Goal: Task Accomplishment & Management: Manage account settings

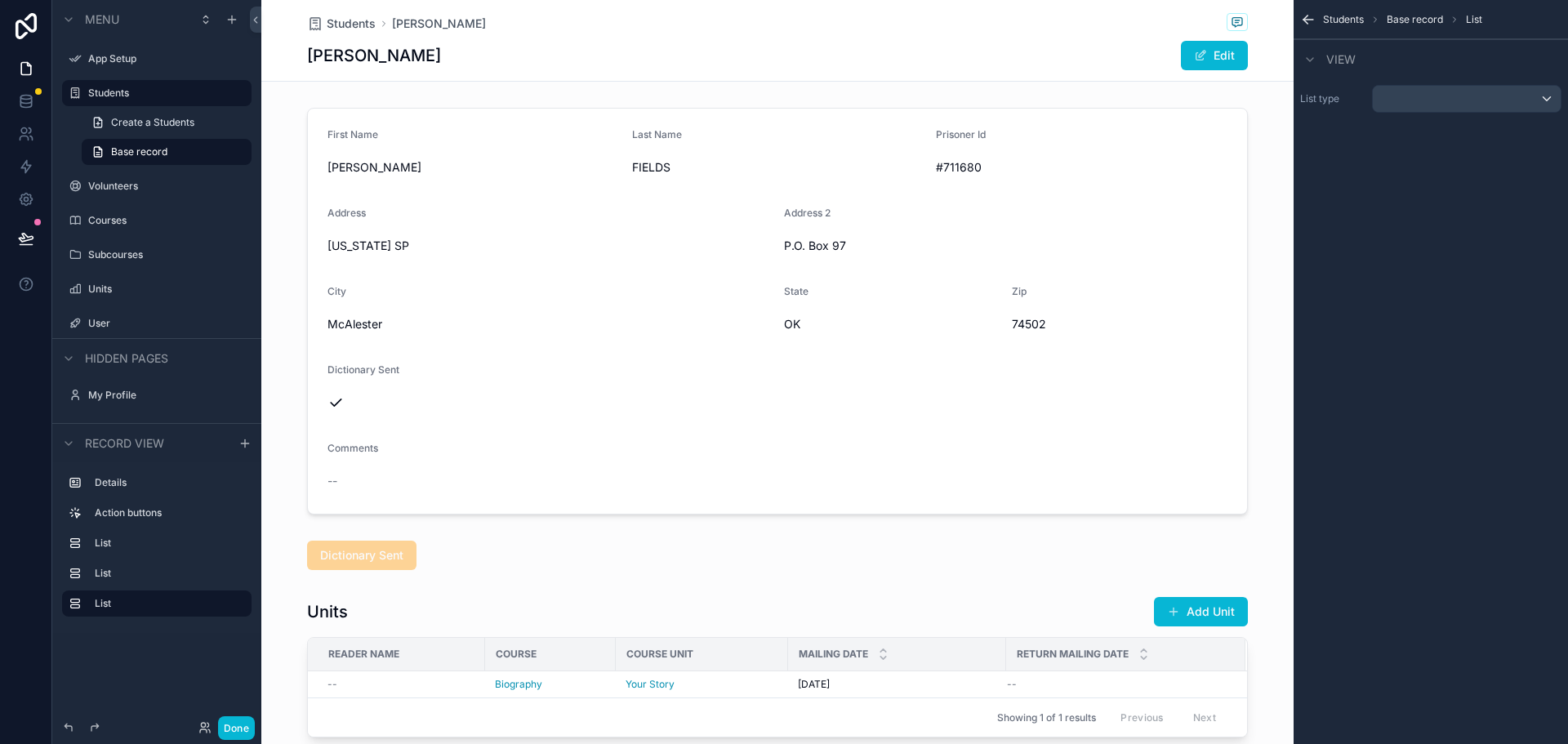
scroll to position [393, 0]
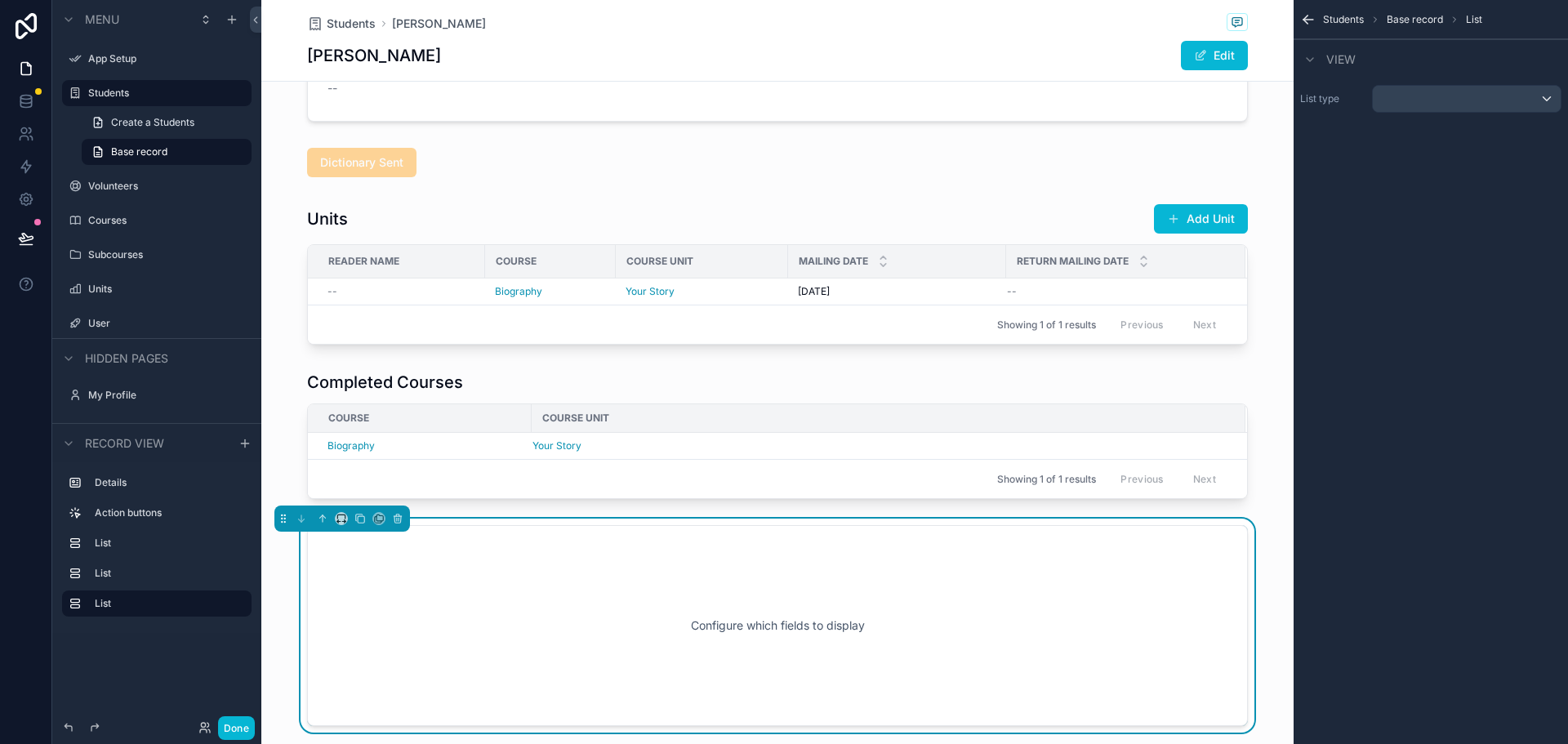
drag, startPoint x: 622, startPoint y: 640, endPoint x: 647, endPoint y: 640, distance: 25.0
click at [622, 640] on div "Configure which fields to display" at bounding box center [777, 625] width 887 height 147
click at [1480, 96] on div "scrollable content" at bounding box center [1466, 99] width 187 height 27
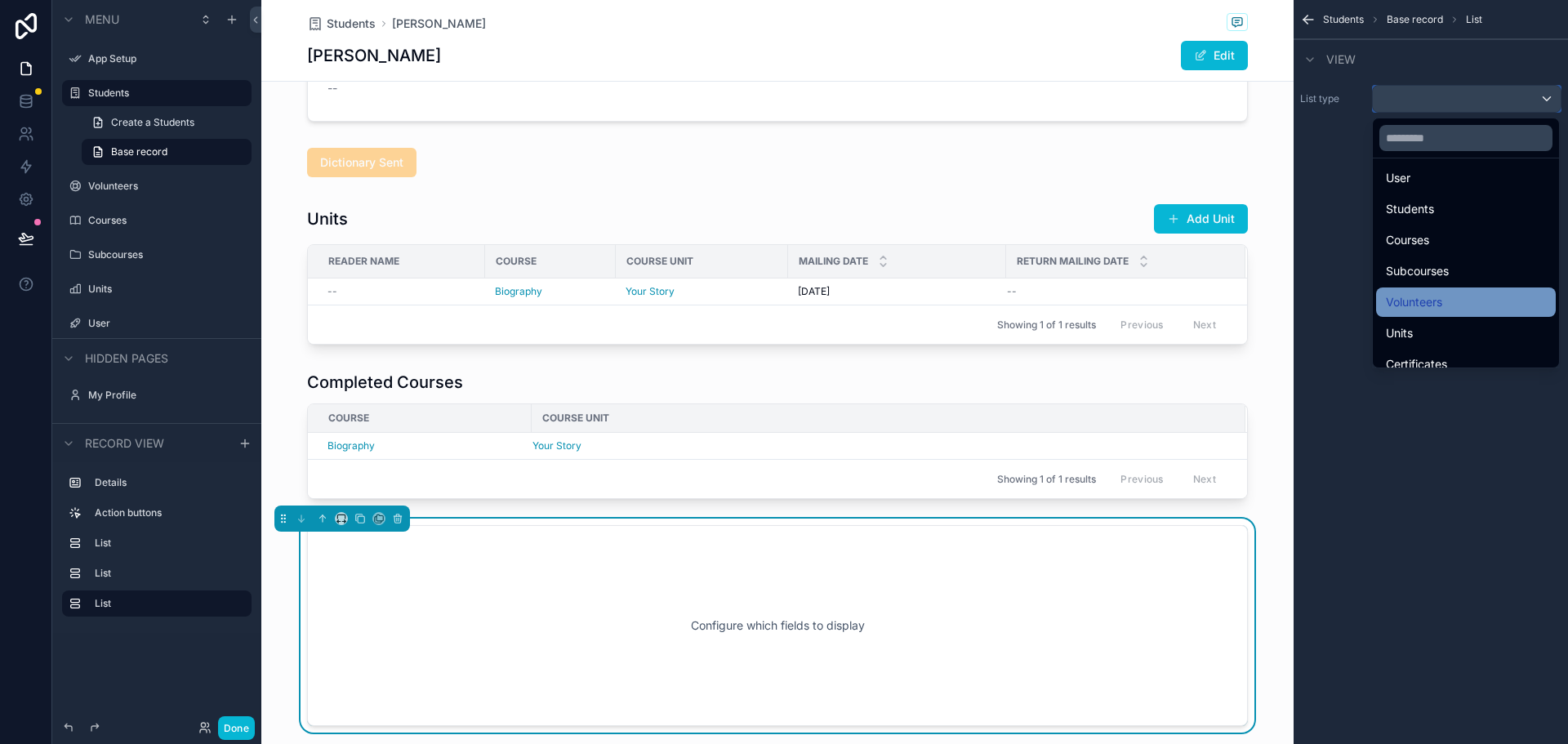
scroll to position [48, 0]
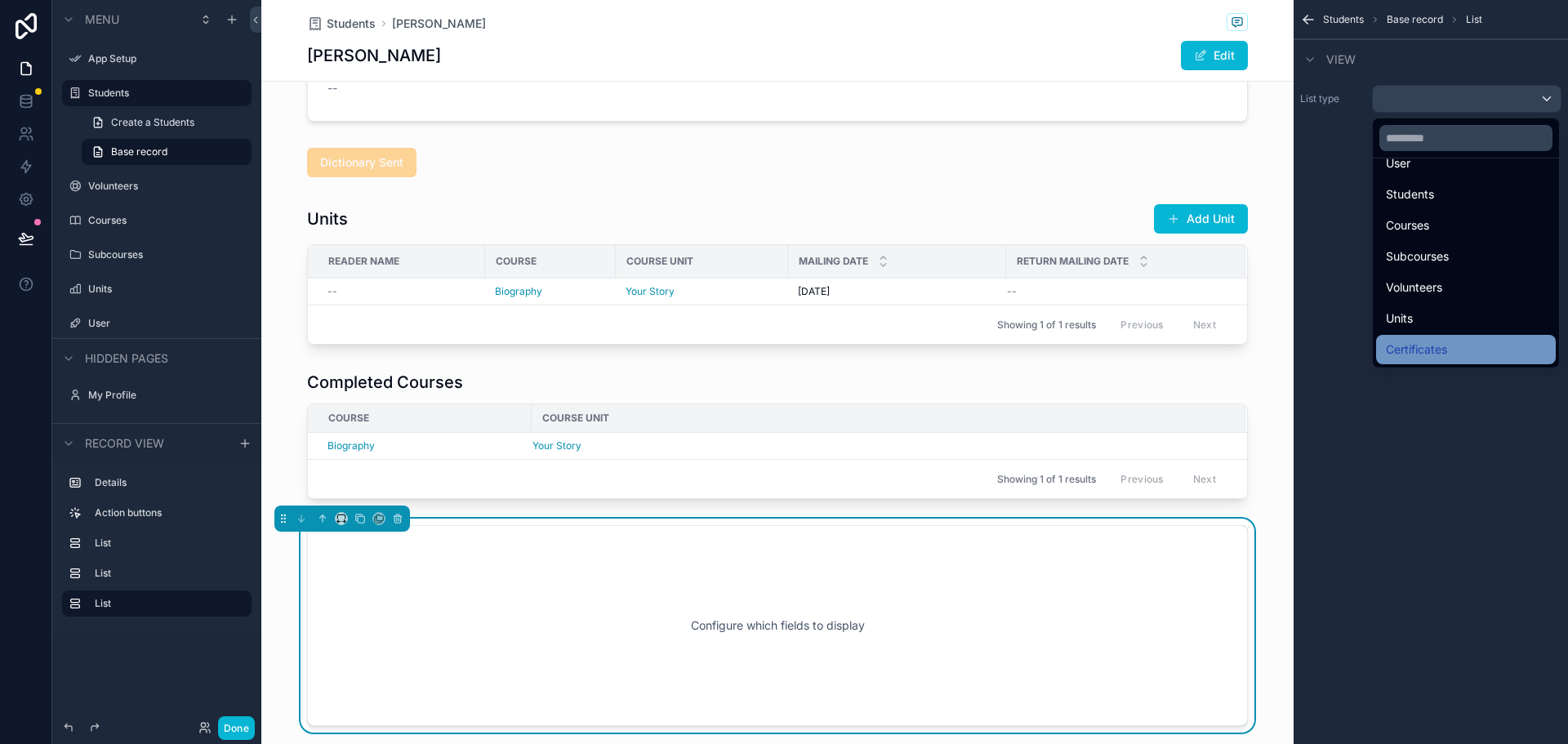
click at [1440, 342] on span "Certificates" at bounding box center [1416, 349] width 61 height 19
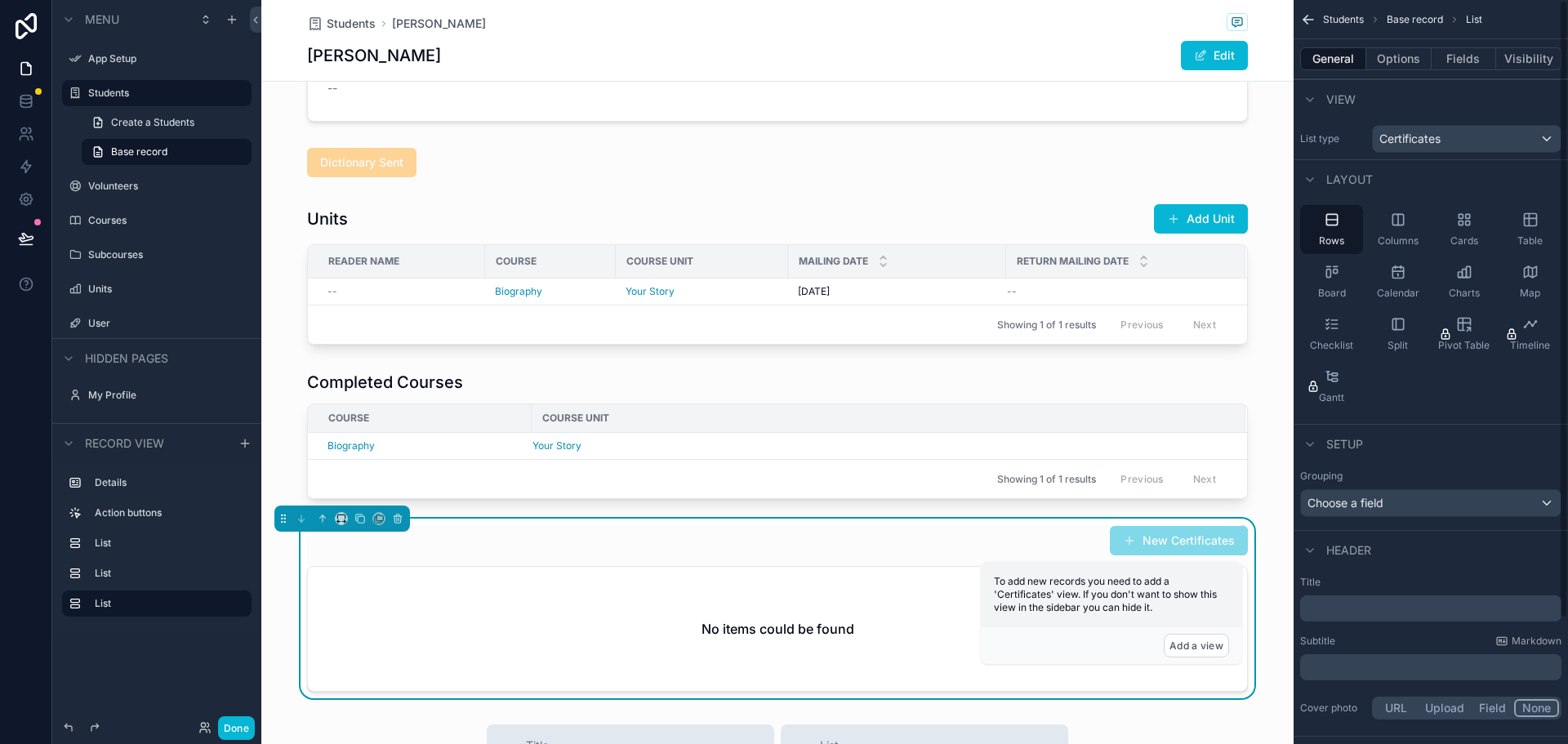
click at [1411, 581] on label "Title" at bounding box center [1430, 582] width 261 height 13
click at [837, 625] on h2 "No items could be found" at bounding box center [777, 629] width 153 height 19
click at [1528, 219] on icon "scrollable content" at bounding box center [1528, 220] width 0 height 12
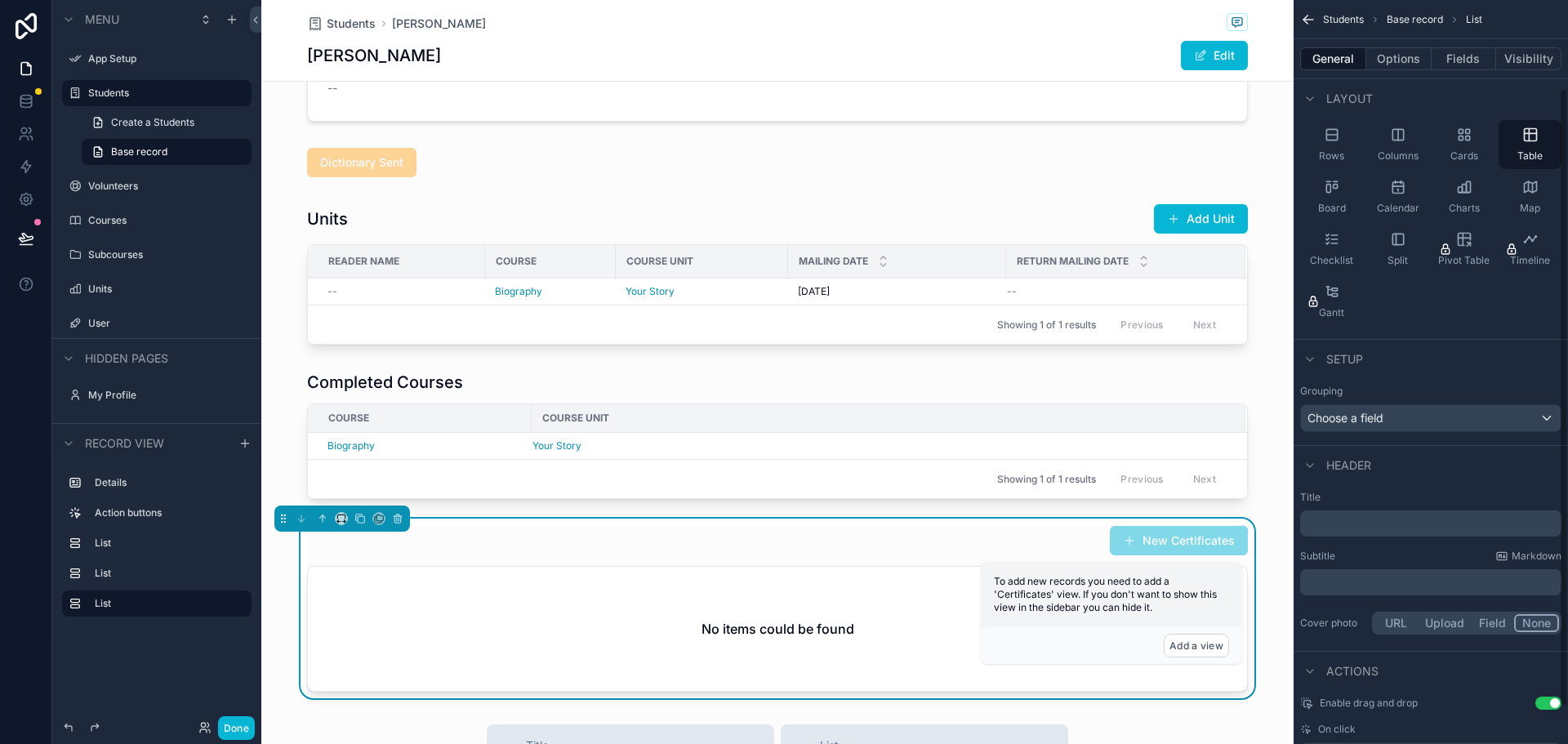
scroll to position [150, 0]
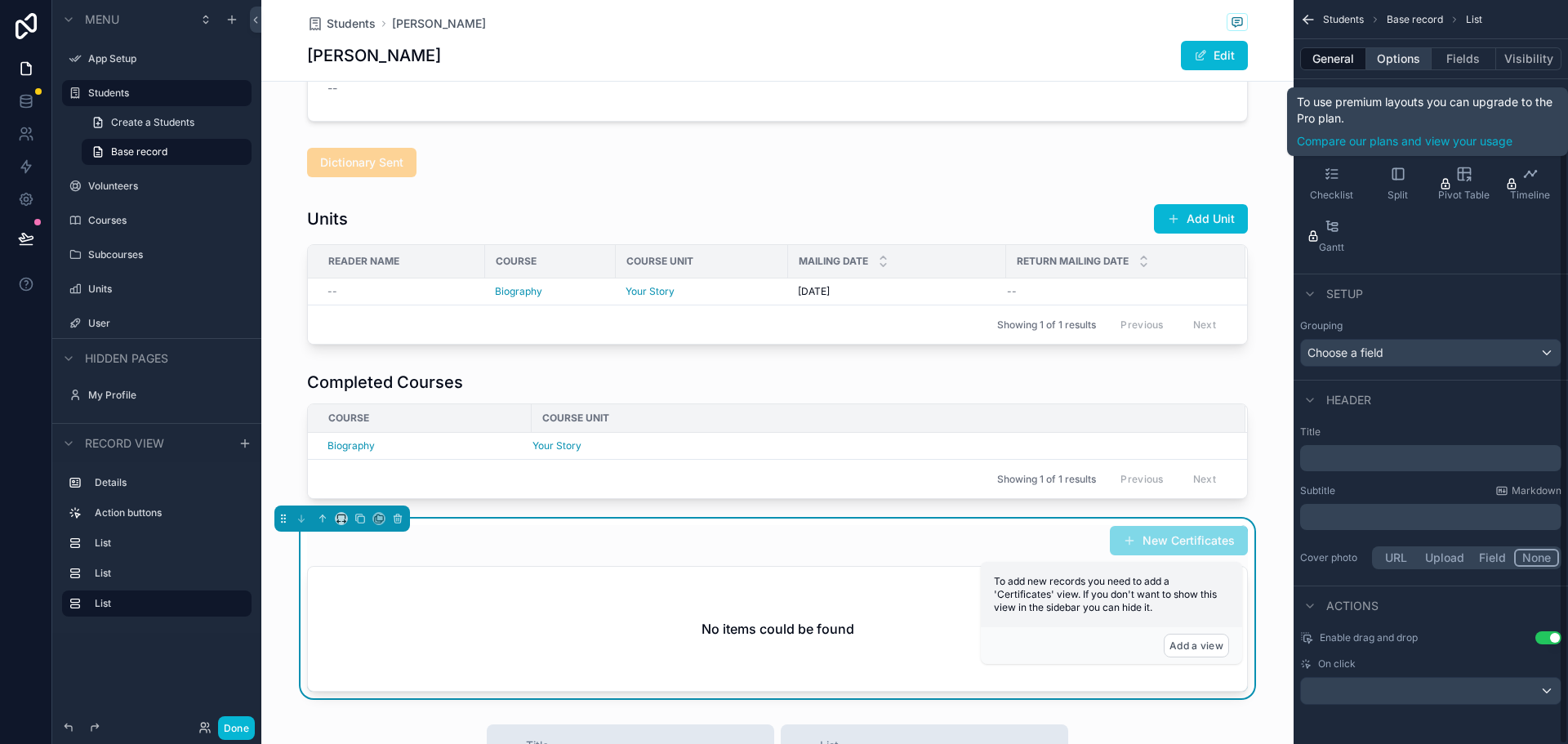
click at [1402, 63] on button "Options" at bounding box center [1399, 59] width 65 height 23
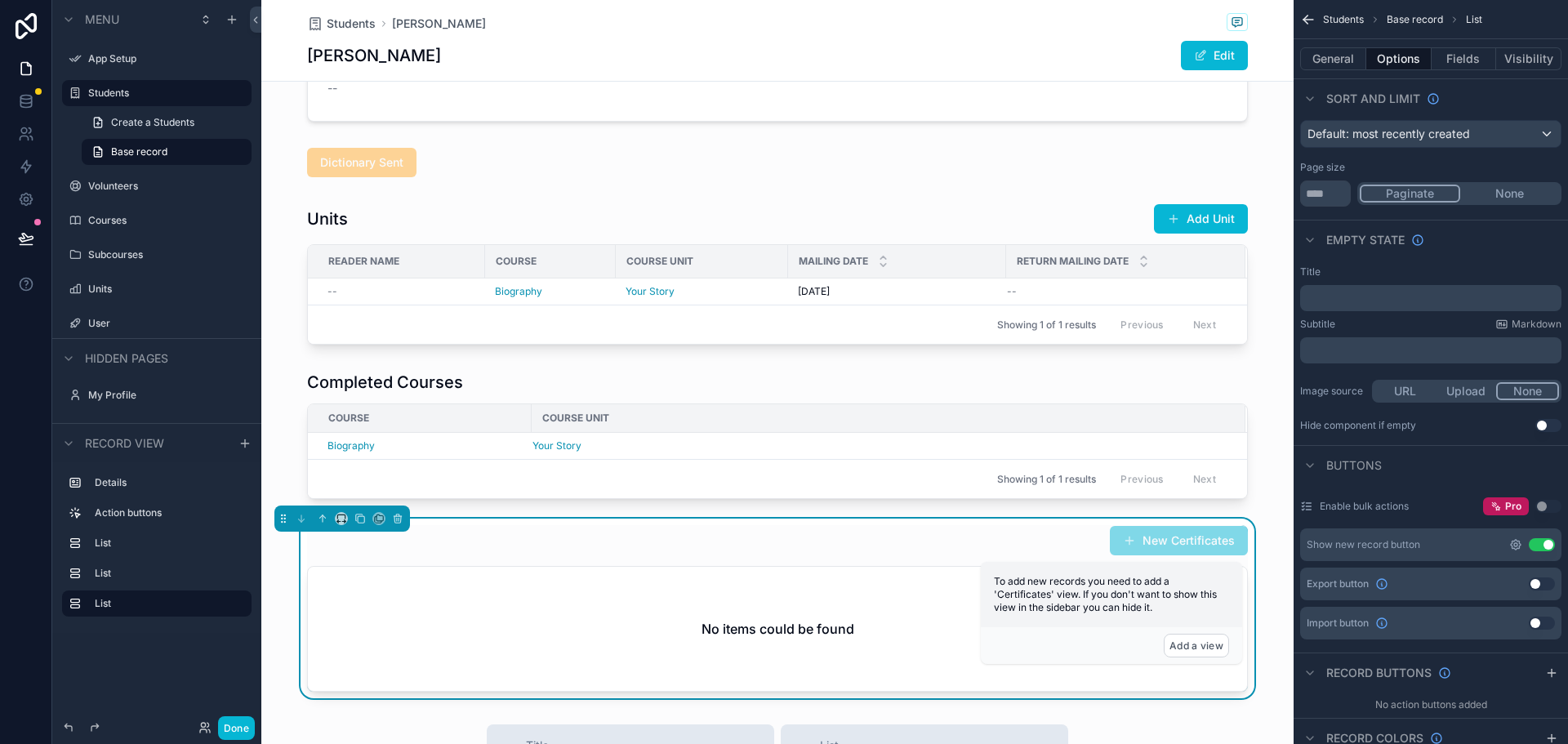
click at [1514, 544] on icon "scrollable content" at bounding box center [1516, 545] width 4 height 4
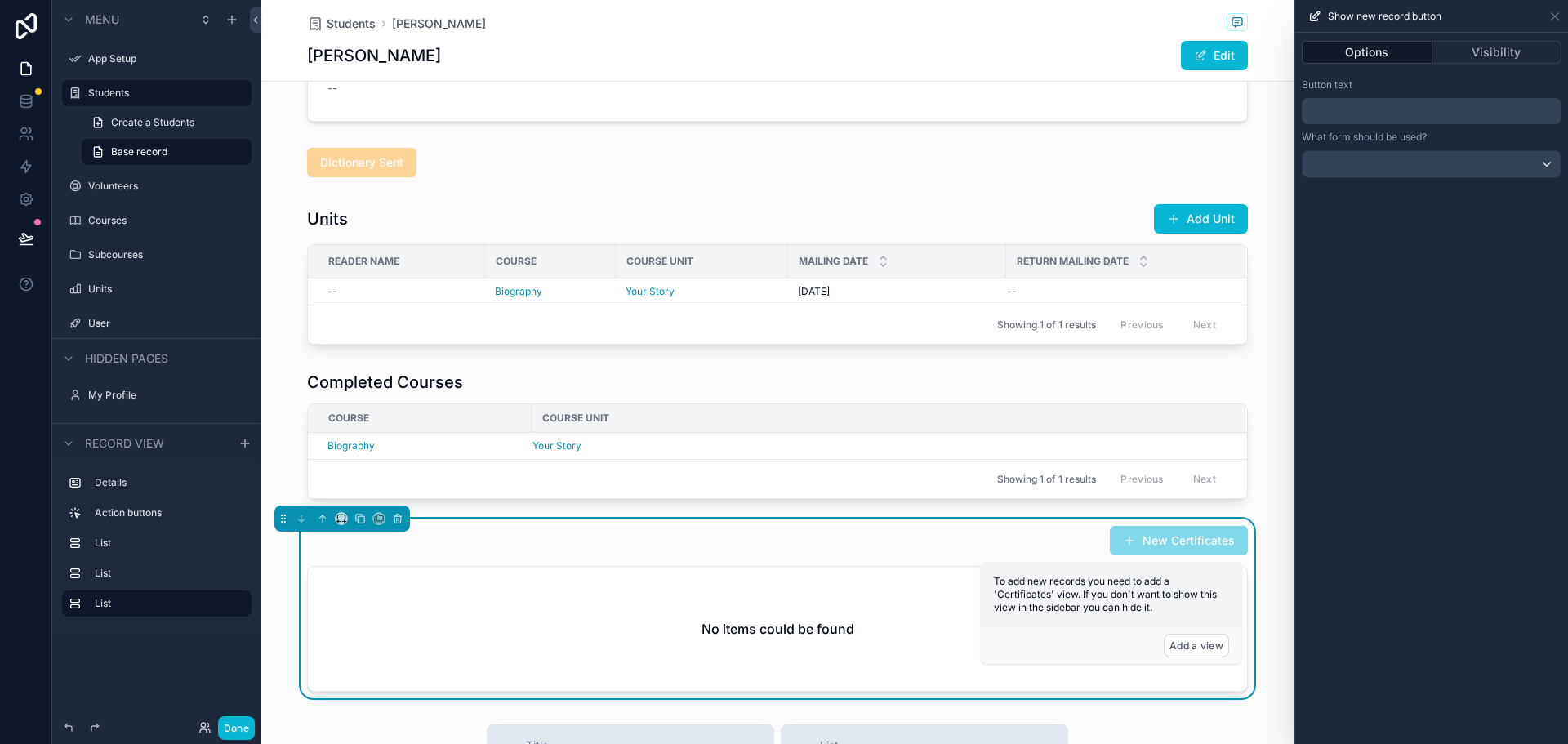
click at [1377, 107] on p "﻿" at bounding box center [1433, 111] width 250 height 19
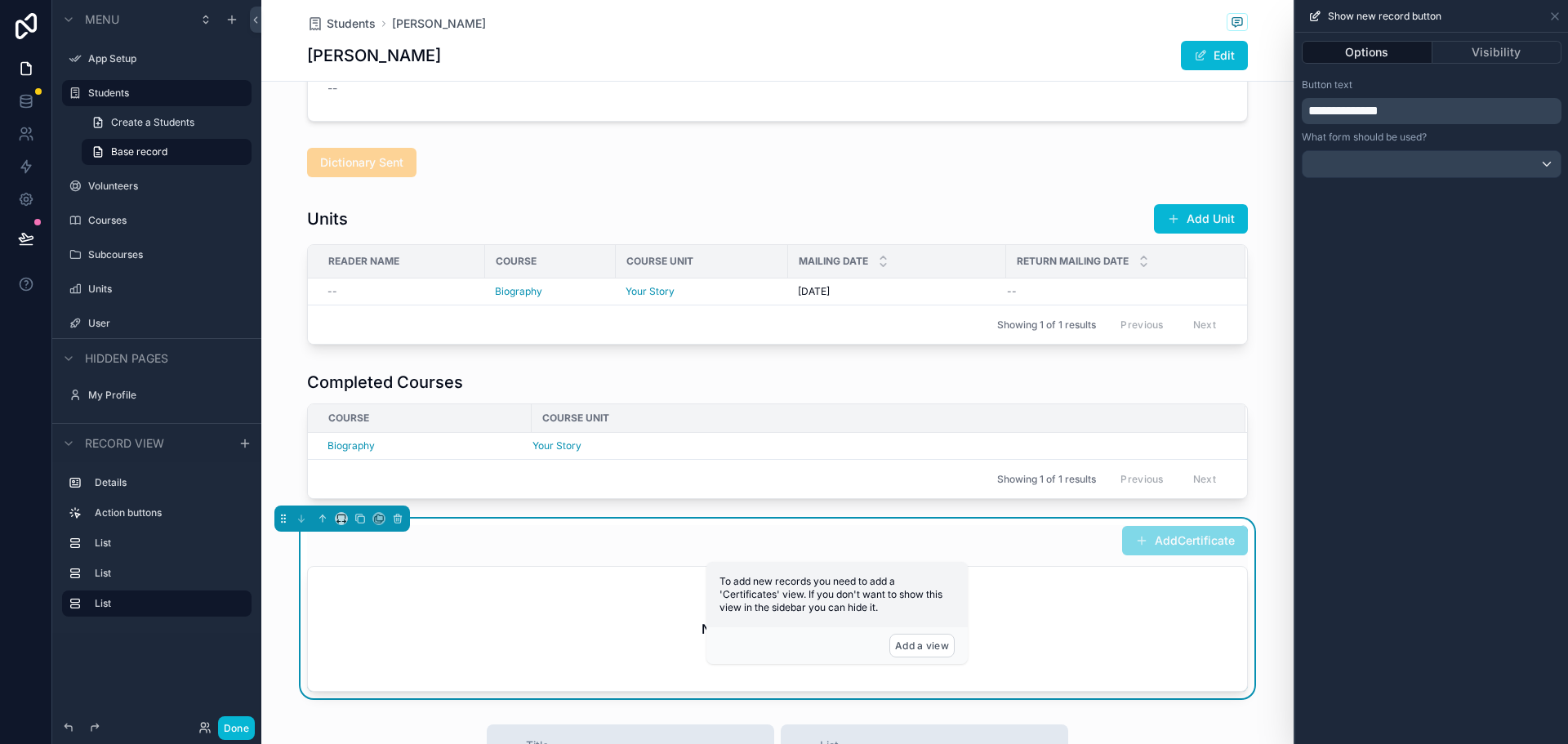
click at [1336, 110] on span "**********" at bounding box center [1342, 111] width 70 height 12
click at [1389, 537] on div "**********" at bounding box center [1431, 388] width 272 height 711
click at [937, 643] on button "Add a view" at bounding box center [922, 645] width 65 height 24
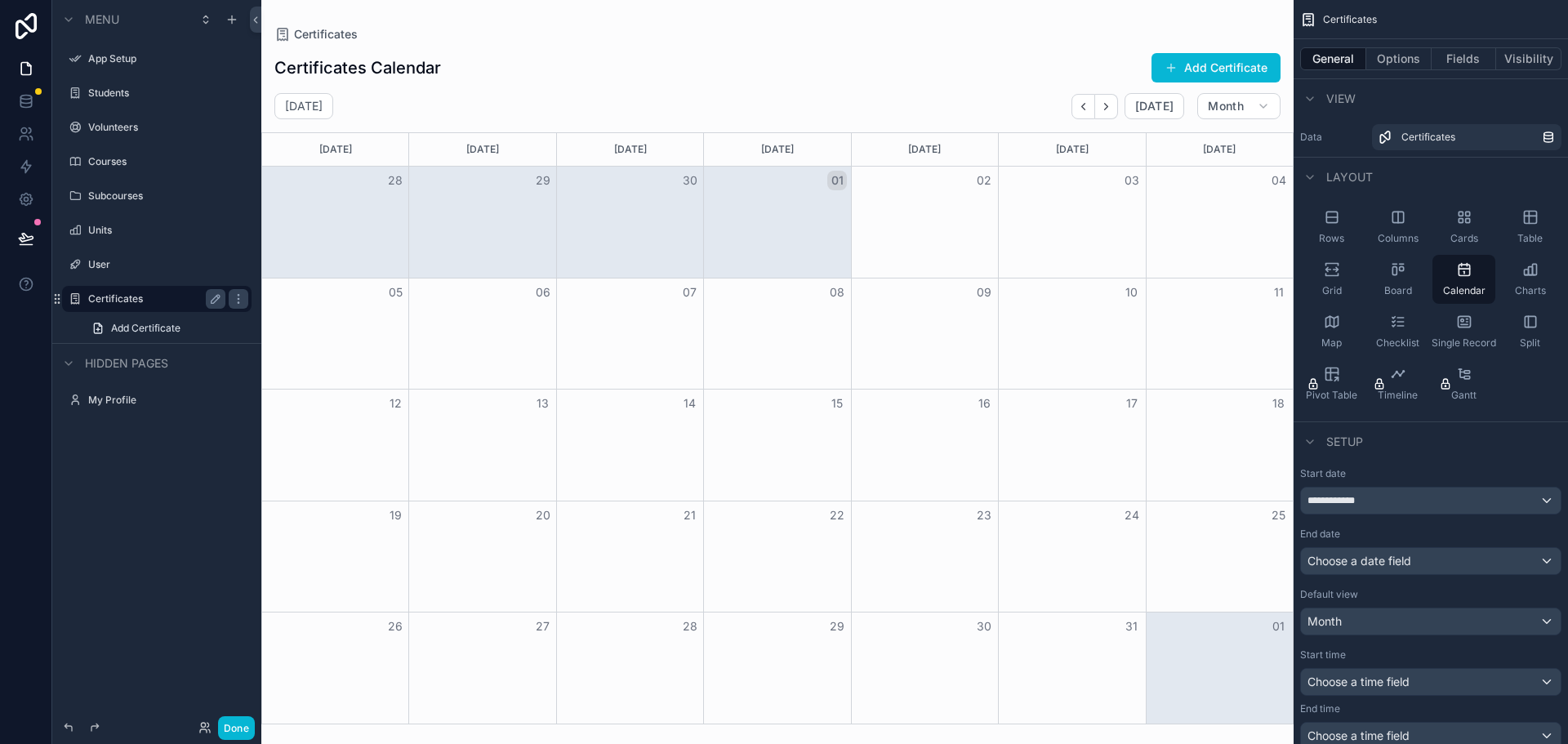
click at [139, 302] on label "Certificates" at bounding box center [154, 299] width 131 height 13
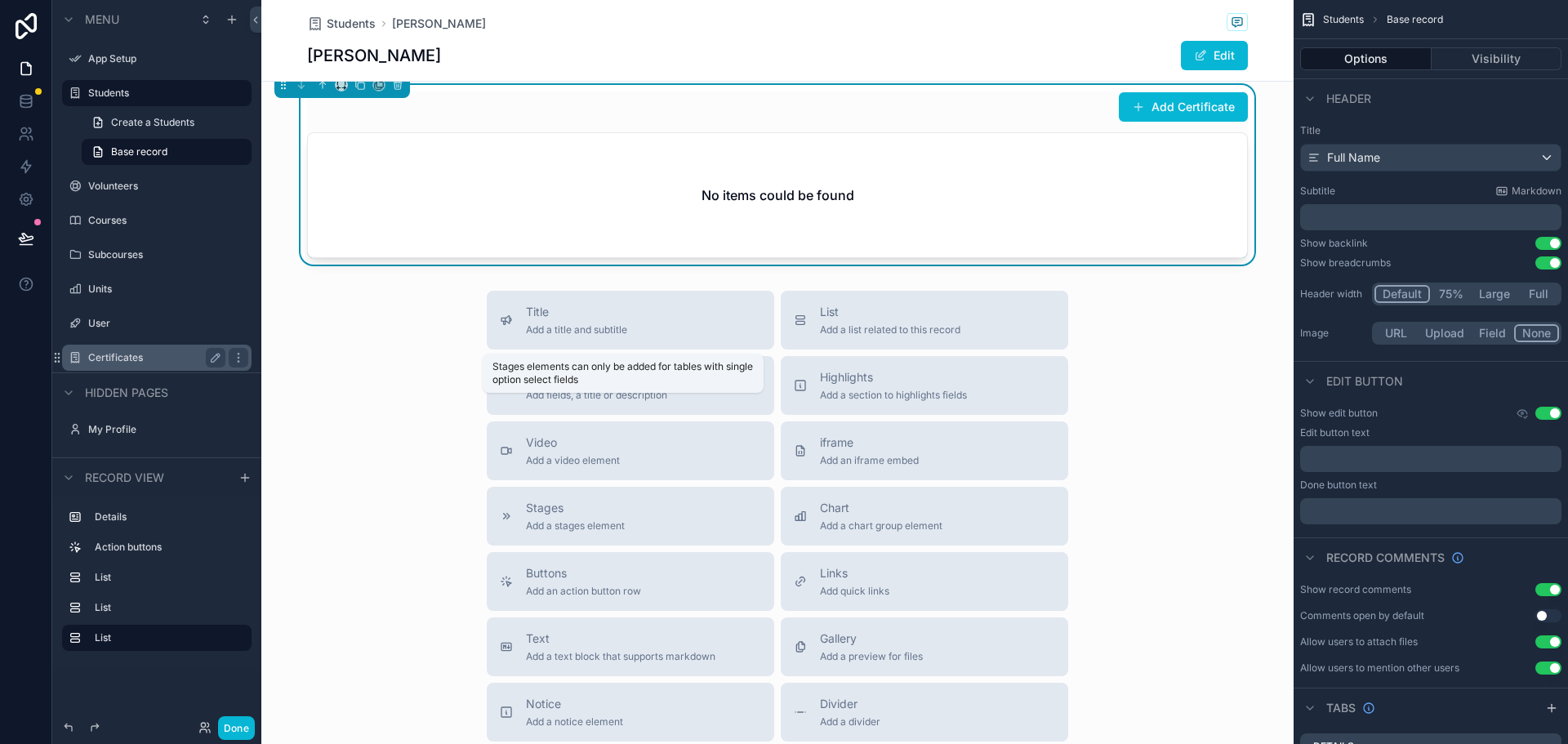
scroll to position [654, 0]
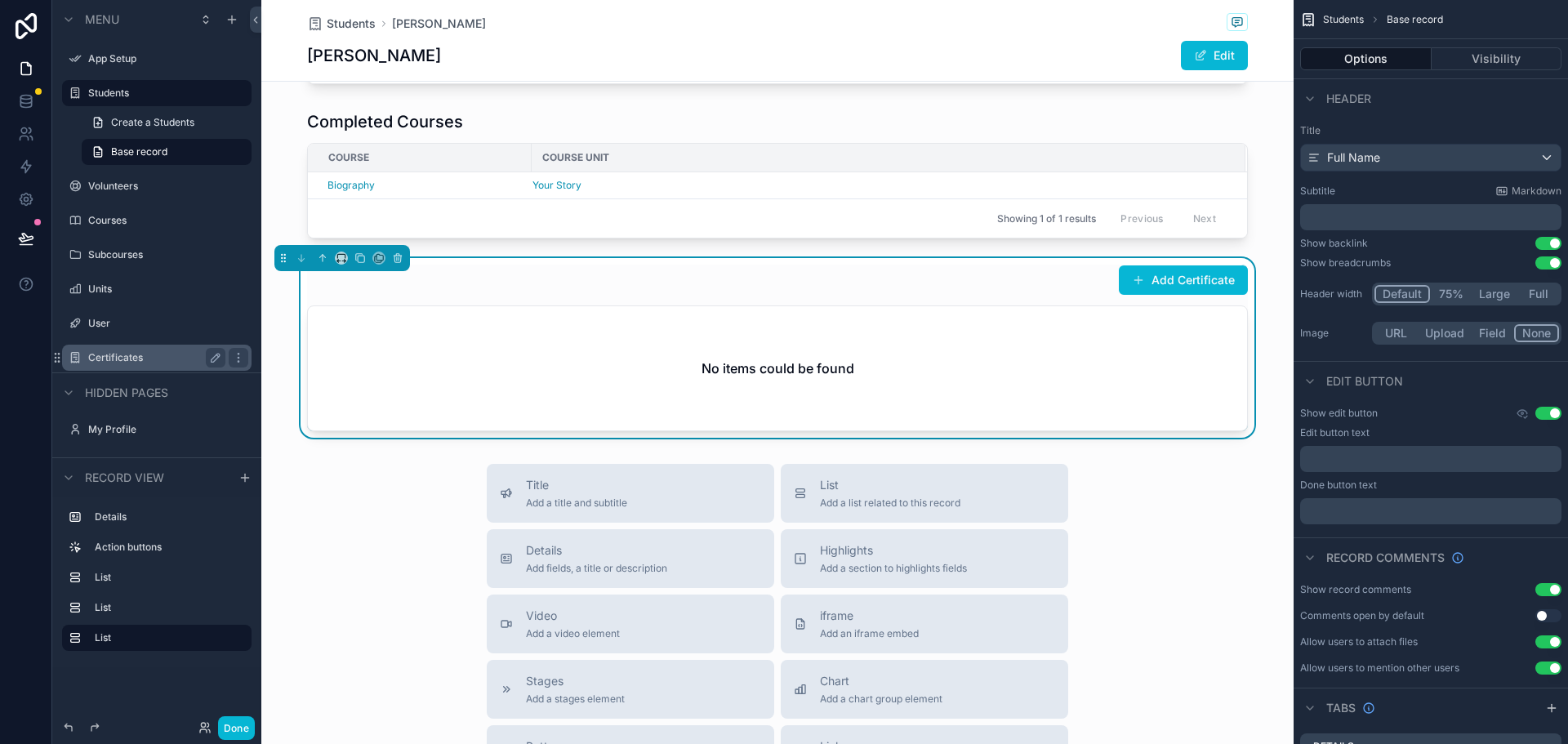
click at [701, 393] on div "No items could be found" at bounding box center [777, 368] width 939 height 124
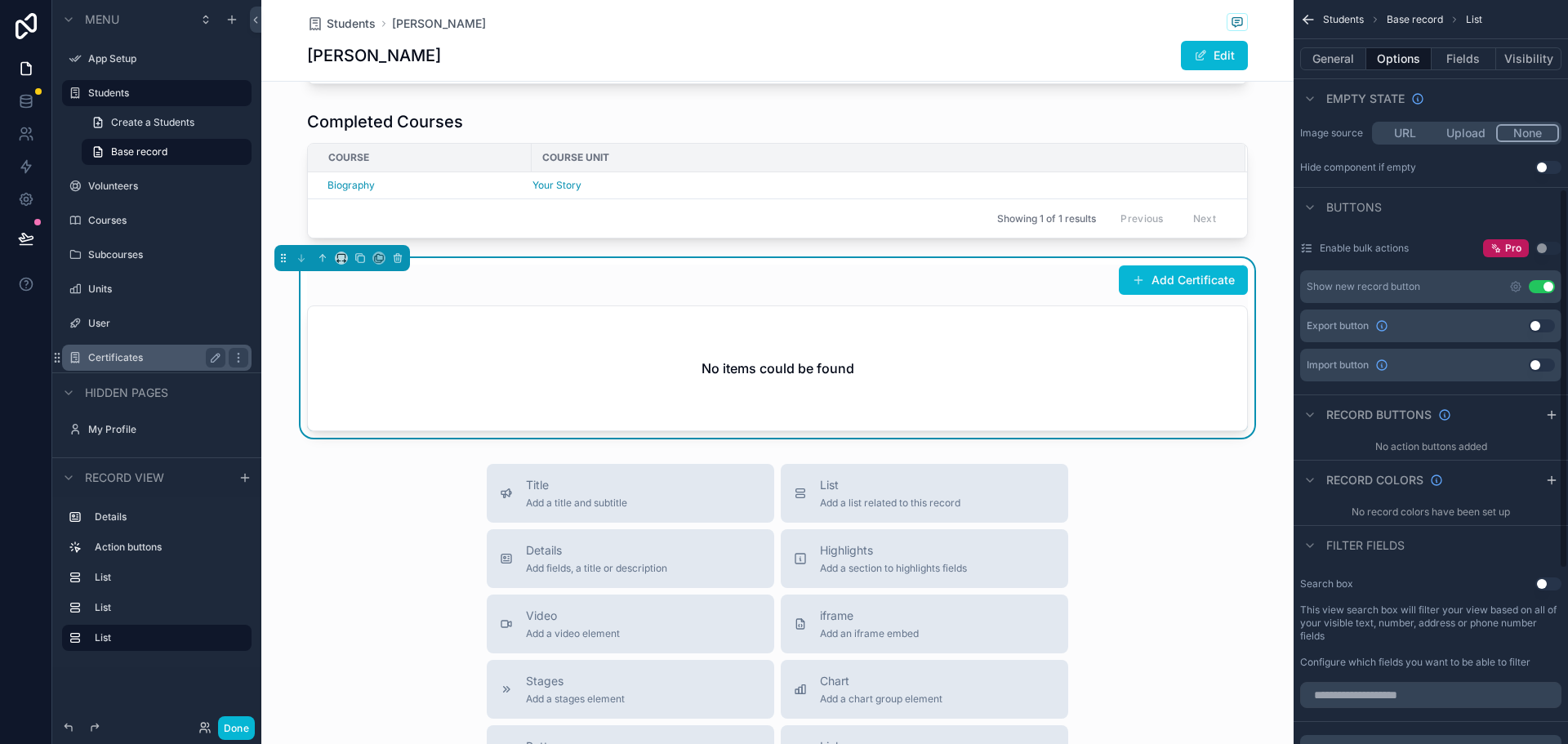
scroll to position [0, 0]
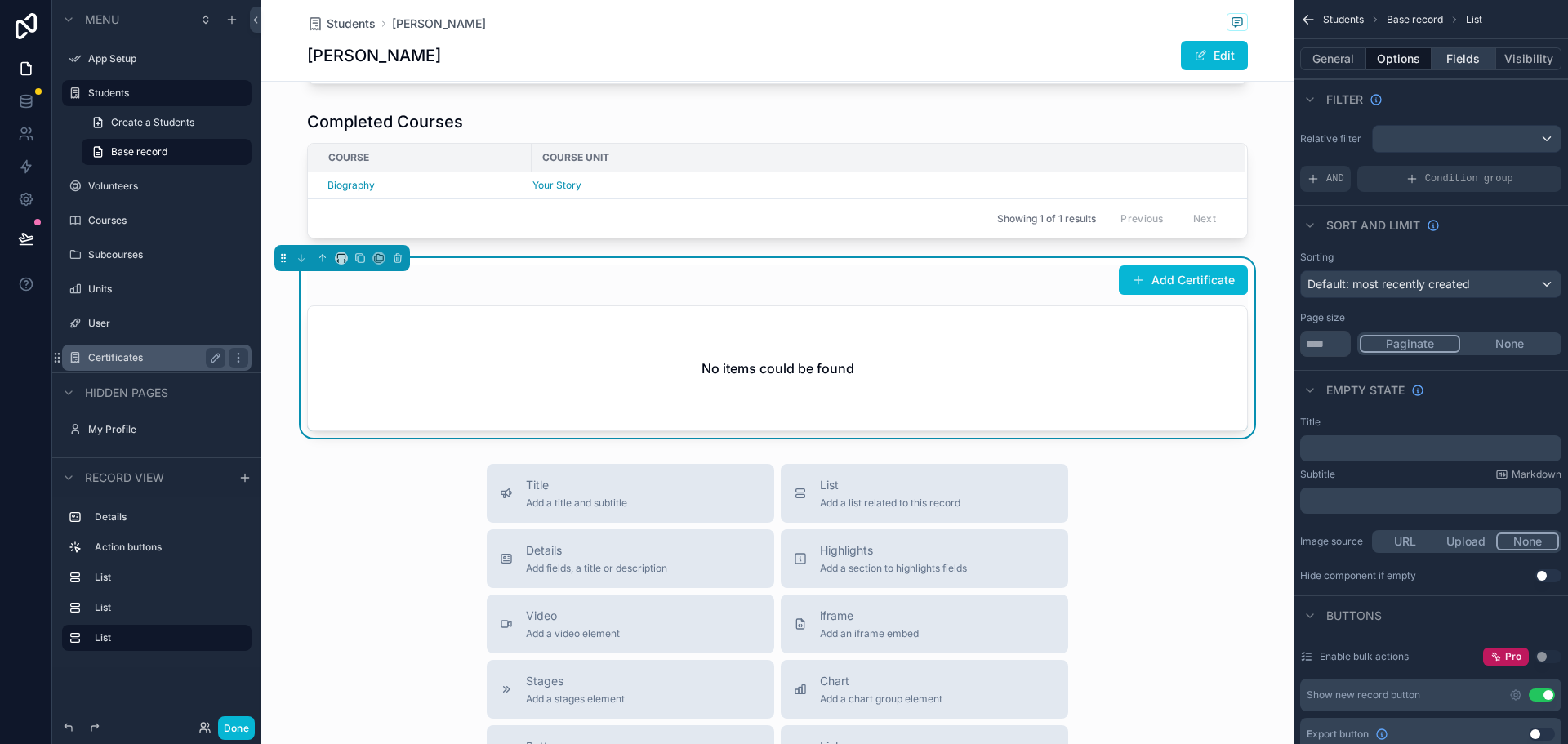
click at [1454, 62] on button "Fields" at bounding box center [1465, 59] width 65 height 23
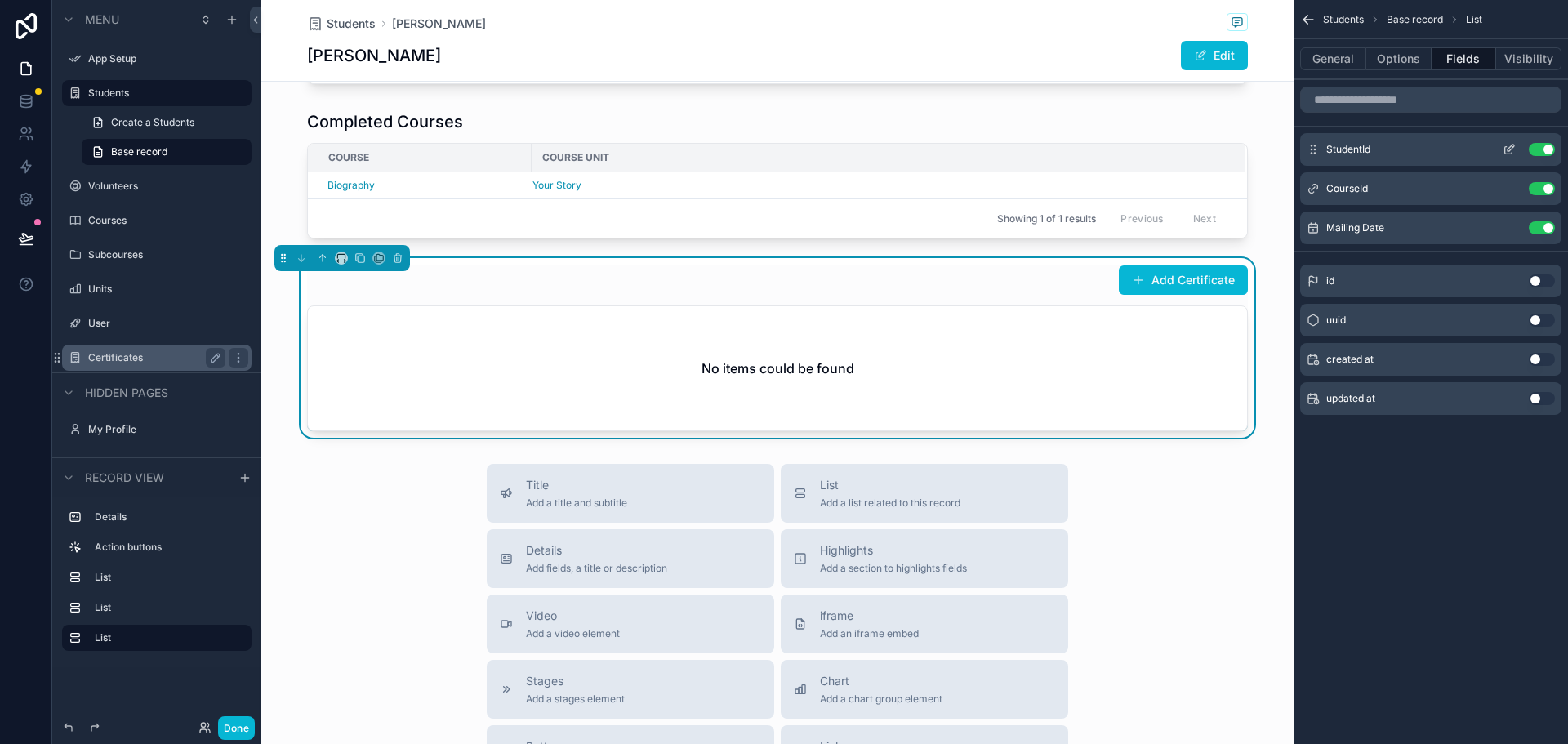
click at [1541, 149] on button "Use setting" at bounding box center [1541, 150] width 27 height 13
click at [1167, 275] on button "Add Certificate" at bounding box center [1183, 280] width 129 height 29
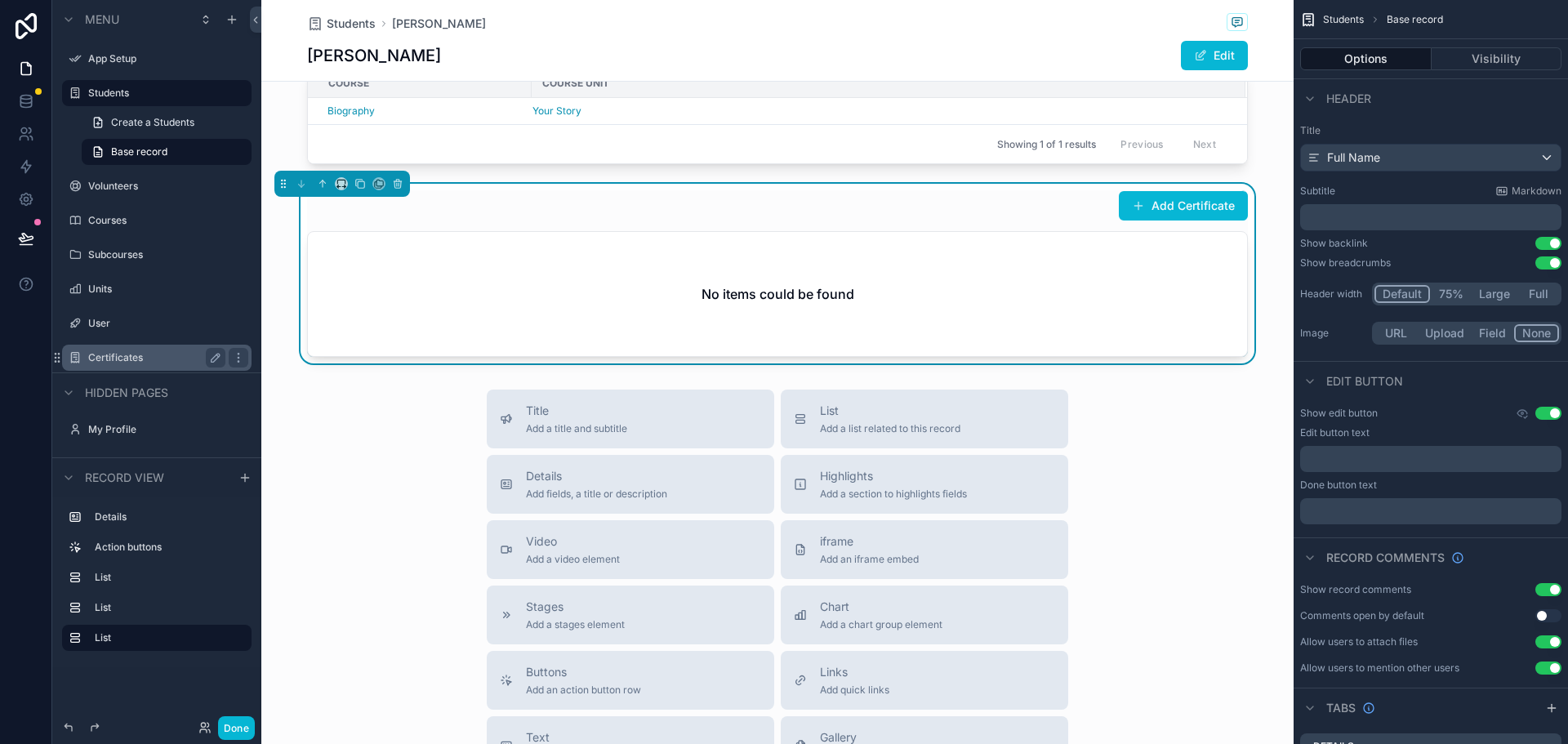
scroll to position [571, 0]
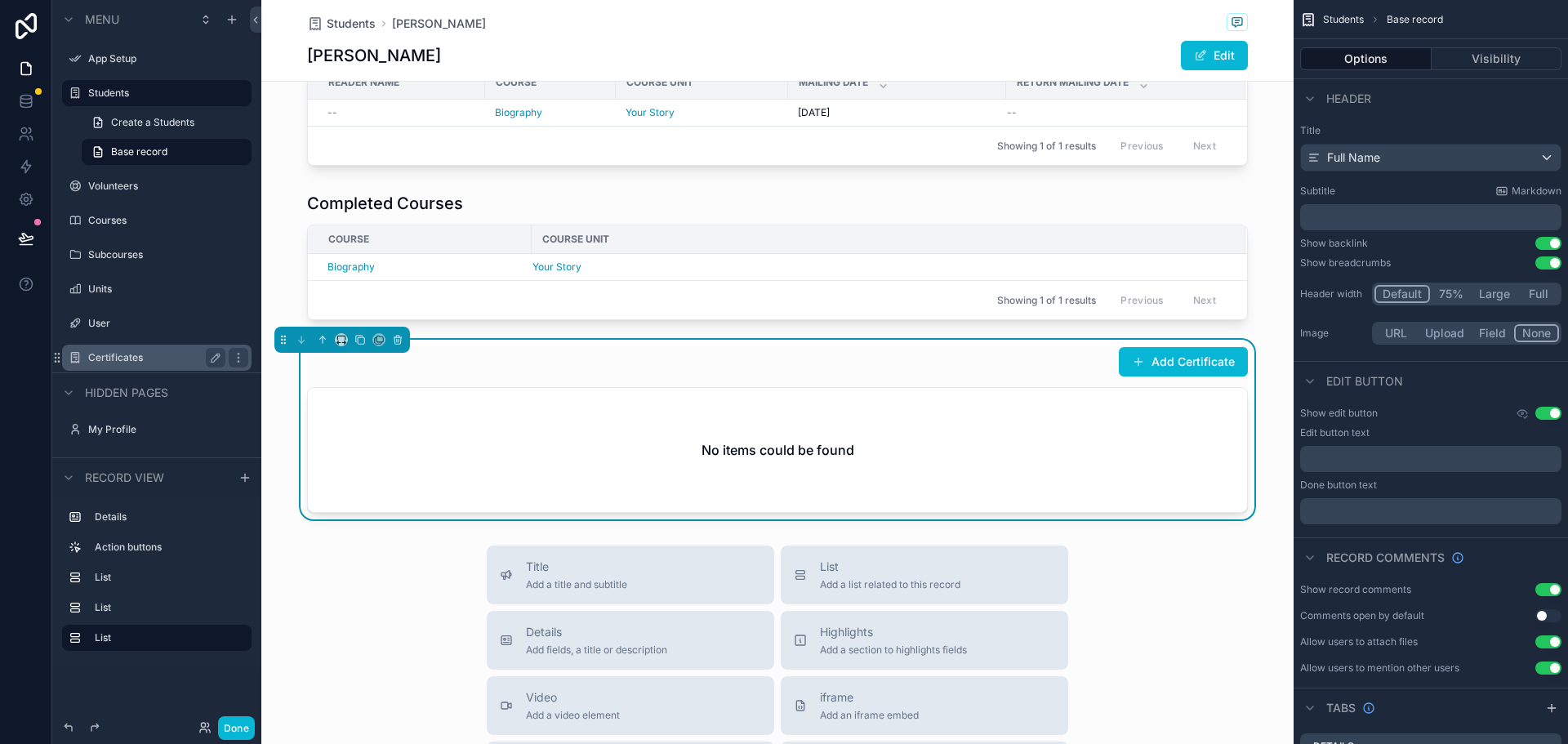
click at [229, 732] on button "Done" at bounding box center [237, 728] width 37 height 24
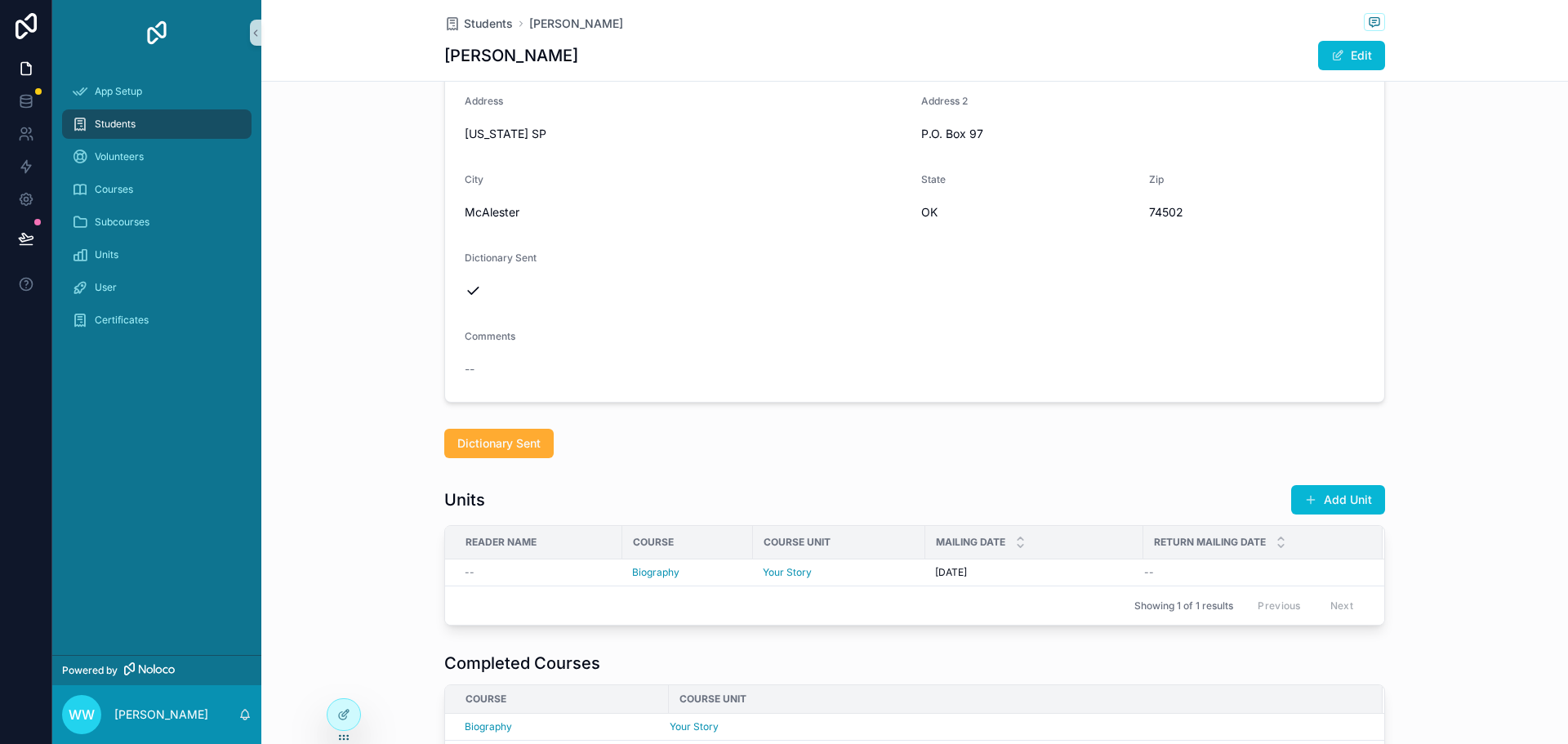
scroll to position [439, 0]
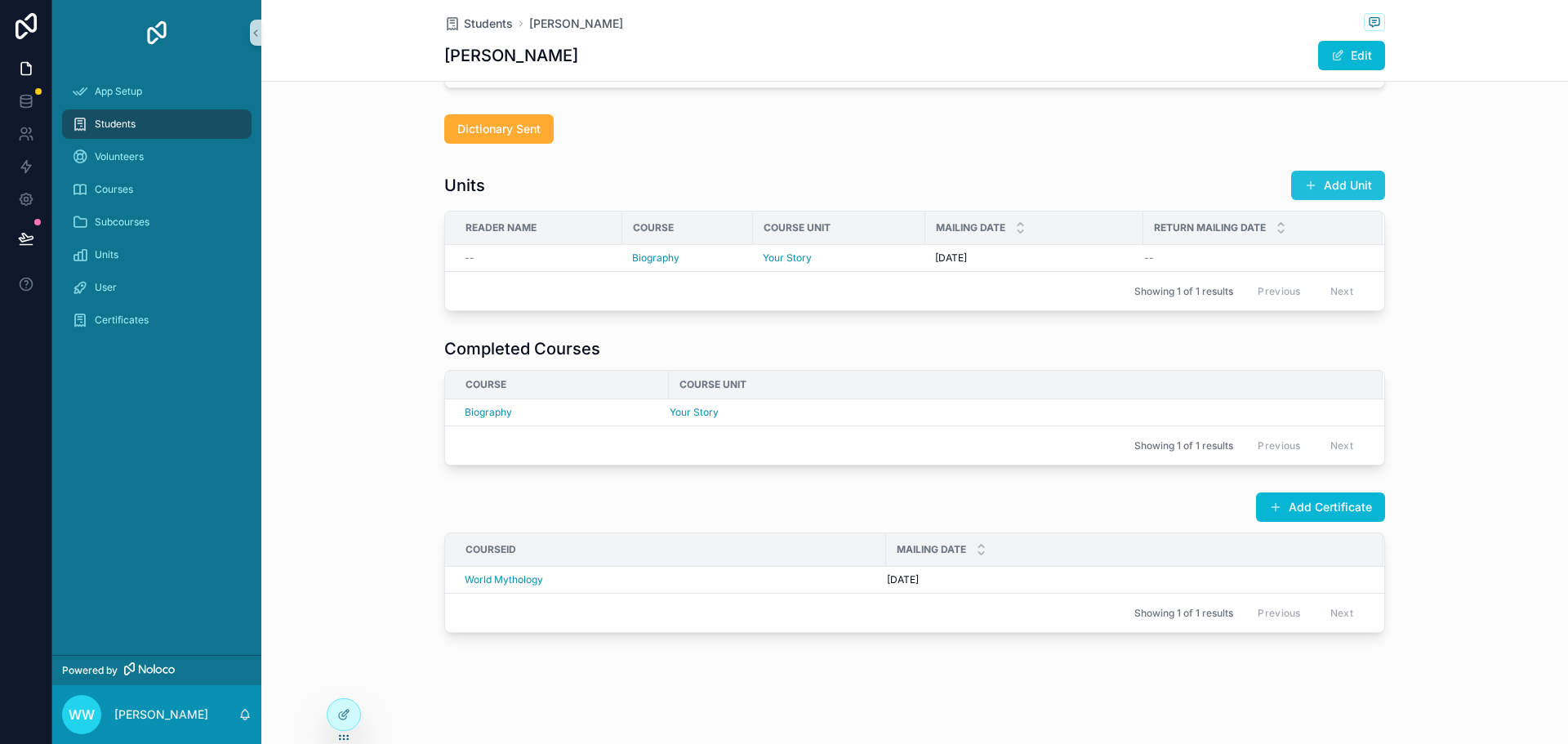
click at [1335, 173] on button "Add Unit" at bounding box center [1338, 185] width 94 height 29
click at [349, 719] on icon at bounding box center [343, 714] width 13 height 13
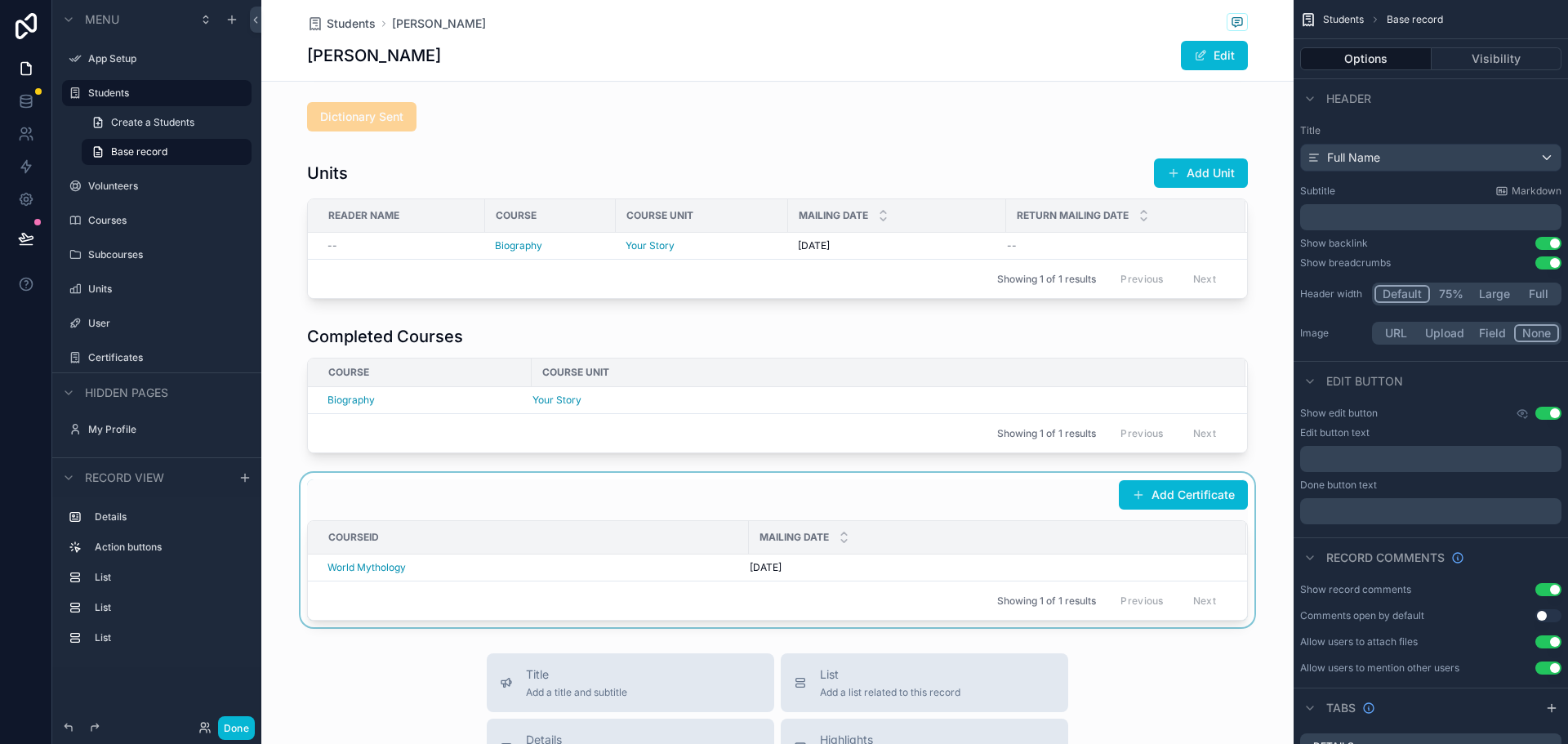
click at [1194, 502] on div "scrollable content" at bounding box center [776, 550] width 1032 height 155
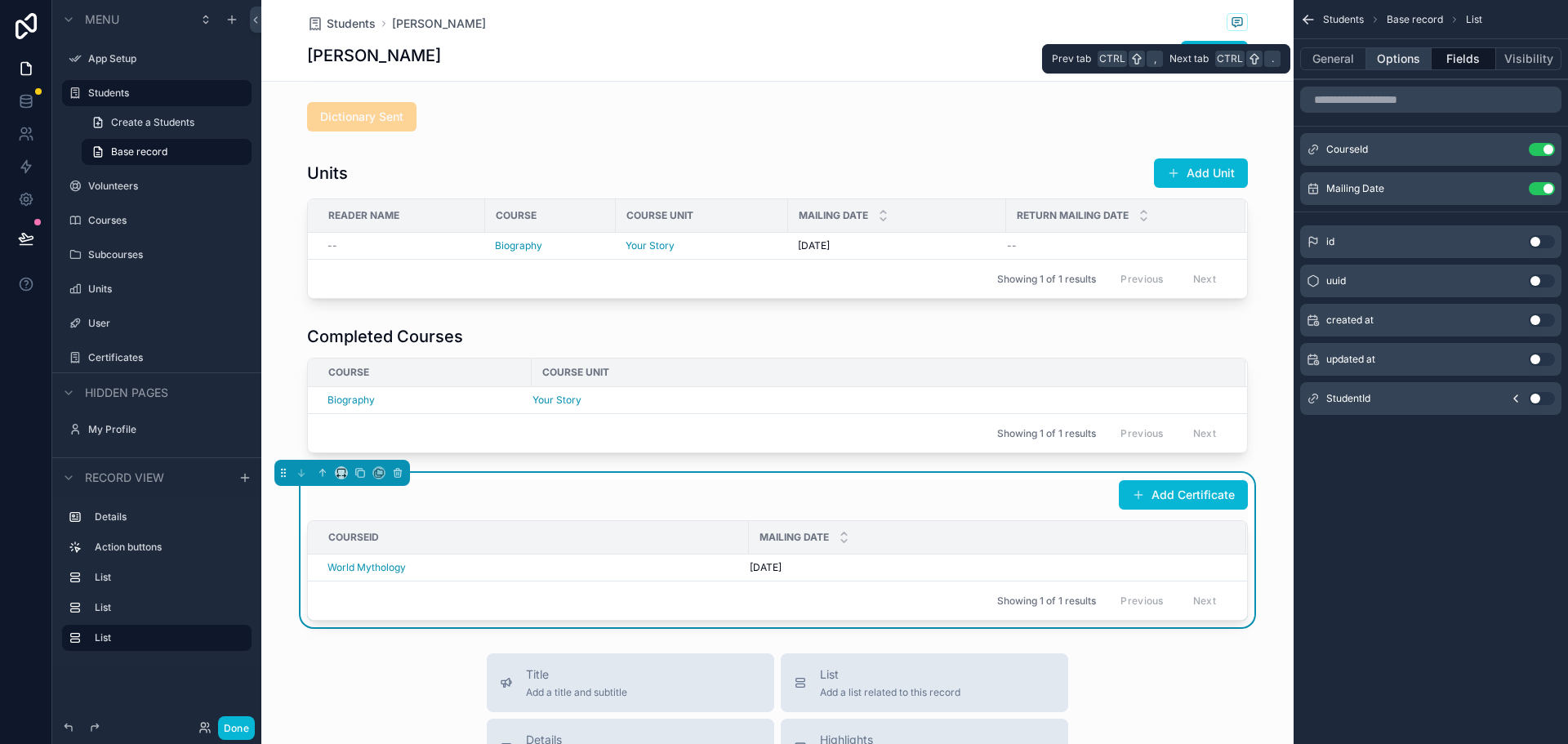
click at [1411, 60] on button "Options" at bounding box center [1399, 59] width 65 height 23
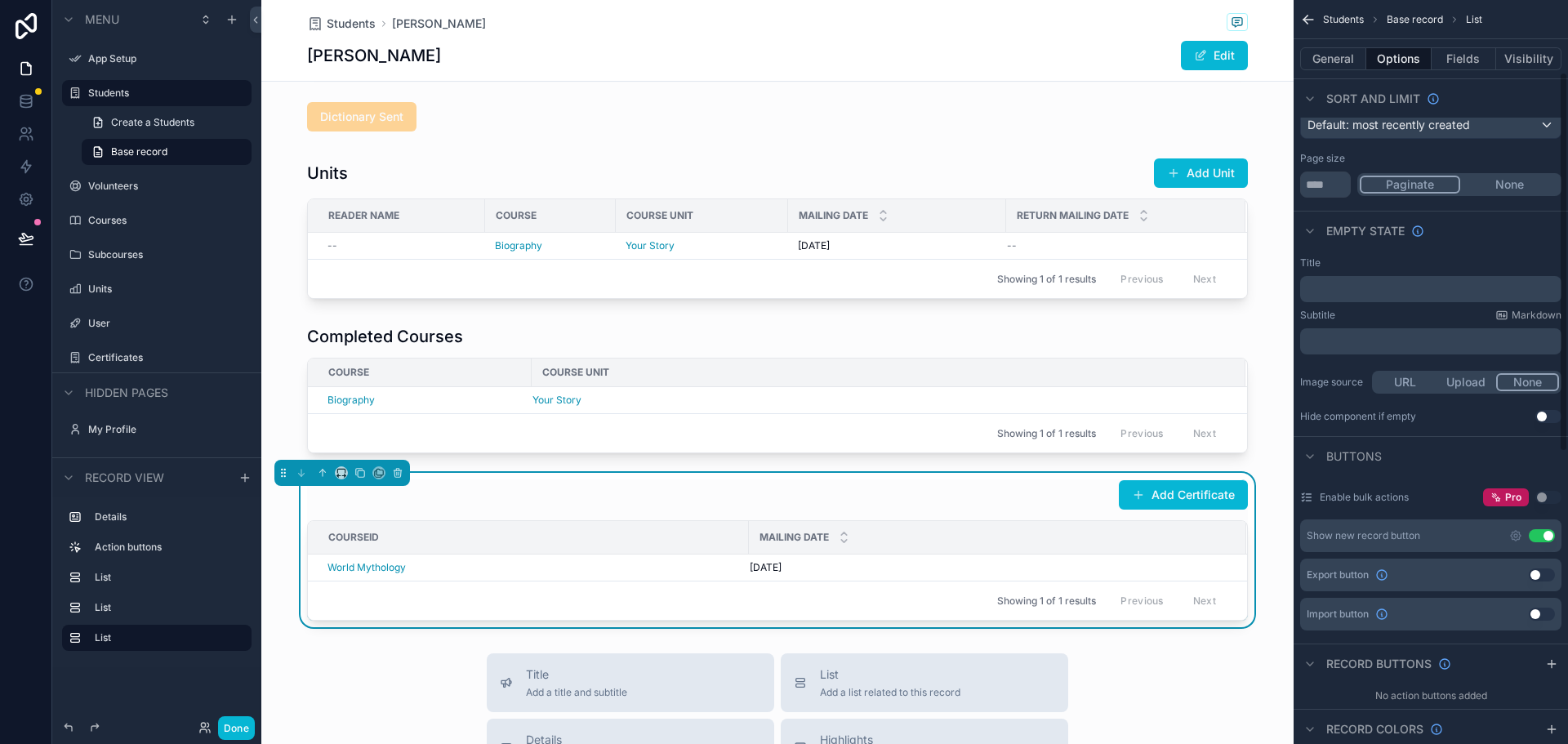
scroll to position [164, 0]
click at [1517, 533] on icon "scrollable content" at bounding box center [1516, 532] width 4 height 4
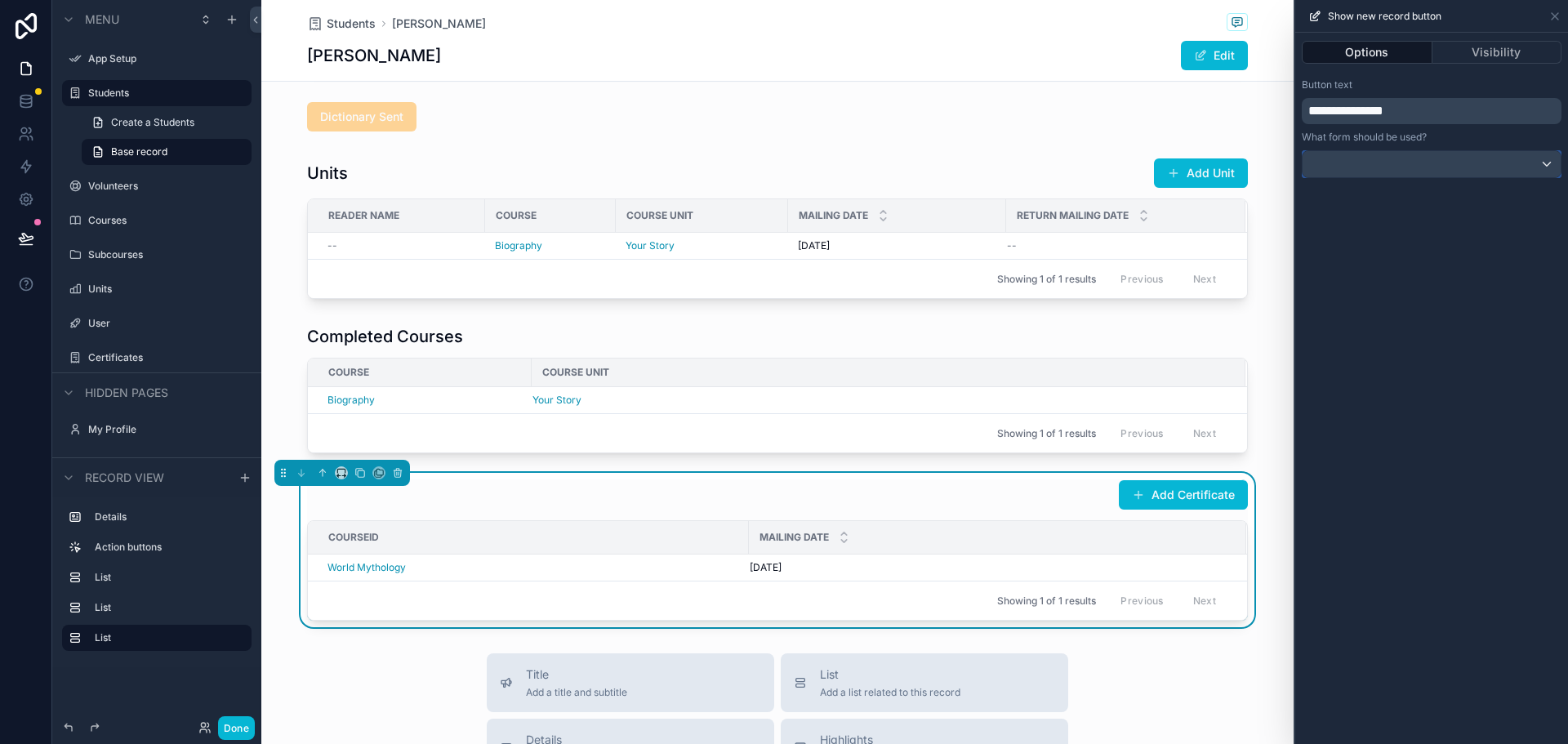
click at [1371, 170] on div at bounding box center [1432, 165] width 258 height 27
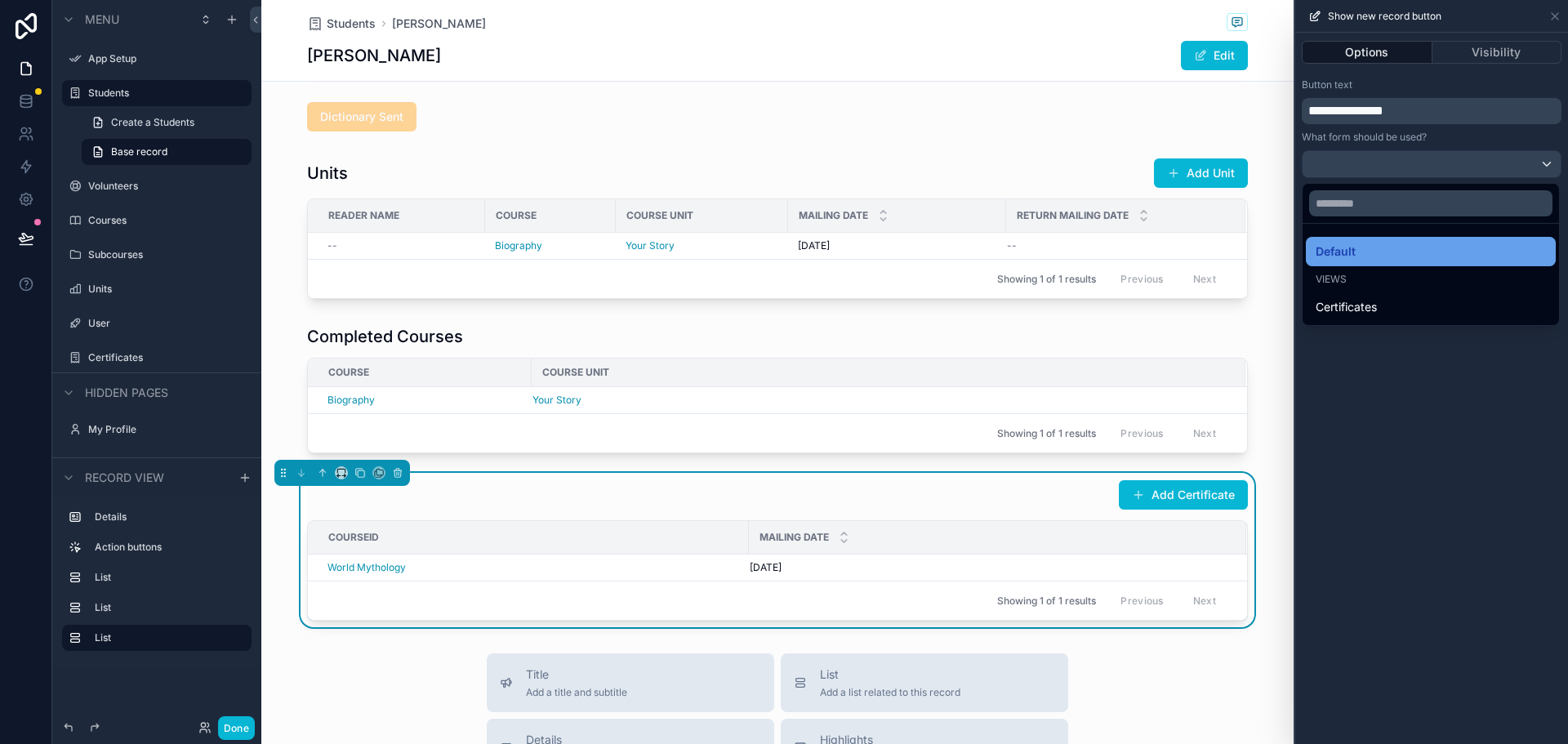
click at [1360, 246] on div "Default" at bounding box center [1430, 251] width 230 height 19
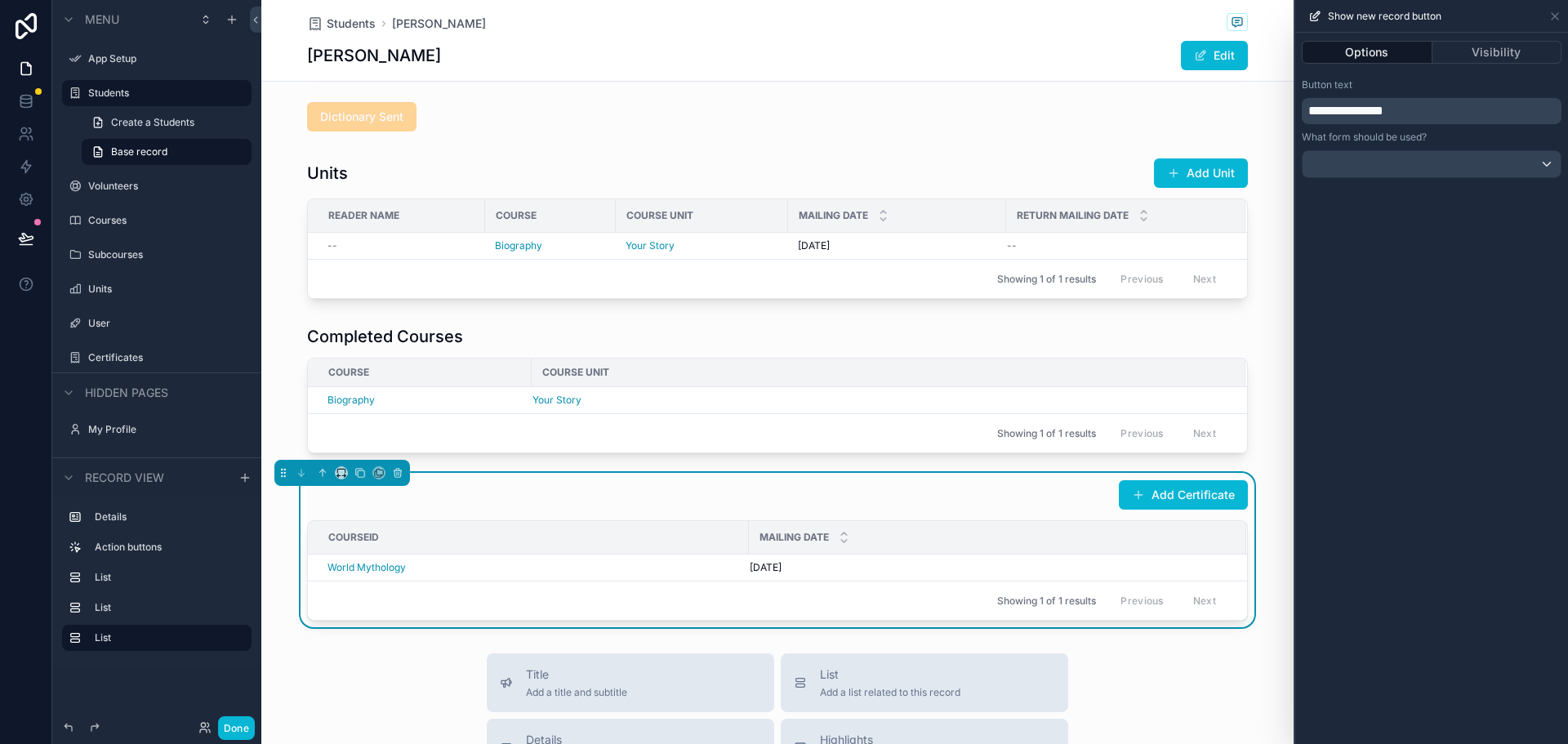
click at [1457, 318] on div "**********" at bounding box center [1431, 388] width 272 height 711
click at [1556, 15] on icon at bounding box center [1554, 16] width 6 height 6
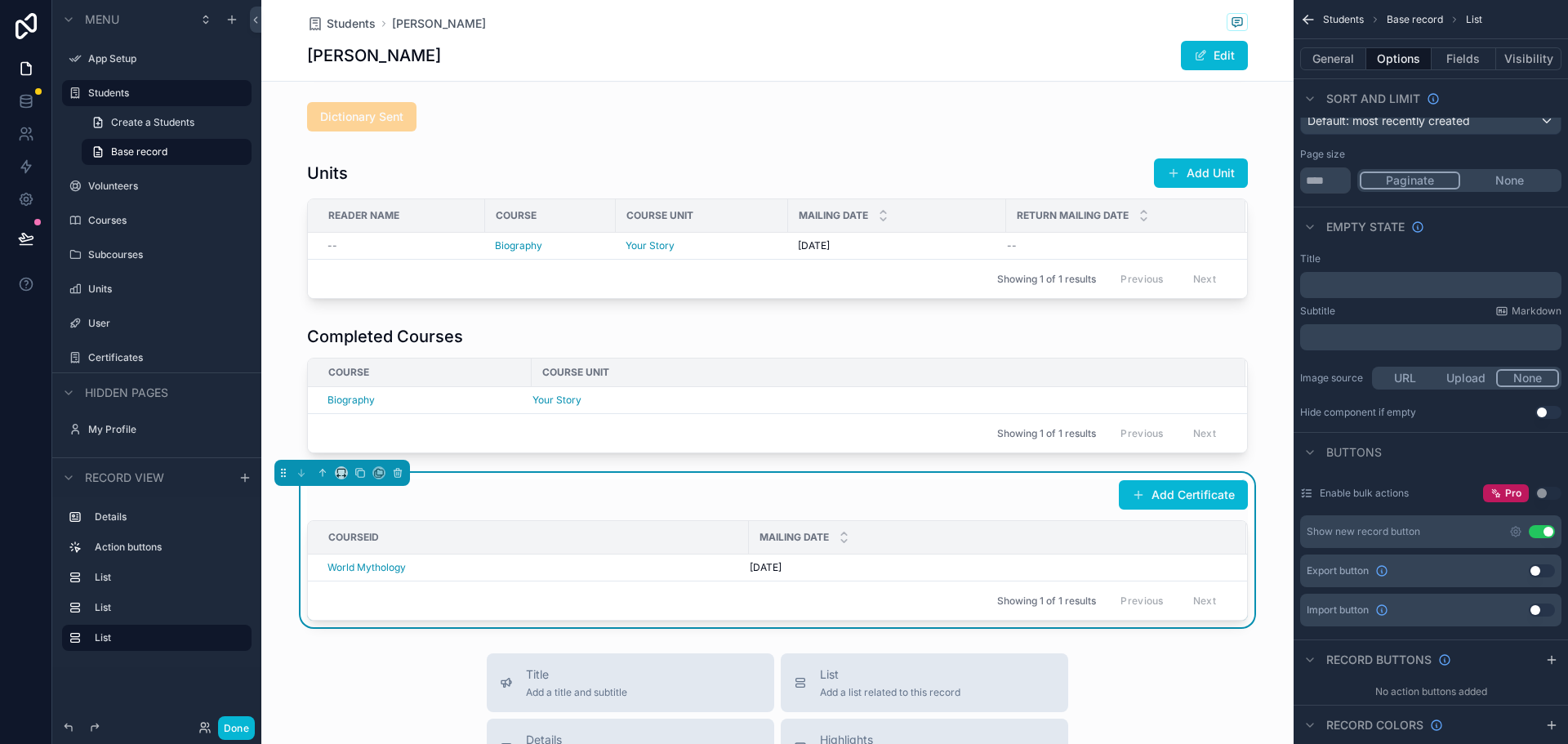
click at [1347, 534] on div "Show new record button" at bounding box center [1363, 532] width 113 height 13
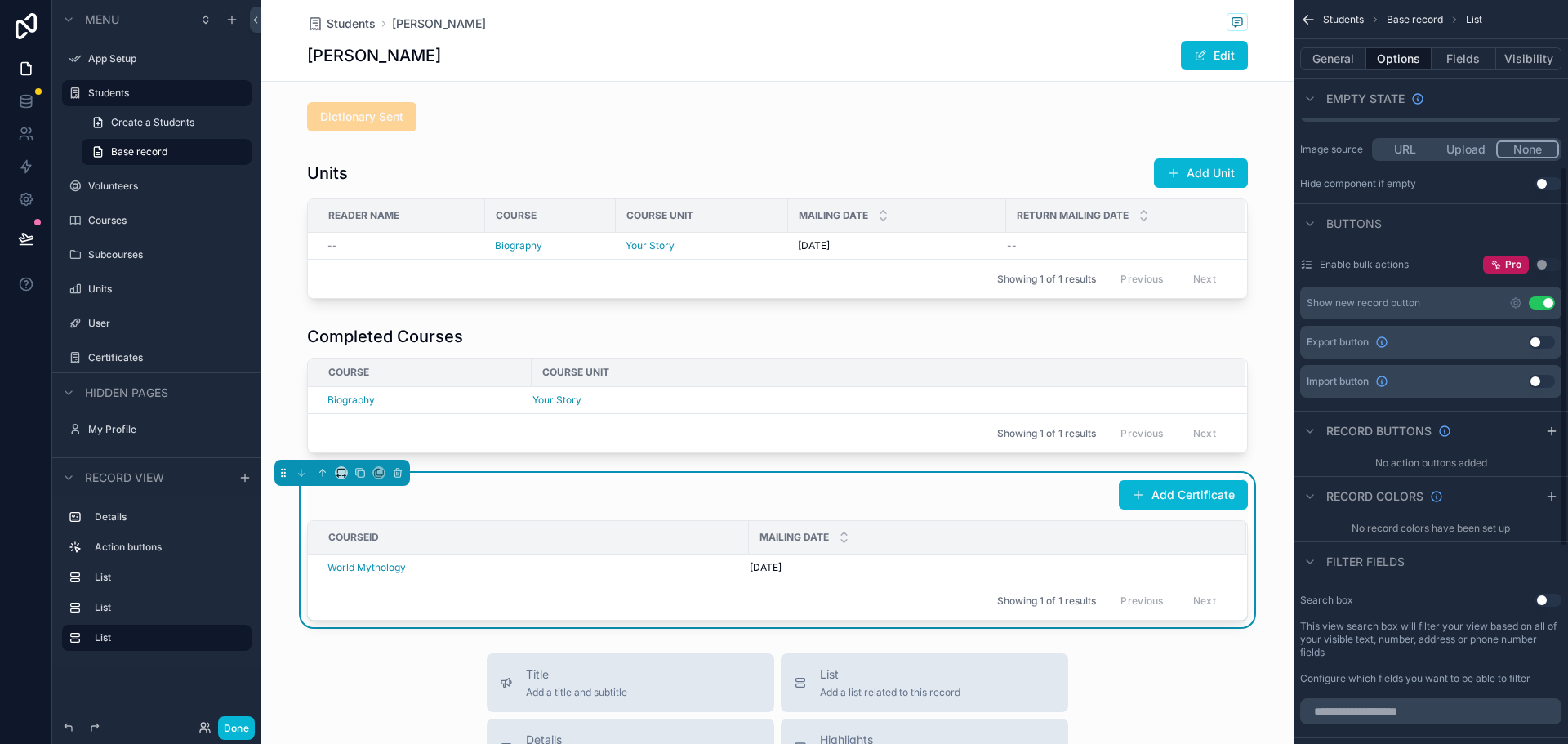
scroll to position [326, 0]
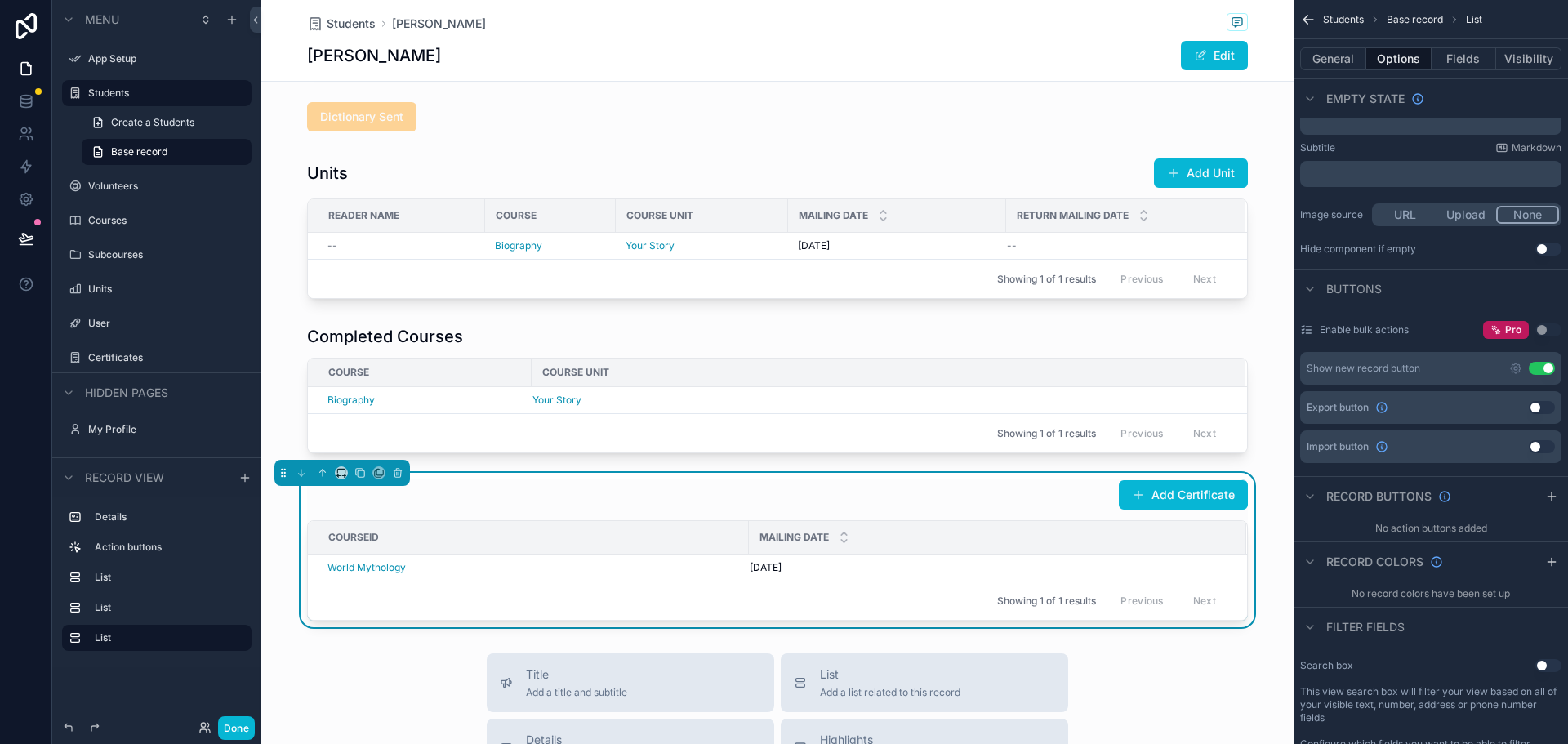
click at [1539, 365] on button "Use setting" at bounding box center [1541, 368] width 27 height 13
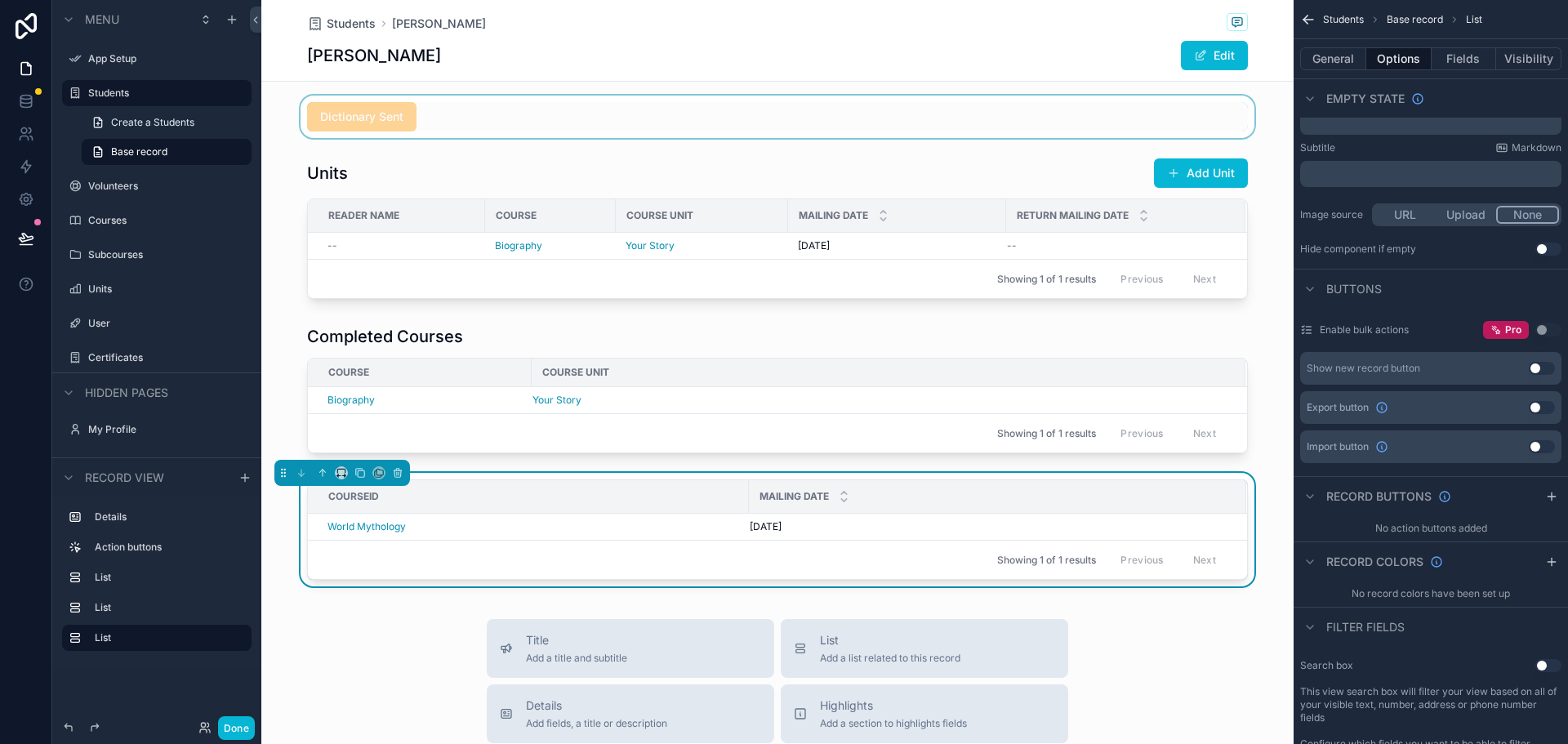
click at [459, 116] on div "scrollable content" at bounding box center [776, 117] width 1032 height 42
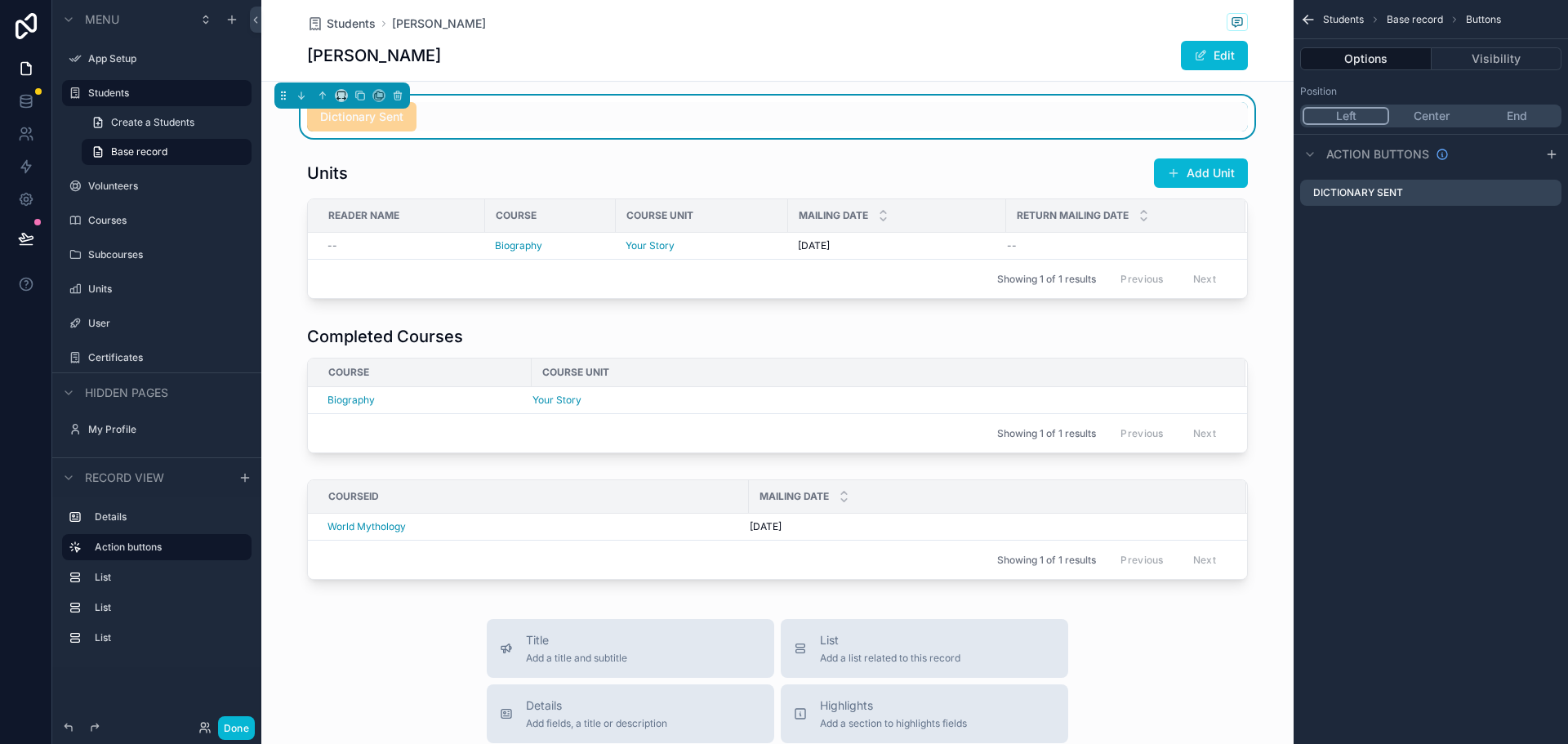
scroll to position [0, 0]
click at [1552, 155] on icon "scrollable content" at bounding box center [1551, 155] width 7 height 0
click at [1548, 226] on icon "scrollable content" at bounding box center [1548, 225] width 13 height 13
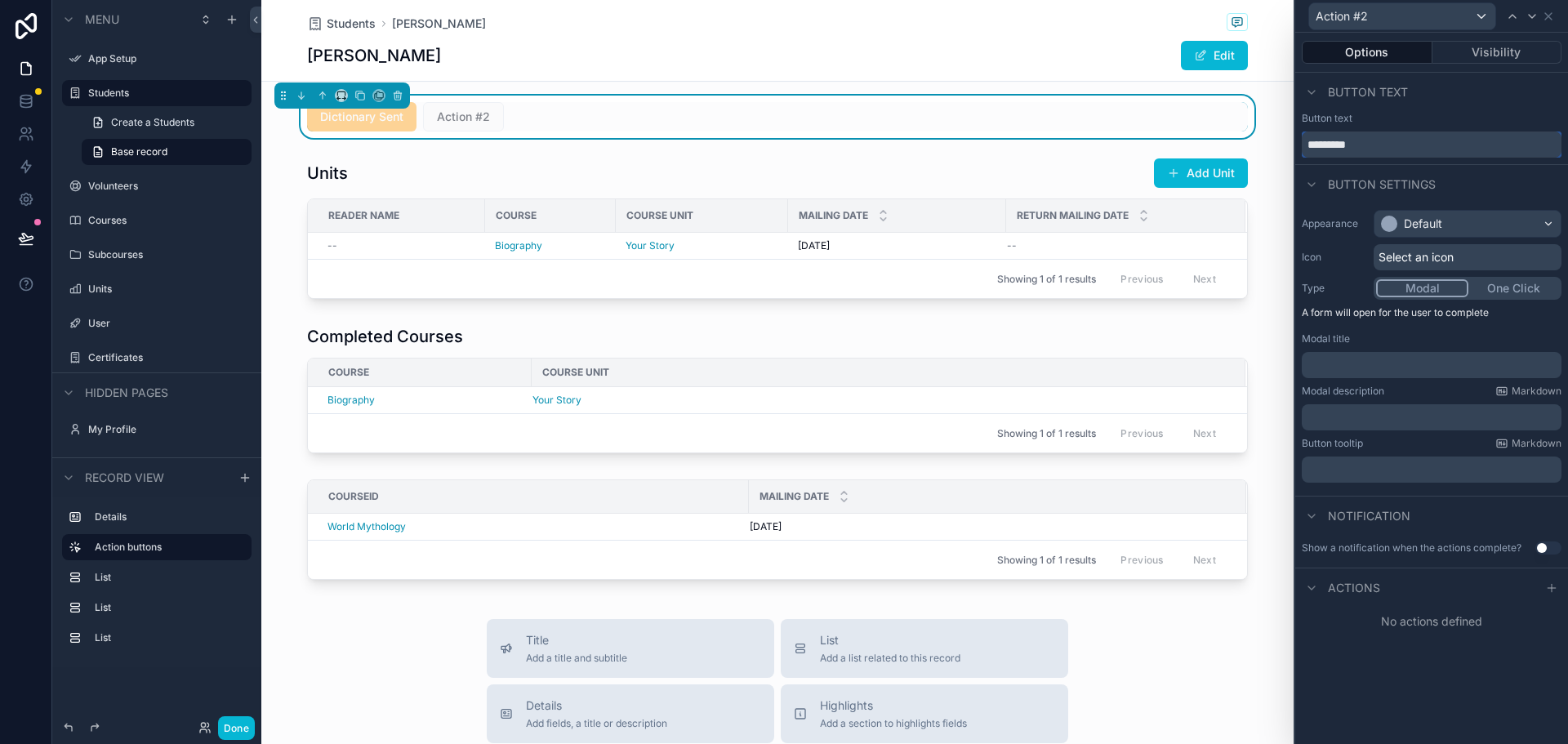
drag, startPoint x: 1378, startPoint y: 145, endPoint x: 1293, endPoint y: 152, distance: 85.3
click at [1293, 152] on div "Action #2 Options Visibility Button text Button text ********* Button settings …" at bounding box center [784, 372] width 1568 height 744
type input "**********"
click at [1355, 371] on p "﻿" at bounding box center [1433, 364] width 250 height 16
click at [1411, 510] on div "Notification" at bounding box center [1431, 515] width 272 height 39
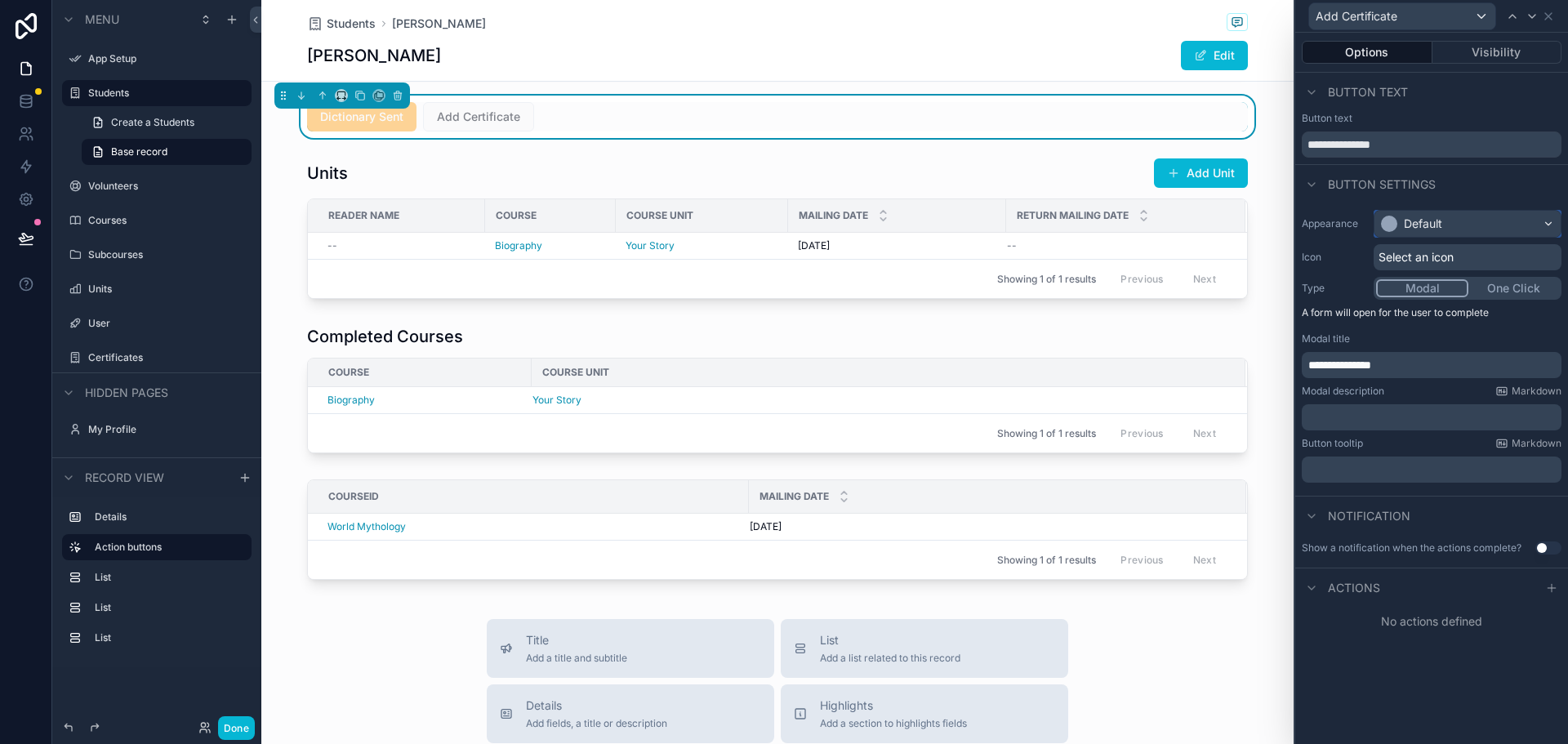
click at [1420, 222] on div "Default" at bounding box center [1422, 224] width 38 height 16
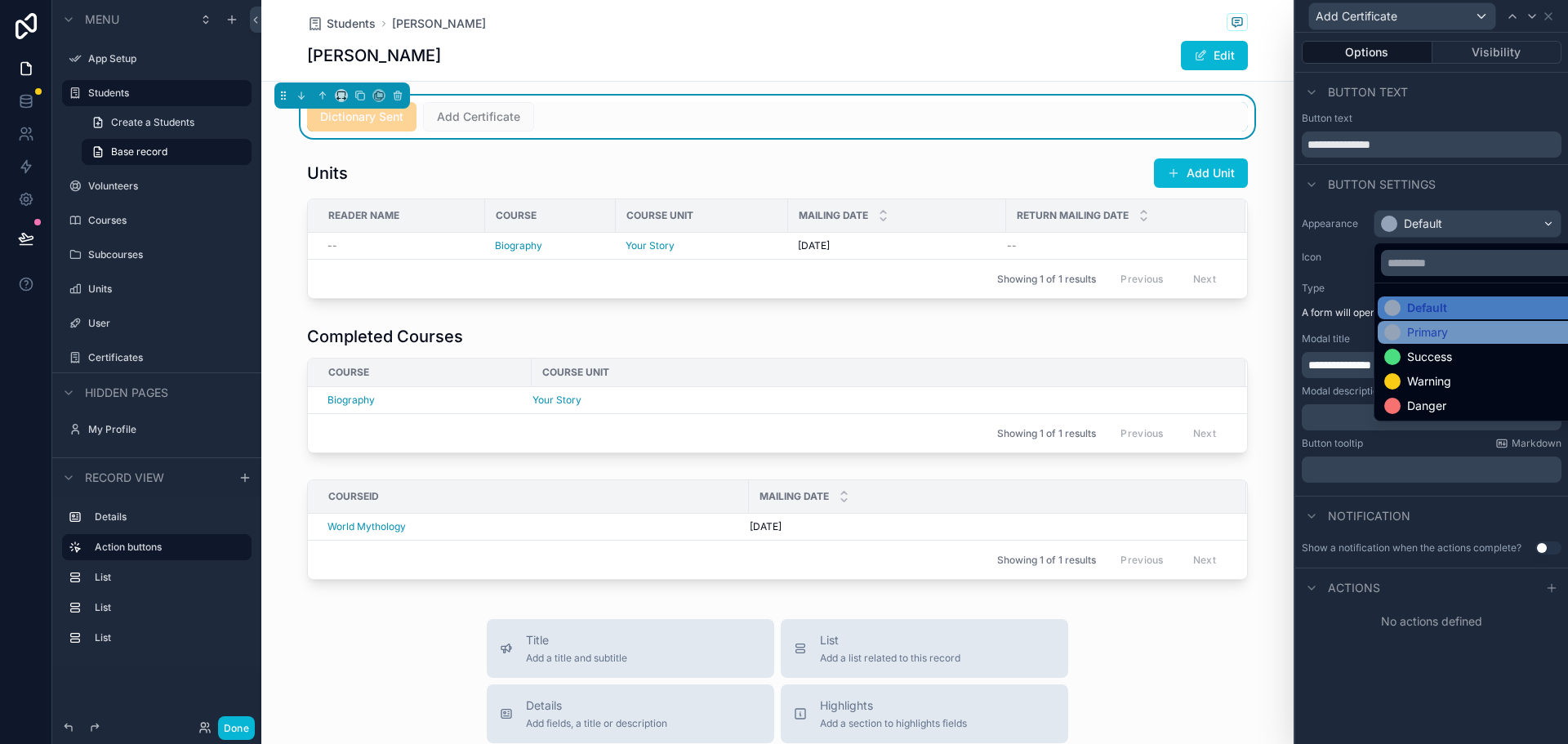
click at [1439, 334] on div "Primary" at bounding box center [1427, 333] width 41 height 16
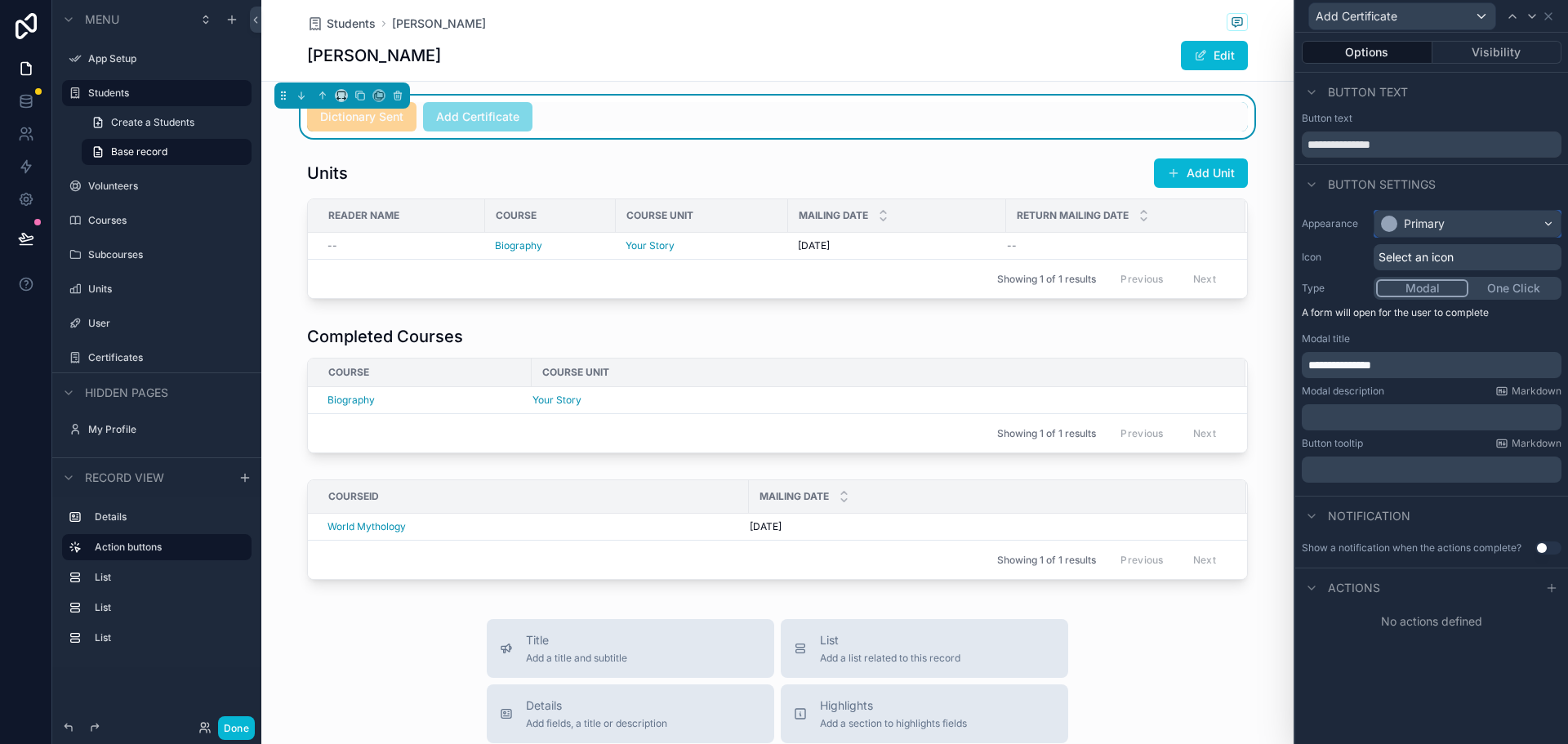
click at [1456, 221] on div "Primary" at bounding box center [1467, 224] width 187 height 27
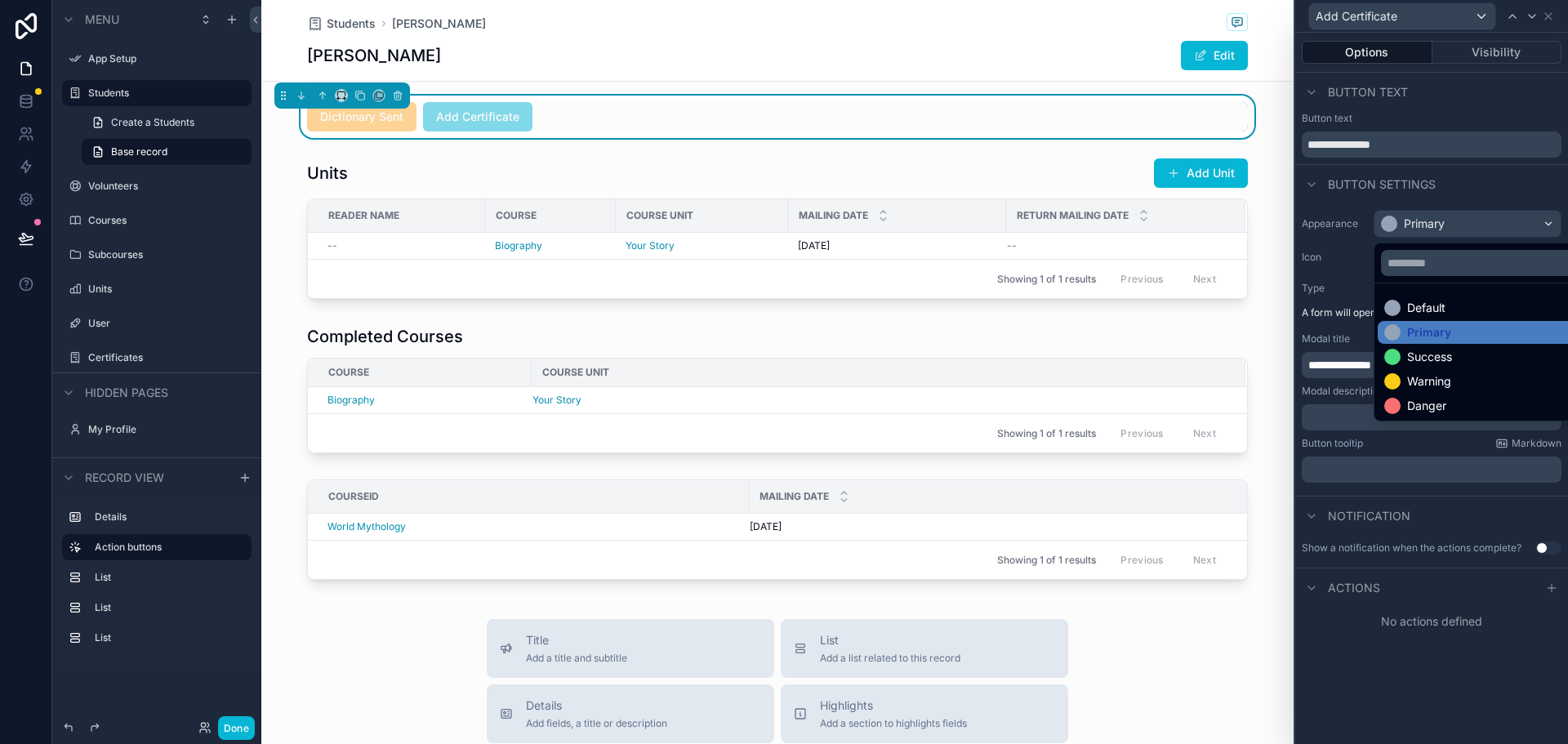
click at [1456, 221] on div at bounding box center [1431, 372] width 272 height 744
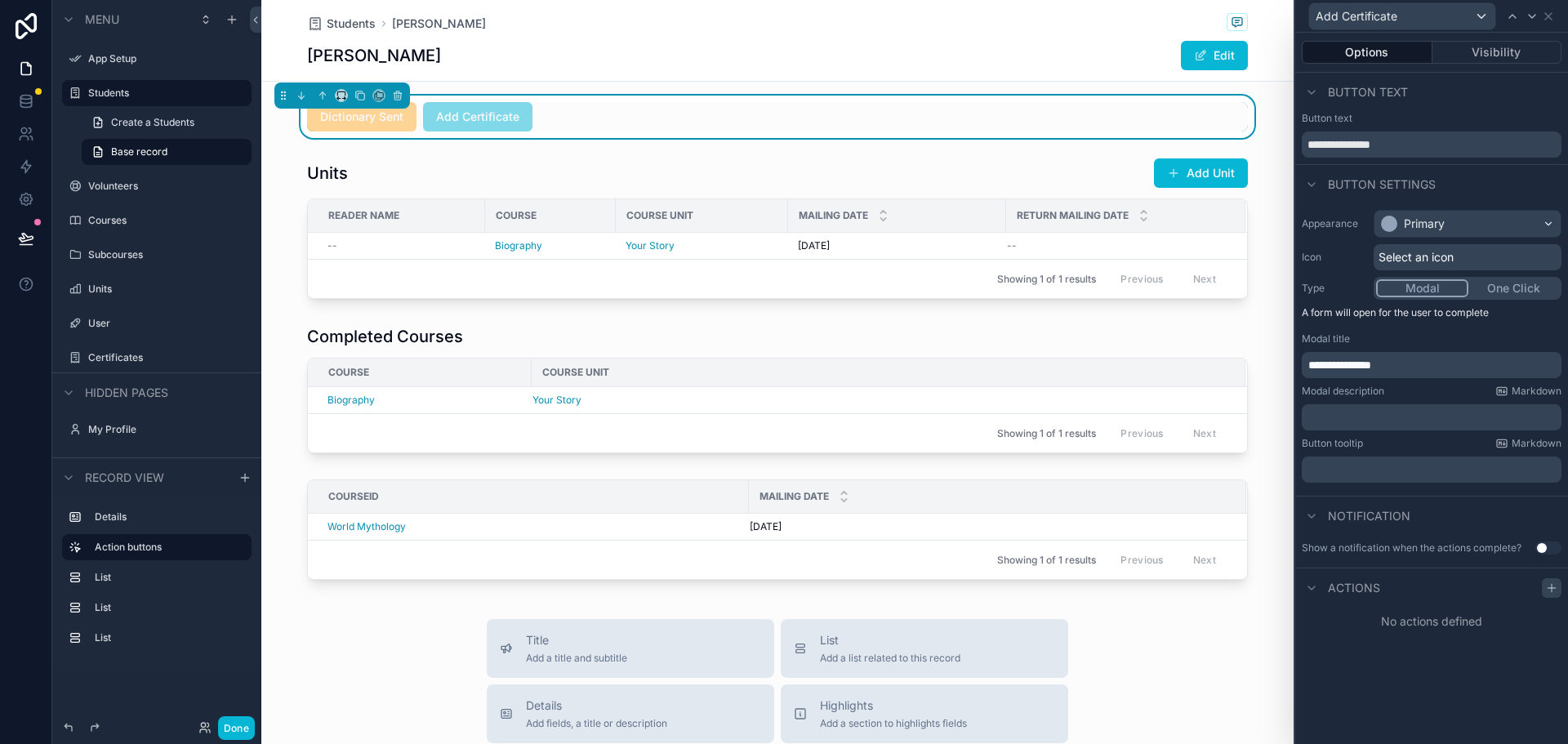
click at [1551, 584] on icon at bounding box center [1551, 587] width 0 height 7
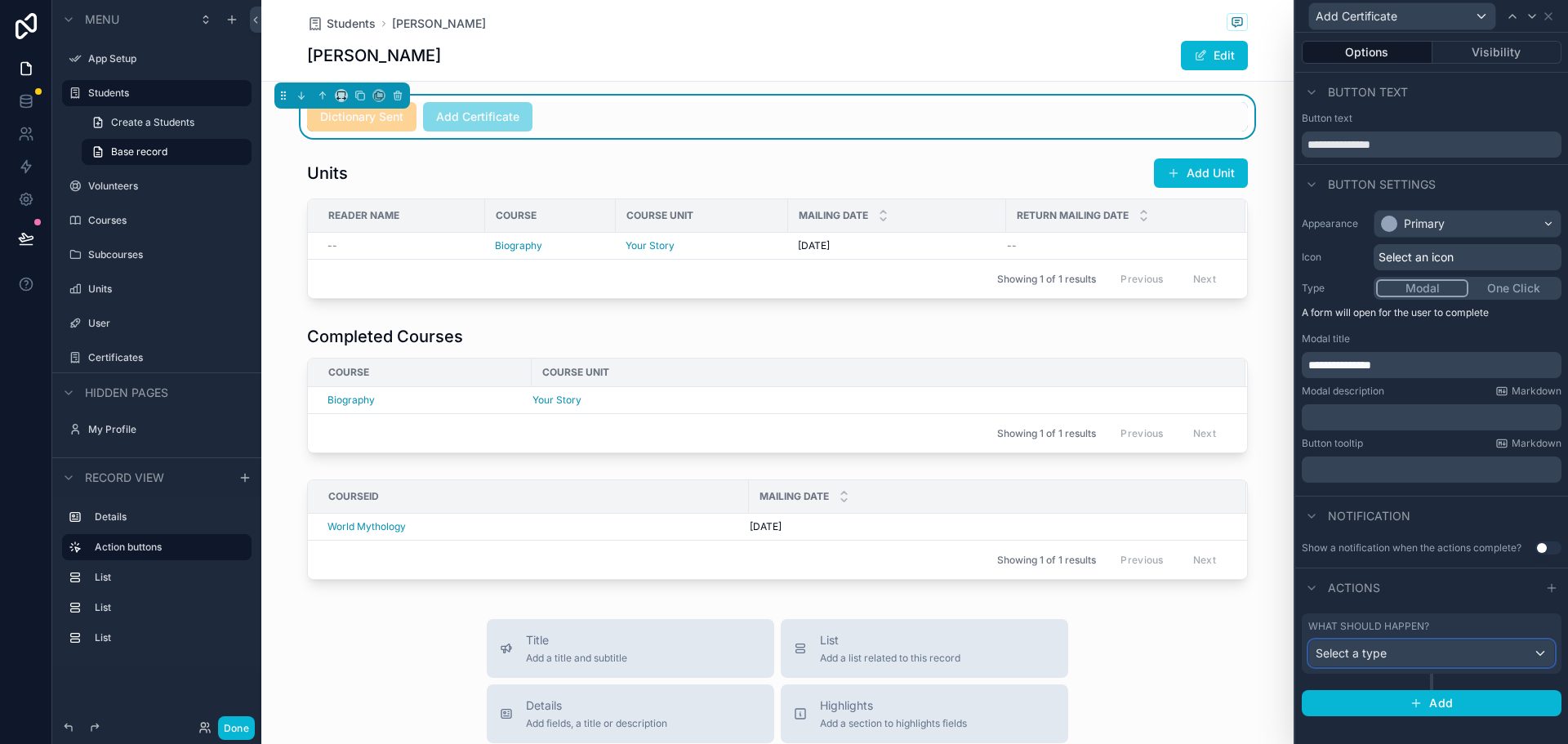
click at [1392, 661] on div "Select a type" at bounding box center [1431, 654] width 245 height 27
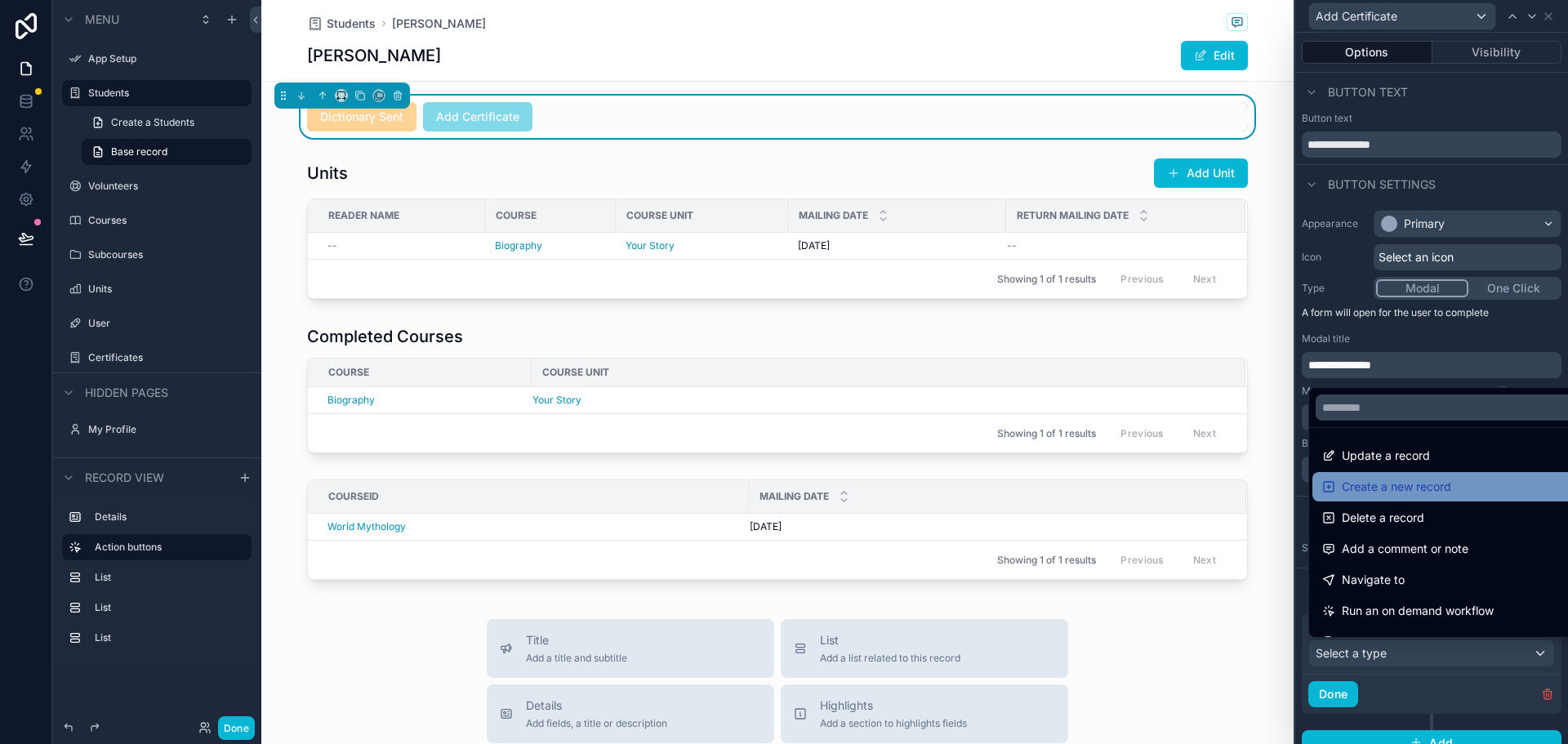
click at [1413, 485] on span "Create a new record" at bounding box center [1396, 487] width 110 height 19
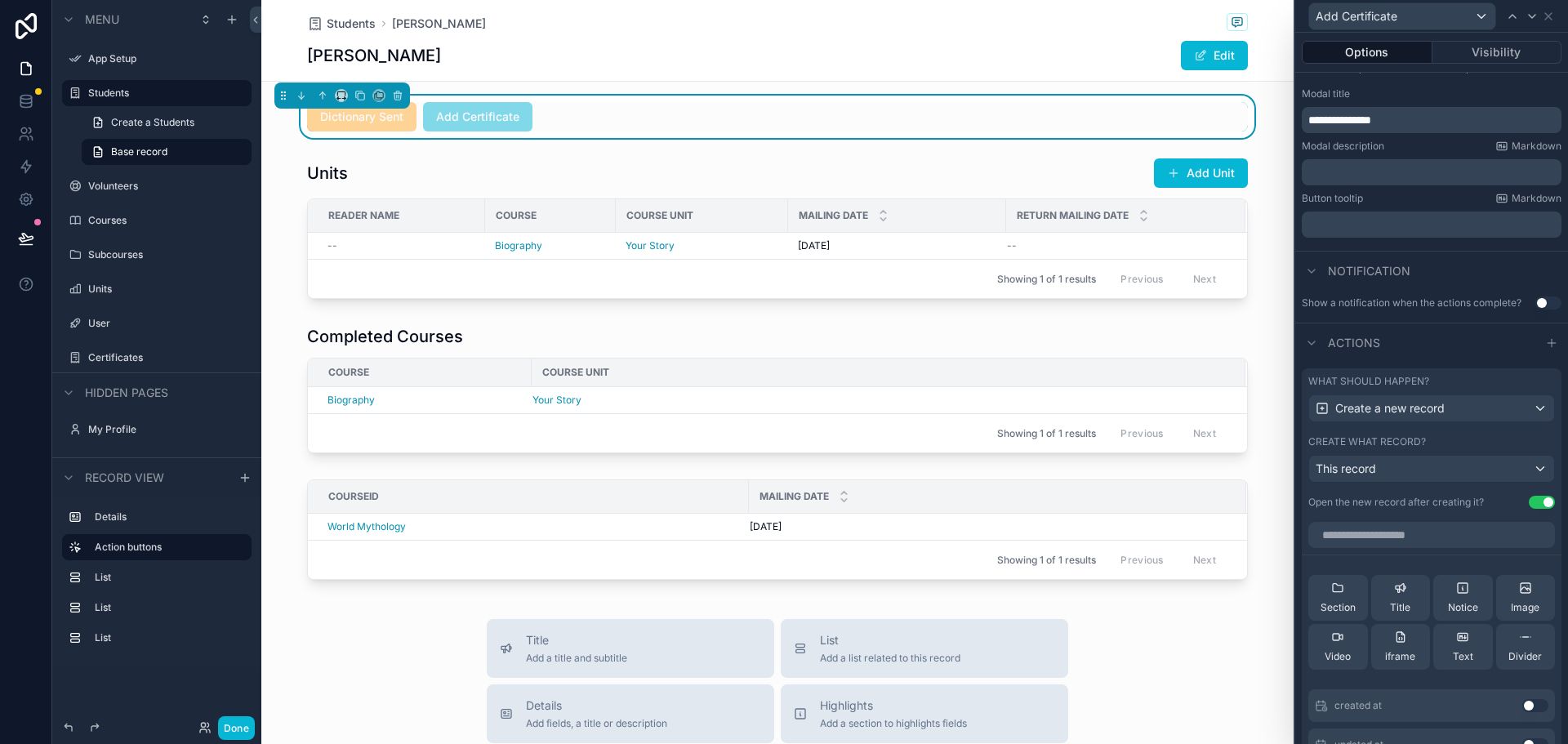
scroll to position [81, 0]
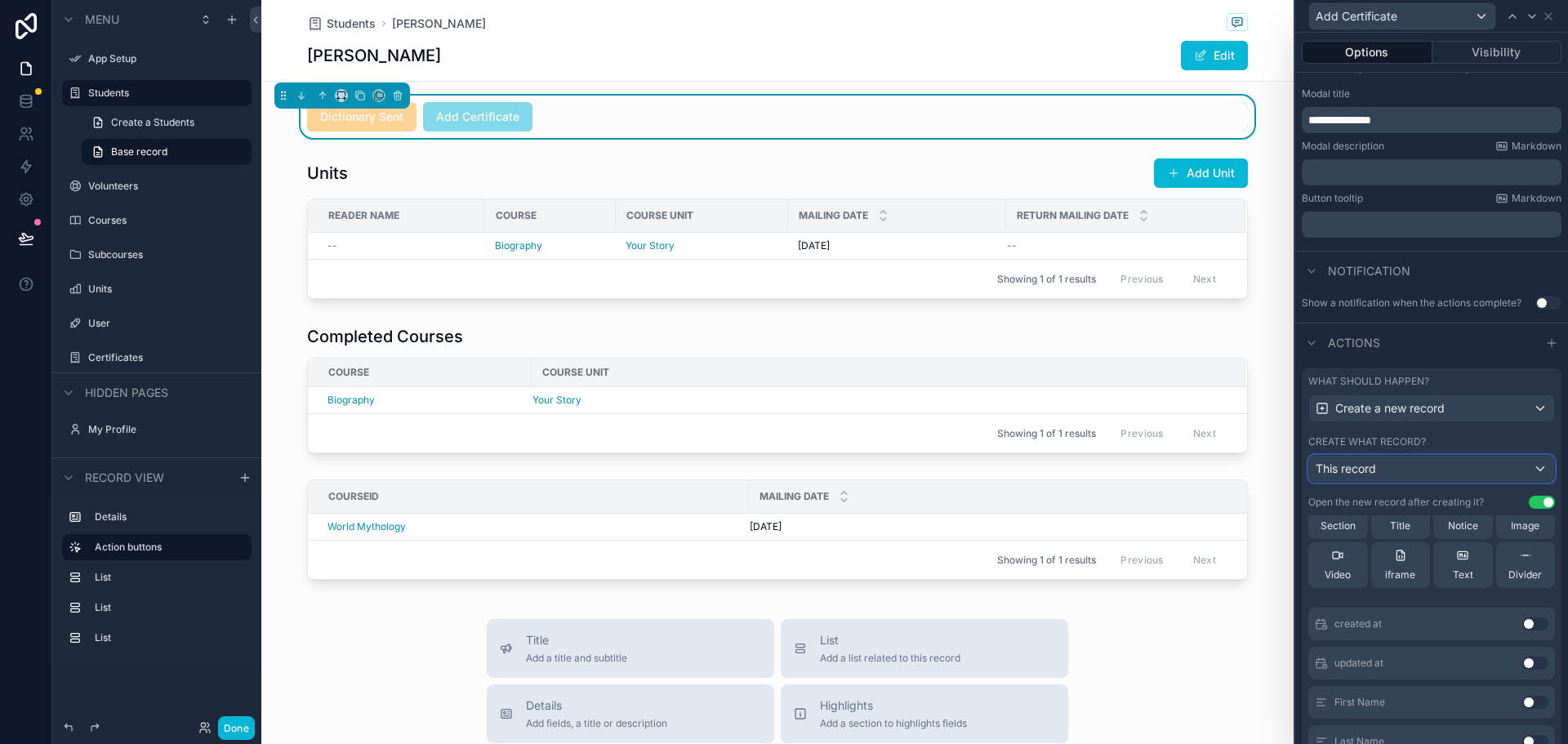
click at [1407, 464] on div "This record" at bounding box center [1431, 469] width 245 height 27
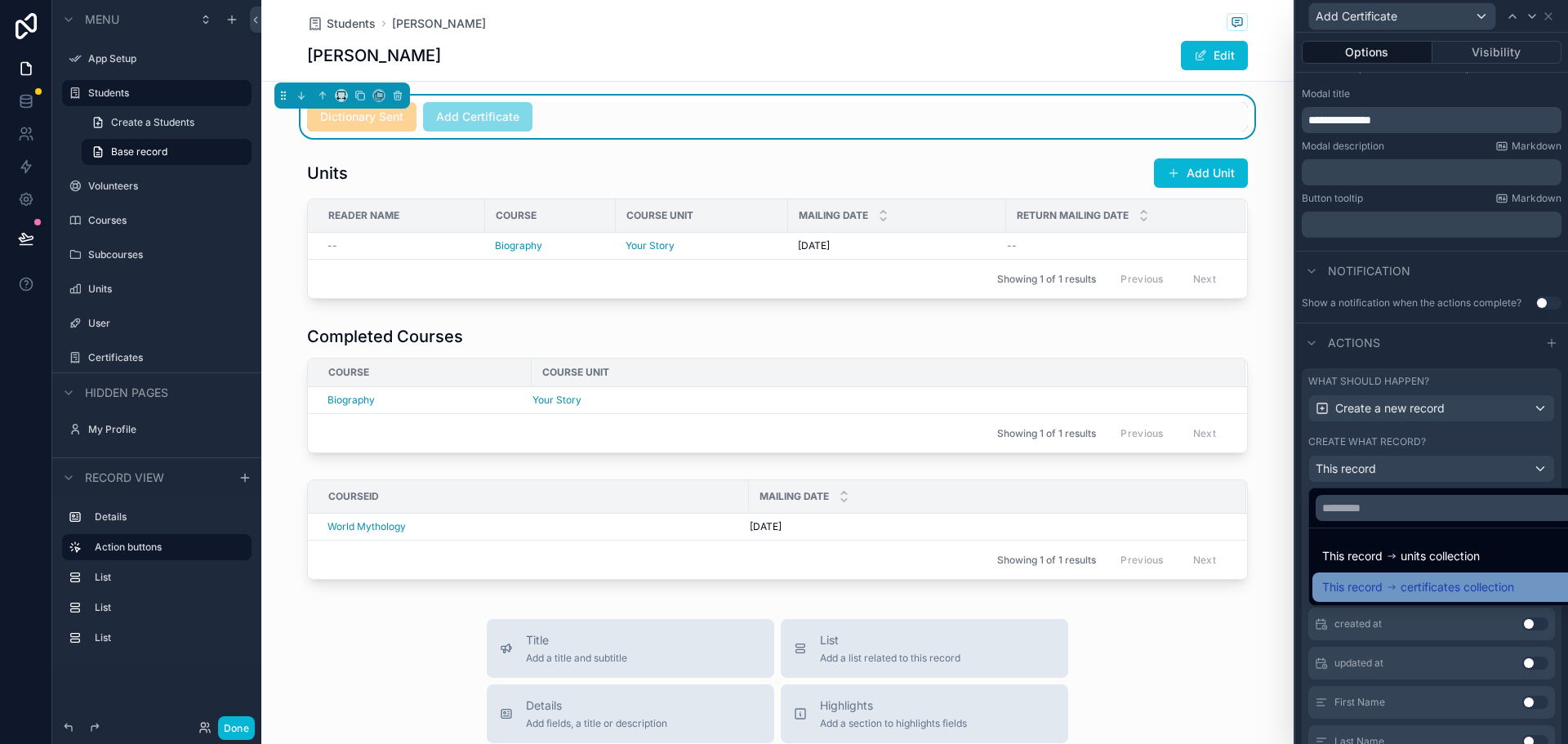
click at [1414, 591] on span "certificates collection" at bounding box center [1457, 587] width 113 height 19
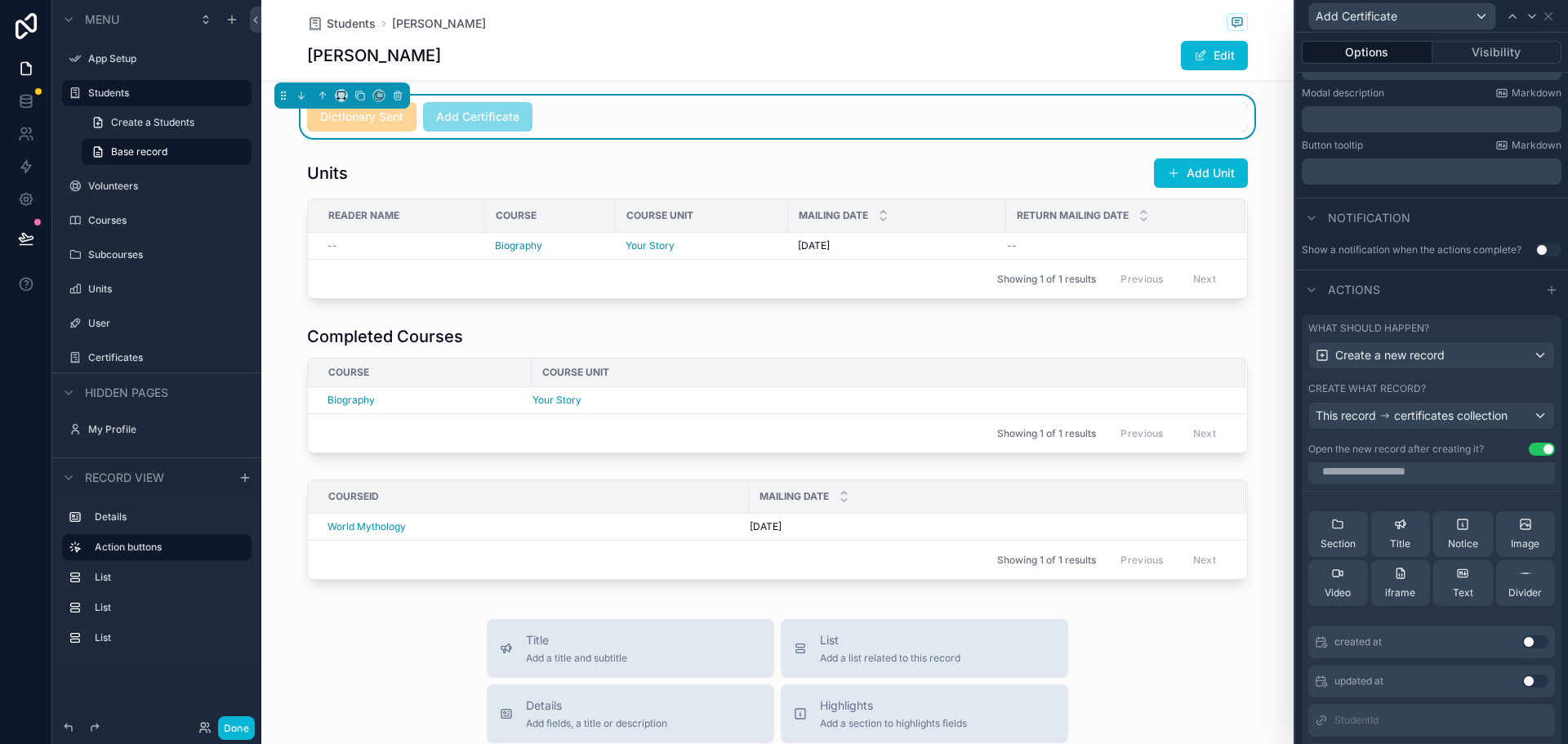
scroll to position [326, 0]
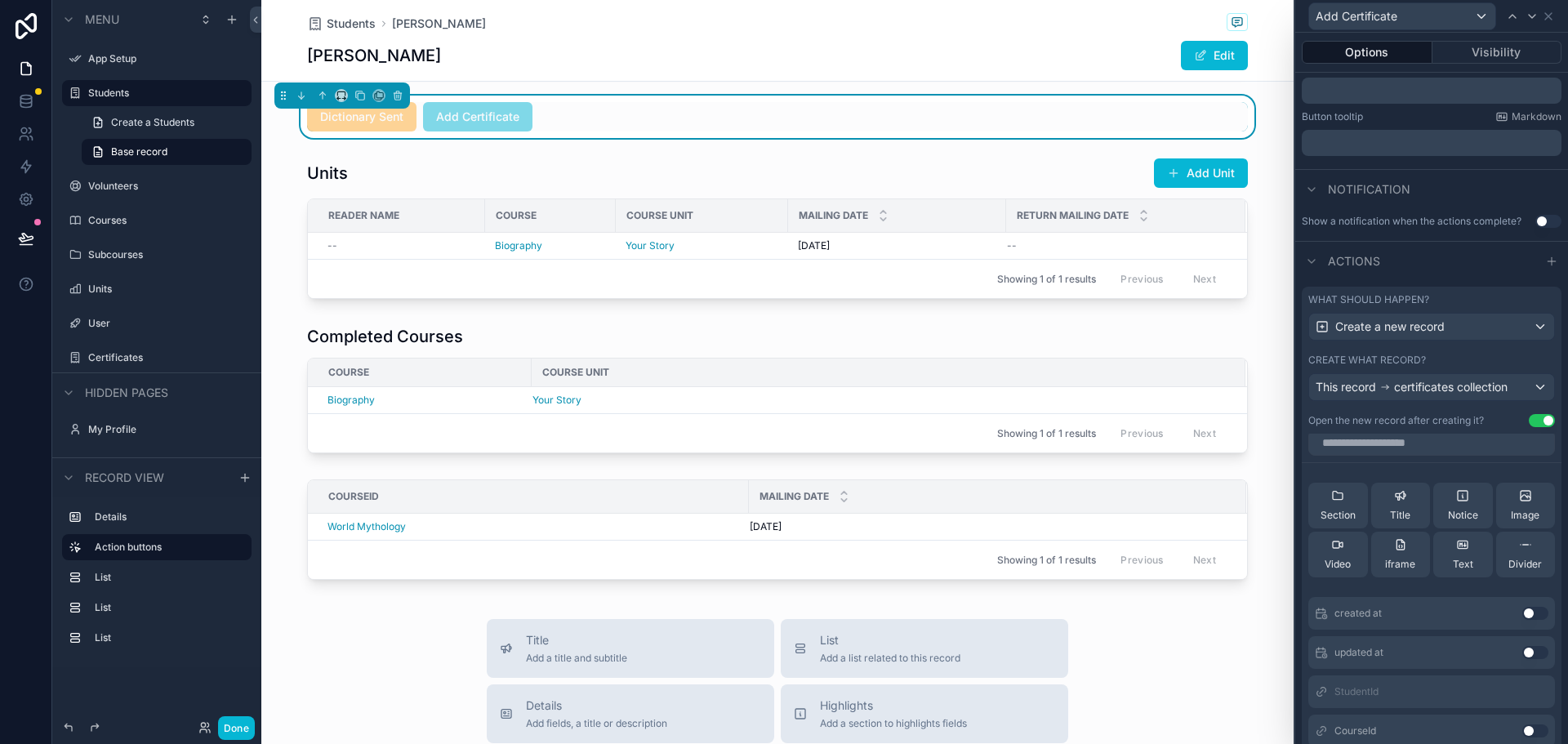
click at [1528, 419] on button "Use setting" at bounding box center [1541, 420] width 27 height 13
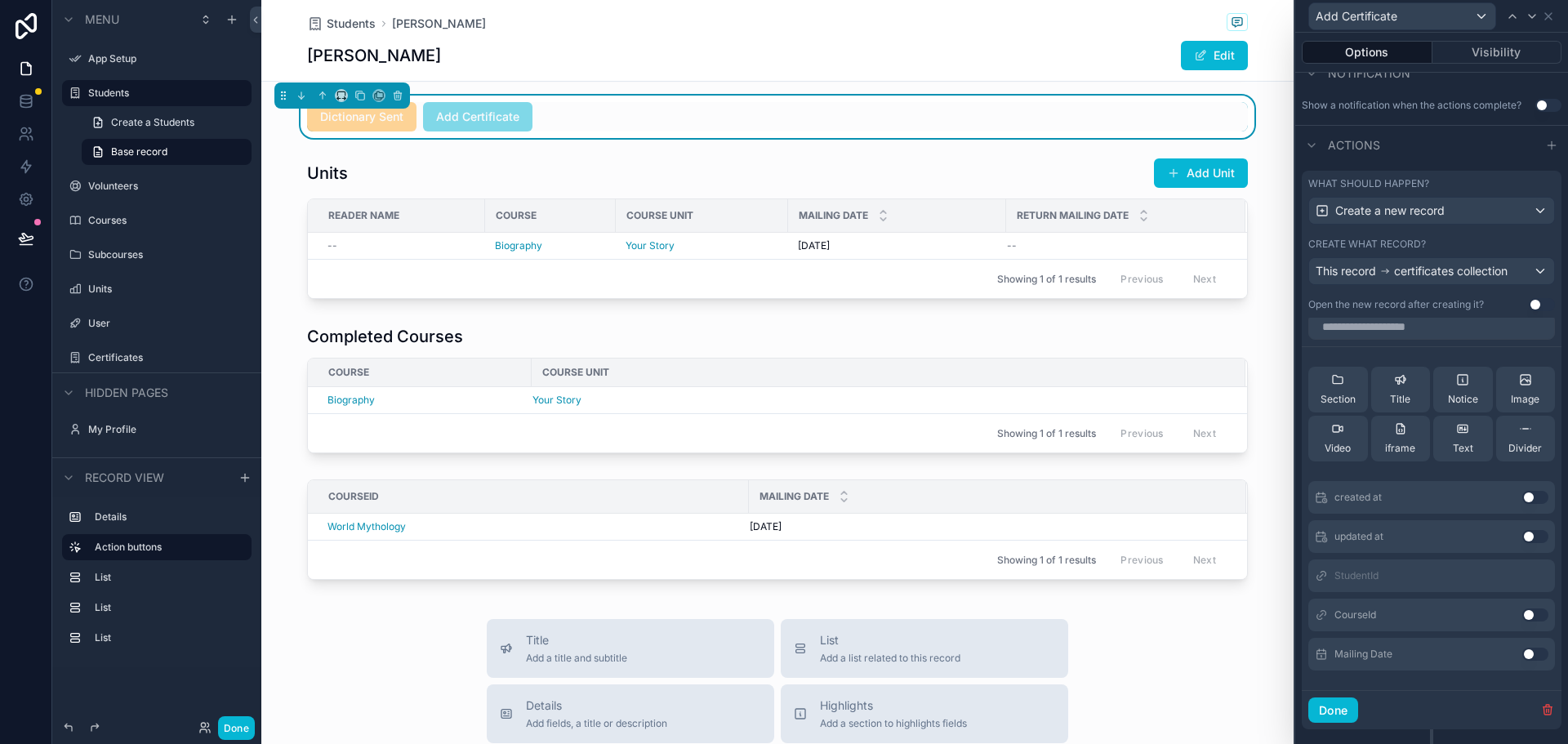
scroll to position [477, 0]
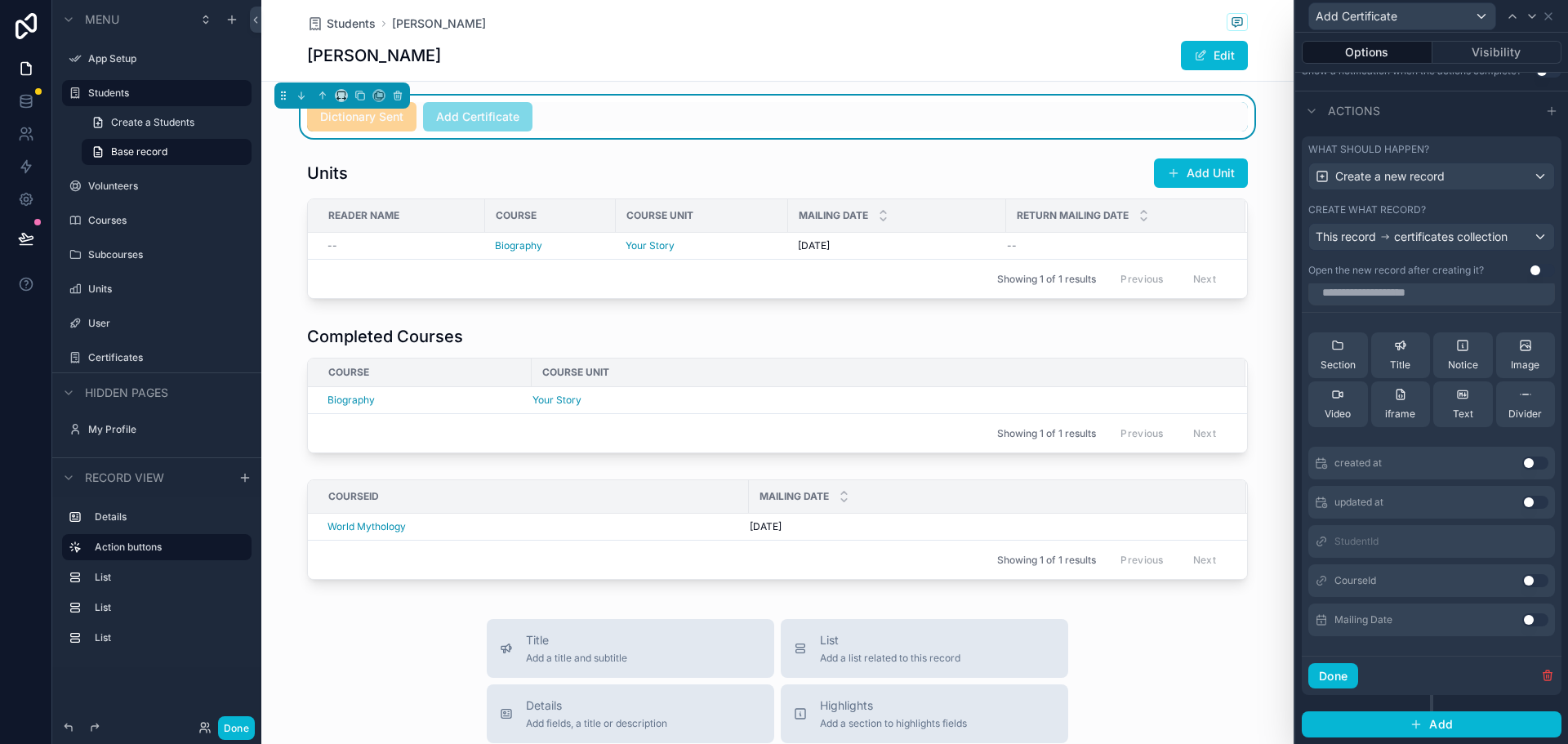
click at [1522, 581] on button "Use setting" at bounding box center [1535, 580] width 27 height 13
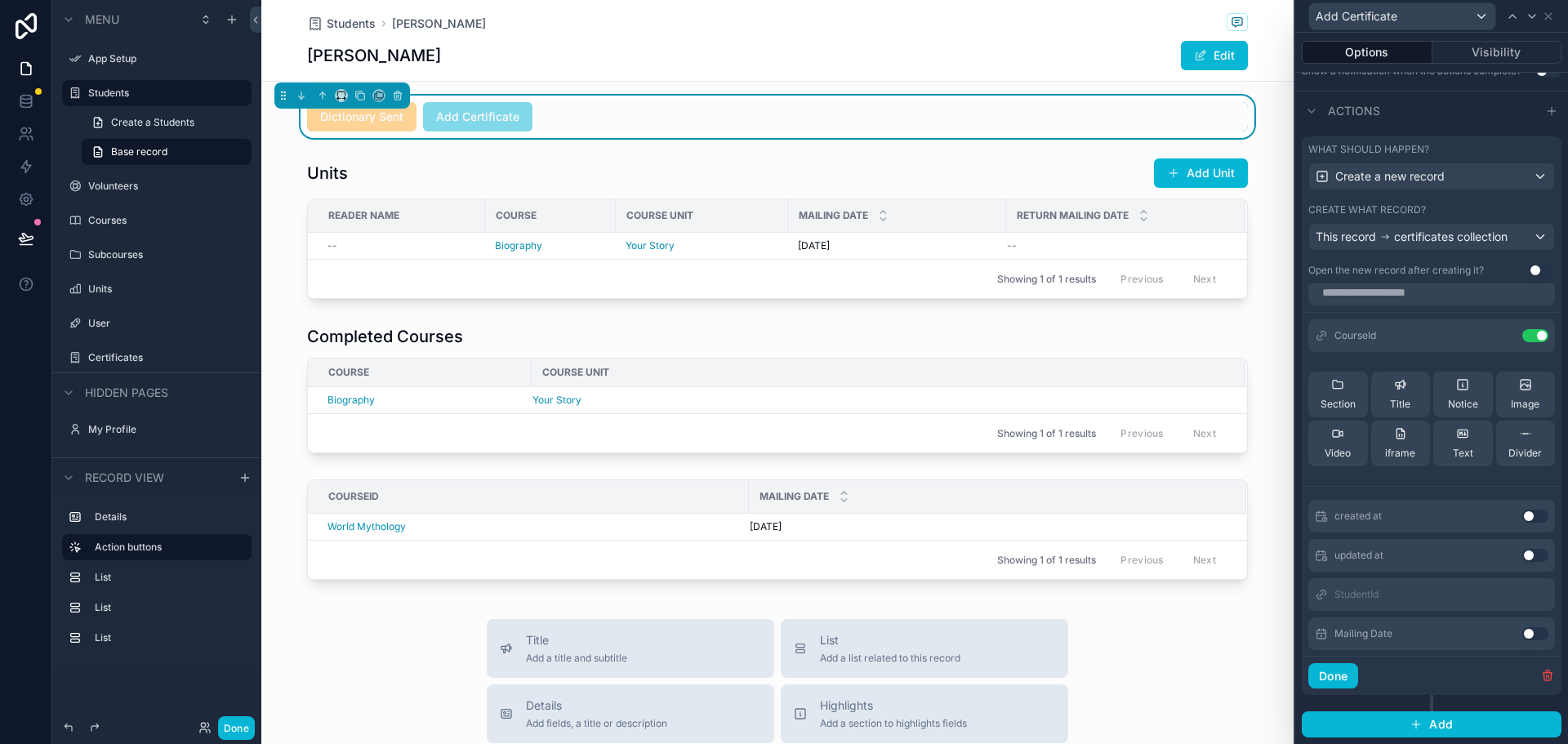
click at [1522, 634] on button "Use setting" at bounding box center [1535, 633] width 27 height 13
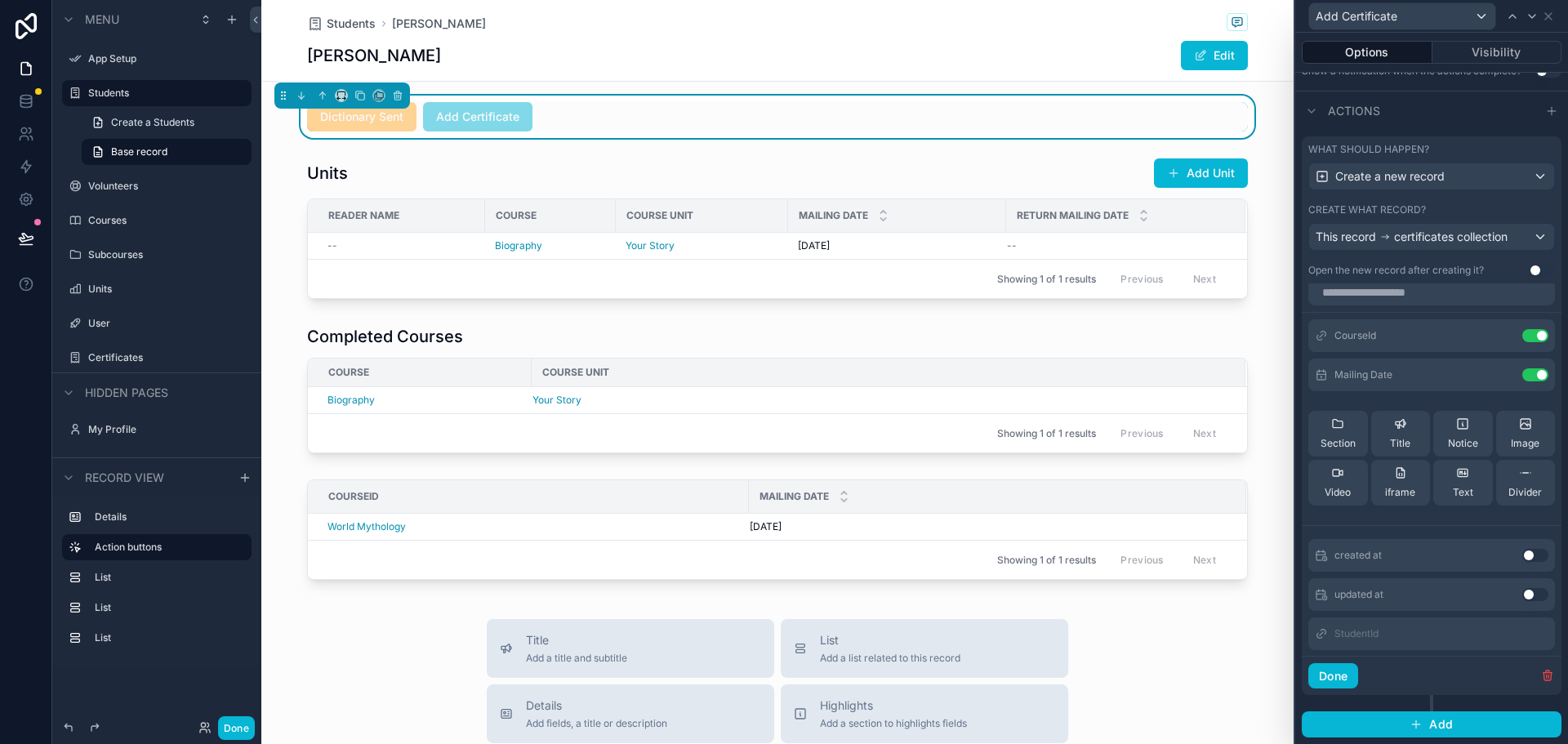
click at [1522, 556] on button "Use setting" at bounding box center [1535, 555] width 27 height 13
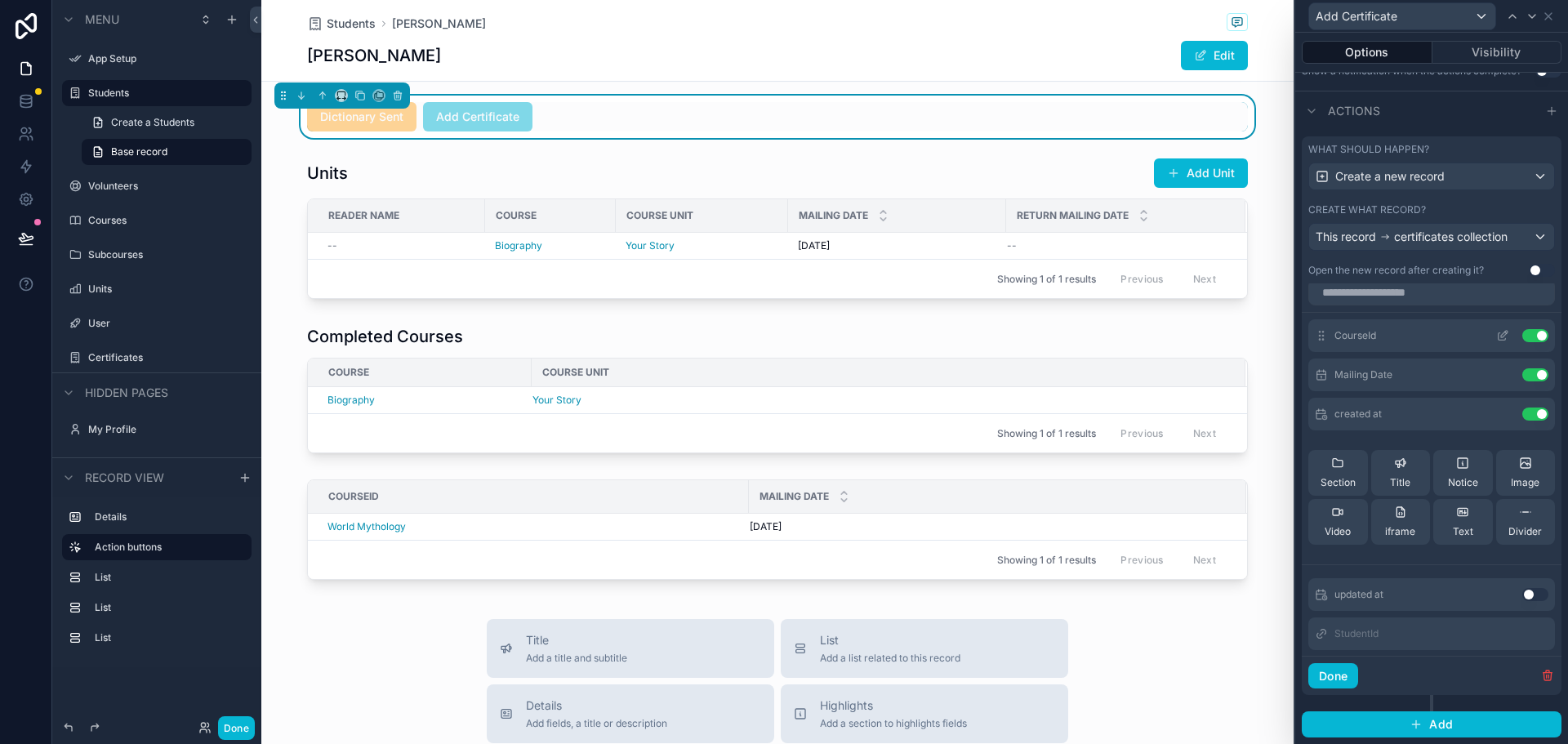
click at [1495, 335] on icon at bounding box center [1502, 335] width 13 height 13
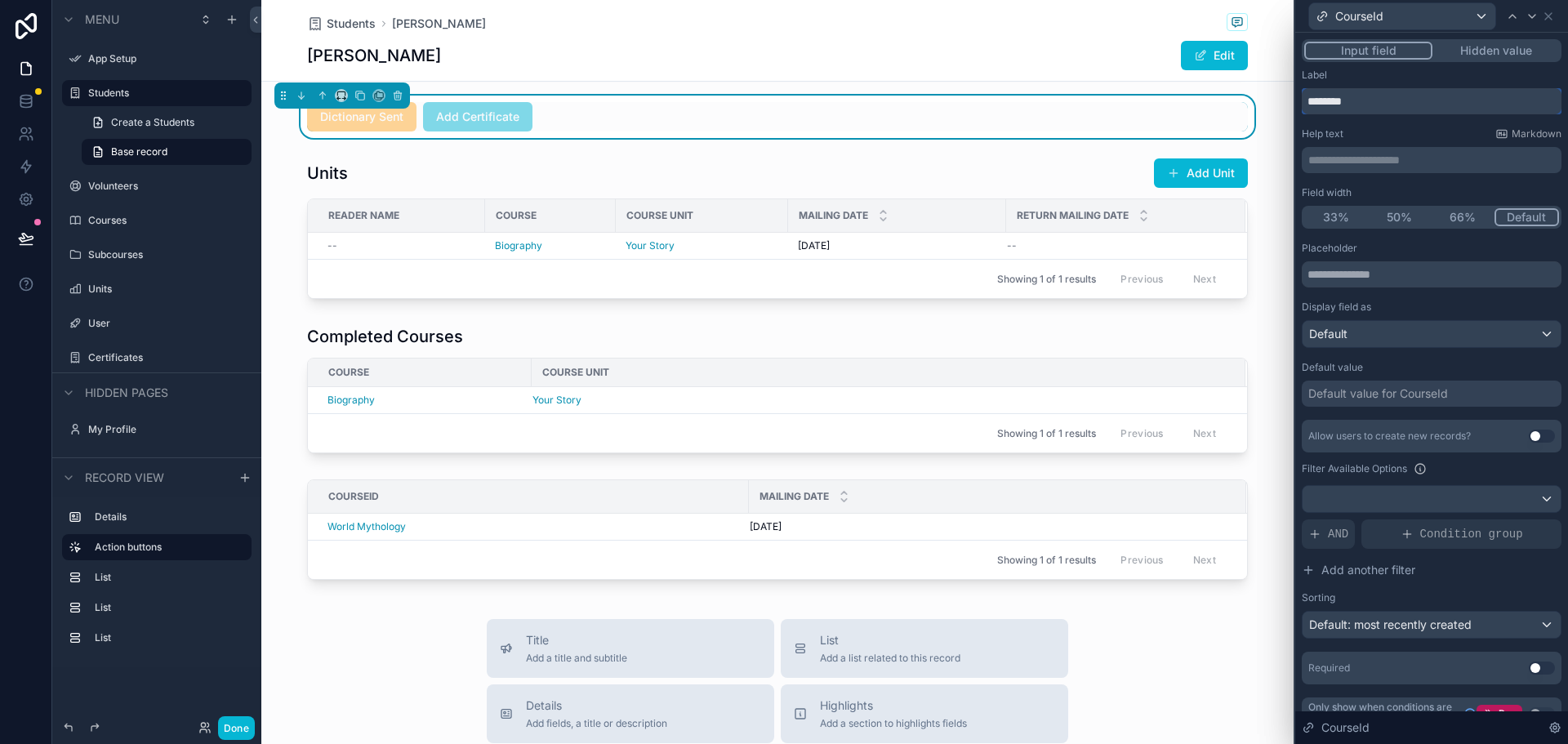
click at [1365, 101] on input "********" at bounding box center [1432, 102] width 260 height 27
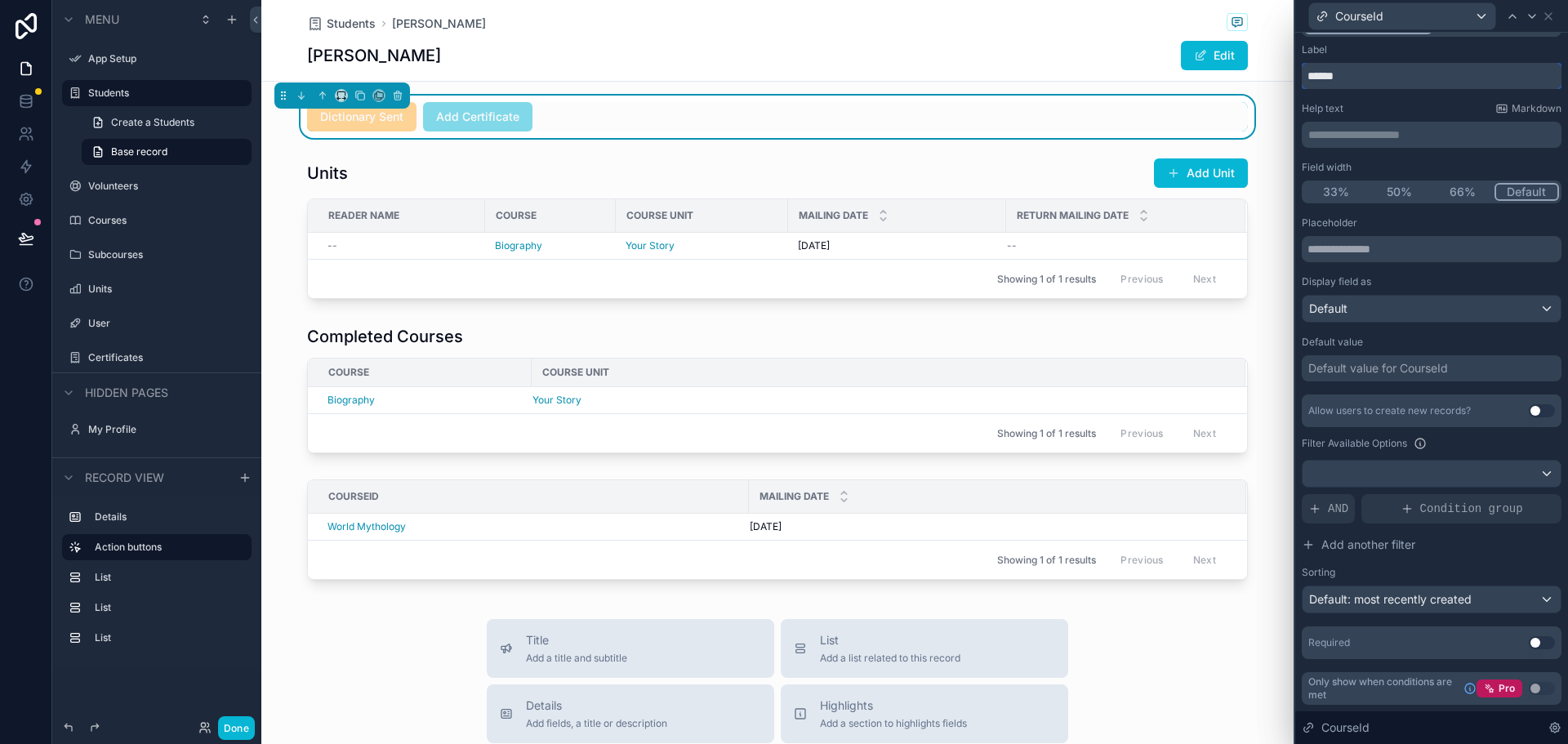
type input "******"
click at [1528, 646] on button "Use setting" at bounding box center [1541, 642] width 27 height 13
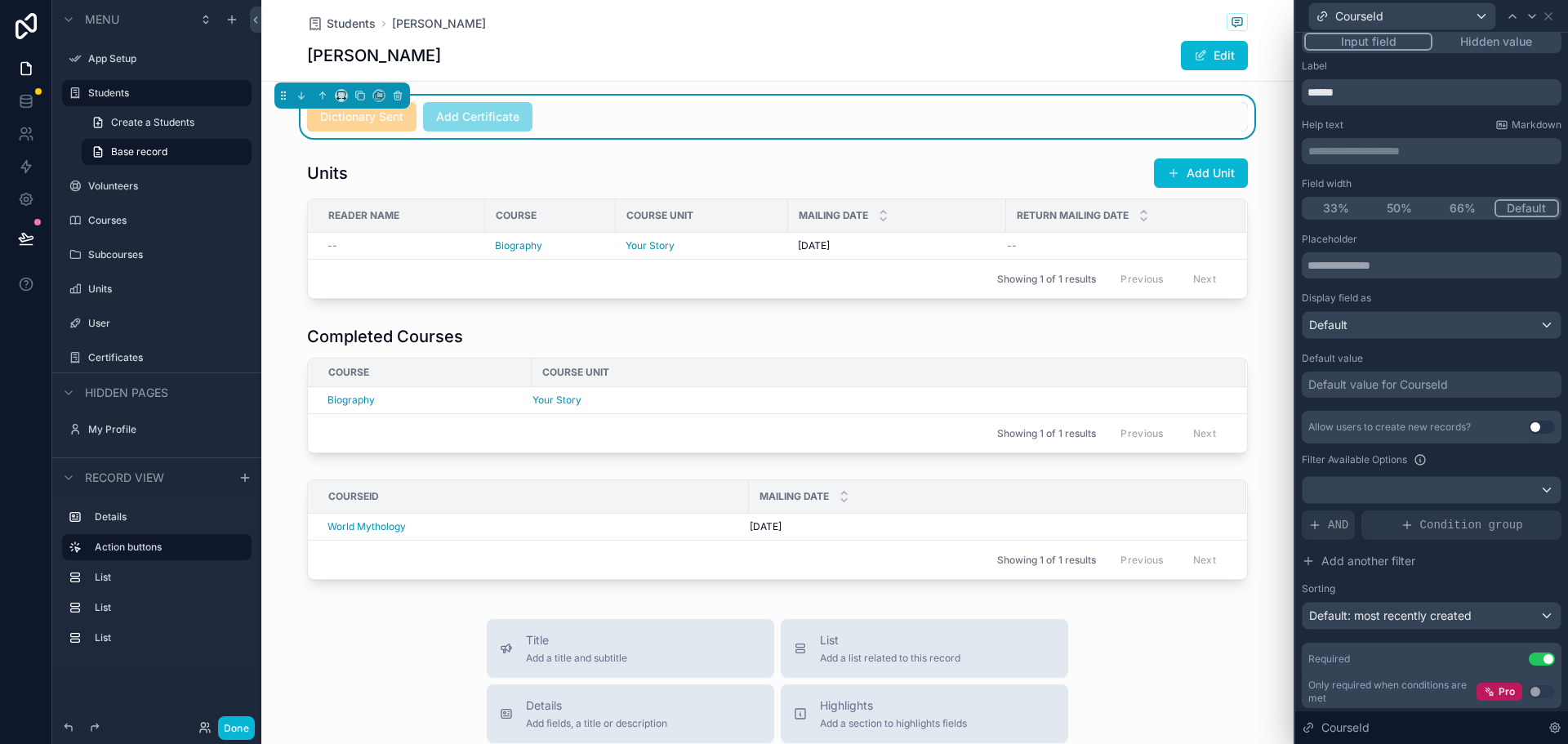
scroll to position [0, 0]
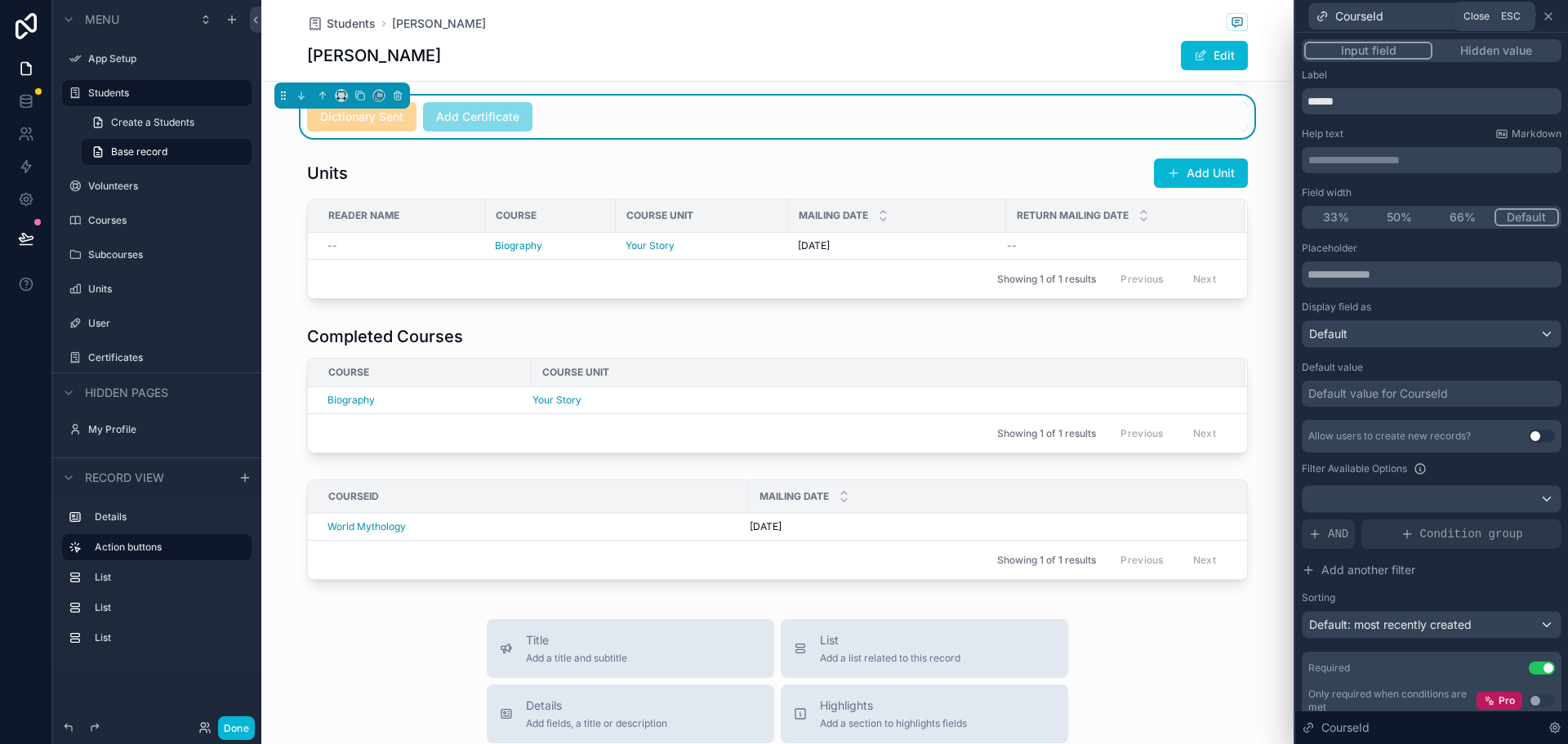
click at [1549, 12] on icon at bounding box center [1548, 16] width 13 height 13
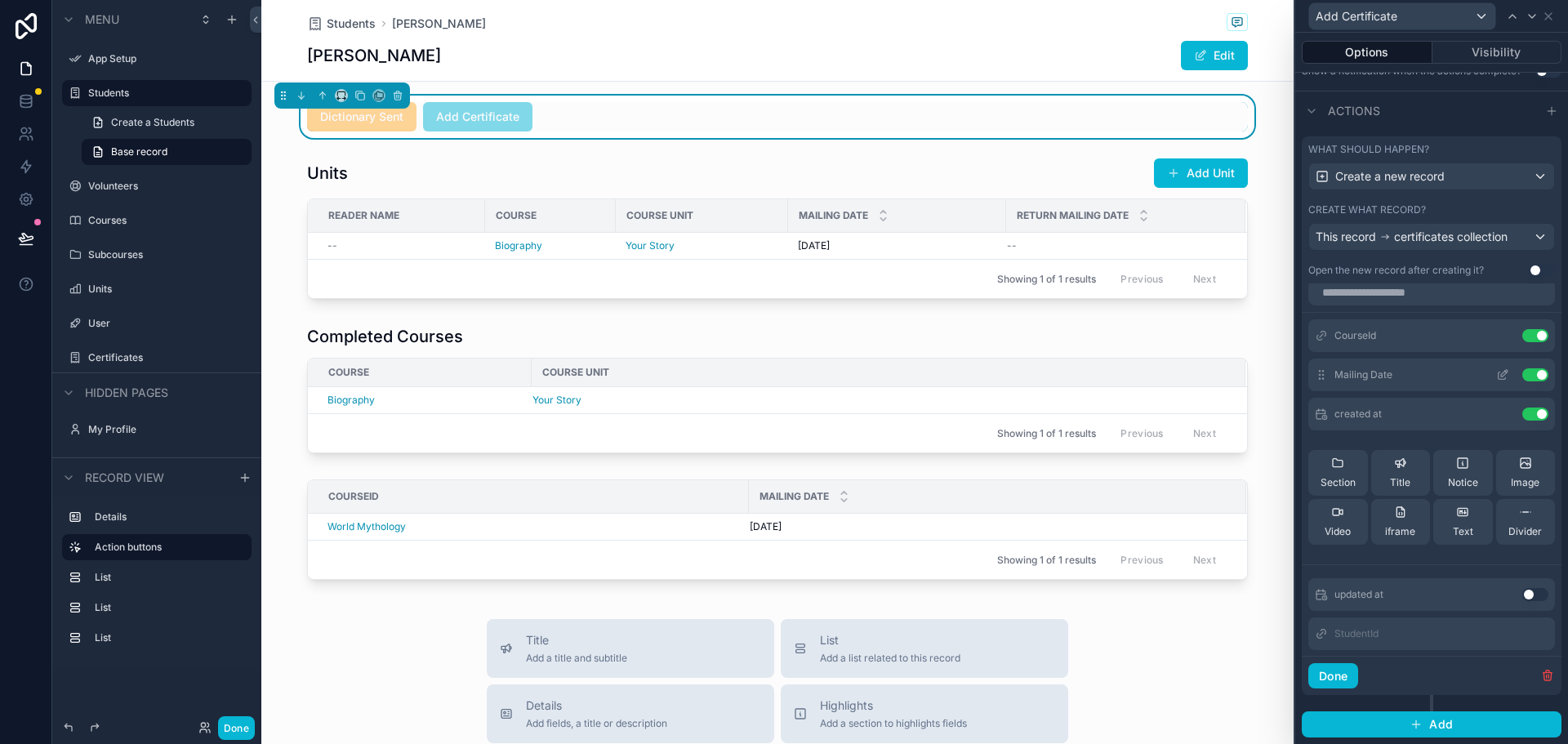
click at [1495, 373] on icon at bounding box center [1502, 374] width 13 height 13
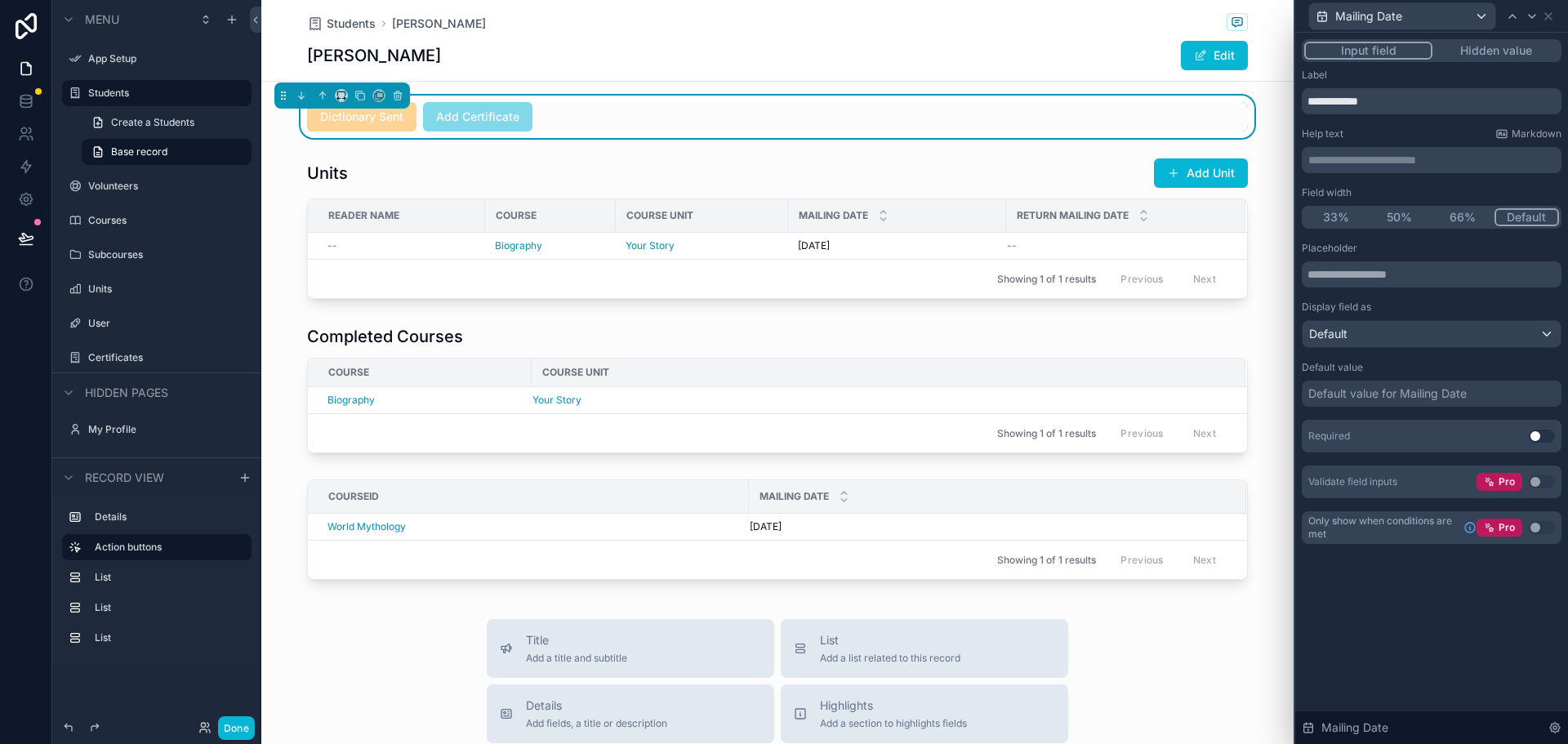
click at [1541, 433] on button "Use setting" at bounding box center [1541, 436] width 27 height 13
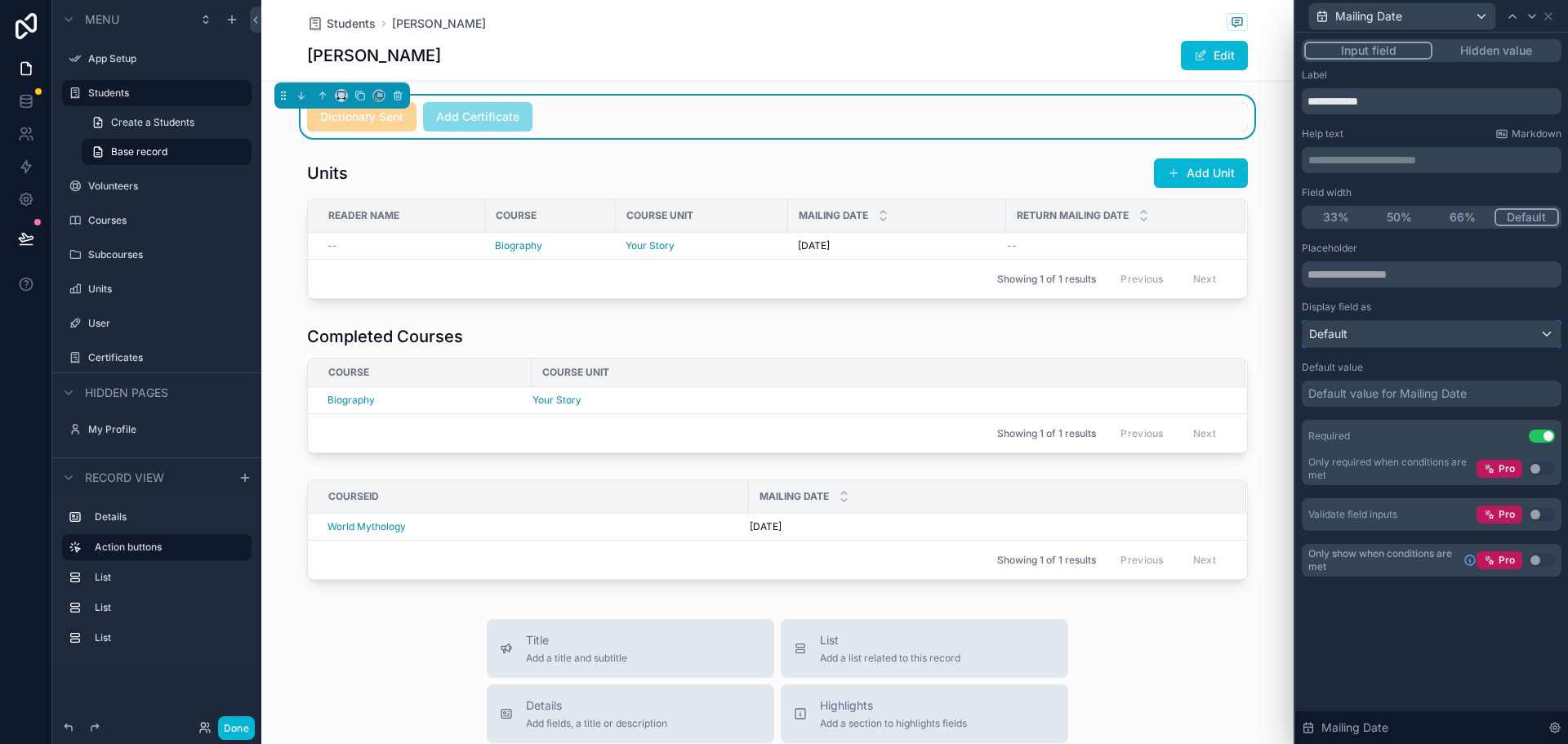
click at [1397, 331] on div "Default" at bounding box center [1432, 334] width 258 height 27
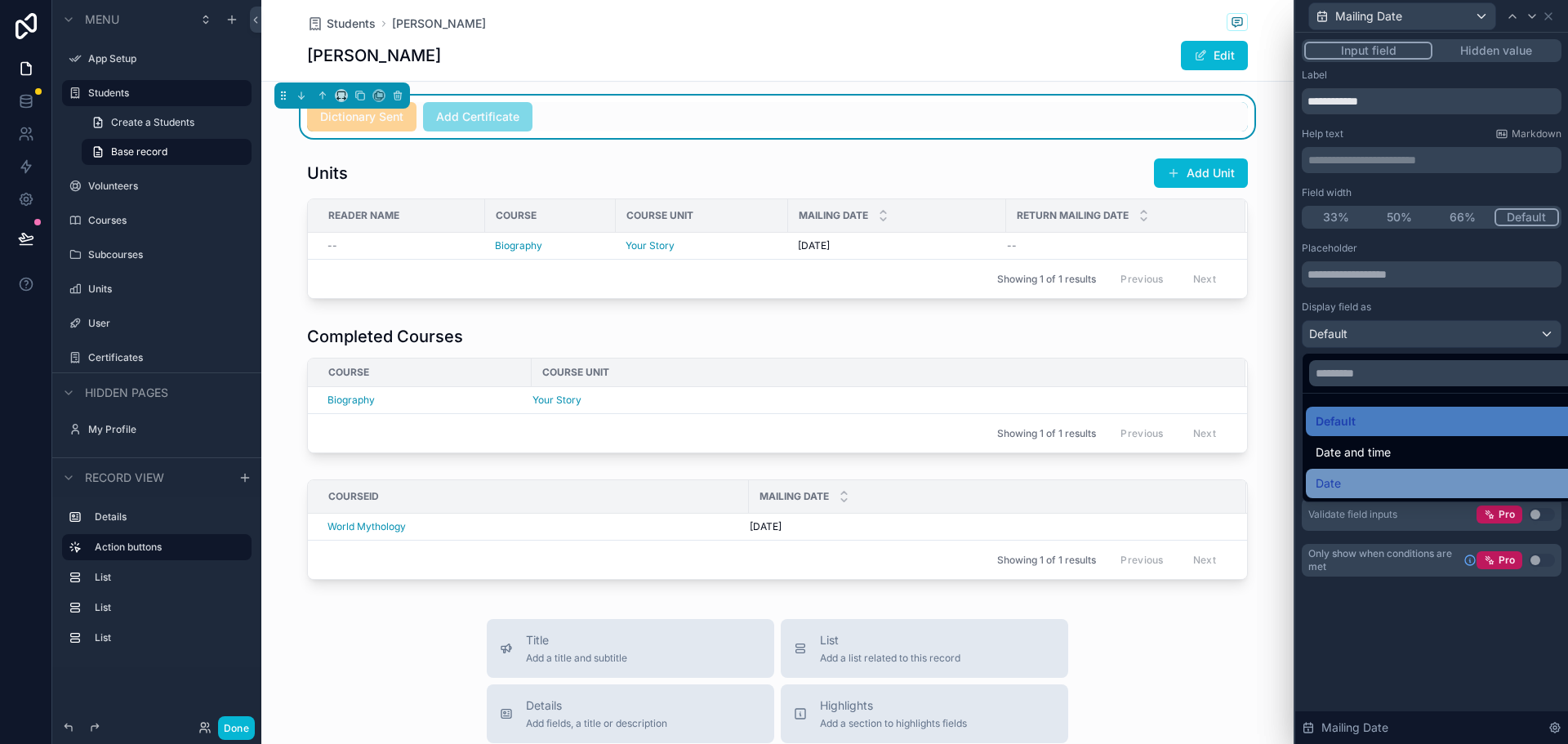
click at [1348, 485] on div "Date" at bounding box center [1449, 484] width 270 height 19
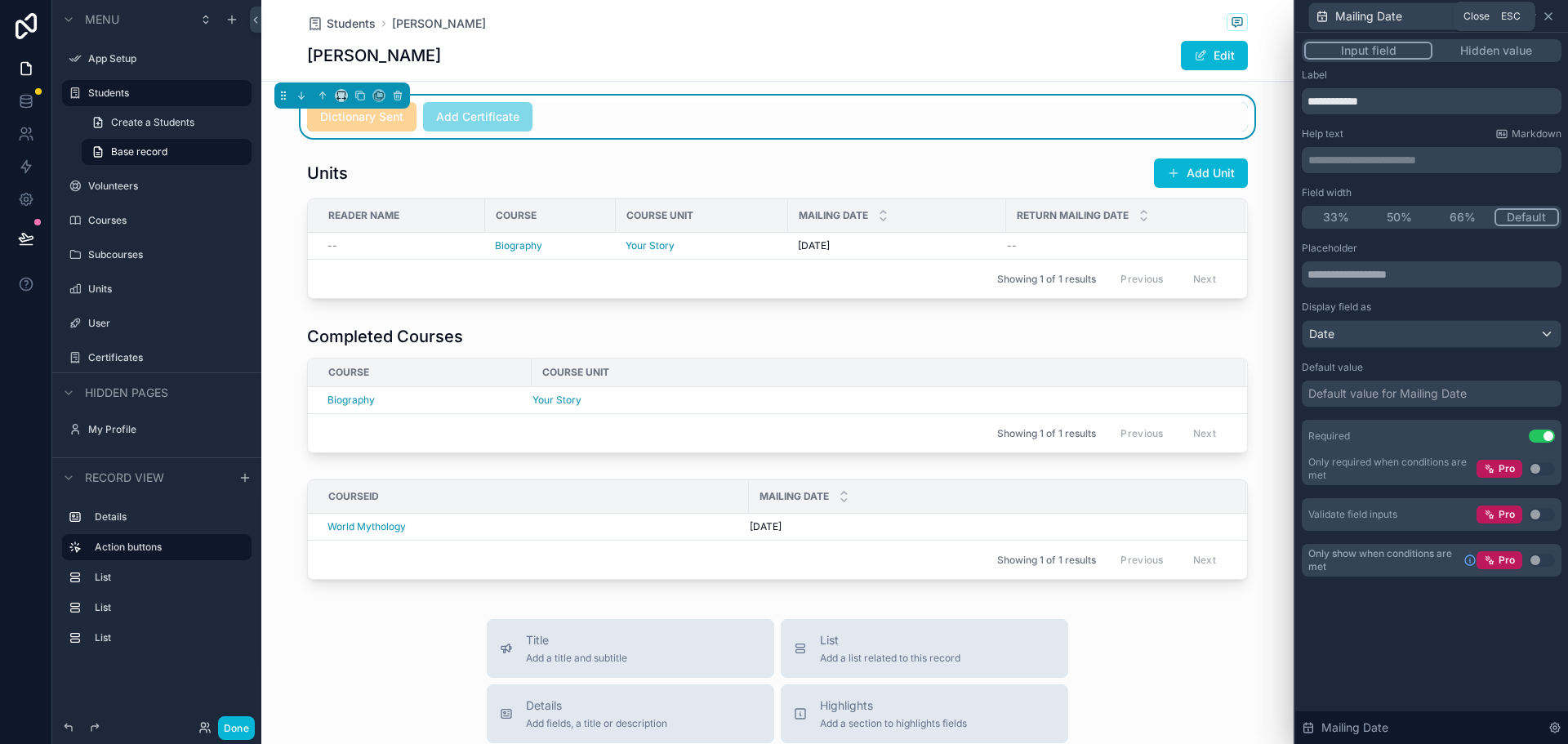
click at [1549, 12] on icon at bounding box center [1548, 16] width 13 height 13
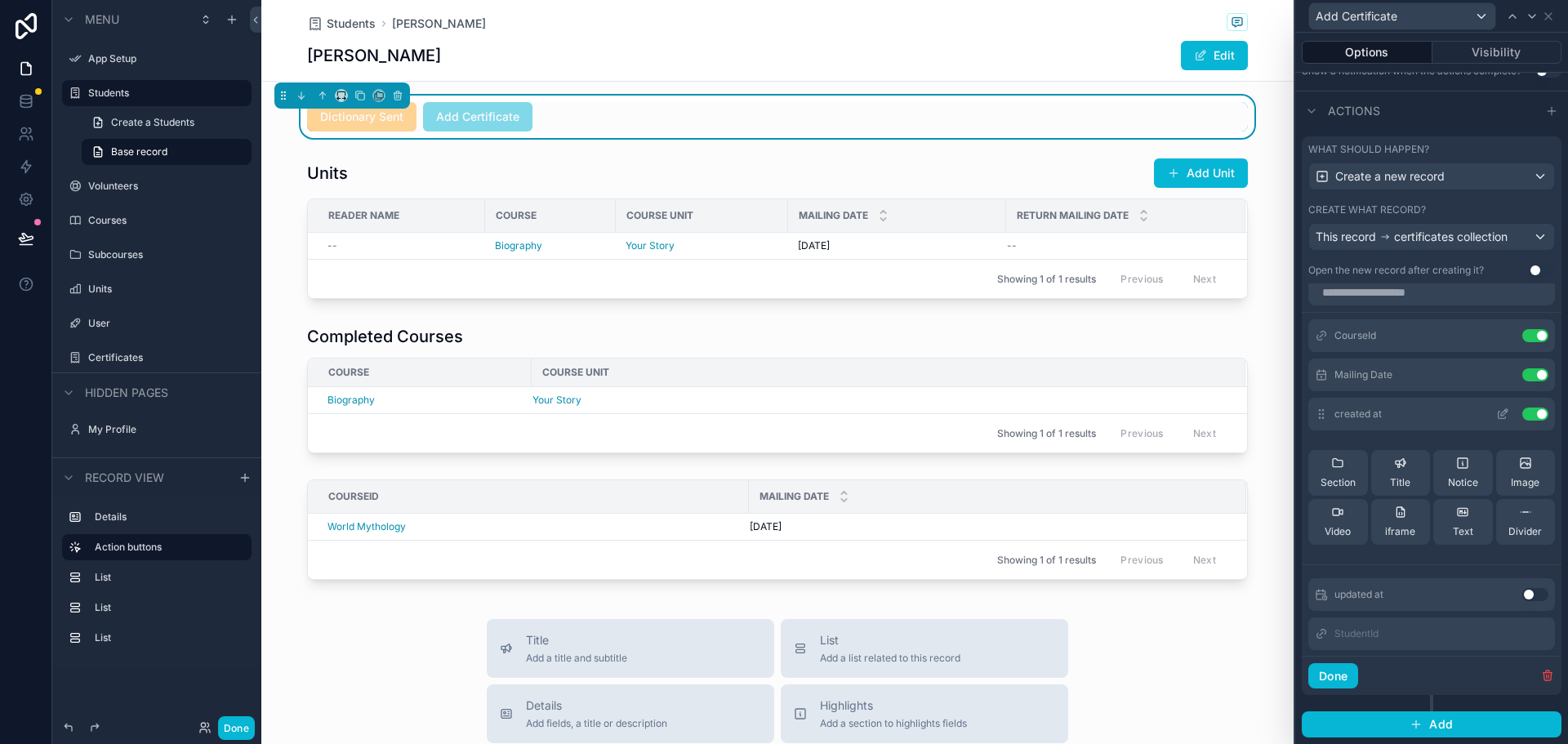
click at [1495, 413] on icon at bounding box center [1502, 414] width 13 height 13
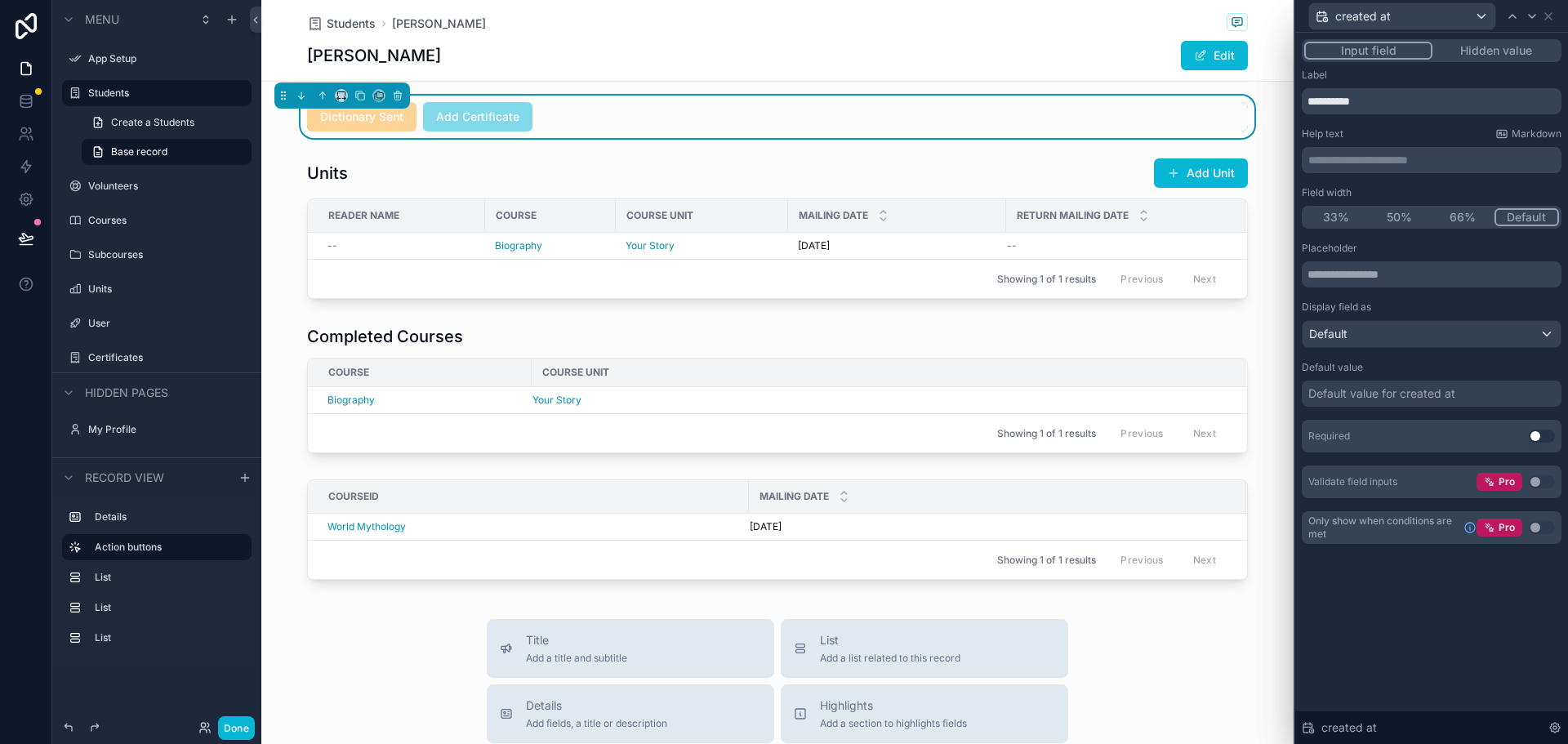
click at [1493, 50] on button "Hidden value" at bounding box center [1495, 50] width 126 height 18
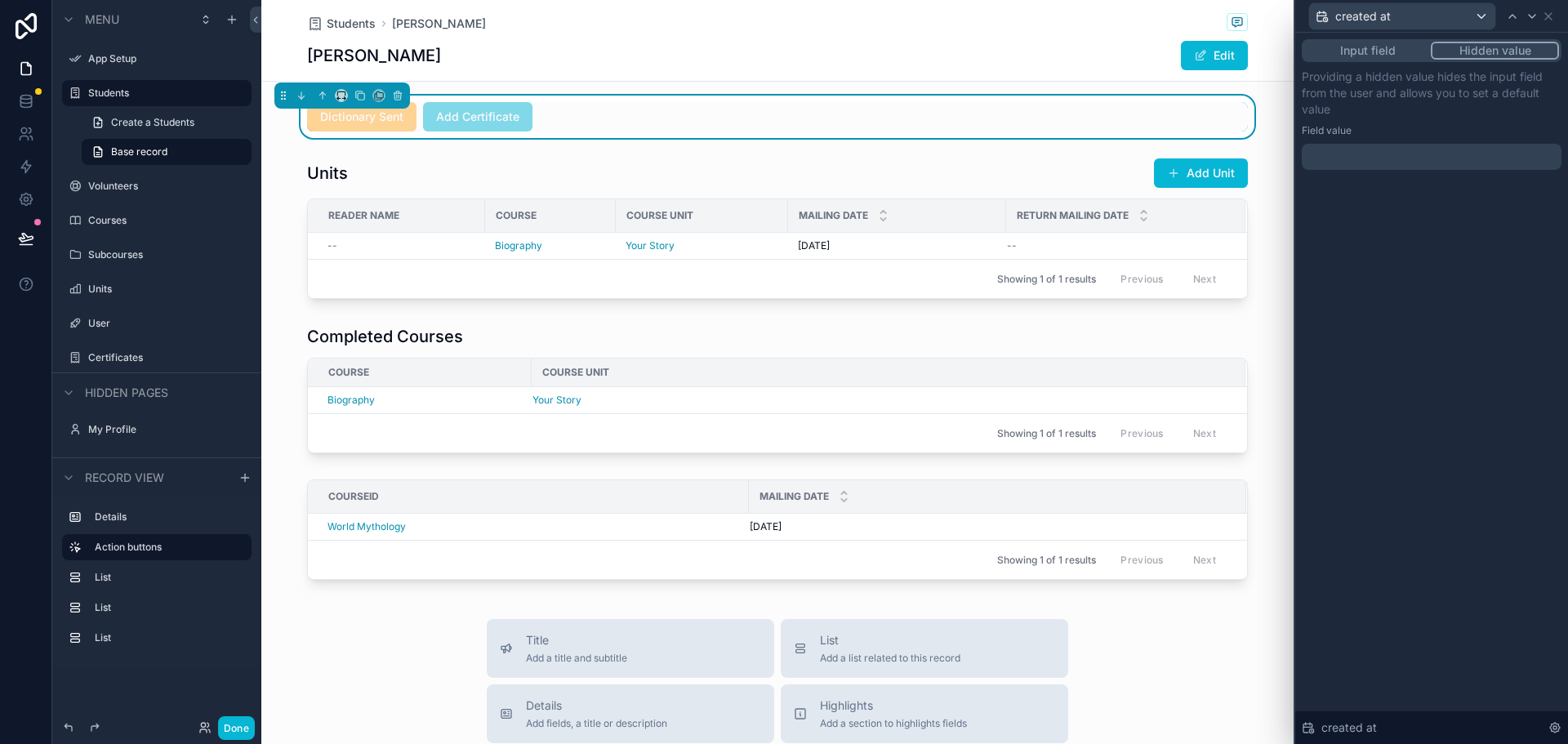
click at [1425, 160] on div at bounding box center [1432, 157] width 260 height 27
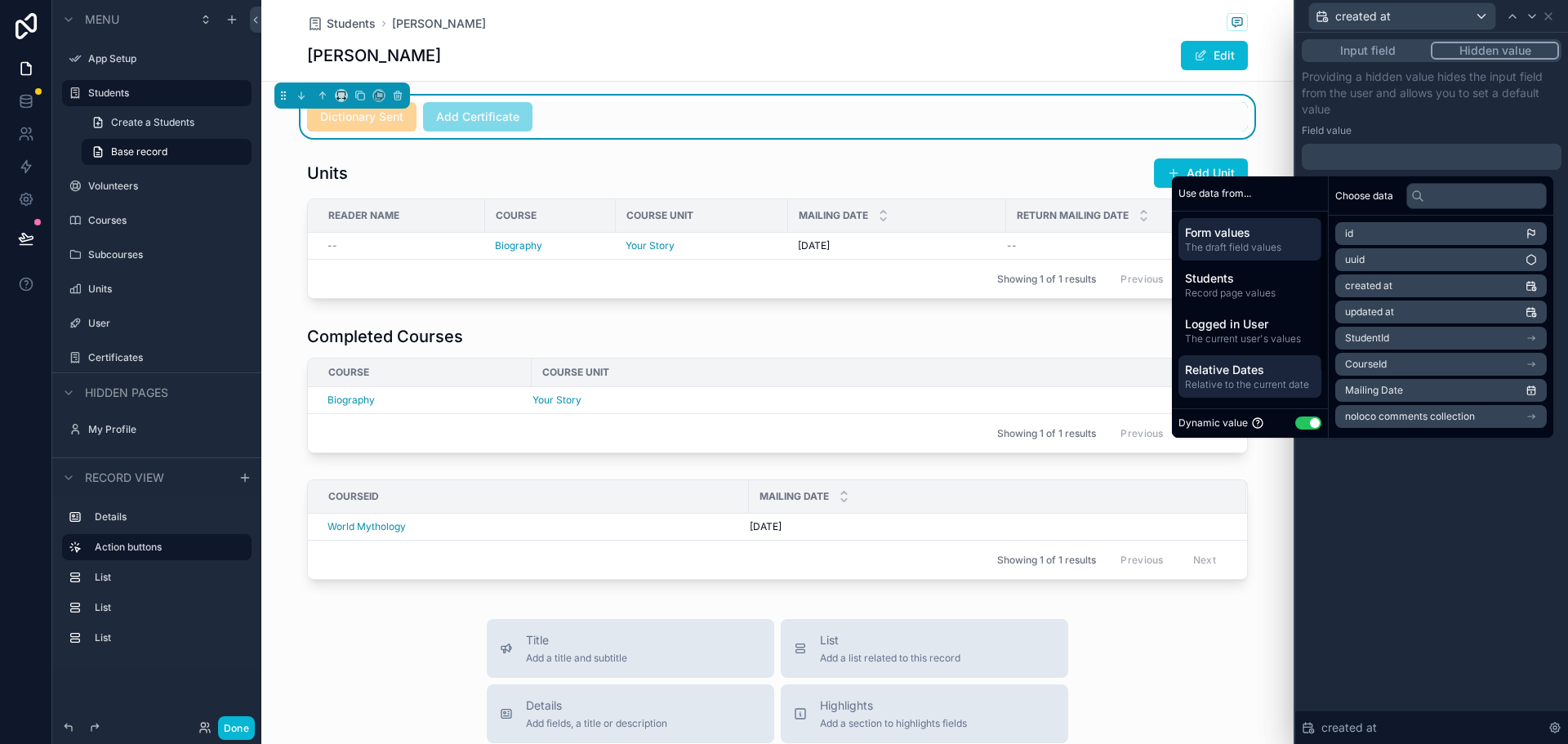
click at [1249, 383] on span "Relative to the current date" at bounding box center [1250, 384] width 130 height 13
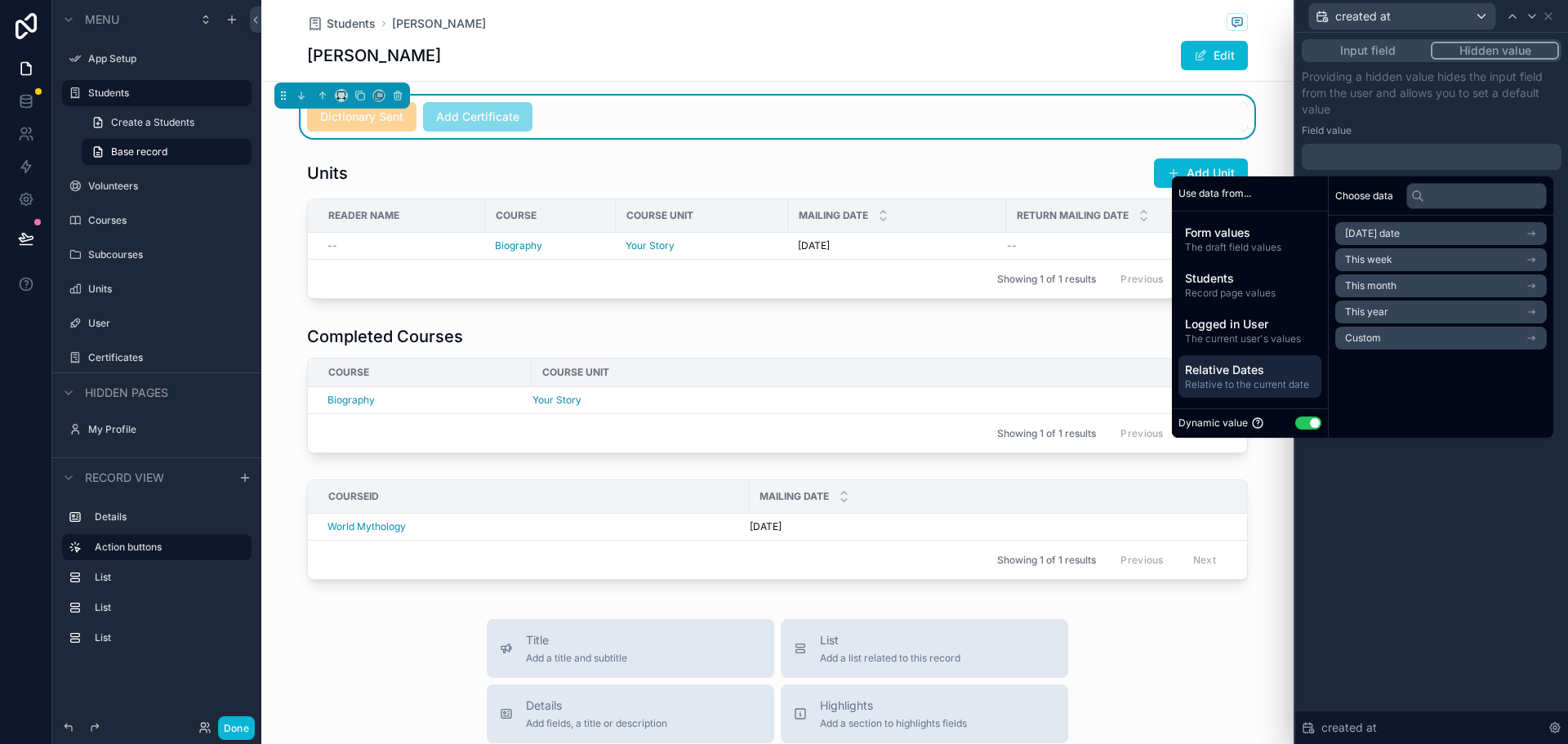
click at [1390, 237] on span "Today's date" at bounding box center [1373, 234] width 55 height 13
click at [1379, 263] on li "Now" at bounding box center [1441, 263] width 211 height 23
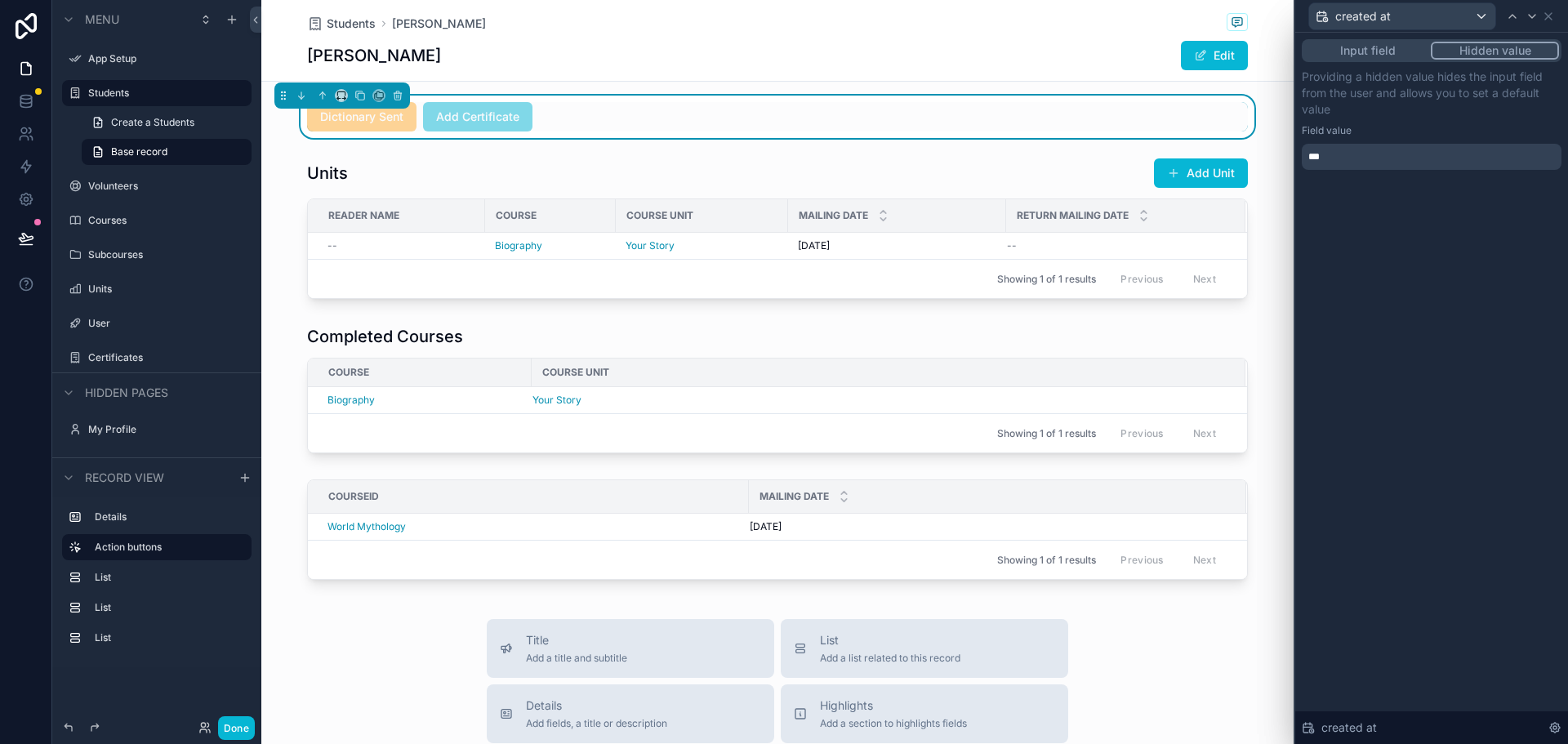
click at [1414, 634] on div "Input field Hidden value Providing a hidden value hides the input field from th…" at bounding box center [1431, 388] width 272 height 711
click at [1549, 14] on icon at bounding box center [1548, 16] width 13 height 13
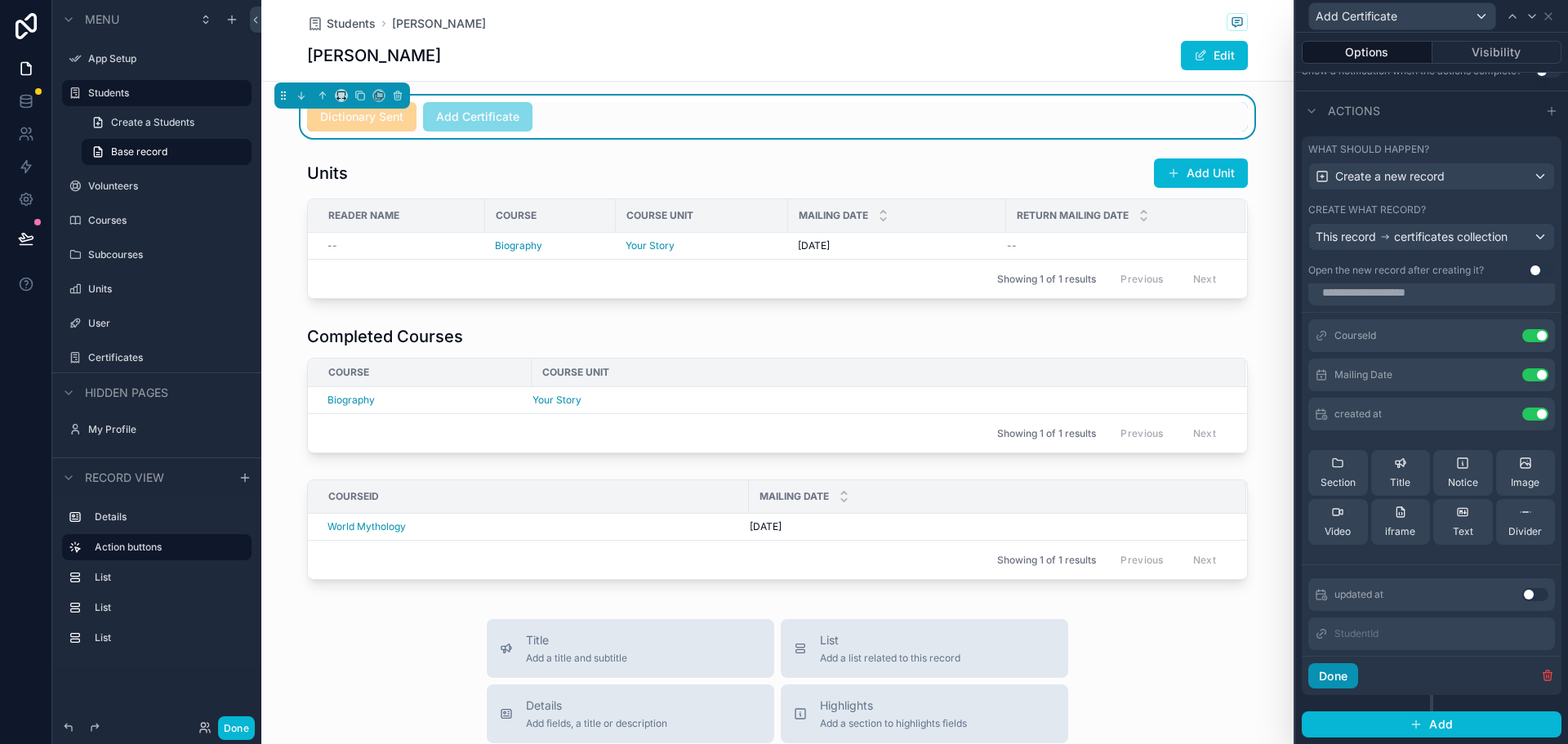
click at [1334, 673] on button "Done" at bounding box center [1333, 677] width 50 height 27
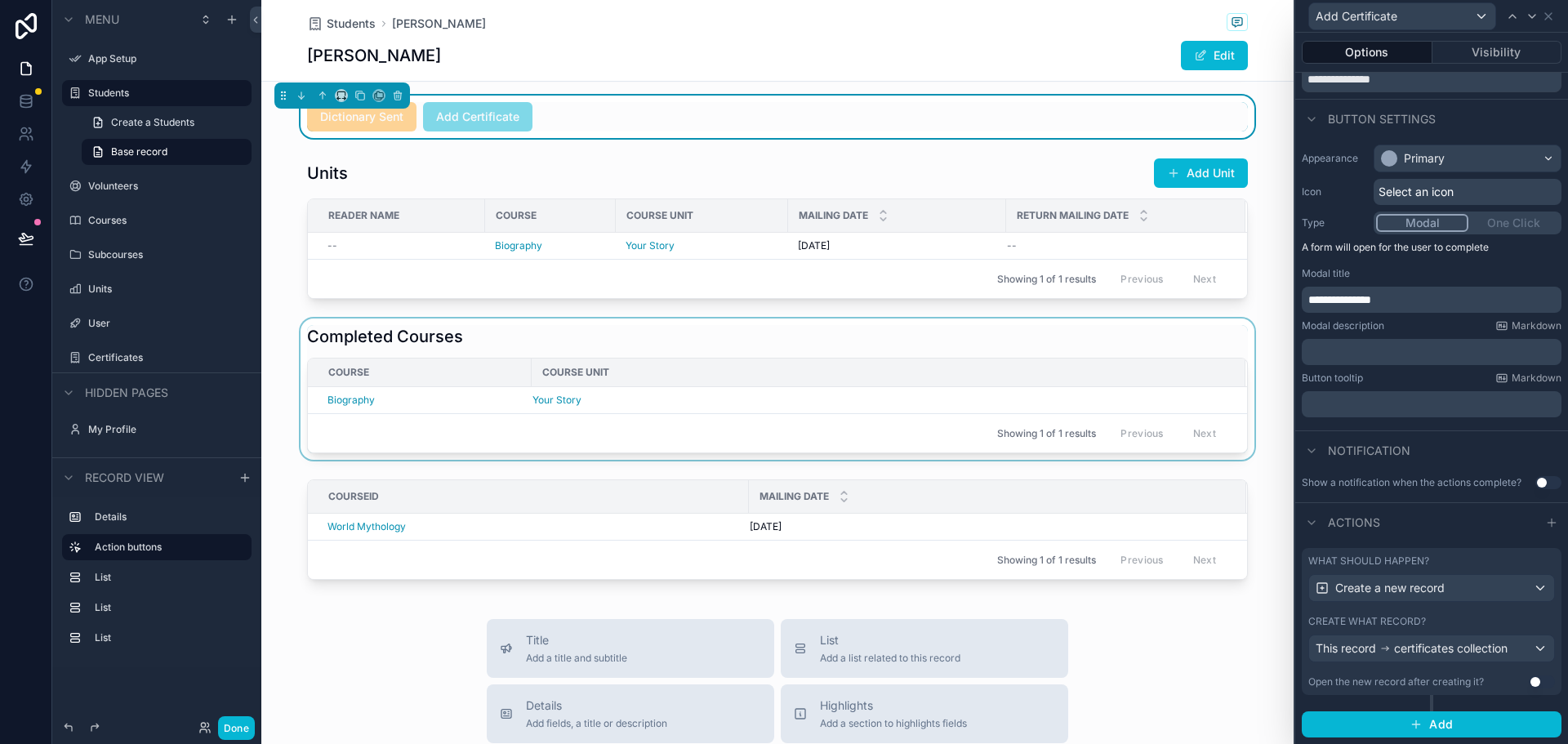
click at [281, 356] on div "scrollable content" at bounding box center [776, 389] width 1032 height 142
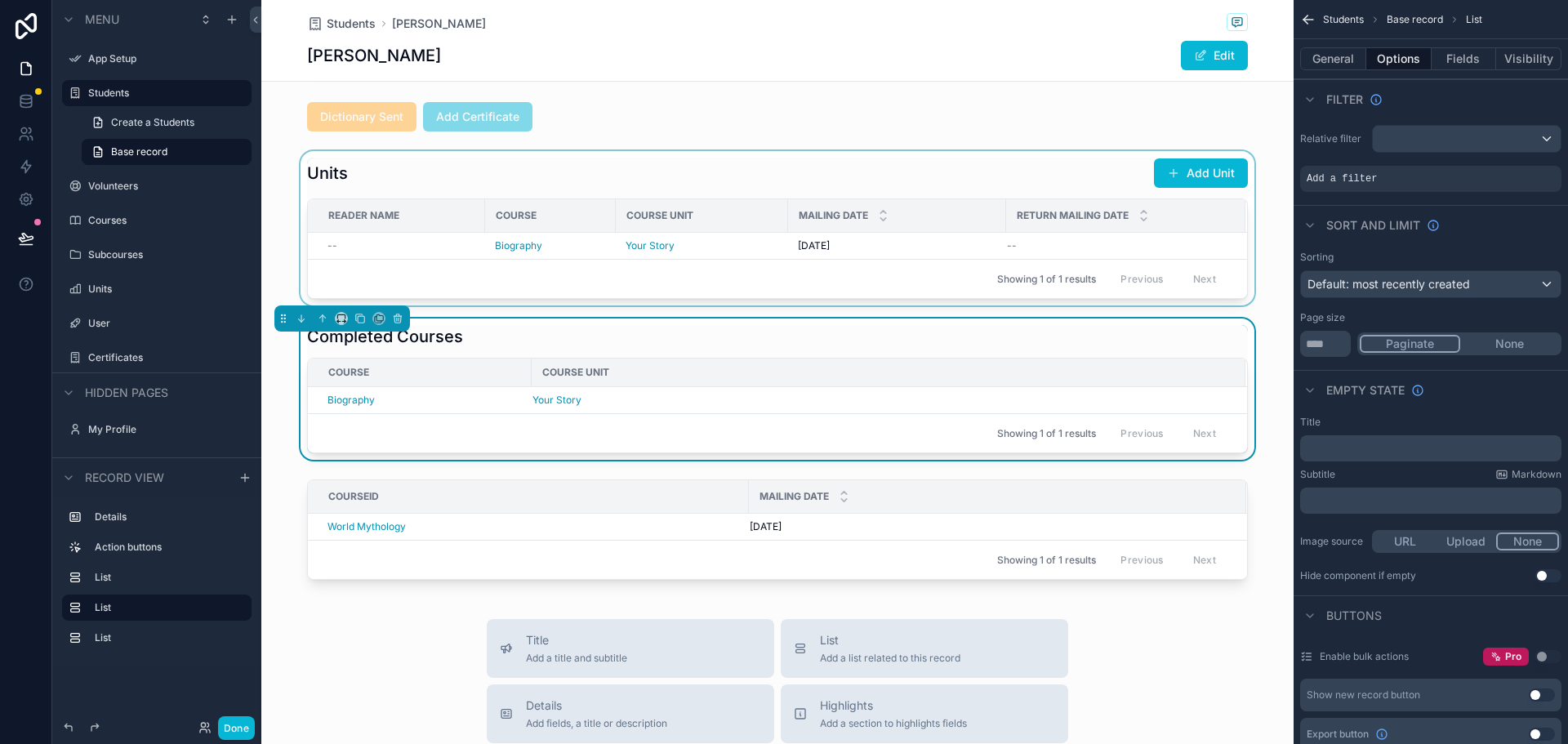
scroll to position [357, 0]
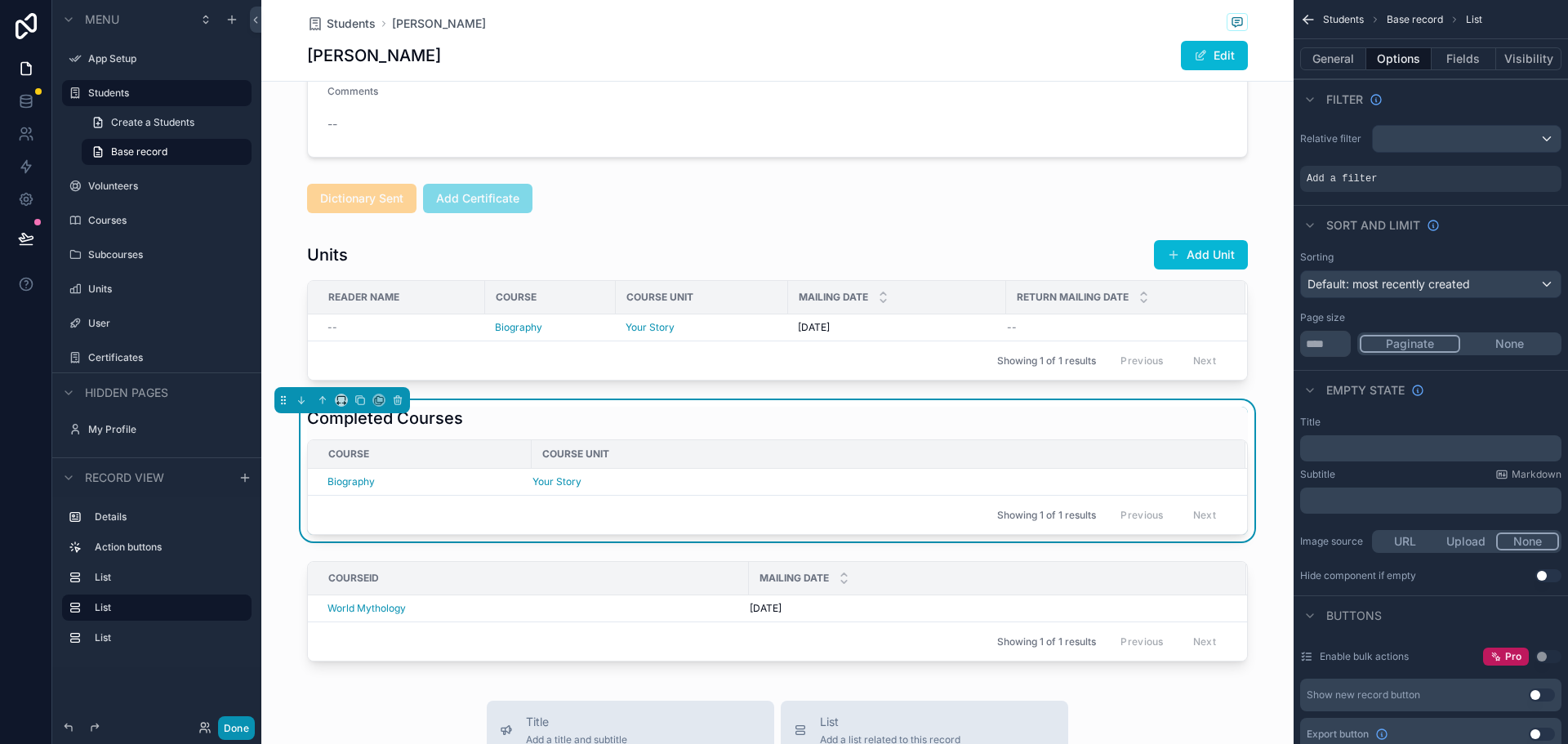
click at [245, 732] on button "Done" at bounding box center [237, 728] width 37 height 24
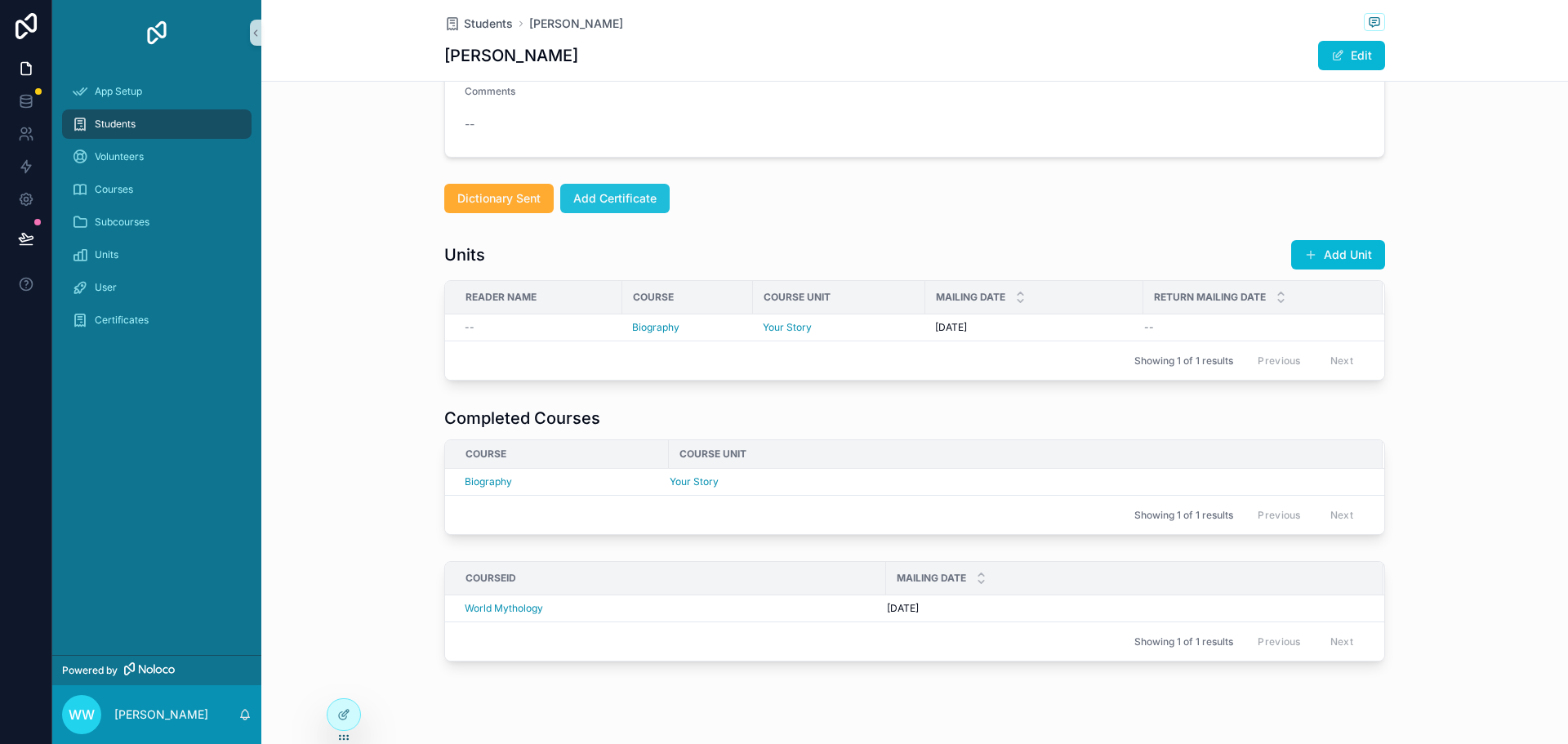
click at [622, 195] on span "Add Certificate" at bounding box center [615, 198] width 83 height 16
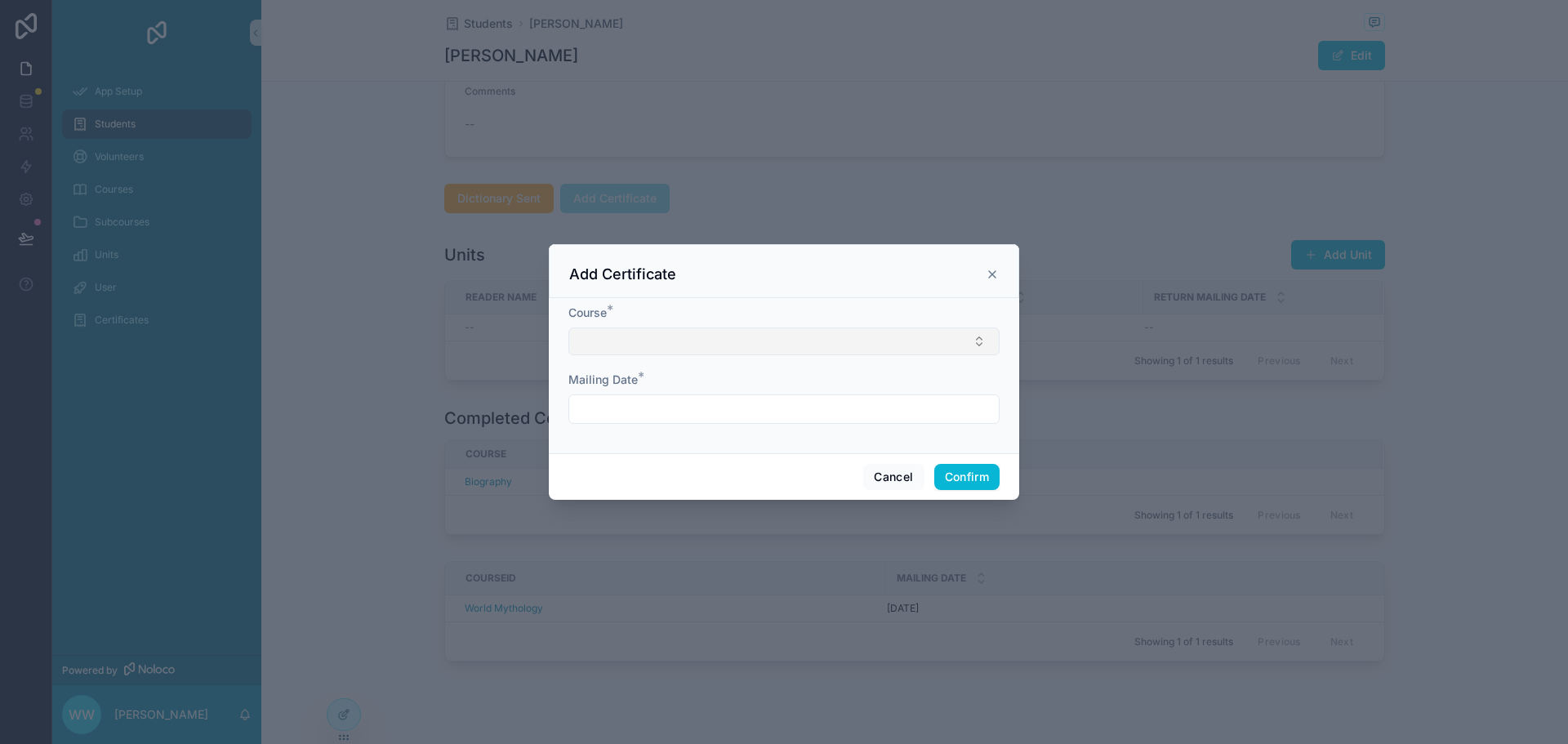
click at [929, 346] on button "Select Button" at bounding box center [784, 341] width 431 height 27
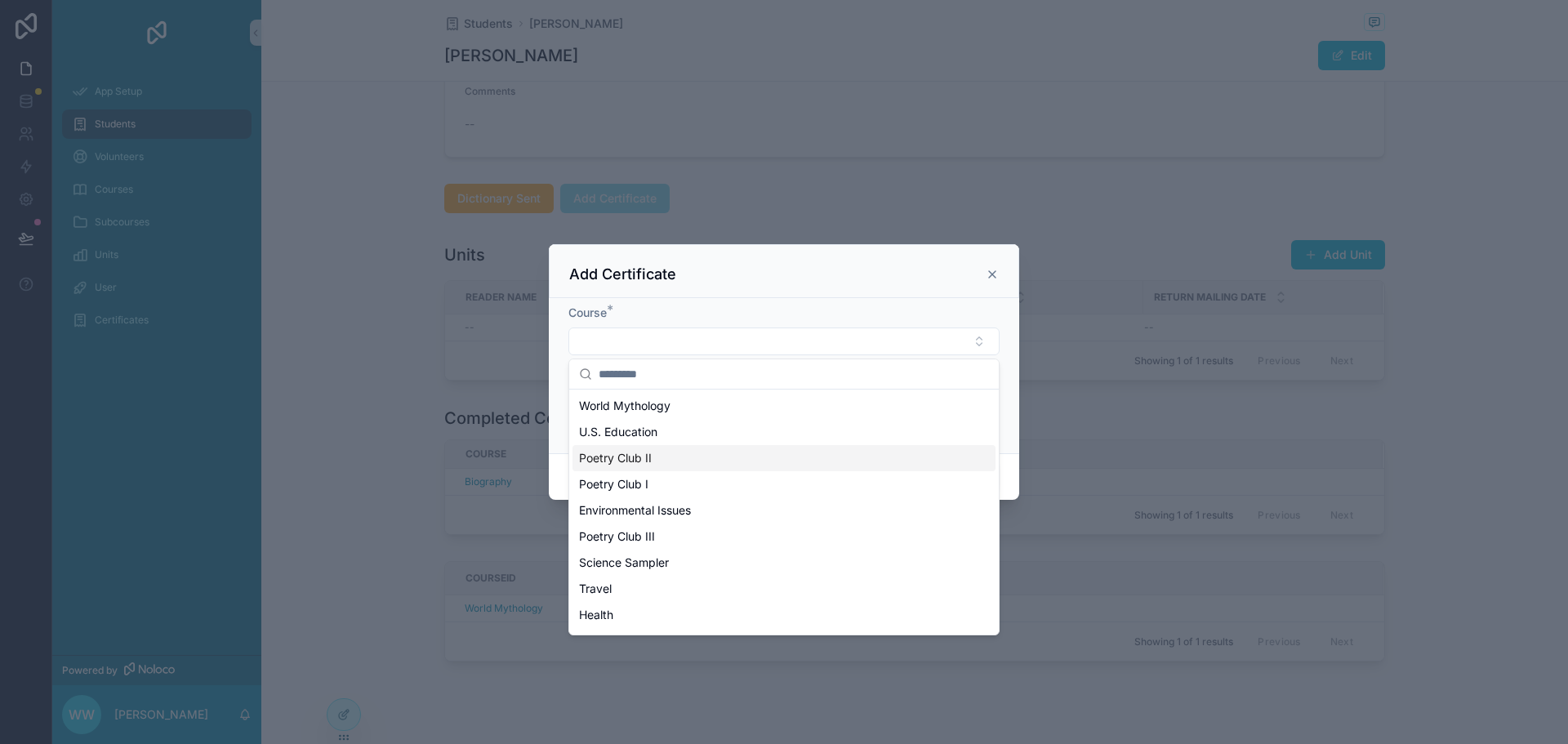
click at [650, 452] on span "Poetry Club II" at bounding box center [616, 458] width 73 height 16
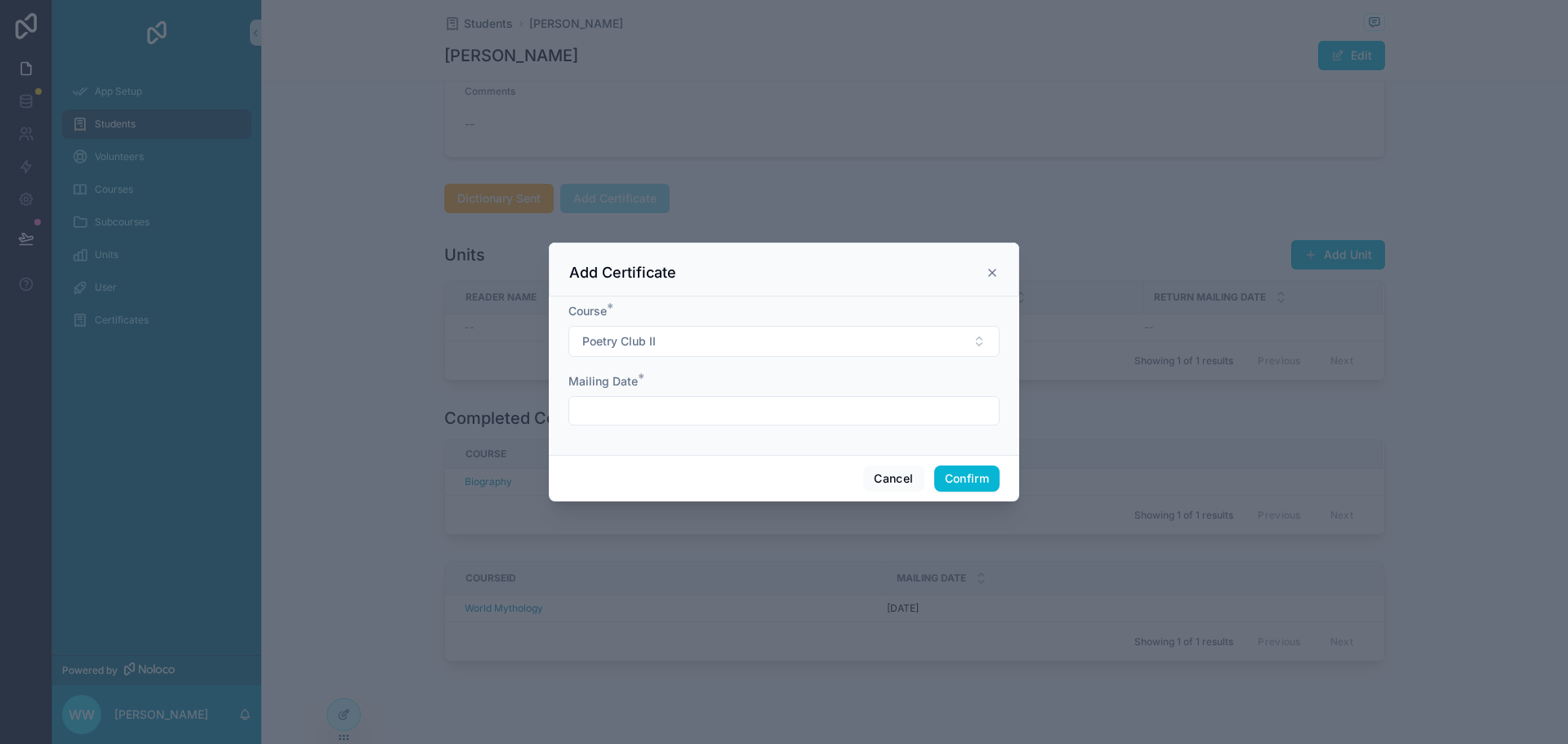
click at [660, 410] on input "text" at bounding box center [784, 410] width 430 height 23
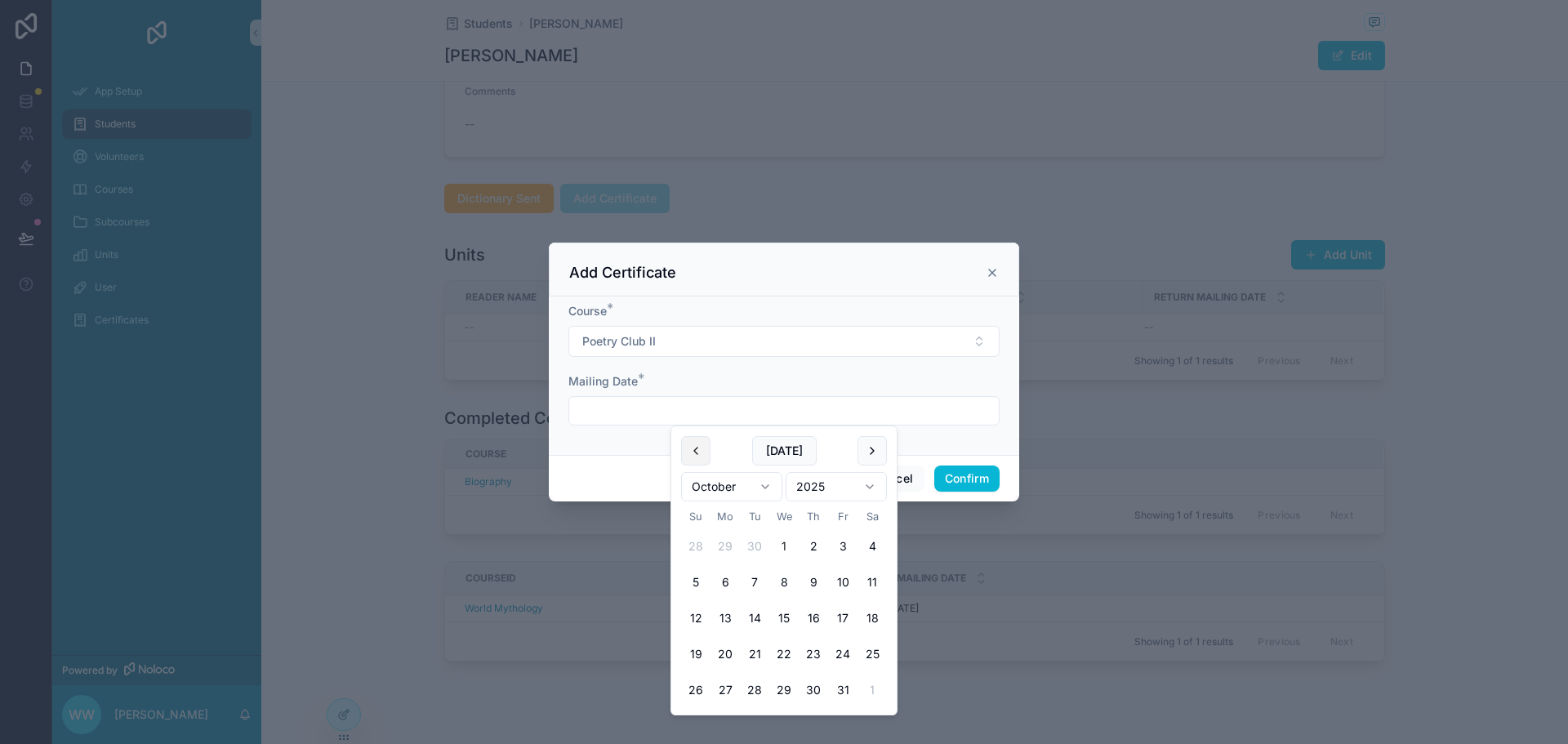
click at [705, 456] on button at bounding box center [695, 450] width 29 height 29
click at [707, 582] on button "7" at bounding box center [695, 582] width 29 height 29
type input "********"
click at [964, 482] on button "Confirm" at bounding box center [967, 479] width 65 height 27
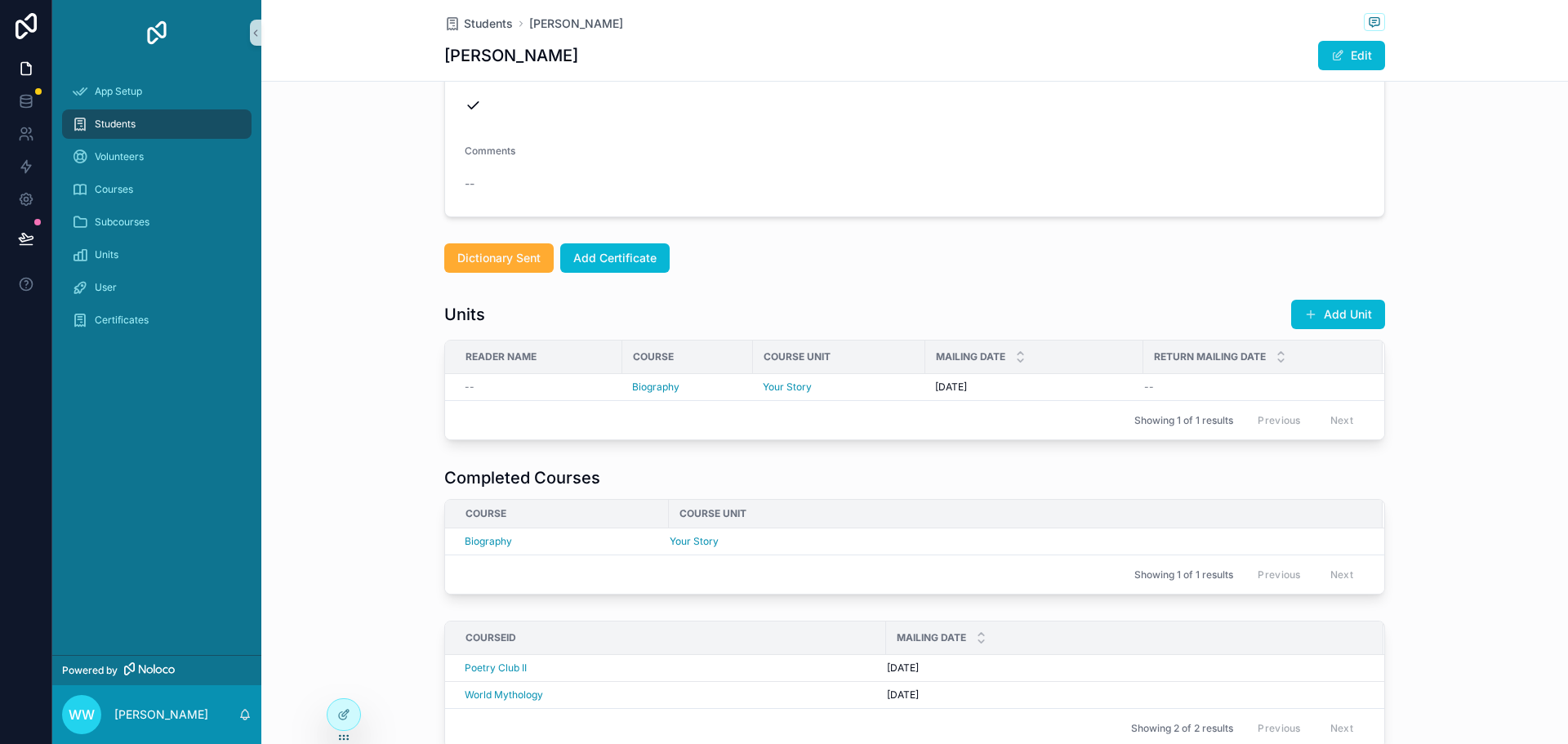
scroll to position [268, 0]
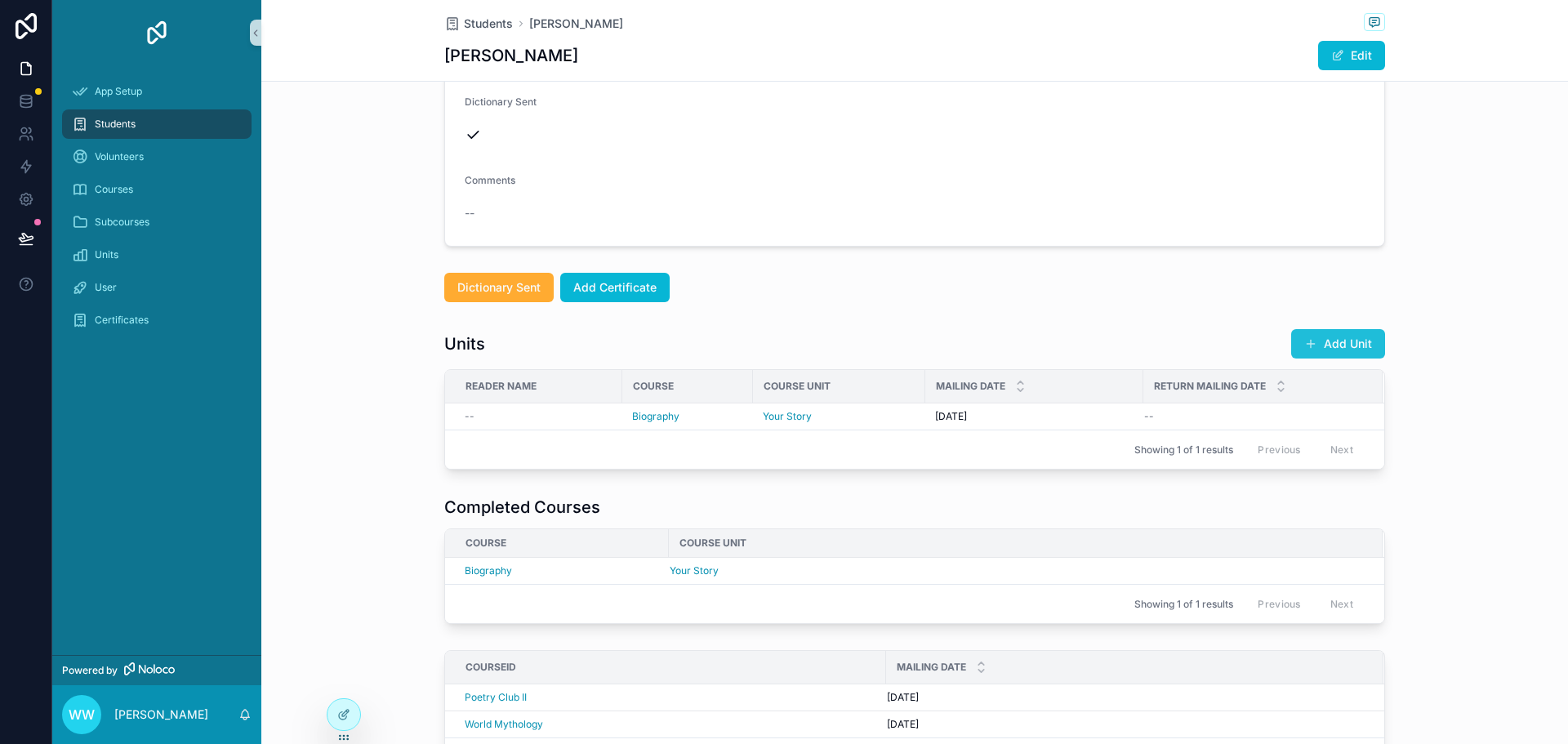
click at [1342, 346] on button "Add Unit" at bounding box center [1338, 343] width 94 height 29
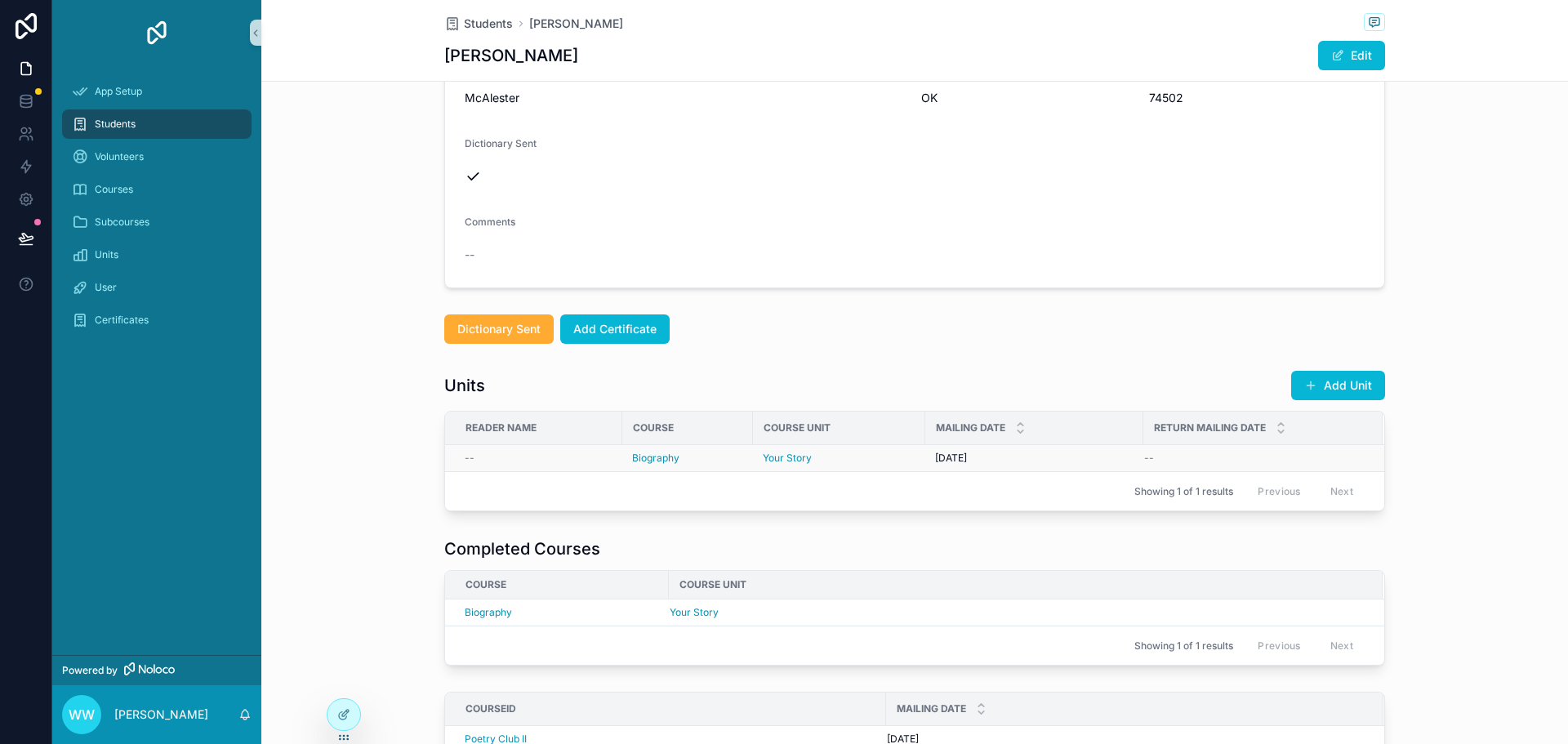
scroll to position [245, 0]
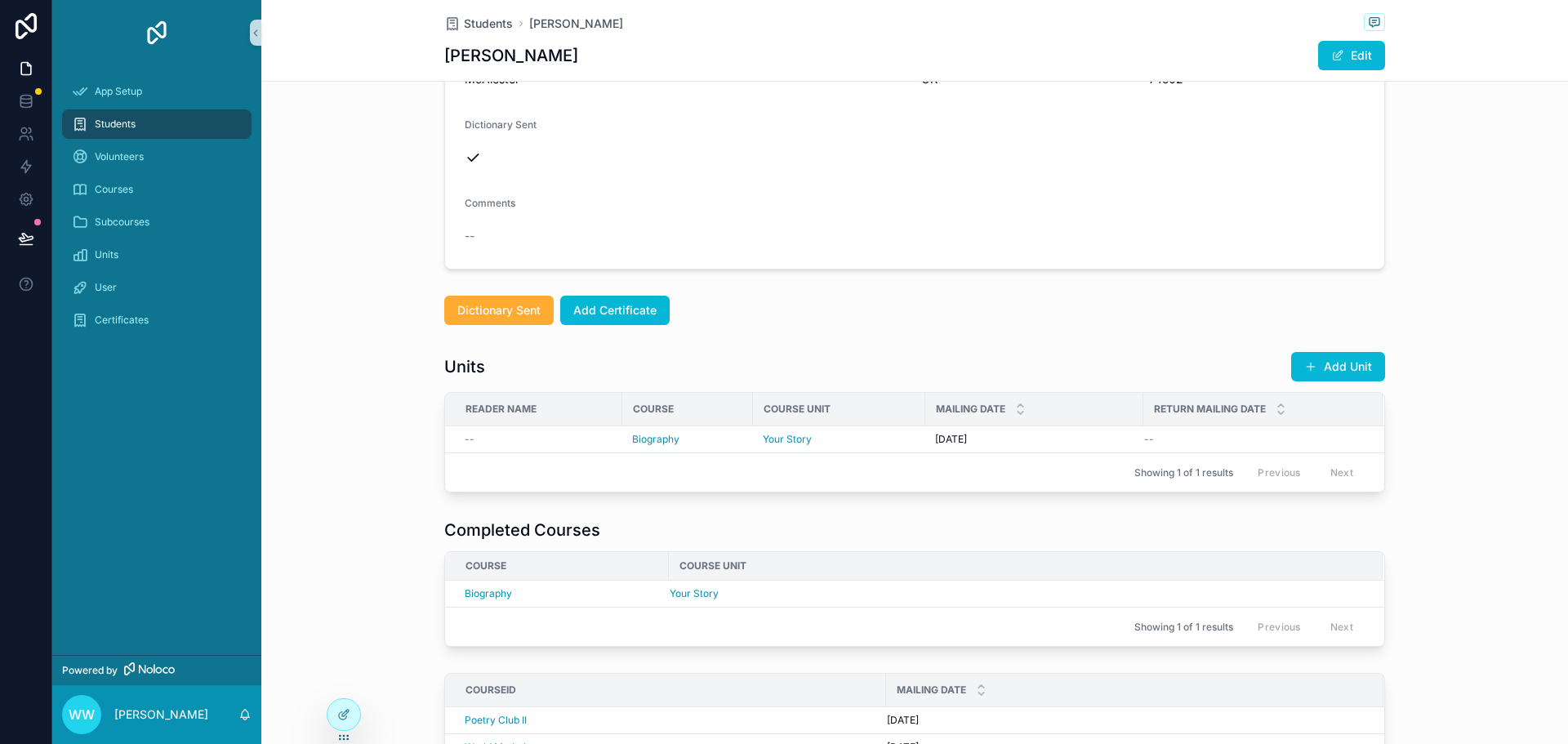
click at [948, 385] on div "Units Add Unit Reader Name Course Course Unit Mailing Date Return Mailing Date …" at bounding box center [914, 422] width 941 height 142
click at [338, 721] on div at bounding box center [343, 714] width 33 height 31
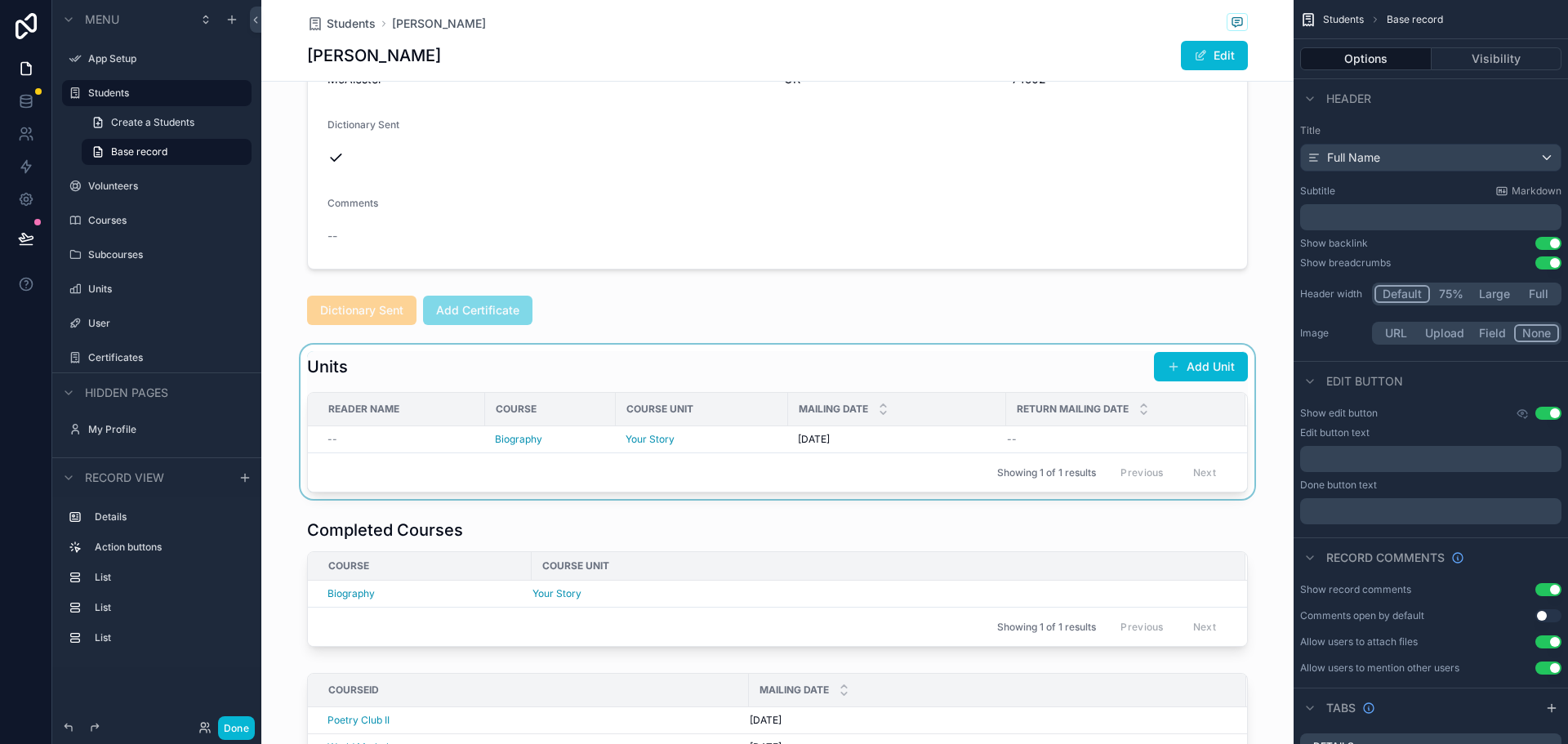
click at [974, 374] on div "scrollable content" at bounding box center [776, 422] width 1032 height 155
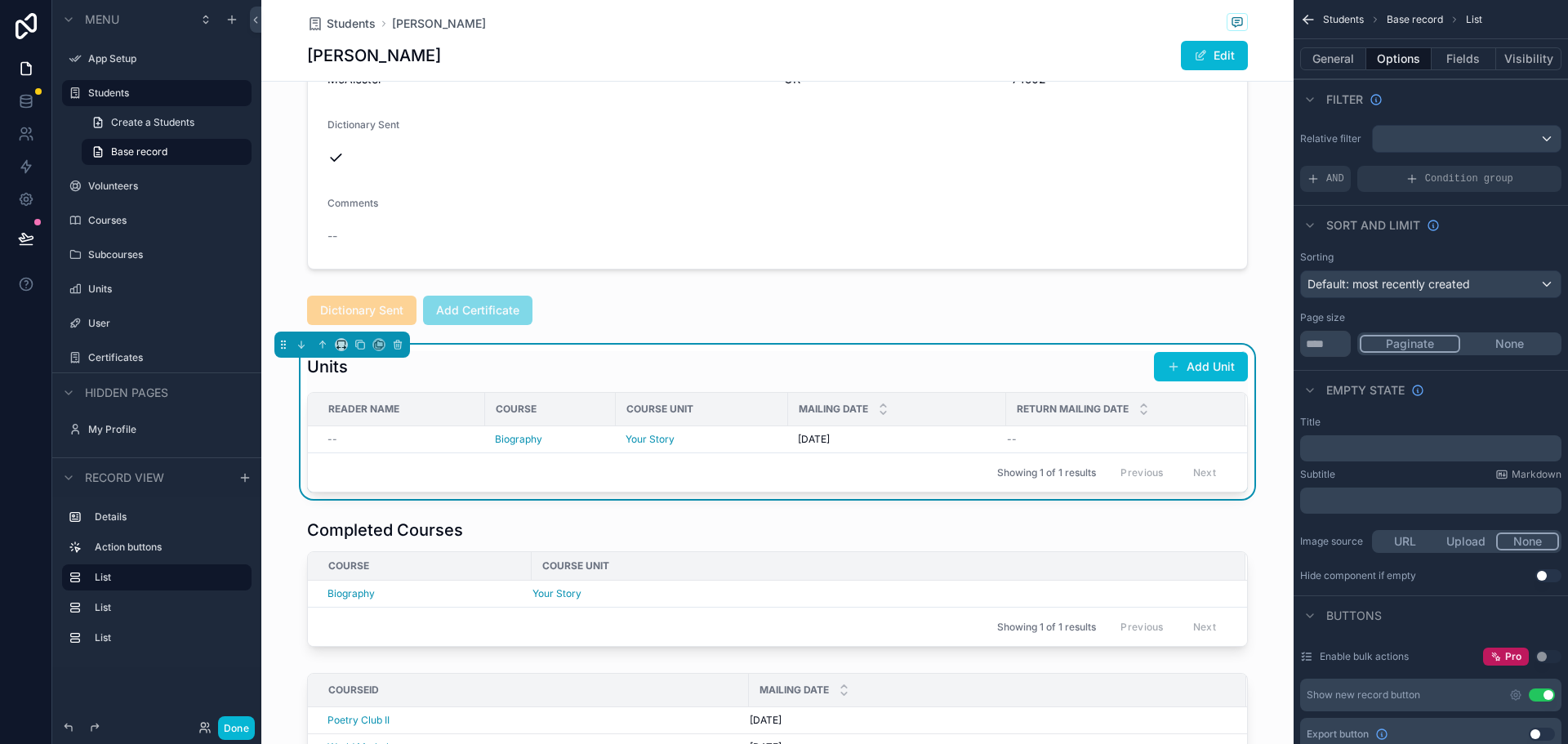
click at [1540, 697] on button "Use setting" at bounding box center [1541, 694] width 27 height 13
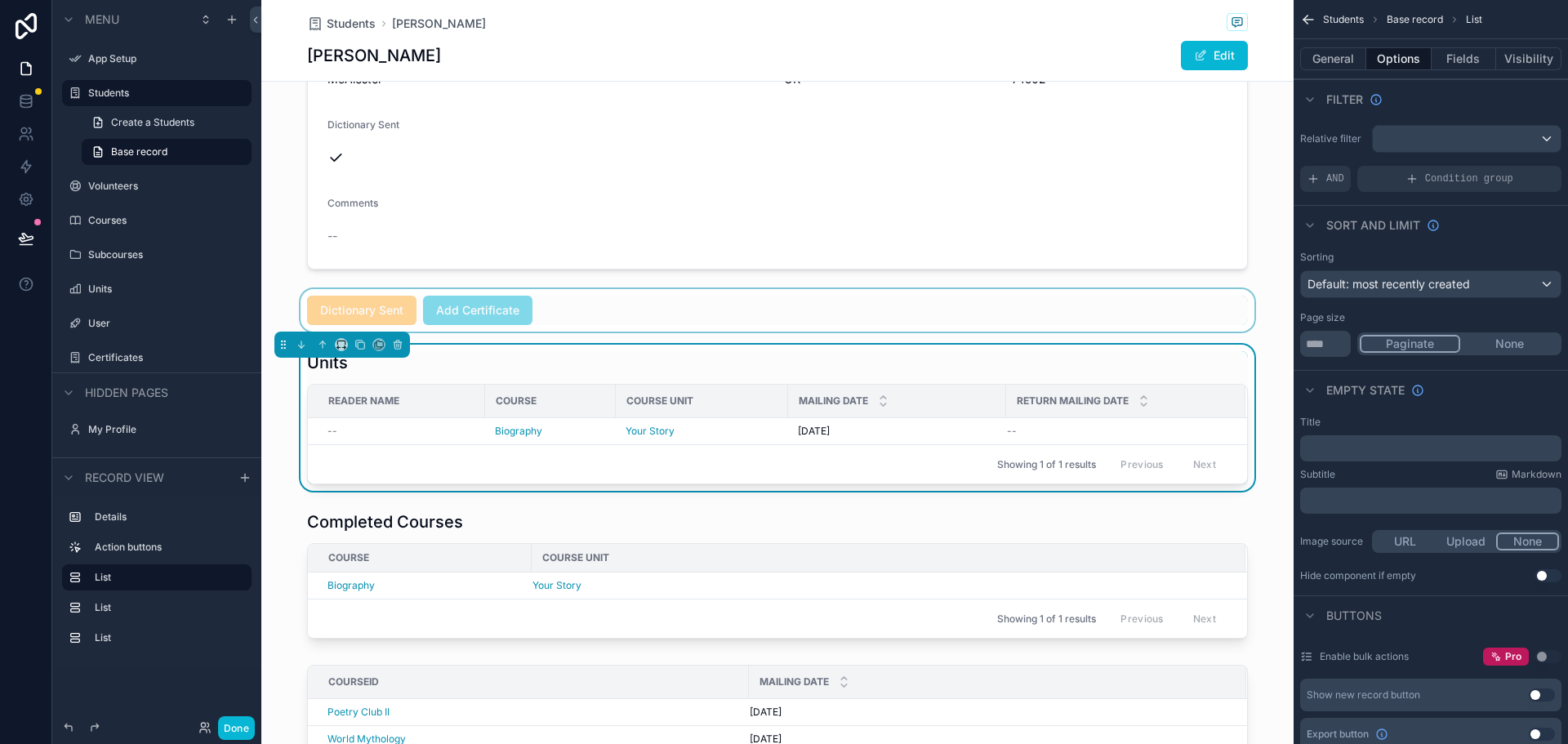
click at [723, 307] on div "scrollable content" at bounding box center [776, 311] width 1032 height 42
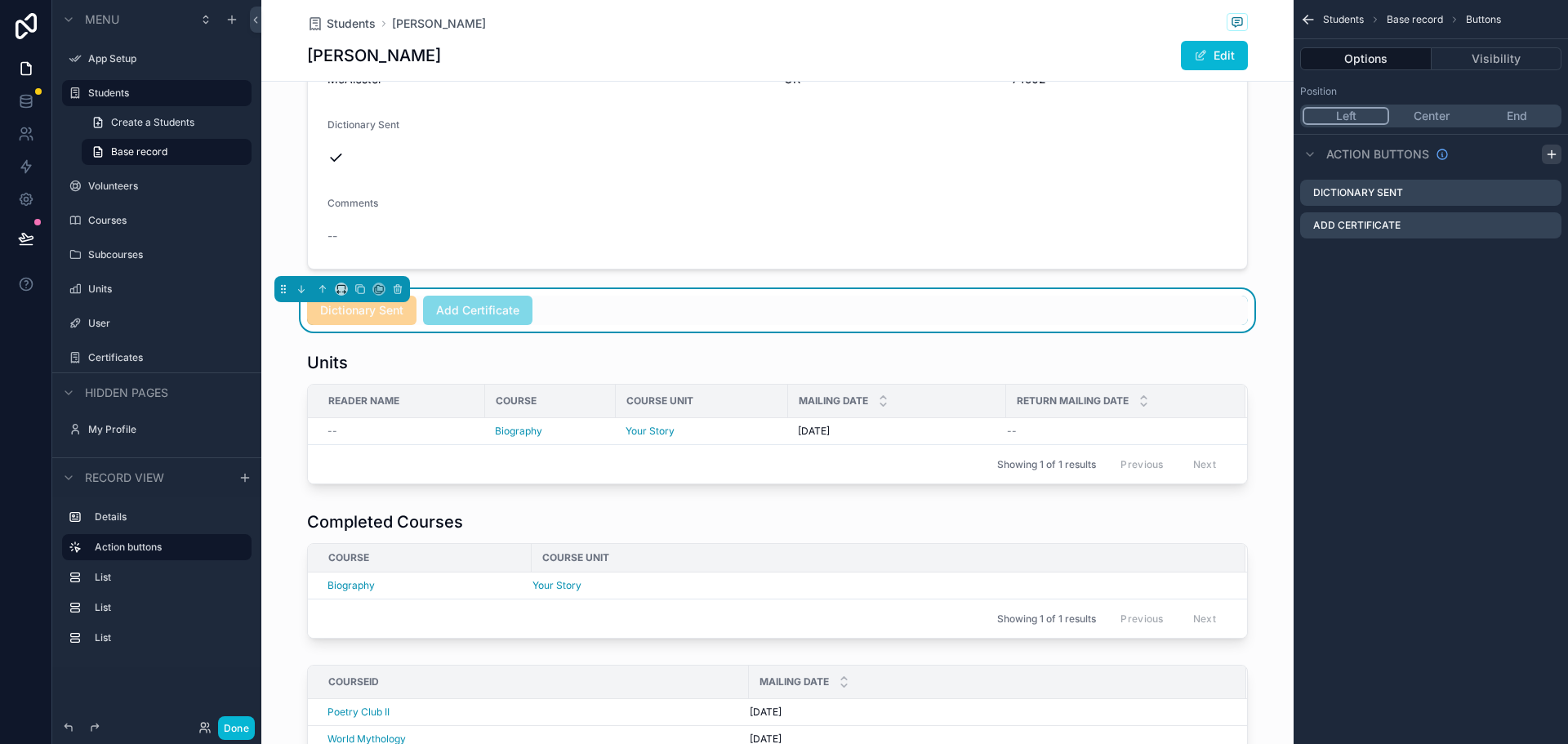
click at [1555, 155] on icon "scrollable content" at bounding box center [1551, 155] width 7 height 0
click at [1549, 257] on icon "scrollable content" at bounding box center [1548, 257] width 13 height 13
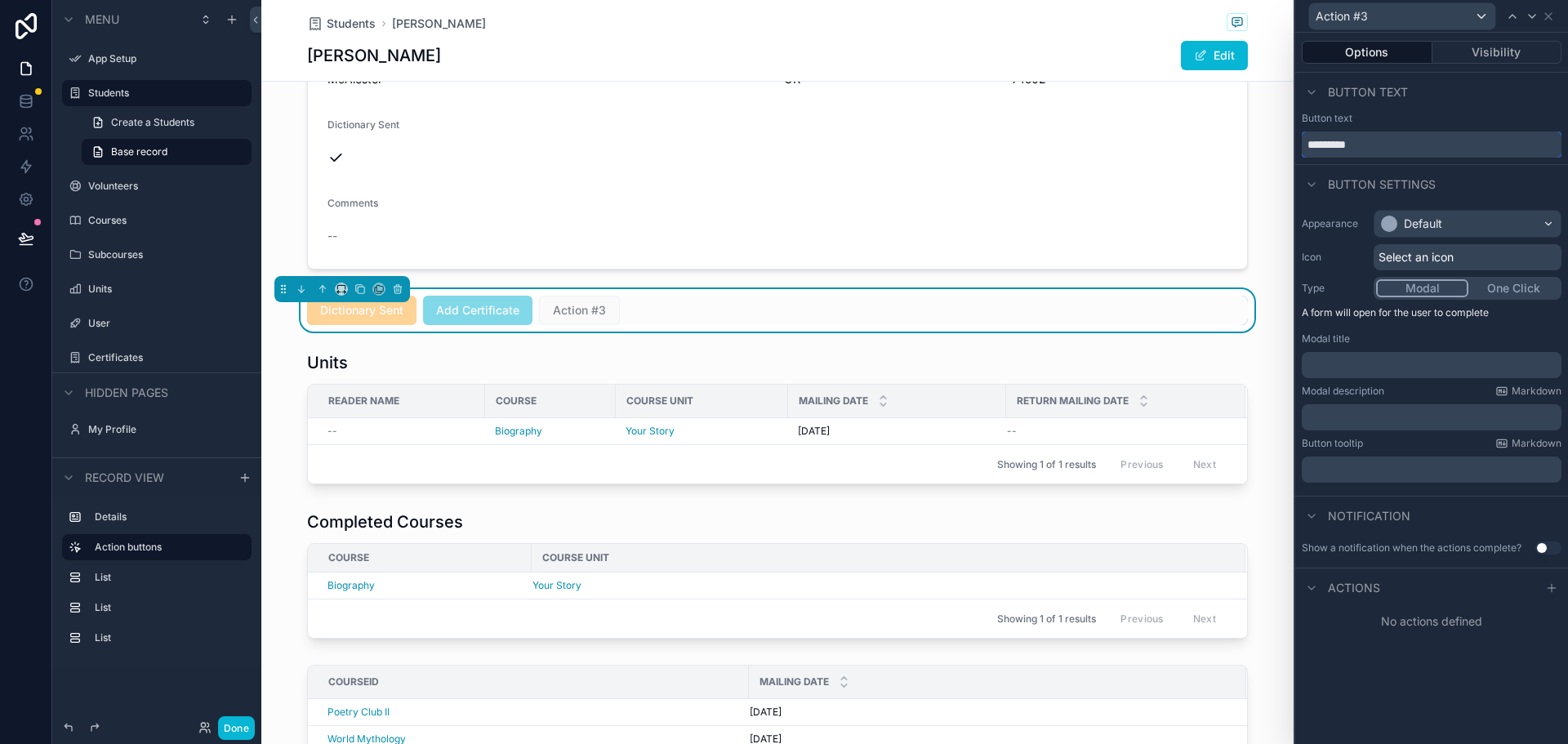
click at [1415, 143] on input "*********" at bounding box center [1432, 145] width 260 height 27
drag, startPoint x: 1415, startPoint y: 143, endPoint x: 1297, endPoint y: 147, distance: 118.1
click at [1297, 147] on div "Button text *********" at bounding box center [1431, 134] width 272 height 46
type input "********"
click at [1448, 223] on div "Default" at bounding box center [1467, 224] width 187 height 27
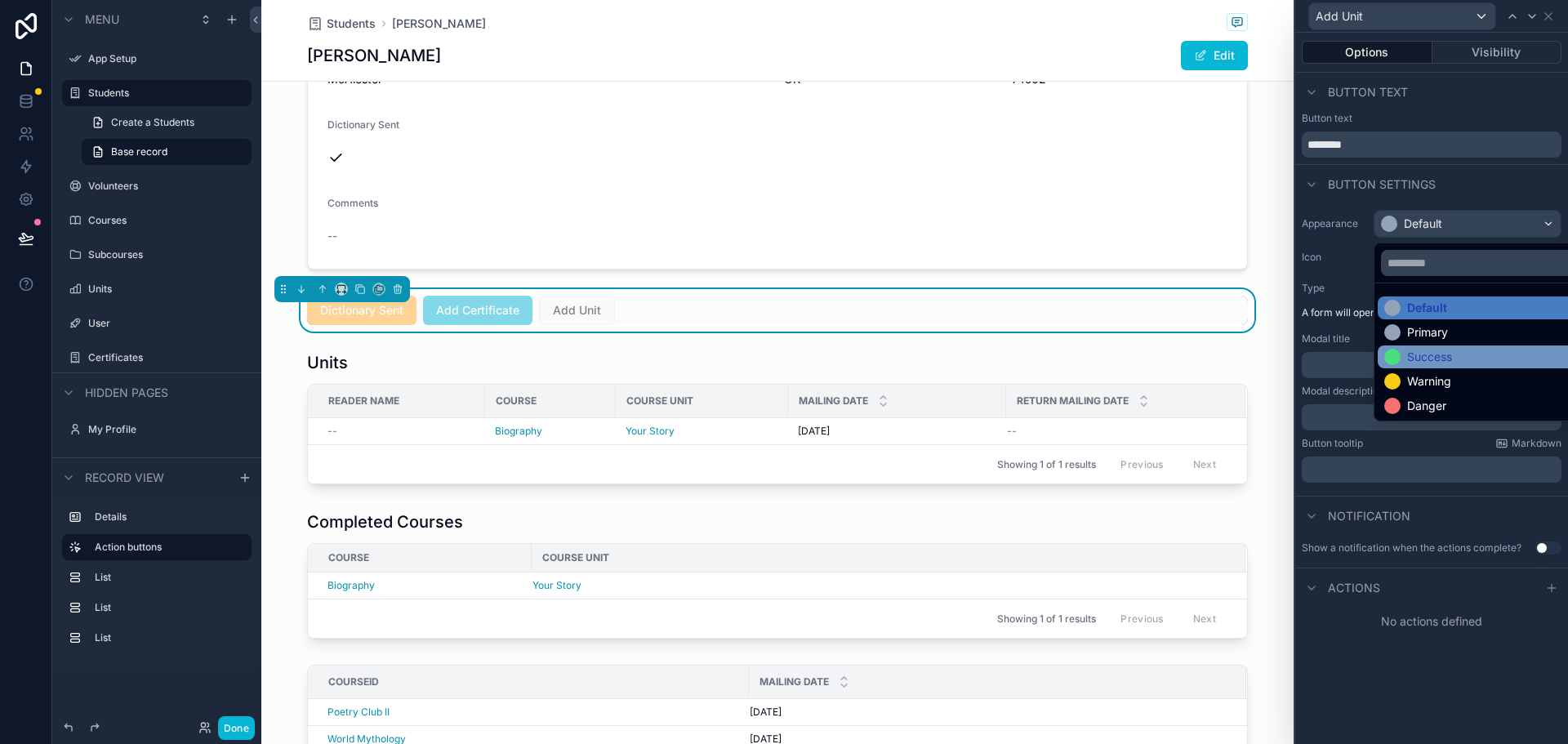
click at [1431, 356] on div "Success" at bounding box center [1429, 357] width 45 height 16
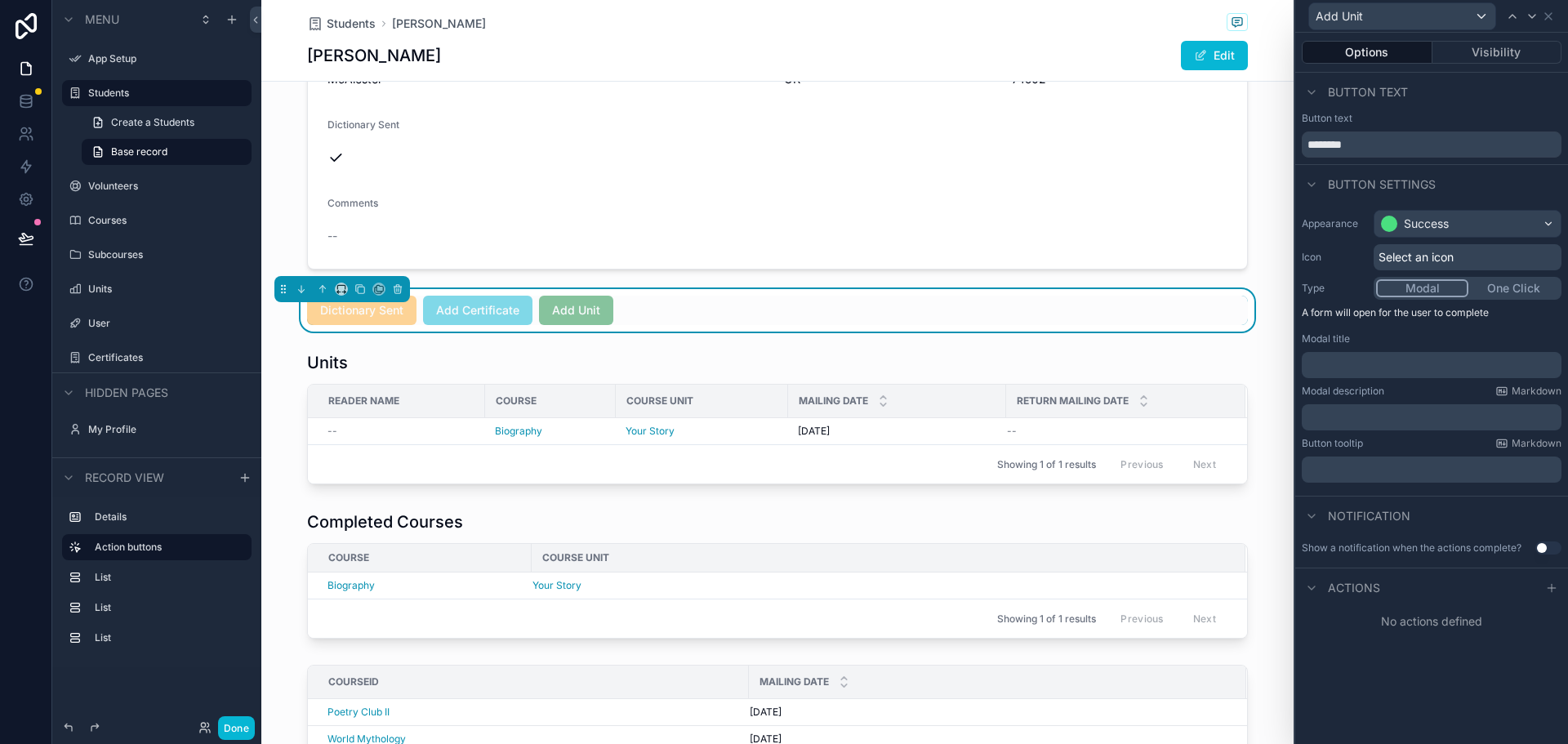
click at [1376, 368] on p "﻿" at bounding box center [1433, 364] width 250 height 16
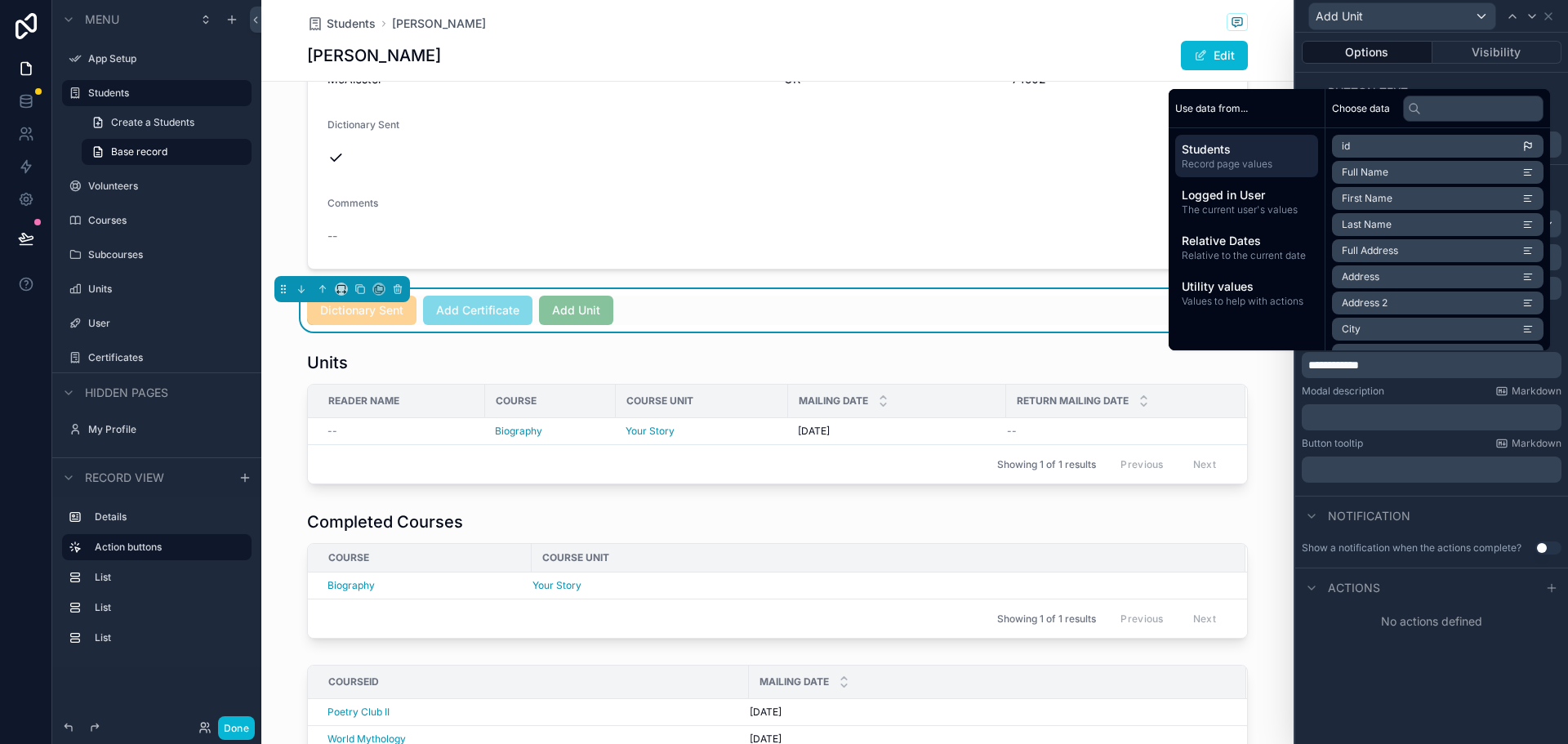
click at [1412, 617] on div "No actions defined" at bounding box center [1431, 621] width 272 height 29
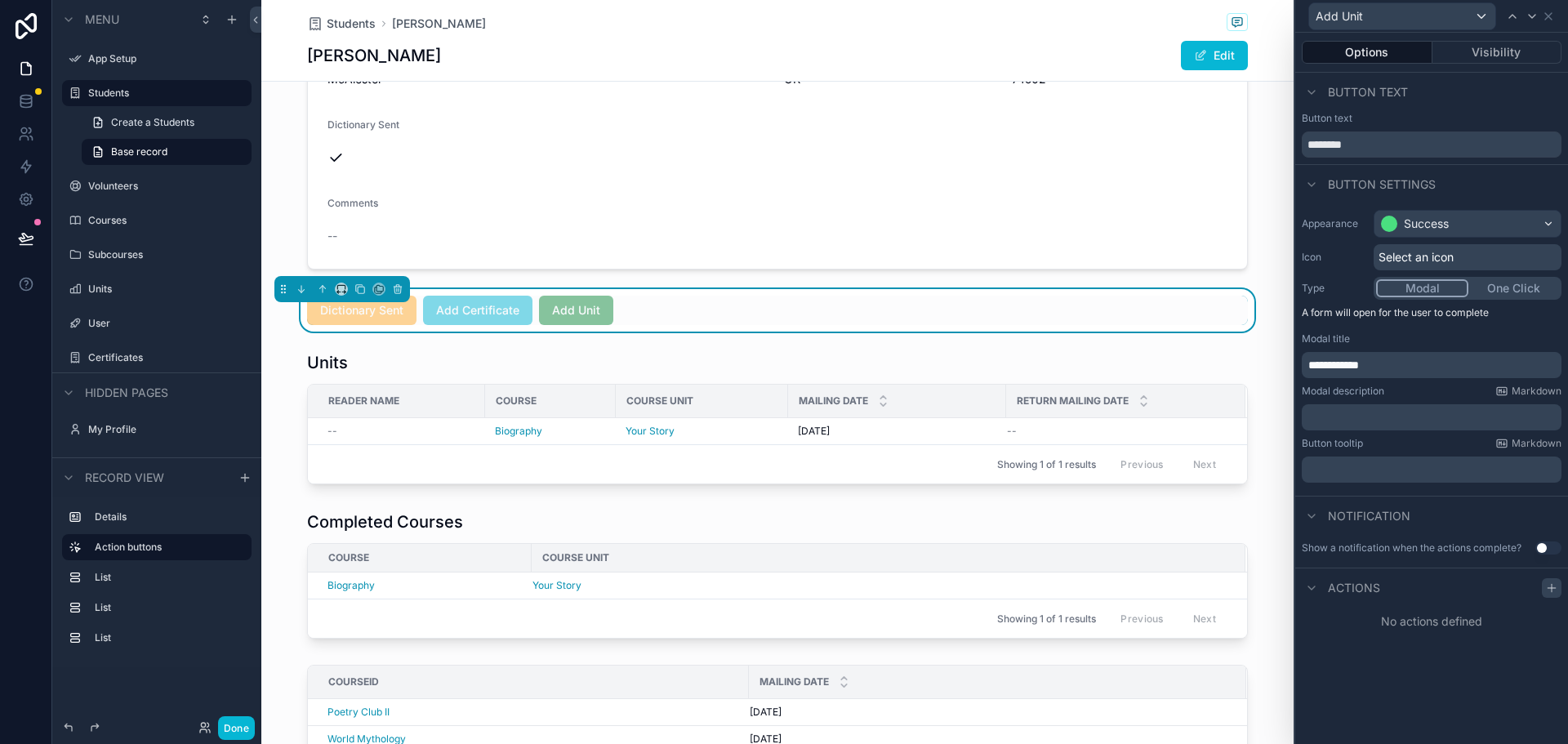
click at [1553, 588] on icon at bounding box center [1551, 588] width 7 height 0
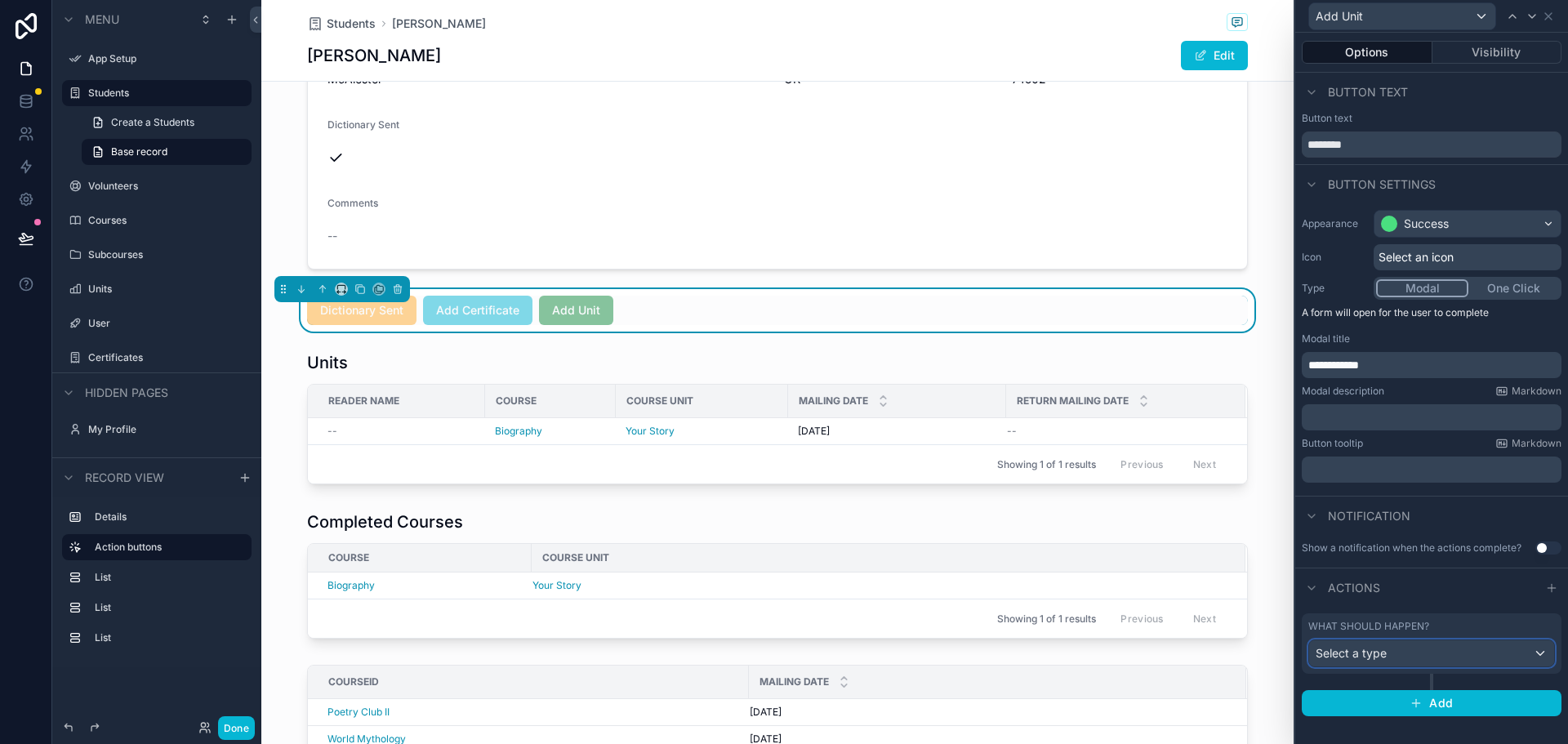
click at [1402, 658] on div "Select a type" at bounding box center [1431, 654] width 245 height 27
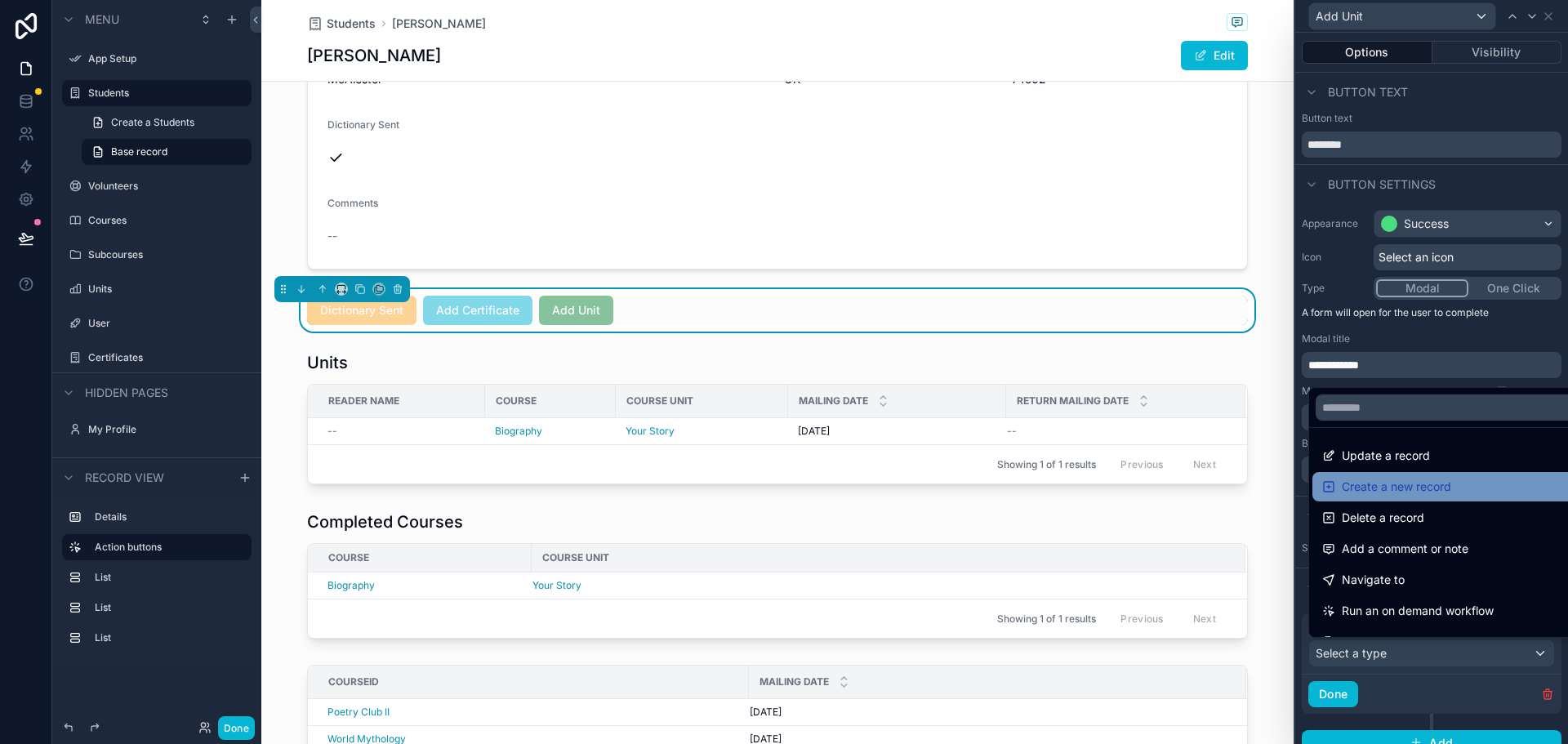
click at [1395, 489] on span "Create a new record" at bounding box center [1396, 487] width 110 height 19
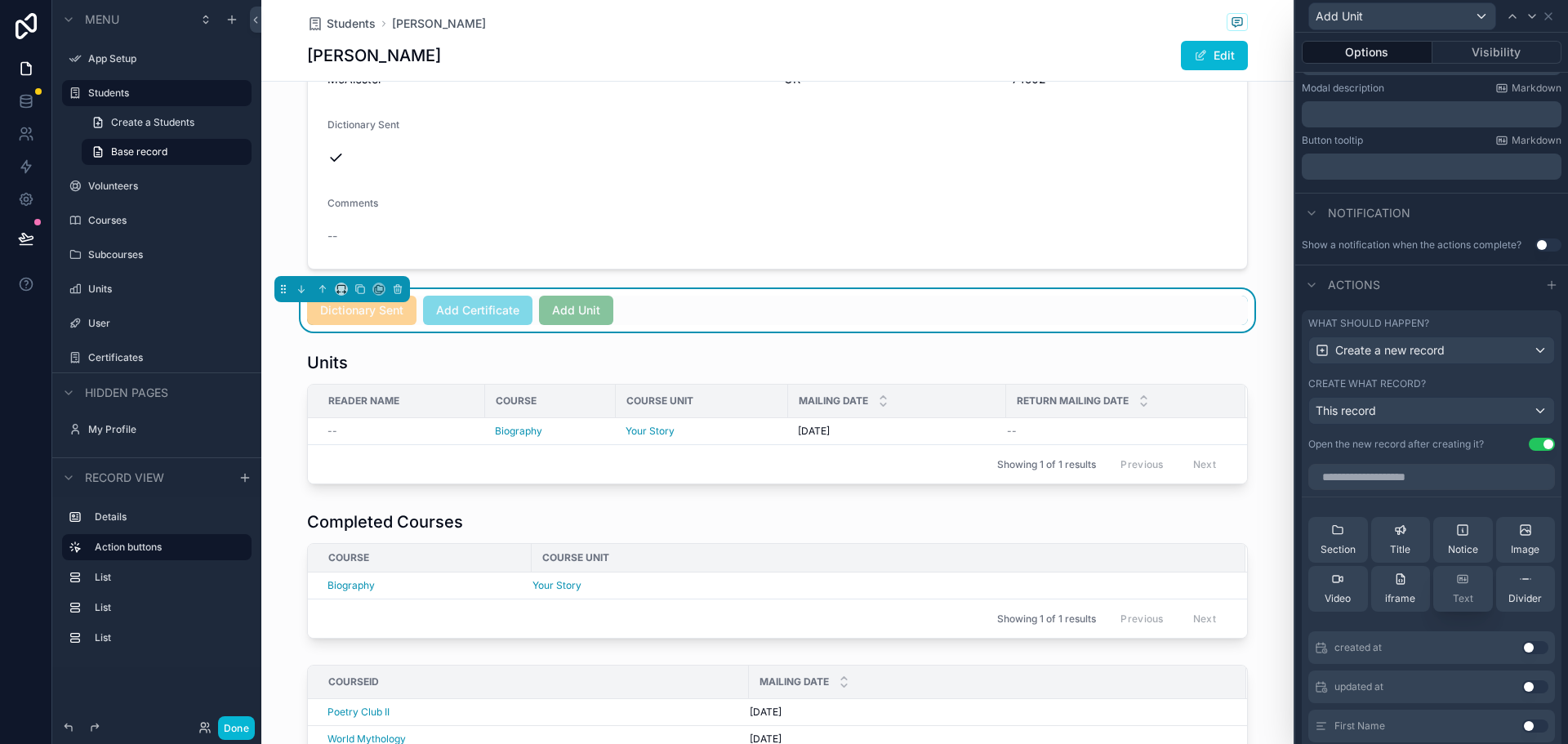
scroll to position [326, 0]
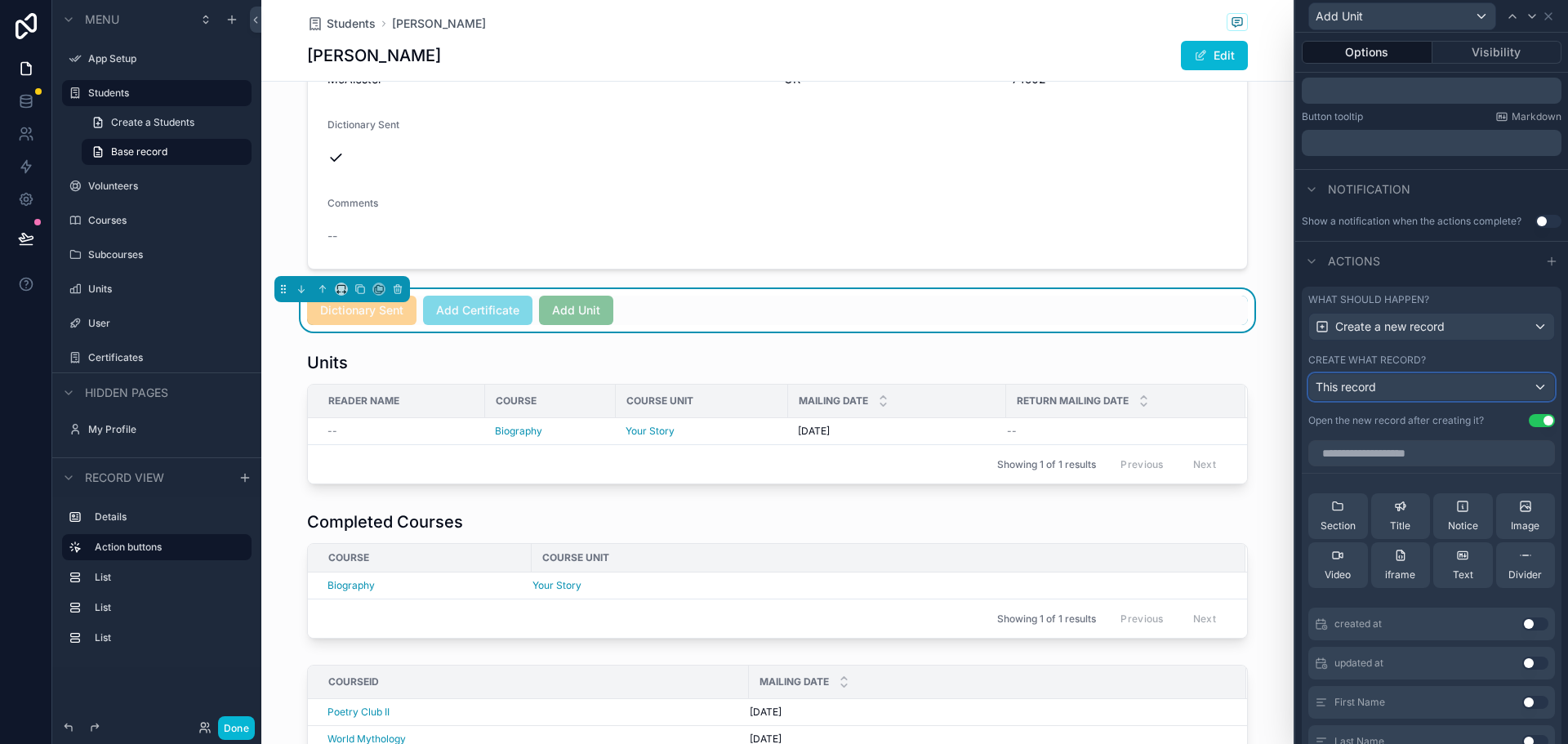
click at [1379, 384] on div "This record" at bounding box center [1431, 387] width 245 height 27
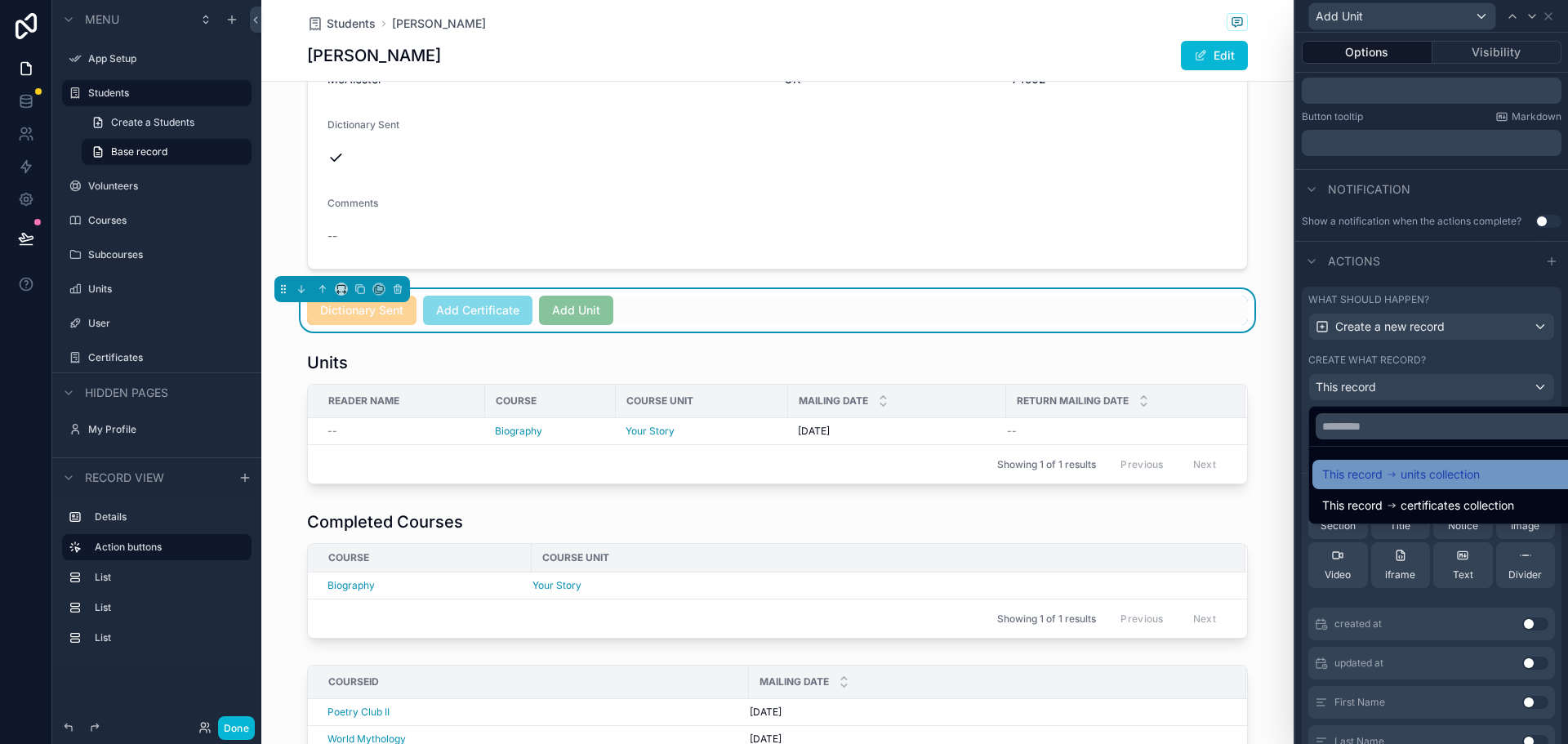
click at [1391, 477] on icon at bounding box center [1391, 474] width 11 height 12
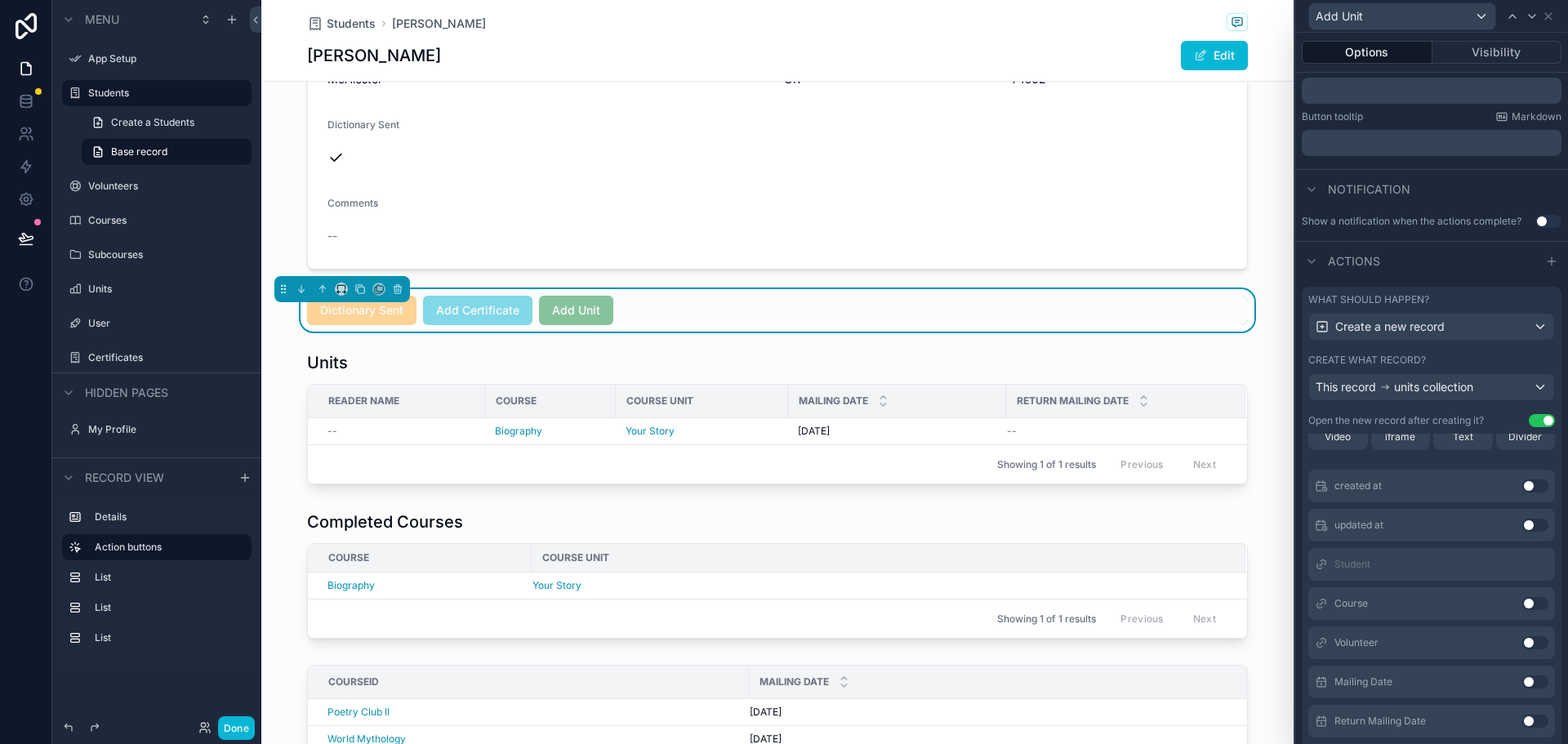
scroll to position [164, 0]
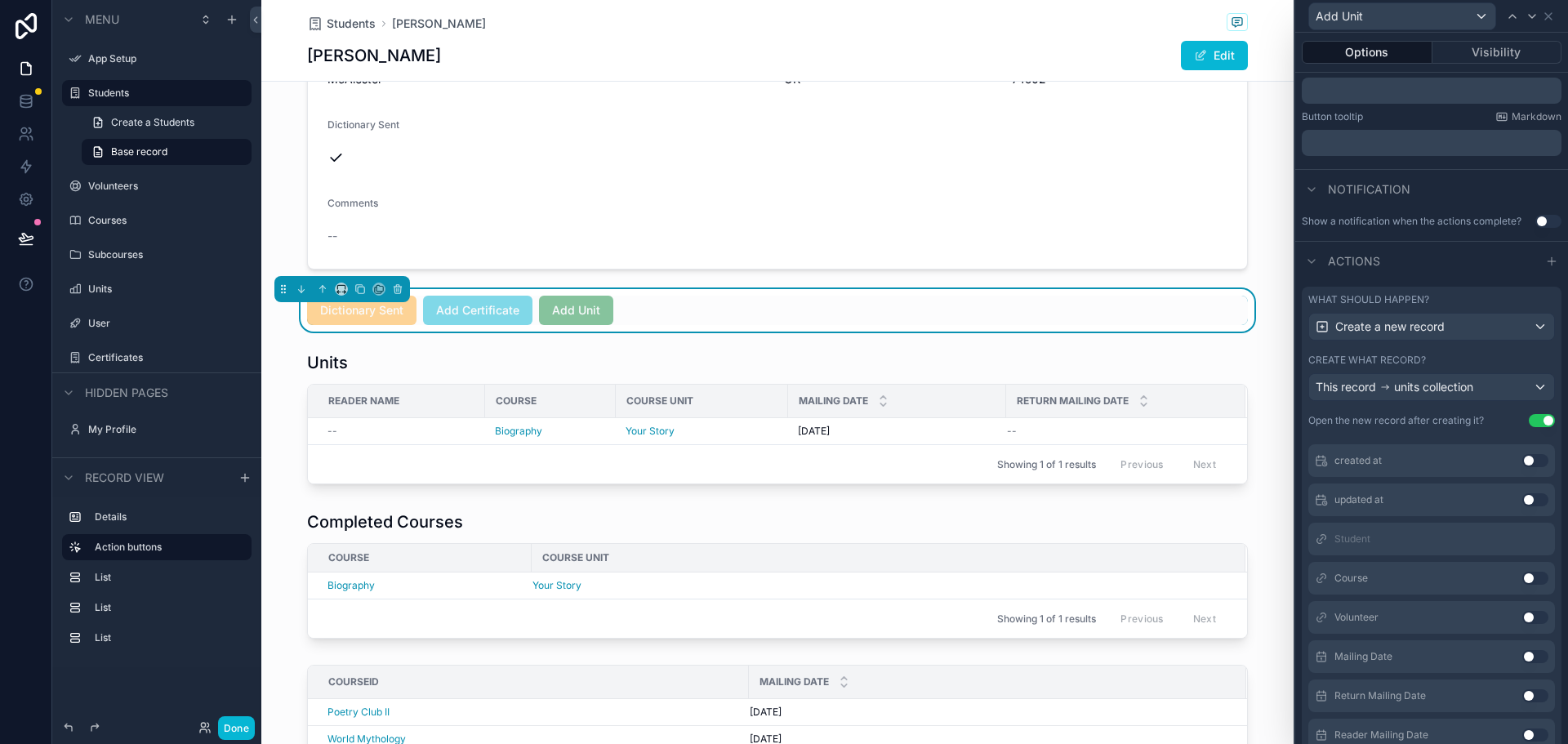
click at [1522, 579] on button "Use setting" at bounding box center [1535, 578] width 27 height 13
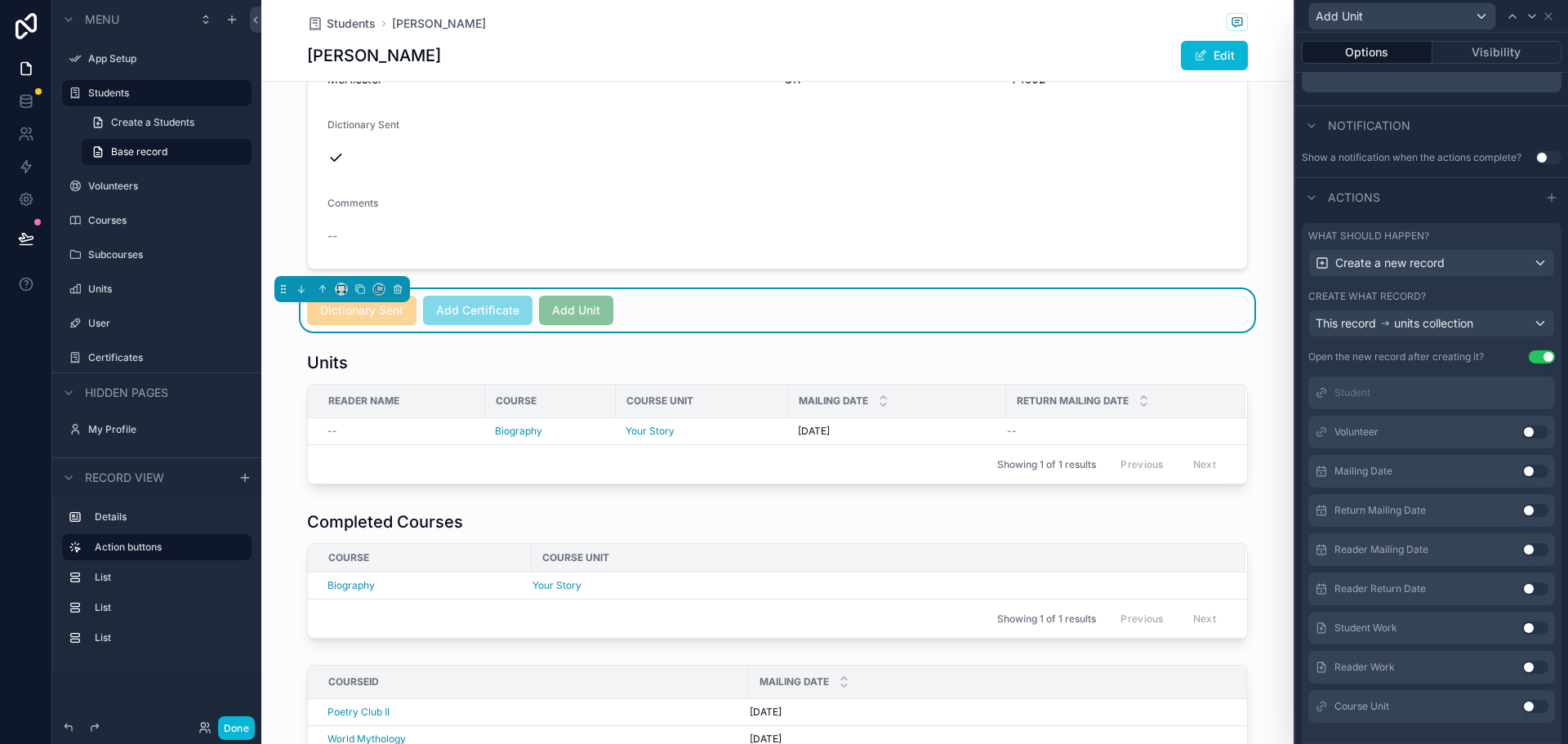
scroll to position [477, 0]
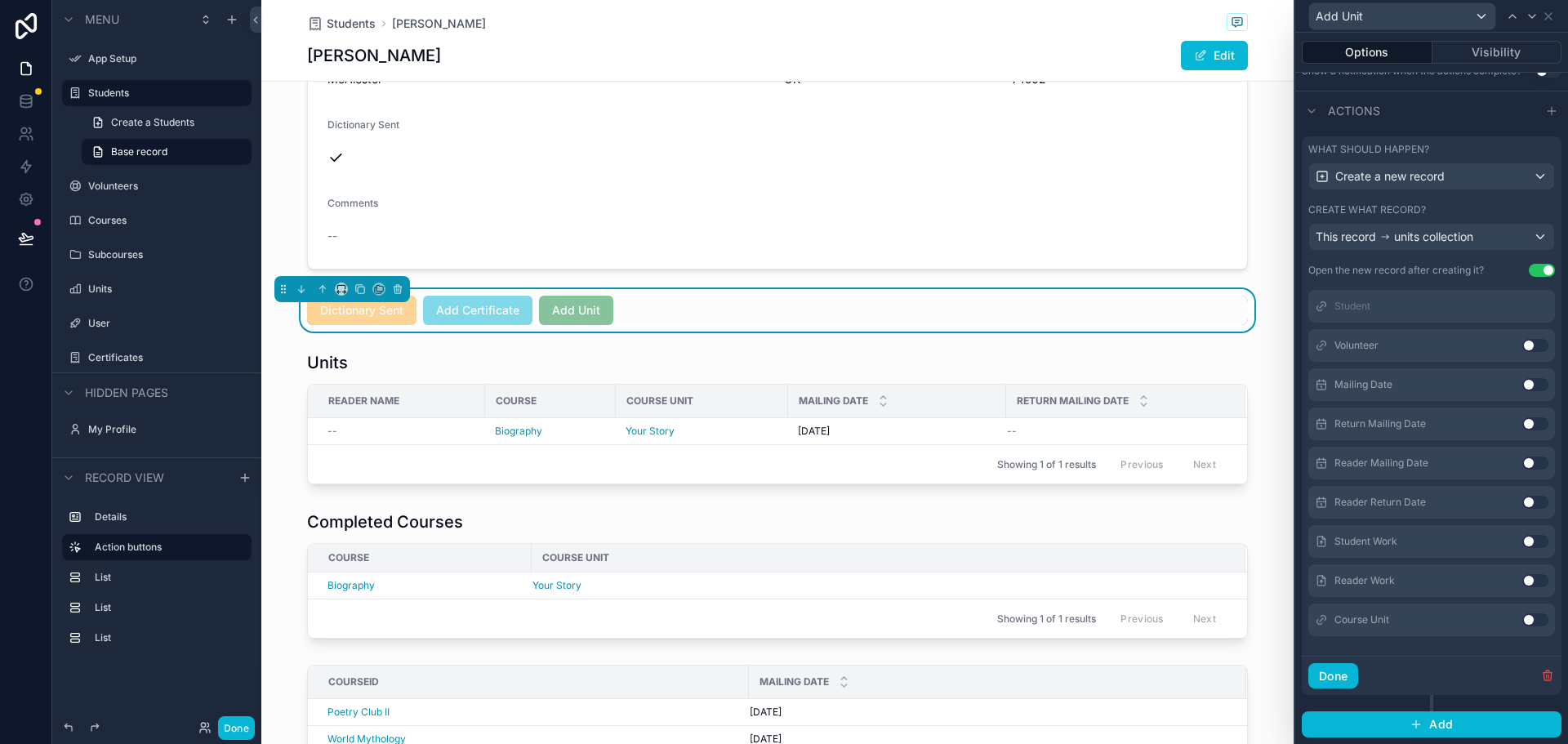
click at [1522, 620] on button "Use setting" at bounding box center [1535, 619] width 27 height 13
click at [1522, 507] on button "Use setting" at bounding box center [1535, 505] width 27 height 13
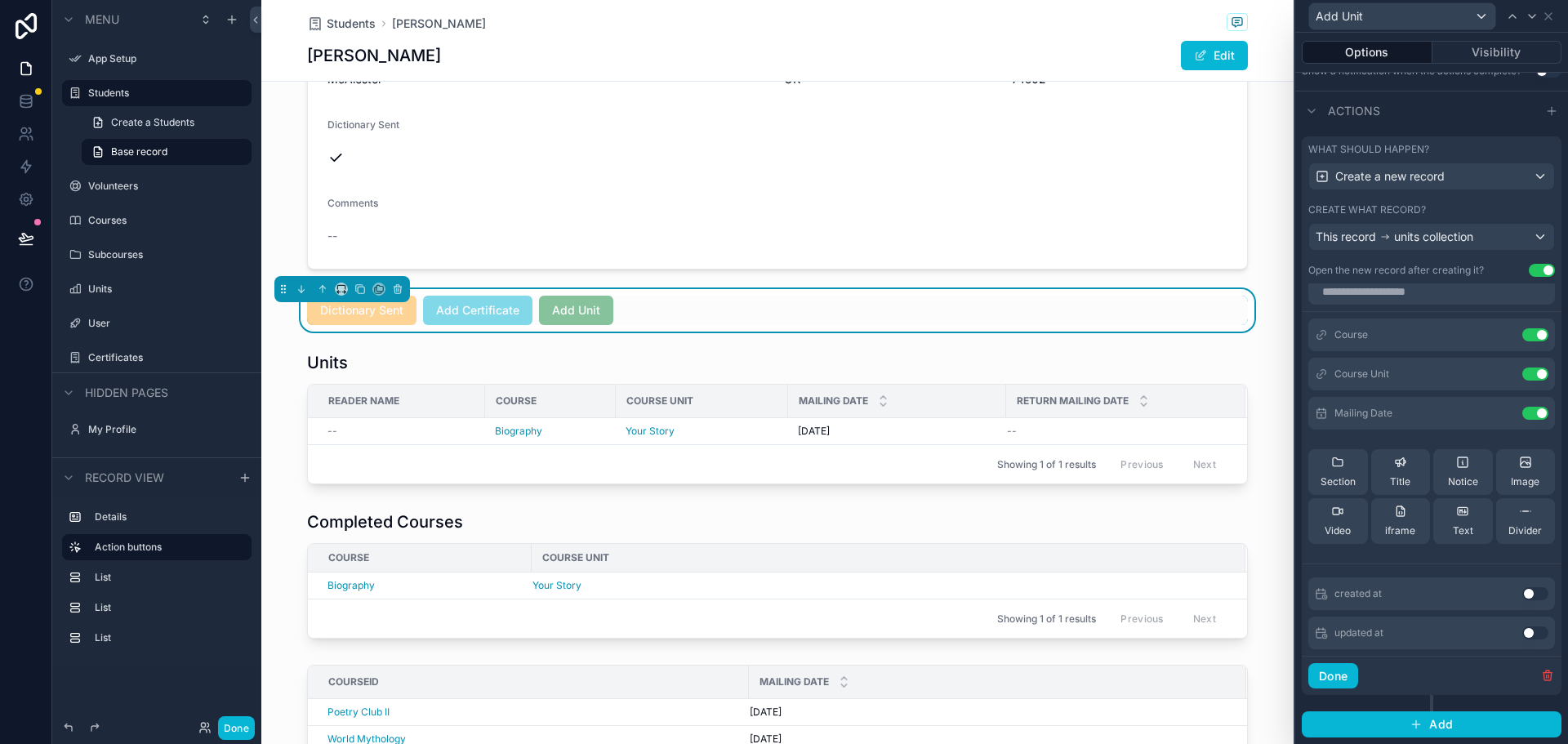
scroll to position [0, 0]
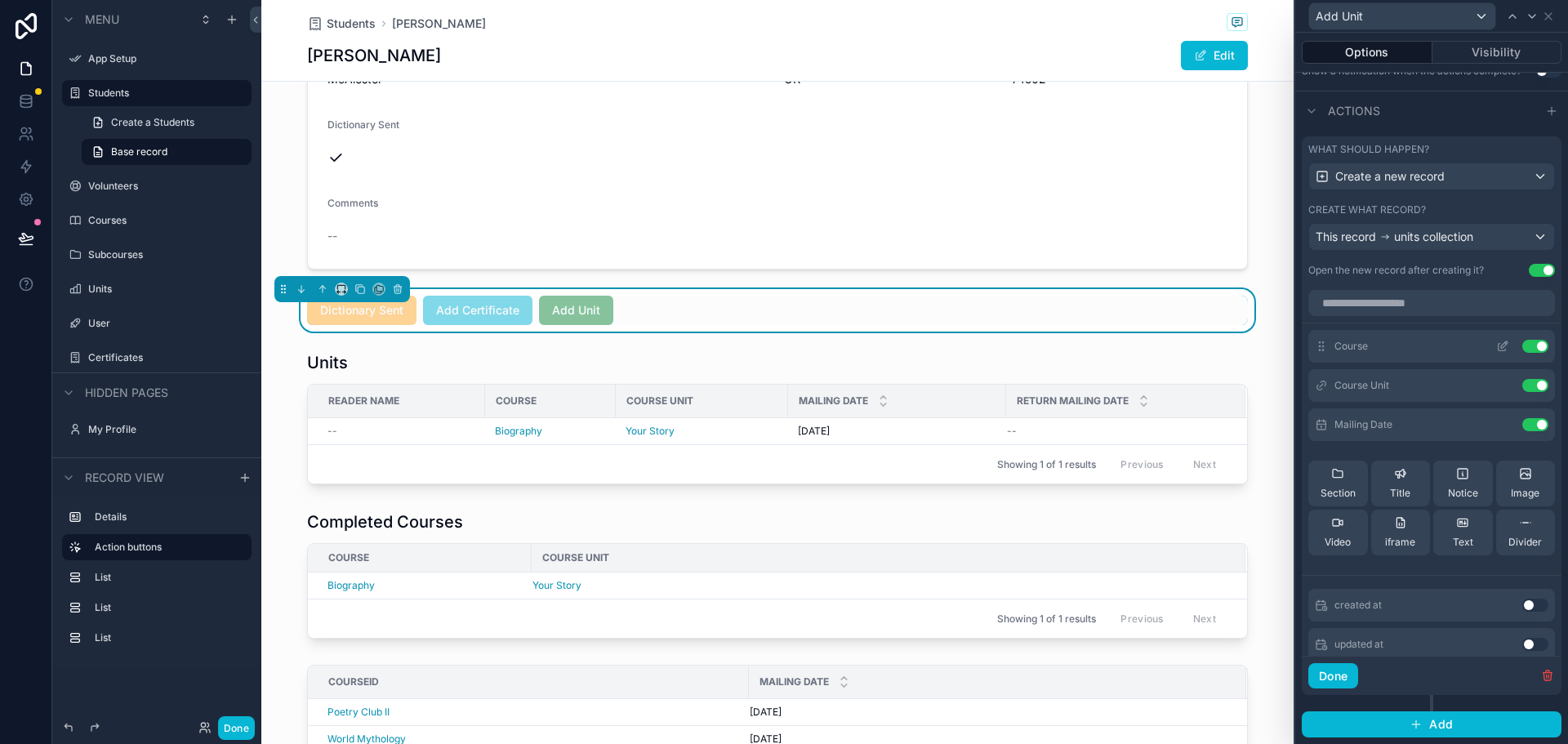
click at [1495, 346] on icon at bounding box center [1502, 346] width 13 height 13
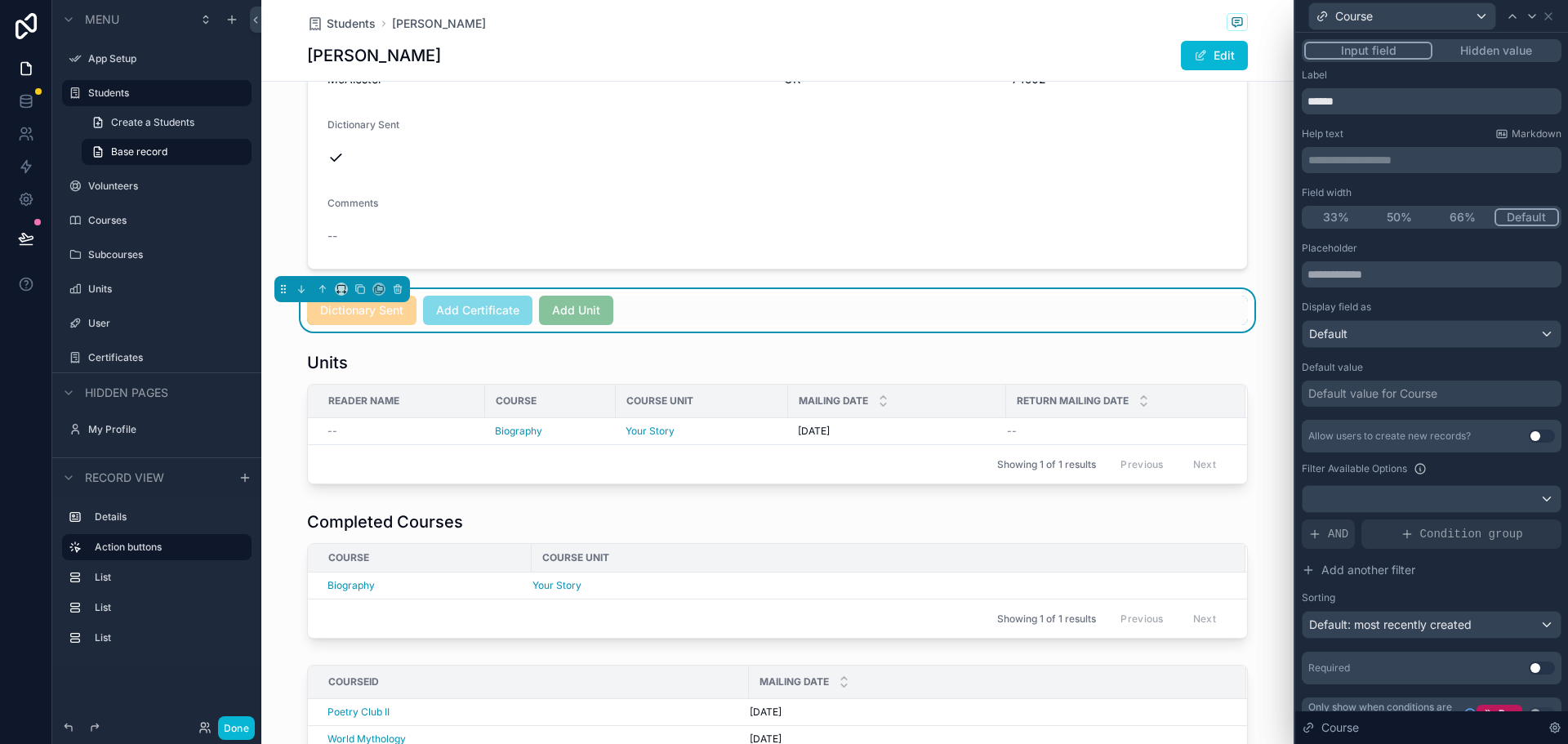
scroll to position [26, 0]
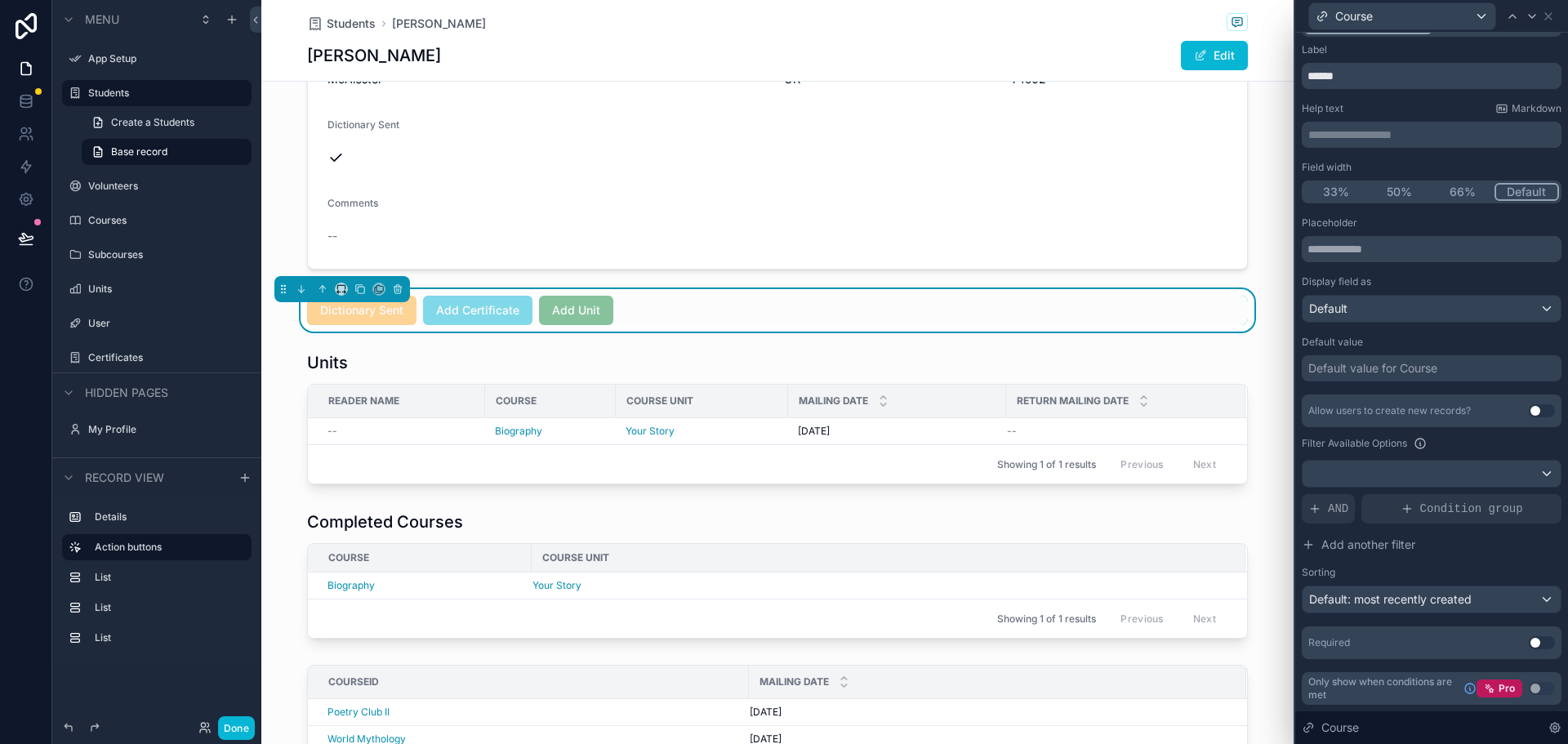
click at [1528, 646] on button "Use setting" at bounding box center [1541, 642] width 27 height 13
click at [1544, 19] on icon at bounding box center [1548, 16] width 13 height 13
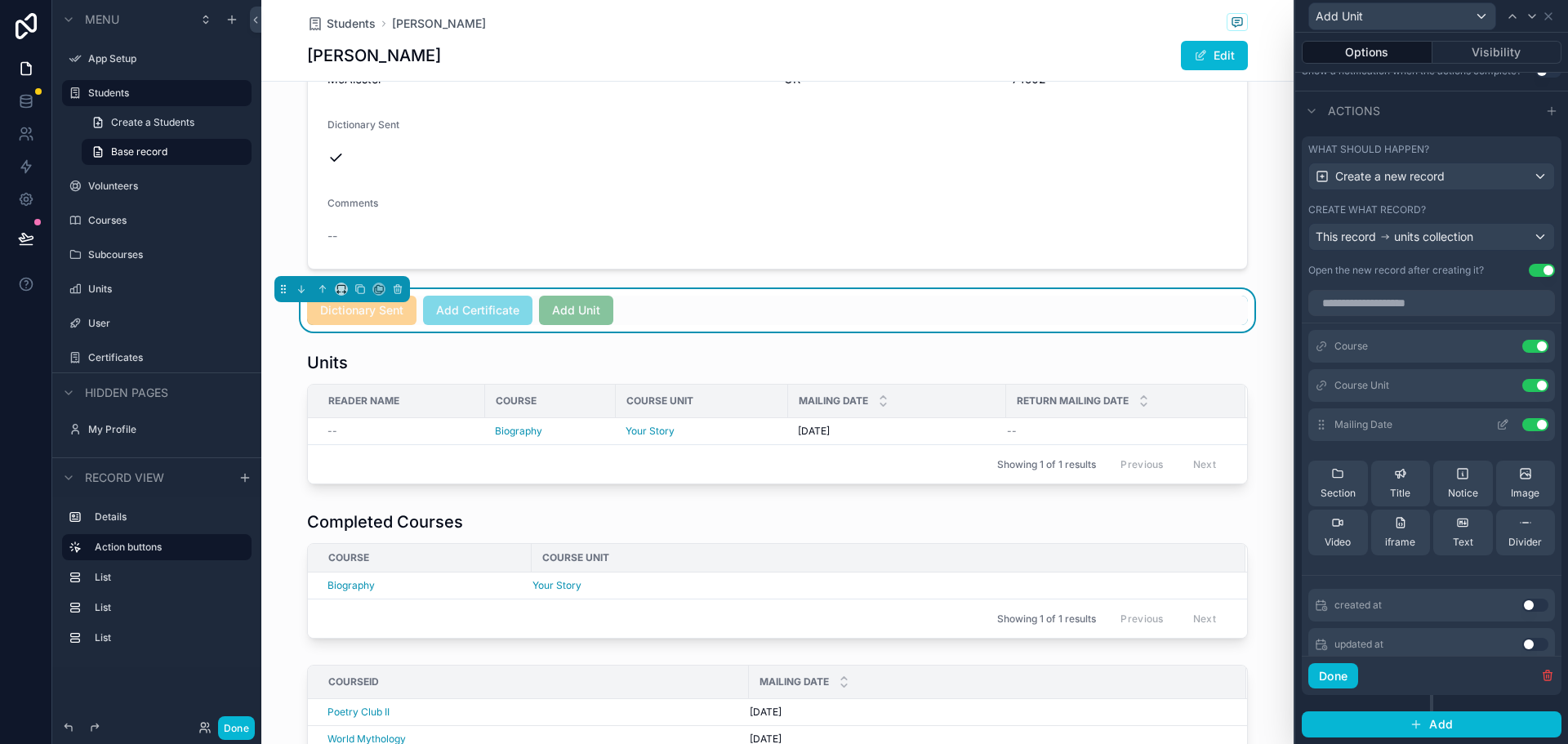
click at [1498, 427] on icon at bounding box center [1502, 426] width 7 height 7
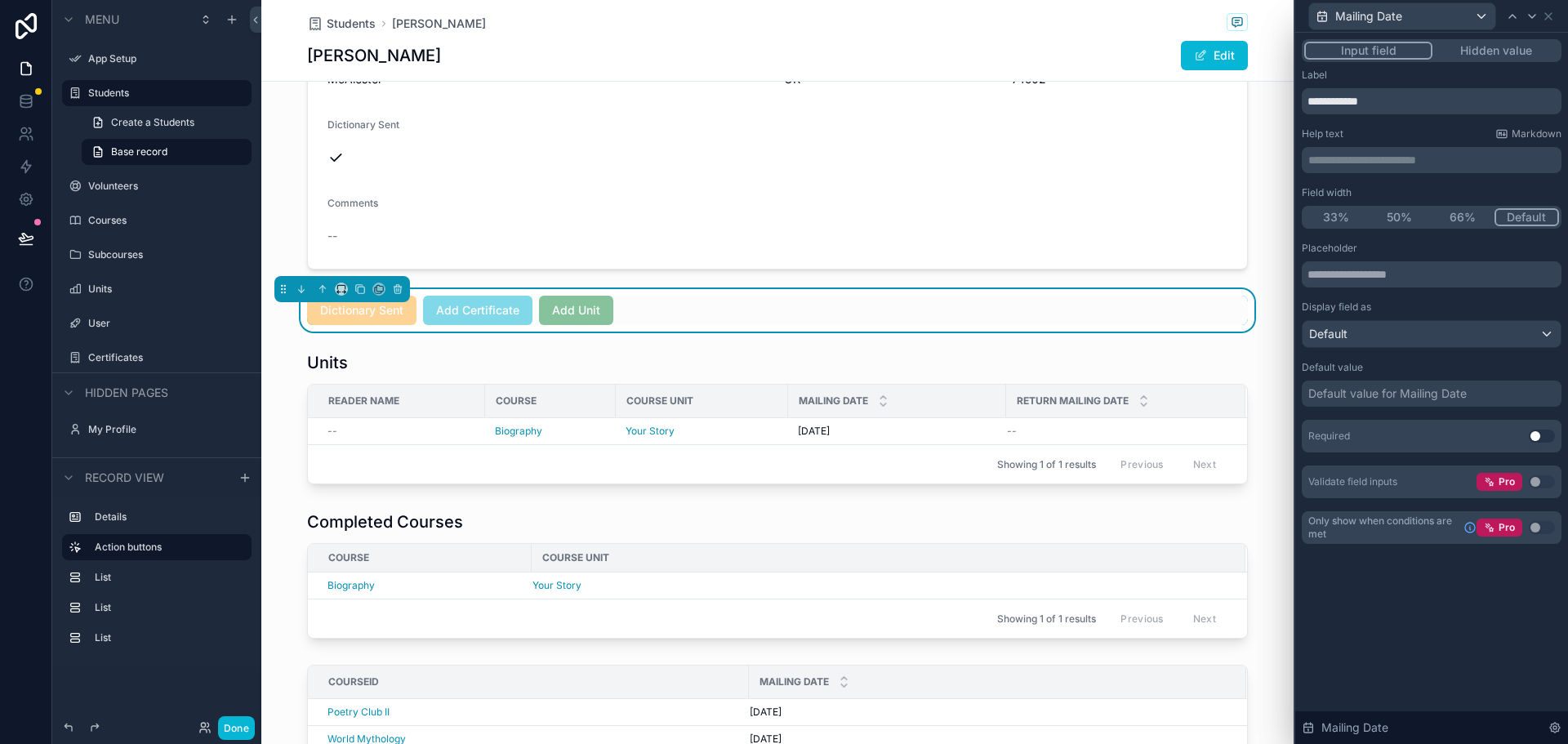
click at [1406, 392] on div "Default value for Mailing Date" at bounding box center [1387, 394] width 158 height 16
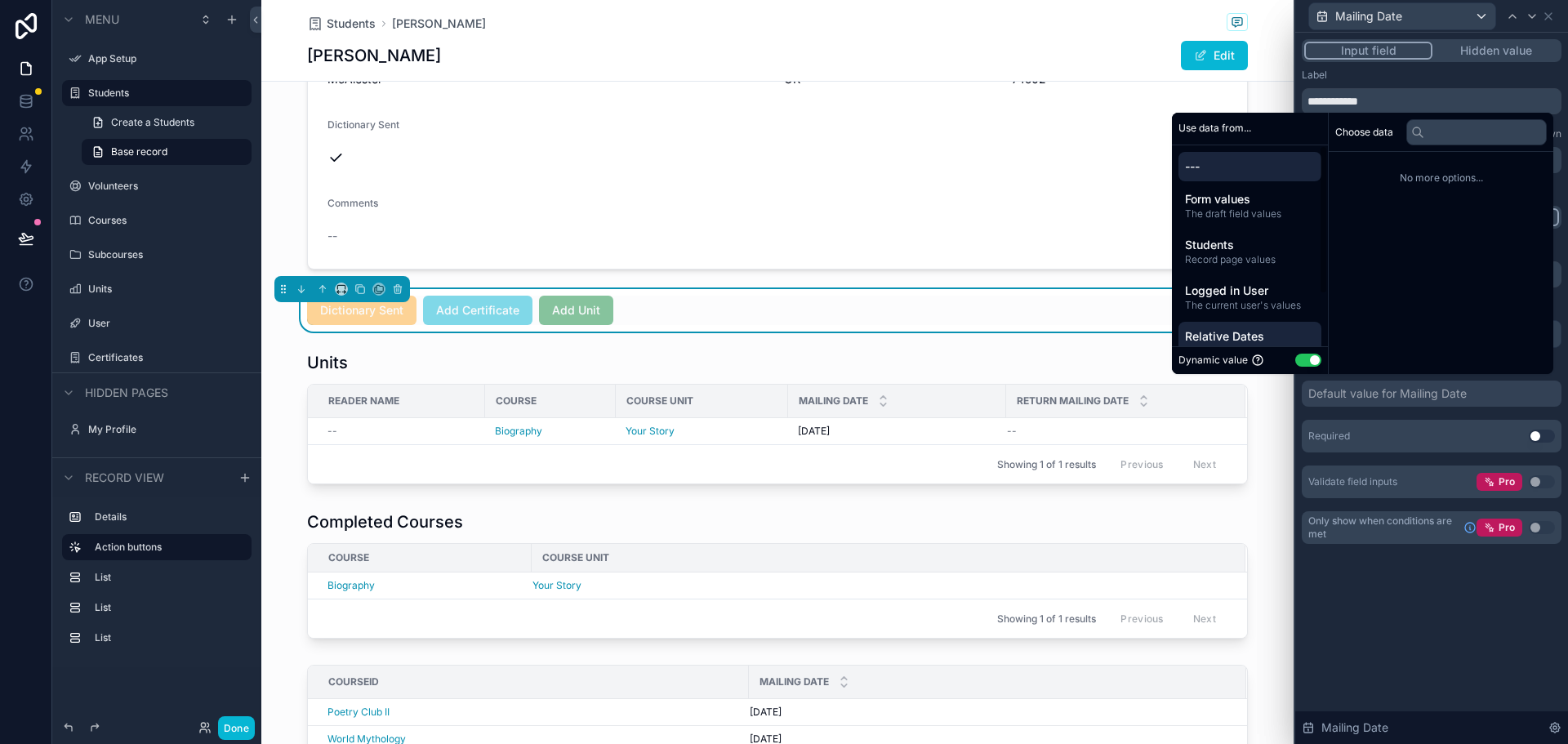
click at [1235, 335] on span "Relative Dates" at bounding box center [1250, 336] width 130 height 16
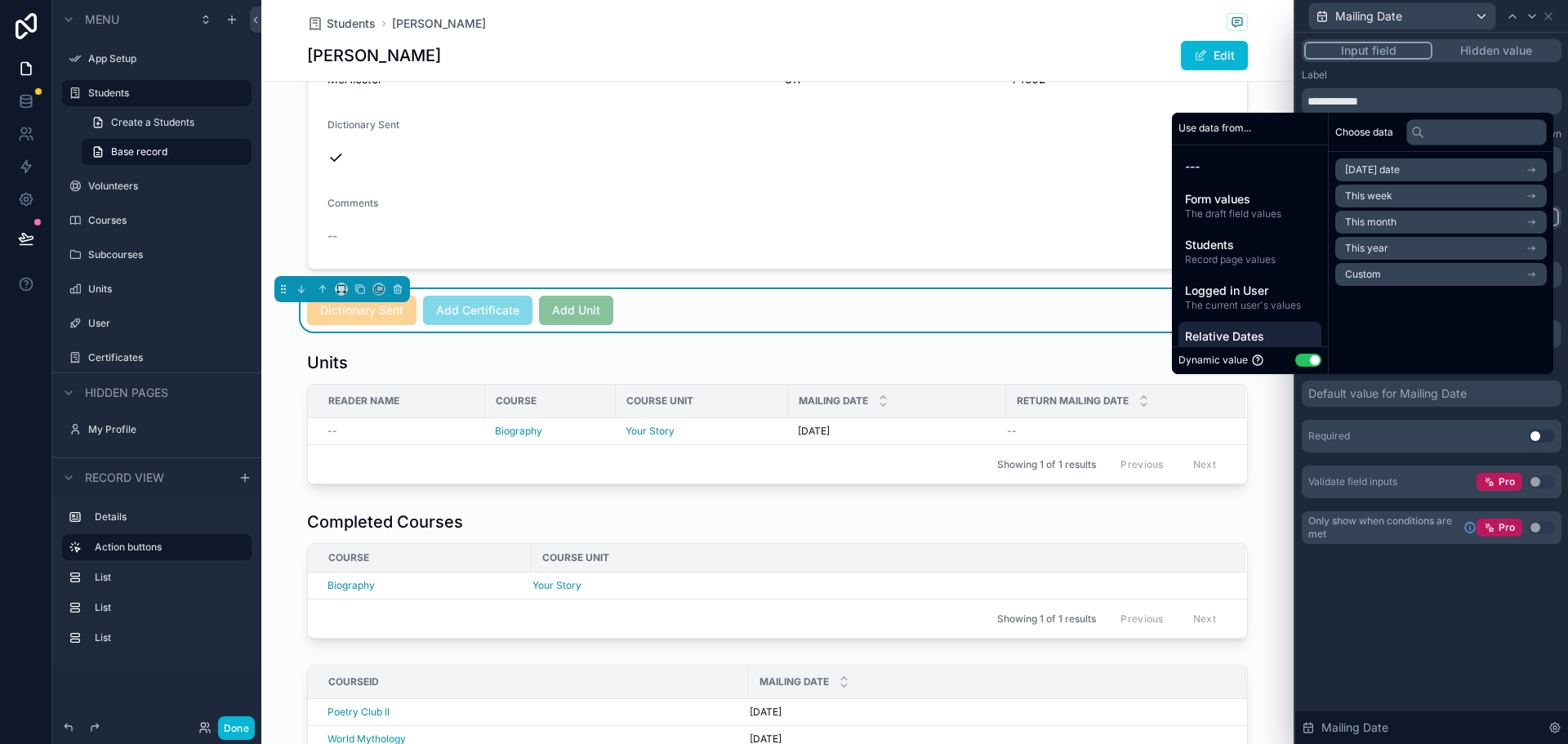
click at [1392, 160] on li "Today's date" at bounding box center [1441, 170] width 211 height 23
click at [1388, 202] on li "Now" at bounding box center [1441, 199] width 211 height 23
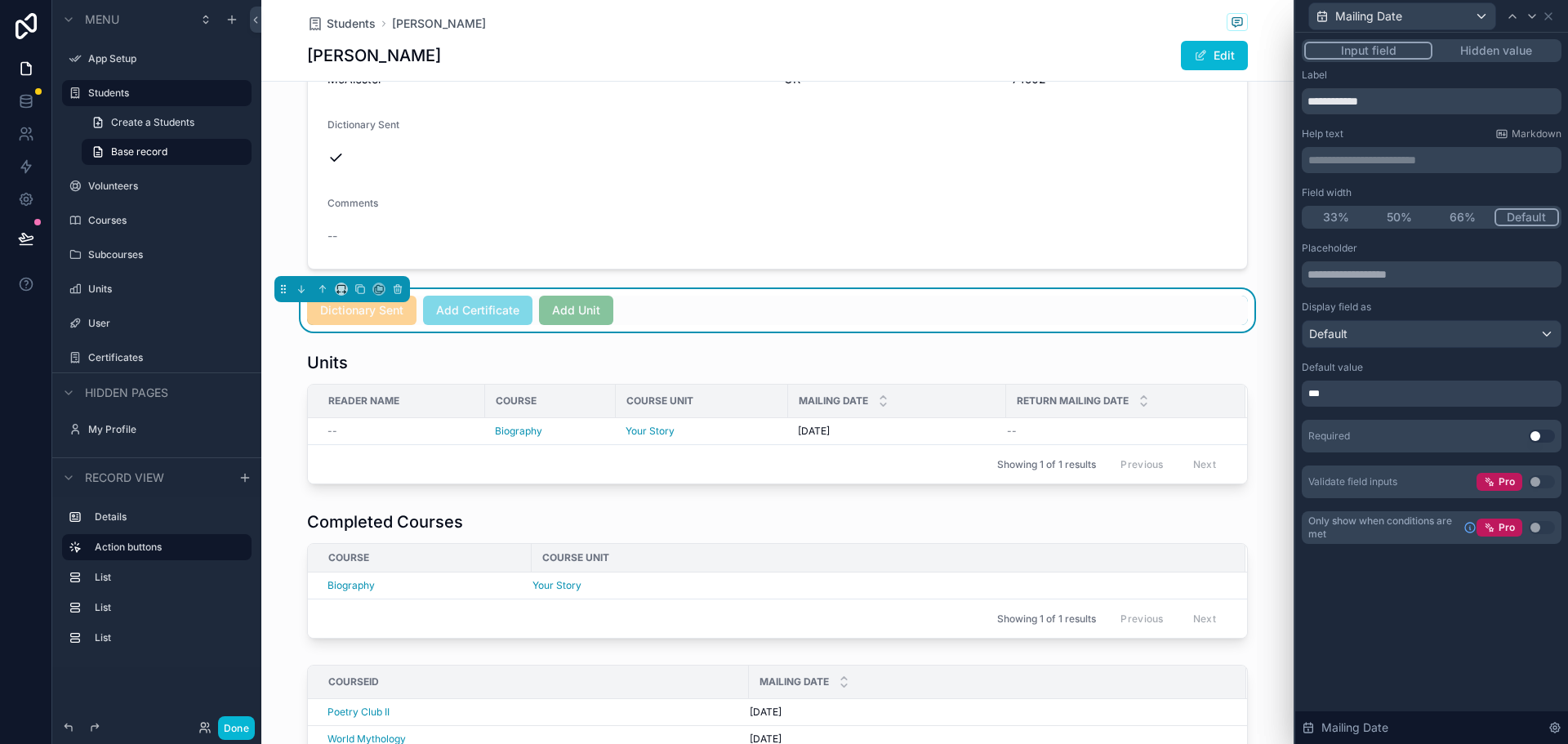
click at [1427, 662] on div "**********" at bounding box center [1431, 388] width 272 height 711
click at [1442, 642] on div "**********" at bounding box center [1431, 388] width 272 height 711
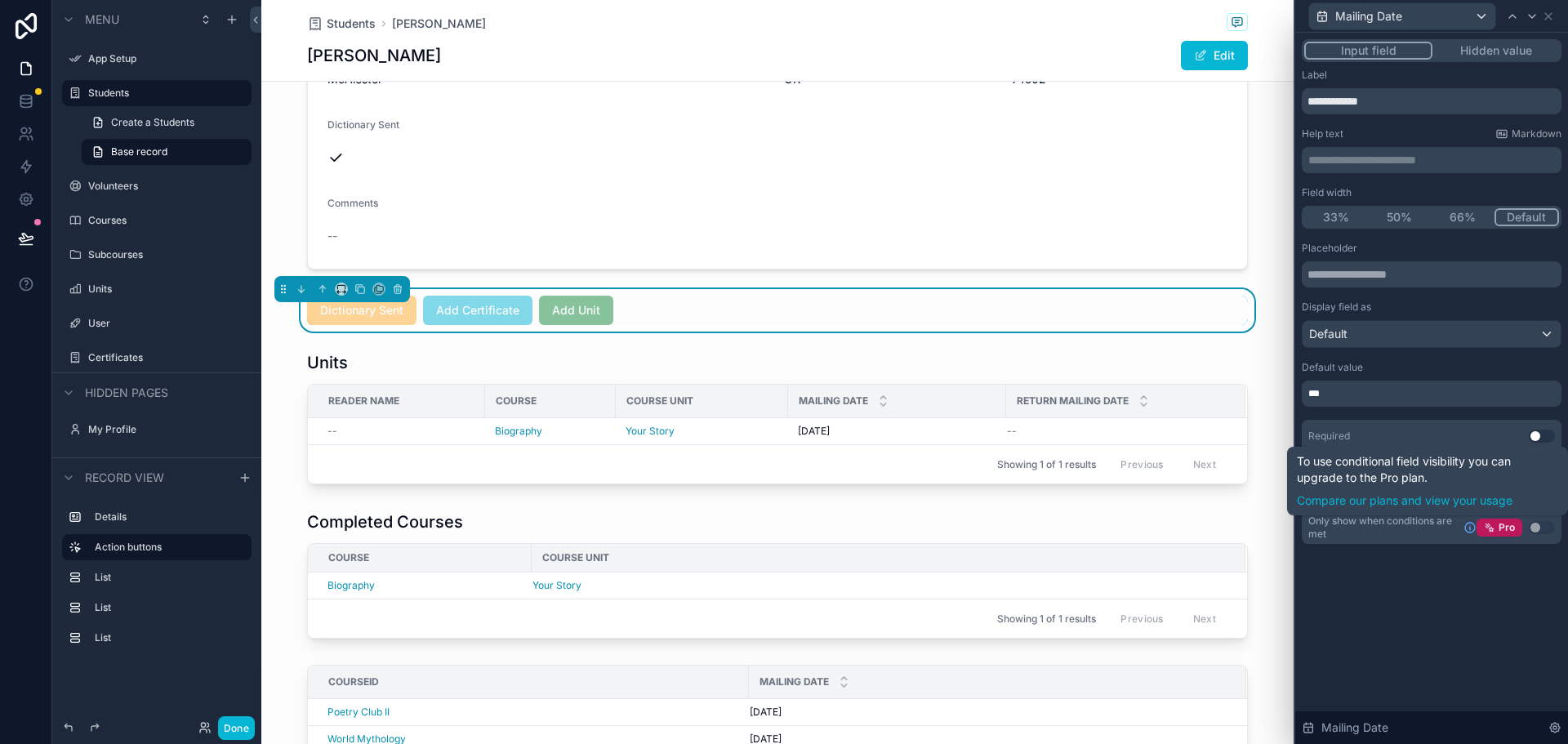
click at [1541, 426] on div "Required Use setting" at bounding box center [1432, 436] width 260 height 33
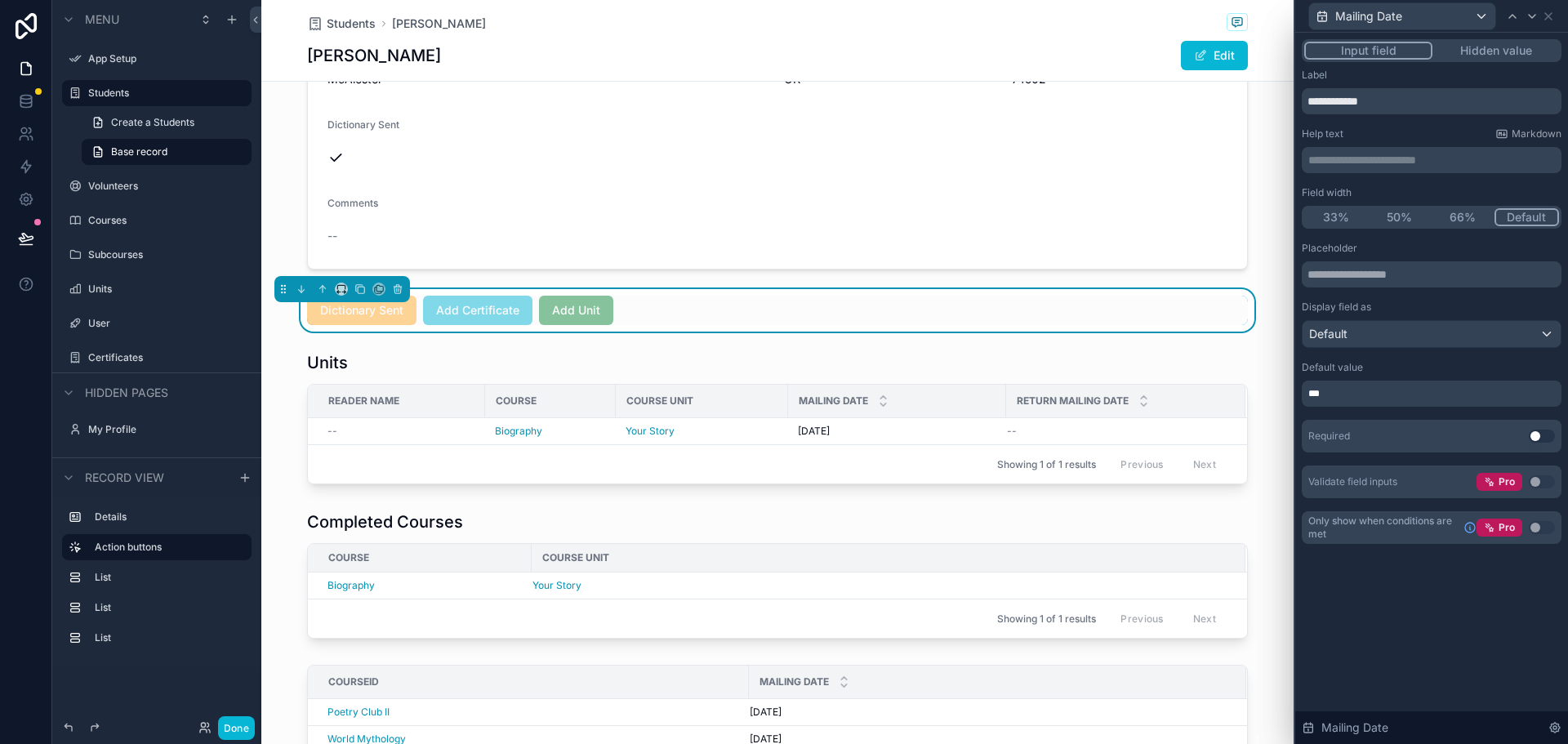
click at [1541, 434] on button "Use setting" at bounding box center [1541, 436] width 27 height 13
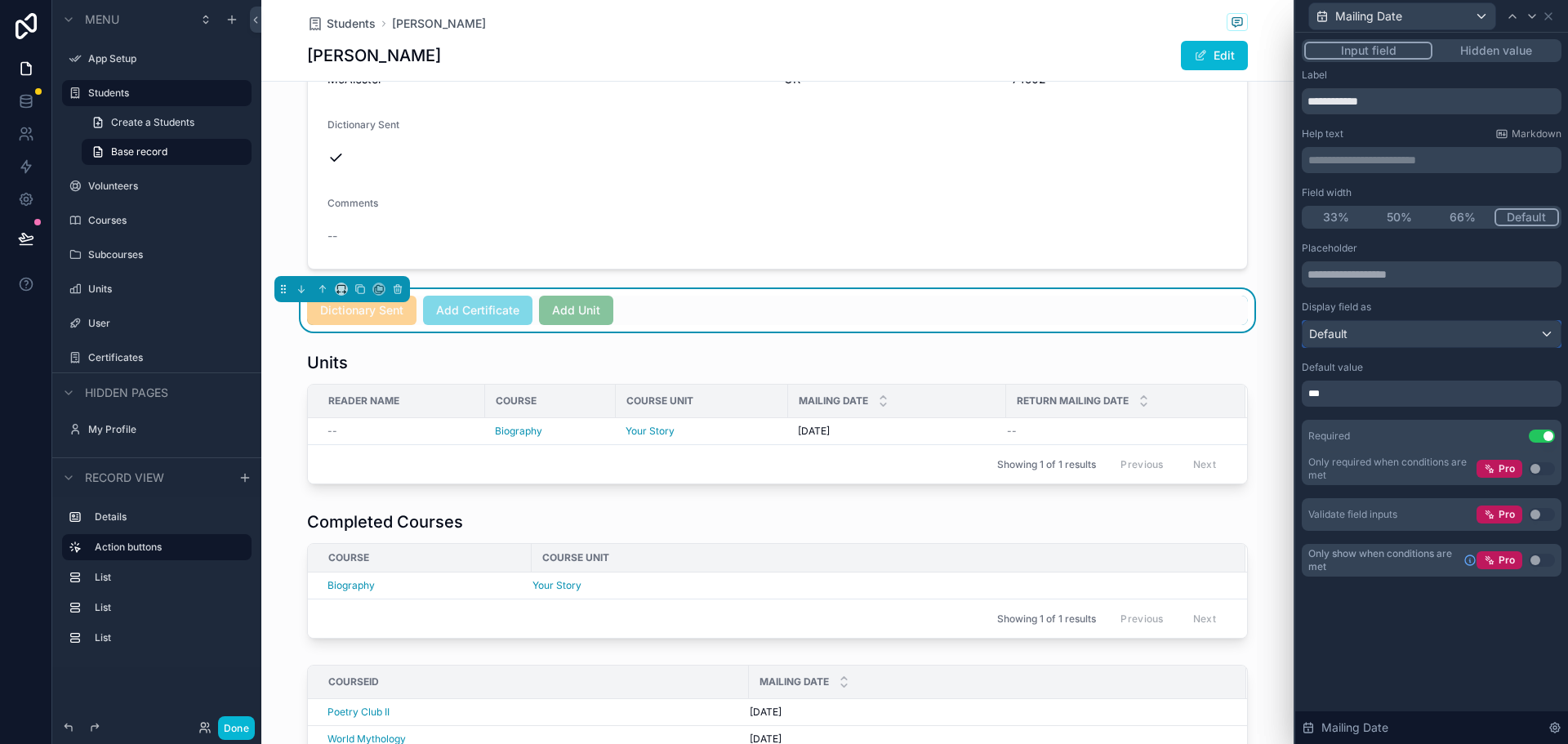
click at [1386, 326] on div "Default" at bounding box center [1432, 334] width 258 height 27
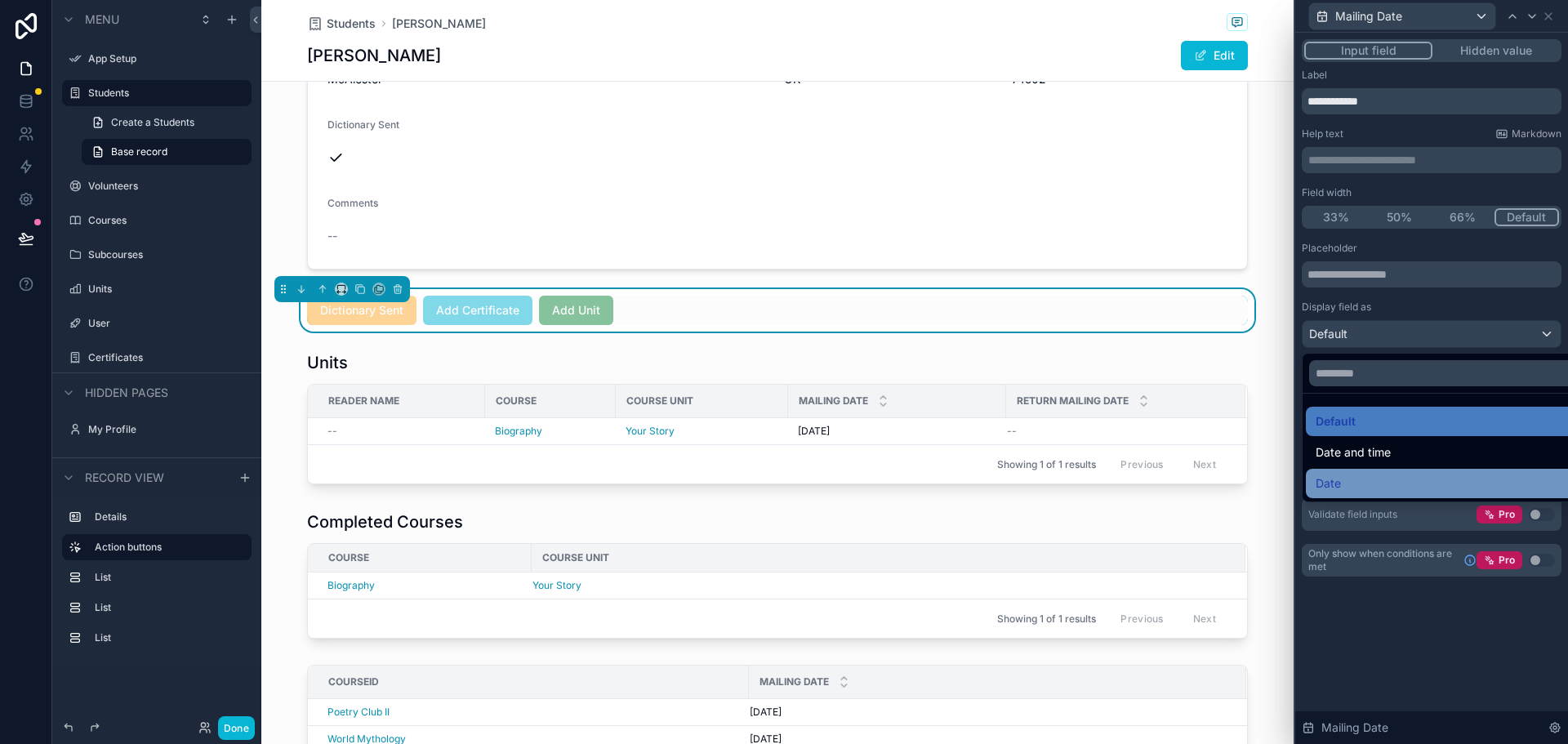
click at [1358, 474] on div "Date" at bounding box center [1449, 484] width 270 height 19
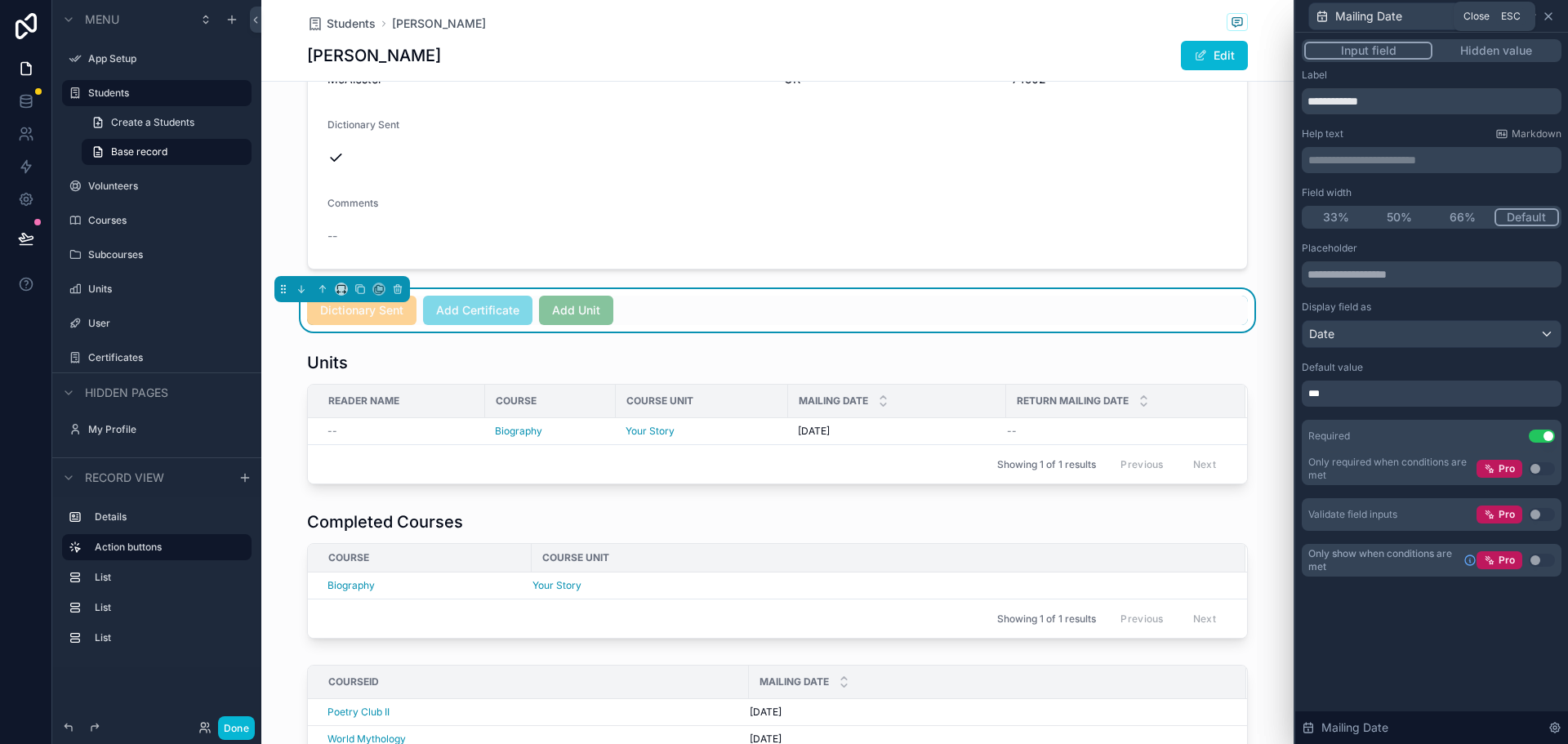
click at [1549, 22] on icon at bounding box center [1548, 16] width 13 height 13
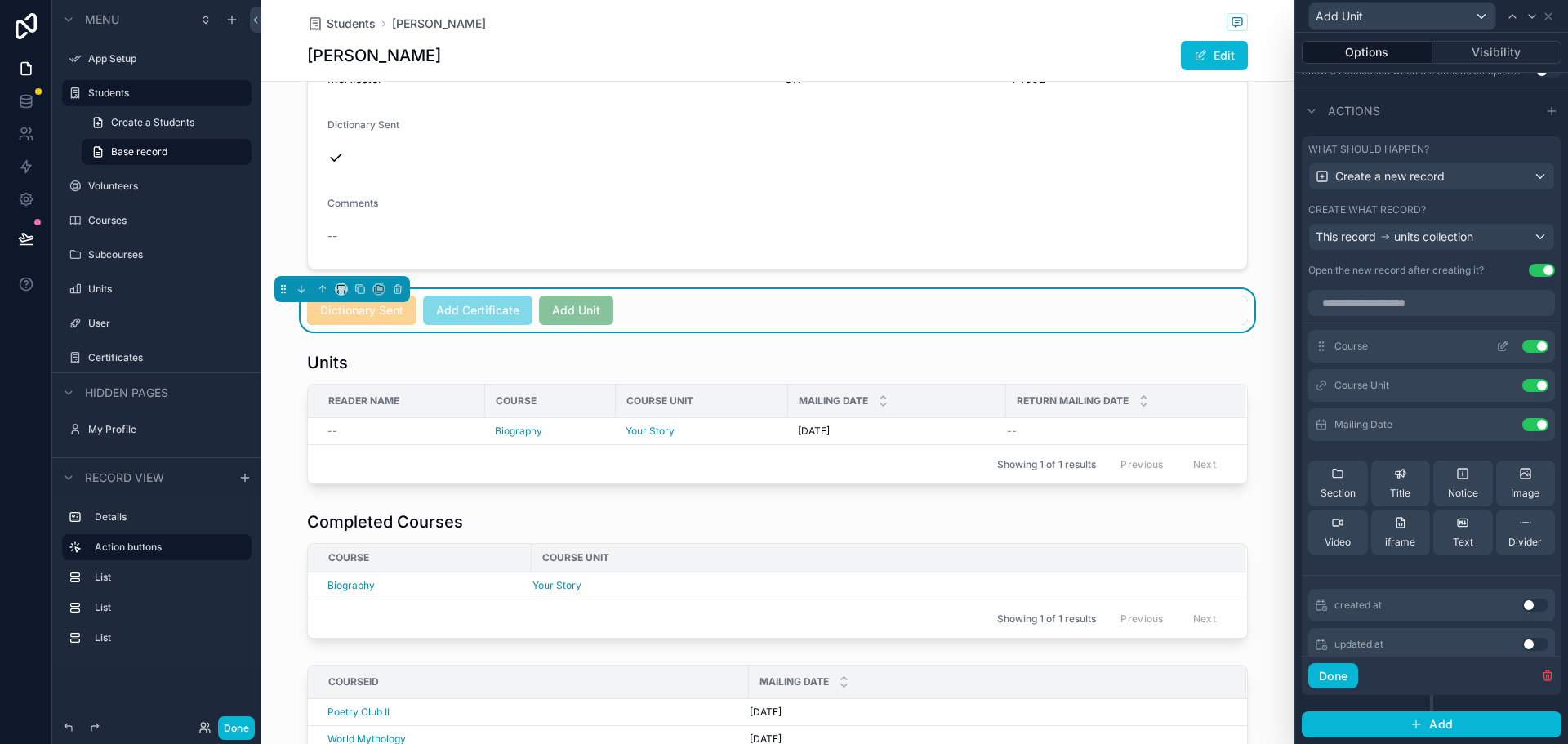
click at [1501, 346] on icon at bounding box center [1503, 344] width 6 height 6
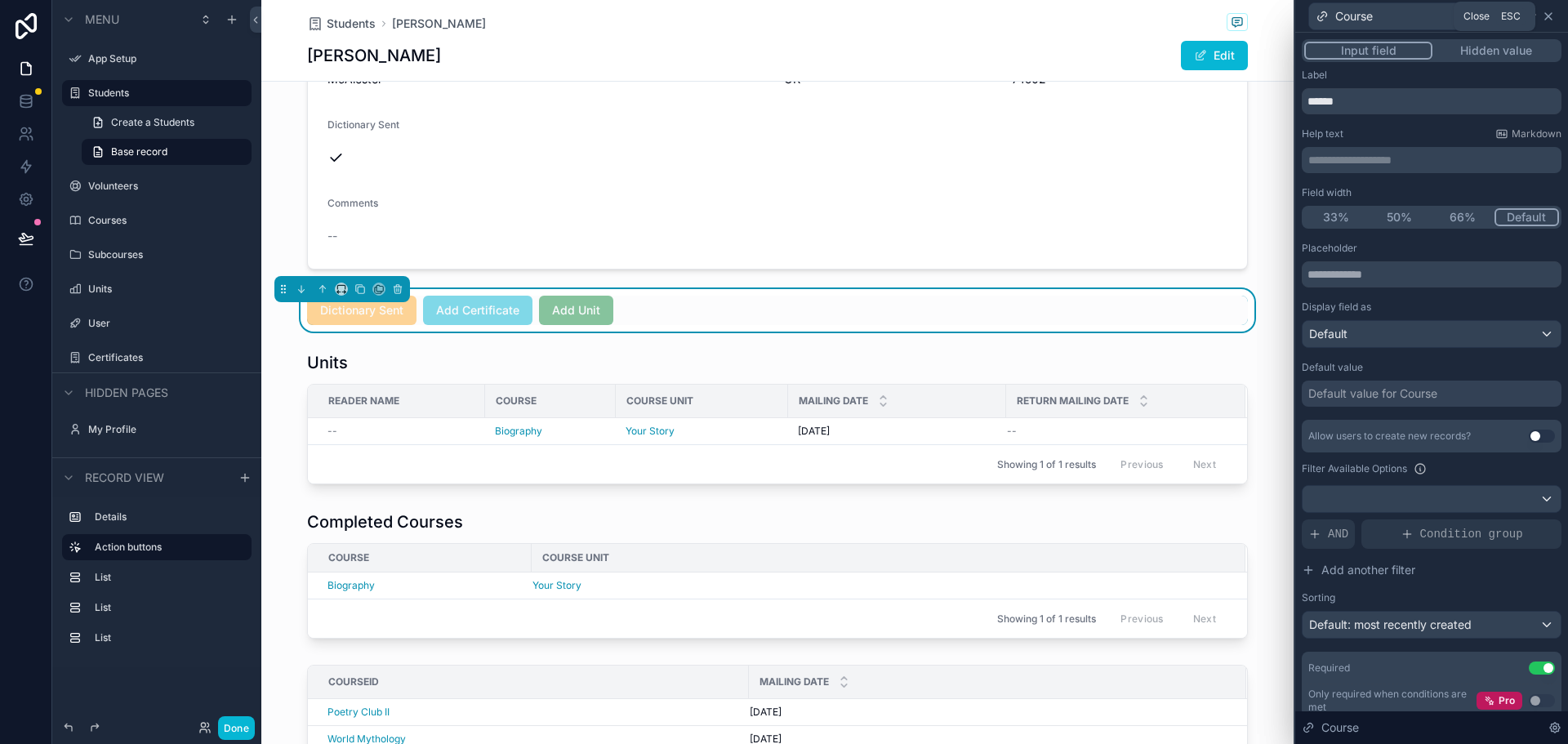
click at [1543, 18] on icon at bounding box center [1548, 16] width 13 height 13
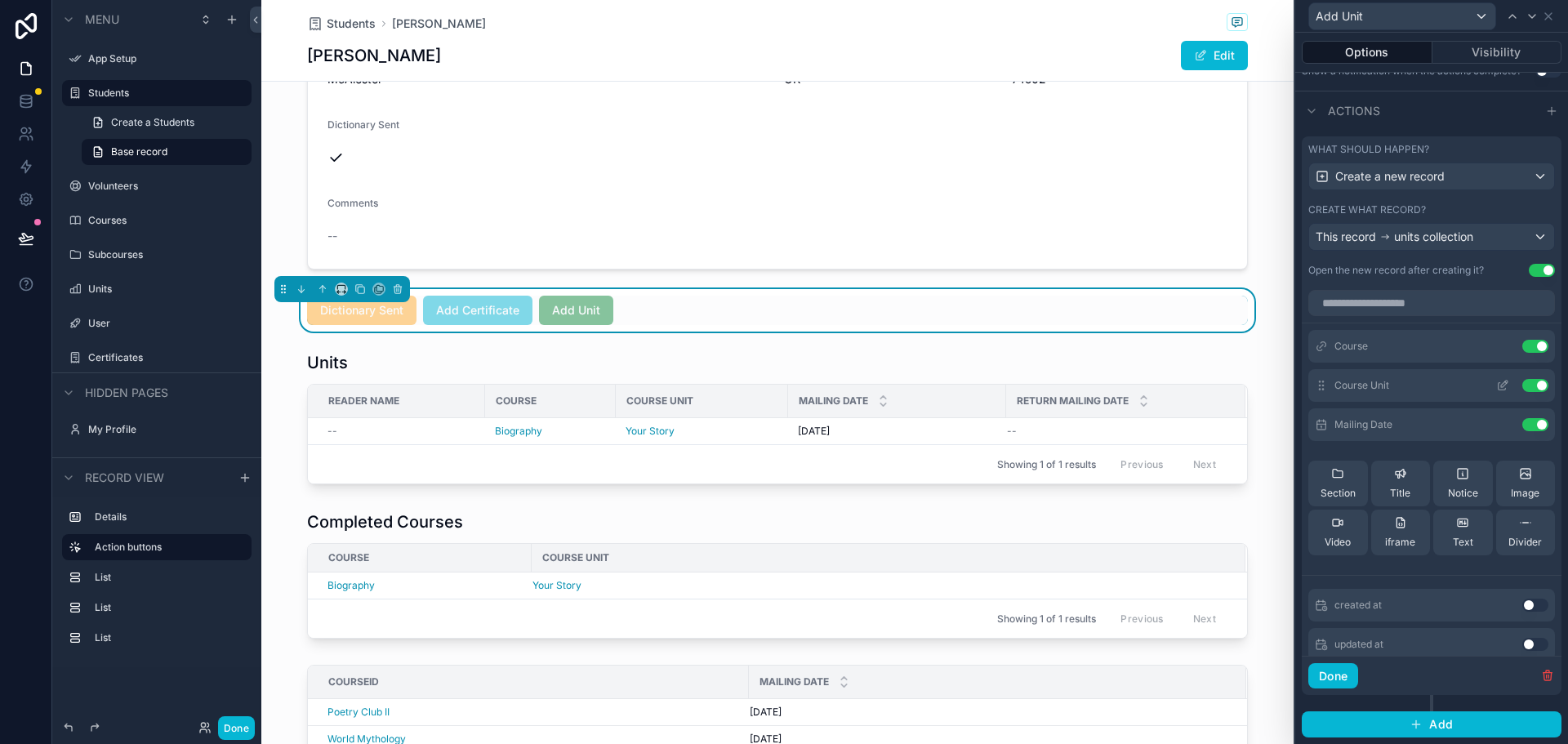
click at [1495, 383] on icon at bounding box center [1502, 385] width 13 height 13
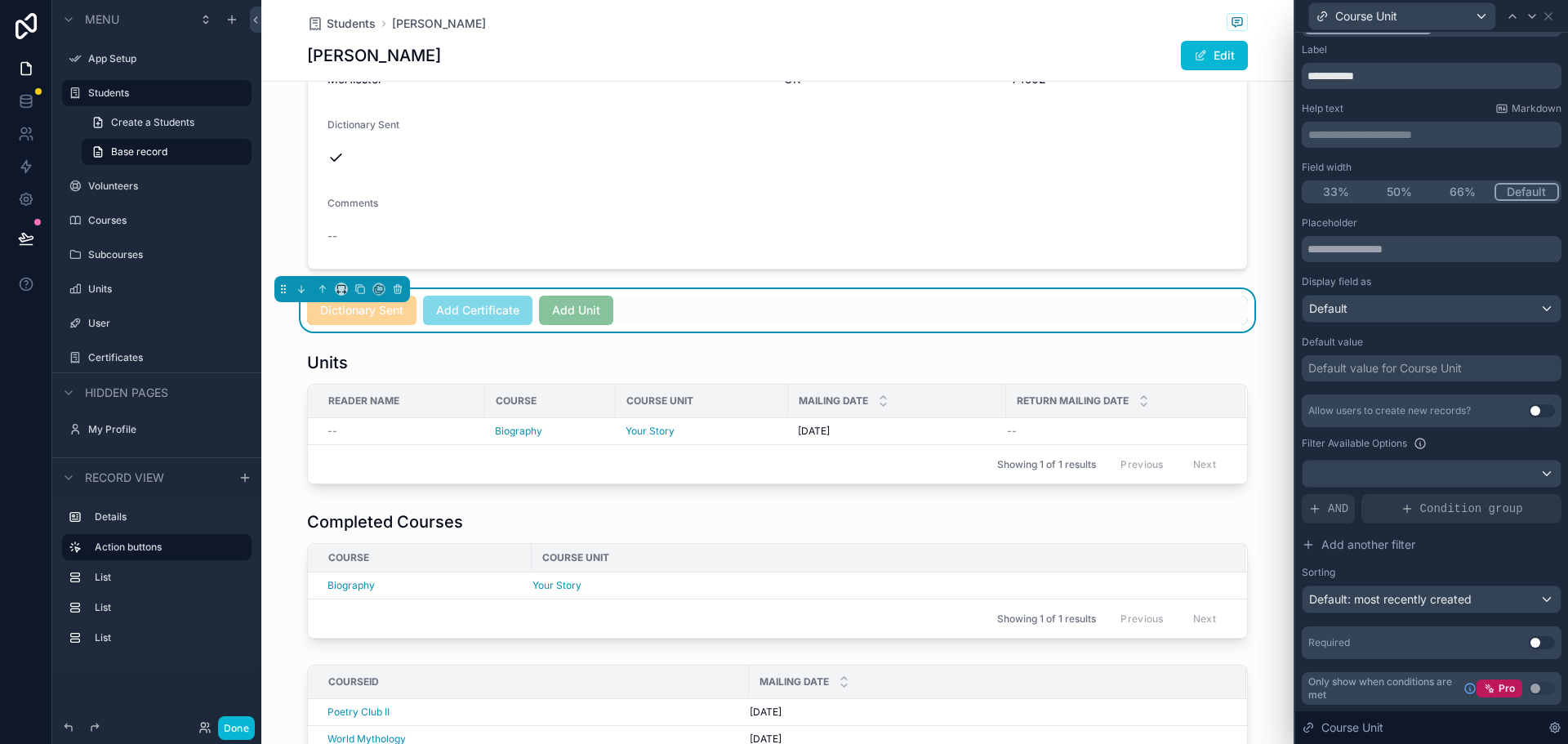
click at [1528, 644] on button "Use setting" at bounding box center [1541, 642] width 27 height 13
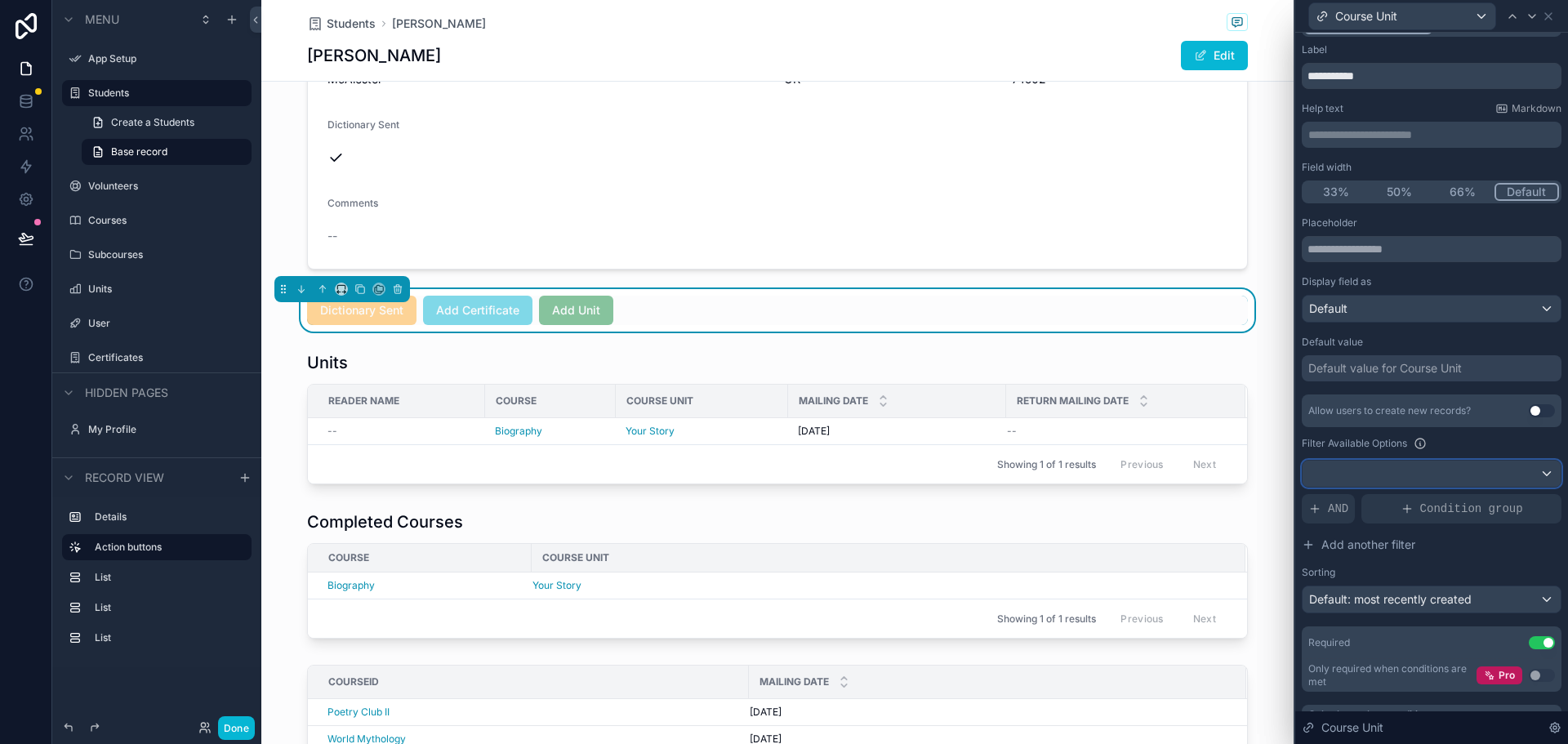
click at [1417, 477] on div at bounding box center [1432, 474] width 258 height 27
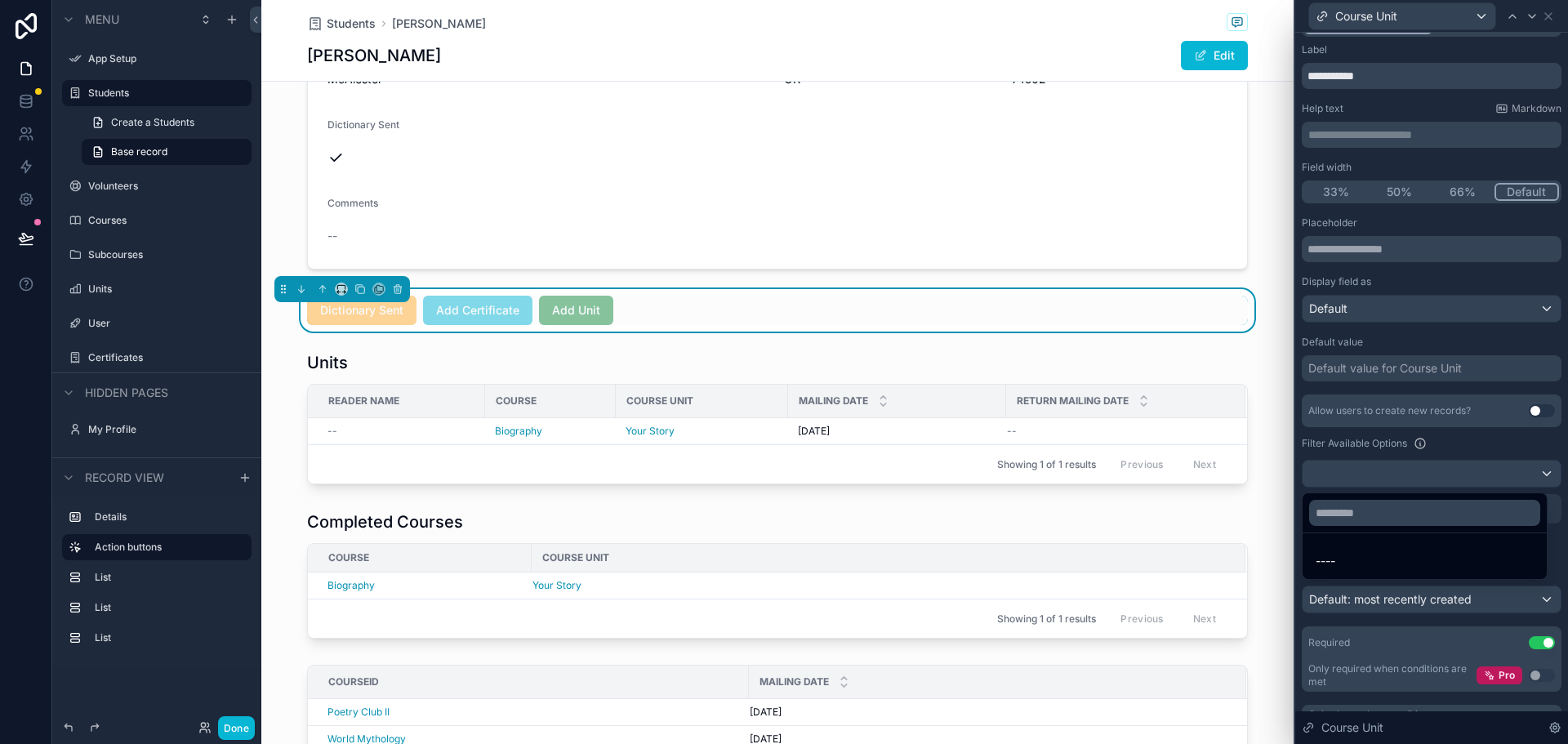
click at [1417, 477] on div at bounding box center [1431, 372] width 272 height 744
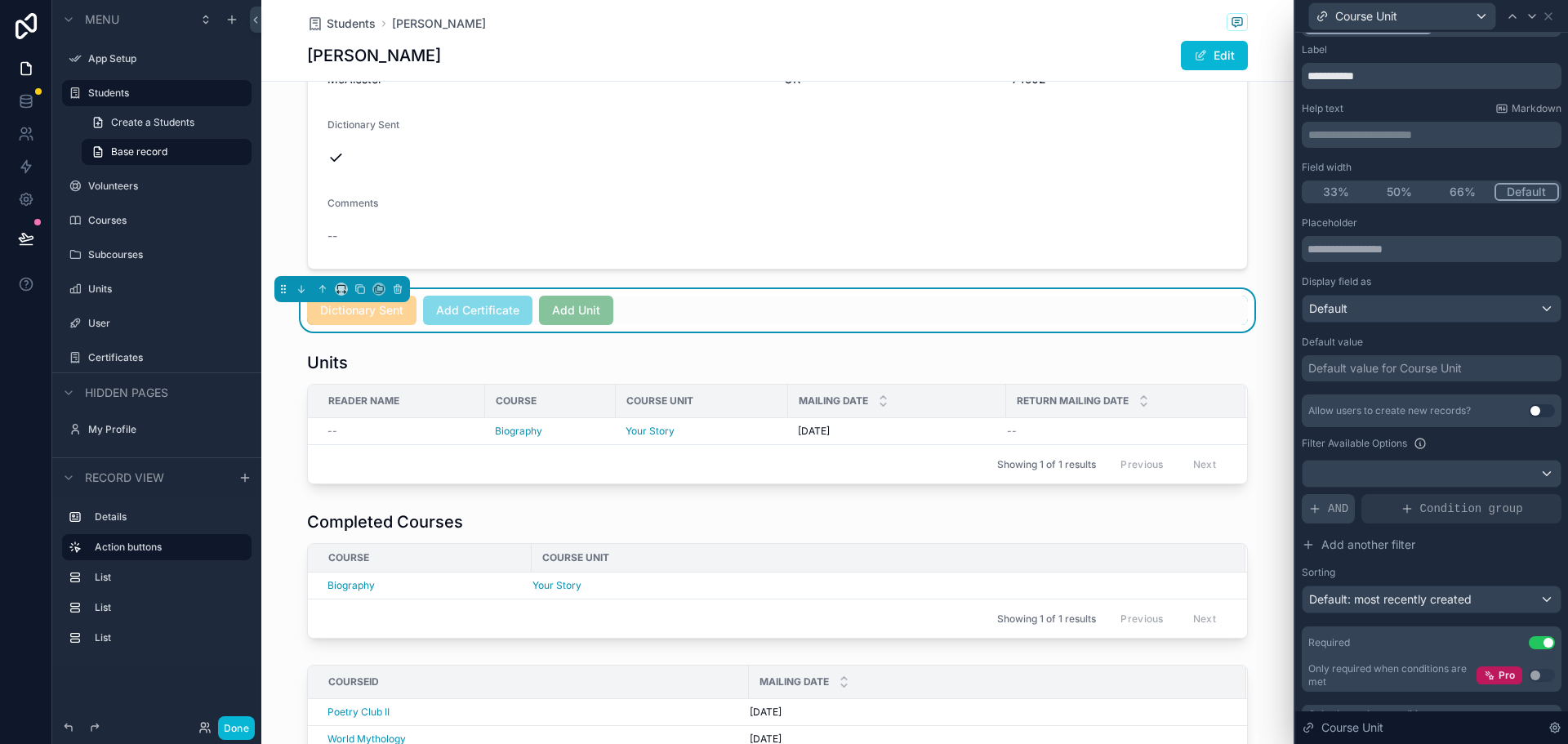
click at [1326, 510] on div "AND" at bounding box center [1328, 509] width 53 height 29
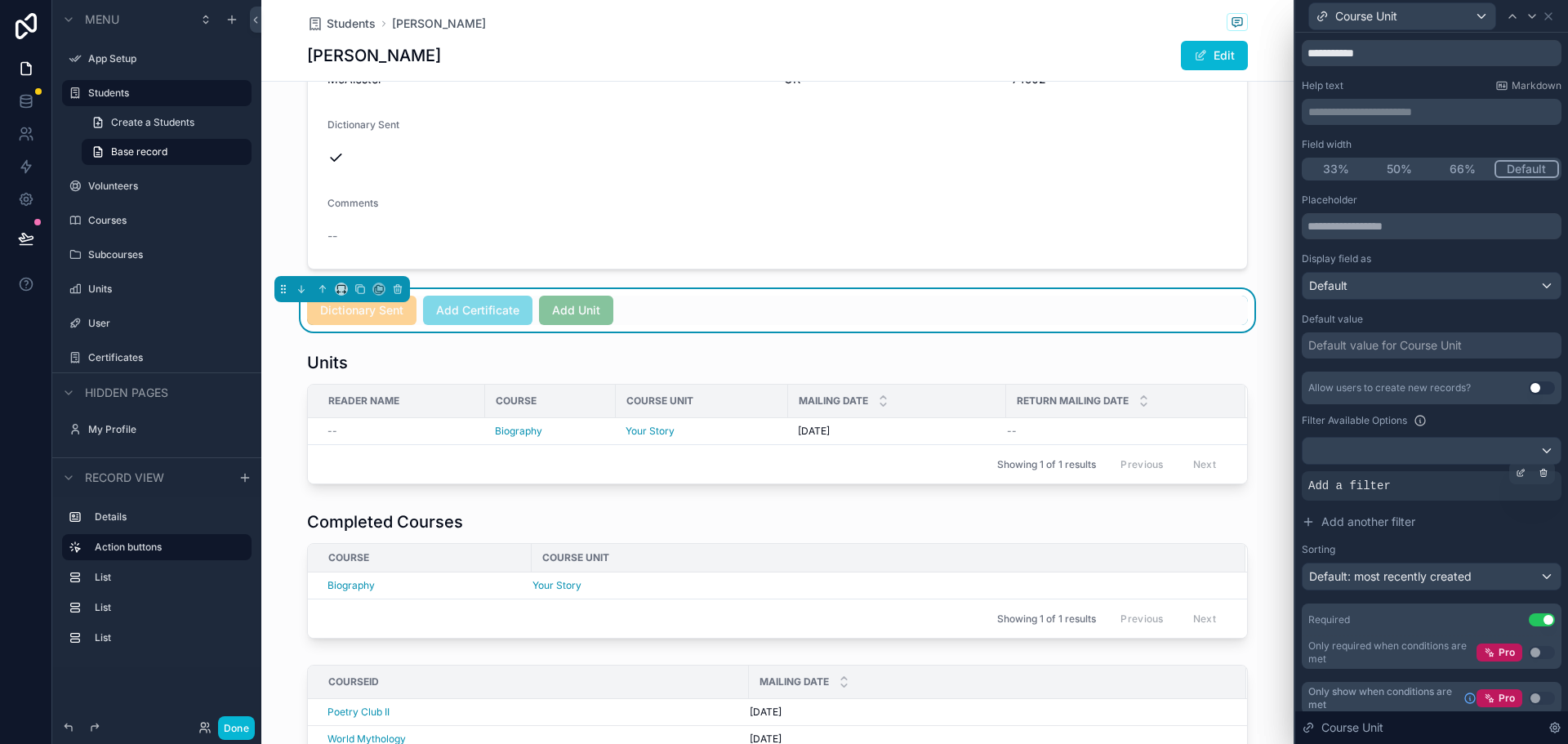
scroll to position [58, 0]
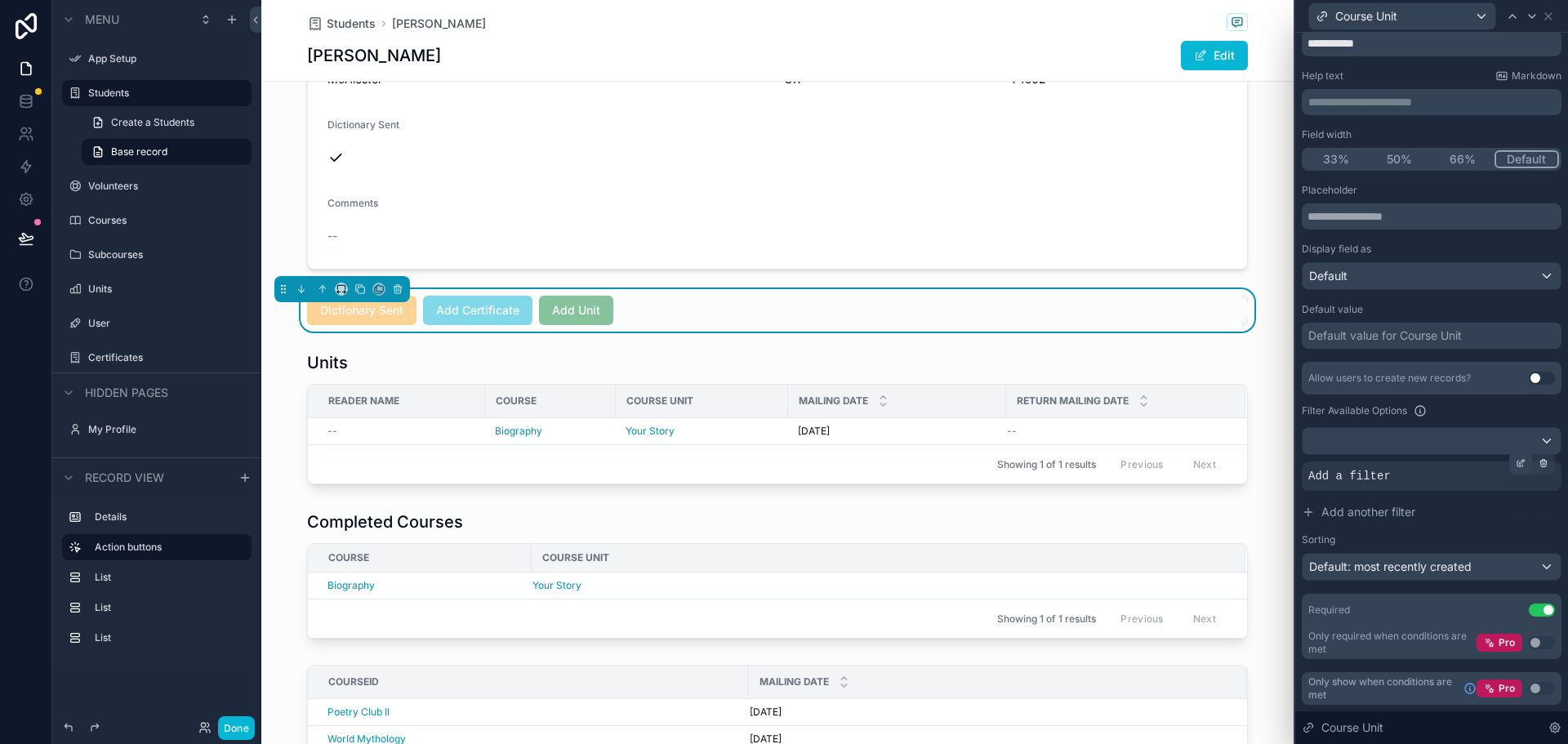
click at [1516, 462] on icon at bounding box center [1520, 463] width 10 height 10
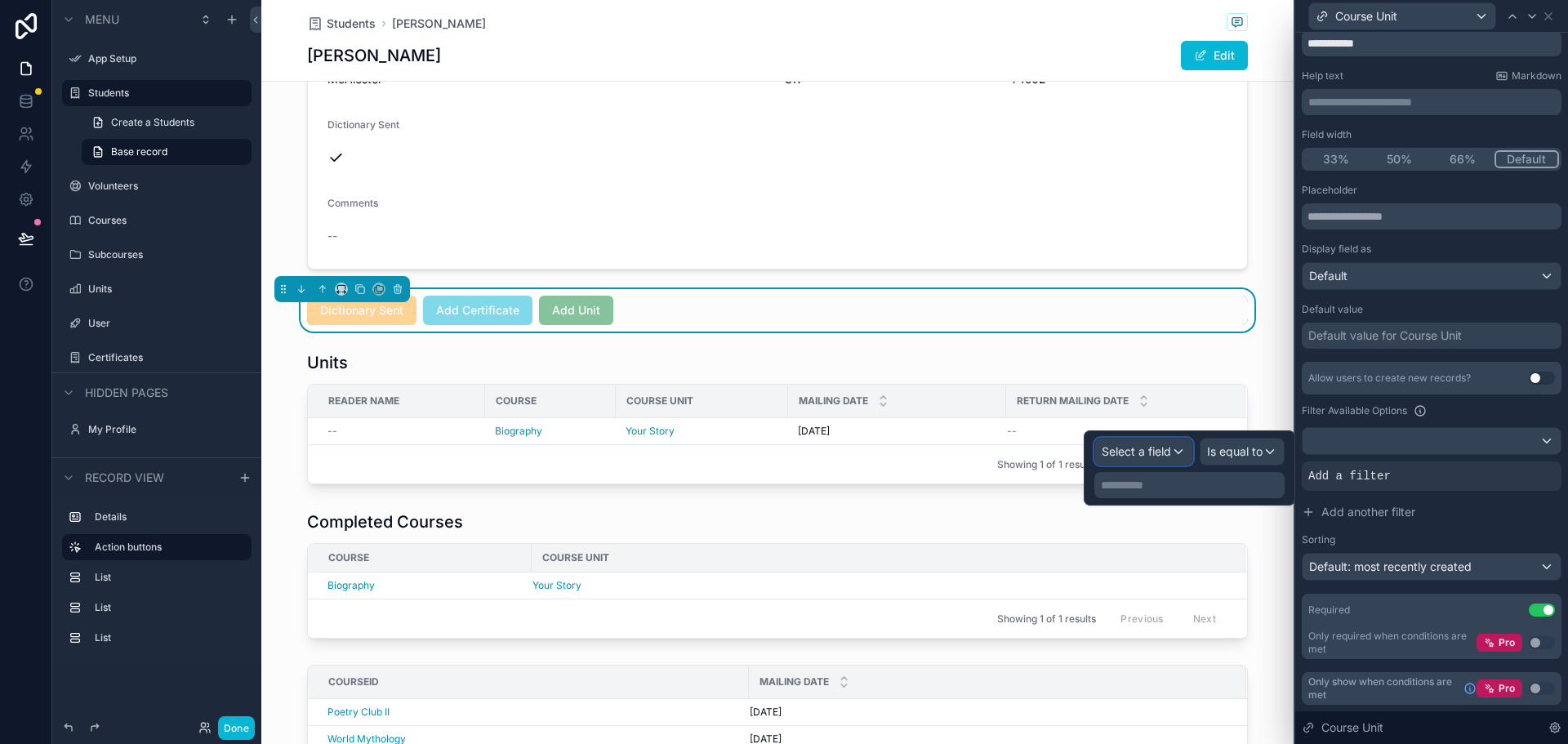
click at [1143, 451] on span "Select a field" at bounding box center [1136, 451] width 69 height 14
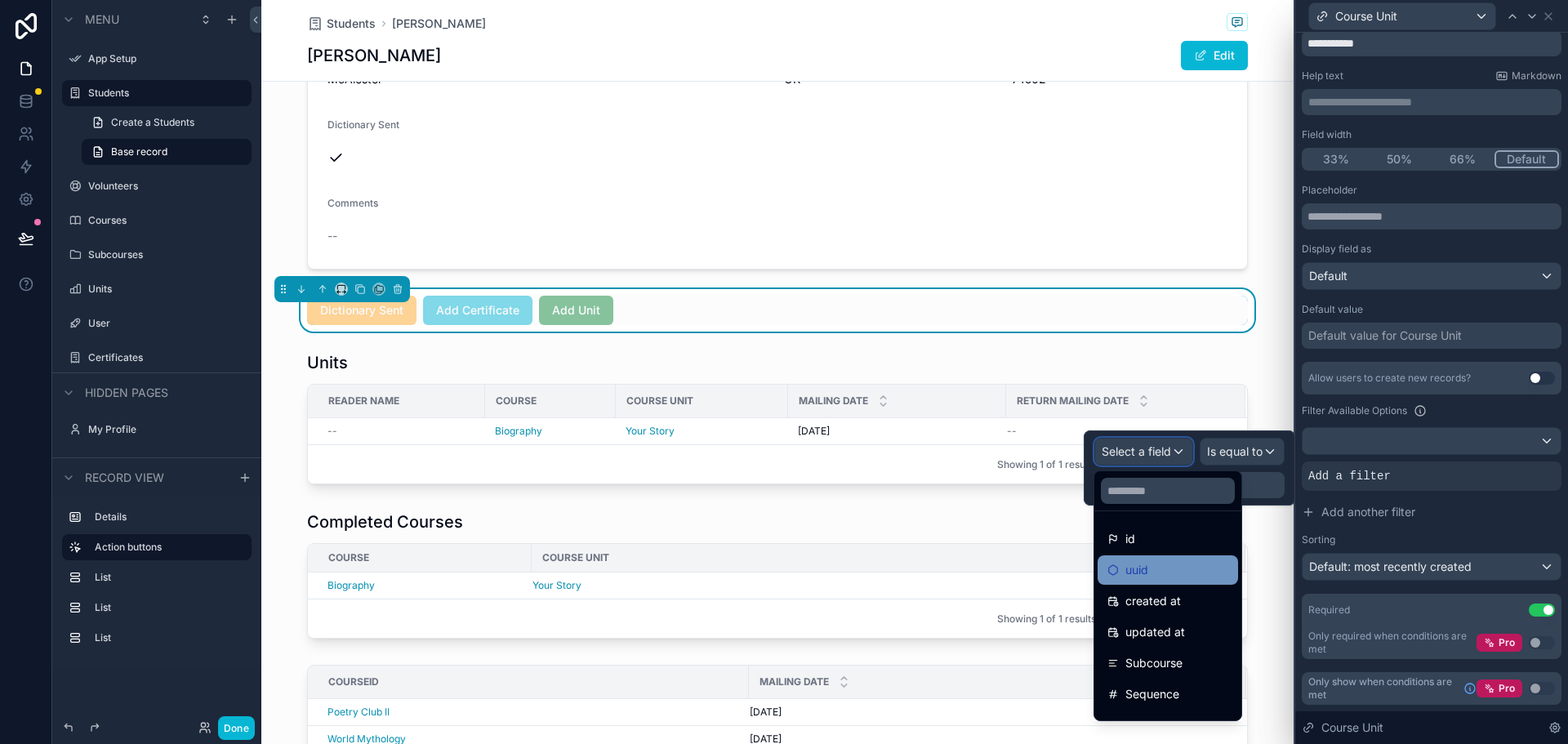
scroll to position [54, 0]
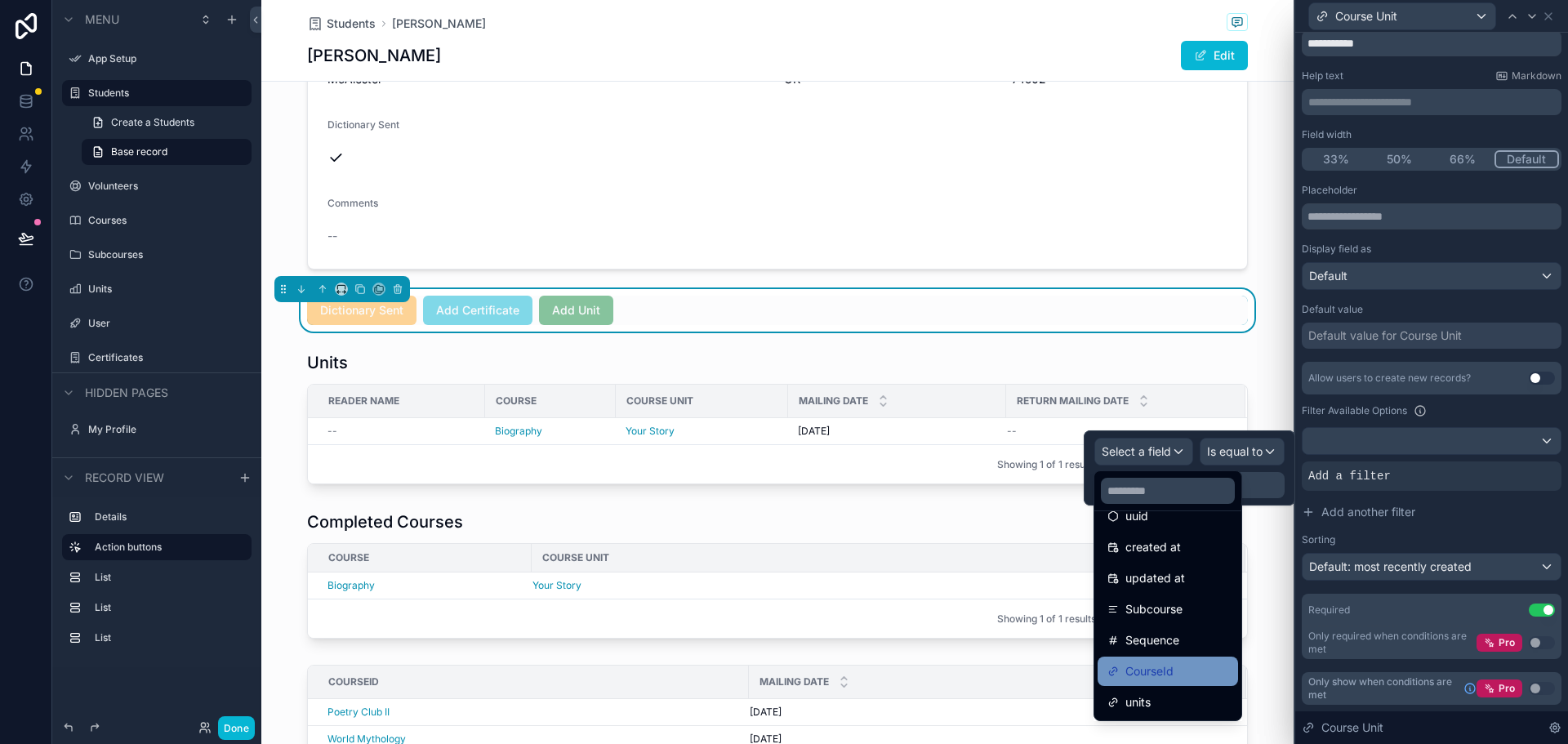
click at [1164, 676] on span "CourseId" at bounding box center [1149, 671] width 48 height 19
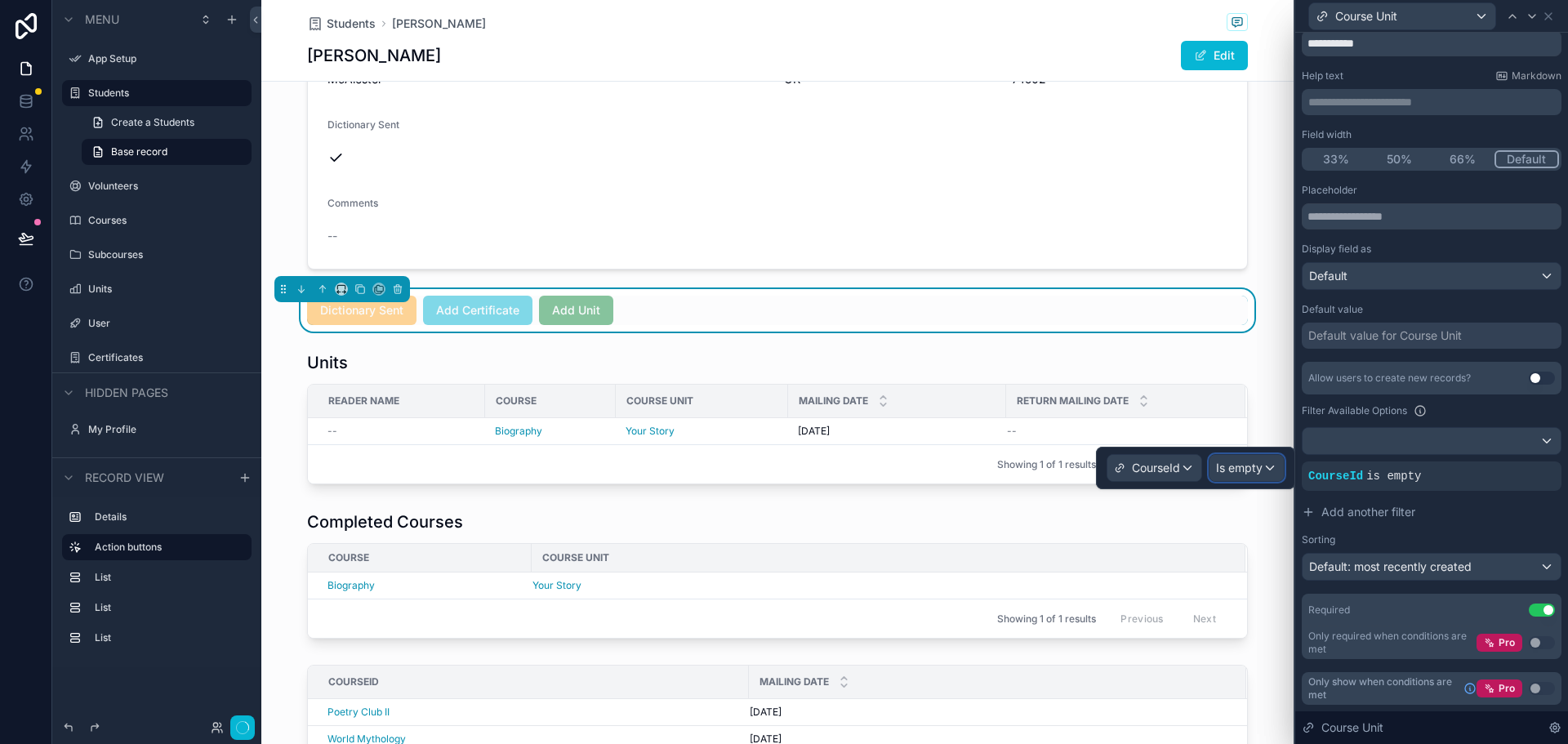
click at [1243, 471] on span "Is empty" at bounding box center [1239, 468] width 47 height 16
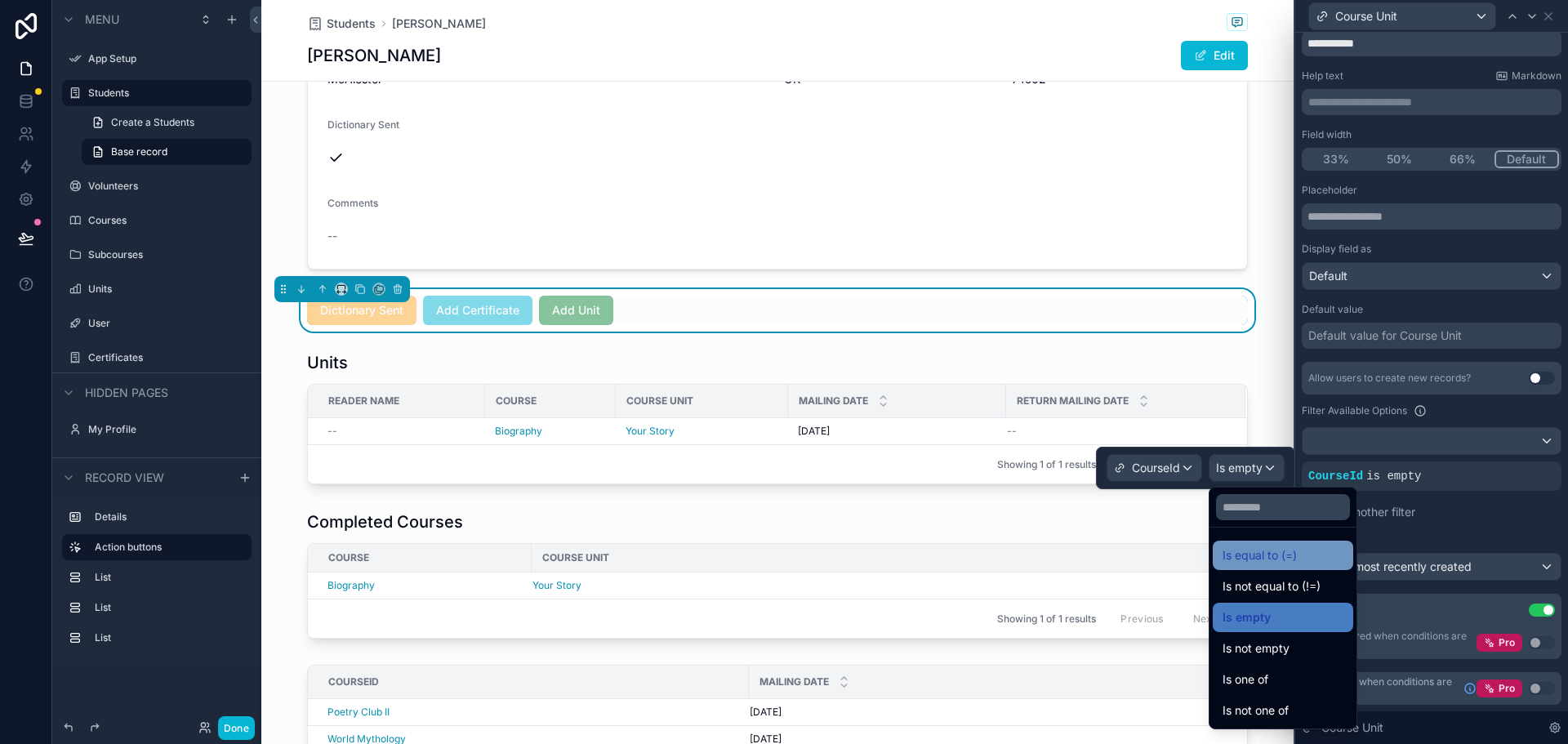
click at [1299, 548] on div "Is equal to (=)" at bounding box center [1282, 556] width 121 height 19
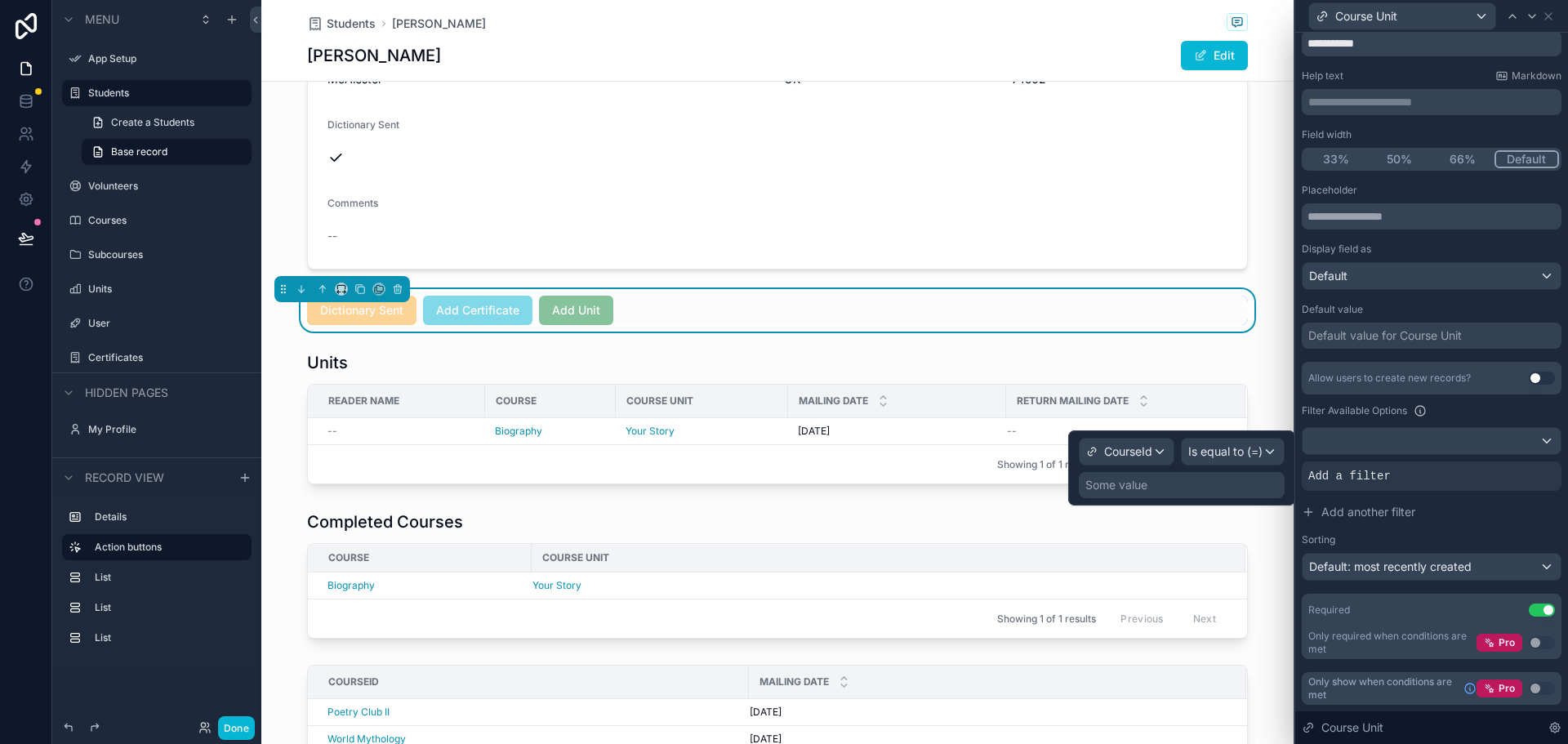
click at [1190, 485] on div "Some value" at bounding box center [1182, 486] width 206 height 27
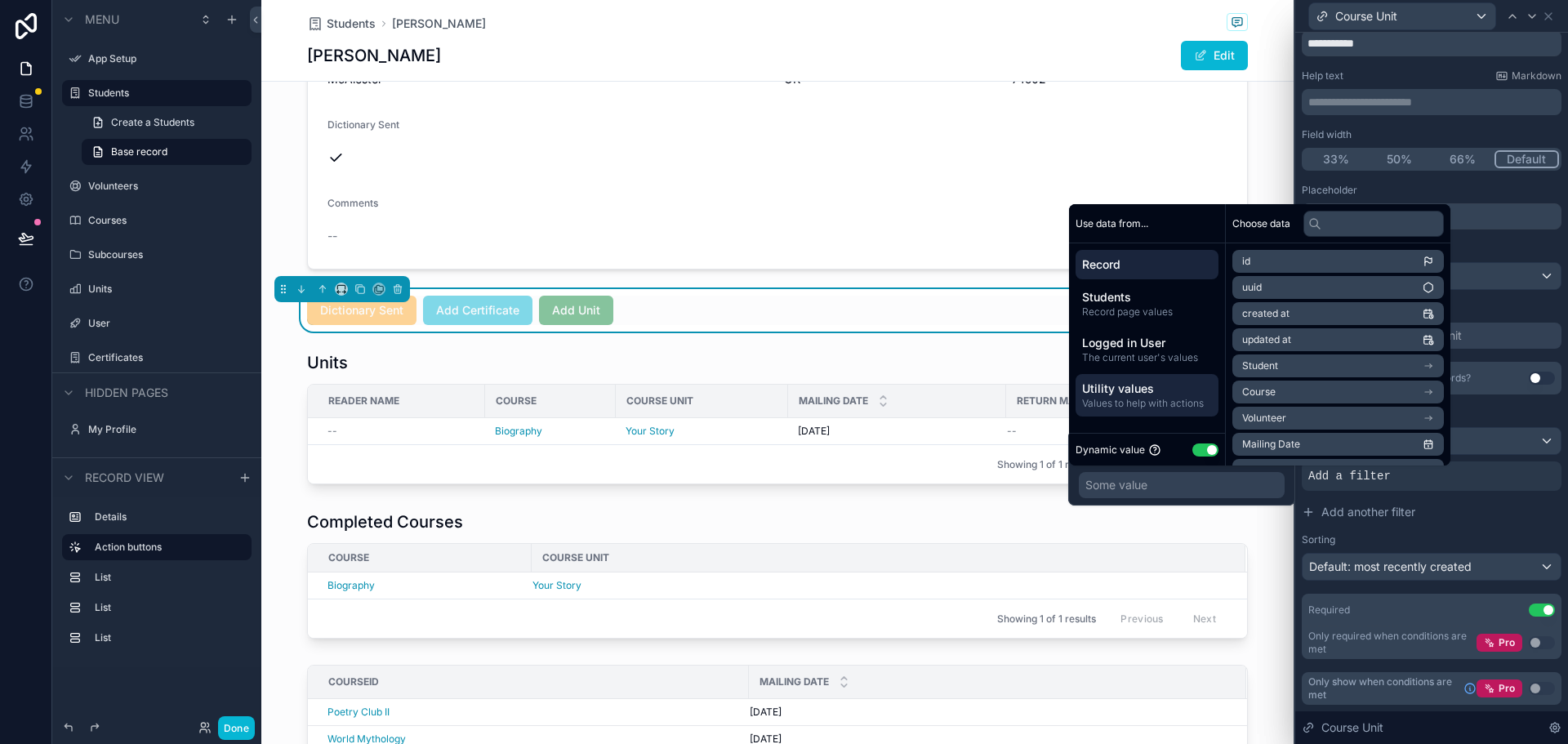
click at [1155, 400] on span "Values to help with actions" at bounding box center [1146, 403] width 130 height 13
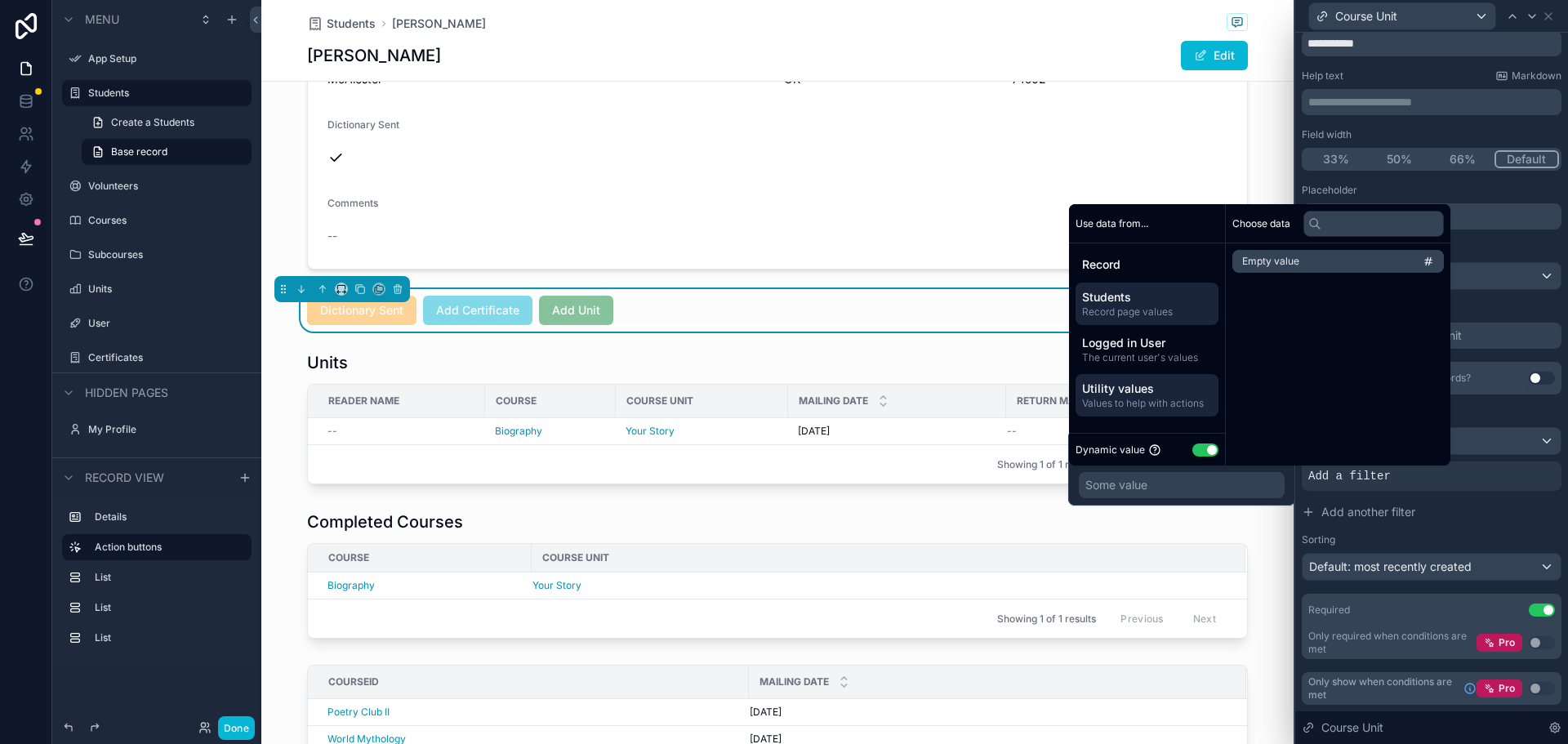
click at [1148, 303] on span "Students" at bounding box center [1146, 297] width 130 height 16
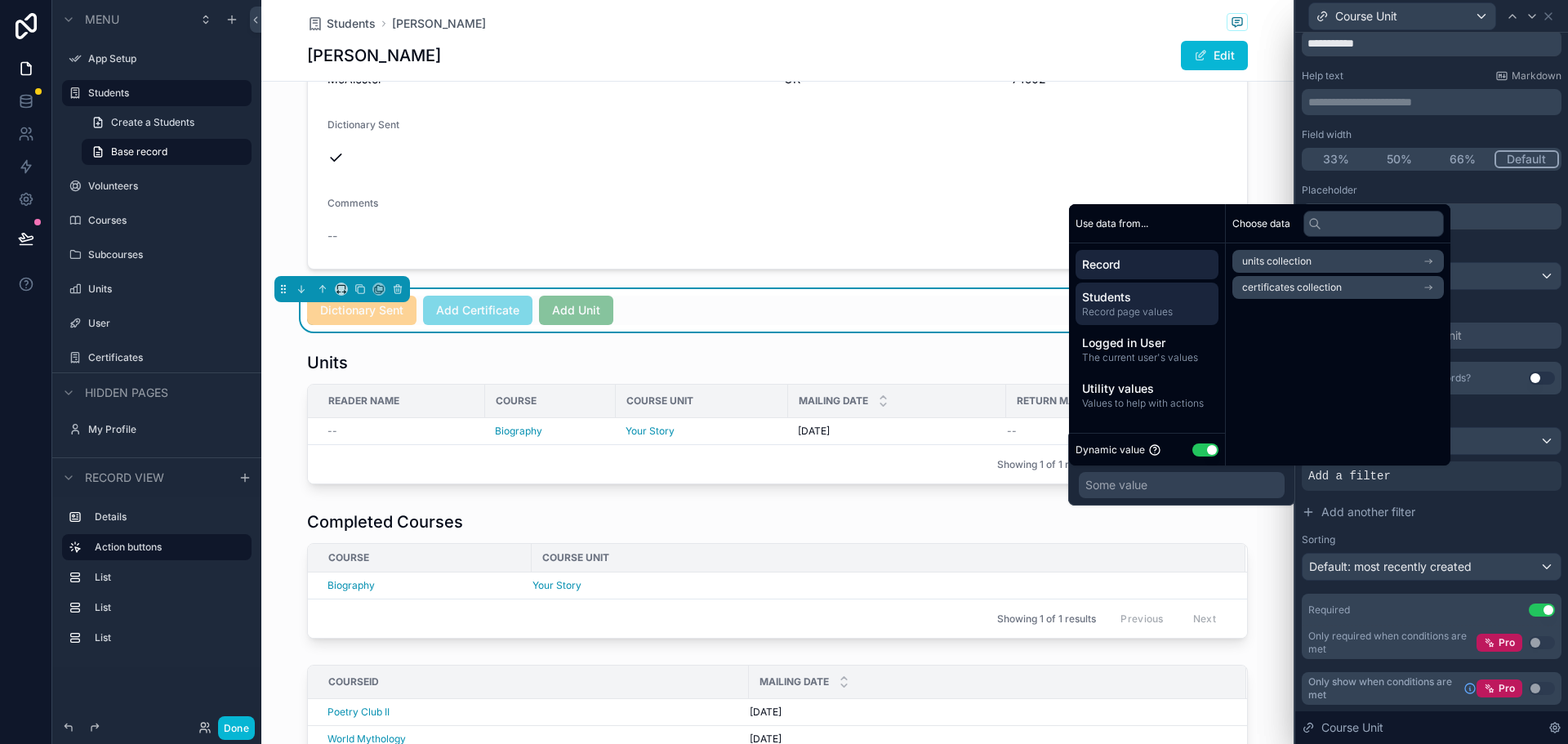
click at [1136, 264] on span "Record" at bounding box center [1146, 265] width 130 height 16
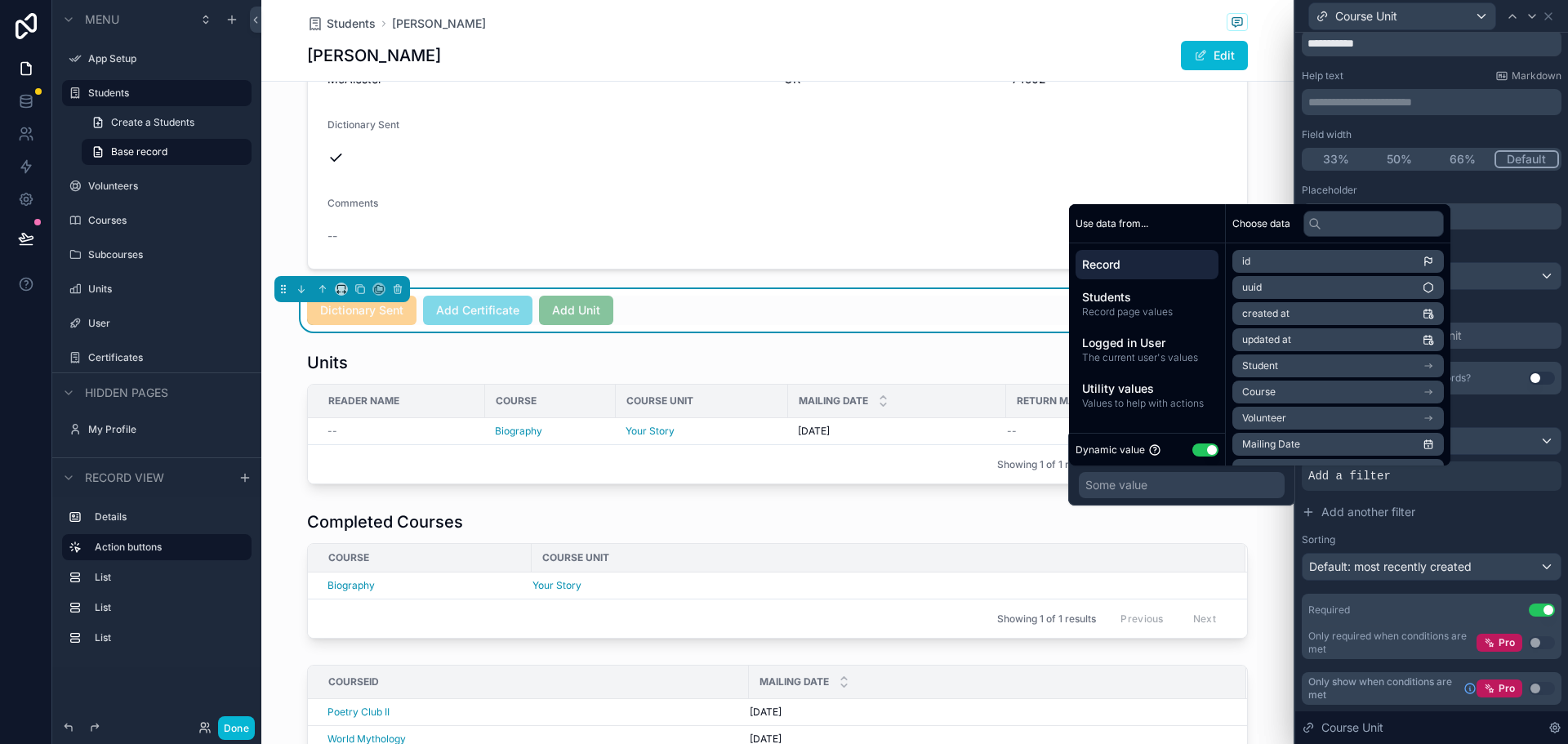
click at [1289, 394] on li "Course" at bounding box center [1337, 392] width 211 height 23
click at [1272, 261] on span "Course" at bounding box center [1277, 261] width 34 height 13
click at [1272, 261] on li "id" at bounding box center [1337, 262] width 211 height 23
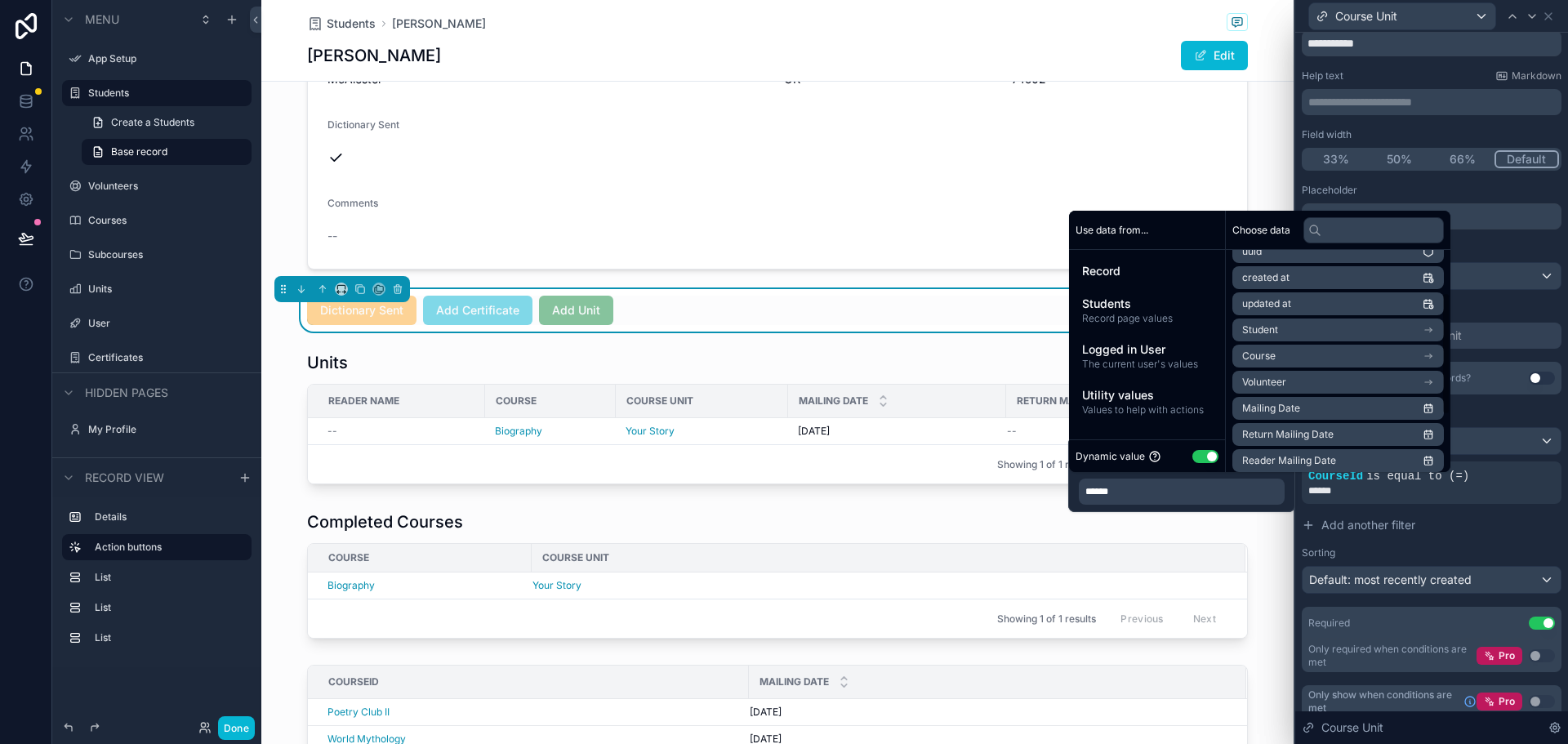
scroll to position [81, 0]
click at [1296, 309] on li "Course" at bounding box center [1337, 317] width 211 height 23
click at [1353, 319] on li "Course ID" at bounding box center [1337, 320] width 211 height 23
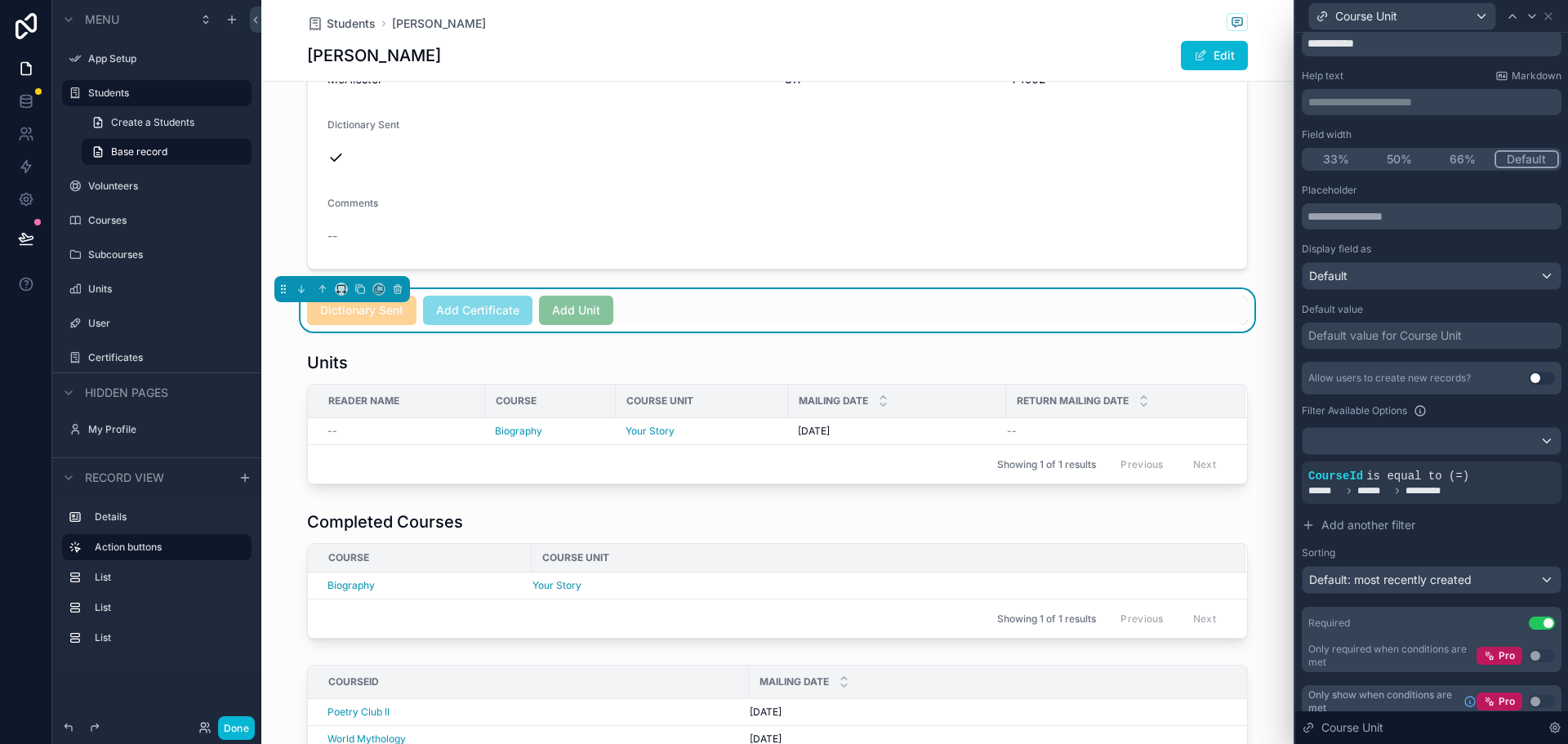
click at [1464, 544] on div "Allow users to create new records? Use setting Filter Available Options CourseI…" at bounding box center [1432, 478] width 260 height 232
click at [1536, 435] on div at bounding box center [1432, 441] width 258 height 27
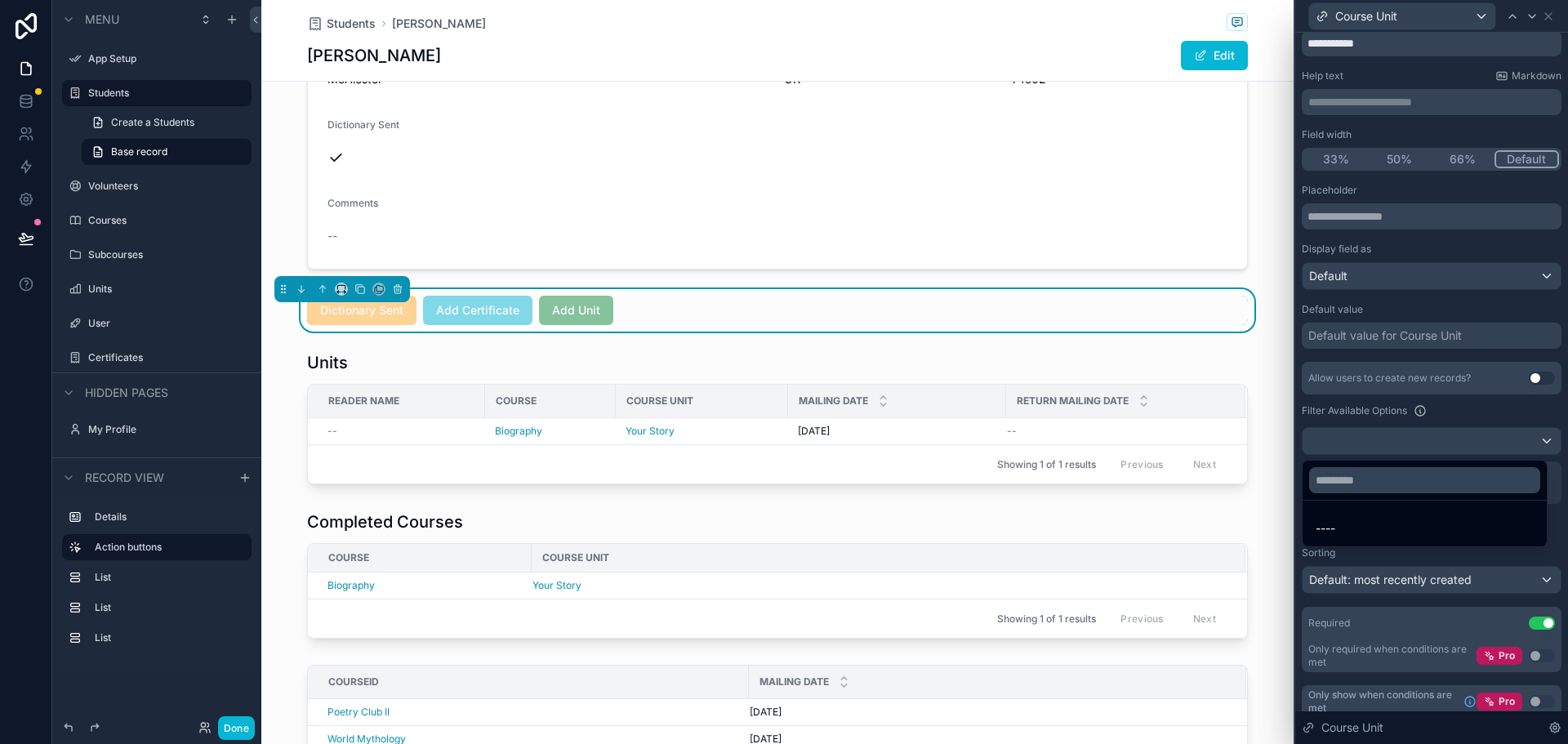
click at [1536, 435] on div at bounding box center [1431, 372] width 272 height 744
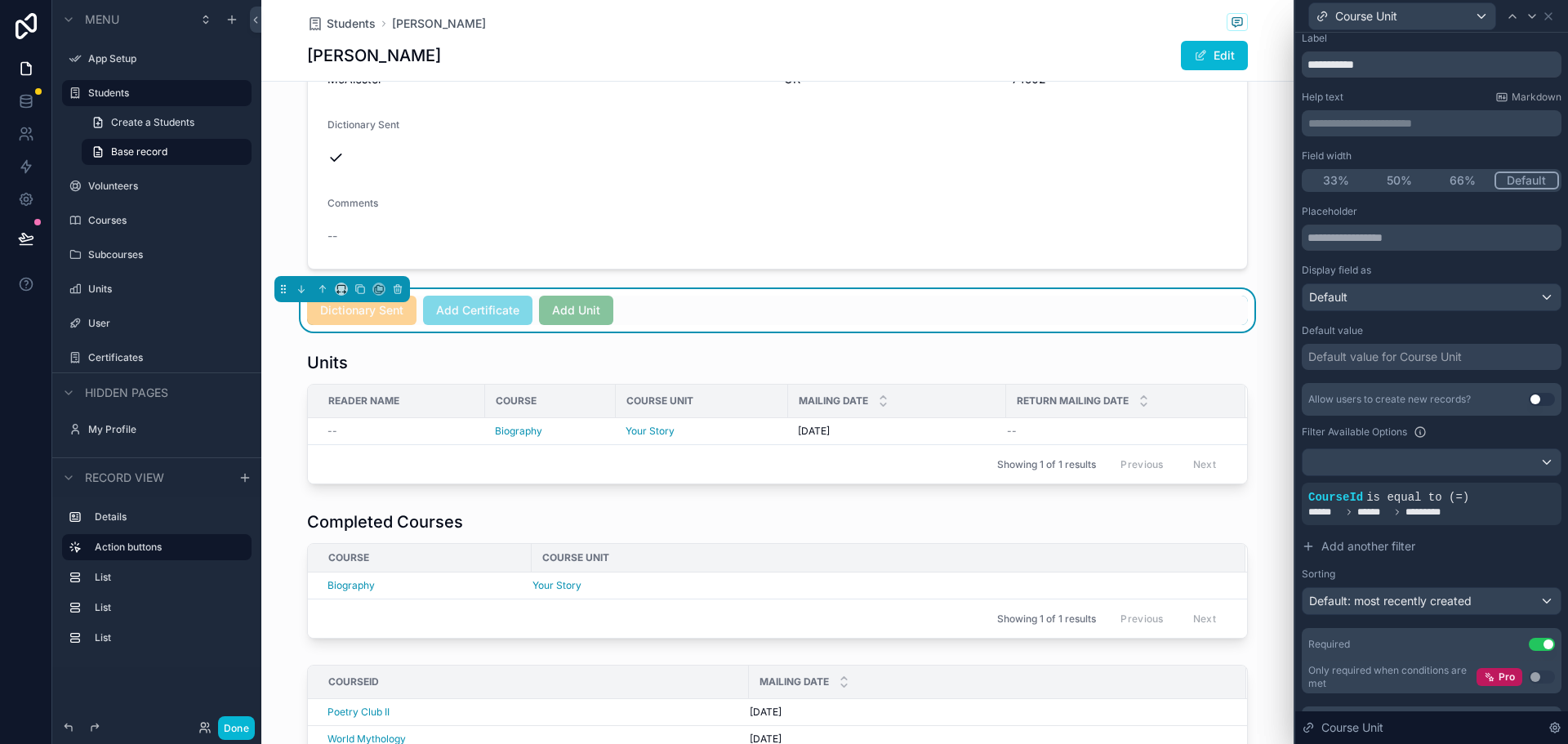
scroll to position [71, 0]
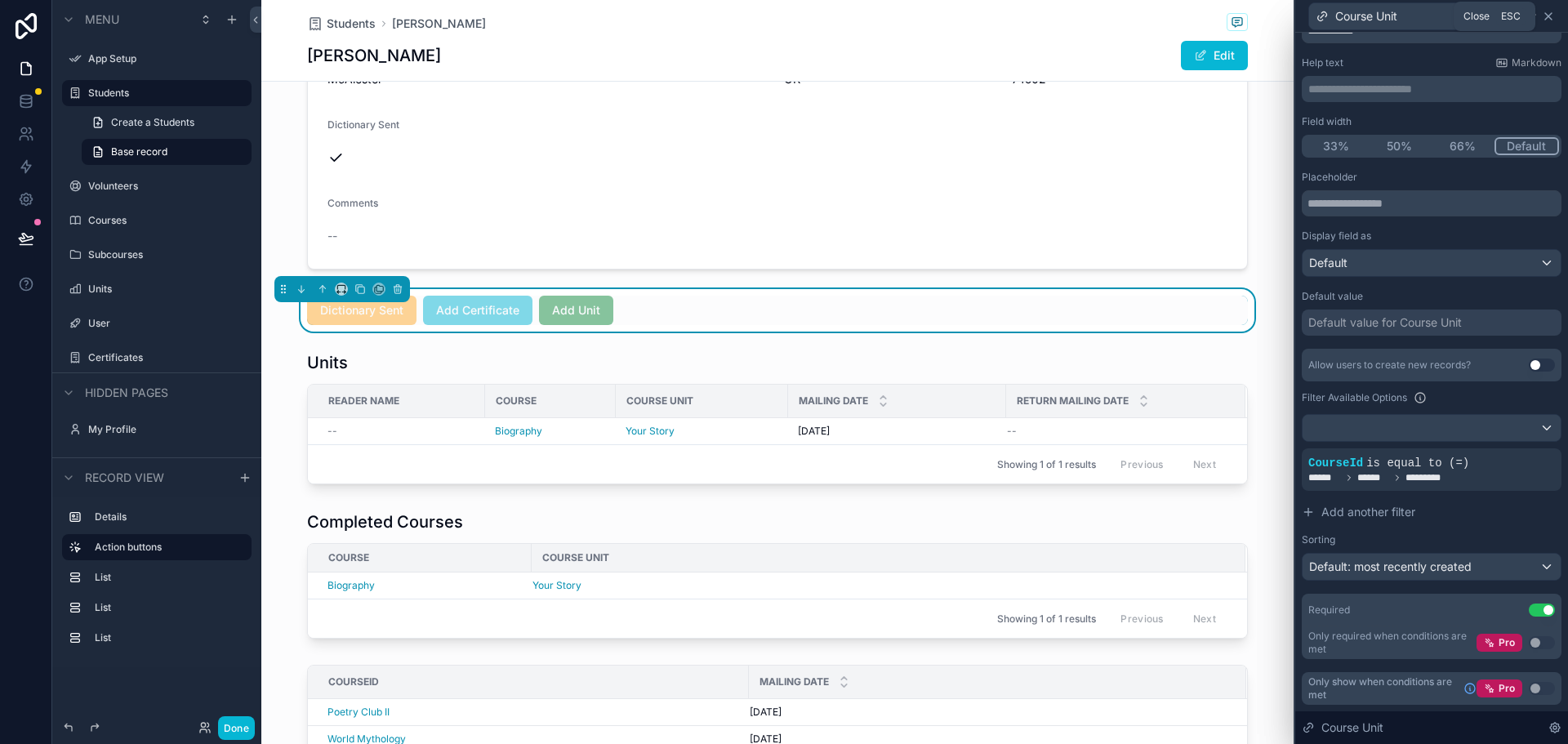
click at [1547, 19] on icon at bounding box center [1548, 16] width 13 height 13
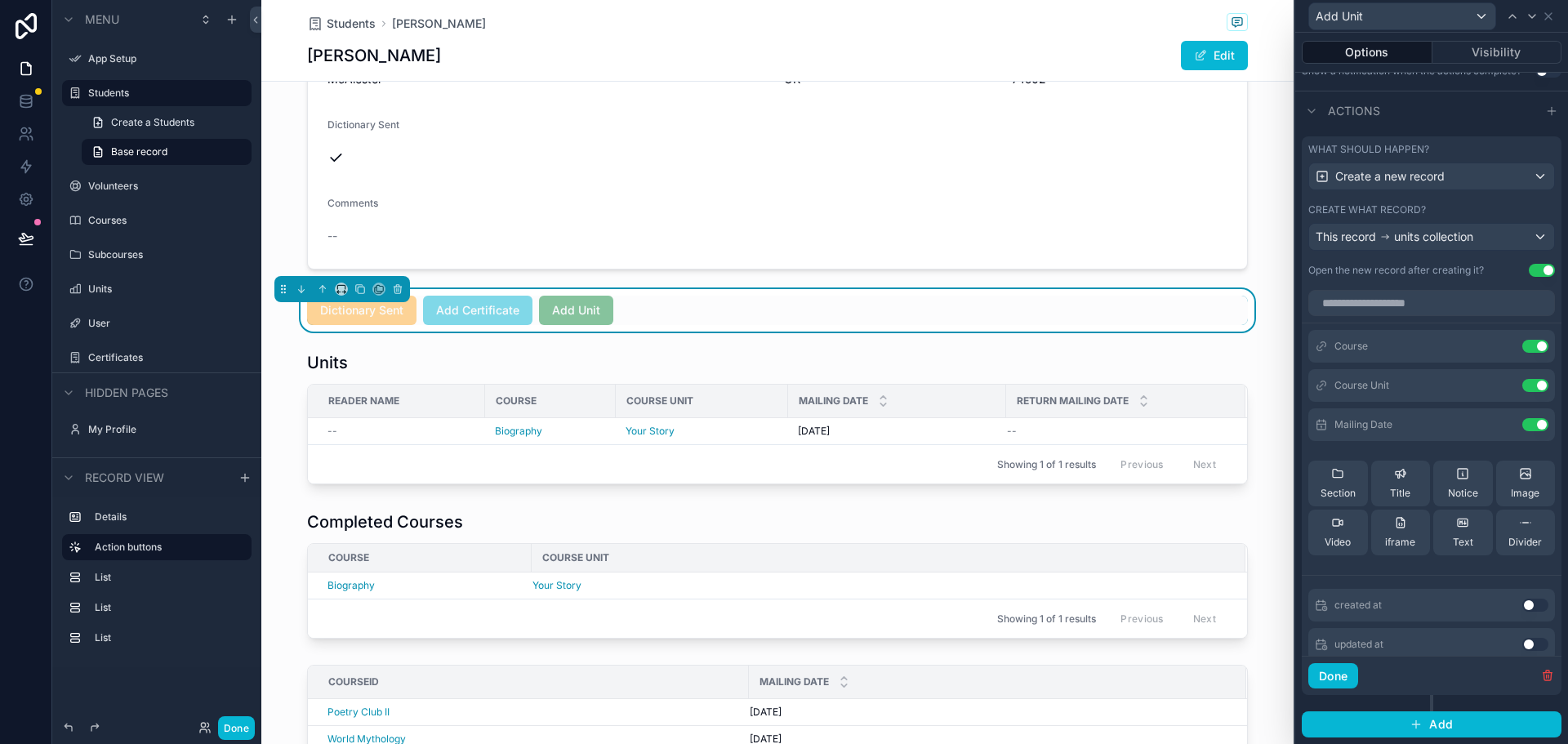
click at [1528, 269] on button "Use setting" at bounding box center [1541, 270] width 27 height 13
click at [1522, 604] on button "Use setting" at bounding box center [1535, 605] width 27 height 13
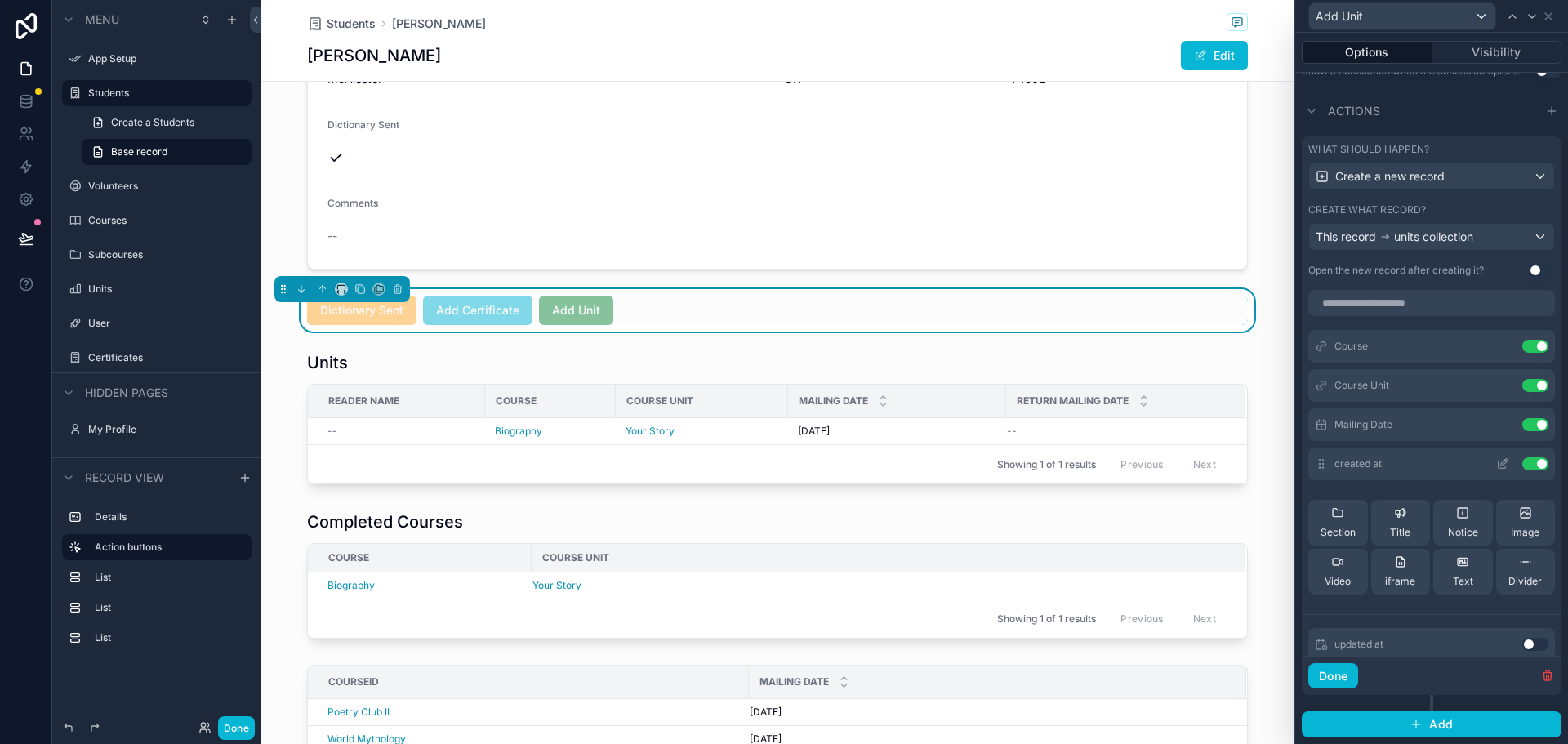
click at [1501, 465] on icon at bounding box center [1503, 462] width 6 height 6
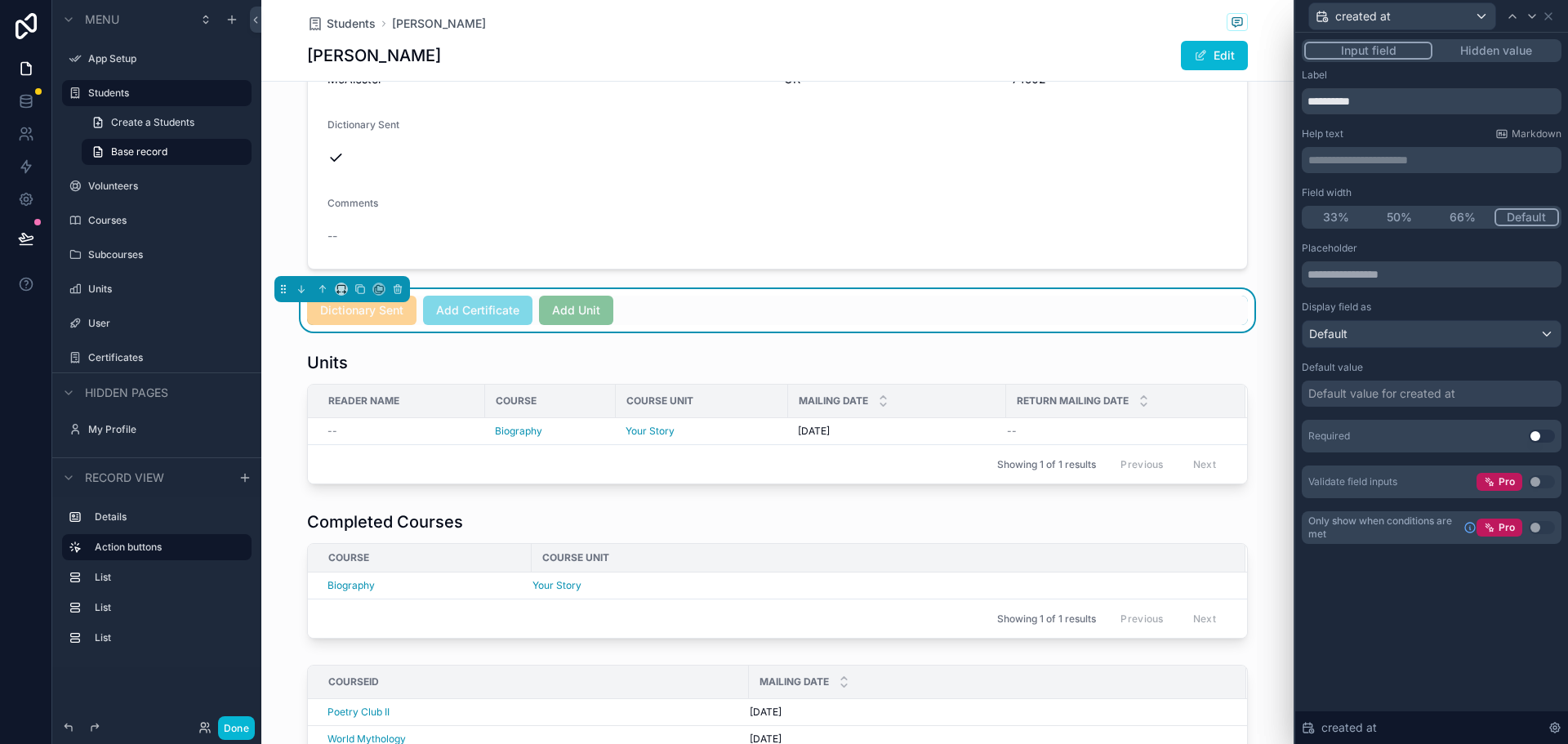
click at [1486, 52] on button "Hidden value" at bounding box center [1495, 50] width 126 height 18
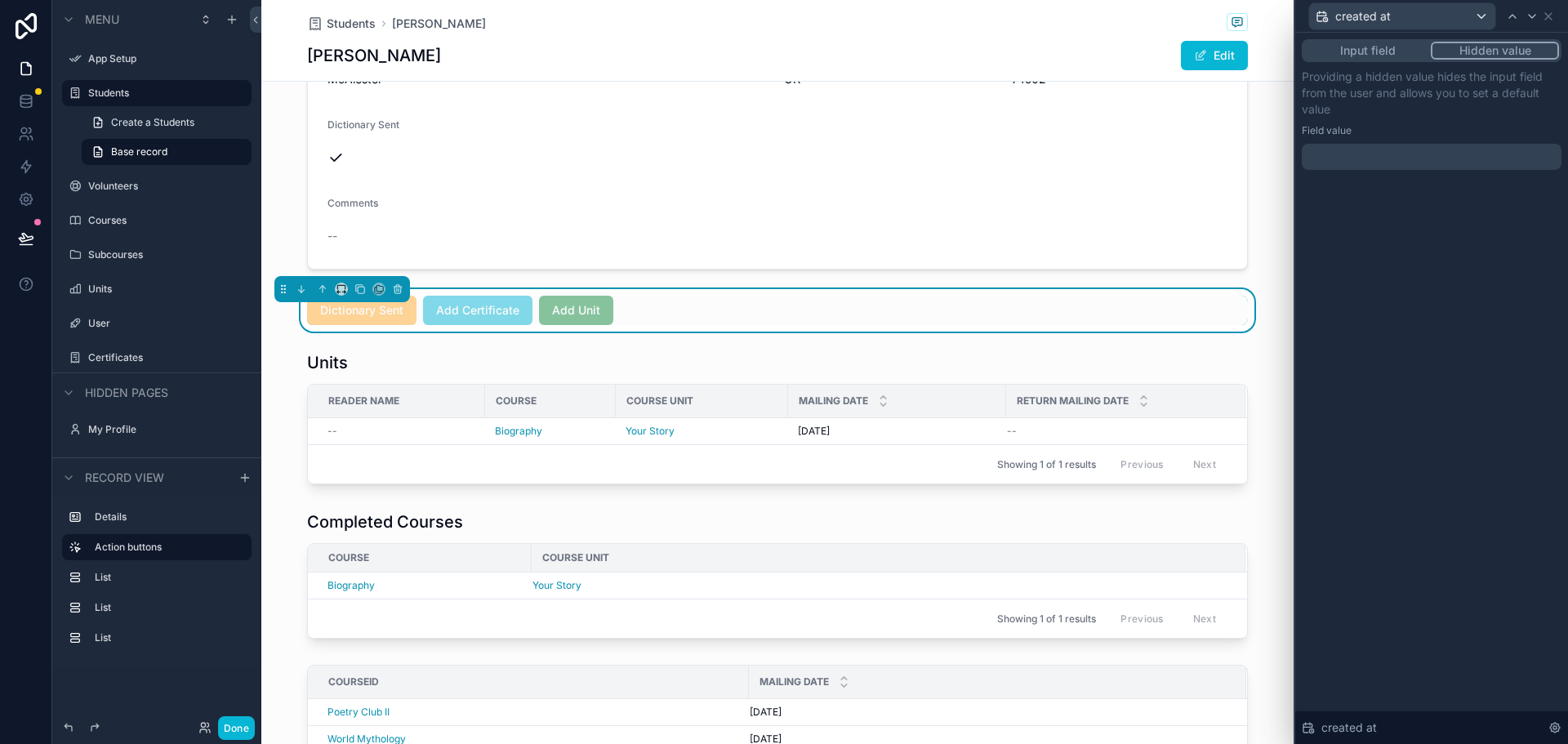
click at [1372, 162] on div at bounding box center [1432, 157] width 260 height 27
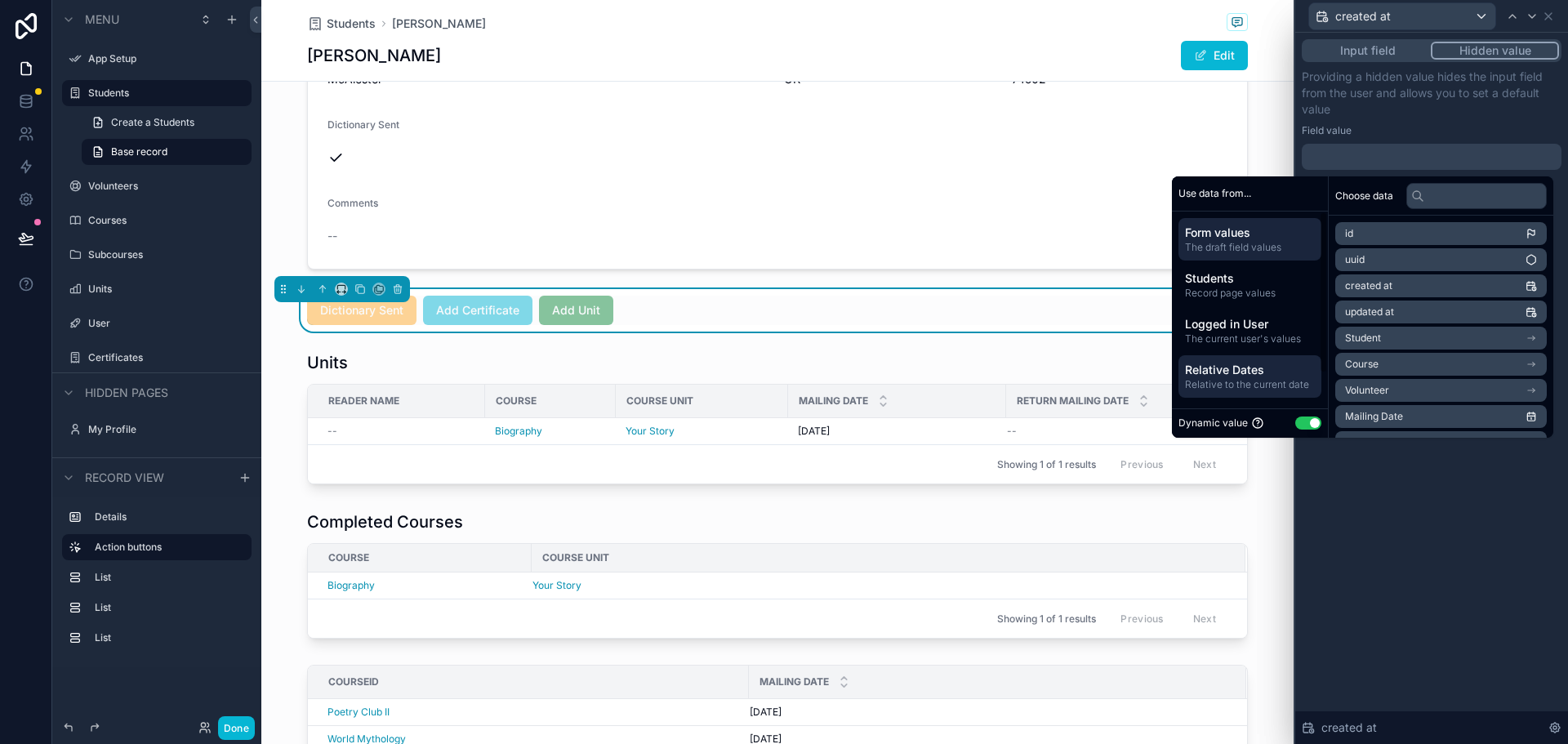
click at [1243, 380] on span "Relative to the current date" at bounding box center [1250, 384] width 130 height 13
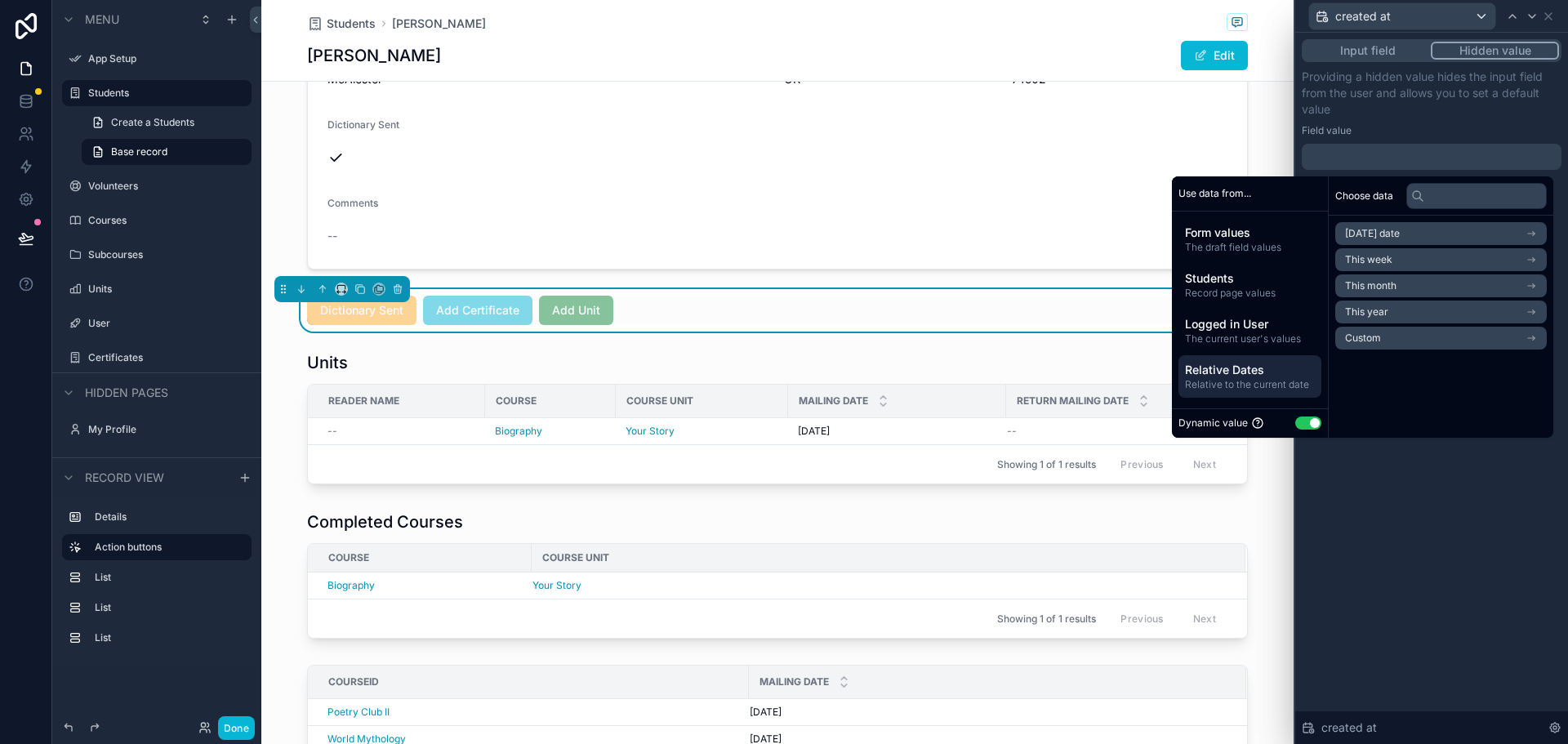
click at [1401, 234] on li "Today's date" at bounding box center [1441, 234] width 211 height 23
click at [1421, 261] on li "Now" at bounding box center [1441, 263] width 211 height 23
click at [1442, 525] on div "Input field Hidden value Providing a hidden value hides the input field from th…" at bounding box center [1431, 388] width 272 height 711
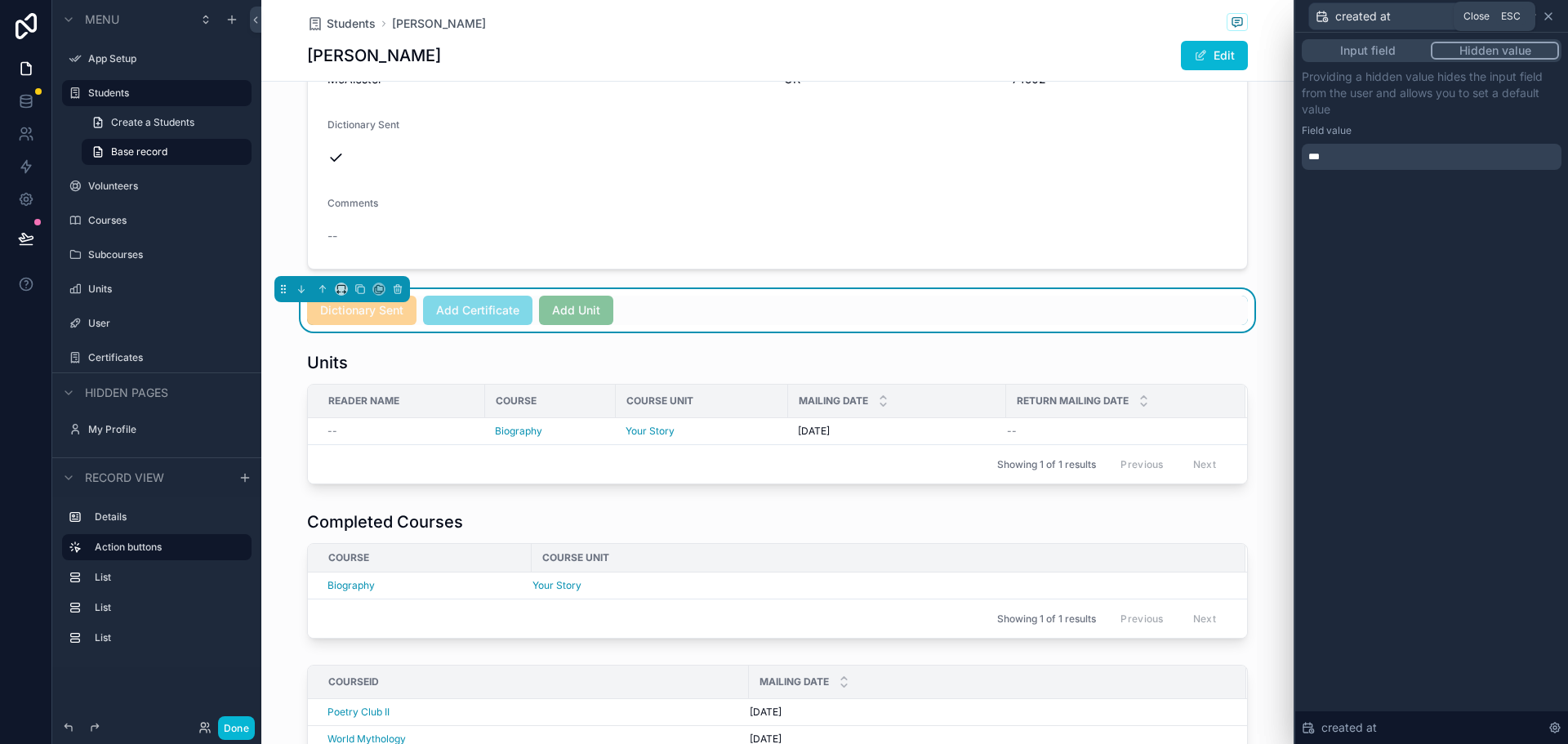
click at [1549, 13] on icon at bounding box center [1548, 16] width 13 height 13
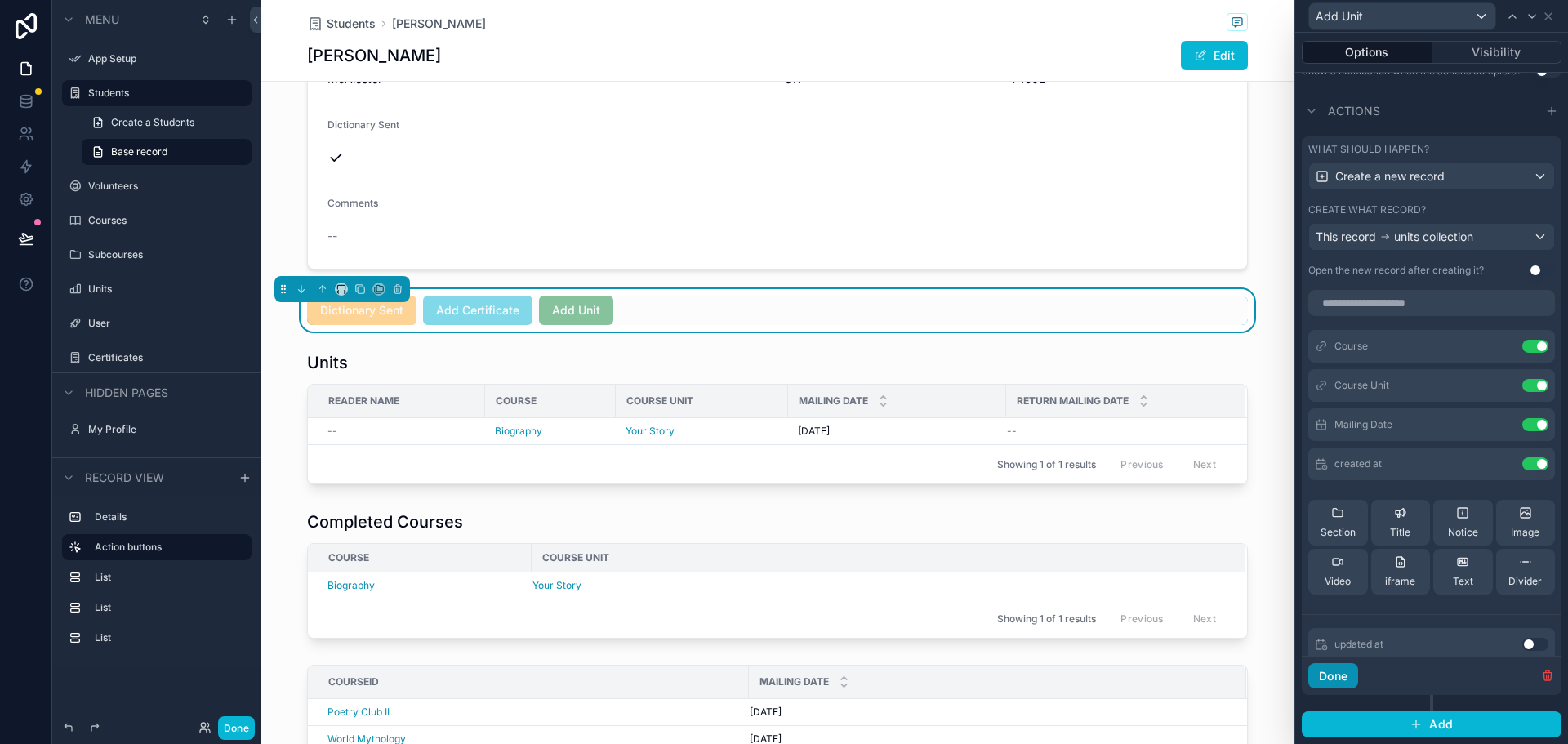
click at [1326, 674] on button "Done" at bounding box center [1333, 677] width 50 height 27
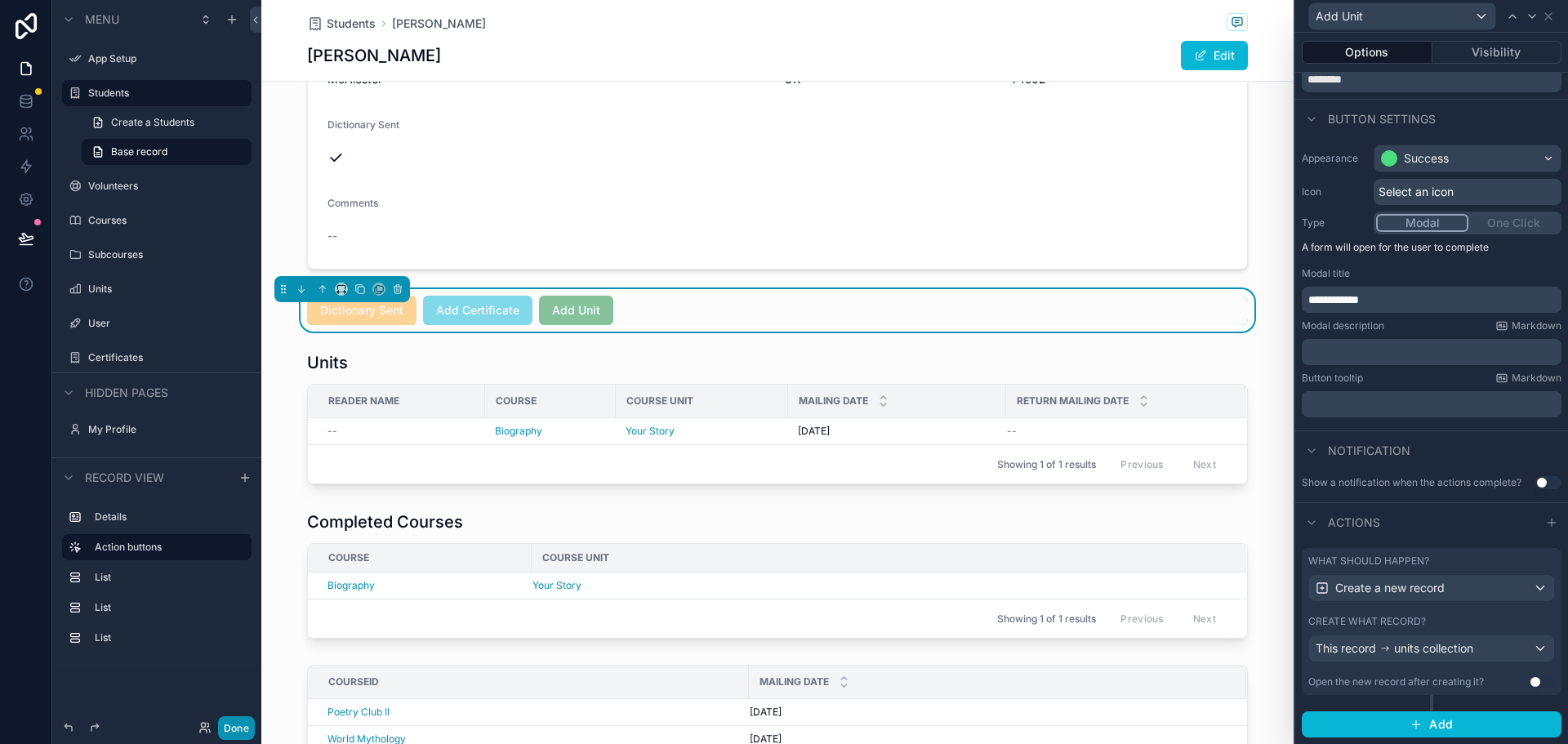
click at [239, 732] on button "Done" at bounding box center [237, 728] width 37 height 24
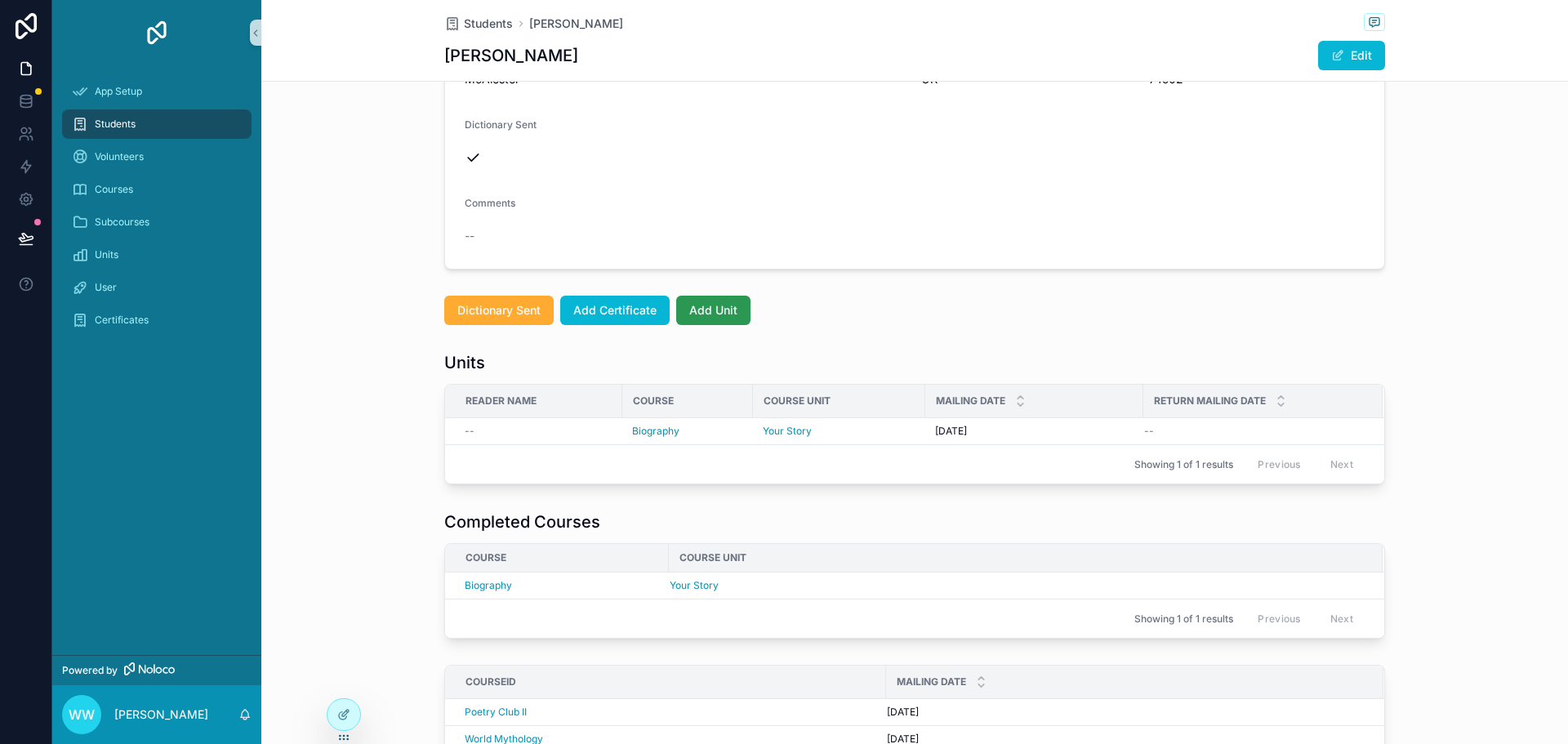
click at [715, 306] on span "Add Unit" at bounding box center [713, 311] width 48 height 16
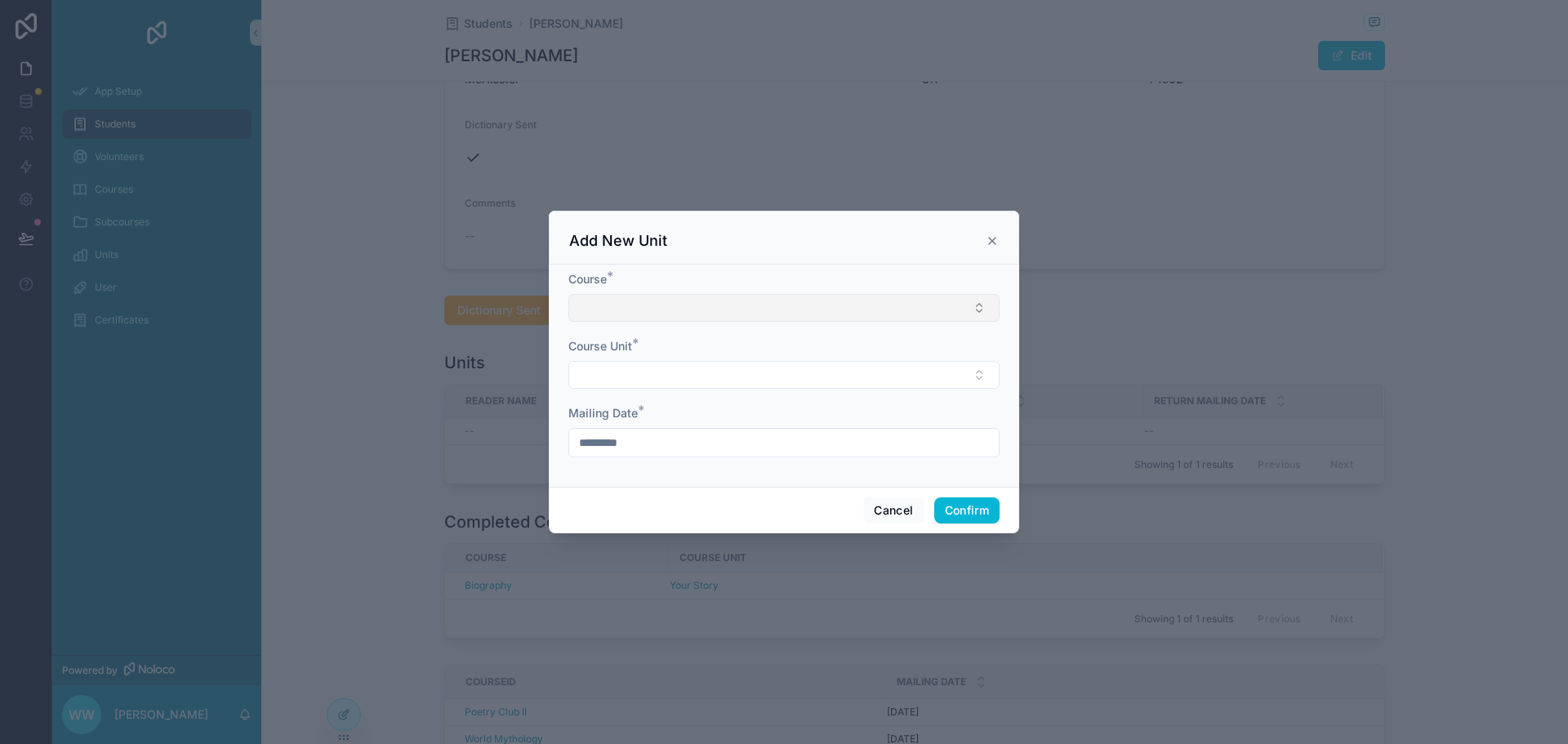
click at [739, 315] on button "Select Button" at bounding box center [784, 307] width 431 height 27
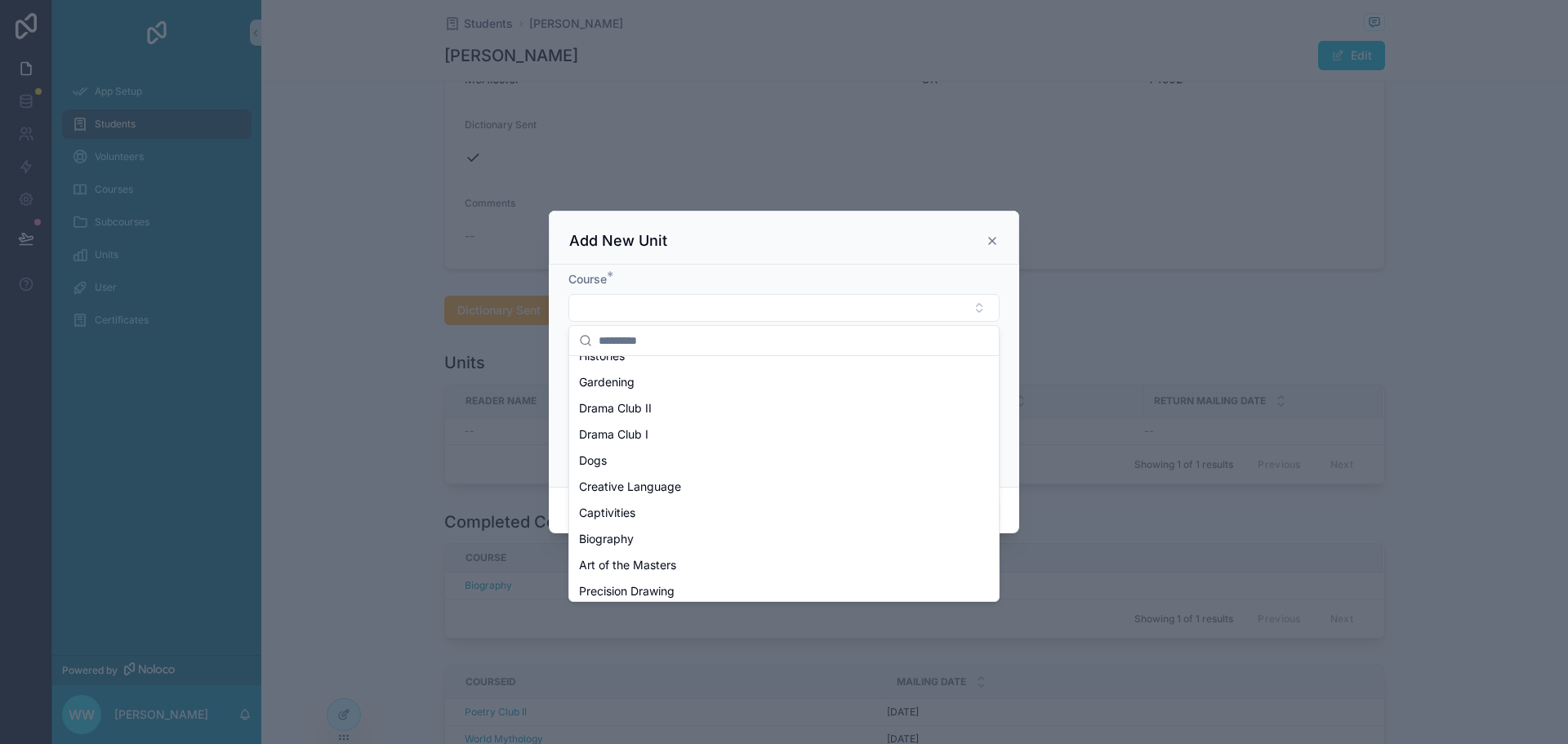
scroll to position [490, 0]
click at [627, 509] on span "Biography" at bounding box center [607, 510] width 55 height 16
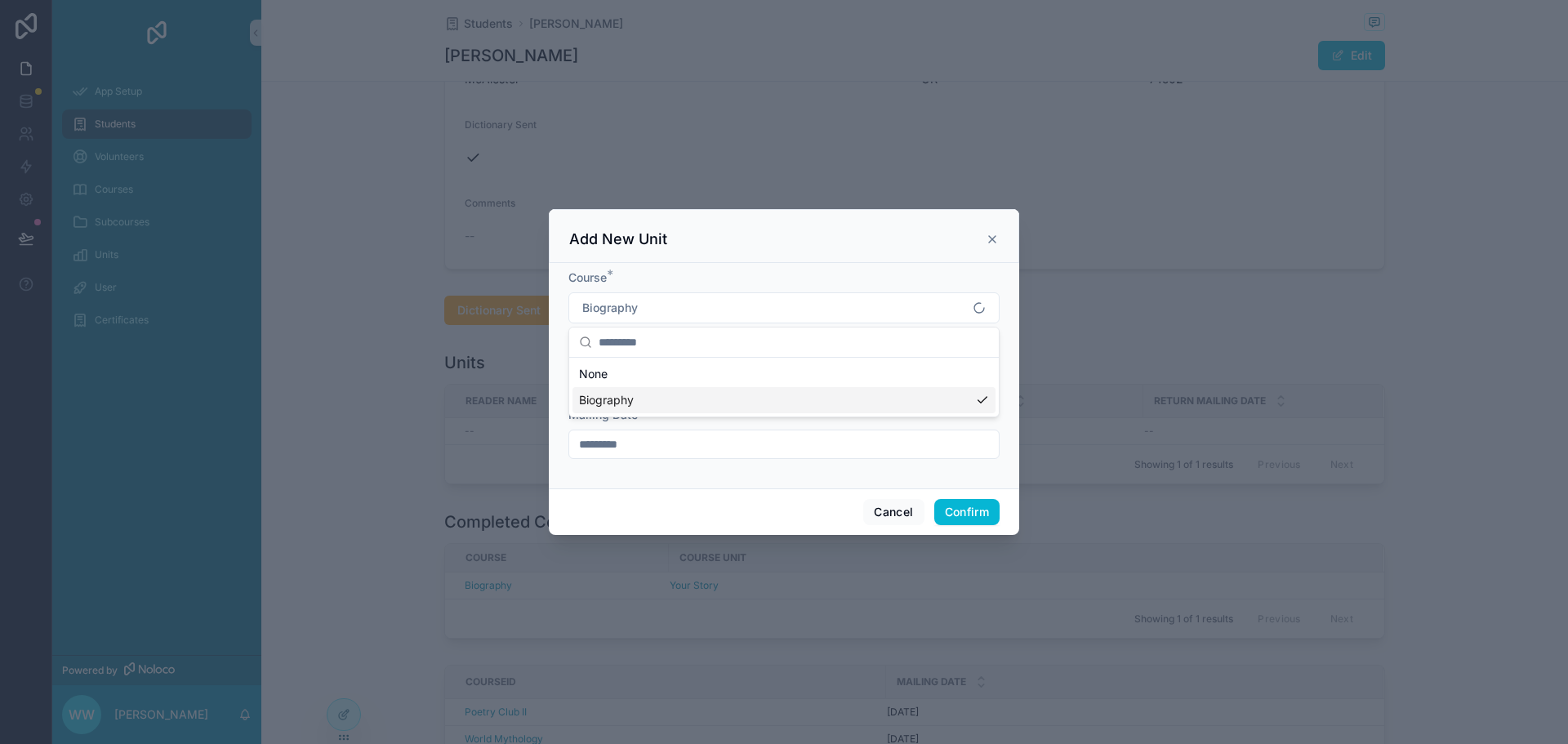
scroll to position [0, 0]
click at [930, 372] on button "Select Button" at bounding box center [784, 376] width 431 height 27
click at [700, 415] on input "text" at bounding box center [793, 409] width 390 height 29
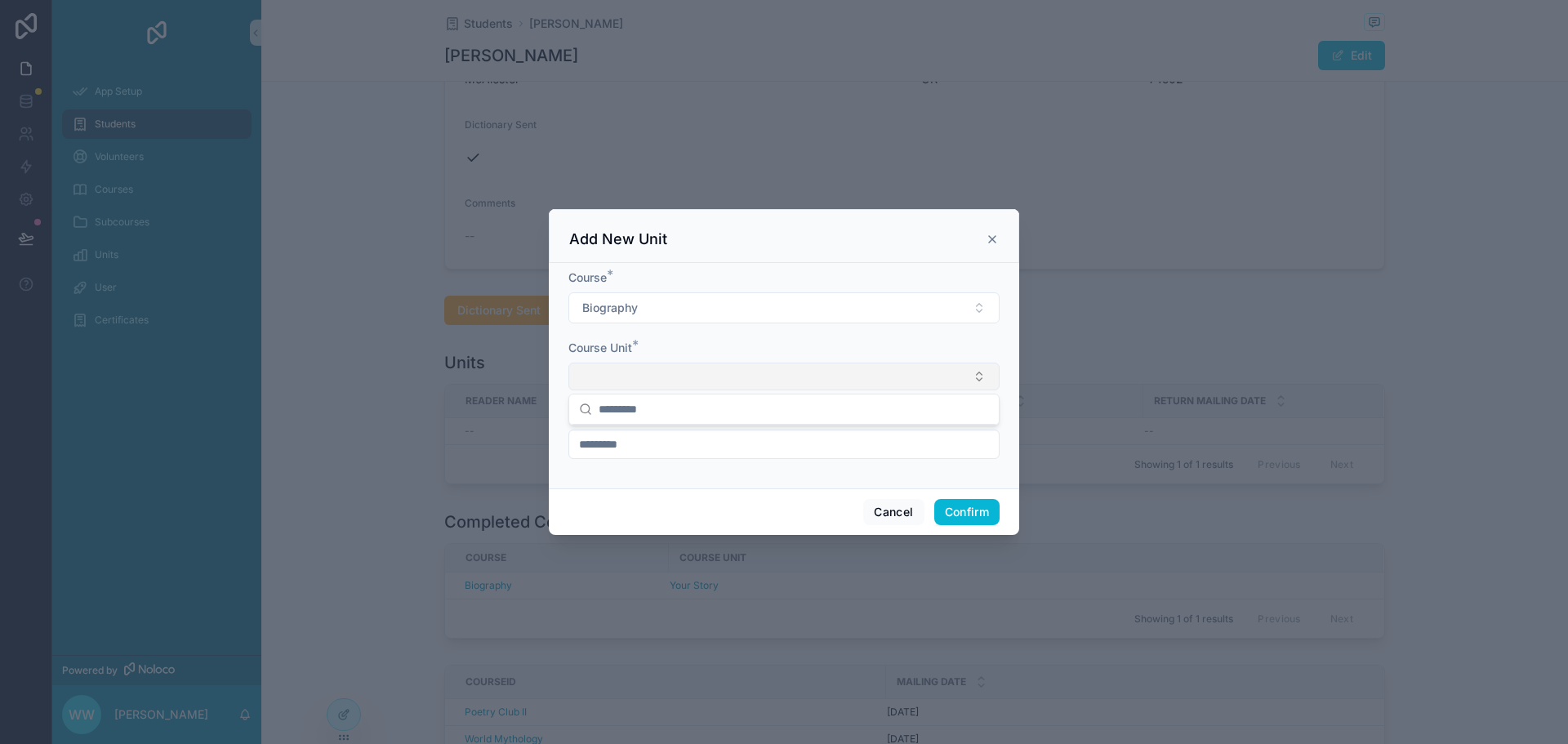
click at [685, 377] on button "Select Button" at bounding box center [784, 376] width 431 height 27
click at [896, 506] on button "Cancel" at bounding box center [893, 512] width 60 height 27
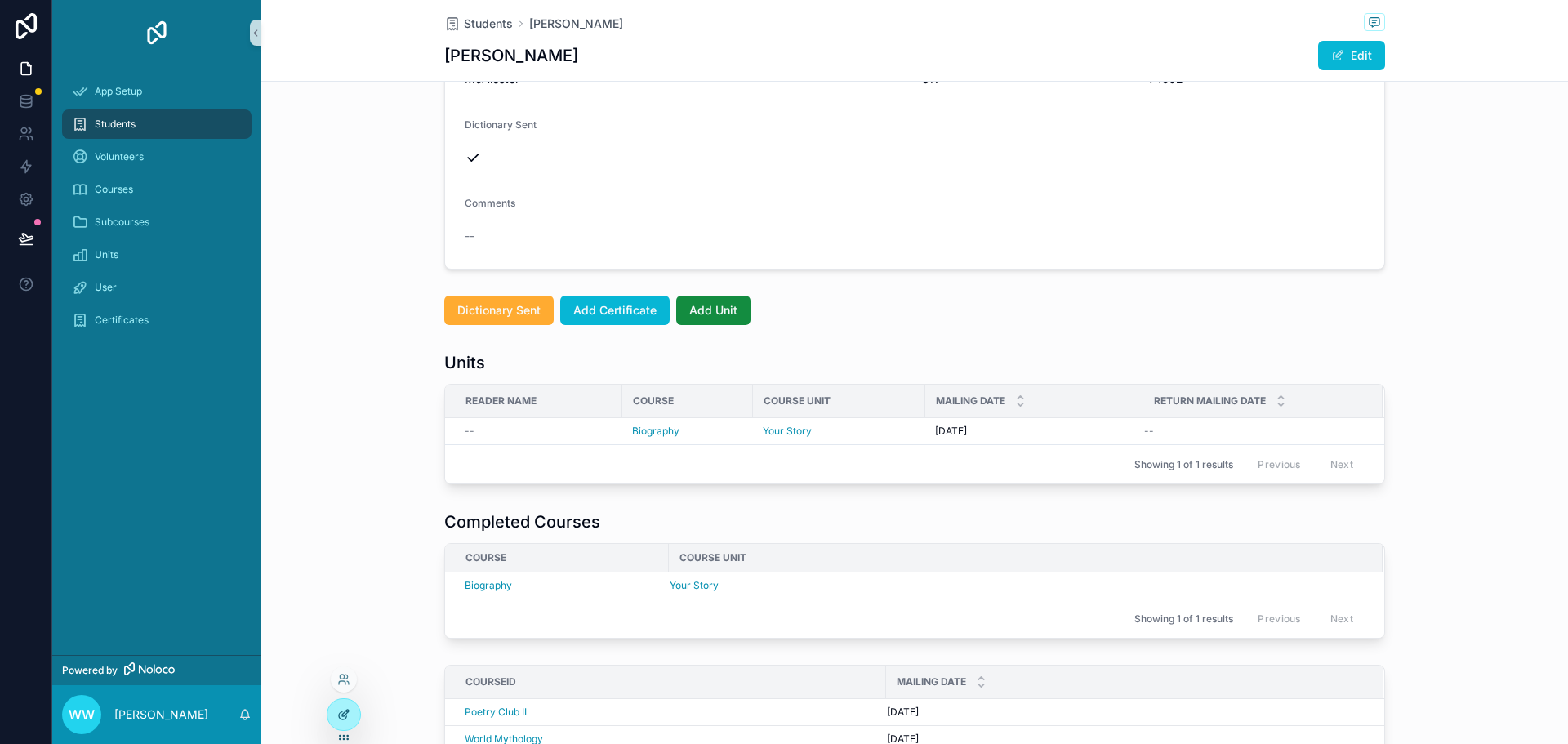
click at [355, 717] on div at bounding box center [343, 714] width 33 height 31
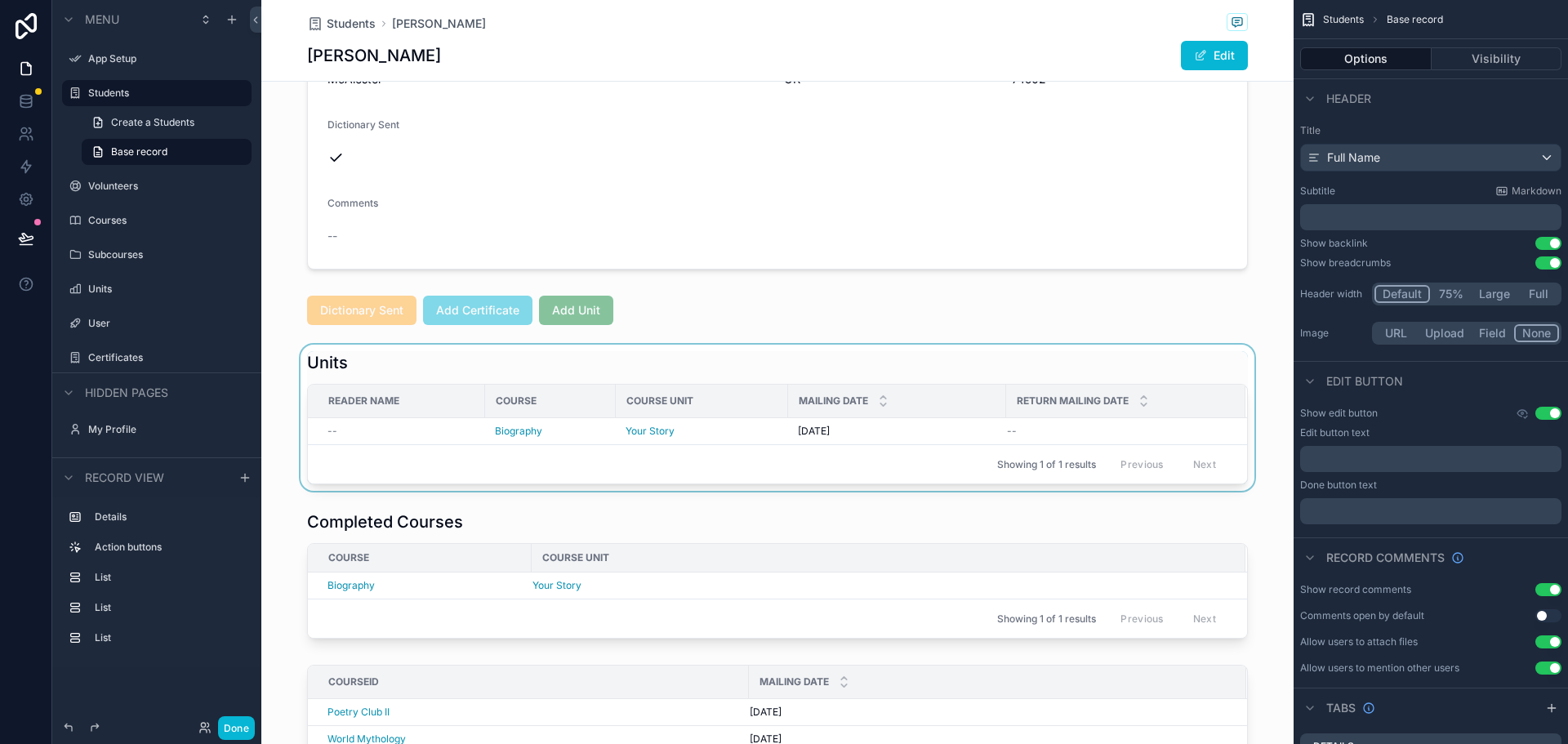
click at [1203, 433] on div "scrollable content" at bounding box center [776, 418] width 1032 height 146
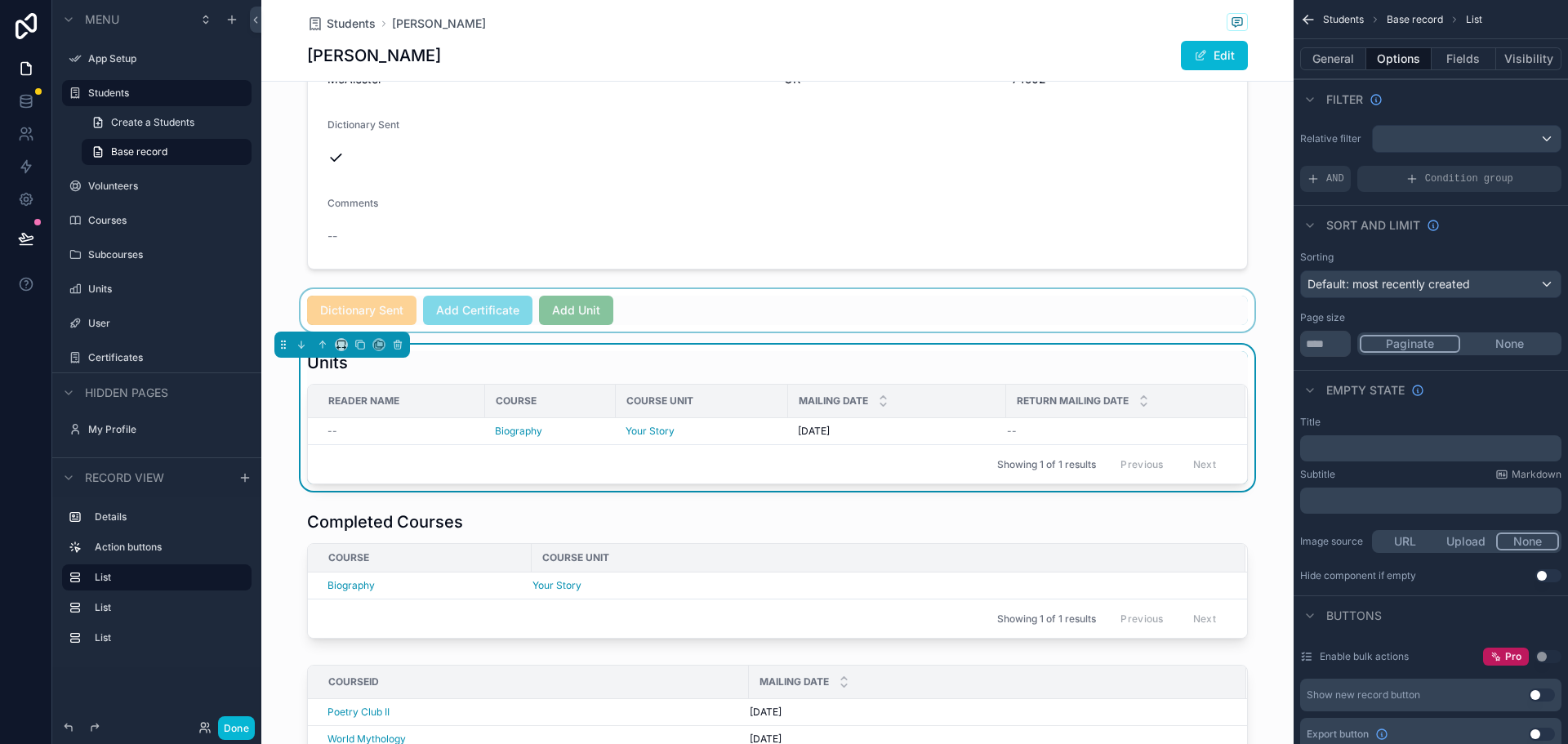
click at [579, 314] on div "scrollable content" at bounding box center [776, 311] width 1032 height 42
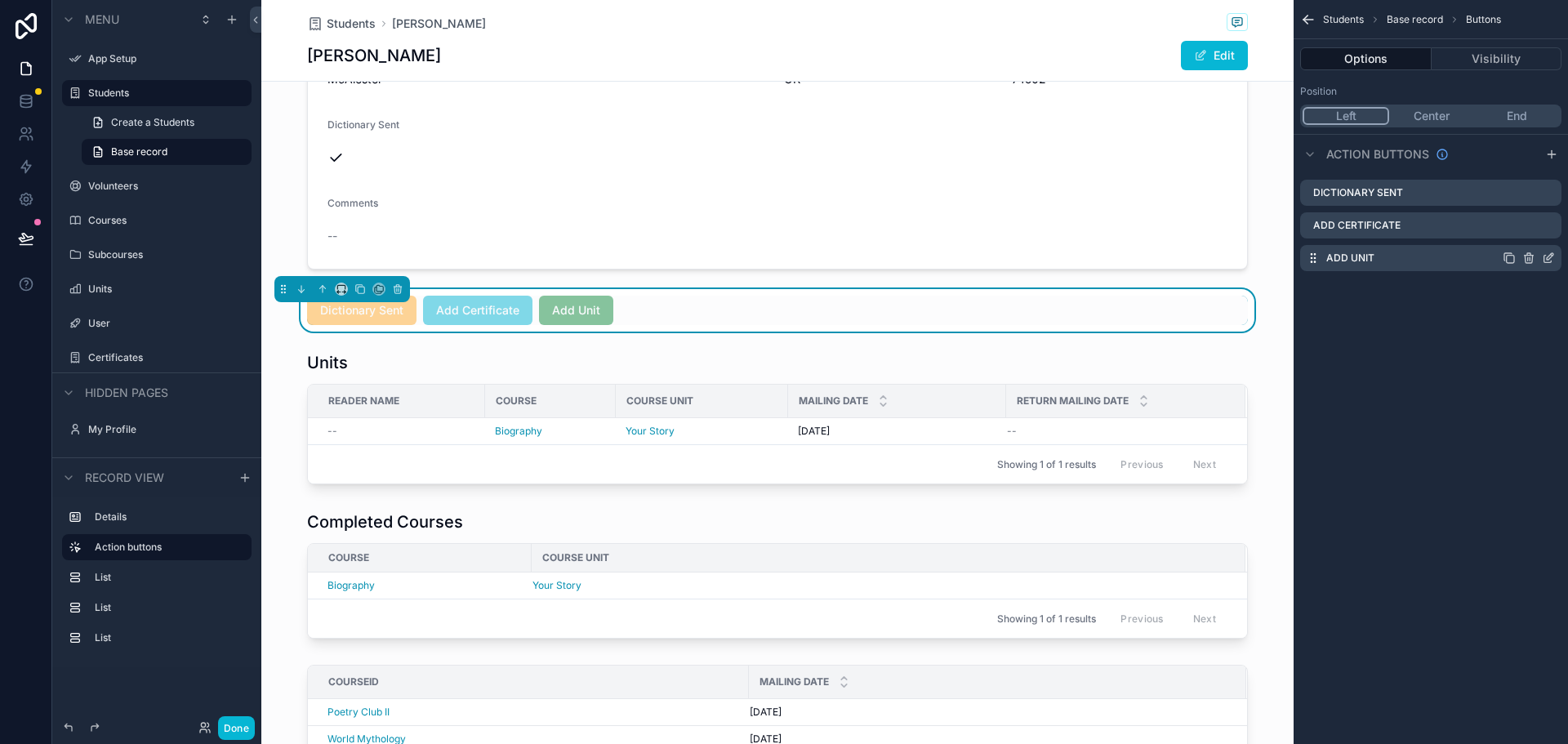
click at [1403, 262] on div "Add Unit" at bounding box center [1430, 258] width 261 height 27
click at [1544, 259] on icon "scrollable content" at bounding box center [1548, 259] width 7 height 7
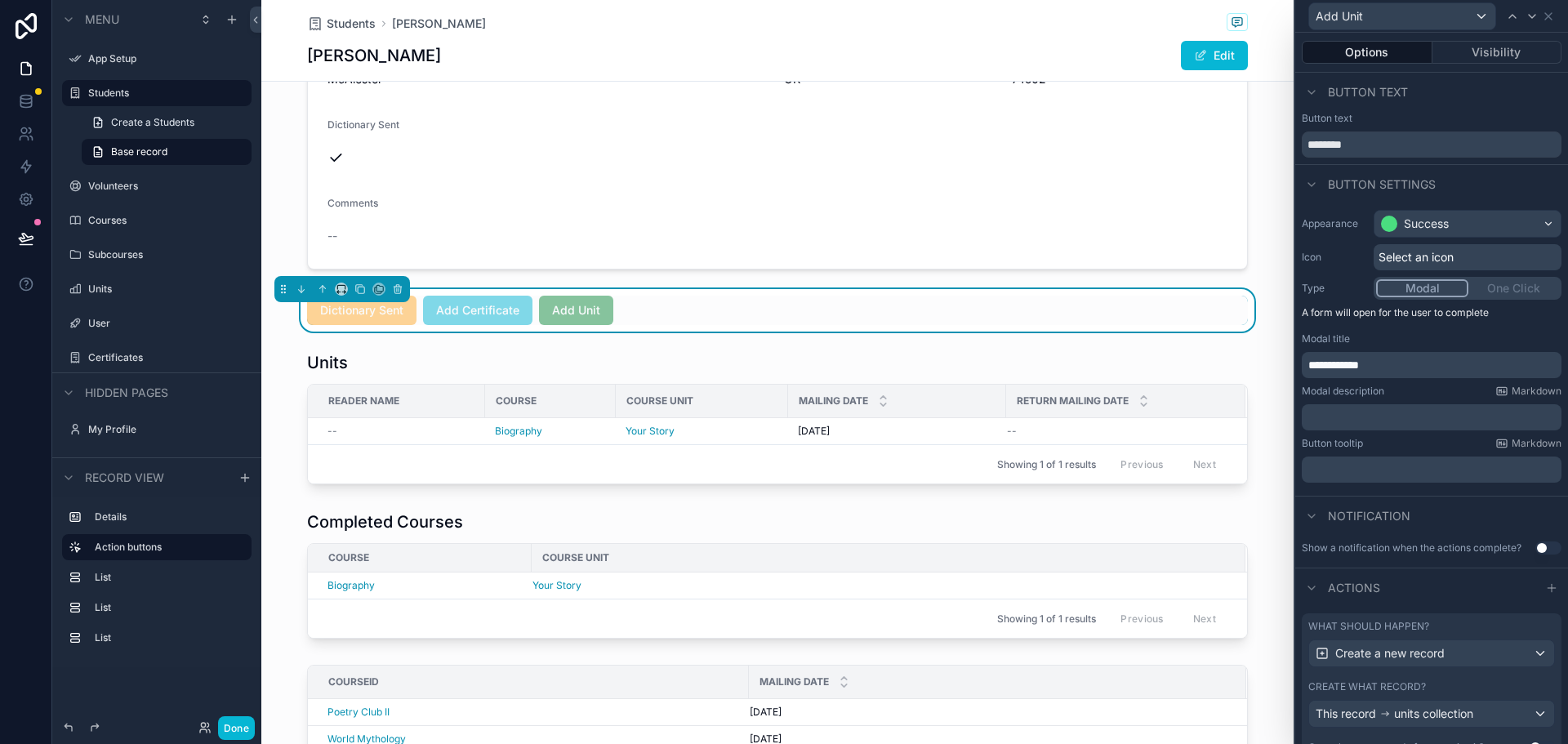
scroll to position [65, 0]
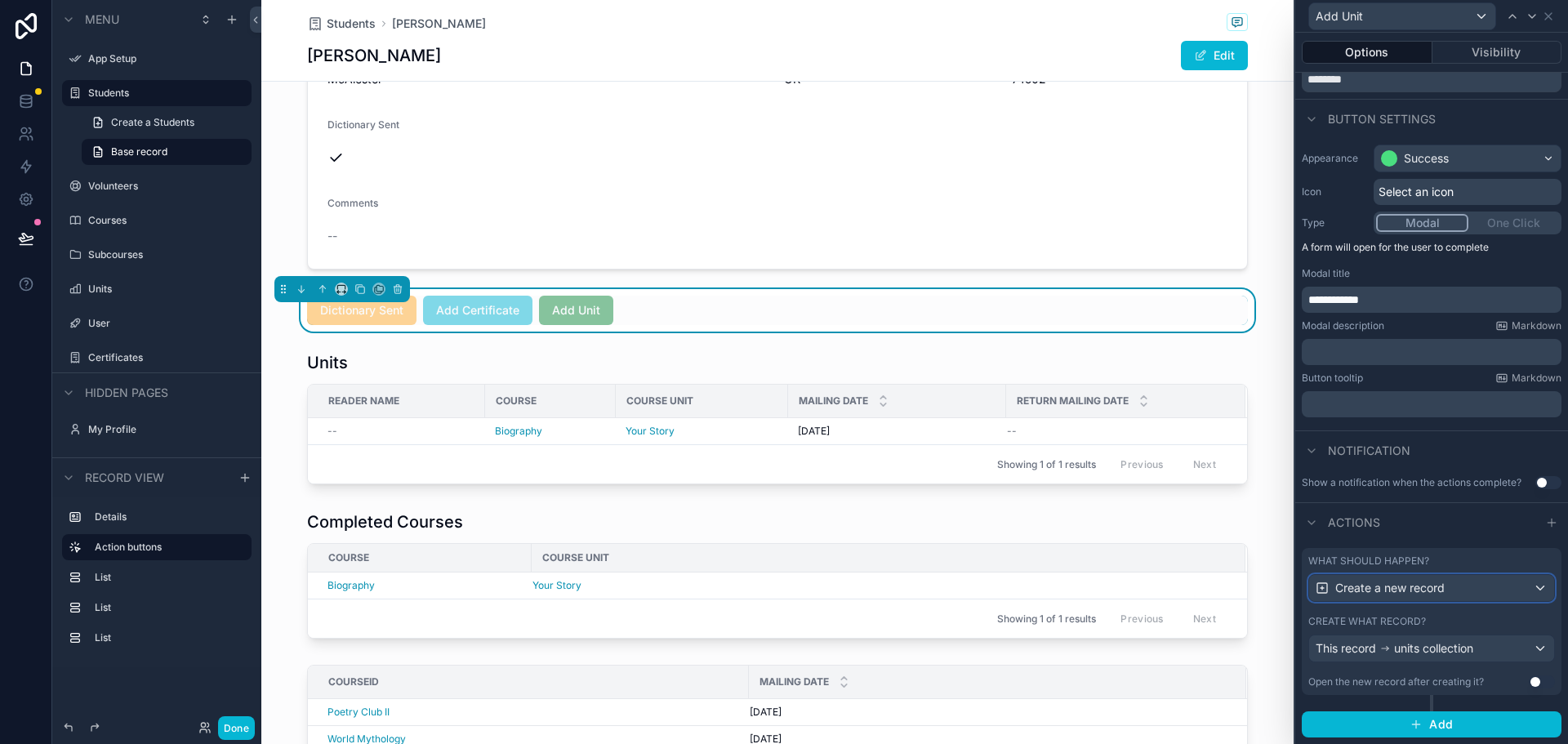
click at [1436, 591] on span "Create a new record" at bounding box center [1390, 588] width 110 height 16
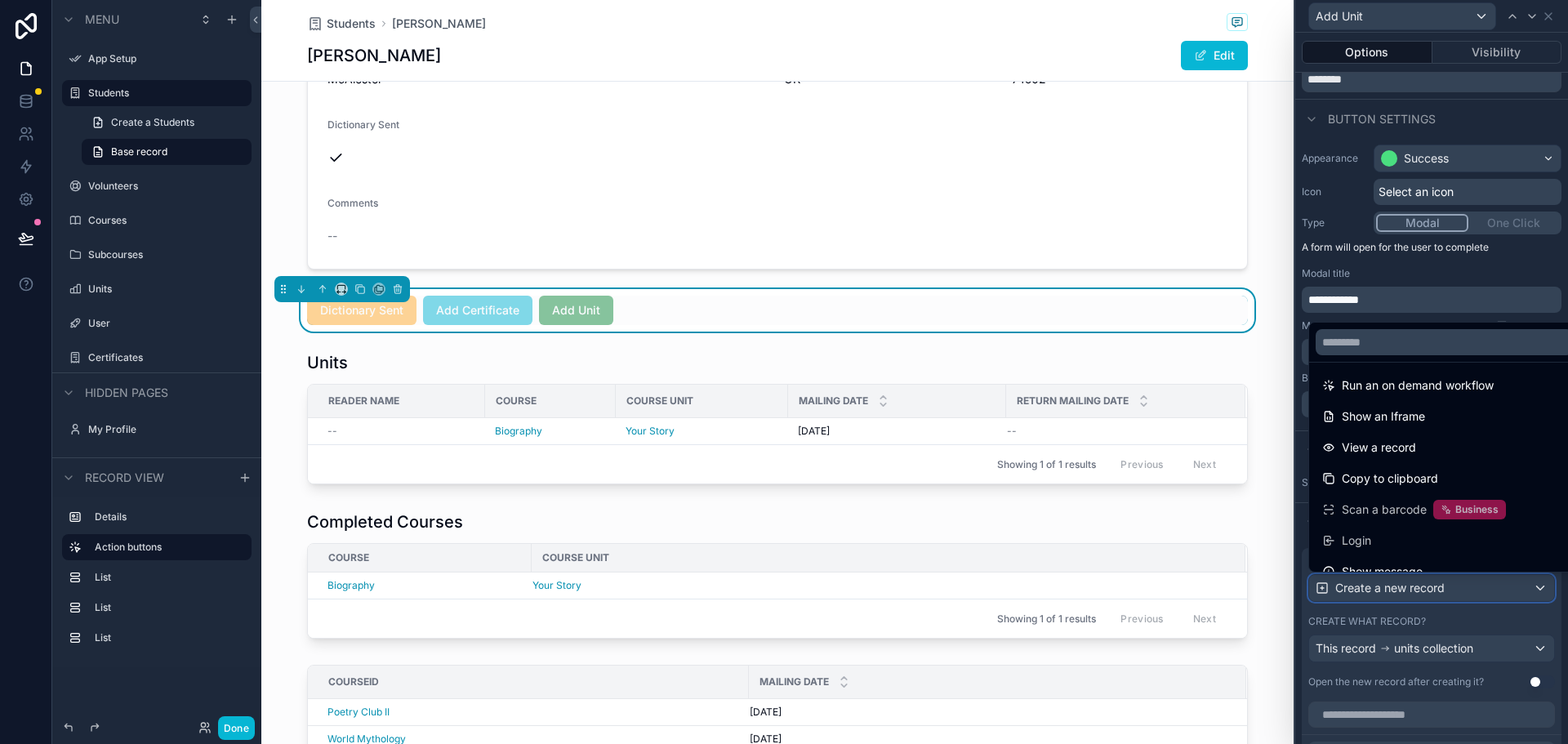
scroll to position [164, 0]
click at [1444, 613] on div at bounding box center [1431, 372] width 272 height 744
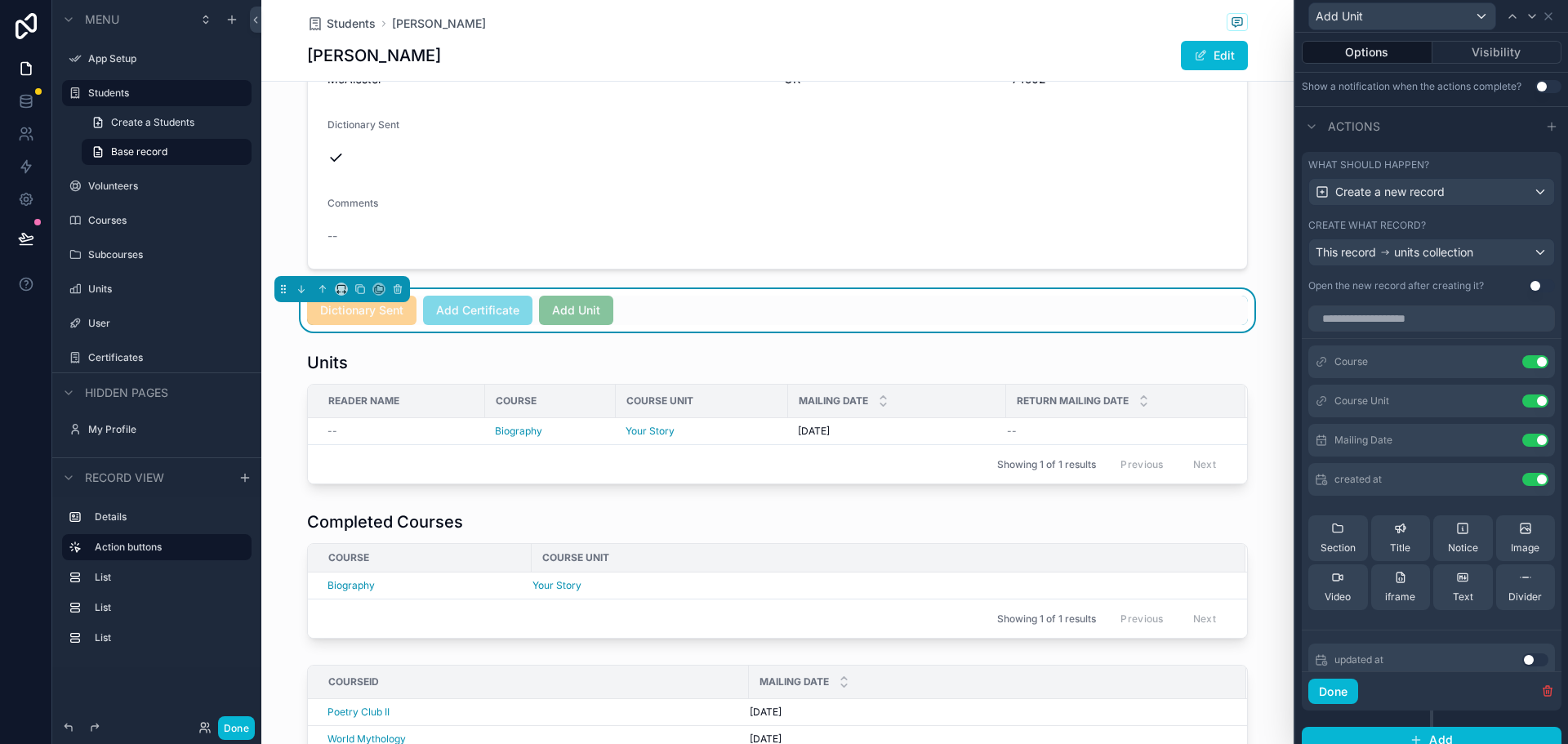
scroll to position [474, 0]
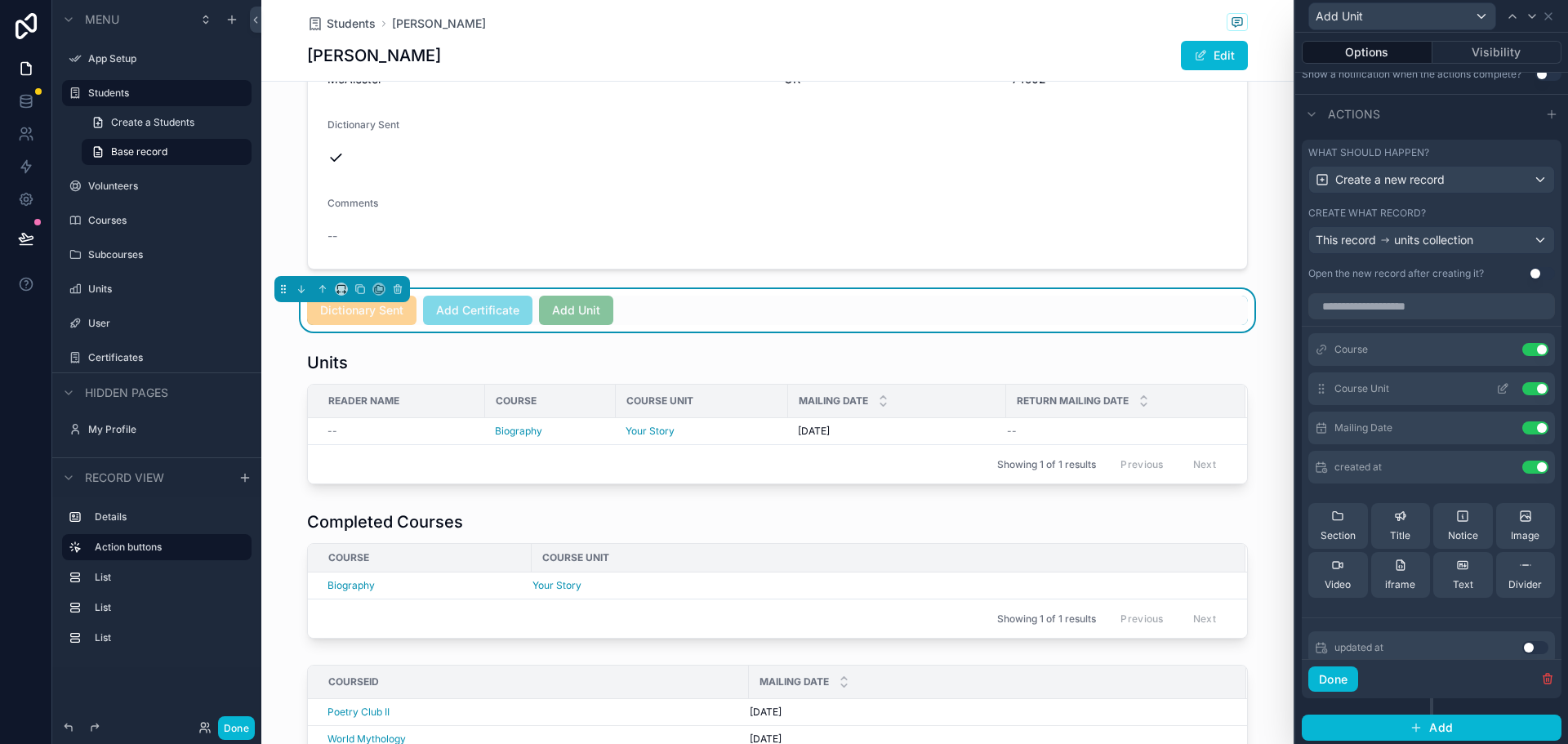
click at [1495, 391] on icon at bounding box center [1502, 388] width 13 height 13
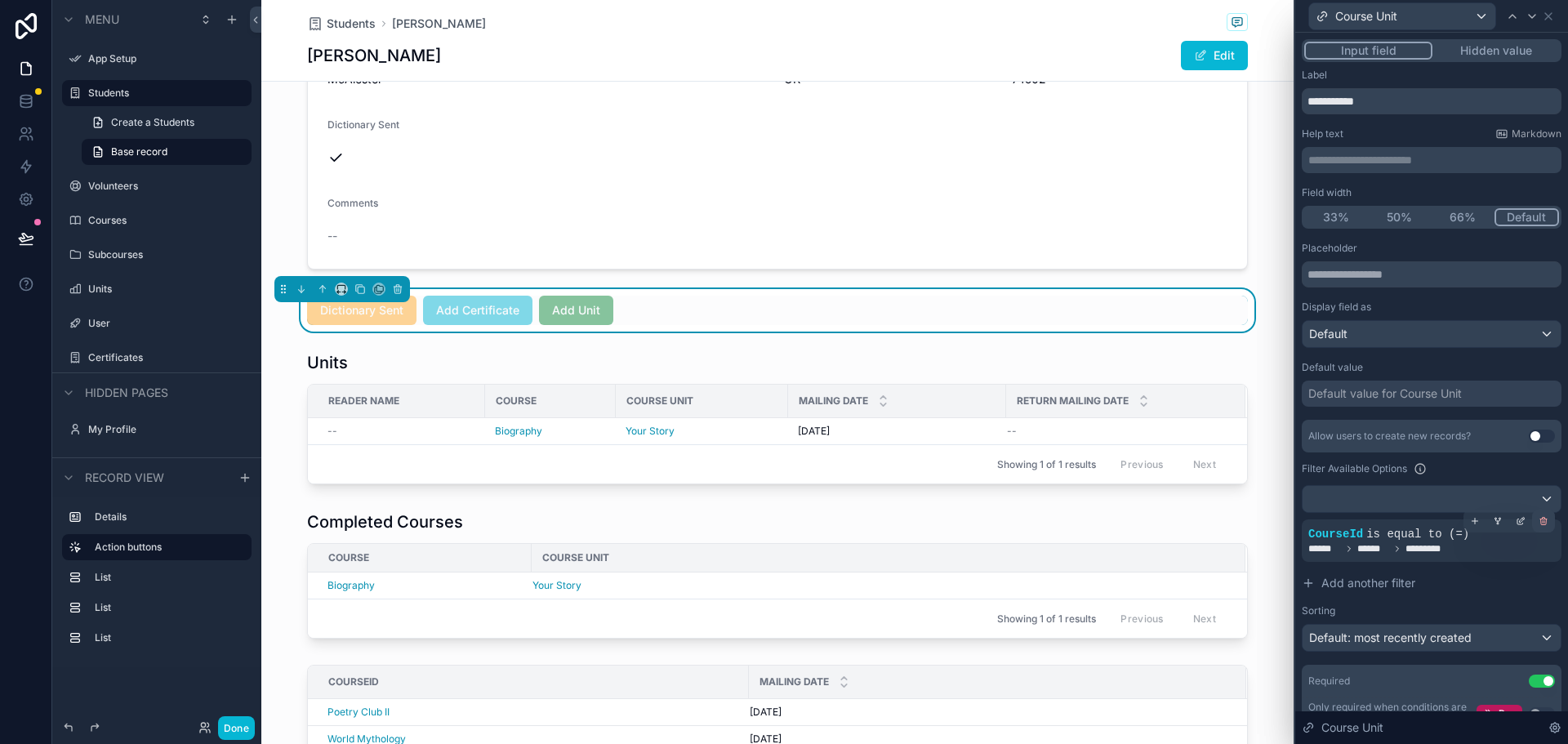
click at [1541, 521] on icon at bounding box center [1543, 522] width 5 height 5
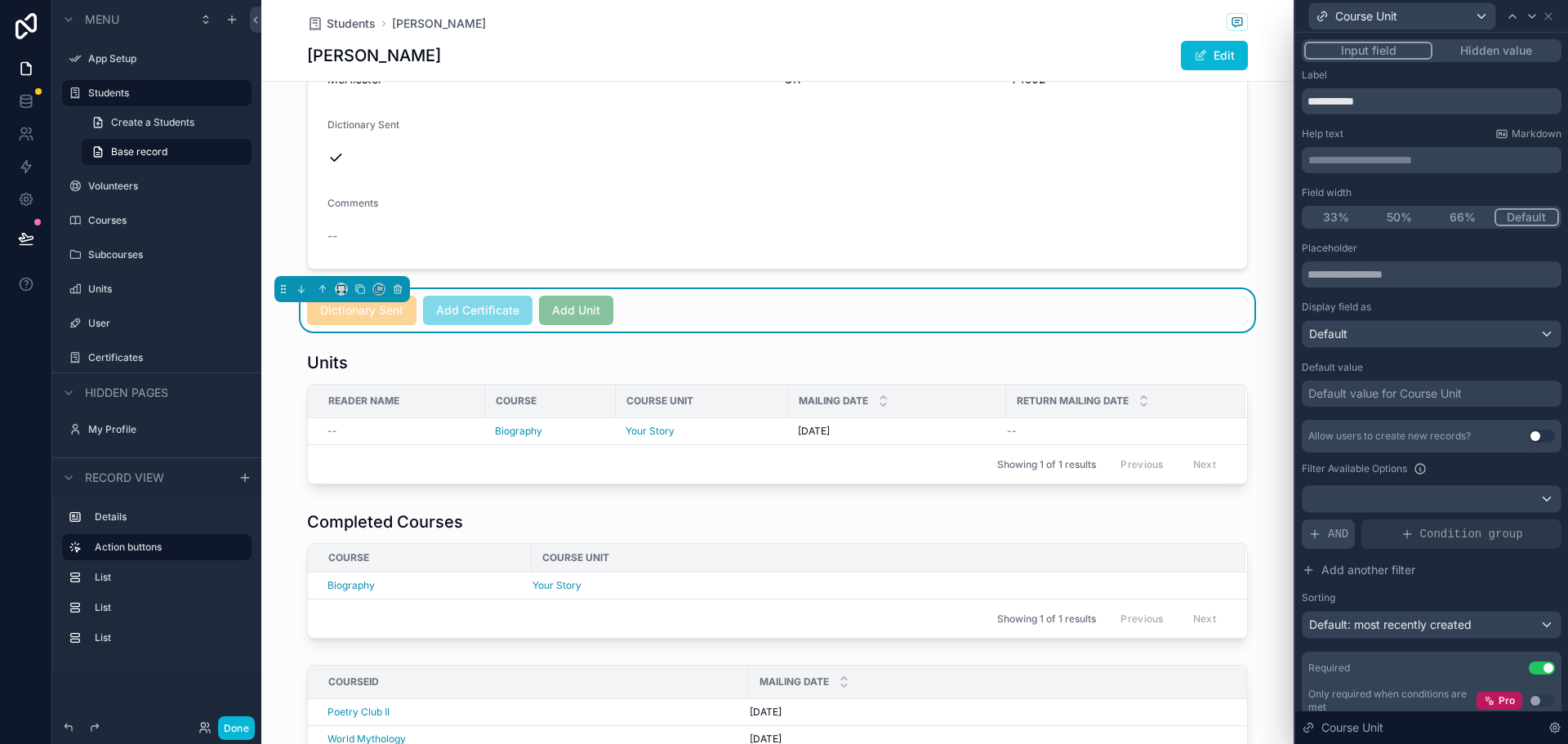
click at [1326, 533] on div "AND" at bounding box center [1328, 533] width 53 height 29
click at [1538, 626] on div "Default: most recently created" at bounding box center [1432, 625] width 258 height 27
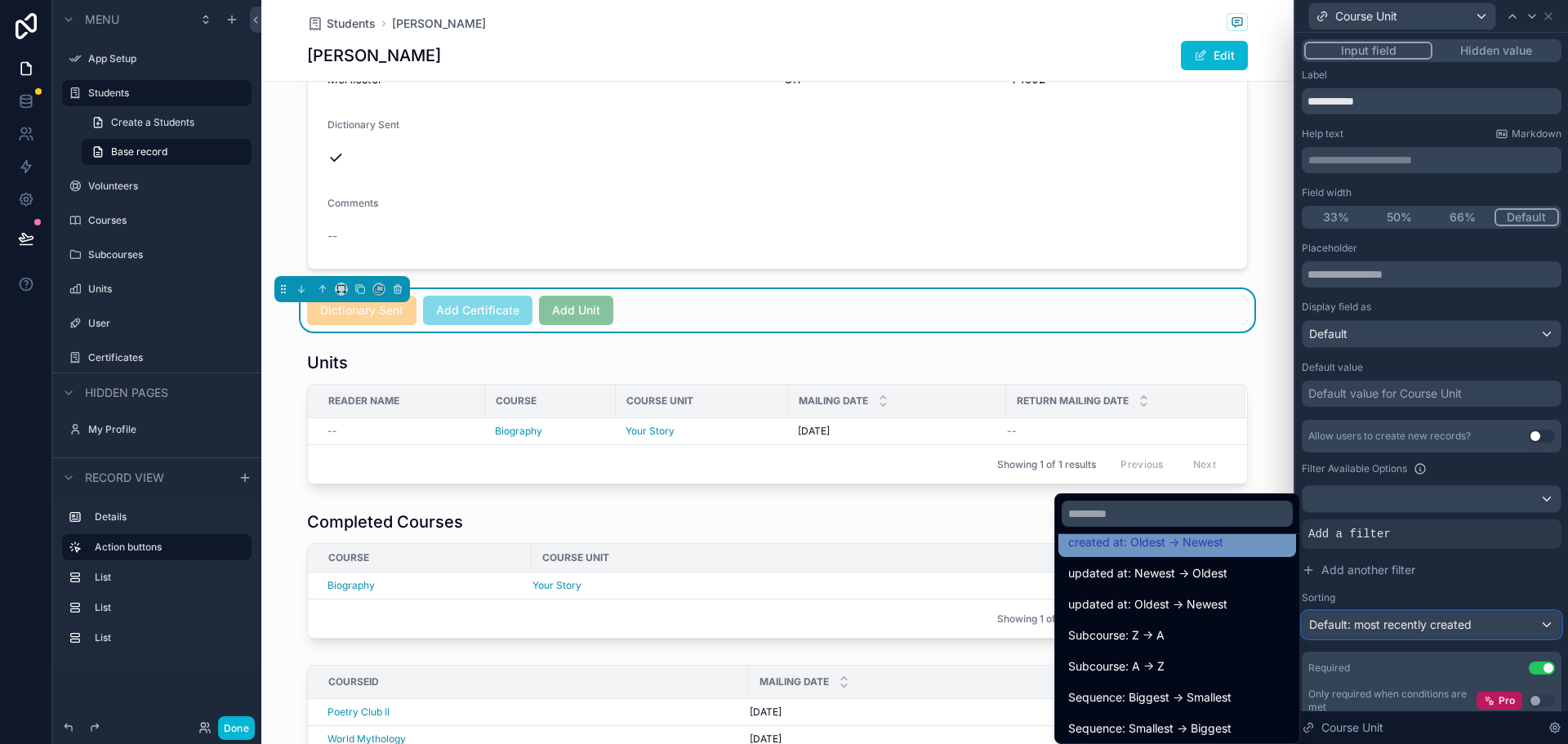
scroll to position [85, 0]
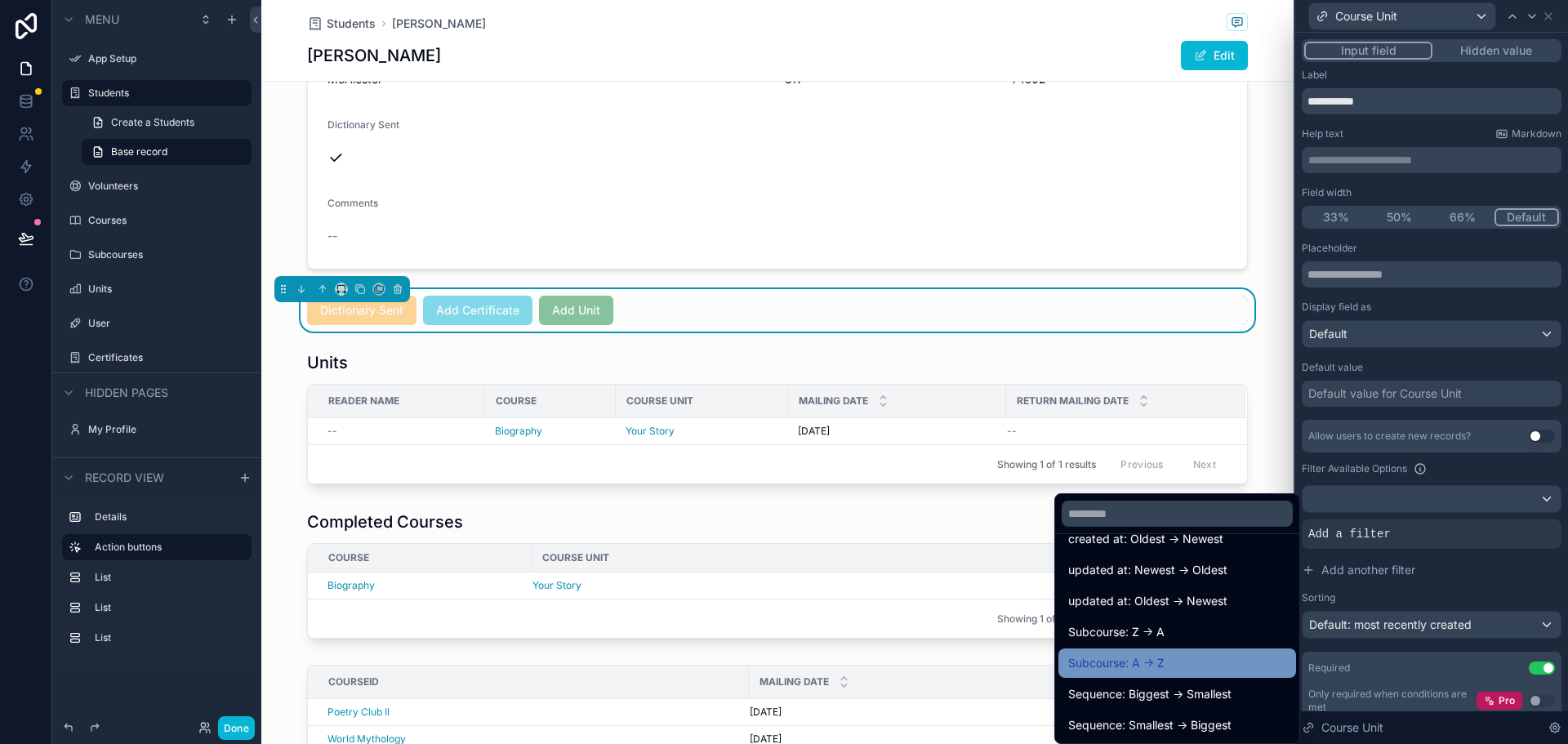
click at [1106, 661] on span "Subcourse: A -> Z" at bounding box center [1116, 663] width 96 height 19
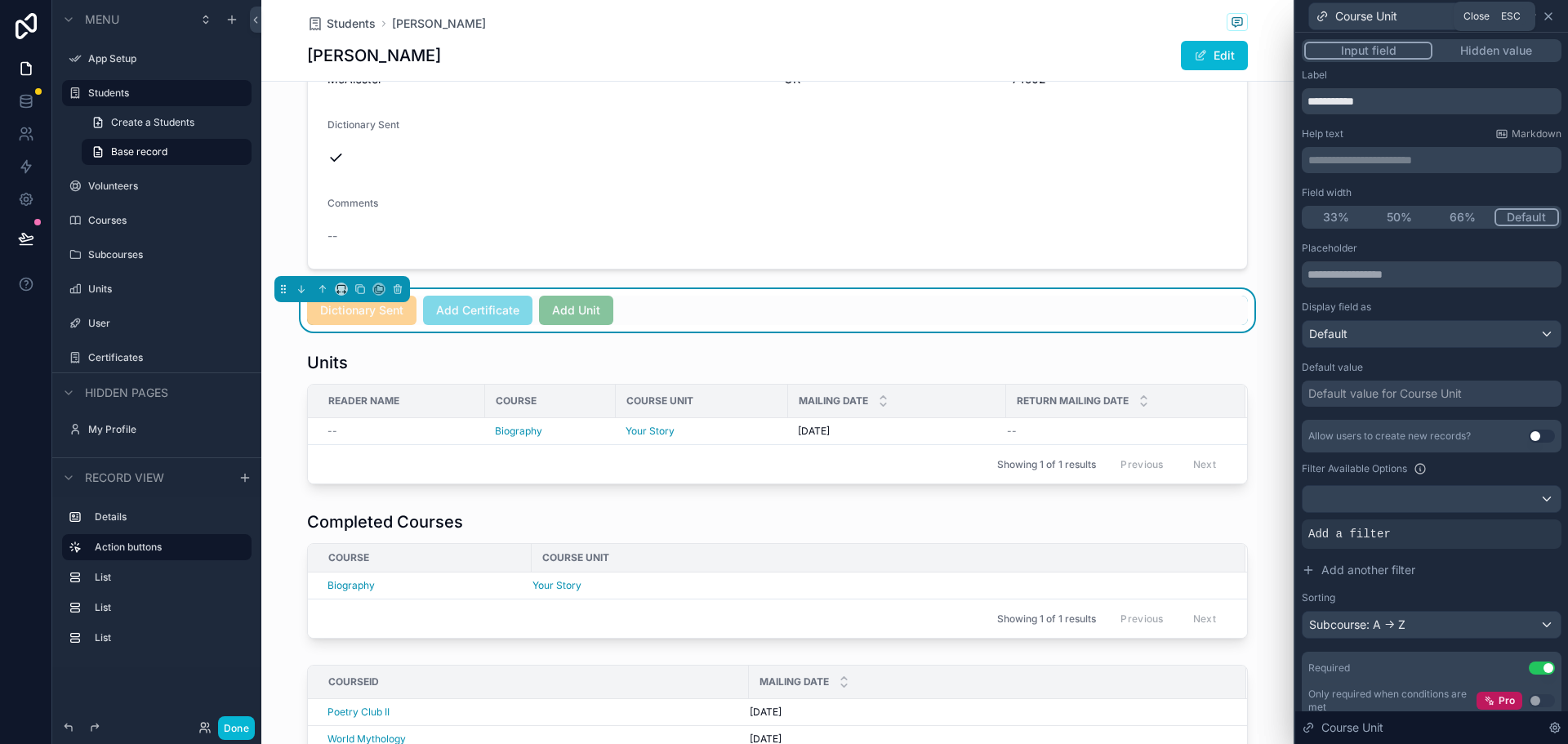
click at [1544, 16] on icon at bounding box center [1548, 16] width 13 height 13
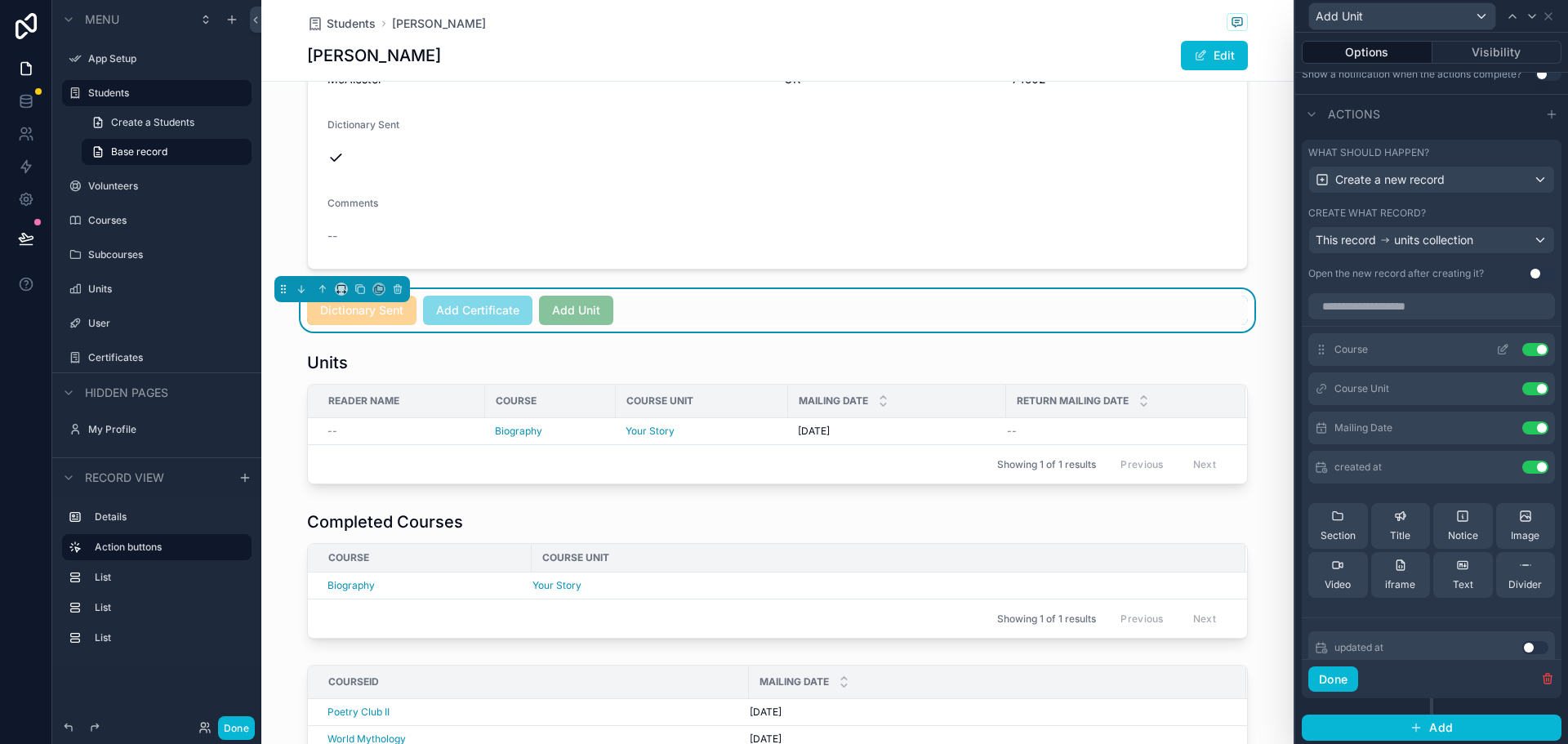
click at [1501, 345] on icon at bounding box center [1503, 348] width 6 height 6
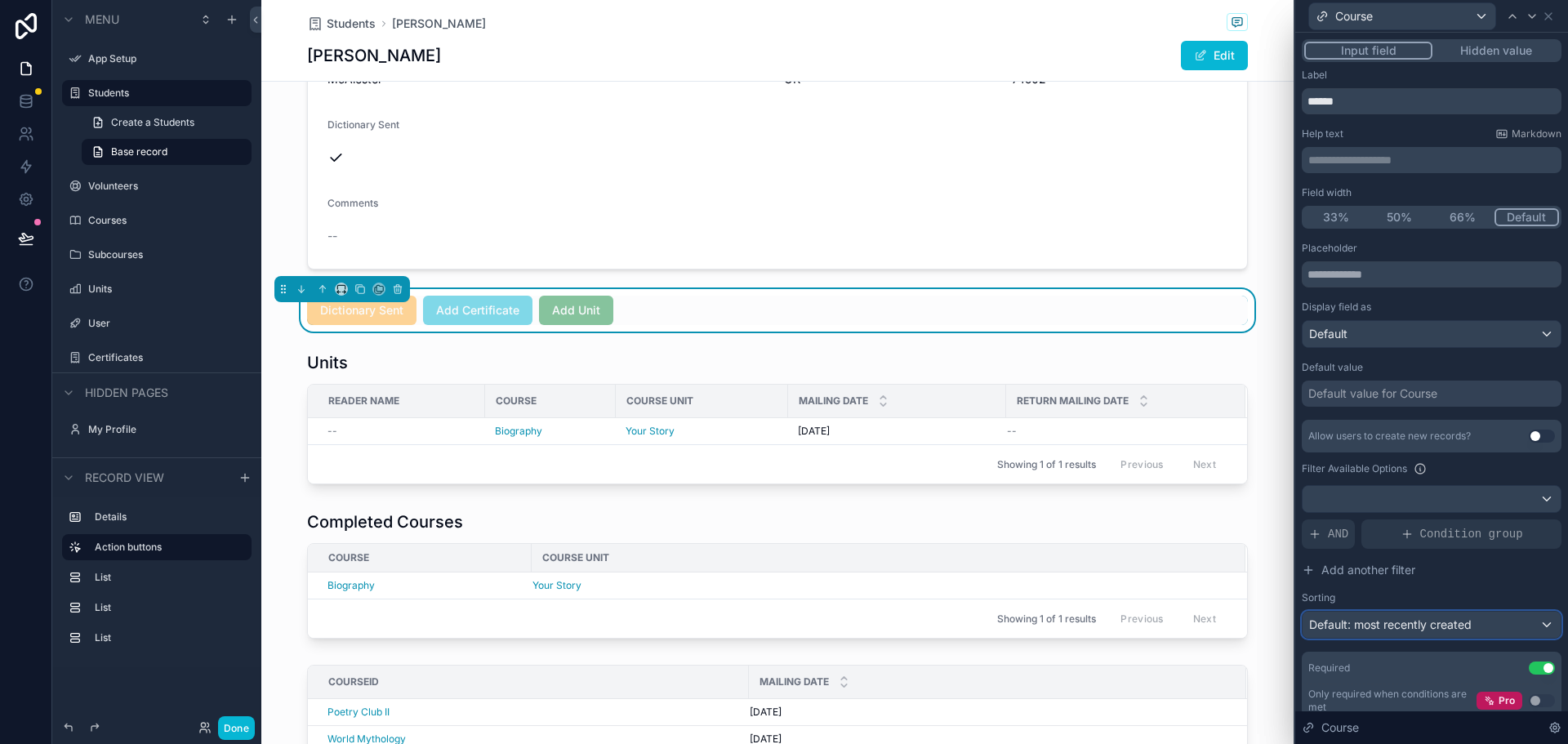
click at [1431, 625] on span "Default: most recently created" at bounding box center [1390, 625] width 163 height 14
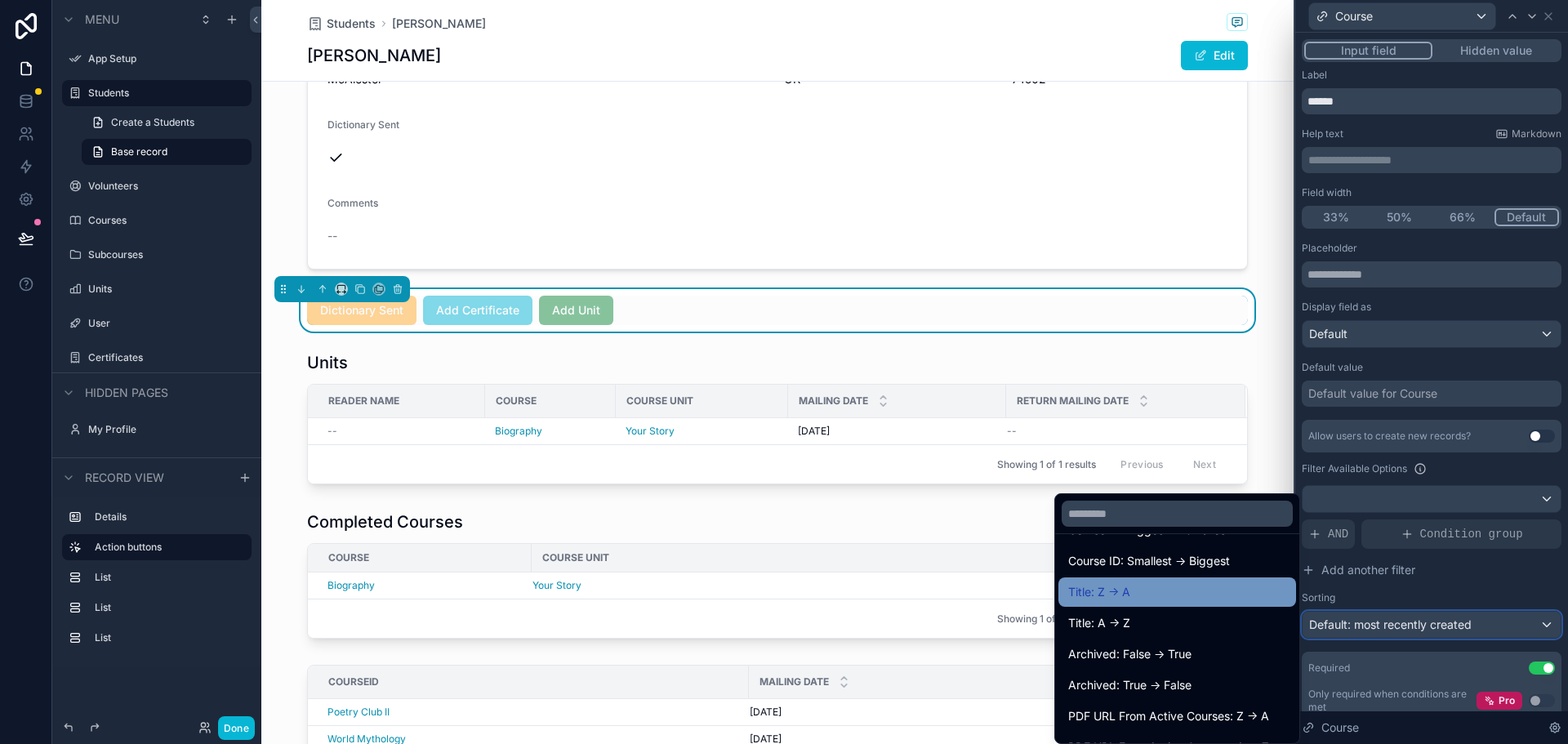
scroll to position [209, 0]
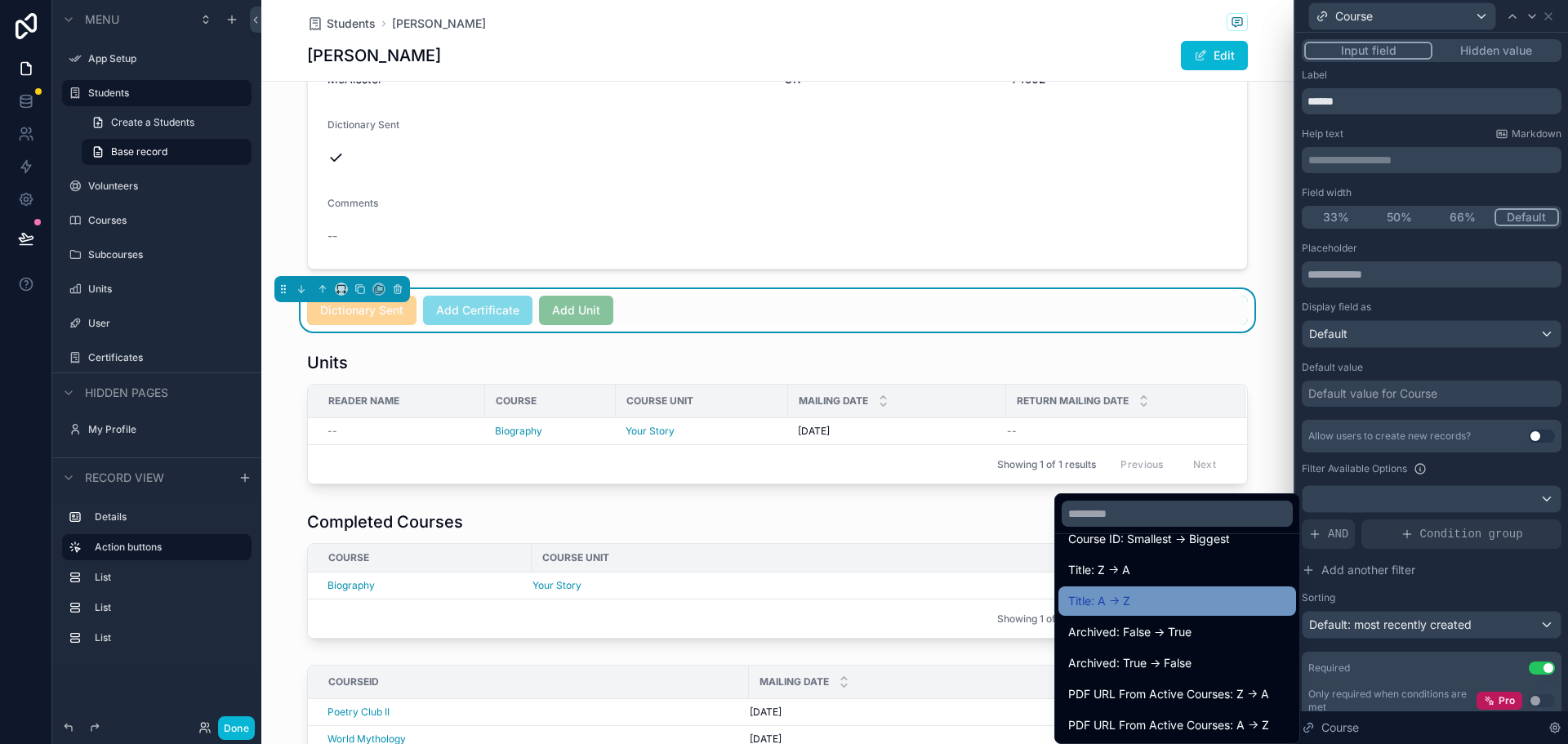
click at [1131, 593] on div "Title: A -> Z" at bounding box center [1177, 601] width 218 height 19
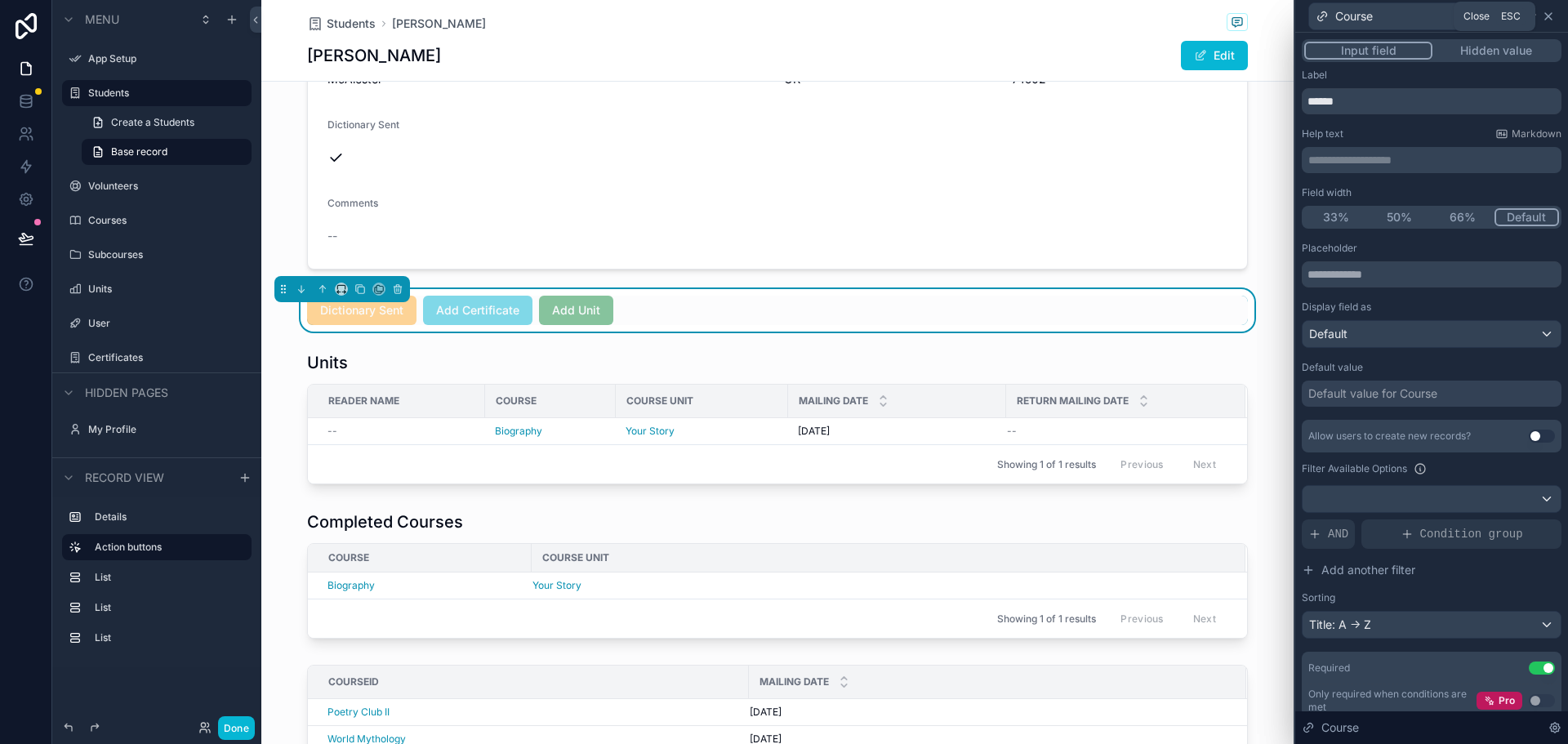
click at [1549, 15] on icon at bounding box center [1548, 16] width 6 height 6
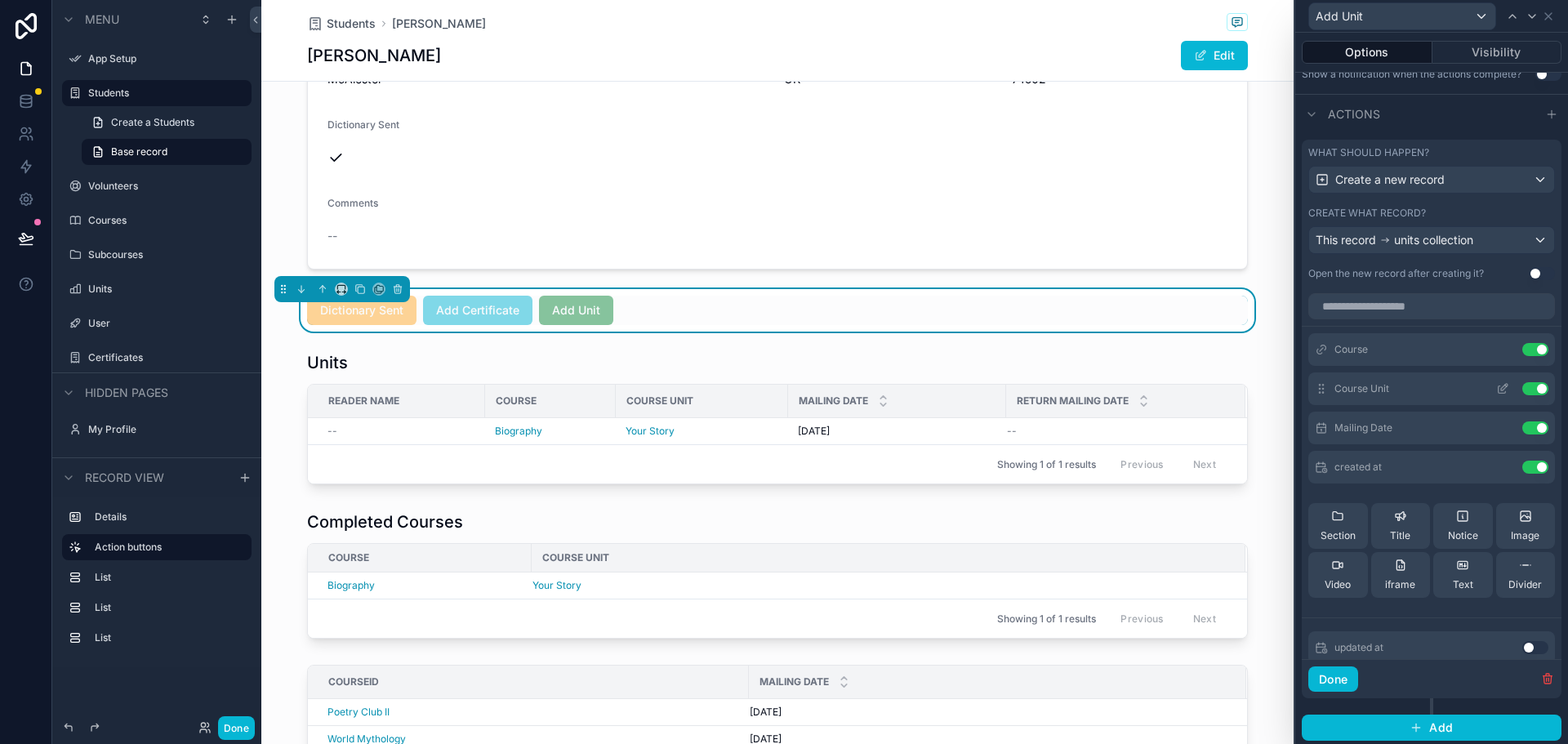
click at [1495, 389] on icon at bounding box center [1502, 388] width 13 height 13
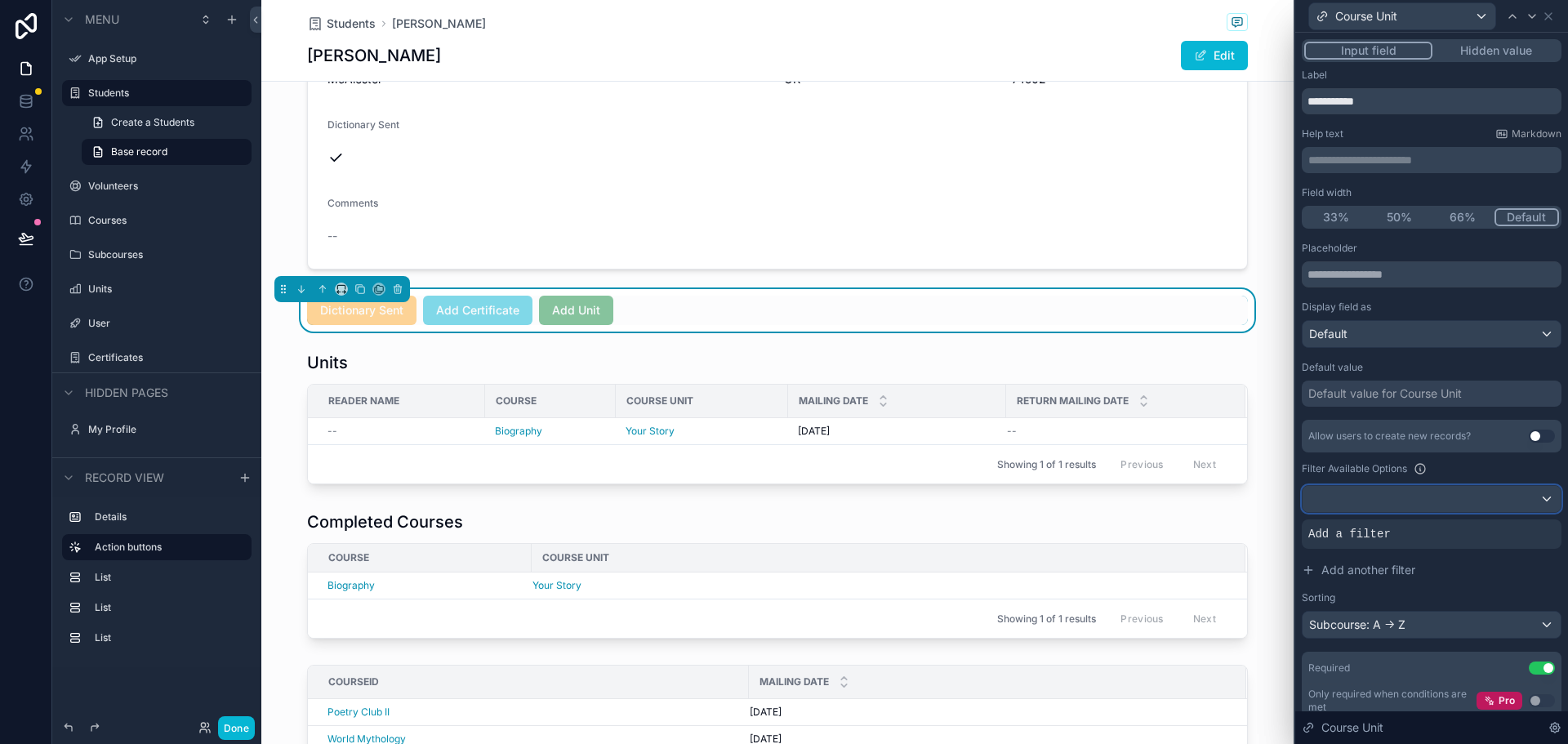
click at [1538, 500] on div at bounding box center [1432, 499] width 258 height 27
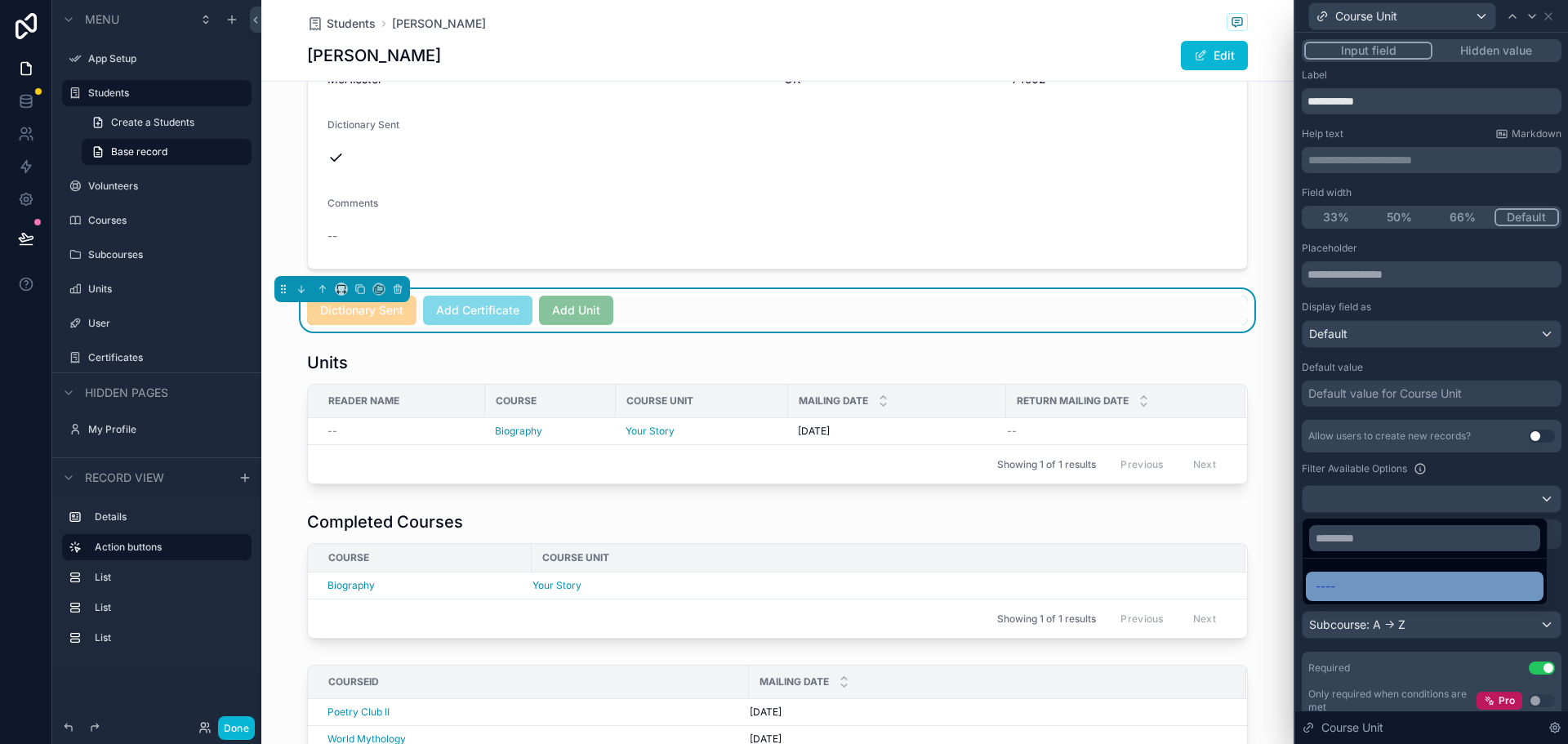
click at [1338, 585] on div "----" at bounding box center [1424, 587] width 218 height 19
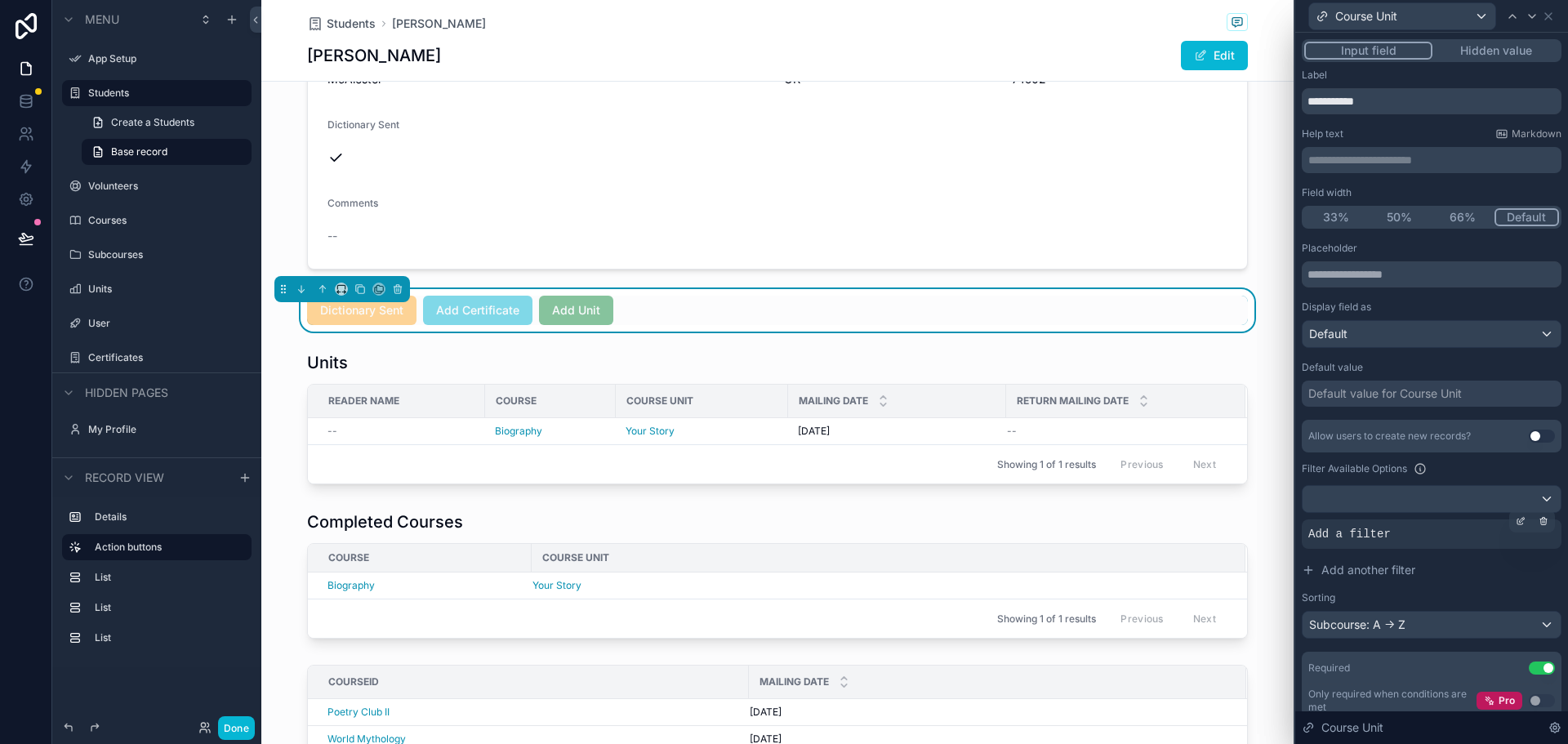
click at [1365, 537] on span "Add a filter" at bounding box center [1349, 534] width 82 height 16
click at [1514, 520] on div at bounding box center [1520, 521] width 23 height 23
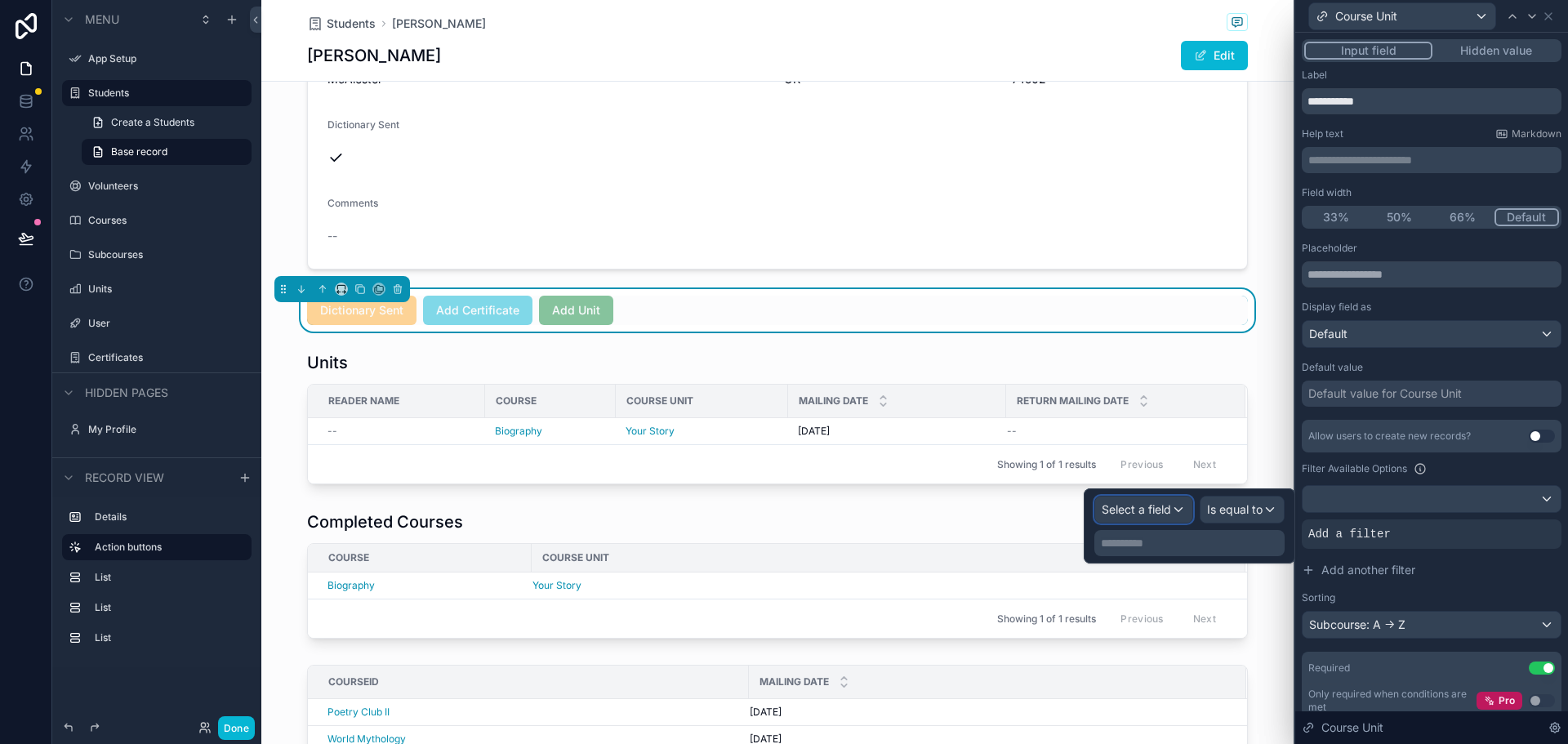
click at [1143, 512] on span "Select a field" at bounding box center [1136, 510] width 69 height 14
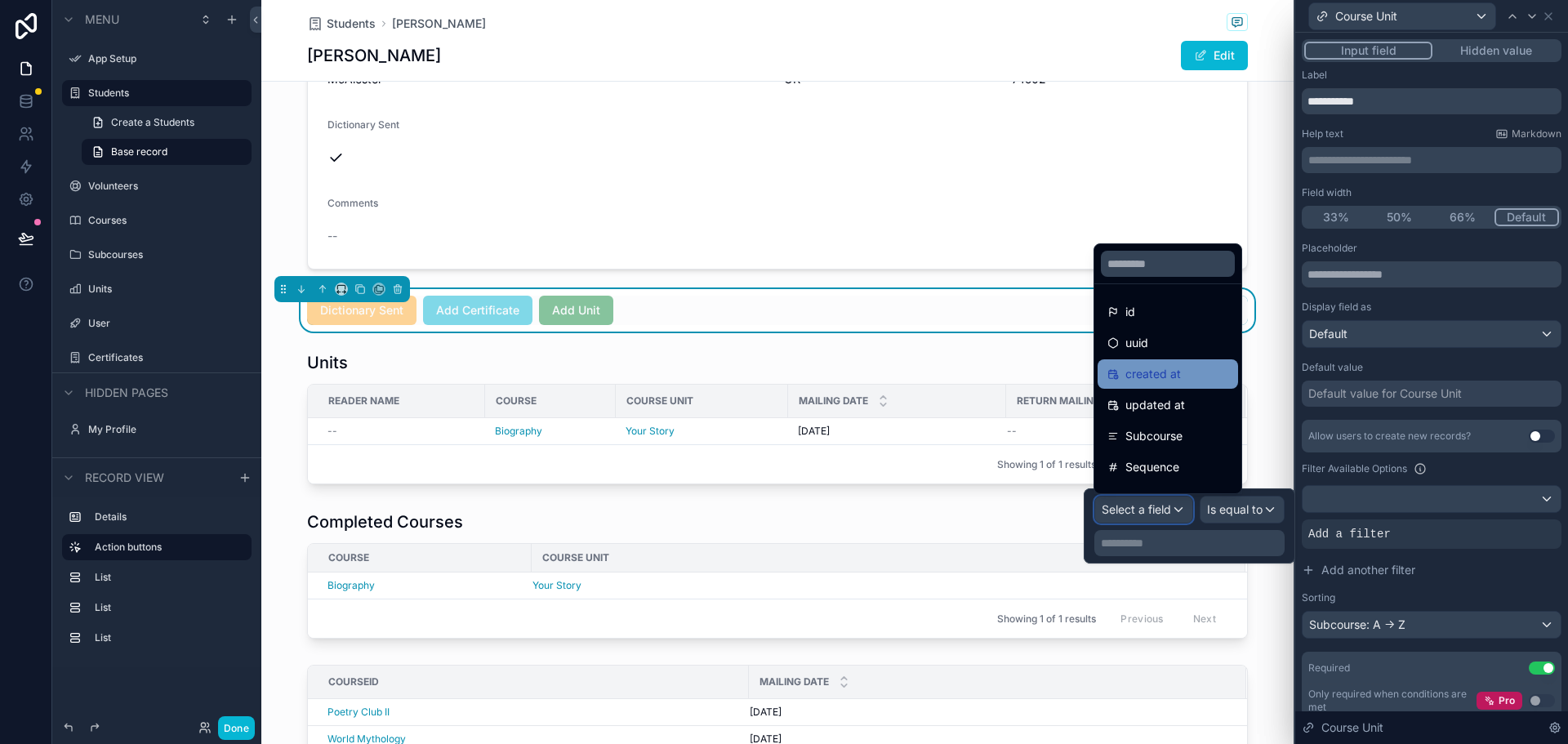
scroll to position [54, 0]
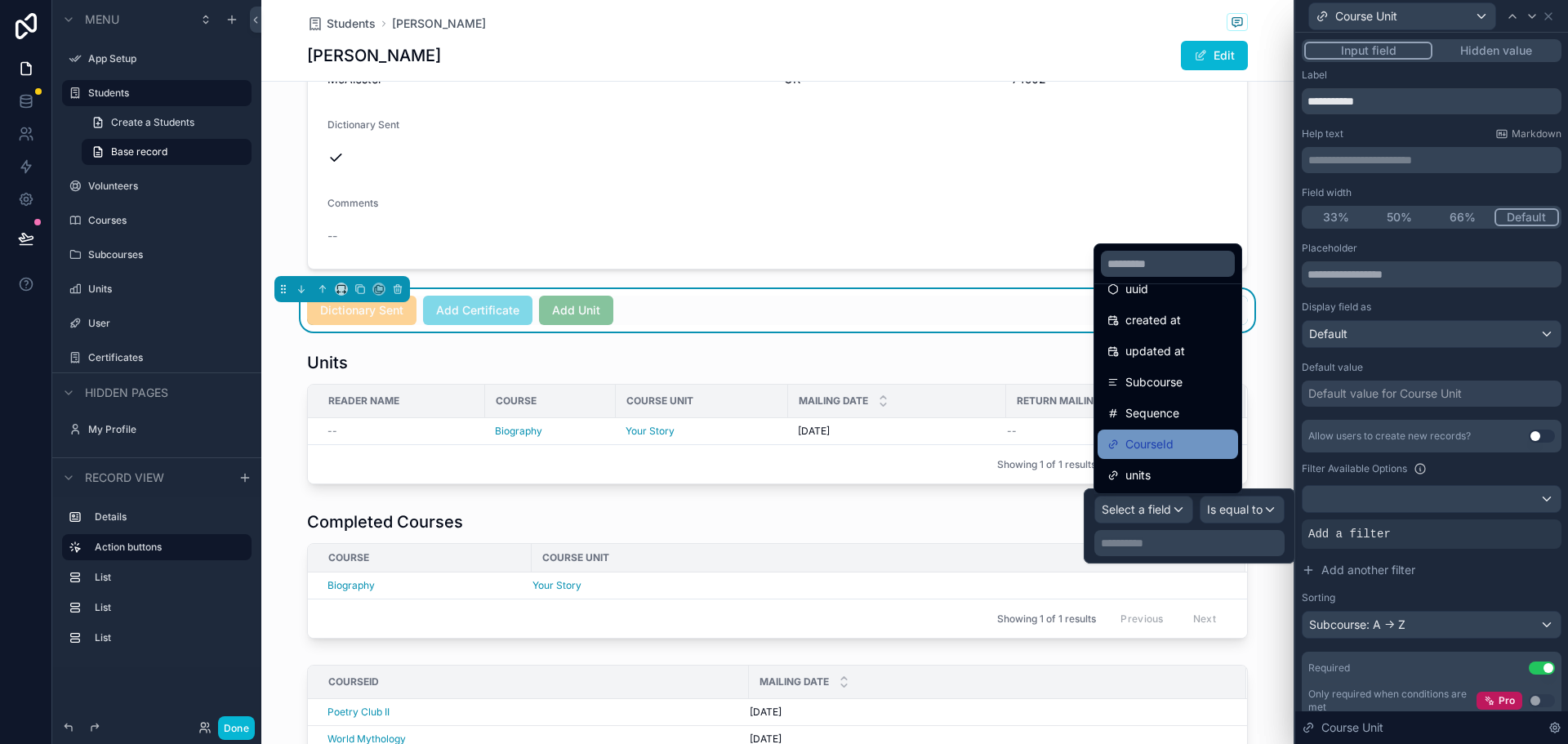
click at [1110, 442] on icon at bounding box center [1113, 444] width 11 height 12
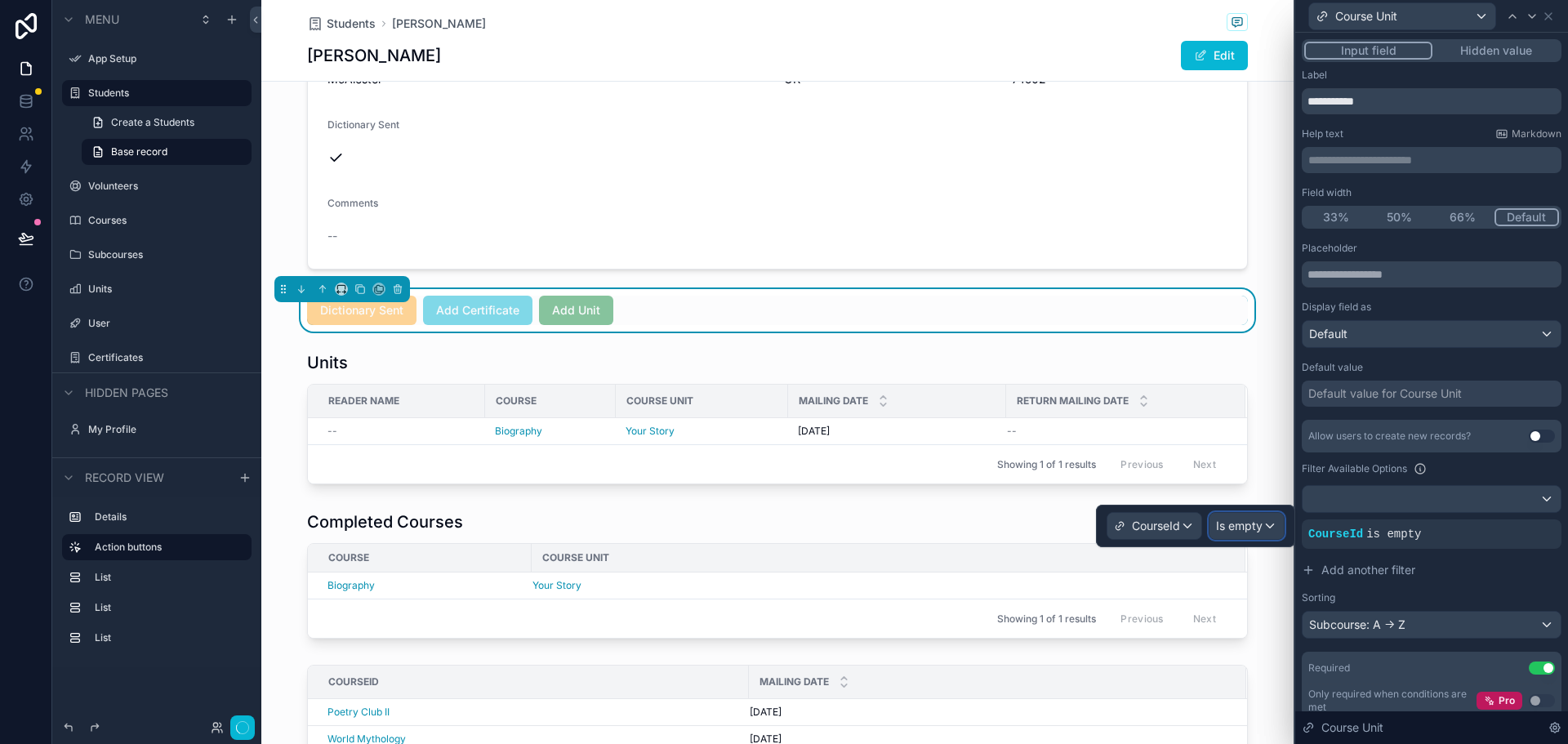
click at [1251, 522] on span "Is empty" at bounding box center [1239, 525] width 47 height 16
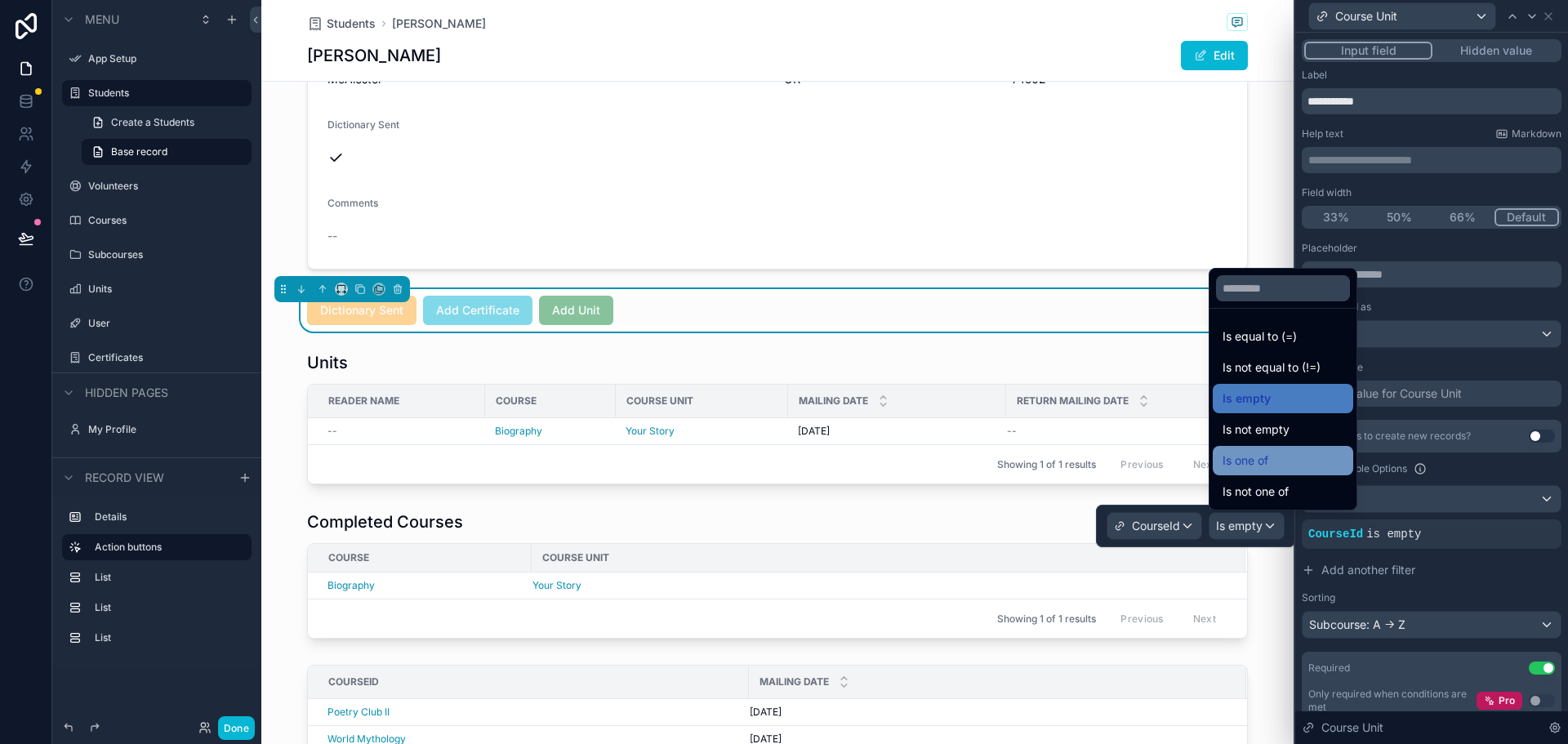
click at [1280, 461] on div "Is one of" at bounding box center [1282, 461] width 121 height 19
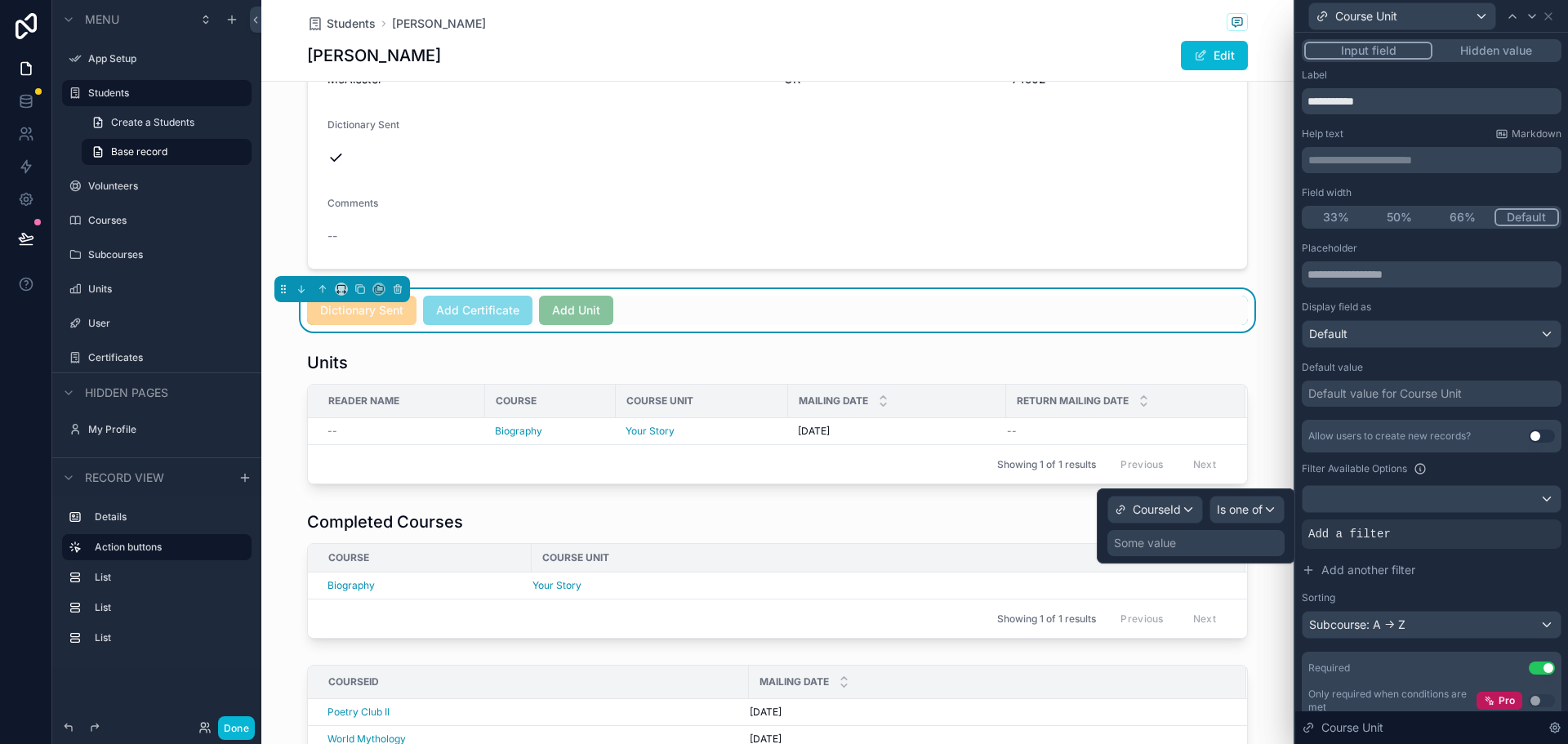
click at [1228, 541] on div "Some value" at bounding box center [1196, 543] width 177 height 27
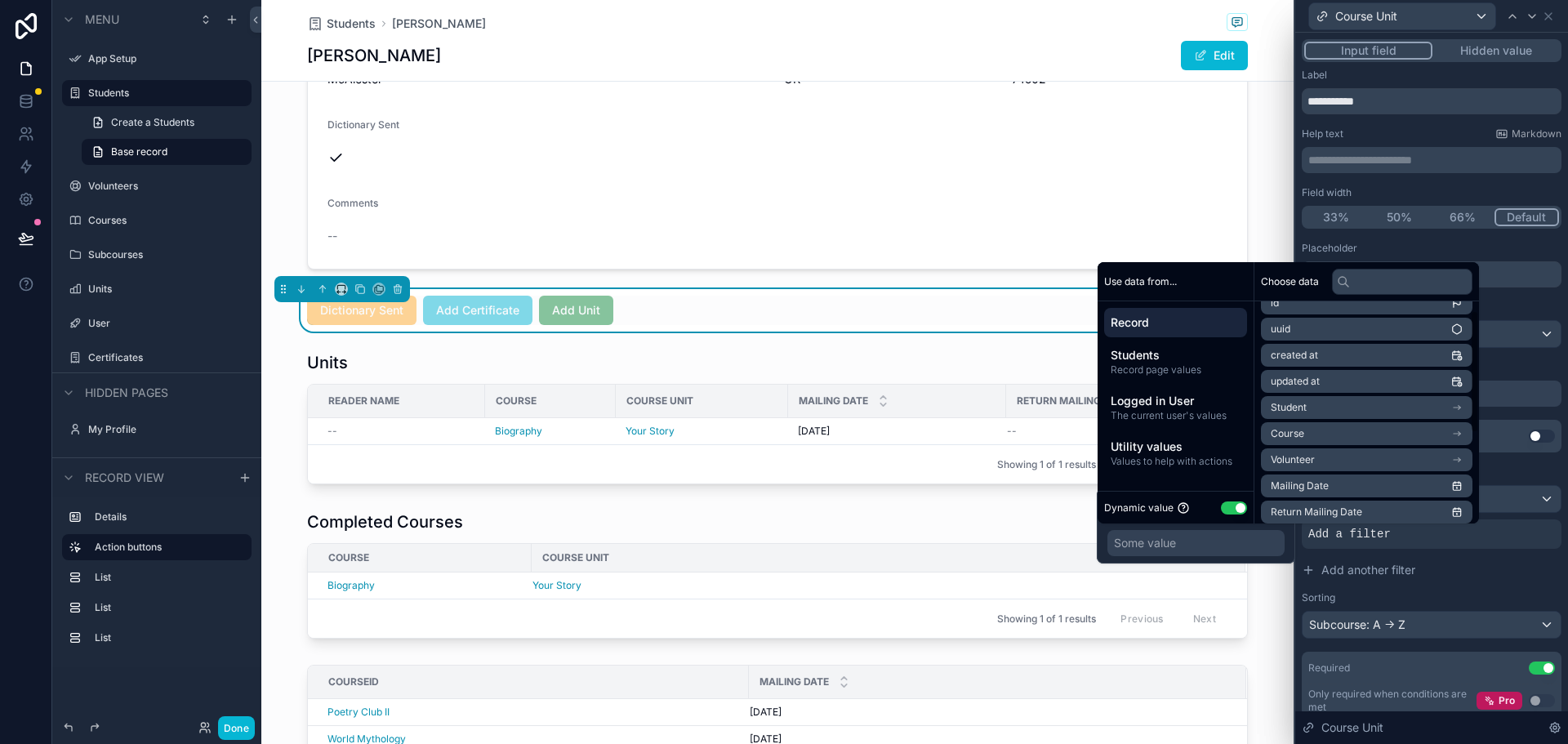
scroll to position [0, 0]
click at [1431, 449] on li "Course" at bounding box center [1366, 450] width 211 height 23
click at [1386, 477] on li "Title" at bounding box center [1366, 479] width 211 height 23
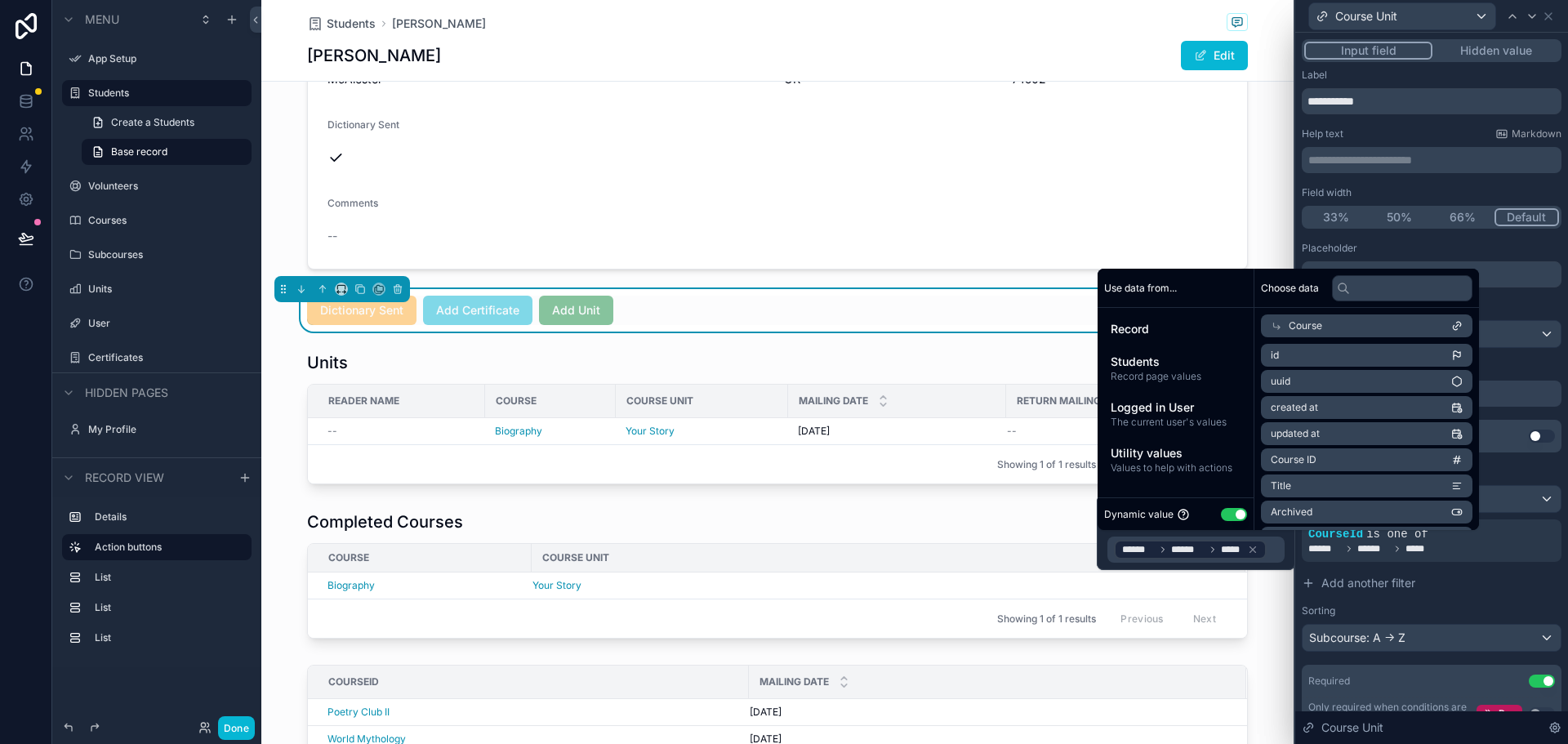
click at [1472, 602] on div "Allow users to create new records? Use setting Filter Available Options CourseI…" at bounding box center [1432, 536] width 260 height 232
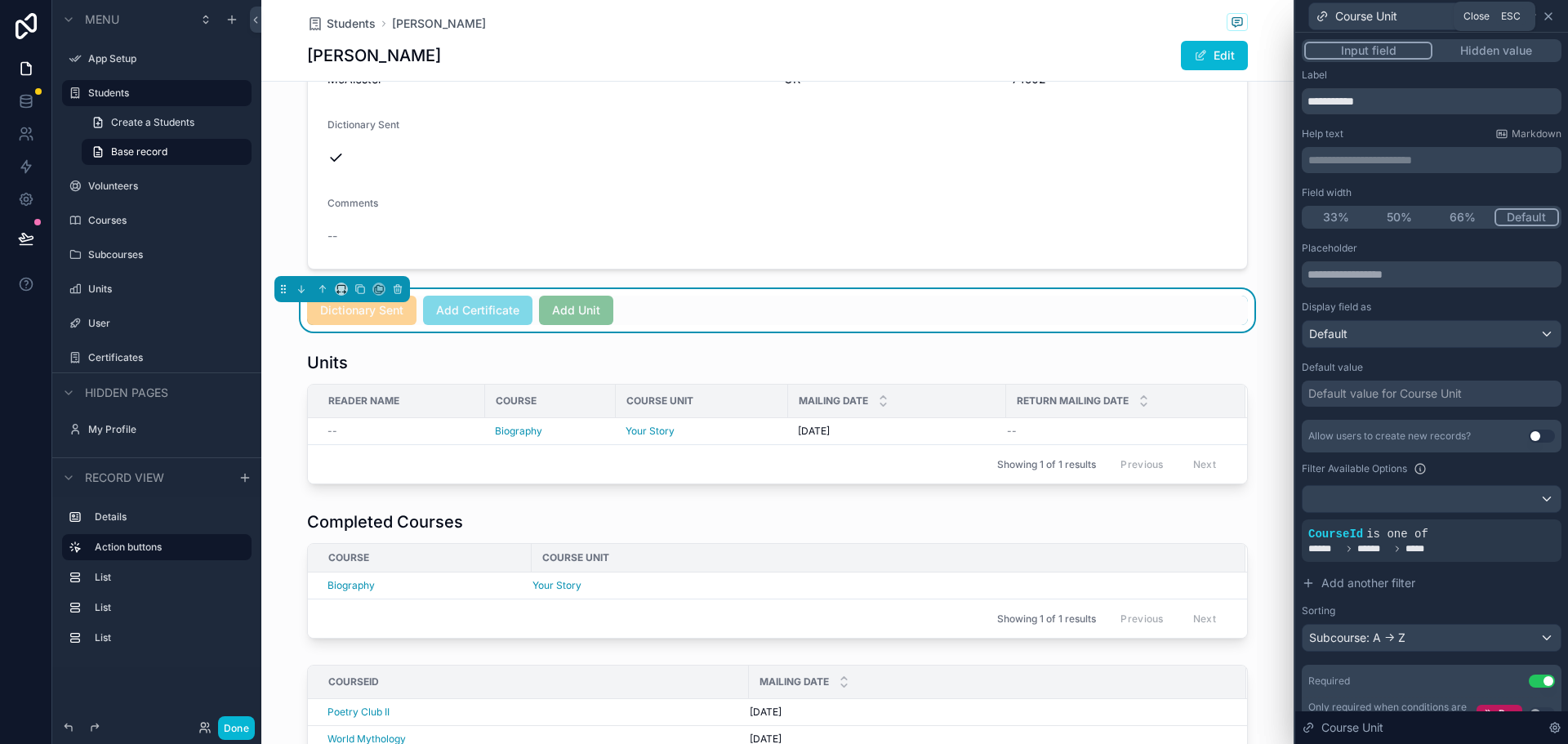
click at [1543, 15] on icon at bounding box center [1548, 16] width 13 height 13
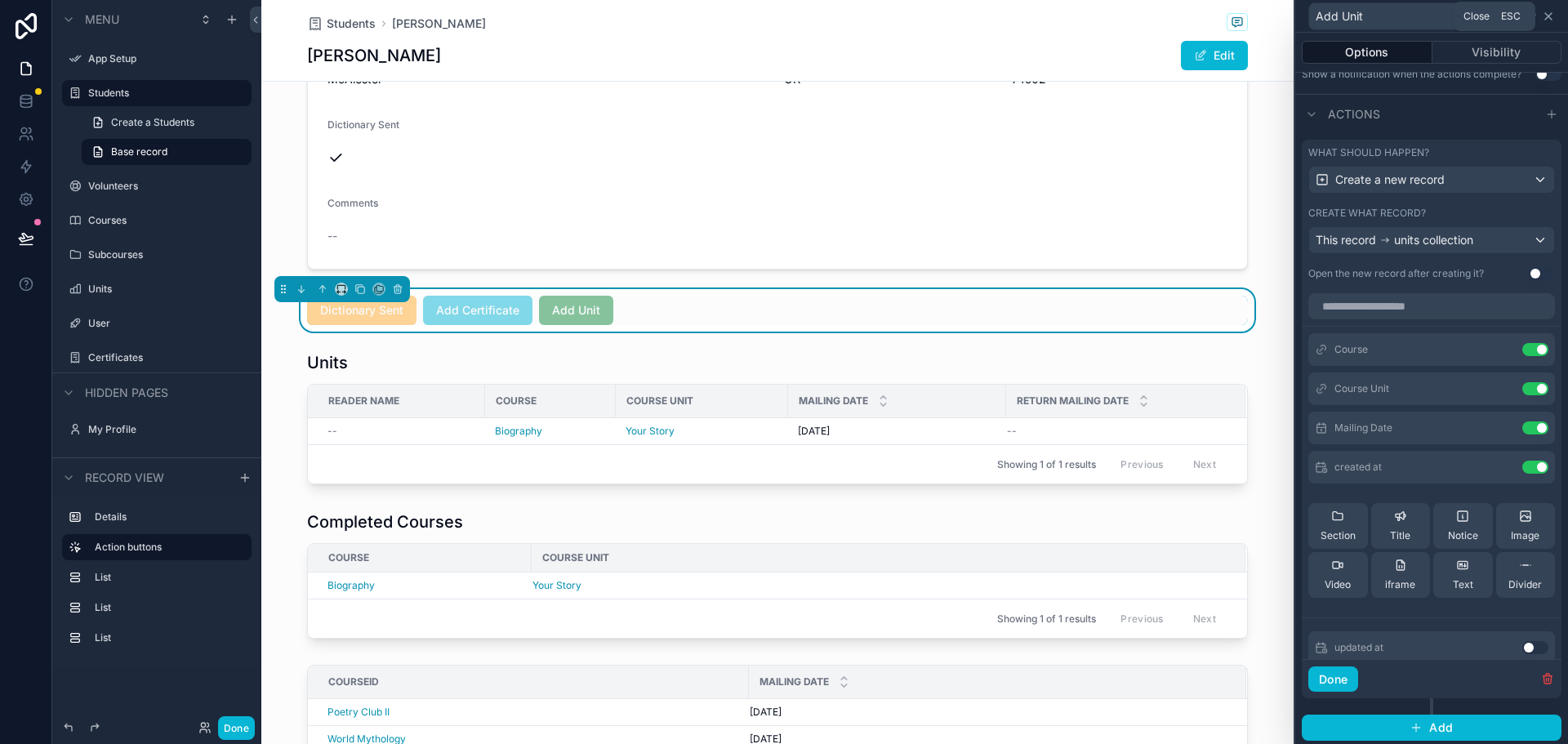
click at [1551, 19] on icon at bounding box center [1548, 16] width 6 height 6
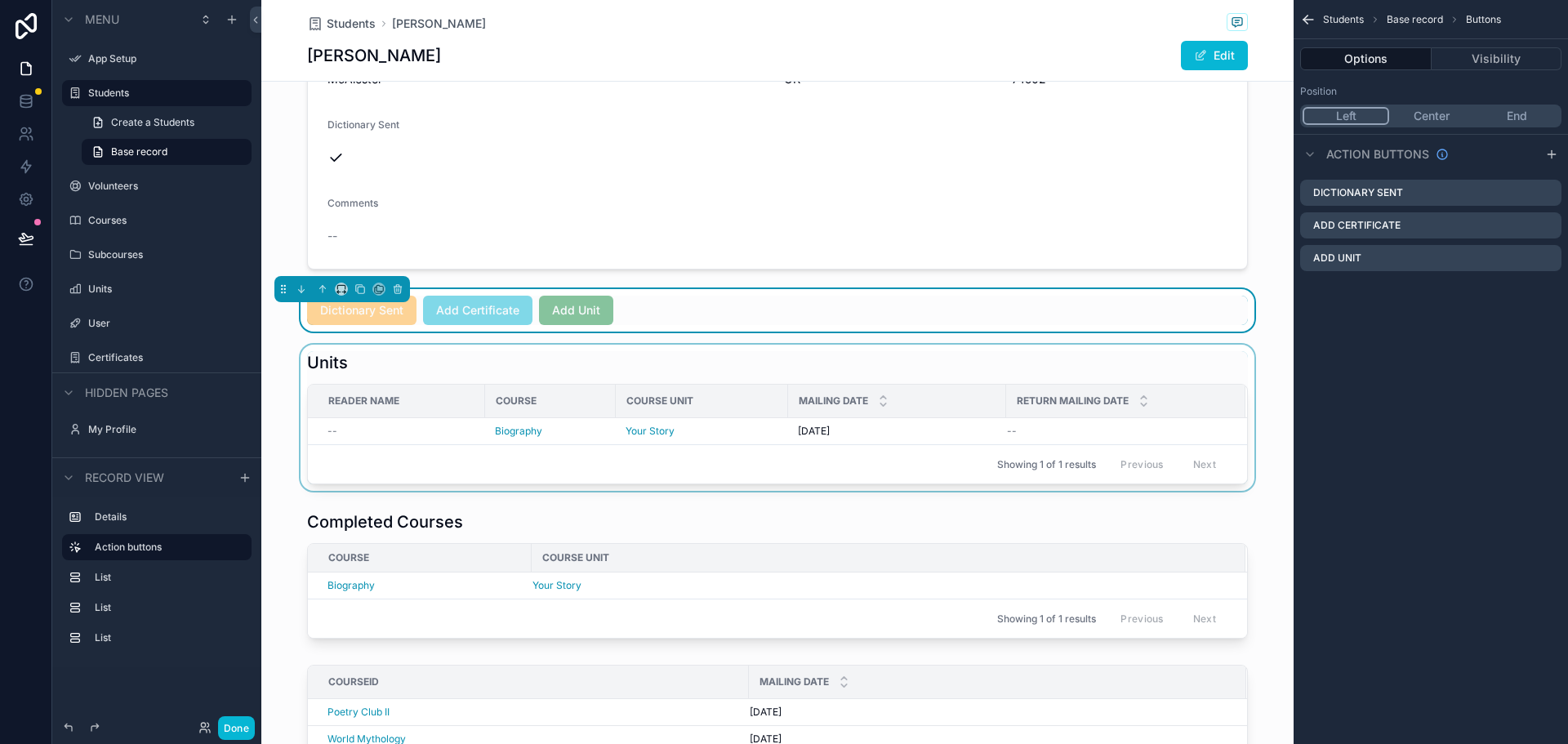
click at [1274, 454] on div "scrollable content" at bounding box center [776, 418] width 1032 height 146
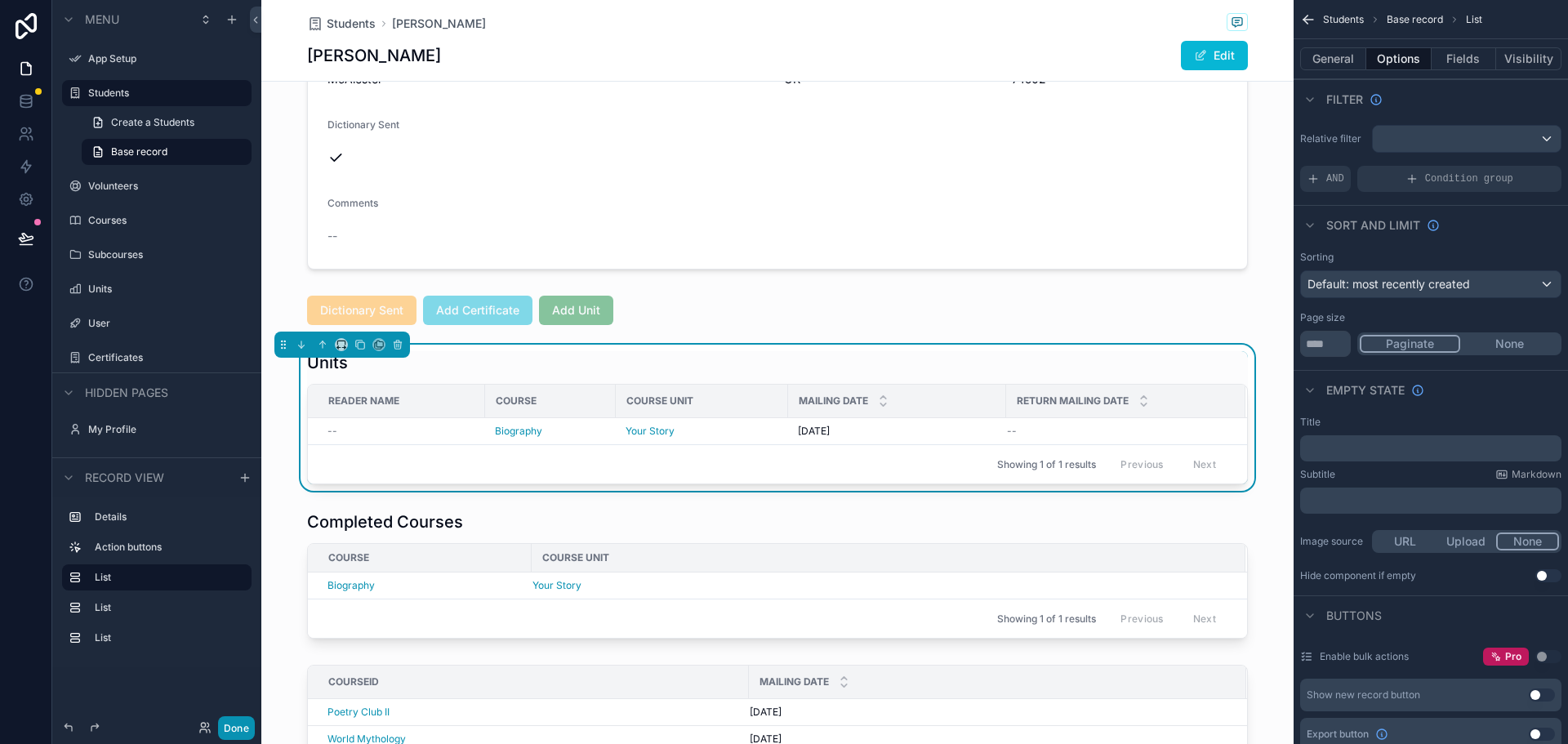
click at [233, 719] on button "Done" at bounding box center [237, 728] width 37 height 24
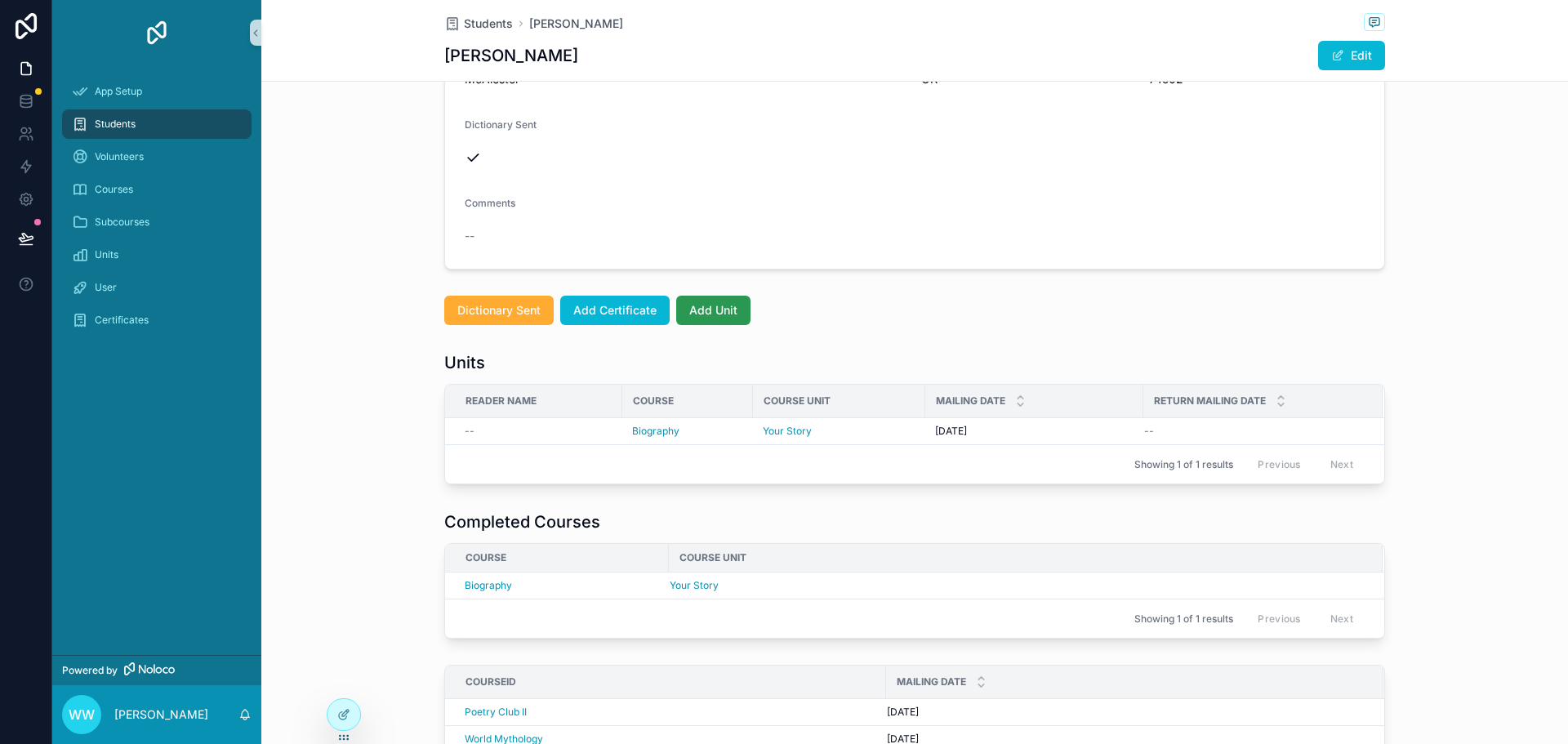
click at [719, 309] on span "Add Unit" at bounding box center [713, 311] width 48 height 16
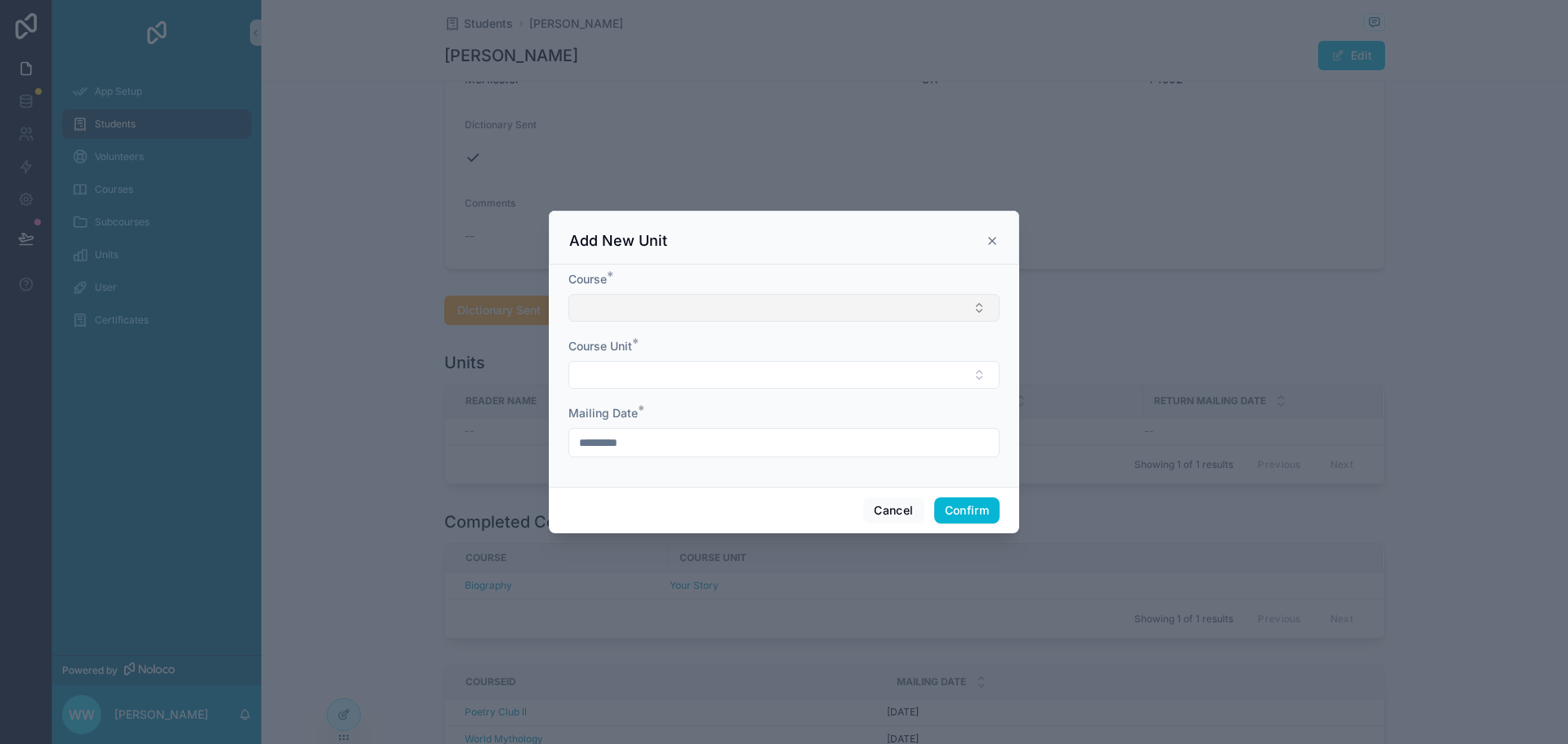
click at [678, 317] on button "Select Button" at bounding box center [784, 307] width 431 height 27
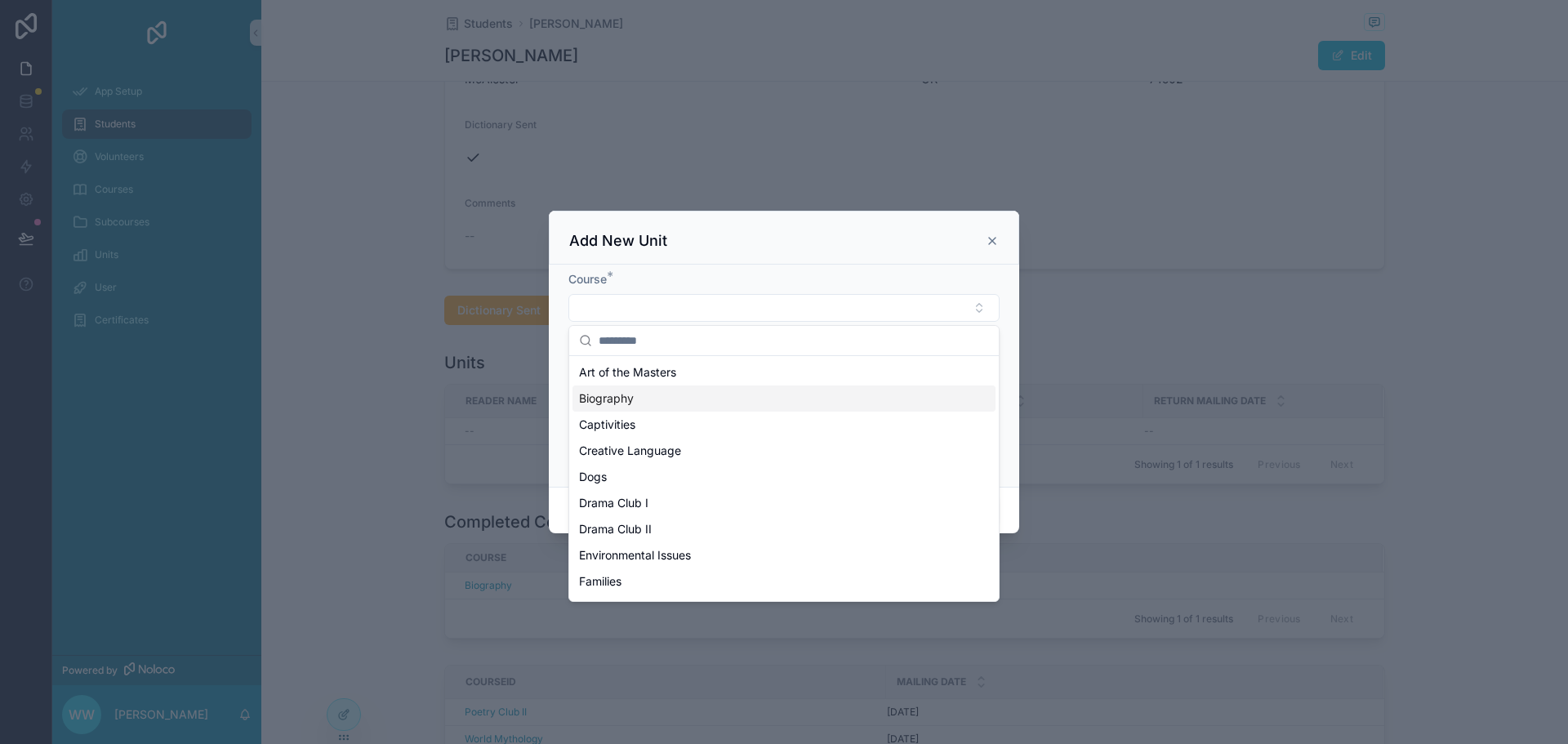
click at [632, 402] on span "Biography" at bounding box center [607, 398] width 55 height 16
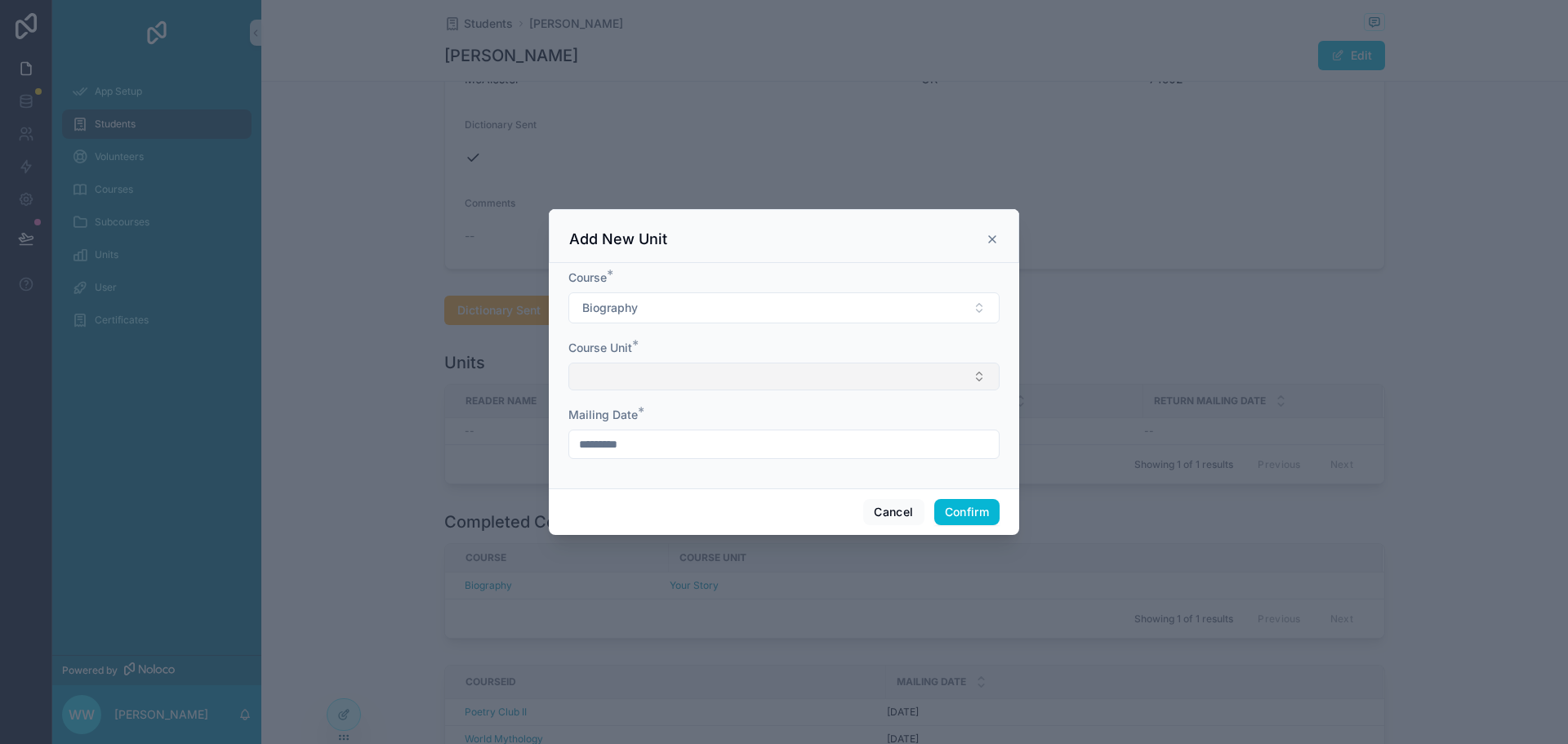
click at [683, 379] on button "Select Button" at bounding box center [784, 376] width 431 height 27
click at [678, 407] on input "text" at bounding box center [793, 409] width 390 height 29
click at [663, 389] on button "Select Button" at bounding box center [784, 376] width 431 height 27
click at [642, 372] on button "Select Button" at bounding box center [784, 376] width 431 height 27
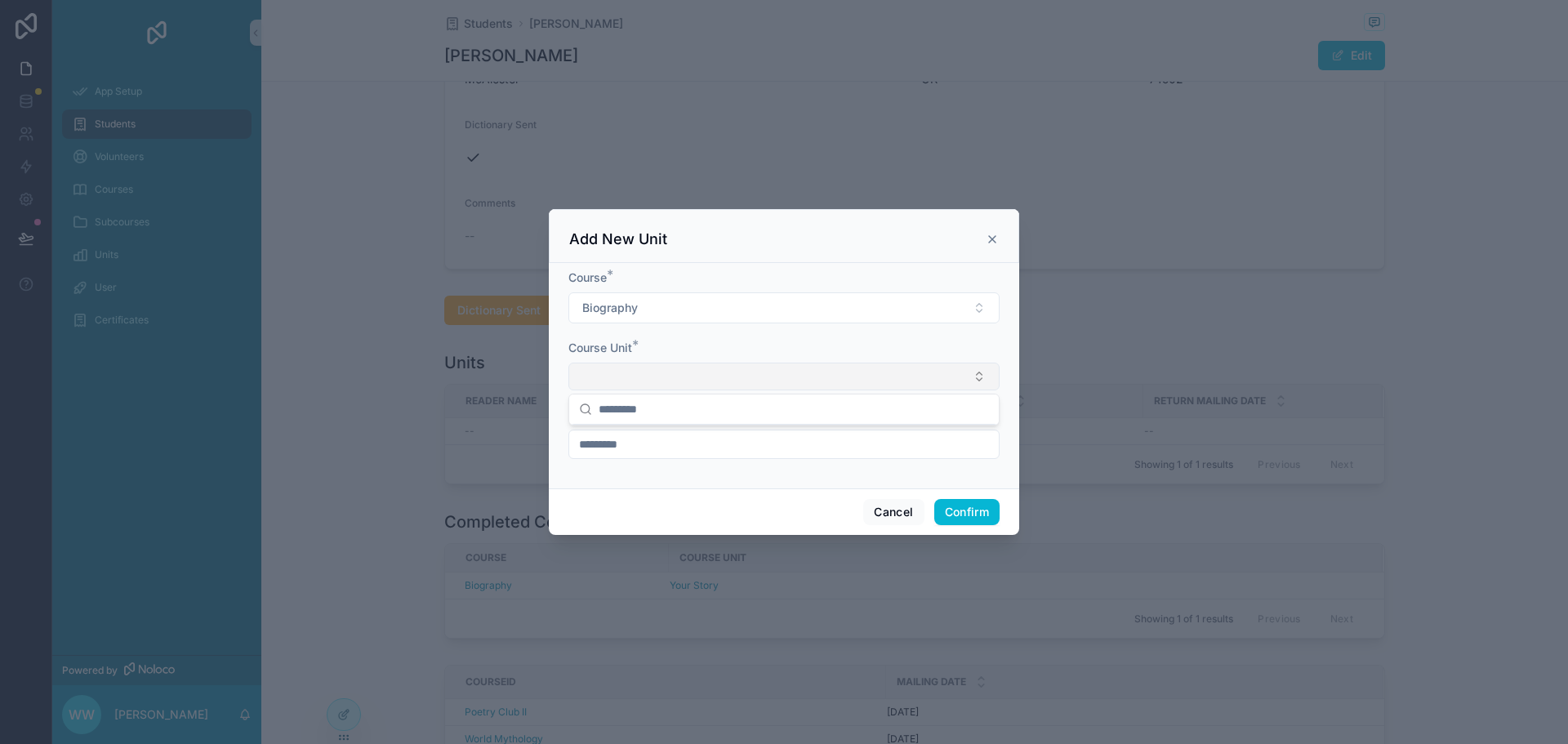
click at [642, 372] on button "Select Button" at bounding box center [784, 376] width 431 height 27
click at [656, 380] on button "Select Button" at bounding box center [784, 376] width 431 height 27
click at [623, 407] on input "text" at bounding box center [793, 409] width 390 height 29
type input "****"
click at [877, 507] on button "Cancel" at bounding box center [893, 512] width 60 height 27
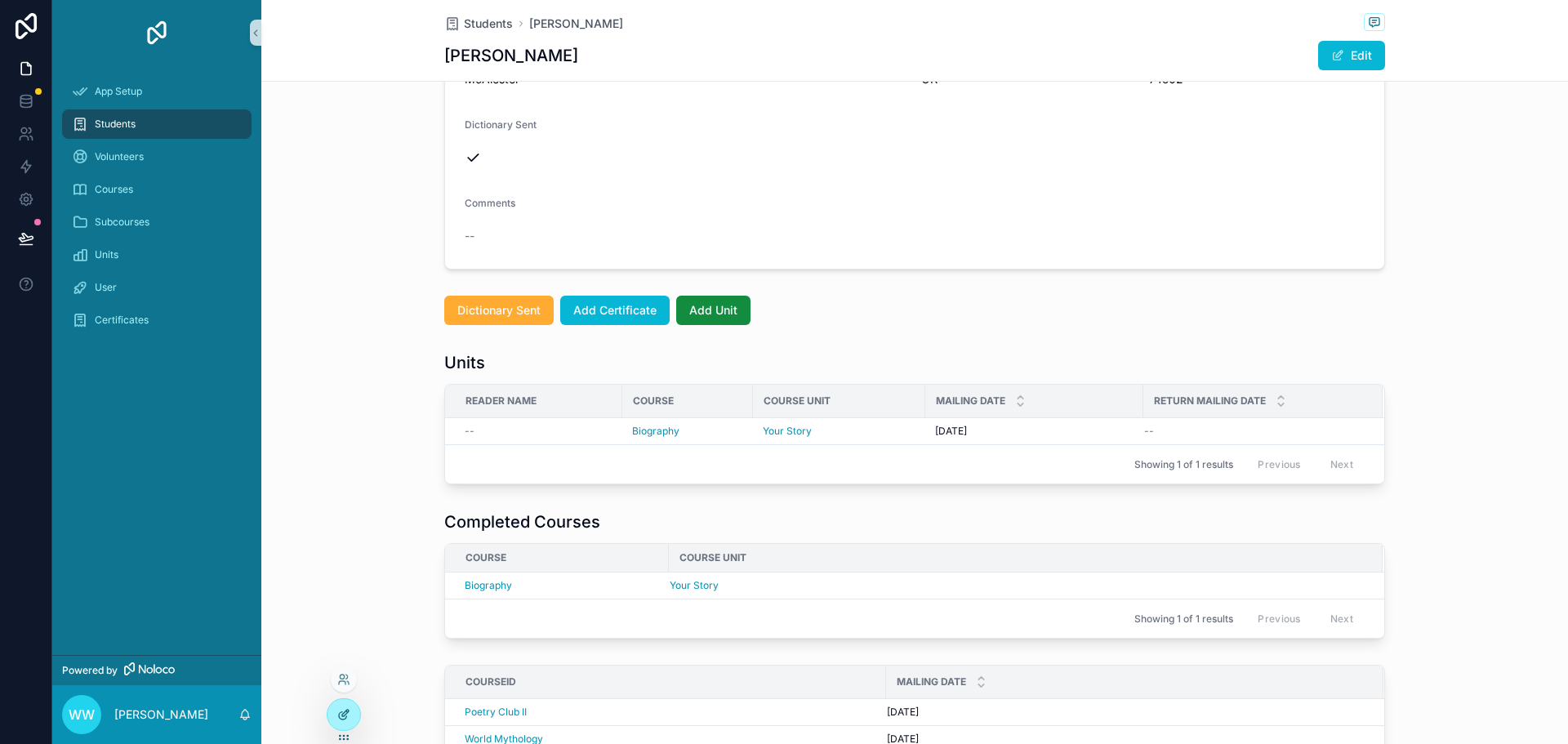
click at [342, 714] on icon at bounding box center [343, 714] width 13 height 13
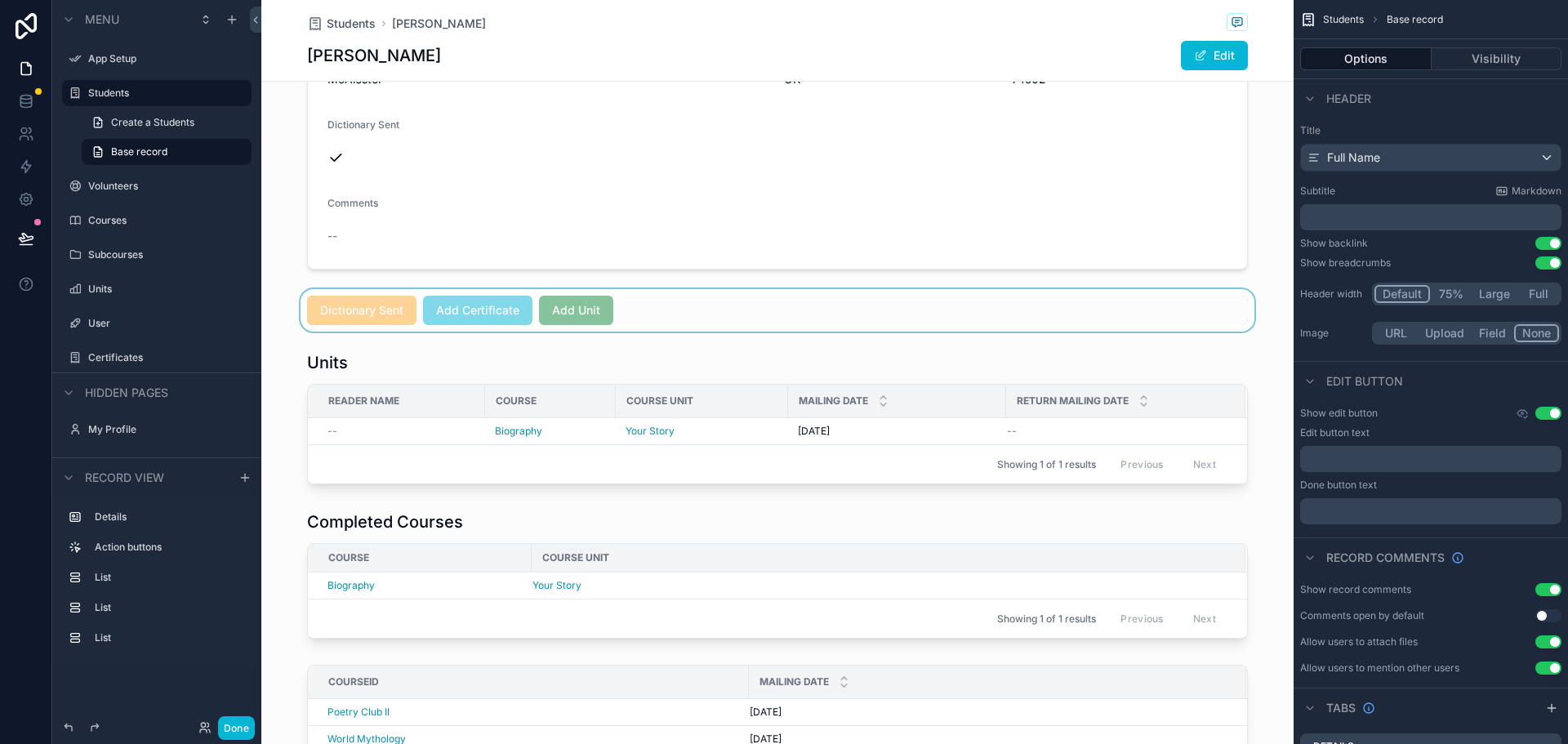
click at [580, 315] on div "scrollable content" at bounding box center [776, 311] width 1032 height 42
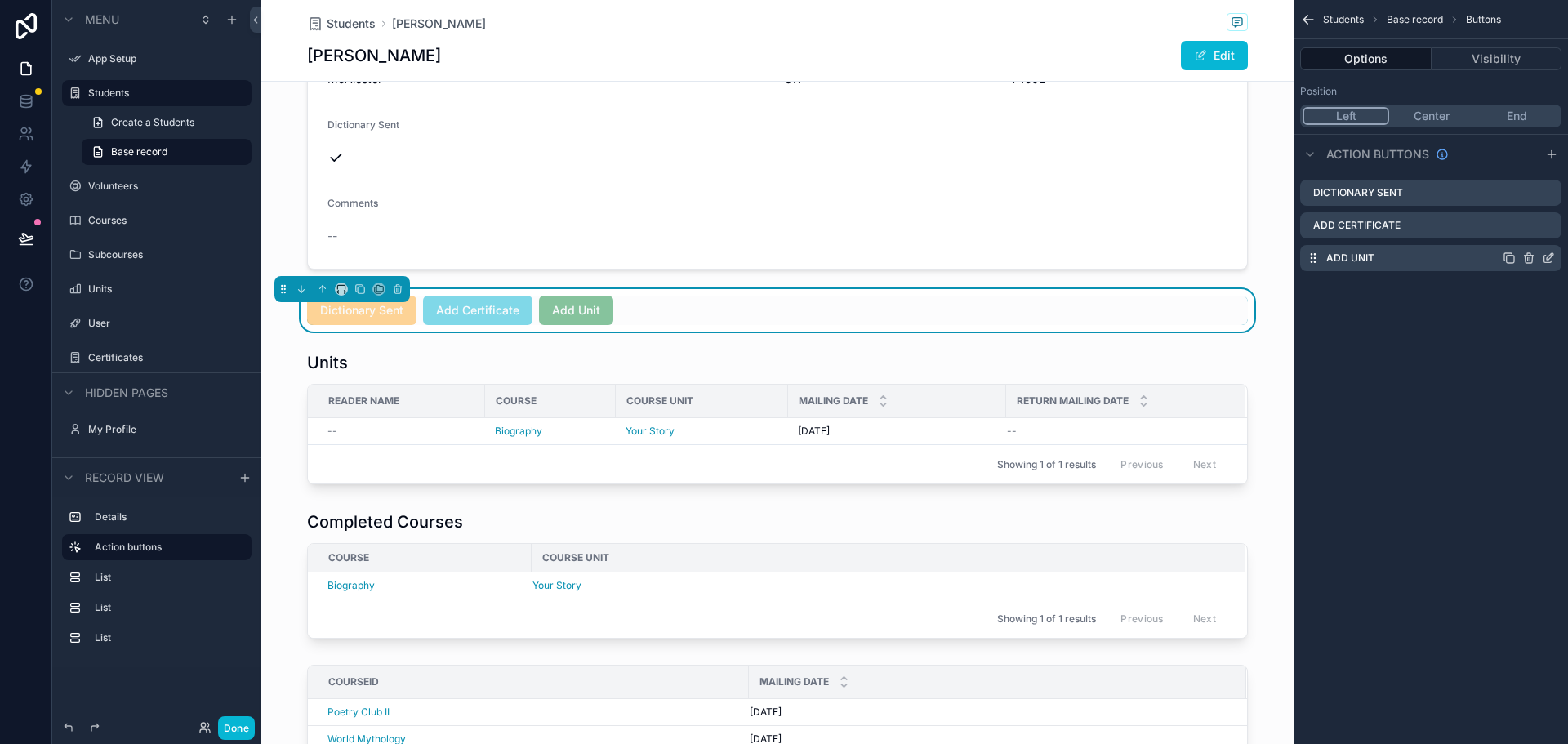
click at [1400, 263] on div "Add Unit" at bounding box center [1430, 258] width 261 height 27
click at [1548, 257] on icon "scrollable content" at bounding box center [1548, 257] width 13 height 13
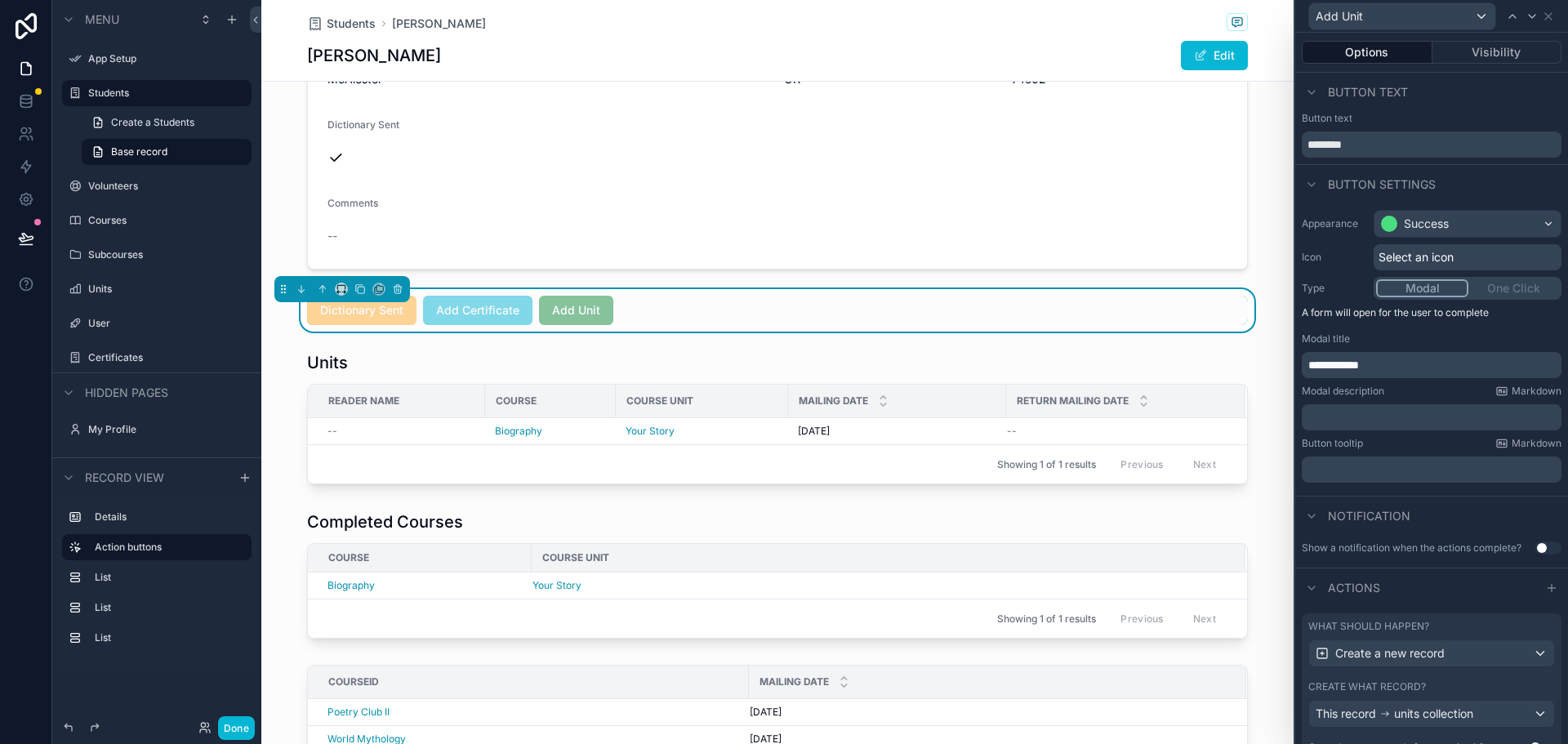
scroll to position [65, 0]
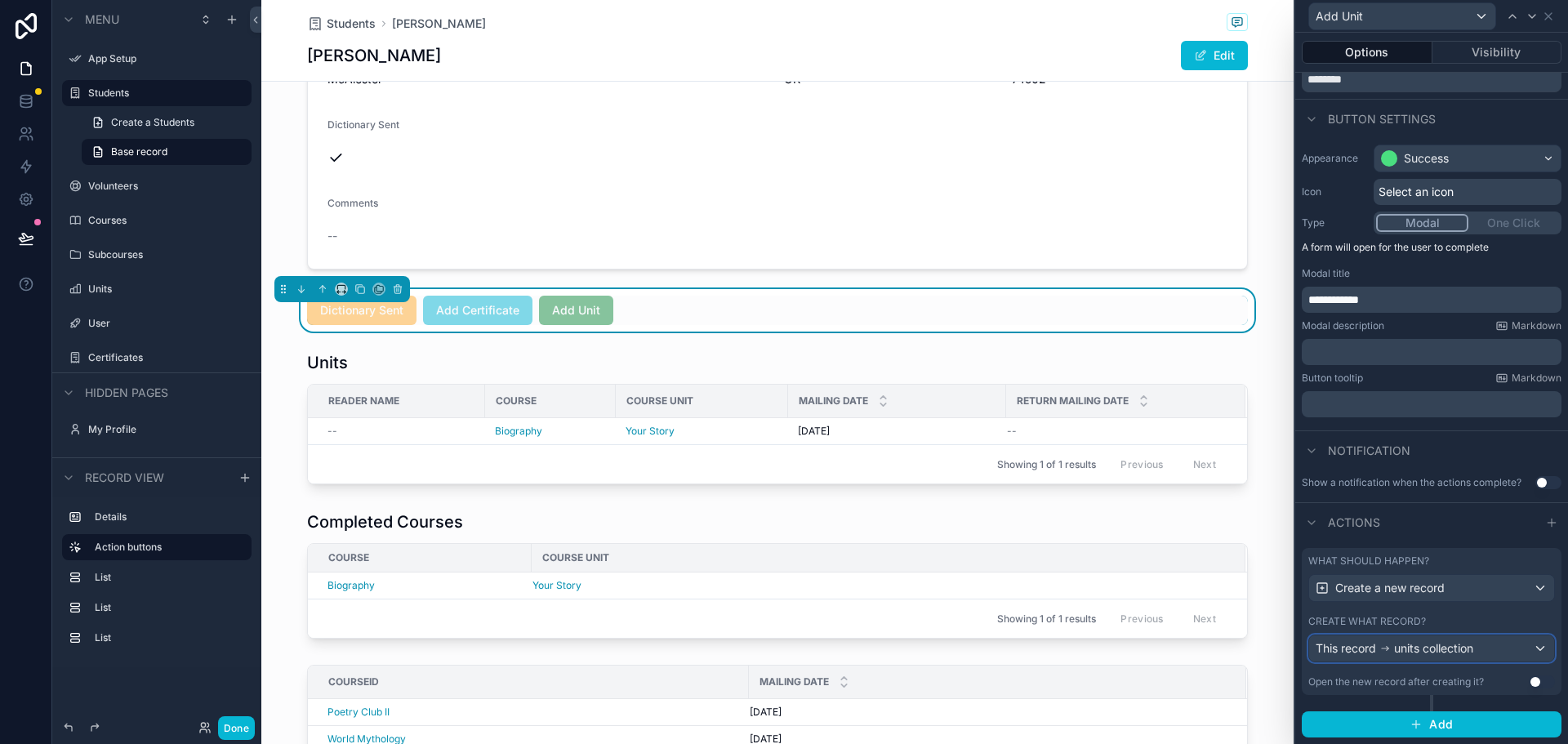
click at [1527, 648] on div "This record units collection" at bounding box center [1431, 648] width 245 height 27
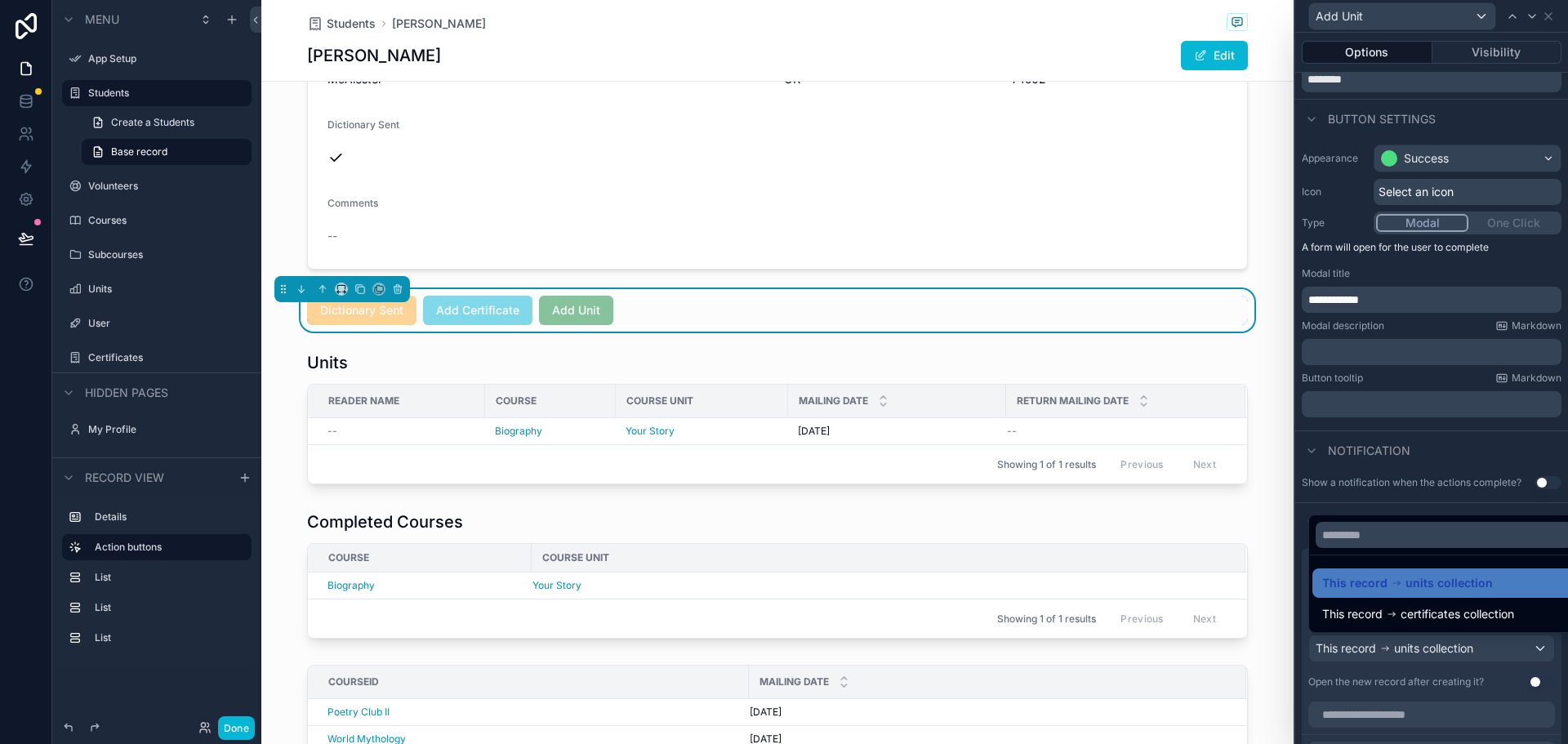
click at [1307, 694] on div at bounding box center [1431, 372] width 272 height 744
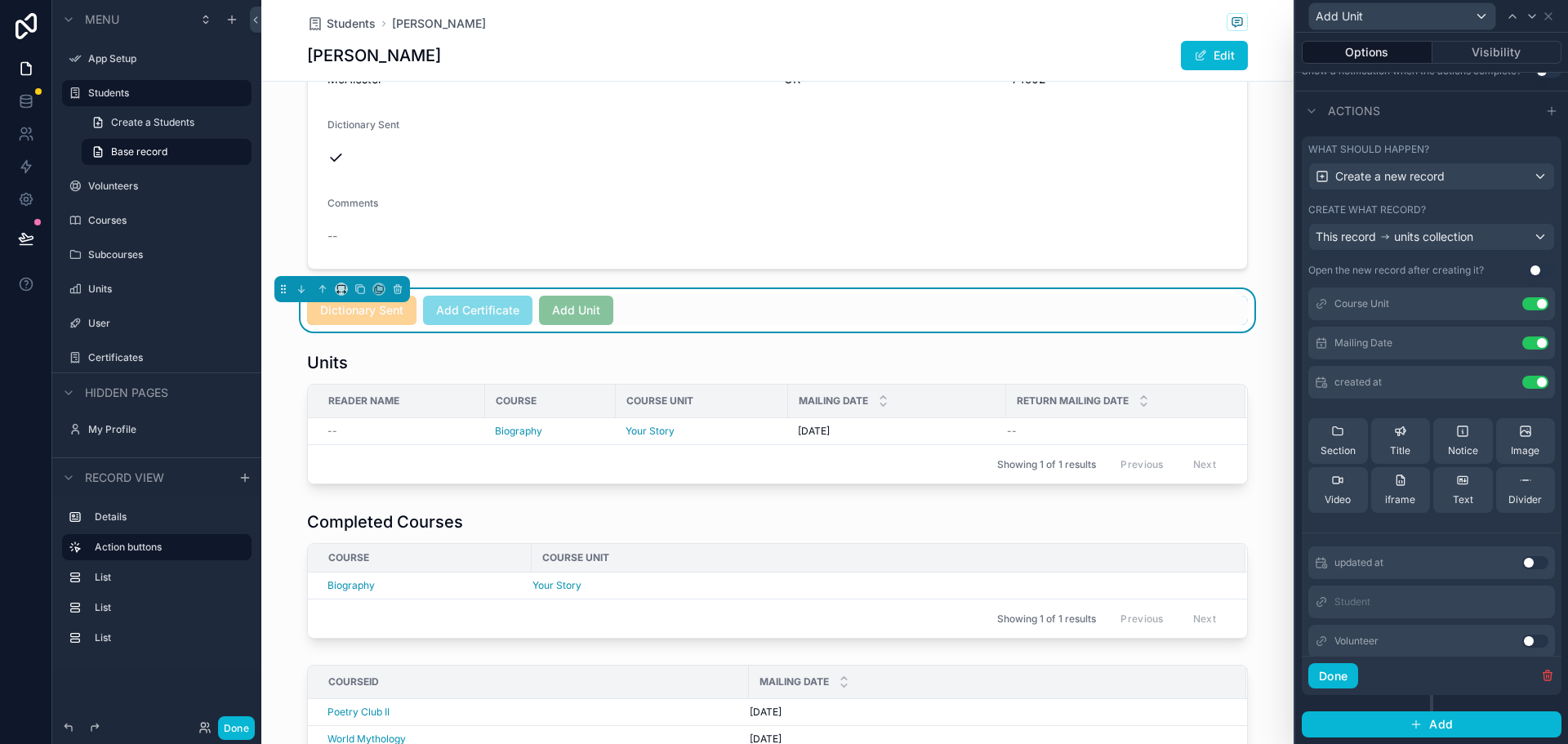
scroll to position [54, 0]
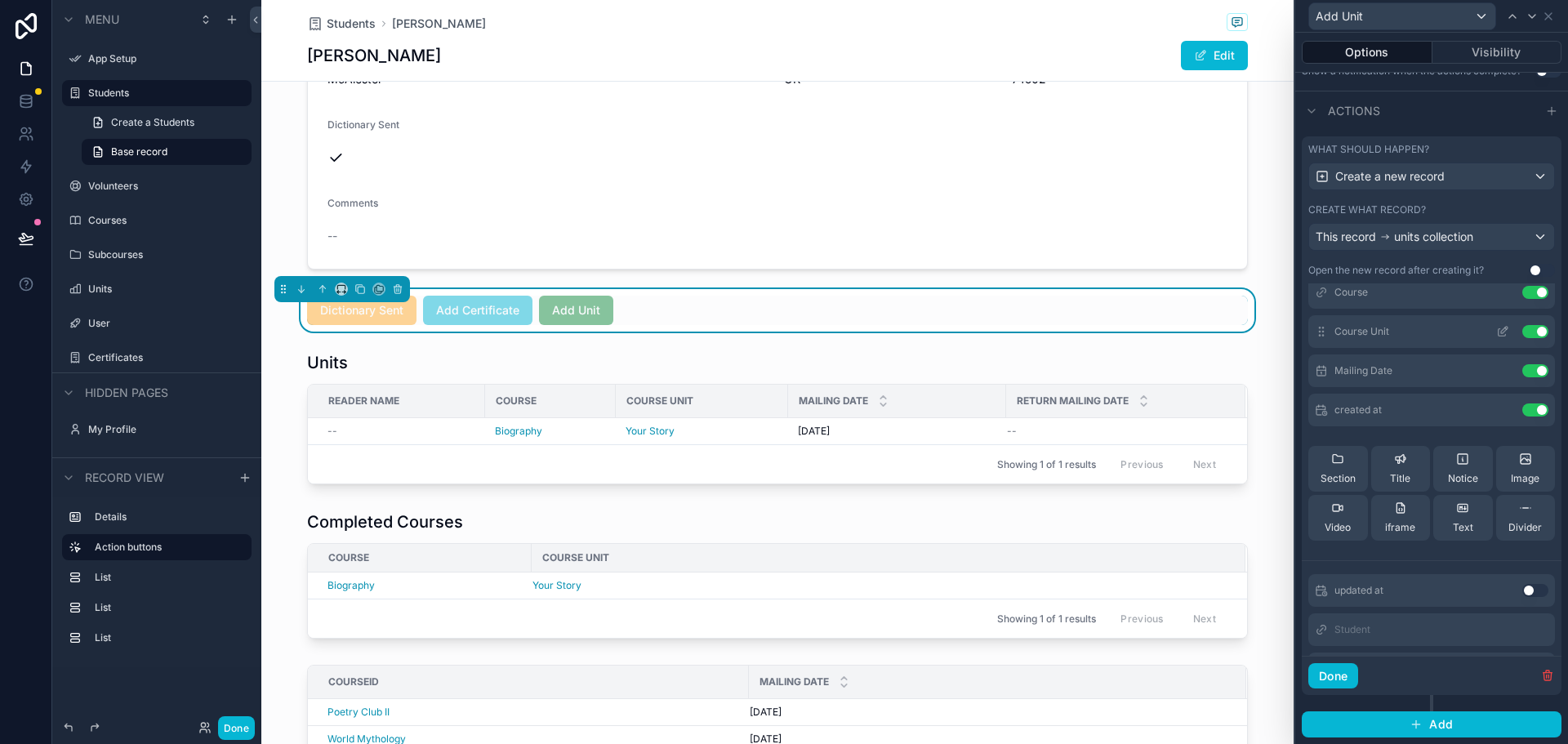
click at [1495, 330] on icon at bounding box center [1502, 331] width 13 height 13
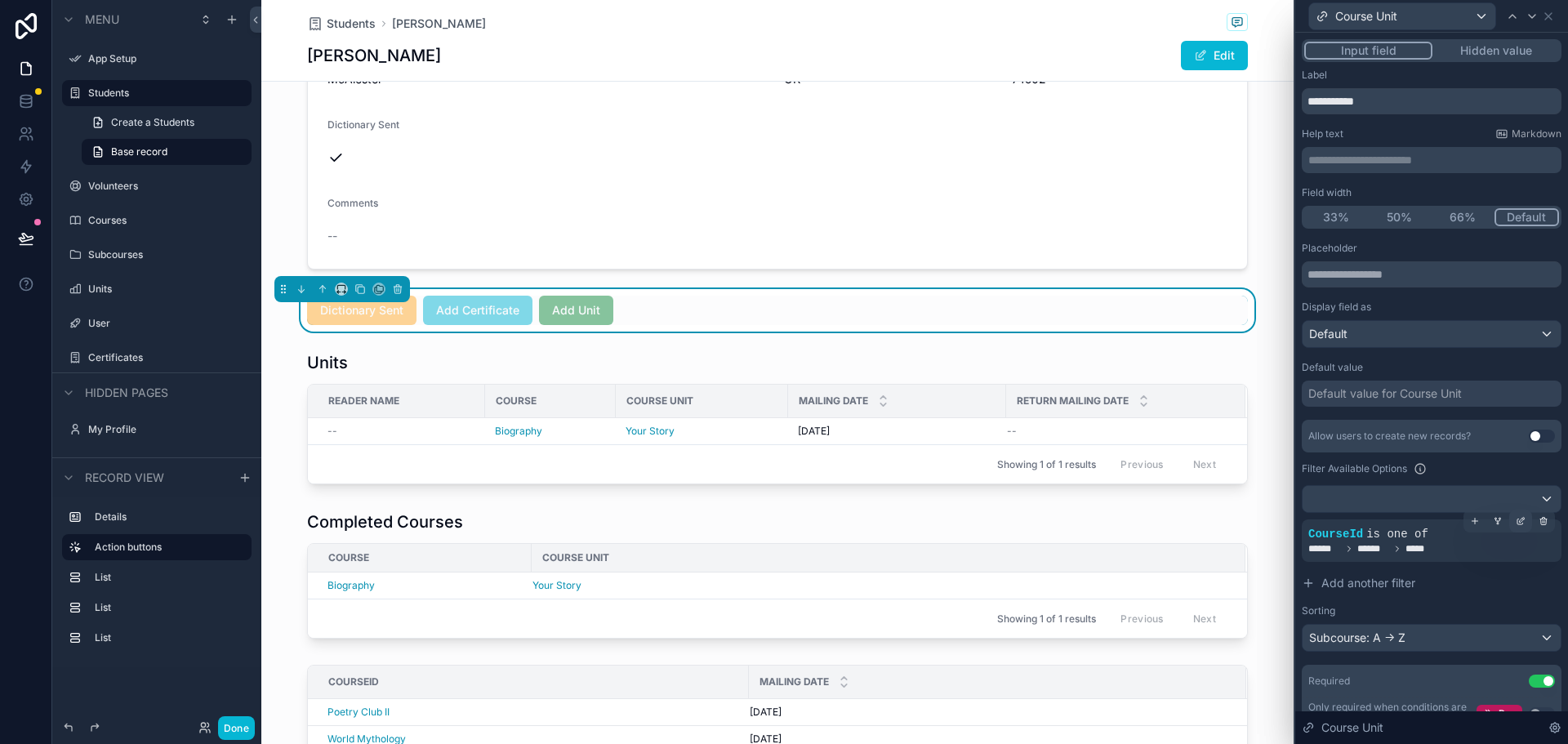
click at [1519, 521] on icon at bounding box center [1522, 519] width 5 height 5
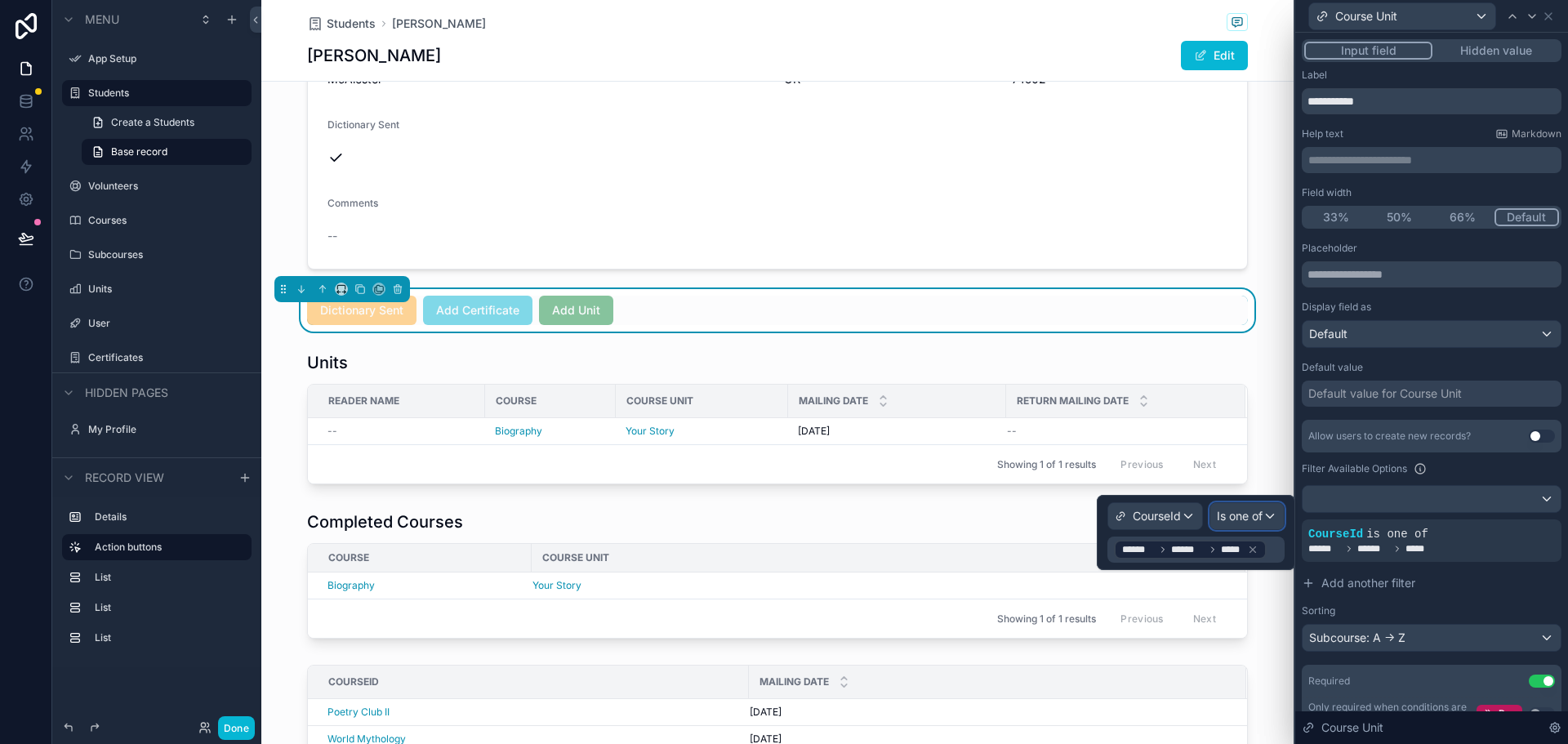
click at [1230, 518] on span "Is one of" at bounding box center [1240, 516] width 46 height 16
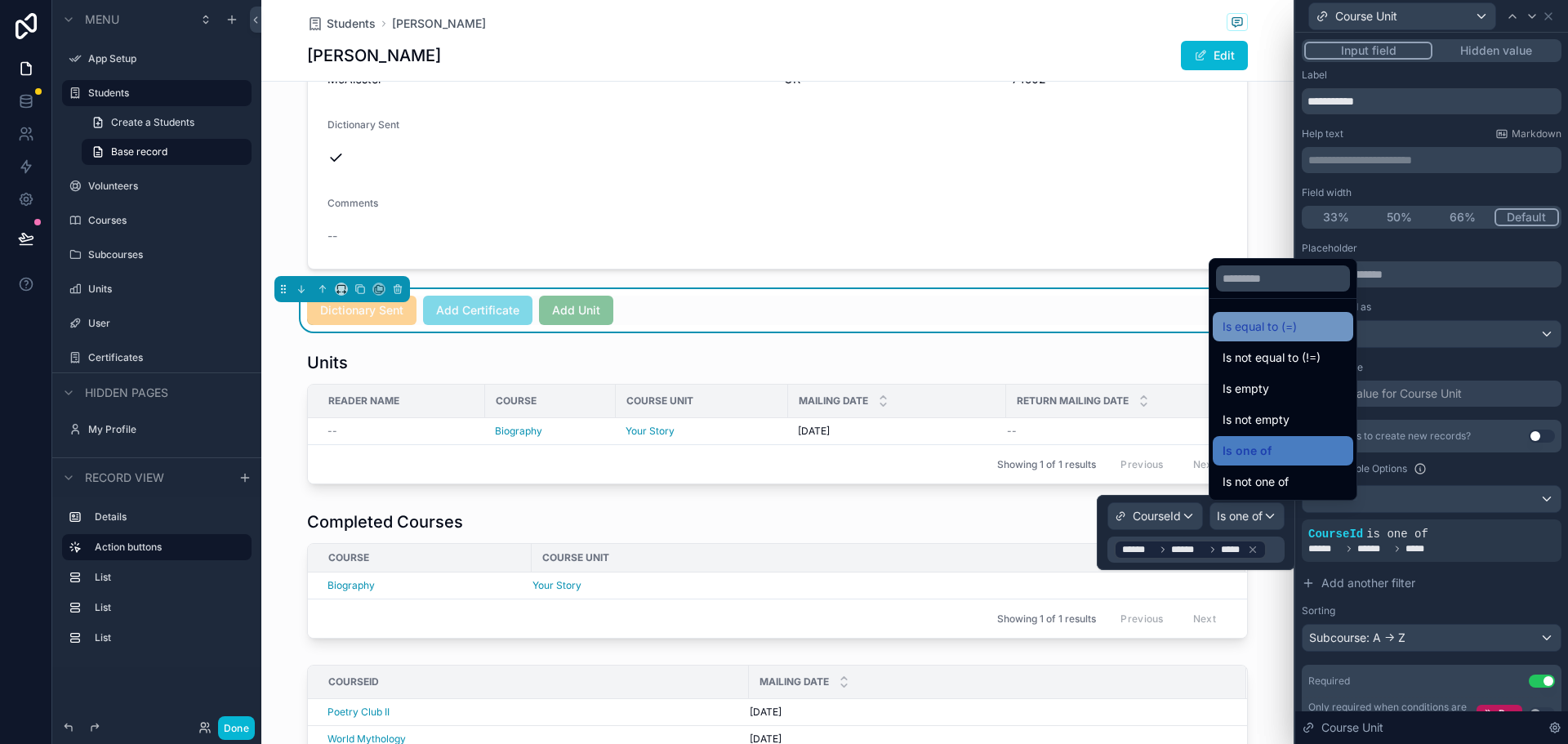
click at [1280, 334] on span "Is equal to (=)" at bounding box center [1259, 326] width 74 height 19
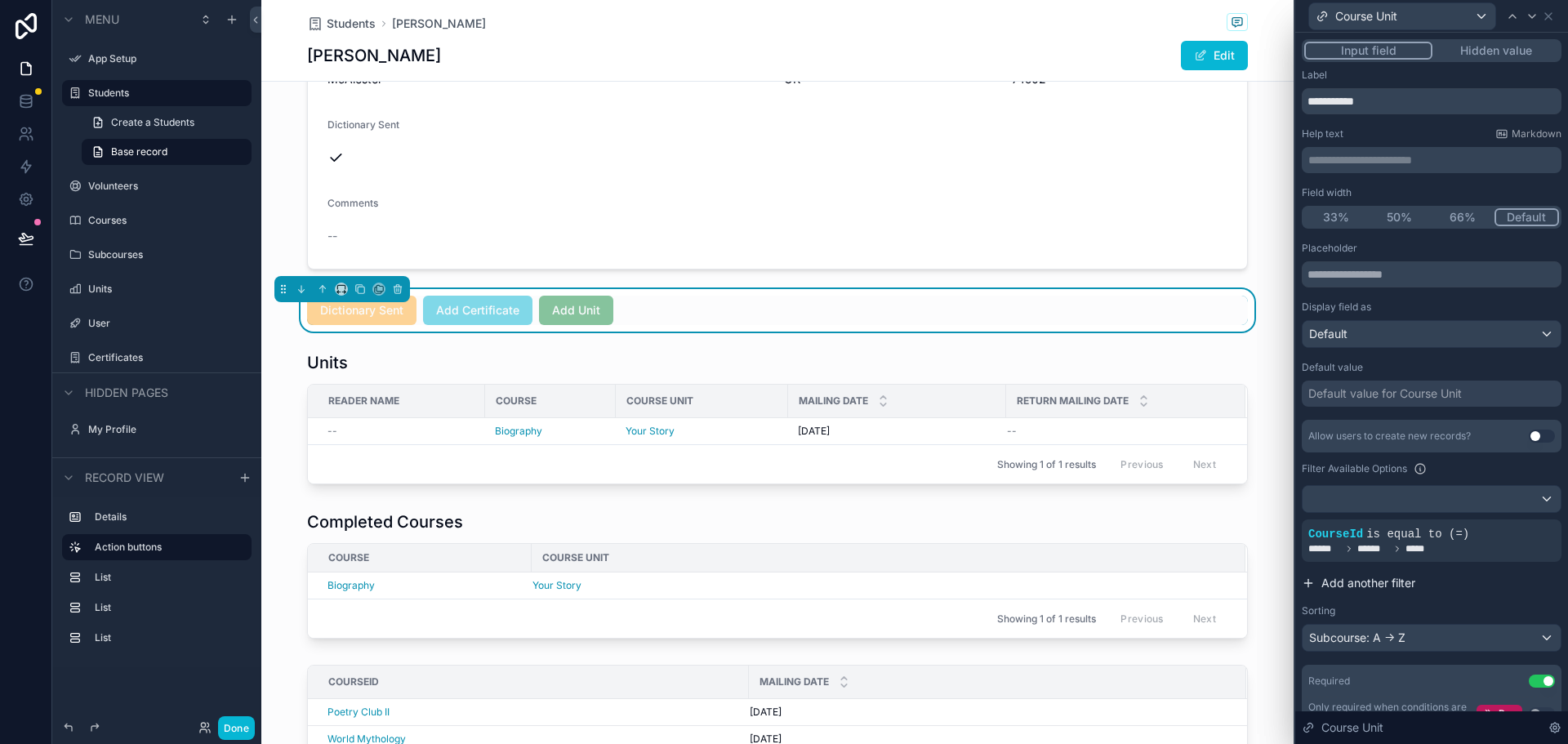
click at [1492, 594] on button "Add another filter" at bounding box center [1432, 583] width 260 height 29
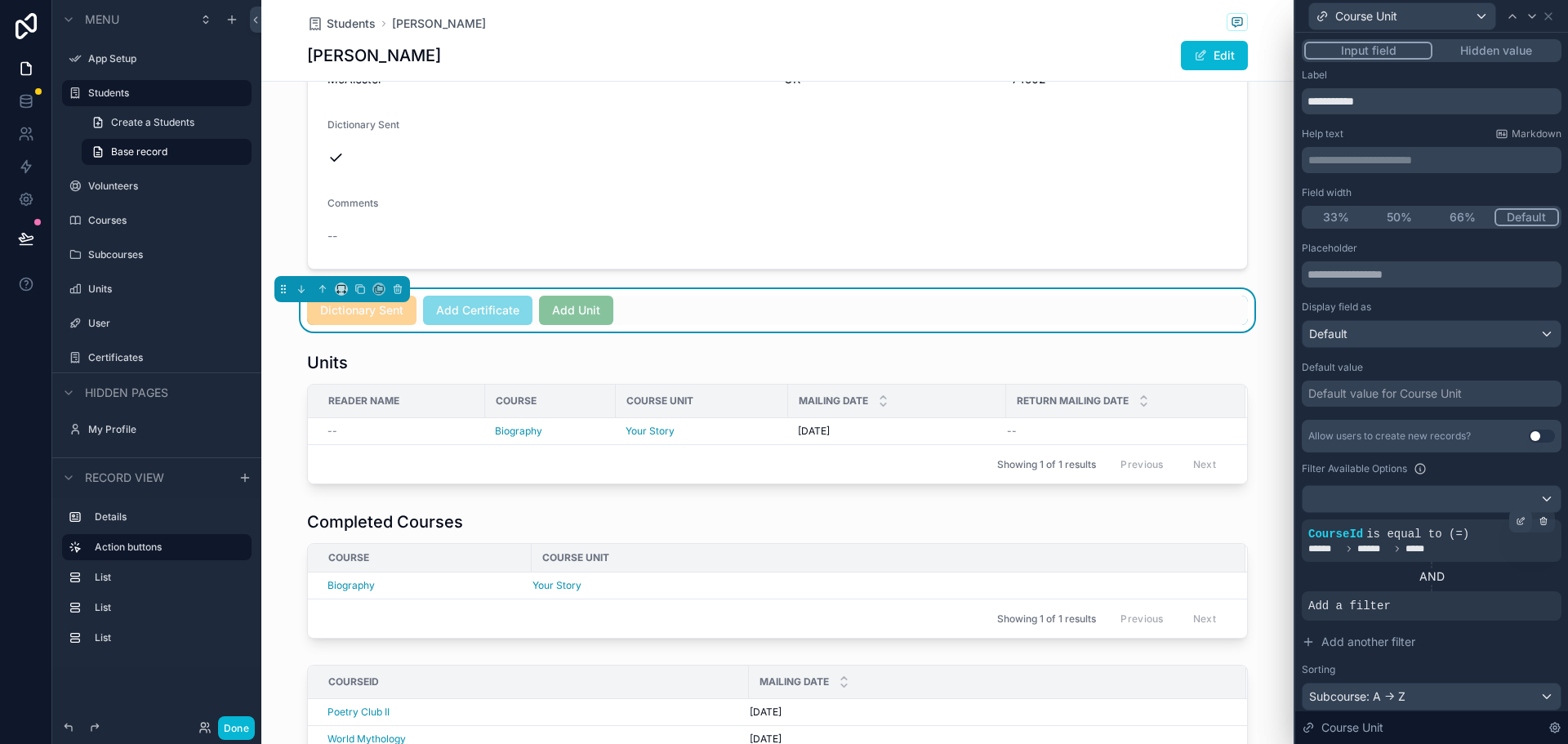
click at [1516, 520] on icon at bounding box center [1520, 521] width 10 height 10
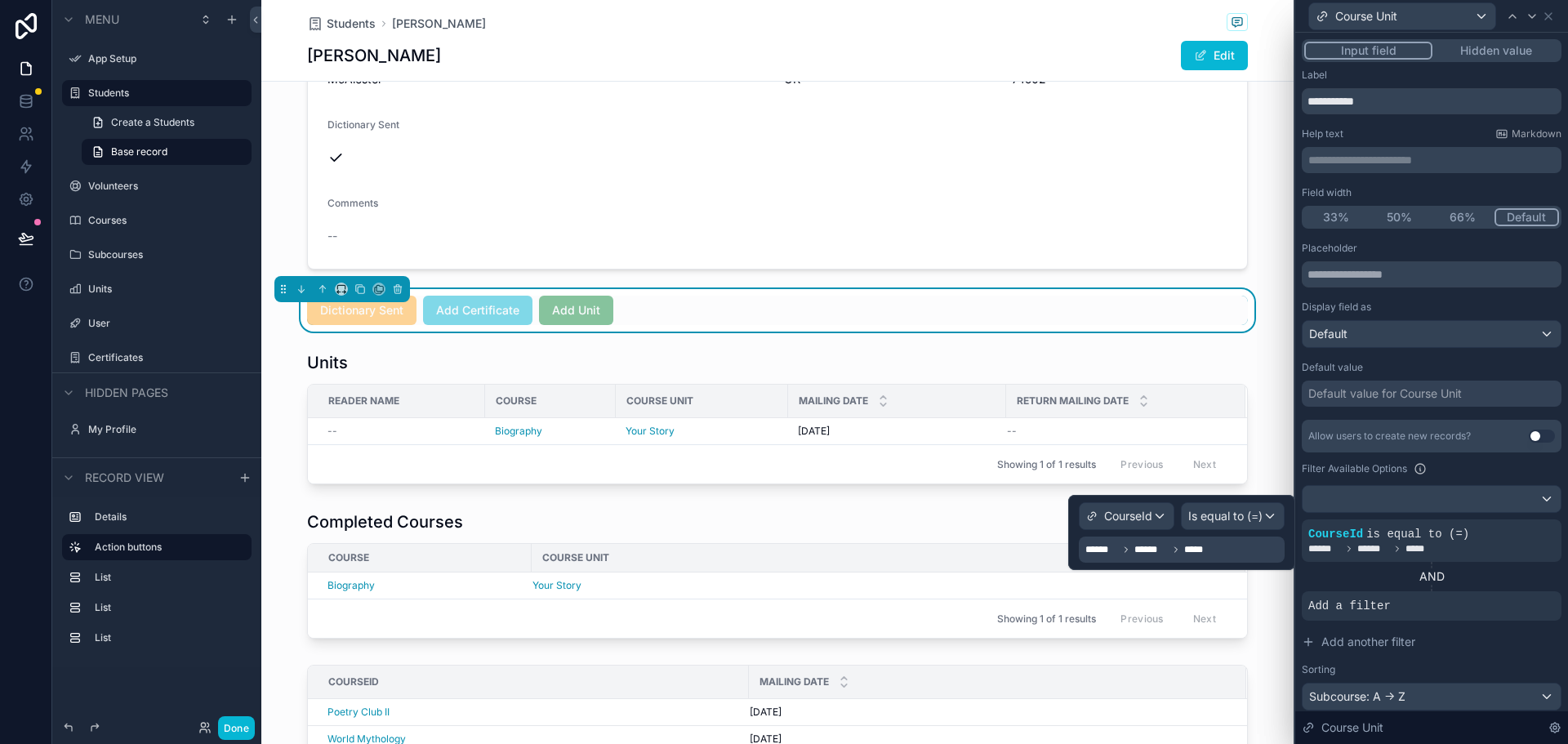
click at [1243, 545] on div "****** ****** *****" at bounding box center [1182, 550] width 206 height 27
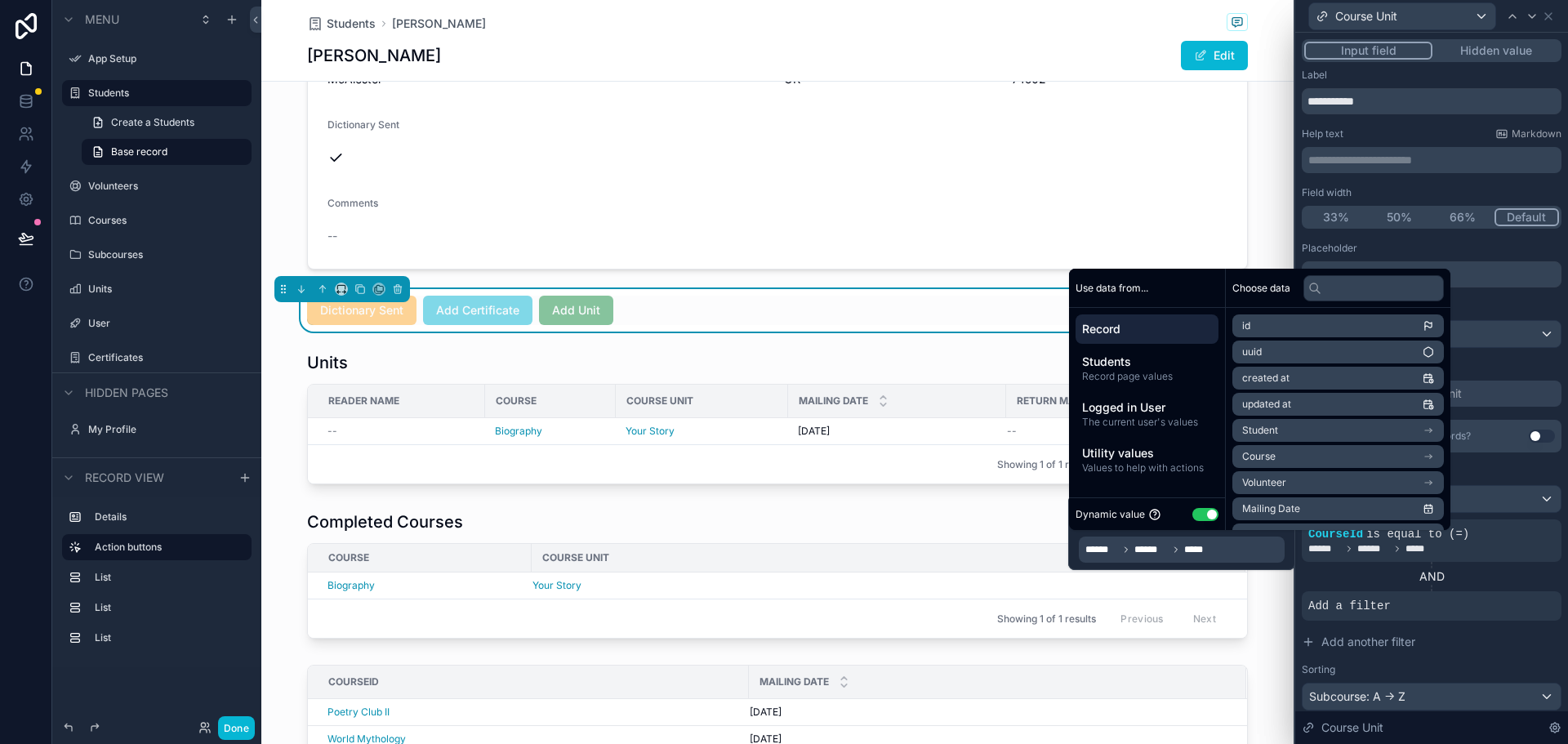
click at [1209, 517] on button "Use setting" at bounding box center [1205, 514] width 27 height 13
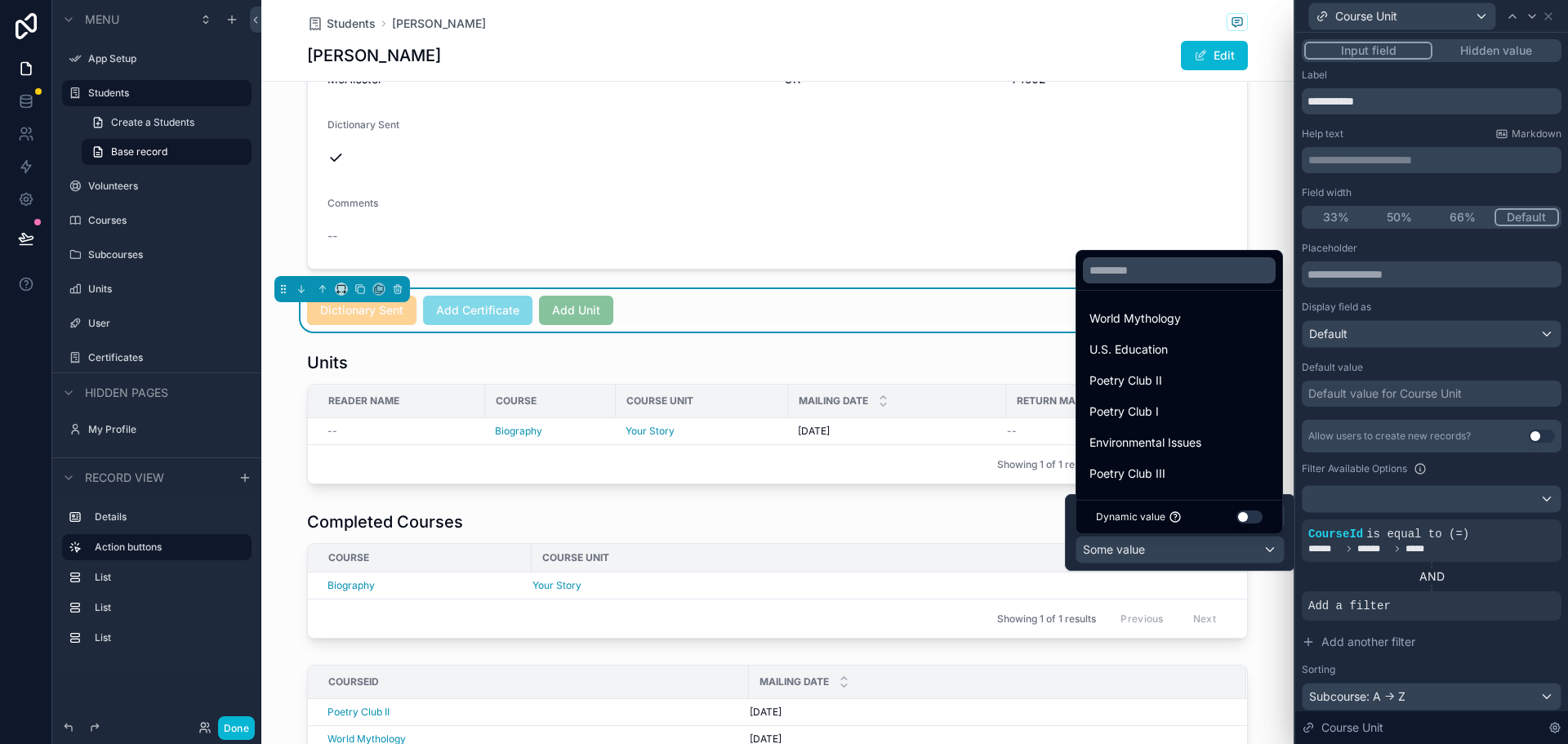
click at [1249, 518] on button "Use setting" at bounding box center [1250, 517] width 27 height 13
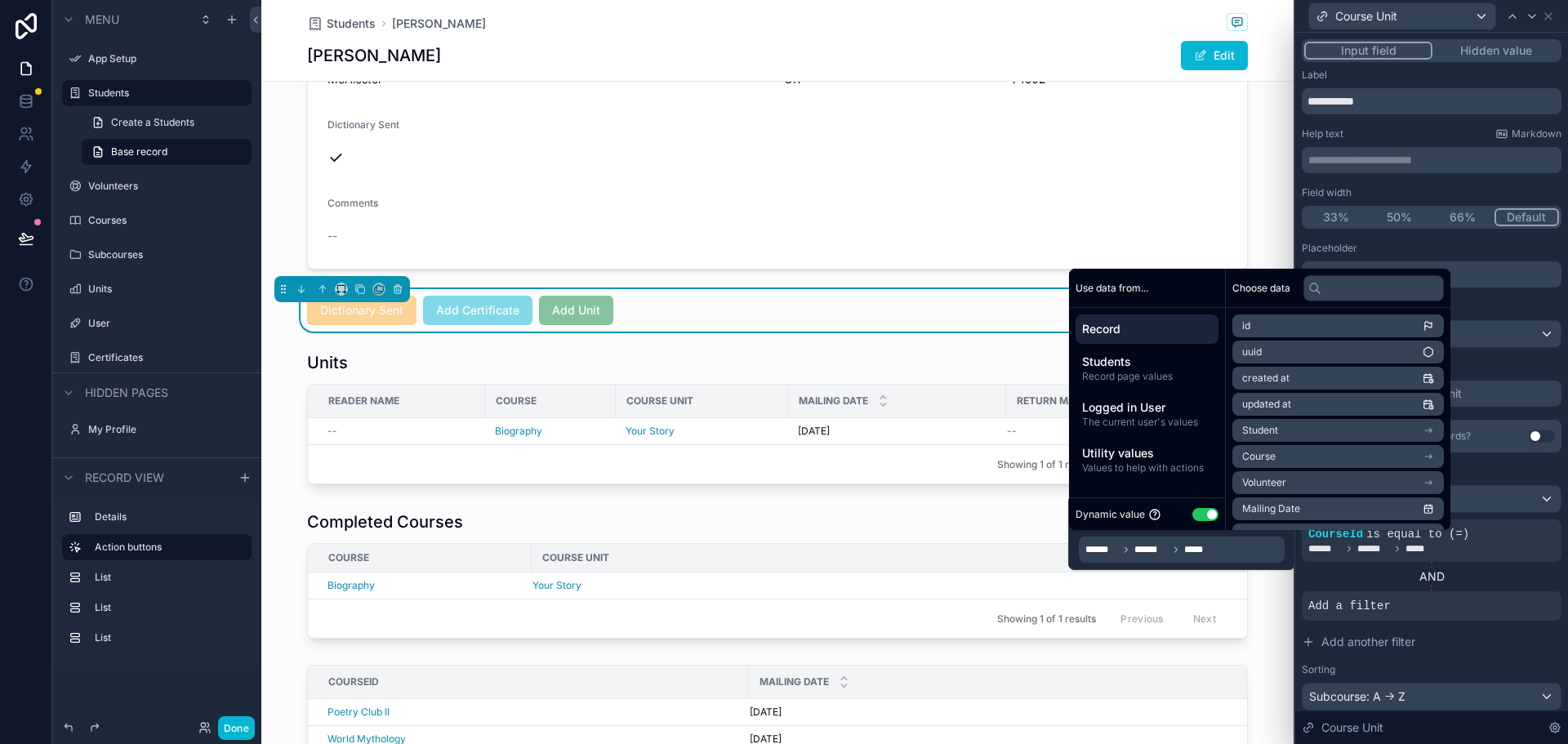
click at [1137, 285] on span "Use data from..." at bounding box center [1112, 288] width 73 height 13
click at [1150, 329] on span "Record" at bounding box center [1146, 329] width 130 height 16
click at [1271, 456] on span "Course" at bounding box center [1258, 456] width 34 height 13
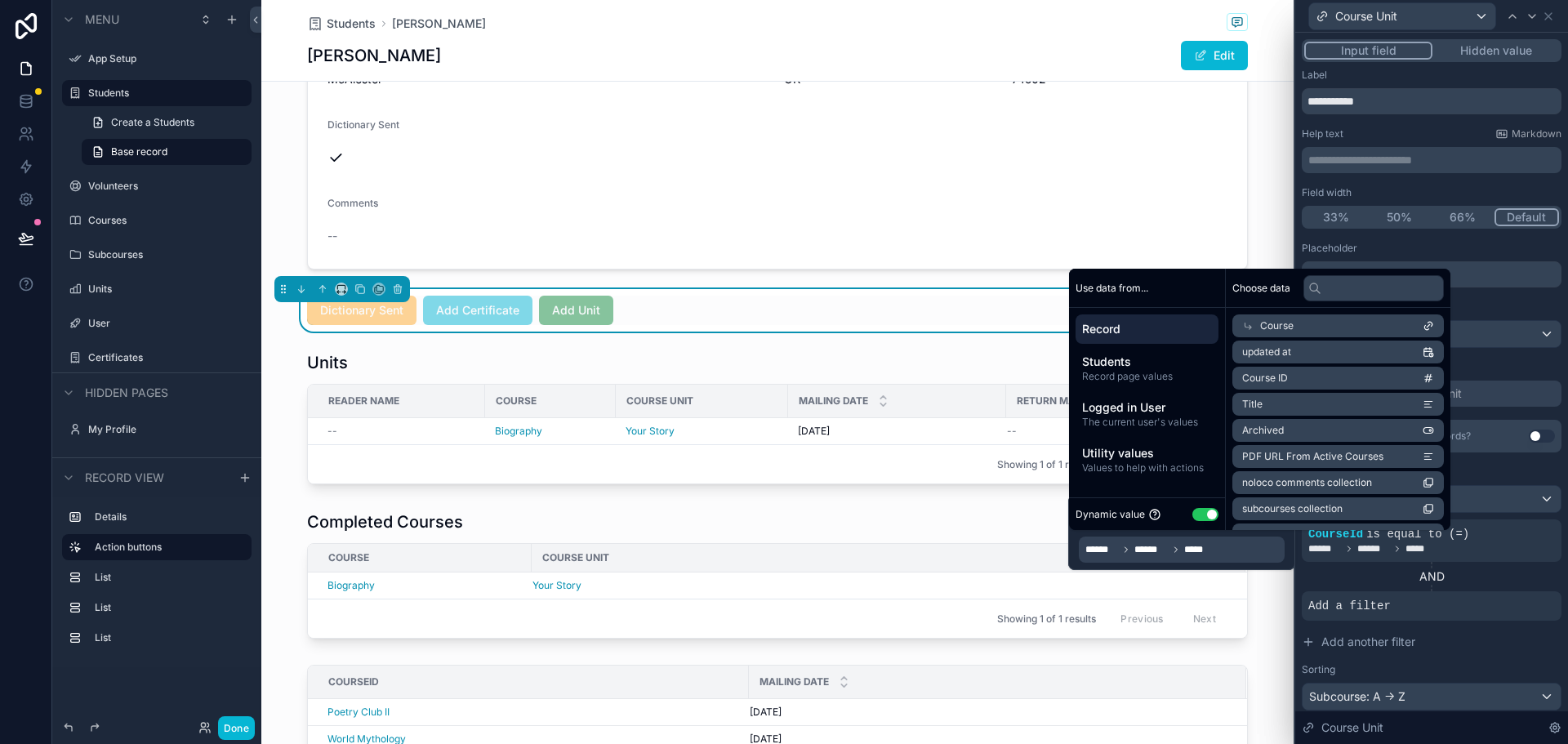
click at [1264, 377] on span "Course ID" at bounding box center [1265, 378] width 46 height 13
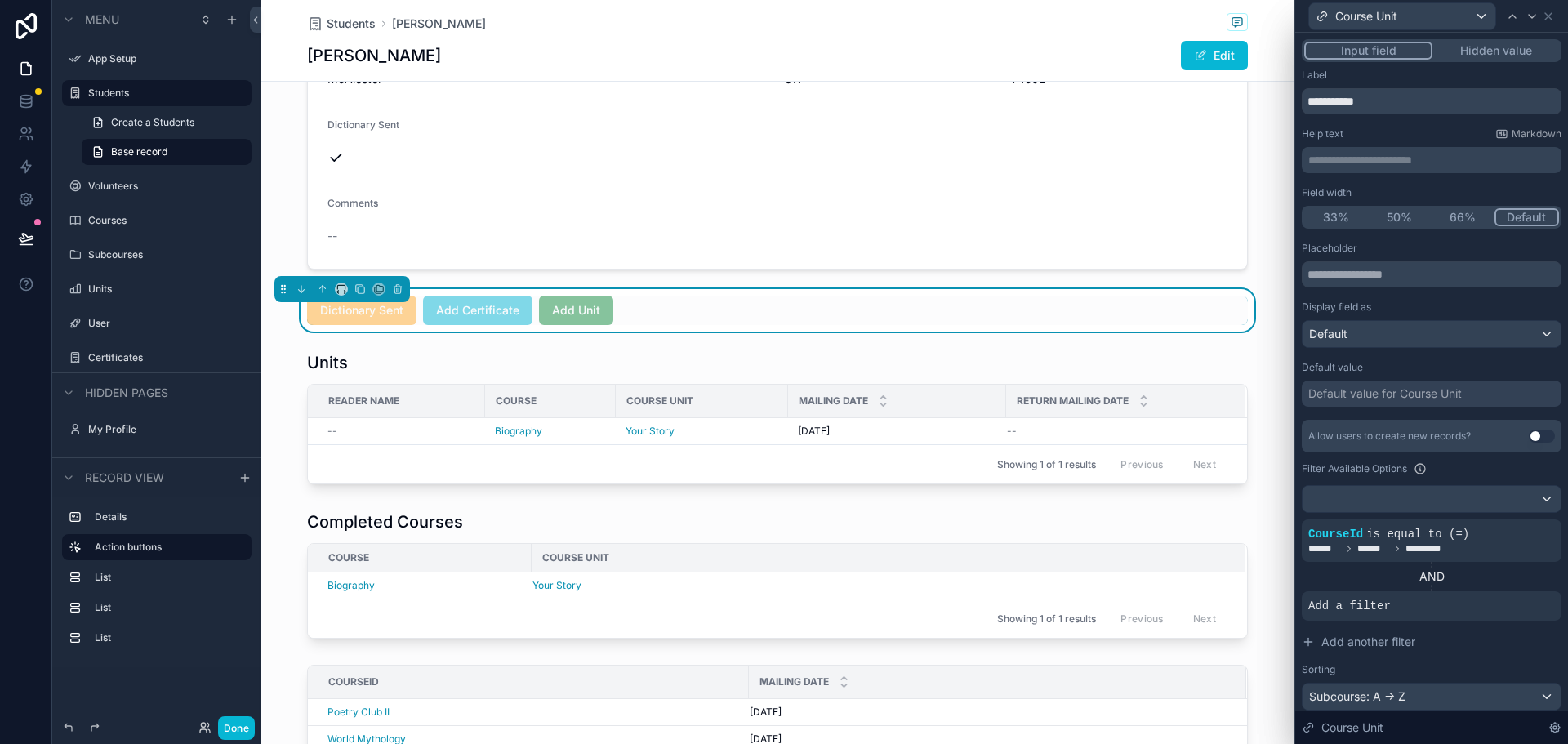
click at [1418, 243] on div "Placeholder" at bounding box center [1432, 248] width 260 height 13
click at [236, 728] on button "Done" at bounding box center [237, 728] width 37 height 24
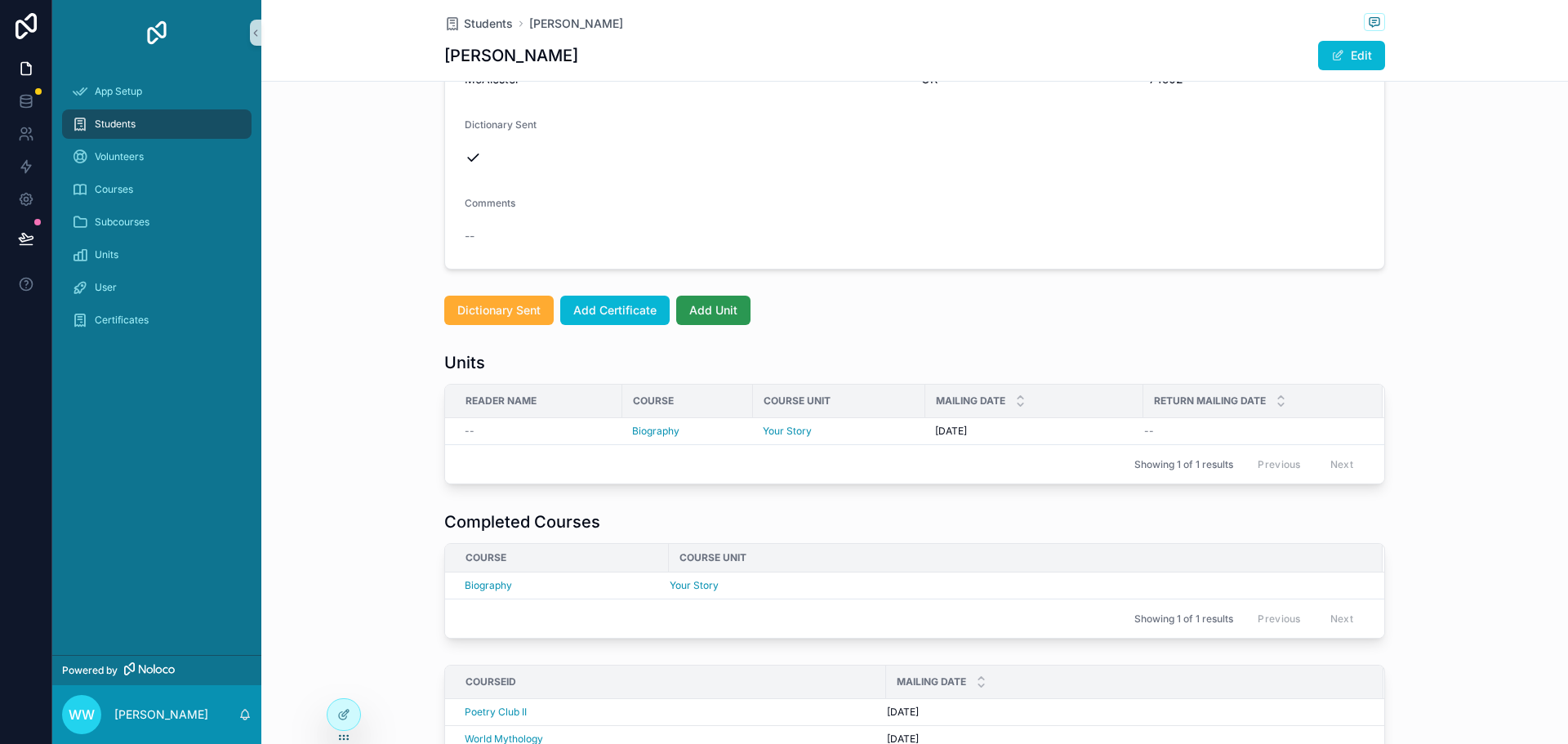
click at [730, 318] on button "Add Unit" at bounding box center [713, 310] width 74 height 29
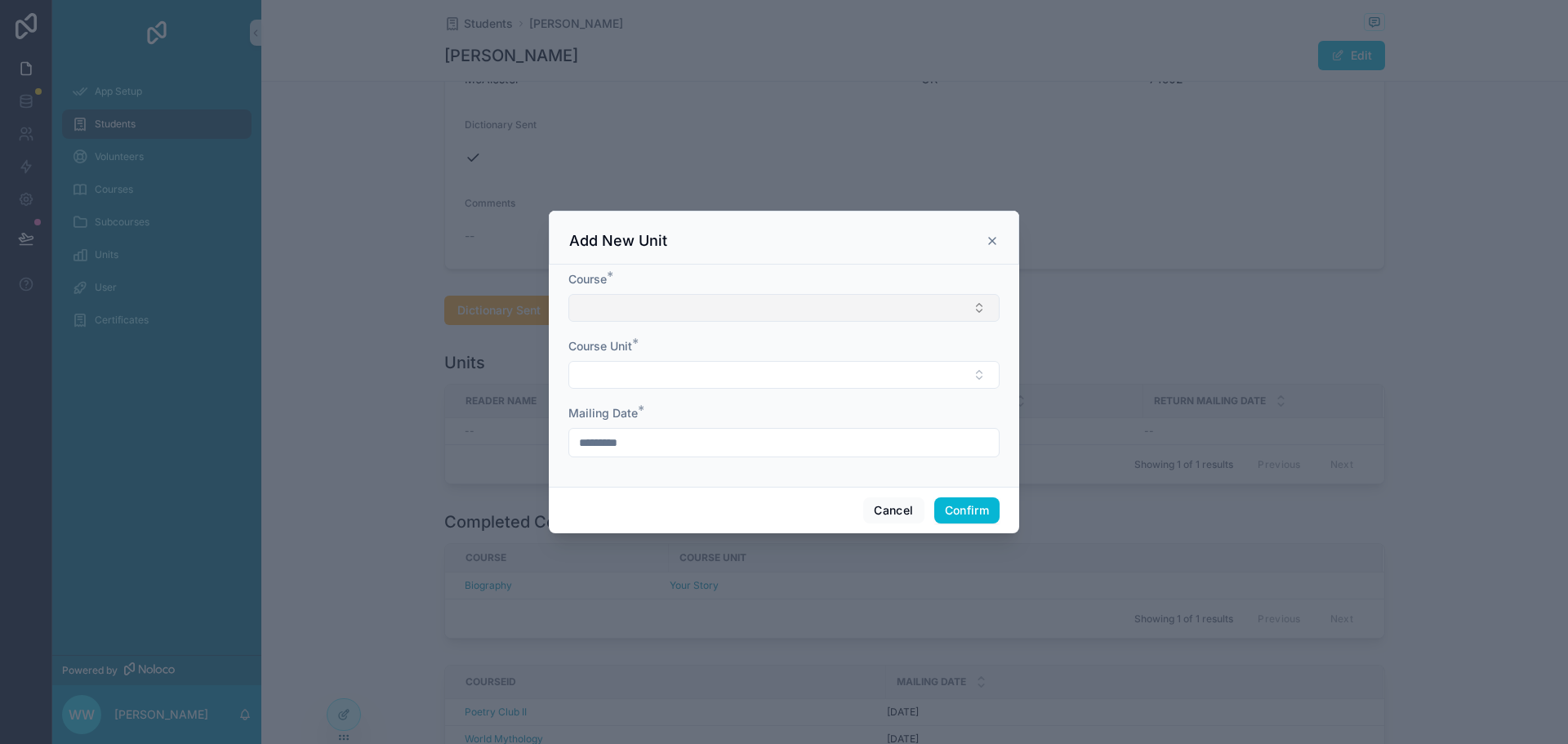
click at [732, 310] on button "Select Button" at bounding box center [784, 307] width 431 height 27
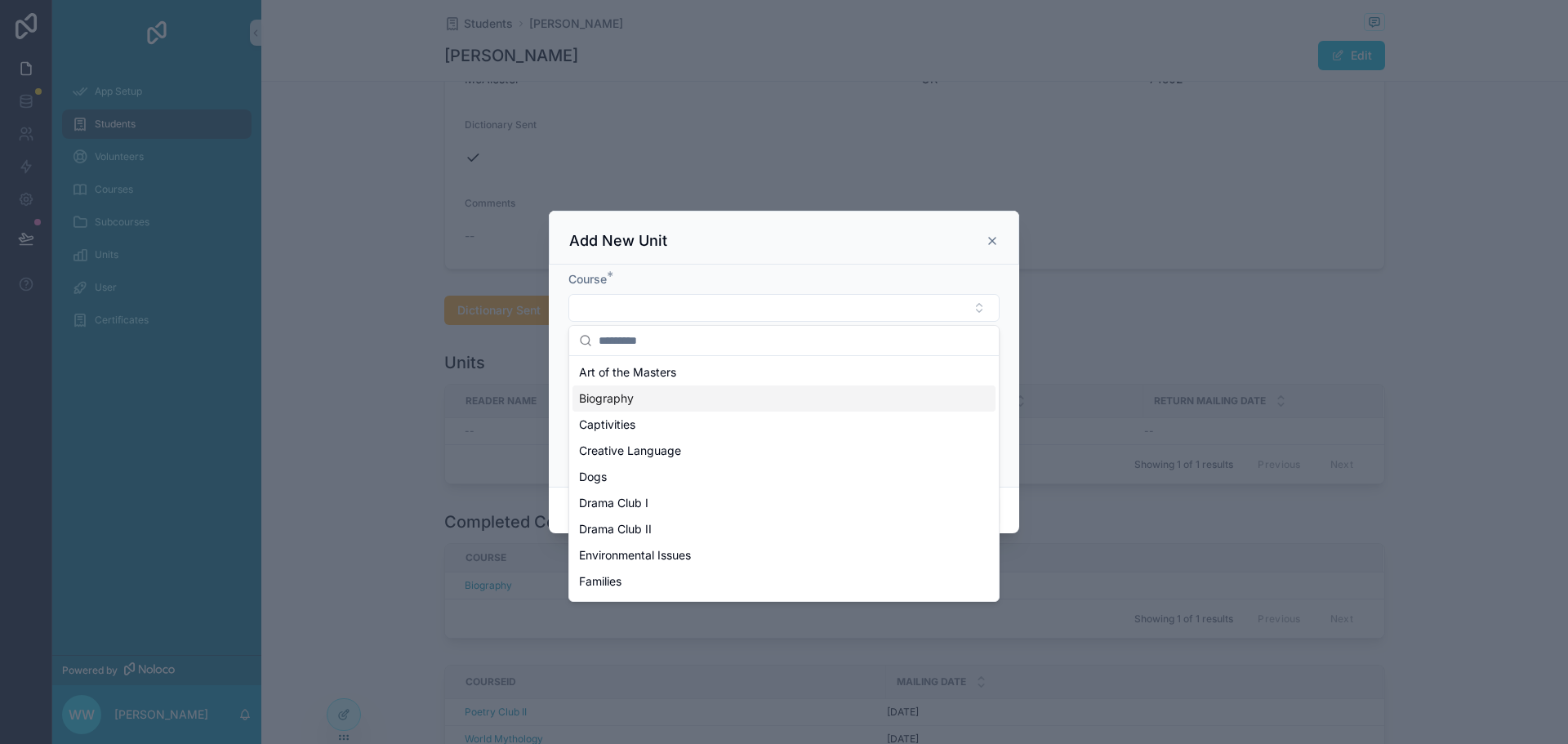
click at [646, 399] on div "Biography" at bounding box center [784, 399] width 423 height 27
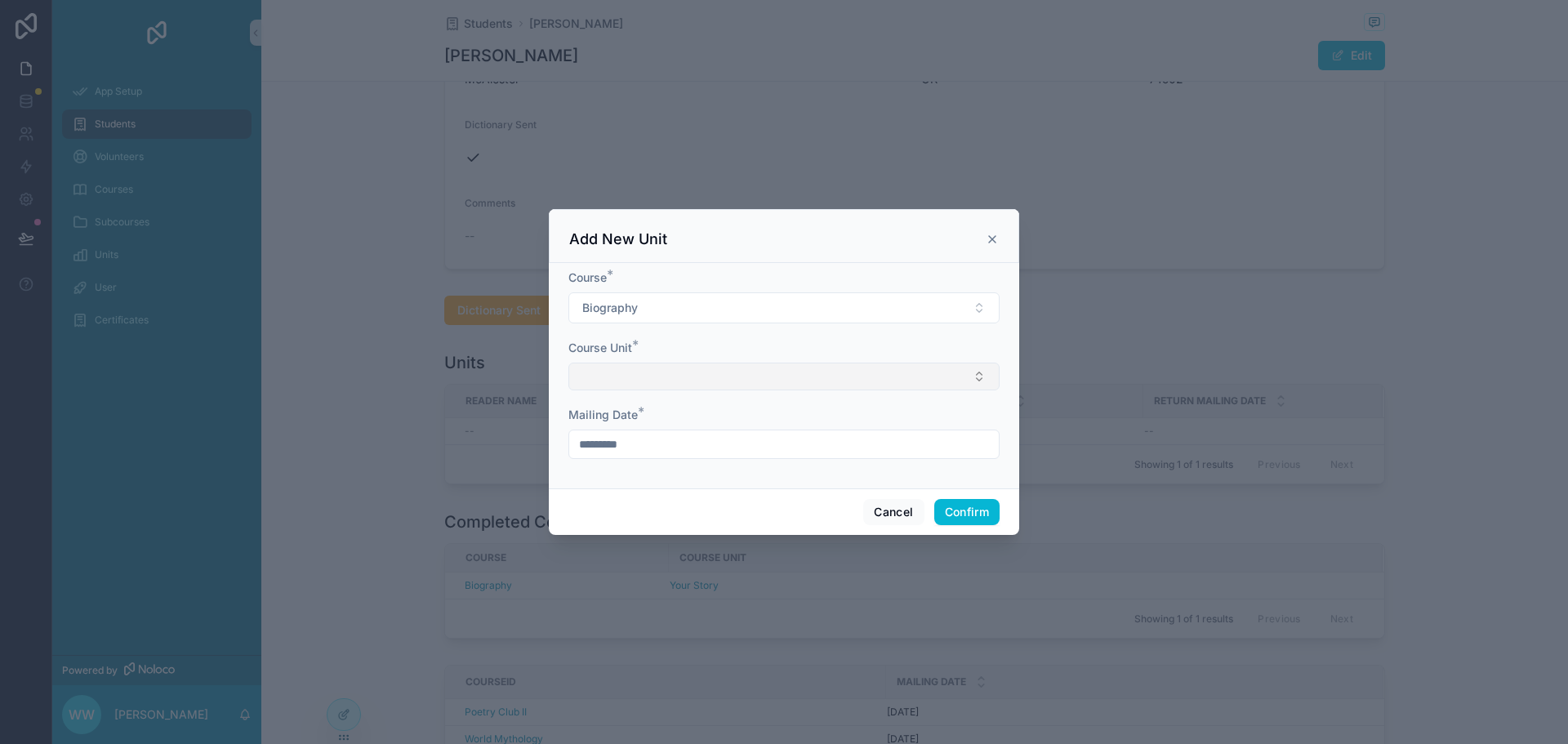
click at [649, 384] on button "Select Button" at bounding box center [784, 376] width 431 height 27
click at [654, 406] on input "text" at bounding box center [793, 409] width 390 height 29
click at [661, 377] on button "Select Button" at bounding box center [784, 376] width 431 height 27
click at [906, 505] on button "Cancel" at bounding box center [893, 512] width 60 height 27
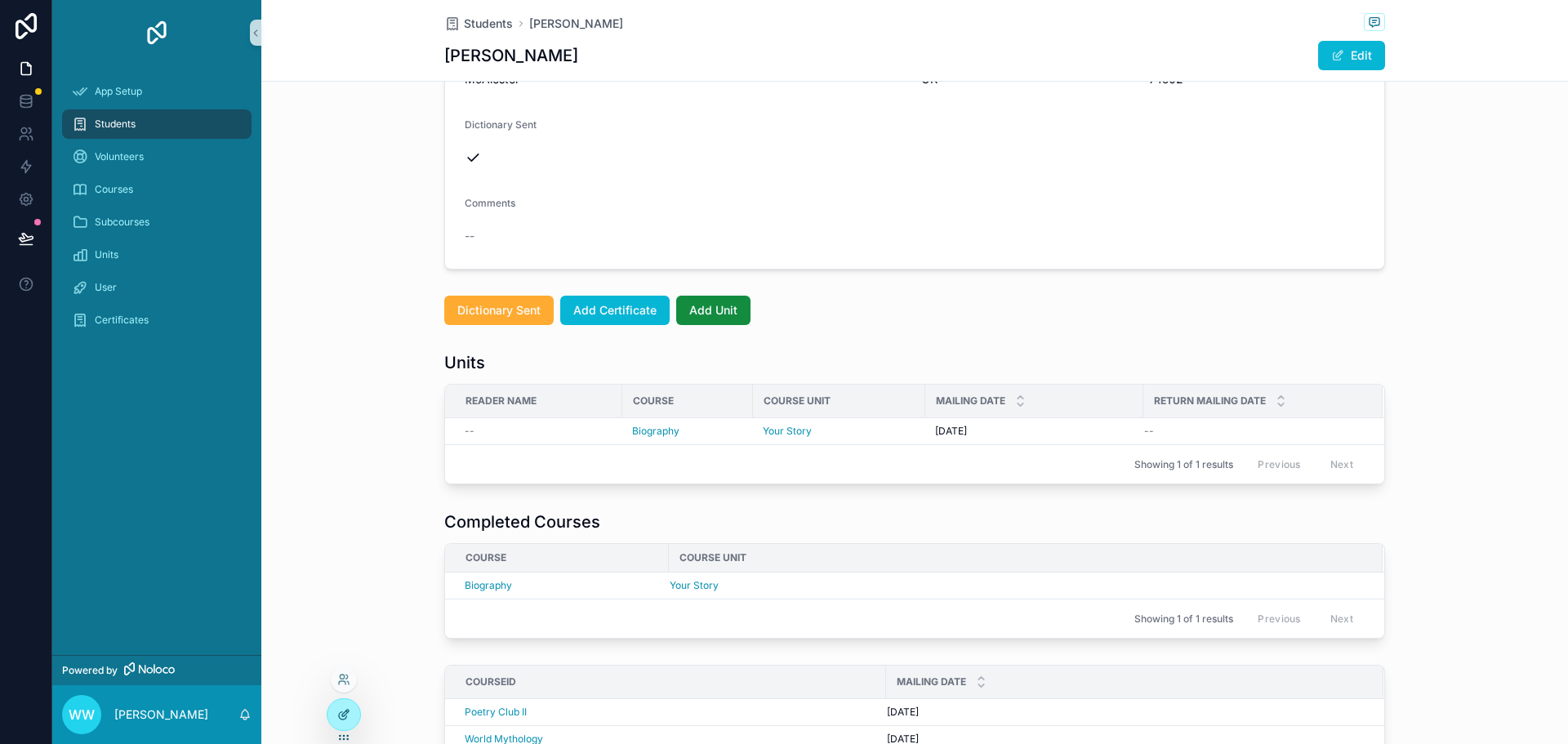
click at [345, 716] on icon at bounding box center [345, 712] width 6 height 6
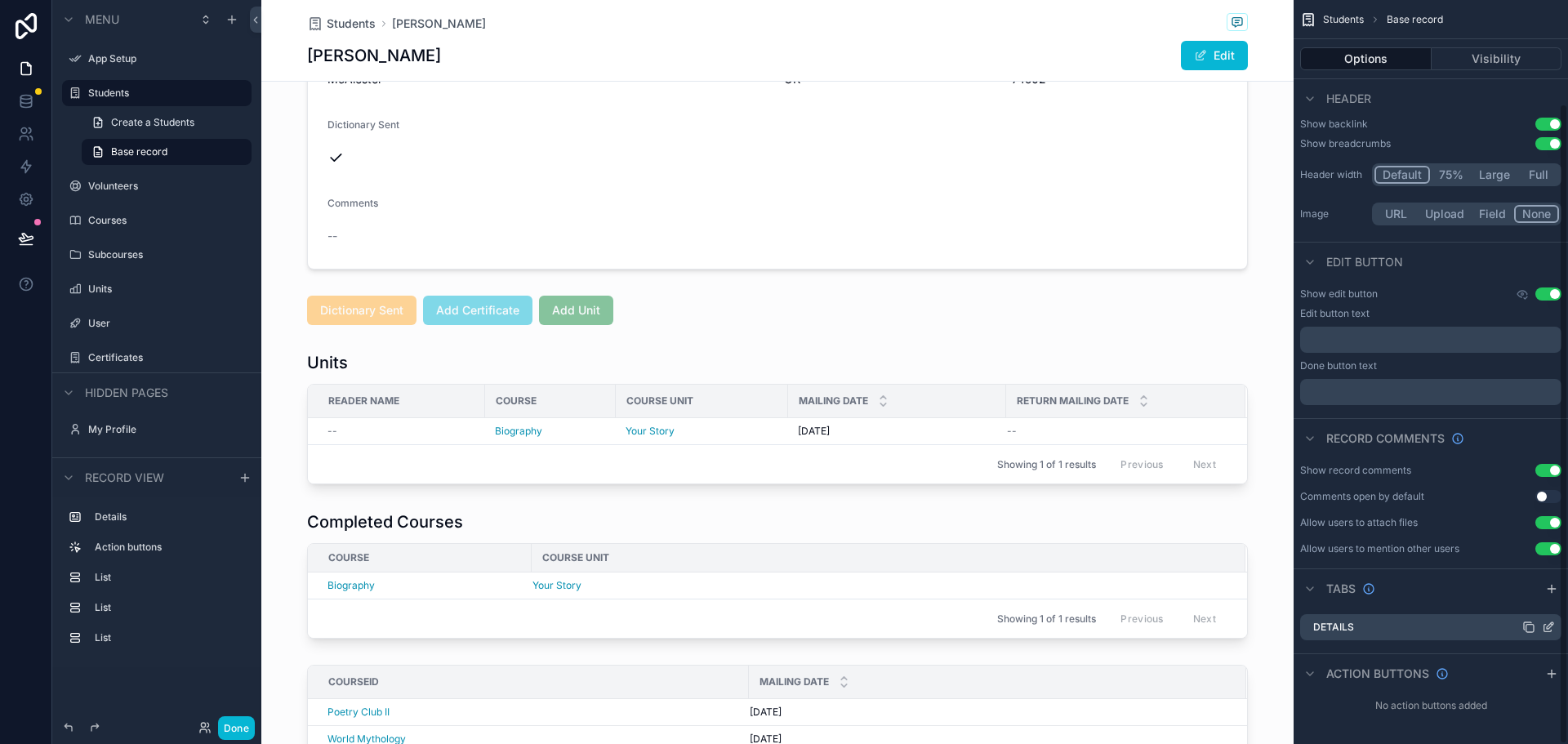
scroll to position [120, 0]
click at [585, 297] on div "scrollable content" at bounding box center [776, 311] width 1032 height 42
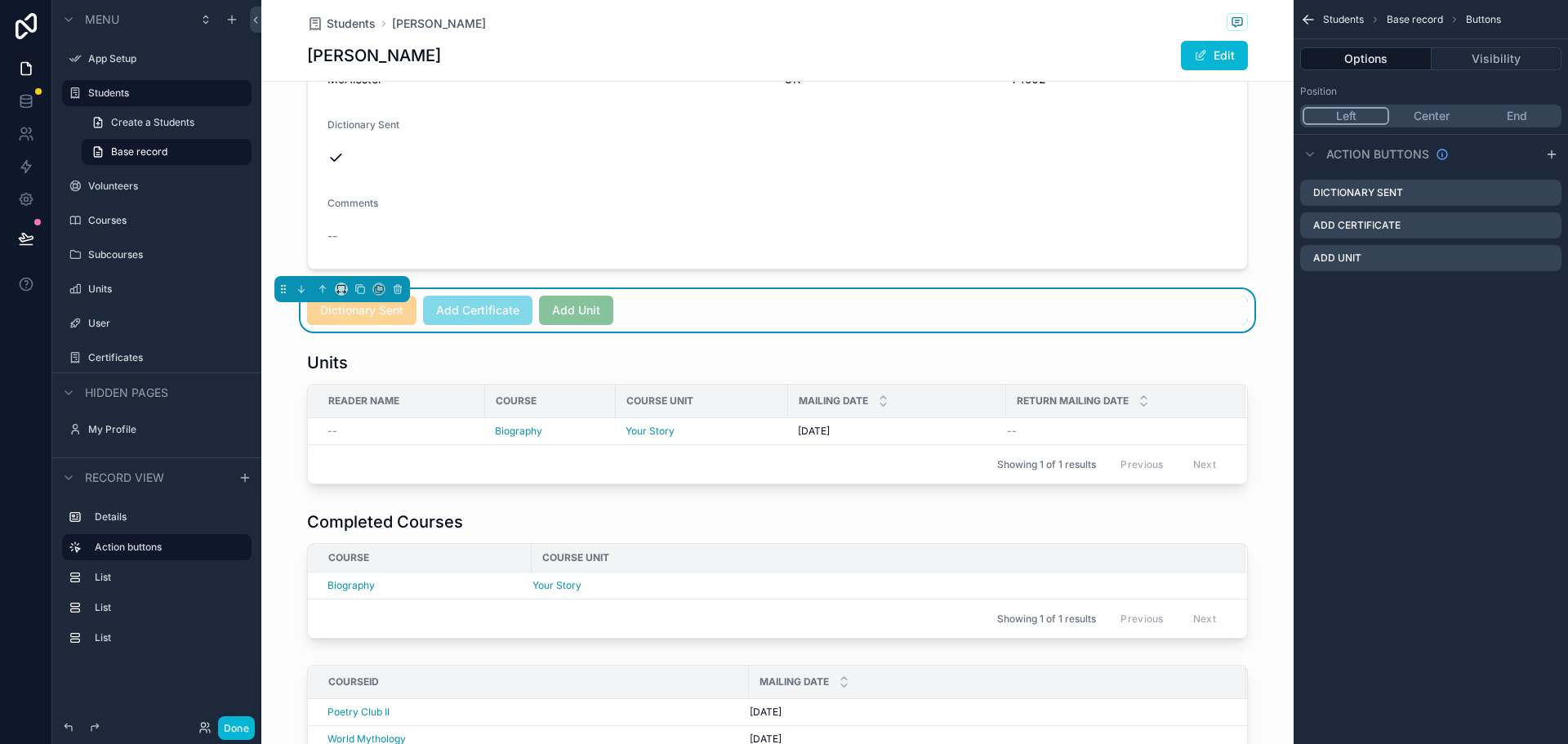
scroll to position [0, 0]
click at [1549, 258] on icon "scrollable content" at bounding box center [1549, 256] width 6 height 6
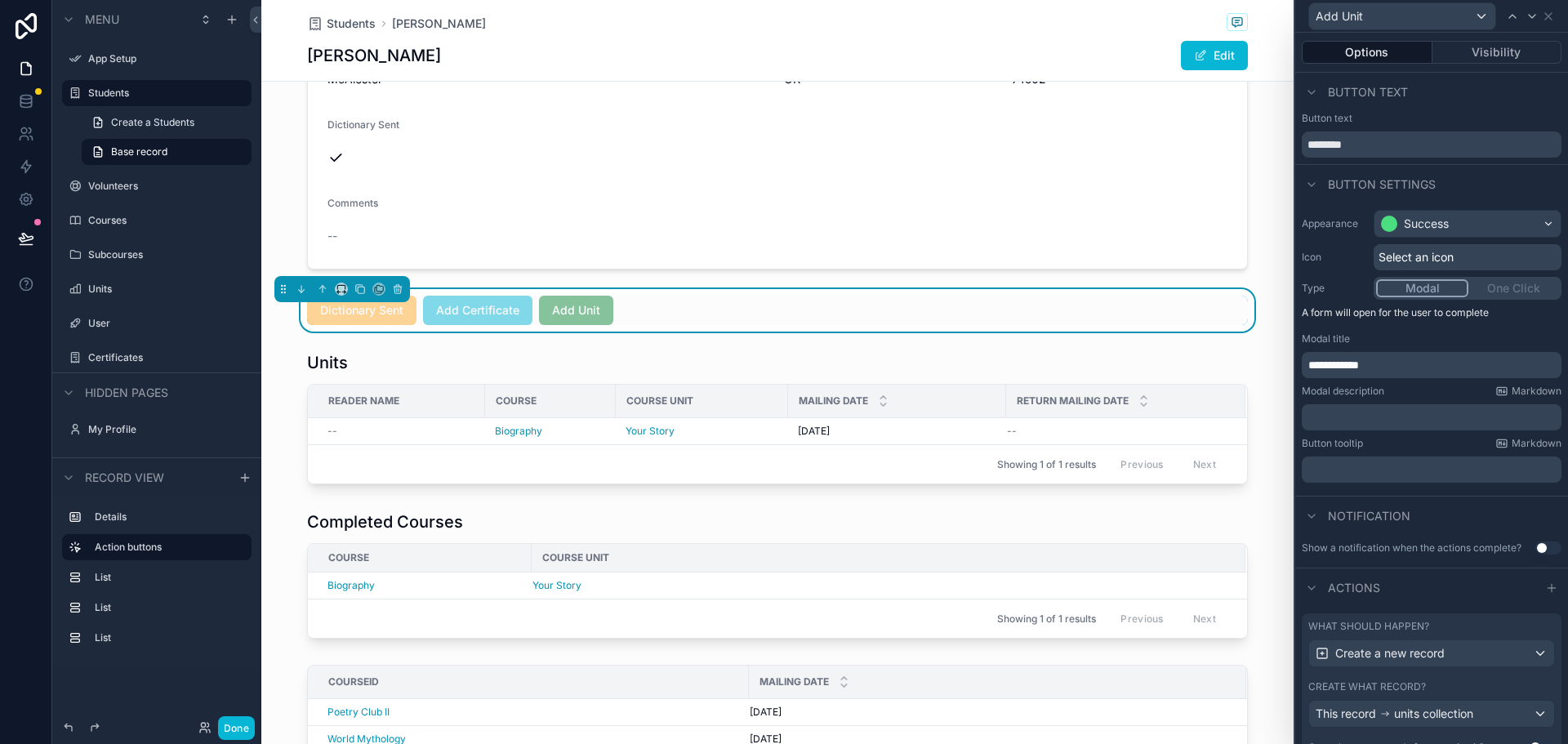
scroll to position [65, 0]
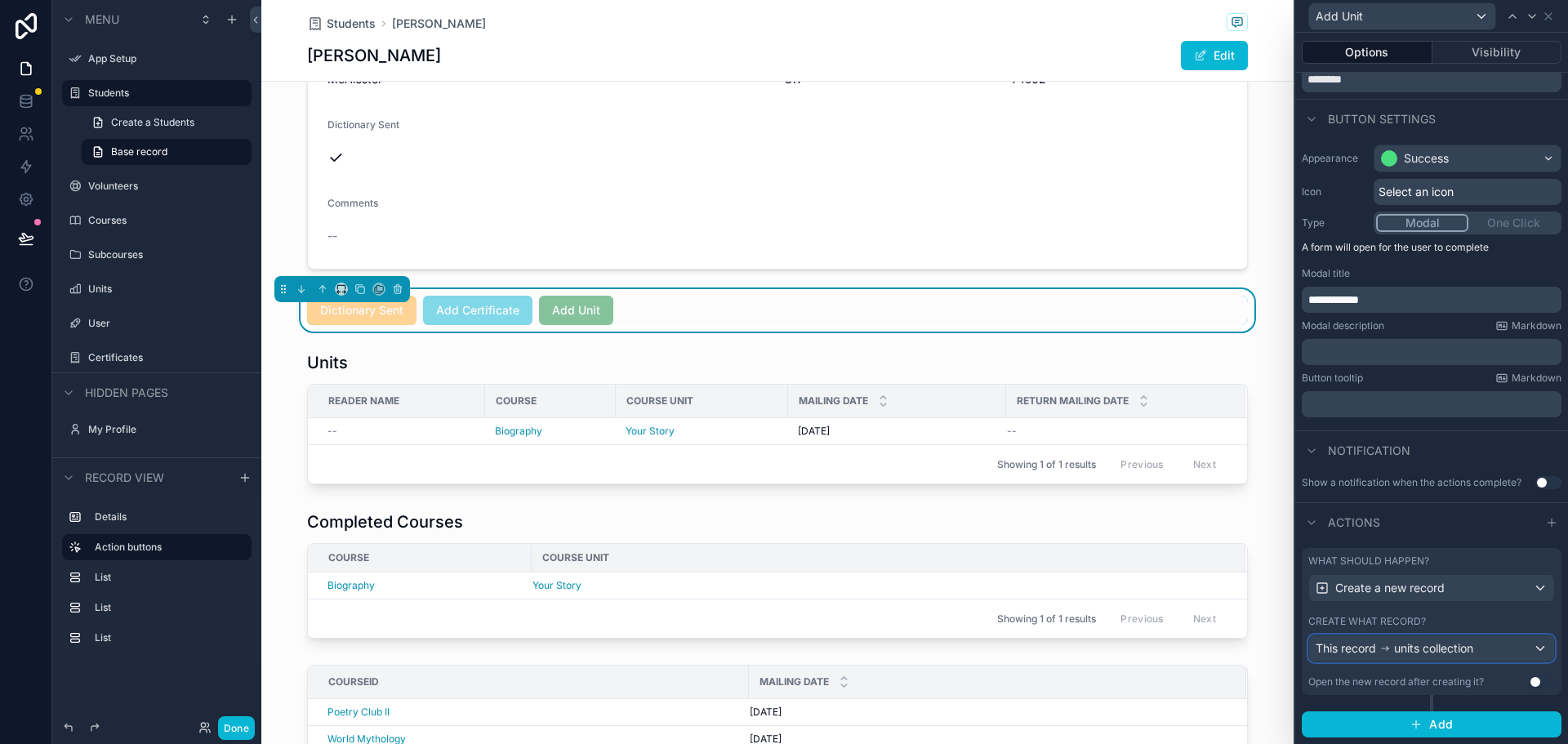
click at [1529, 648] on div "This record units collection" at bounding box center [1431, 648] width 245 height 27
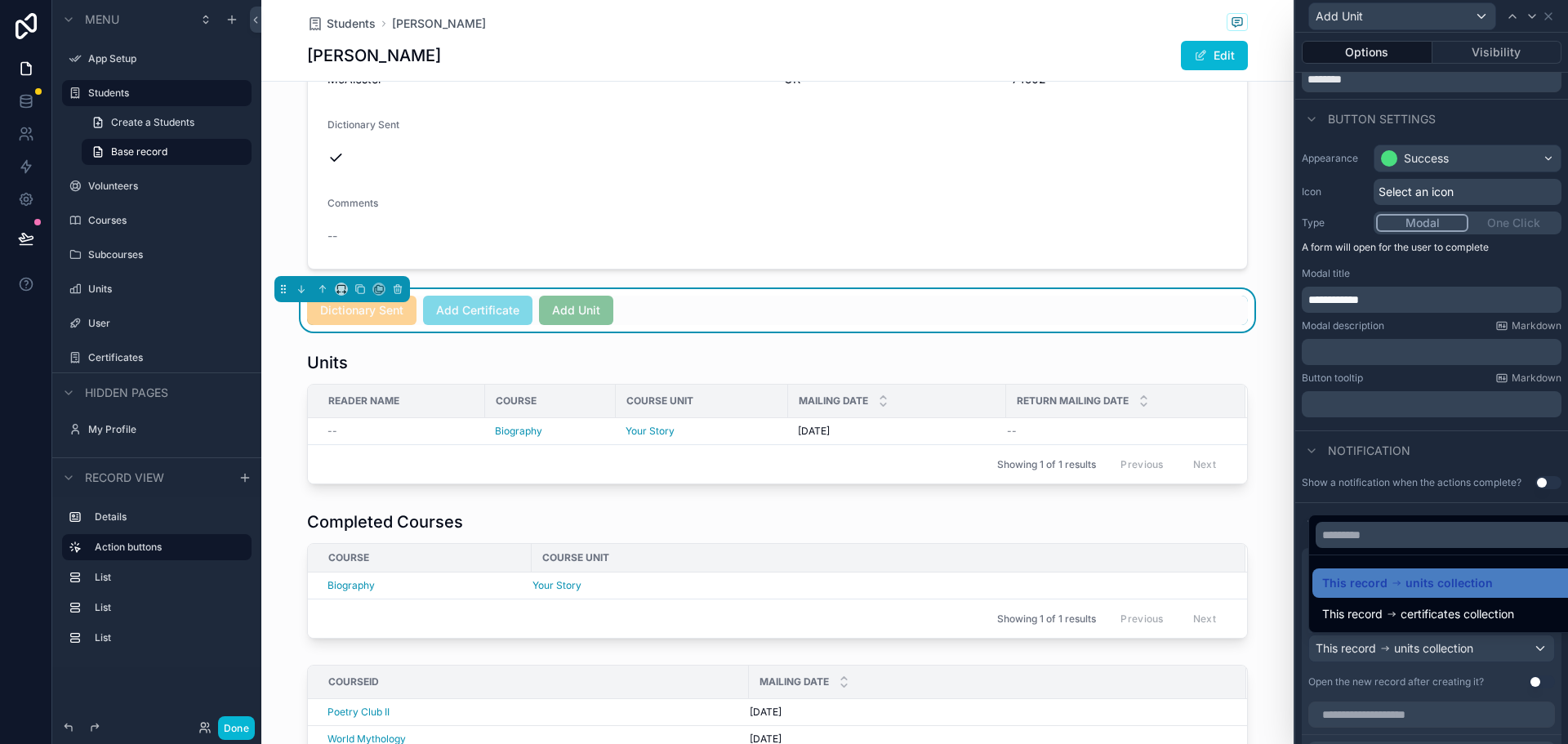
drag, startPoint x: 1462, startPoint y: 679, endPoint x: 1473, endPoint y: 681, distance: 11.2
click at [1461, 679] on div at bounding box center [1431, 372] width 272 height 744
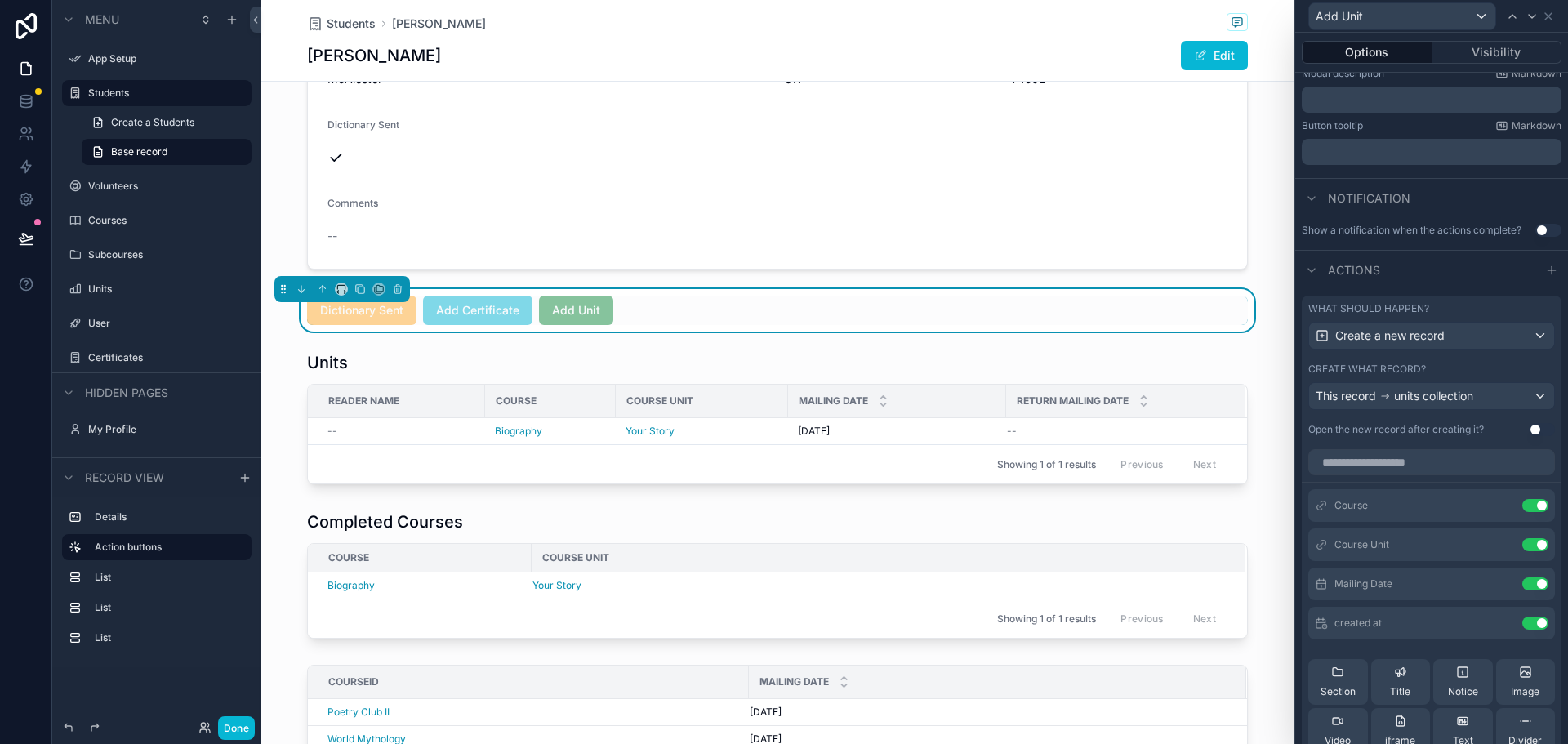
scroll to position [392, 0]
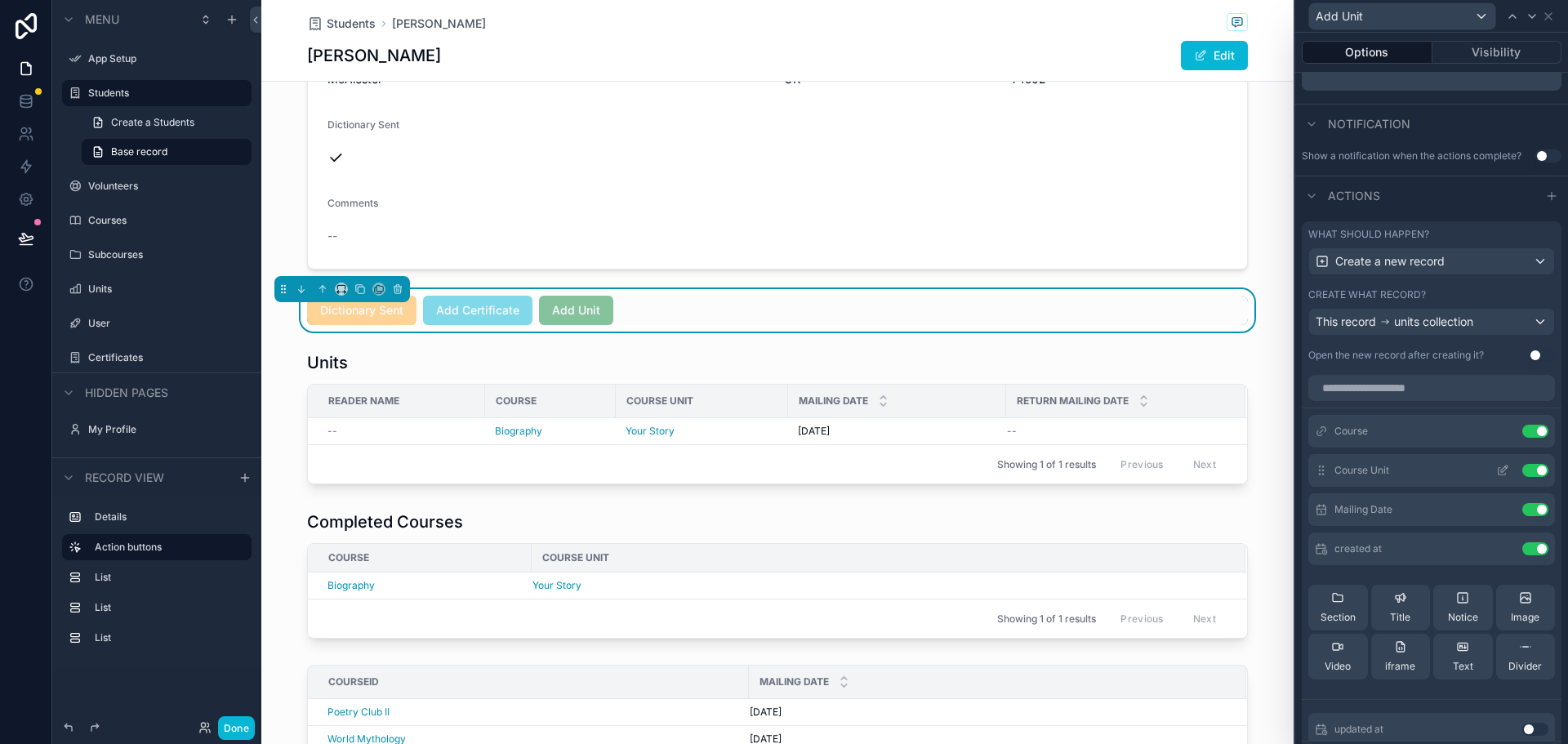
click at [1495, 469] on icon at bounding box center [1502, 470] width 13 height 13
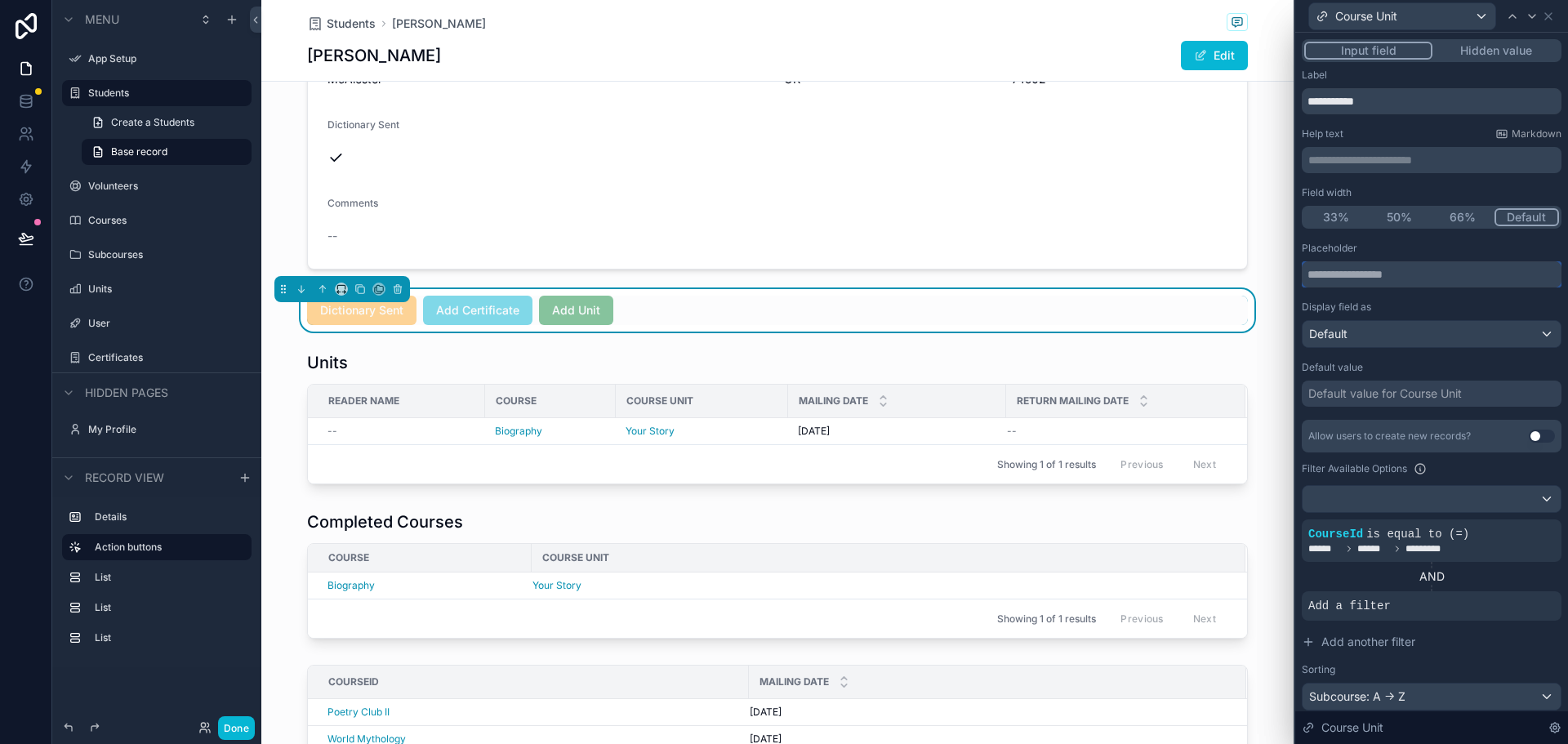
click at [1405, 270] on input "text" at bounding box center [1432, 274] width 260 height 27
click at [1537, 499] on div at bounding box center [1432, 499] width 258 height 27
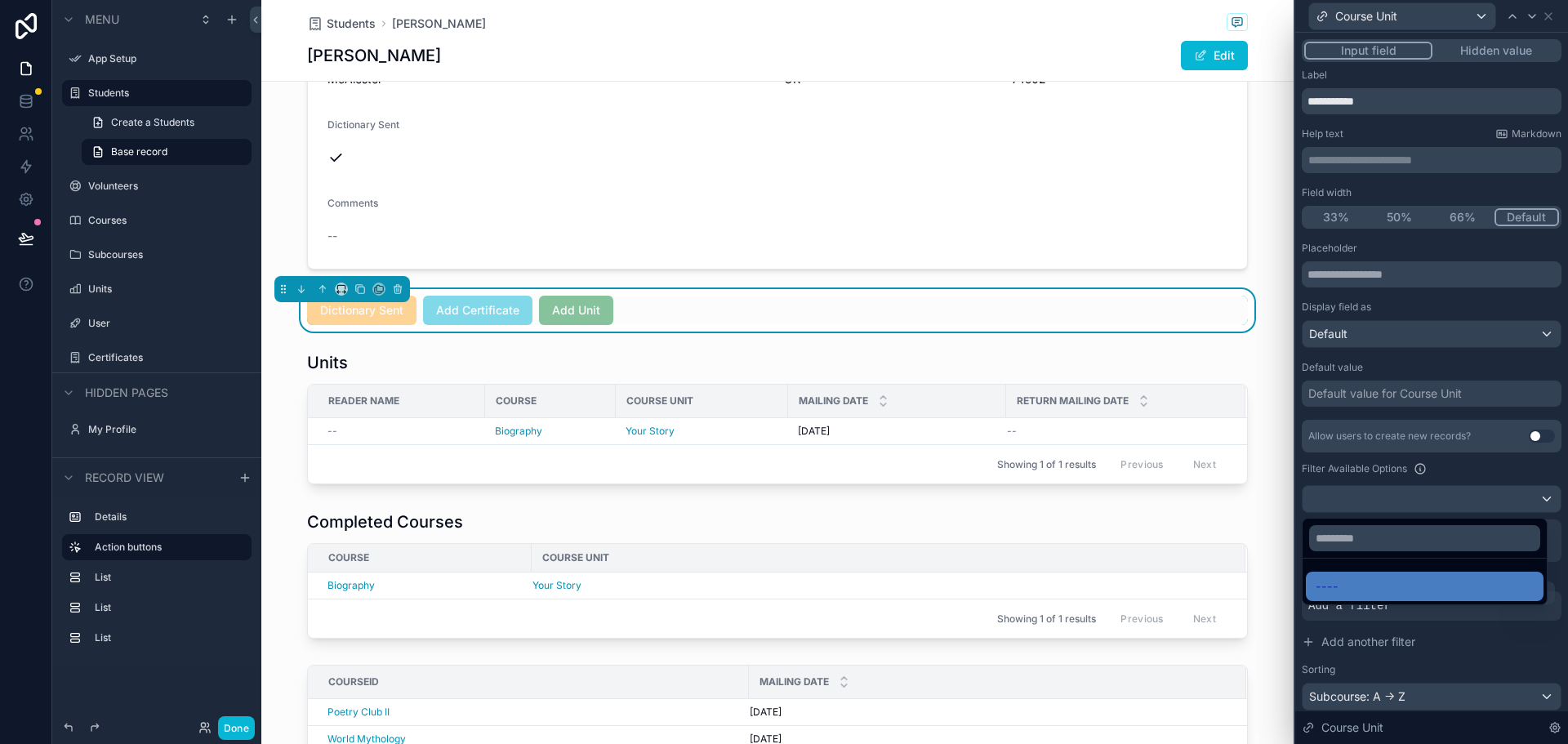
click at [1326, 595] on span "----" at bounding box center [1327, 587] width 23 height 19
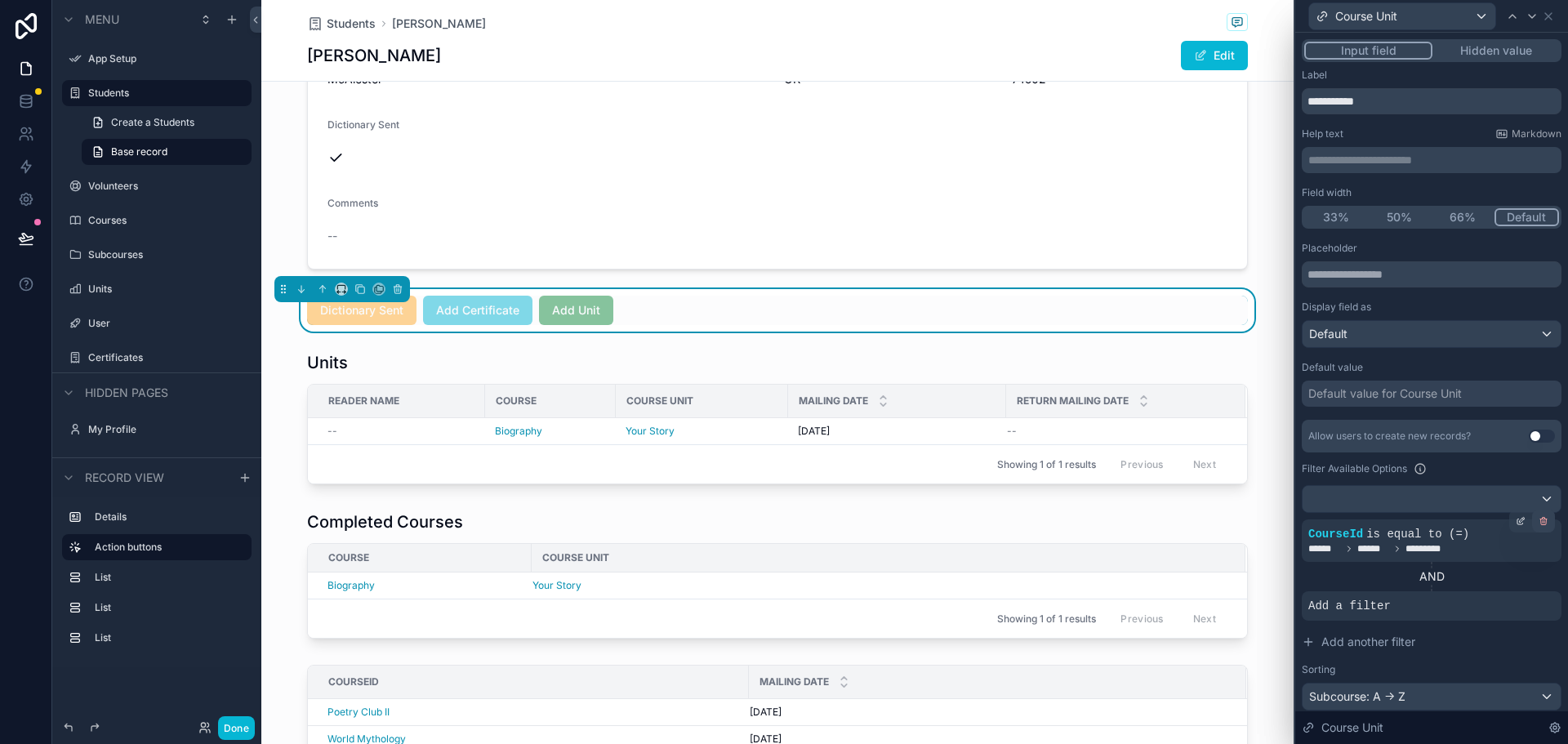
click at [1541, 525] on icon at bounding box center [1543, 522] width 5 height 5
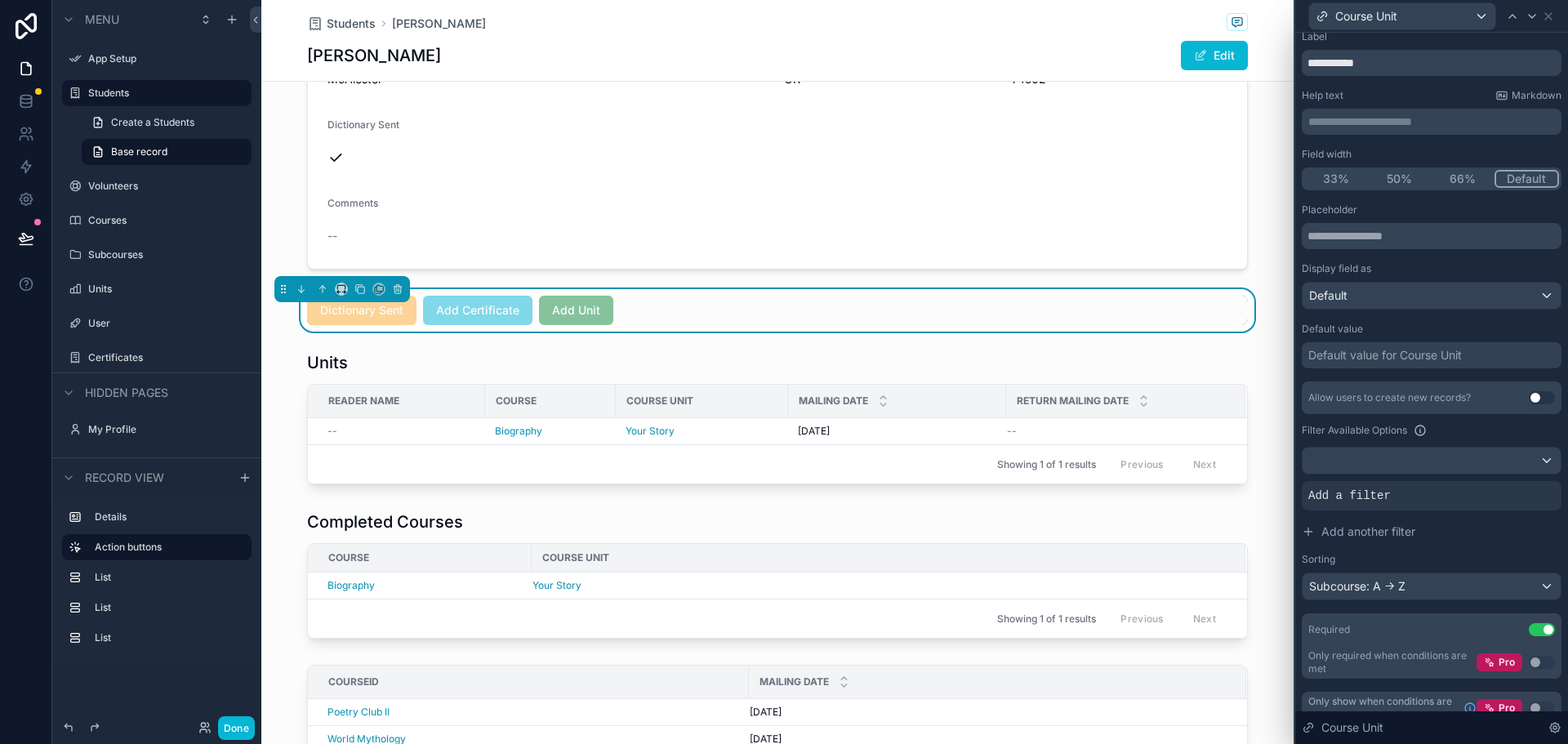
scroll to position [58, 0]
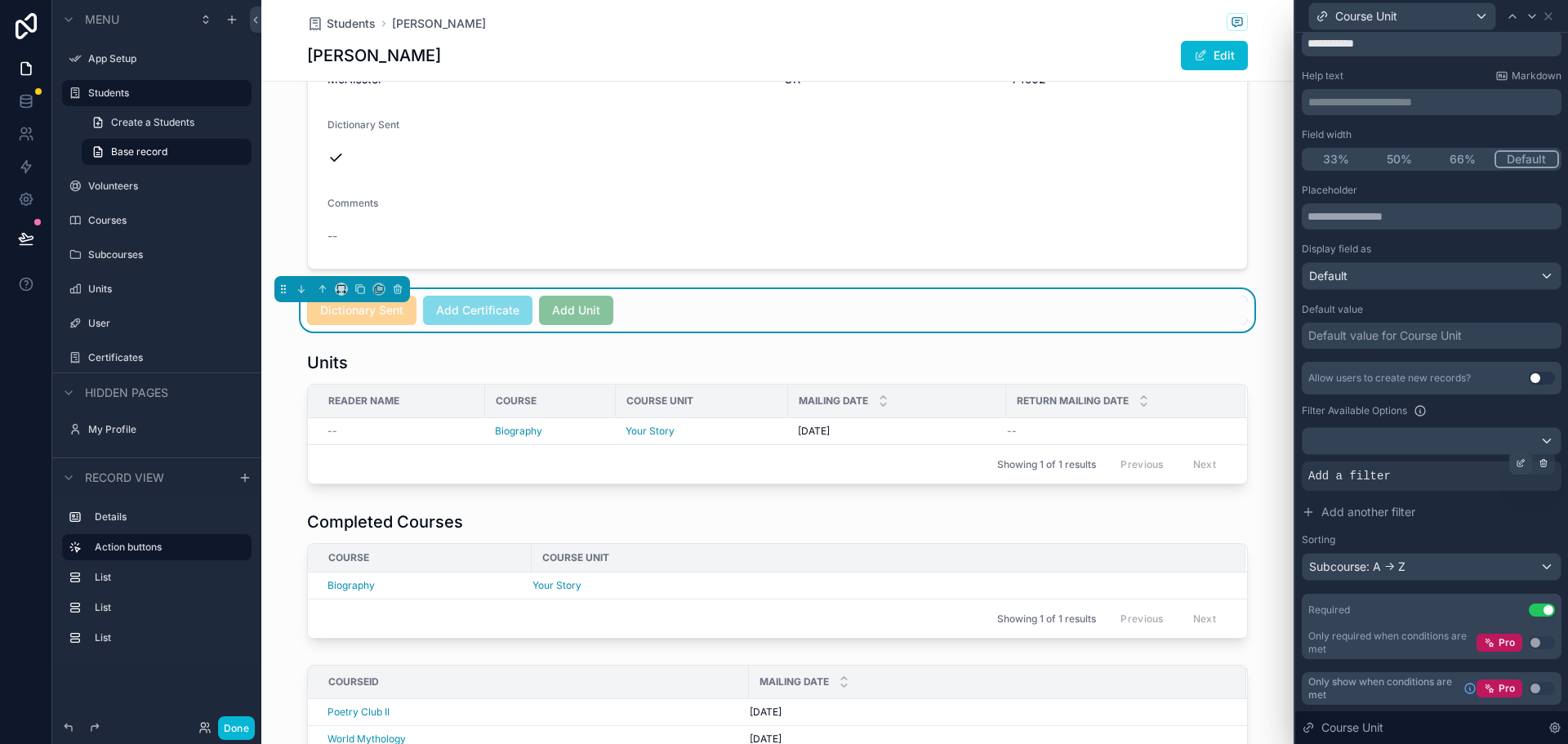
click at [1516, 466] on icon at bounding box center [1520, 463] width 10 height 10
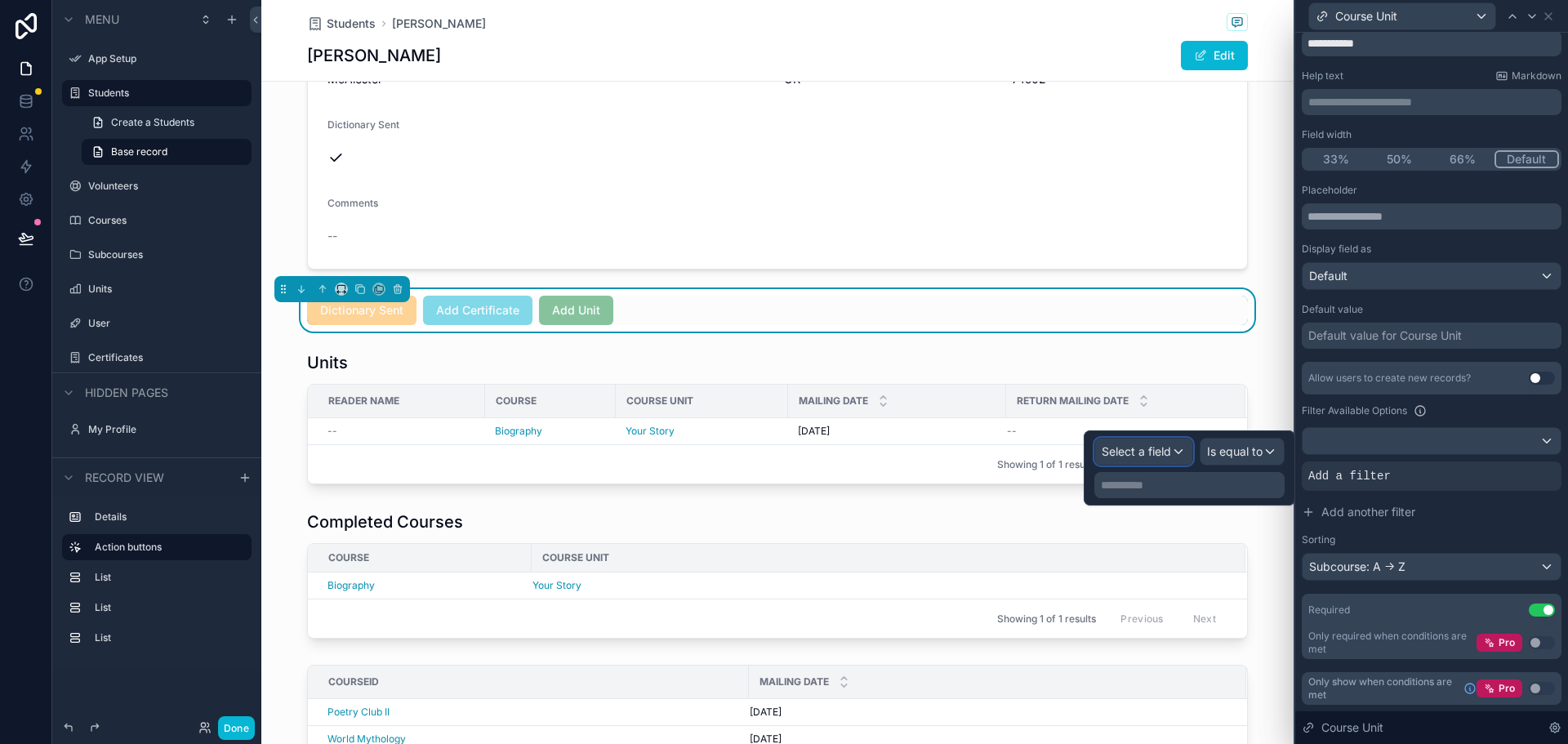
click at [1157, 453] on span "Select a field" at bounding box center [1136, 451] width 69 height 14
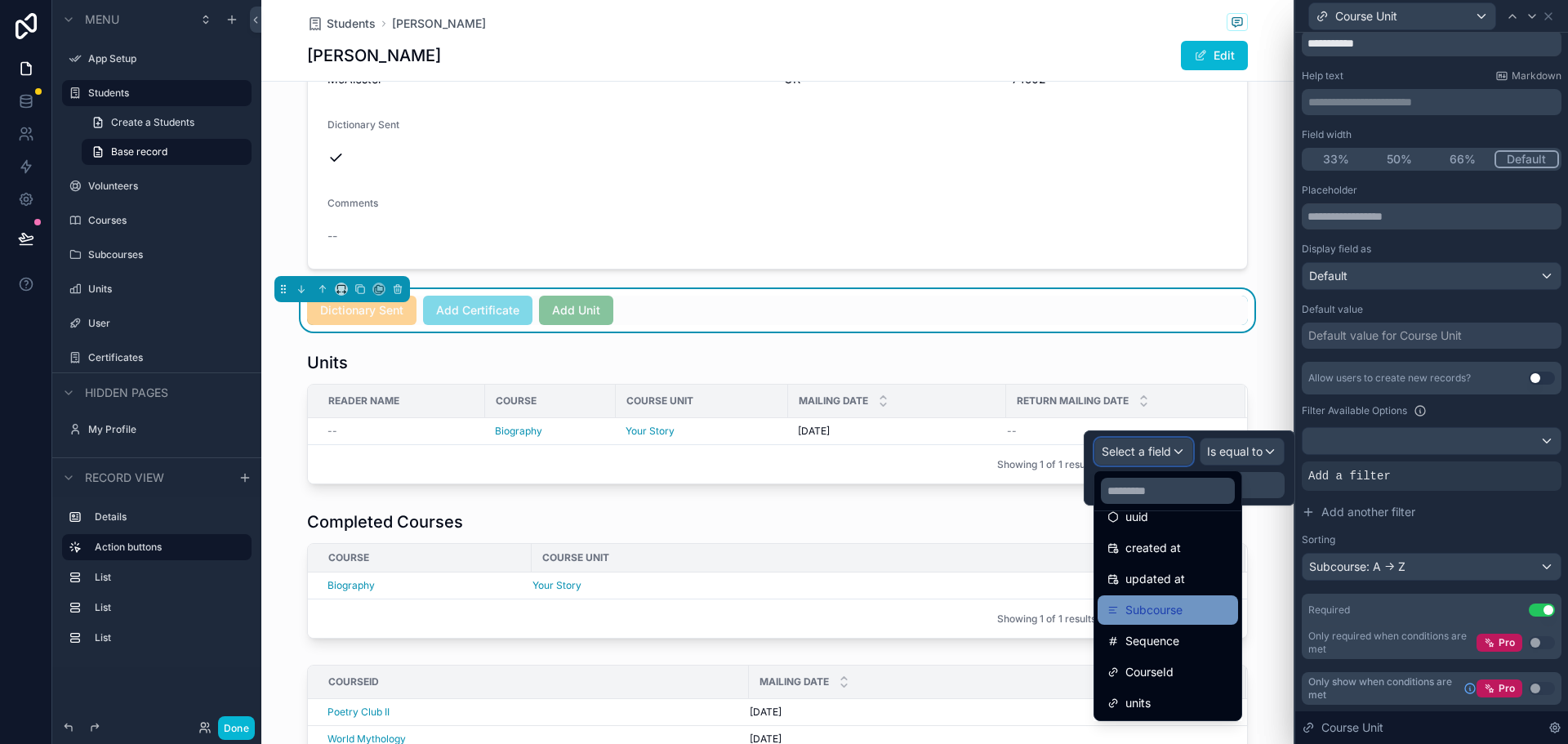
scroll to position [54, 0]
click at [1113, 667] on icon at bounding box center [1114, 669] width 4 height 4
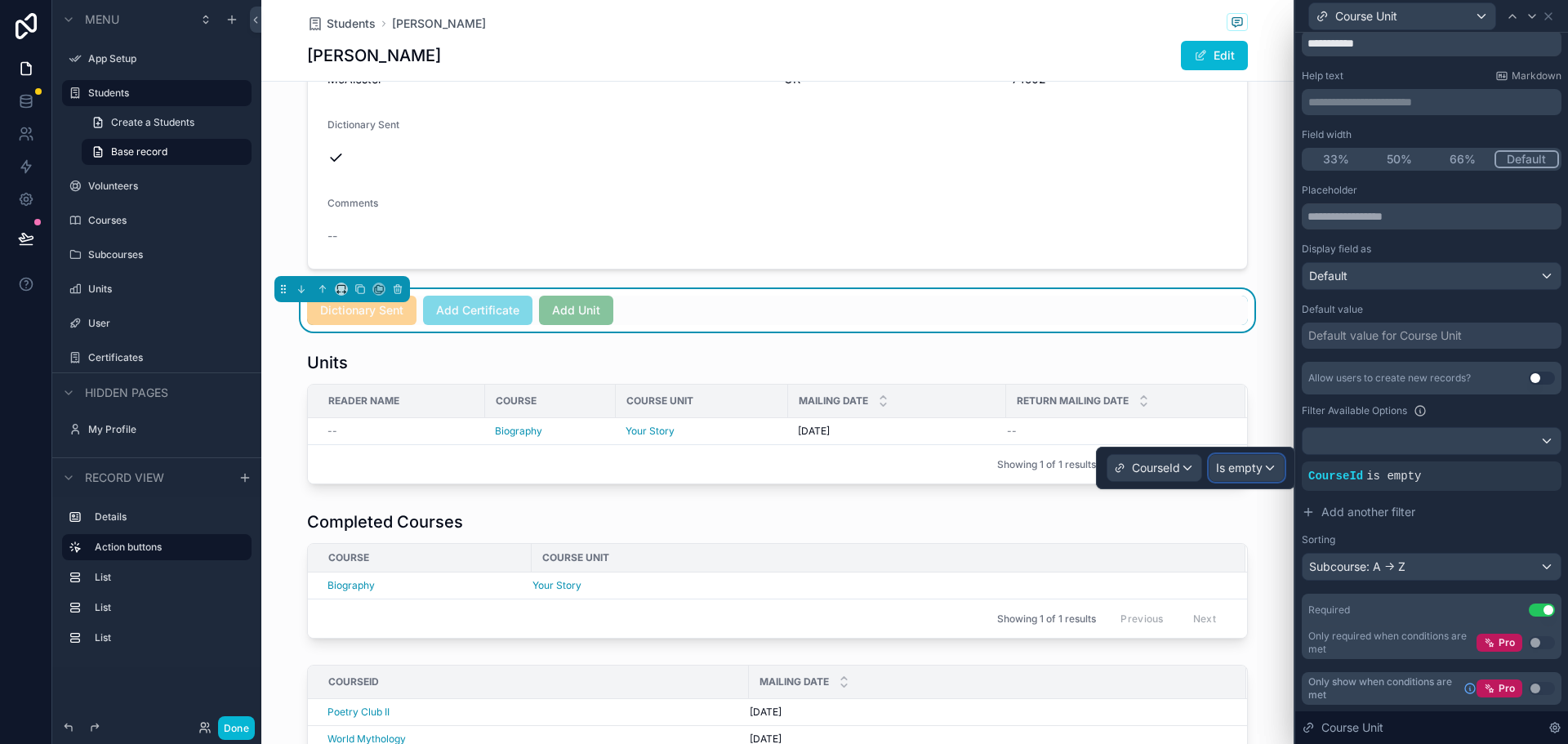
click at [1222, 473] on span "Is empty" at bounding box center [1239, 468] width 47 height 16
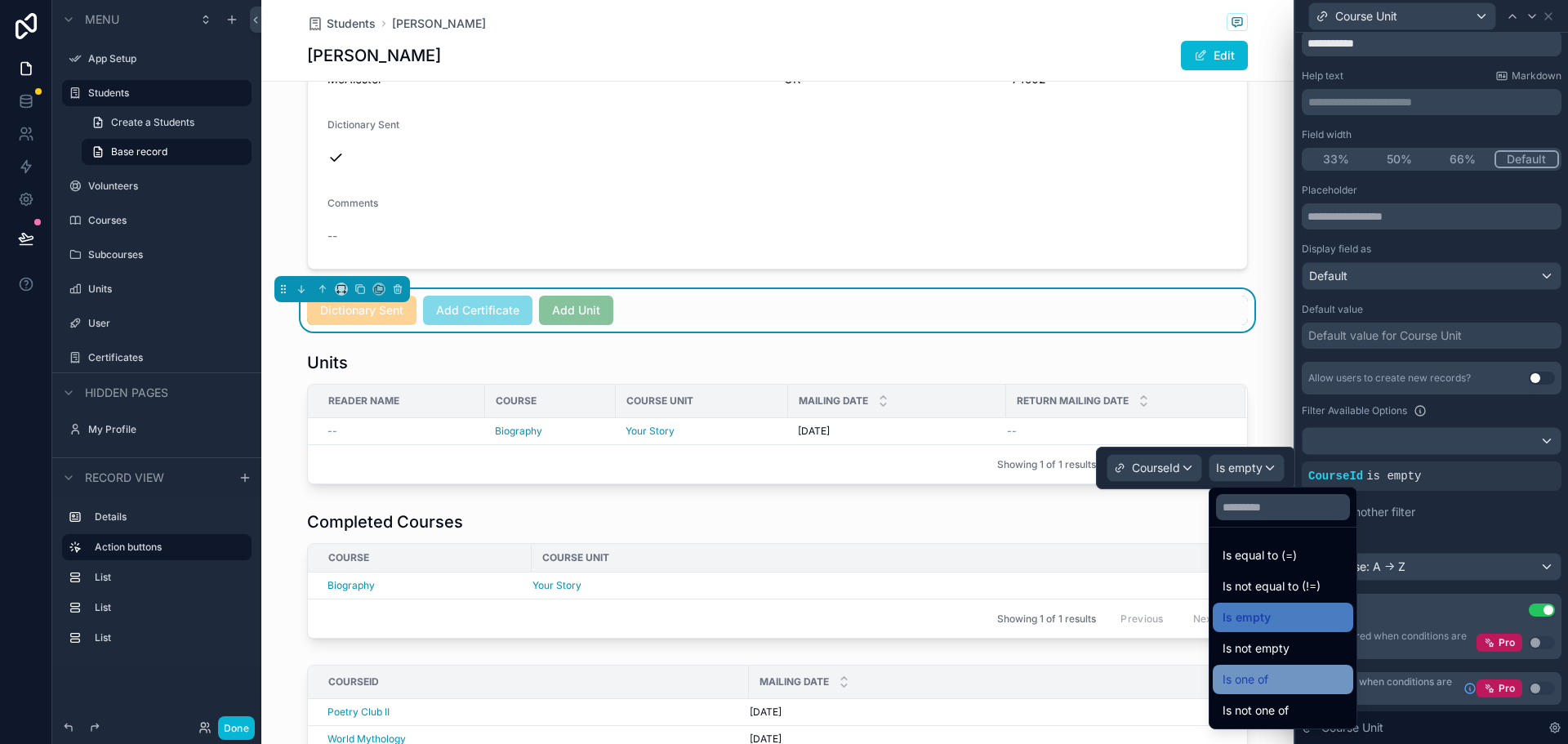
click at [1273, 679] on div "Is one of" at bounding box center [1282, 679] width 121 height 19
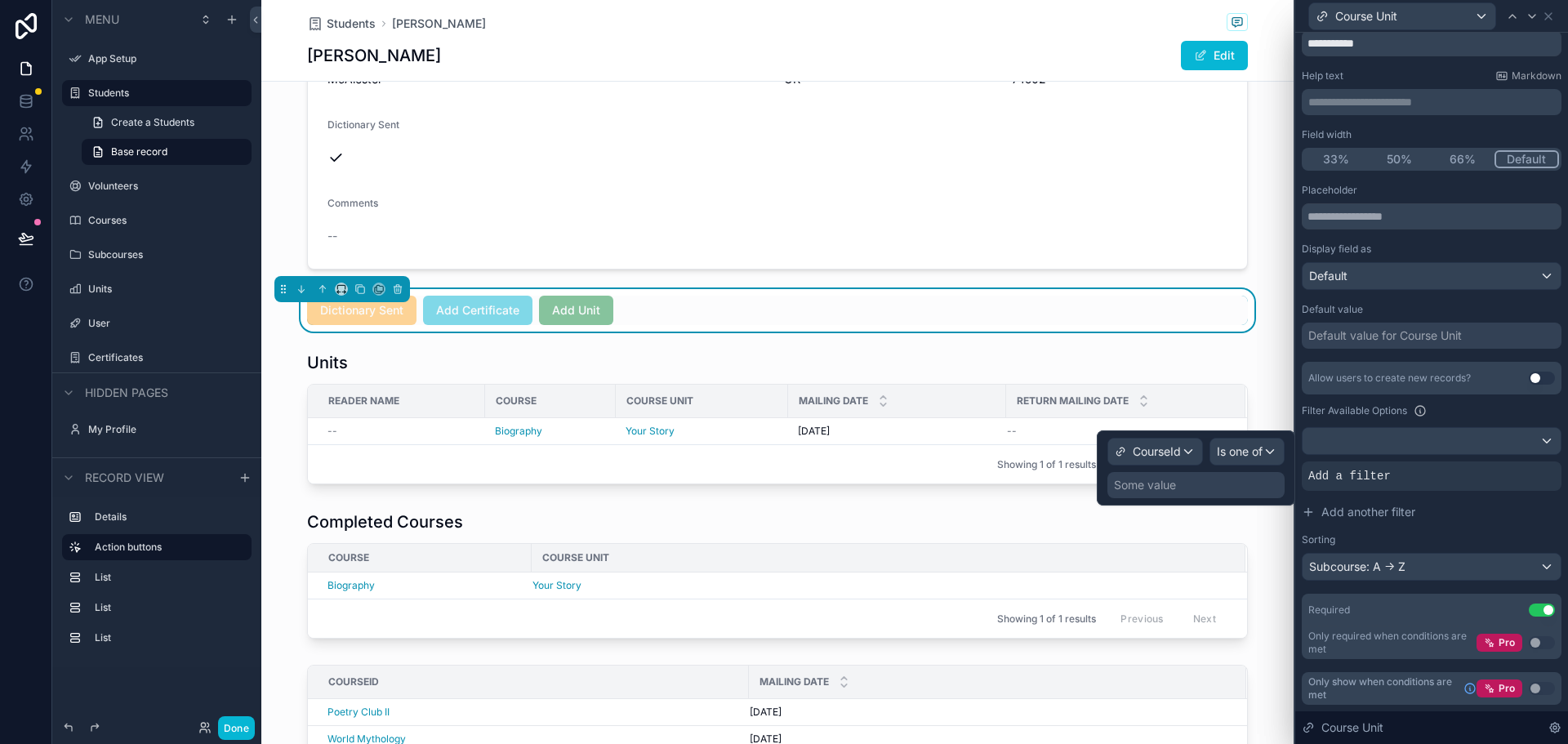
click at [1166, 492] on div "Some value" at bounding box center [1144, 485] width 62 height 16
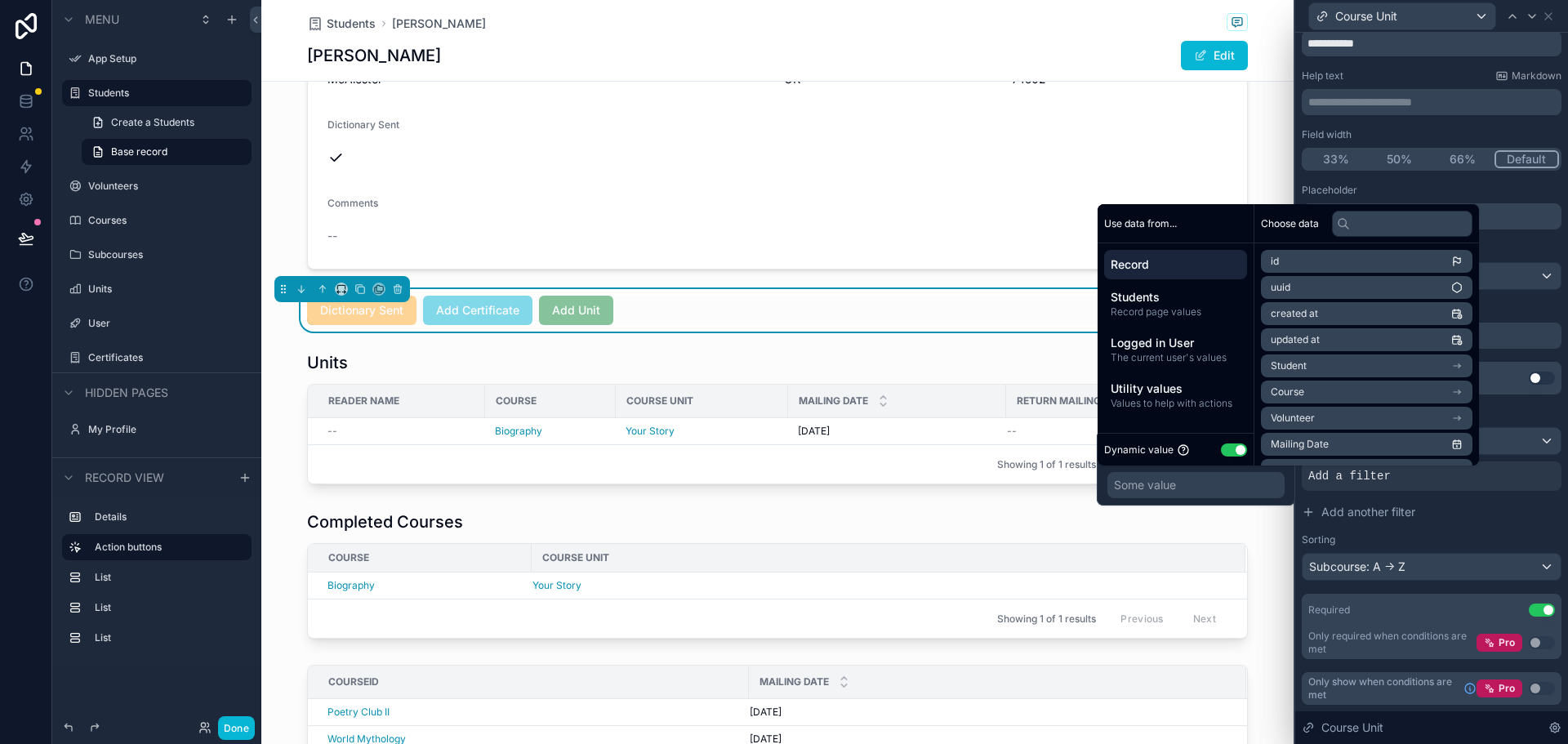
click at [1306, 391] on li "Course" at bounding box center [1366, 392] width 211 height 23
click at [1175, 349] on span "Logged in User" at bounding box center [1175, 343] width 130 height 16
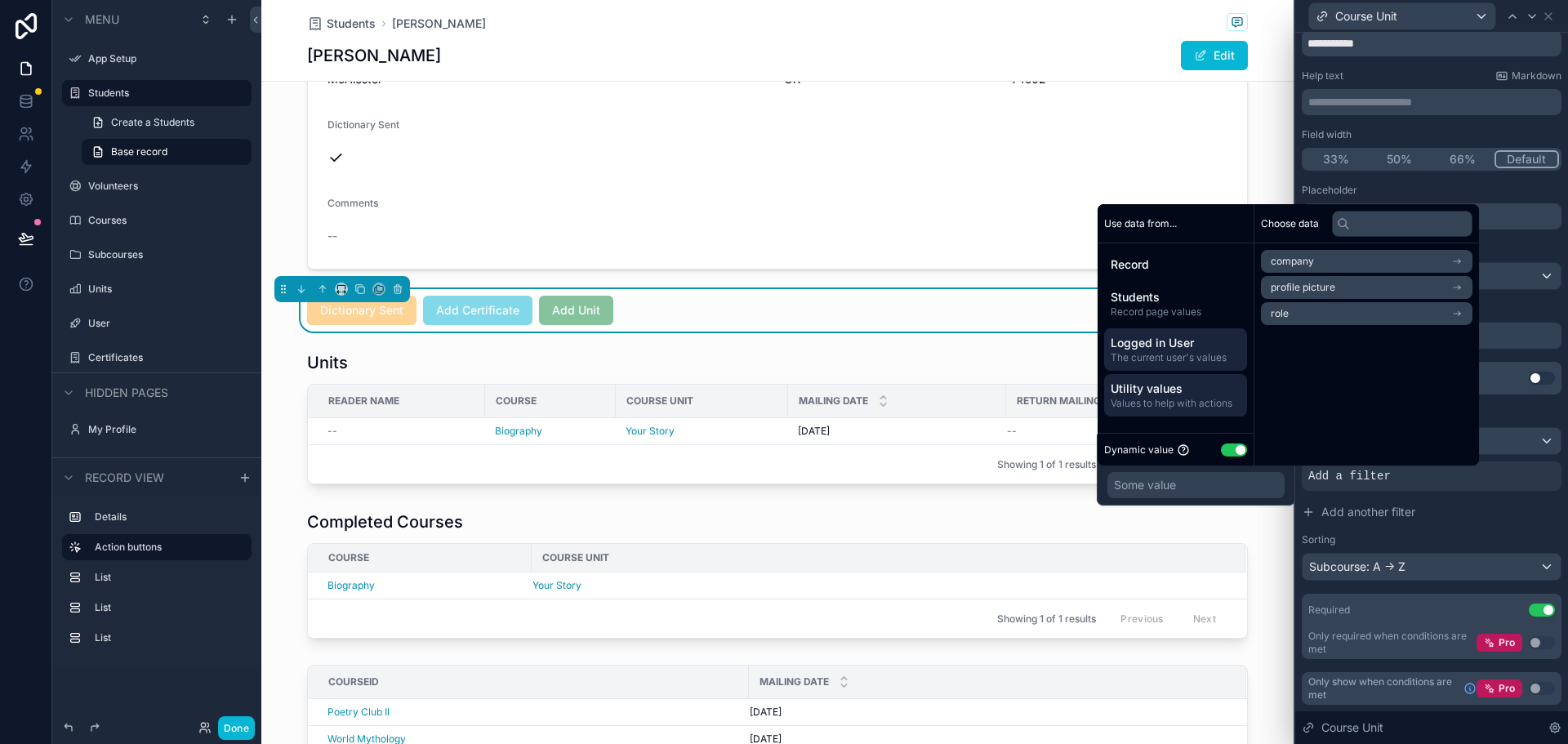
click at [1180, 397] on span "Values to help with actions" at bounding box center [1175, 403] width 130 height 13
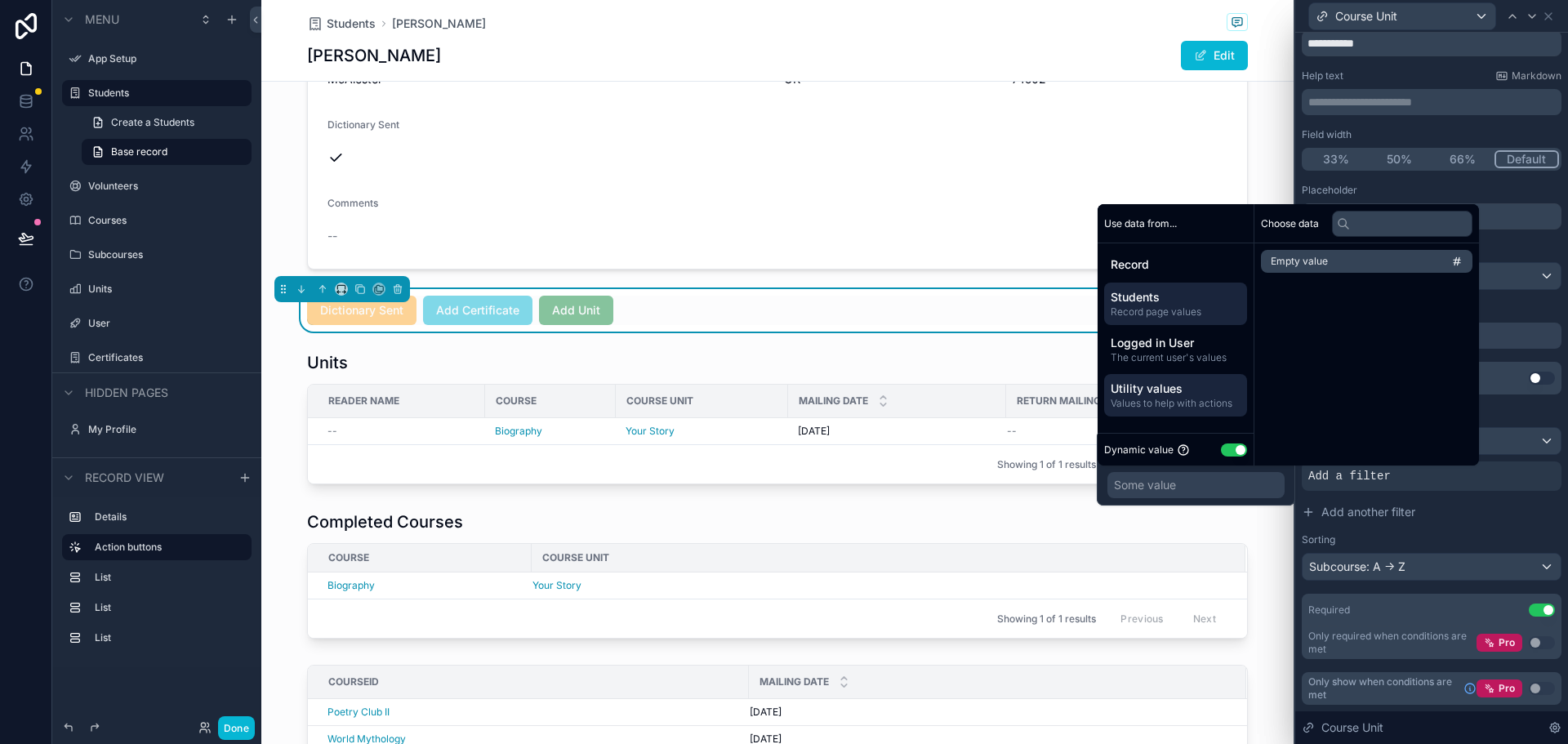
click at [1174, 309] on span "Record page values" at bounding box center [1175, 311] width 130 height 13
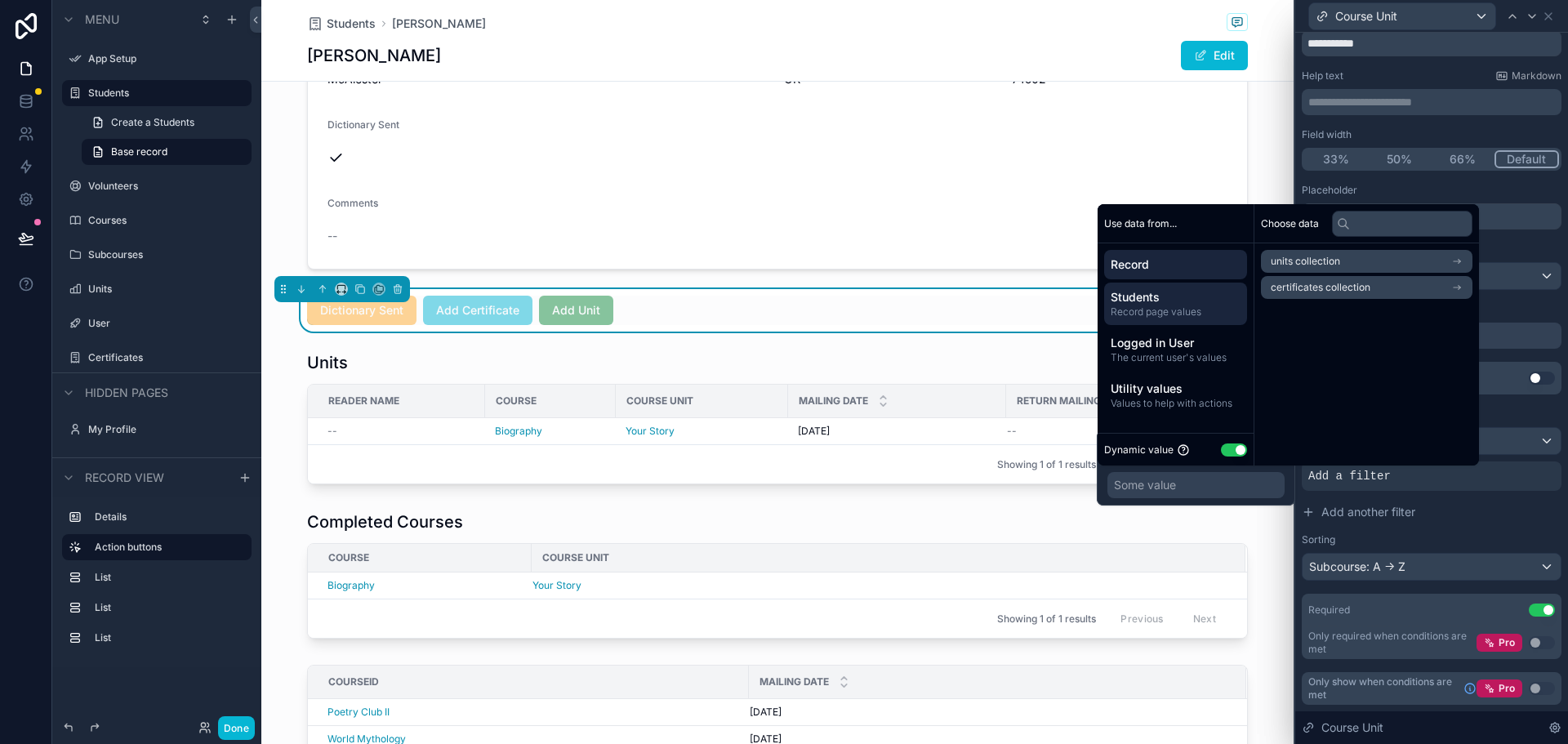
click at [1161, 266] on span "Record" at bounding box center [1175, 265] width 130 height 16
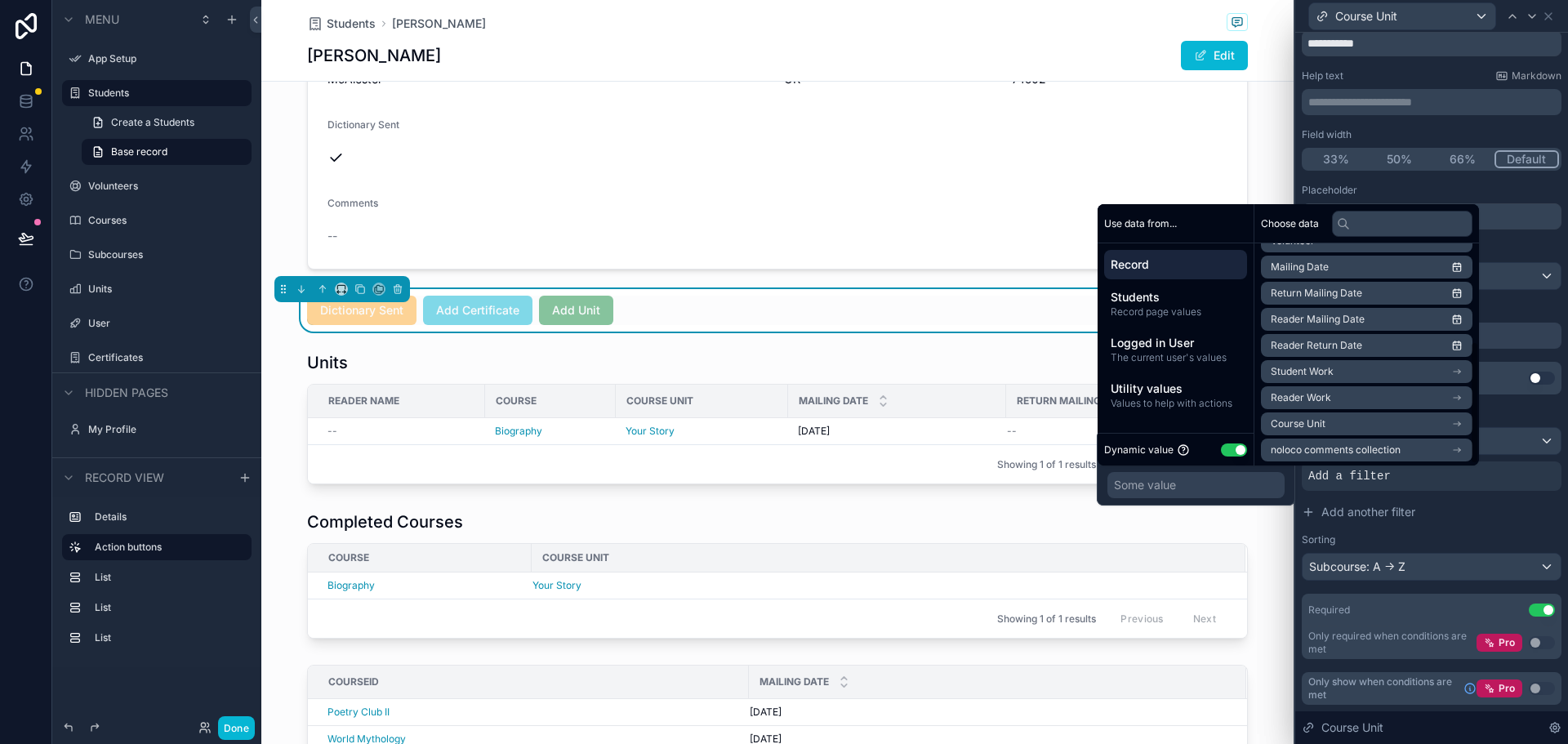
scroll to position [180, 0]
click at [1139, 272] on span "Record" at bounding box center [1175, 265] width 130 height 16
click at [1348, 388] on li "Course" at bounding box center [1366, 392] width 211 height 23
click at [1463, 260] on icon at bounding box center [1457, 261] width 11 height 12
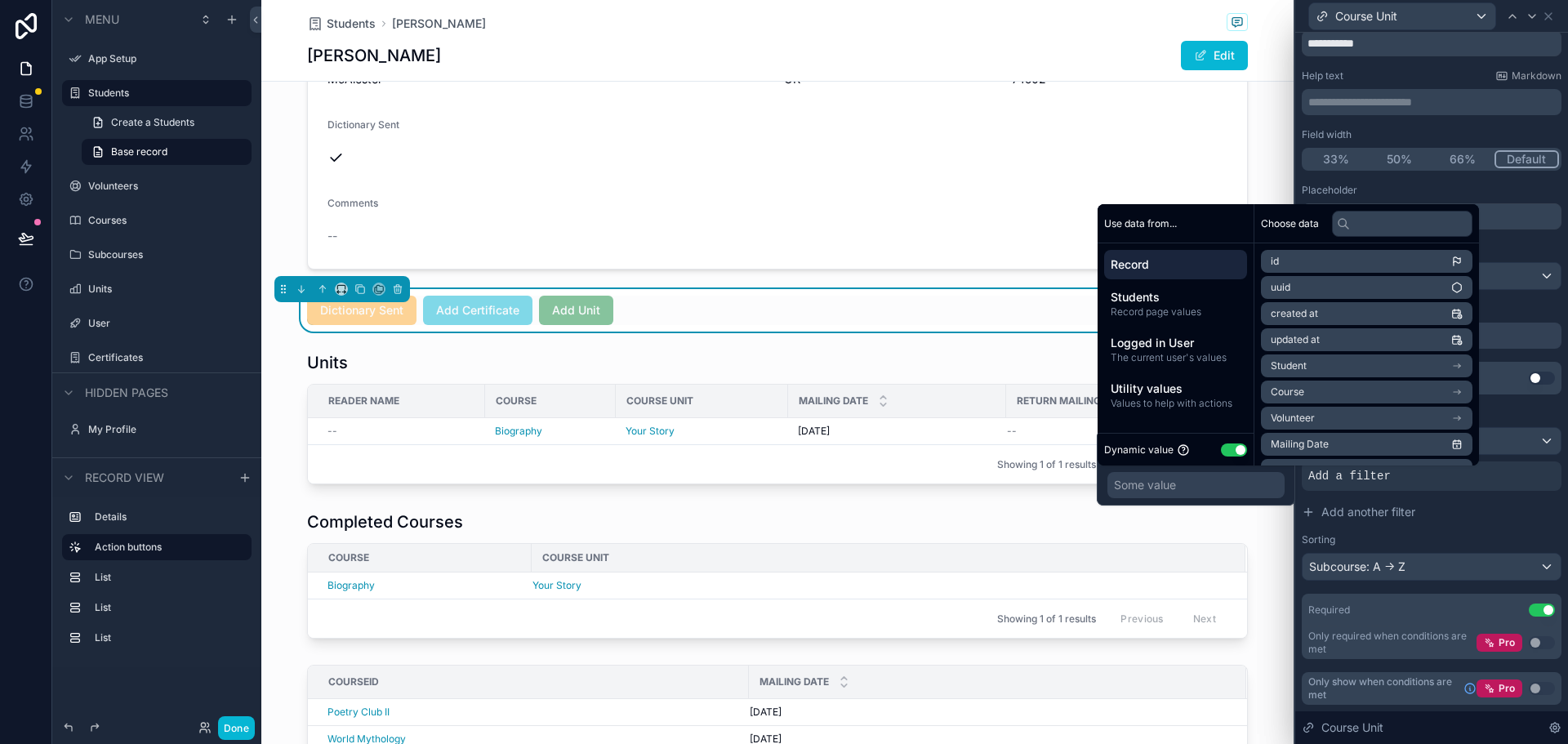
click at [1329, 388] on li "Course" at bounding box center [1366, 392] width 211 height 23
click at [1332, 391] on li "Course ID" at bounding box center [1366, 395] width 211 height 23
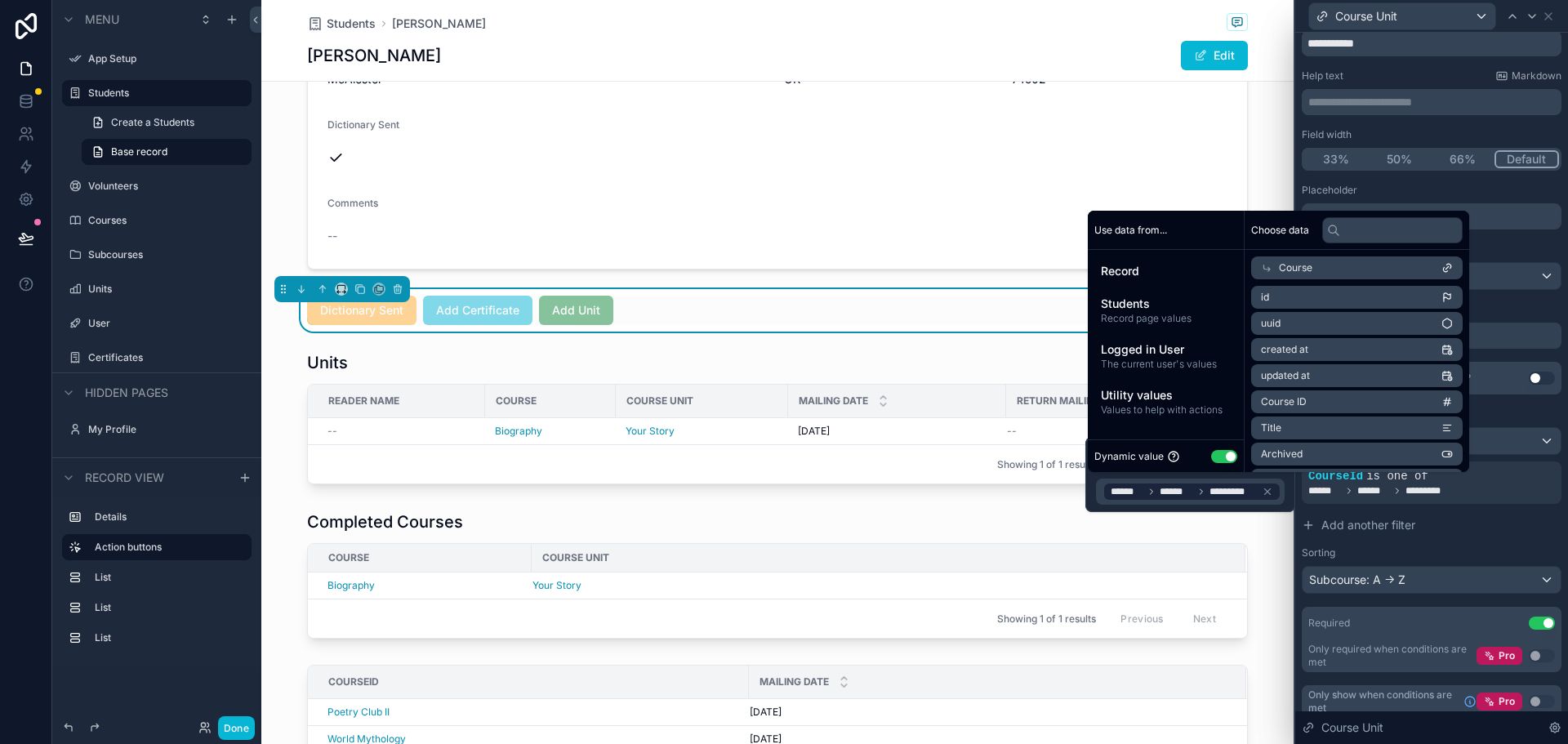
click at [1350, 426] on li "Title" at bounding box center [1356, 428] width 211 height 23
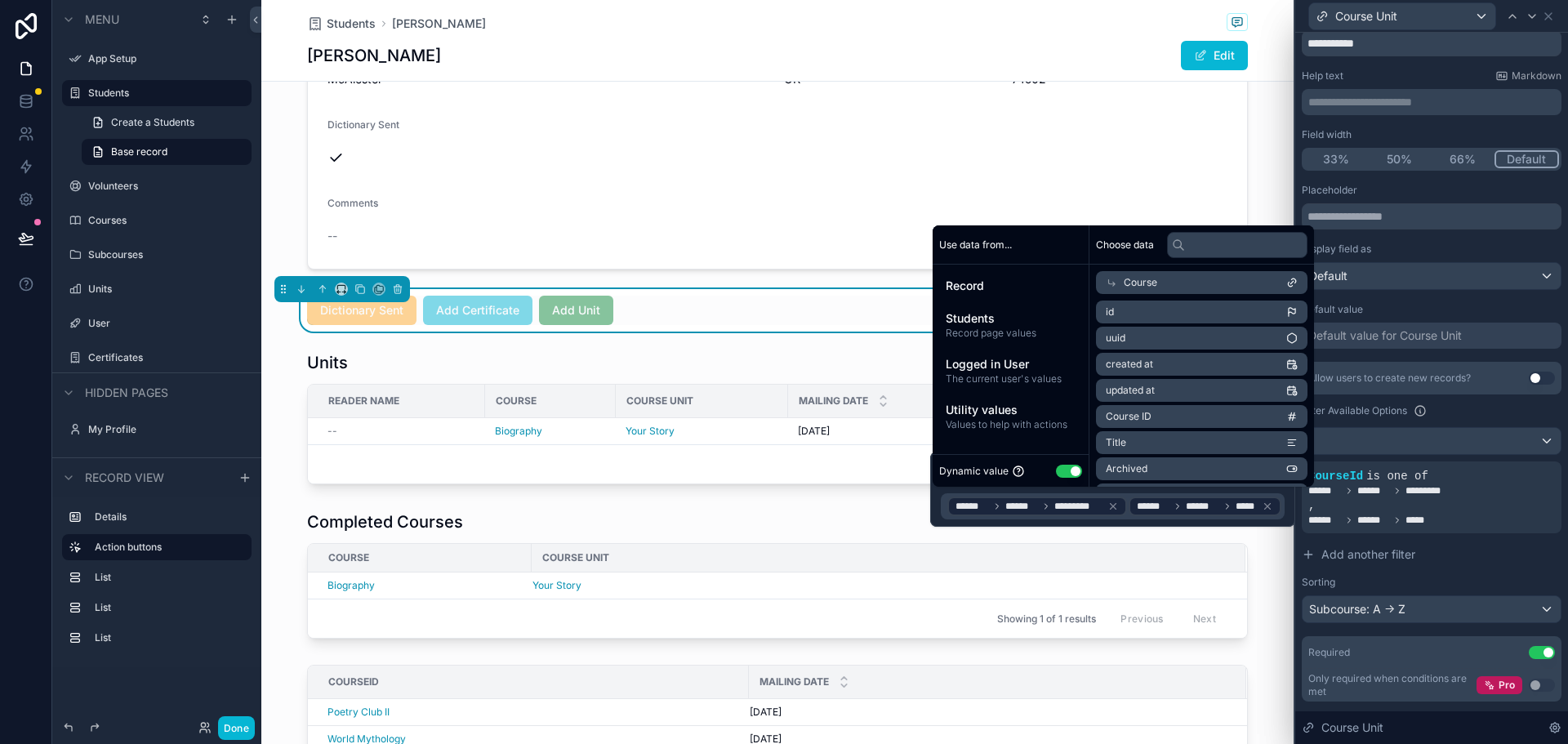
click at [1394, 573] on div "Allow users to create new records? Use setting Filter Available Options CourseI…" at bounding box center [1432, 492] width 260 height 261
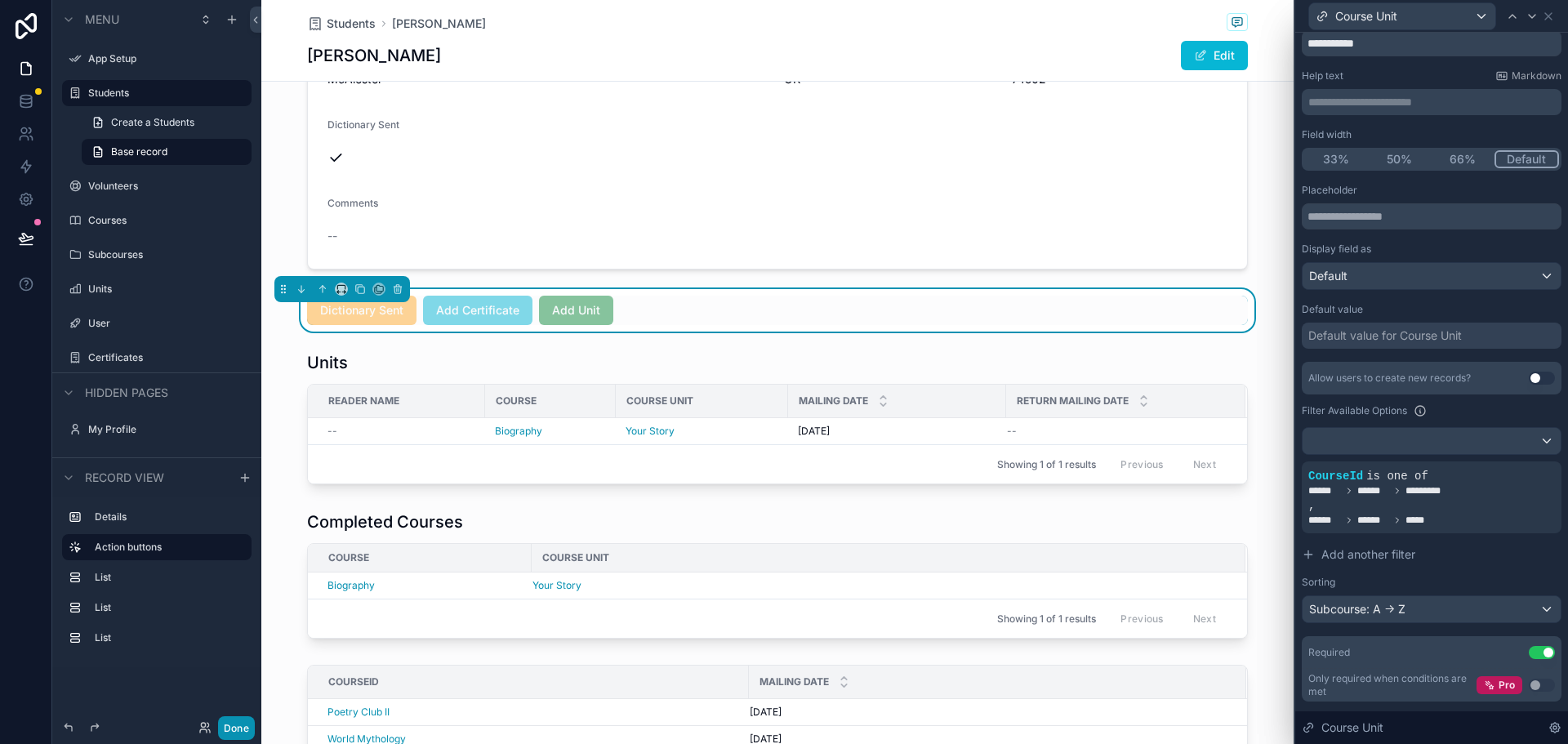
click at [235, 730] on button "Done" at bounding box center [237, 728] width 37 height 24
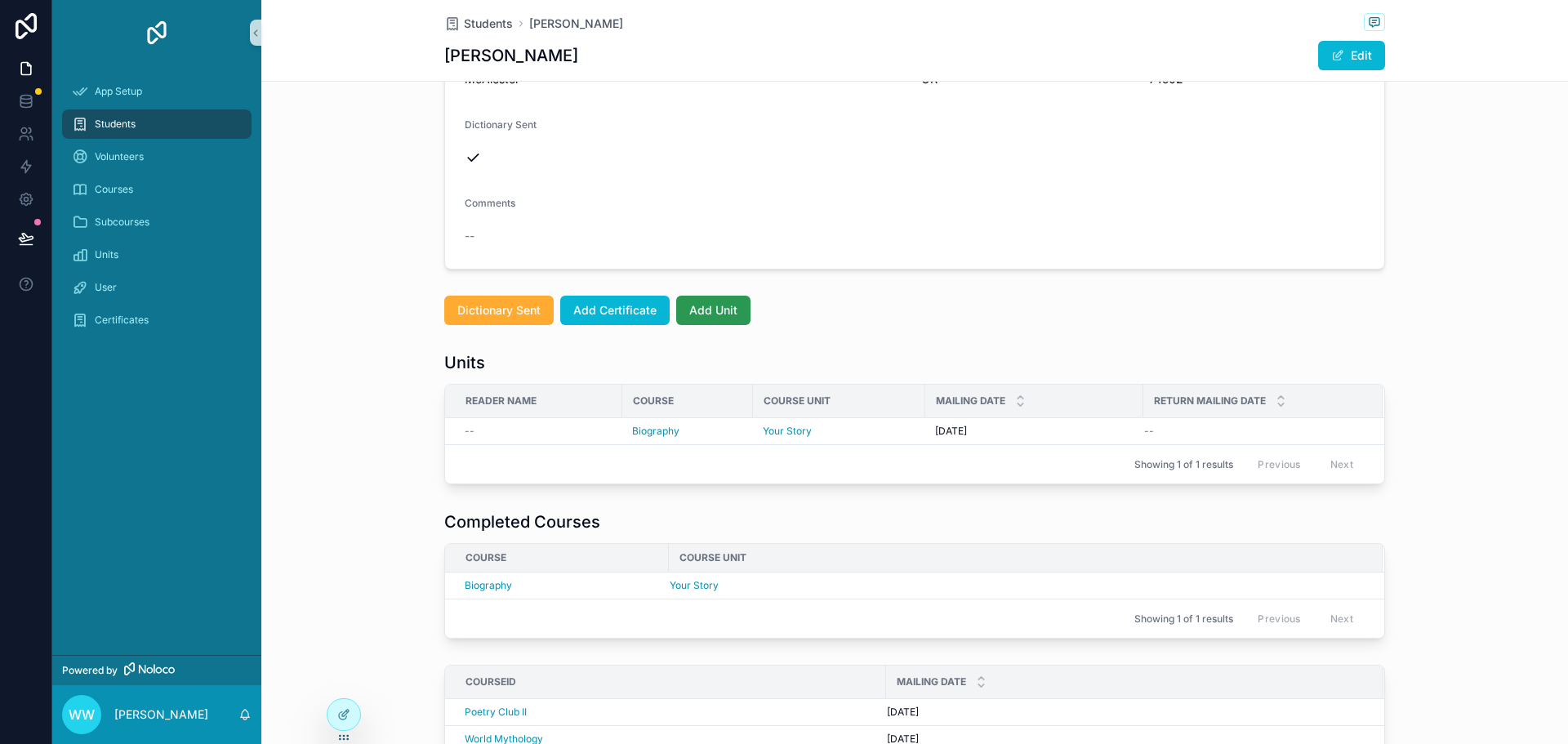
click at [707, 316] on span "Add Unit" at bounding box center [713, 311] width 48 height 16
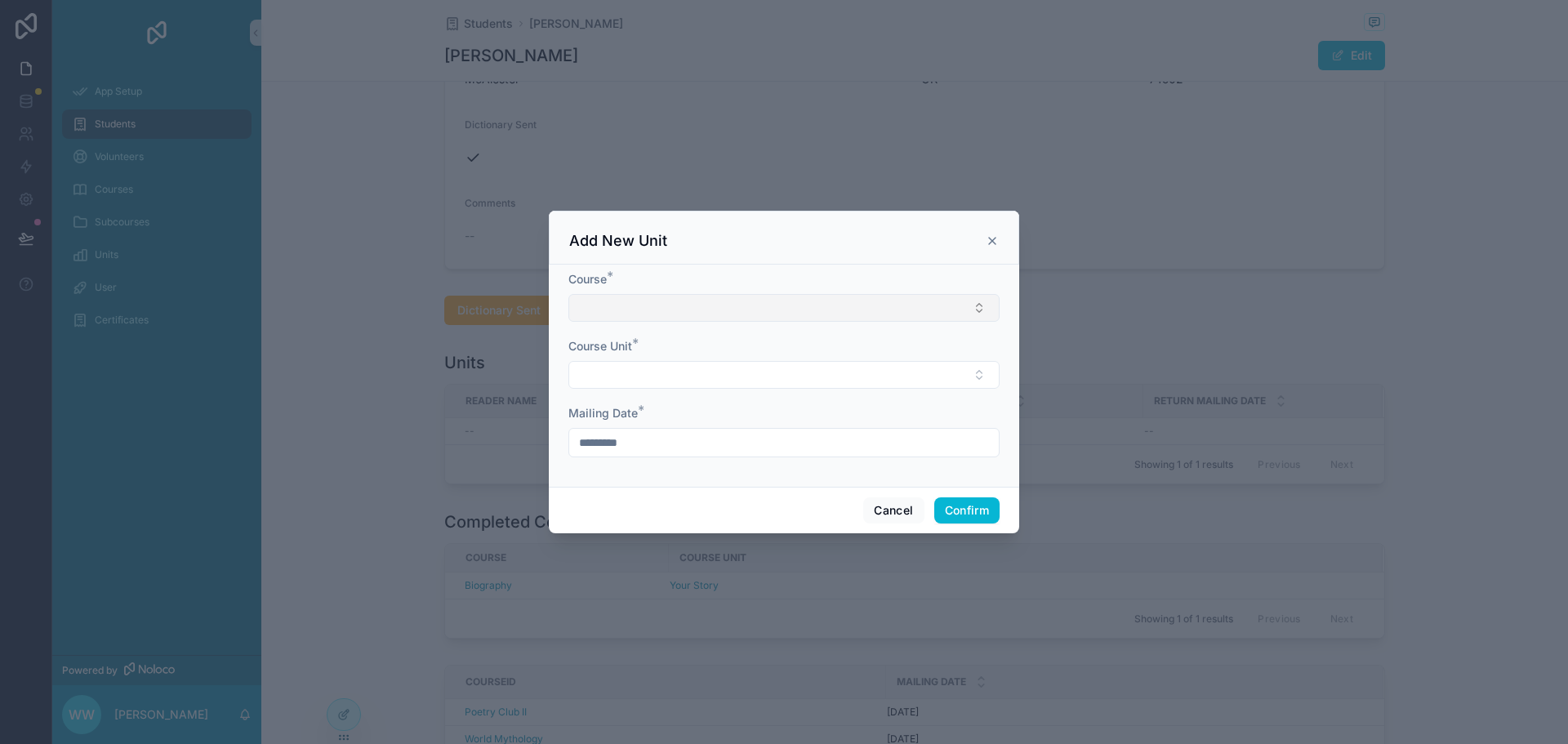
click at [978, 302] on button "Select Button" at bounding box center [784, 307] width 431 height 27
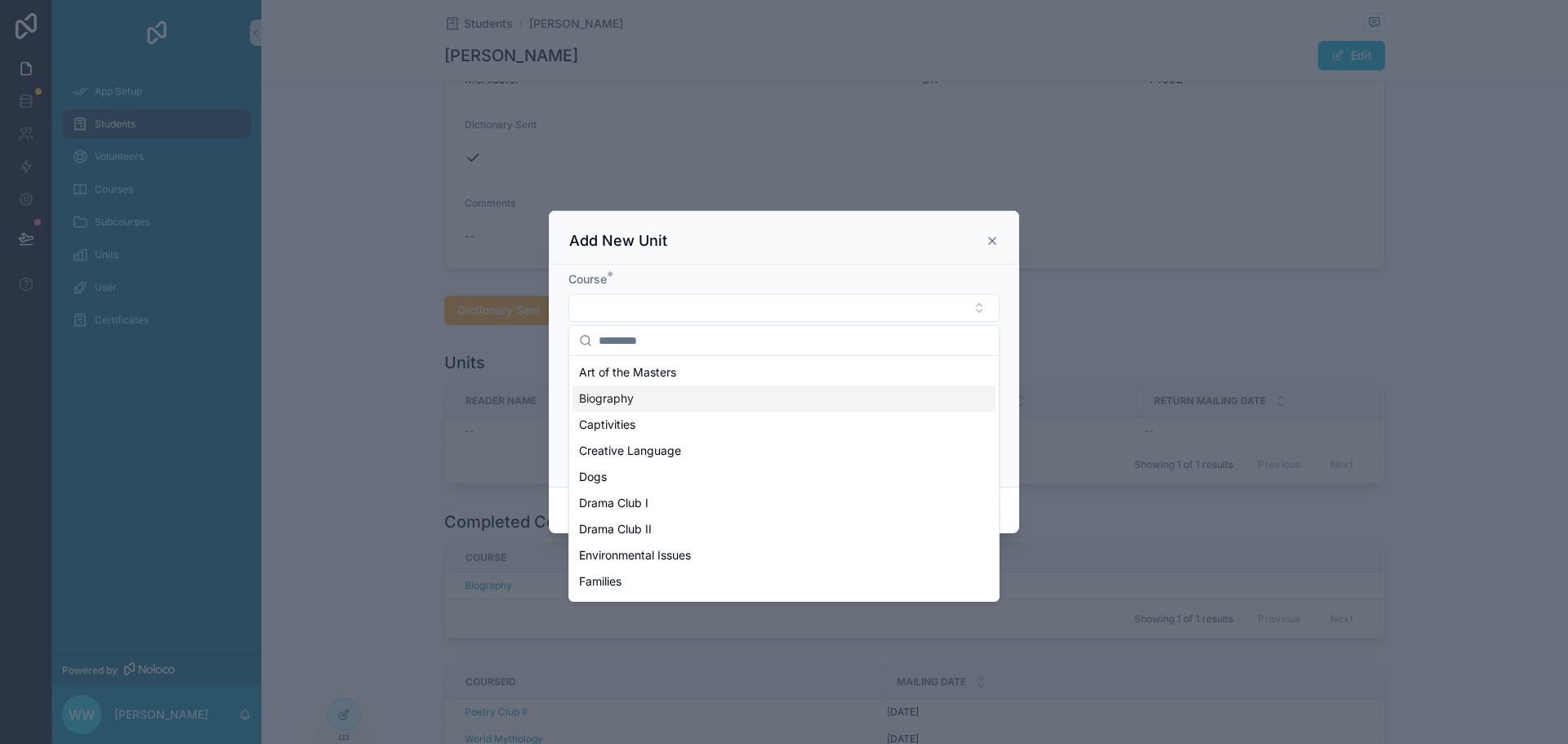
click at [646, 405] on div "Biography" at bounding box center [784, 399] width 423 height 27
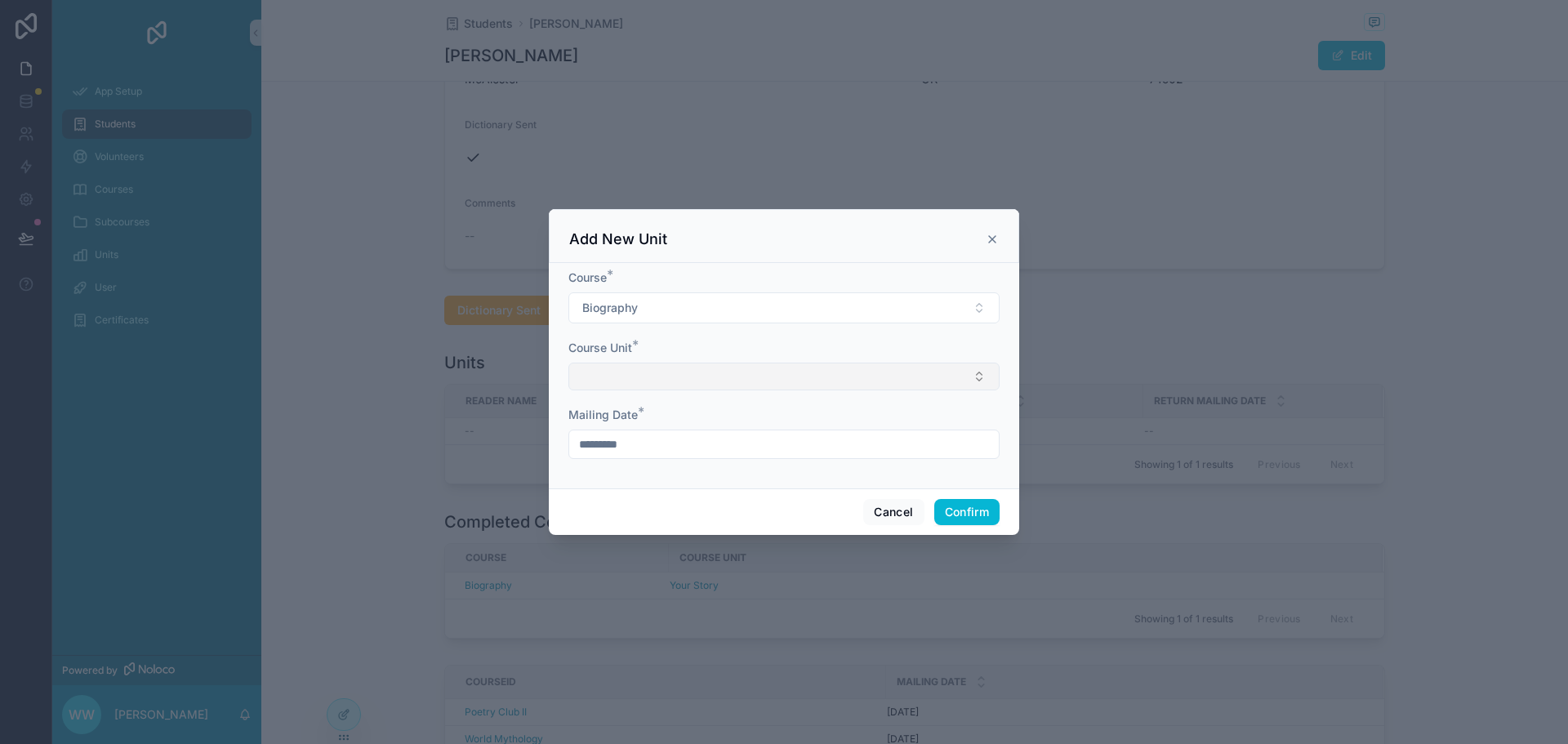
click at [708, 387] on button "Select Button" at bounding box center [784, 376] width 431 height 27
drag, startPoint x: 708, startPoint y: 387, endPoint x: 718, endPoint y: 384, distance: 10.4
click at [709, 387] on button "Select Button" at bounding box center [784, 376] width 431 height 27
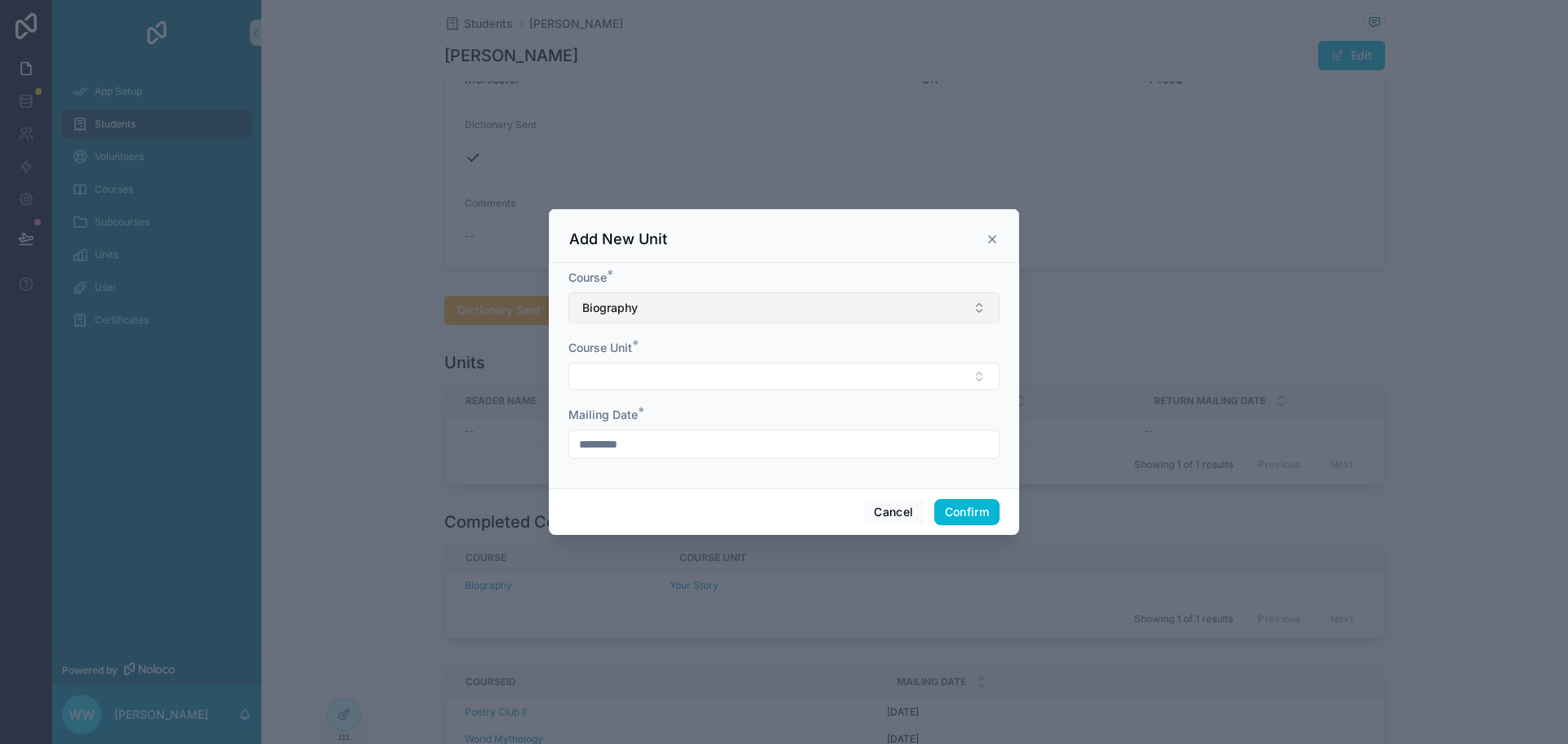
click at [769, 304] on button "Biography" at bounding box center [784, 308] width 431 height 31
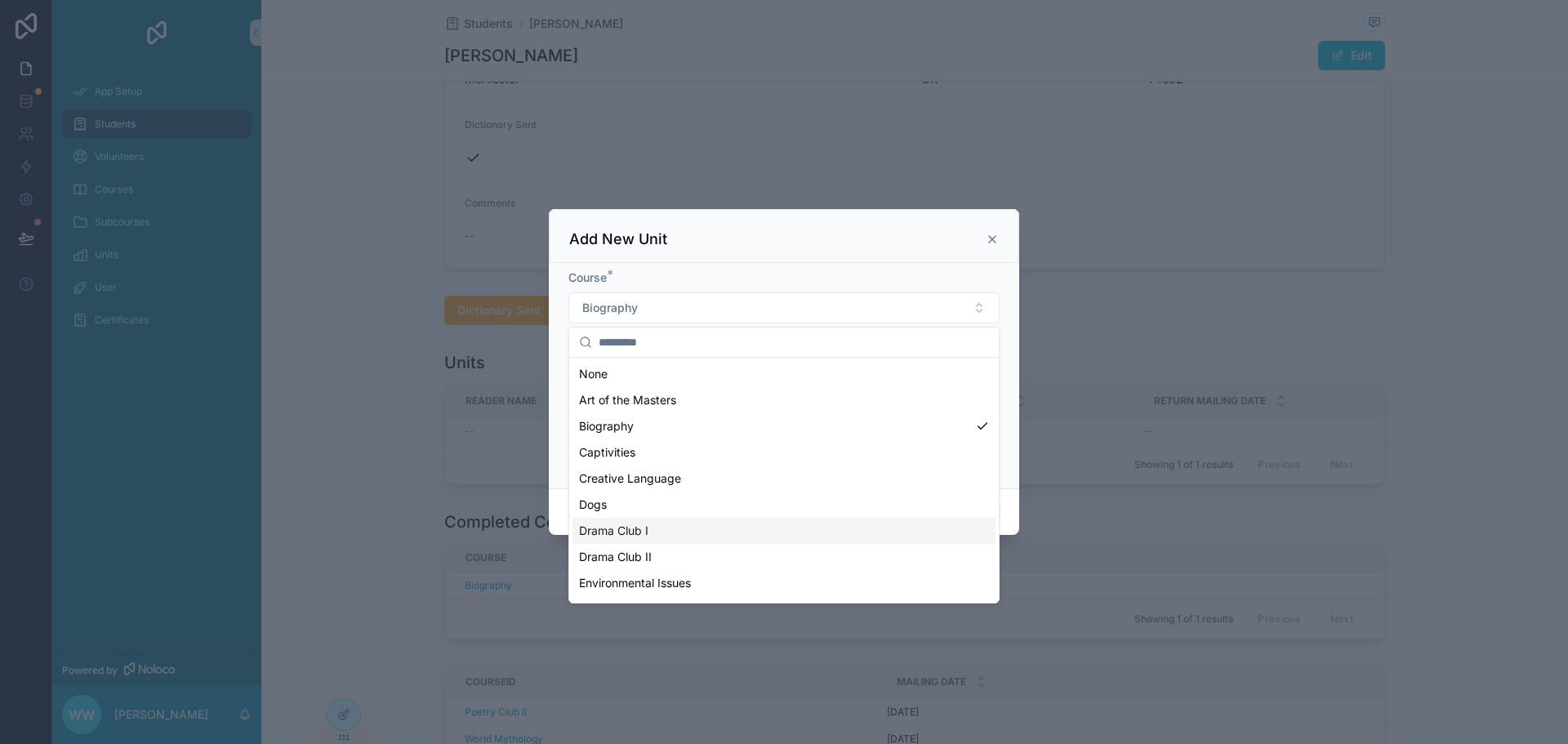
click at [651, 537] on div "Drama Club I" at bounding box center [784, 531] width 423 height 27
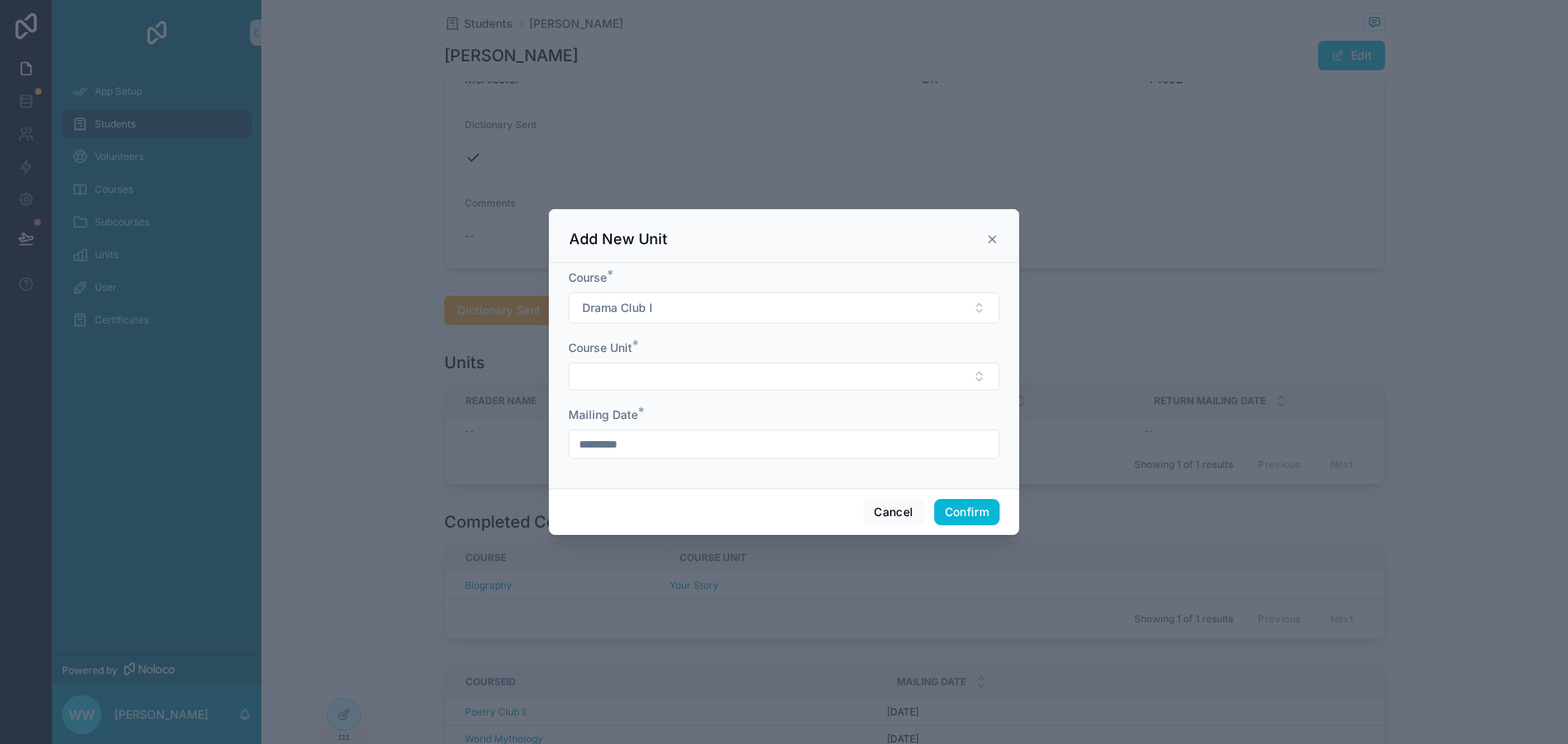
click at [991, 240] on icon at bounding box center [991, 239] width 13 height 13
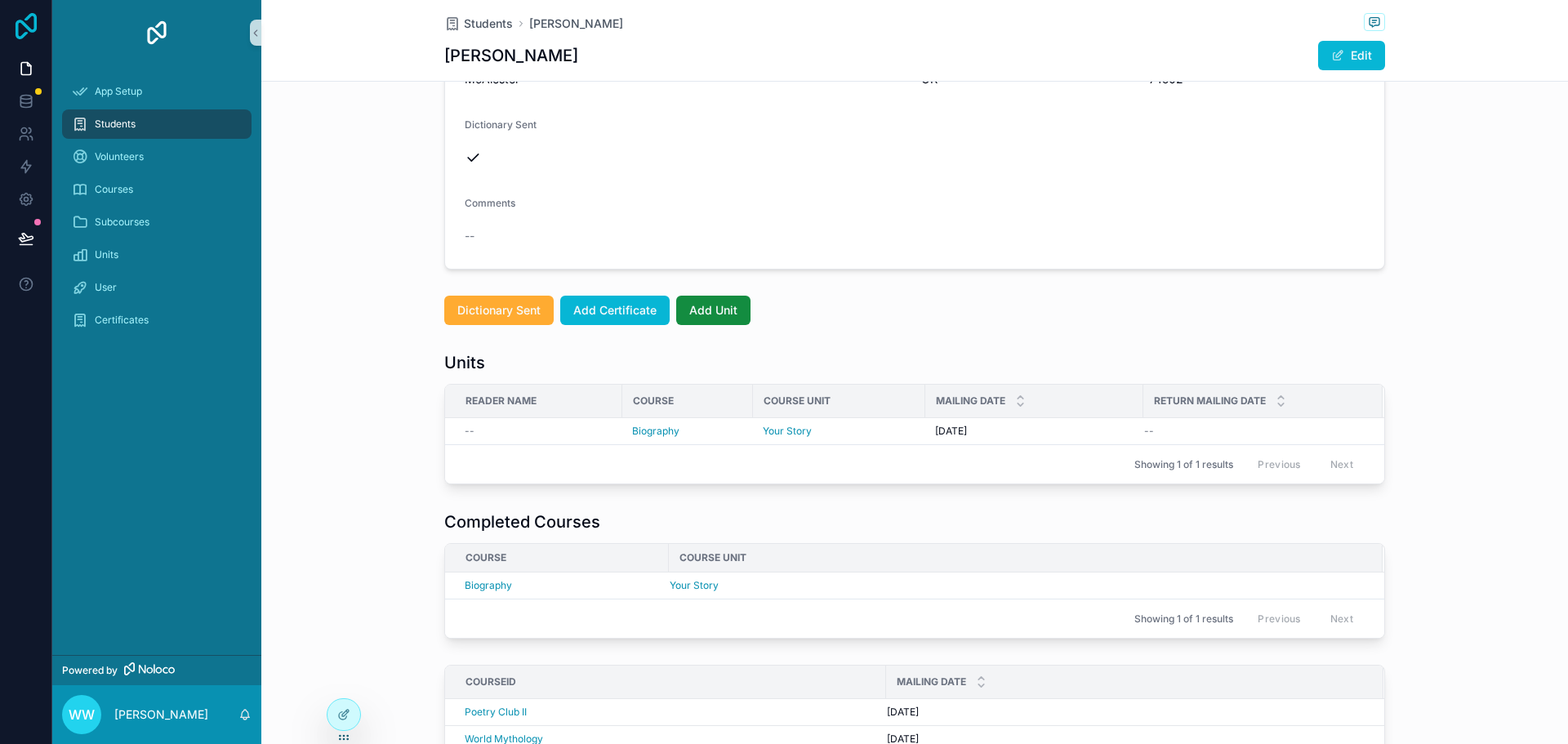
click at [39, 19] on icon at bounding box center [26, 27] width 33 height 27
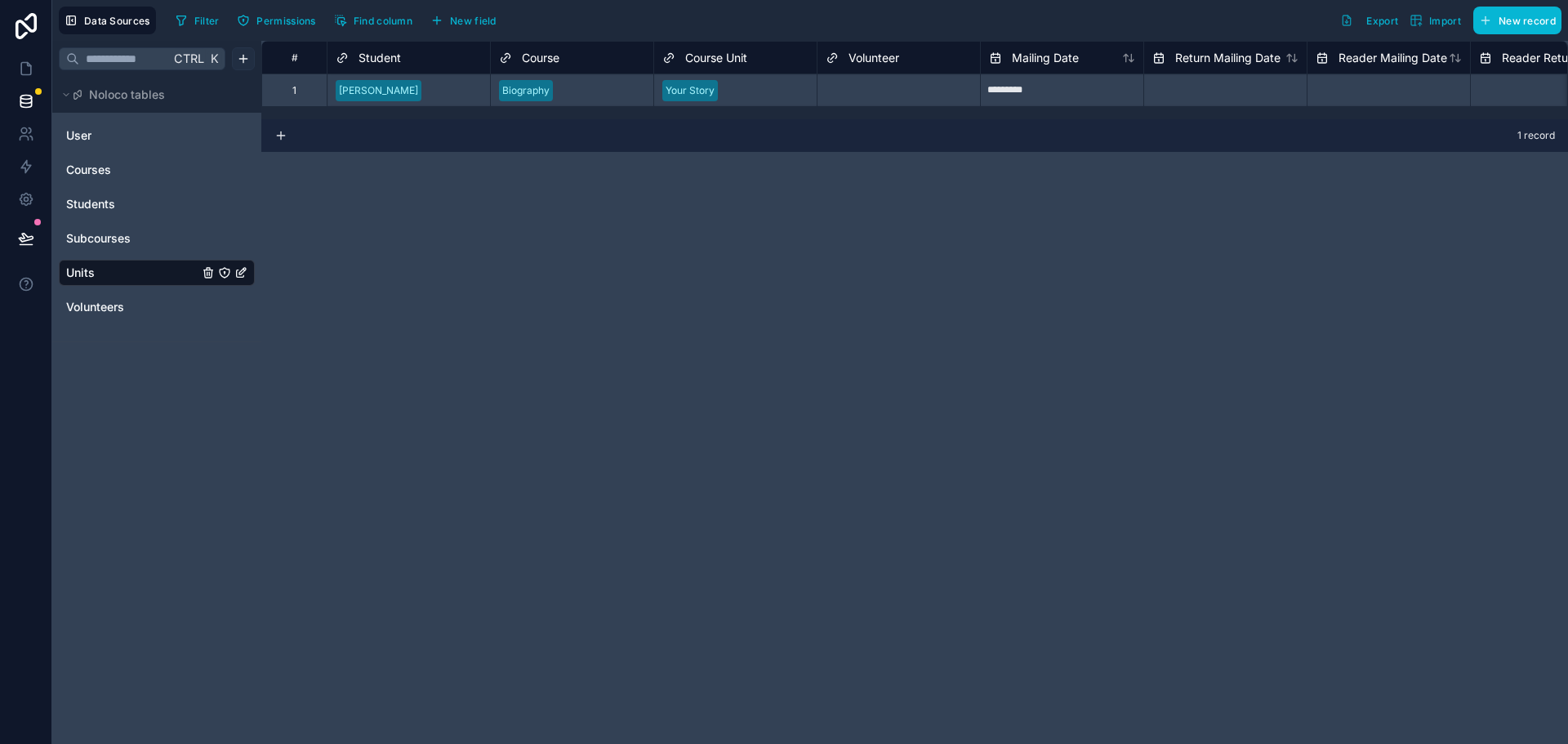
click at [245, 58] on html "Data Sources Filter Permissions Find column New field Export Import New record …" at bounding box center [784, 372] width 1568 height 744
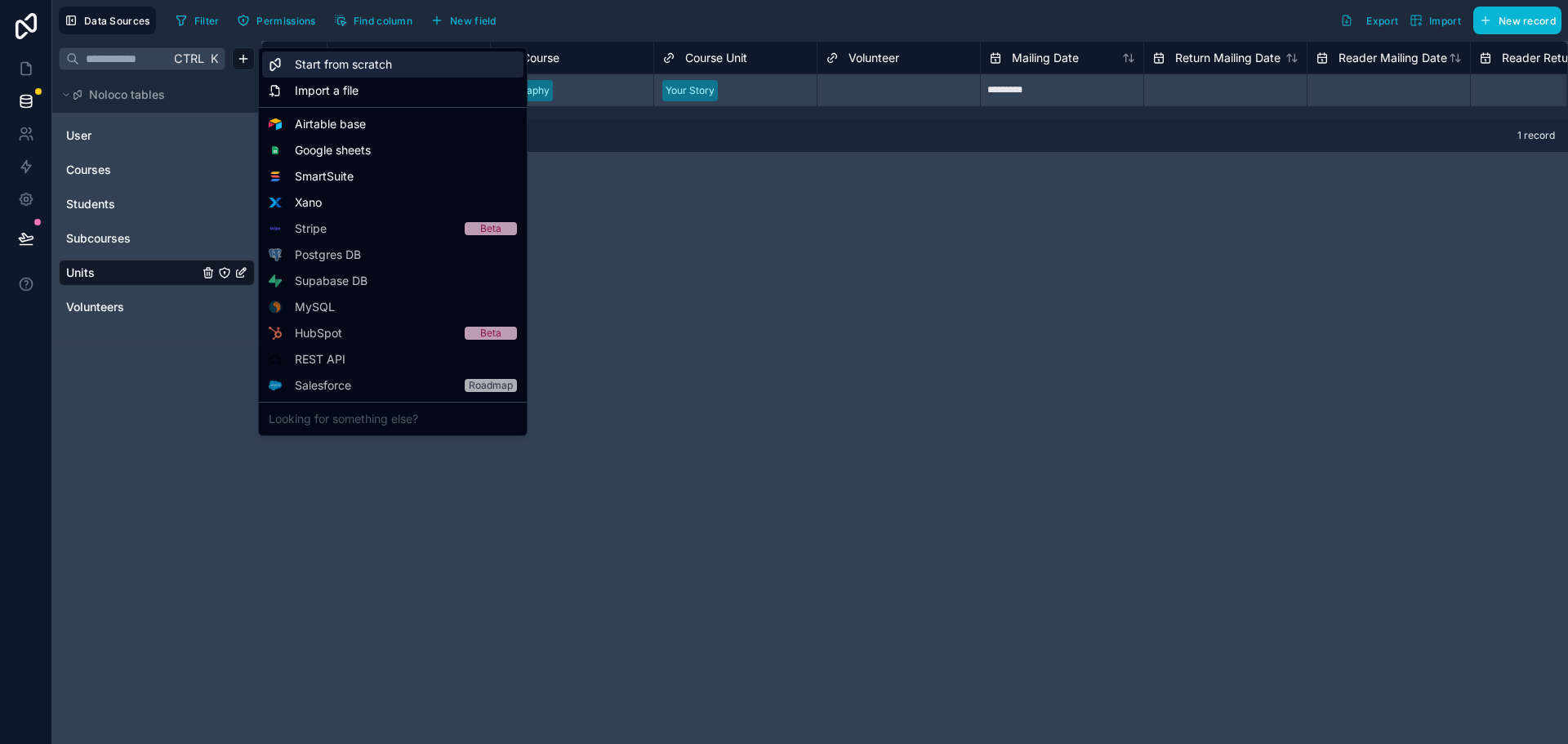
click at [343, 59] on span "Start from scratch" at bounding box center [343, 65] width 97 height 16
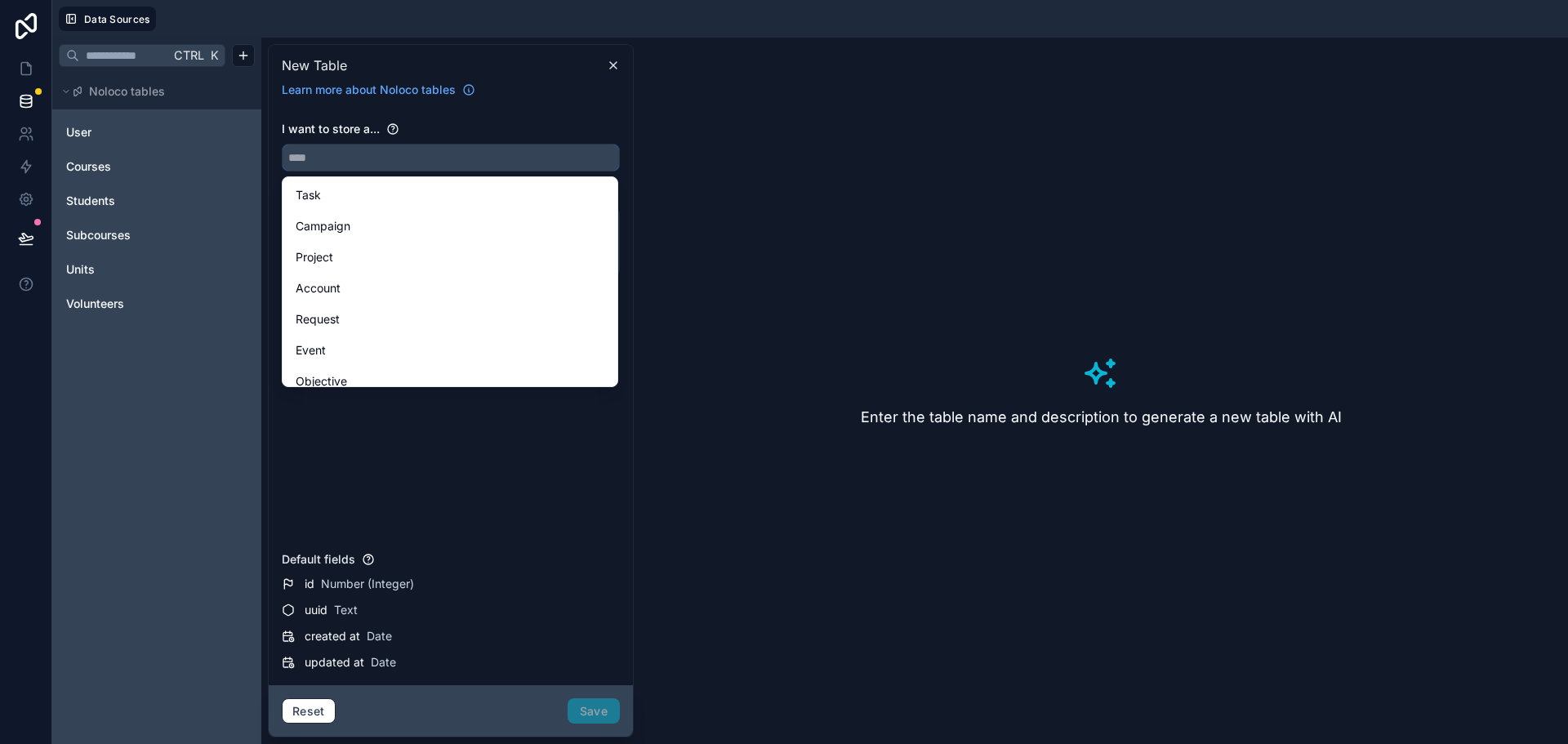
click at [387, 157] on input "text" at bounding box center [450, 157] width 336 height 27
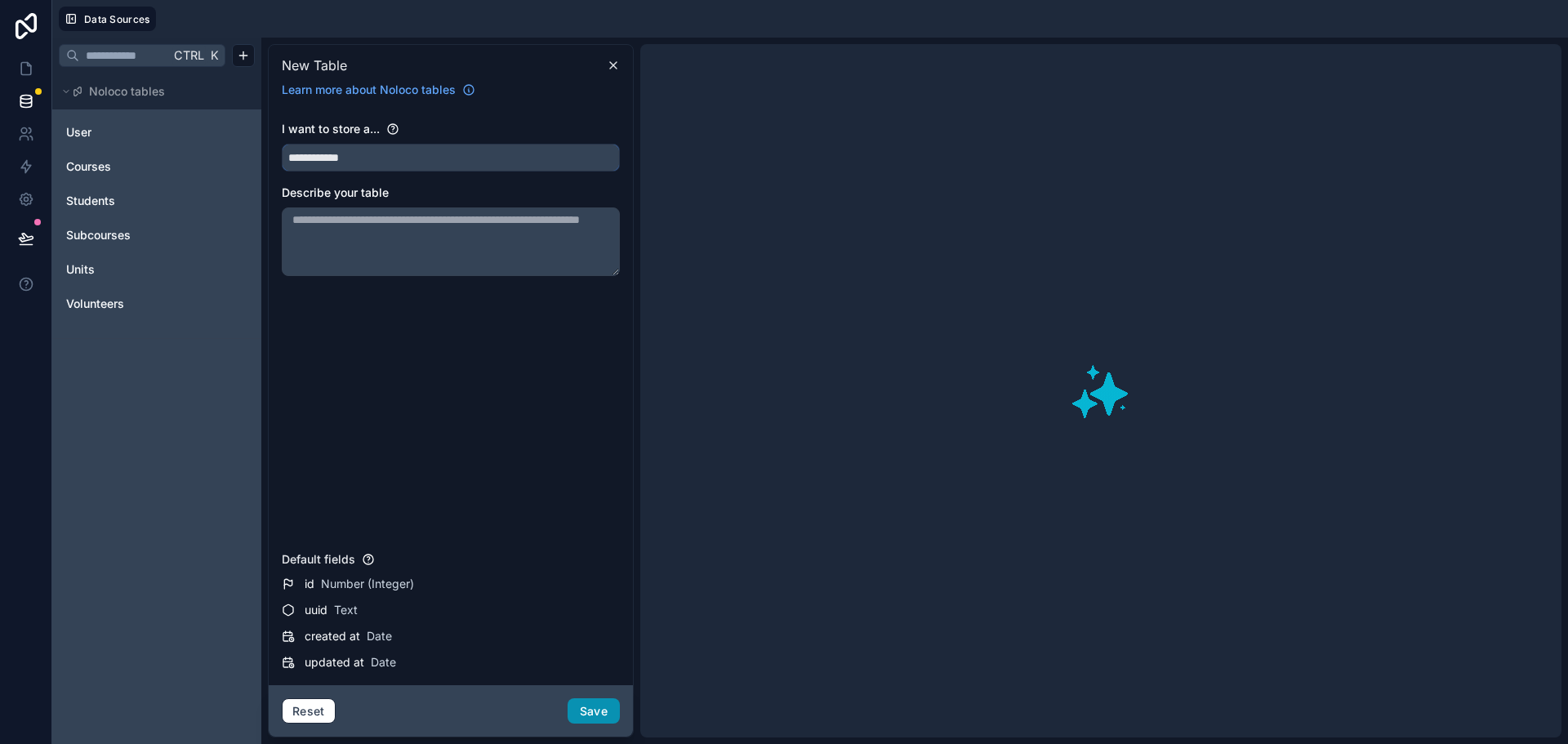
type input "**********"
click at [602, 711] on button "Save" at bounding box center [593, 711] width 52 height 27
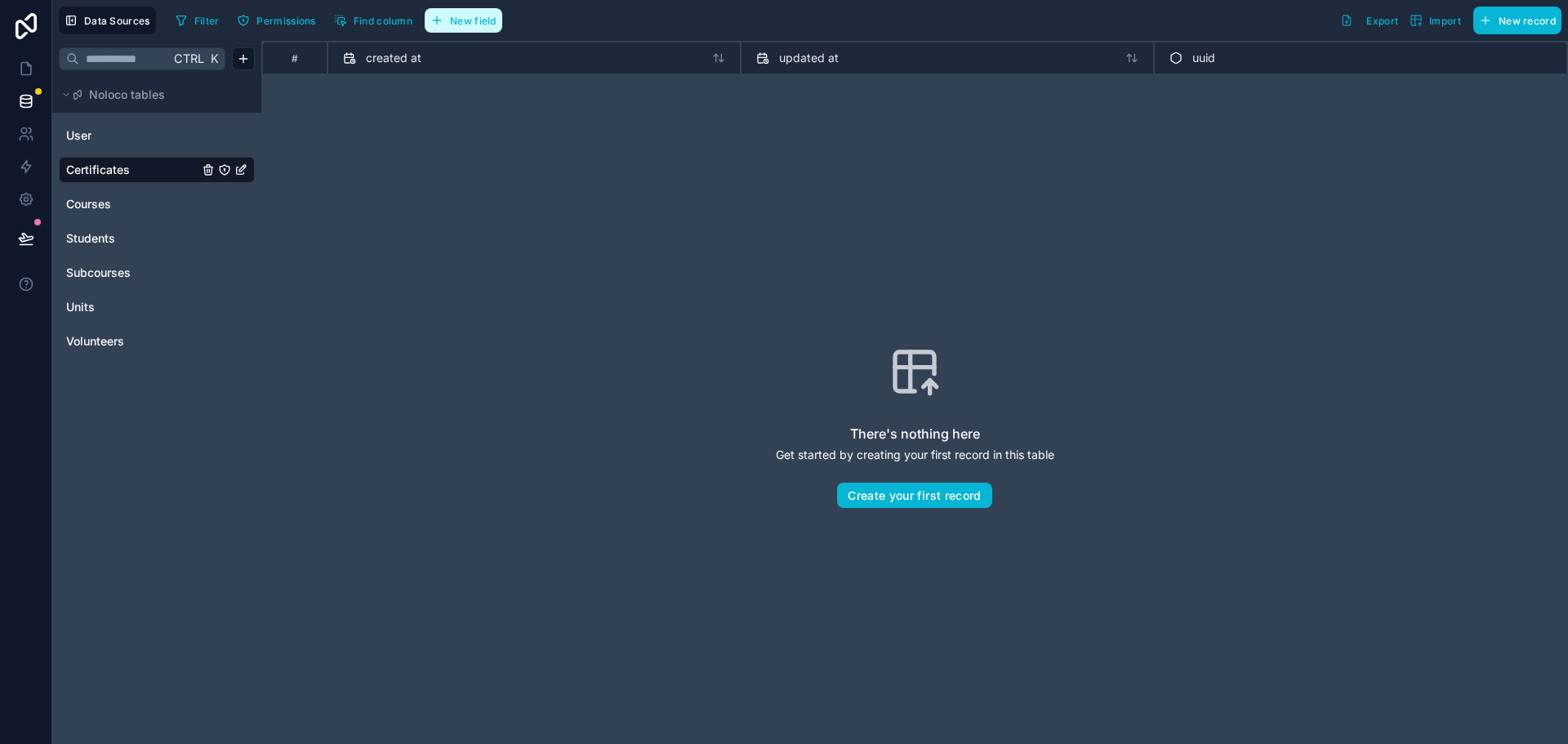
click at [459, 29] on button "New field" at bounding box center [463, 20] width 78 height 25
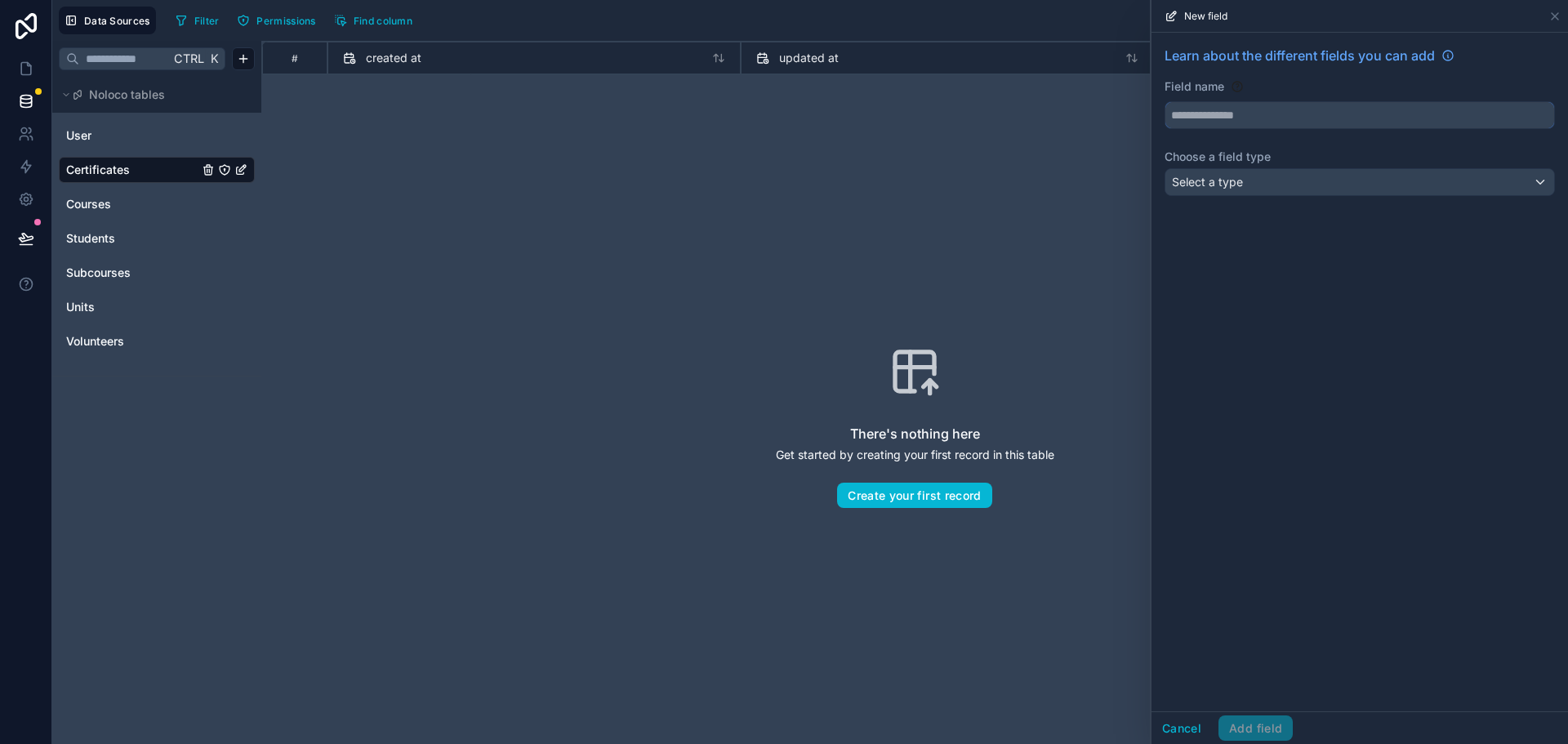
click at [1225, 121] on input "text" at bounding box center [1359, 115] width 388 height 27
type input "*********"
click at [1244, 183] on div "Select a type" at bounding box center [1359, 182] width 388 height 27
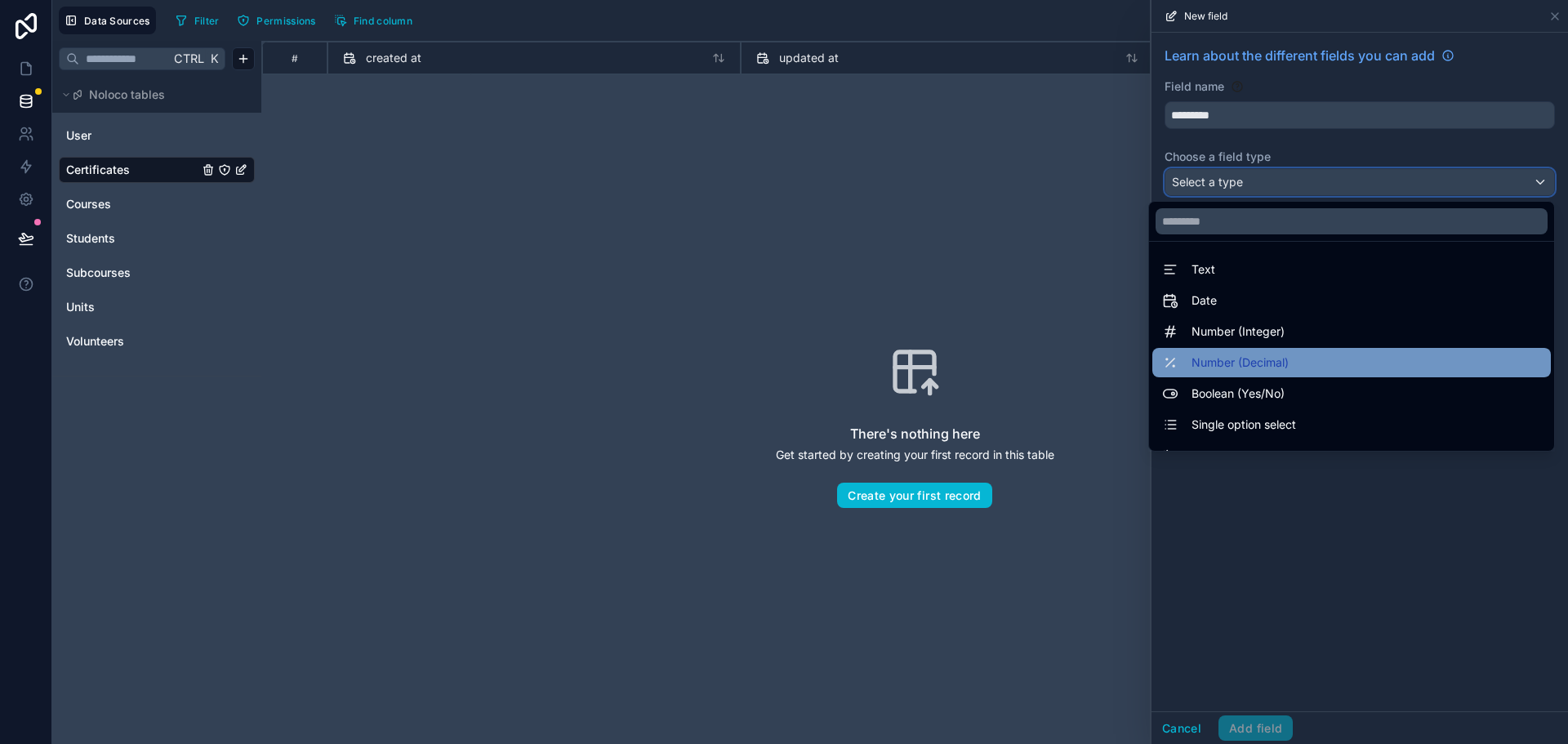
scroll to position [474, 0]
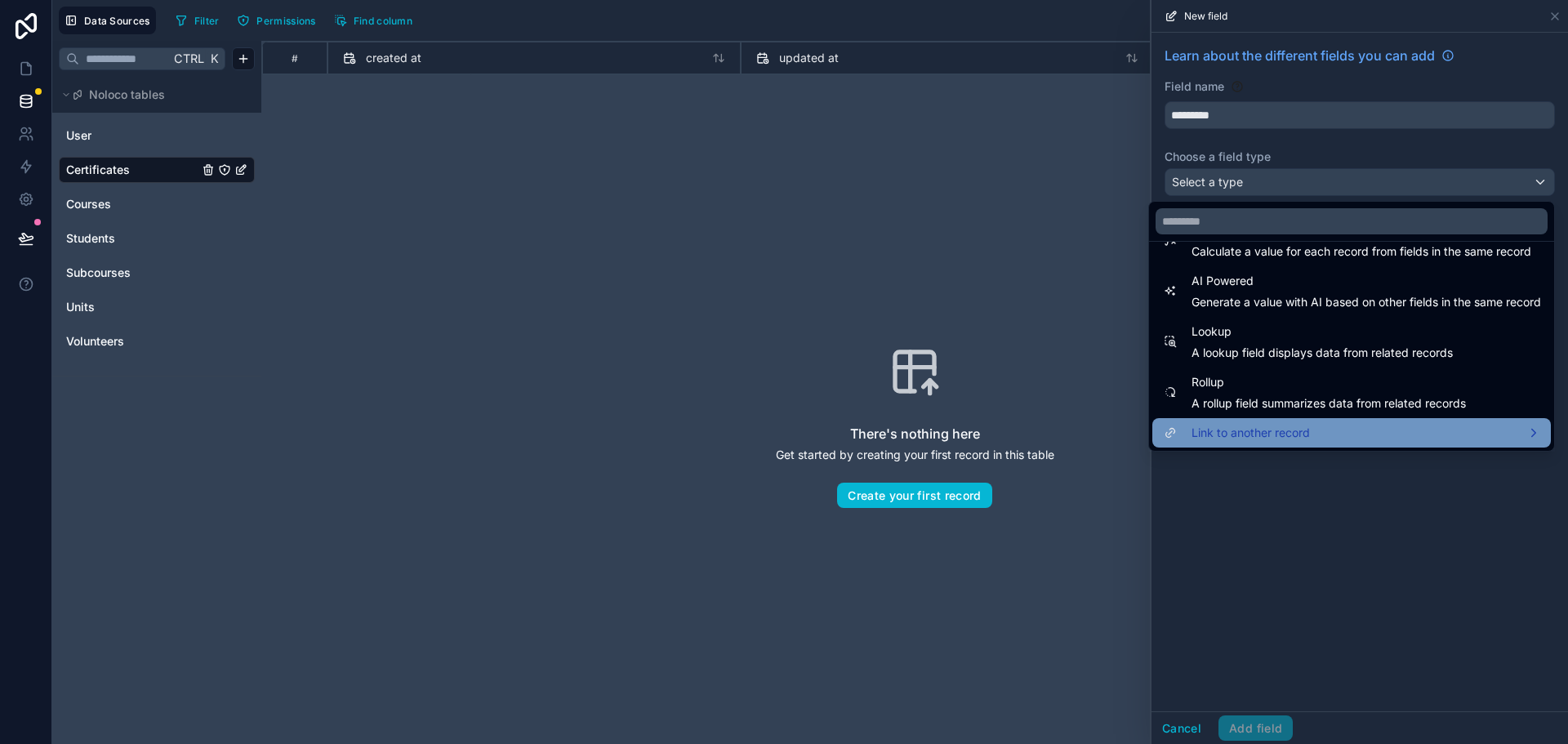
click at [1216, 440] on span "Link to another record" at bounding box center [1251, 433] width 119 height 19
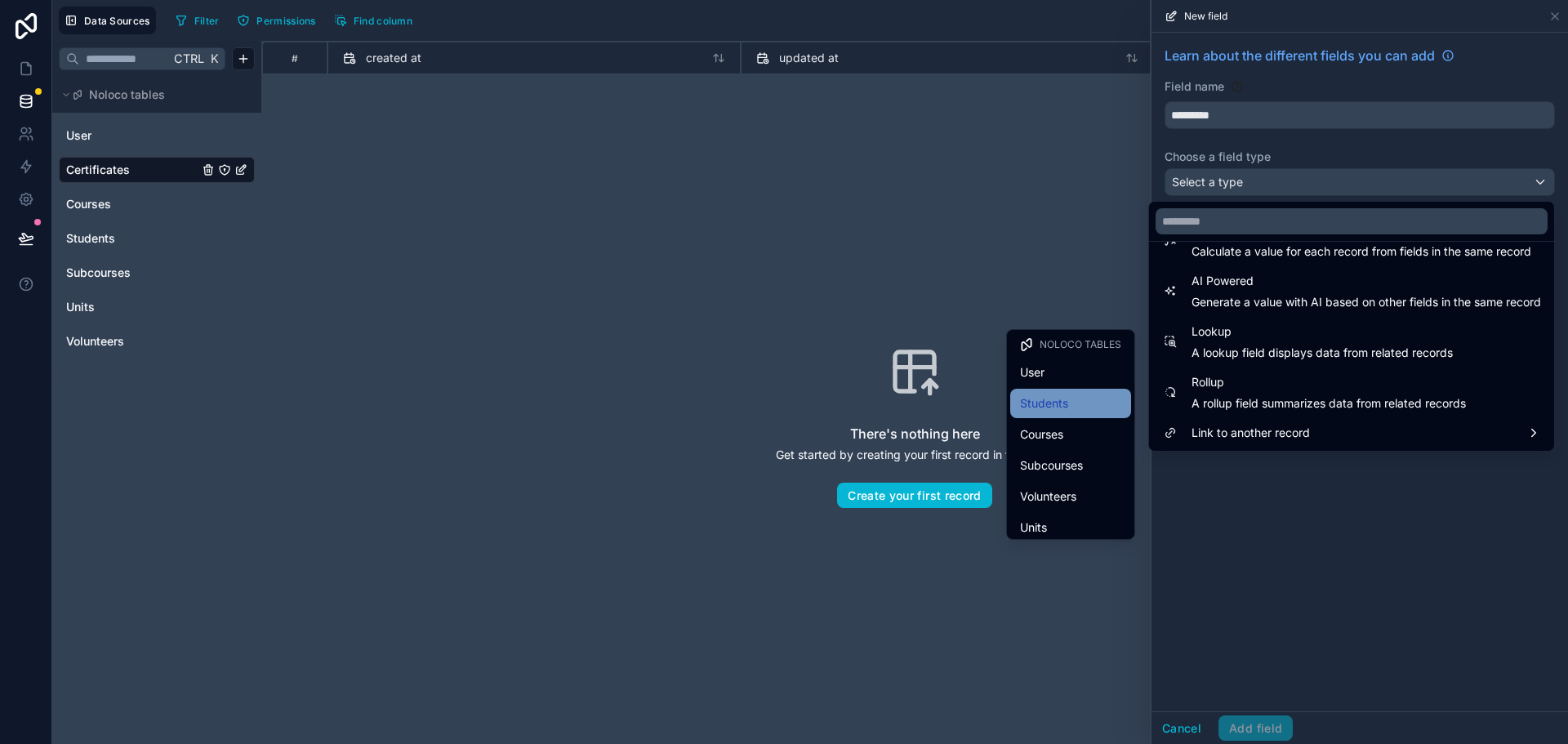
click at [1020, 410] on span "Students" at bounding box center [1044, 403] width 48 height 19
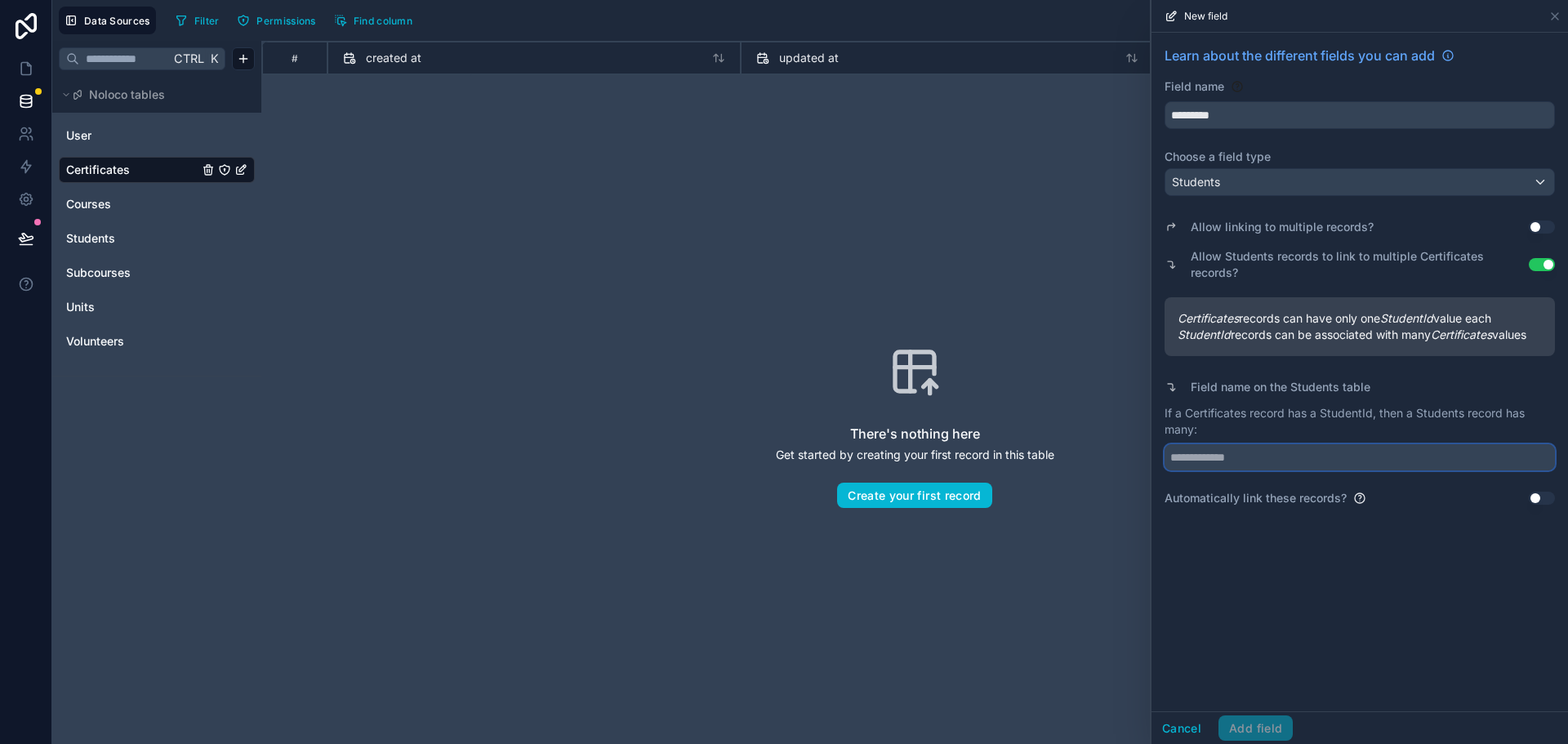
click at [1271, 456] on input "text" at bounding box center [1359, 457] width 390 height 27
type input "**********"
click at [1258, 728] on button "Add field" at bounding box center [1256, 729] width 74 height 27
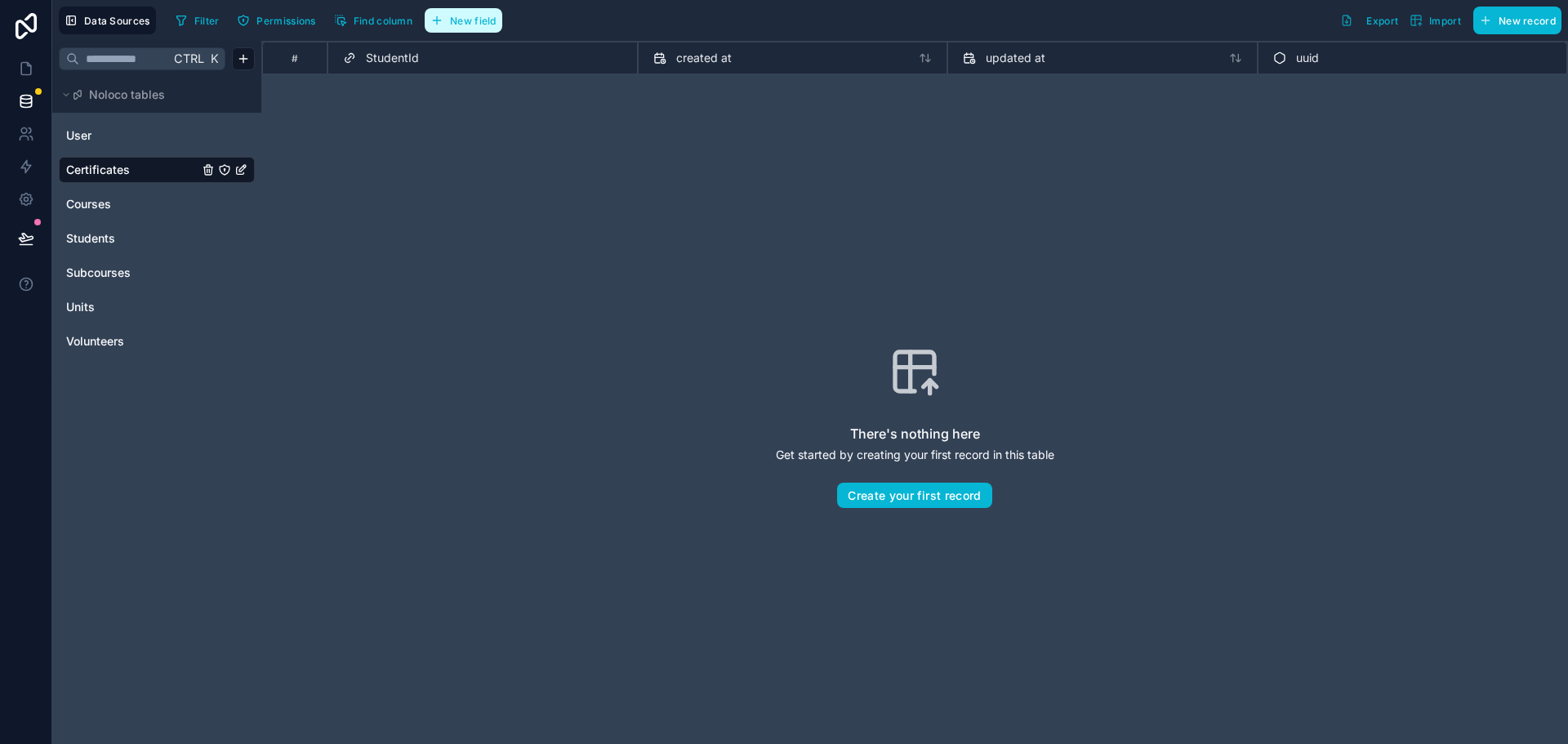
click at [468, 19] on span "New field" at bounding box center [473, 21] width 47 height 12
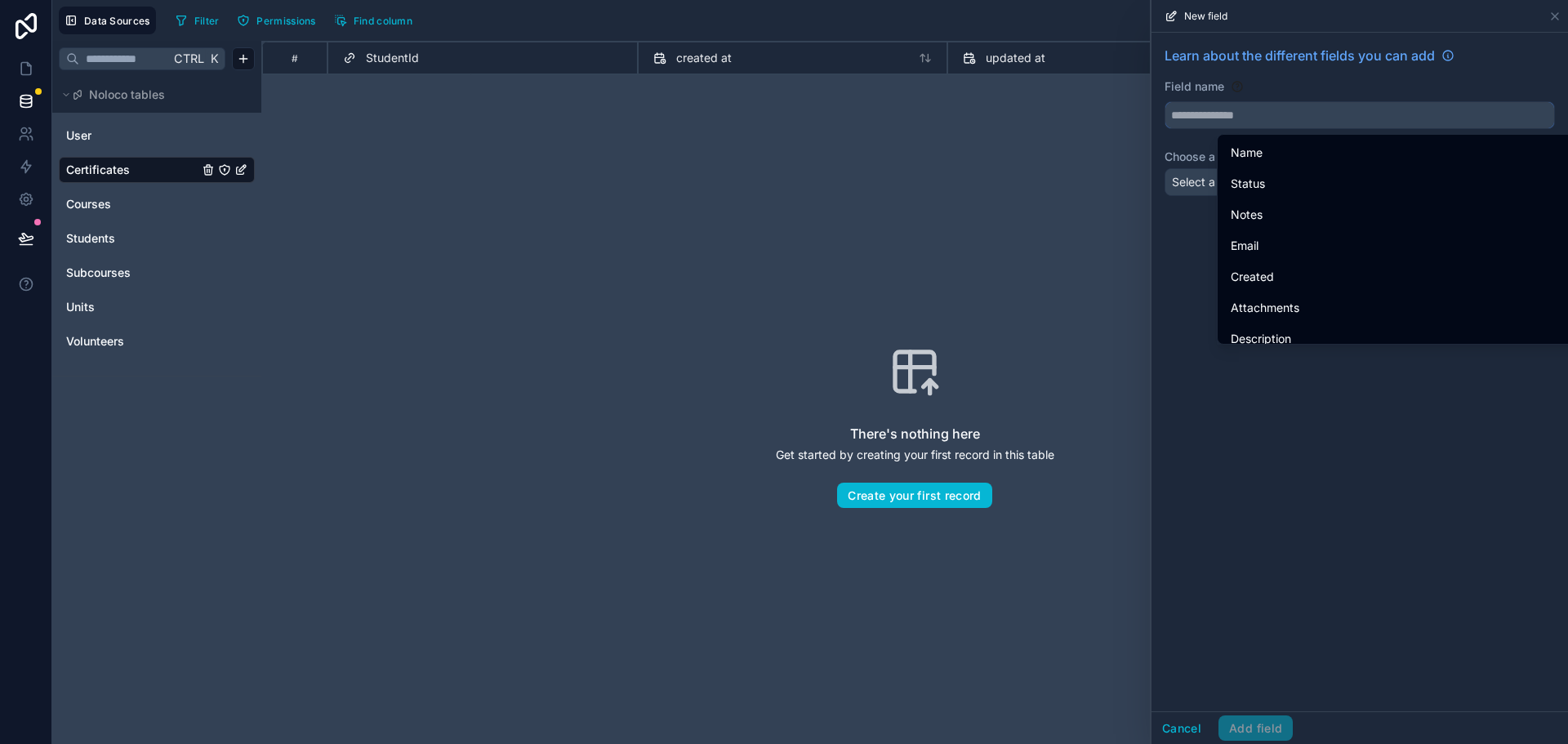
click at [1237, 111] on input "text" at bounding box center [1359, 115] width 388 height 27
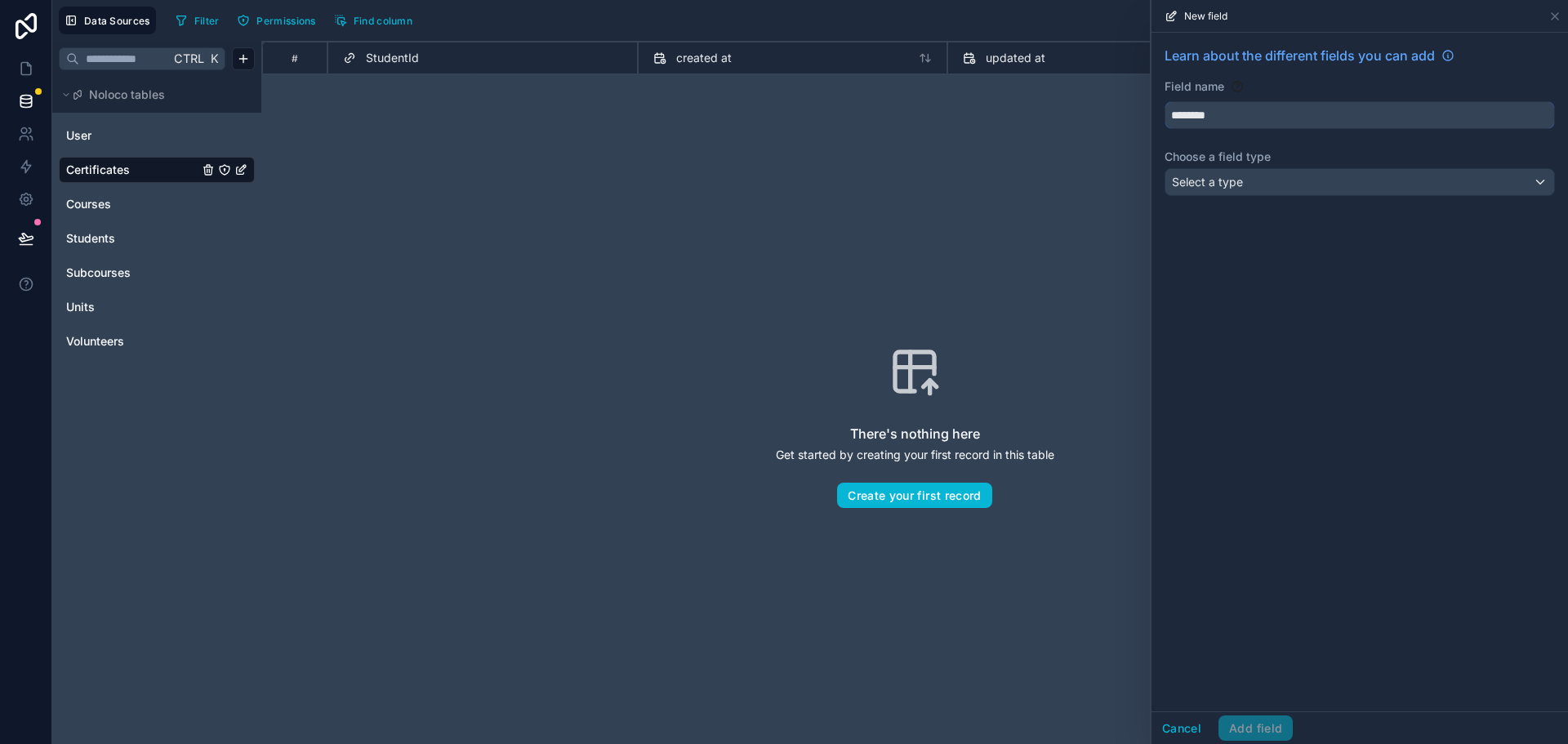
type input "********"
click at [1240, 183] on span "Select a type" at bounding box center [1207, 182] width 71 height 14
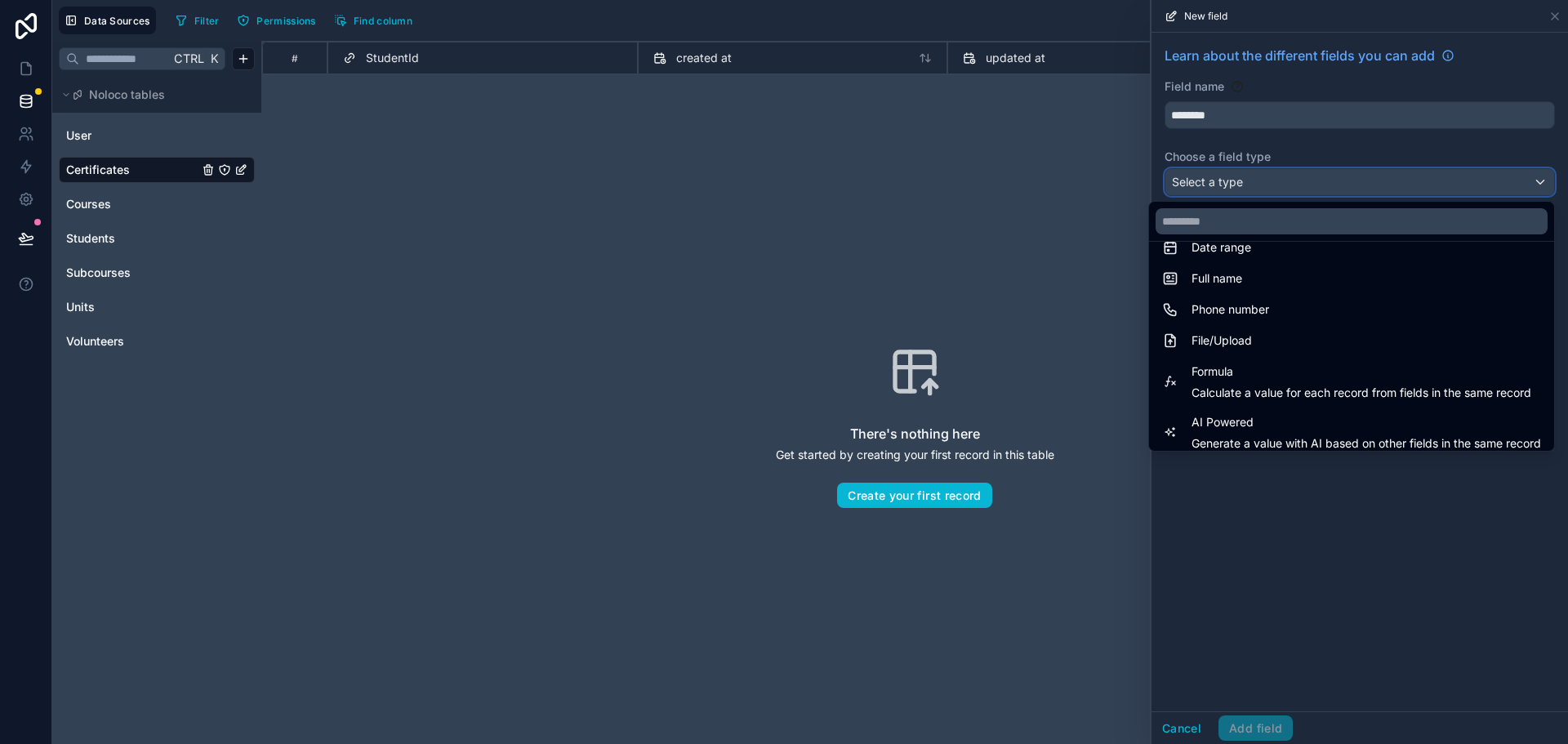
scroll to position [474, 0]
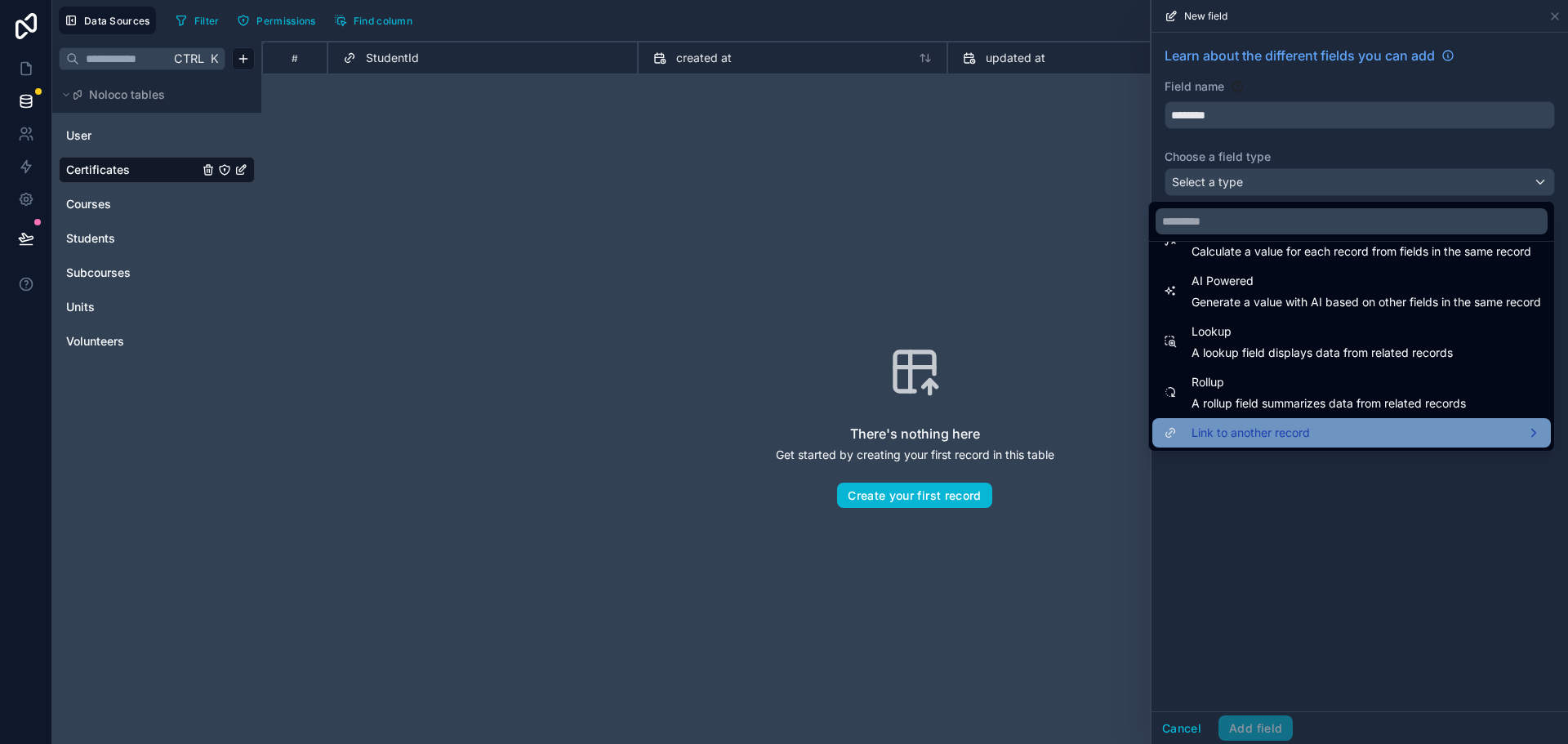
click at [1258, 435] on span "Link to another record" at bounding box center [1251, 433] width 119 height 19
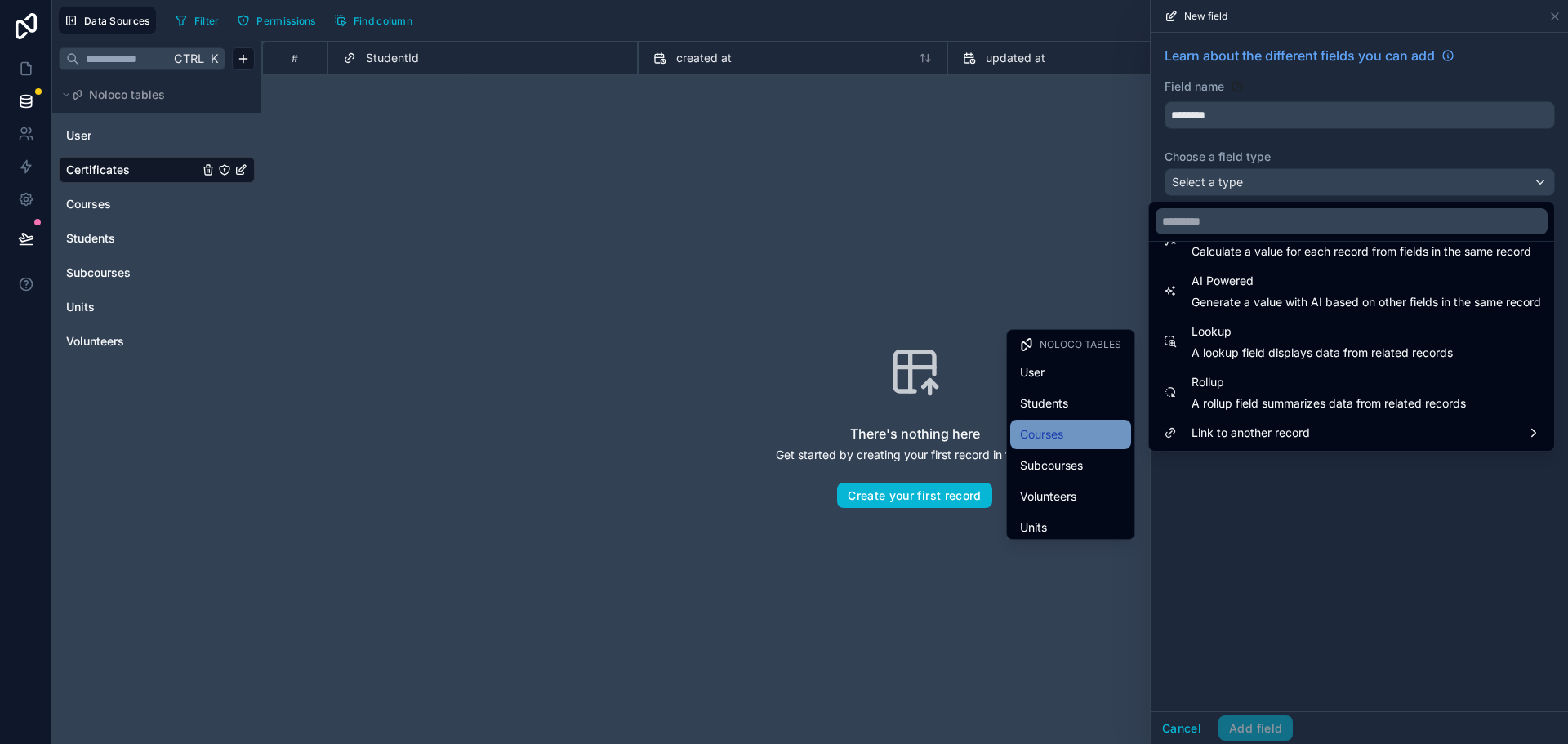
click at [1030, 440] on span "Courses" at bounding box center [1041, 434] width 43 height 19
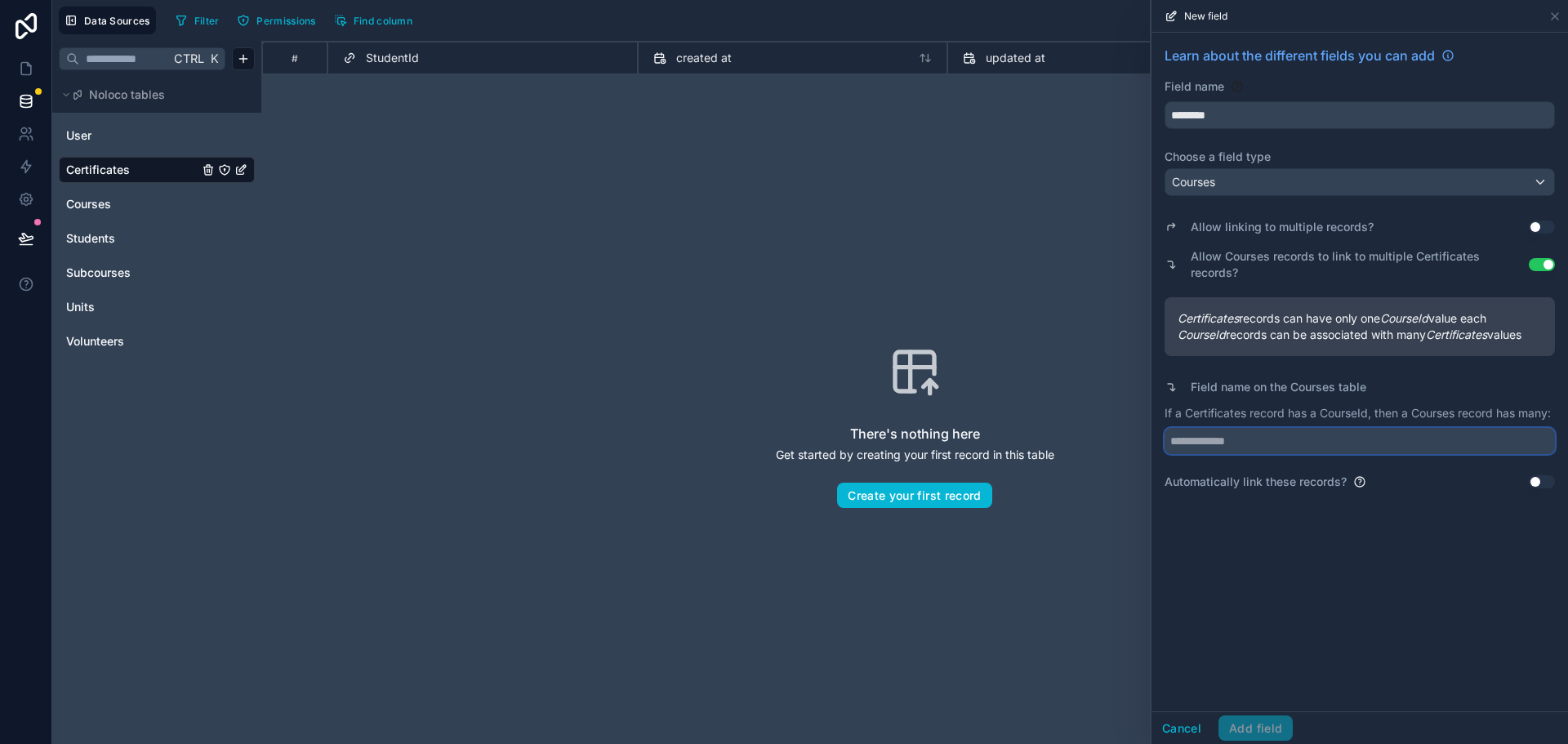
click at [1254, 440] on input "text" at bounding box center [1359, 441] width 390 height 27
type input "*"
type input "**********"
click at [1259, 729] on button "Add field" at bounding box center [1256, 729] width 74 height 27
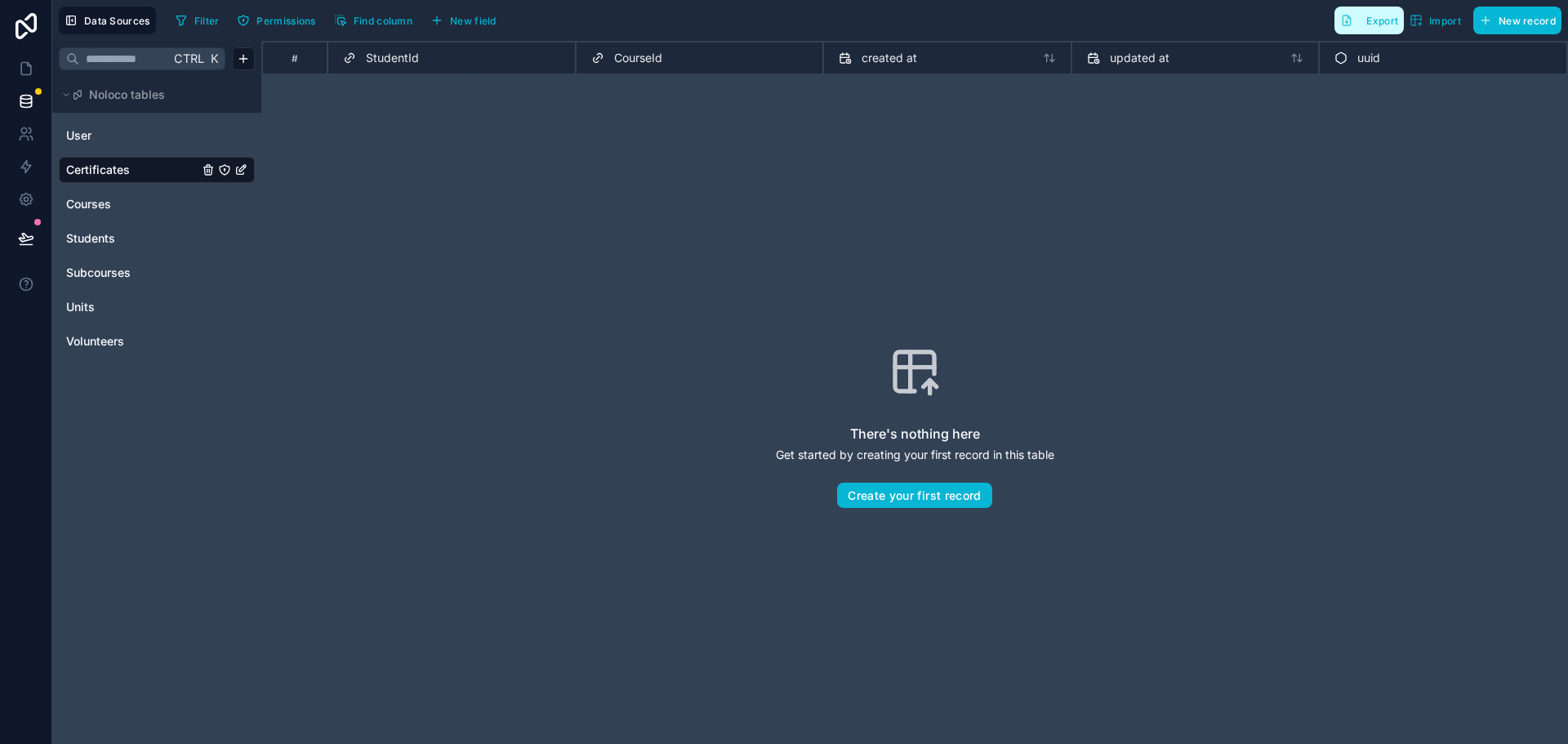
click at [1366, 15] on span "Export" at bounding box center [1382, 21] width 32 height 12
drag, startPoint x: 1363, startPoint y: 297, endPoint x: 1248, endPoint y: 265, distance: 119.4
click at [1363, 297] on div "There's nothing here Get started by creating your first record in this table Cr…" at bounding box center [914, 426] width 1202 height 599
click at [462, 33] on div "Filter Permissions Find column New field" at bounding box center [339, 19] width 340 height 27
click at [467, 19] on span "New field" at bounding box center [473, 21] width 47 height 12
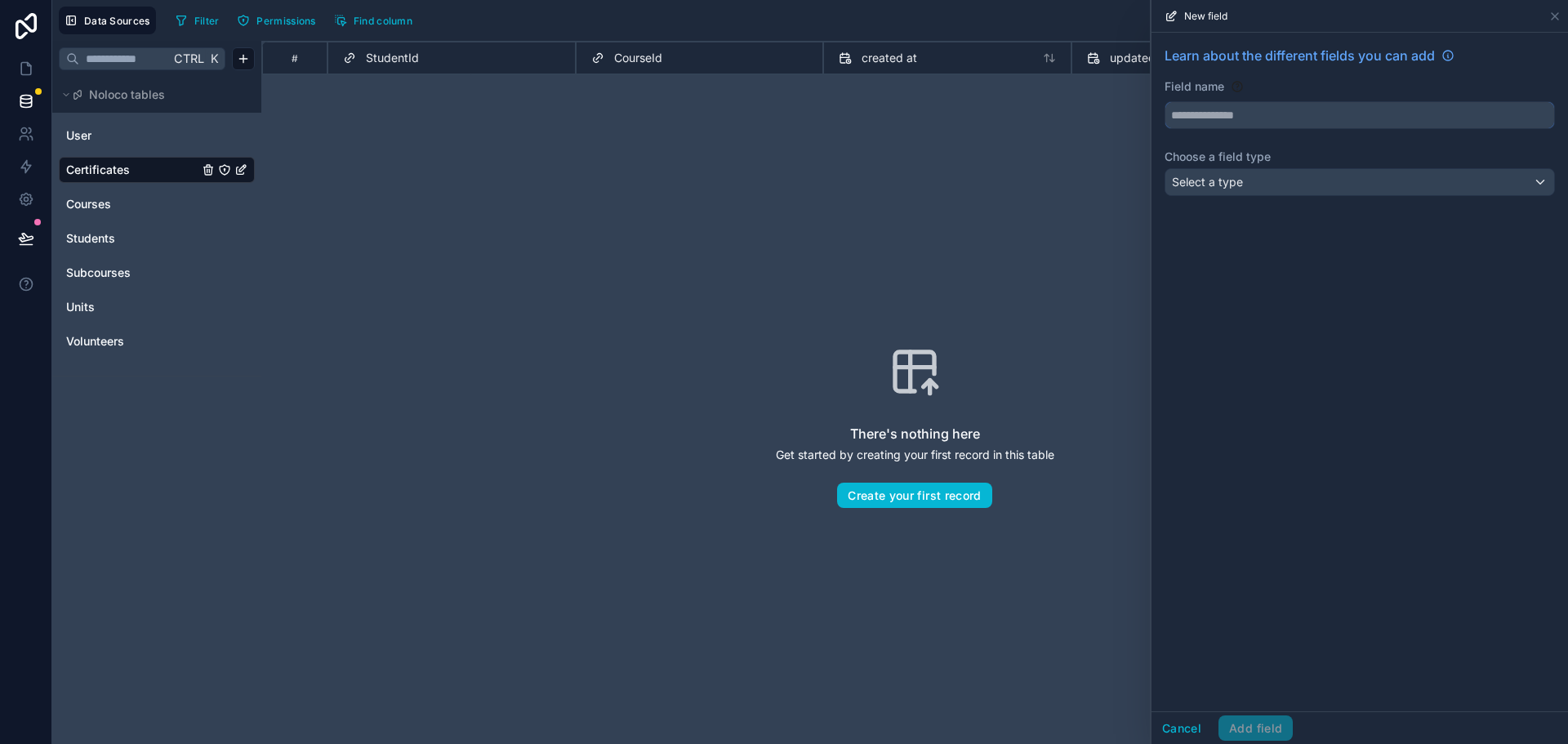
click at [1223, 111] on input "text" at bounding box center [1359, 115] width 388 height 27
click at [1165, 101] on button "*******" at bounding box center [1359, 114] width 390 height 27
type input "**********"
click at [1272, 184] on div "Select a type" at bounding box center [1359, 182] width 388 height 27
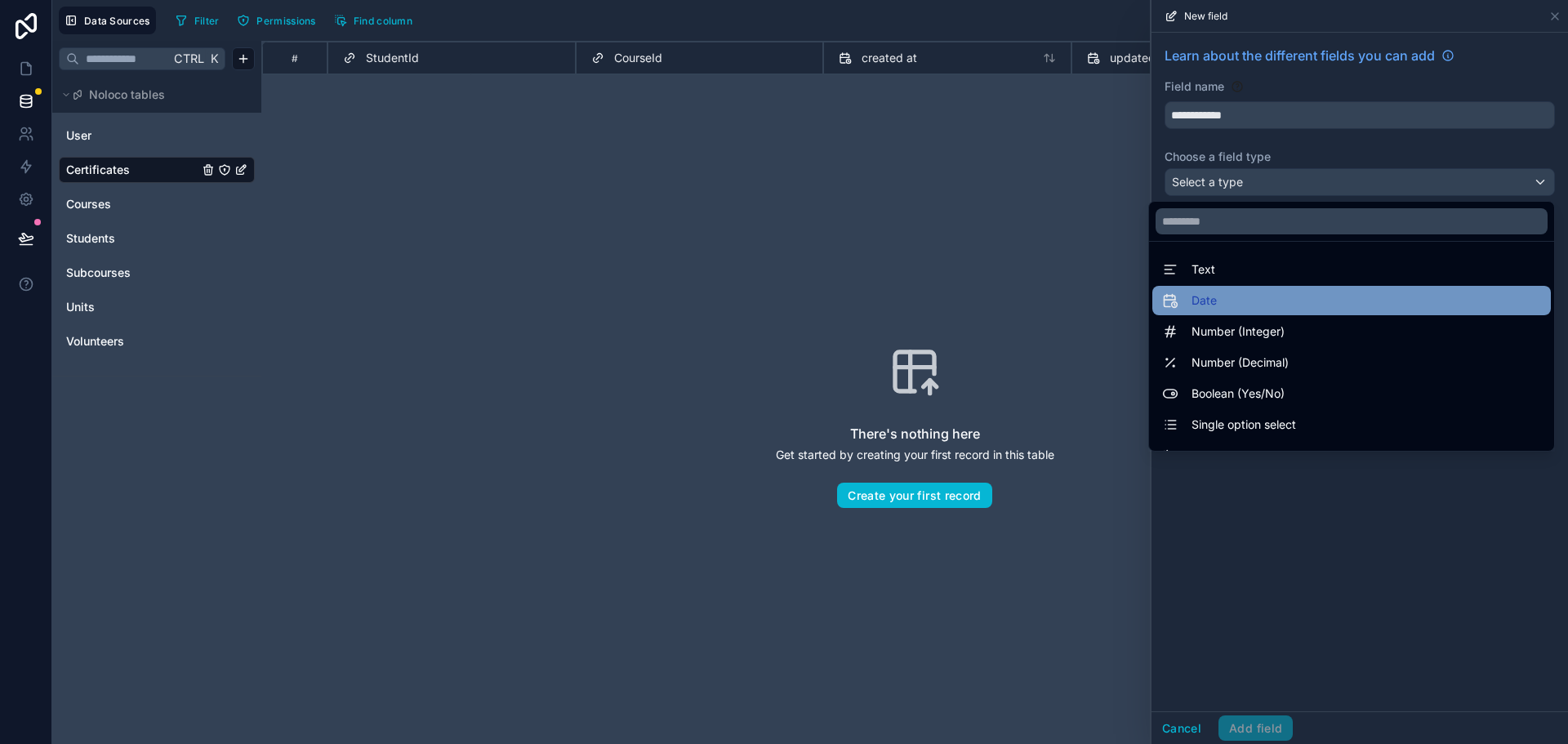
click at [1198, 306] on span "Date" at bounding box center [1204, 301] width 26 height 19
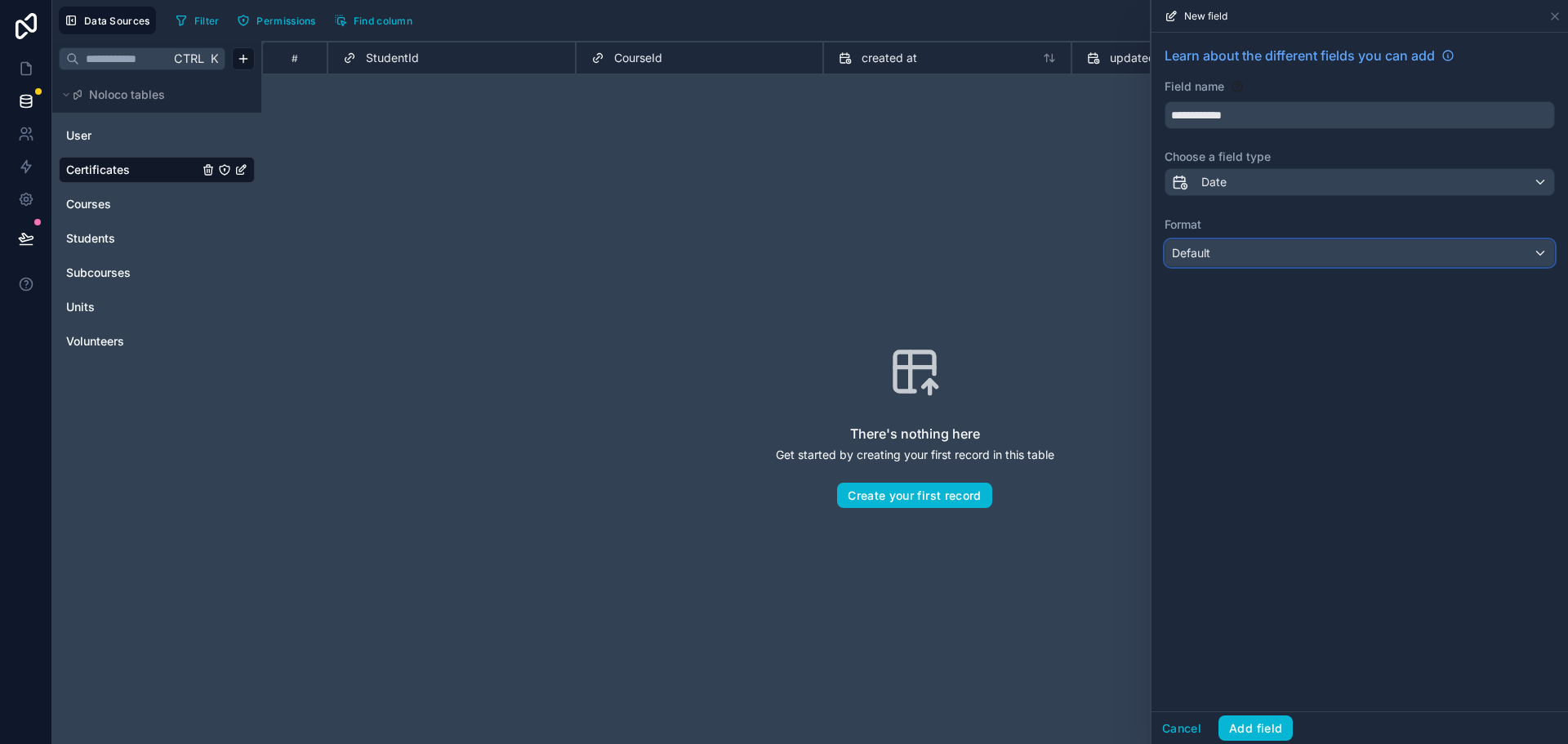
click at [1259, 255] on div "Default" at bounding box center [1359, 253] width 388 height 27
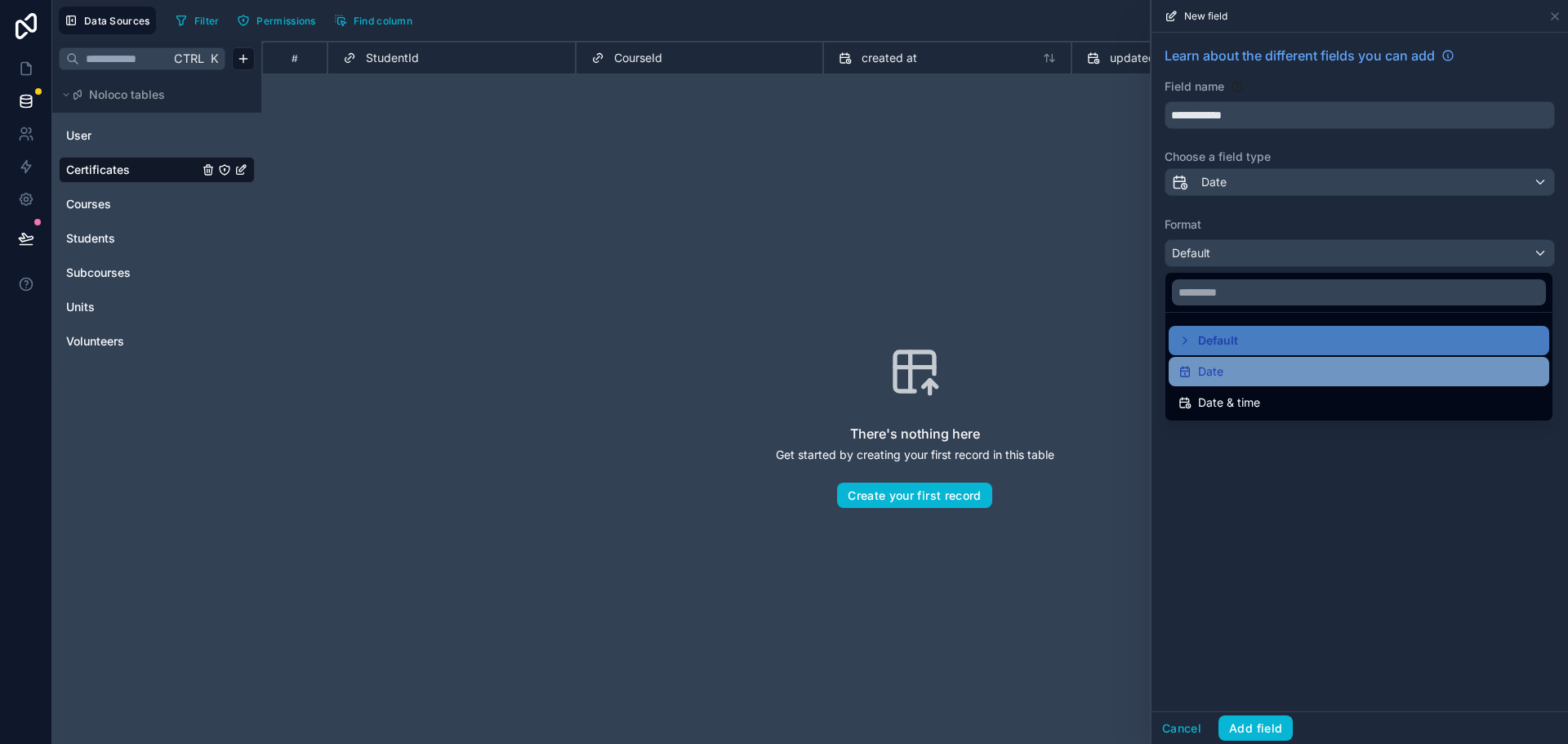
click at [1228, 375] on div "Date" at bounding box center [1358, 372] width 361 height 19
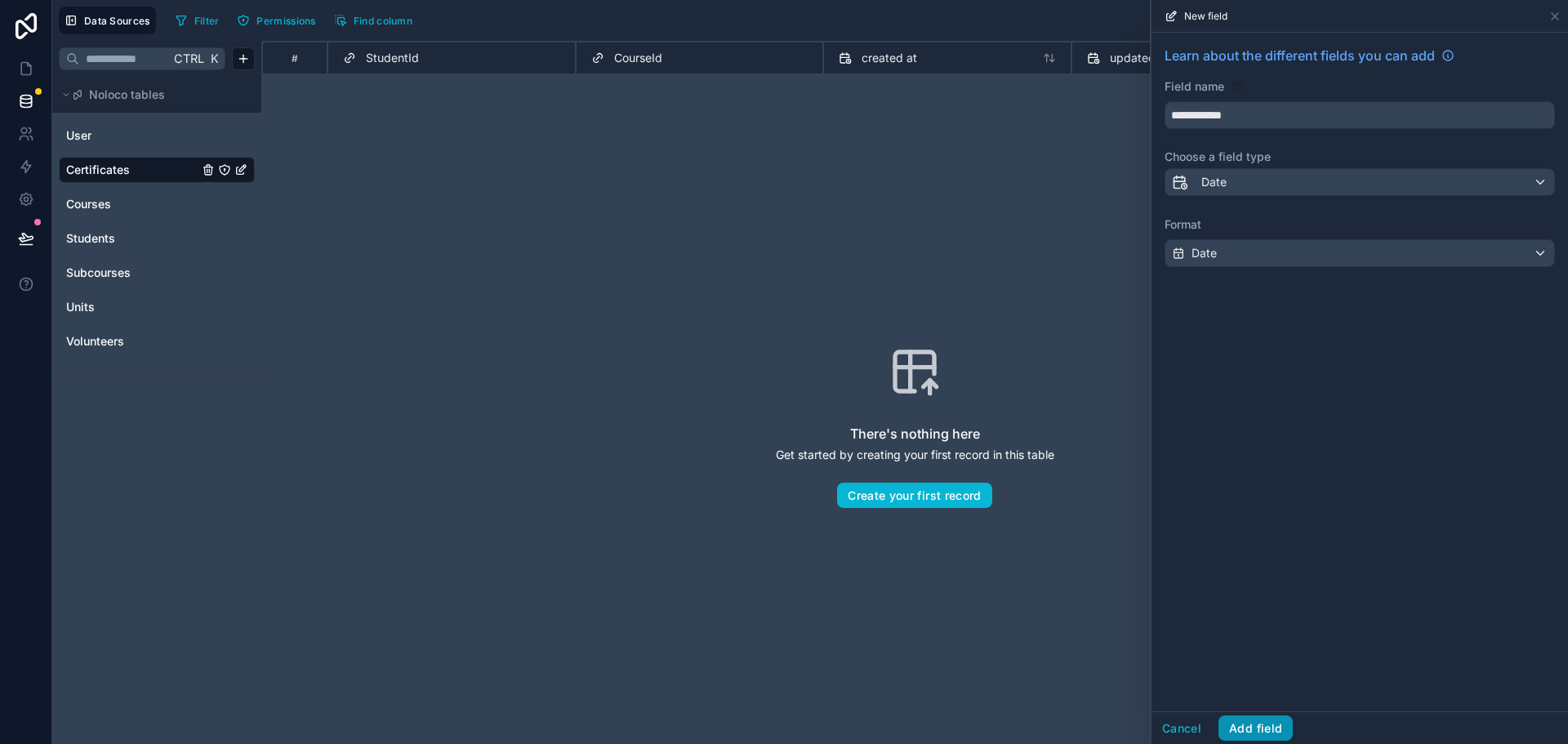
click at [1257, 728] on button "Add field" at bounding box center [1256, 729] width 74 height 27
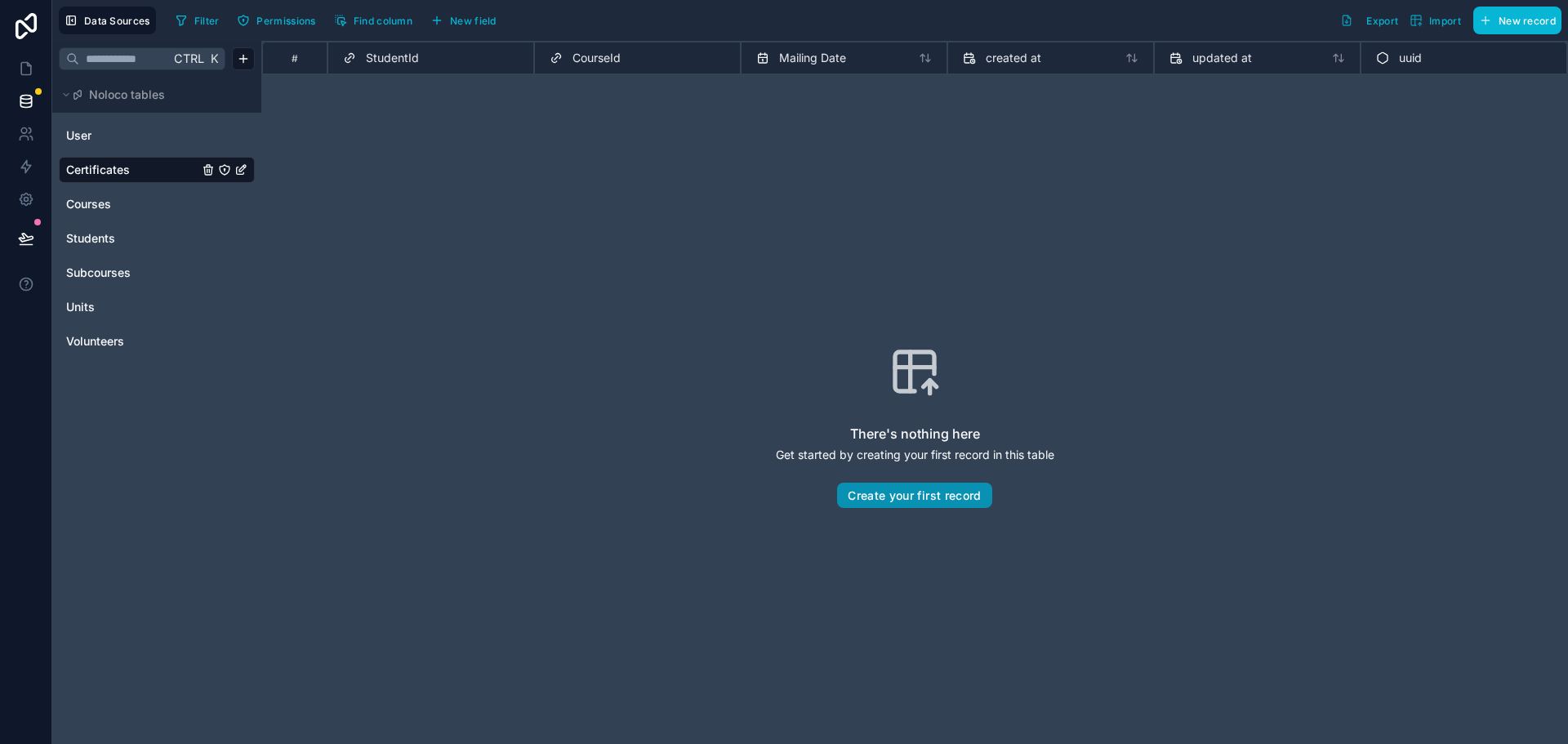
click at [898, 499] on button "Create your first record" at bounding box center [914, 496] width 155 height 27
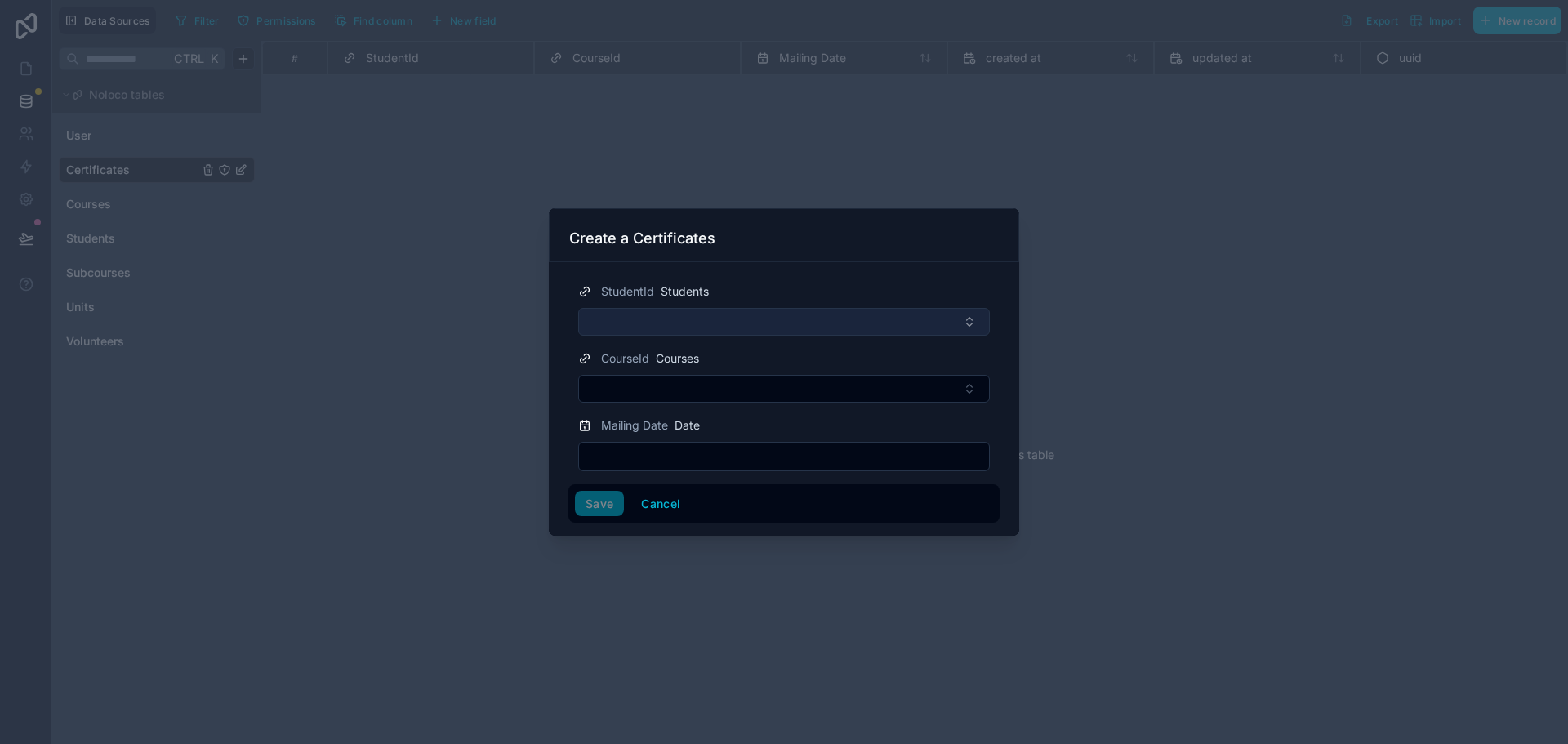
click at [674, 320] on button "Select Button" at bounding box center [784, 321] width 411 height 27
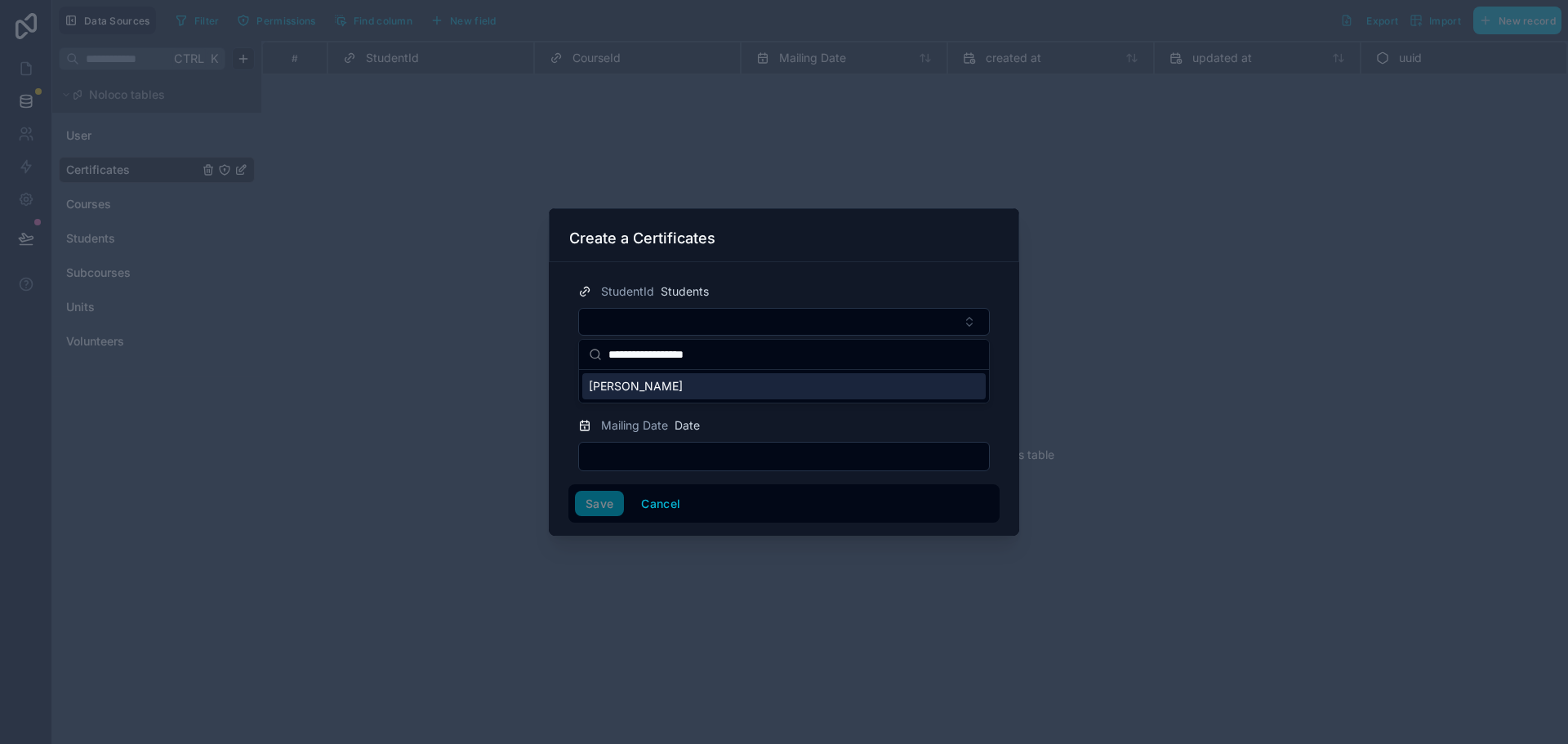
type input "**********"
click at [646, 390] on span "Christopher FIELDS" at bounding box center [636, 386] width 94 height 16
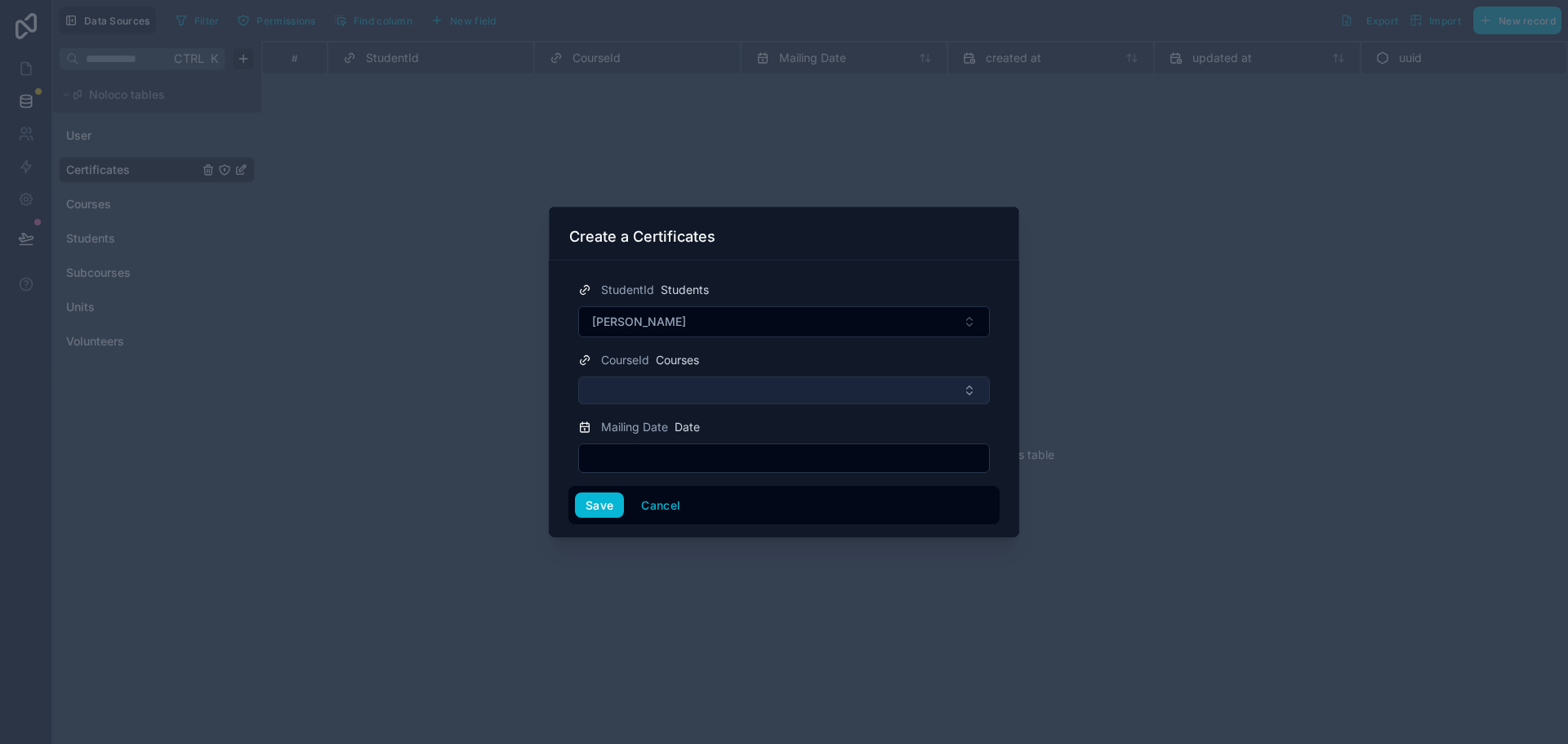
click at [643, 391] on button "Select Button" at bounding box center [784, 390] width 411 height 27
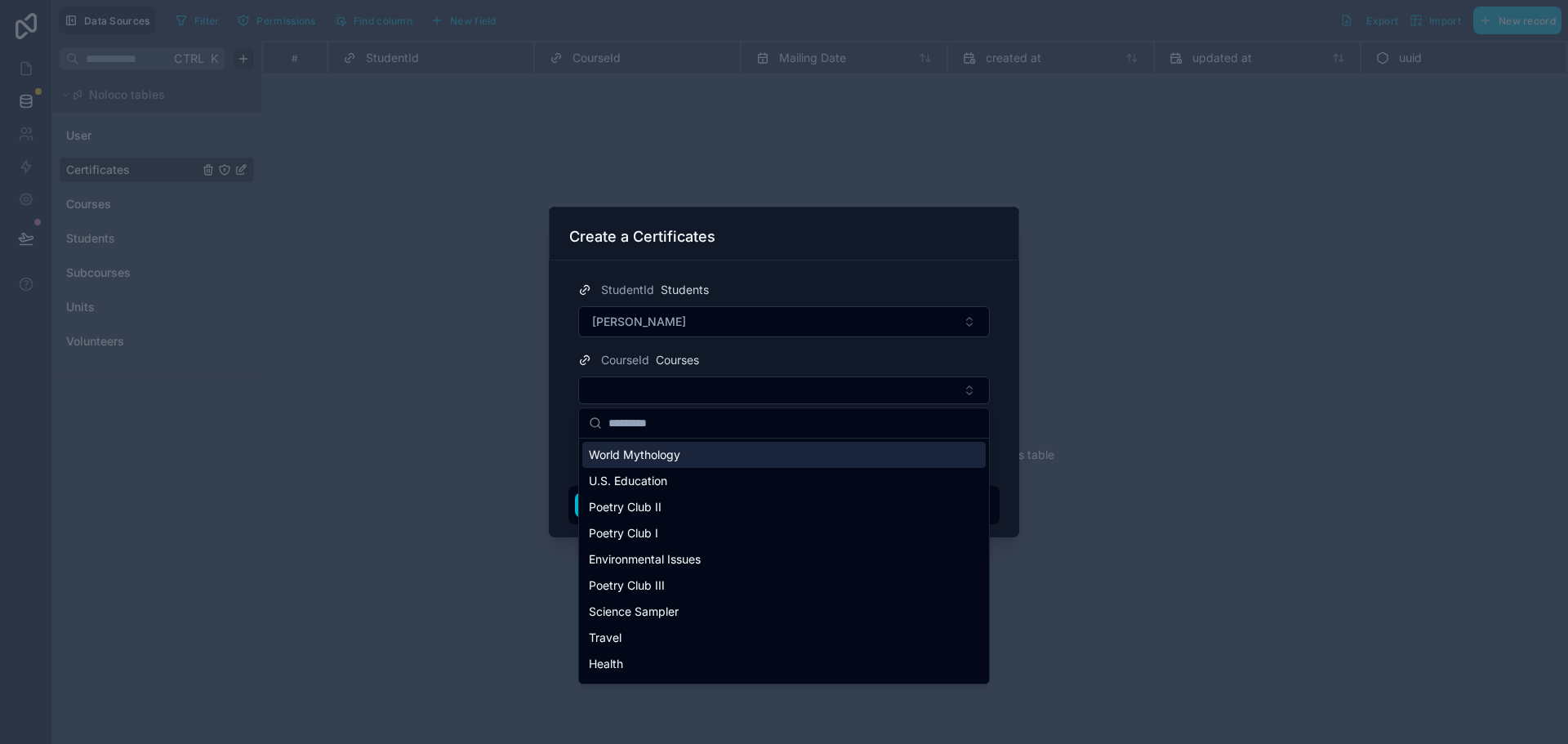
click at [653, 459] on span "World Mythology" at bounding box center [634, 455] width 91 height 16
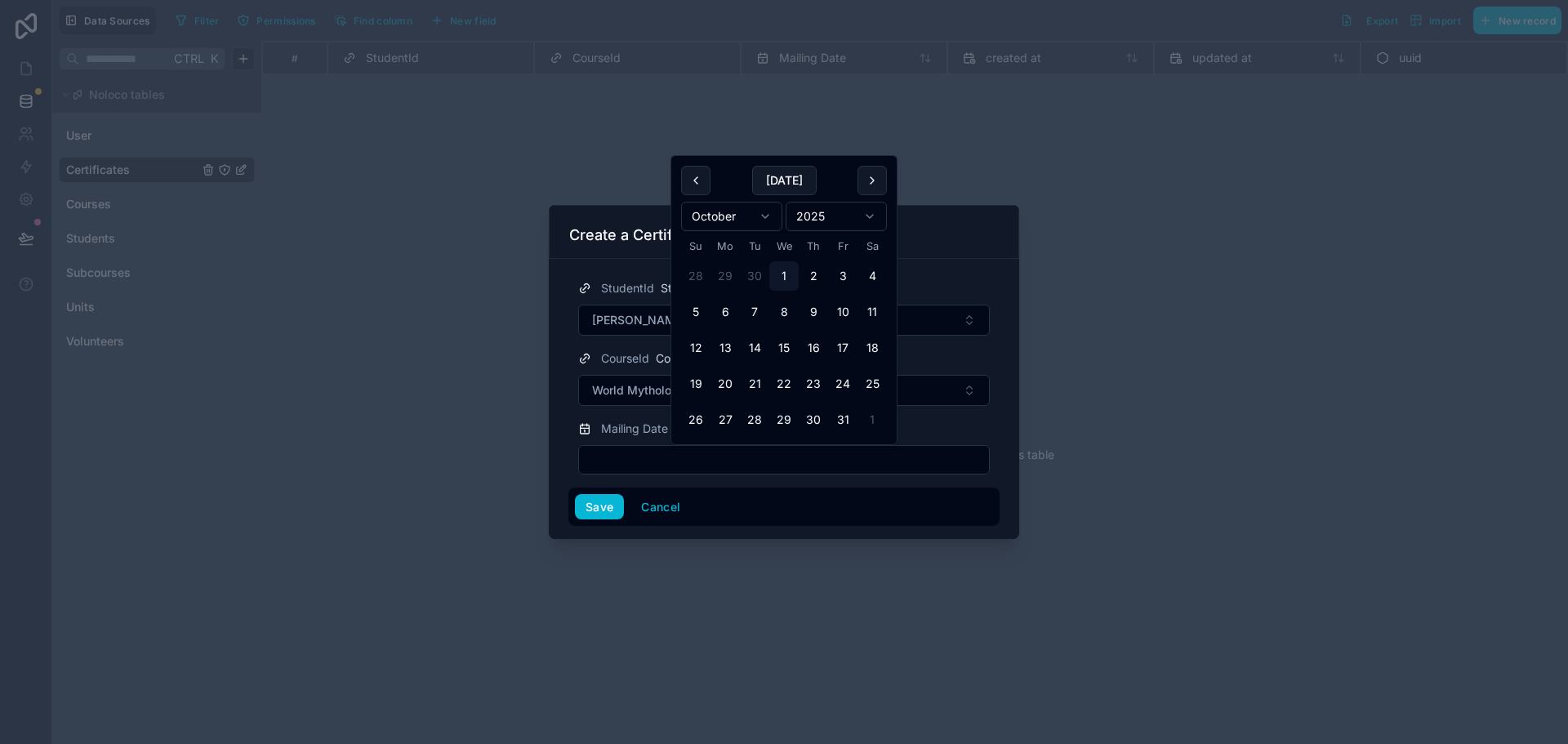
click at [655, 452] on input "text" at bounding box center [784, 460] width 409 height 23
click at [688, 272] on button "28" at bounding box center [695, 275] width 29 height 29
type input "*********"
click at [609, 514] on button "Save" at bounding box center [599, 508] width 49 height 27
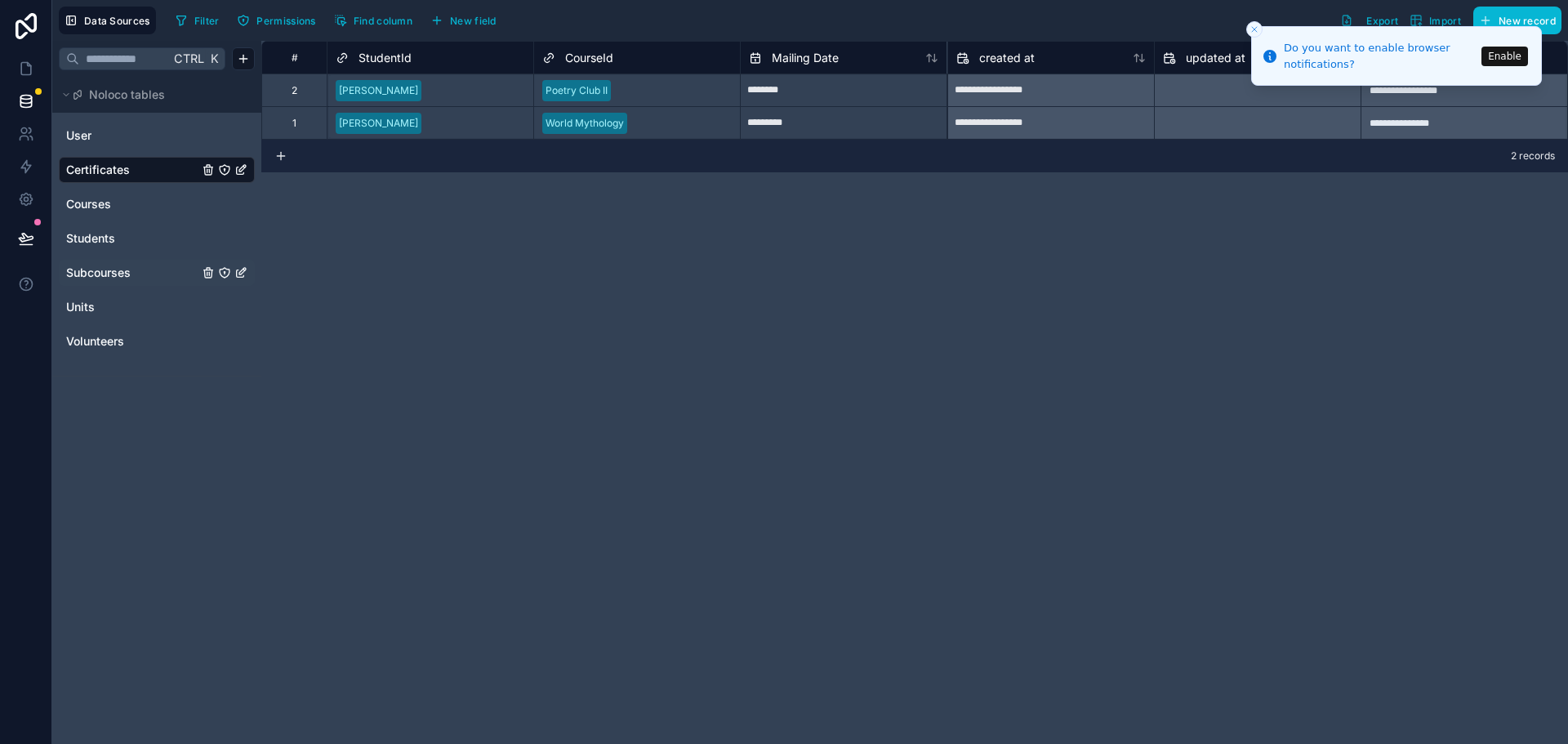
click at [111, 270] on span "Subcourses" at bounding box center [98, 272] width 65 height 16
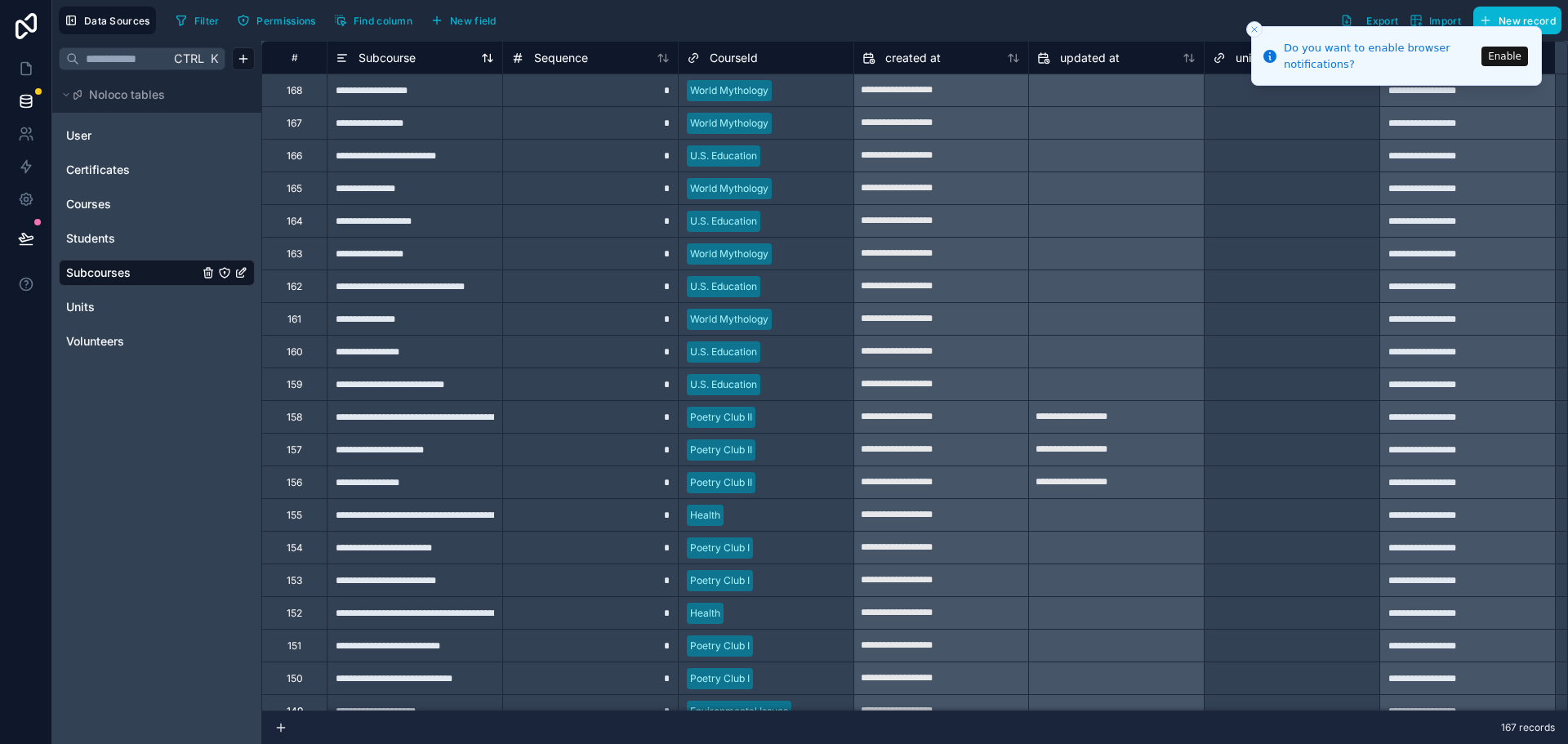
click at [486, 58] on icon at bounding box center [487, 58] width 13 height 13
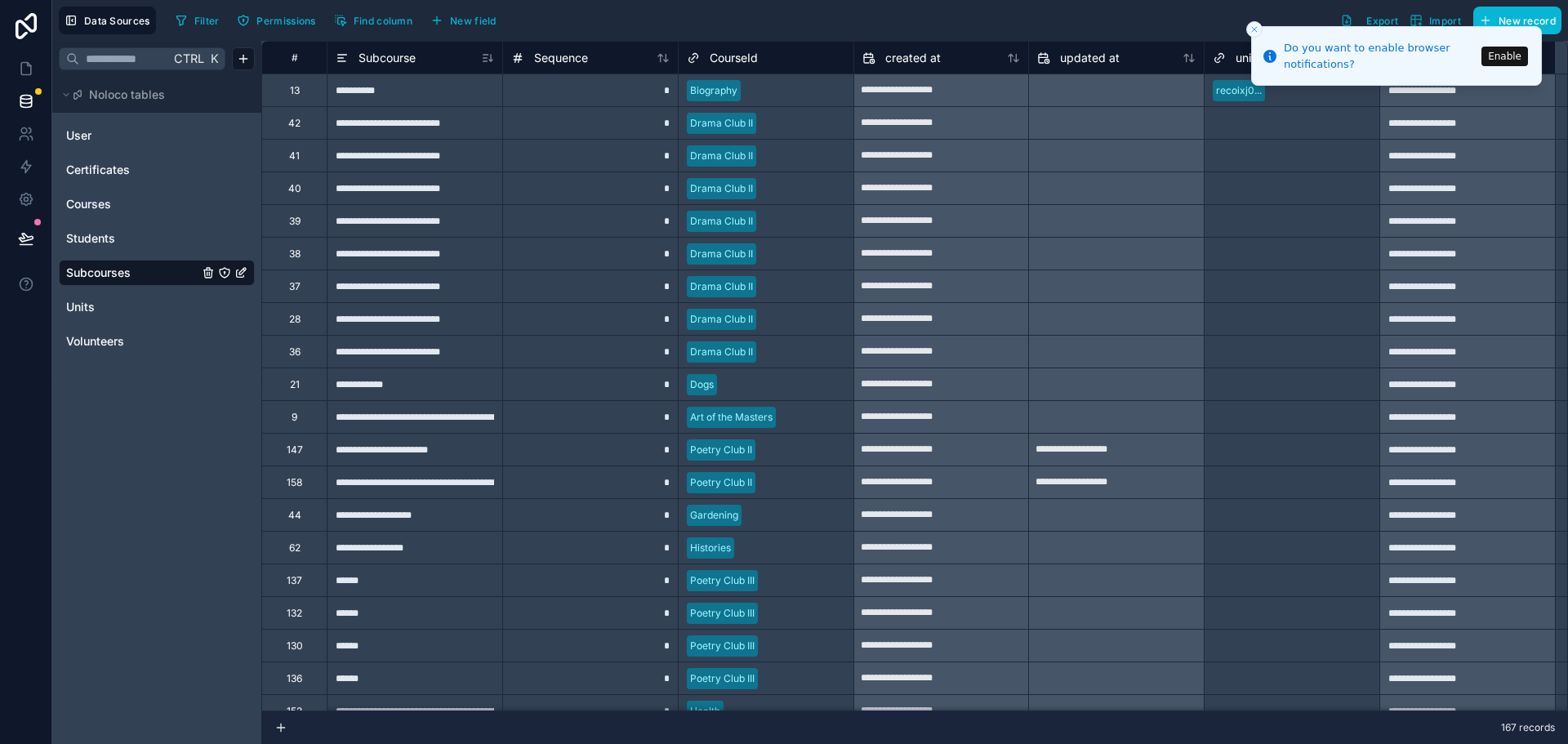
click at [783, 65] on div "CourseId" at bounding box center [765, 58] width 158 height 19
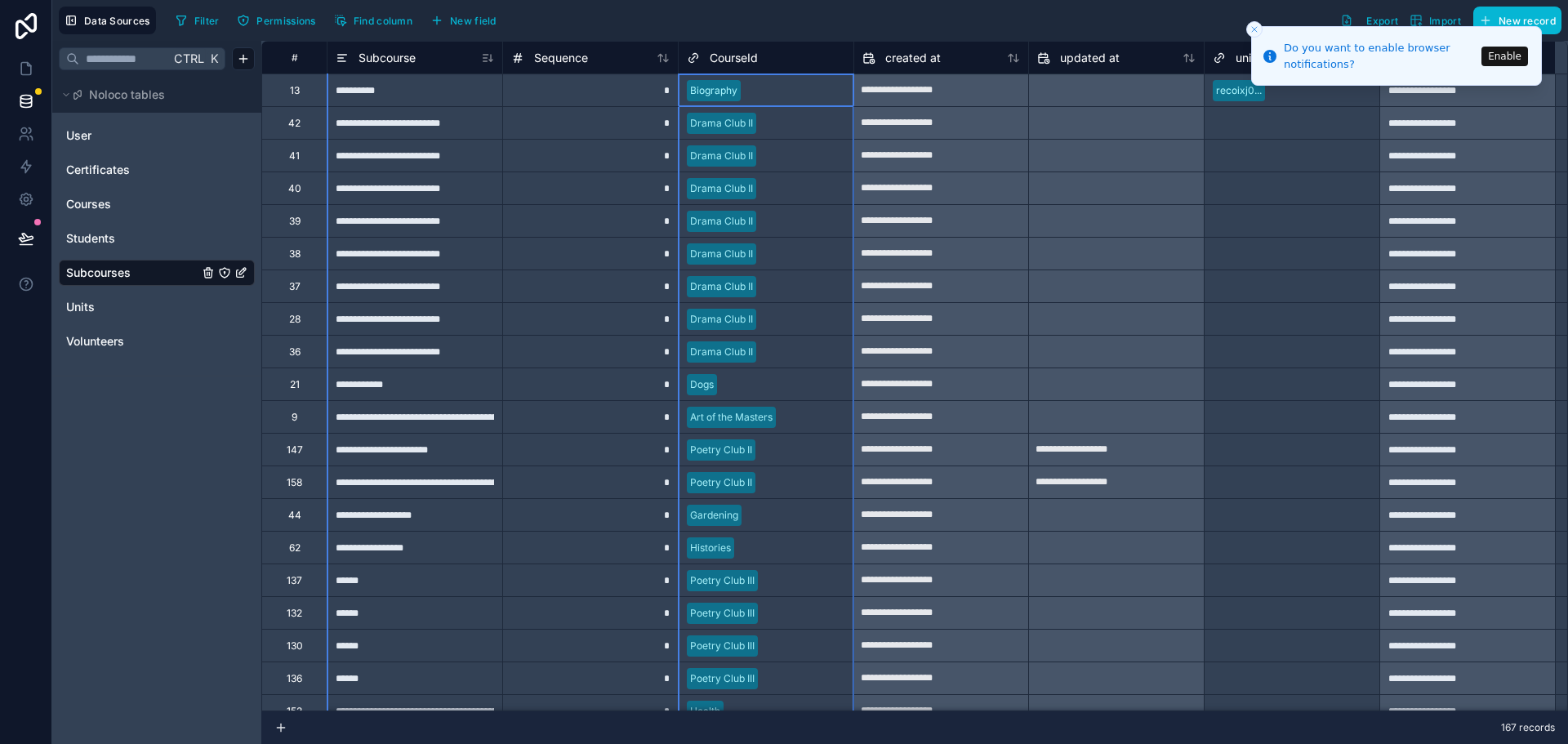
click at [810, 56] on div "CourseId" at bounding box center [765, 58] width 158 height 19
click at [772, 49] on div "CourseId" at bounding box center [765, 58] width 158 height 19
click at [718, 56] on span "CourseId" at bounding box center [733, 58] width 48 height 16
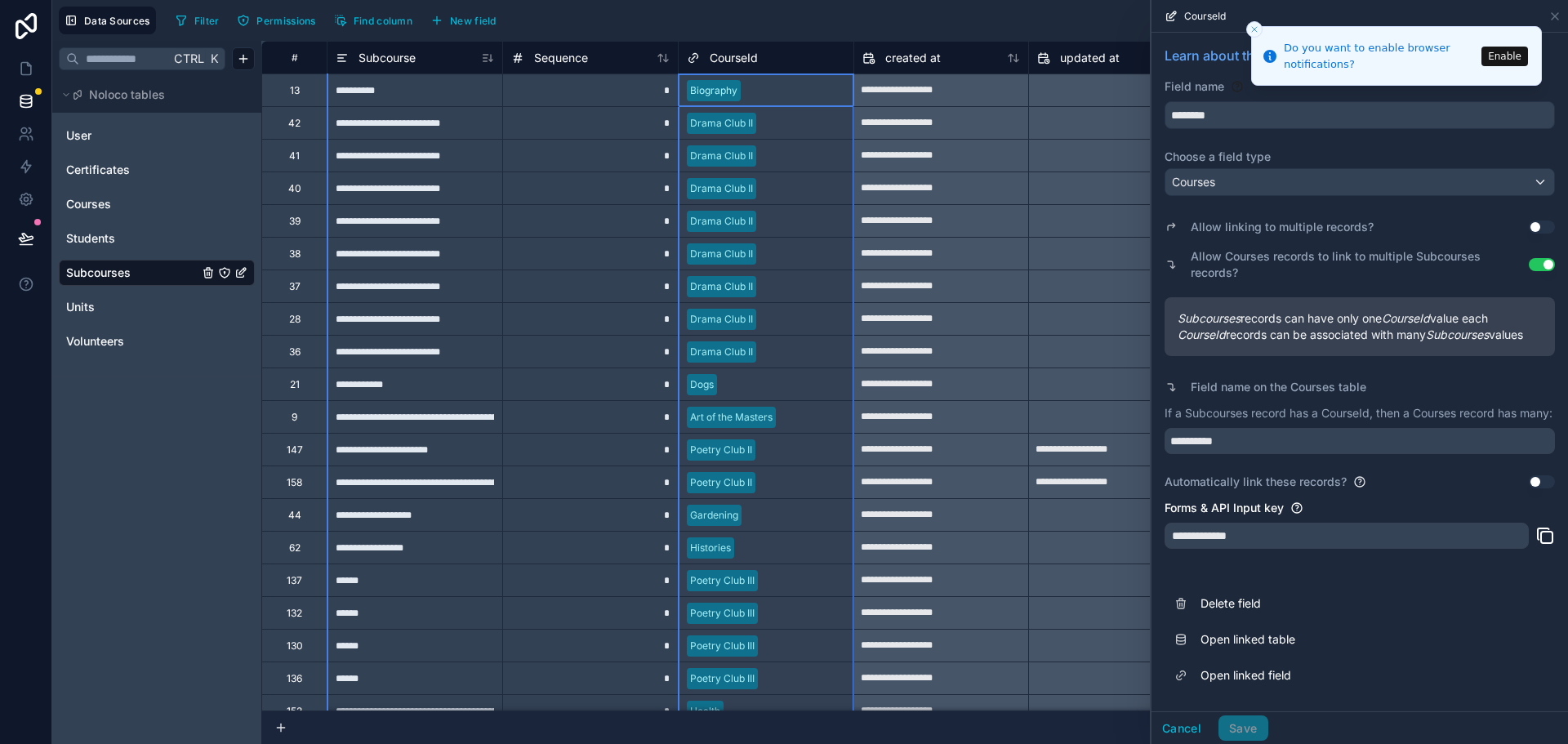
click at [552, 336] on div "*" at bounding box center [590, 351] width 176 height 33
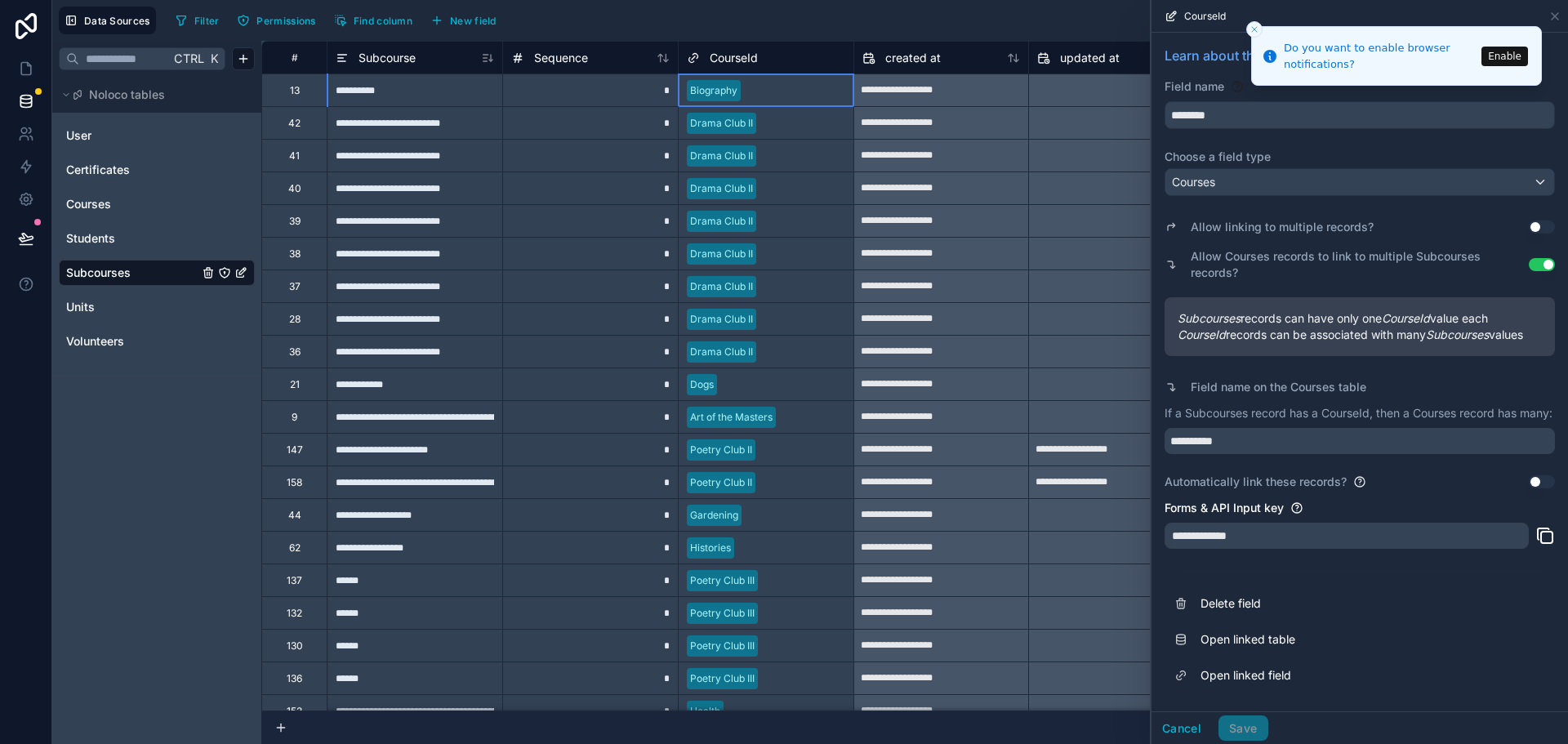
click at [780, 88] on div at bounding box center [796, 90] width 98 height 16
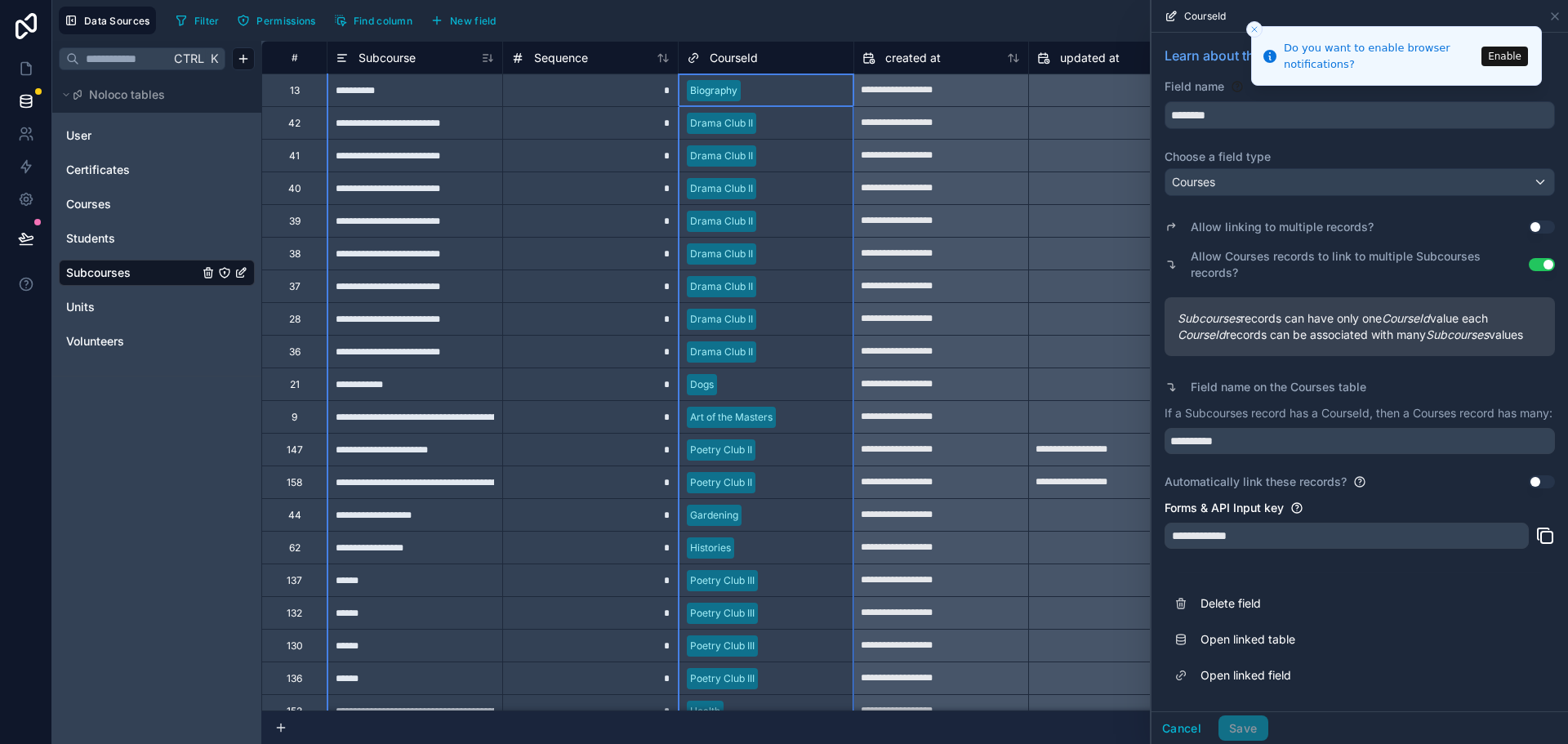
click at [782, 54] on div "CourseId" at bounding box center [765, 58] width 158 height 19
click at [1252, 27] on line "Close toast" at bounding box center [1254, 29] width 5 height 5
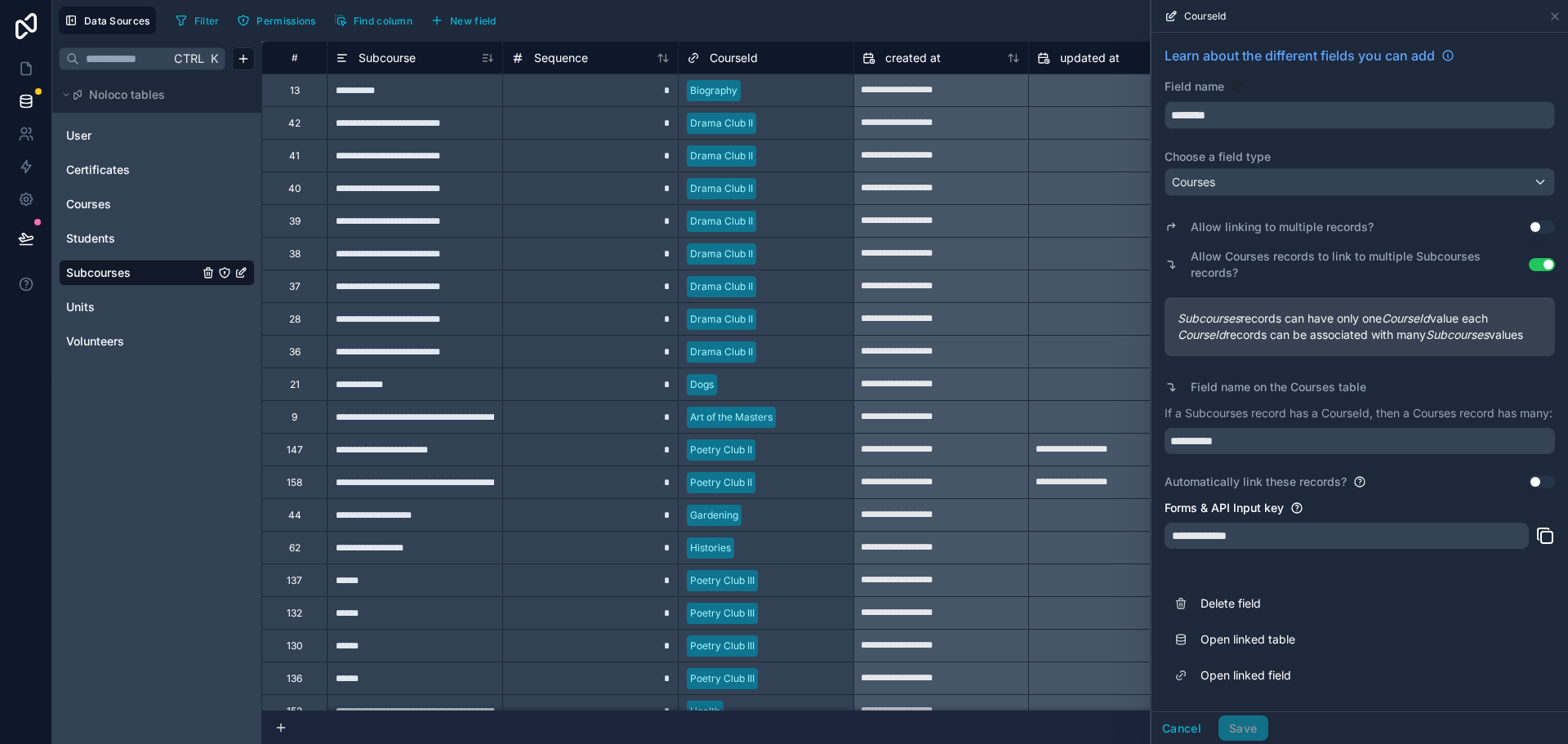
scroll to position [27, 0]
click at [1281, 674] on link "Open linked field" at bounding box center [1359, 675] width 390 height 36
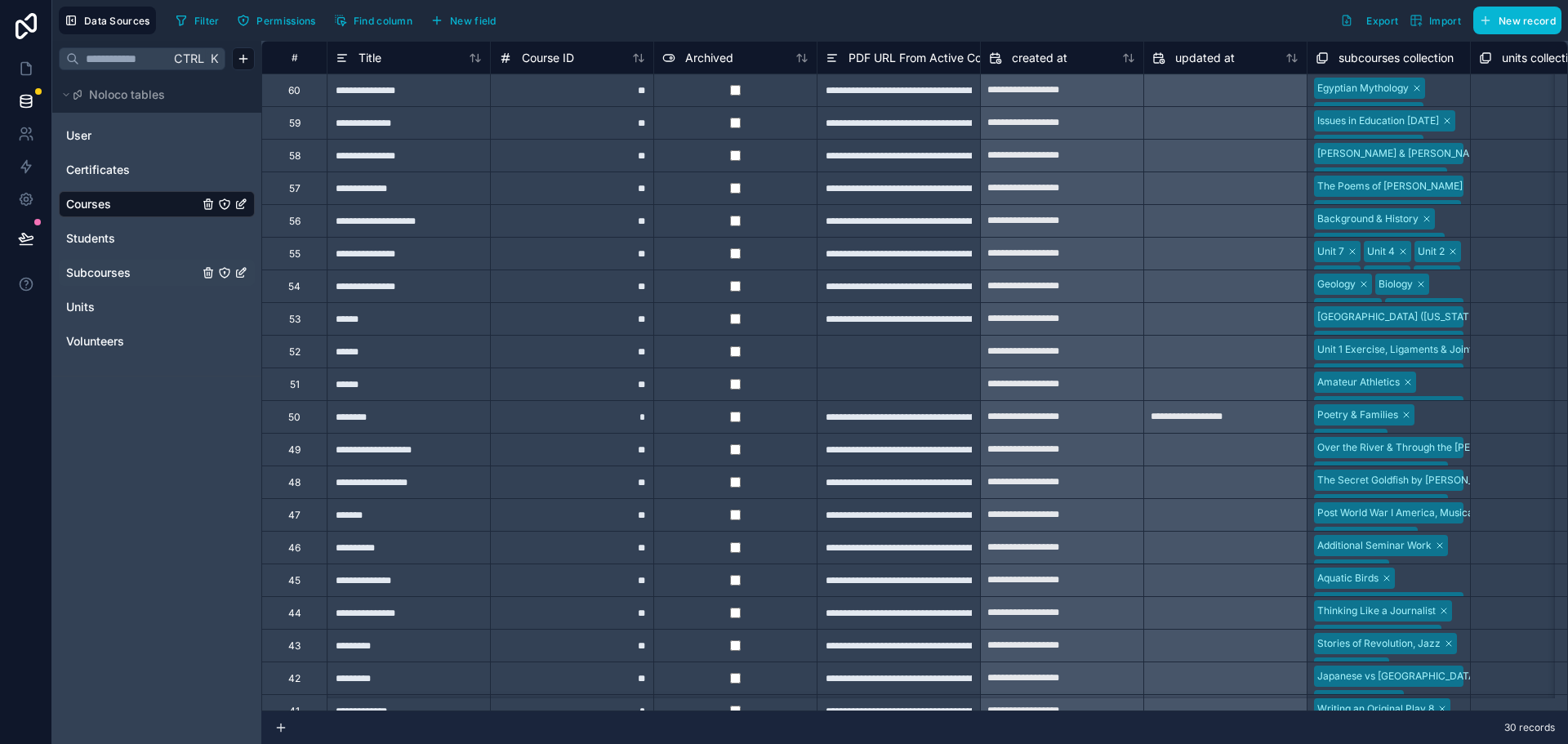
click at [91, 272] on span "Subcourses" at bounding box center [98, 272] width 65 height 16
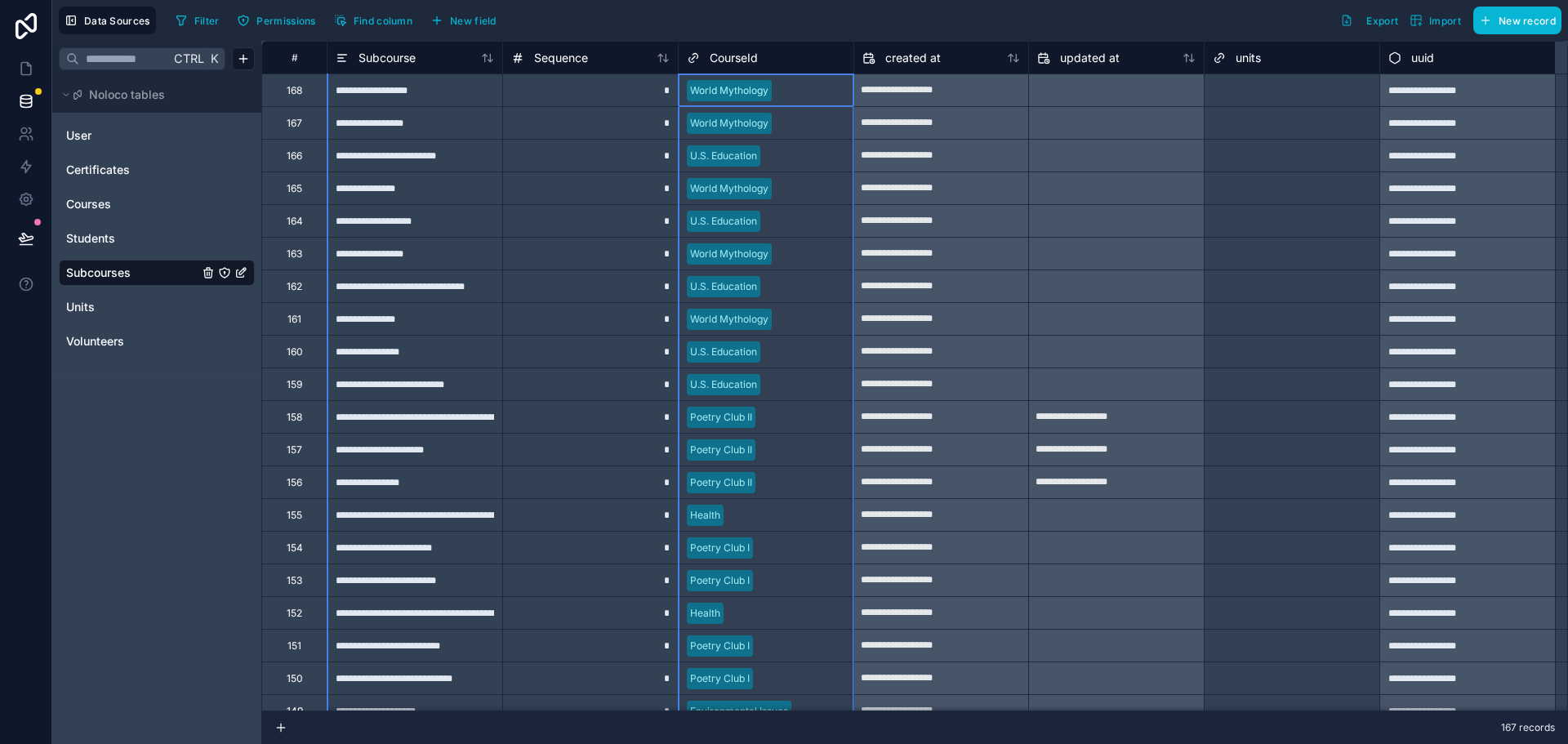
click at [798, 58] on div "CourseId" at bounding box center [765, 58] width 158 height 19
click at [788, 229] on div "U.S. Education" at bounding box center [766, 221] width 175 height 25
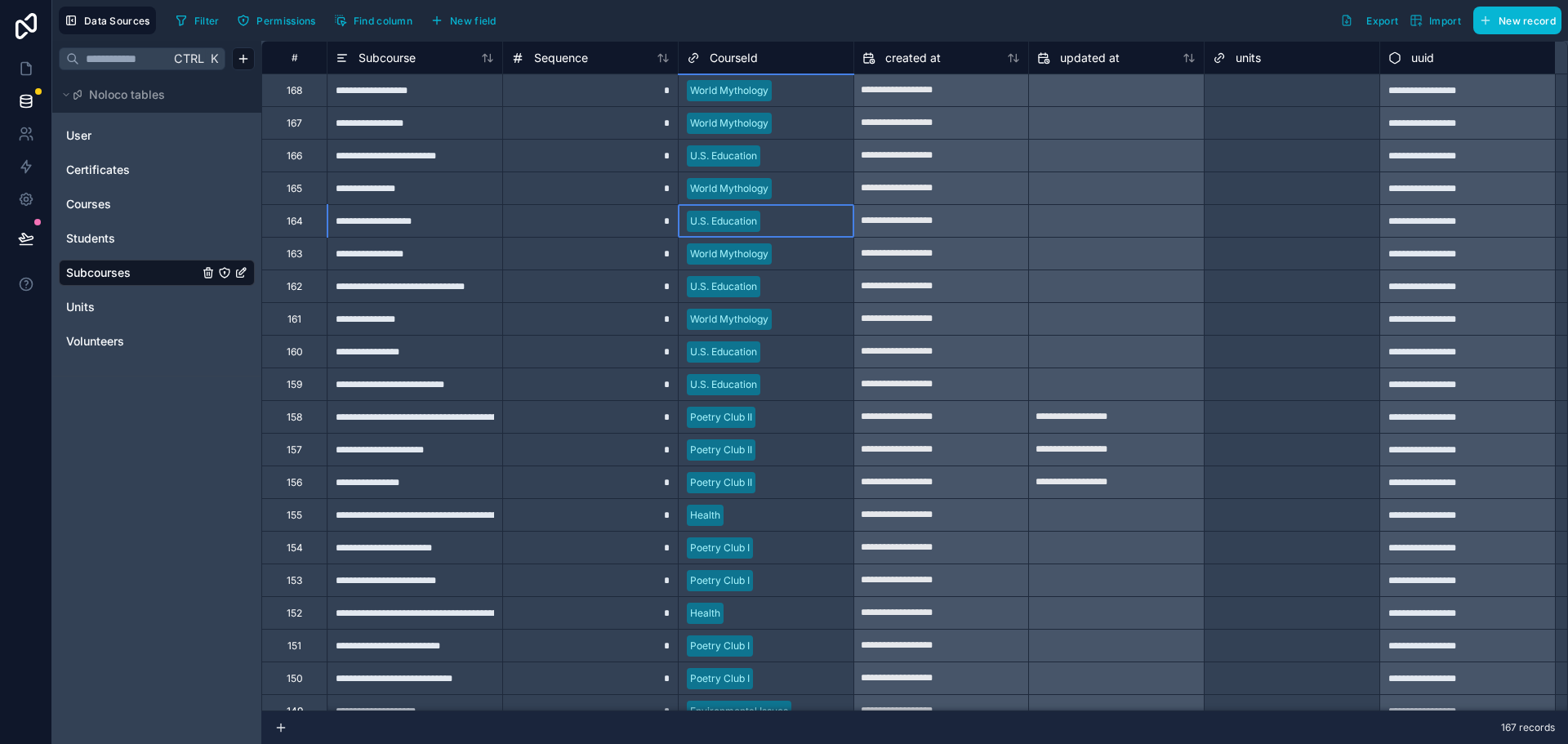
click at [788, 229] on div "U.S. Education" at bounding box center [766, 221] width 175 height 25
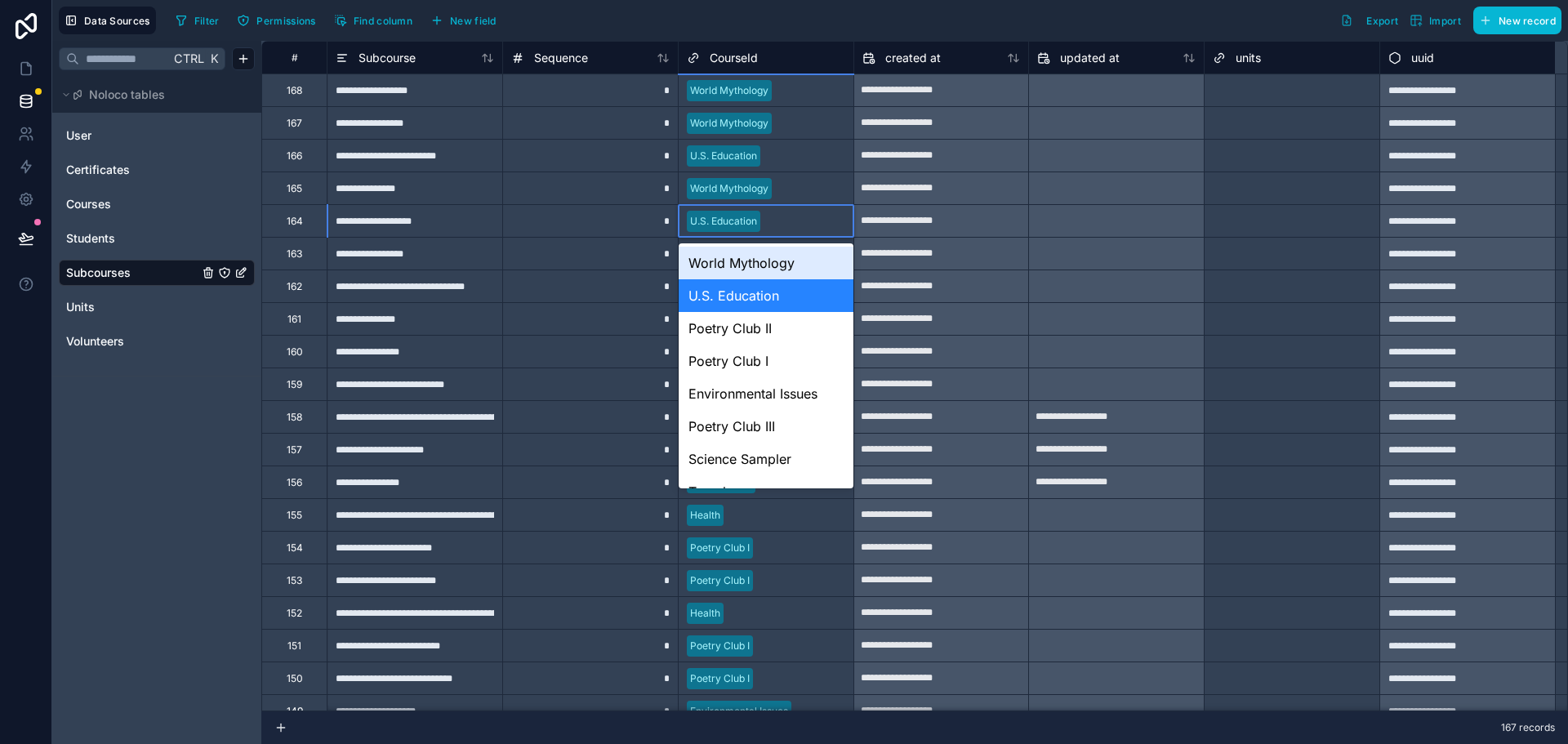
click at [778, 72] on div "CourseId" at bounding box center [765, 57] width 176 height 33
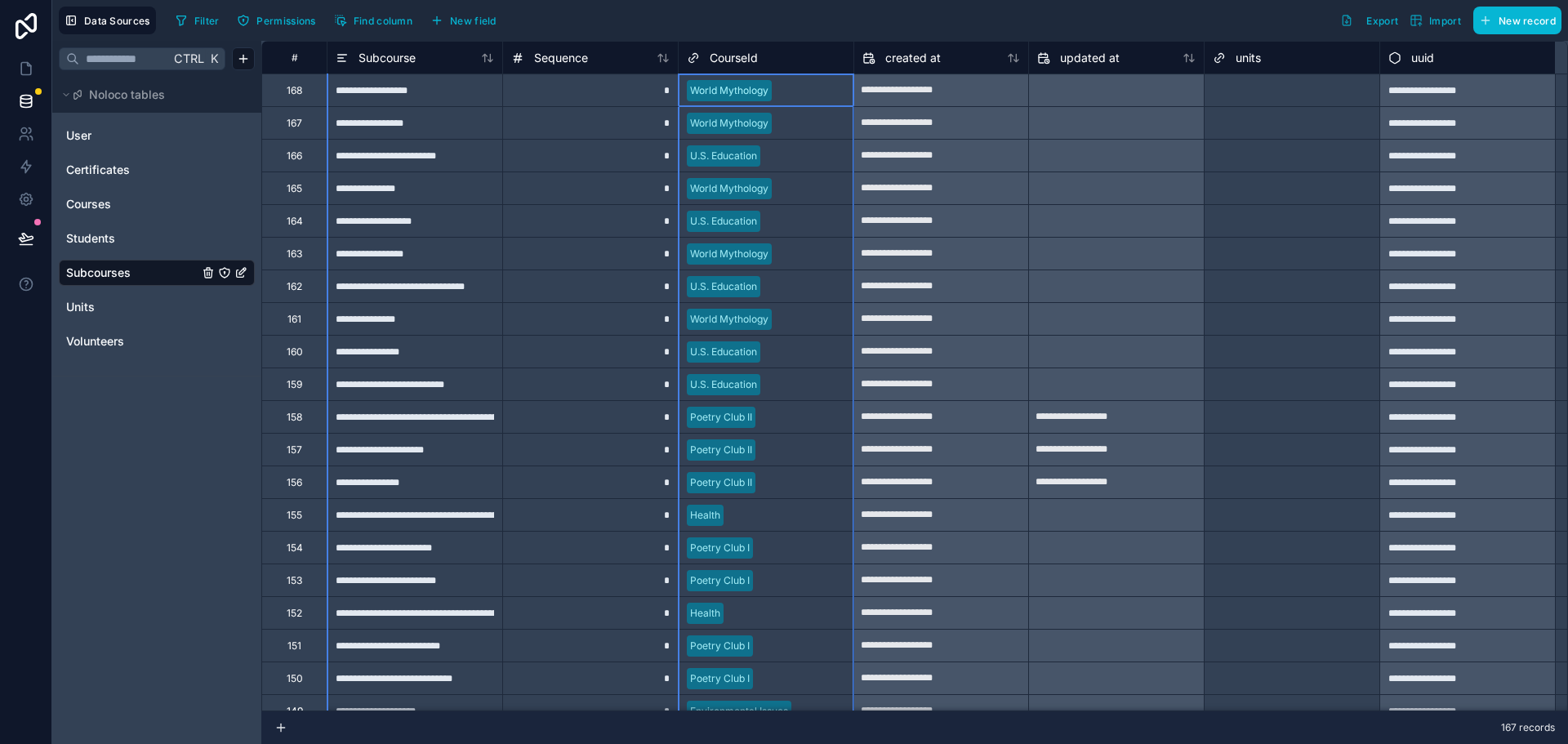
click at [1469, 50] on div "uuid" at bounding box center [1467, 58] width 158 height 19
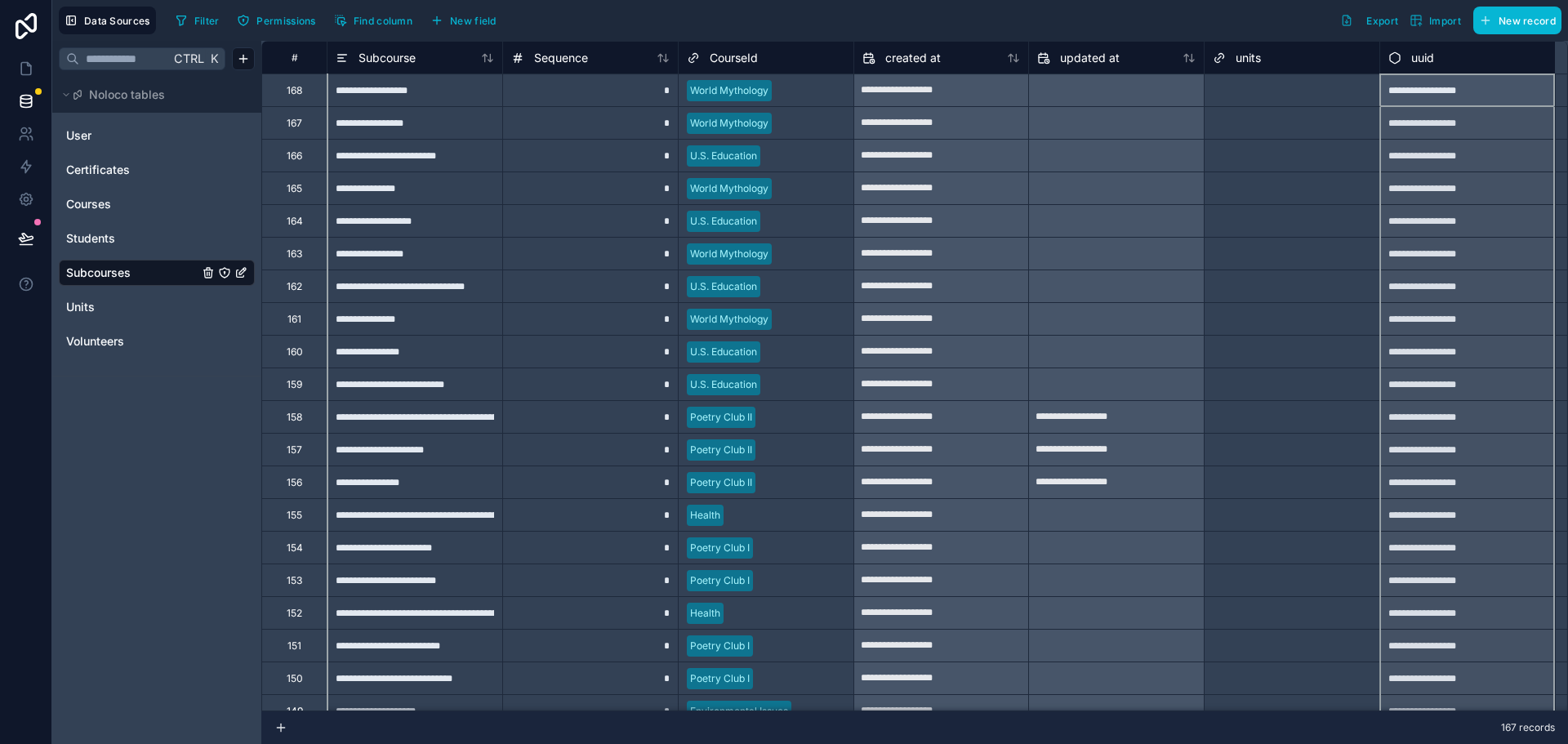
click at [1275, 59] on div "units" at bounding box center [1291, 58] width 158 height 19
click at [1140, 62] on div "updated at" at bounding box center [1116, 58] width 158 height 19
click at [973, 66] on div "created at" at bounding box center [941, 58] width 158 height 19
click at [779, 66] on div "CourseId" at bounding box center [765, 58] width 158 height 19
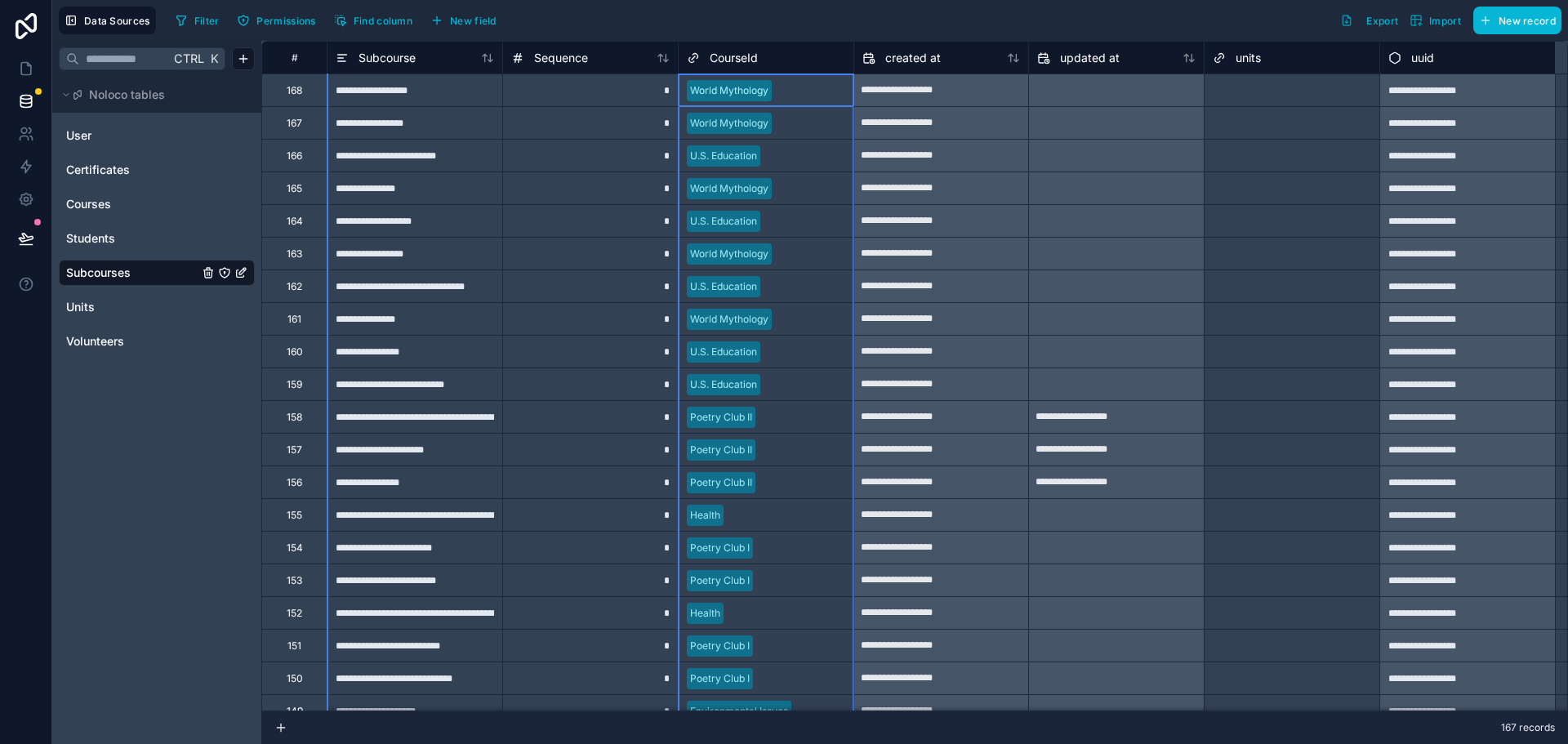
click at [691, 50] on icon at bounding box center [692, 58] width 13 height 19
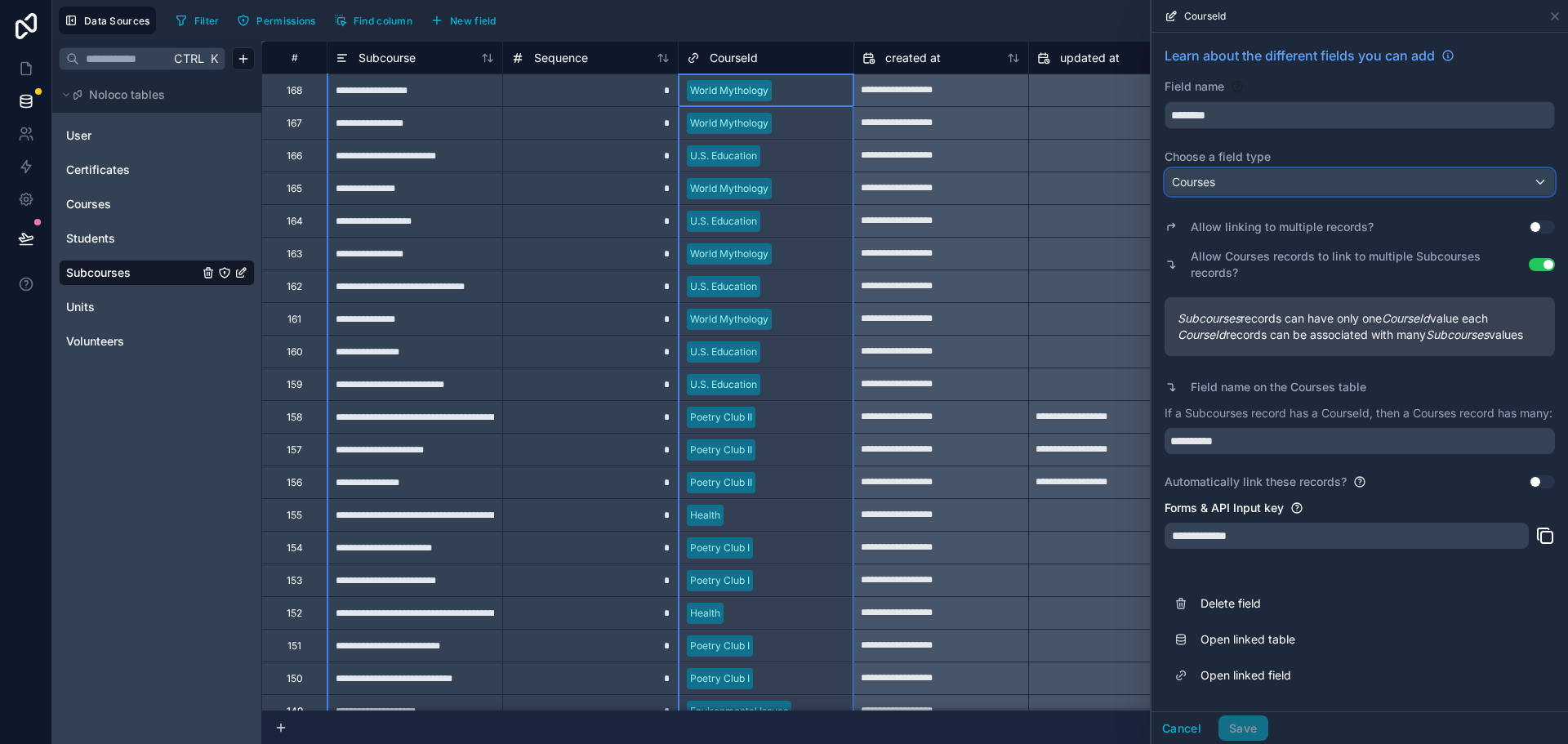
click at [1284, 180] on div "Courses" at bounding box center [1359, 182] width 388 height 27
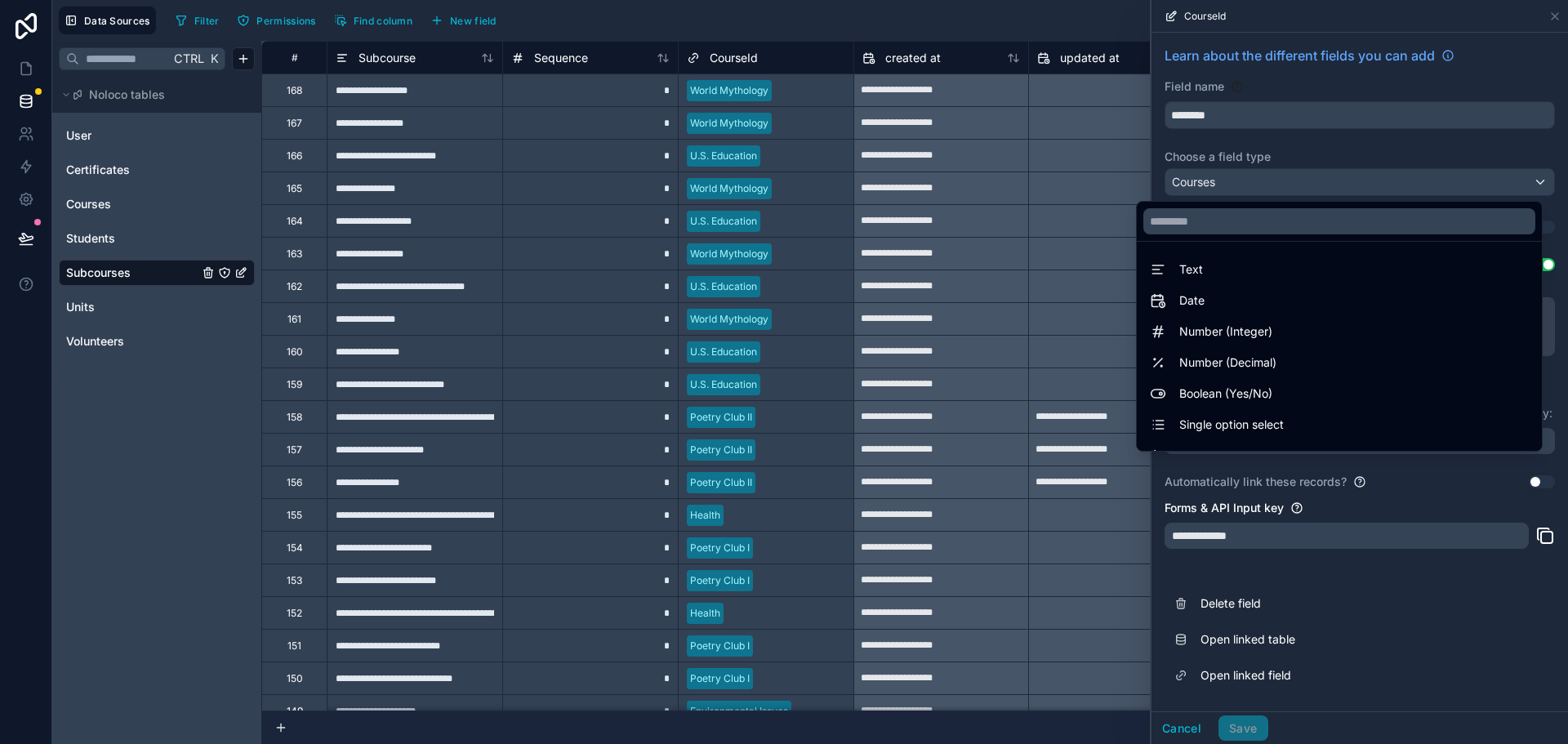
click at [1284, 180] on div at bounding box center [1359, 372] width 417 height 744
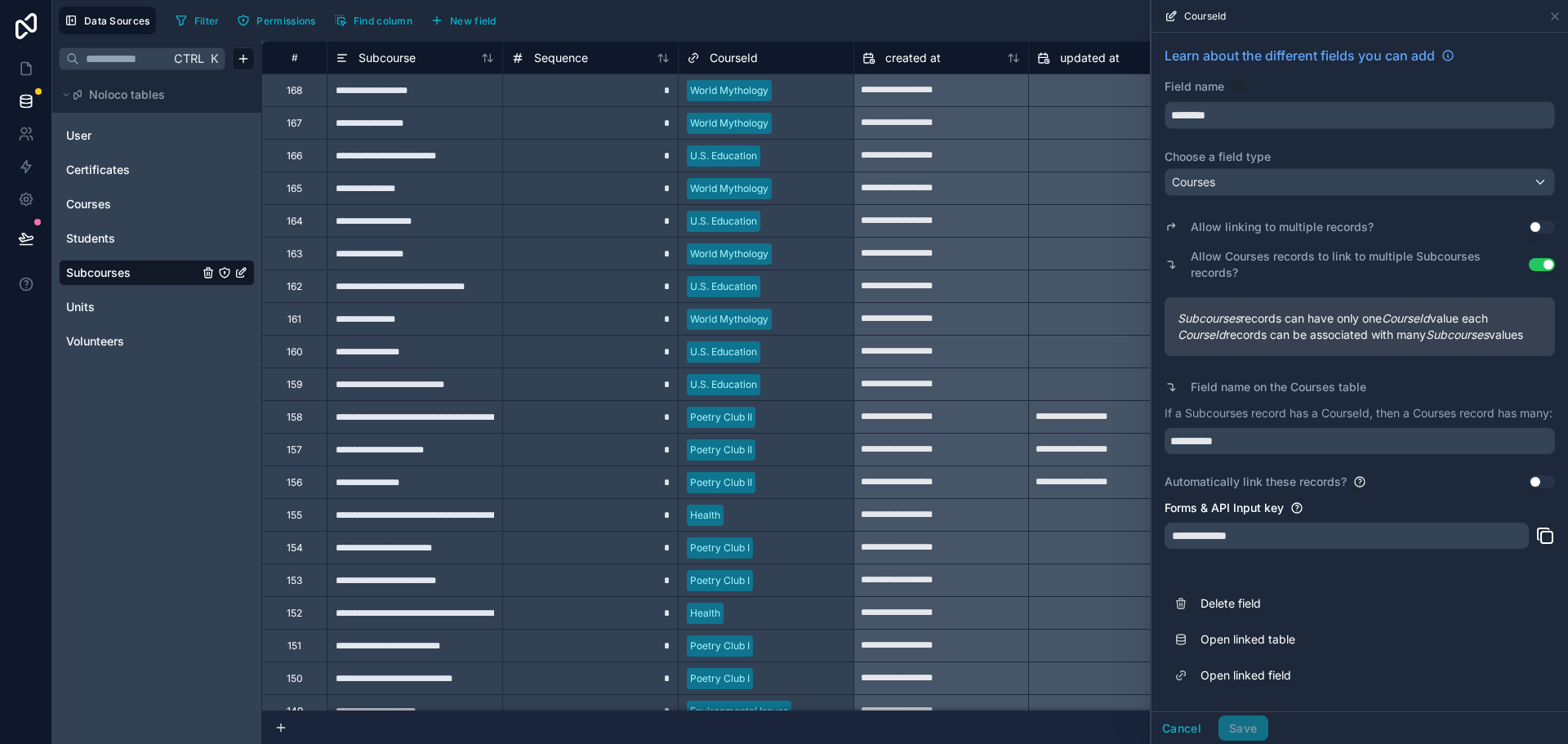
click at [1528, 488] on button "Use setting" at bounding box center [1541, 481] width 27 height 13
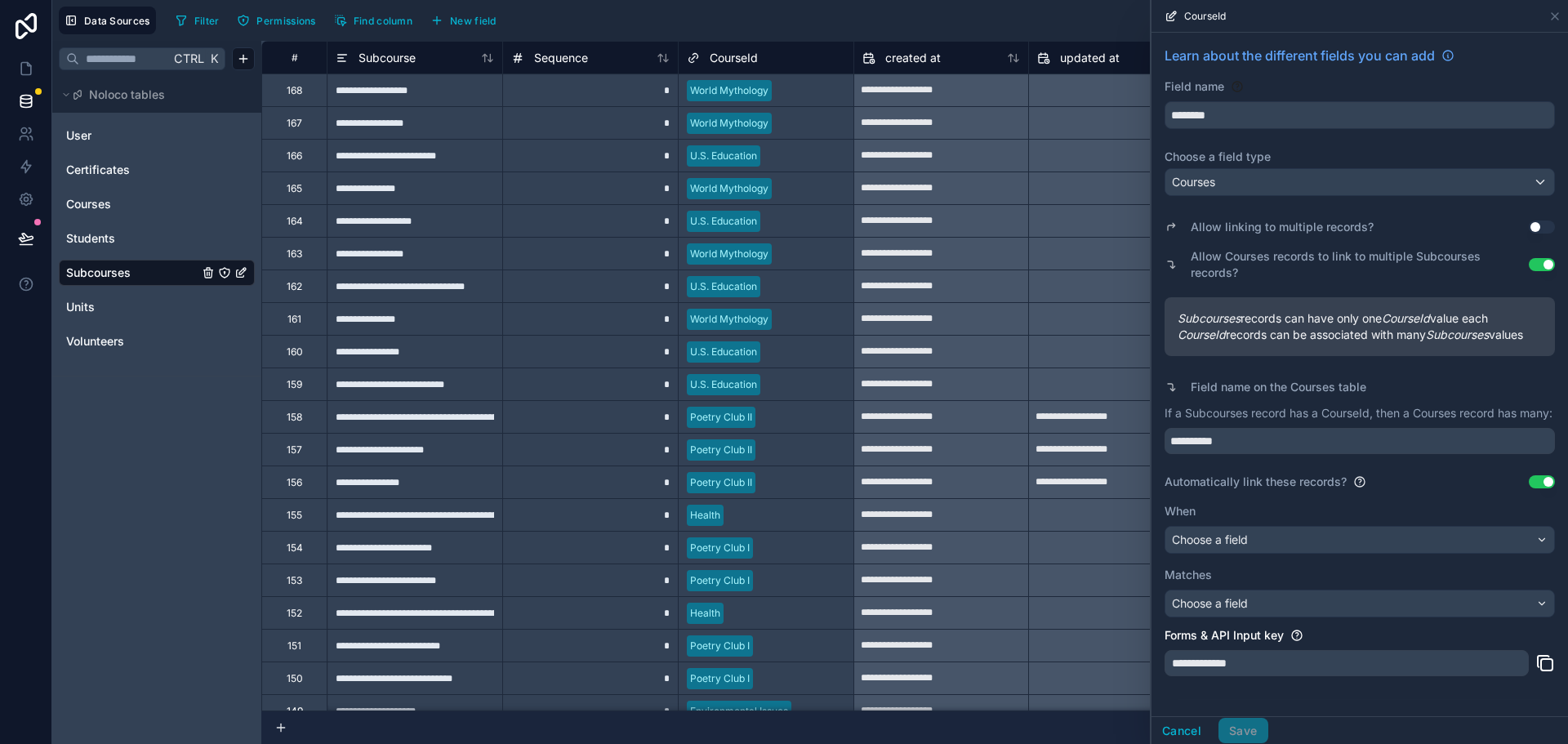
scroll to position [81, 0]
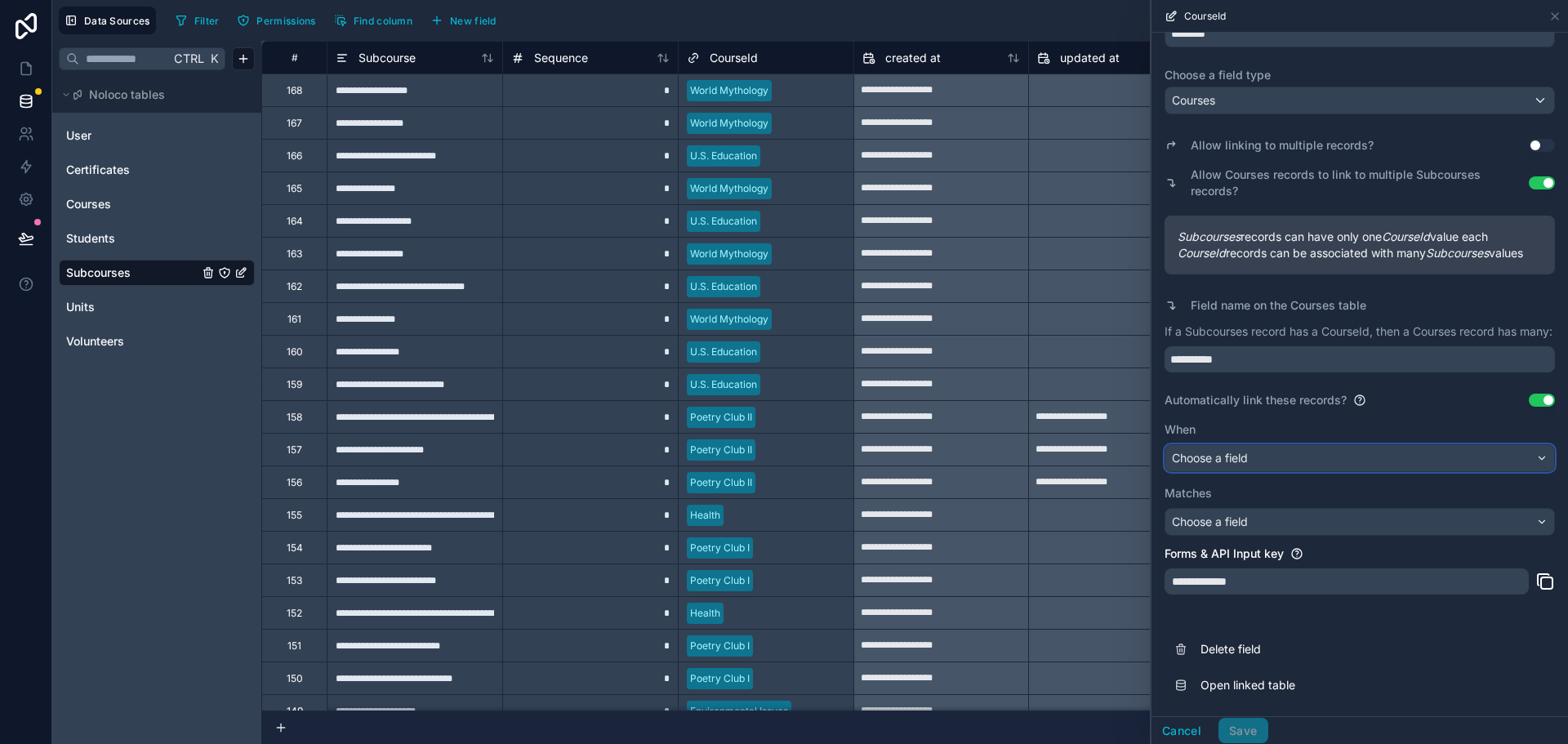
click at [1266, 472] on div "Choose a field" at bounding box center [1359, 458] width 388 height 27
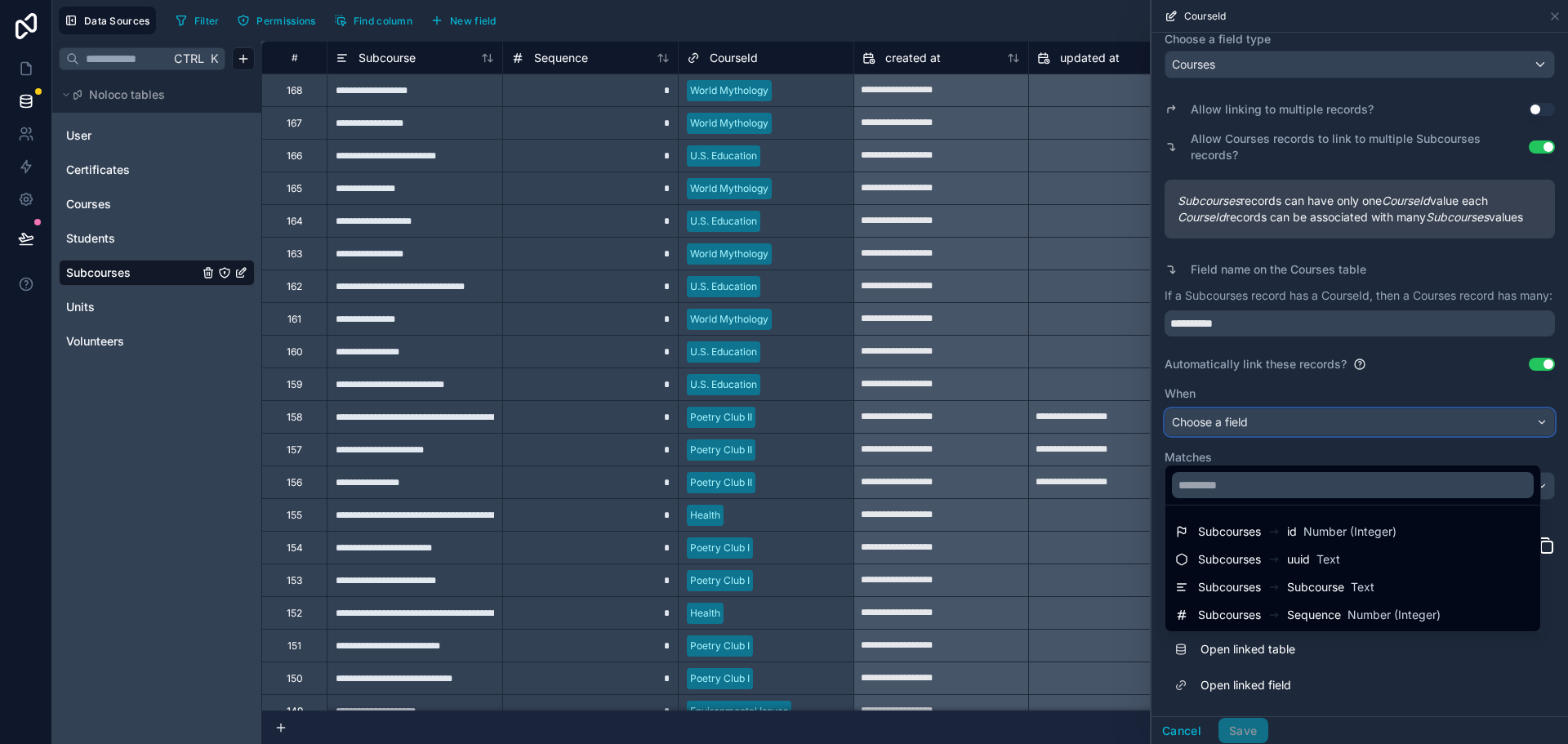
scroll to position [150, 0]
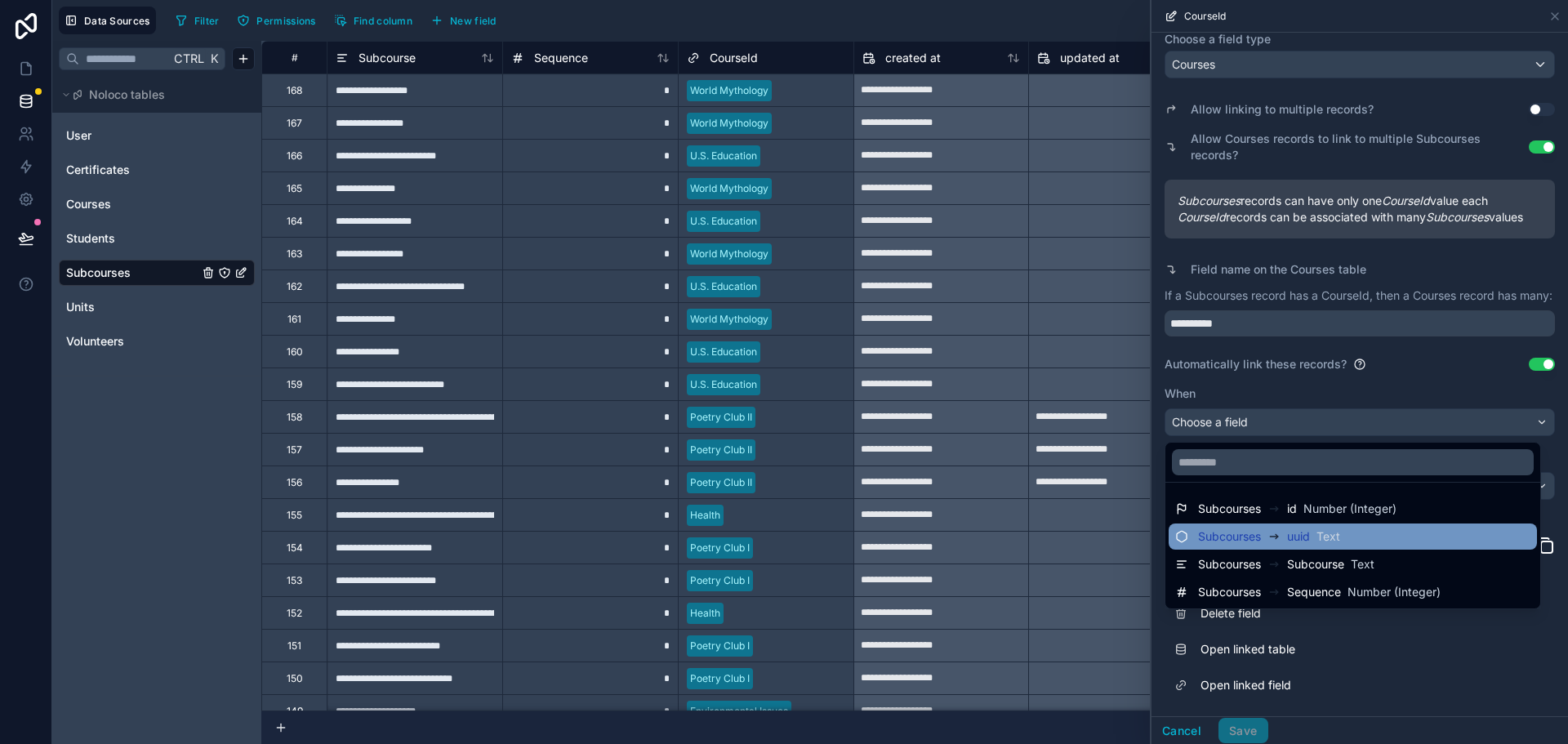
click at [1237, 534] on span "Subcourses" at bounding box center [1228, 536] width 63 height 16
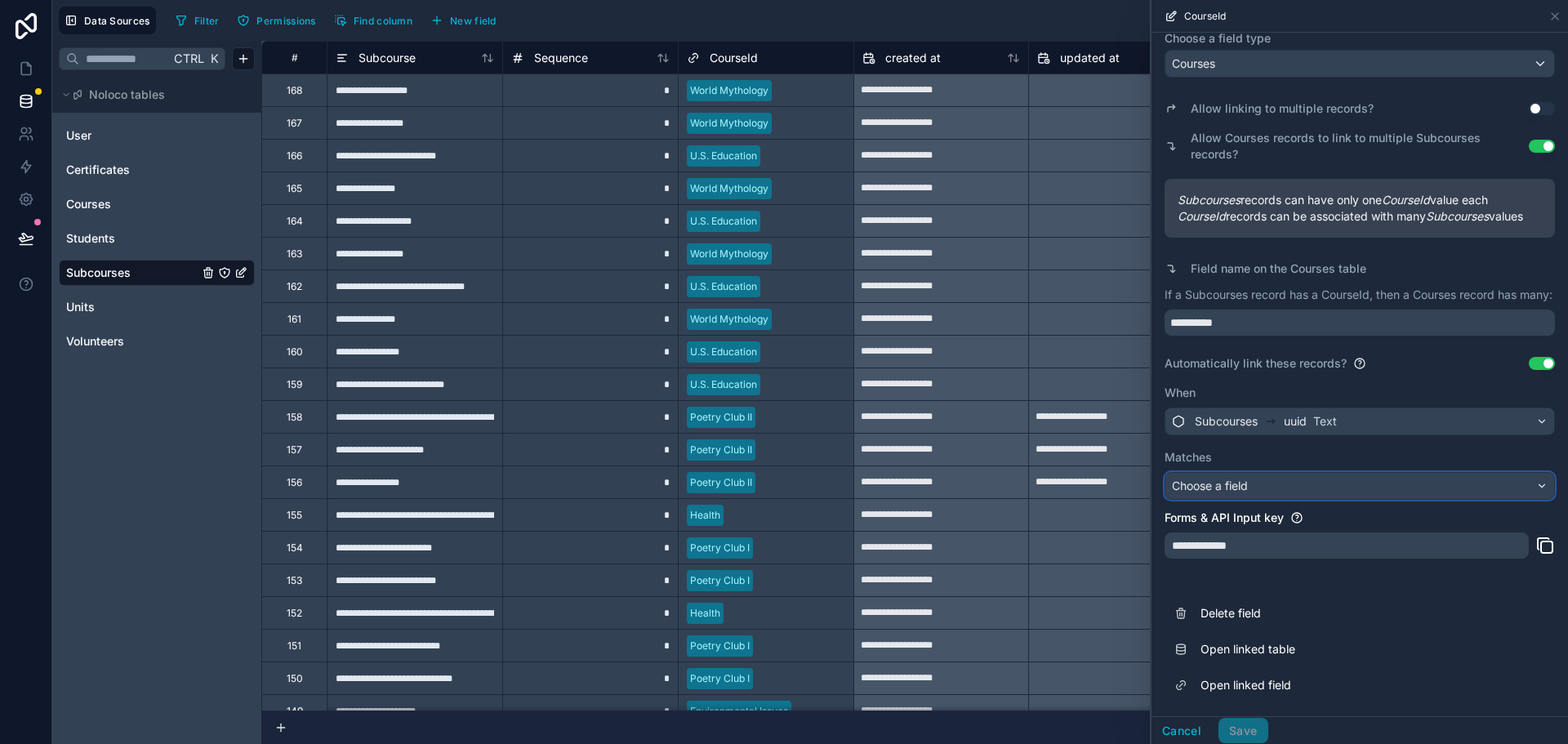
click at [1258, 489] on div "Choose a field" at bounding box center [1359, 487] width 388 height 27
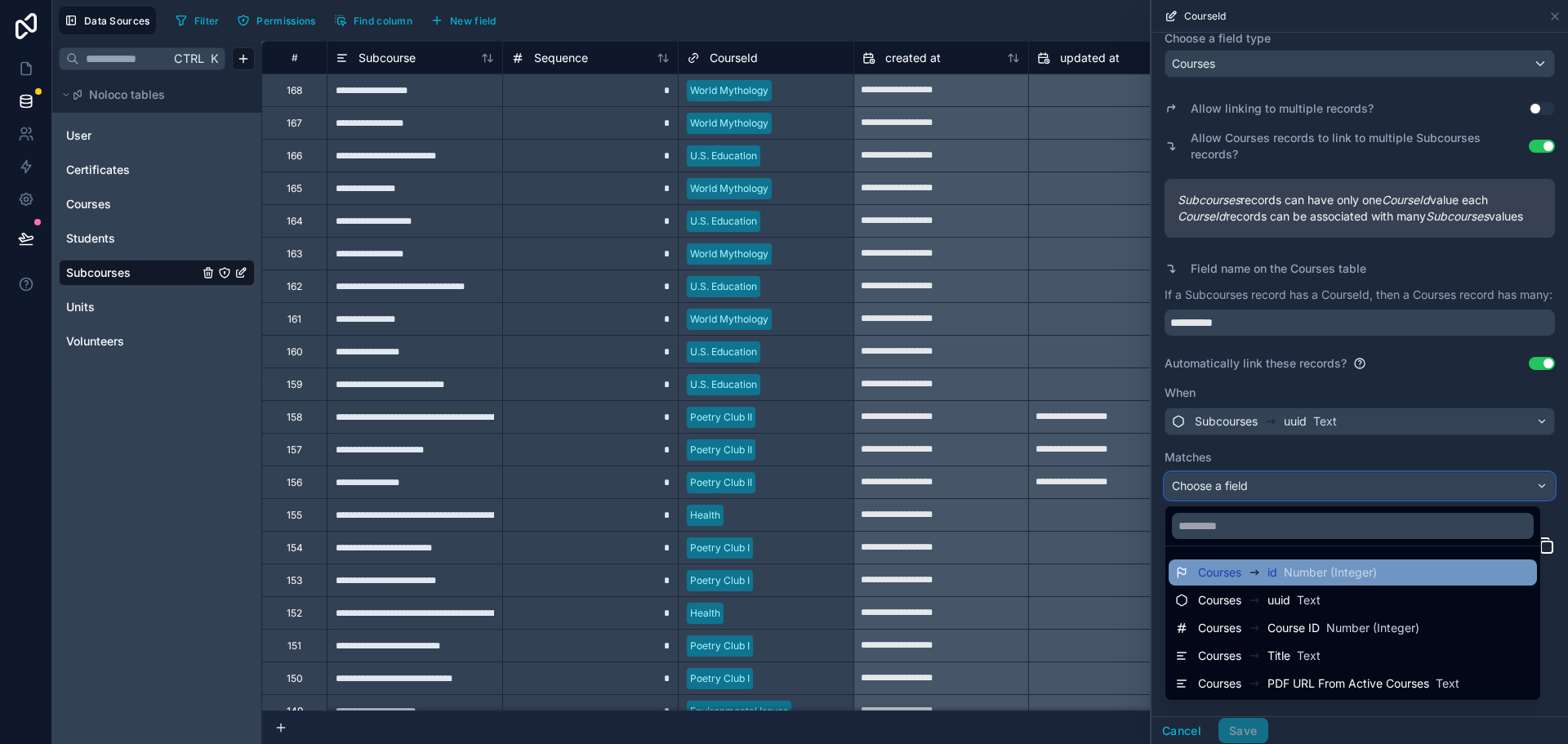
scroll to position [150, 0]
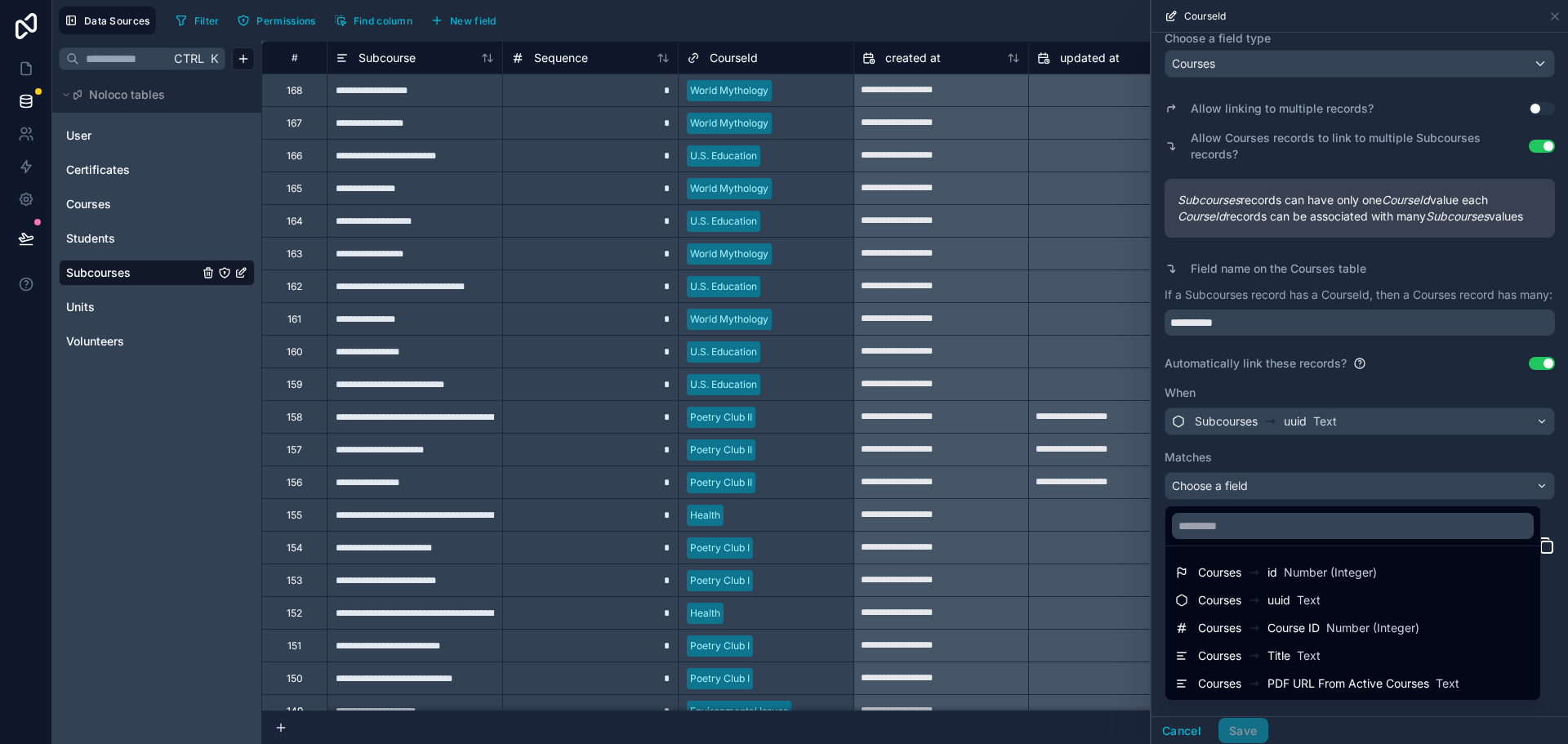
click at [1342, 450] on div at bounding box center [1359, 372] width 417 height 744
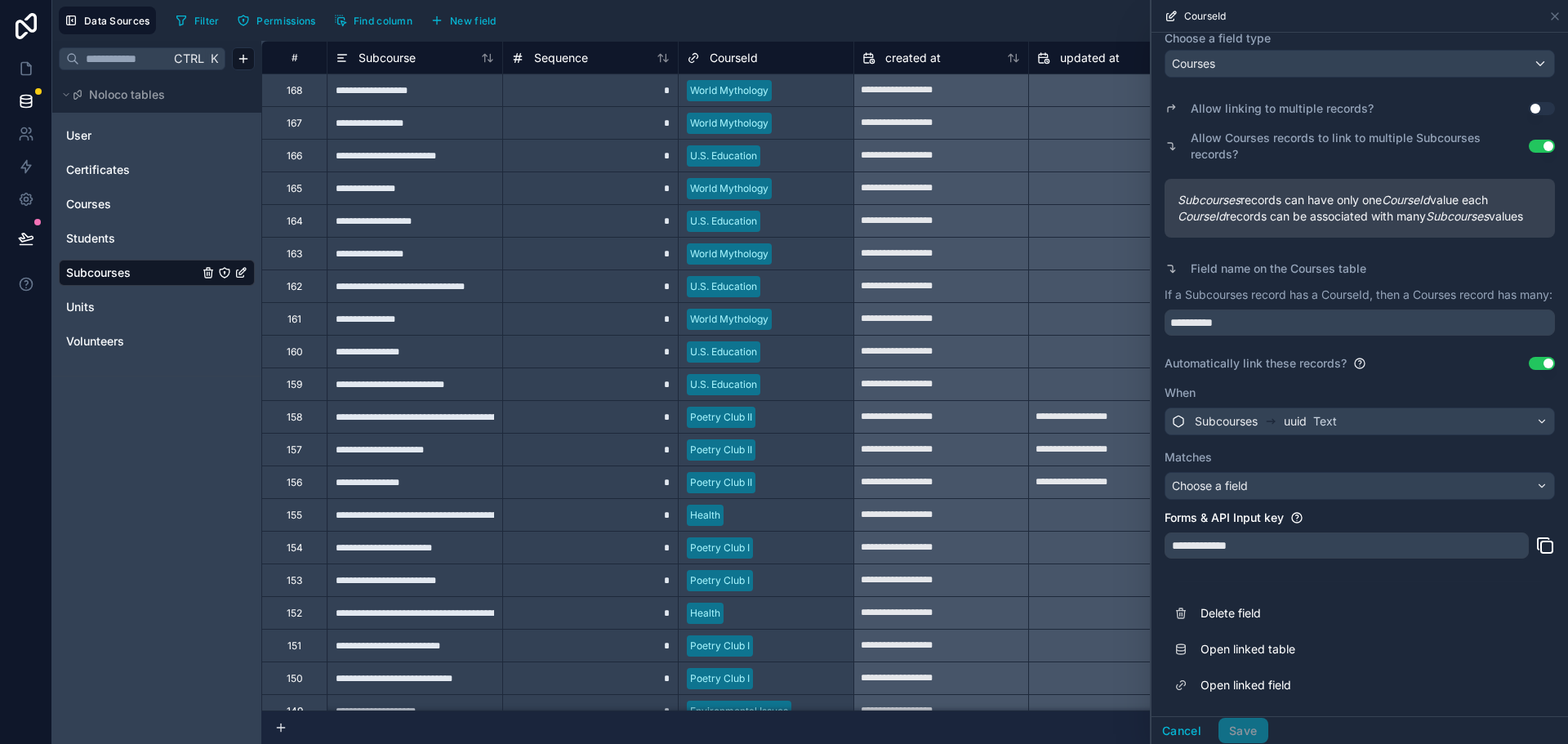
click at [1534, 365] on button "Use setting" at bounding box center [1541, 363] width 27 height 13
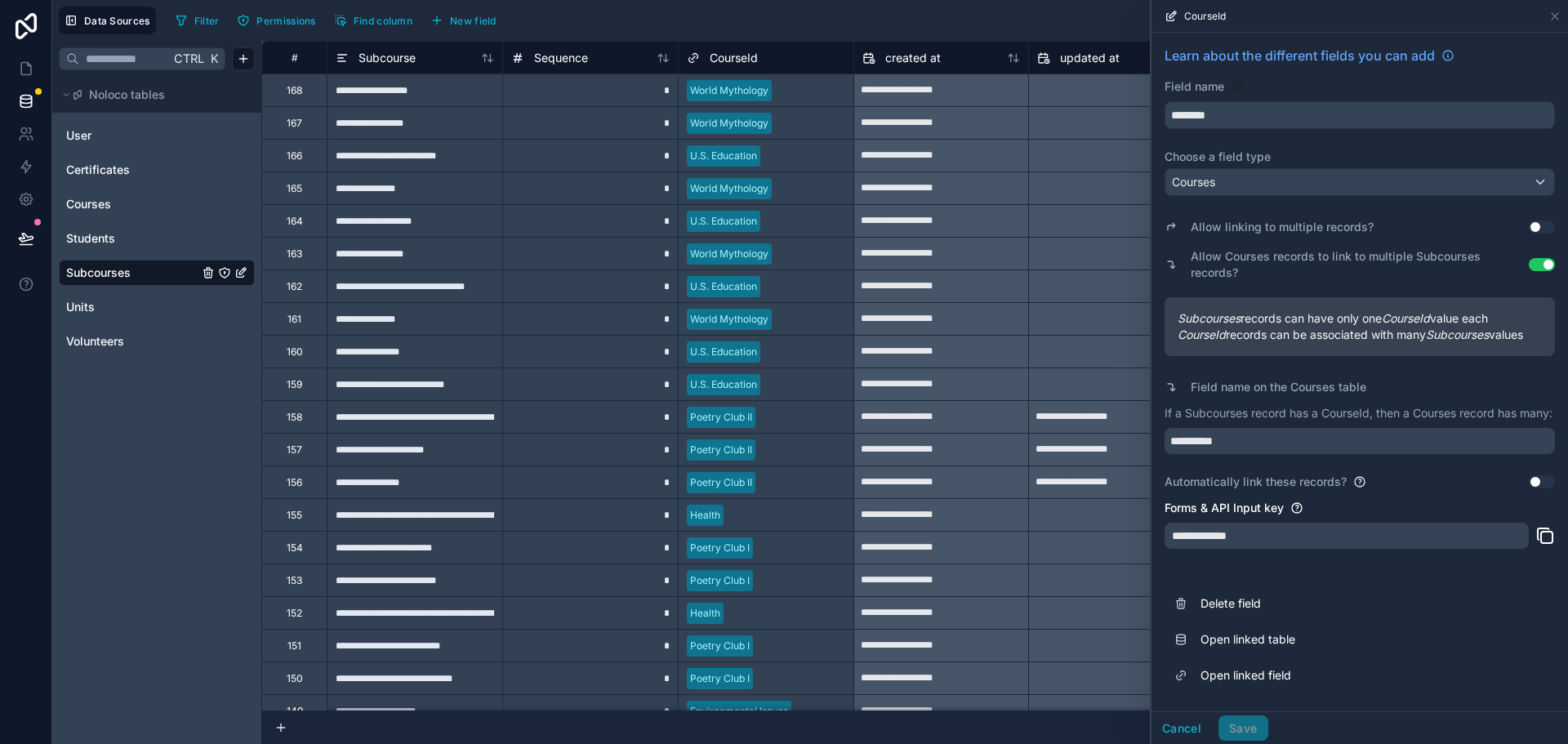
scroll to position [27, 0]
click at [1528, 486] on button "Use setting" at bounding box center [1541, 481] width 27 height 13
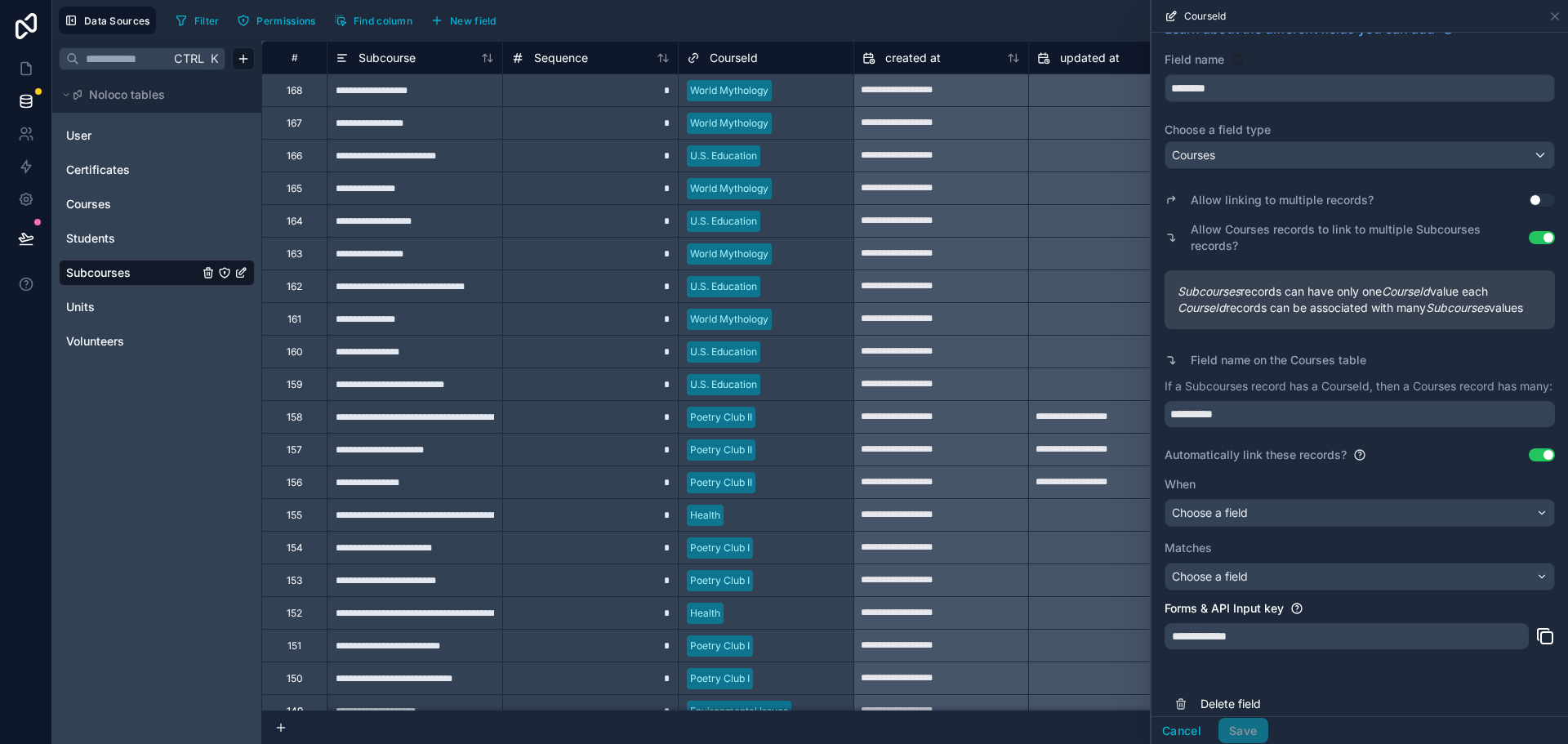
scroll to position [150, 0]
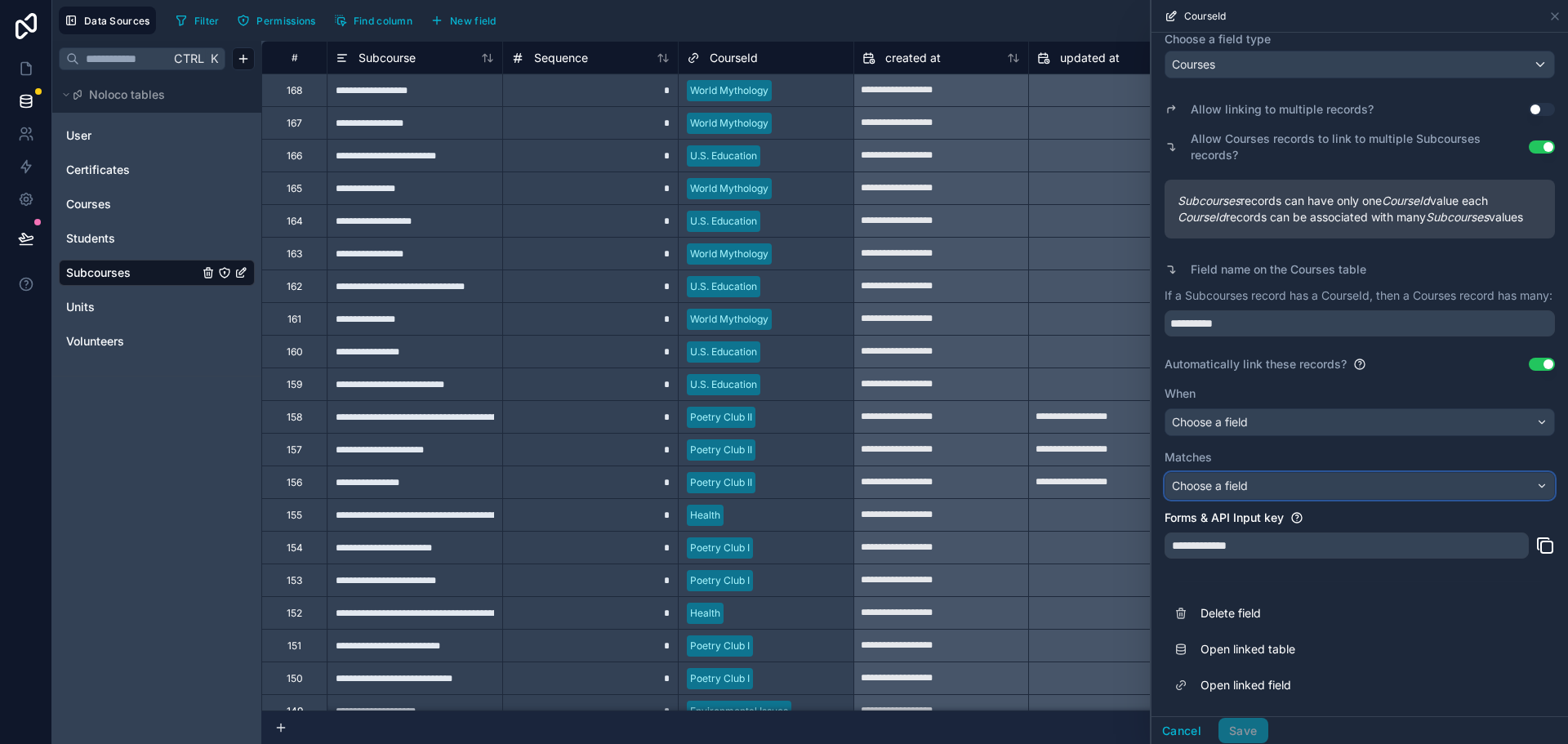
click at [1257, 485] on div "Choose a field" at bounding box center [1359, 487] width 388 height 27
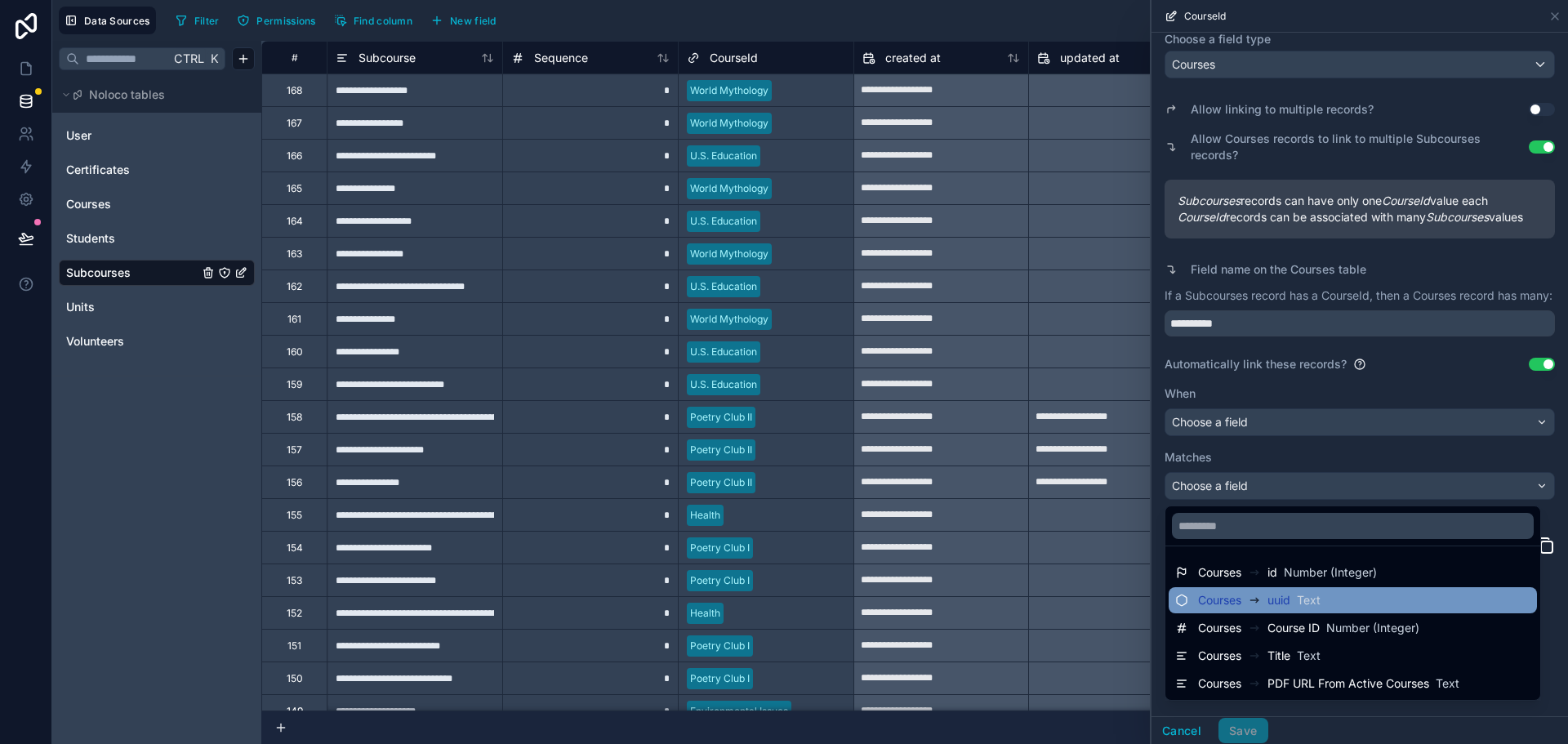
click at [1296, 601] on div "Courses uuid Text" at bounding box center [1258, 601] width 122 height 19
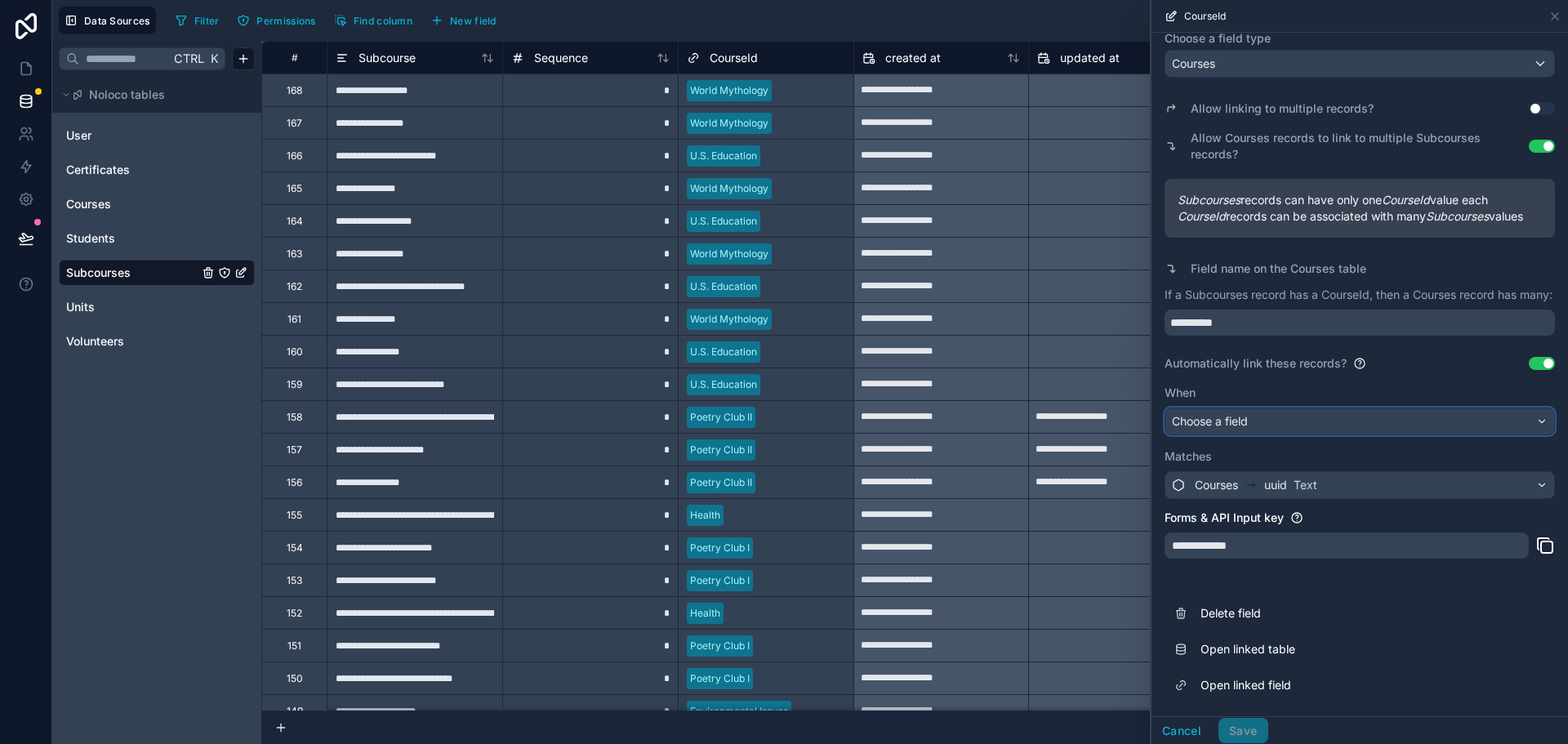
click at [1297, 424] on div "Choose a field" at bounding box center [1359, 422] width 388 height 27
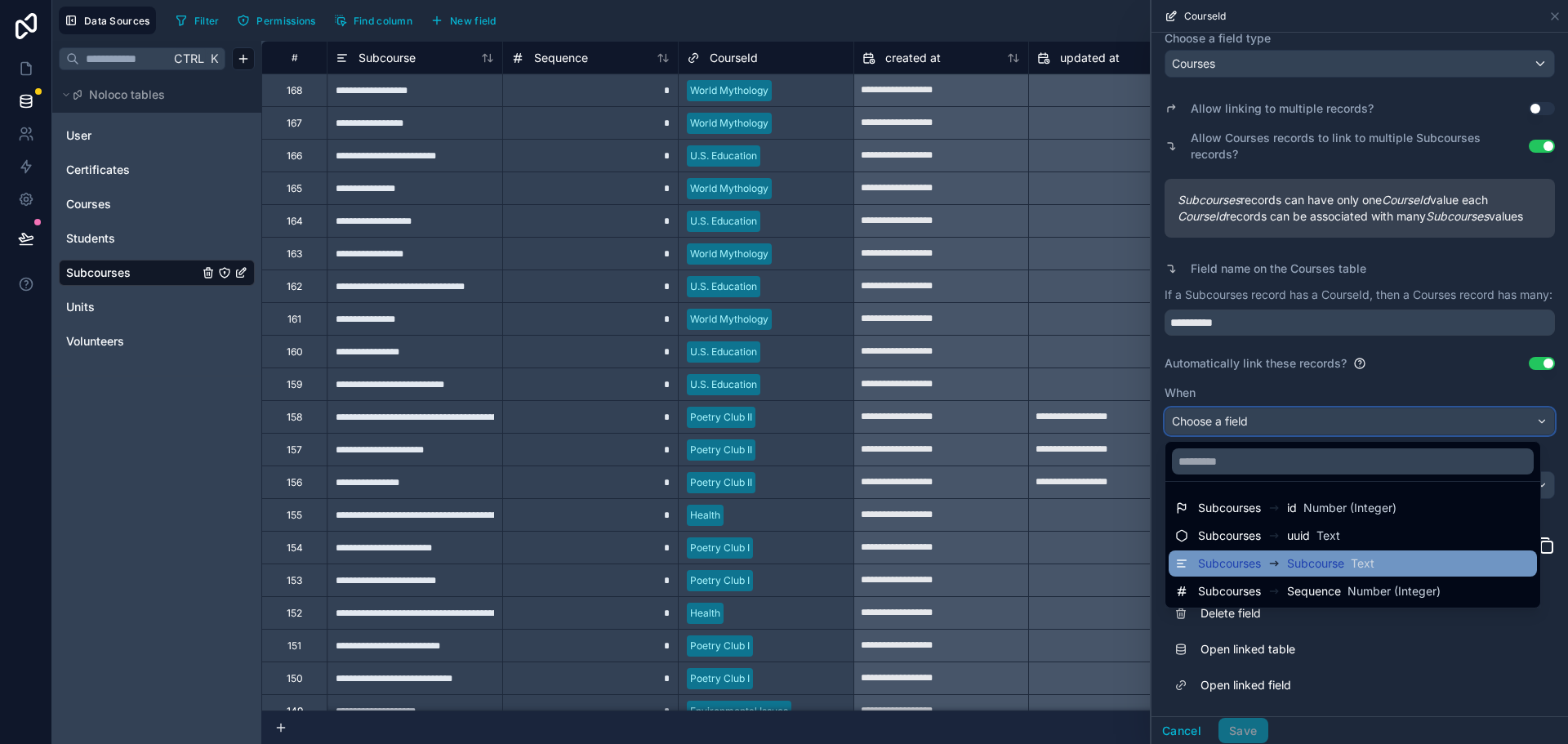
scroll to position [150, 0]
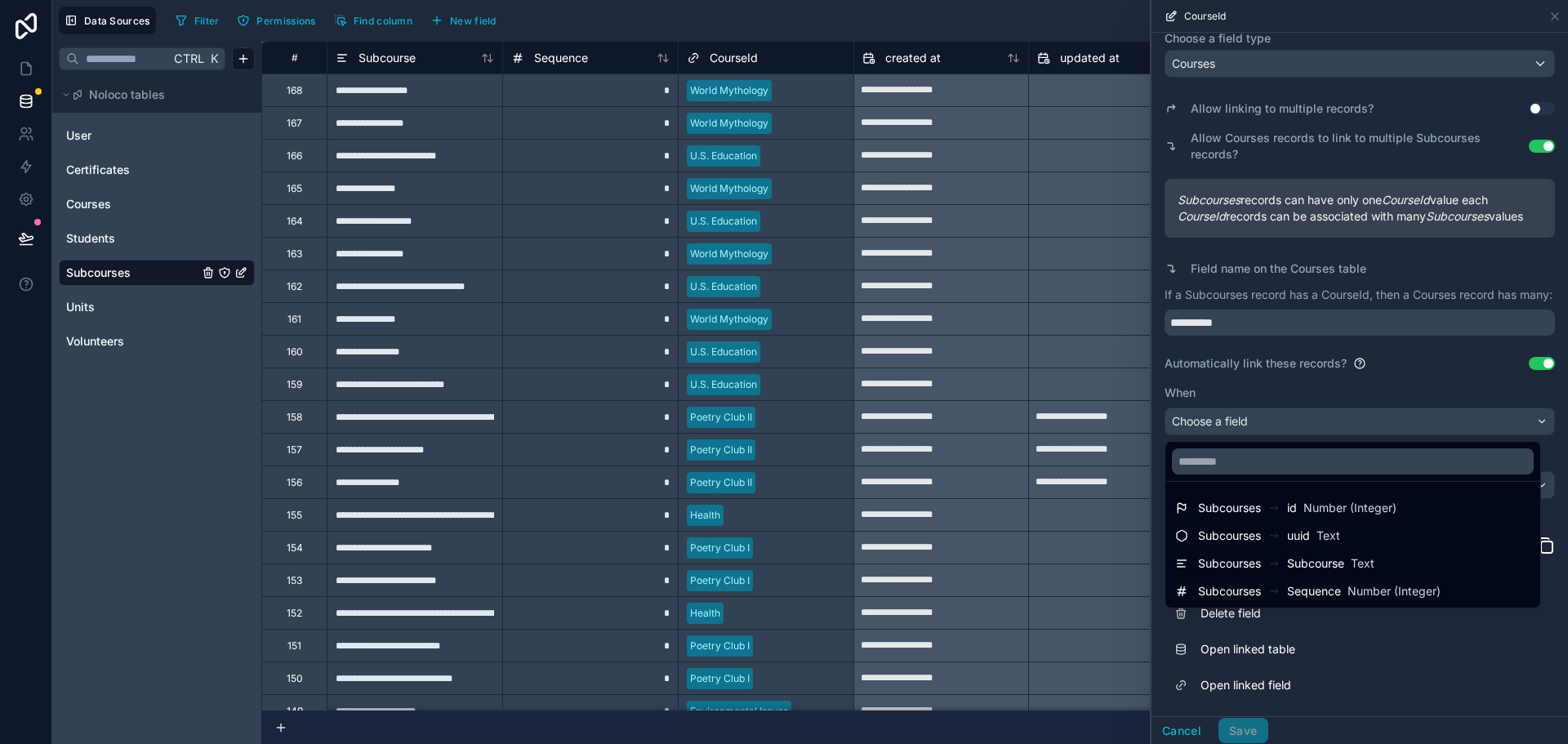
click at [1411, 362] on div at bounding box center [1359, 372] width 417 height 744
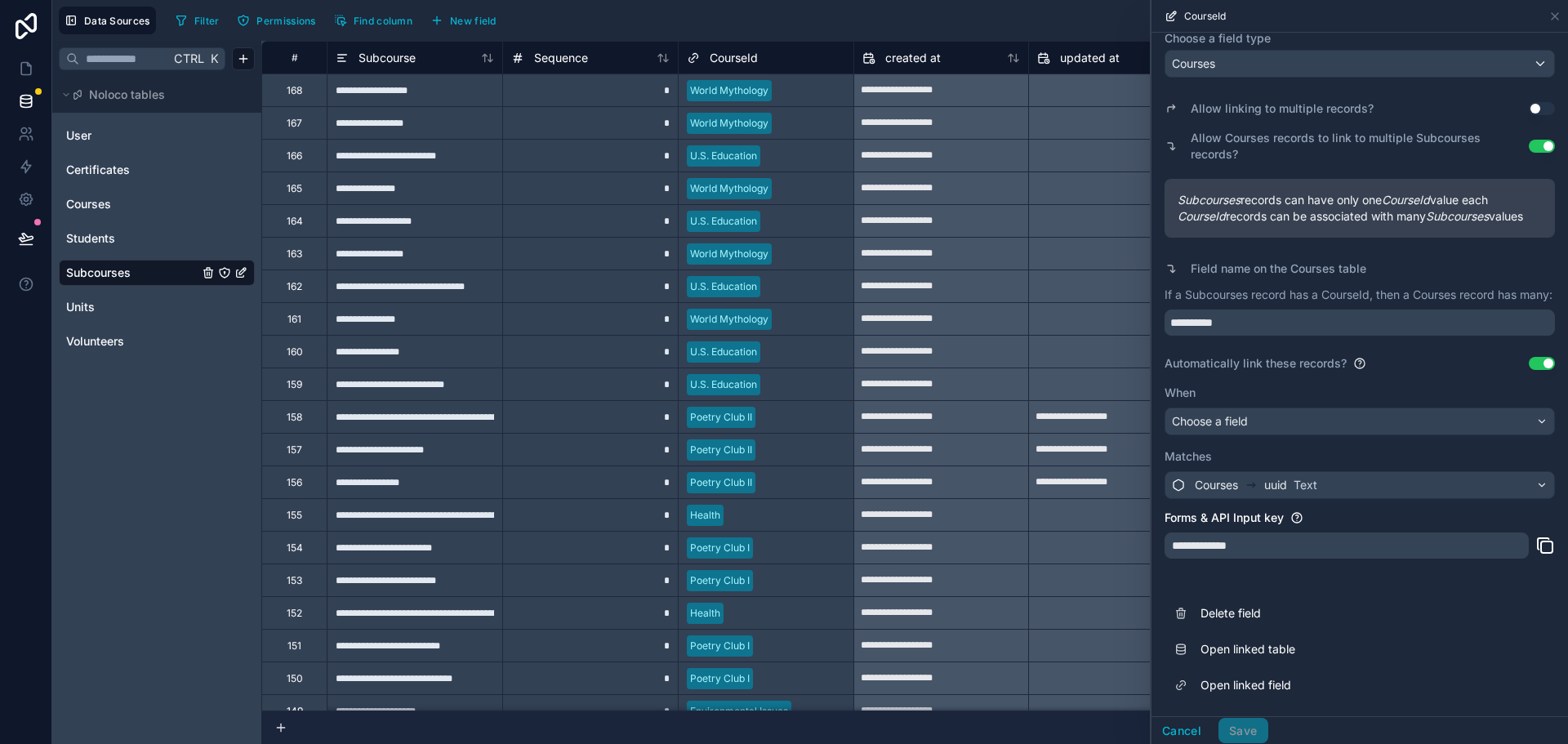
click at [1528, 361] on button "Use setting" at bounding box center [1541, 363] width 27 height 13
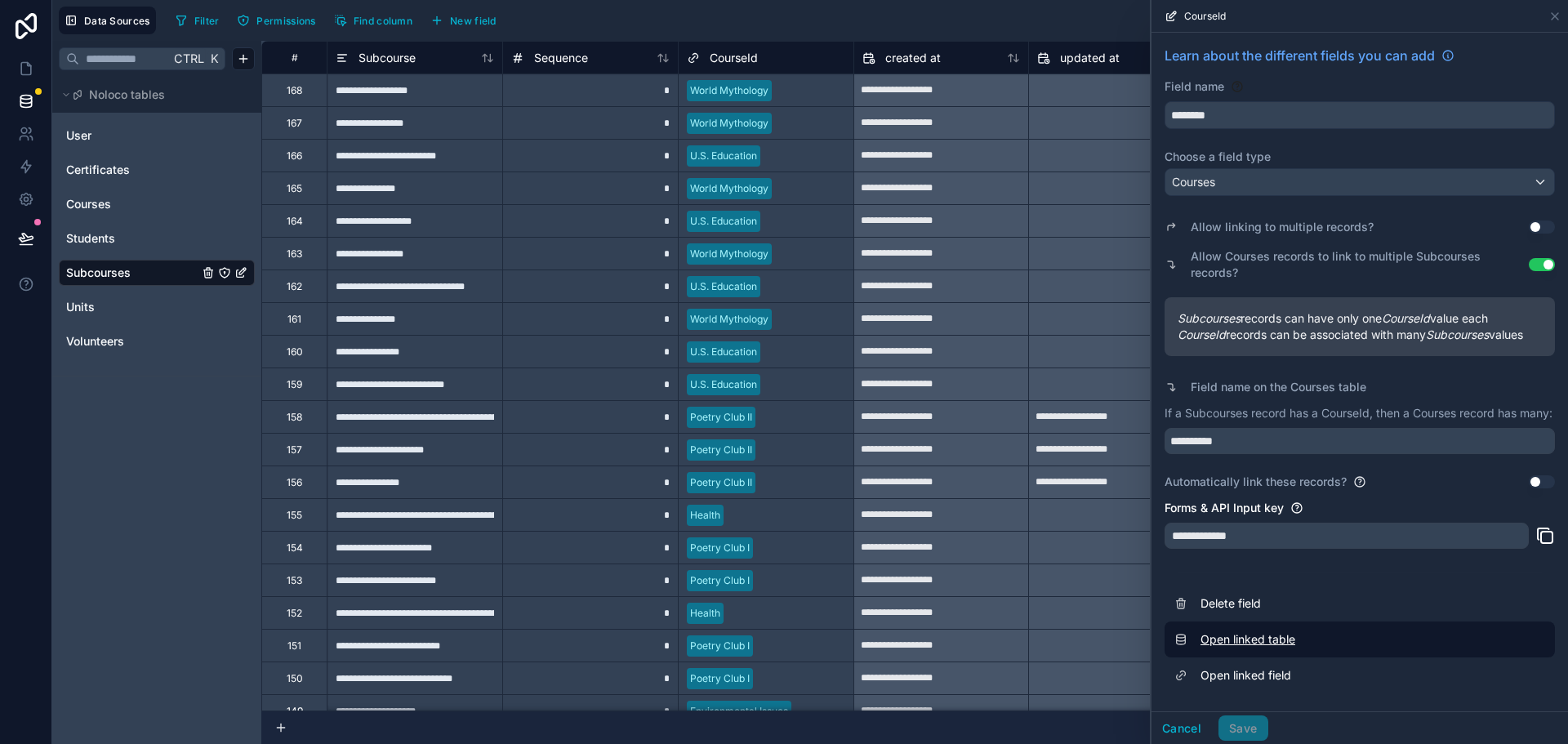
click at [1228, 645] on link "Open linked table" at bounding box center [1359, 640] width 390 height 36
click at [612, 120] on div "*" at bounding box center [590, 122] width 176 height 33
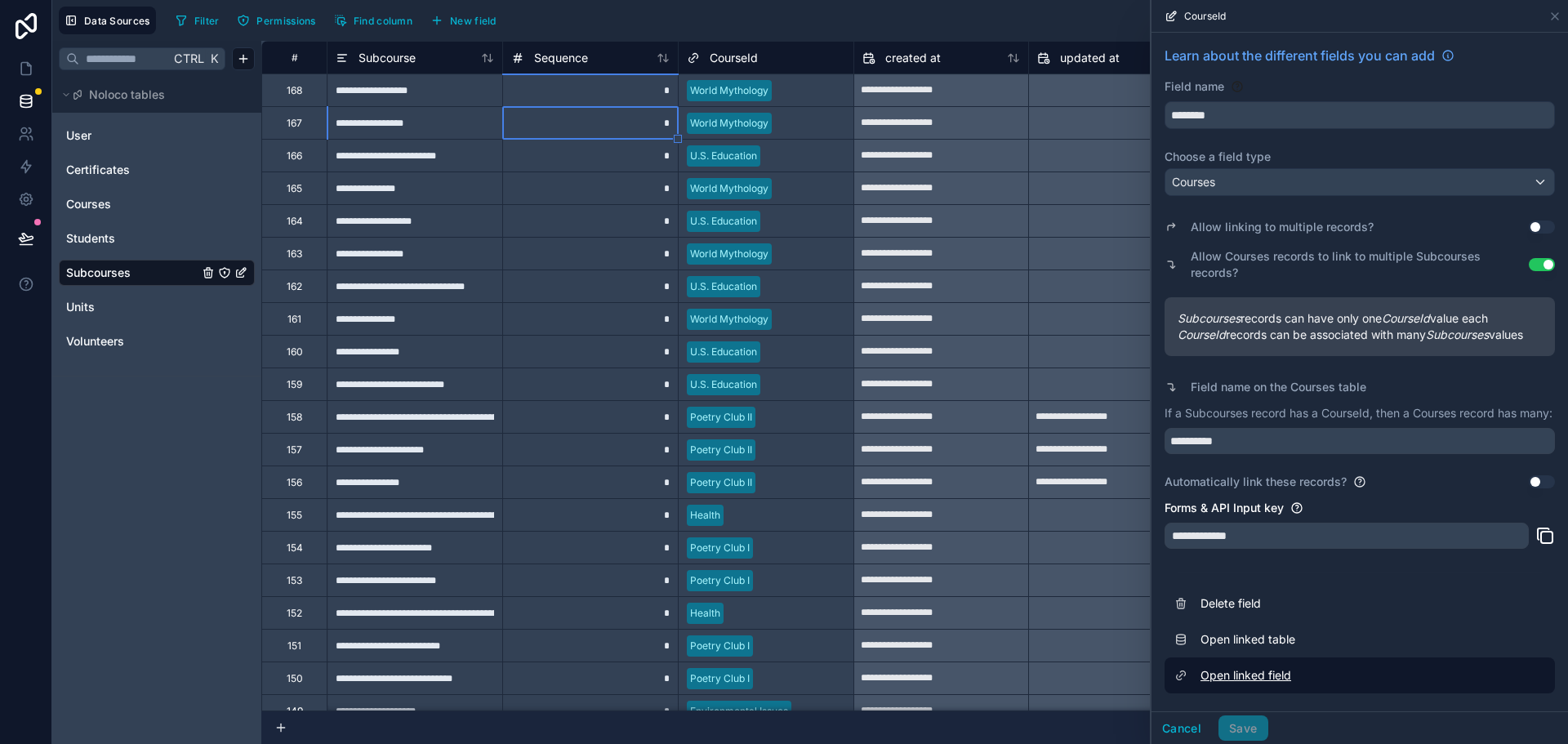
click at [1254, 676] on link "Open linked field" at bounding box center [1359, 675] width 390 height 36
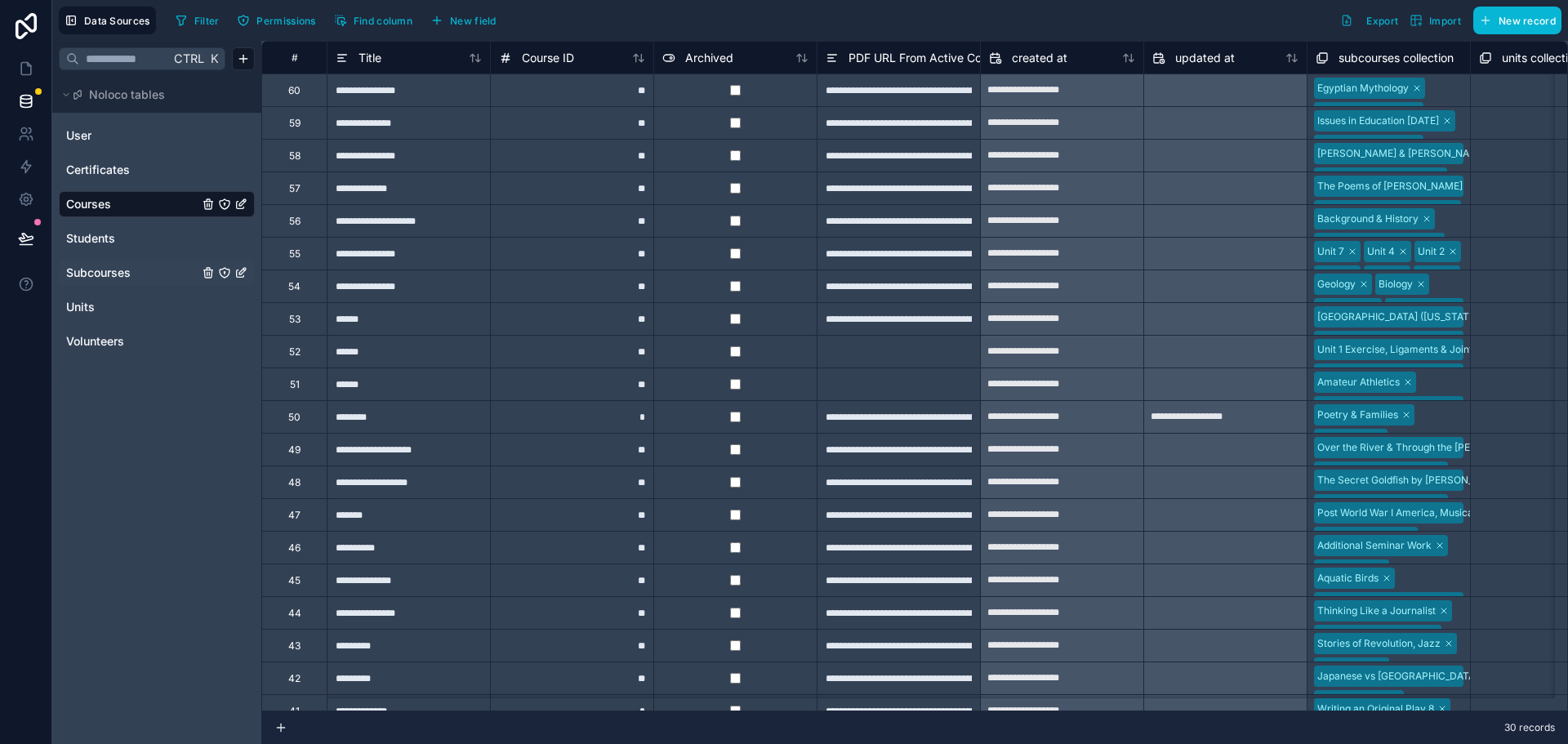
click at [111, 272] on span "Subcourses" at bounding box center [98, 272] width 65 height 16
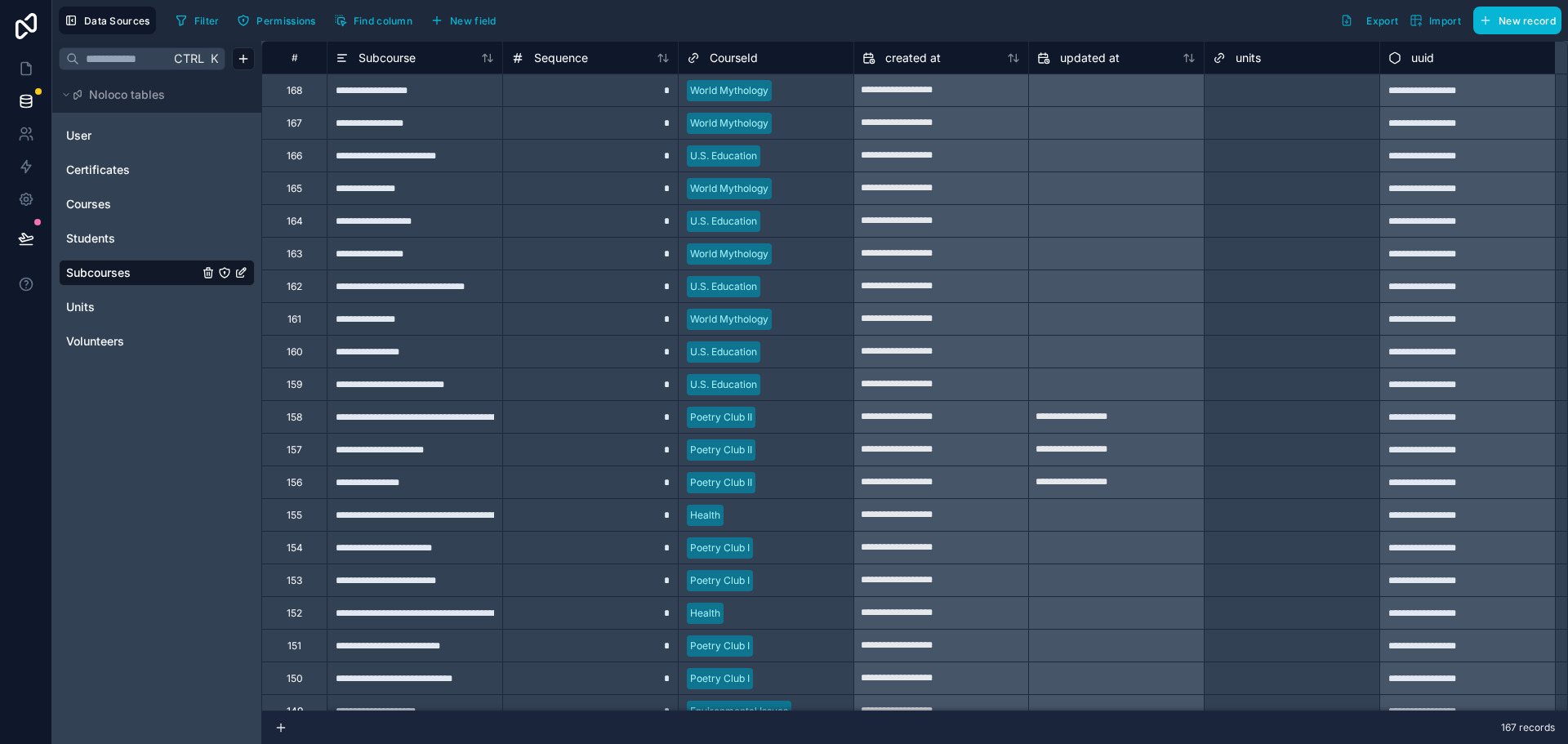
click at [761, 54] on div "CourseId" at bounding box center [765, 58] width 158 height 19
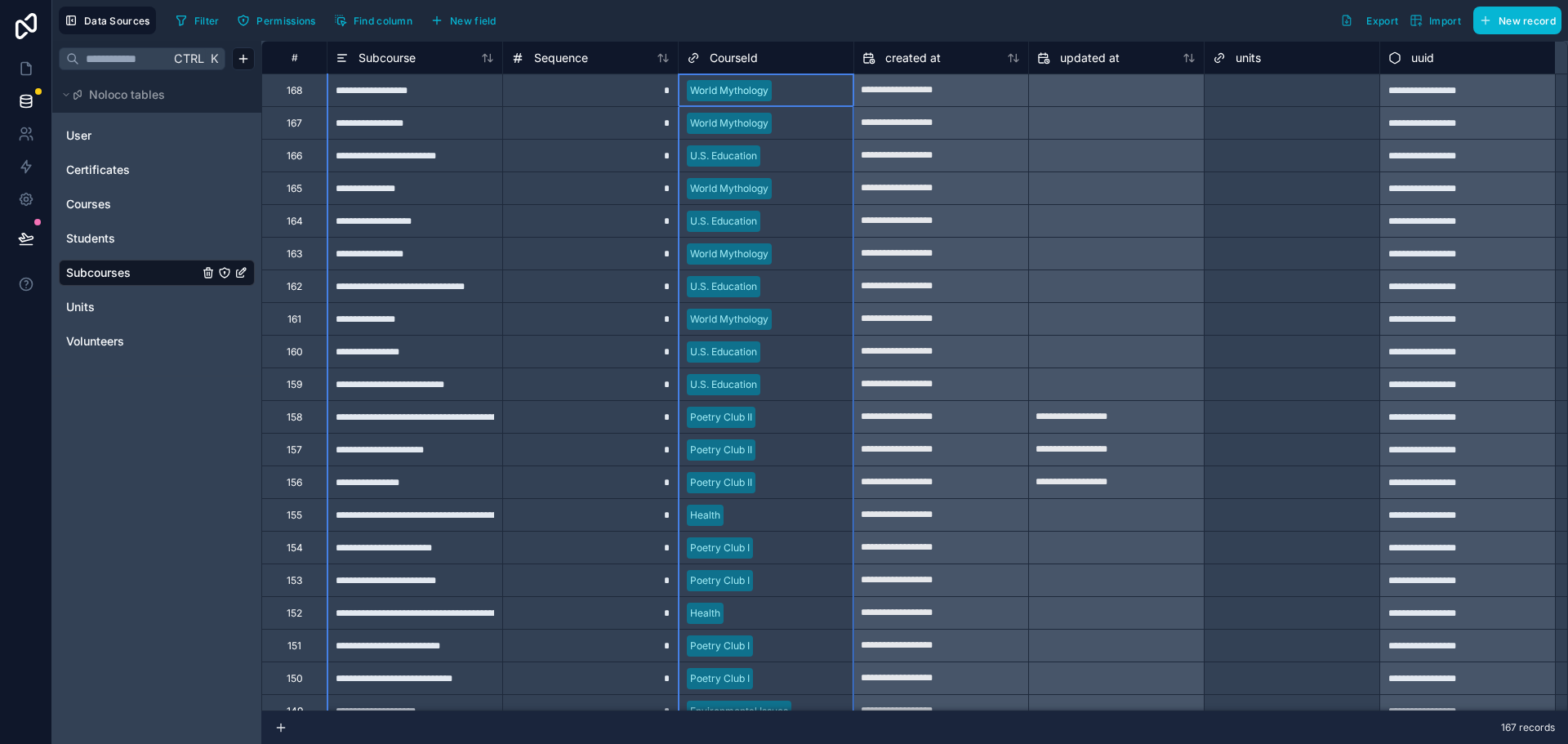
click at [740, 54] on span "CourseId" at bounding box center [733, 58] width 48 height 16
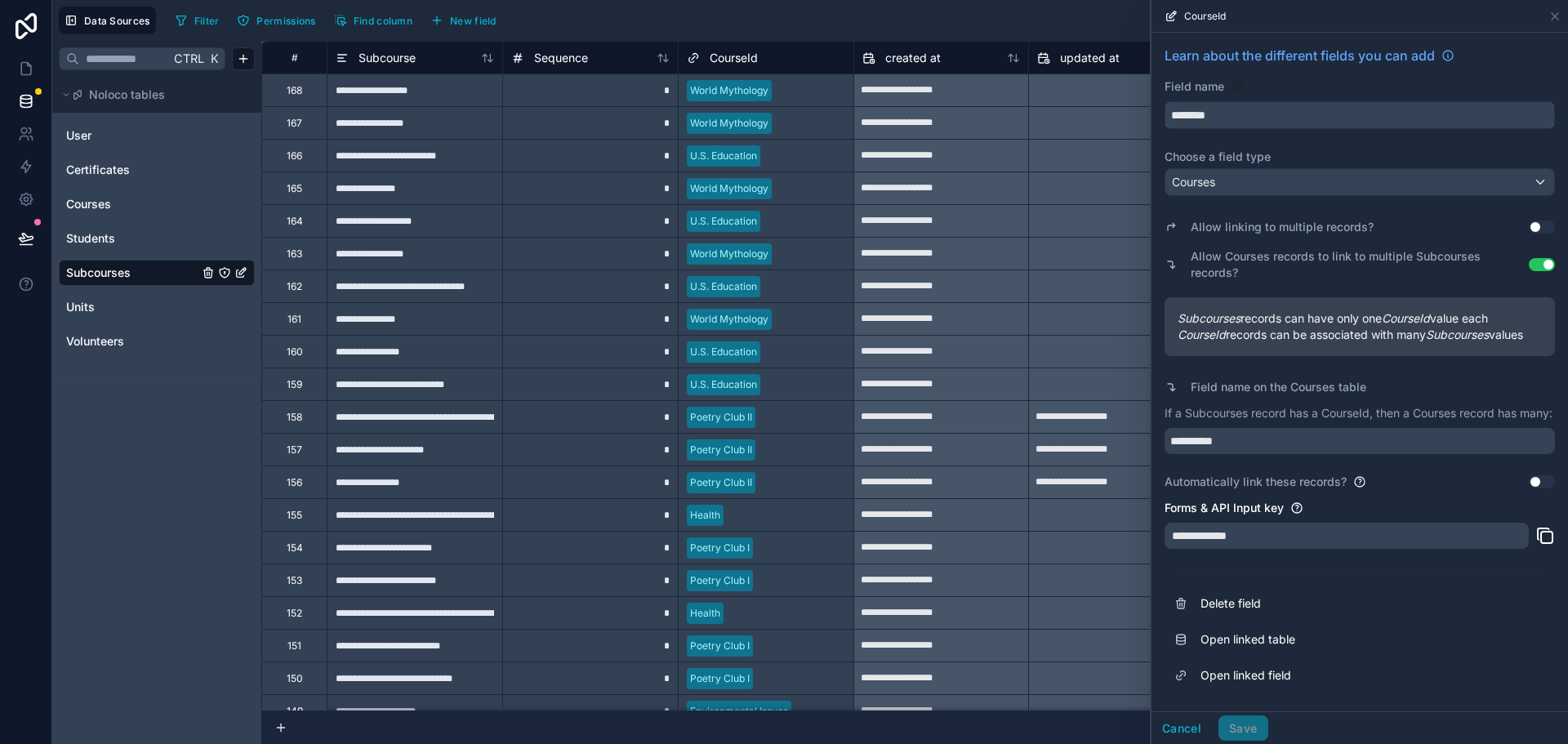
click at [1250, 110] on input "********" at bounding box center [1359, 115] width 388 height 27
click at [98, 309] on link "Units" at bounding box center [133, 307] width 133 height 16
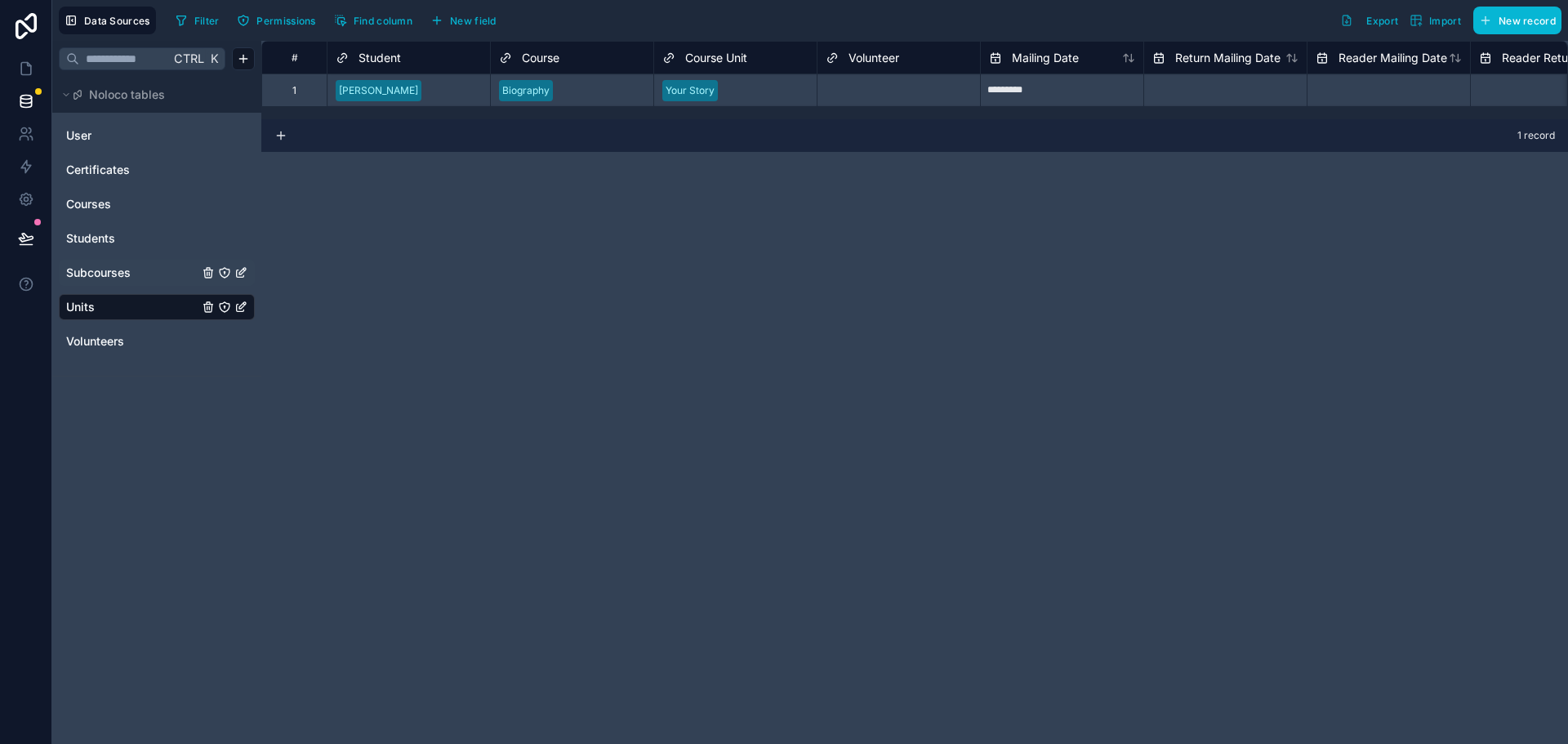
click at [709, 60] on span "Course Unit" at bounding box center [716, 58] width 62 height 16
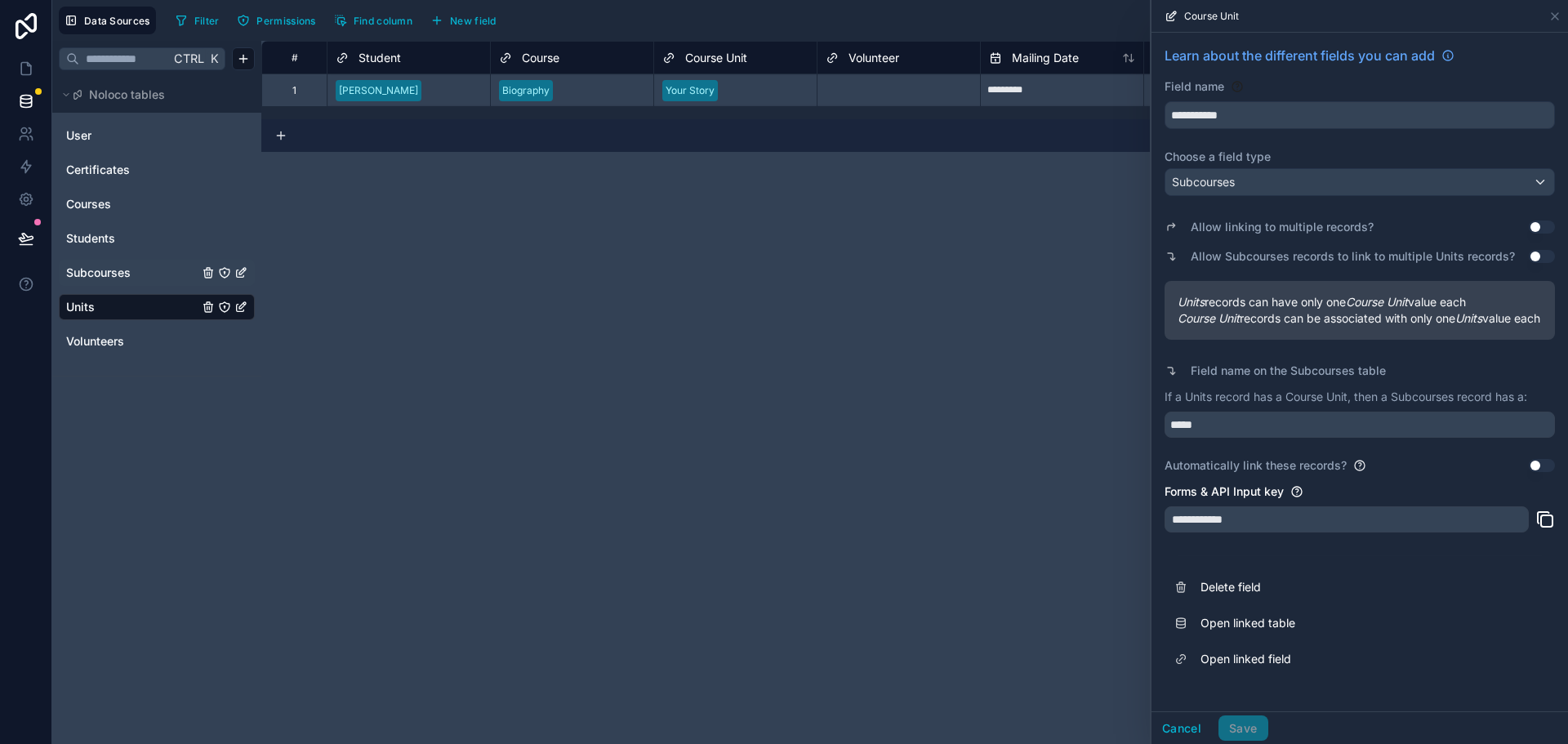
click at [1538, 254] on button "Use setting" at bounding box center [1541, 257] width 27 height 13
click at [1244, 731] on button "Save" at bounding box center [1243, 729] width 49 height 27
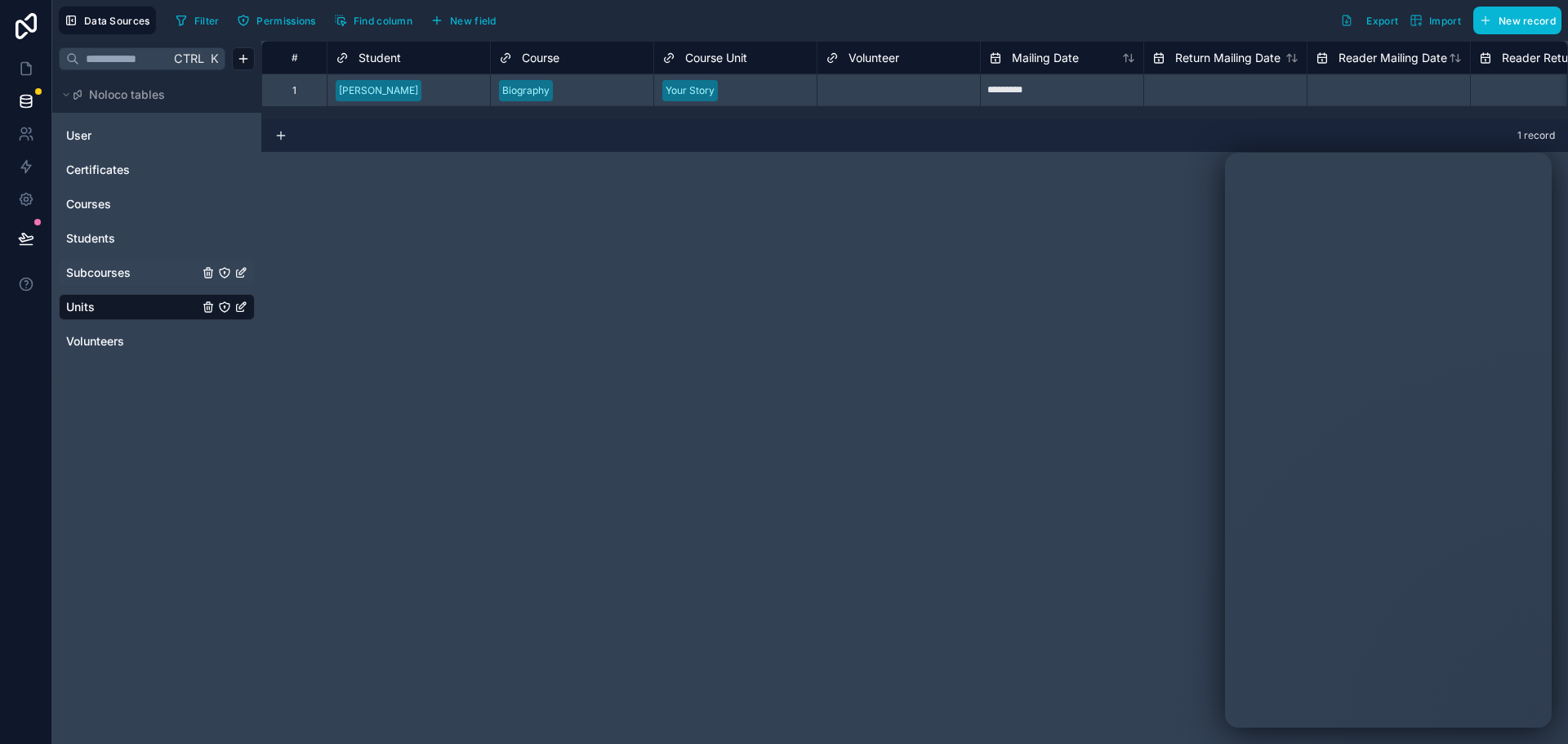
click at [778, 61] on div "Course Unit" at bounding box center [735, 58] width 146 height 19
click at [578, 99] on div "**" at bounding box center [572, 91] width 163 height 23
click at [560, 91] on input "**********" at bounding box center [529, 90] width 61 height 13
click at [562, 90] on input "**********" at bounding box center [547, 90] width 96 height 13
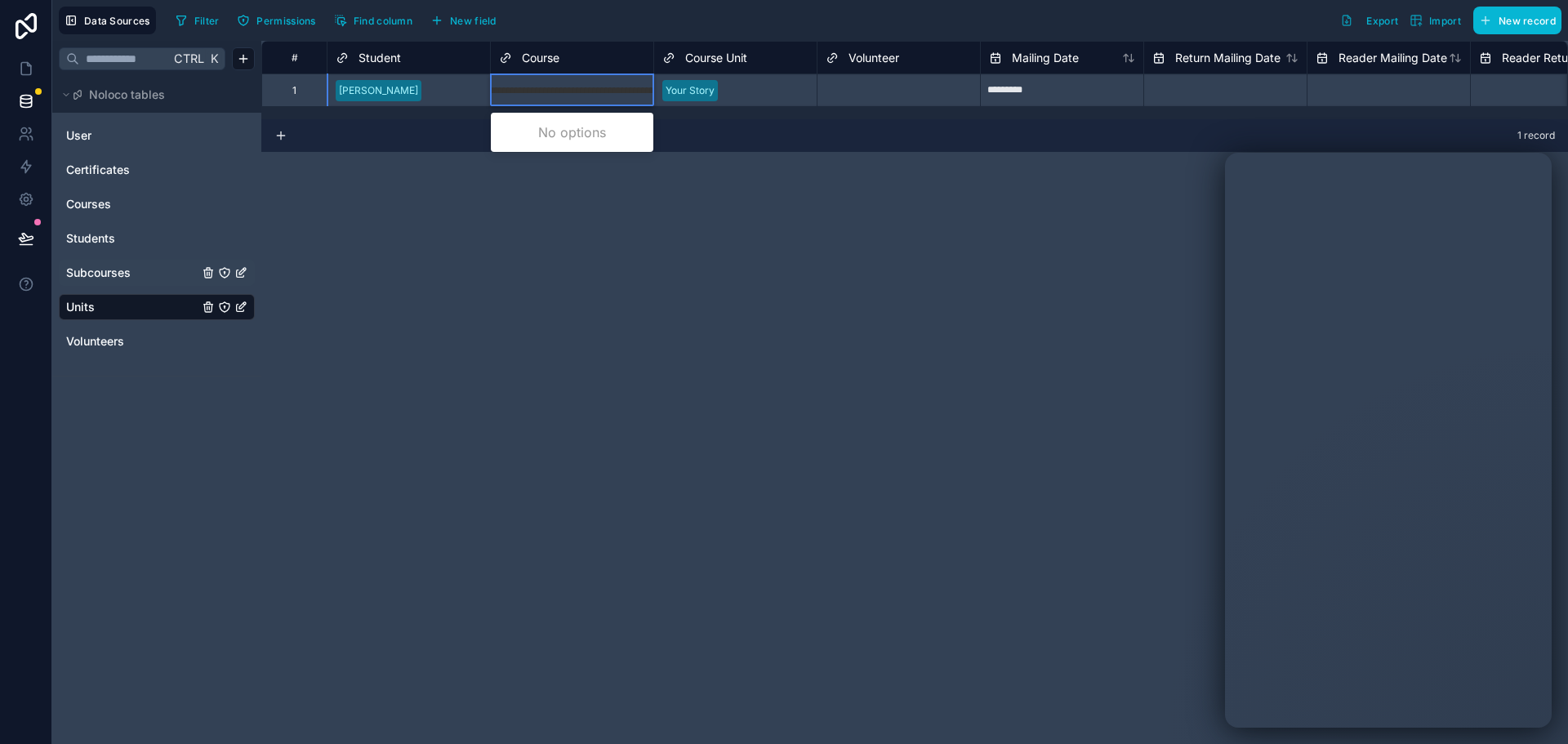
type input "**********"
click at [700, 276] on div "# Student Course Course Unit Volunteer Mailing Date Return Mailing Date Reader …" at bounding box center [914, 392] width 1306 height 703
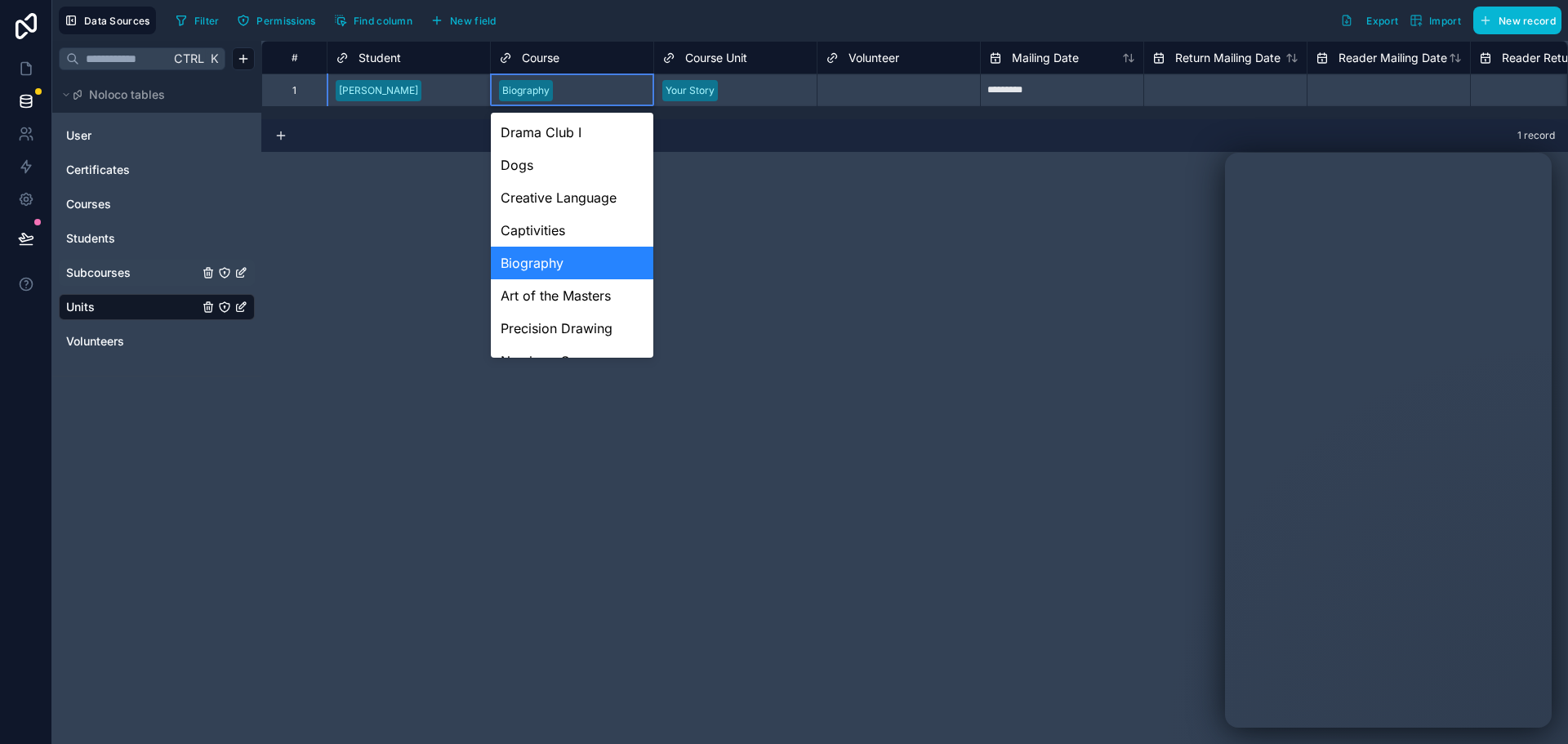
scroll to position [762, 0]
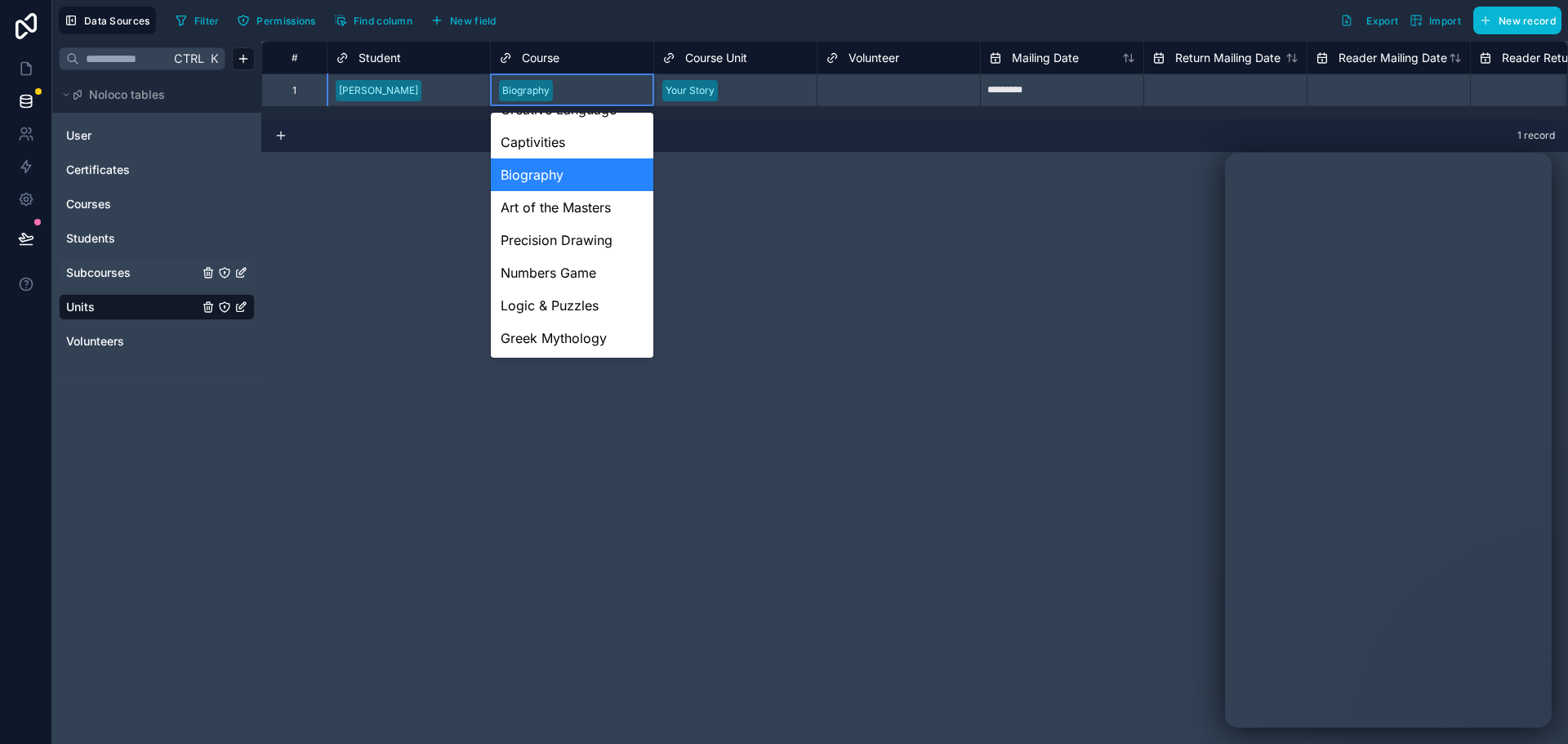
click at [563, 176] on div "Biography" at bounding box center [572, 174] width 163 height 33
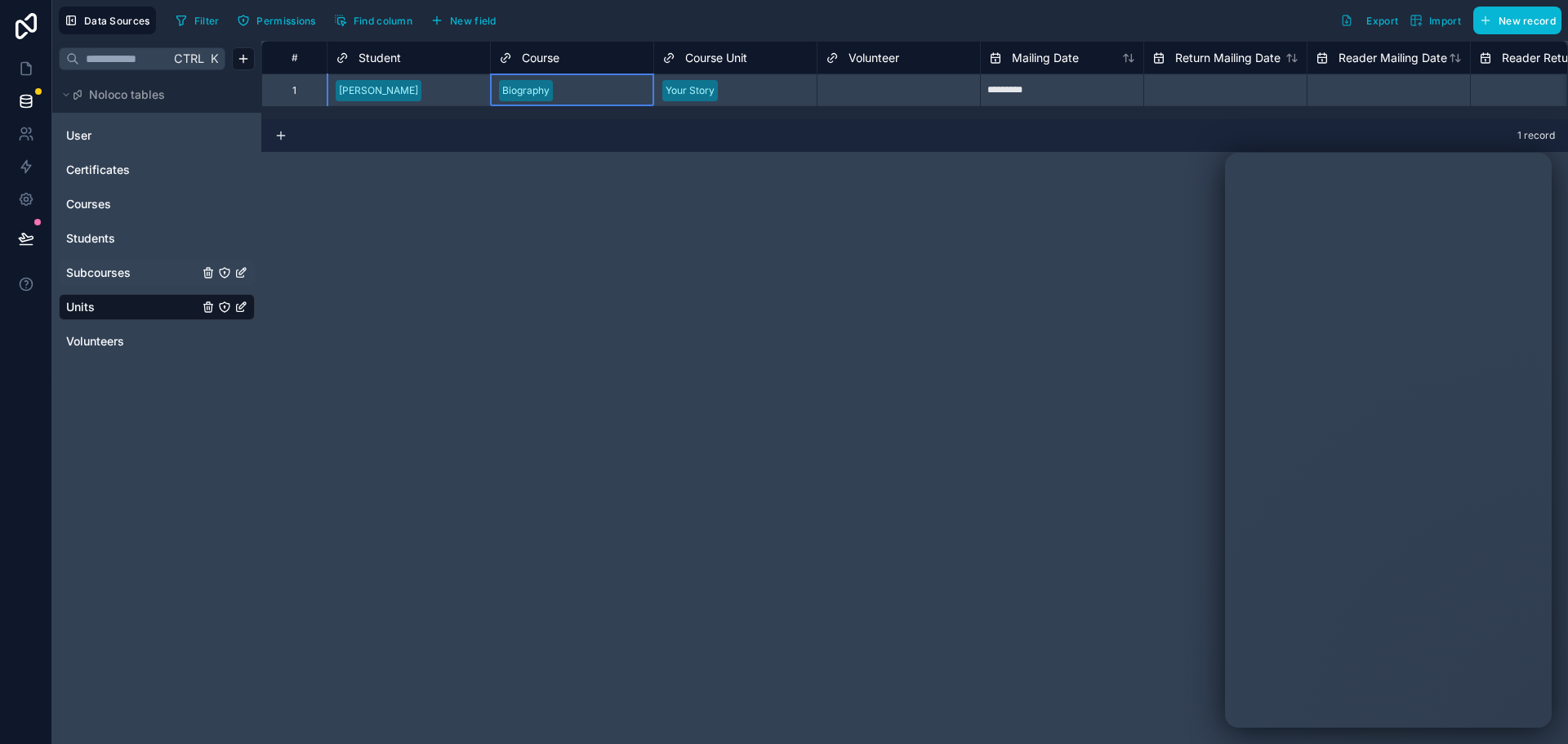
click at [733, 94] on div at bounding box center [766, 90] width 84 height 16
click at [745, 96] on div at bounding box center [766, 90] width 84 height 16
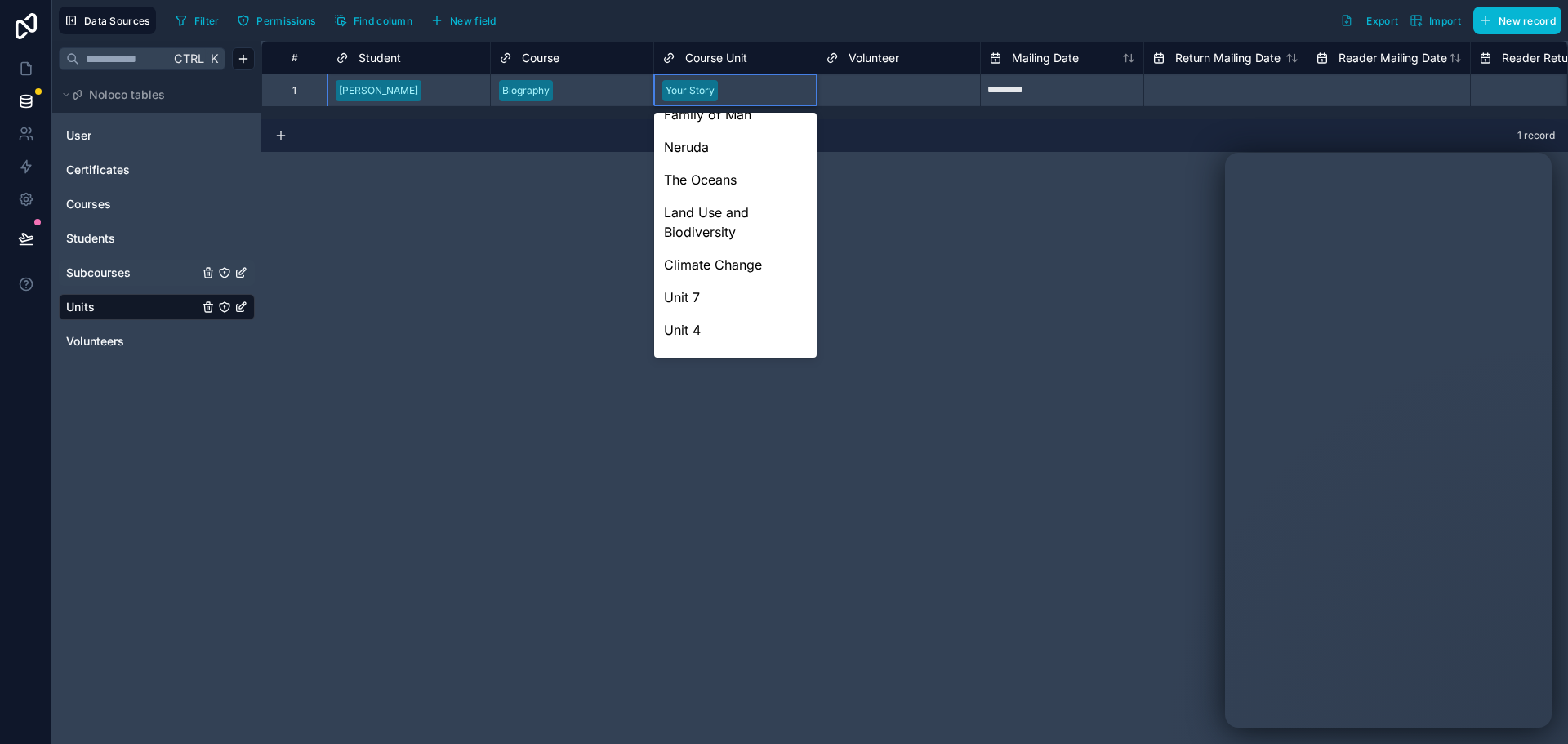
scroll to position [1307, 0]
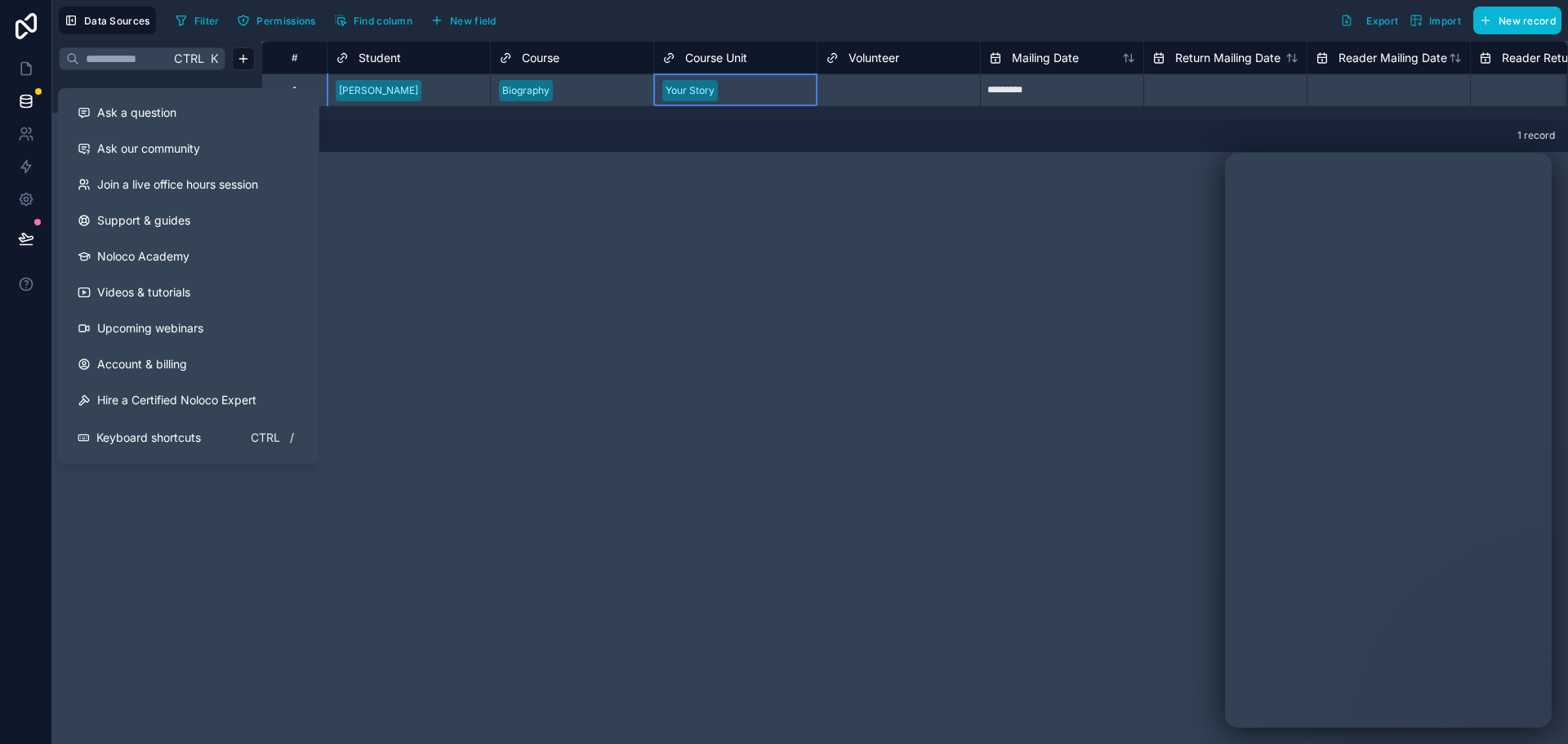
click at [575, 314] on div "# Student Course Course Unit Volunteer Mailing Date Return Mailing Date Reader …" at bounding box center [914, 392] width 1306 height 703
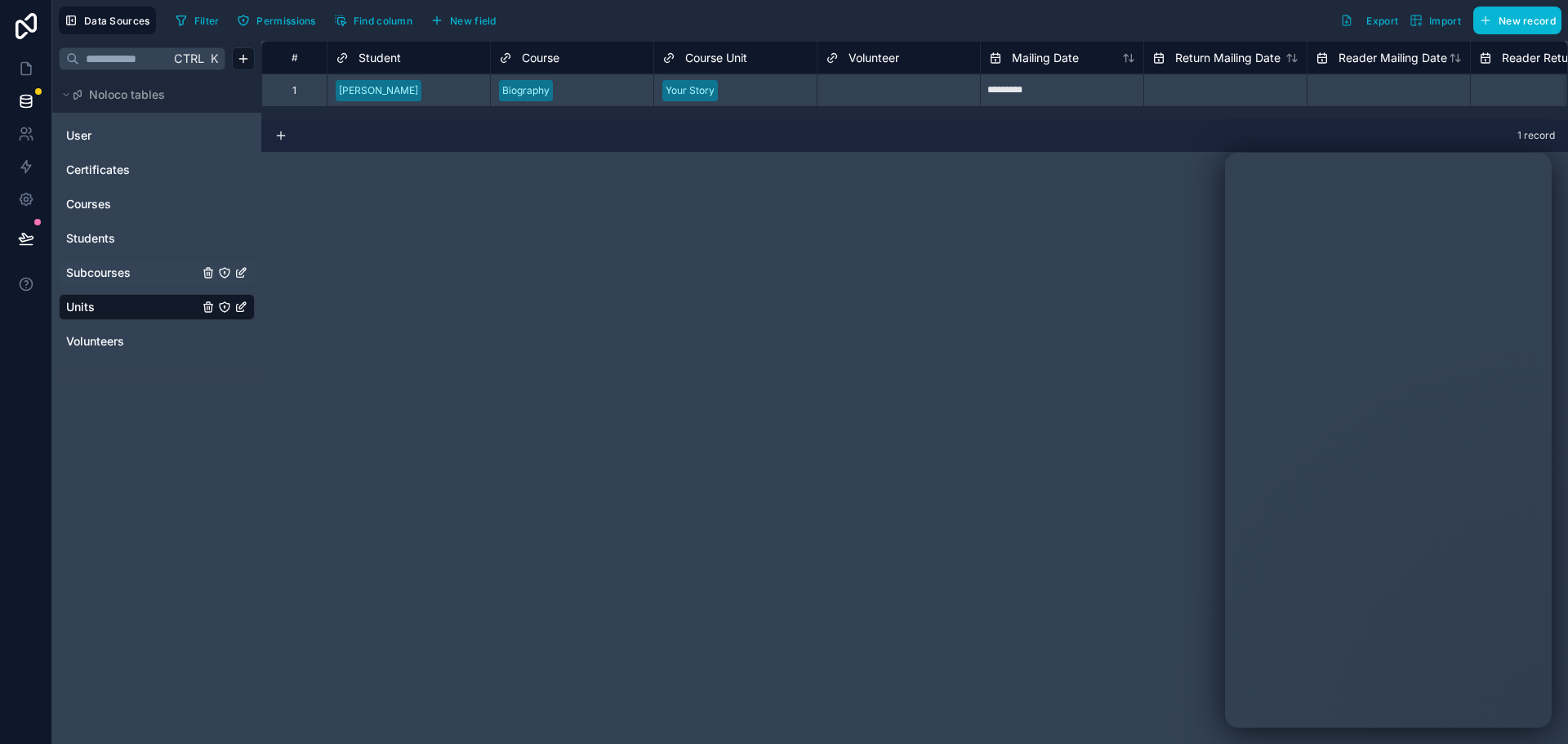
click at [131, 272] on span "Subcourses" at bounding box center [98, 272] width 65 height 16
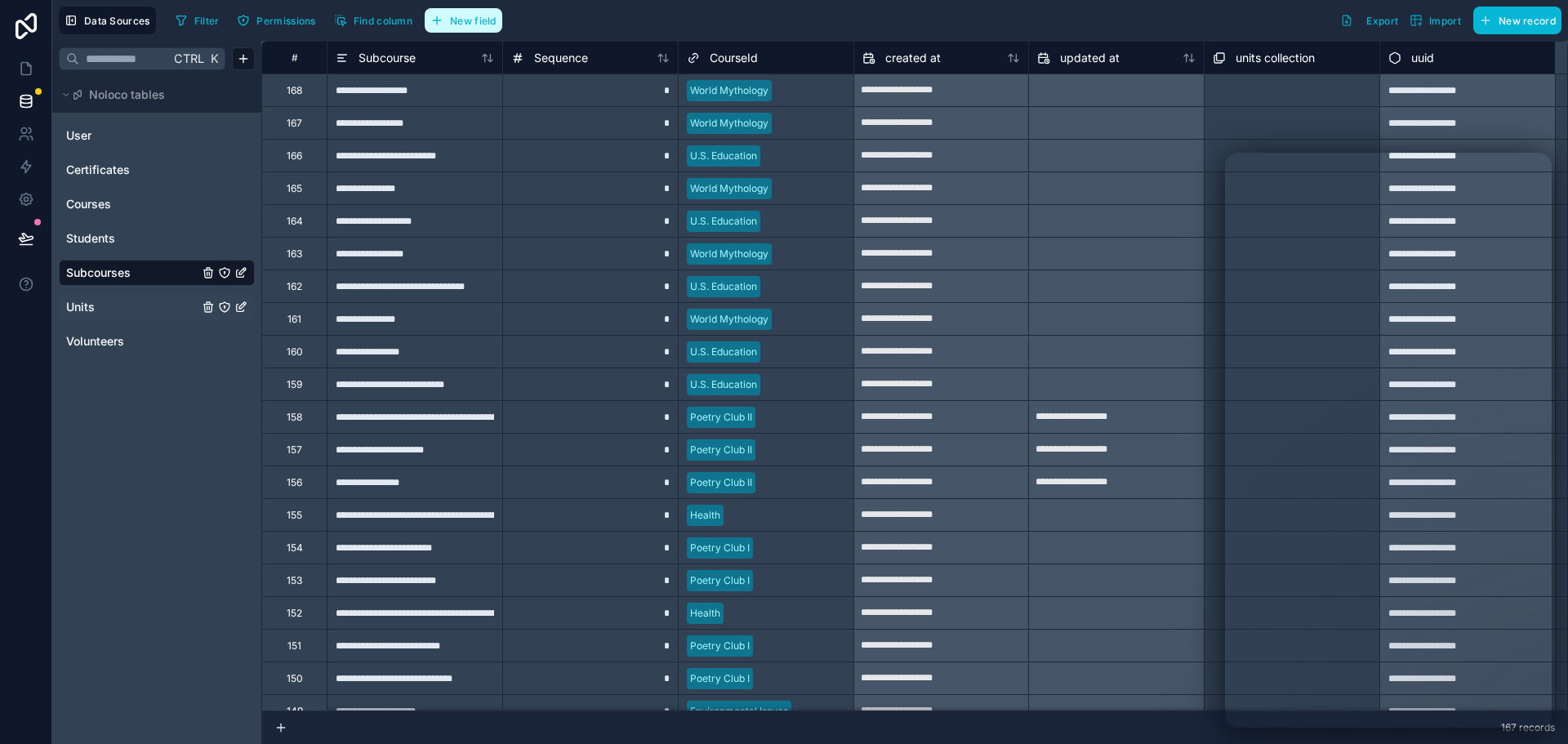
click at [475, 26] on span "New field" at bounding box center [473, 21] width 47 height 12
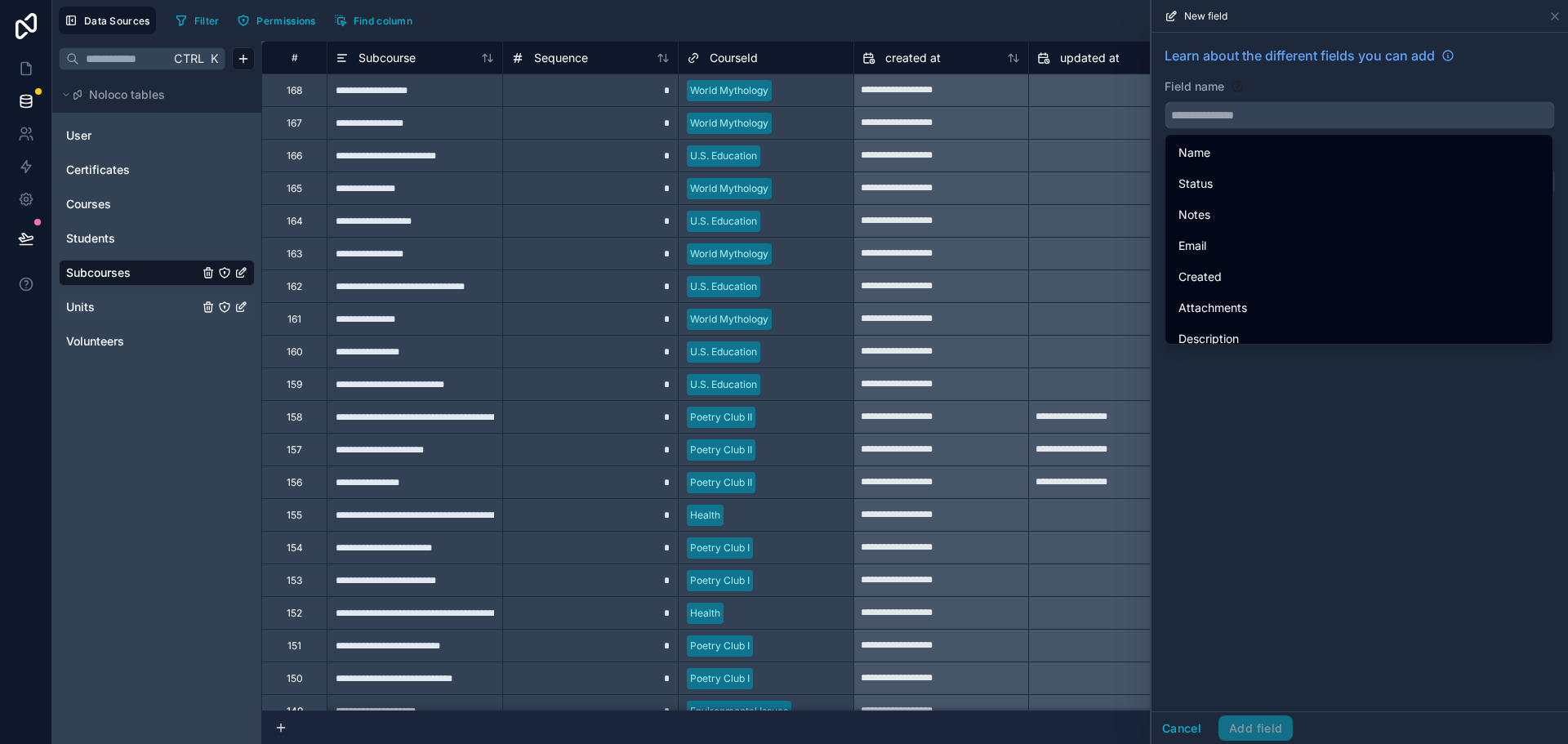
click at [1210, 108] on input "text" at bounding box center [1359, 115] width 388 height 27
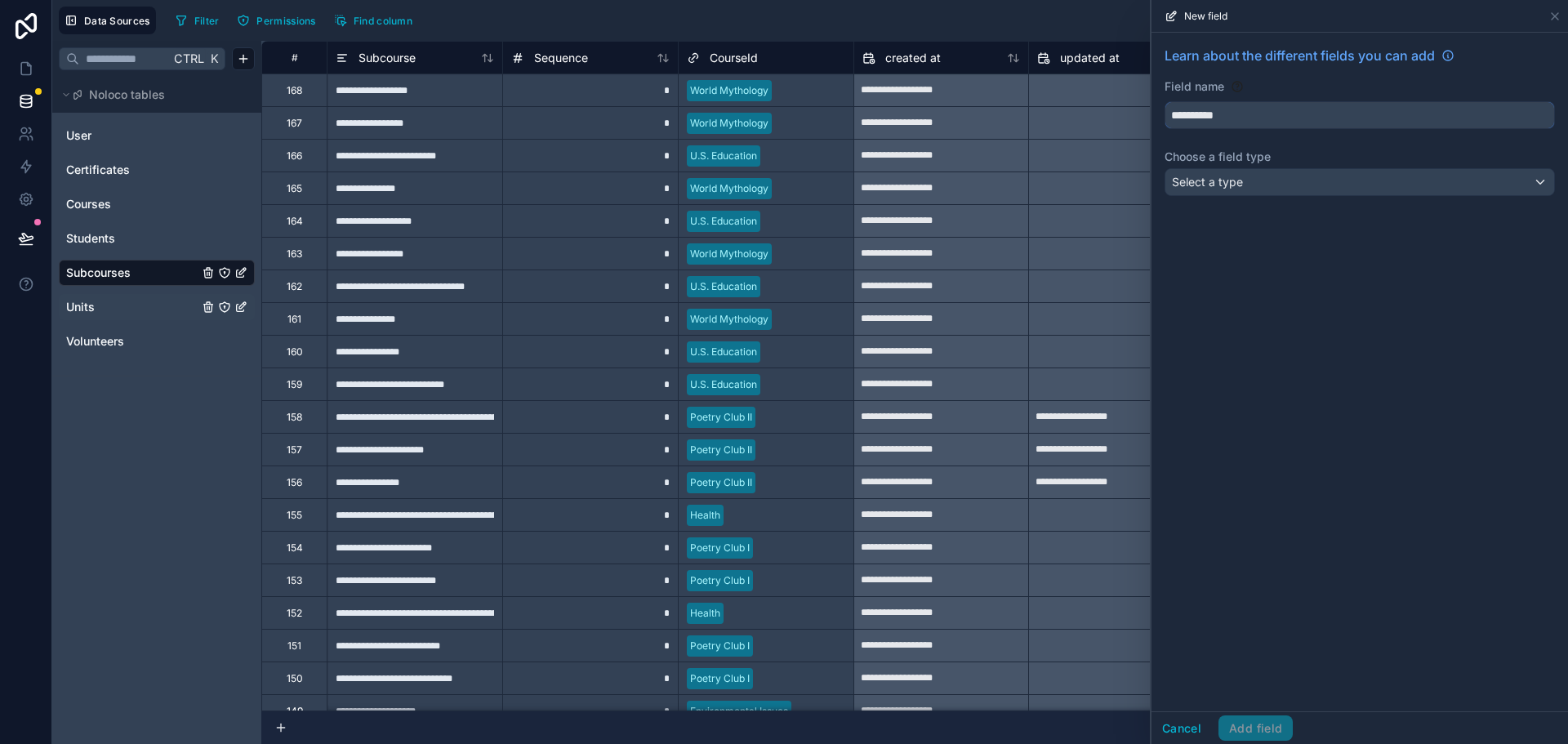
type input "**********"
click at [1249, 180] on div "Select a type" at bounding box center [1359, 182] width 388 height 27
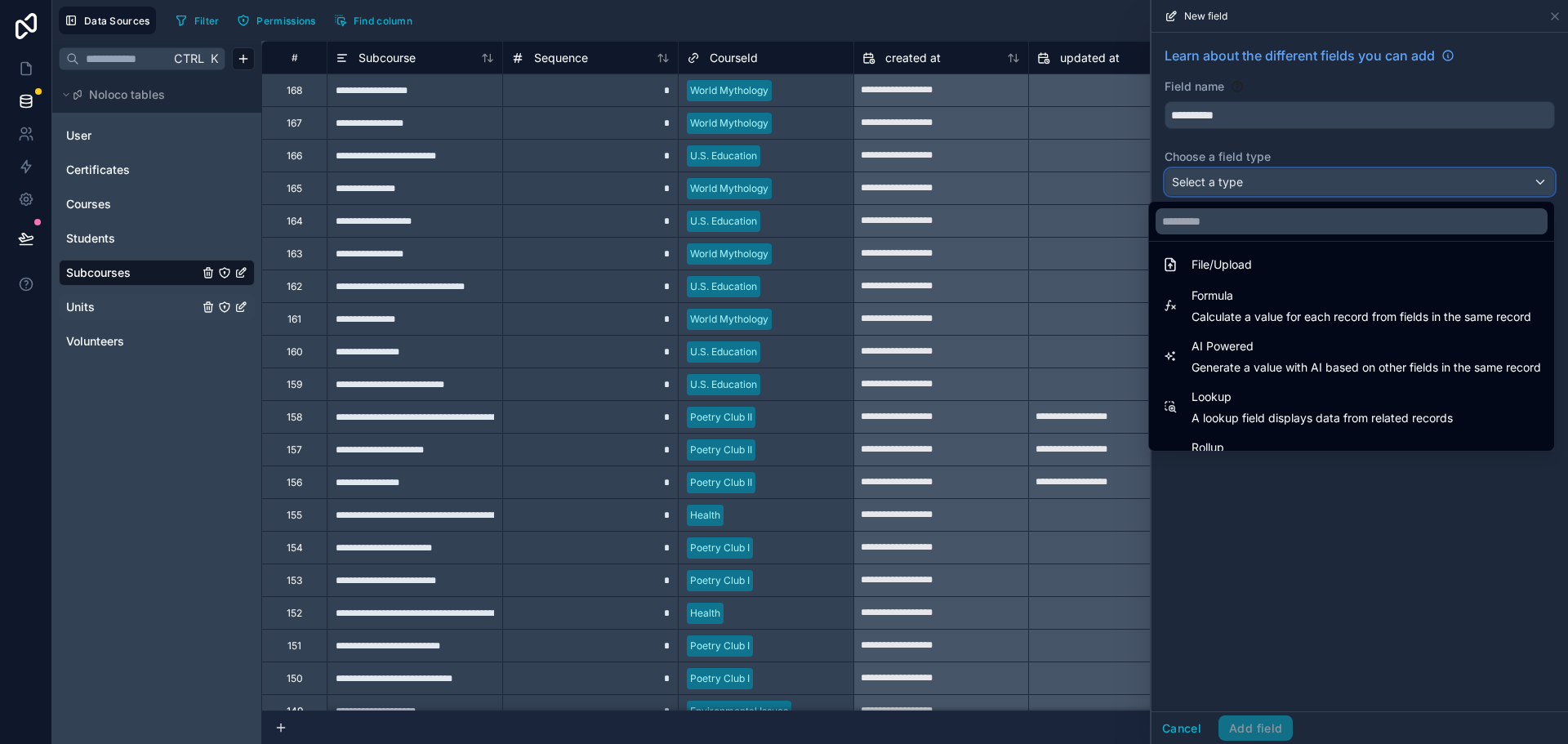
scroll to position [474, 0]
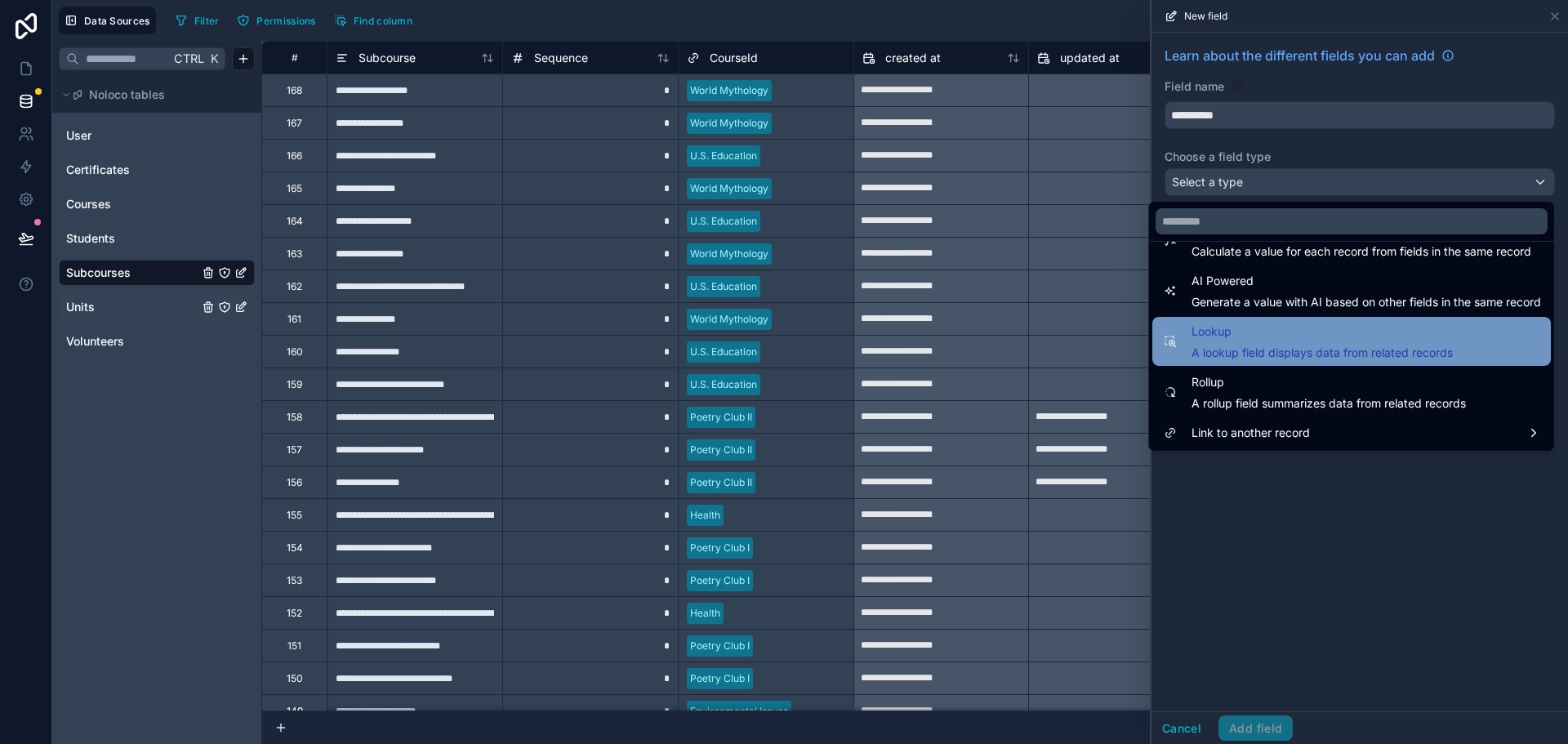
click at [1341, 341] on div "Lookup A lookup field displays data from related records" at bounding box center [1321, 341] width 261 height 39
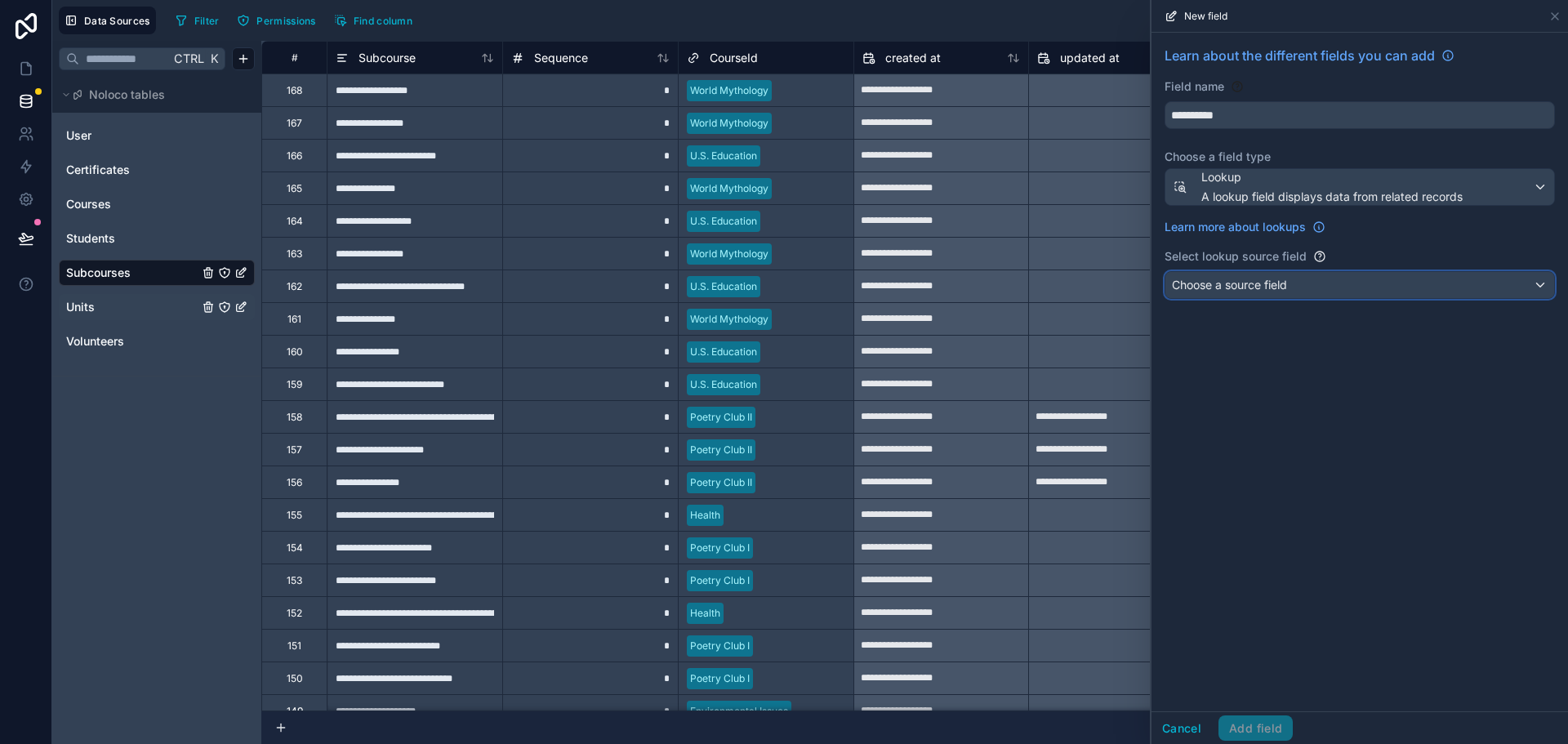
click at [1262, 289] on span "Choose a source field" at bounding box center [1229, 285] width 115 height 14
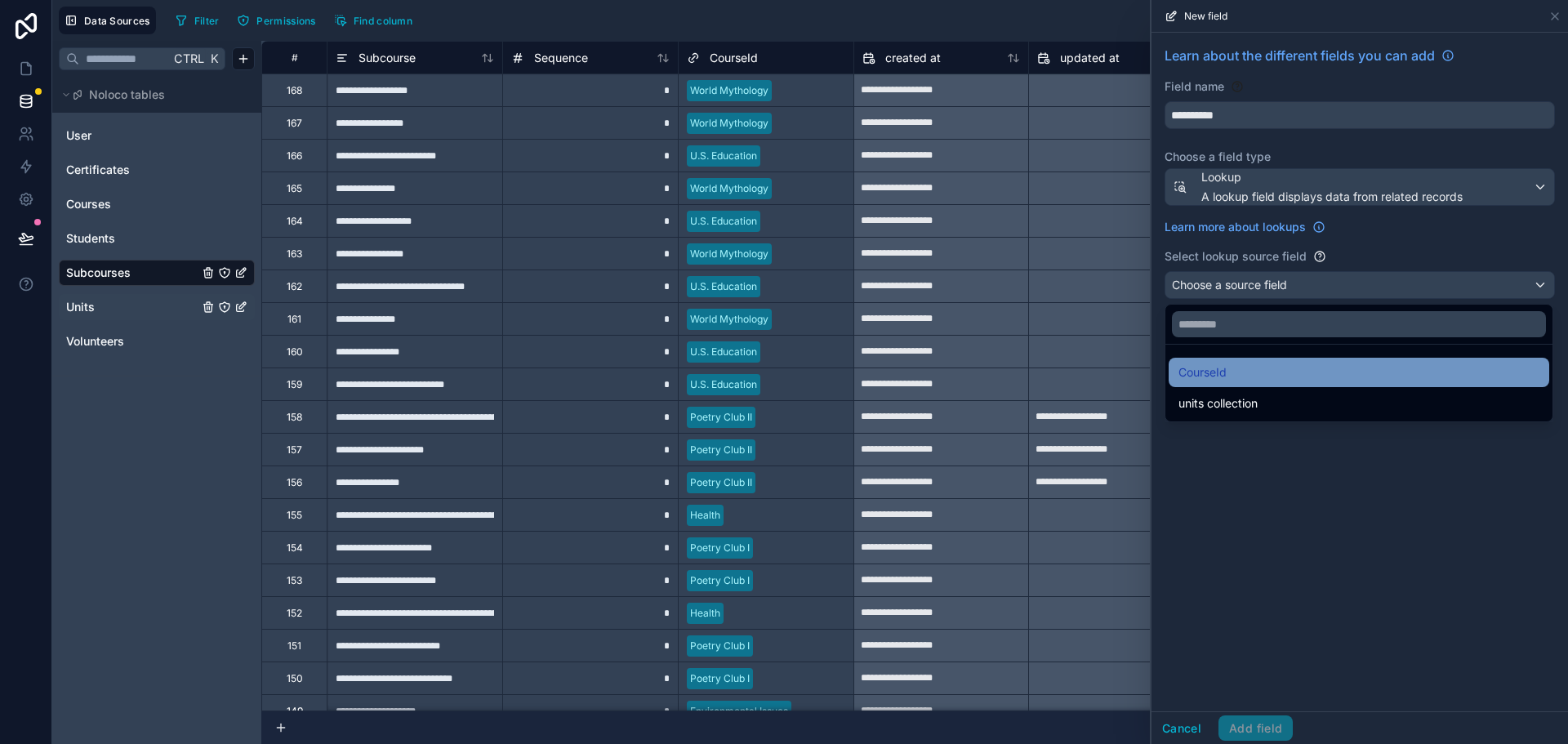
click at [1248, 377] on div "CourseId" at bounding box center [1358, 372] width 361 height 19
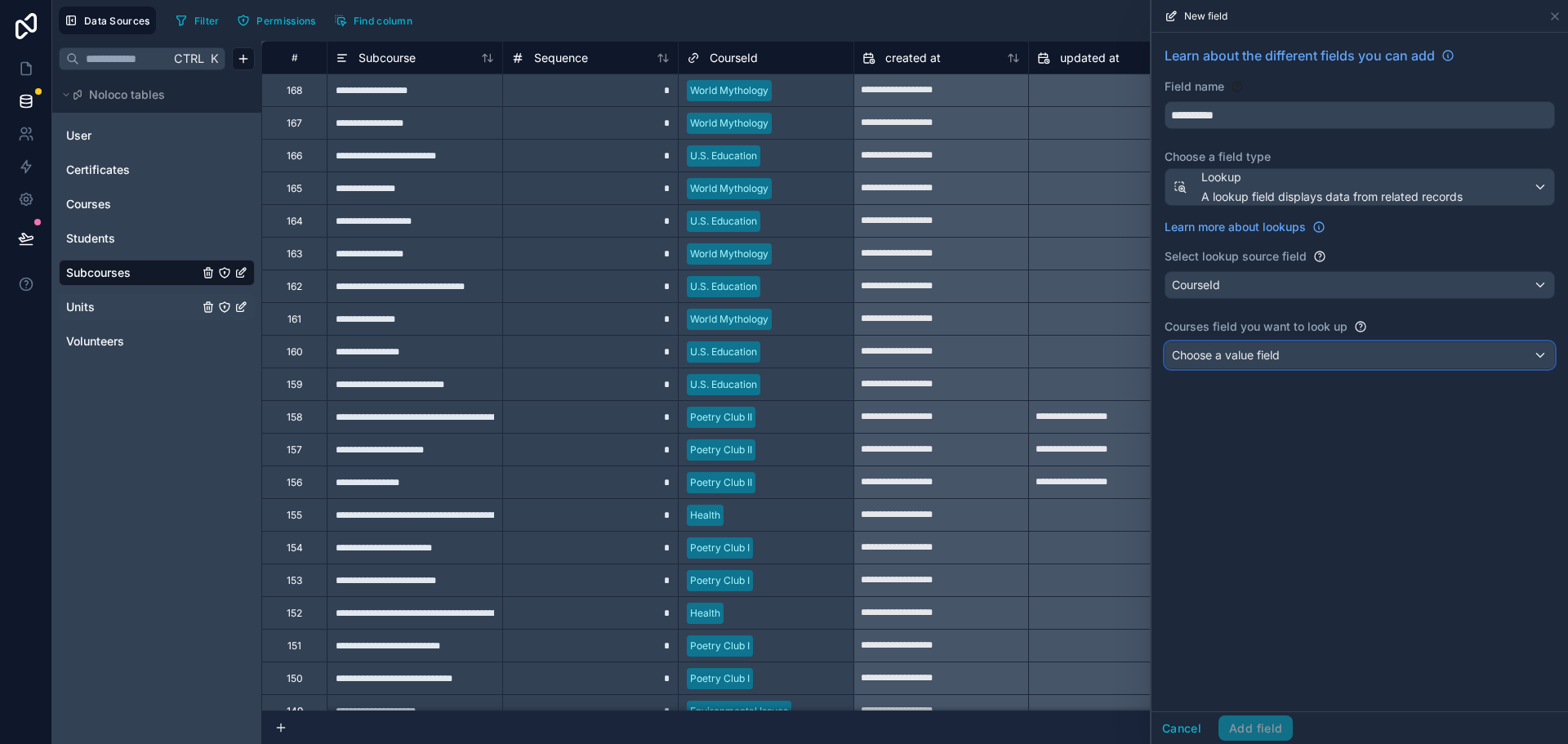
click at [1259, 357] on span "Choose a value field" at bounding box center [1226, 355] width 108 height 14
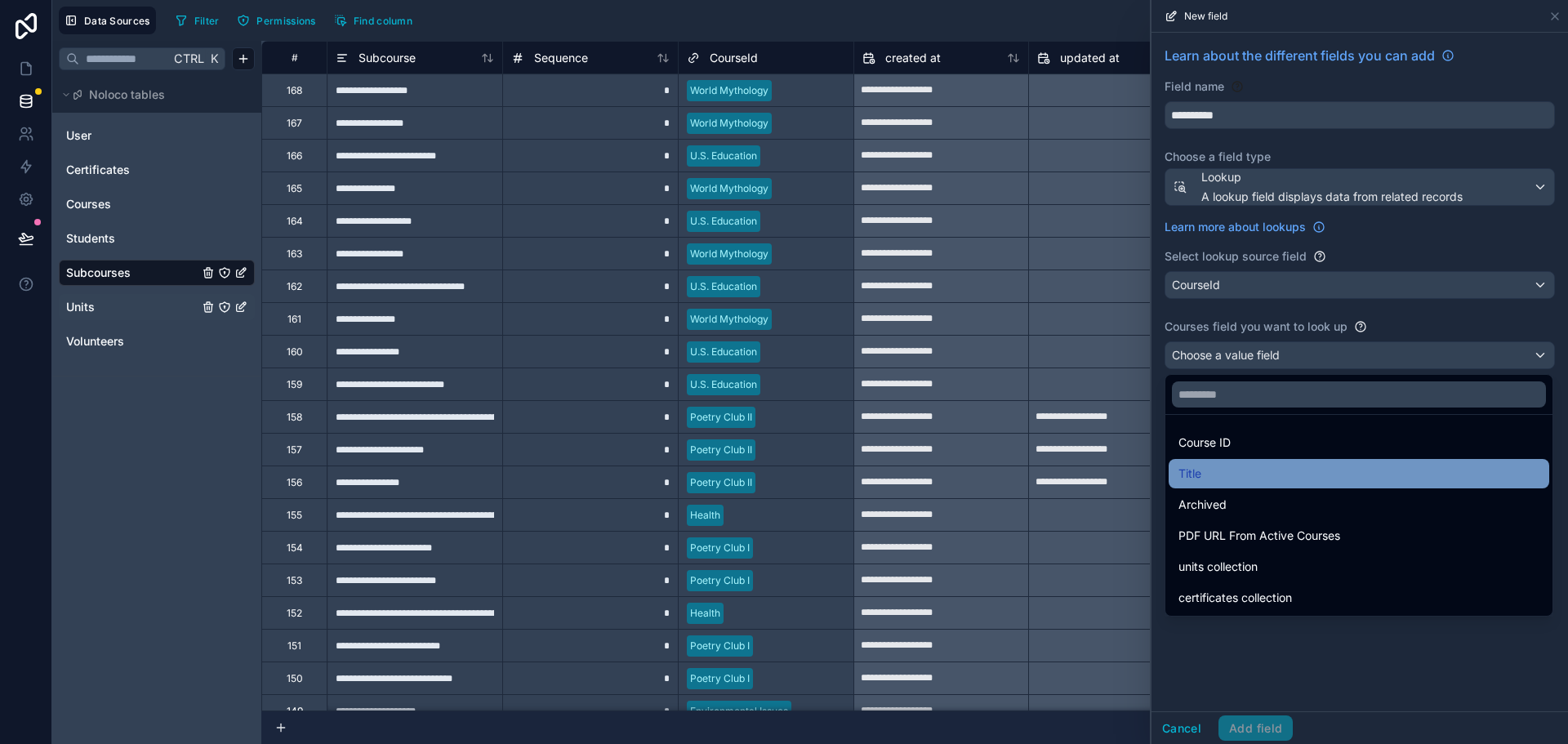
click at [1206, 471] on div "Title" at bounding box center [1358, 473] width 361 height 19
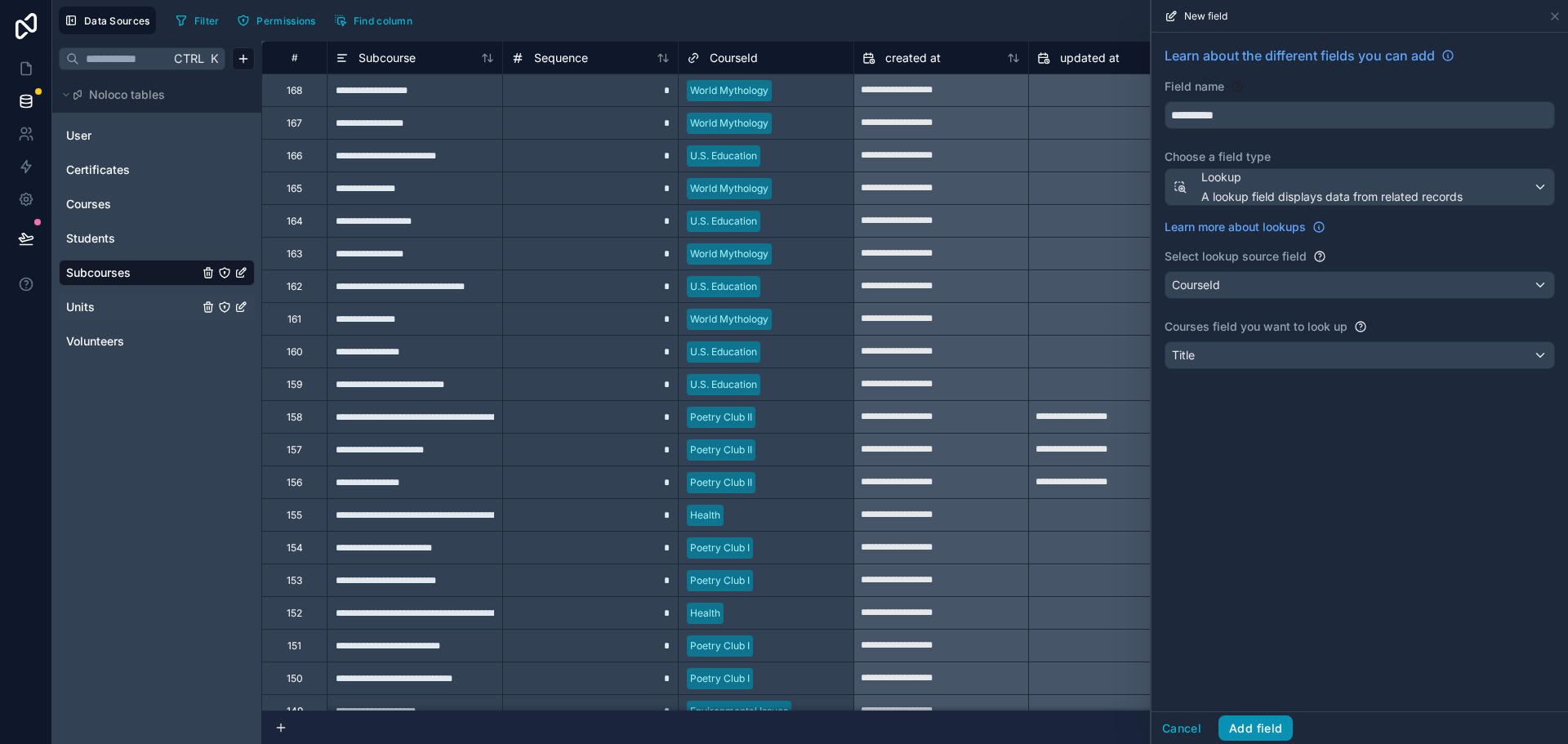
click at [1259, 730] on button "Add field" at bounding box center [1256, 729] width 74 height 27
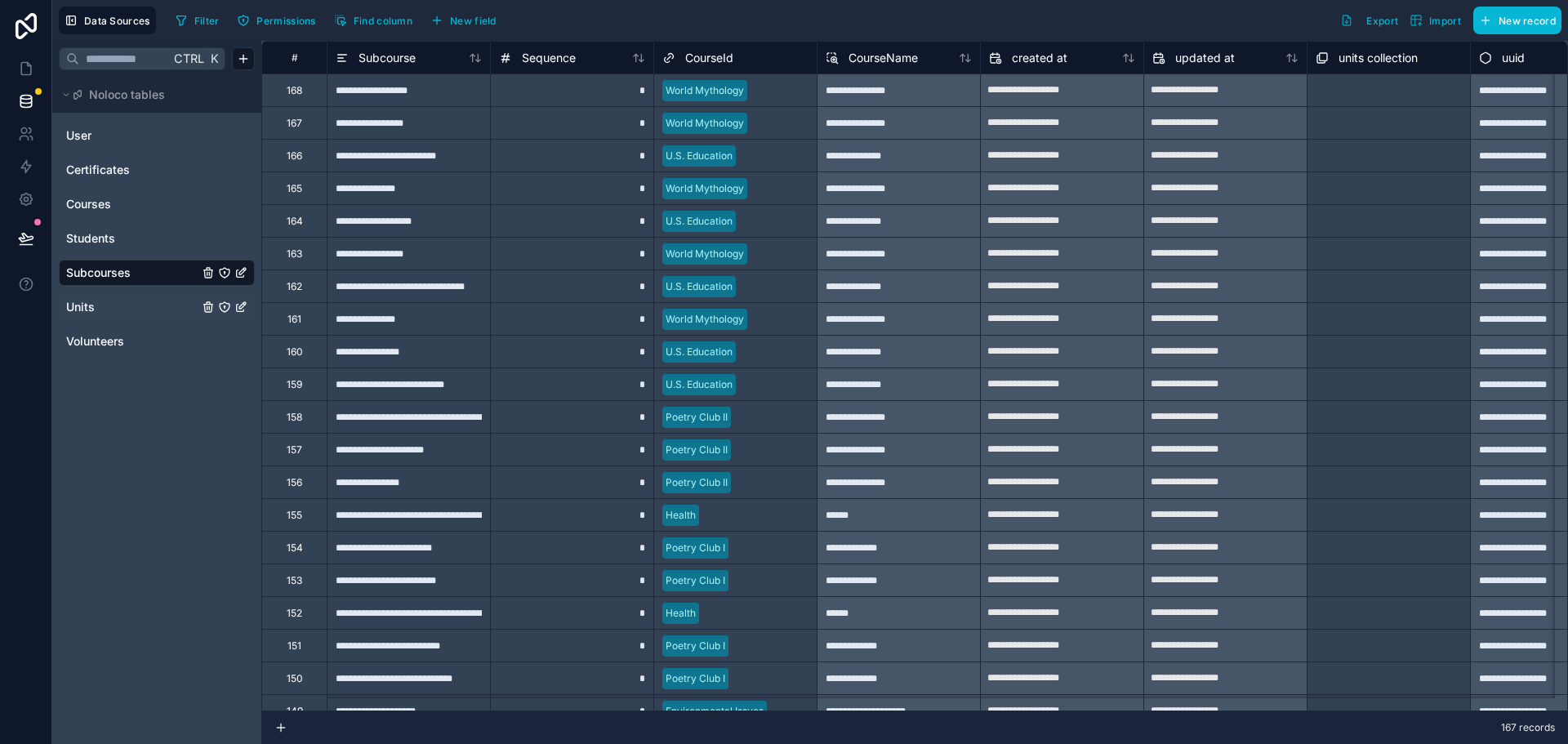
scroll to position [0, 79]
drag, startPoint x: 814, startPoint y: 705, endPoint x: 1380, endPoint y: 706, distance: 566.0
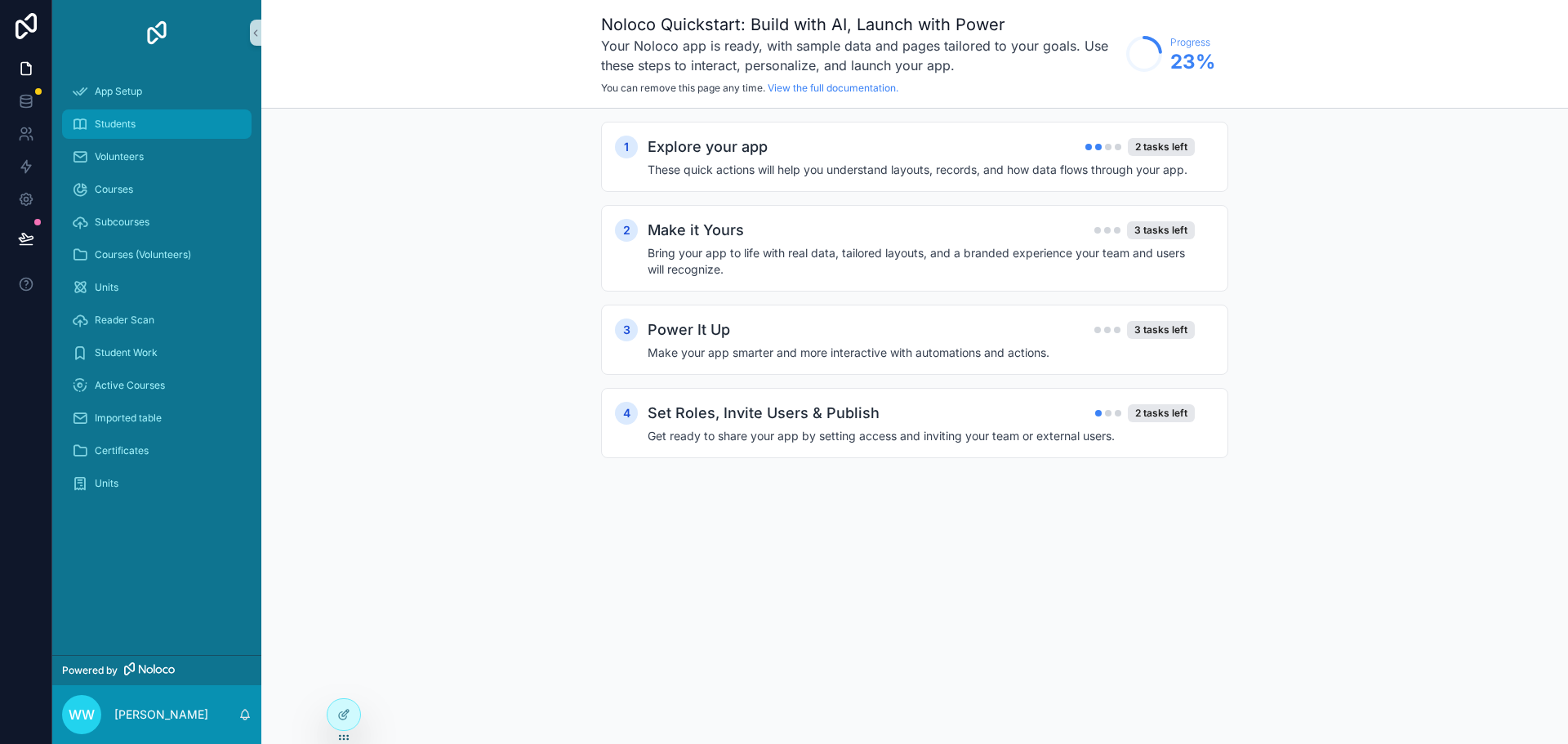
click at [126, 133] on div "Students" at bounding box center [157, 125] width 170 height 27
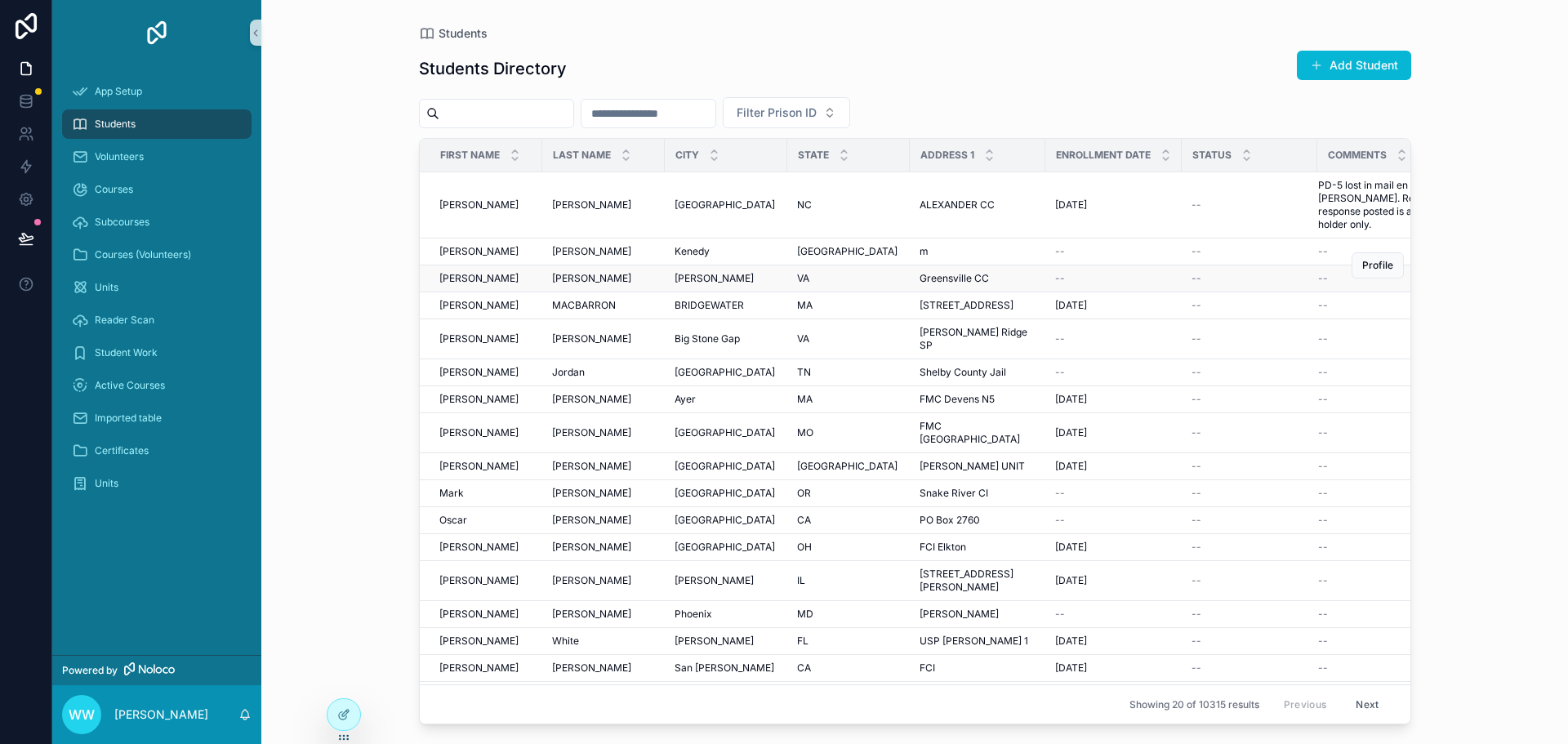
click at [689, 288] on td "[PERSON_NAME]" at bounding box center [726, 279] width 122 height 27
click at [691, 281] on span "[PERSON_NAME]" at bounding box center [715, 278] width 80 height 13
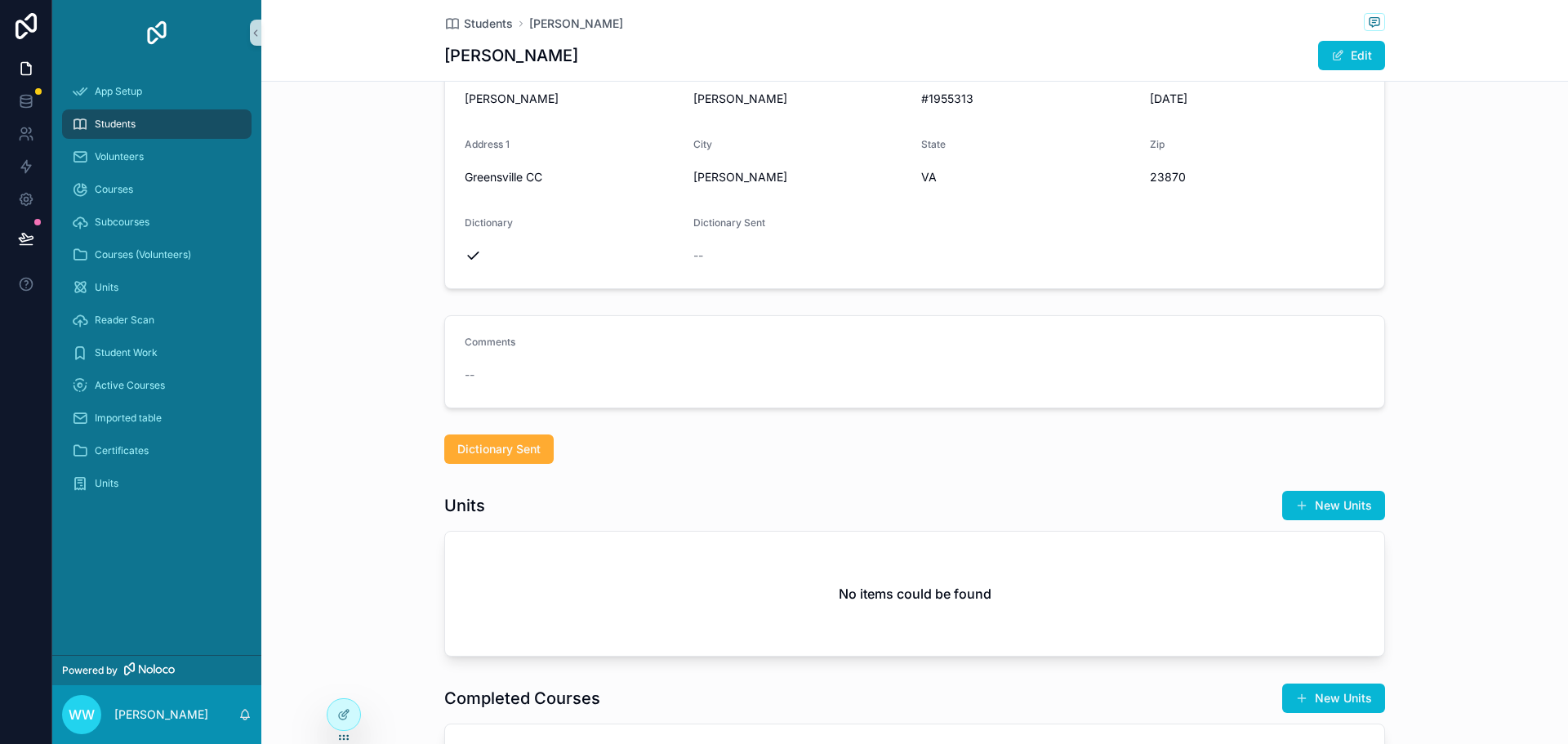
scroll to position [164, 0]
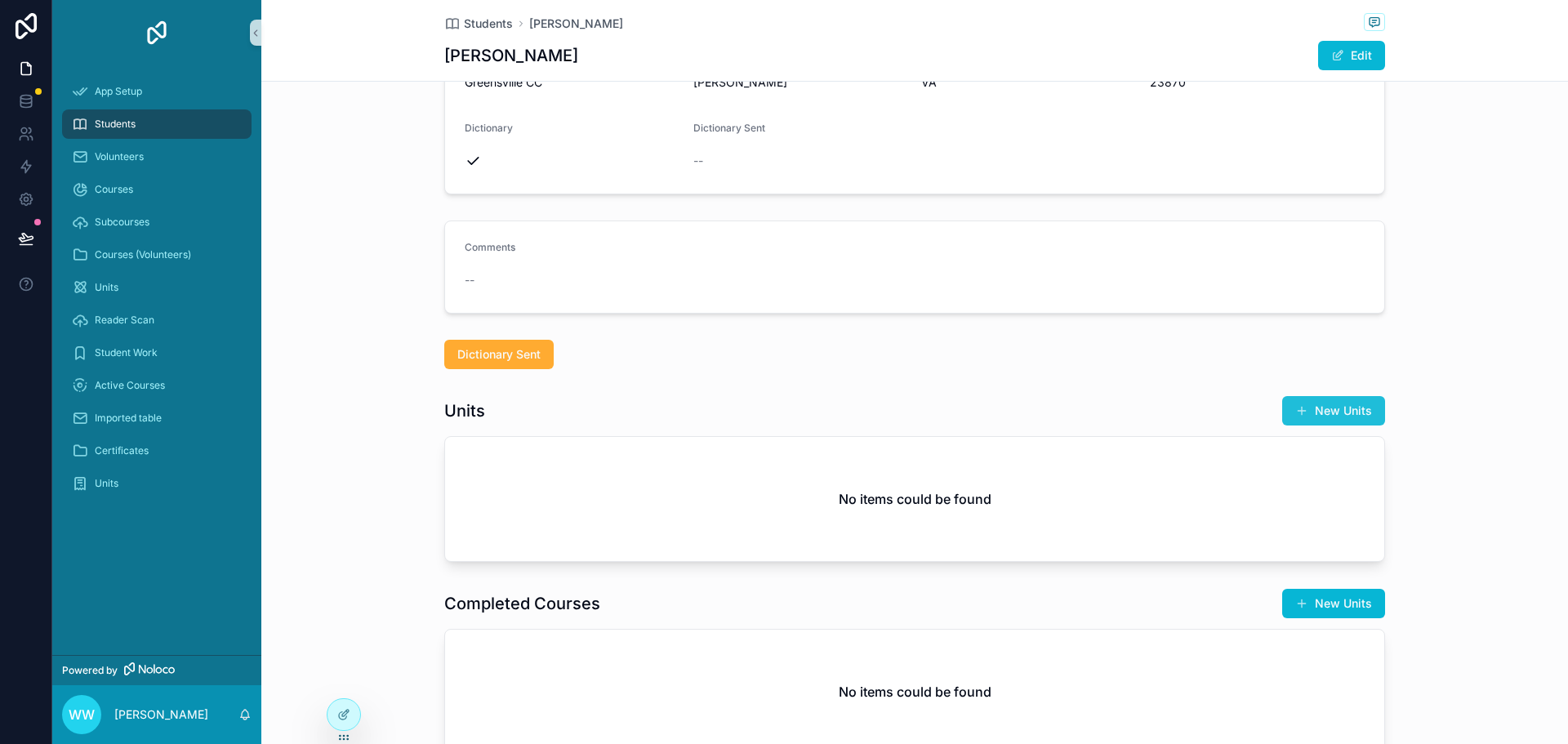
click at [1325, 412] on button "New Units" at bounding box center [1334, 410] width 103 height 29
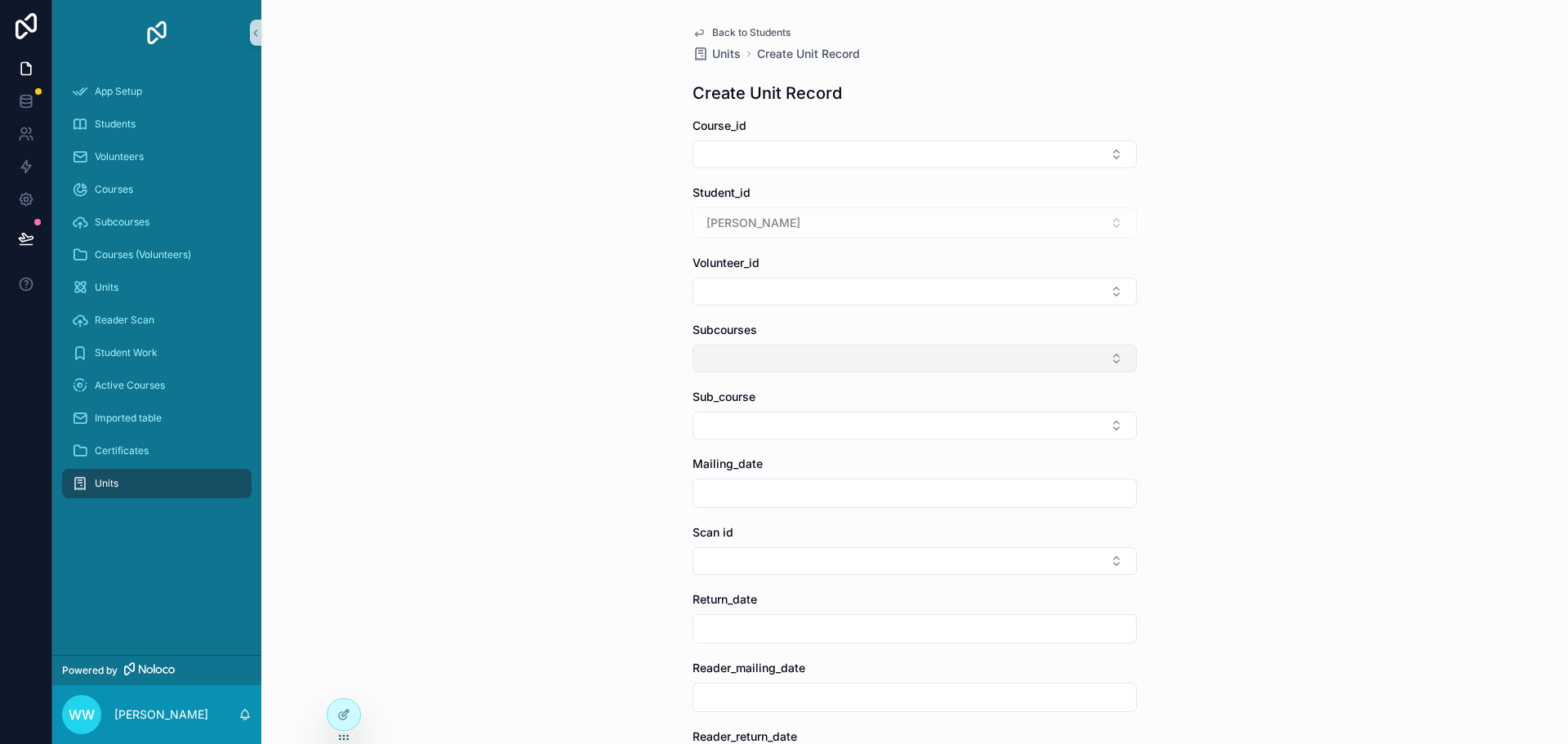
click at [815, 357] on button "Select Button" at bounding box center [914, 358] width 444 height 27
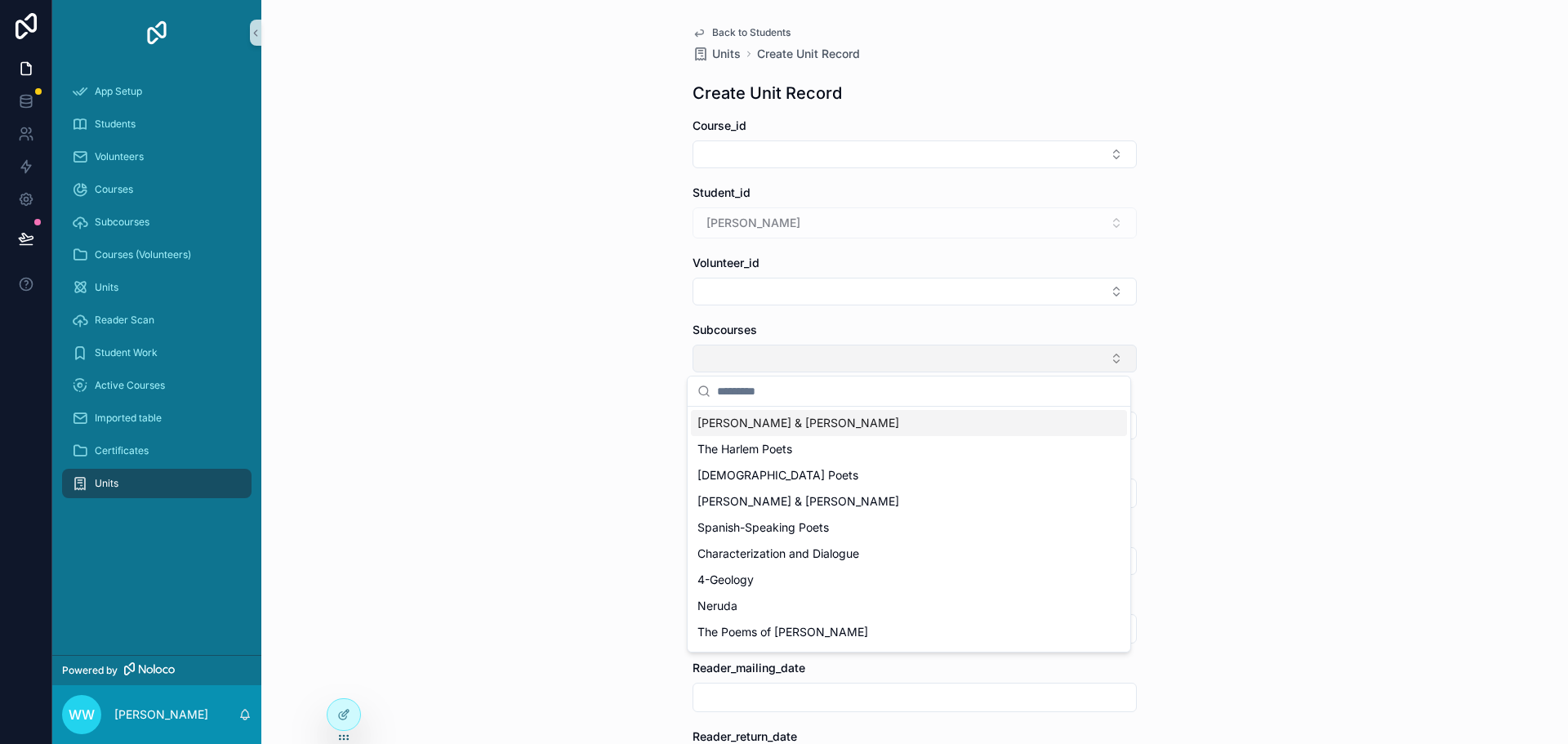
click at [815, 357] on button "Select Button" at bounding box center [914, 358] width 444 height 27
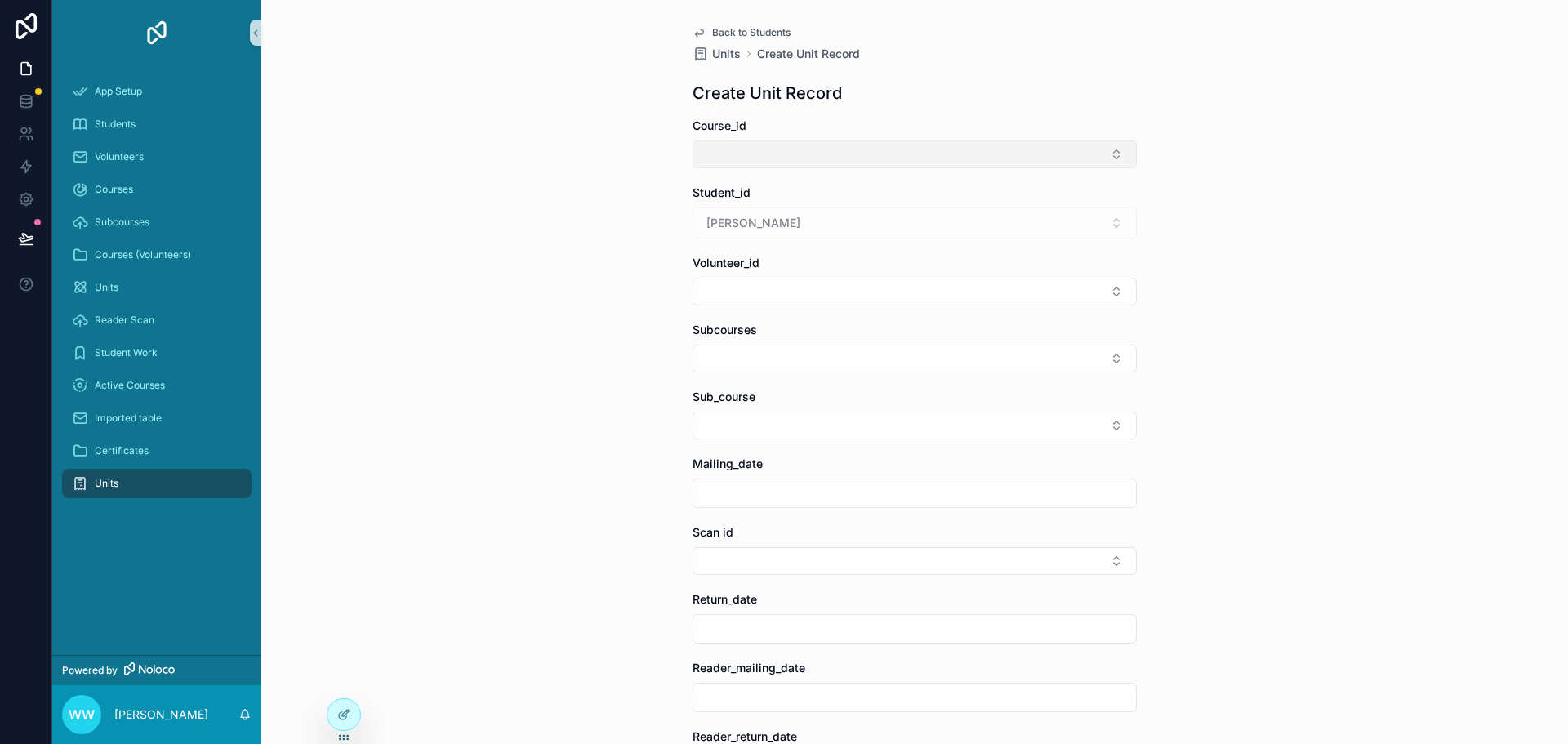
click at [784, 155] on button "Select Button" at bounding box center [914, 154] width 444 height 27
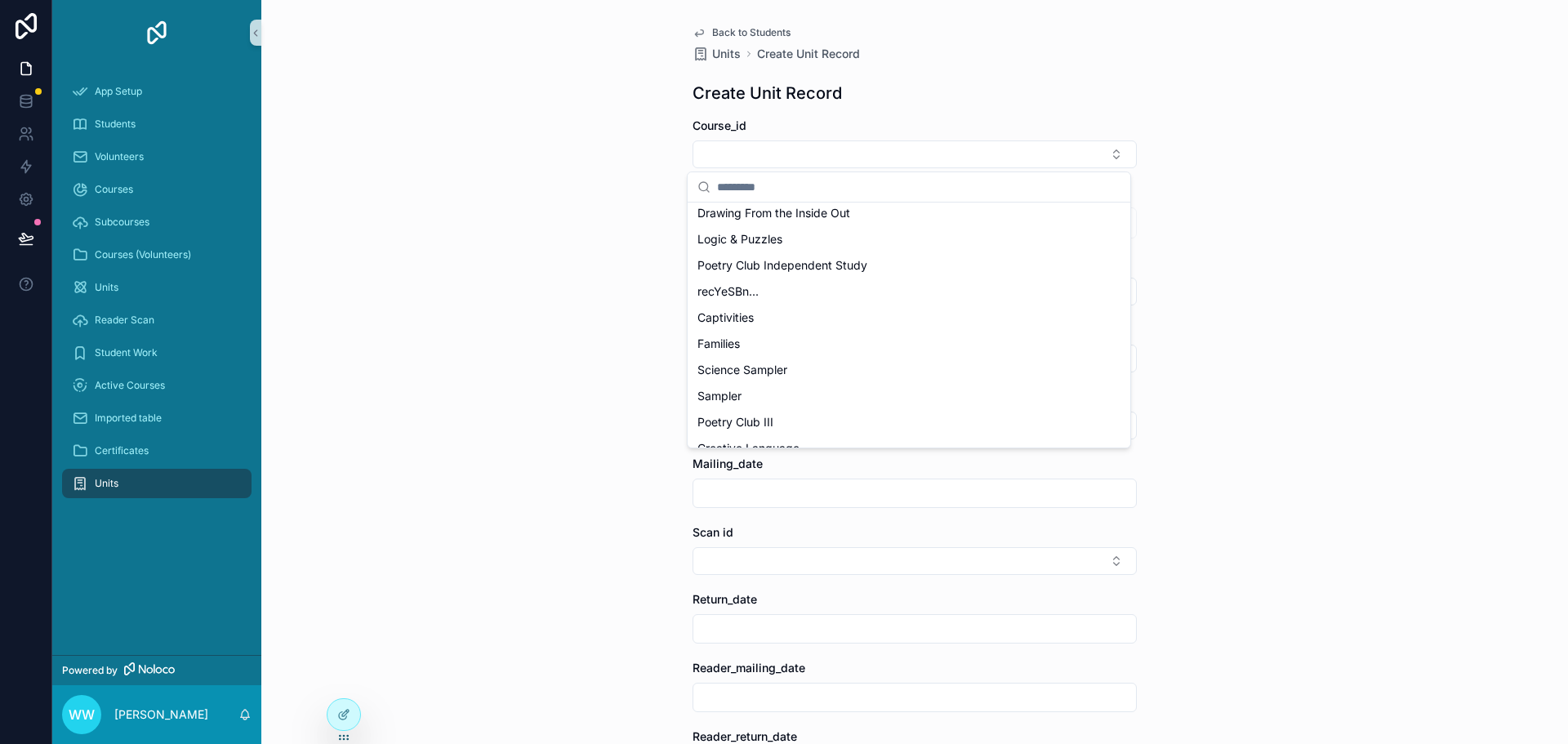
scroll to position [490, 0]
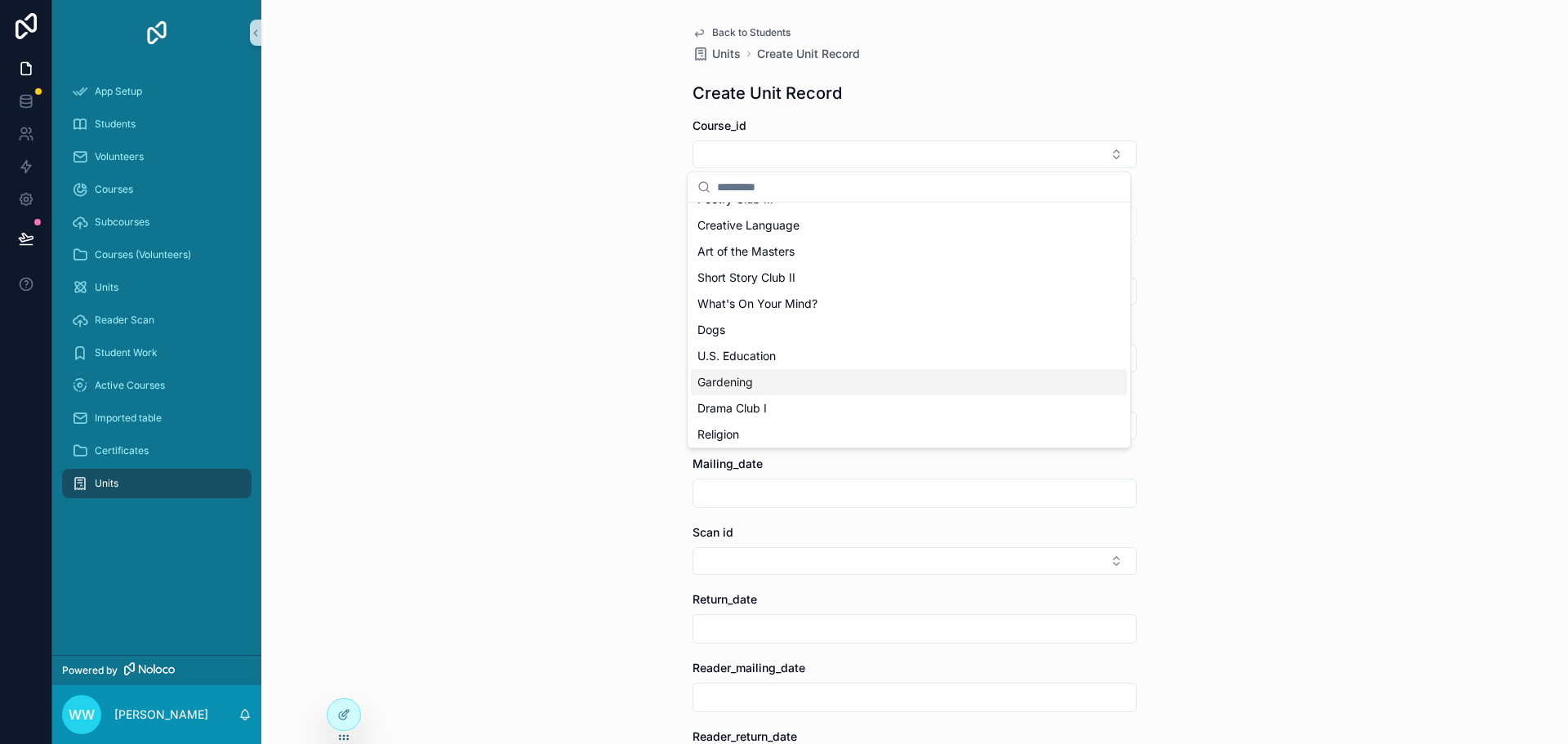
click at [739, 377] on span "Gardening" at bounding box center [724, 382] width 56 height 16
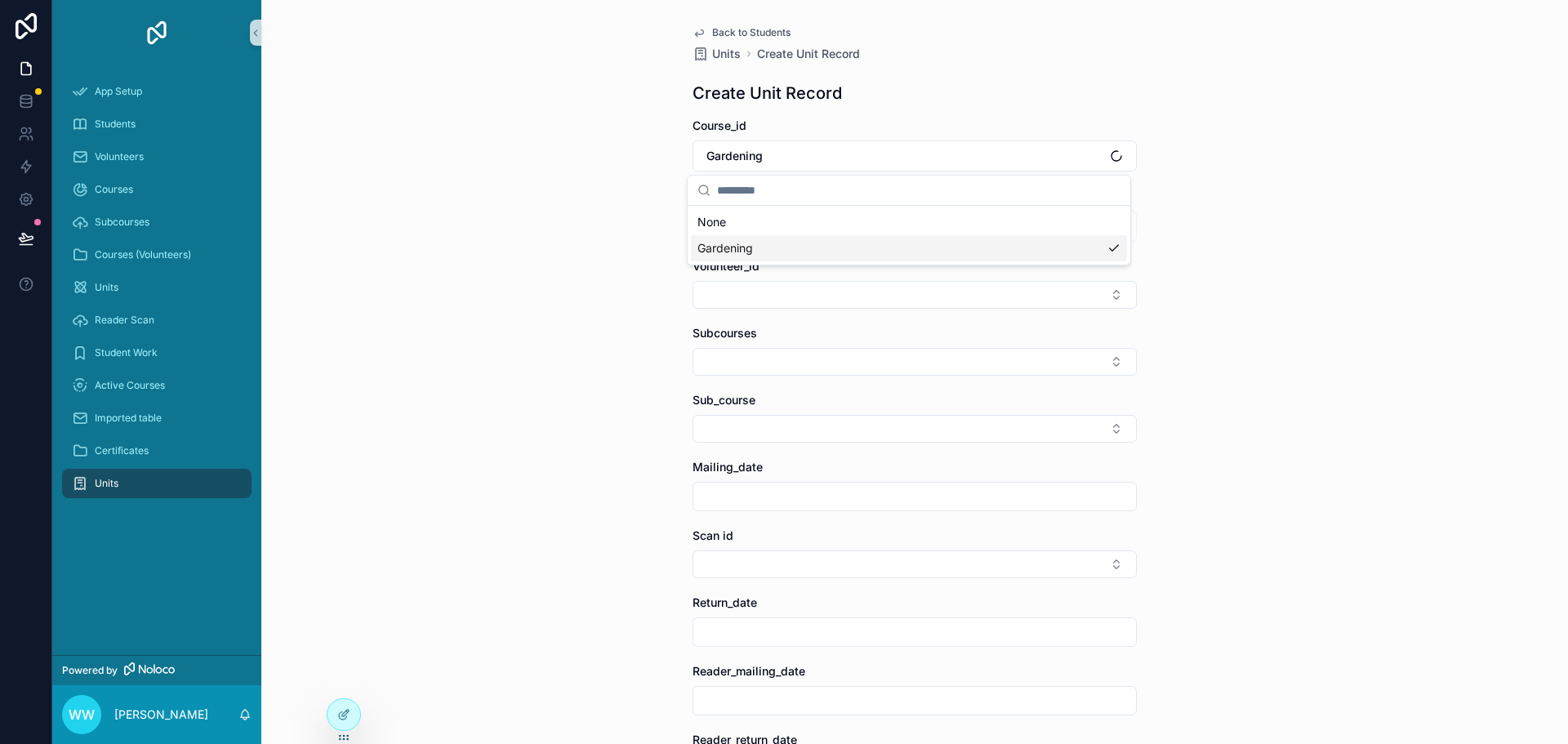
scroll to position [0, 0]
click at [768, 357] on button "Select Button" at bounding box center [914, 361] width 444 height 27
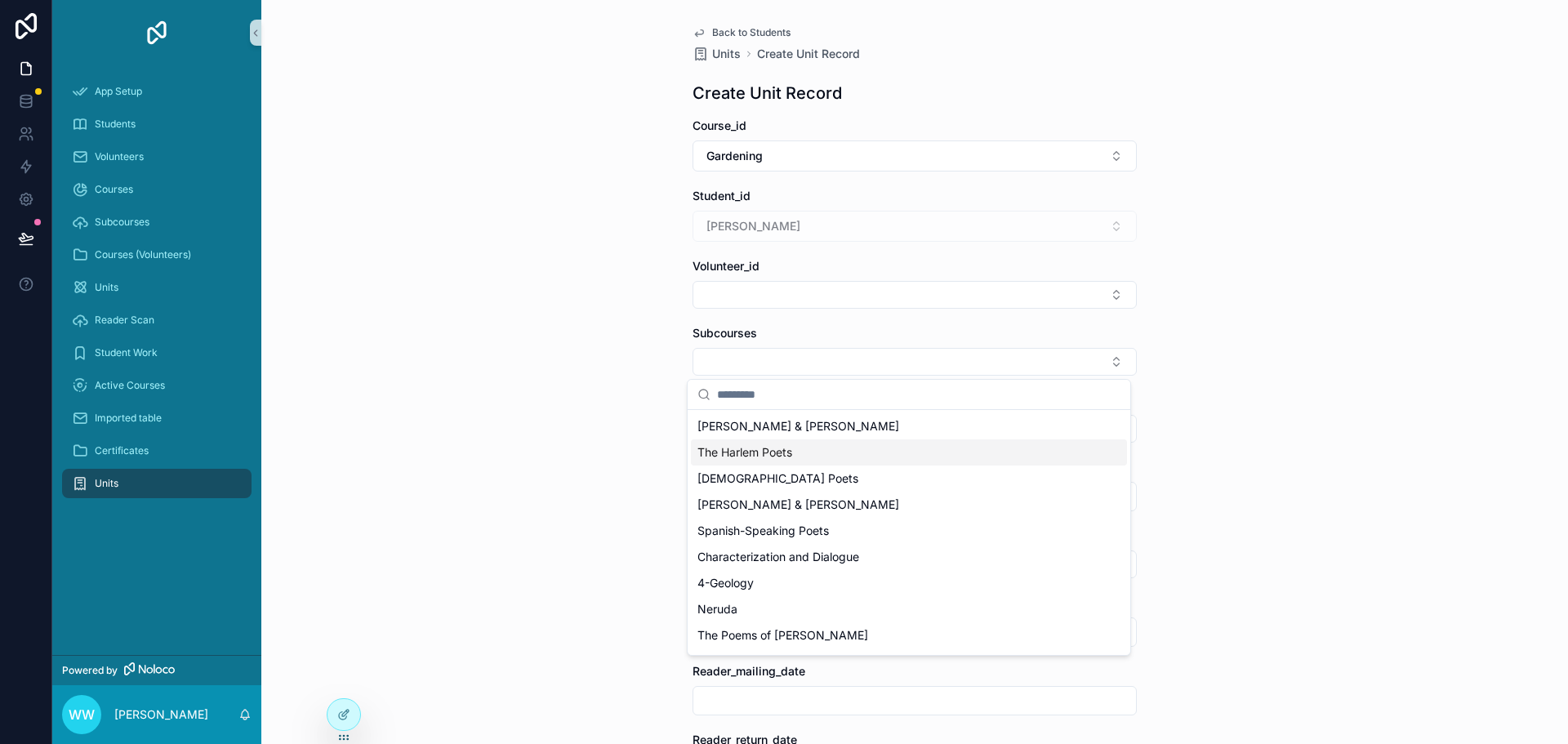
click at [602, 464] on div "Back to Students Units Create Unit Record Create Unit Record Course_id Gardenin…" at bounding box center [914, 372] width 1306 height 744
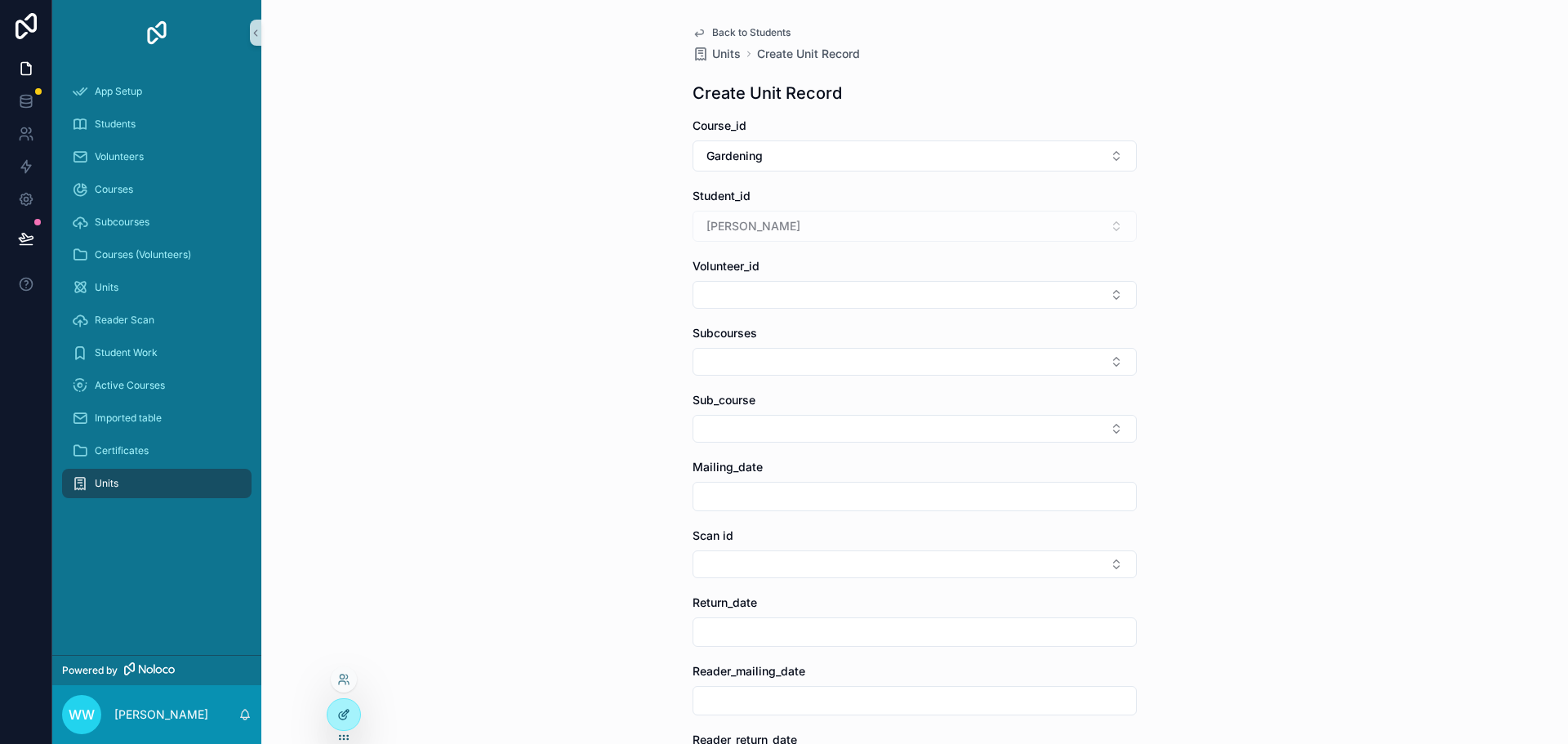
click at [341, 707] on div at bounding box center [343, 714] width 33 height 31
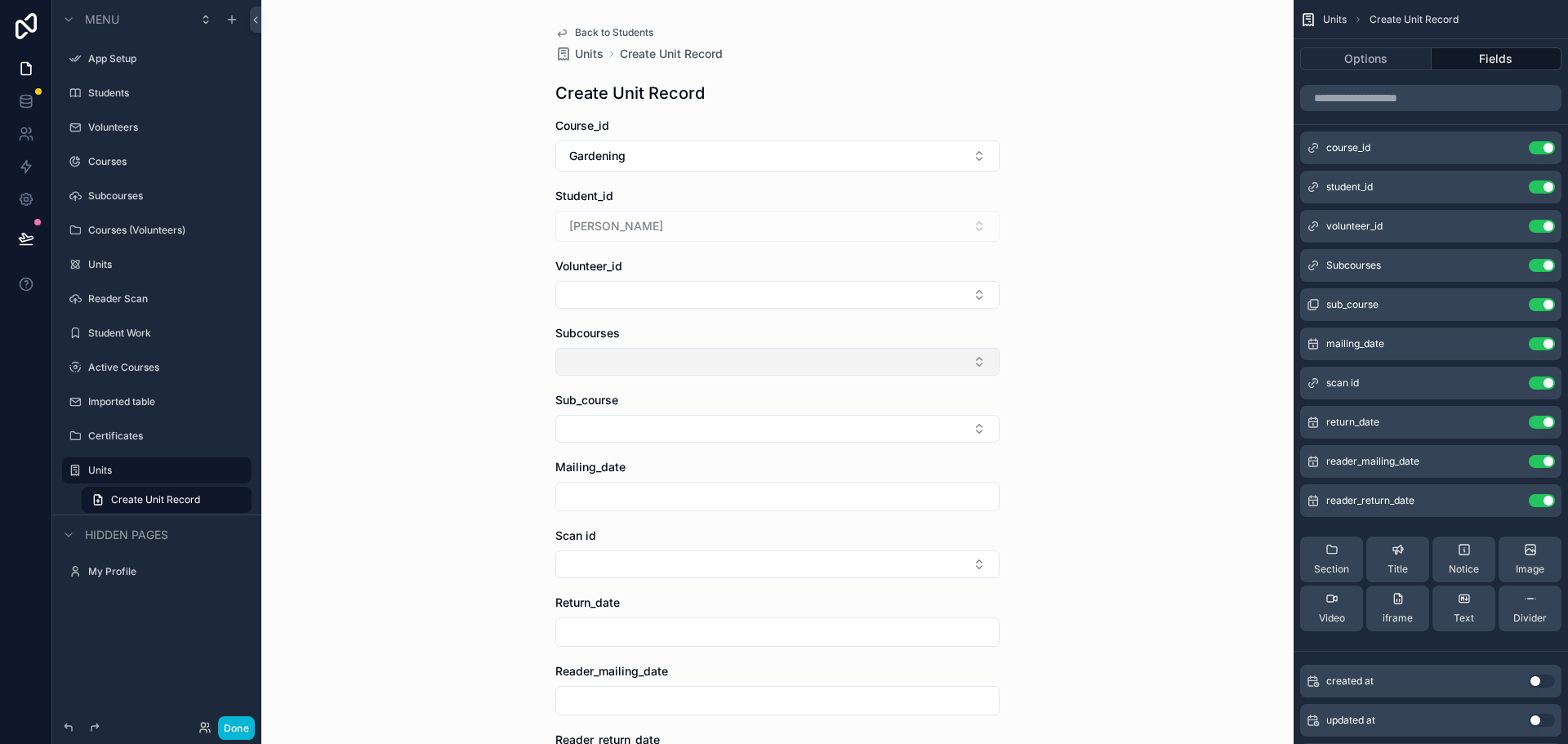
click at [654, 370] on button "Select Button" at bounding box center [777, 361] width 444 height 27
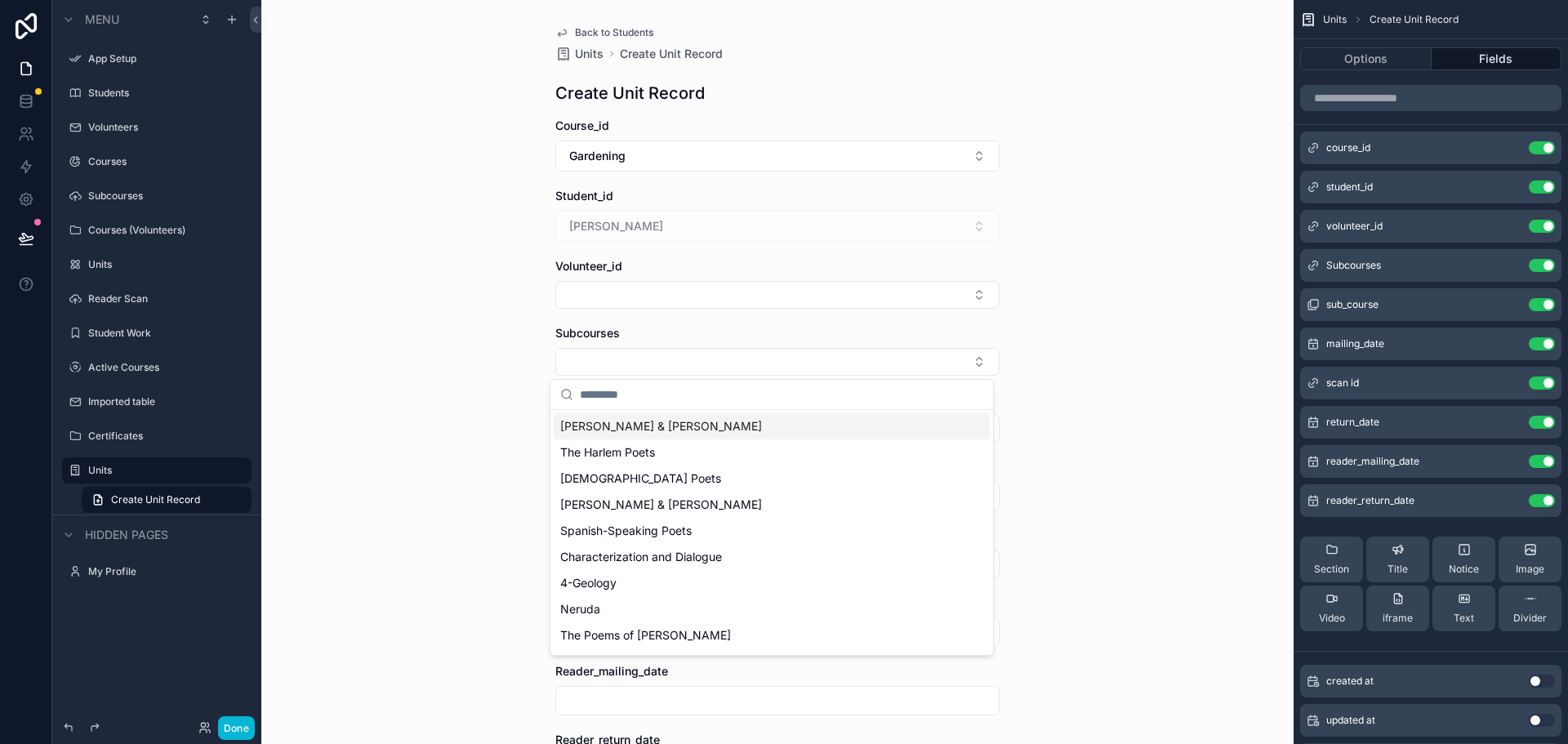
click at [1143, 358] on div "Back to Students Units Create Unit Record Create Unit Record Course_id Gardenin…" at bounding box center [776, 372] width 1032 height 744
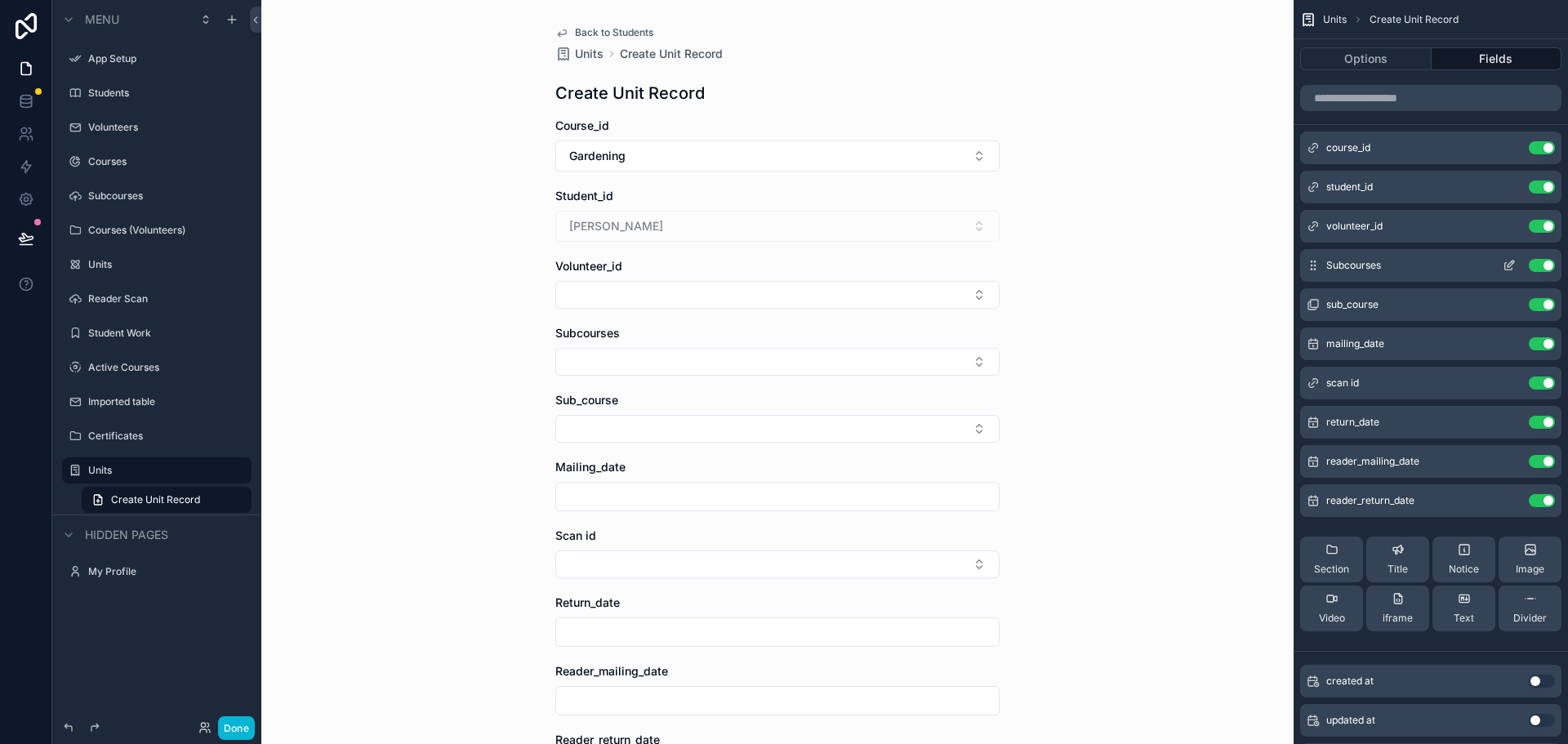
click at [1505, 264] on icon "scrollable content" at bounding box center [1509, 266] width 7 height 7
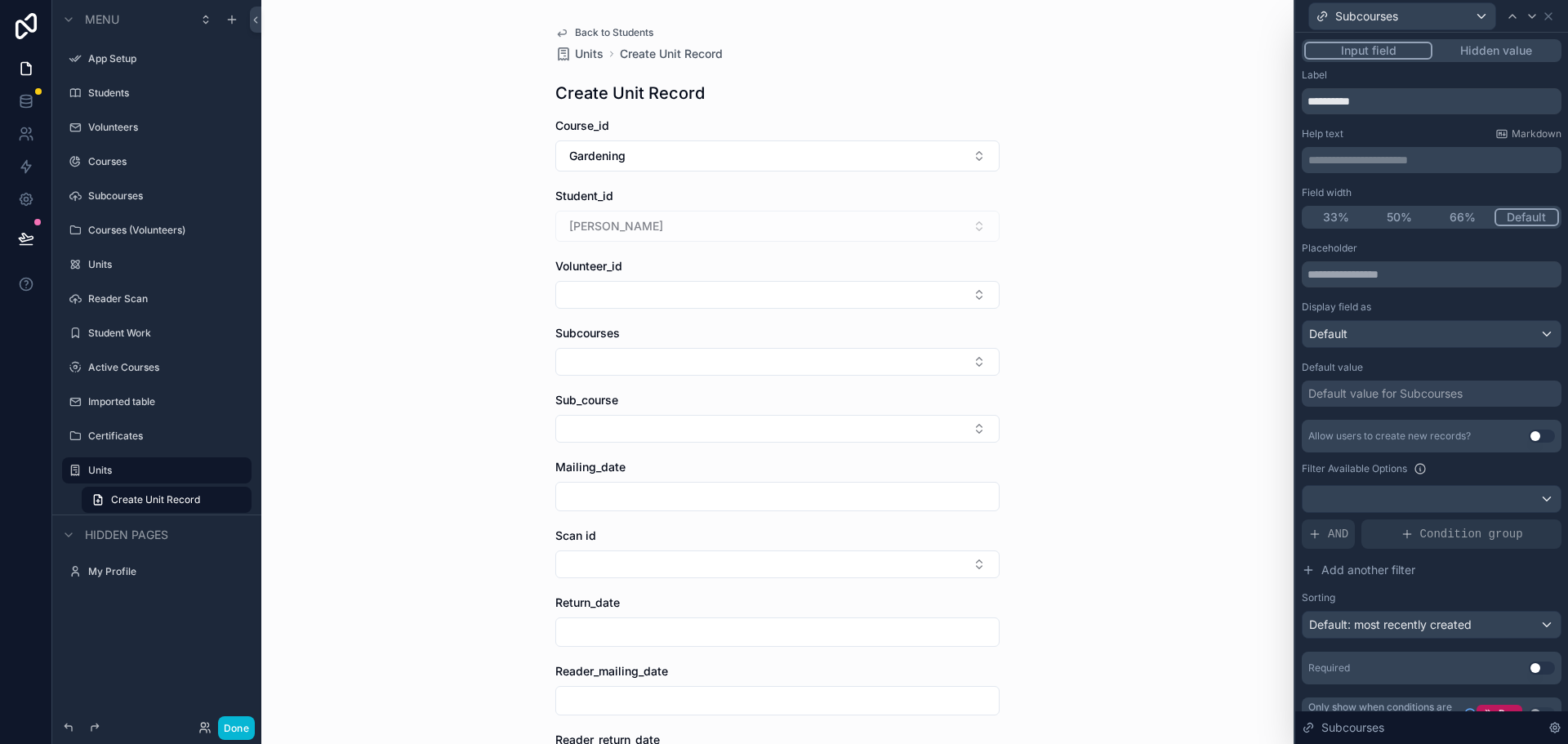
click at [603, 27] on span "Back to Students" at bounding box center [614, 33] width 79 height 13
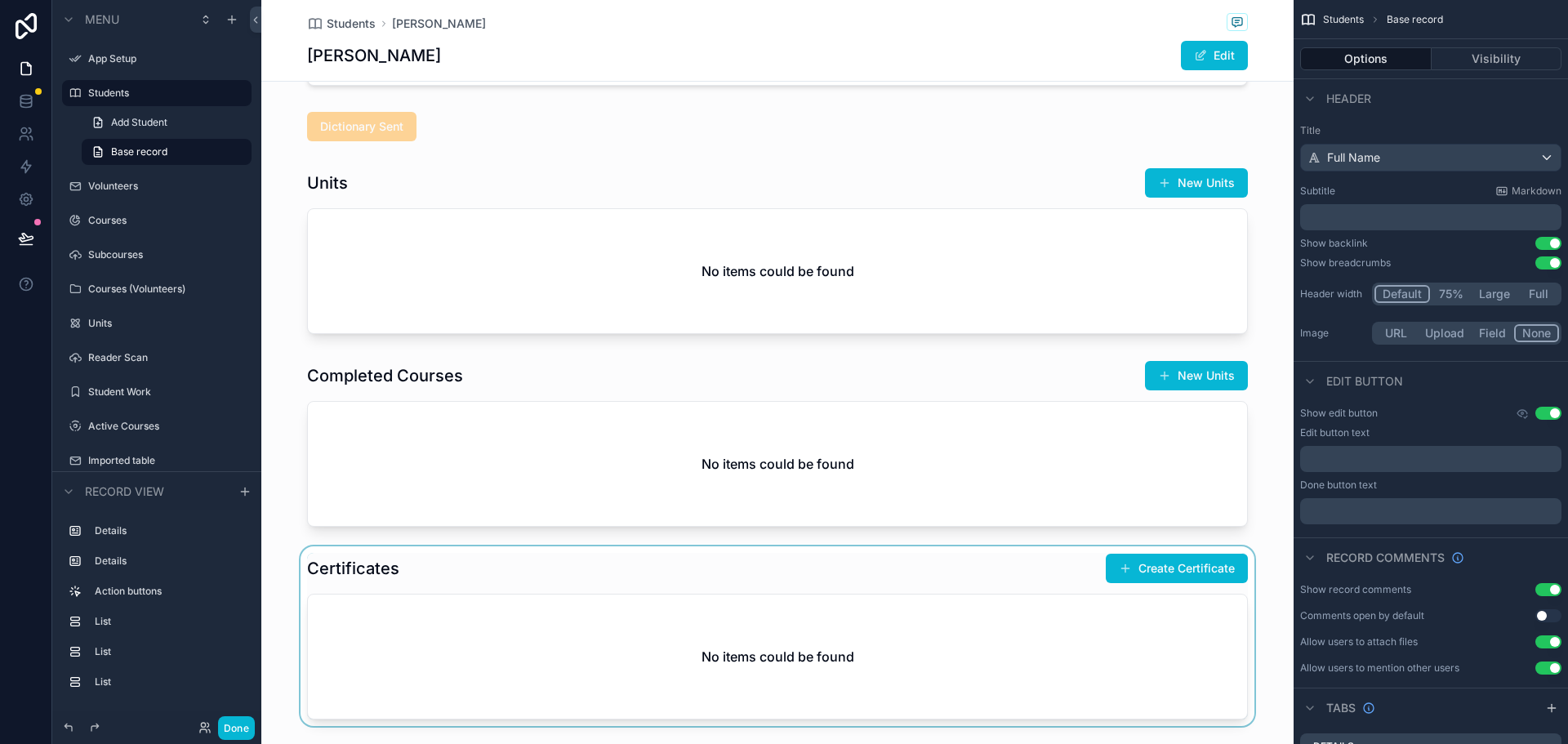
scroll to position [409, 0]
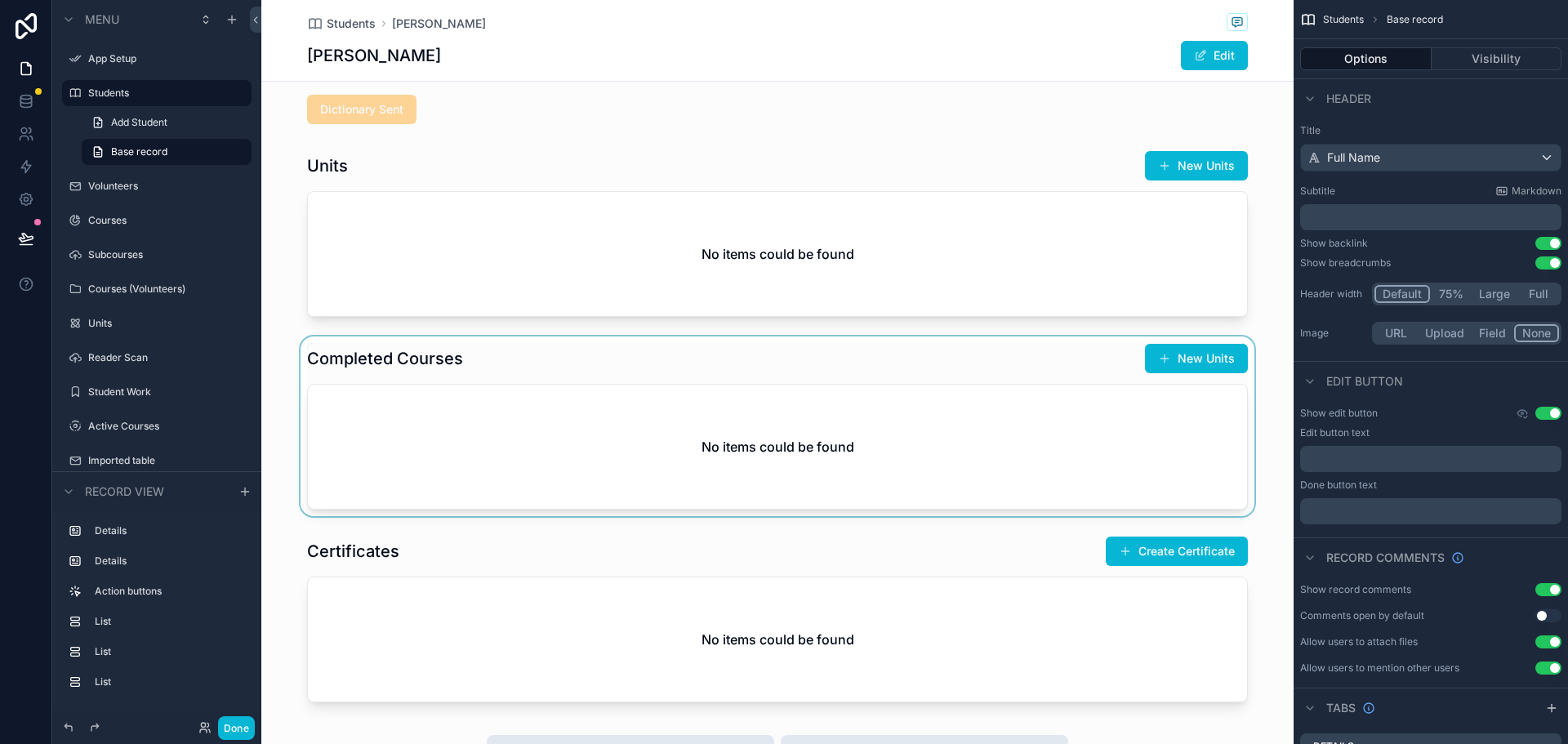
click at [1189, 360] on div "scrollable content" at bounding box center [776, 426] width 1032 height 180
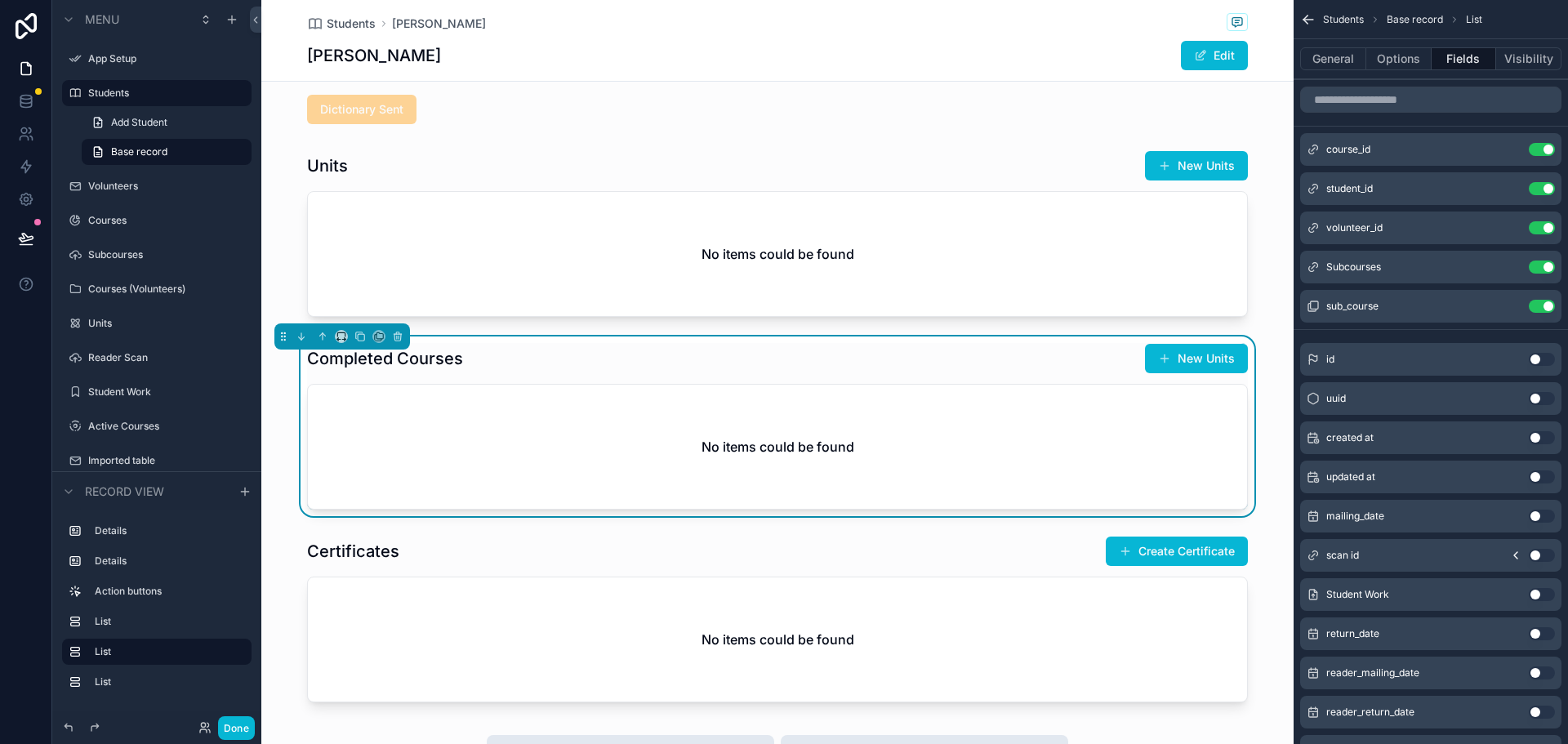
click at [1189, 360] on button "New Units" at bounding box center [1196, 358] width 103 height 29
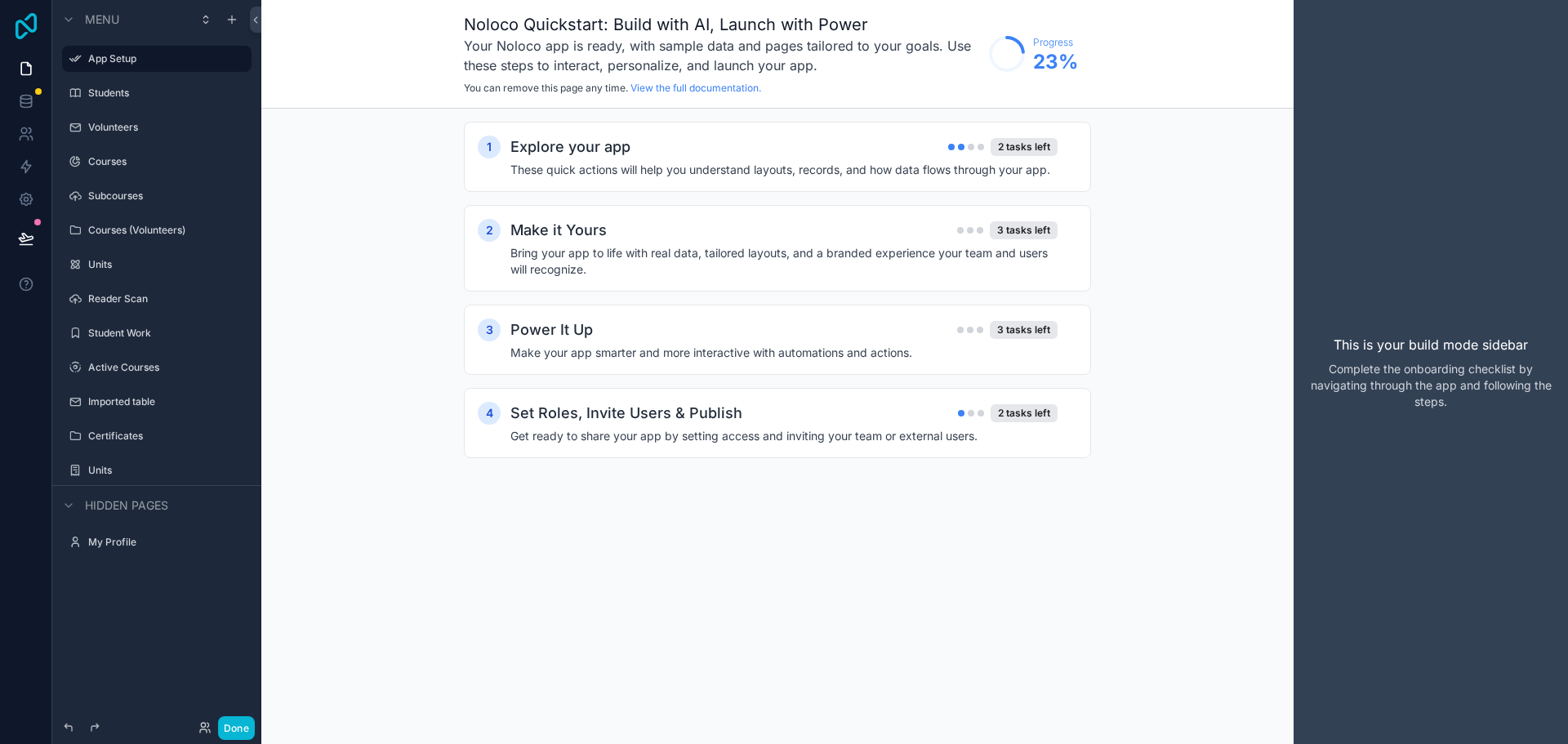
click at [29, 27] on icon at bounding box center [26, 27] width 33 height 27
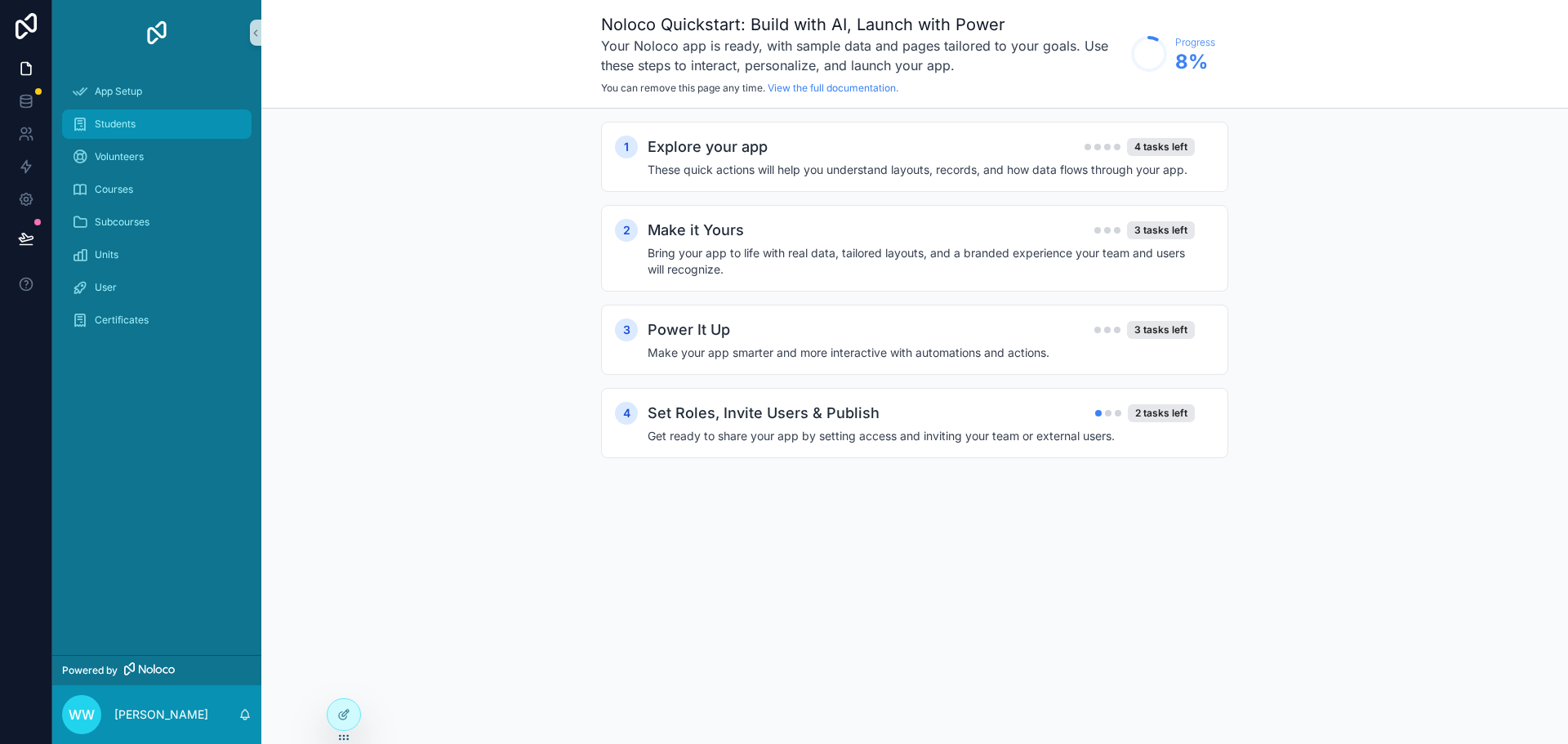
click at [121, 131] on div "Students" at bounding box center [157, 125] width 170 height 27
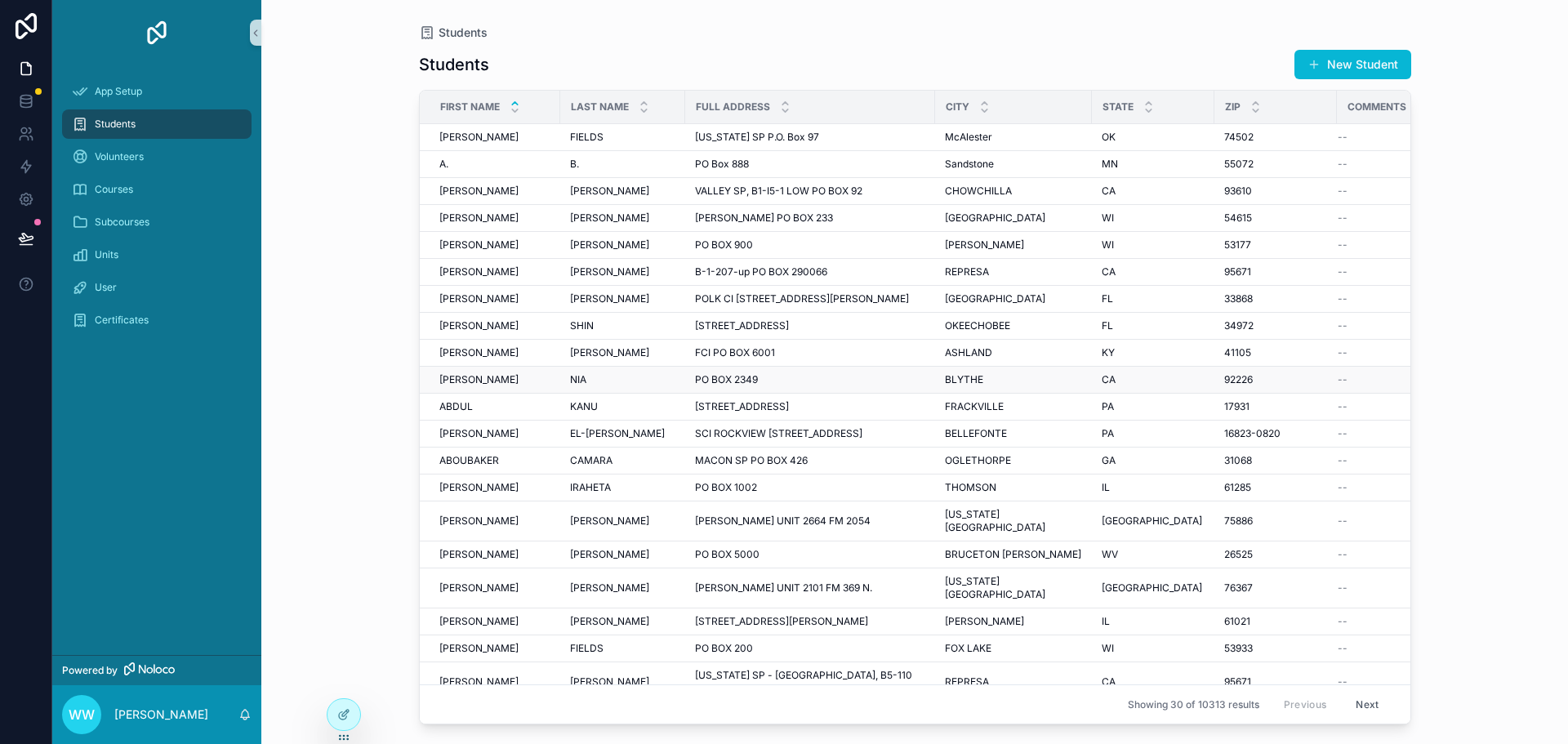
click at [815, 382] on div "[STREET_ADDRESS]" at bounding box center [810, 380] width 230 height 13
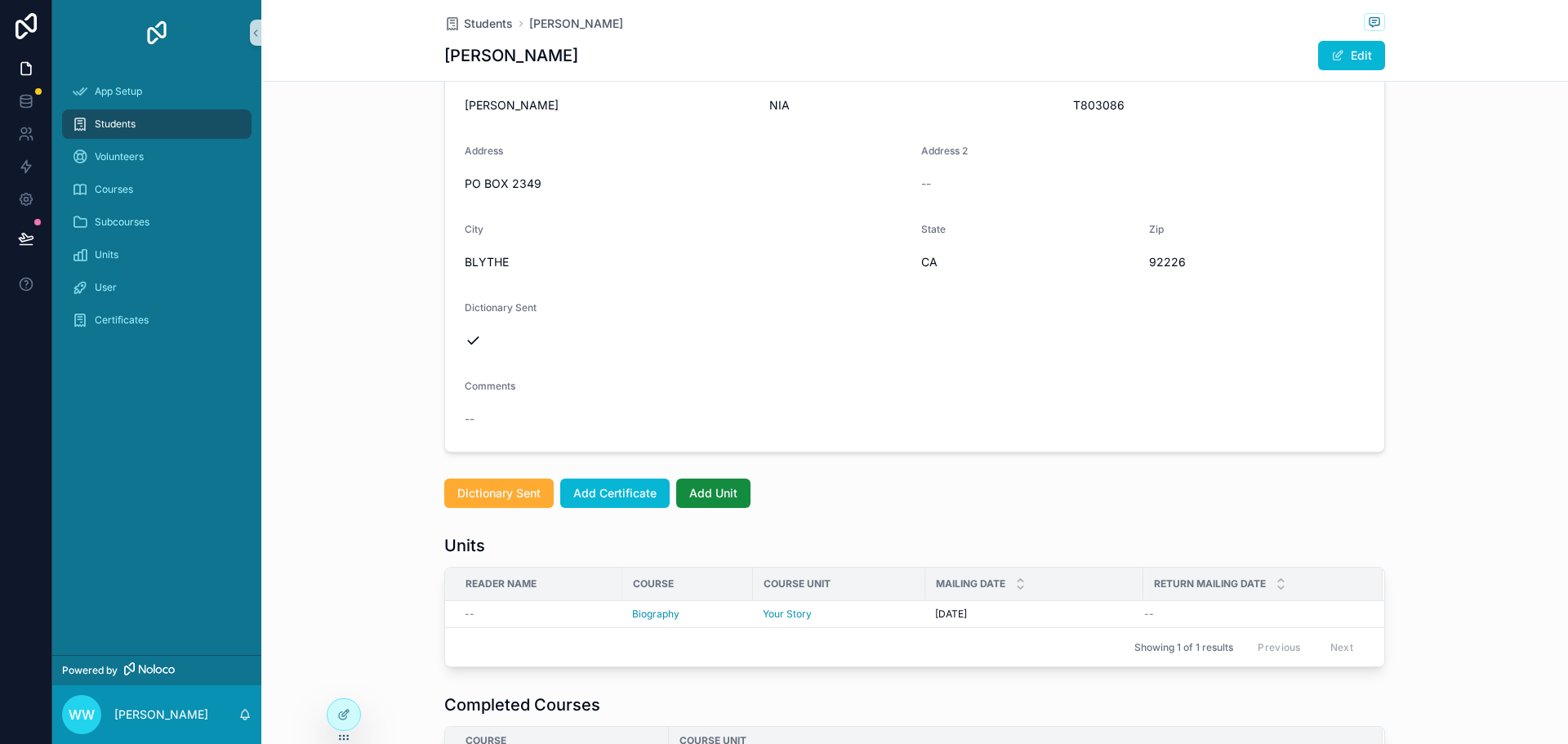
scroll to position [245, 0]
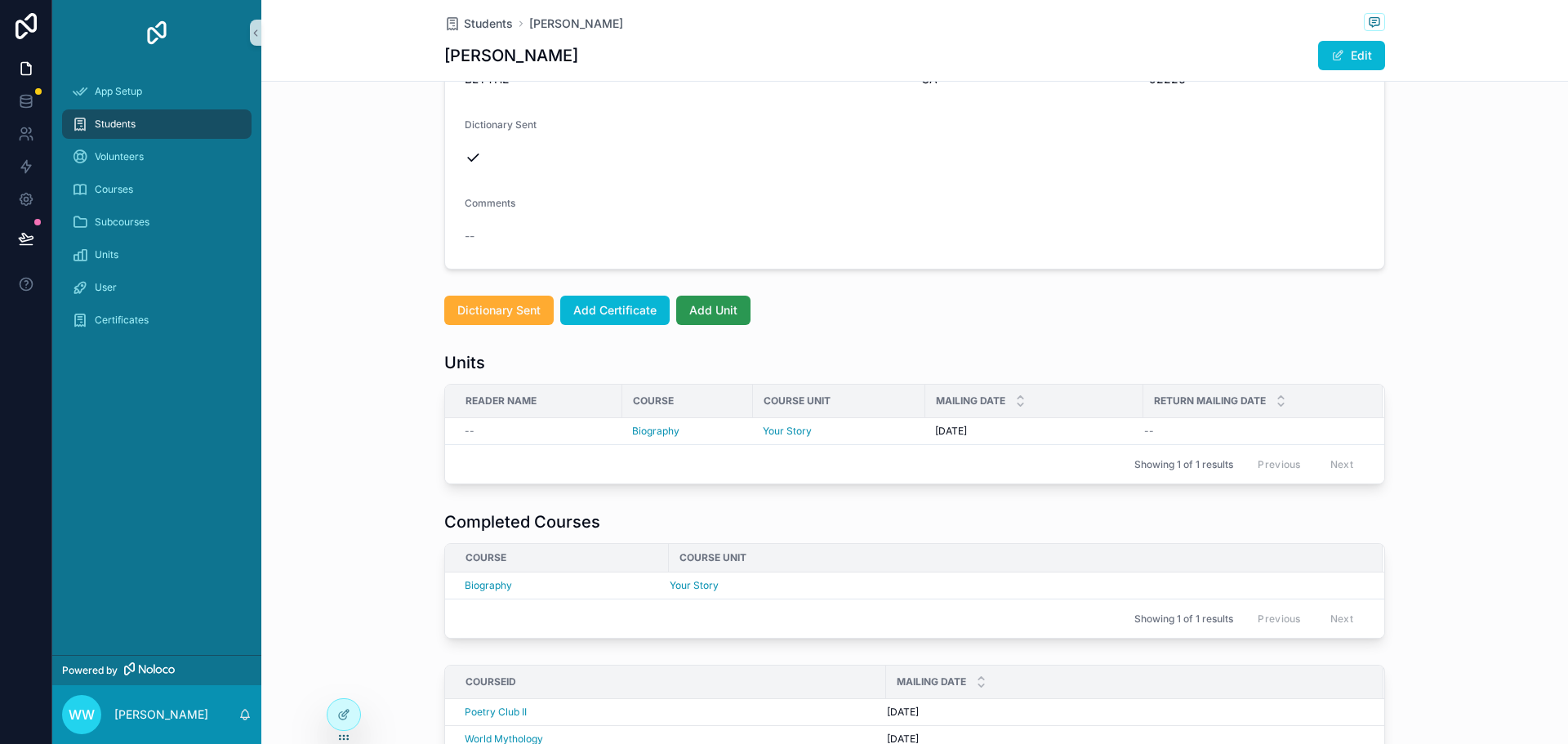
click at [704, 313] on span "Add Unit" at bounding box center [713, 311] width 48 height 16
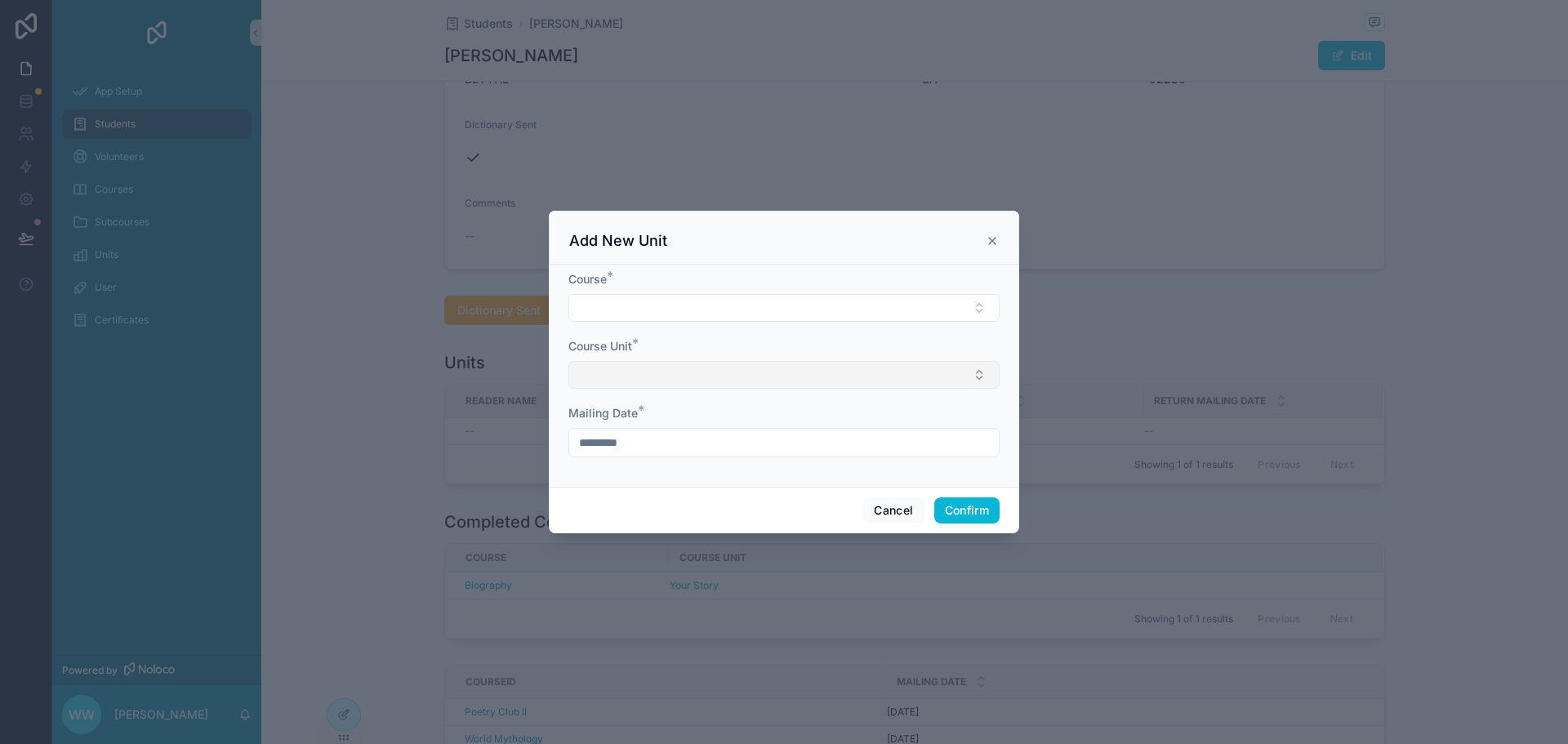
click at [956, 372] on button "Select Button" at bounding box center [784, 374] width 431 height 27
click at [643, 410] on input "text" at bounding box center [793, 407] width 390 height 29
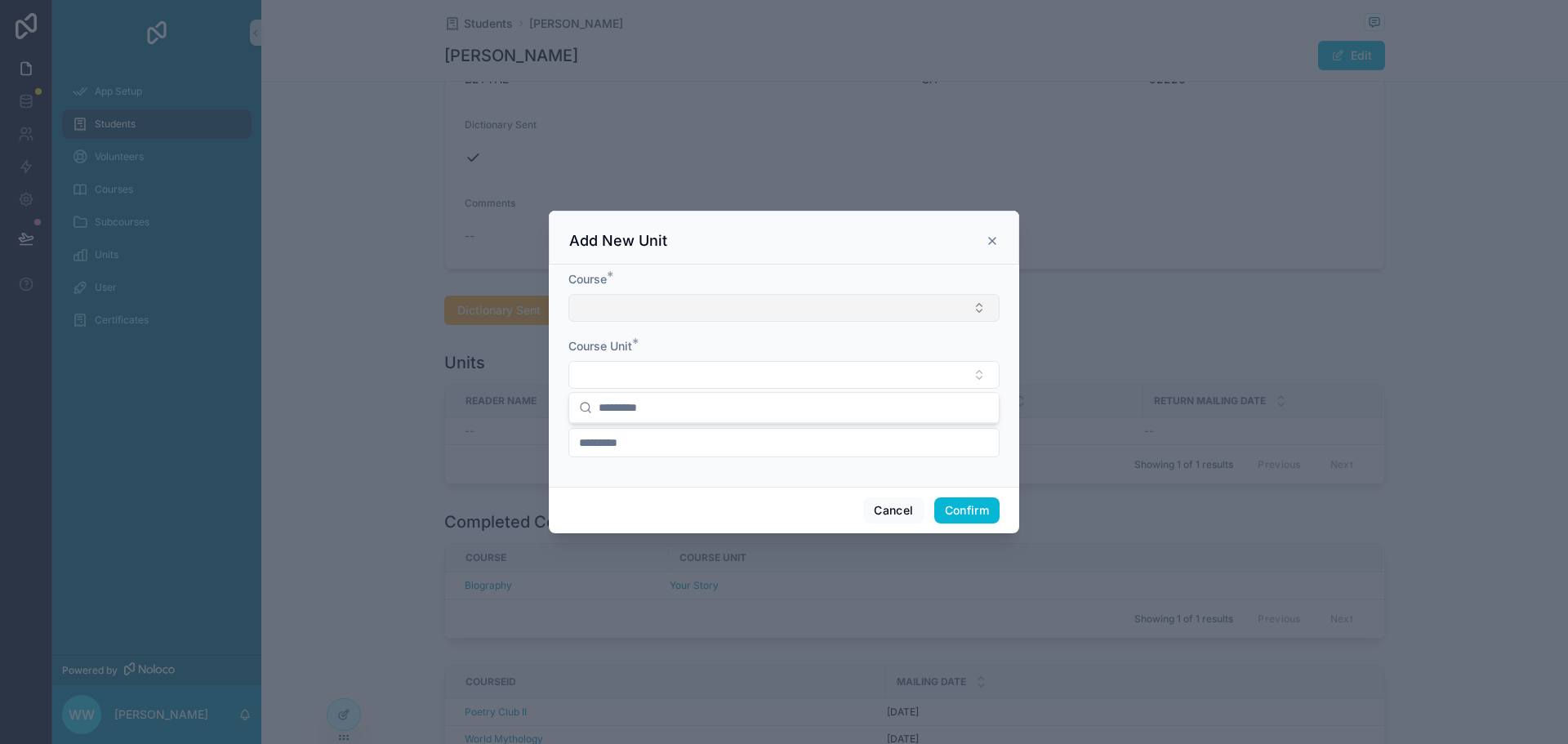
click at [753, 311] on button "Select Button" at bounding box center [784, 307] width 431 height 27
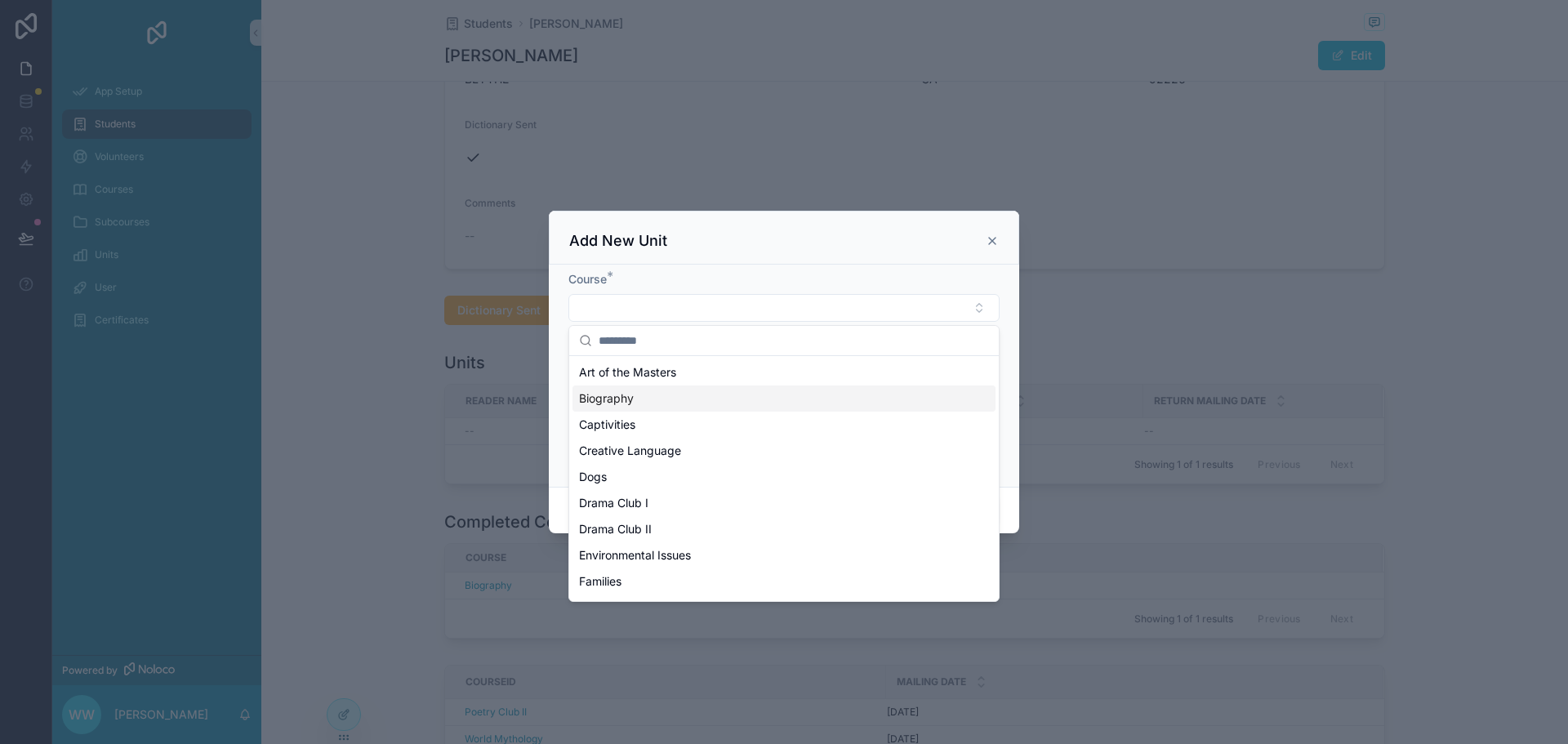
click at [638, 406] on div "Biography" at bounding box center [784, 399] width 423 height 27
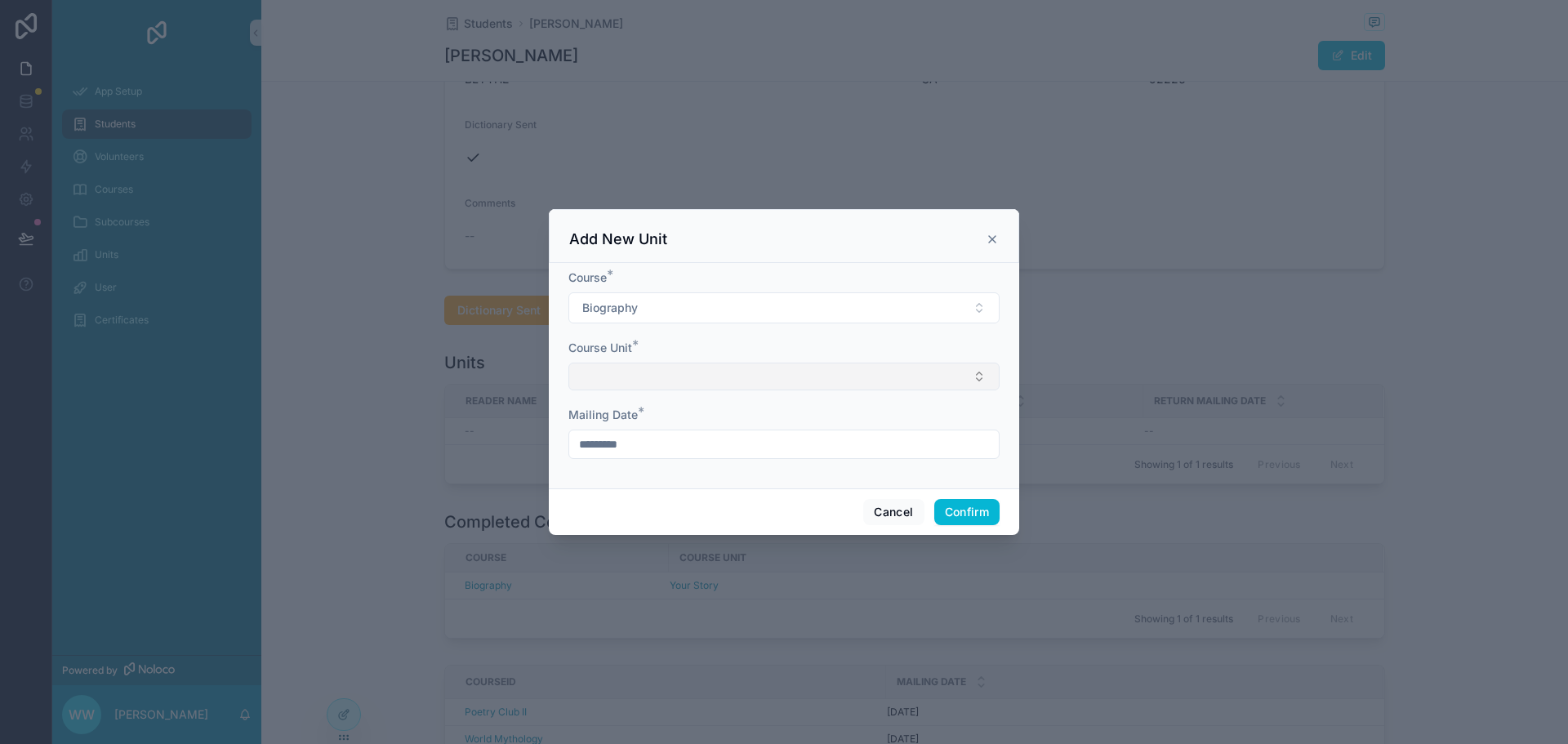
click at [665, 381] on button "Select Button" at bounding box center [784, 376] width 431 height 27
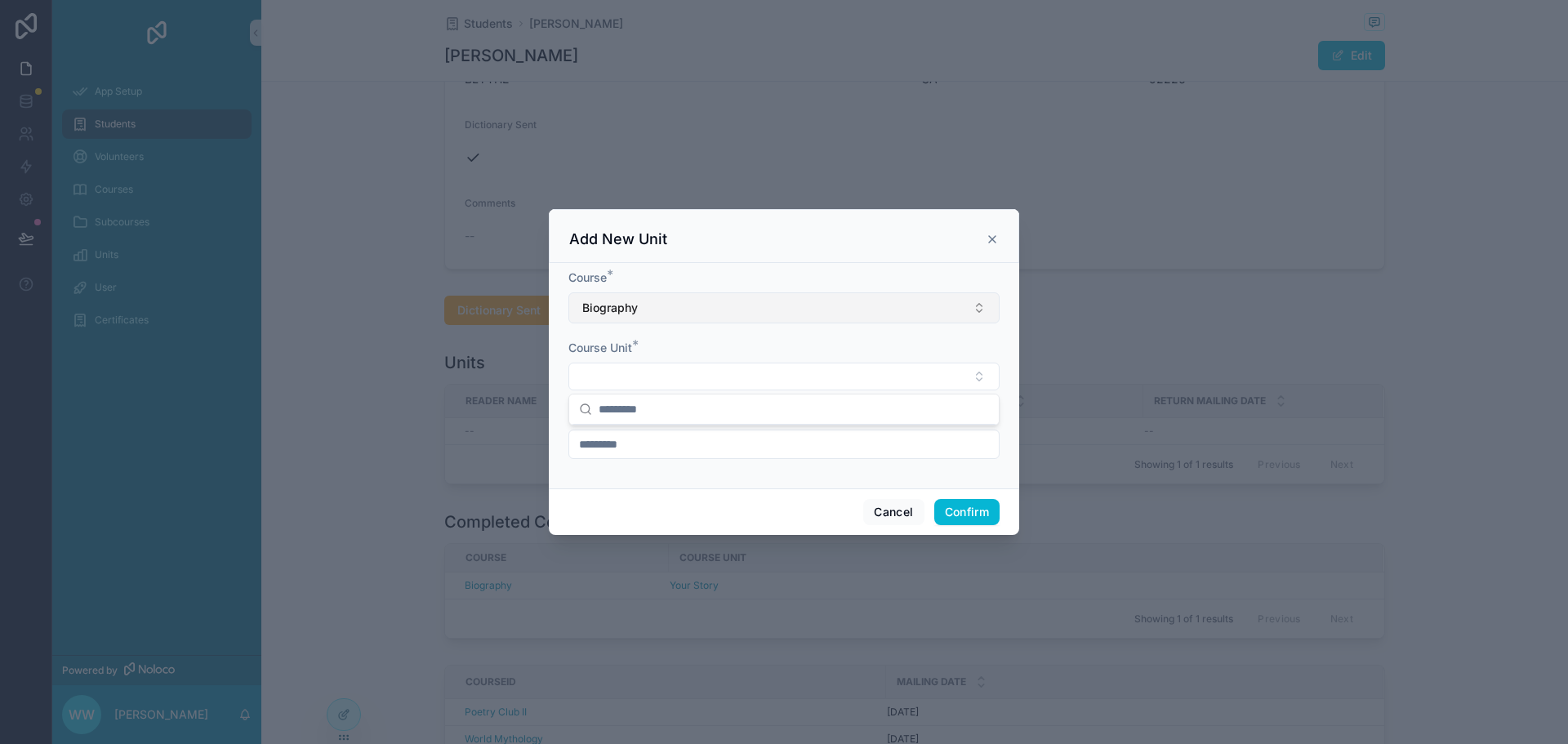
click at [769, 303] on button "Biography" at bounding box center [784, 308] width 431 height 31
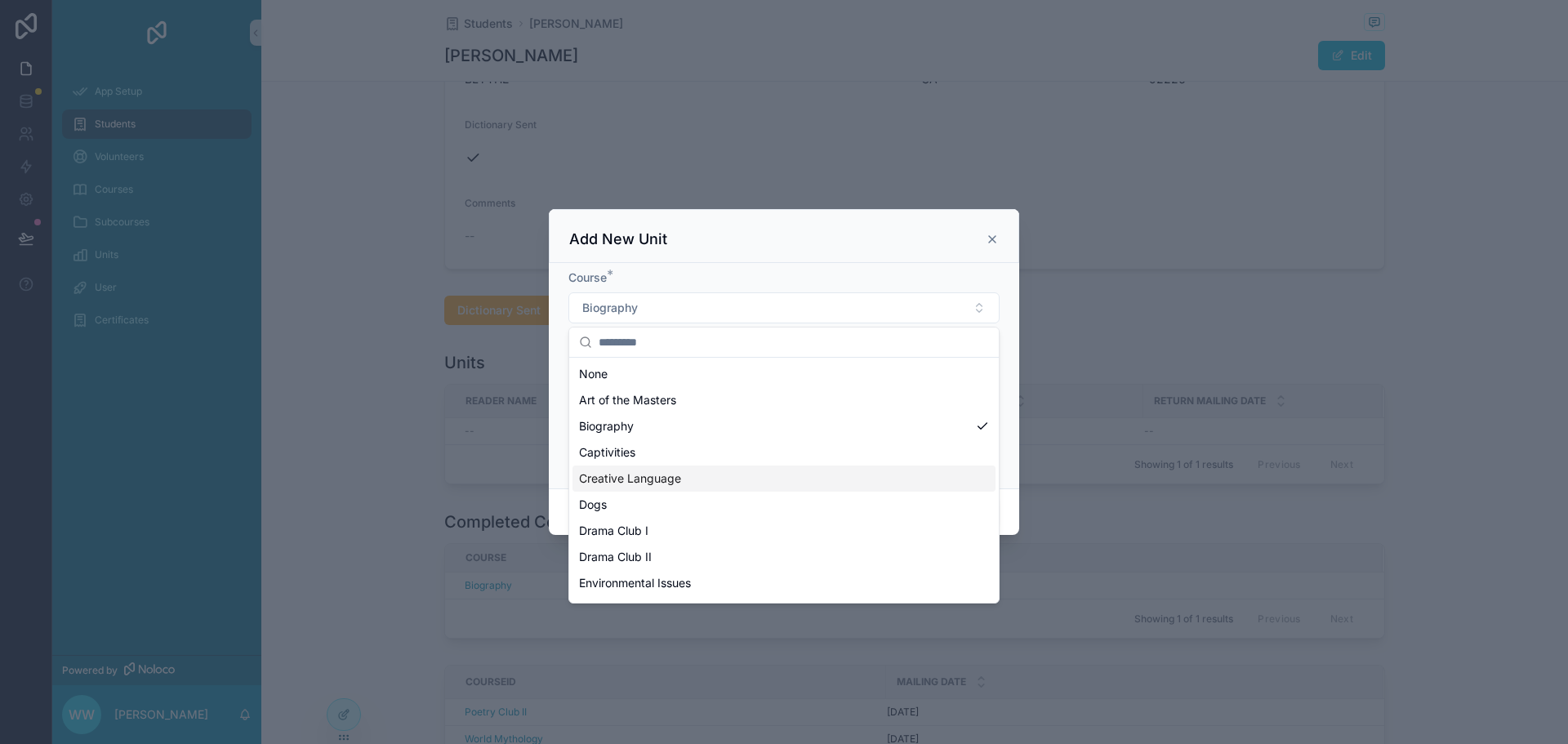
click at [623, 479] on span "Creative Language" at bounding box center [630, 479] width 102 height 16
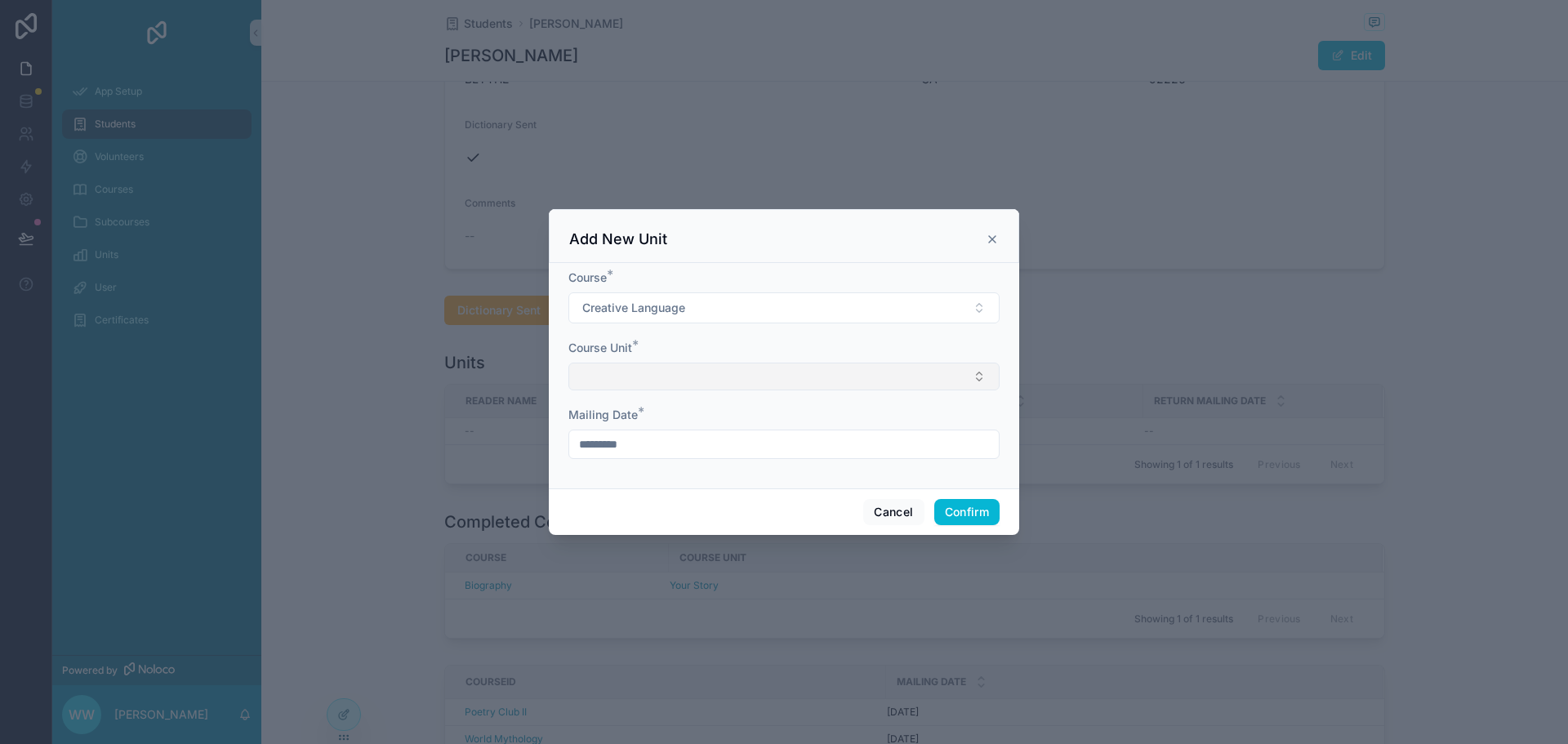
click at [674, 380] on button "Select Button" at bounding box center [784, 376] width 431 height 27
click at [674, 379] on button "Select Button" at bounding box center [784, 376] width 431 height 27
click at [876, 510] on button "Cancel" at bounding box center [893, 512] width 60 height 27
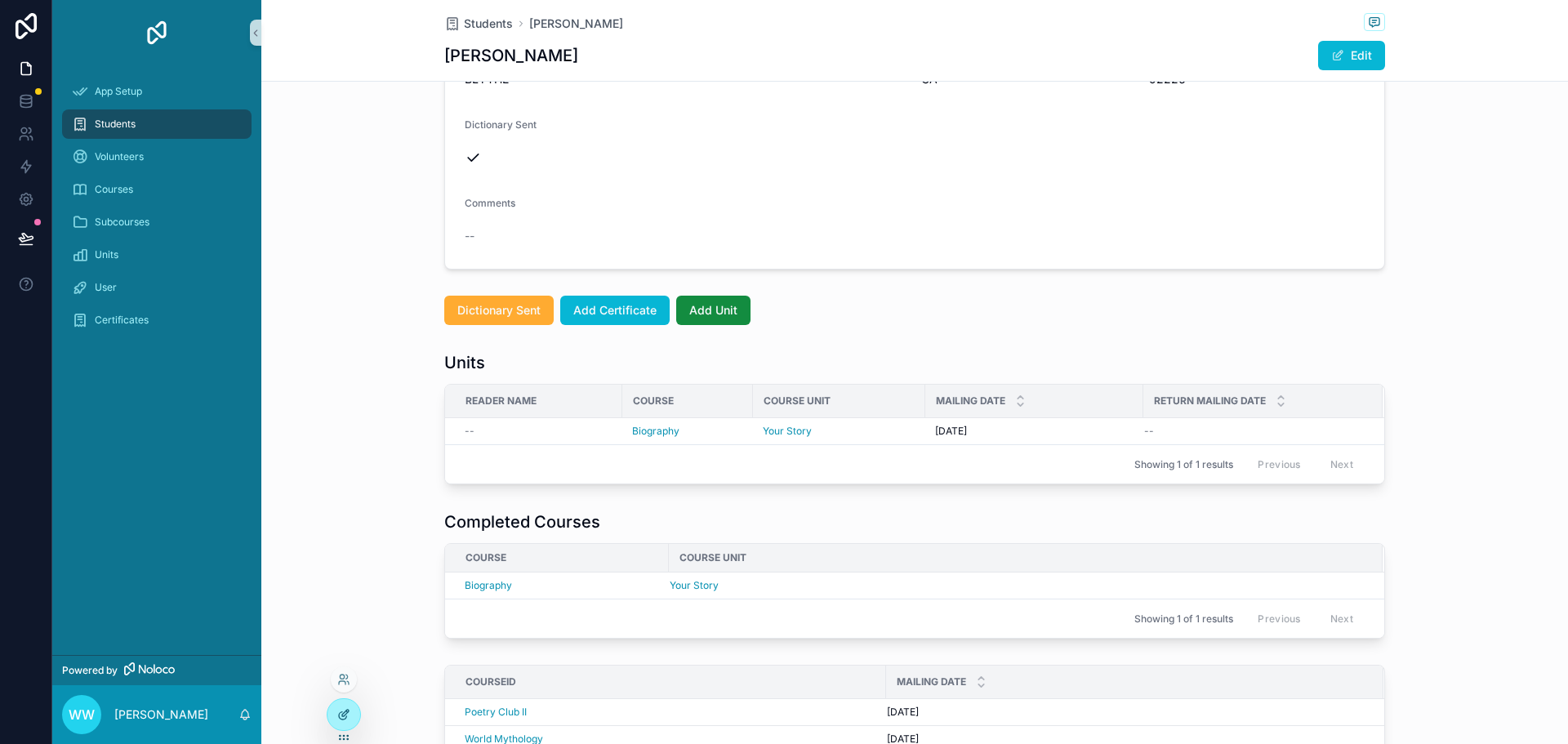
click at [349, 723] on div at bounding box center [343, 714] width 33 height 31
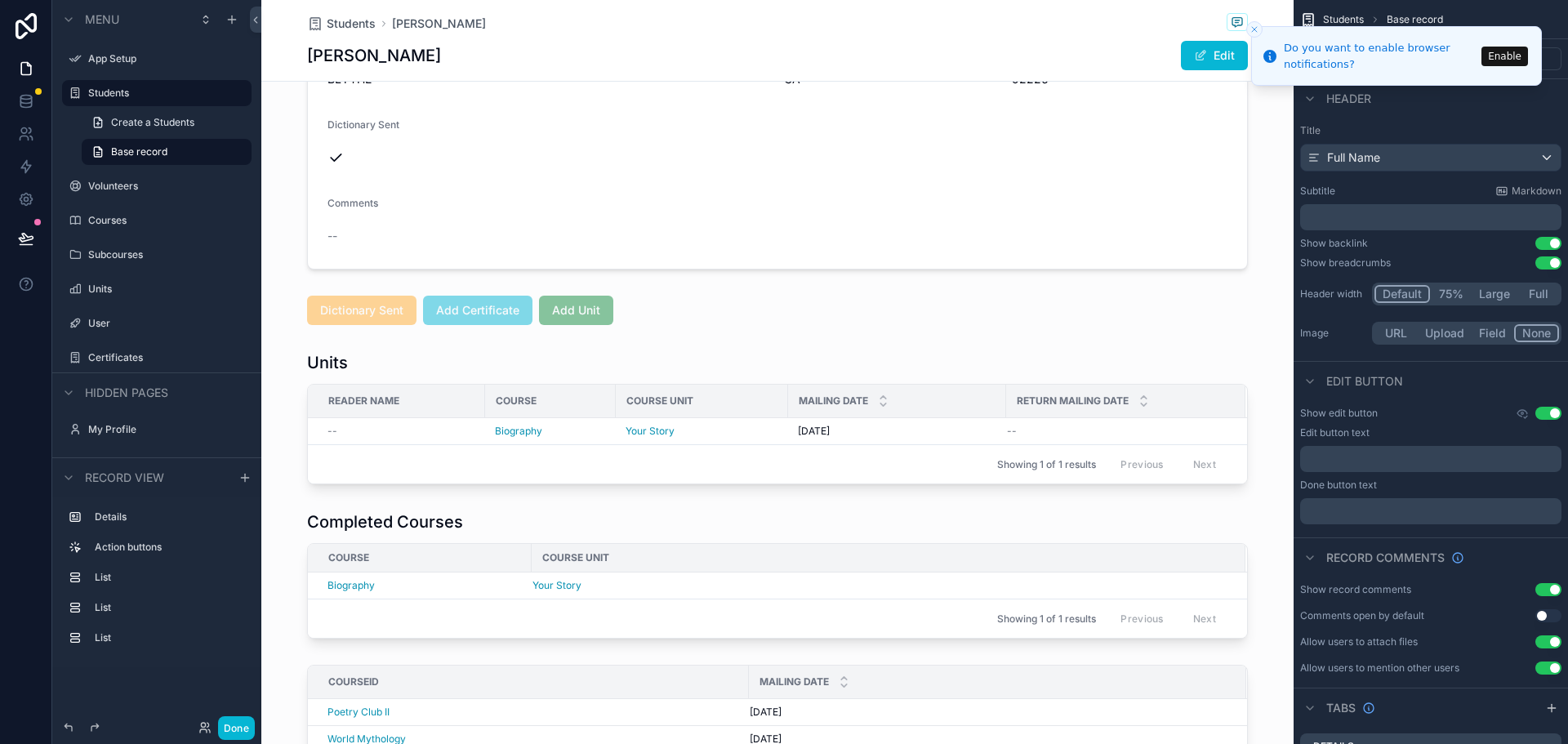
click at [1251, 31] on icon "Close toast" at bounding box center [1254, 29] width 10 height 10
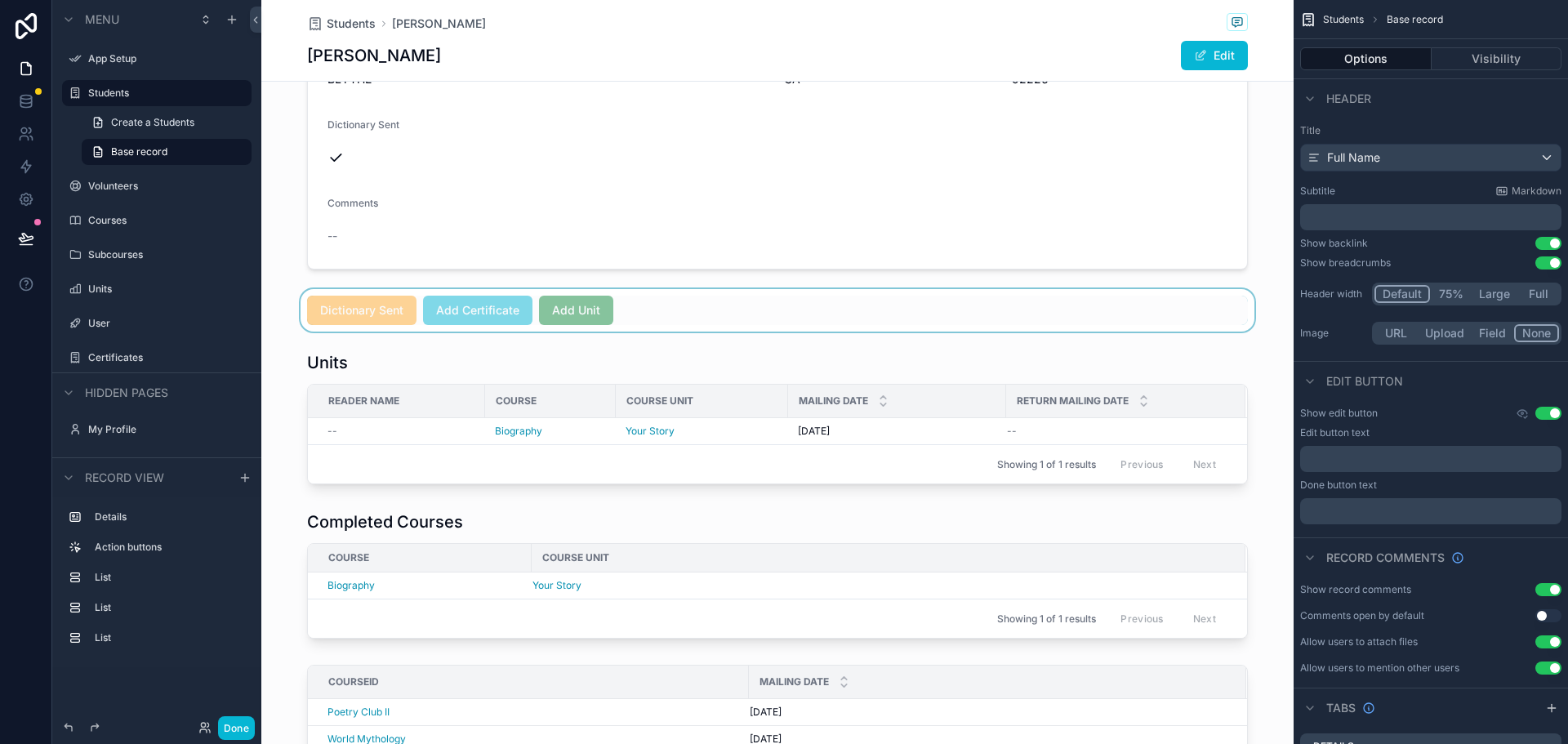
click at [567, 311] on div "scrollable content" at bounding box center [776, 311] width 1032 height 42
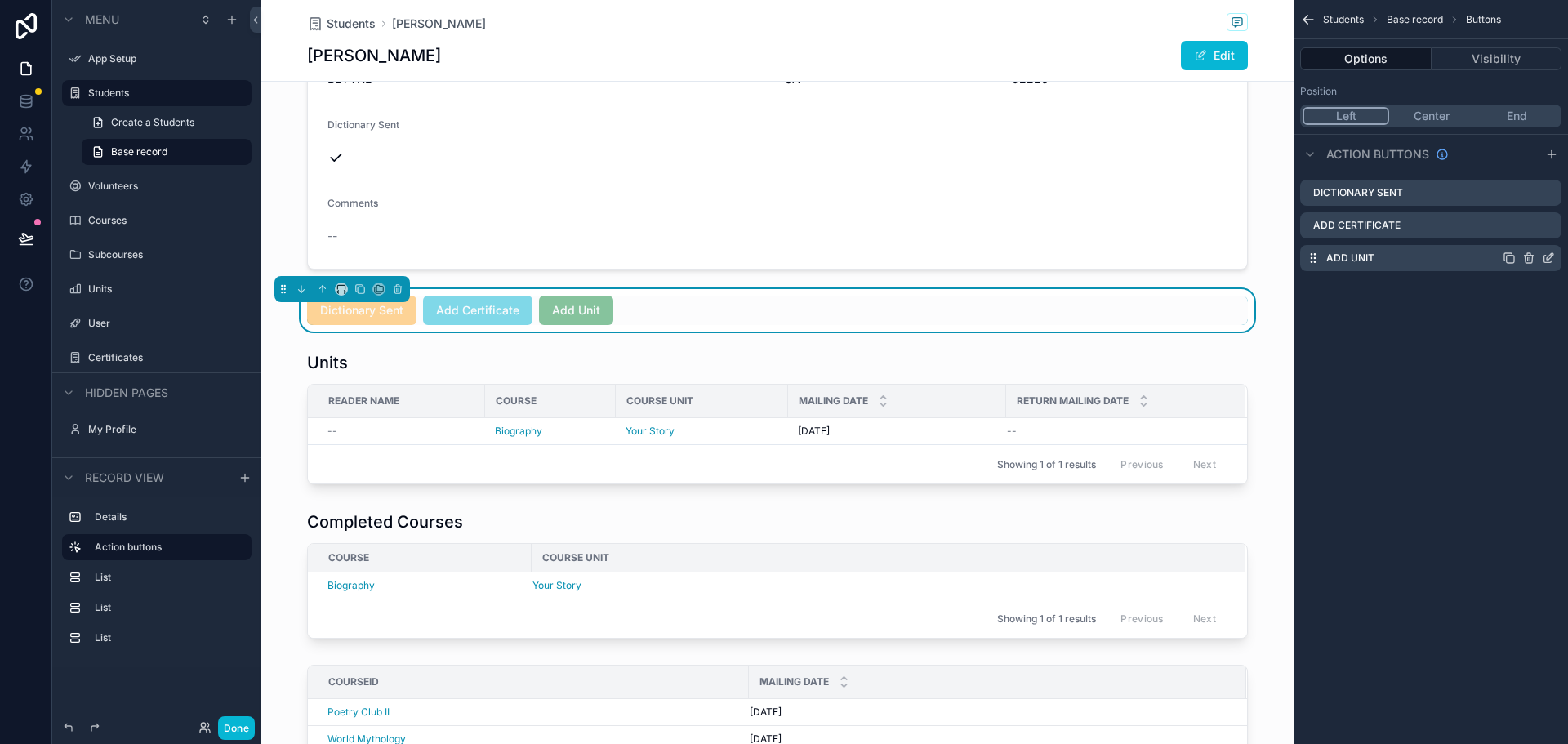
click at [1404, 260] on div "Add Unit" at bounding box center [1430, 258] width 261 height 27
click at [1343, 257] on label "Add Unit" at bounding box center [1350, 257] width 48 height 13
click at [1548, 256] on icon "scrollable content" at bounding box center [1548, 257] width 13 height 13
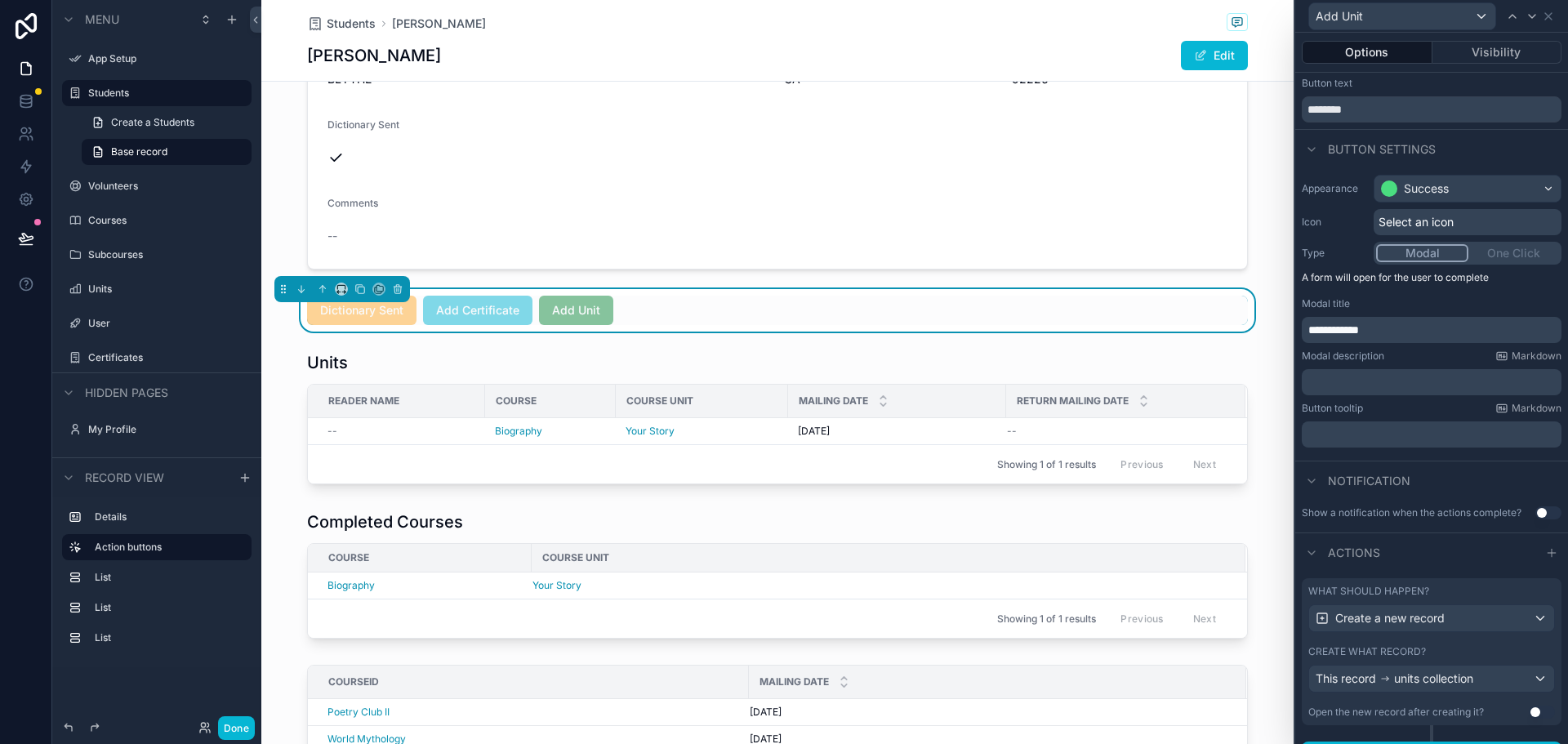
scroll to position [65, 0]
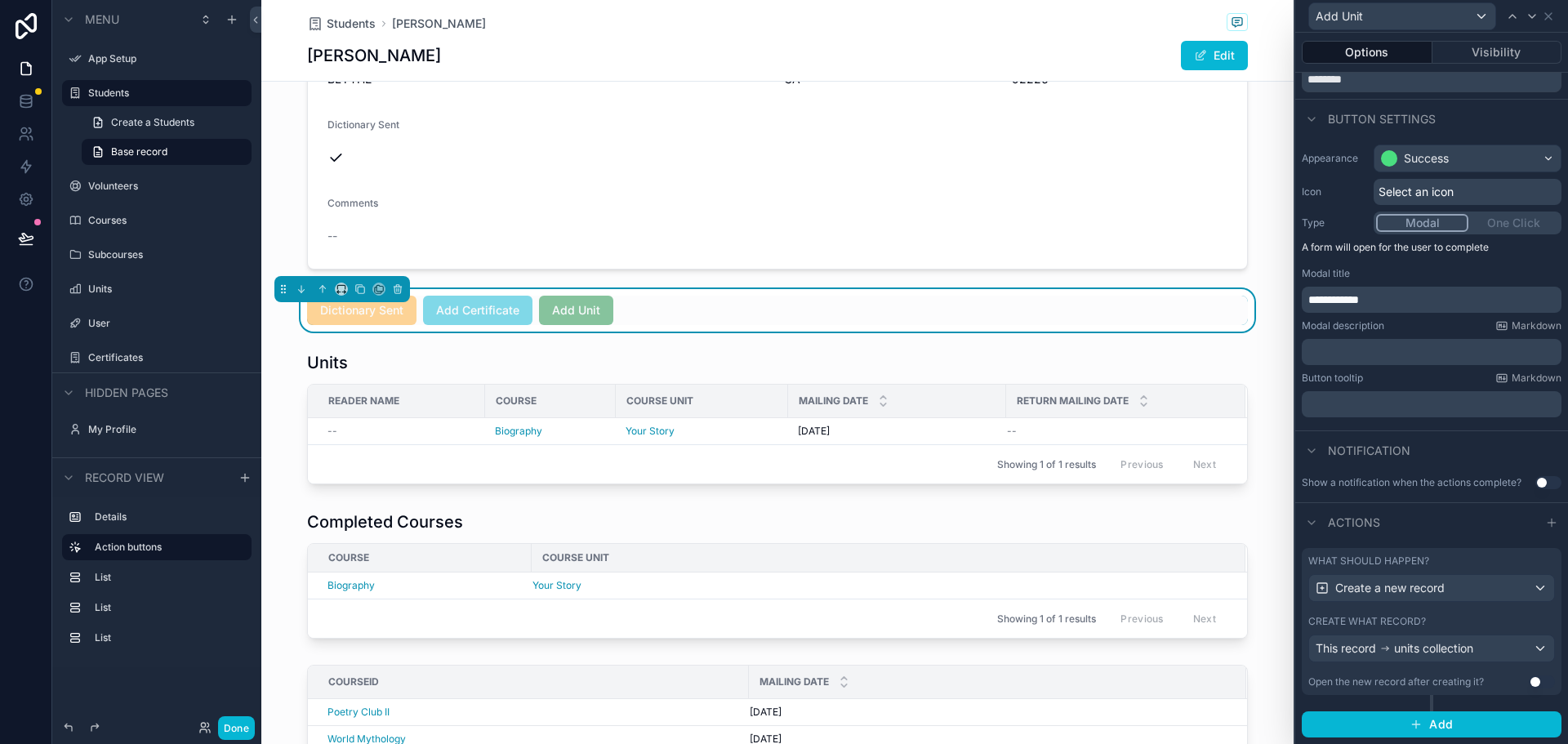
click at [1526, 622] on div "Create what record?" at bounding box center [1431, 621] width 247 height 13
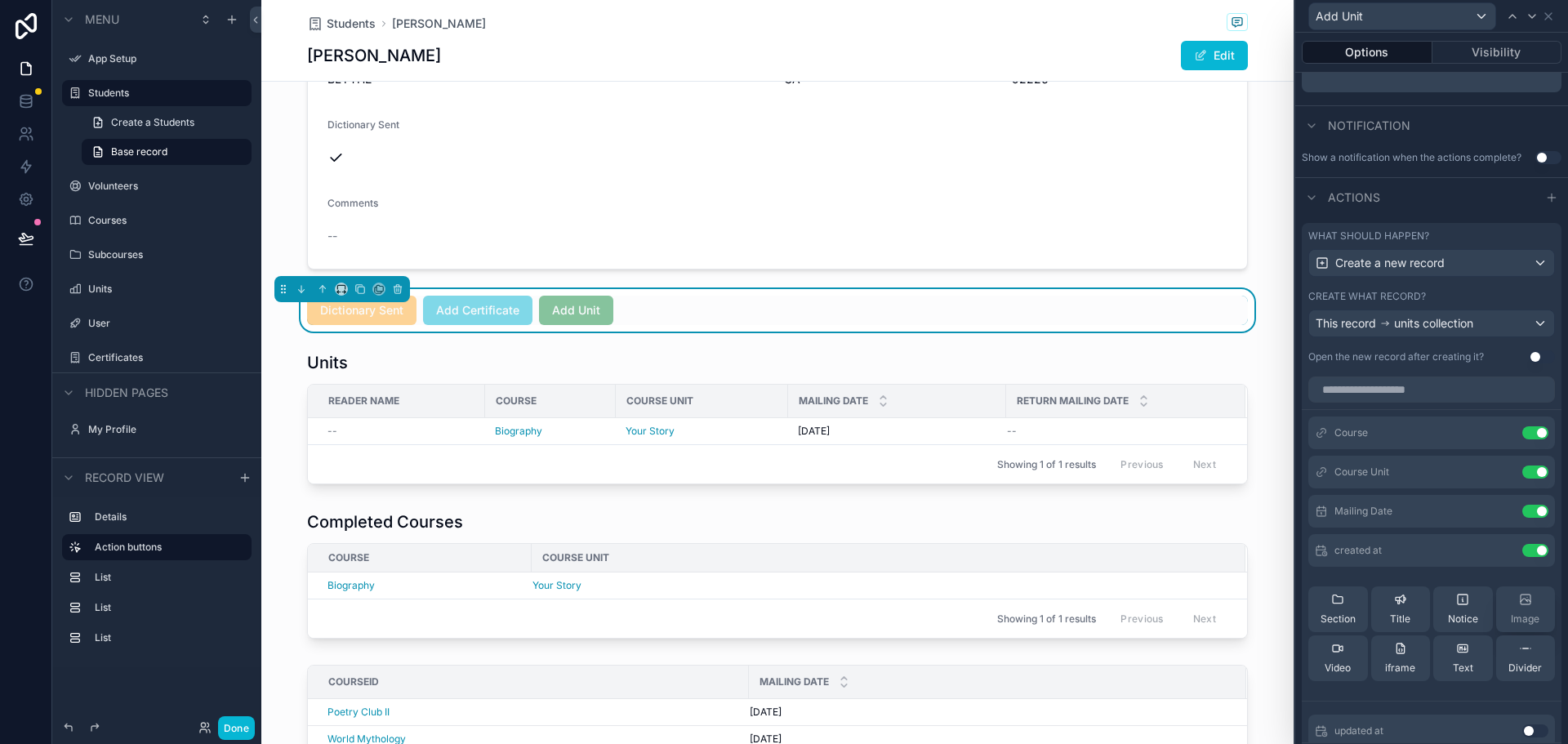
scroll to position [392, 0]
click at [1495, 470] on icon at bounding box center [1502, 470] width 13 height 13
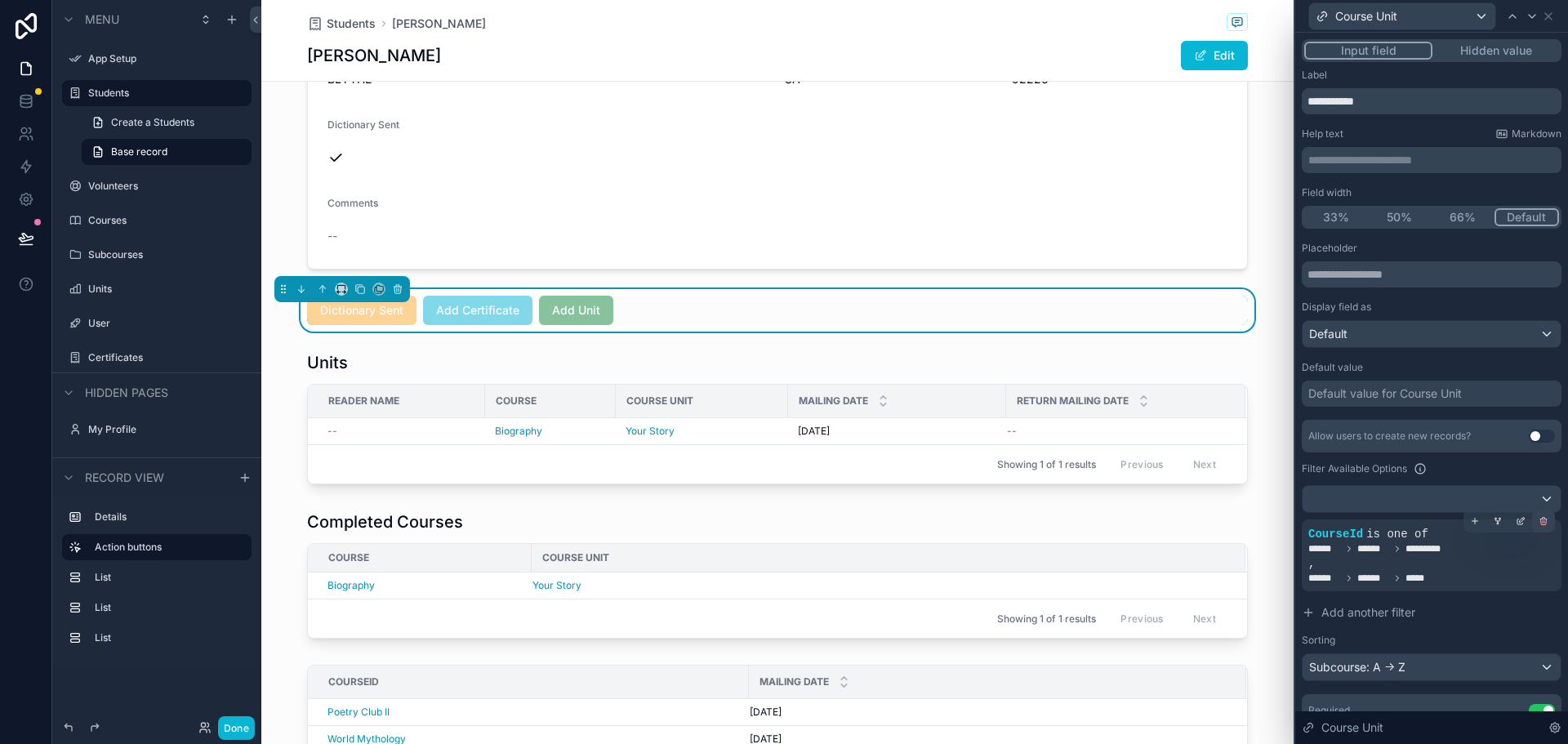
click at [1541, 525] on icon at bounding box center [1543, 522] width 5 height 5
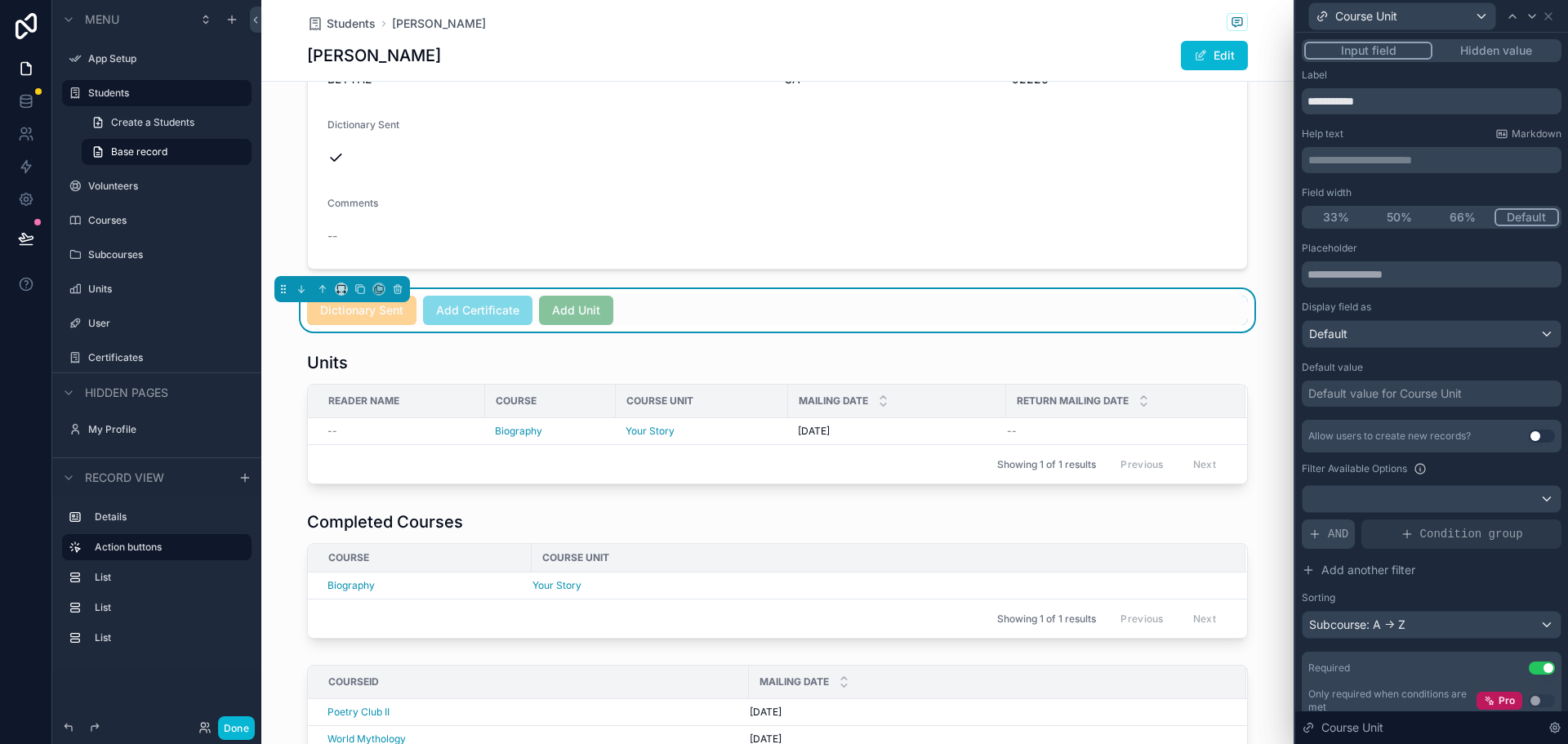
click at [1324, 533] on div "AND" at bounding box center [1328, 533] width 53 height 29
click at [1519, 522] on icon at bounding box center [1522, 519] width 5 height 5
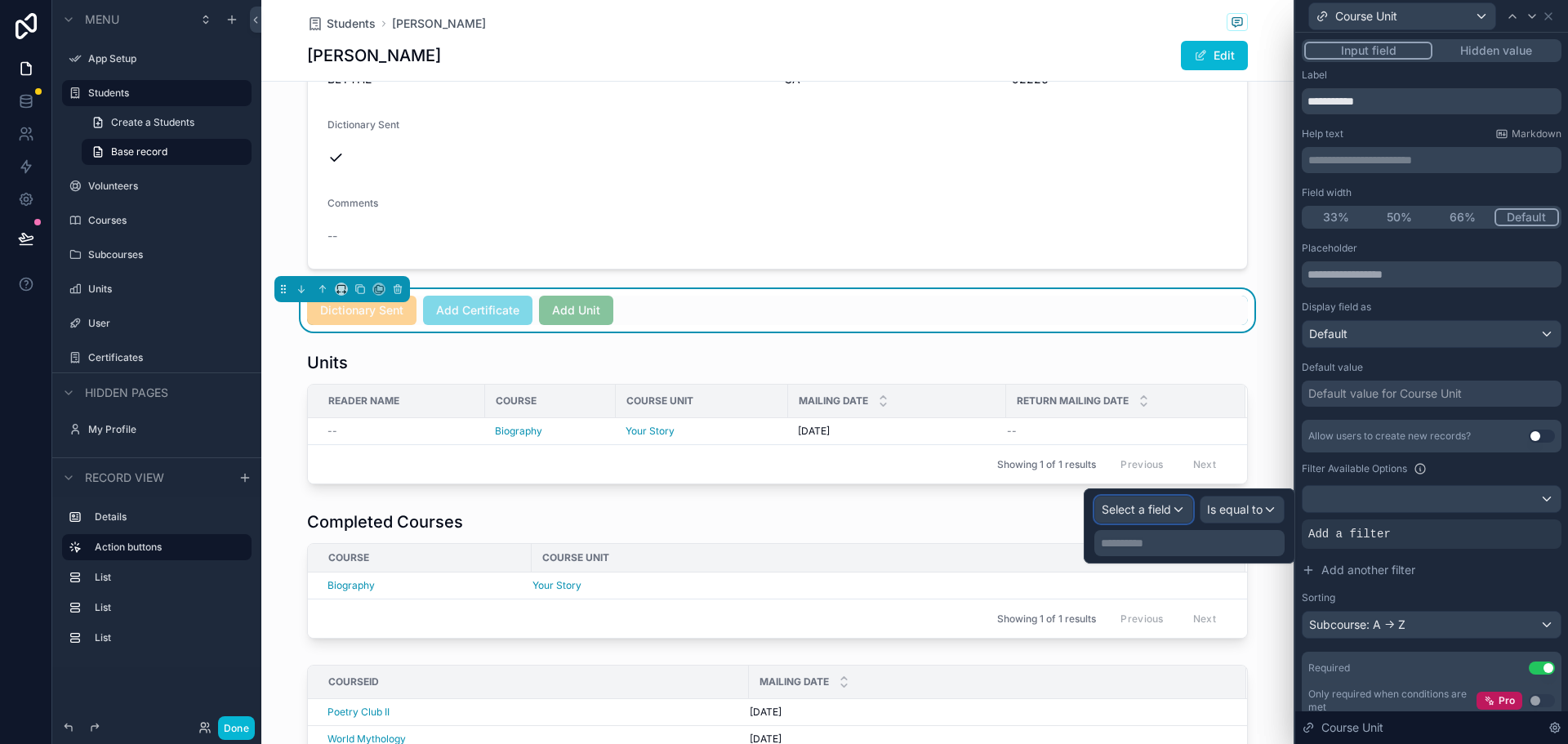
click at [1137, 511] on span "Select a field" at bounding box center [1136, 510] width 69 height 14
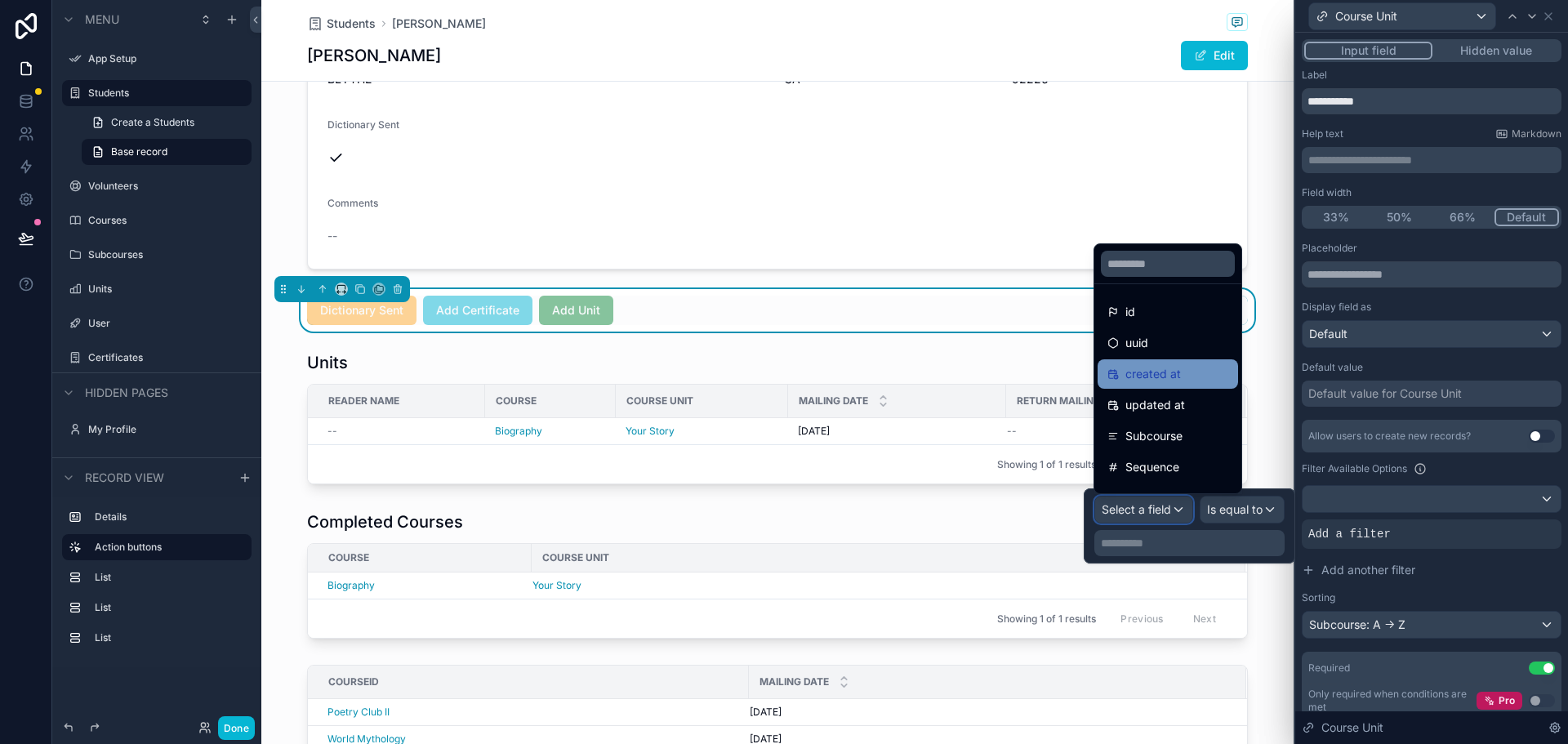
scroll to position [54, 0]
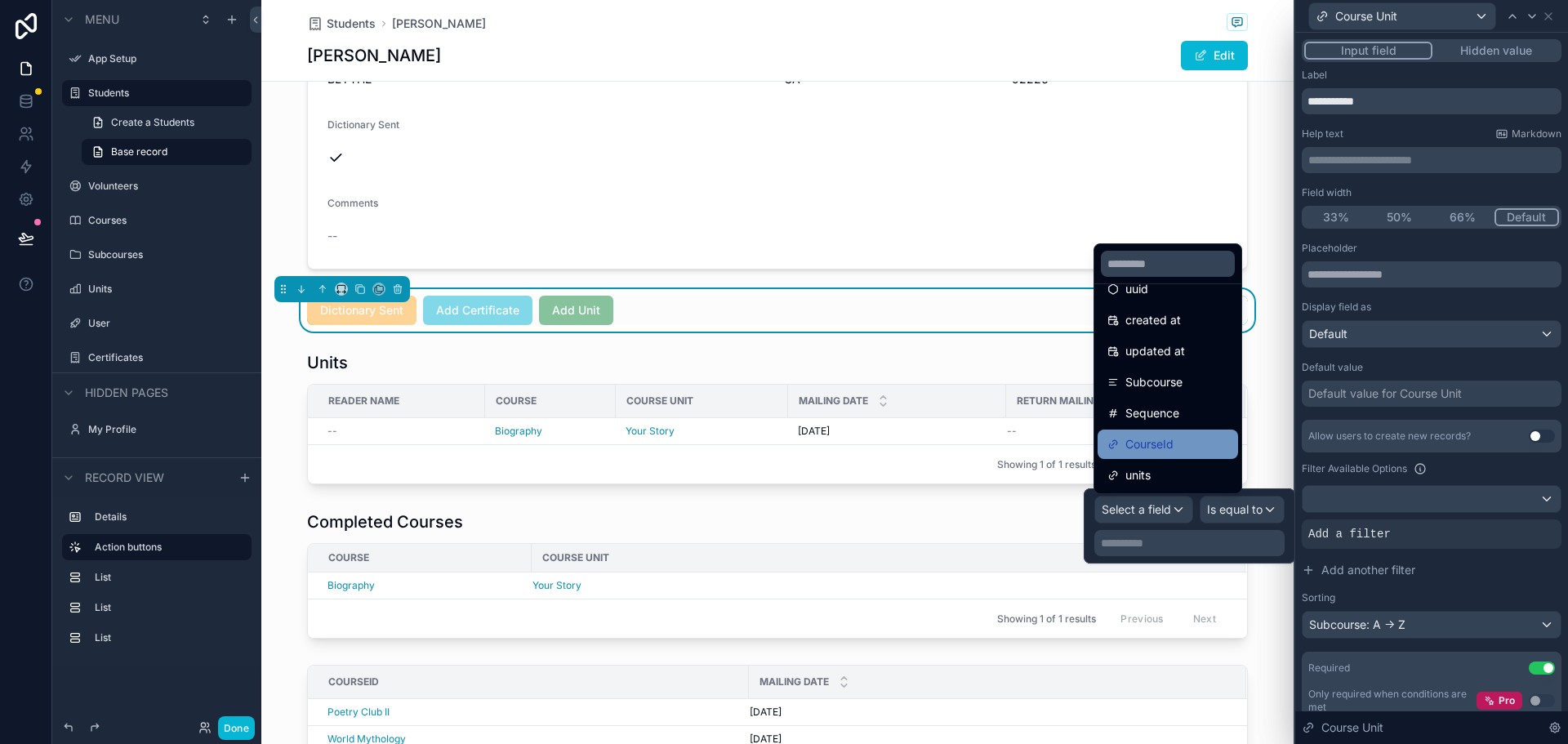
click at [1119, 442] on div "CourseId" at bounding box center [1140, 444] width 66 height 19
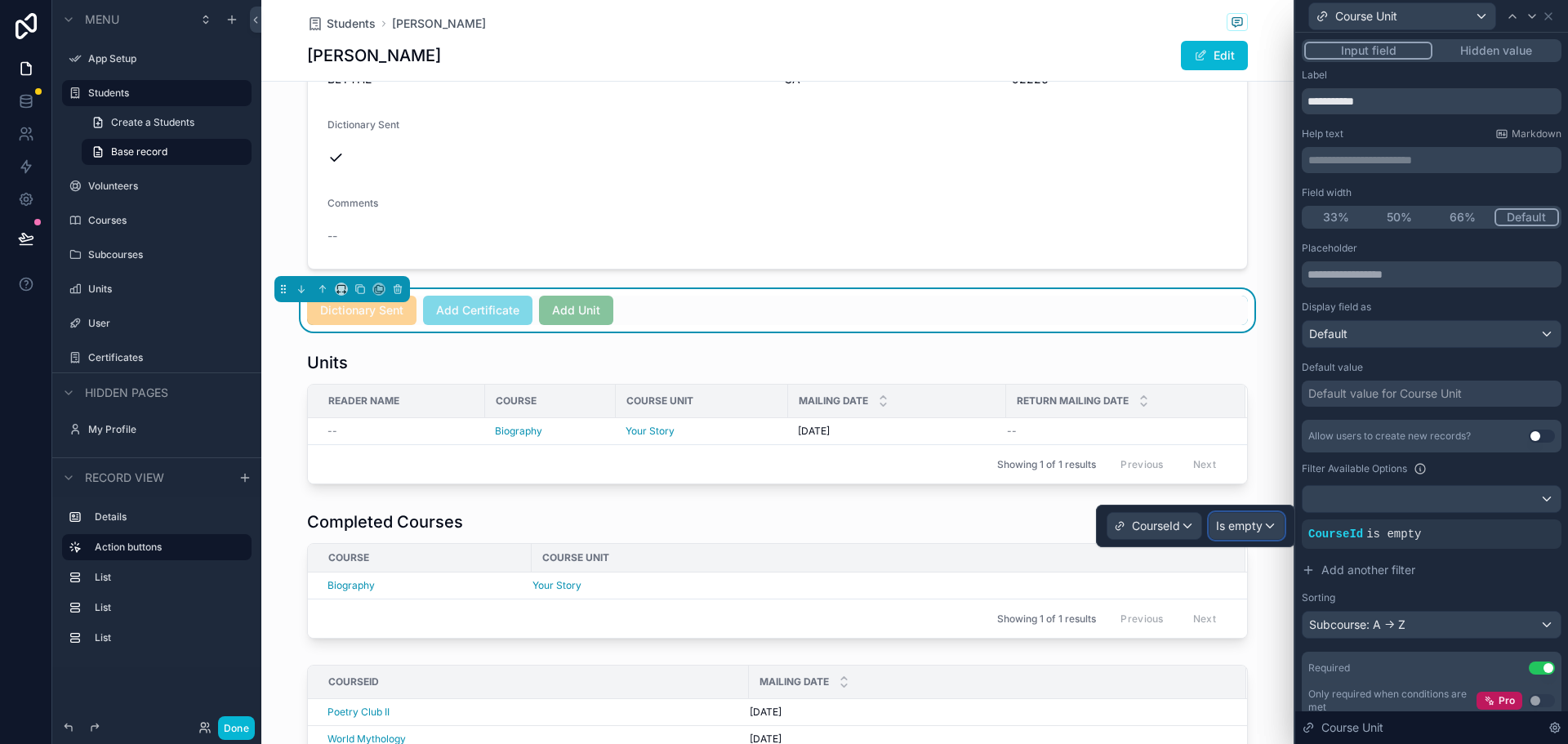
click at [1243, 527] on span "Is empty" at bounding box center [1239, 525] width 47 height 16
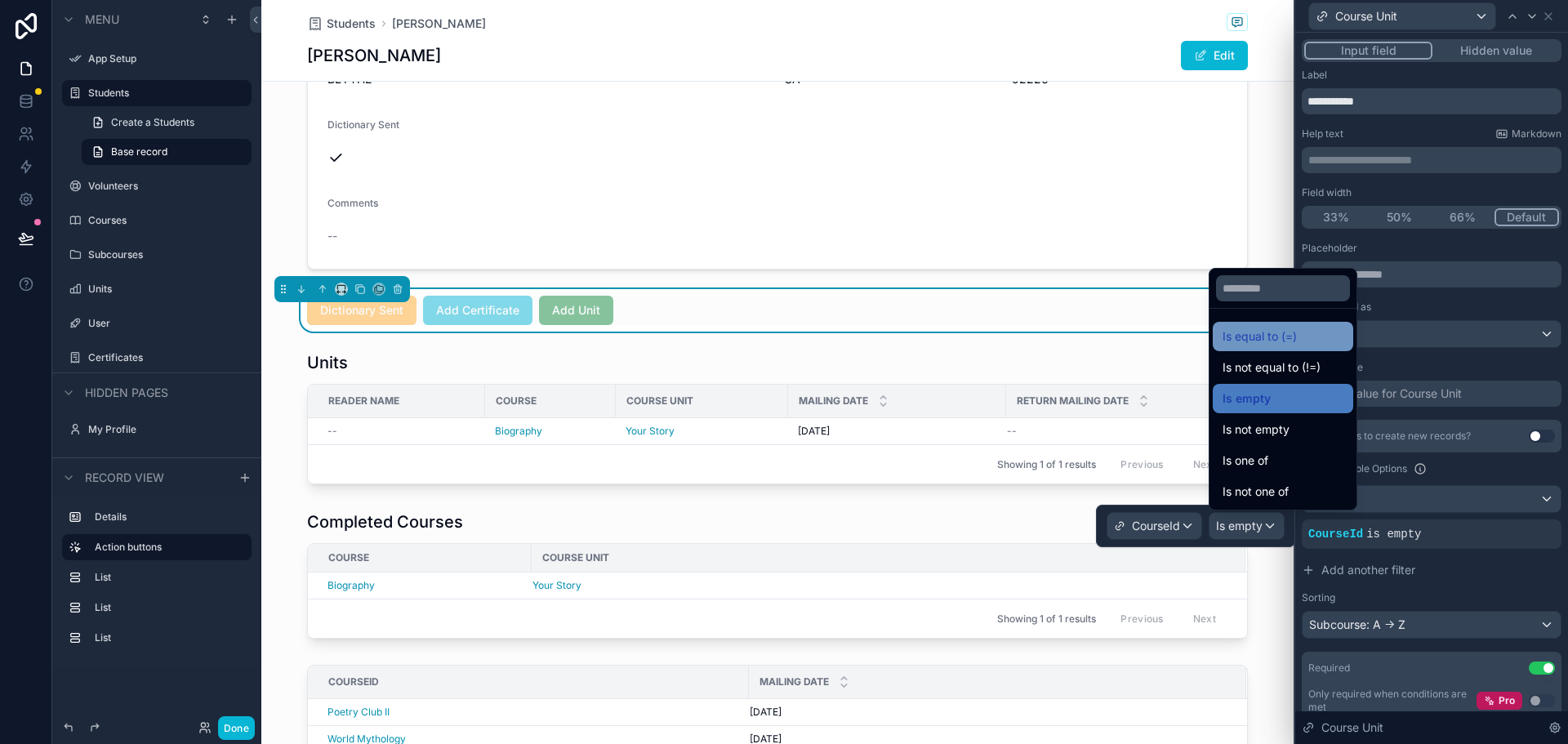
click at [1277, 334] on span "Is equal to (=)" at bounding box center [1259, 336] width 74 height 19
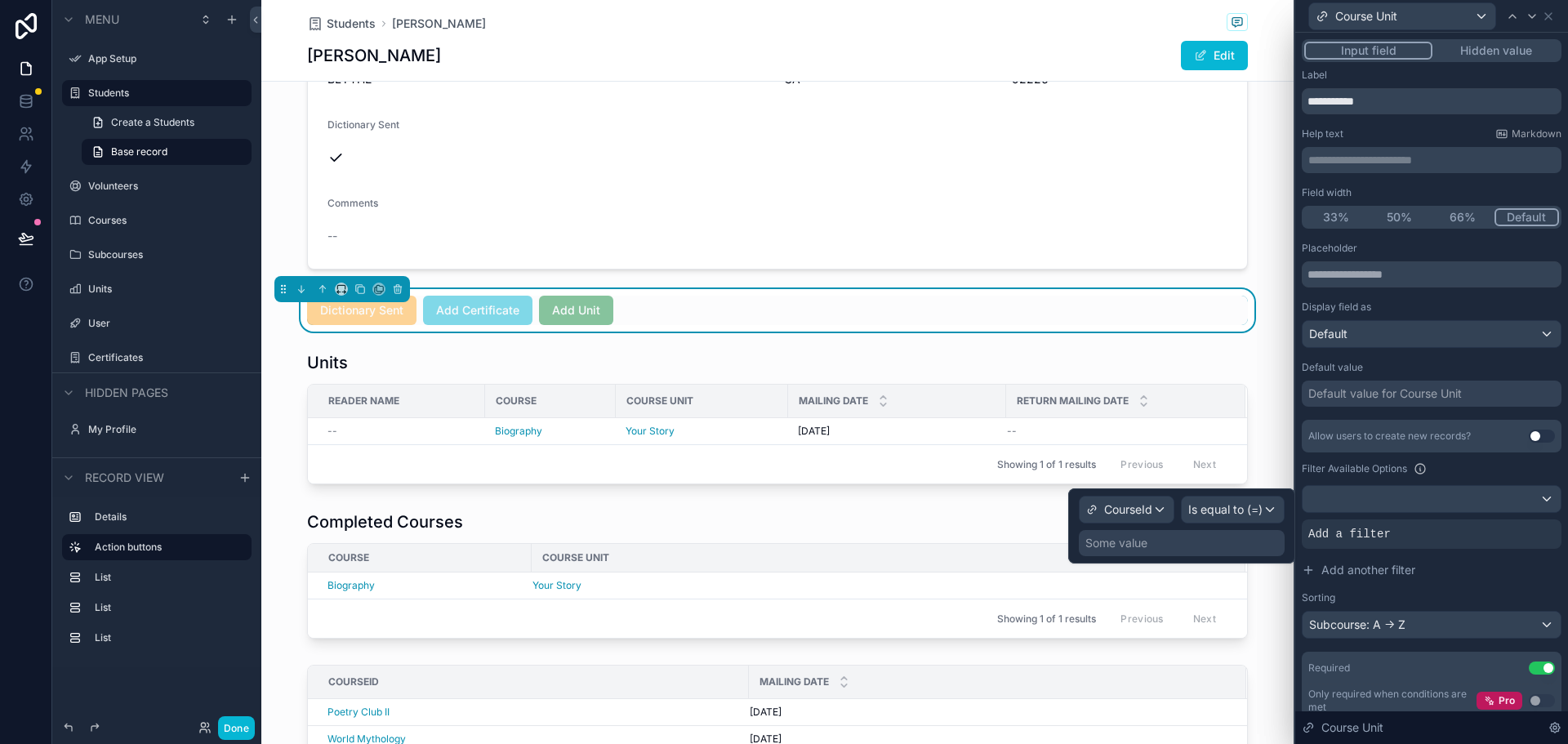
click at [1187, 542] on div "Some value" at bounding box center [1182, 543] width 206 height 27
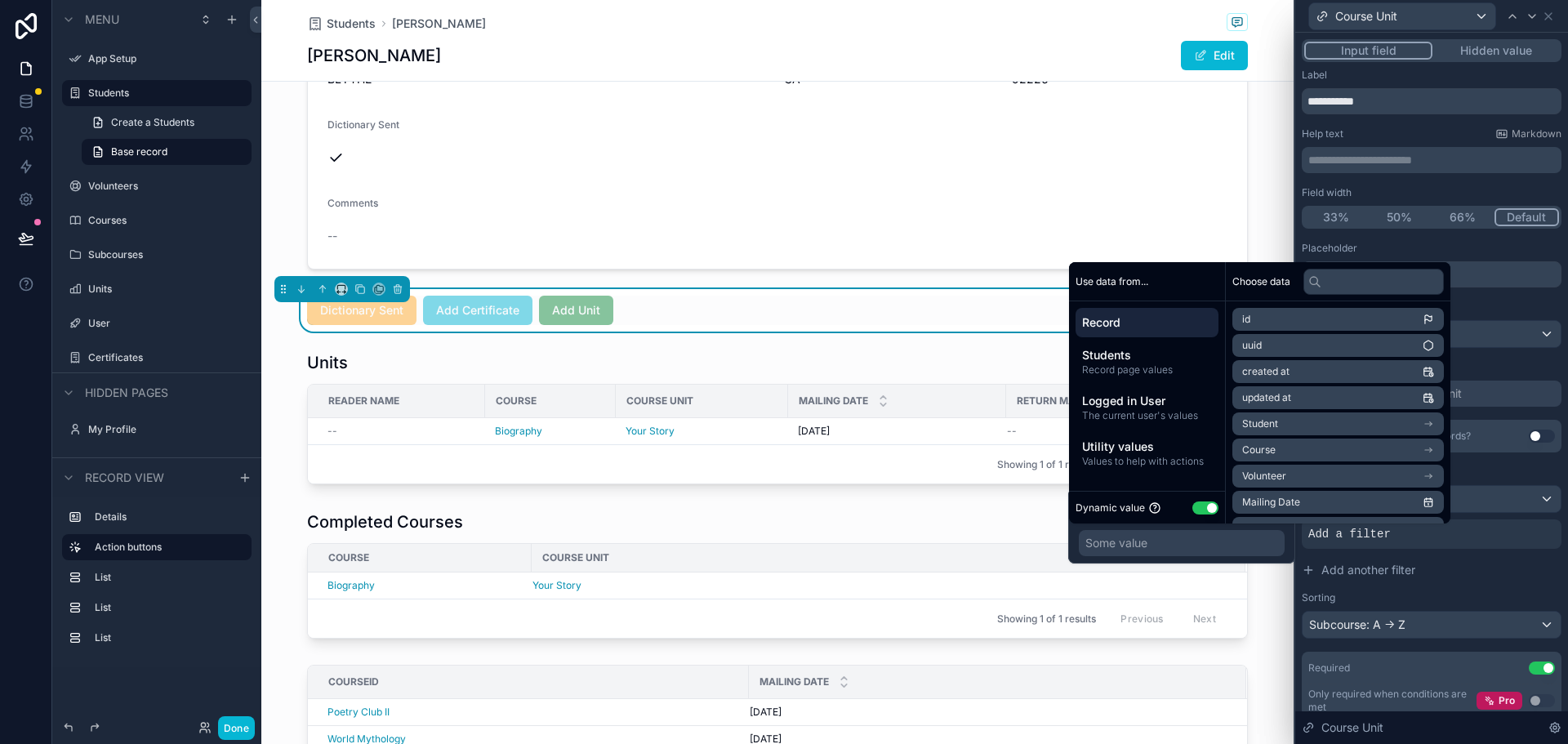
click at [1309, 446] on li "Course" at bounding box center [1337, 450] width 211 height 23
click at [1282, 474] on li "Title" at bounding box center [1337, 479] width 211 height 23
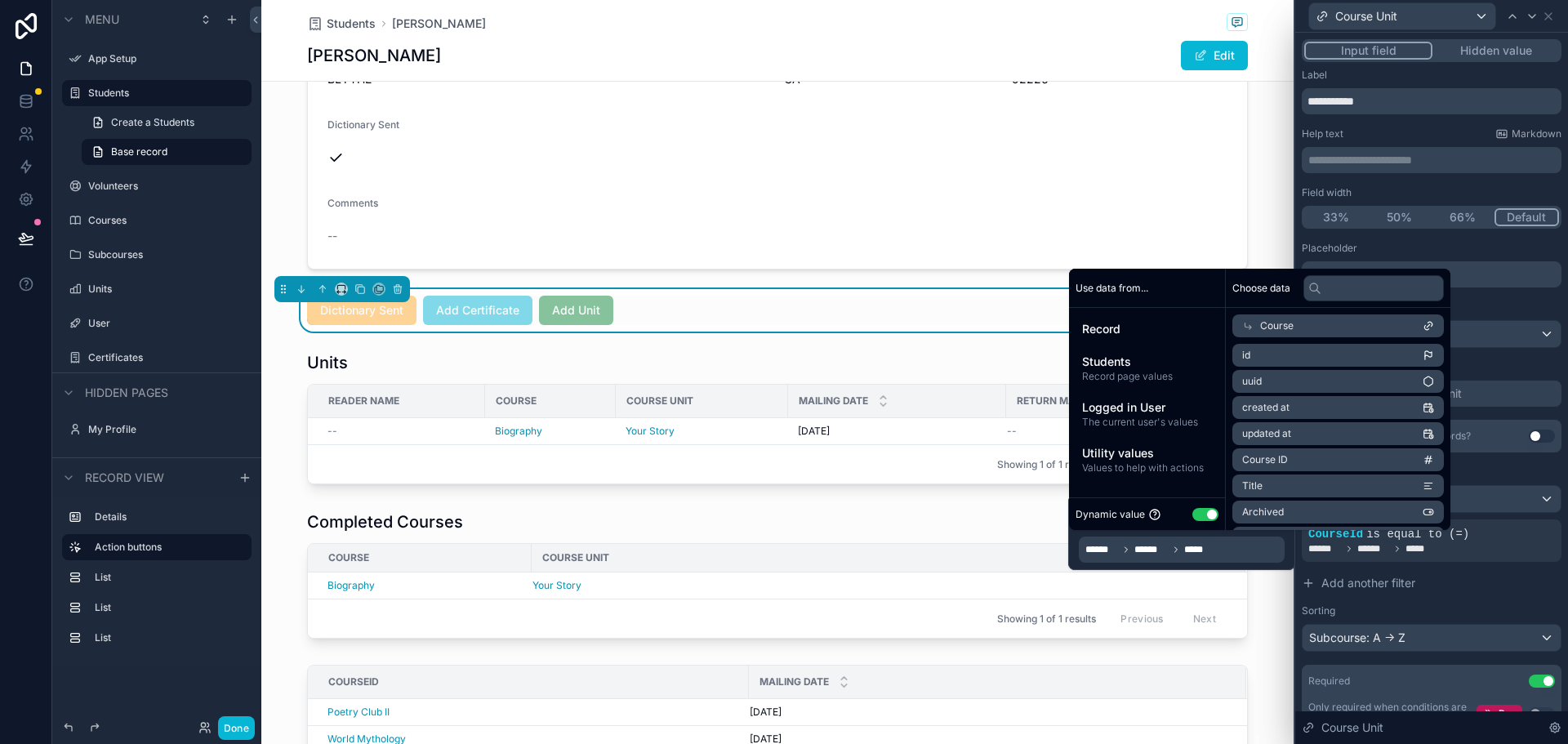
click at [1474, 609] on div "Sorting" at bounding box center [1432, 610] width 260 height 13
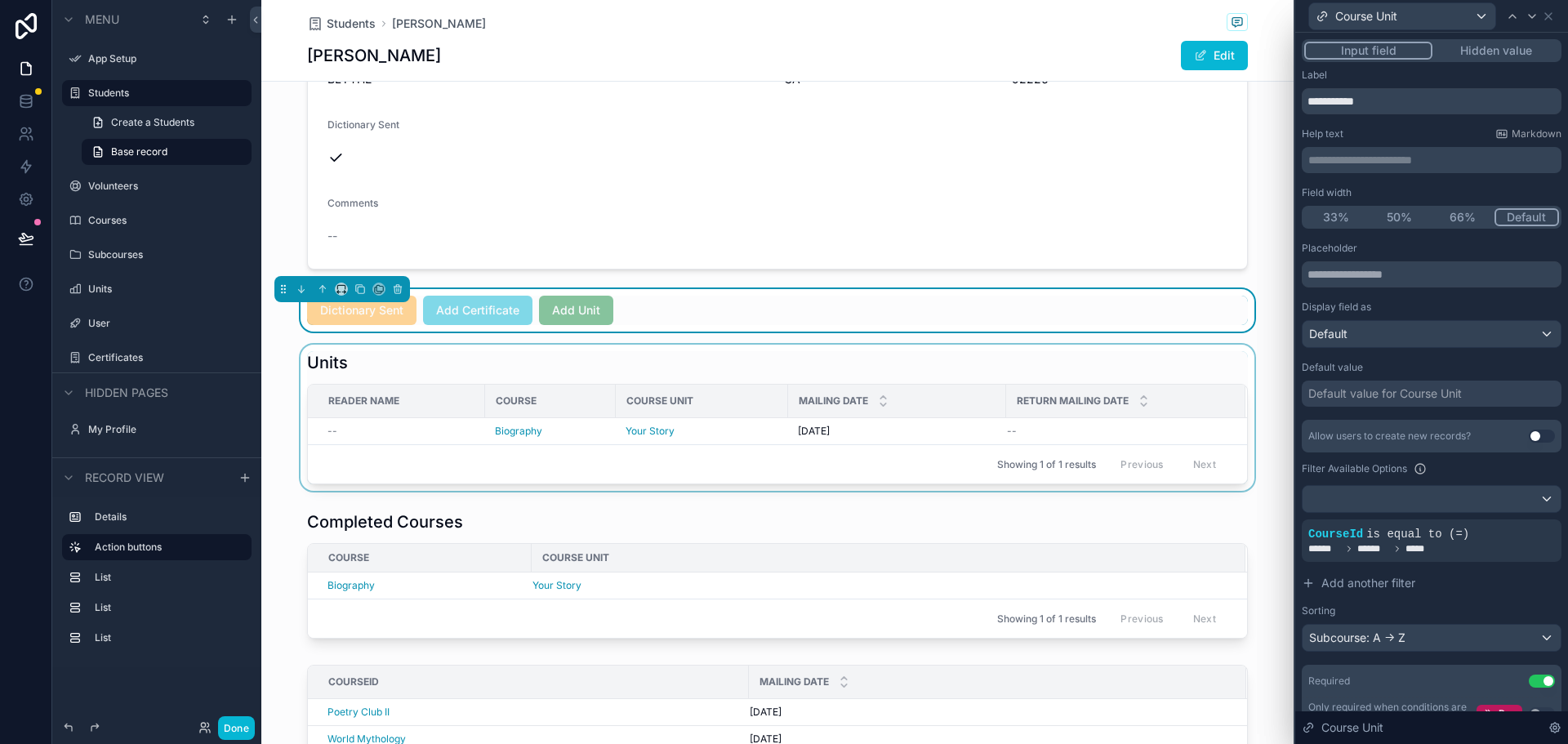
click at [273, 364] on div "scrollable content" at bounding box center [776, 418] width 1032 height 146
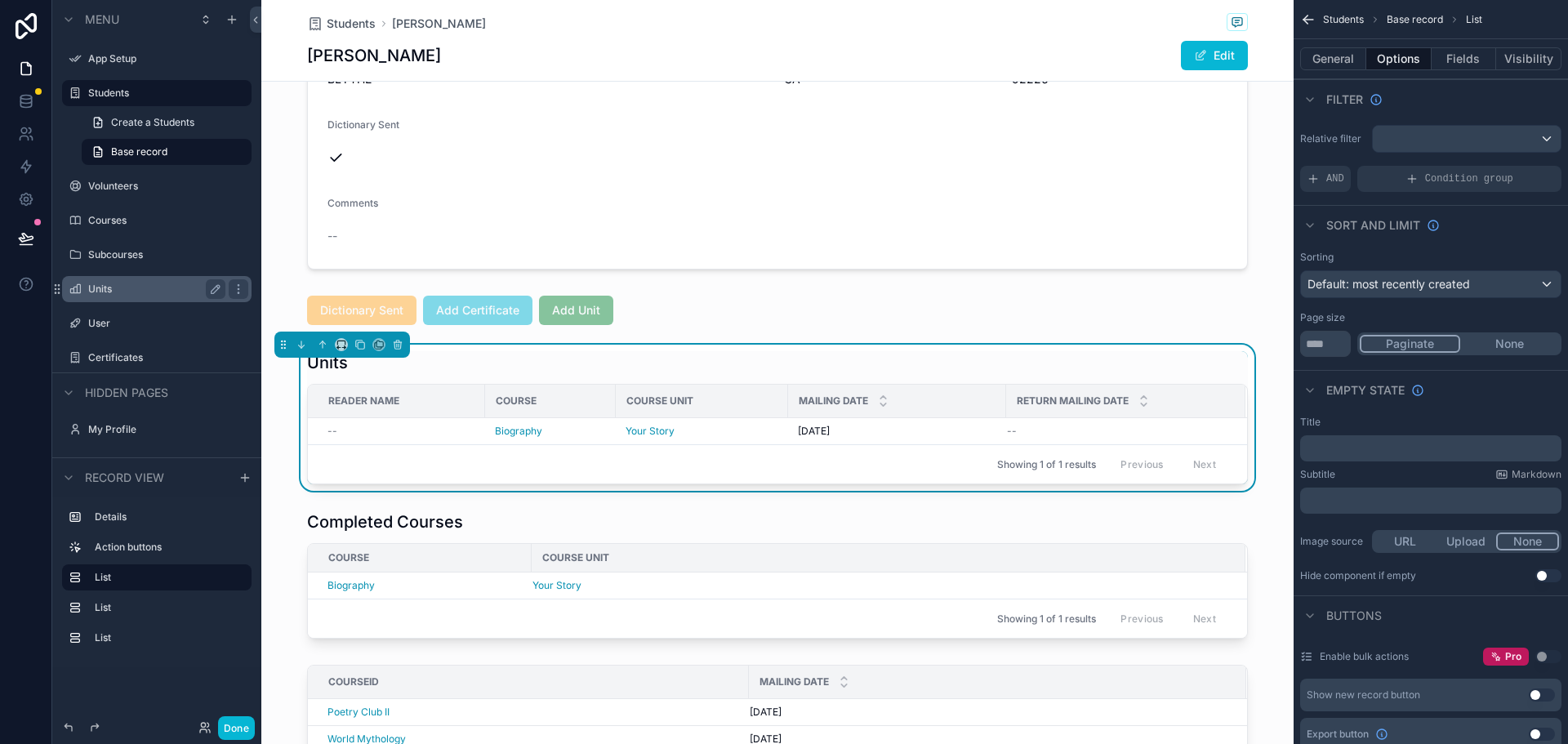
click at [121, 291] on label "Units" at bounding box center [154, 288] width 131 height 13
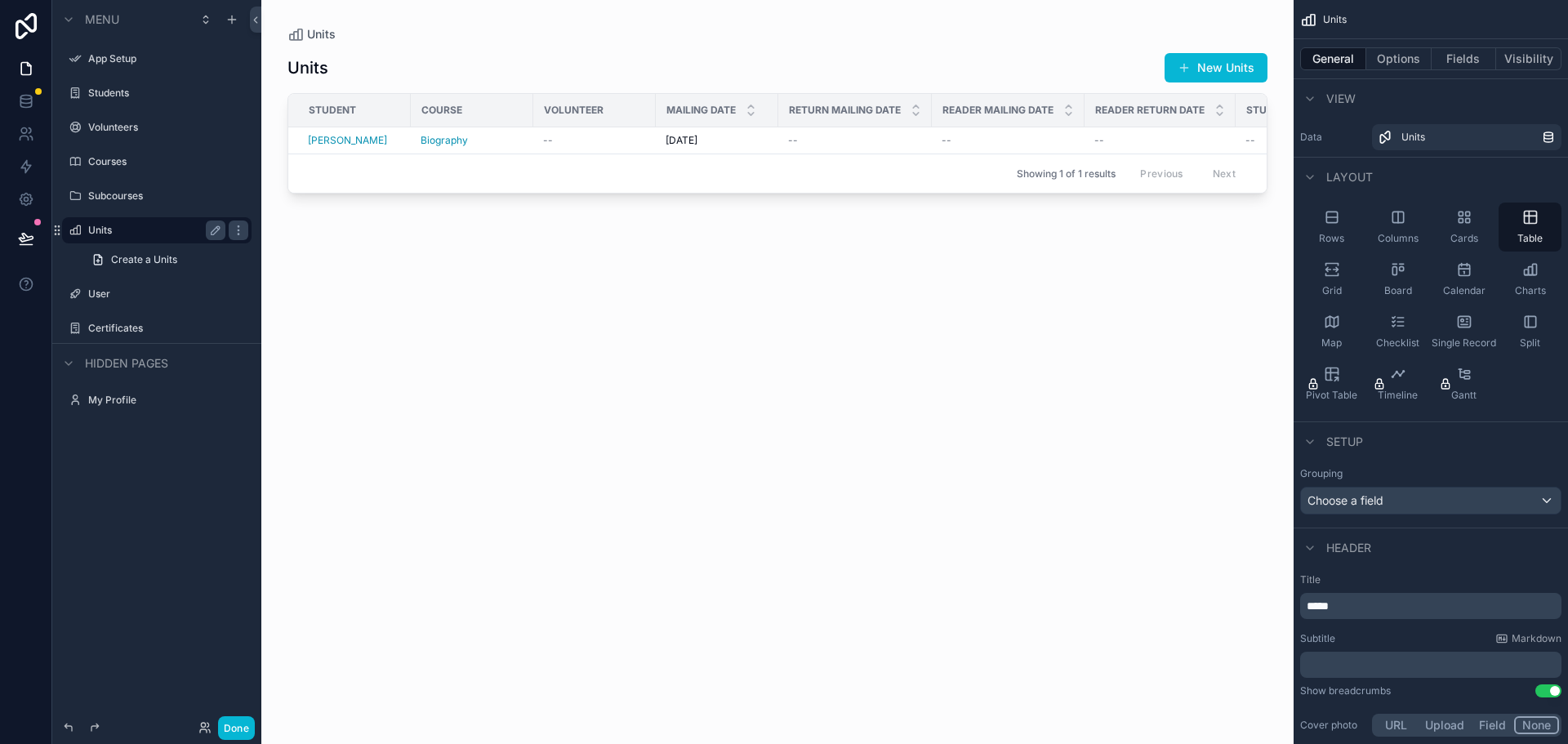
click at [1212, 65] on div "scrollable content" at bounding box center [776, 362] width 1032 height 725
click at [1205, 61] on button "New Units" at bounding box center [1216, 67] width 103 height 29
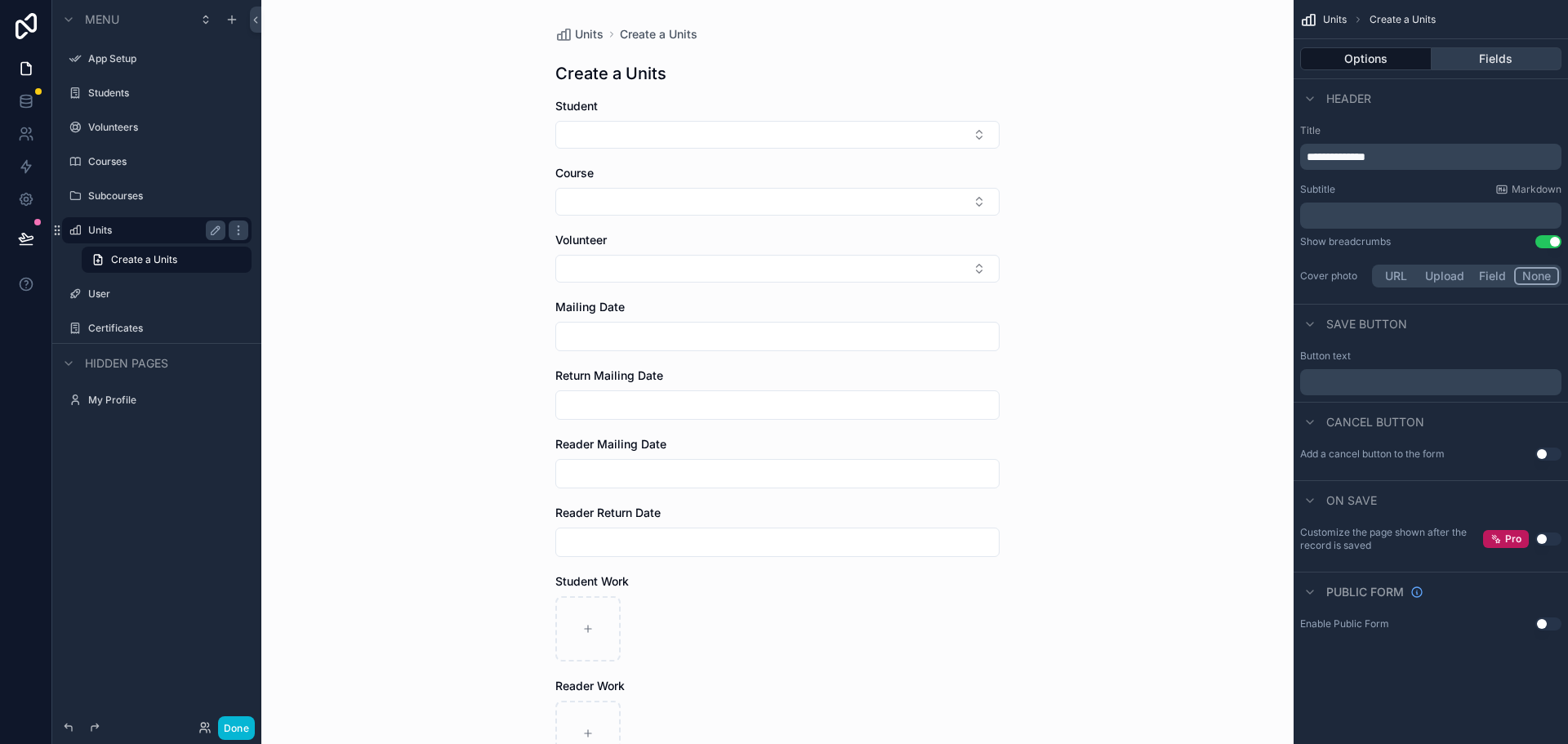
click at [1470, 61] on button "Fields" at bounding box center [1497, 59] width 131 height 23
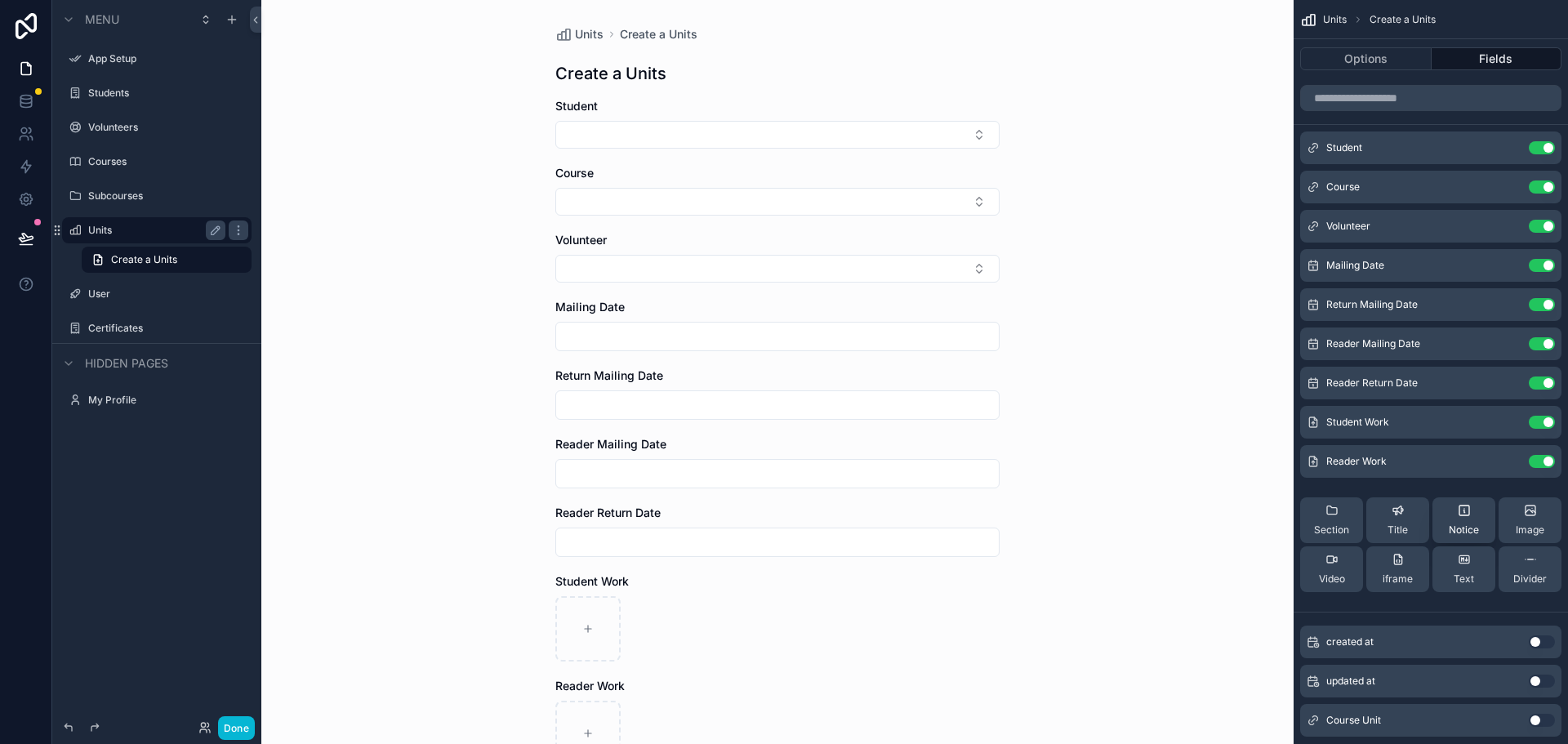
scroll to position [38, 0]
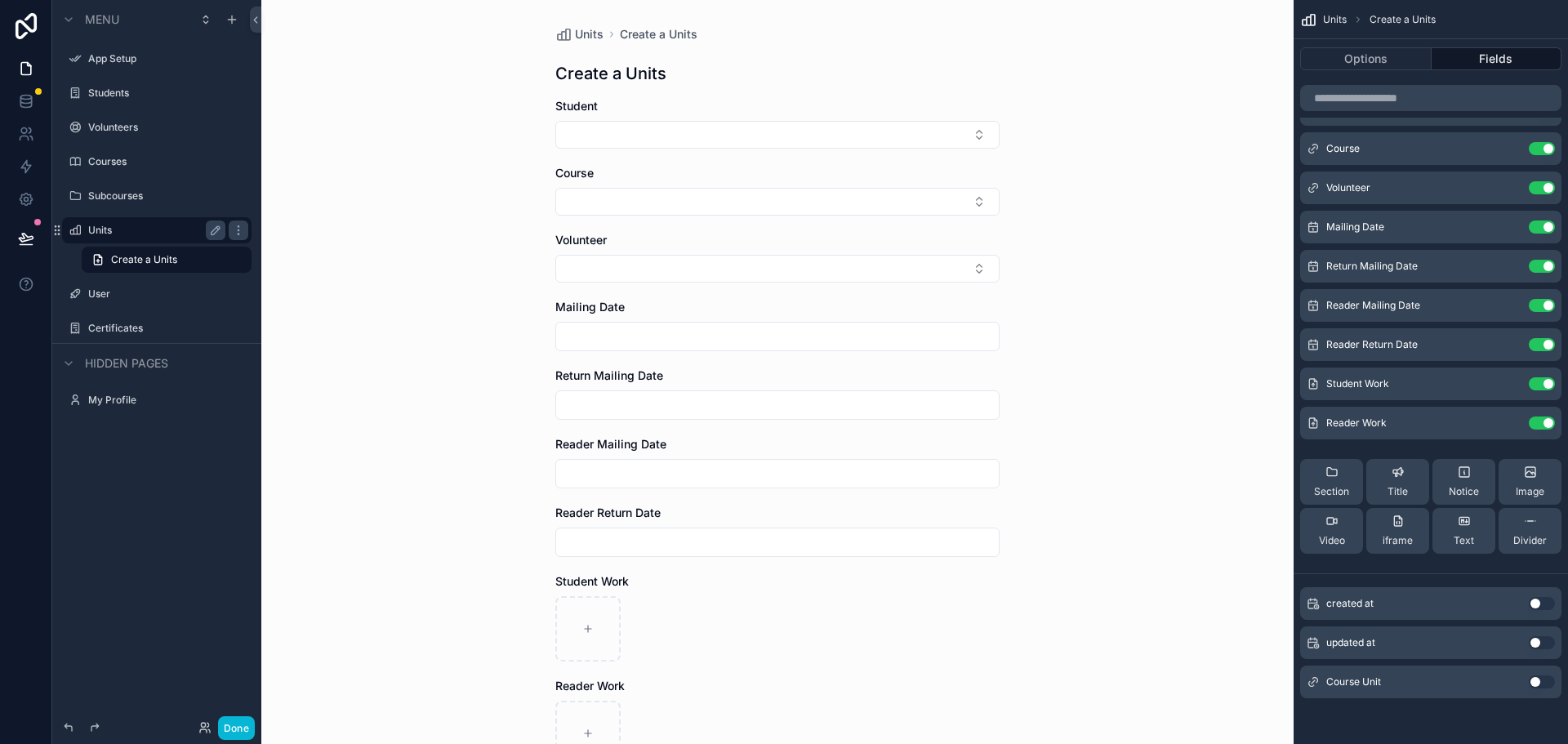
click at [1540, 684] on button "Use setting" at bounding box center [1541, 682] width 27 height 13
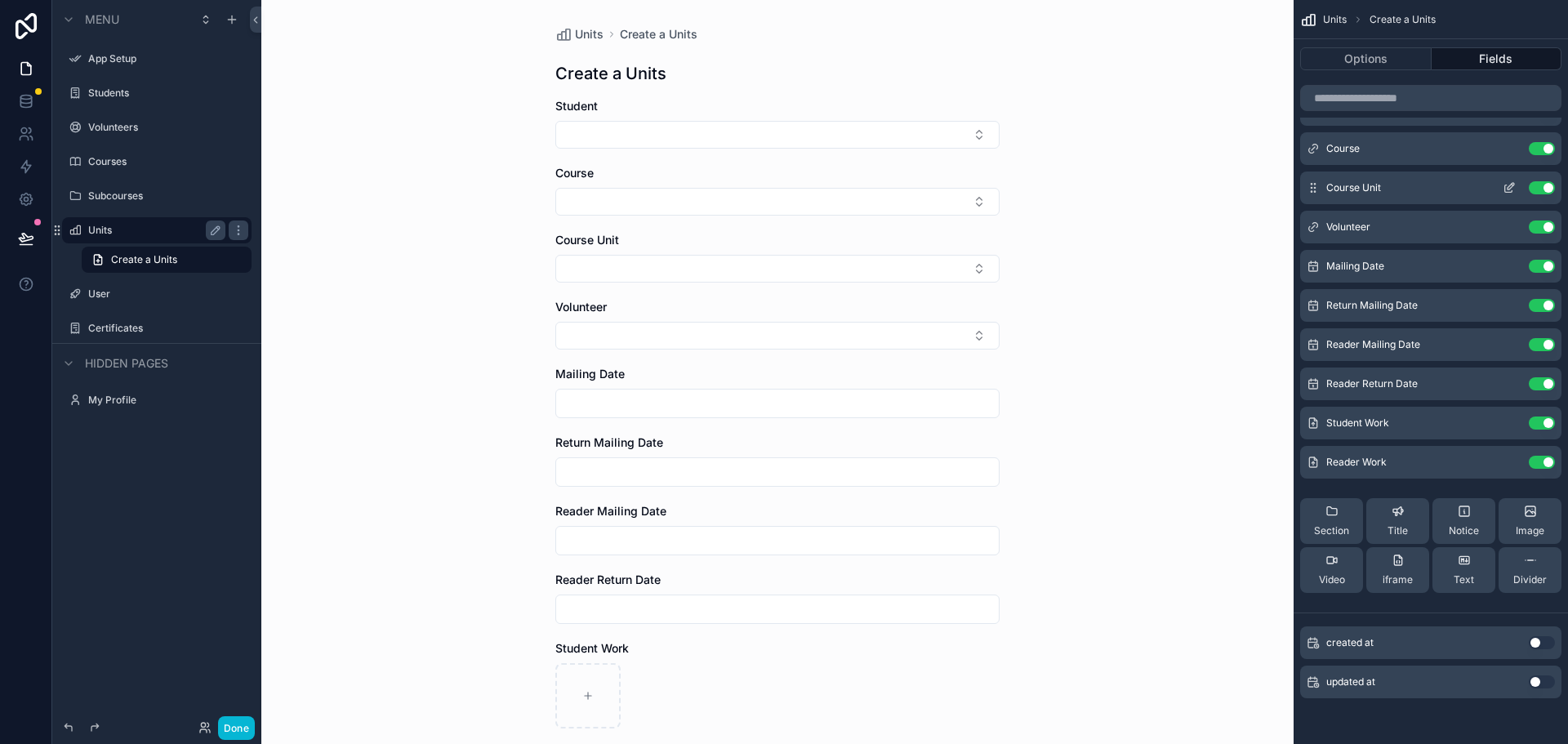
click at [1509, 190] on icon "scrollable content" at bounding box center [1509, 188] width 13 height 13
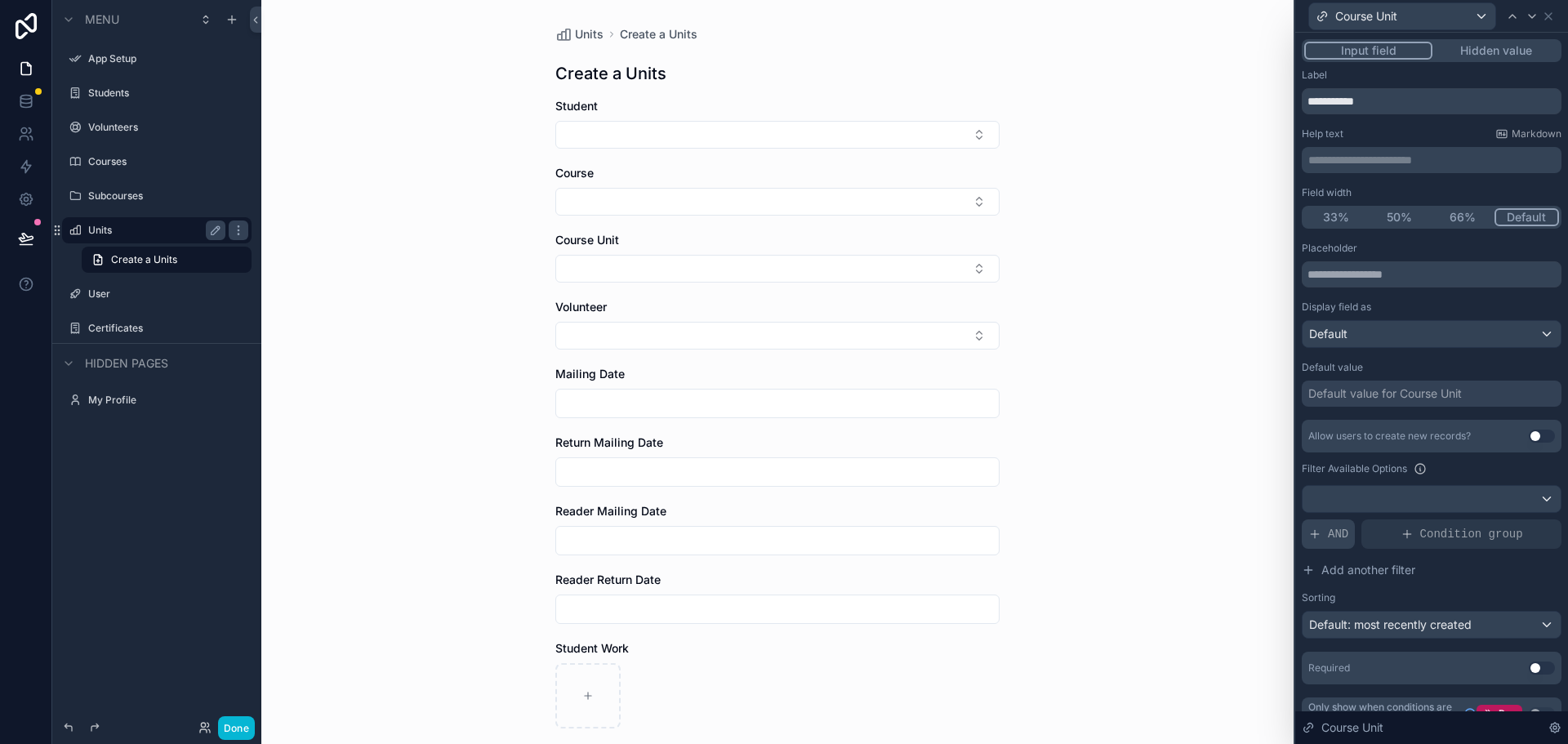
click at [1342, 532] on span "AND" at bounding box center [1337, 534] width 20 height 16
click at [1519, 522] on icon at bounding box center [1522, 519] width 5 height 5
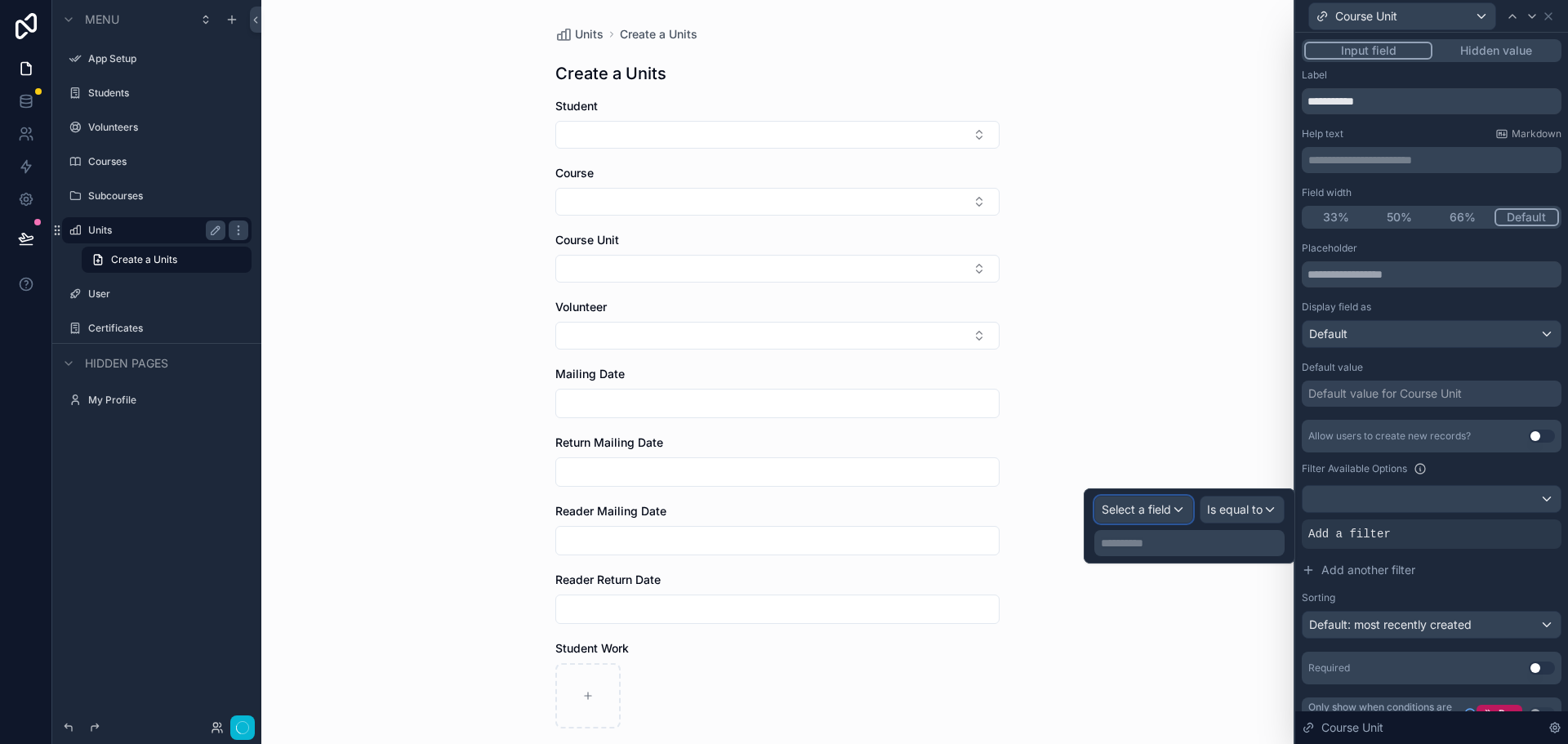
click at [1153, 508] on span "Select a field" at bounding box center [1136, 510] width 69 height 14
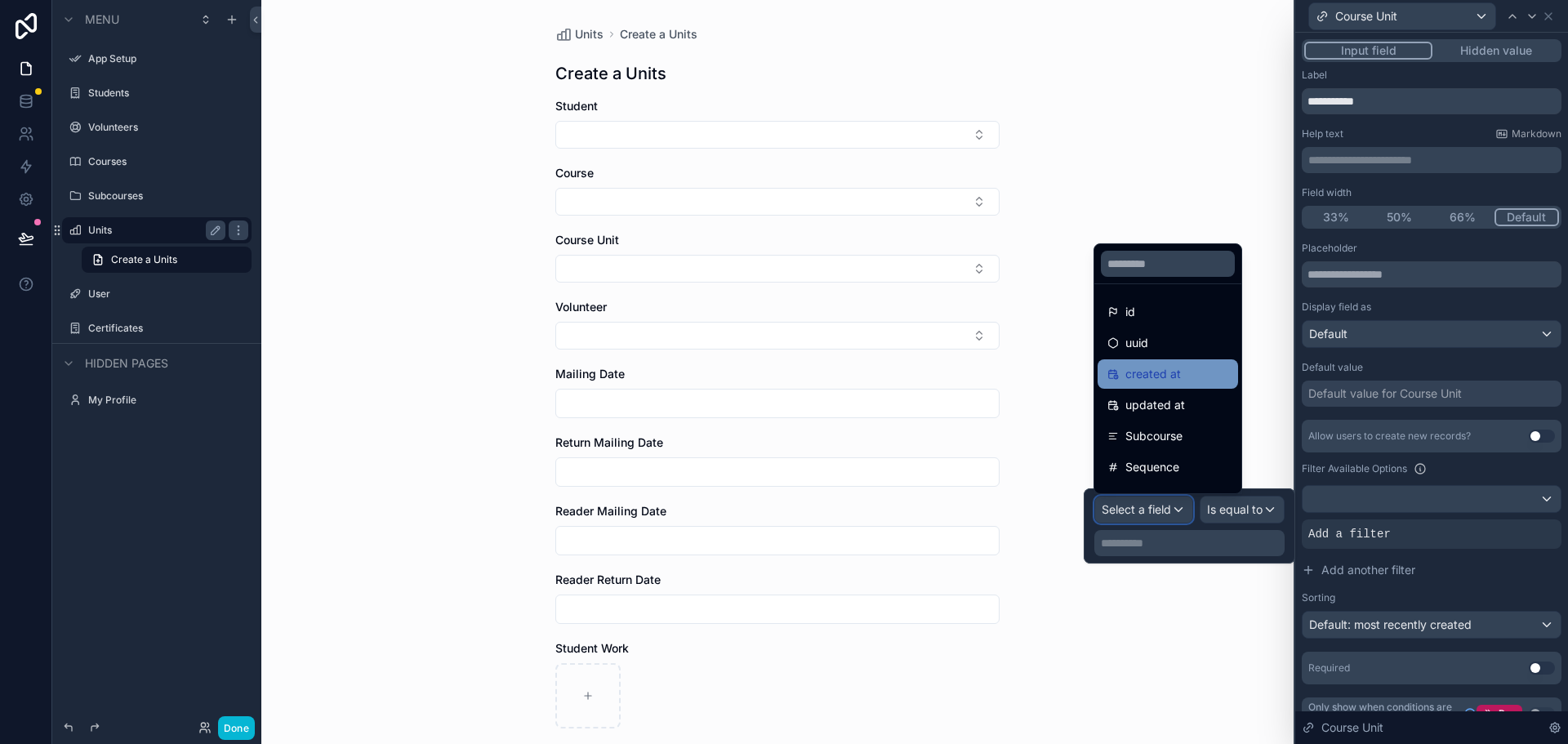
scroll to position [54, 0]
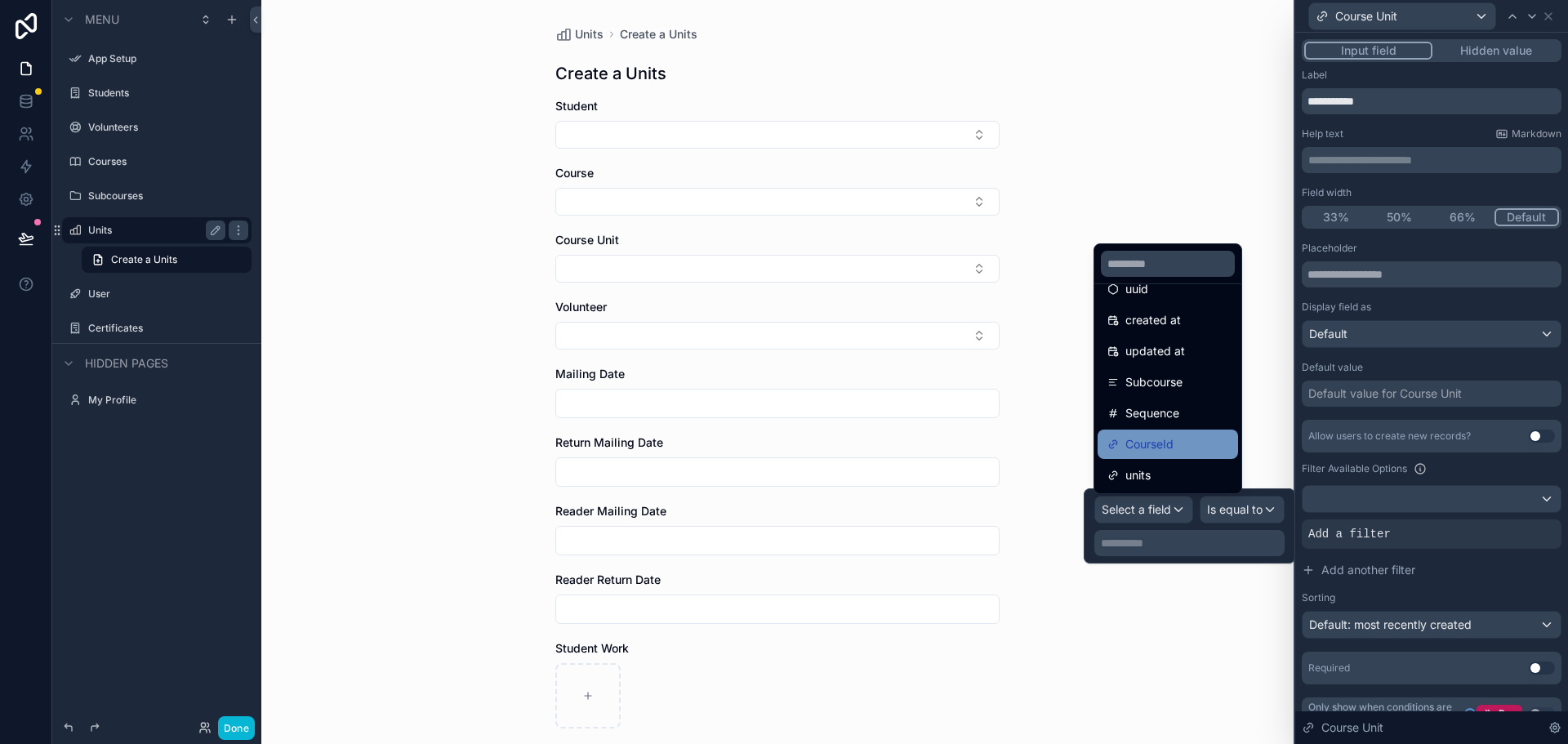
click at [1145, 442] on span "CourseId" at bounding box center [1149, 444] width 48 height 19
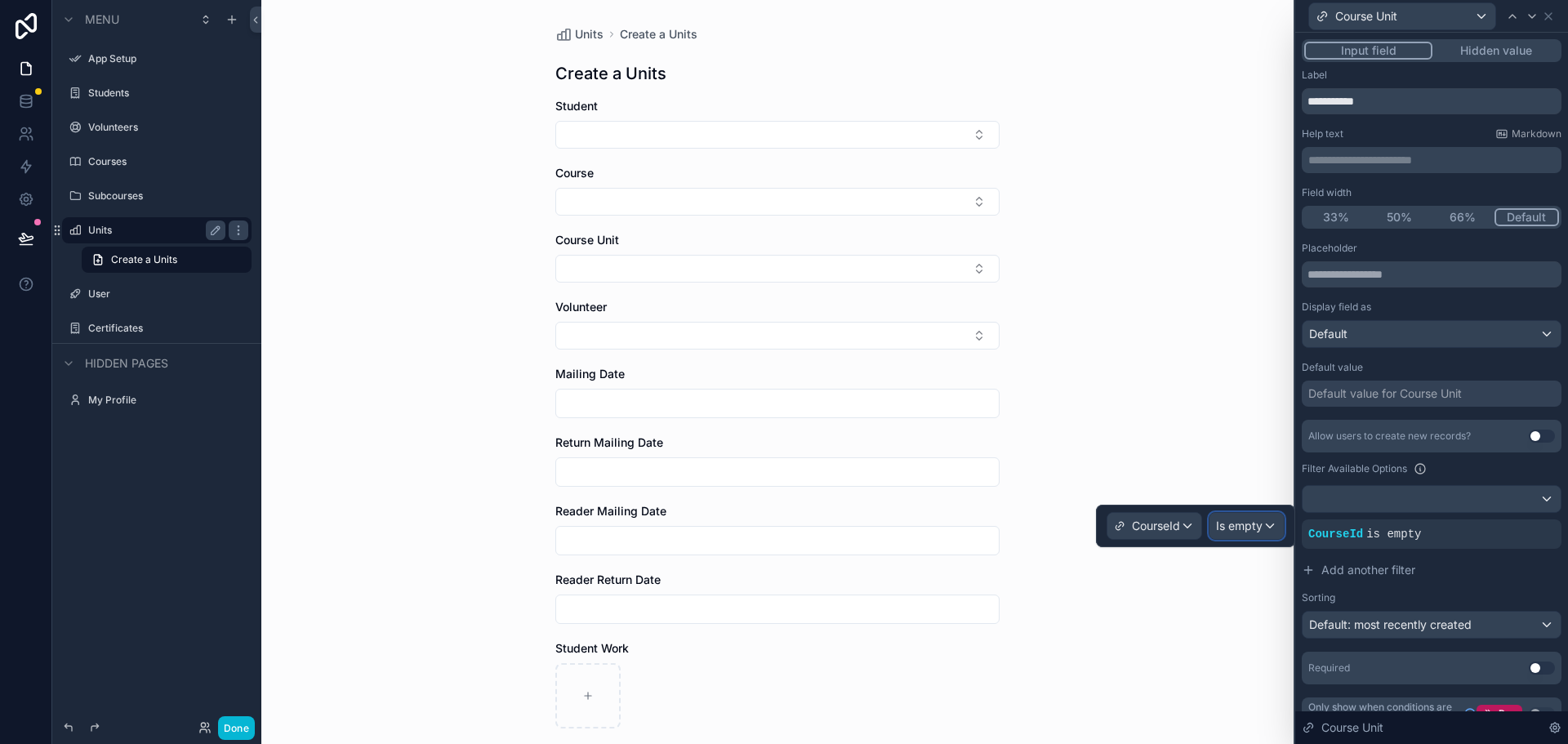
click at [1233, 529] on span "Is empty" at bounding box center [1239, 525] width 47 height 16
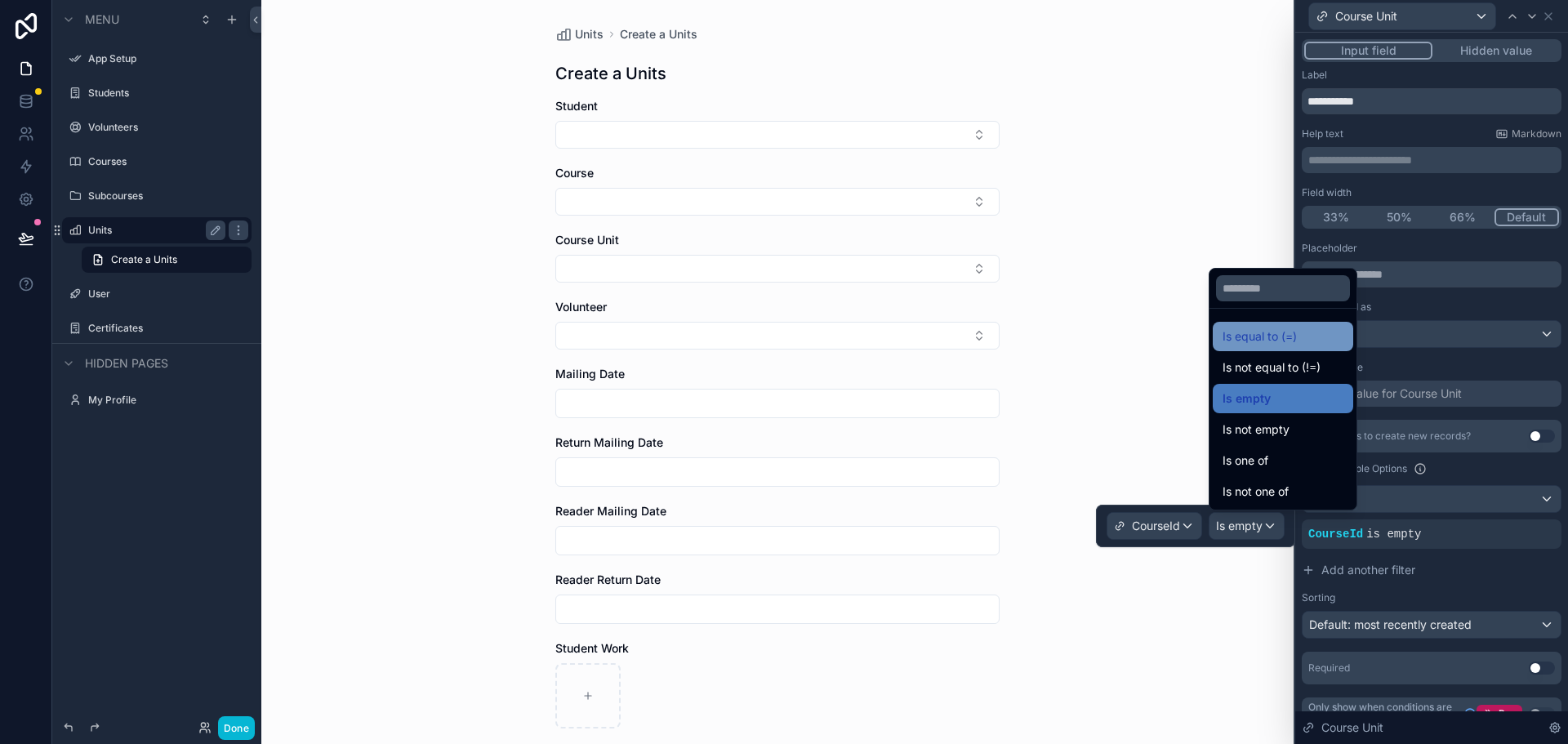
click at [1251, 336] on span "Is equal to (=)" at bounding box center [1259, 336] width 74 height 19
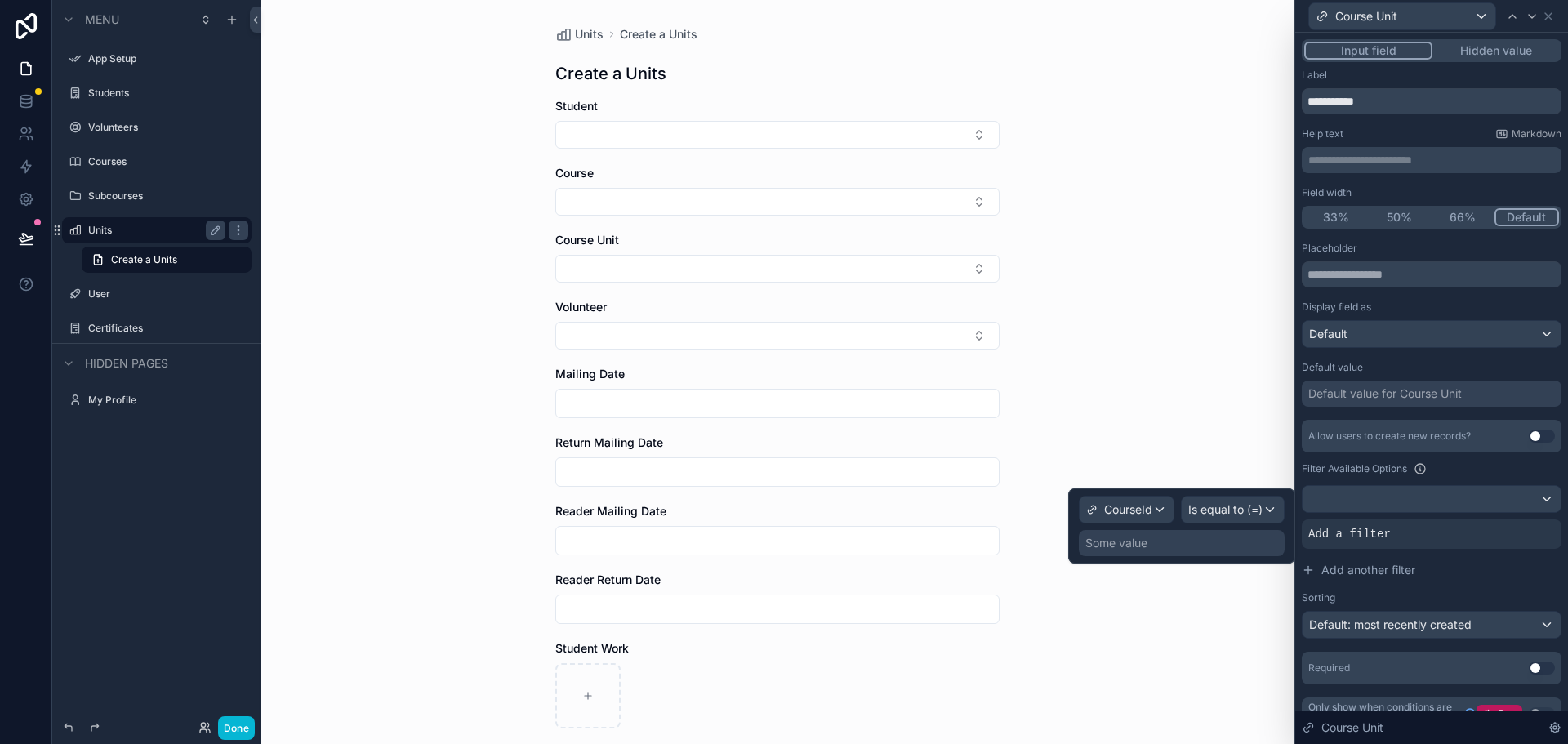
click at [1176, 541] on div "Some value" at bounding box center [1182, 543] width 206 height 27
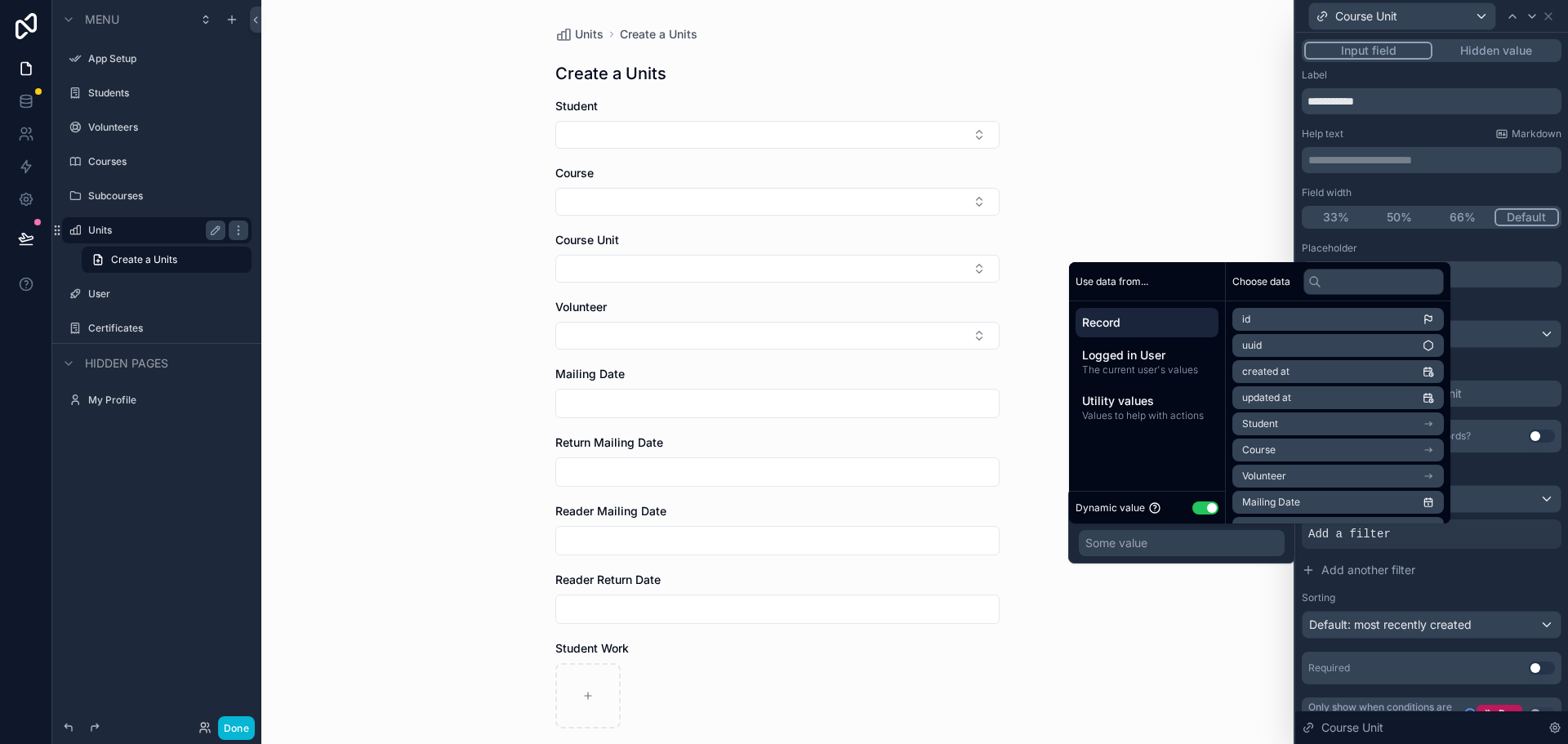
click at [1335, 450] on li "Course" at bounding box center [1337, 450] width 211 height 23
click at [1303, 479] on li "Title" at bounding box center [1337, 479] width 211 height 23
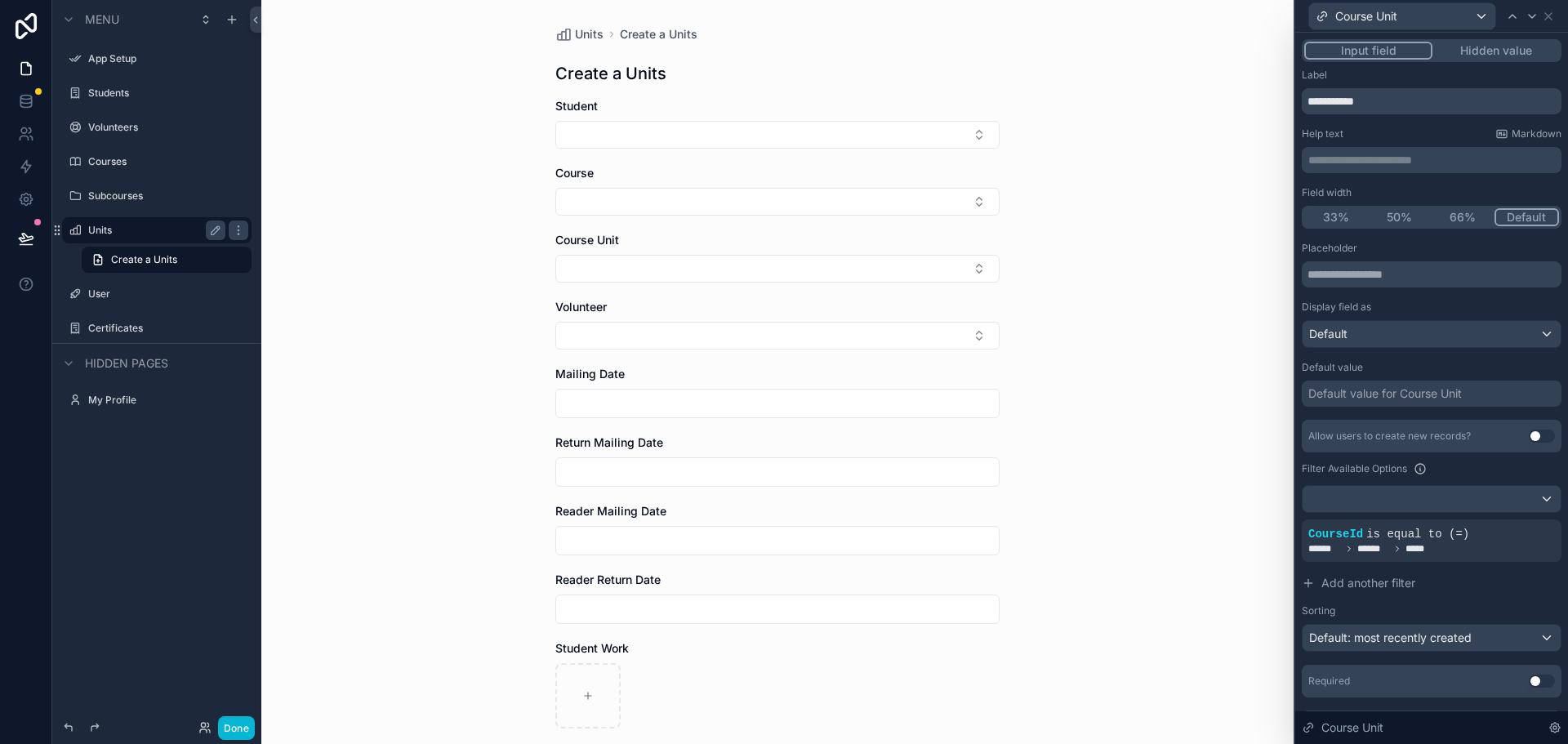
click at [1193, 657] on div "Units Create a Units Create a Units Student Course Course Unit Volunteer Mailin…" at bounding box center [776, 372] width 1032 height 744
click at [1549, 15] on icon at bounding box center [1548, 16] width 13 height 13
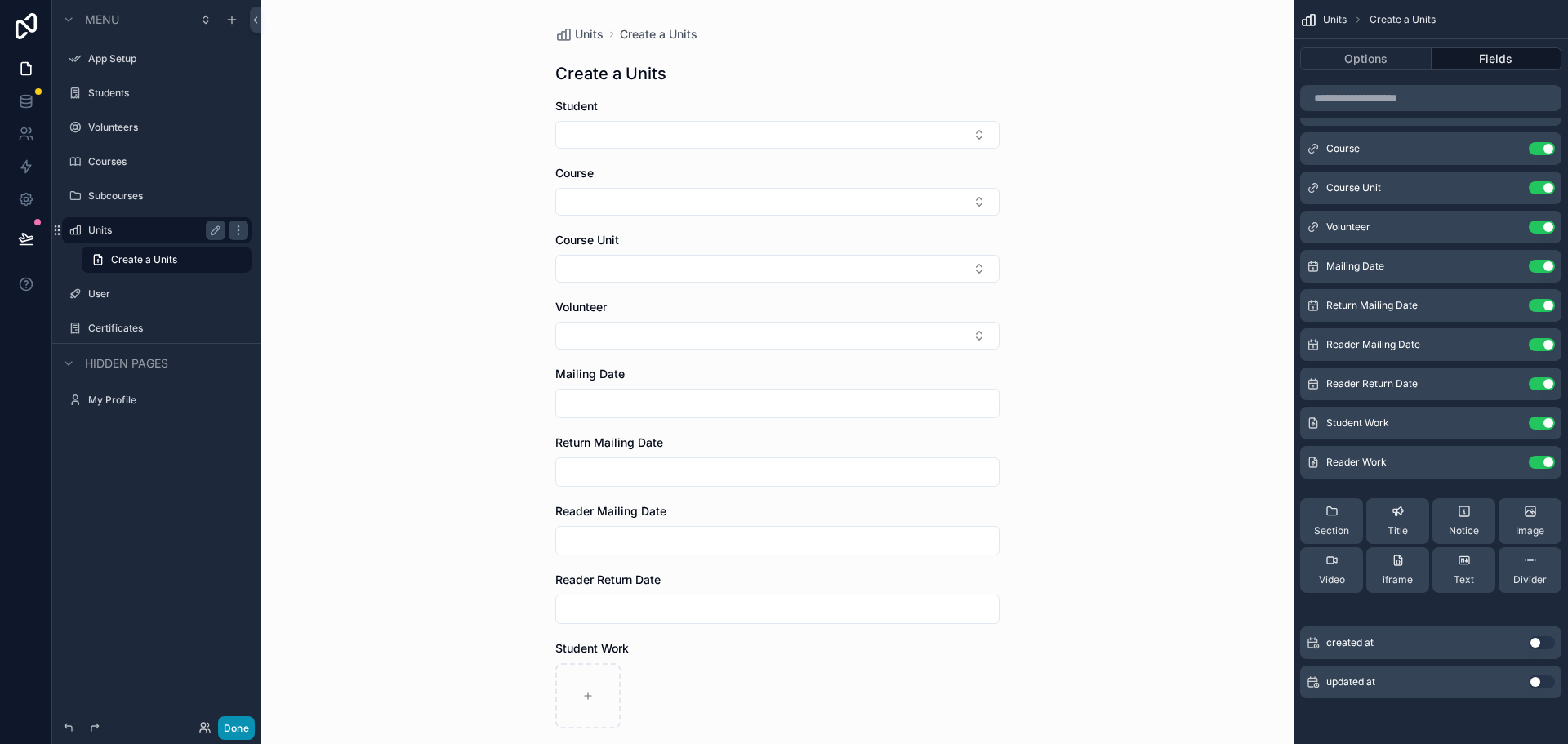
click at [241, 733] on button "Done" at bounding box center [237, 728] width 37 height 24
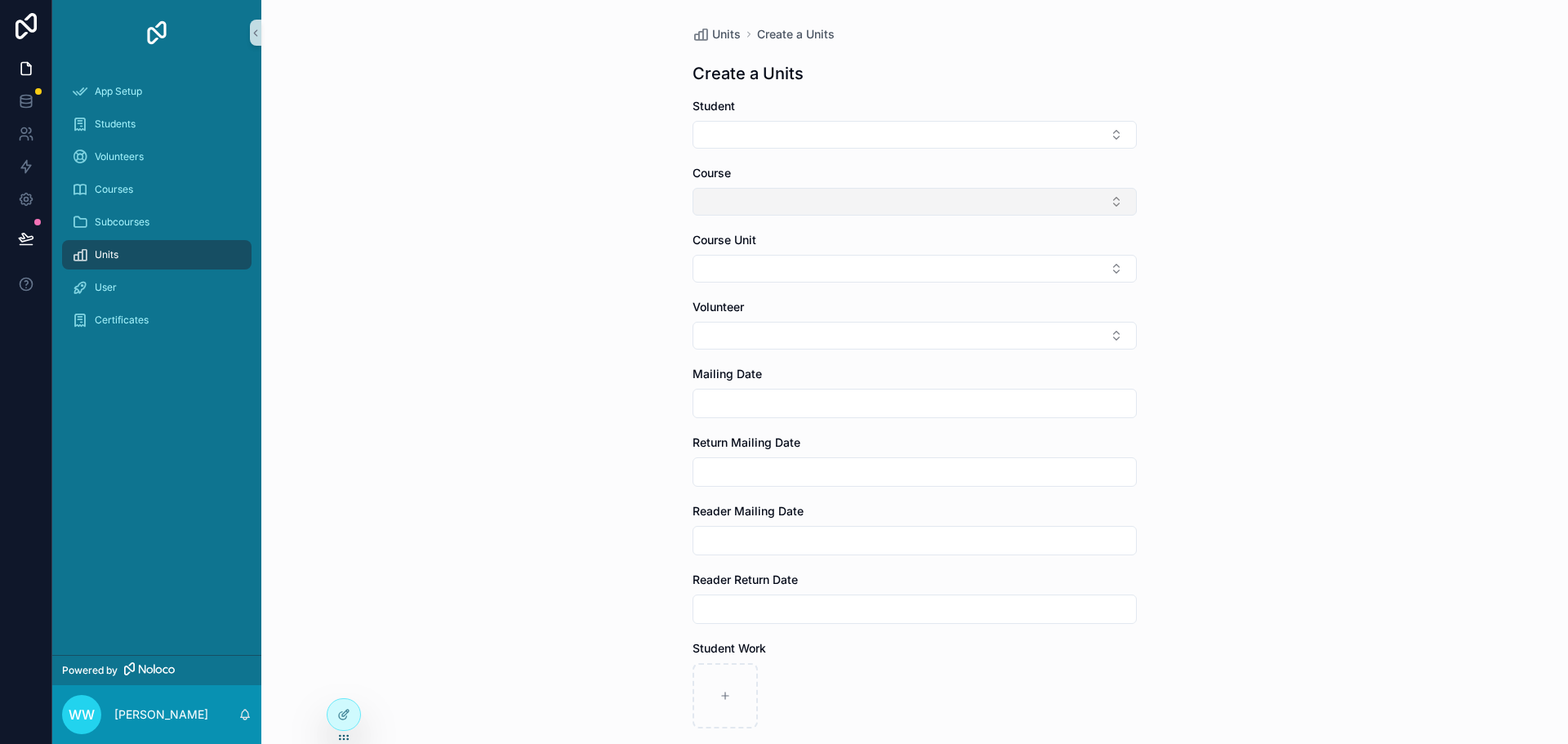
click at [791, 206] on button "Select Button" at bounding box center [914, 201] width 444 height 27
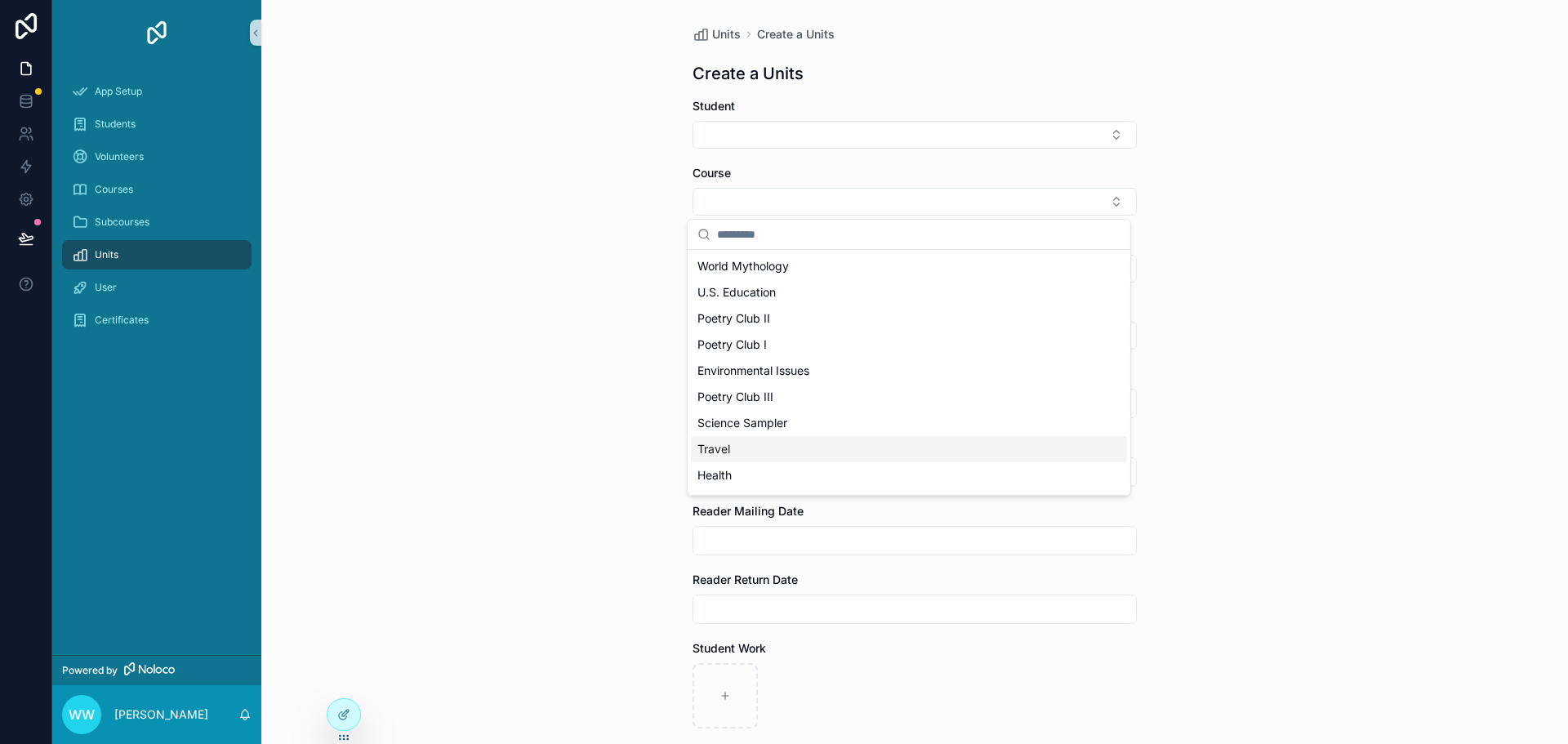
click at [723, 445] on span "Travel" at bounding box center [713, 449] width 33 height 16
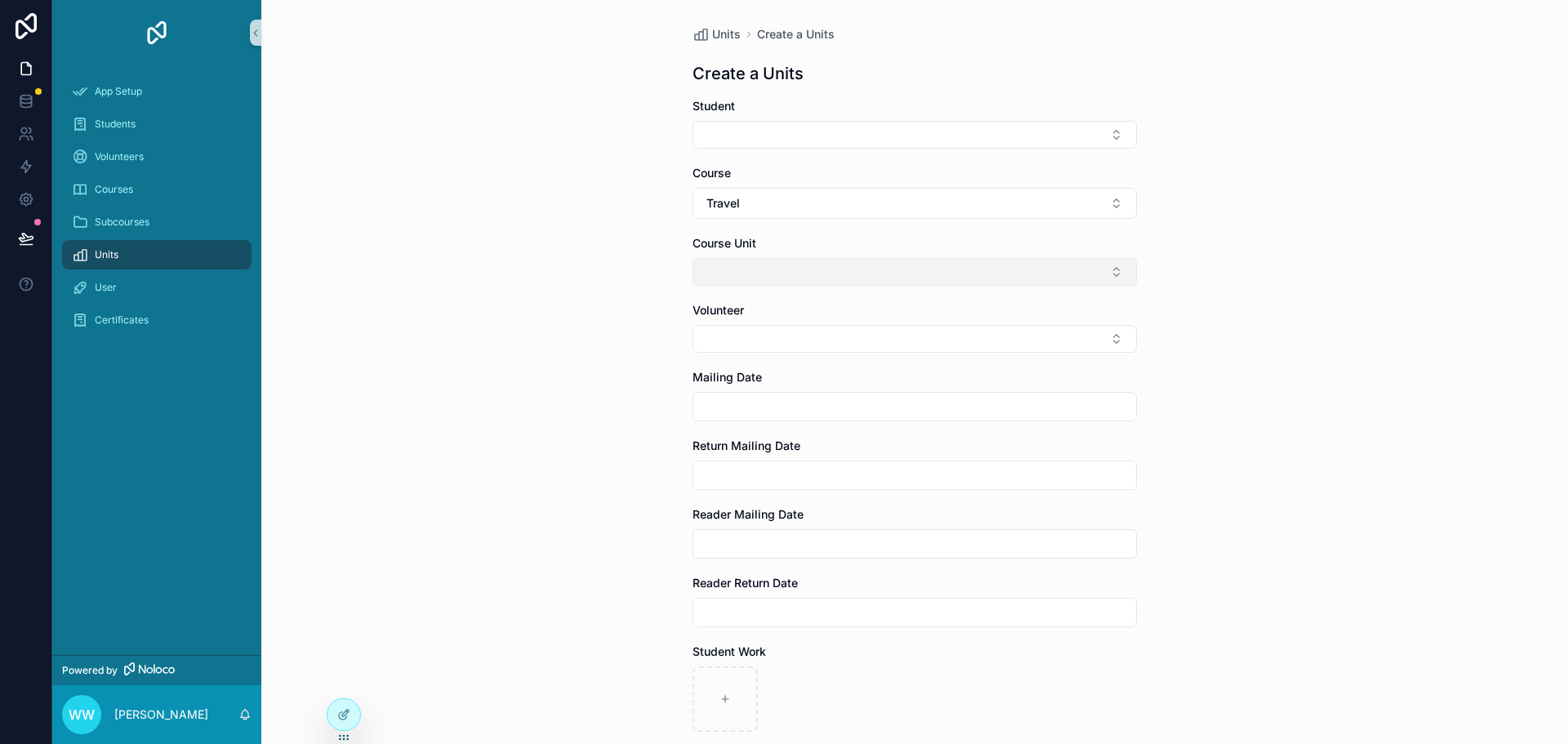
click at [738, 279] on button "Select Button" at bounding box center [914, 272] width 444 height 27
drag, startPoint x: 793, startPoint y: 309, endPoint x: 791, endPoint y: 290, distance: 19.1
click at [793, 308] on input "scrollable content" at bounding box center [919, 304] width 403 height 29
click at [776, 270] on button "Select Button" at bounding box center [914, 272] width 444 height 27
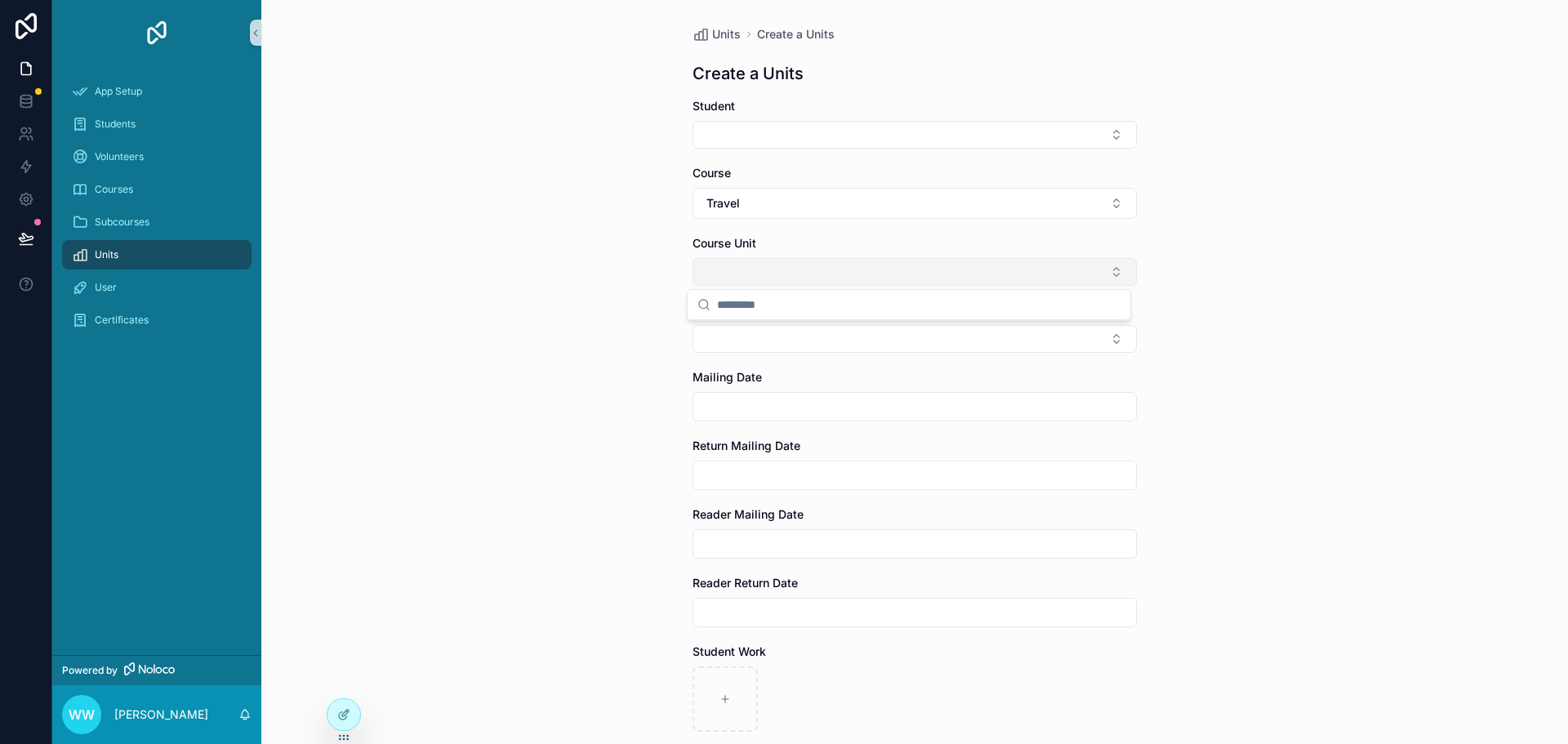
click at [777, 270] on button "Select Button" at bounding box center [914, 272] width 444 height 27
click at [344, 708] on icon at bounding box center [343, 714] width 13 height 13
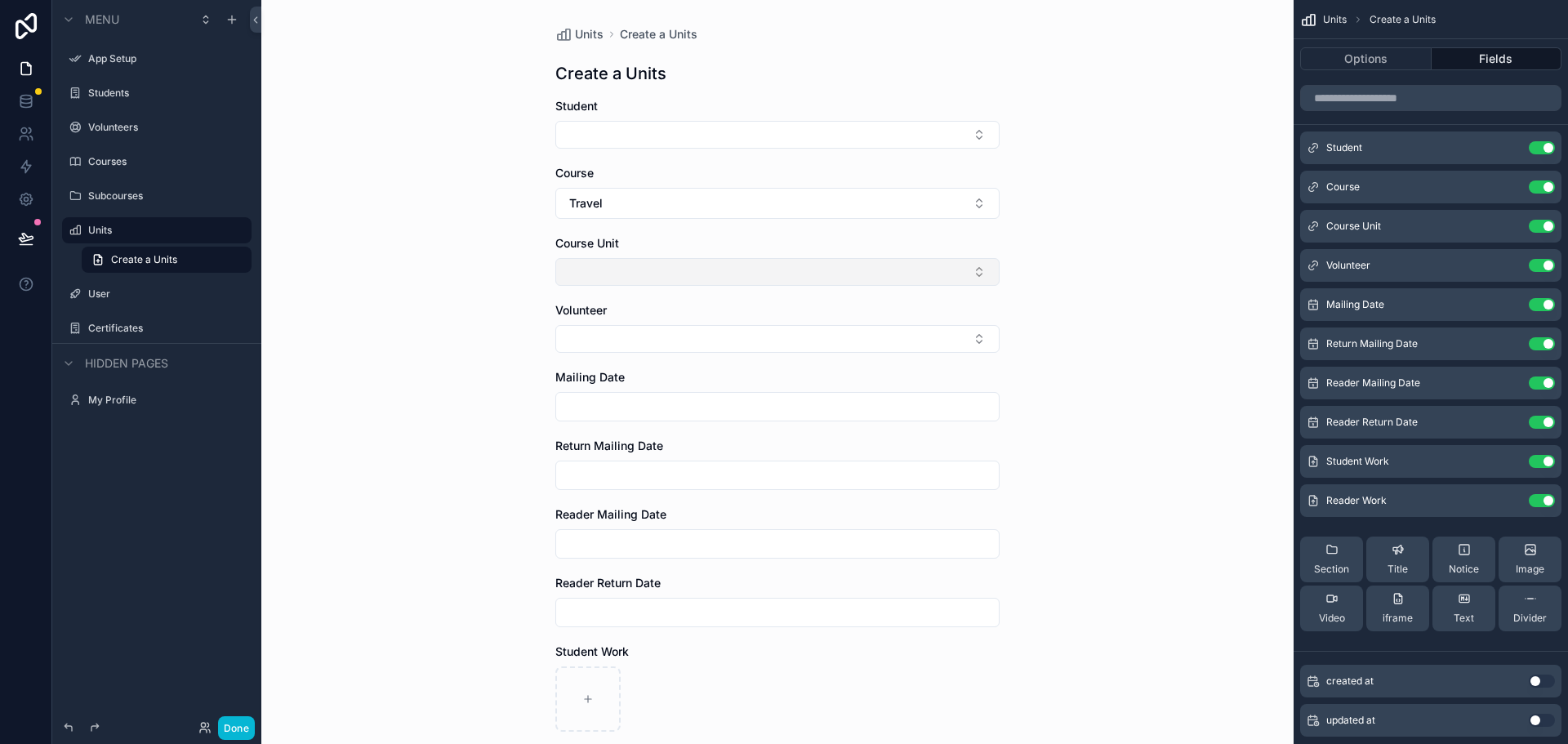
click at [615, 280] on button "Select Button" at bounding box center [777, 272] width 444 height 27
click at [1506, 226] on icon "scrollable content" at bounding box center [1509, 226] width 13 height 13
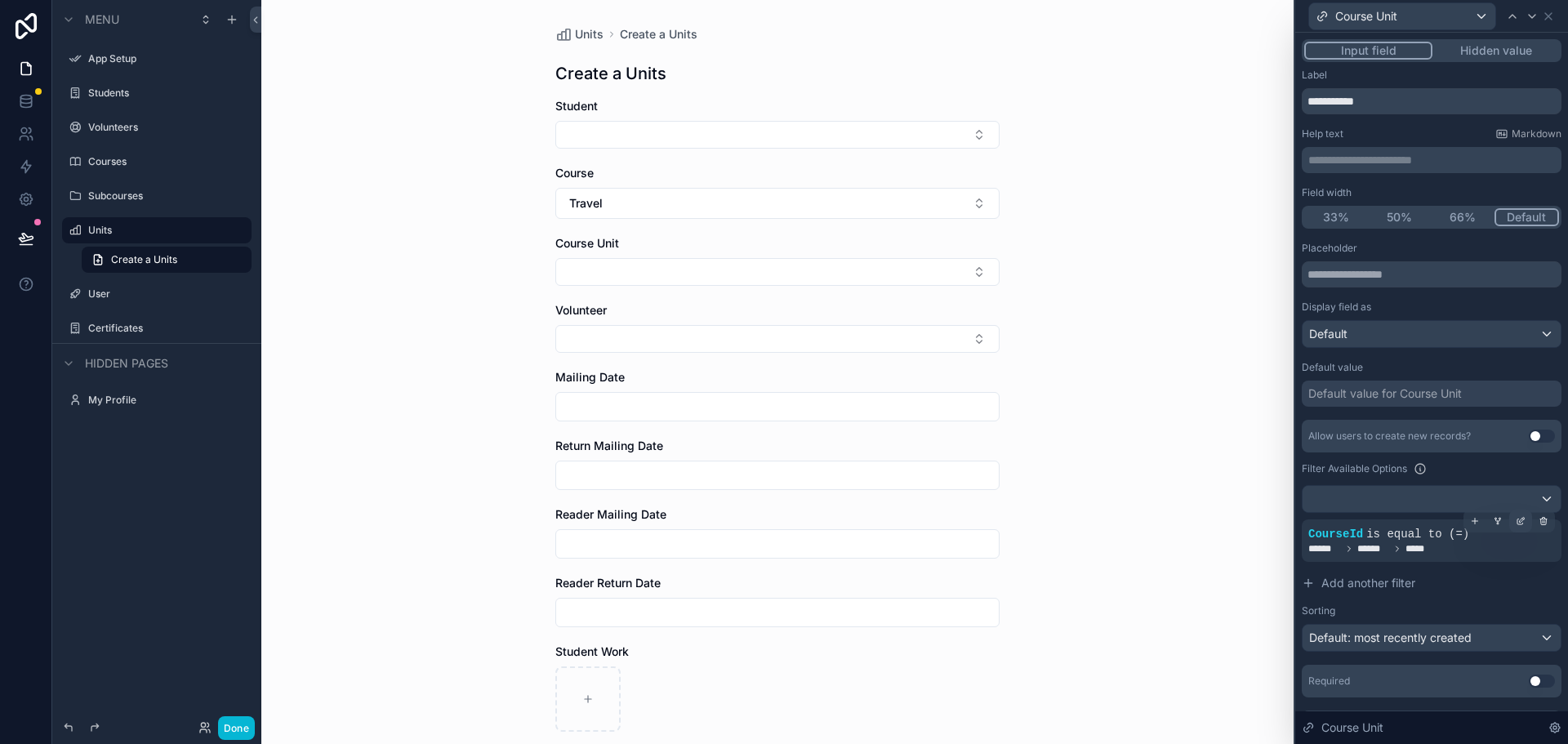
click at [1519, 521] on icon at bounding box center [1522, 519] width 5 height 5
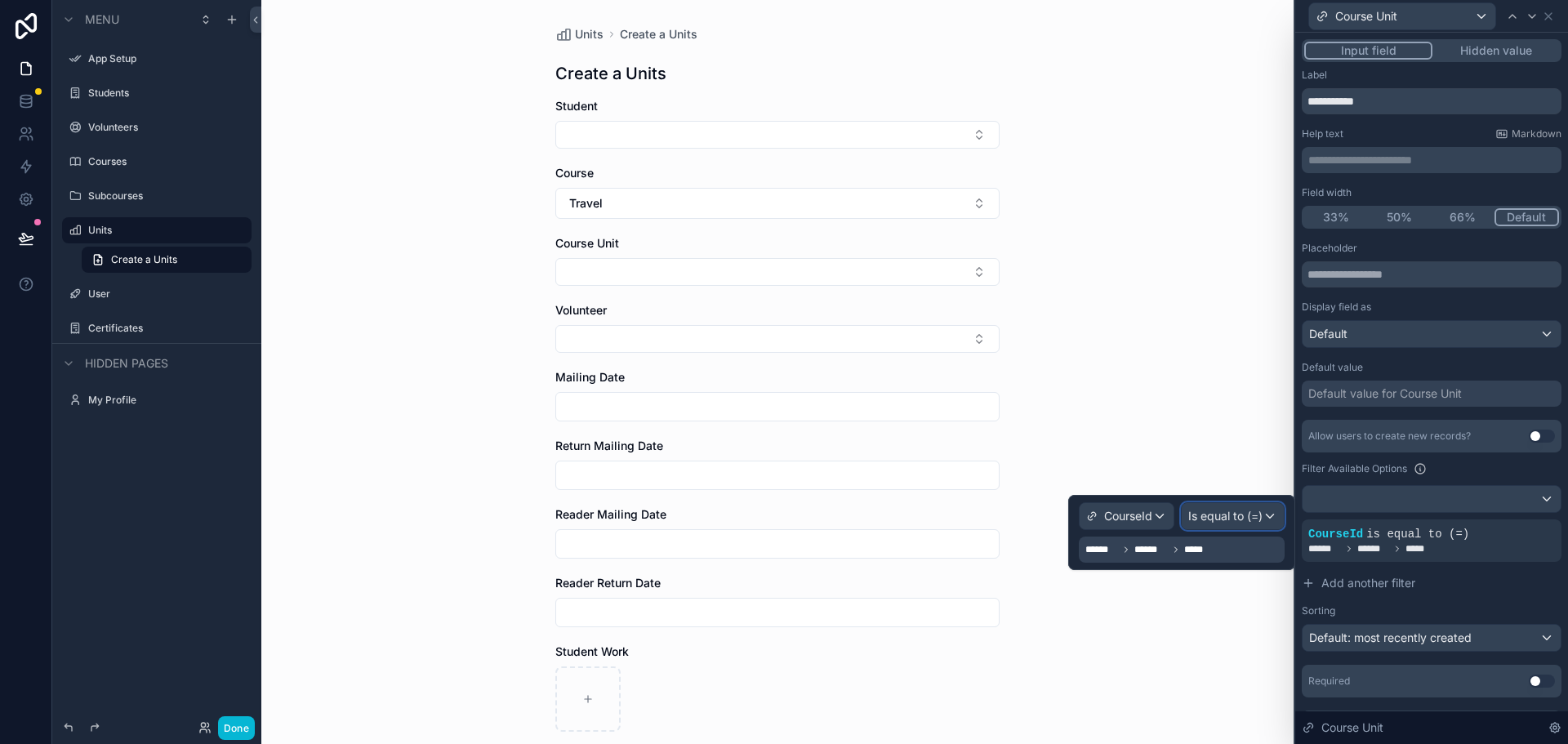
click at [1231, 517] on span "Is equal to (=)" at bounding box center [1225, 516] width 74 height 16
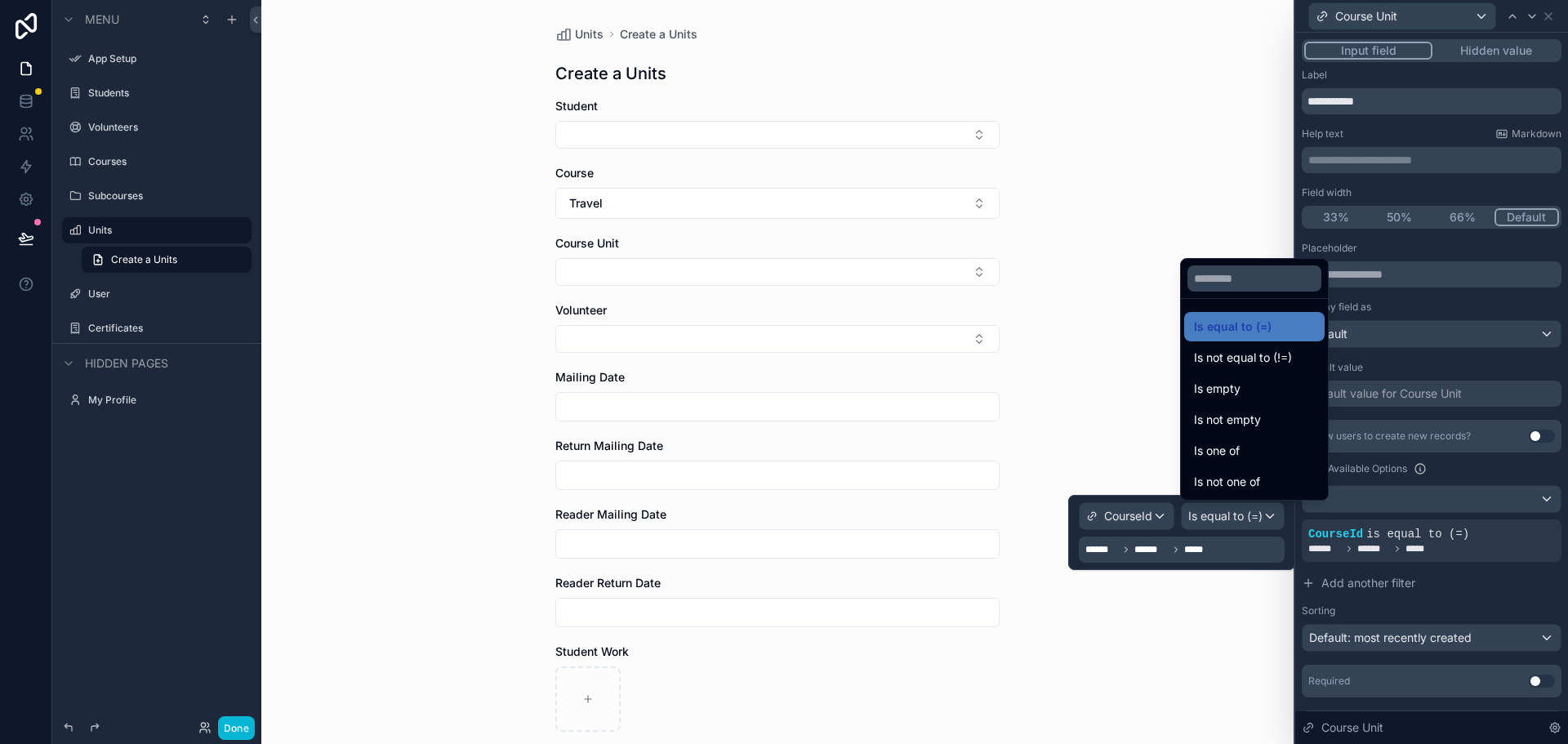
click at [1208, 552] on div at bounding box center [1182, 533] width 227 height 75
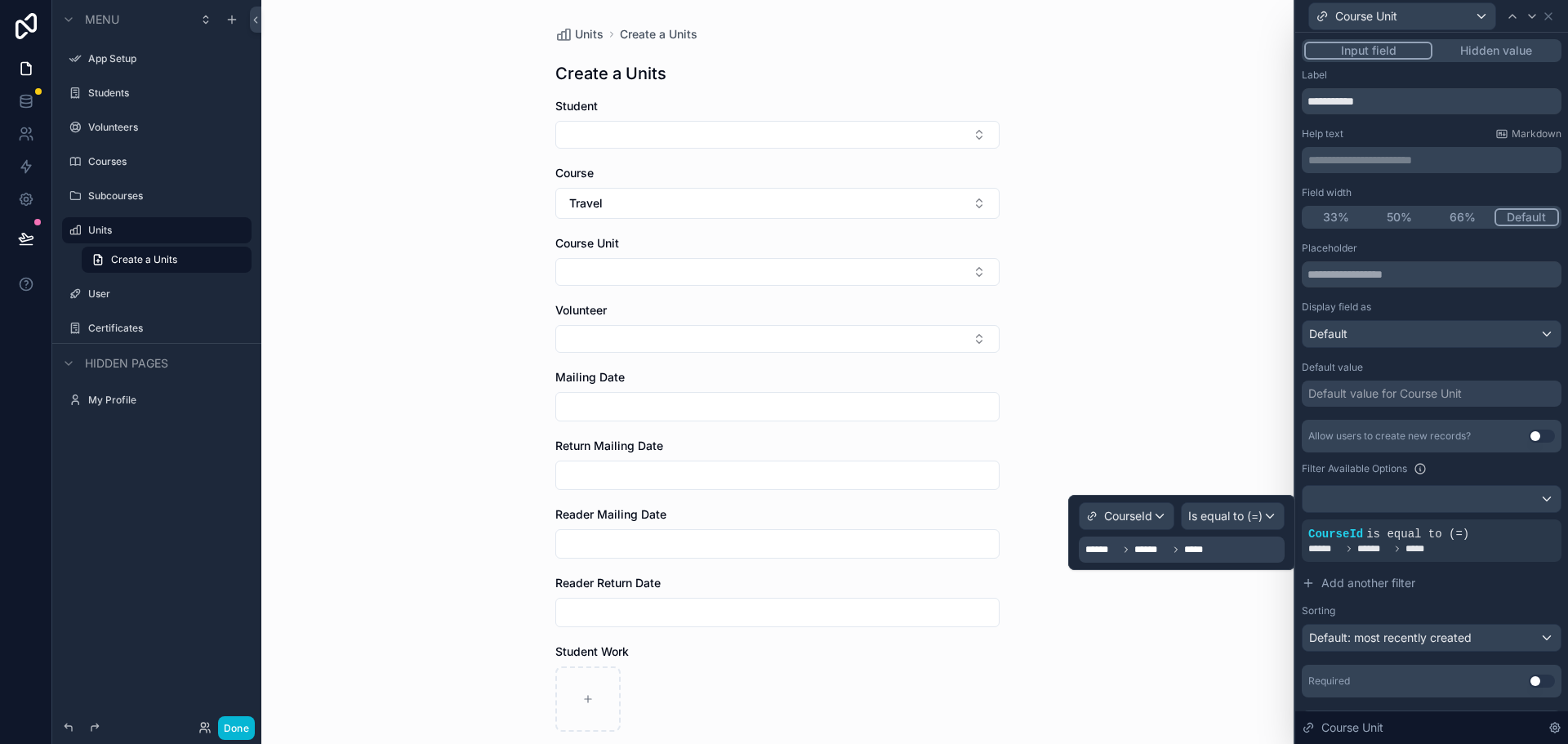
click at [1171, 547] on icon at bounding box center [1175, 549] width 10 height 10
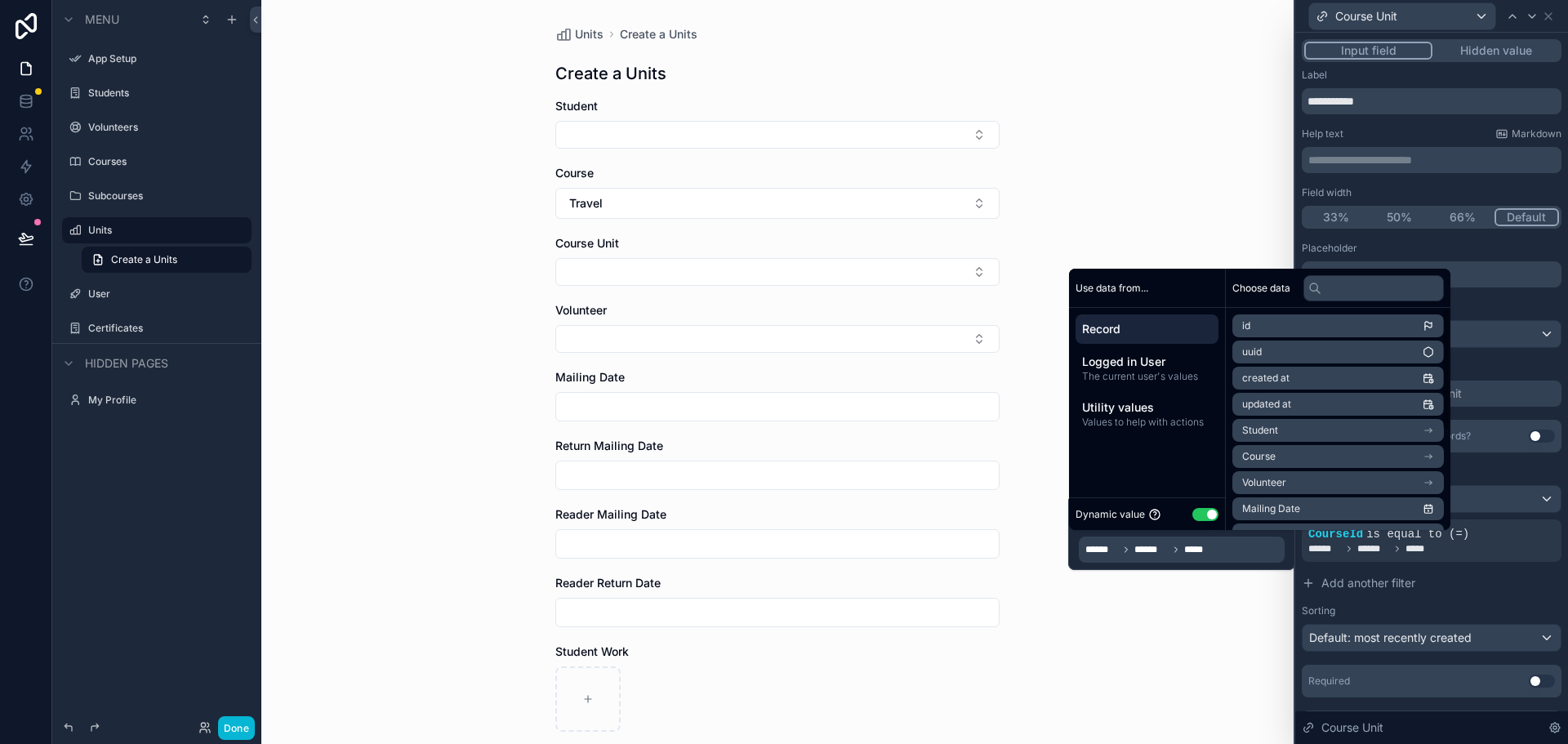
click at [1275, 453] on li "Course" at bounding box center [1337, 456] width 211 height 23
click at [1434, 324] on icon at bounding box center [1427, 326] width 11 height 12
click at [1322, 461] on li "Course" at bounding box center [1337, 456] width 211 height 23
click at [1290, 455] on li "Course ID" at bounding box center [1337, 460] width 211 height 23
click at [1189, 192] on div "Units Create a Units Create a Units Student Course Travel Course Unit Volunteer…" at bounding box center [776, 372] width 1032 height 744
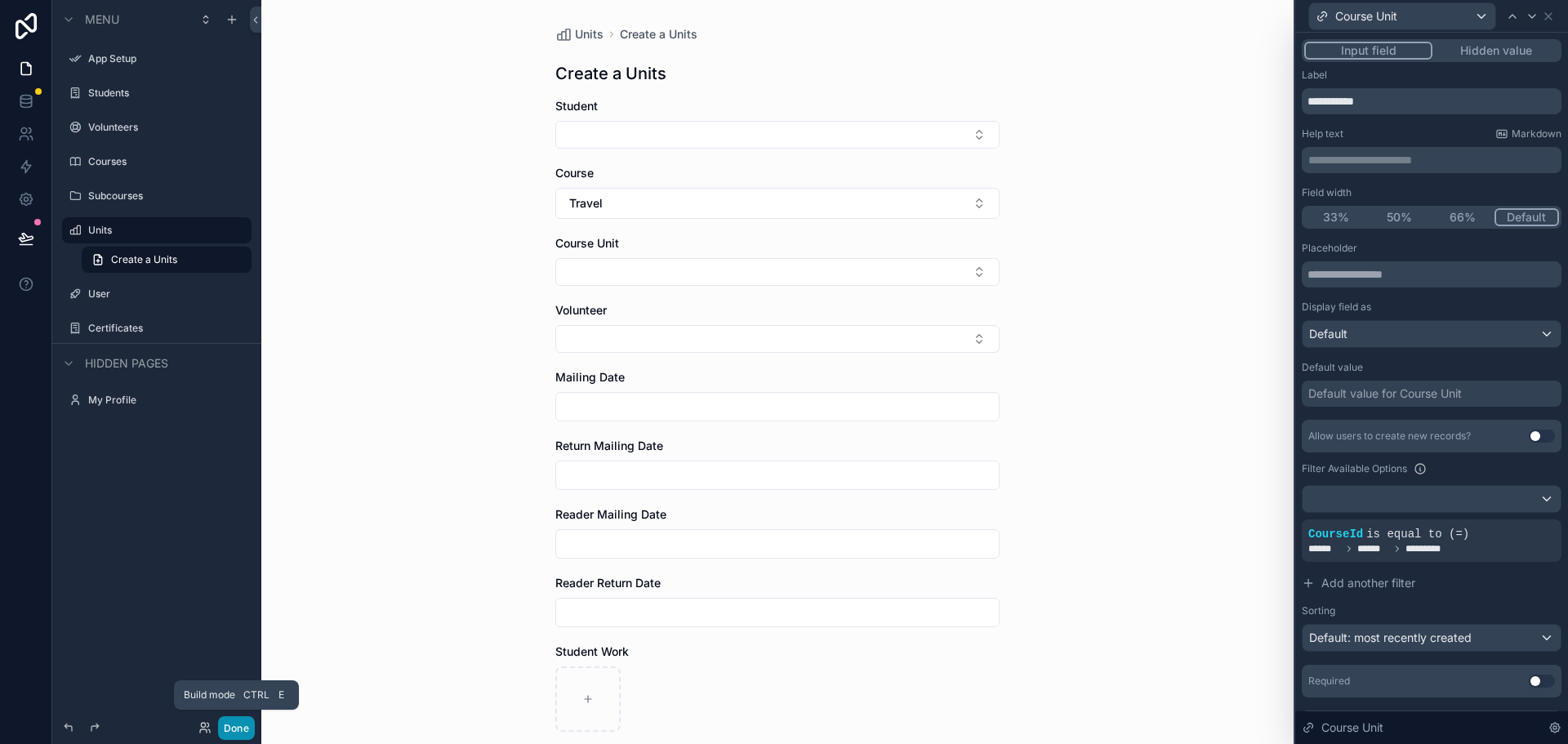
click at [234, 732] on button "Done" at bounding box center [237, 728] width 37 height 24
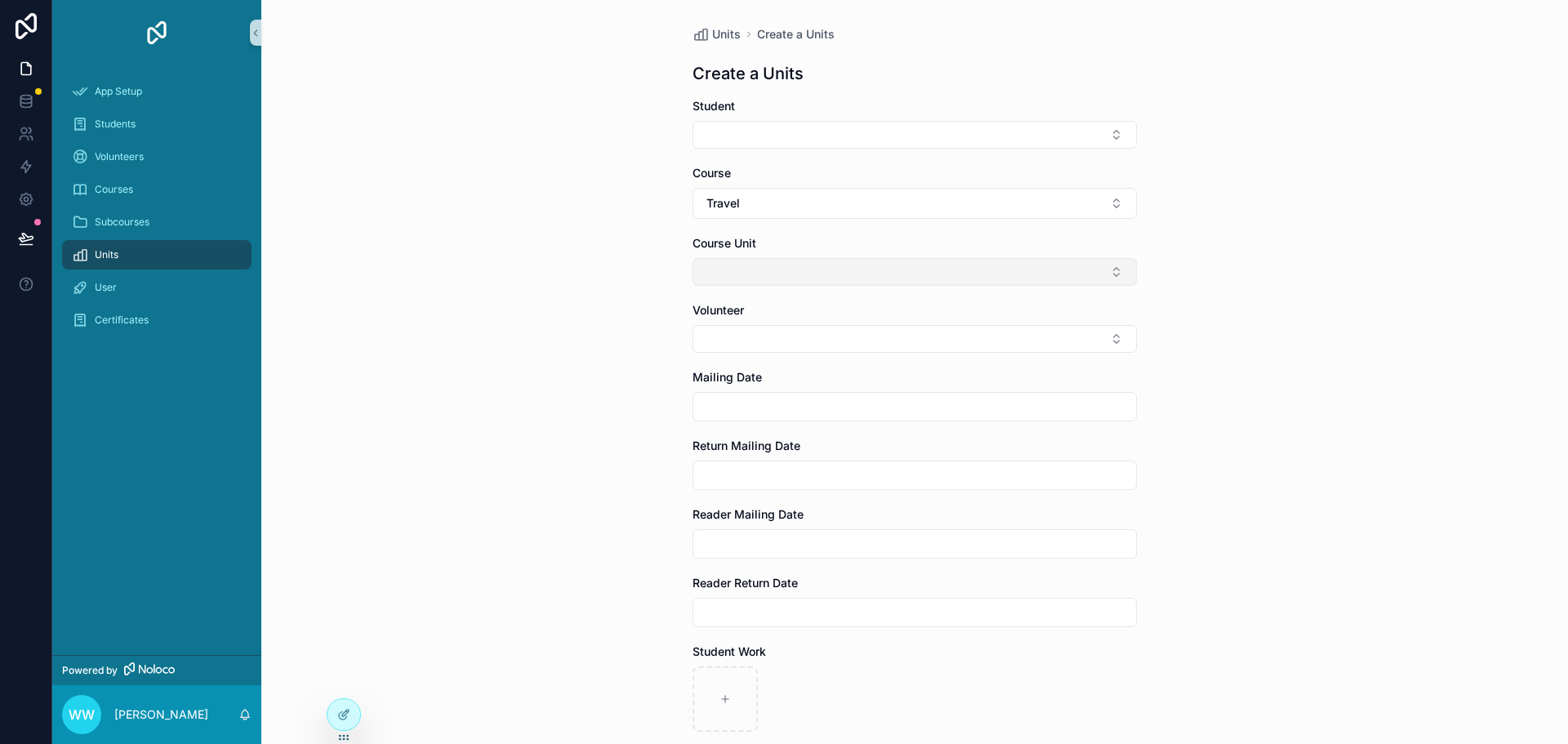
click at [746, 272] on button "Select Button" at bounding box center [914, 272] width 444 height 27
click at [749, 309] on input "scrollable content" at bounding box center [919, 304] width 403 height 29
click at [741, 271] on button "Select Button" at bounding box center [914, 272] width 444 height 27
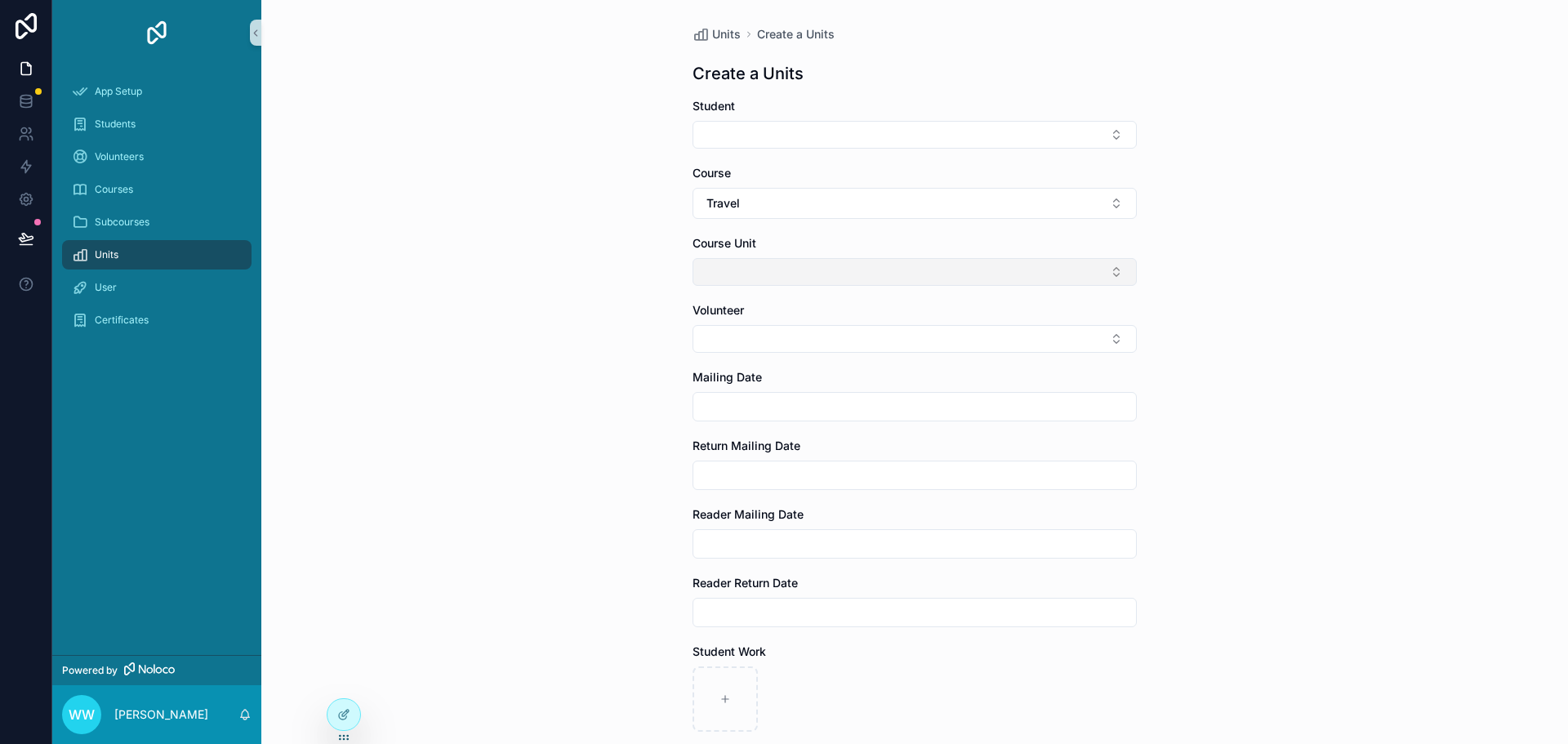
click at [741, 271] on button "Select Button" at bounding box center [914, 272] width 444 height 27
click at [755, 315] on input "scrollable content" at bounding box center [919, 304] width 403 height 29
click at [768, 280] on button "Select Button" at bounding box center [914, 272] width 444 height 27
click at [769, 207] on button "Travel" at bounding box center [914, 203] width 444 height 31
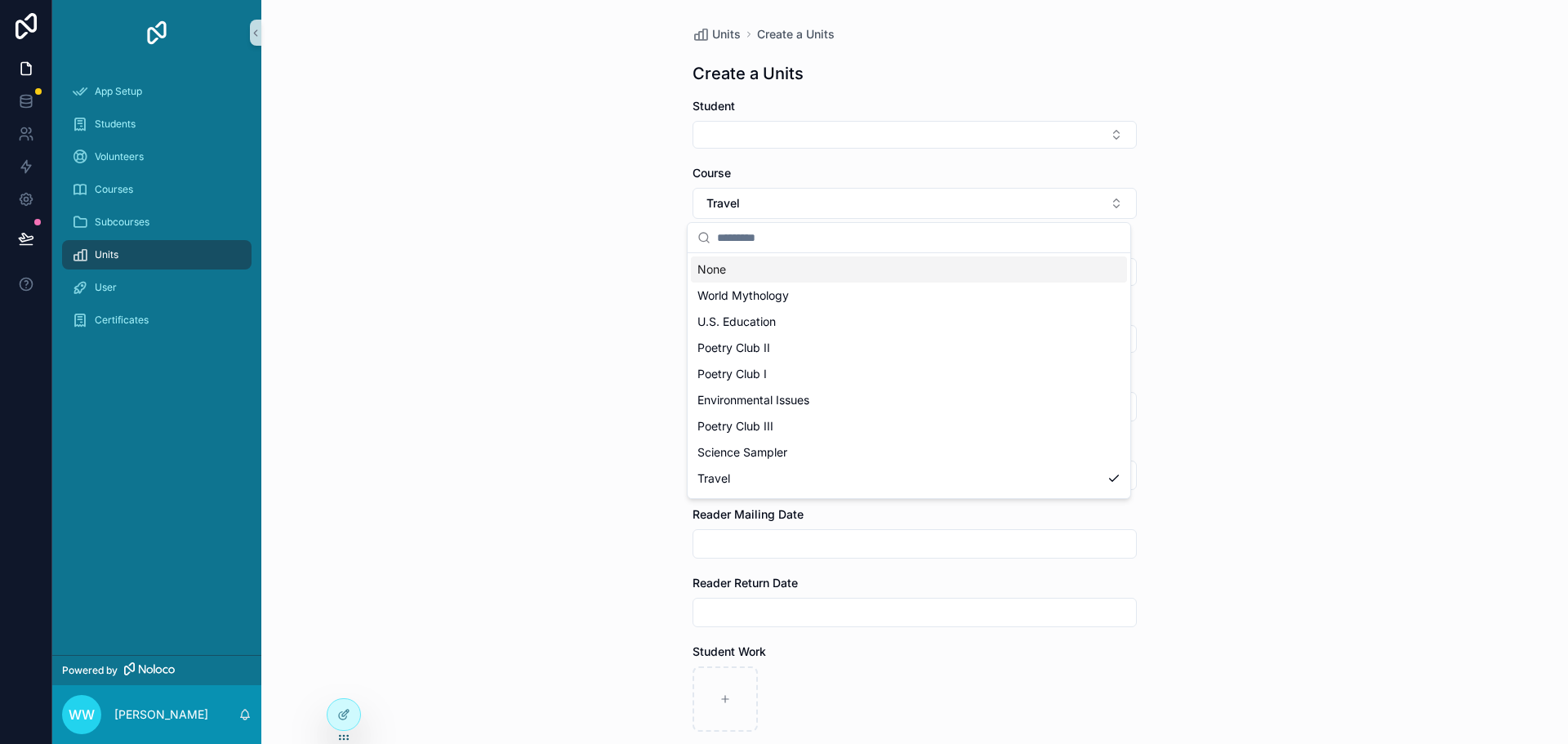
click at [729, 272] on div "None" at bounding box center [908, 270] width 436 height 27
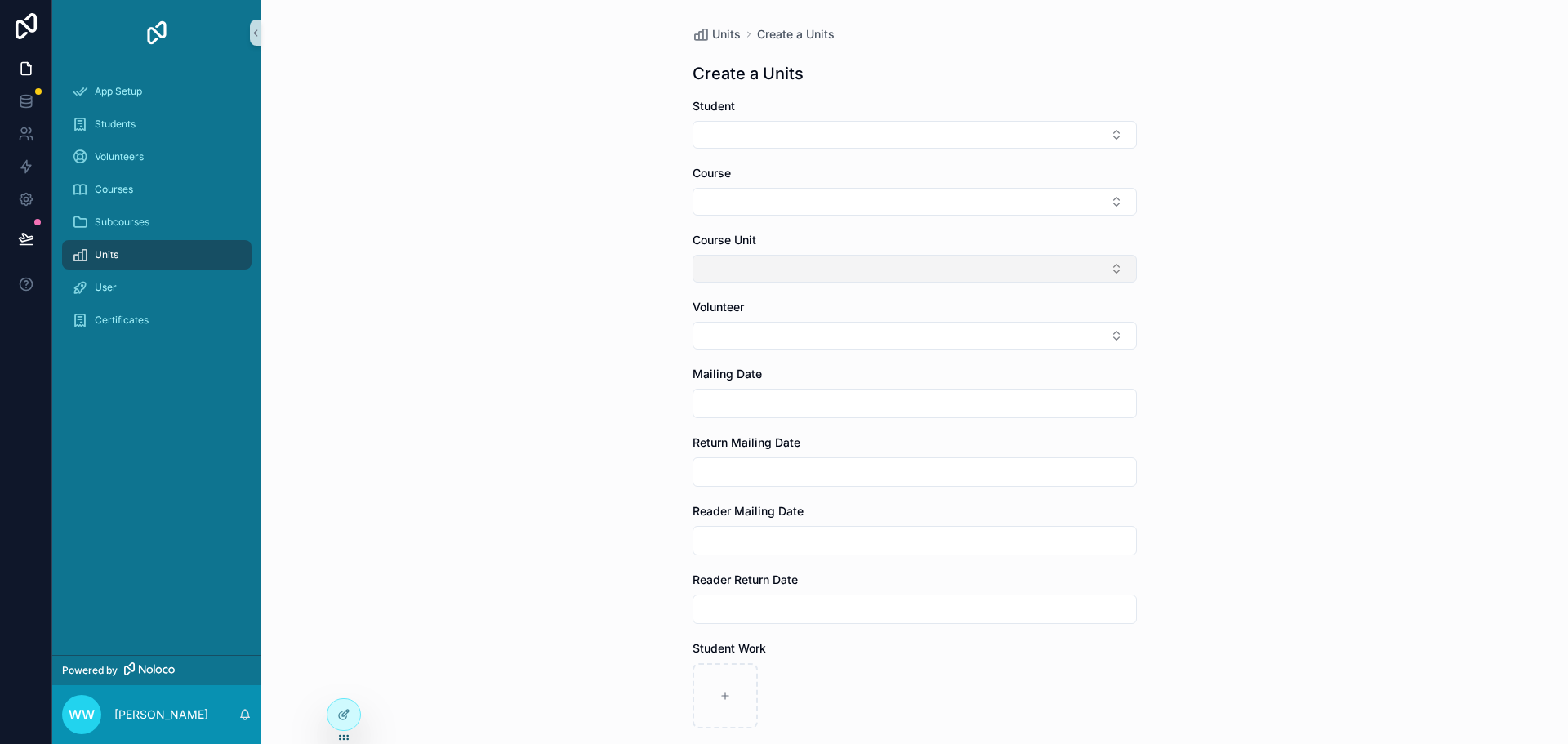
click at [736, 268] on button "Select Button" at bounding box center [914, 268] width 444 height 27
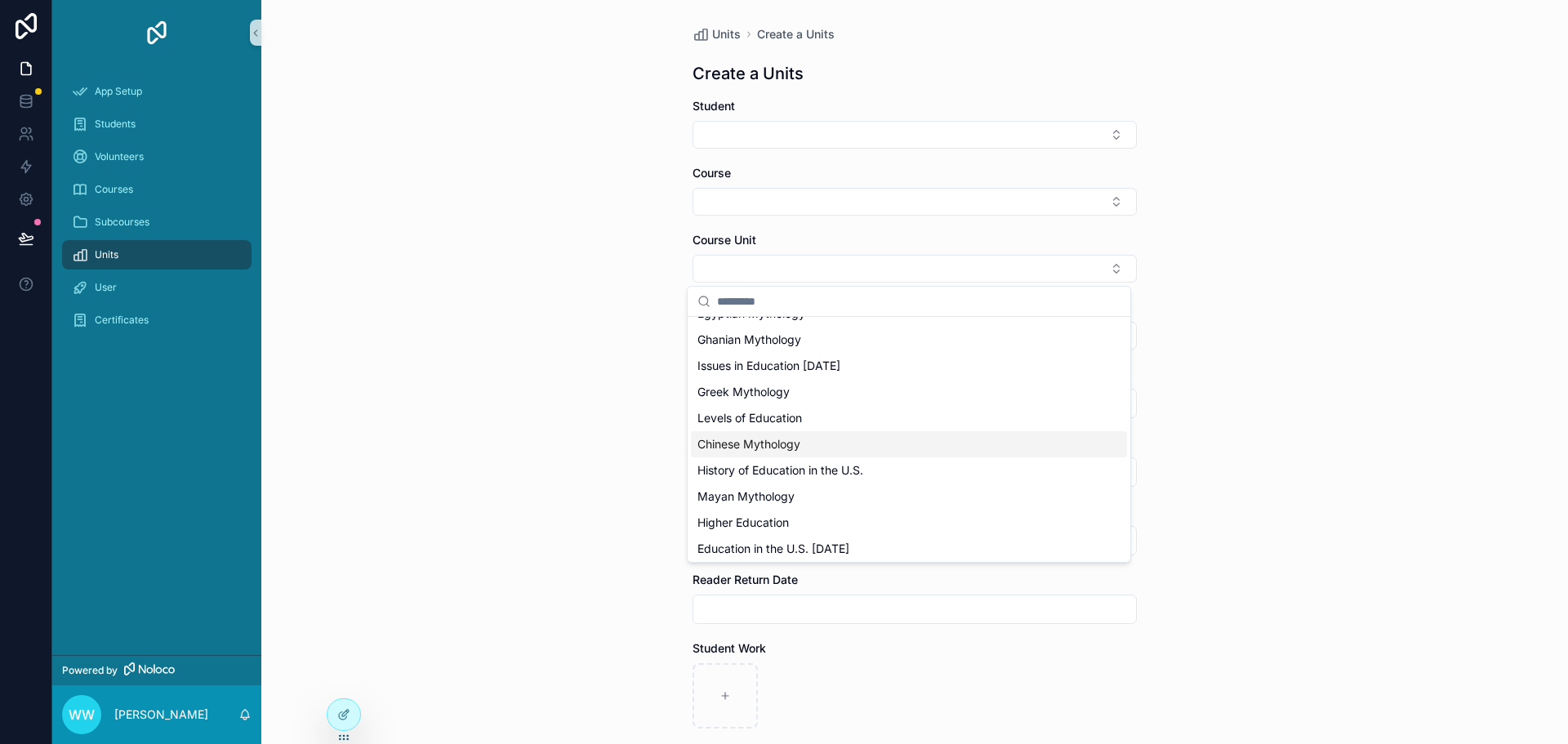
scroll to position [0, 0]
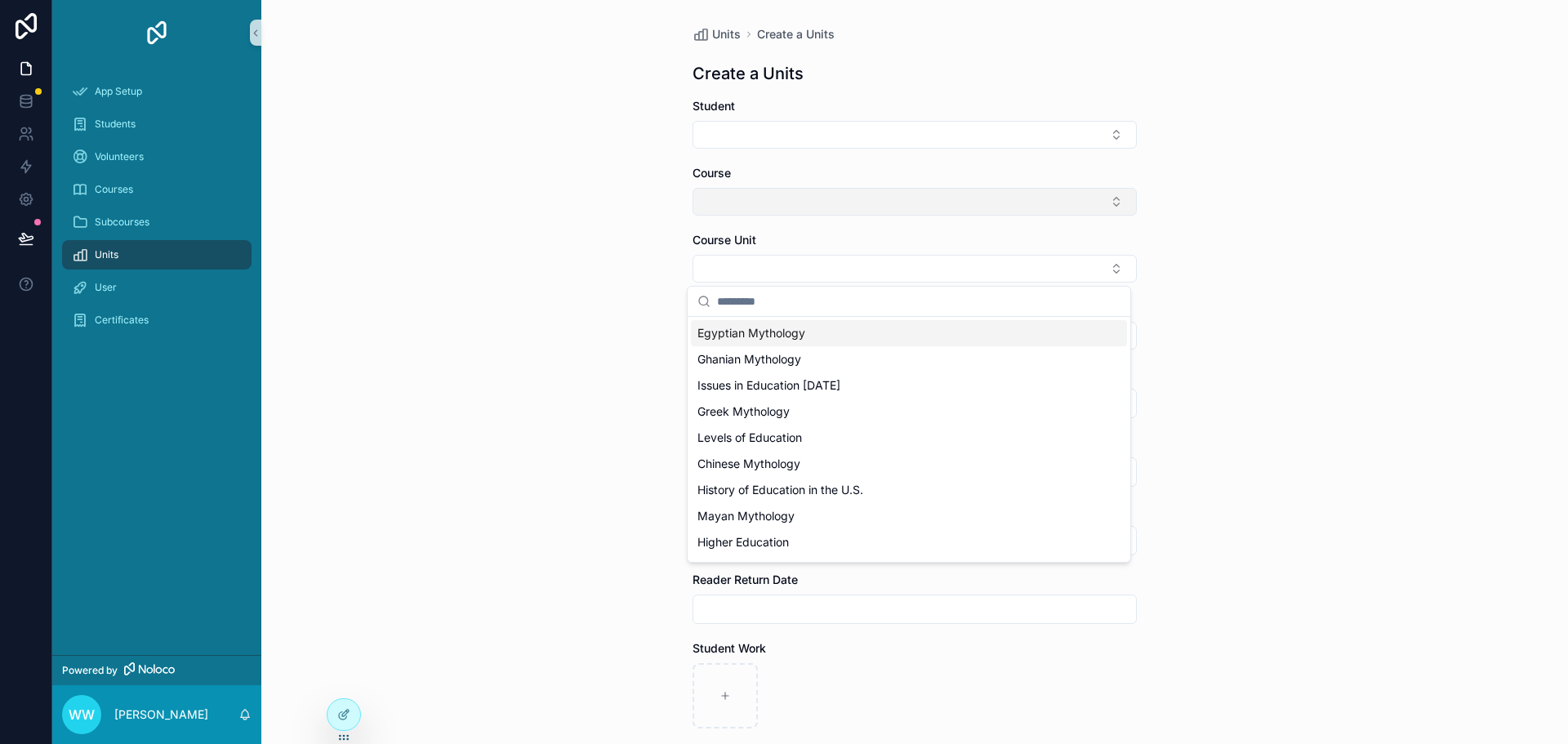
click at [756, 203] on button "Select Button" at bounding box center [914, 201] width 444 height 27
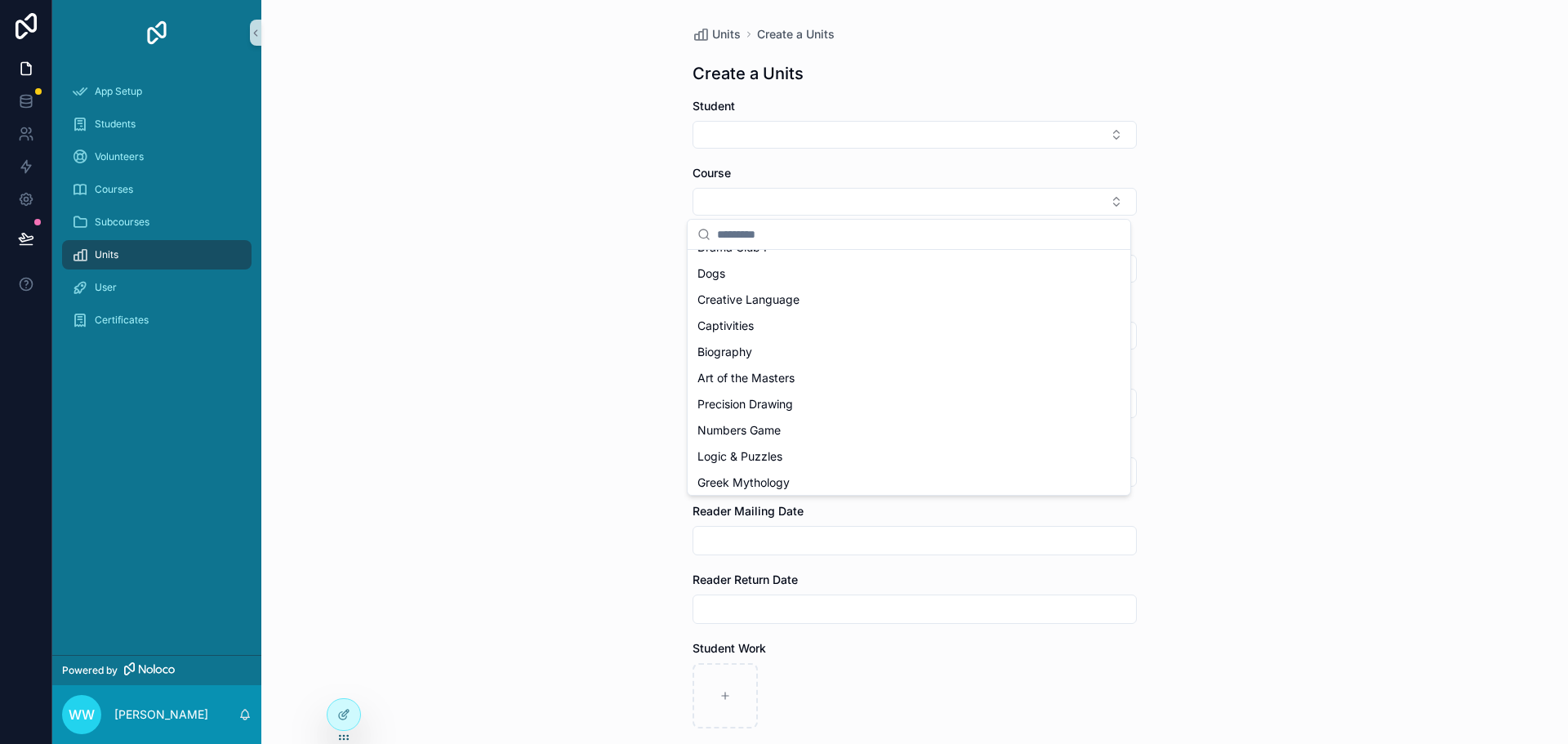
scroll to position [546, 0]
click at [732, 340] on span "Biography" at bounding box center [724, 348] width 55 height 16
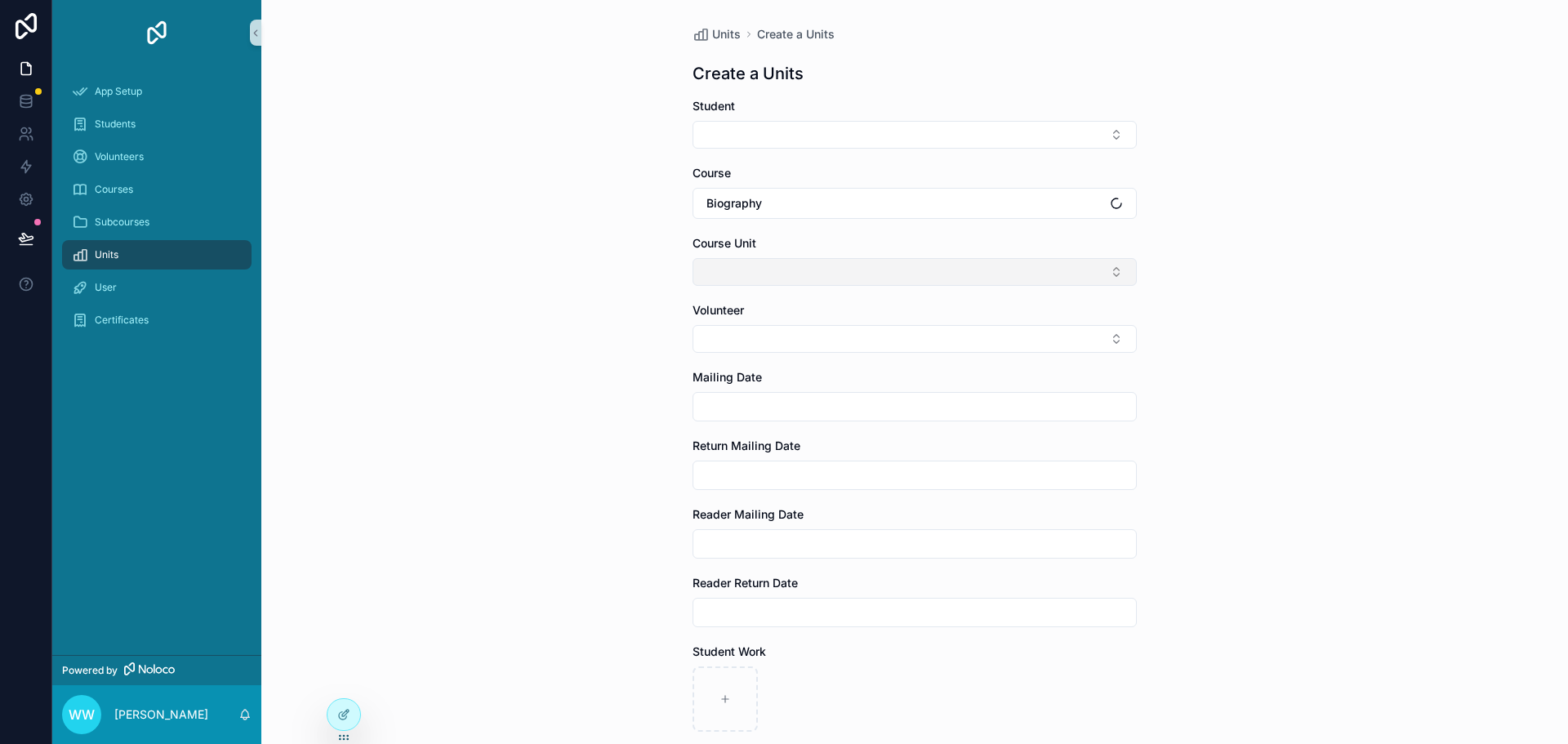
click at [762, 278] on button "Select Button" at bounding box center [914, 272] width 444 height 27
click at [625, 350] on div "Units Create a Units Create a Units Student Course Biography Course Unit Volunt…" at bounding box center [914, 372] width 1306 height 744
click at [352, 709] on div at bounding box center [343, 714] width 33 height 31
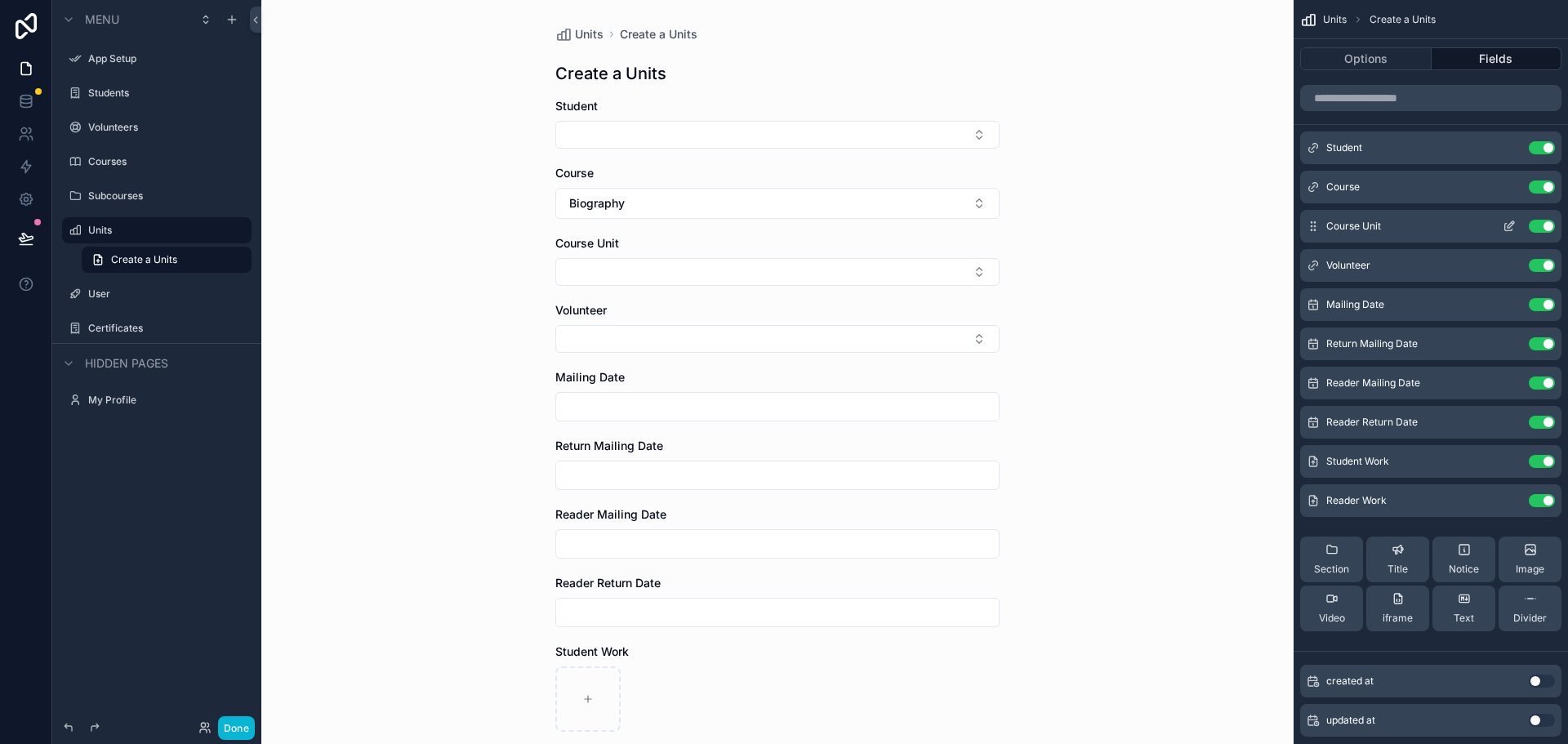
click at [1509, 228] on icon "scrollable content" at bounding box center [1510, 224] width 6 height 6
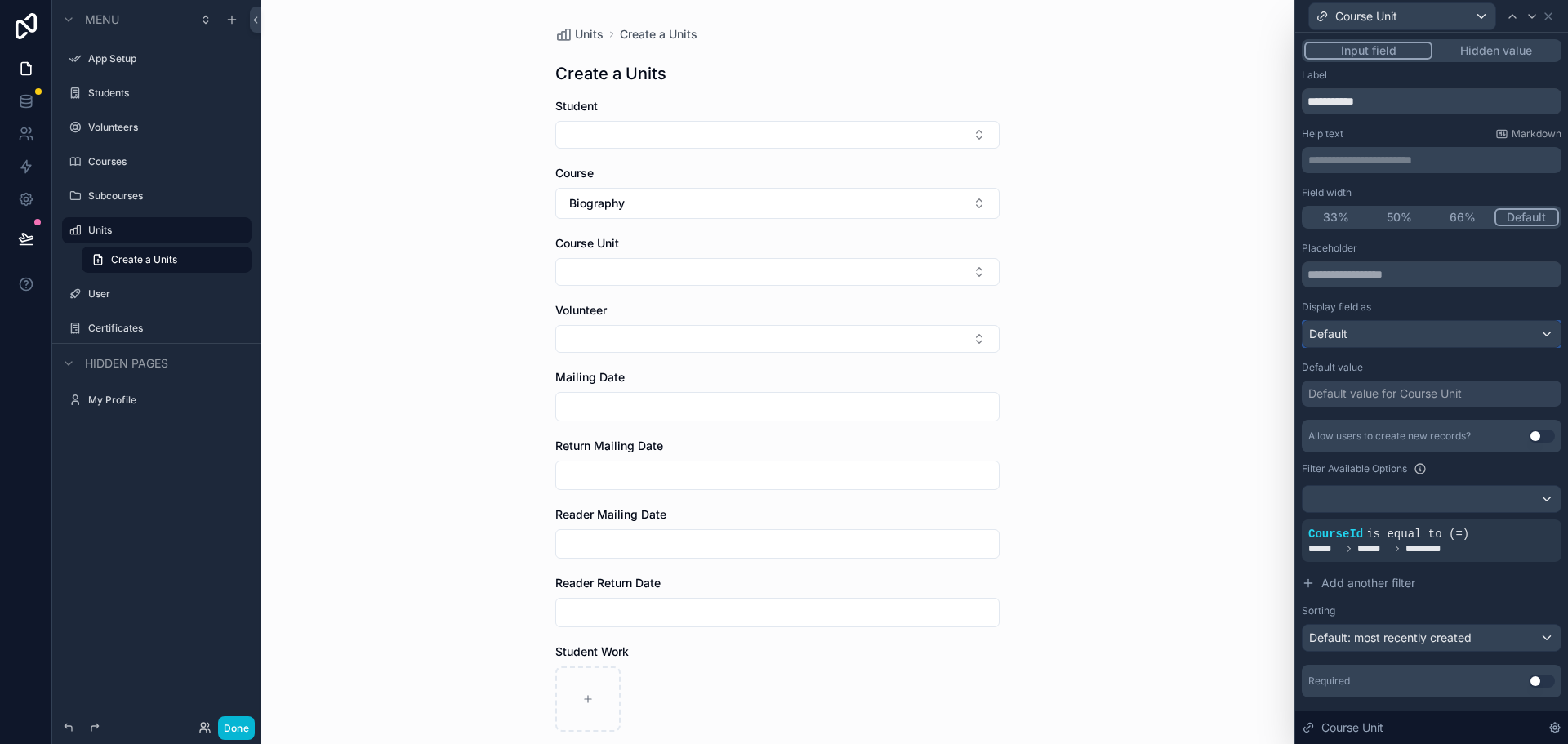
click at [1368, 336] on div "Default" at bounding box center [1432, 334] width 258 height 27
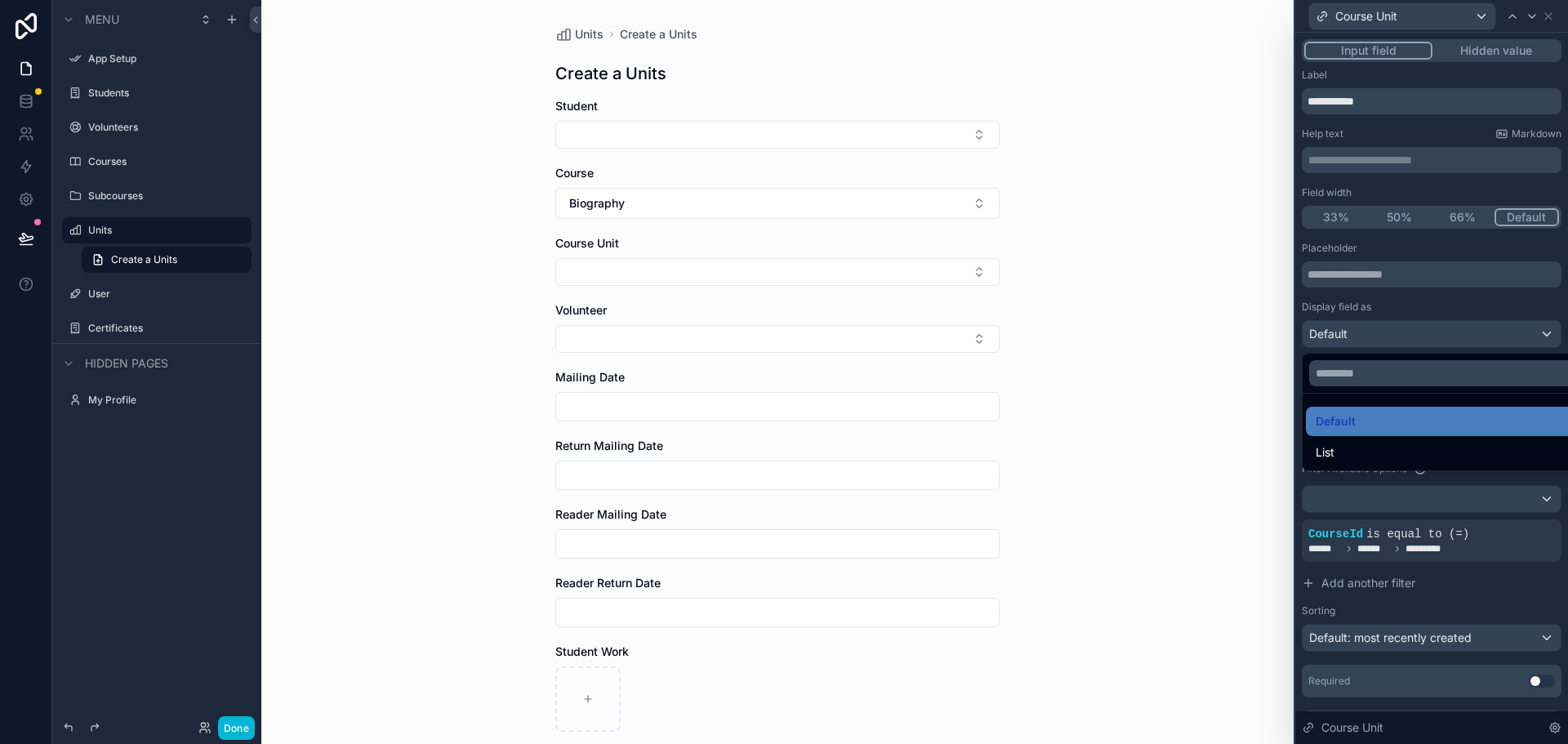
click at [1368, 336] on div at bounding box center [1431, 372] width 272 height 744
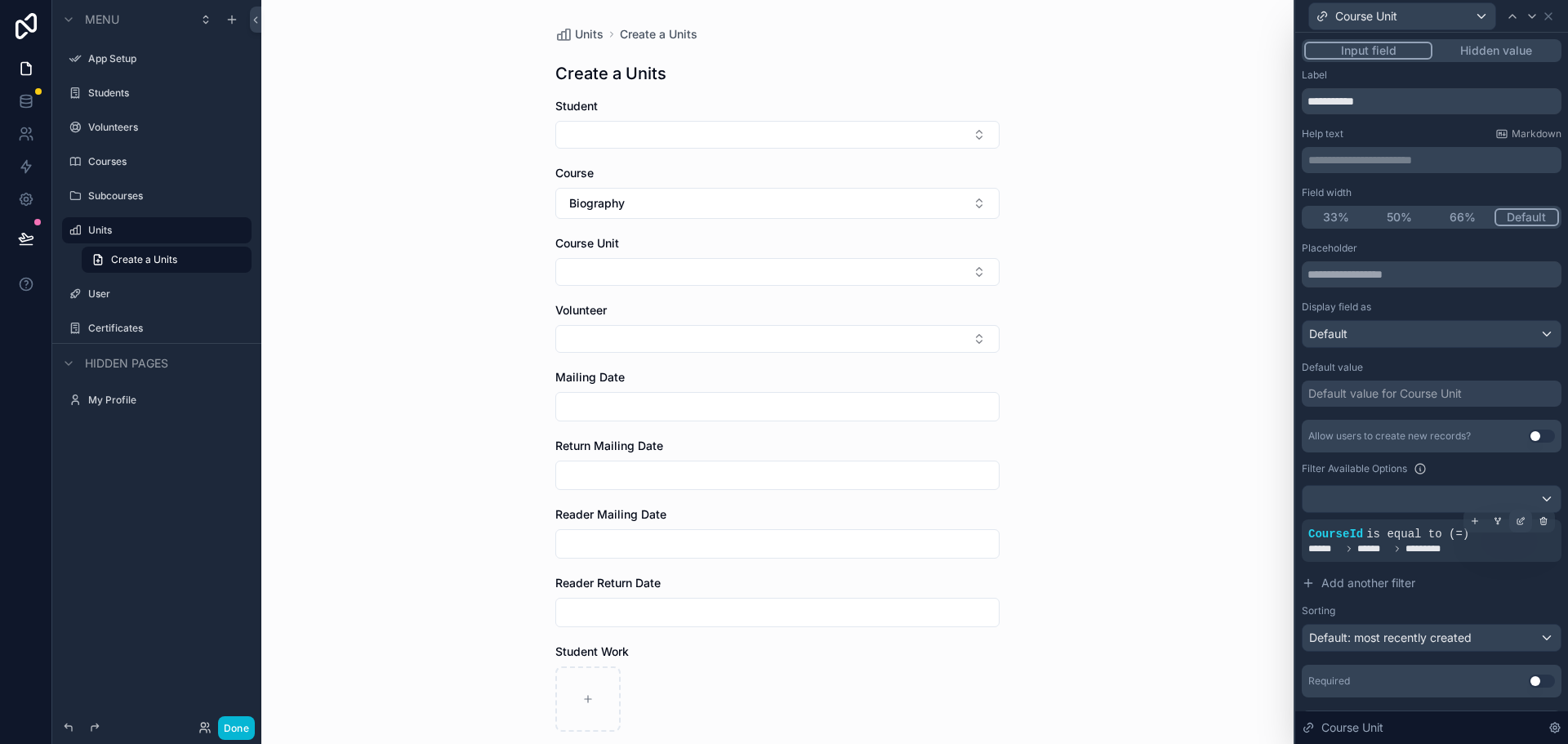
click at [1516, 521] on icon at bounding box center [1520, 521] width 10 height 10
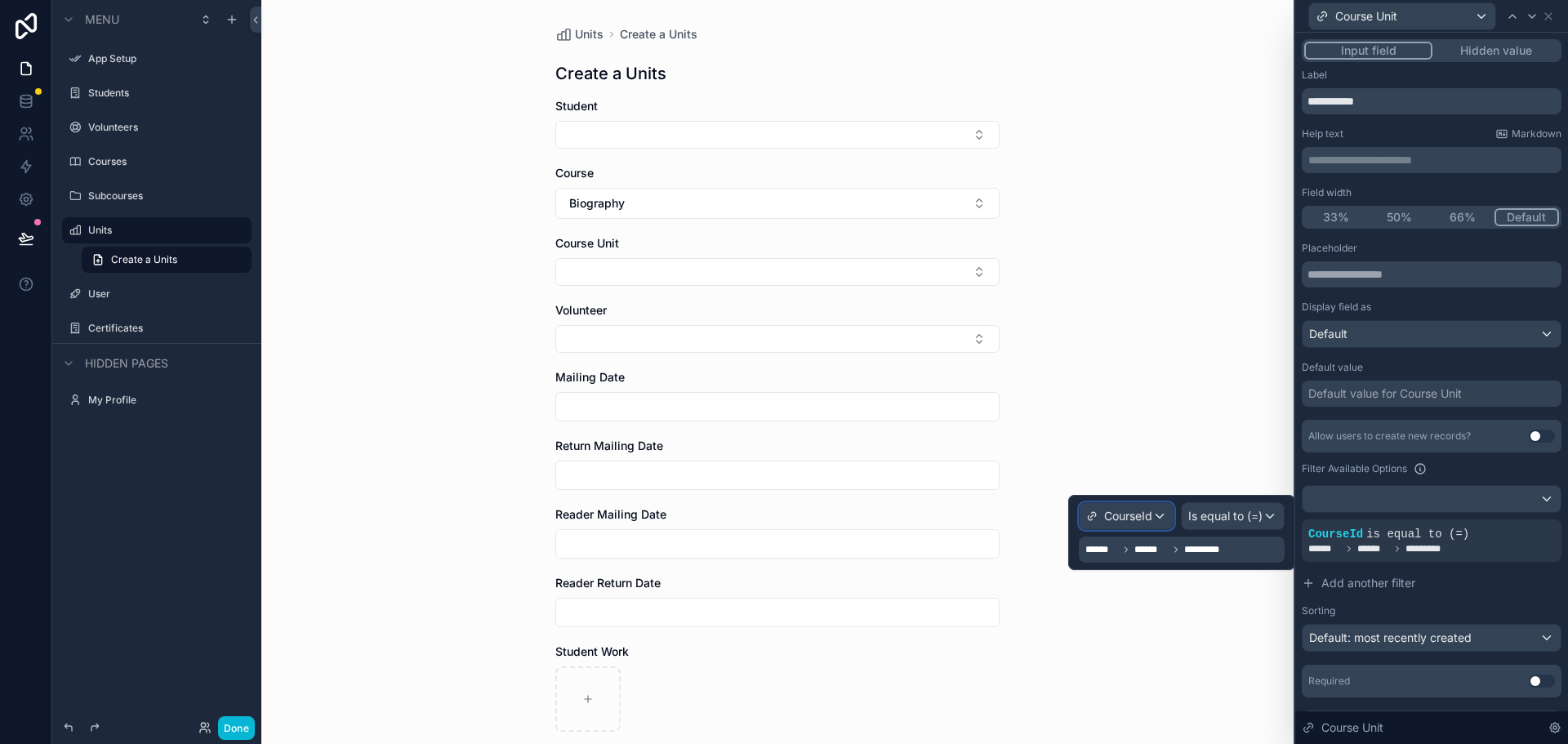
click at [1122, 519] on span "CourseId" at bounding box center [1128, 516] width 48 height 16
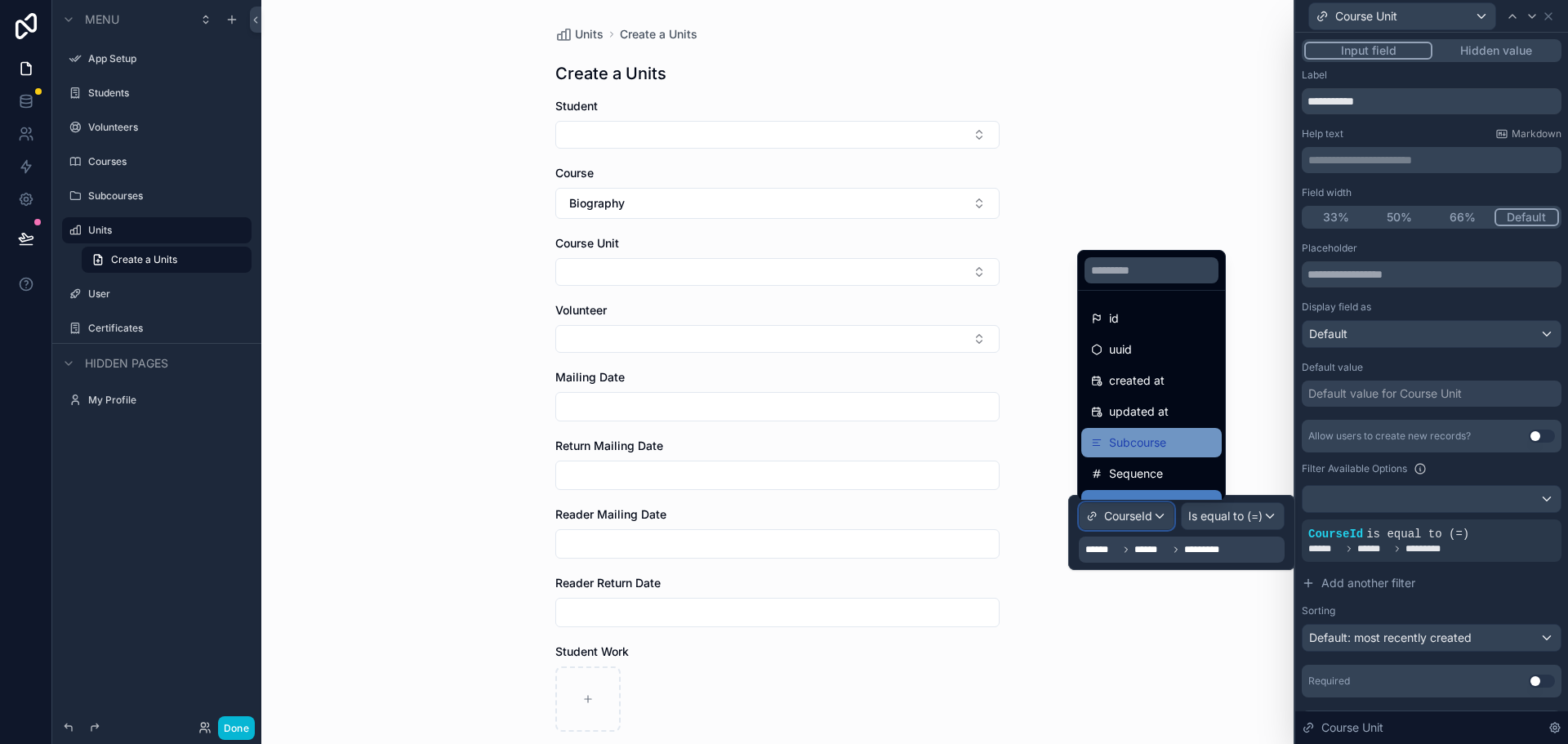
scroll to position [54, 0]
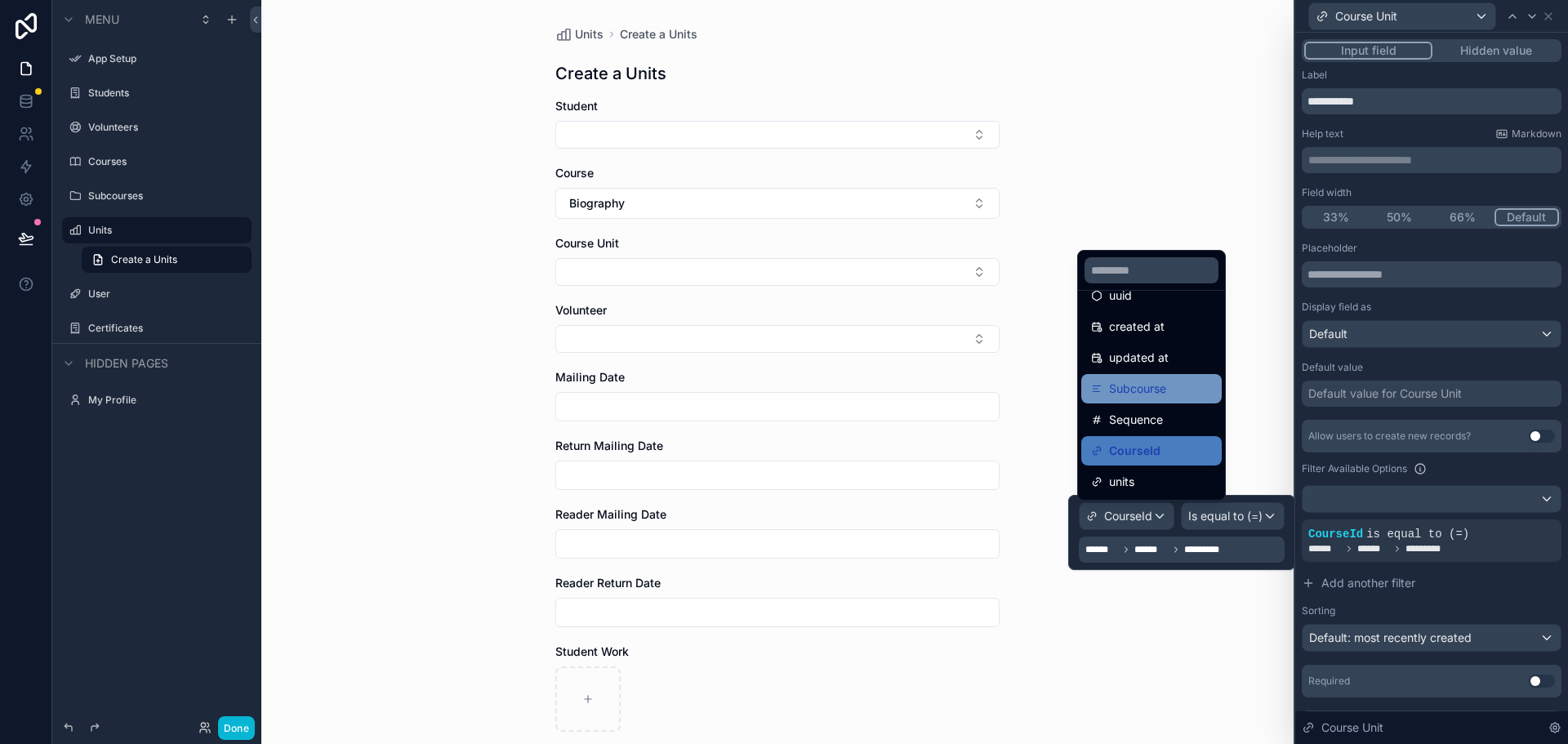
click at [1152, 399] on div "Subcourse" at bounding box center [1151, 388] width 141 height 29
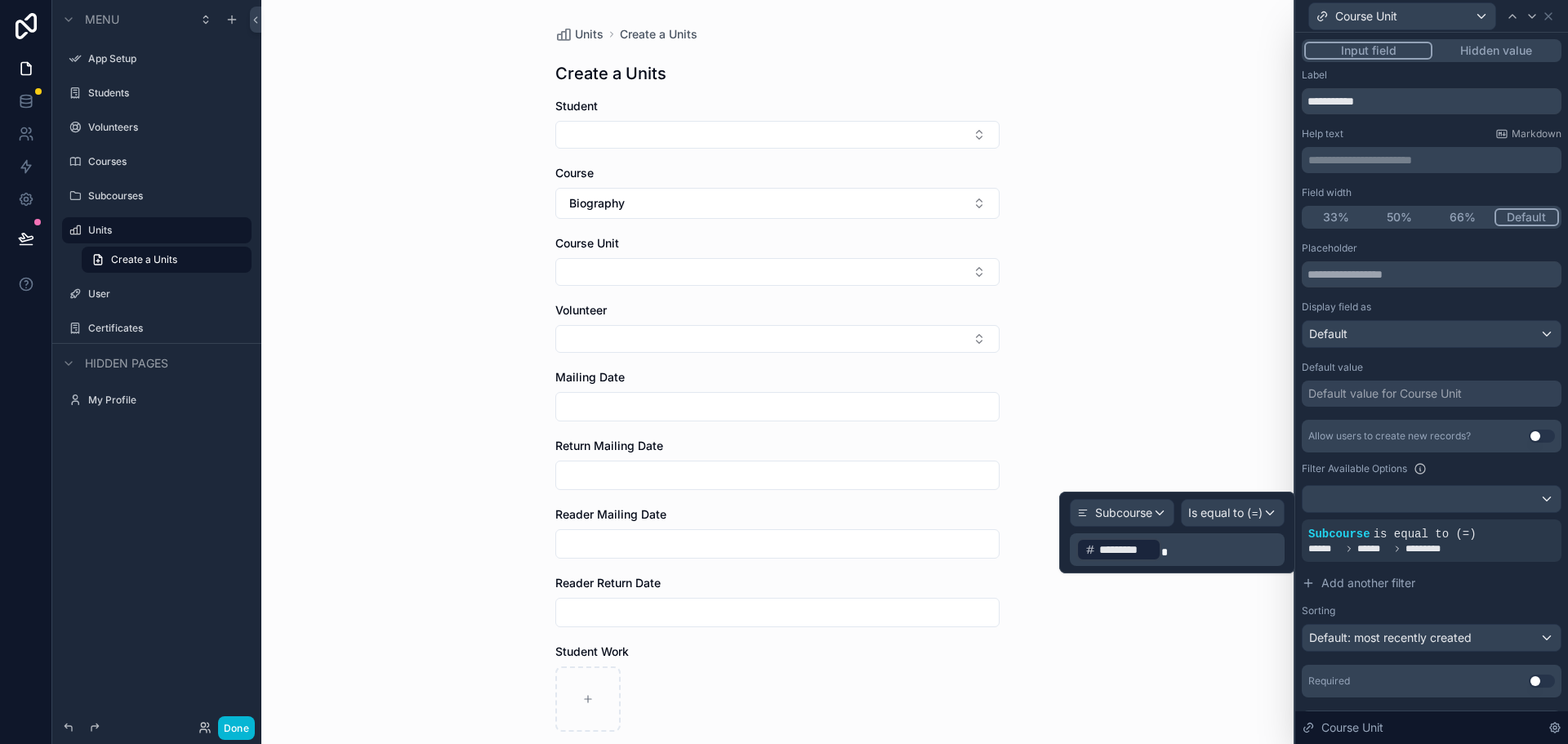
click at [1180, 554] on p "﻿ ********* ﻿" at bounding box center [1179, 550] width 205 height 27
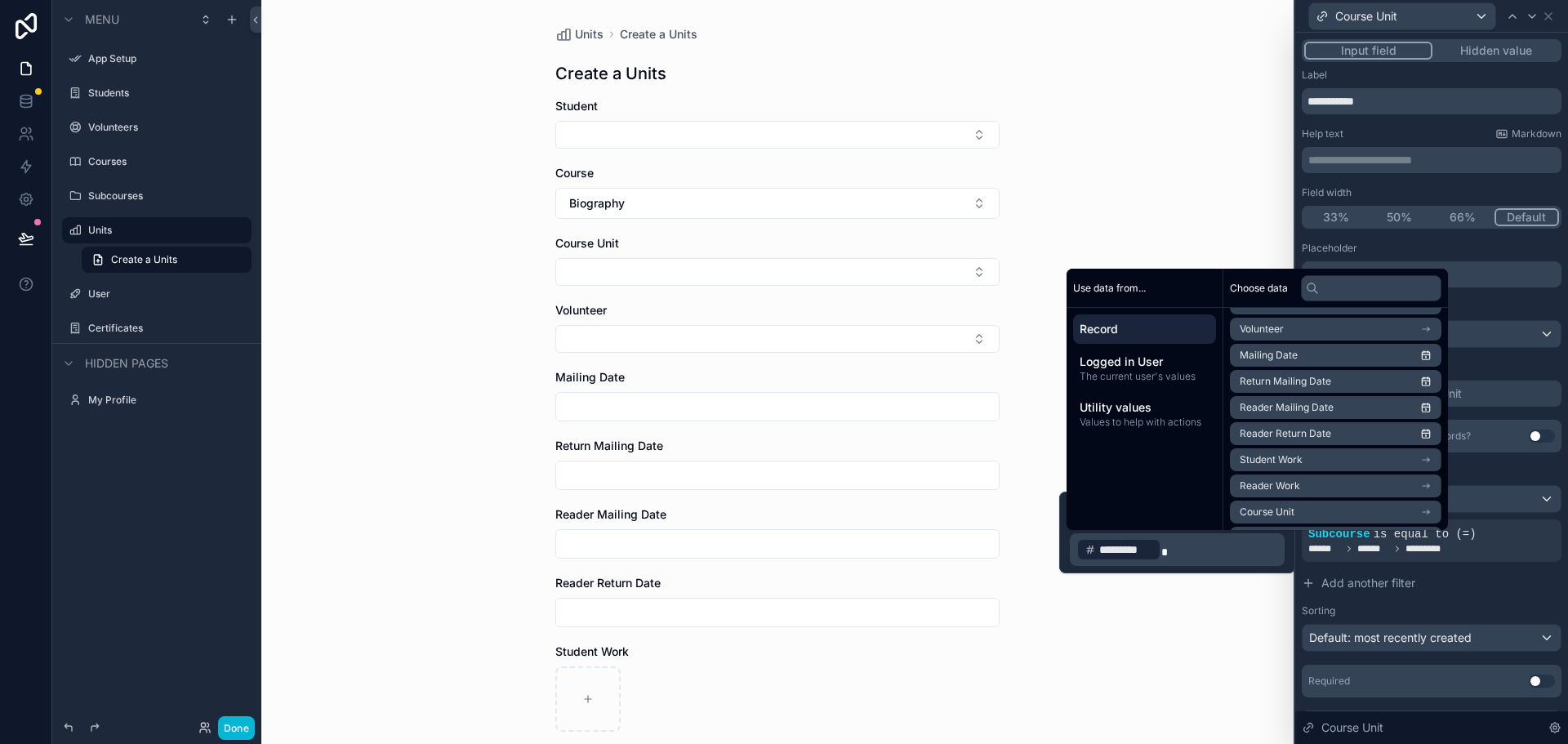
scroll to position [164, 0]
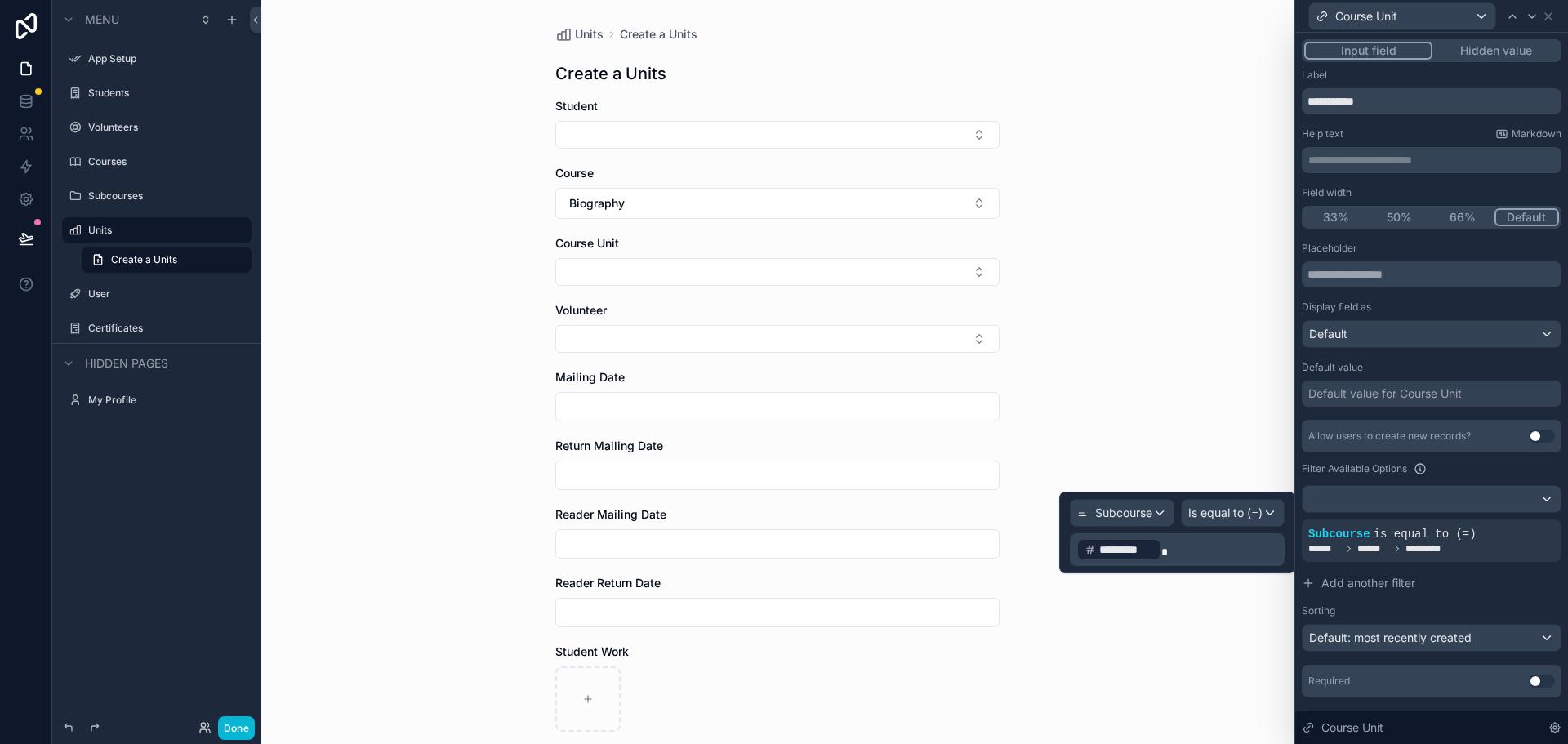
click at [1177, 550] on p "﻿ ********* ﻿" at bounding box center [1179, 550] width 205 height 27
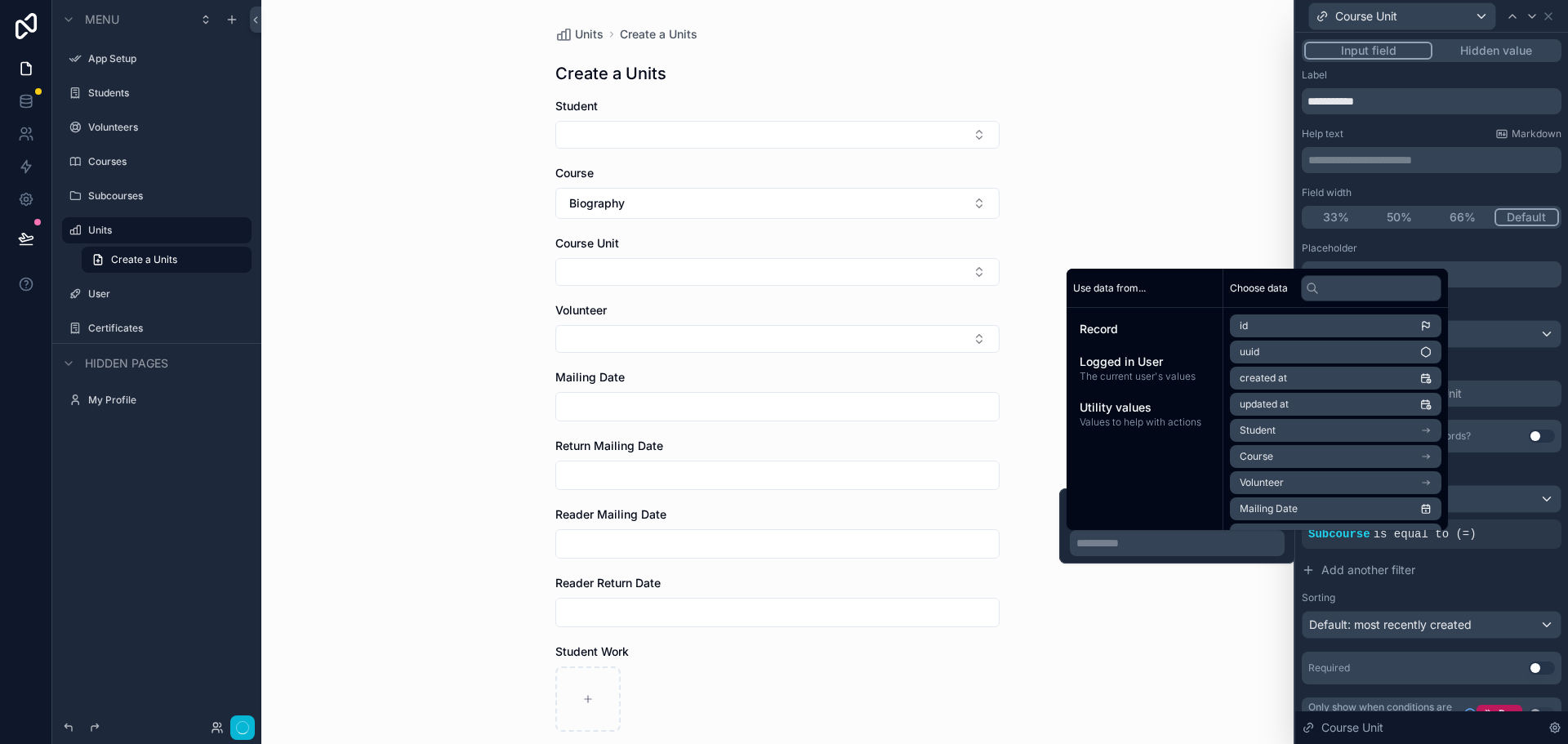
click at [1212, 689] on div "Units Create a Units Create a Units Student Course Biography Course Unit Volunt…" at bounding box center [776, 372] width 1032 height 744
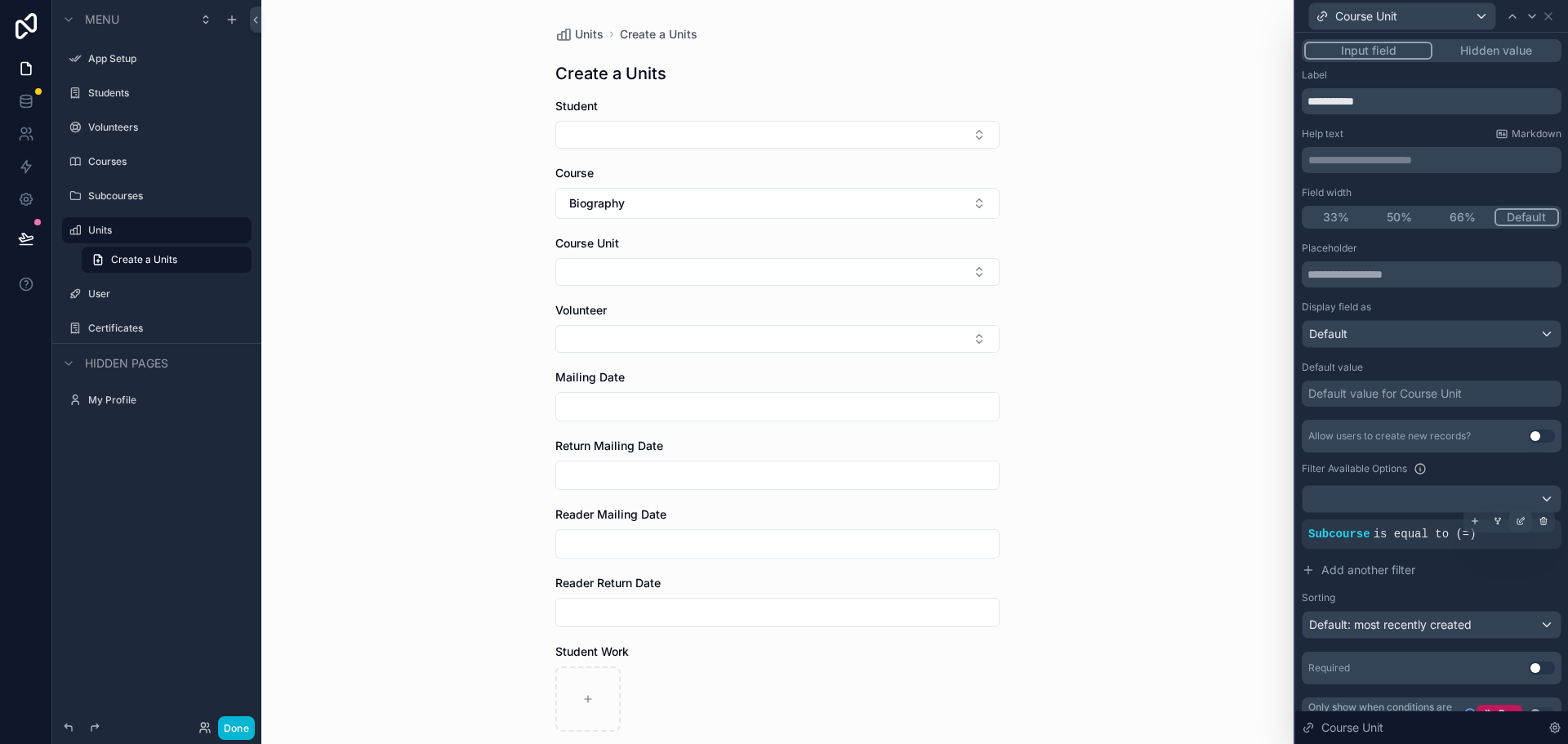
click at [1516, 523] on icon at bounding box center [1520, 521] width 10 height 10
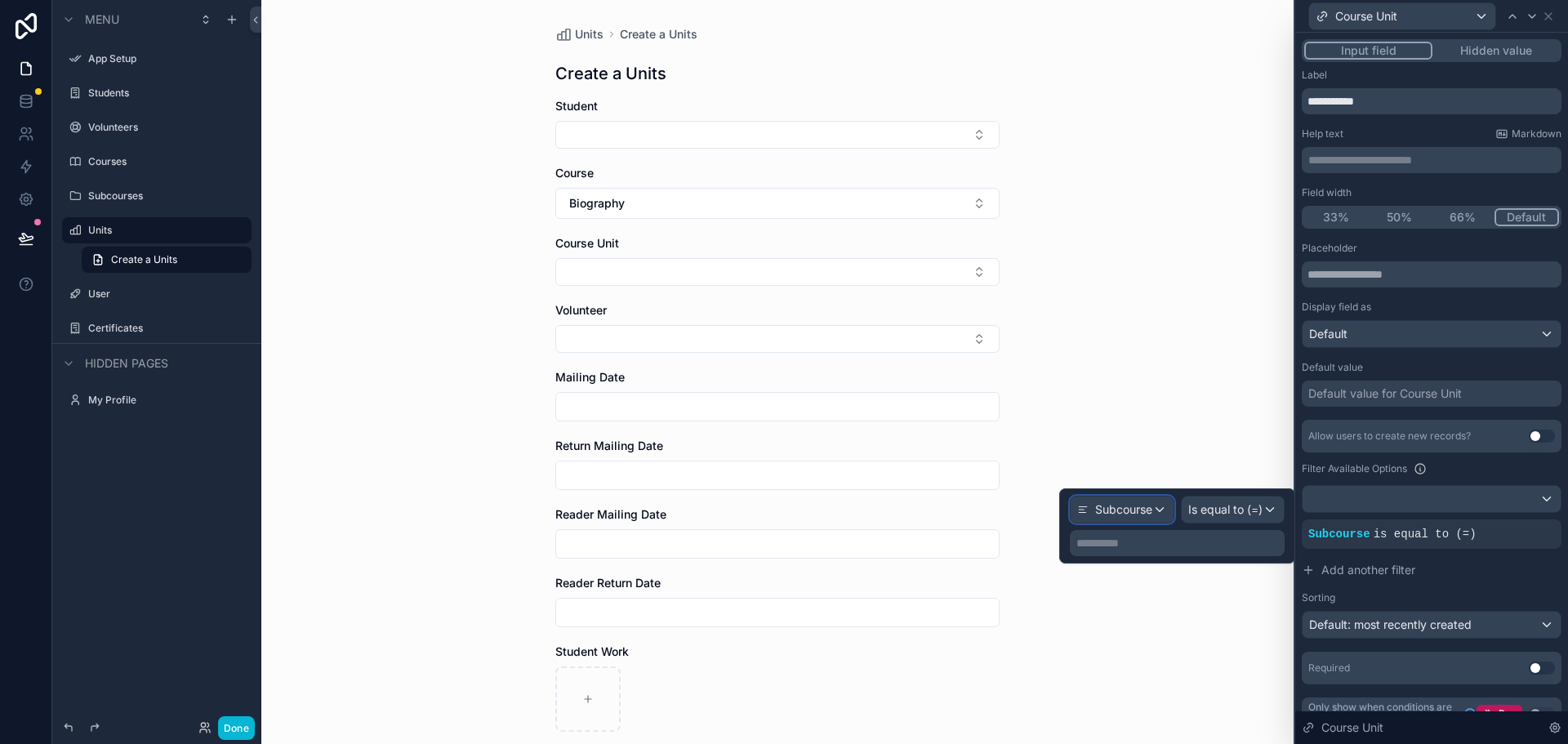
click at [1153, 511] on div "Subcourse" at bounding box center [1121, 510] width 103 height 27
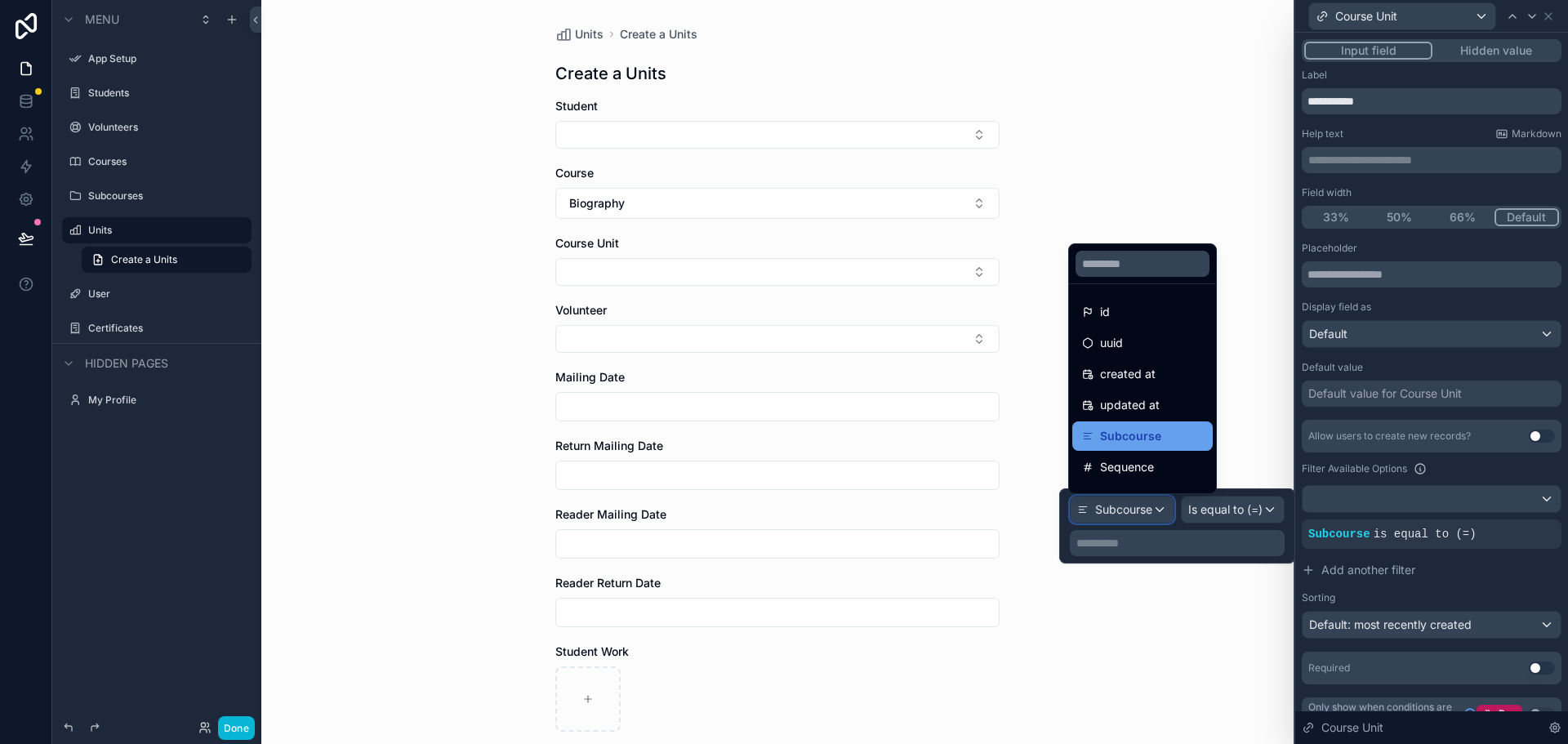
scroll to position [54, 0]
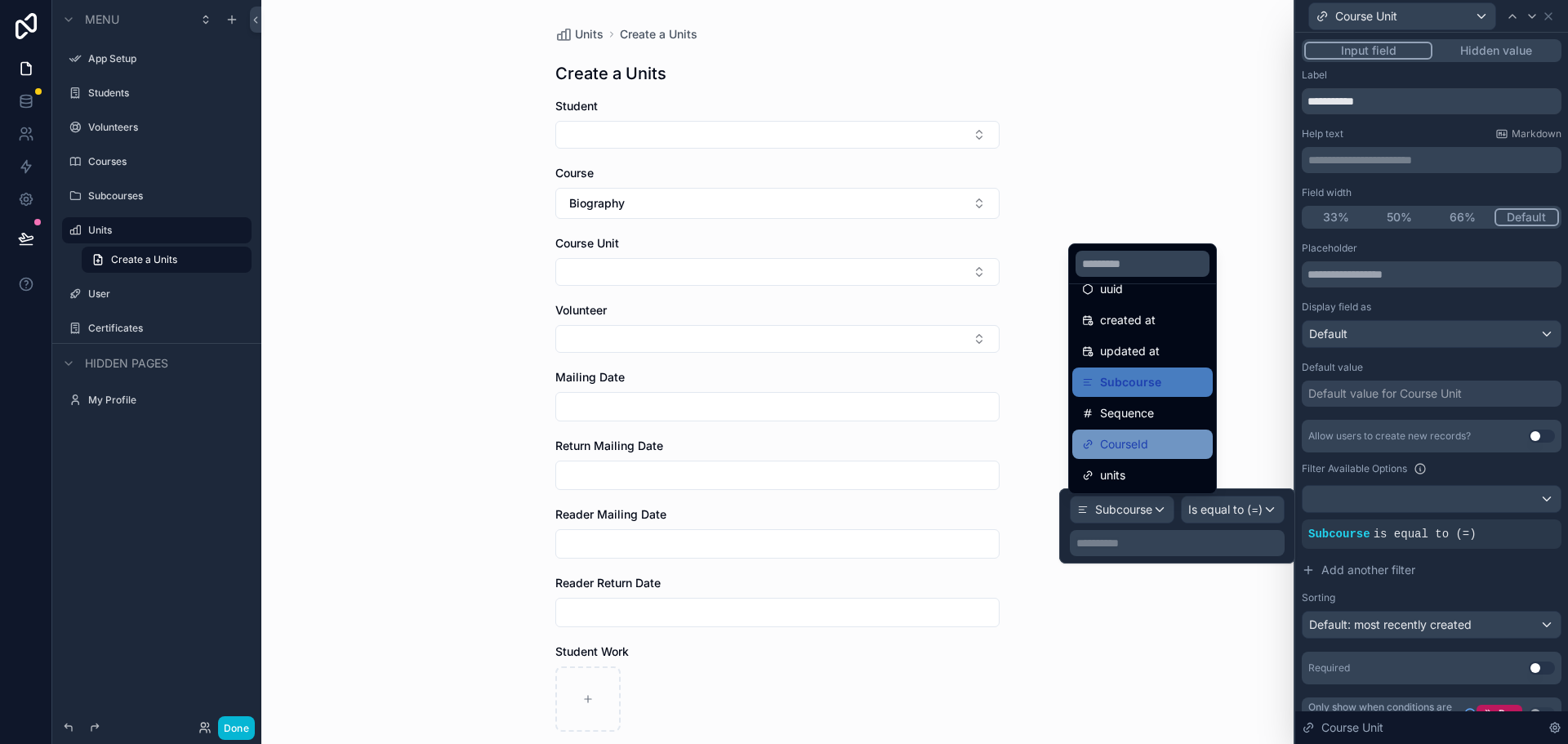
click at [1097, 440] on div "CourseId" at bounding box center [1114, 444] width 66 height 19
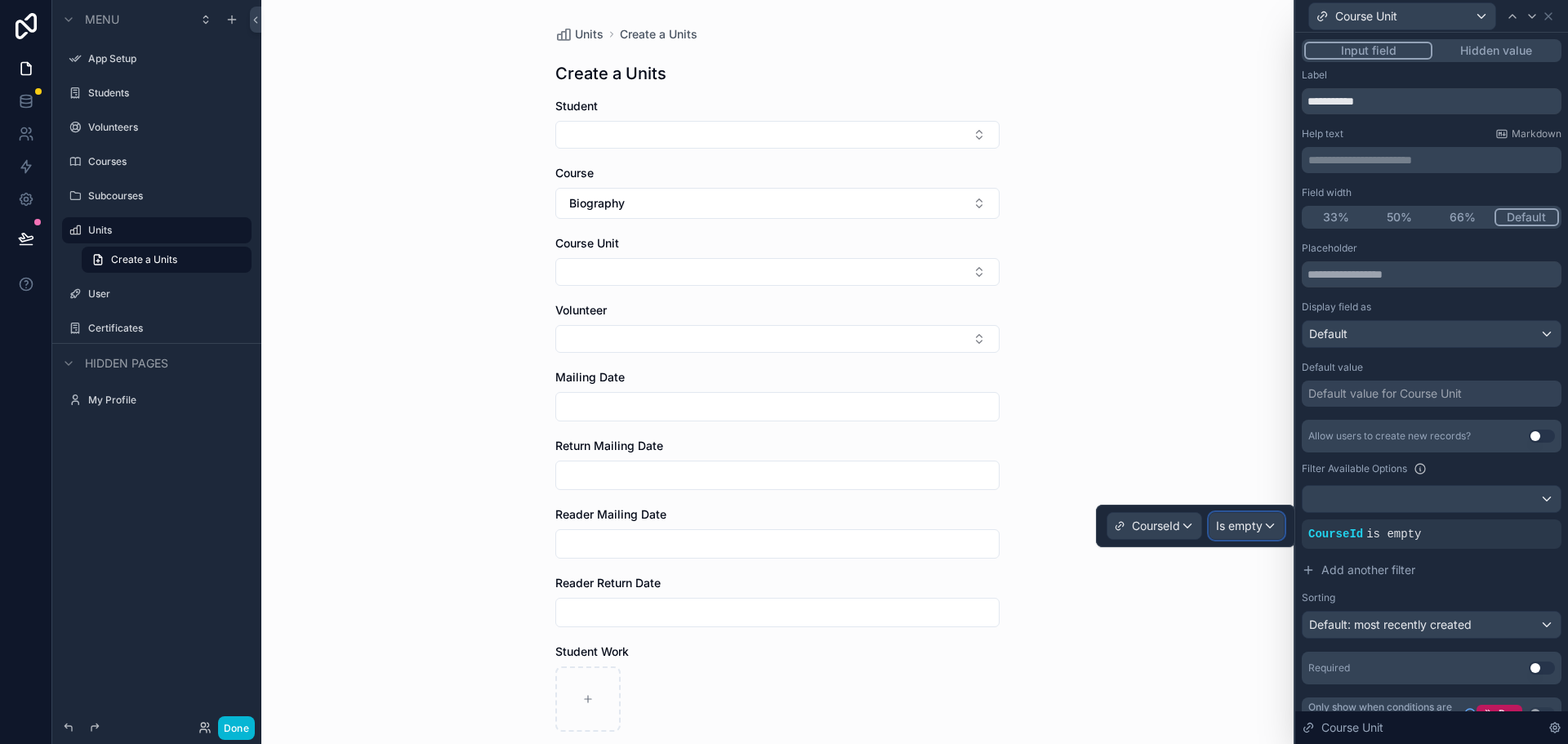
click at [1235, 525] on span "Is empty" at bounding box center [1239, 525] width 47 height 16
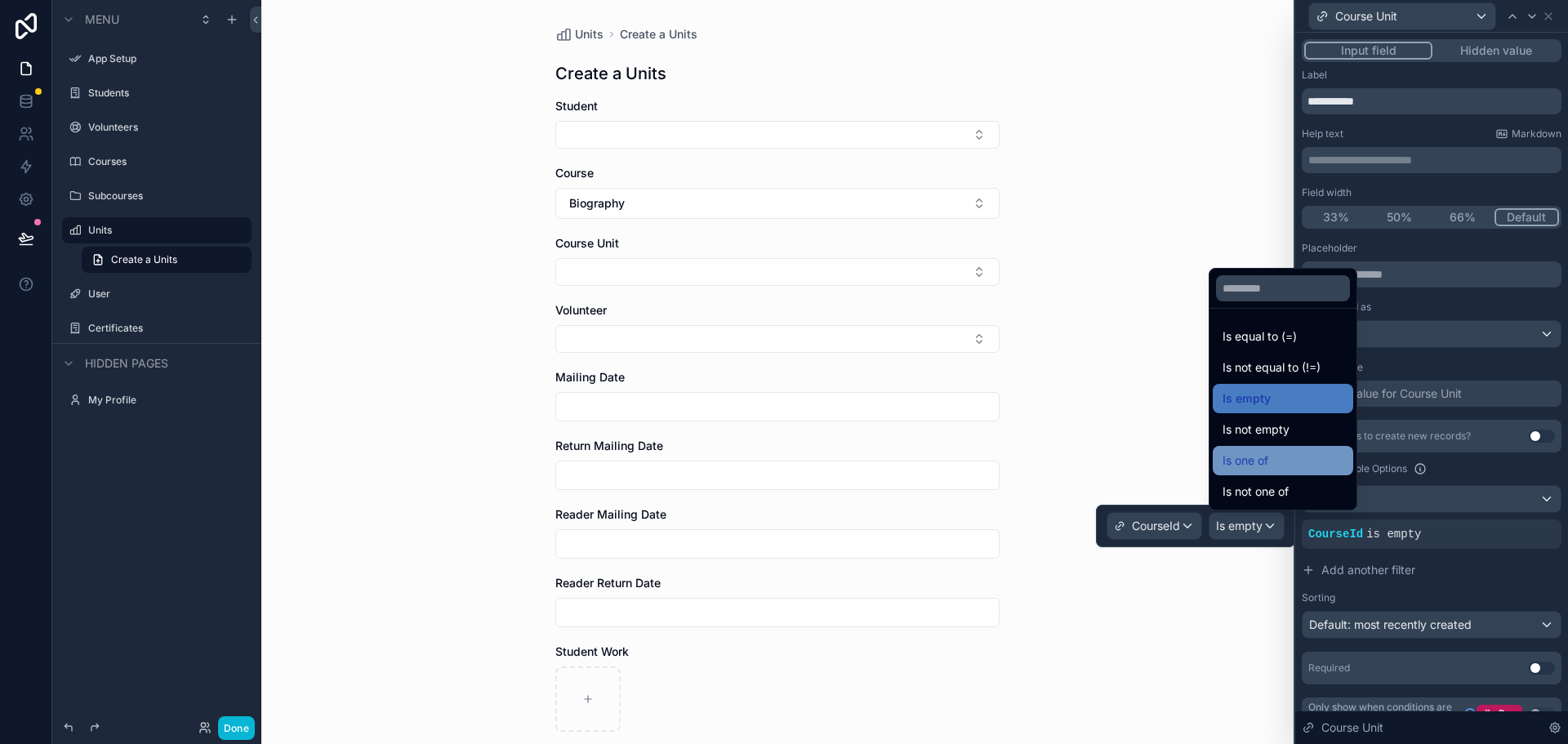
click at [1320, 456] on div "Is one of" at bounding box center [1282, 461] width 121 height 19
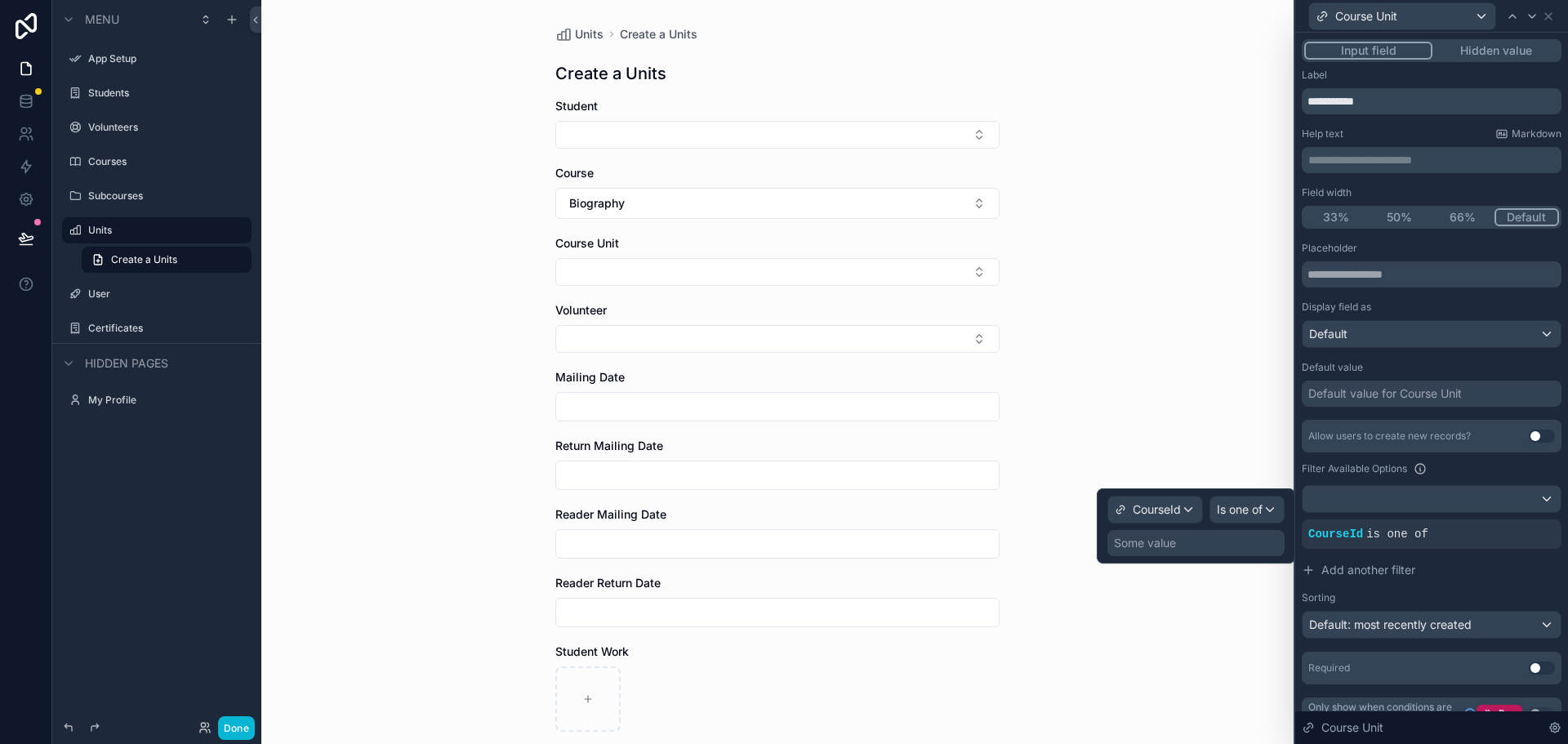
click at [1179, 547] on div "Some value" at bounding box center [1196, 543] width 177 height 27
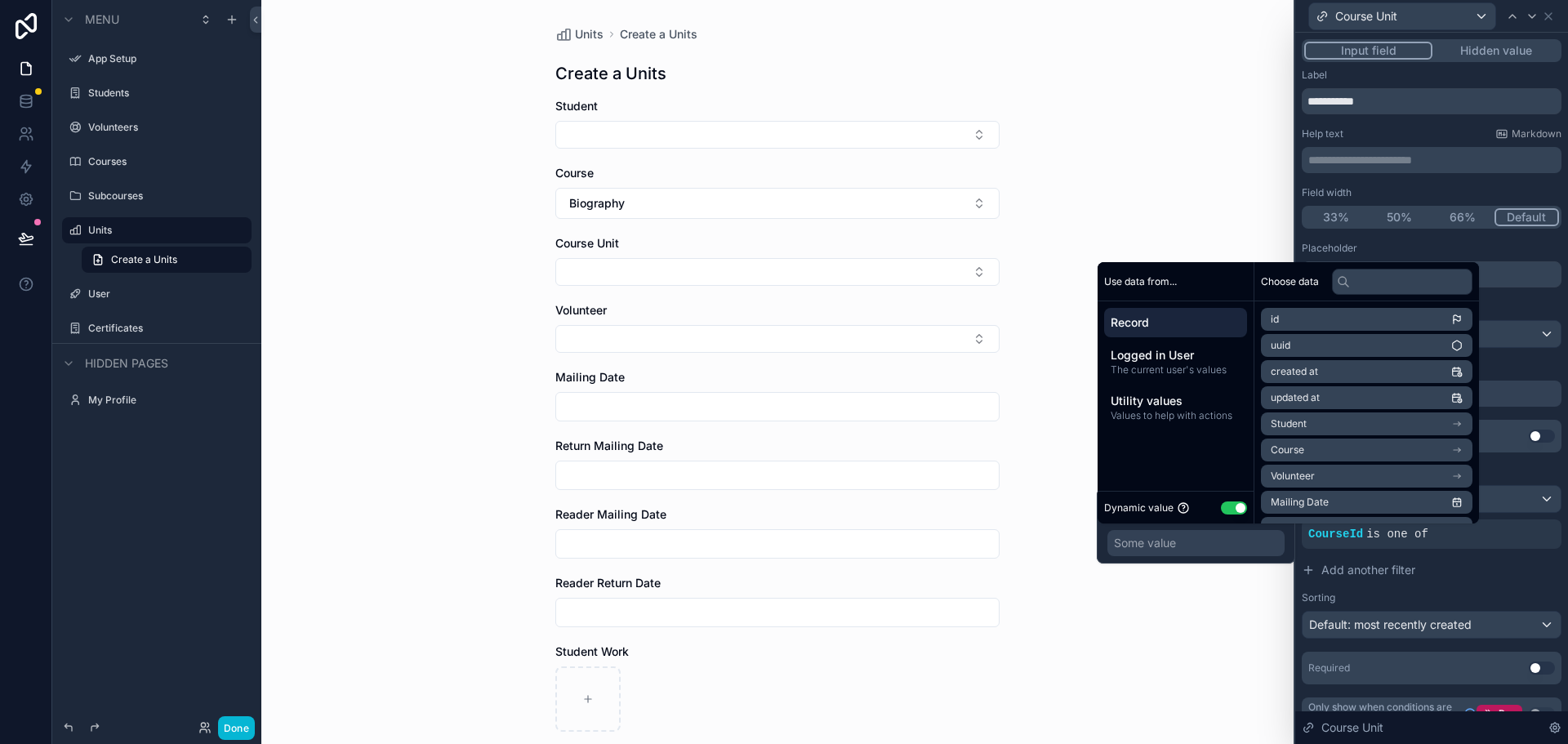
click at [1227, 506] on button "Use setting" at bounding box center [1234, 508] width 27 height 13
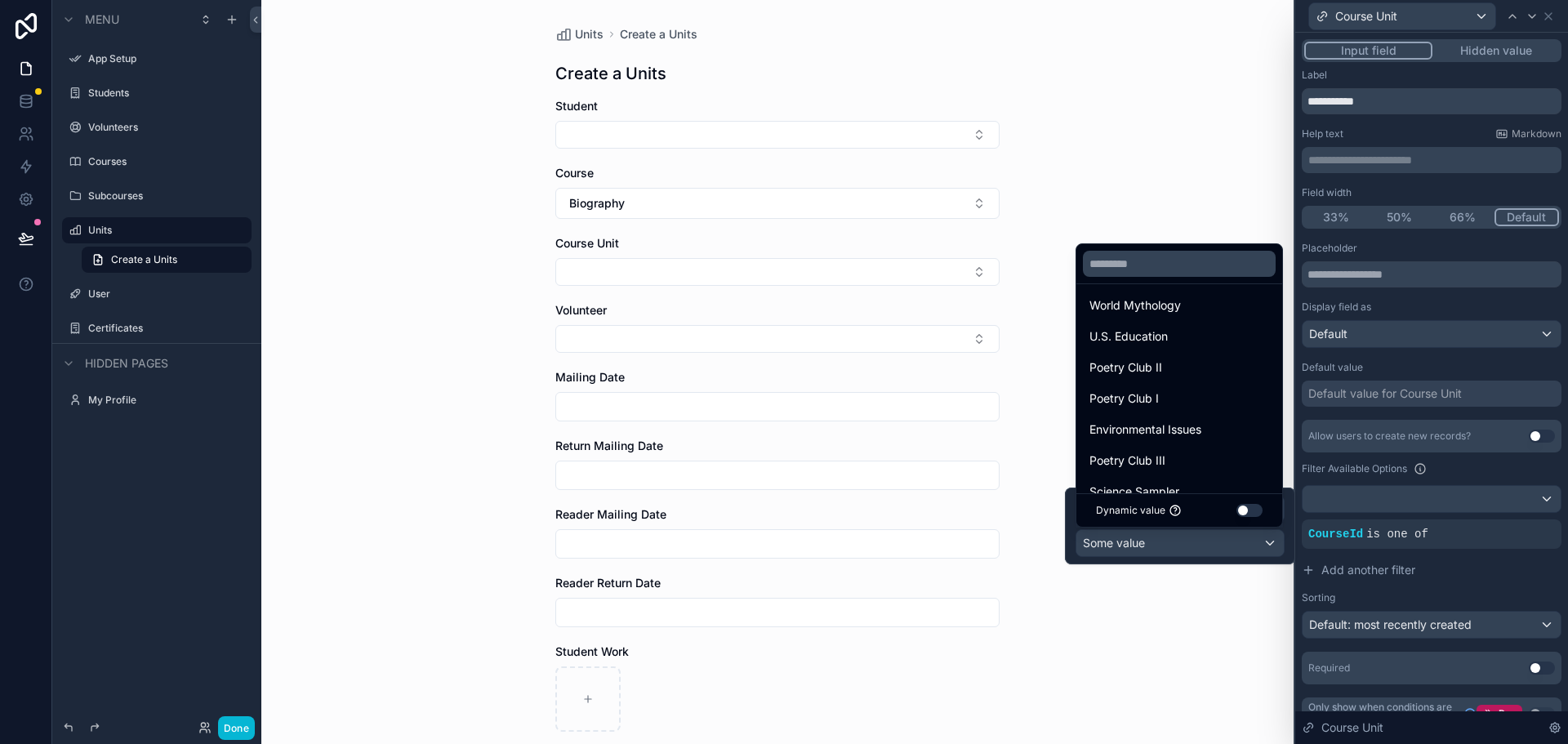
scroll to position [0, 0]
click at [1250, 511] on button "Use setting" at bounding box center [1250, 510] width 27 height 13
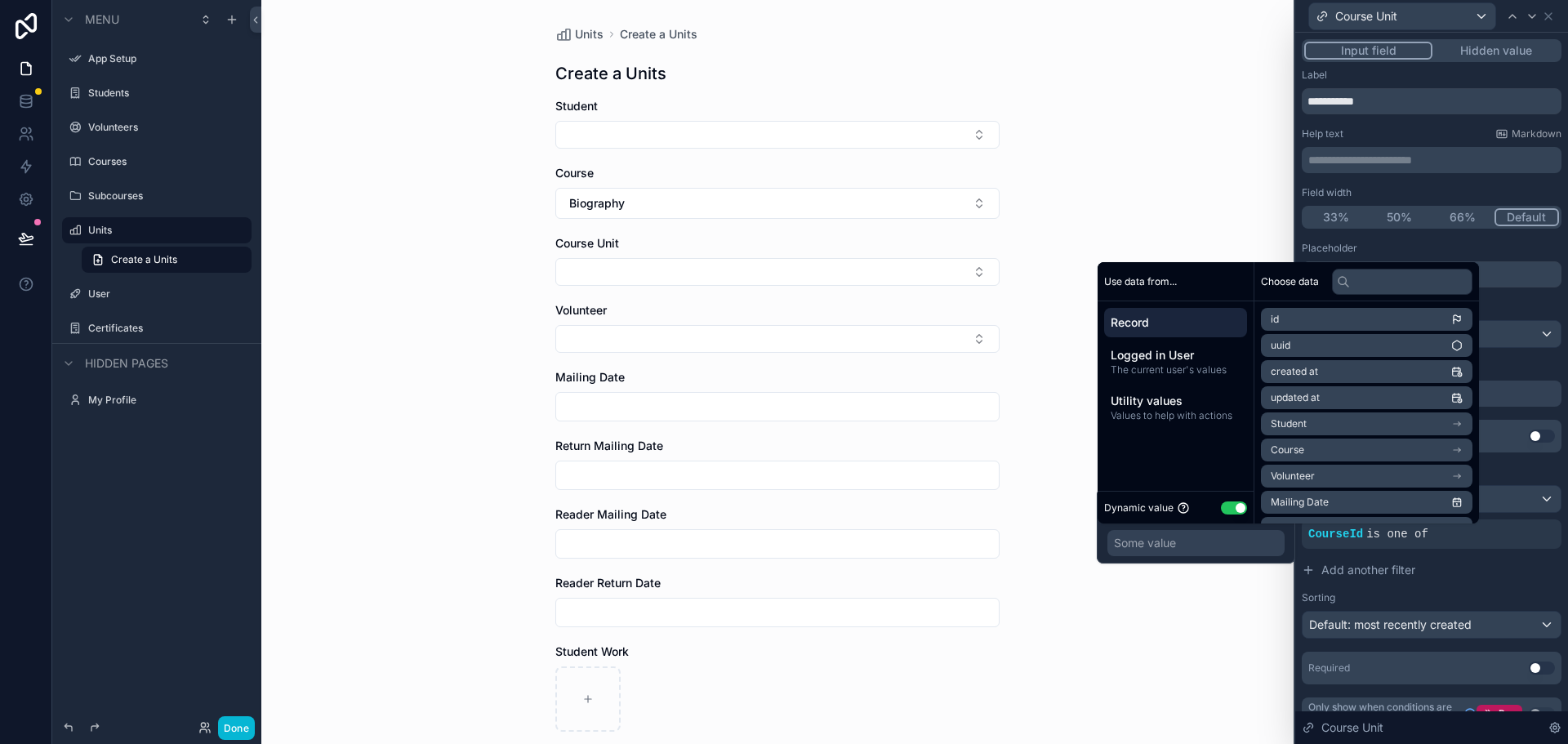
click at [1319, 449] on li "Course" at bounding box center [1366, 450] width 211 height 23
click at [1288, 370] on span "uuid" at bounding box center [1281, 374] width 19 height 13
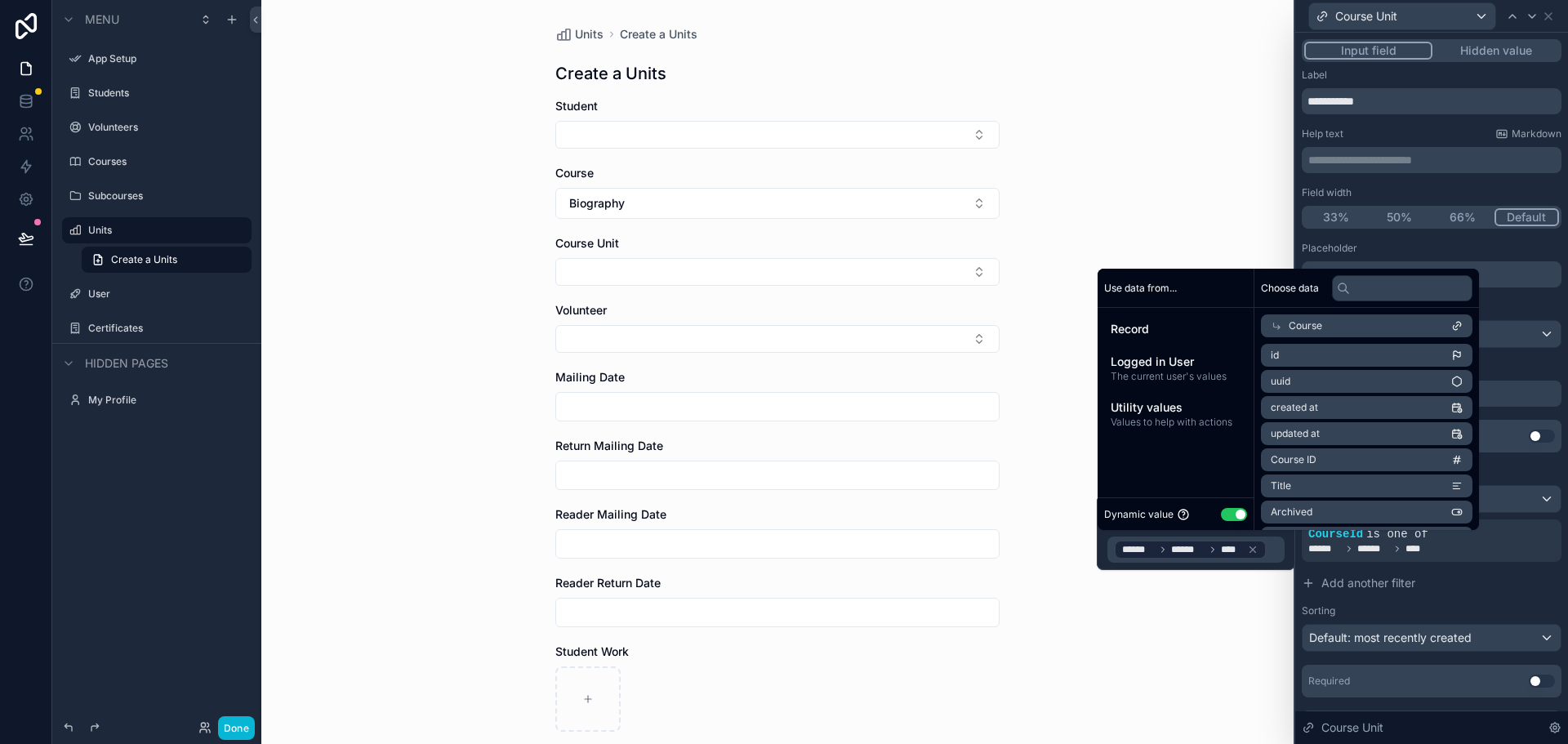
click at [1232, 666] on div "Units Create a Units Create a Units Student Course Biography Course Unit Volunt…" at bounding box center [776, 372] width 1032 height 744
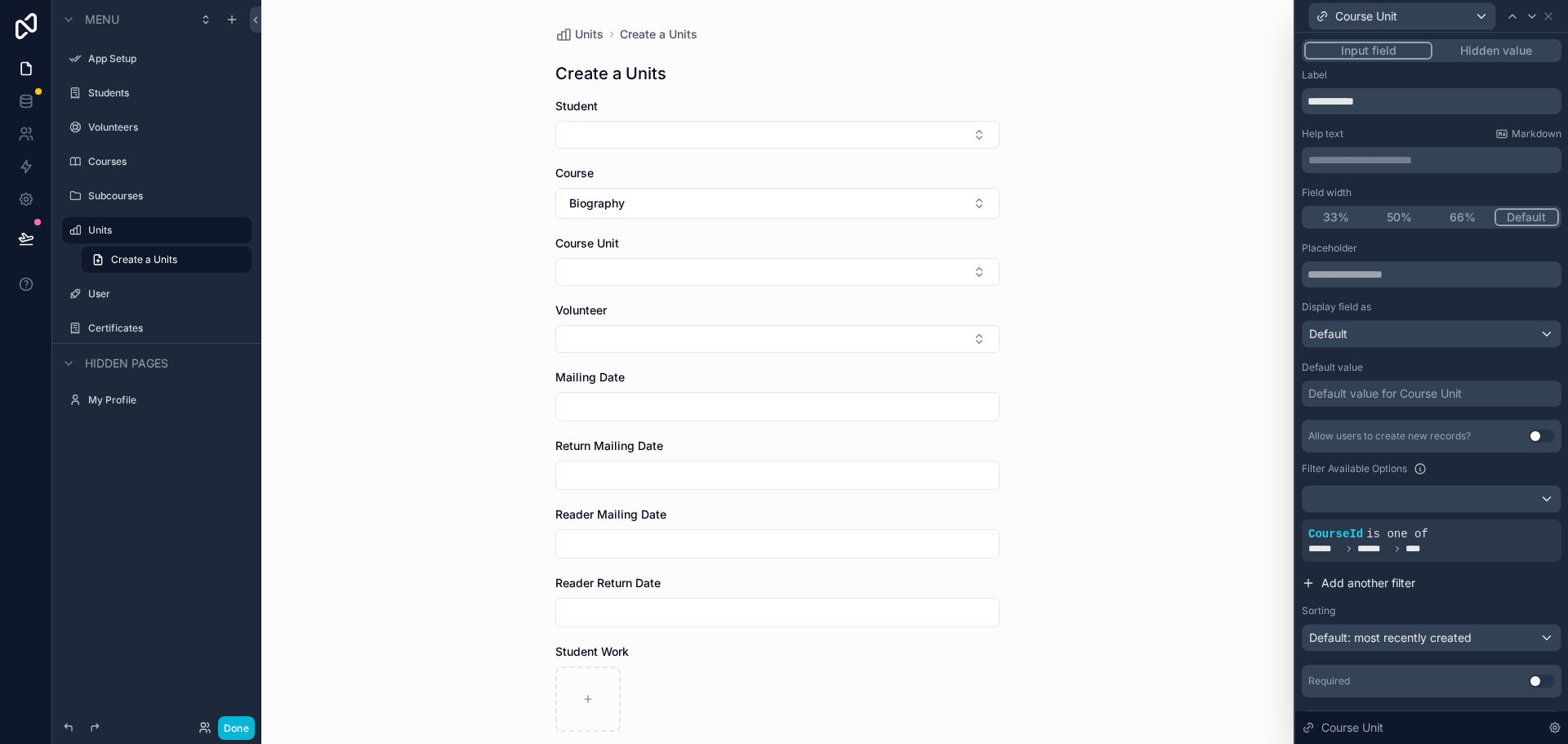
scroll to position [38, 0]
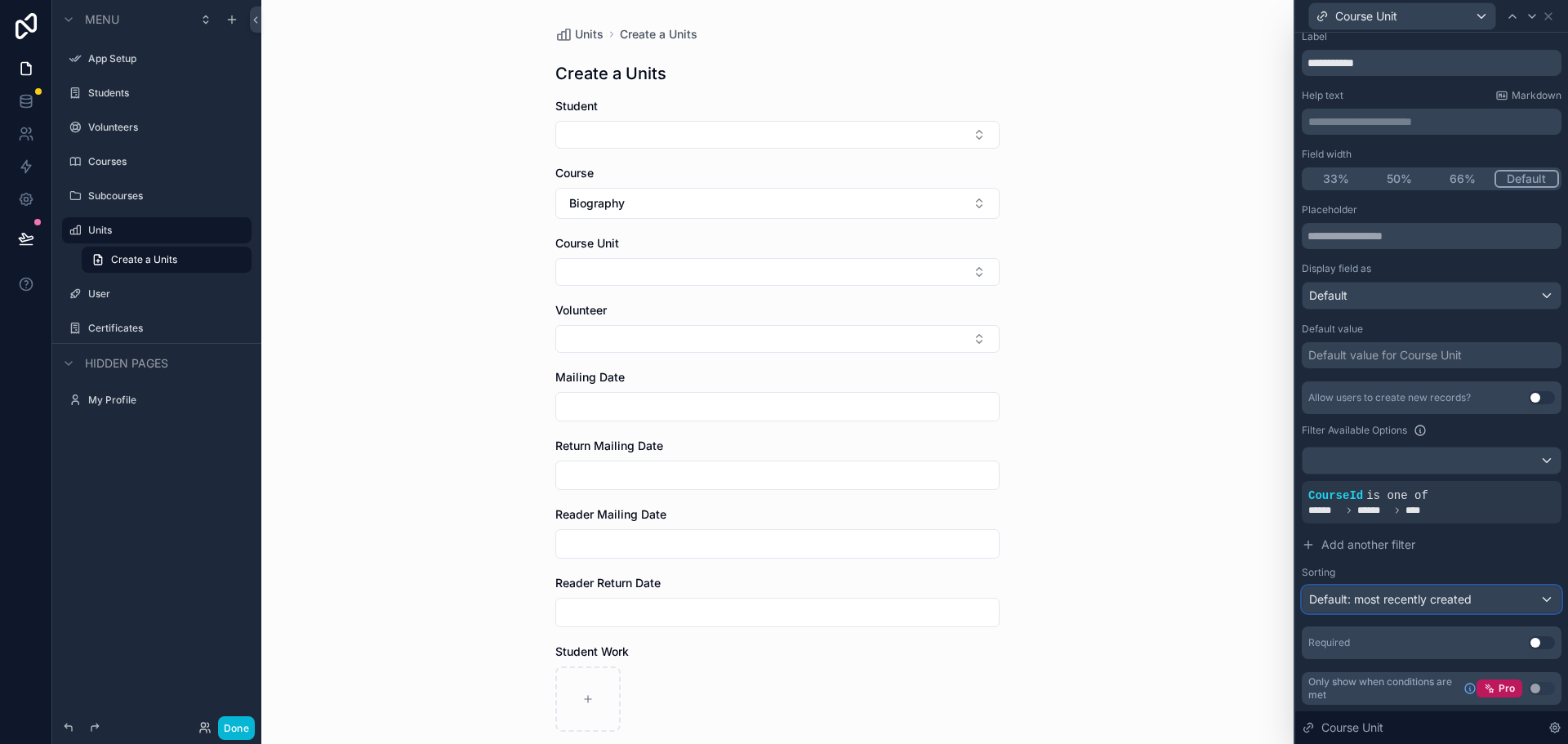
click at [1431, 603] on span "Default: most recently created" at bounding box center [1390, 599] width 163 height 14
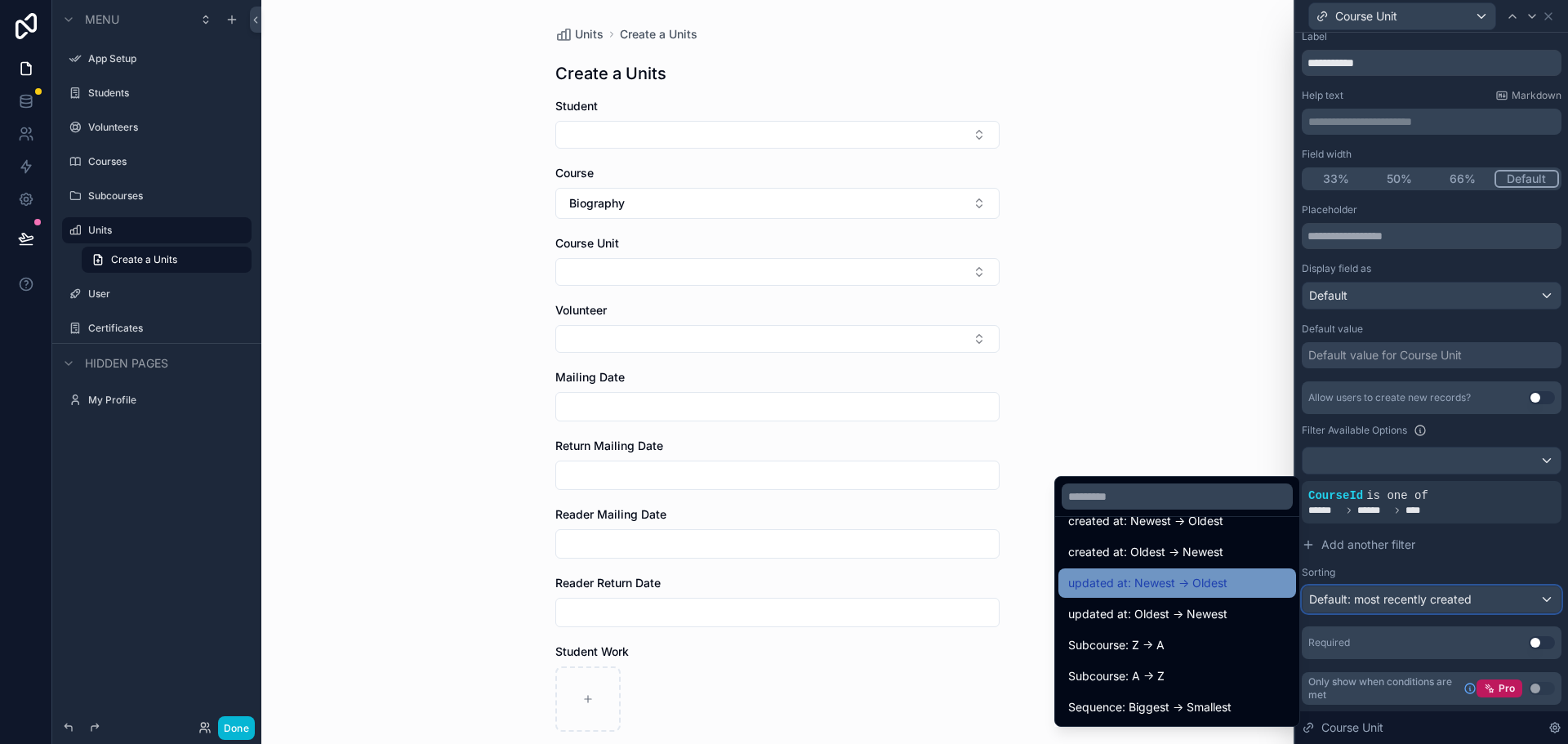
scroll to position [81, 0]
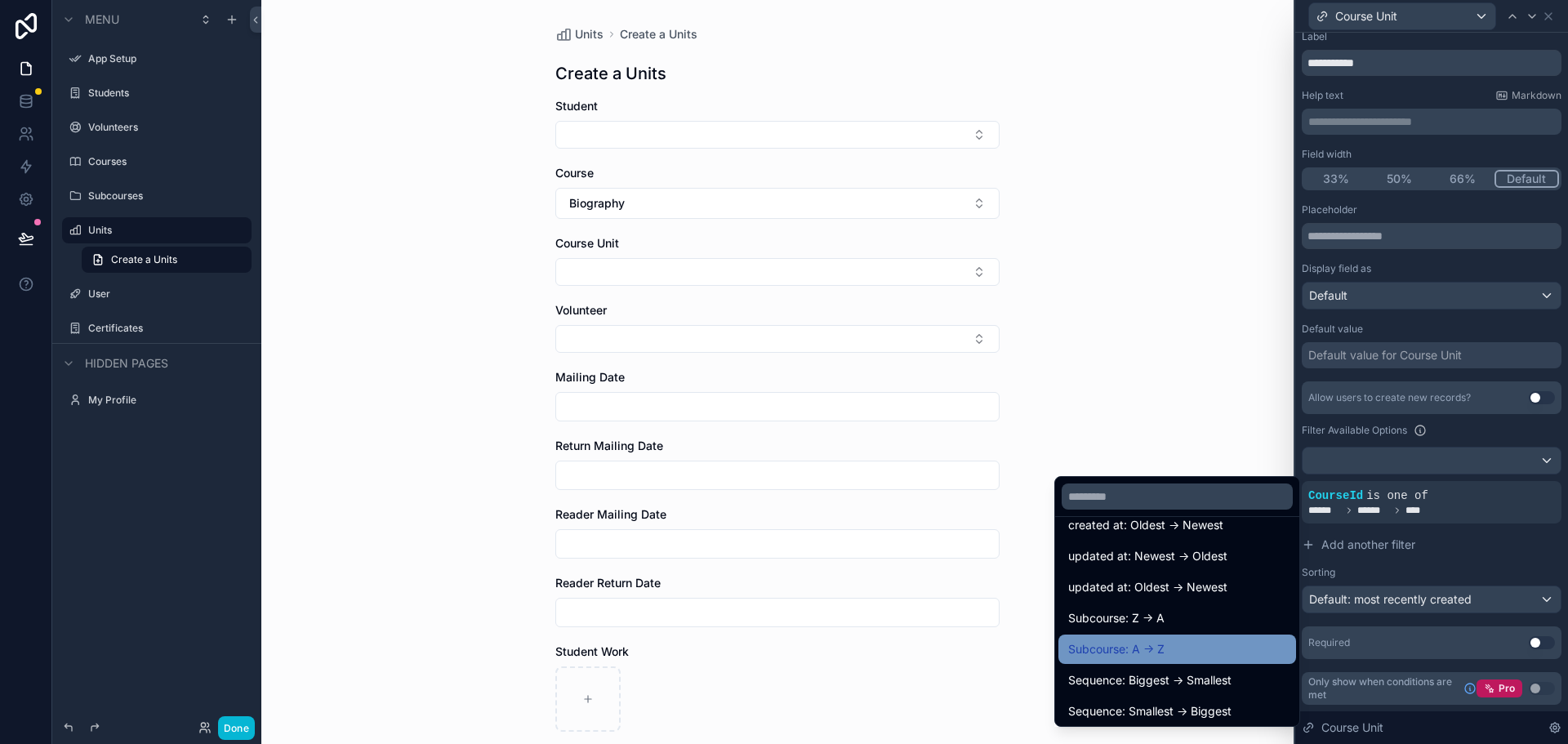
click at [1124, 647] on span "Subcourse: A -> Z" at bounding box center [1116, 649] width 96 height 19
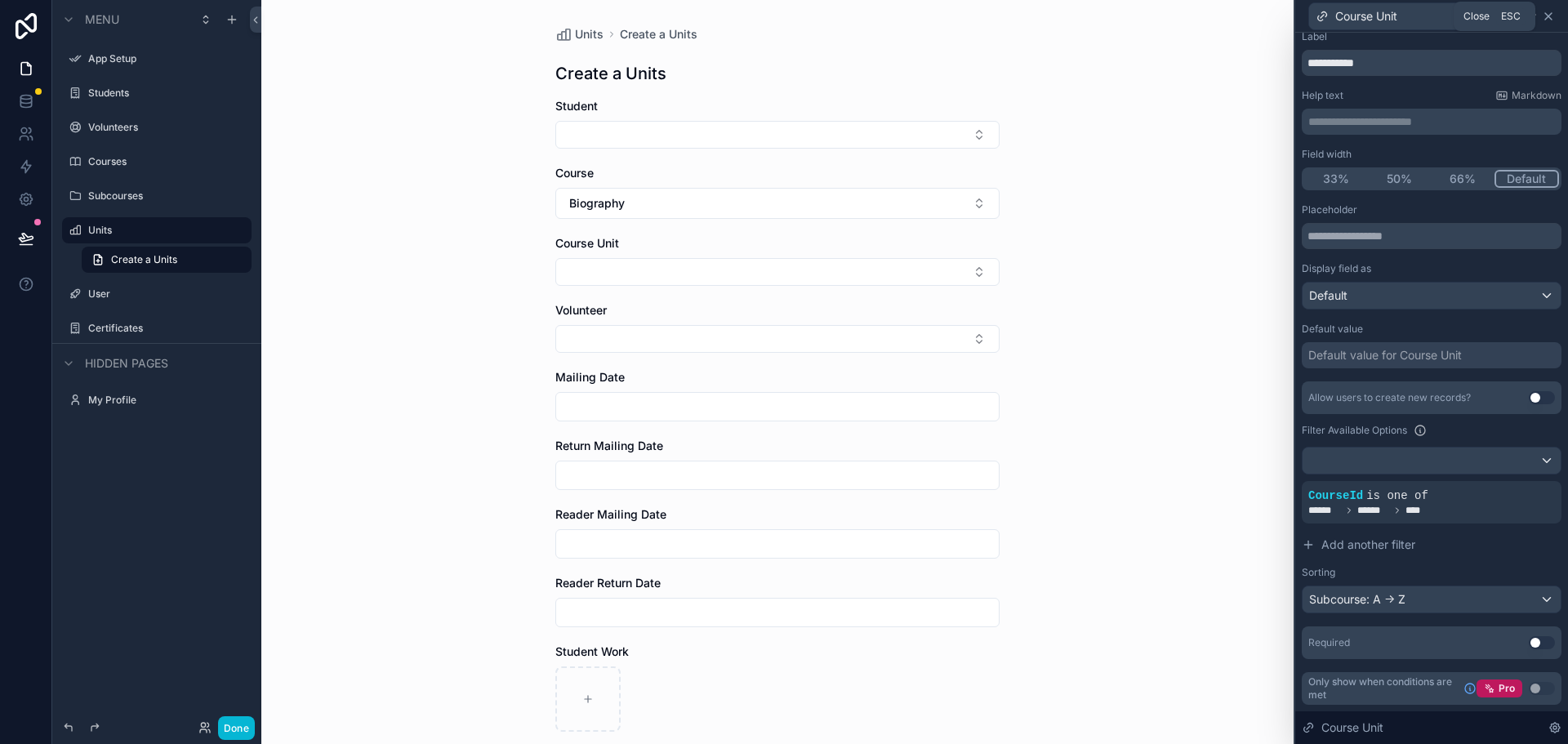
click at [1549, 19] on icon at bounding box center [1548, 16] width 13 height 13
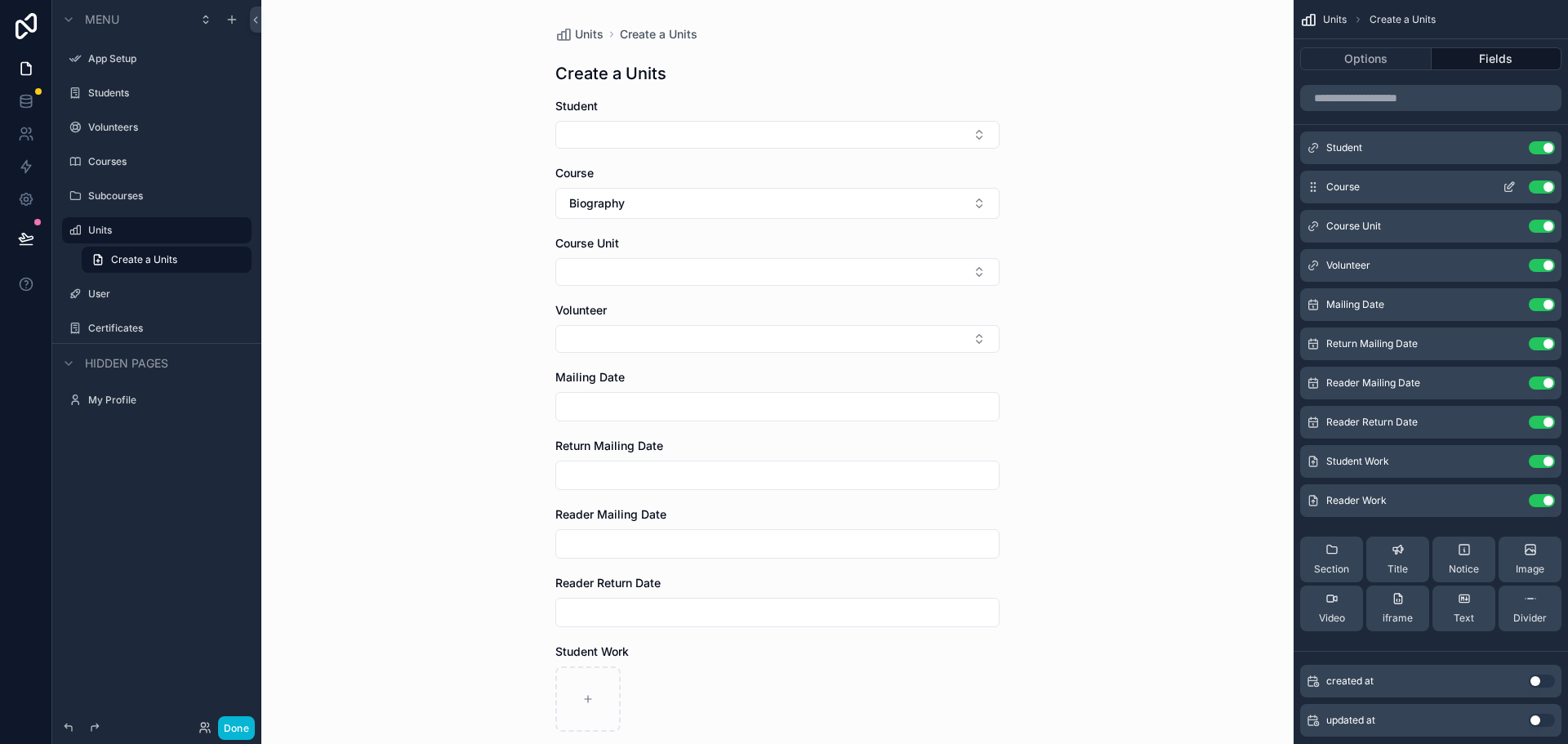
click at [1506, 192] on icon "scrollable content" at bounding box center [1509, 188] width 7 height 7
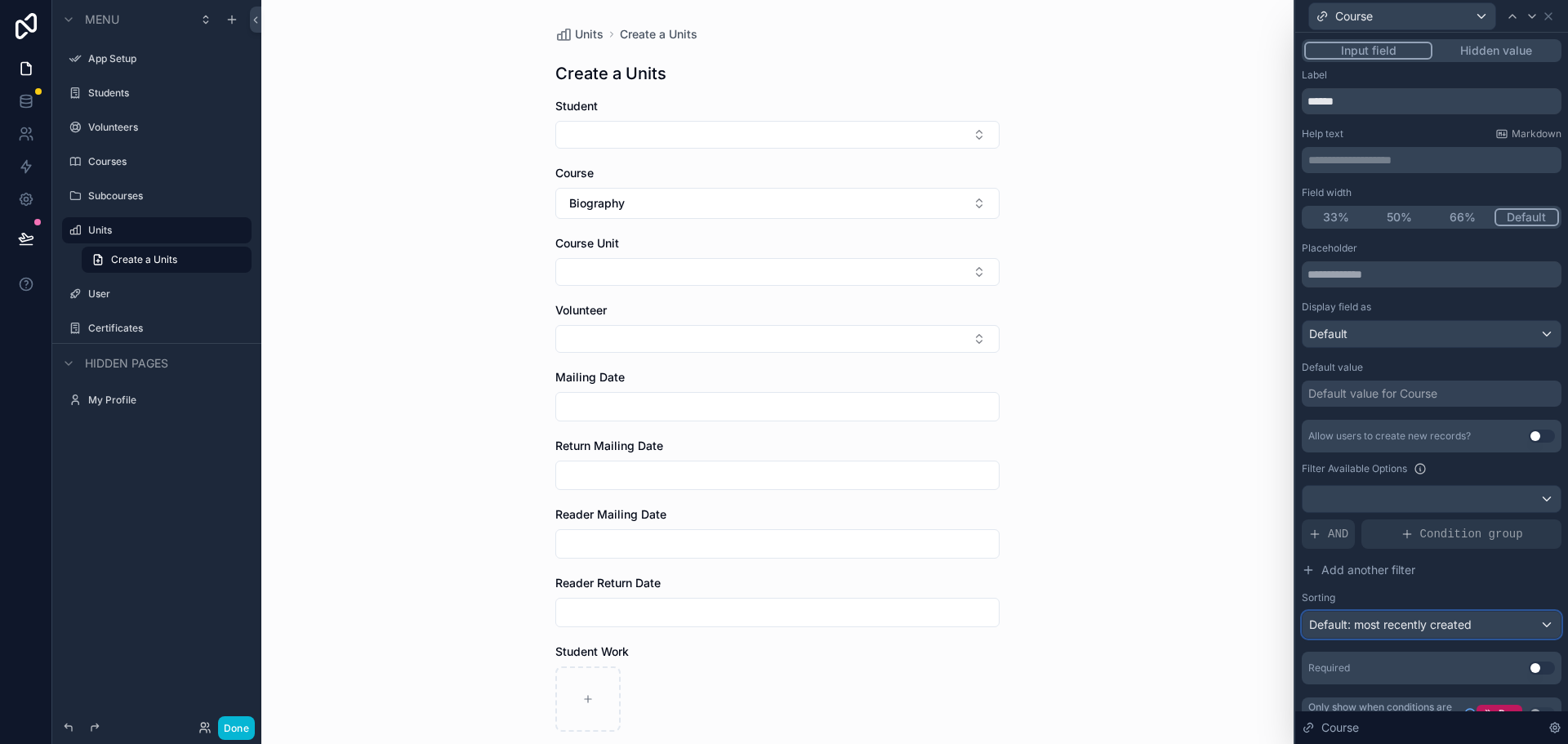
click at [1399, 621] on span "Default: most recently created" at bounding box center [1390, 625] width 163 height 14
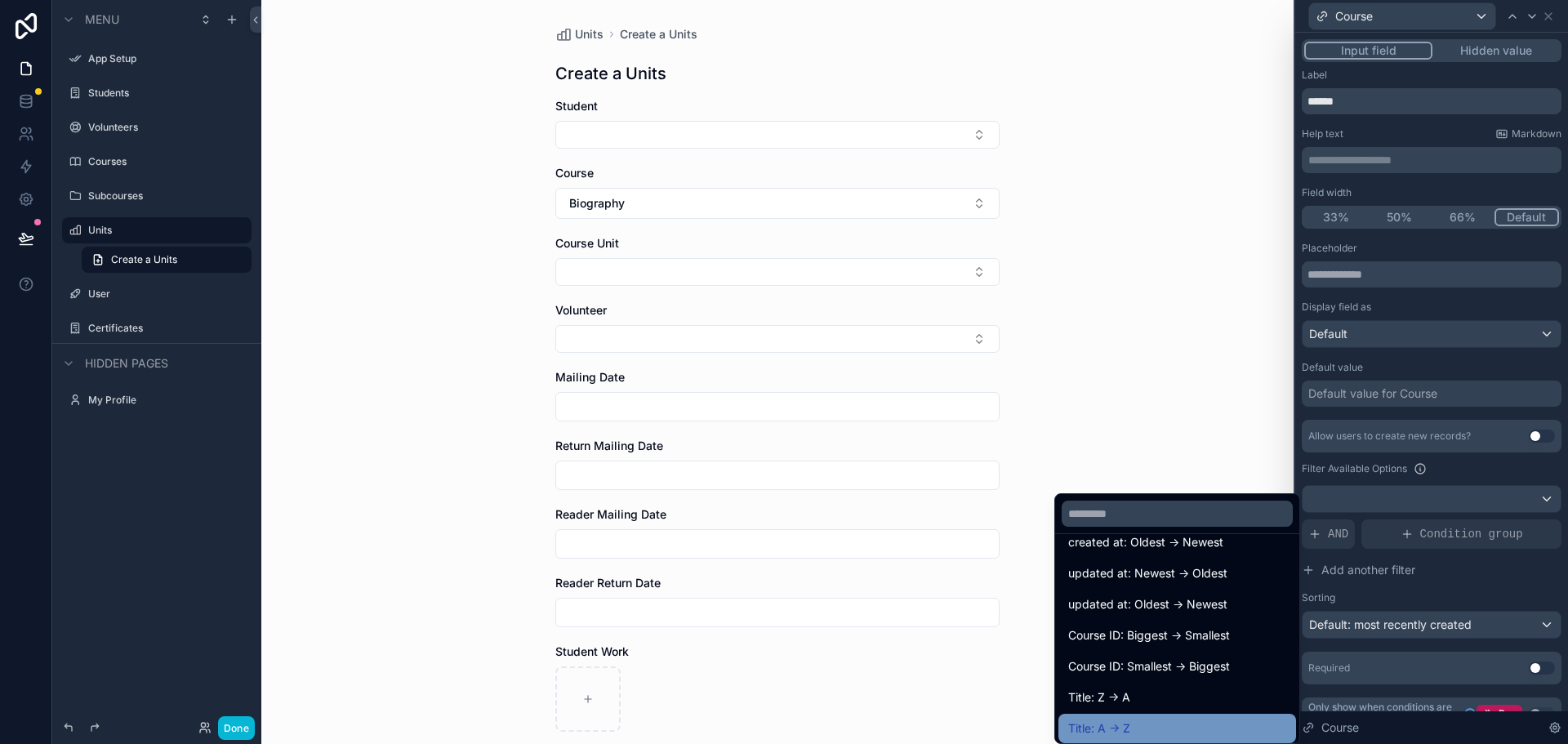
click at [1122, 728] on span "Title: A -> Z" at bounding box center [1099, 728] width 62 height 19
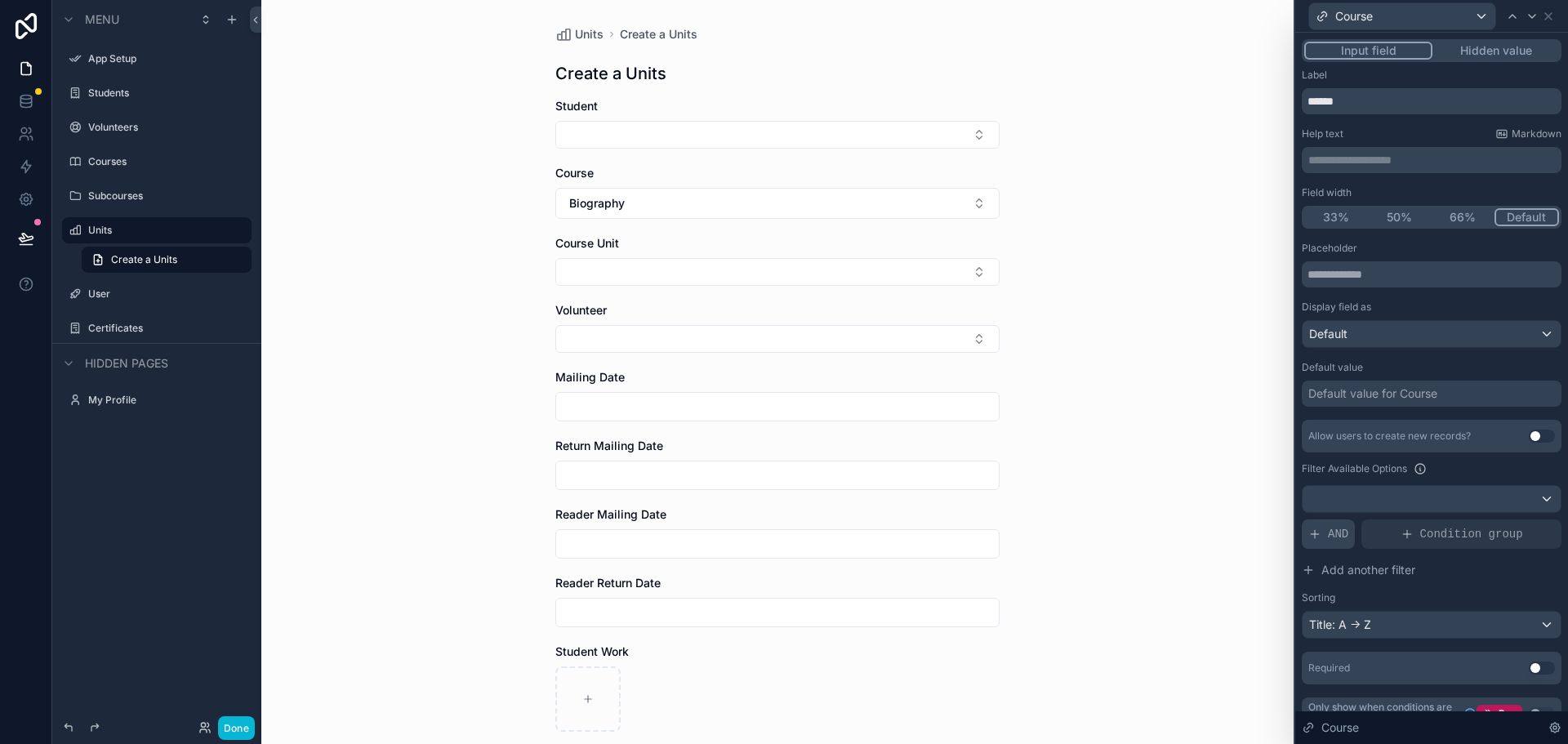
click at [1317, 533] on icon at bounding box center [1314, 533] width 13 height 13
click at [1516, 519] on icon at bounding box center [1520, 521] width 10 height 10
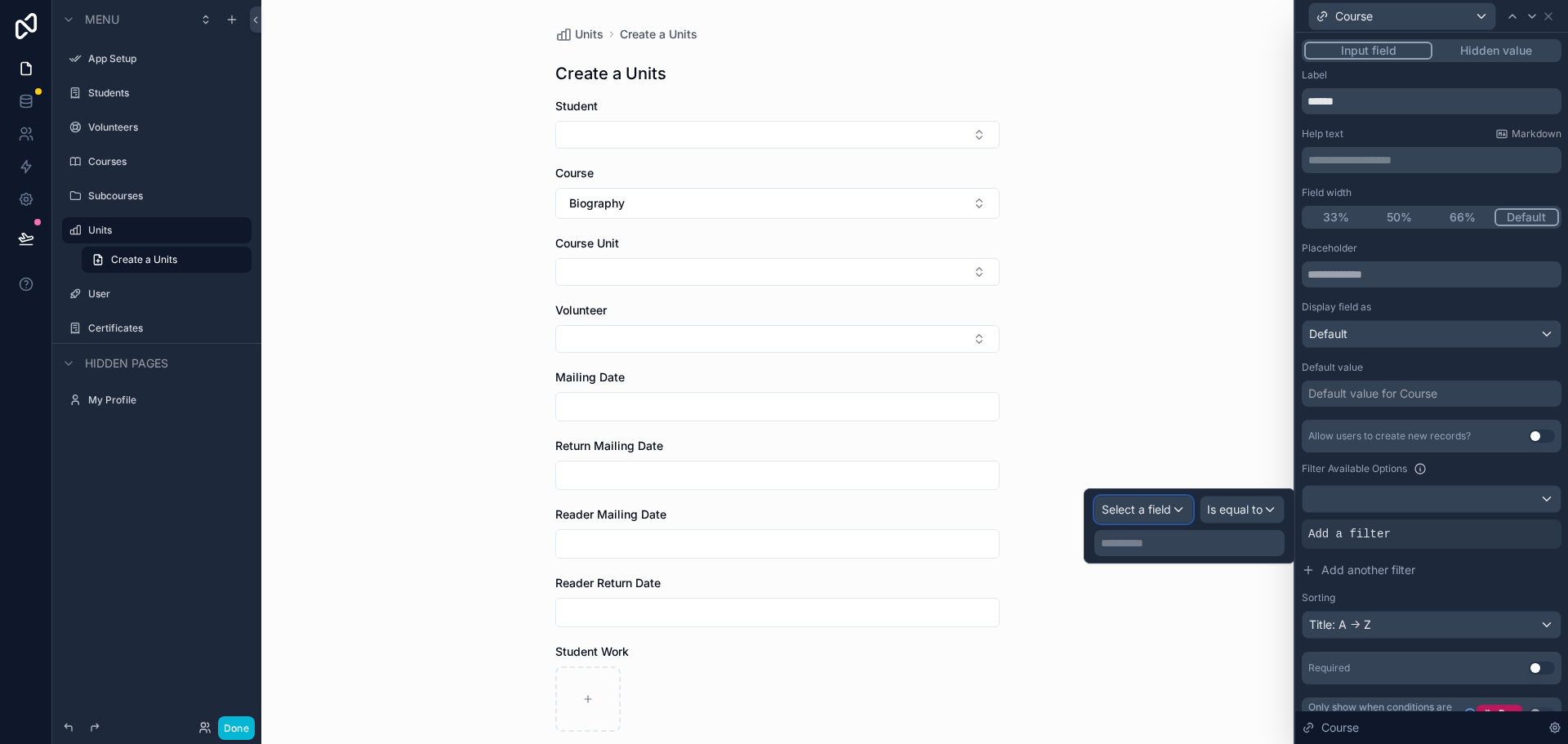
click at [1131, 517] on span "Select a field" at bounding box center [1136, 510] width 69 height 16
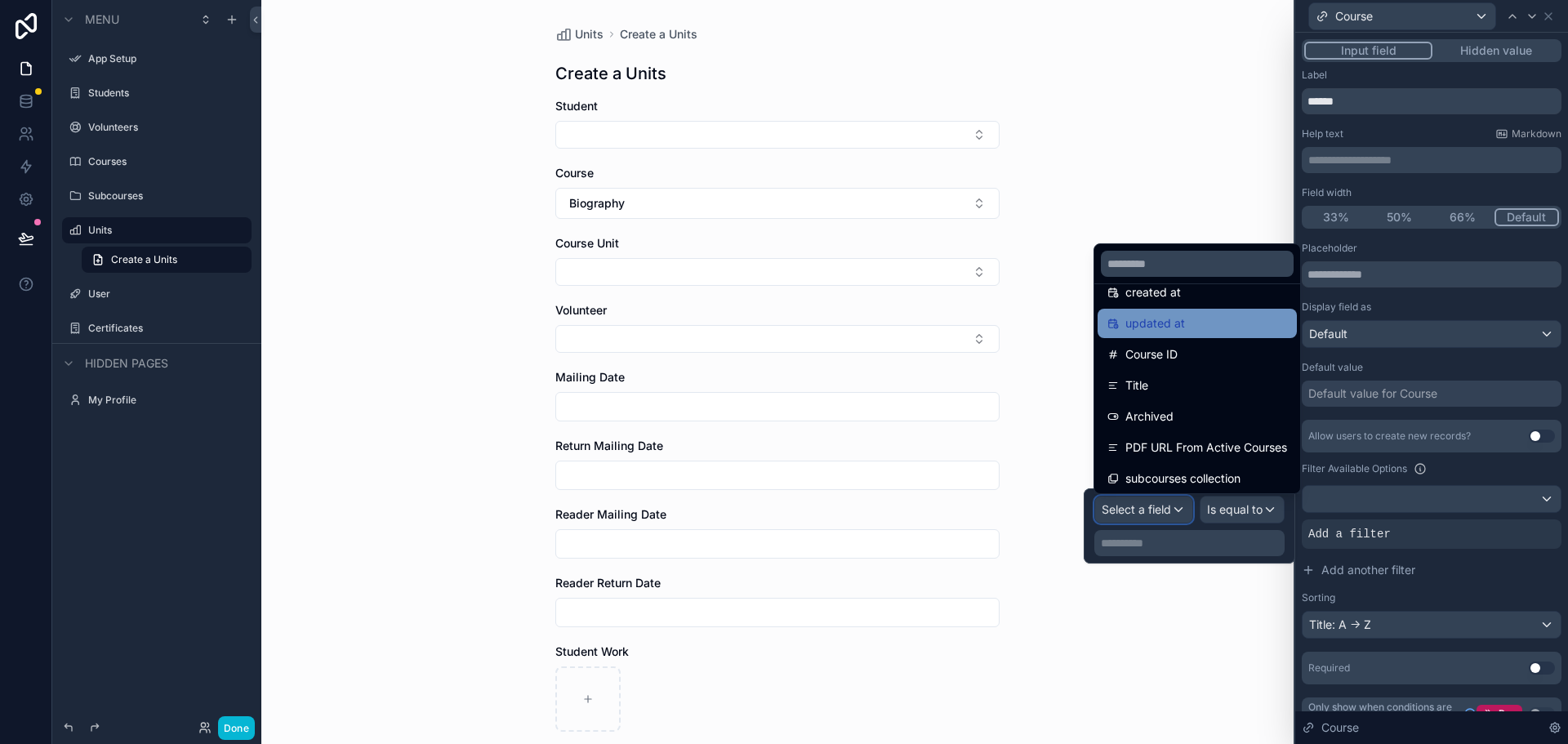
scroll to position [147, 0]
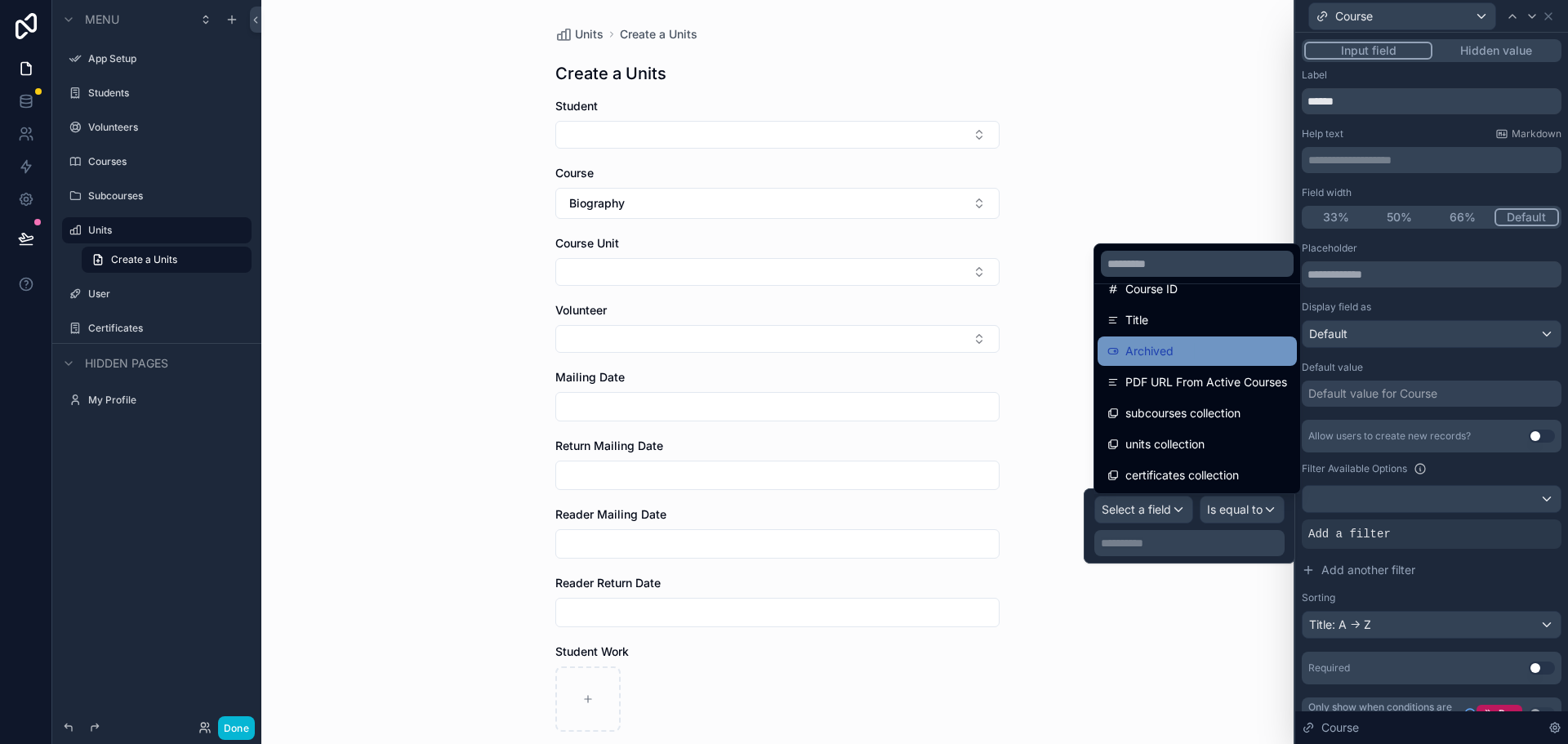
click at [1174, 357] on div "Archived" at bounding box center [1197, 351] width 180 height 19
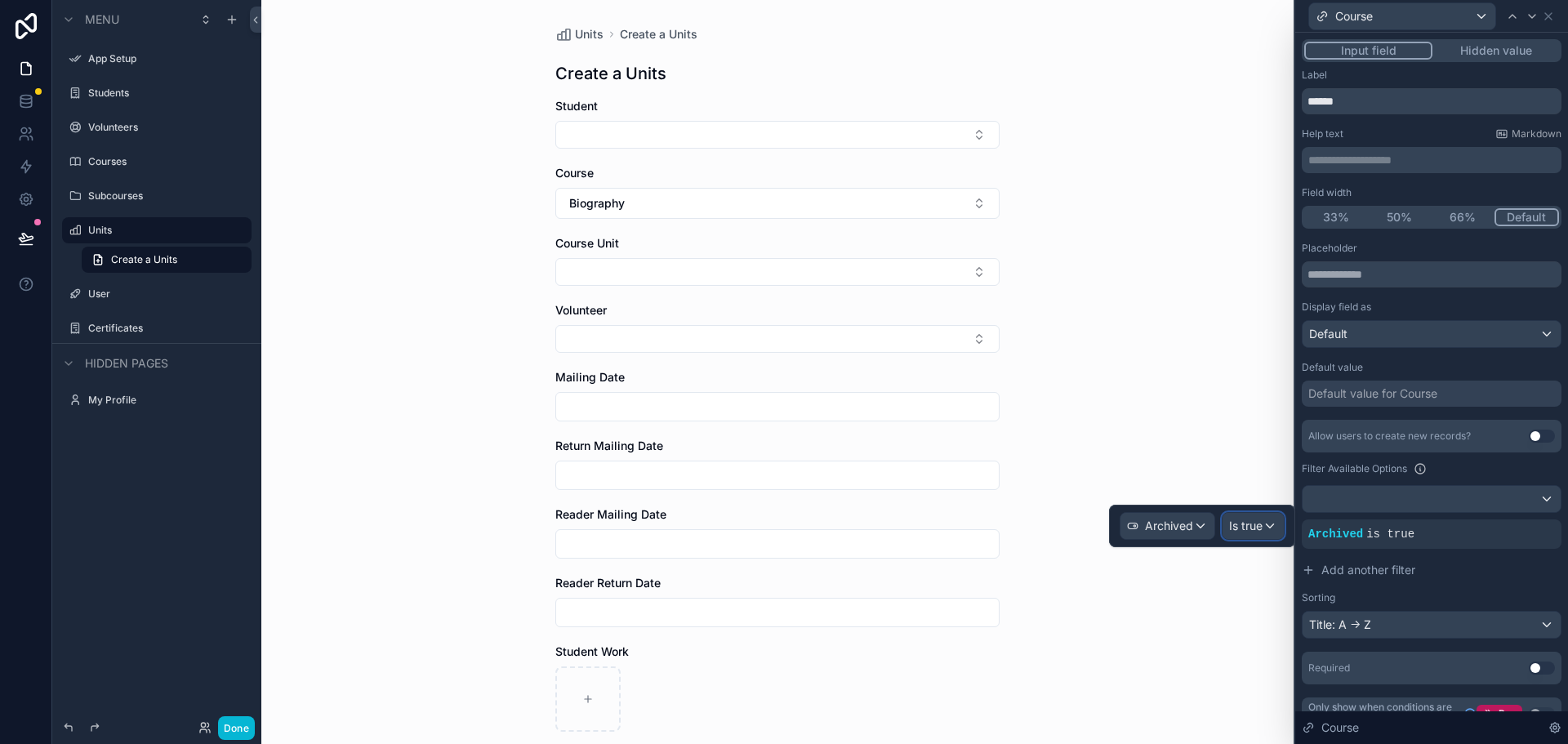
click at [1246, 524] on span "Is true" at bounding box center [1246, 525] width 34 height 16
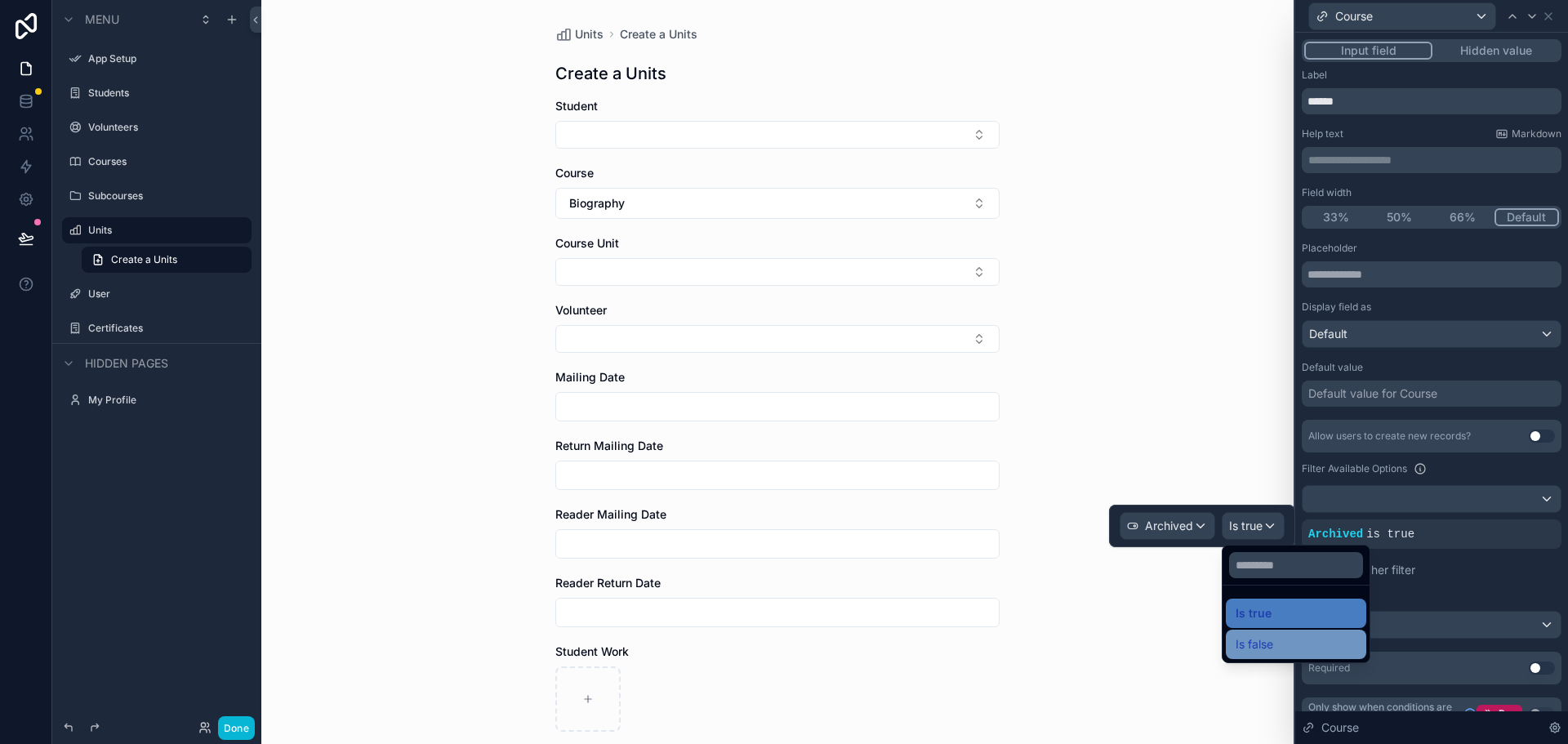
click at [1270, 644] on span "Is false" at bounding box center [1254, 644] width 37 height 19
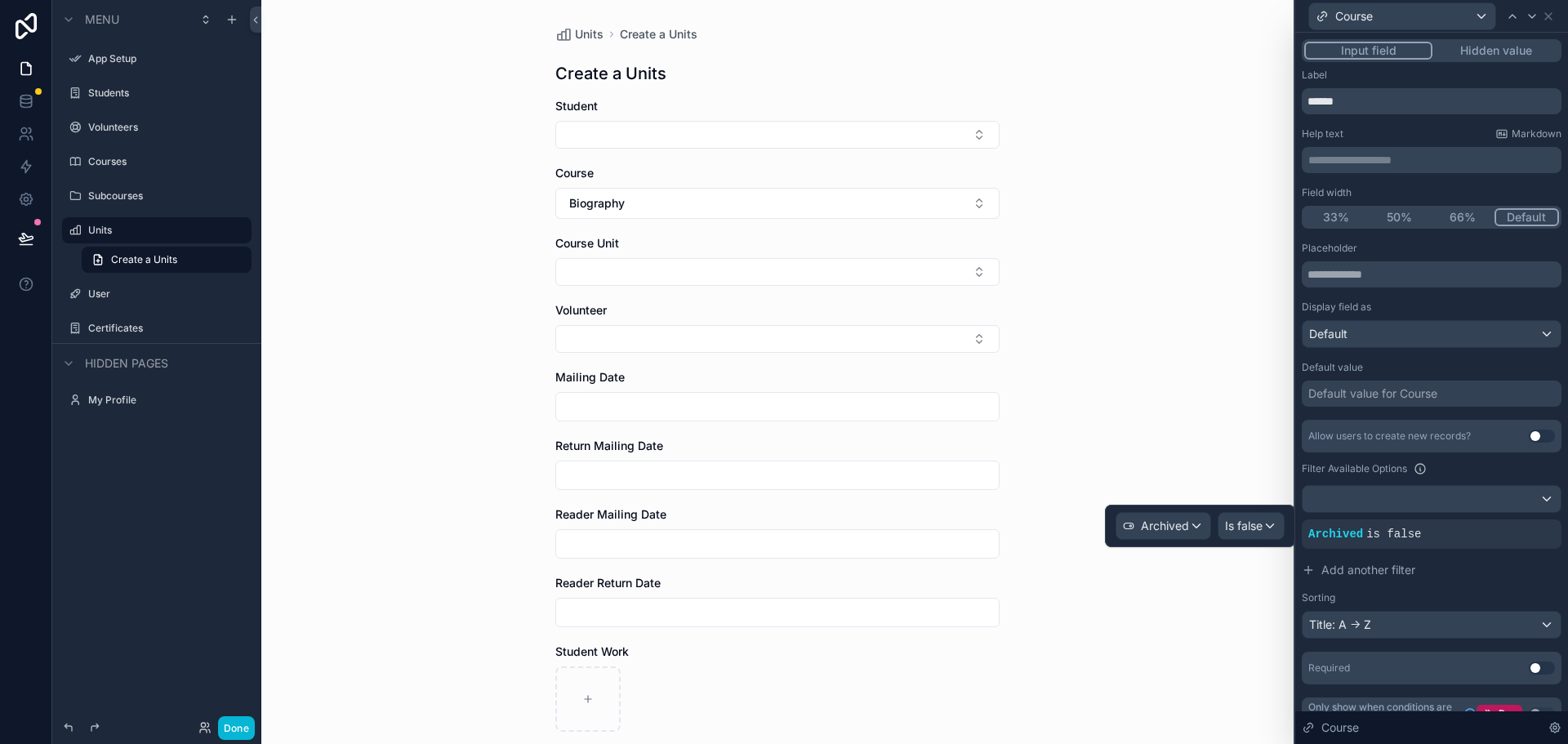
click at [1237, 637] on div "Units Create a Units Create a Units Student Course Biography Course Unit Volunt…" at bounding box center [776, 372] width 1032 height 744
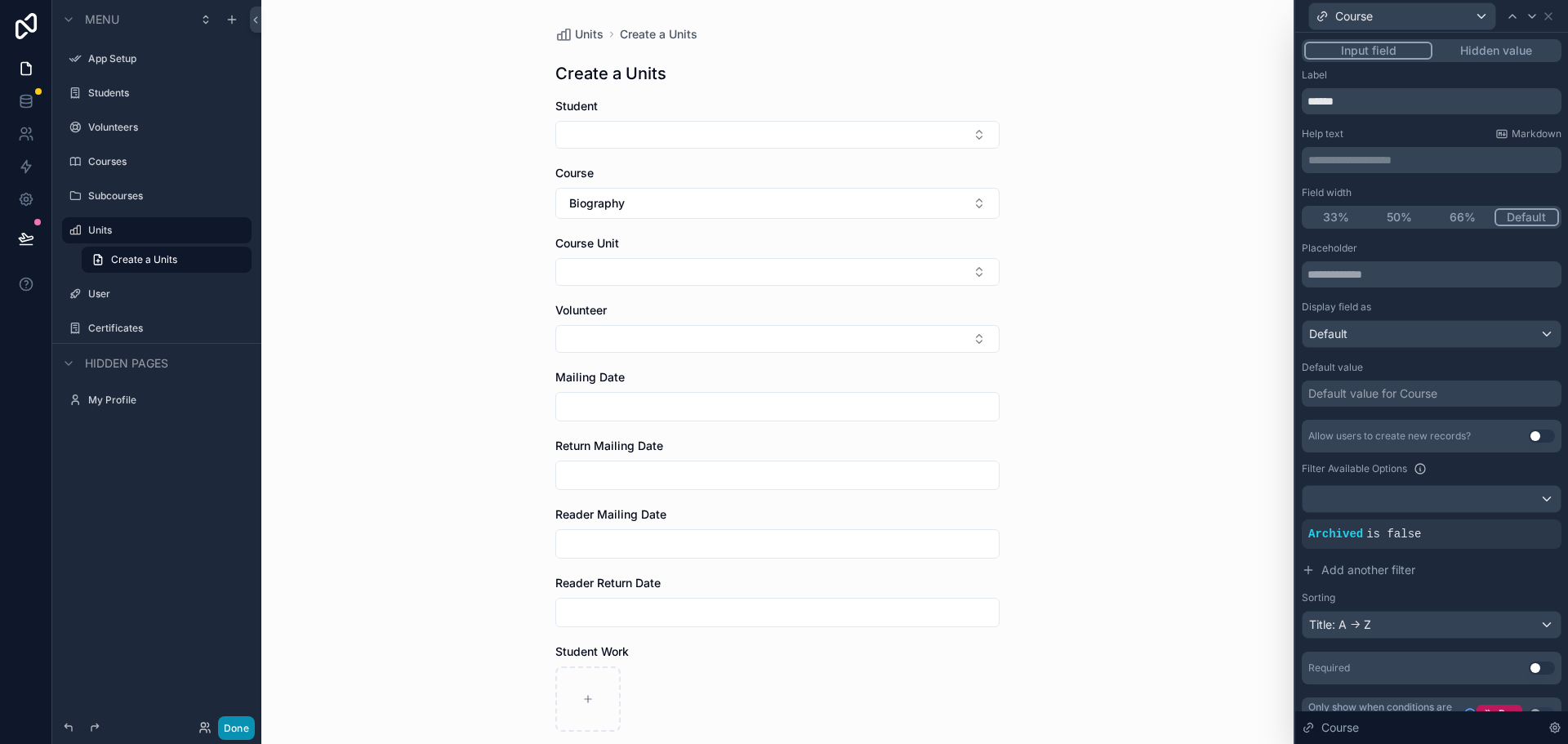
click at [231, 731] on button "Done" at bounding box center [237, 728] width 37 height 24
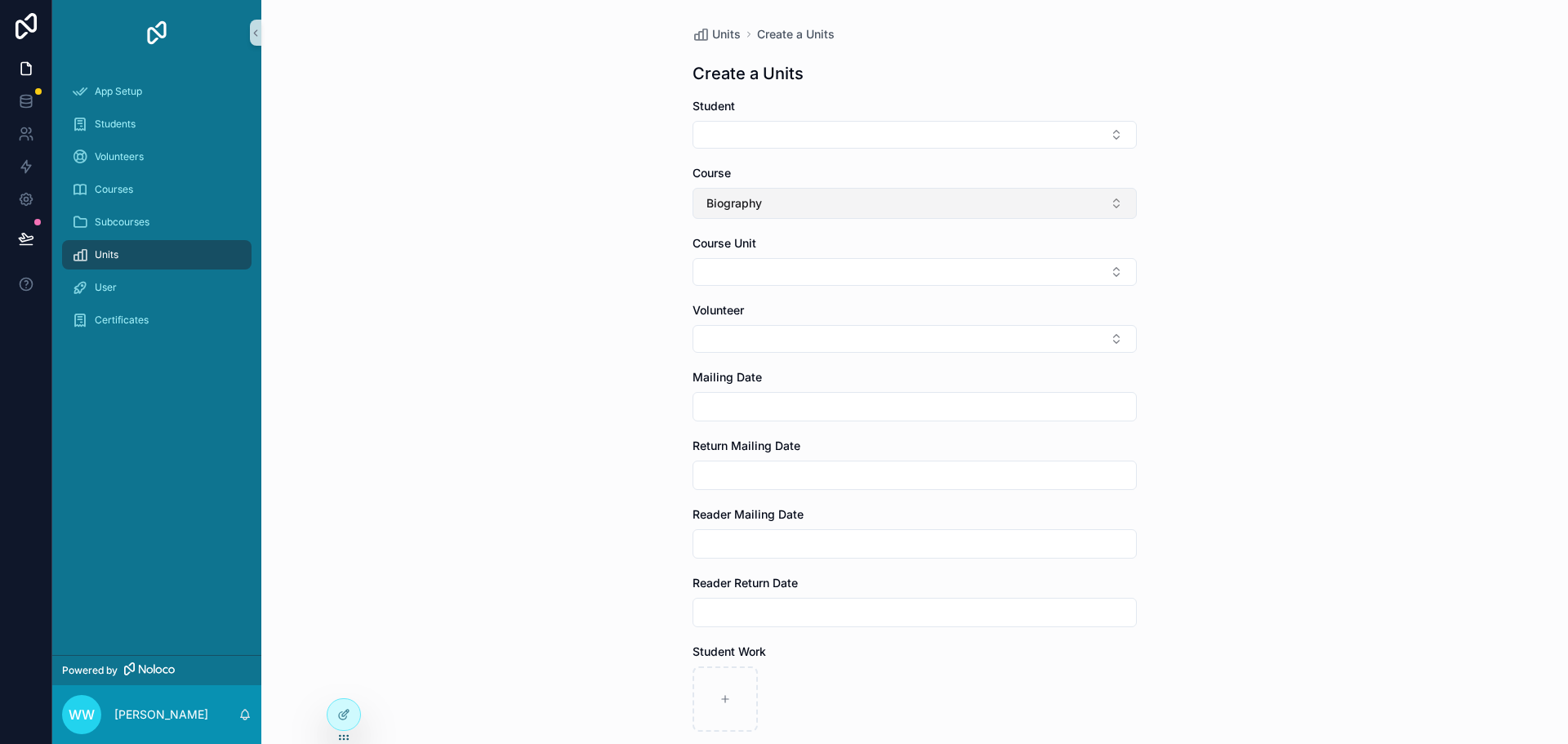
click at [802, 217] on button "Biography" at bounding box center [914, 203] width 444 height 31
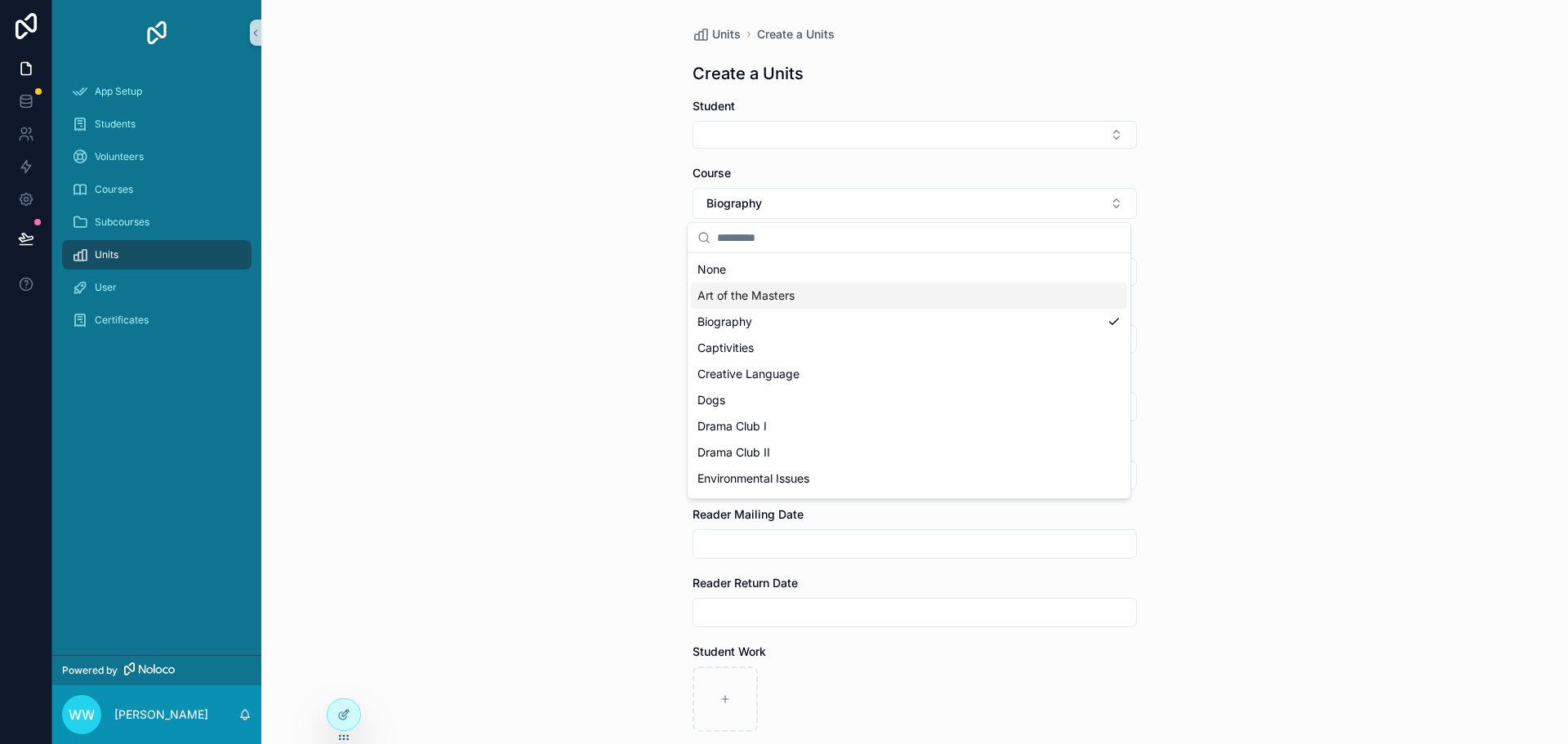
click at [768, 299] on span "Art of the Masters" at bounding box center [746, 295] width 97 height 16
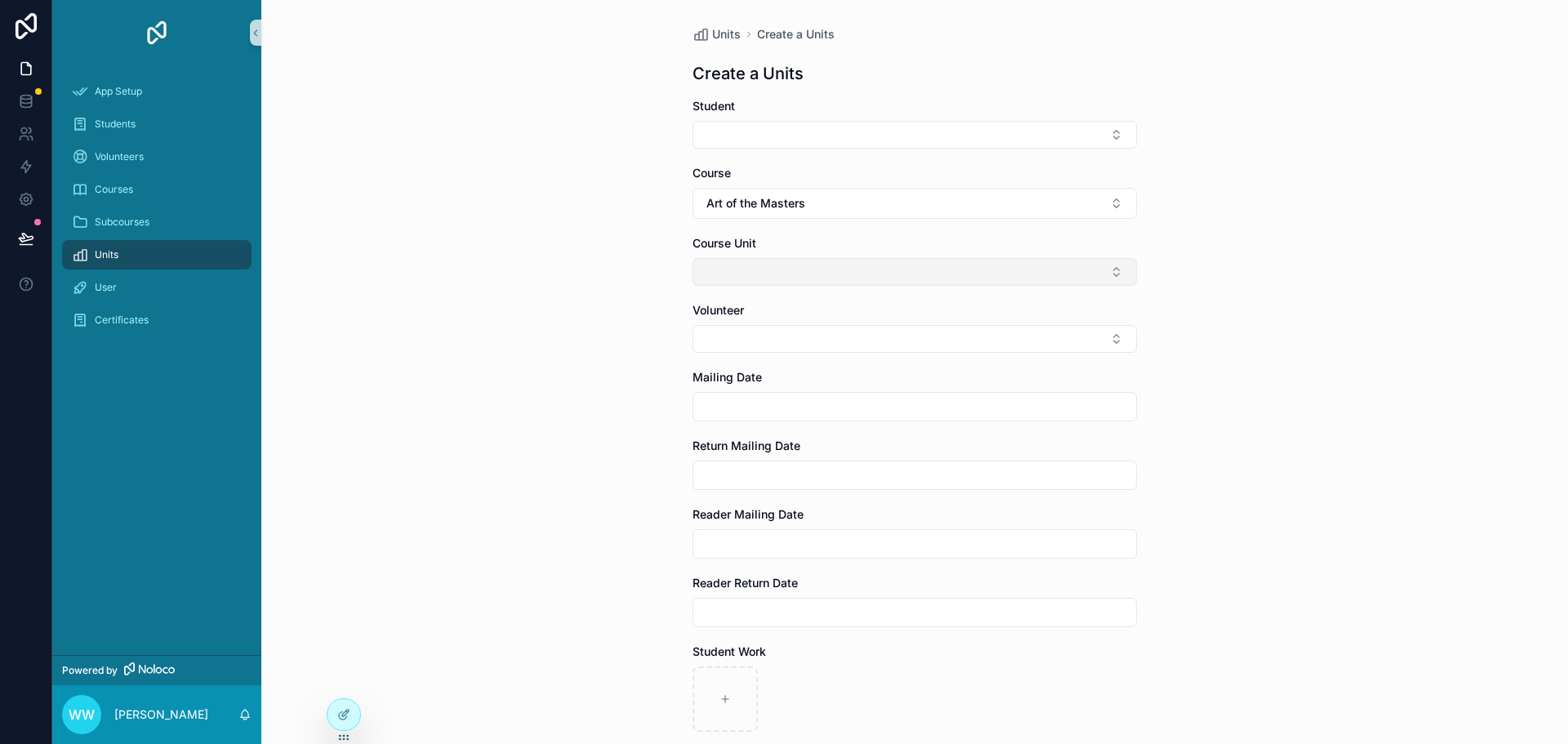
click at [770, 270] on button "Select Button" at bounding box center [914, 272] width 444 height 27
click at [840, 201] on button "Art of the Masters" at bounding box center [914, 203] width 444 height 31
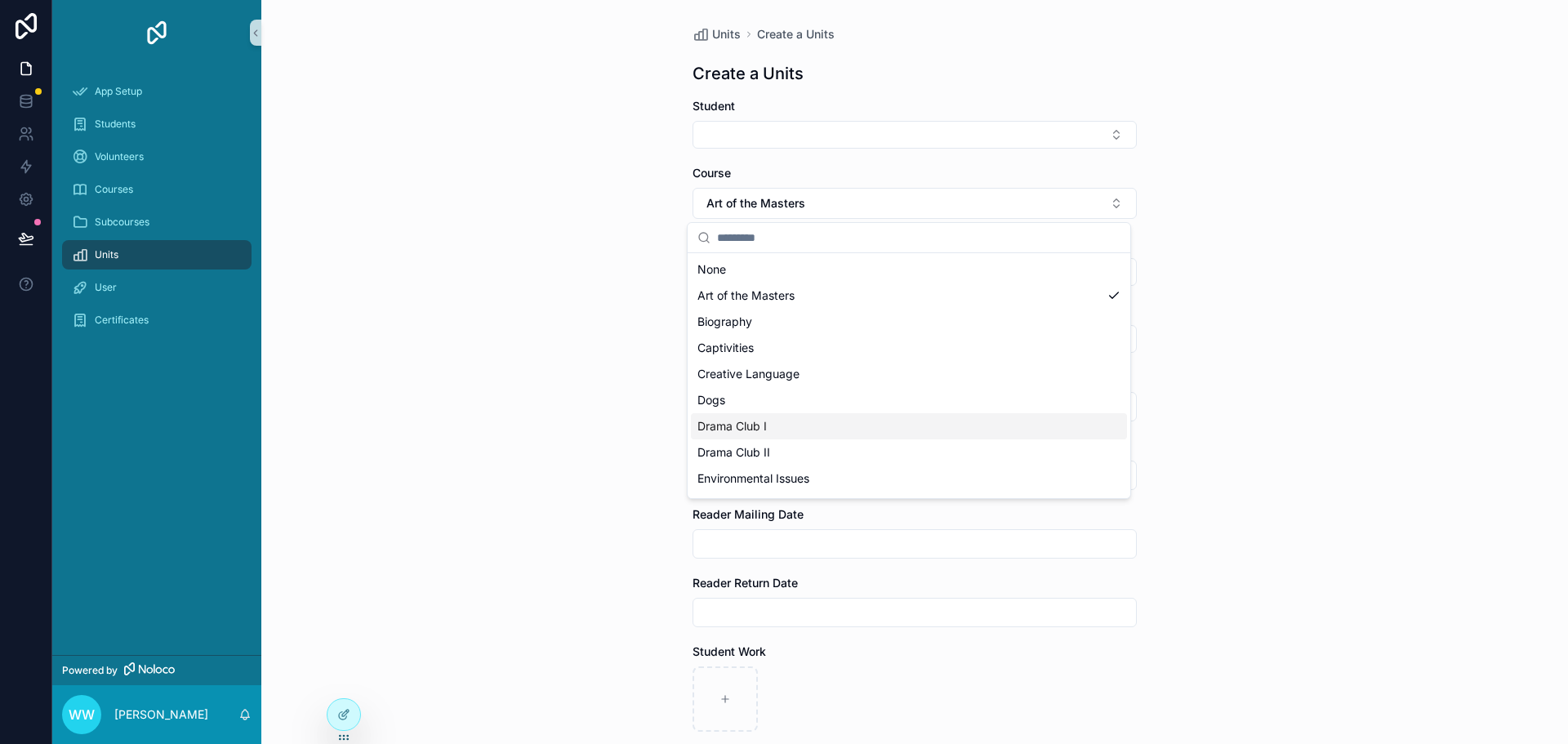
click at [770, 428] on div "Drama Club I" at bounding box center [908, 426] width 436 height 27
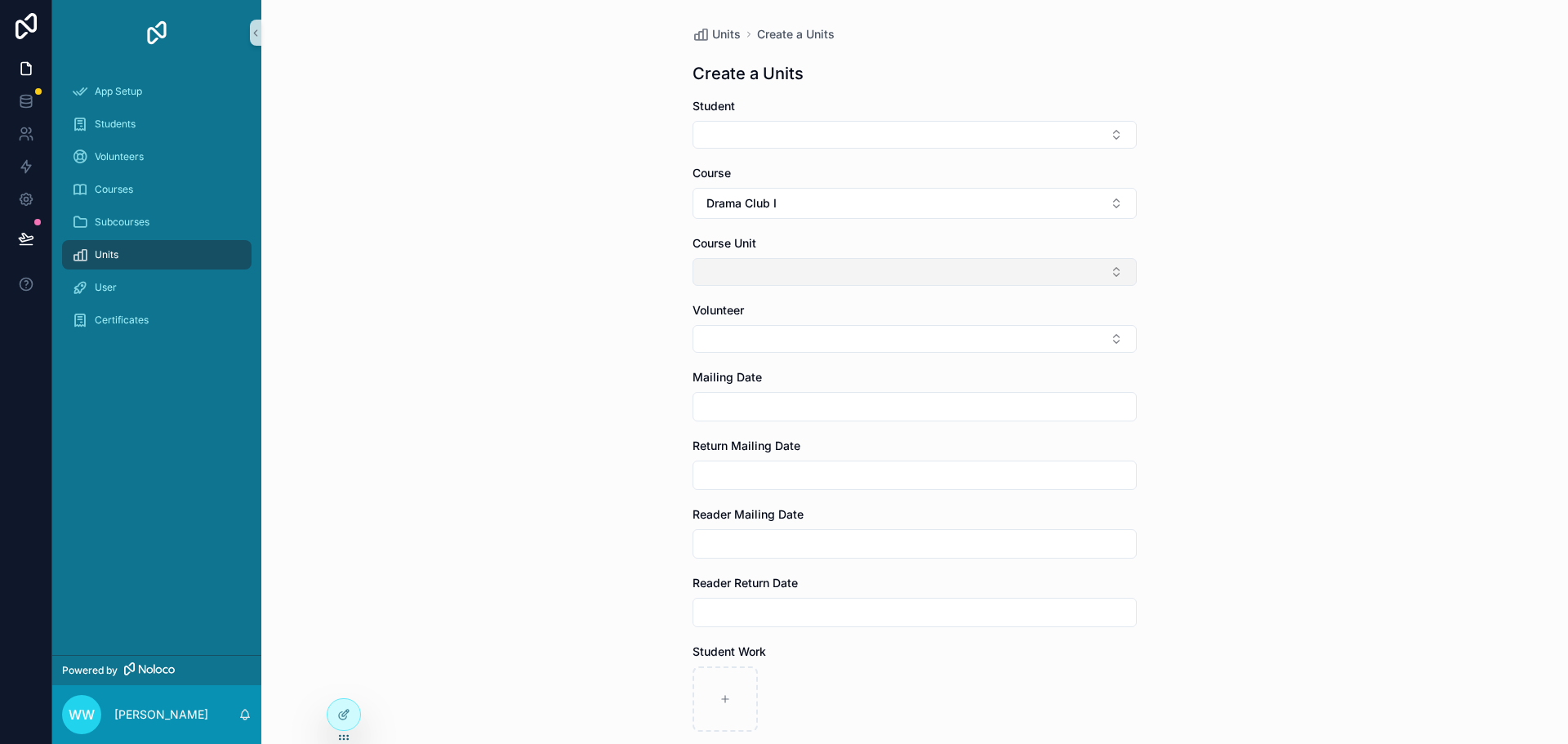
click at [810, 274] on button "Select Button" at bounding box center [914, 272] width 444 height 27
click at [341, 710] on icon at bounding box center [343, 714] width 13 height 13
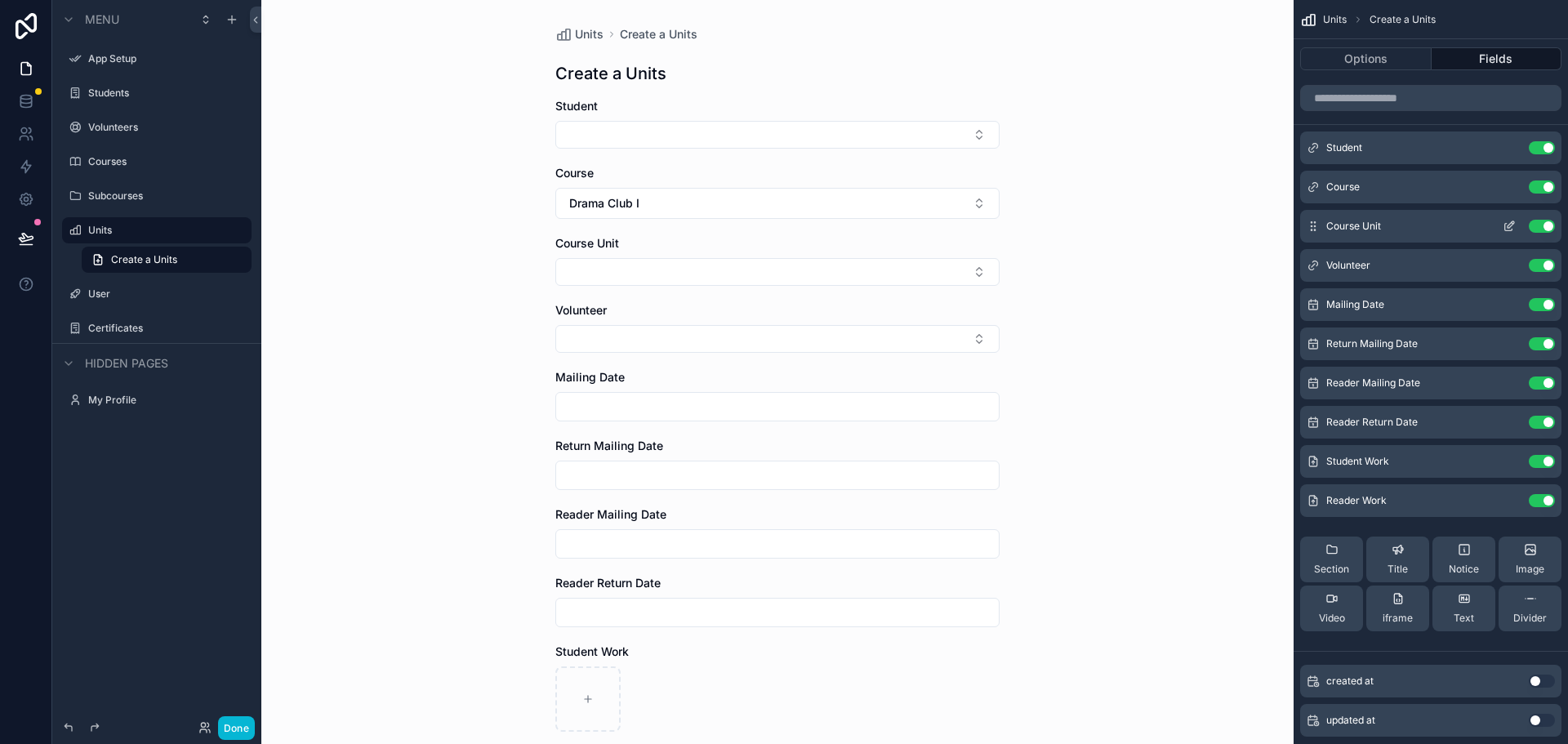
click at [1505, 229] on icon "scrollable content" at bounding box center [1509, 227] width 7 height 7
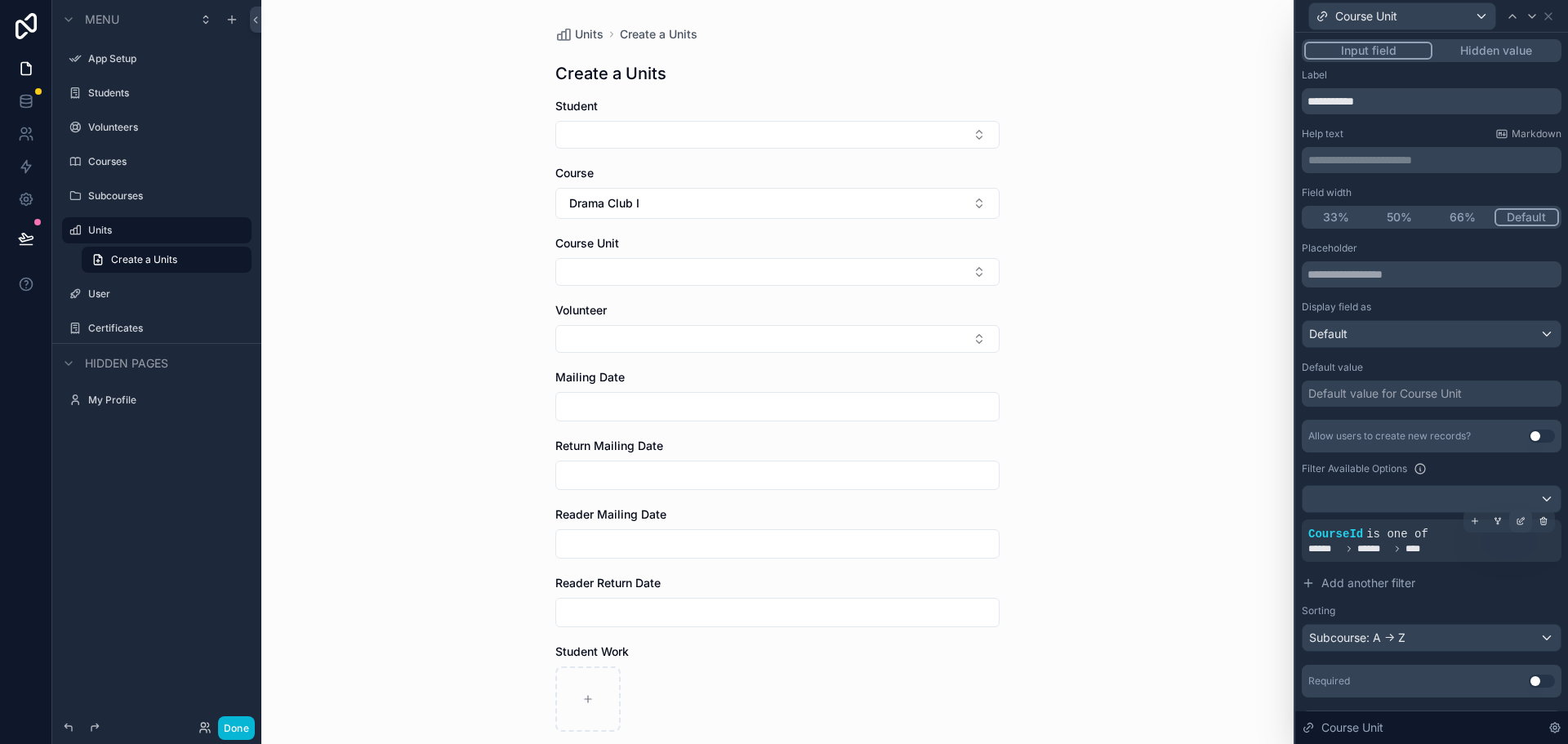
click at [1519, 522] on icon at bounding box center [1522, 519] width 5 height 5
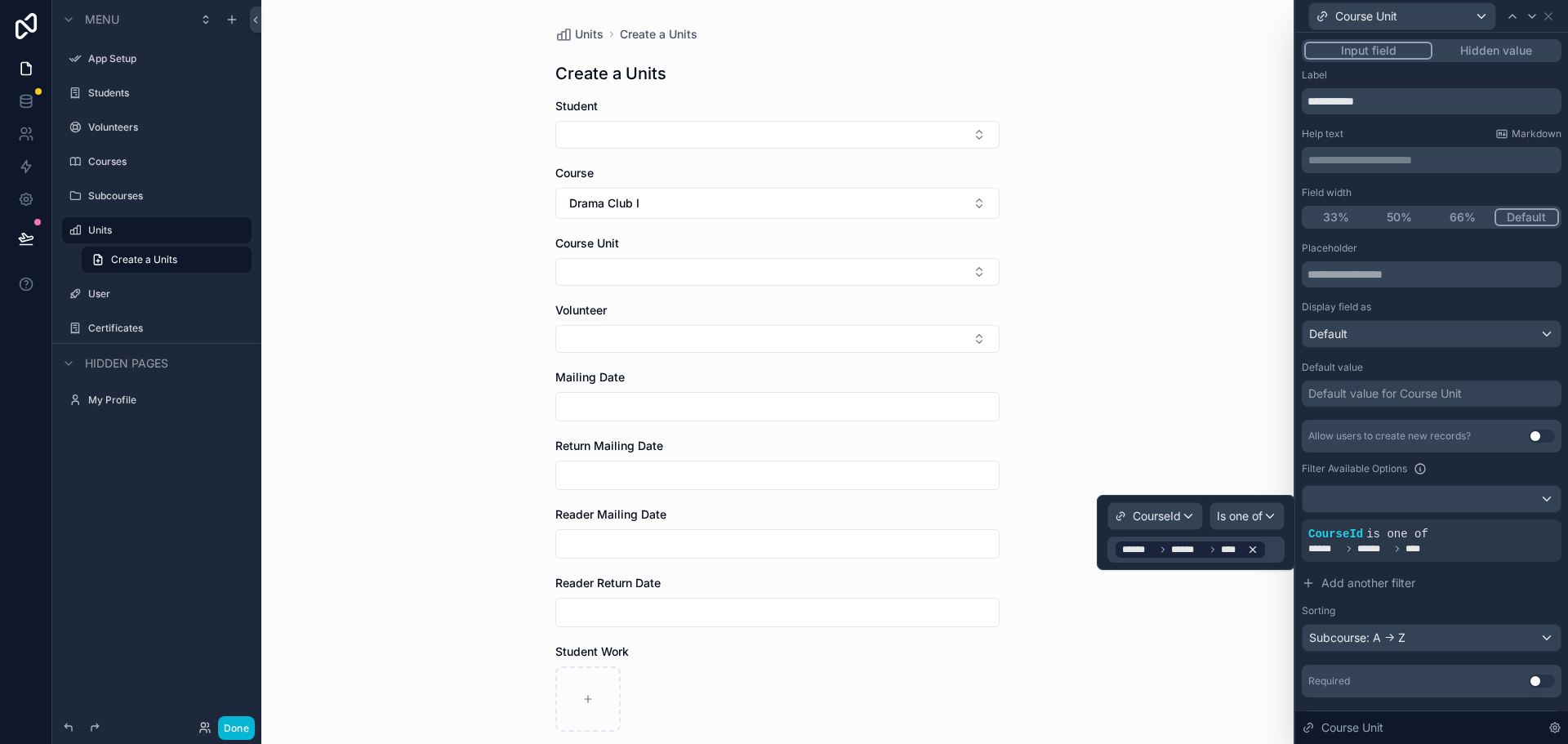
click at [1251, 551] on icon at bounding box center [1252, 549] width 11 height 12
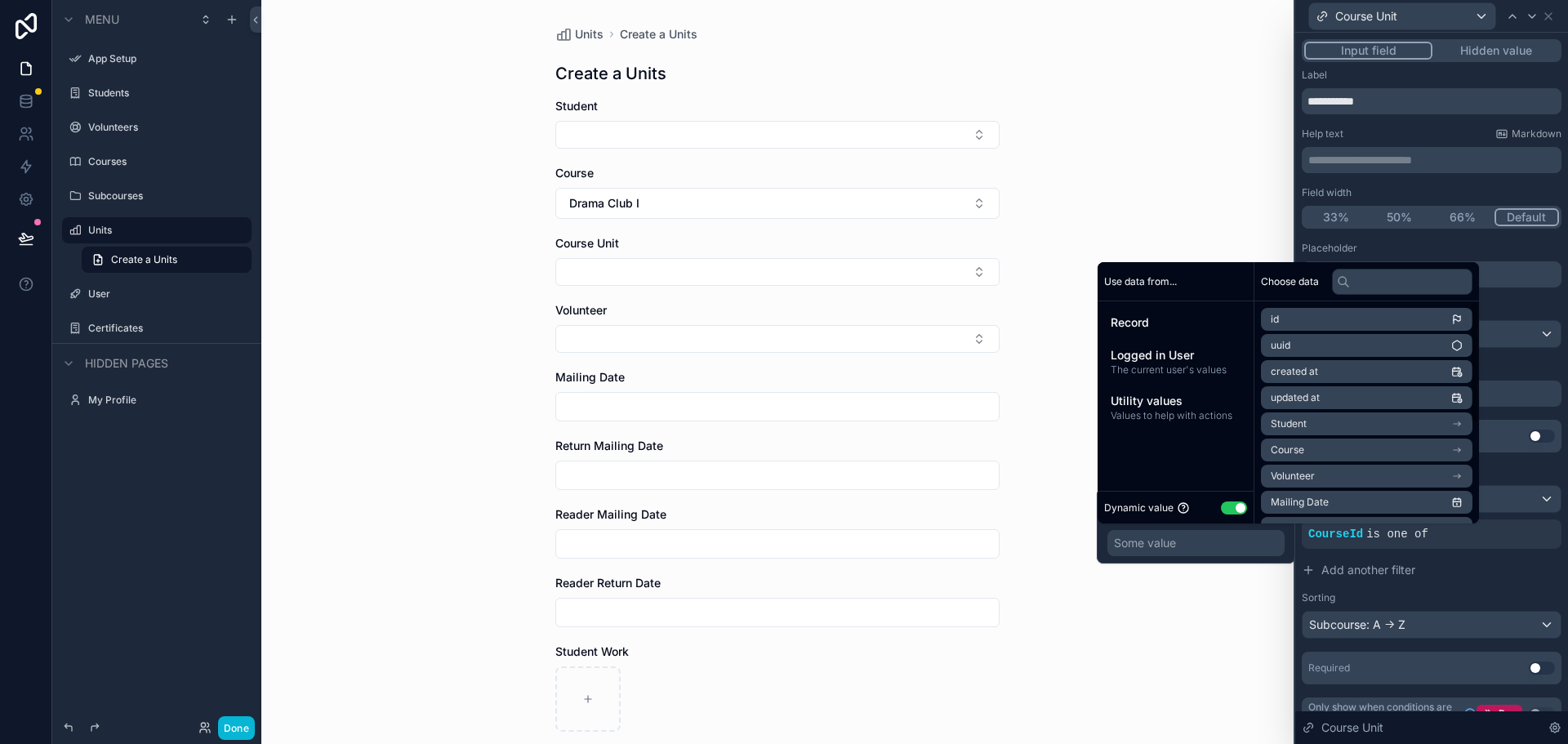
click at [1342, 449] on li "Course" at bounding box center [1366, 450] width 211 height 23
click at [1289, 458] on span "Course ID" at bounding box center [1294, 453] width 46 height 13
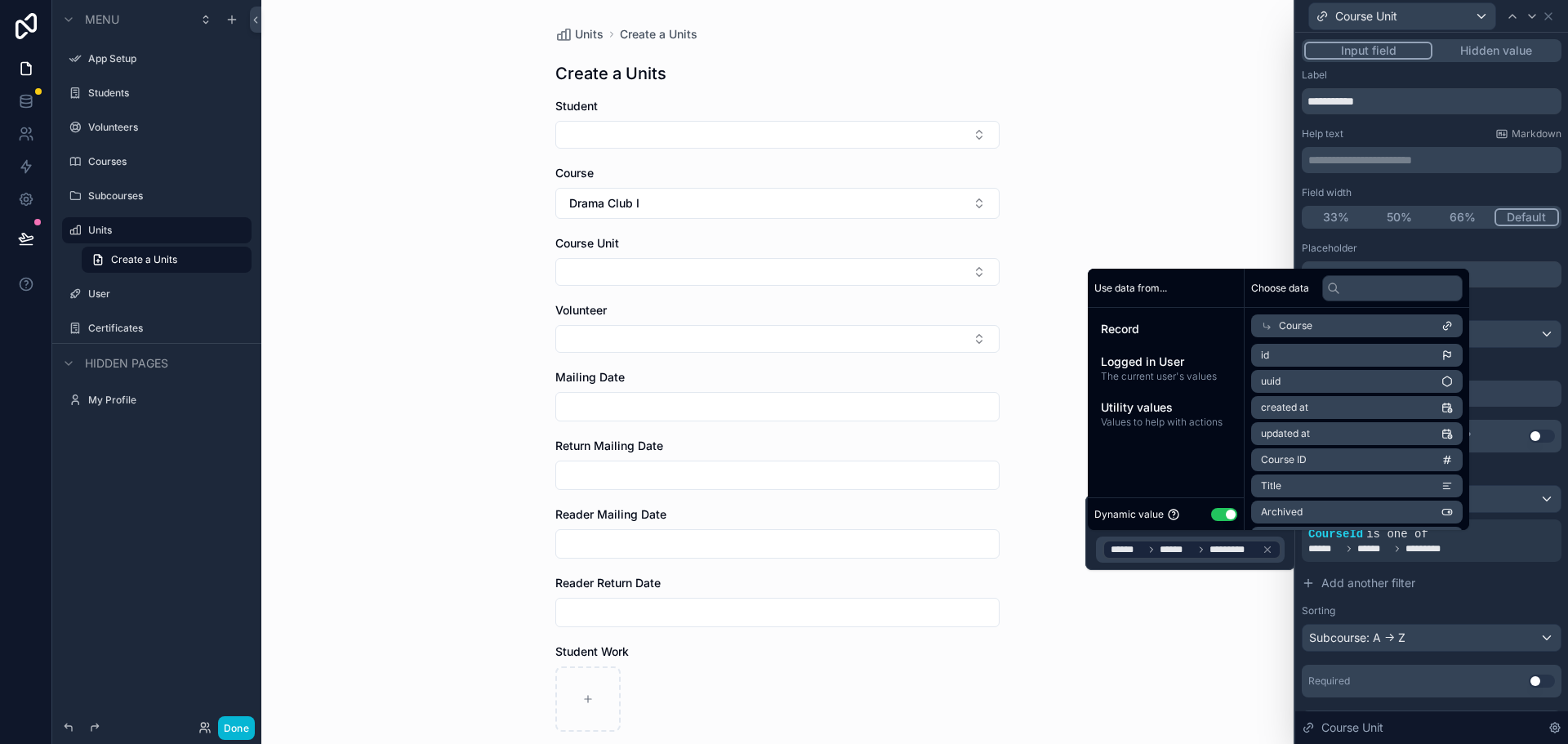
click at [1216, 647] on div "Units Create a Units Create a Units Student Course Drama Club I Course Unit Vol…" at bounding box center [776, 372] width 1032 height 744
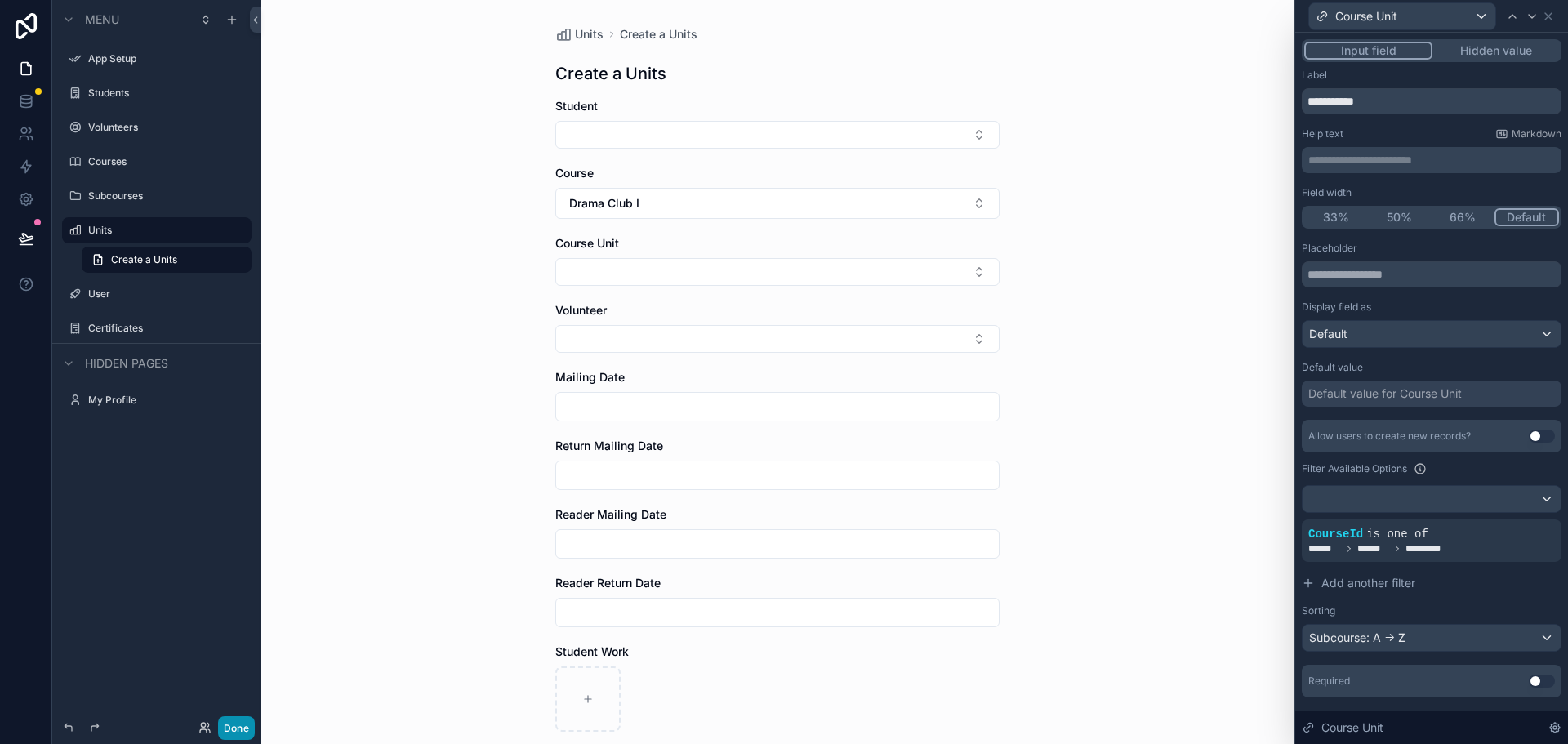
click at [237, 723] on button "Done" at bounding box center [237, 728] width 37 height 24
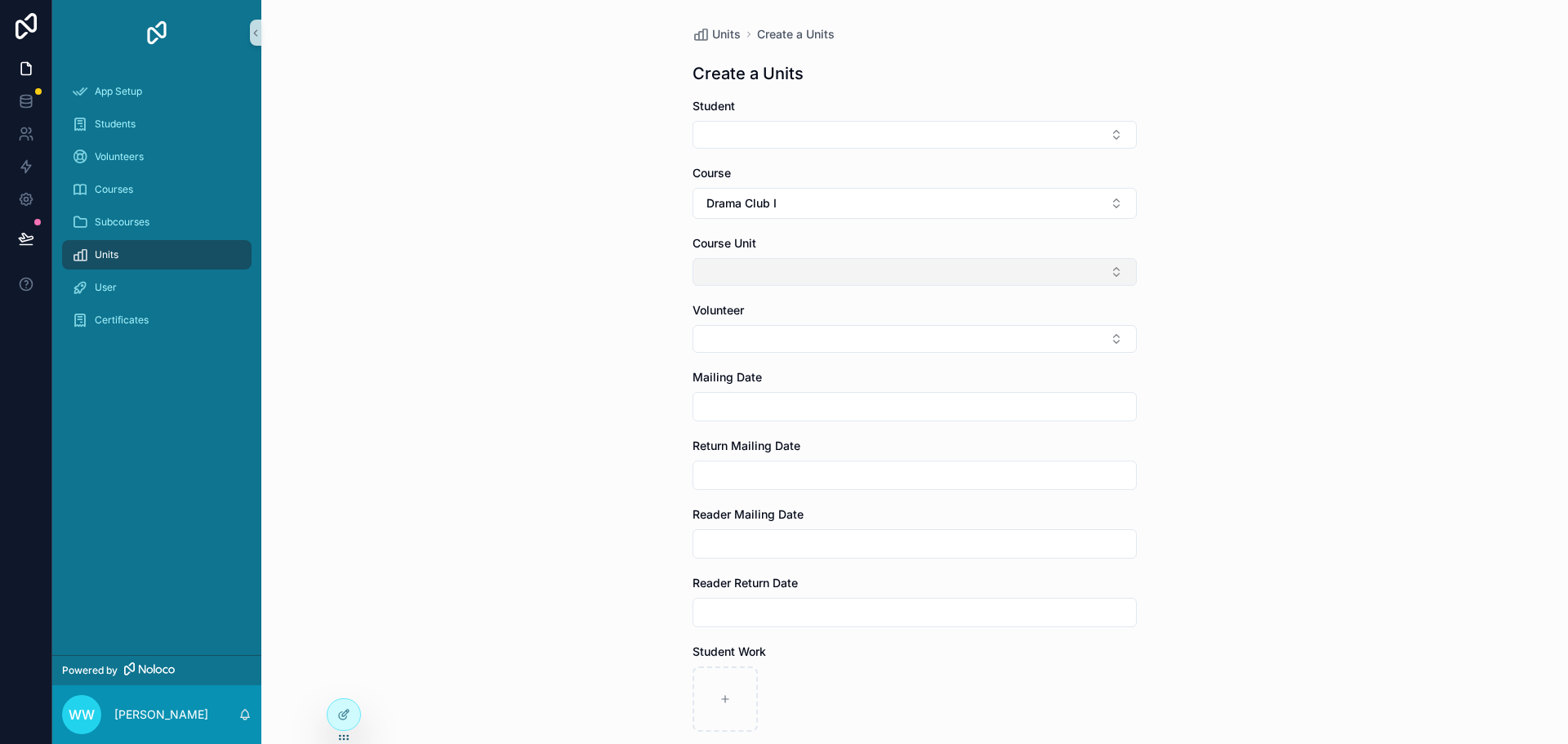
click at [799, 266] on button "Select Button" at bounding box center [914, 272] width 444 height 27
click at [812, 264] on button "Select Button" at bounding box center [914, 272] width 444 height 27
click at [804, 194] on button "Drama Club I" at bounding box center [914, 203] width 444 height 31
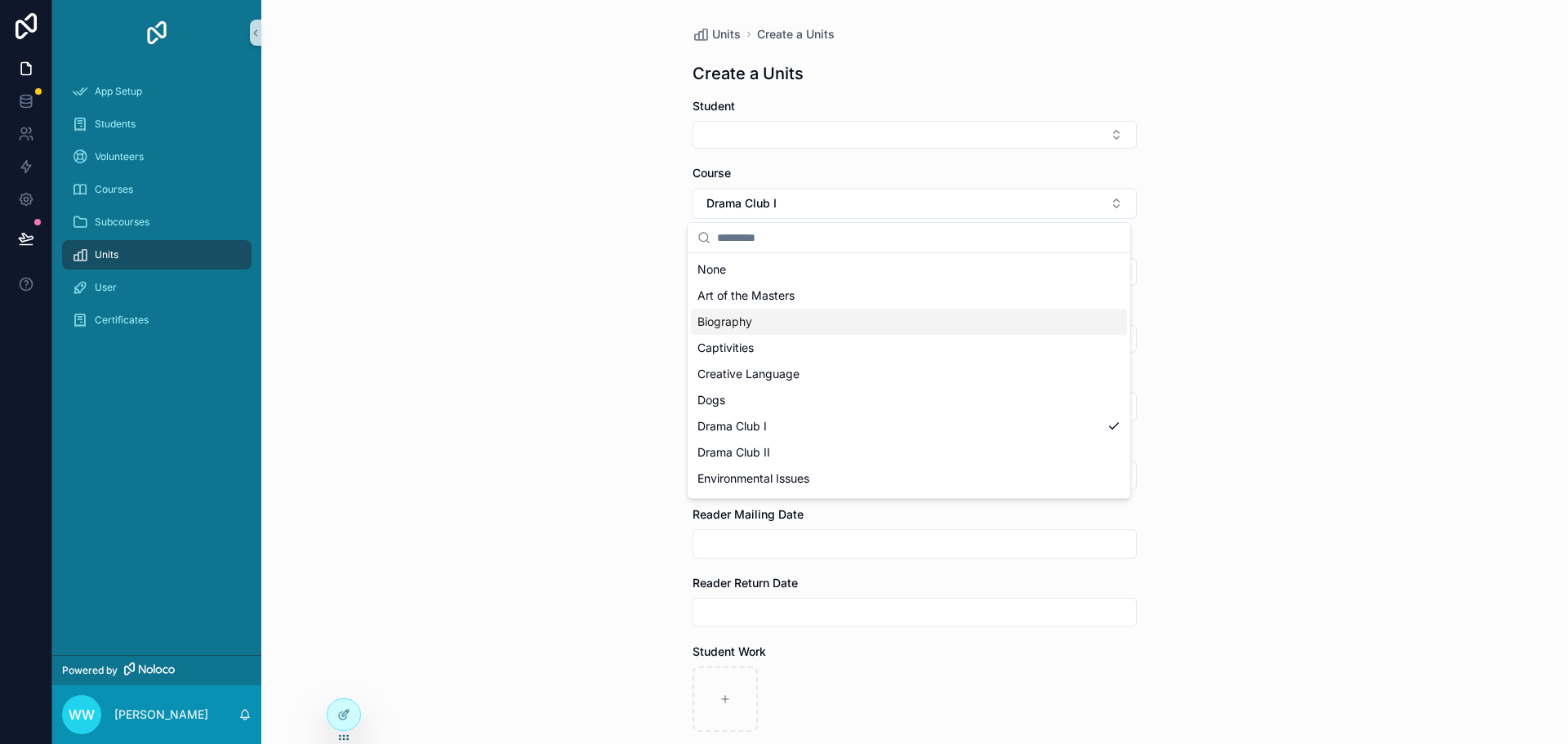
click at [735, 325] on span "Biography" at bounding box center [724, 322] width 55 height 16
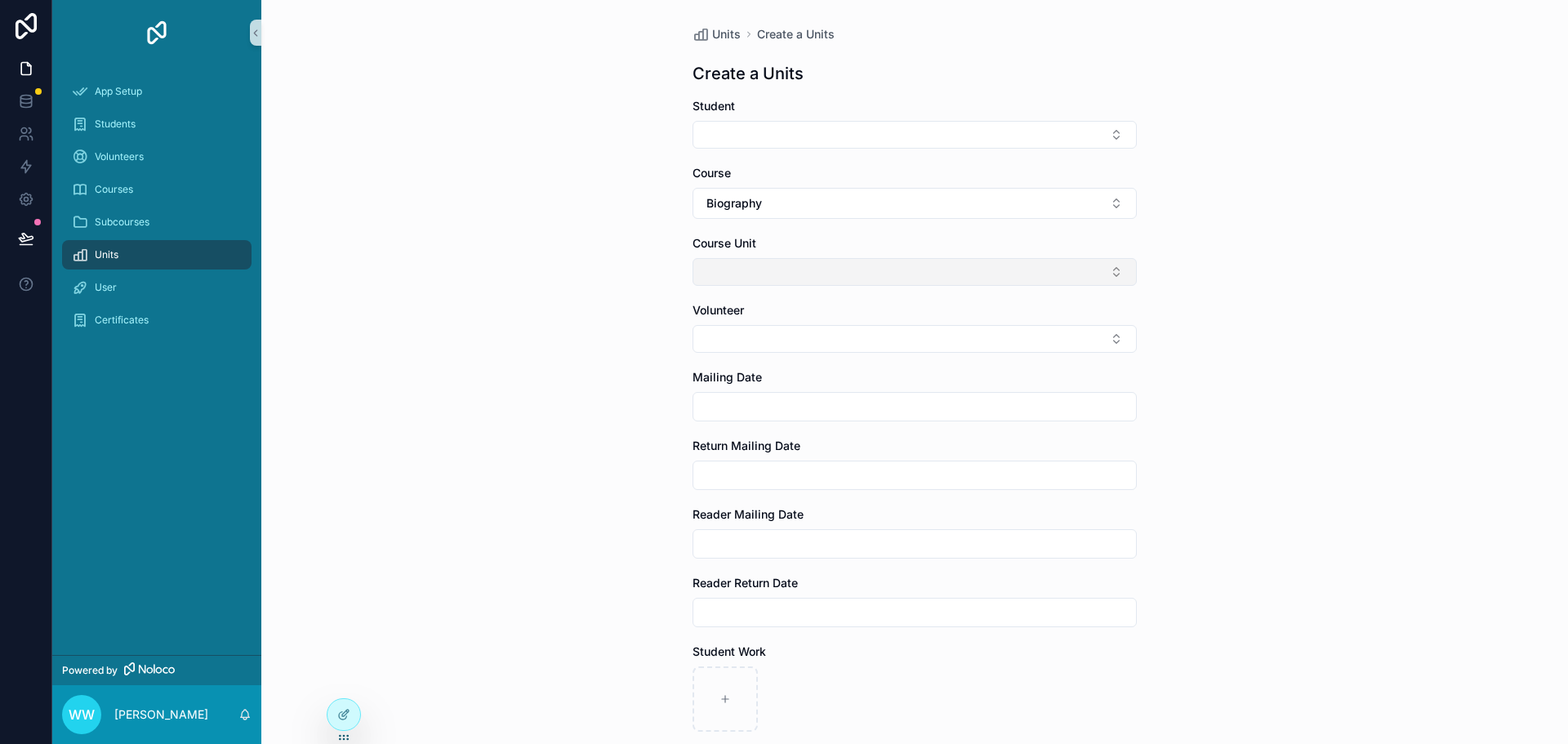
click at [801, 272] on button "Select Button" at bounding box center [914, 272] width 444 height 27
click at [776, 303] on input "scrollable content" at bounding box center [919, 304] width 403 height 29
click at [774, 272] on button "Select Button" at bounding box center [914, 272] width 444 height 27
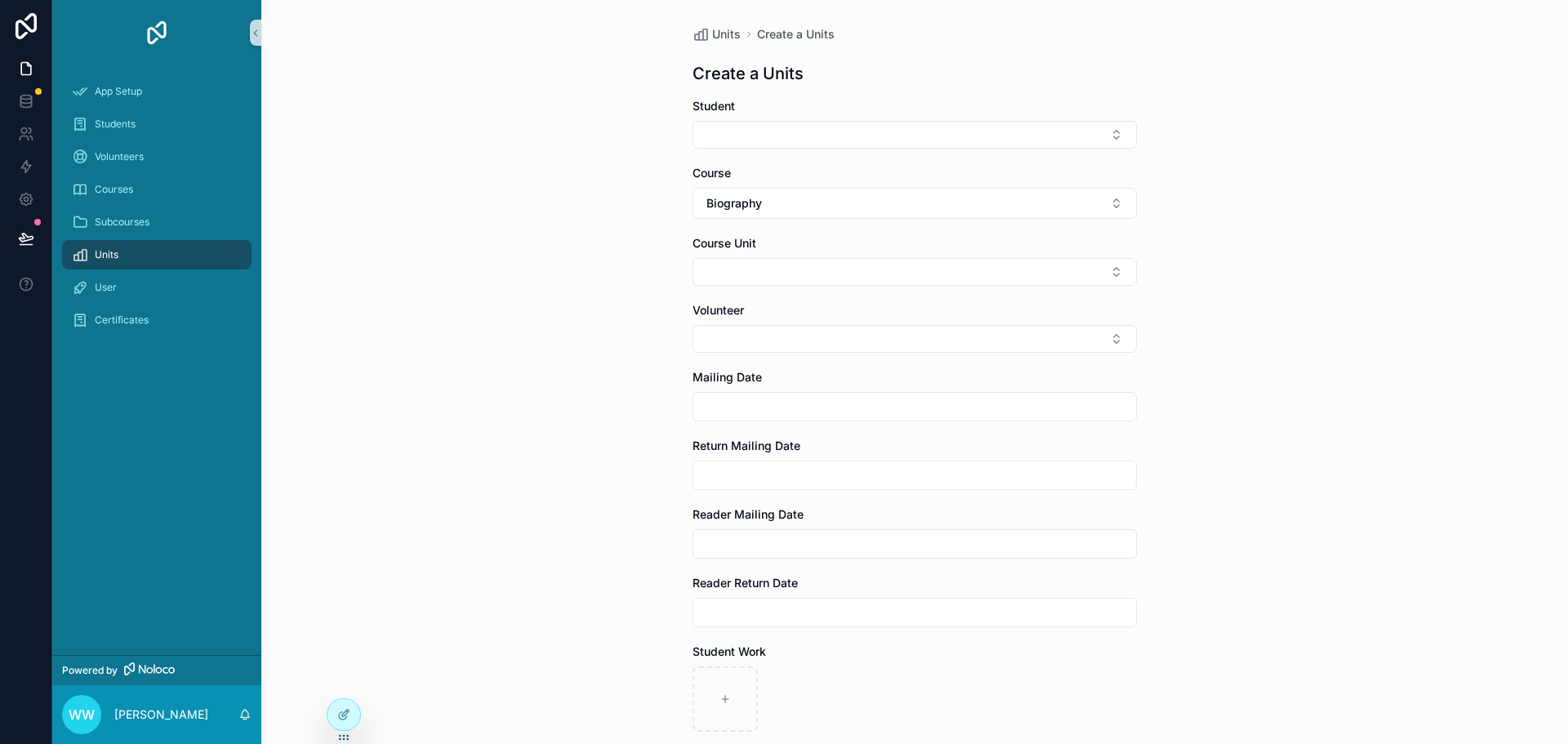
click at [385, 151] on div "Units Create a Units Create a Units Student Course Biography Course Unit Volunt…" at bounding box center [914, 372] width 1306 height 744
click at [749, 274] on button "Select Button" at bounding box center [914, 272] width 444 height 27
click at [787, 203] on button "Biography" at bounding box center [914, 203] width 444 height 31
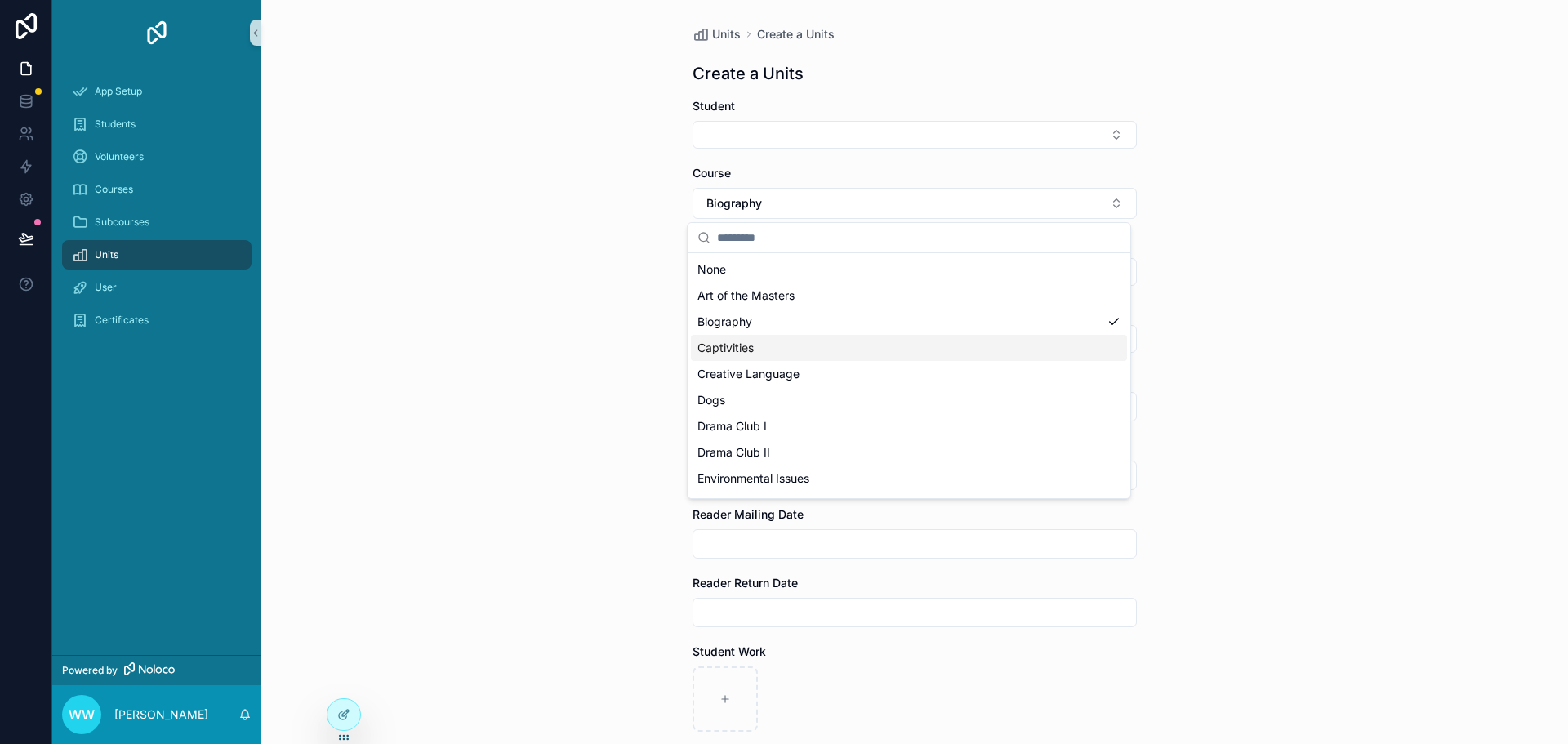
click at [732, 351] on span "Captivities" at bounding box center [725, 348] width 57 height 16
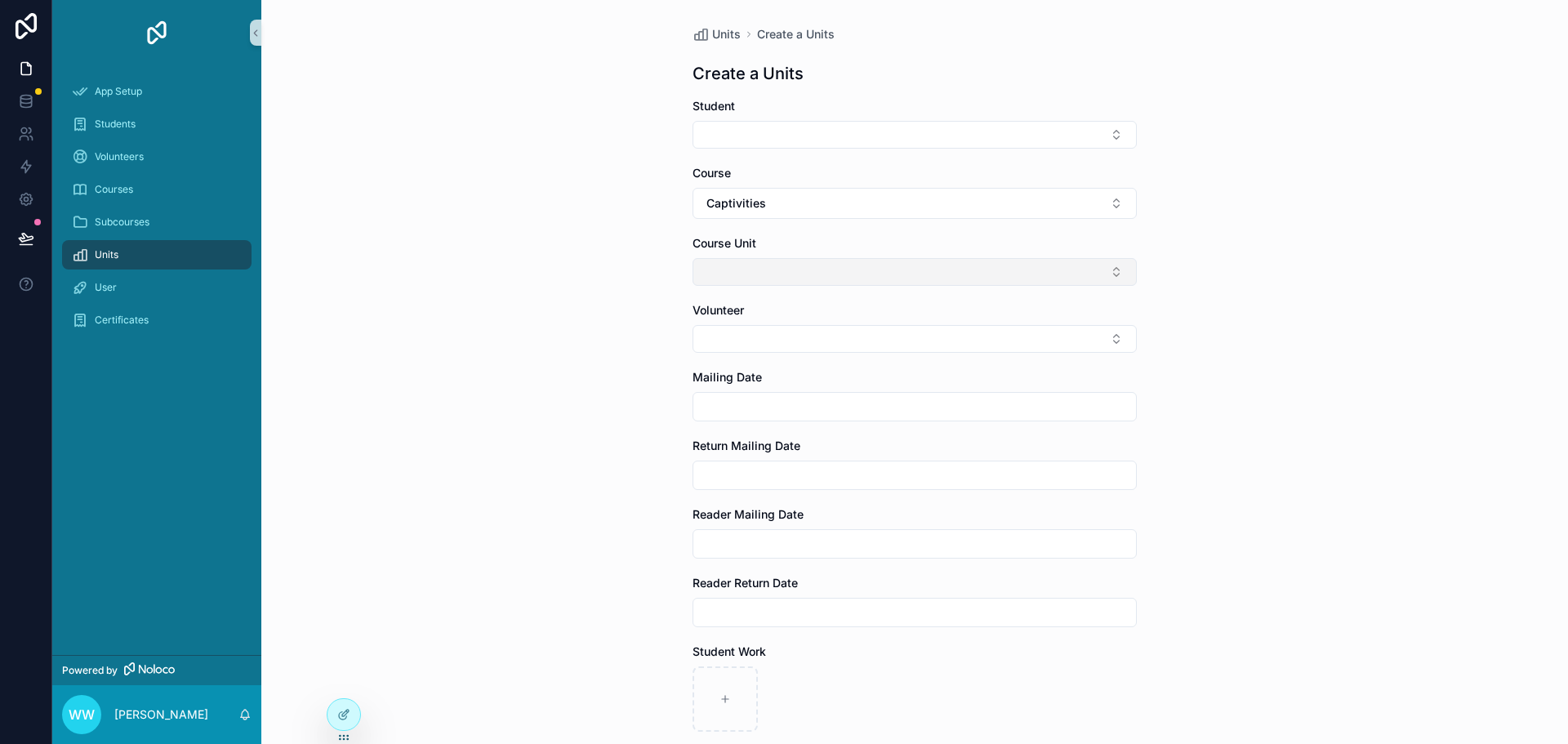
click at [792, 273] on button "Select Button" at bounding box center [914, 272] width 444 height 27
click at [339, 717] on icon at bounding box center [342, 716] width 7 height 7
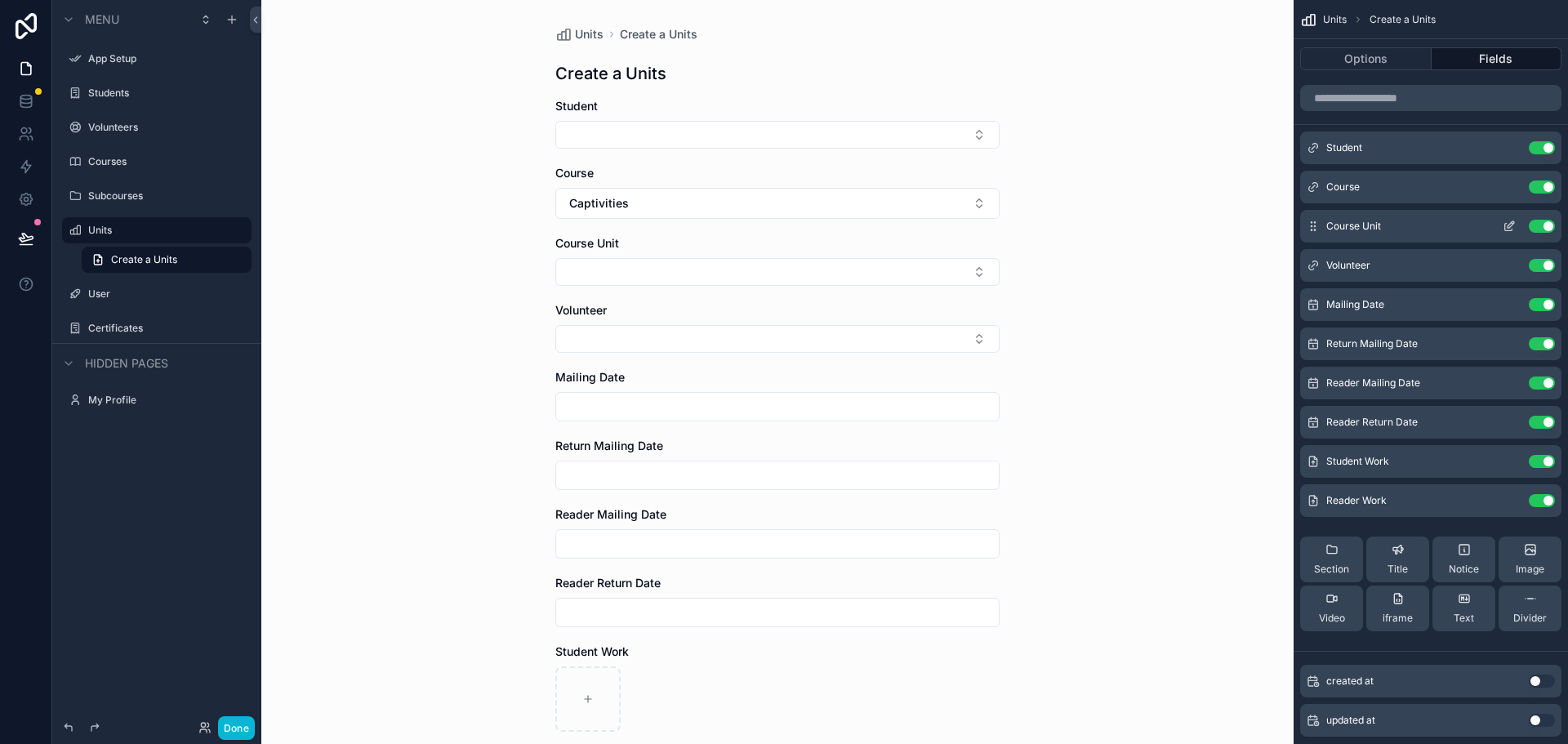
click at [1514, 231] on icon "scrollable content" at bounding box center [1509, 226] width 13 height 13
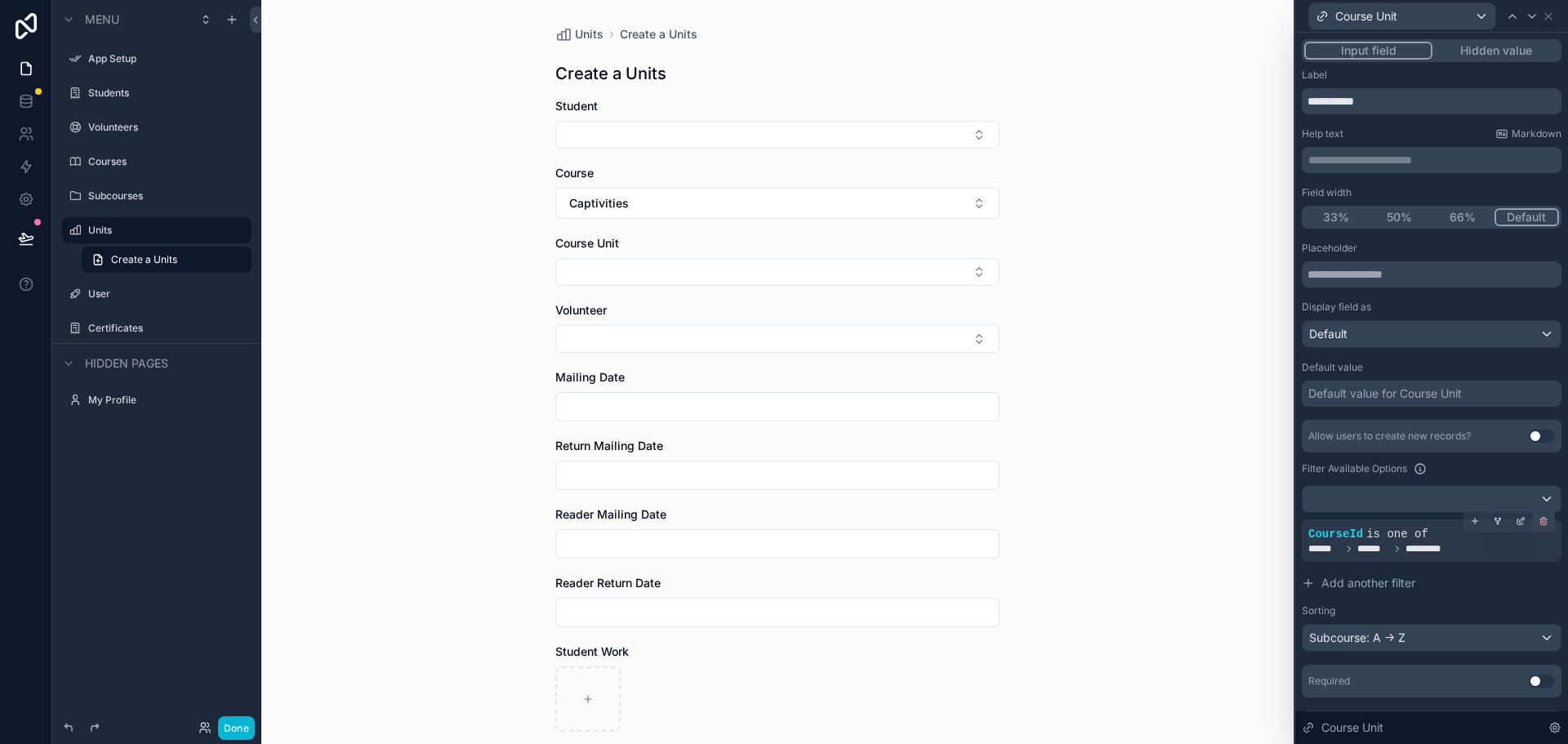
click at [1542, 521] on icon at bounding box center [1542, 522] width 0 height 3
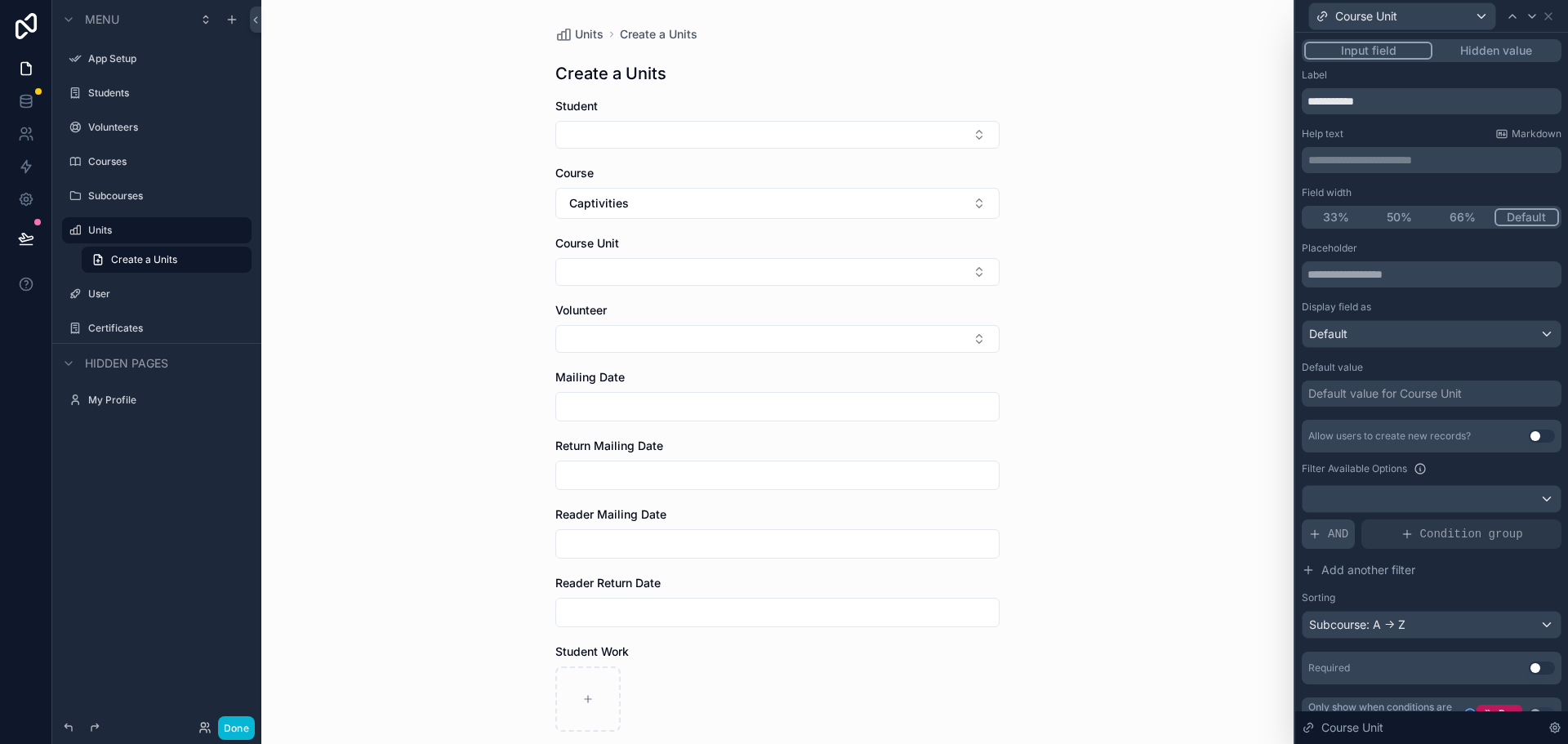
click at [1329, 538] on span "AND" at bounding box center [1337, 534] width 20 height 16
click at [1519, 520] on icon at bounding box center [1522, 519] width 5 height 5
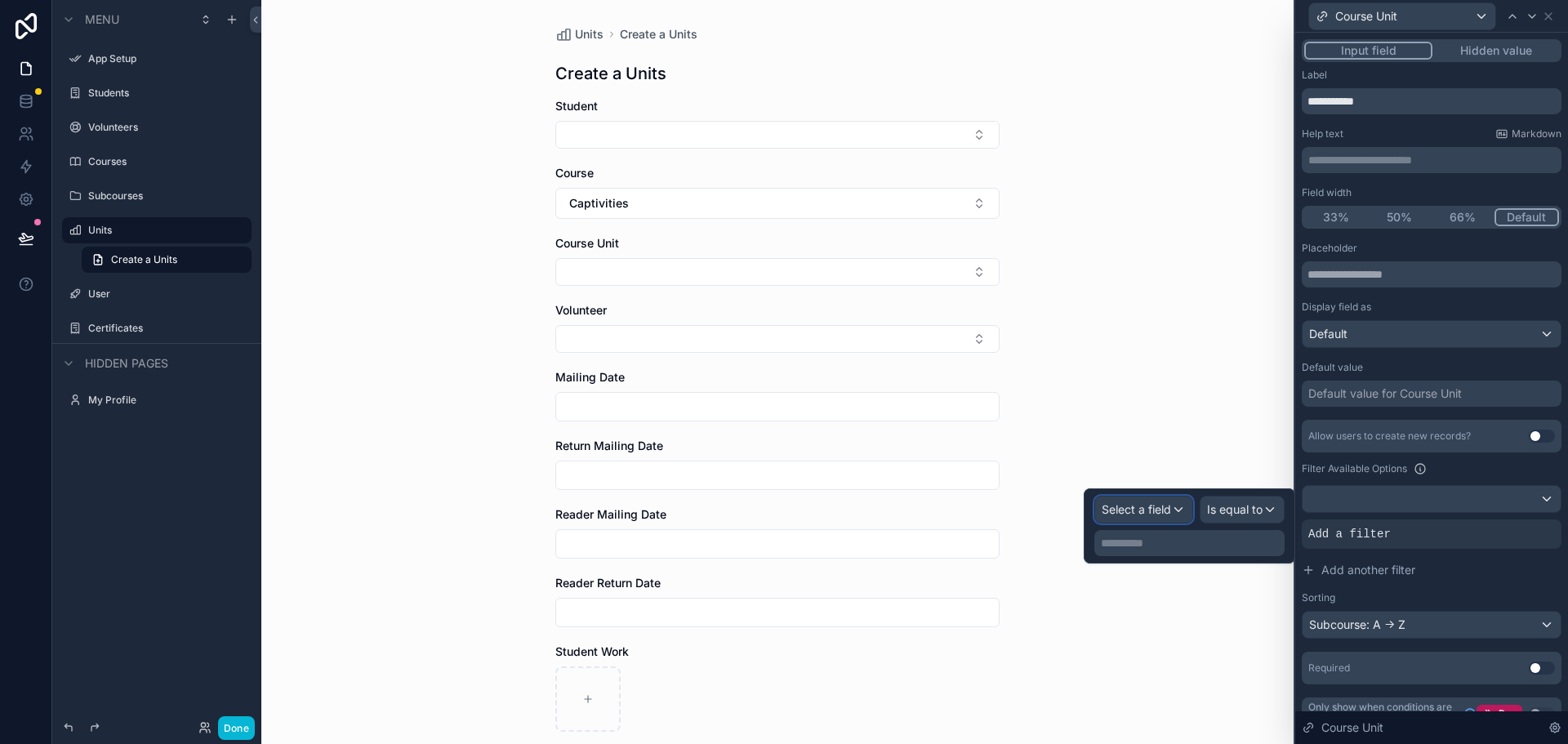
click at [1166, 516] on span "Select a field" at bounding box center [1136, 510] width 69 height 14
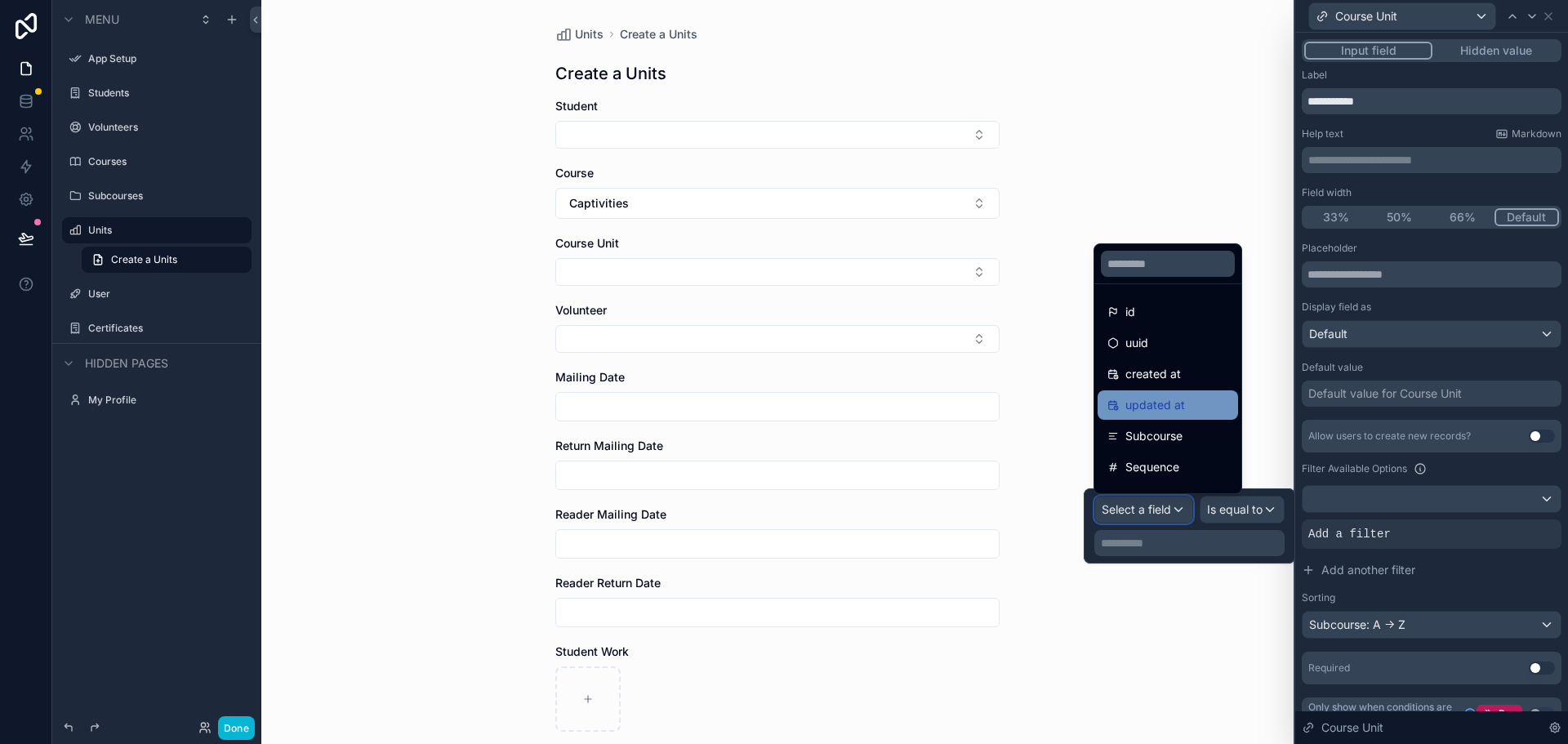
scroll to position [54, 0]
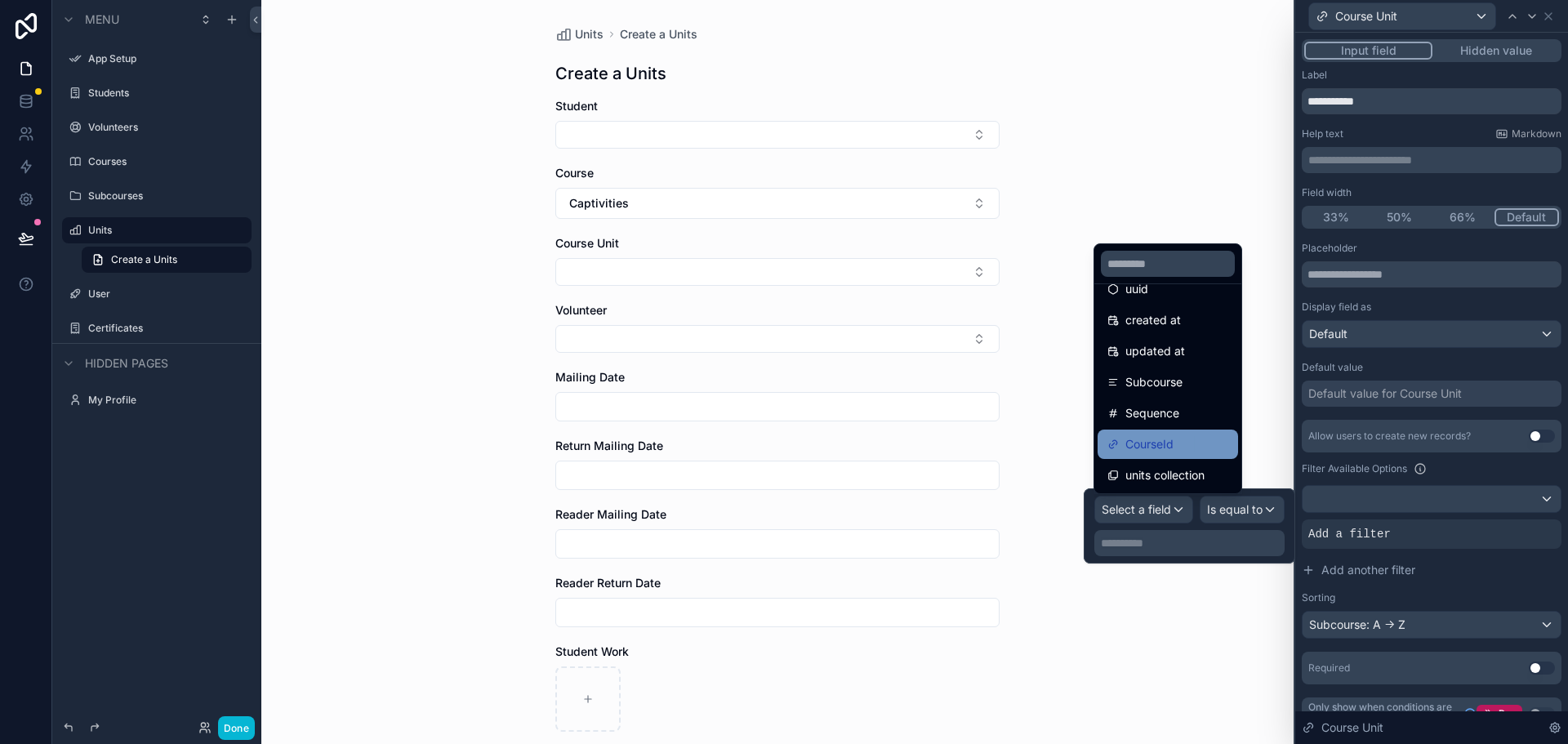
click at [1157, 442] on span "CourseId" at bounding box center [1149, 444] width 48 height 19
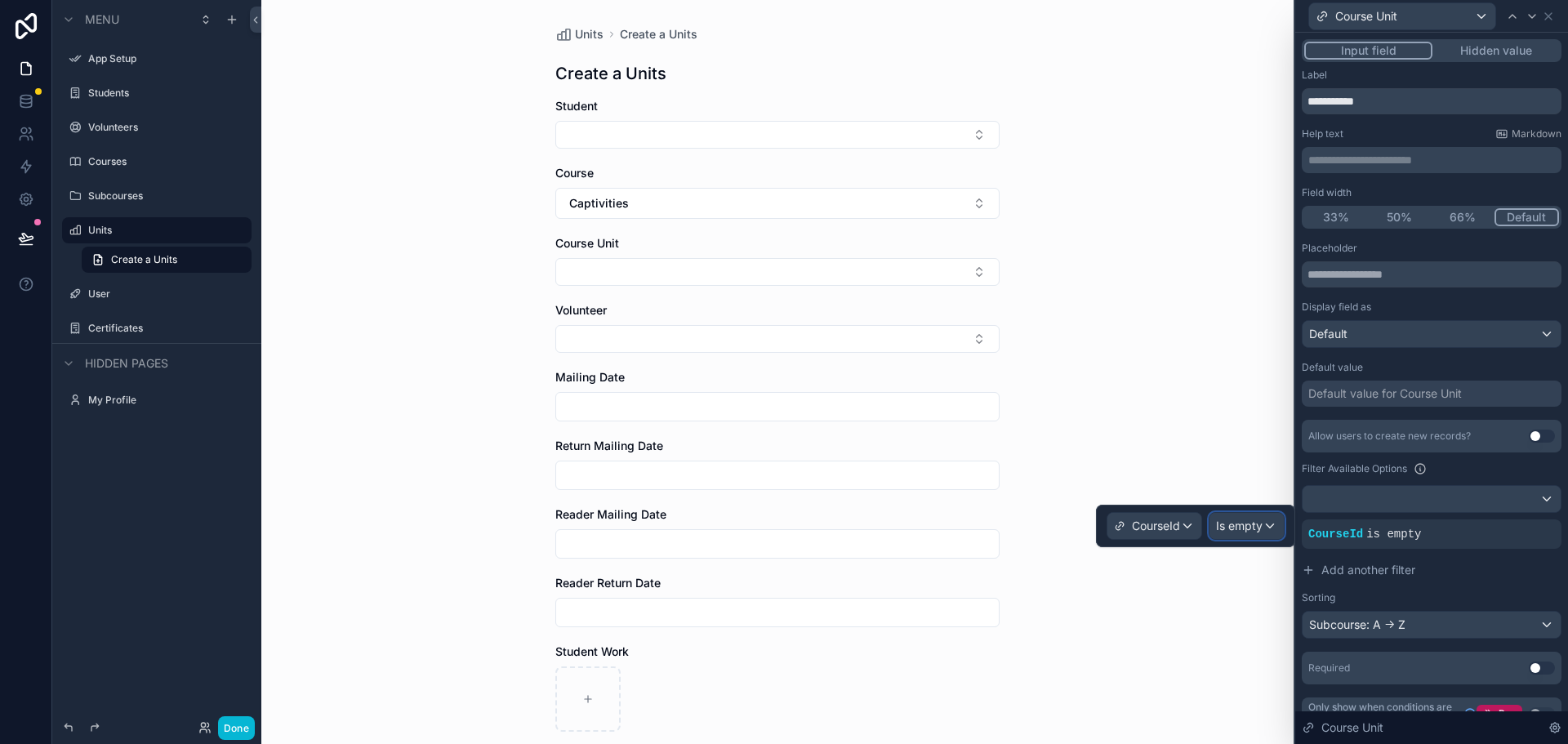
click at [1238, 525] on span "Is empty" at bounding box center [1239, 525] width 47 height 16
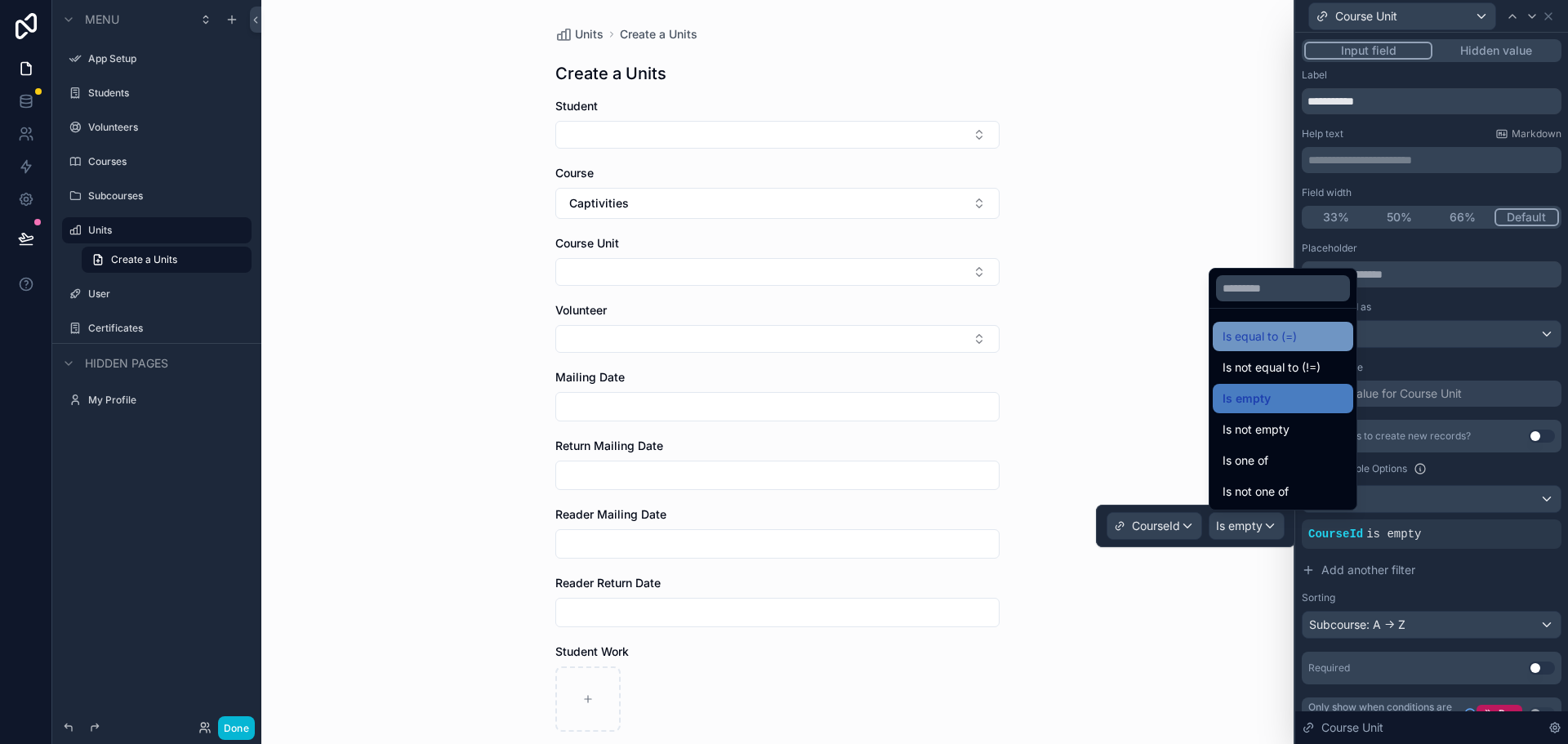
click at [1257, 336] on span "Is equal to (=)" at bounding box center [1259, 336] width 74 height 19
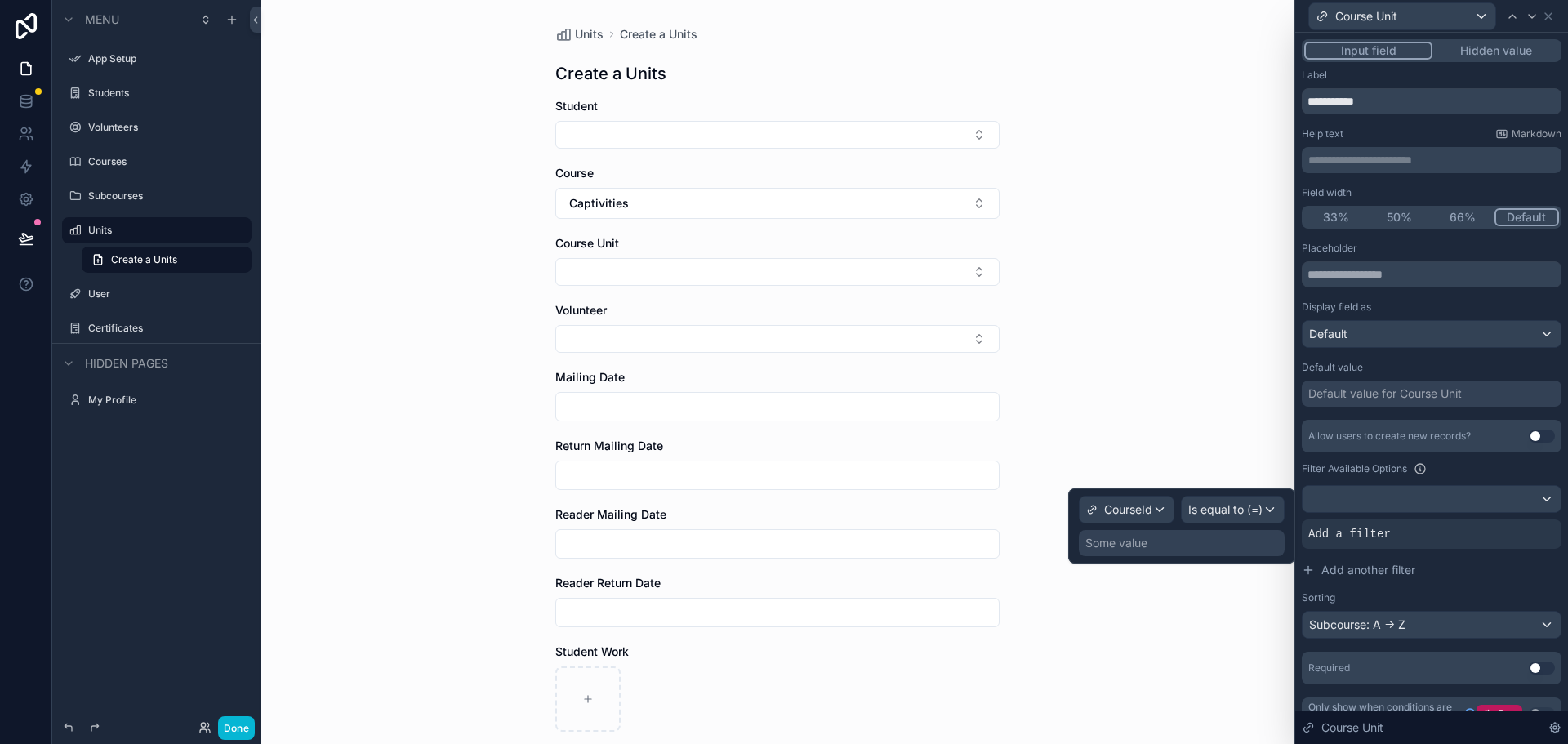
click at [1175, 540] on div "Some value" at bounding box center [1182, 543] width 206 height 27
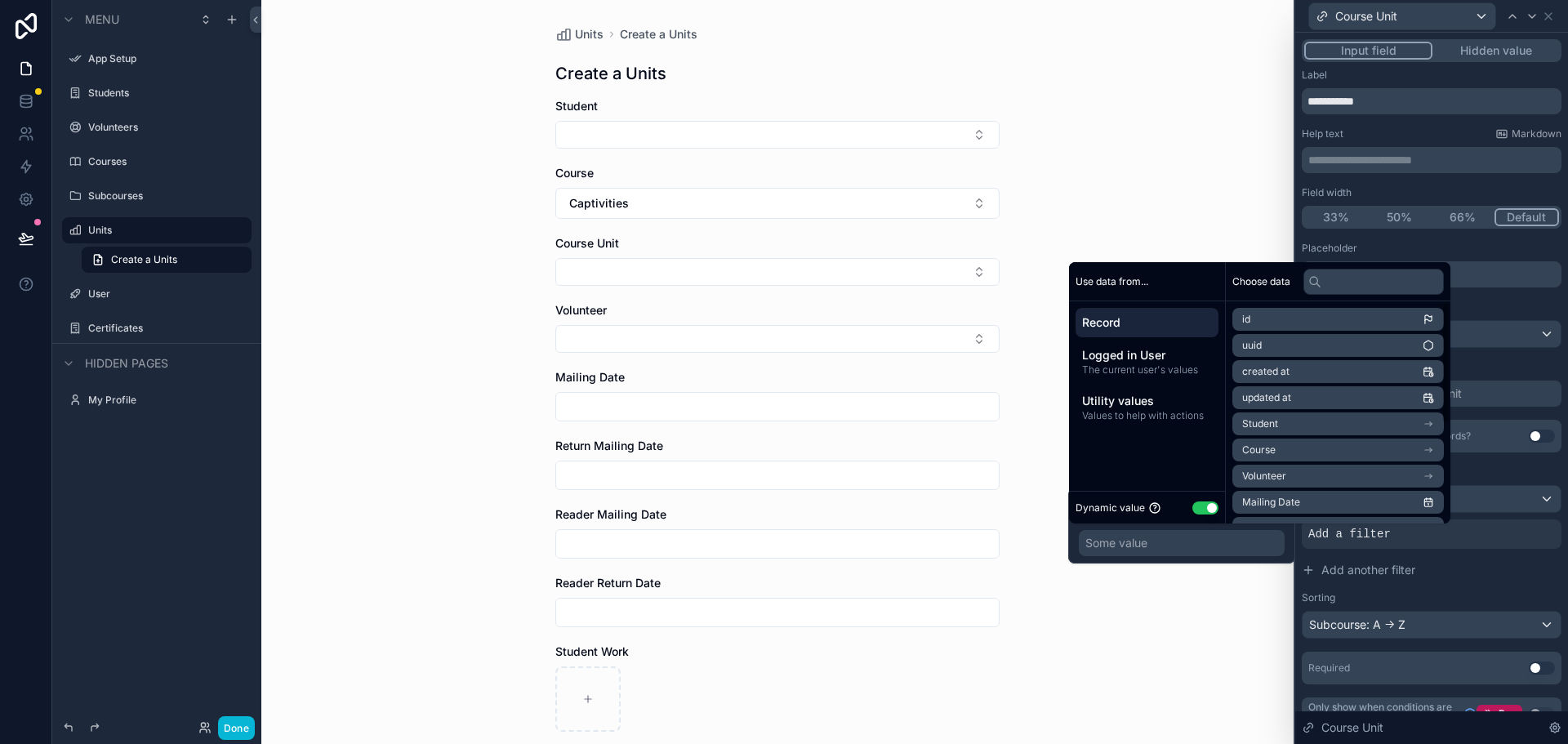
click at [1306, 449] on li "Course" at bounding box center [1337, 450] width 211 height 23
click at [1304, 475] on li "Title" at bounding box center [1337, 479] width 211 height 23
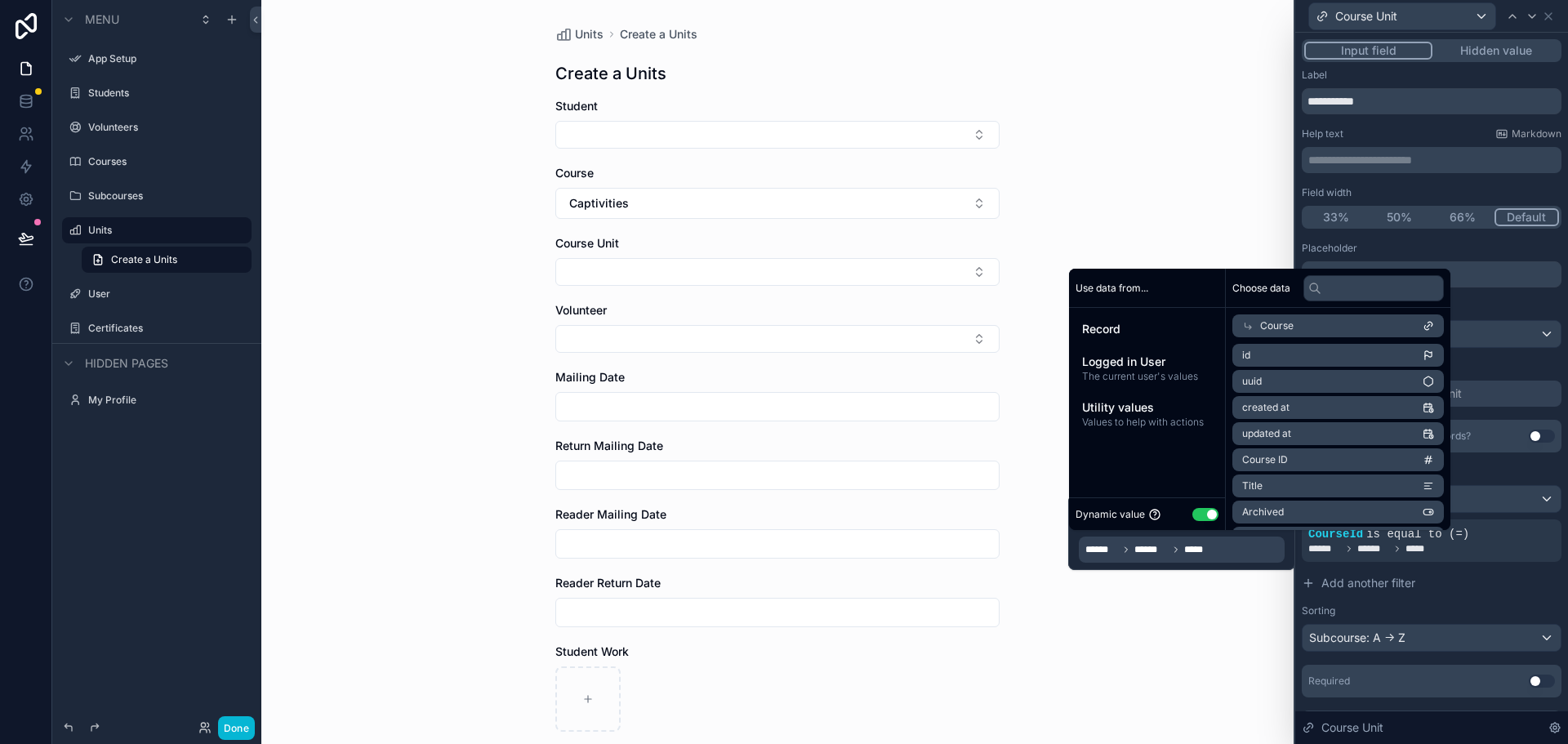
click at [1224, 641] on div "Units Create a Units Create a Units Student Course Captivities Course Unit Volu…" at bounding box center [776, 372] width 1032 height 744
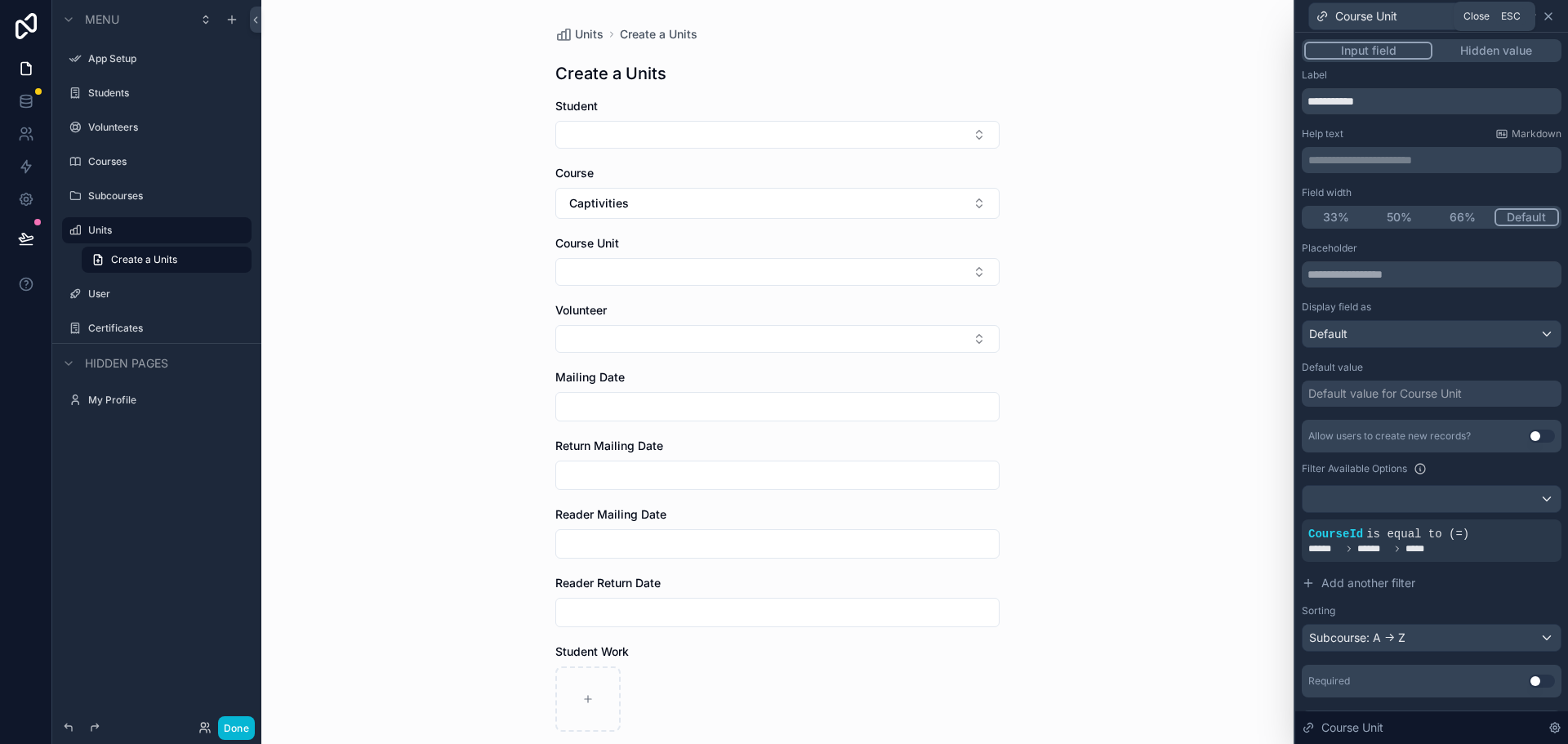
click at [1546, 14] on icon at bounding box center [1548, 16] width 6 height 6
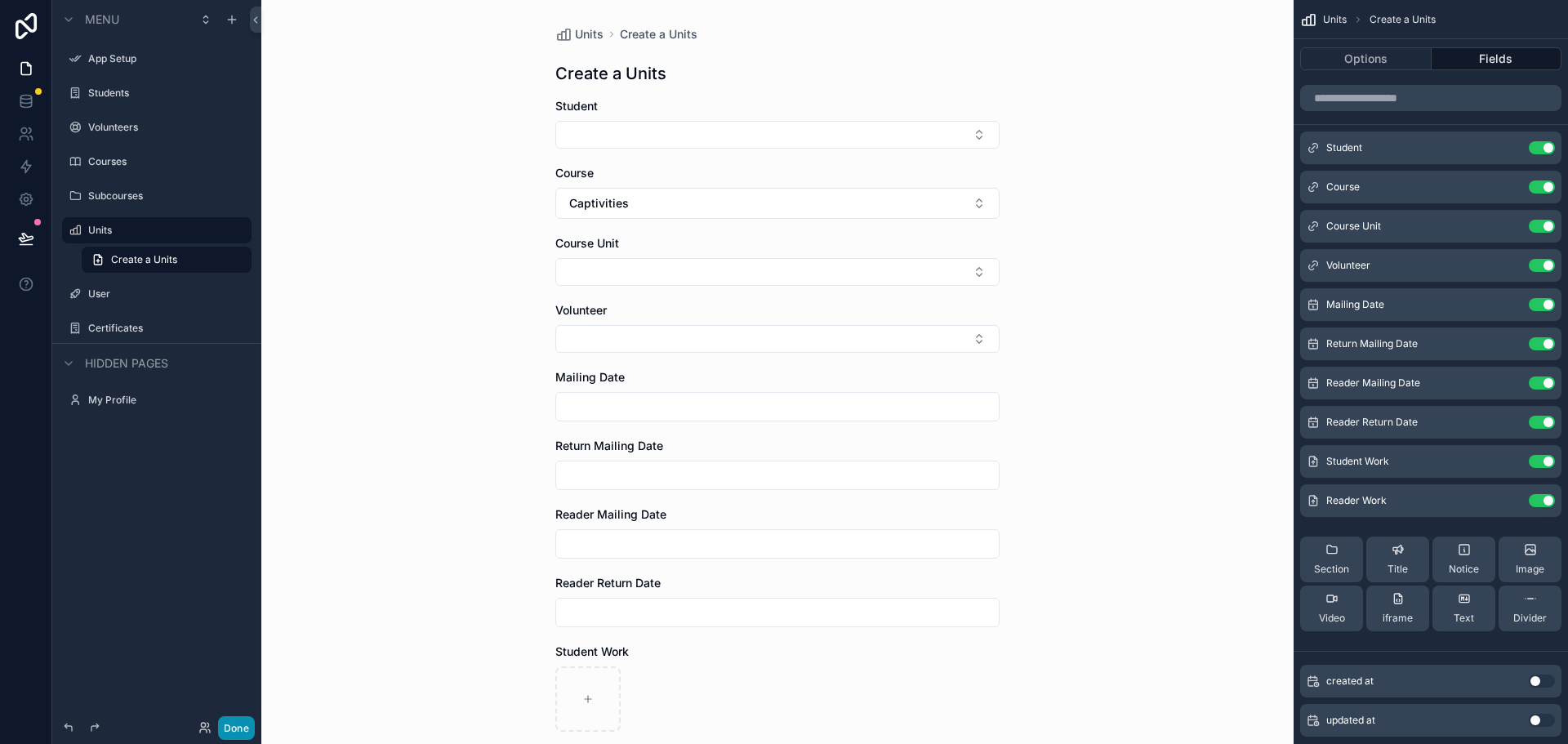
click at [233, 726] on button "Done" at bounding box center [237, 728] width 37 height 24
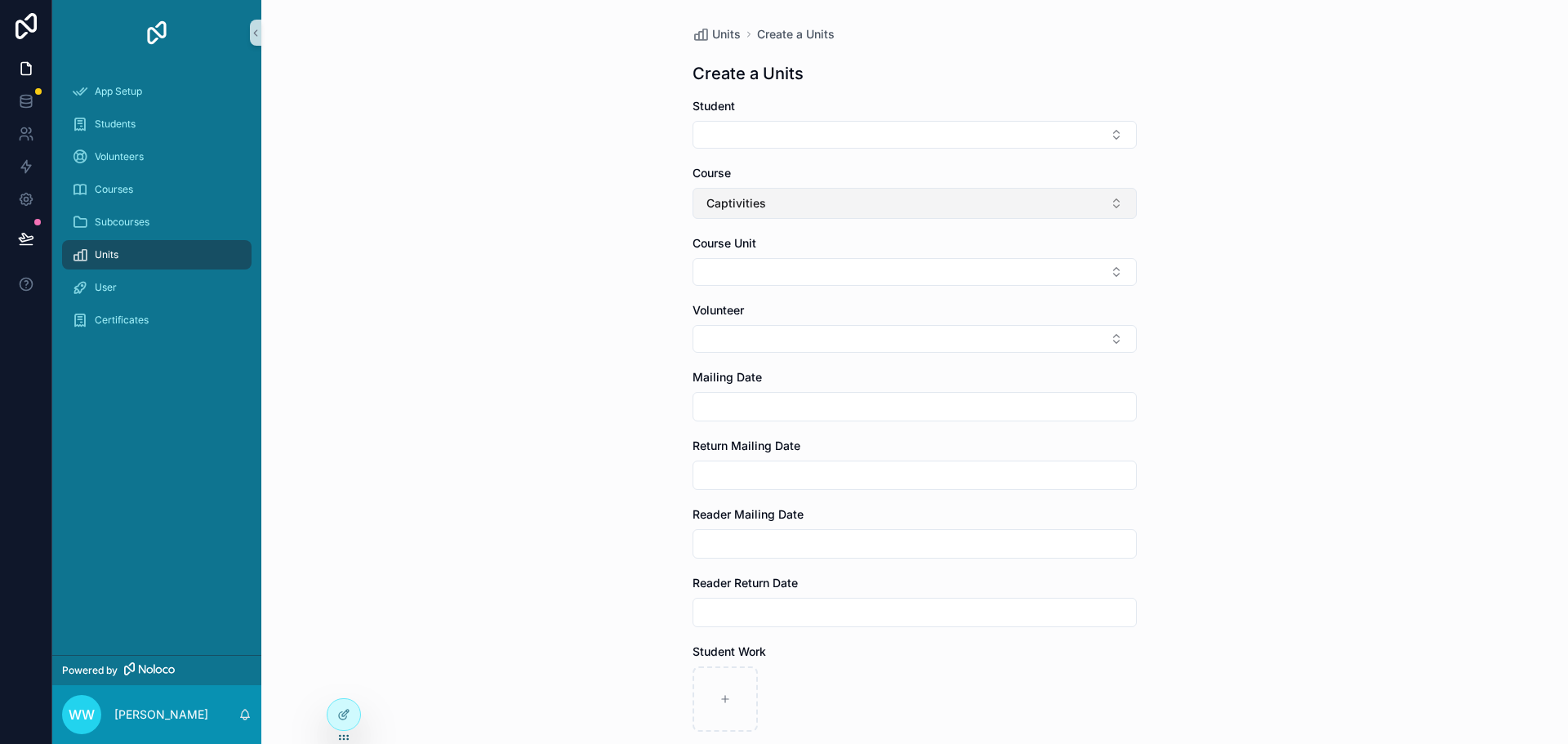
click at [779, 201] on button "Captivities" at bounding box center [914, 203] width 444 height 31
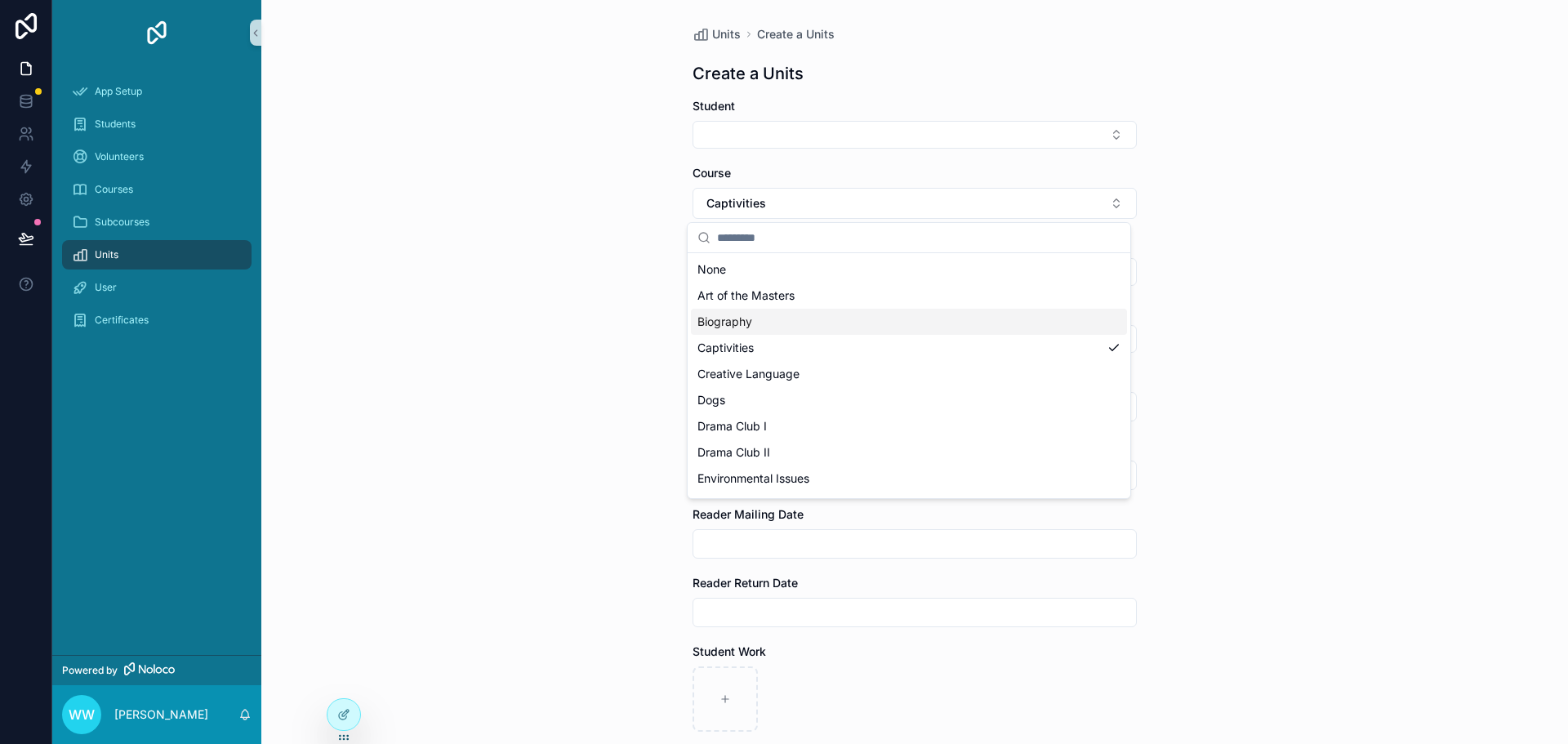
click at [746, 320] on span "Biography" at bounding box center [724, 322] width 55 height 16
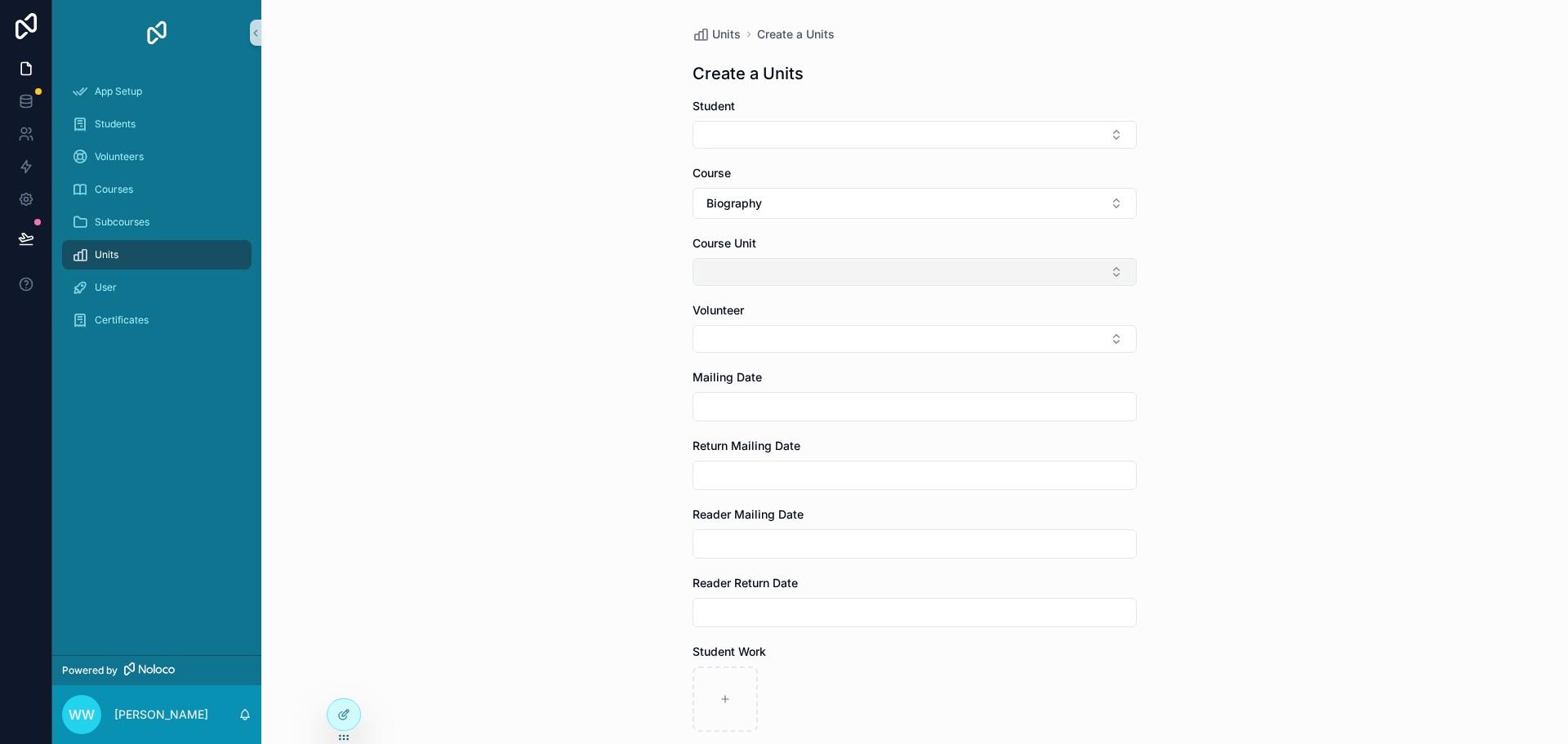
click at [753, 277] on button "Select Button" at bounding box center [914, 272] width 444 height 27
click at [751, 305] on input "scrollable content" at bounding box center [919, 304] width 403 height 29
click at [752, 272] on button "Select Button" at bounding box center [914, 272] width 444 height 27
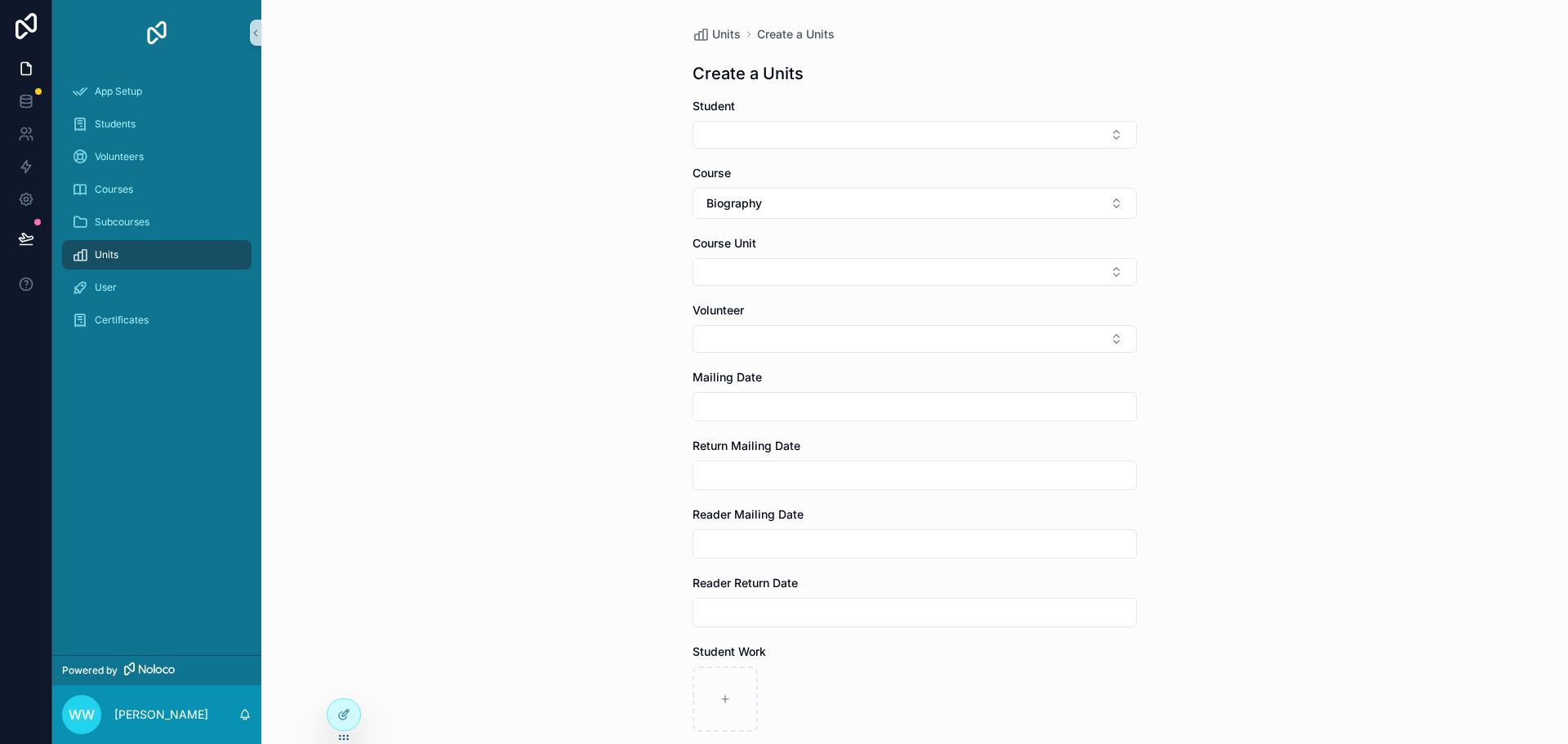
click at [755, 314] on div "Volunteer" at bounding box center [914, 311] width 444 height 16
click at [593, 326] on div "Units Create a Units Create a Units Student Course Biography Course Unit Volunt…" at bounding box center [914, 372] width 1306 height 744
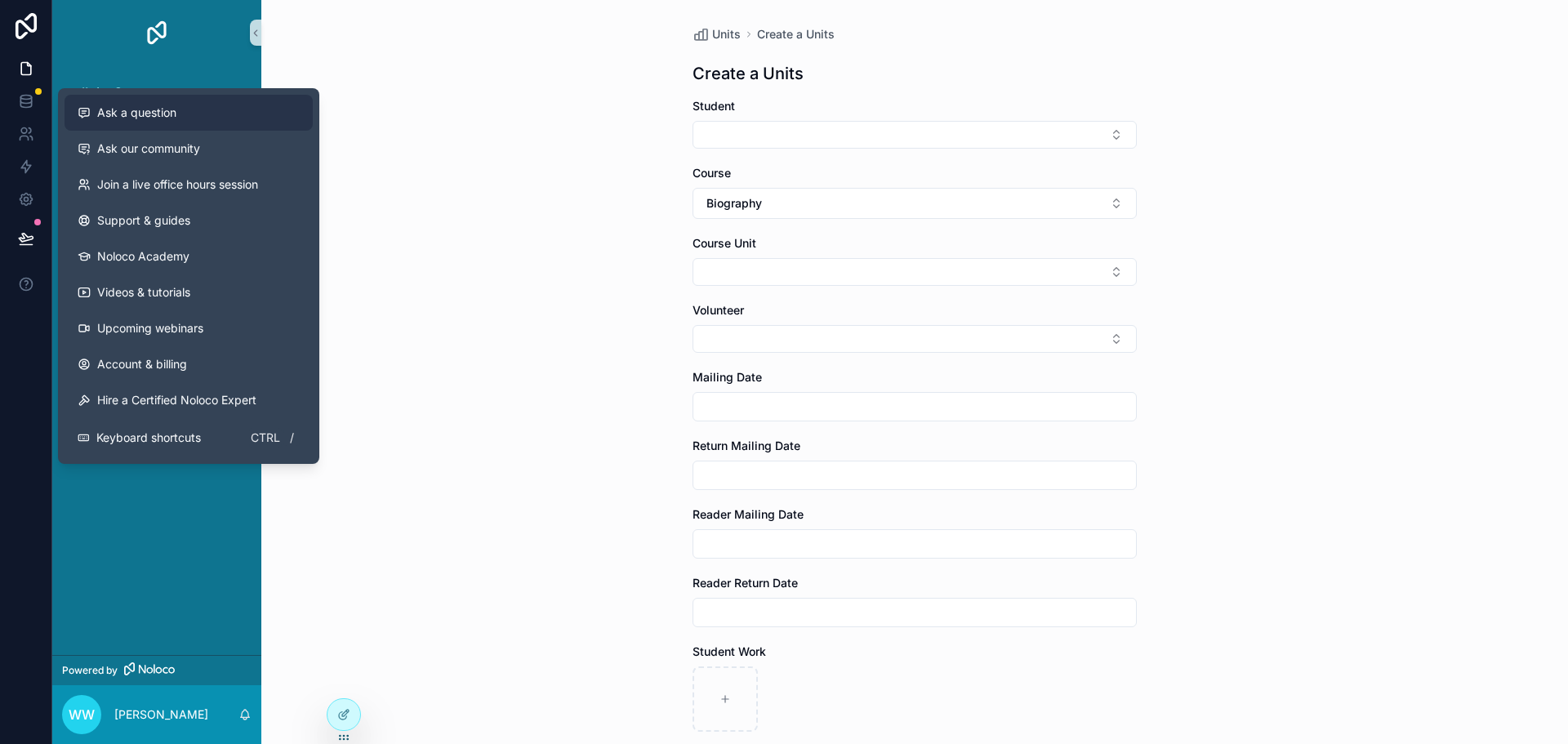
click at [139, 121] on button "Ask a question" at bounding box center [188, 112] width 249 height 36
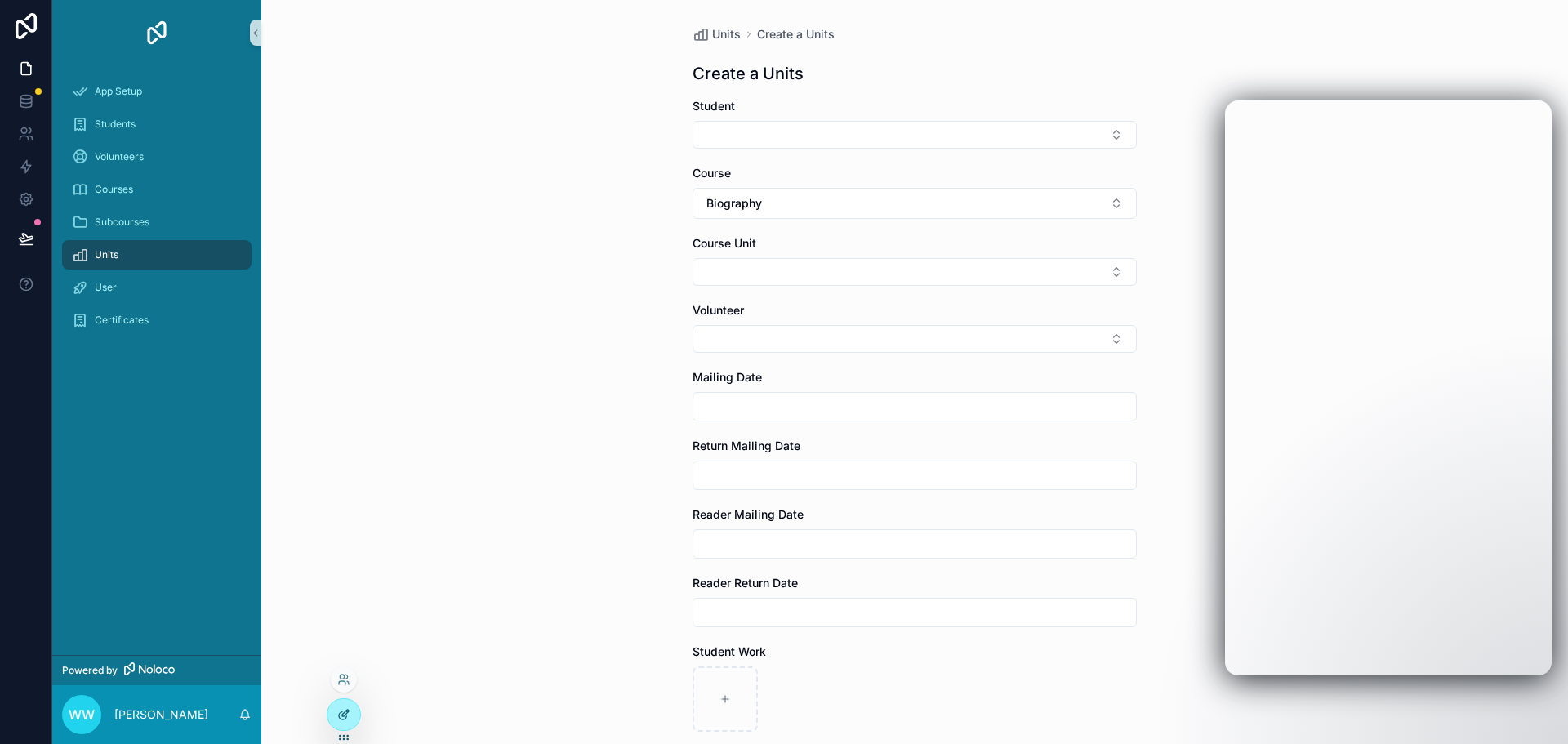
click at [337, 720] on icon at bounding box center [343, 714] width 13 height 13
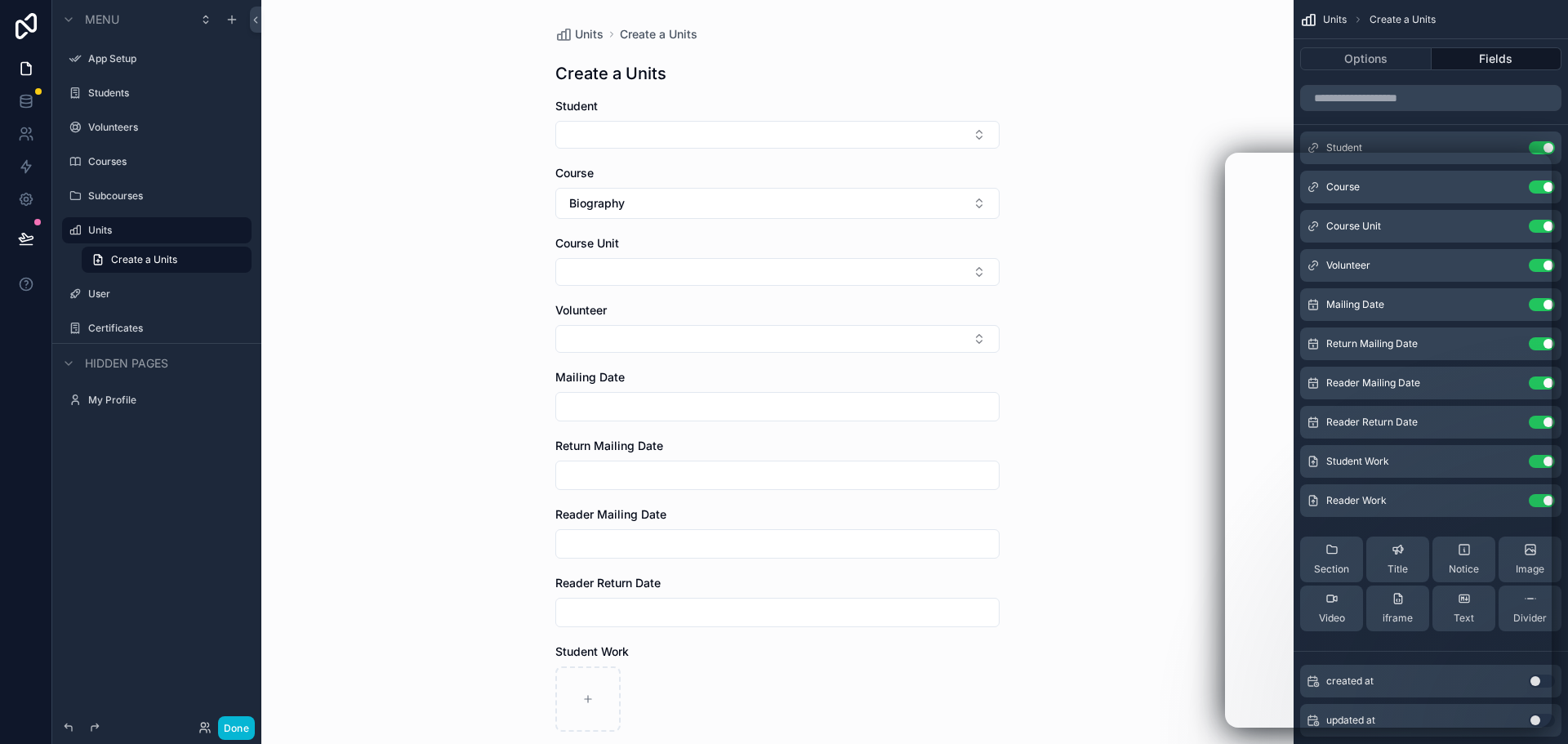
click at [719, 249] on div "Course Unit" at bounding box center [777, 243] width 444 height 16
click at [1123, 388] on div "Units Create a Units Create a Units Student Course Biography Course Unit Volunt…" at bounding box center [776, 372] width 1032 height 744
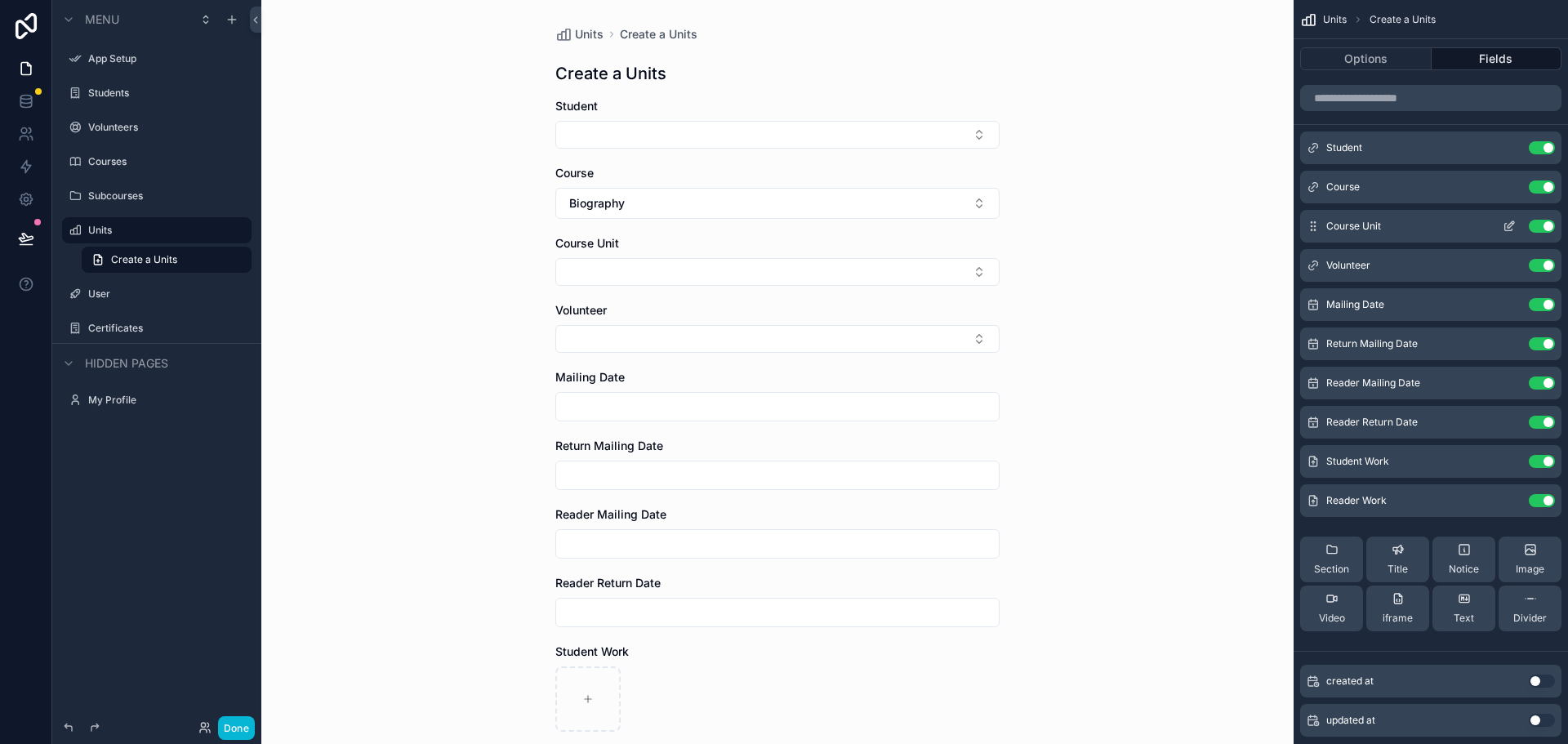
click at [1511, 226] on icon "scrollable content" at bounding box center [1509, 226] width 13 height 13
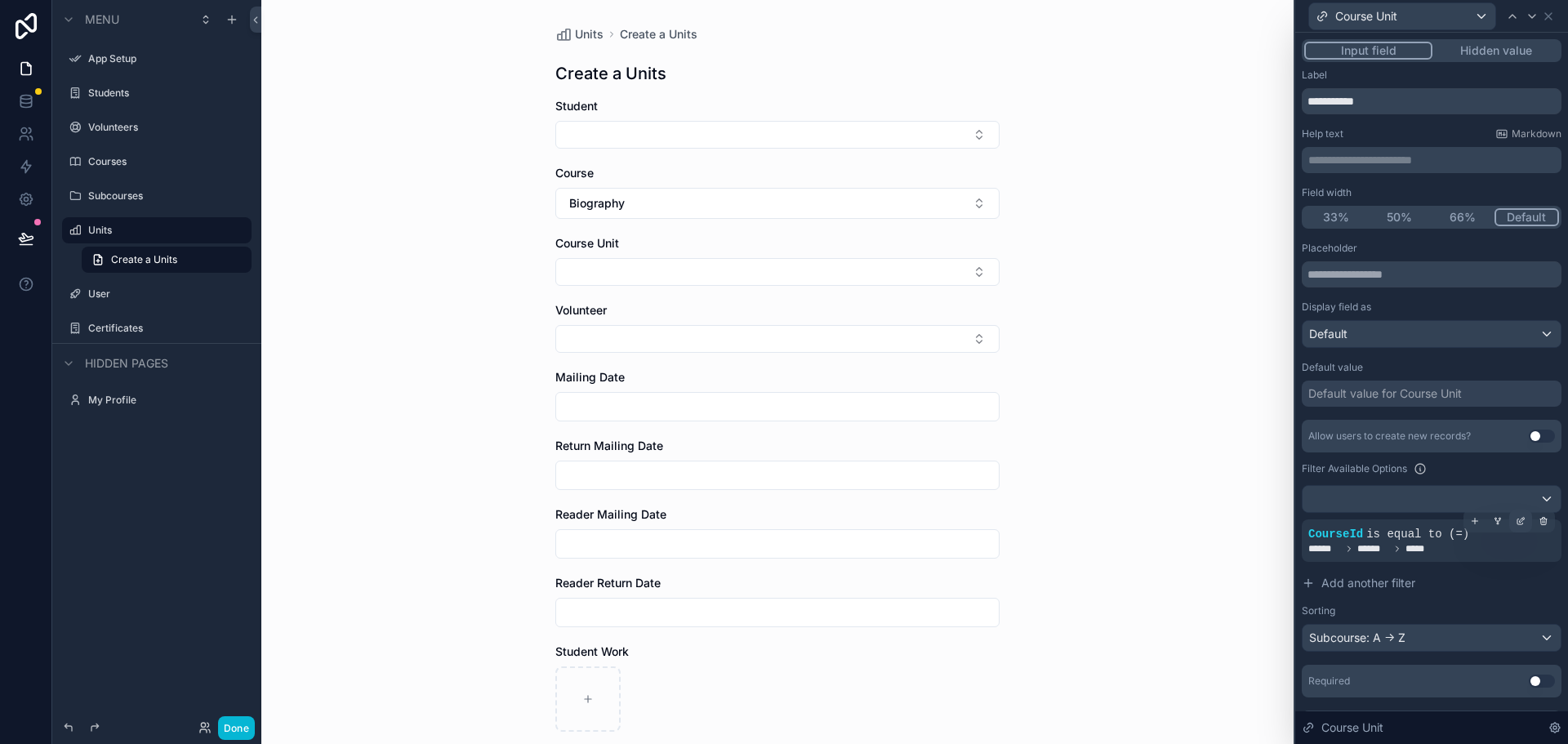
click at [1519, 522] on icon at bounding box center [1522, 519] width 5 height 5
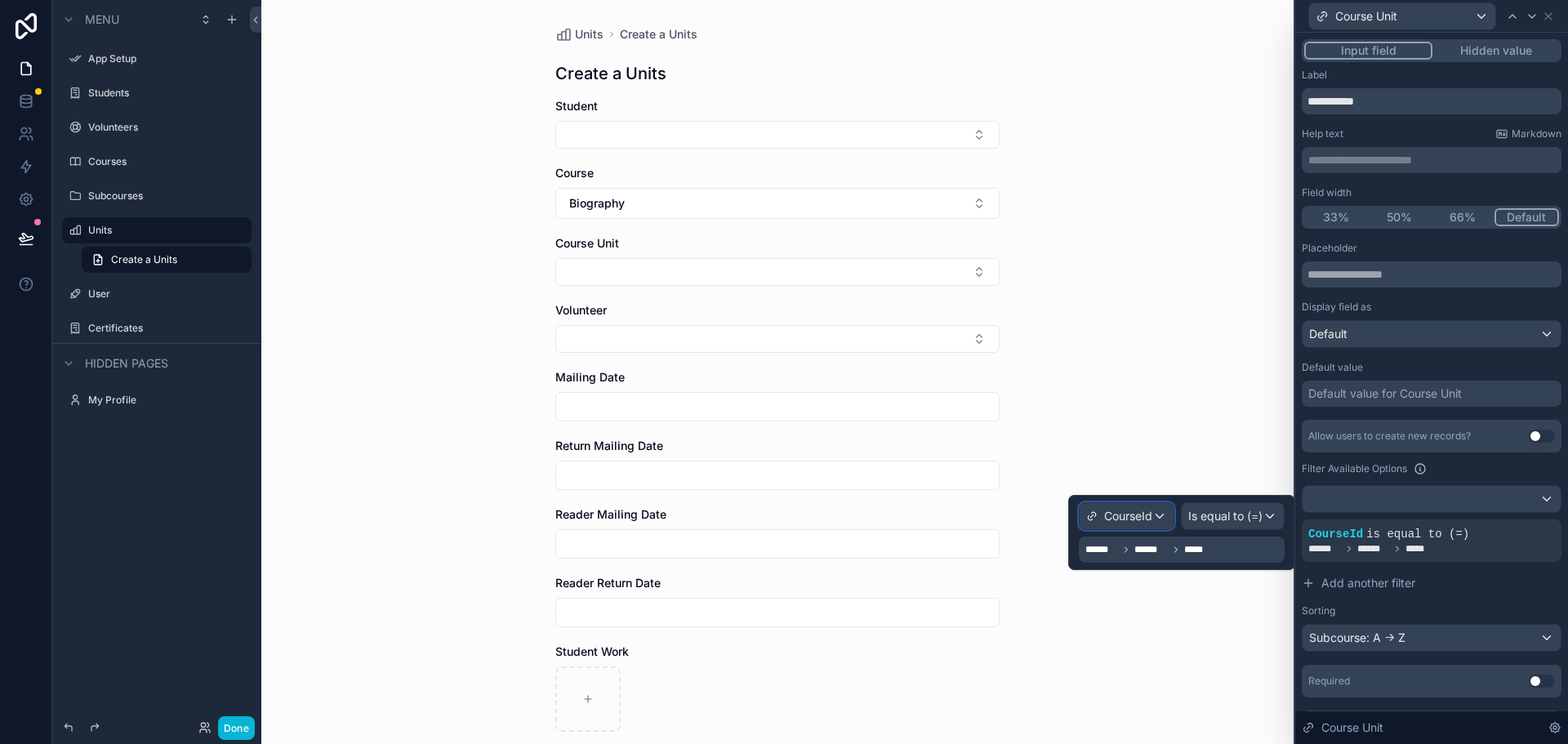
click at [1144, 516] on span "CourseId" at bounding box center [1128, 516] width 48 height 16
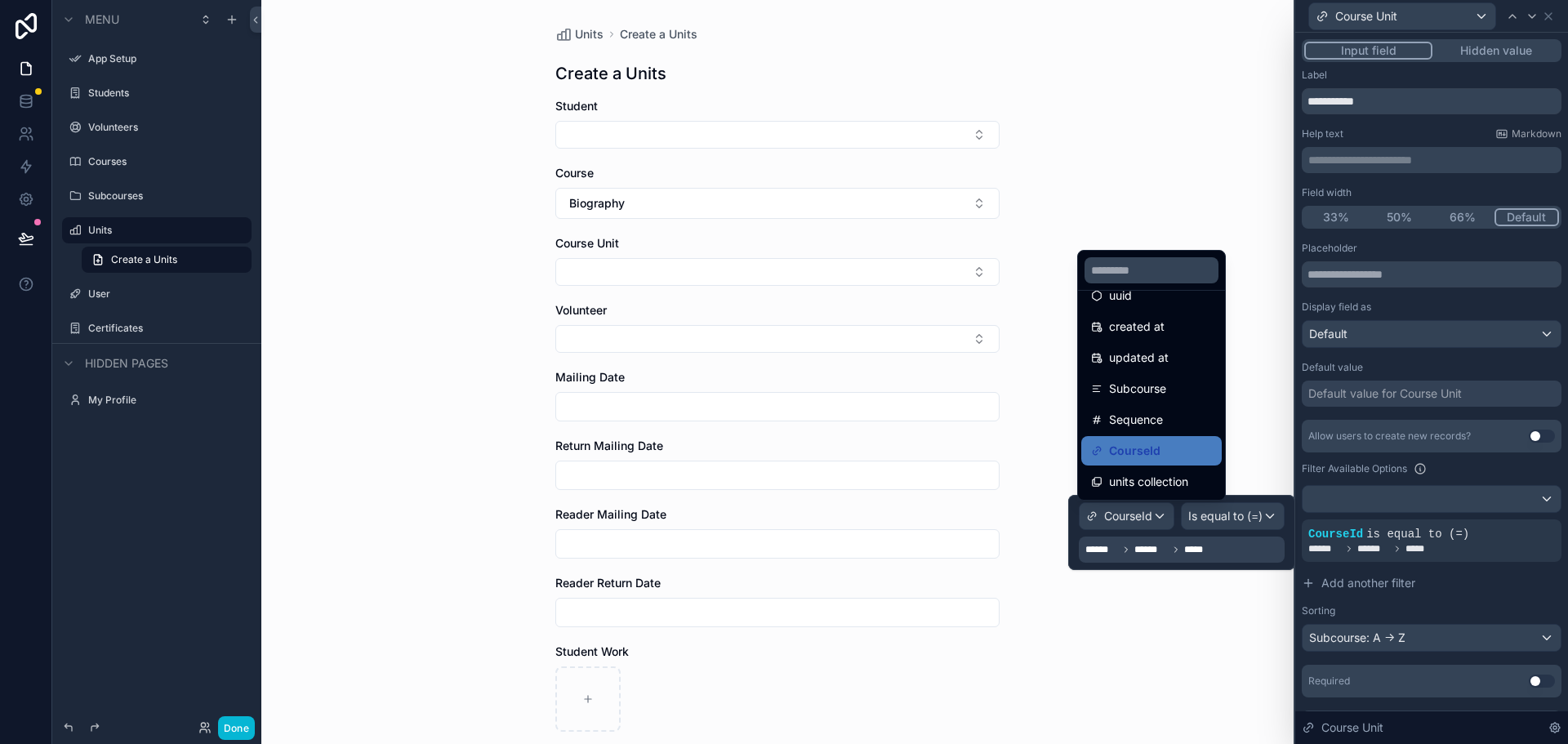
click at [1179, 549] on div at bounding box center [1182, 533] width 227 height 75
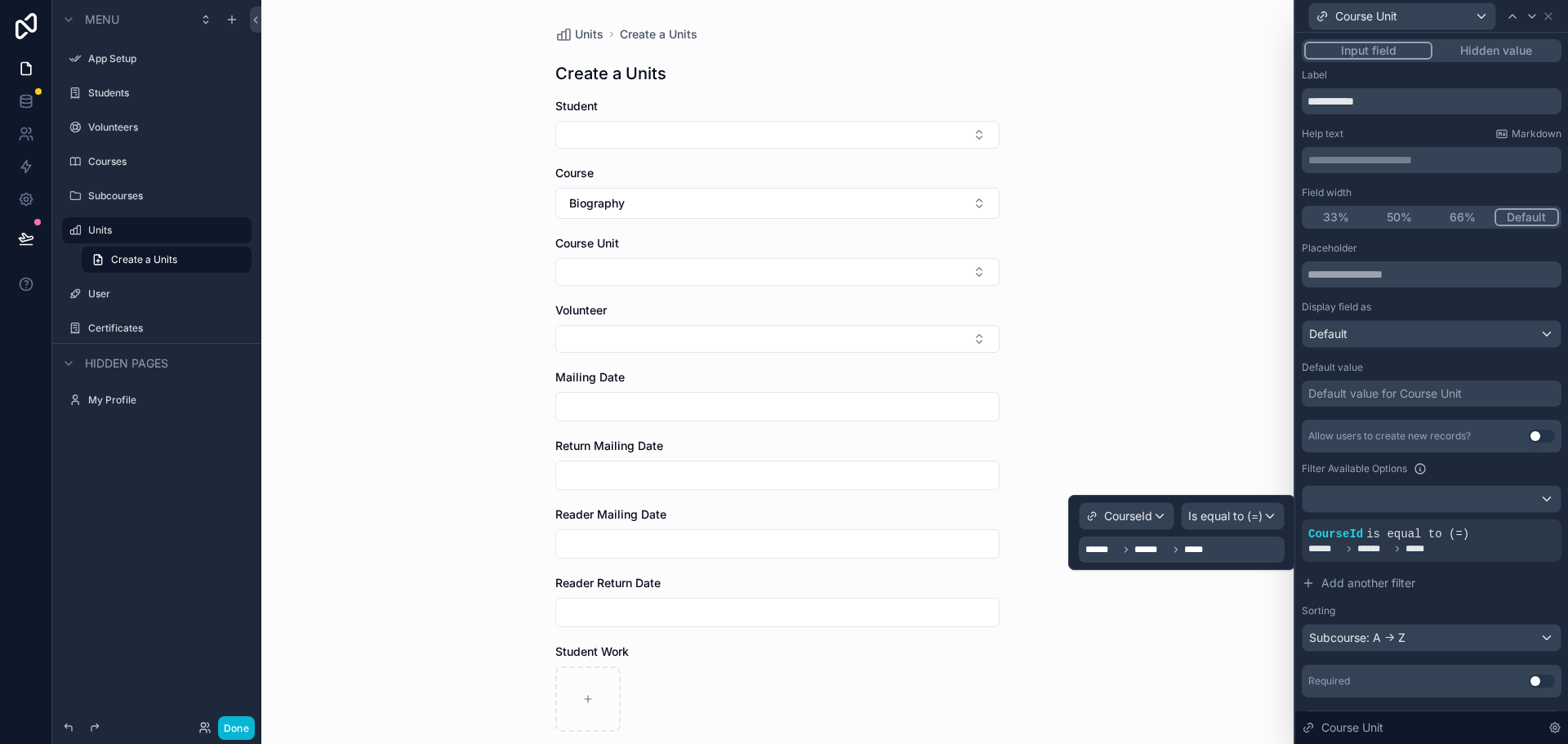
click at [1194, 550] on span "*****" at bounding box center [1194, 549] width 19 height 13
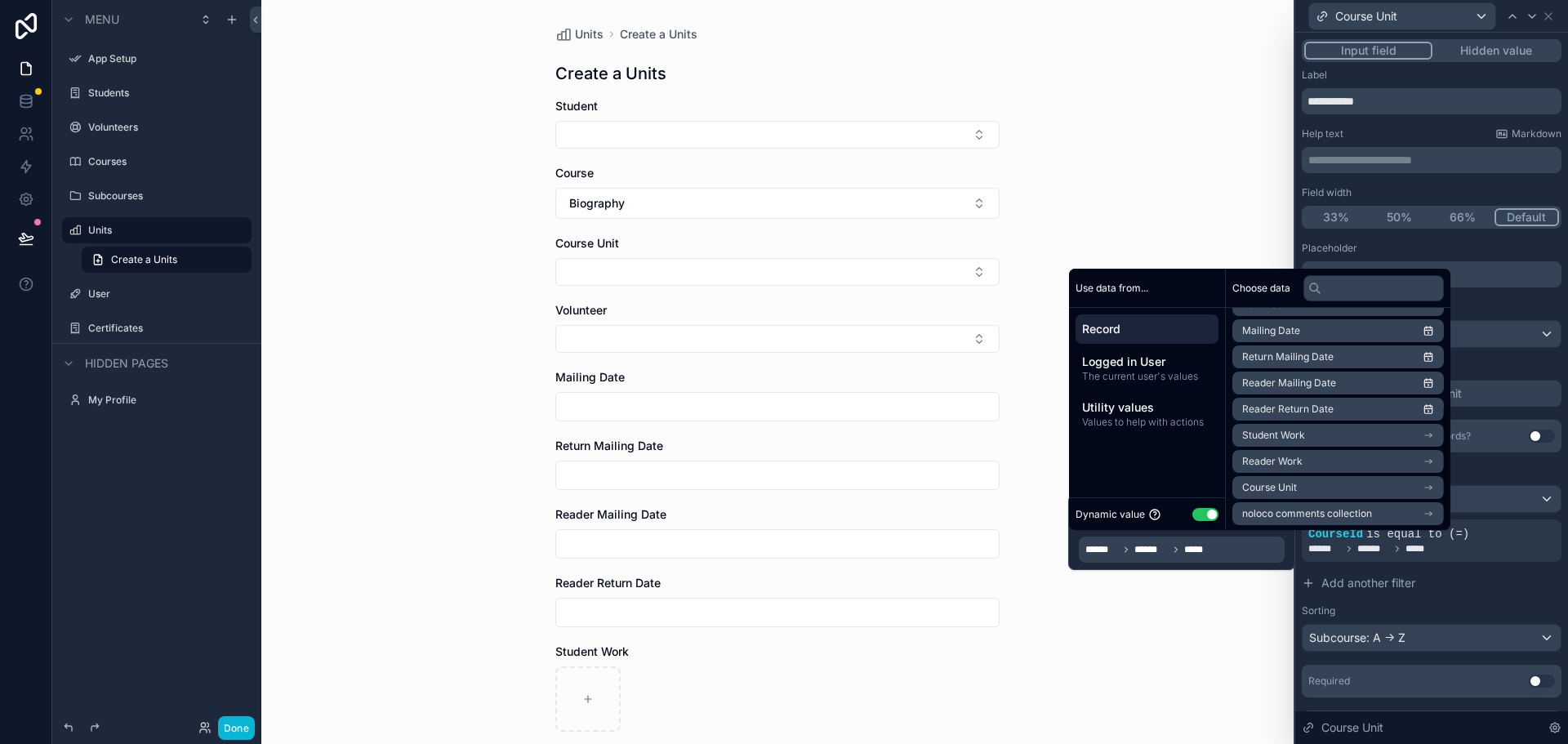
scroll to position [180, 0]
click at [1338, 482] on li "Course Unit" at bounding box center [1337, 486] width 211 height 23
click at [1278, 456] on span "CourseId" at bounding box center [1262, 459] width 42 height 13
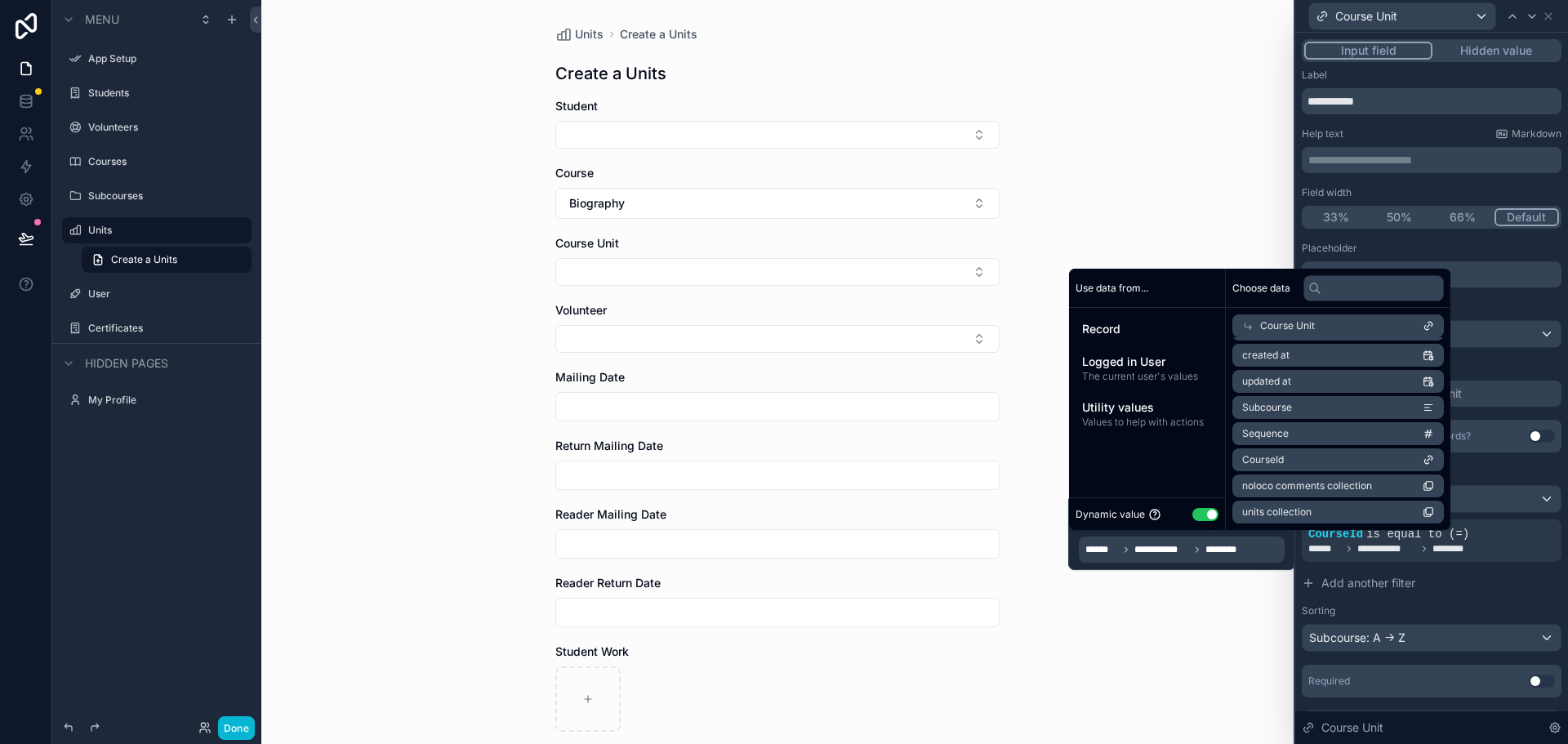
click at [1125, 676] on div "Units Create a Units Create a Units Student Course Biography Course Unit Volunt…" at bounding box center [776, 372] width 1032 height 744
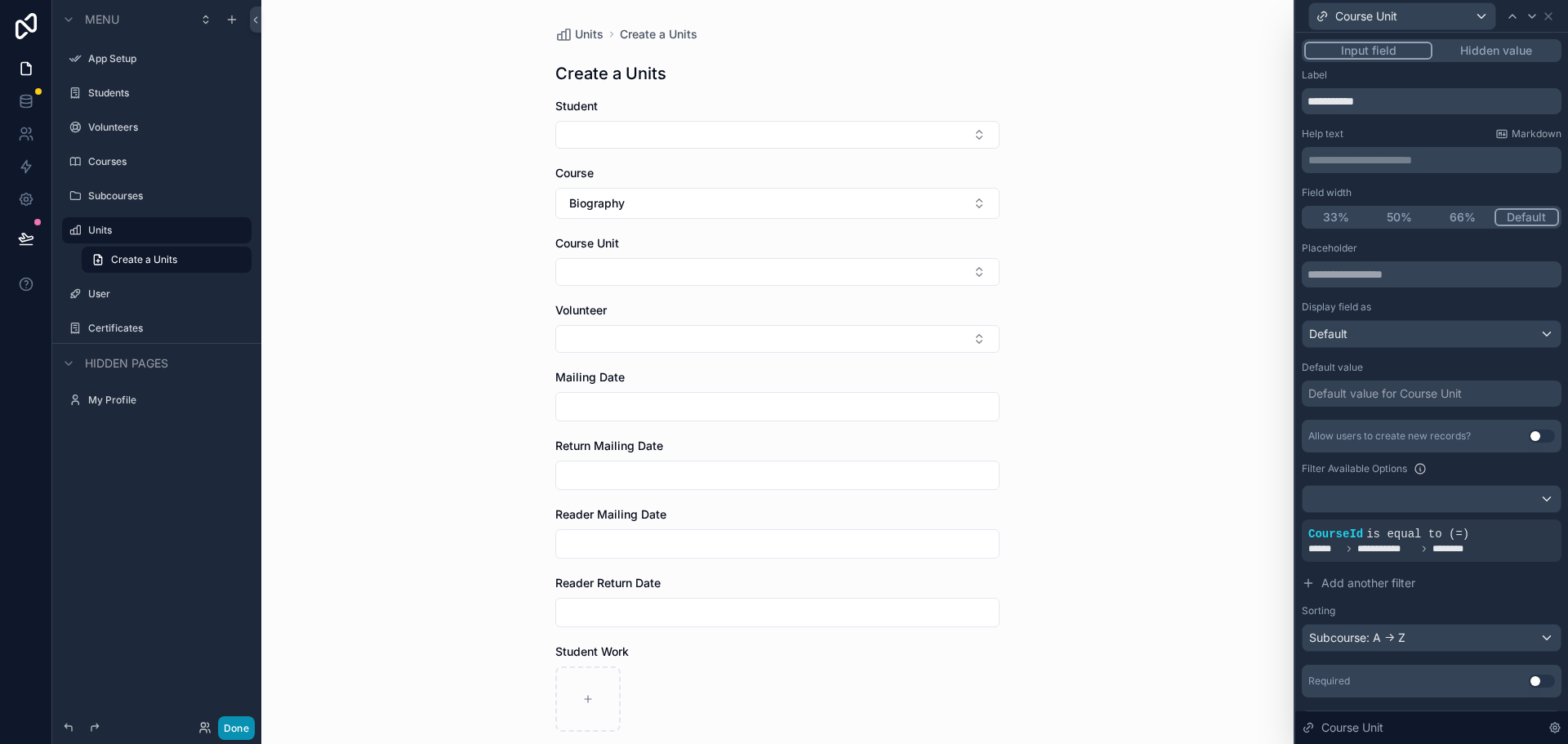
click at [229, 732] on button "Done" at bounding box center [237, 728] width 37 height 24
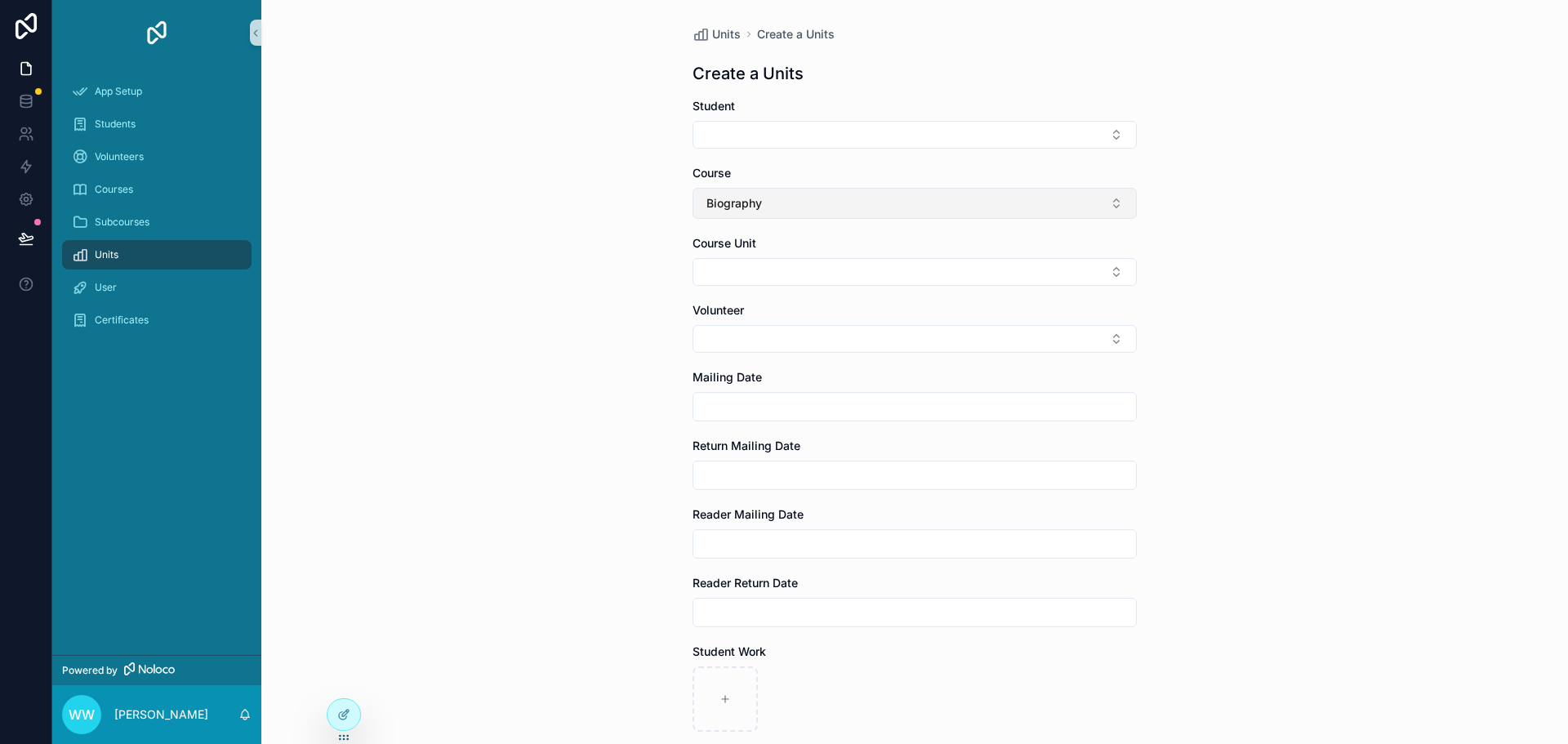
click at [775, 212] on button "Biography" at bounding box center [914, 203] width 444 height 31
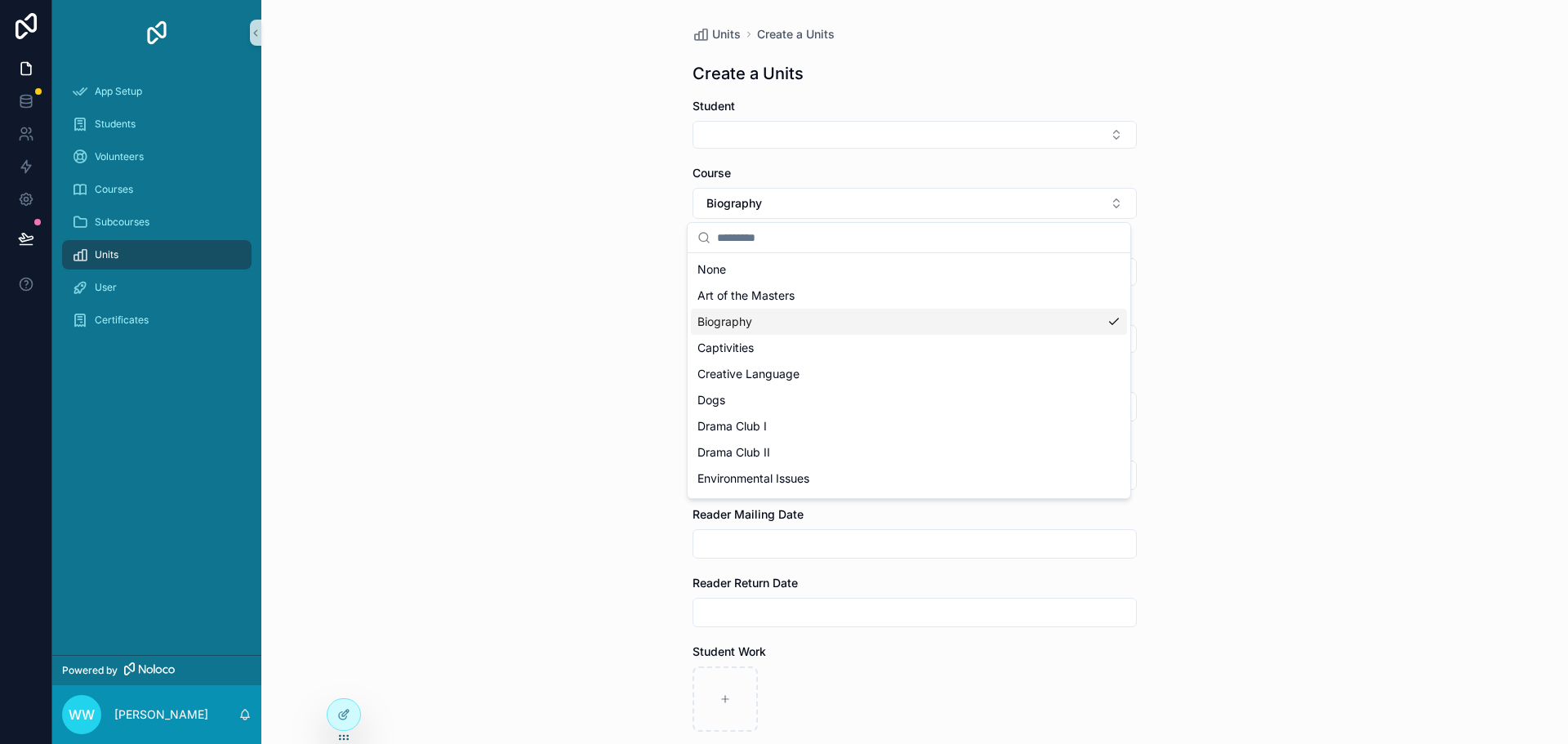
click at [753, 309] on div "Biography" at bounding box center [908, 322] width 436 height 27
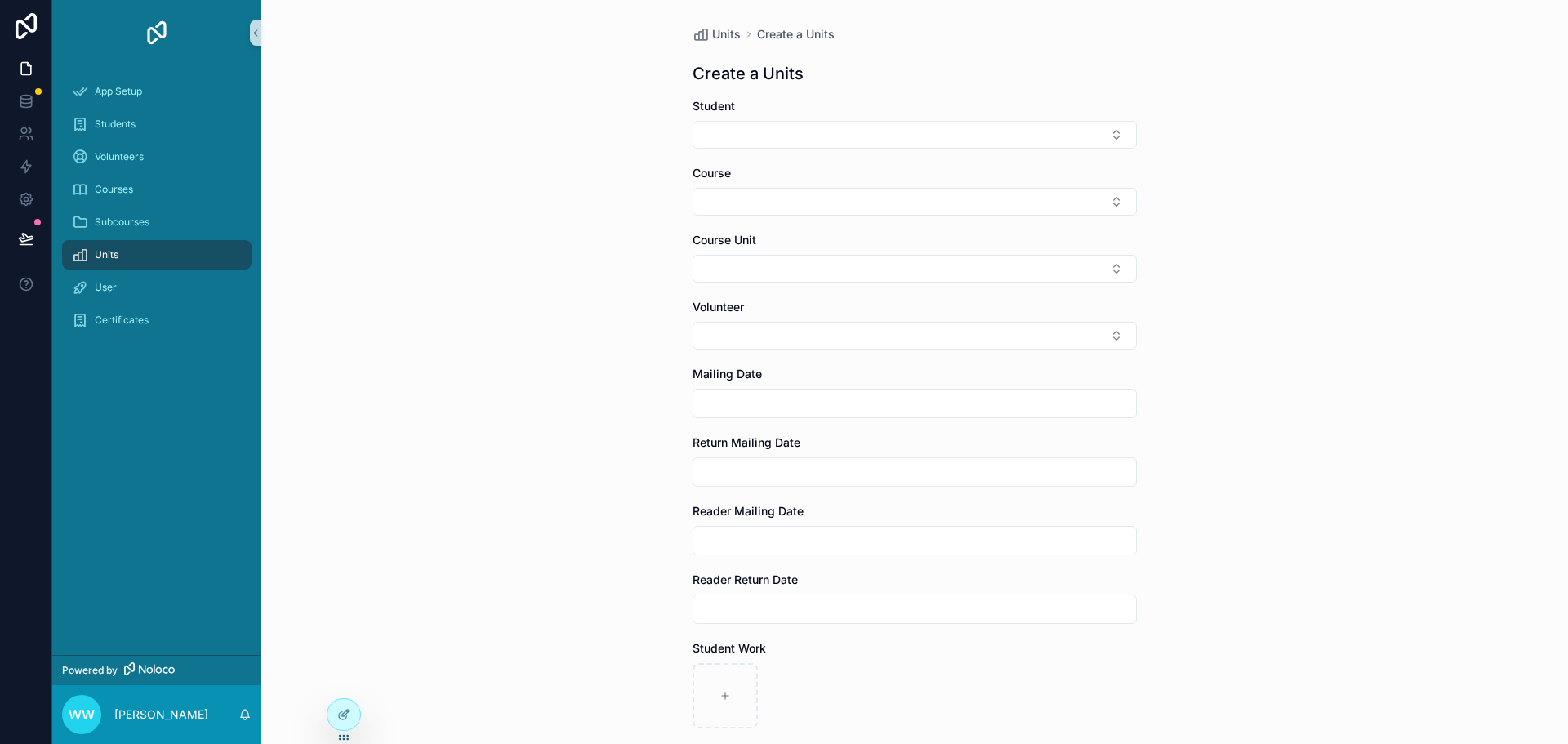
click at [758, 283] on form "Student Course Course Unit Volunteer Mailing Date Return Mailing Date Reader Ma…" at bounding box center [914, 546] width 444 height 895
click at [754, 211] on button "Select Button" at bounding box center [914, 201] width 444 height 27
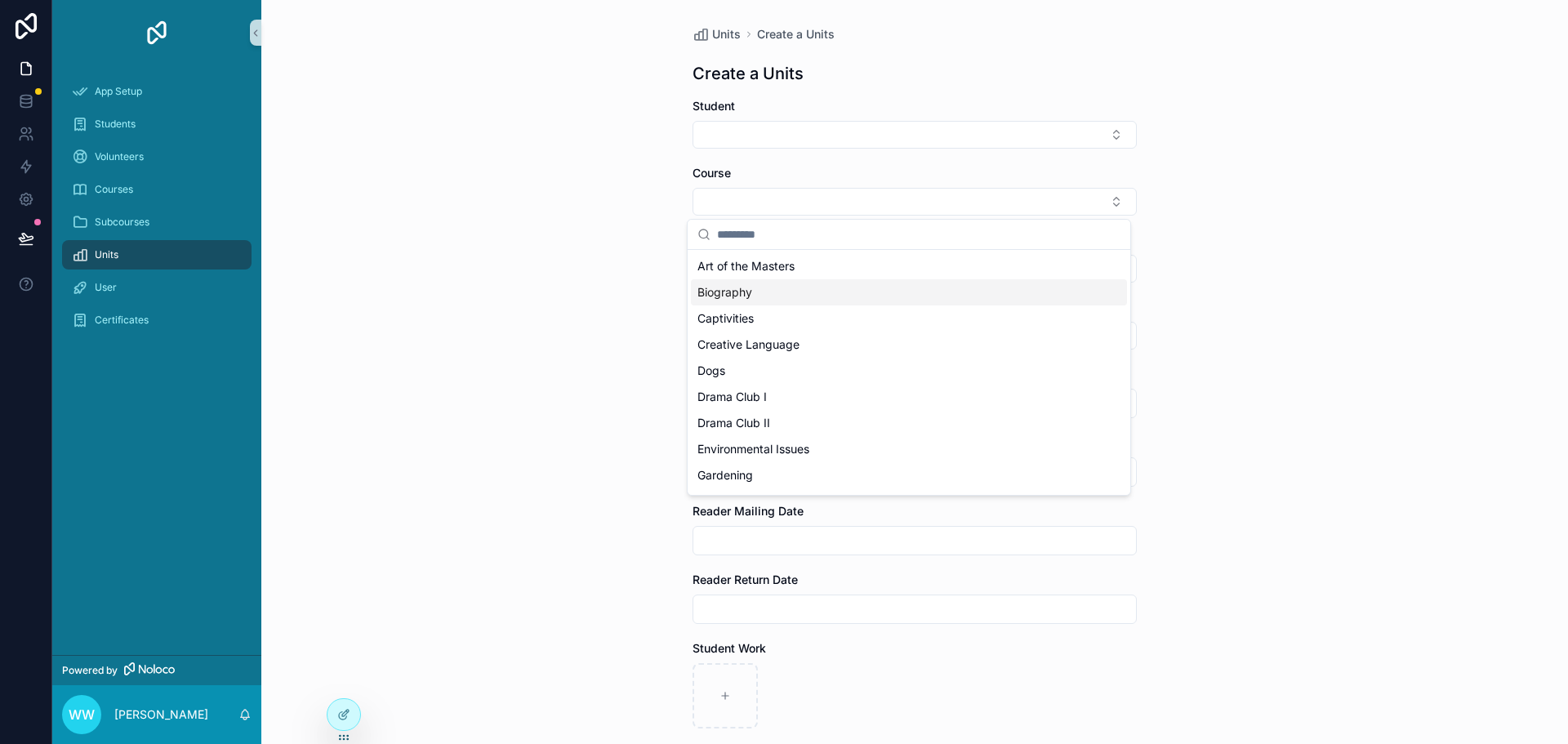
click at [727, 292] on span "Biography" at bounding box center [724, 292] width 55 height 16
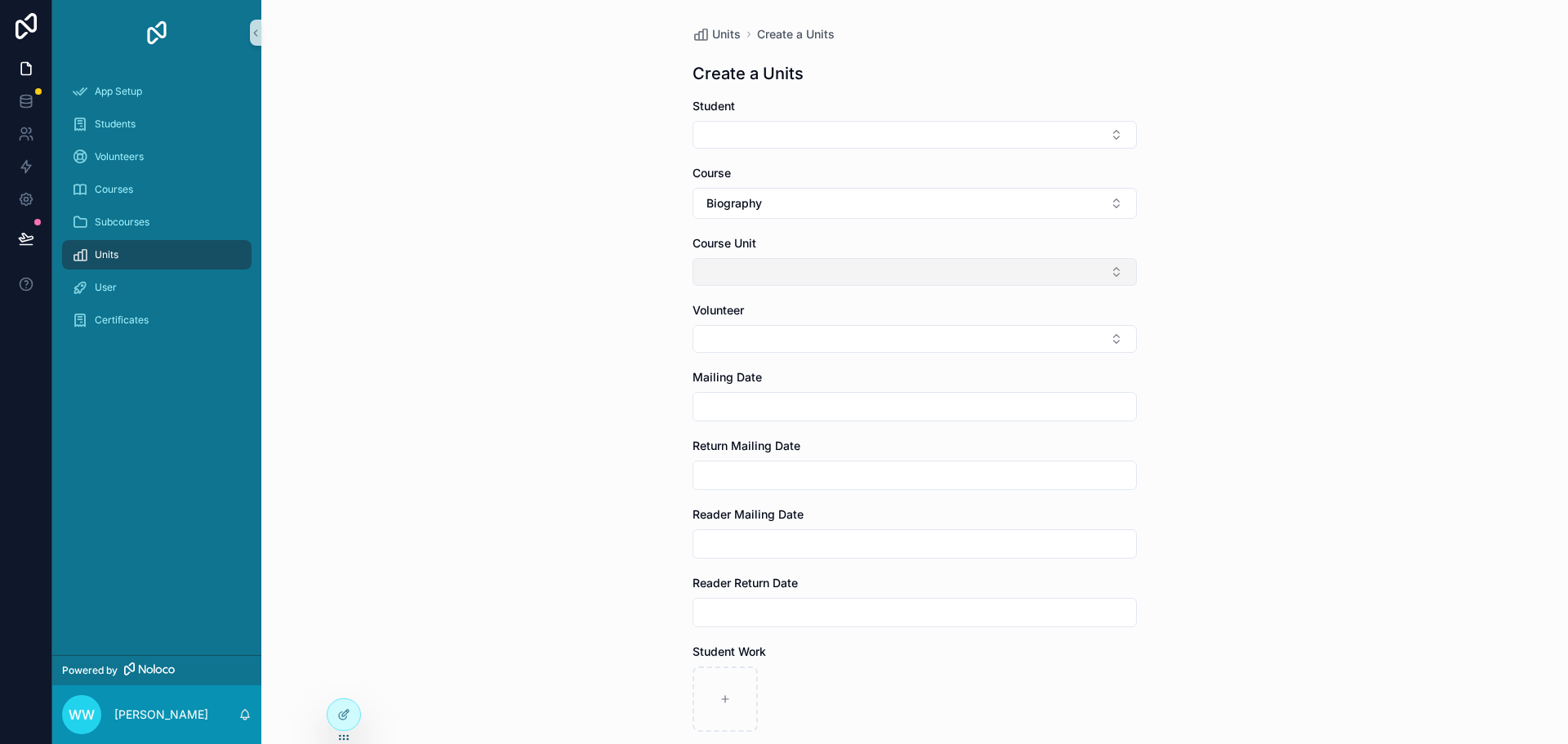
click at [743, 276] on button "Select Button" at bounding box center [914, 272] width 444 height 27
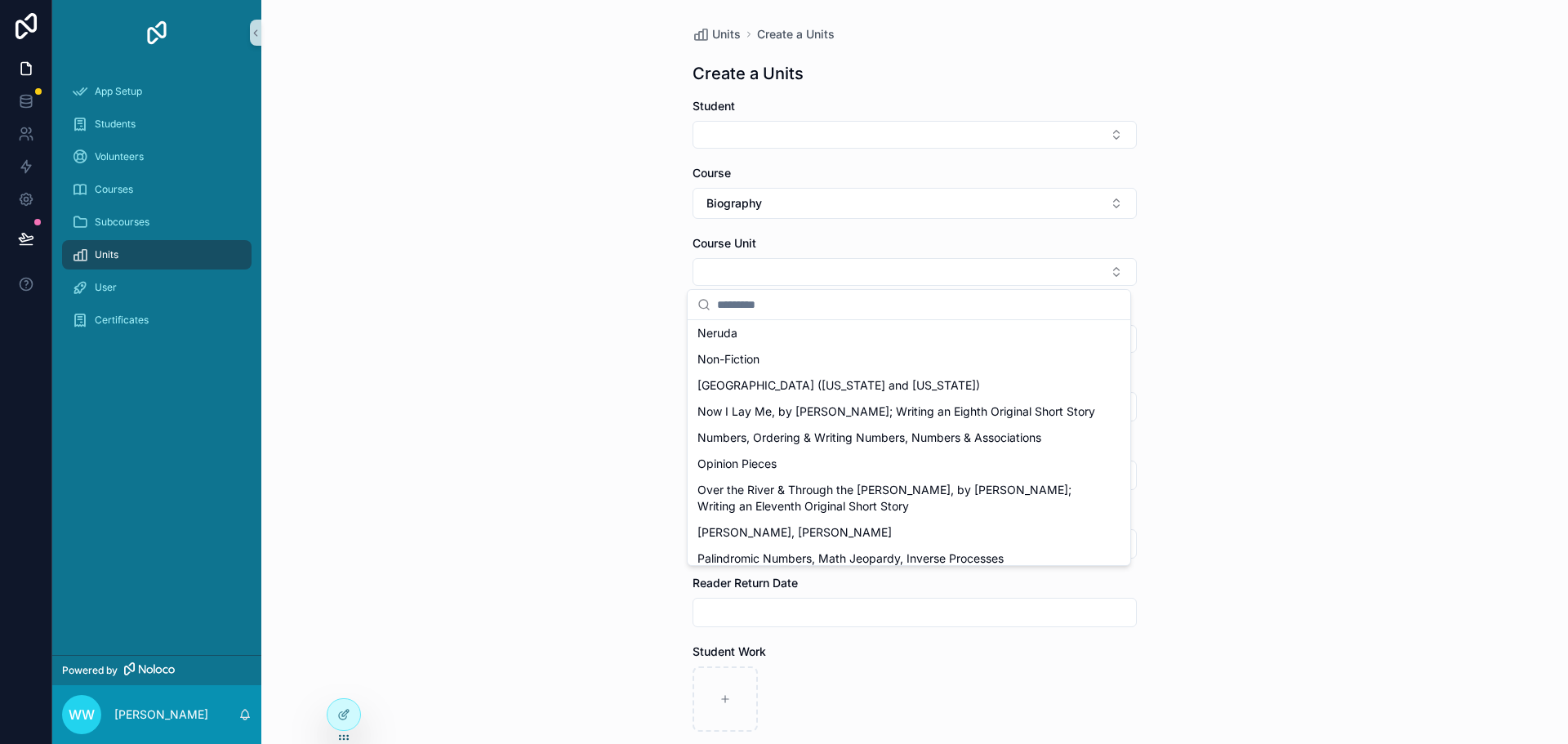
scroll to position [2480, 0]
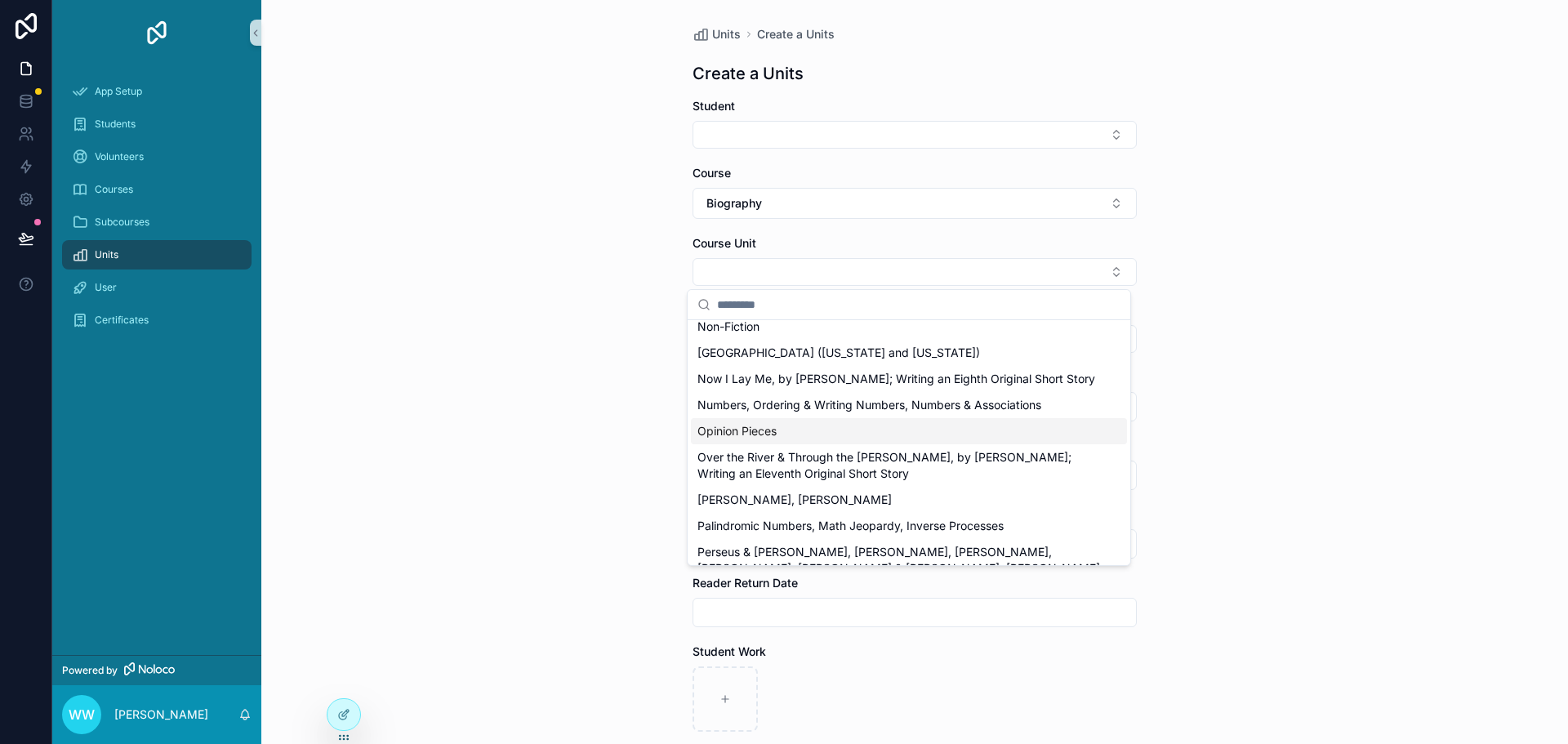
click at [1350, 312] on div "Units Create a Units Create a Units Student Course Biography Course Unit Volunt…" at bounding box center [914, 372] width 1306 height 744
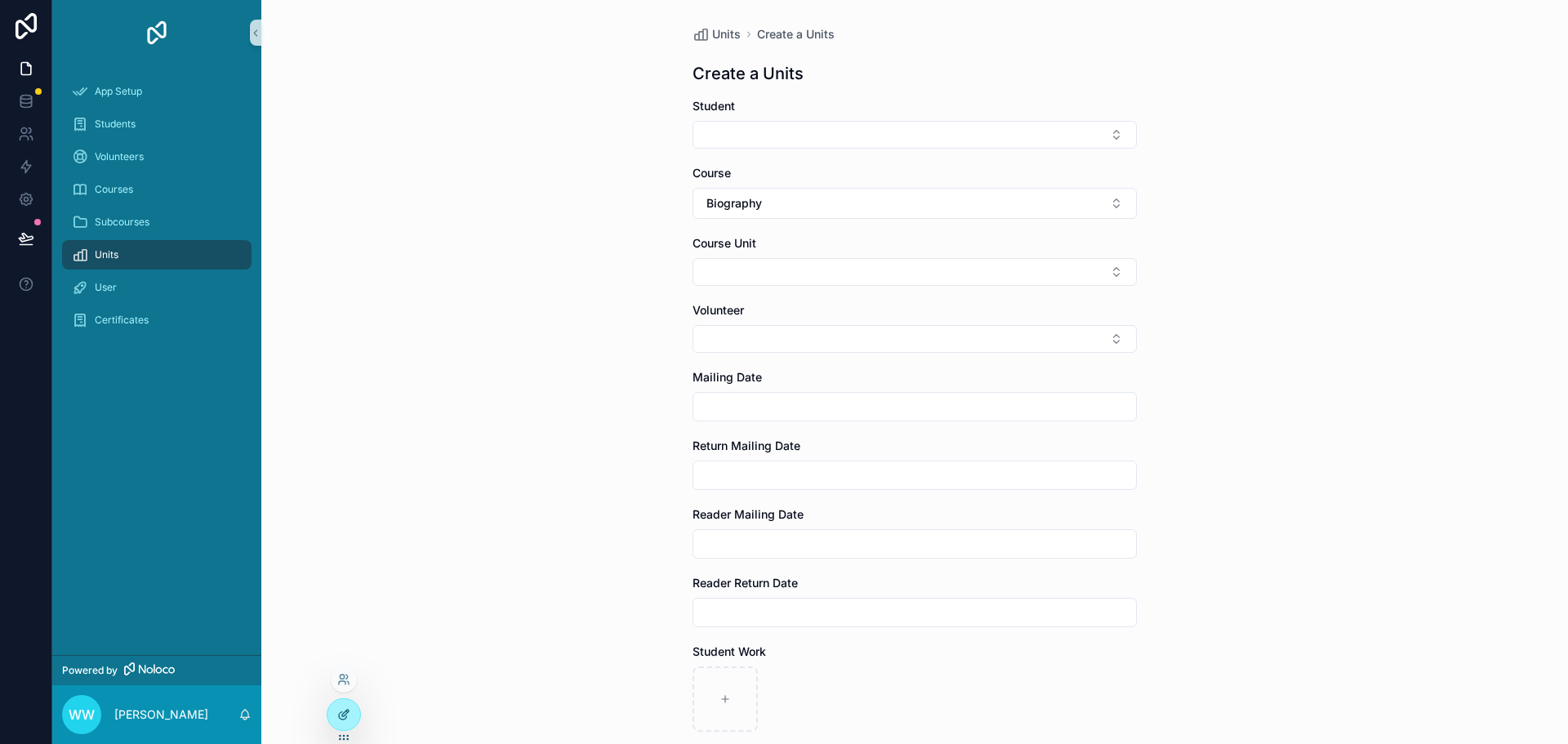
click at [340, 717] on icon at bounding box center [343, 714] width 13 height 13
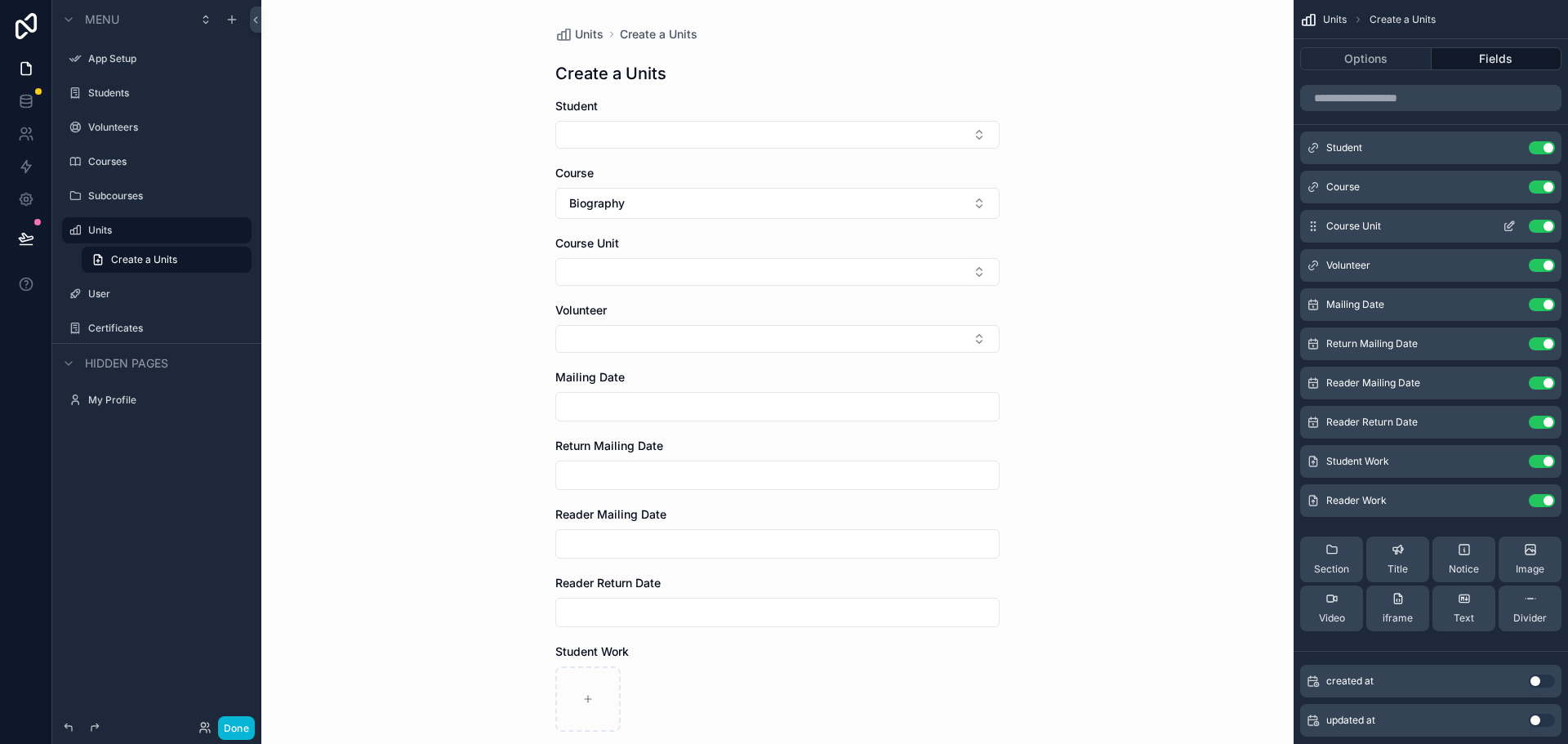
click at [1509, 223] on icon "scrollable content" at bounding box center [1509, 226] width 13 height 13
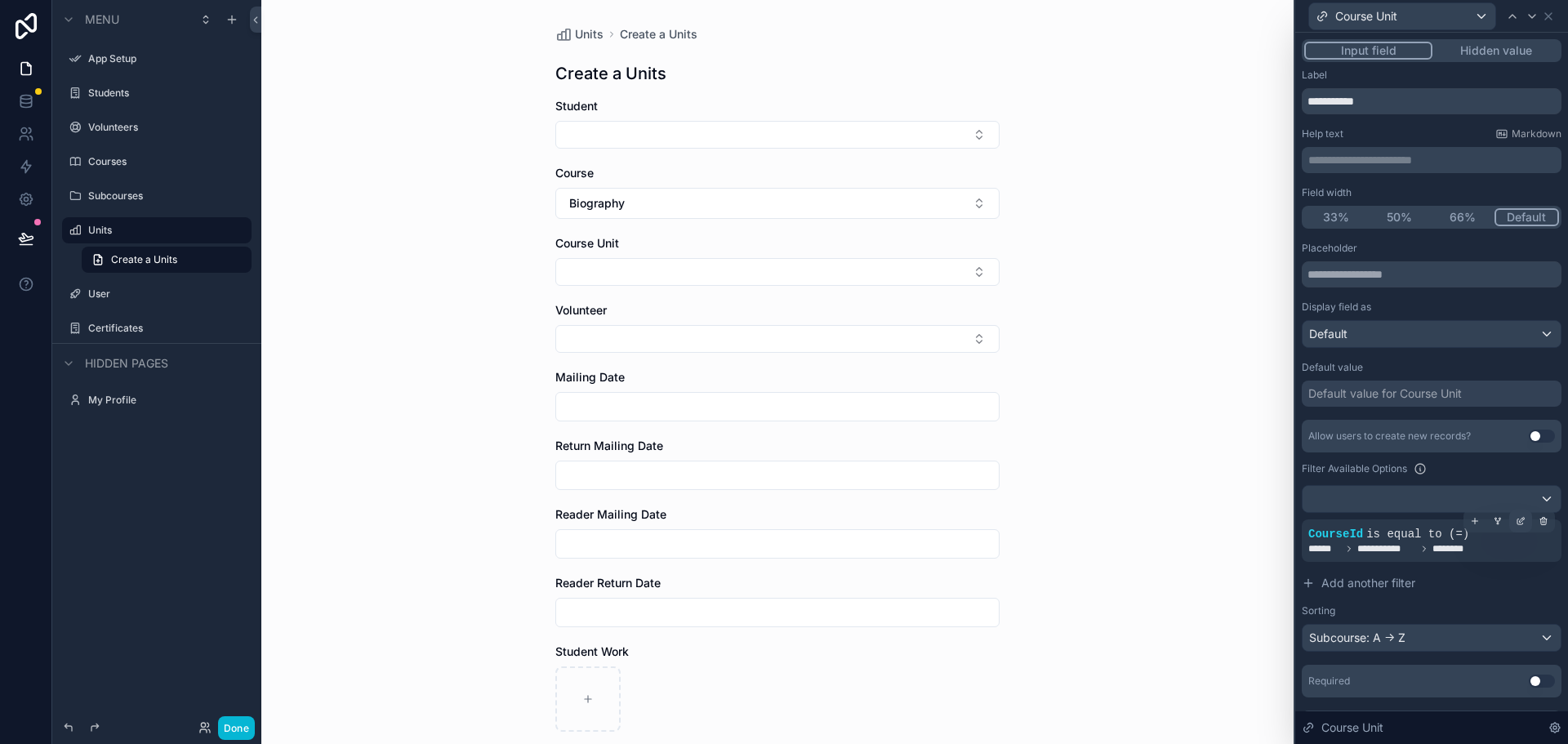
click at [1519, 519] on icon at bounding box center [1522, 519] width 5 height 5
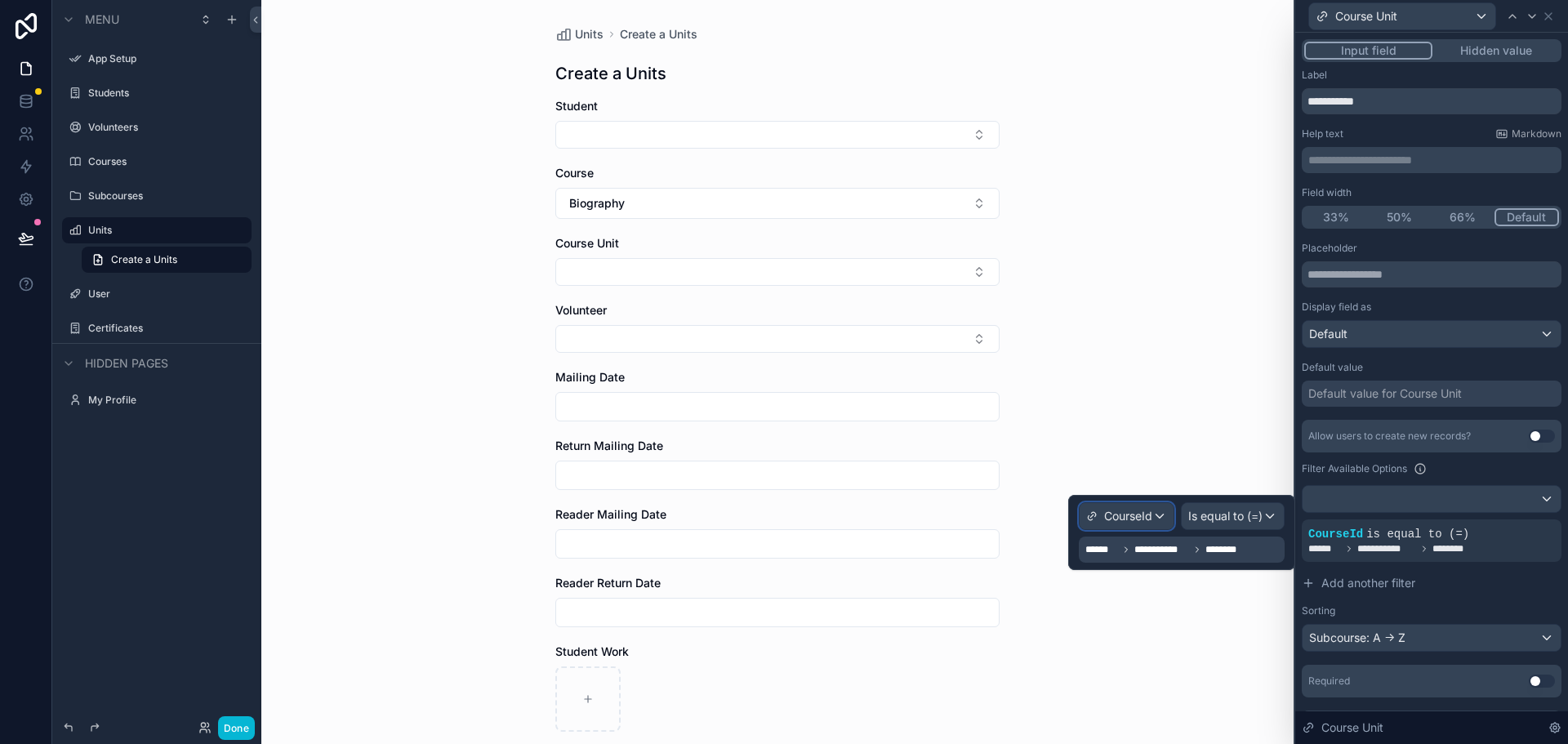
click at [1154, 517] on div "CourseId" at bounding box center [1127, 517] width 94 height 27
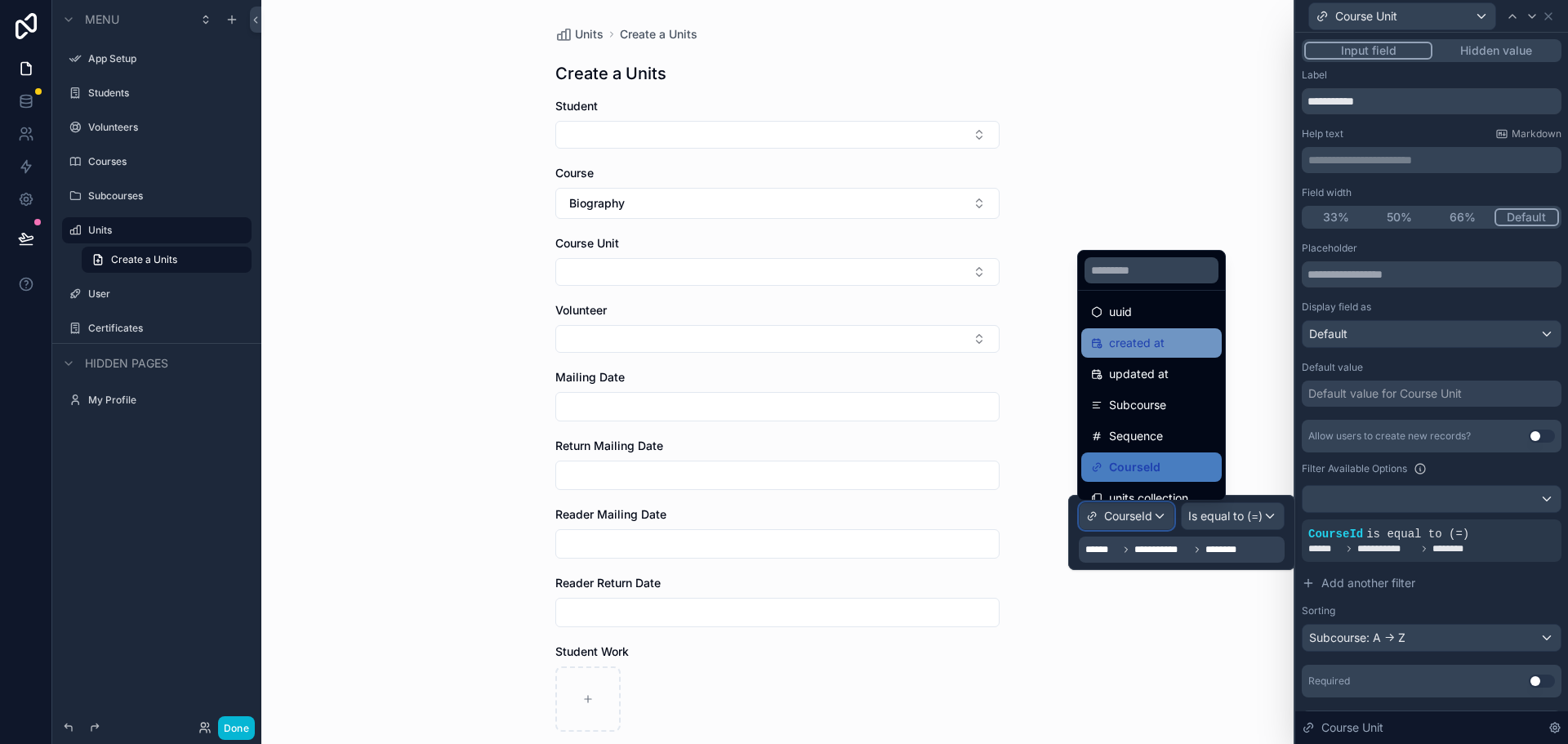
scroll to position [54, 0]
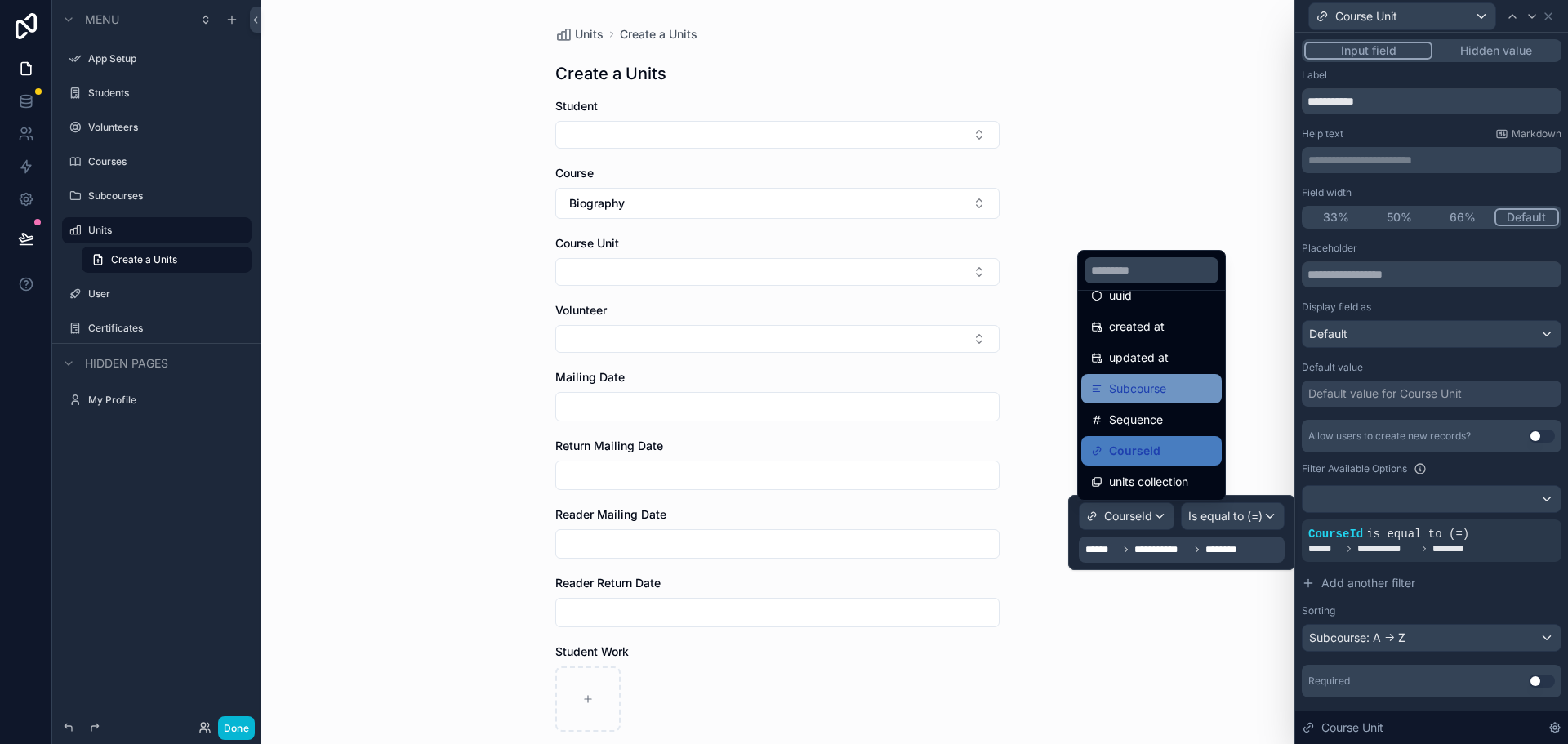
click at [1183, 385] on div "Subcourse" at bounding box center [1151, 388] width 121 height 19
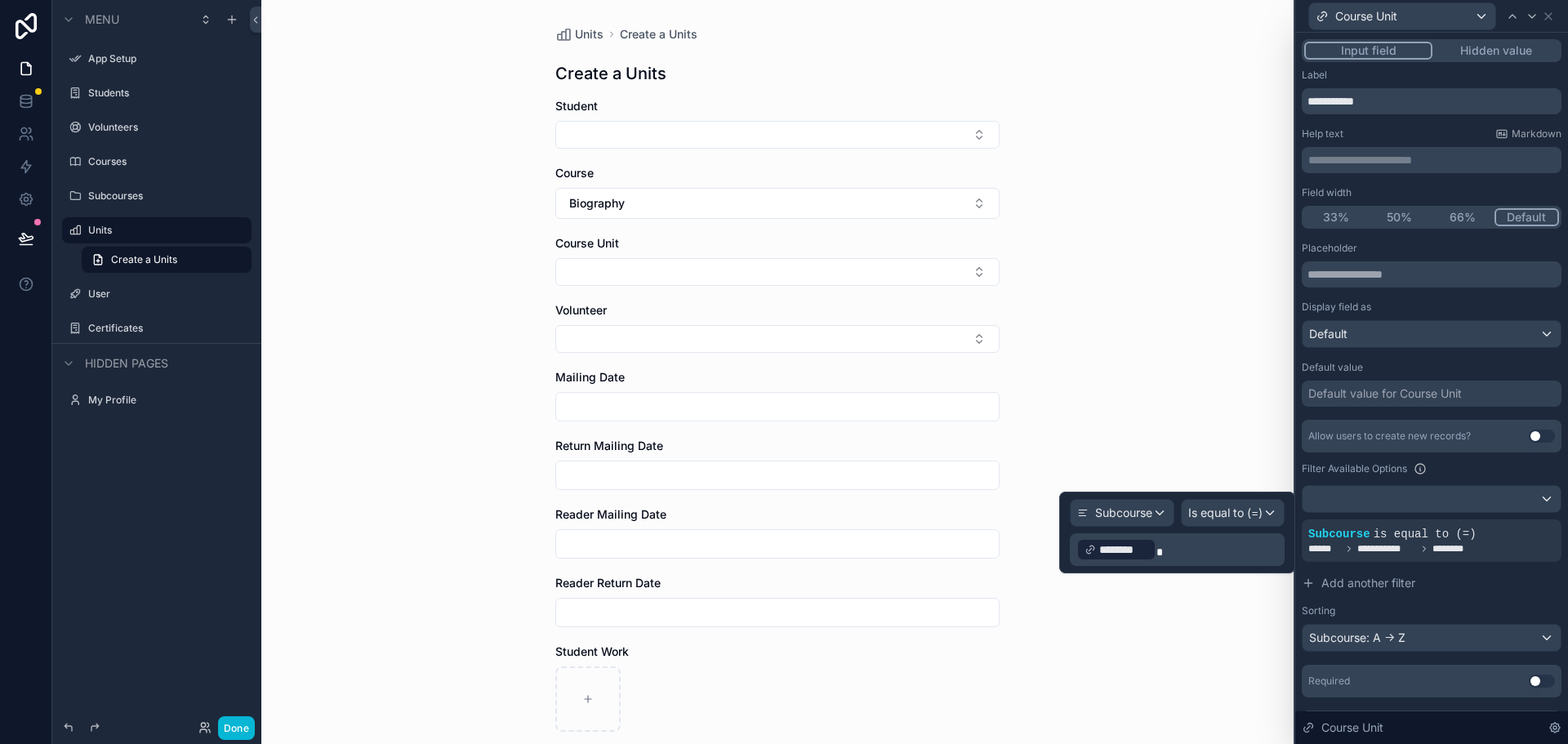
click at [1147, 551] on div "********" at bounding box center [1116, 549] width 80 height 23
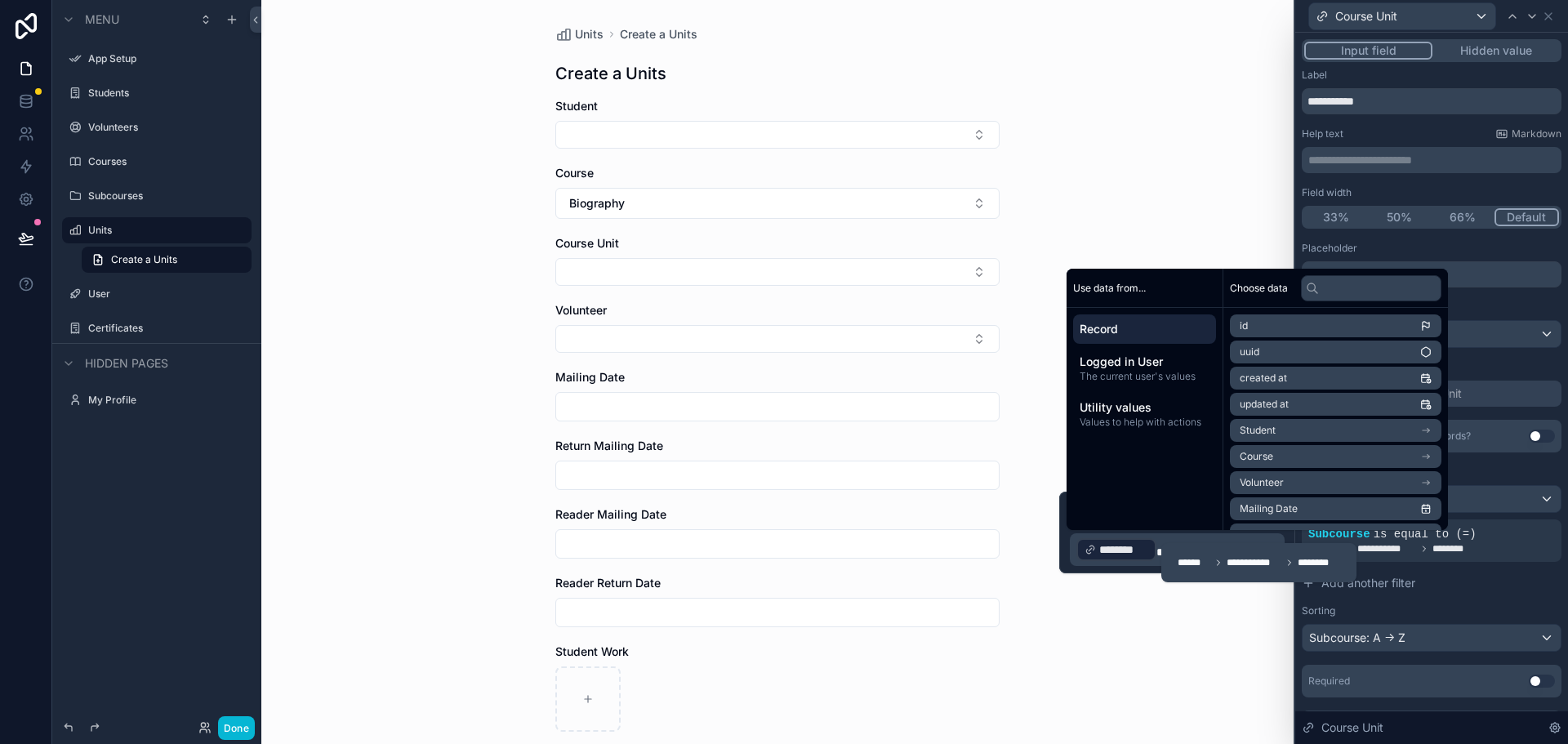
click at [1305, 454] on li "Course" at bounding box center [1335, 456] width 211 height 23
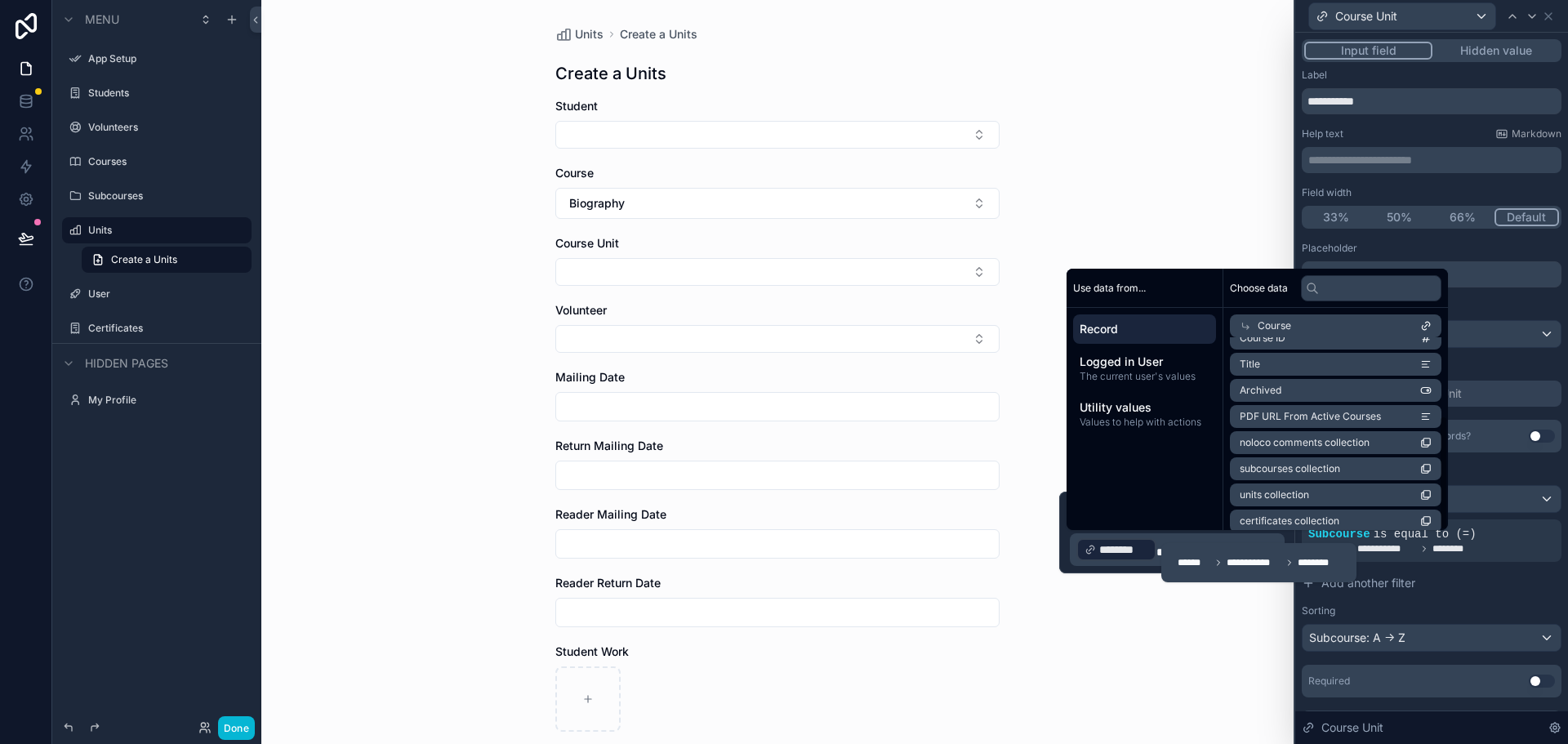
scroll to position [131, 0]
click at [1343, 461] on li "subcourses collection" at bounding box center [1335, 460] width 211 height 23
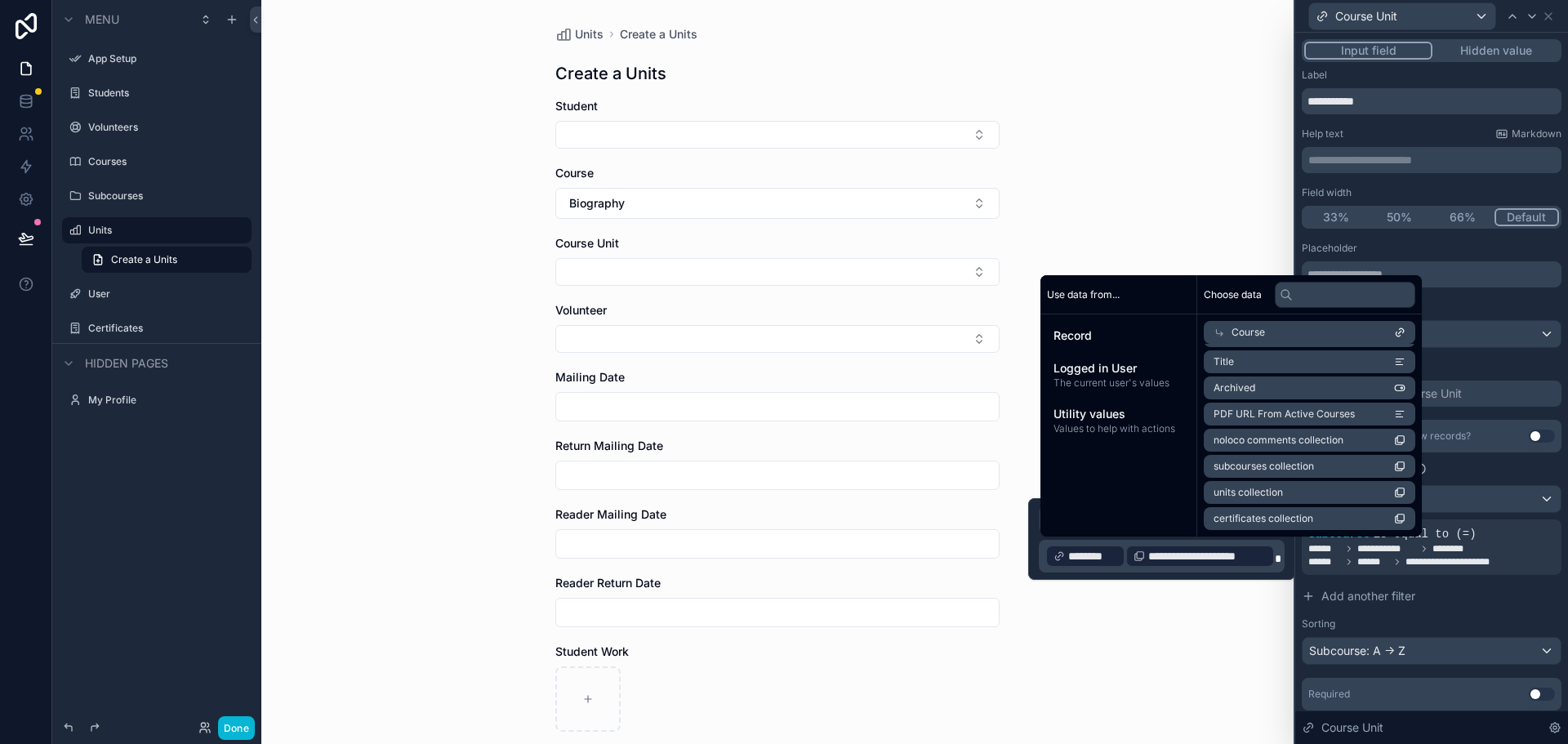
click at [1148, 621] on div "Units Create a Units Create a Units Student Course Biography Course Unit Volunt…" at bounding box center [776, 372] width 1032 height 744
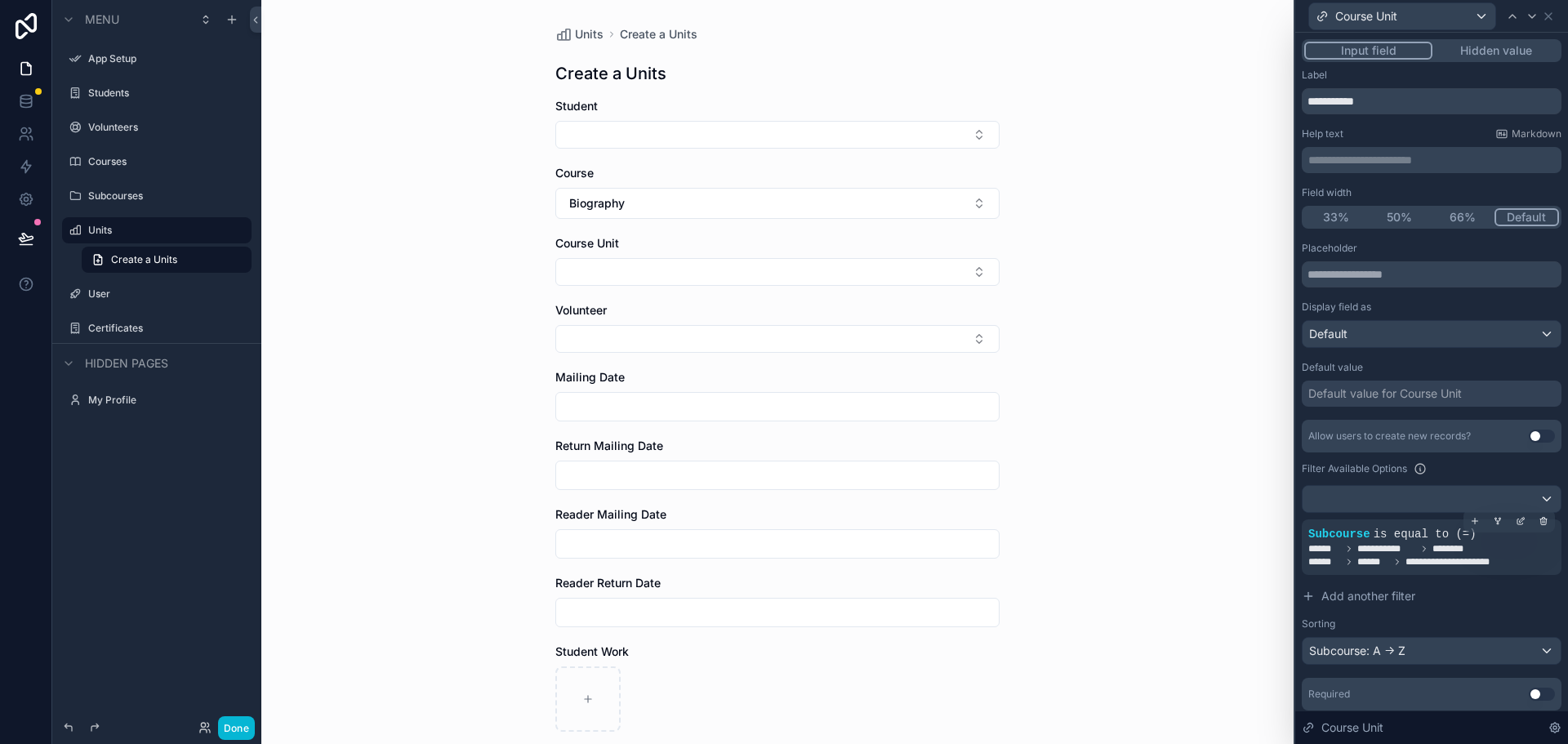
click at [1478, 546] on div "**********" at bounding box center [1431, 548] width 247 height 13
click at [1538, 520] on icon at bounding box center [1542, 521] width 10 height 10
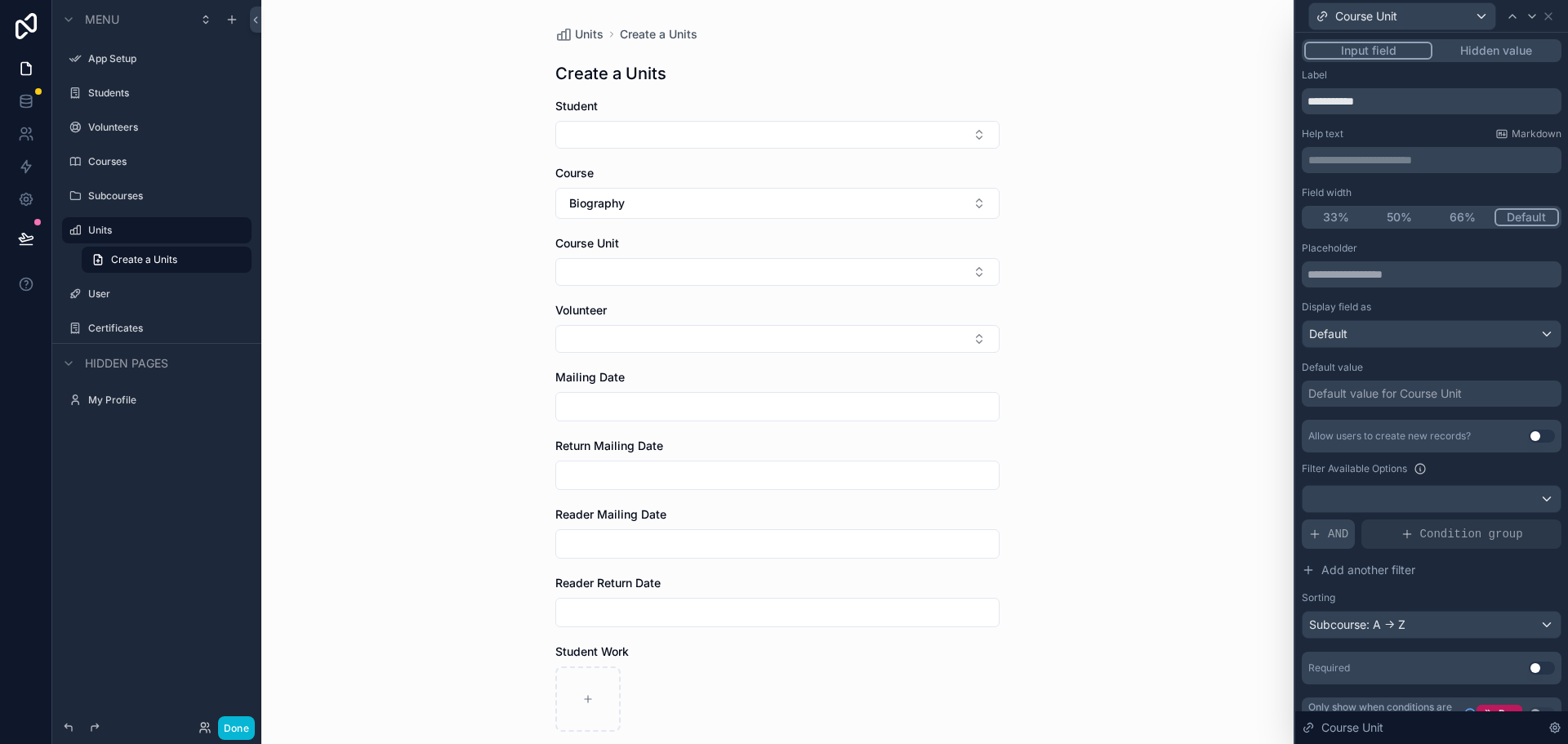
click at [1325, 534] on div "AND" at bounding box center [1328, 533] width 53 height 29
click at [1522, 519] on icon at bounding box center [1523, 519] width 2 height 2
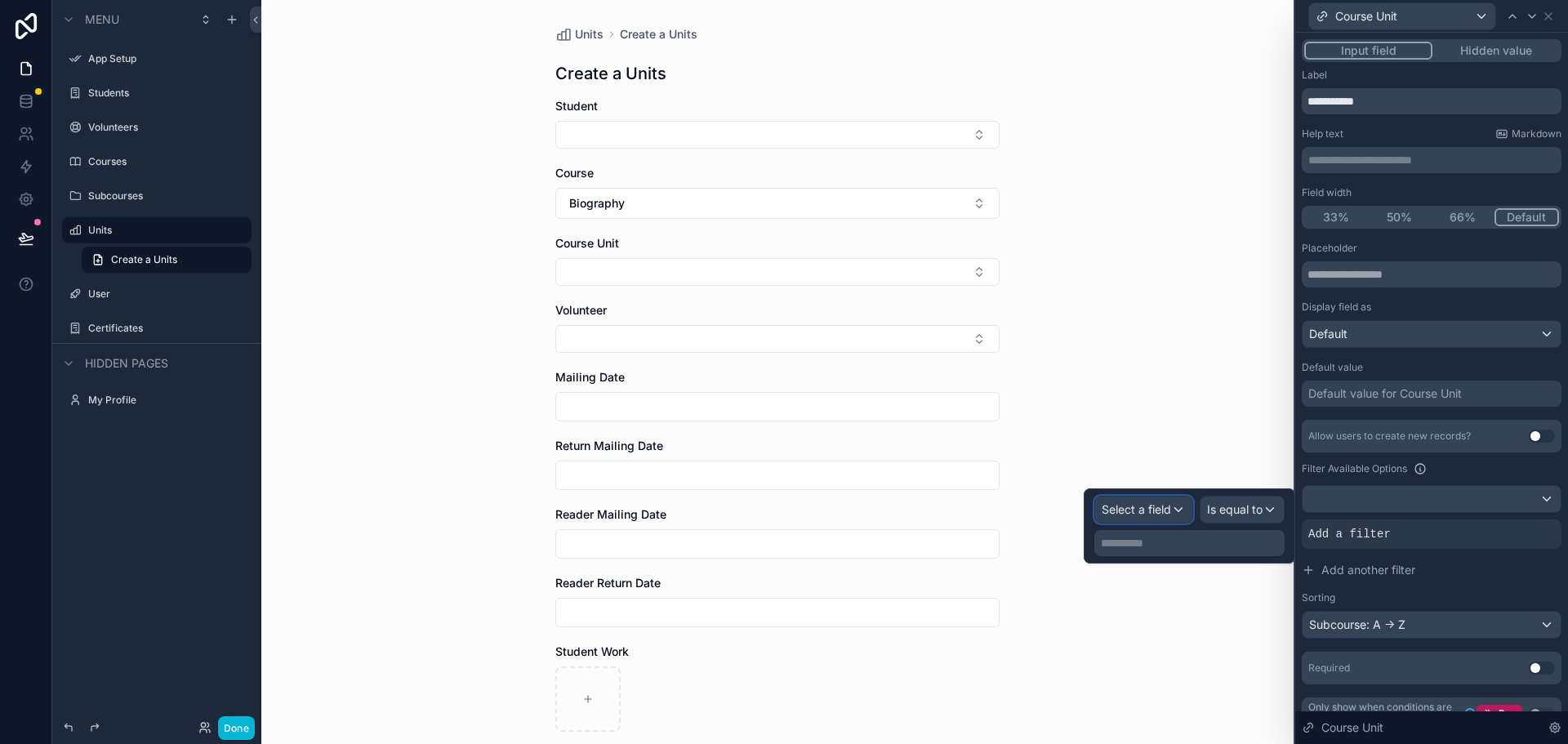
click at [1156, 513] on span "Select a field" at bounding box center [1136, 510] width 69 height 14
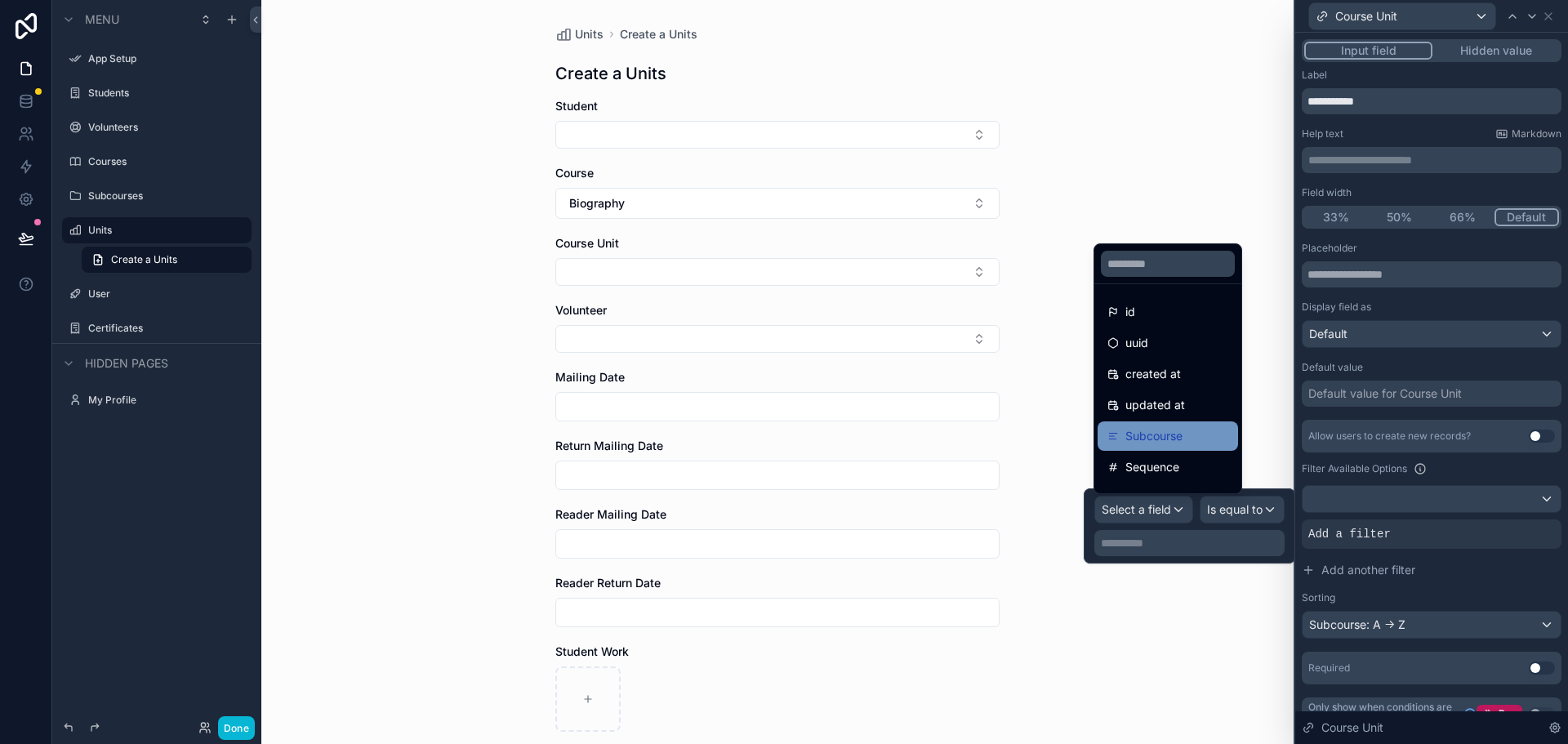
click at [1151, 436] on span "Subcourse" at bounding box center [1153, 436] width 57 height 19
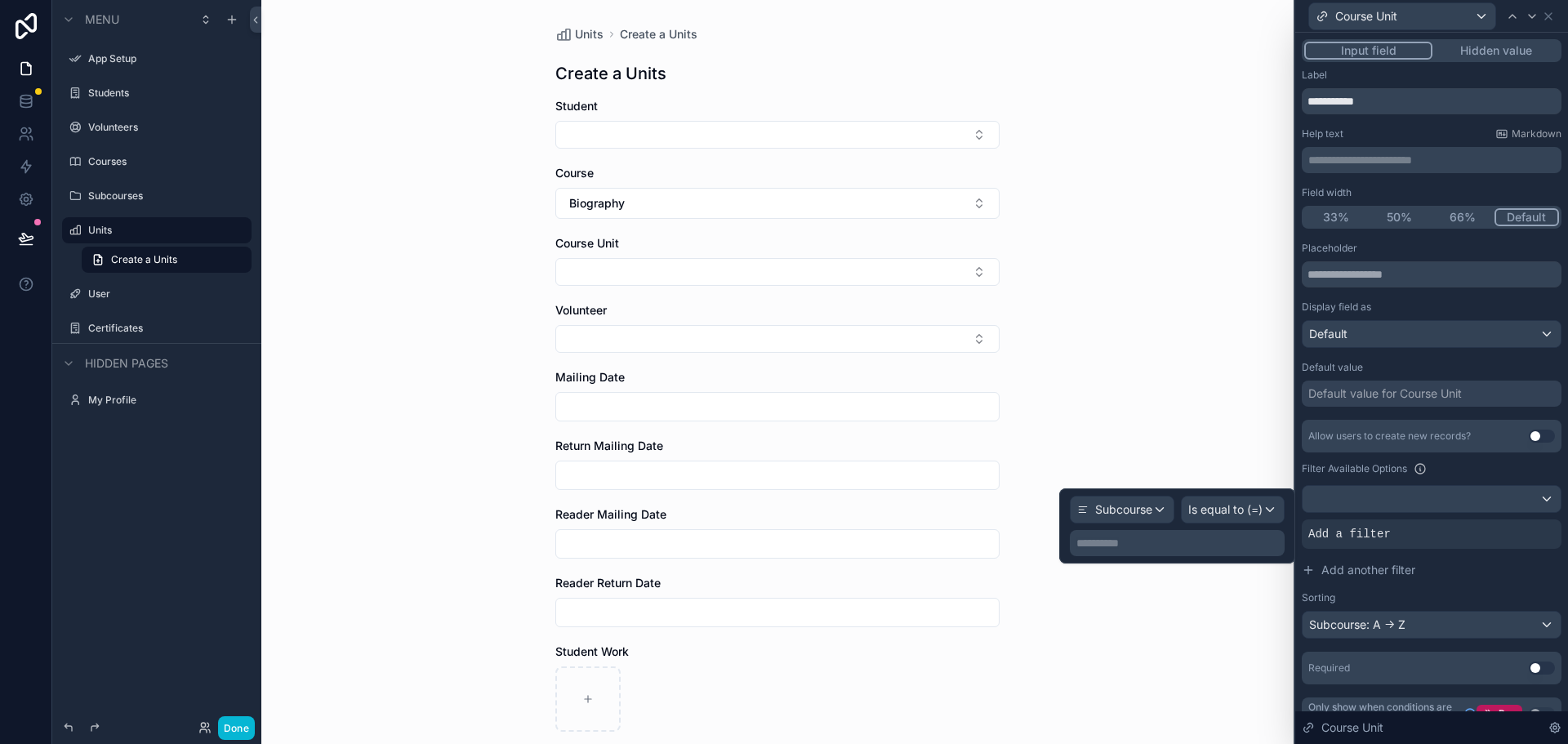
click at [1174, 542] on p "**********" at bounding box center [1179, 543] width 205 height 16
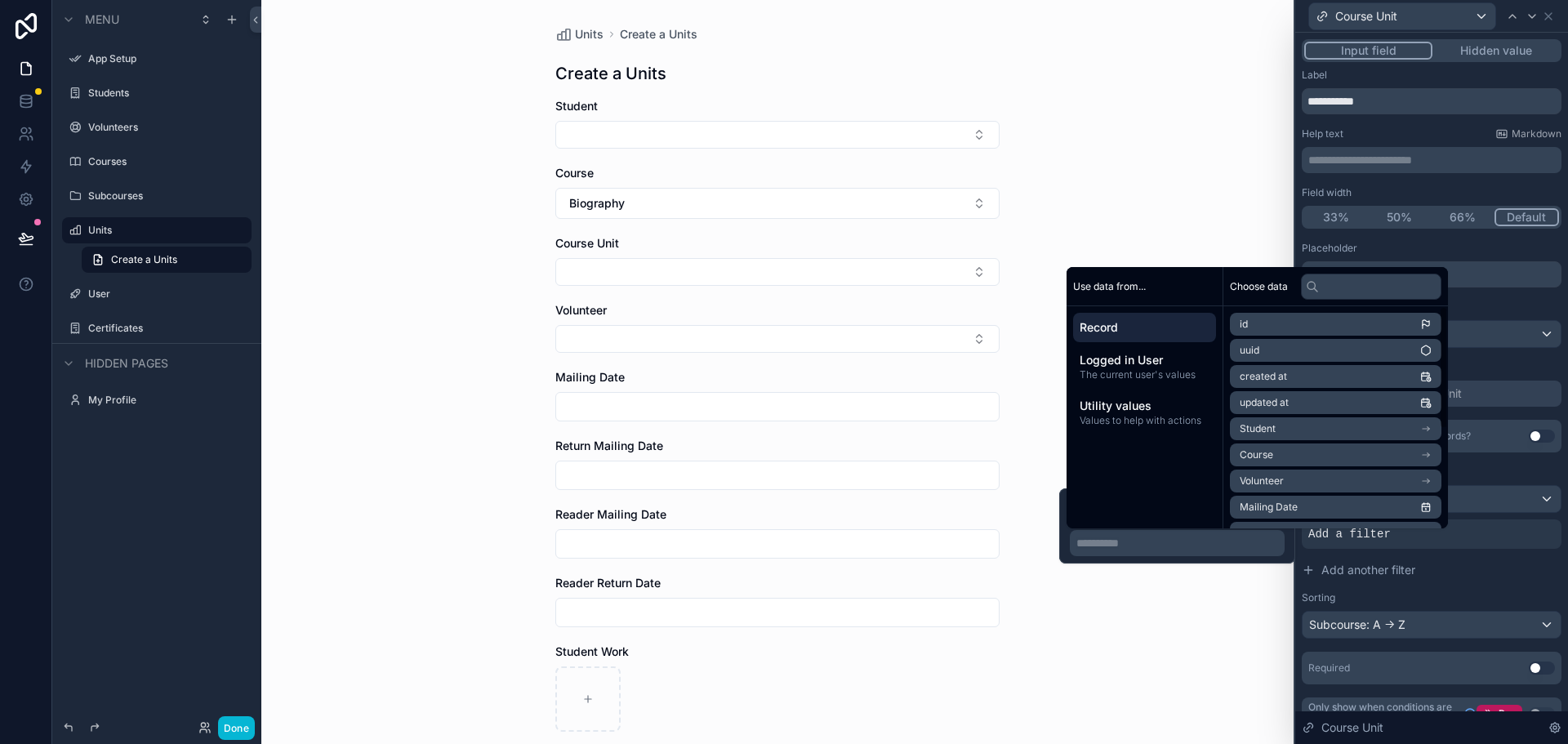
click at [1294, 453] on li "Course" at bounding box center [1335, 455] width 211 height 23
click at [1310, 456] on span "subcourses collection" at bounding box center [1290, 458] width 101 height 13
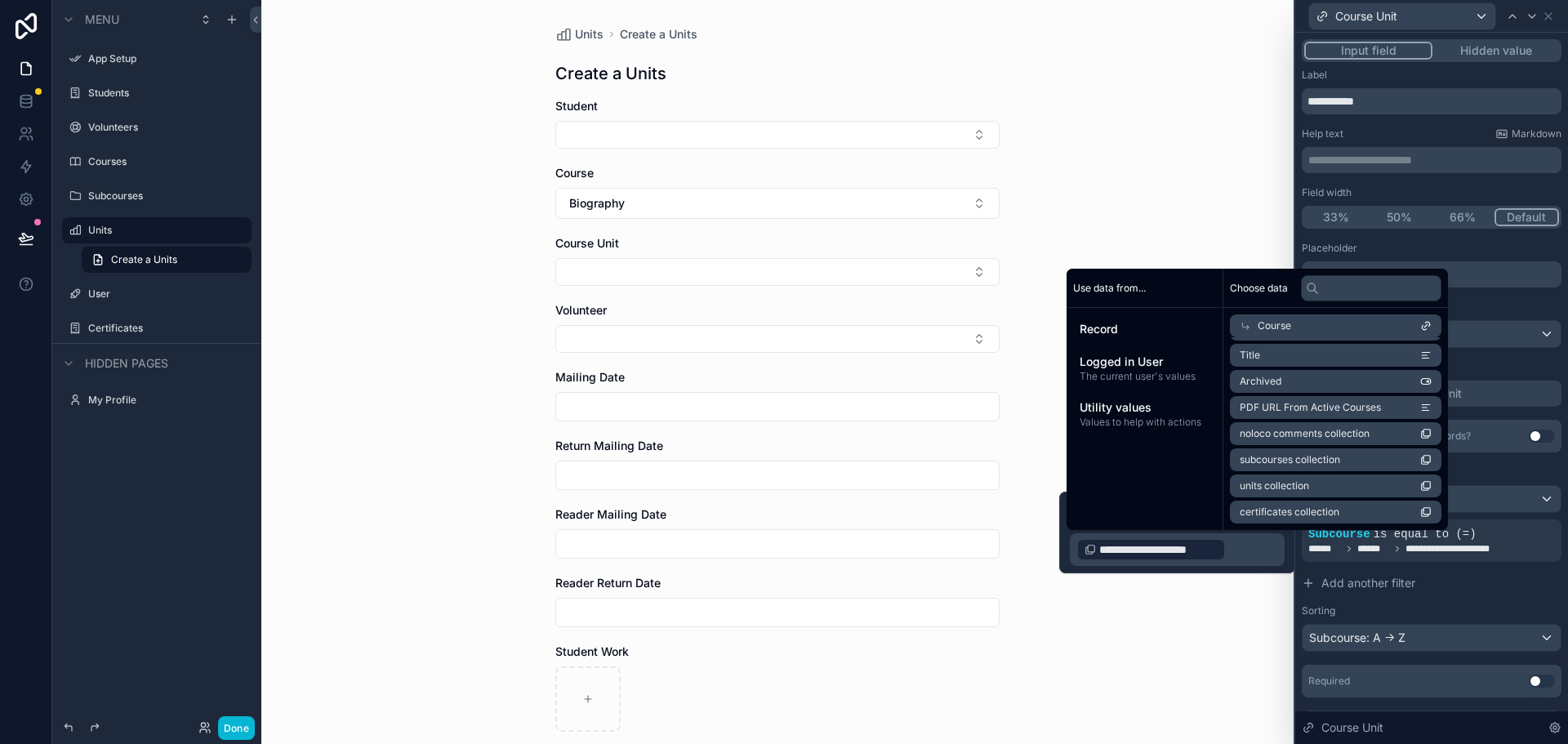
click at [1063, 527] on div "**********" at bounding box center [1177, 533] width 236 height 81
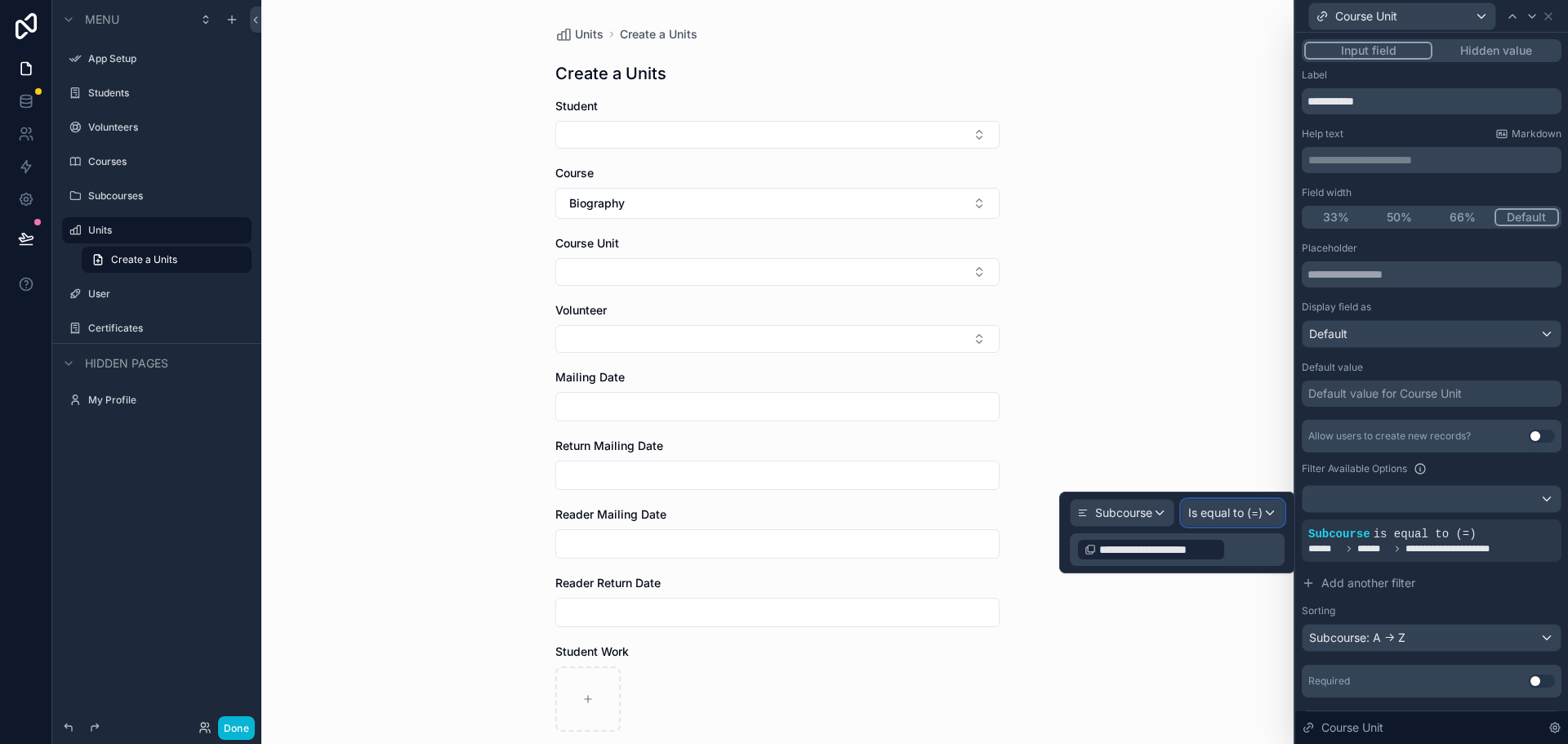
click at [1261, 512] on span "Is equal to (=)" at bounding box center [1225, 513] width 74 height 16
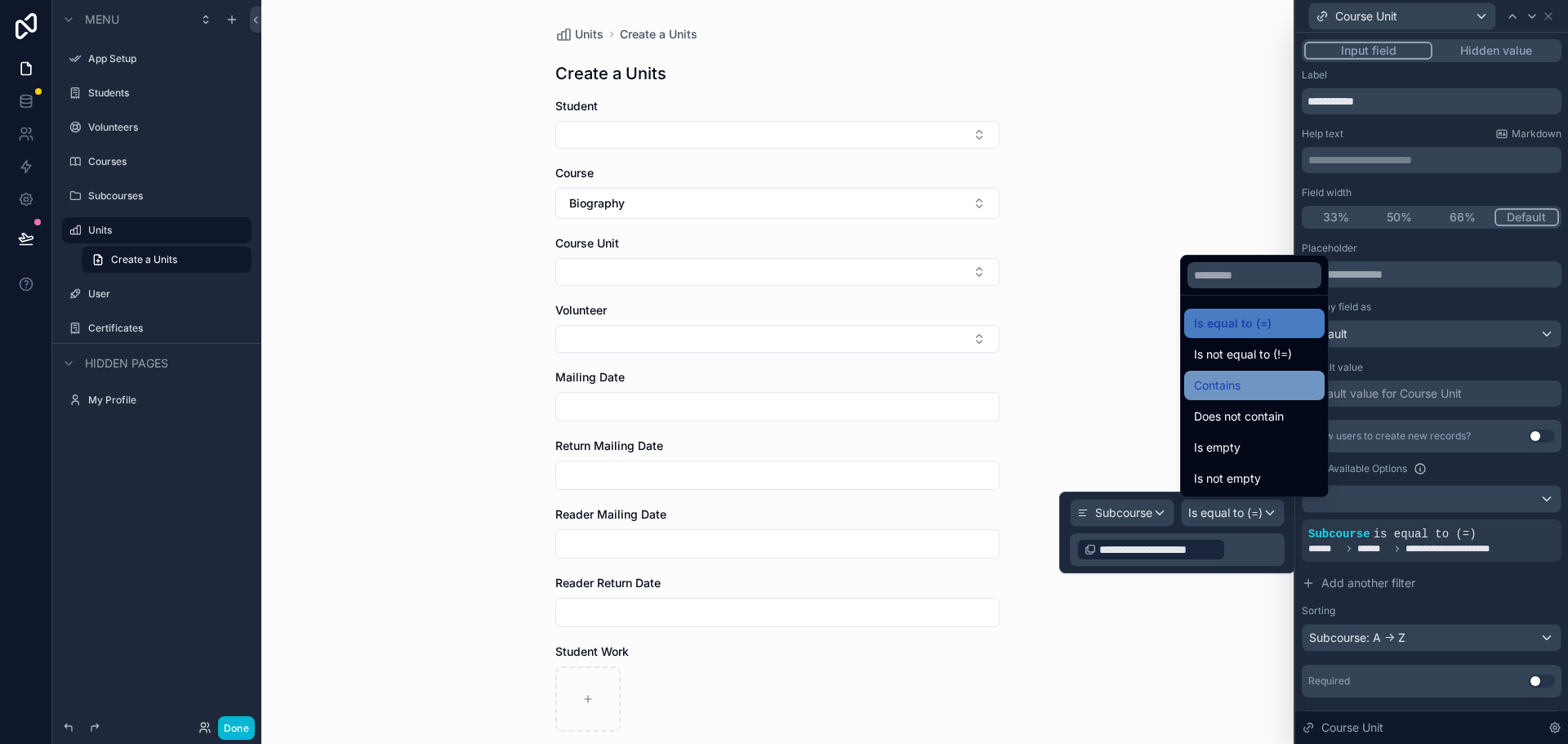
click at [1232, 391] on span "Contains" at bounding box center [1217, 386] width 47 height 19
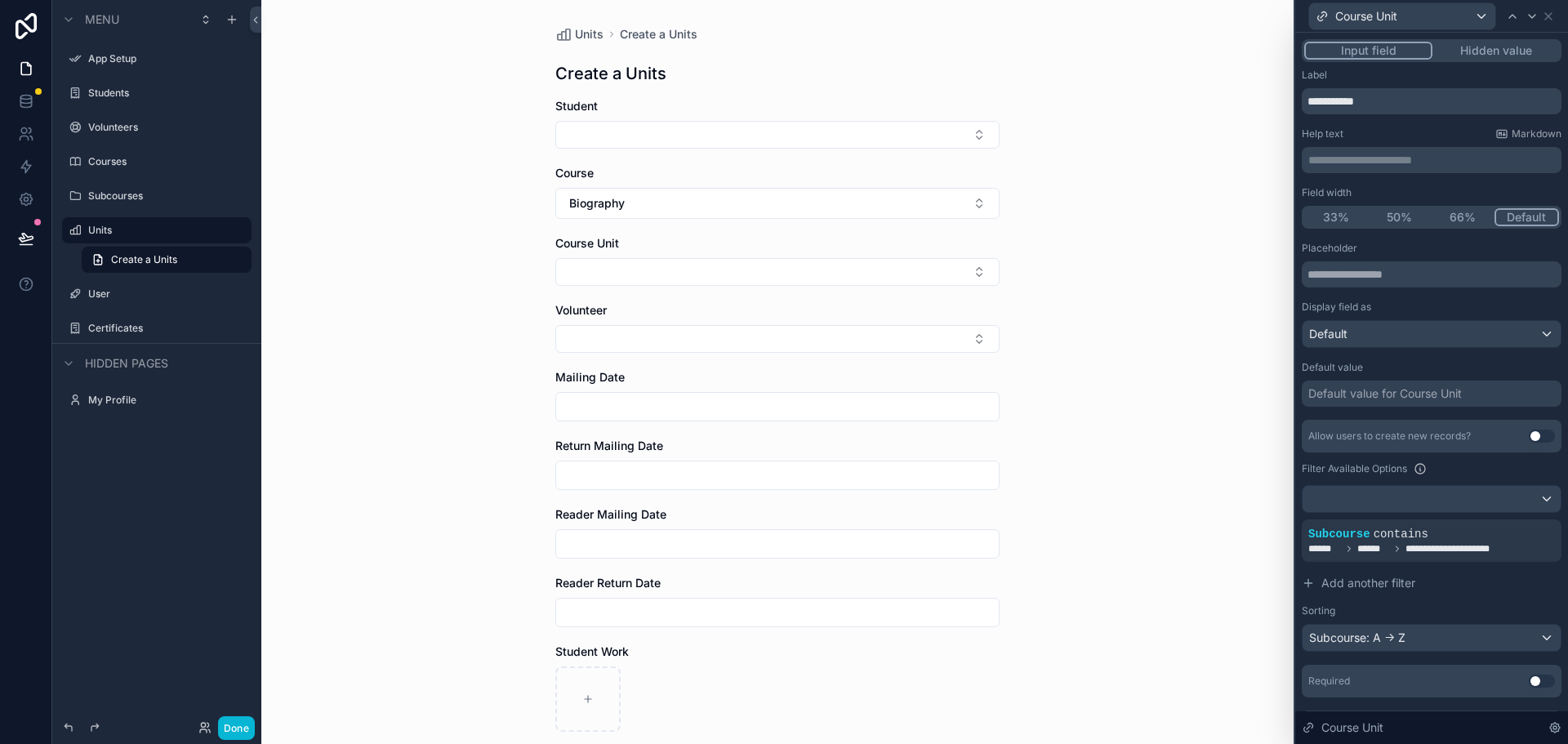
click at [1069, 638] on div "Units Create a Units Create a Units Student Course Biography Course Unit Volunt…" at bounding box center [776, 372] width 1032 height 744
click at [227, 730] on button "Done" at bounding box center [237, 728] width 37 height 24
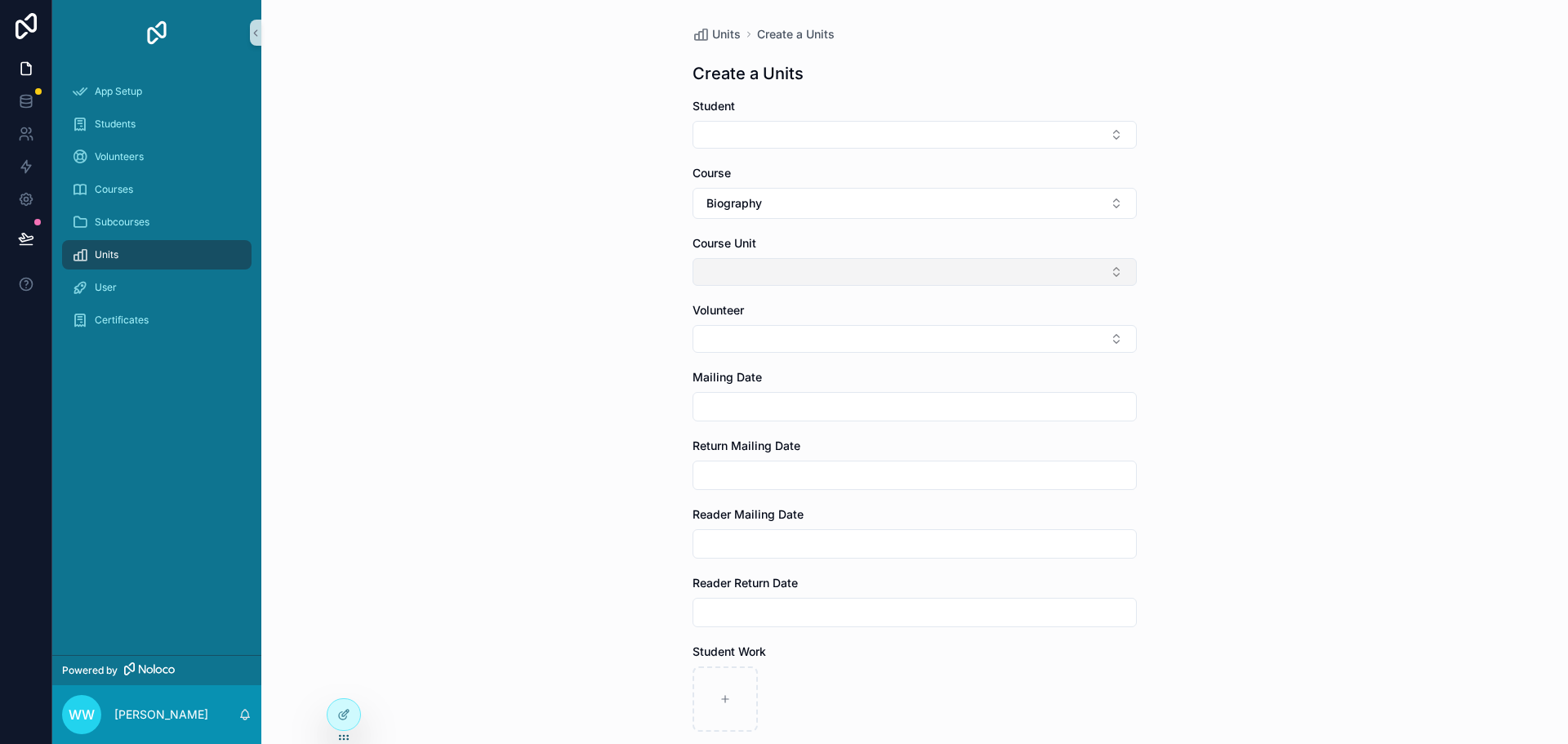
click at [780, 272] on button "Select Button" at bounding box center [914, 272] width 444 height 27
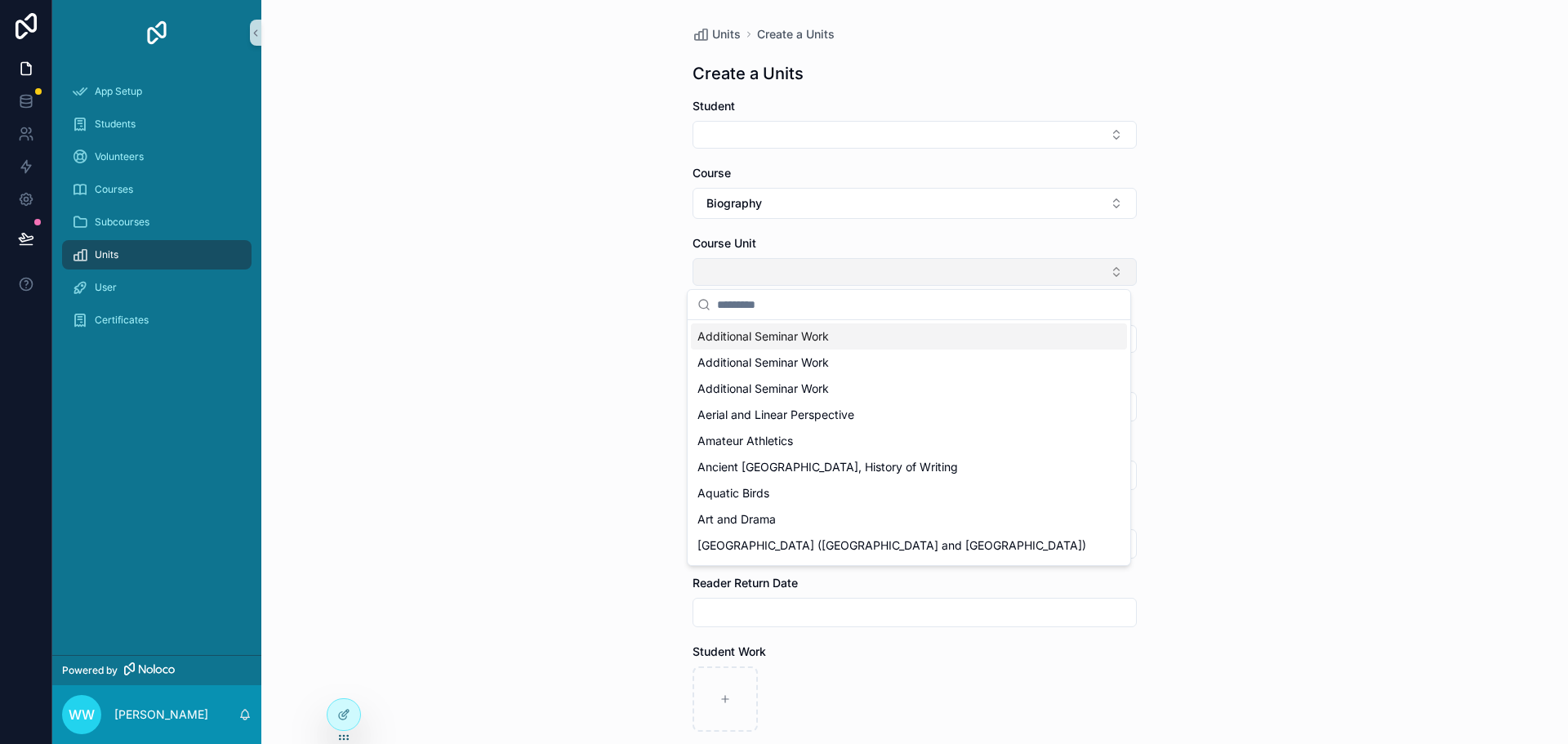
click at [780, 272] on button "Select Button" at bounding box center [914, 272] width 444 height 27
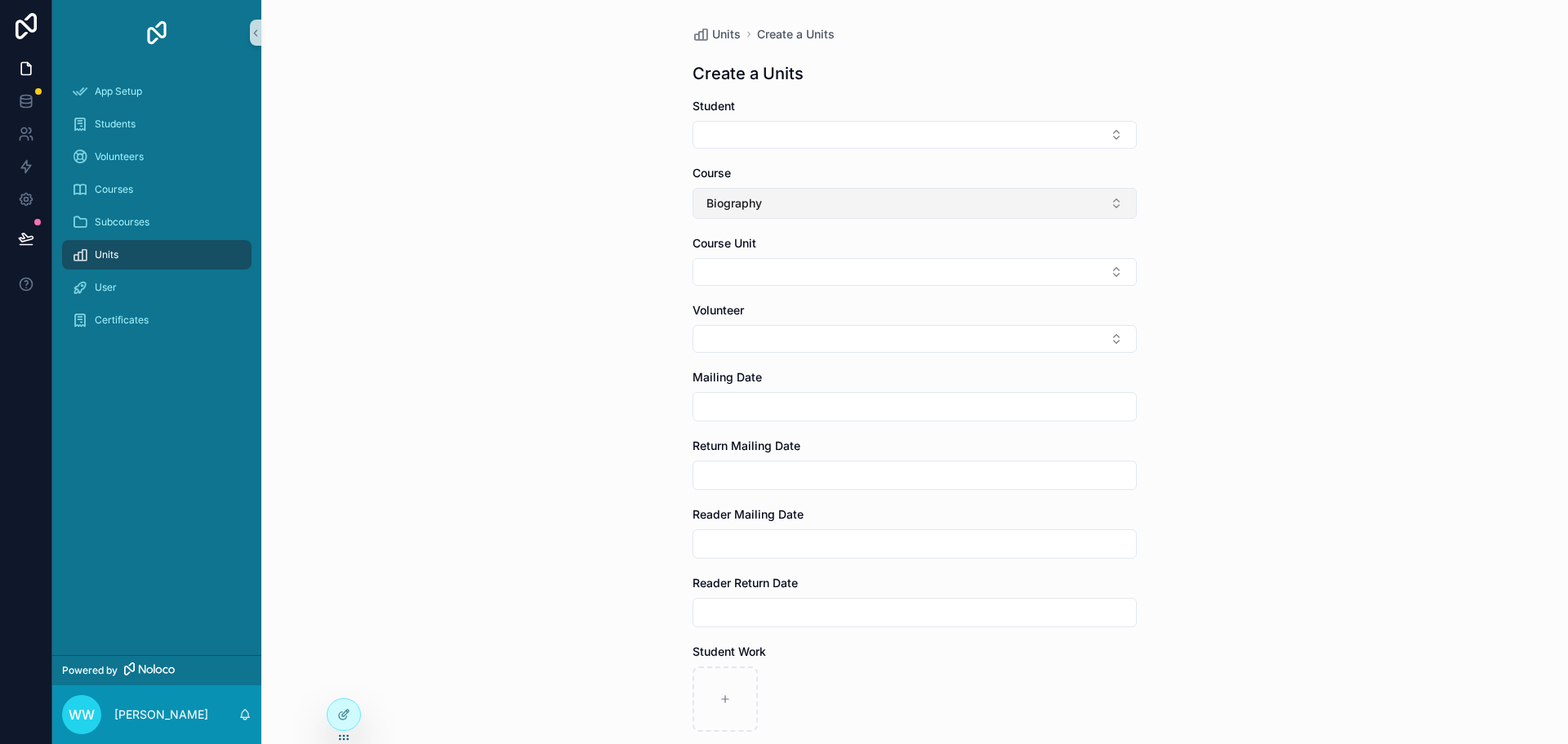
click at [815, 210] on button "Biography" at bounding box center [914, 203] width 444 height 31
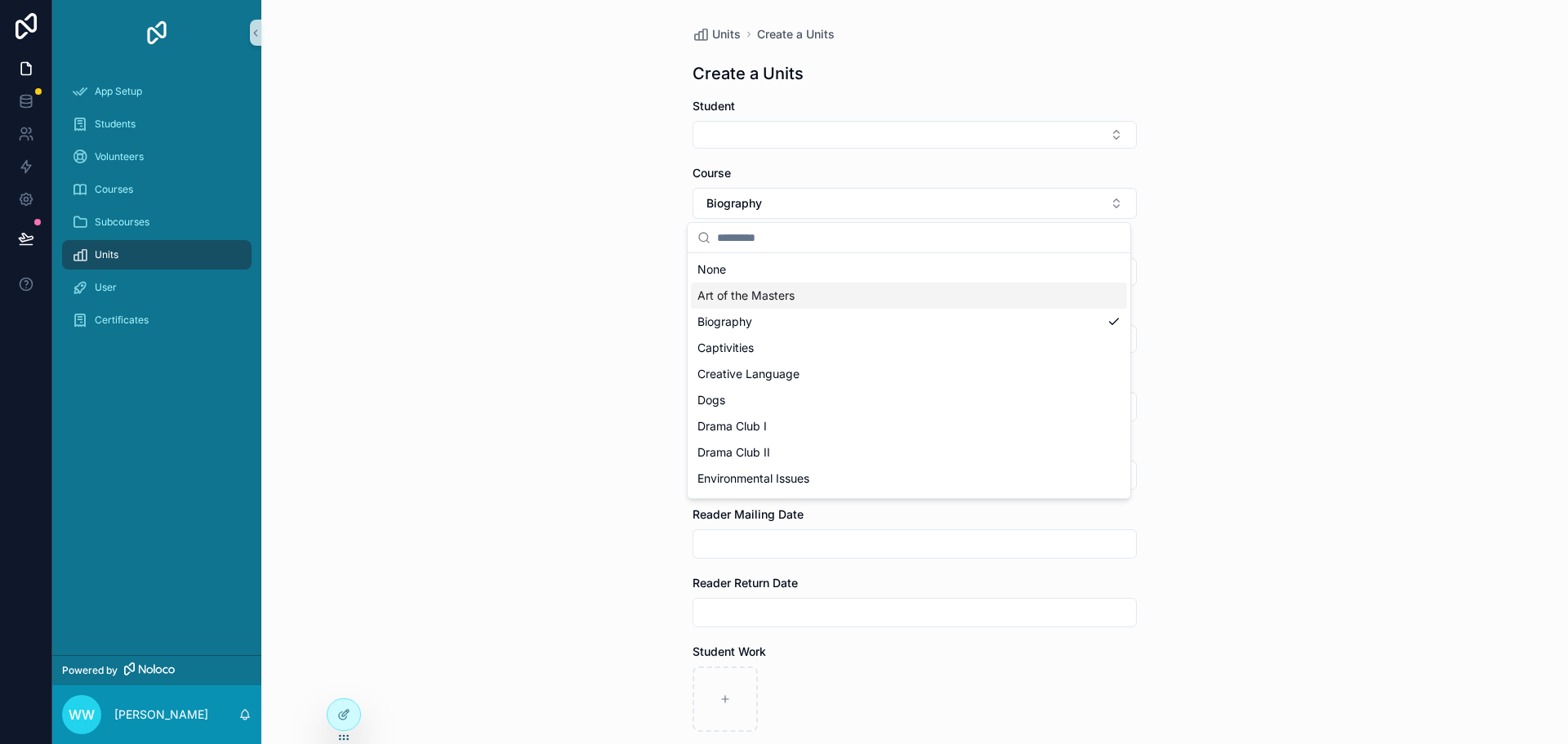
click at [769, 294] on span "Art of the Masters" at bounding box center [746, 295] width 97 height 16
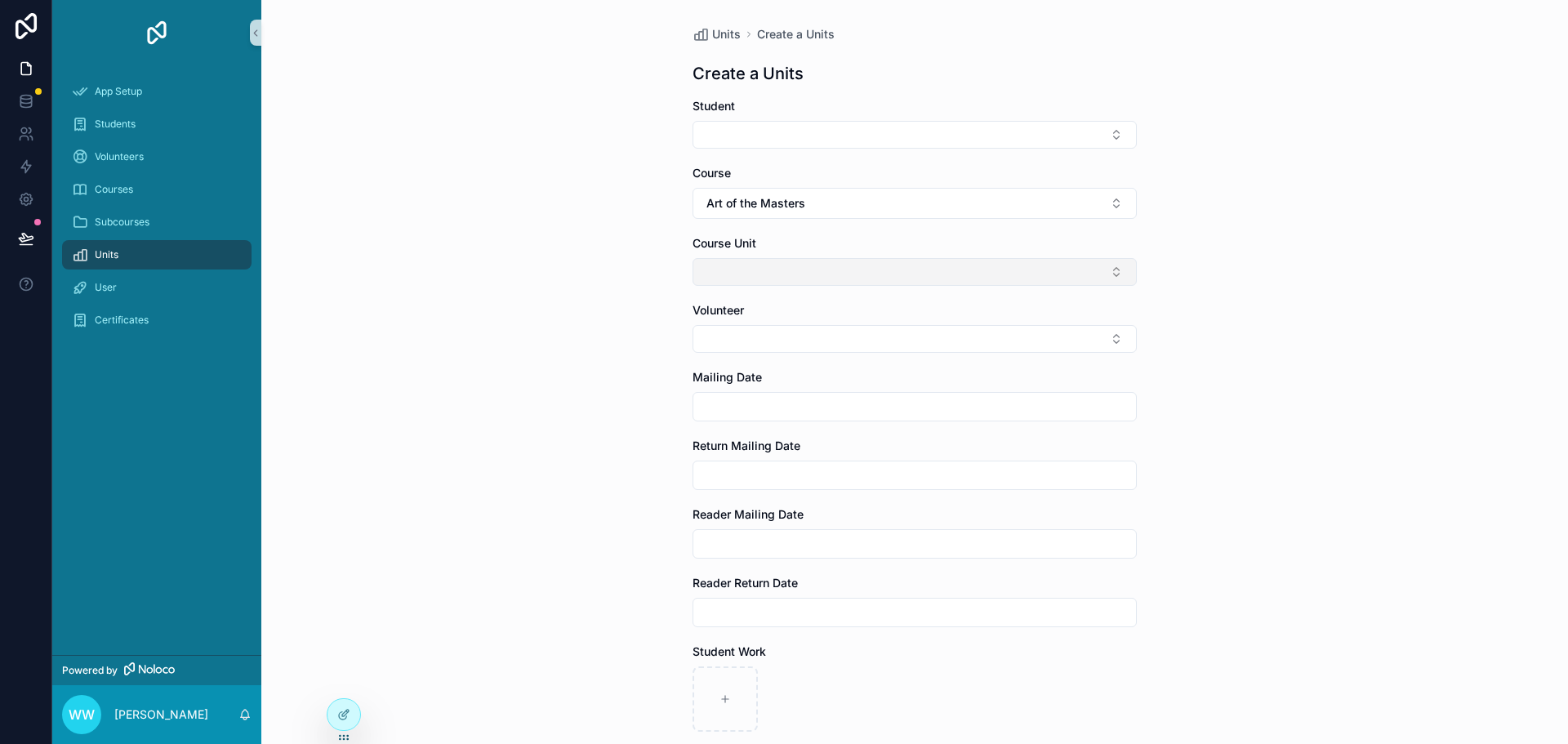
click at [787, 280] on button "Select Button" at bounding box center [914, 272] width 444 height 27
click at [792, 272] on button "Select Button" at bounding box center [914, 272] width 444 height 27
click at [345, 711] on icon at bounding box center [343, 714] width 13 height 13
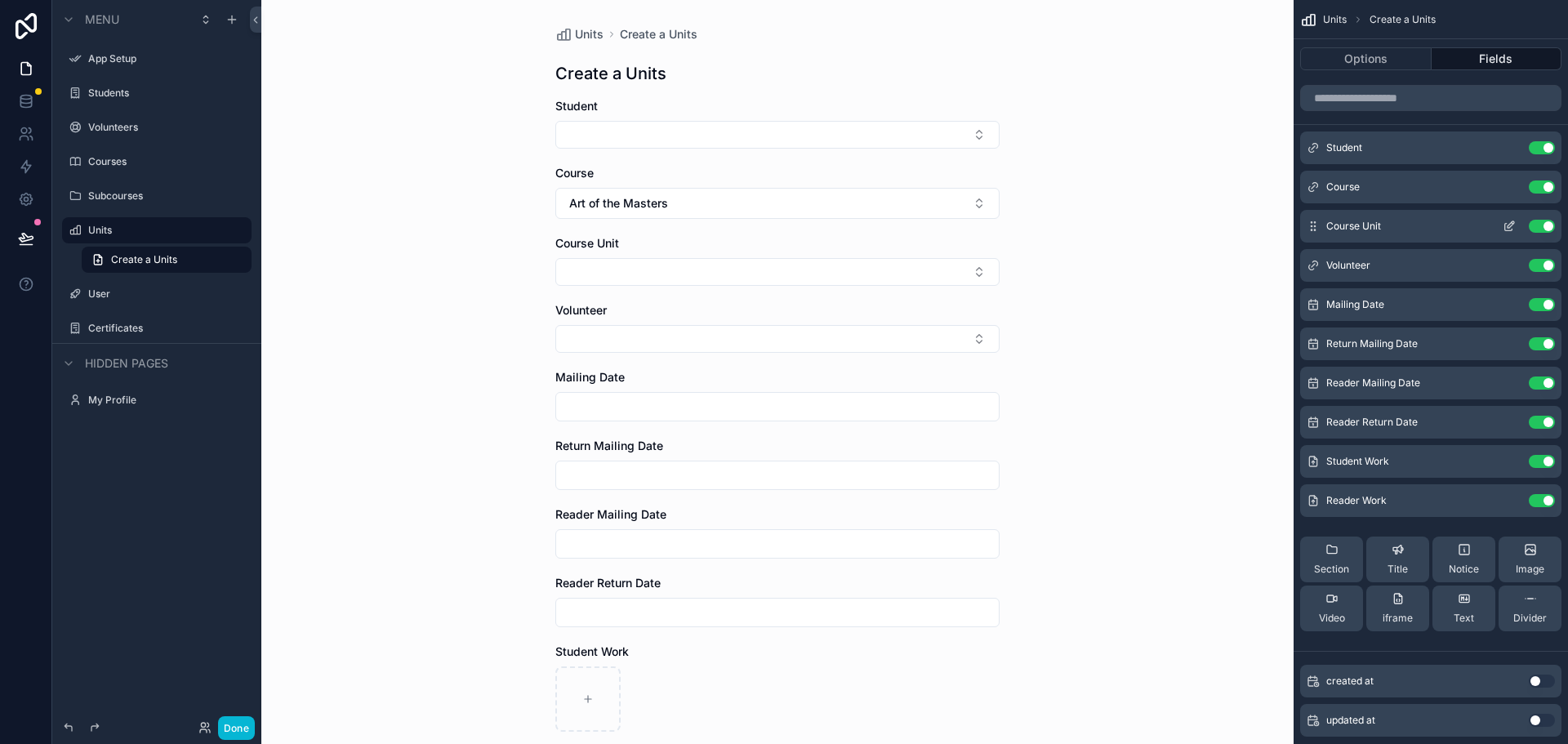
click at [1507, 227] on icon "scrollable content" at bounding box center [1510, 224] width 6 height 6
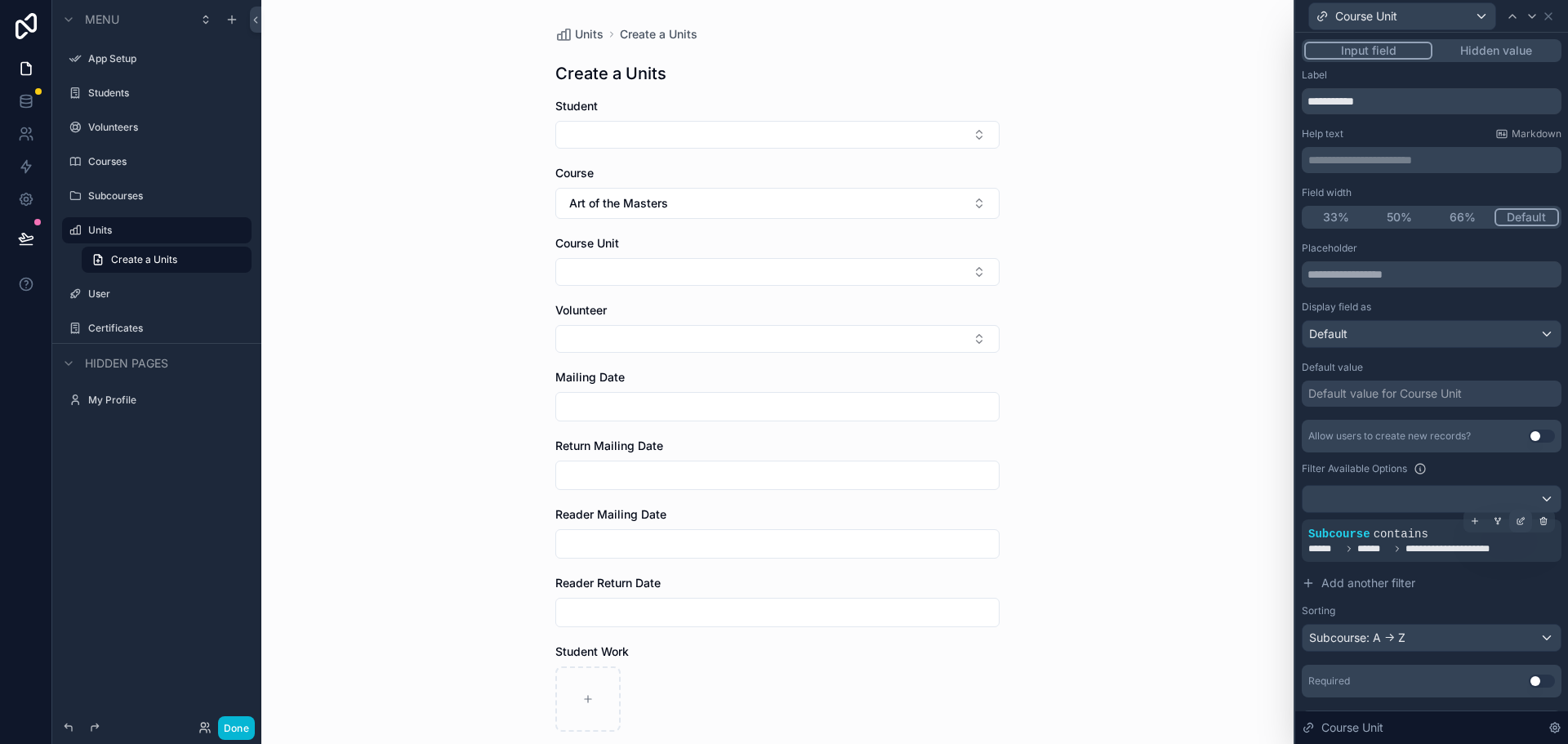
click at [1519, 521] on icon at bounding box center [1522, 519] width 5 height 5
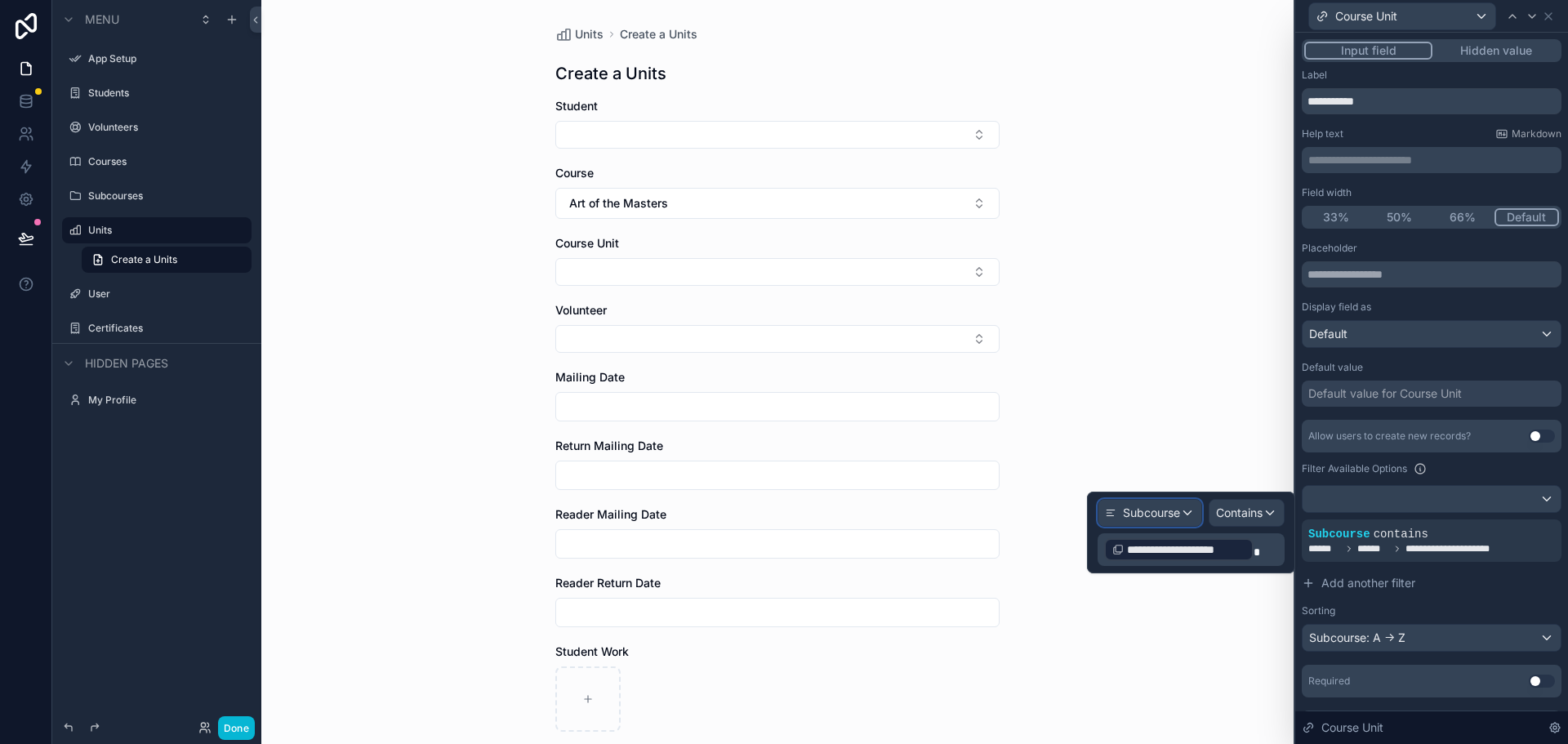
click at [1186, 512] on div "Subcourse" at bounding box center [1150, 513] width 103 height 27
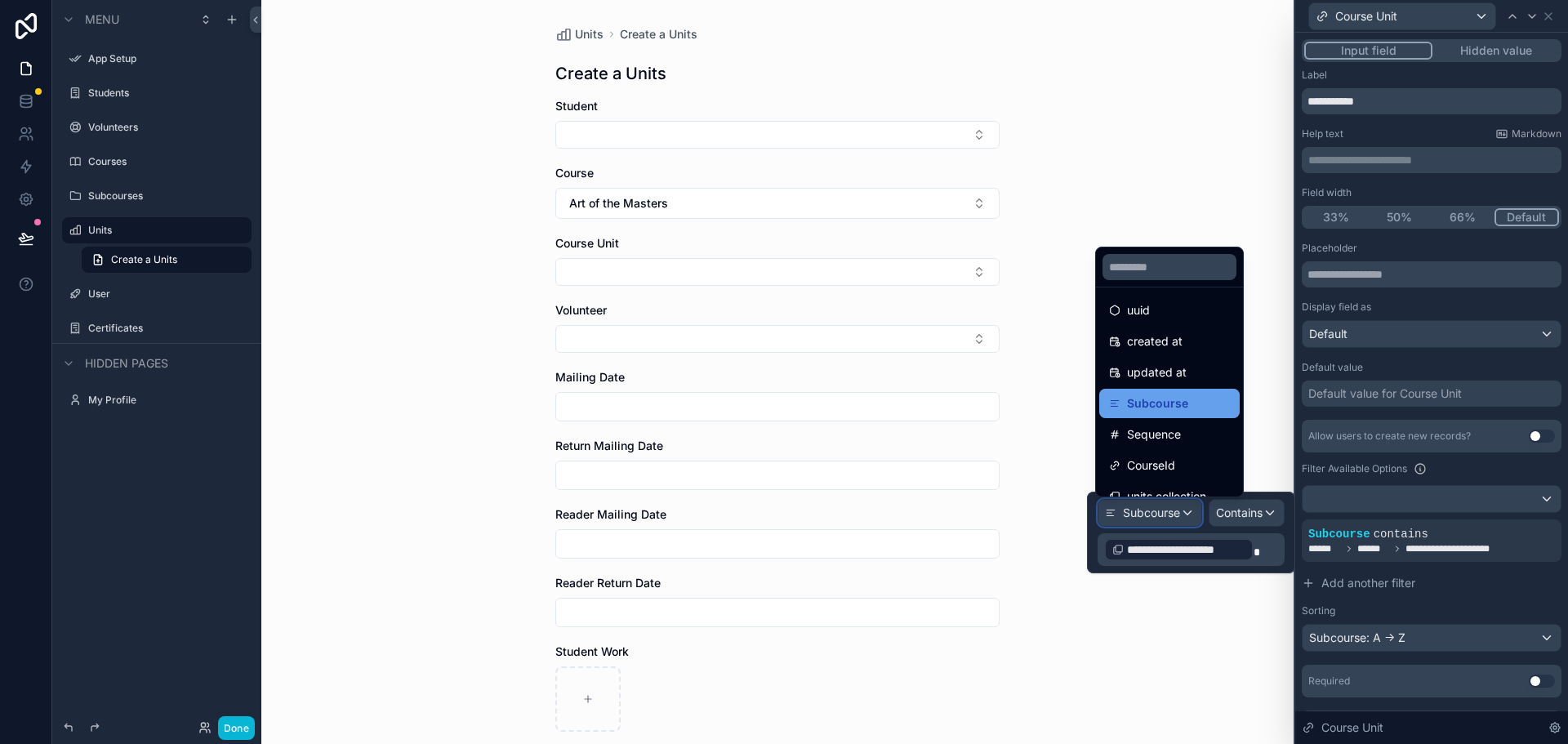
scroll to position [54, 0]
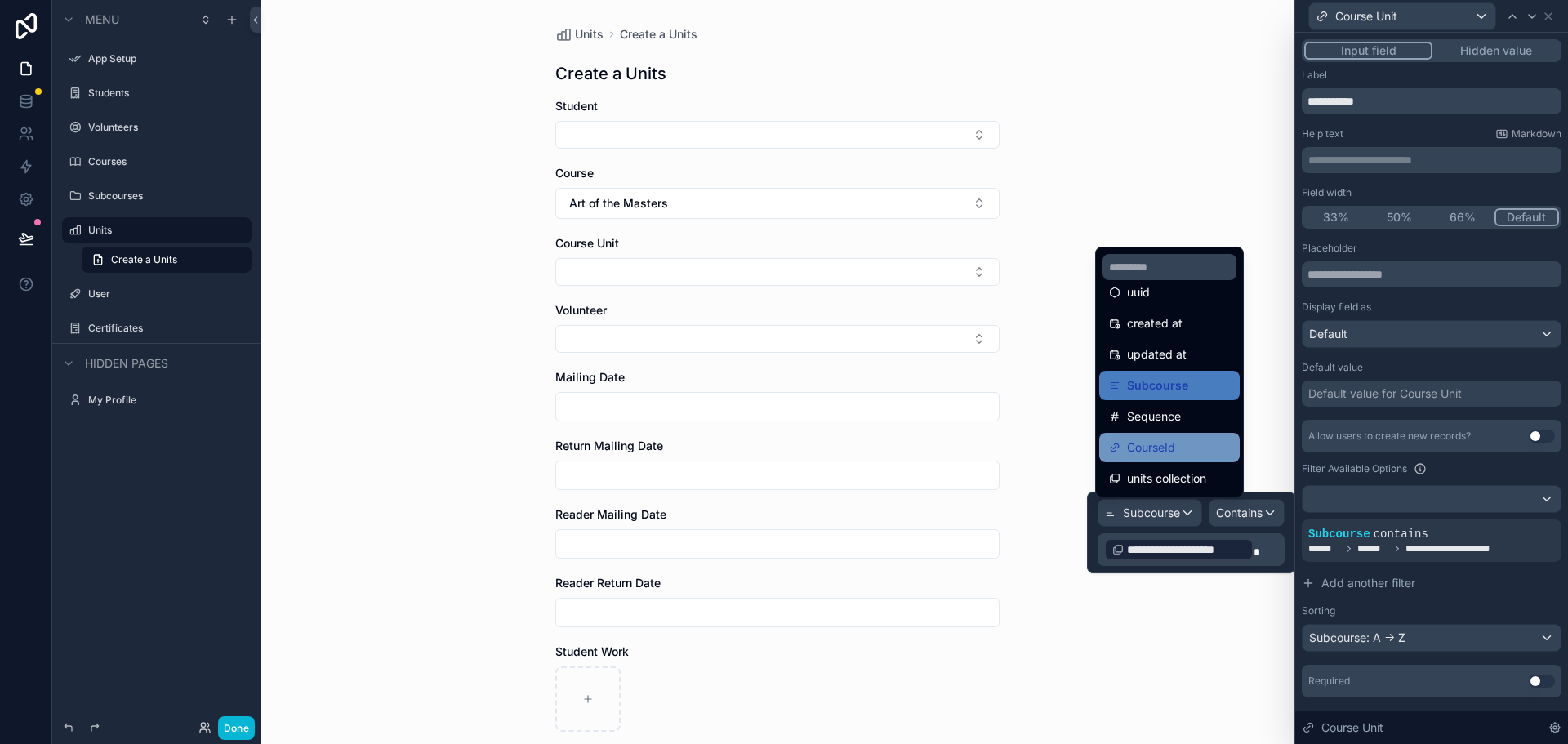
click at [1172, 447] on span "CourseId" at bounding box center [1151, 448] width 48 height 19
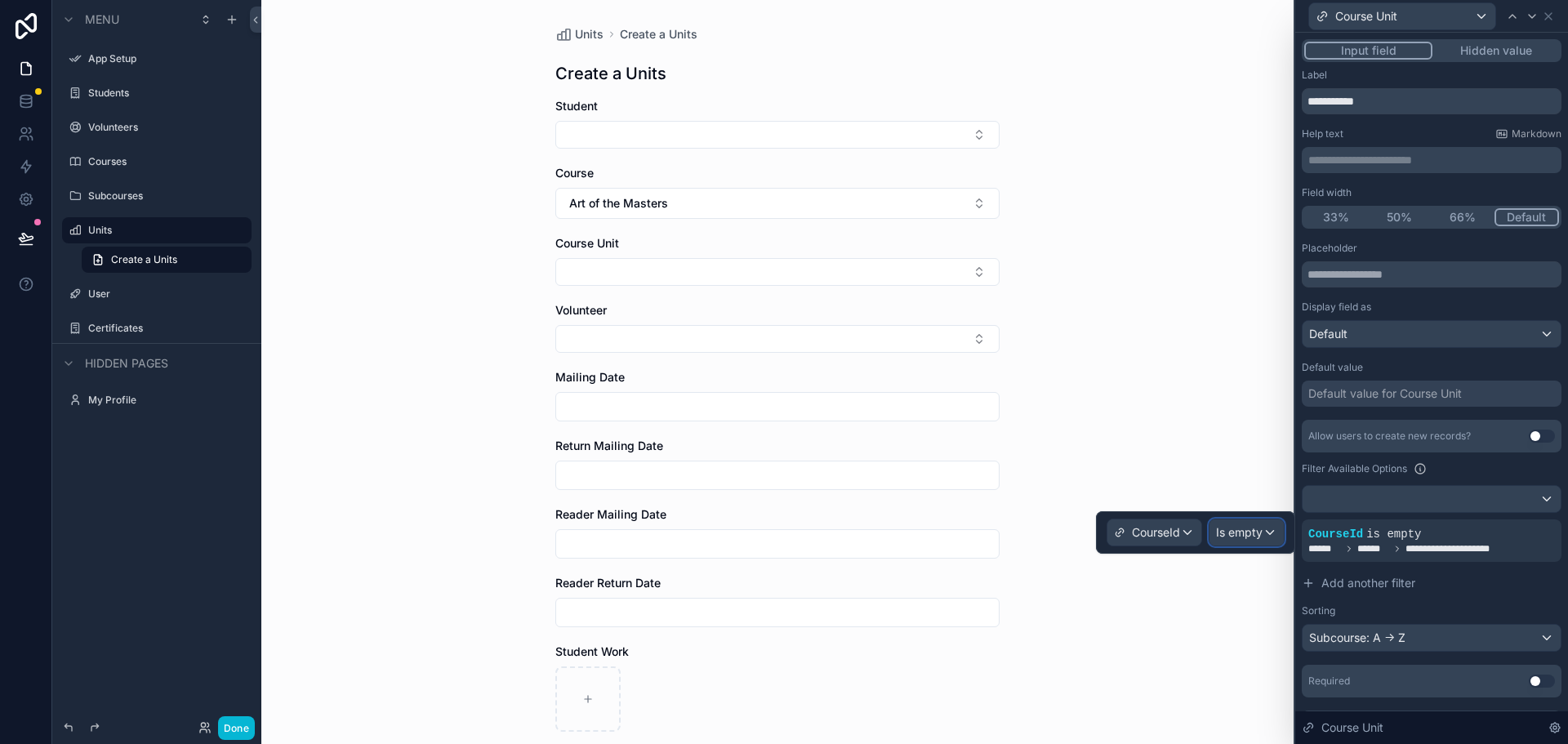
click at [1257, 539] on span "Is empty" at bounding box center [1239, 533] width 47 height 16
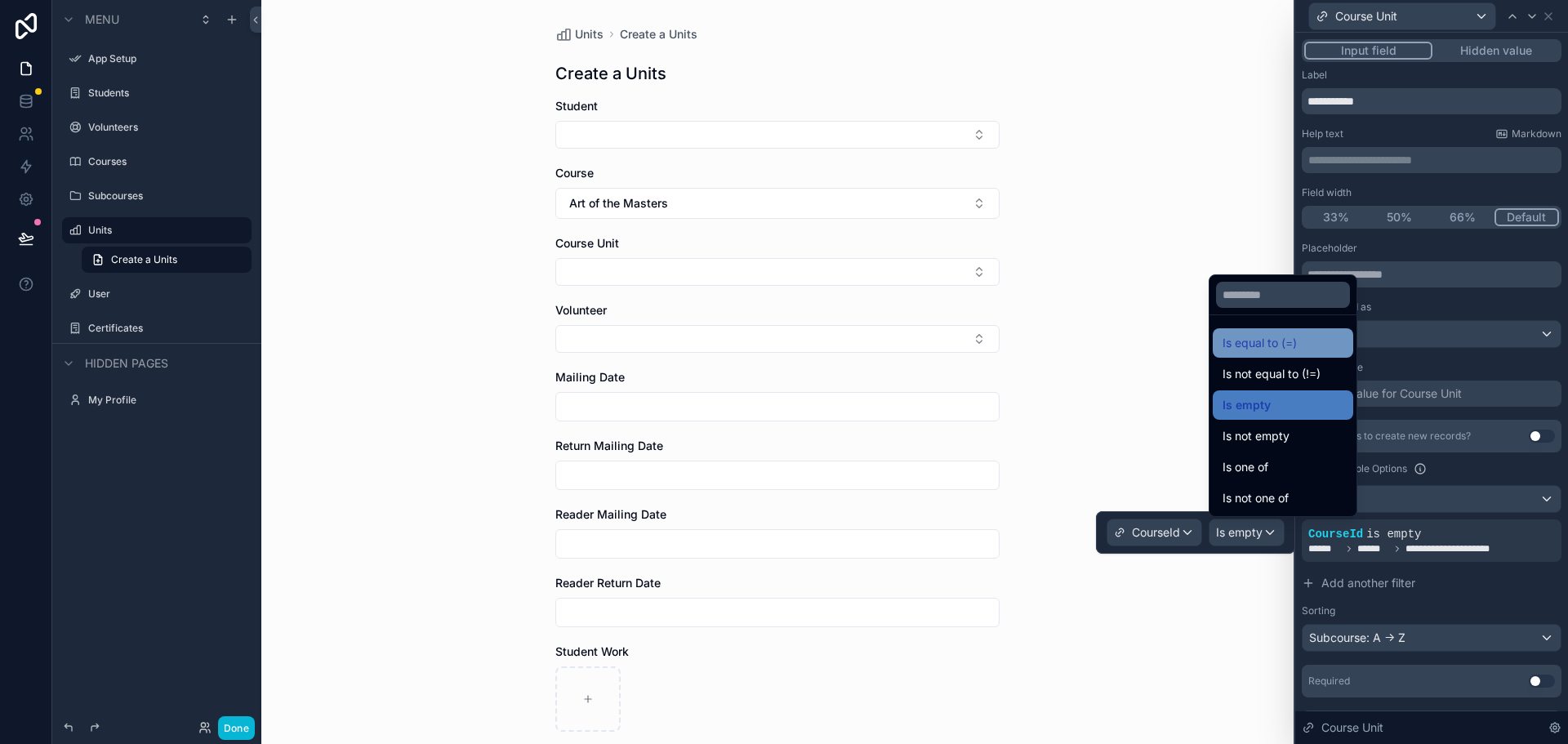
click at [1265, 341] on span "Is equal to (=)" at bounding box center [1259, 343] width 74 height 19
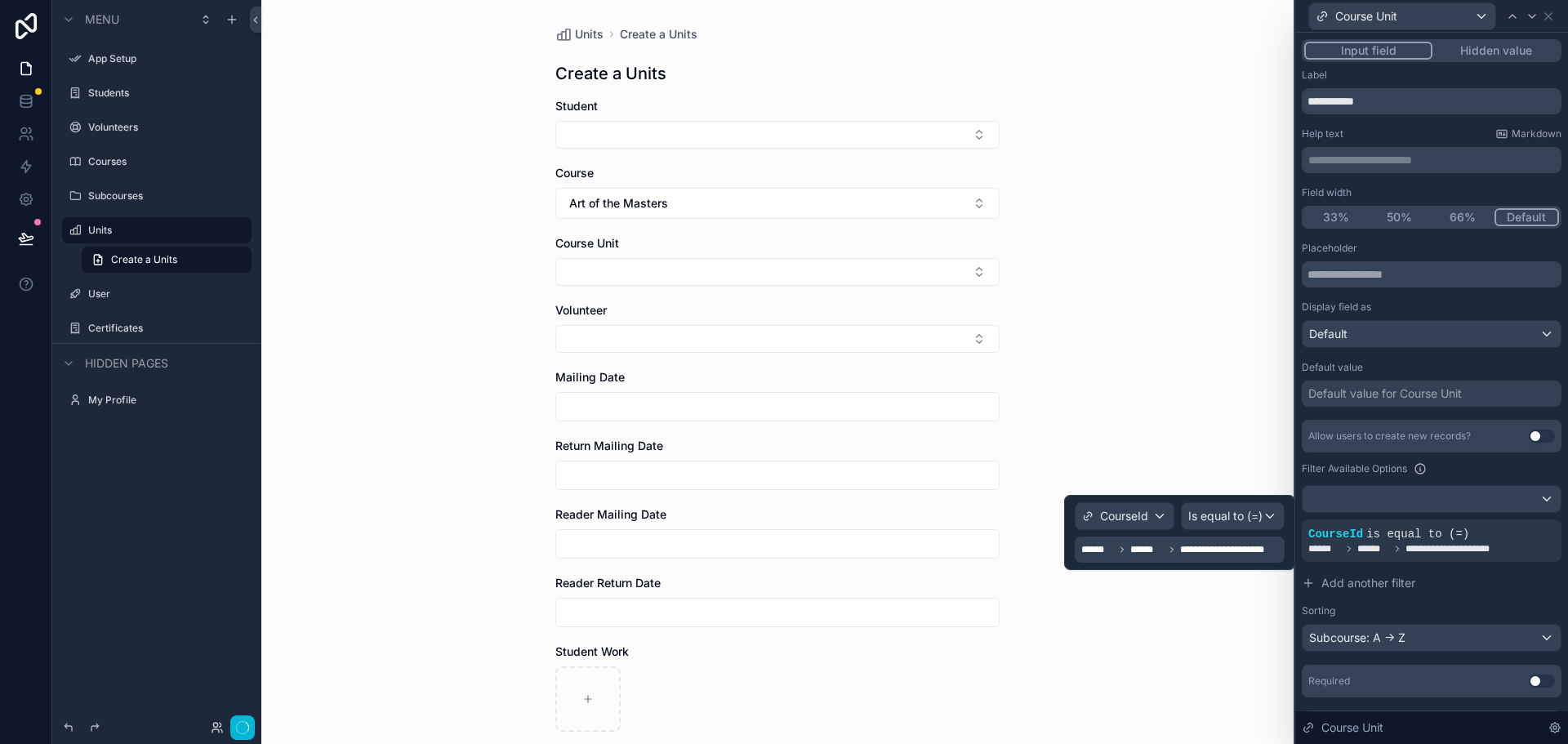
click at [1251, 549] on span "**********" at bounding box center [1230, 549] width 101 height 13
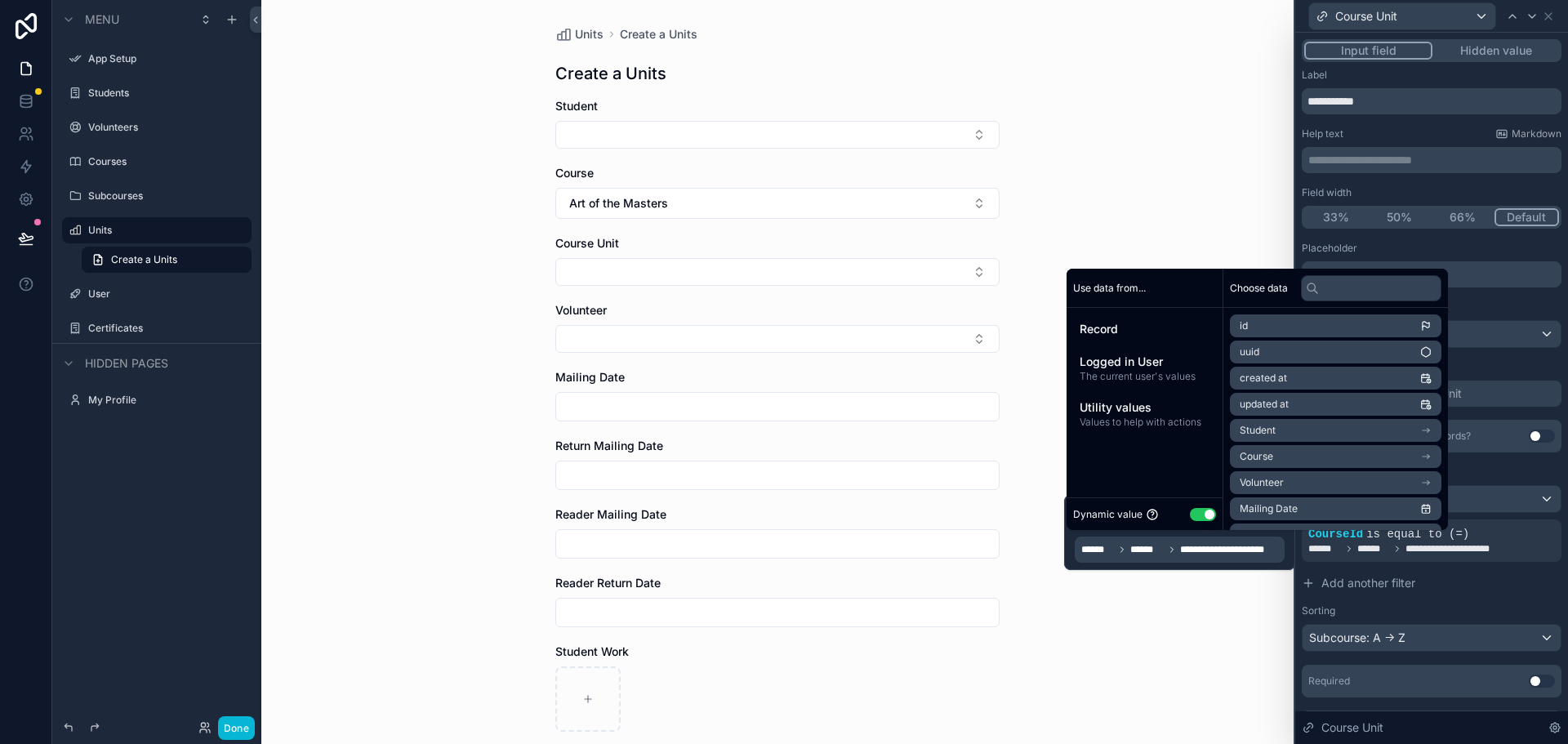
click at [1286, 456] on li "Course" at bounding box center [1335, 456] width 211 height 23
click at [1274, 459] on span "subcourses collection" at bounding box center [1290, 459] width 101 height 13
click at [1432, 458] on icon "scrollable content" at bounding box center [1426, 459] width 11 height 12
click at [1358, 456] on li "subcourses collection" at bounding box center [1335, 460] width 211 height 23
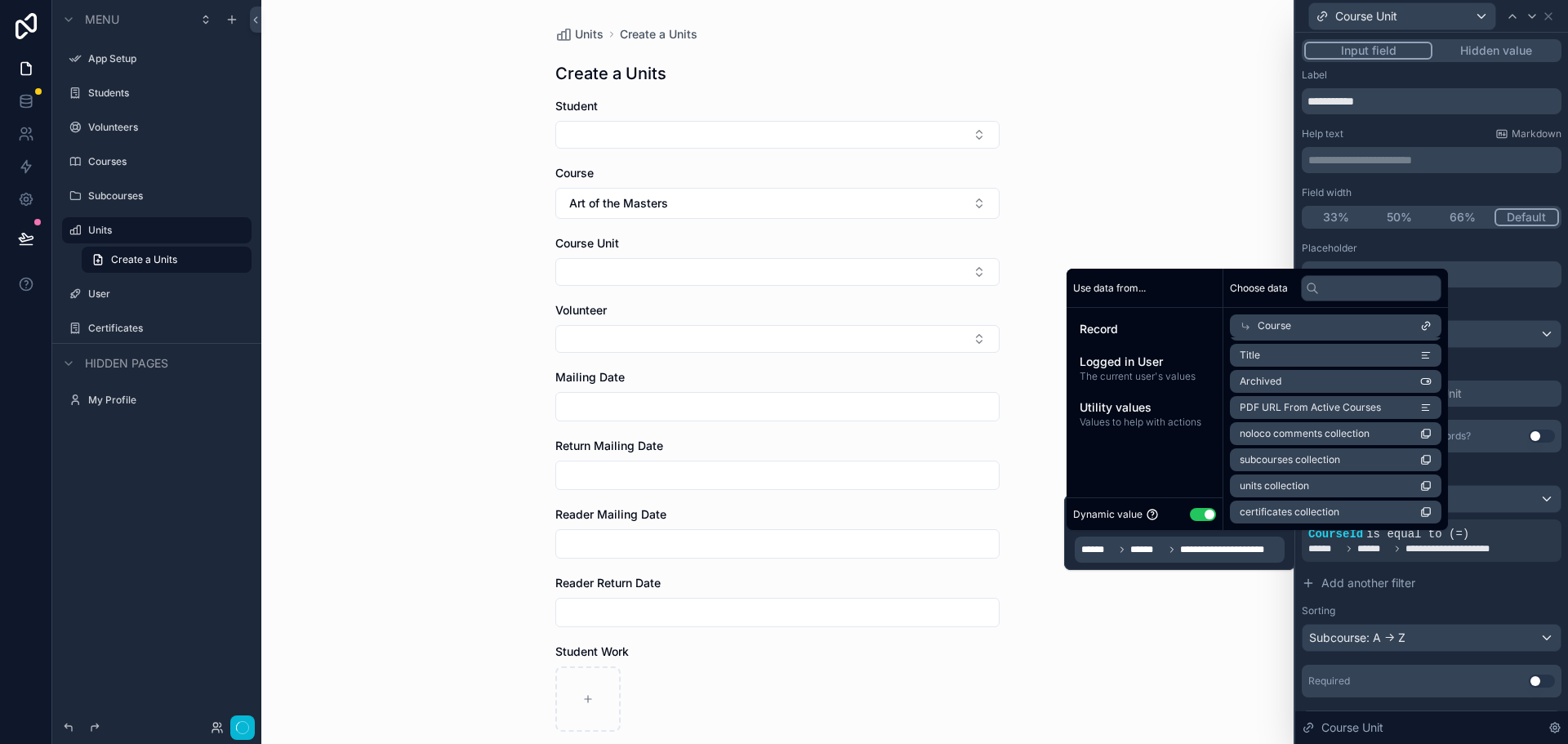
click at [1358, 456] on li "subcourses collection" at bounding box center [1335, 460] width 211 height 23
click at [1145, 511] on icon at bounding box center [1151, 514] width 13 height 13
click at [1151, 472] on div "Use data from... Record Logged in User The current user's values Utility values…" at bounding box center [1144, 399] width 157 height 261
click at [1246, 362] on li "Title" at bounding box center [1335, 356] width 211 height 23
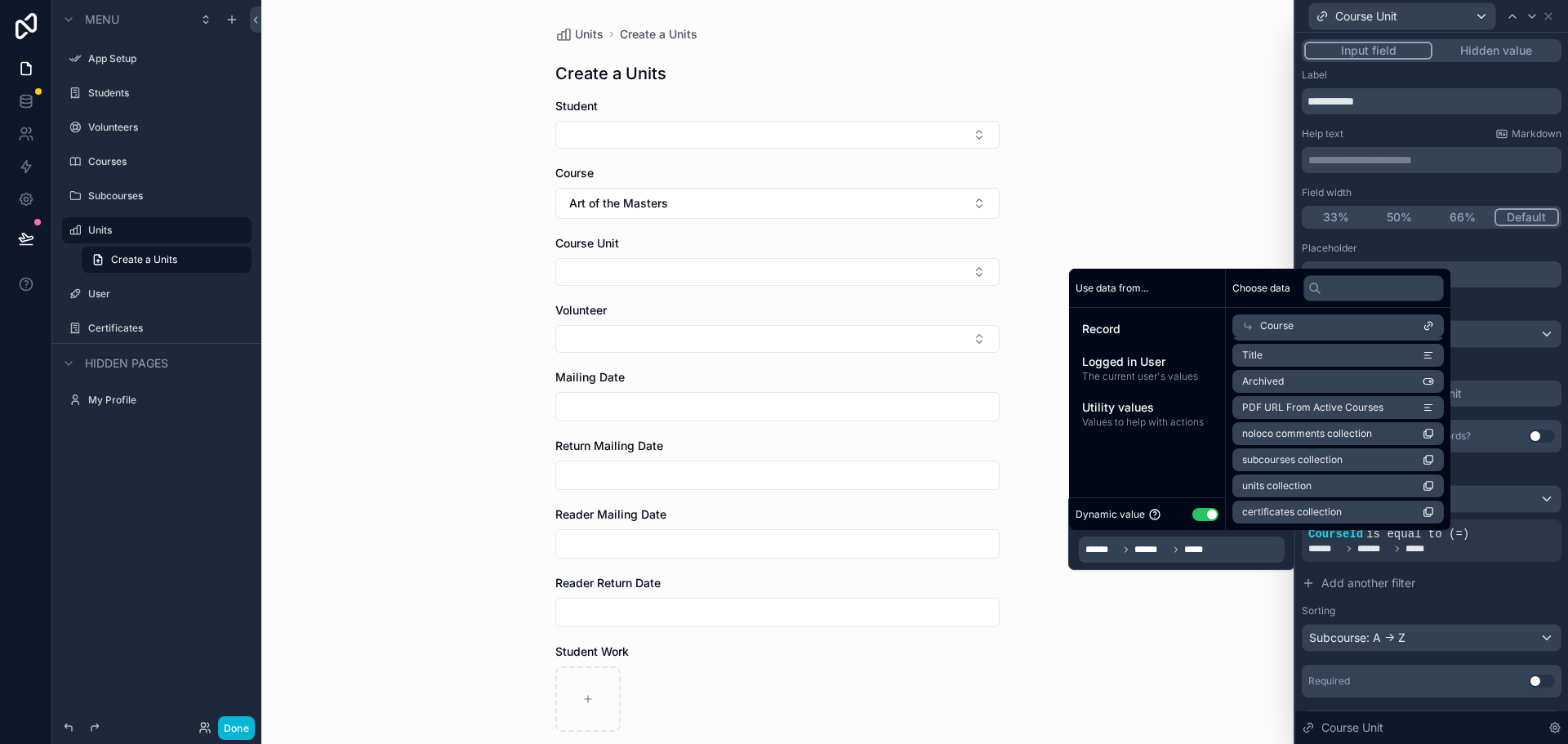
click at [1308, 453] on span "subcourses collection" at bounding box center [1292, 459] width 101 height 13
click at [1462, 617] on div "Sorting" at bounding box center [1432, 610] width 260 height 13
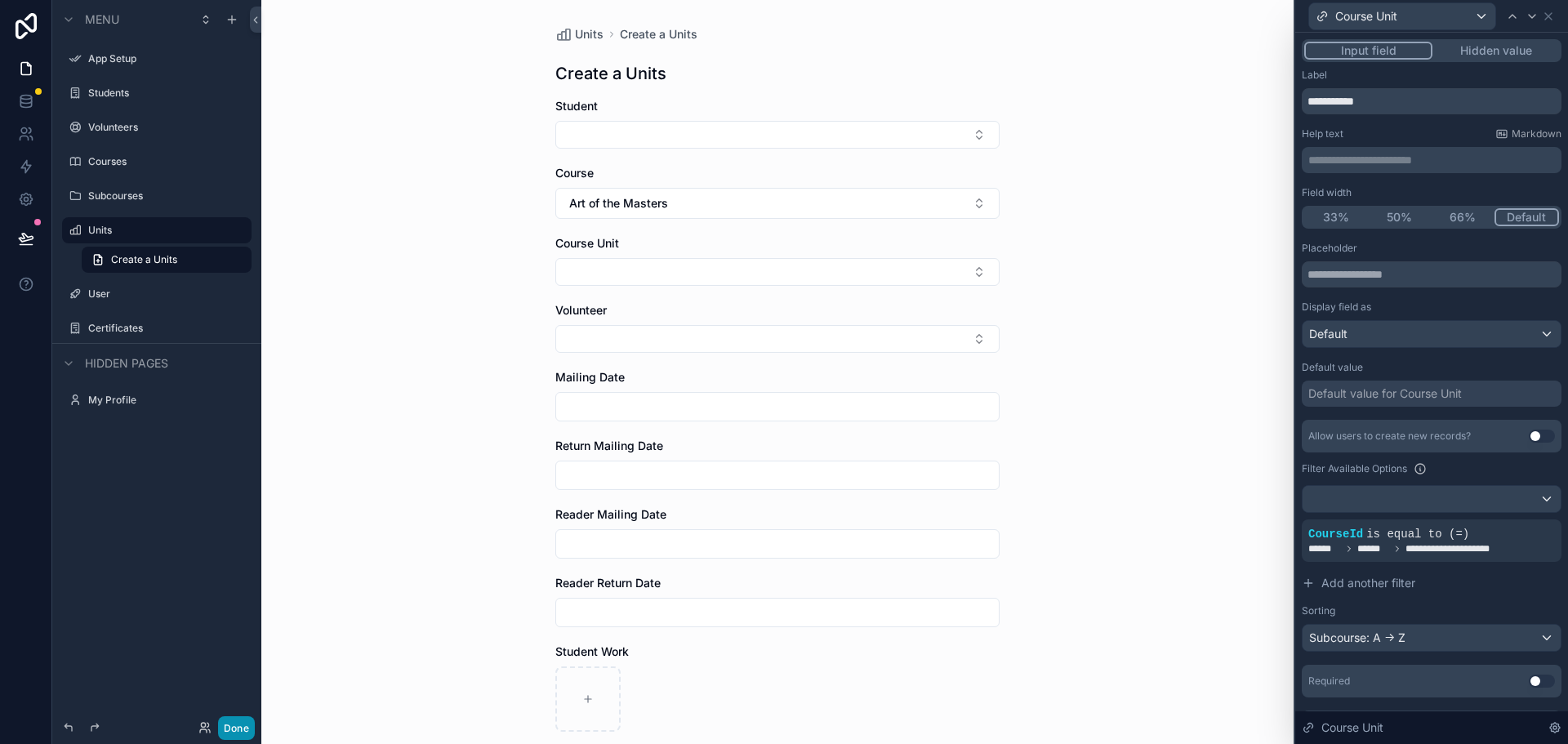
click at [234, 730] on button "Done" at bounding box center [237, 728] width 37 height 24
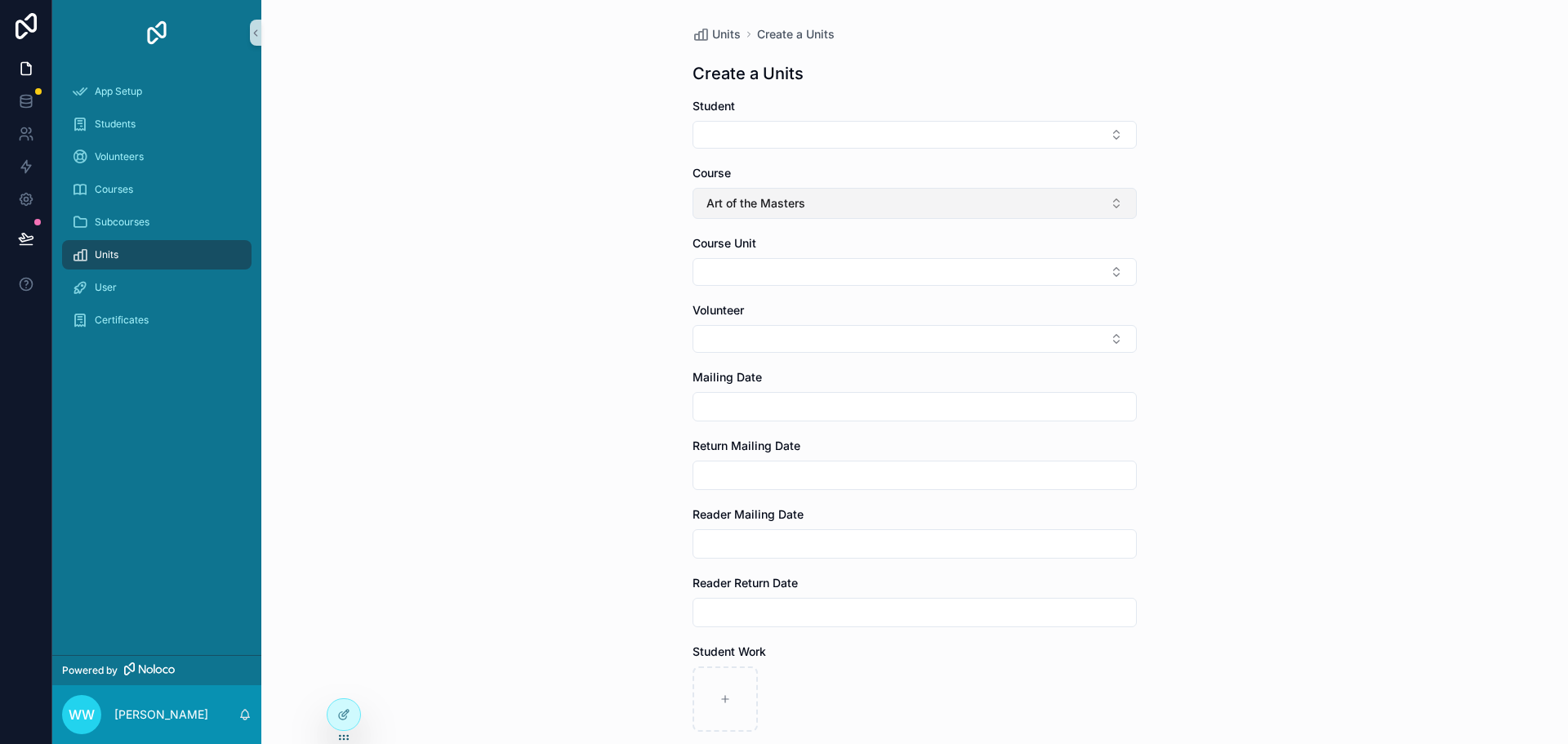
click at [819, 209] on button "Art of the Masters" at bounding box center [914, 203] width 444 height 31
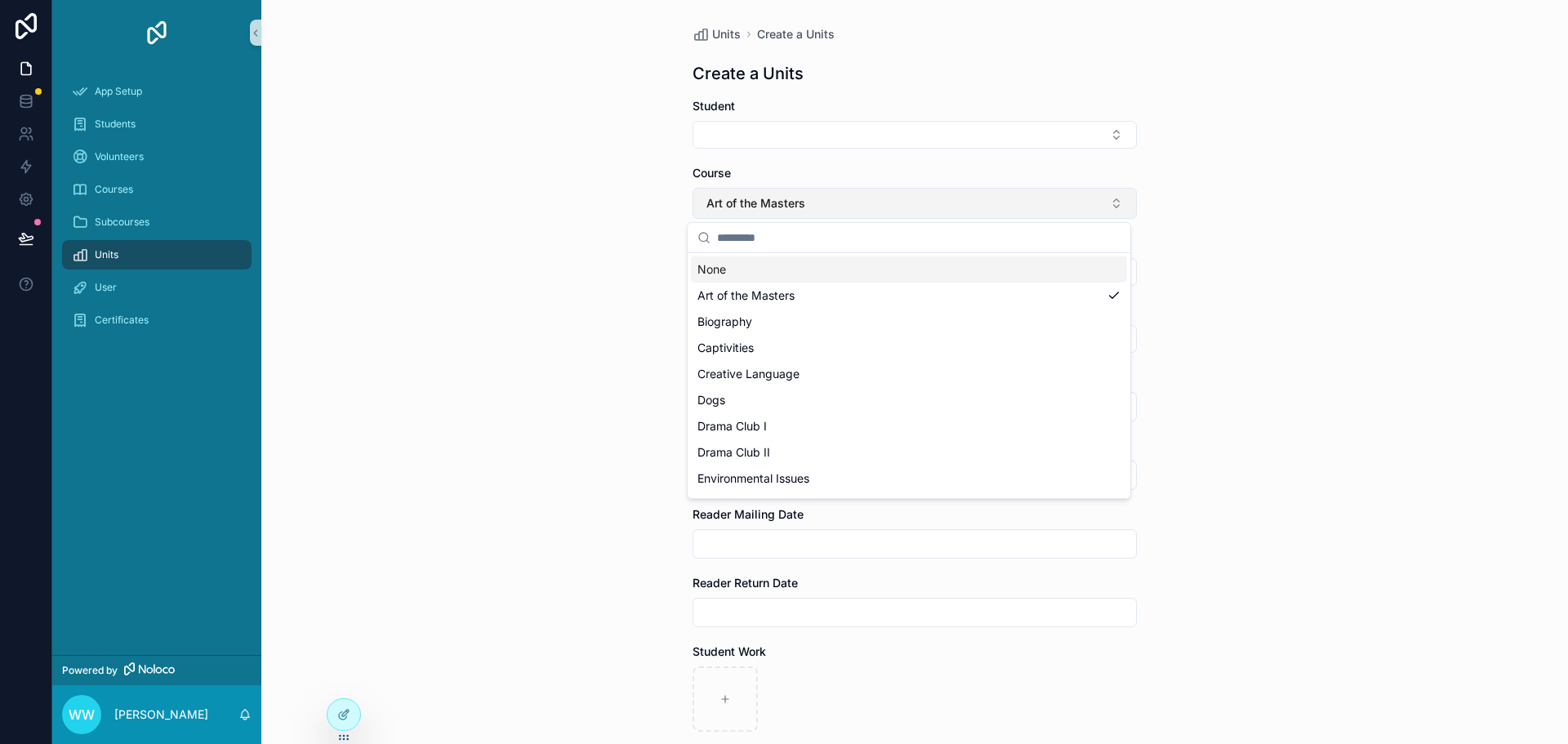
click at [819, 209] on button "Art of the Masters" at bounding box center [914, 203] width 444 height 31
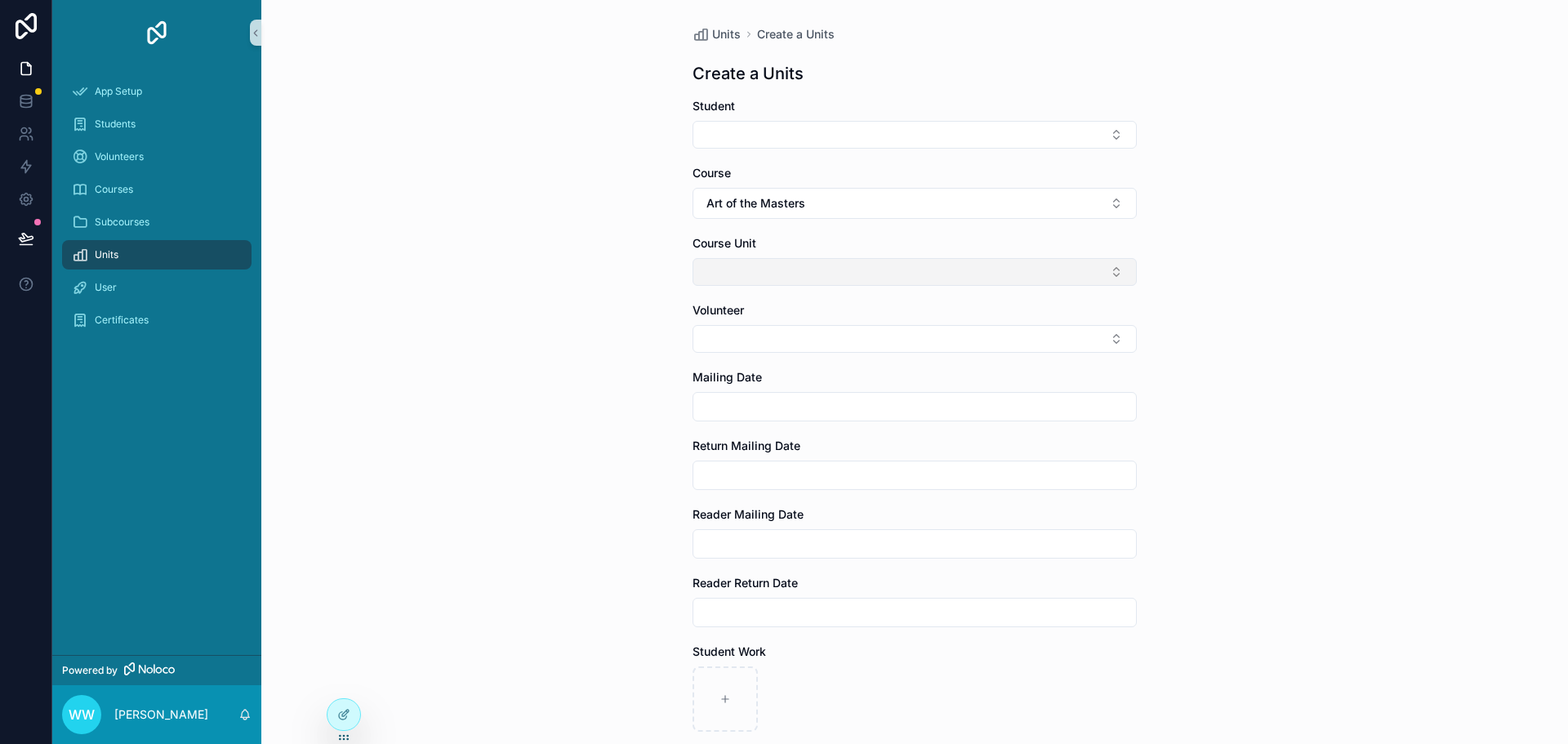
click at [796, 272] on button "Select Button" at bounding box center [914, 272] width 444 height 27
click at [793, 211] on button "Art of the Masters" at bounding box center [914, 203] width 444 height 31
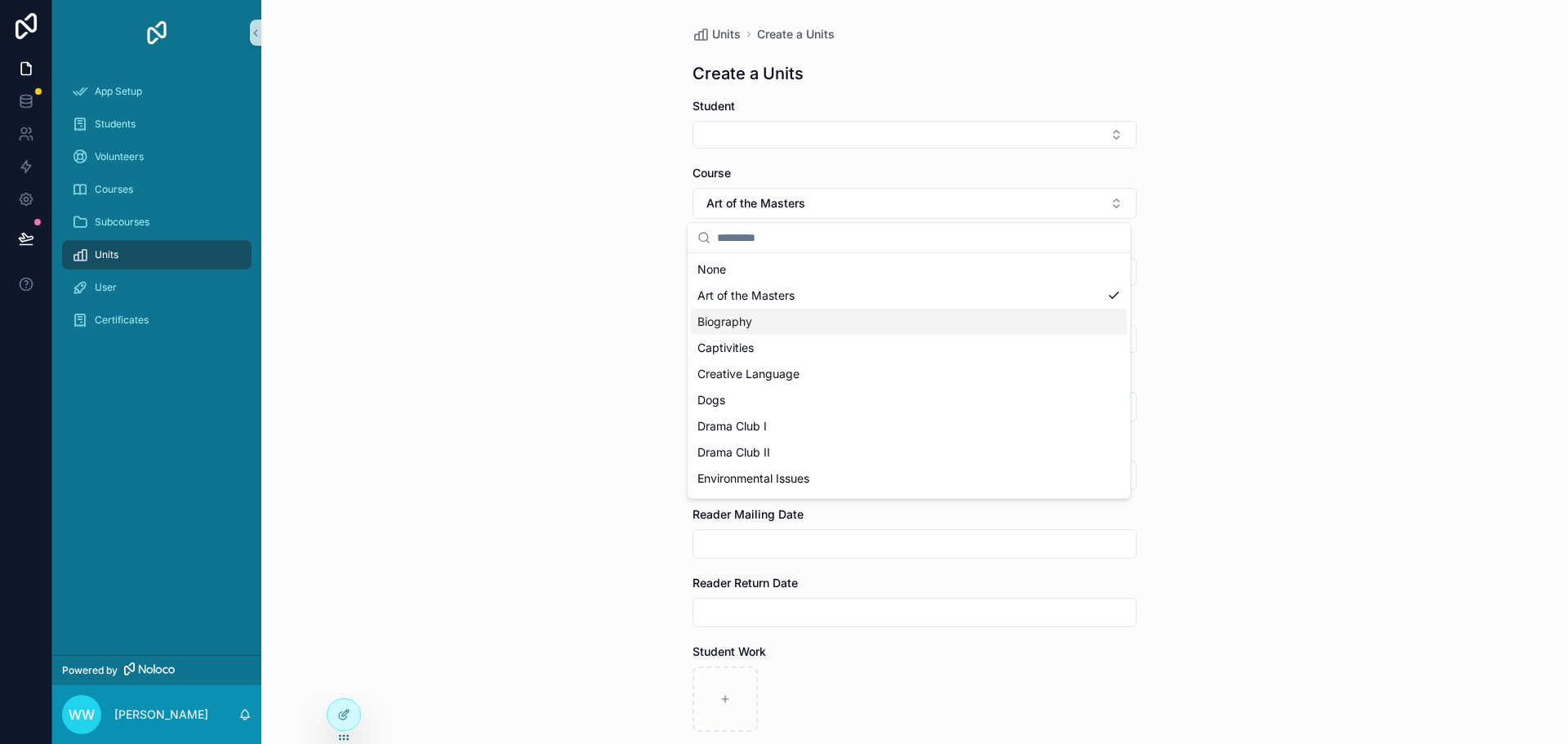
click at [758, 316] on div "Biography" at bounding box center [908, 322] width 436 height 27
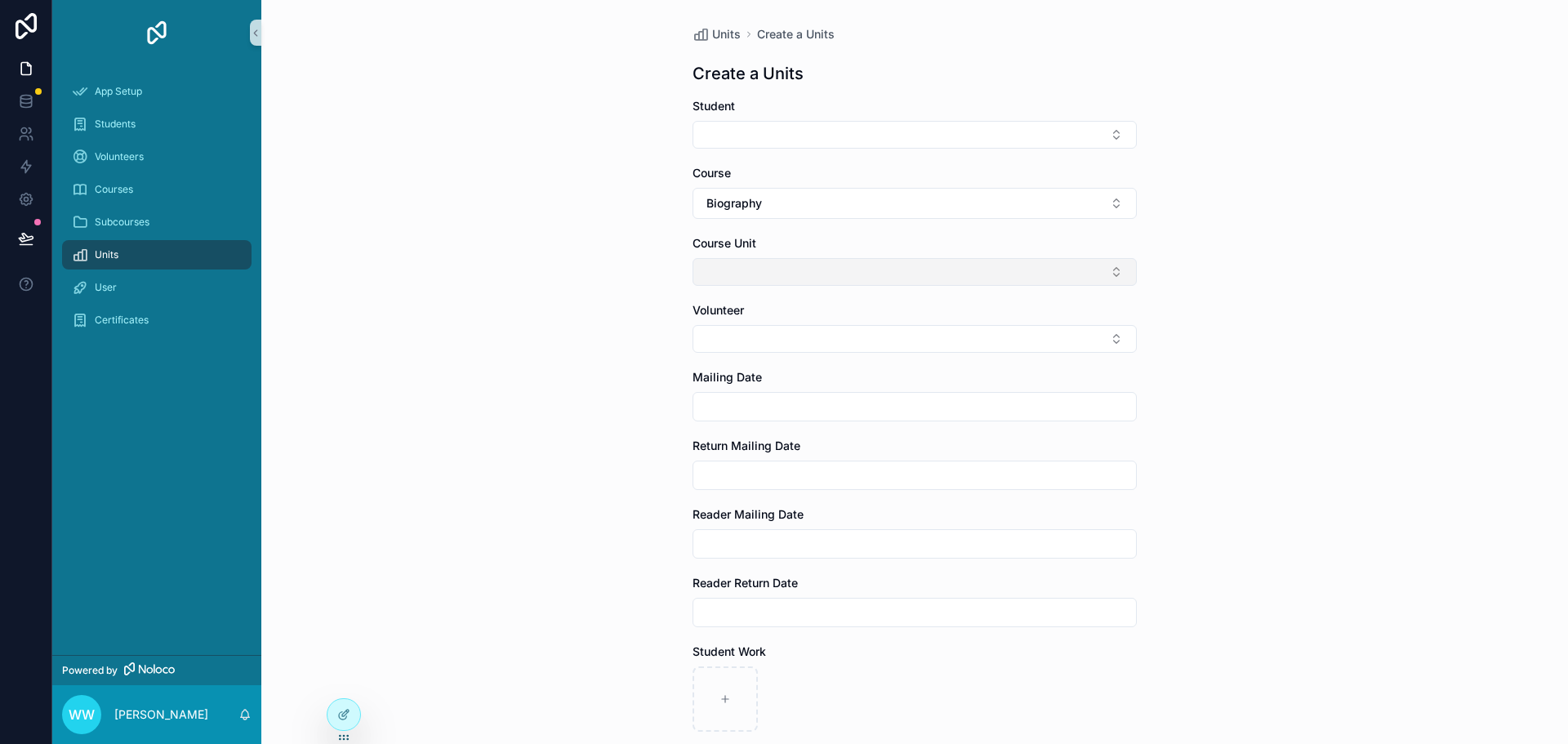
click at [773, 272] on button "Select Button" at bounding box center [914, 272] width 444 height 27
click at [334, 715] on div at bounding box center [343, 714] width 33 height 31
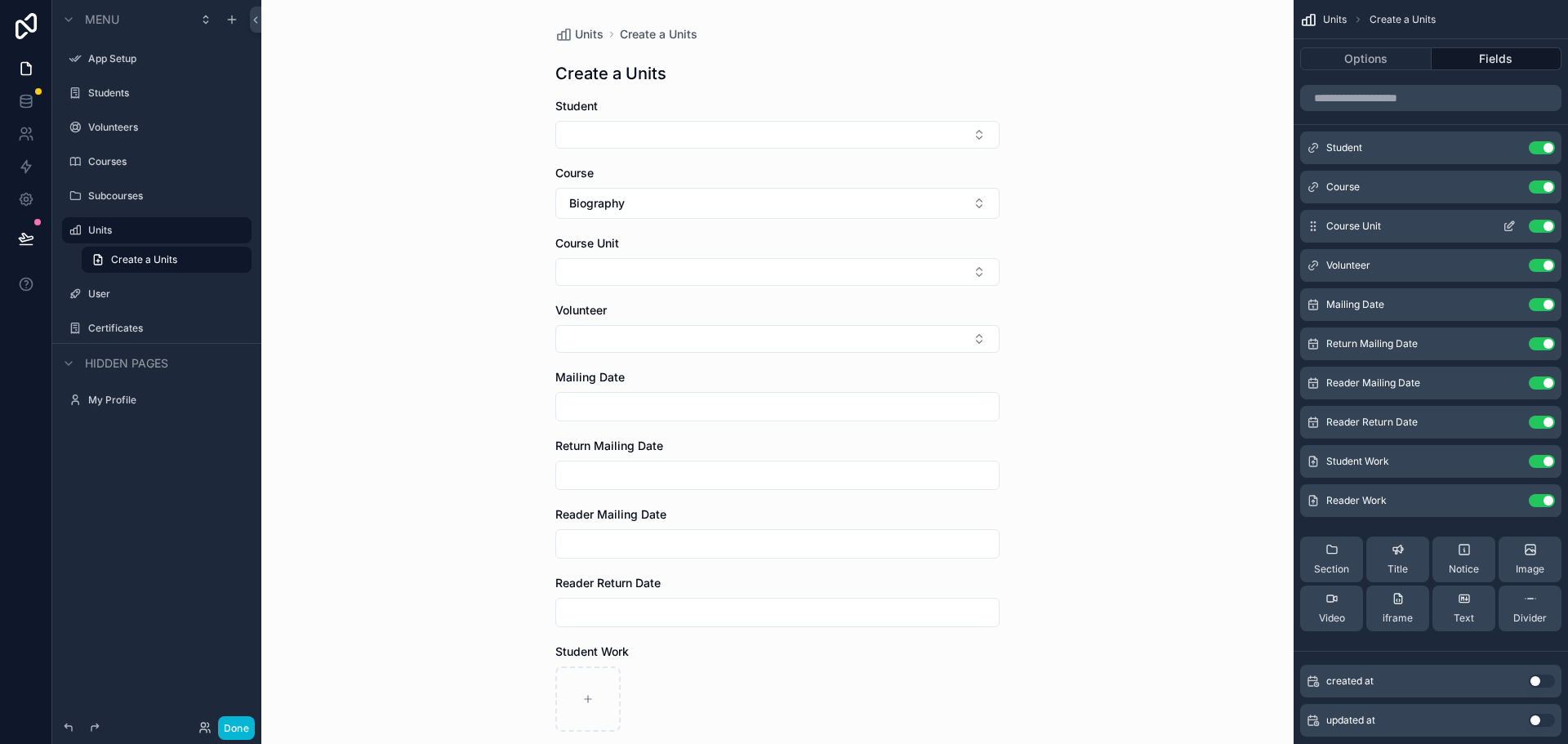
click at [1506, 229] on icon "scrollable content" at bounding box center [1509, 226] width 13 height 13
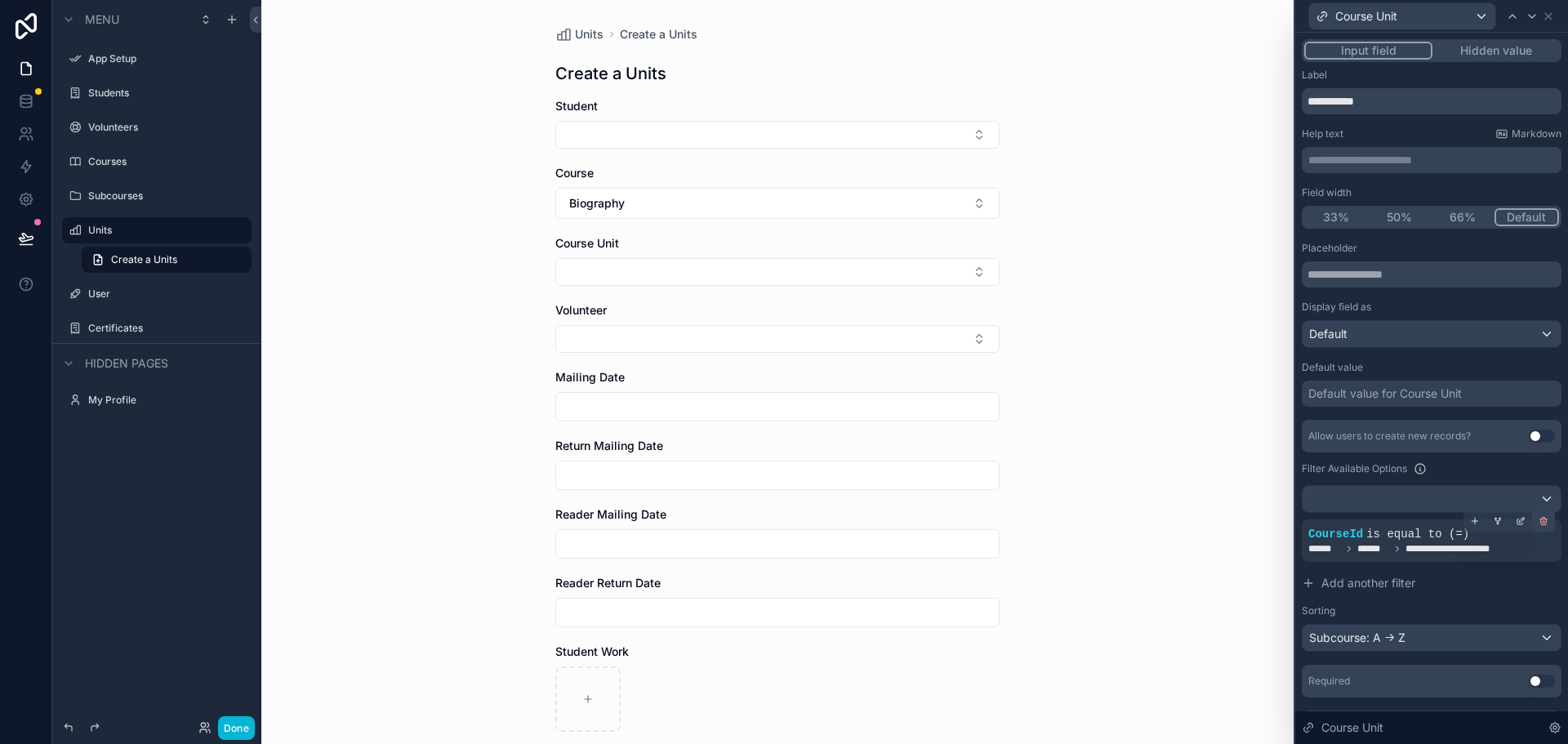
click at [1540, 519] on icon at bounding box center [1542, 519] width 6 height 0
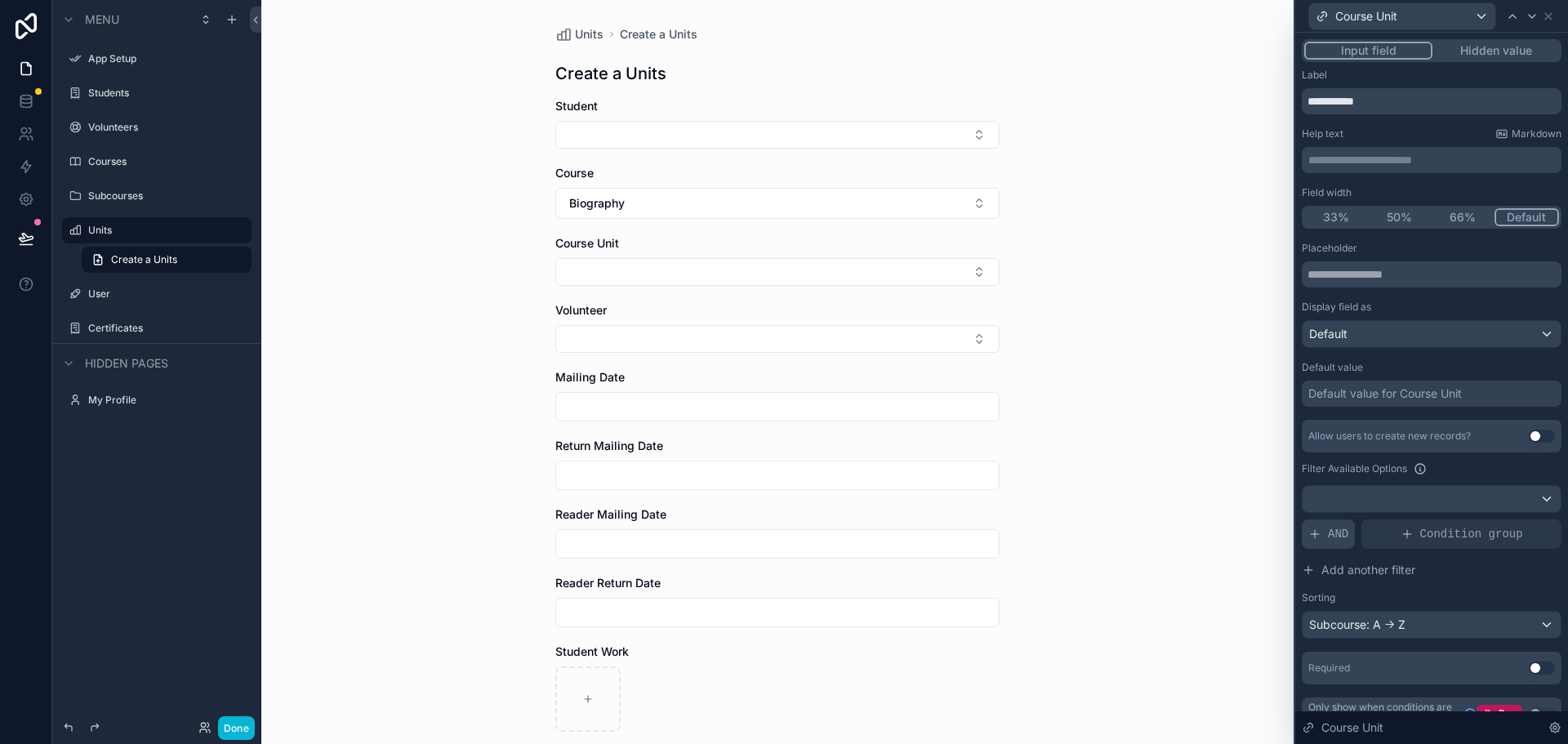
click at [1332, 534] on span "AND" at bounding box center [1337, 534] width 20 height 16
click at [1517, 521] on icon at bounding box center [1519, 522] width 5 height 5
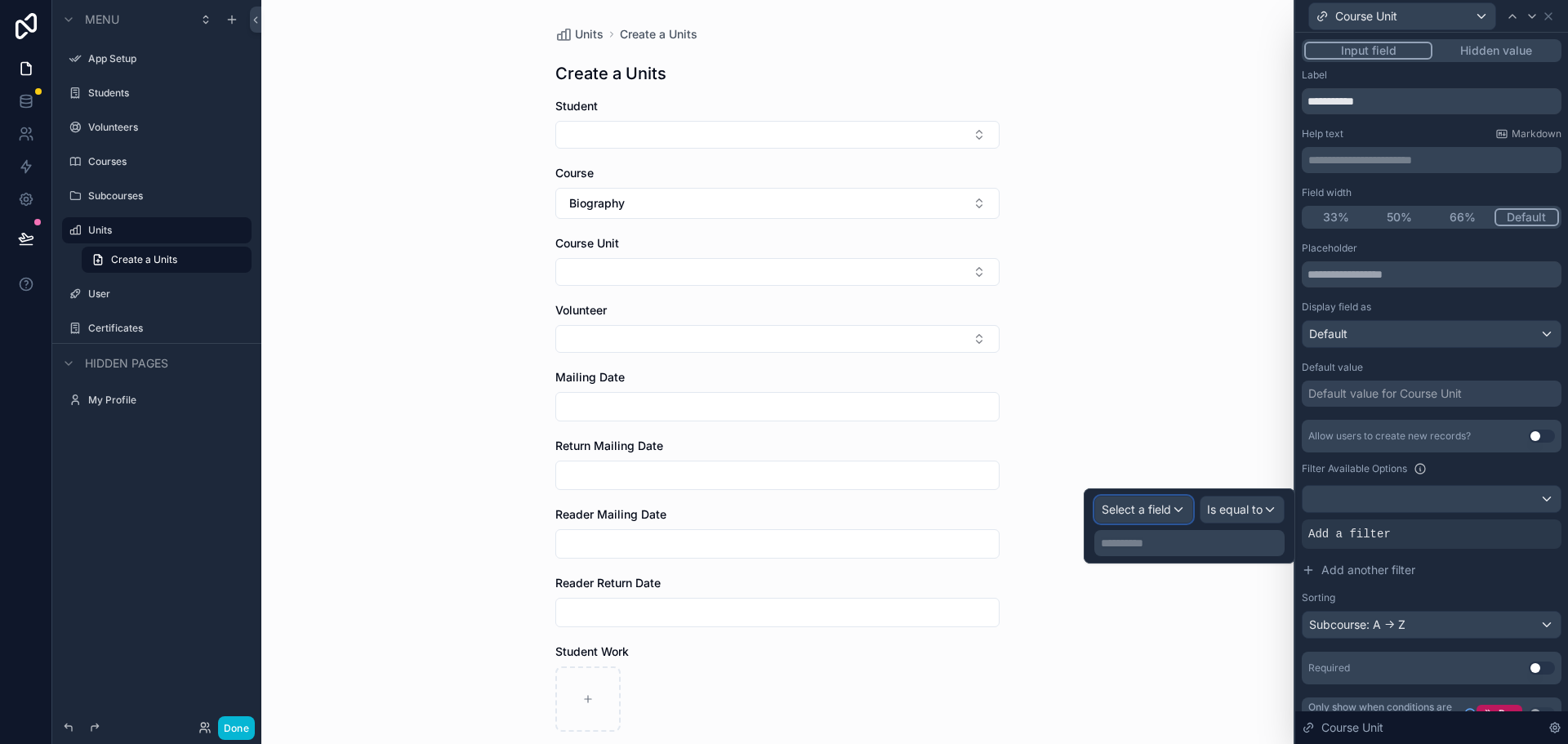
click at [1131, 510] on span "Select a field" at bounding box center [1136, 510] width 69 height 14
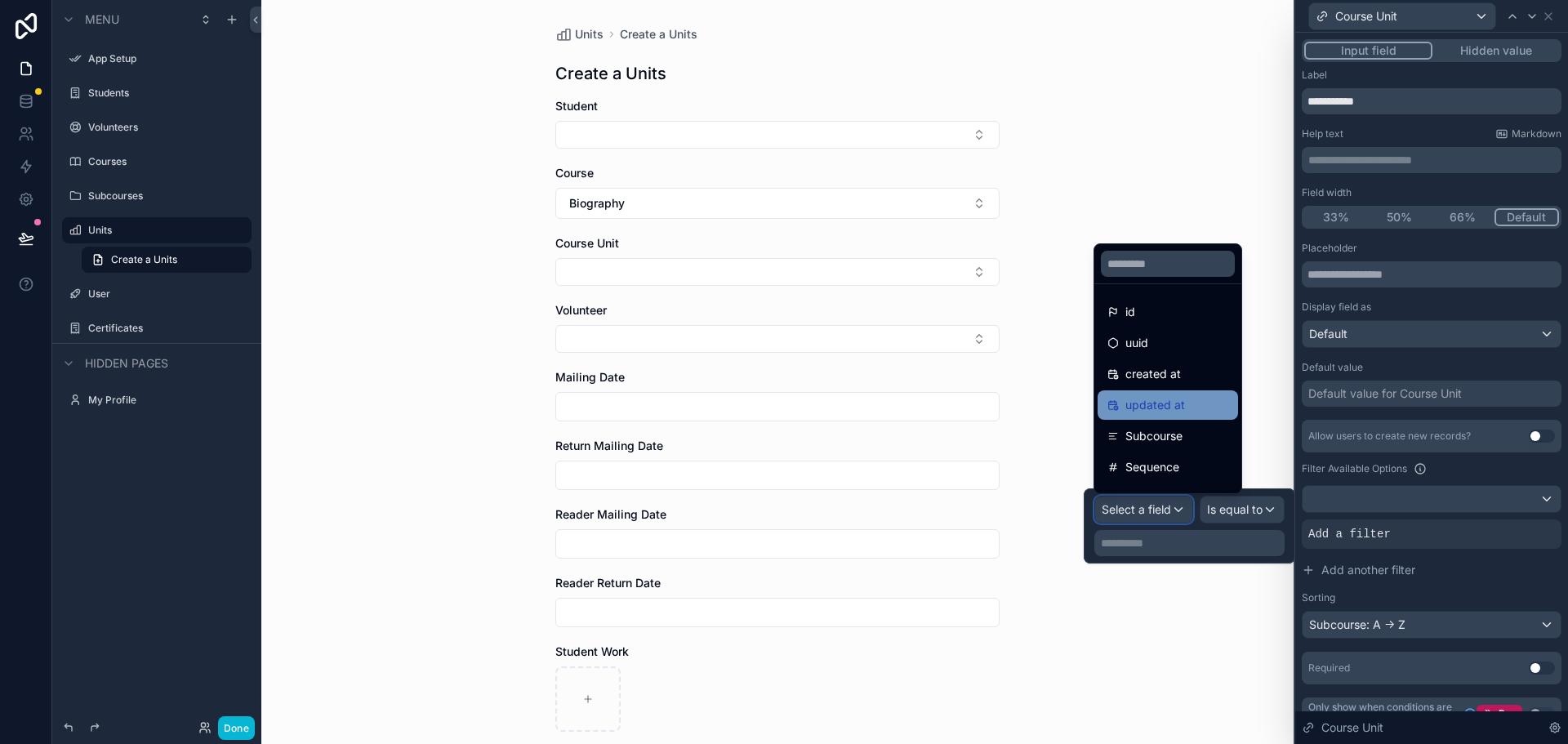
scroll to position [54, 0]
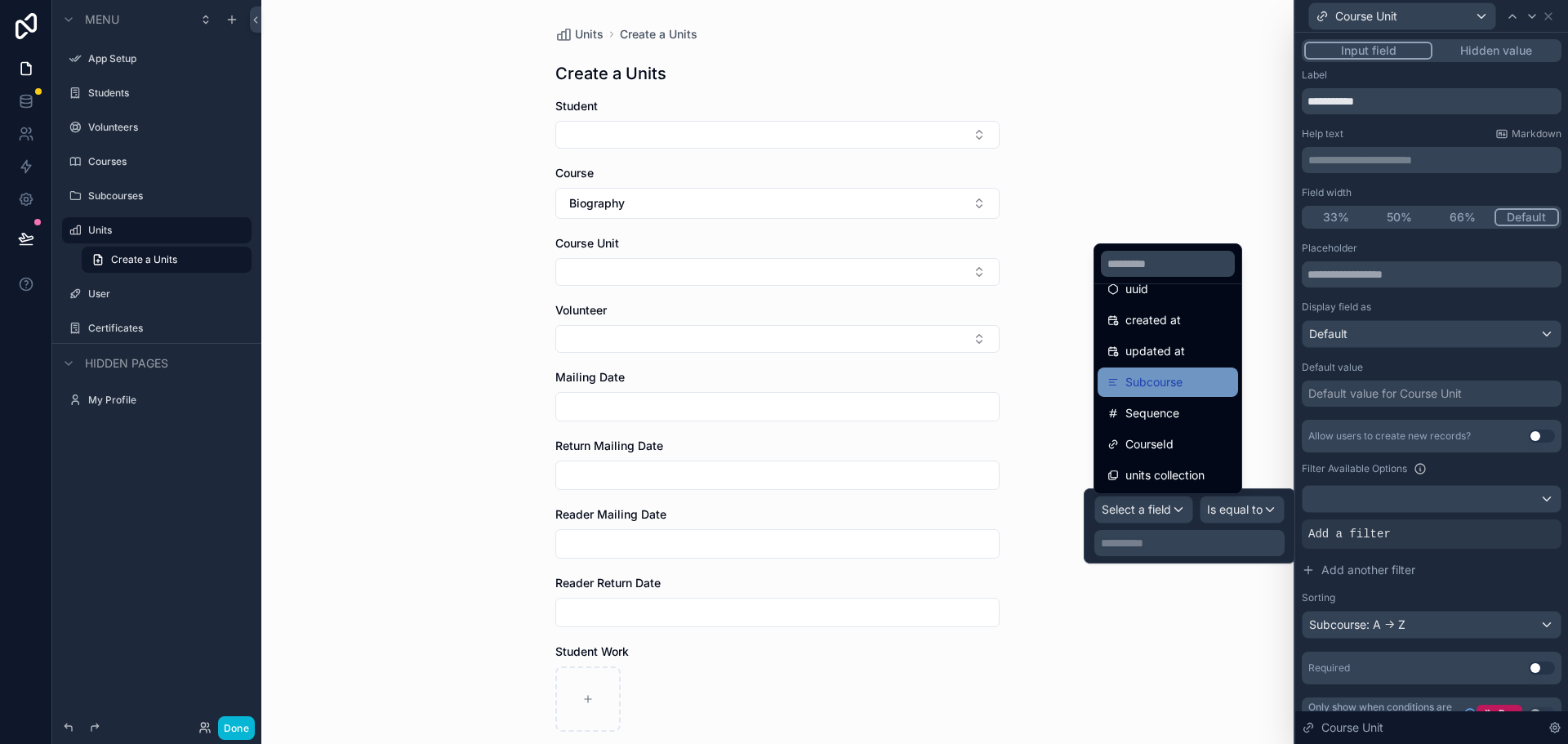
click at [1155, 378] on span "Subcourse" at bounding box center [1153, 382] width 57 height 19
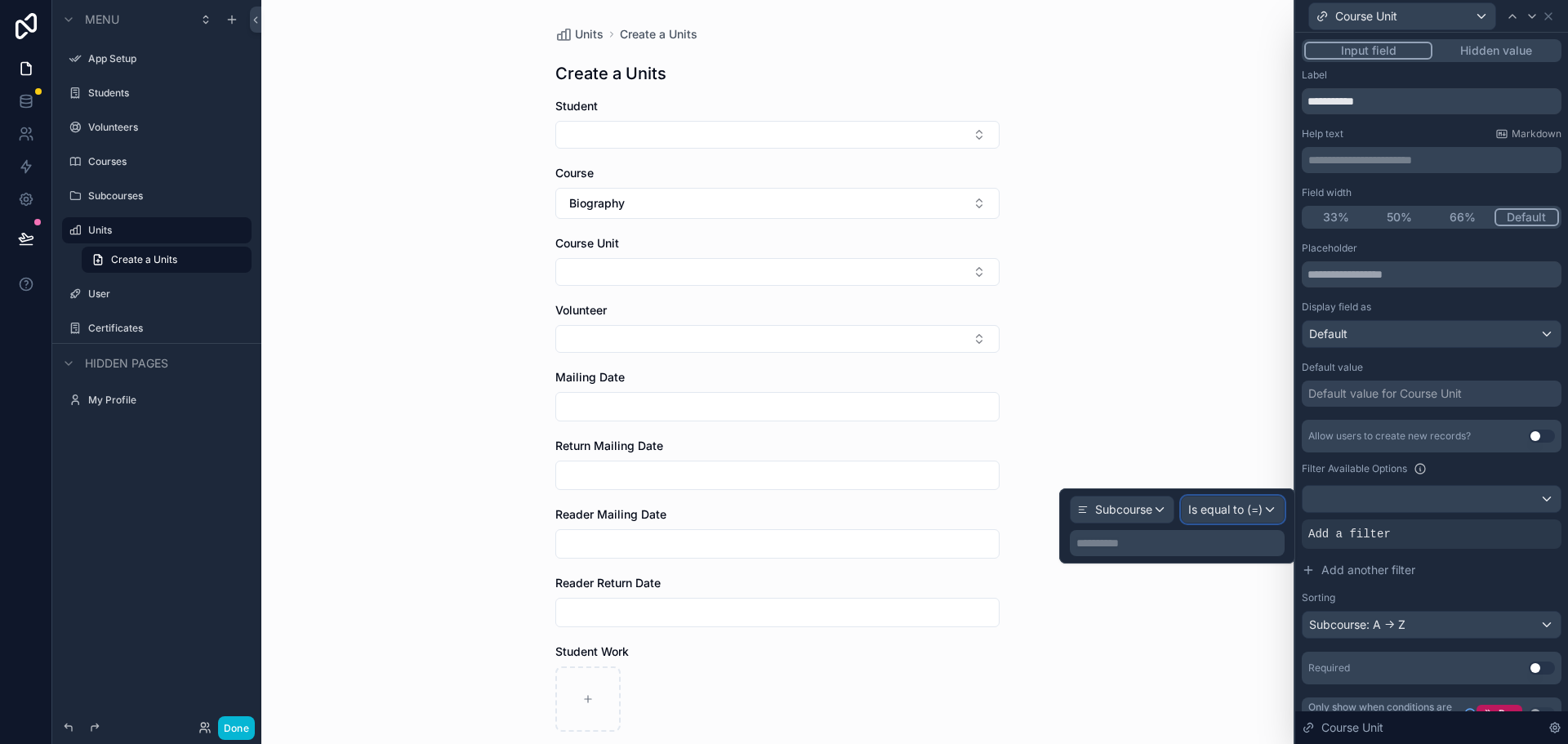
click at [1222, 510] on span "Is equal to (=)" at bounding box center [1225, 510] width 74 height 16
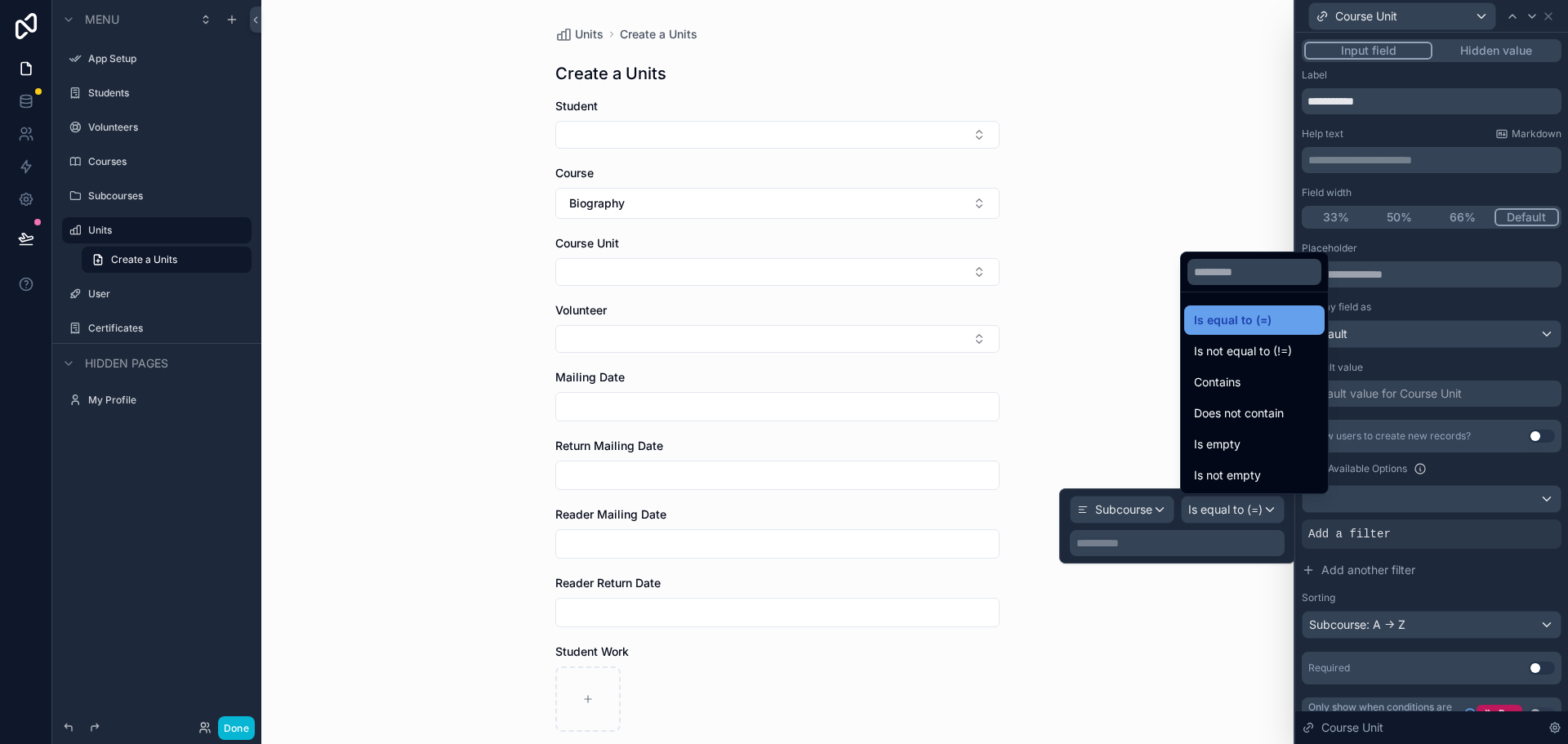
click at [1247, 322] on span "Is equal to (=)" at bounding box center [1233, 320] width 78 height 19
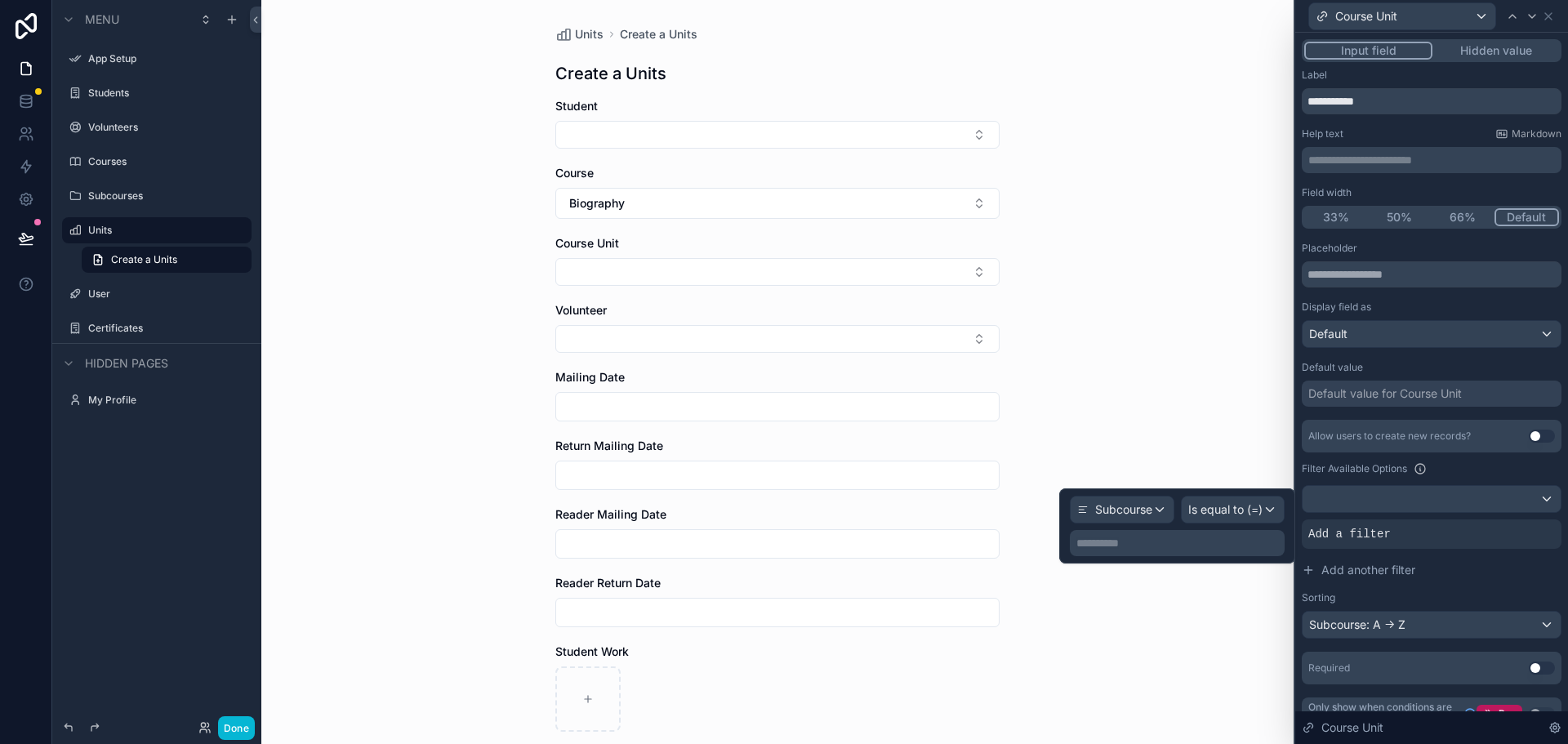
click at [1168, 541] on p "**********" at bounding box center [1179, 543] width 205 height 16
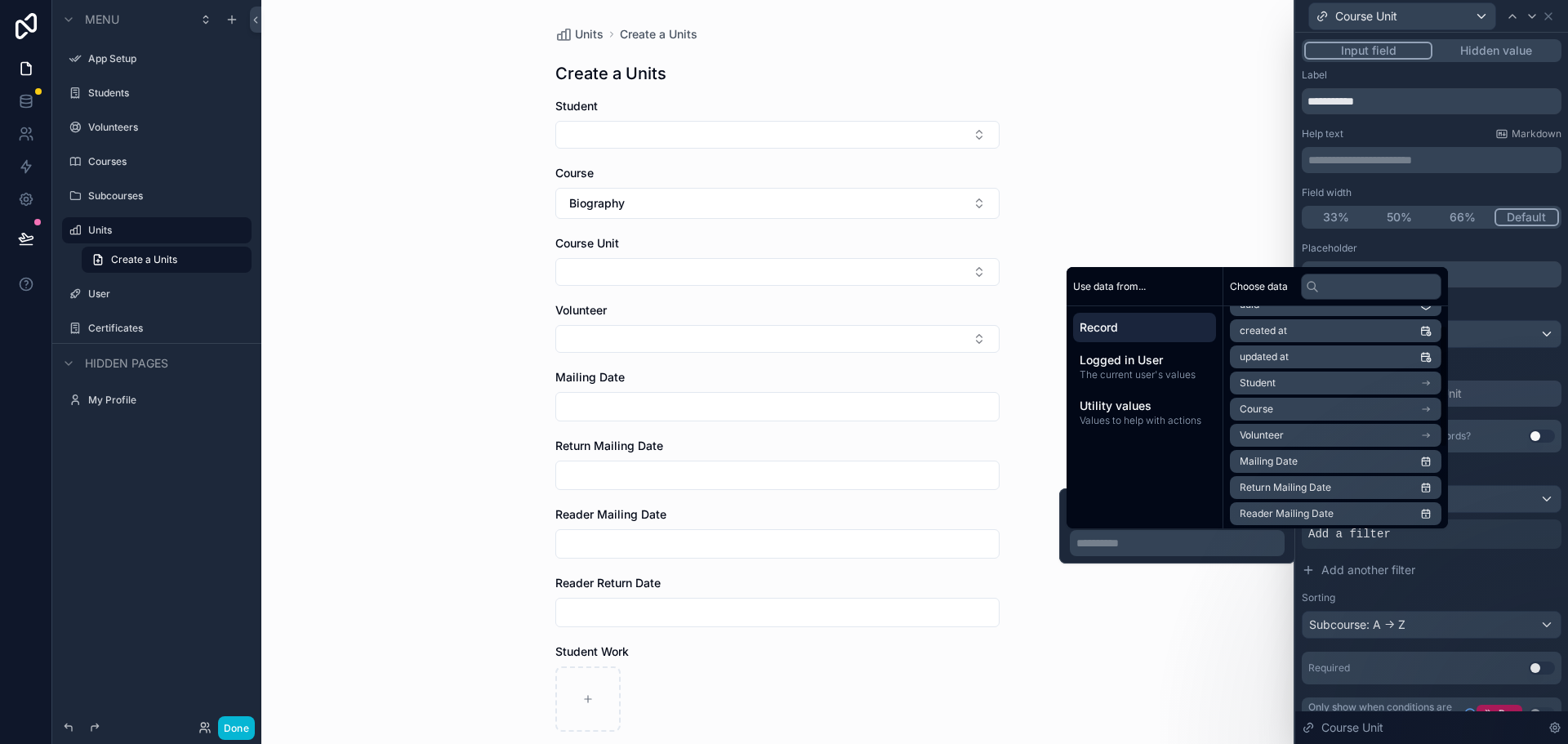
scroll to position [16, 0]
click at [1289, 437] on li "Course" at bounding box center [1335, 439] width 211 height 23
click at [1279, 456] on span "subcourses collection" at bounding box center [1290, 458] width 101 height 13
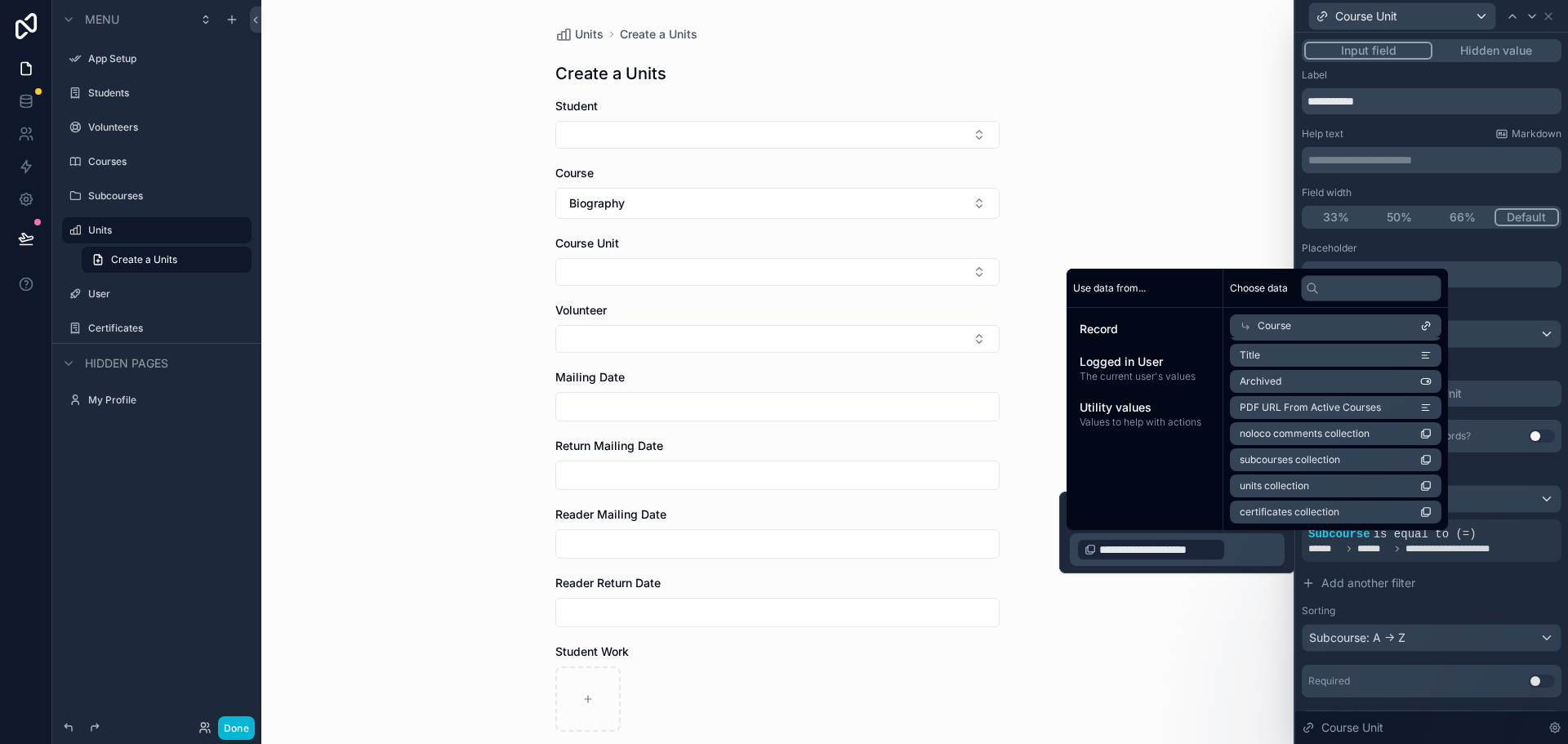
click at [1197, 683] on div "Units Create a Units Create a Units Student Course Biography Course Unit Volunt…" at bounding box center [776, 372] width 1032 height 744
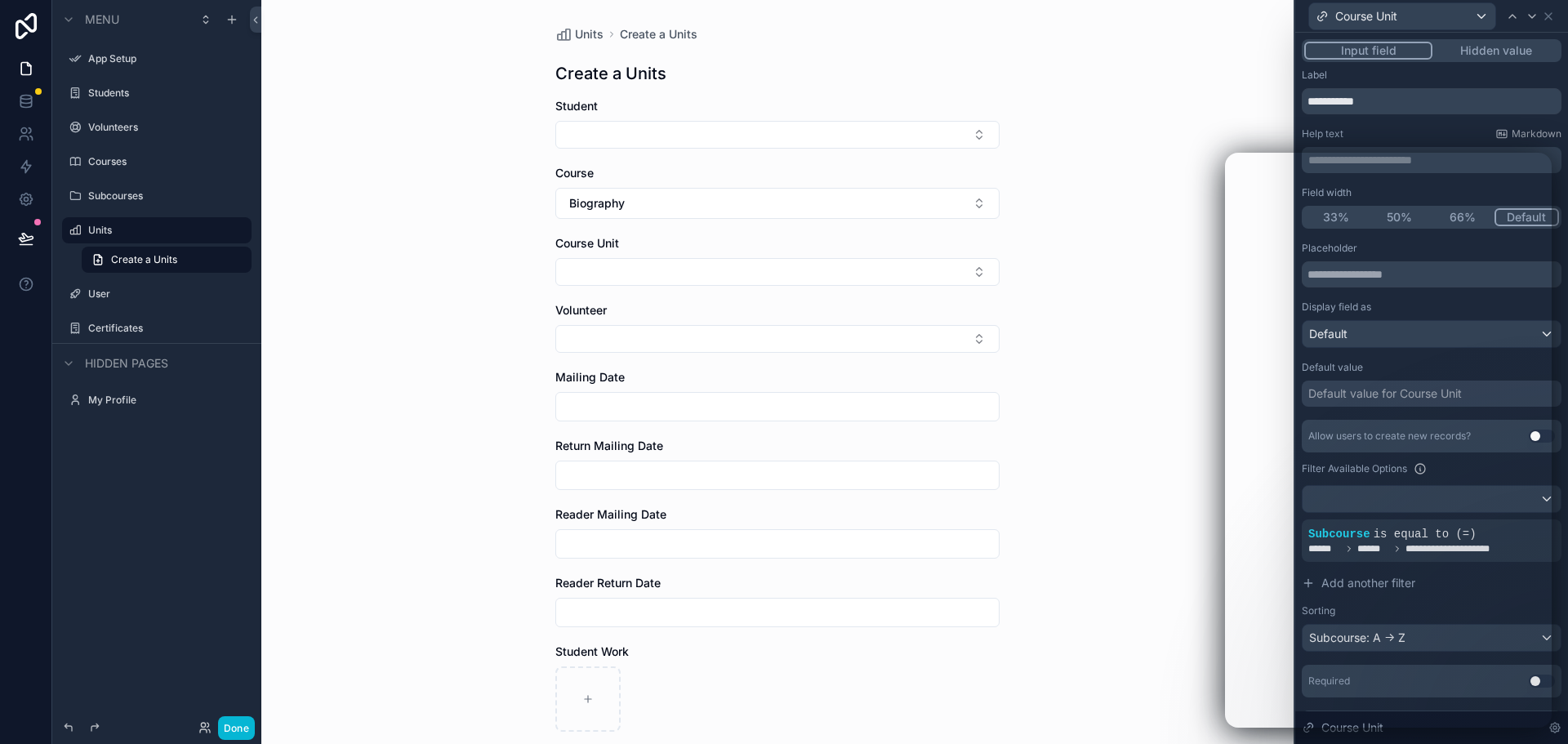
click at [1131, 591] on div "Units Create a Units Create a Units Student Course Biography Course Unit Volunt…" at bounding box center [776, 372] width 1032 height 744
click at [233, 728] on button "Done" at bounding box center [237, 728] width 37 height 24
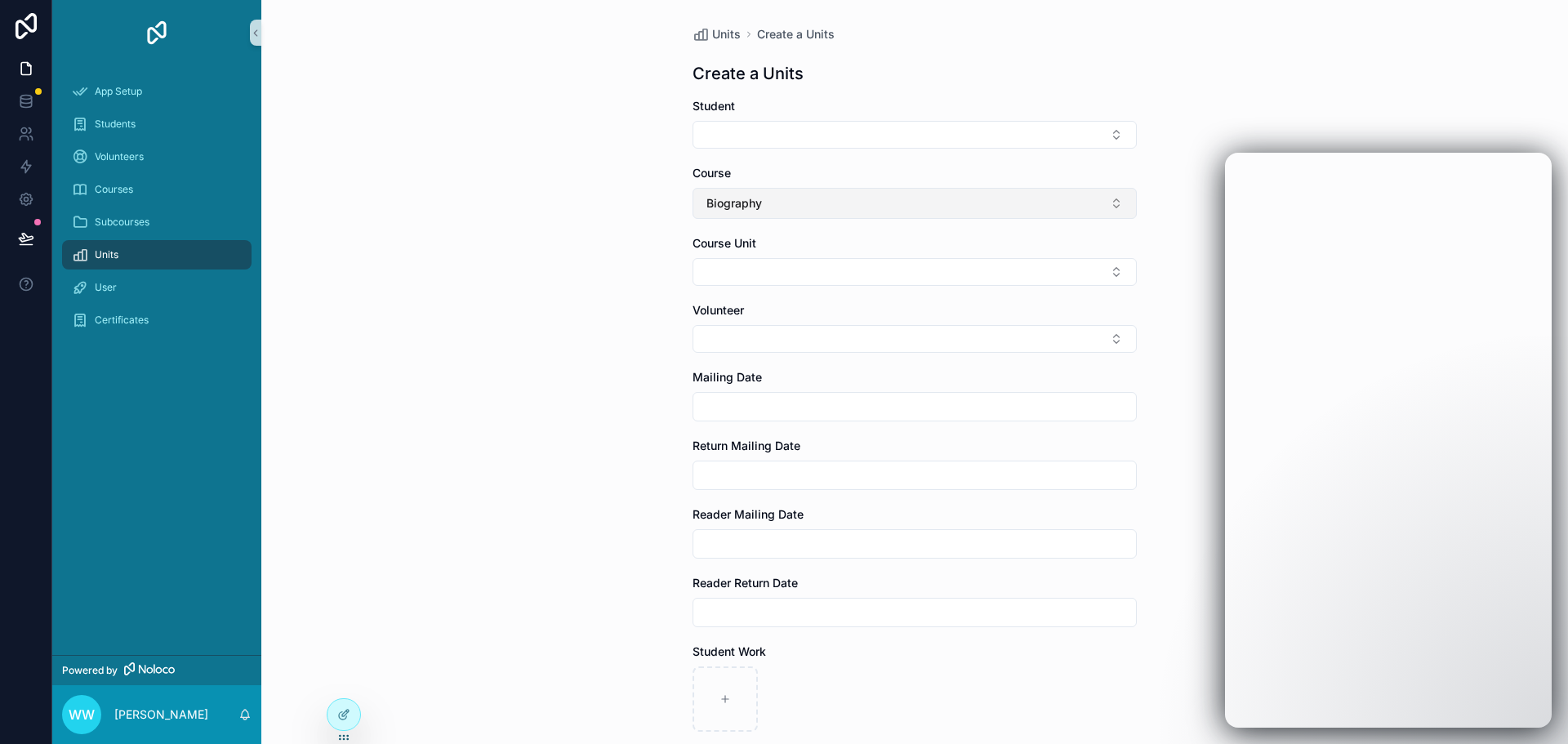
click at [769, 214] on button "Biography" at bounding box center [914, 203] width 444 height 31
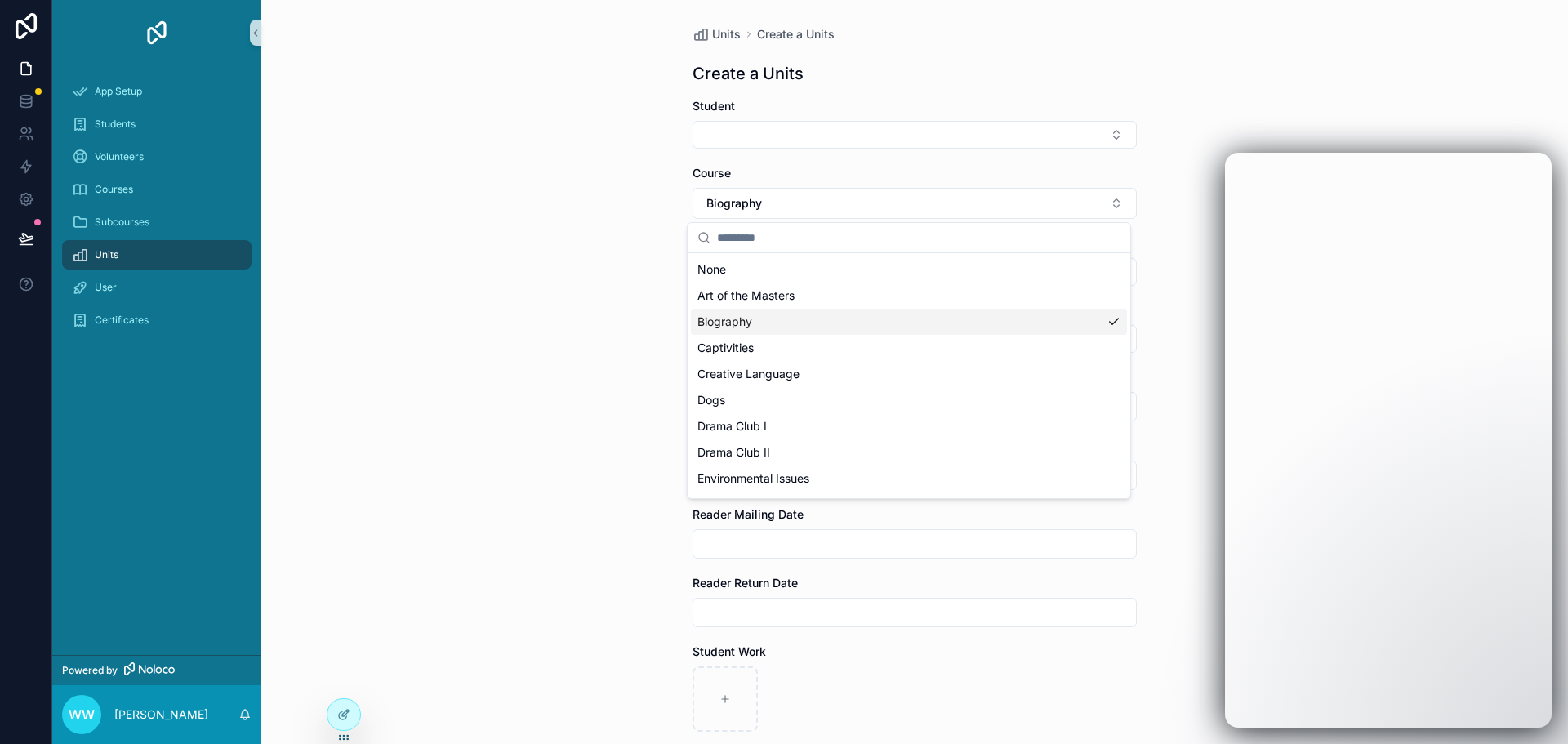
click at [767, 313] on div "Biography" at bounding box center [908, 322] width 436 height 27
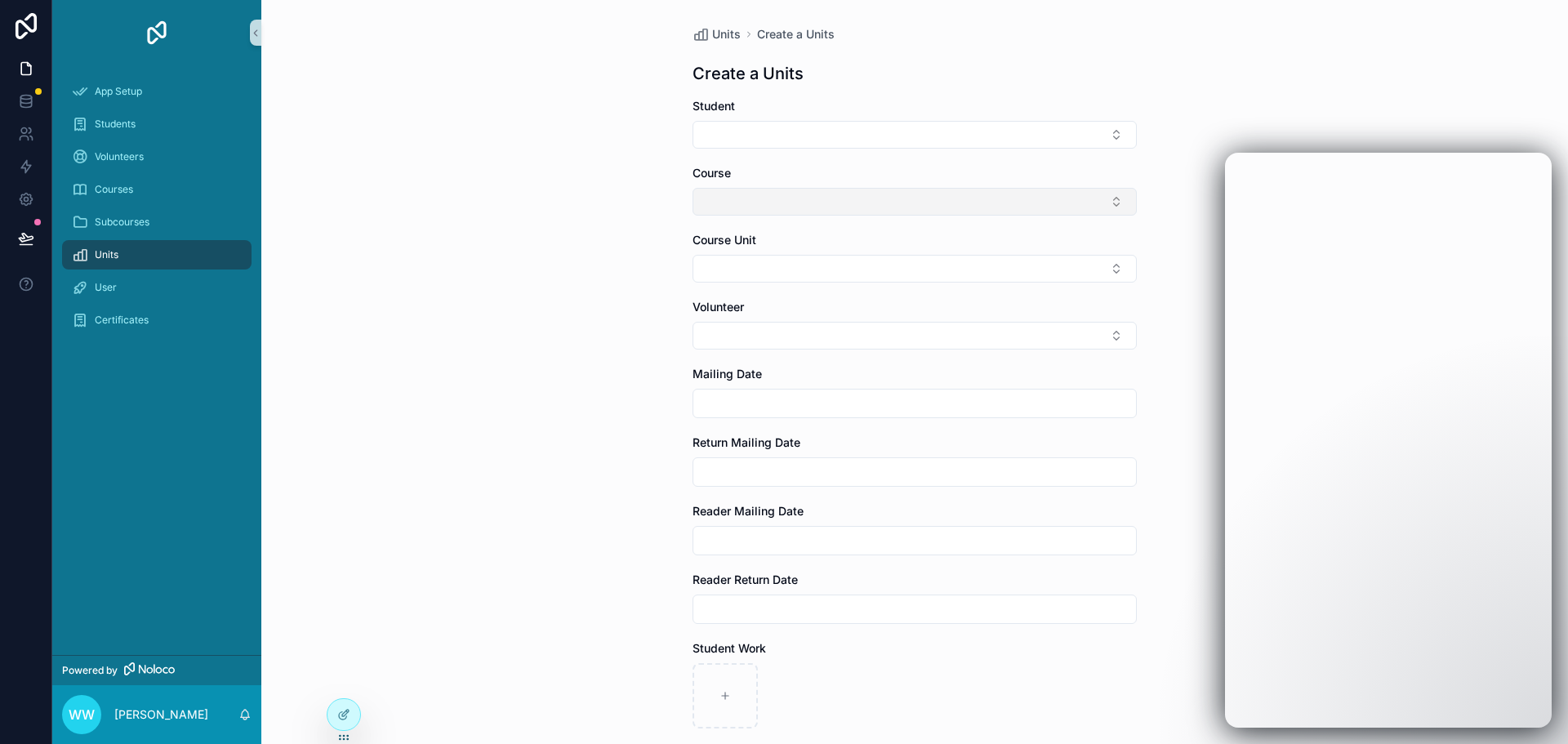
click at [771, 210] on button "Select Button" at bounding box center [914, 201] width 444 height 27
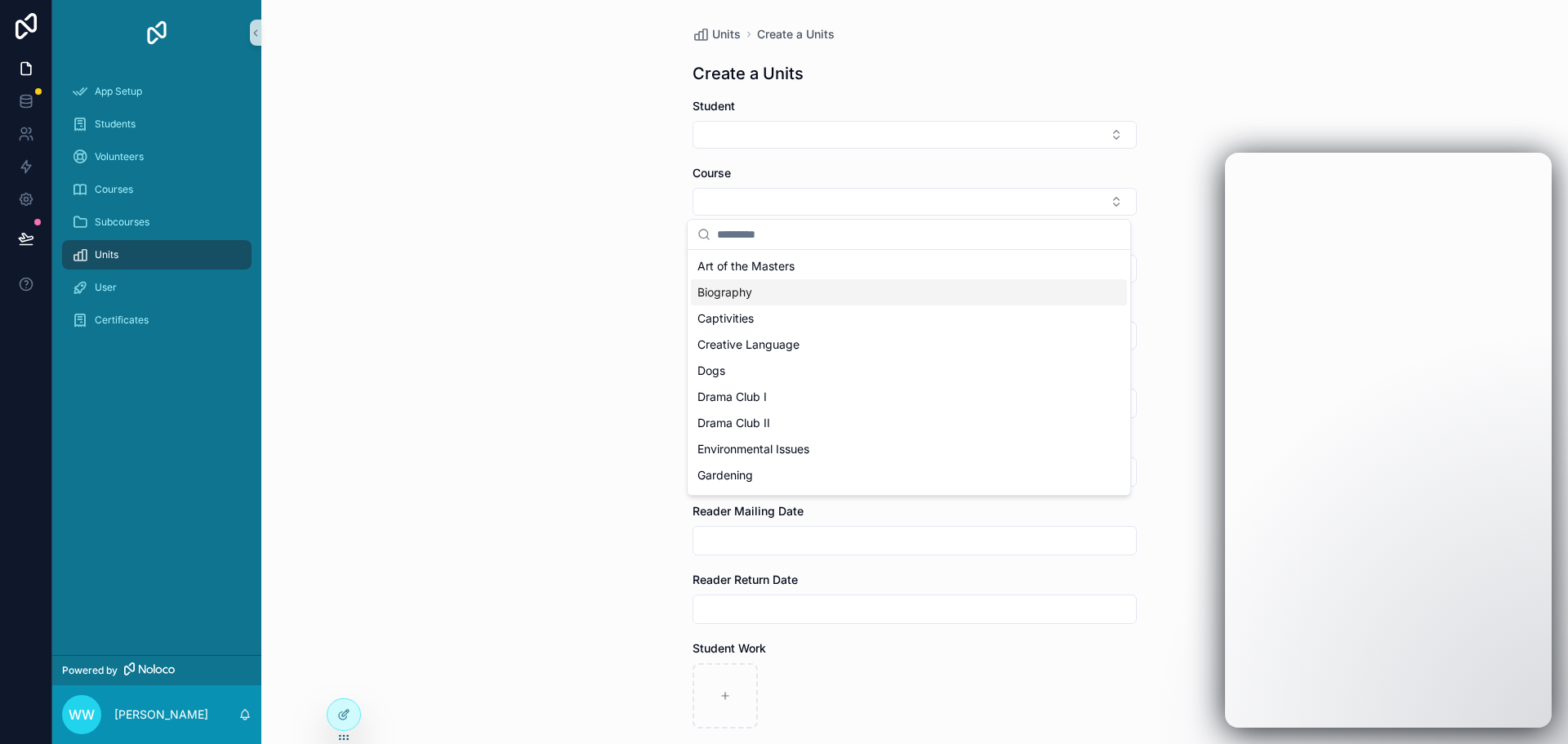
click at [750, 290] on span "Biography" at bounding box center [724, 292] width 55 height 16
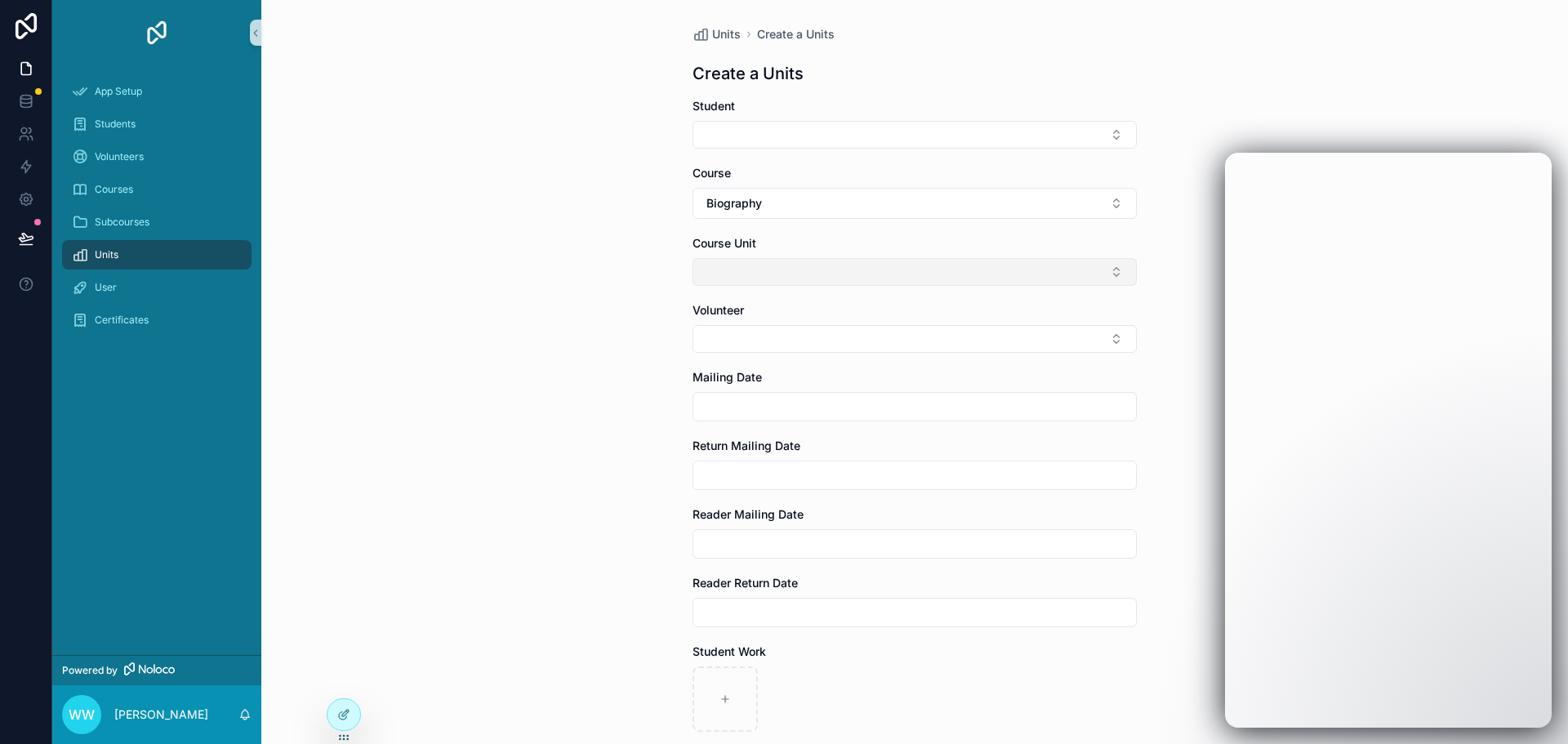
click at [771, 262] on button "Select Button" at bounding box center [914, 272] width 444 height 27
click at [347, 713] on icon at bounding box center [345, 712] width 6 height 6
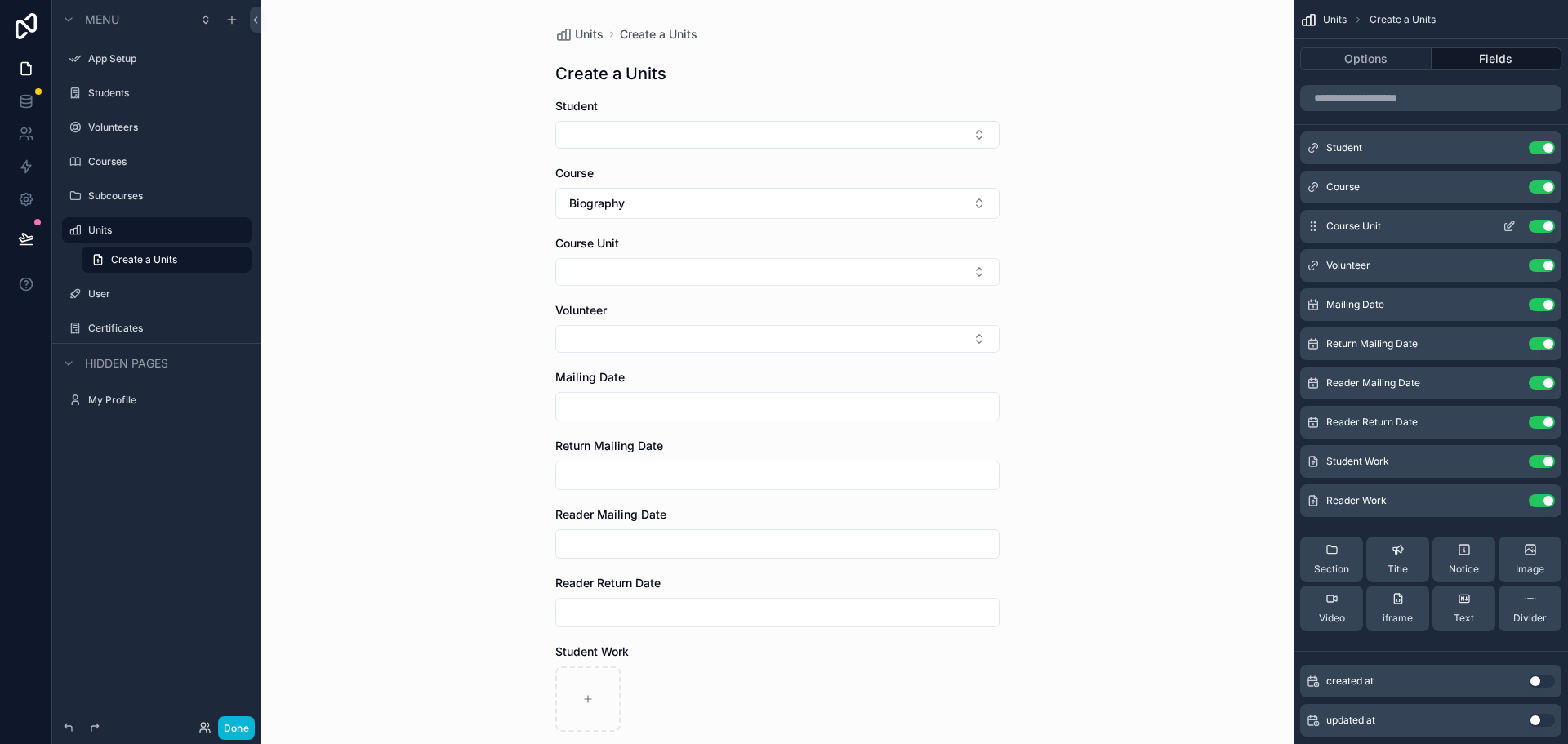
click at [1512, 226] on icon "scrollable content" at bounding box center [1509, 226] width 13 height 13
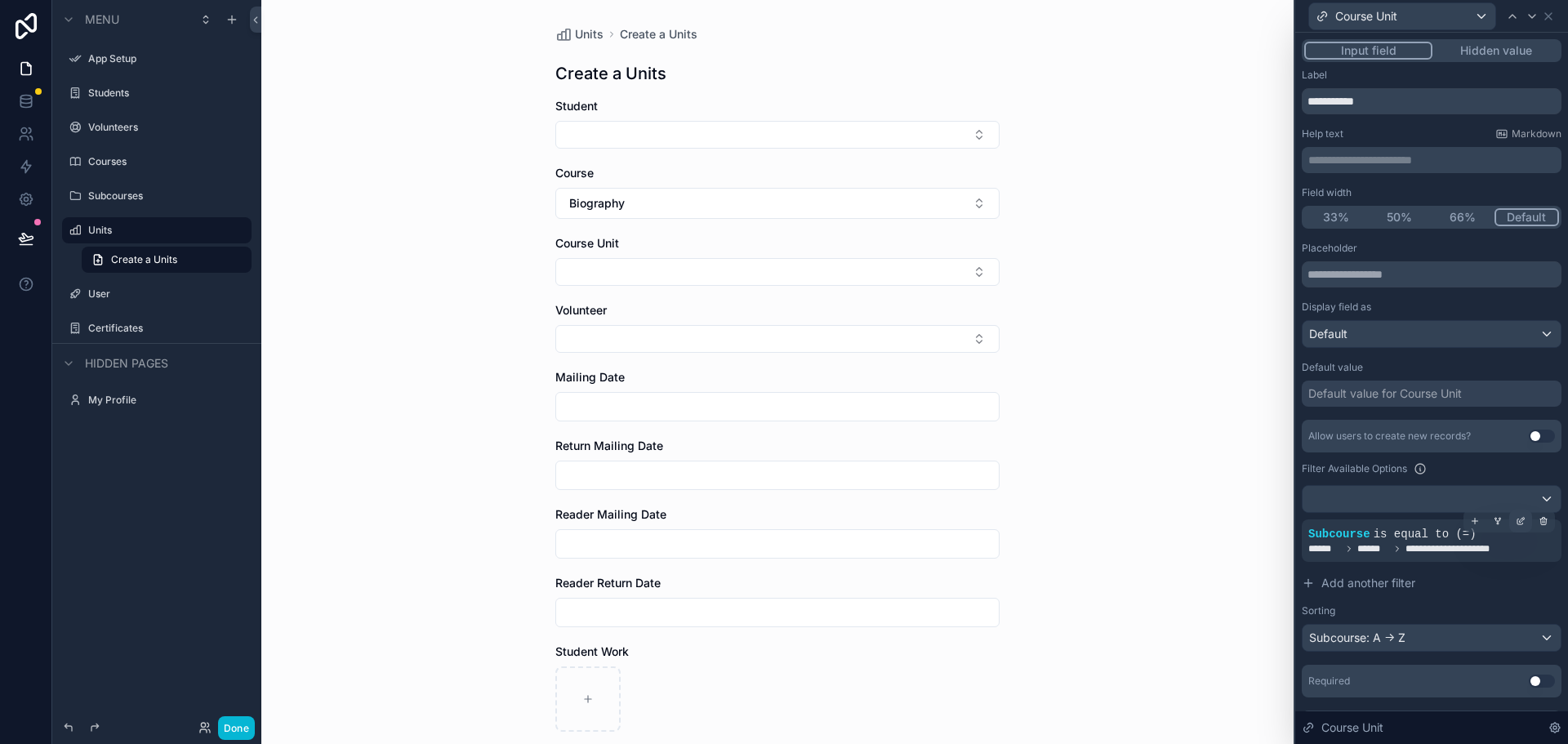
click at [1517, 524] on icon at bounding box center [1519, 522] width 5 height 5
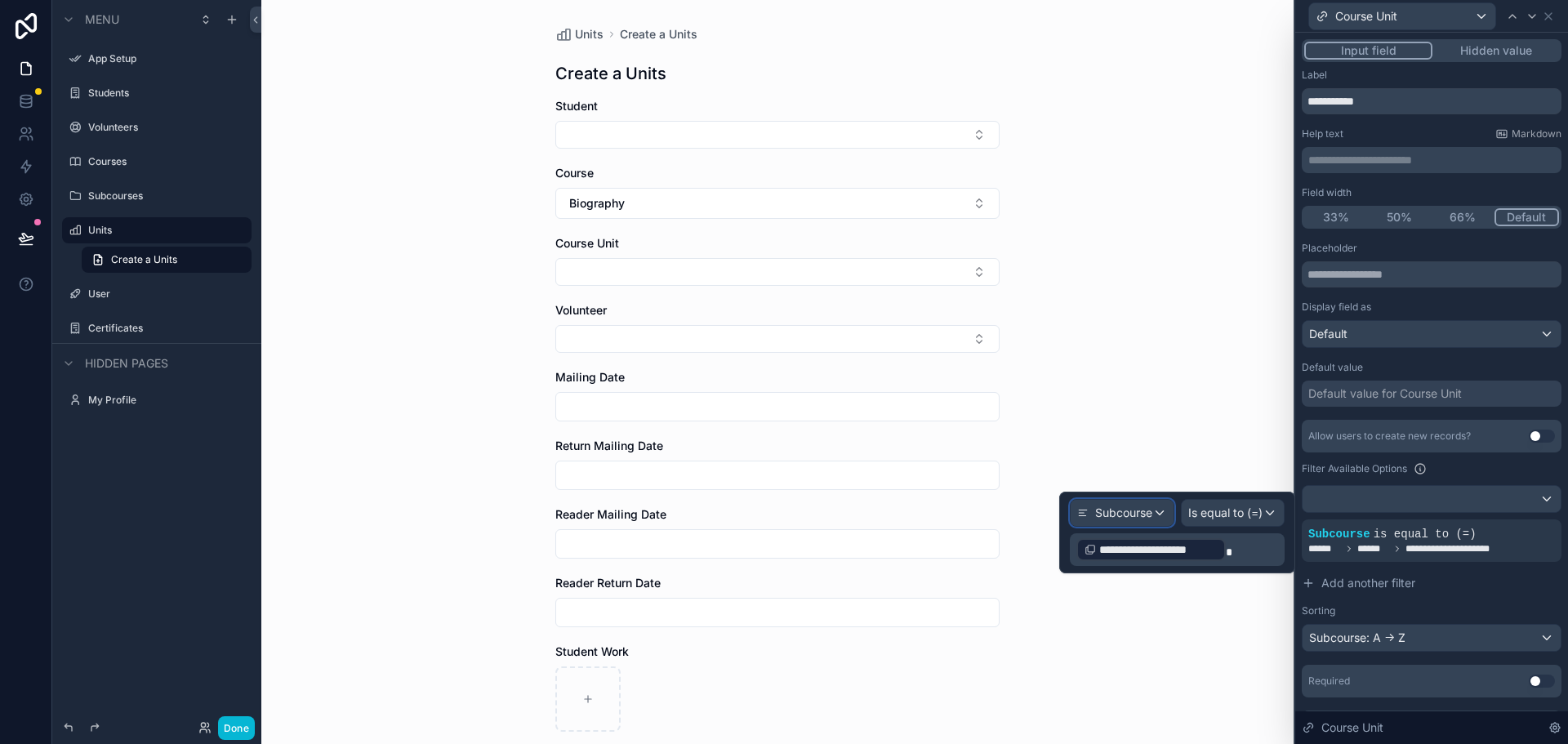
click at [1143, 512] on span "Subcourse" at bounding box center [1123, 513] width 57 height 16
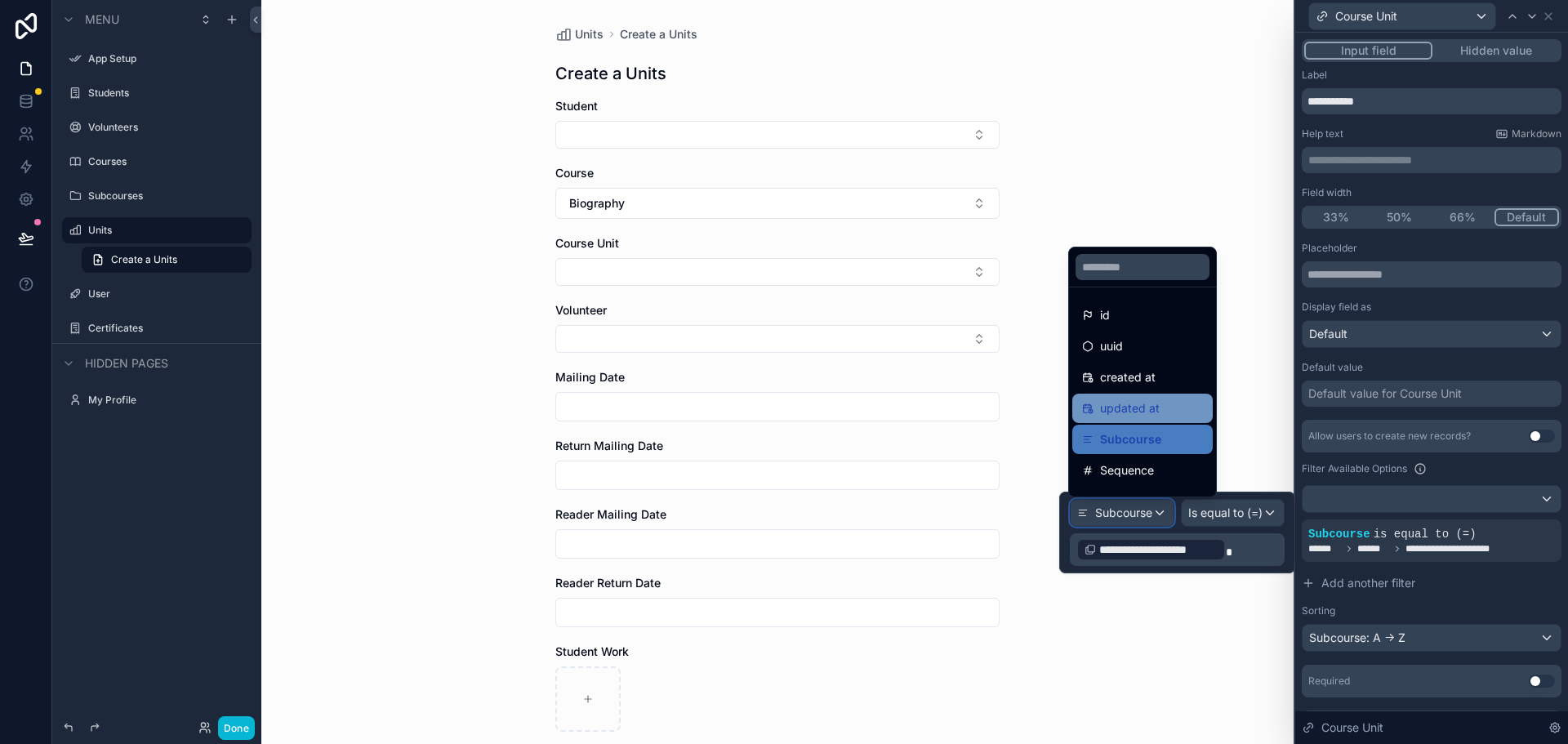
scroll to position [54, 0]
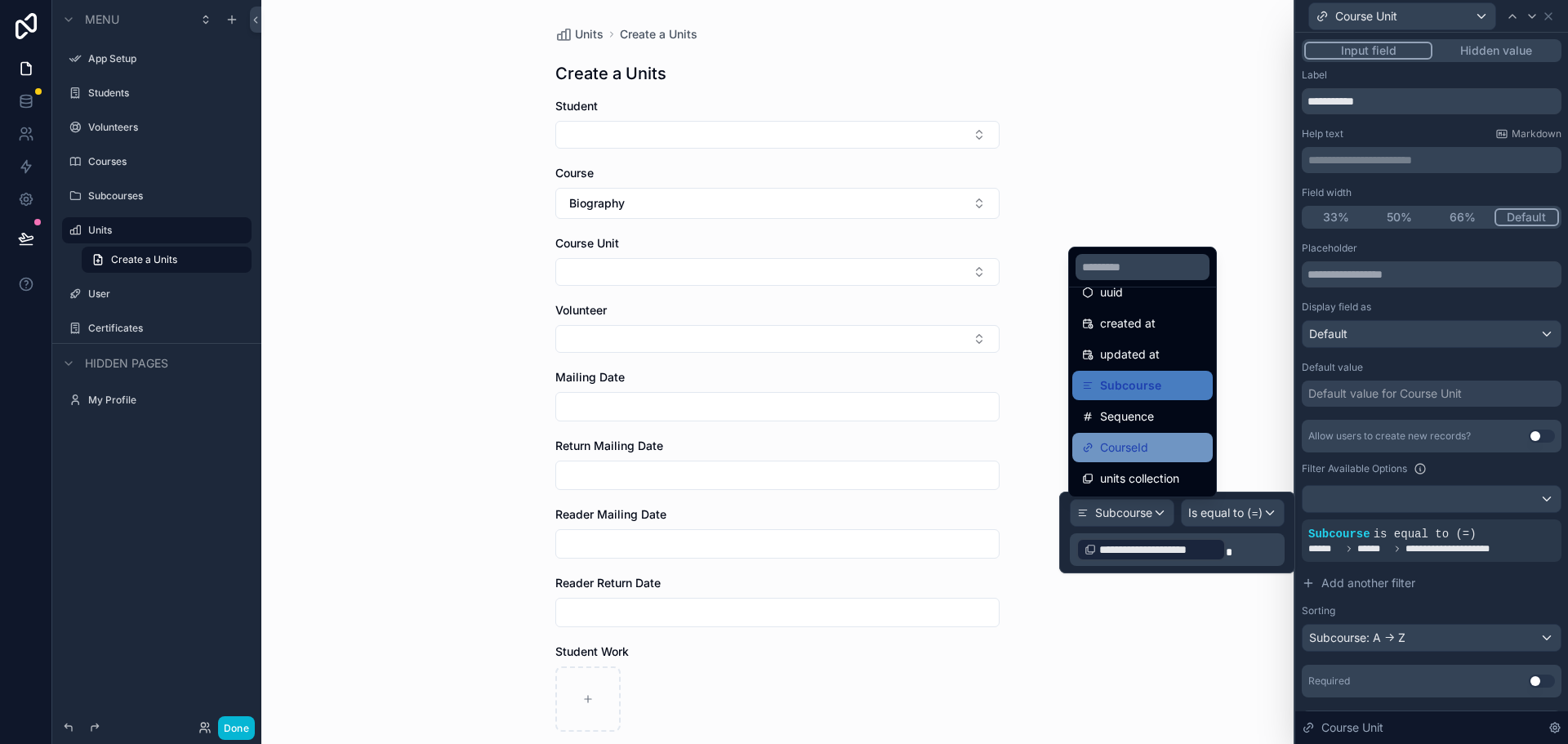
click at [1124, 453] on span "CourseId" at bounding box center [1124, 448] width 48 height 19
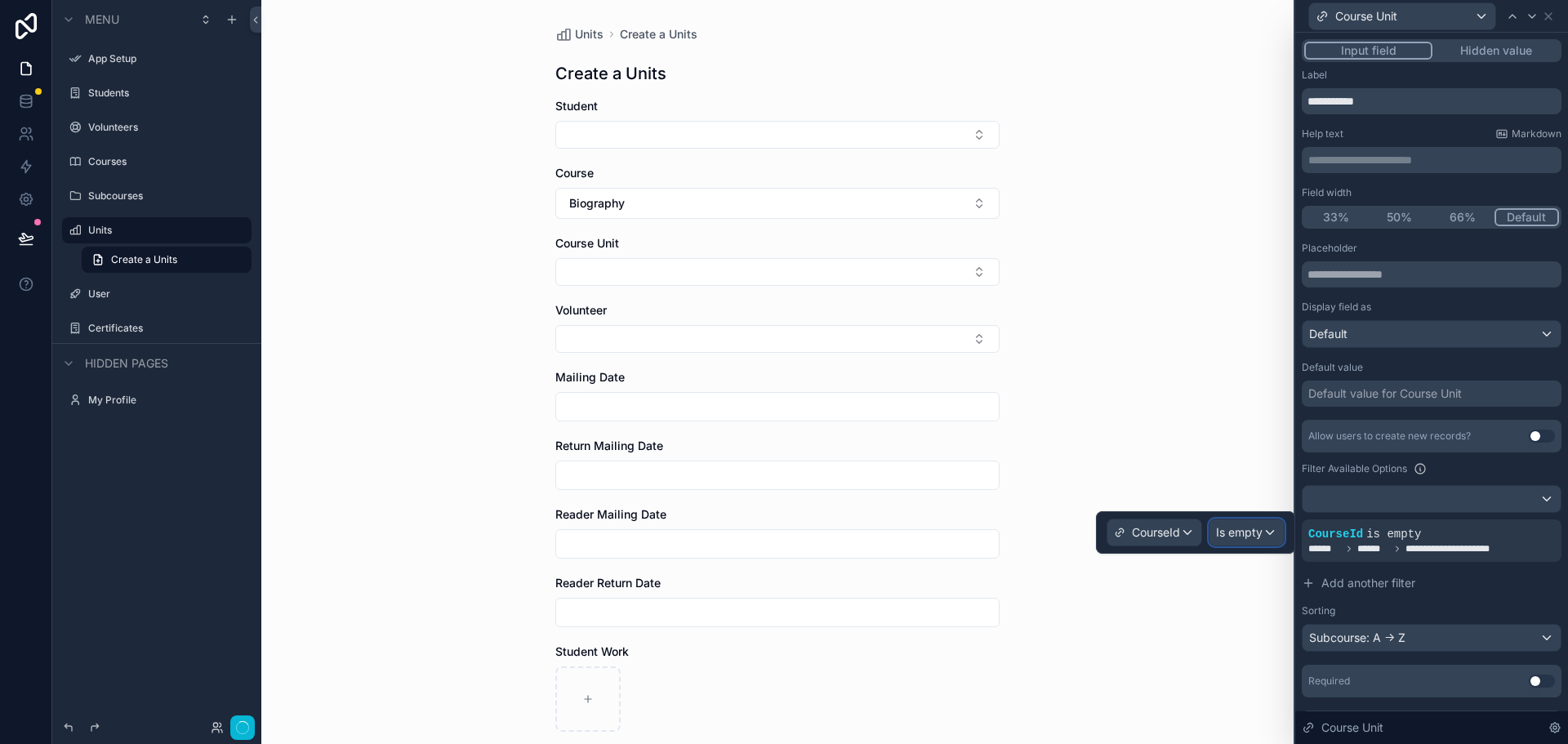
click at [1245, 537] on span "Is empty" at bounding box center [1239, 533] width 47 height 16
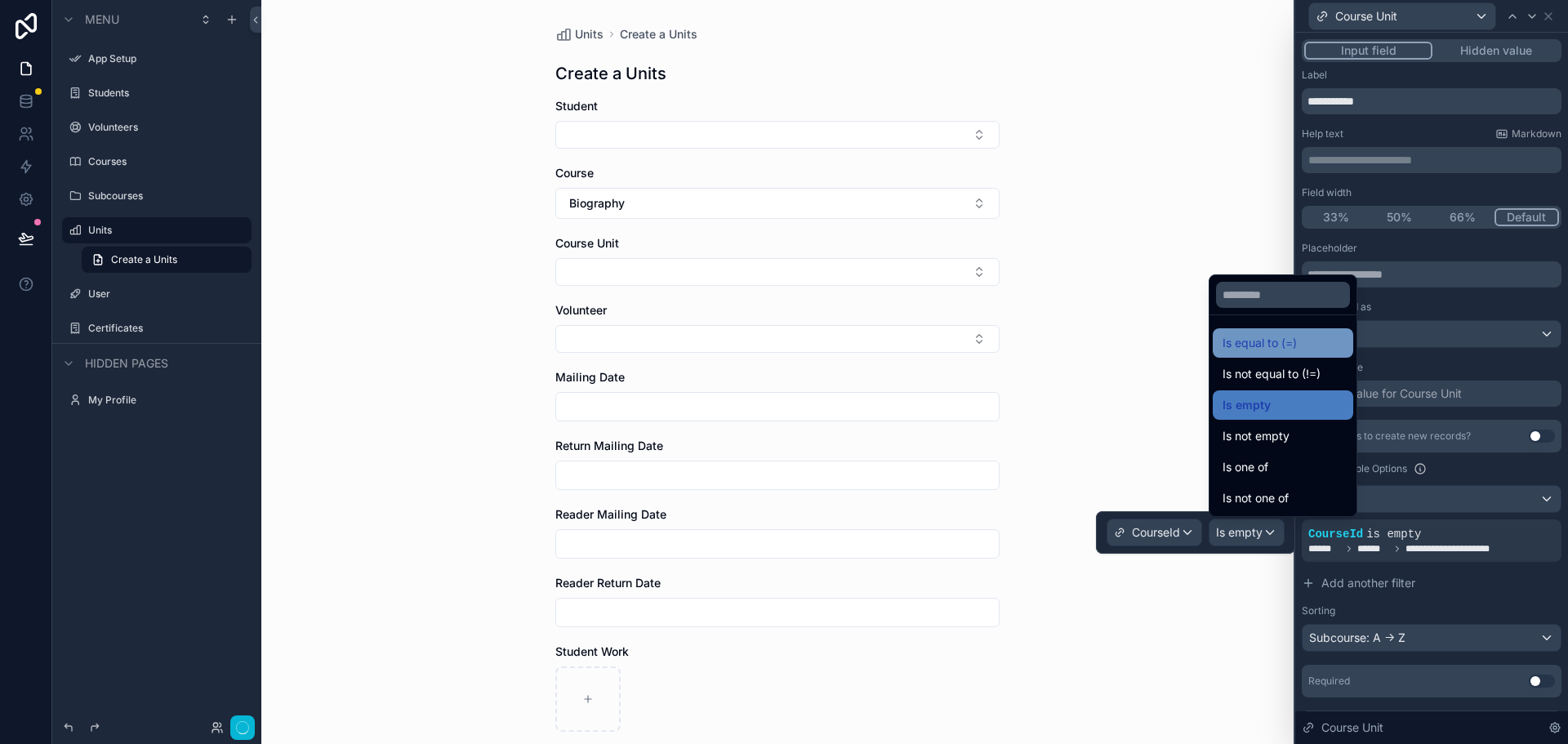
click at [1262, 349] on span "Is equal to (=)" at bounding box center [1259, 343] width 74 height 19
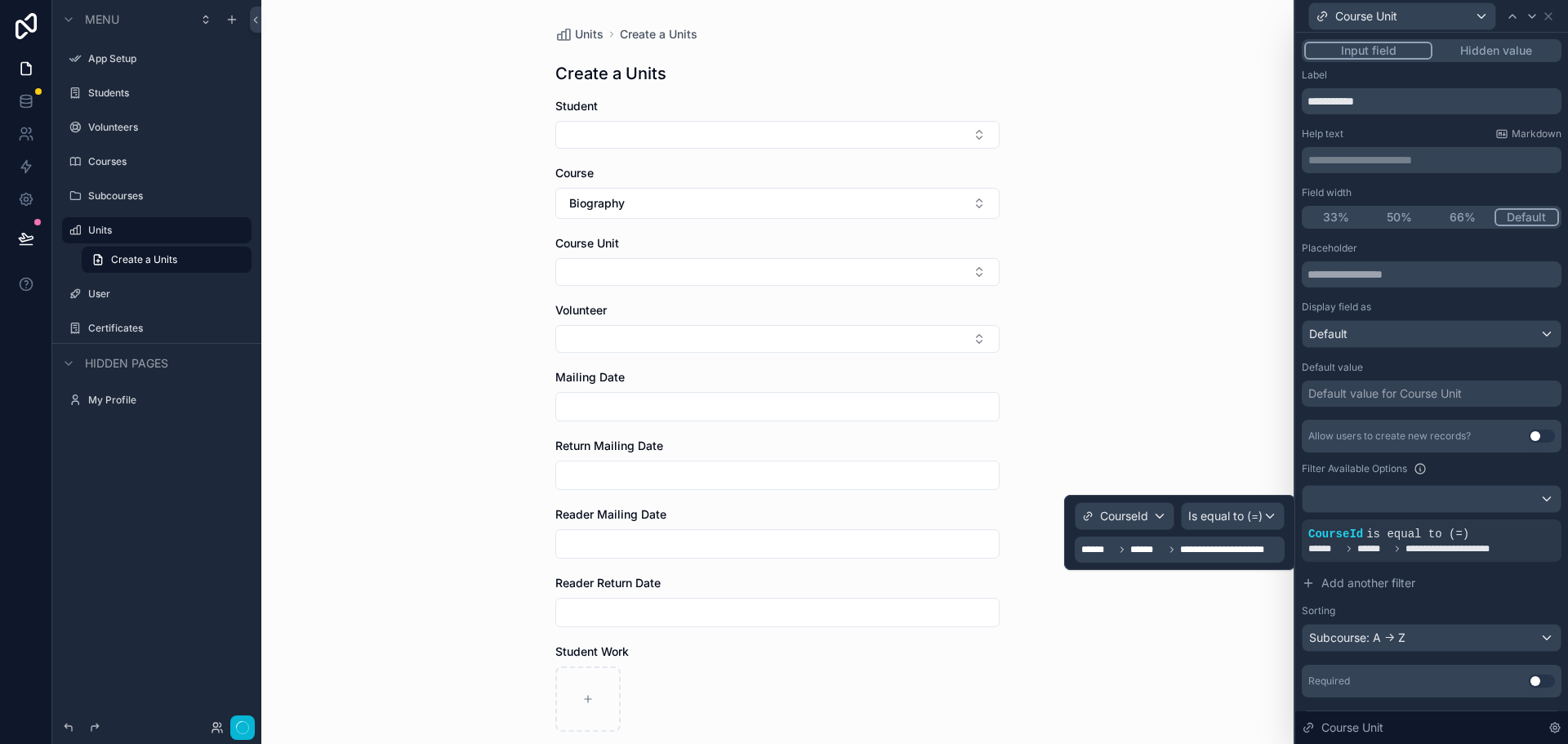
click at [1182, 548] on span "**********" at bounding box center [1230, 549] width 101 height 13
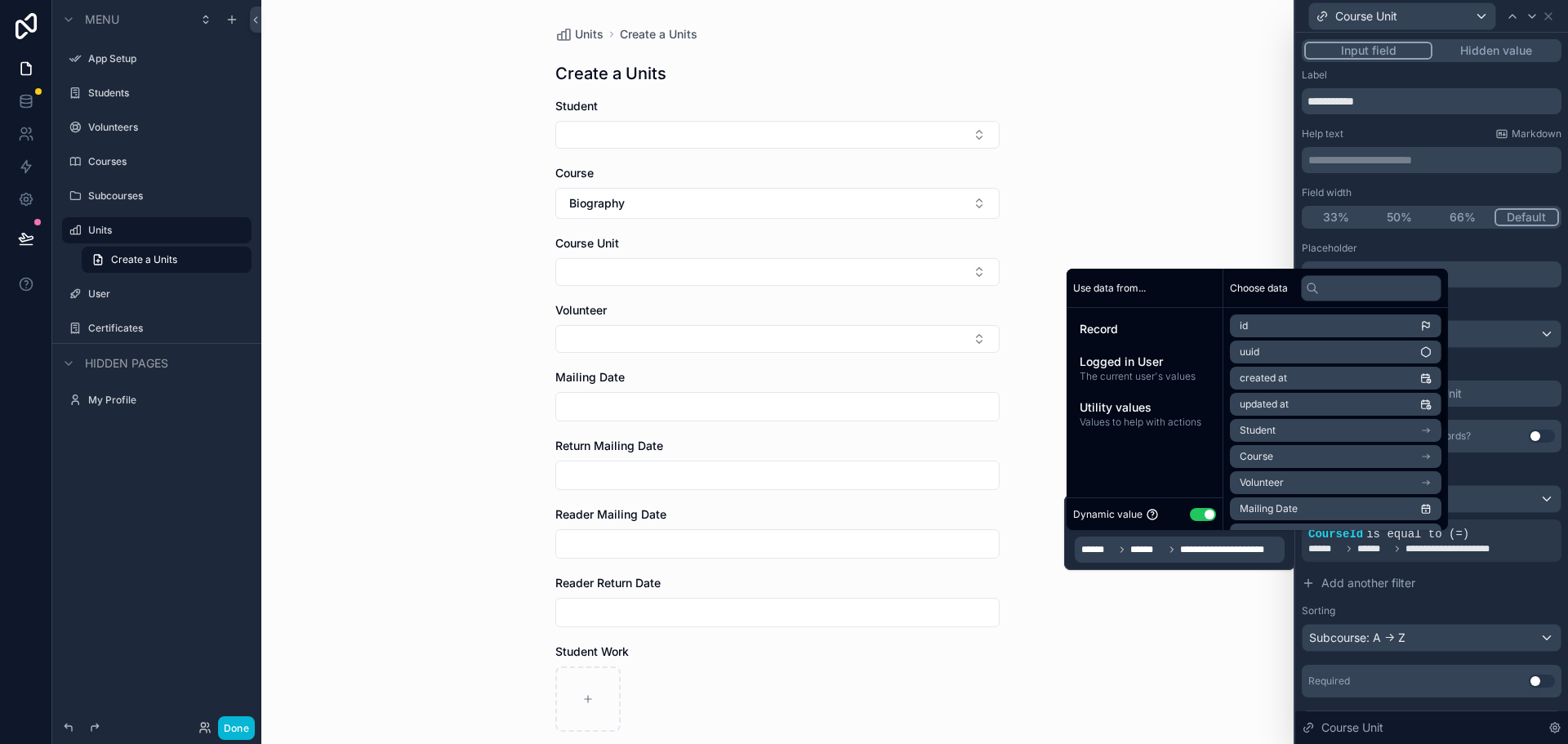
click at [1296, 457] on li "Course" at bounding box center [1335, 456] width 211 height 23
click at [1282, 459] on span "Course ID" at bounding box center [1263, 459] width 46 height 13
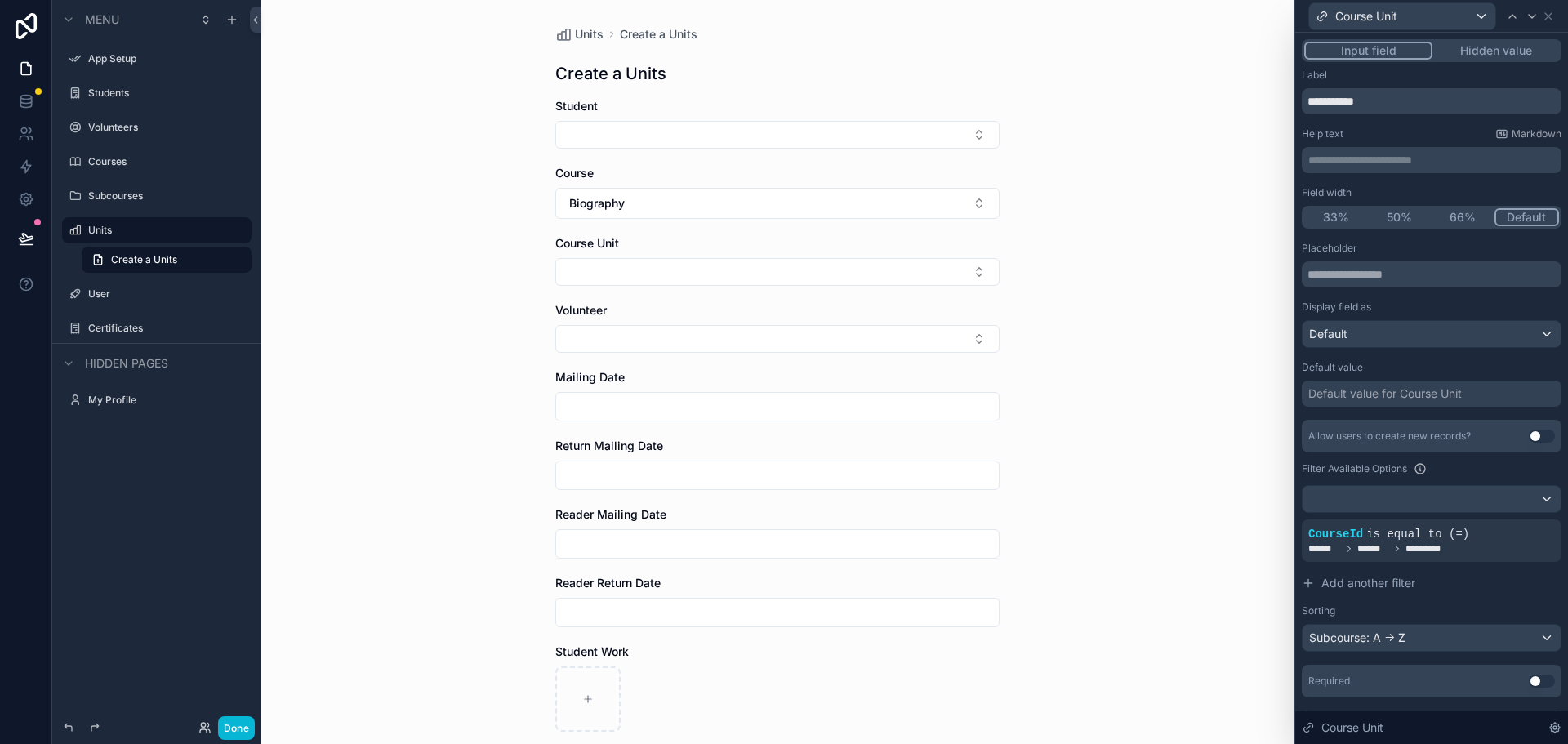
click at [1233, 625] on div "Units Create a Units Create a Units Student Course Biography Course Unit Volunt…" at bounding box center [776, 372] width 1032 height 744
click at [229, 735] on button "Done" at bounding box center [237, 728] width 37 height 24
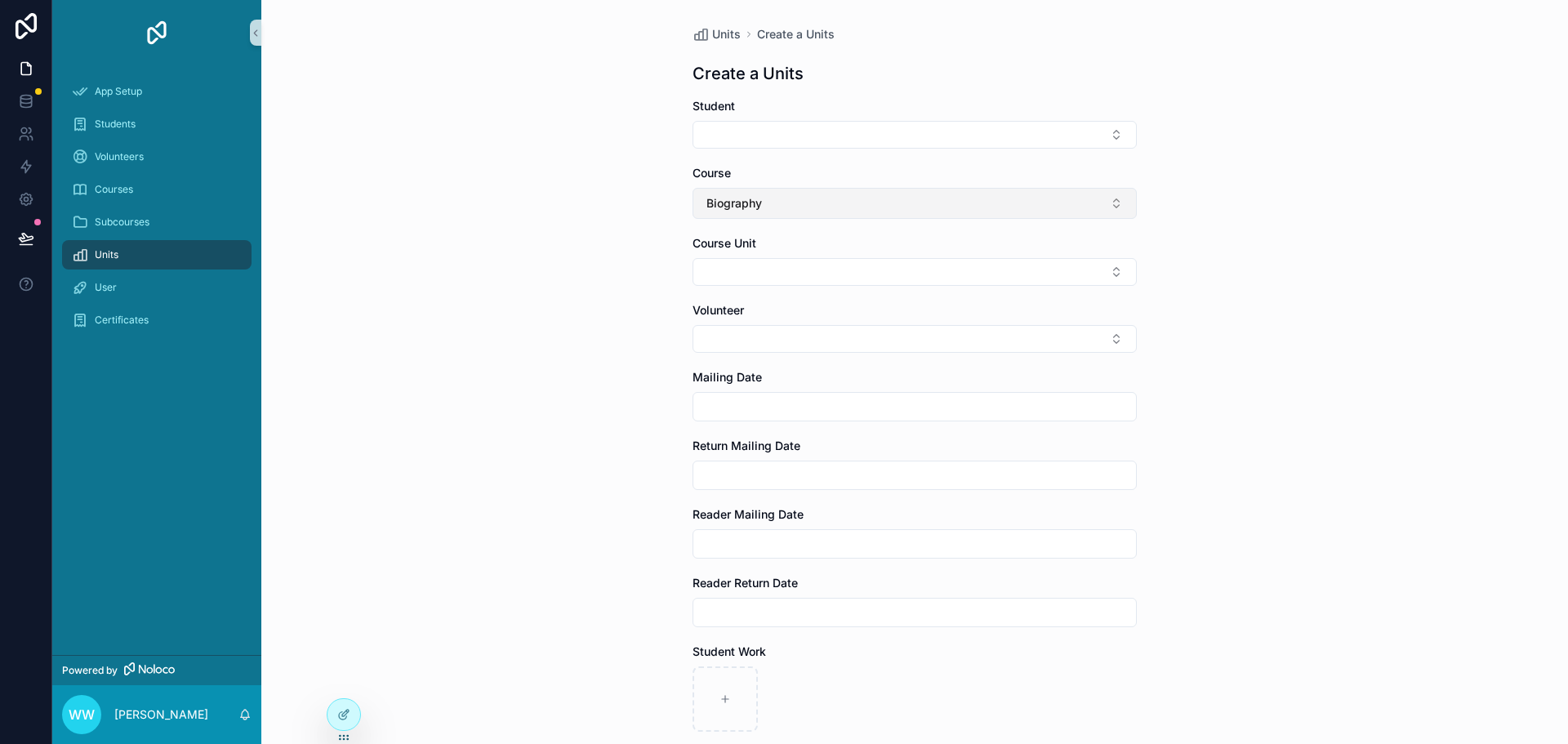
click at [775, 204] on button "Biography" at bounding box center [914, 203] width 444 height 31
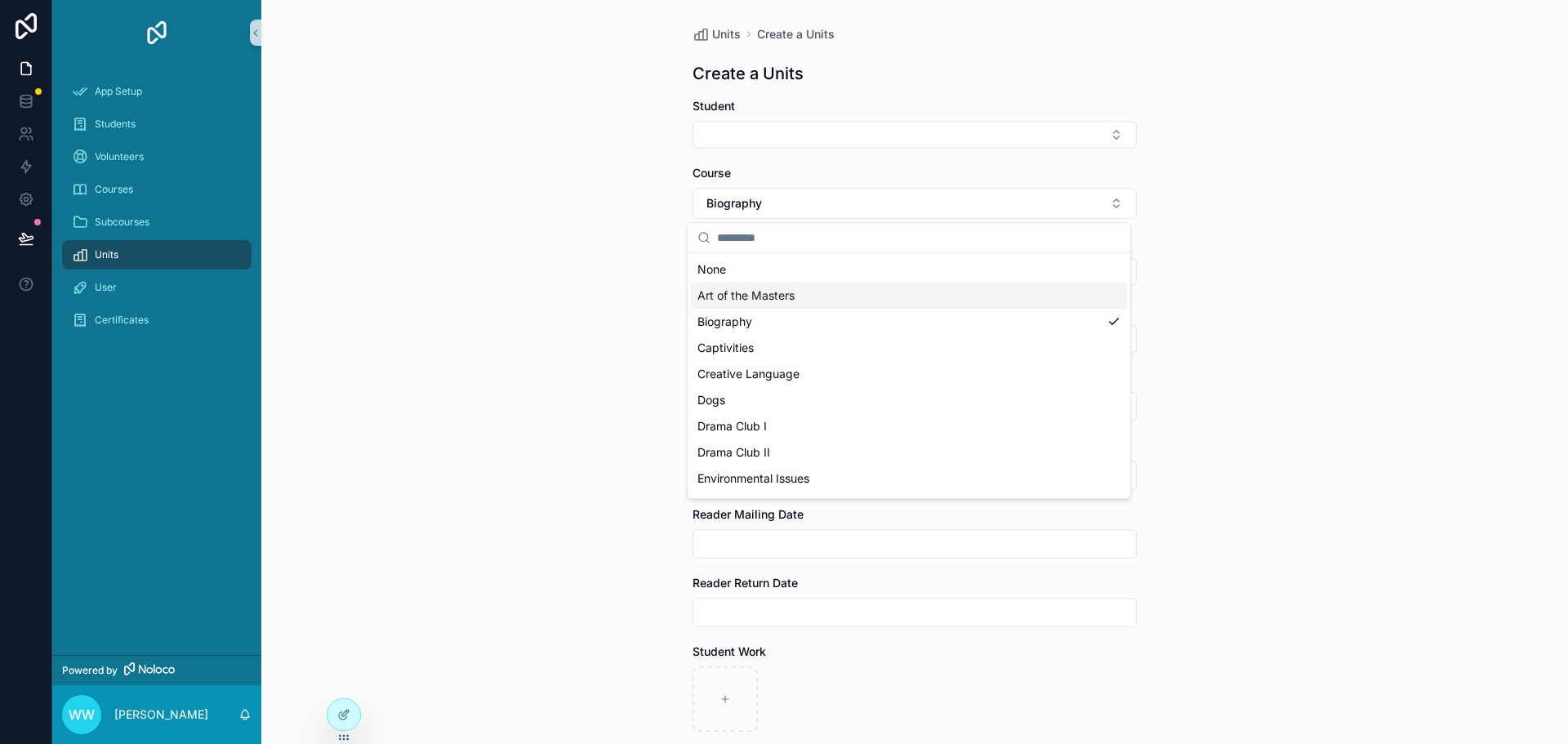
click at [755, 293] on span "Art of the Masters" at bounding box center [746, 295] width 97 height 16
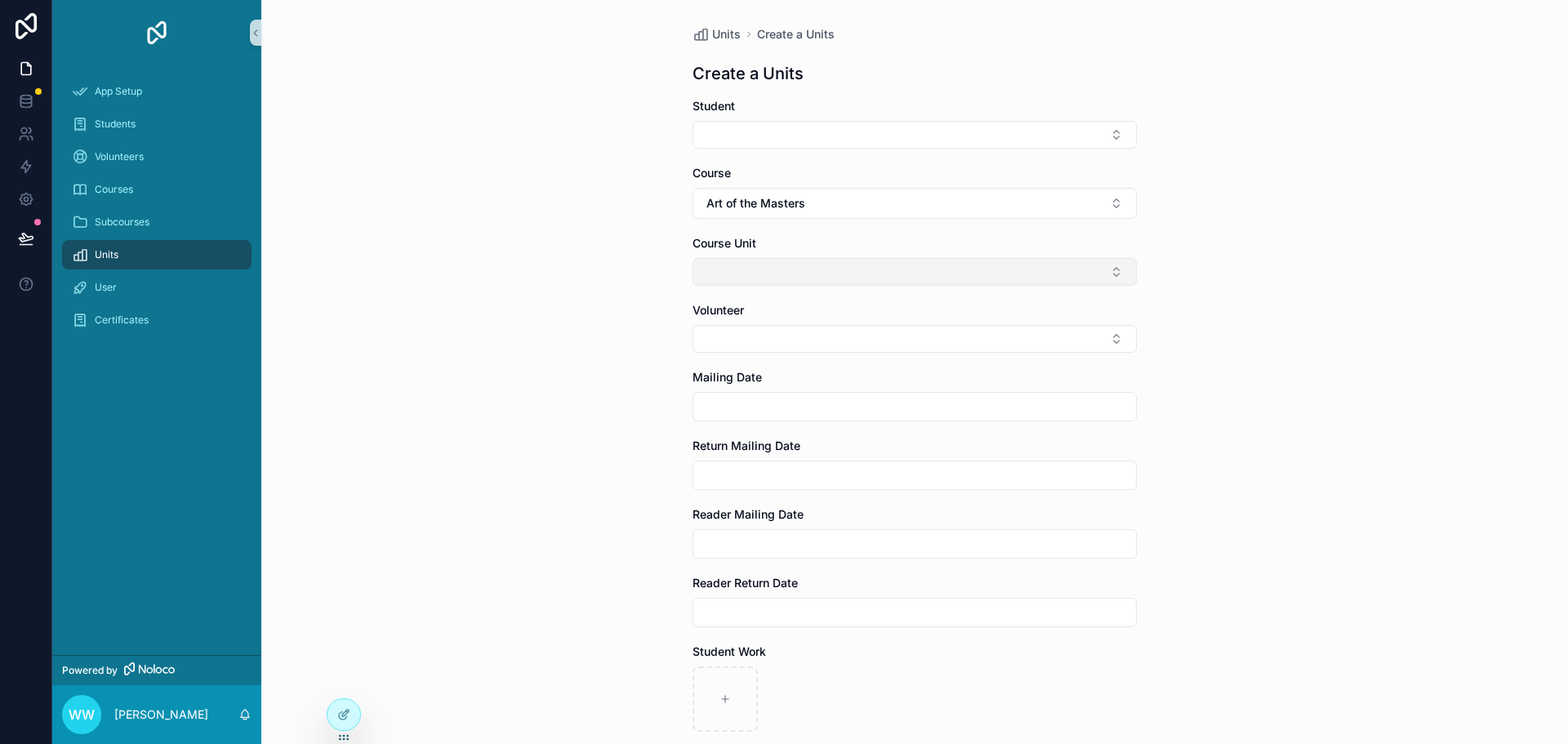
click at [759, 277] on button "Select Button" at bounding box center [914, 272] width 444 height 27
click at [764, 207] on span "Art of the Masters" at bounding box center [756, 203] width 99 height 16
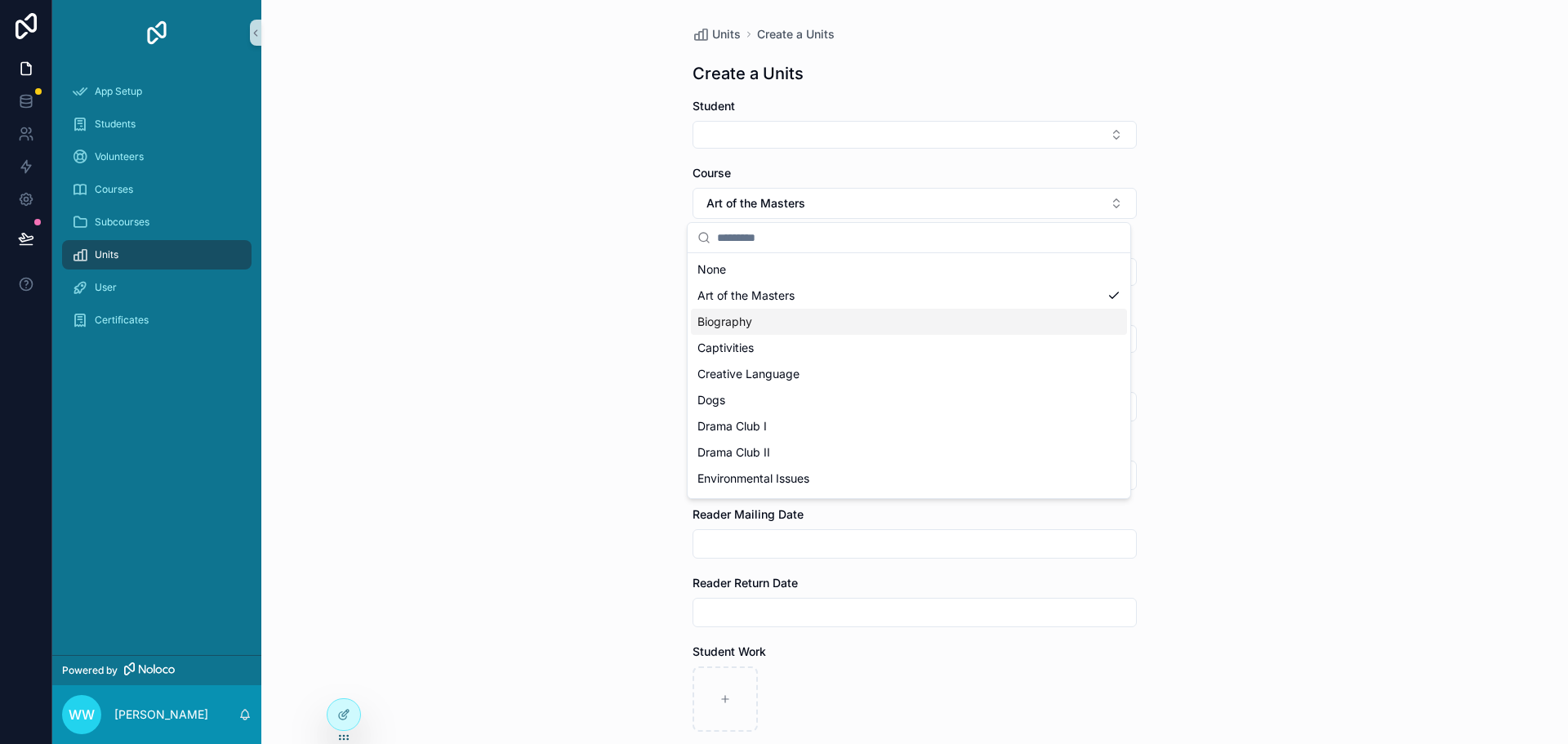
click at [734, 320] on span "Biography" at bounding box center [724, 322] width 55 height 16
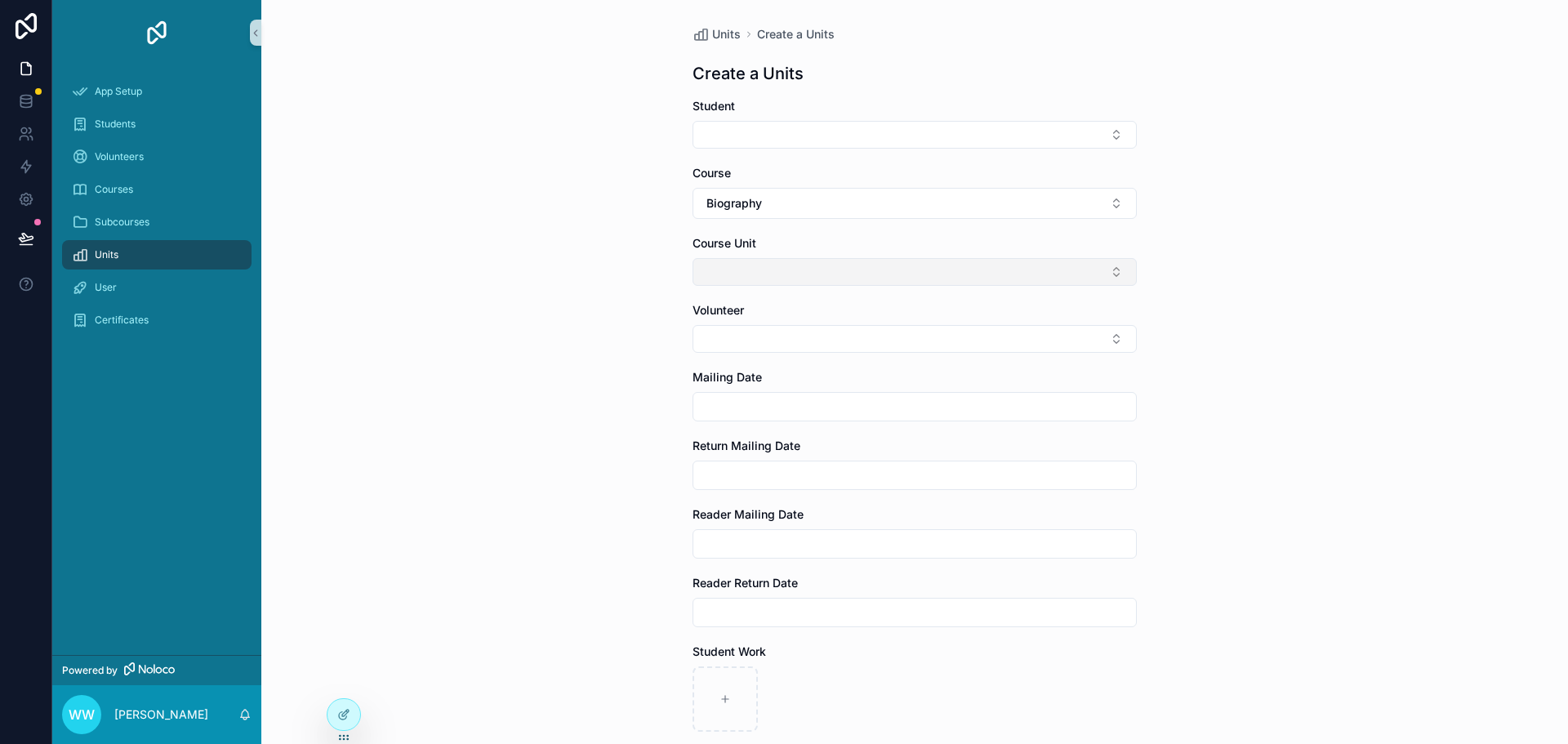
click at [758, 272] on button "Select Button" at bounding box center [914, 272] width 444 height 27
click at [348, 717] on icon at bounding box center [343, 714] width 13 height 13
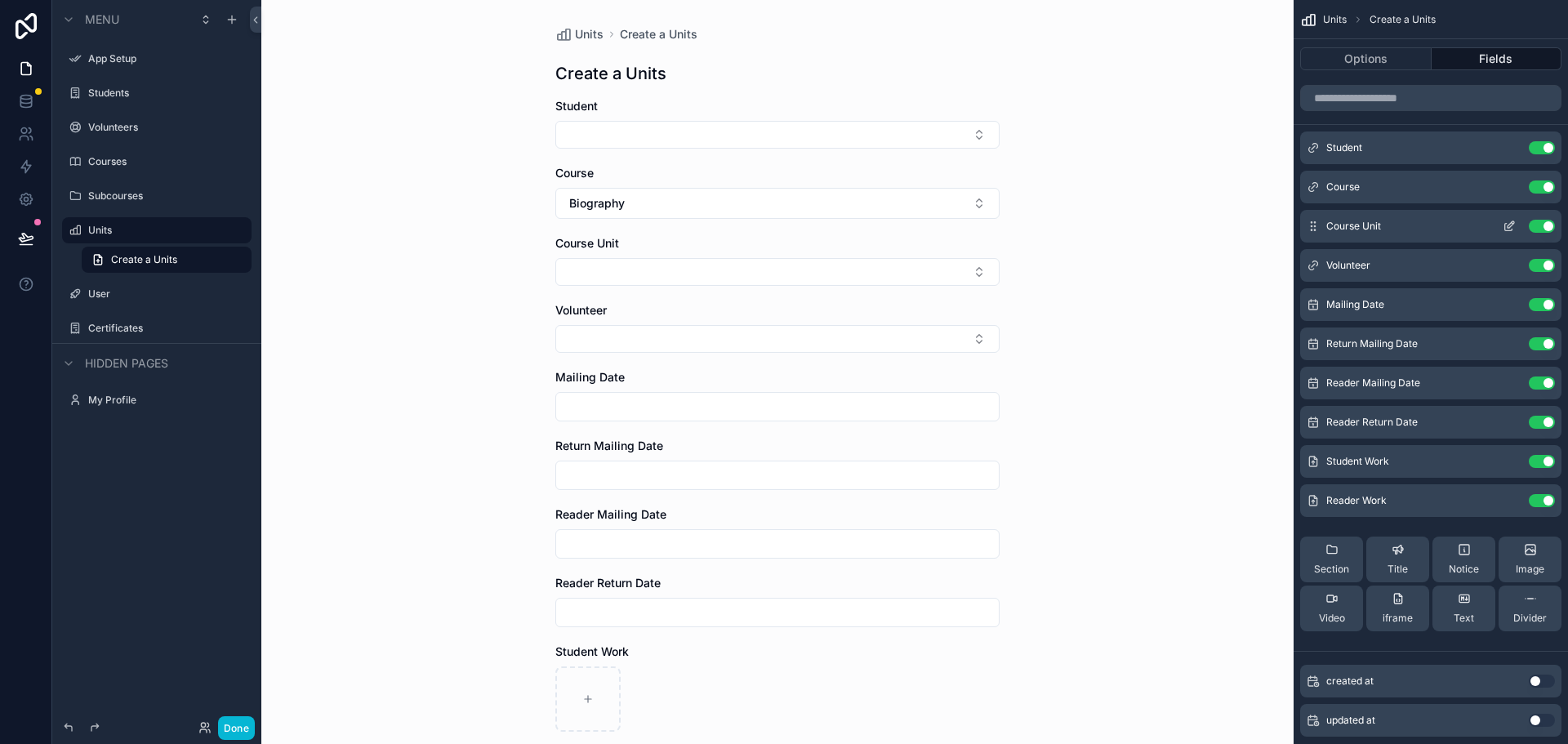
click at [1512, 223] on icon "scrollable content" at bounding box center [1512, 223] width 2 height 2
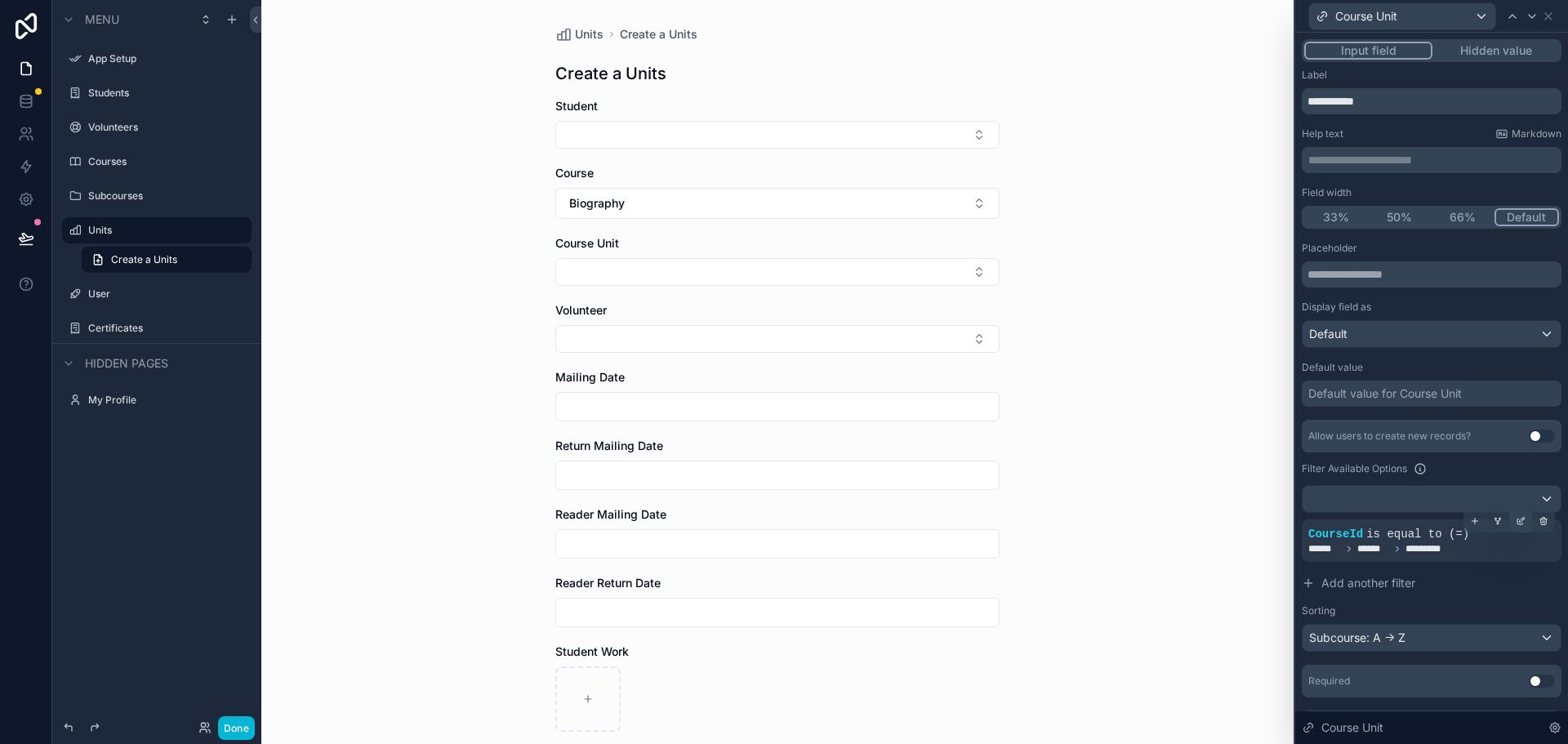
click at [1519, 522] on icon at bounding box center [1522, 519] width 5 height 5
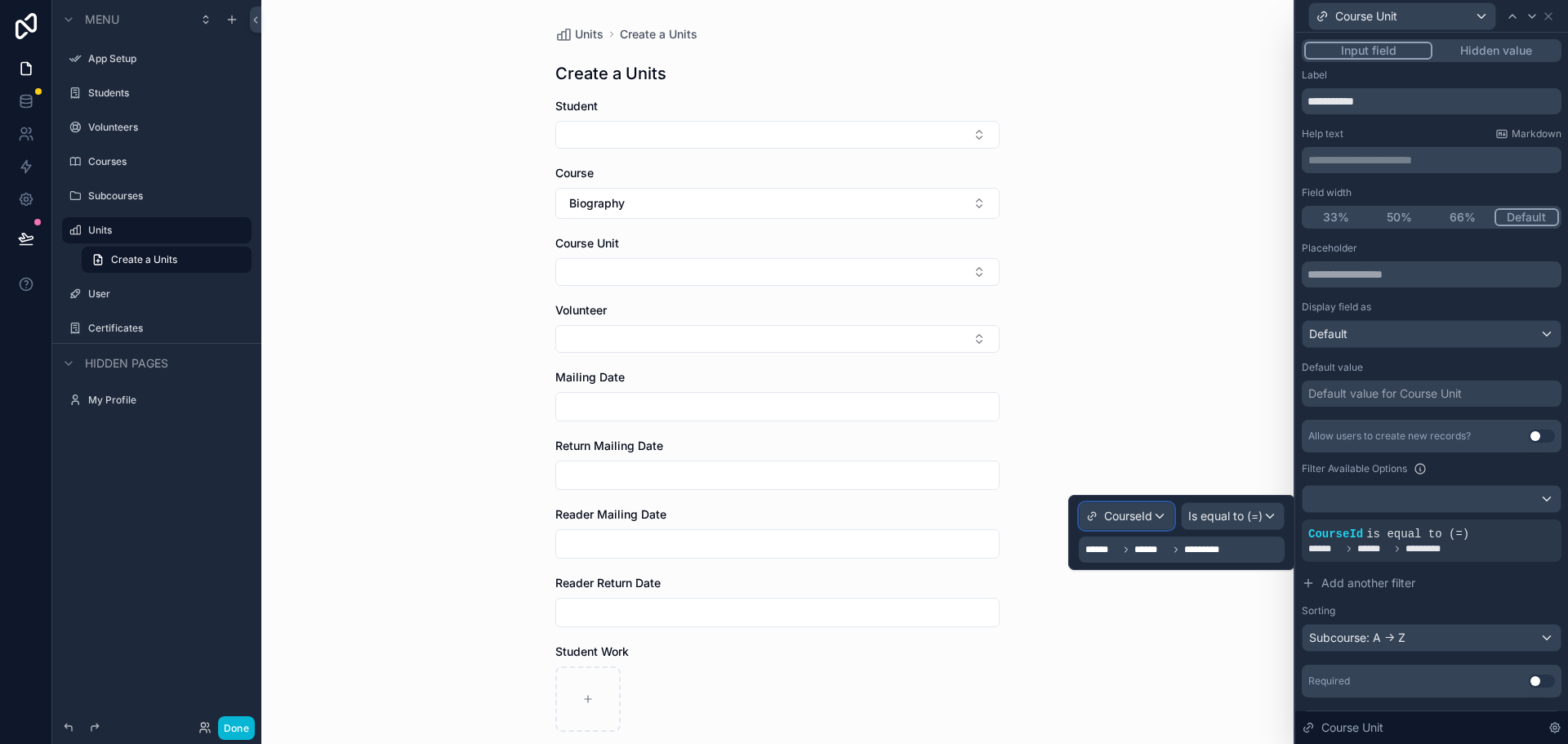
click at [1142, 517] on span "CourseId" at bounding box center [1128, 516] width 48 height 16
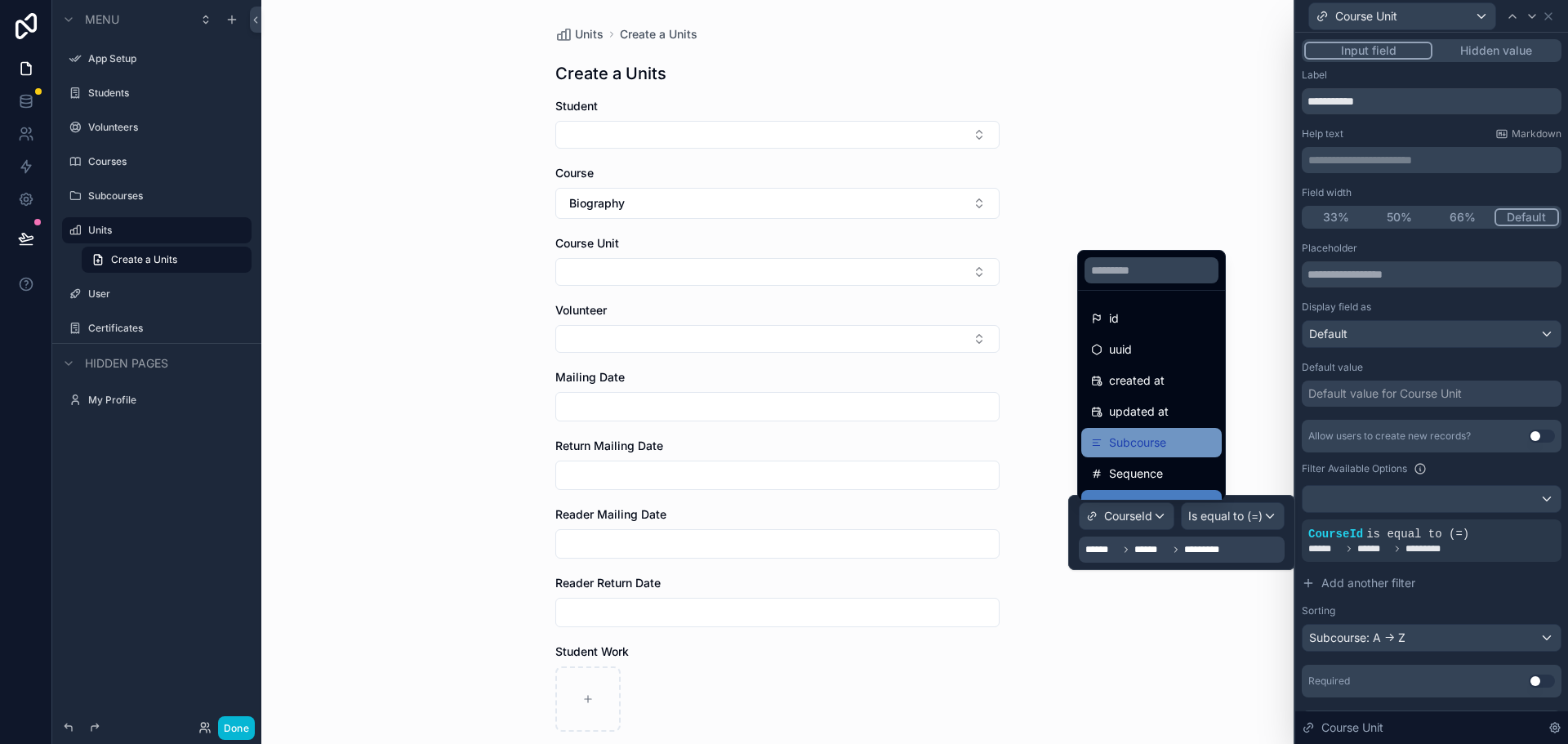
click at [1167, 444] on div "Subcourse" at bounding box center [1151, 442] width 121 height 19
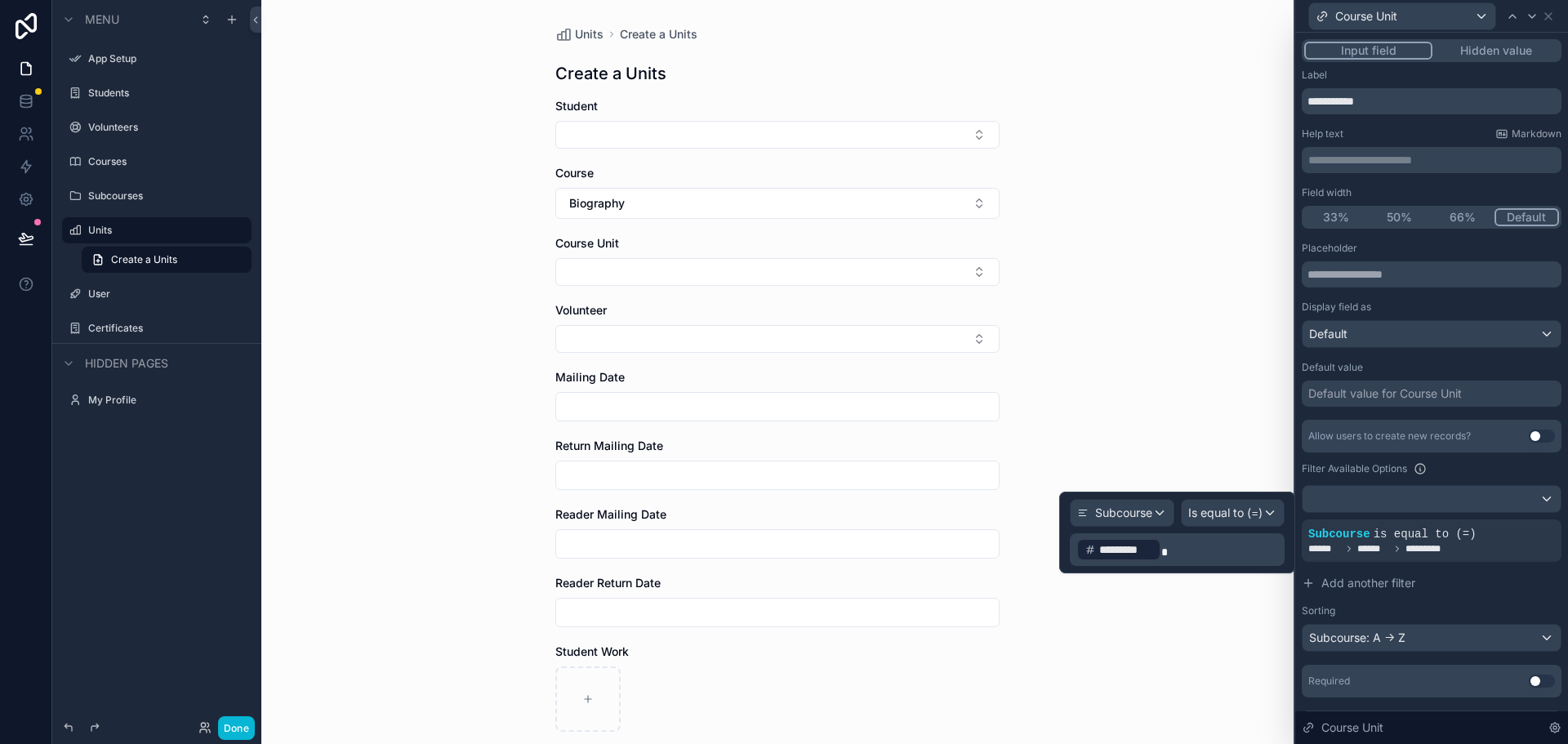
click at [1151, 548] on div "*********" at bounding box center [1119, 549] width 85 height 23
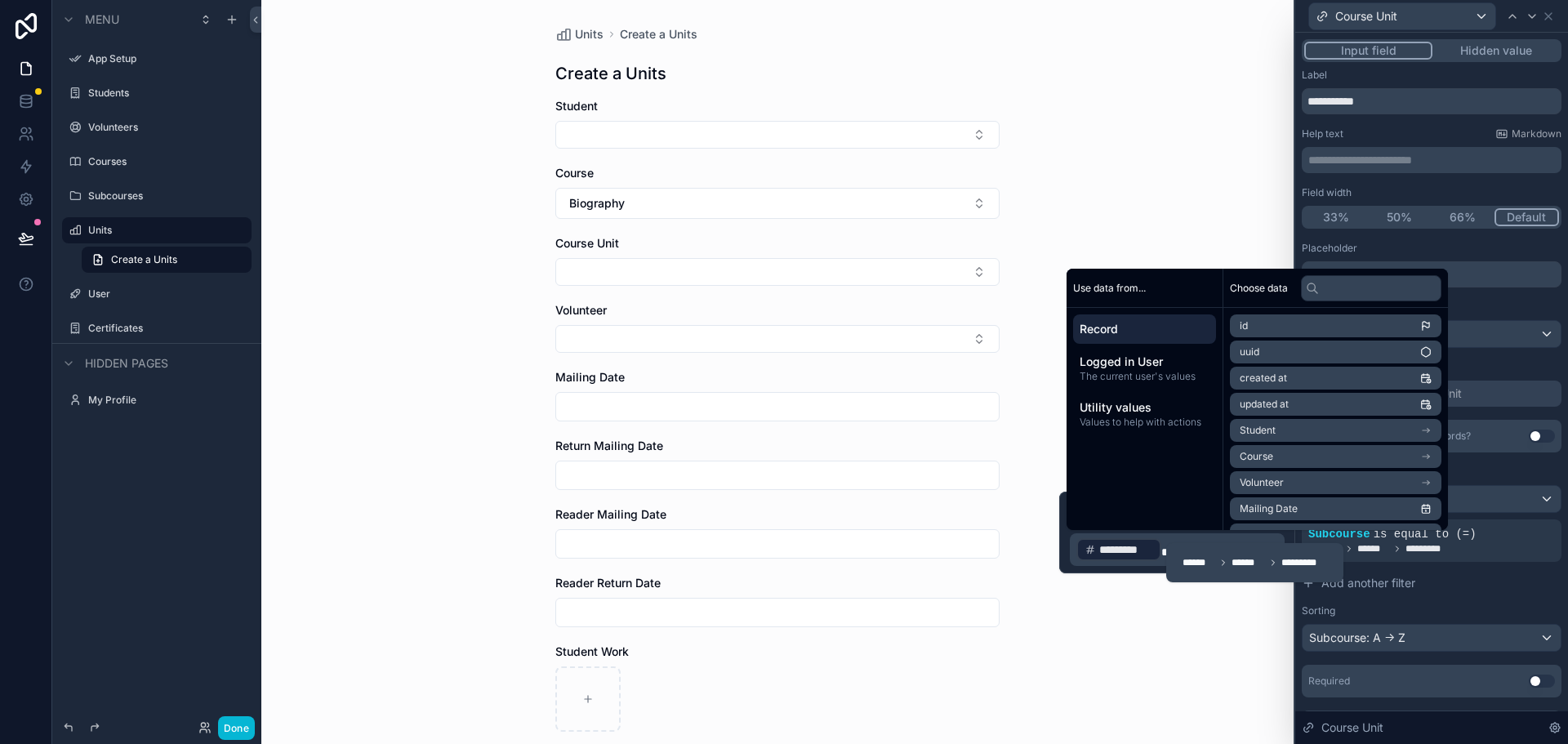
click at [1271, 456] on span "Course" at bounding box center [1257, 456] width 34 height 13
click at [1320, 459] on span "subcourses collection" at bounding box center [1290, 459] width 101 height 13
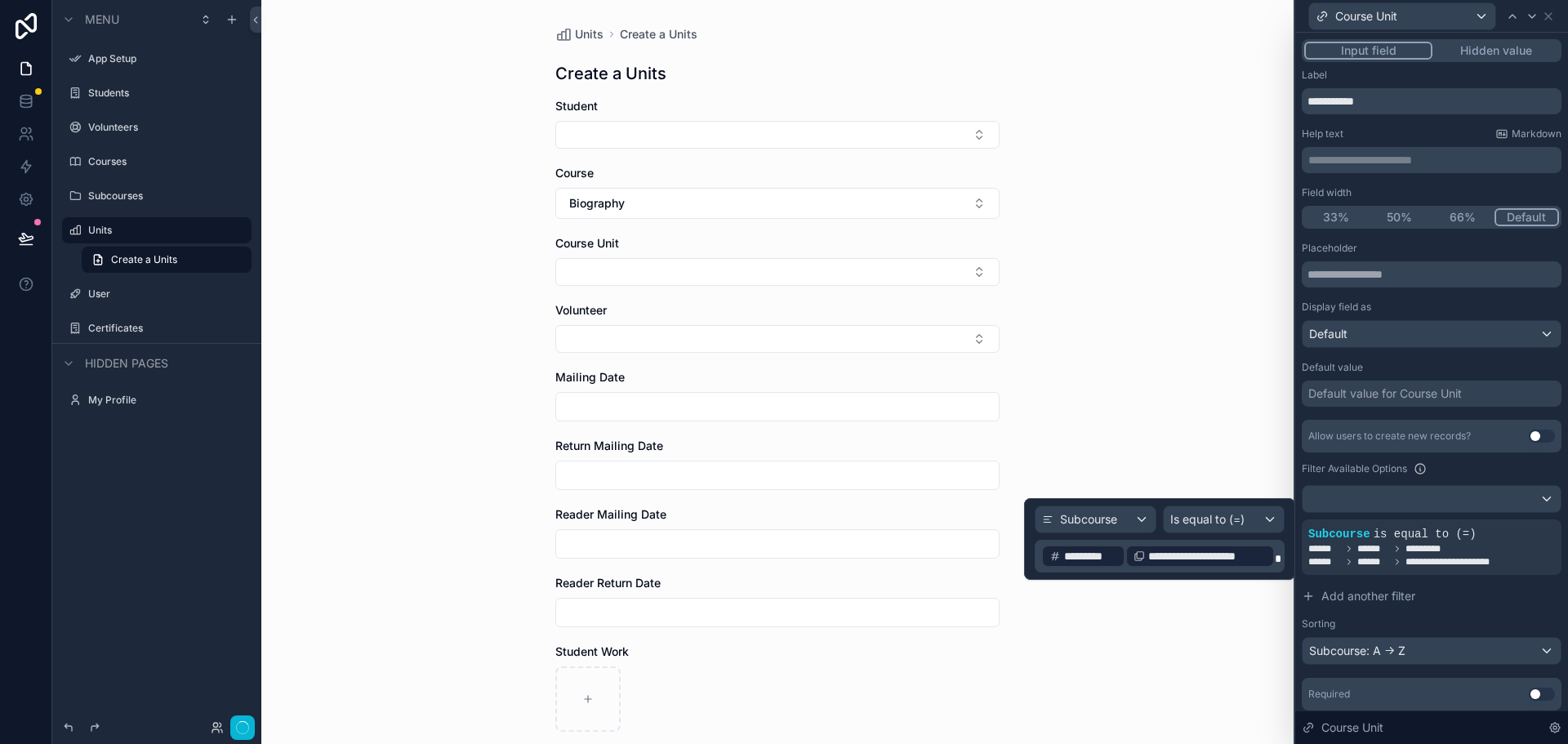
click at [1090, 556] on span "*********" at bounding box center [1090, 556] width 54 height 16
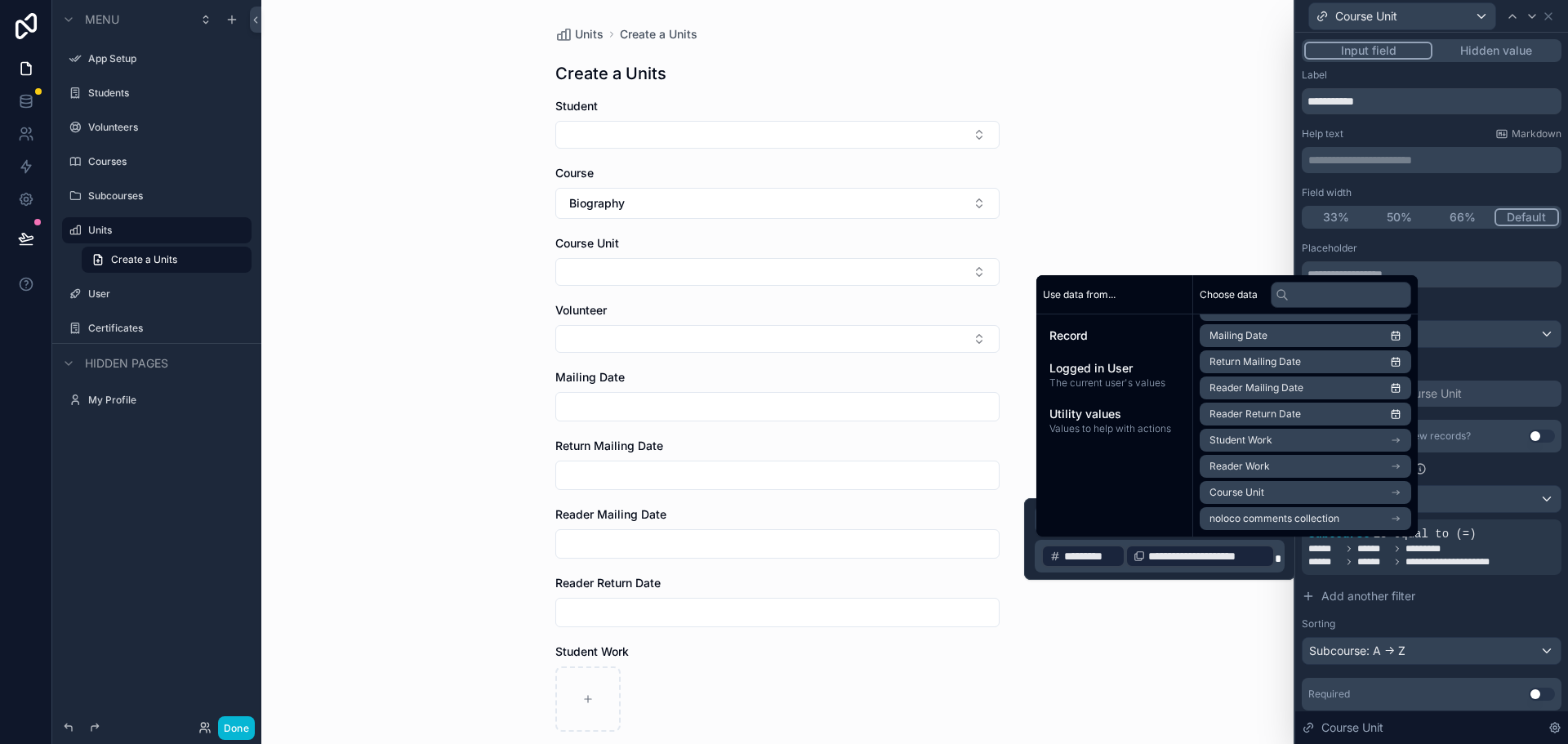
scroll to position [0, 0]
click at [1145, 571] on div "**********" at bounding box center [1159, 556] width 250 height 33
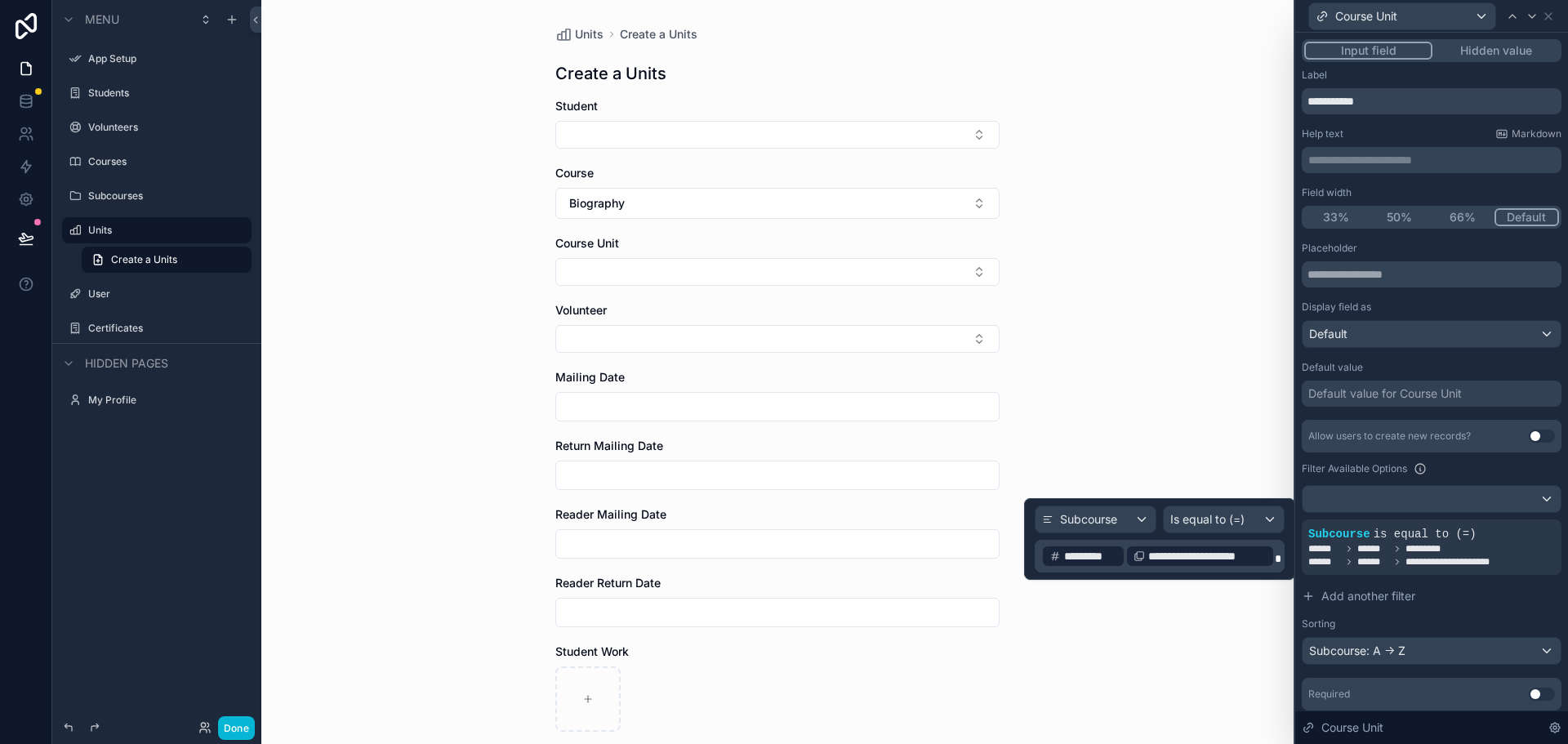
click at [1132, 548] on div "**********" at bounding box center [1199, 556] width 149 height 23
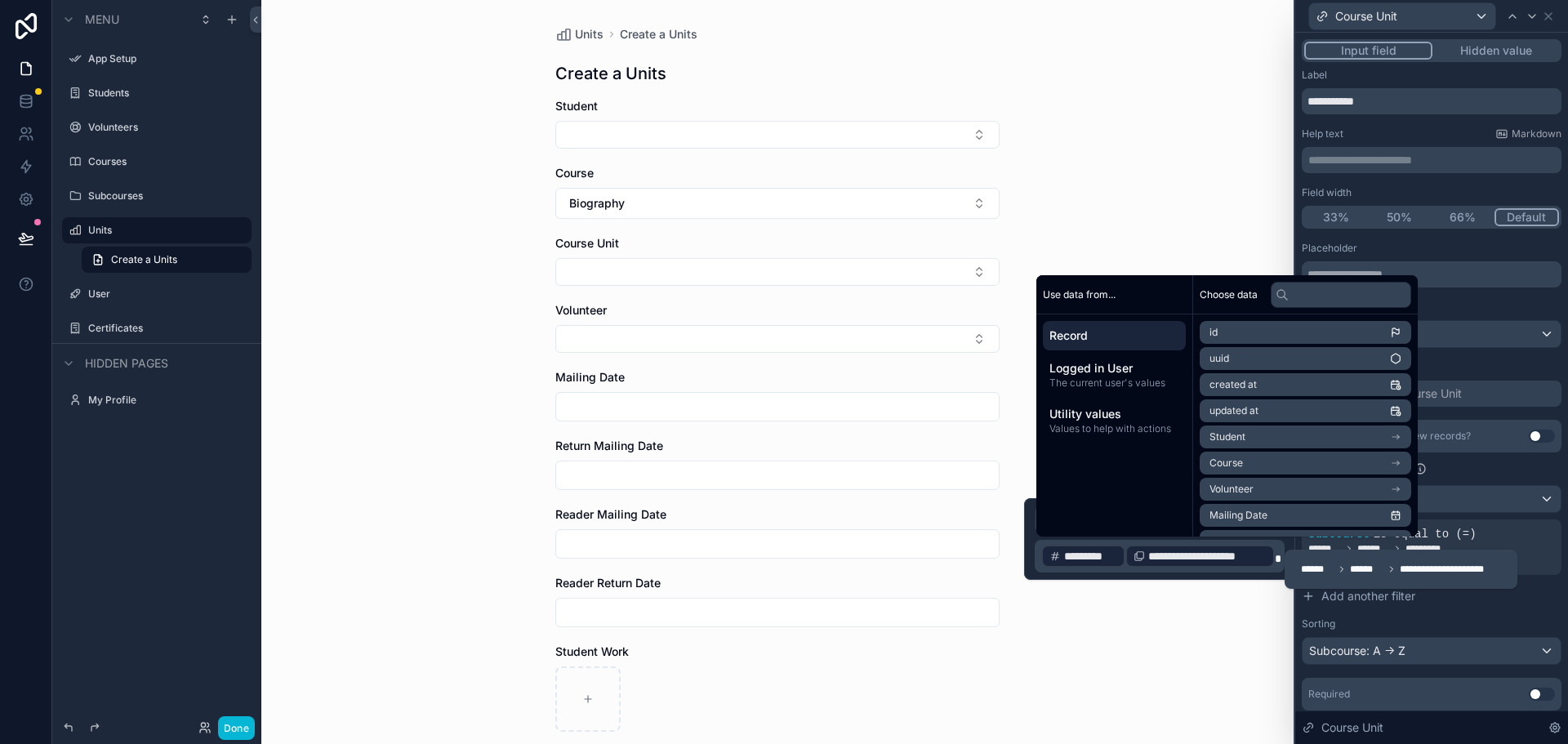
click at [1280, 553] on span at bounding box center [1277, 558] width 6 height 12
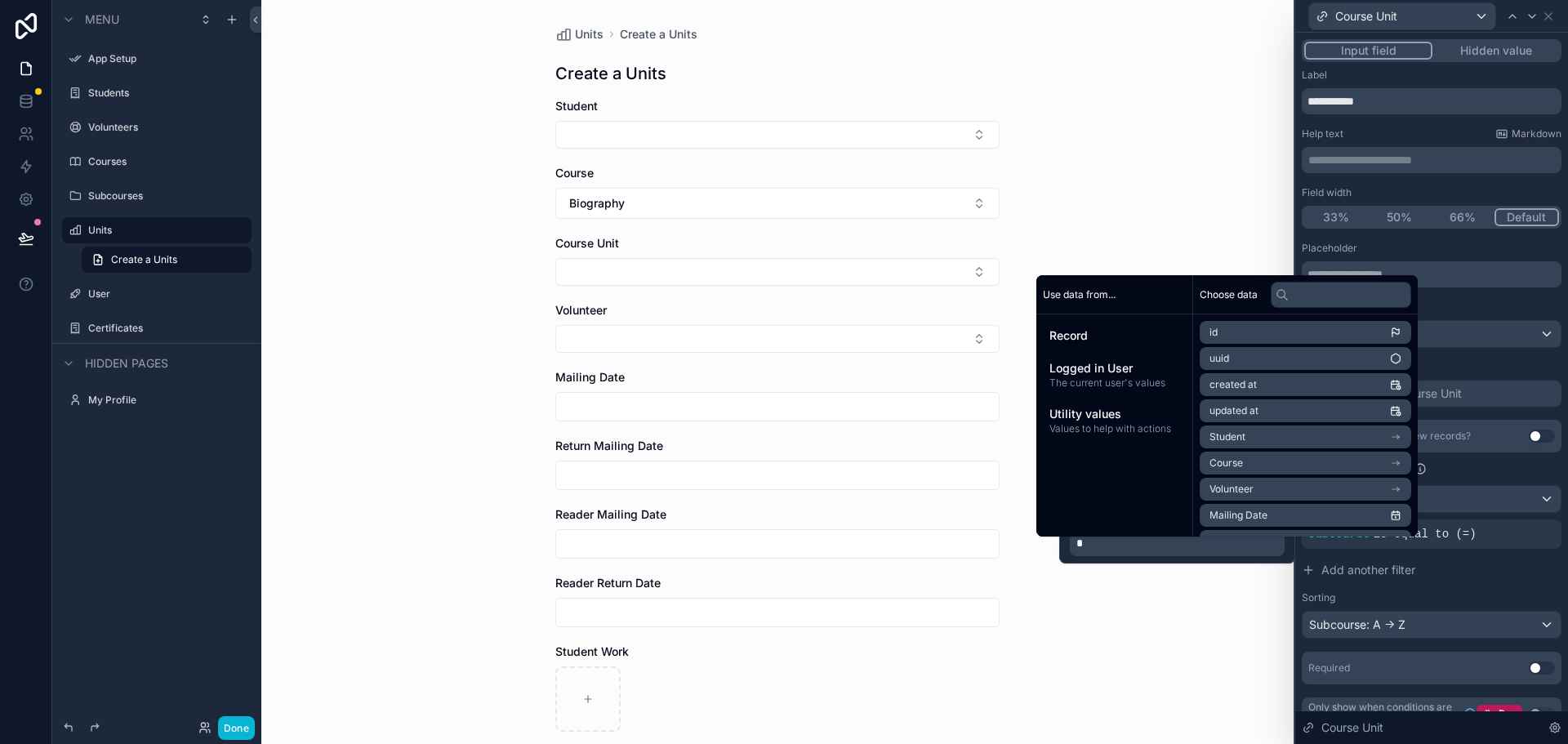
click at [1225, 464] on span "Course" at bounding box center [1226, 463] width 34 height 13
click at [1238, 464] on span "subcourses collection" at bounding box center [1259, 466] width 101 height 13
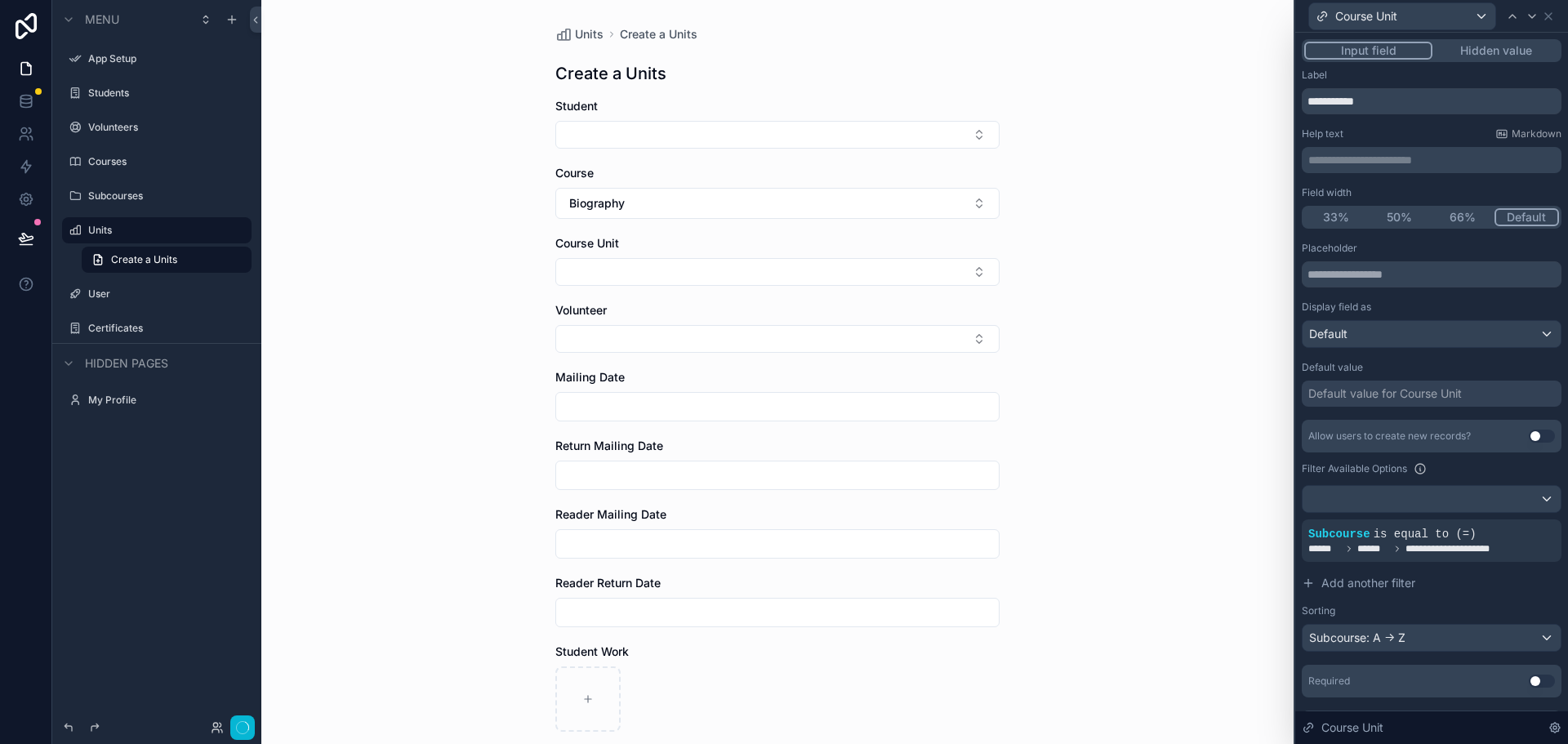
click at [1205, 650] on div "Units Create a Units Create a Units Student Course Biography Course Unit Volunt…" at bounding box center [776, 372] width 1032 height 744
click at [367, 641] on div "Units Create a Units Create a Units Student Course Biography Course Unit Volunt…" at bounding box center [776, 372] width 1032 height 744
click at [1549, 19] on icon at bounding box center [1548, 16] width 13 height 13
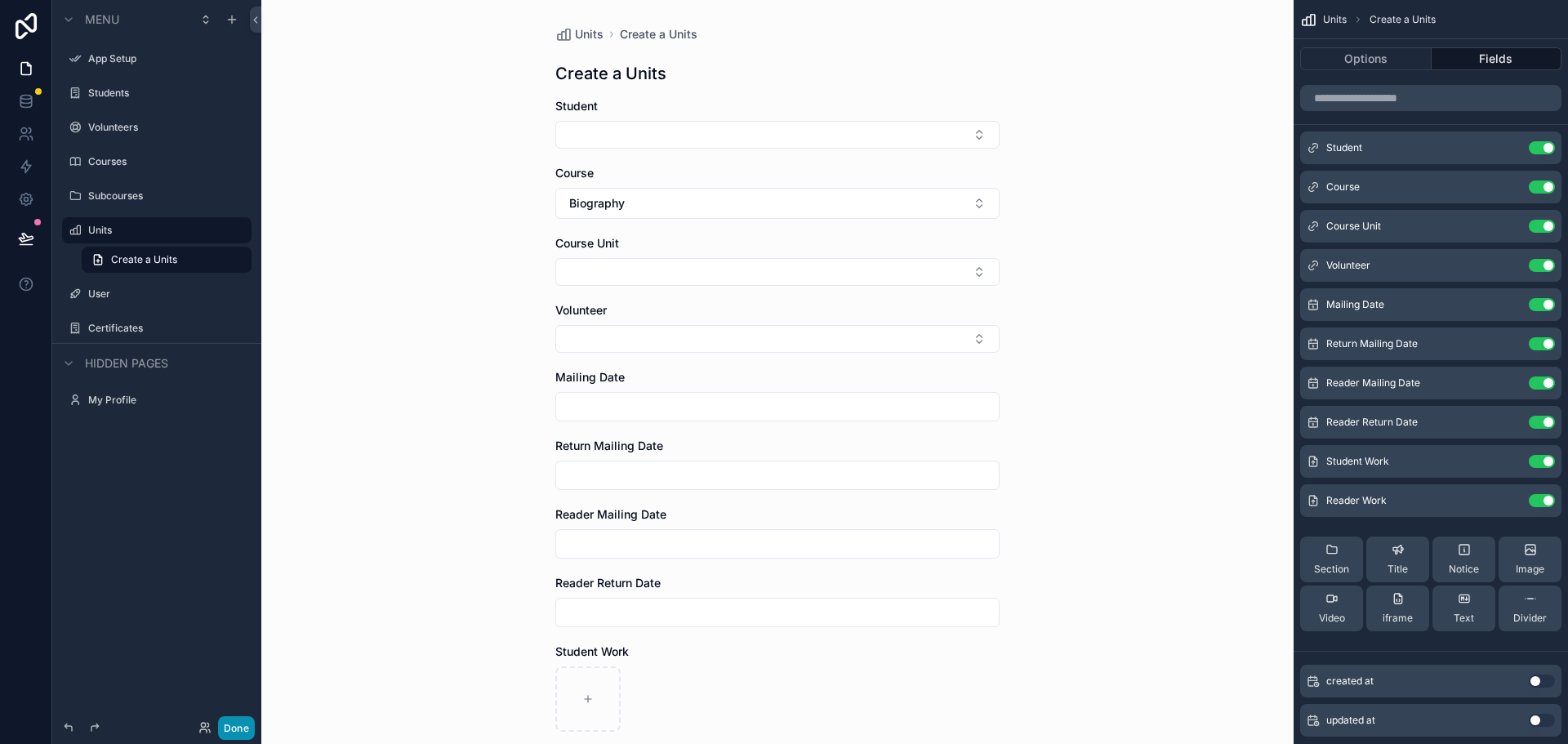
click at [237, 723] on button "Done" at bounding box center [237, 728] width 37 height 24
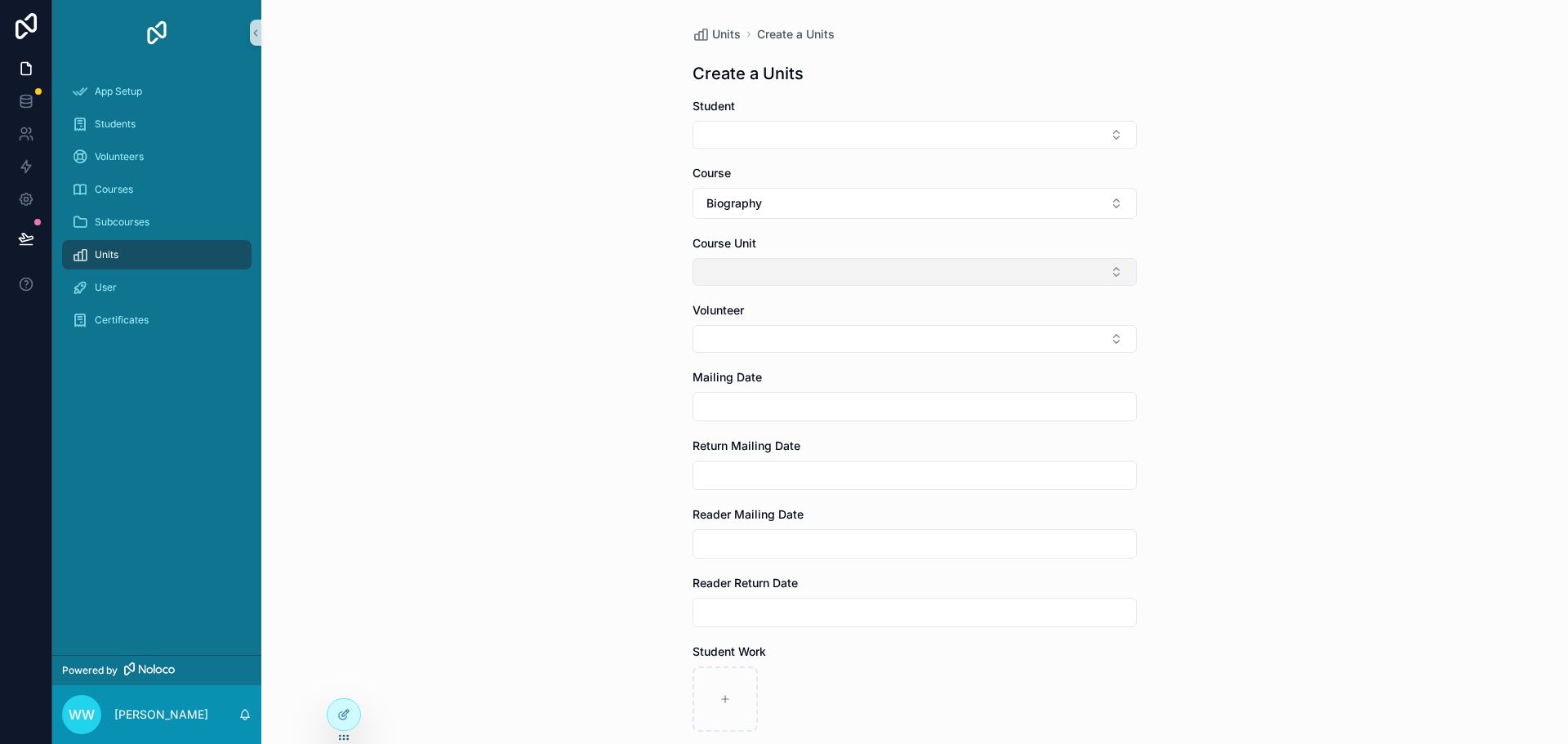
click at [775, 272] on button "Select Button" at bounding box center [914, 272] width 444 height 27
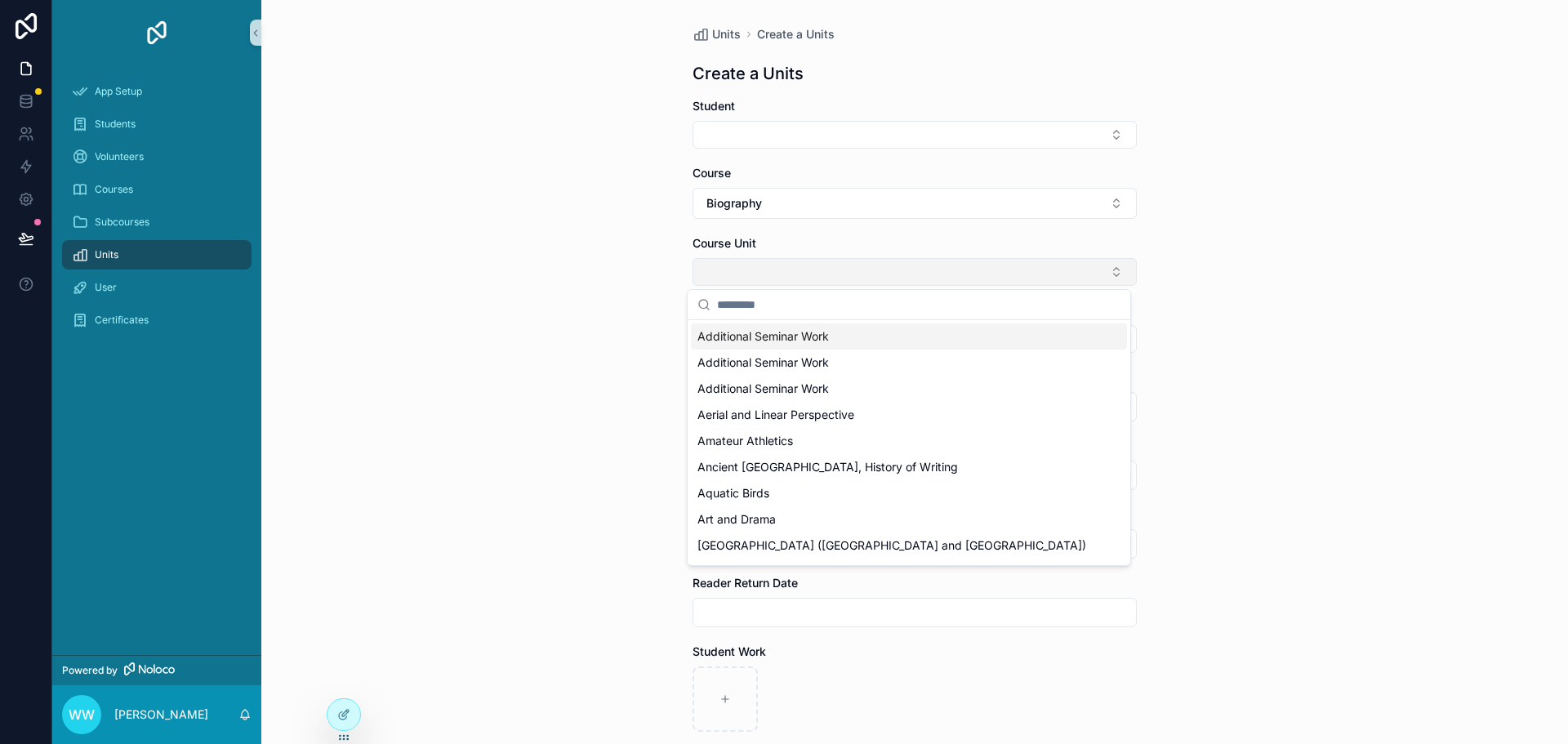
click at [775, 272] on button "Select Button" at bounding box center [914, 272] width 444 height 27
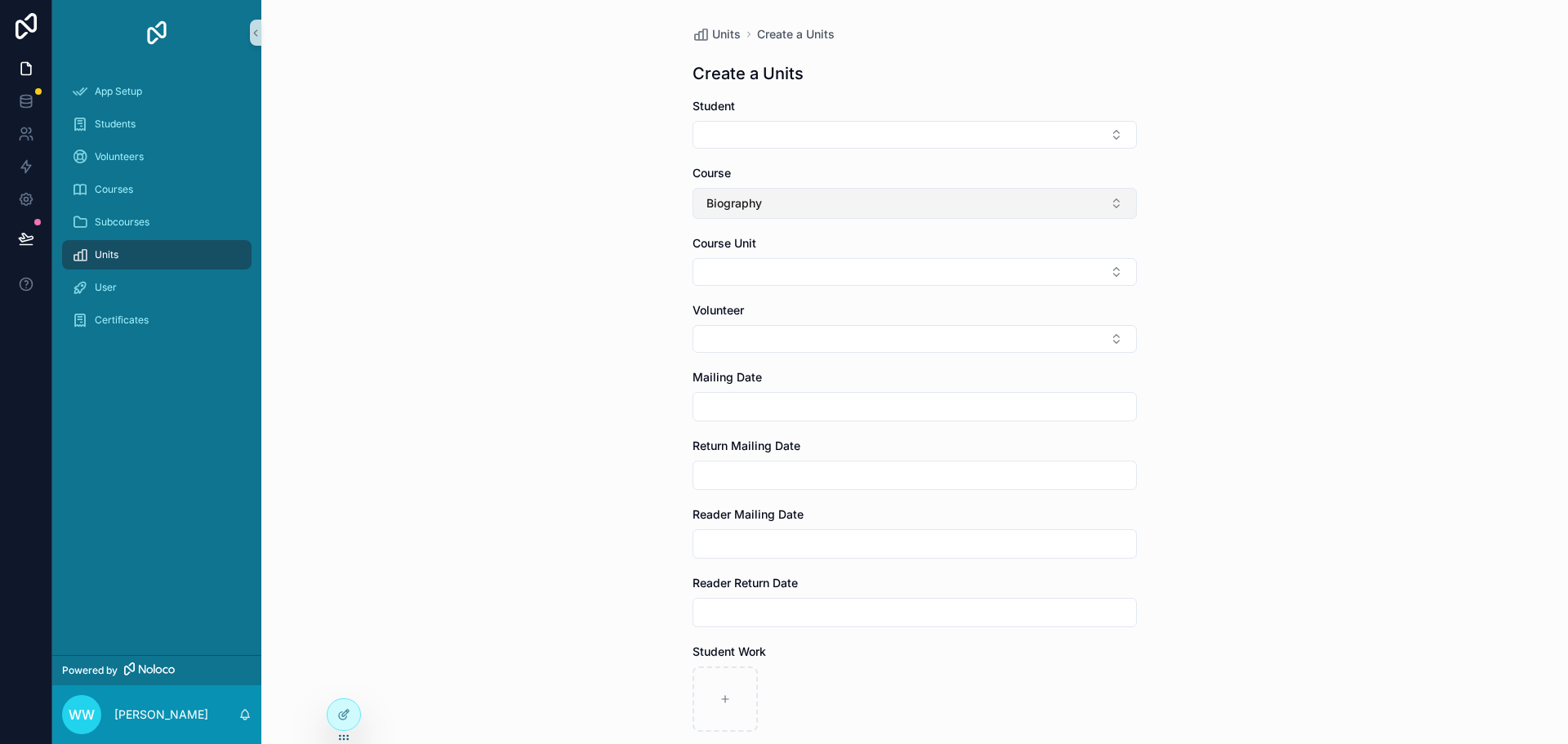
click at [775, 214] on button "Biography" at bounding box center [914, 203] width 444 height 31
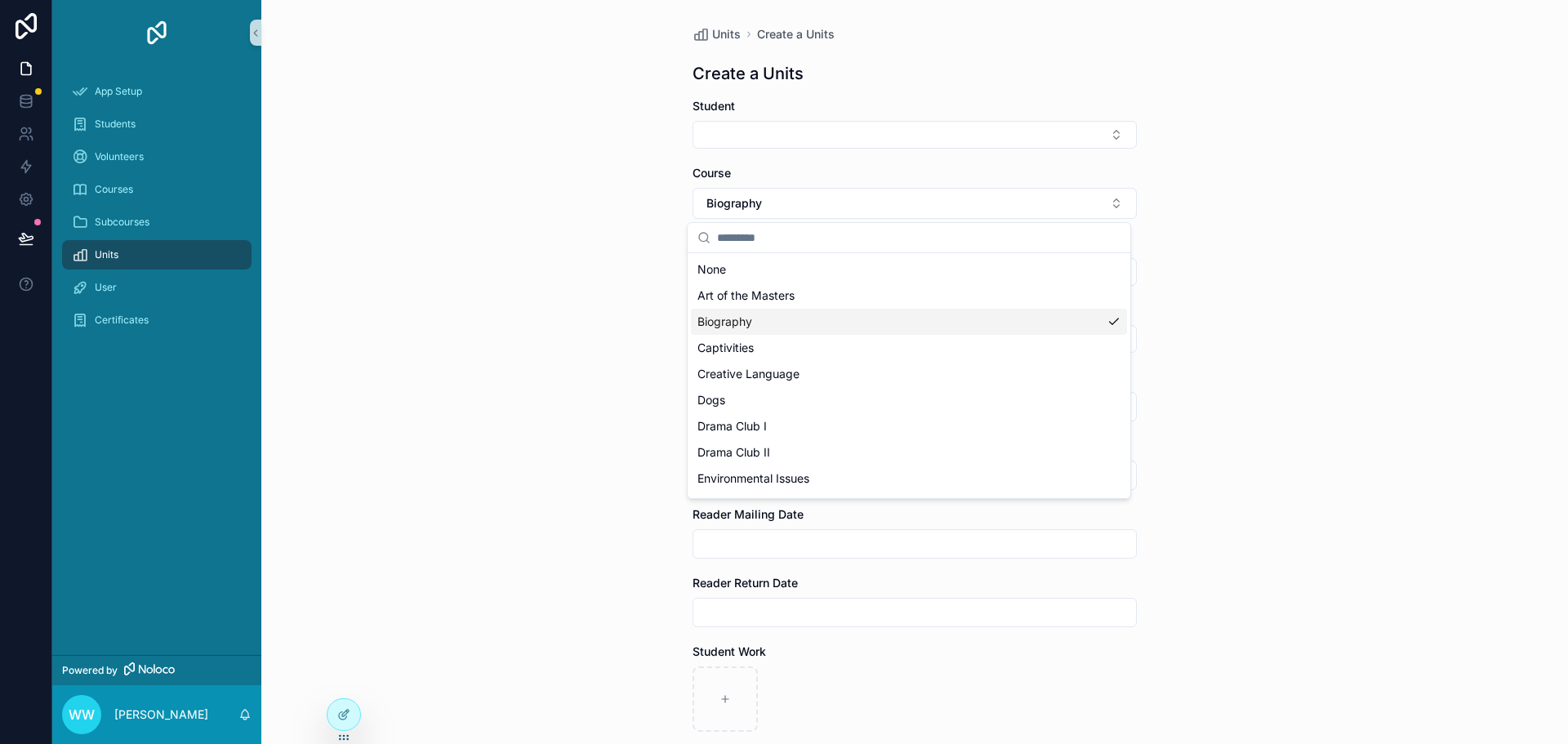
click at [753, 320] on div "Biography" at bounding box center [908, 322] width 436 height 27
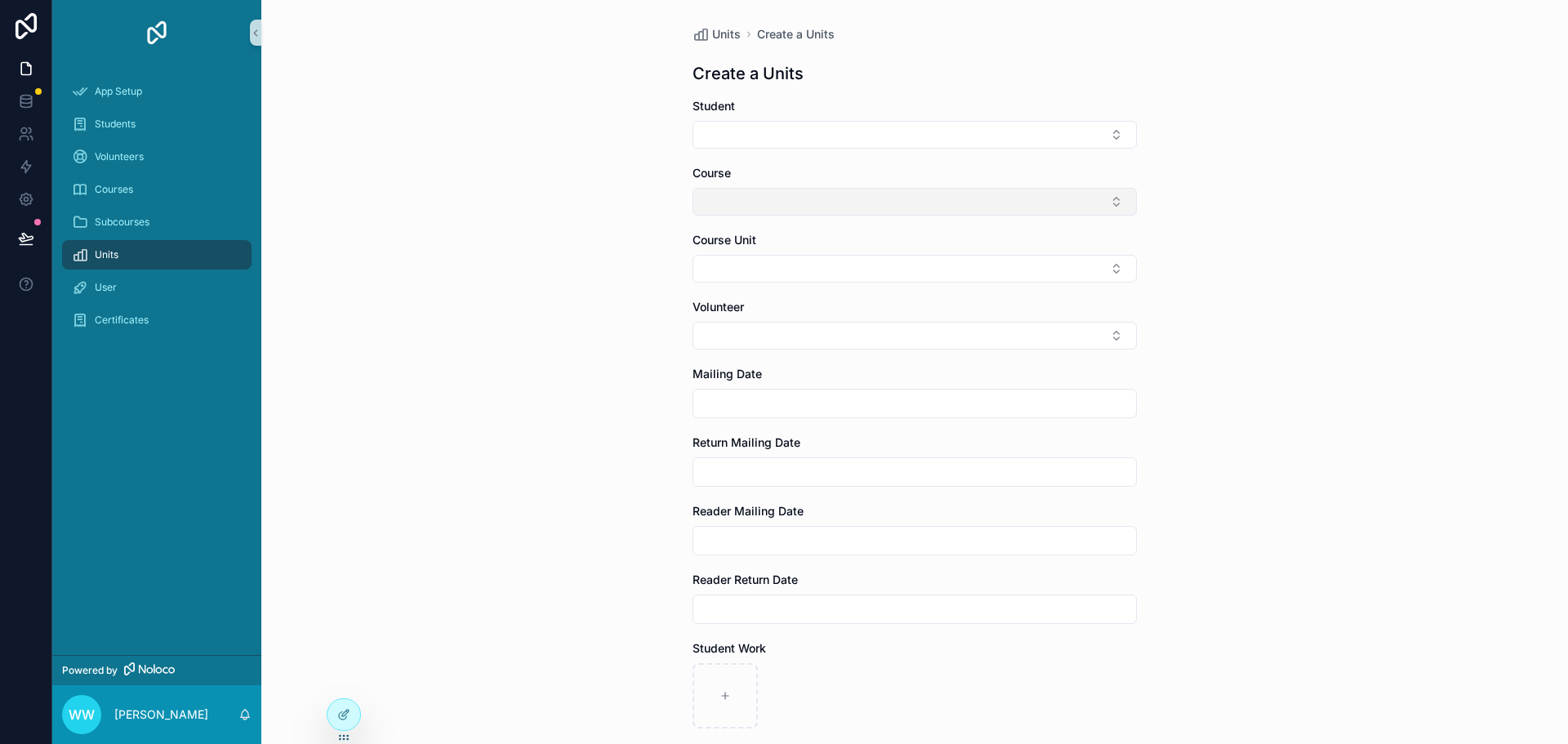
click at [769, 203] on button "Select Button" at bounding box center [914, 201] width 444 height 27
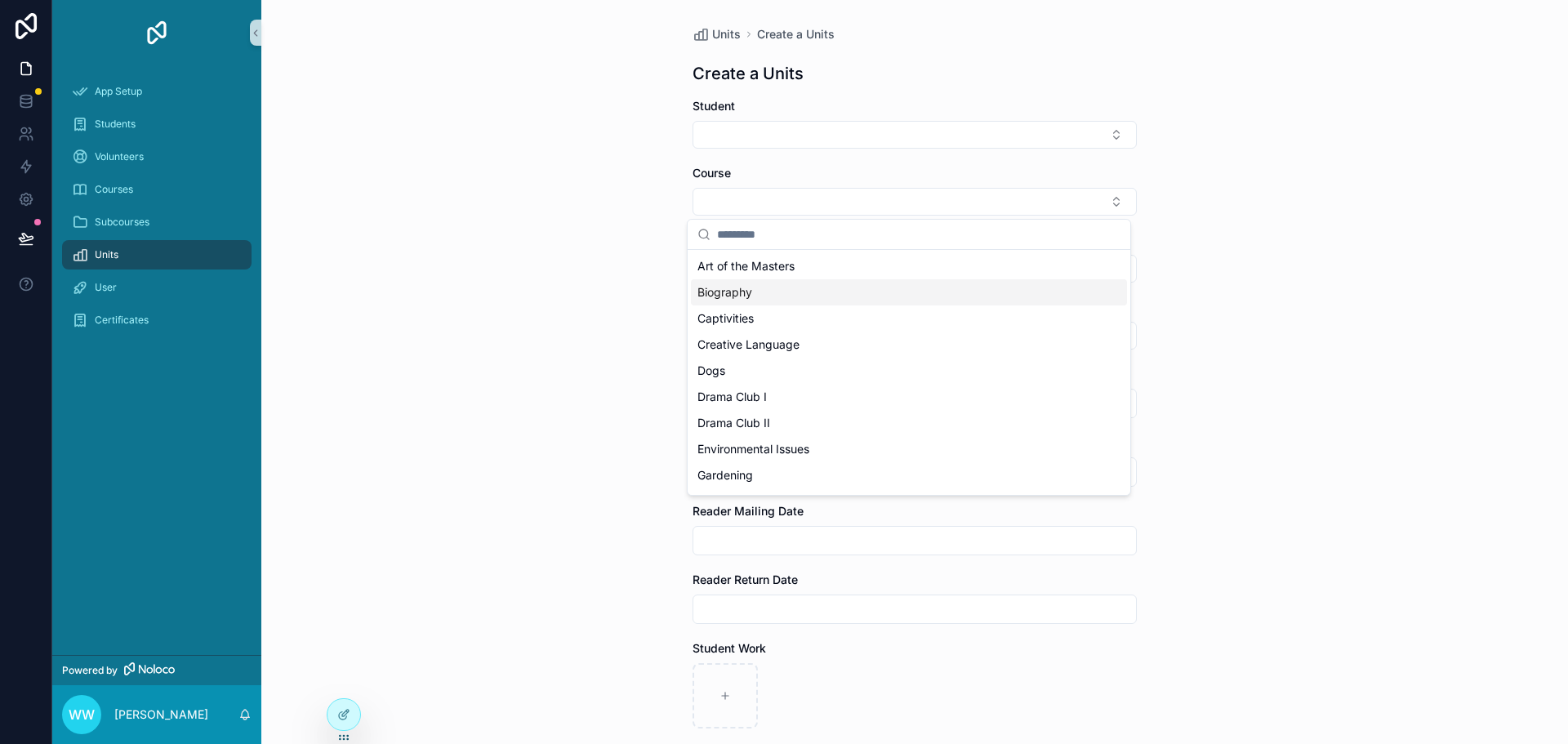
click at [746, 295] on span "Biography" at bounding box center [724, 292] width 55 height 16
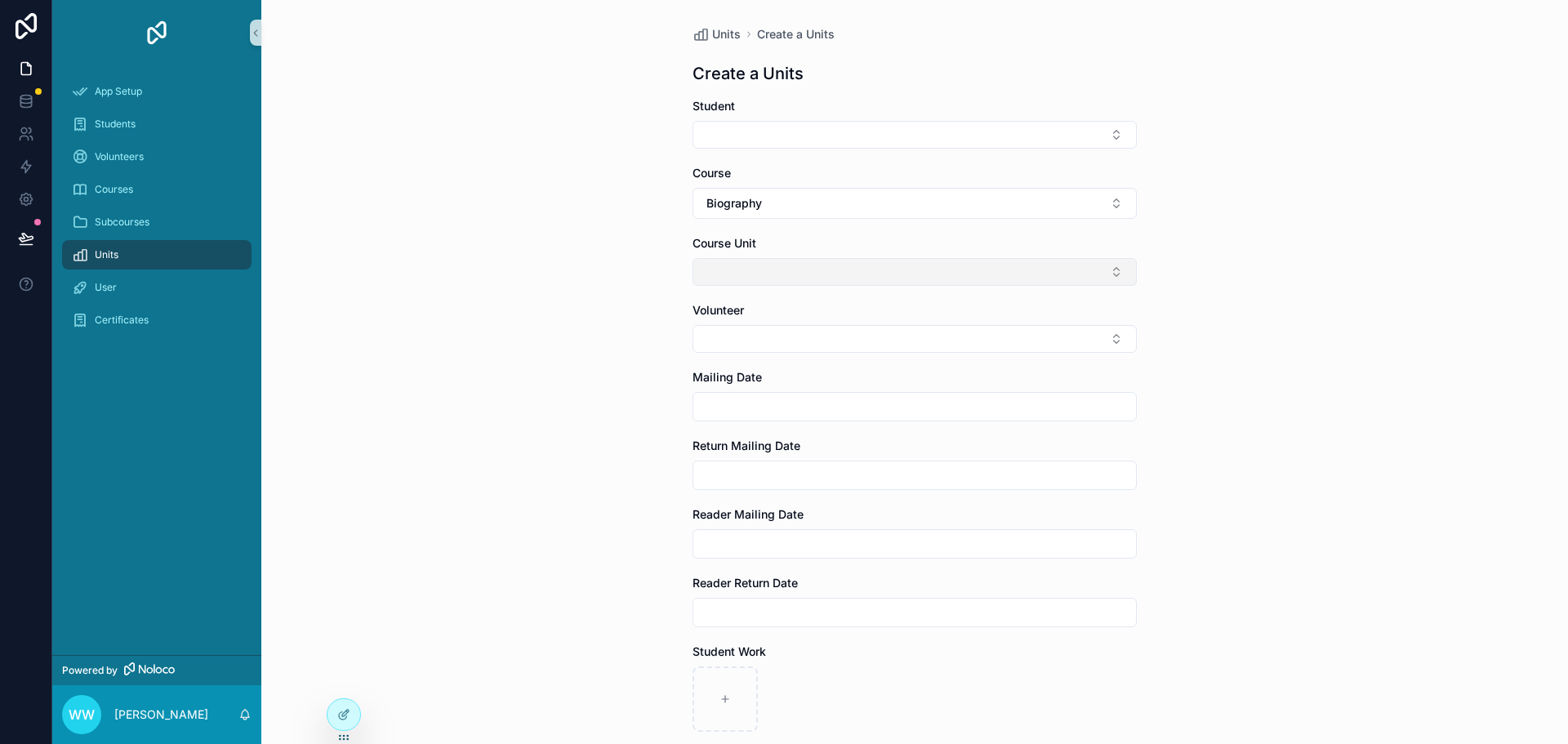
click at [747, 272] on button "Select Button" at bounding box center [914, 272] width 444 height 27
click at [748, 269] on button "Select Button" at bounding box center [914, 272] width 444 height 27
click at [749, 208] on span "Biography" at bounding box center [734, 203] width 56 height 16
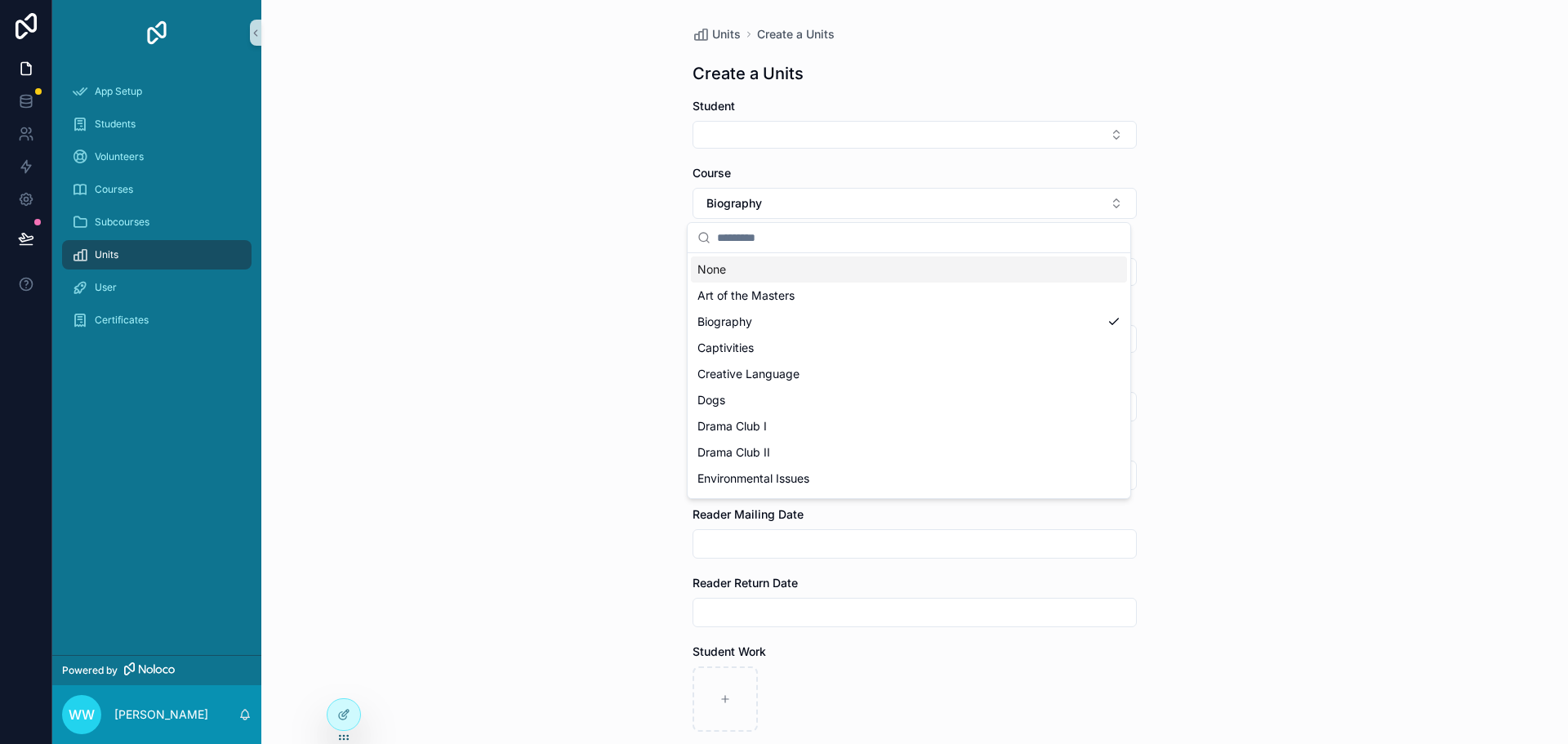
click at [751, 266] on div "None" at bounding box center [908, 270] width 436 height 27
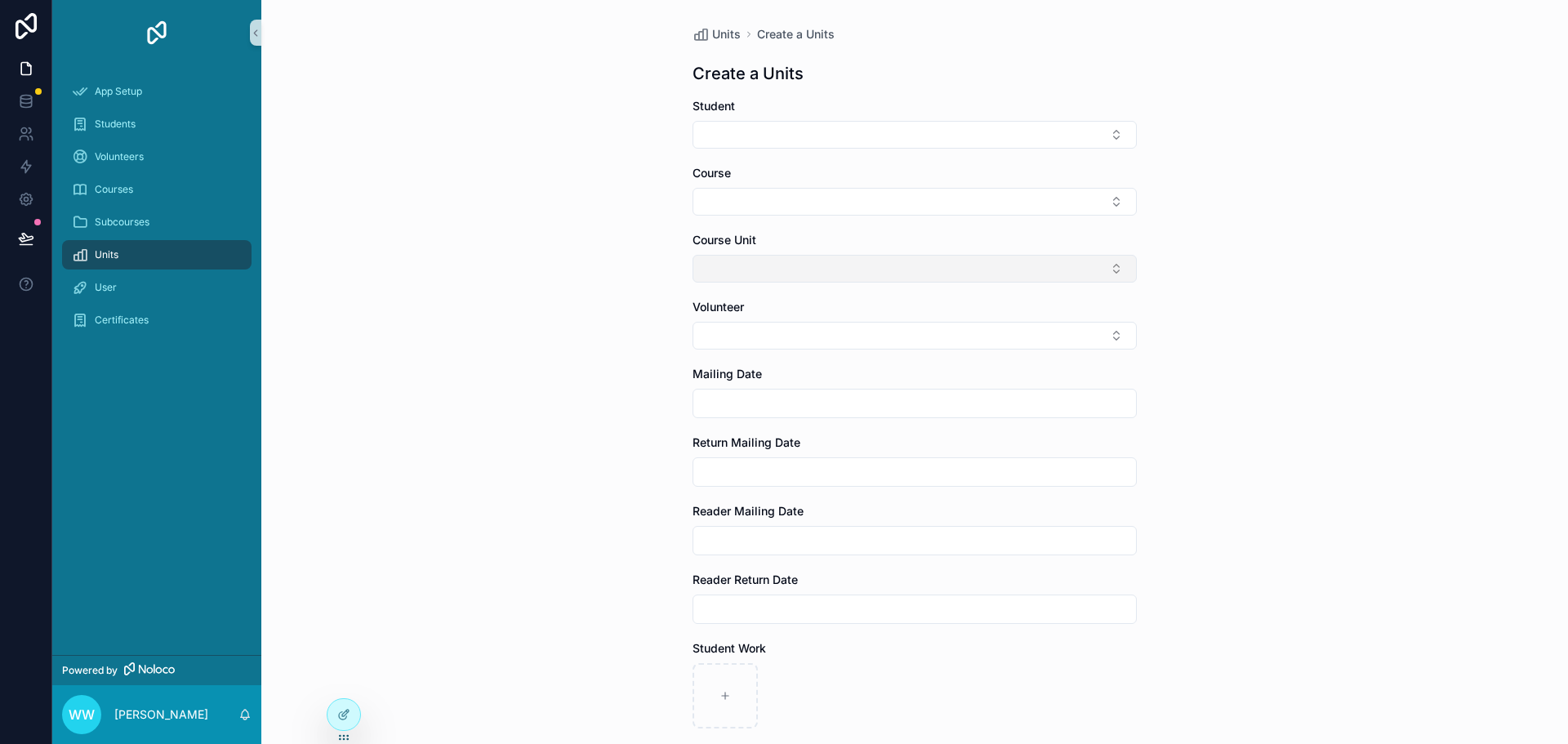
click at [751, 275] on button "Select Button" at bounding box center [914, 268] width 444 height 27
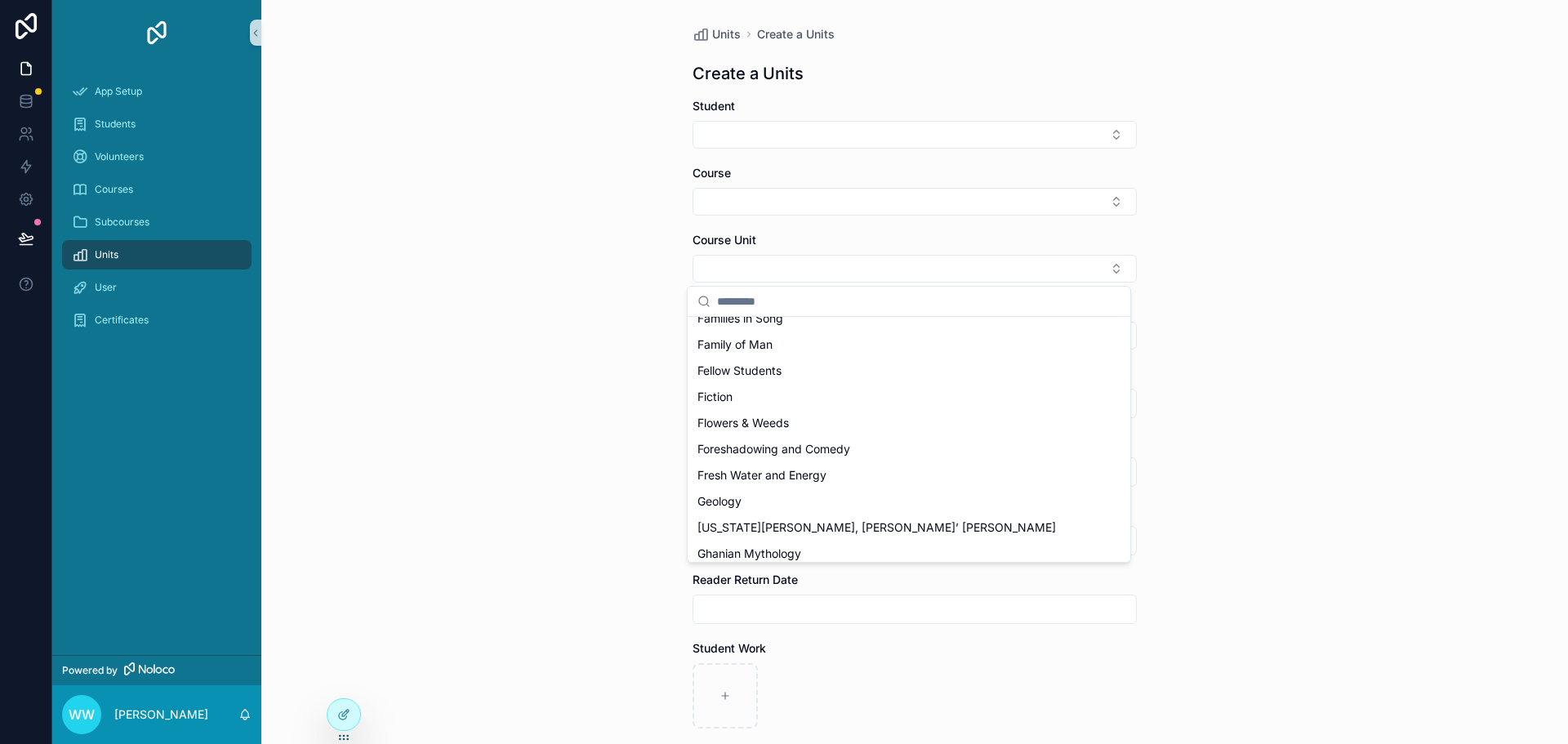
scroll to position [1092, 0]
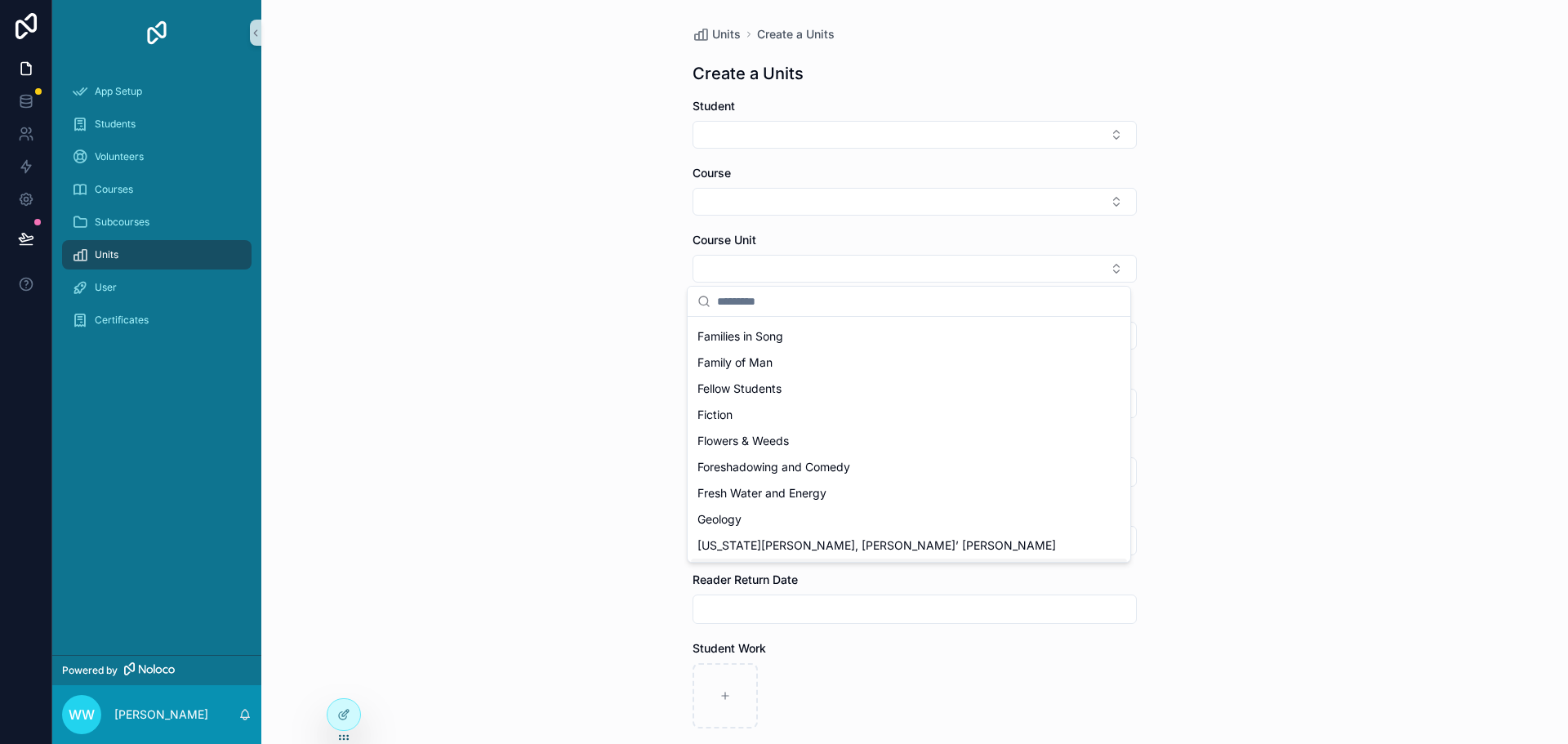
drag, startPoint x: 506, startPoint y: 606, endPoint x: 442, endPoint y: 653, distance: 79.4
click at [503, 610] on div "Units Create a Units Create a Units Student Course Course Unit Volunteer Mailin…" at bounding box center [914, 372] width 1306 height 744
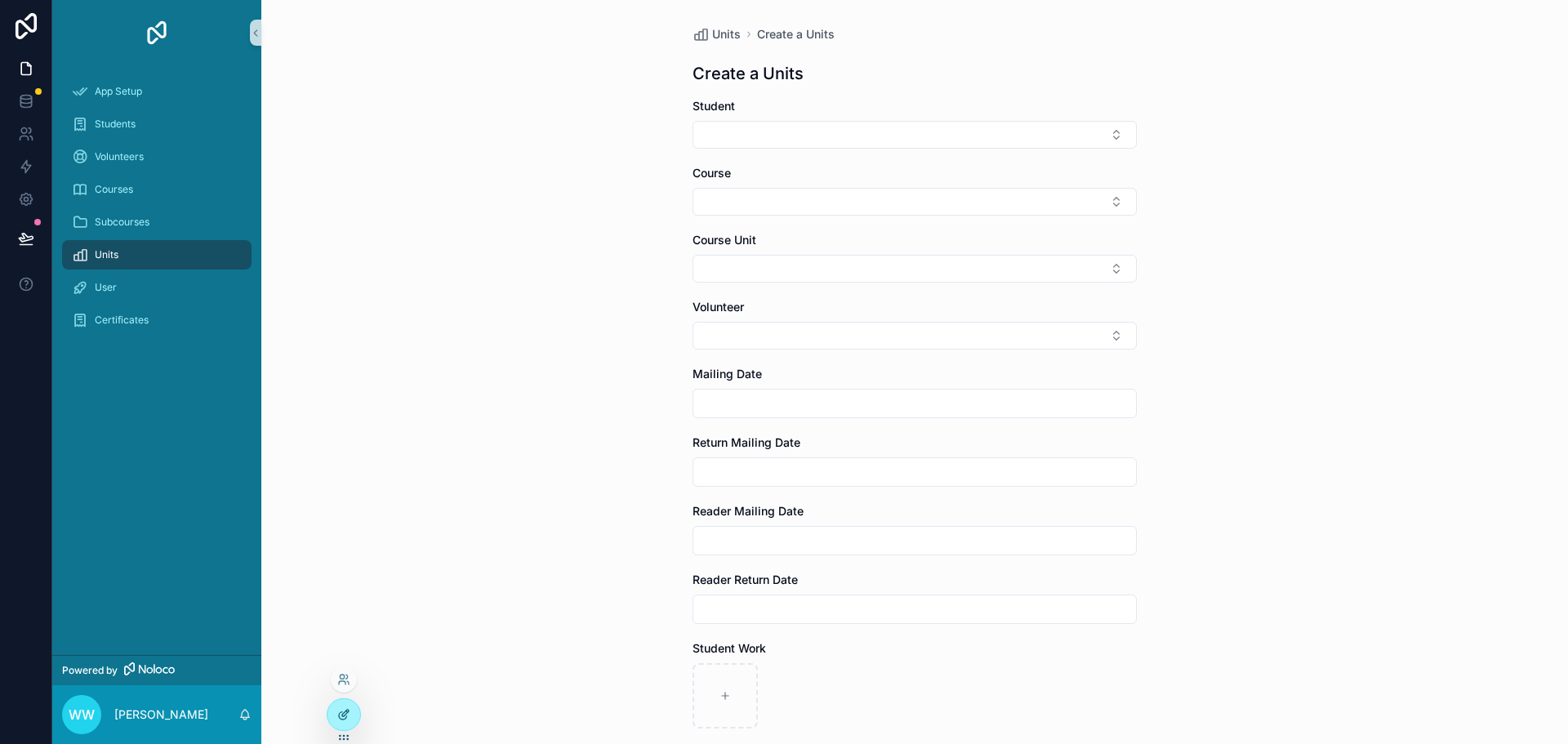
click at [345, 717] on icon at bounding box center [343, 714] width 13 height 13
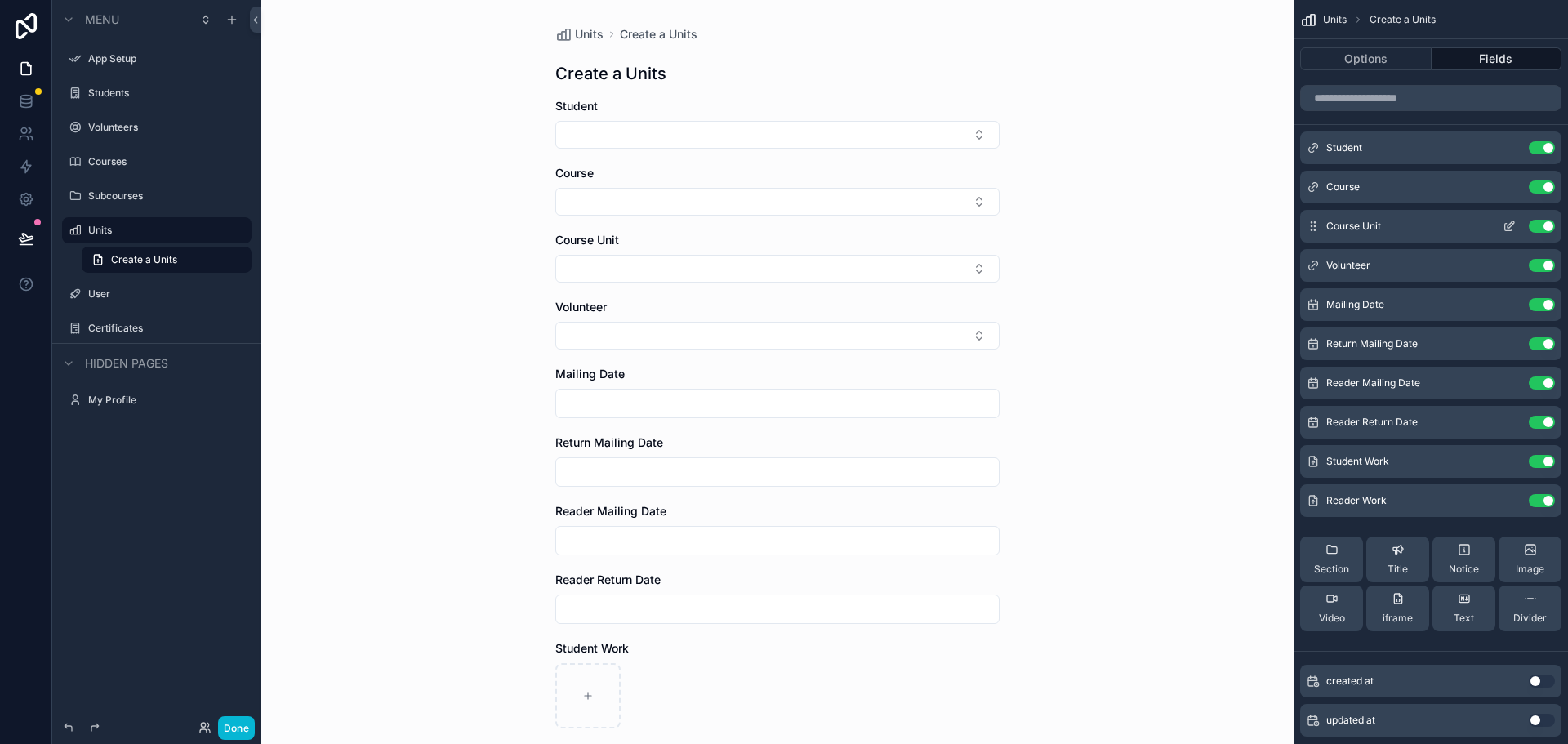
click at [1503, 225] on icon "scrollable content" at bounding box center [1509, 226] width 13 height 13
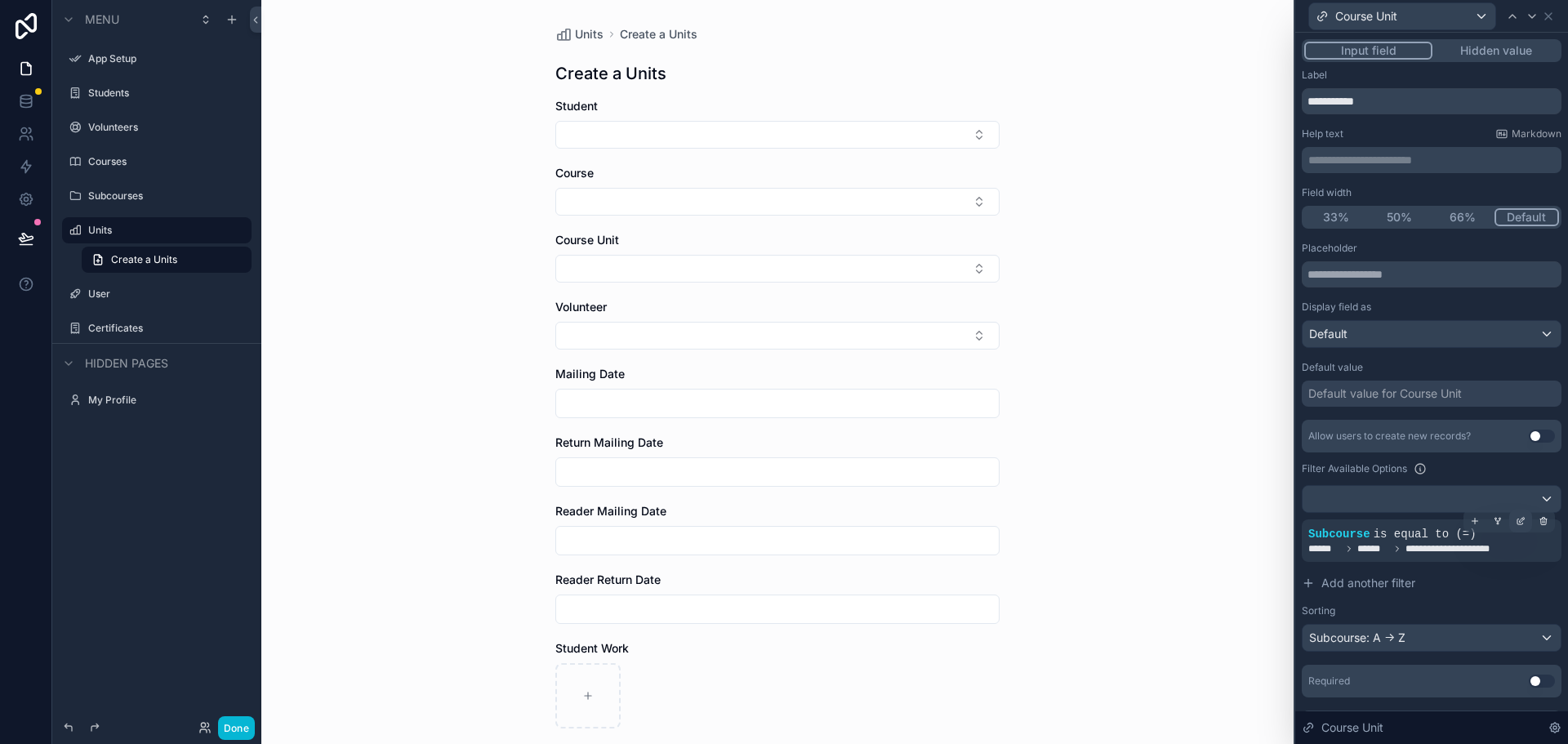
click at [1516, 522] on icon at bounding box center [1520, 521] width 10 height 10
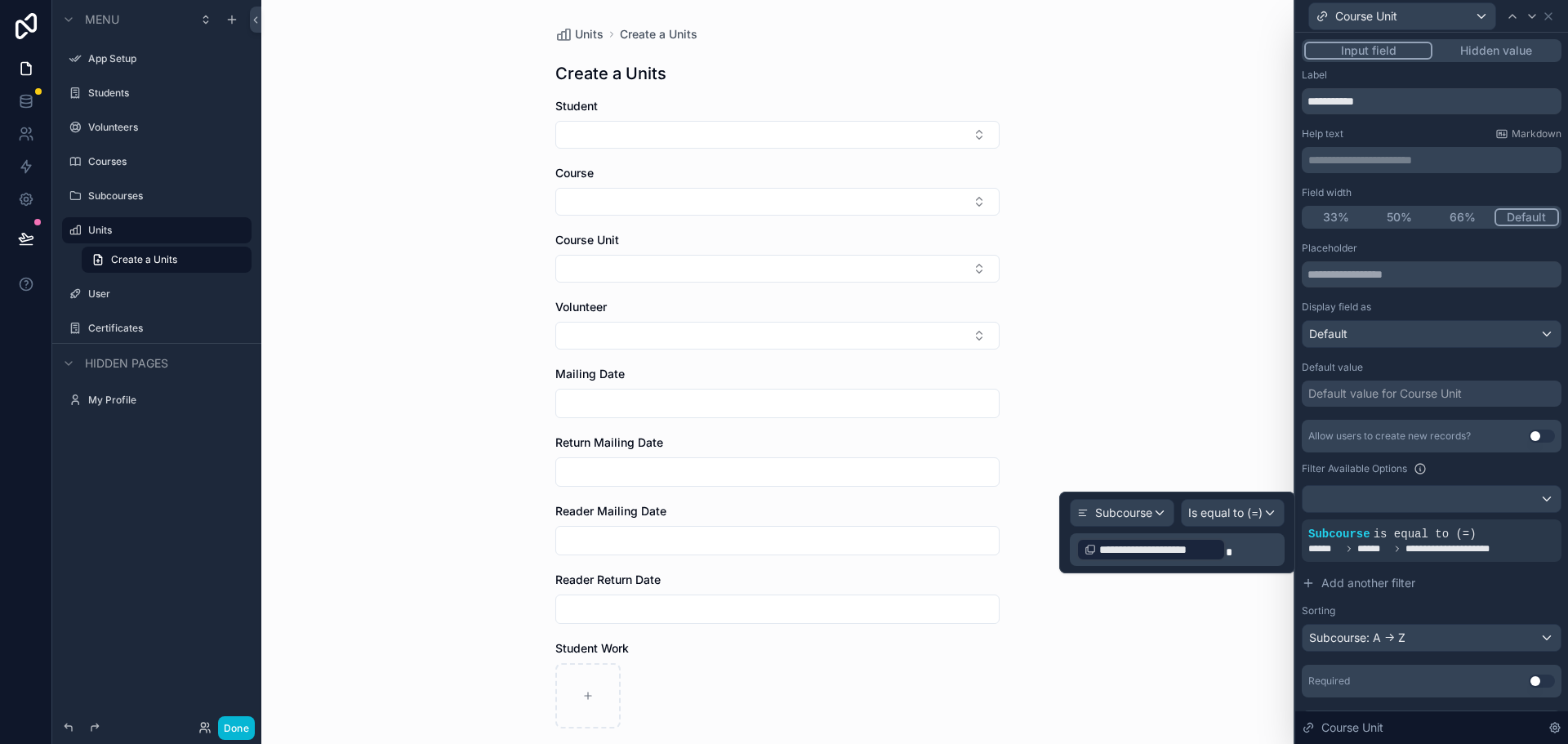
click at [1236, 545] on p "**********" at bounding box center [1179, 550] width 205 height 27
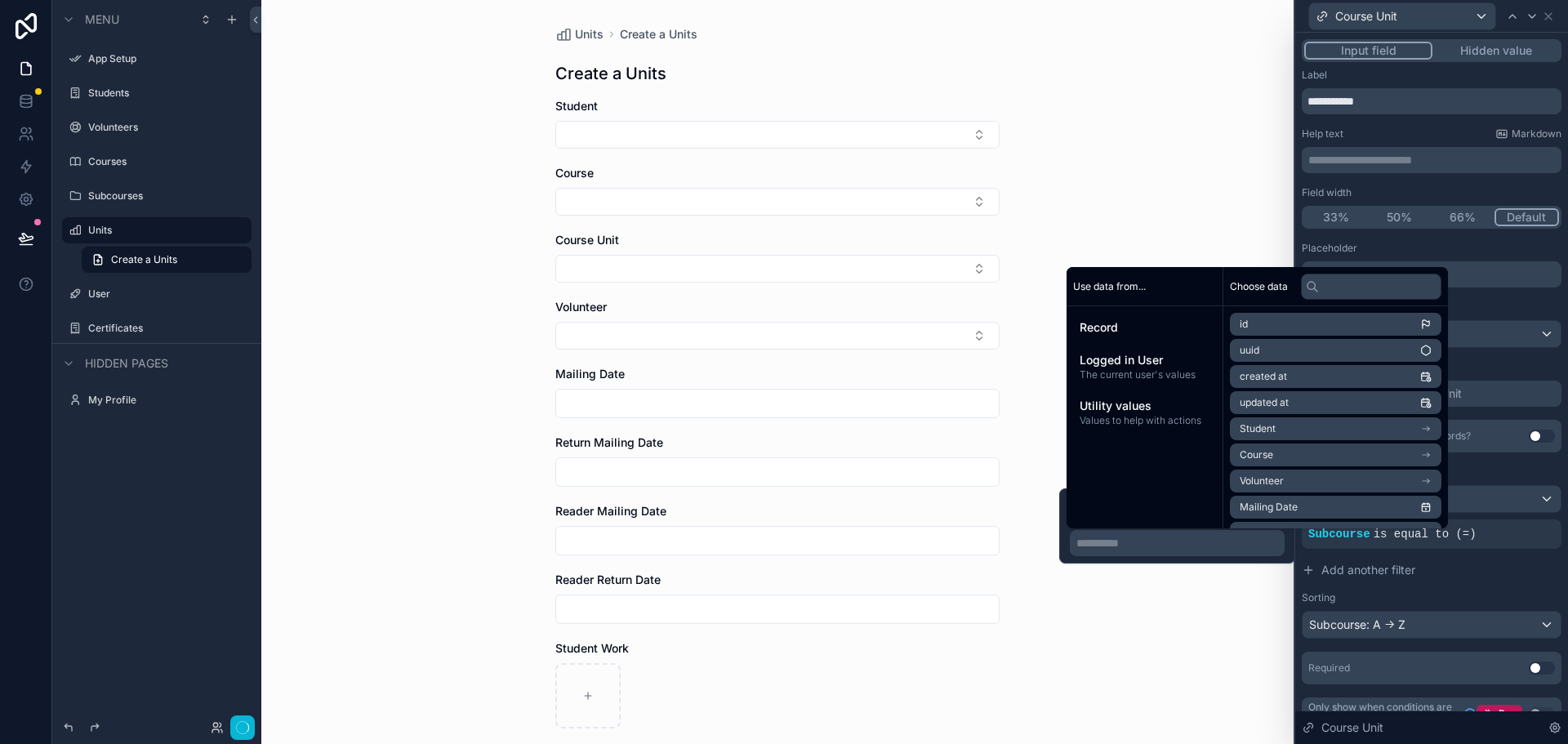
click at [1279, 462] on li "Course" at bounding box center [1335, 455] width 211 height 23
click at [1185, 485] on div "Use data from... Record Logged in User The current user's values Utility values…" at bounding box center [1144, 397] width 157 height 261
click at [1204, 544] on p "**********" at bounding box center [1179, 543] width 205 height 16
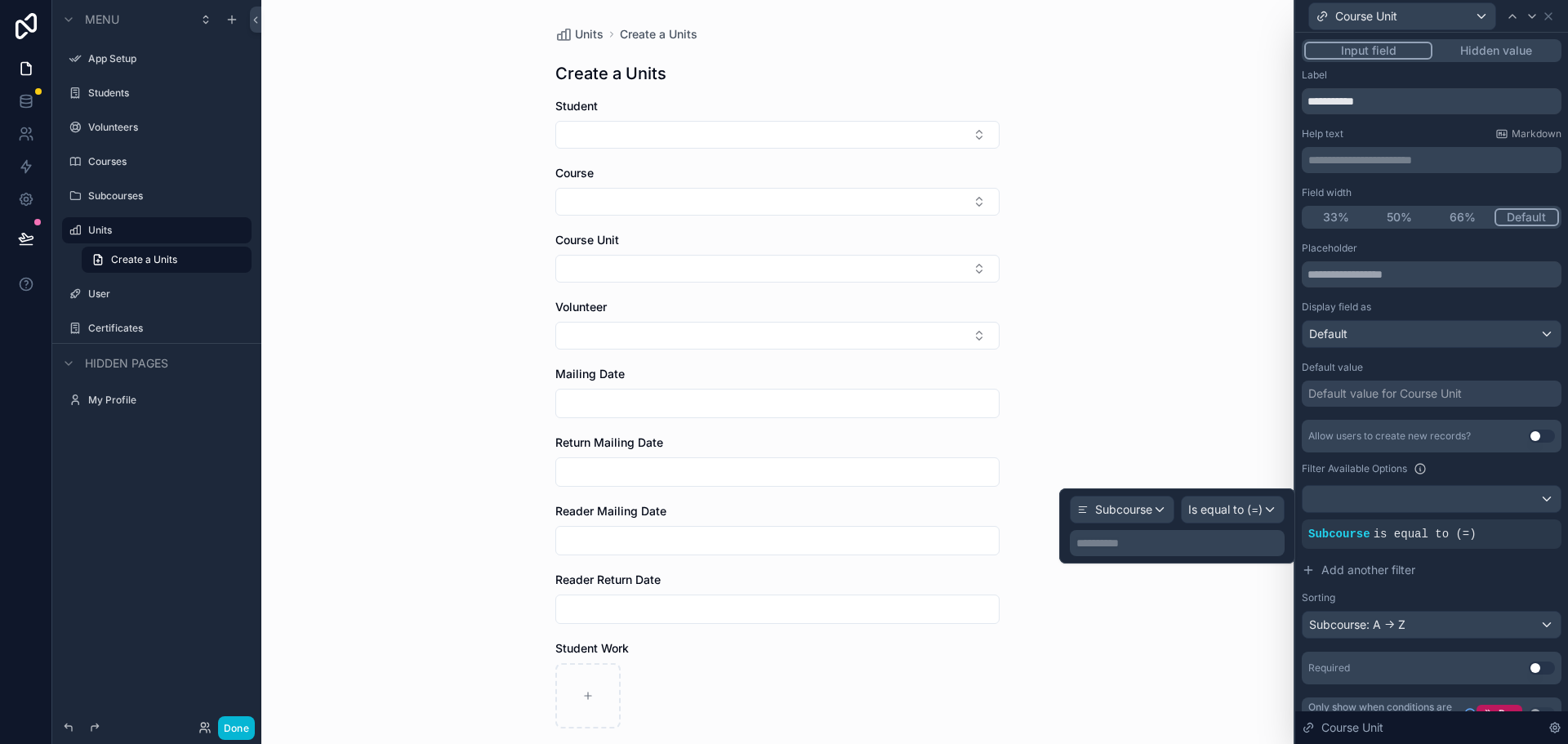
click at [1138, 556] on div "**********" at bounding box center [1177, 525] width 236 height 75
click at [1118, 506] on span "Subcourse" at bounding box center [1123, 510] width 57 height 16
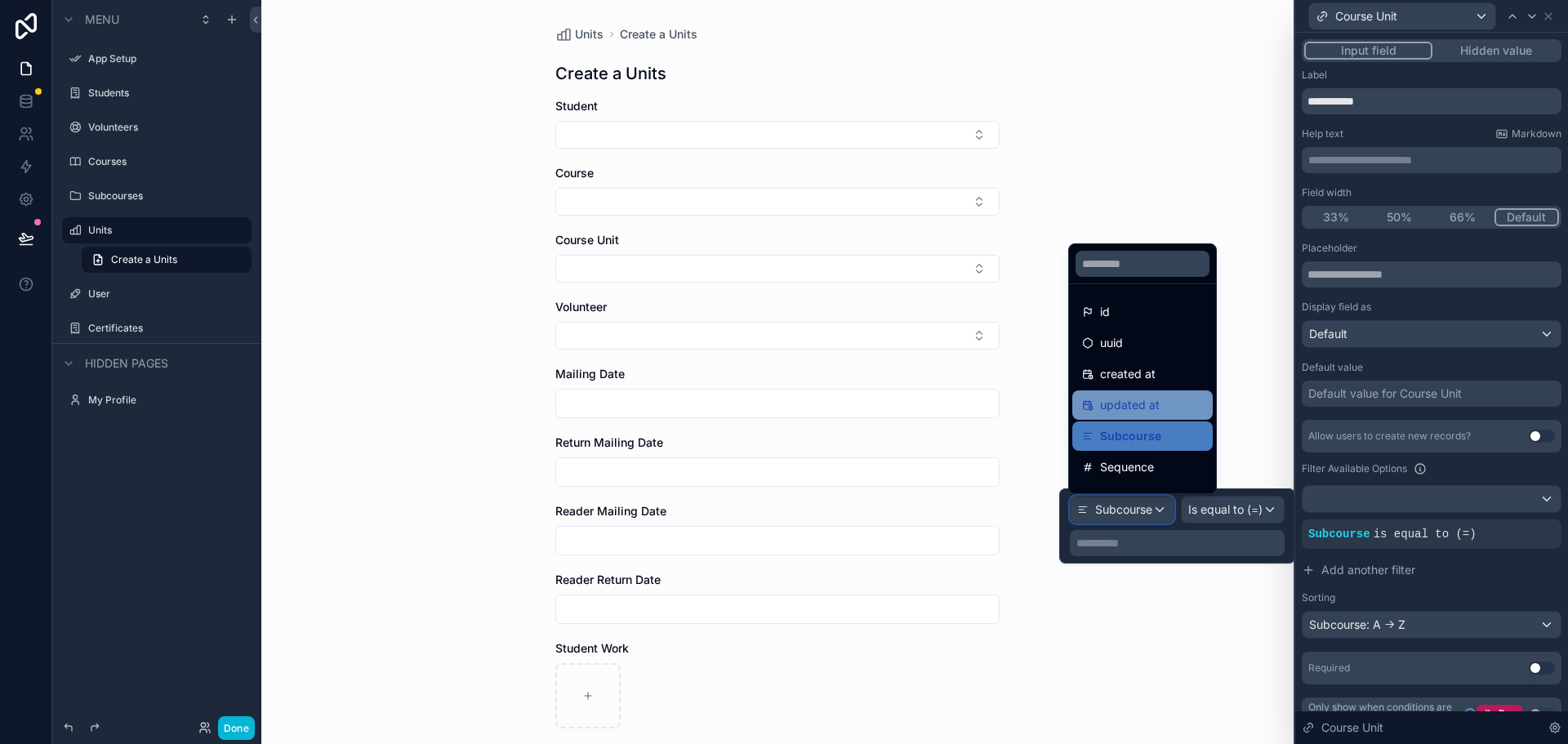
scroll to position [54, 0]
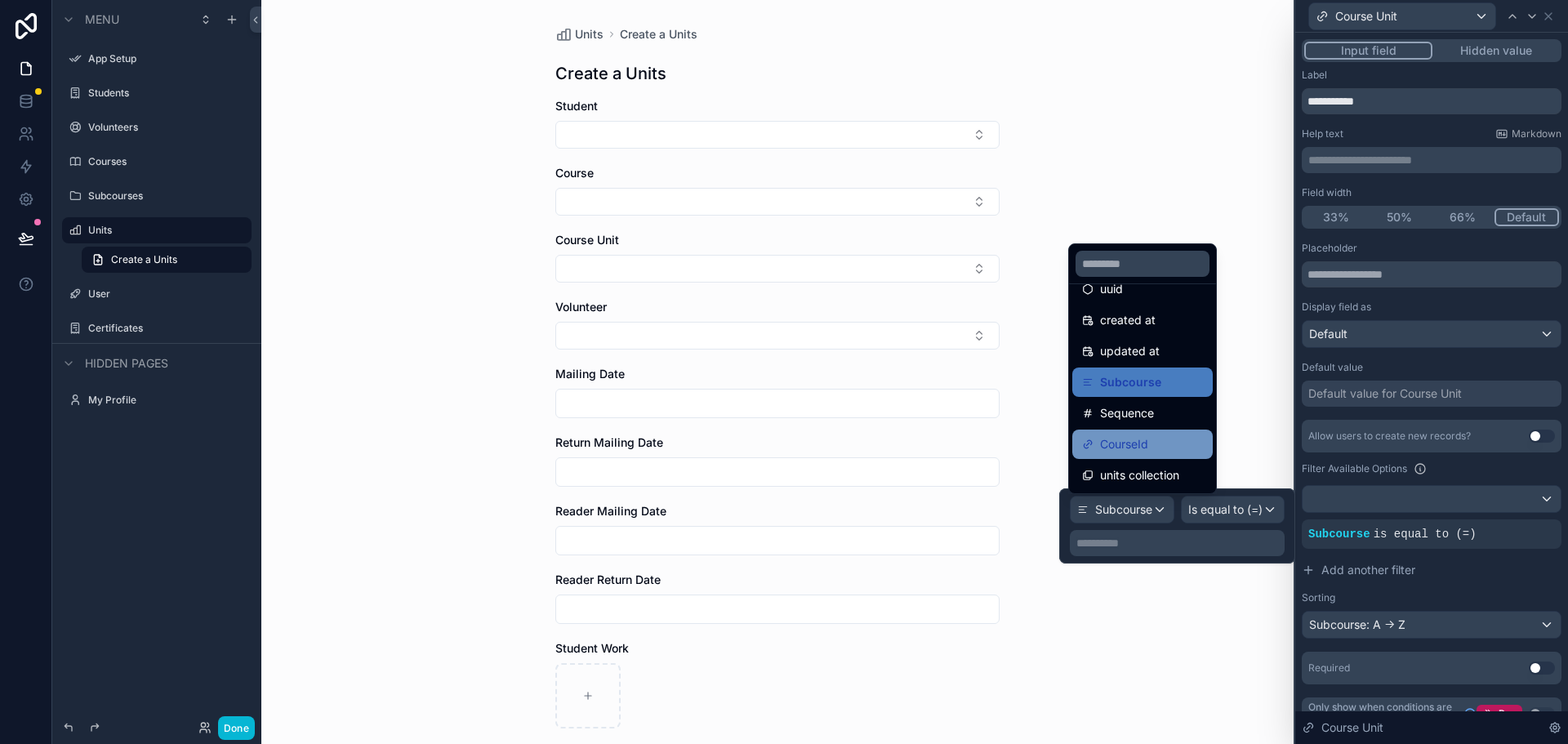
click at [1125, 441] on span "CourseId" at bounding box center [1124, 444] width 48 height 19
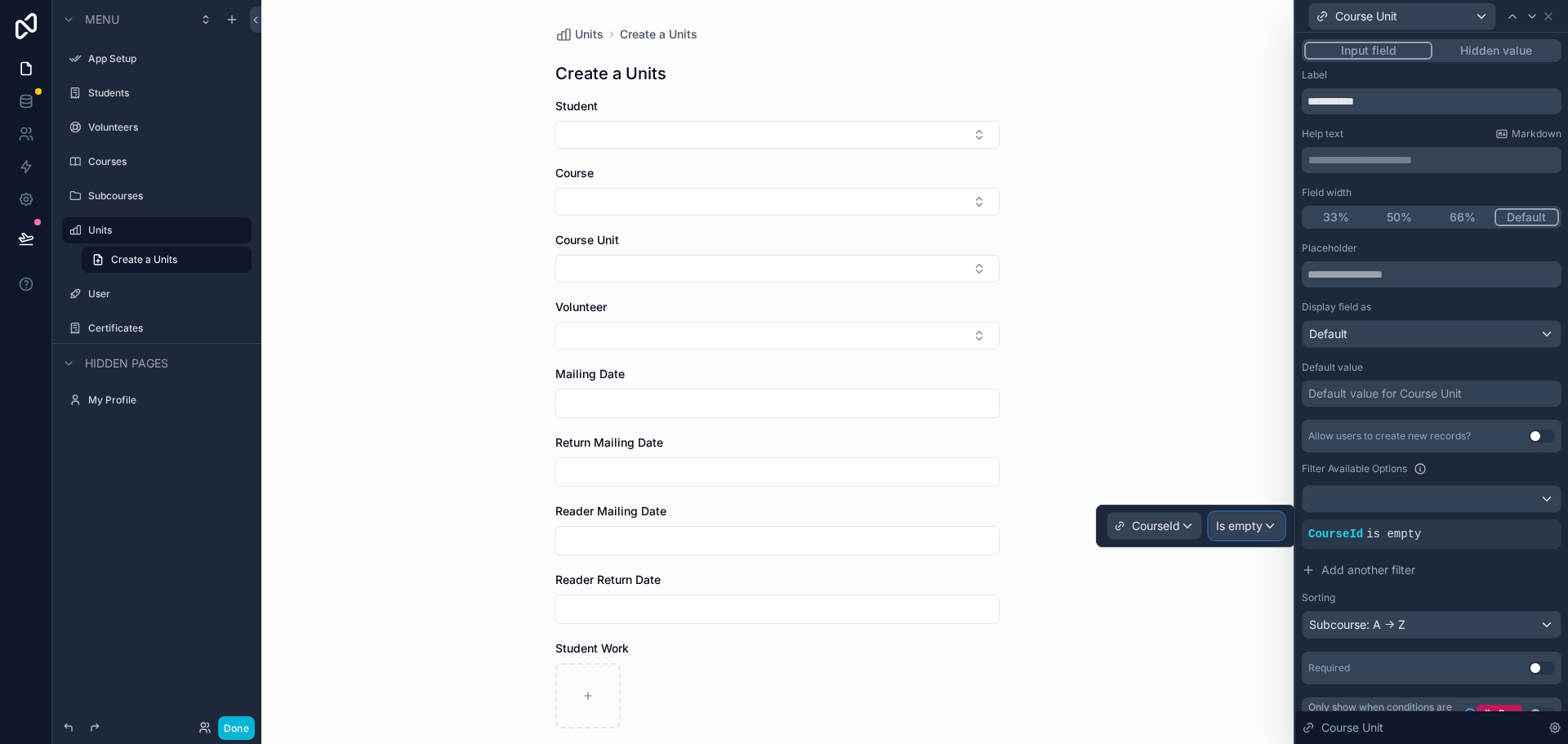
click at [1248, 521] on span "Is empty" at bounding box center [1239, 525] width 47 height 16
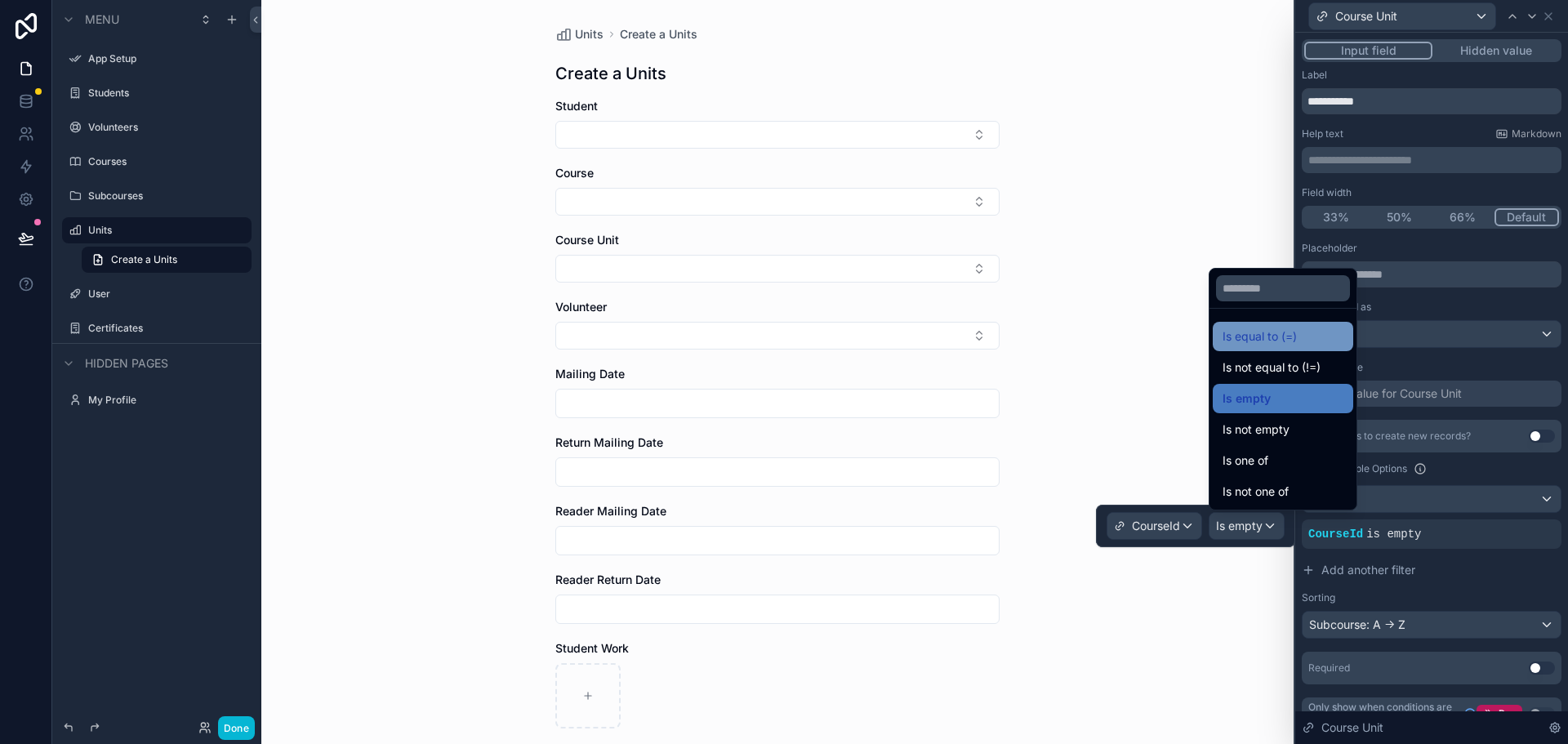
click at [1296, 342] on span "Is equal to (=)" at bounding box center [1259, 336] width 74 height 19
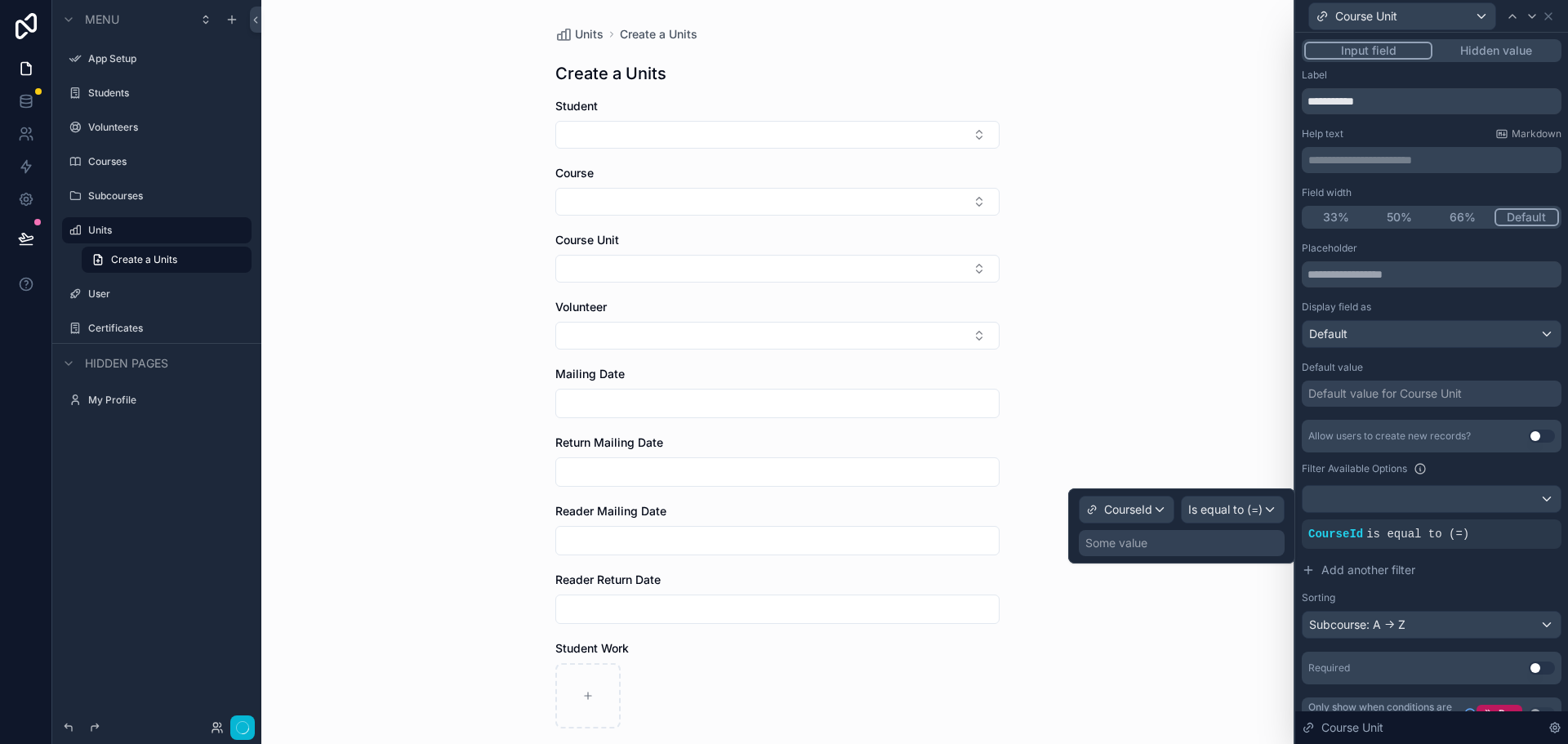
click at [1184, 548] on div "Some value" at bounding box center [1182, 543] width 206 height 27
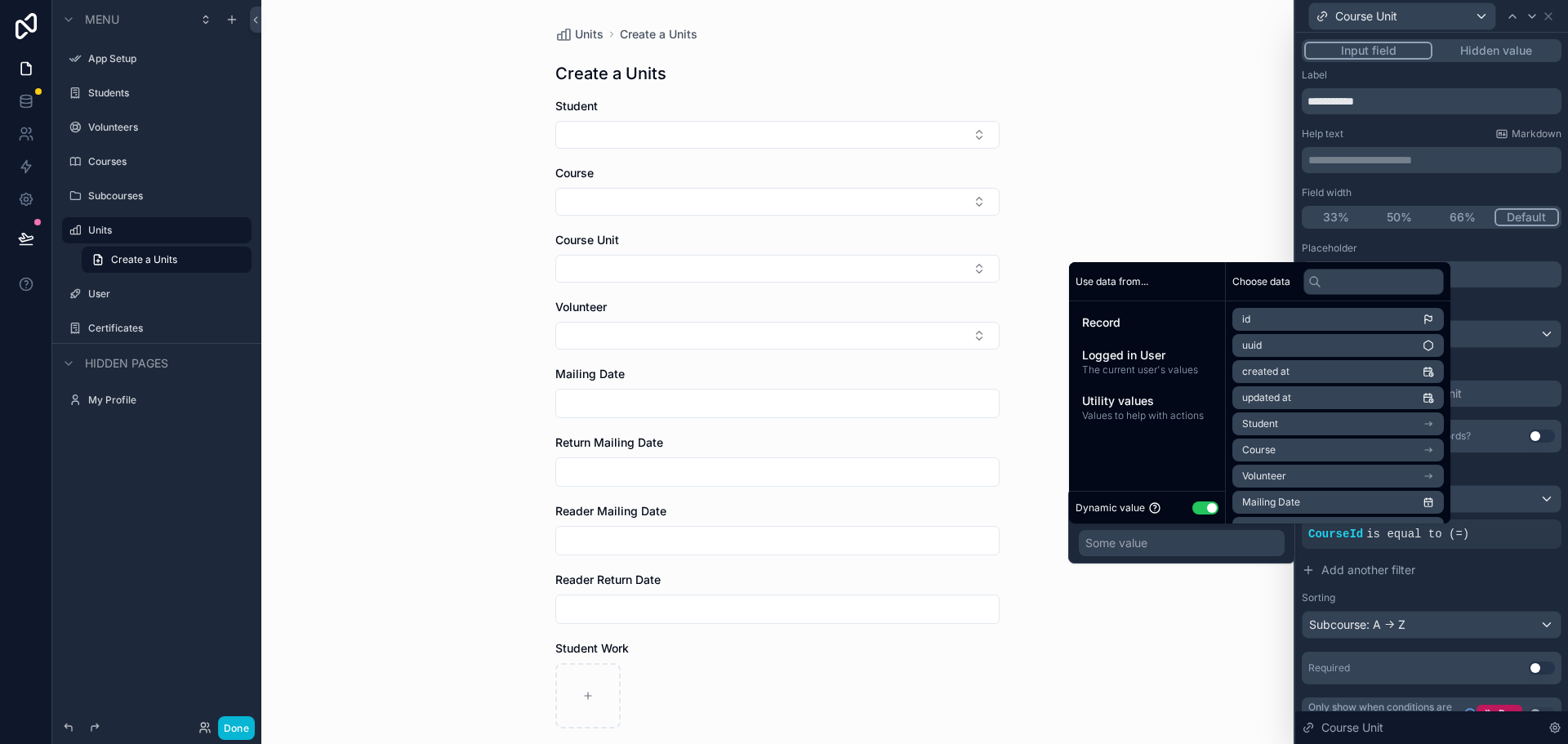
click at [1421, 451] on li "Course" at bounding box center [1337, 450] width 211 height 23
click at [1289, 451] on li "Course ID" at bounding box center [1337, 454] width 211 height 23
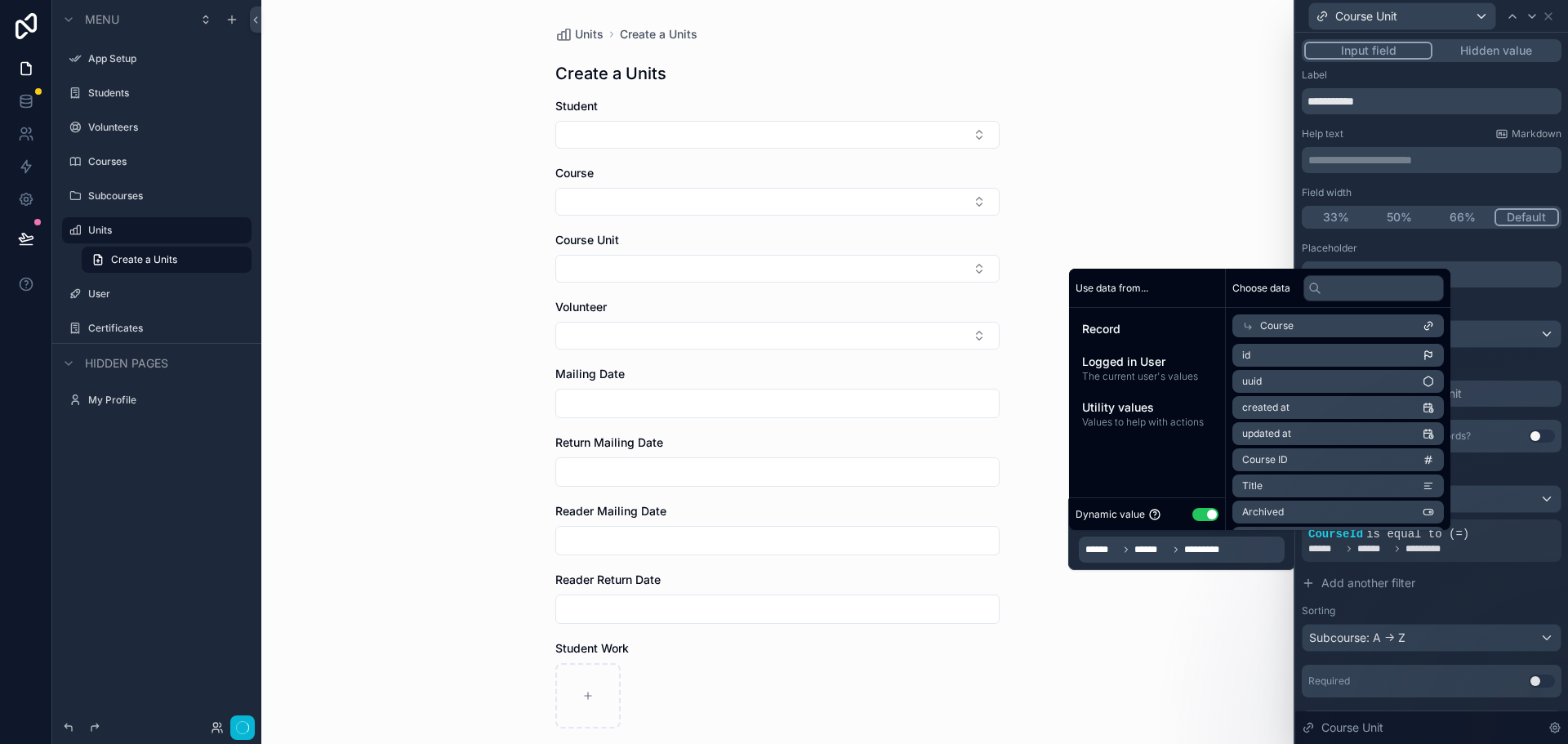
click at [1165, 655] on div "Units Create a Units Create a Units Student Course Course Unit Volunteer Mailin…" at bounding box center [776, 372] width 1032 height 744
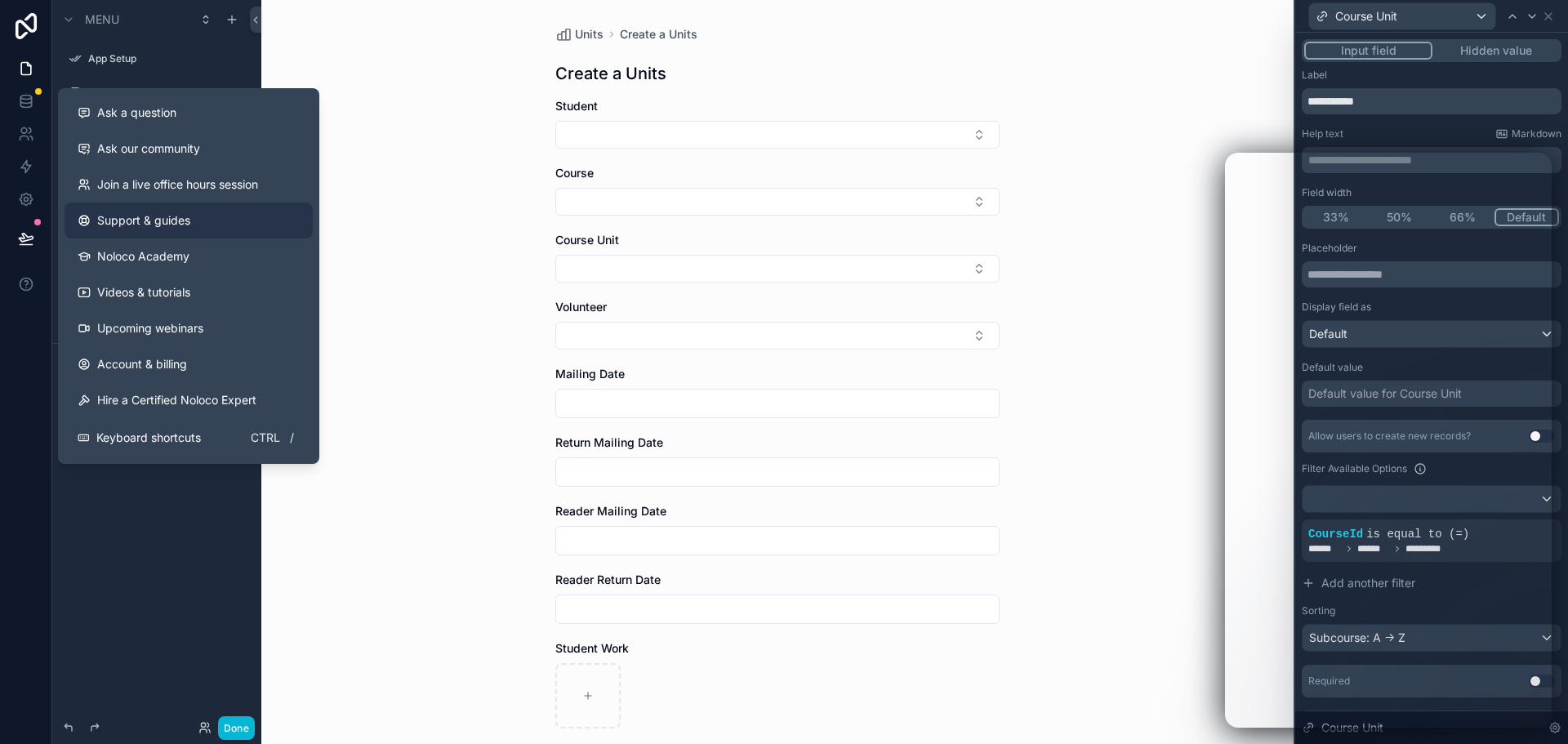
click at [175, 219] on span "Support & guides" at bounding box center [143, 220] width 93 height 16
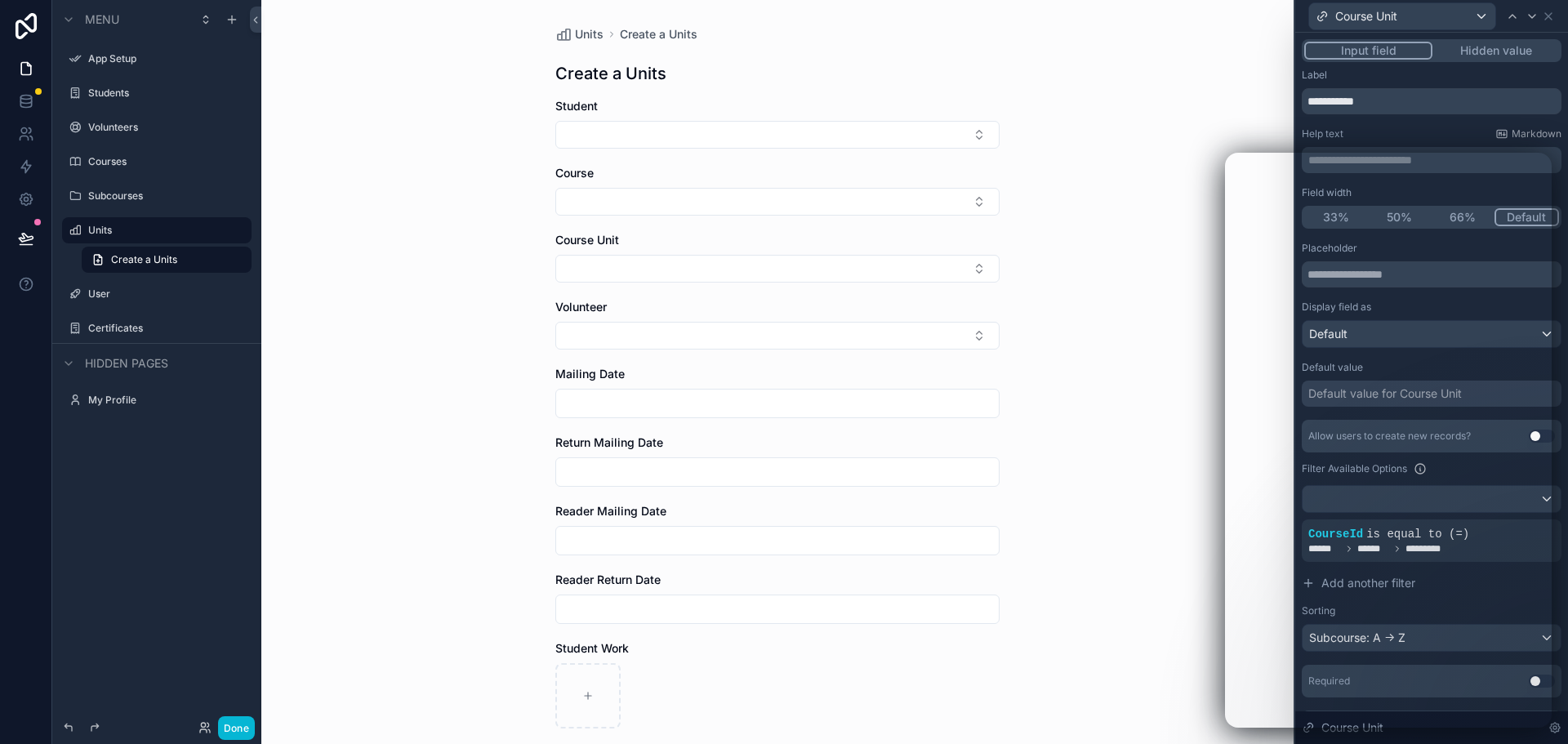
click at [1055, 396] on div "Units Create a Units Create a Units Student Course Course Unit Volunteer Mailin…" at bounding box center [776, 372] width 1032 height 744
click at [798, 265] on button "Select Button" at bounding box center [777, 268] width 444 height 27
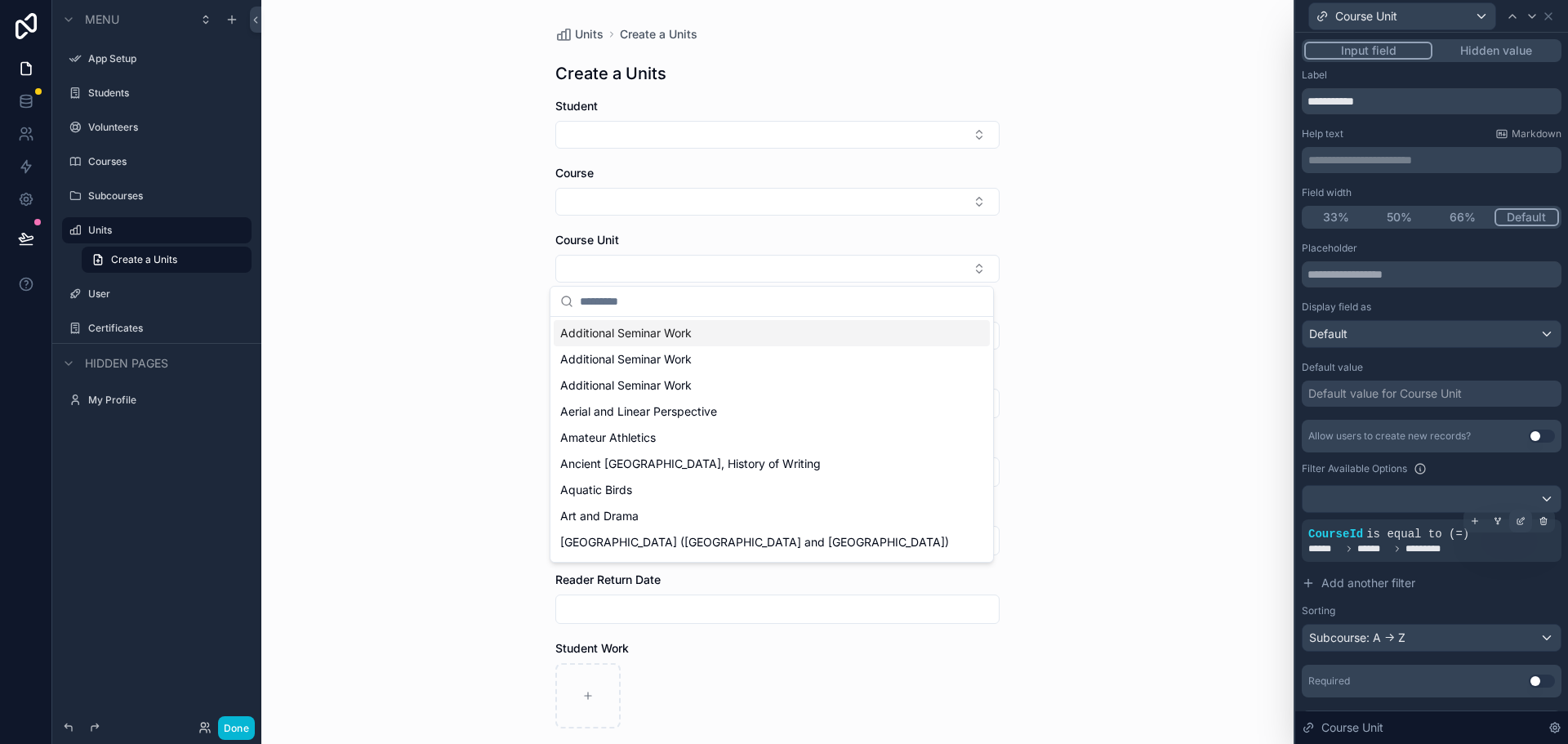
click at [1517, 523] on icon at bounding box center [1519, 522] width 5 height 5
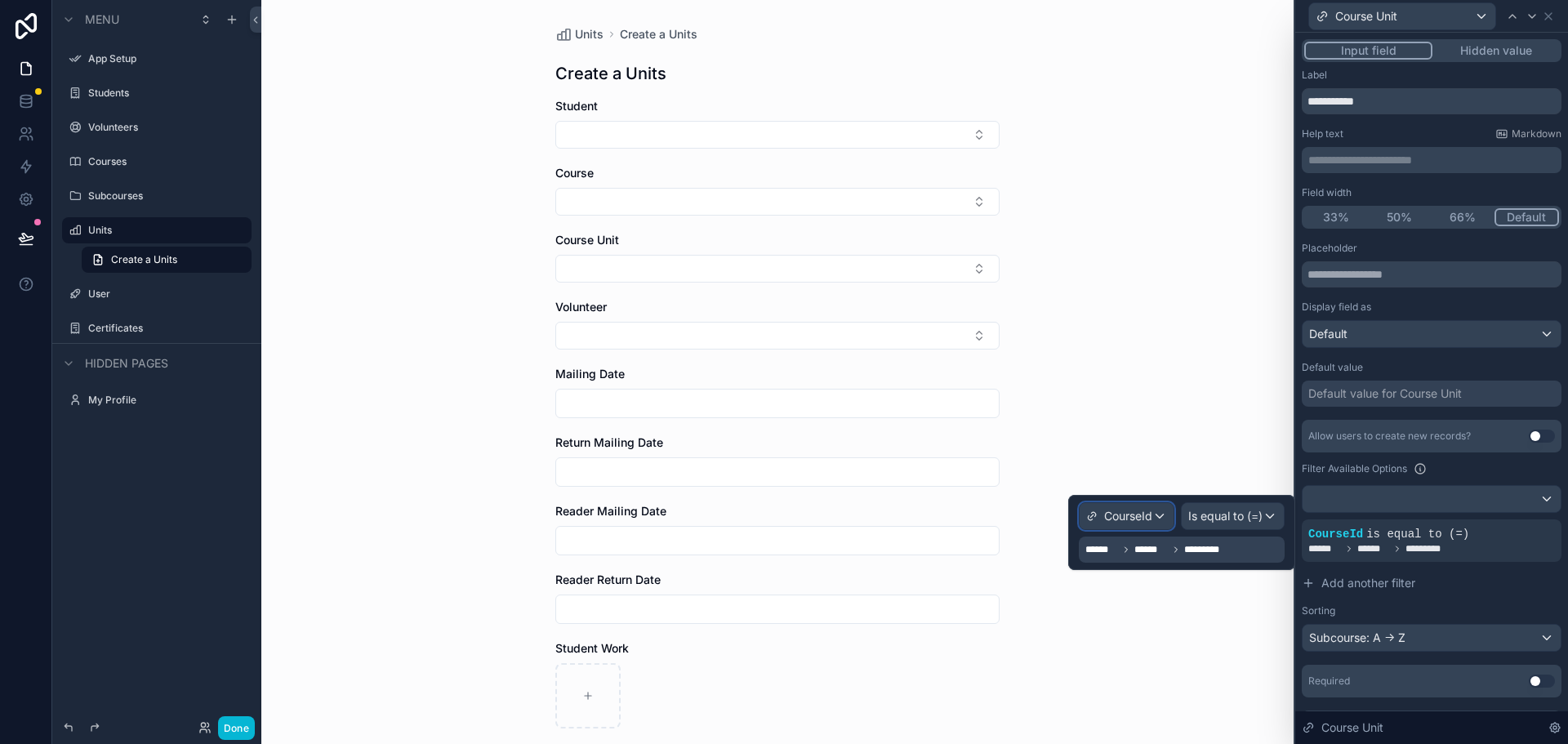
click at [1162, 514] on div "CourseId" at bounding box center [1127, 517] width 94 height 27
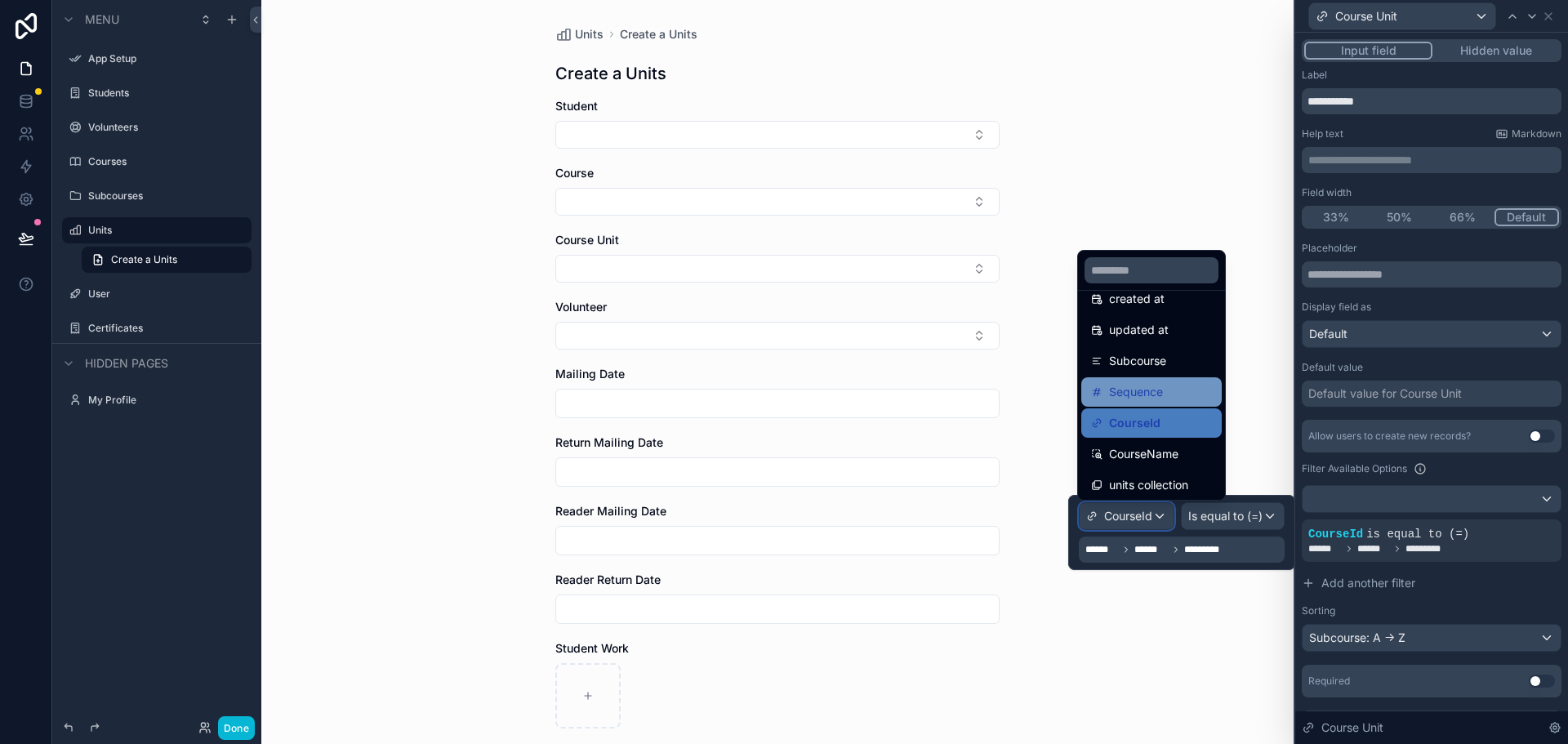
scroll to position [85, 0]
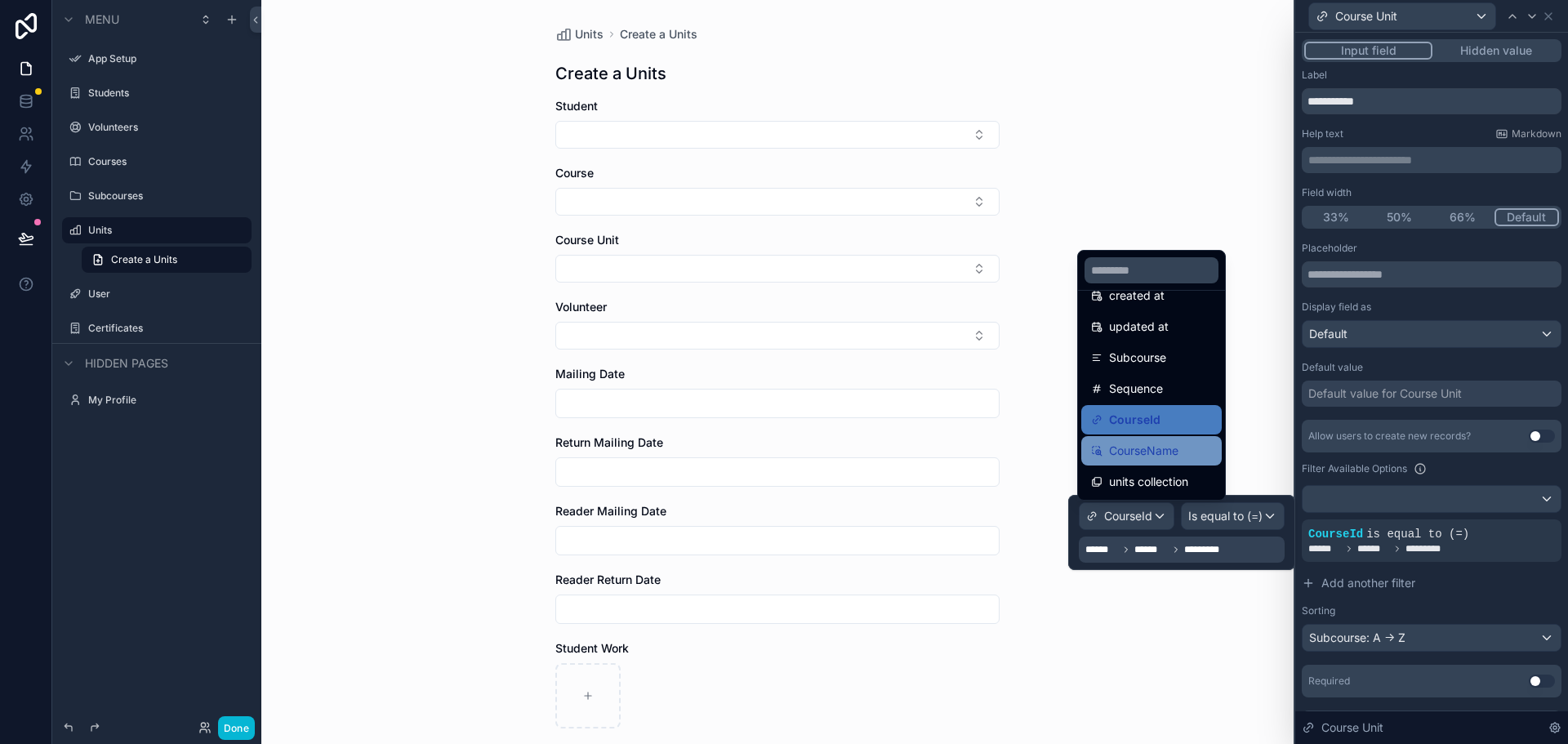
click at [1166, 449] on span "CourseName" at bounding box center [1143, 451] width 69 height 19
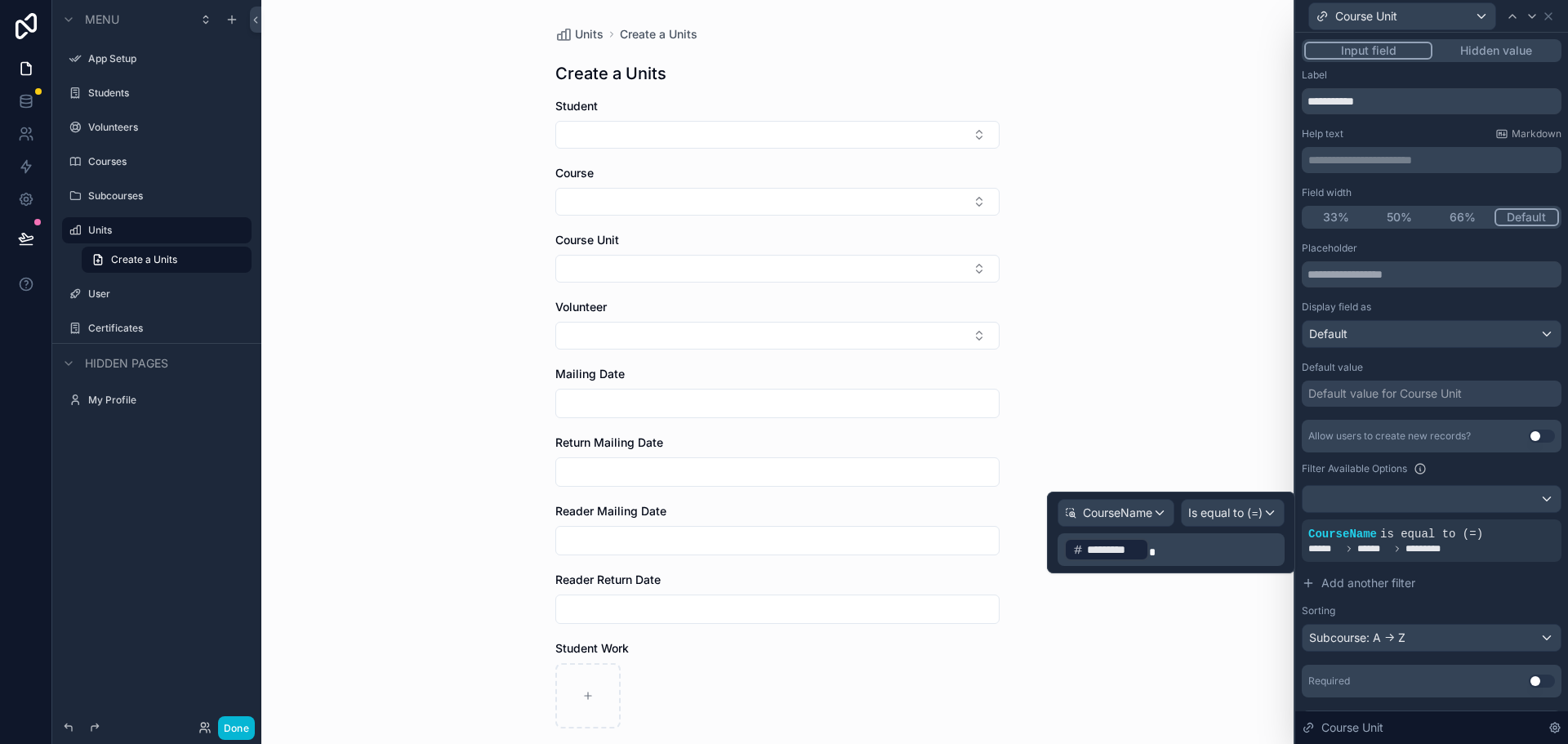
click at [1151, 548] on p "﻿ ********* ﻿" at bounding box center [1173, 550] width 218 height 27
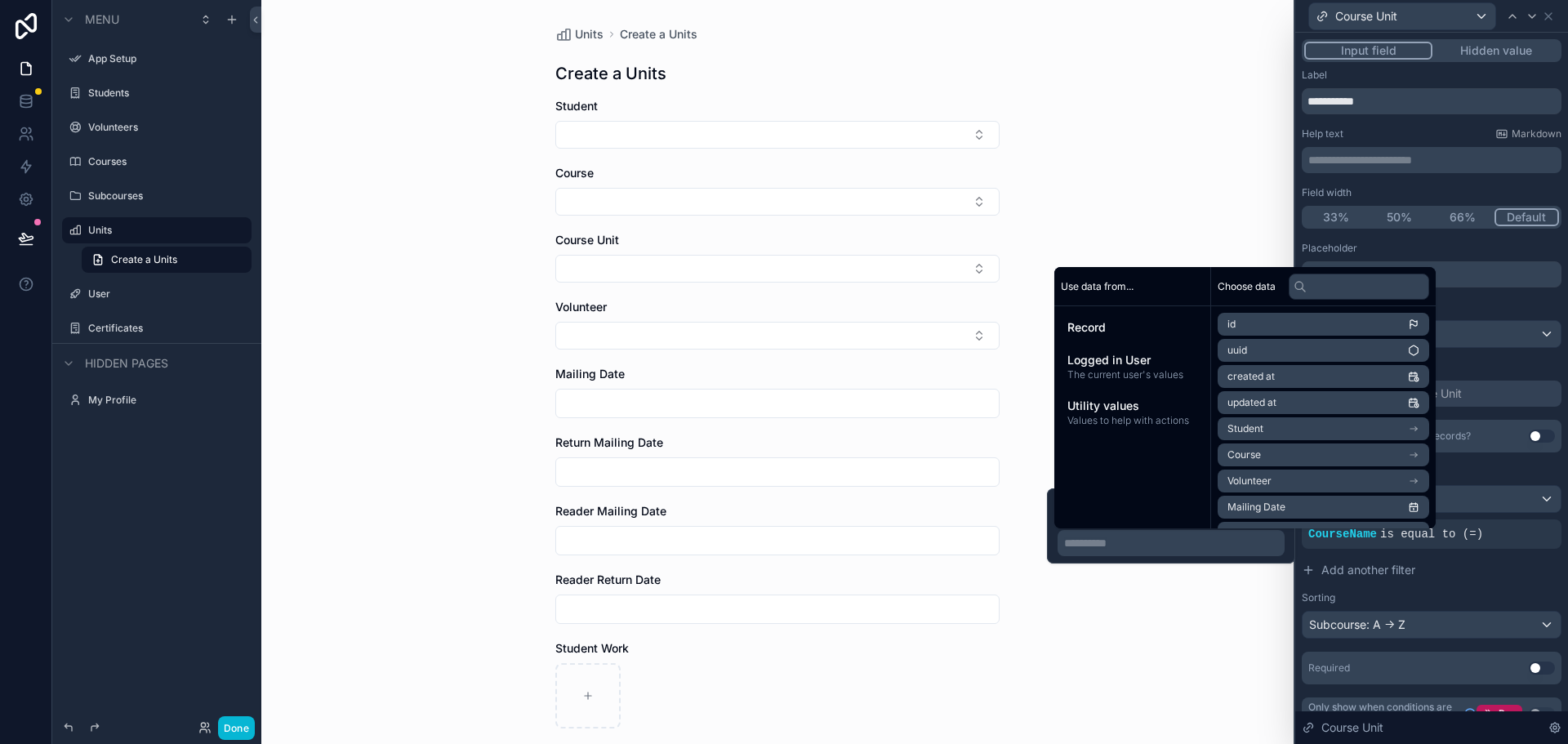
click at [1278, 453] on li "Course" at bounding box center [1323, 455] width 211 height 23
click at [1291, 483] on li "Title" at bounding box center [1323, 485] width 211 height 23
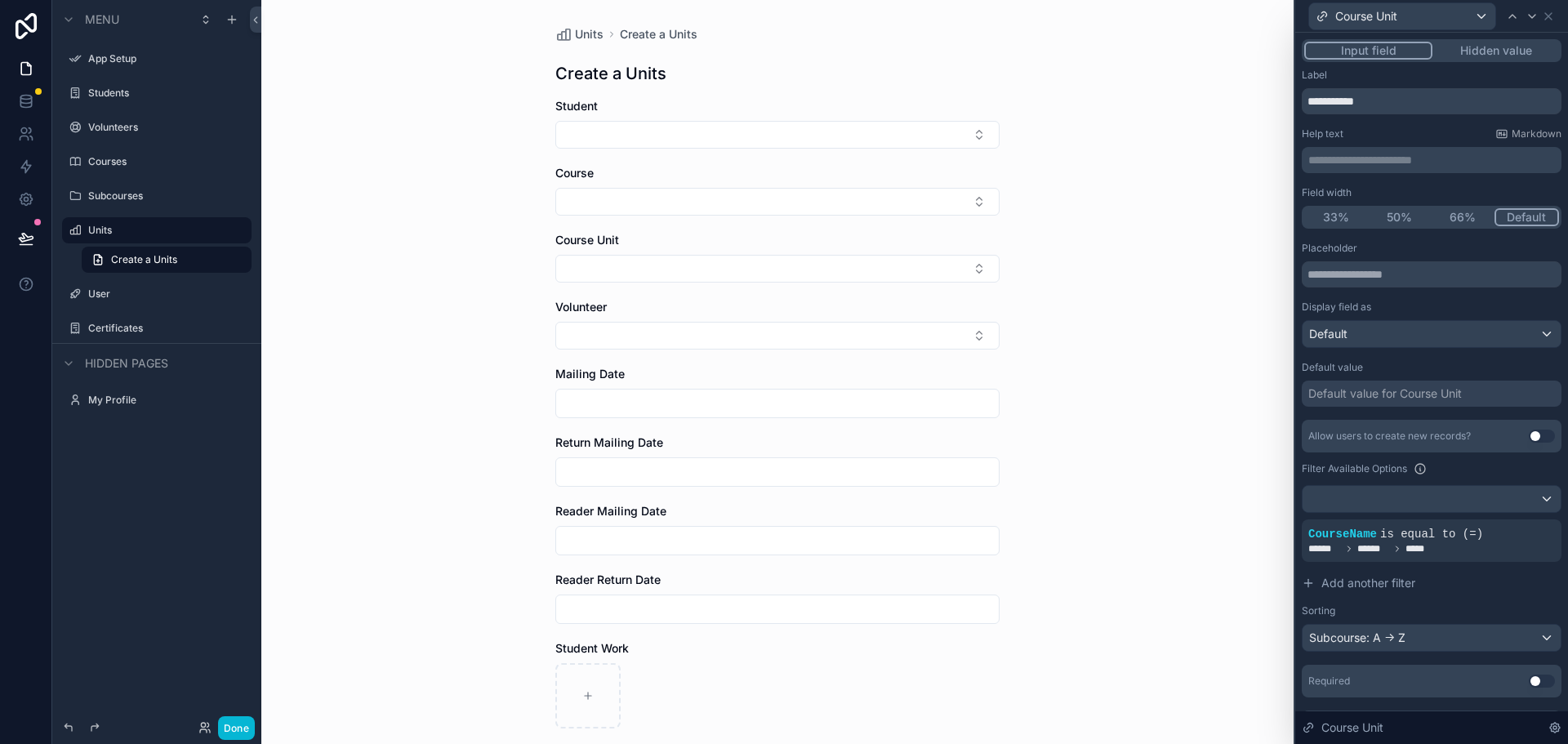
click at [1174, 674] on div "Units Create a Units Create a Units Student Course Course Unit Volunteer Mailin…" at bounding box center [776, 372] width 1032 height 744
click at [237, 729] on button "Done" at bounding box center [237, 728] width 37 height 24
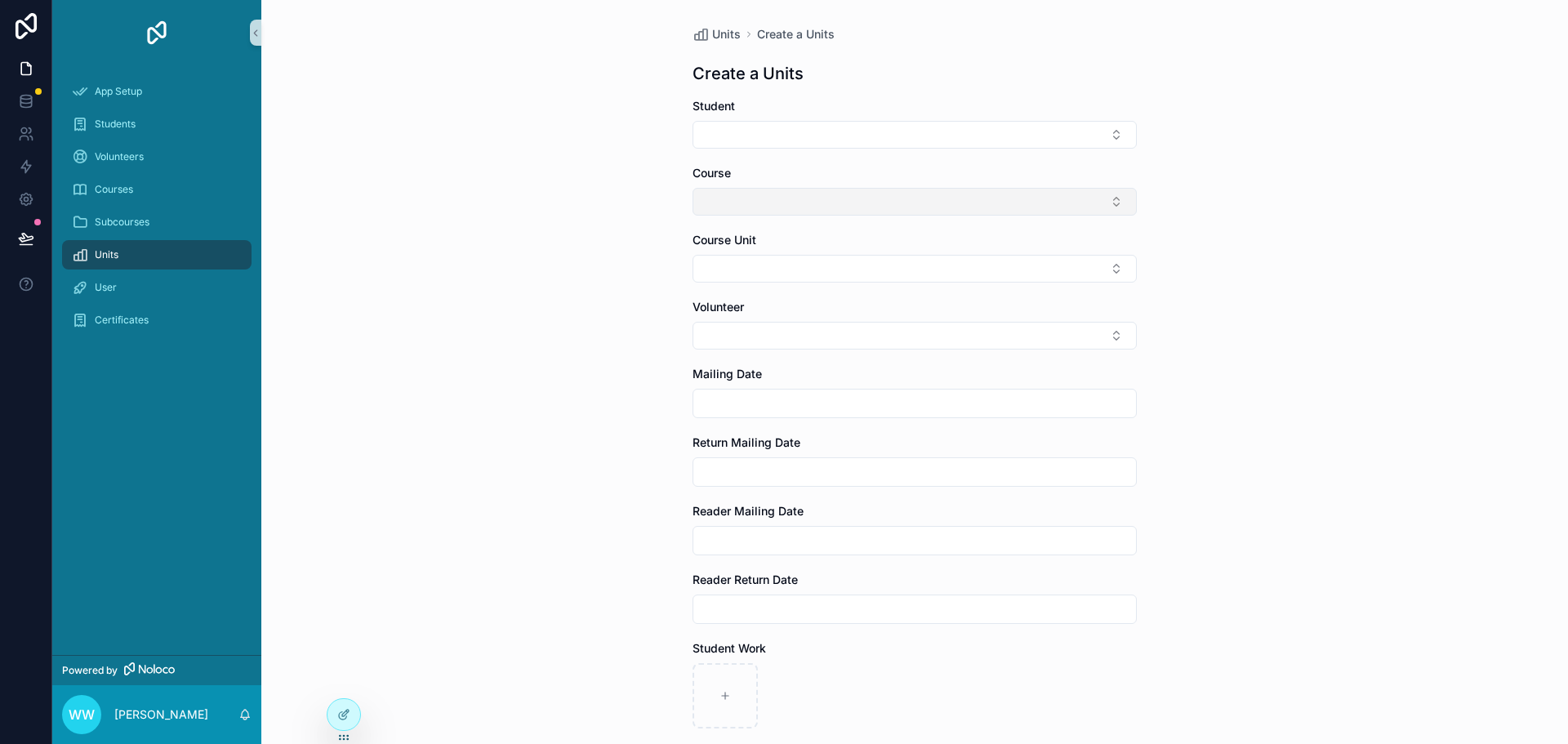
click at [768, 198] on button "Select Button" at bounding box center [914, 201] width 444 height 27
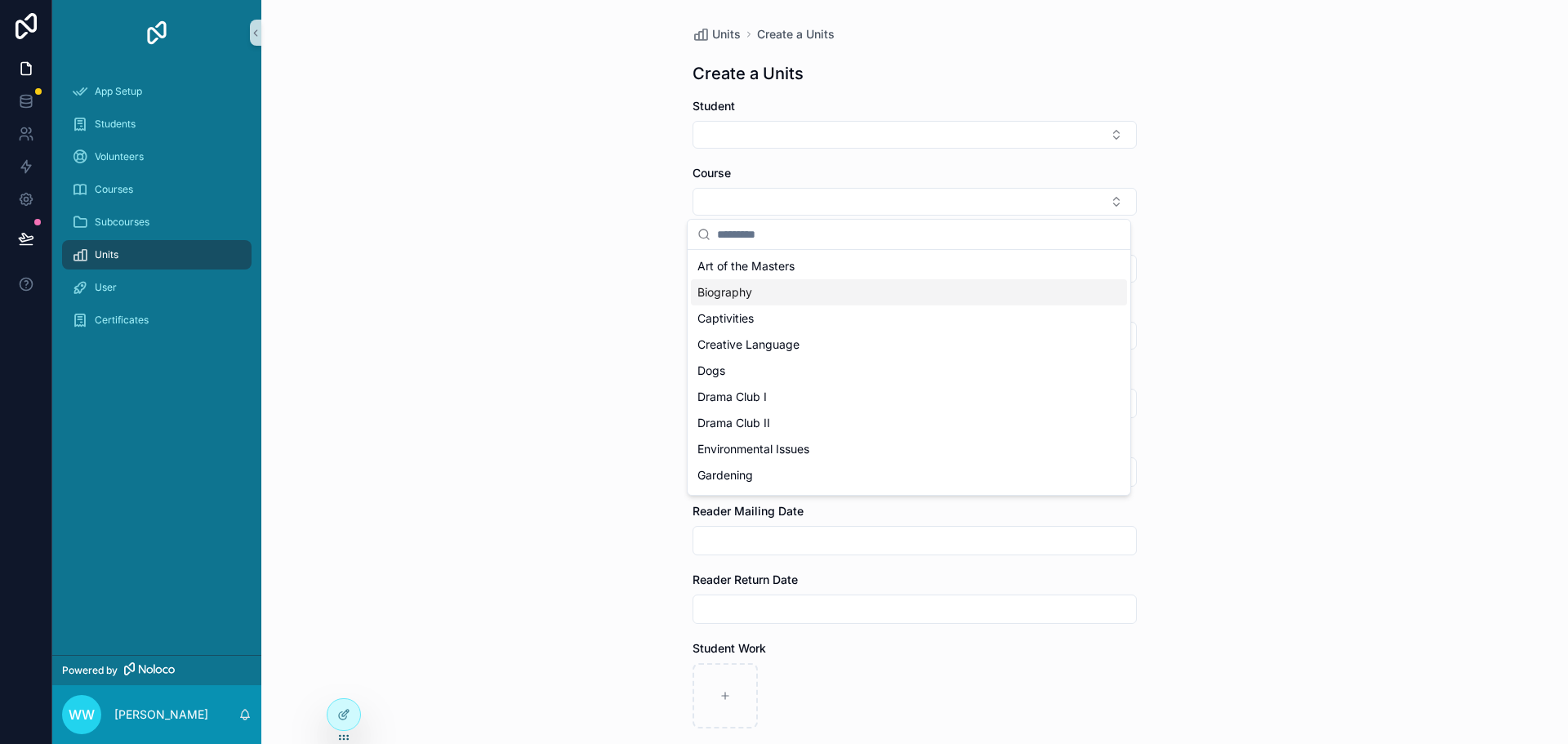
click at [757, 294] on div "Biography" at bounding box center [908, 293] width 436 height 27
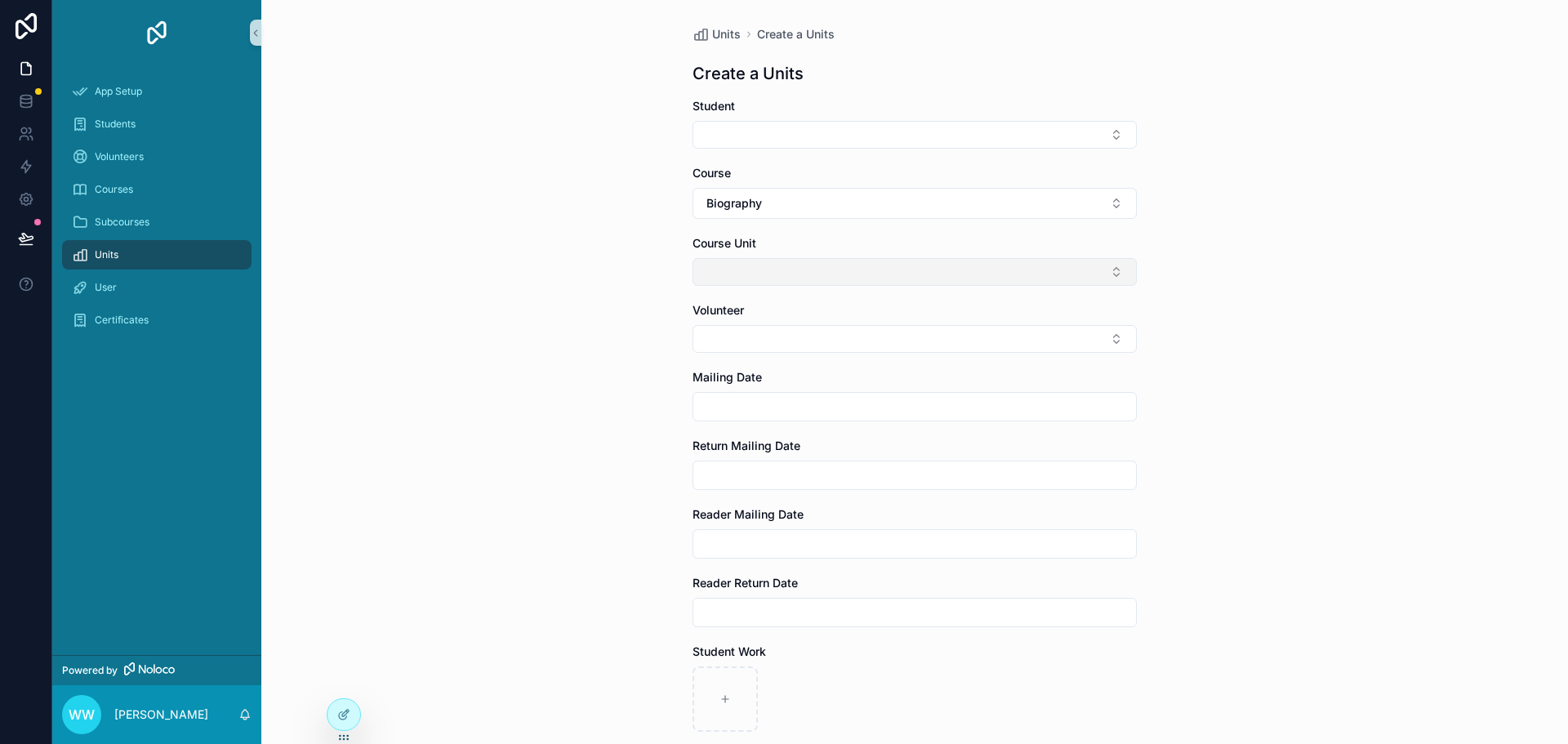
click at [769, 278] on button "Select Button" at bounding box center [914, 272] width 444 height 27
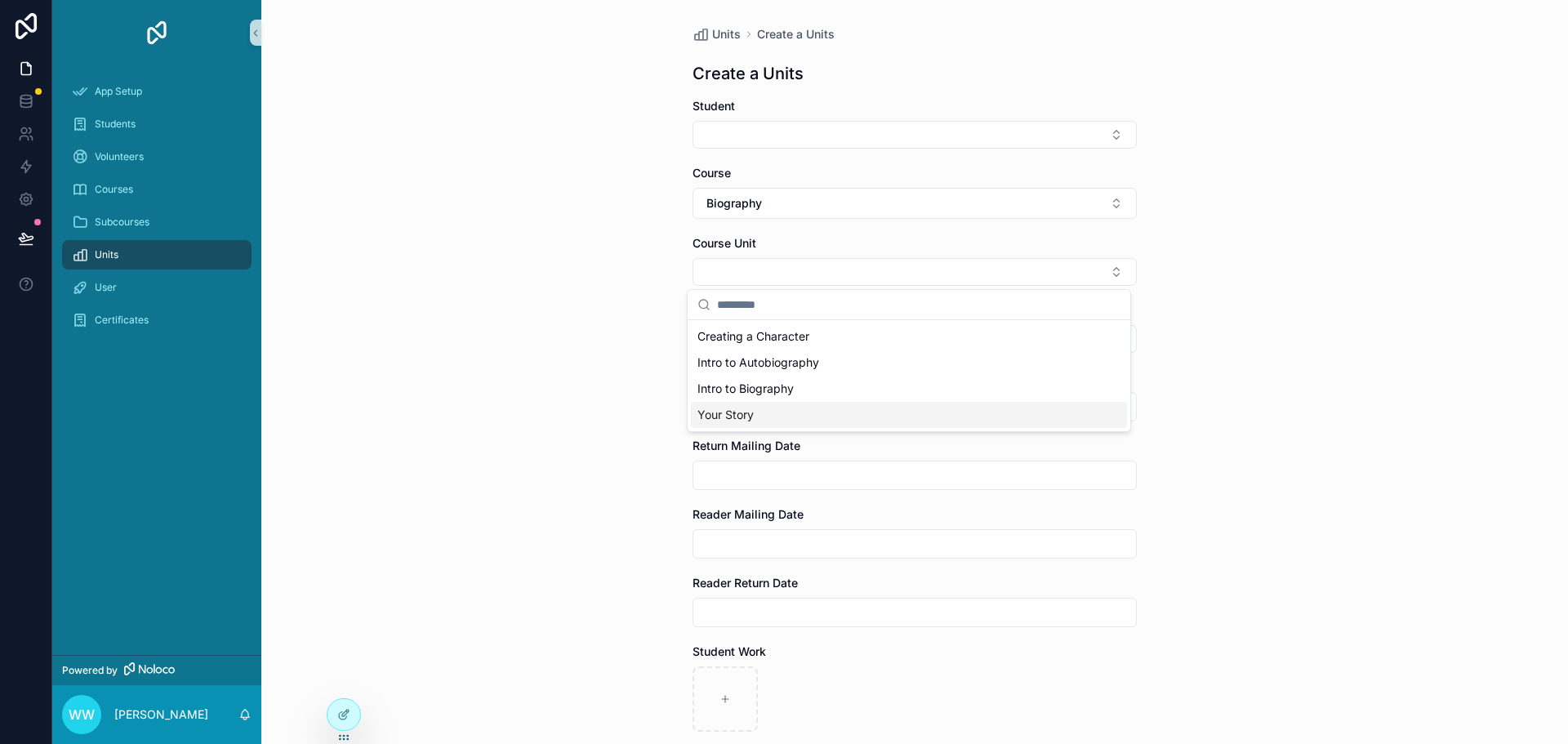
click at [761, 408] on div "Your Story" at bounding box center [908, 415] width 436 height 27
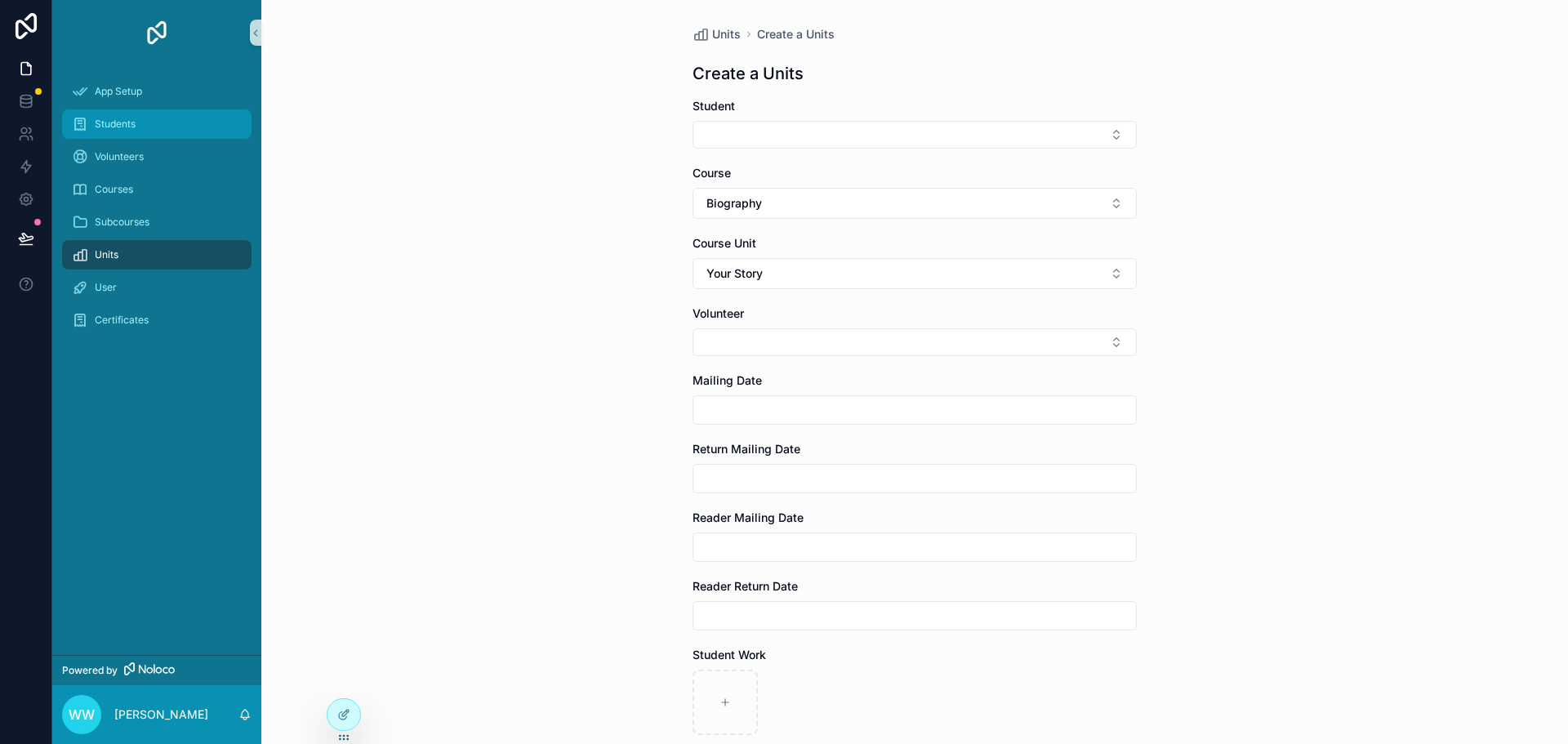
click at [133, 120] on span "Students" at bounding box center [115, 124] width 41 height 13
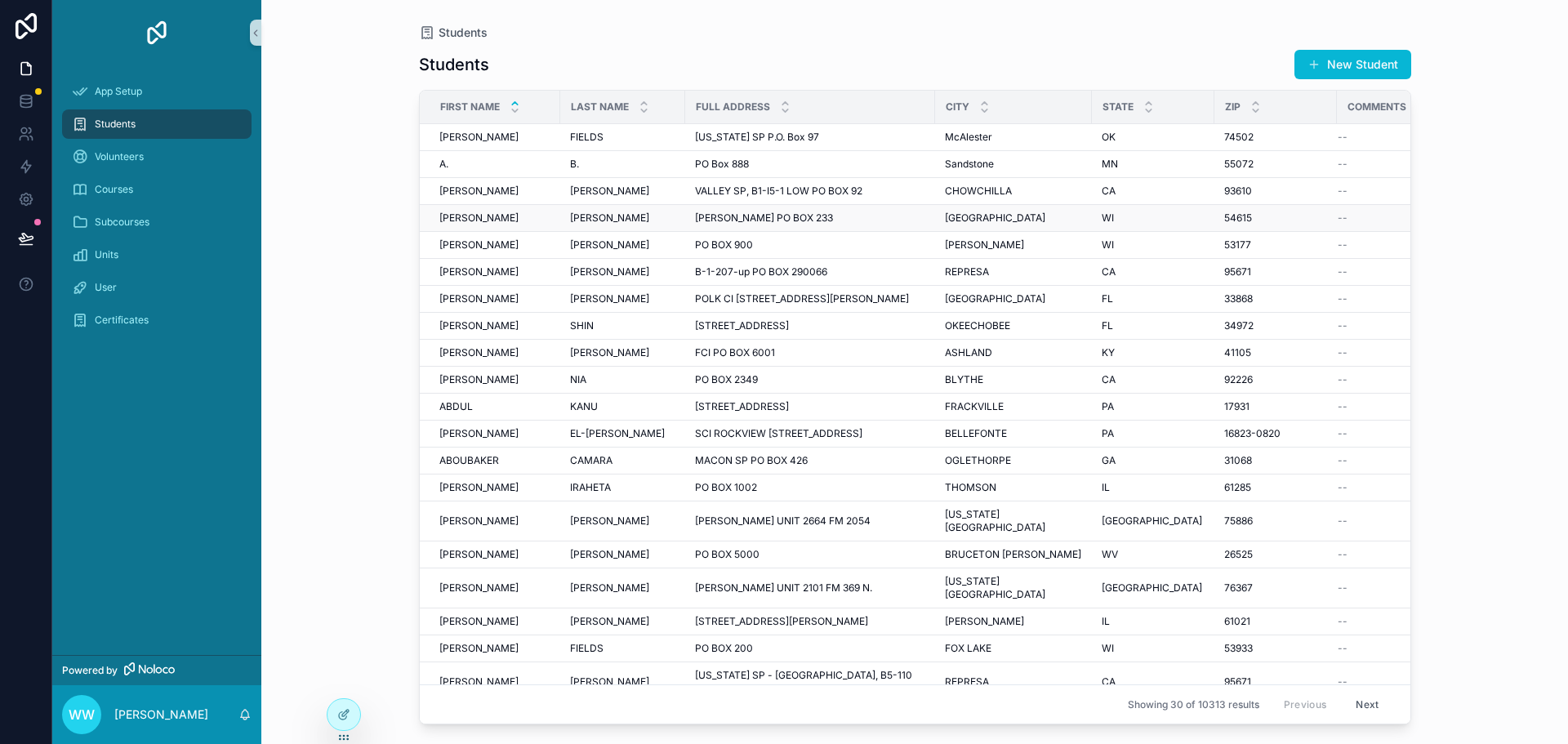
click at [1049, 219] on div "BLACK RIVER FALLS BLACK RIVER FALLS" at bounding box center [1013, 218] width 137 height 13
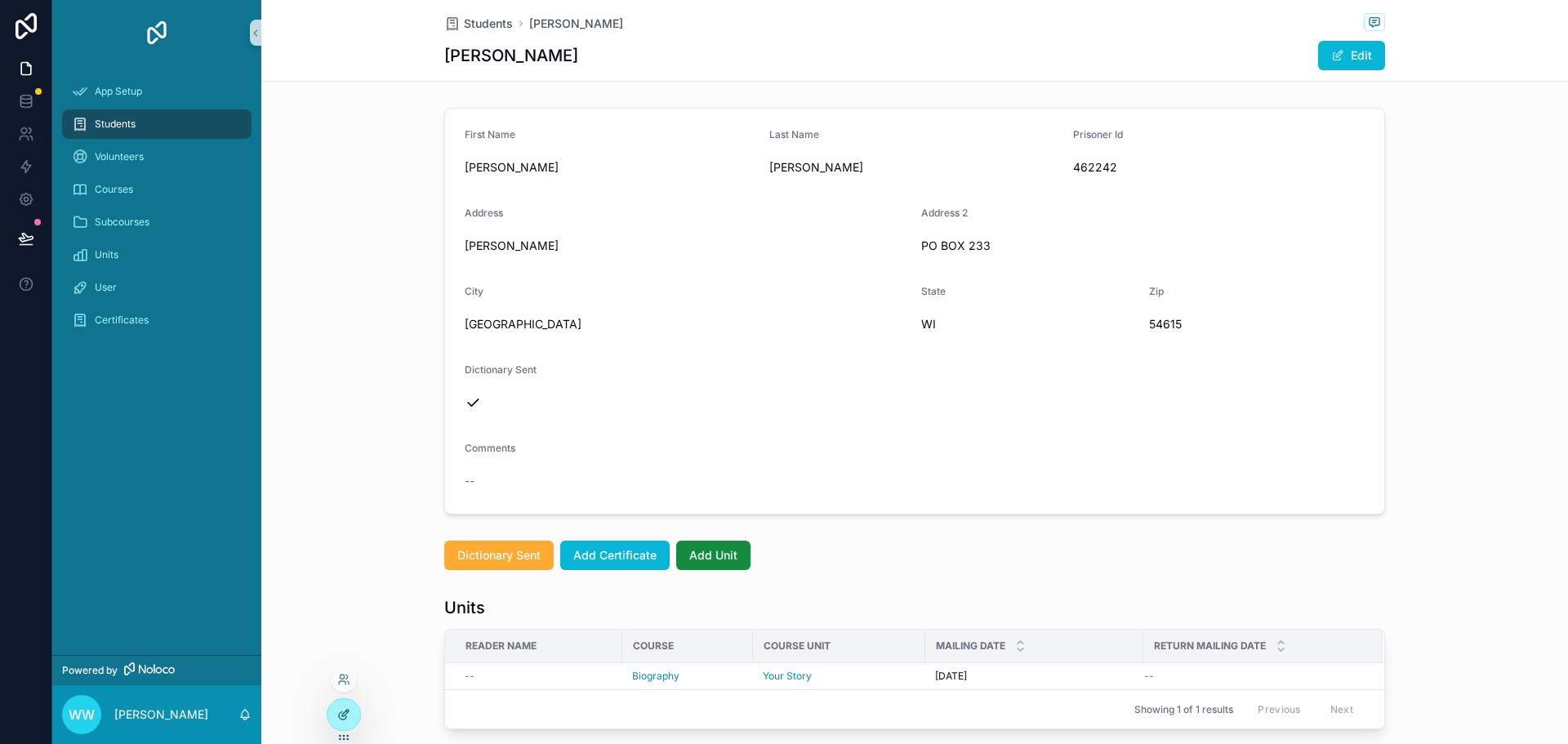
click at [335, 723] on div at bounding box center [343, 714] width 33 height 31
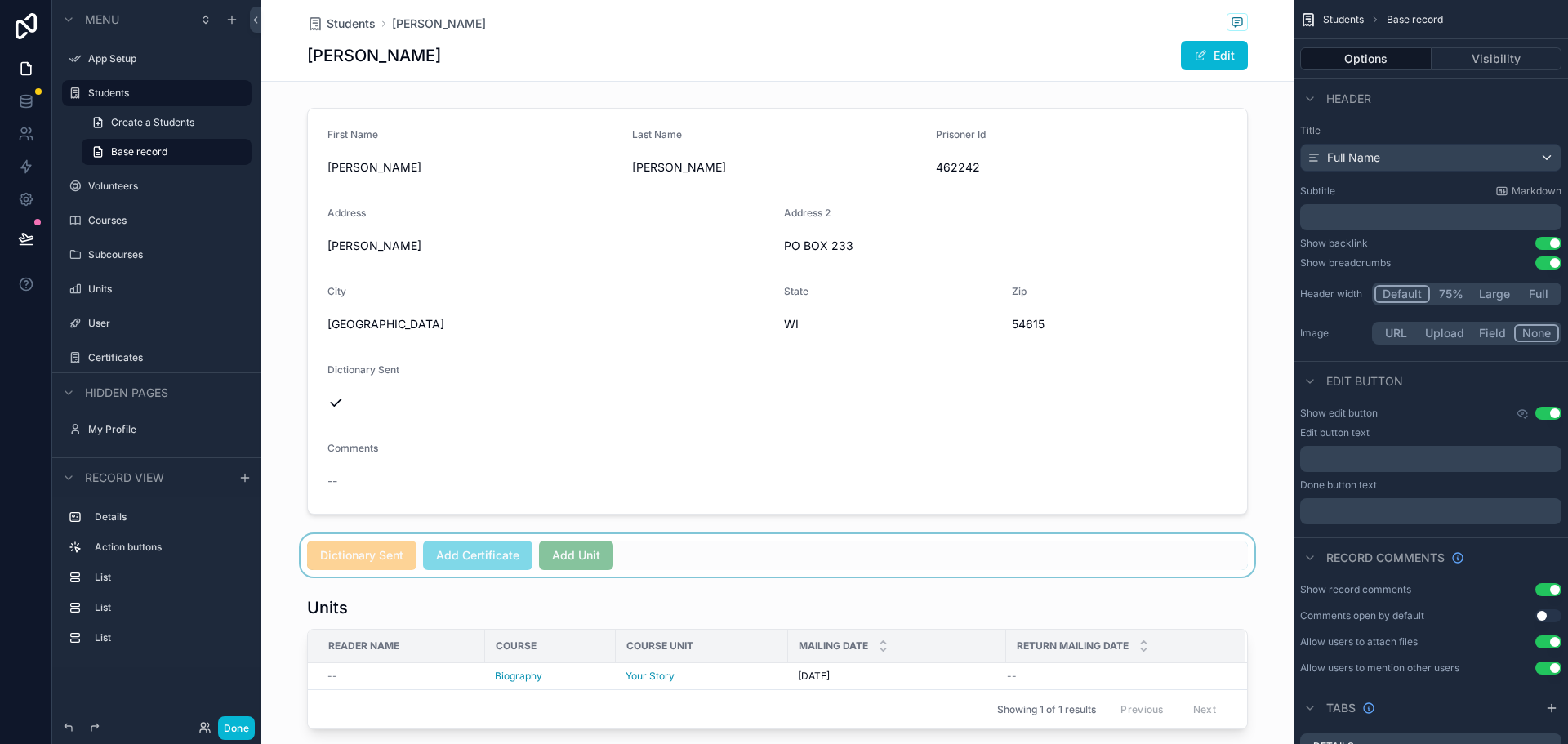
click at [593, 546] on div "scrollable content" at bounding box center [776, 556] width 1032 height 42
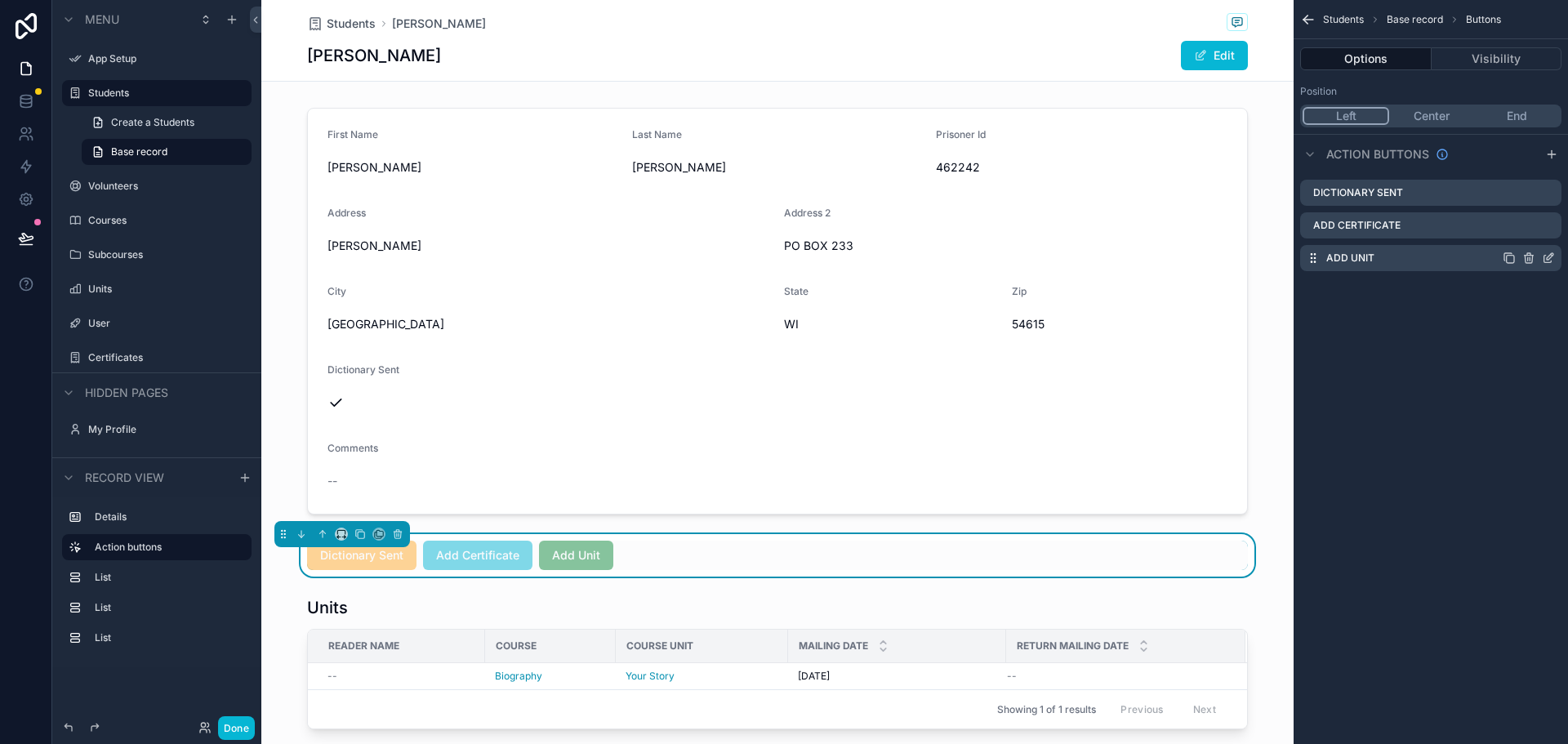
click at [1385, 260] on div "Add Unit" at bounding box center [1430, 258] width 261 height 27
click at [1551, 256] on icon "scrollable content" at bounding box center [1551, 255] width 2 height 2
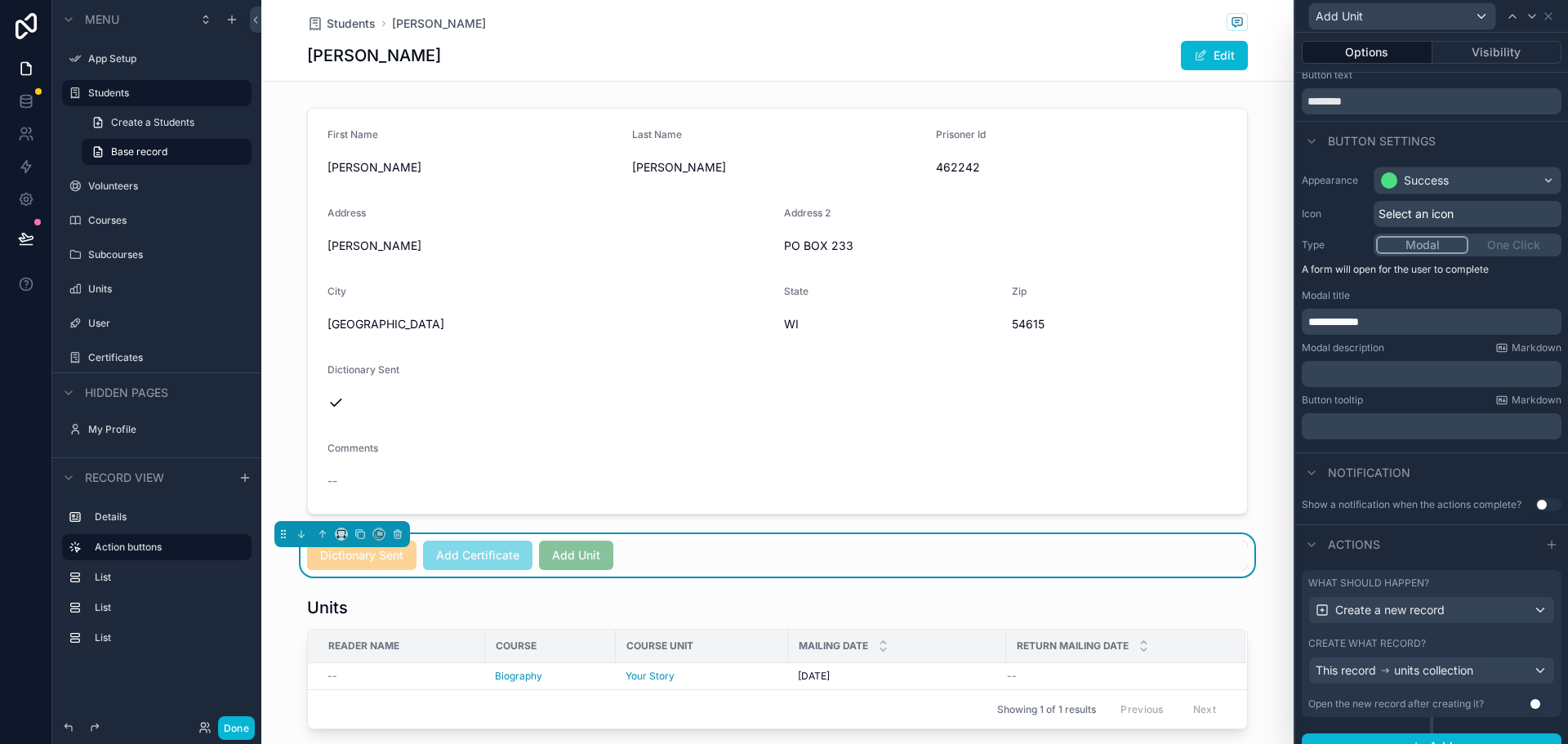
scroll to position [65, 0]
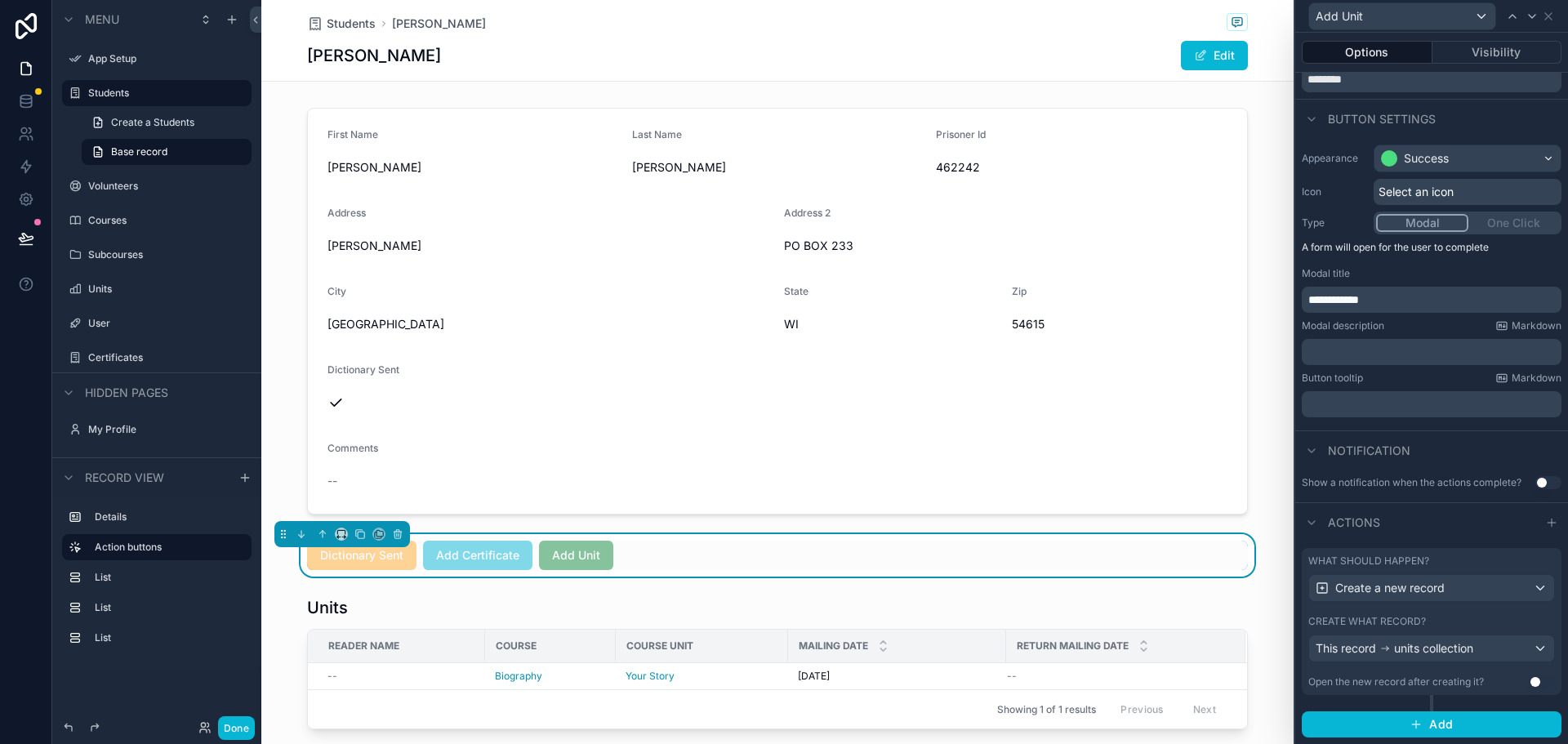
click at [1544, 624] on div "What should happen? Create a new record Create what record? This record units c…" at bounding box center [1432, 622] width 260 height 147
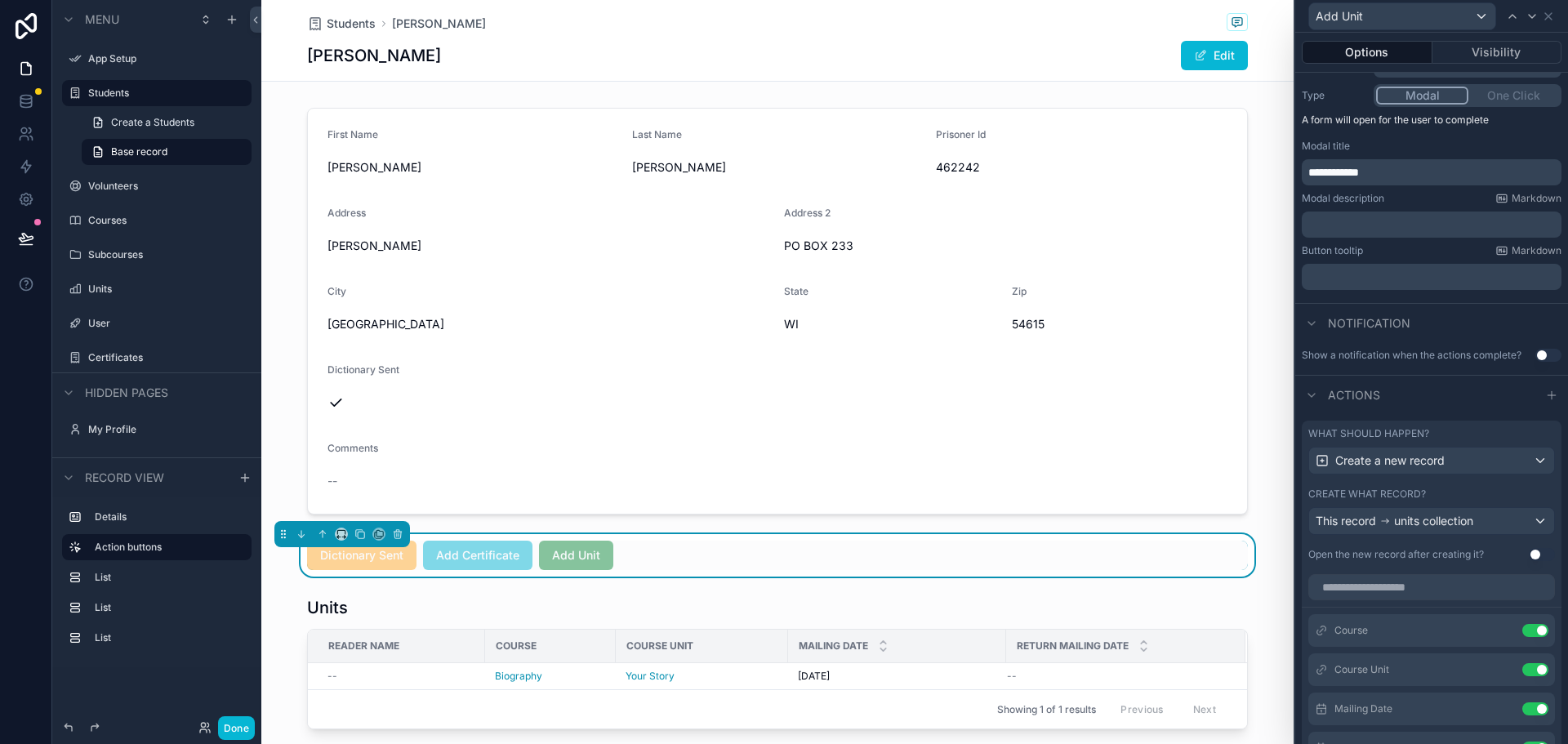
scroll to position [392, 0]
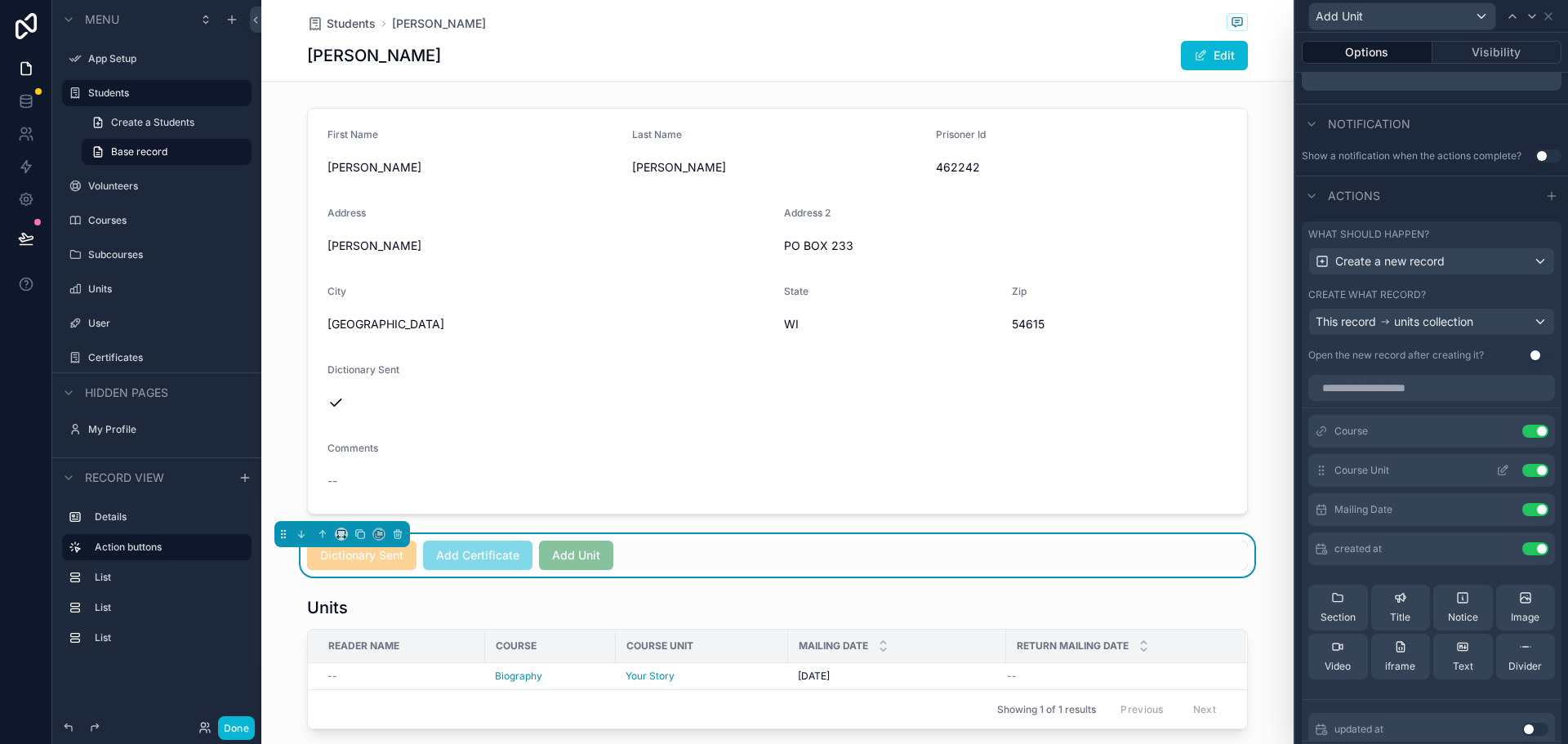
click at [1495, 476] on icon at bounding box center [1502, 470] width 13 height 13
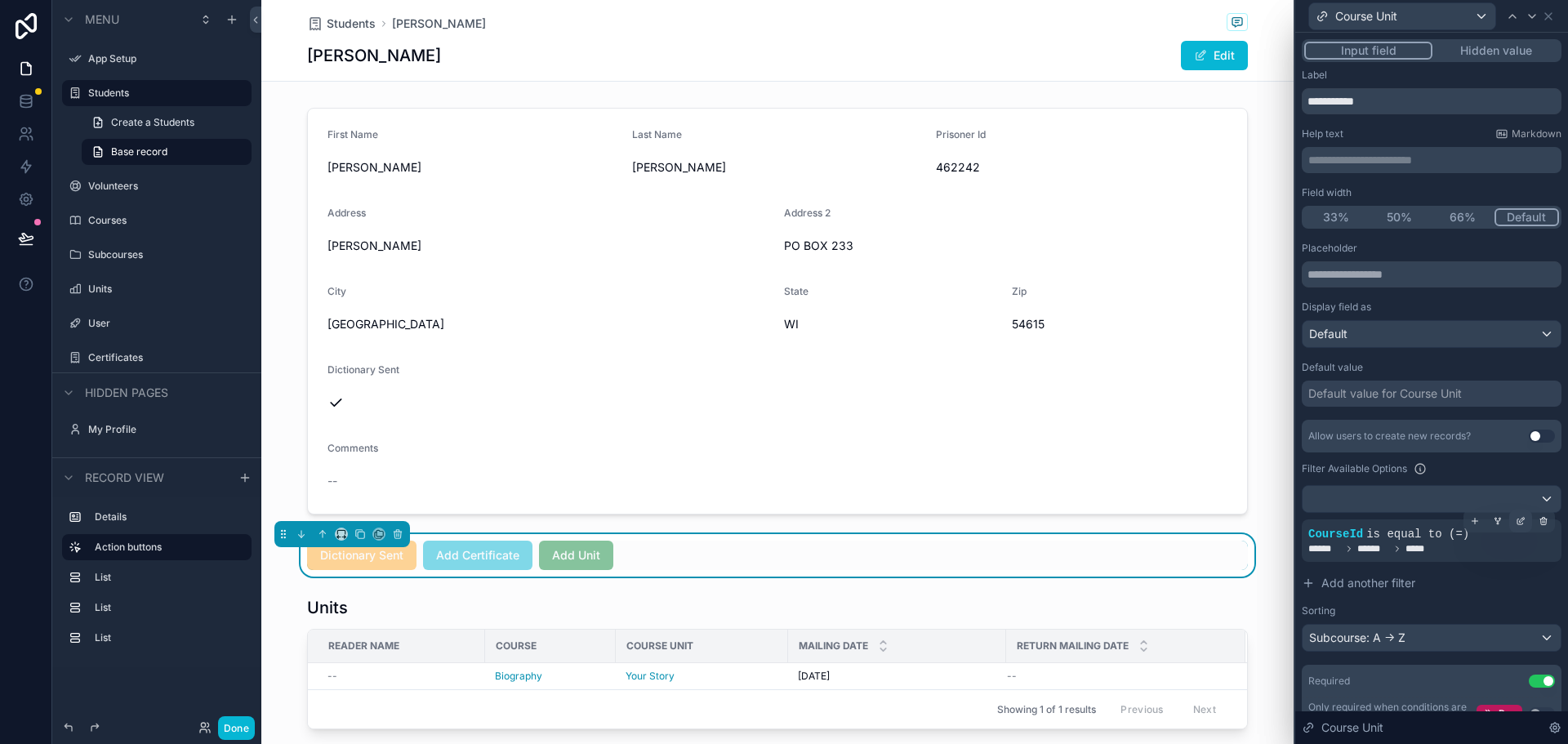
click at [1519, 522] on icon at bounding box center [1522, 519] width 5 height 5
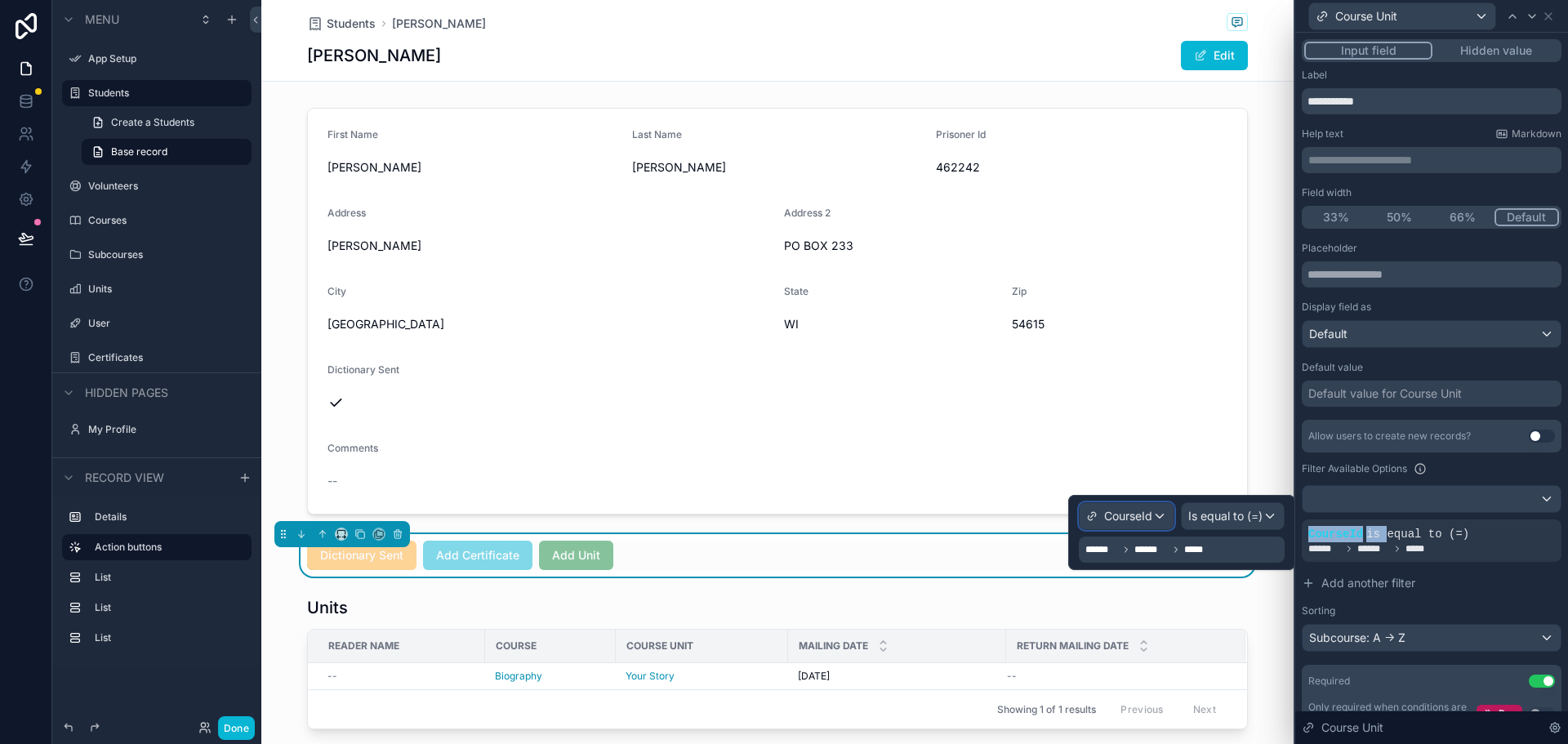
click at [1139, 516] on span "CourseId" at bounding box center [1128, 516] width 48 height 16
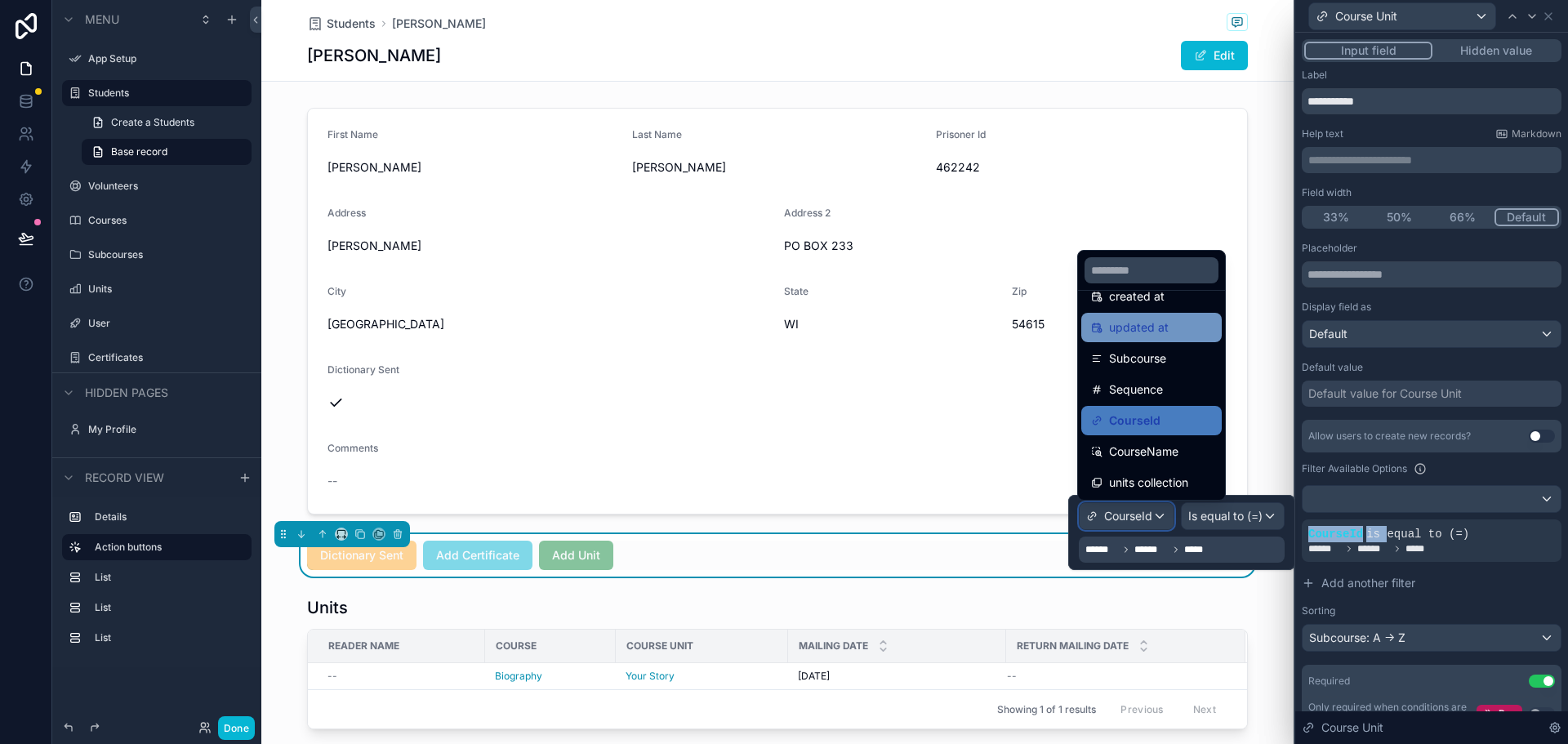
scroll to position [85, 0]
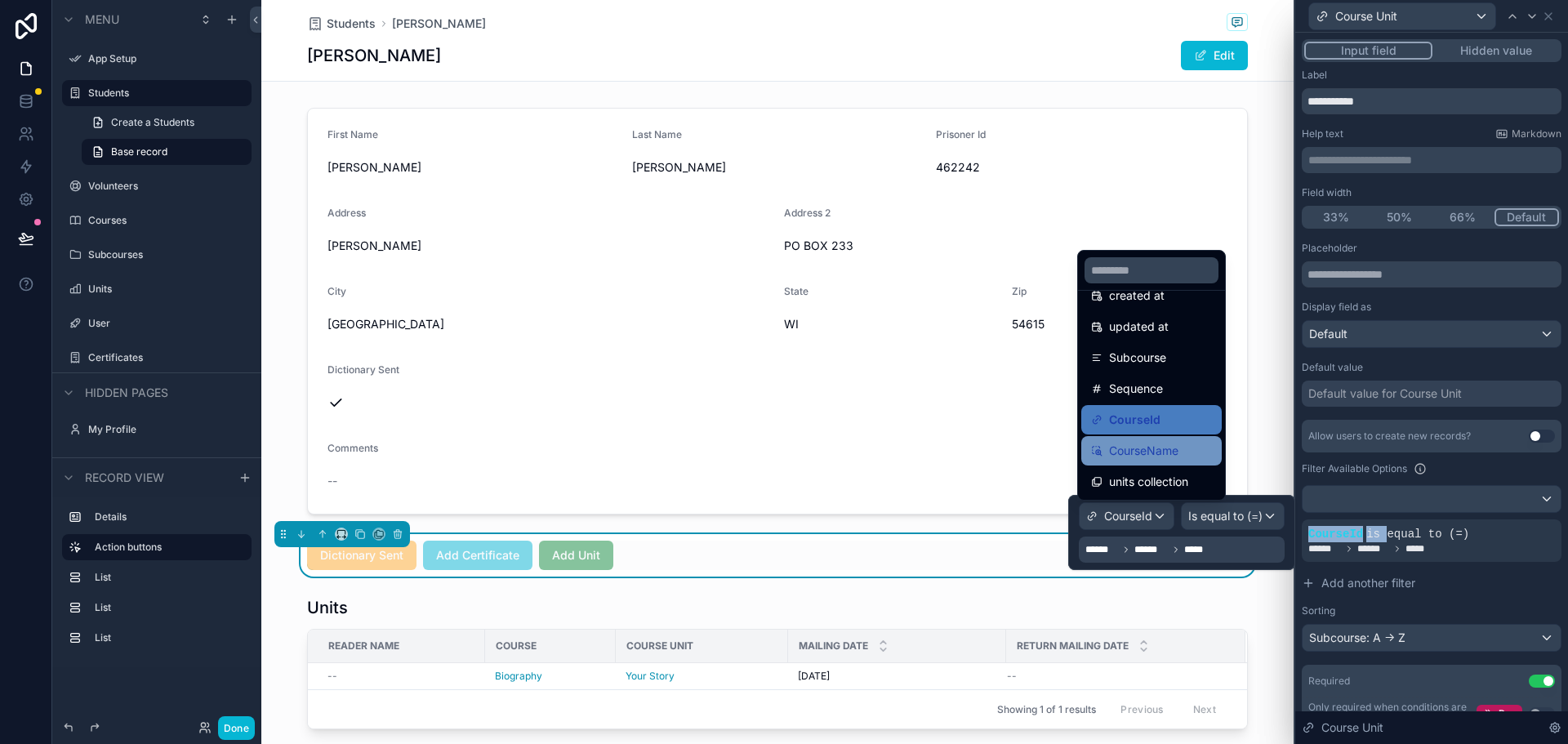
click at [1174, 449] on span "CourseName" at bounding box center [1143, 451] width 69 height 19
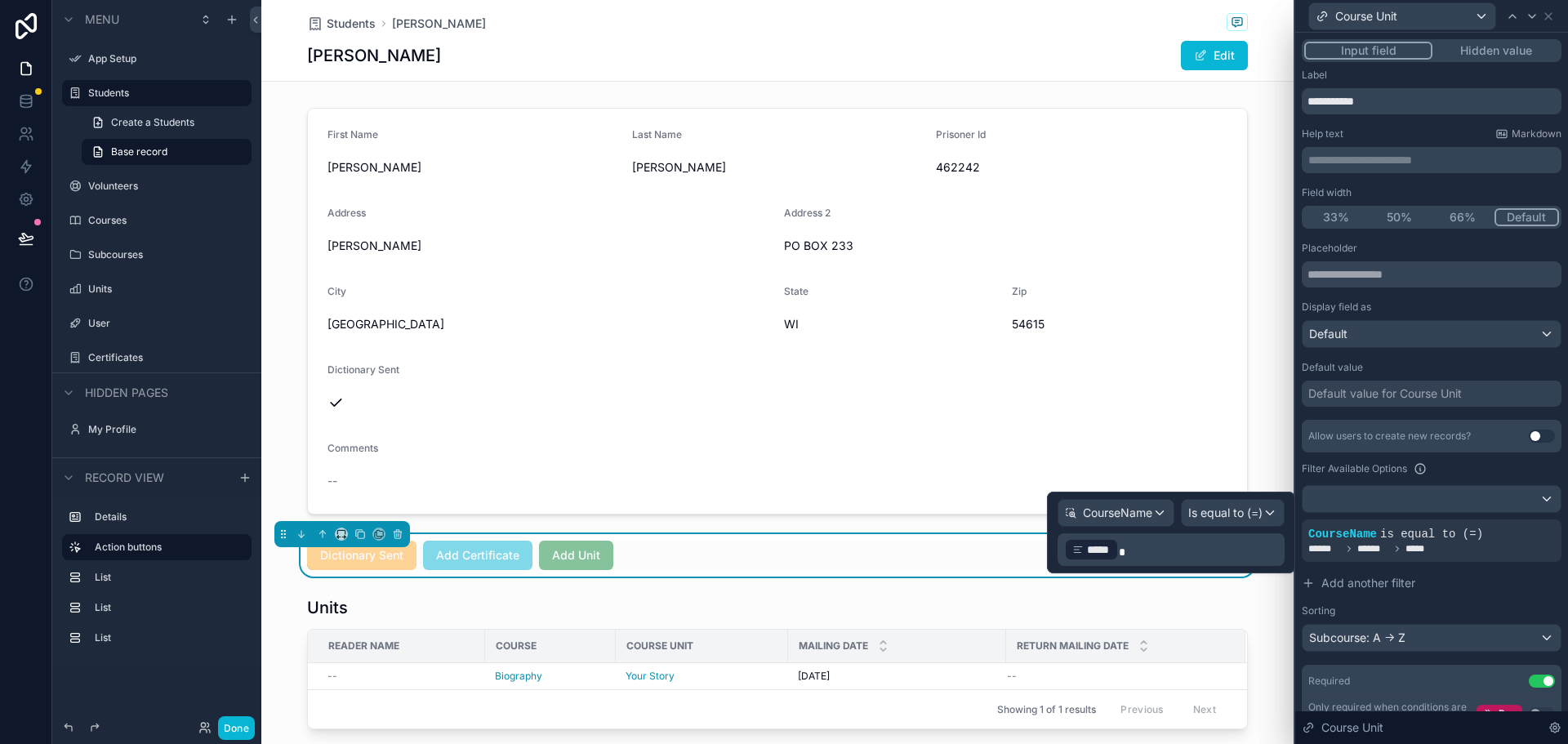
click at [1119, 553] on span at bounding box center [1121, 552] width 6 height 12
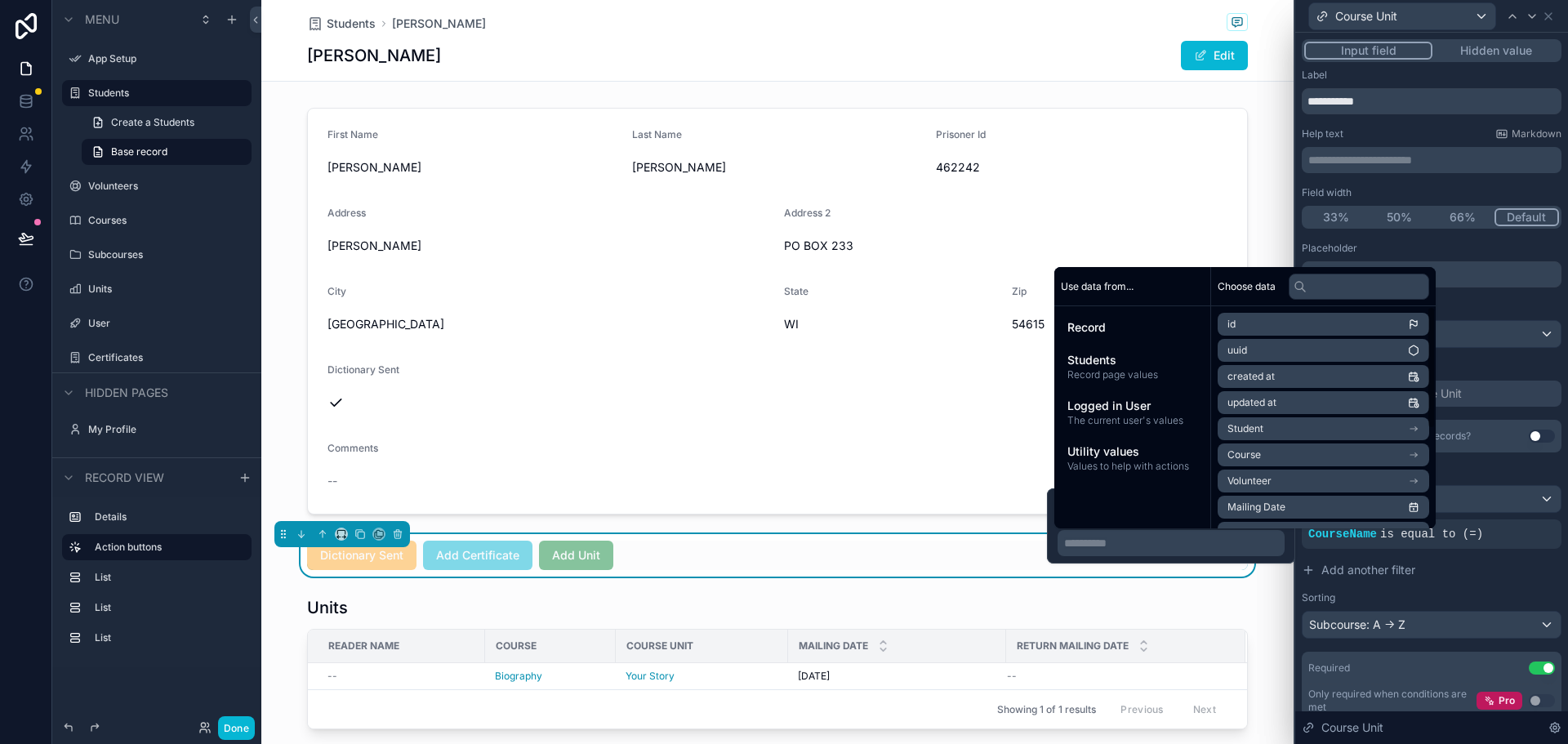
click at [1265, 452] on li "Course" at bounding box center [1323, 455] width 211 height 23
click at [1280, 485] on li "Title" at bounding box center [1323, 485] width 211 height 23
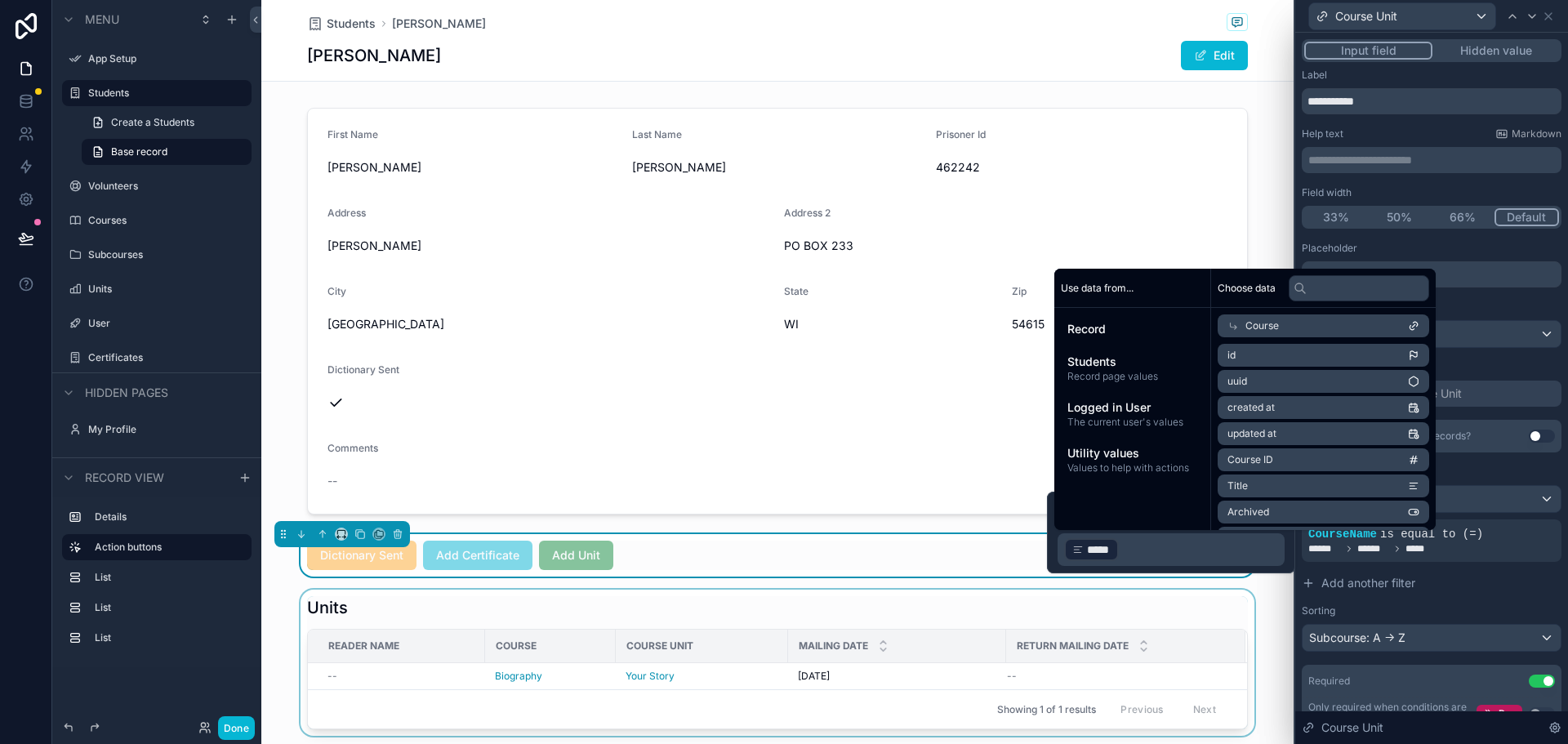
click at [1271, 594] on div "scrollable content" at bounding box center [776, 663] width 1032 height 146
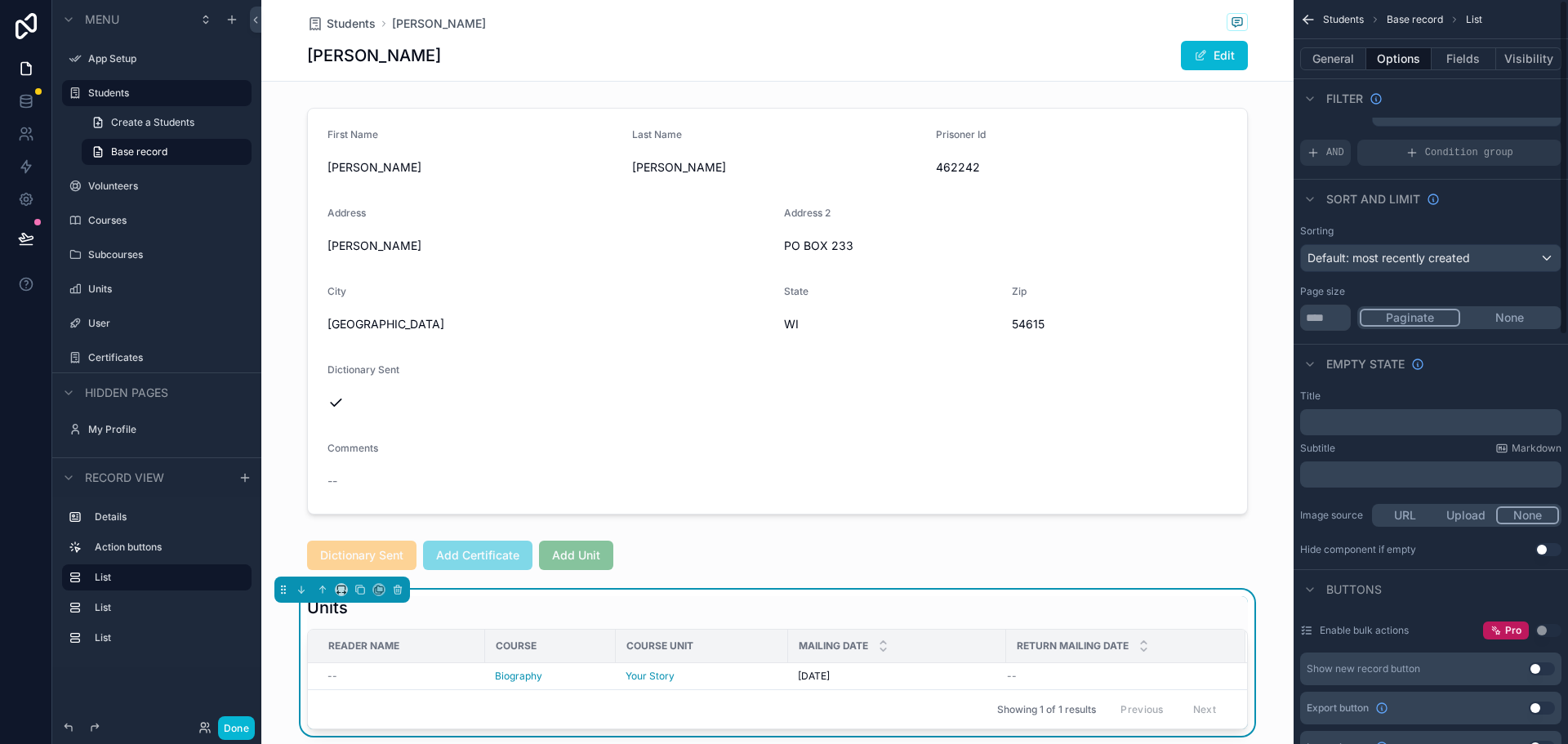
scroll to position [0, 0]
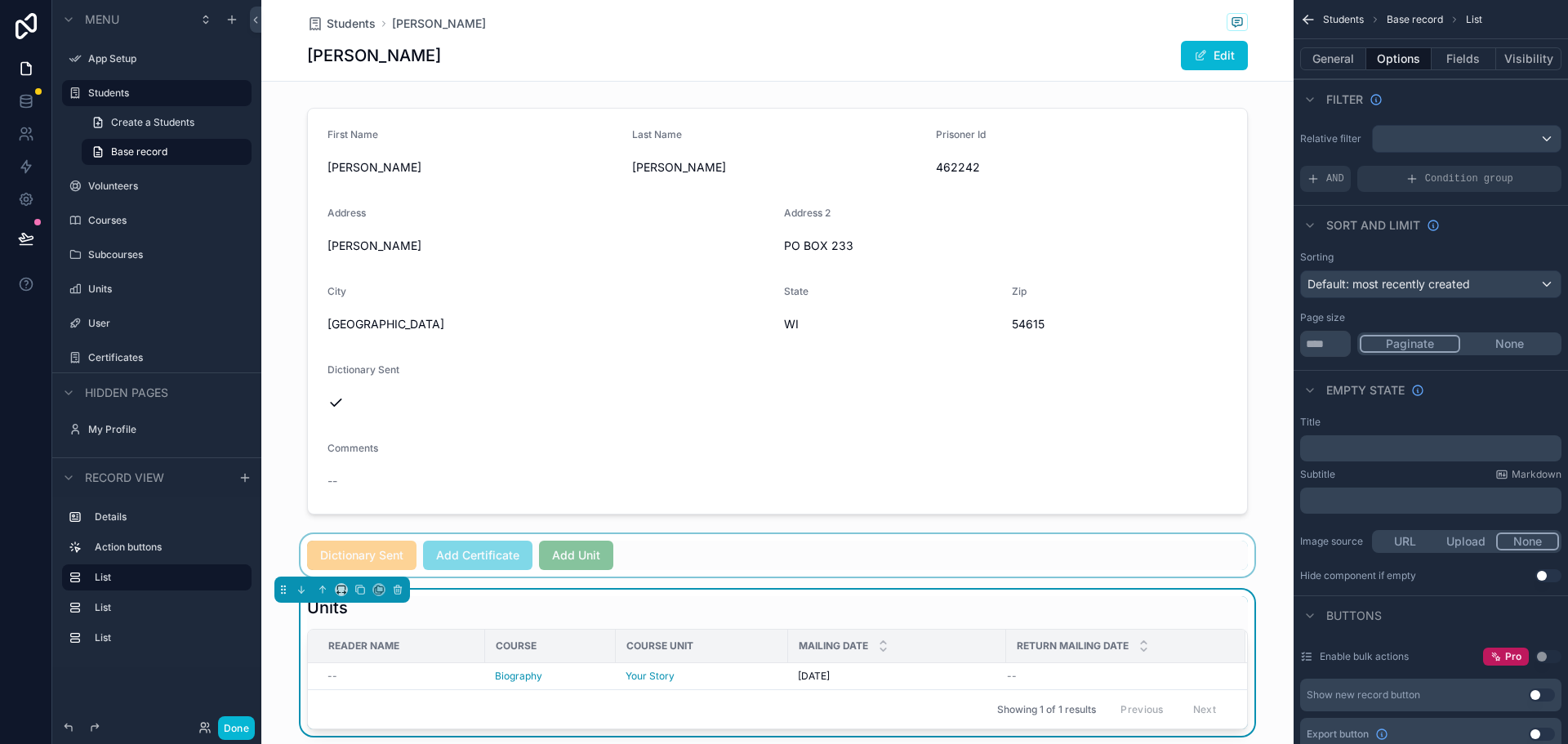
click at [569, 554] on div "scrollable content" at bounding box center [776, 556] width 1032 height 42
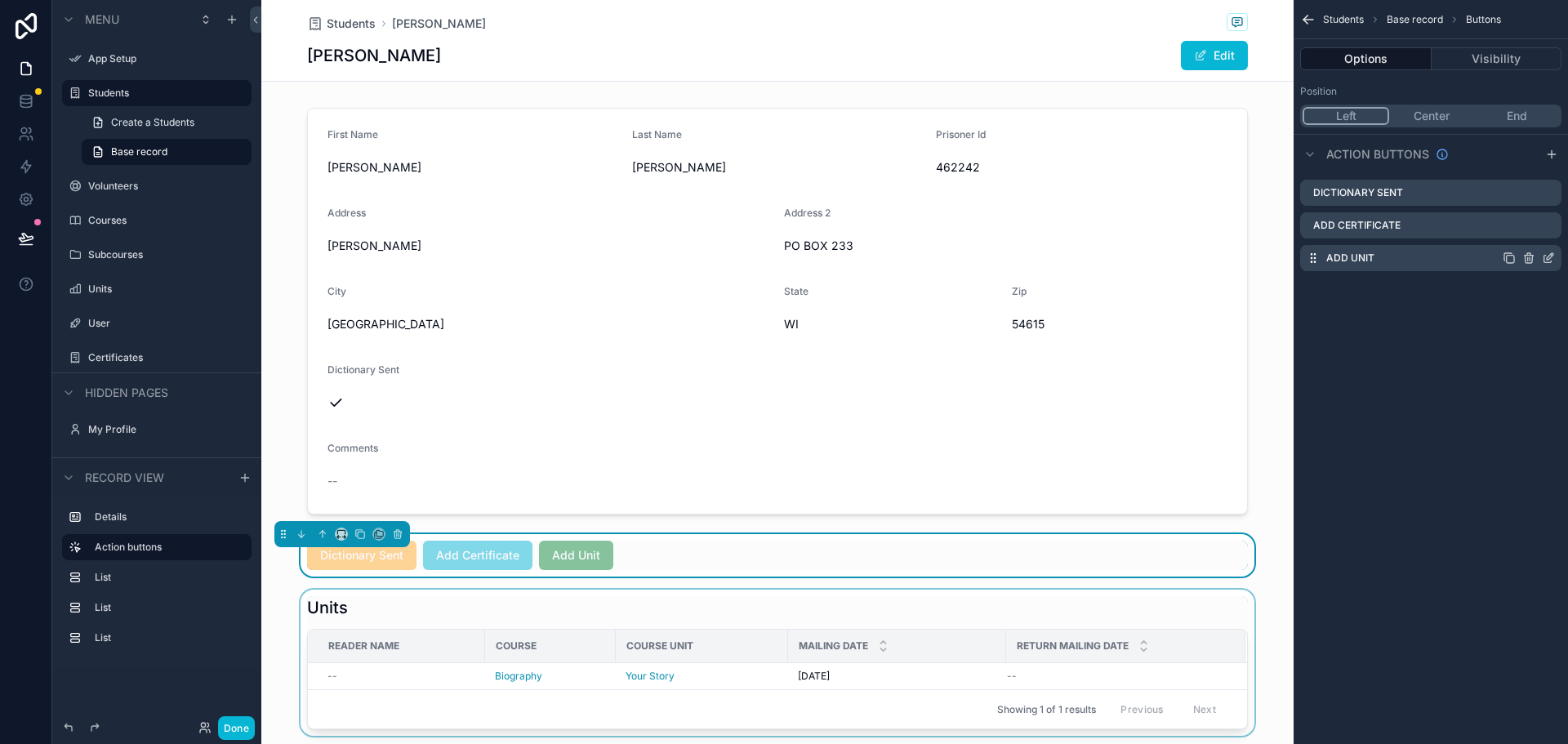
click at [1393, 265] on div "Add Unit" at bounding box center [1430, 258] width 261 height 27
click at [1553, 254] on icon "scrollable content" at bounding box center [1549, 256] width 6 height 6
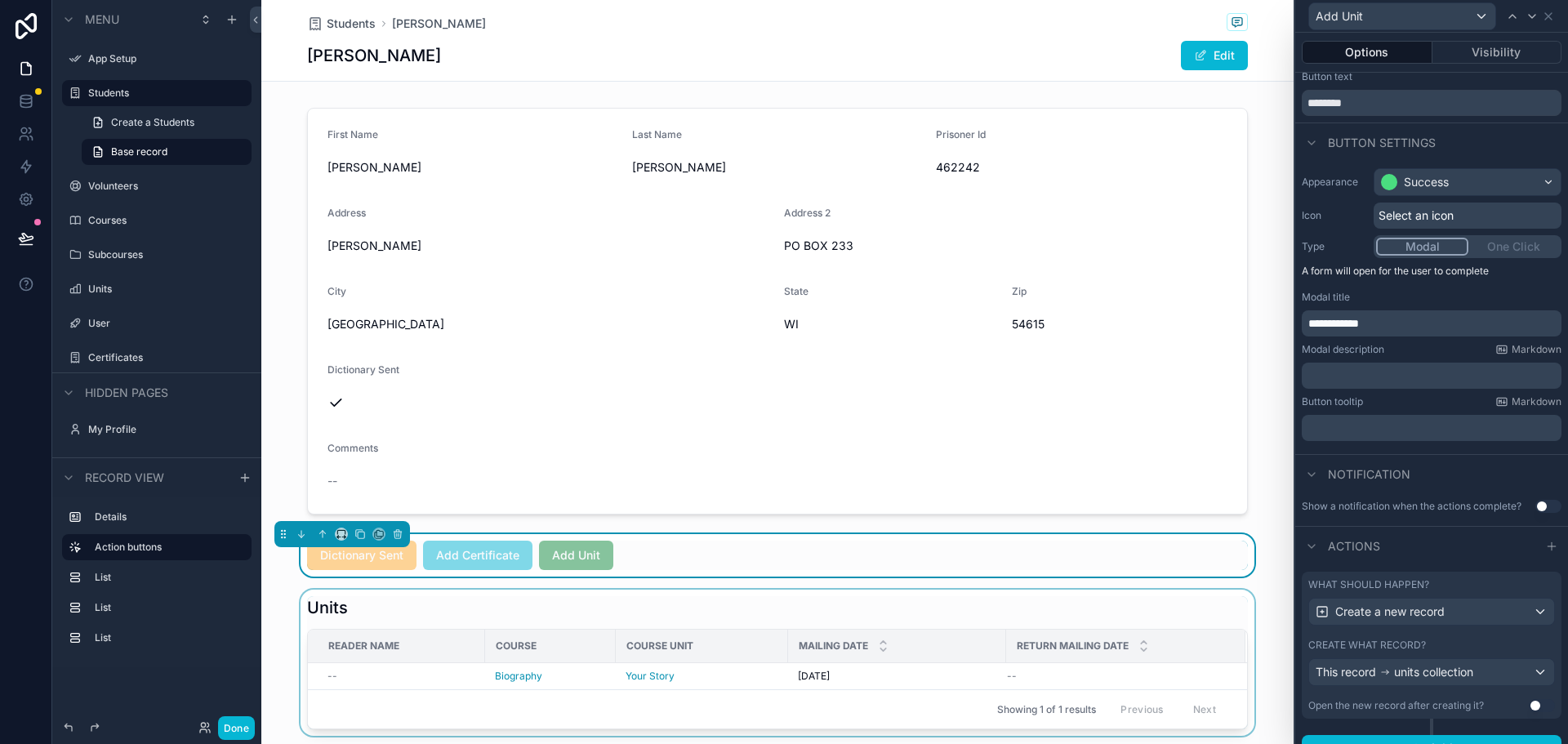
scroll to position [65, 0]
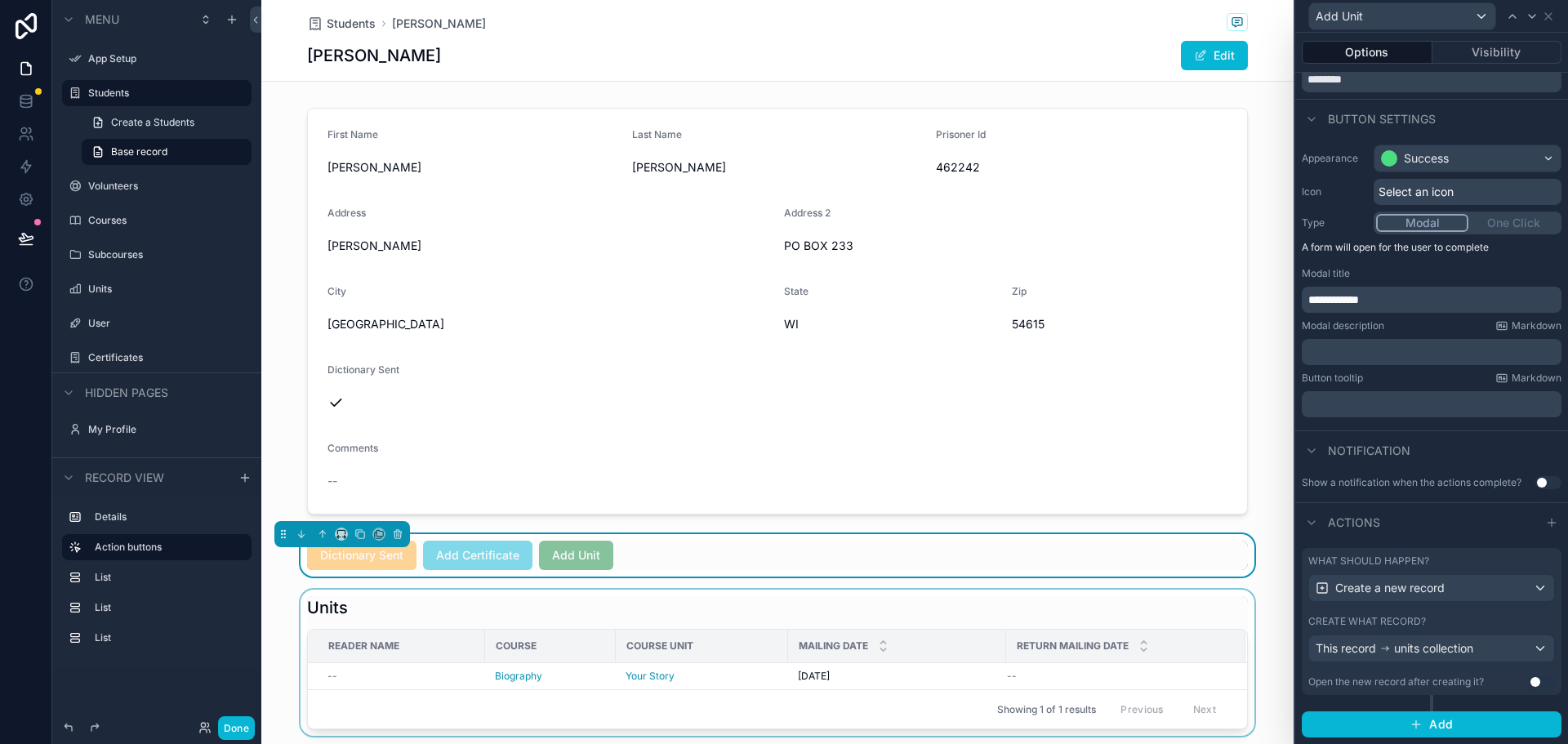
click at [1534, 559] on div "What should happen?" at bounding box center [1431, 561] width 247 height 13
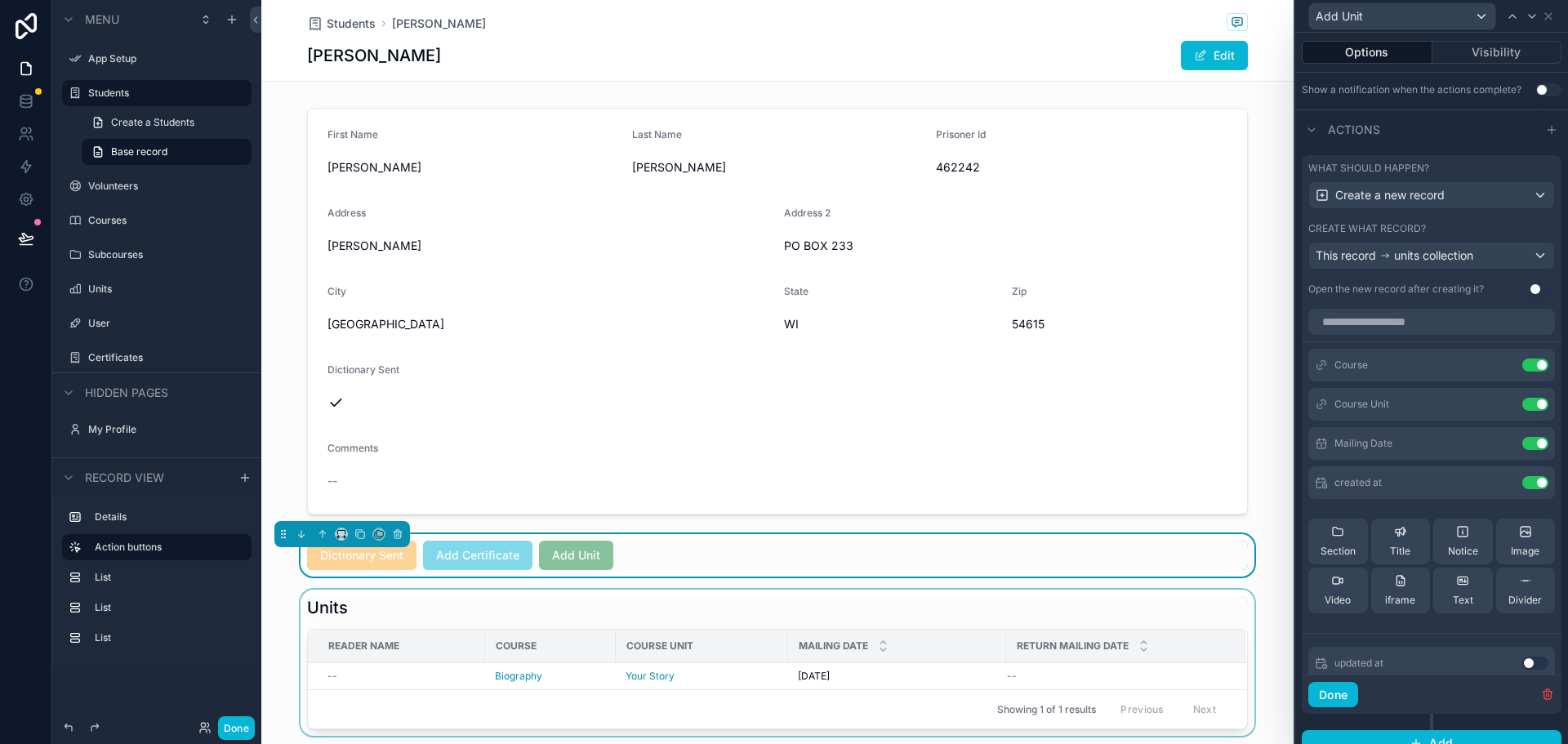
scroll to position [474, 0]
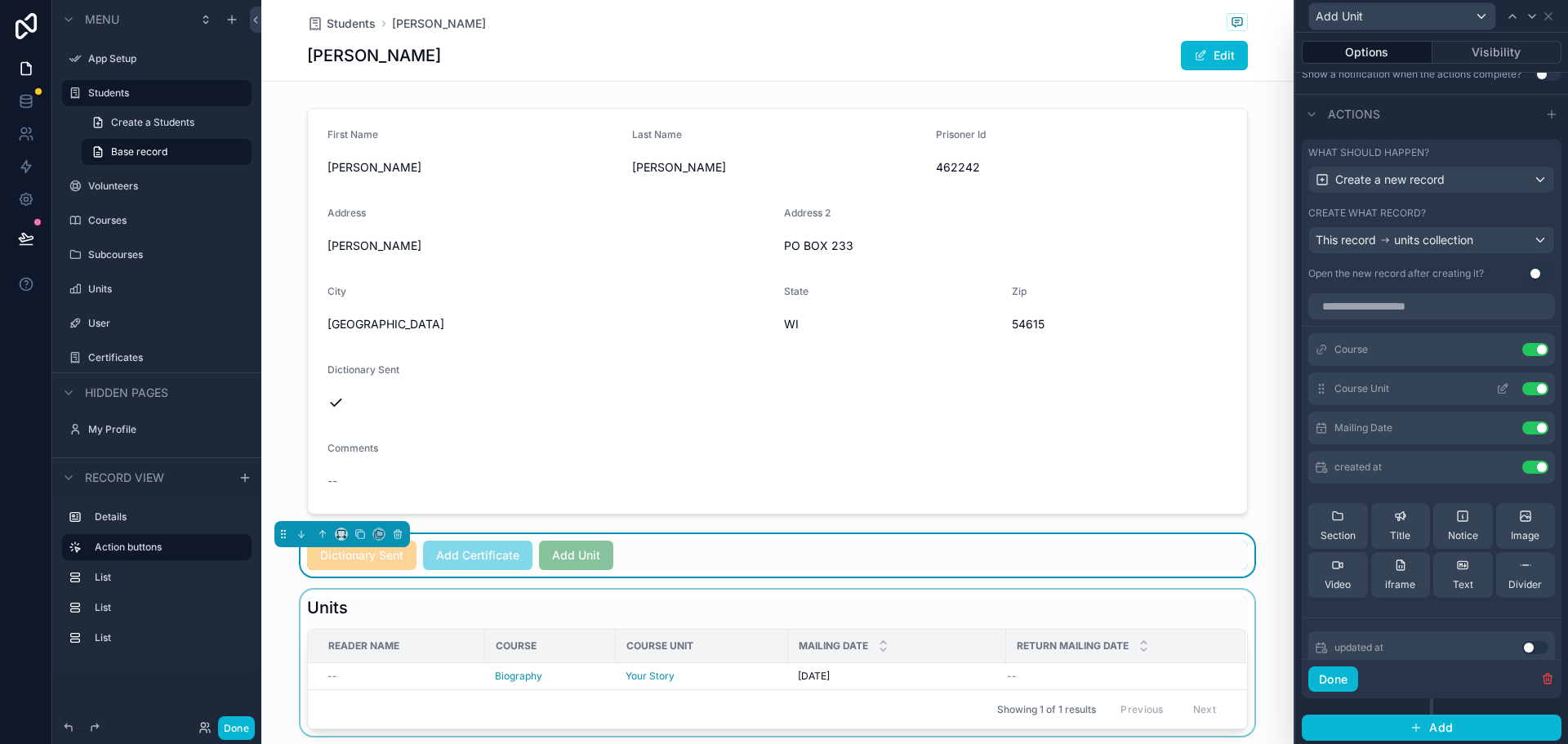
click at [1495, 387] on icon at bounding box center [1502, 388] width 13 height 13
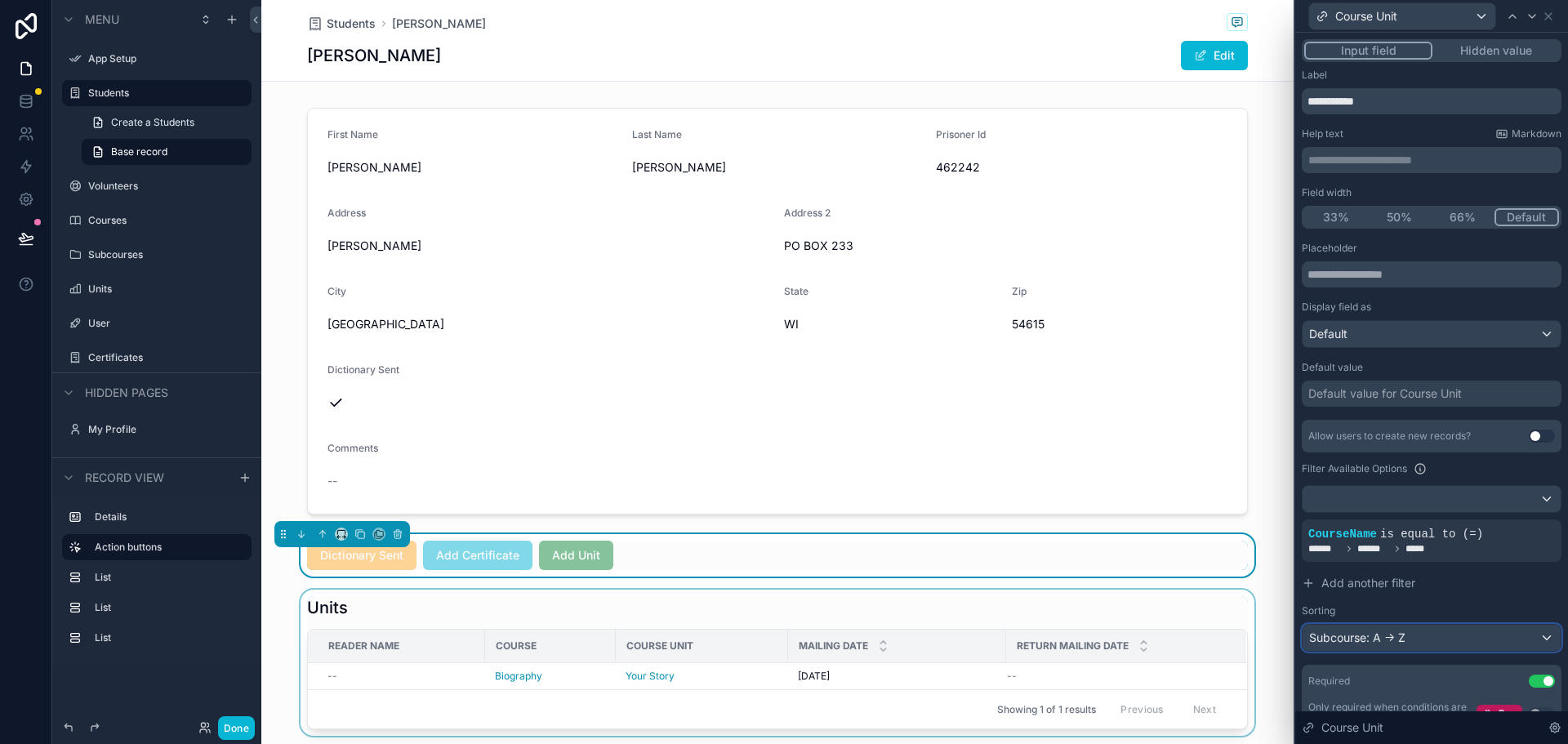
click at [1444, 648] on div "Subcourse: A -> Z" at bounding box center [1432, 638] width 258 height 27
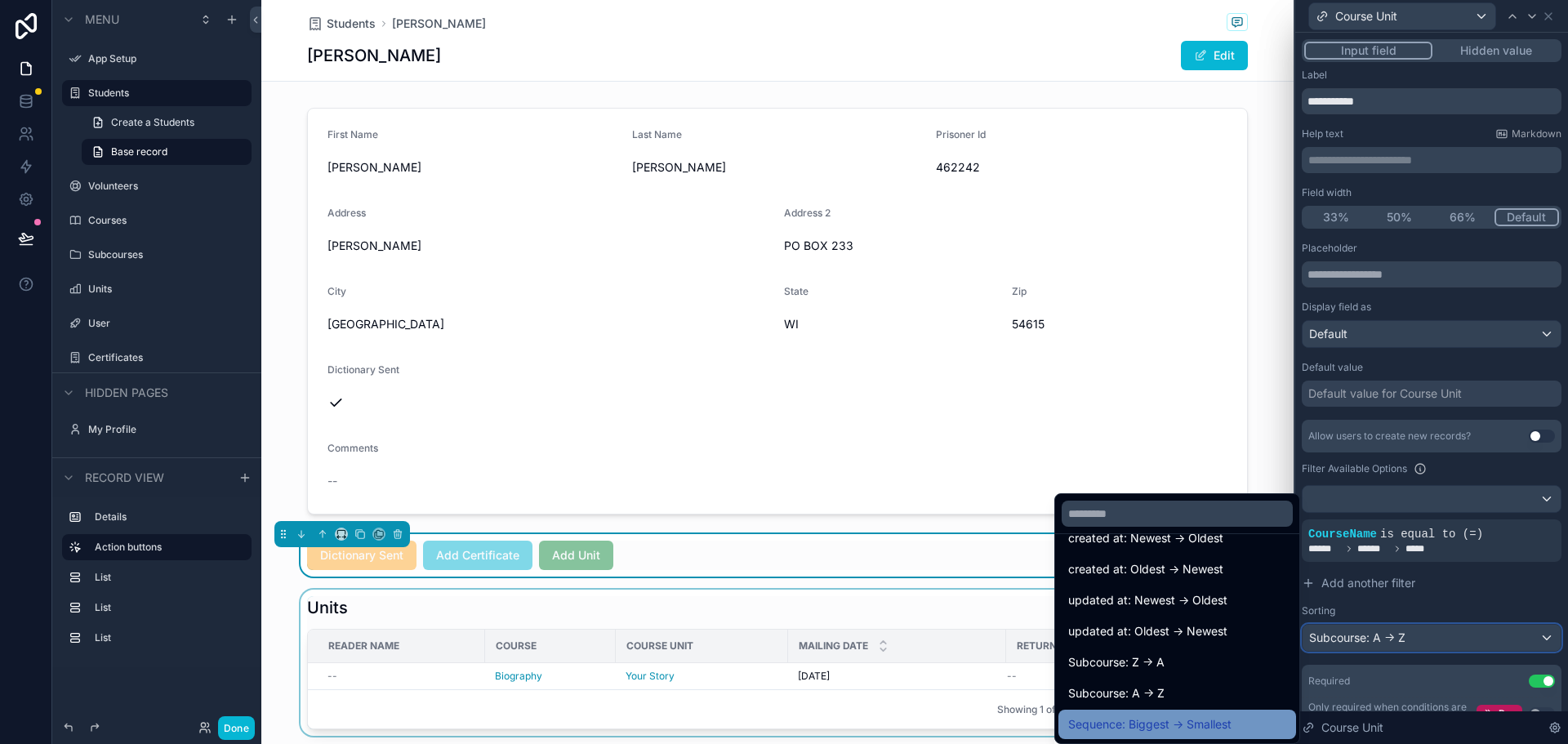
scroll to position [147, 0]
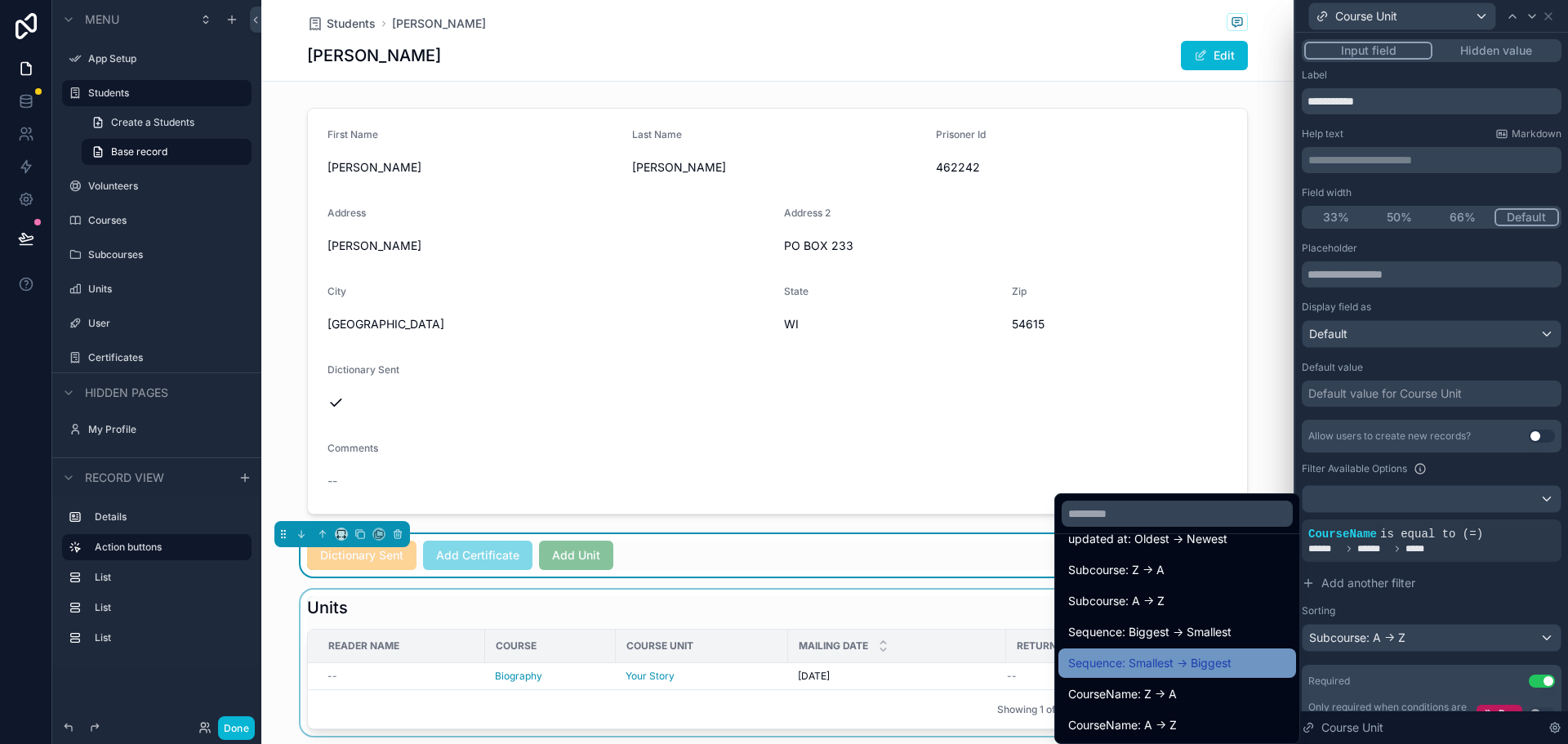
click at [1155, 655] on span "Sequence: Smallest -> Biggest" at bounding box center [1150, 663] width 164 height 19
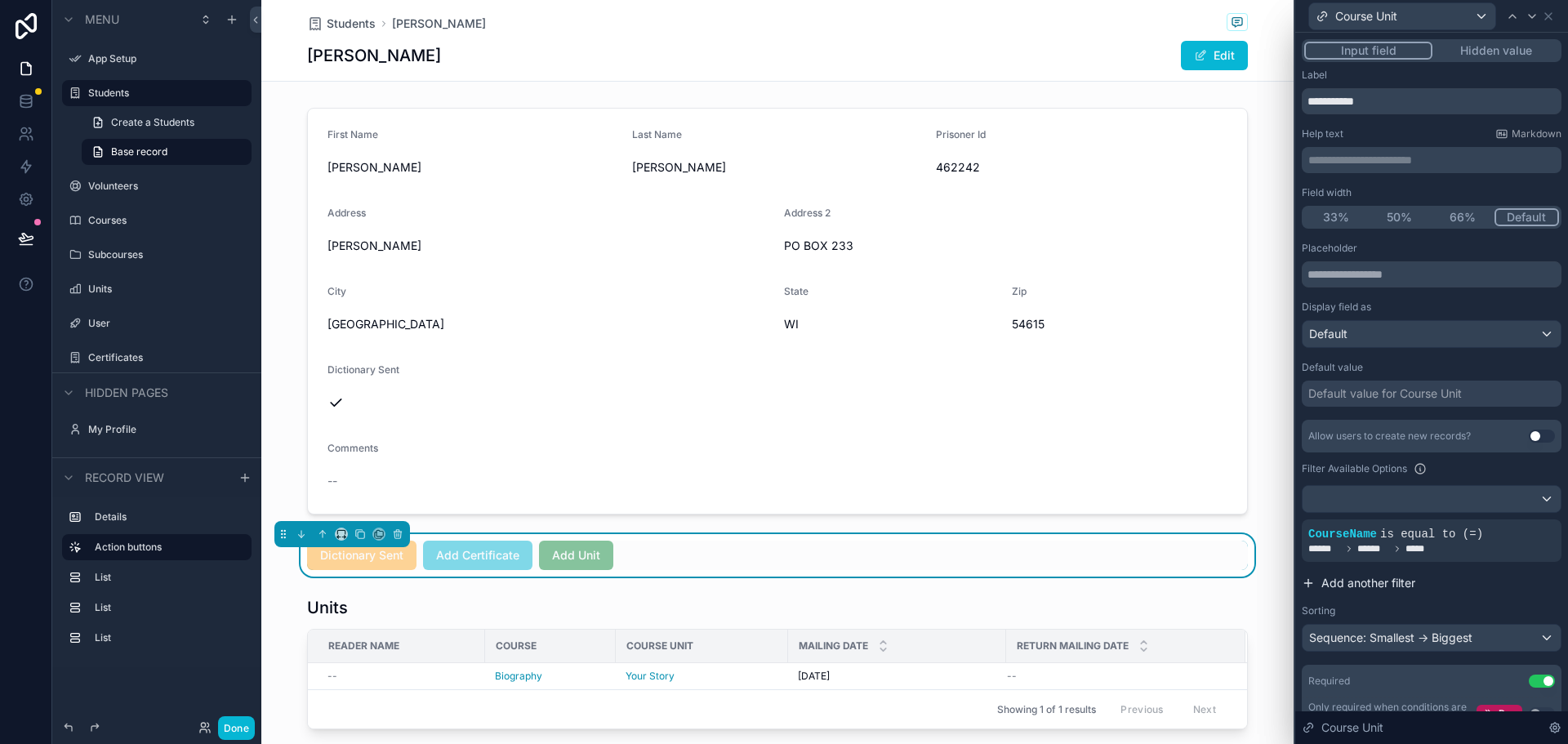
click at [1486, 594] on button "Add another filter" at bounding box center [1432, 583] width 260 height 29
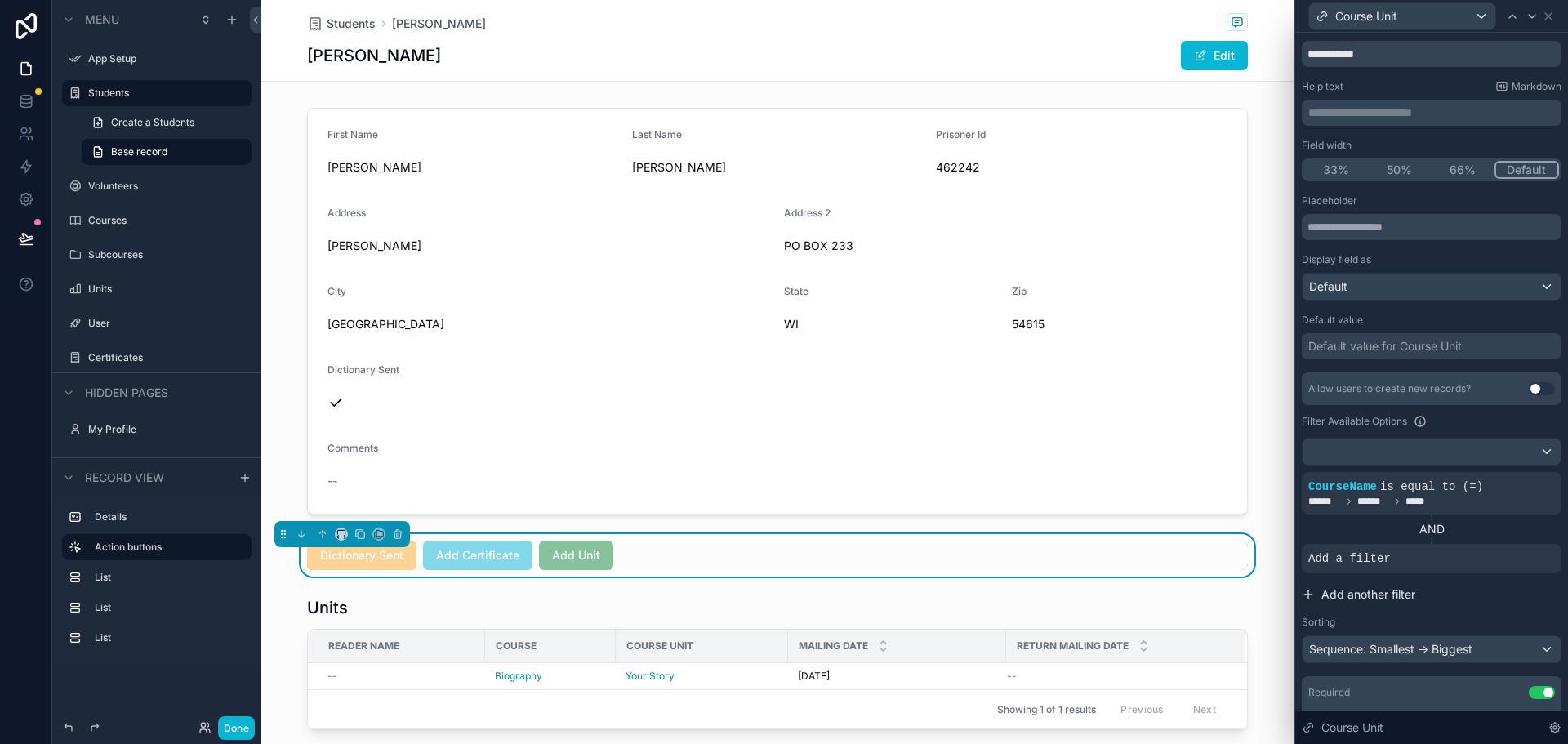
scroll to position [0, 0]
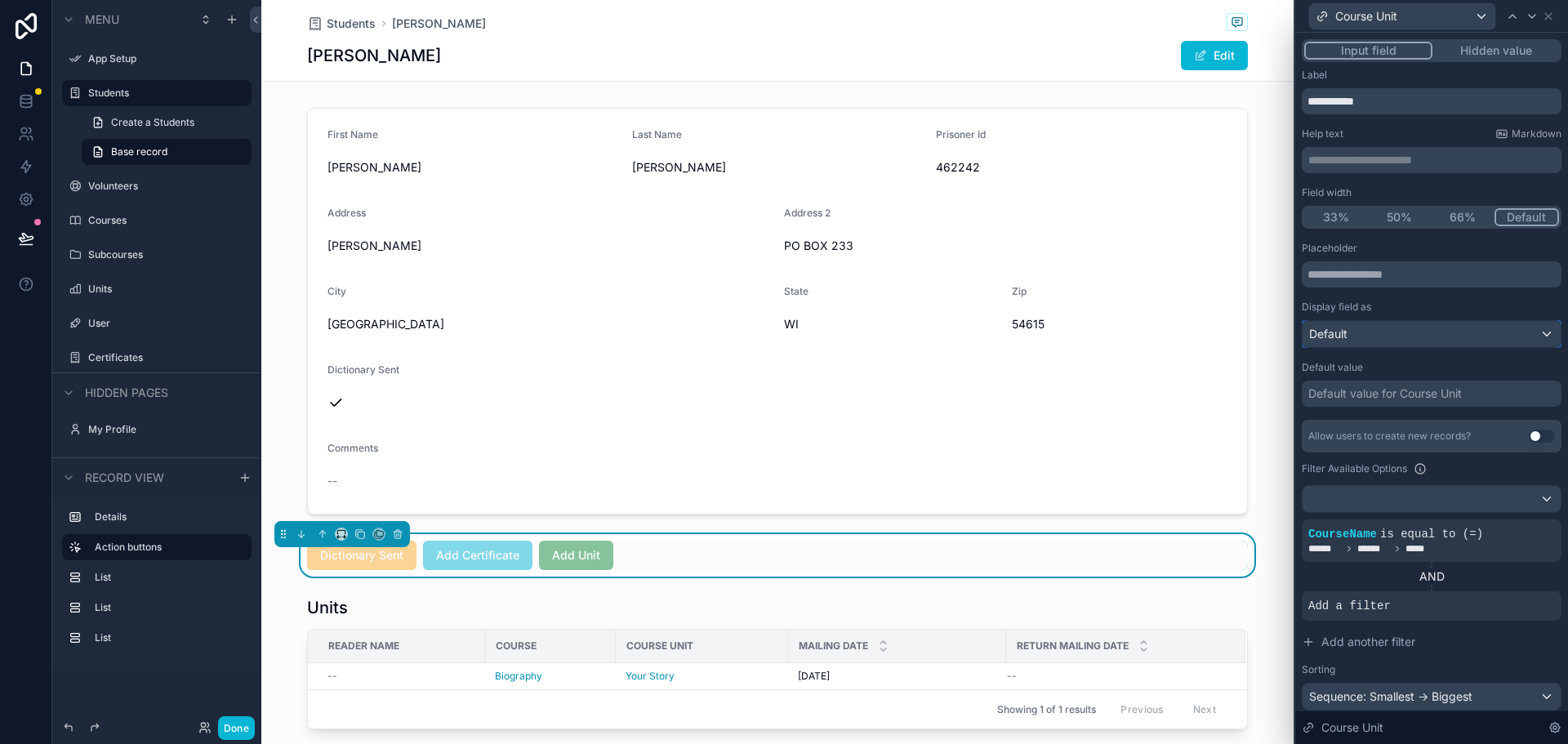
click at [1428, 342] on div "Default" at bounding box center [1432, 334] width 258 height 27
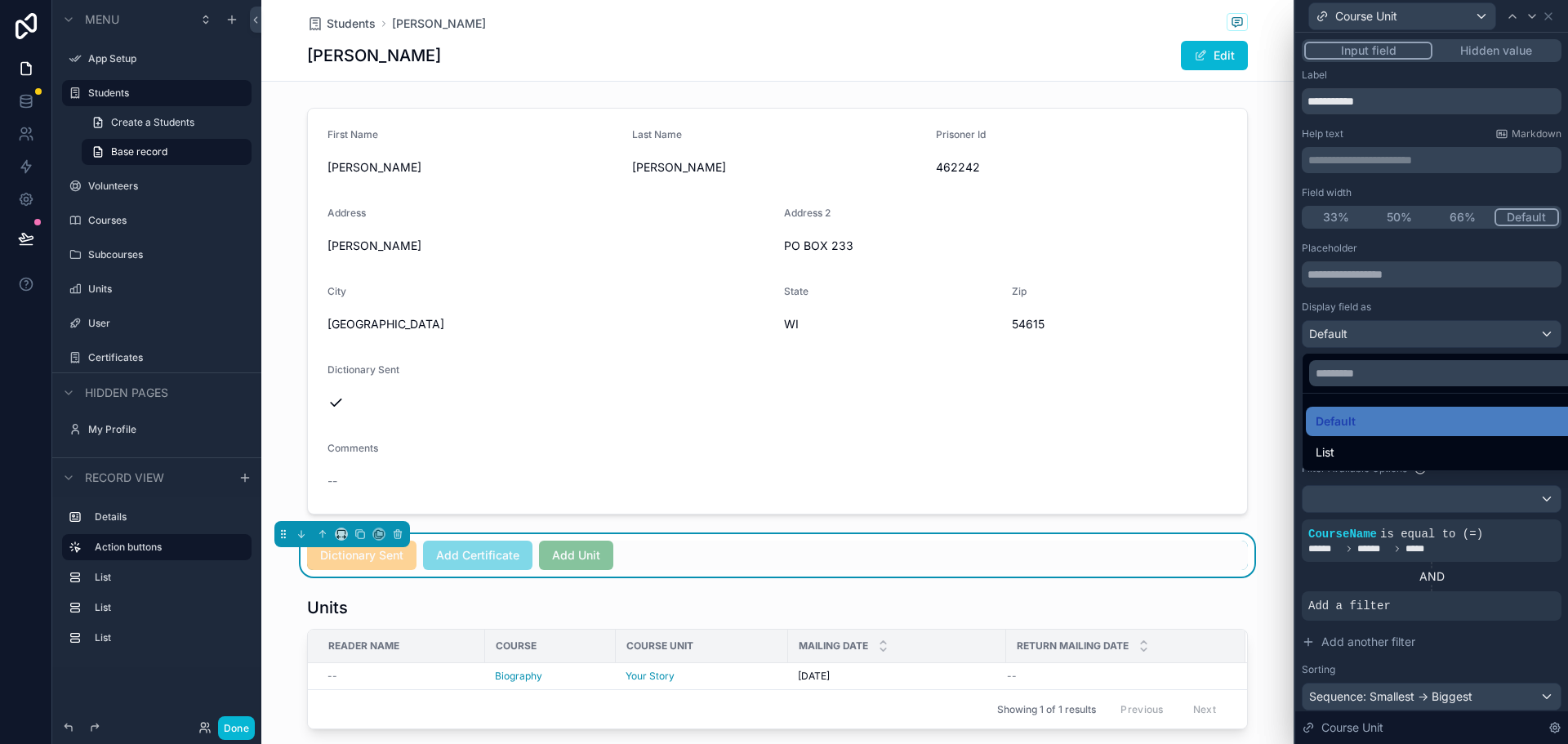
click at [1435, 336] on div at bounding box center [1431, 372] width 272 height 744
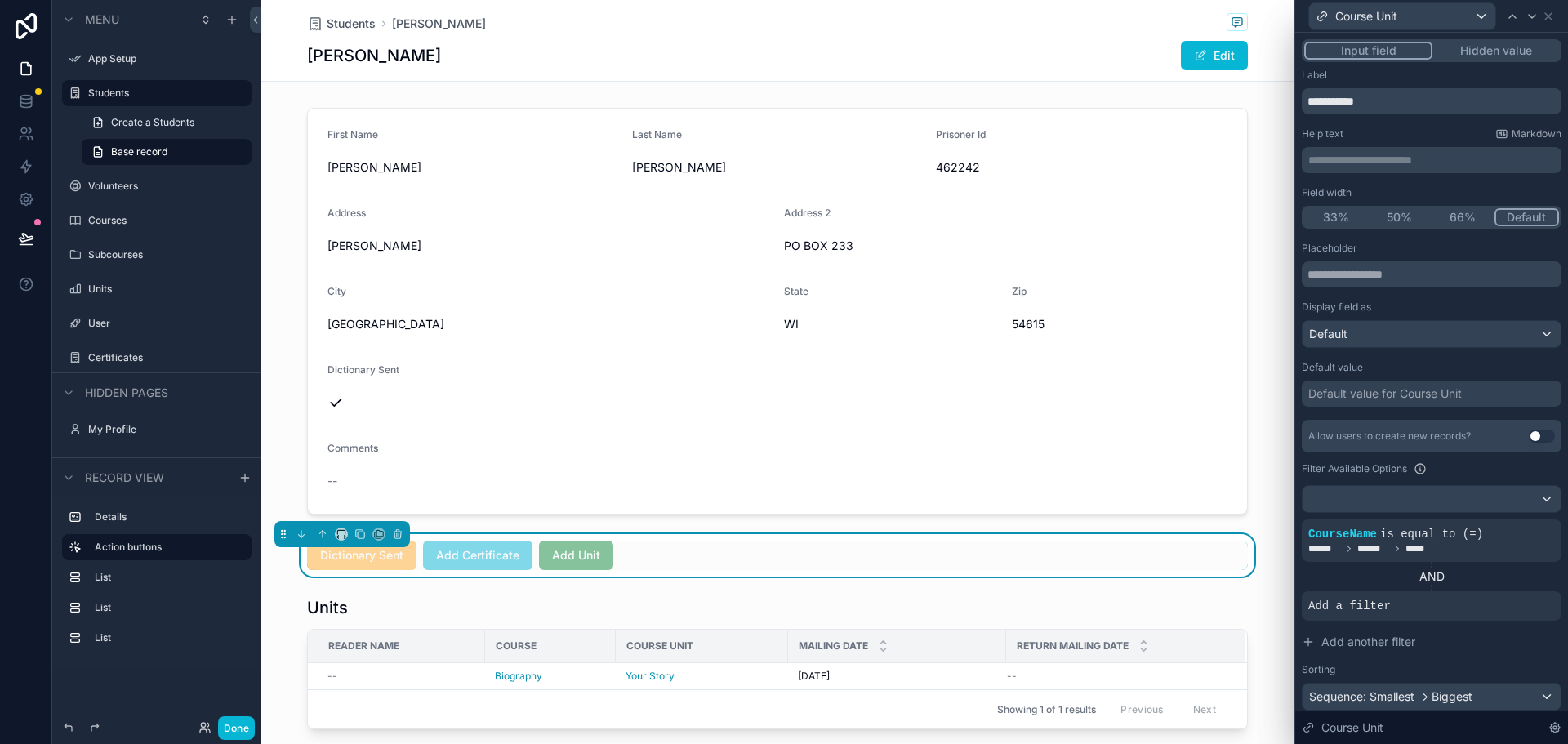
click at [1439, 298] on div "Placeholder Display field as Default" at bounding box center [1432, 295] width 260 height 106
click at [1547, 14] on icon at bounding box center [1548, 16] width 6 height 6
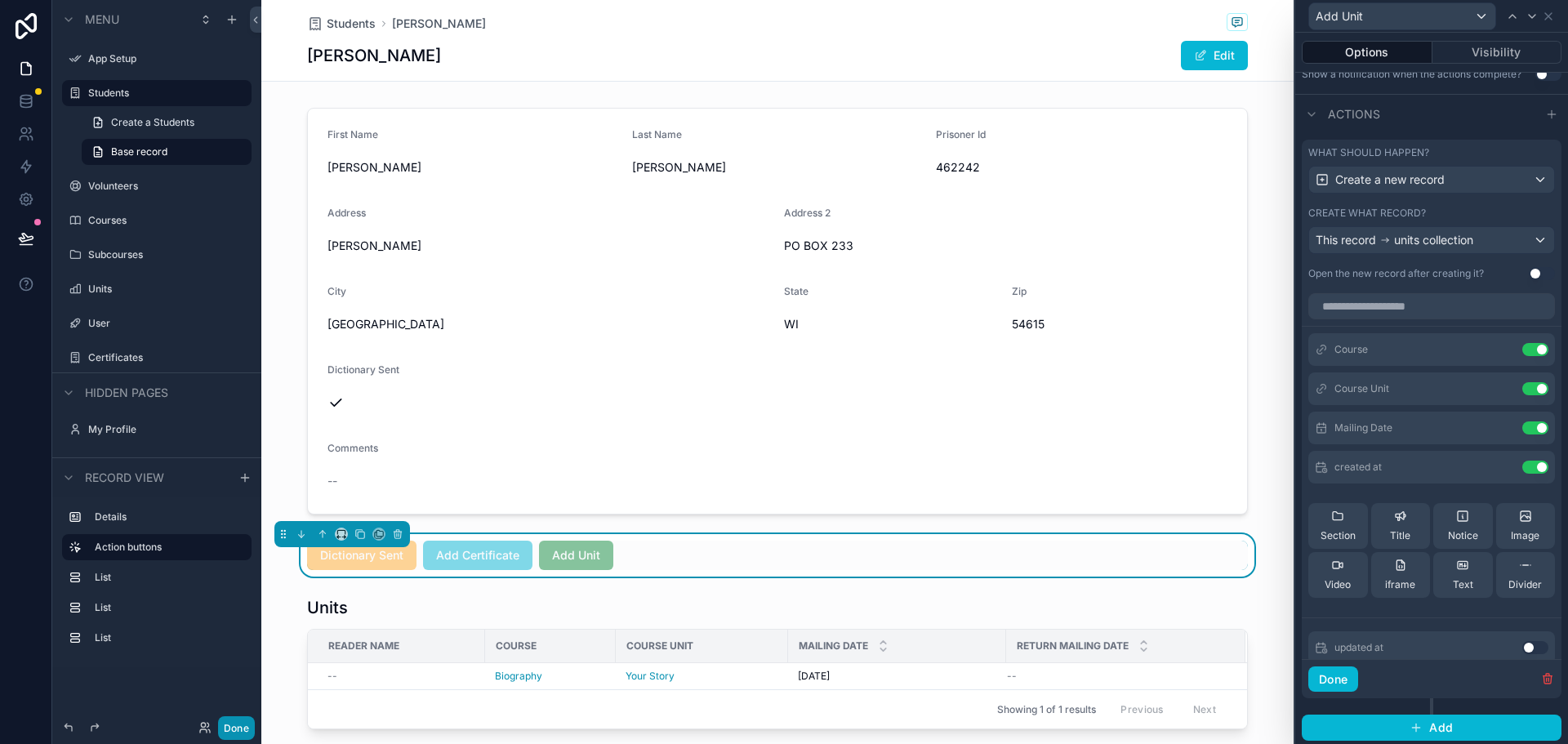
click at [246, 724] on button "Done" at bounding box center [237, 728] width 37 height 24
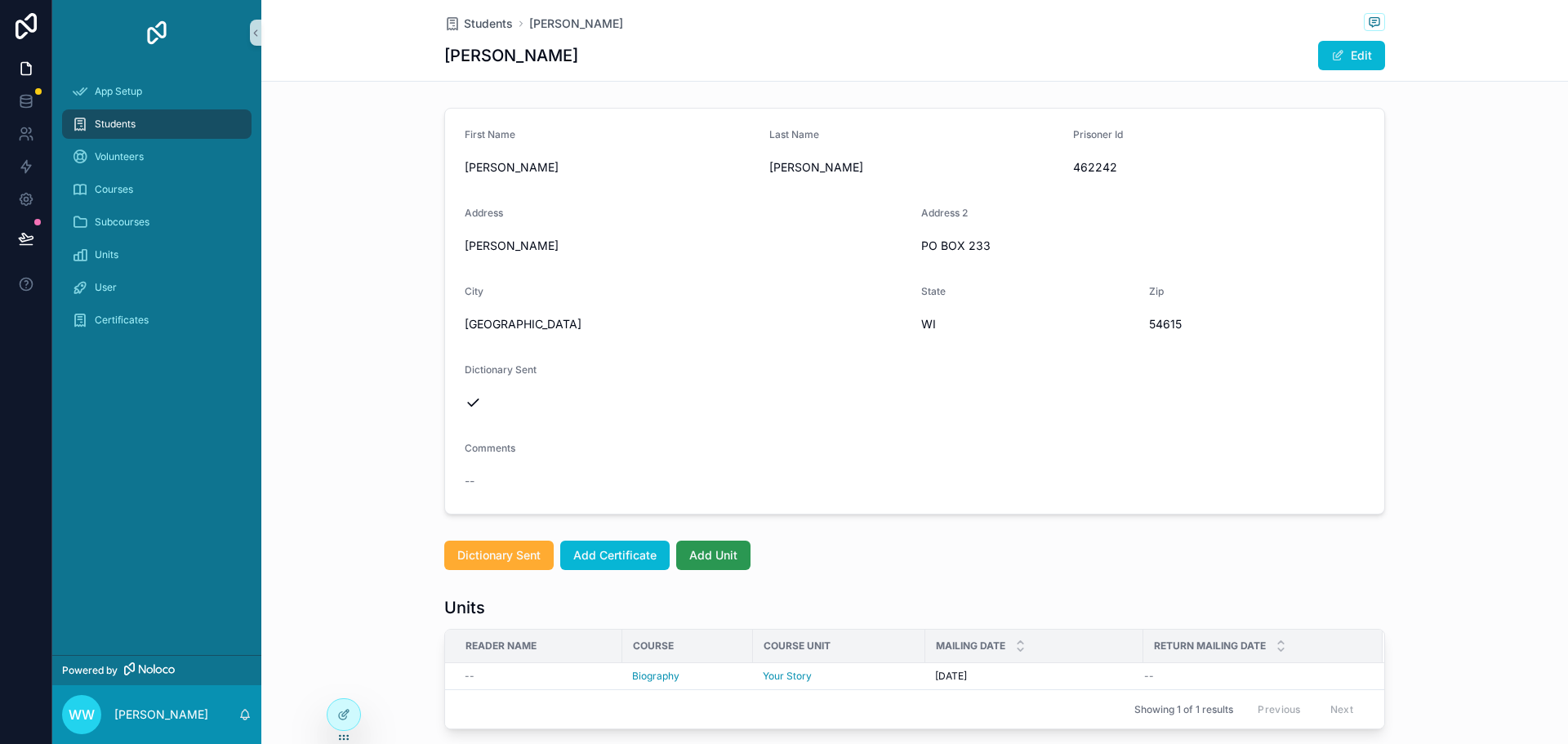
click at [727, 553] on span "Add Unit" at bounding box center [713, 556] width 48 height 16
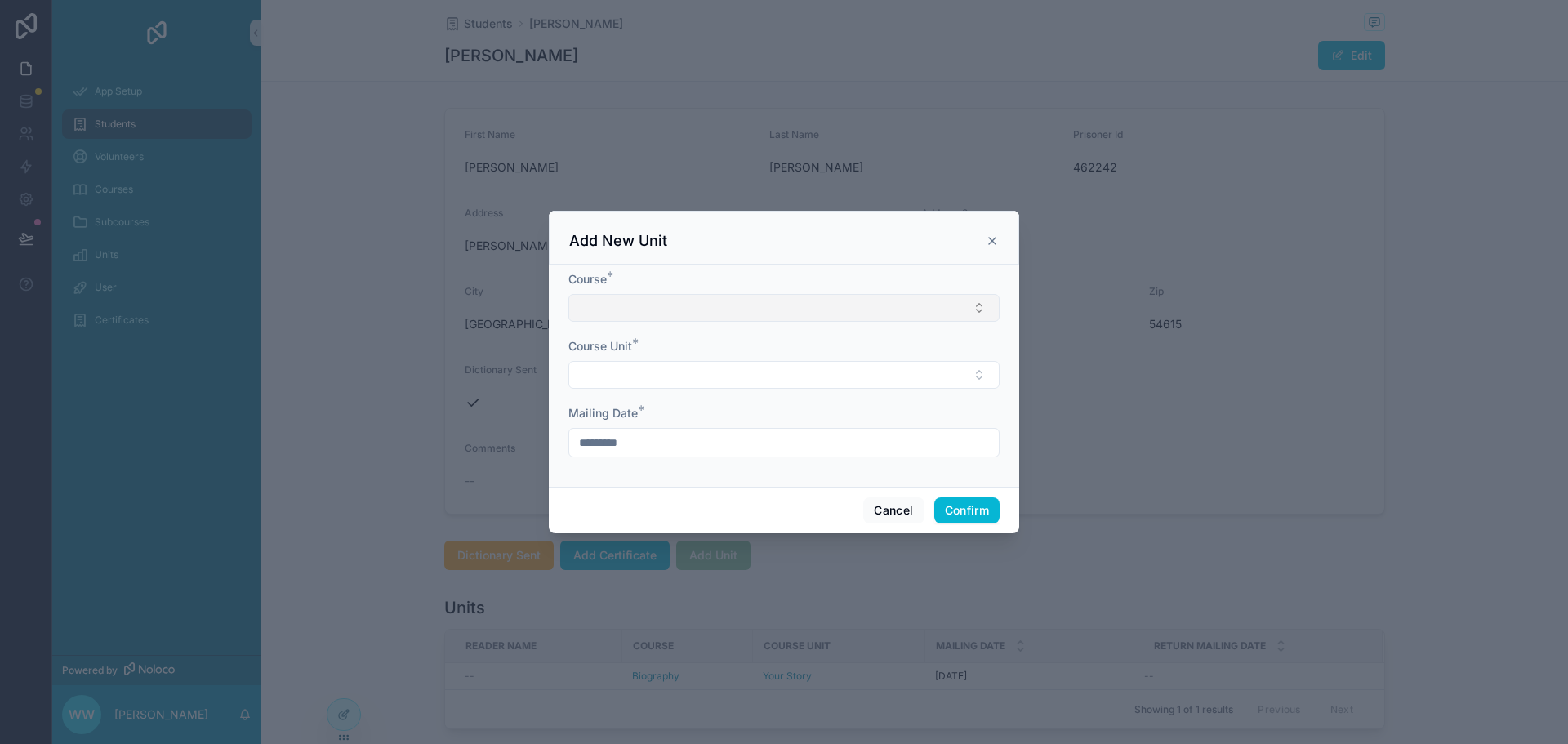
click at [930, 305] on button "Select Button" at bounding box center [784, 307] width 431 height 27
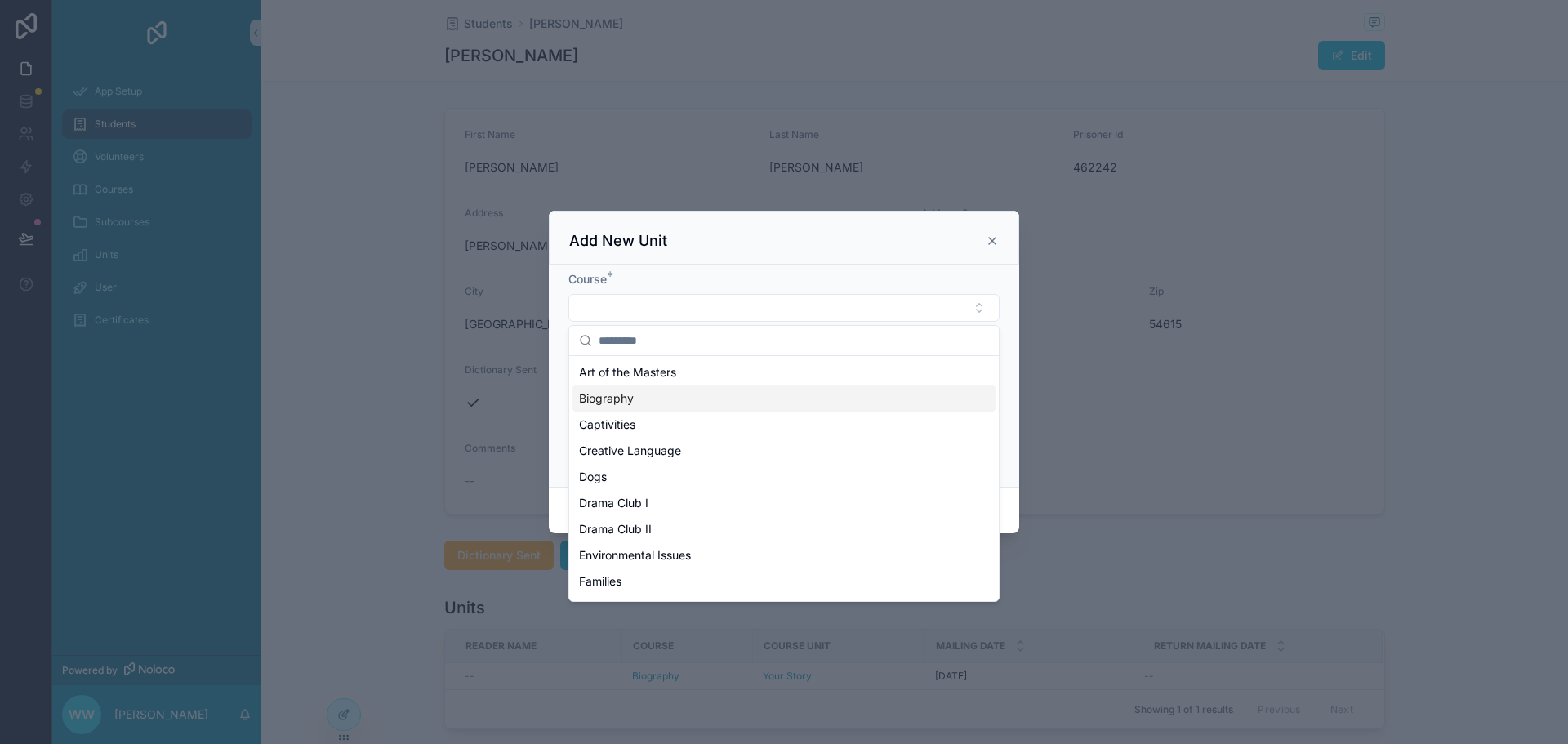
click at [621, 403] on span "Biography" at bounding box center [607, 398] width 55 height 16
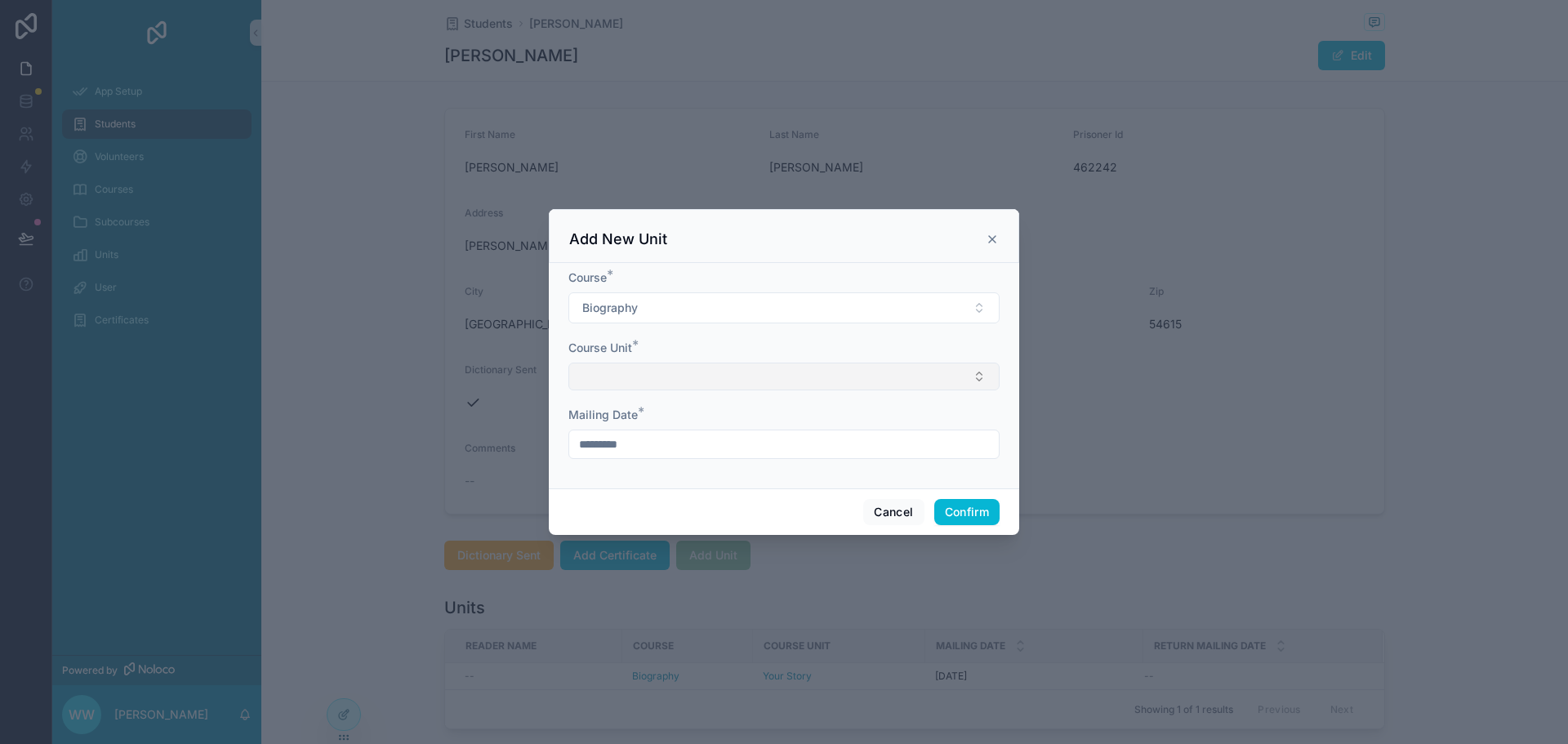
click at [670, 383] on button "Select Button" at bounding box center [784, 376] width 431 height 27
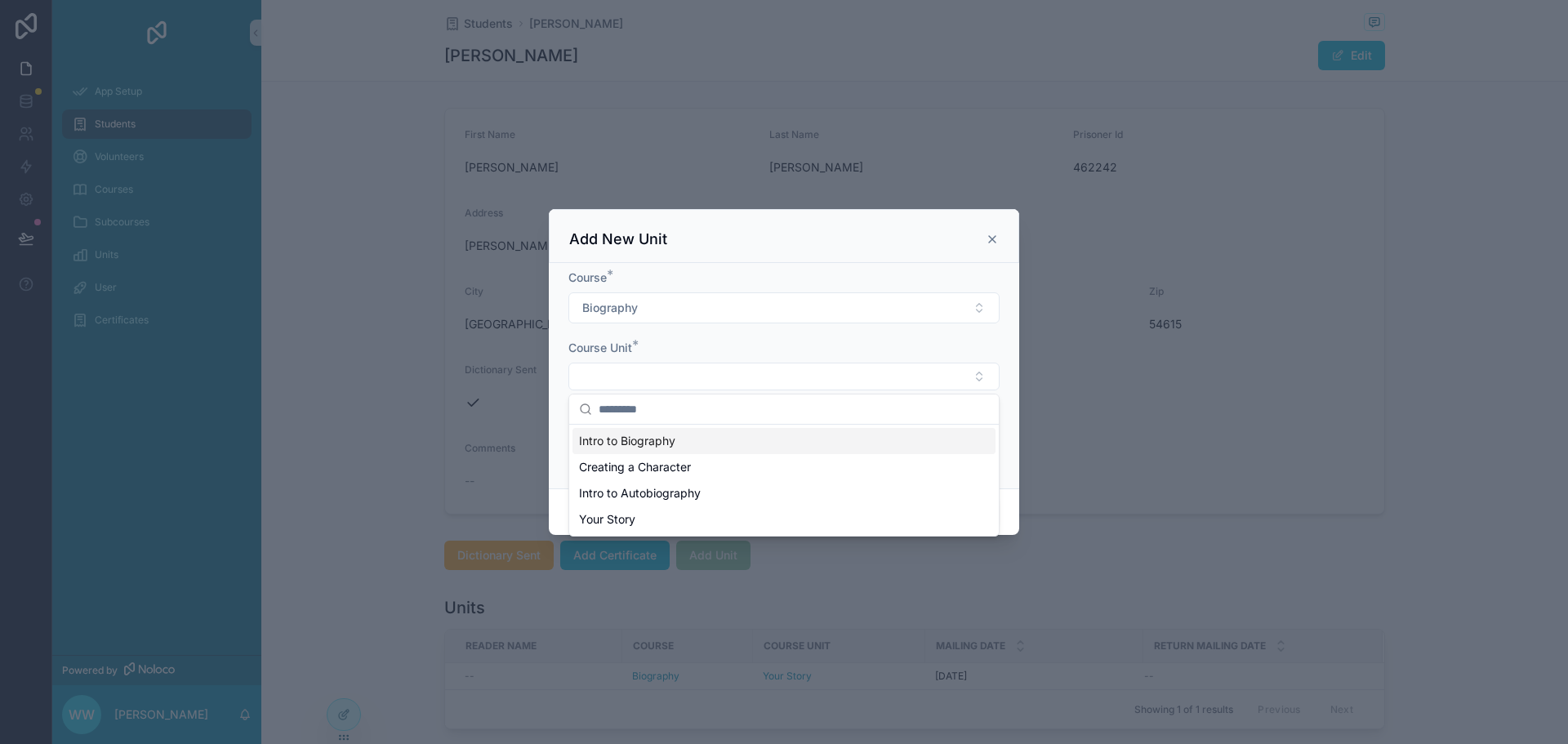
click at [655, 442] on span "Intro to Biography" at bounding box center [627, 441] width 96 height 16
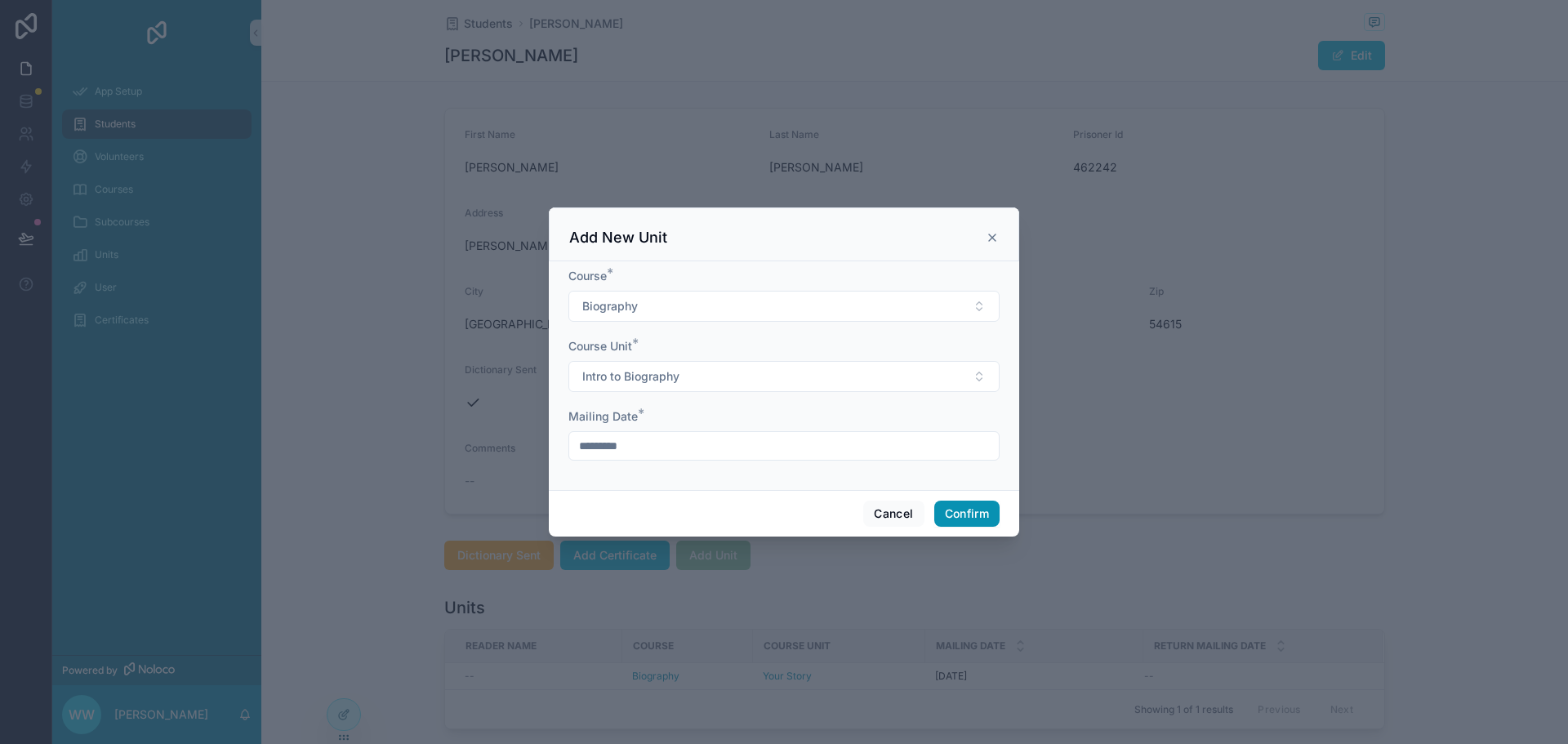
click at [963, 511] on button "Confirm" at bounding box center [967, 514] width 65 height 27
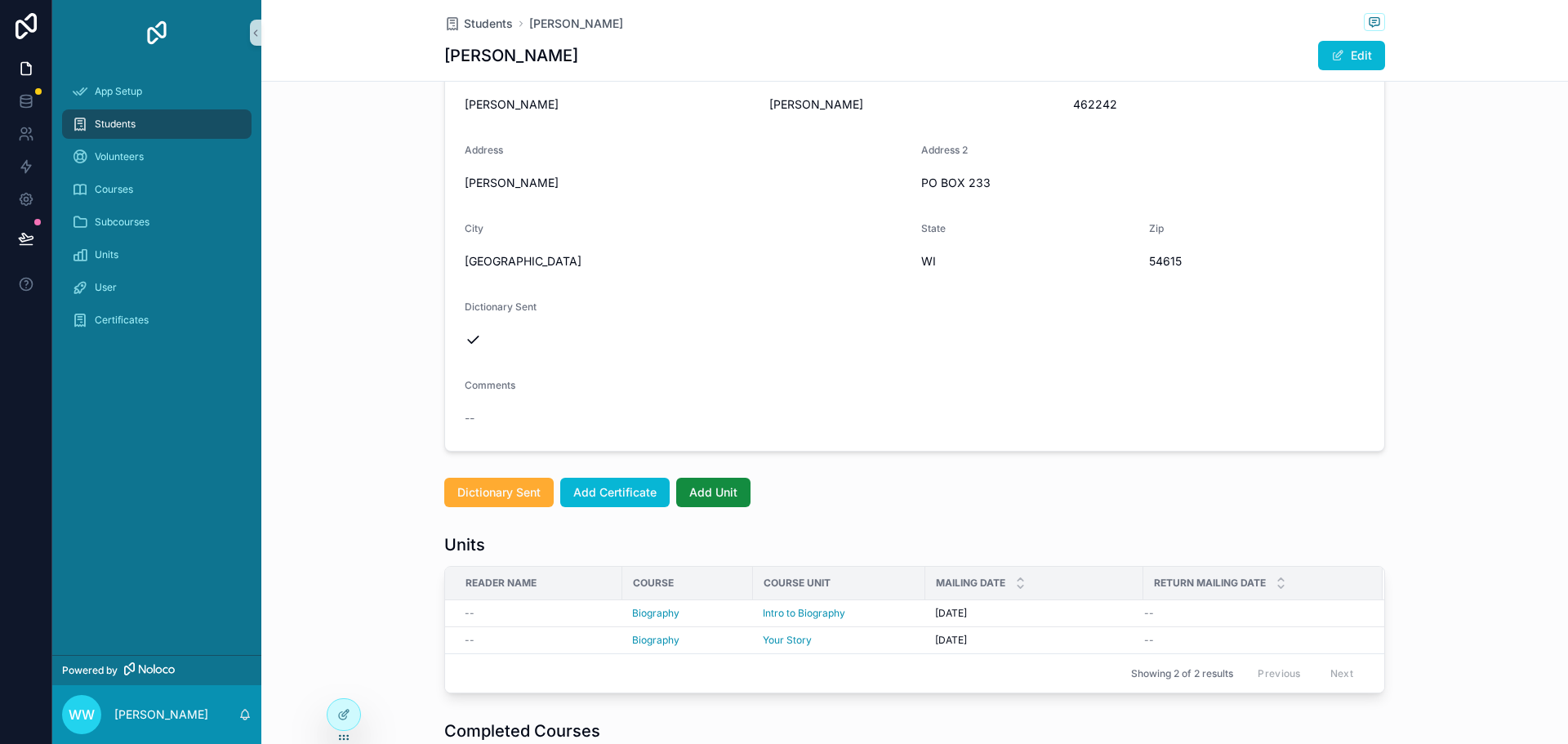
scroll to position [164, 0]
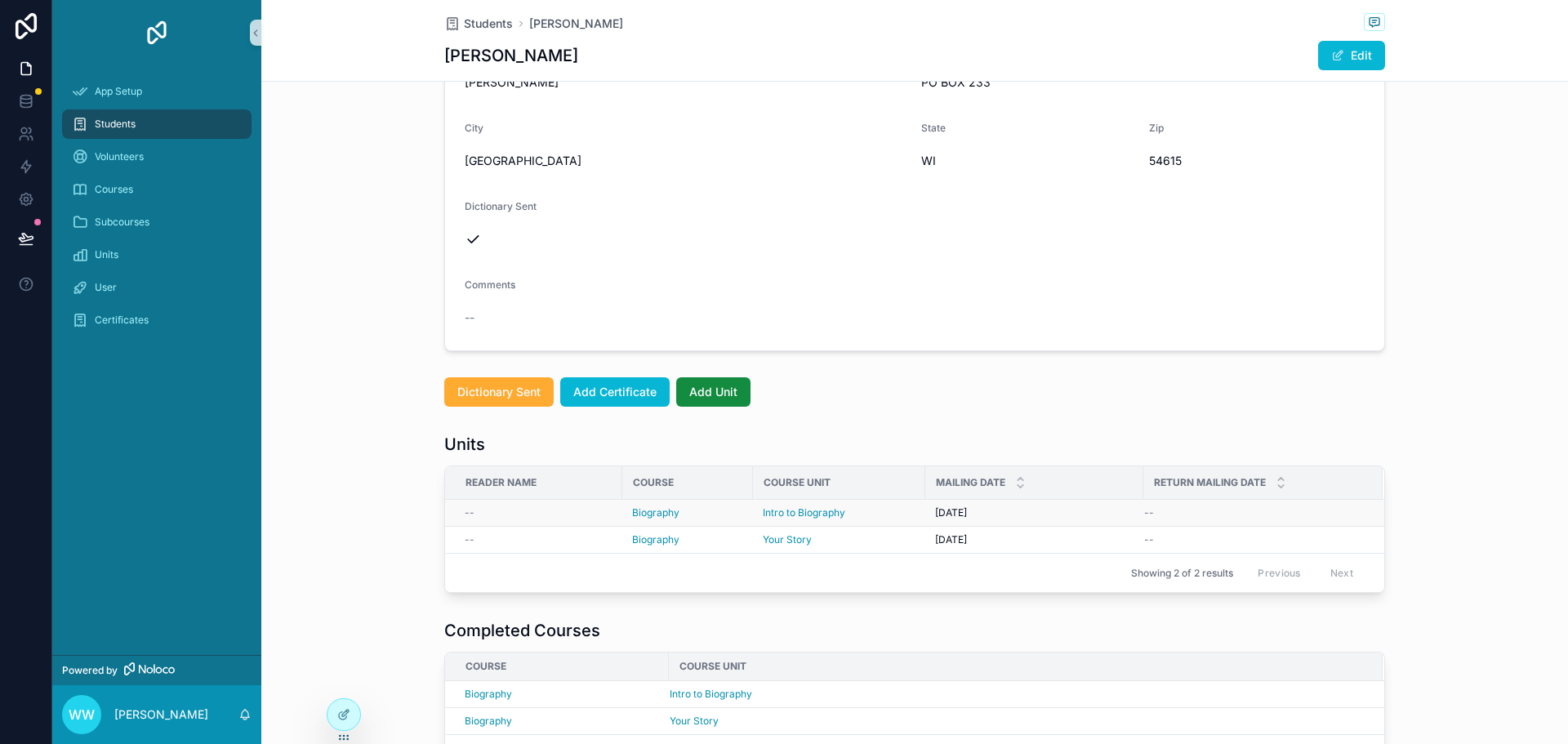
click at [1044, 510] on div "10/1/2025 10/1/2025" at bounding box center [1034, 512] width 198 height 13
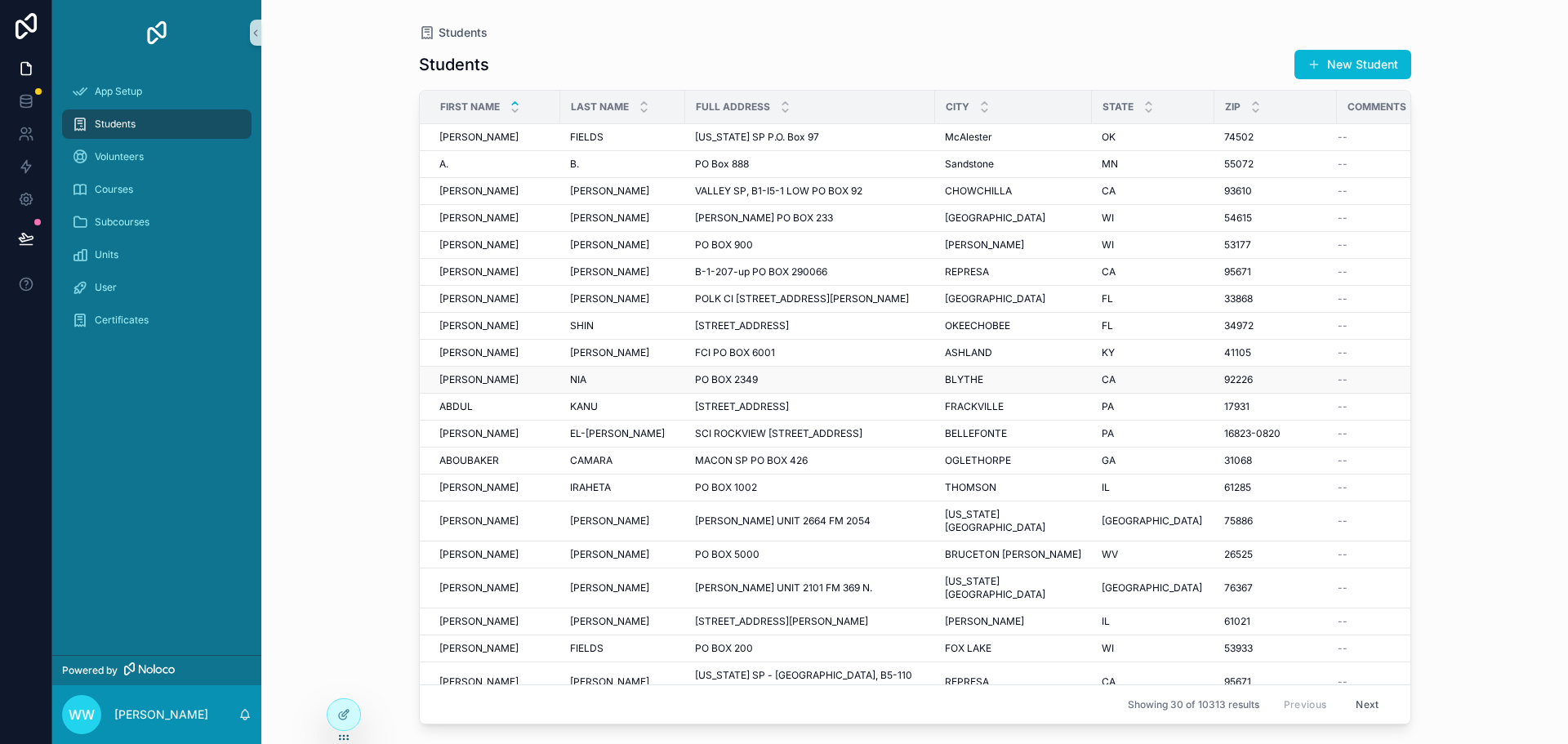
click at [749, 380] on span "PO BOX 2349" at bounding box center [726, 380] width 63 height 13
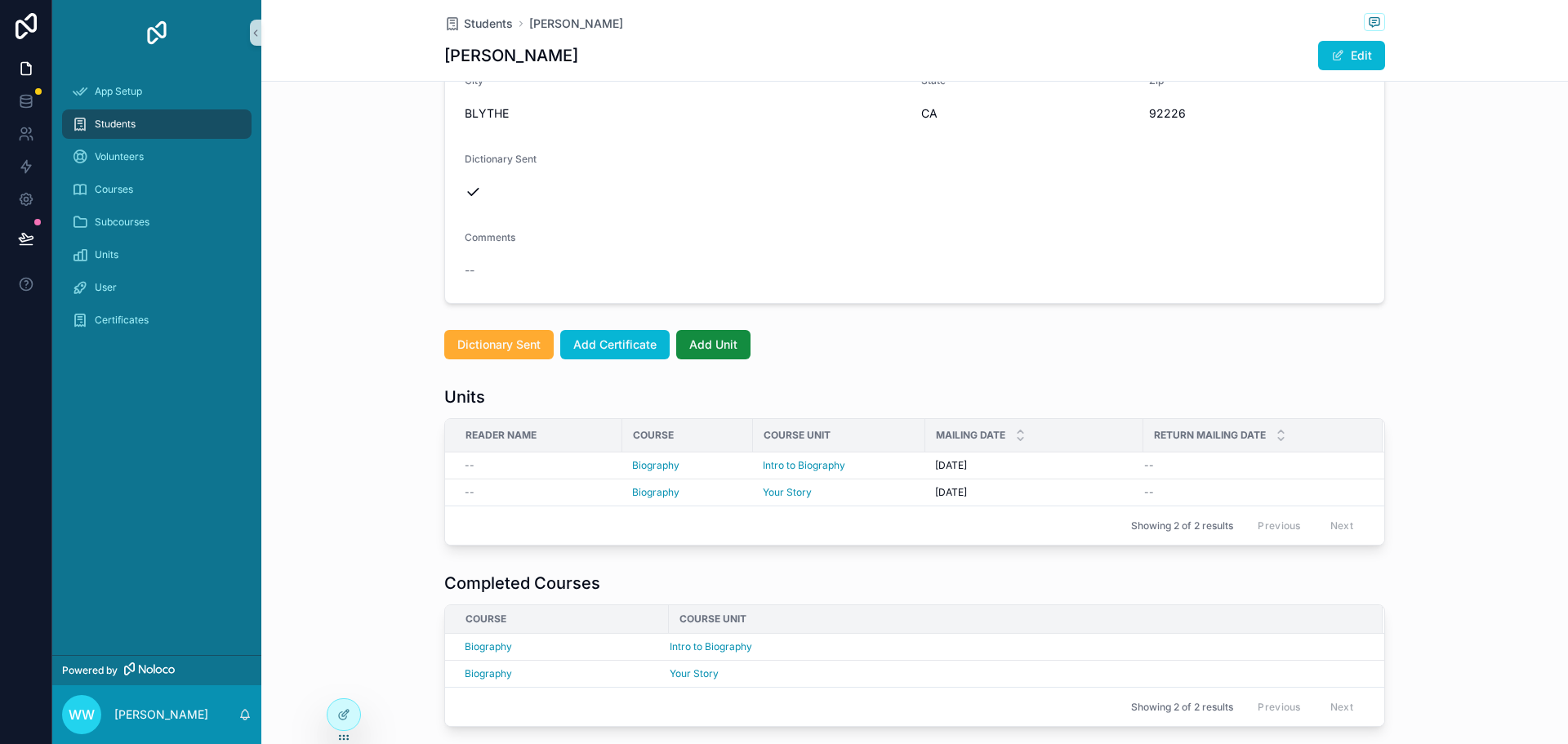
scroll to position [245, 0]
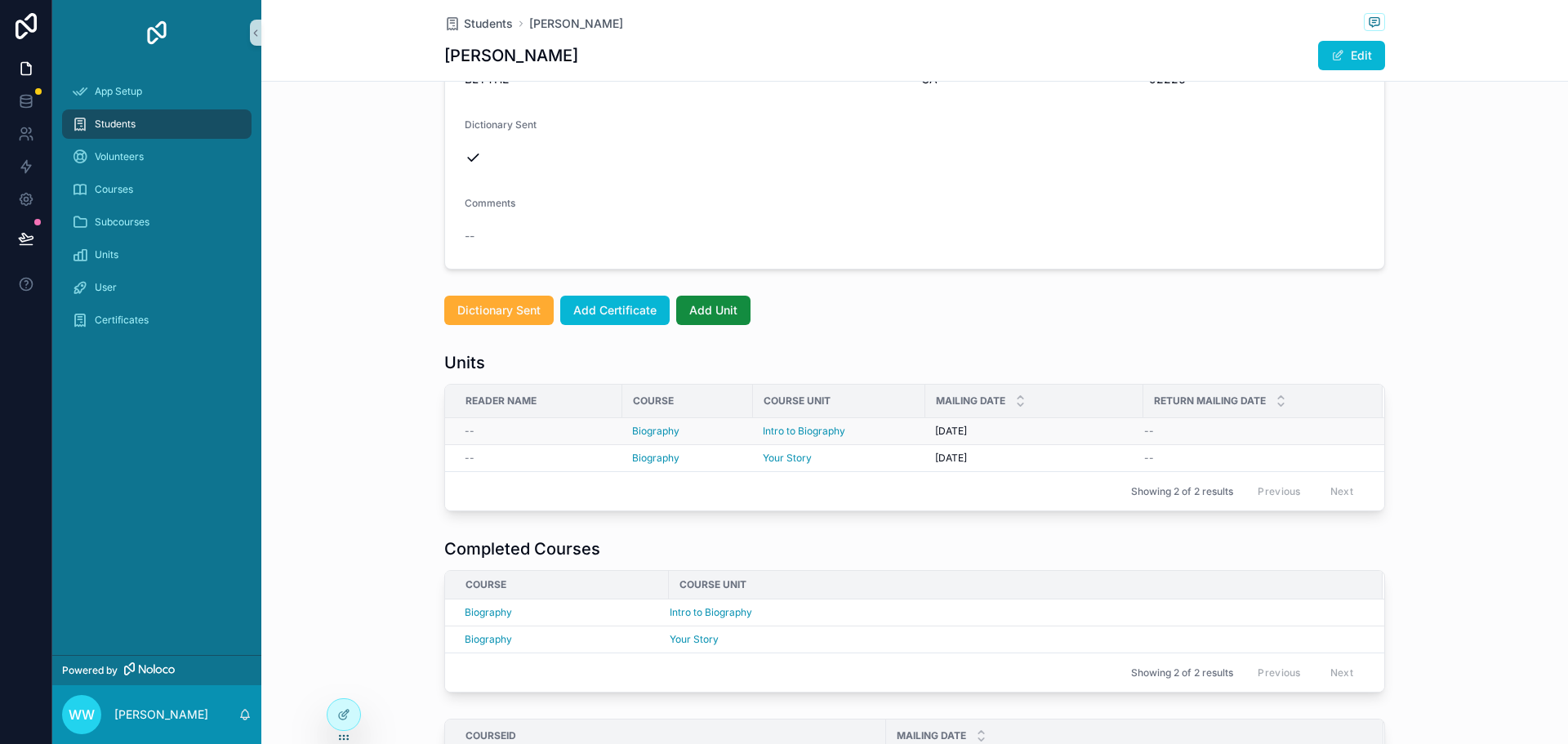
click at [699, 431] on div "Biography" at bounding box center [688, 431] width 111 height 13
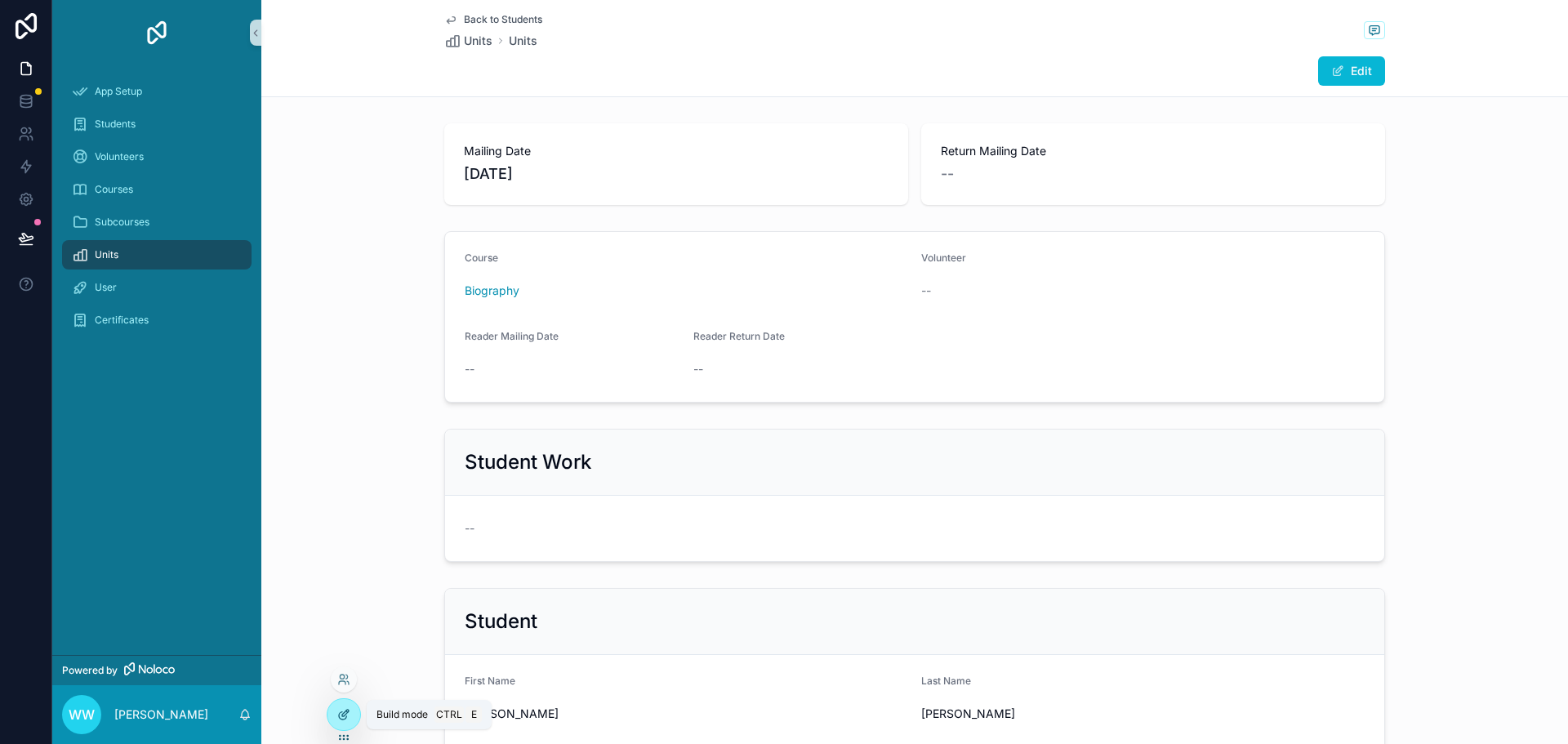
click at [349, 721] on div at bounding box center [343, 714] width 33 height 31
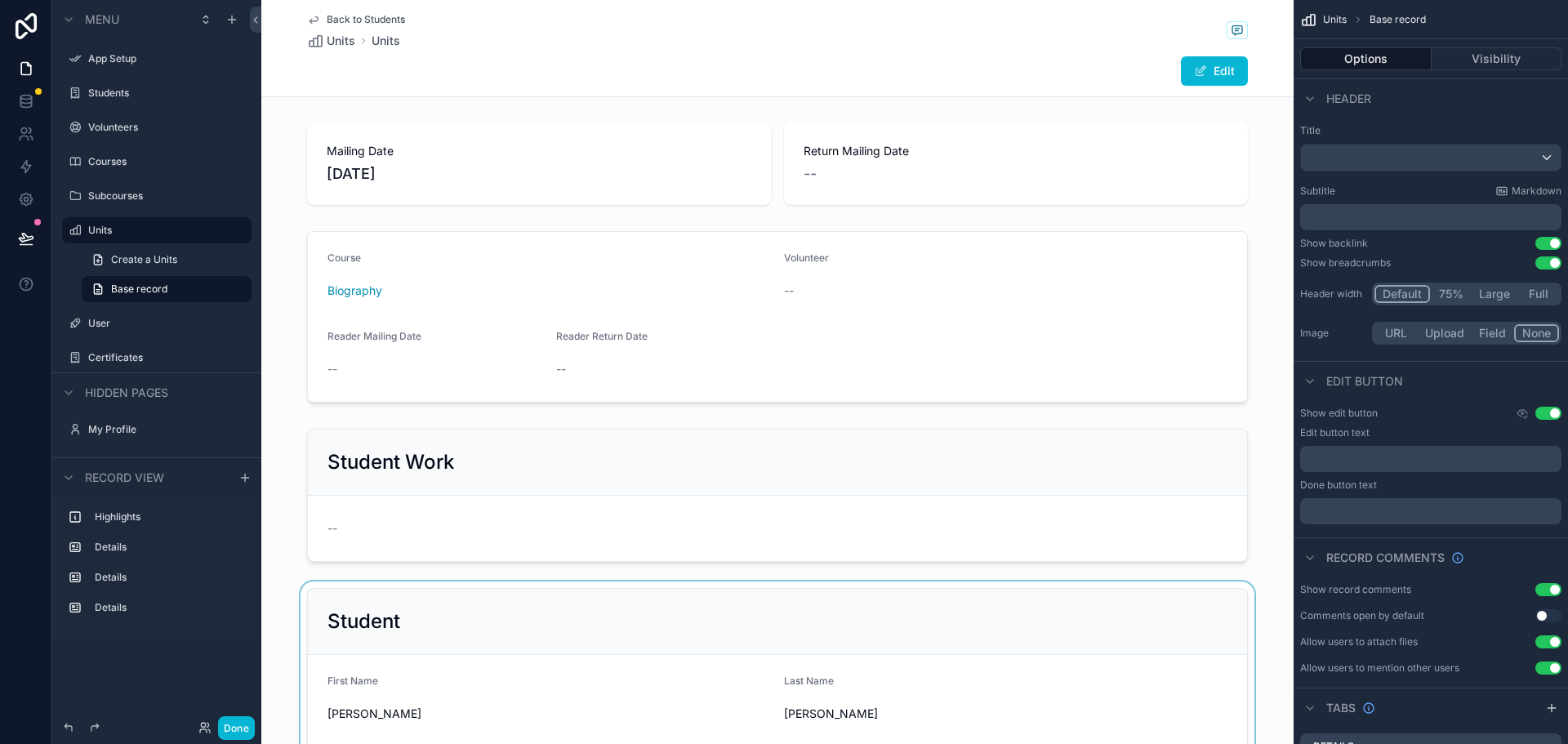
click at [455, 635] on div "scrollable content" at bounding box center [776, 706] width 1032 height 250
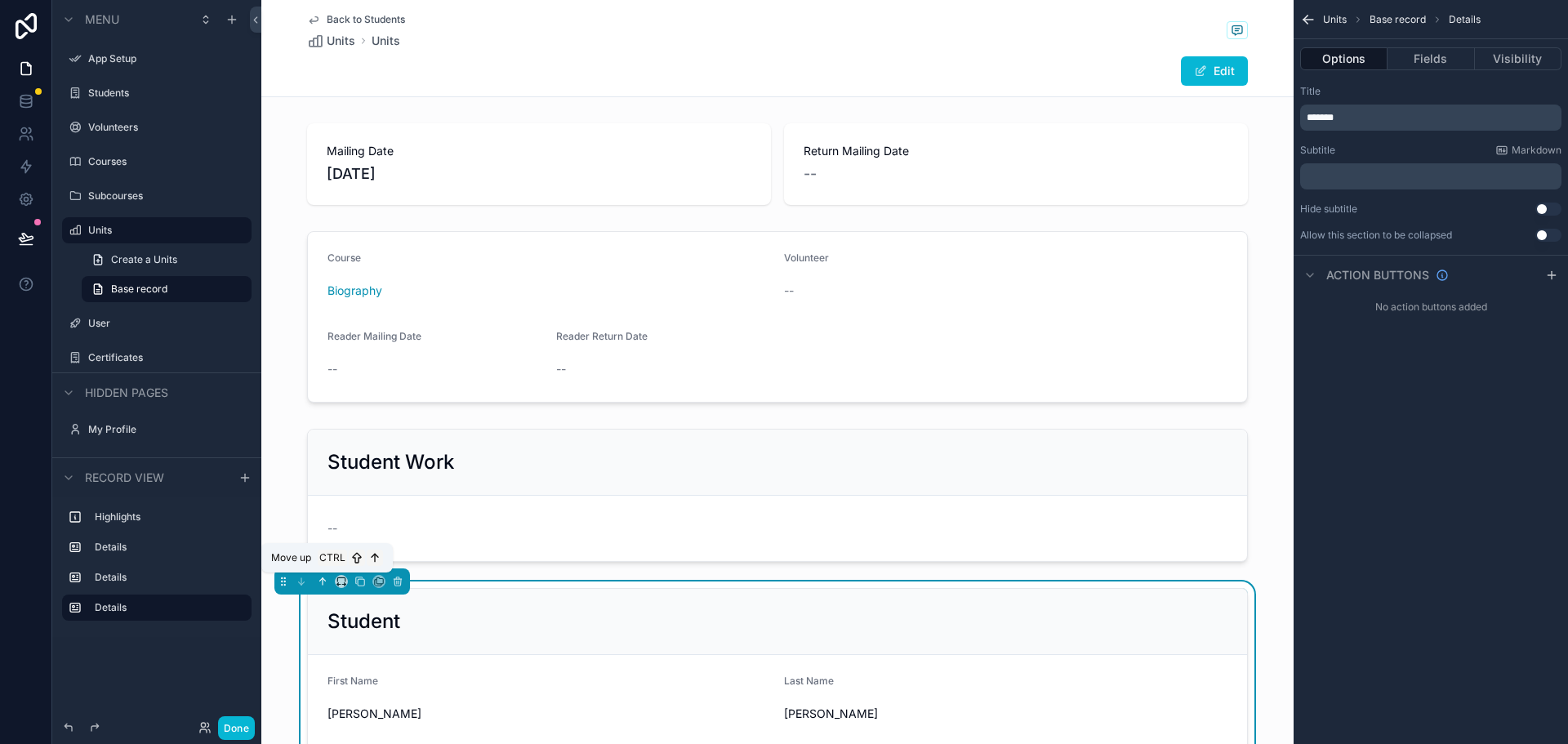
click at [317, 584] on icon "scrollable content" at bounding box center [322, 581] width 11 height 12
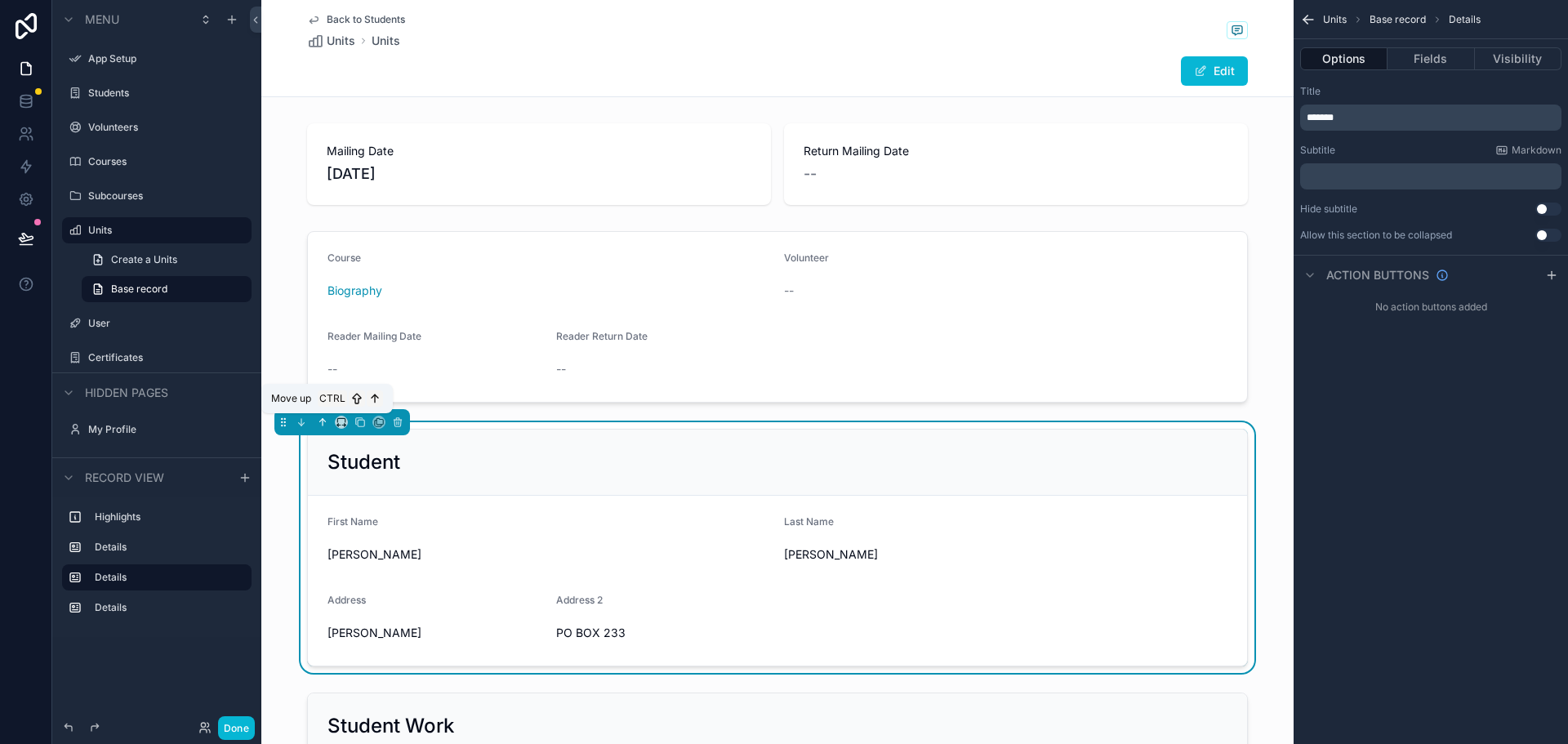
click at [322, 424] on icon "scrollable content" at bounding box center [322, 422] width 11 height 12
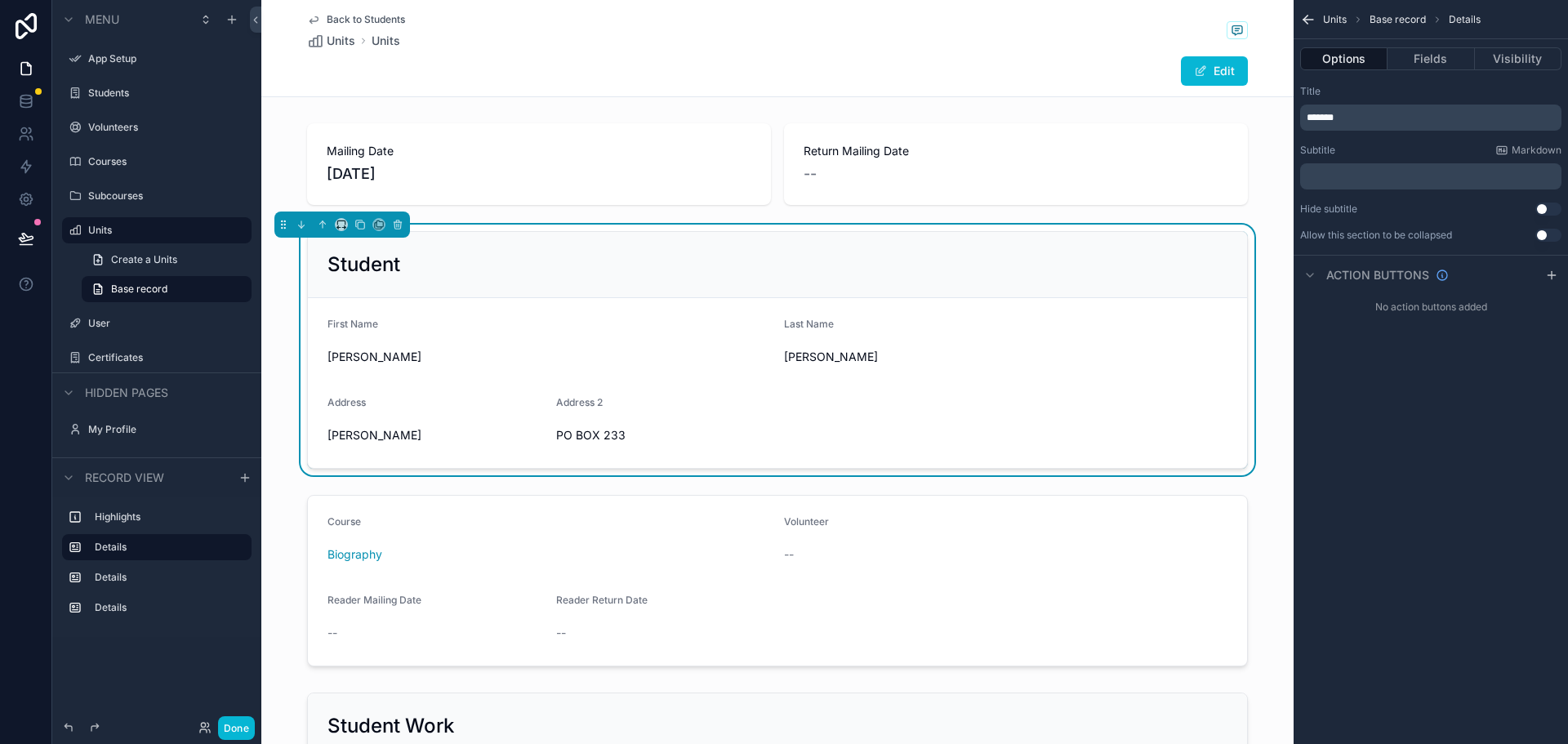
click at [575, 302] on form "First Name AARON Last Name HUNT Address JACKSON CI Address 2 PO BOX 233" at bounding box center [777, 383] width 939 height 170
click at [319, 223] on icon "scrollable content" at bounding box center [322, 224] width 11 height 12
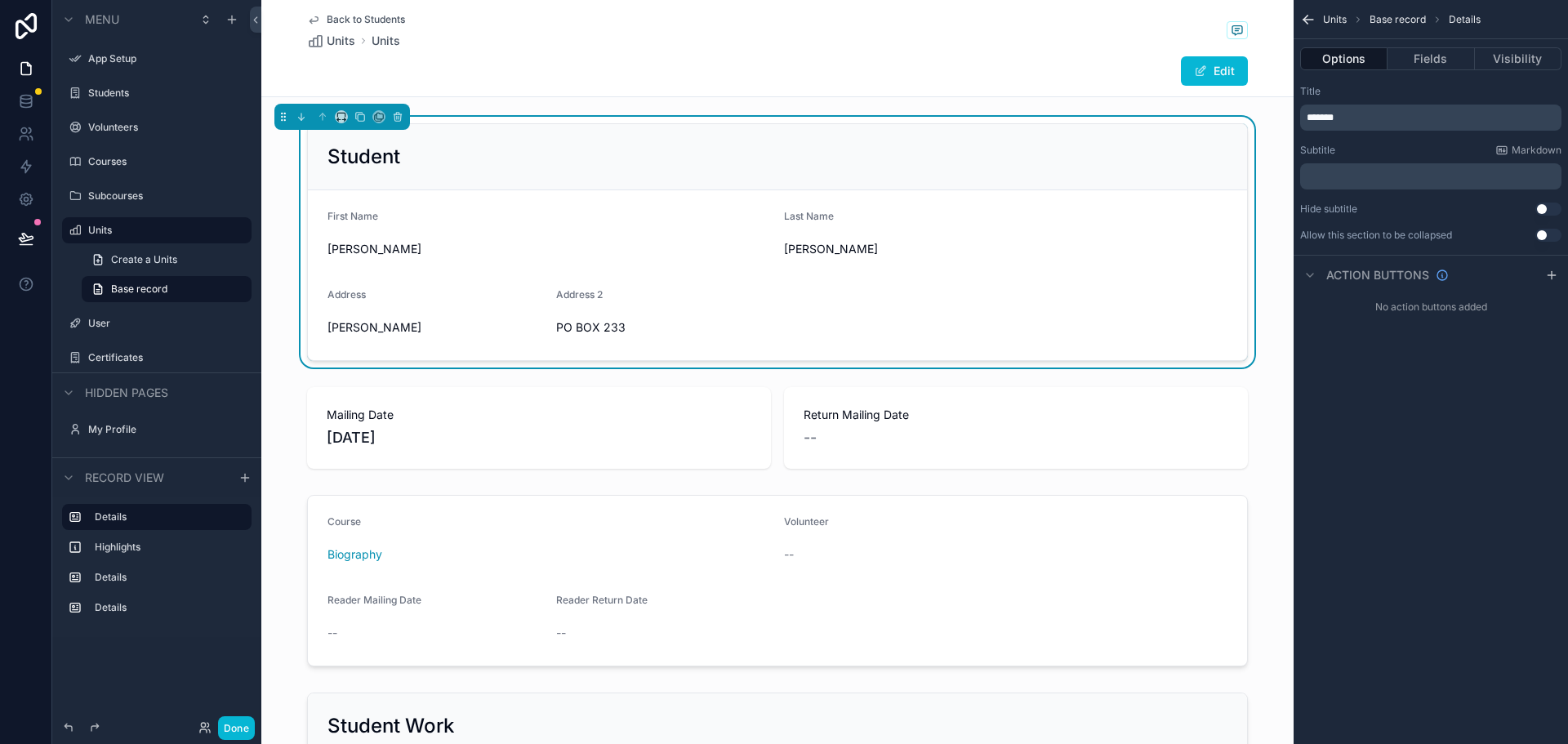
click at [668, 71] on div "Edit" at bounding box center [777, 71] width 941 height 31
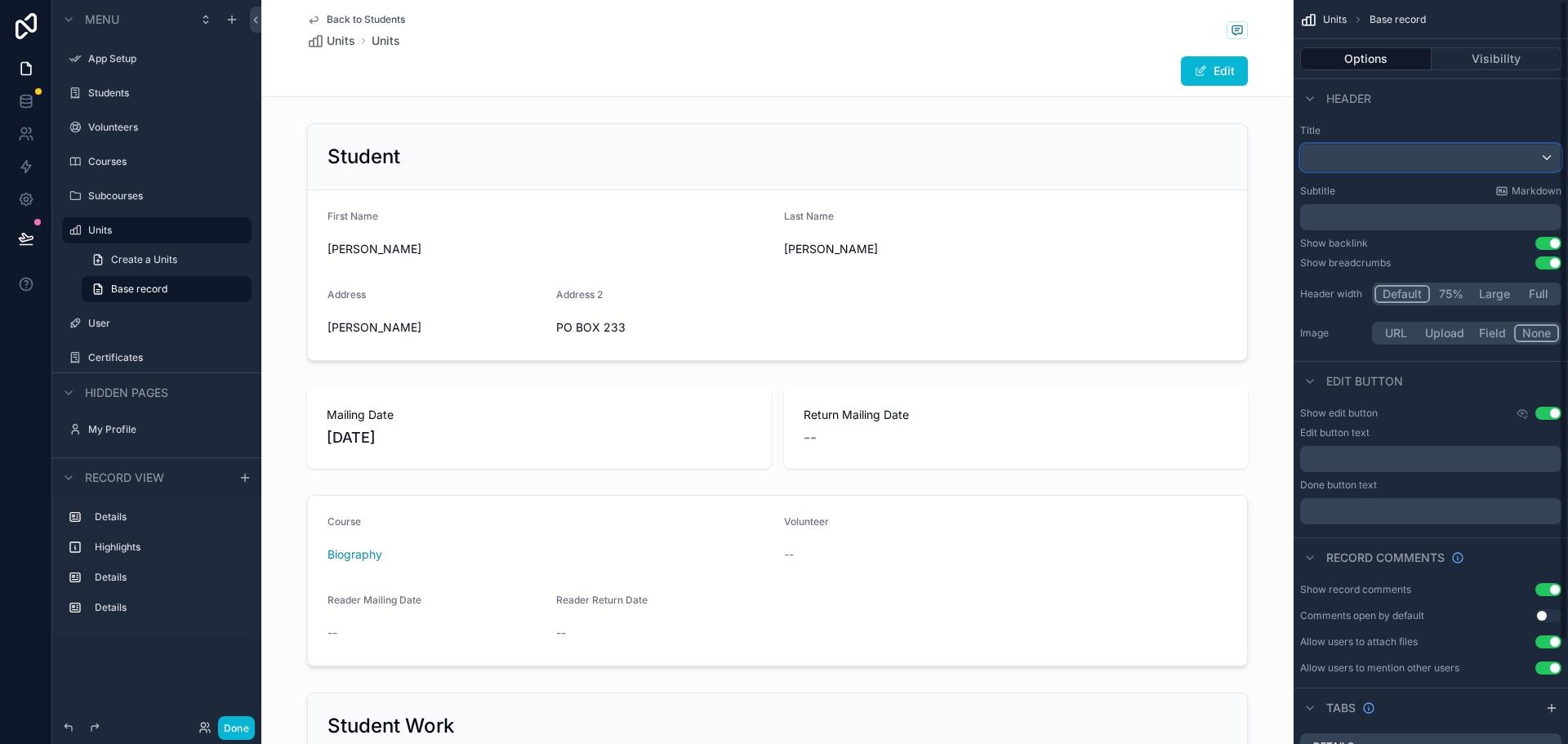
click at [1484, 153] on div "scrollable content" at bounding box center [1431, 157] width 260 height 27
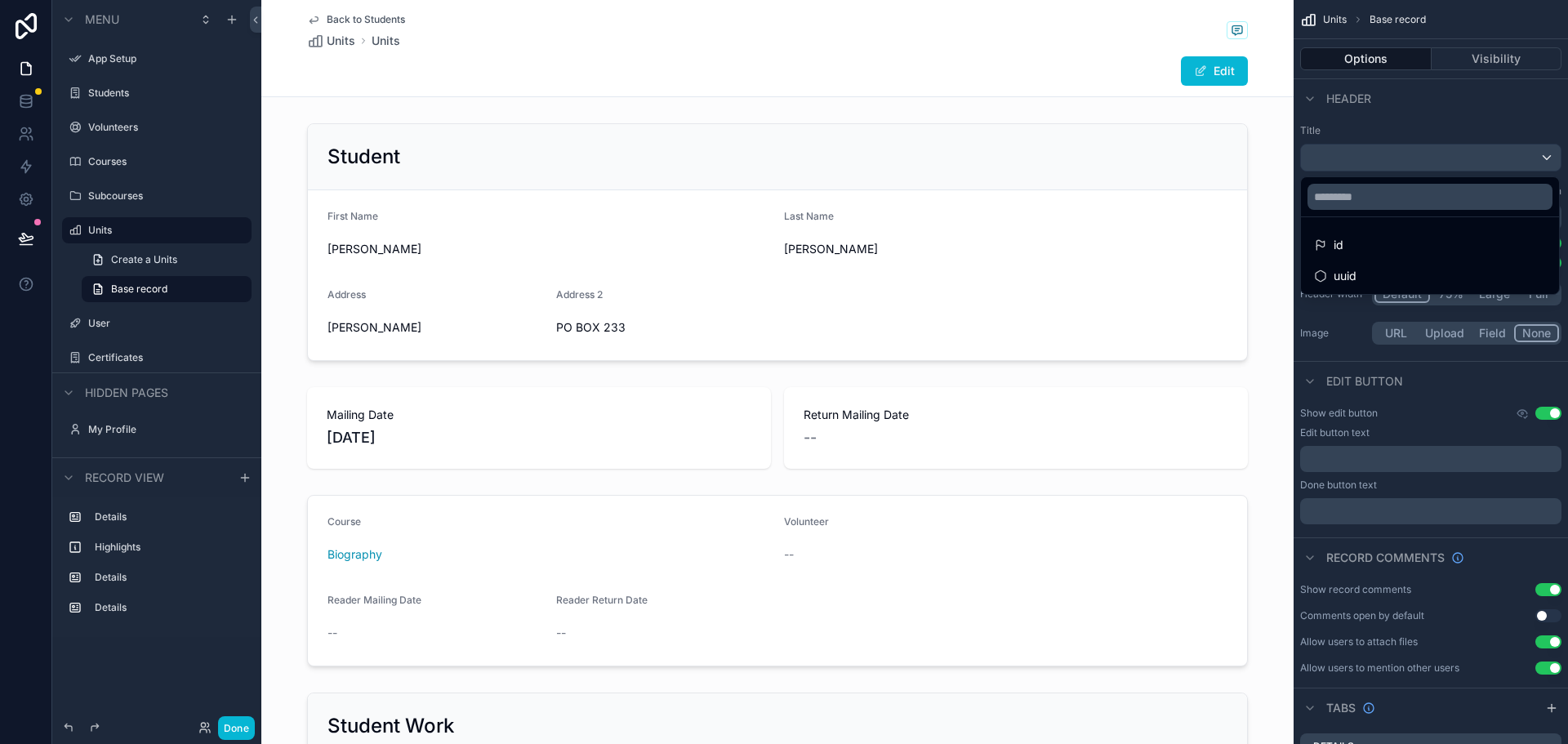
click at [1474, 118] on div "scrollable content" at bounding box center [784, 372] width 1568 height 744
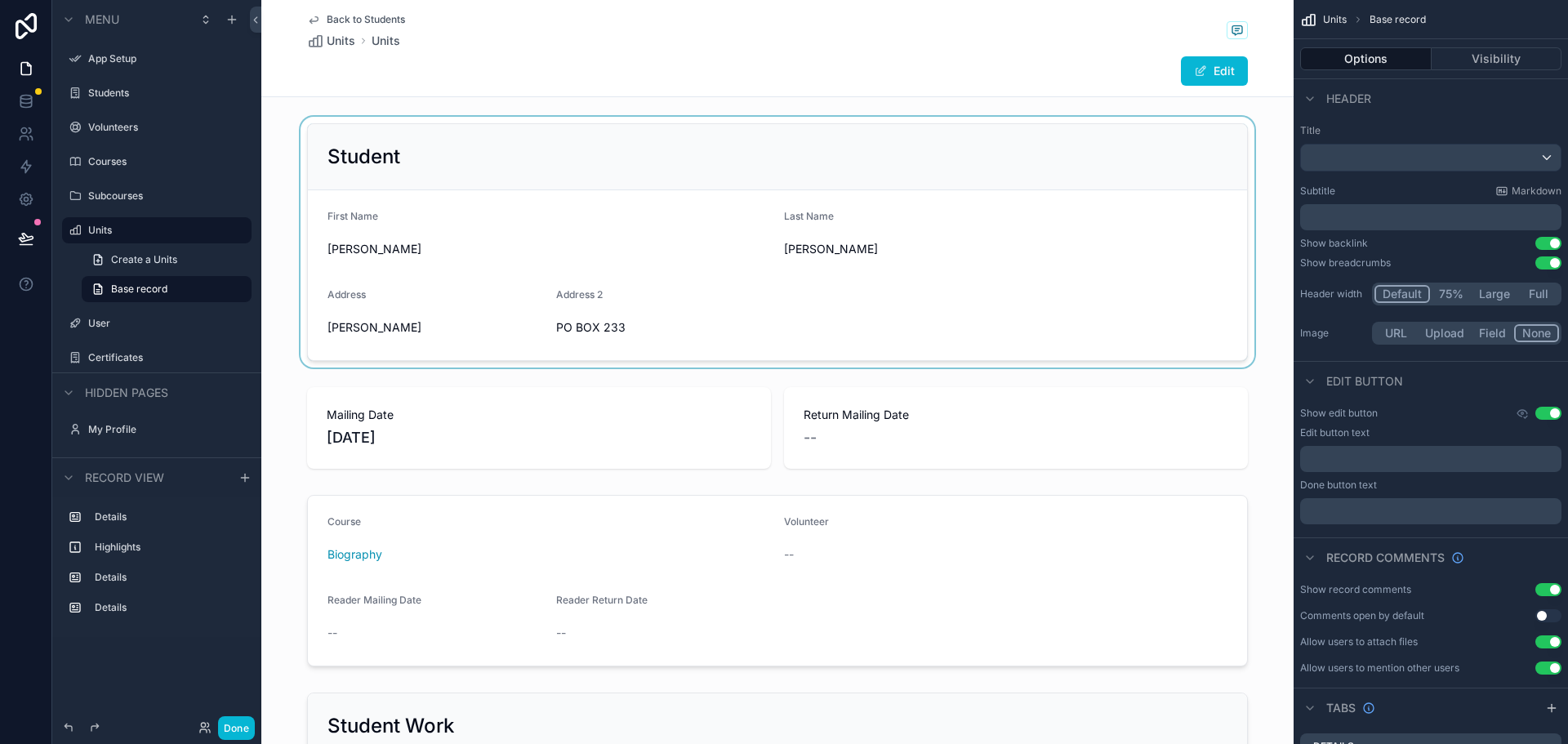
click at [941, 165] on div "scrollable content" at bounding box center [776, 242] width 1032 height 250
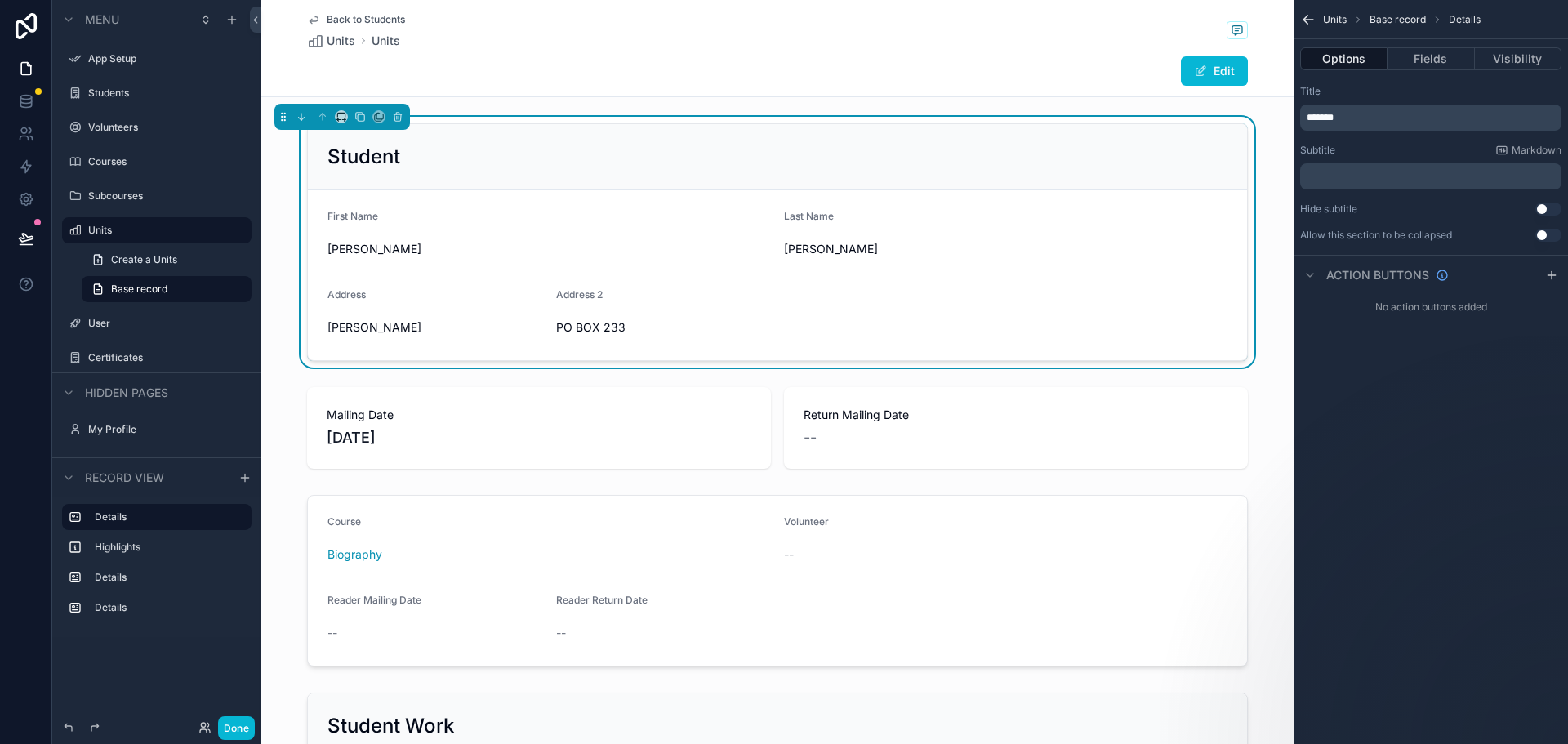
click at [664, 132] on div "Student" at bounding box center [777, 157] width 939 height 66
click at [1442, 48] on button "Fields" at bounding box center [1431, 59] width 87 height 23
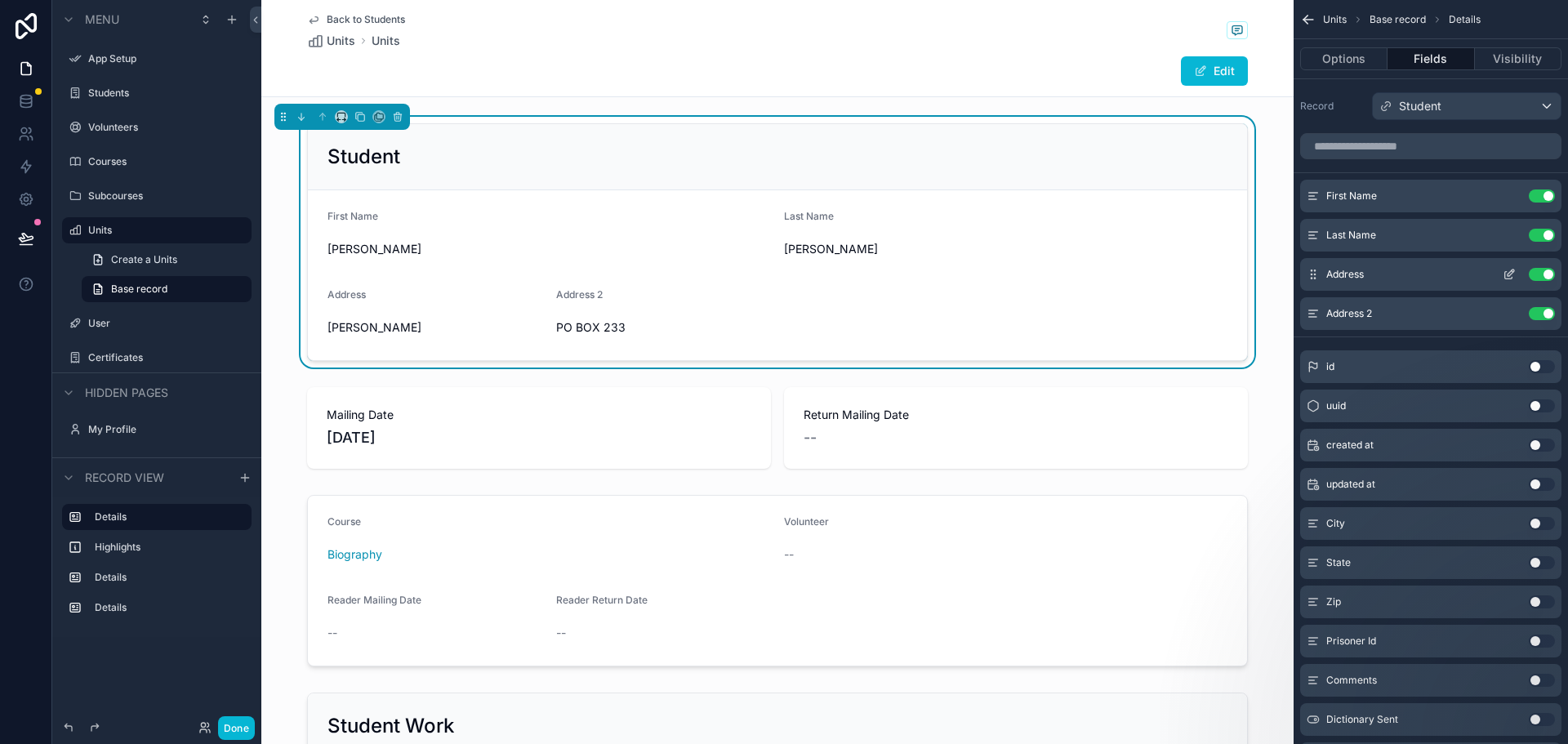
click at [1542, 275] on button "Use setting" at bounding box center [1541, 274] width 27 height 13
click at [1537, 272] on button "Use setting" at bounding box center [1541, 274] width 27 height 13
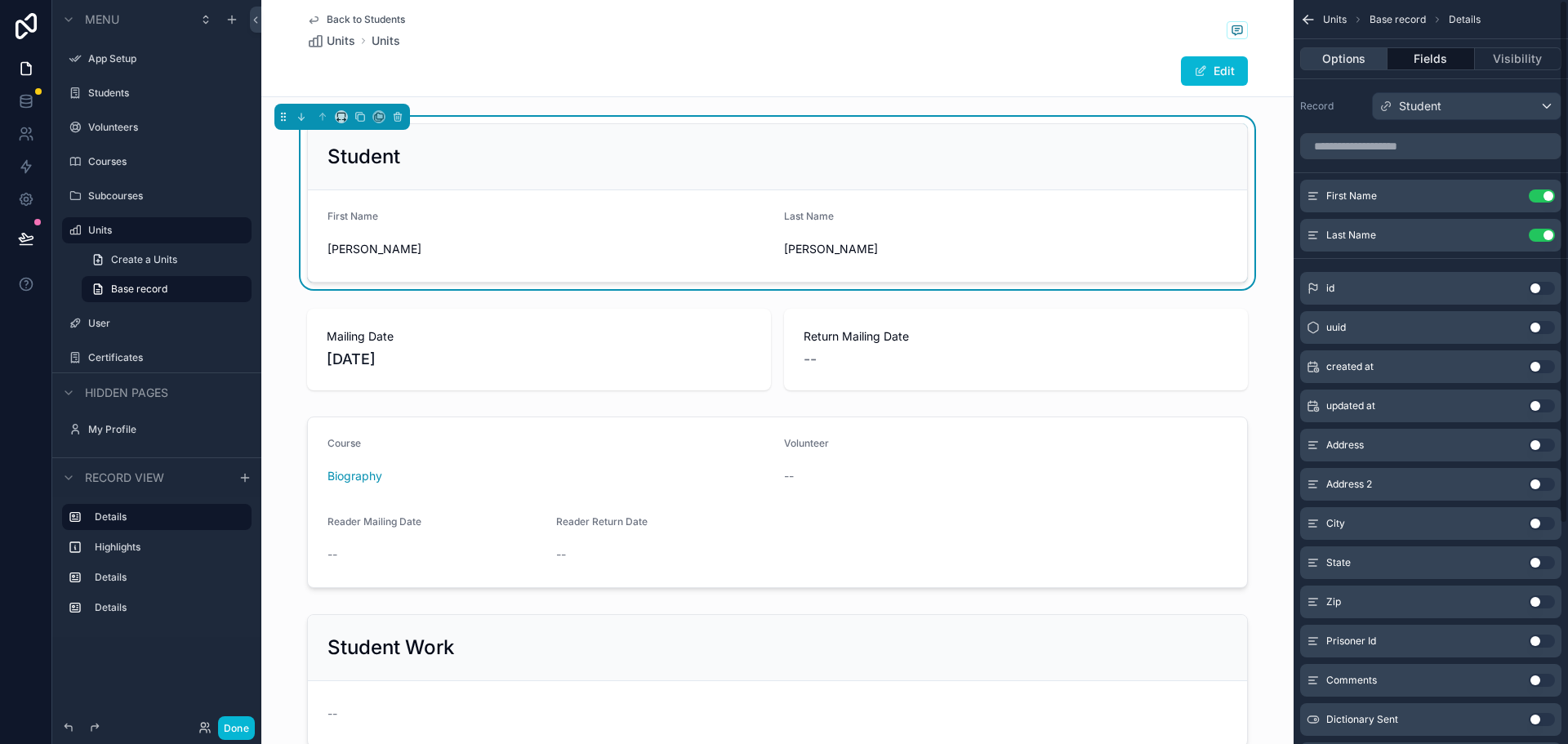
click at [1346, 57] on button "Options" at bounding box center [1343, 59] width 88 height 23
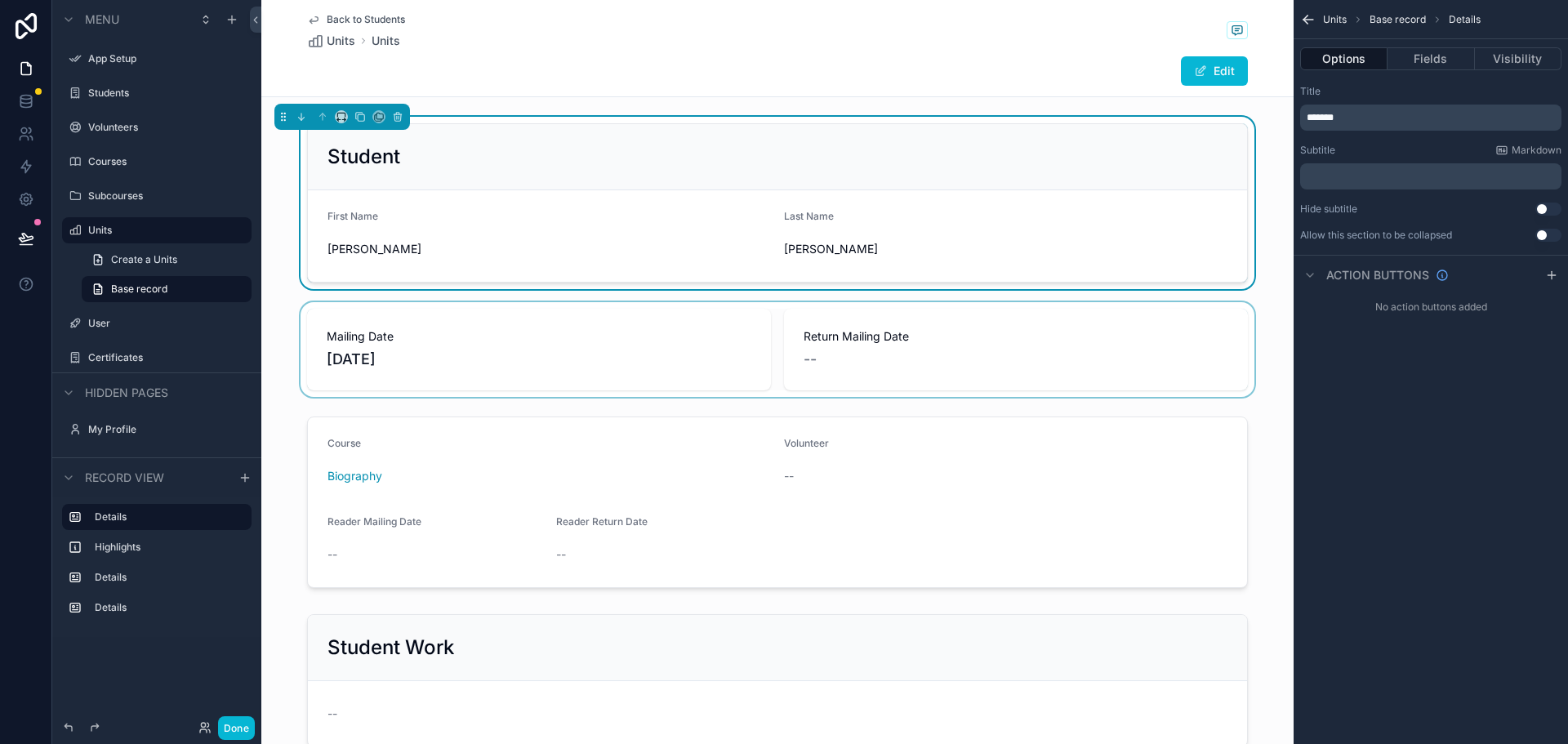
click at [665, 325] on div "scrollable content" at bounding box center [776, 349] width 1032 height 95
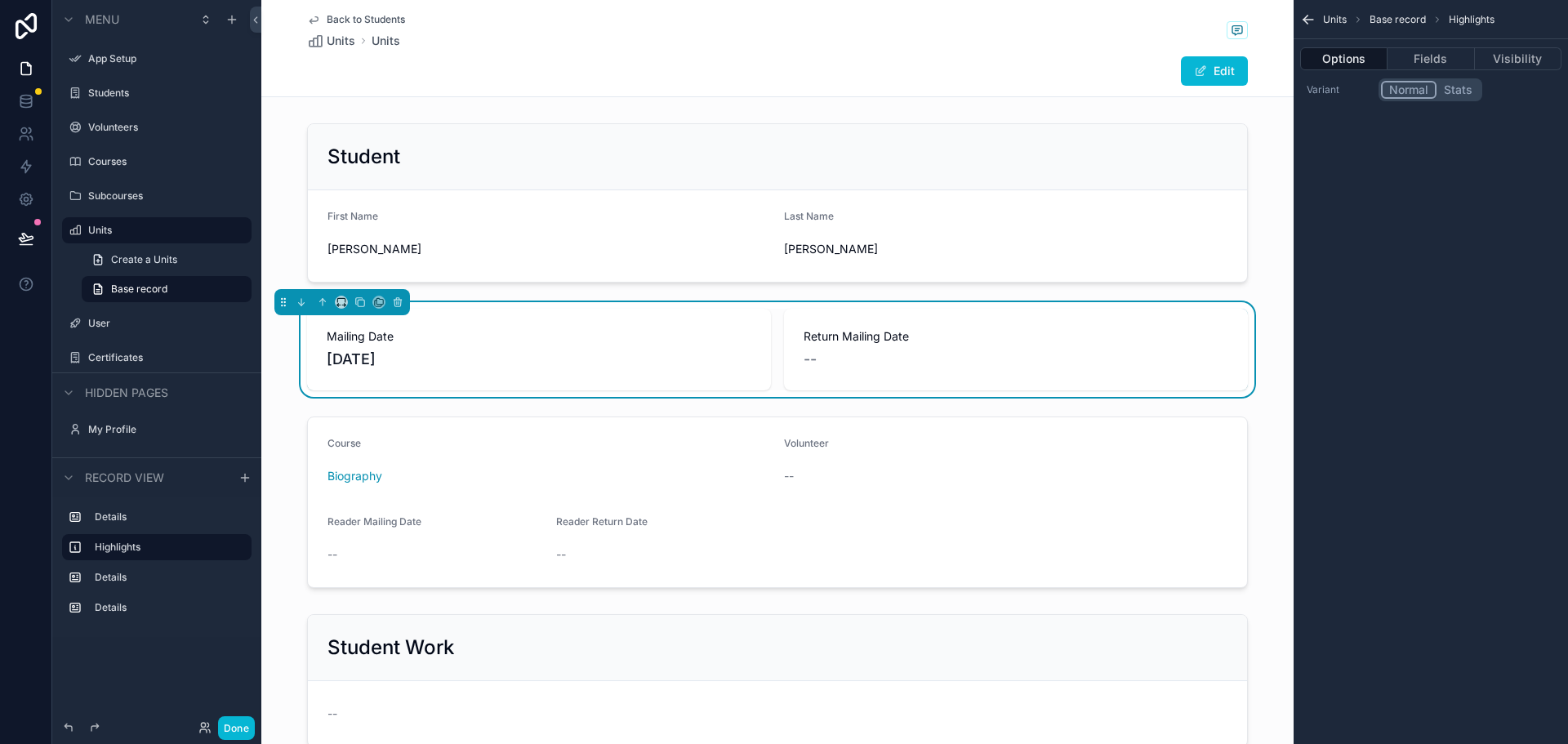
click at [1463, 86] on button "Stats" at bounding box center [1457, 89] width 43 height 18
click at [1406, 88] on button "Normal" at bounding box center [1407, 89] width 54 height 18
click at [1406, 51] on button "Fields" at bounding box center [1431, 59] width 87 height 23
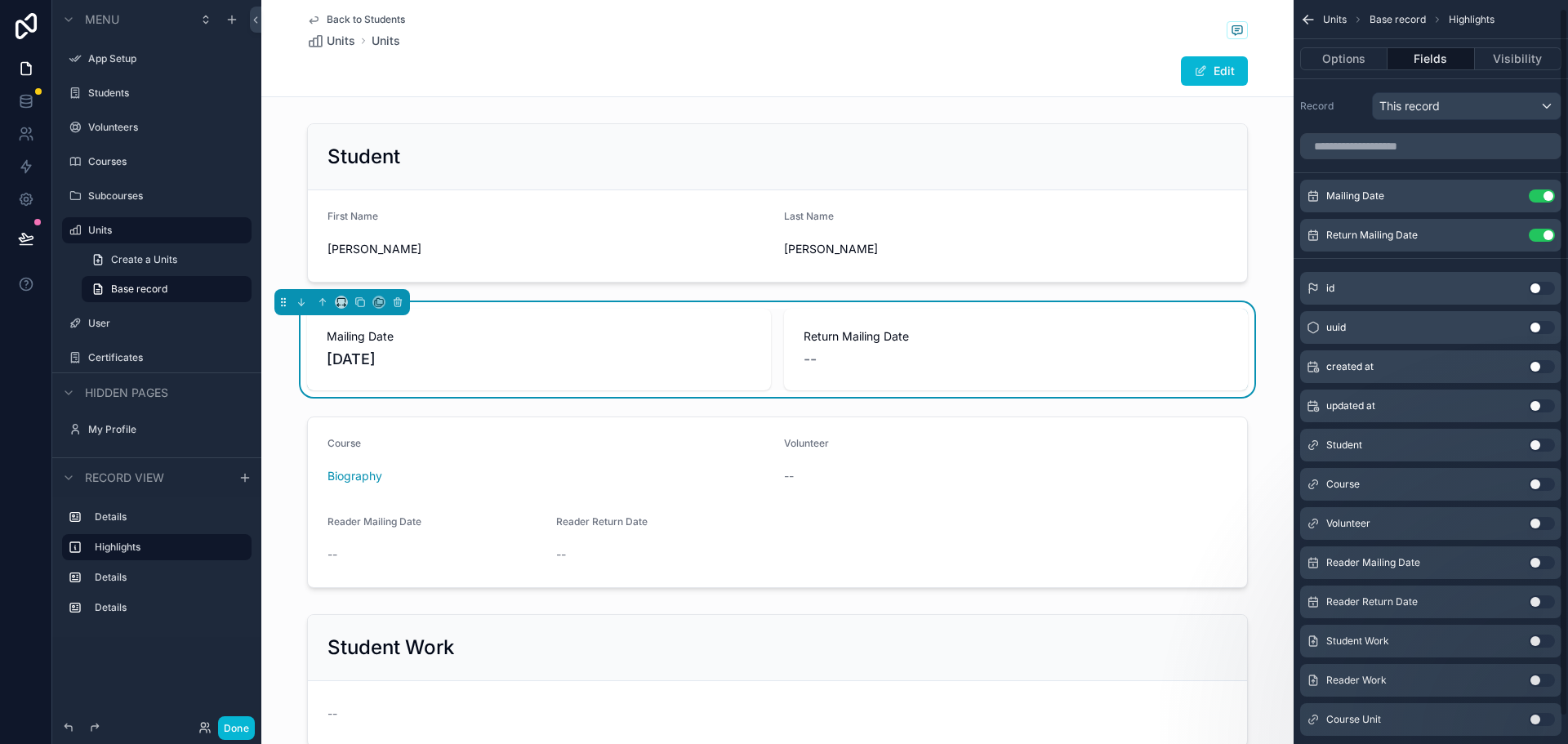
scroll to position [37, 0]
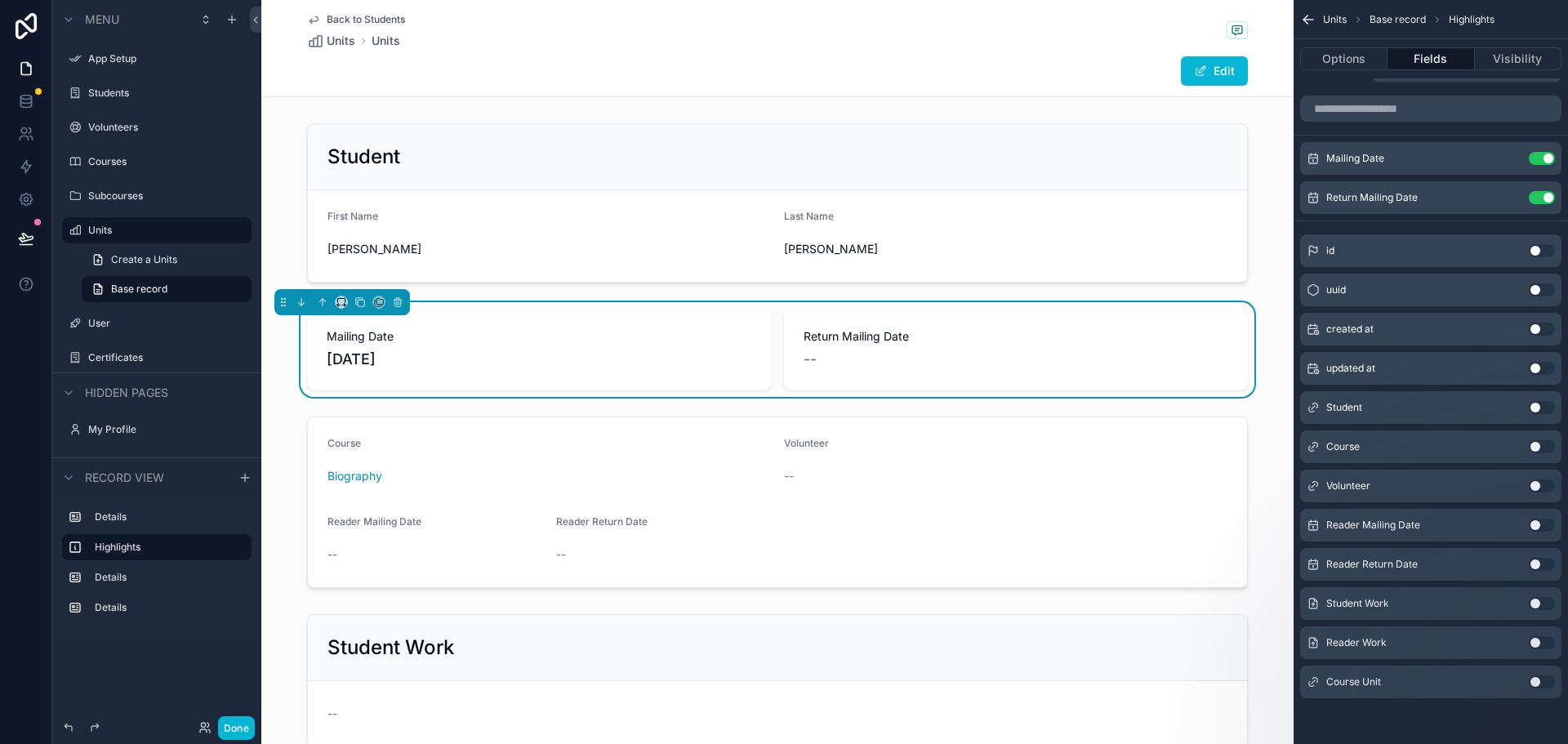
click at [1538, 522] on button "Use setting" at bounding box center [1541, 525] width 27 height 13
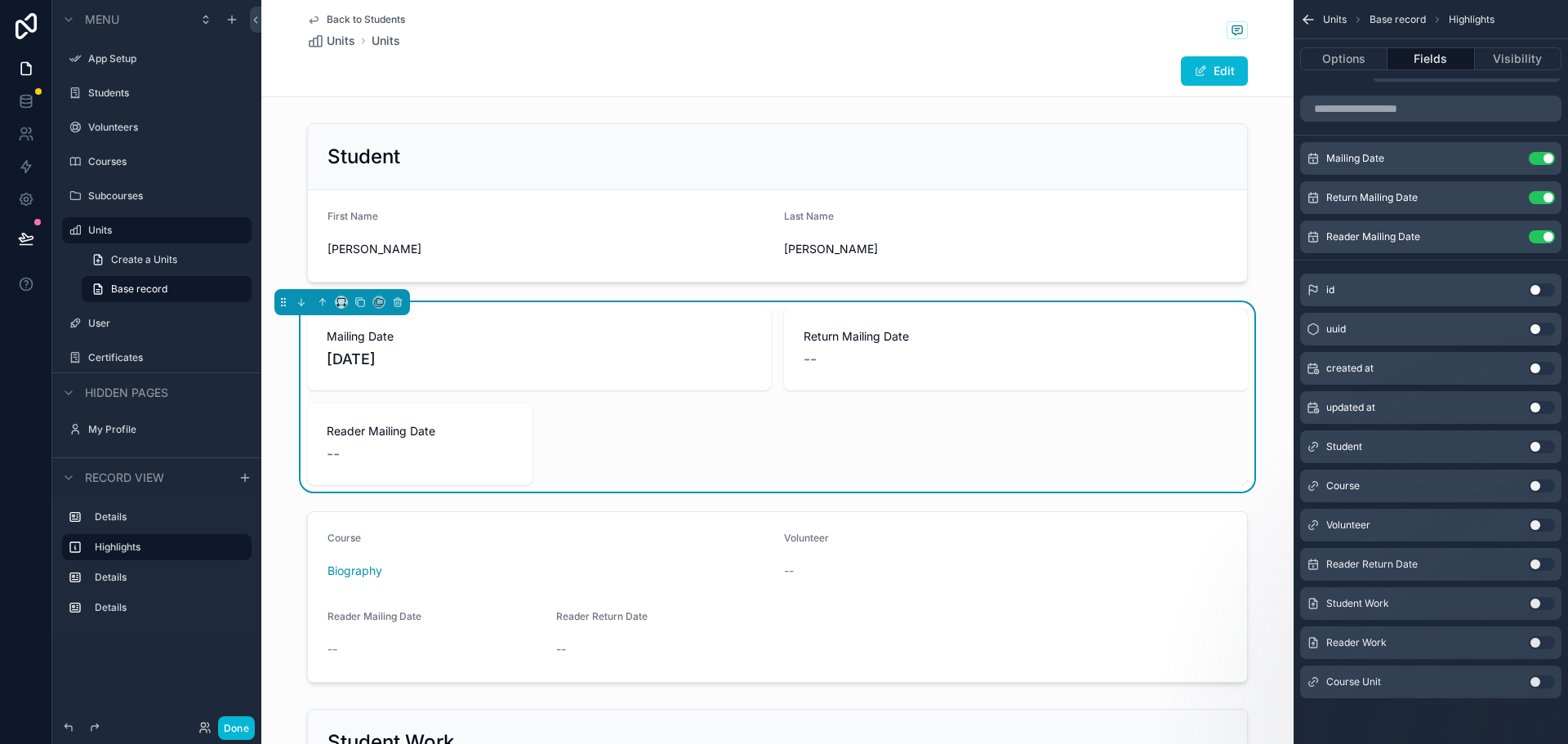
click at [1537, 563] on button "Use setting" at bounding box center [1541, 564] width 27 height 13
click at [1534, 603] on button "Use setting" at bounding box center [1541, 603] width 27 height 13
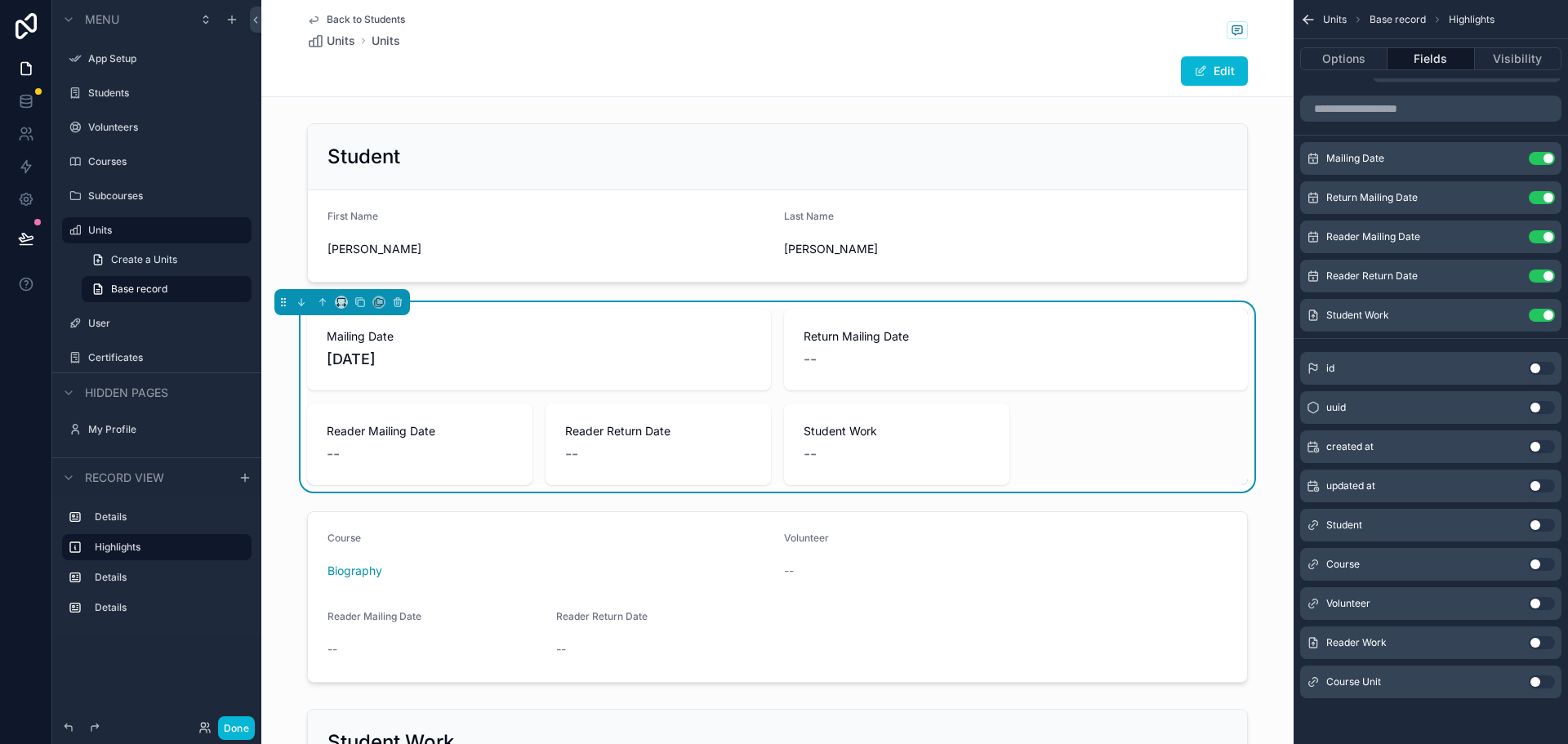
click at [1067, 434] on div "Mailing Date 10/1/2025 Return Mailing Date -- Reader Mailing Date -- Reader Ret…" at bounding box center [777, 396] width 941 height 176
click at [1543, 681] on button "Use setting" at bounding box center [1541, 682] width 27 height 13
click at [1545, 681] on button "Use setting" at bounding box center [1541, 682] width 27 height 13
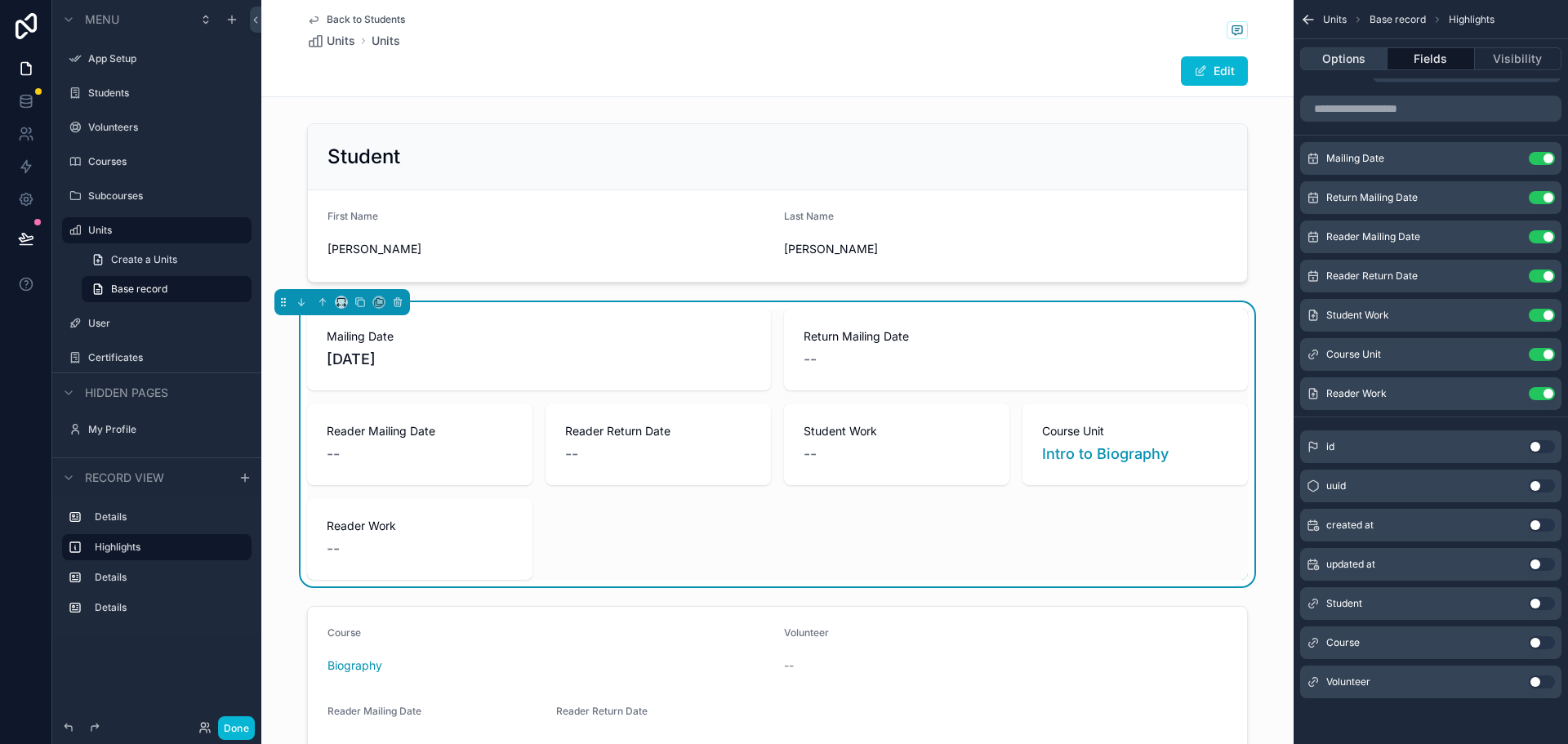
click at [1327, 64] on button "Options" at bounding box center [1343, 59] width 88 height 23
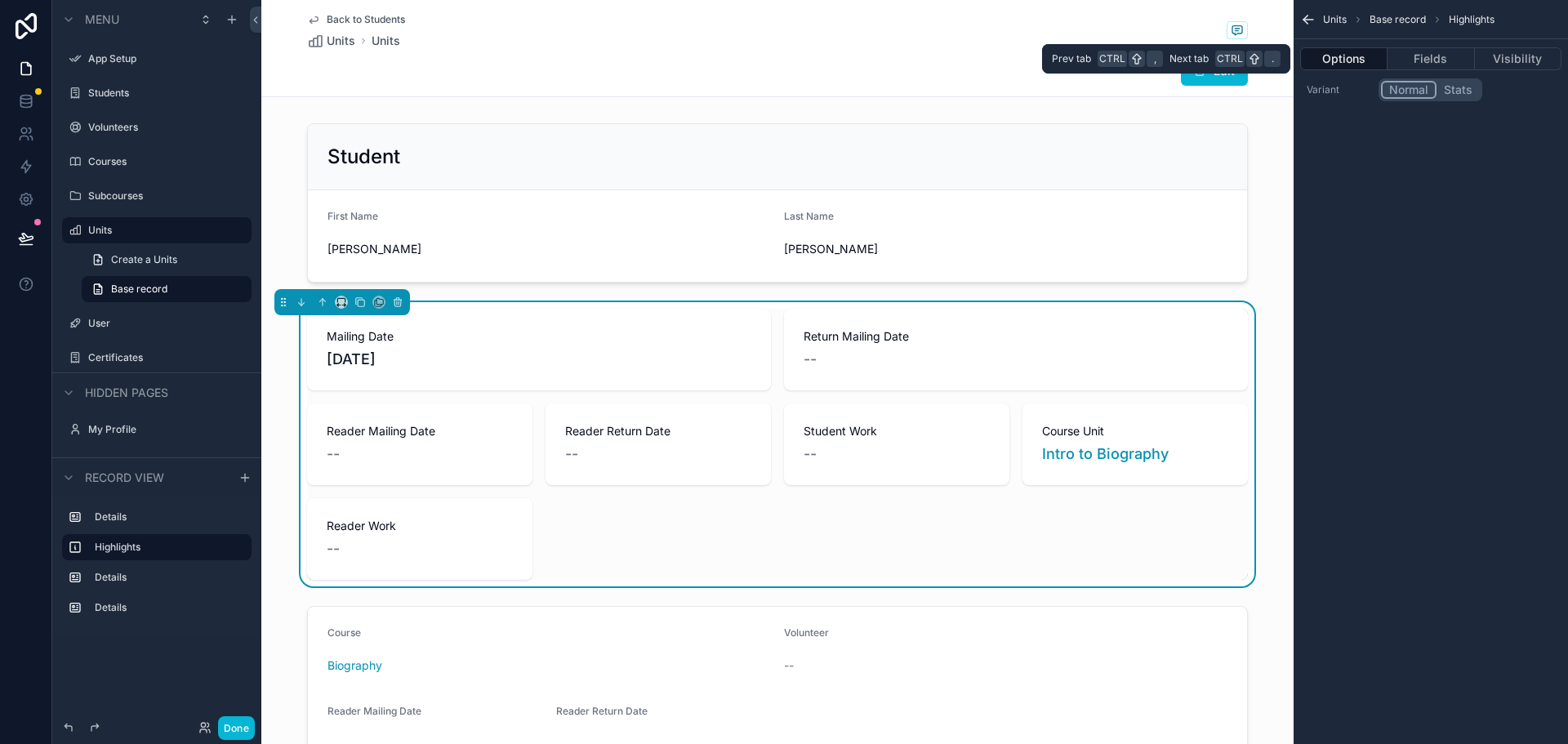
scroll to position [0, 0]
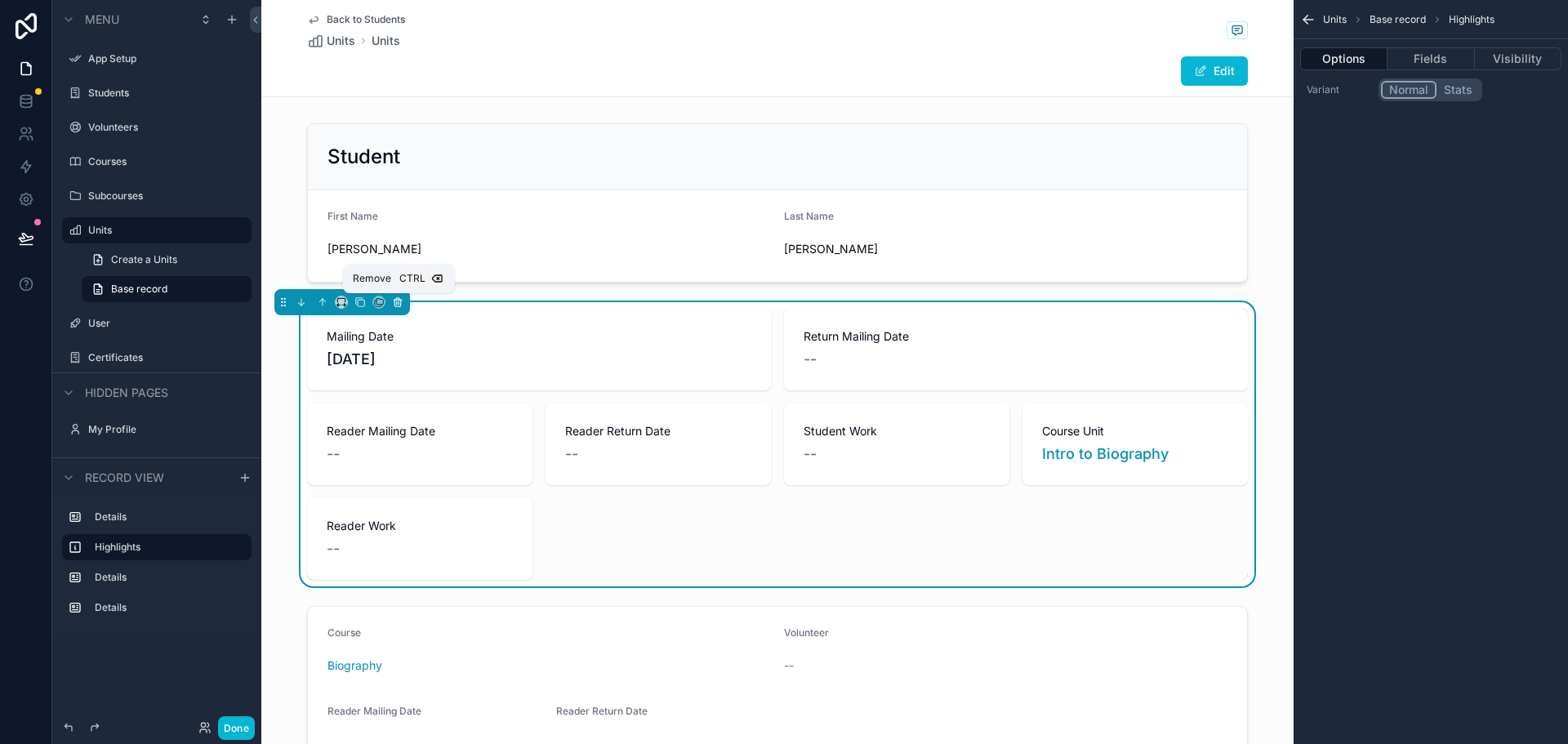
click at [400, 303] on icon "scrollable content" at bounding box center [397, 302] width 11 height 12
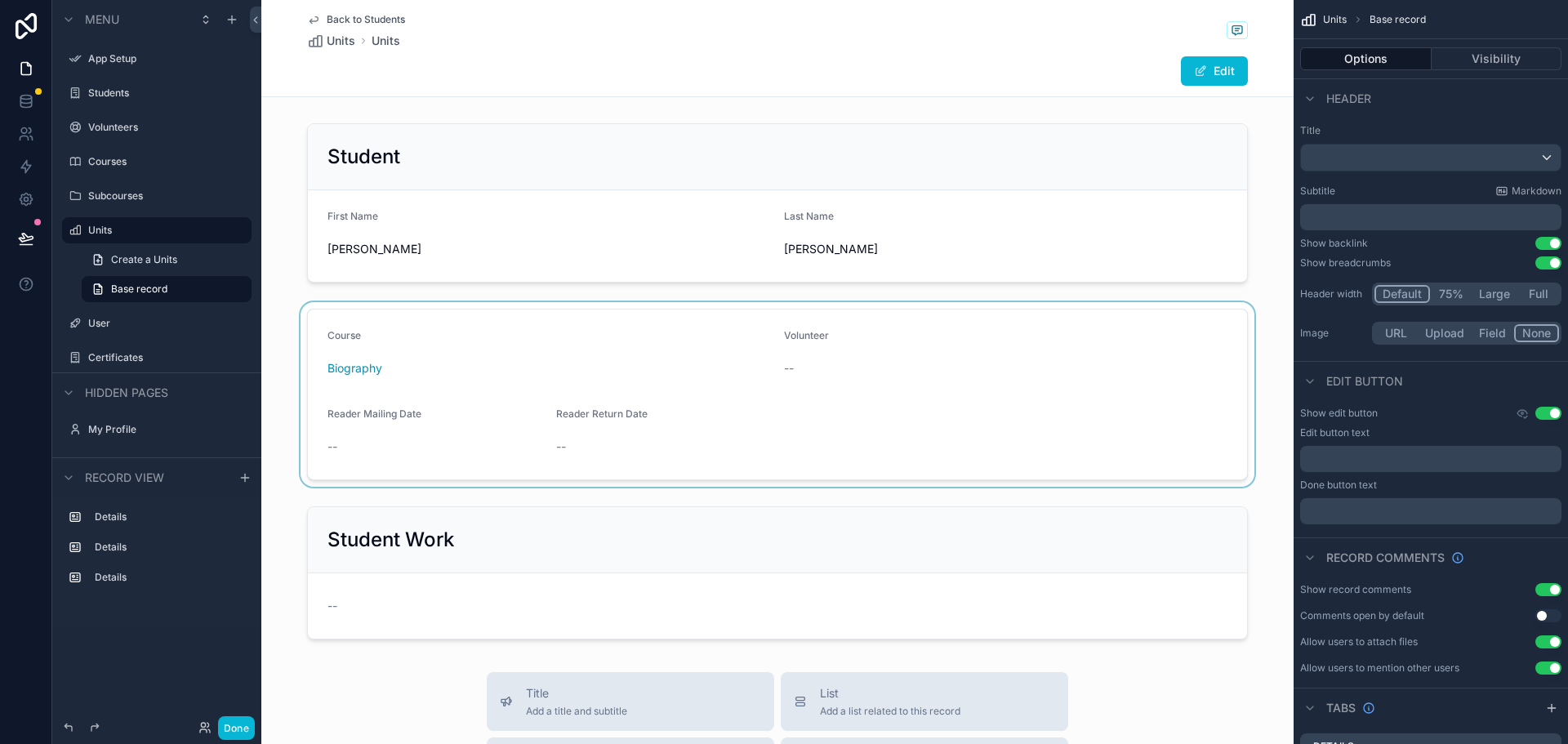
click at [619, 341] on div "scrollable content" at bounding box center [776, 395] width 1032 height 185
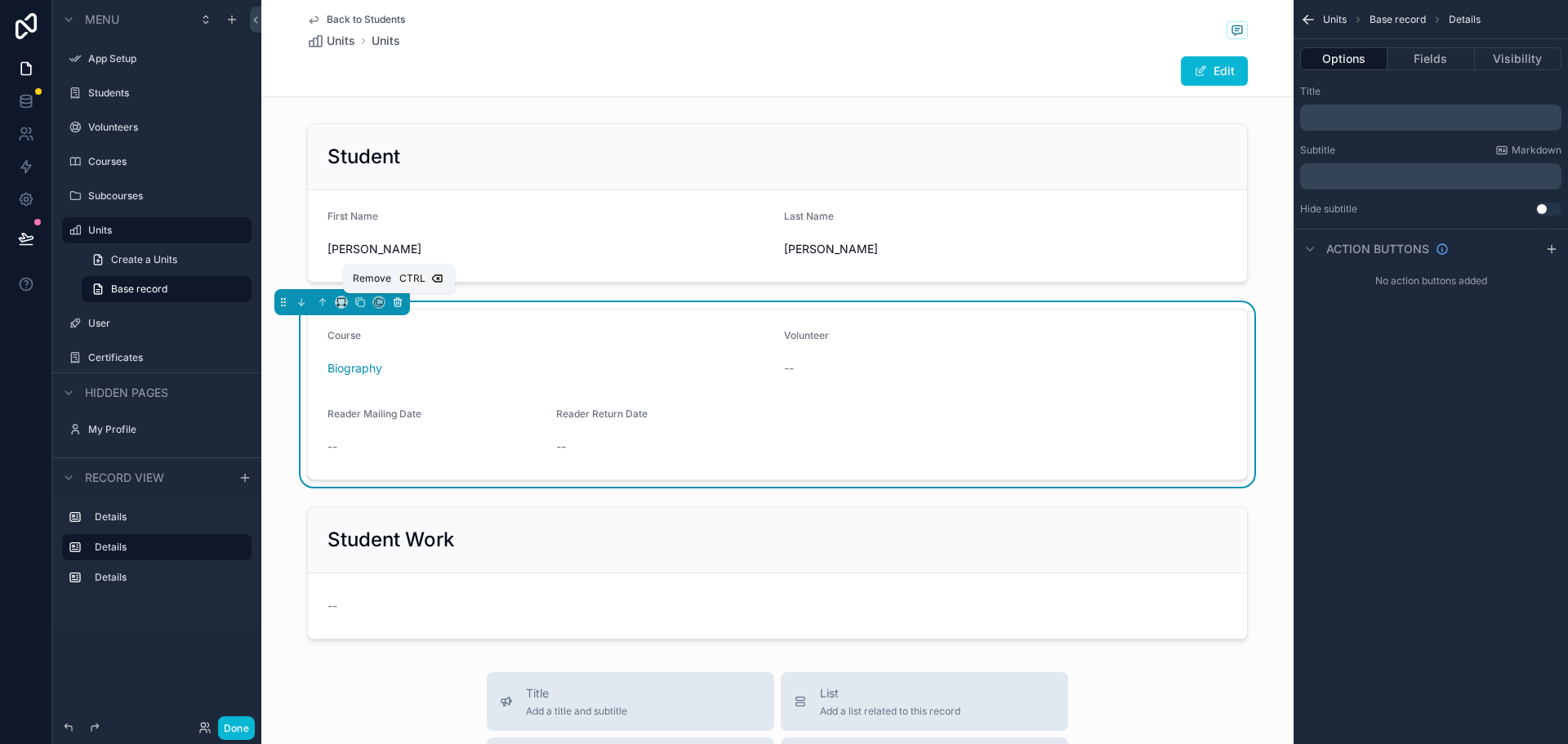
click at [402, 303] on icon "scrollable content" at bounding box center [397, 302] width 11 height 12
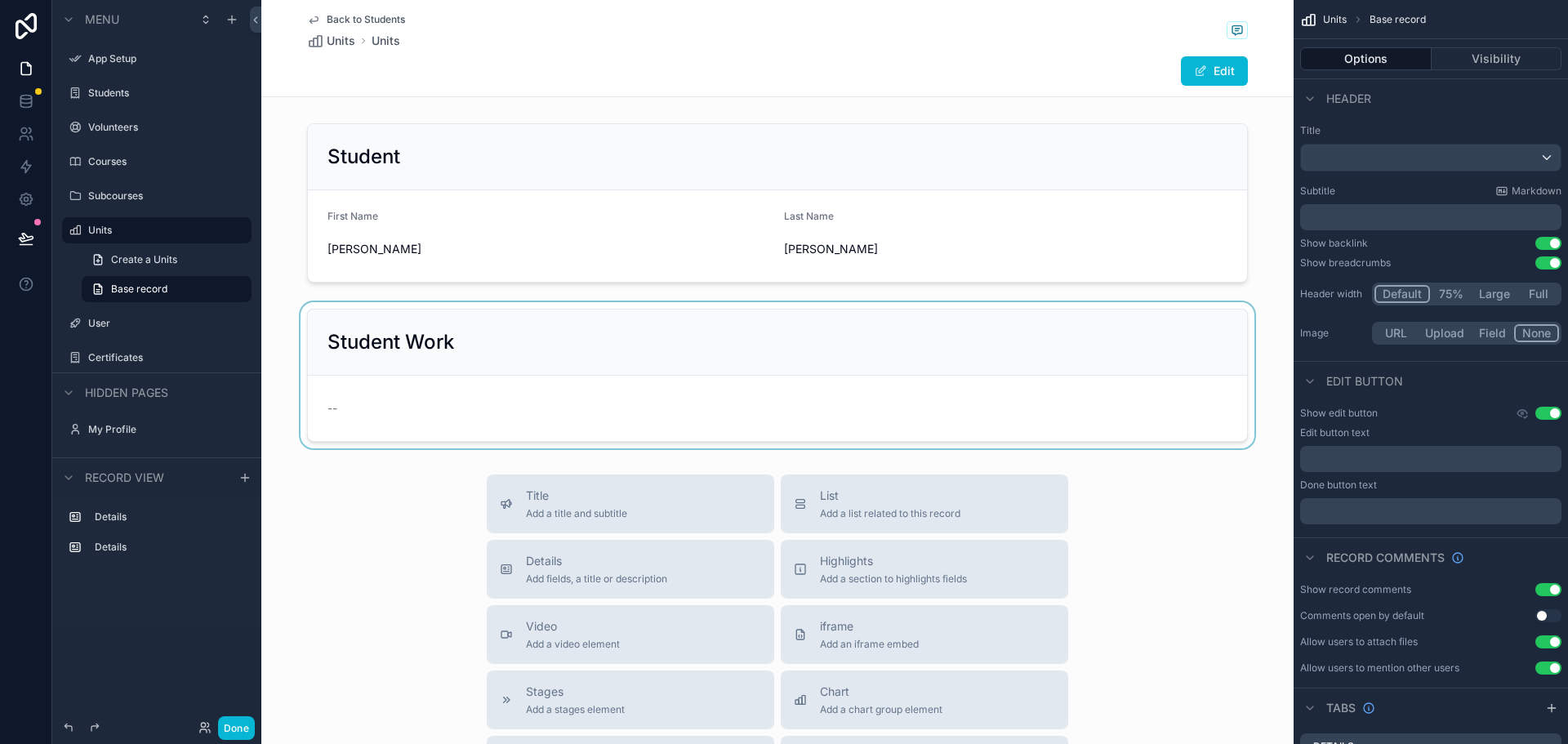
click at [1070, 342] on div "scrollable content" at bounding box center [776, 375] width 1032 height 146
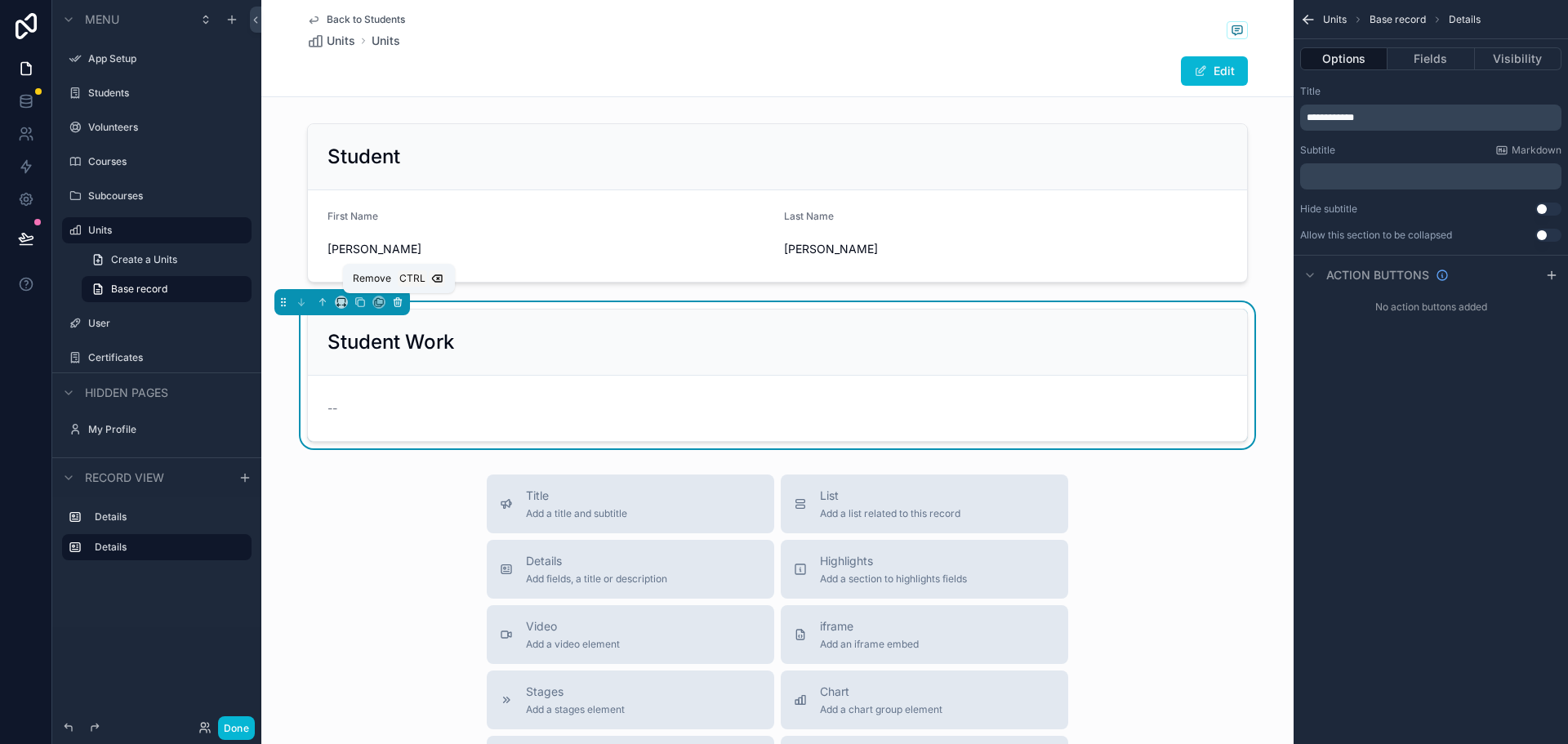
click at [394, 302] on icon "scrollable content" at bounding box center [397, 303] width 6 height 6
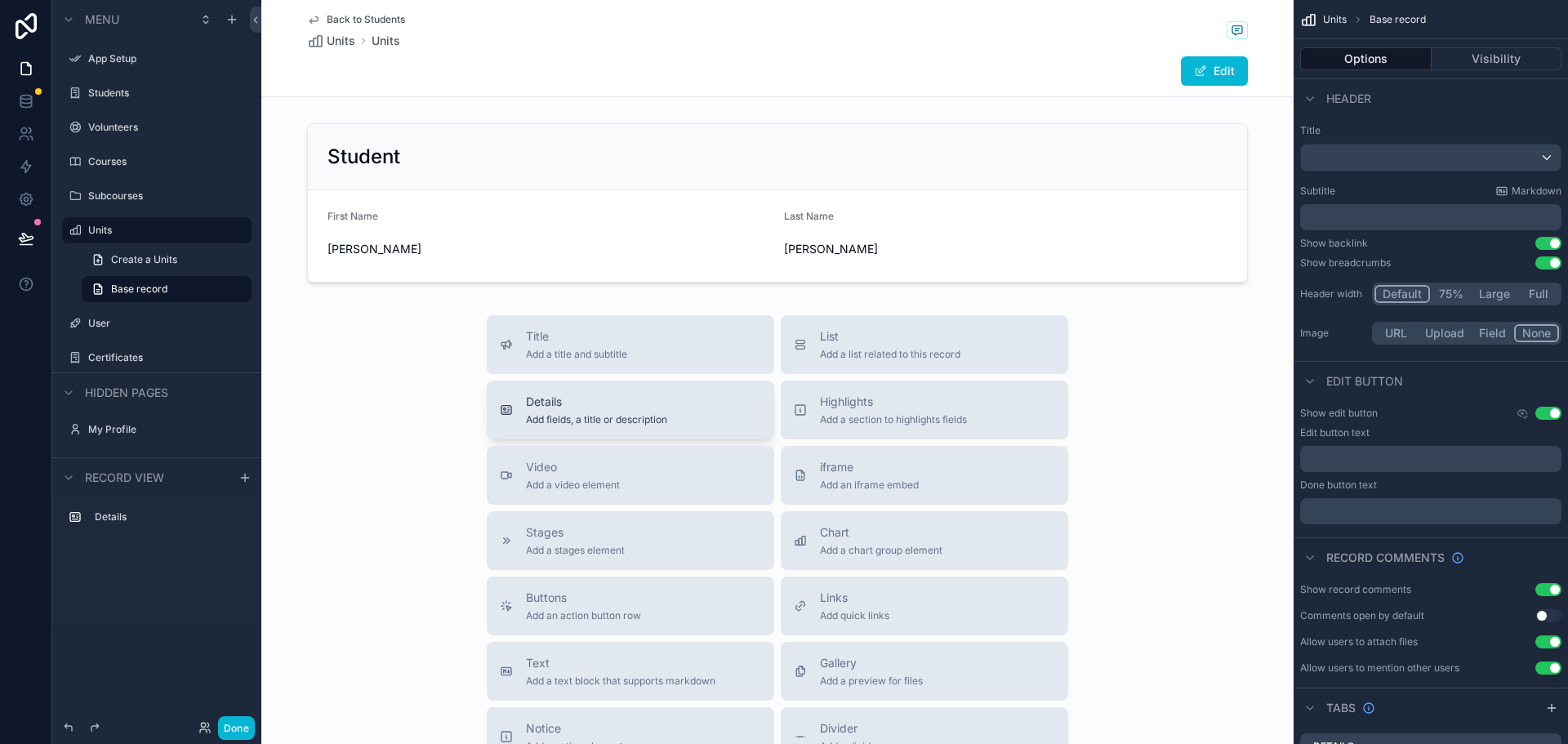
click at [565, 401] on span "Details" at bounding box center [597, 402] width 142 height 16
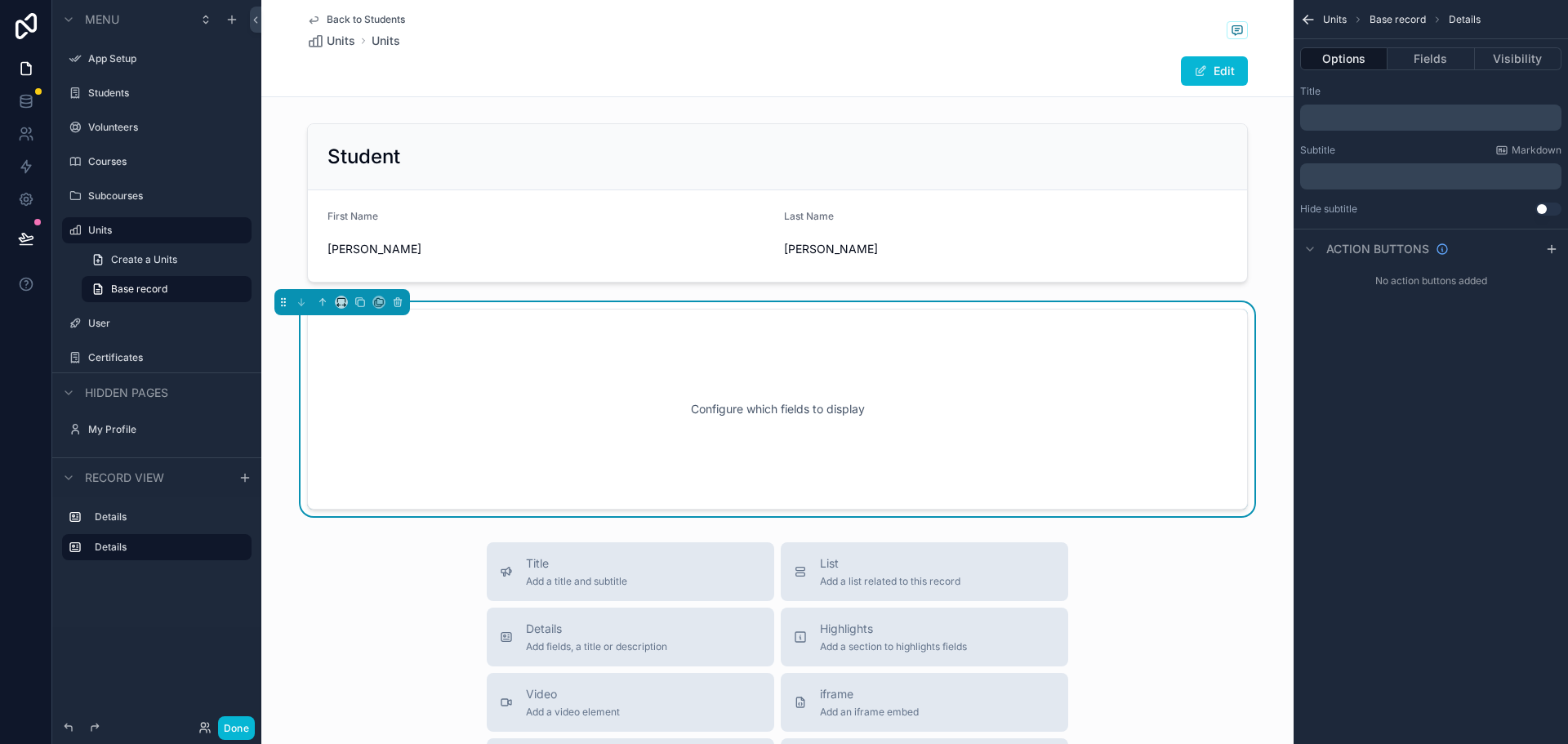
scroll to position [37, 0]
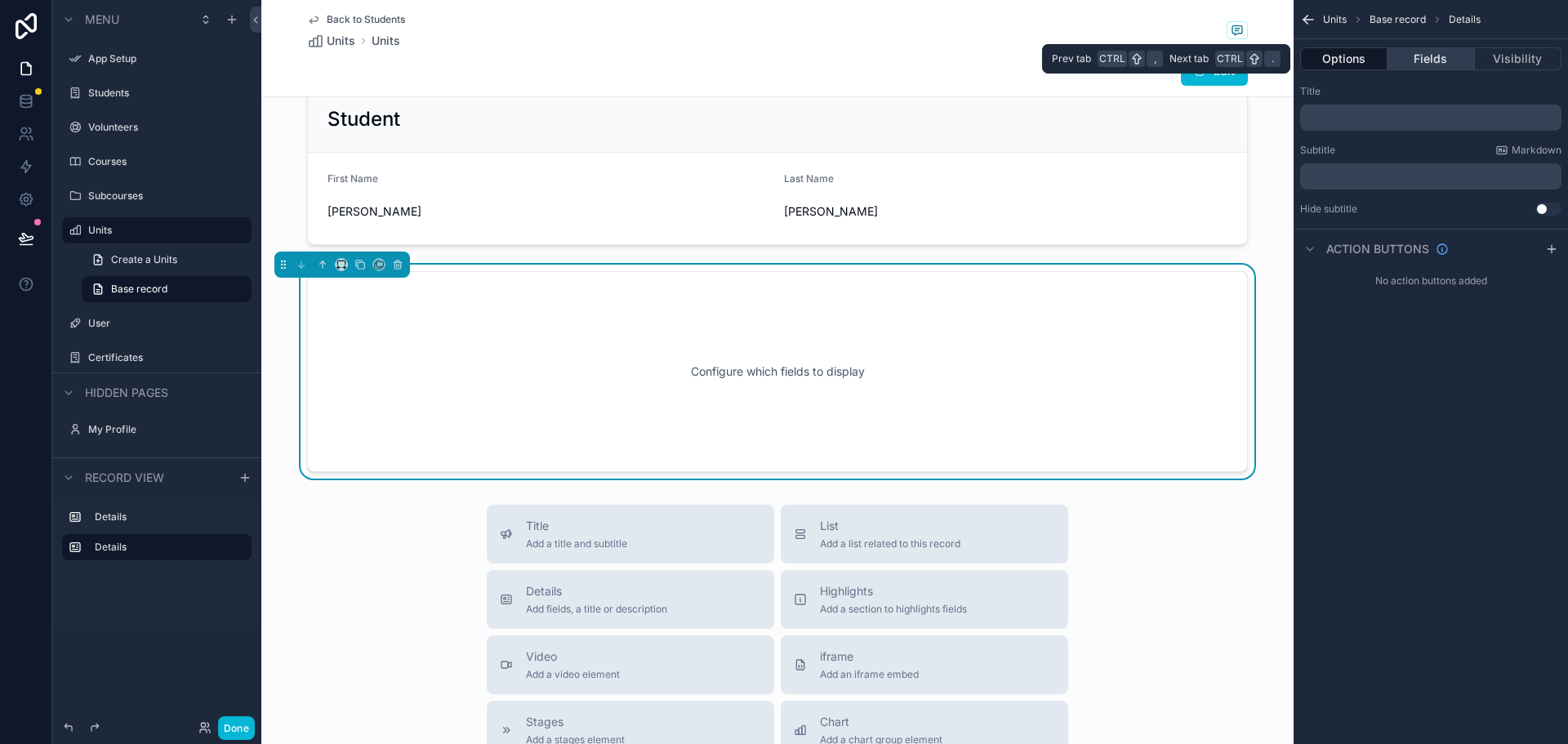
click at [1418, 58] on button "Fields" at bounding box center [1431, 59] width 87 height 23
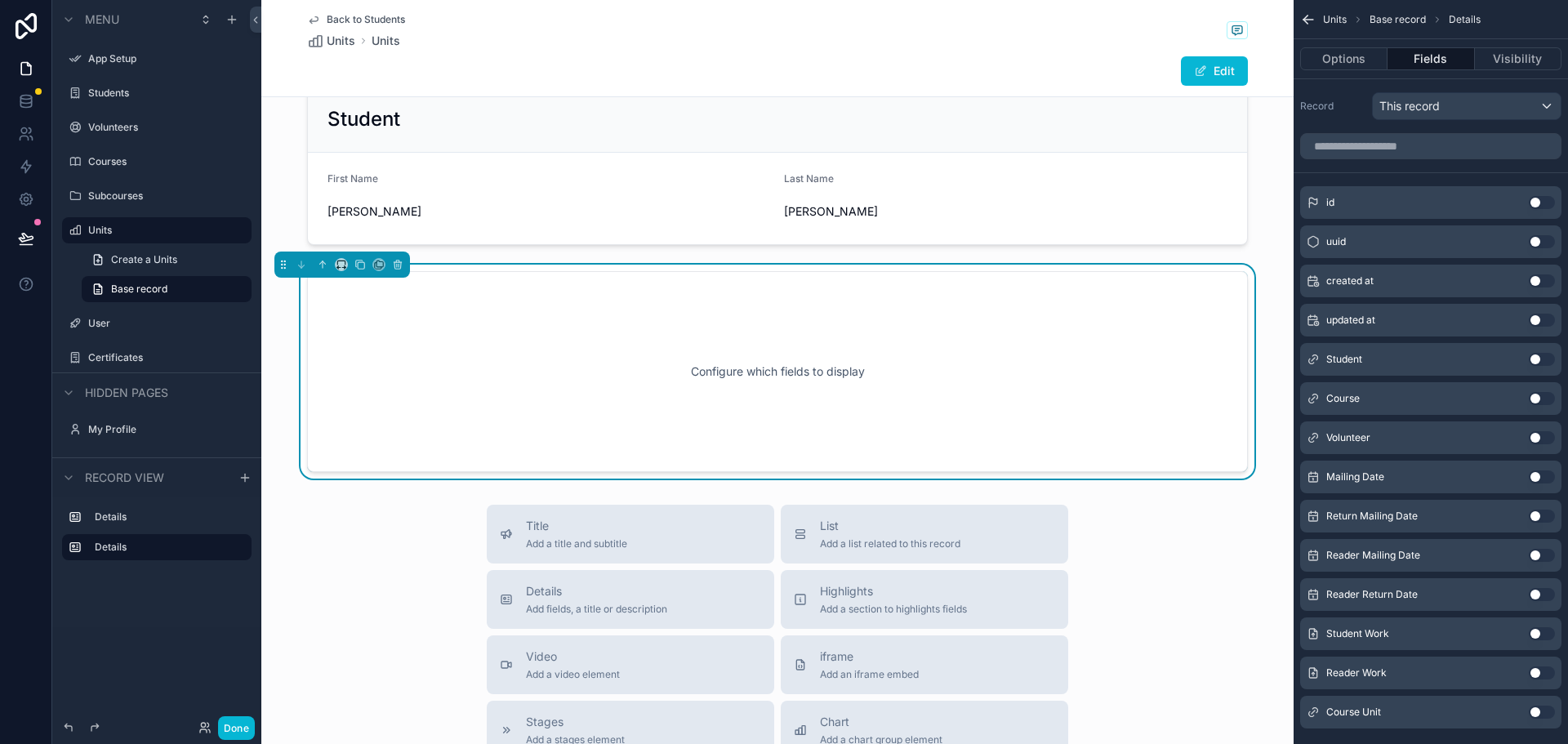
click at [1544, 279] on button "Use setting" at bounding box center [1541, 280] width 27 height 13
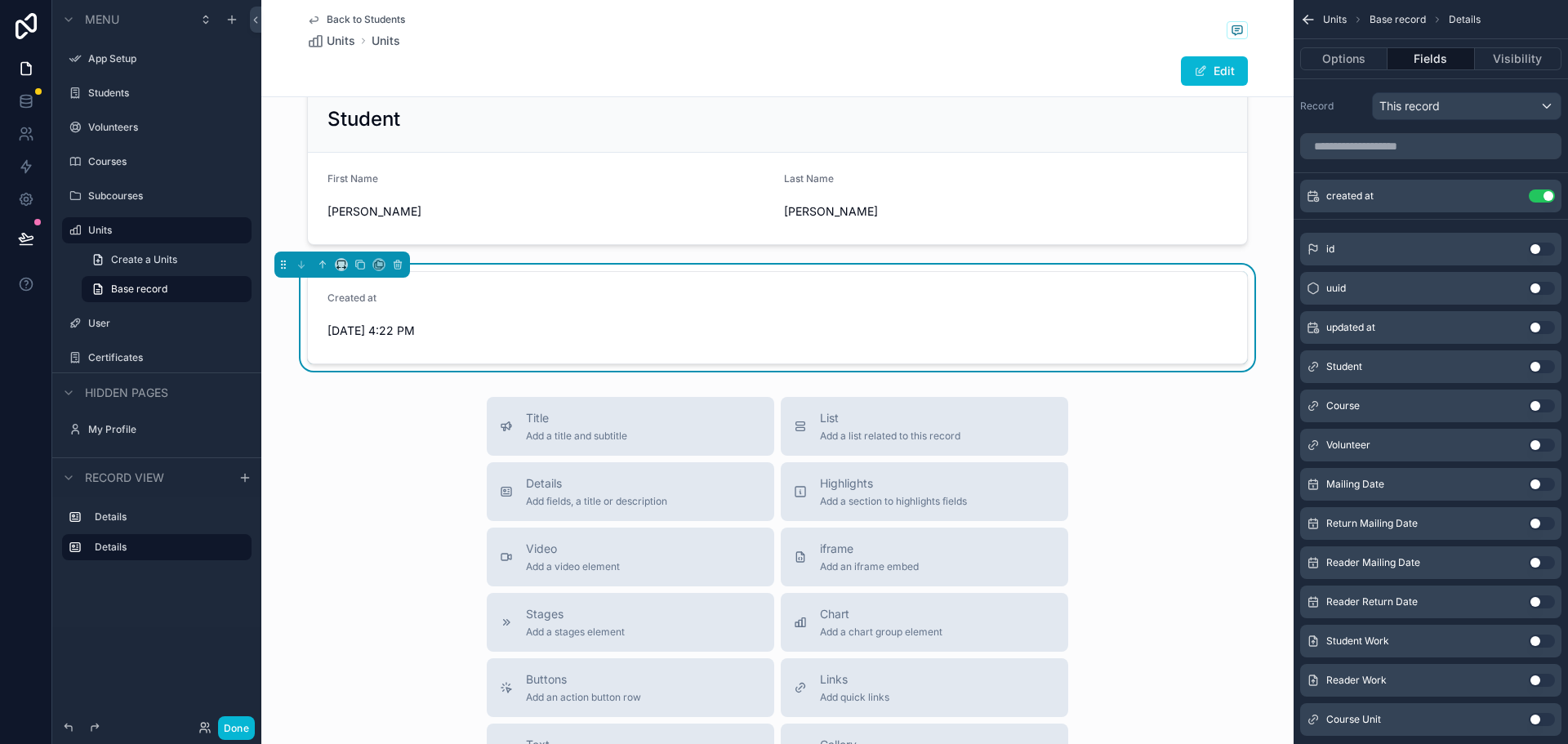
click at [1538, 407] on button "Use setting" at bounding box center [1541, 405] width 27 height 13
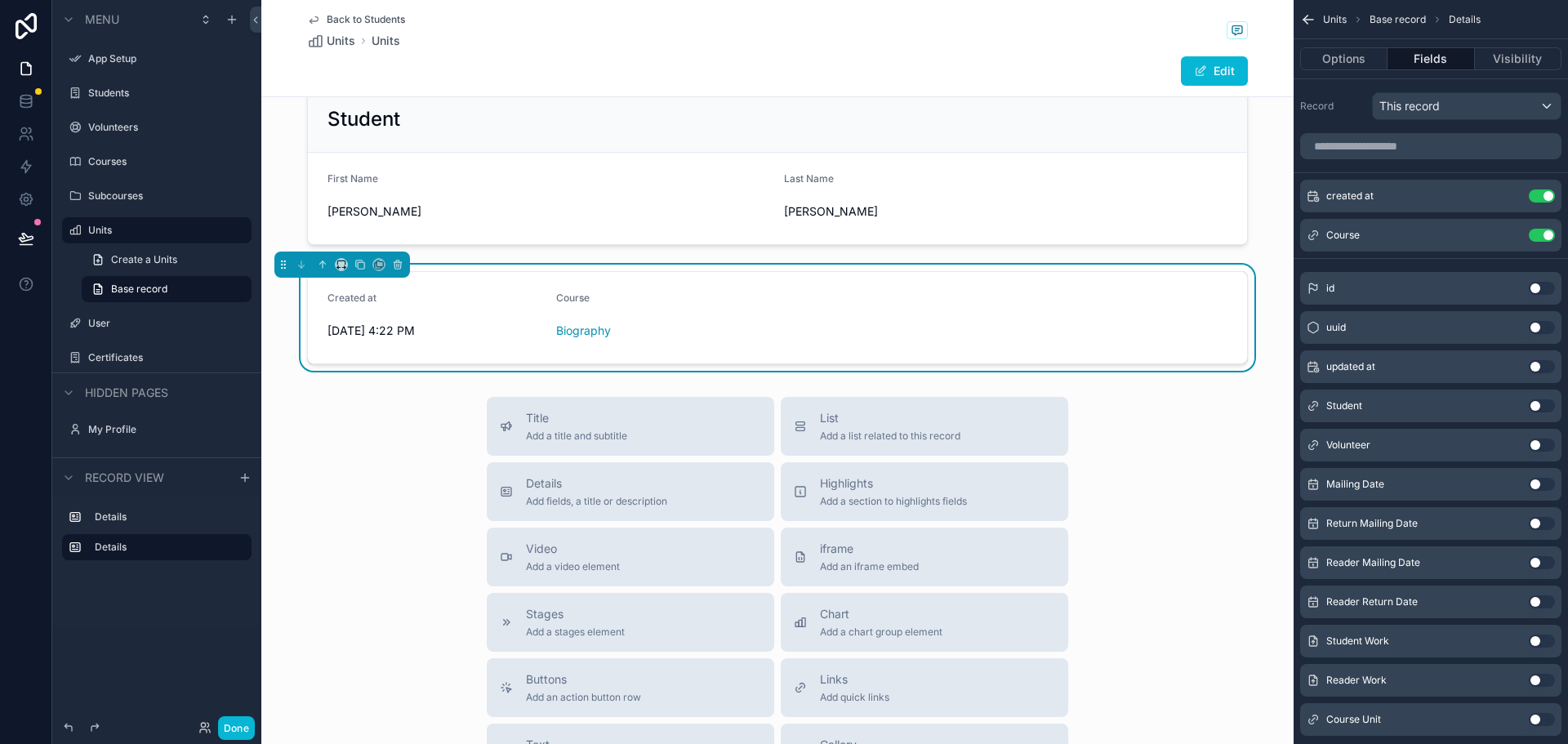
click at [1542, 445] on button "Use setting" at bounding box center [1541, 445] width 27 height 13
click at [1547, 484] on button "Use setting" at bounding box center [1541, 484] width 27 height 13
click at [1541, 525] on button "Use setting" at bounding box center [1541, 523] width 27 height 13
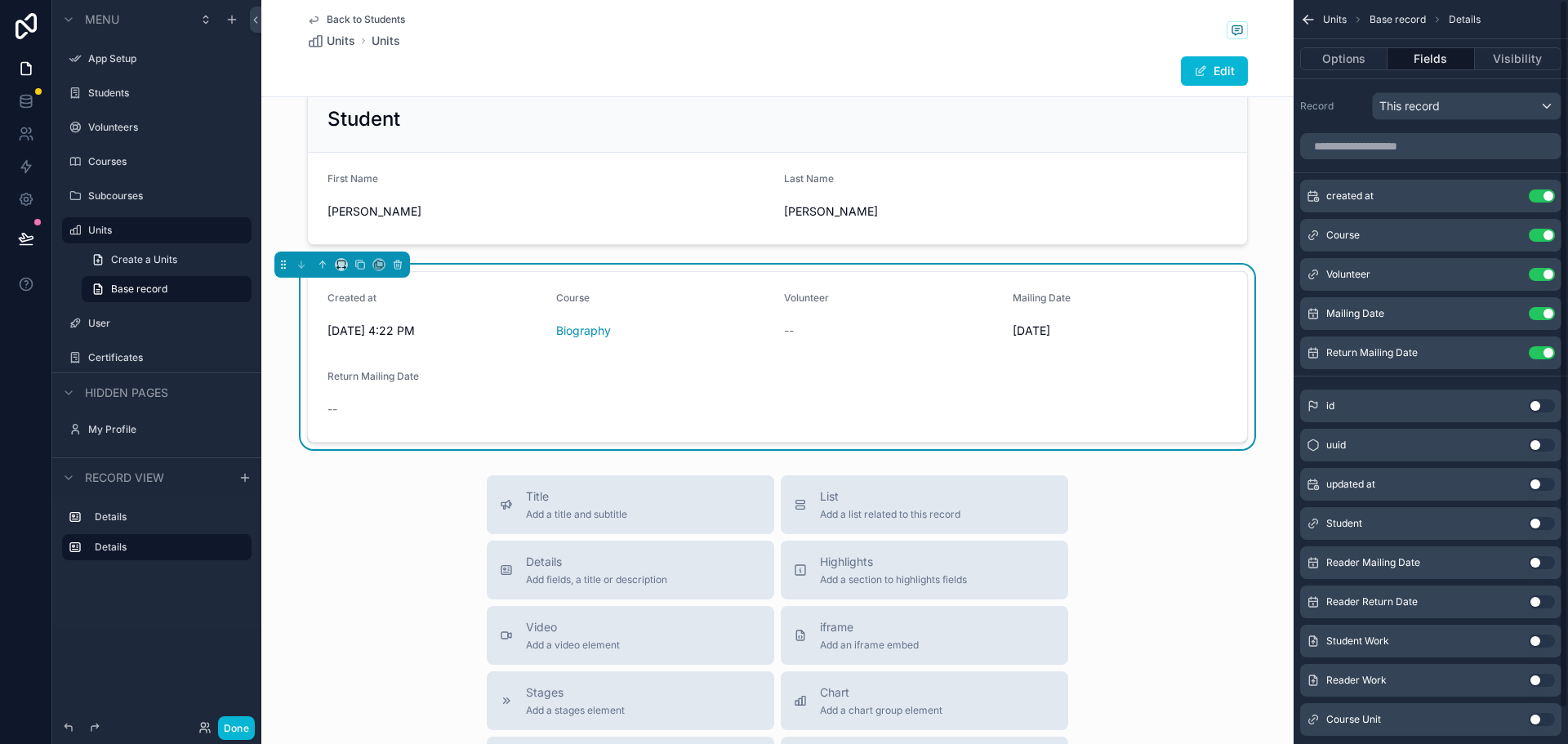
click at [1543, 561] on button "Use setting" at bounding box center [1541, 563] width 27 height 13
click at [1545, 602] on button "Use setting" at bounding box center [1541, 602] width 27 height 13
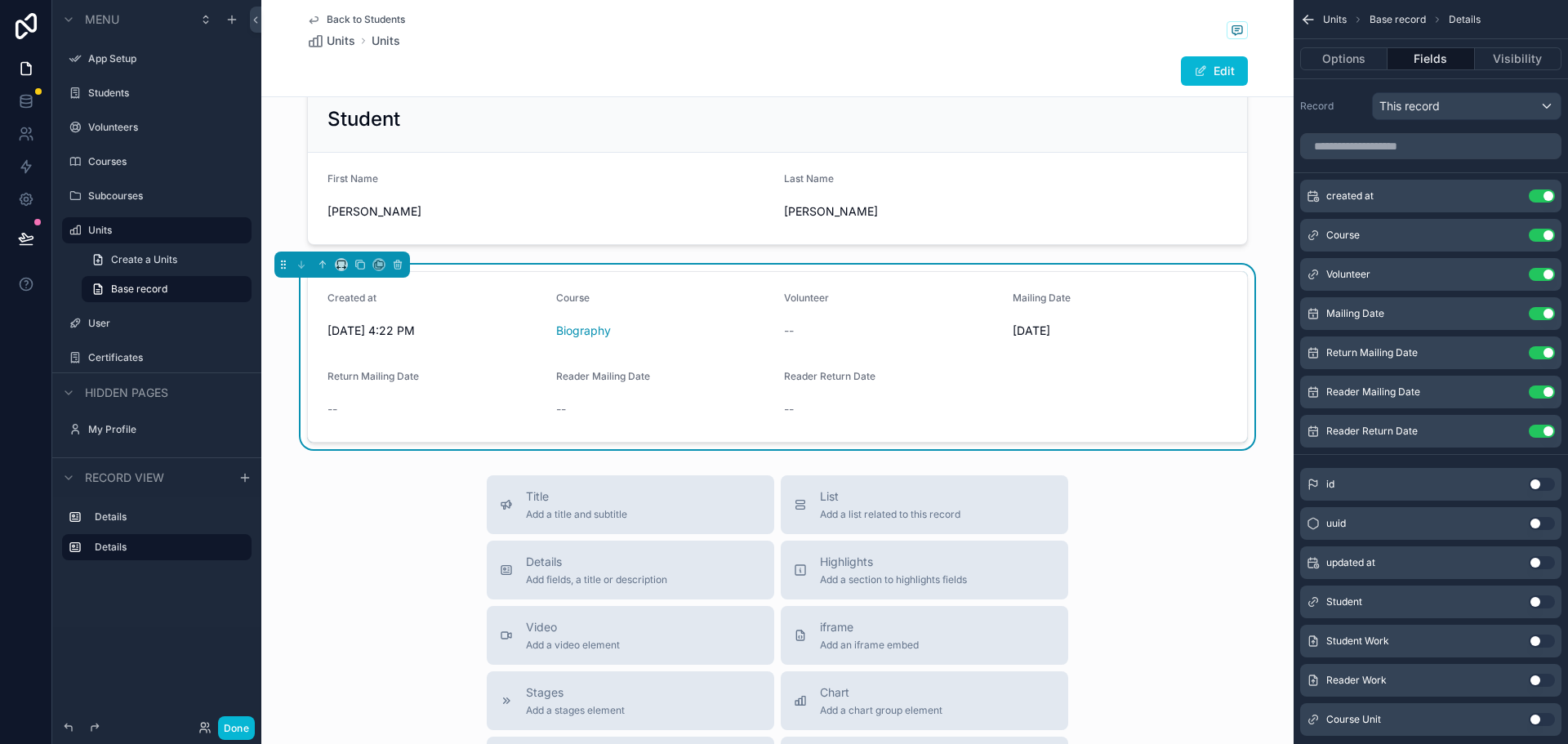
click at [1545, 638] on button "Use setting" at bounding box center [1541, 640] width 27 height 13
click at [1539, 682] on button "Use setting" at bounding box center [1541, 680] width 27 height 13
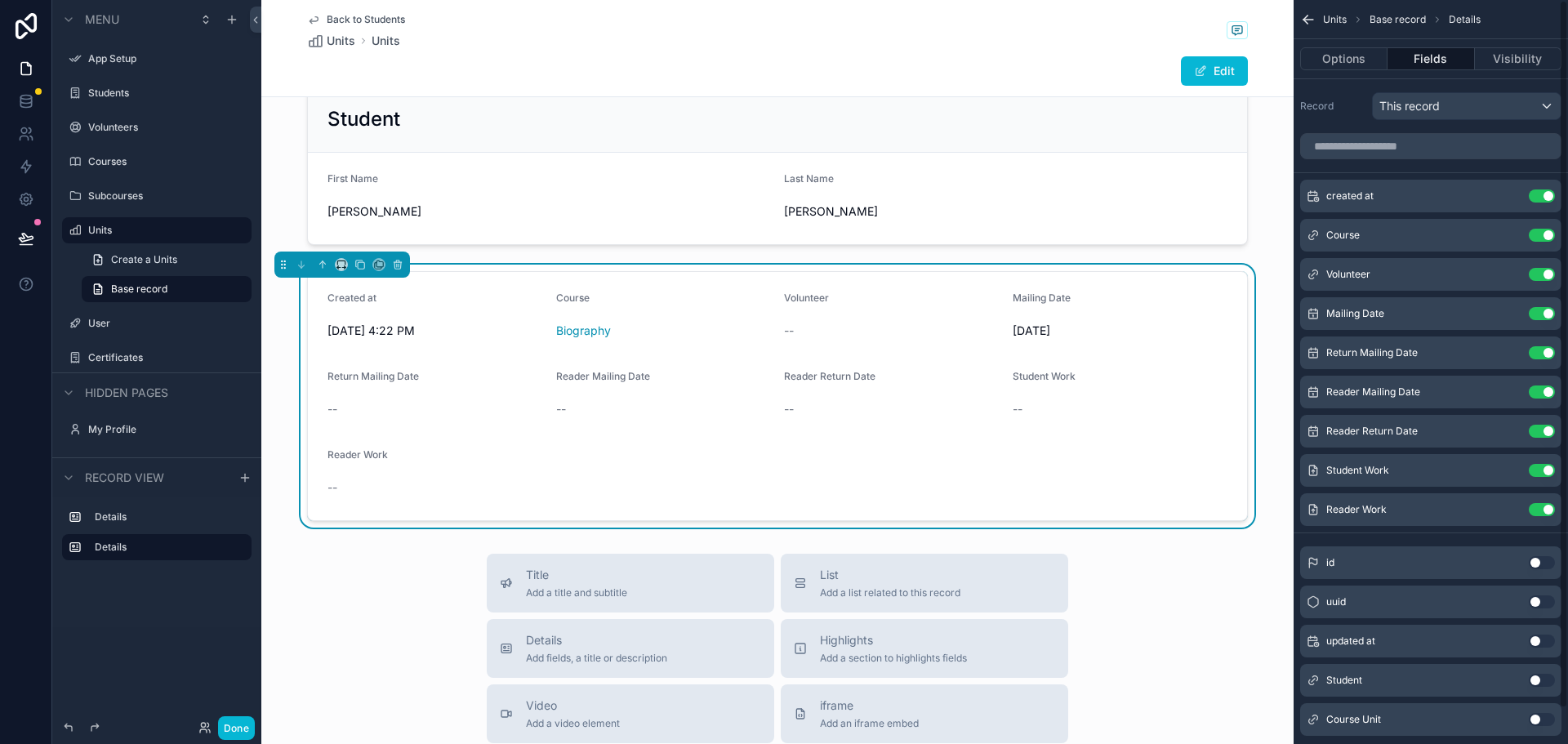
click at [1543, 721] on button "Use setting" at bounding box center [1541, 719] width 27 height 13
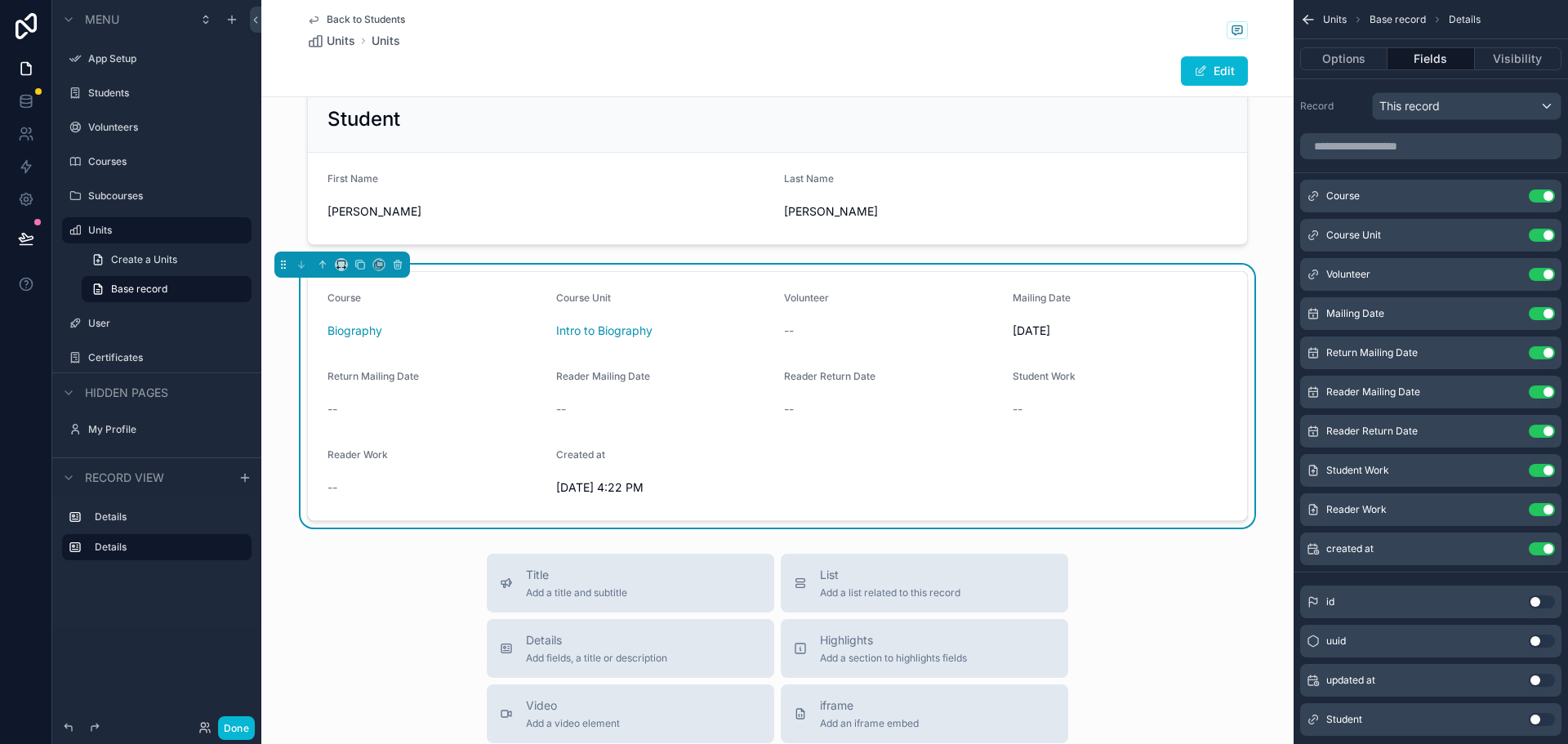
click at [1025, 33] on div "Back to Students Units Units" at bounding box center [777, 31] width 941 height 36
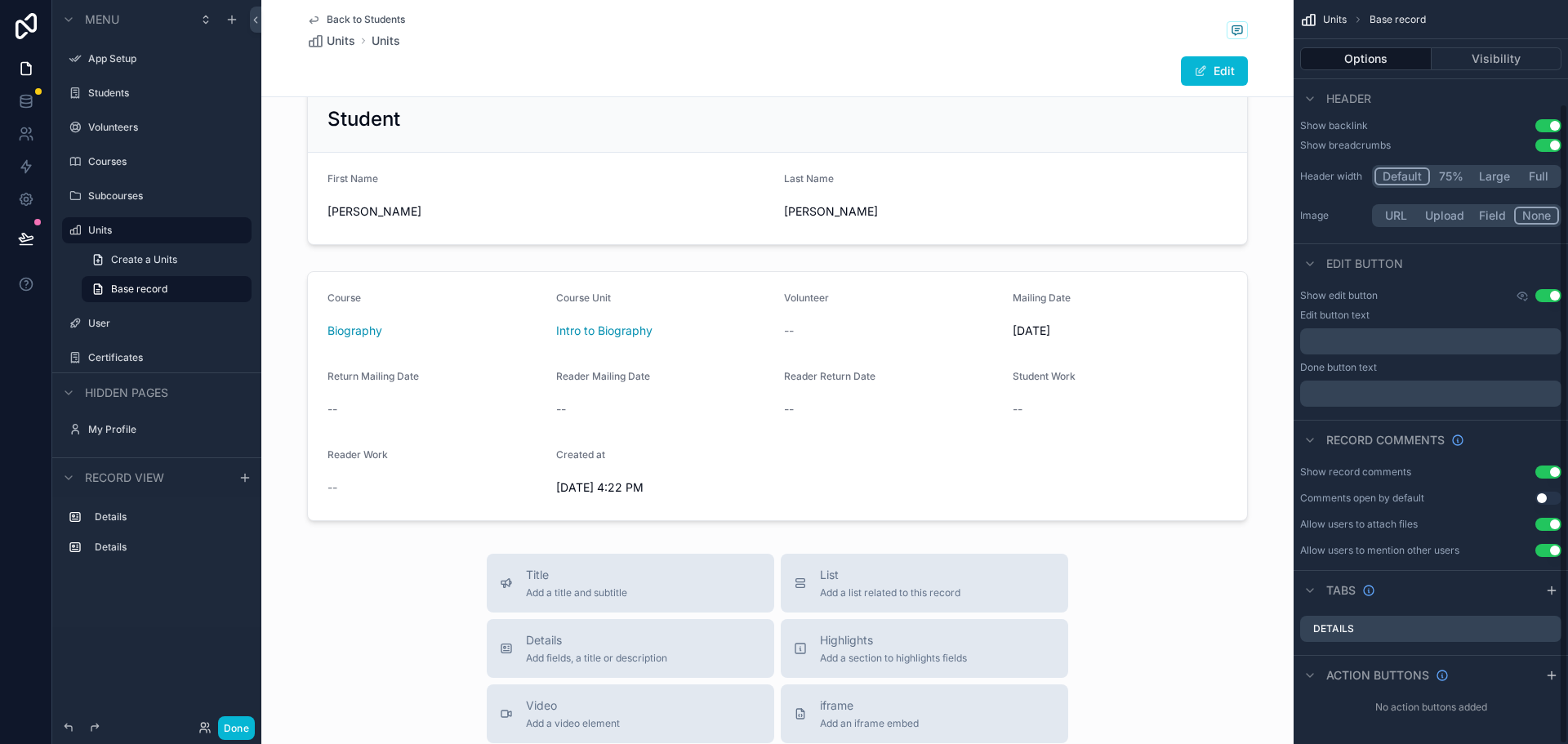
scroll to position [120, 0]
click at [1552, 676] on icon "scrollable content" at bounding box center [1551, 672] width 13 height 13
click at [1426, 713] on div "Action #1 Use setting" at bounding box center [1430, 711] width 261 height 27
click at [1517, 711] on icon "scrollable content" at bounding box center [1517, 709] width 6 height 6
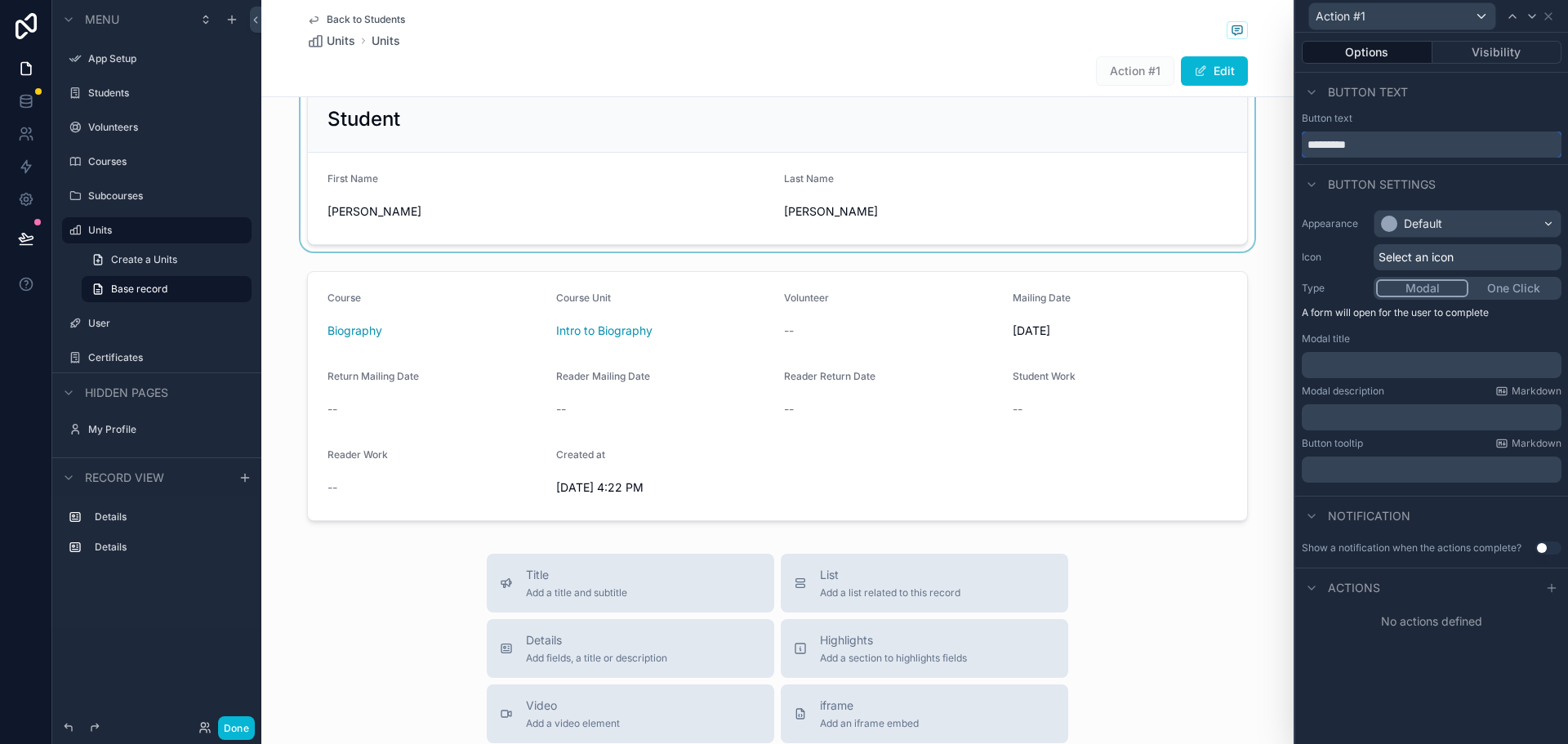
drag, startPoint x: 1384, startPoint y: 149, endPoint x: 1257, endPoint y: 142, distance: 127.2
click at [1257, 142] on div "Action #1 Options Visibility Button text Button text ********* Button settings …" at bounding box center [784, 372] width 1568 height 744
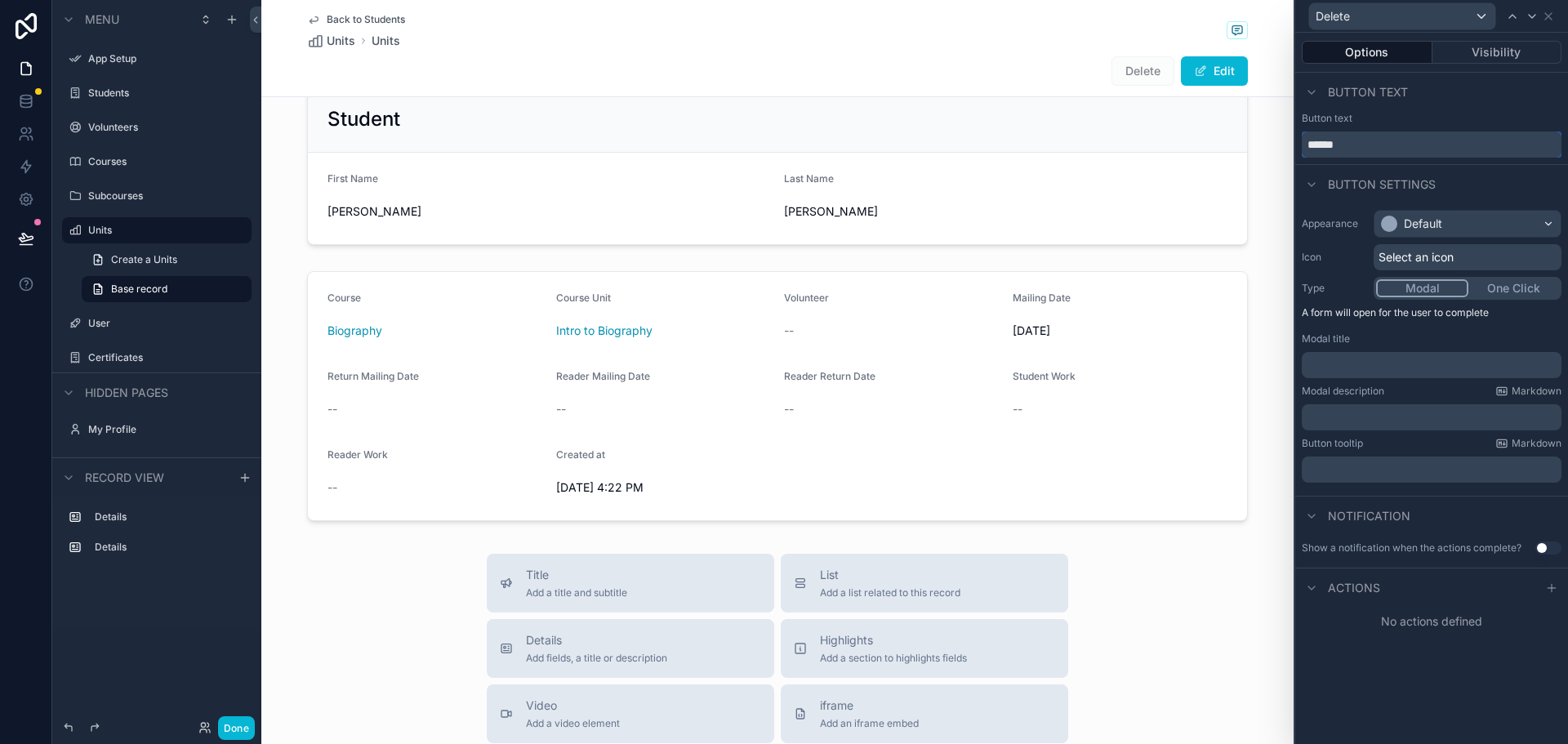
type input "******"
click at [1407, 219] on div "Default" at bounding box center [1422, 224] width 38 height 16
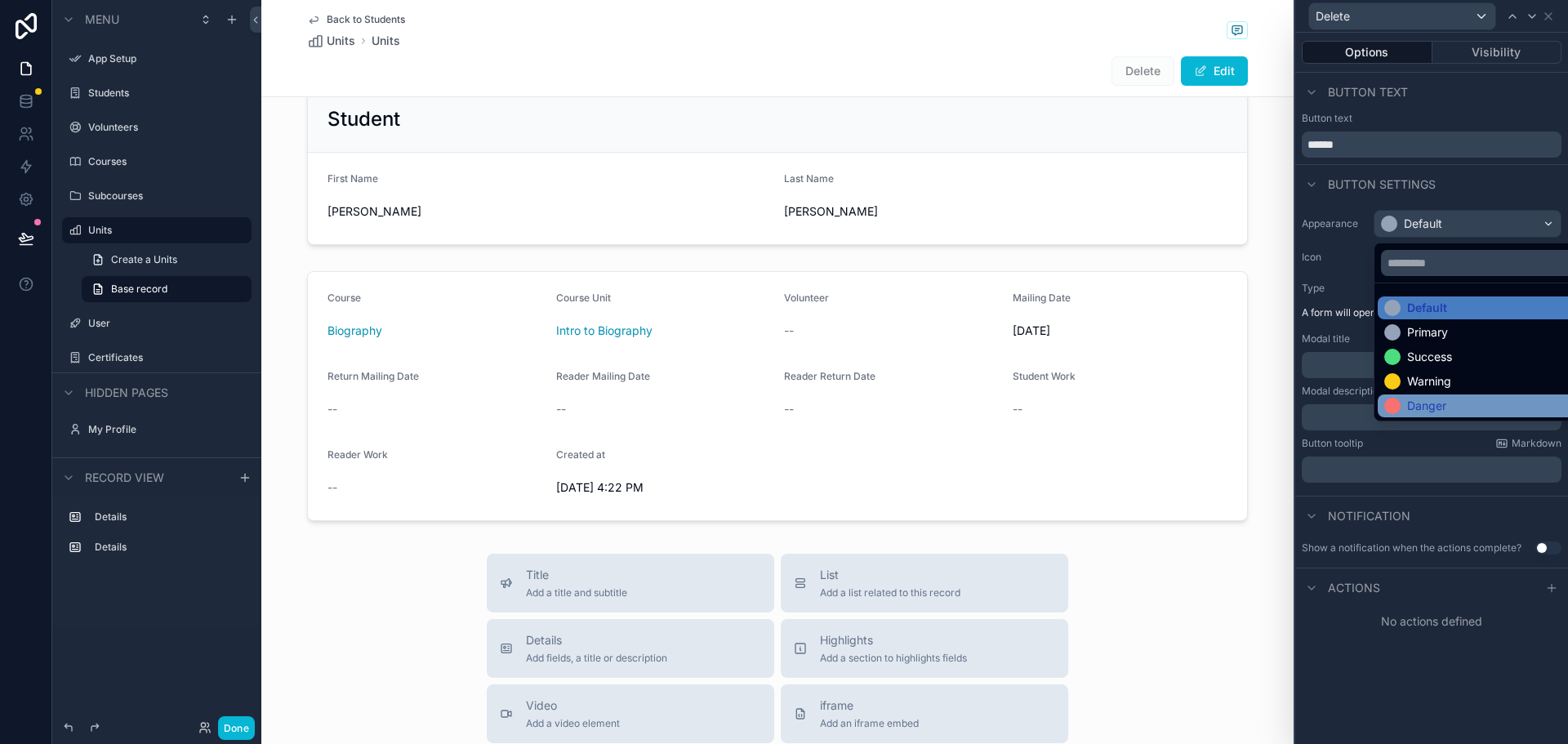
click at [1411, 399] on div "Danger" at bounding box center [1426, 406] width 39 height 16
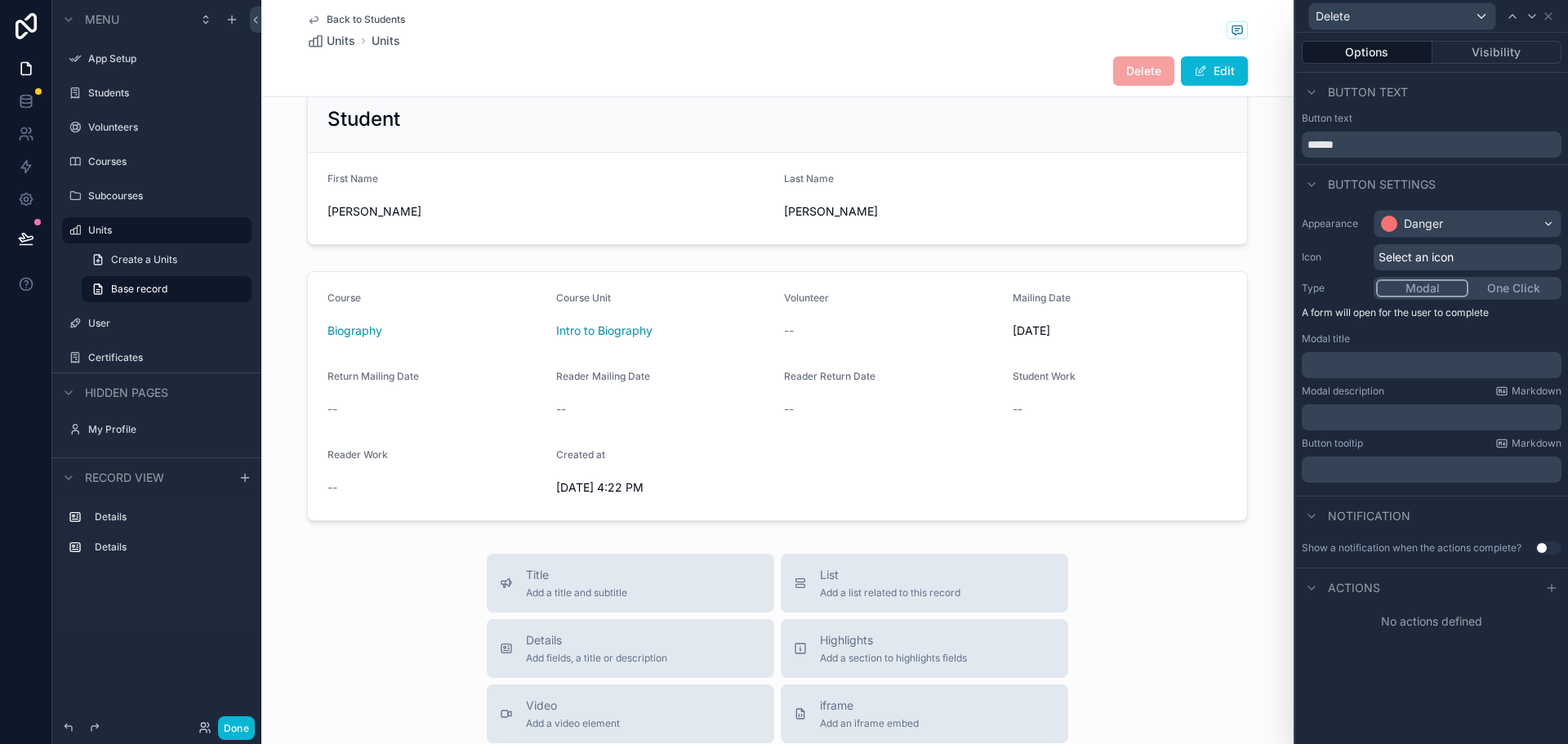
click at [1401, 260] on span "Select an icon" at bounding box center [1416, 257] width 75 height 16
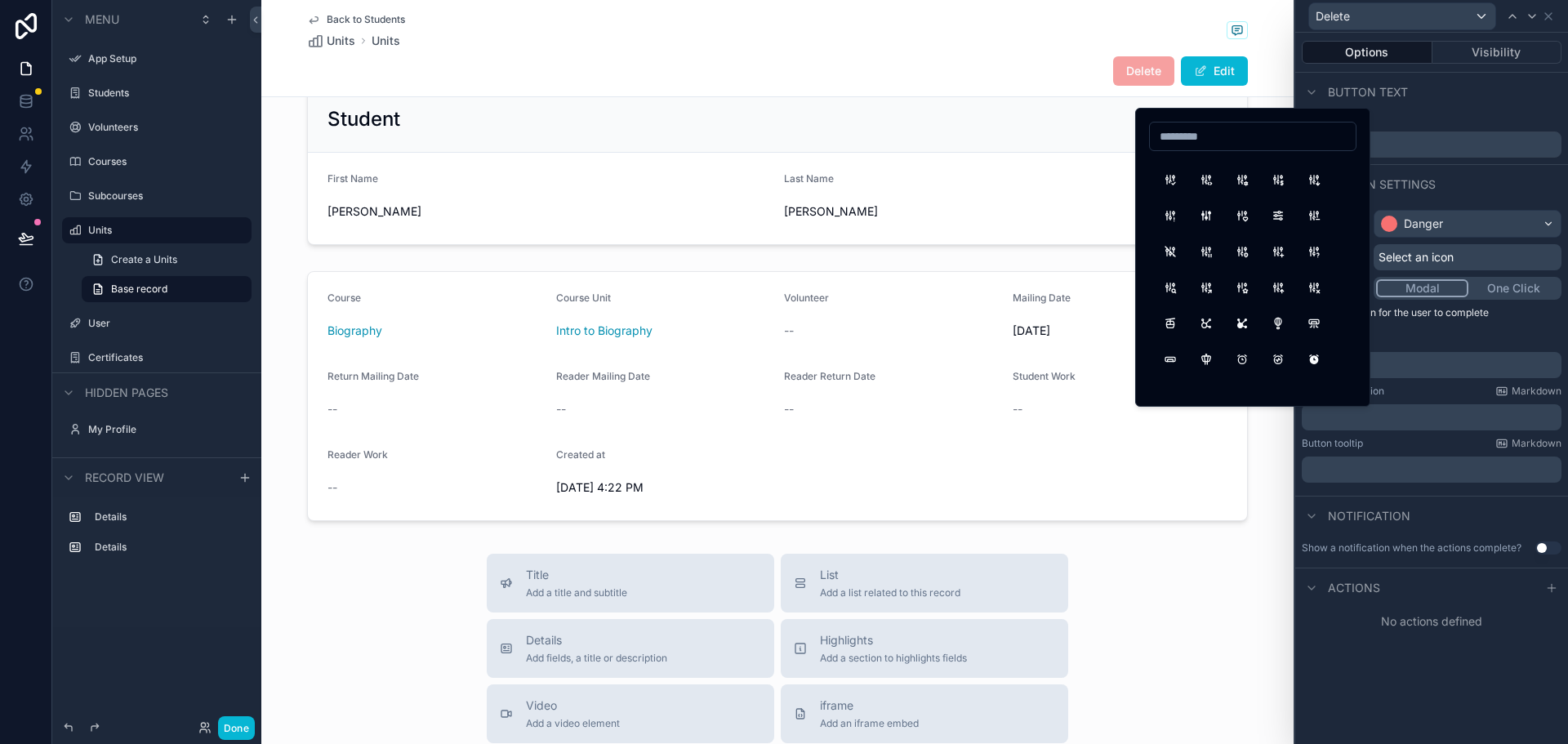
scroll to position [245, 0]
click at [1176, 140] on input at bounding box center [1252, 136] width 206 height 23
type input "******"
click at [1202, 234] on button "LetterX" at bounding box center [1205, 234] width 29 height 29
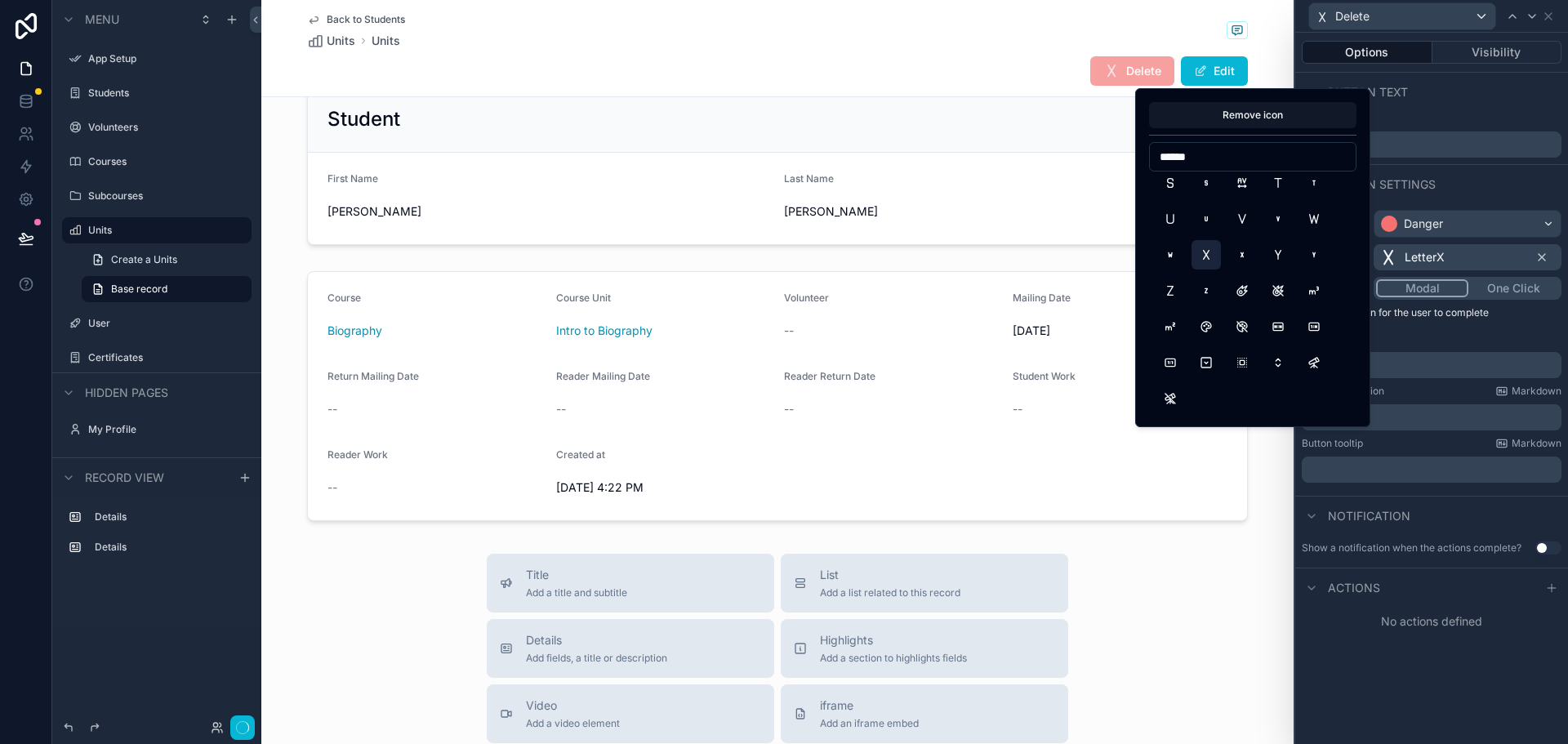
scroll to position [0, 0]
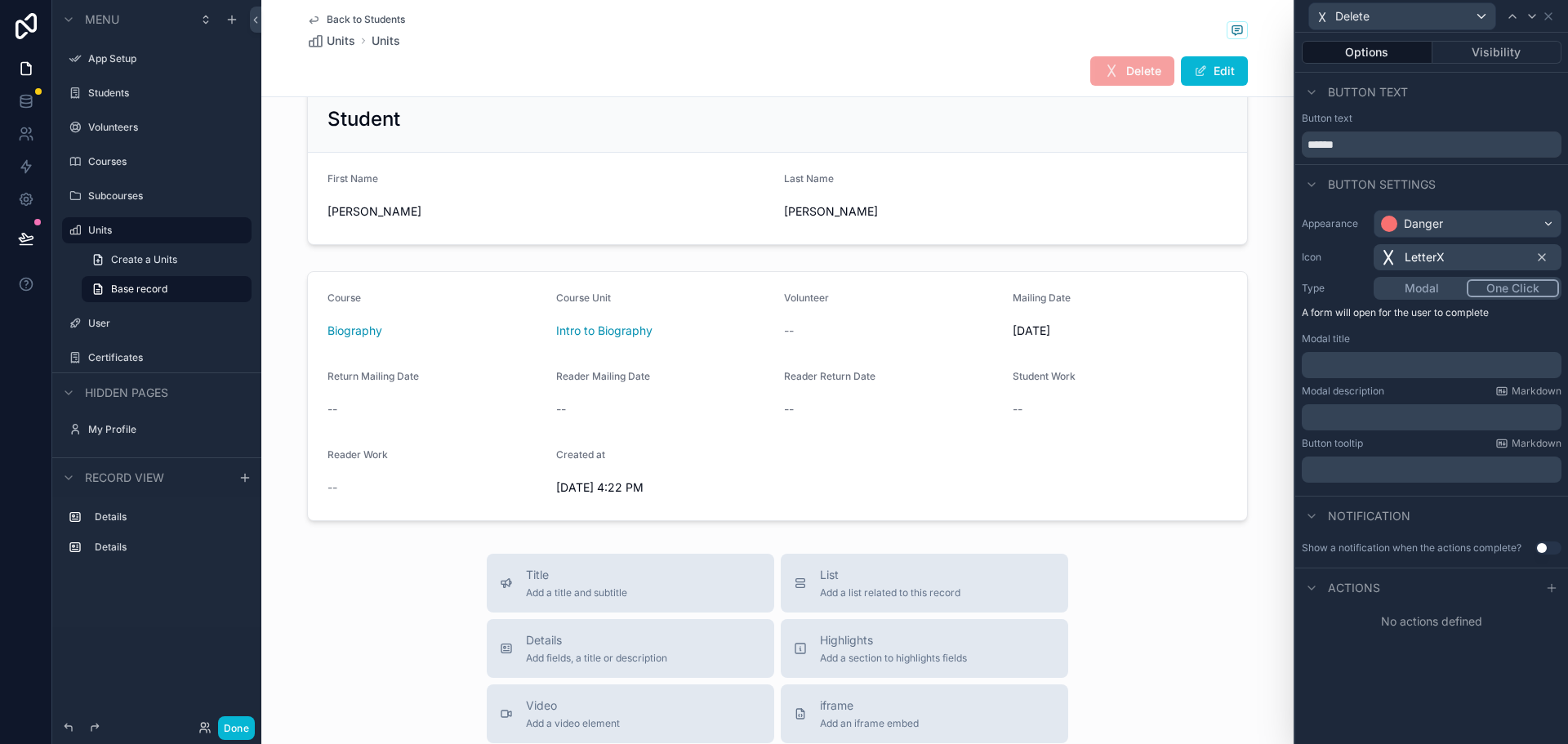
click at [1518, 286] on button "One Click" at bounding box center [1512, 288] width 92 height 18
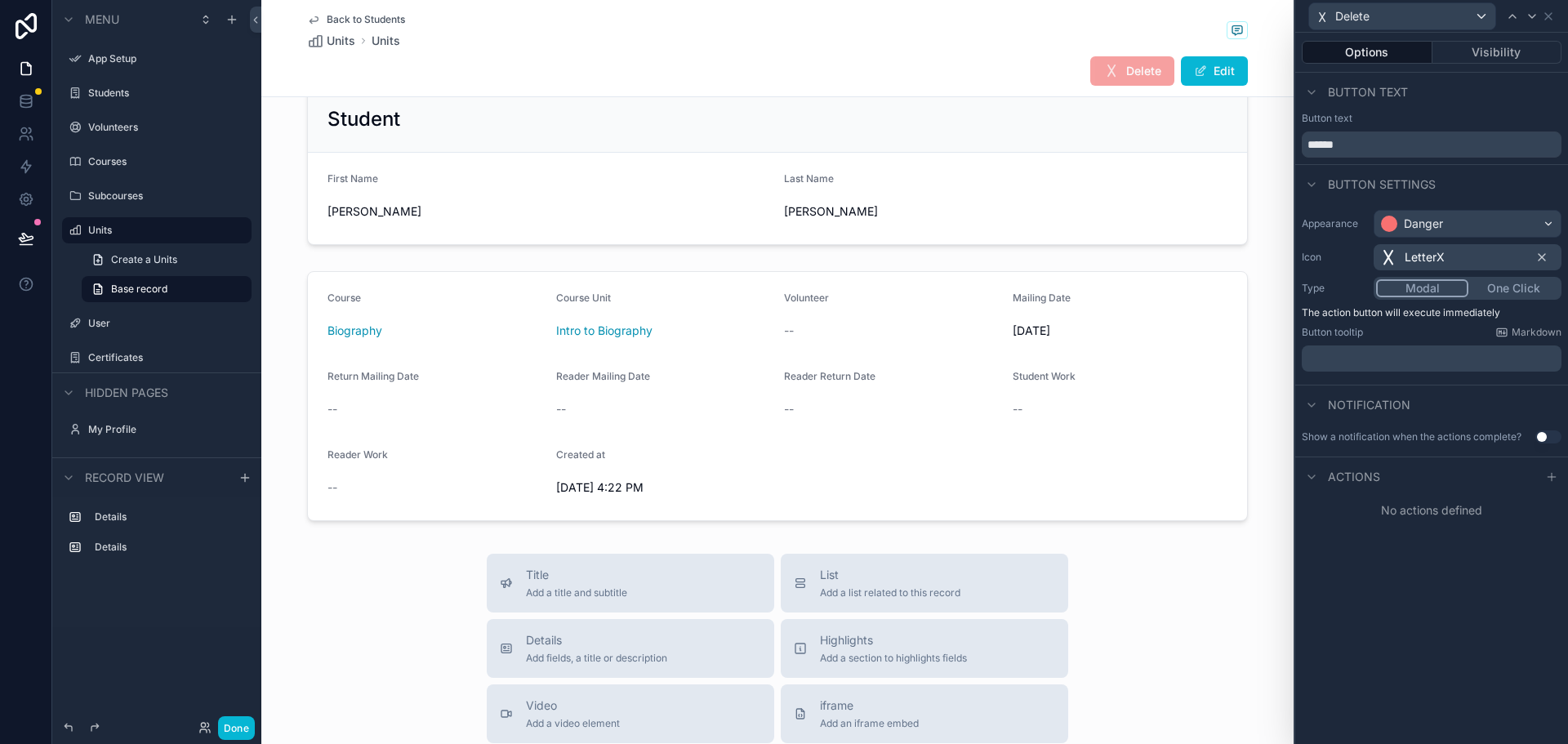
click at [1421, 291] on button "Modal" at bounding box center [1422, 288] width 92 height 18
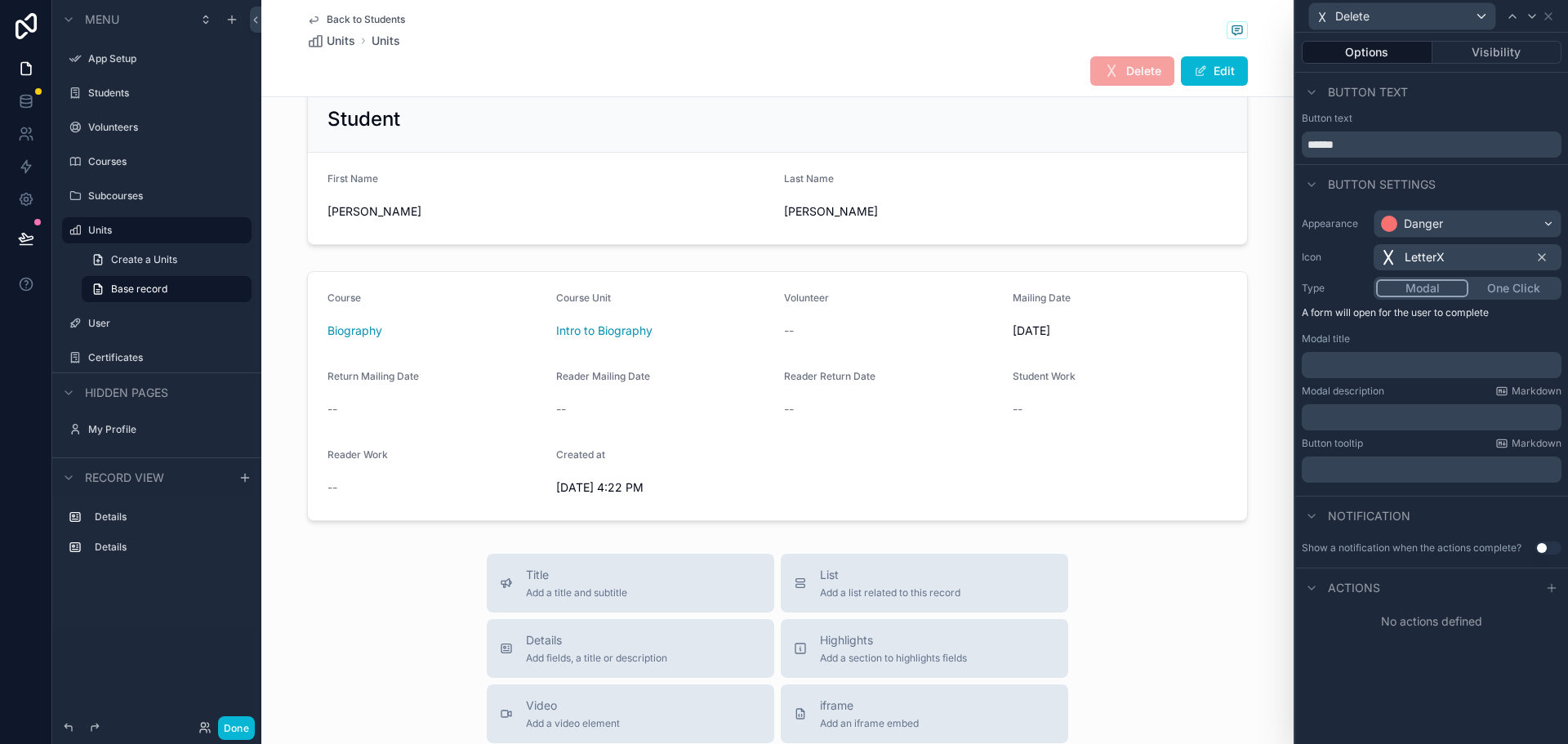
click at [1348, 362] on p "﻿" at bounding box center [1433, 364] width 250 height 16
click at [1444, 533] on div "Notification" at bounding box center [1431, 515] width 272 height 39
click at [1550, 584] on icon at bounding box center [1551, 587] width 13 height 13
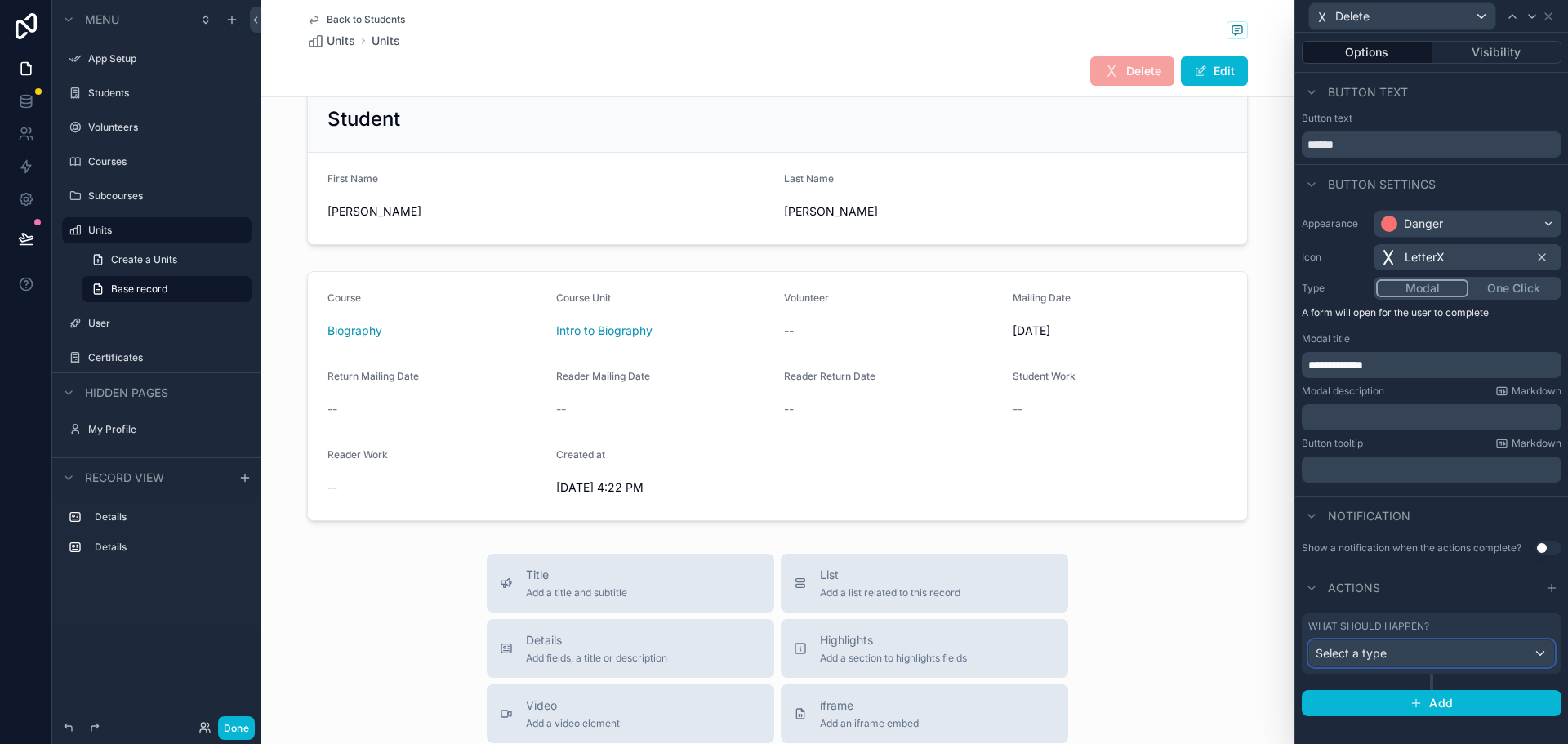
click at [1407, 655] on div "Select a type" at bounding box center [1431, 654] width 245 height 27
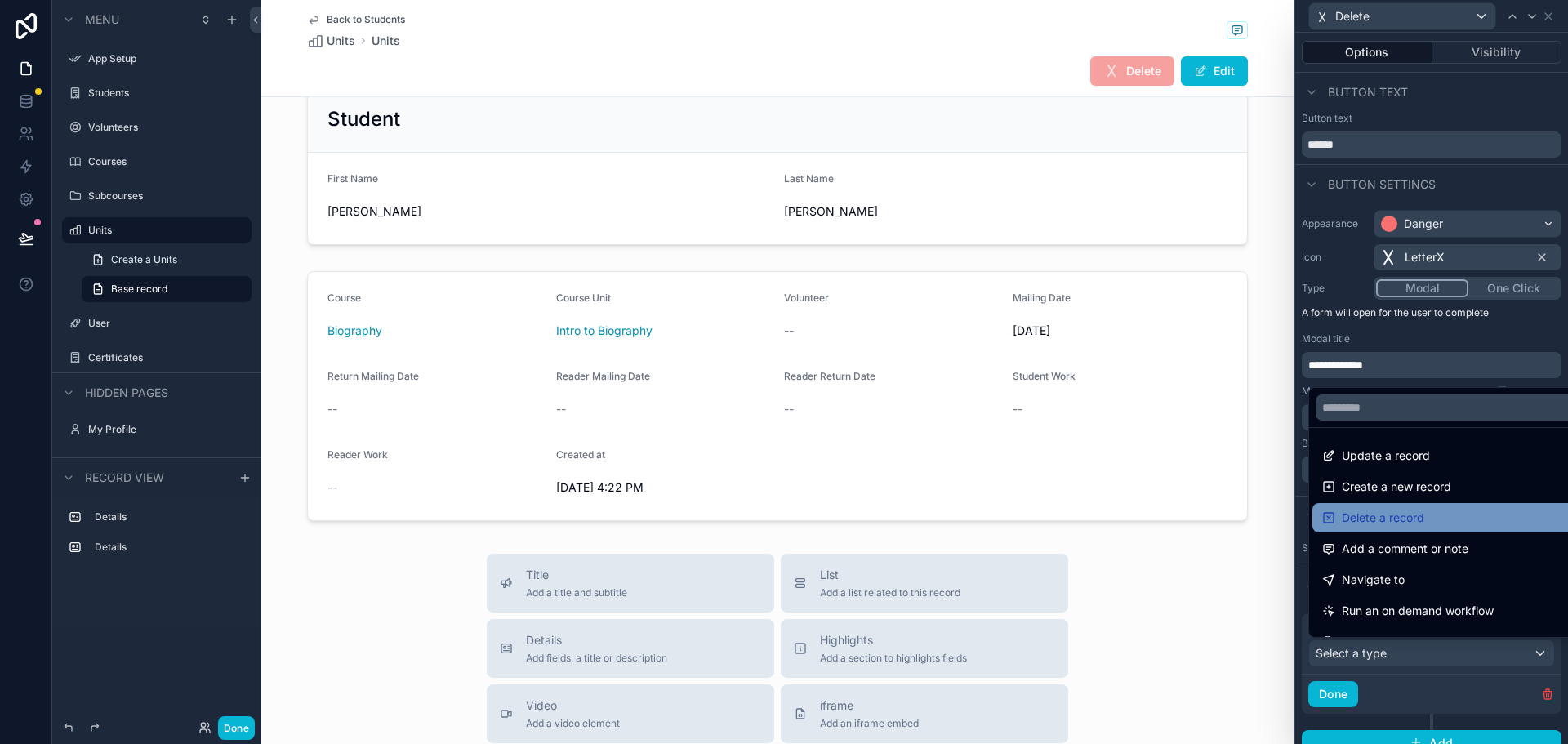
click at [1443, 514] on div "Delete a record" at bounding box center [1450, 518] width 256 height 19
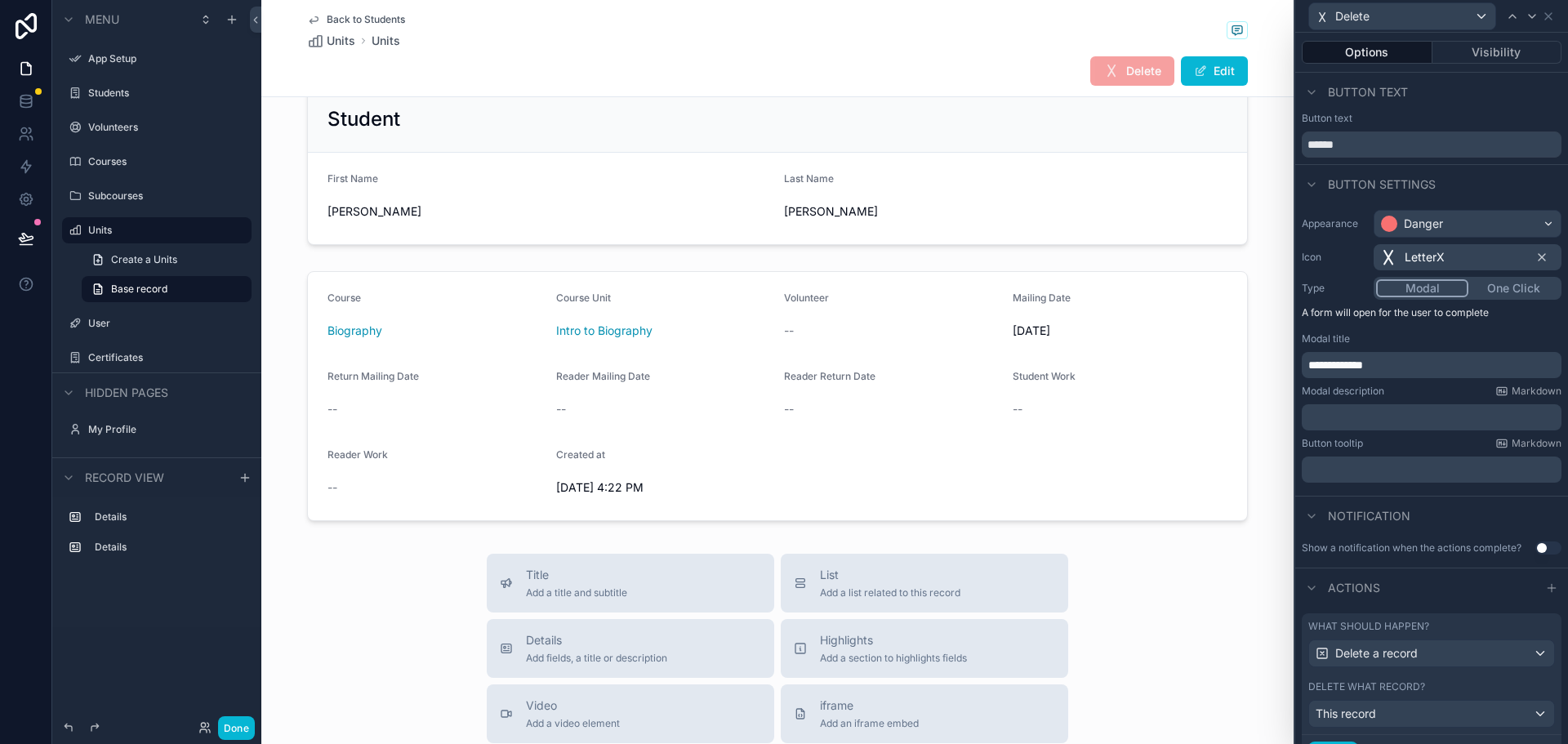
scroll to position [79, 0]
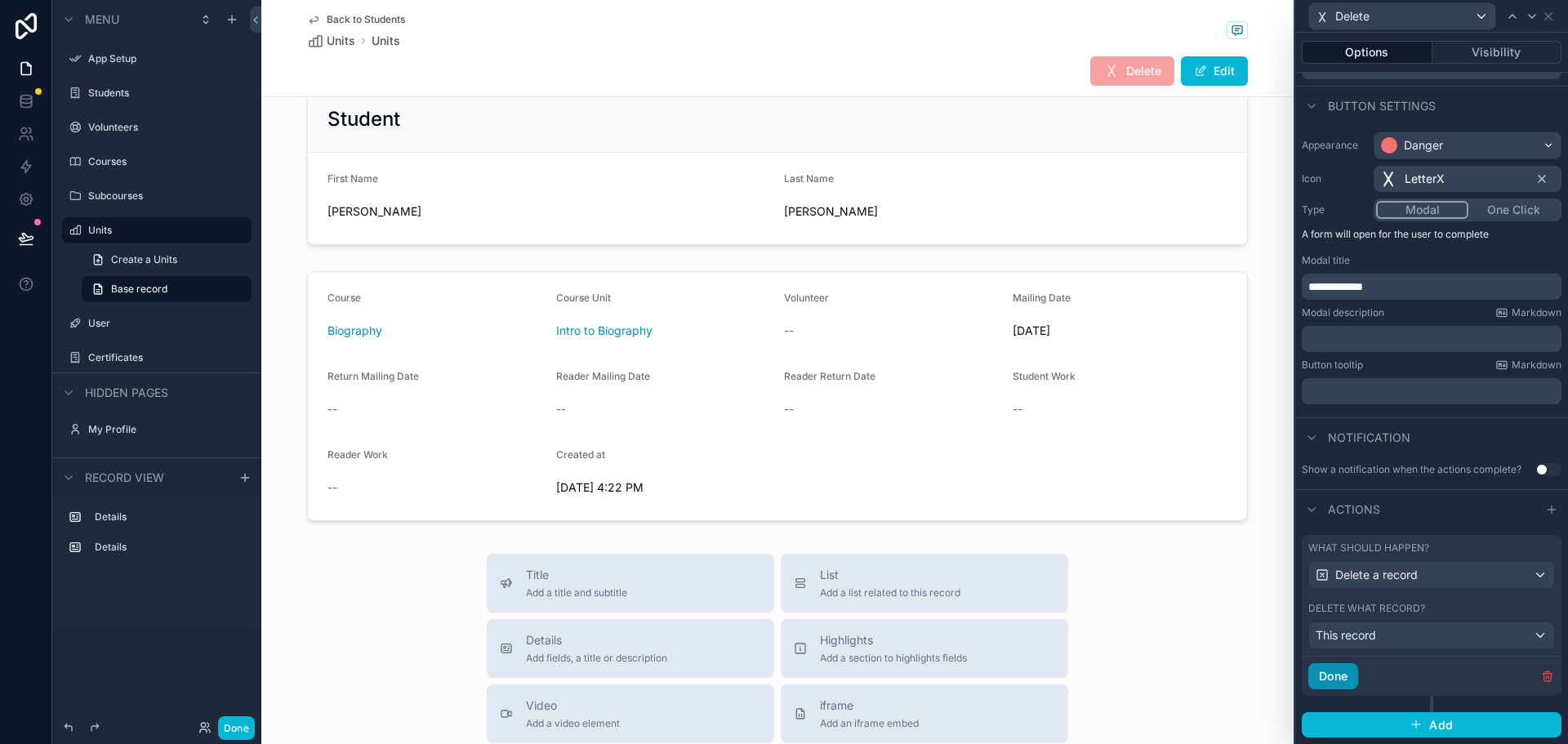
click at [1331, 681] on button "Done" at bounding box center [1333, 677] width 50 height 27
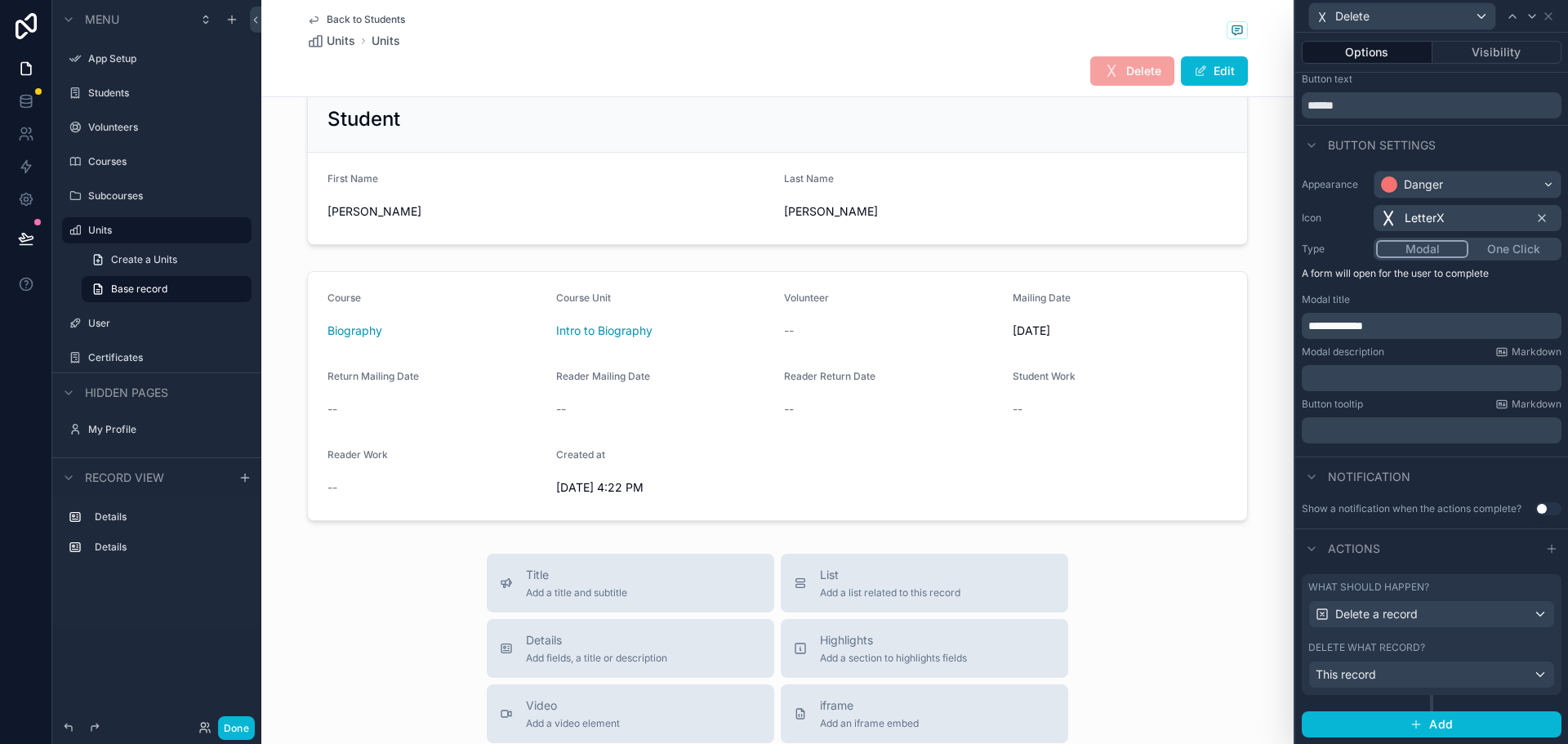
click at [241, 729] on button "Done" at bounding box center [237, 728] width 37 height 24
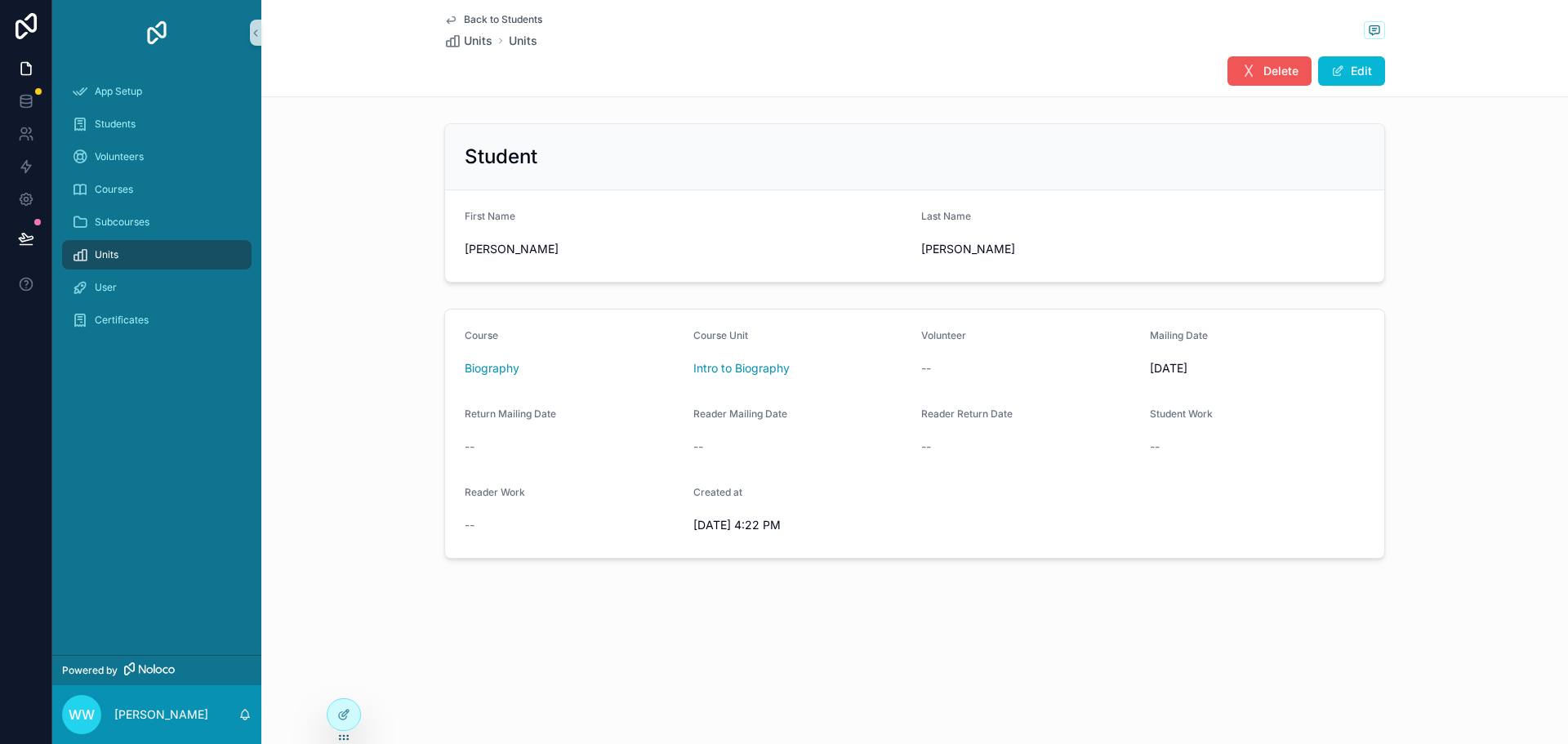
click at [1279, 71] on span "Delete" at bounding box center [1281, 71] width 35 height 16
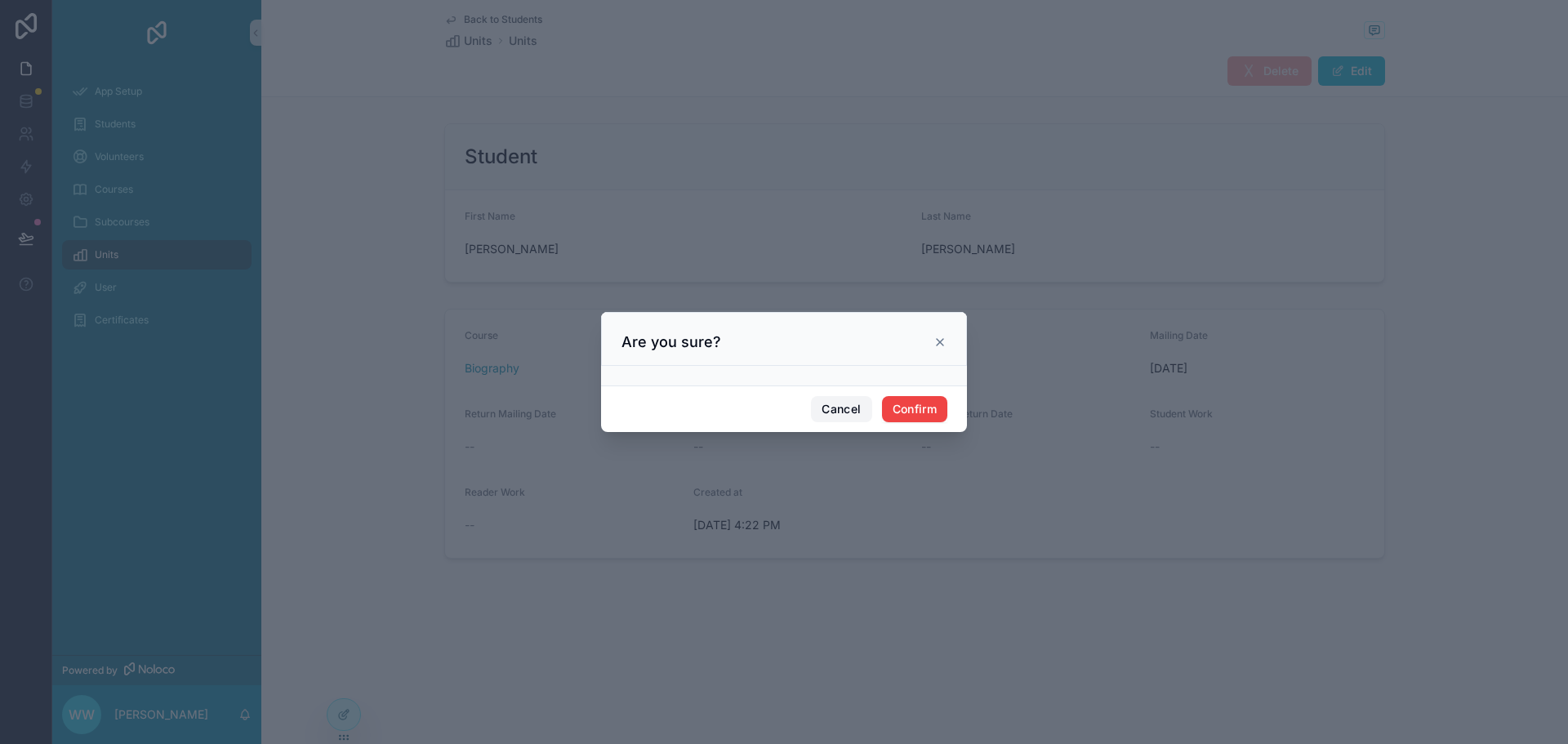
click at [825, 410] on button "Cancel" at bounding box center [841, 410] width 60 height 27
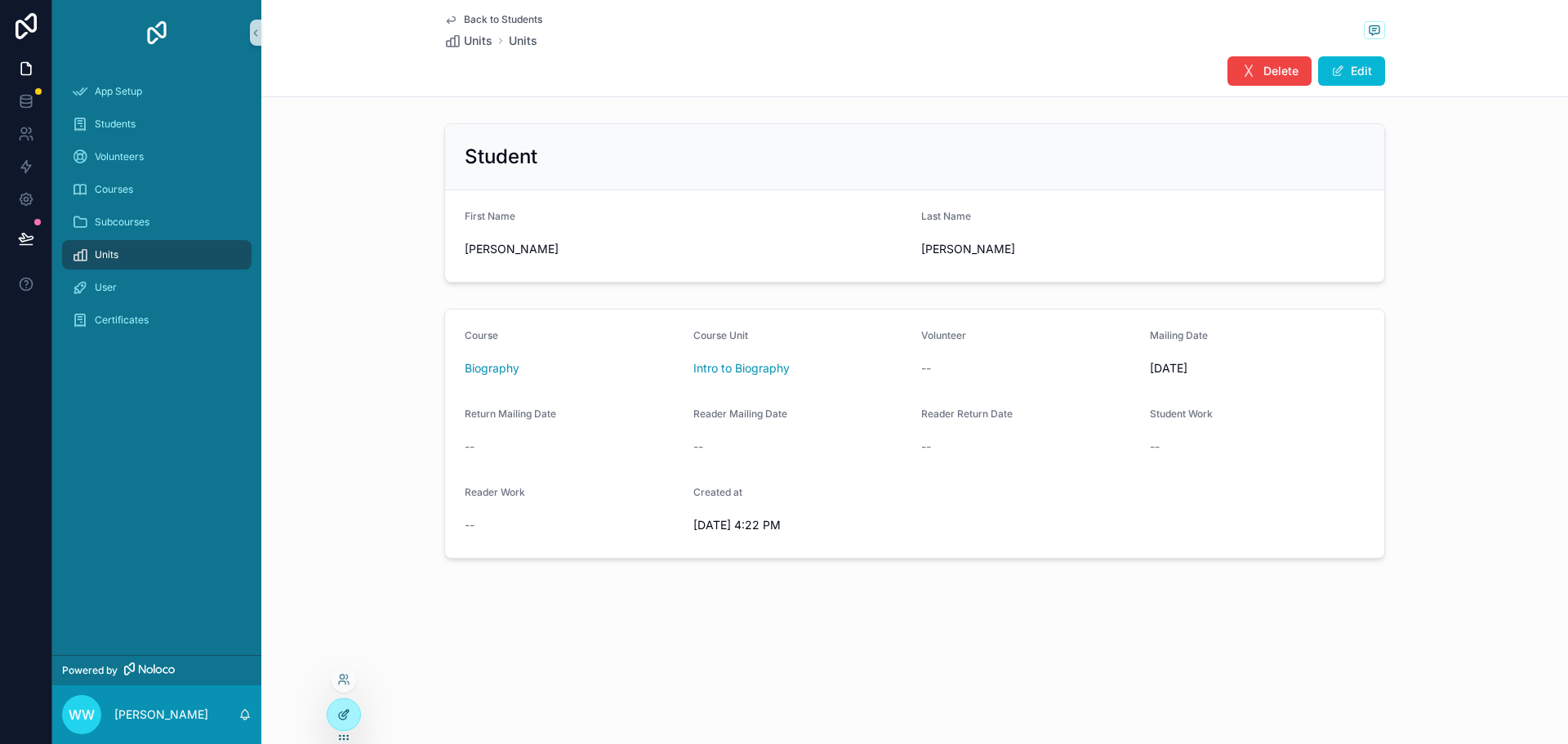
click at [346, 709] on icon at bounding box center [343, 714] width 13 height 13
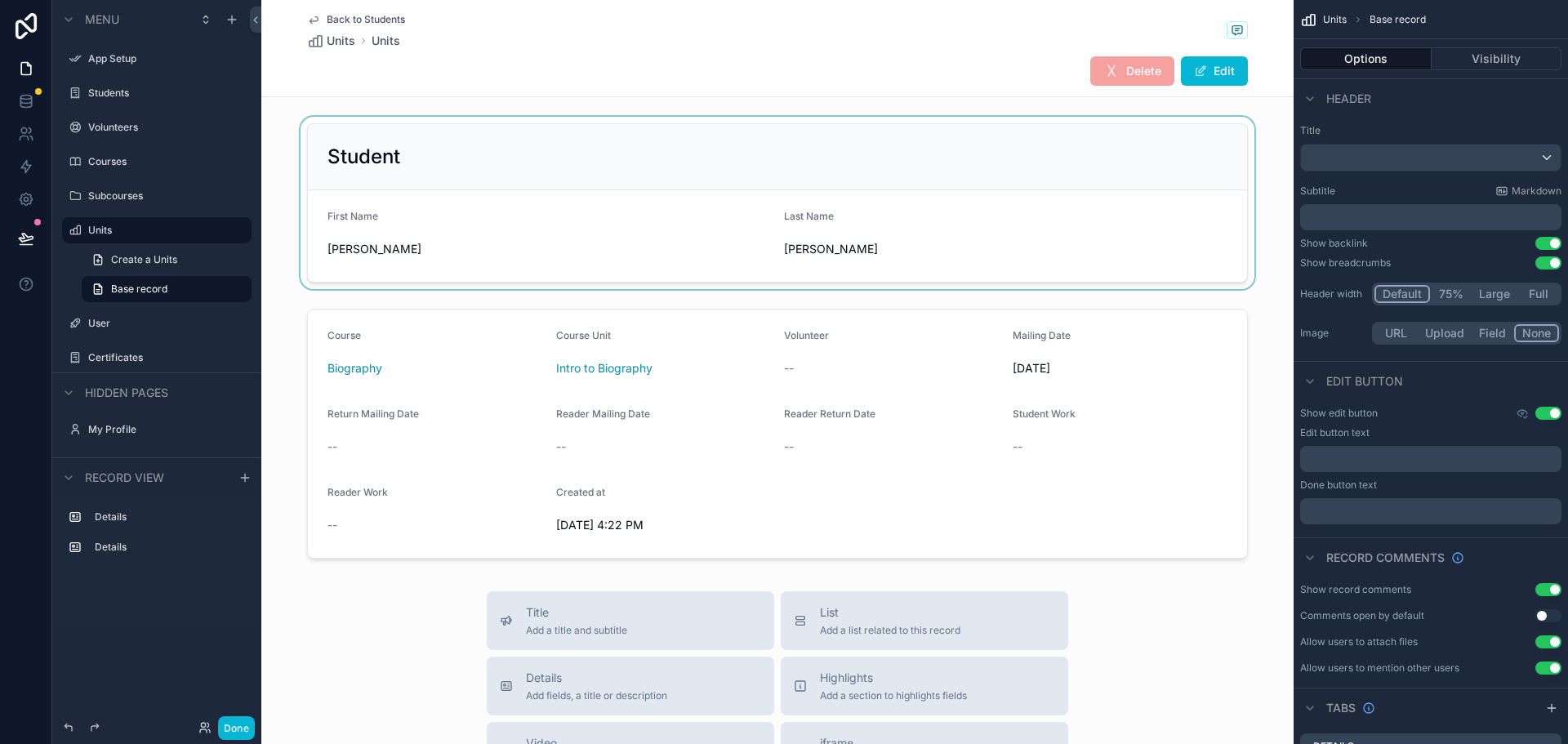
click at [633, 203] on div "scrollable content" at bounding box center [776, 203] width 1032 height 173
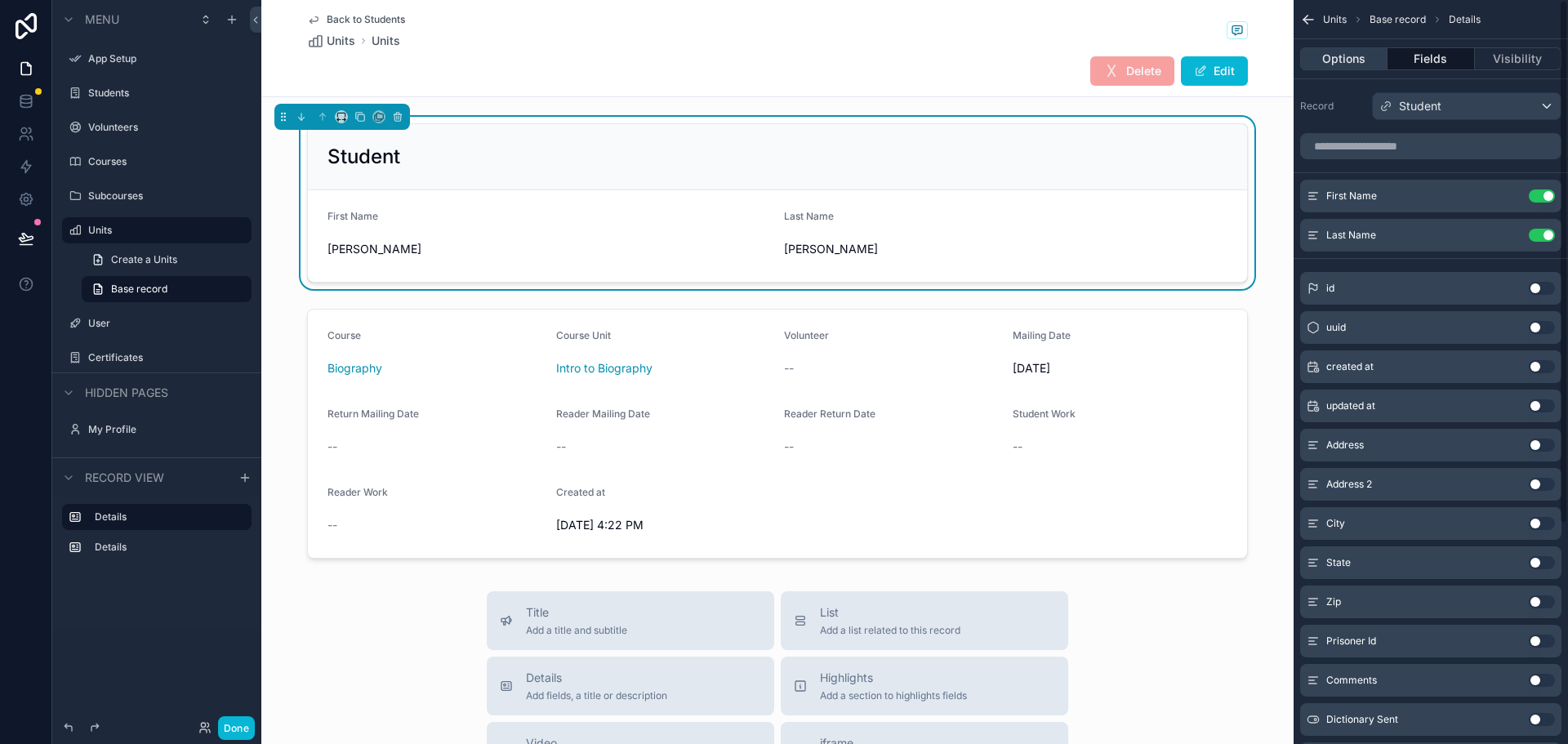
click at [1336, 53] on button "Options" at bounding box center [1343, 59] width 88 height 23
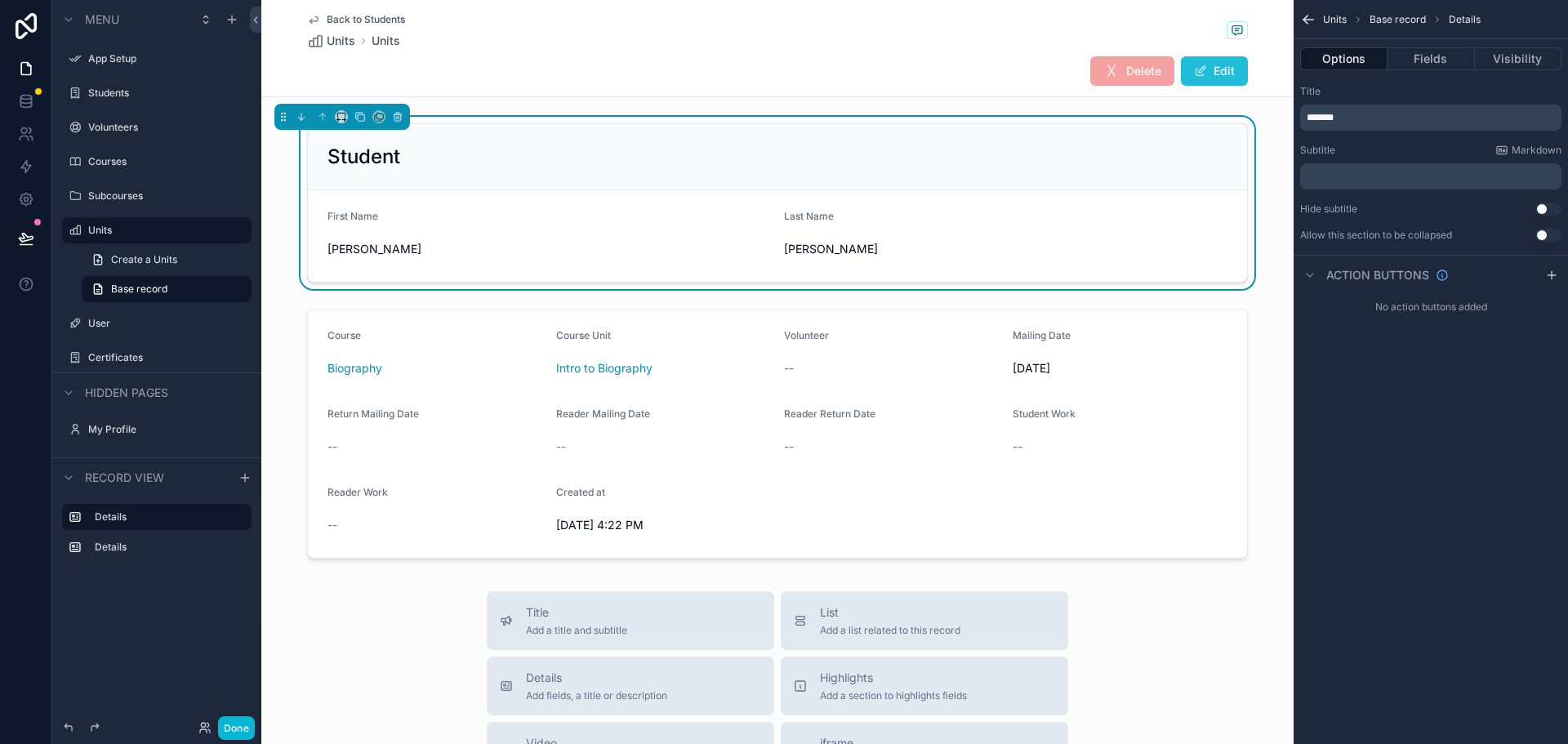
click at [1197, 73] on span "scrollable content" at bounding box center [1200, 71] width 13 height 13
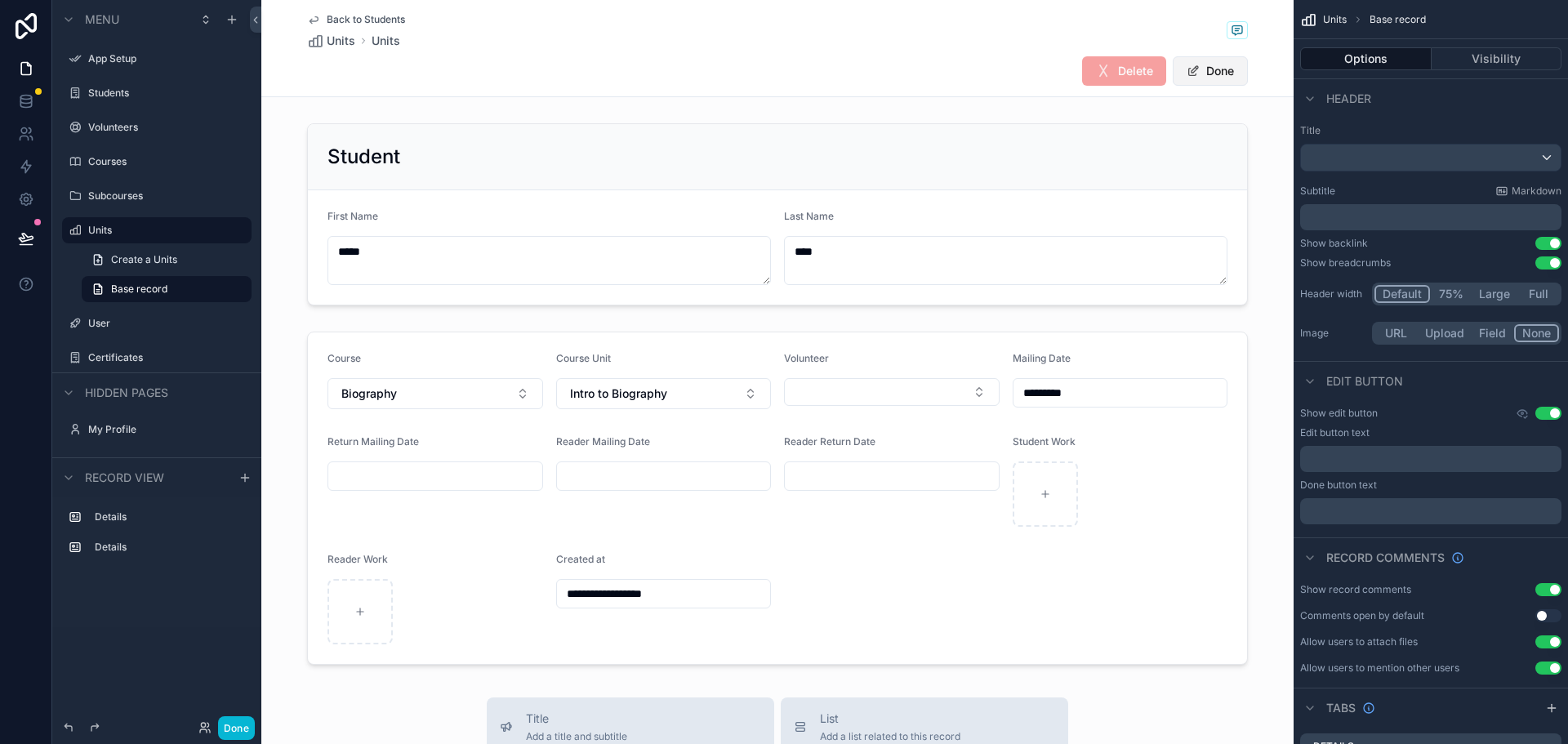
click at [1197, 63] on button "Done" at bounding box center [1210, 71] width 75 height 29
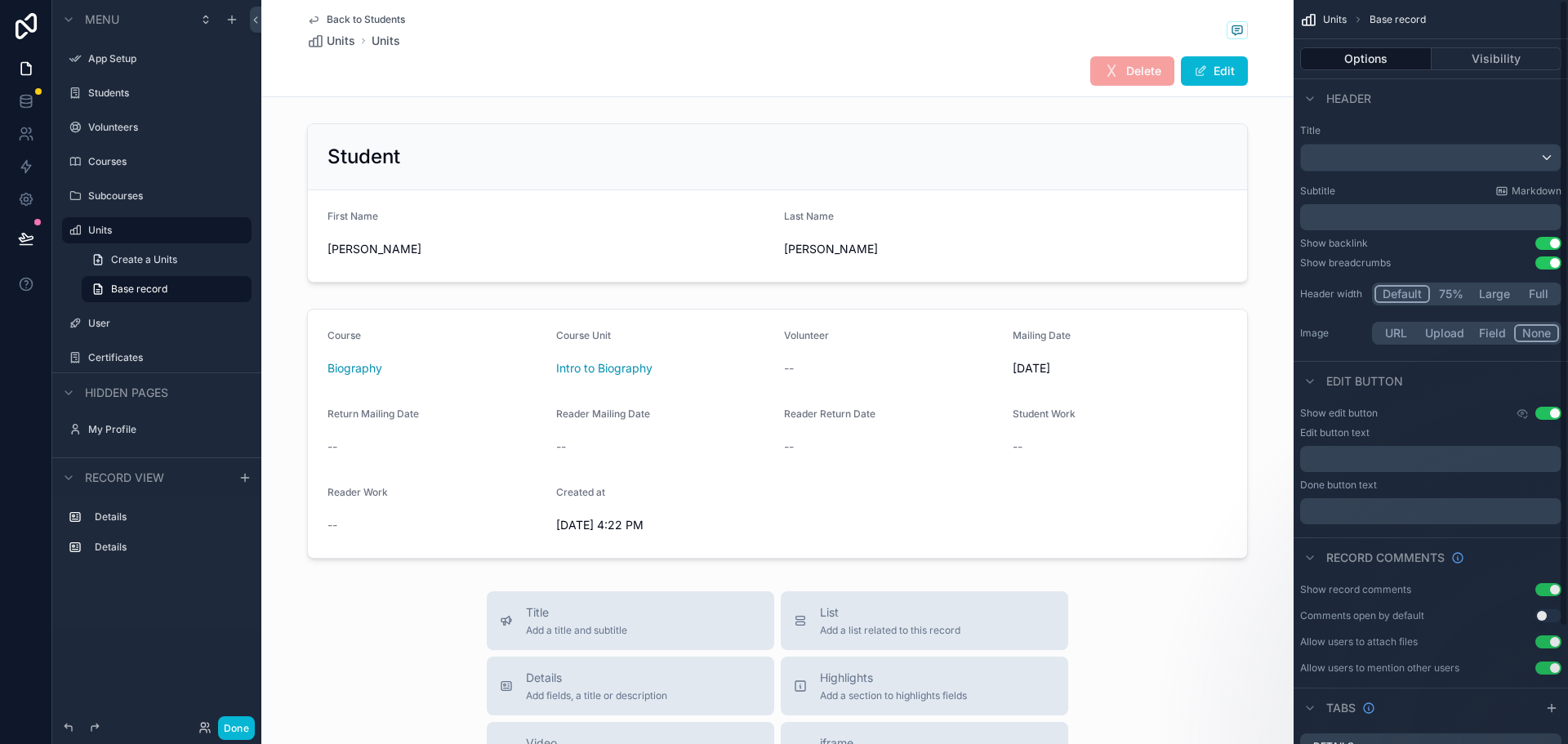
click at [118, 129] on label "Volunteers" at bounding box center [154, 127] width 131 height 13
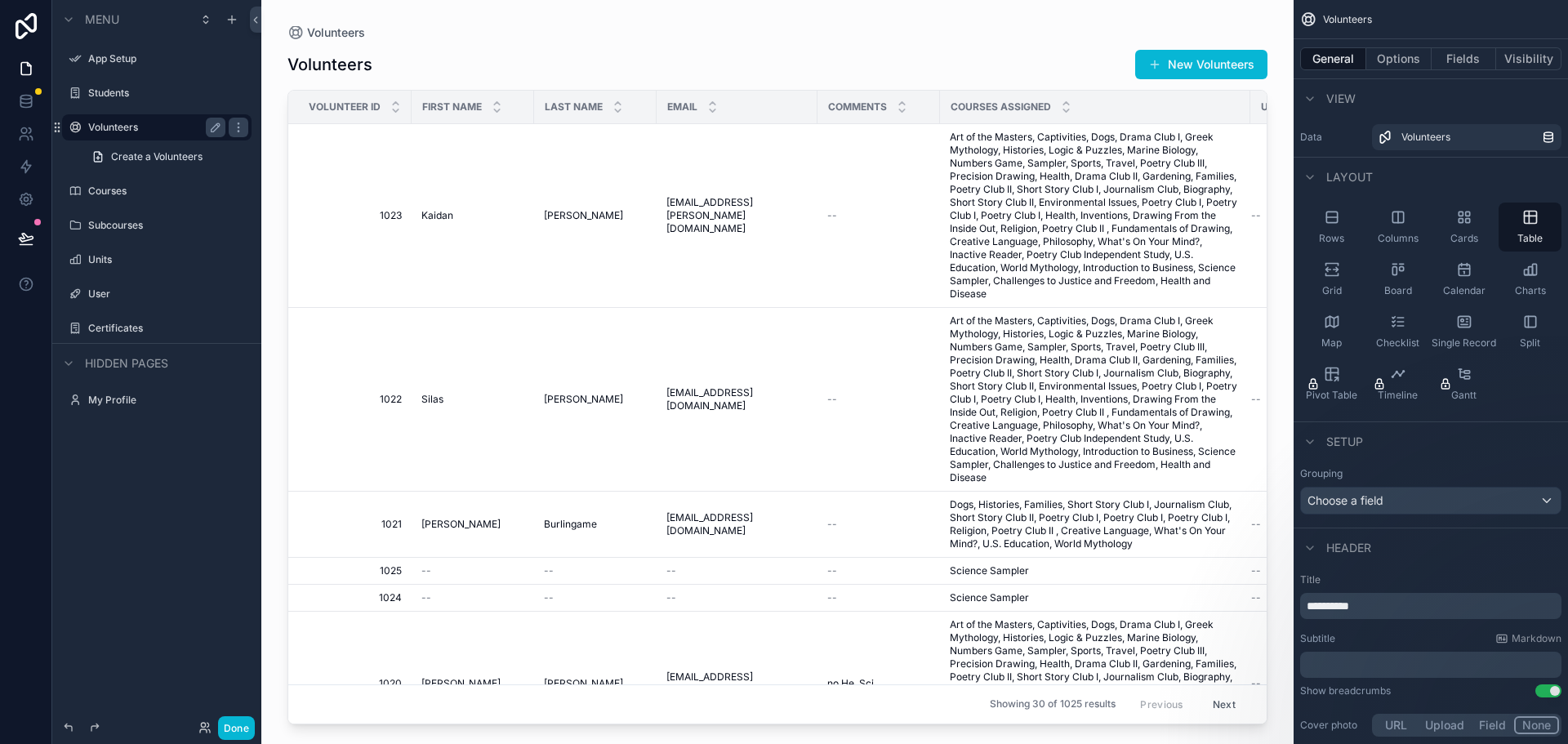
click at [1054, 69] on div "scrollable content" at bounding box center [776, 362] width 1032 height 725
click at [1403, 66] on button "Options" at bounding box center [1399, 59] width 65 height 23
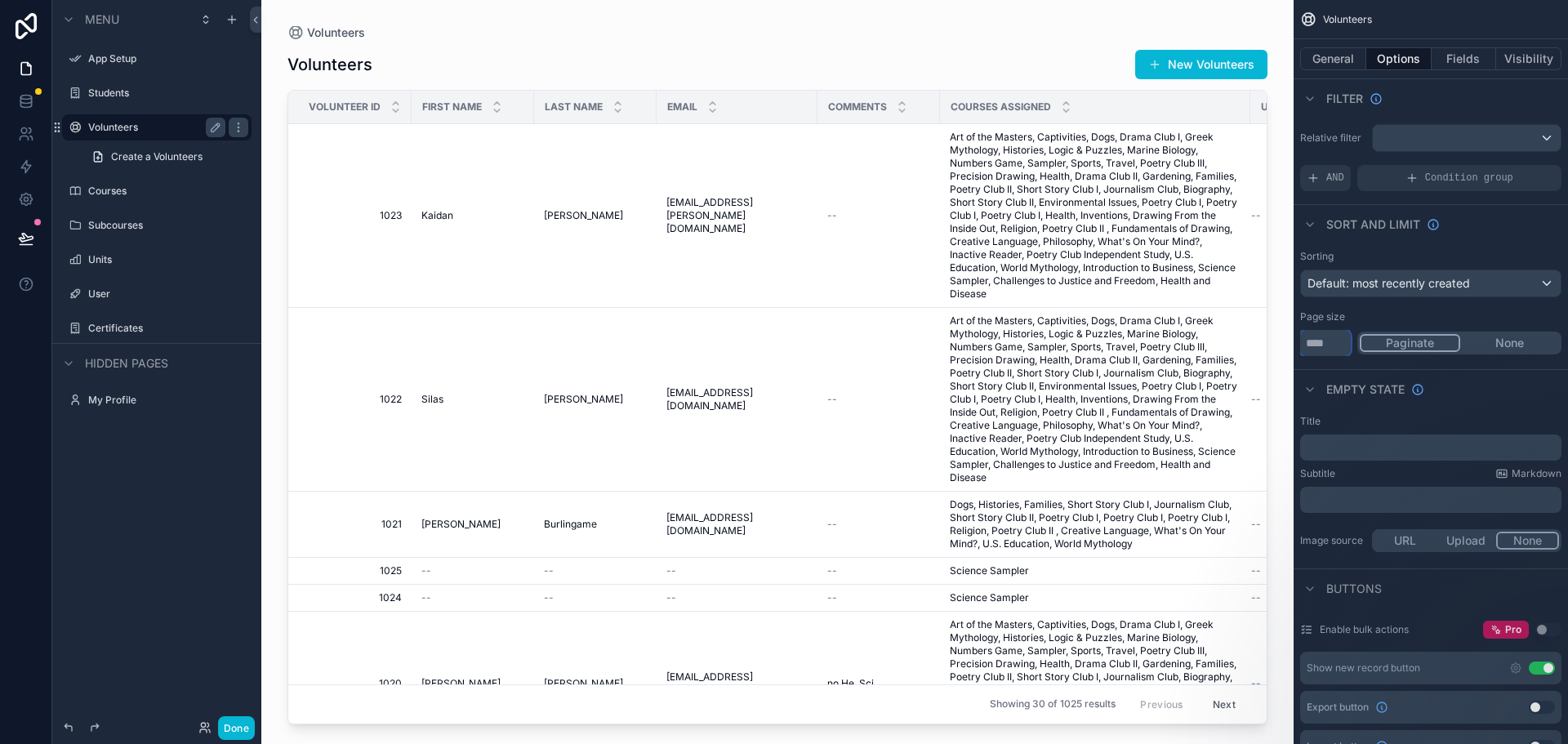
click at [1339, 354] on input "**" at bounding box center [1325, 343] width 50 height 27
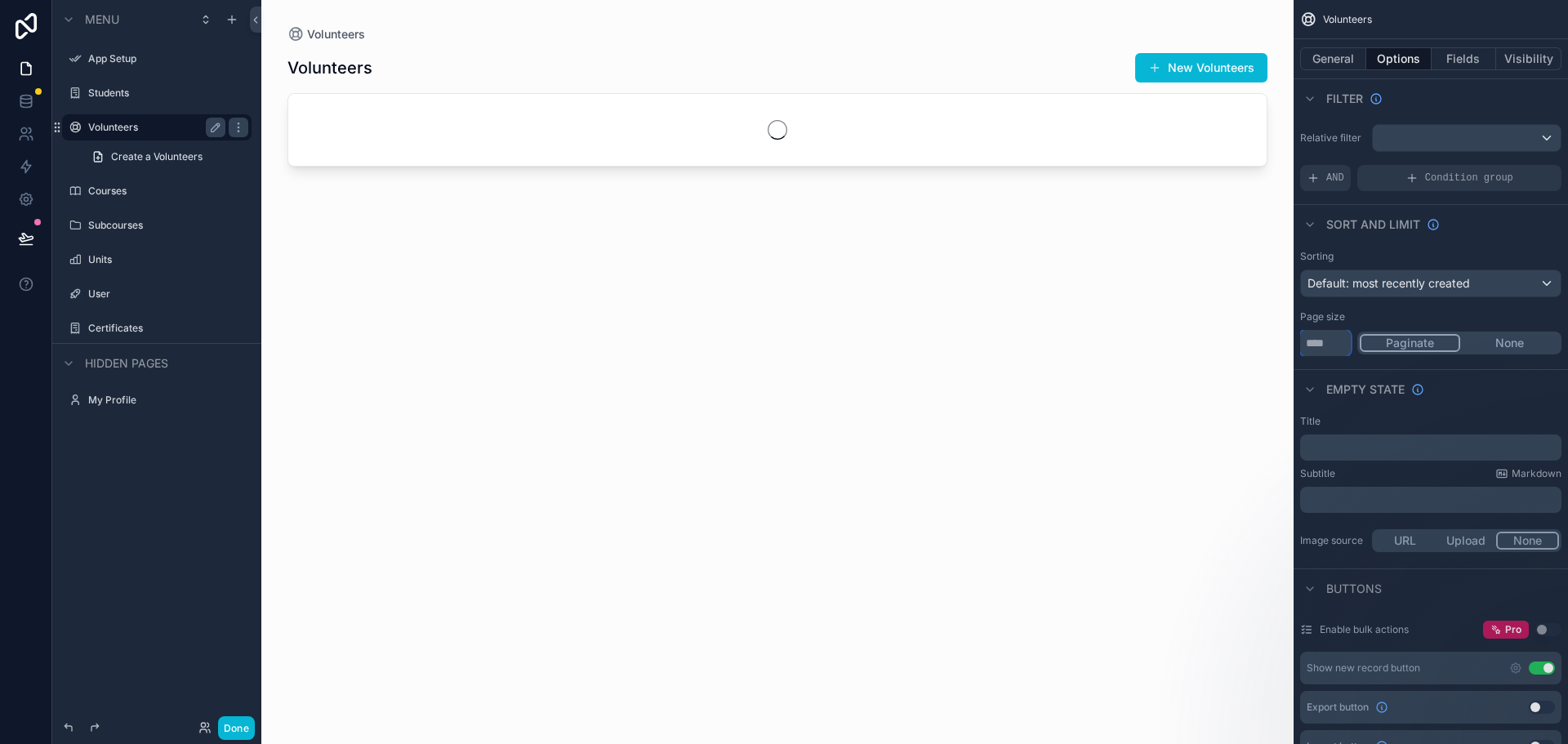
type input "**"
click at [1495, 403] on div "Empty state" at bounding box center [1430, 388] width 274 height 39
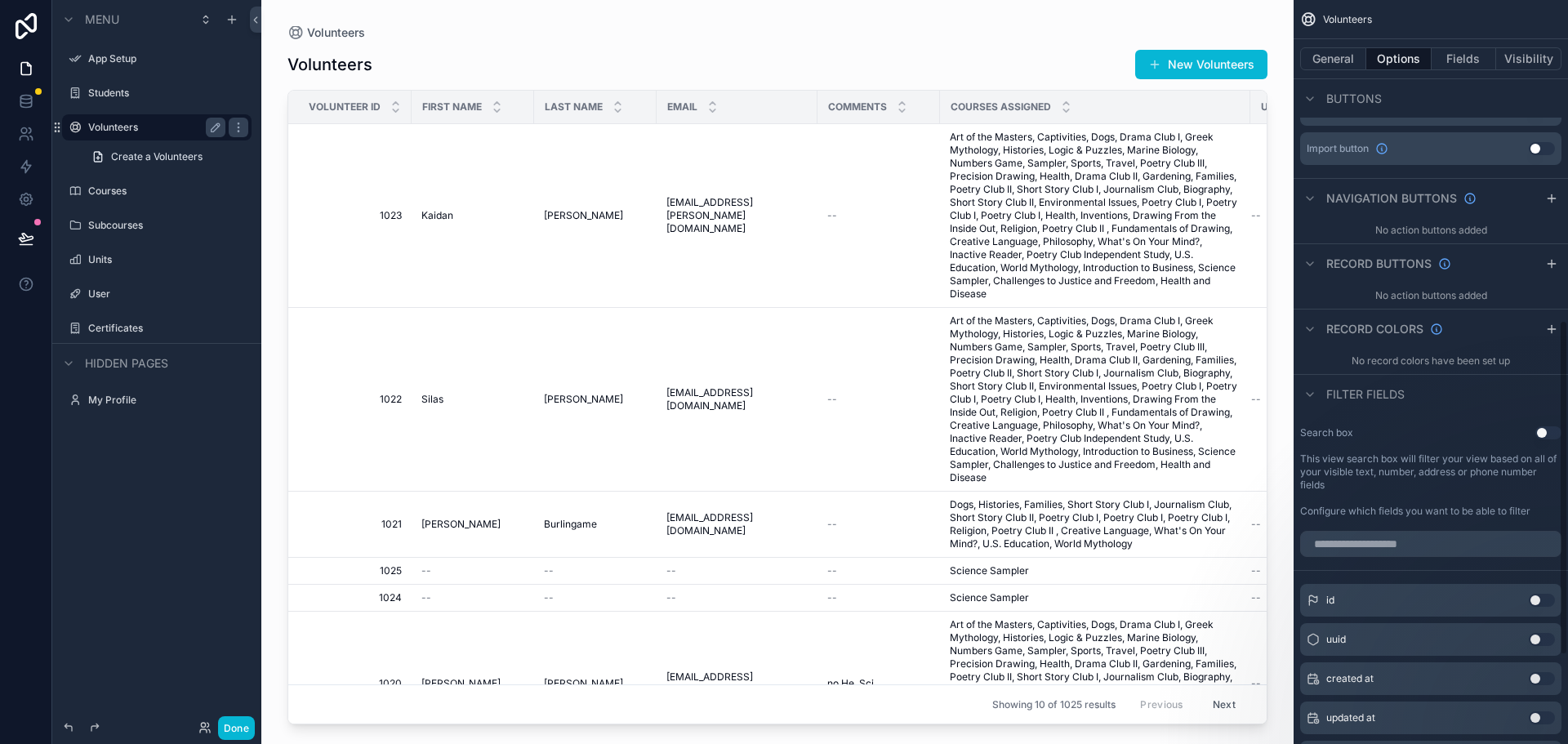
scroll to position [409, 0]
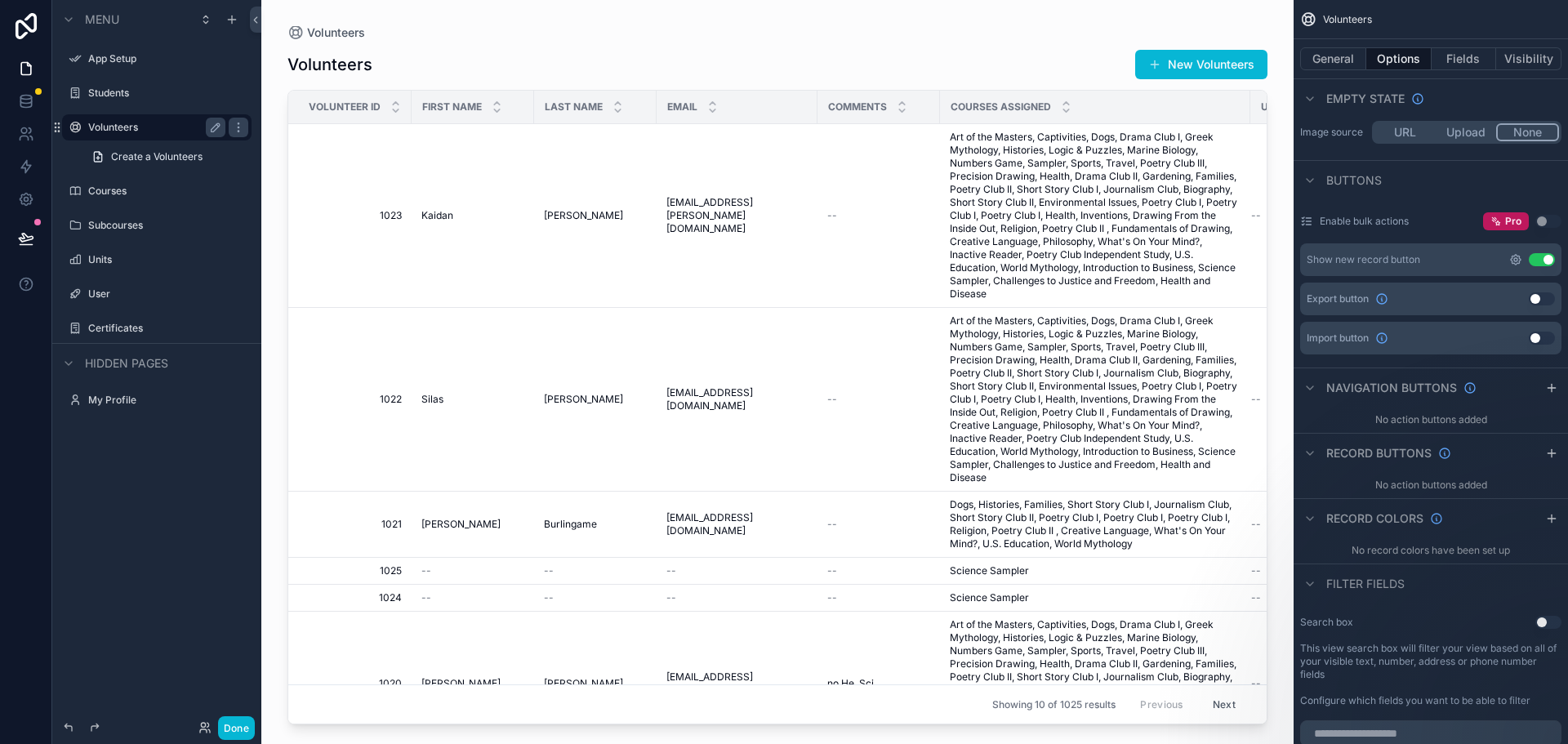
click at [1514, 260] on icon "scrollable content" at bounding box center [1516, 260] width 4 height 4
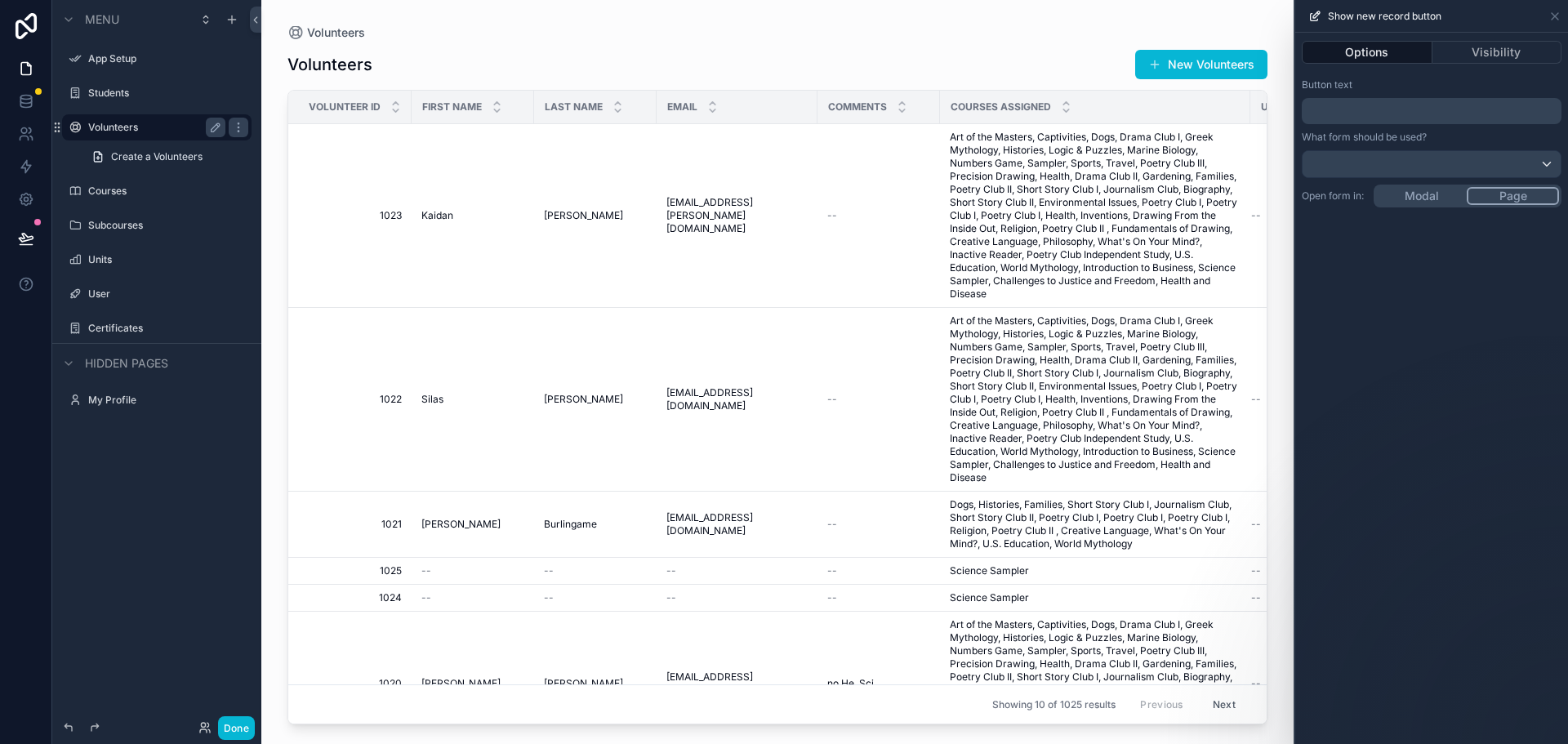
click at [1362, 108] on p "﻿" at bounding box center [1433, 111] width 250 height 19
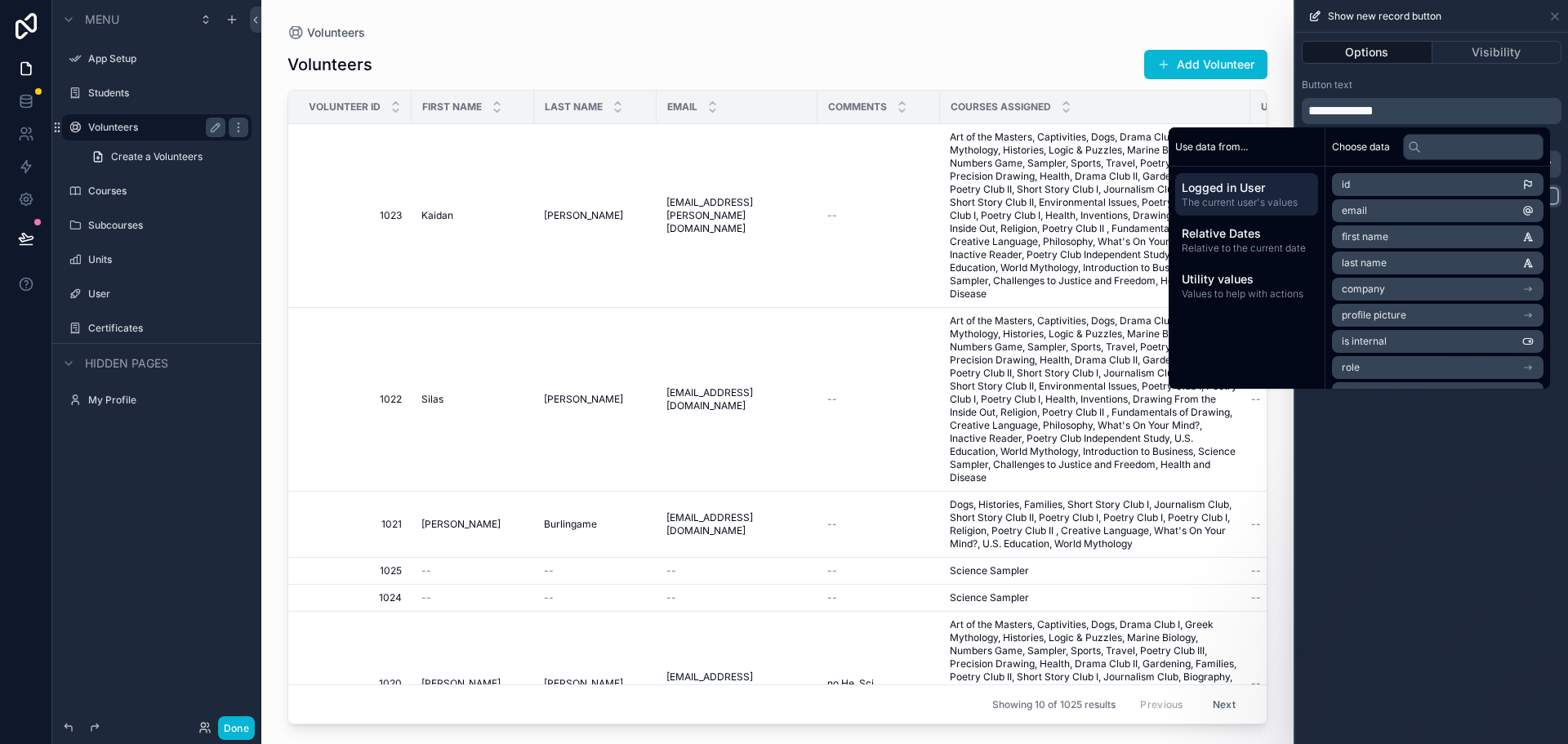
click at [950, 50] on div "Volunteers Add Volunteer" at bounding box center [777, 64] width 980 height 31
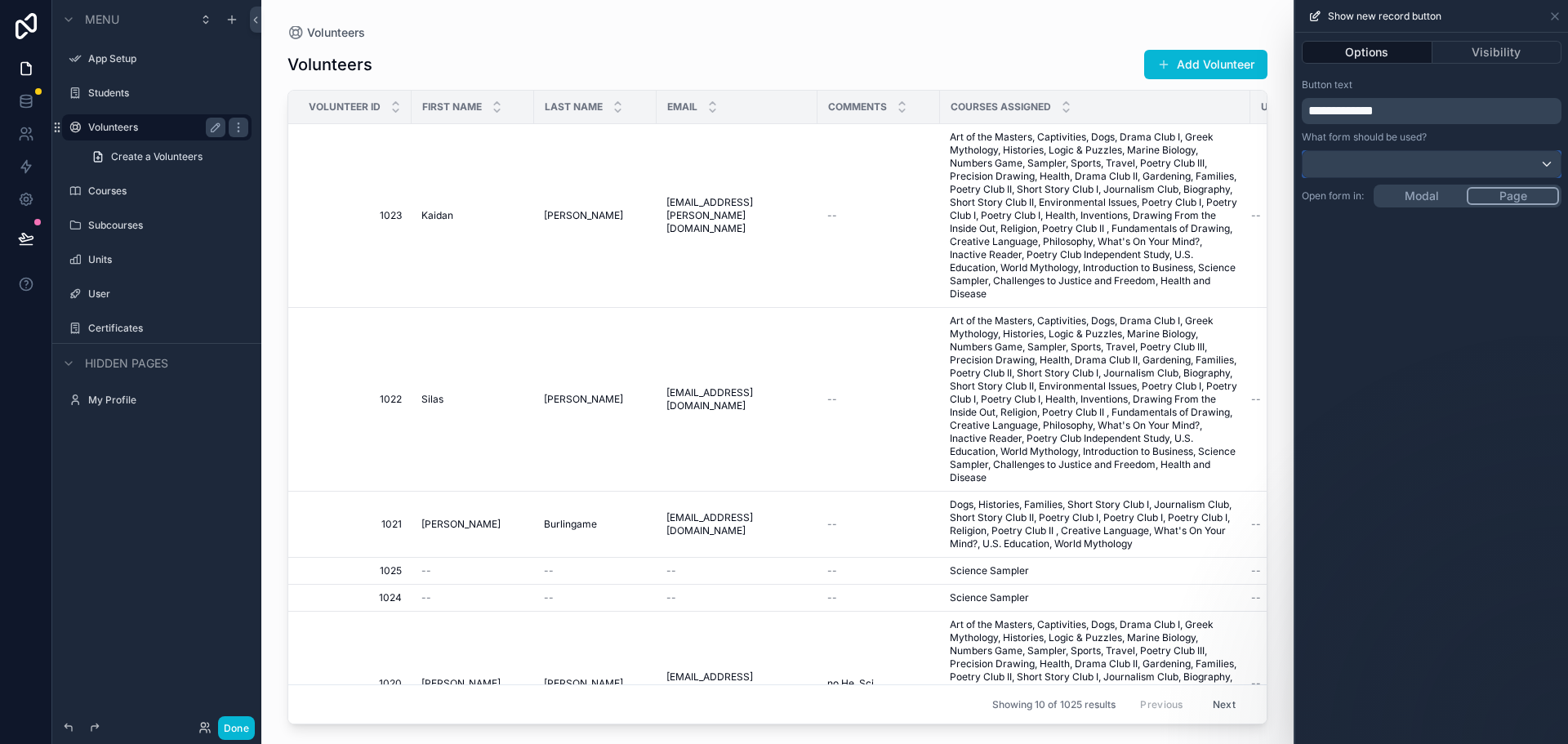
click at [1430, 168] on div at bounding box center [1432, 165] width 258 height 27
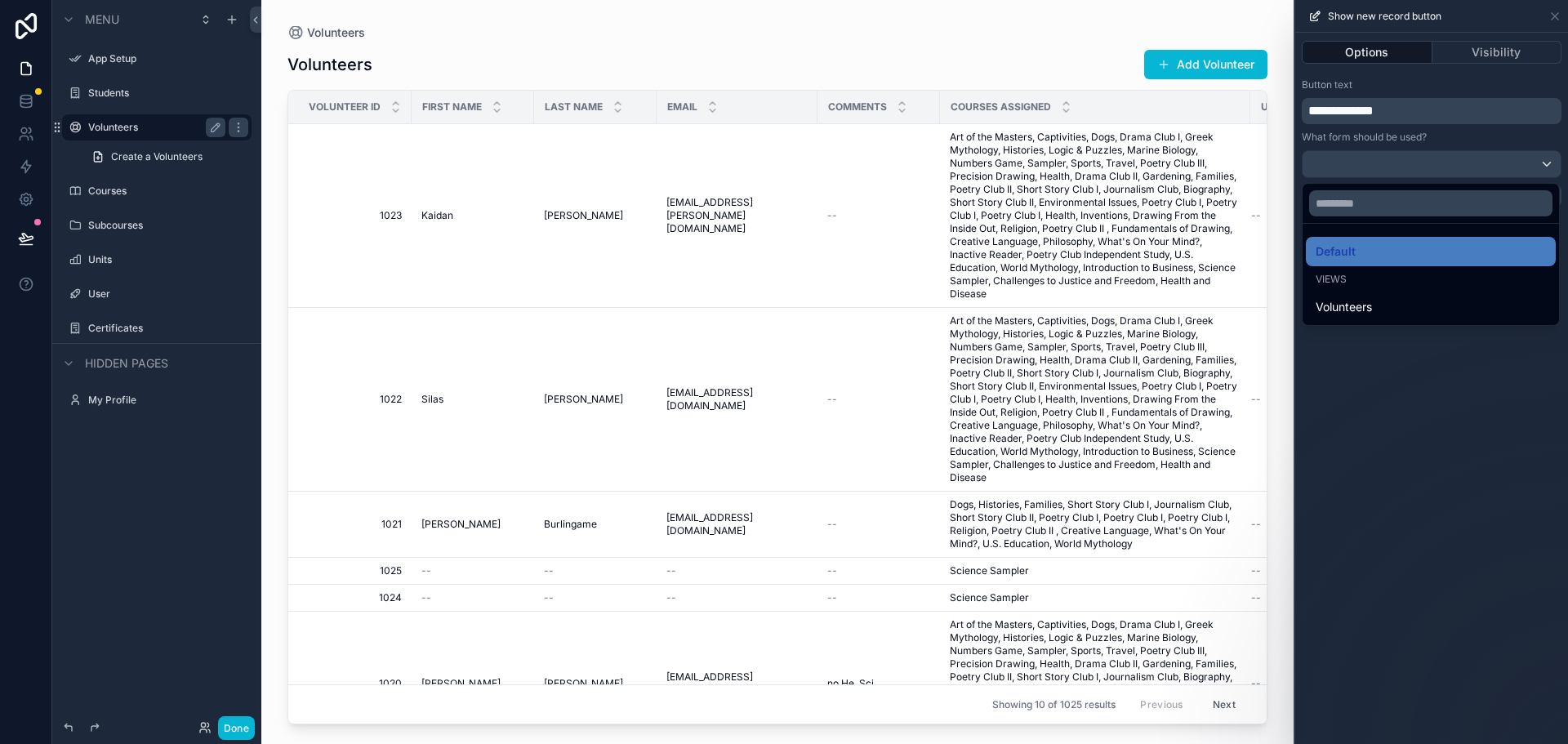
click at [1438, 422] on div at bounding box center [1431, 372] width 272 height 744
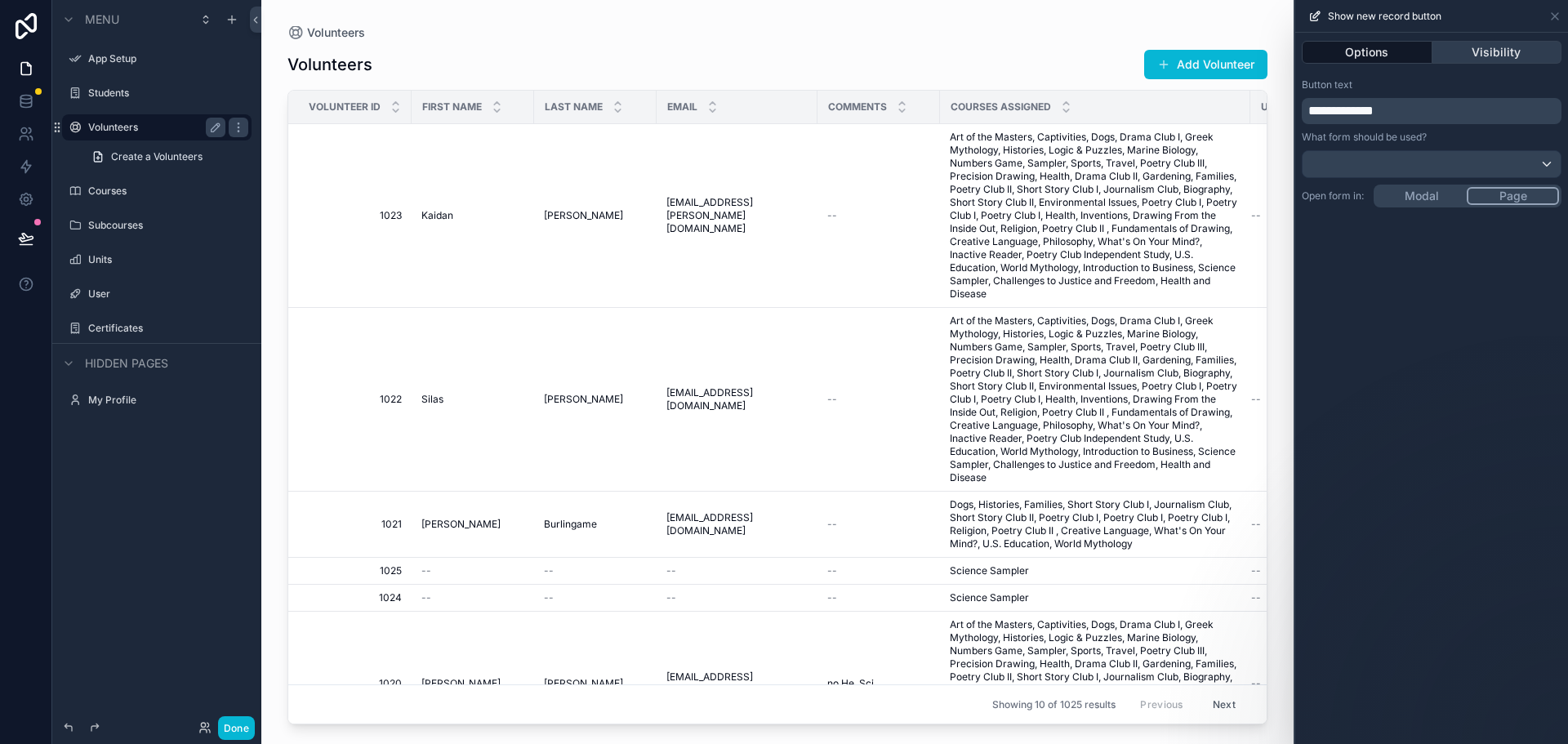
click at [1482, 57] on button "Visibility" at bounding box center [1496, 52] width 130 height 23
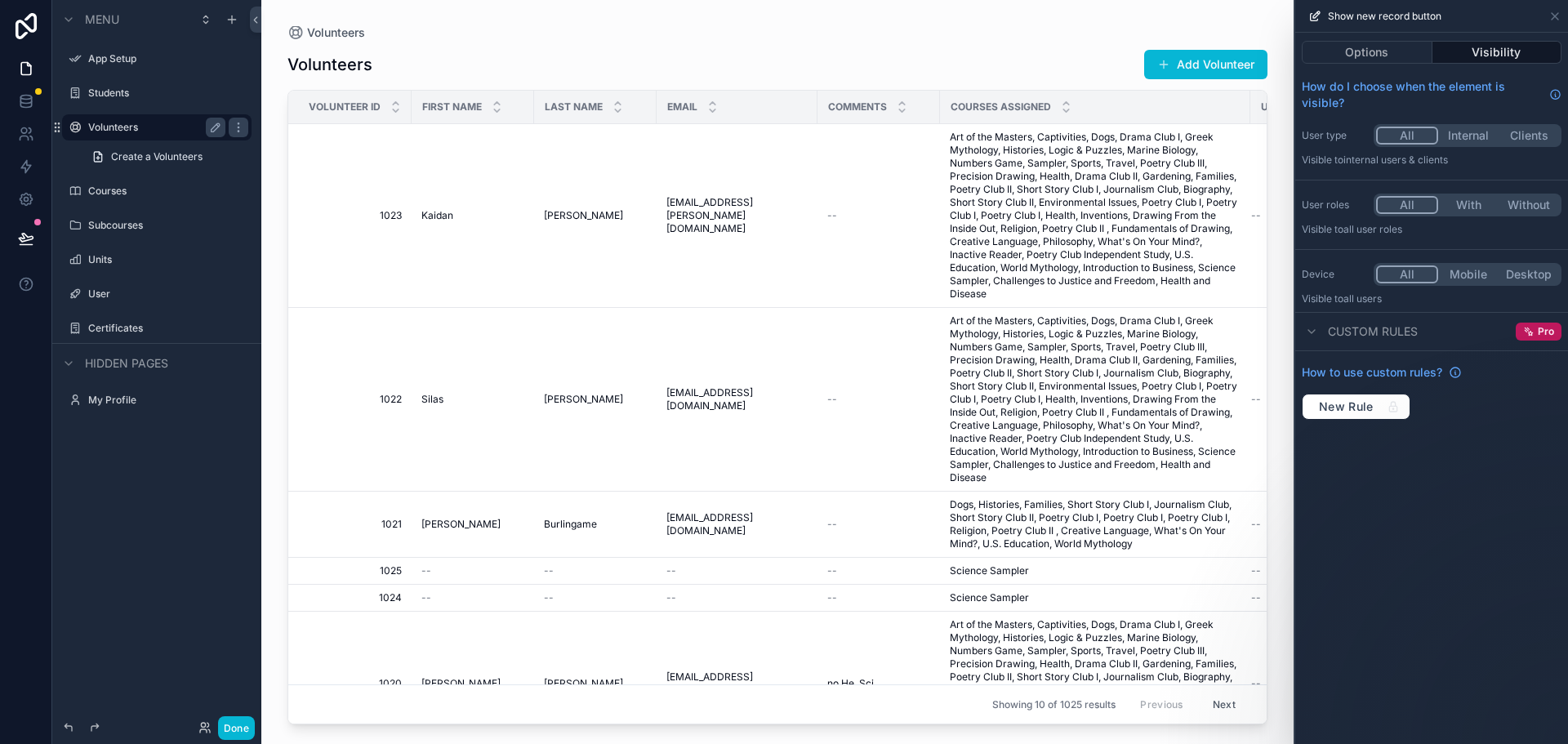
click at [624, 116] on div "Last Name" at bounding box center [595, 106] width 121 height 31
click at [632, 77] on div "Volunteers Add Volunteer" at bounding box center [777, 64] width 980 height 31
click at [1554, 12] on icon at bounding box center [1555, 16] width 13 height 13
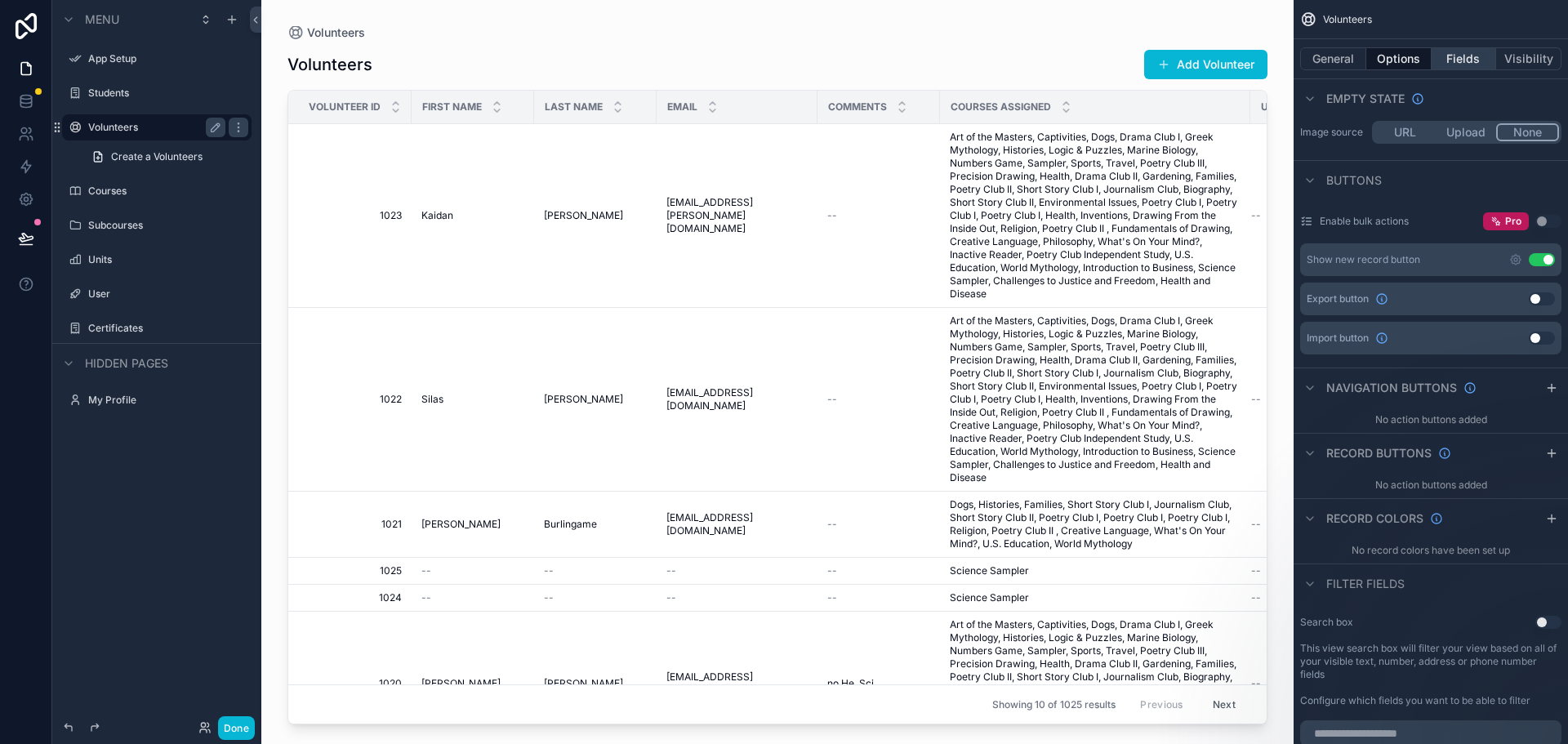
click at [1453, 56] on button "Fields" at bounding box center [1465, 59] width 65 height 23
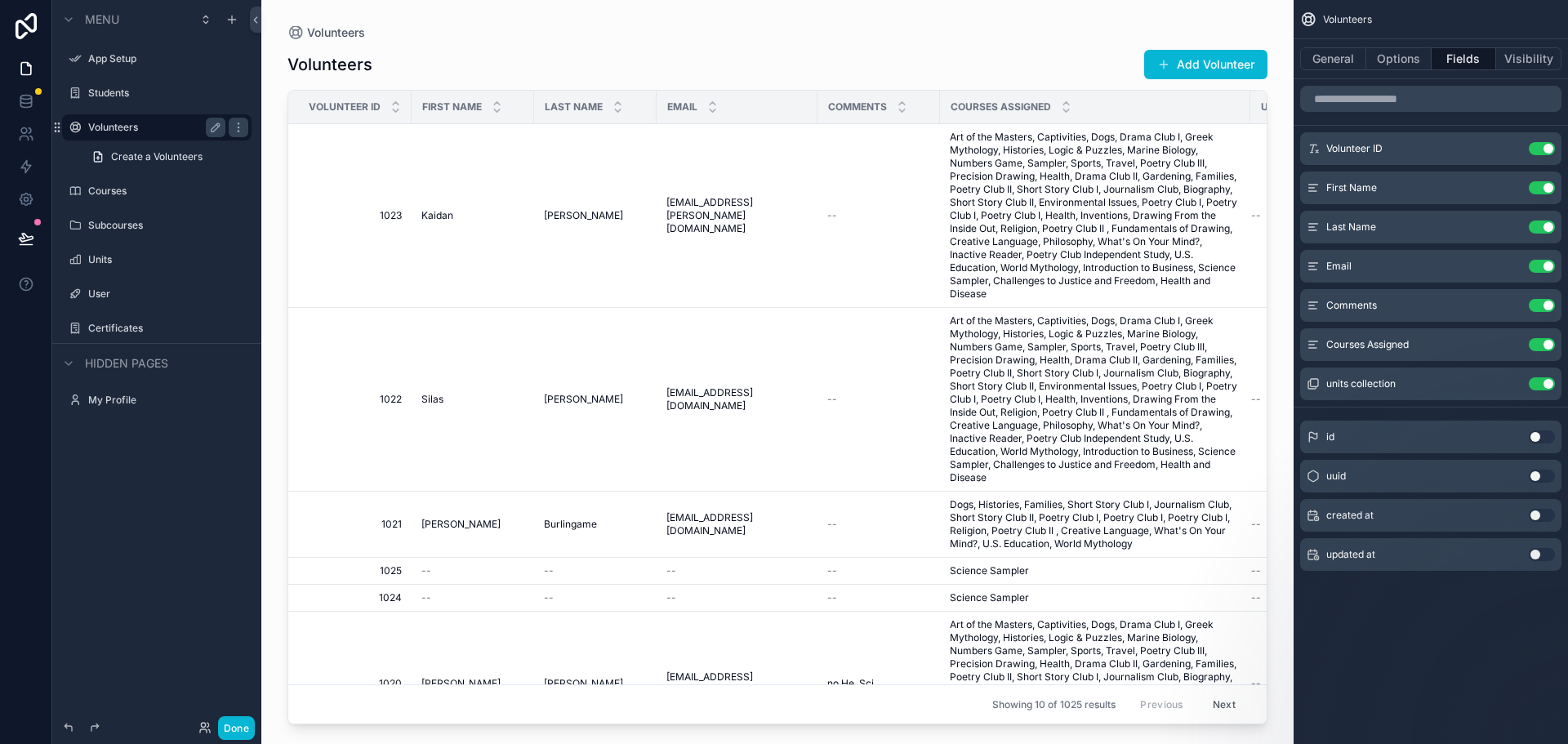
scroll to position [0, 0]
click at [1540, 151] on button "Use setting" at bounding box center [1541, 149] width 27 height 13
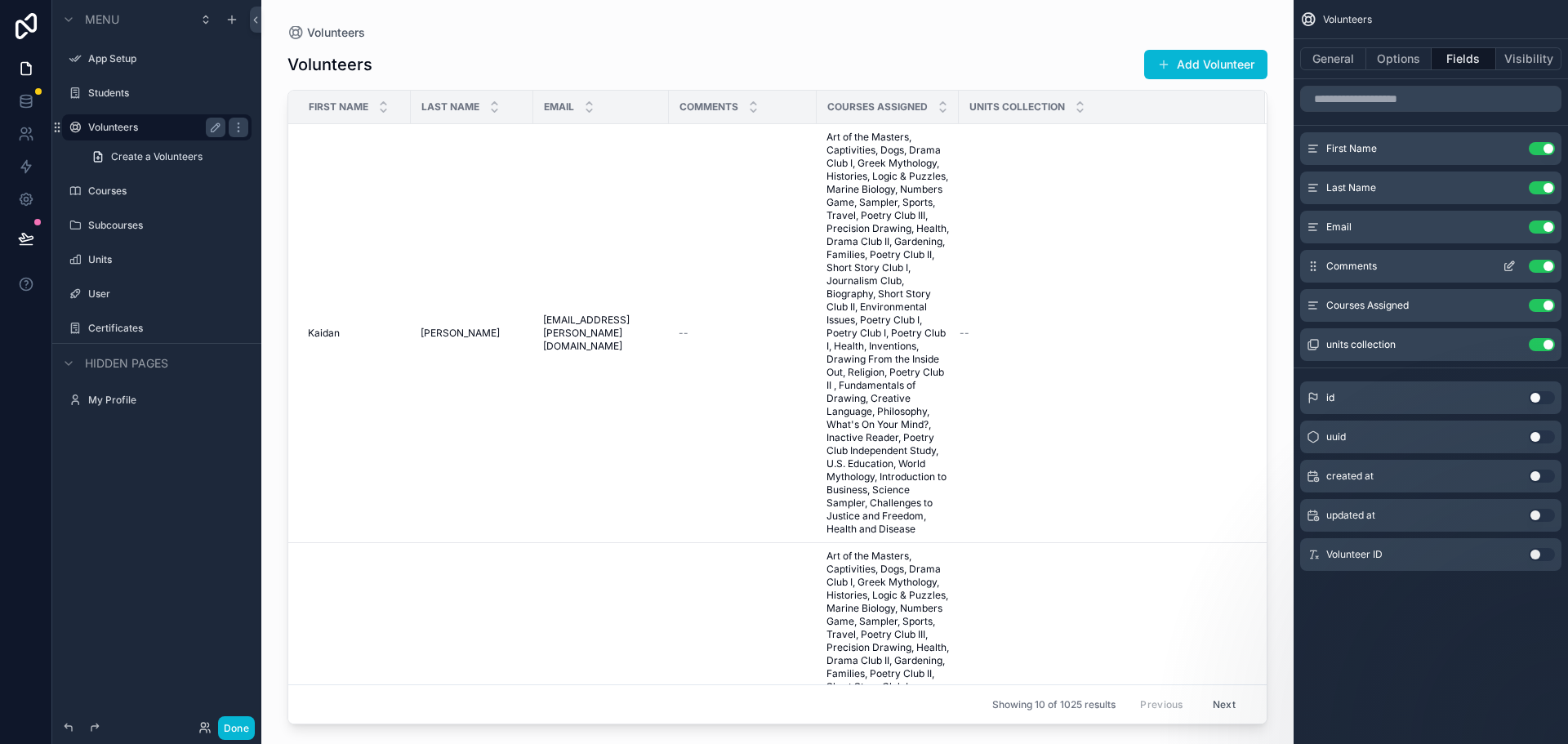
click at [1541, 265] on button "Use setting" at bounding box center [1541, 266] width 27 height 13
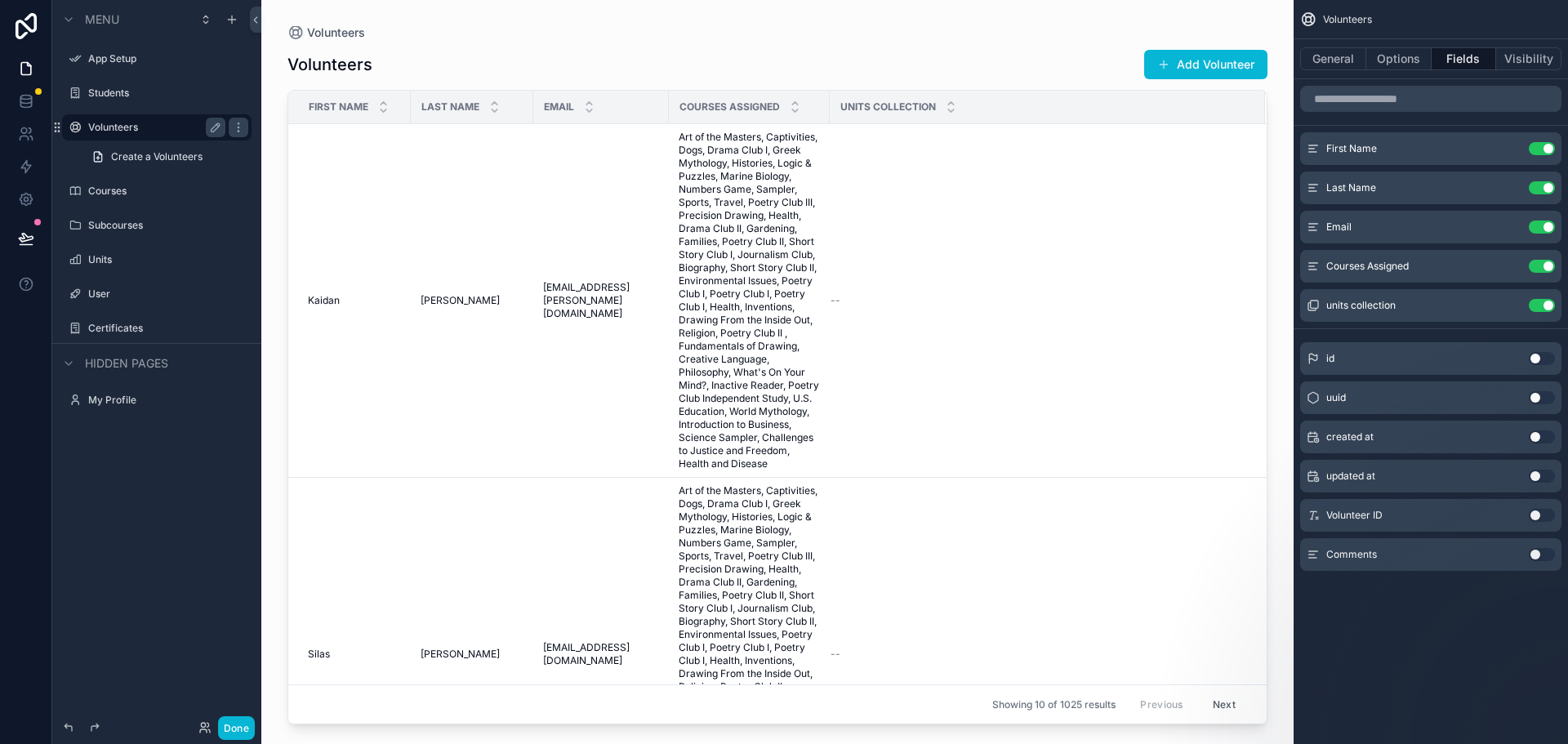
click at [1541, 265] on button "Use setting" at bounding box center [1541, 266] width 27 height 13
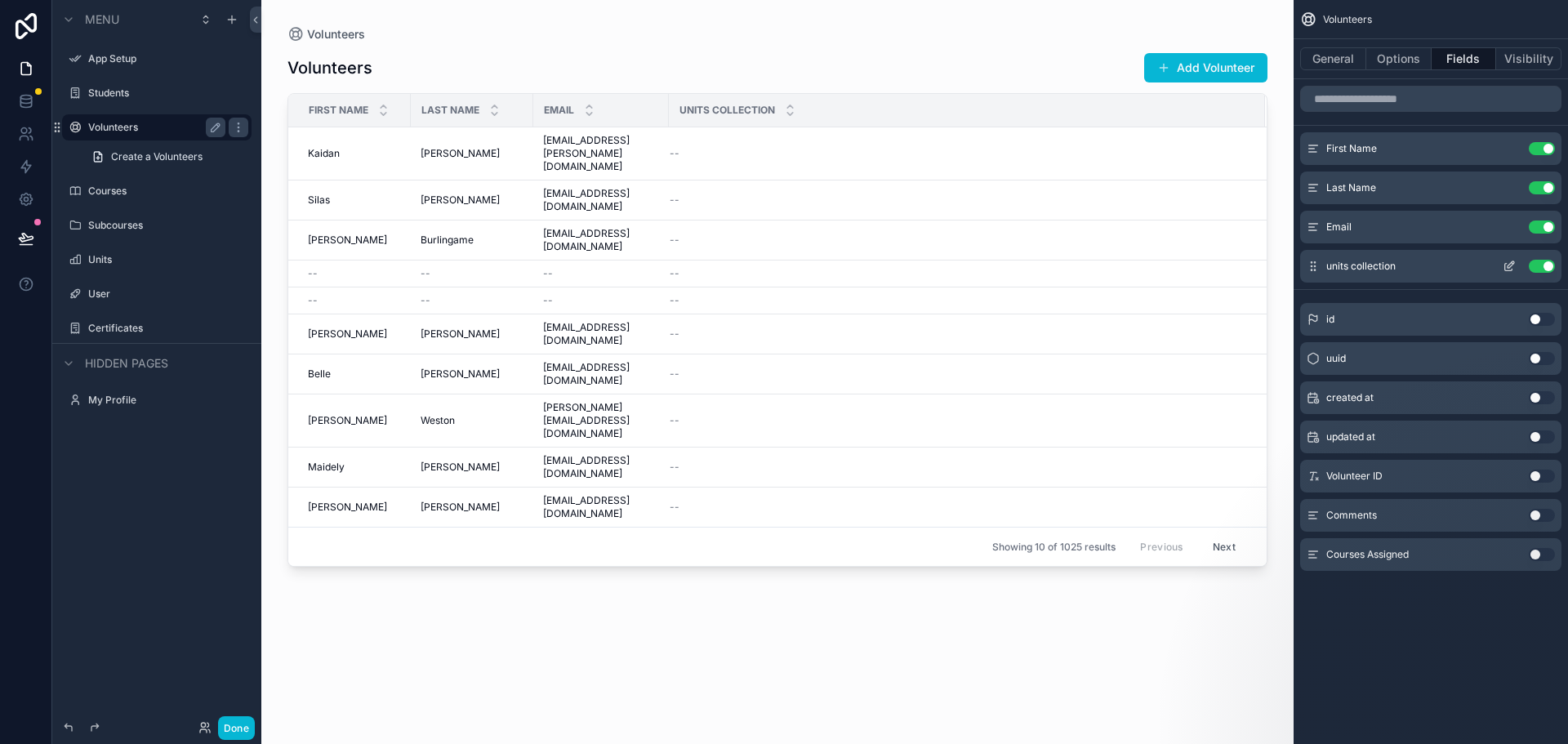
click at [1542, 268] on button "Use setting" at bounding box center [1541, 266] width 27 height 13
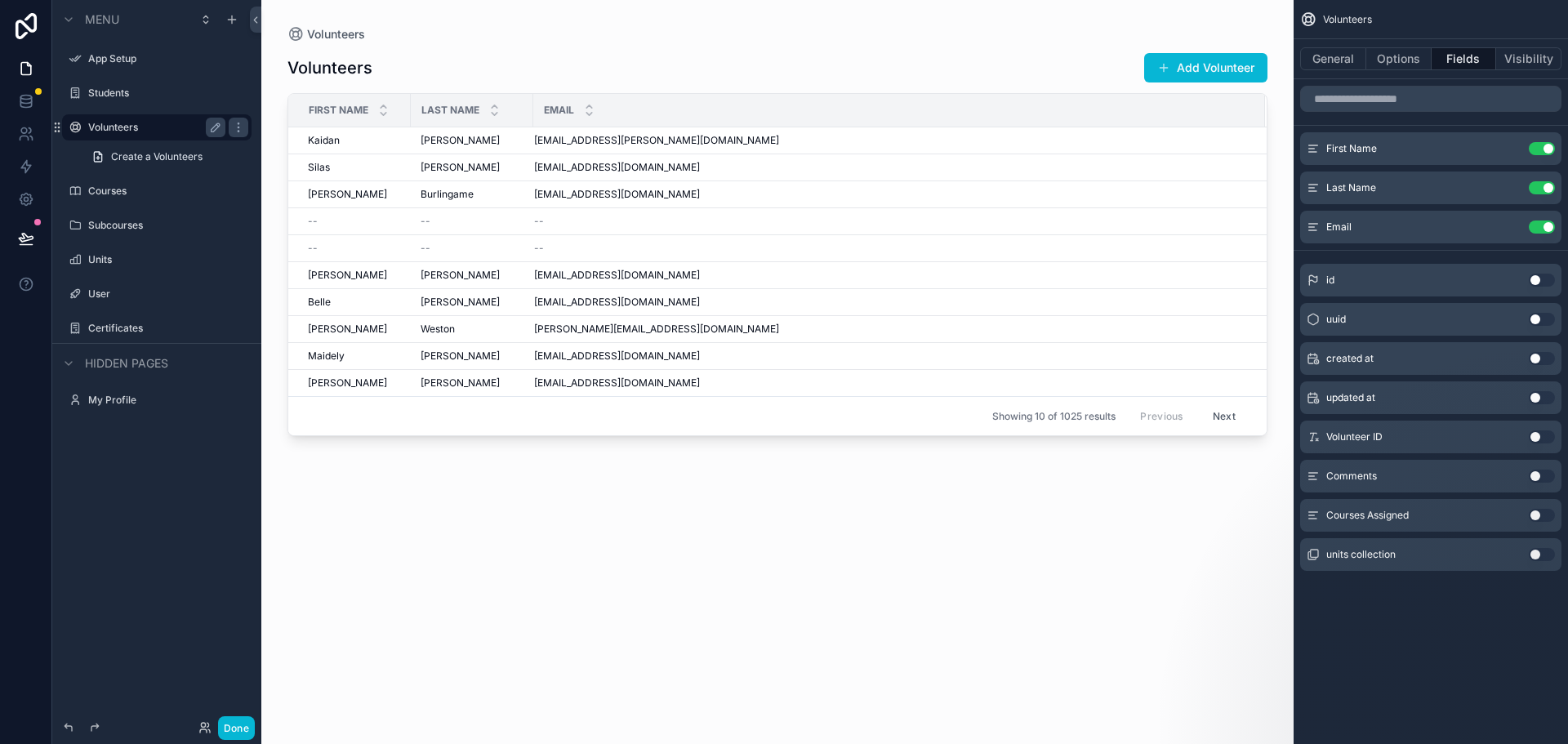
click at [830, 580] on div "Volunteers Add Volunteer First Name Last Name Email Kaidan Kaidan McNamee McNam…" at bounding box center [777, 383] width 980 height 682
click at [1508, 143] on icon "scrollable content" at bounding box center [1509, 149] width 13 height 13
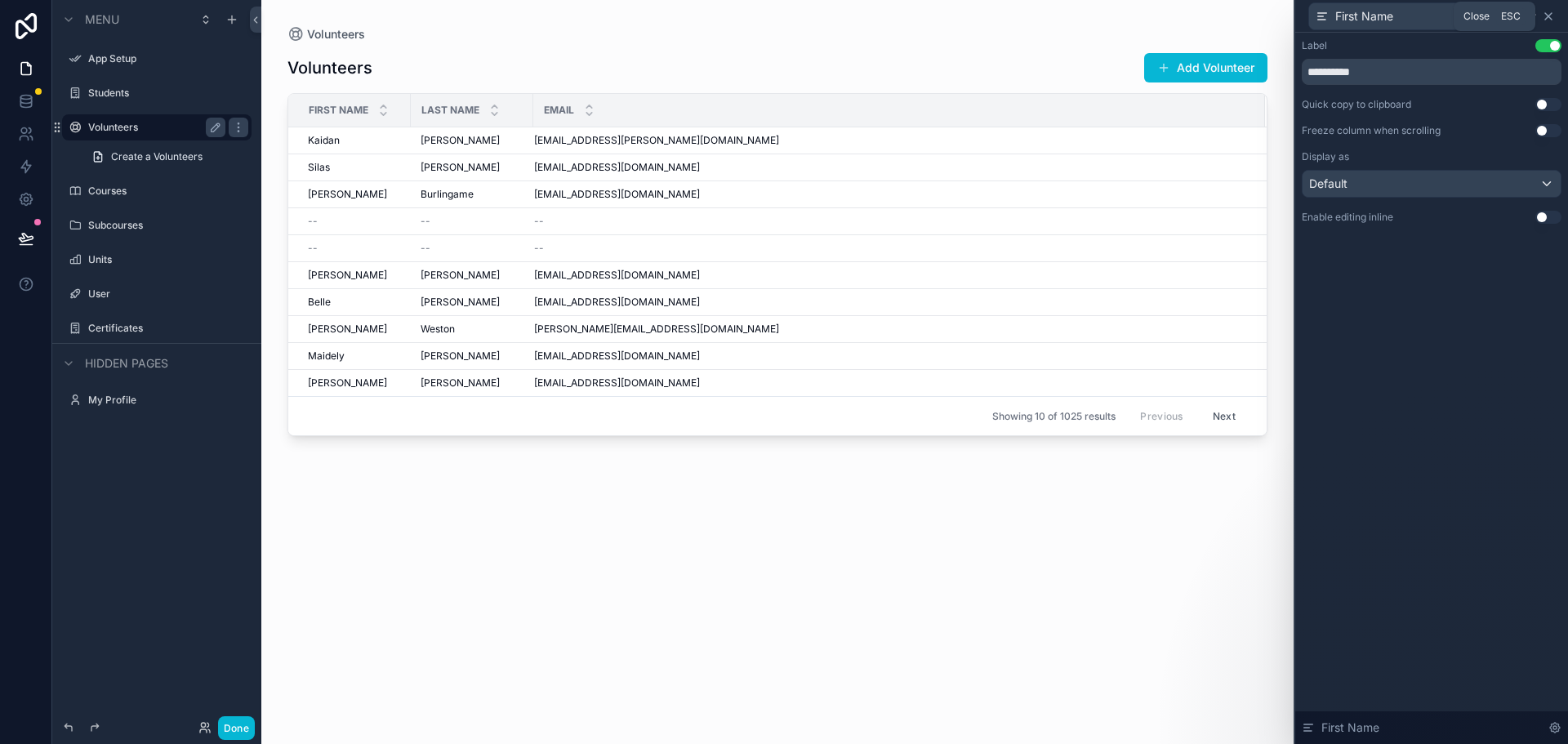
click at [1548, 14] on icon at bounding box center [1548, 16] width 13 height 13
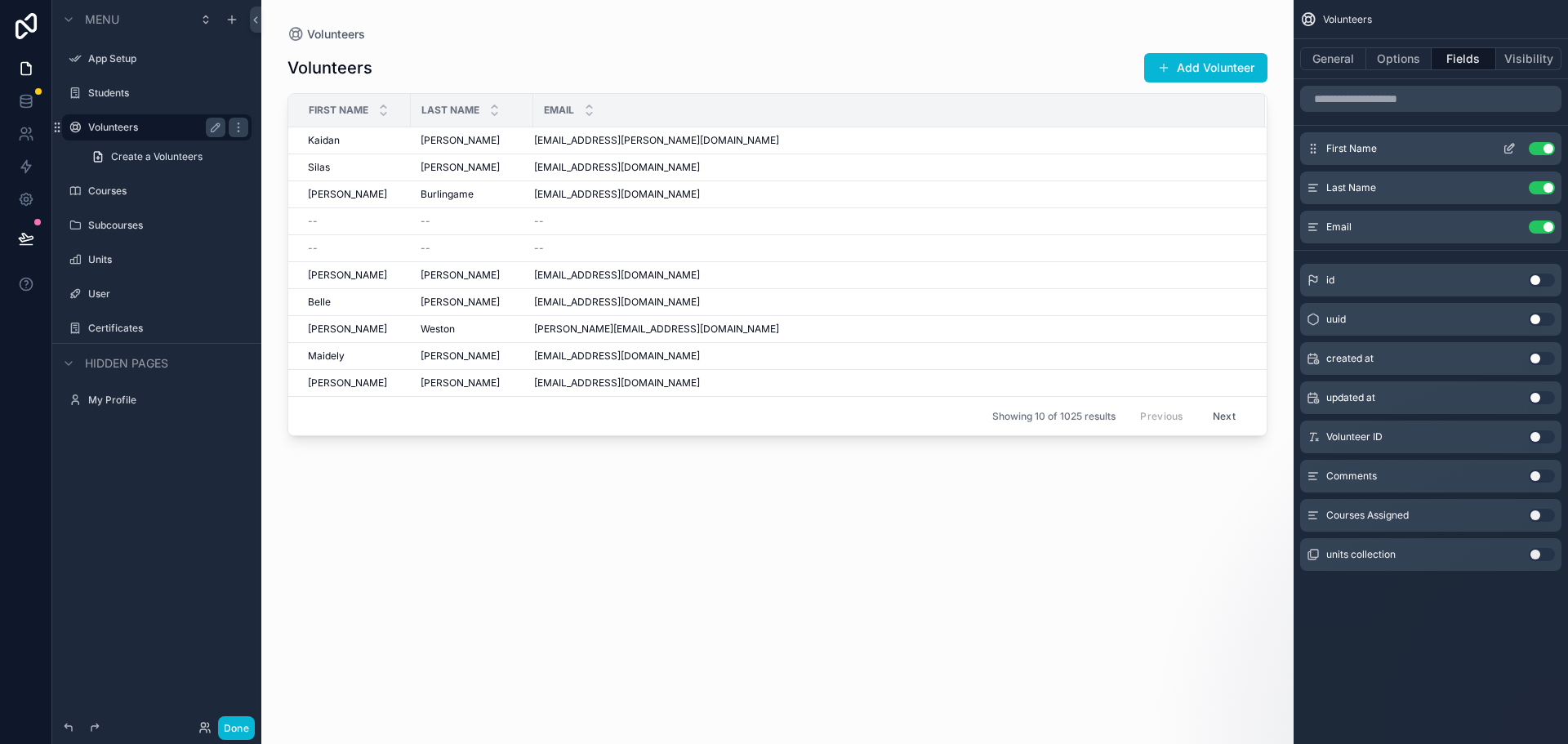
click at [1383, 149] on div "First Name Use setting" at bounding box center [1430, 149] width 261 height 33
click at [1509, 155] on icon "scrollable content" at bounding box center [1509, 149] width 13 height 13
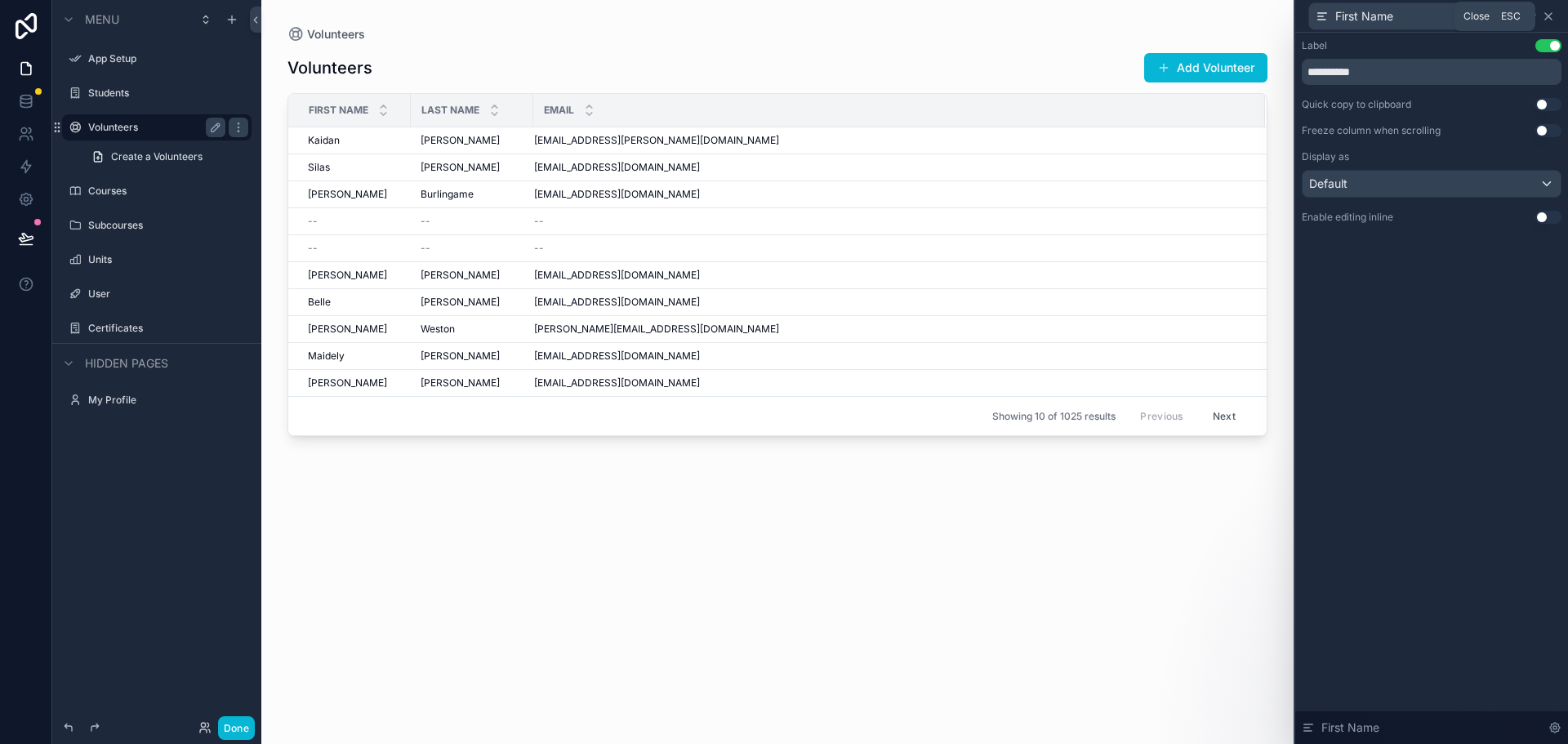
click at [1552, 16] on icon at bounding box center [1548, 16] width 13 height 13
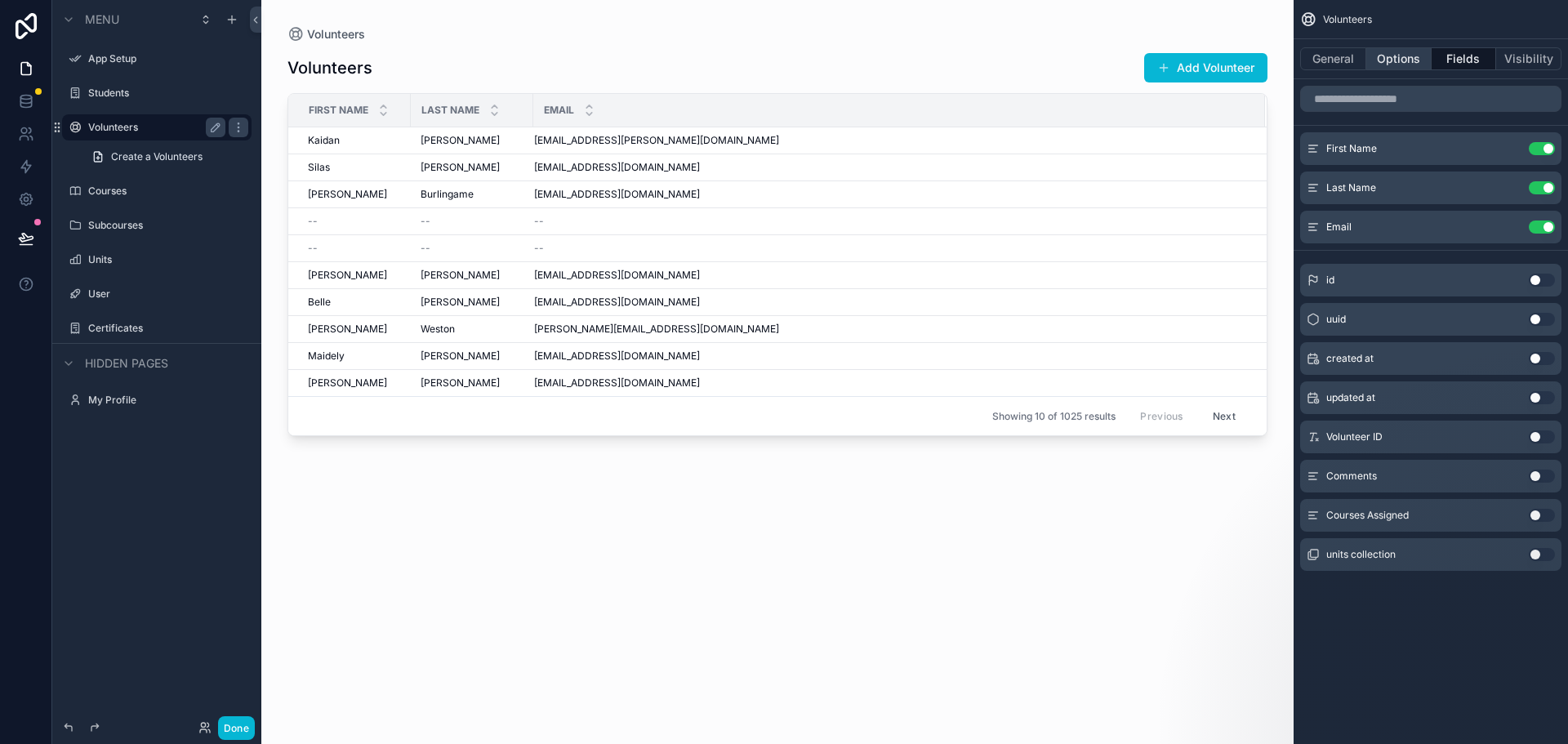
click at [1396, 55] on button "Options" at bounding box center [1399, 59] width 65 height 23
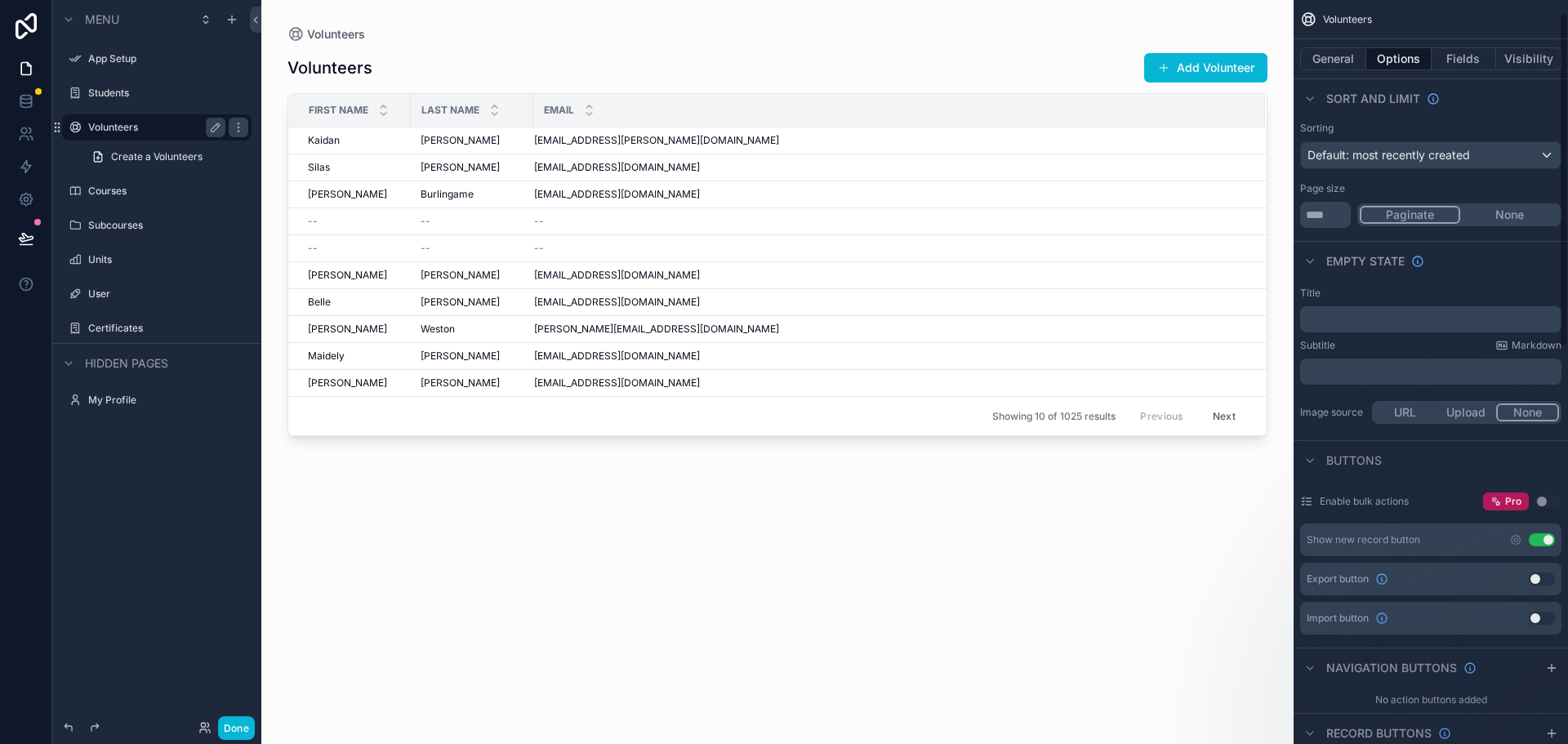
scroll to position [326, 0]
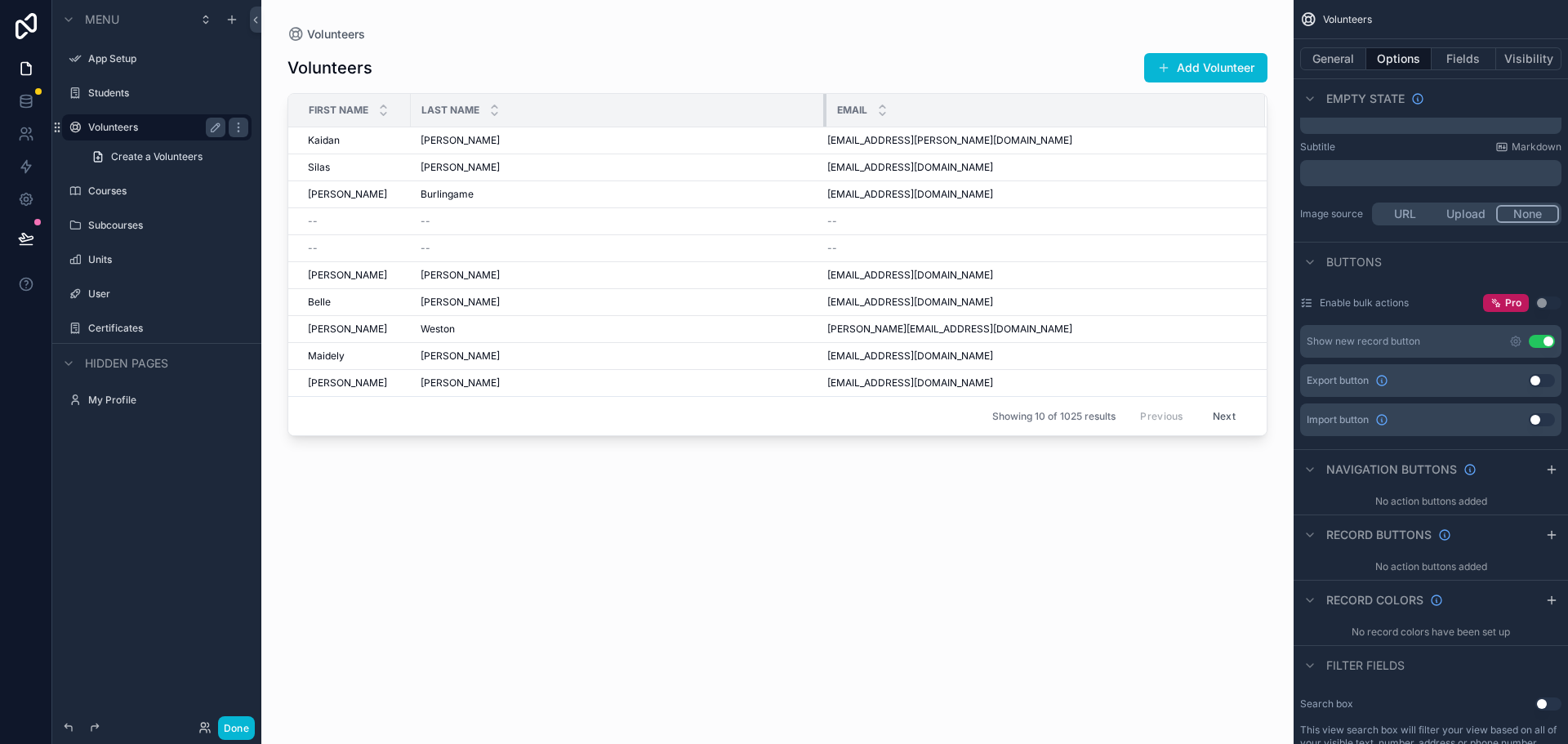
drag, startPoint x: 530, startPoint y: 111, endPoint x: 823, endPoint y: 115, distance: 293.0
click at [823, 115] on div "scrollable content" at bounding box center [826, 110] width 6 height 33
click at [410, 108] on th "Last Name" at bounding box center [618, 111] width 416 height 34
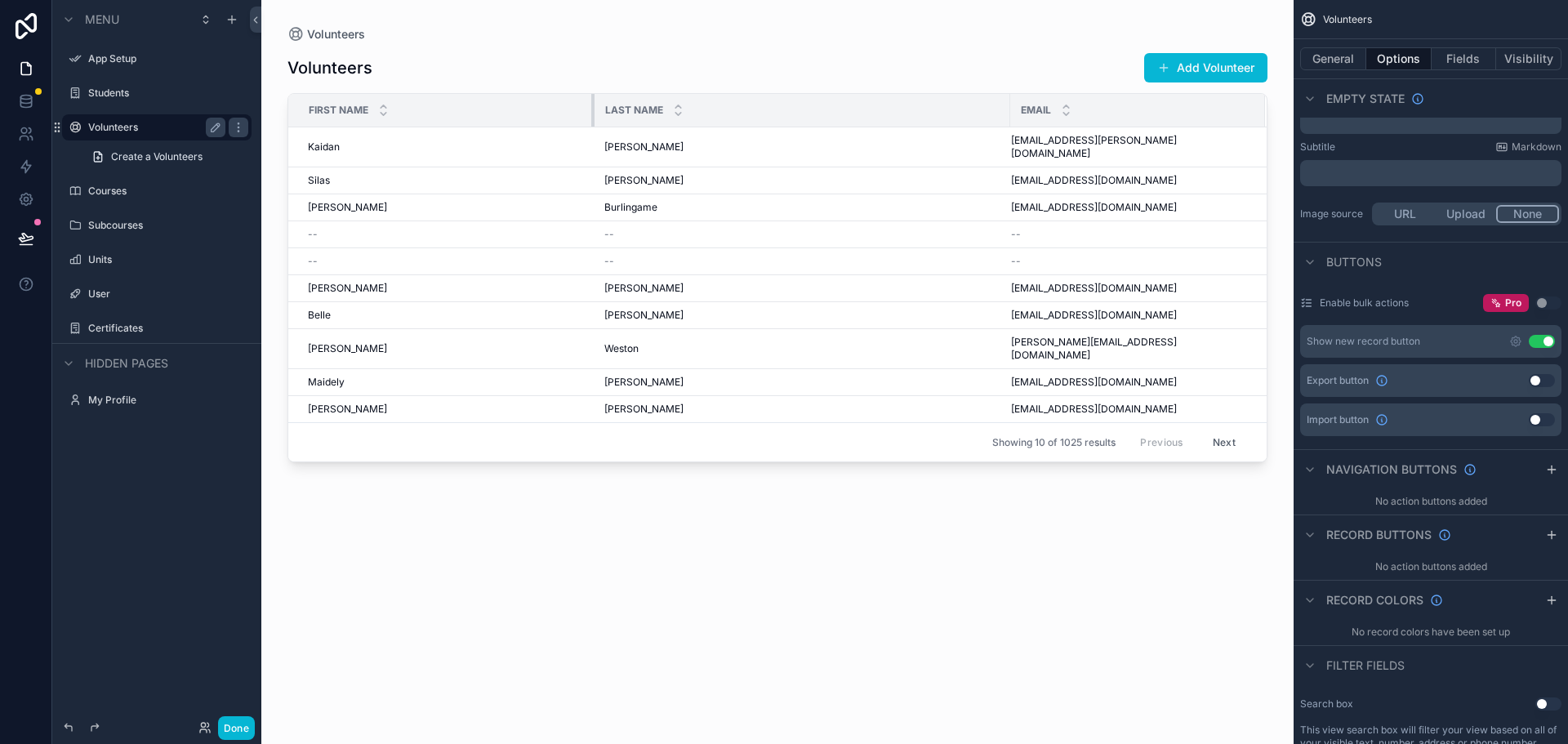
drag, startPoint x: 409, startPoint y: 108, endPoint x: 592, endPoint y: 111, distance: 183.0
click at [592, 111] on div "scrollable content" at bounding box center [593, 110] width 6 height 33
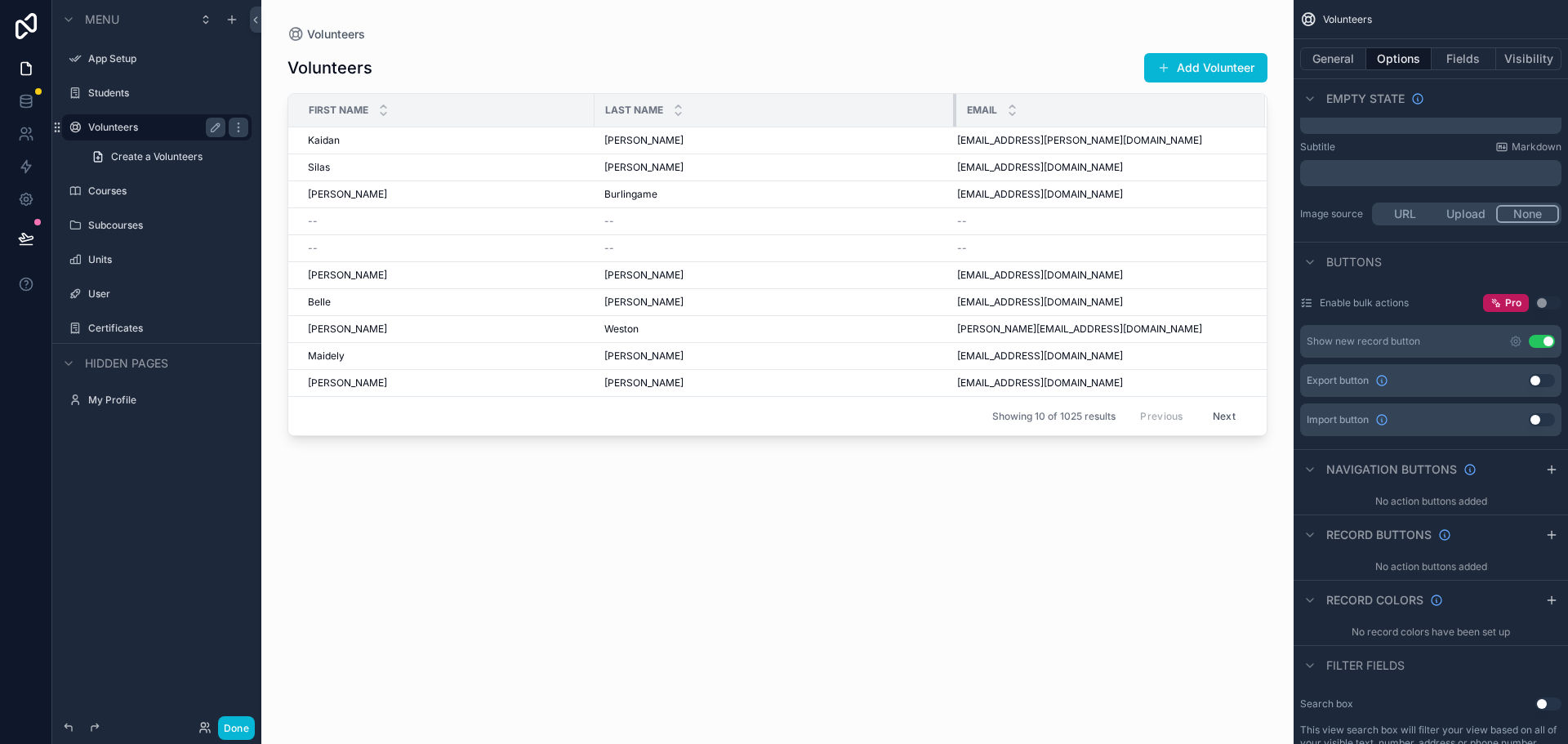
drag, startPoint x: 1006, startPoint y: 105, endPoint x: 952, endPoint y: 102, distance: 54.1
click at [952, 102] on div "scrollable content" at bounding box center [955, 110] width 6 height 33
click at [780, 143] on div "McNamee McNamee" at bounding box center [775, 140] width 342 height 13
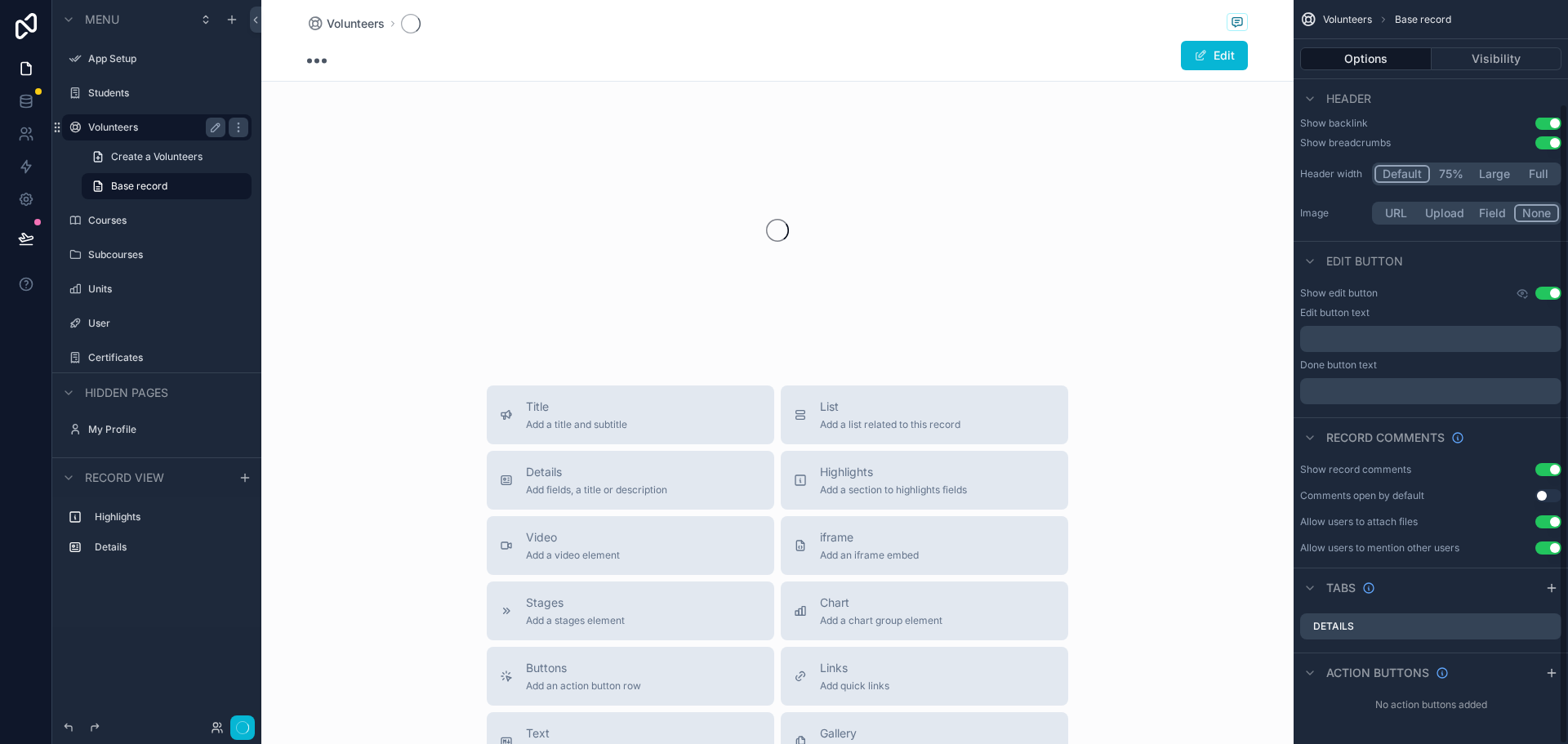
scroll to position [120, 0]
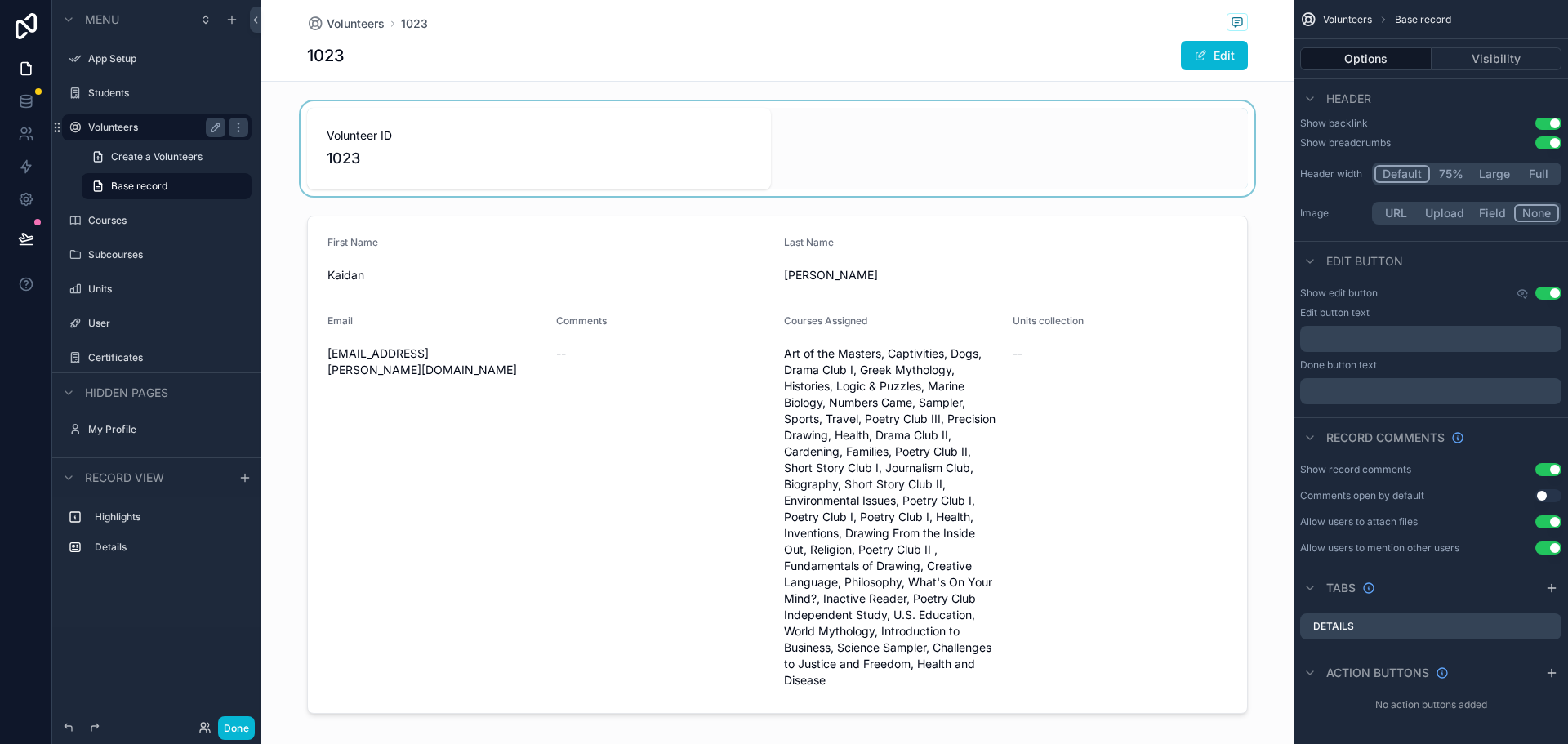
click at [492, 144] on div "scrollable content" at bounding box center [776, 148] width 1032 height 95
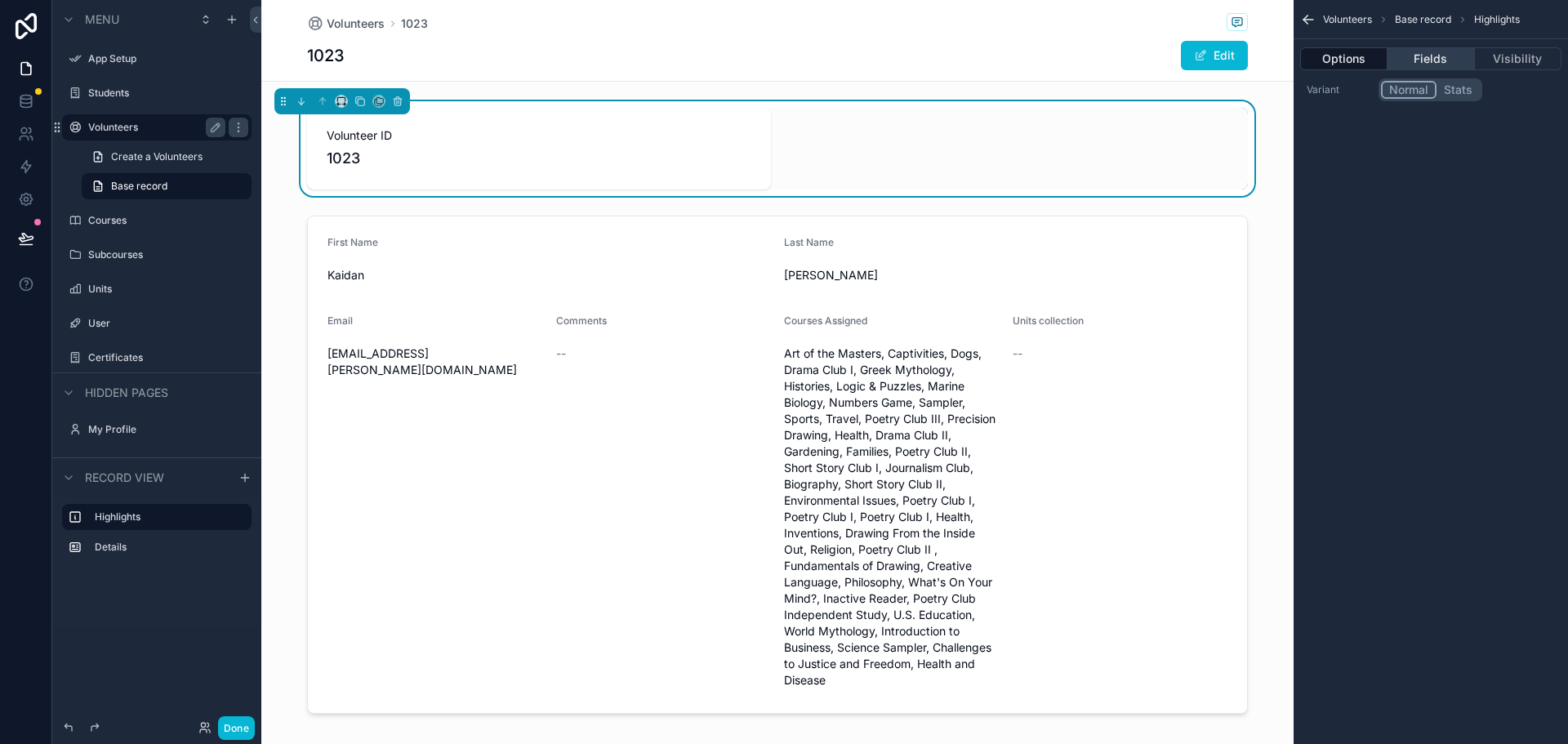
click at [1444, 58] on button "Fields" at bounding box center [1431, 59] width 87 height 23
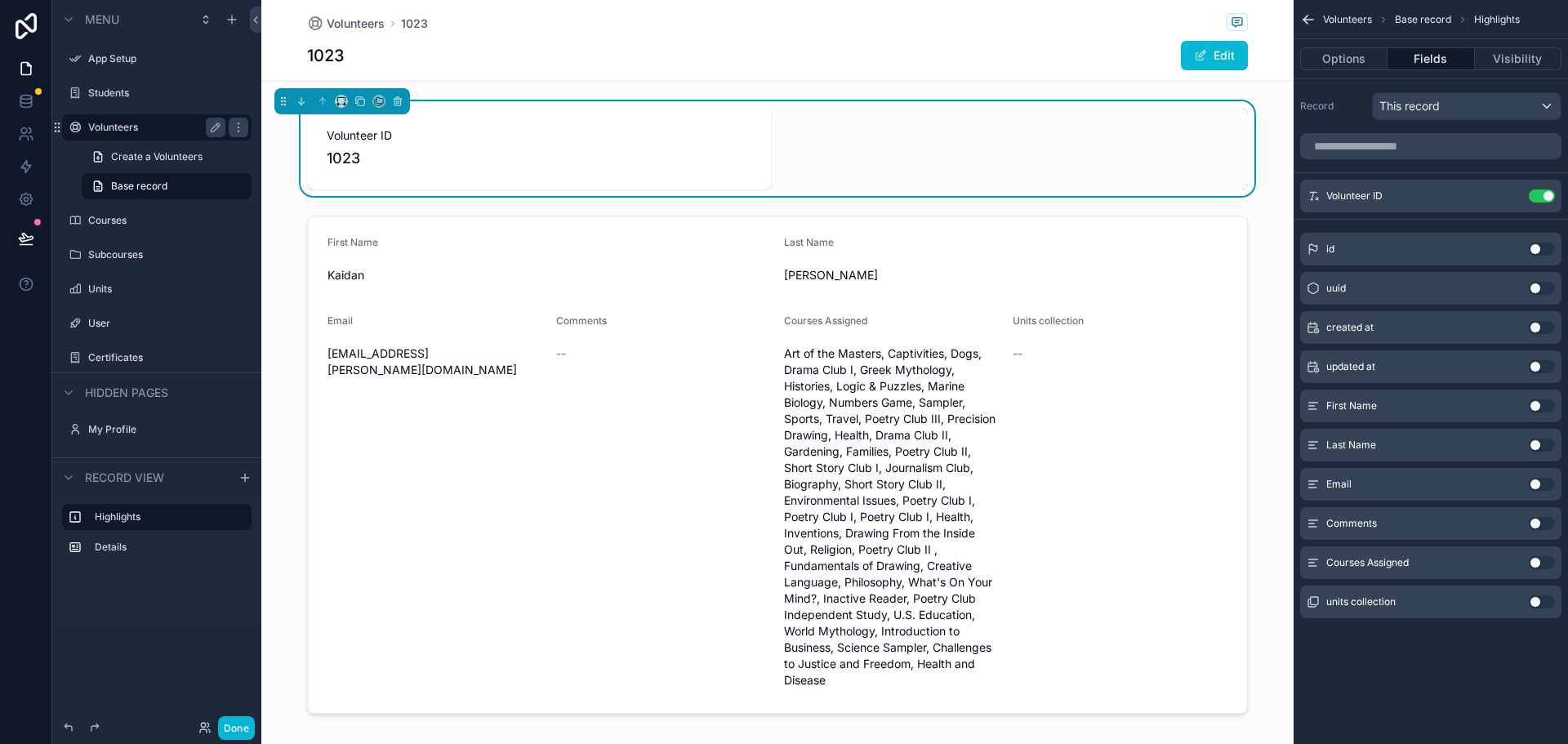
click at [1535, 401] on button "Use setting" at bounding box center [1541, 405] width 27 height 13
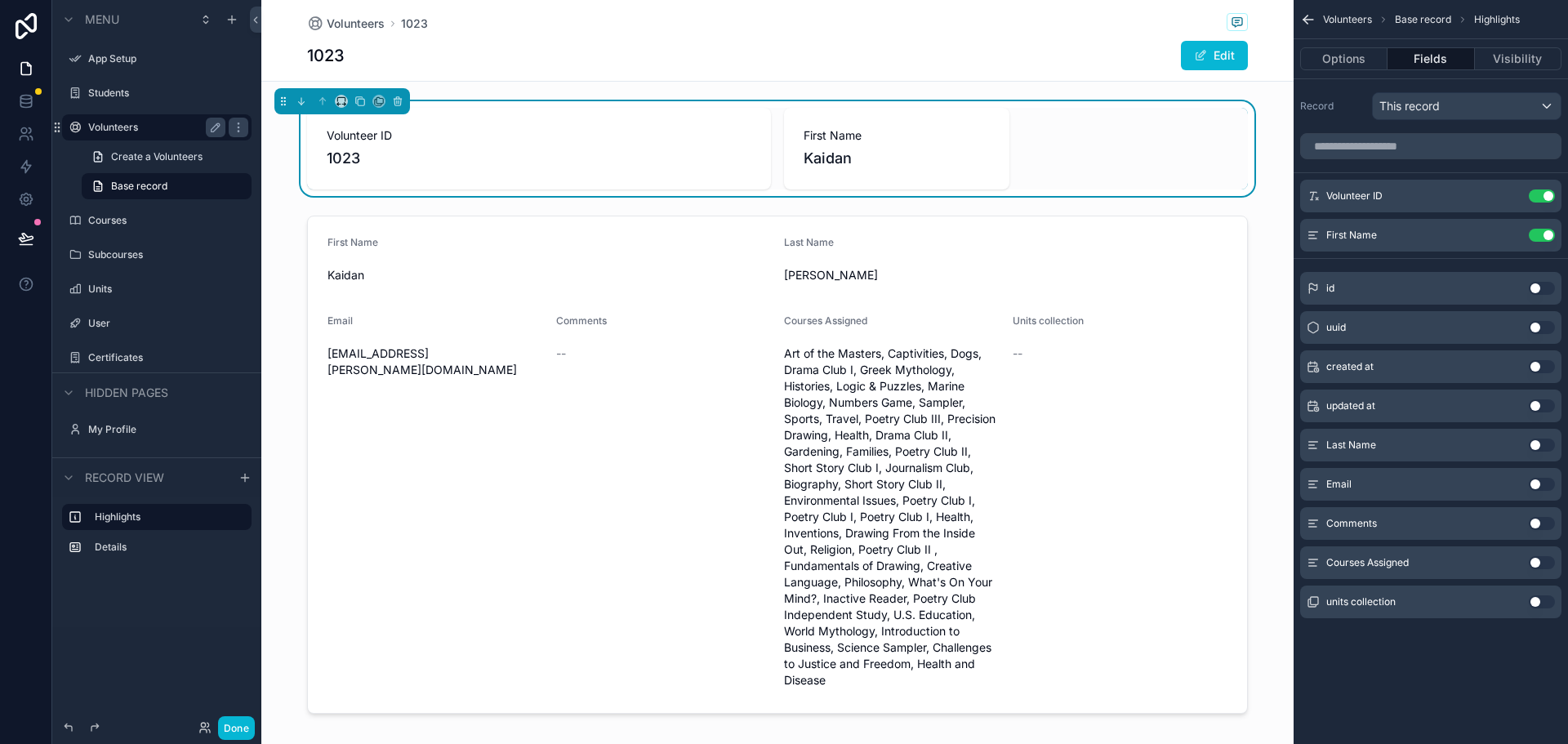
click at [1541, 442] on button "Use setting" at bounding box center [1541, 445] width 27 height 13
click at [1539, 486] on button "Use setting" at bounding box center [1541, 484] width 27 height 13
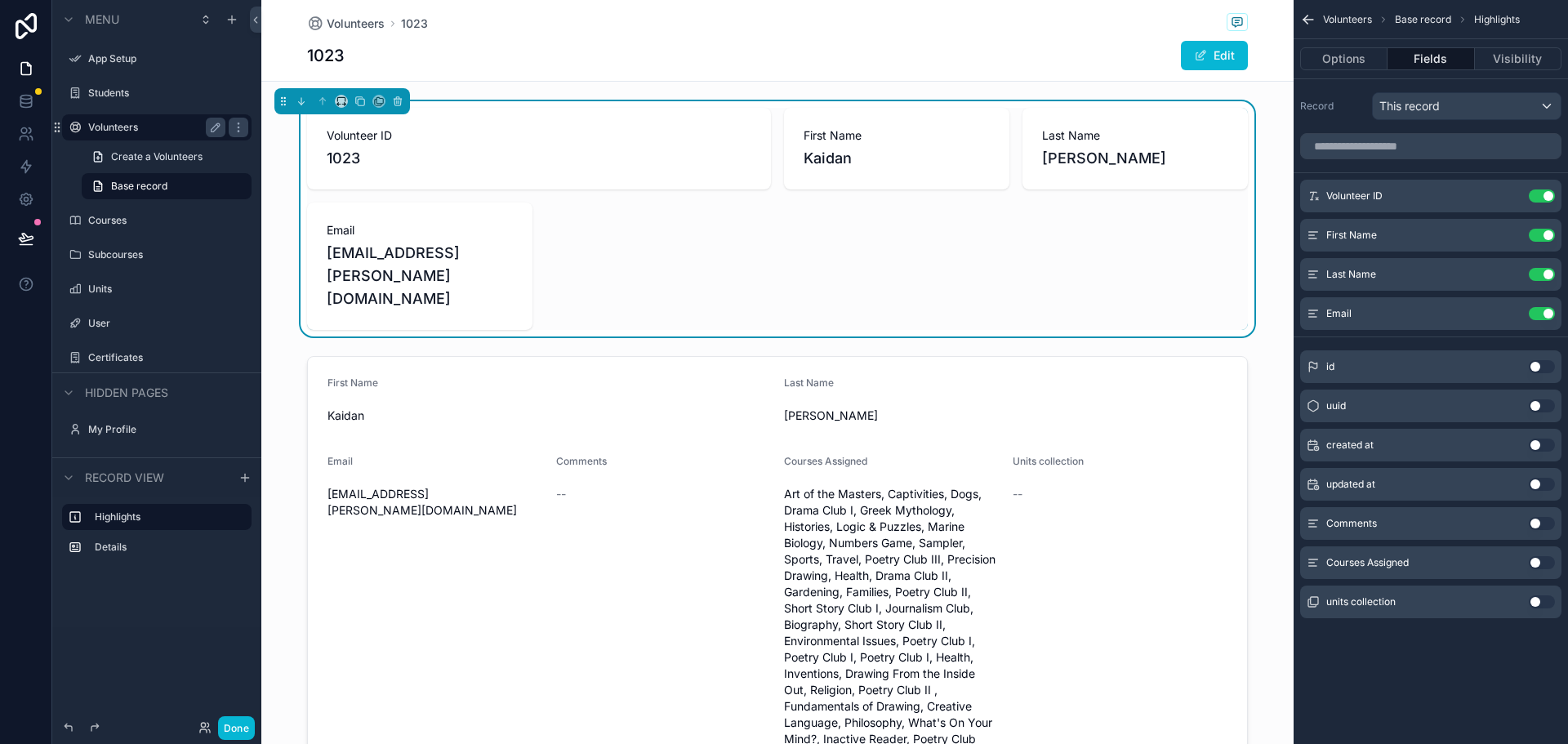
click at [1541, 527] on button "Use setting" at bounding box center [1541, 523] width 27 height 13
click at [468, 156] on span "1023" at bounding box center [539, 158] width 425 height 23
click at [1545, 196] on button "Use setting" at bounding box center [1541, 196] width 27 height 13
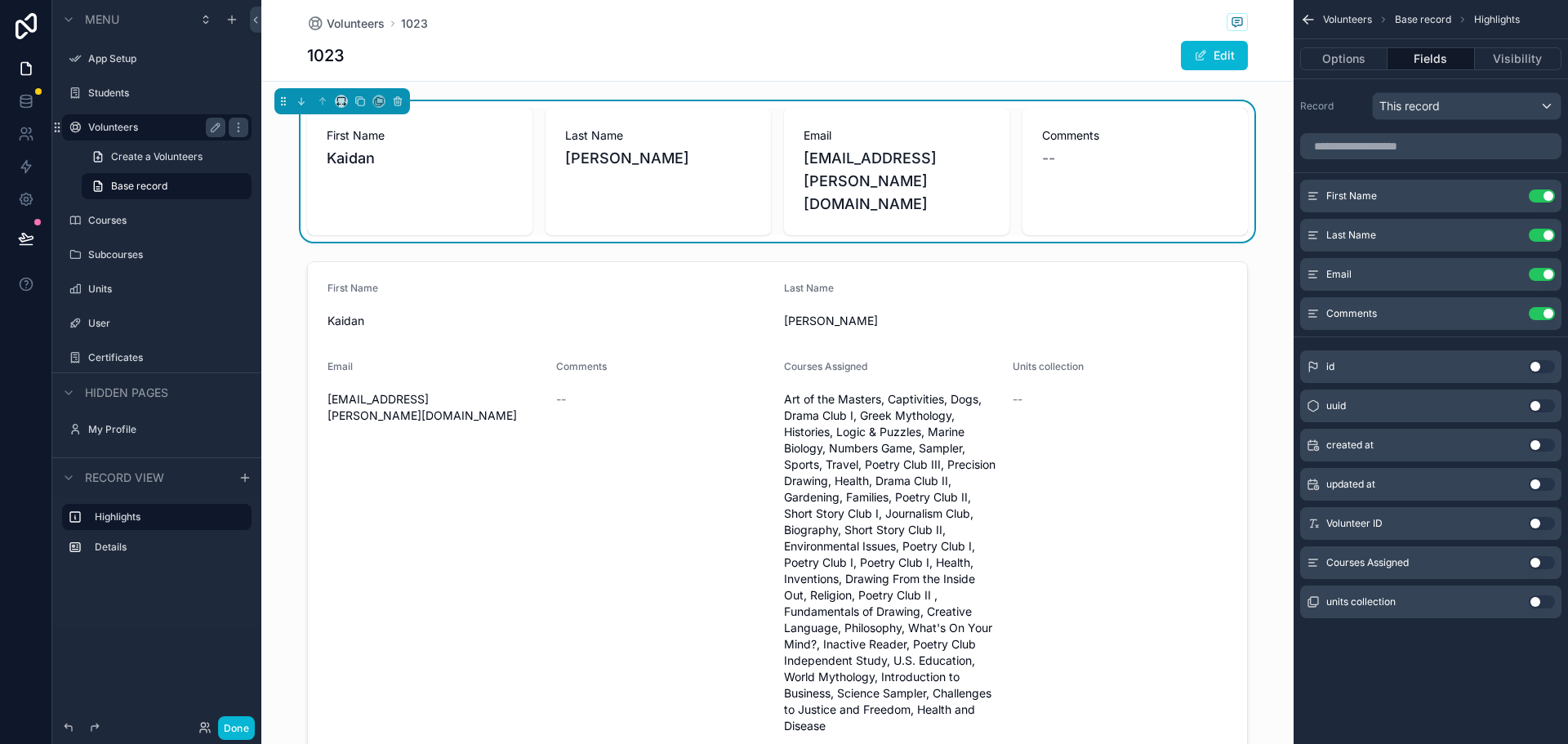
click at [887, 44] on div "1023 Edit" at bounding box center [777, 55] width 941 height 31
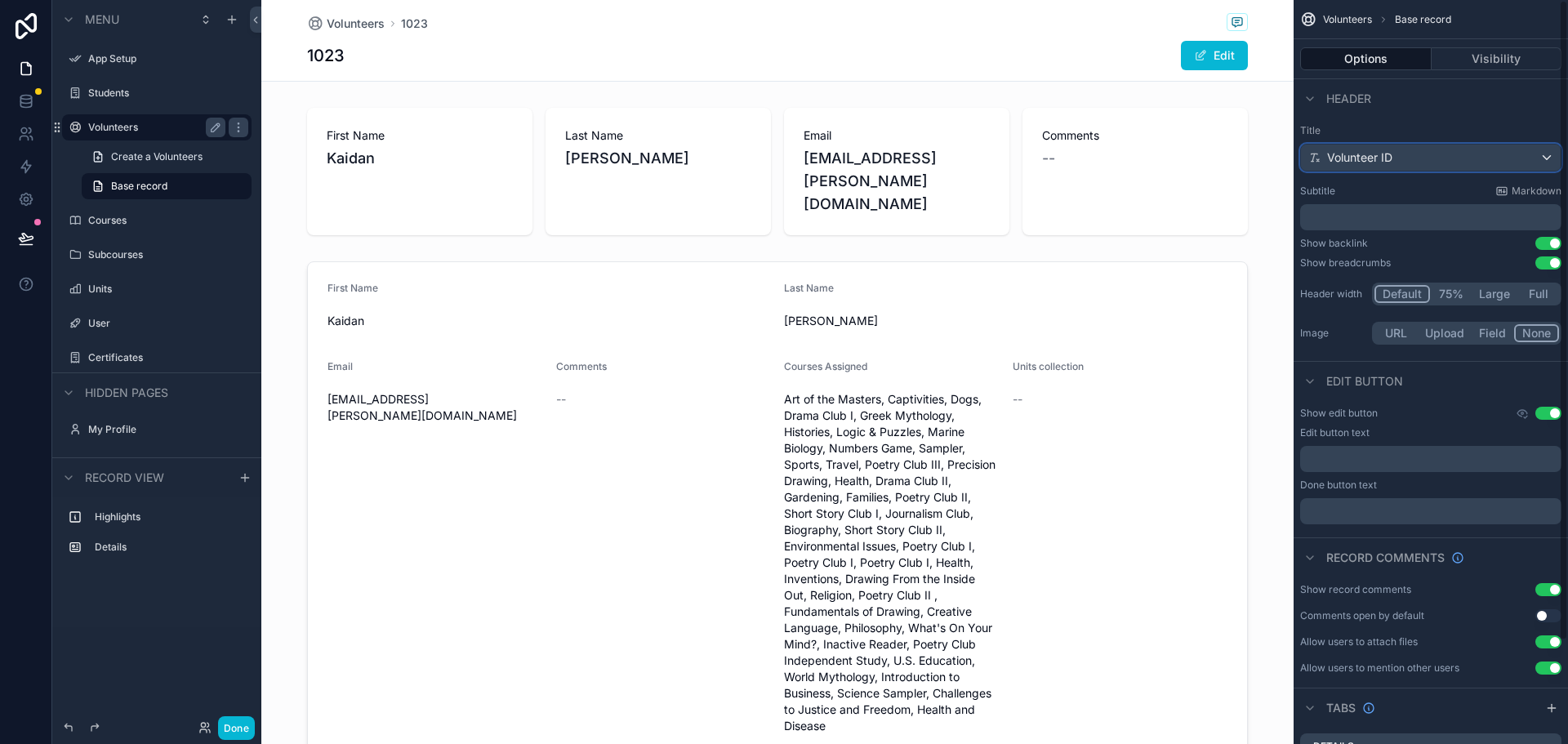
click at [1533, 159] on div "Volunteer ID" at bounding box center [1431, 157] width 260 height 27
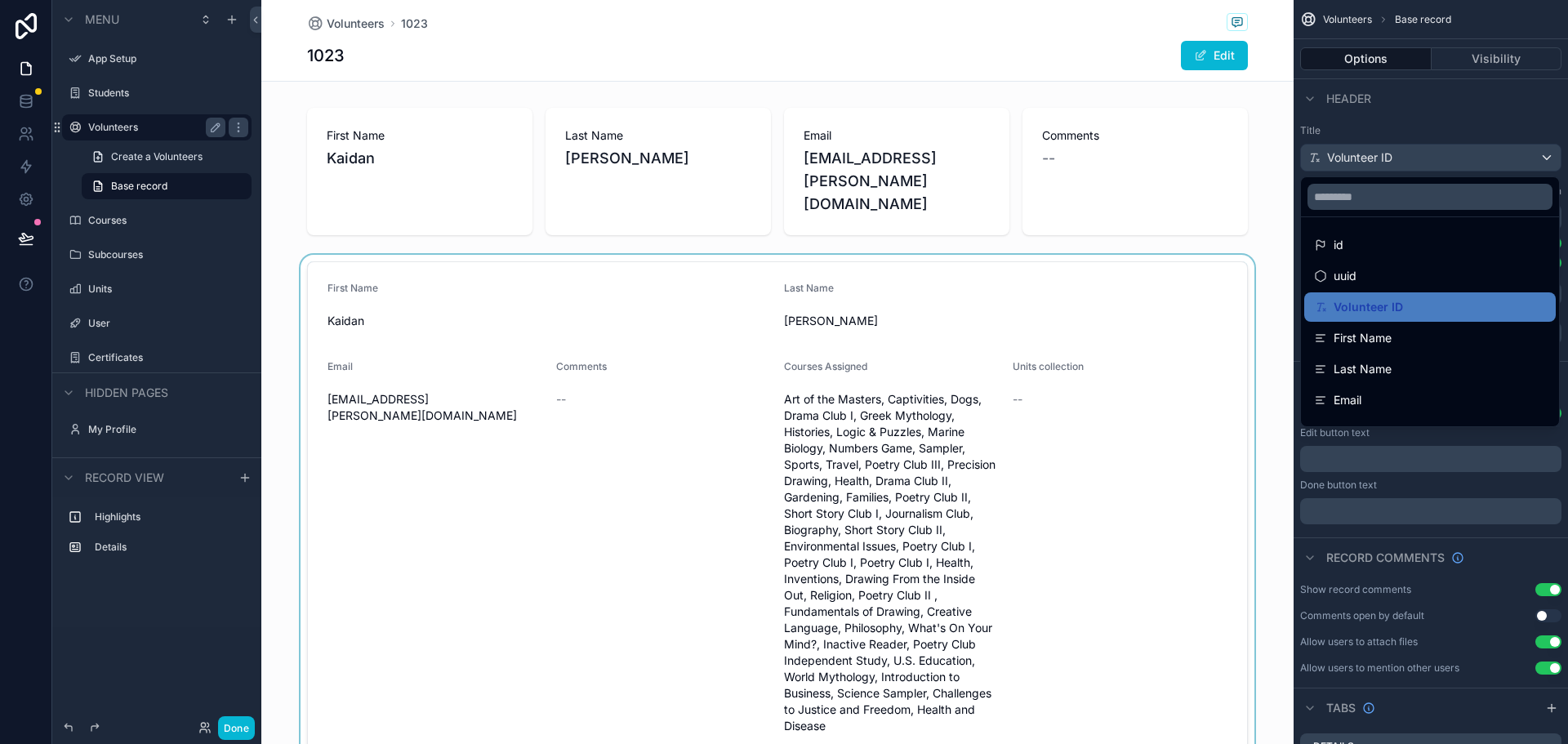
click at [534, 286] on div "scrollable content" at bounding box center [776, 510] width 1032 height 511
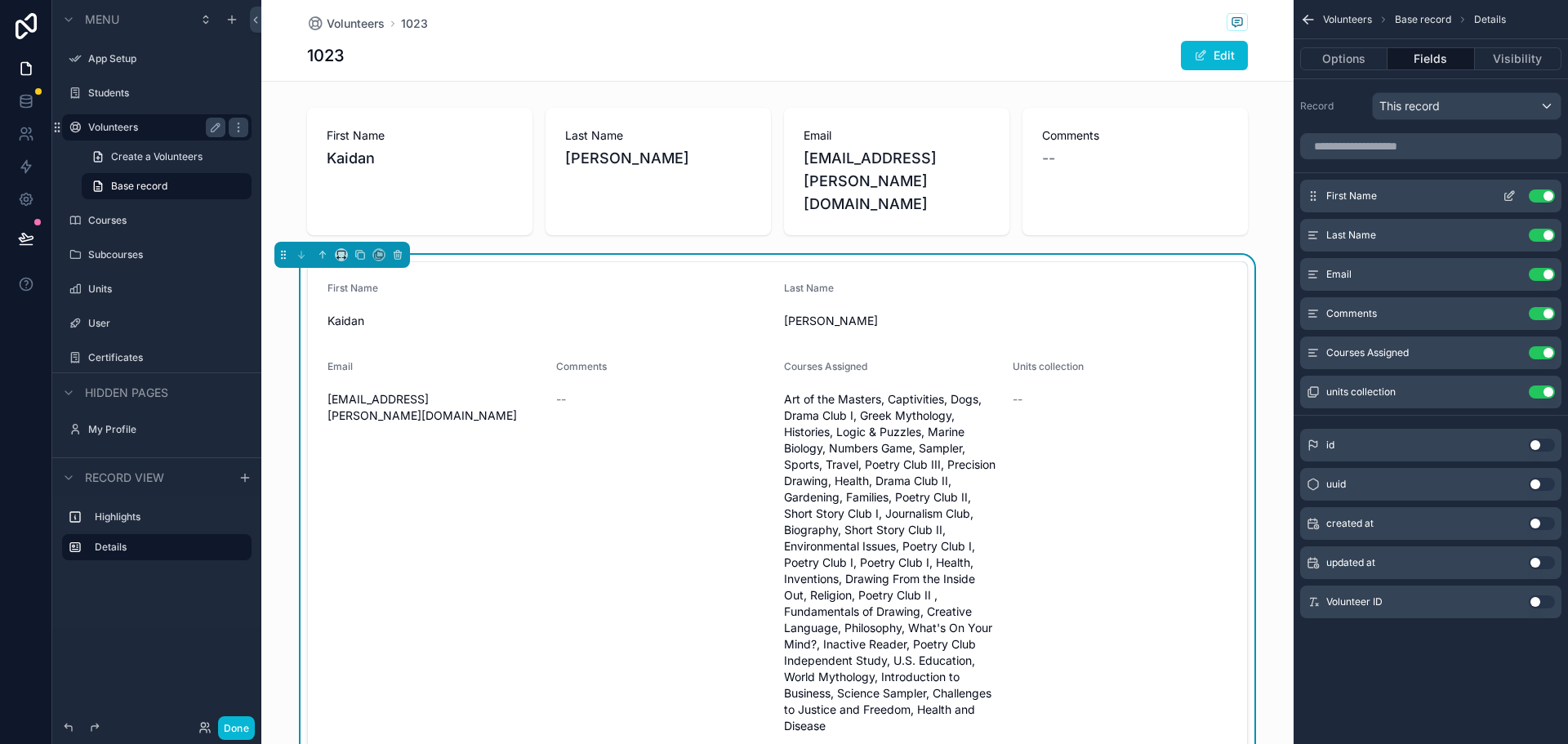
click at [1539, 202] on button "Use setting" at bounding box center [1541, 196] width 27 height 13
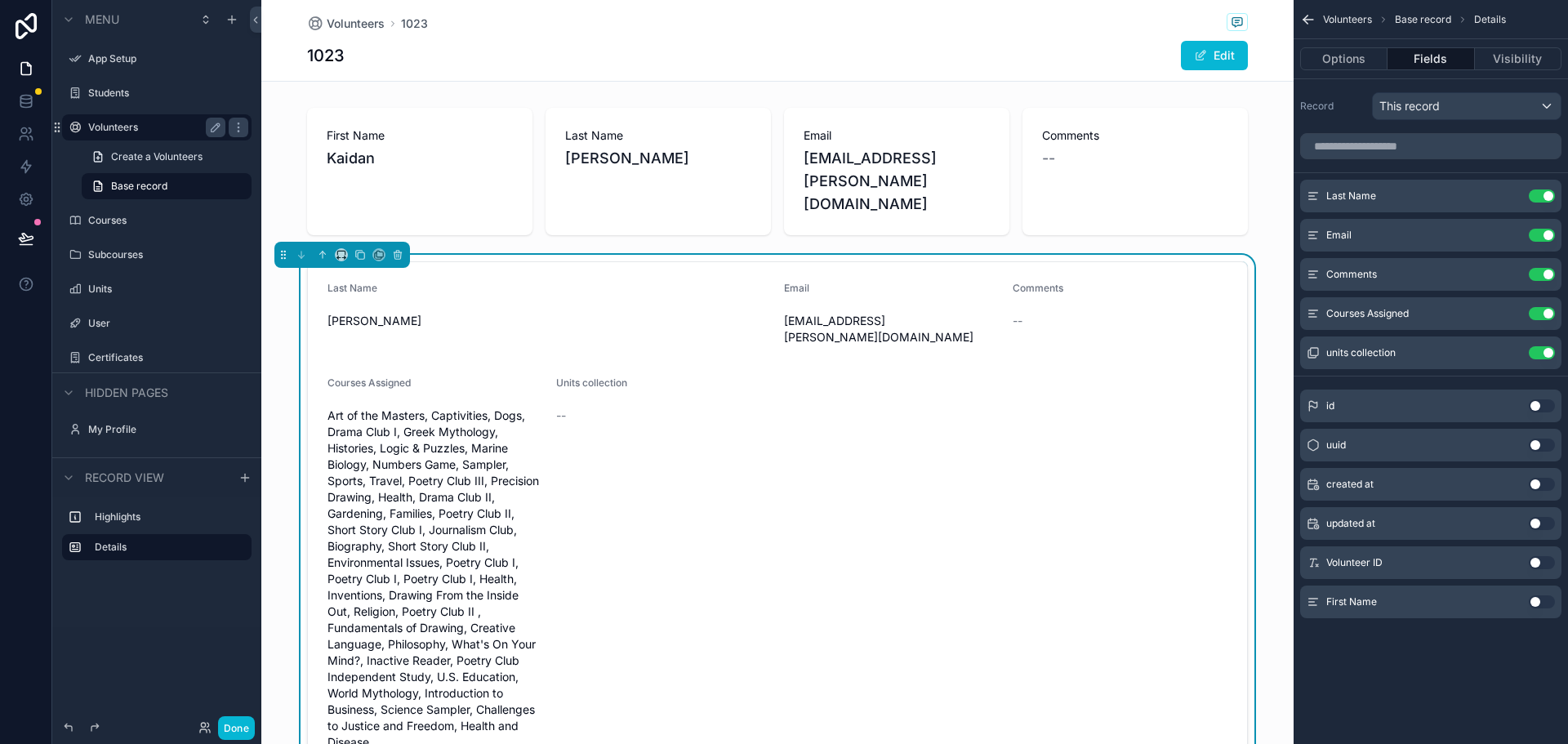
click at [1539, 202] on button "Use setting" at bounding box center [1541, 196] width 27 height 13
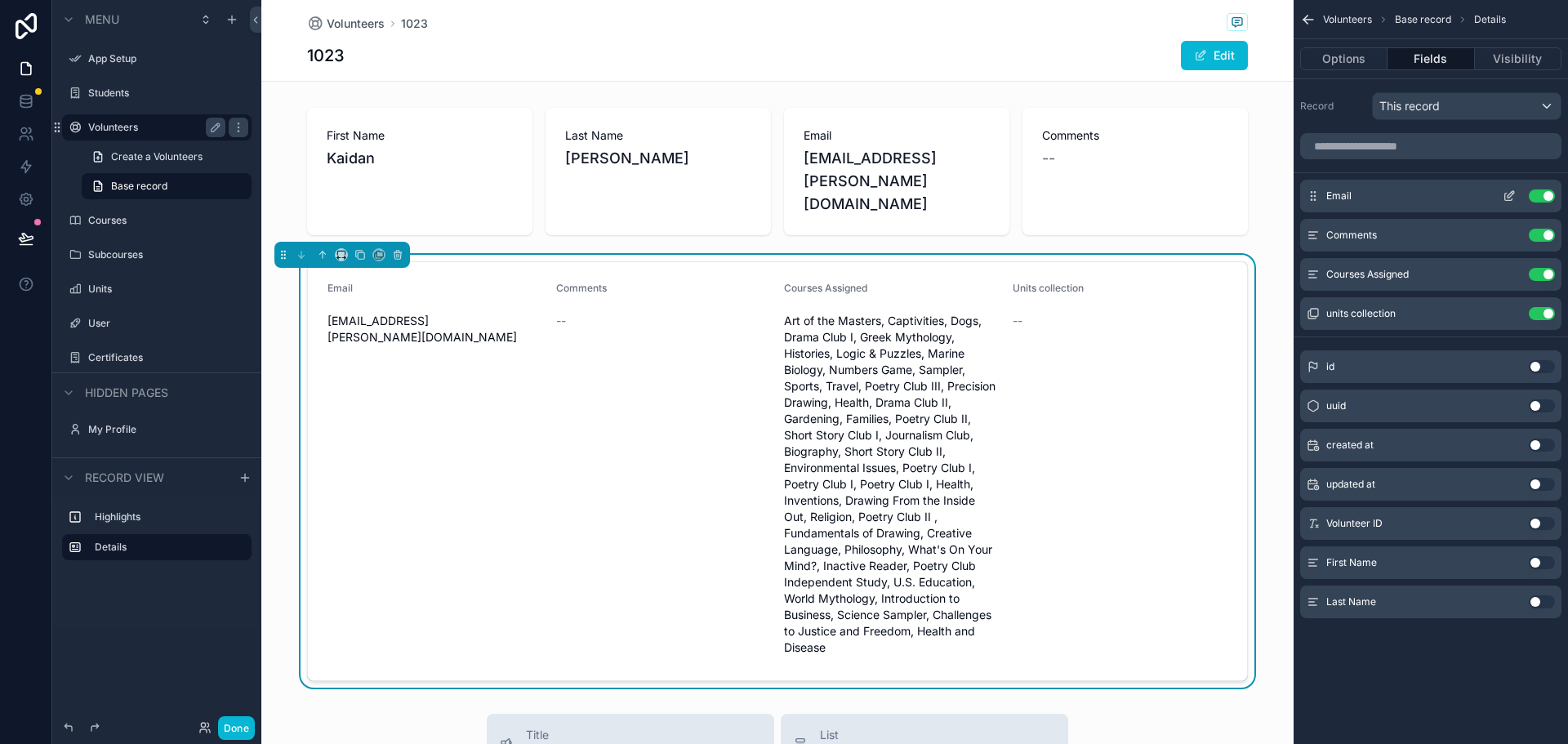
click at [1541, 196] on button "Use setting" at bounding box center [1541, 196] width 27 height 13
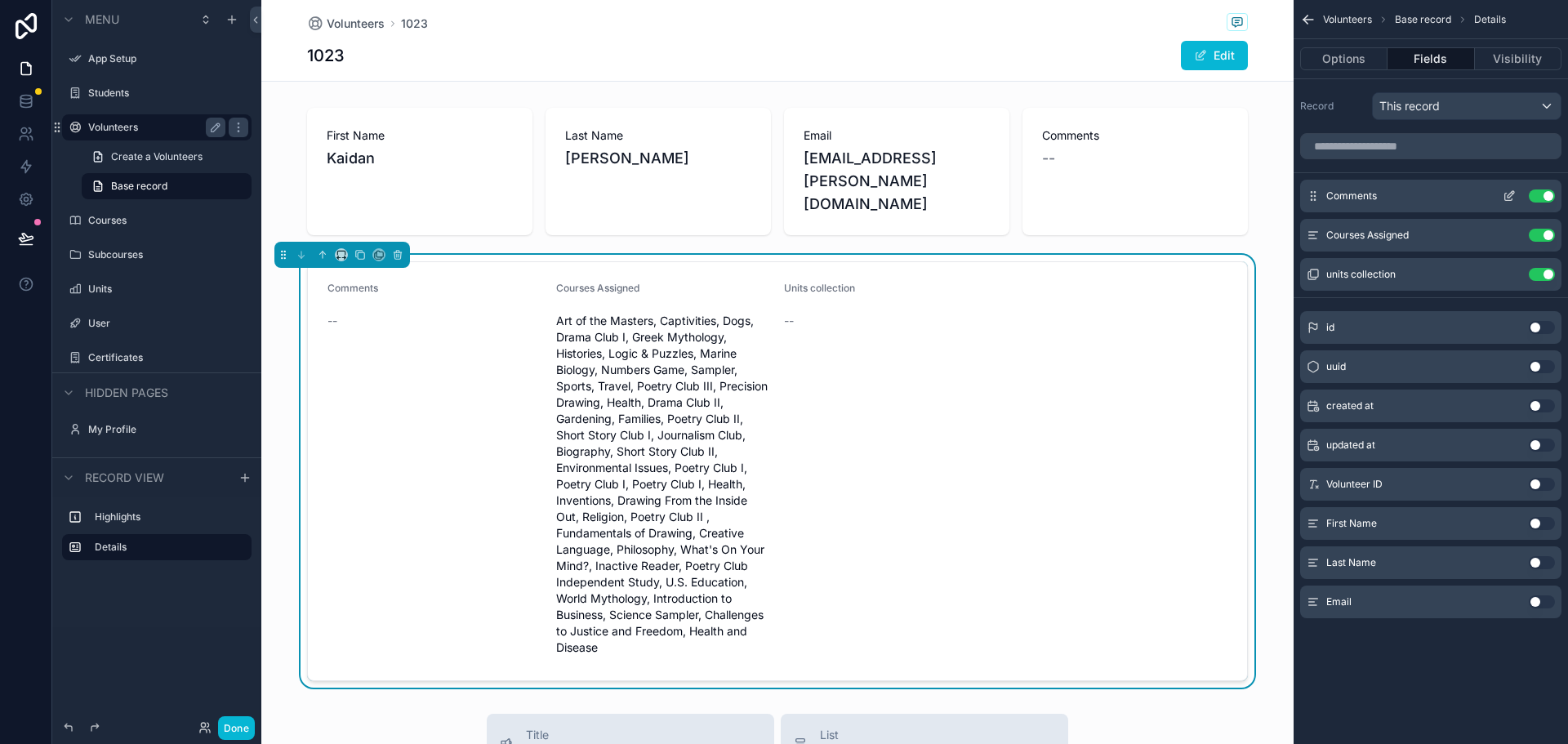
click at [1541, 195] on button "Use setting" at bounding box center [1541, 196] width 27 height 13
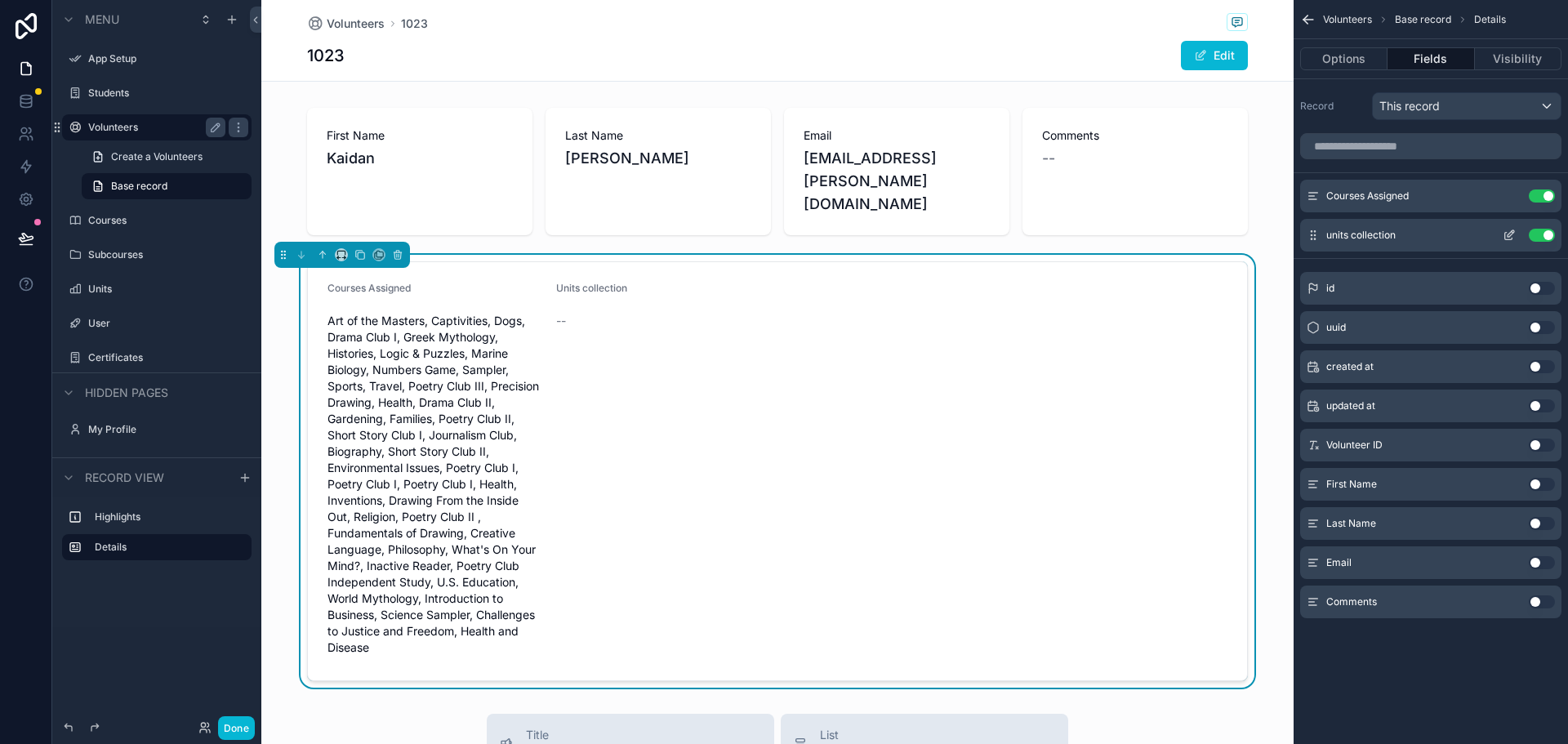
click at [1544, 237] on button "Use setting" at bounding box center [1541, 235] width 27 height 13
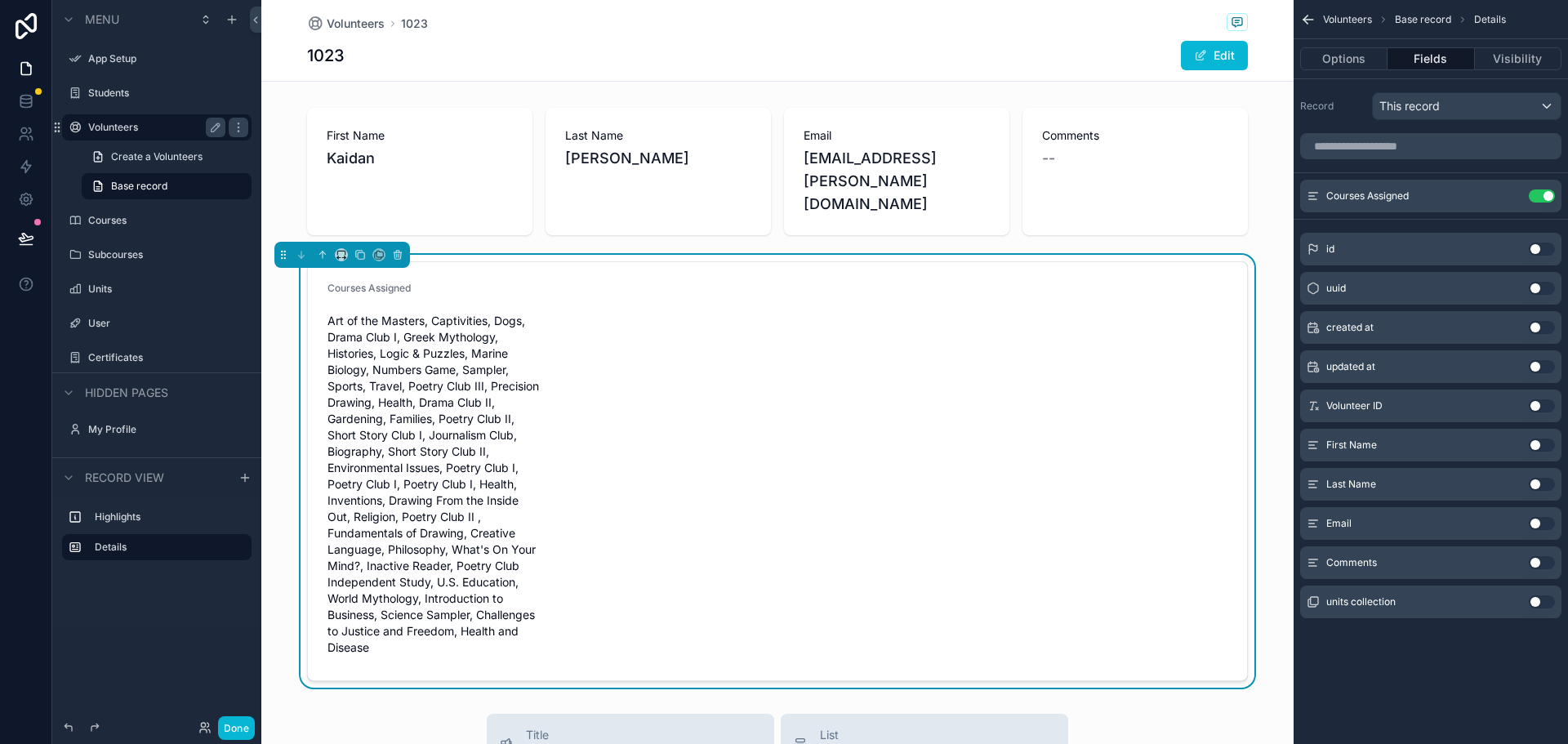
click at [942, 378] on form "Courses Assigned Art of the Masters, Captivities, Dogs, Drama Club I, Greek Myt…" at bounding box center [777, 471] width 939 height 418
click at [1066, 168] on div "scrollable content" at bounding box center [776, 171] width 1032 height 141
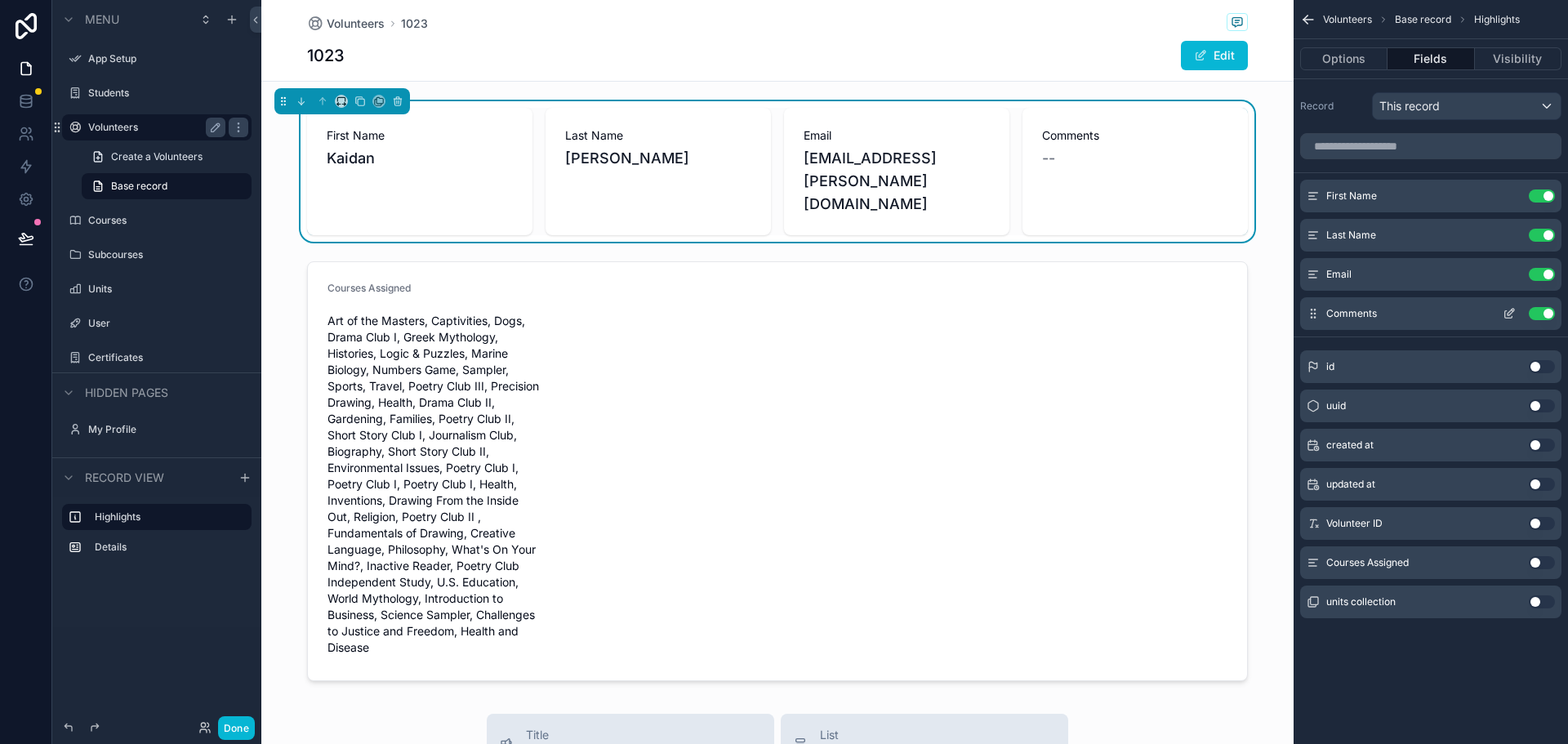
click at [1505, 313] on icon "scrollable content" at bounding box center [1509, 315] width 7 height 7
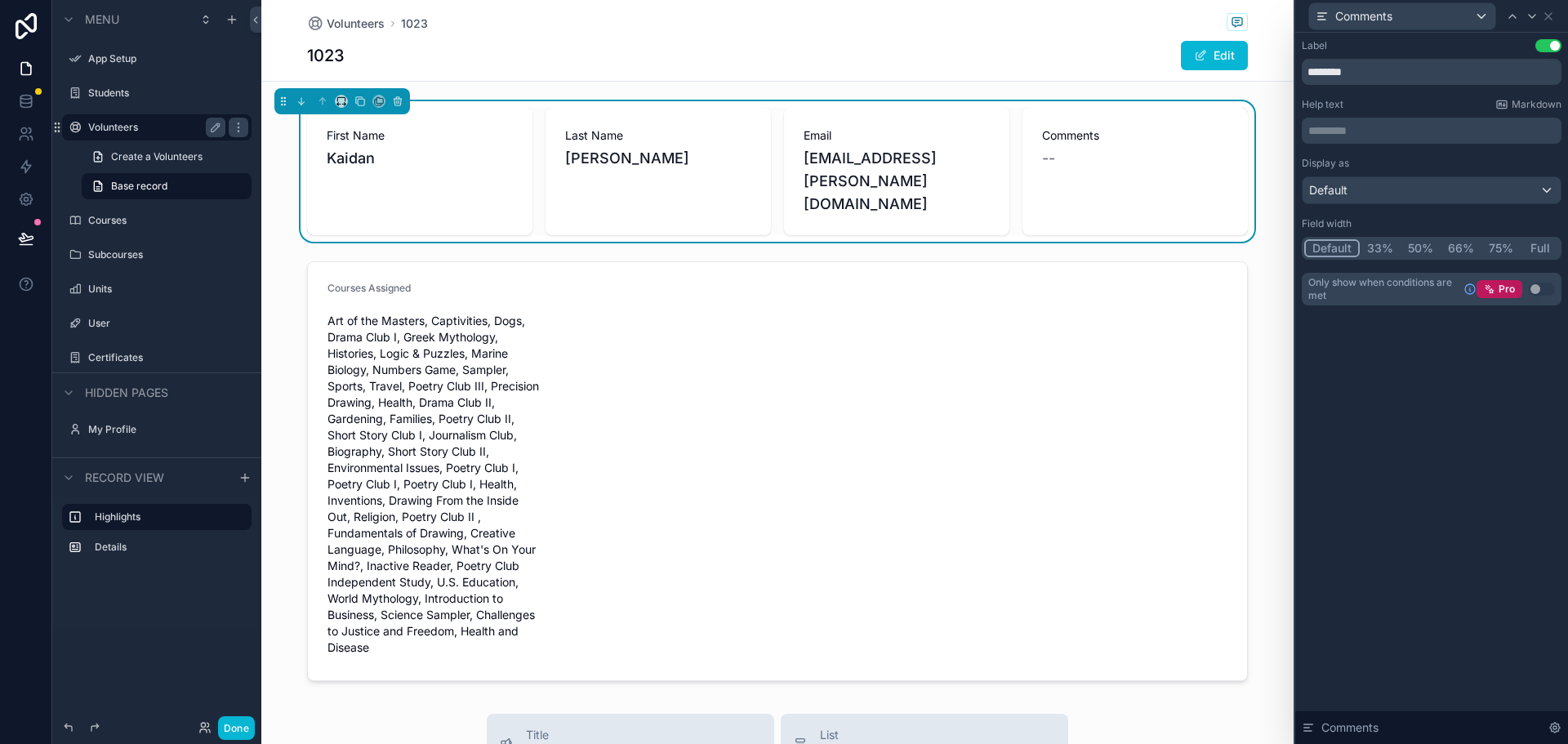
click at [1543, 249] on button "Full" at bounding box center [1539, 249] width 38 height 18
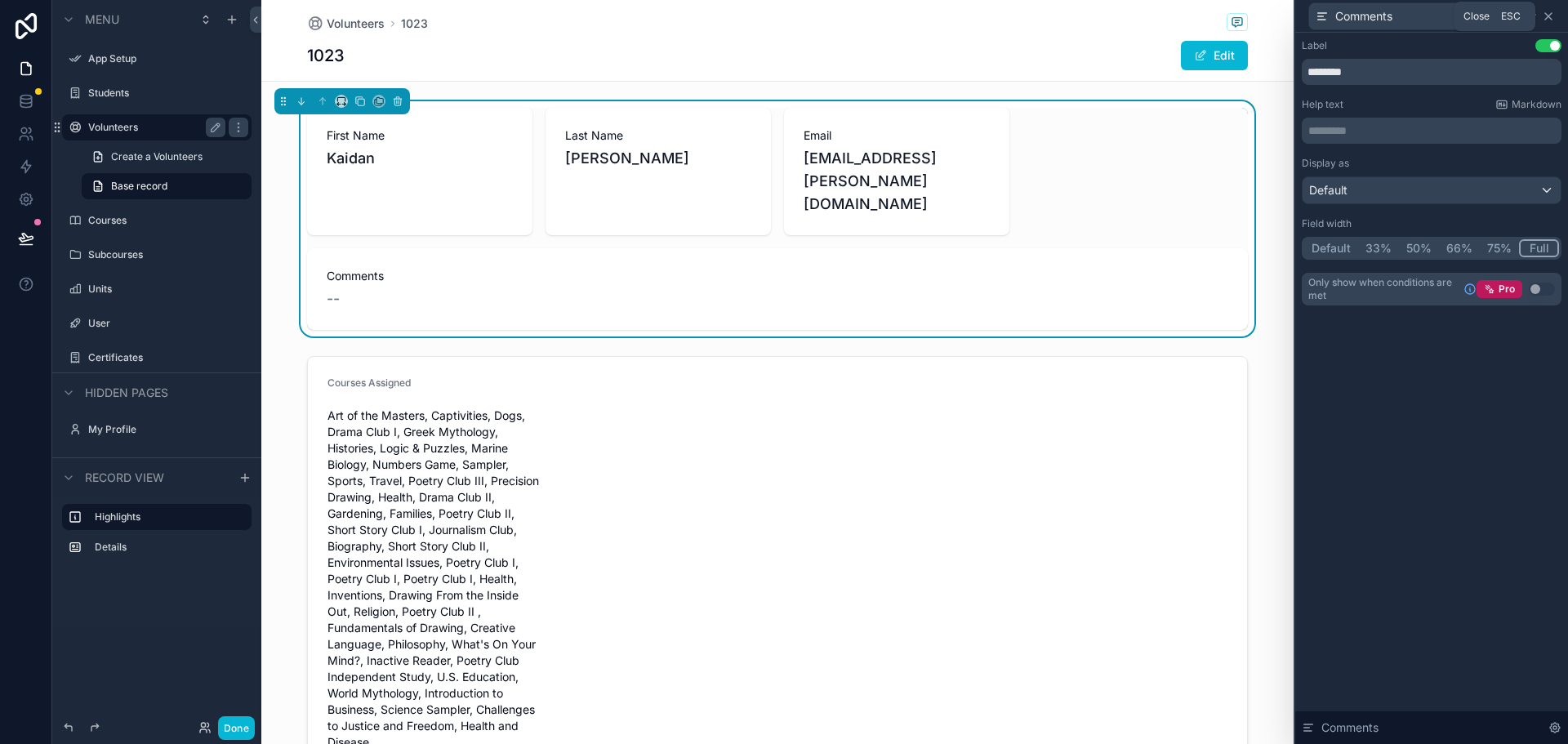
click at [1546, 15] on icon at bounding box center [1548, 16] width 13 height 13
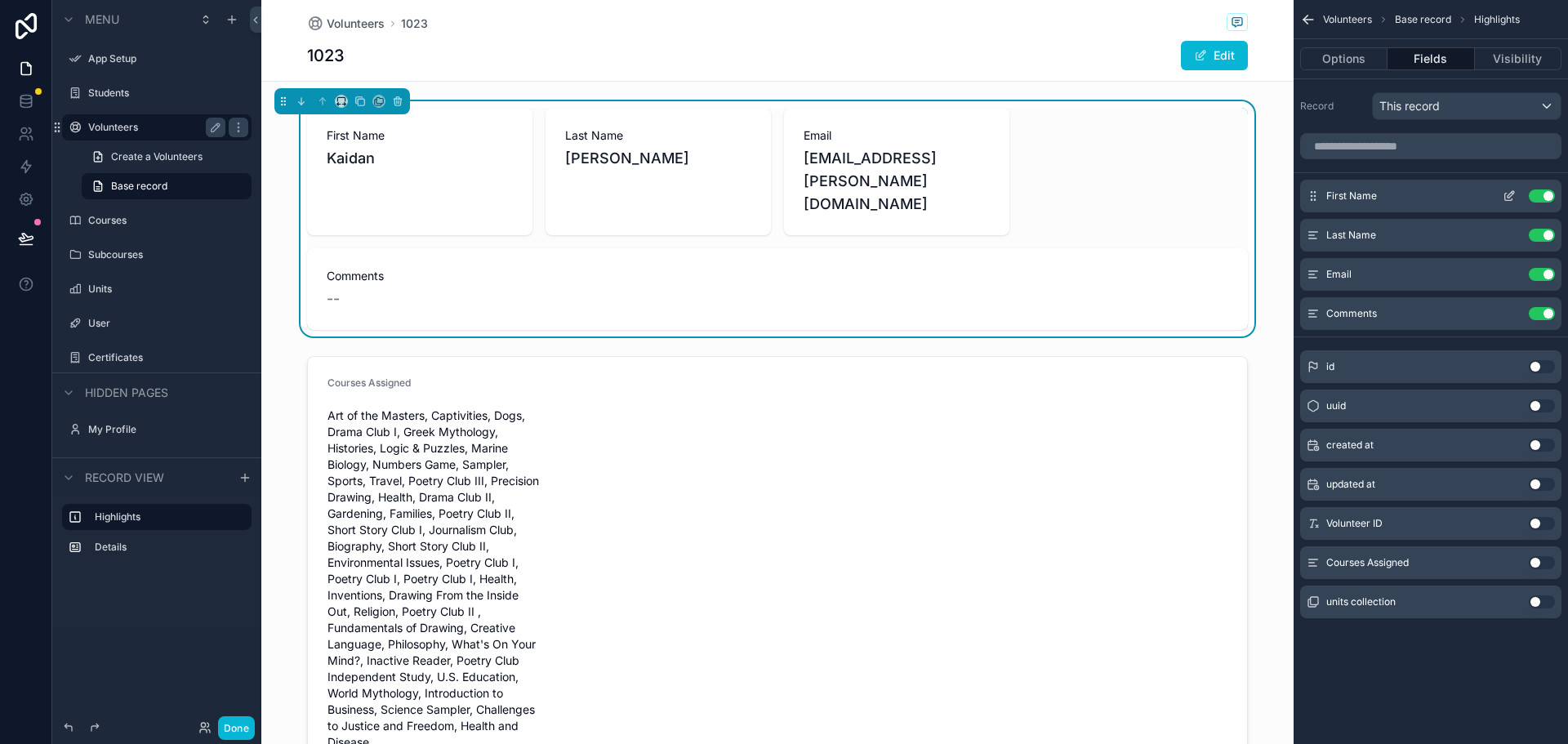
click at [1510, 191] on icon "scrollable content" at bounding box center [1509, 196] width 13 height 13
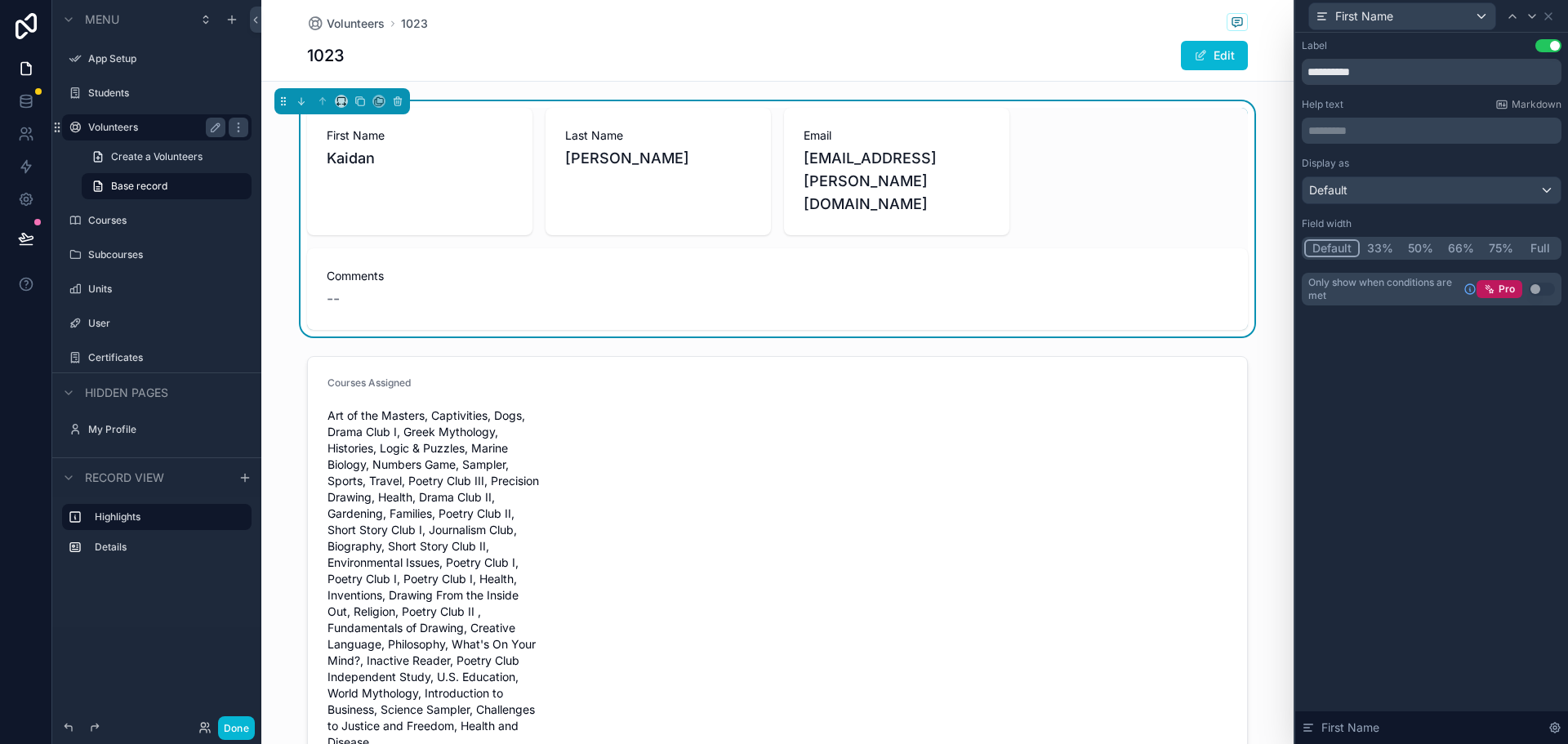
click at [1376, 244] on button "33%" at bounding box center [1380, 249] width 41 height 18
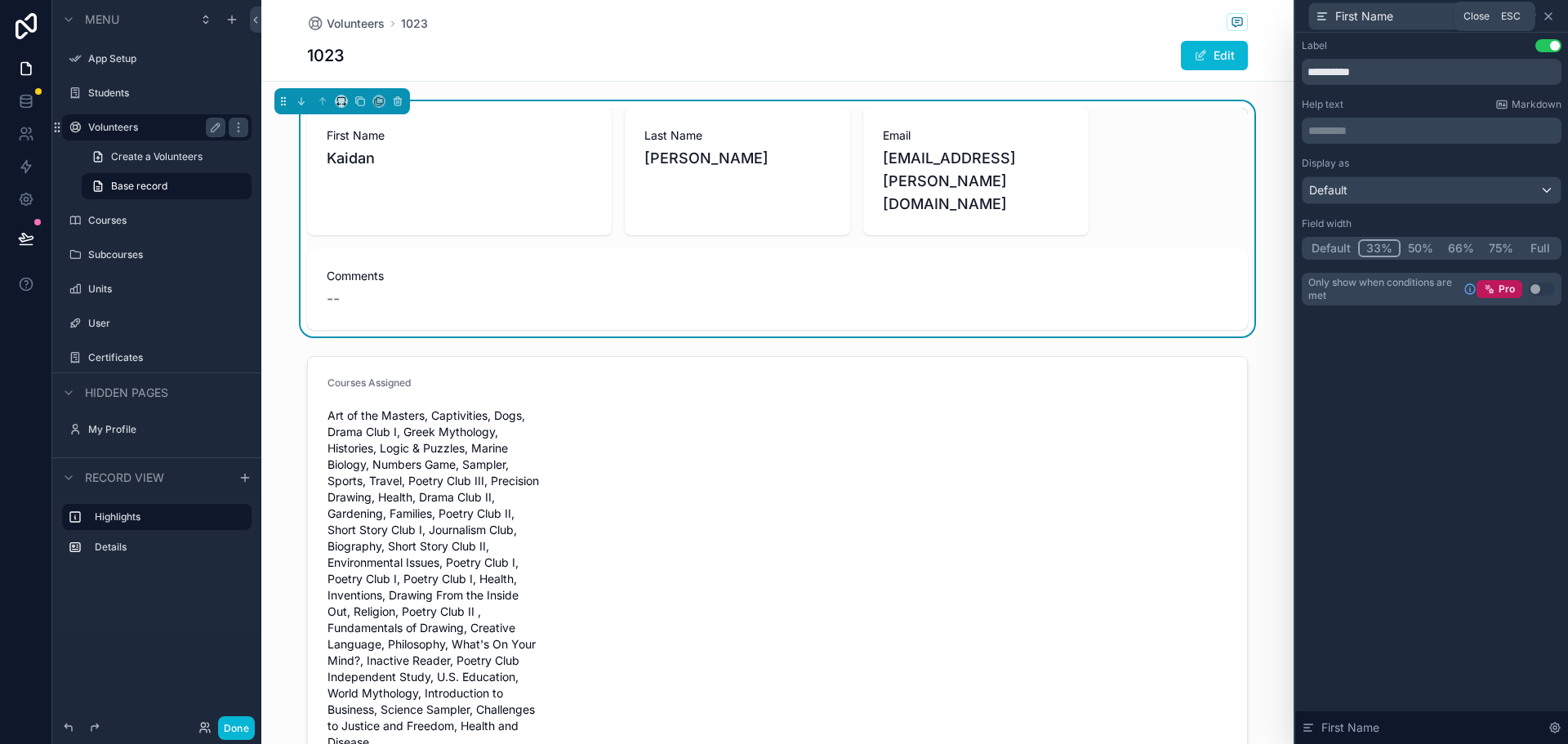
click at [1544, 14] on icon at bounding box center [1548, 16] width 13 height 13
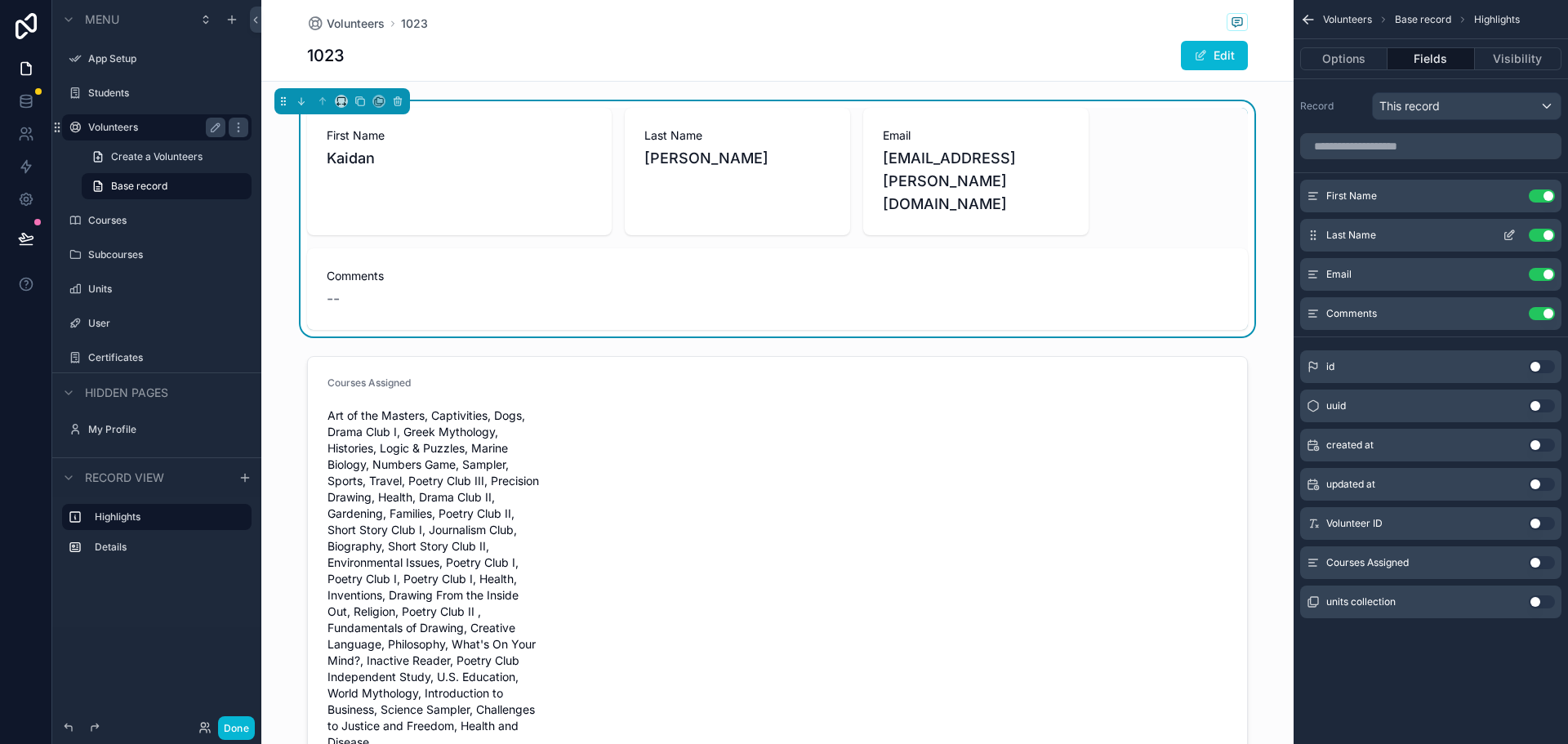
click at [1505, 236] on icon "scrollable content" at bounding box center [1509, 236] width 7 height 7
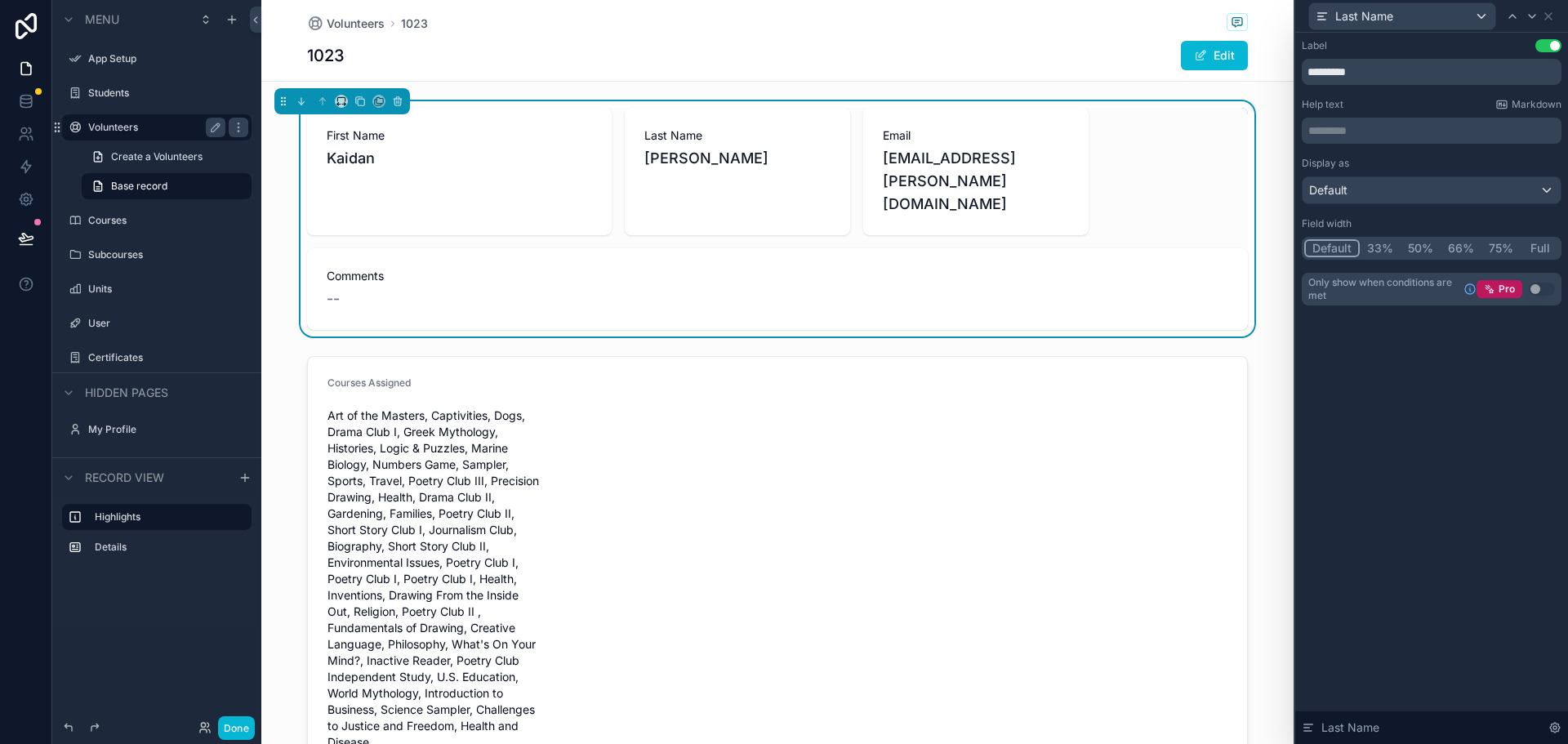
click at [1384, 246] on button "33%" at bounding box center [1380, 249] width 41 height 18
click at [1548, 16] on icon at bounding box center [1548, 16] width 6 height 6
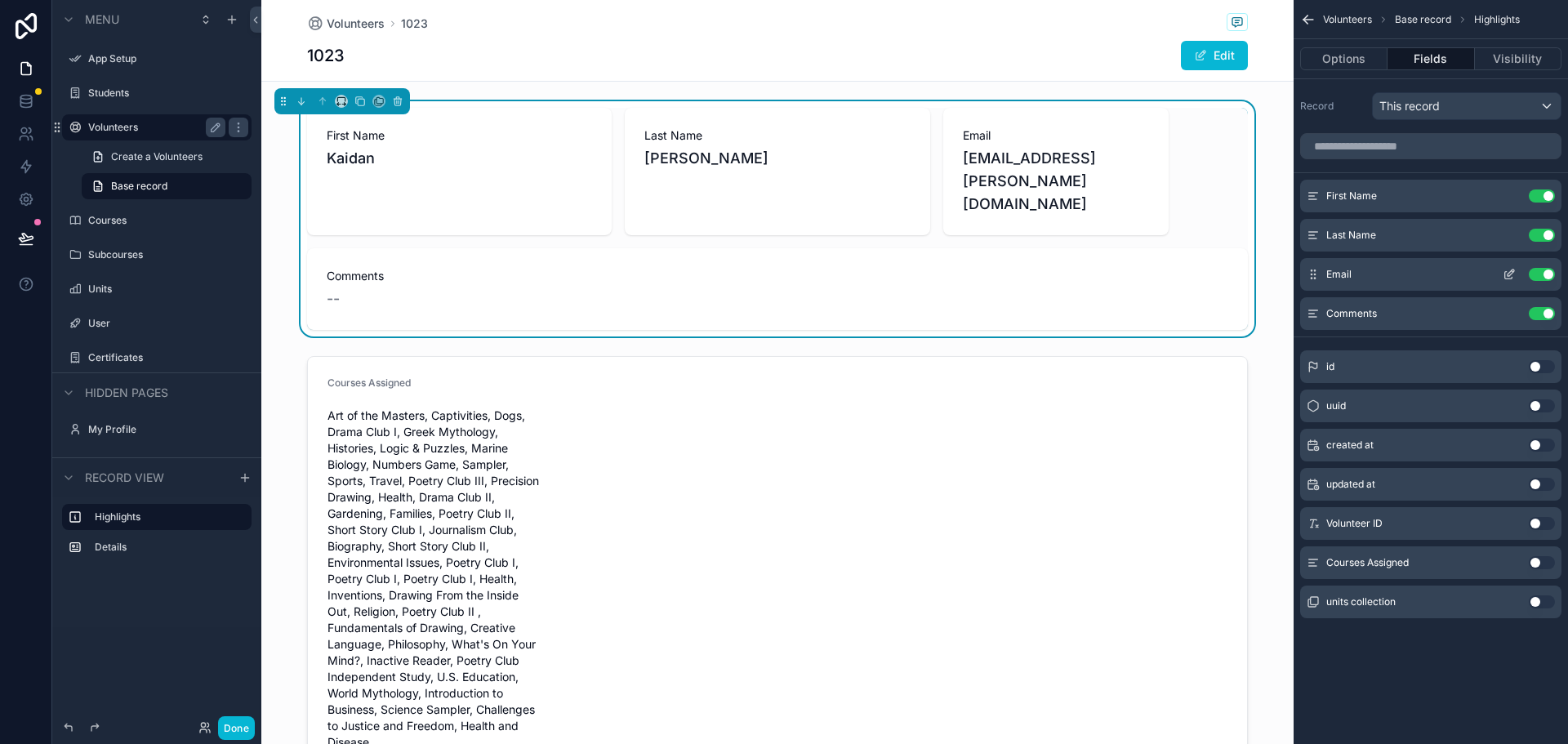
click at [1509, 272] on icon "scrollable content" at bounding box center [1510, 272] width 6 height 6
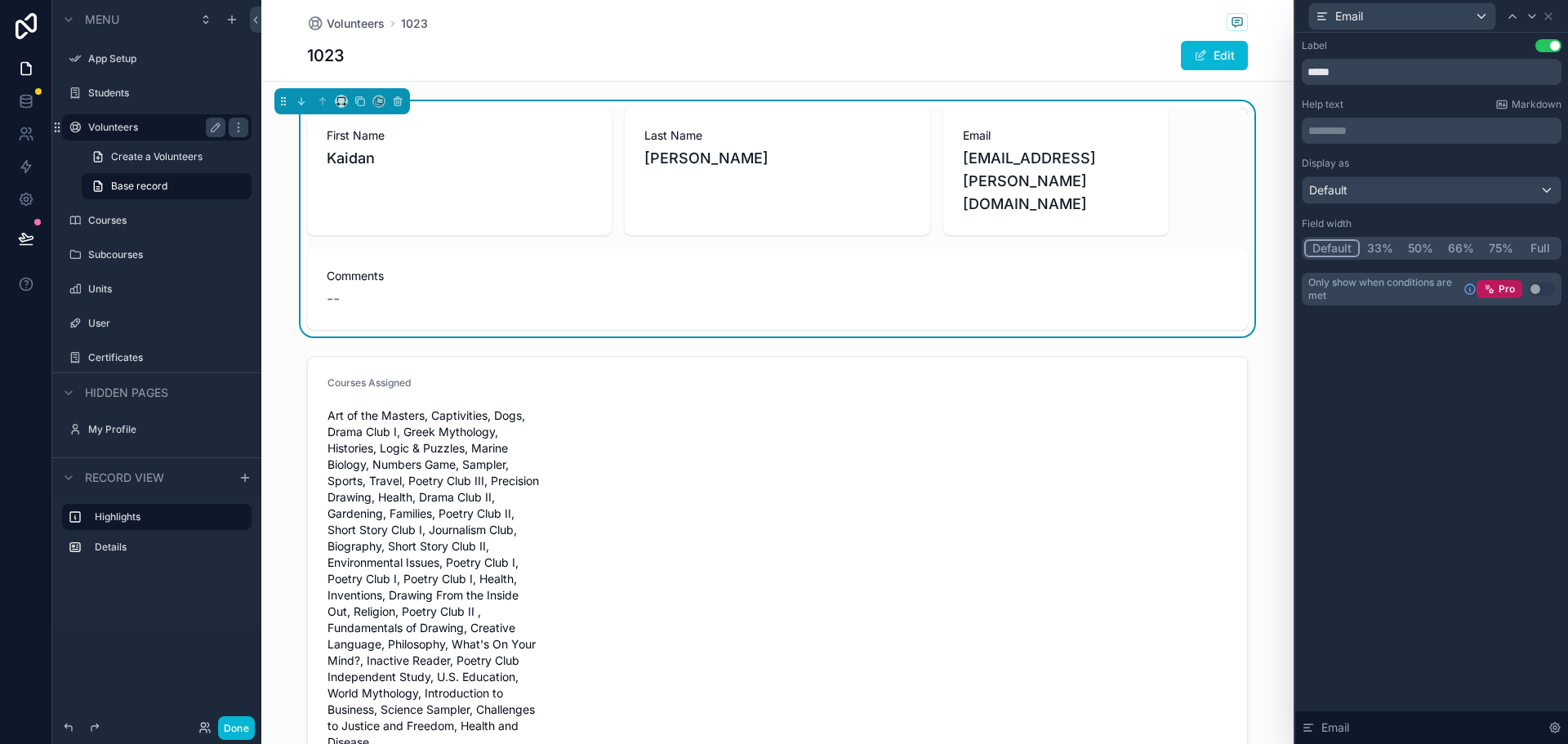
click at [1381, 249] on button "33%" at bounding box center [1380, 249] width 41 height 18
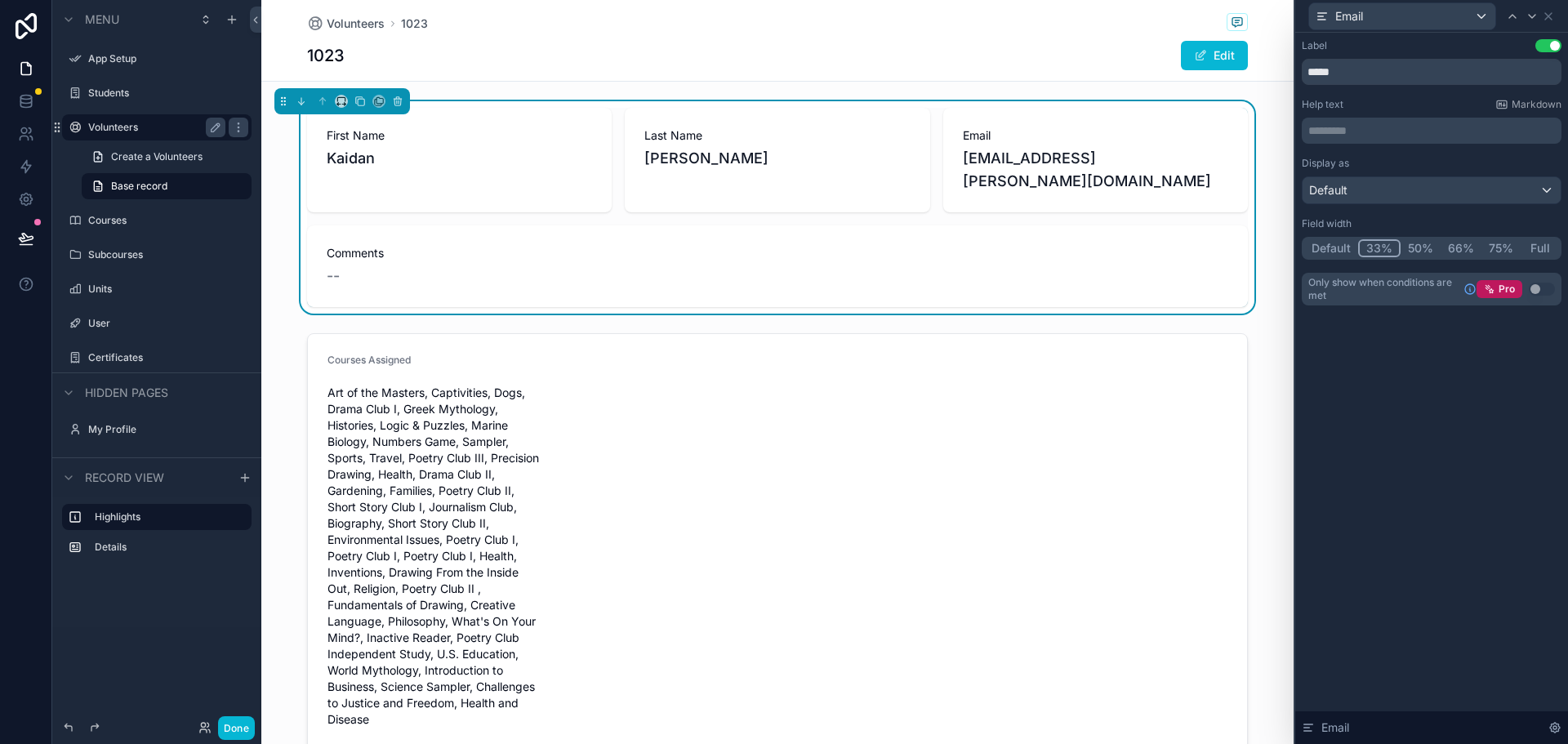
click at [1384, 432] on div "Label Use setting ***** Help text Markdown ********* ﻿ Display as Default Field…" at bounding box center [1431, 388] width 272 height 711
click at [399, 101] on icon "scrollable content" at bounding box center [397, 101] width 11 height 12
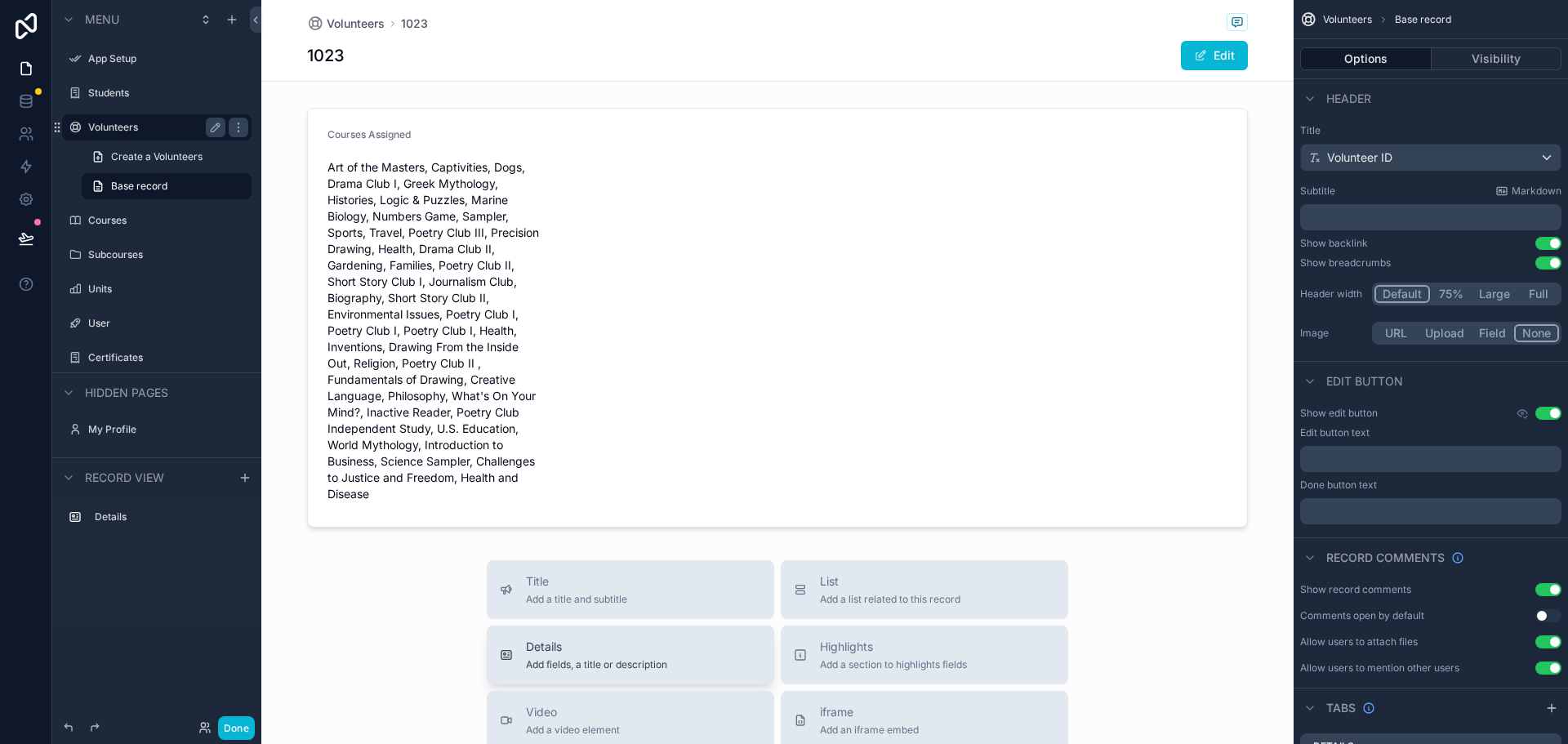
click at [676, 657] on div "Details Add fields, a title or description" at bounding box center [630, 655] width 261 height 33
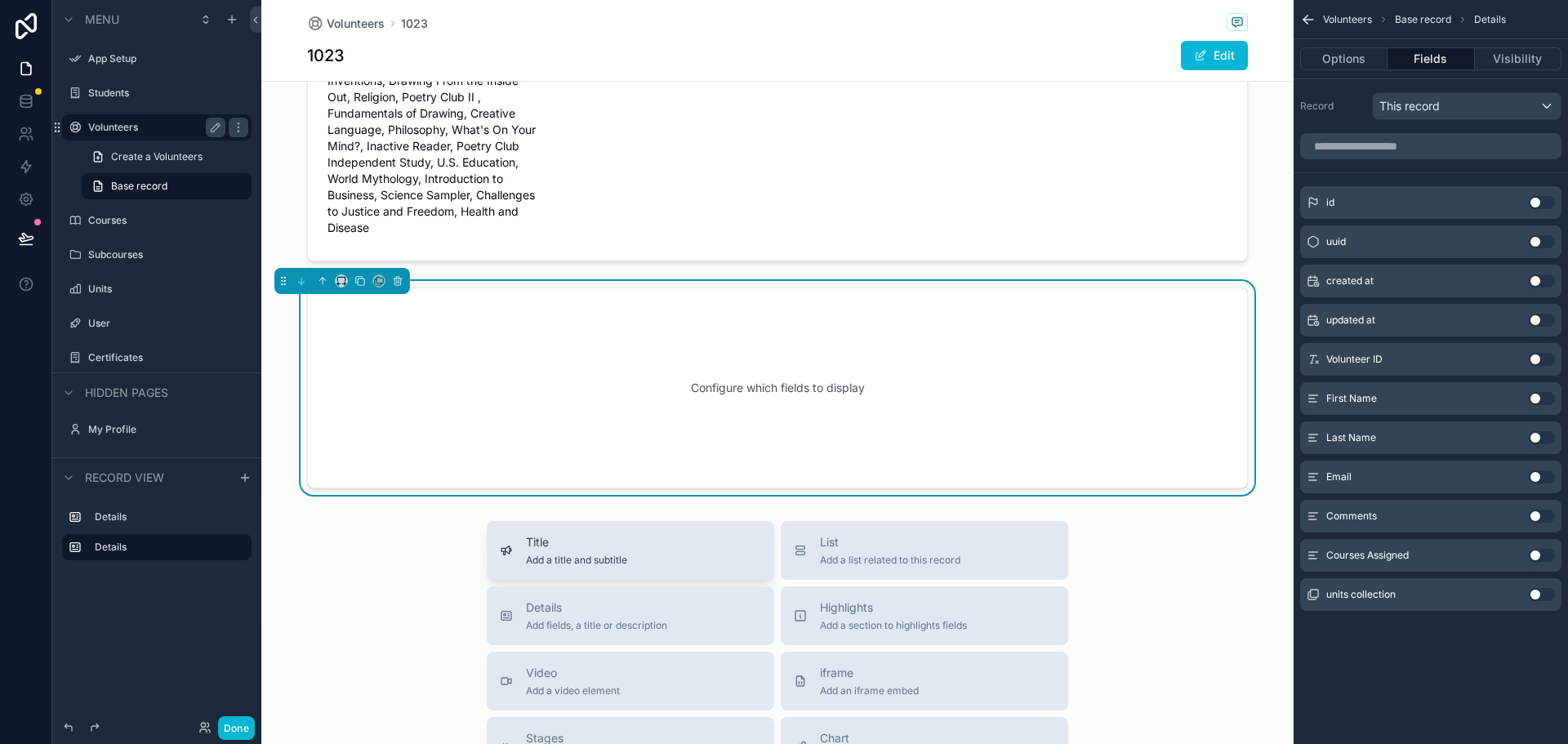
scroll to position [282, 0]
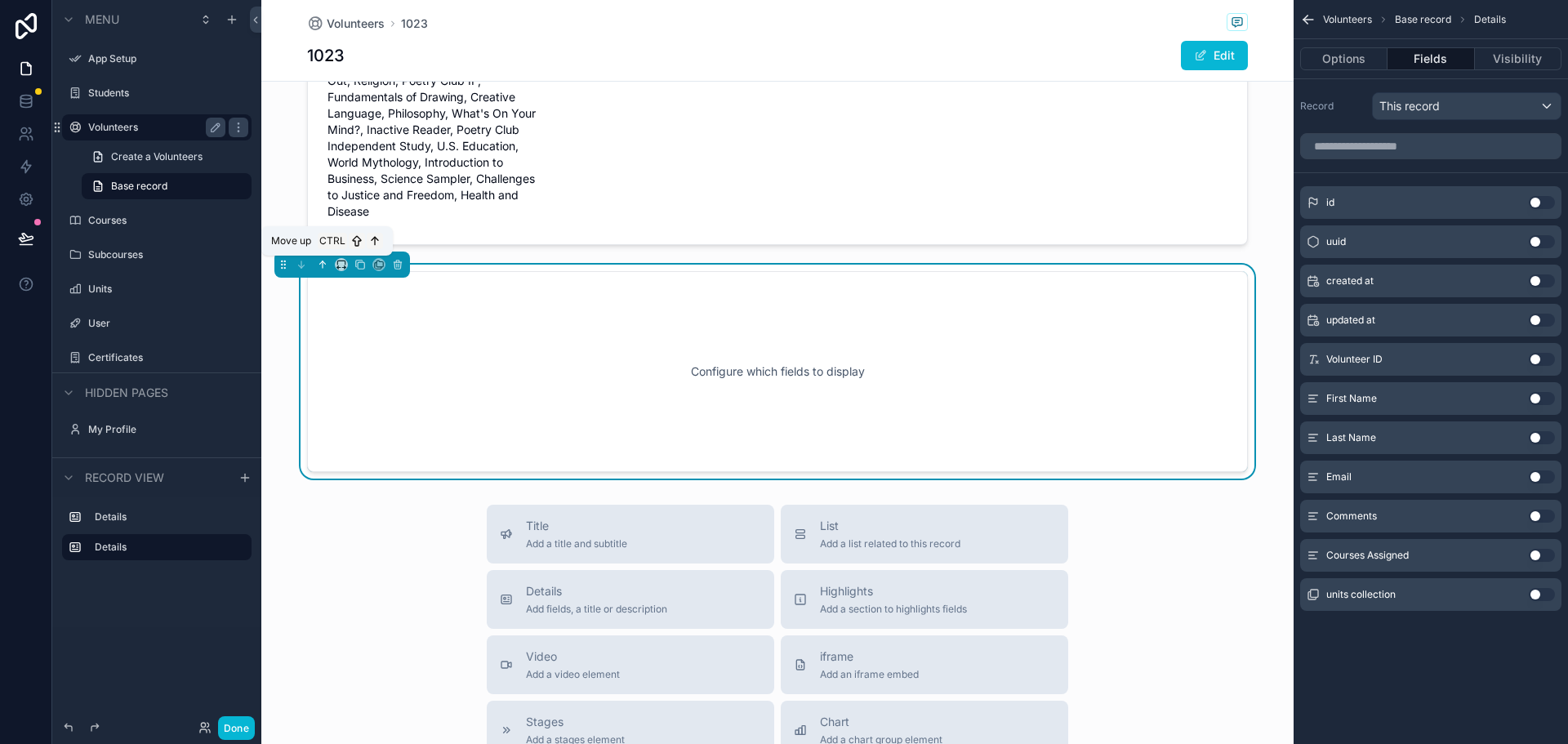
click at [325, 264] on icon "scrollable content" at bounding box center [322, 265] width 11 height 12
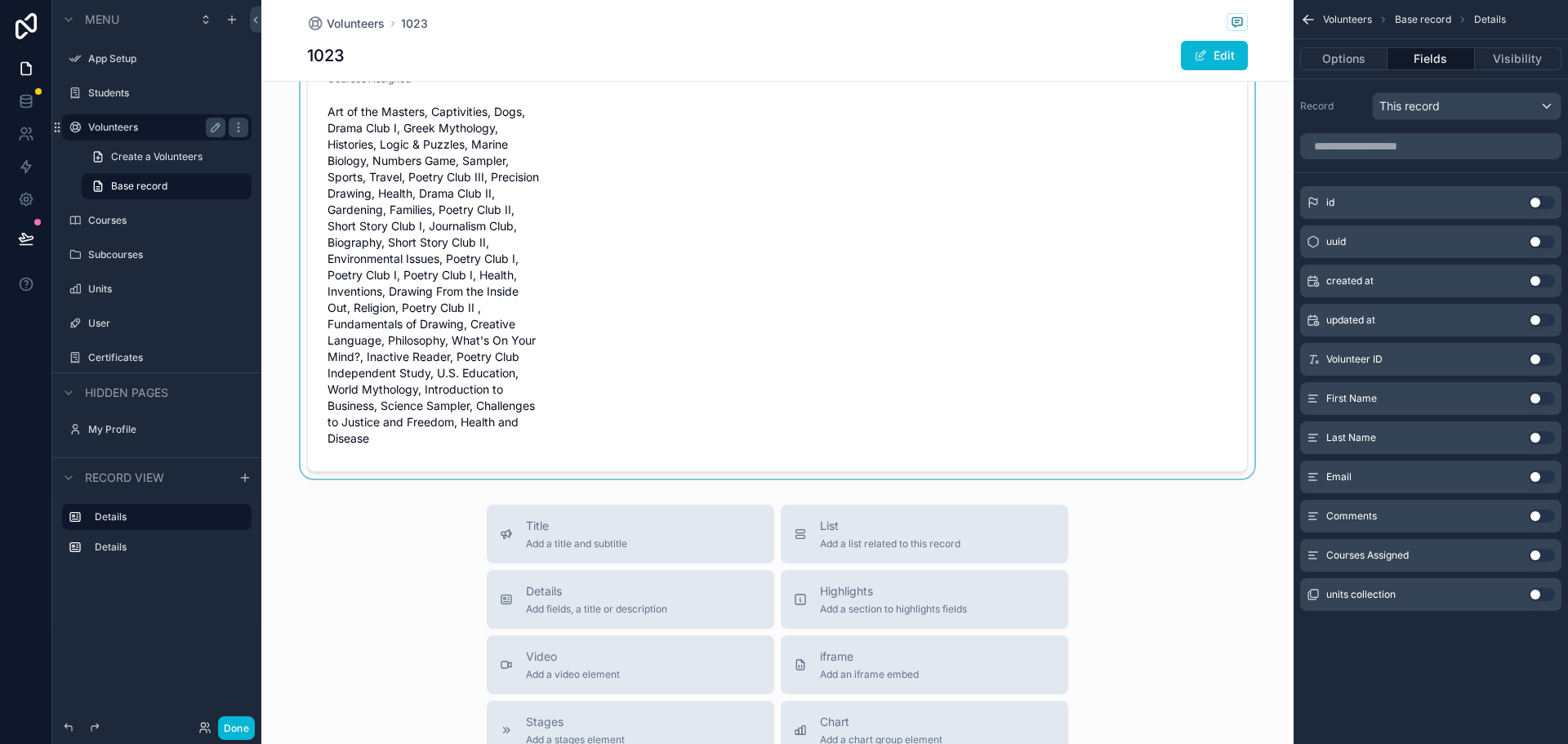
scroll to position [0, 0]
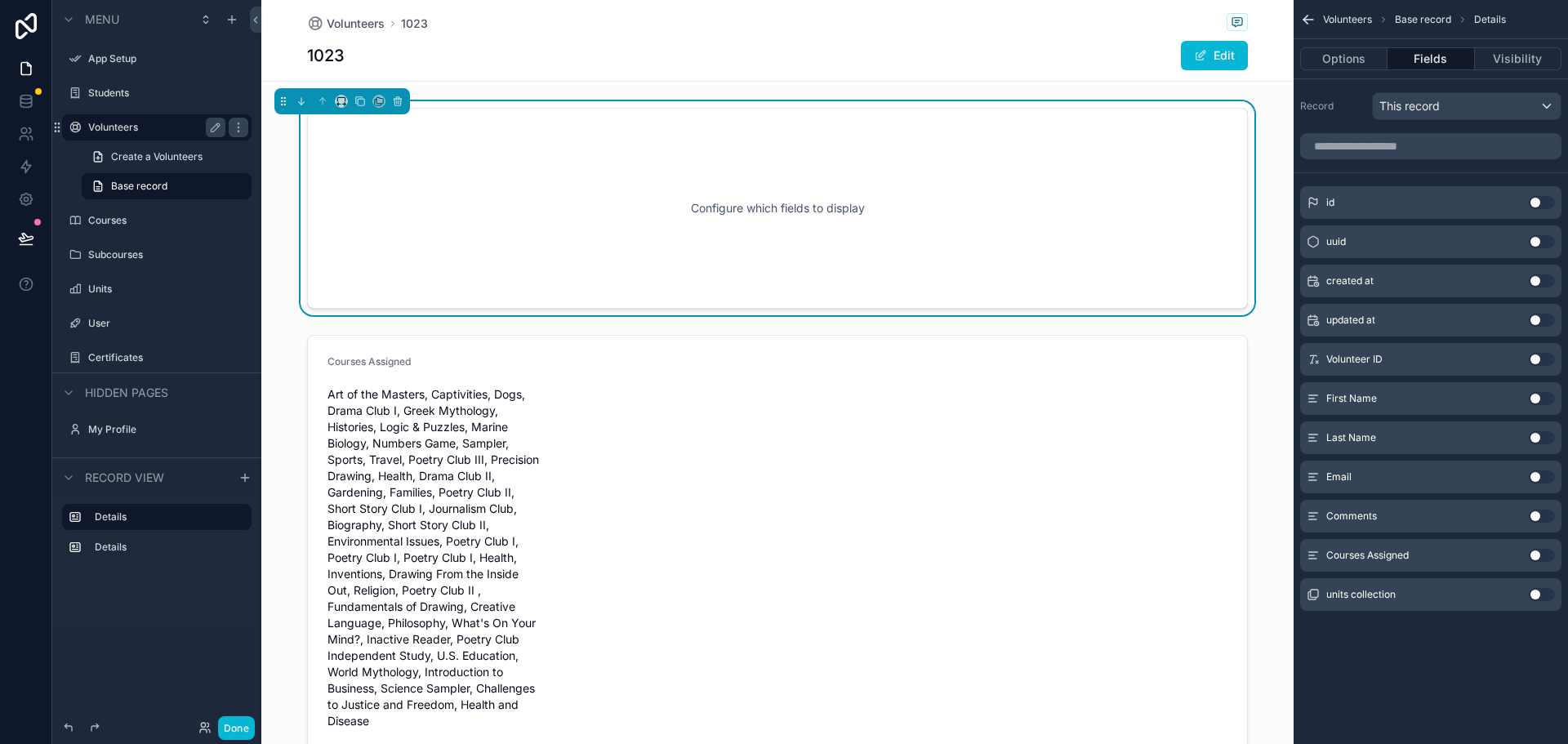
click at [740, 226] on div "Configure which fields to display" at bounding box center [777, 208] width 887 height 147
click at [1544, 396] on button "Use setting" at bounding box center [1541, 398] width 27 height 13
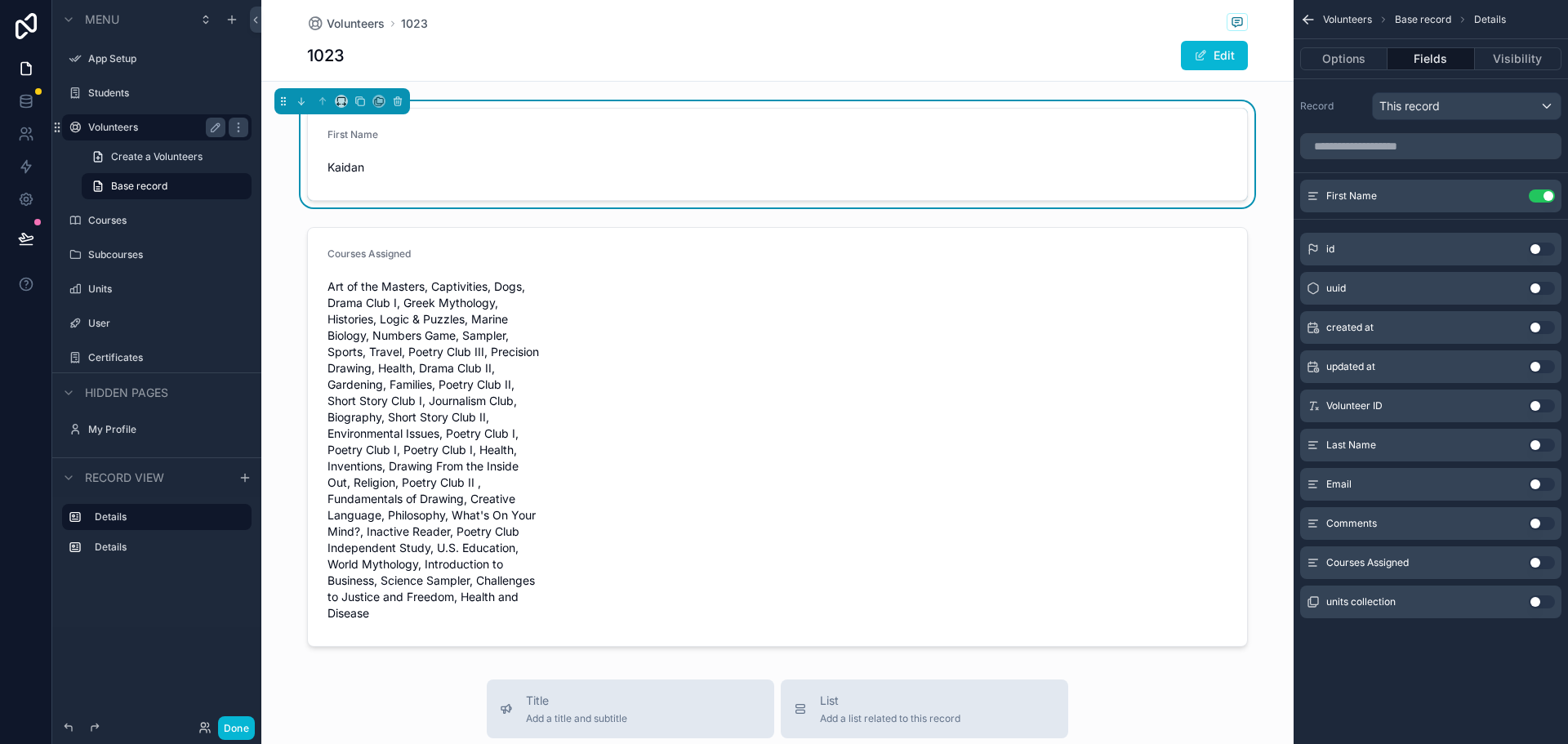
click at [1537, 441] on button "Use setting" at bounding box center [1541, 445] width 27 height 13
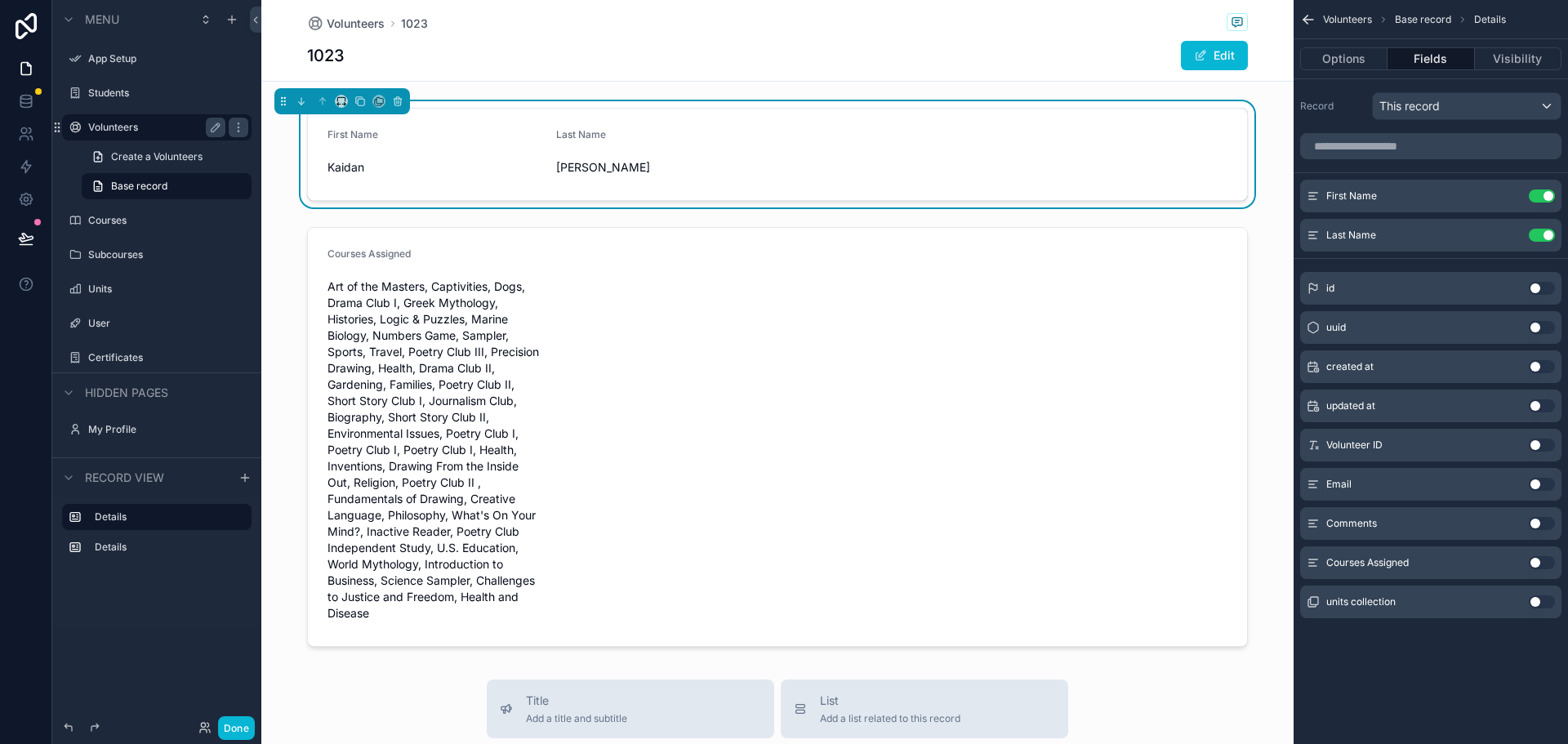
click at [1540, 483] on button "Use setting" at bounding box center [1541, 484] width 27 height 13
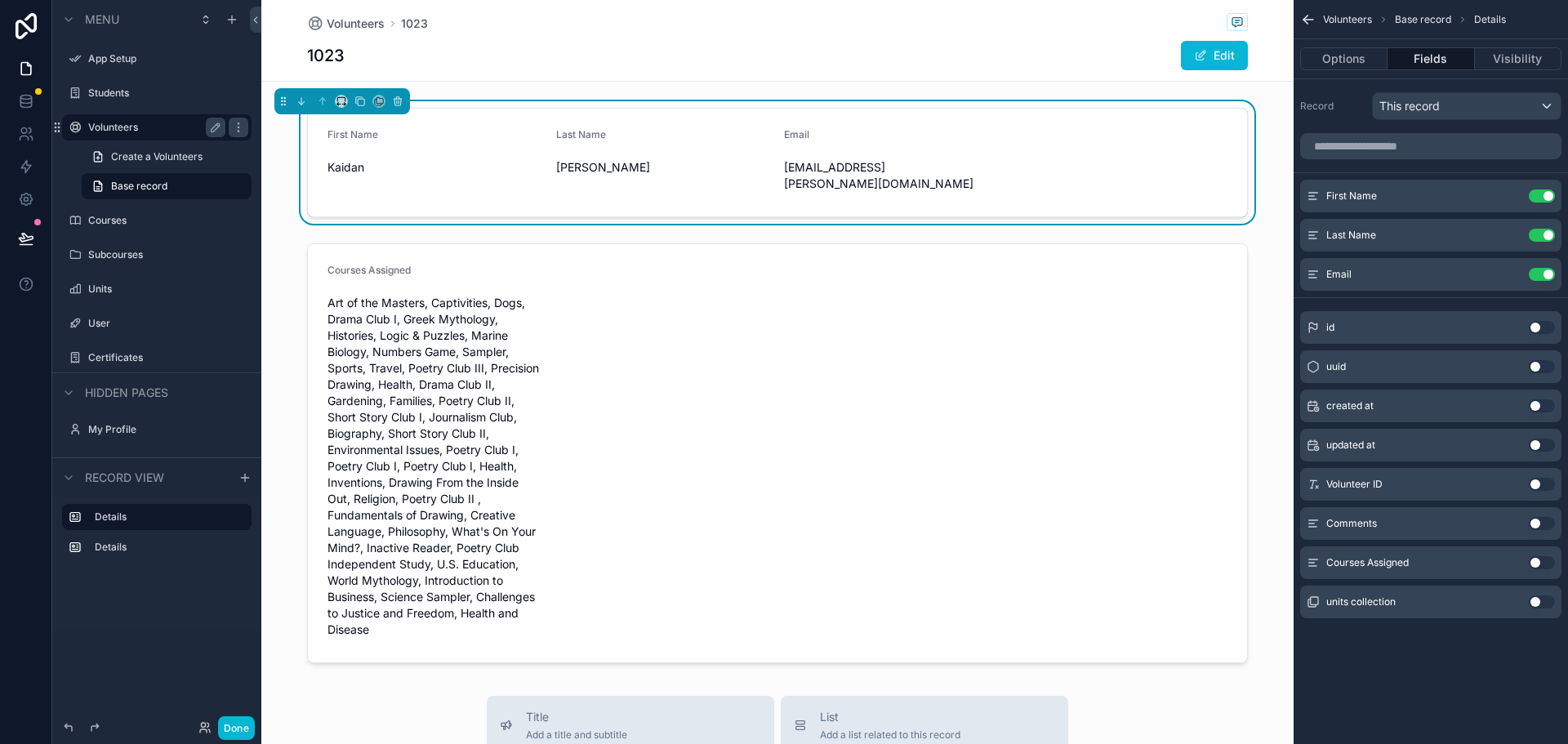
click at [1543, 522] on button "Use setting" at bounding box center [1541, 523] width 27 height 13
click at [1396, 197] on div "First Name Use setting" at bounding box center [1430, 196] width 261 height 33
click at [1515, 196] on icon "scrollable content" at bounding box center [1509, 196] width 13 height 13
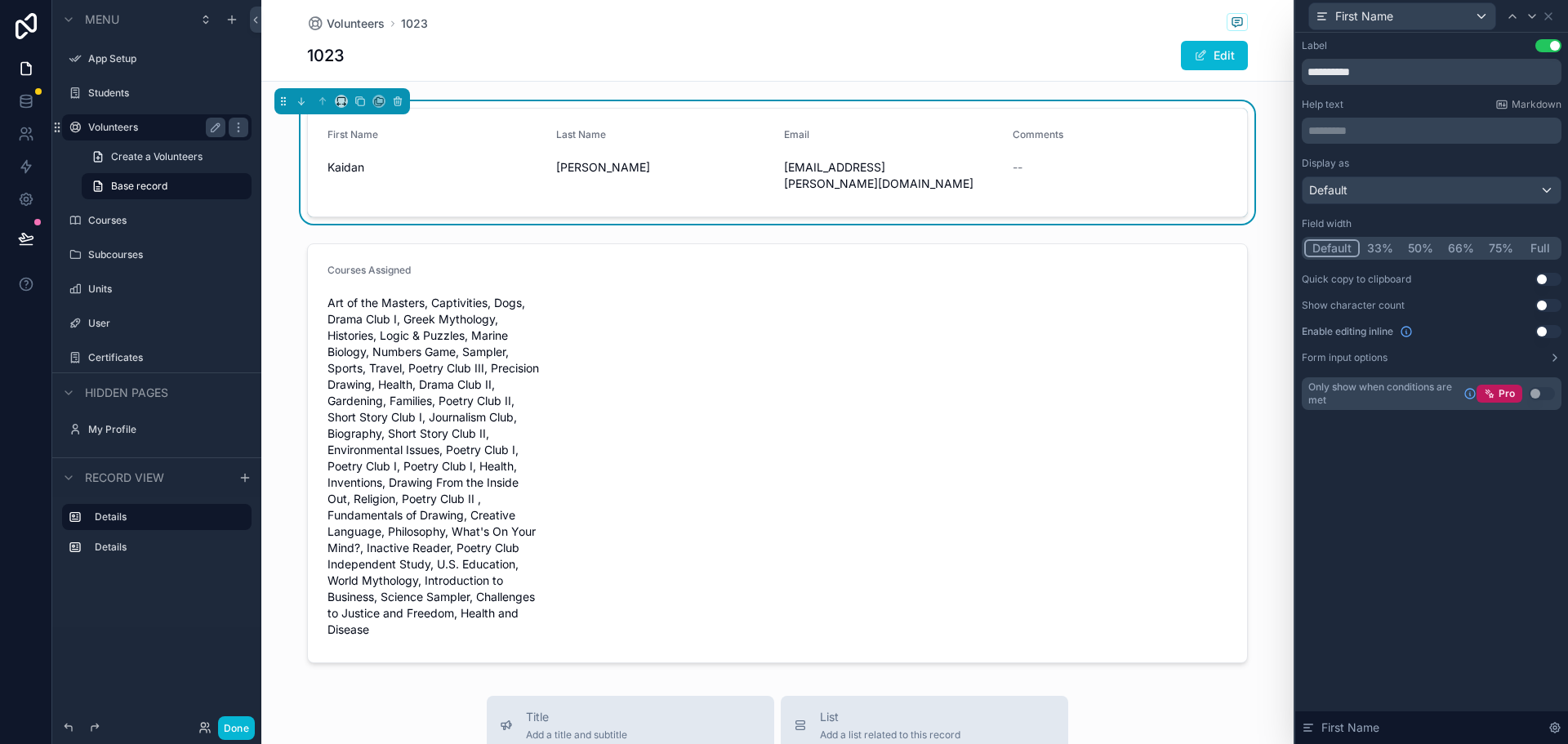
click at [1384, 246] on button "33%" at bounding box center [1380, 249] width 41 height 18
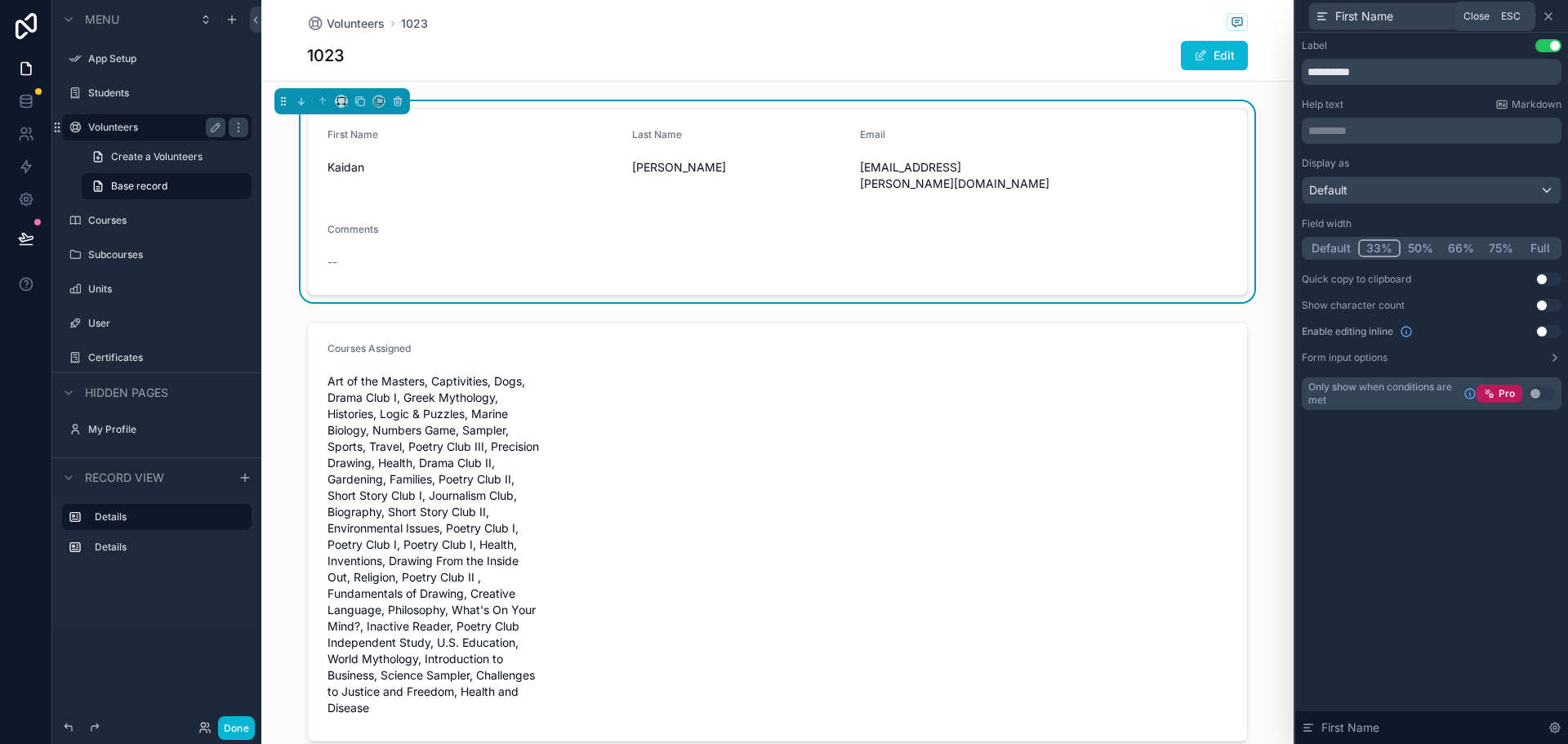
click at [1549, 18] on icon at bounding box center [1548, 16] width 13 height 13
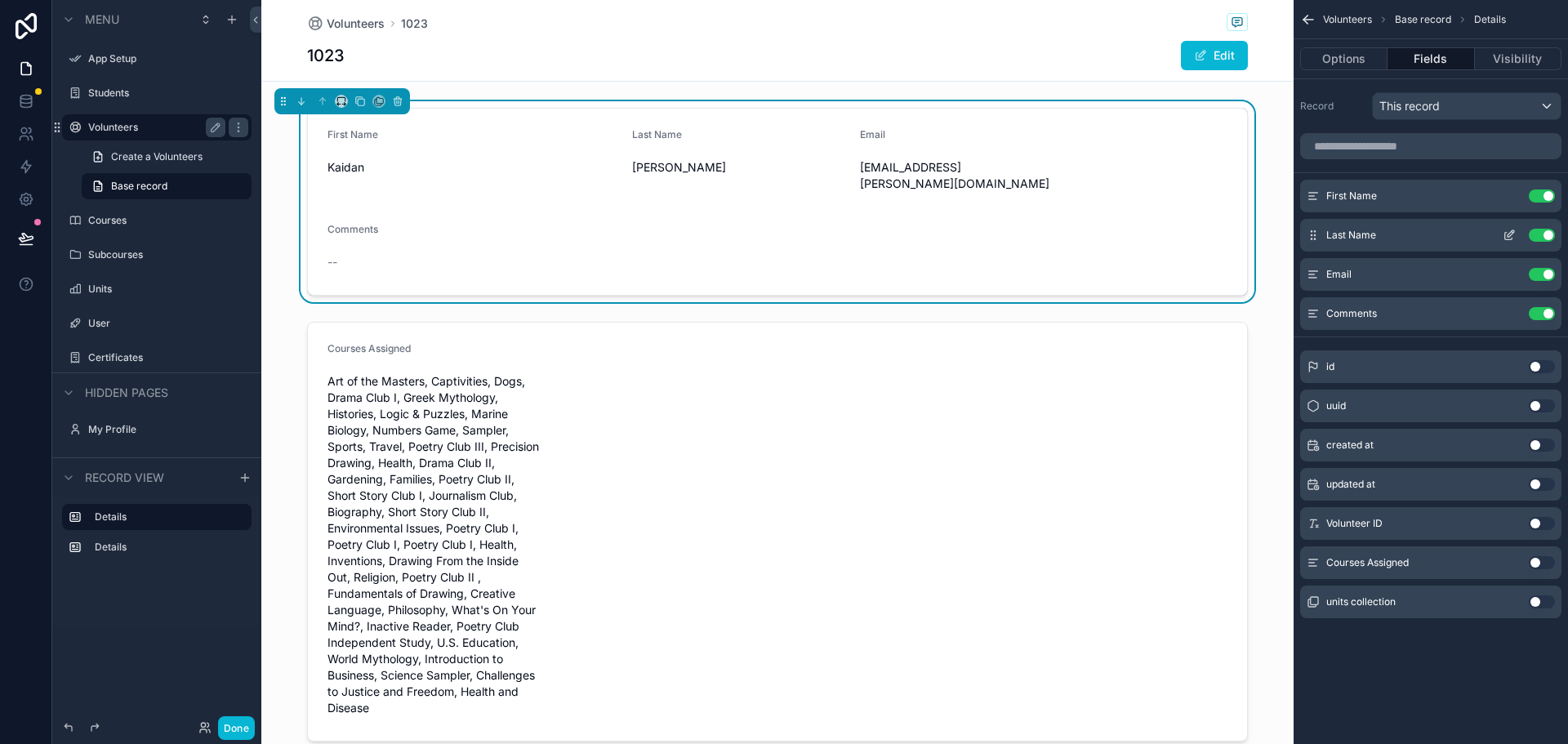
click at [1511, 235] on icon "scrollable content" at bounding box center [1510, 233] width 6 height 6
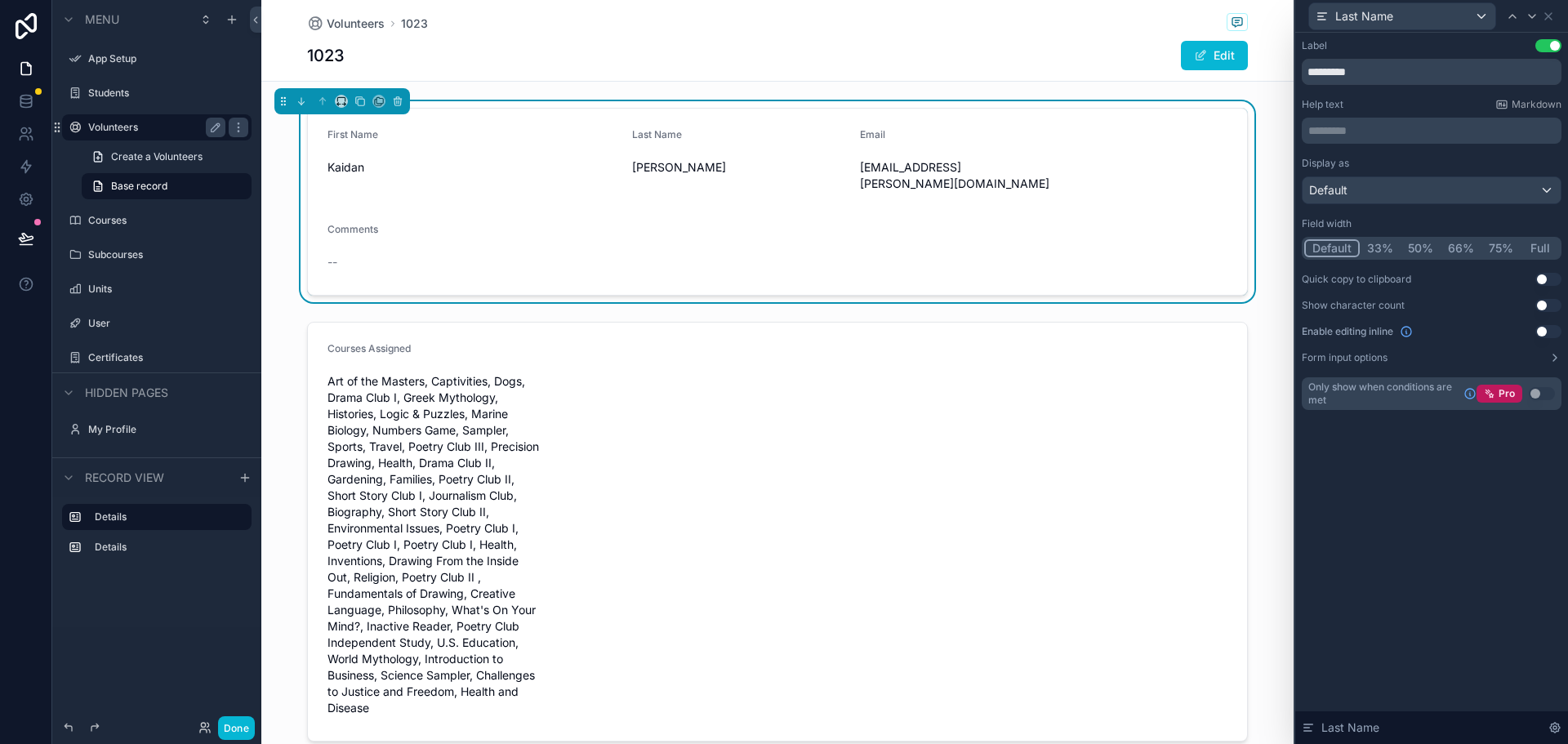
click at [1388, 244] on button "33%" at bounding box center [1380, 249] width 41 height 18
click at [1550, 18] on icon at bounding box center [1548, 16] width 6 height 6
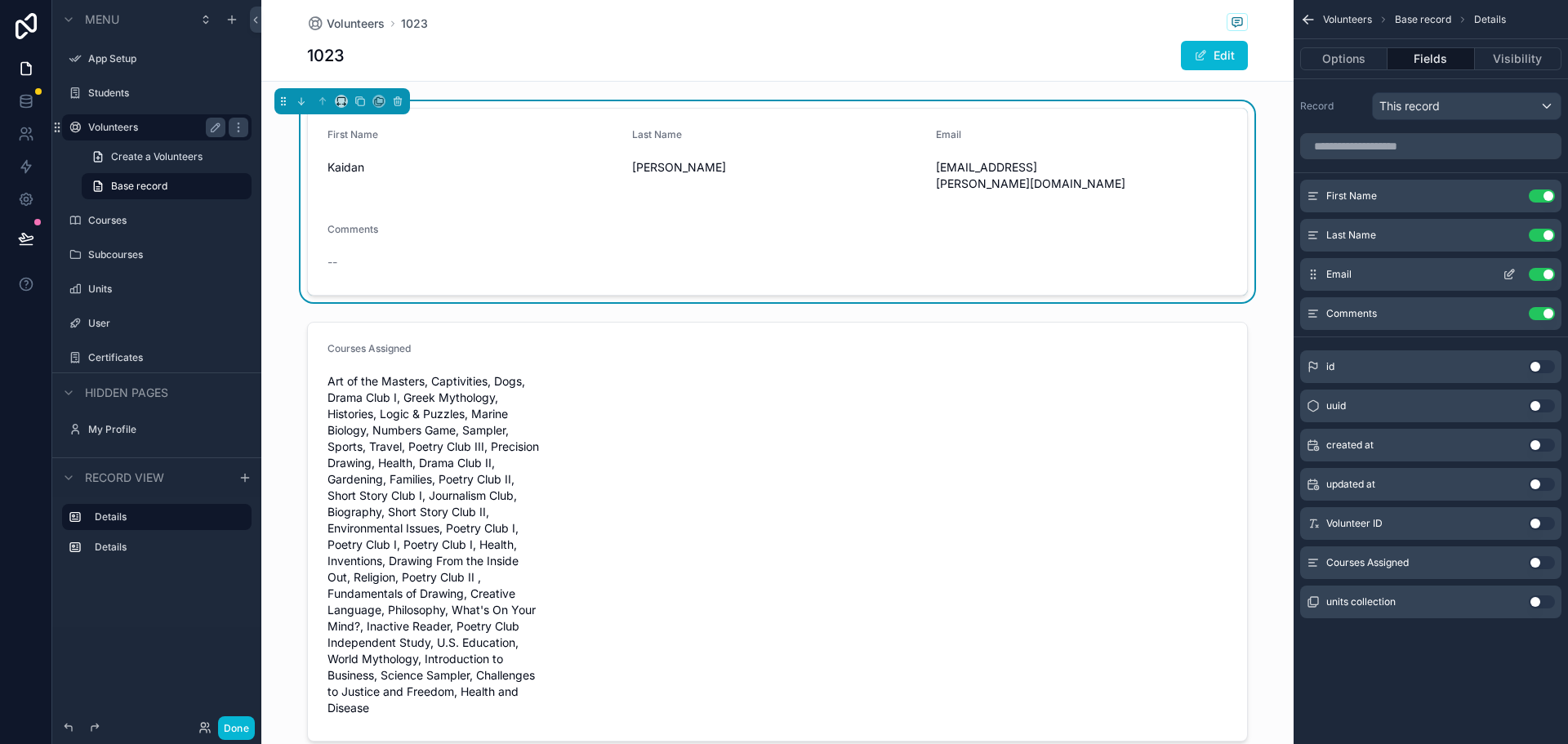
click at [1506, 273] on icon "scrollable content" at bounding box center [1509, 274] width 13 height 13
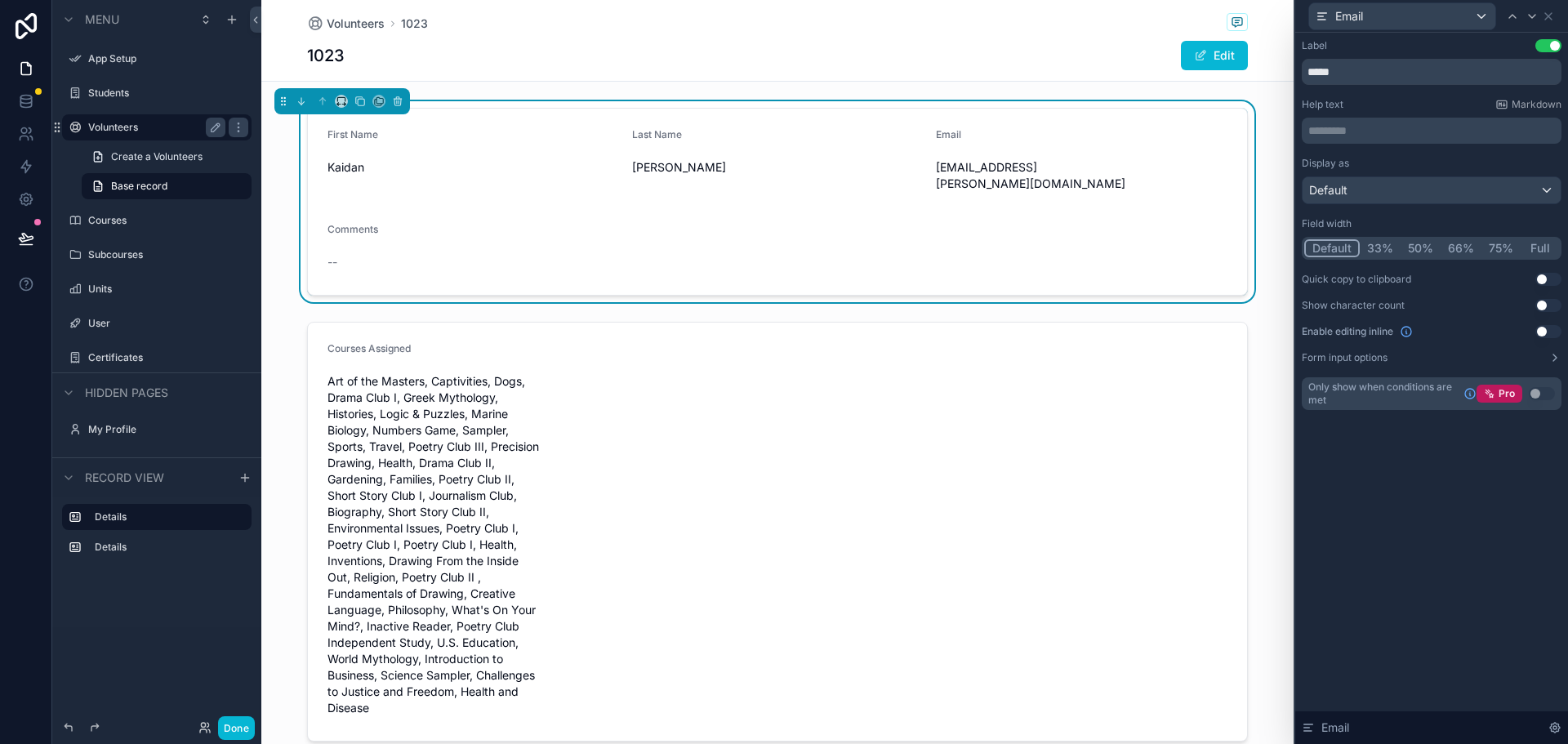
click at [1381, 247] on button "33%" at bounding box center [1380, 249] width 41 height 18
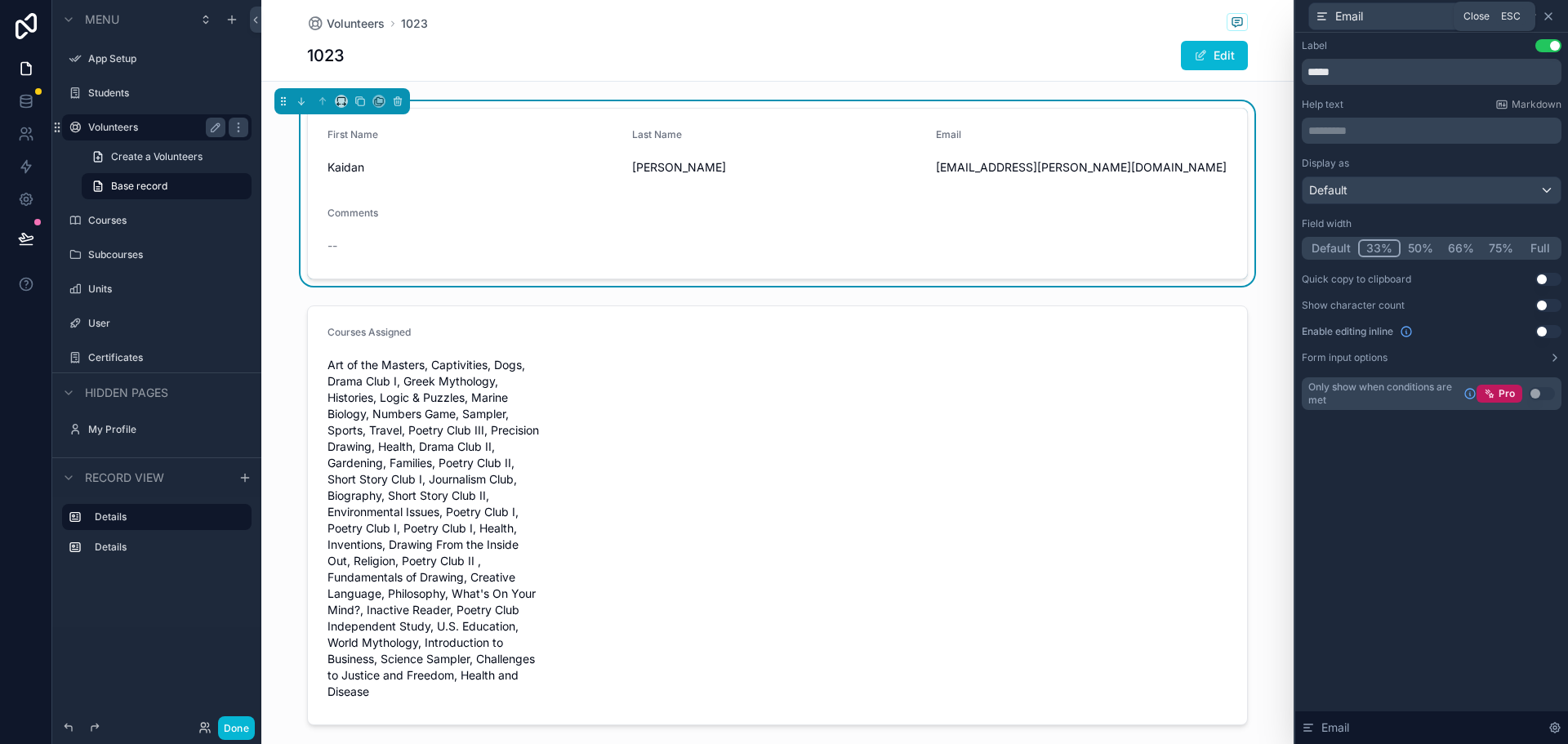
click at [1548, 19] on icon at bounding box center [1548, 16] width 13 height 13
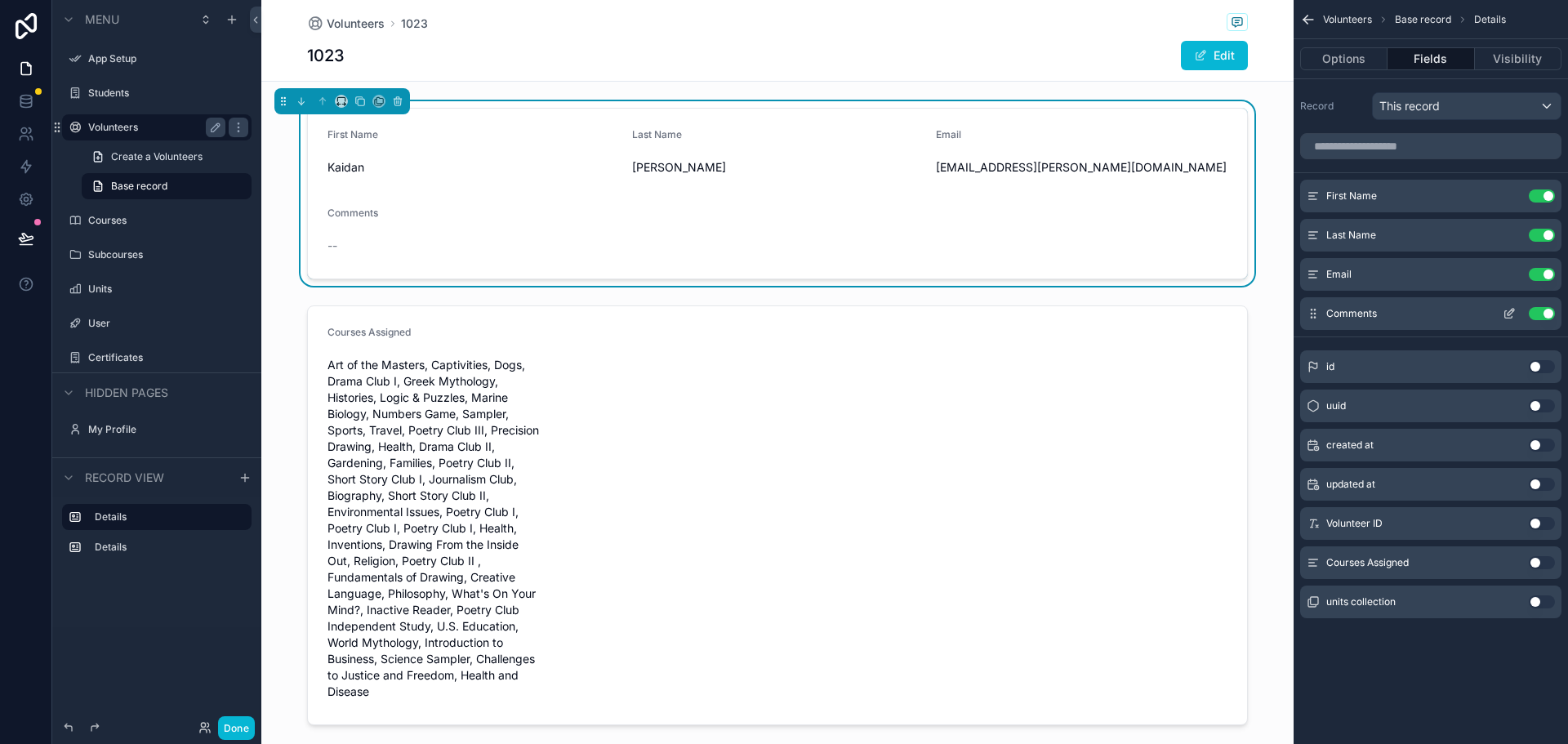
click at [1371, 317] on span "Comments" at bounding box center [1350, 313] width 50 height 13
click at [1508, 314] on icon "scrollable content" at bounding box center [1509, 313] width 13 height 13
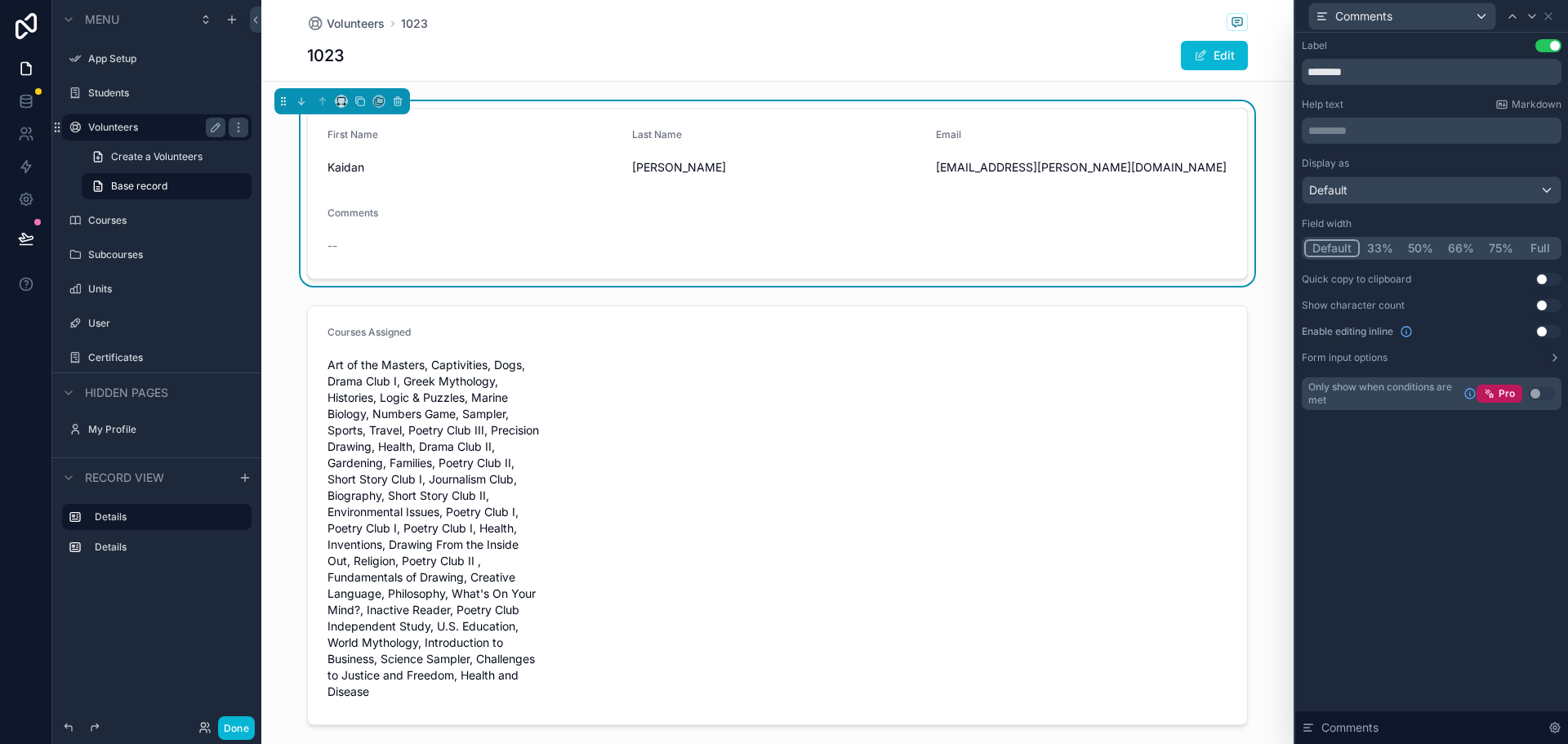
click at [1538, 247] on button "Full" at bounding box center [1539, 249] width 38 height 18
click at [1361, 518] on div "Label Use setting ******** Help text Markdown ********* ﻿ Display as Default Fi…" at bounding box center [1431, 388] width 272 height 711
click at [1549, 13] on icon at bounding box center [1548, 16] width 13 height 13
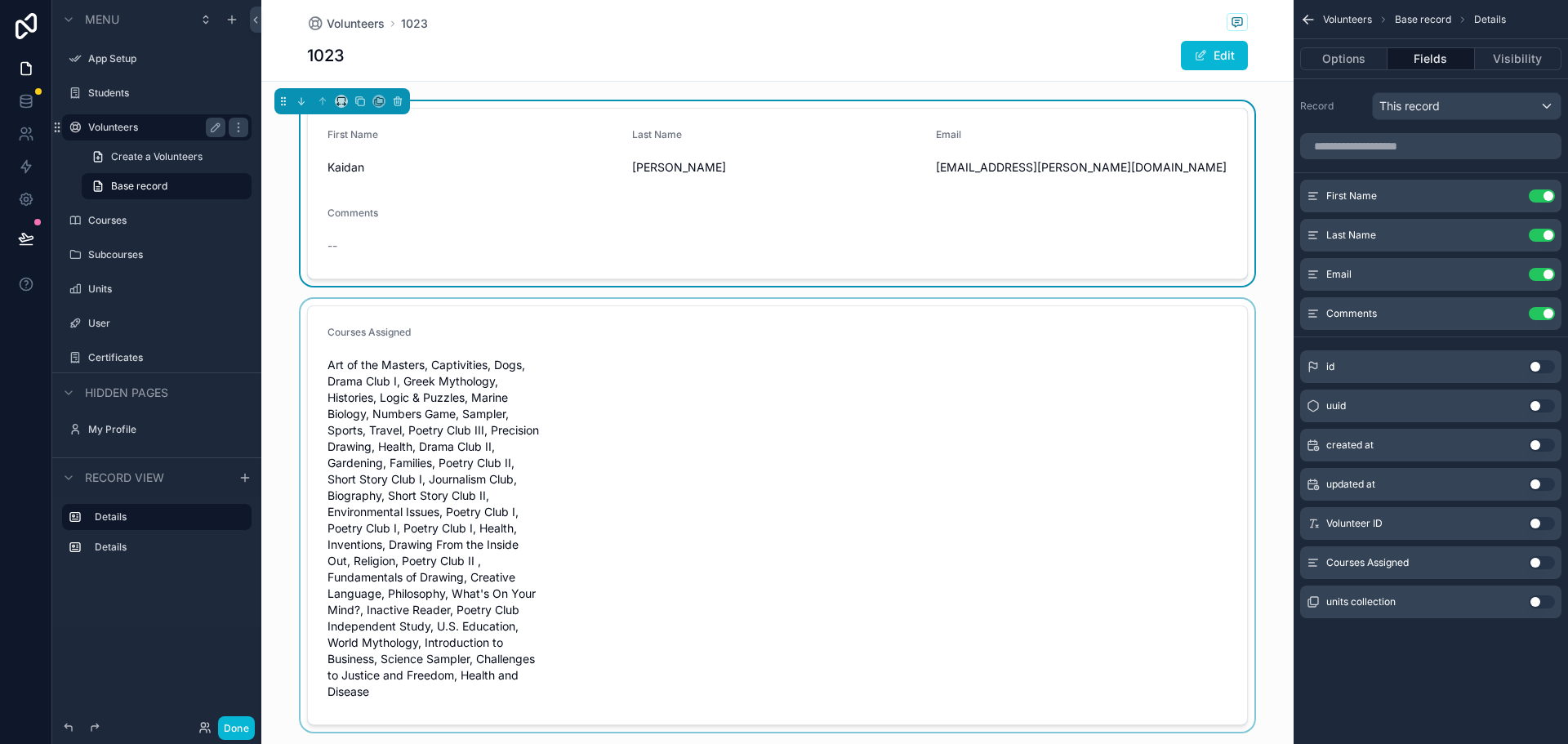
click at [793, 505] on div "scrollable content" at bounding box center [776, 515] width 1032 height 433
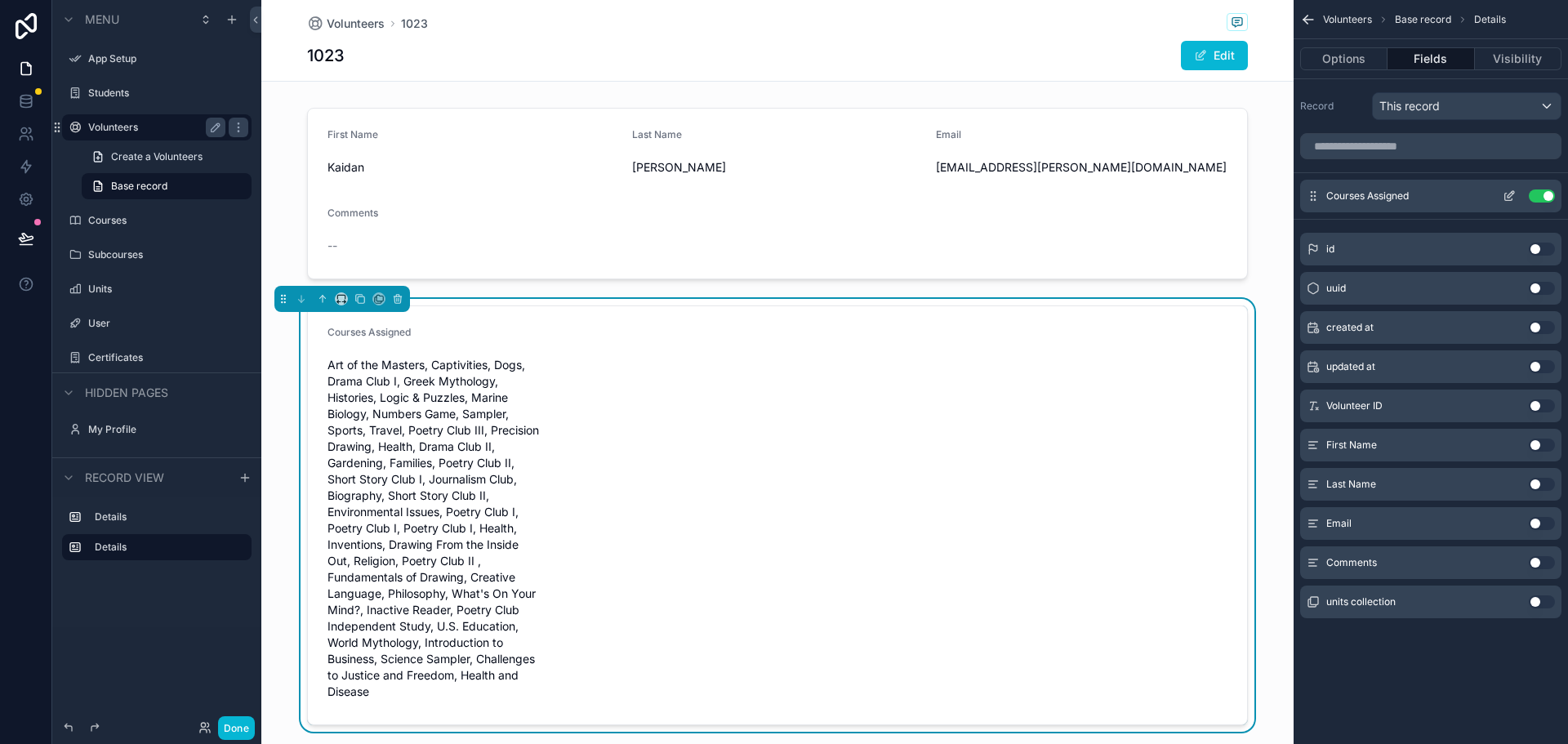
click at [1508, 196] on icon "scrollable content" at bounding box center [1510, 194] width 6 height 6
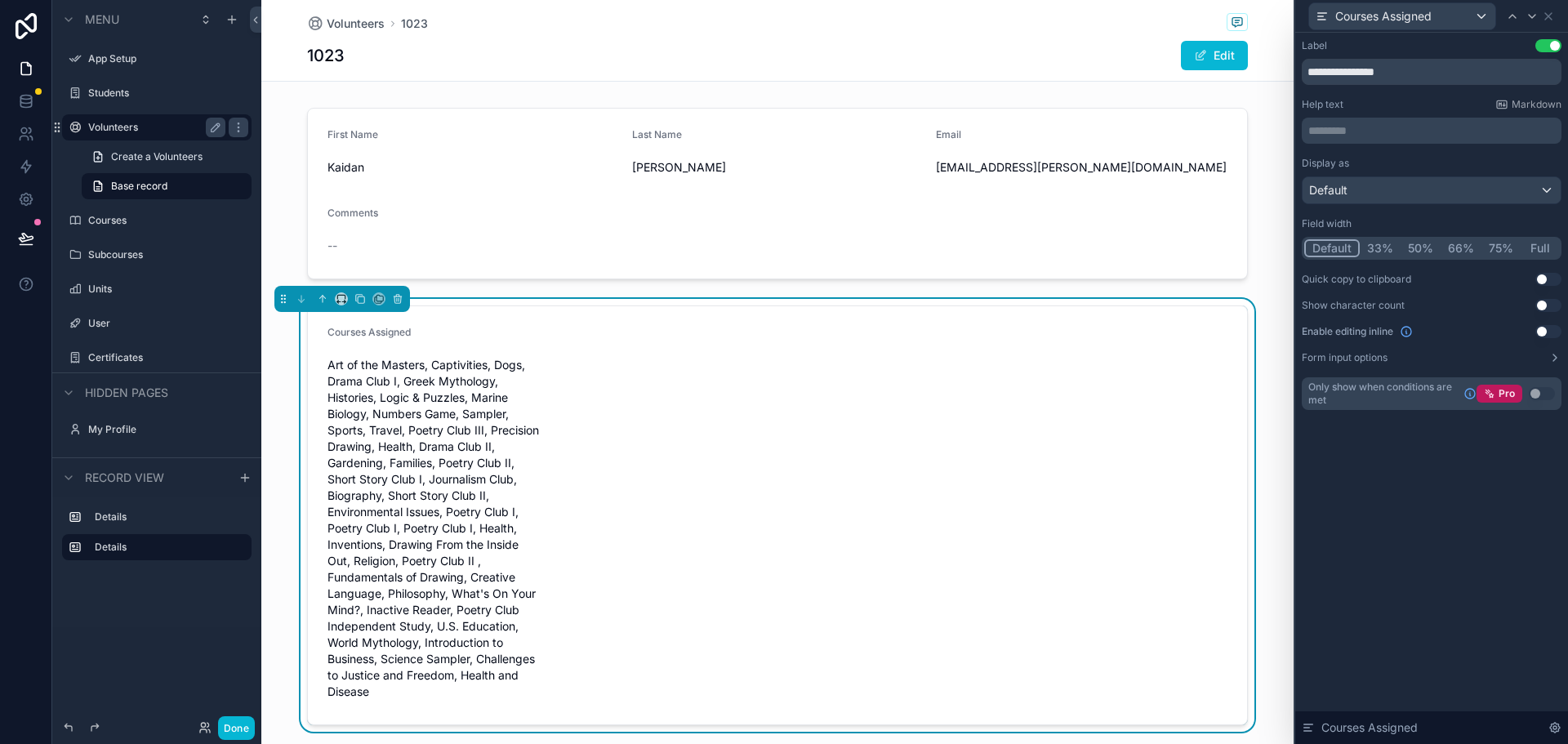
click at [1540, 247] on button "Full" at bounding box center [1539, 249] width 38 height 18
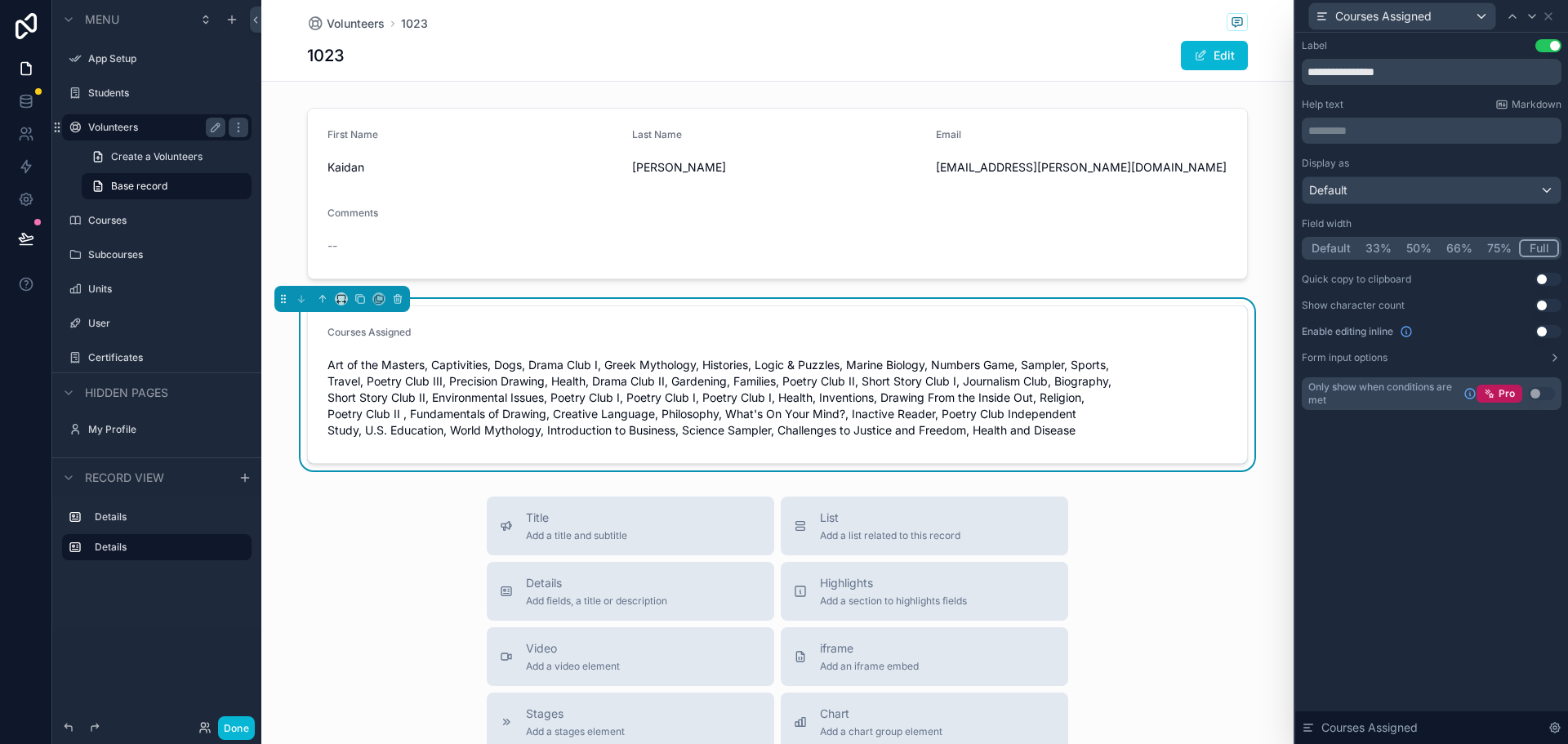
click at [236, 726] on button "Done" at bounding box center [237, 728] width 37 height 24
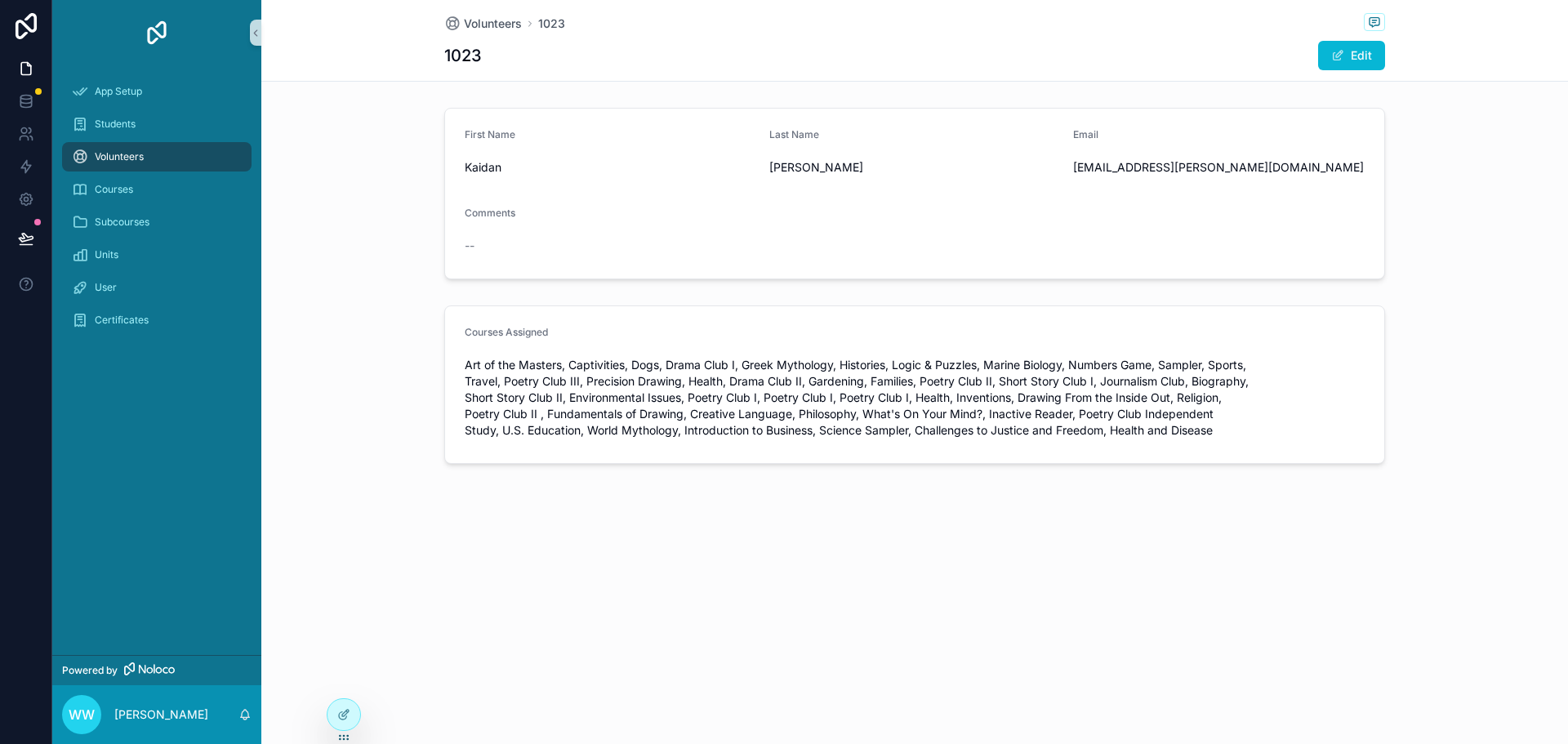
click at [608, 372] on span "Art of the Masters, Captivities, Dogs, Drama Club I, Greek Mythology, Histories…" at bounding box center [914, 397] width 899 height 81
click at [1358, 62] on button "Edit" at bounding box center [1351, 55] width 67 height 29
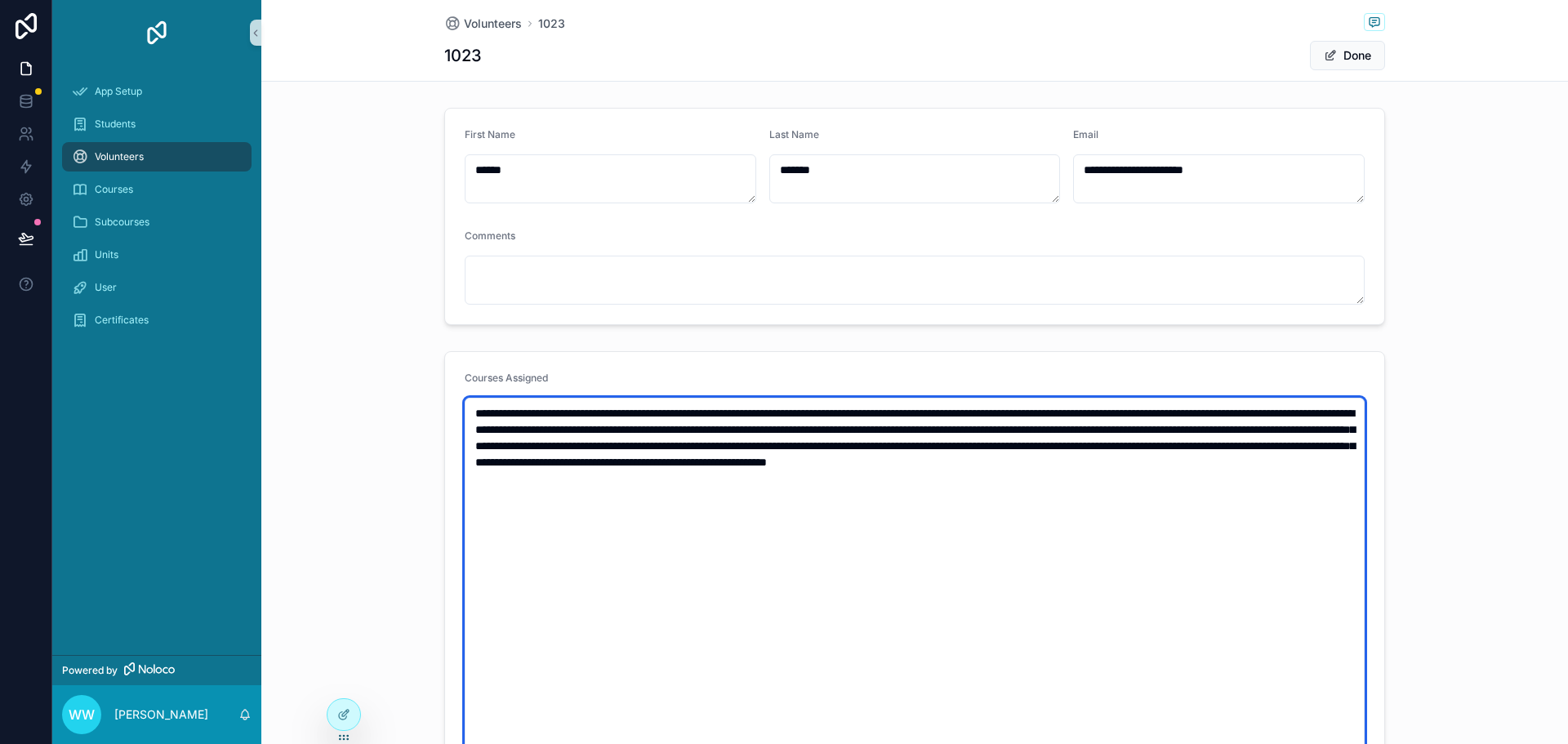
click at [1013, 495] on textarea "**********" at bounding box center [914, 650] width 899 height 505
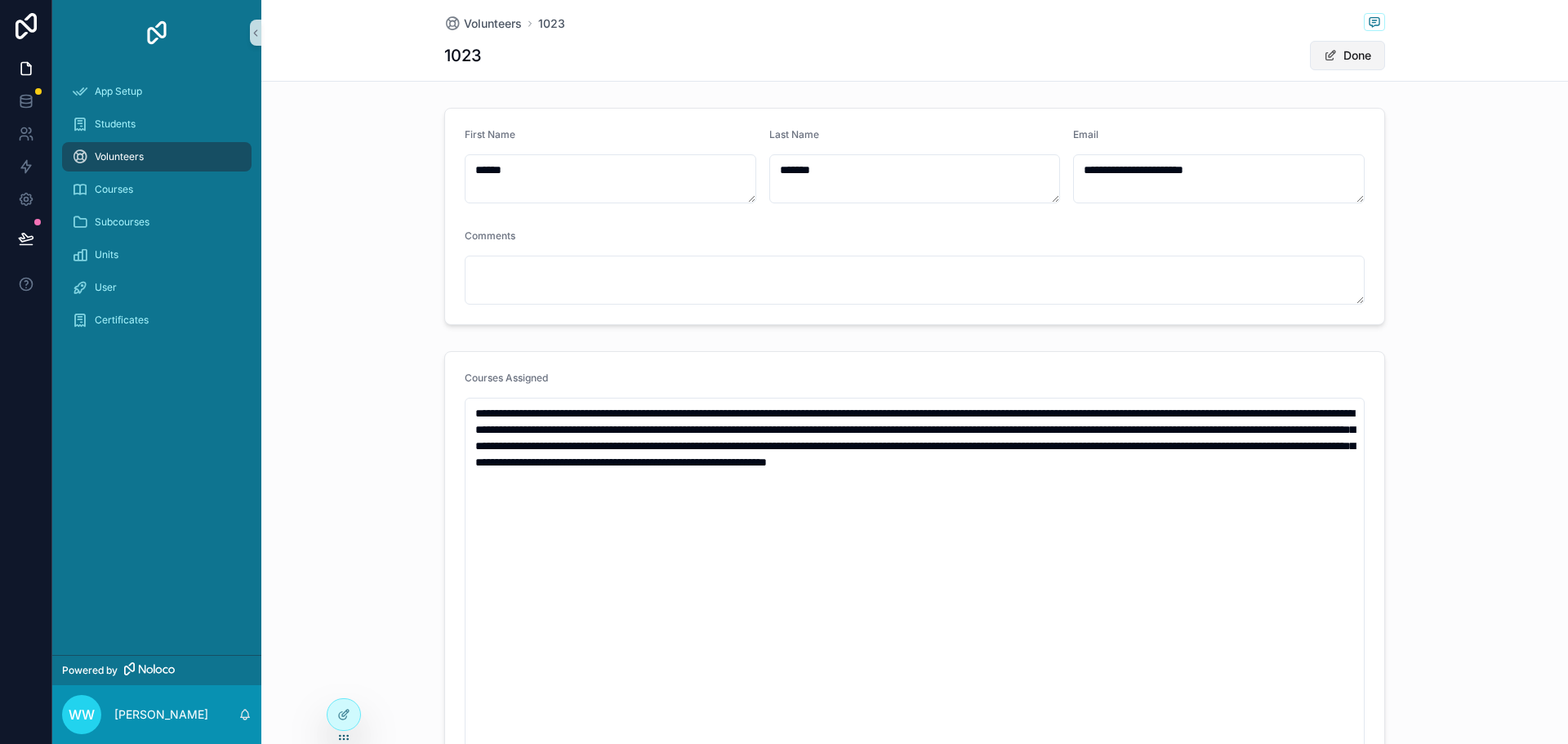
click at [1351, 58] on button "Done" at bounding box center [1347, 55] width 75 height 29
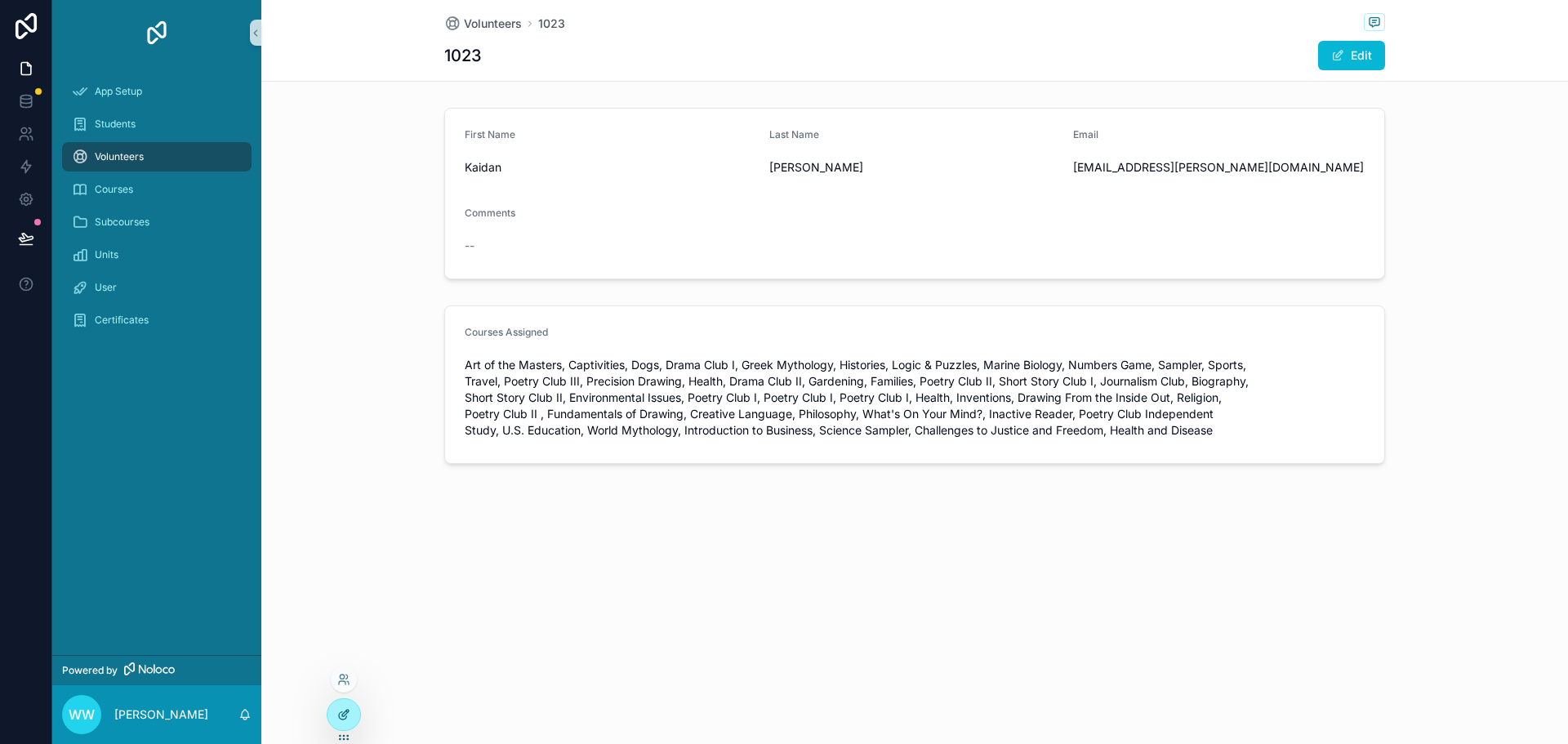
click at [346, 716] on icon at bounding box center [343, 714] width 13 height 13
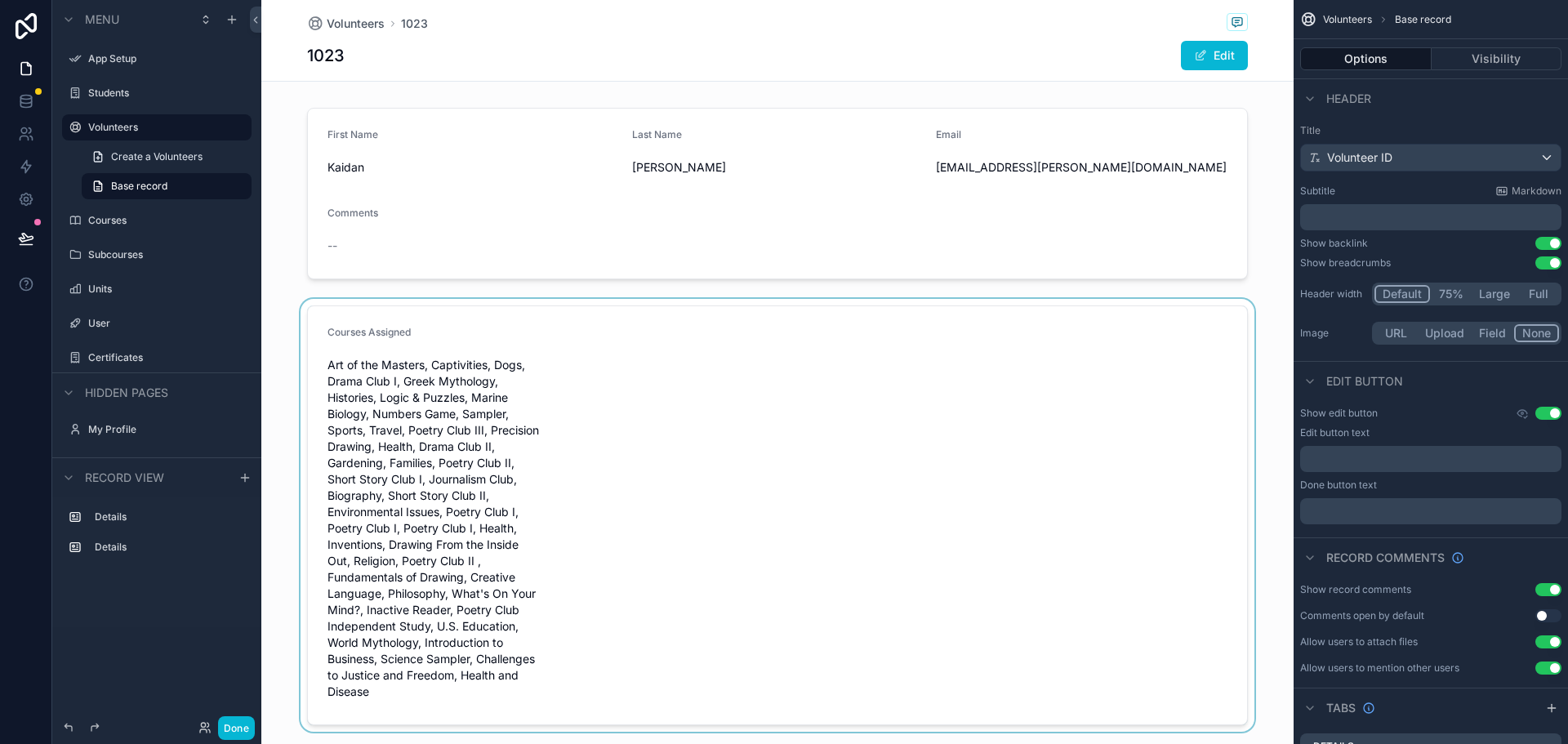
scroll to position [245, 0]
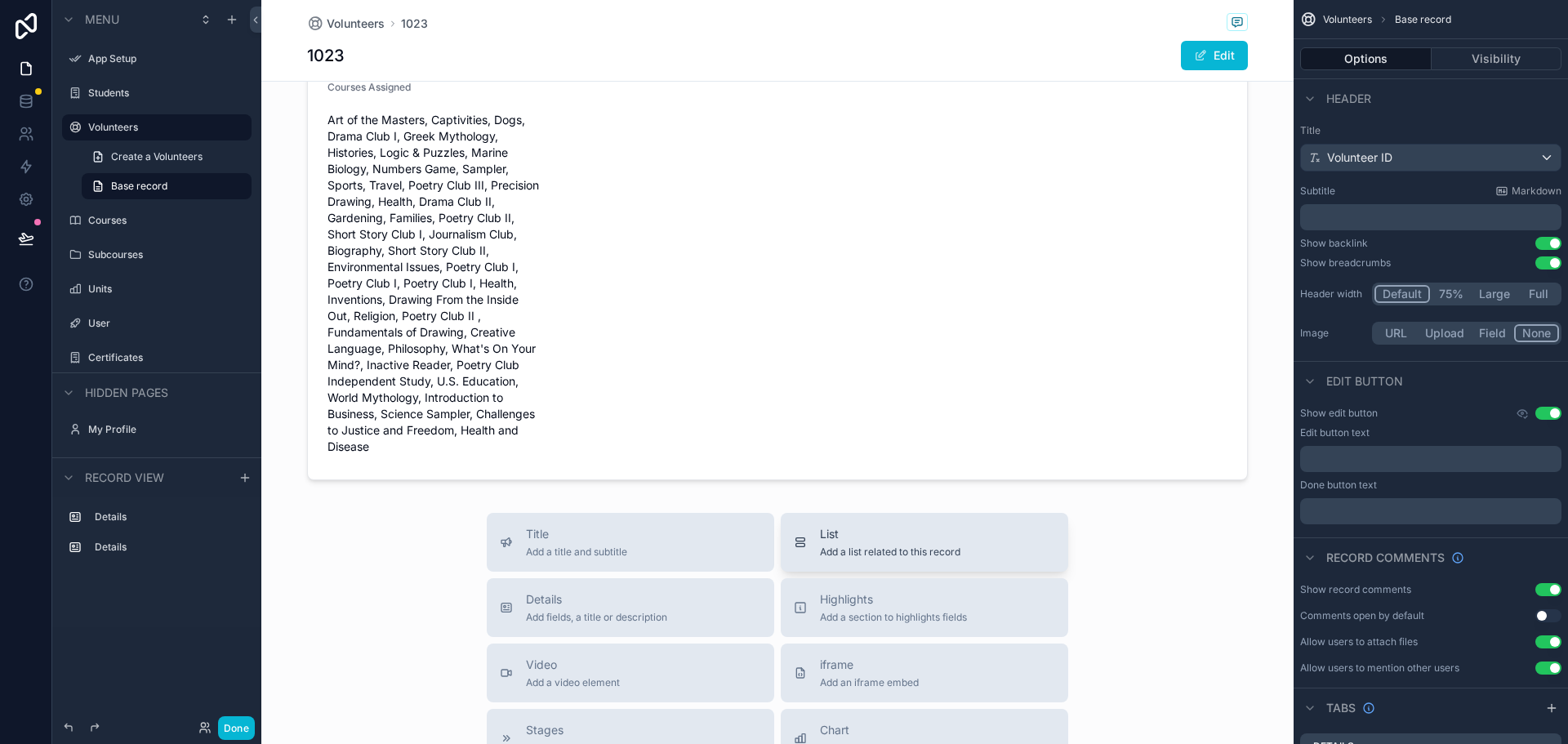
click at [857, 528] on span "List" at bounding box center [890, 534] width 141 height 16
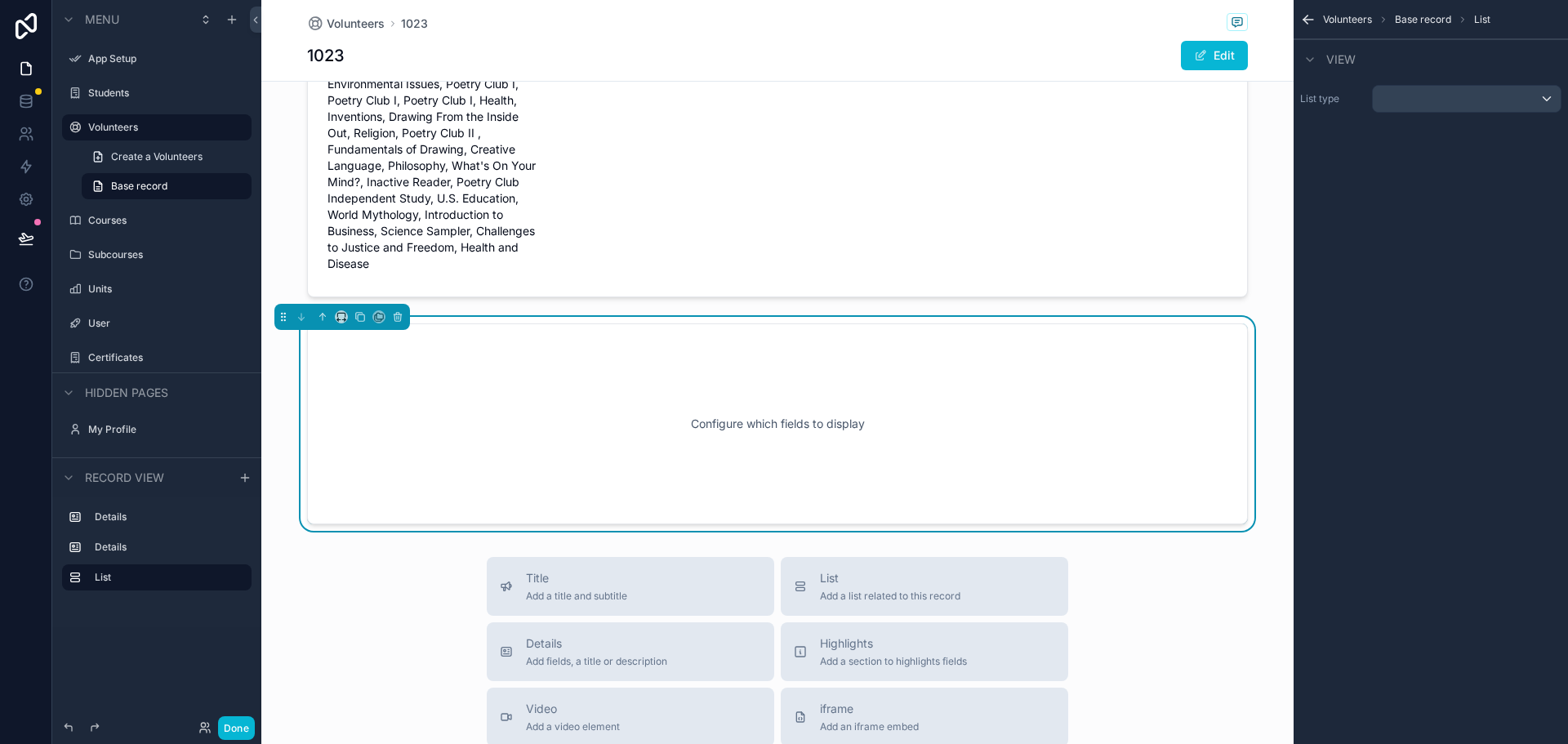
scroll to position [480, 0]
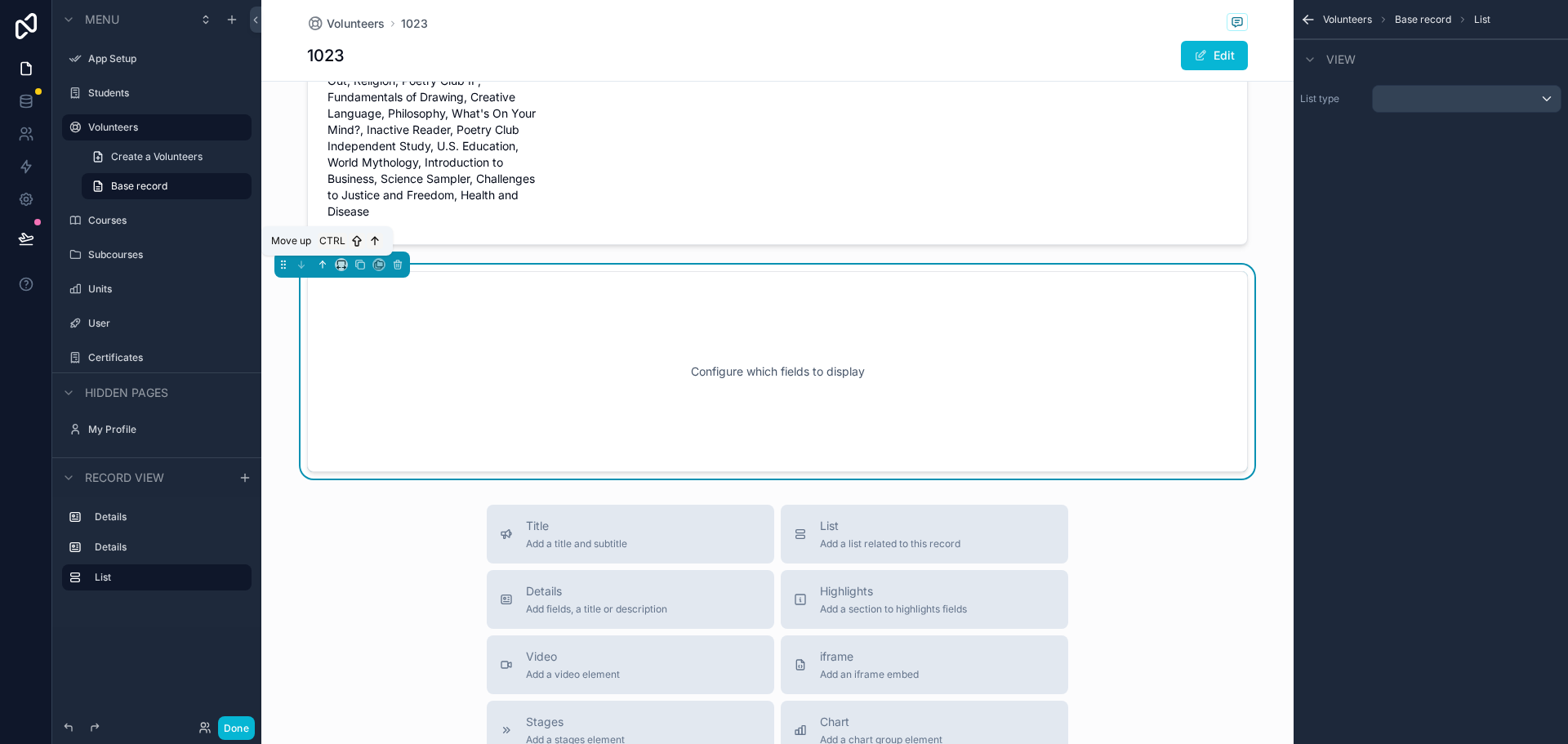
click at [318, 261] on icon "scrollable content" at bounding box center [322, 265] width 11 height 12
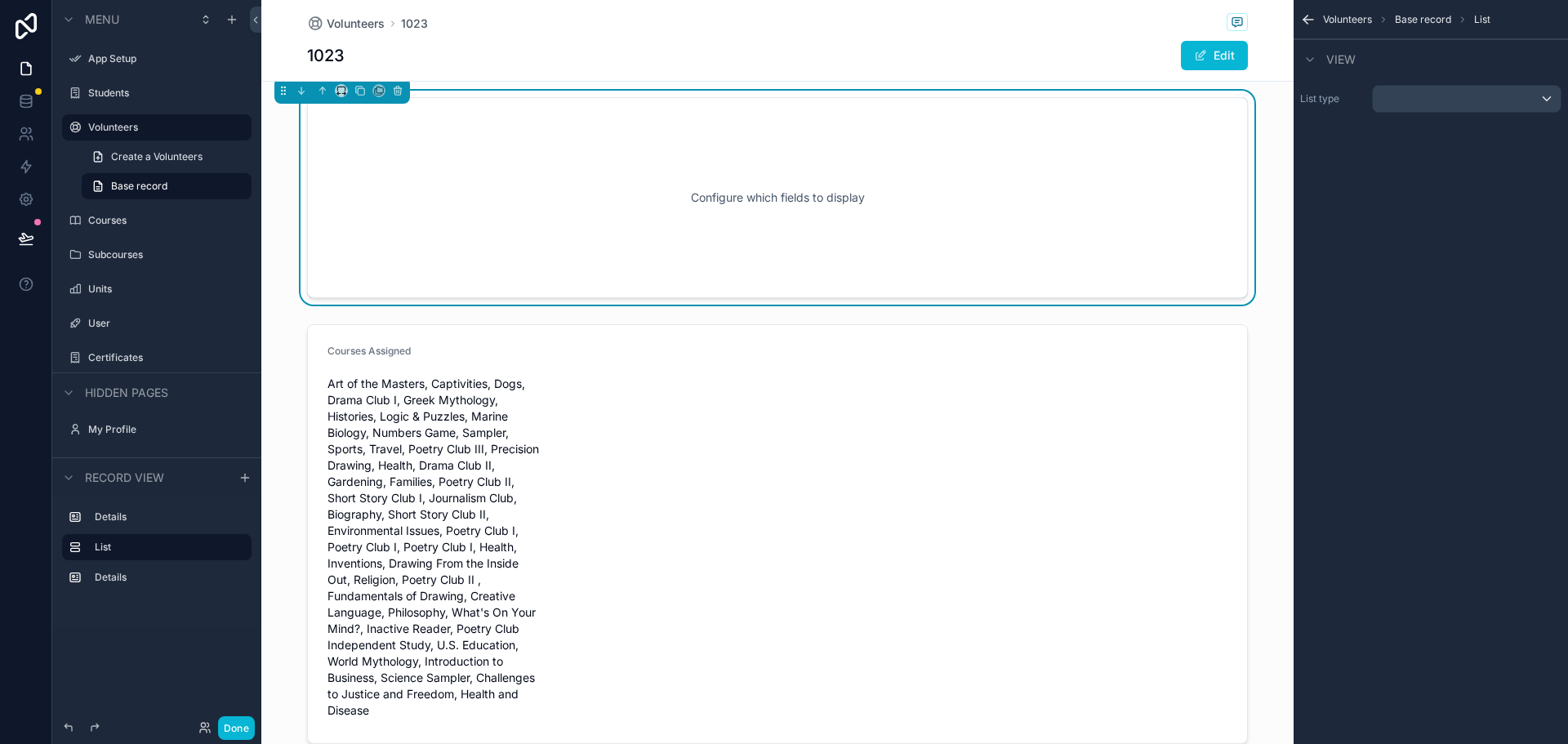
scroll to position [154, 0]
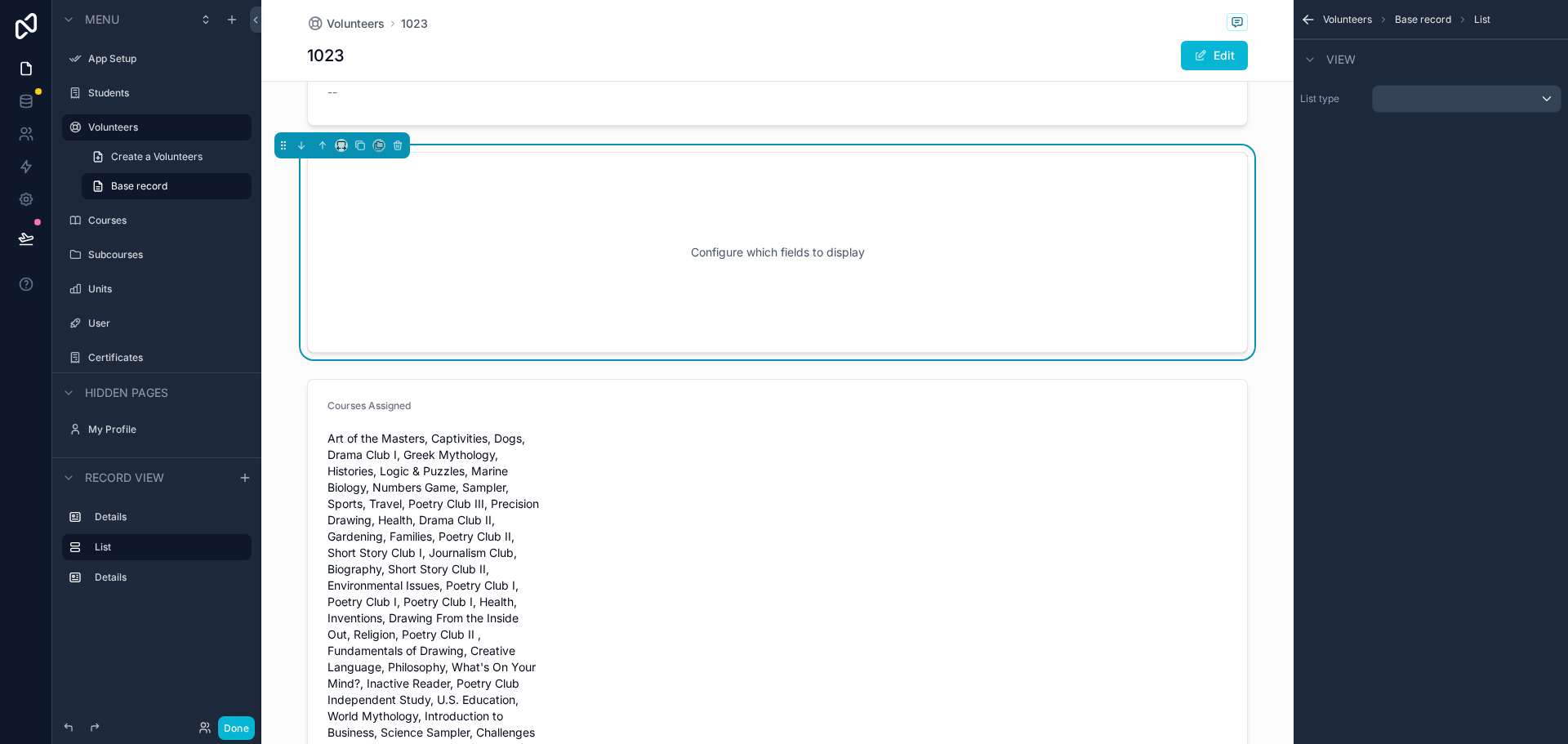
drag, startPoint x: 498, startPoint y: 283, endPoint x: 746, endPoint y: 274, distance: 248.2
click at [500, 283] on div "Configure which fields to display" at bounding box center [777, 252] width 887 height 147
click at [1428, 103] on div "scrollable content" at bounding box center [1466, 99] width 187 height 27
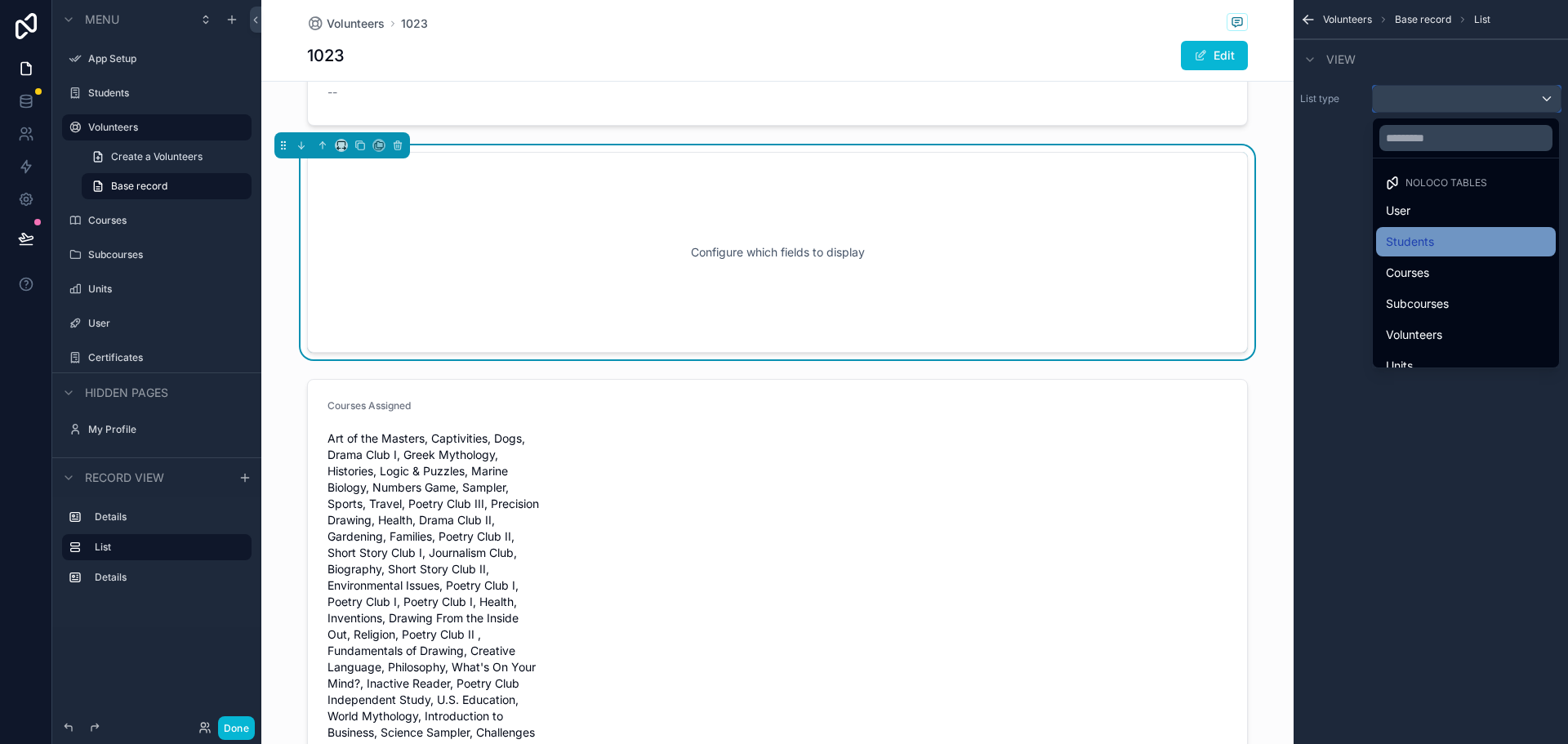
scroll to position [48, 0]
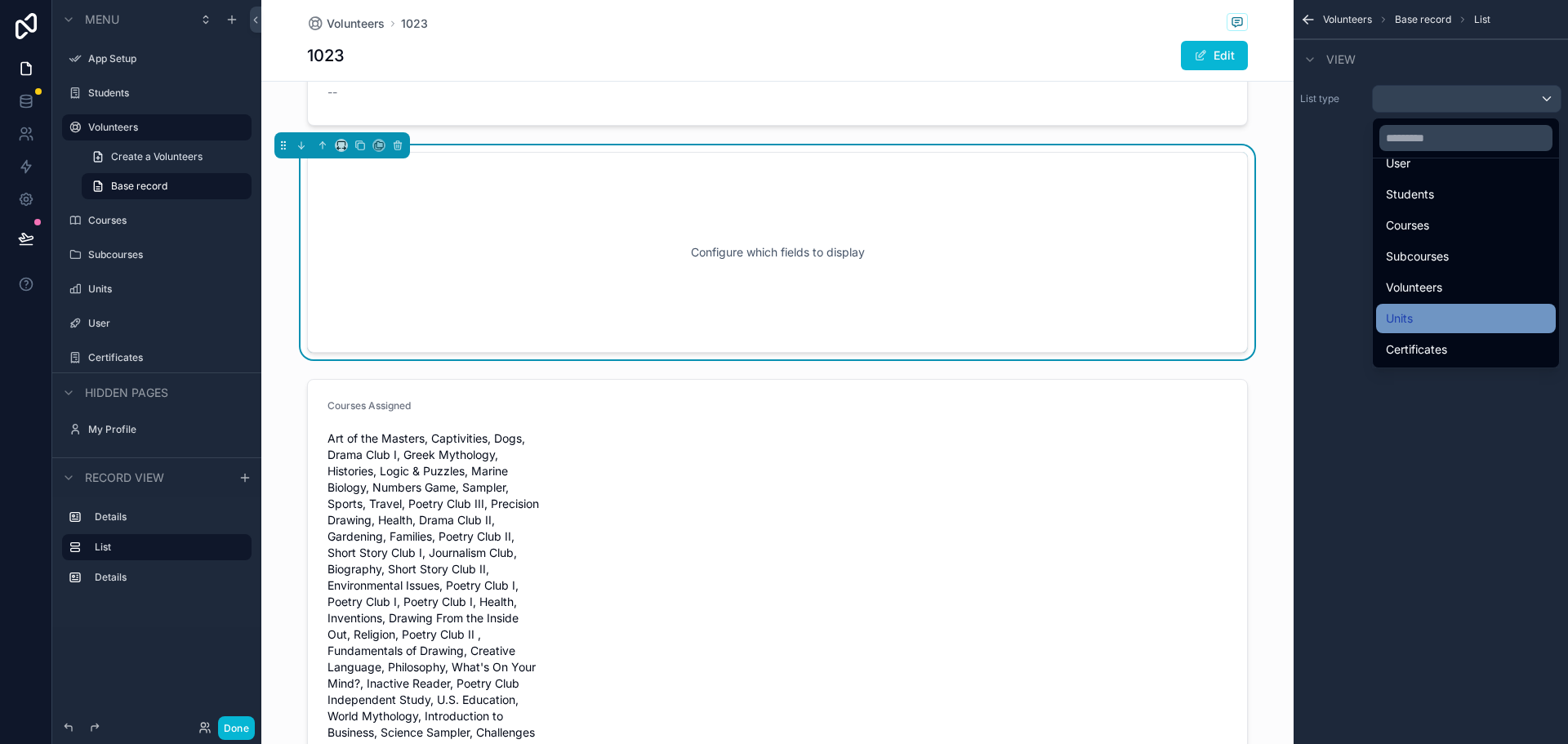
click at [1442, 311] on div "Units" at bounding box center [1465, 318] width 160 height 19
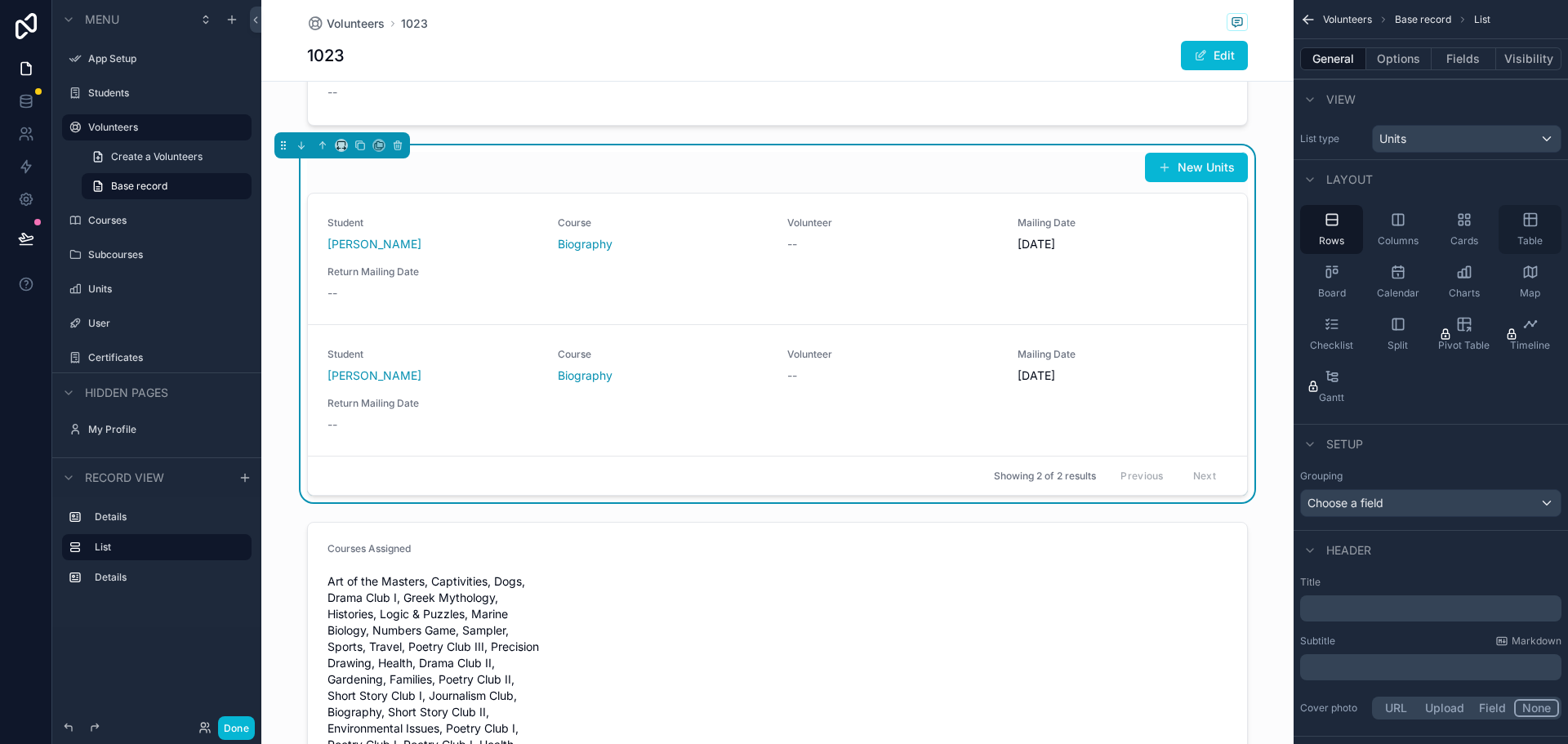
click at [1537, 219] on icon "scrollable content" at bounding box center [1530, 219] width 16 height 16
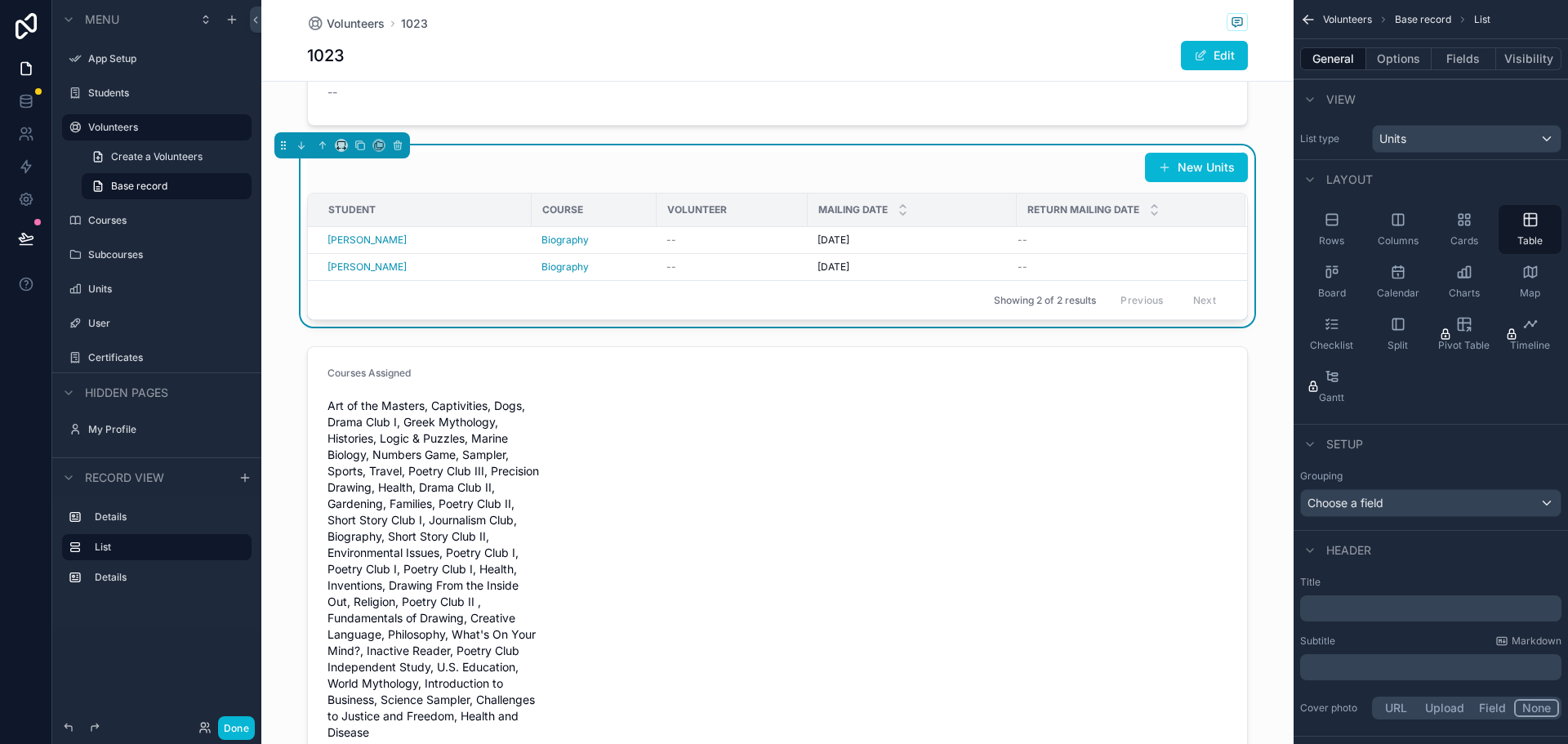
click at [1367, 611] on p "﻿" at bounding box center [1432, 609] width 251 height 16
click at [1015, 541] on div "scrollable content" at bounding box center [776, 556] width 1032 height 433
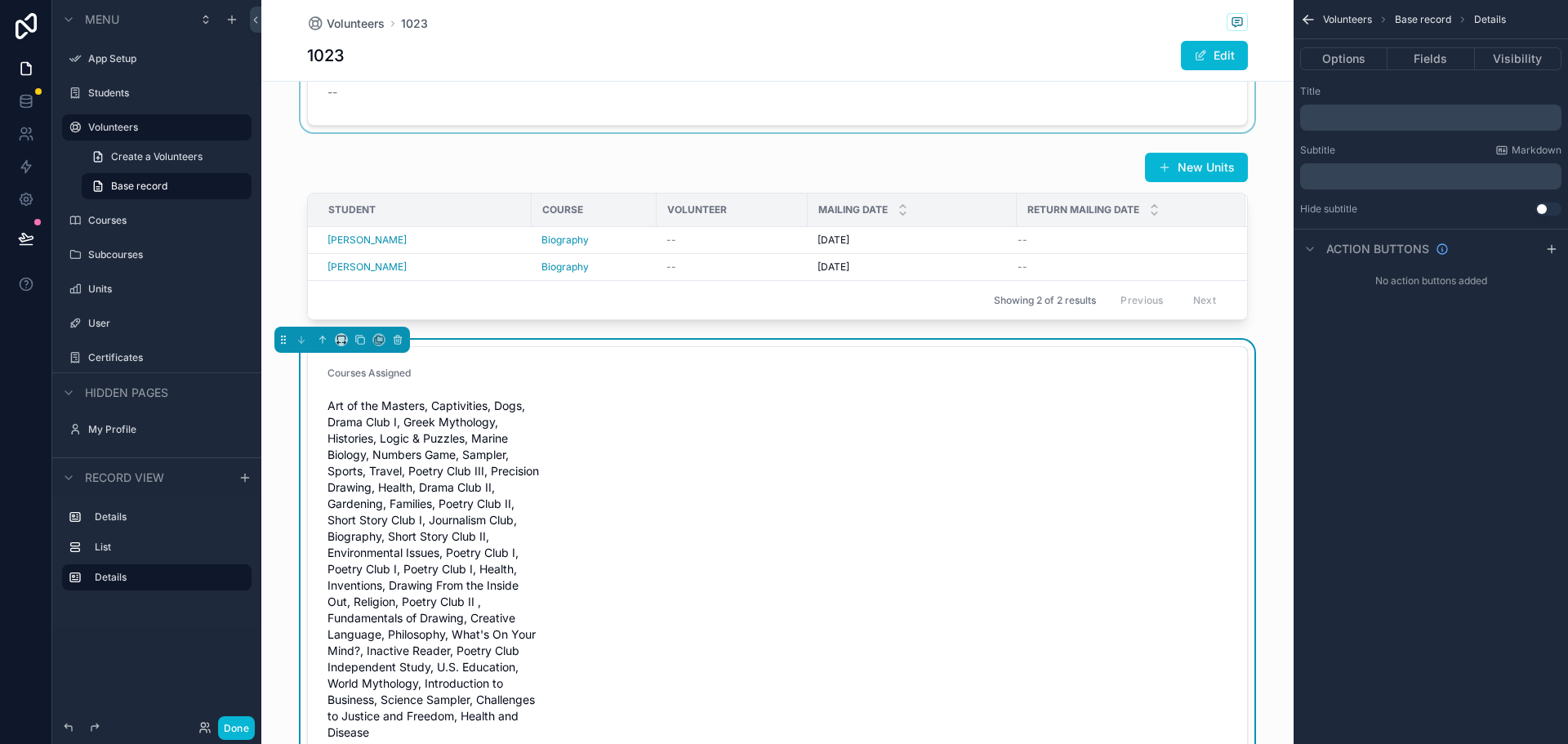
click at [644, 123] on div "scrollable content" at bounding box center [776, 40] width 1032 height 185
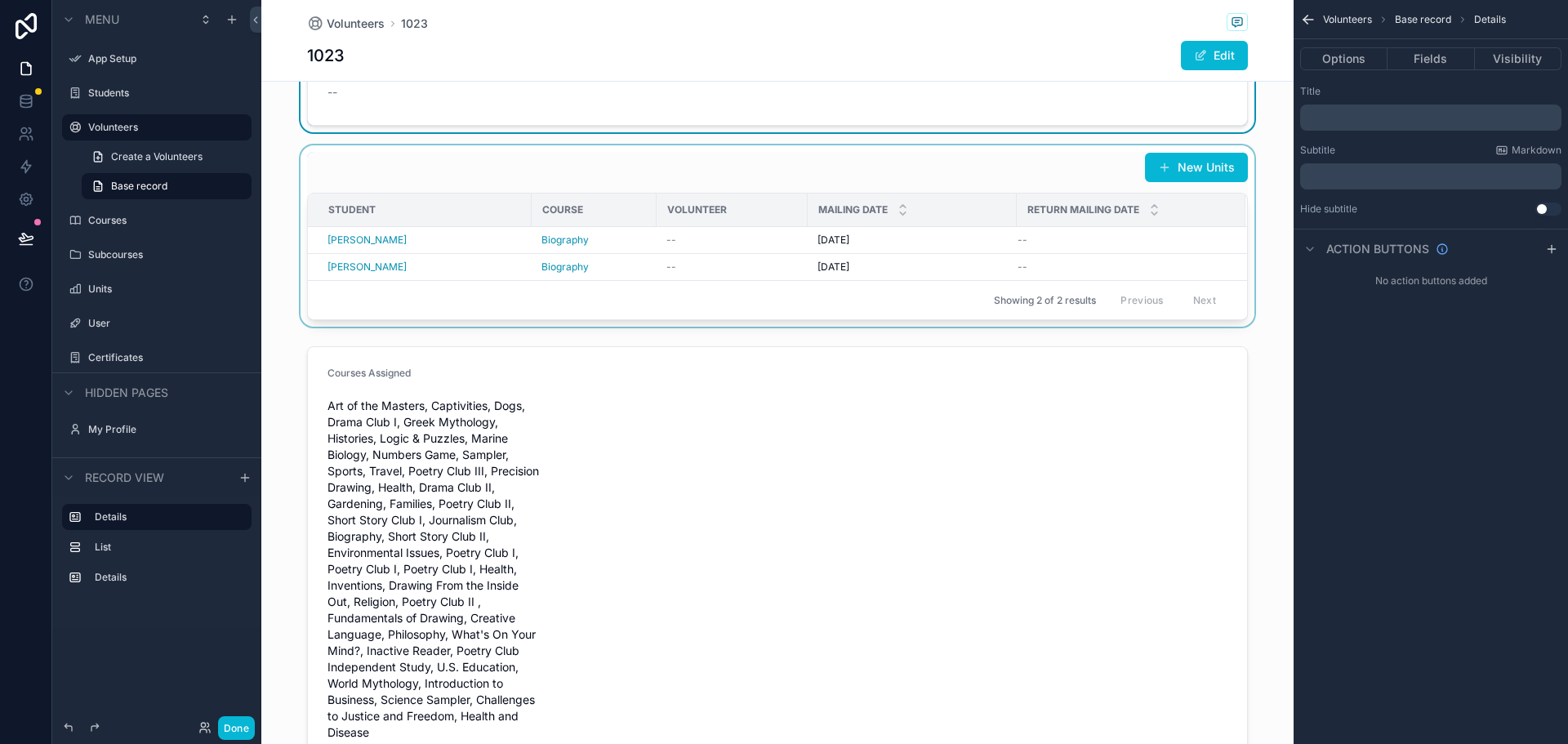
scroll to position [0, 0]
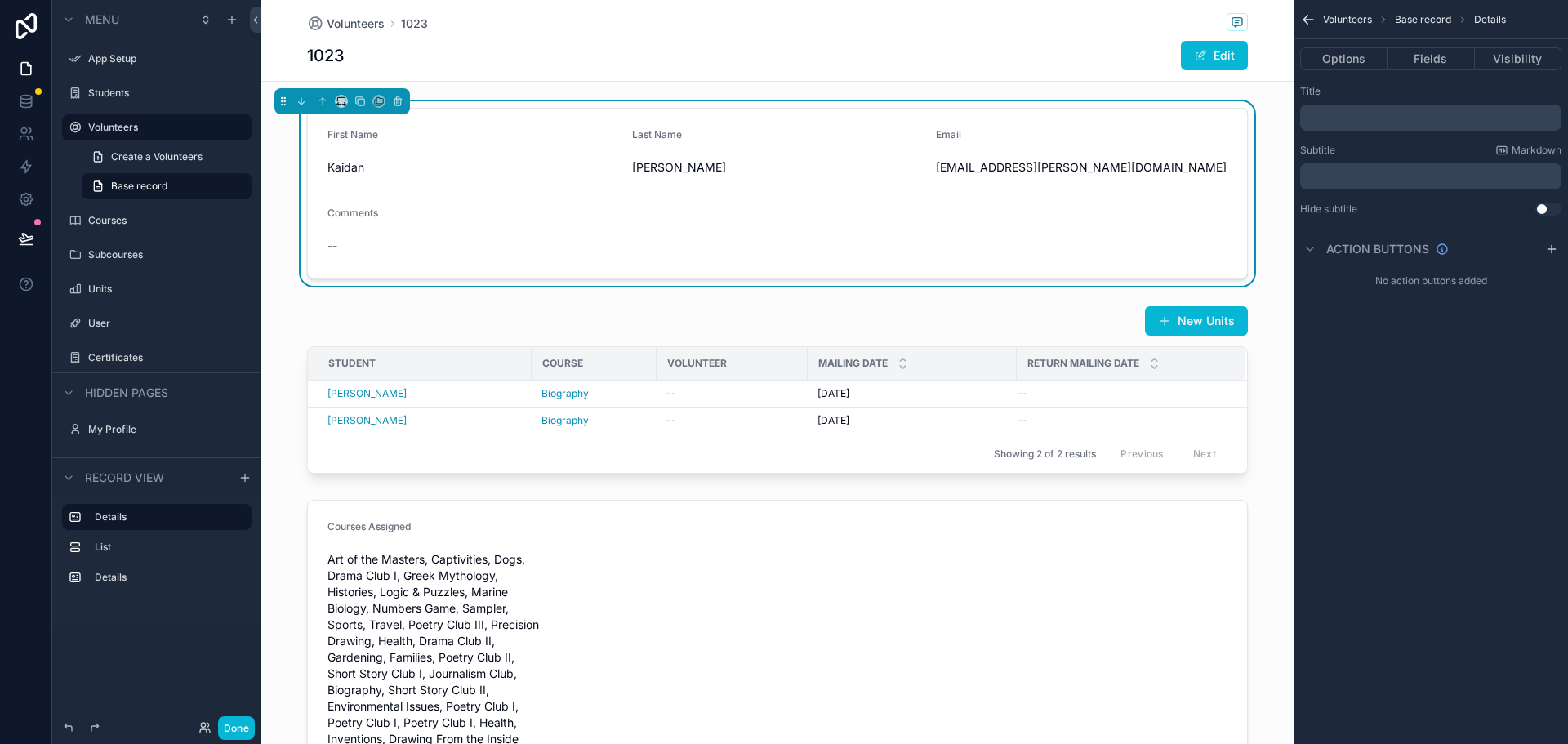
click at [1091, 53] on div "1023 Edit" at bounding box center [777, 55] width 941 height 31
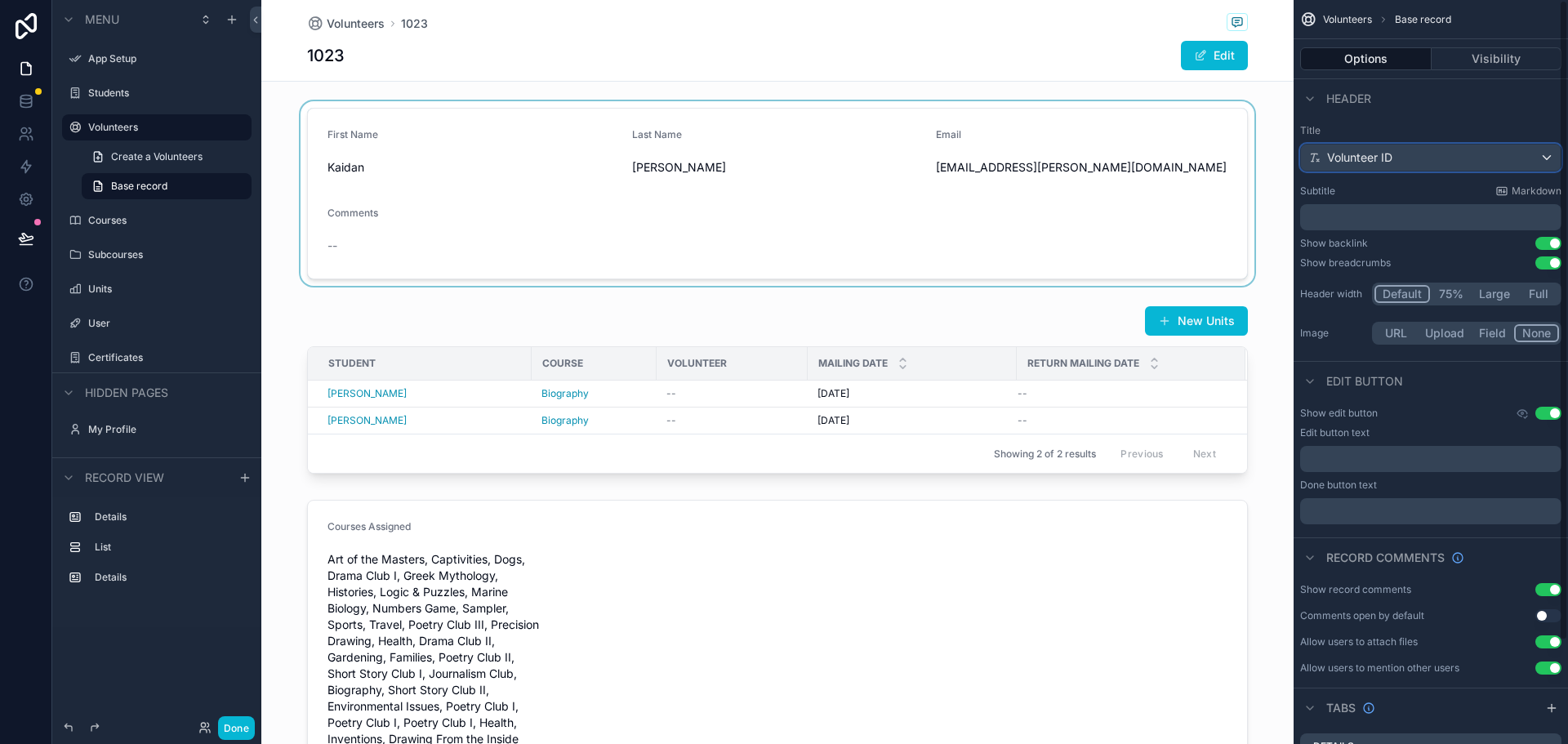
click at [1421, 157] on div "Volunteer ID" at bounding box center [1431, 157] width 260 height 27
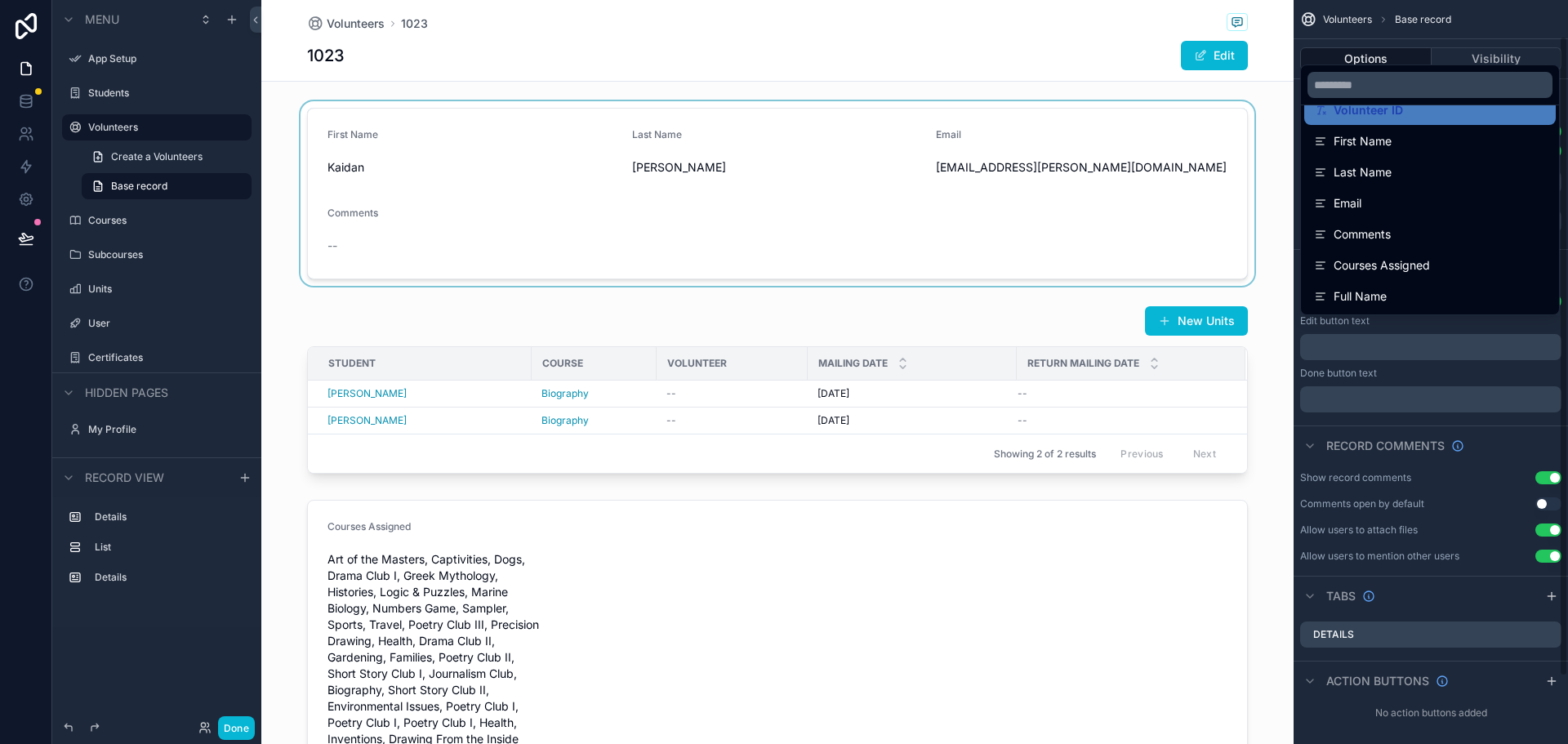
scroll to position [120, 0]
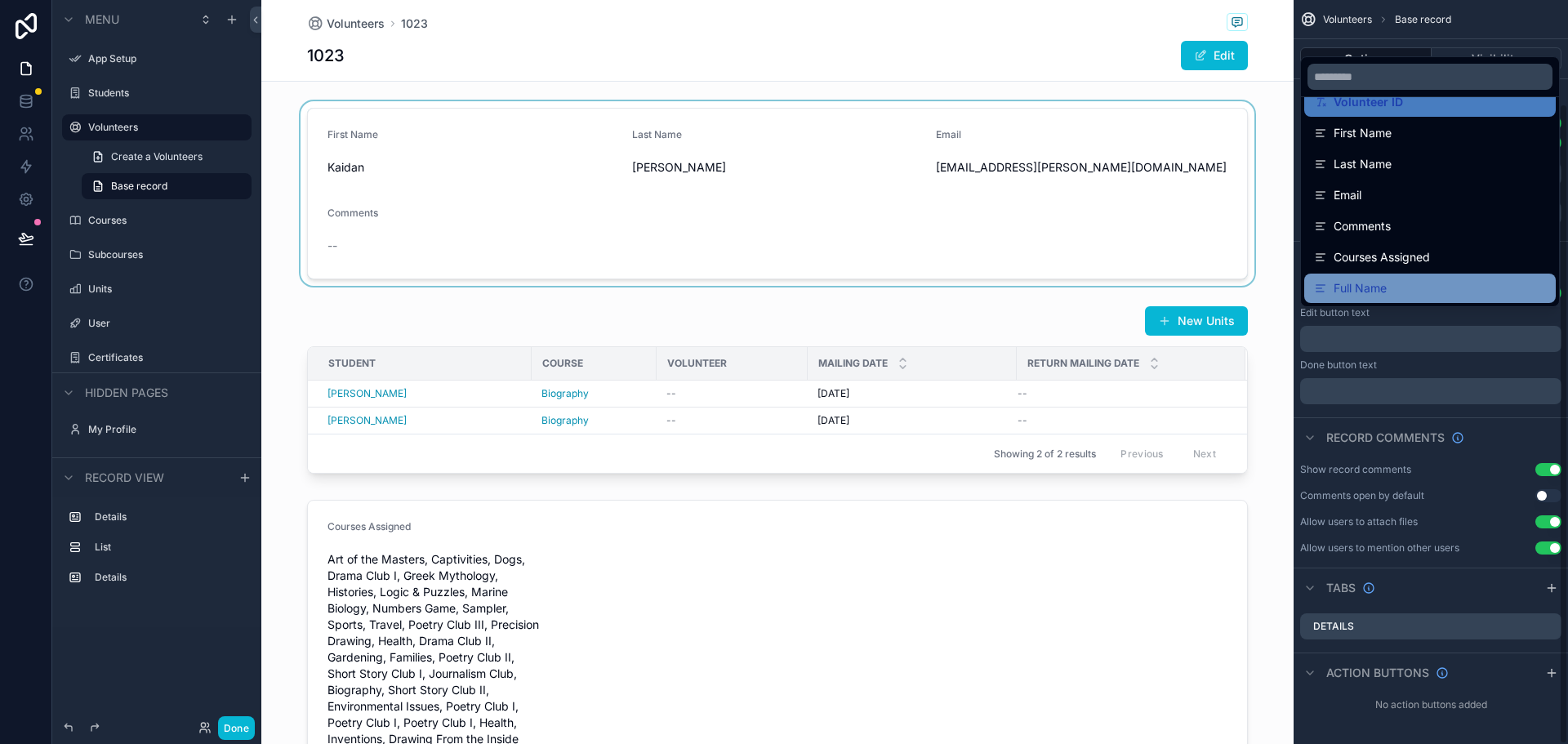
click at [1371, 285] on span "Full Name" at bounding box center [1360, 288] width 53 height 19
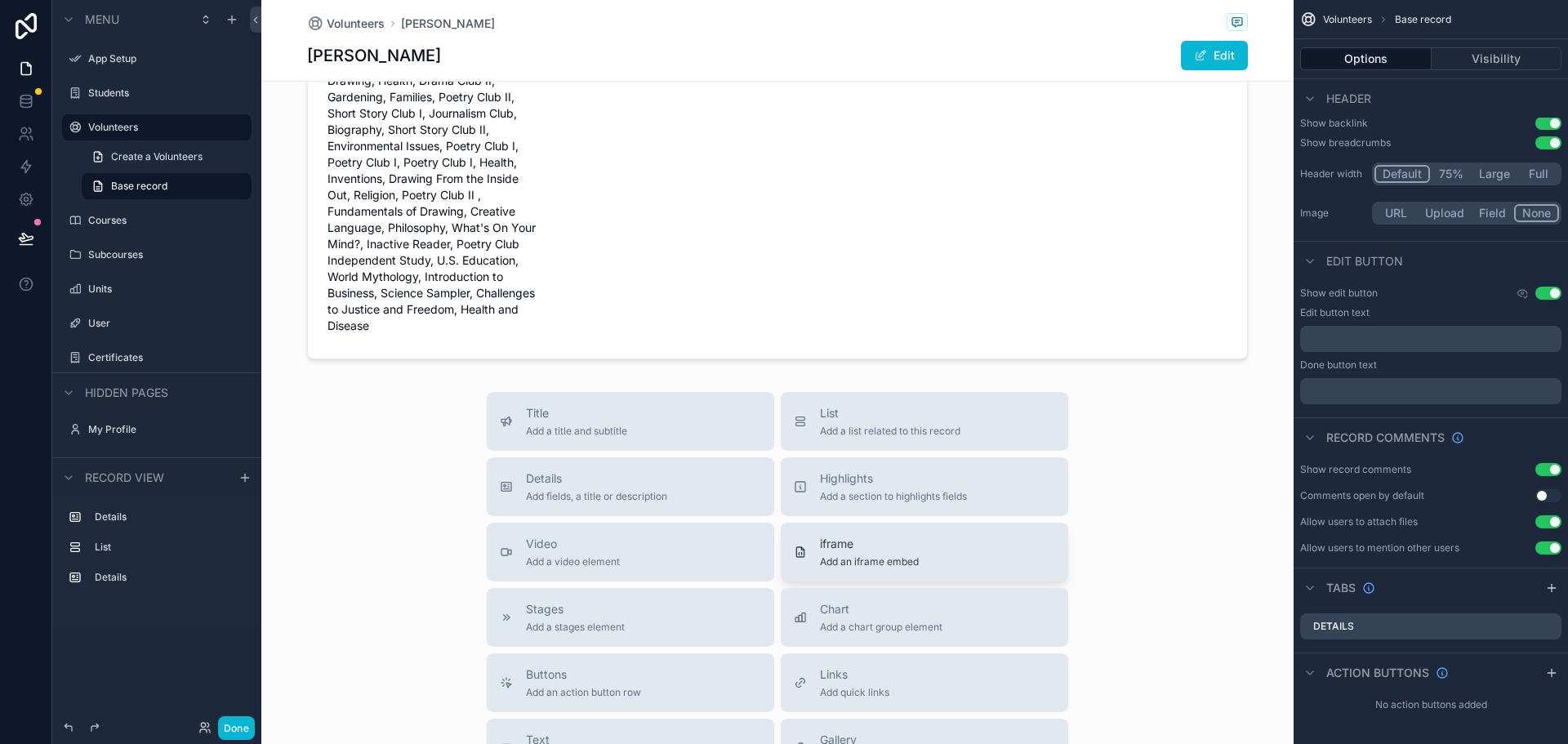
scroll to position [571, 0]
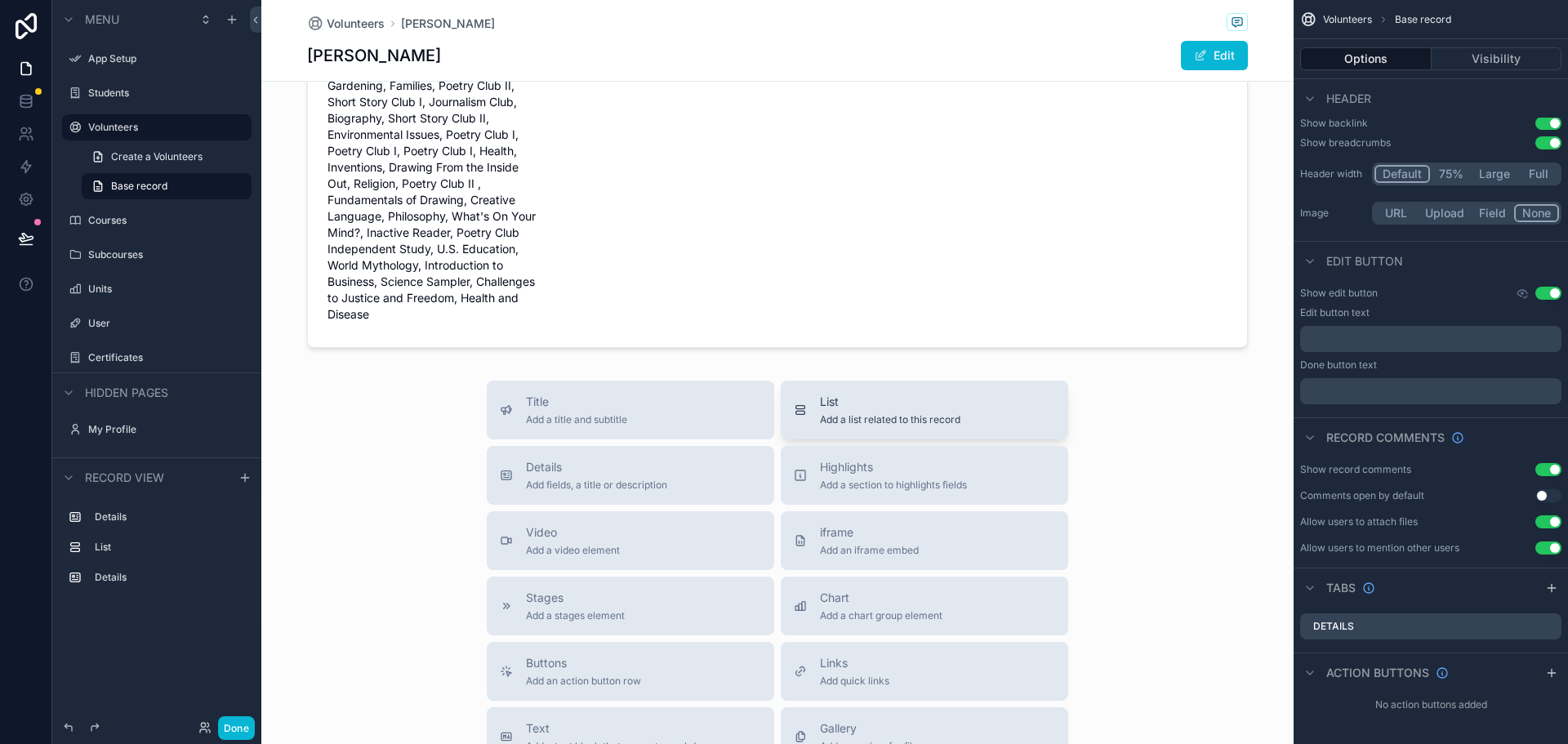
click at [844, 420] on span "Add a list related to this record" at bounding box center [890, 419] width 141 height 13
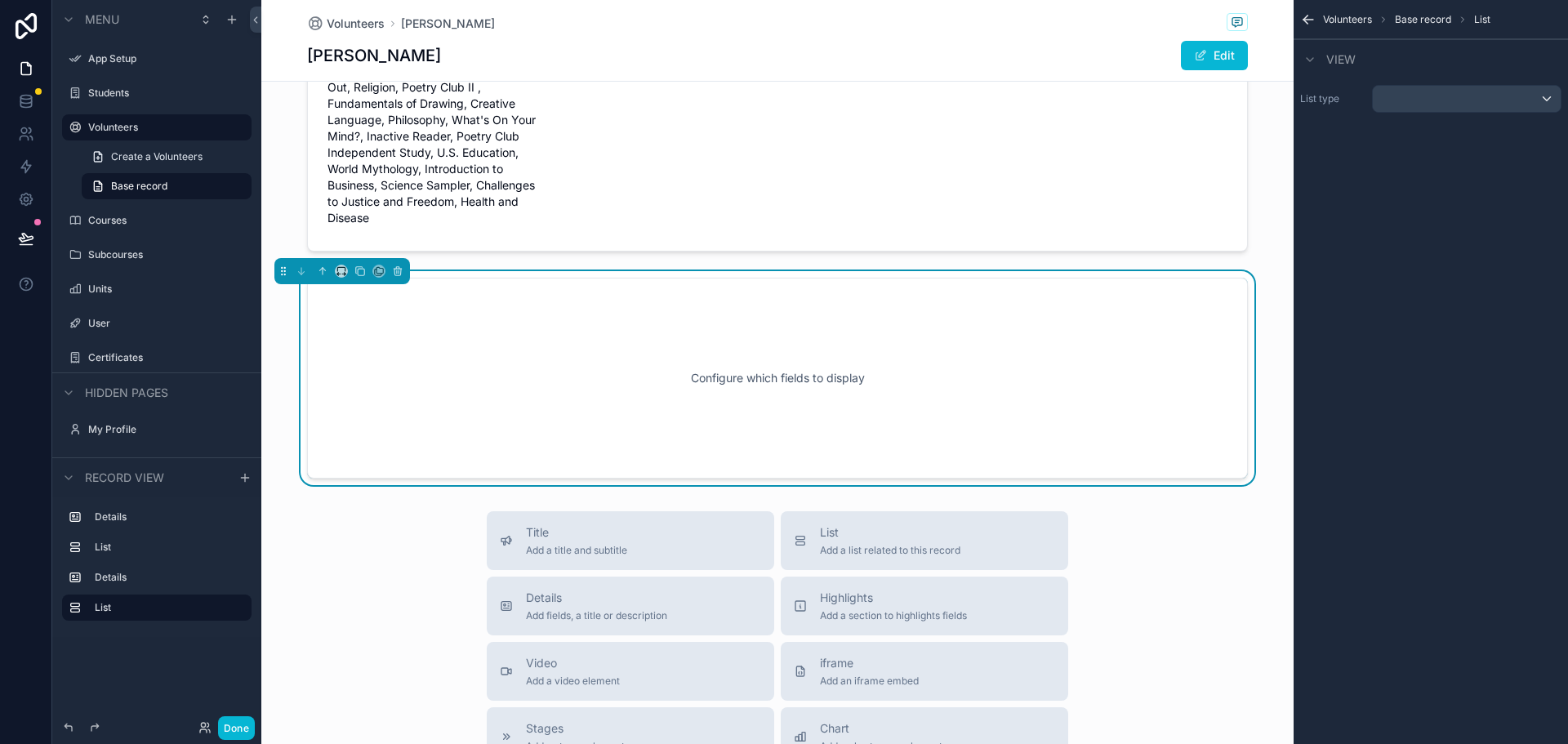
scroll to position [675, 0]
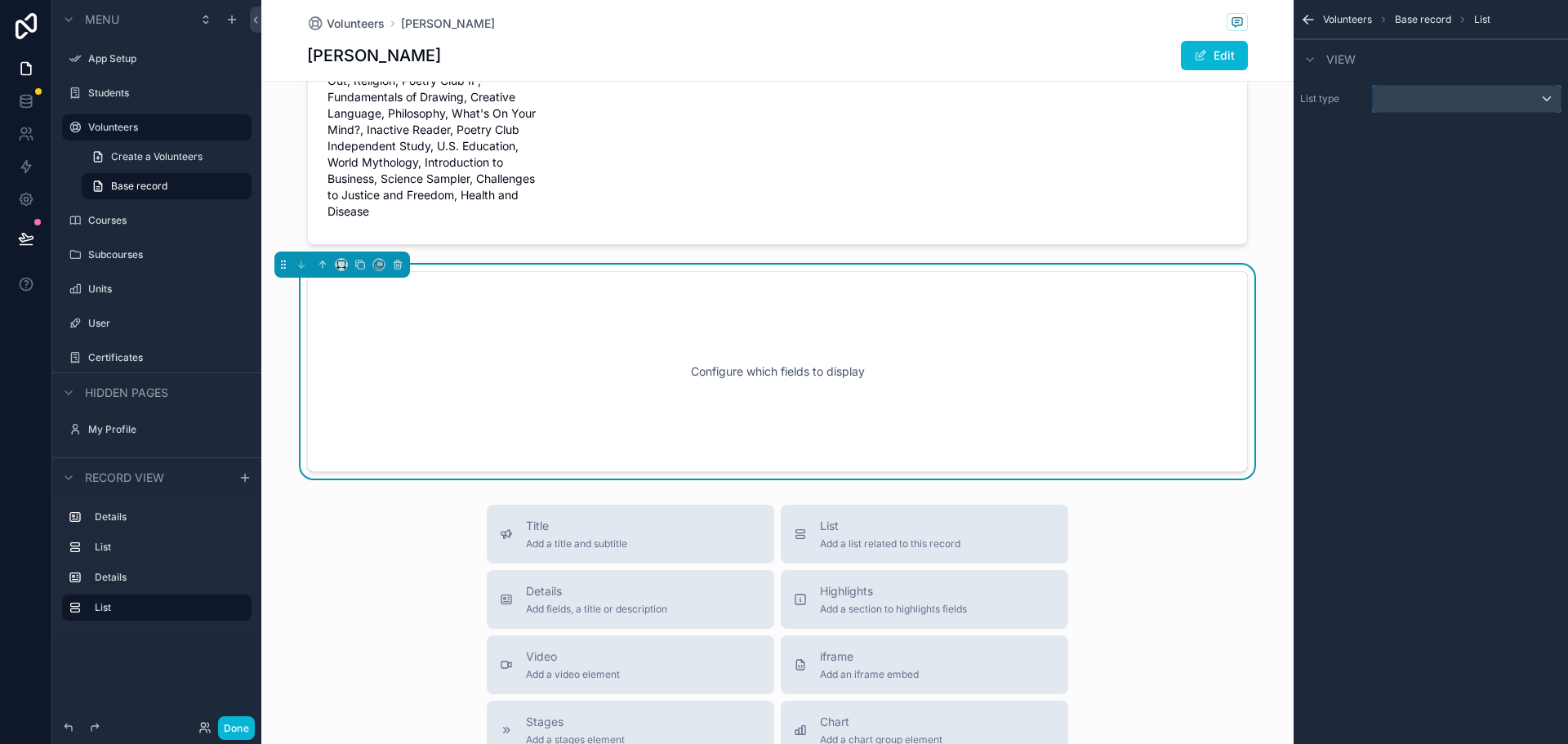
click at [1435, 102] on div "scrollable content" at bounding box center [1466, 99] width 187 height 27
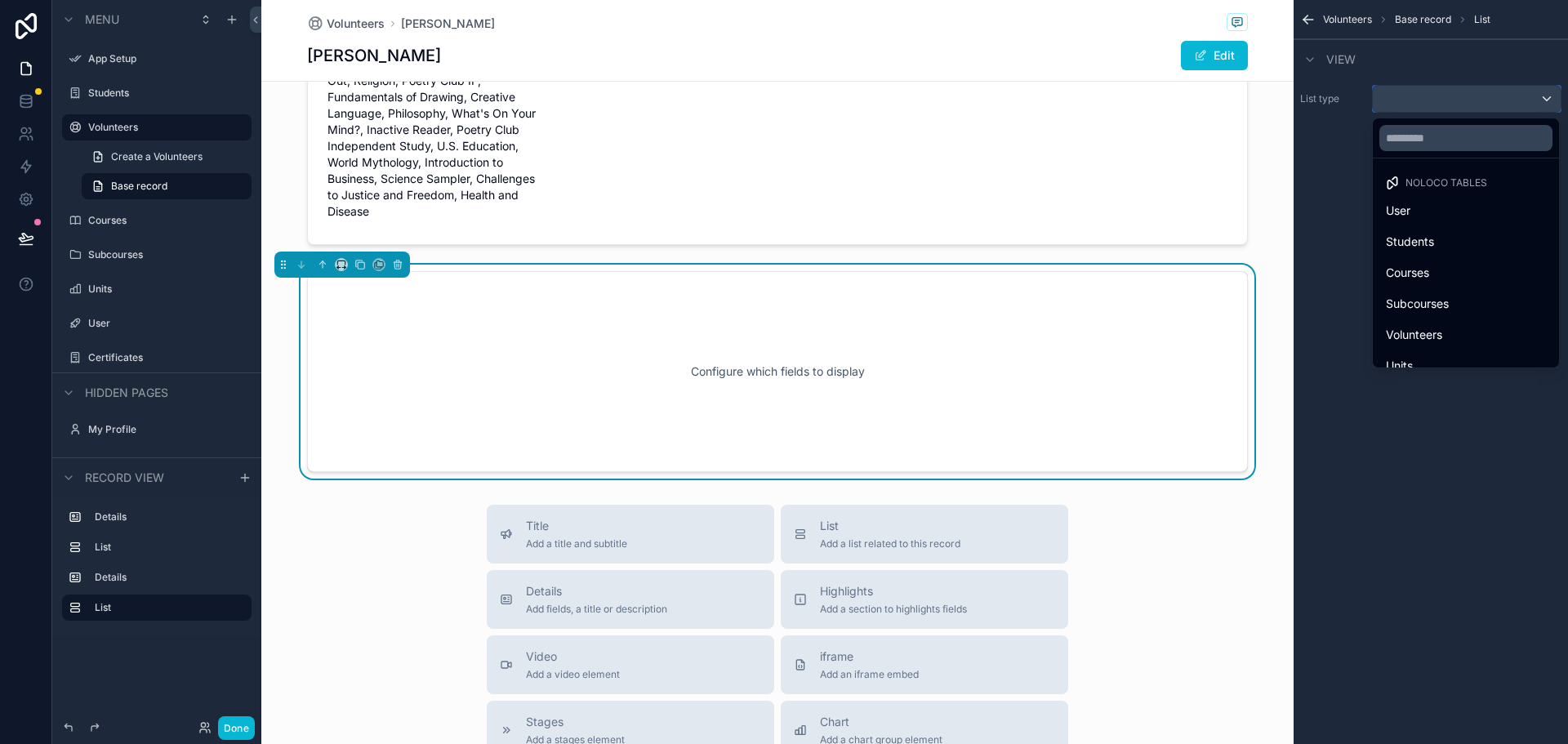
scroll to position [79, 0]
click at [1434, 351] on div "Breaks" at bounding box center [1465, 349] width 160 height 19
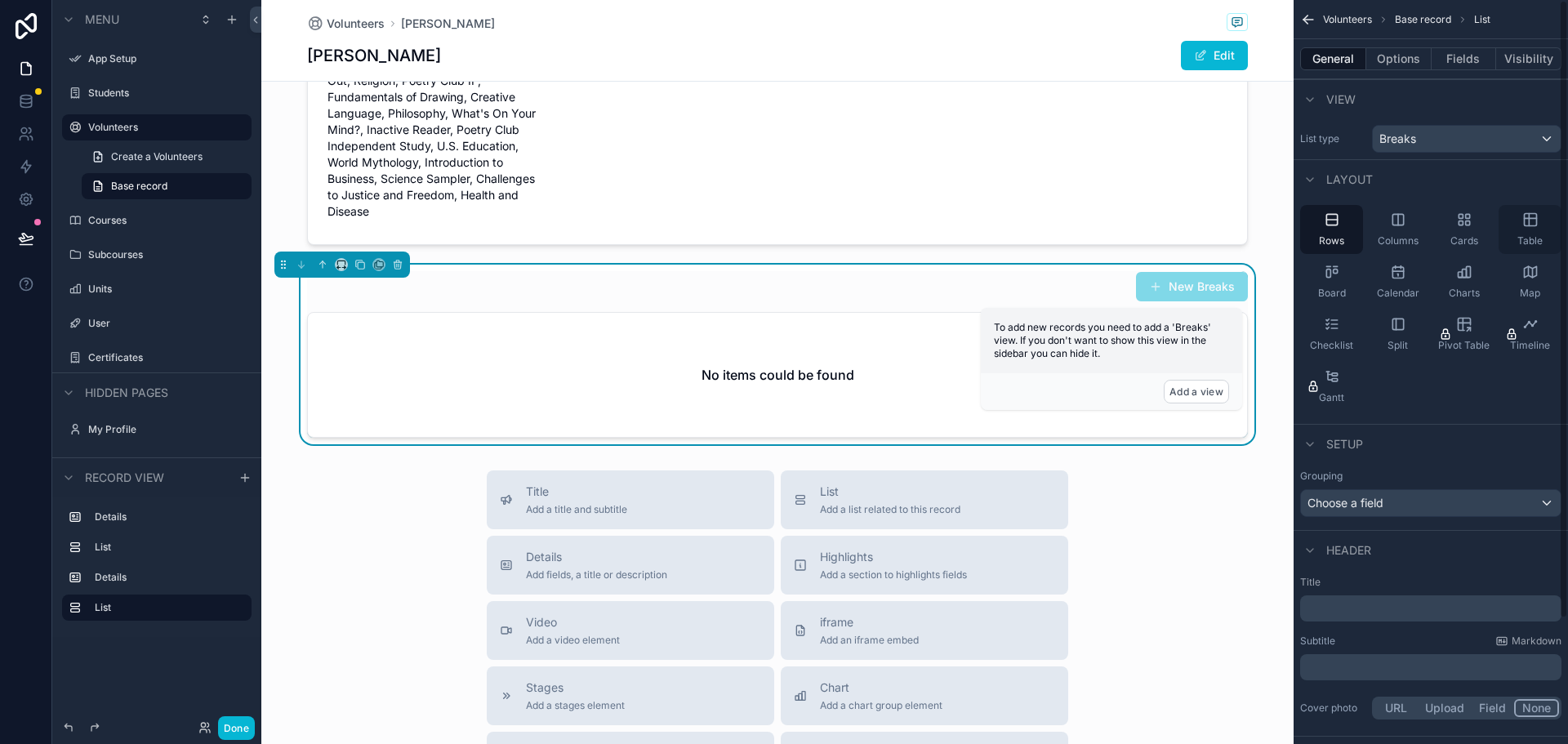
click at [1525, 219] on icon "scrollable content" at bounding box center [1530, 219] width 12 height 0
click at [1186, 395] on button "Add a view" at bounding box center [1197, 391] width 65 height 24
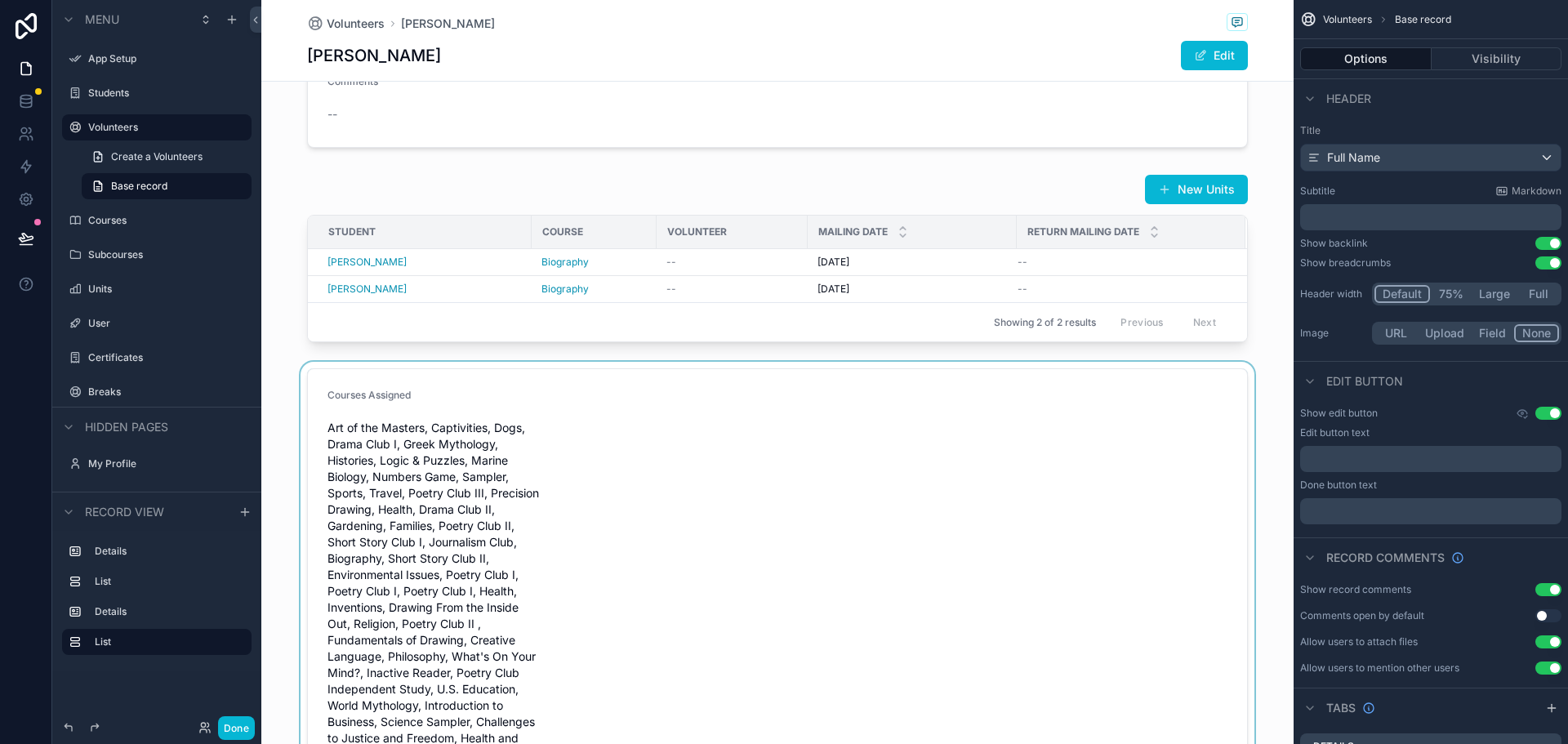
scroll to position [409, 0]
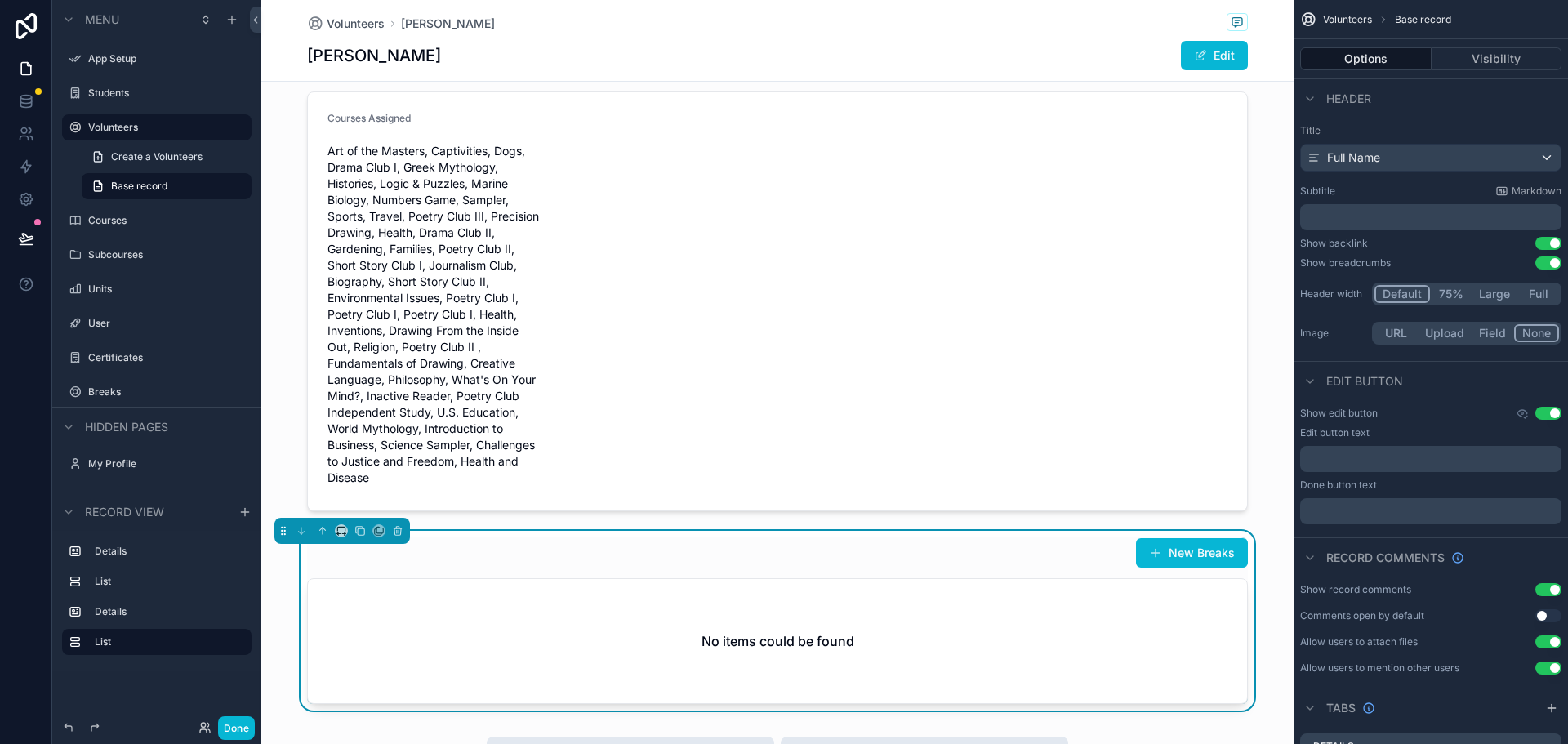
click at [1059, 617] on div "No items could be found" at bounding box center [777, 641] width 939 height 124
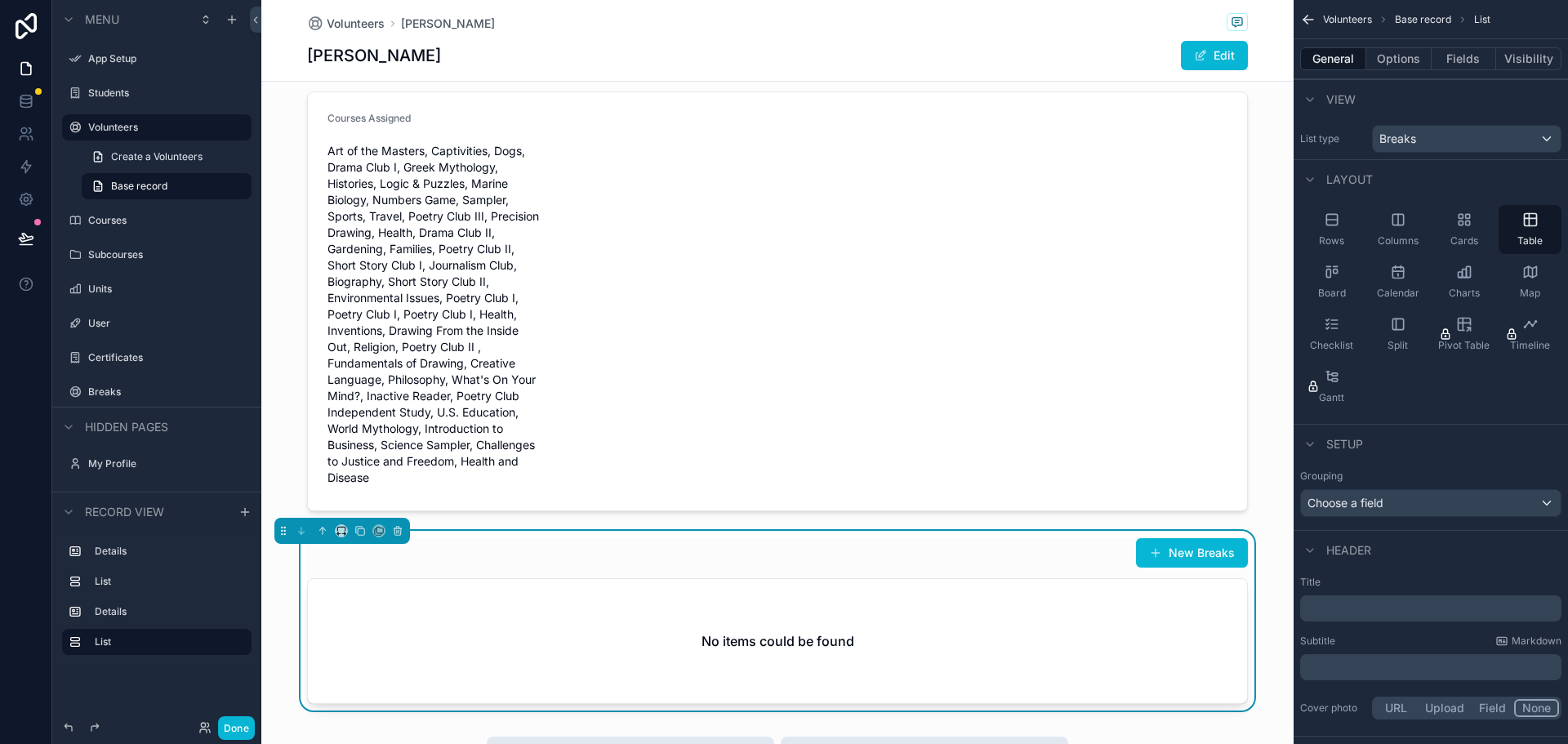
click at [981, 561] on div "New Breaks" at bounding box center [777, 553] width 941 height 31
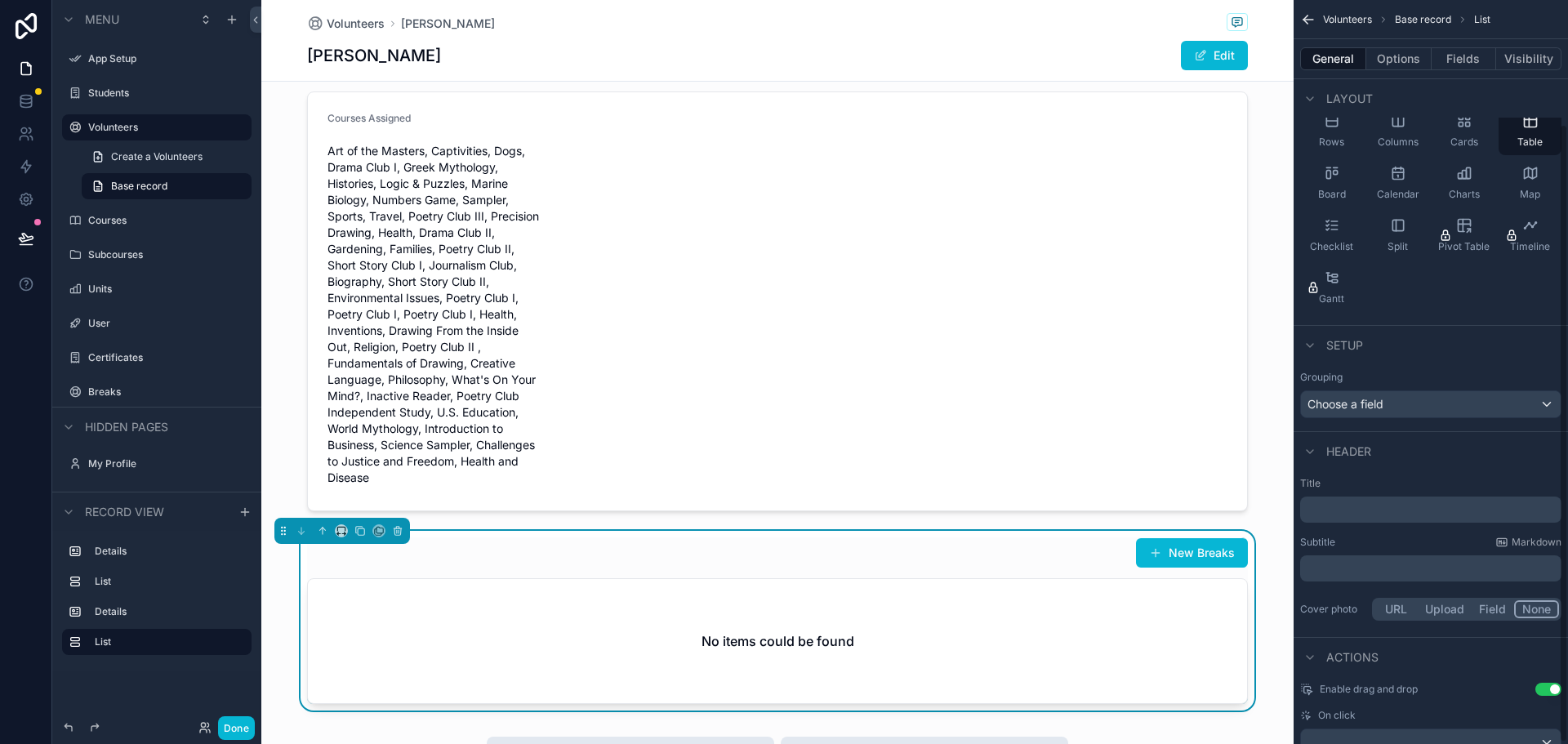
scroll to position [150, 0]
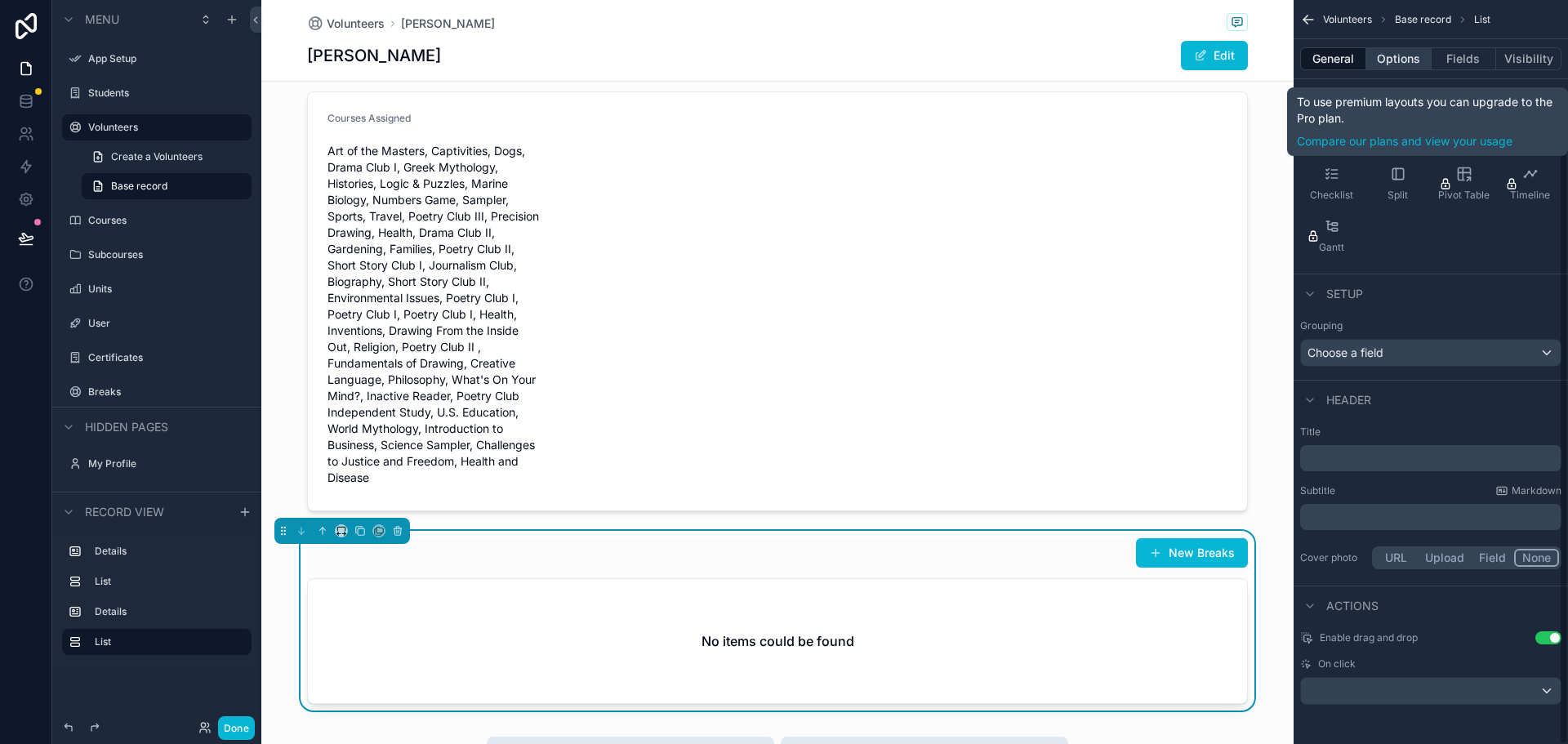
click at [1380, 59] on button "Options" at bounding box center [1399, 59] width 65 height 23
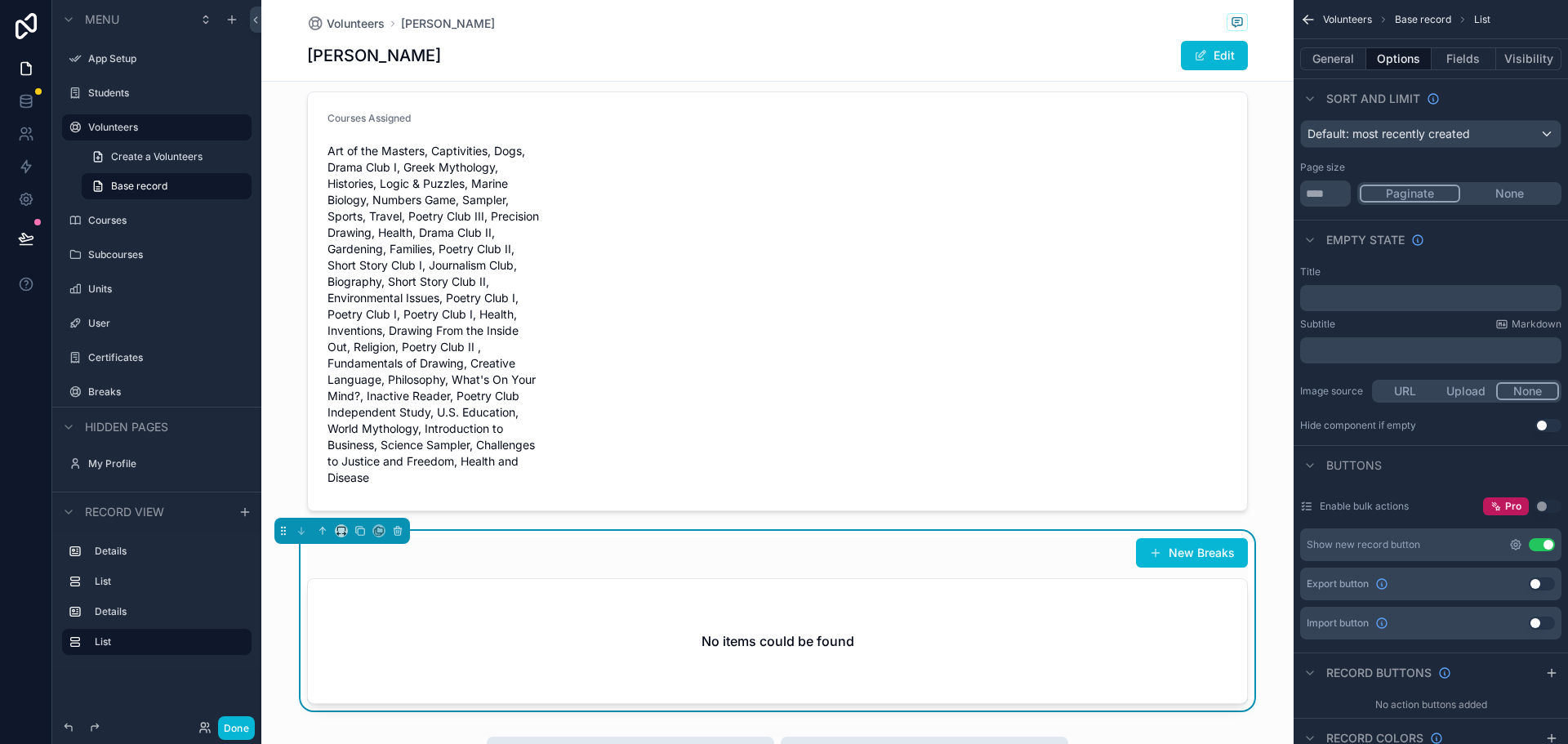
click at [1515, 544] on icon "scrollable content" at bounding box center [1516, 545] width 4 height 4
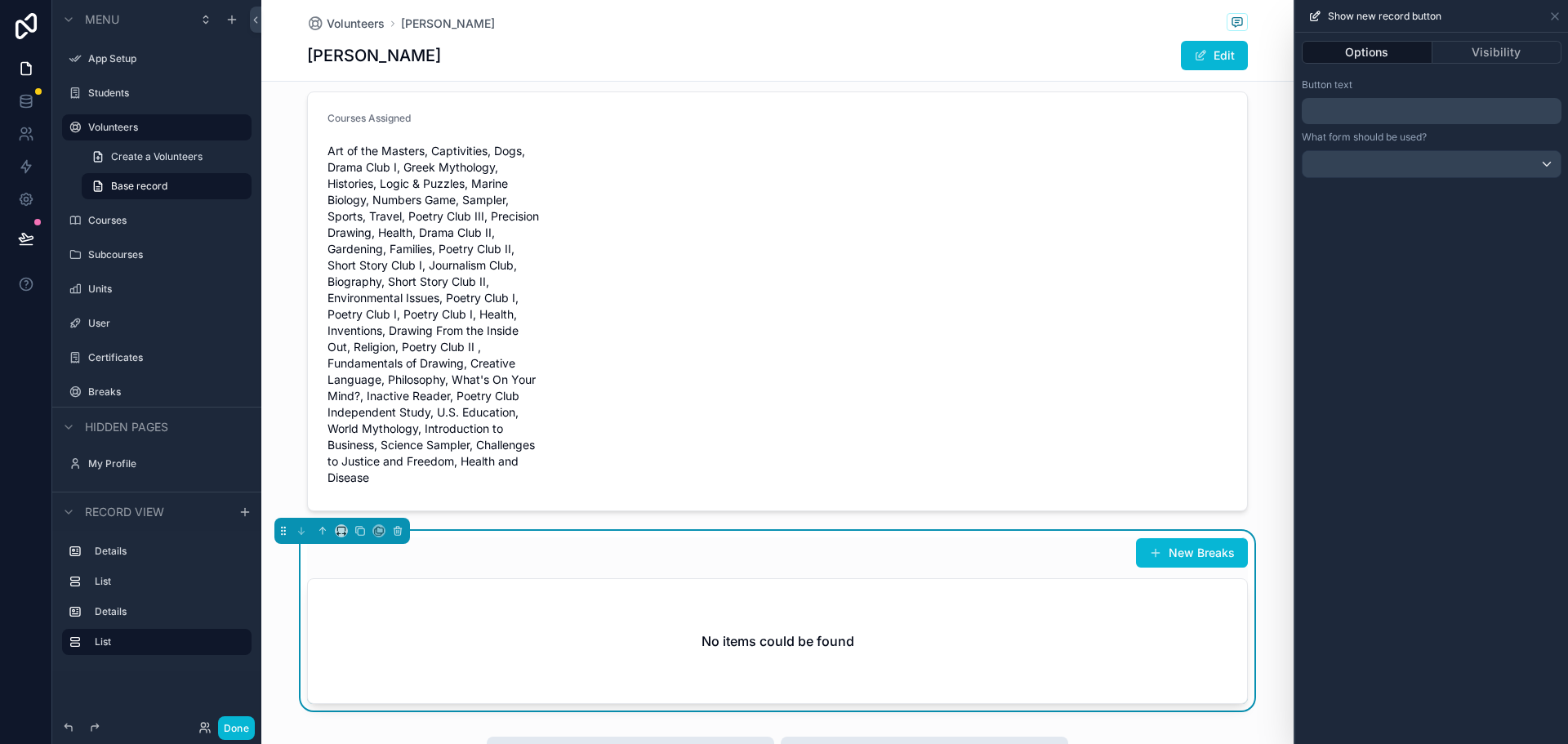
click at [1421, 107] on p "﻿" at bounding box center [1433, 111] width 250 height 19
click at [1379, 514] on div "Options Visibility Button text ********* What form should be used?" at bounding box center [1431, 388] width 272 height 711
click at [1558, 10] on icon at bounding box center [1555, 16] width 13 height 13
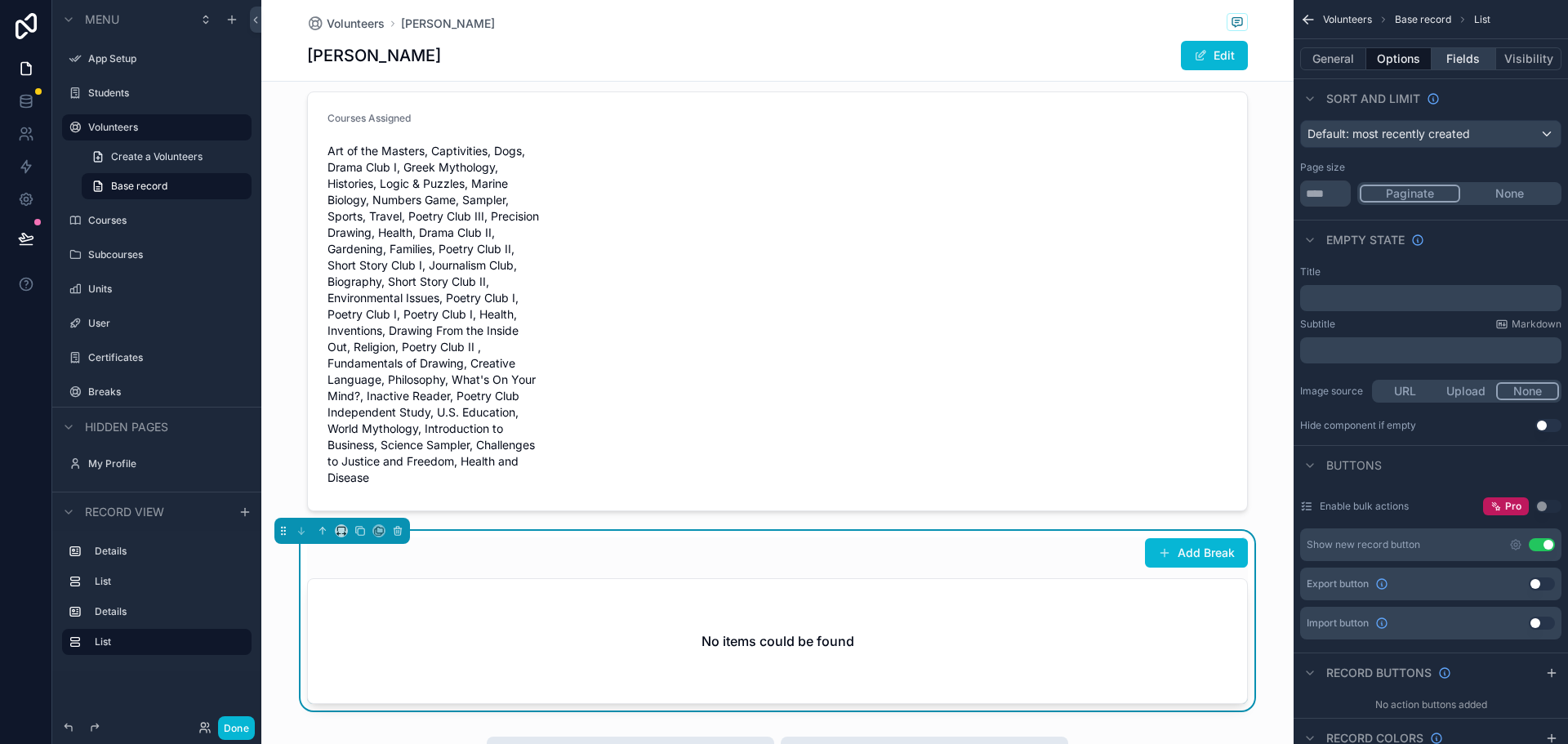
click at [1464, 57] on button "Fields" at bounding box center [1465, 59] width 65 height 23
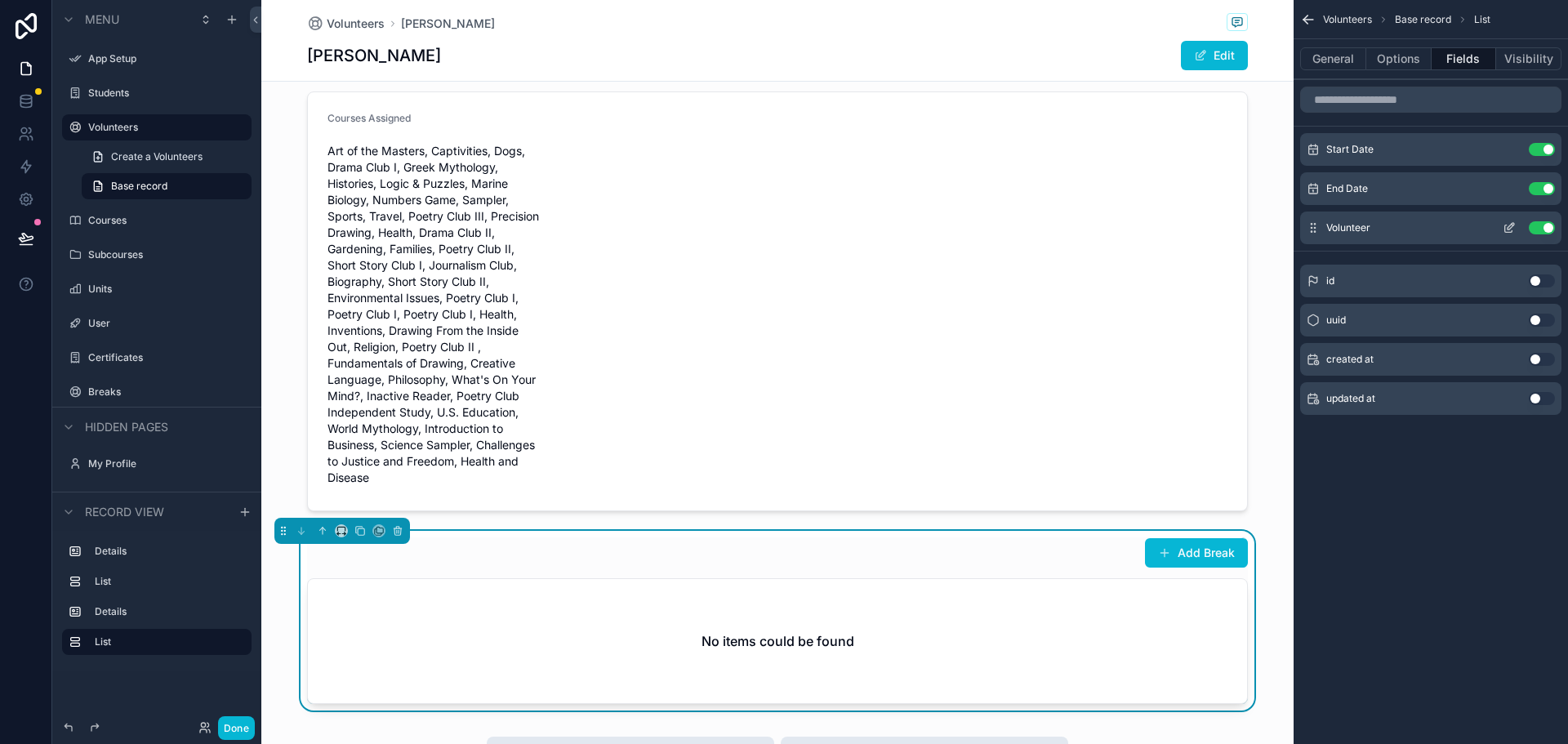
click at [1540, 228] on button "Use setting" at bounding box center [1541, 227] width 27 height 13
click at [1459, 563] on div "Volunteers Base record List General Options Fields Visibility Start Date Use se…" at bounding box center [1430, 372] width 274 height 744
click at [1385, 58] on button "Options" at bounding box center [1399, 59] width 65 height 23
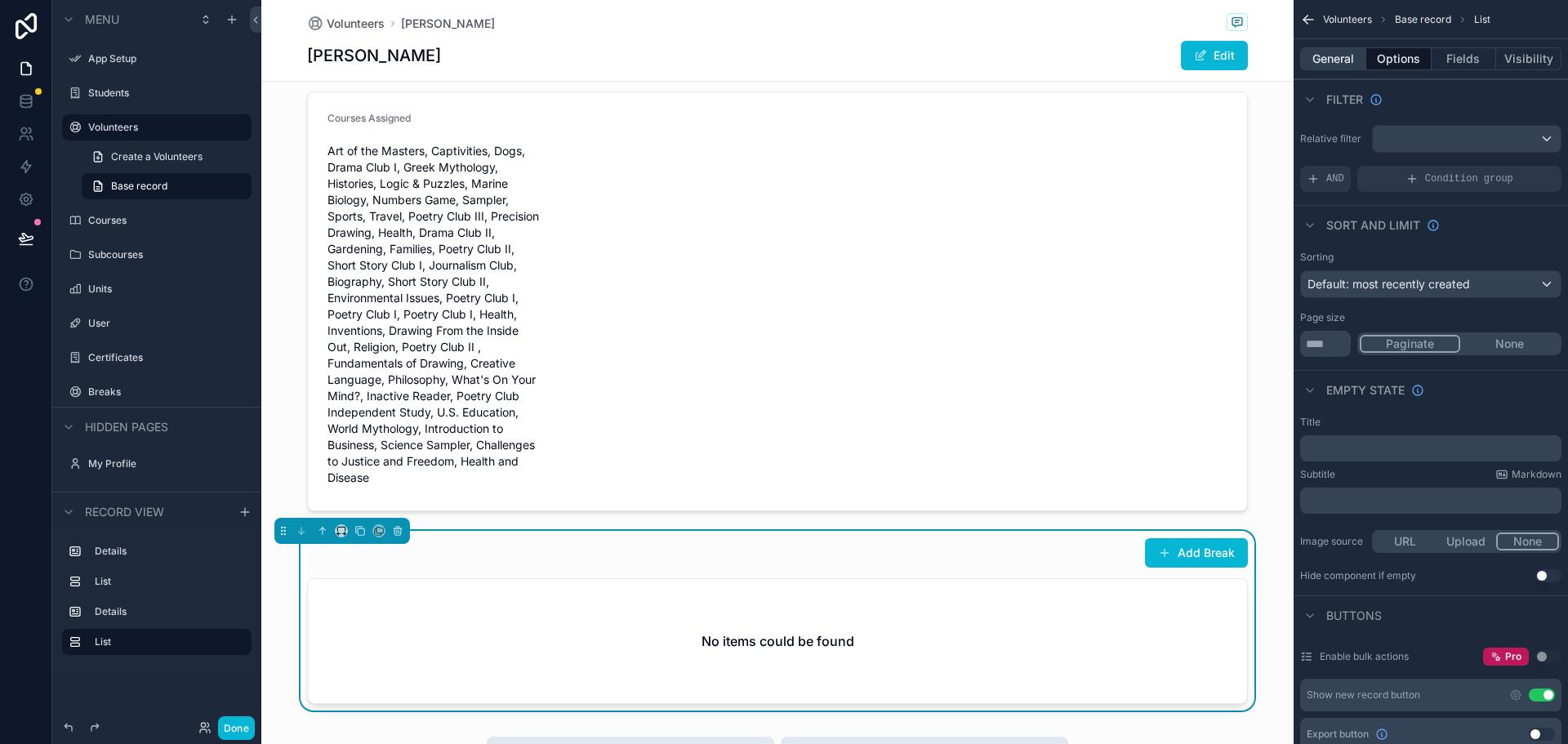
click at [1334, 59] on button "General" at bounding box center [1333, 59] width 66 height 23
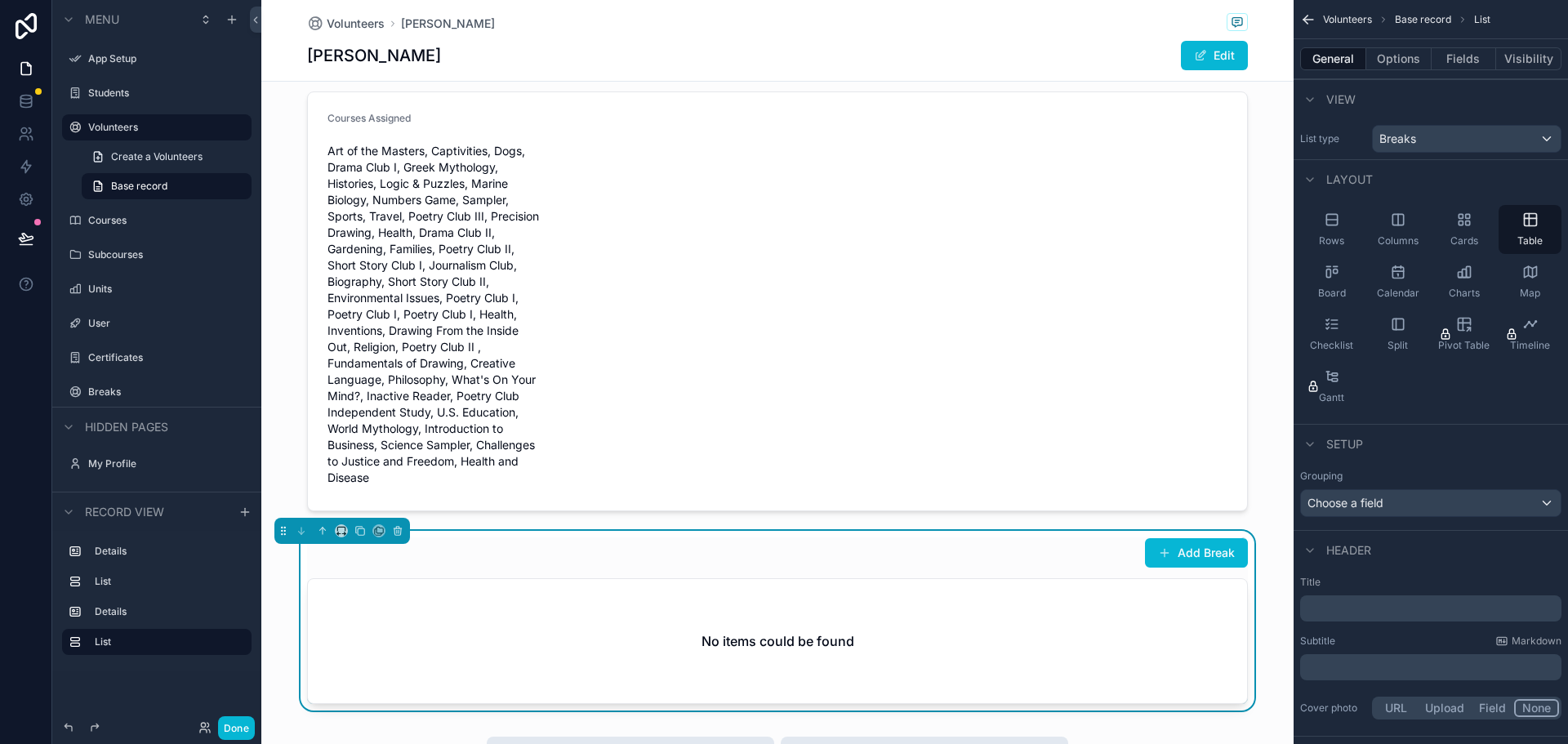
click at [1267, 626] on div "Add Break No items could be found" at bounding box center [776, 620] width 1032 height 180
click at [488, 521] on div "First Name Kaidan Last Name McNamee Email kaidan.mcnamee@gmail.com Comments -- …" at bounding box center [776, 202] width 1032 height 1017
click at [1456, 55] on button "Fields" at bounding box center [1465, 59] width 65 height 23
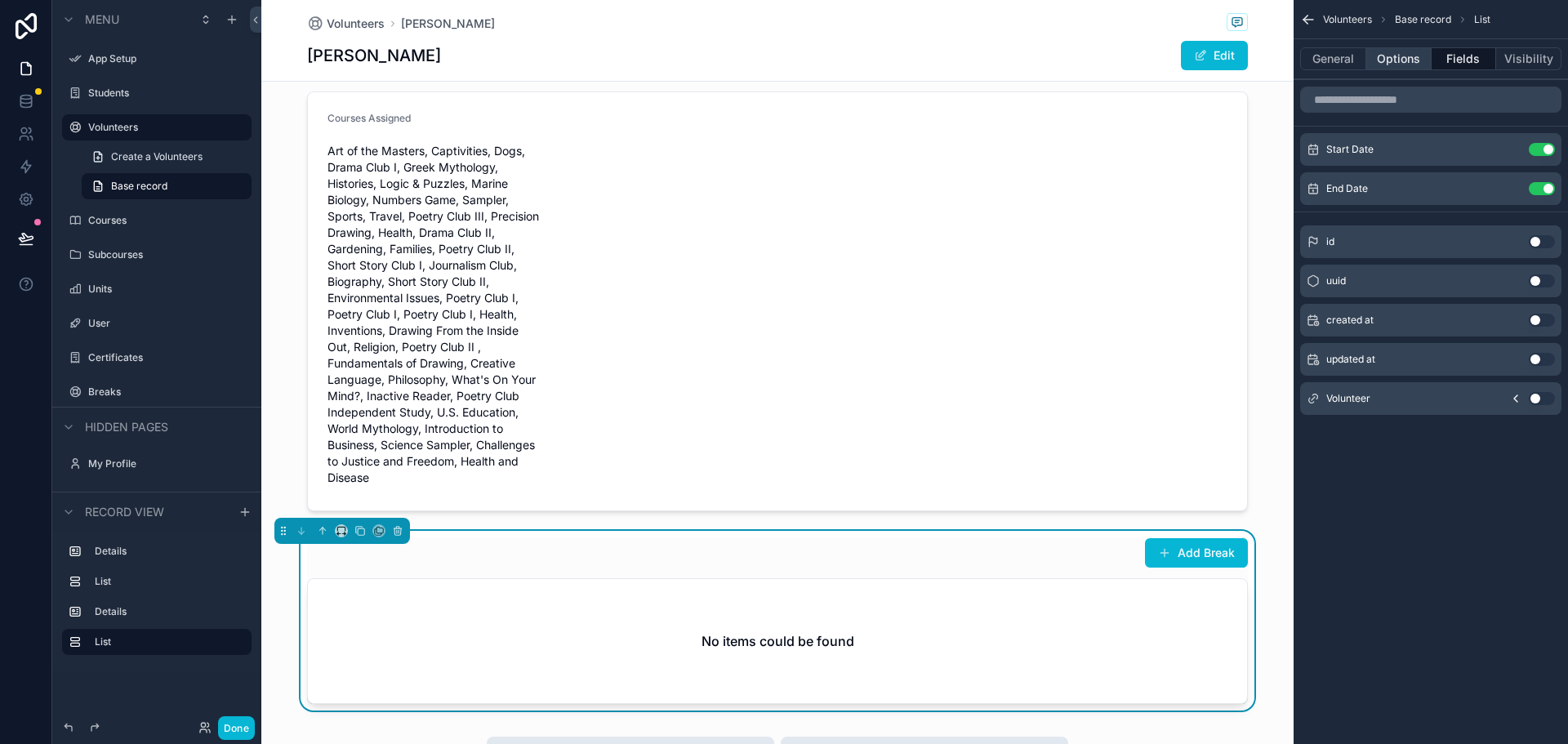
click at [1414, 50] on button "Options" at bounding box center [1399, 59] width 65 height 23
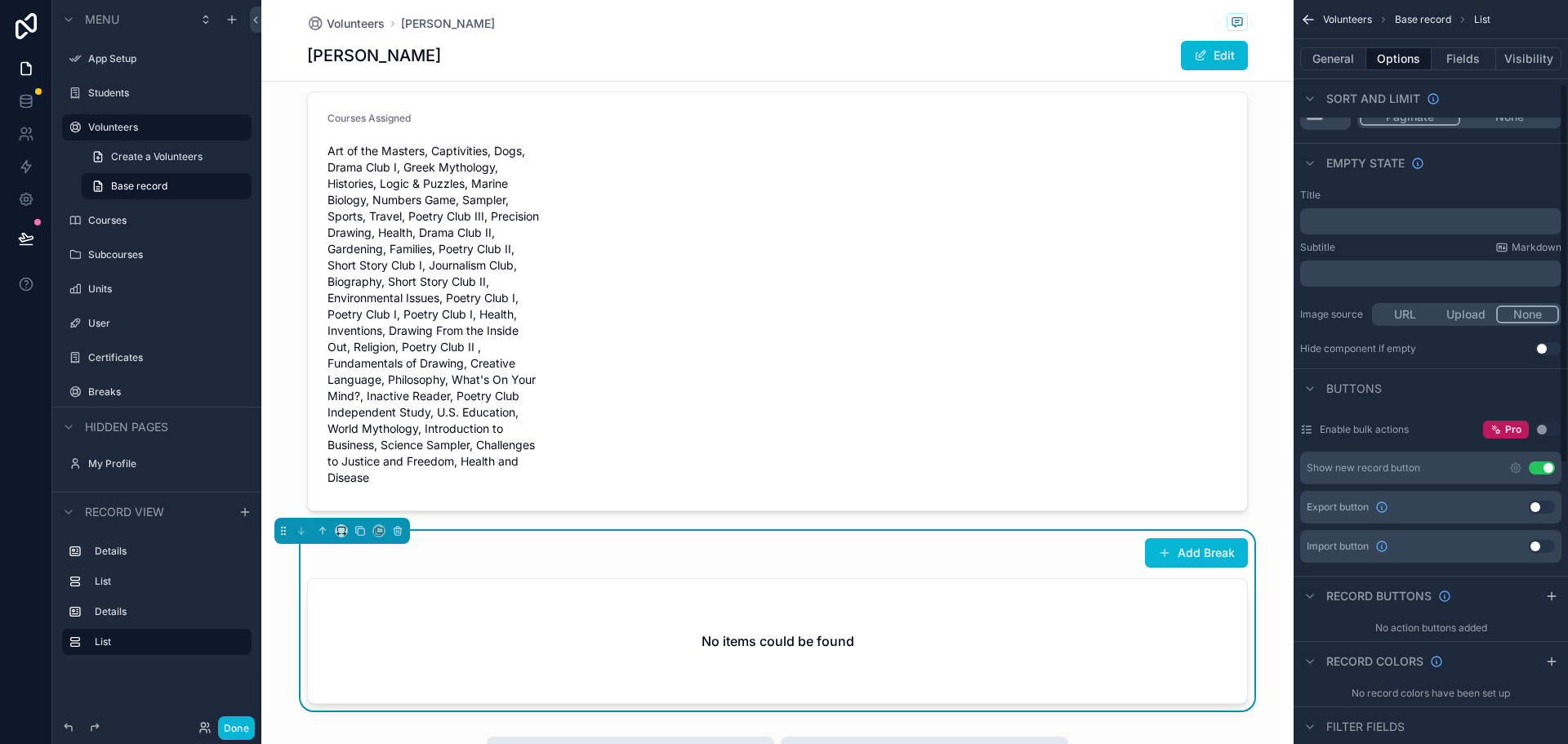
scroll to position [245, 0]
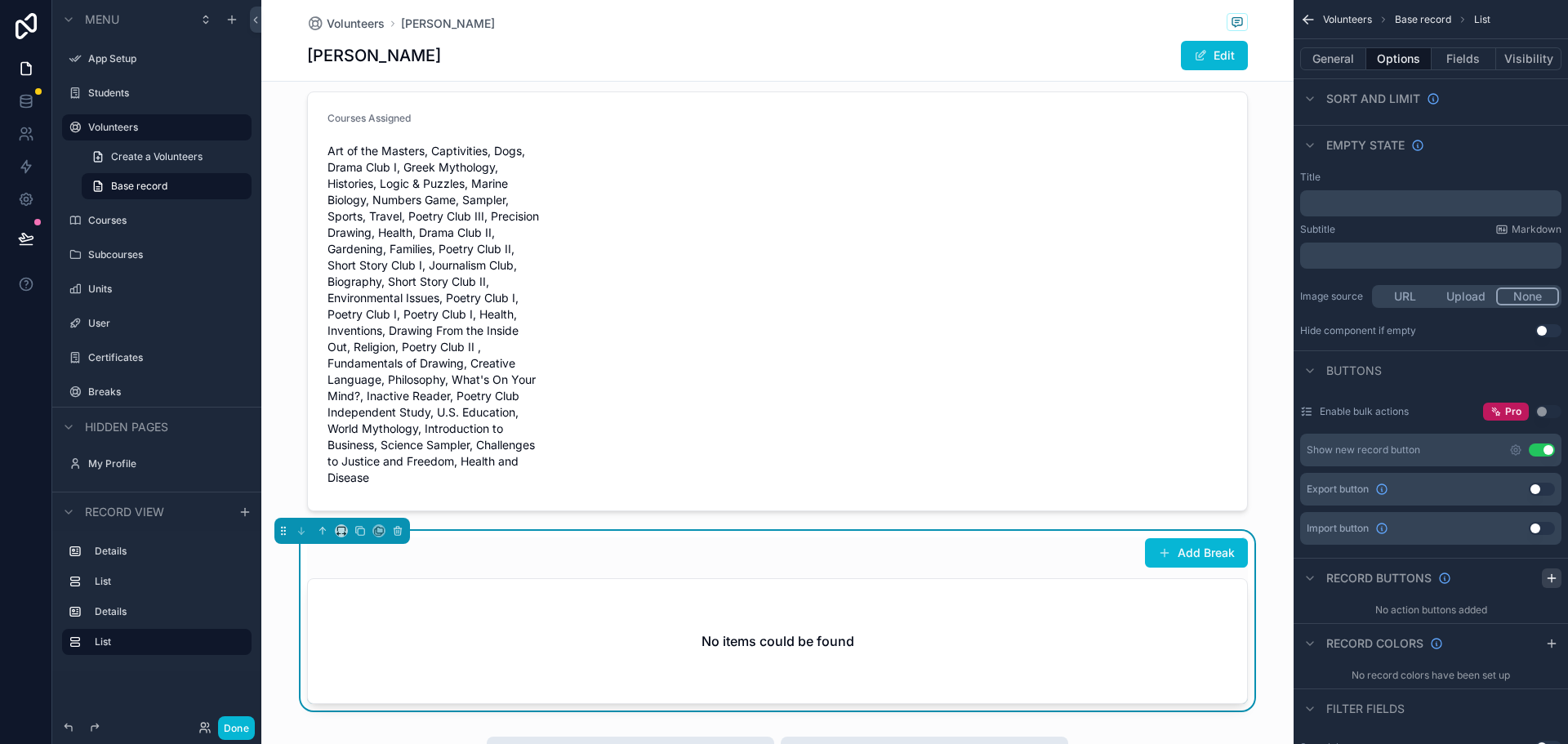
click at [1551, 579] on icon "scrollable content" at bounding box center [1551, 579] width 7 height 0
click at [1393, 614] on div "Action #1" at bounding box center [1430, 617] width 261 height 27
click at [1553, 617] on icon "scrollable content" at bounding box center [1548, 617] width 13 height 13
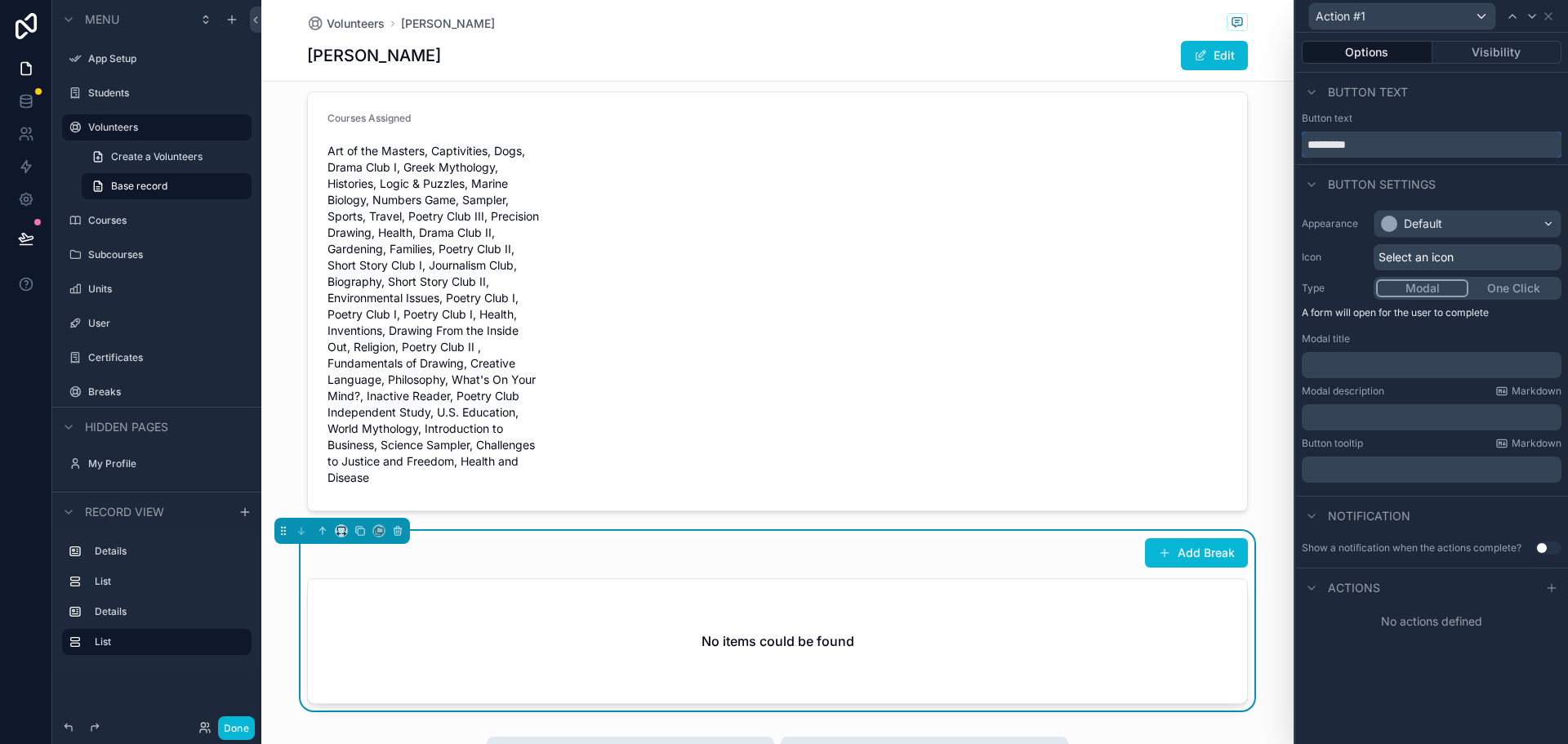
drag, startPoint x: 1375, startPoint y: 150, endPoint x: 1293, endPoint y: 145, distance: 82.2
click at [1293, 145] on div "Action #1 Options Visibility Button text Button text ********* Button settings …" at bounding box center [1430, 372] width 274 height 744
type input "******"
click at [1424, 217] on div "Default" at bounding box center [1422, 224] width 38 height 16
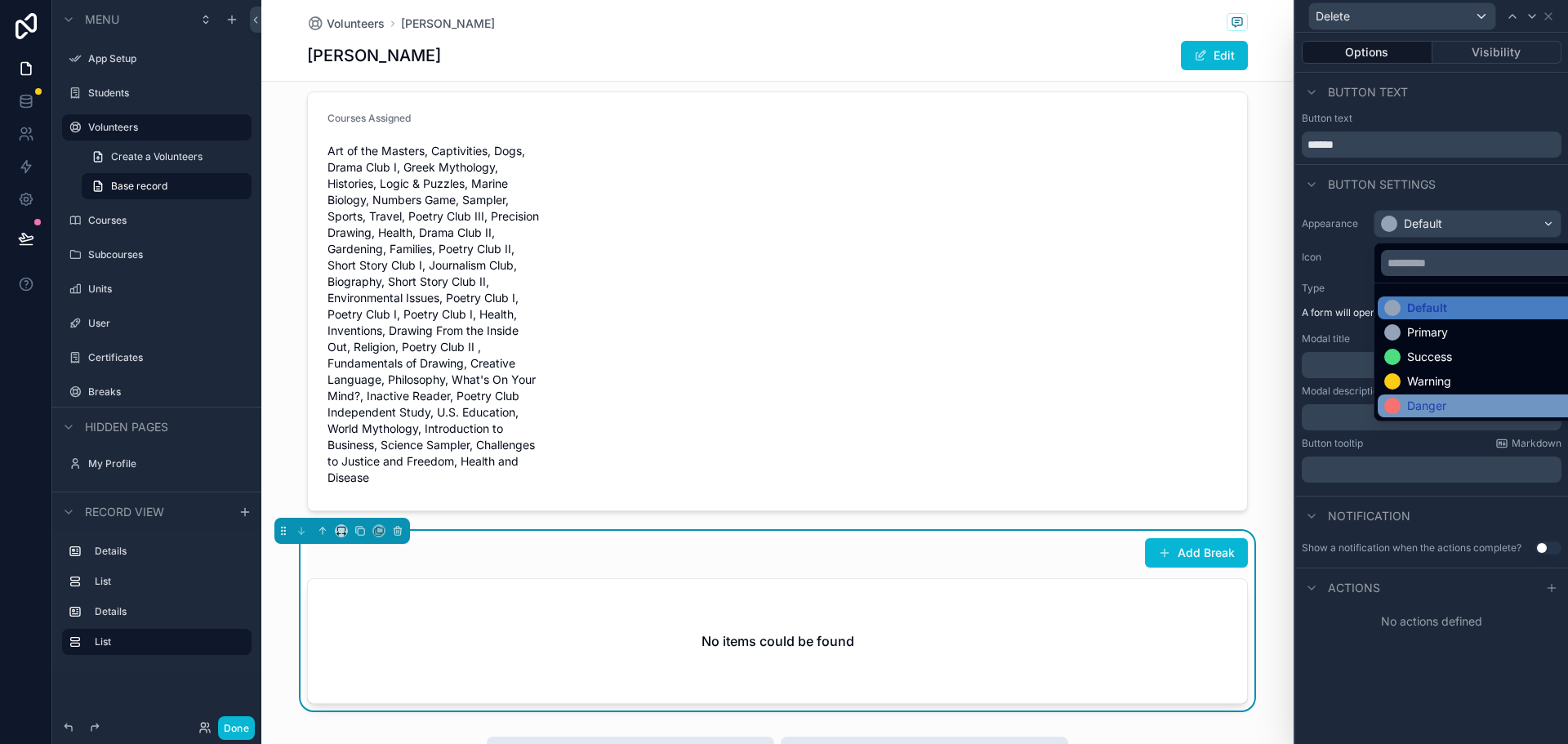
click at [1427, 396] on div "Danger" at bounding box center [1487, 406] width 218 height 23
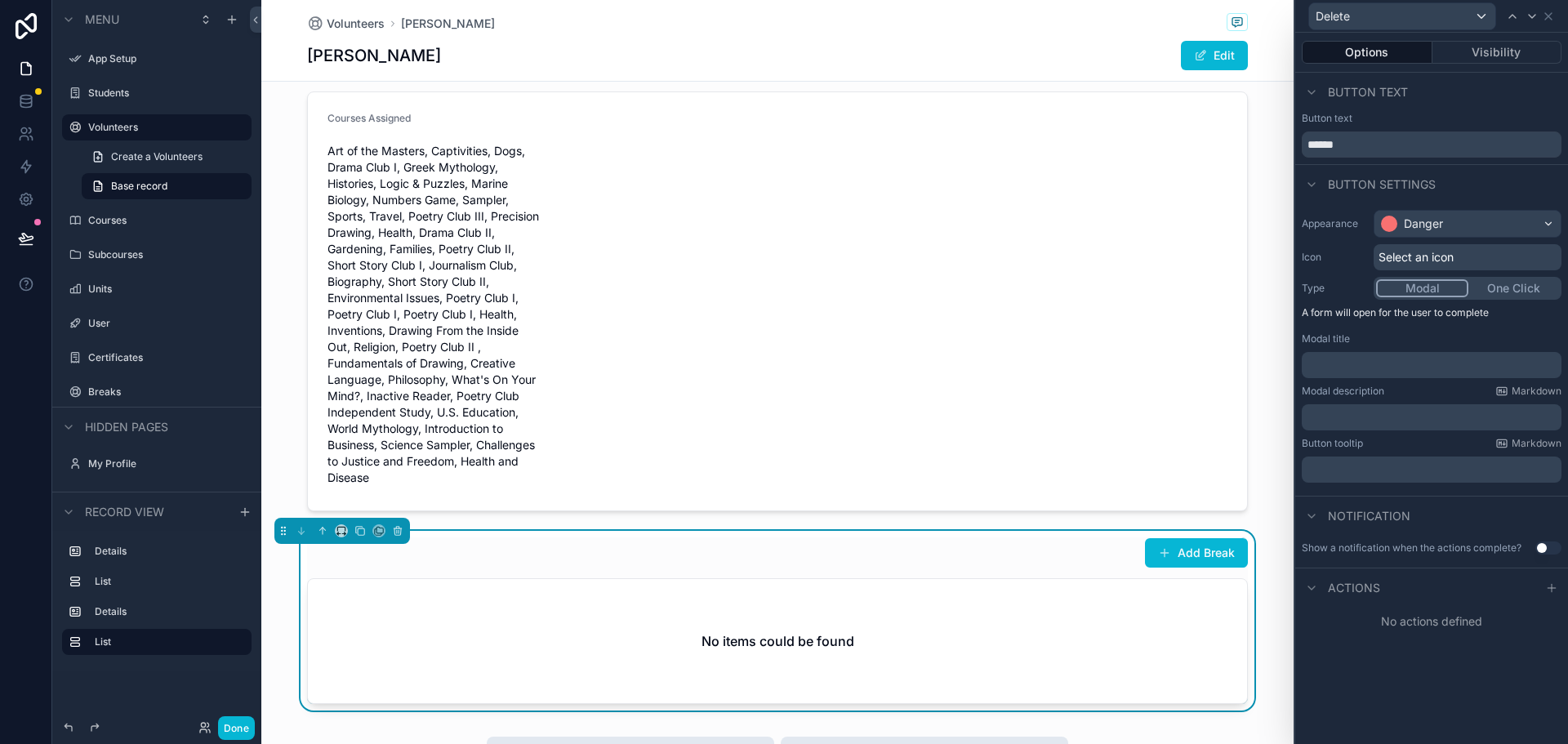
click at [1514, 291] on button "One Click" at bounding box center [1513, 288] width 90 height 18
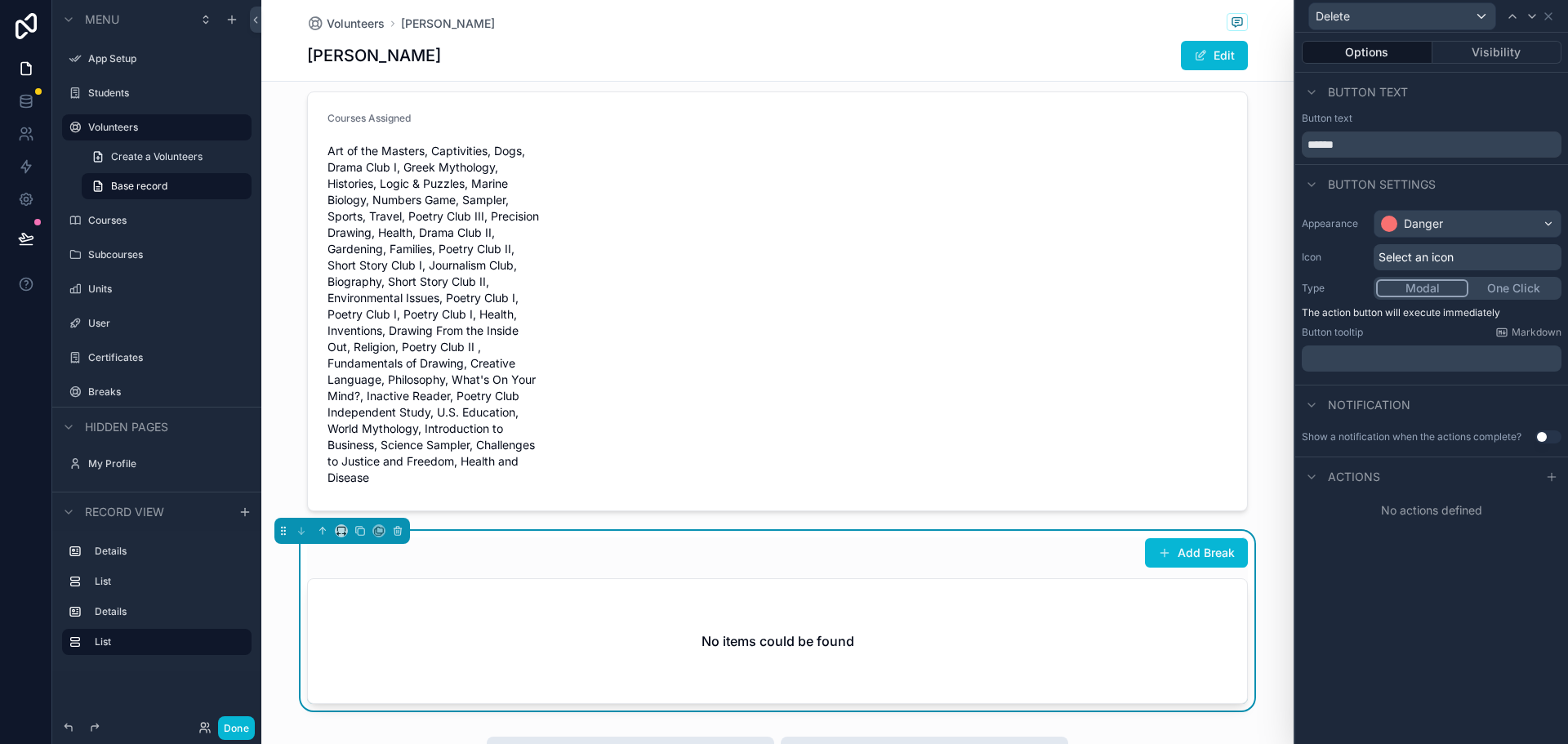
click at [1420, 294] on button "Modal" at bounding box center [1422, 288] width 92 height 18
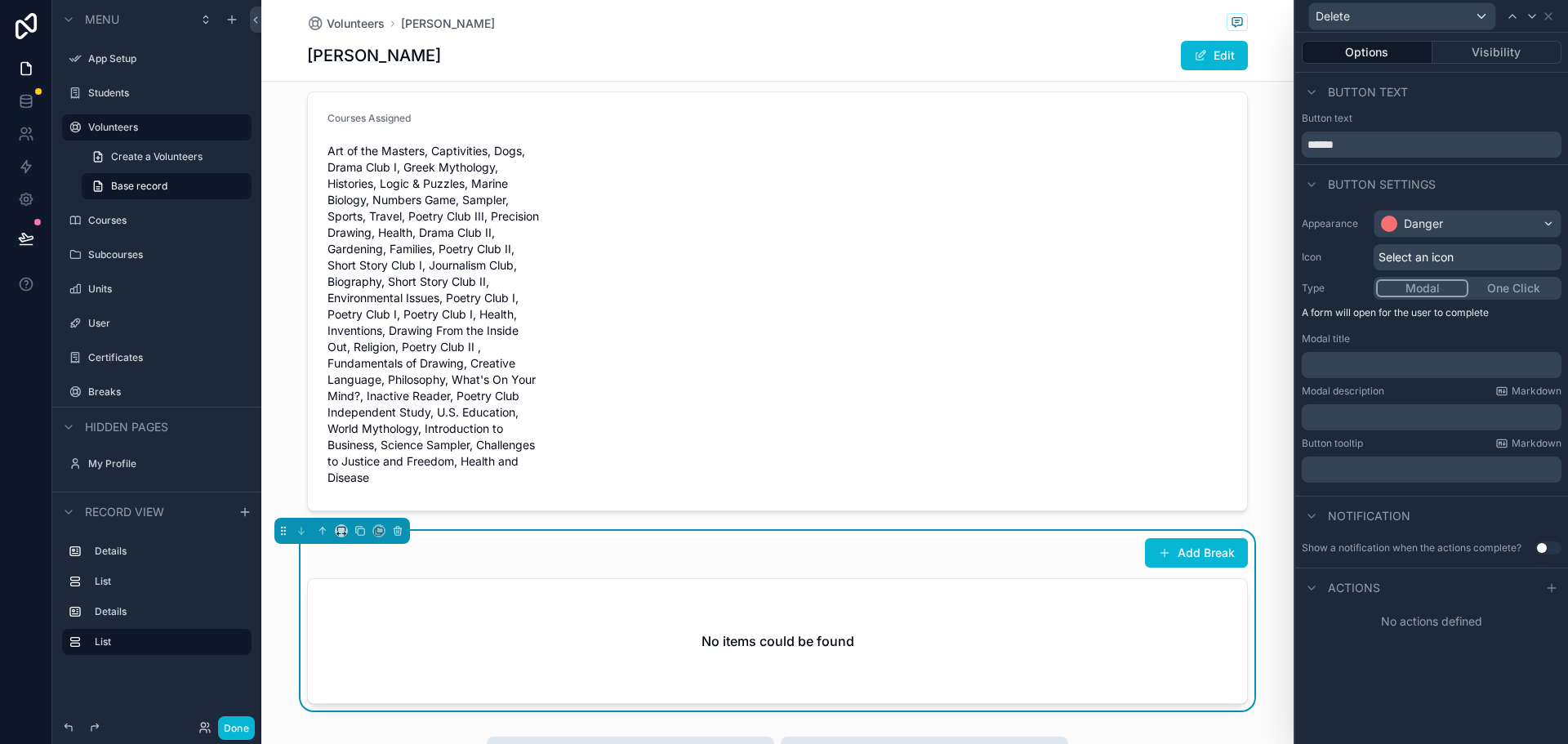
click at [1357, 370] on p "﻿" at bounding box center [1433, 364] width 250 height 16
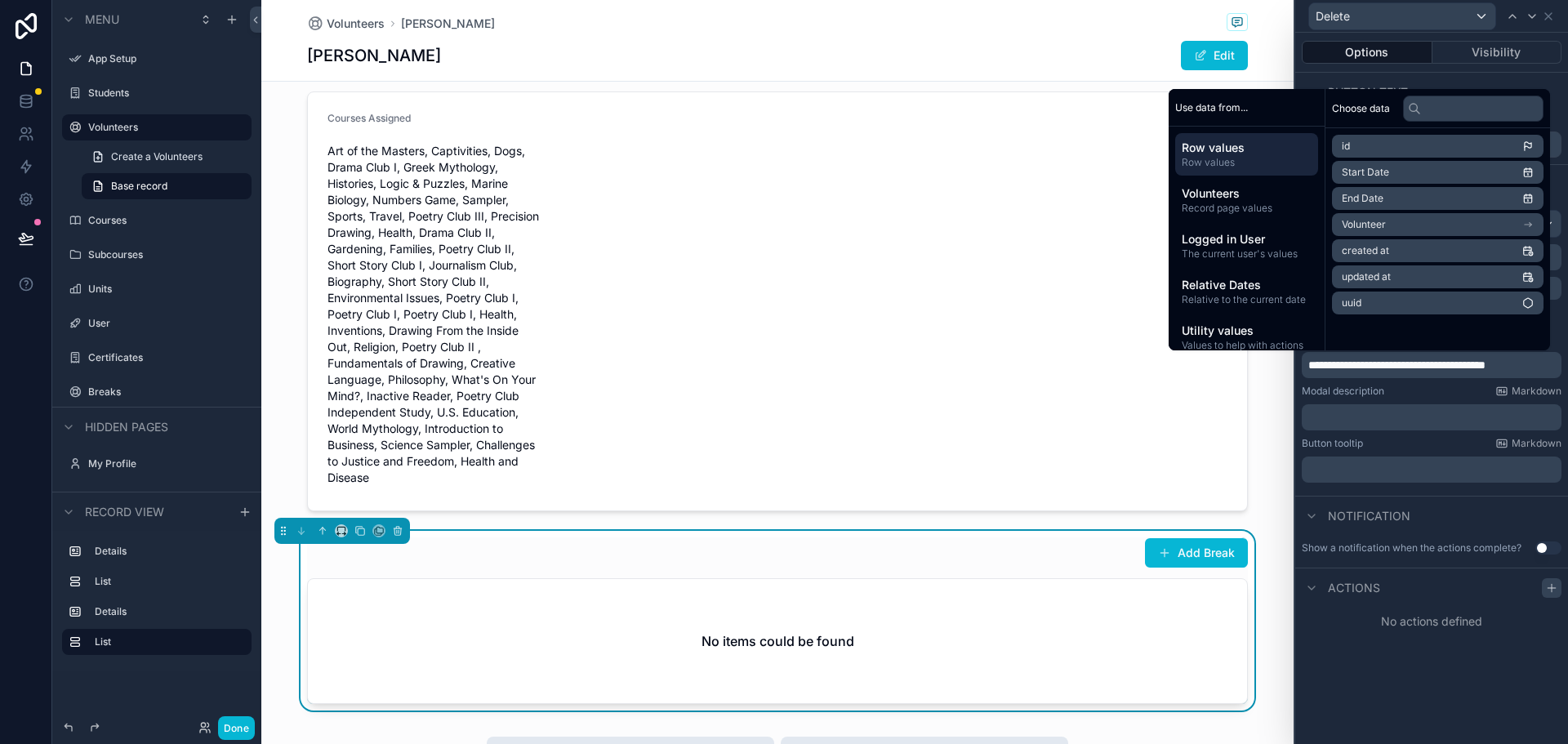
click at [1557, 587] on icon at bounding box center [1551, 587] width 13 height 13
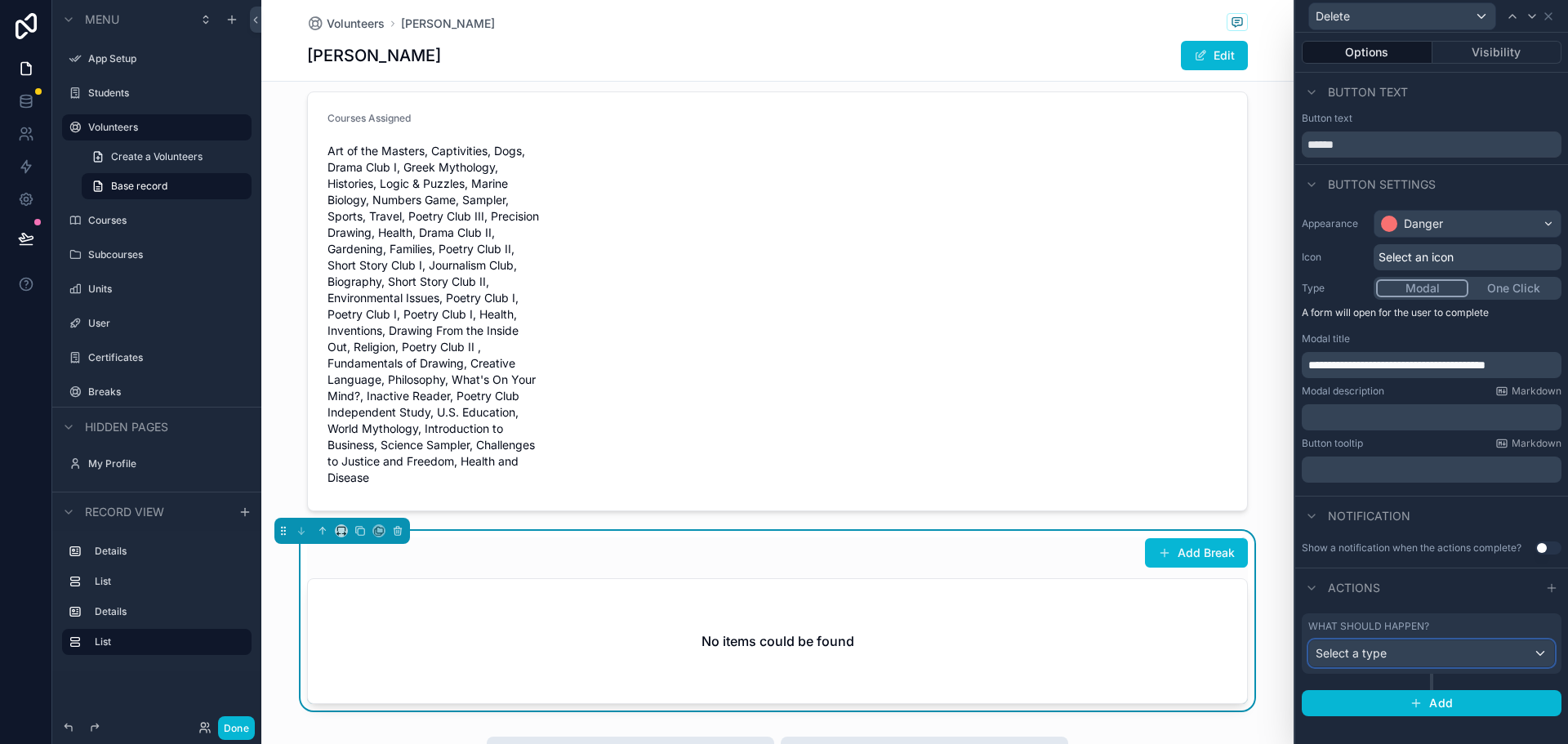
click at [1416, 659] on div "Select a type" at bounding box center [1431, 654] width 245 height 27
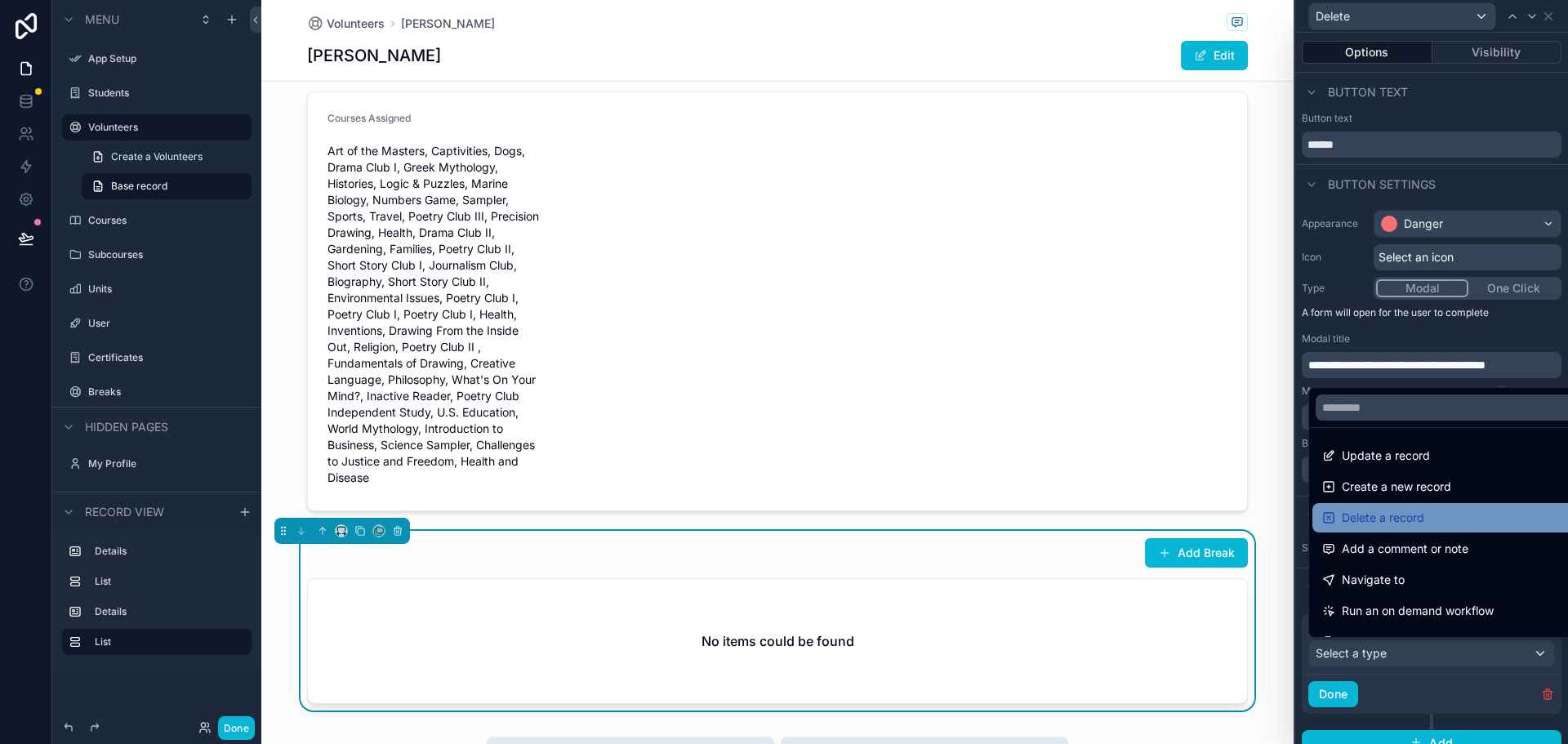
click at [1398, 513] on span "Delete a record" at bounding box center [1382, 518] width 82 height 19
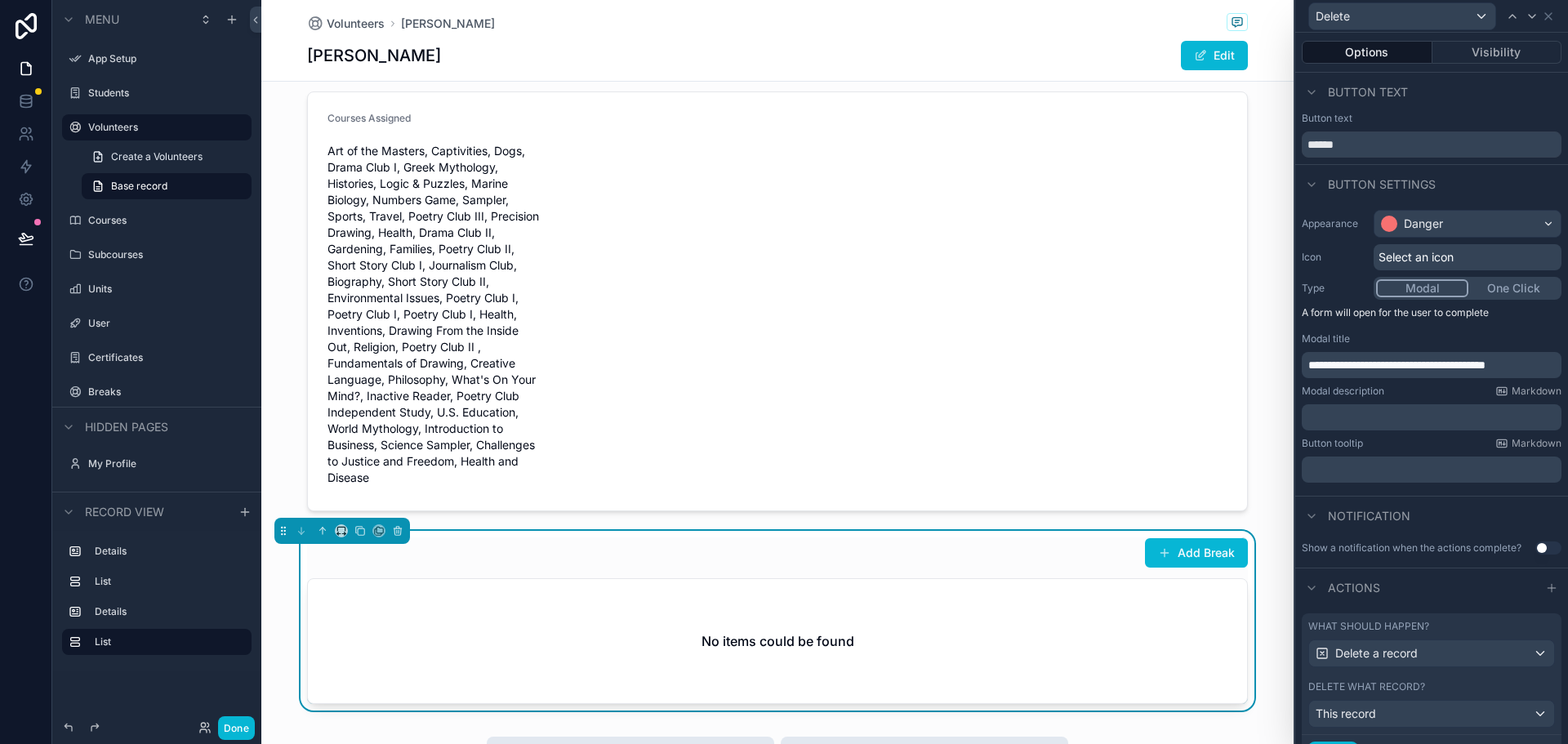
scroll to position [79, 0]
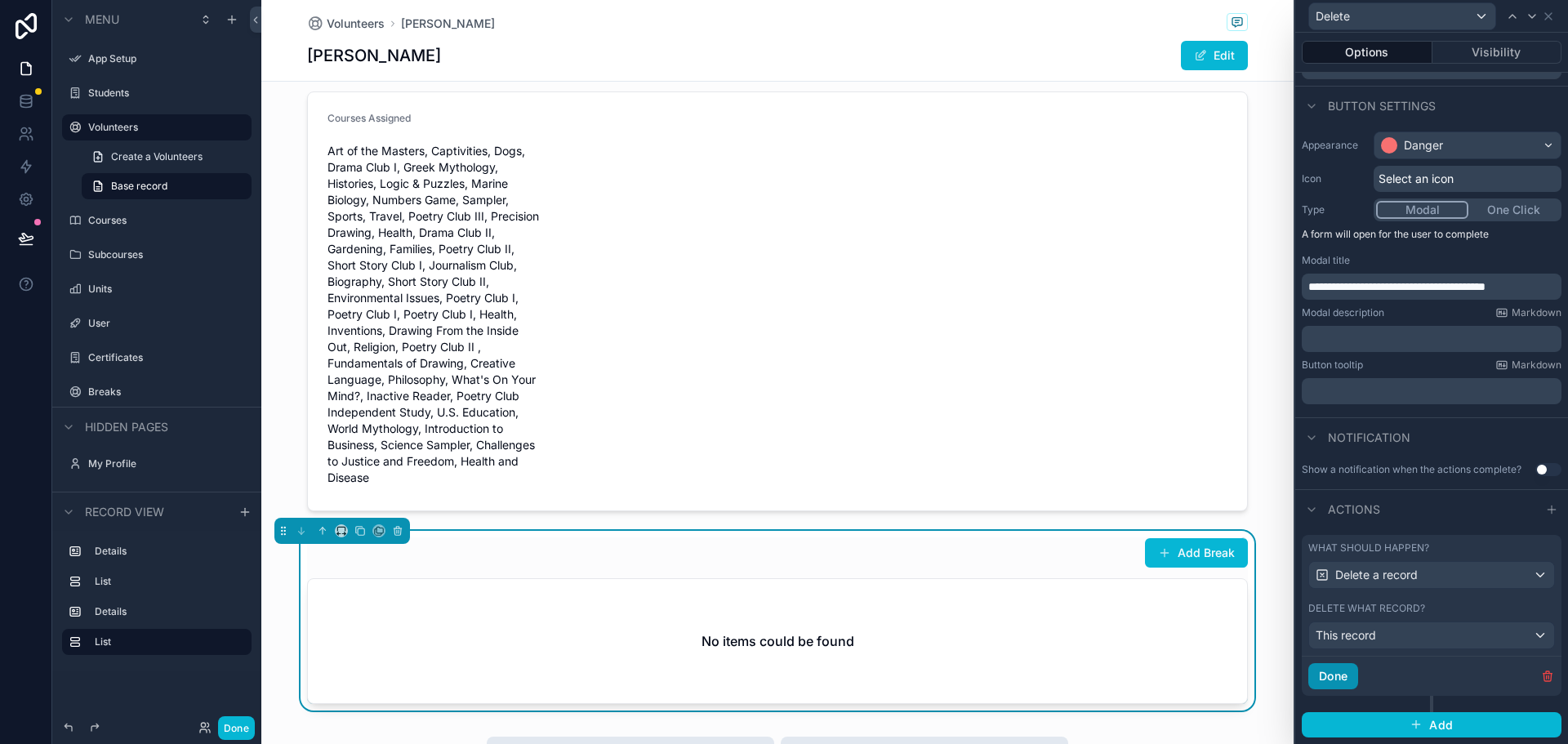
click at [1328, 682] on button "Done" at bounding box center [1333, 677] width 50 height 27
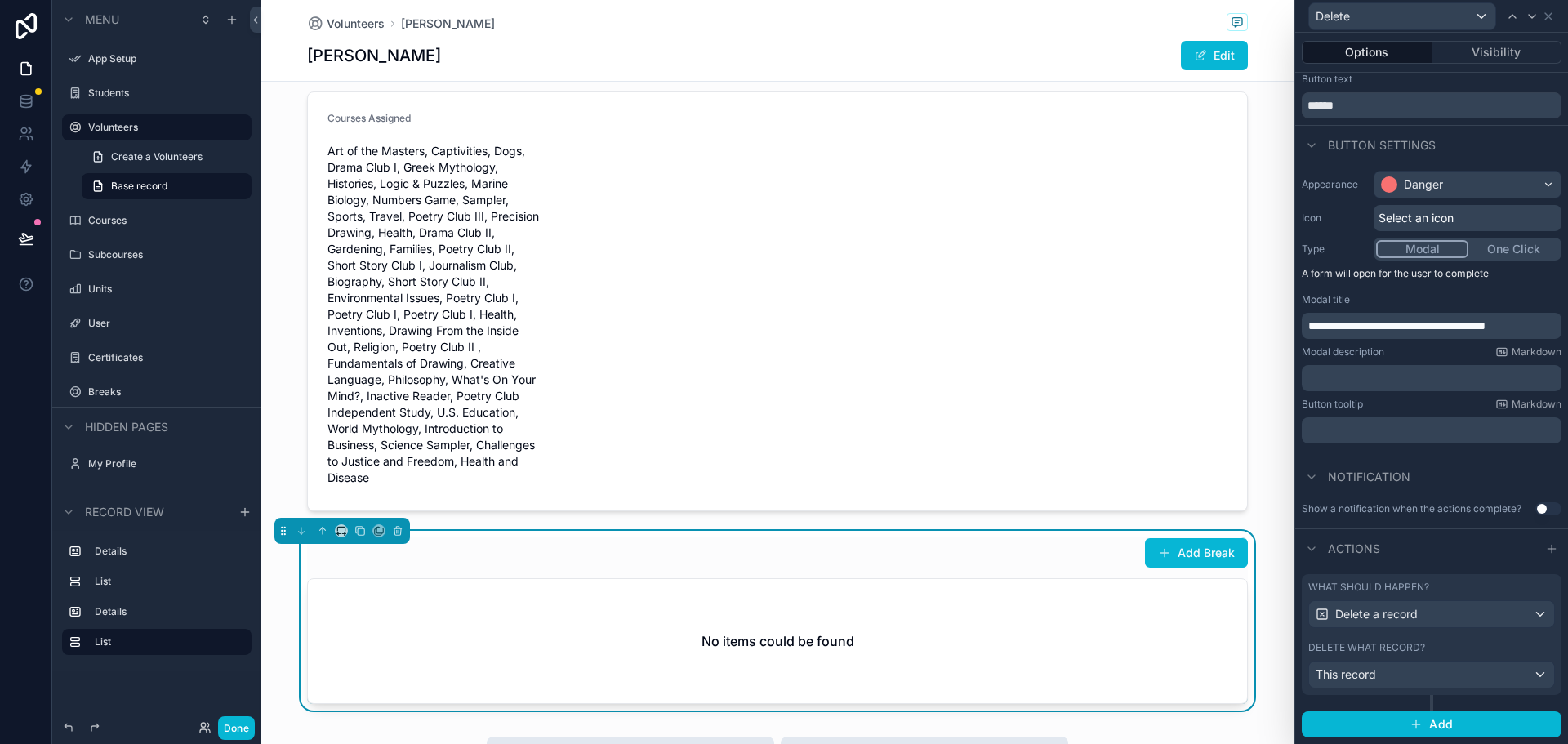
click at [735, 521] on div "First Name Kaidan Last Name McNamee Email kaidan.mcnamee@gmail.com Comments -- …" at bounding box center [776, 202] width 1032 height 1017
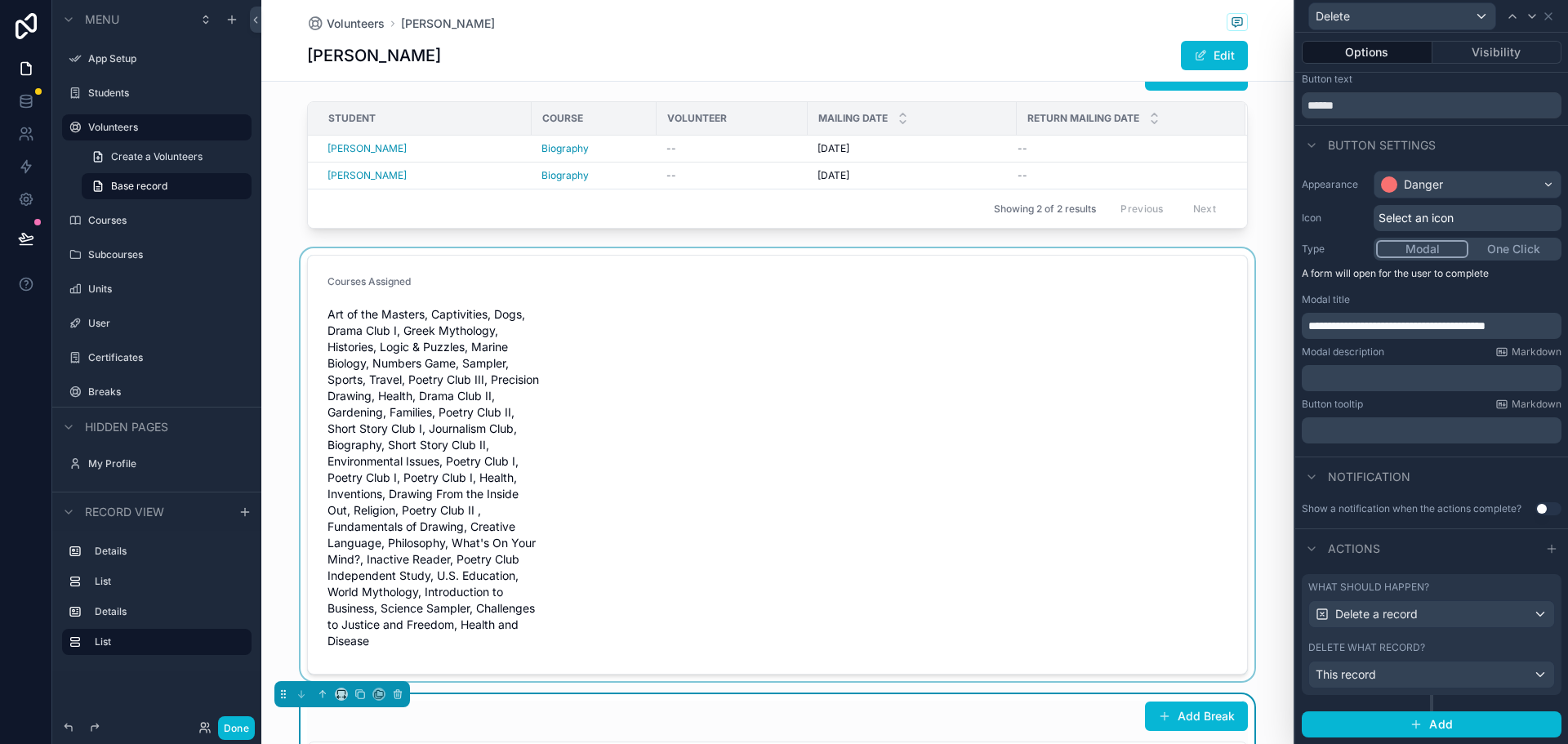
scroll to position [409, 0]
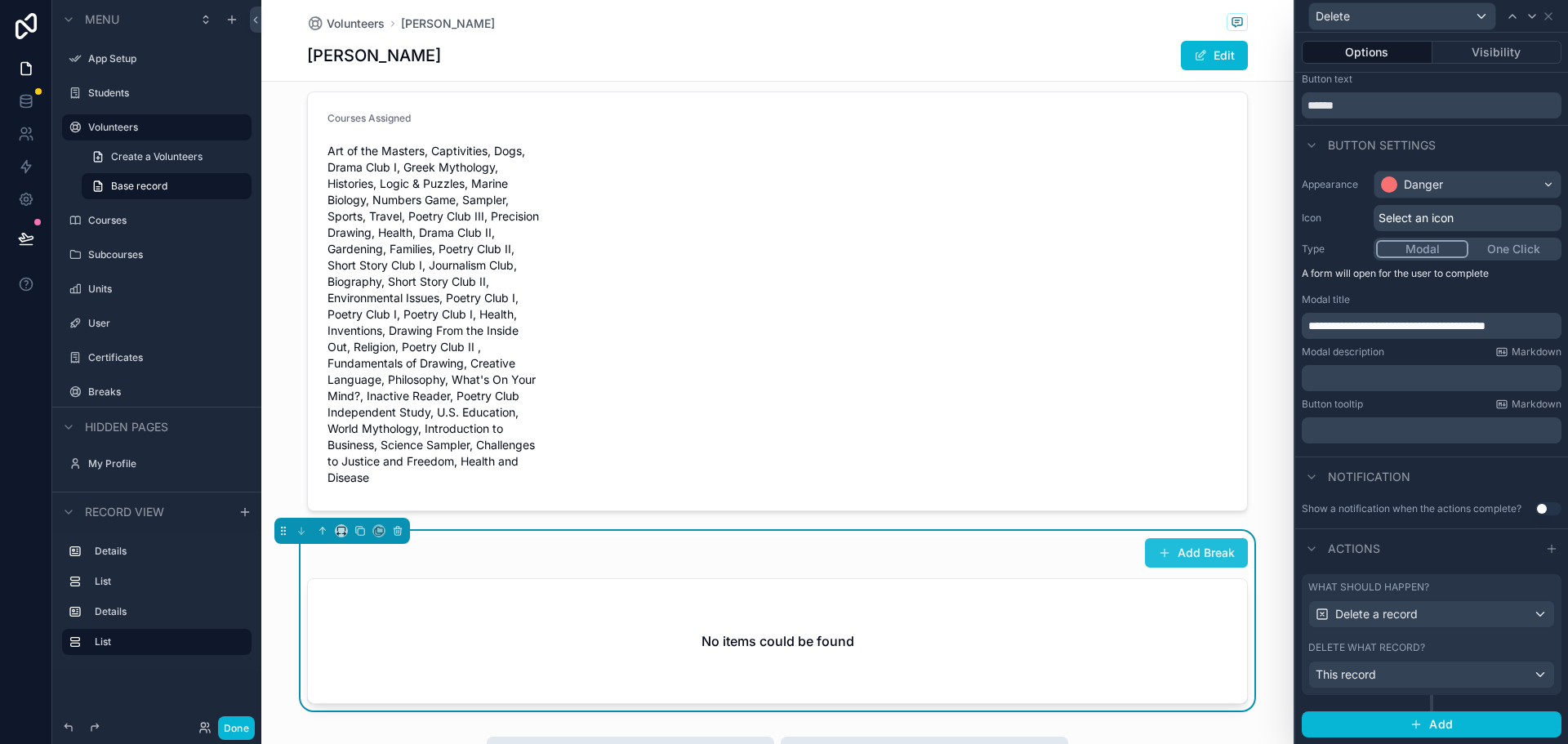
click at [1187, 548] on button "Add Break" at bounding box center [1196, 552] width 103 height 29
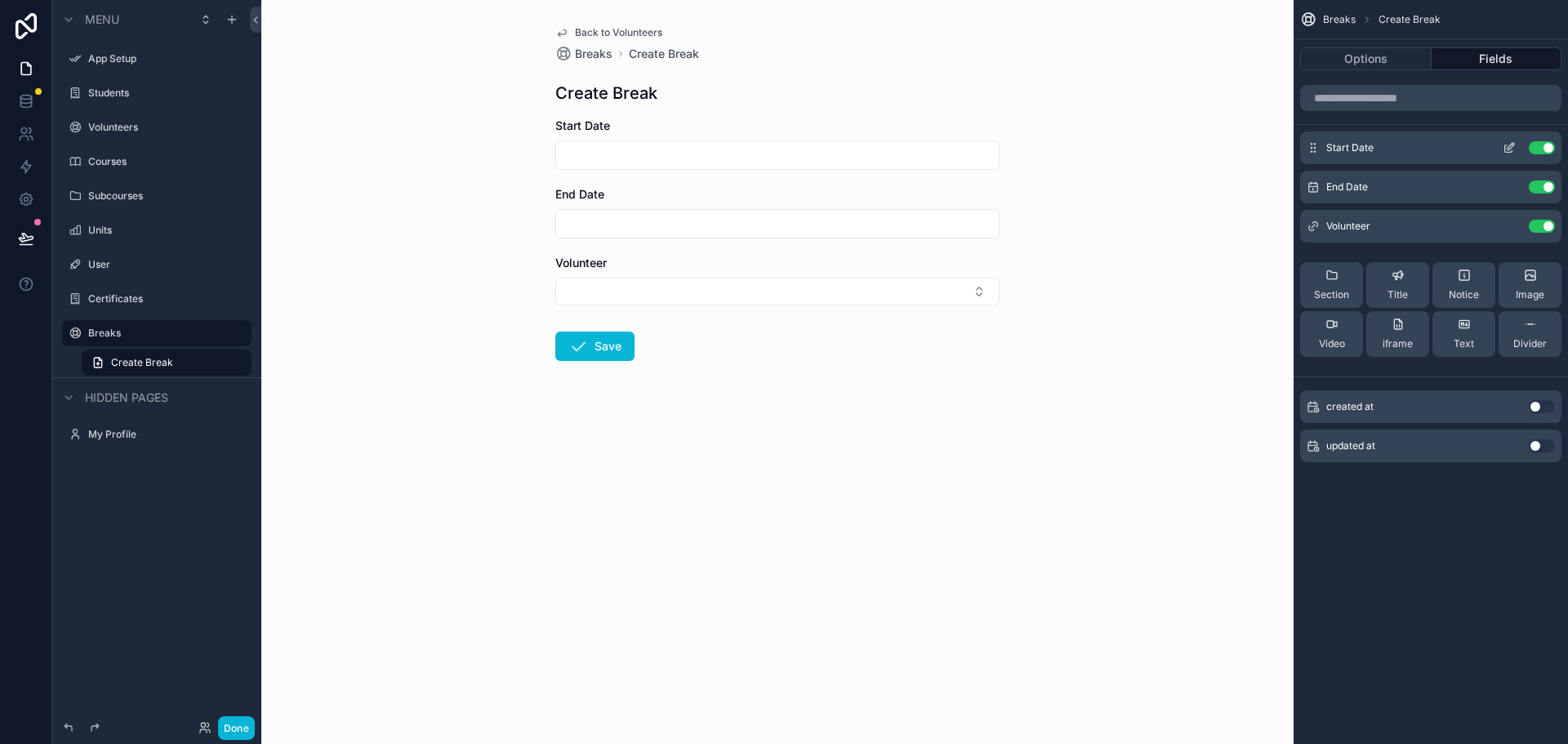
click at [1512, 143] on icon "scrollable content" at bounding box center [1509, 148] width 13 height 13
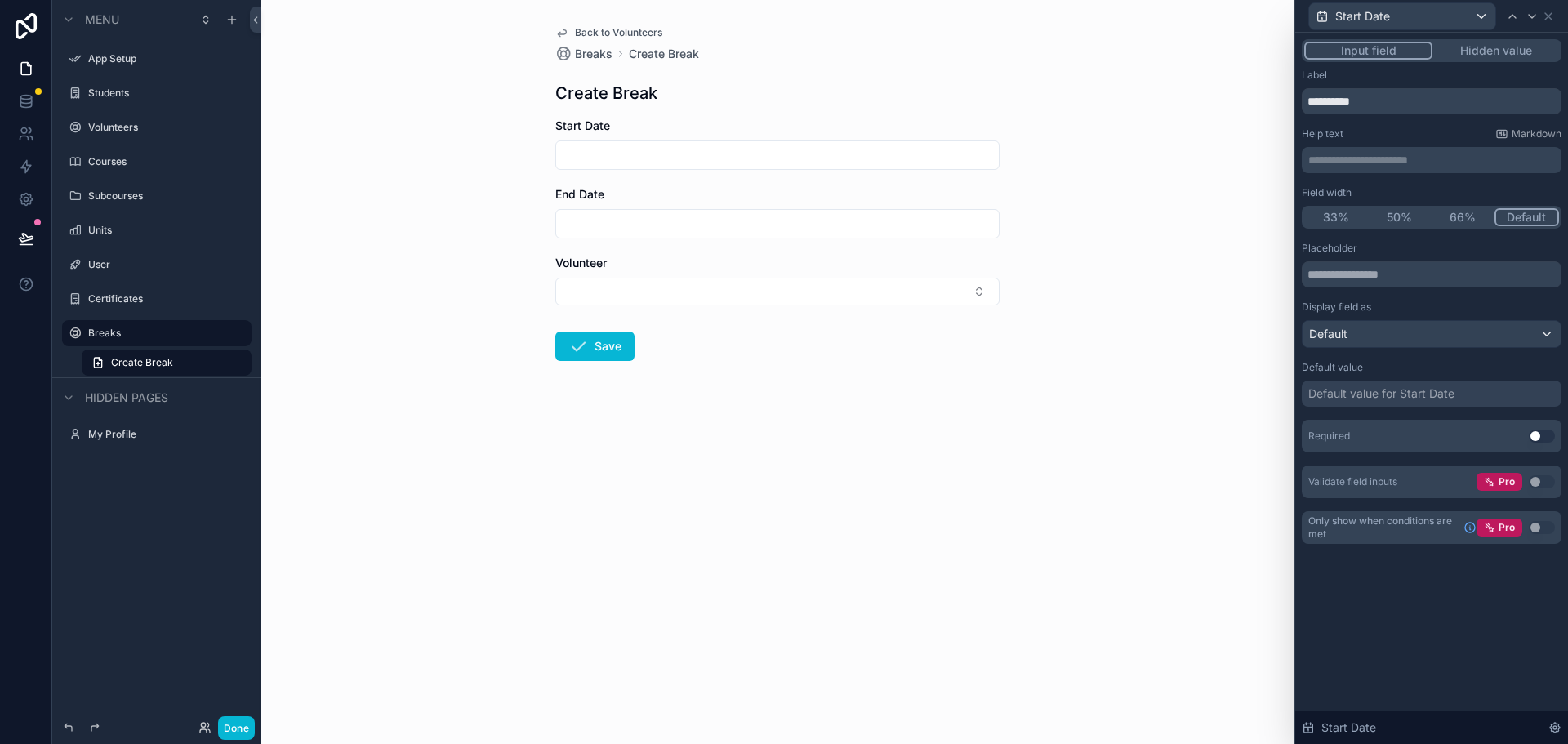
click at [1539, 435] on button "Use setting" at bounding box center [1541, 436] width 27 height 13
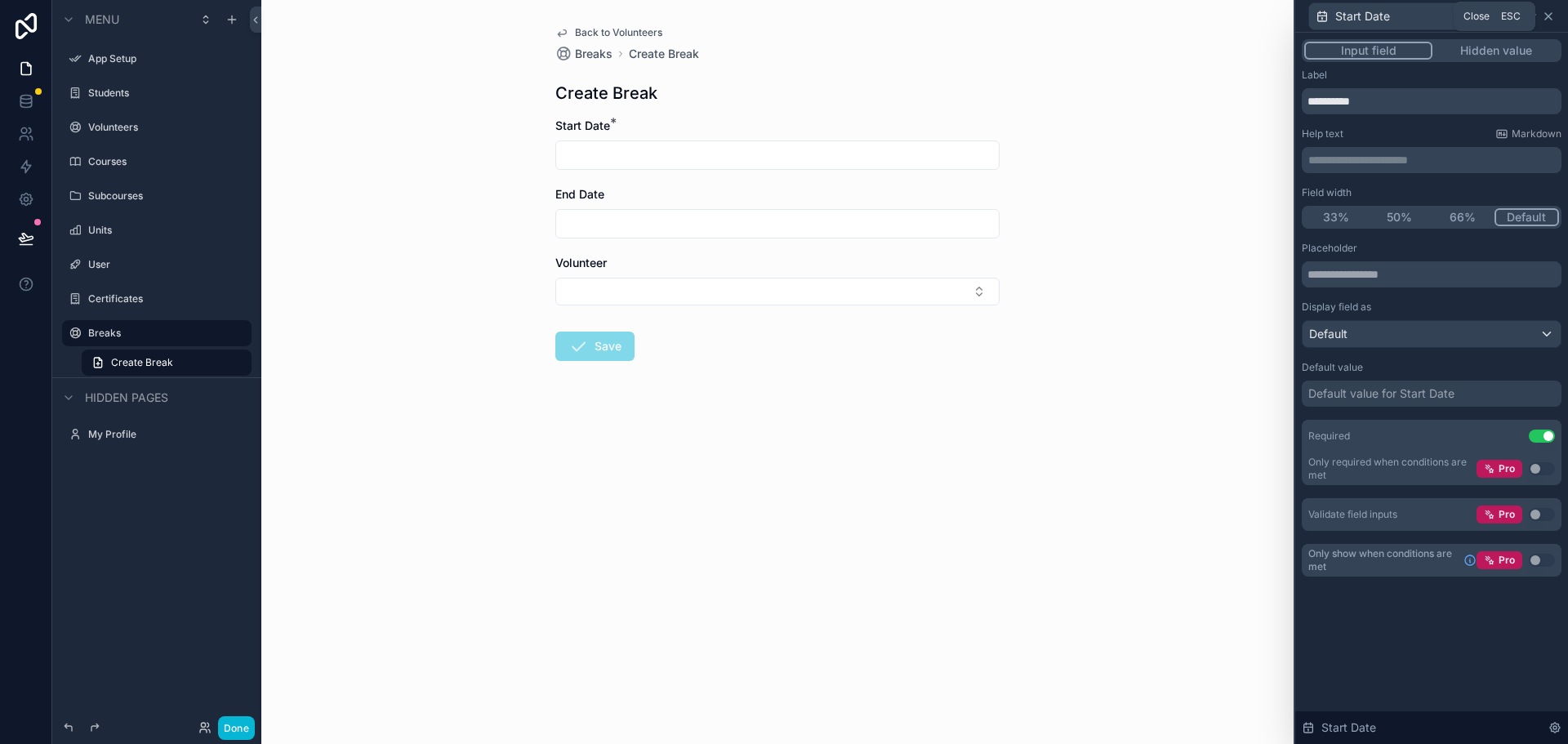
click at [1547, 13] on icon at bounding box center [1548, 16] width 13 height 13
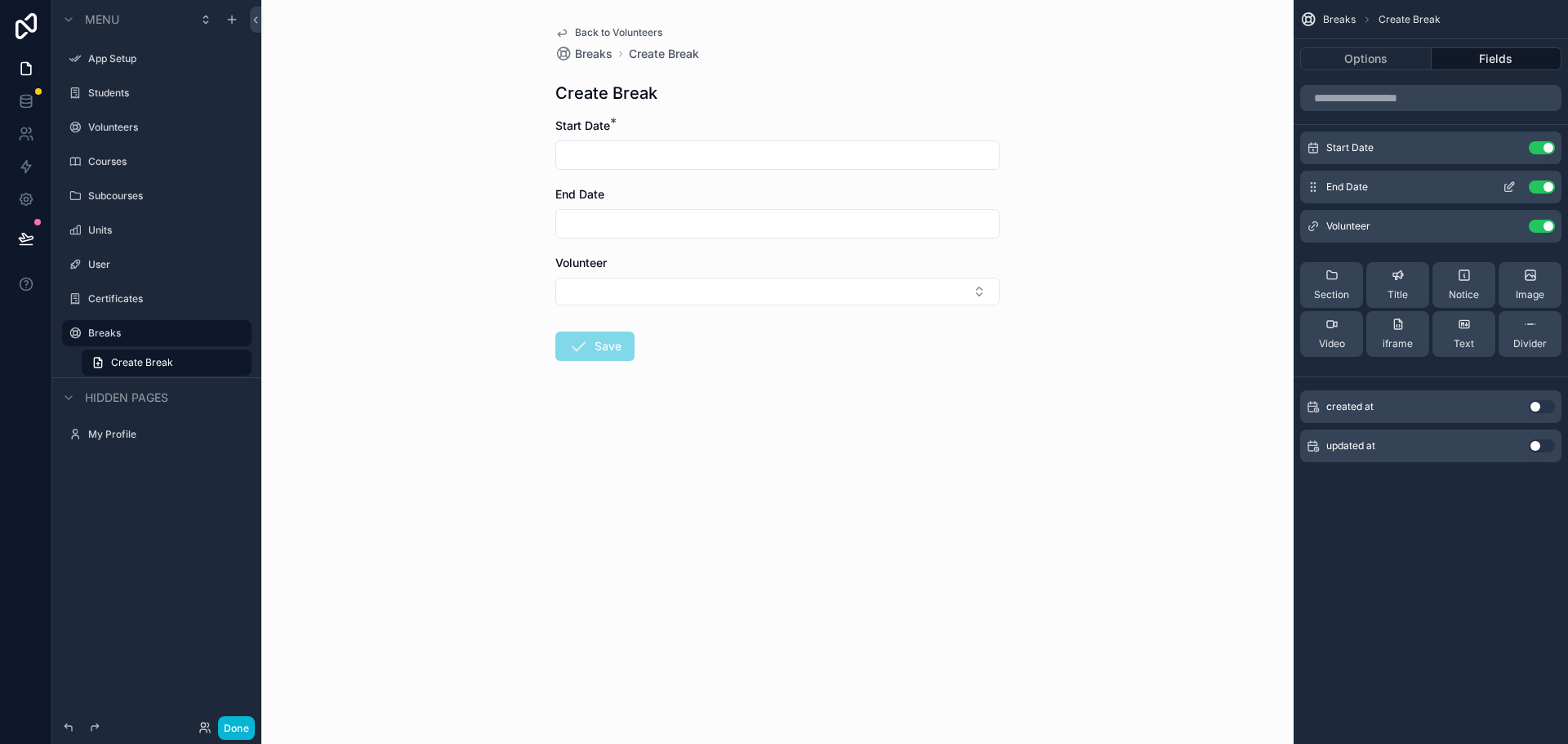
click at [1509, 186] on icon "scrollable content" at bounding box center [1510, 185] width 6 height 6
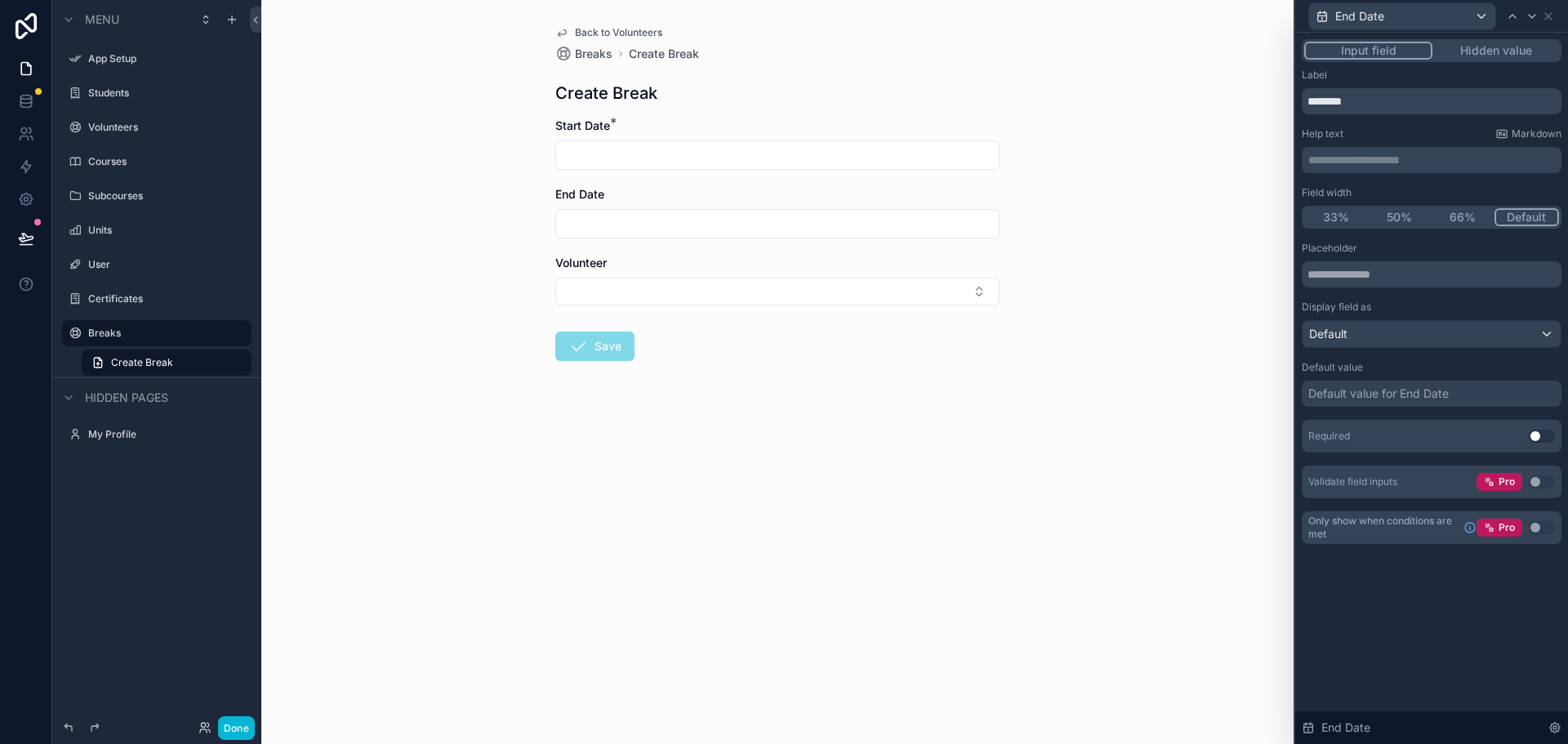
click at [1539, 431] on button "Use setting" at bounding box center [1541, 436] width 27 height 13
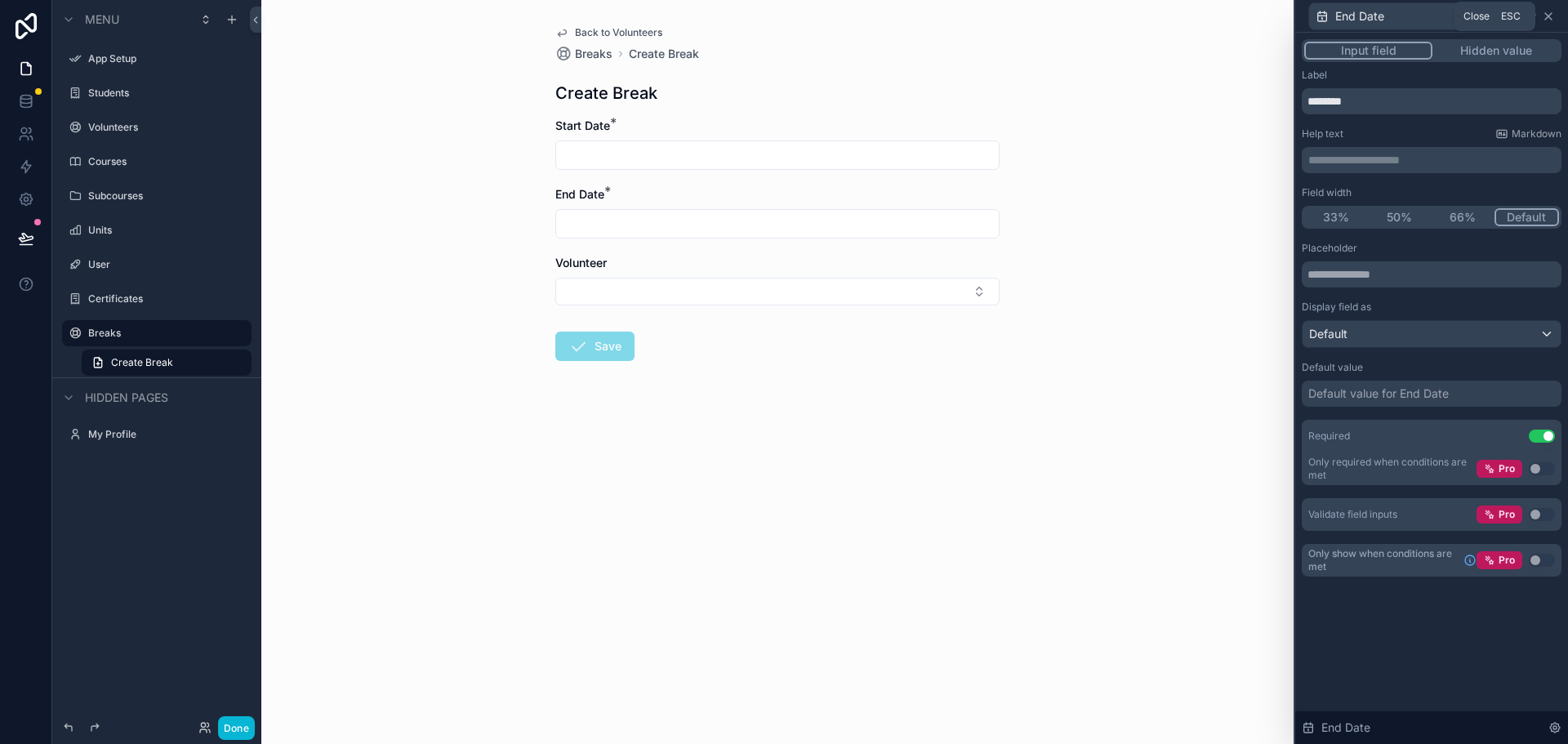
click at [1549, 17] on icon at bounding box center [1548, 16] width 6 height 6
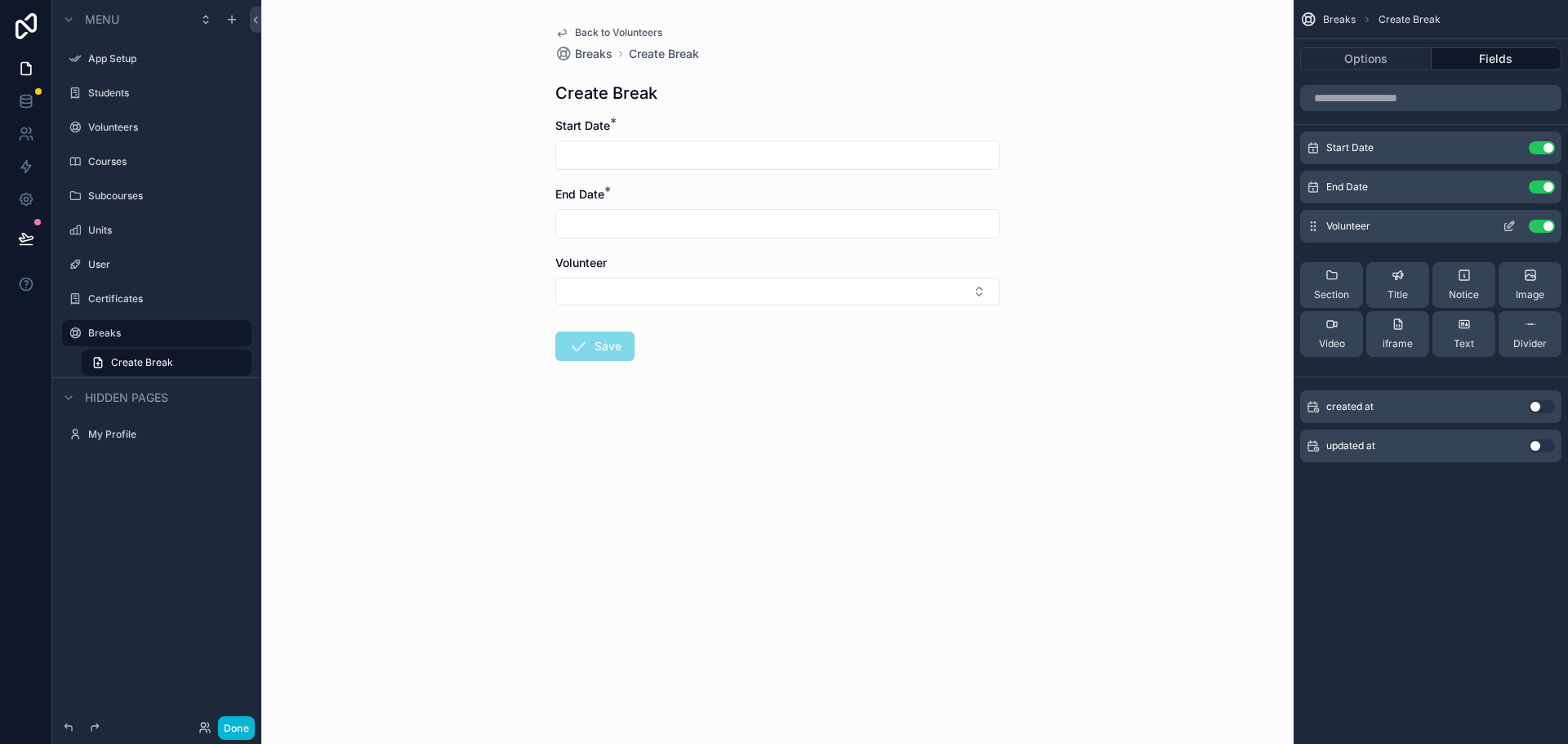
click at [1509, 224] on icon "scrollable content" at bounding box center [1509, 226] width 13 height 13
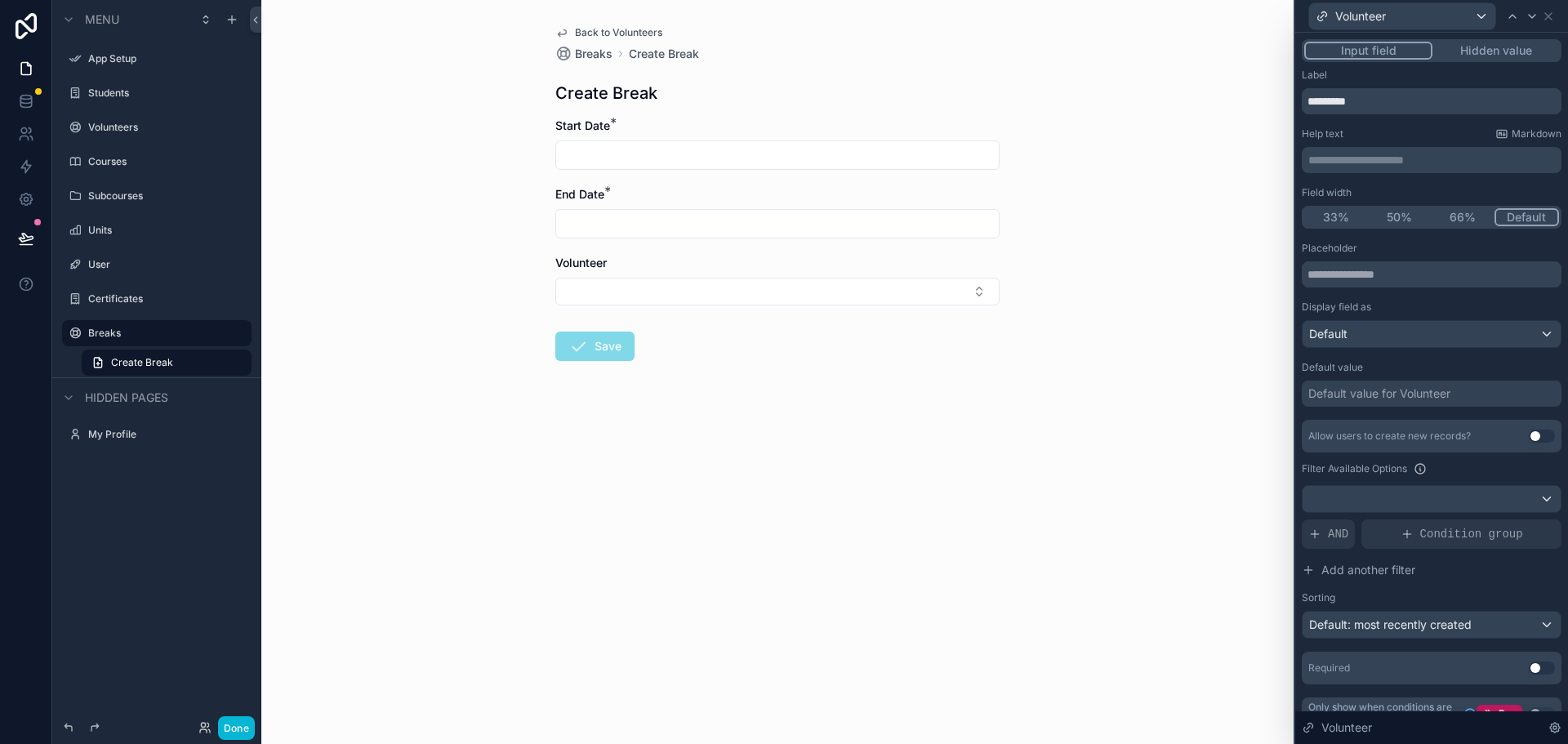
click at [1485, 47] on button "Hidden value" at bounding box center [1495, 50] width 126 height 18
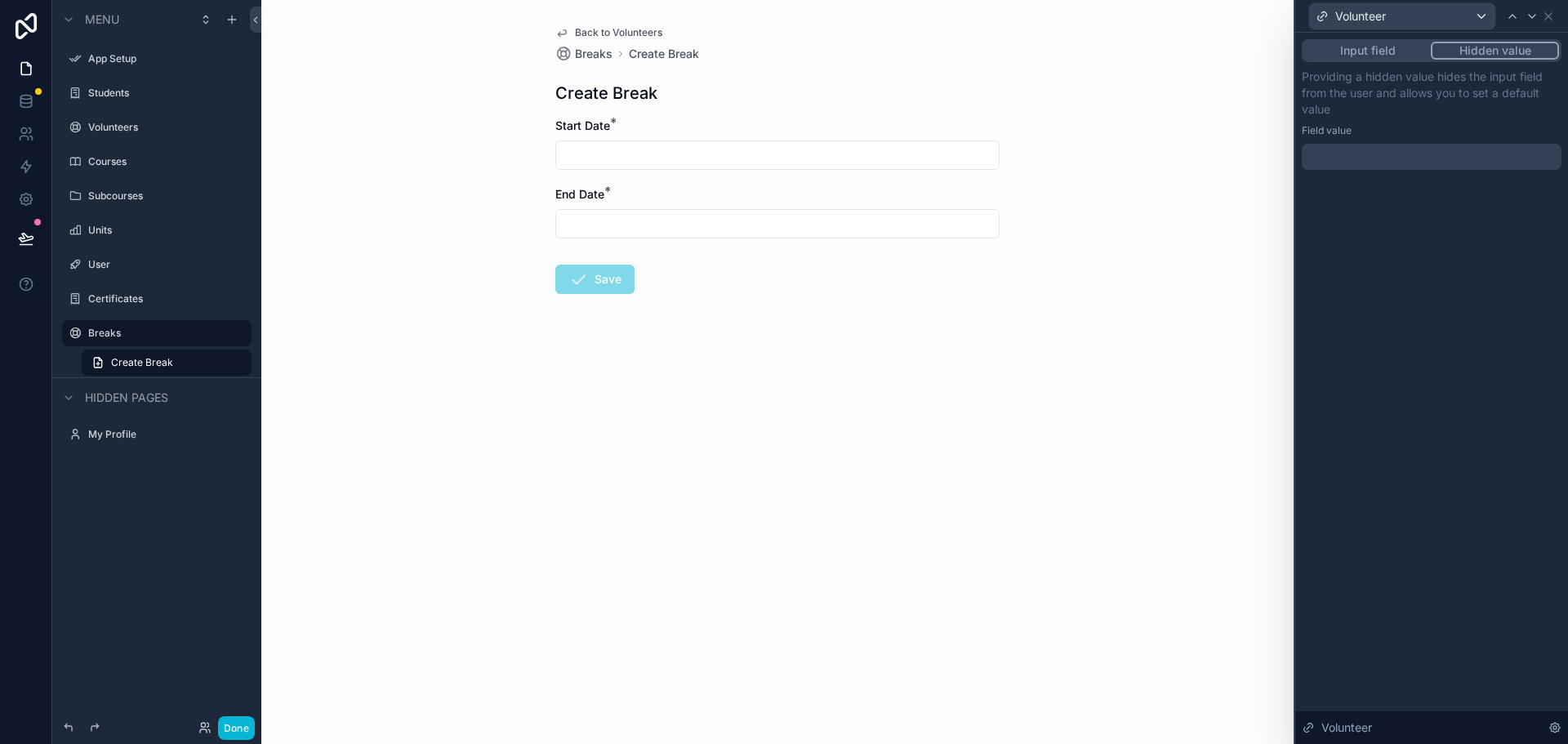
click at [1389, 150] on div at bounding box center [1432, 157] width 260 height 27
click at [1052, 328] on div "Back to Volunteers Breaks Create Break Create Break Start Date * End Date * Save" at bounding box center [776, 372] width 1032 height 744
click at [1348, 54] on button "Input field" at bounding box center [1366, 50] width 126 height 18
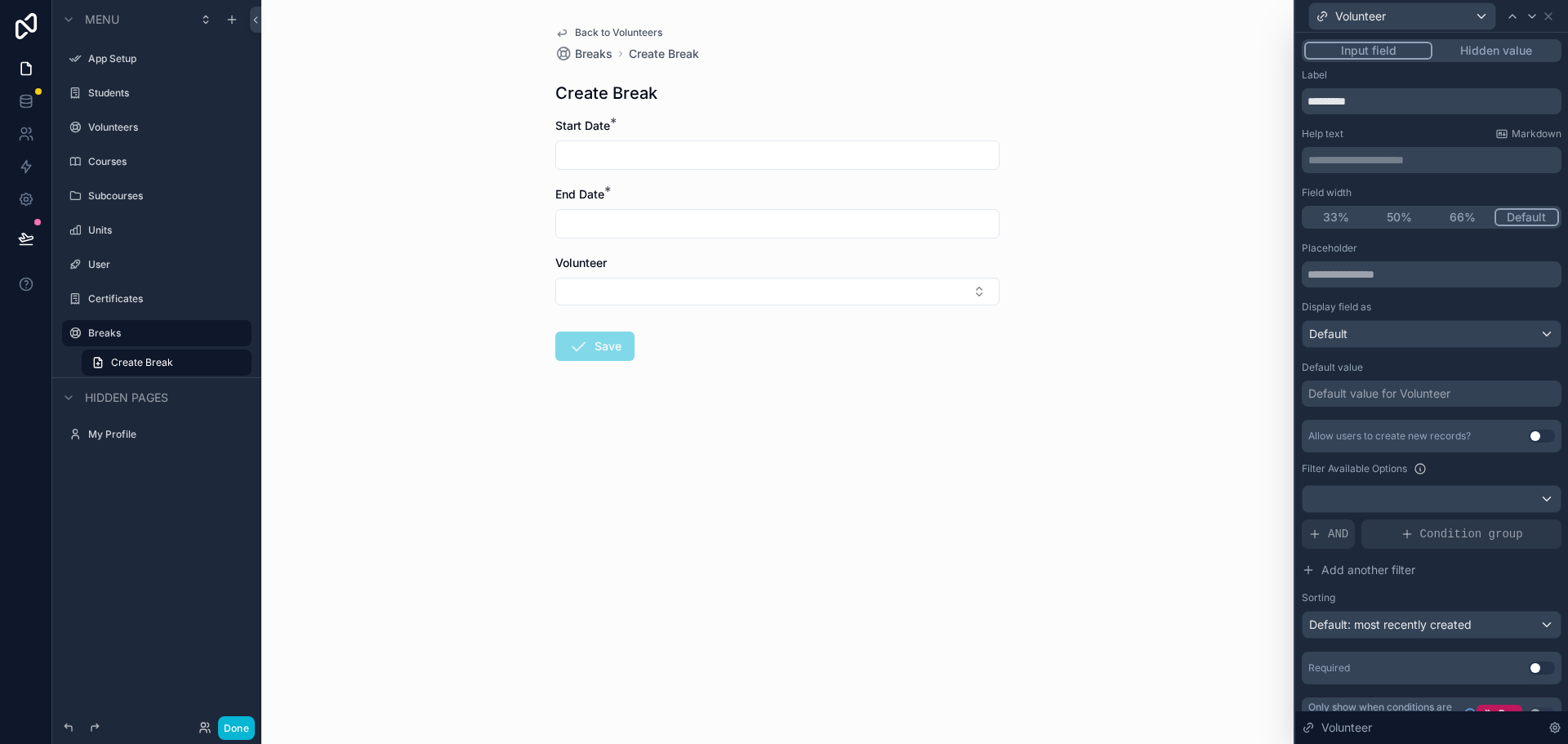
click at [1022, 430] on div "Back to Volunteers Breaks Create Break Create Break Start Date * End Date * Vol…" at bounding box center [776, 372] width 1032 height 744
click at [1100, 432] on div "Back to Volunteers Breaks Create Break Create Break Start Date * End Date * Vol…" at bounding box center [776, 372] width 1032 height 744
click at [229, 733] on button "Done" at bounding box center [237, 728] width 37 height 24
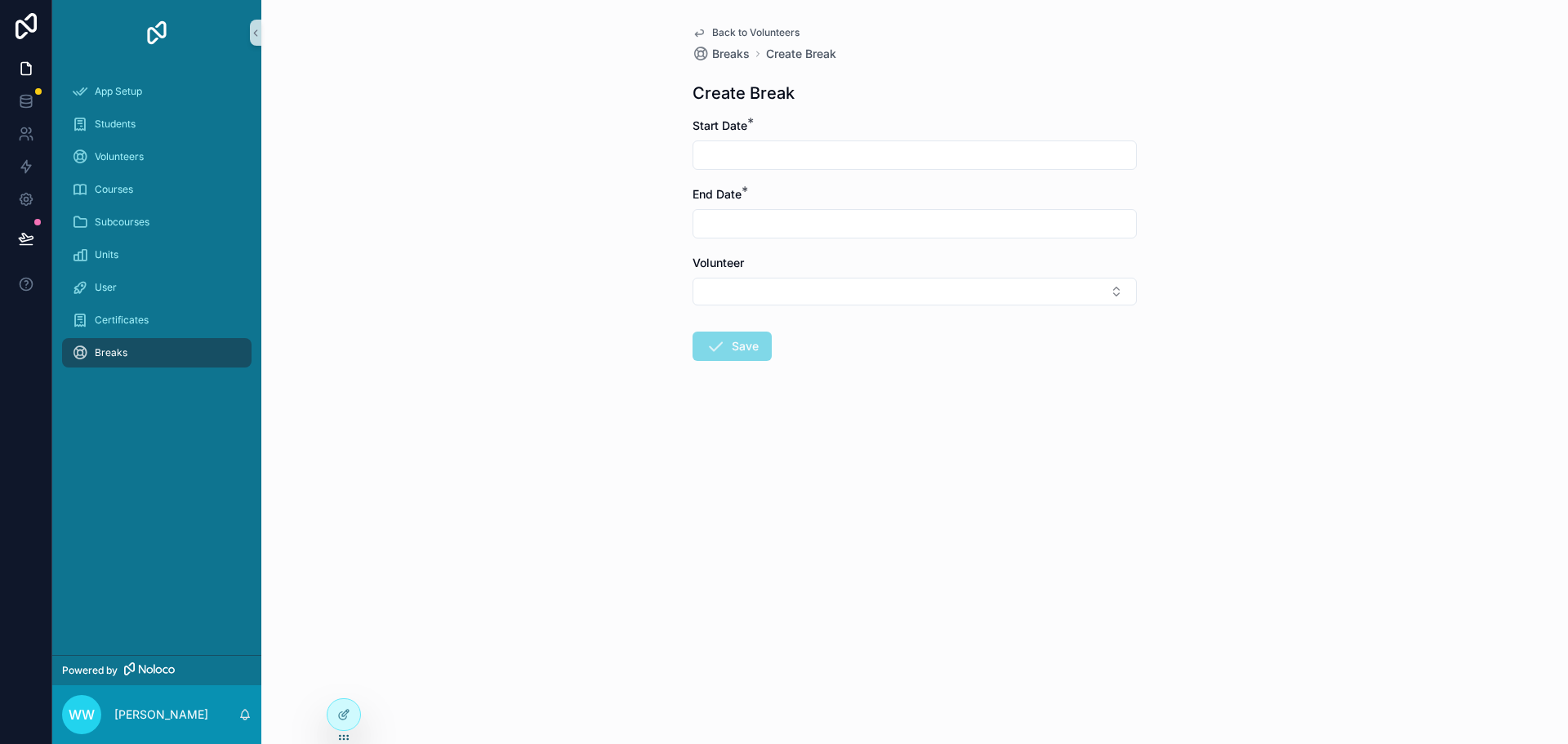
click at [708, 31] on link "Back to Volunteers" at bounding box center [746, 33] width 107 height 13
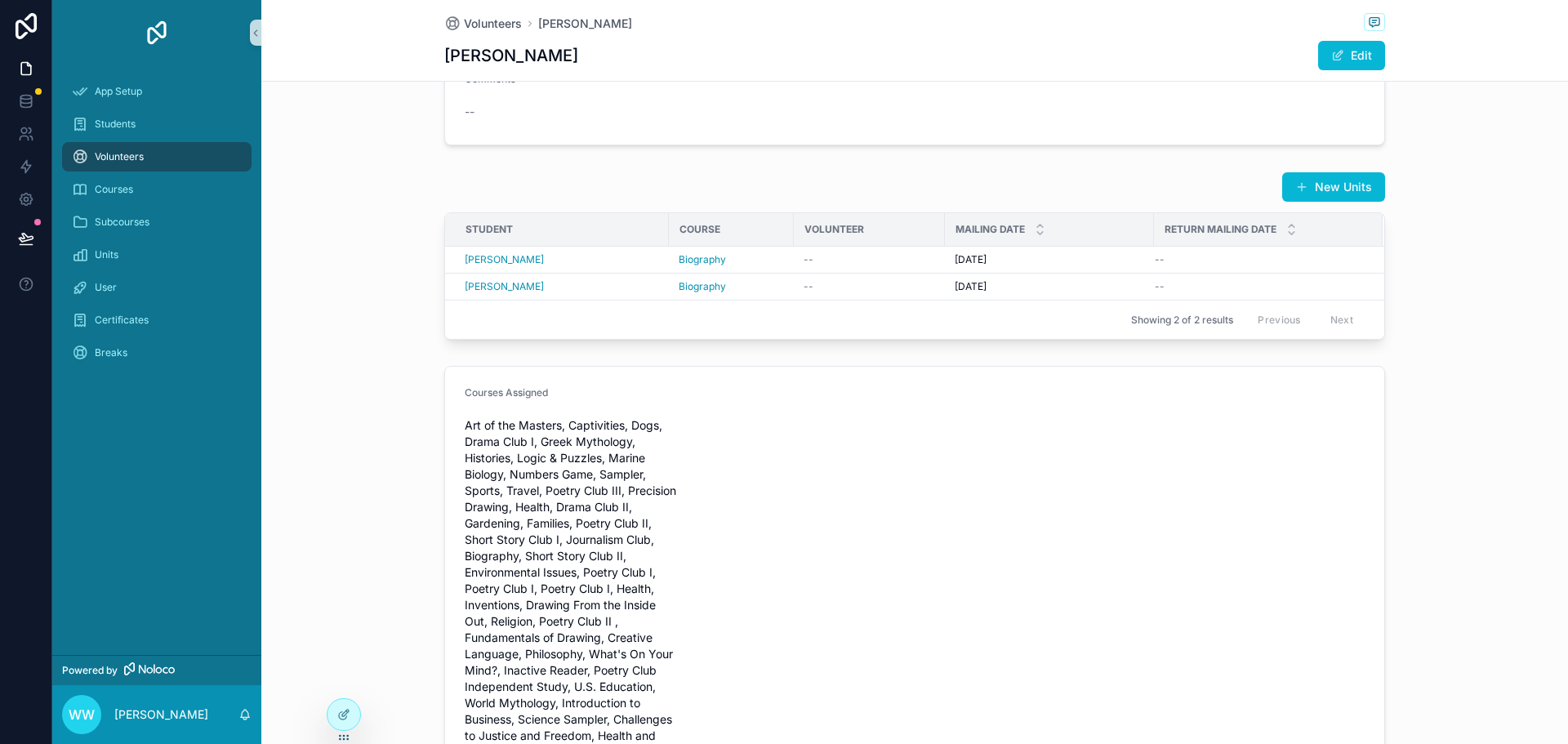
scroll to position [479, 0]
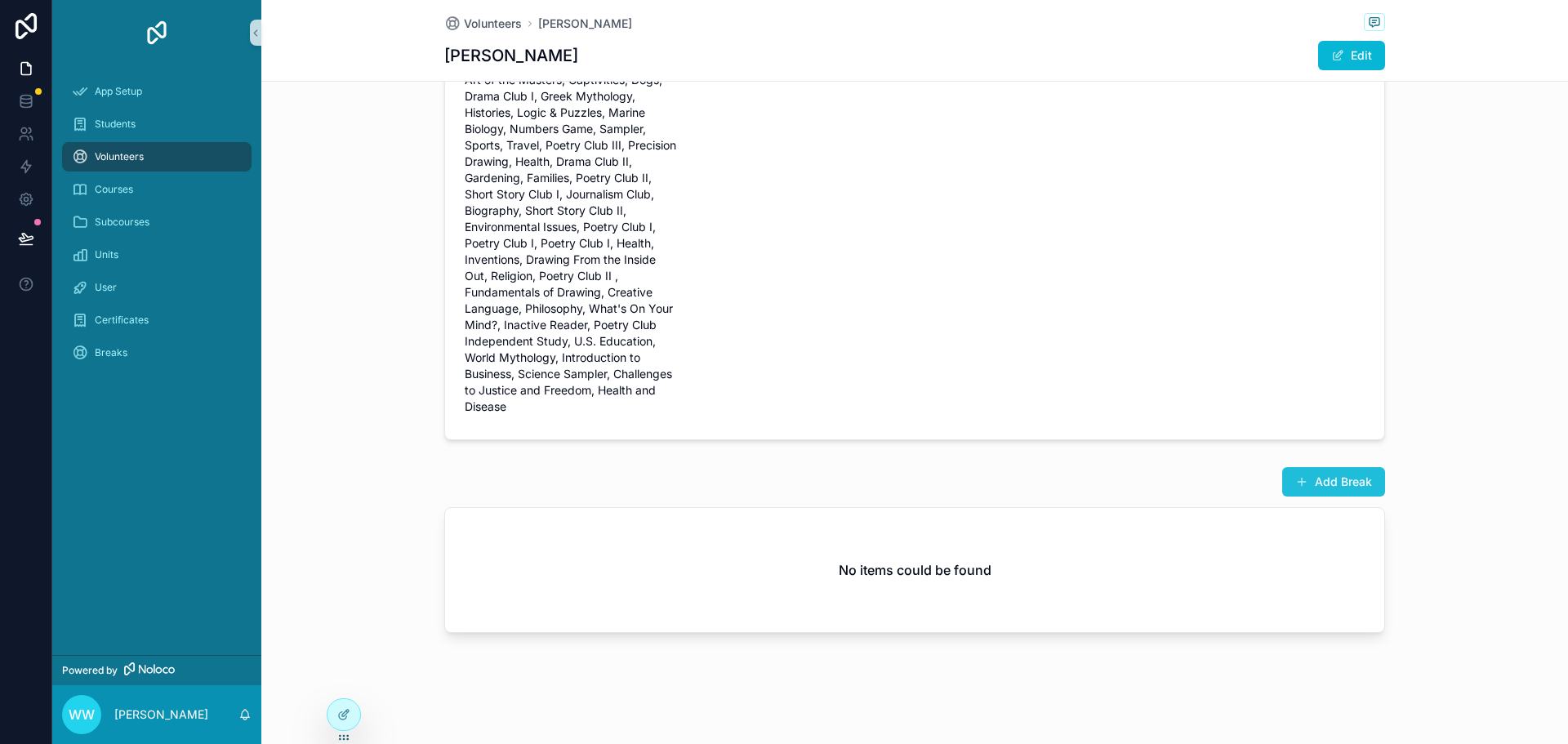
click at [1301, 480] on span "scrollable content" at bounding box center [1301, 481] width 13 height 13
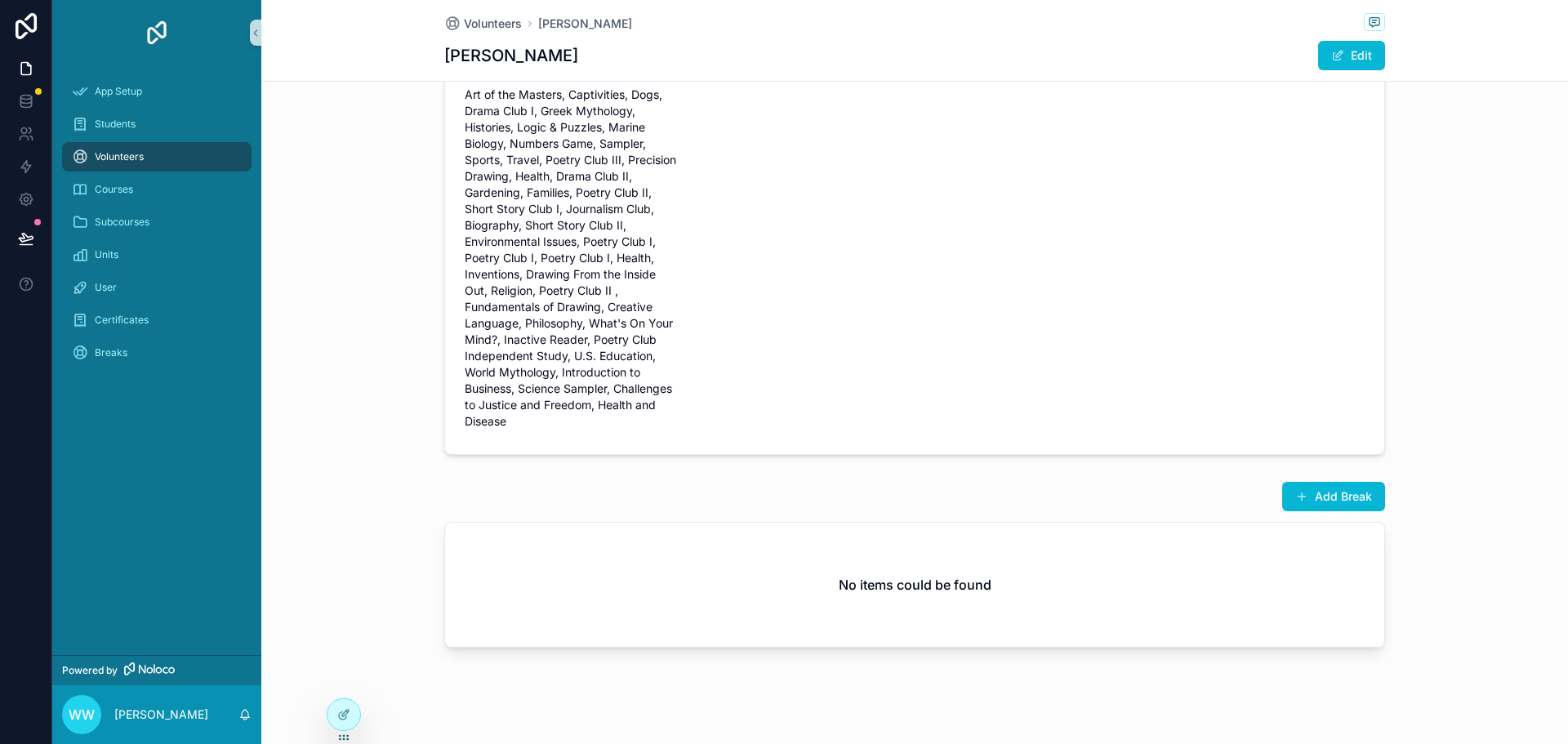
scroll to position [479, 0]
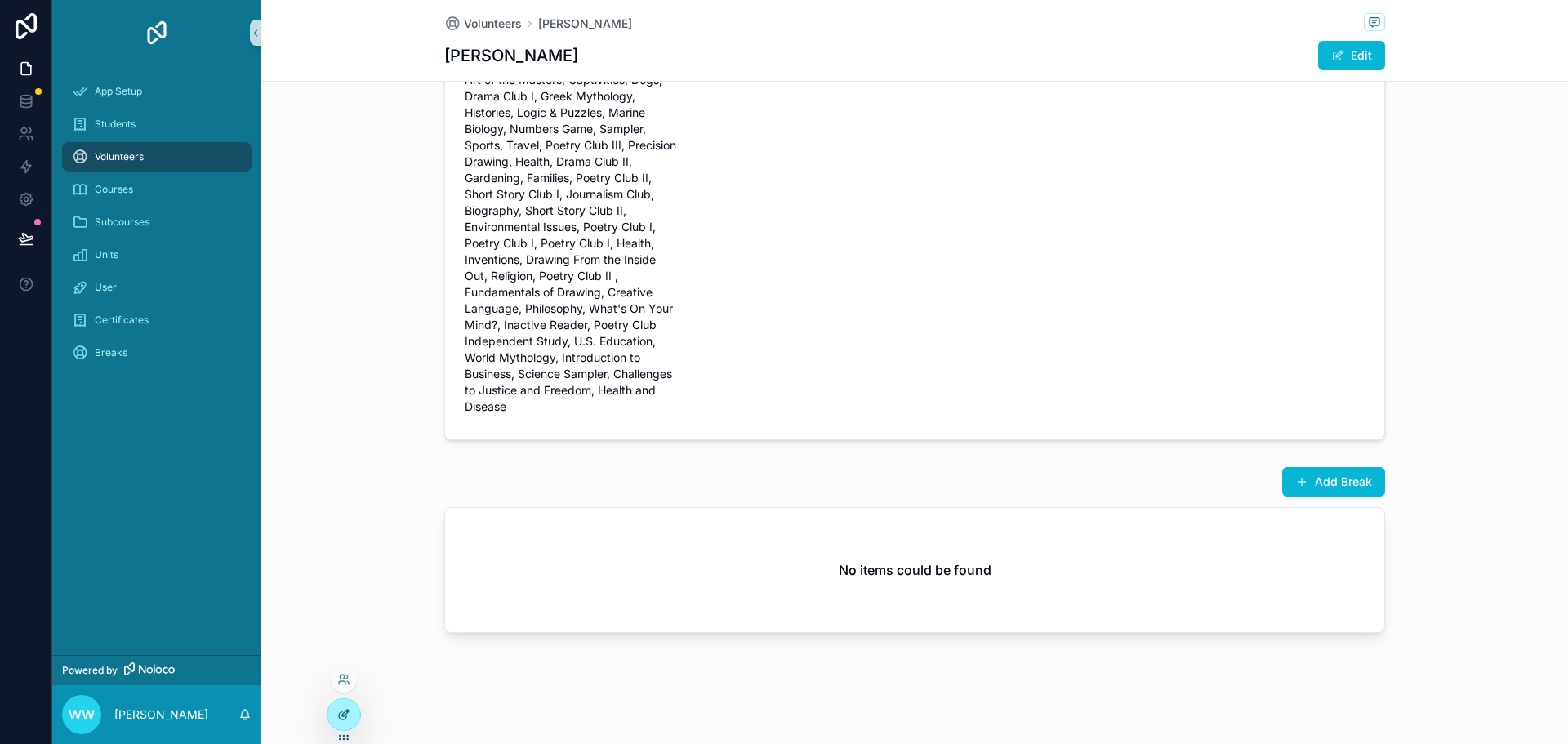
click at [346, 709] on icon at bounding box center [343, 714] width 13 height 13
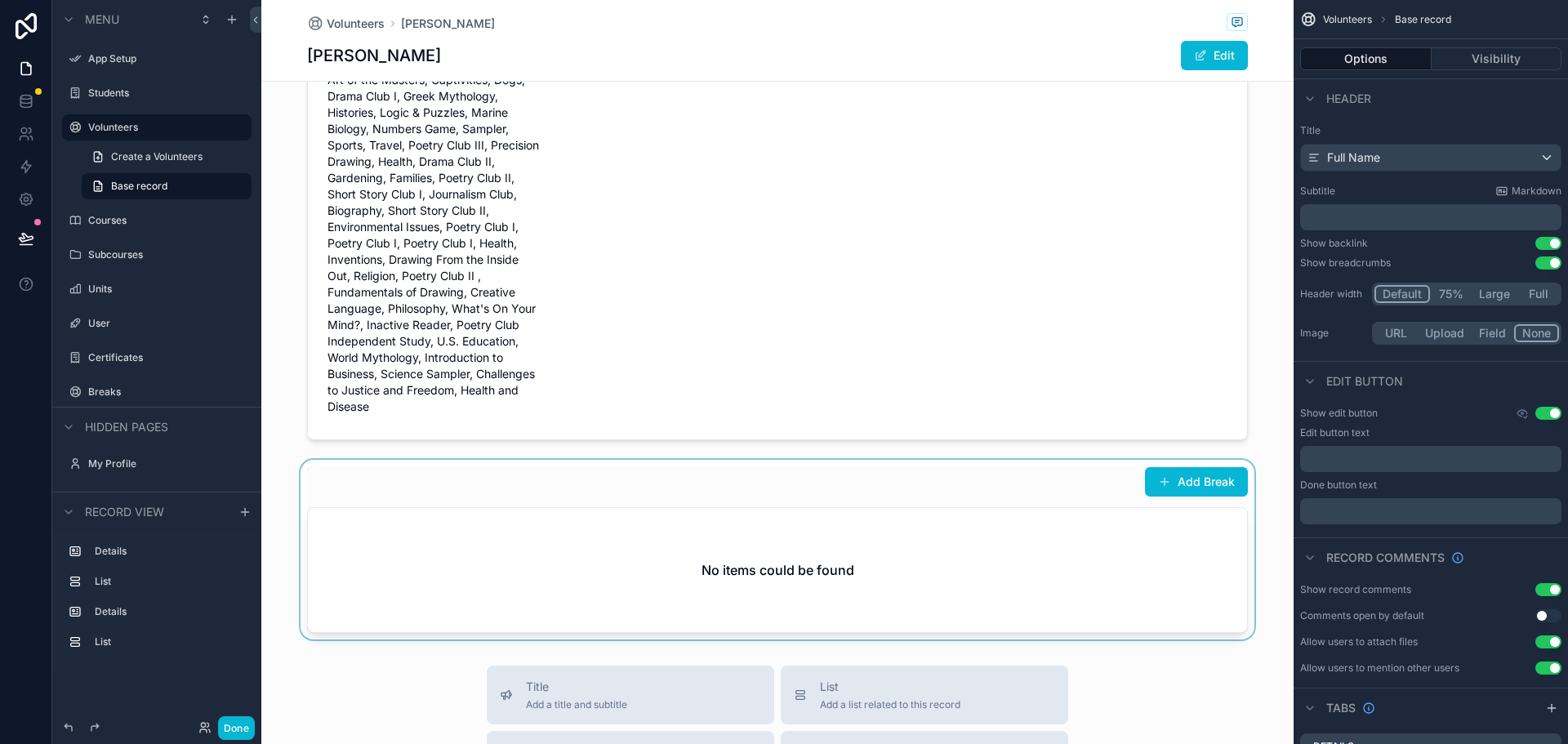
click at [1142, 579] on div "scrollable content" at bounding box center [776, 549] width 1032 height 180
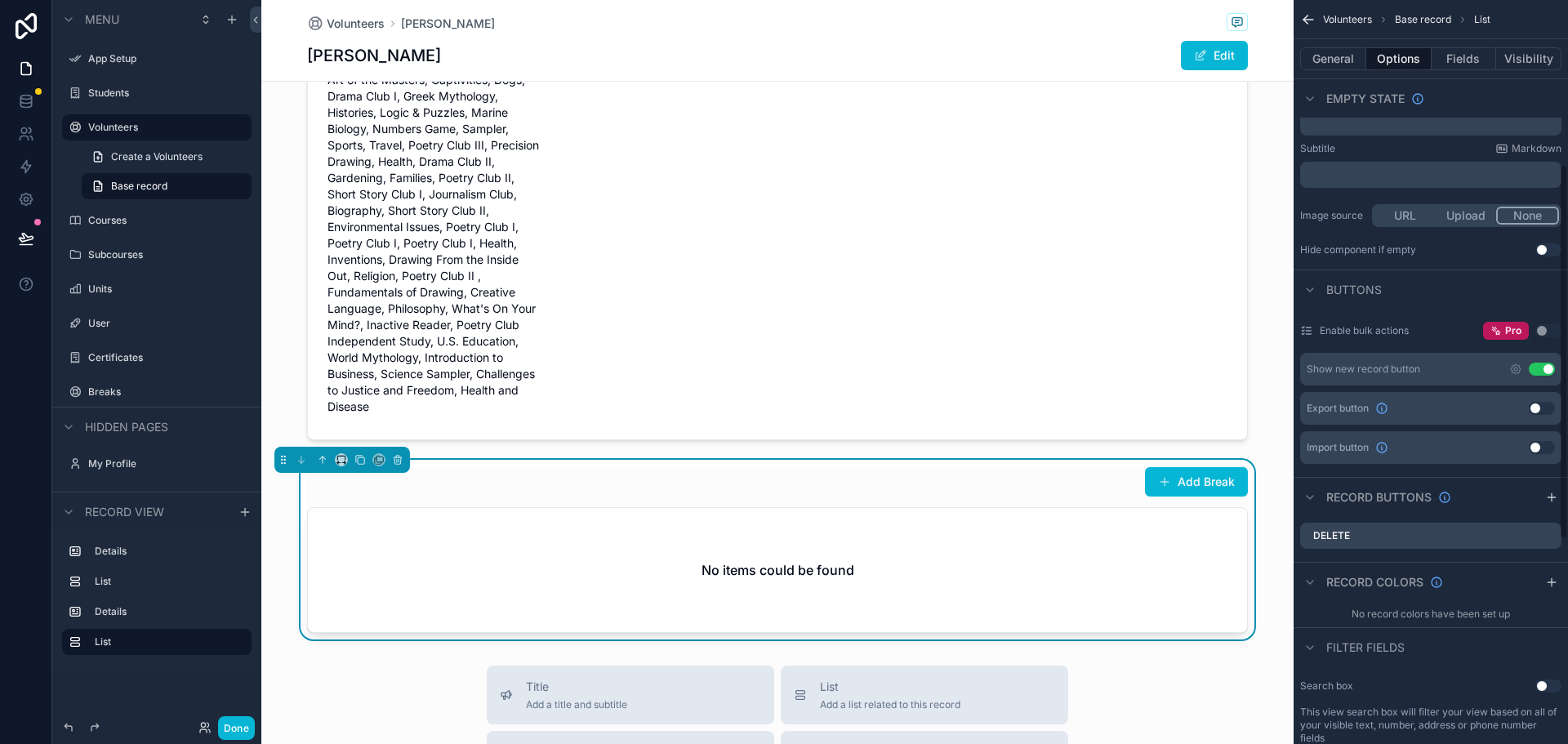
scroll to position [326, 0]
click at [1177, 476] on button "Add Break" at bounding box center [1196, 481] width 103 height 29
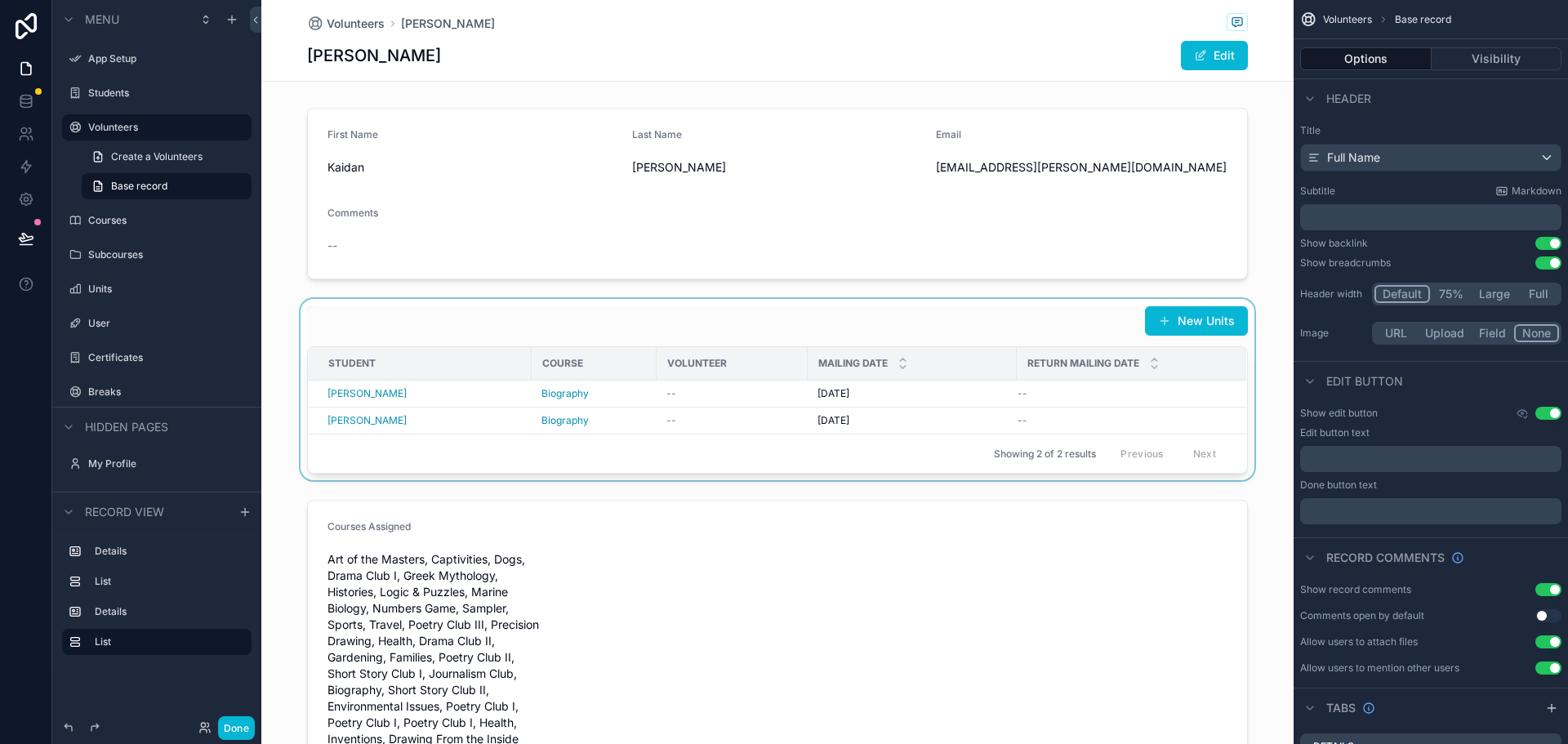
click at [952, 327] on div "scrollable content" at bounding box center [776, 389] width 1032 height 181
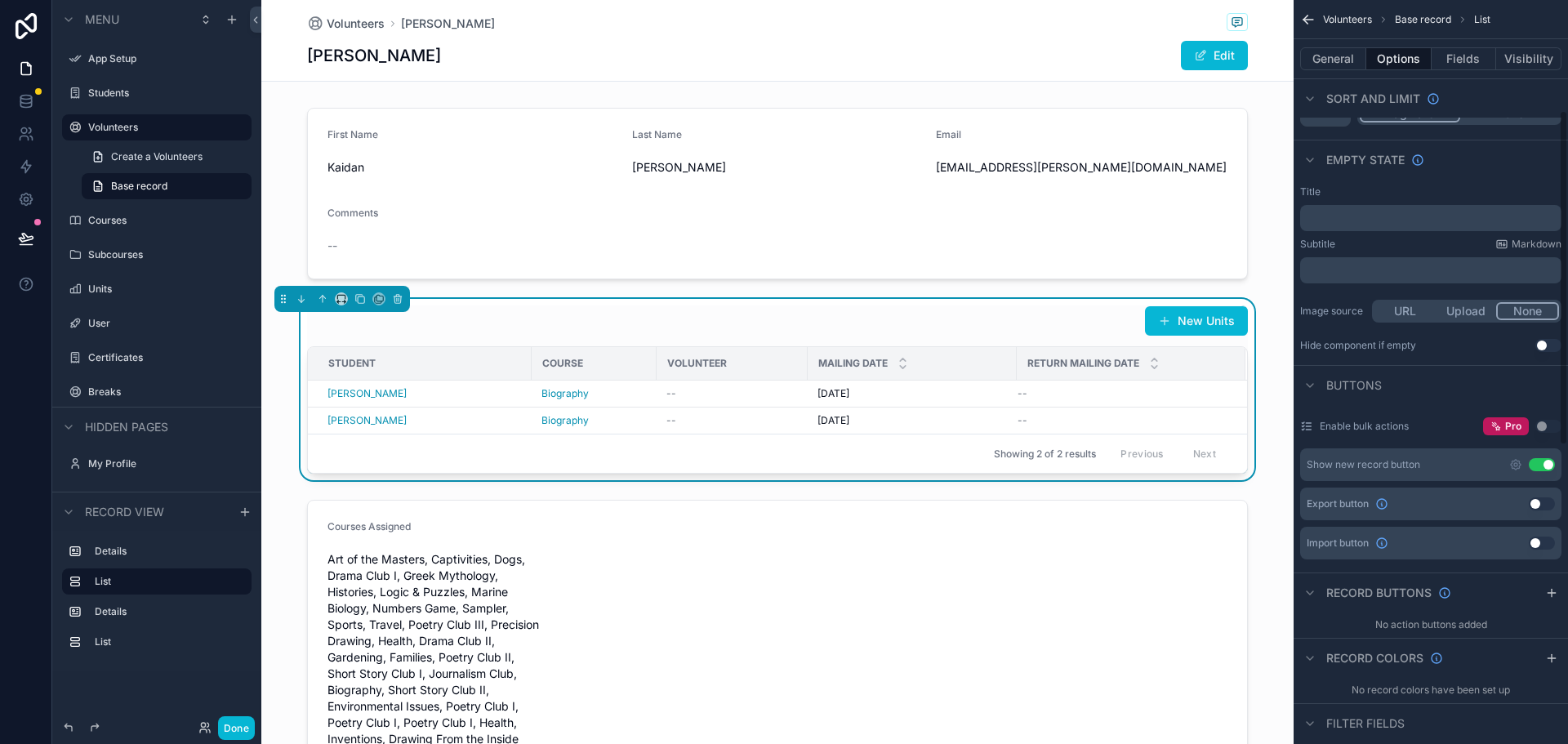
scroll to position [245, 0]
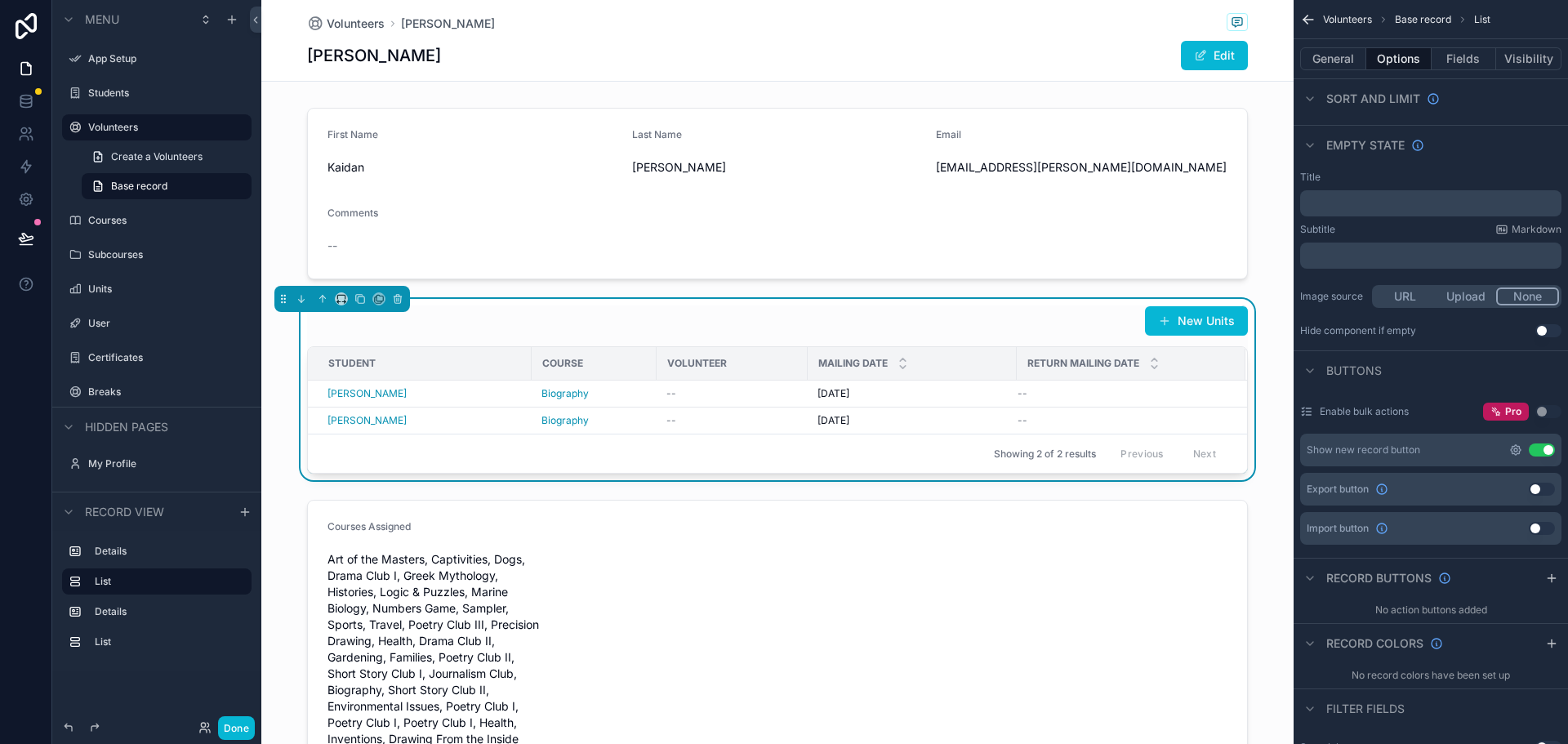
click at [1512, 451] on icon "scrollable content" at bounding box center [1515, 449] width 13 height 13
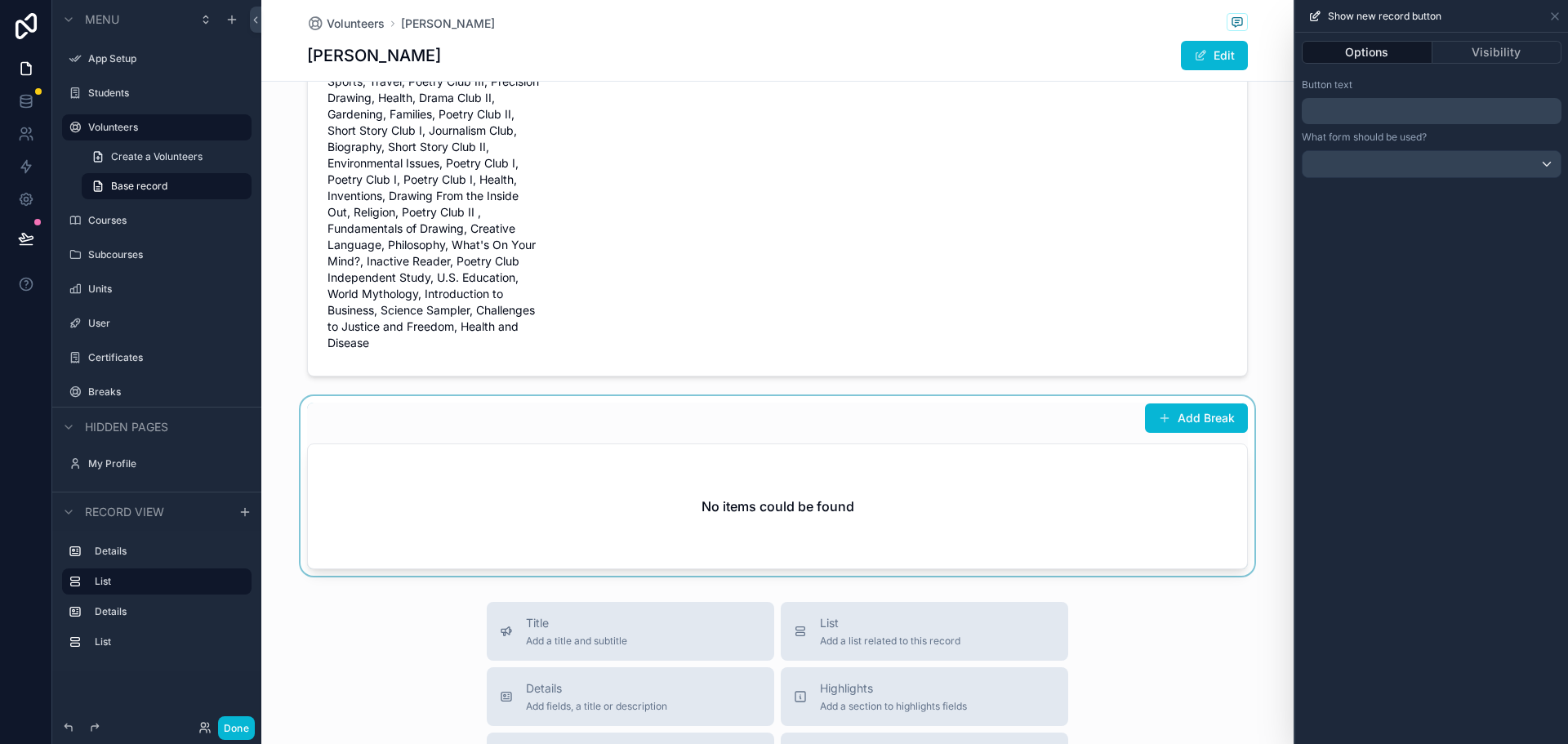
scroll to position [571, 0]
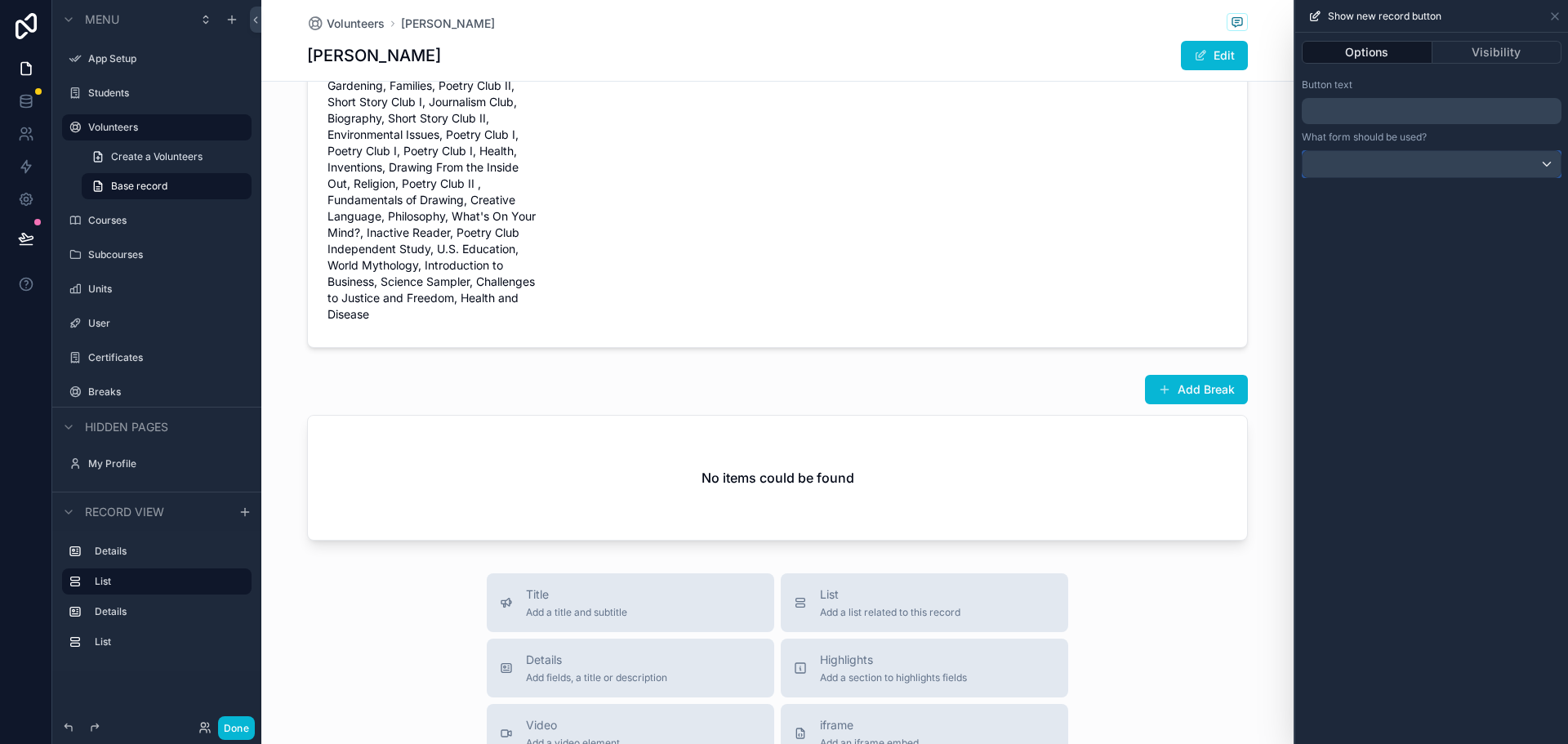
click at [1546, 165] on div at bounding box center [1432, 165] width 258 height 27
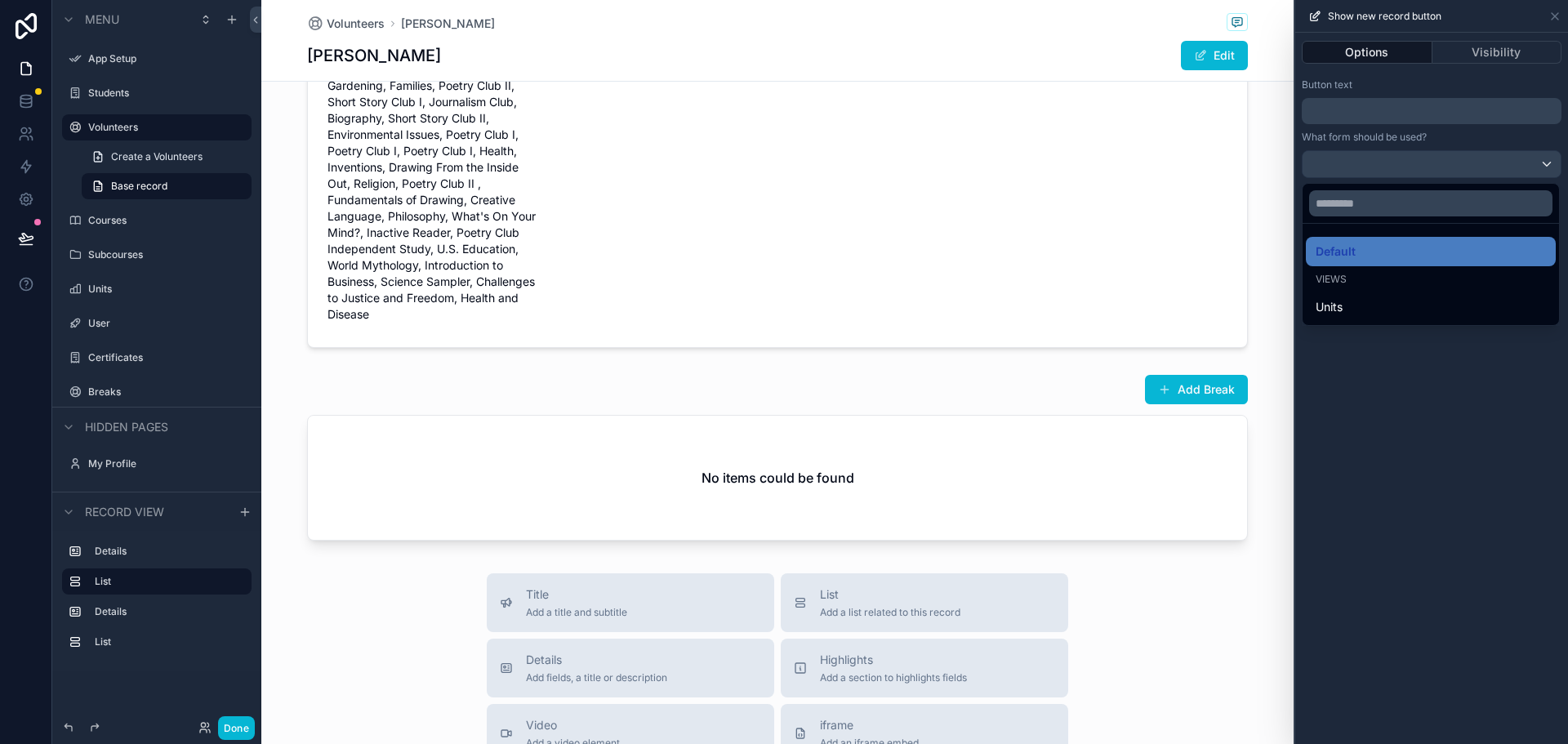
click at [1445, 400] on div at bounding box center [1431, 372] width 272 height 744
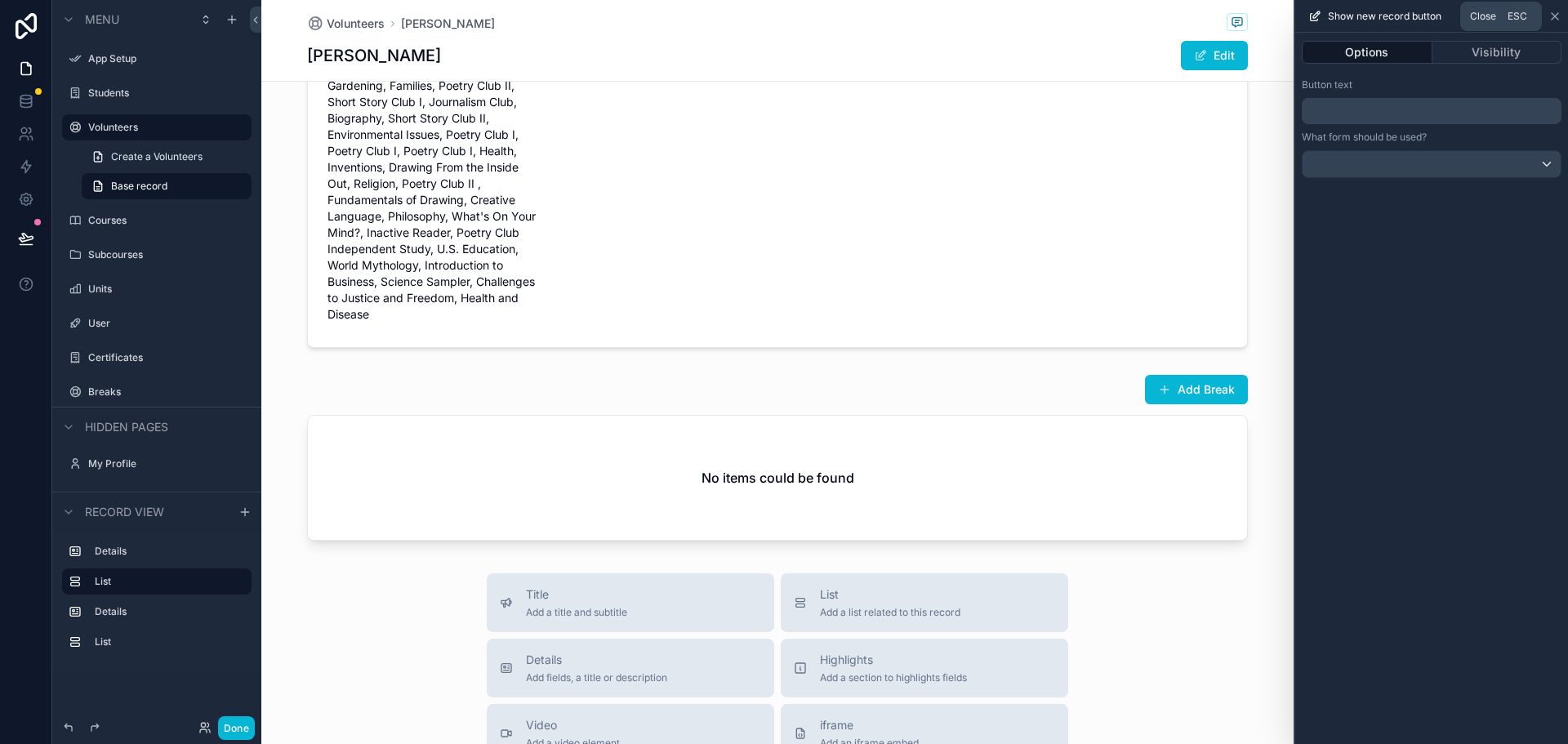
click at [1550, 16] on icon at bounding box center [1555, 16] width 13 height 13
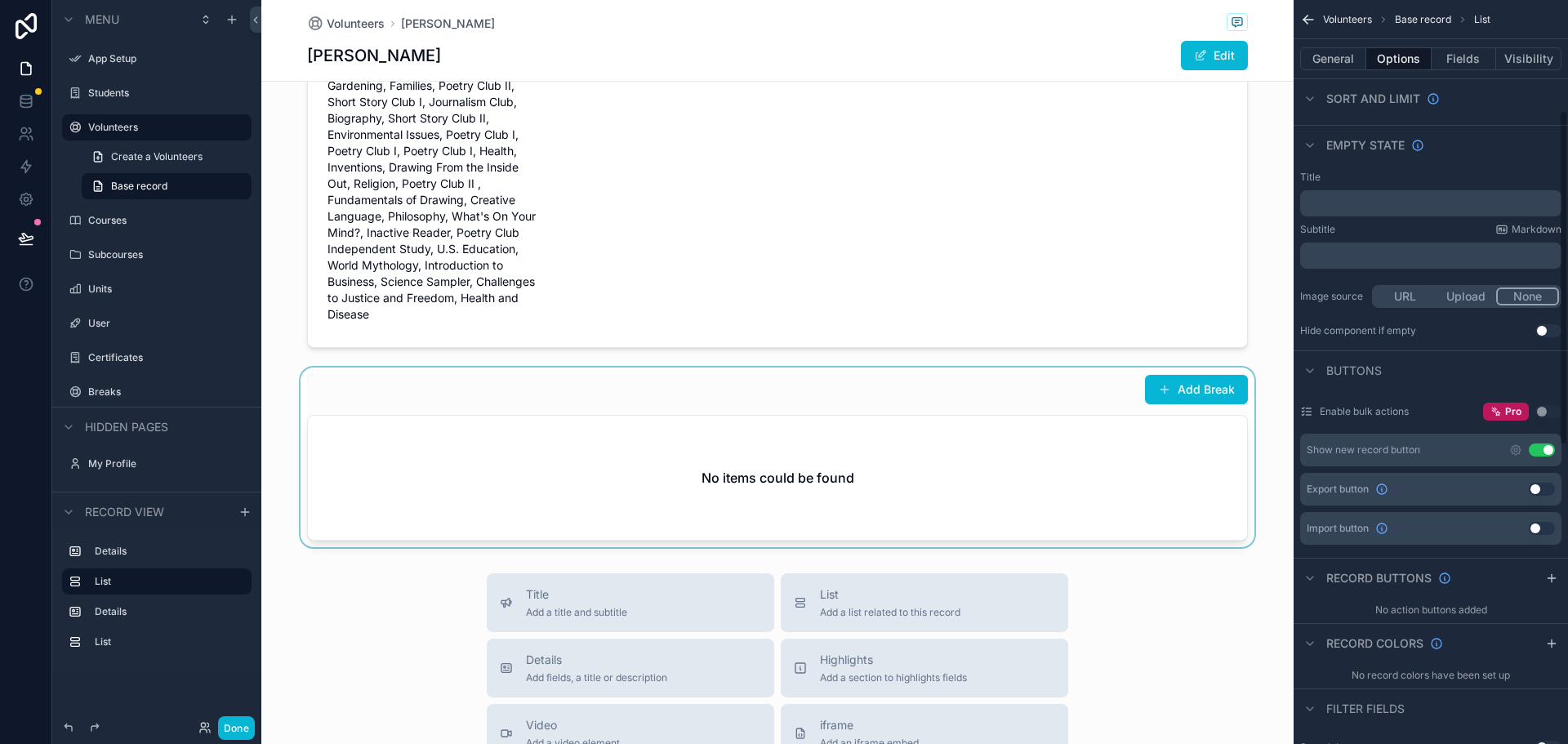
click at [1045, 399] on div "scrollable content" at bounding box center [776, 456] width 1032 height 180
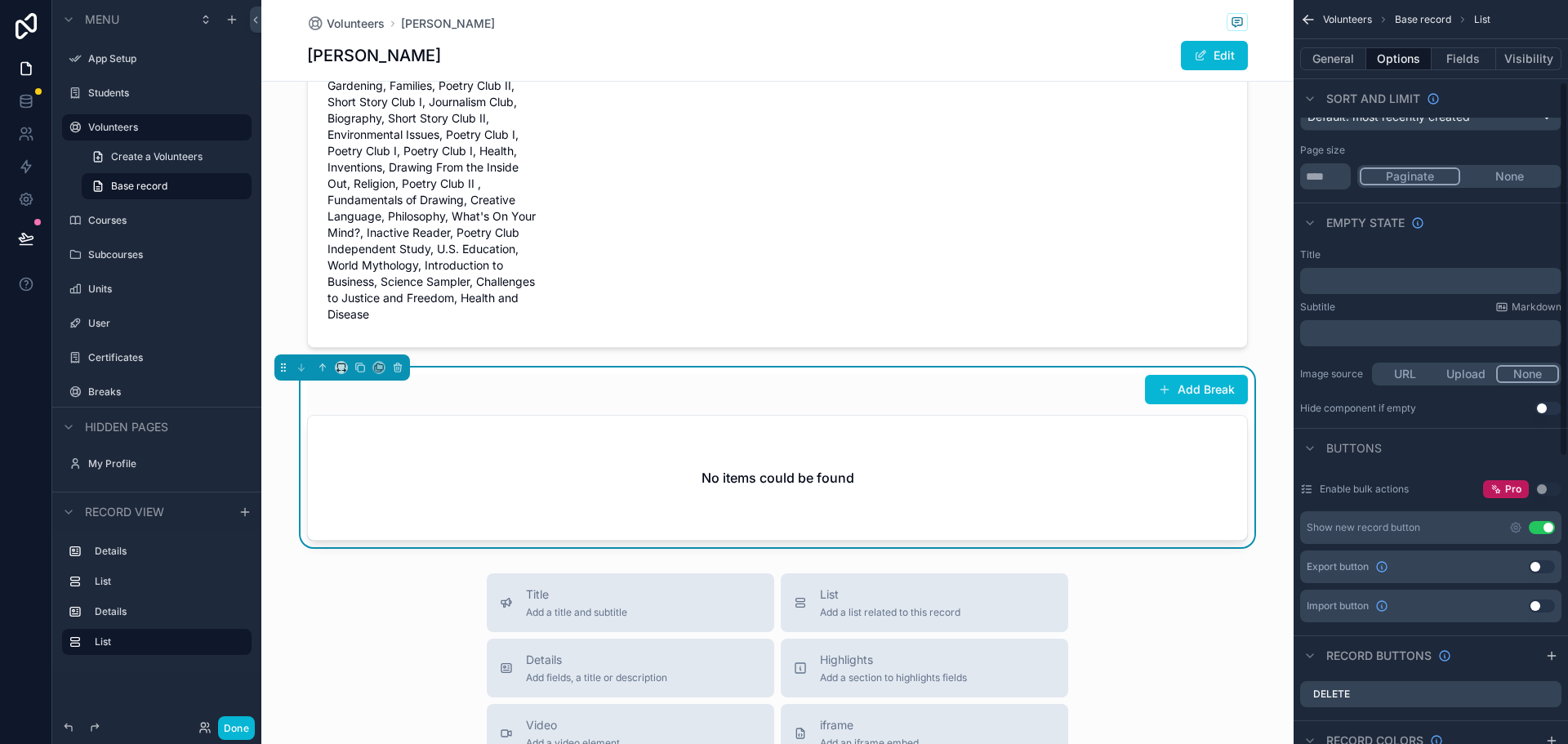
scroll to position [164, 0]
click at [1514, 530] on icon "scrollable content" at bounding box center [1516, 532] width 4 height 4
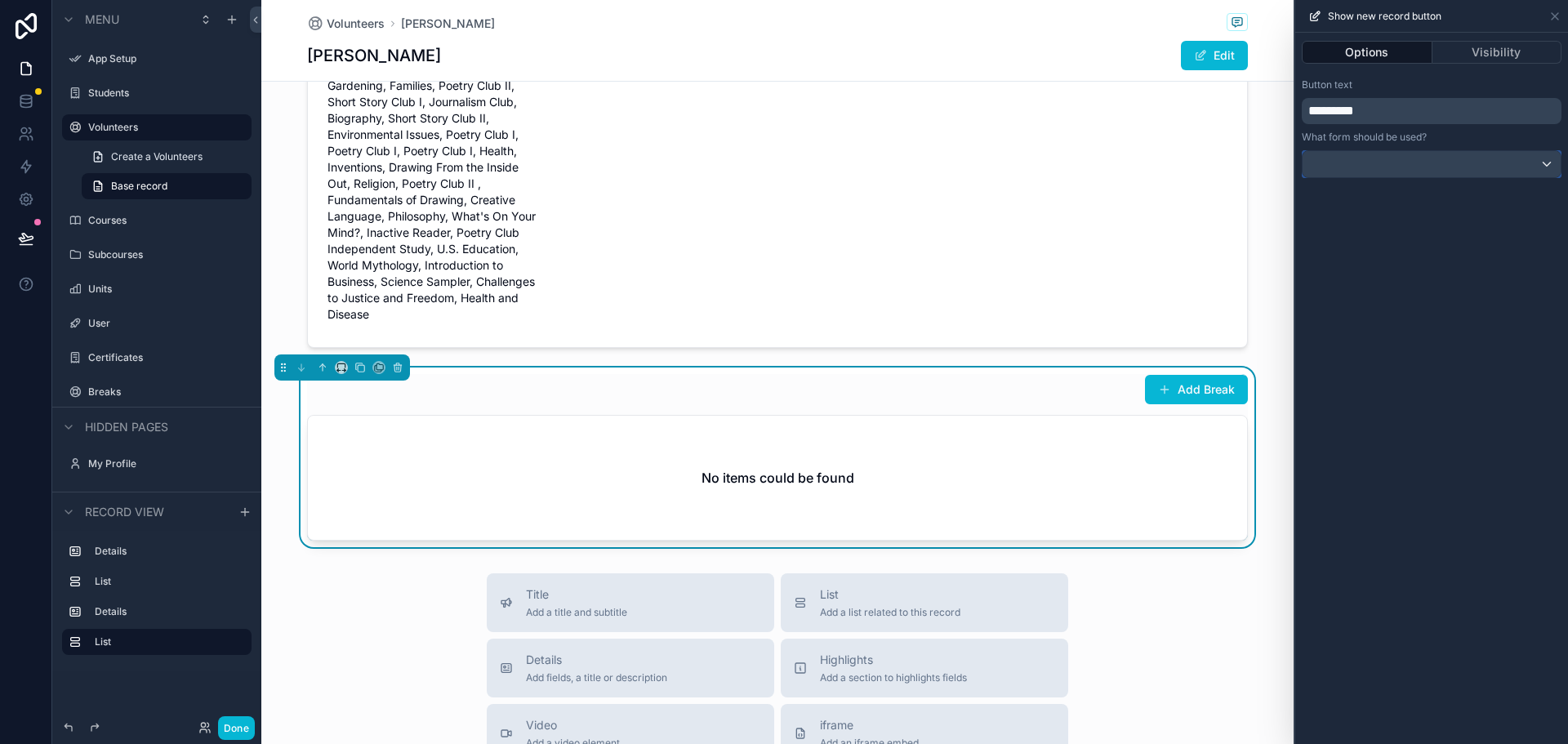
click at [1367, 167] on div at bounding box center [1432, 165] width 258 height 27
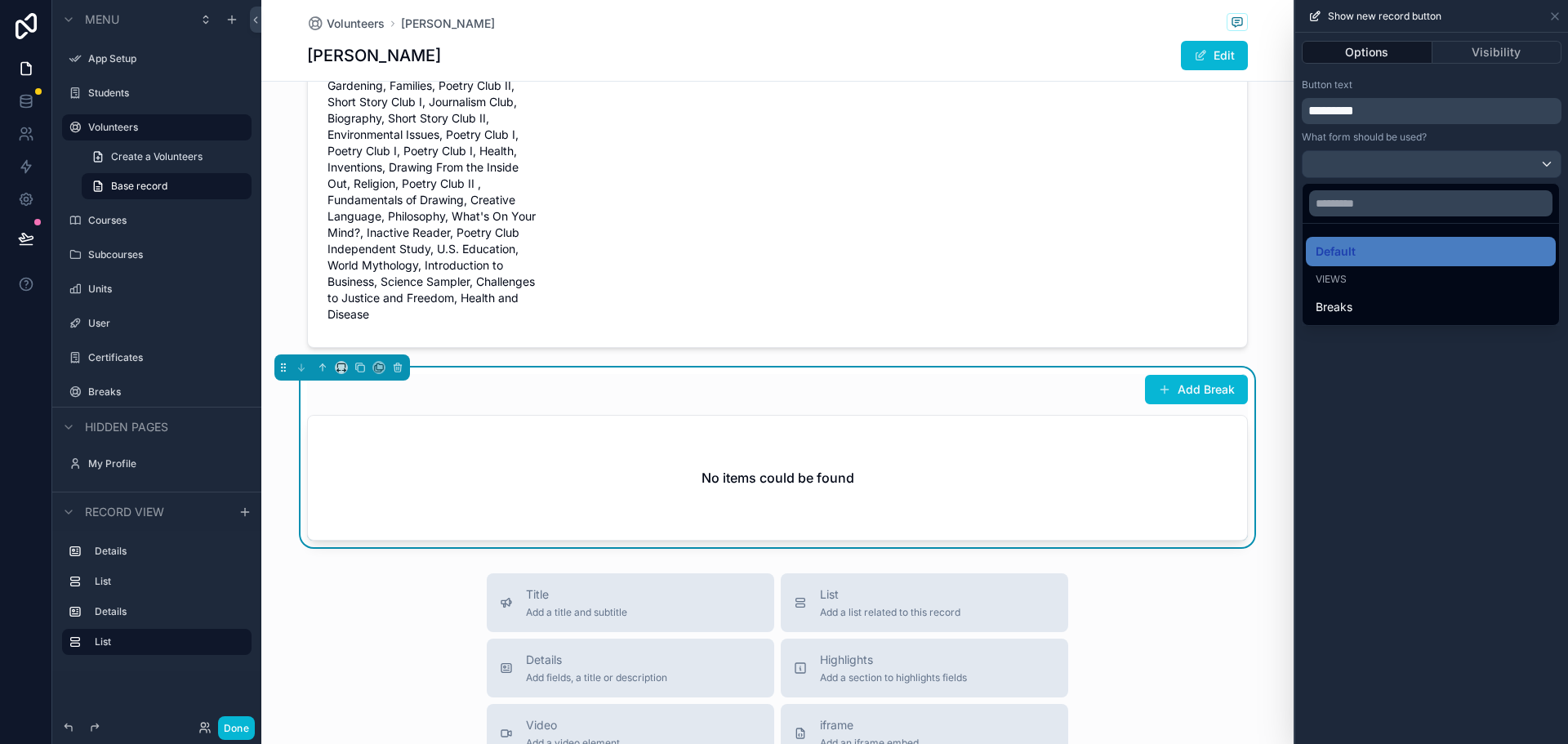
click at [1368, 169] on div at bounding box center [1431, 372] width 272 height 744
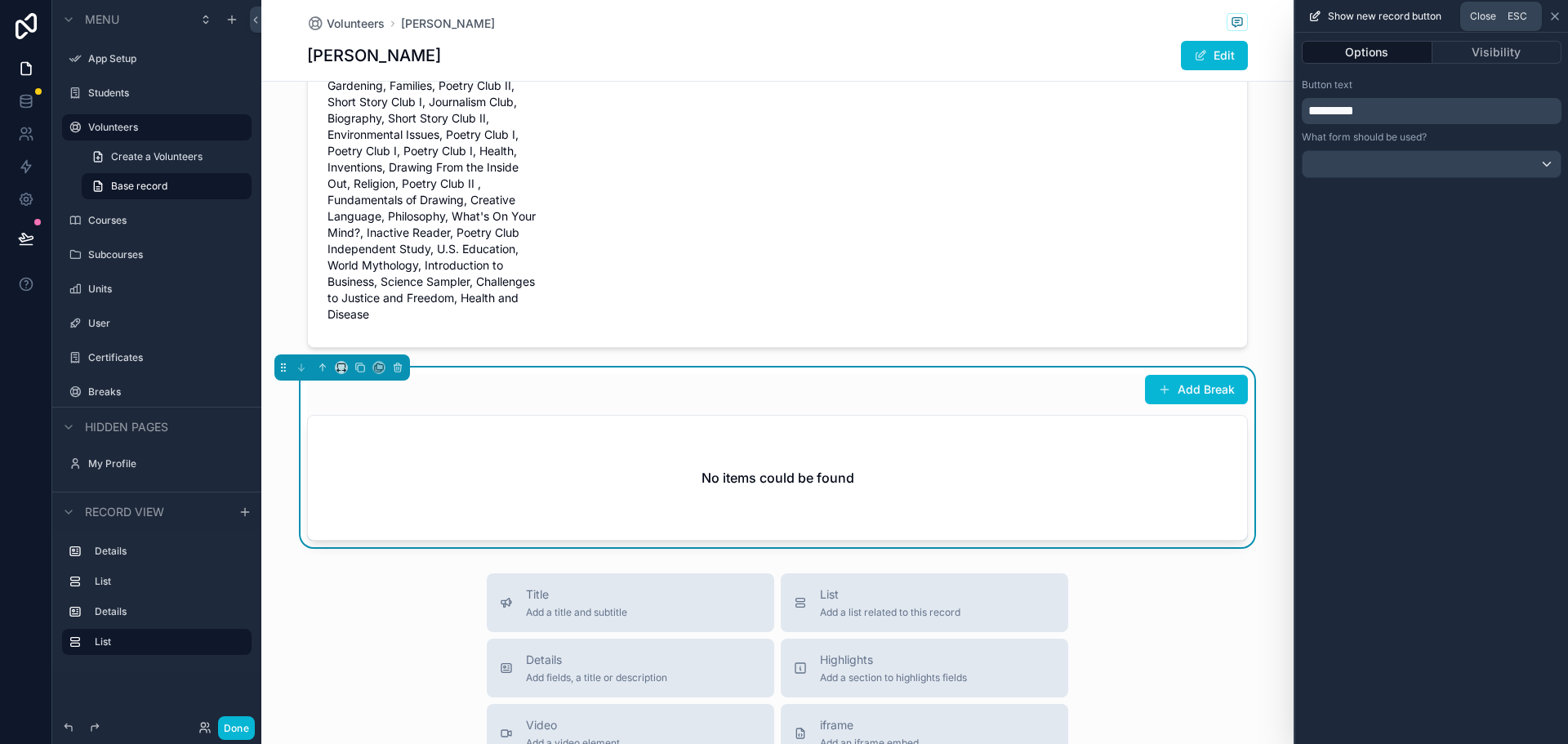
click at [1552, 17] on icon at bounding box center [1555, 16] width 13 height 13
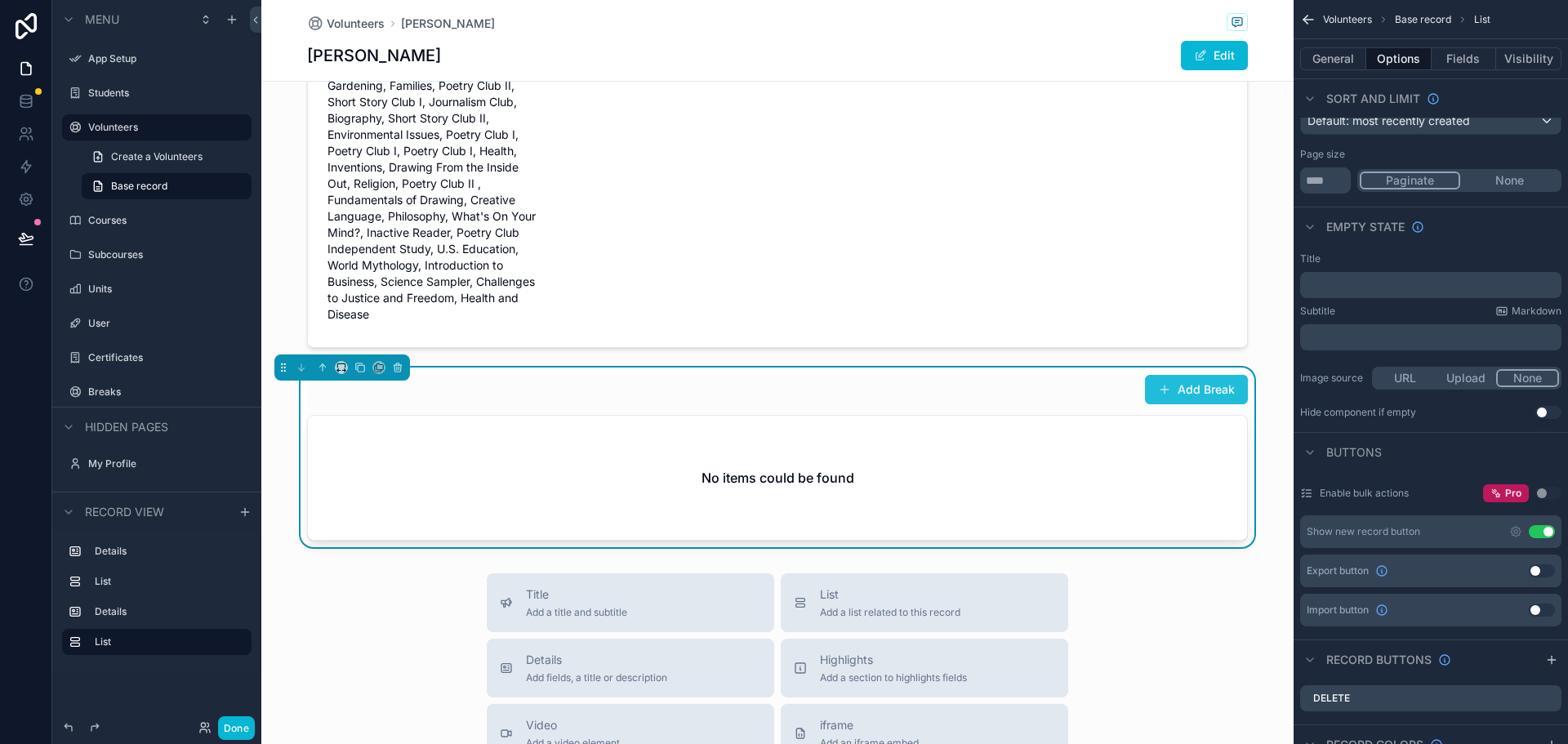
click at [1197, 394] on button "Add Break" at bounding box center [1196, 389] width 103 height 29
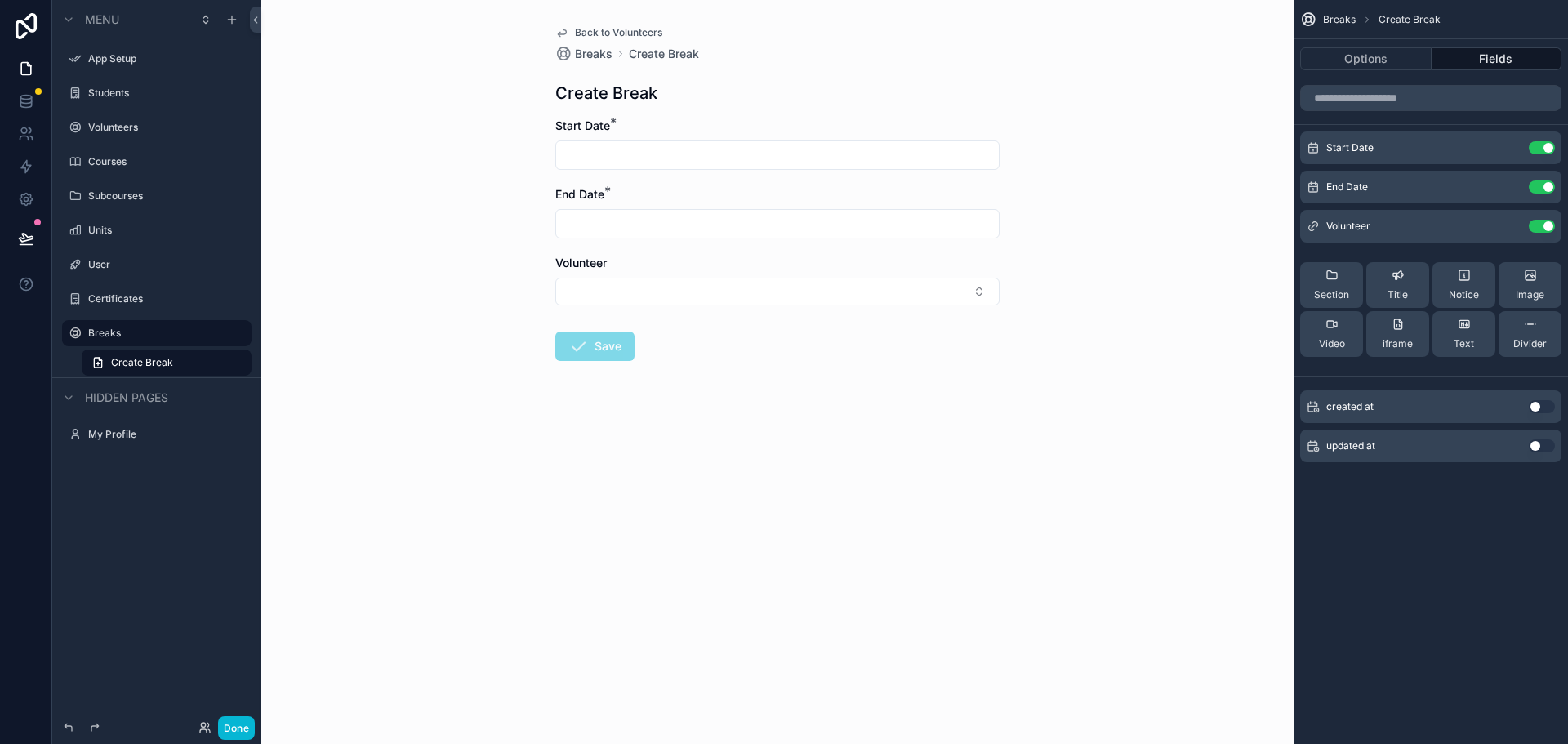
click at [609, 30] on span "Back to Volunteers" at bounding box center [618, 33] width 88 height 13
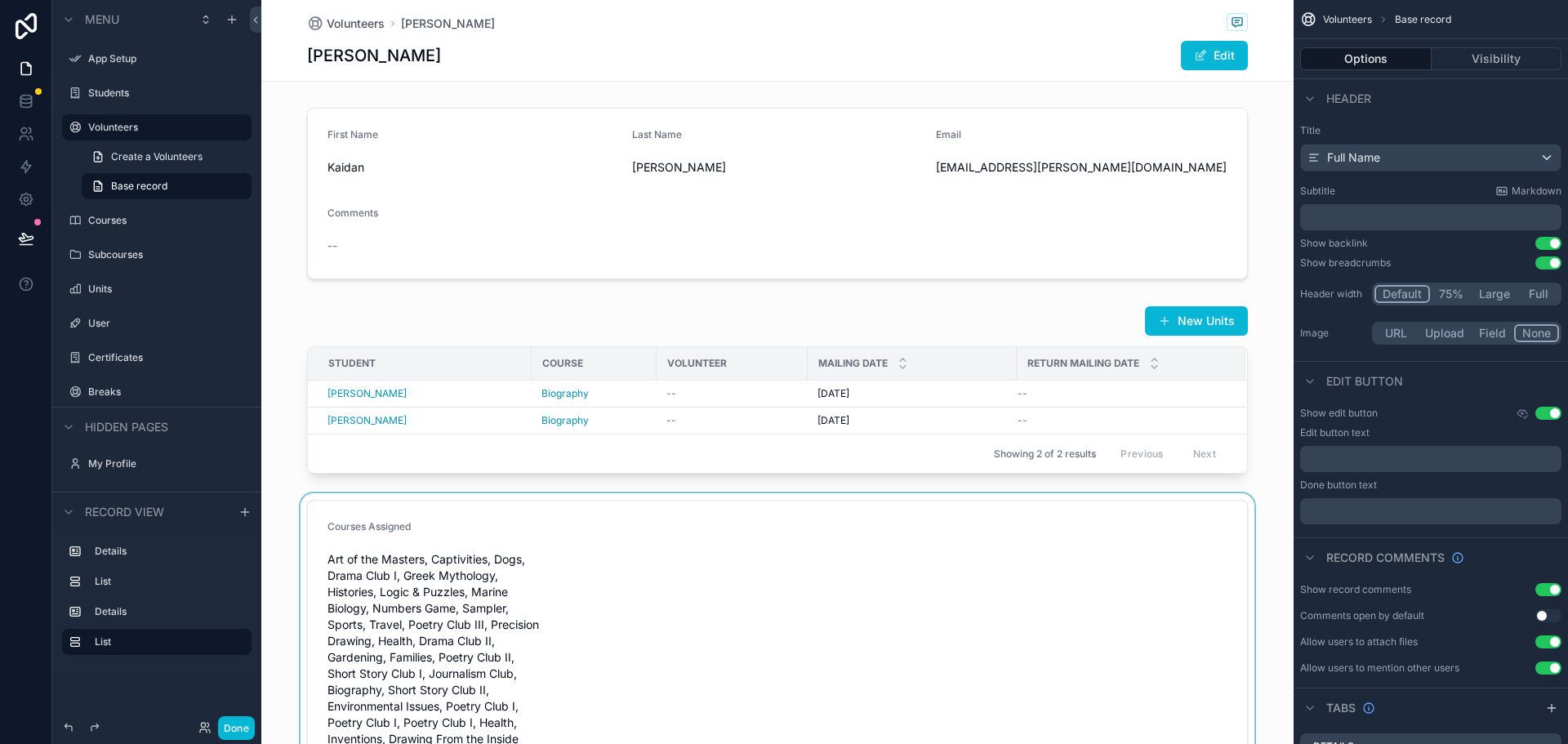
click at [677, 644] on div "scrollable content" at bounding box center [776, 709] width 1032 height 433
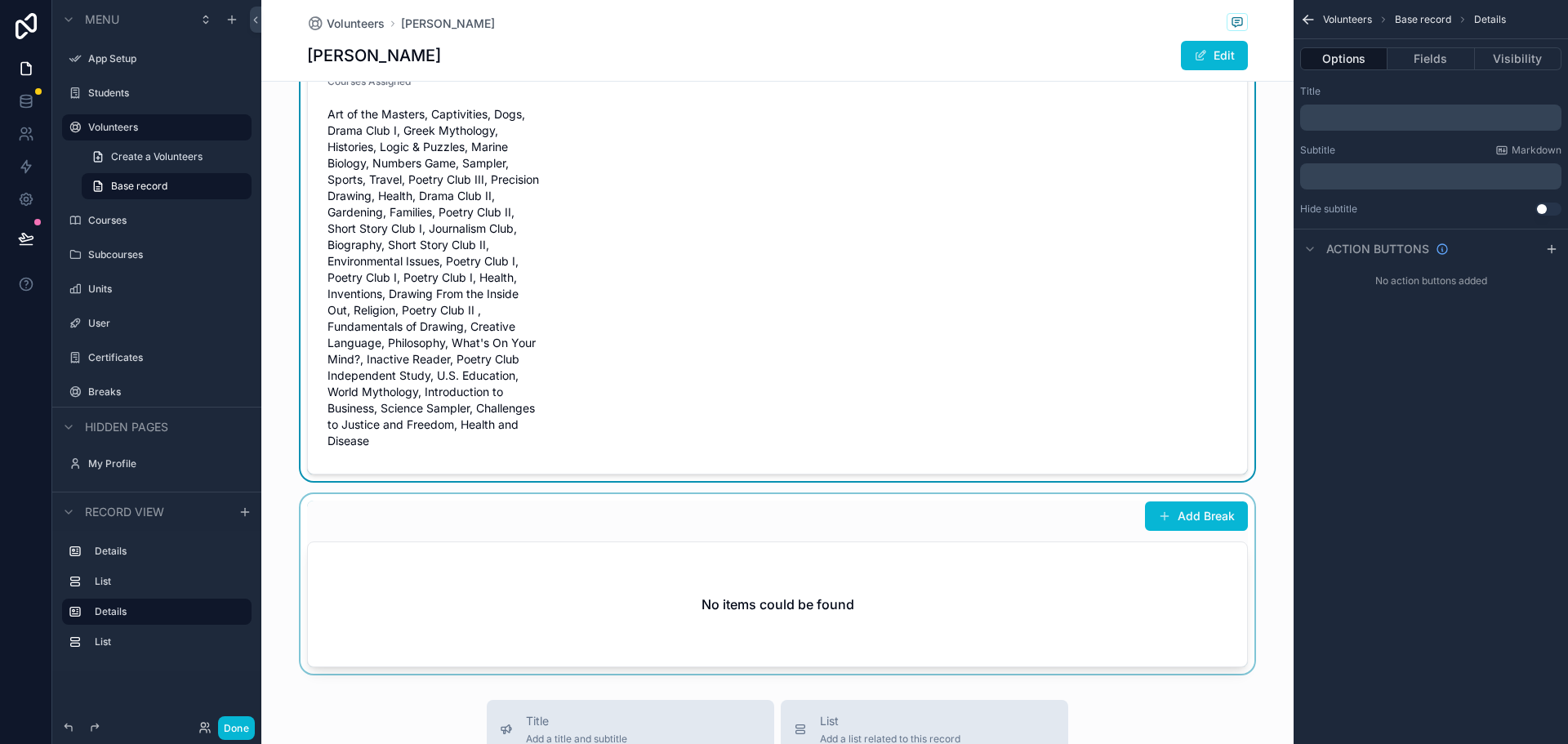
scroll to position [571, 0]
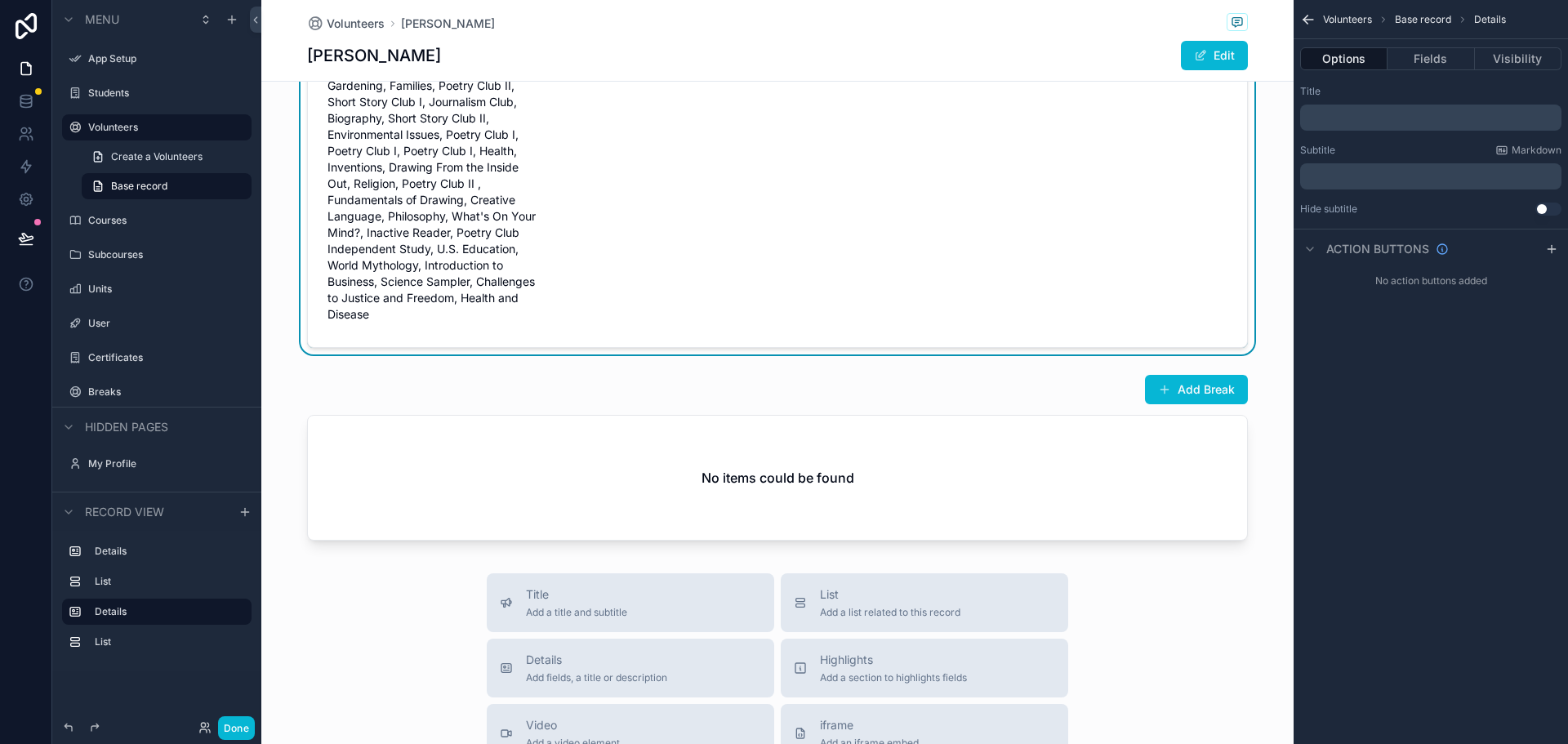
click at [992, 394] on div "scrollable content" at bounding box center [776, 456] width 1032 height 180
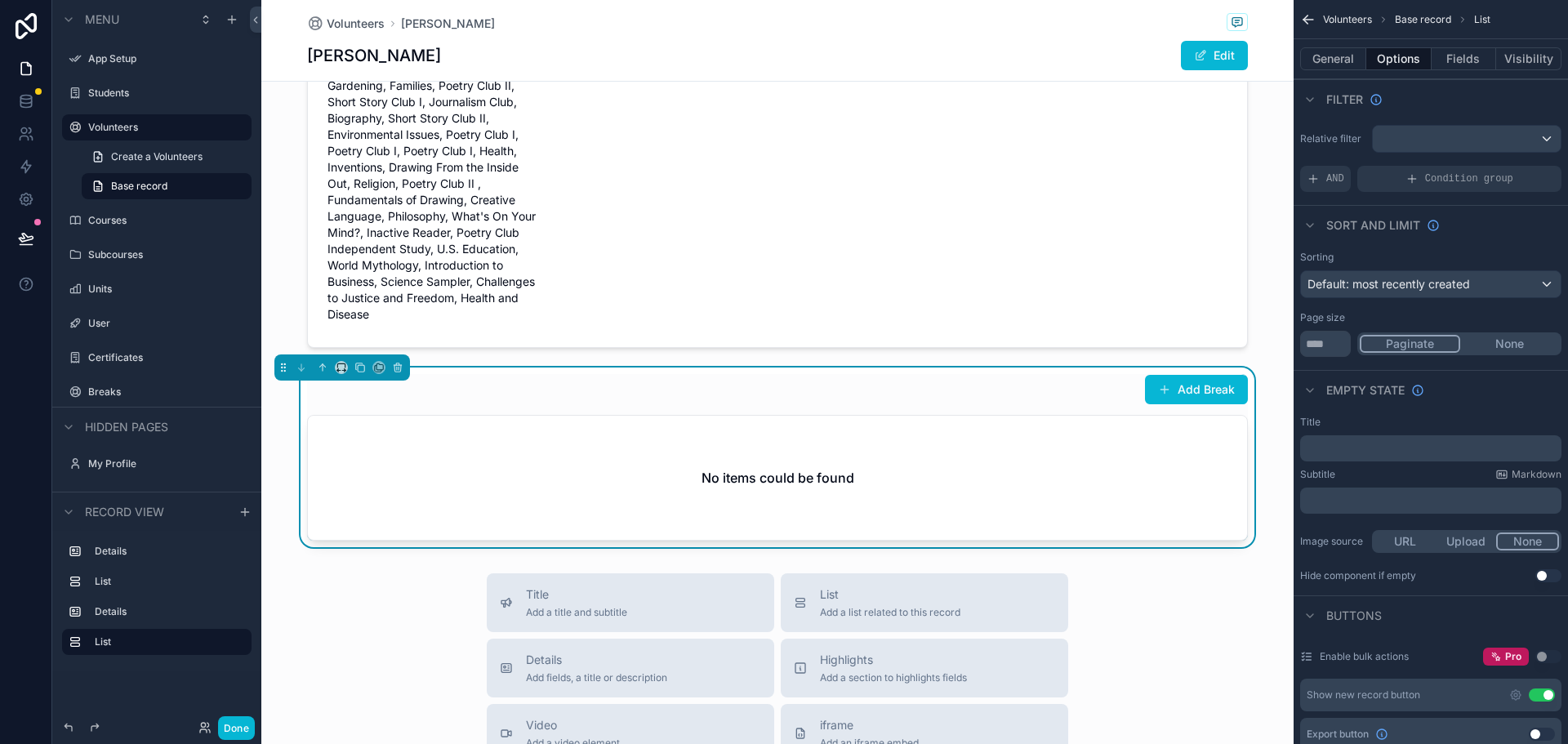
click at [1035, 395] on div "Add Break" at bounding box center [777, 389] width 941 height 31
click at [1345, 65] on button "General" at bounding box center [1333, 59] width 66 height 23
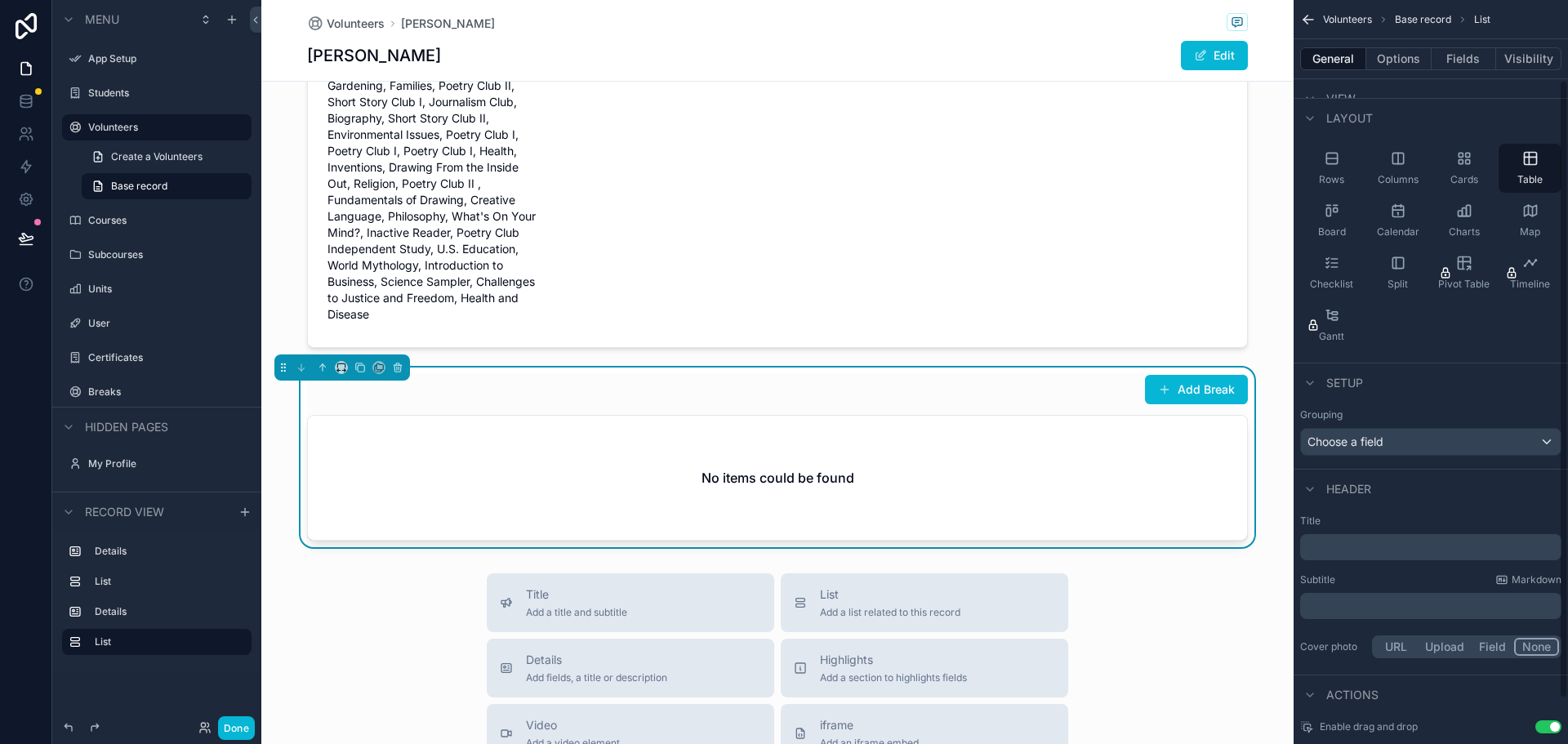
scroll to position [150, 0]
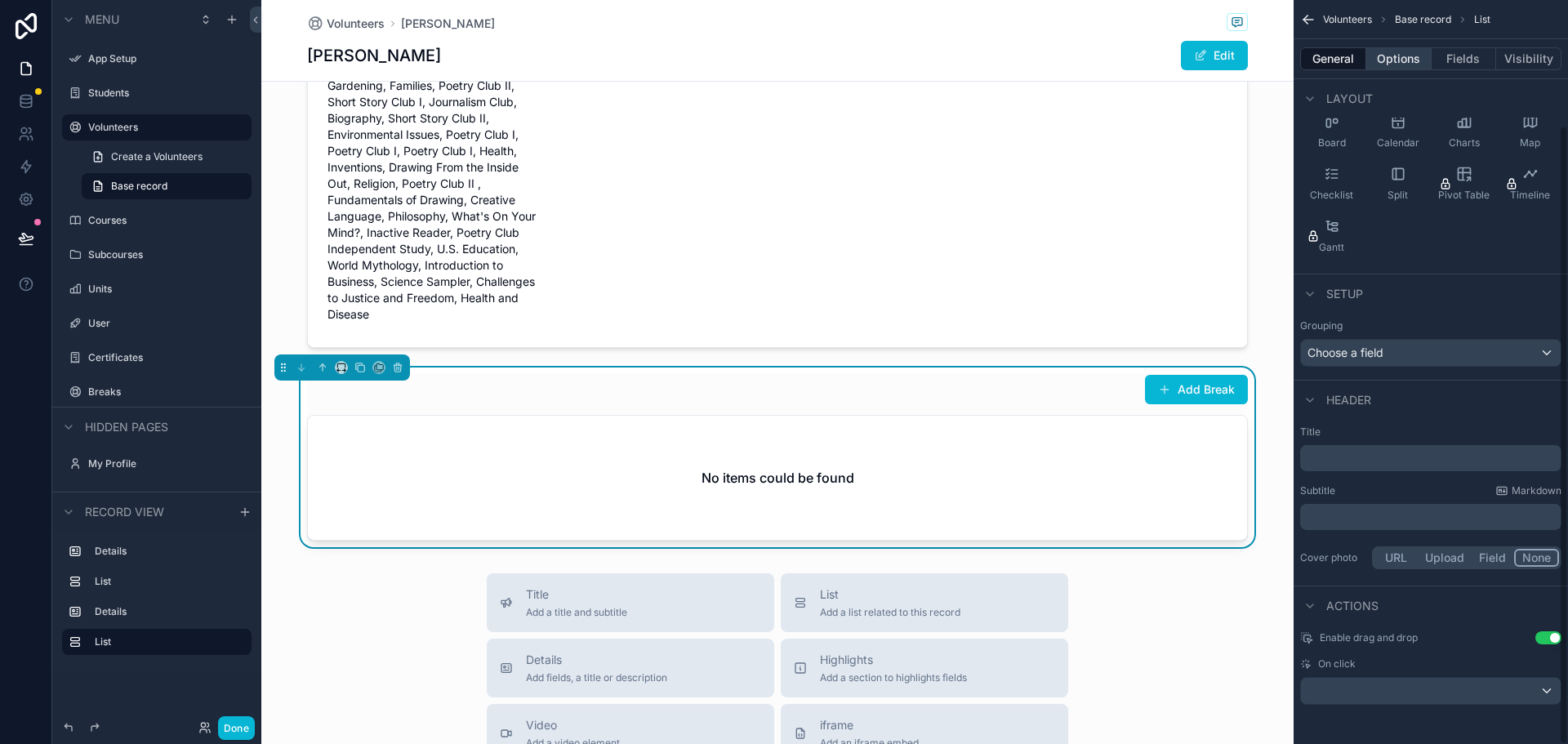
click at [1397, 61] on button "Options" at bounding box center [1399, 59] width 65 height 23
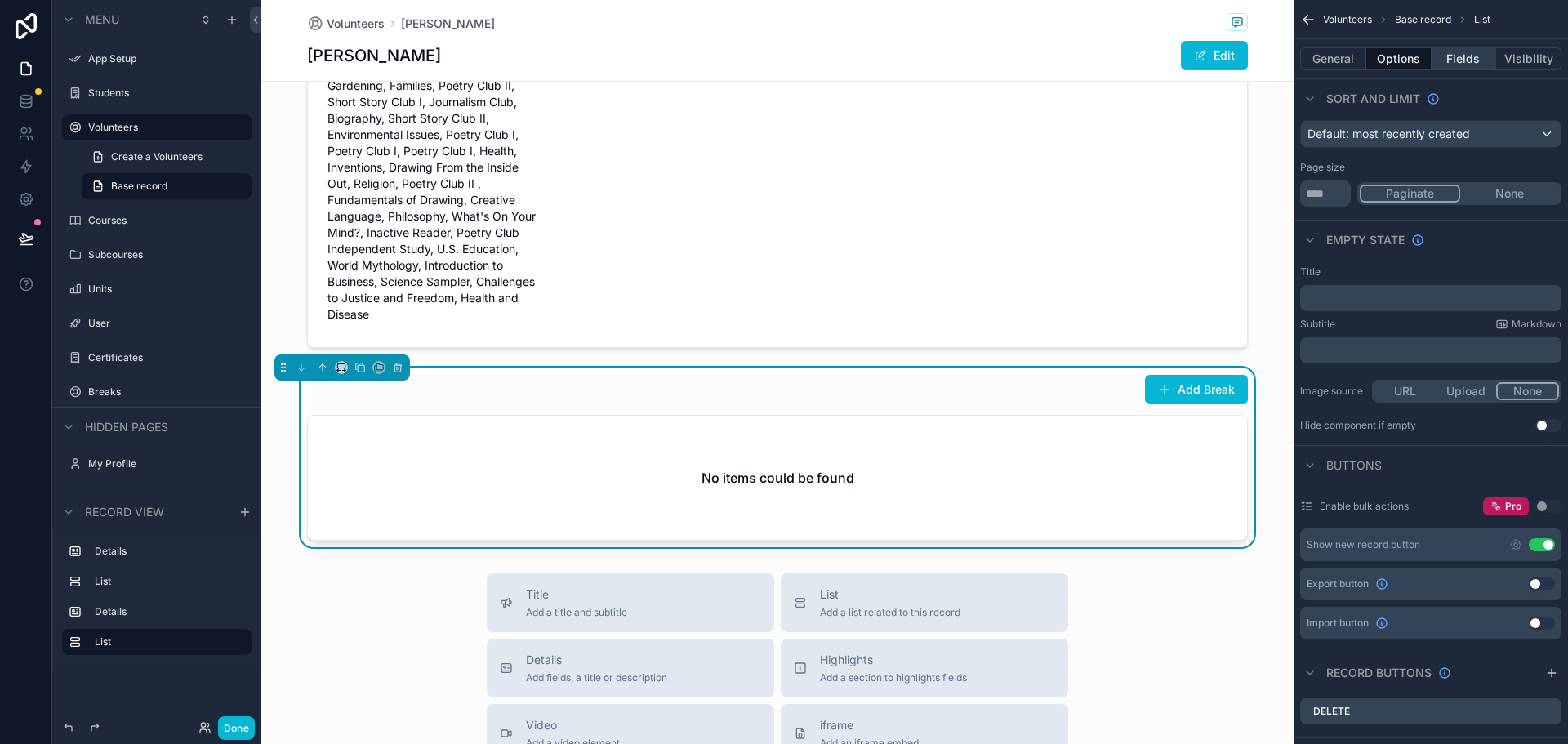
click at [1466, 64] on button "Fields" at bounding box center [1465, 59] width 65 height 23
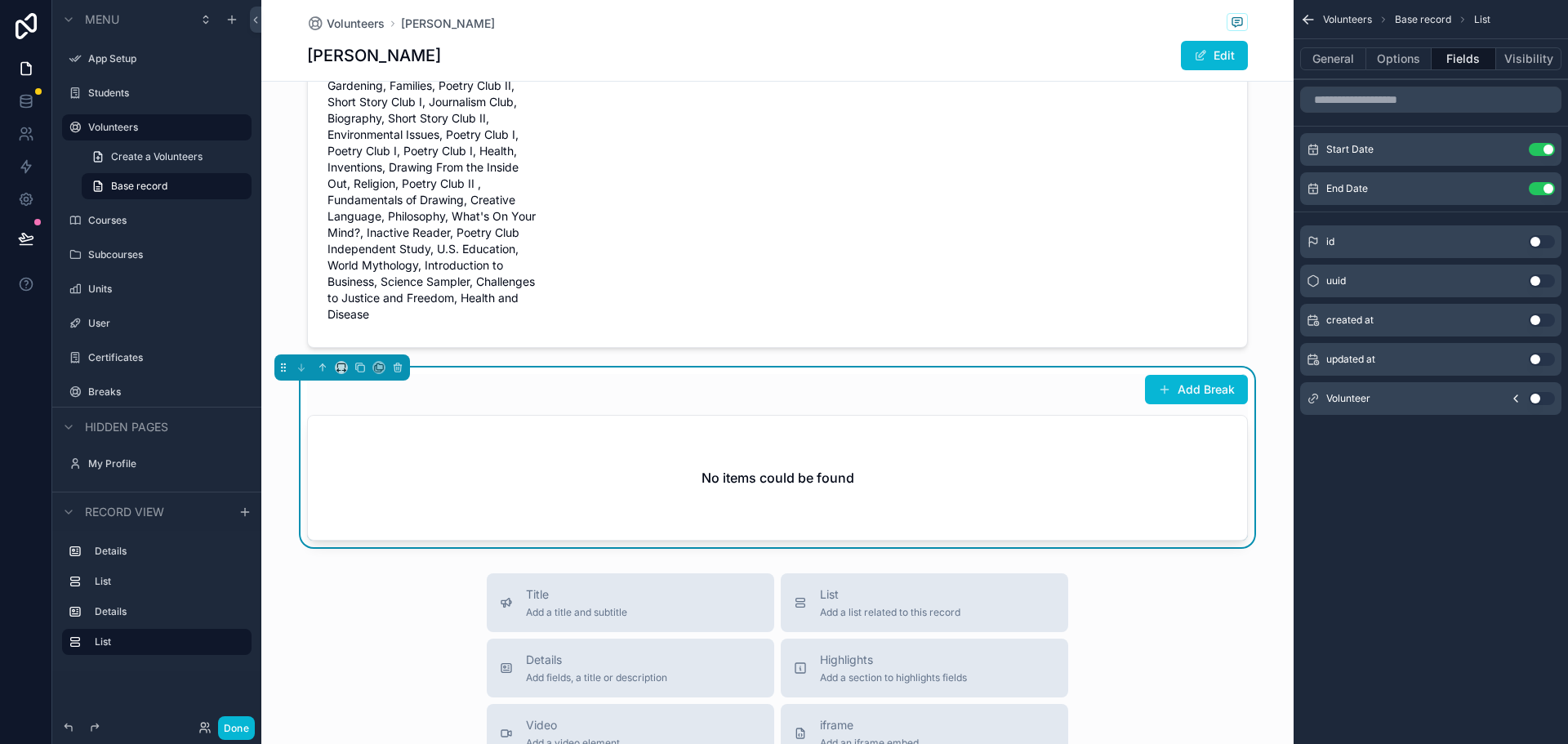
scroll to position [0, 0]
click at [1531, 52] on button "Visibility" at bounding box center [1528, 59] width 65 height 23
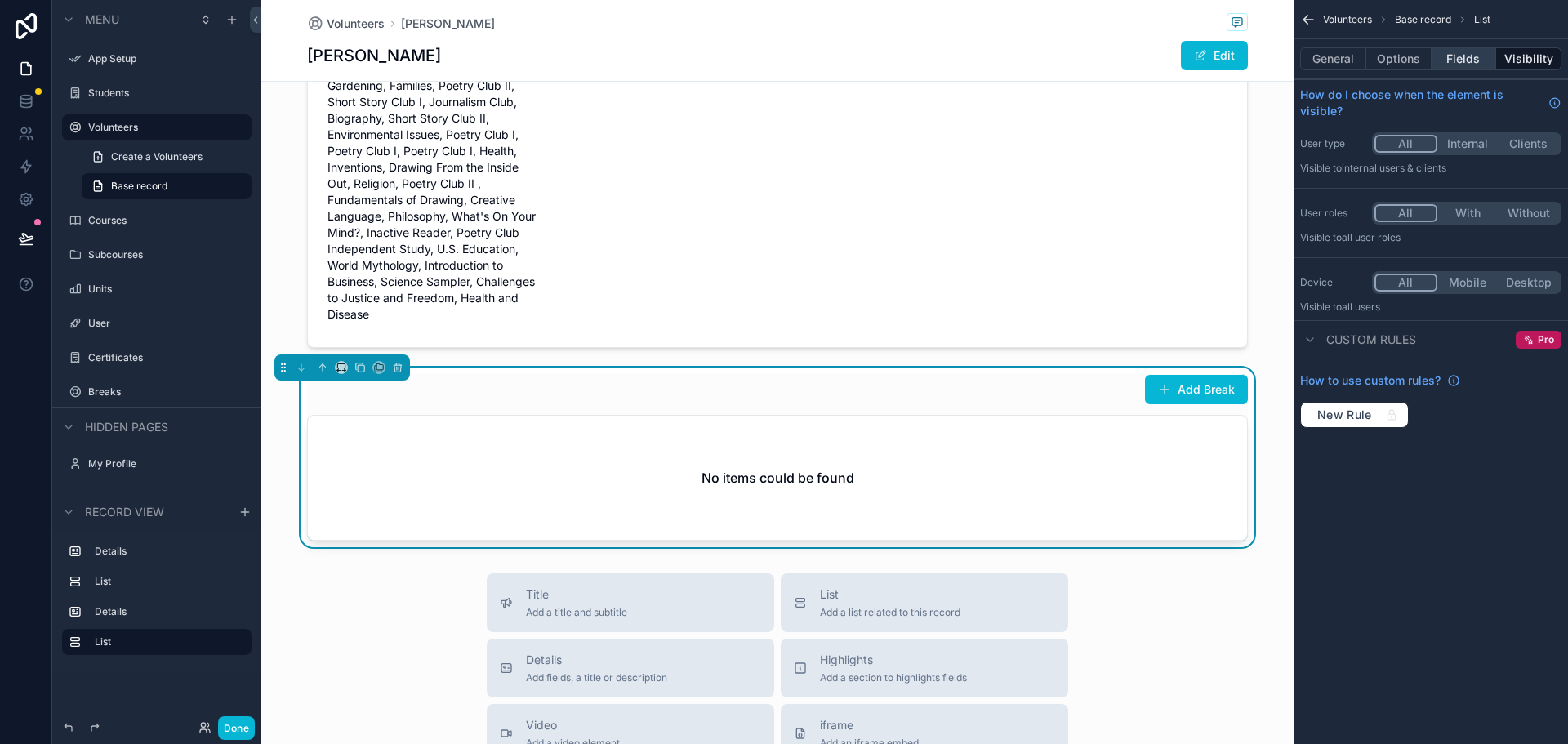
click at [1465, 69] on button "Fields" at bounding box center [1465, 59] width 65 height 23
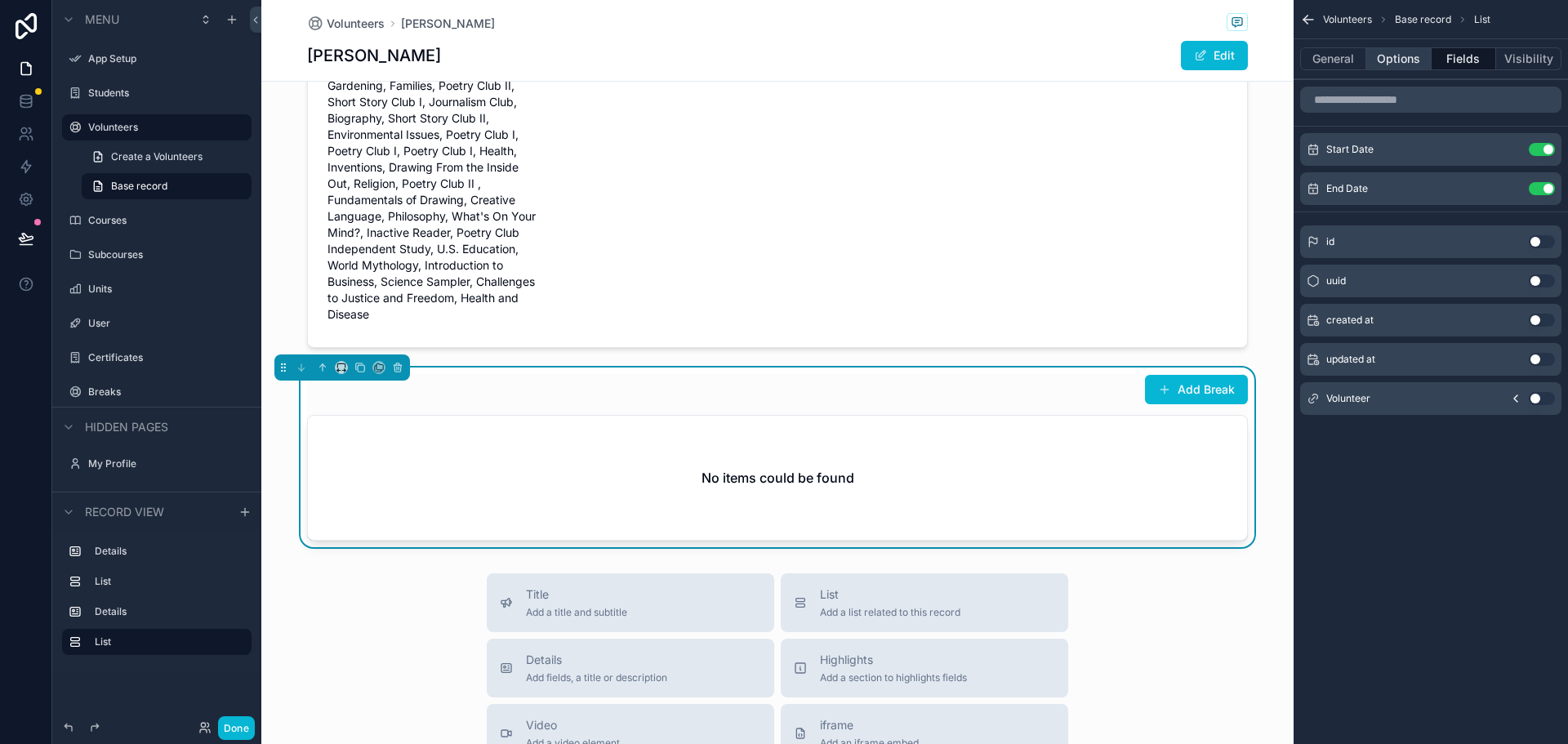
click at [1385, 68] on button "Options" at bounding box center [1399, 59] width 65 height 23
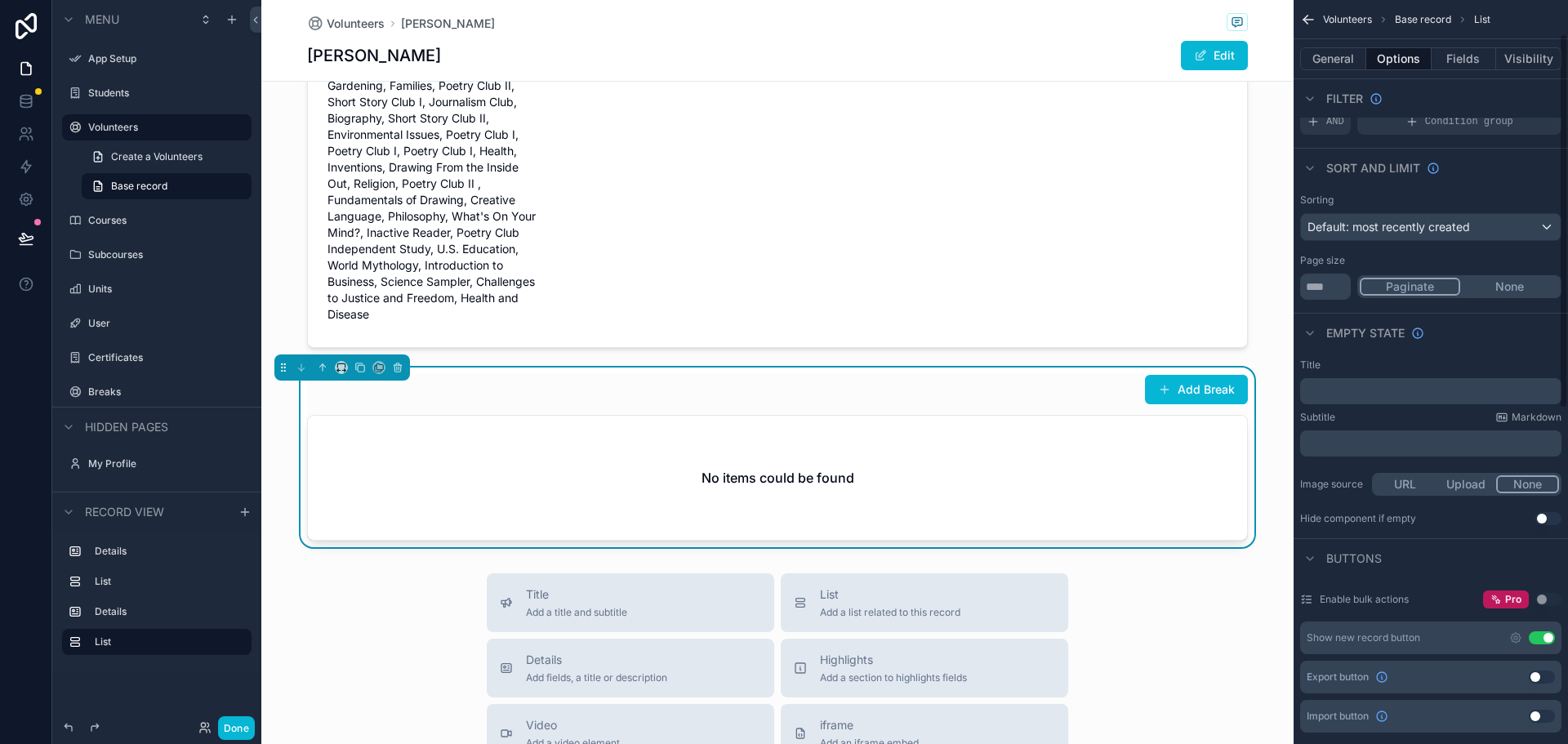
scroll to position [81, 0]
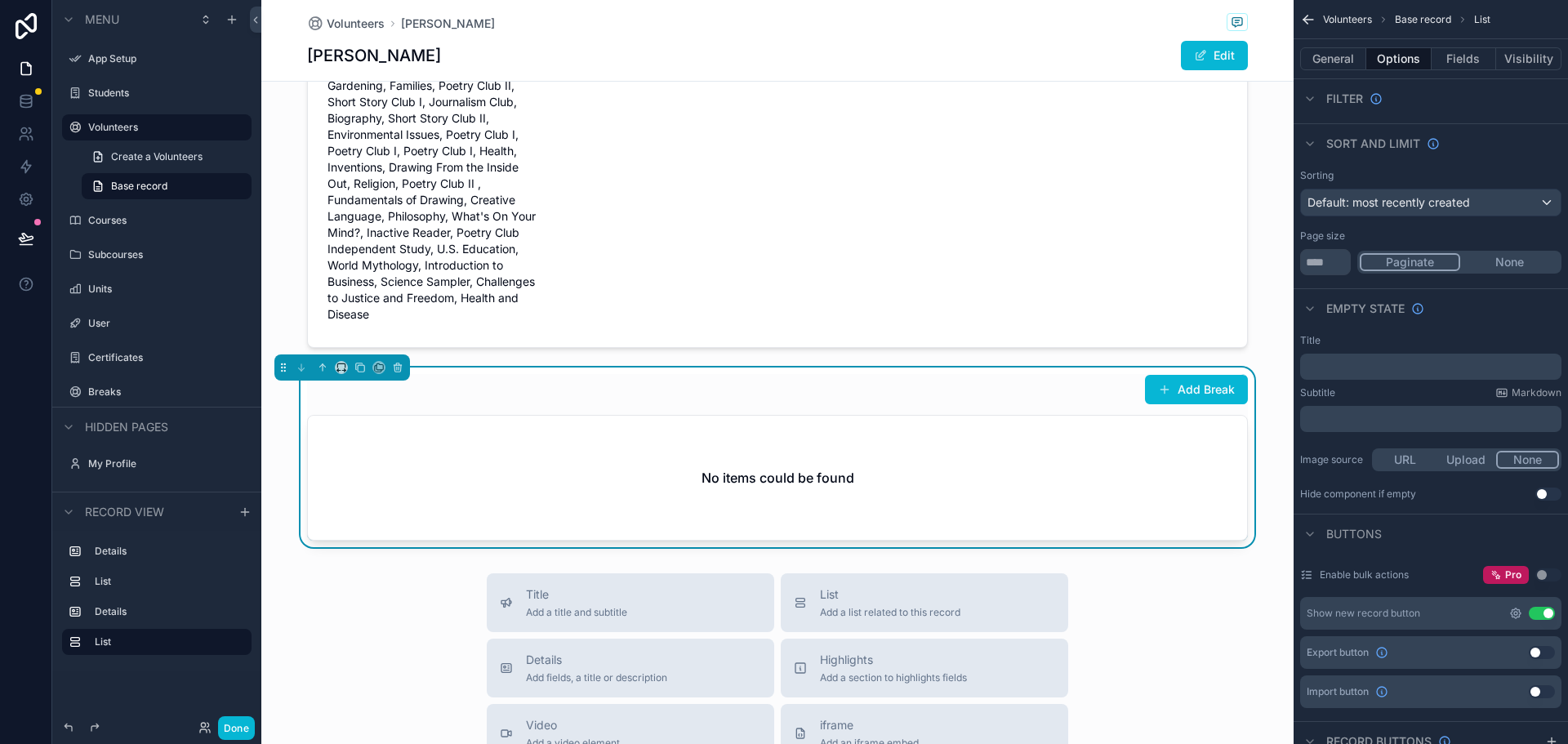
click at [1509, 612] on icon "scrollable content" at bounding box center [1515, 613] width 13 height 13
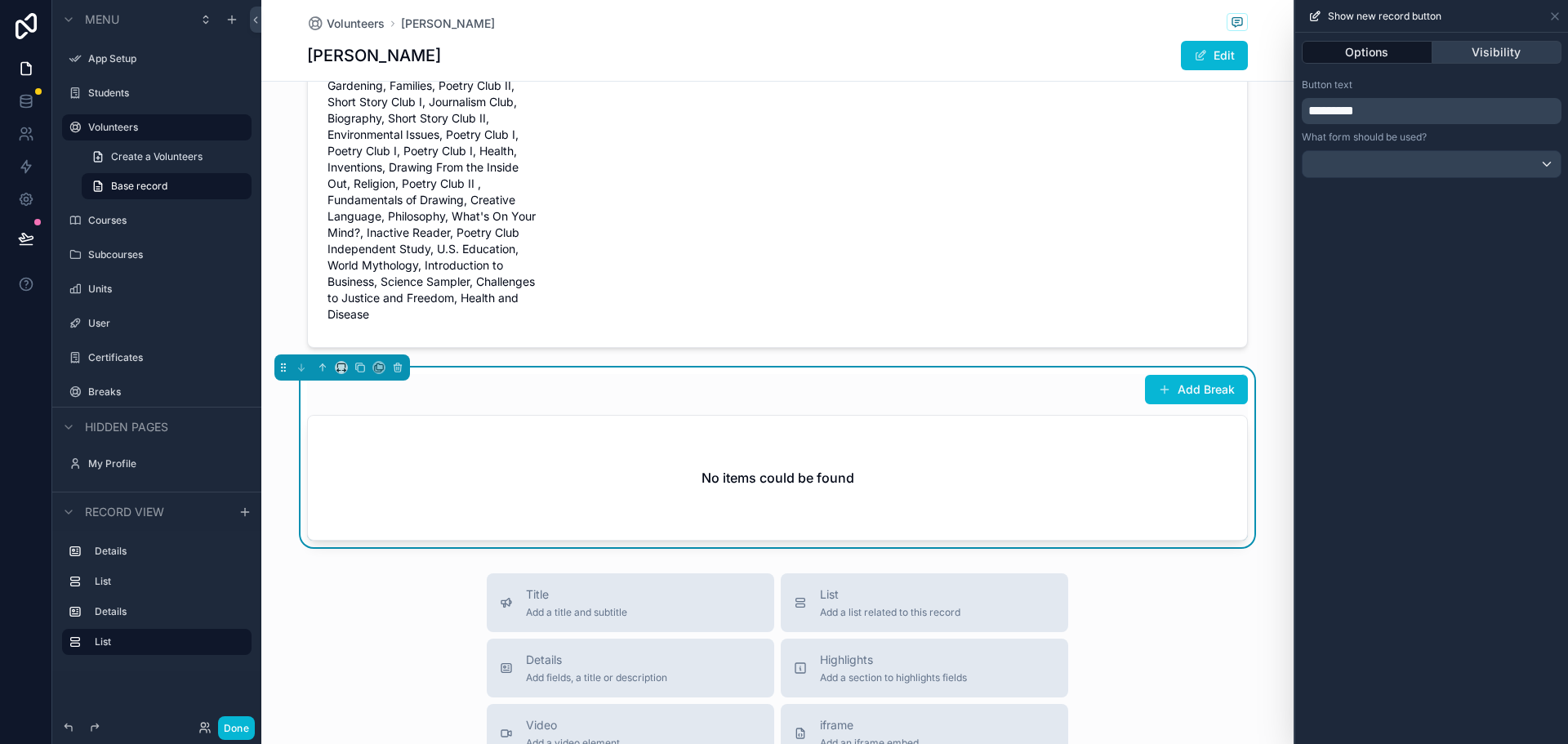
click at [1495, 46] on button "Visibility" at bounding box center [1496, 52] width 130 height 23
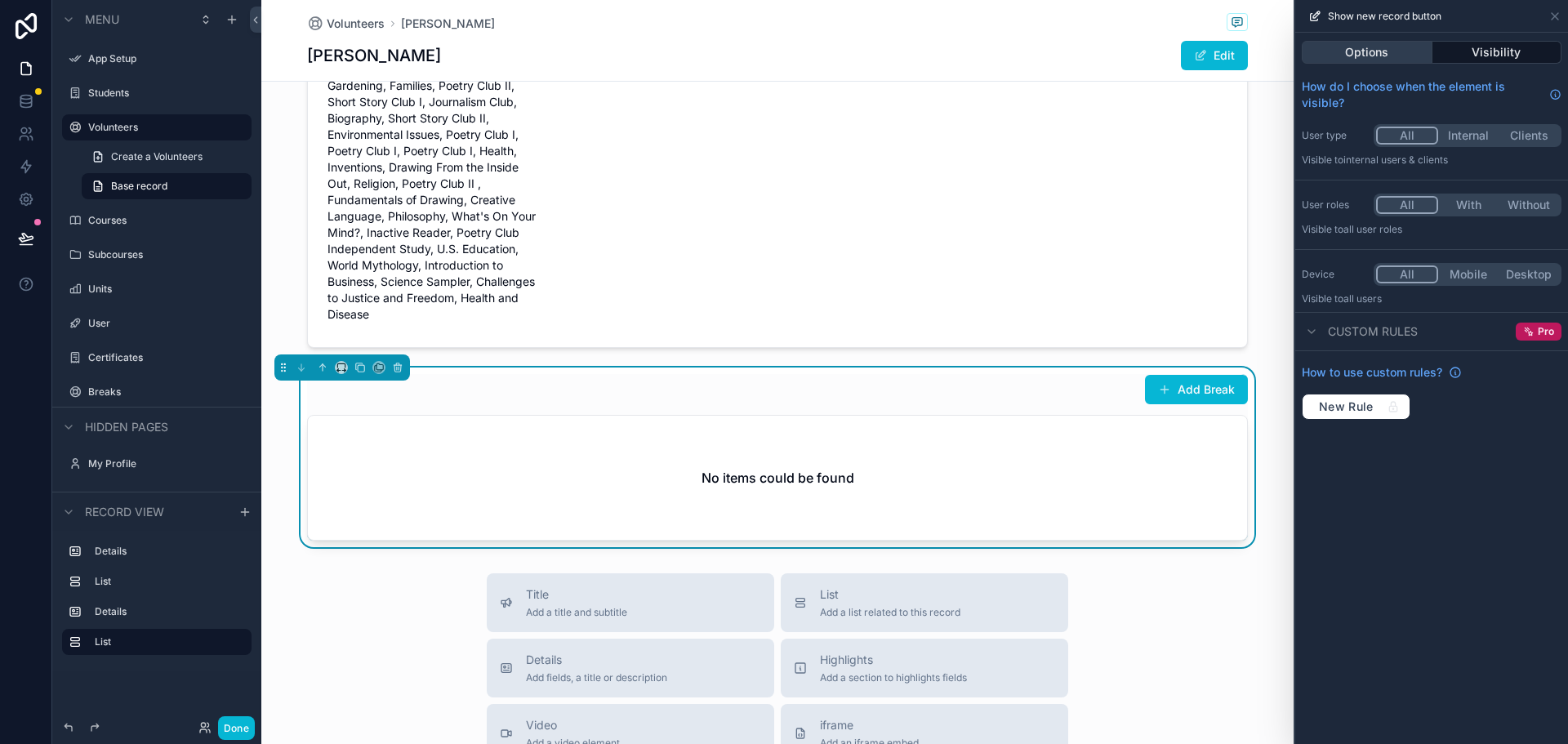
click at [1361, 50] on button "Options" at bounding box center [1367, 52] width 131 height 23
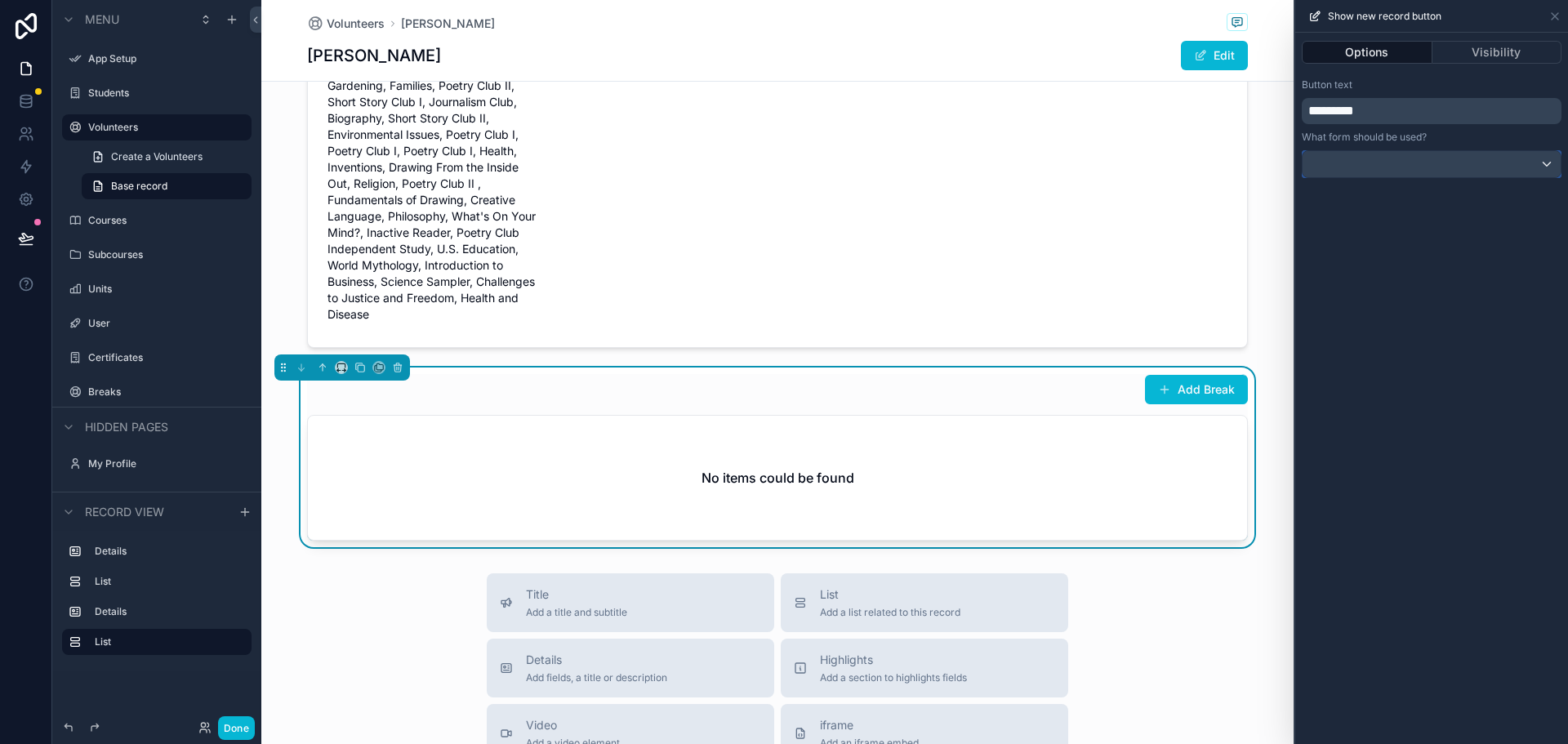
click at [1408, 167] on div at bounding box center [1432, 165] width 258 height 27
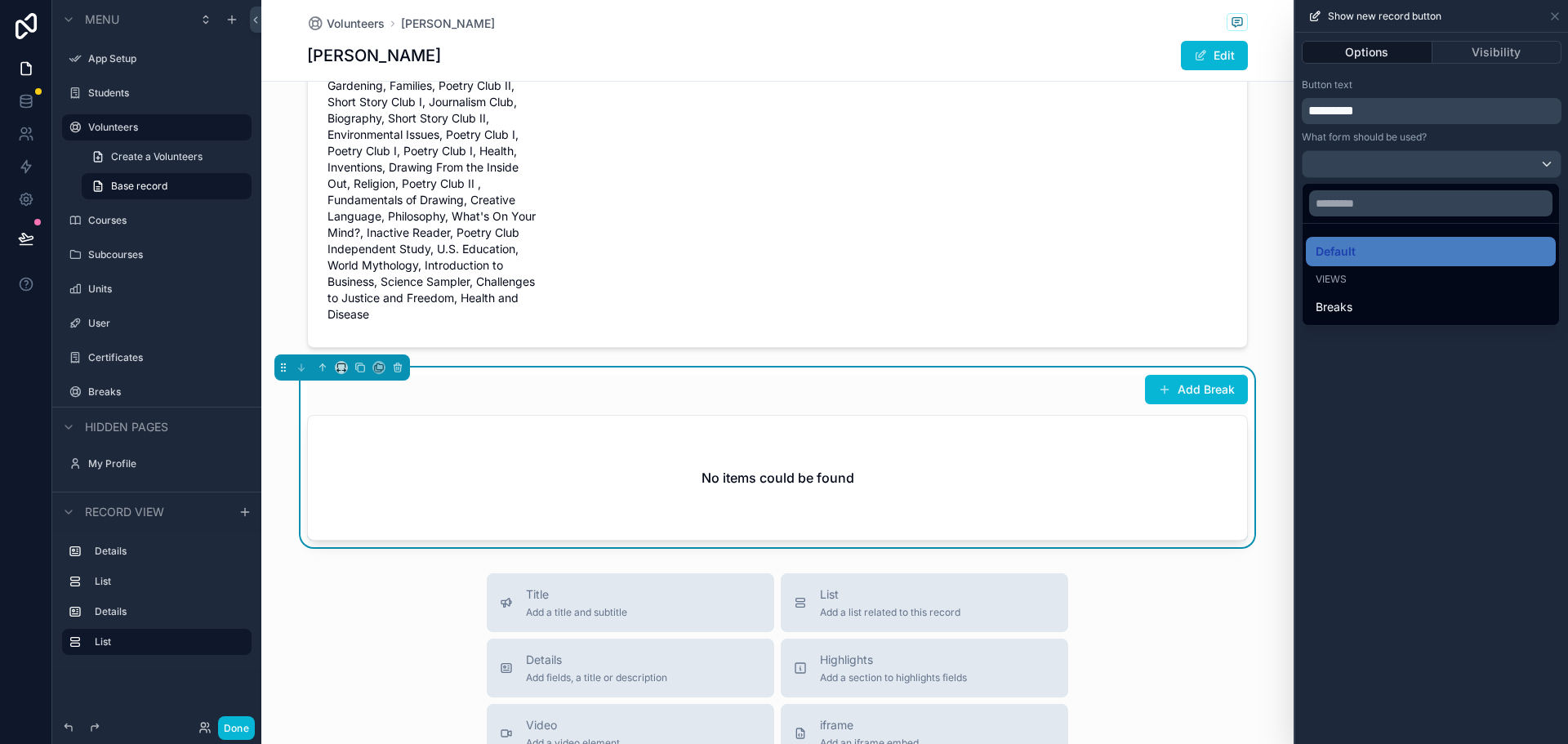
click at [1408, 167] on div at bounding box center [1431, 372] width 272 height 744
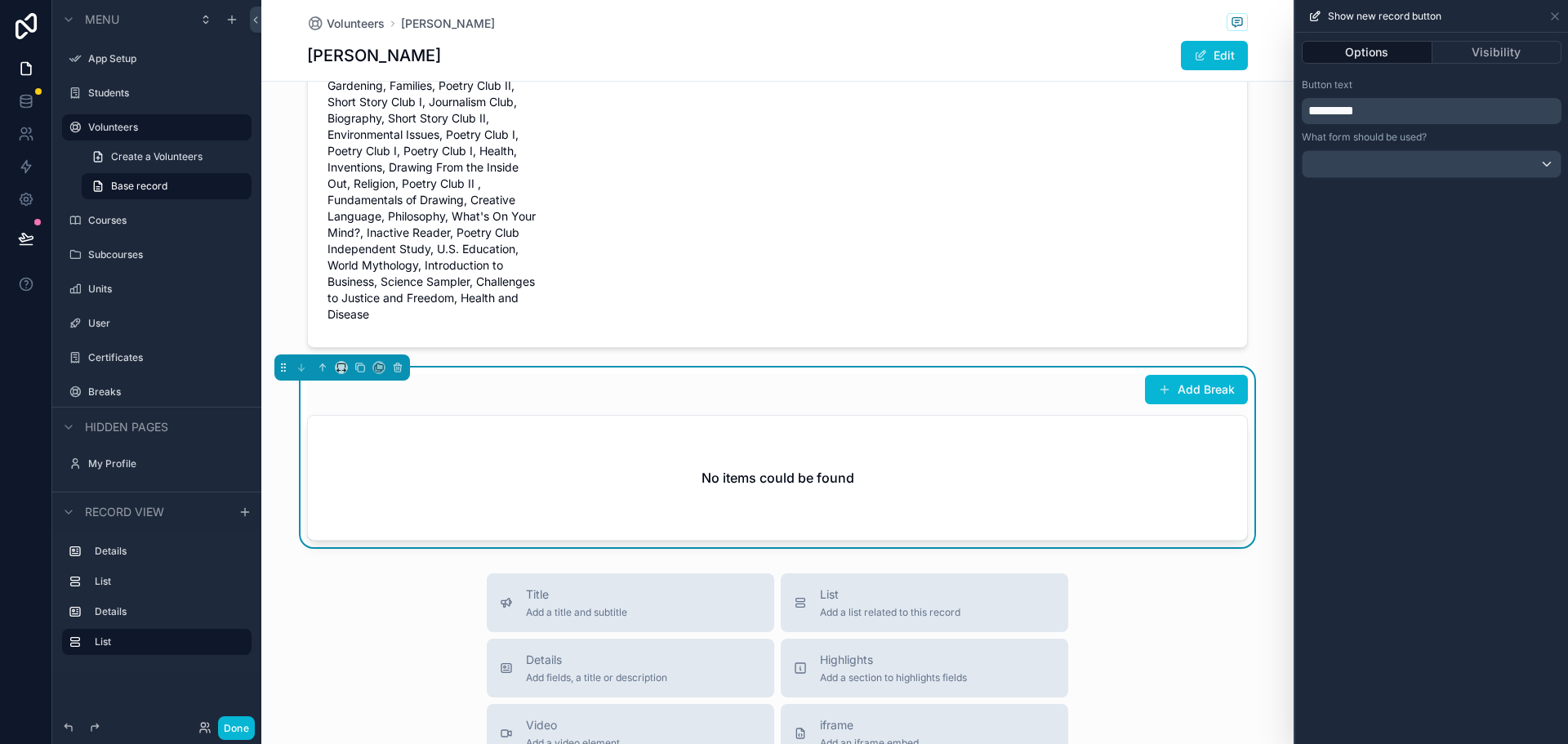
click at [235, 732] on button "Done" at bounding box center [237, 728] width 37 height 24
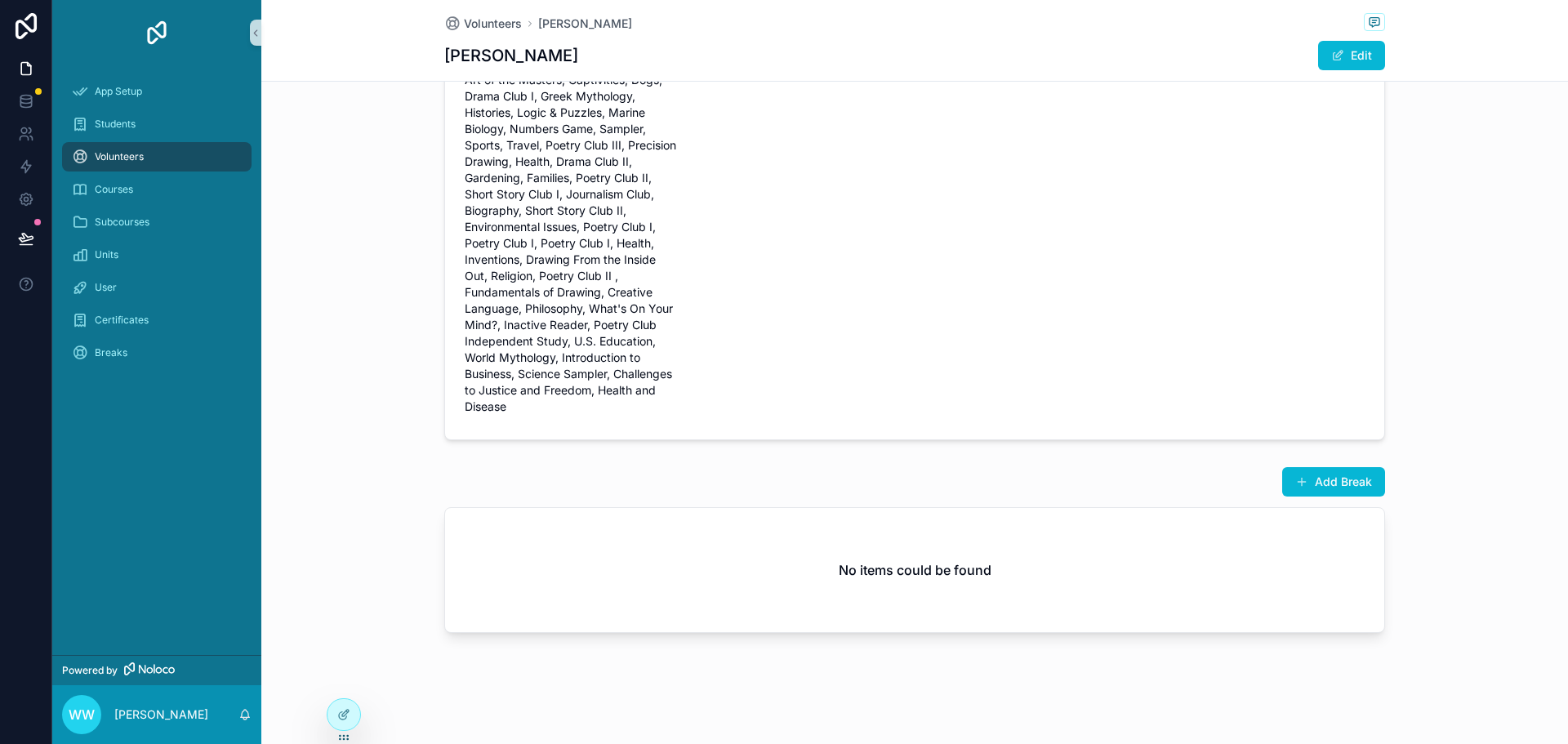
scroll to position [479, 0]
click at [1308, 480] on button "Add Break" at bounding box center [1334, 481] width 103 height 29
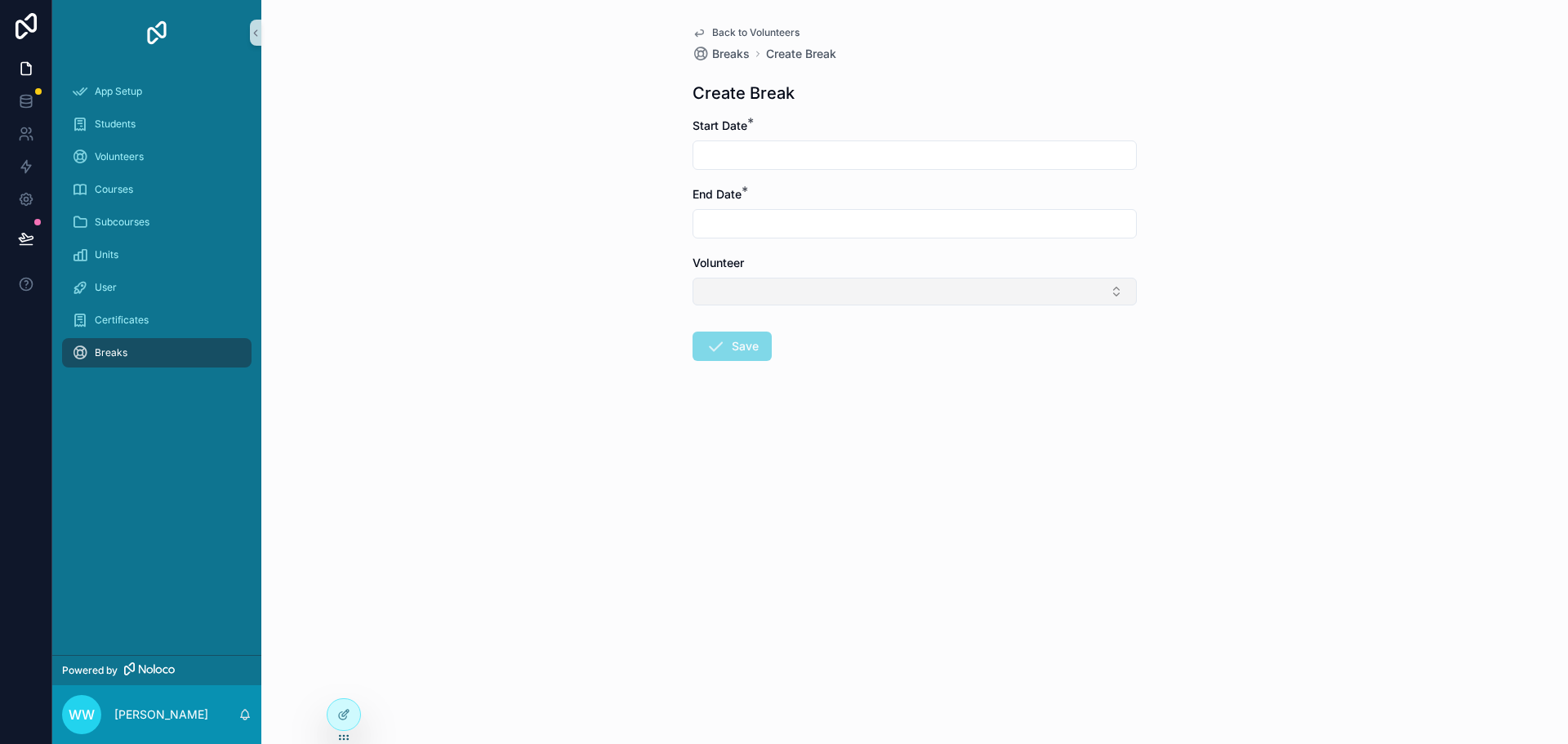
click at [837, 293] on button "Select Button" at bounding box center [914, 291] width 444 height 27
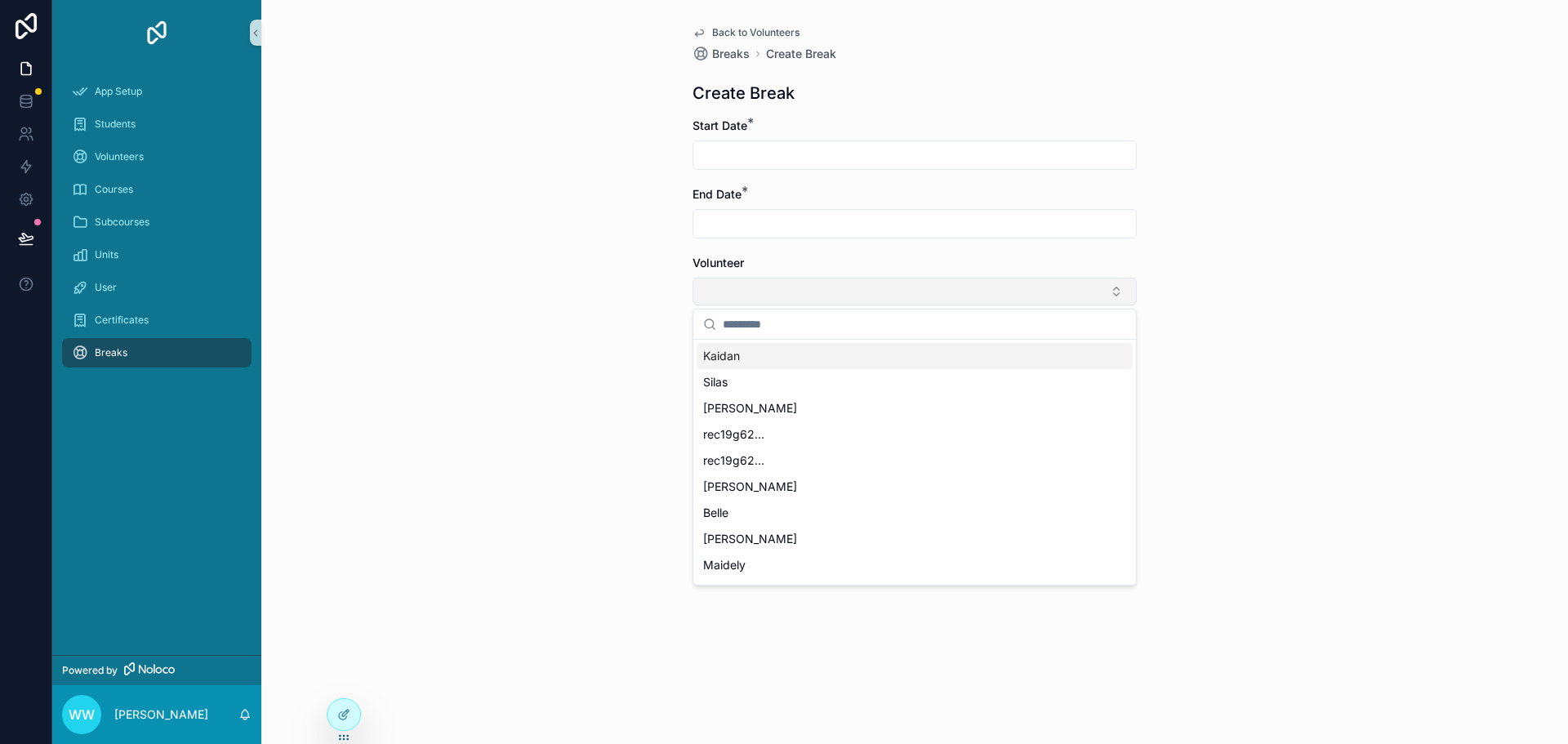
click at [837, 293] on button "Select Button" at bounding box center [914, 291] width 444 height 27
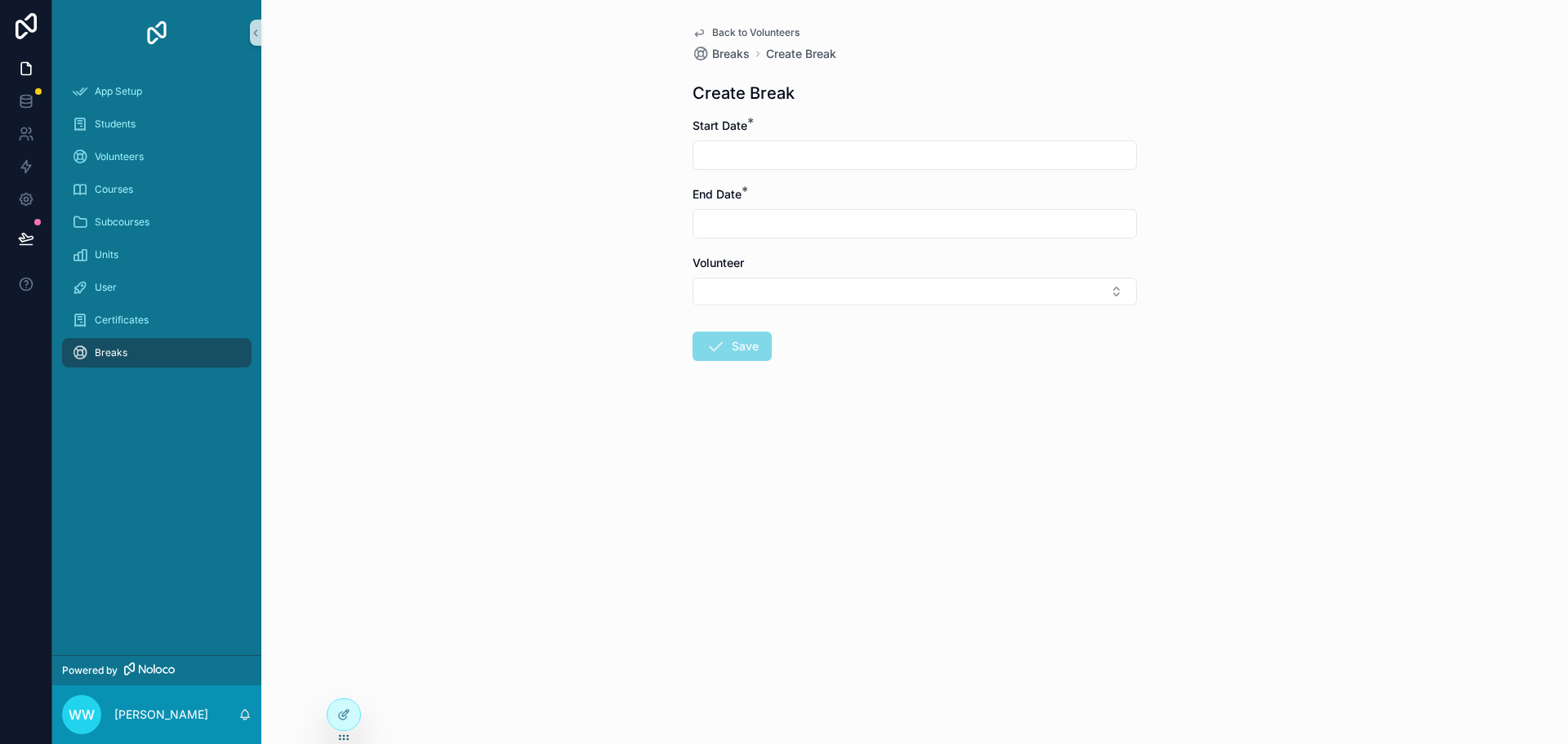
click at [612, 393] on div "Back to Volunteers Breaks Create Break Create Break Start Date * End Date * Vol…" at bounding box center [914, 372] width 1306 height 744
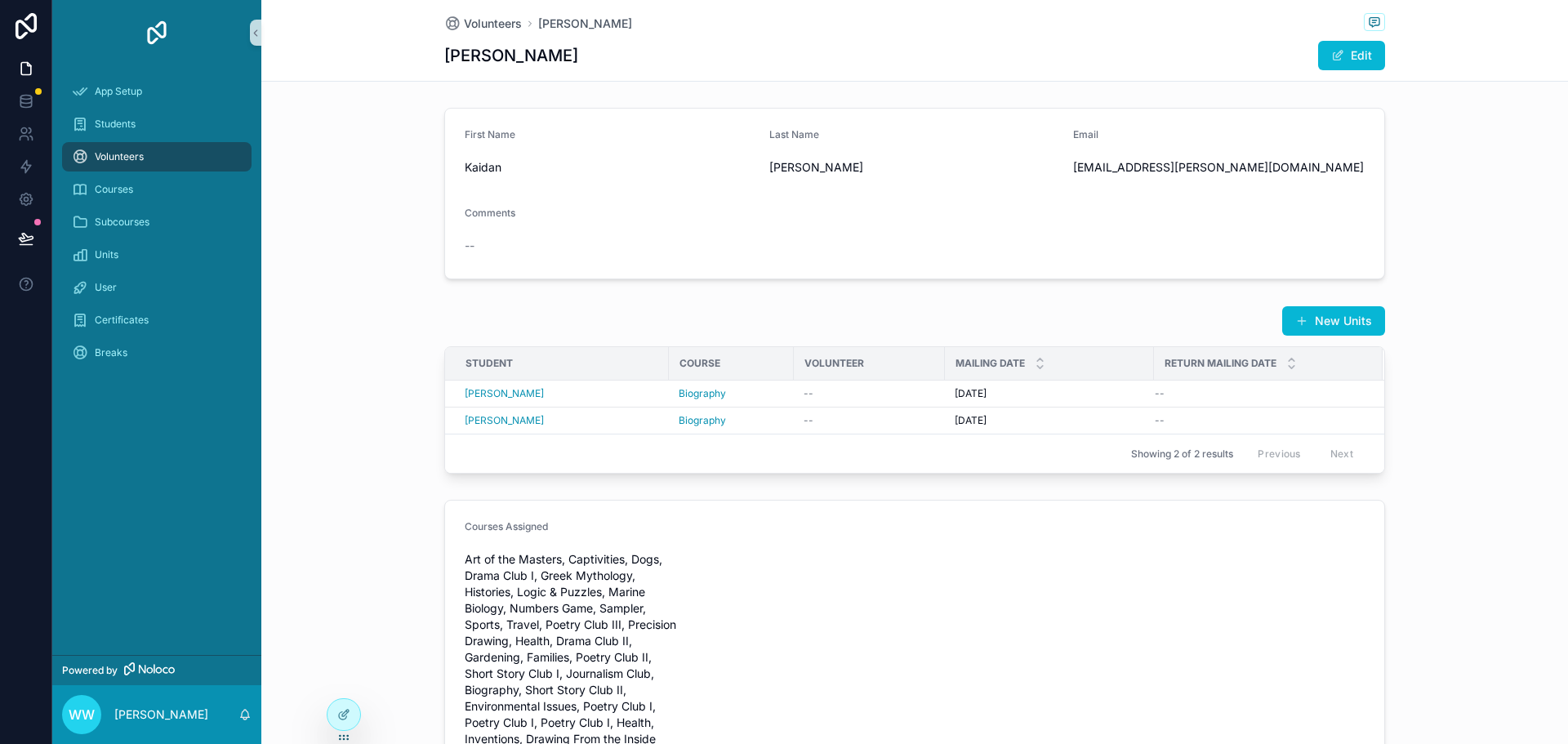
scroll to position [479, 0]
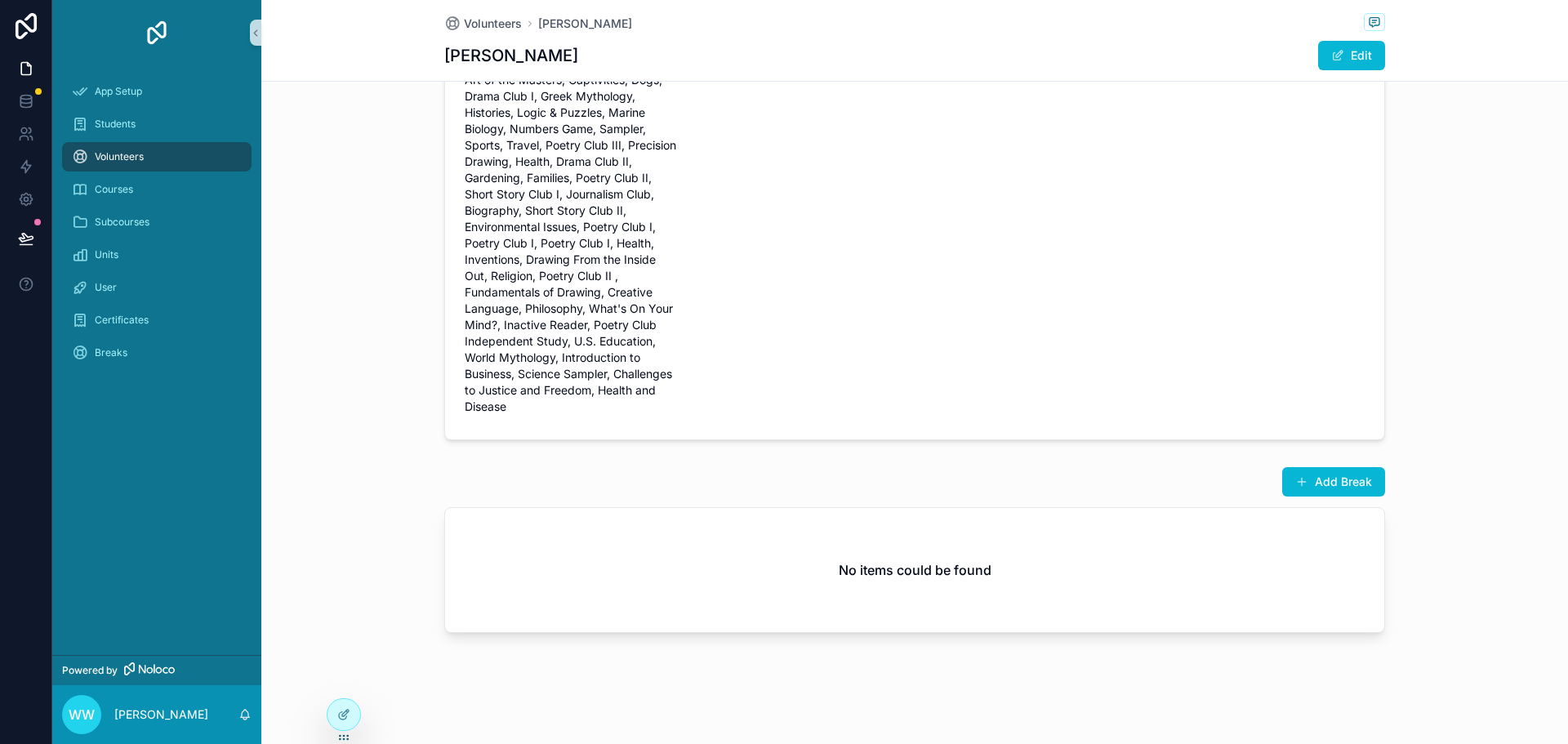
click at [1121, 571] on div "No items could be found" at bounding box center [914, 570] width 939 height 124
click at [348, 719] on icon at bounding box center [343, 714] width 13 height 13
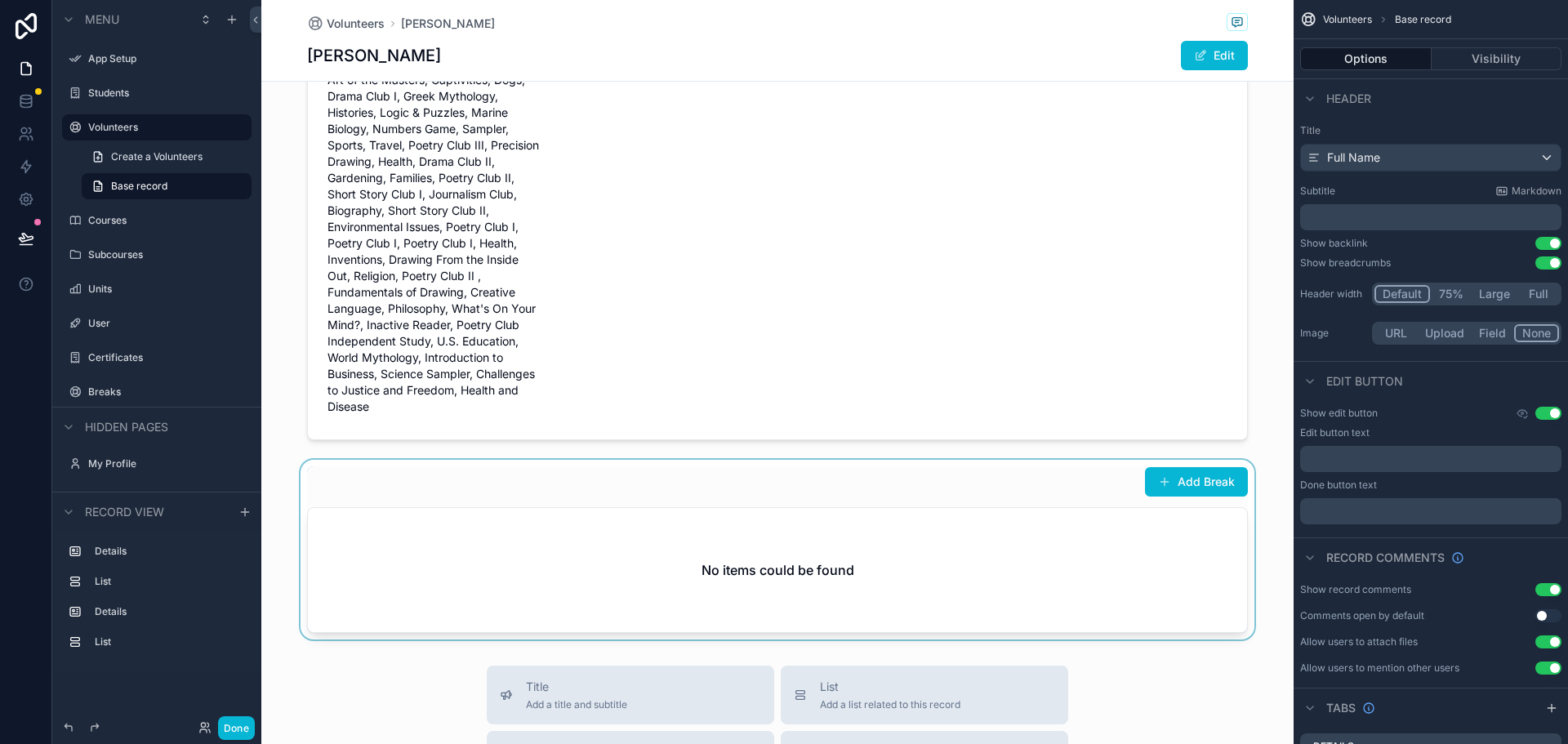
click at [1097, 579] on div "scrollable content" at bounding box center [776, 549] width 1032 height 180
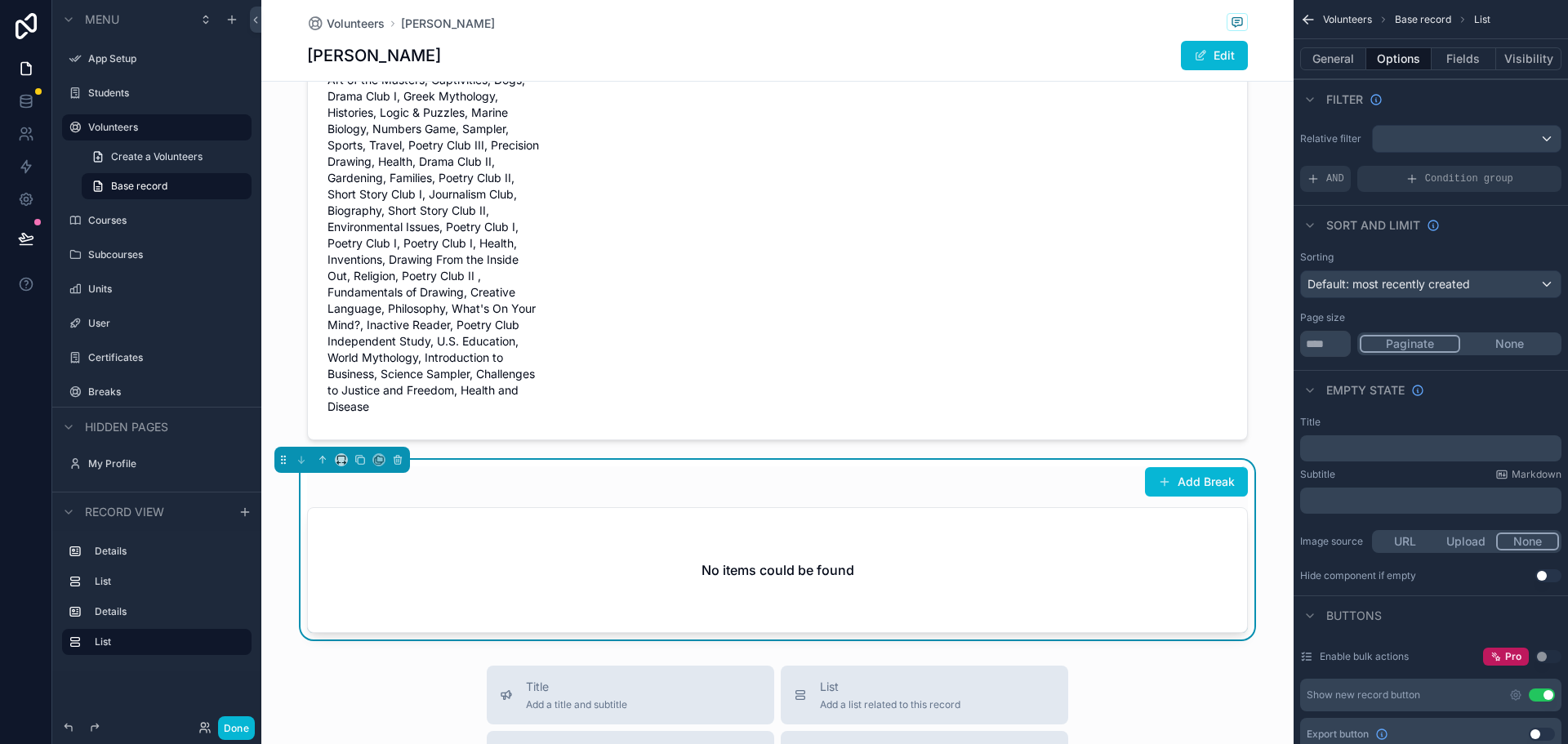
click at [1546, 694] on button "Use setting" at bounding box center [1541, 694] width 27 height 13
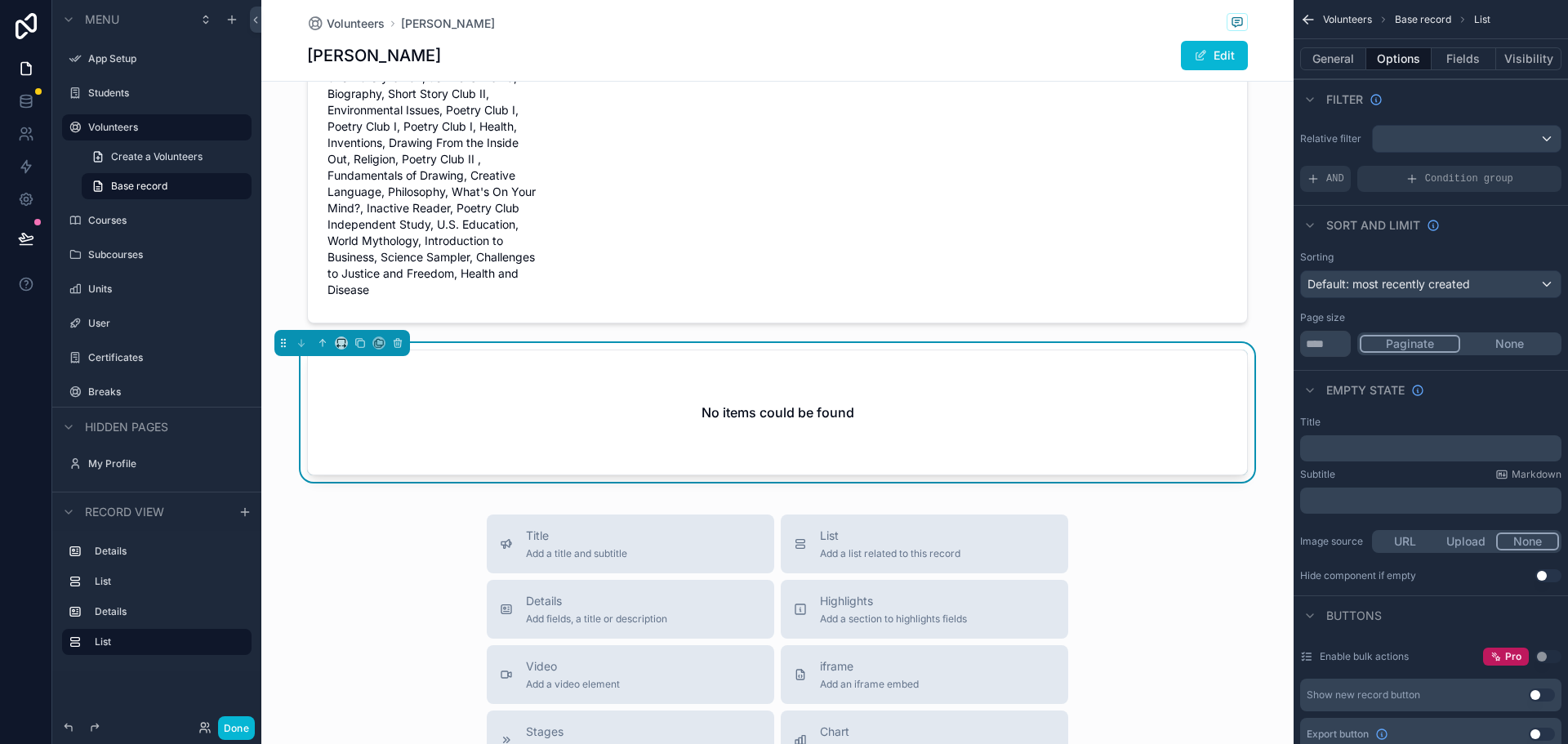
scroll to position [725, 0]
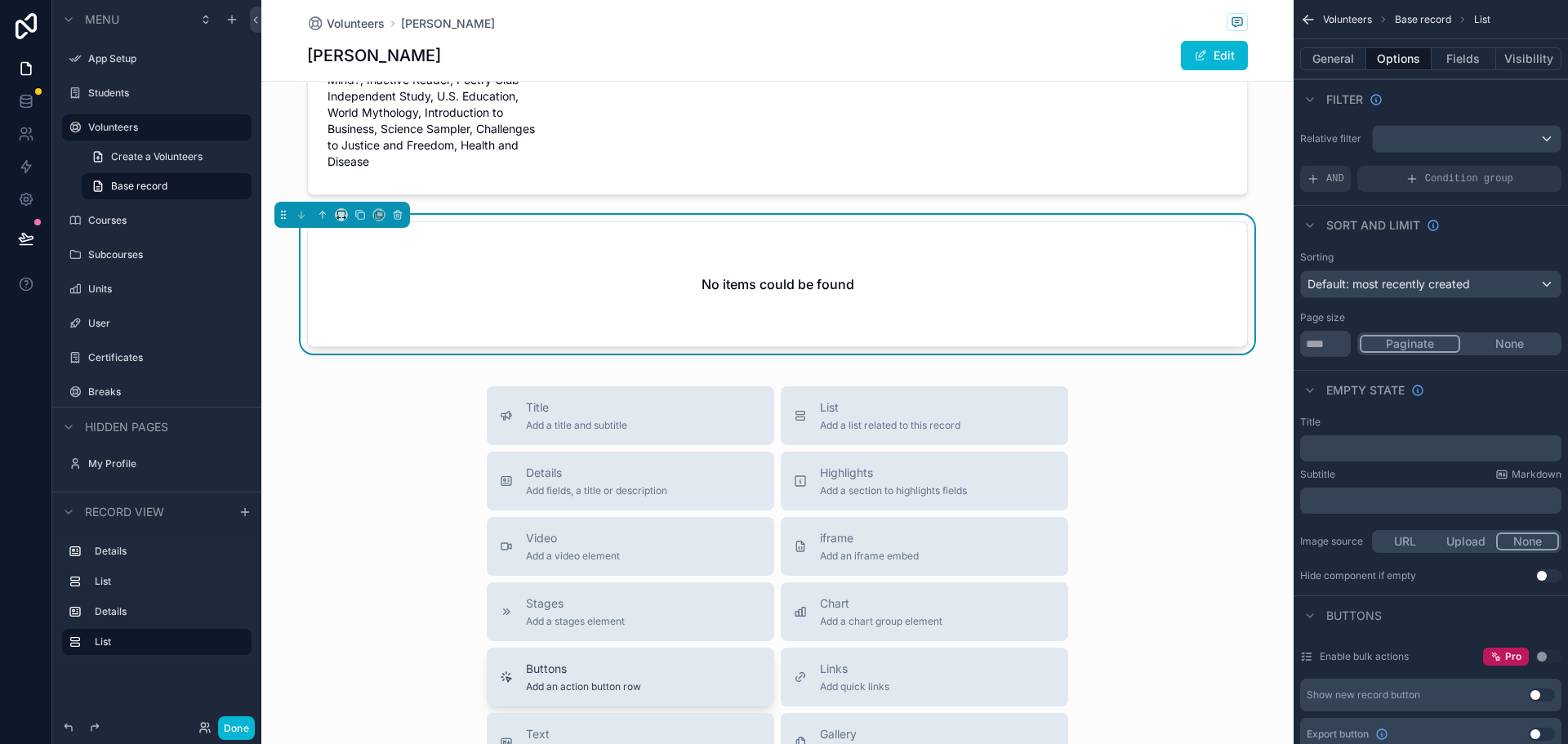
click at [683, 674] on div "Buttons Add an action button row" at bounding box center [630, 677] width 261 height 33
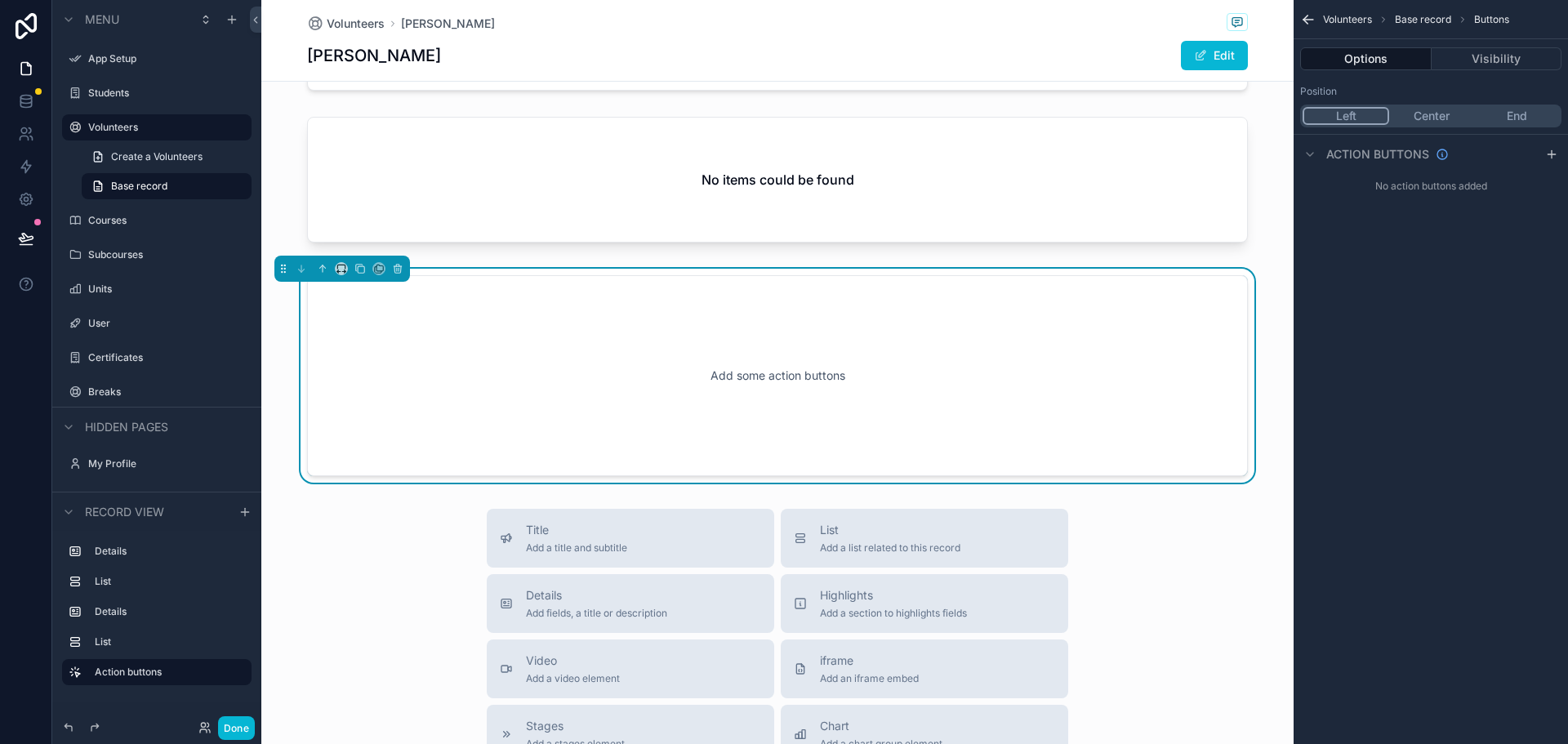
scroll to position [833, 0]
click at [1553, 156] on icon "scrollable content" at bounding box center [1551, 154] width 13 height 13
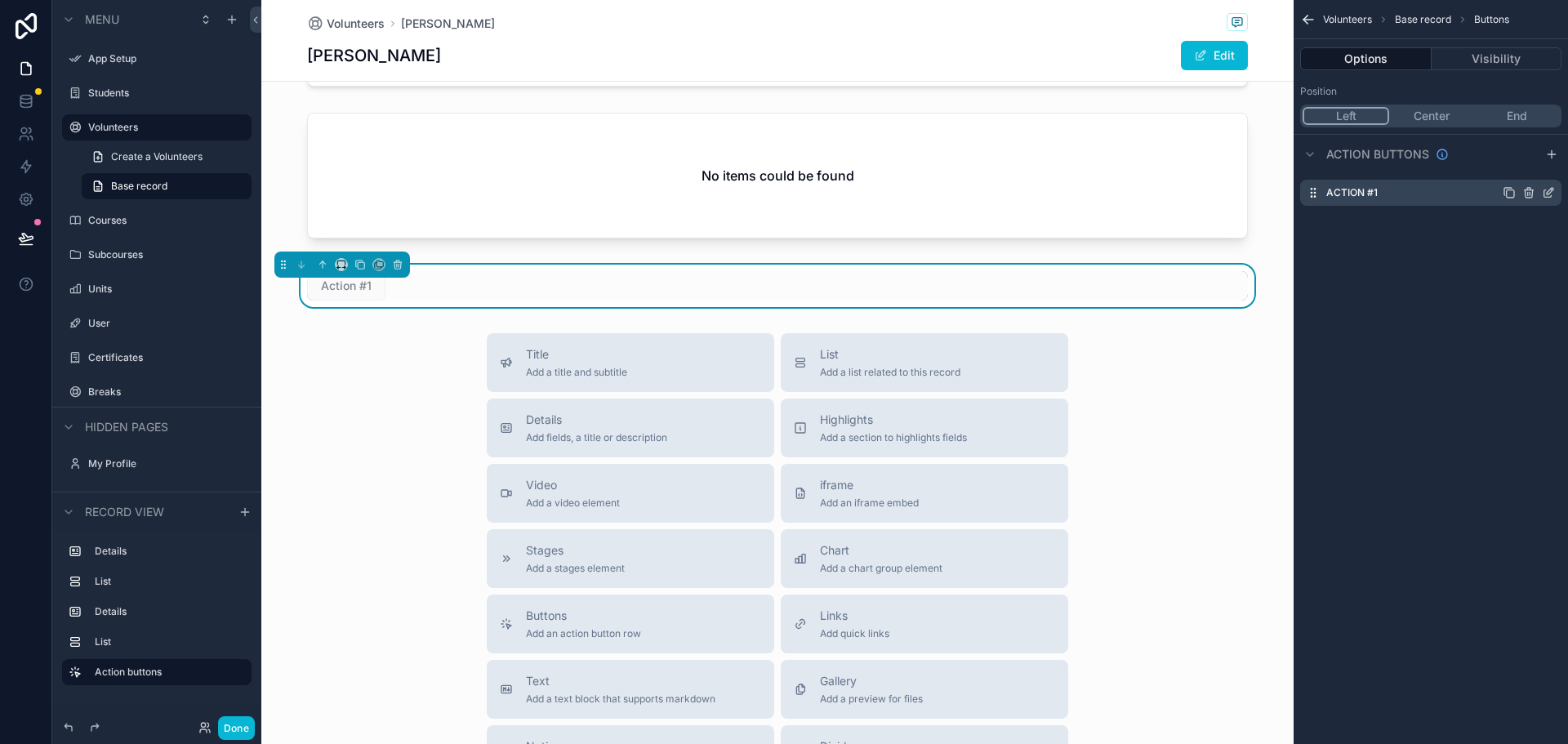
click at [1374, 194] on label "Action #1" at bounding box center [1351, 193] width 51 height 13
click at [1359, 191] on label "Action #1" at bounding box center [1351, 193] width 51 height 13
click at [1553, 188] on icon "scrollable content" at bounding box center [1549, 190] width 6 height 6
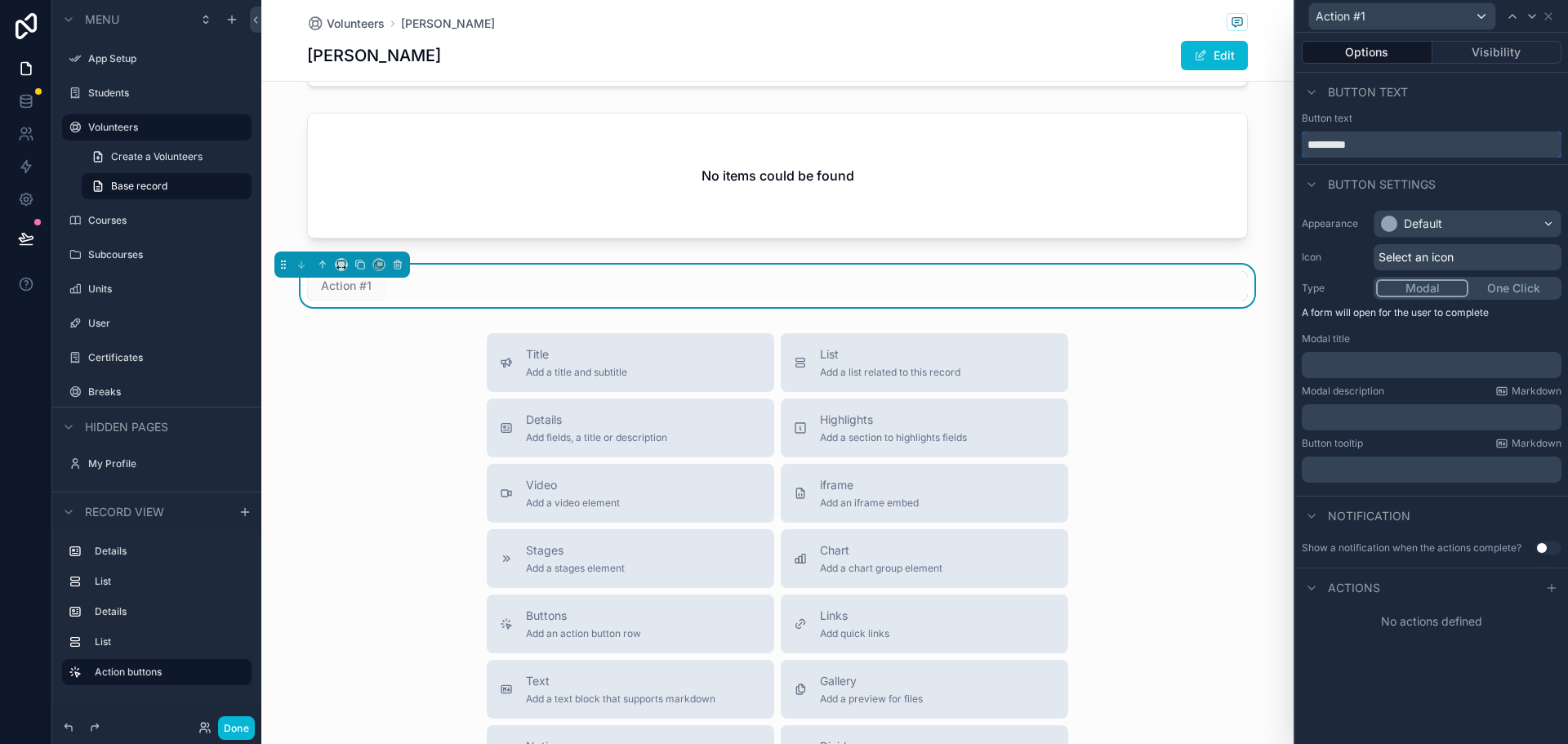
click at [1388, 145] on input "*********" at bounding box center [1432, 145] width 260 height 27
drag, startPoint x: 1411, startPoint y: 143, endPoint x: 1281, endPoint y: 154, distance: 130.5
click at [1282, 153] on div "Action #1 Options Visibility Button text Button text ********* Button settings …" at bounding box center [784, 372] width 1568 height 744
type input "*********"
click at [1371, 361] on p "﻿" at bounding box center [1433, 364] width 250 height 16
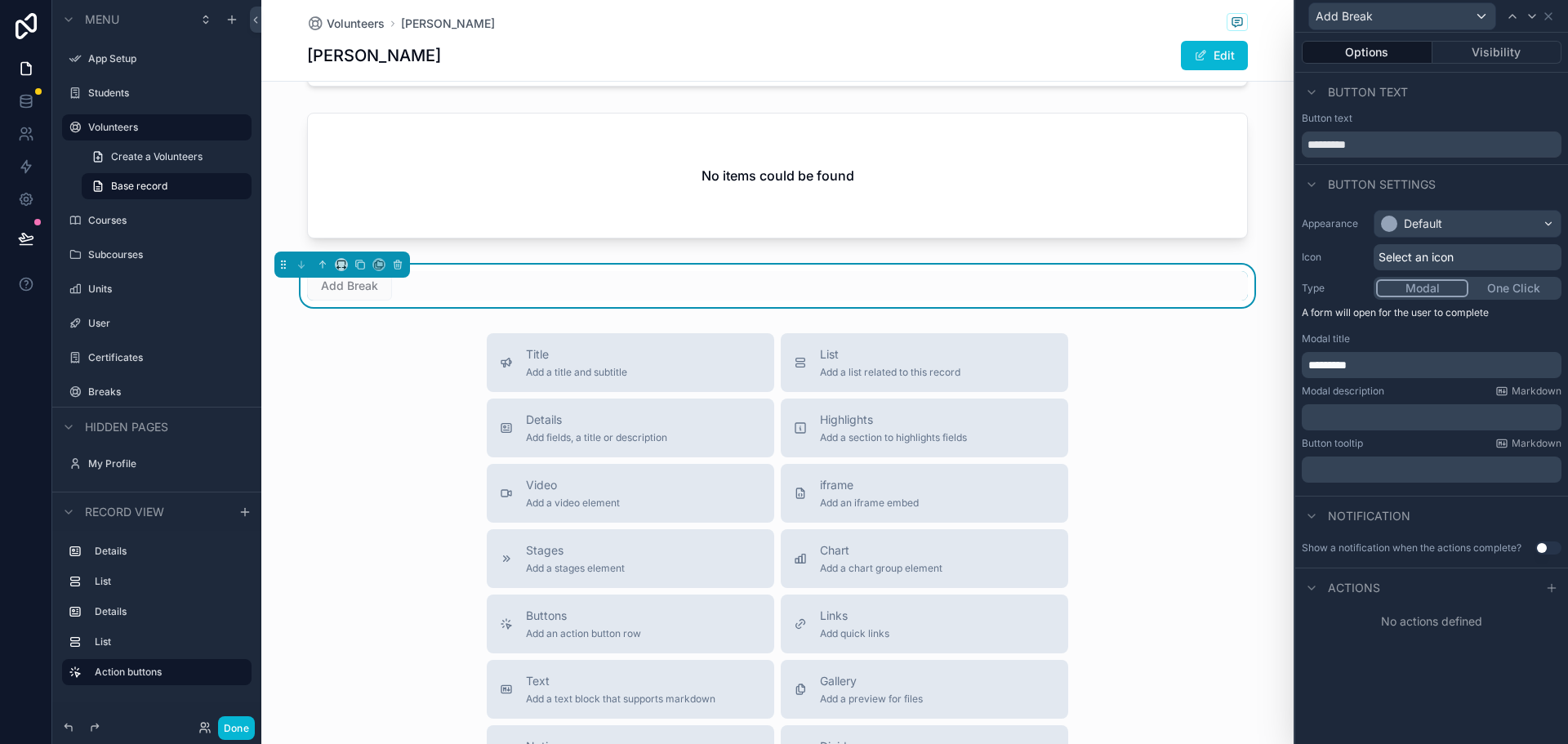
click at [1366, 416] on p "﻿" at bounding box center [1433, 418] width 250 height 16
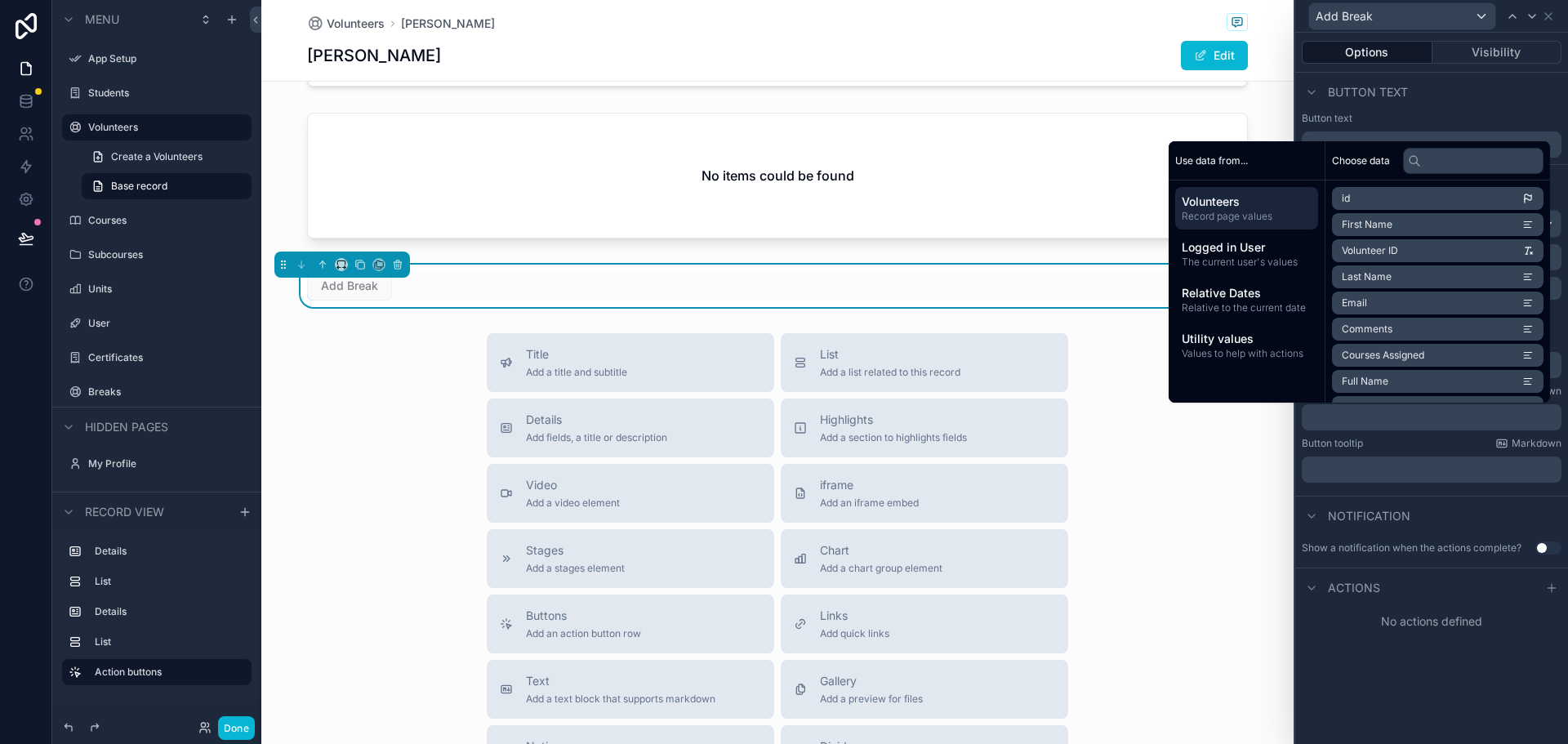
click at [1442, 525] on div "Notification" at bounding box center [1431, 515] width 272 height 39
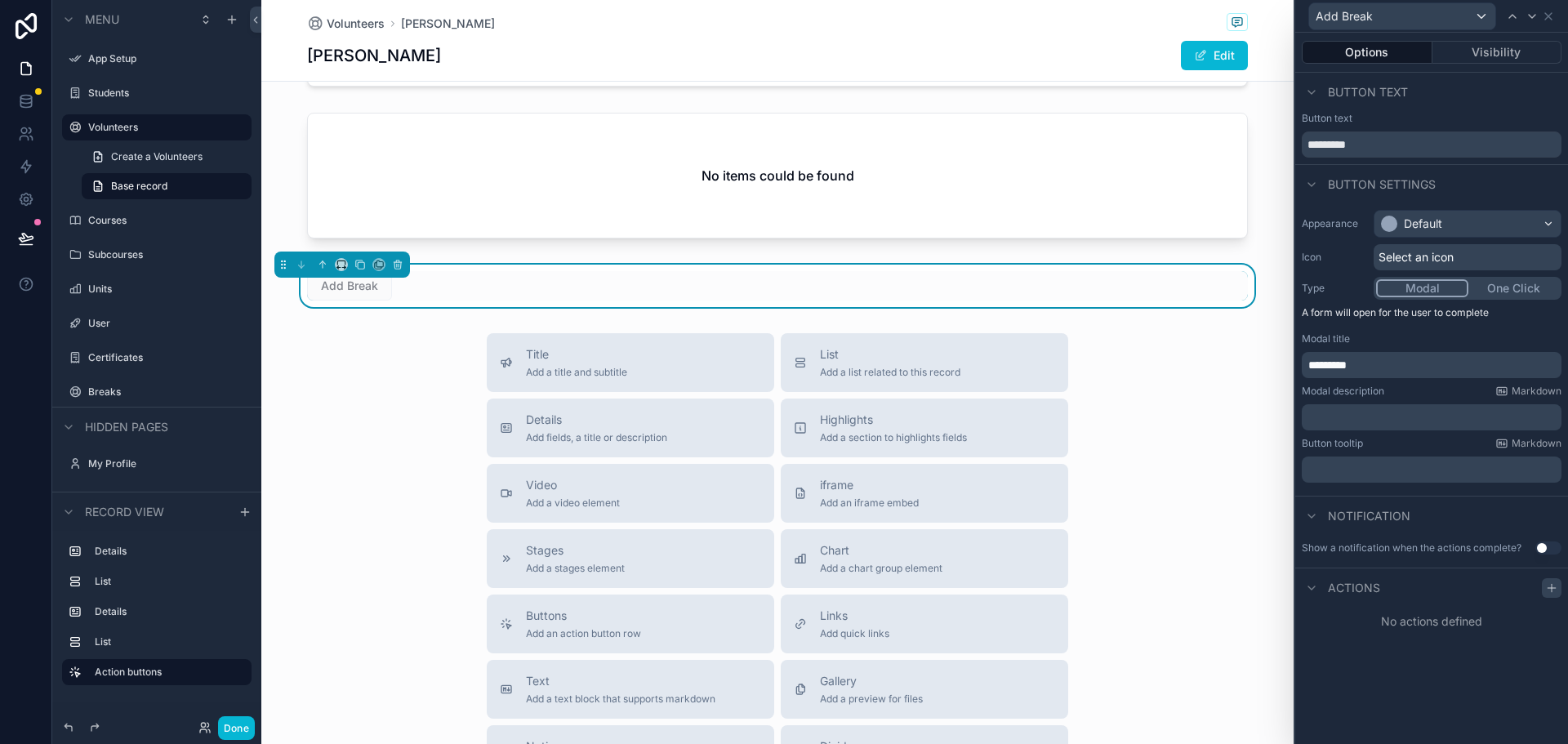
click at [1550, 591] on icon at bounding box center [1551, 587] width 13 height 13
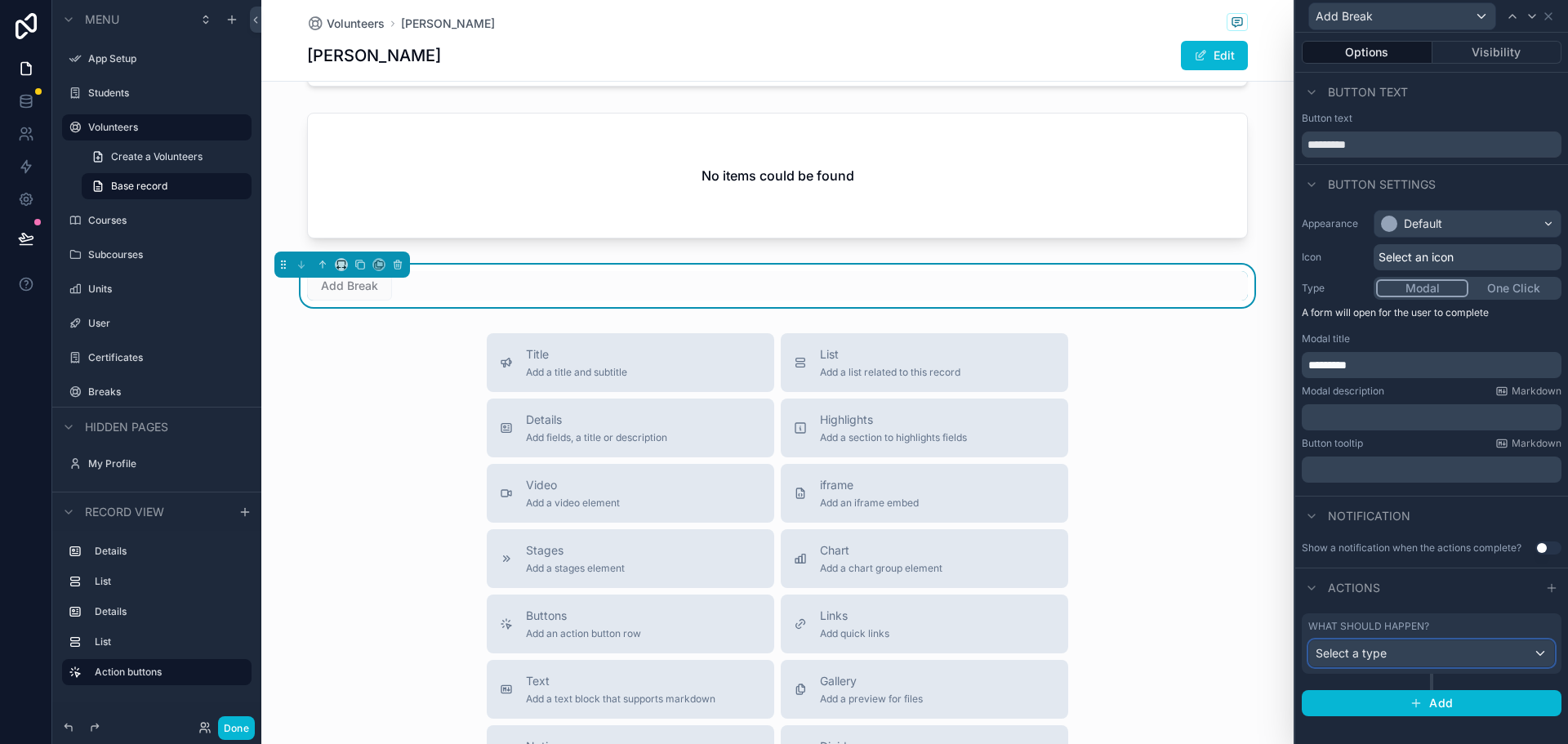
click at [1394, 662] on div "Select a type" at bounding box center [1431, 654] width 245 height 27
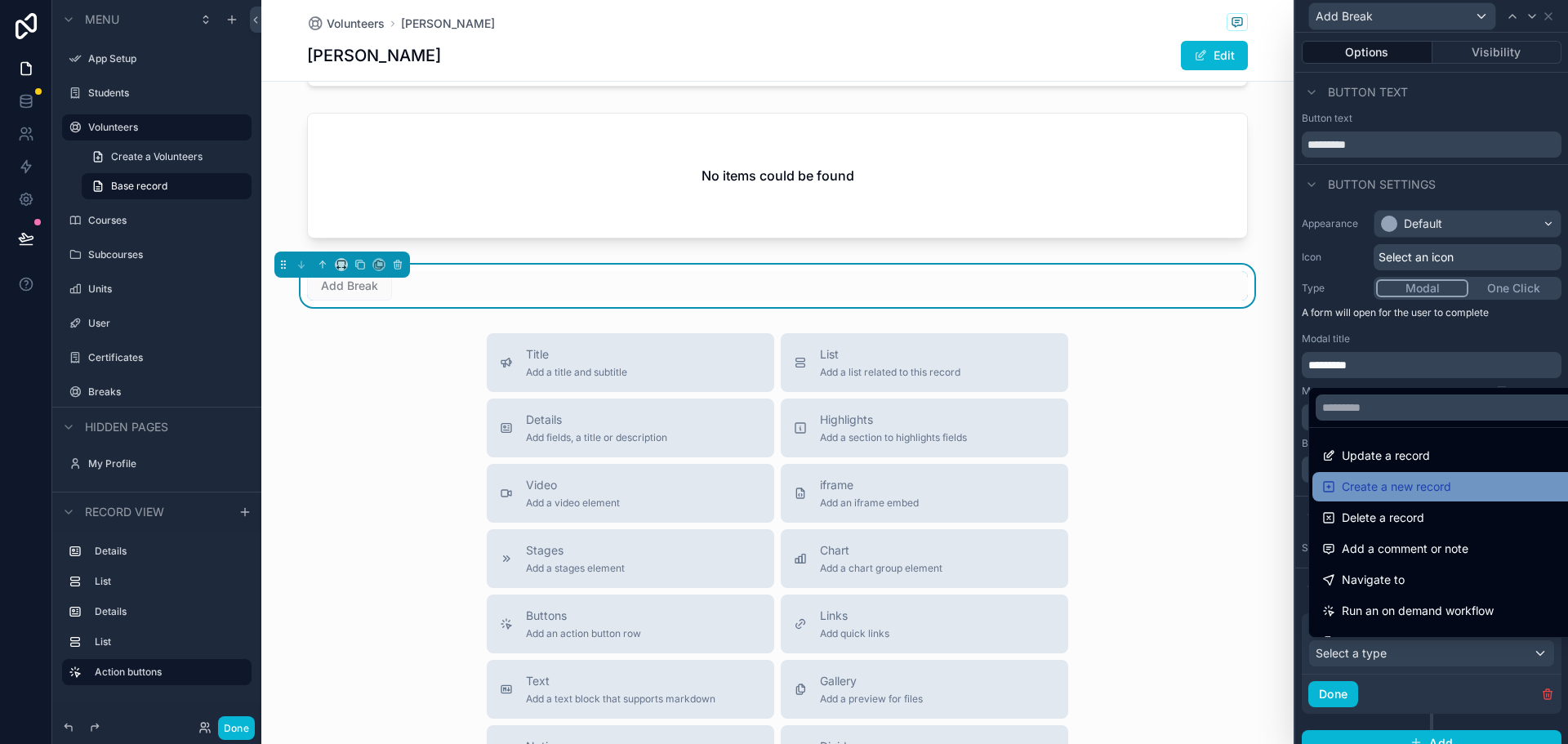
click at [1404, 487] on span "Create a new record" at bounding box center [1396, 487] width 110 height 19
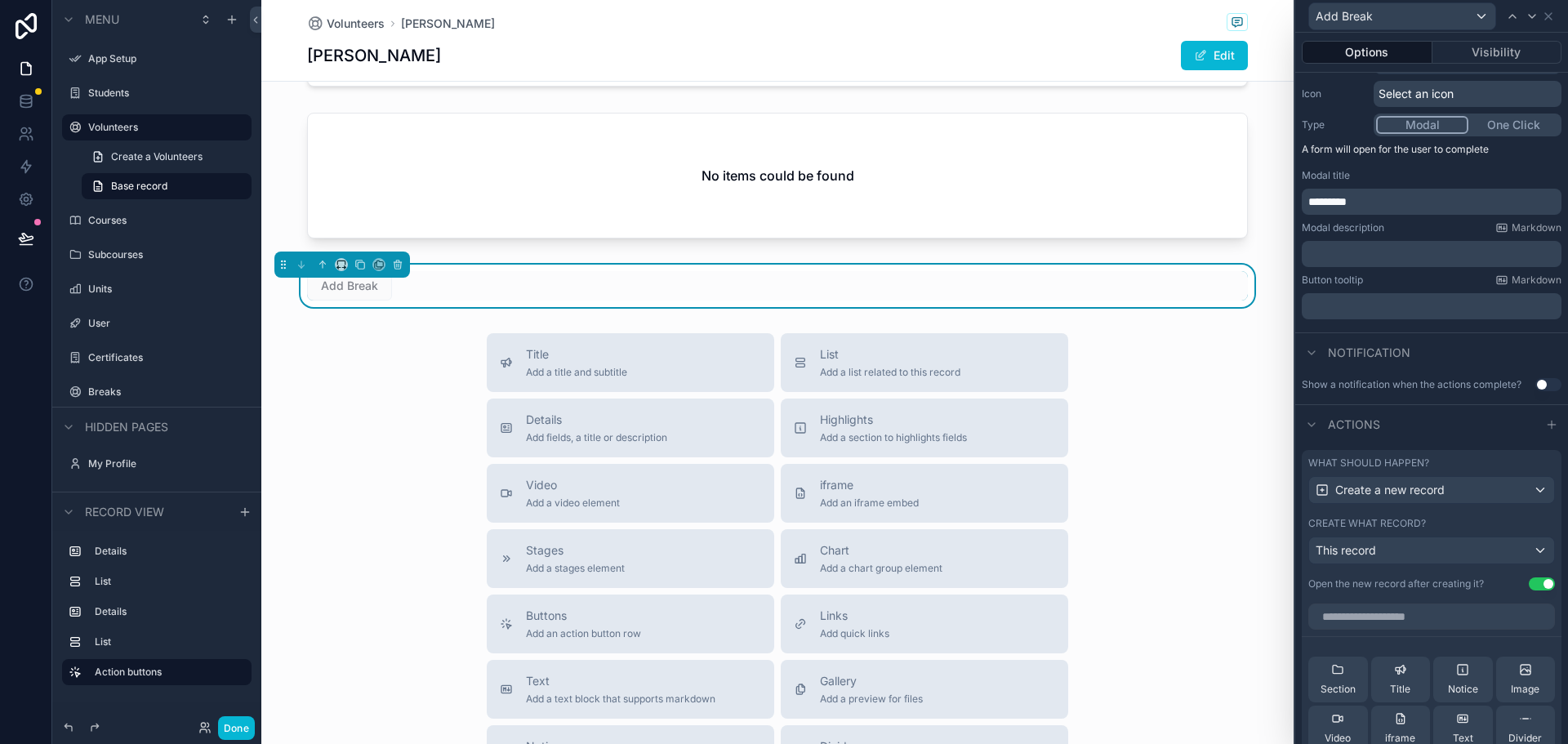
scroll to position [245, 0]
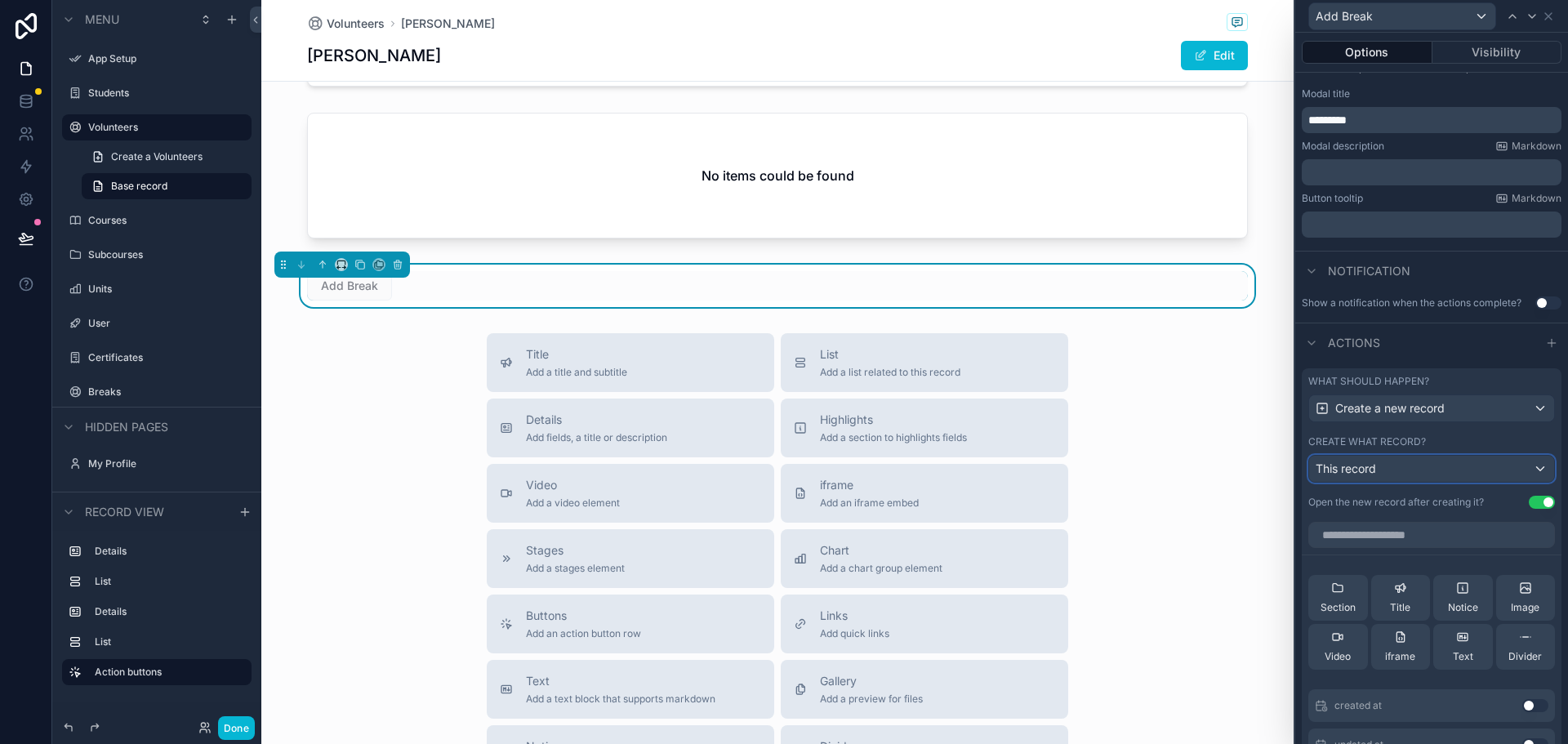
click at [1400, 467] on div "This record" at bounding box center [1431, 469] width 245 height 27
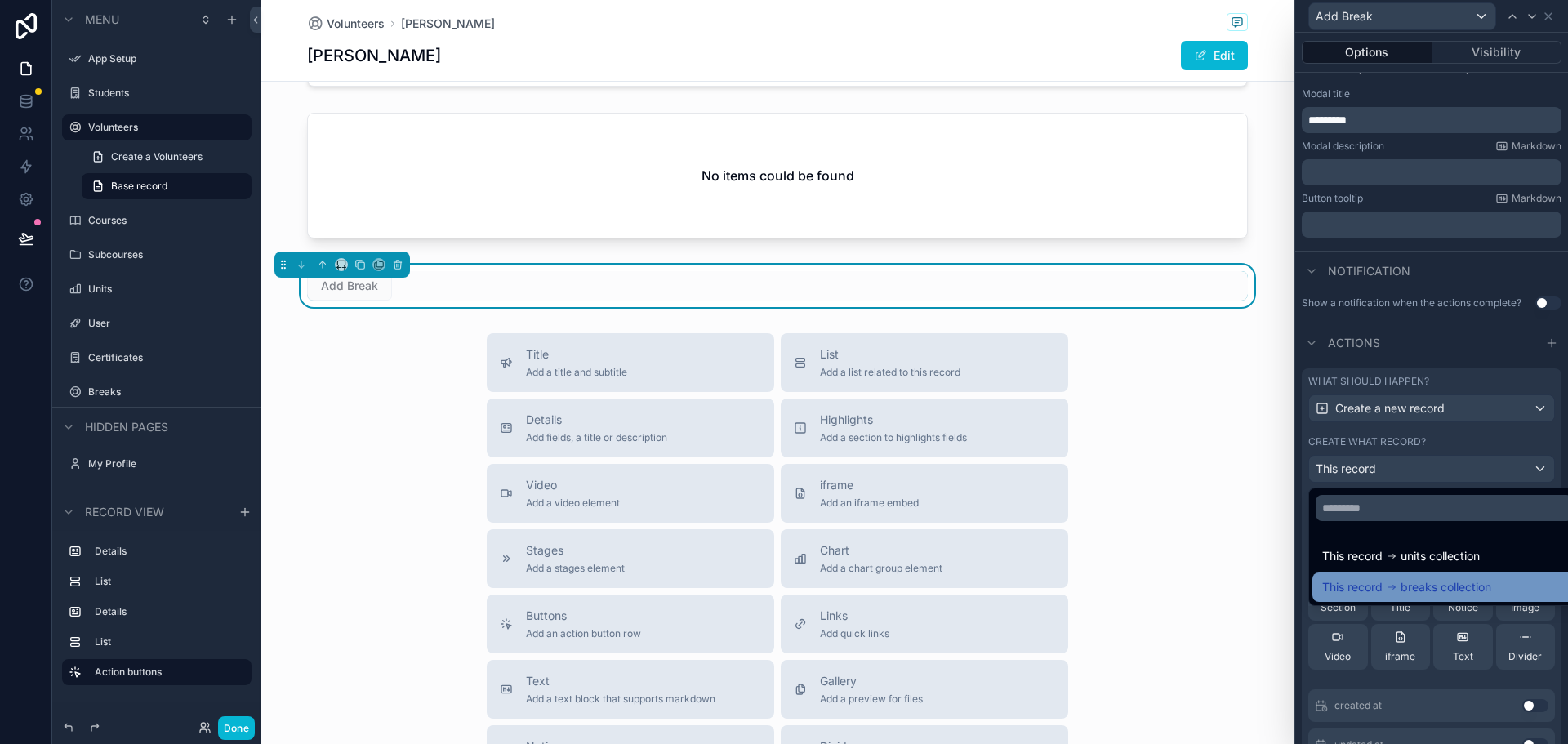
click at [1426, 586] on span "breaks collection" at bounding box center [1445, 587] width 90 height 19
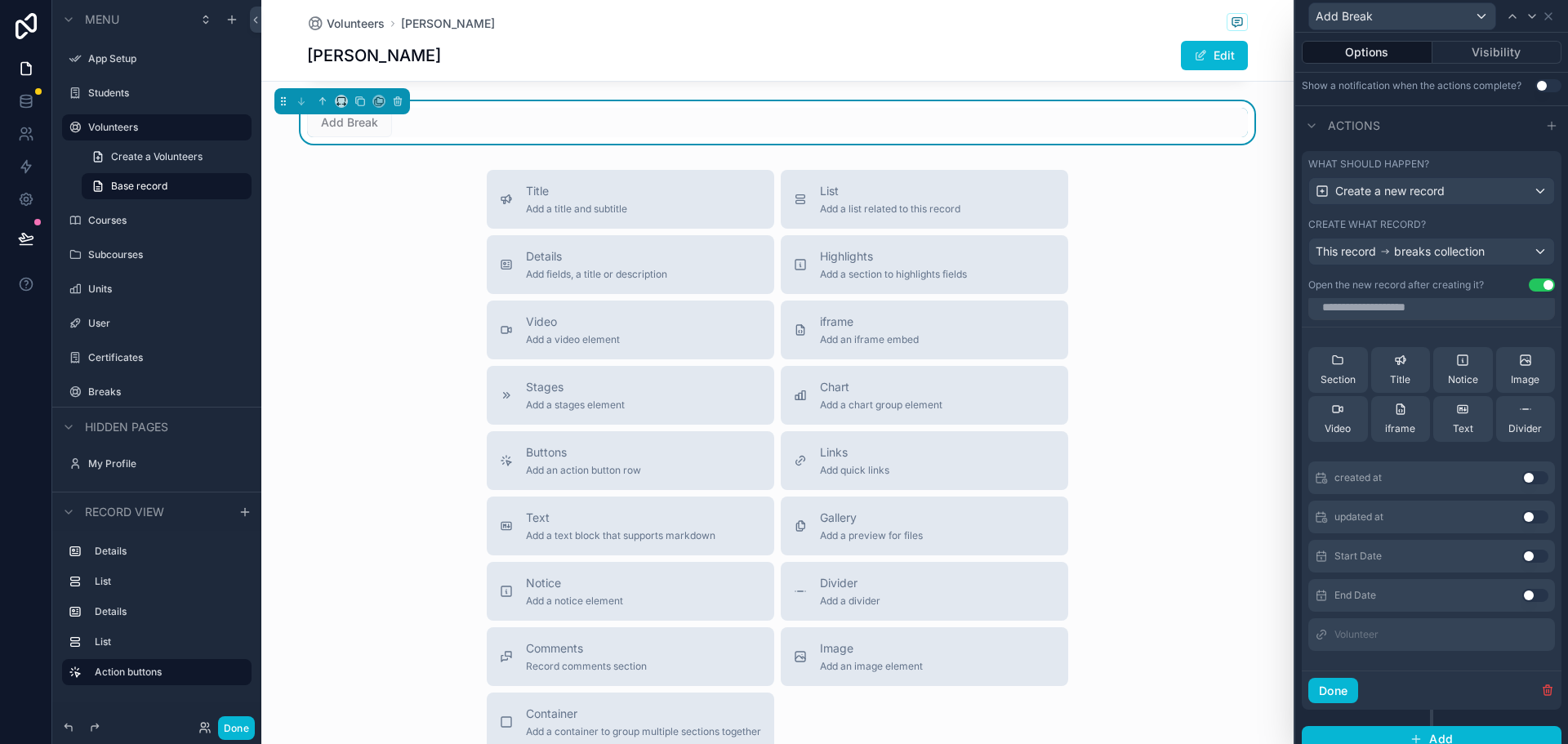
scroll to position [477, 0]
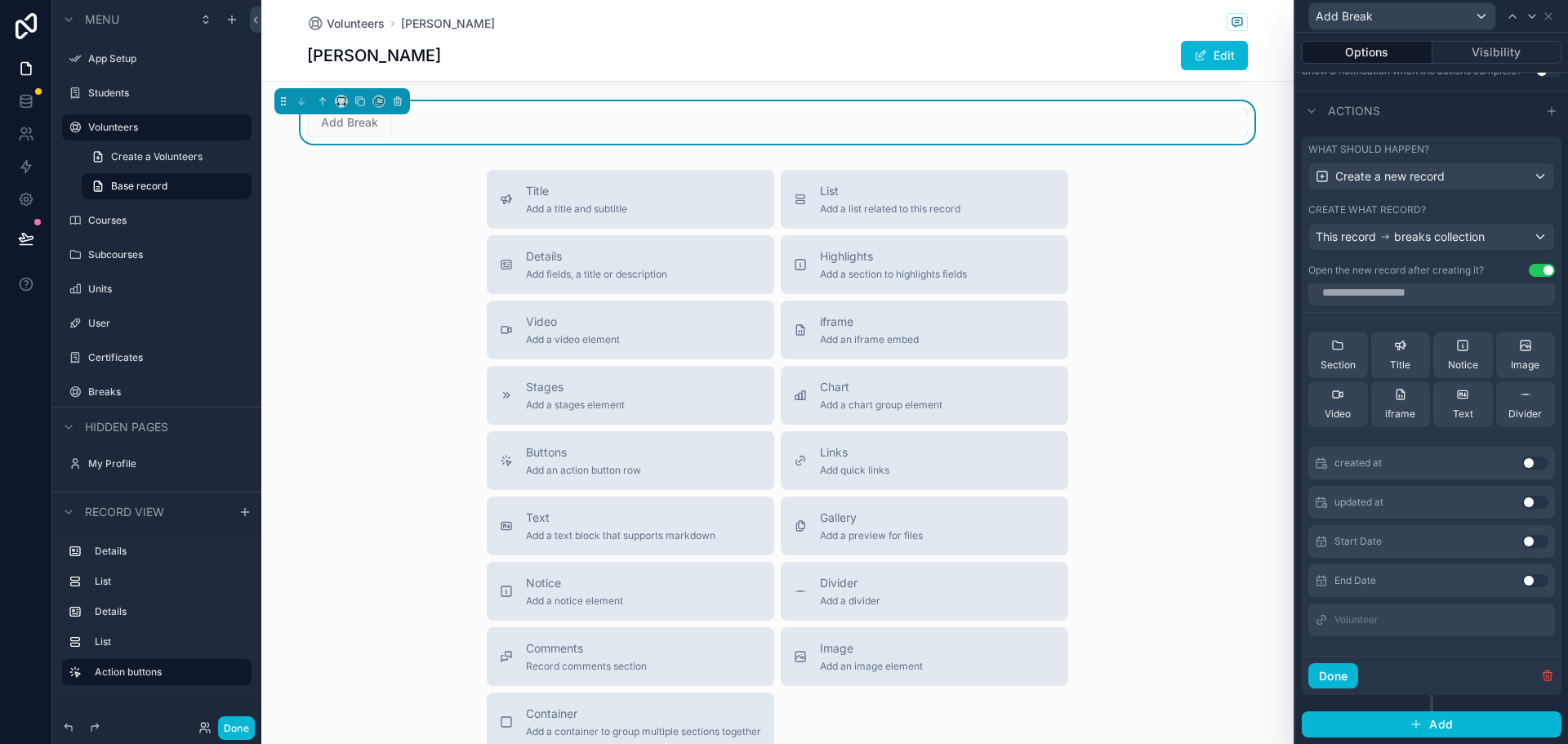
click at [1522, 537] on button "Use setting" at bounding box center [1535, 541] width 27 height 13
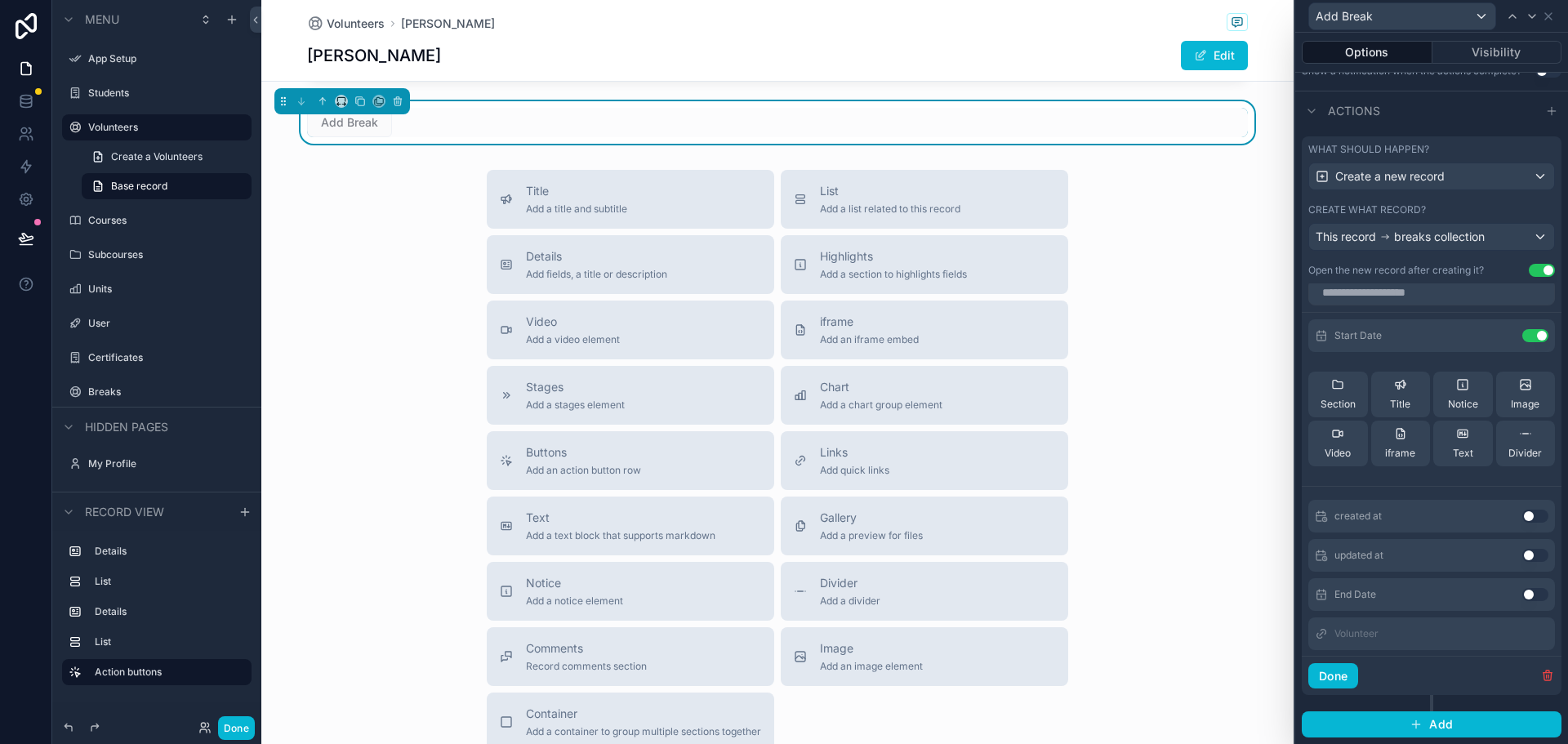
click at [1522, 599] on button "Use setting" at bounding box center [1535, 594] width 27 height 13
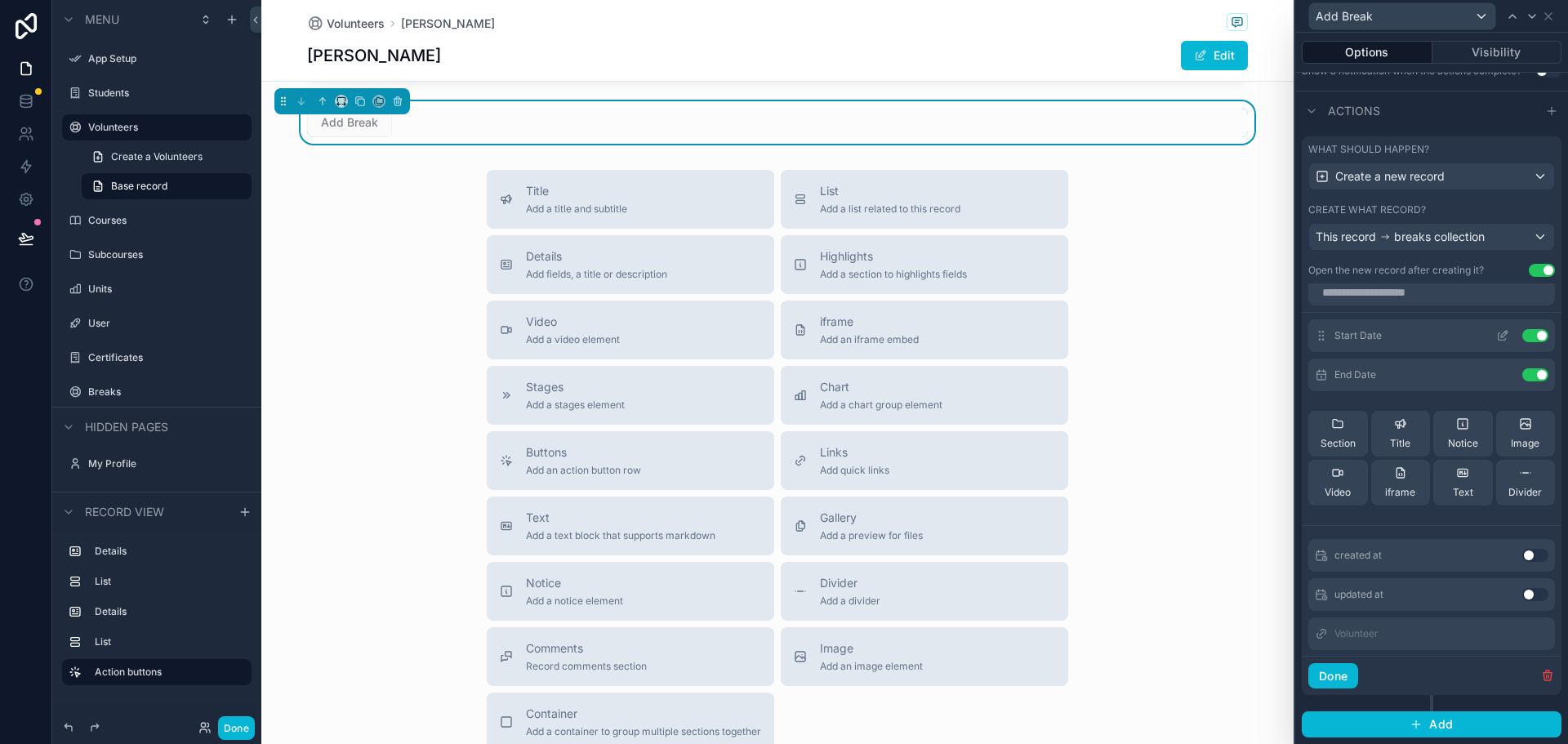
click at [1501, 334] on icon at bounding box center [1503, 334] width 6 height 6
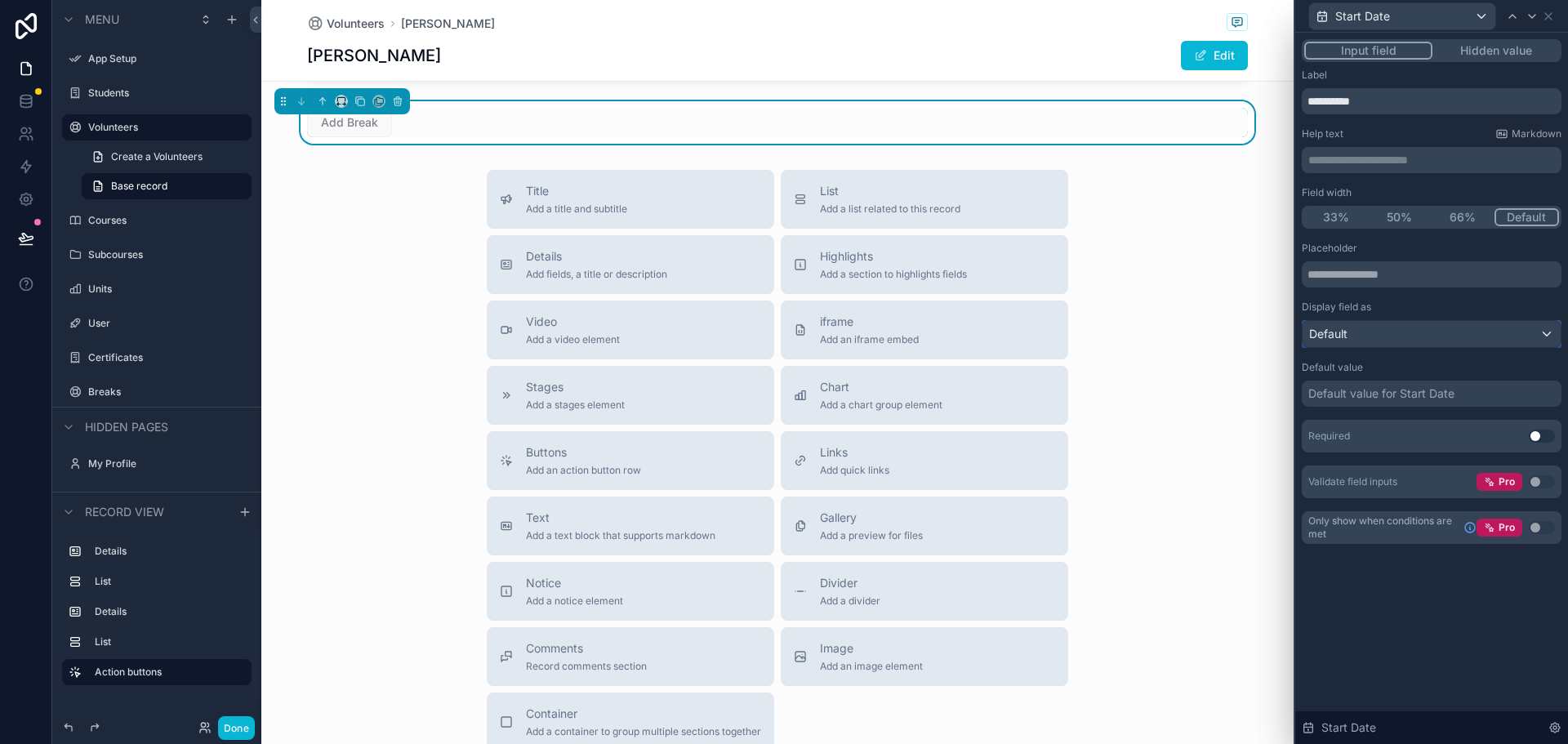
click at [1351, 336] on div "Default" at bounding box center [1432, 334] width 258 height 27
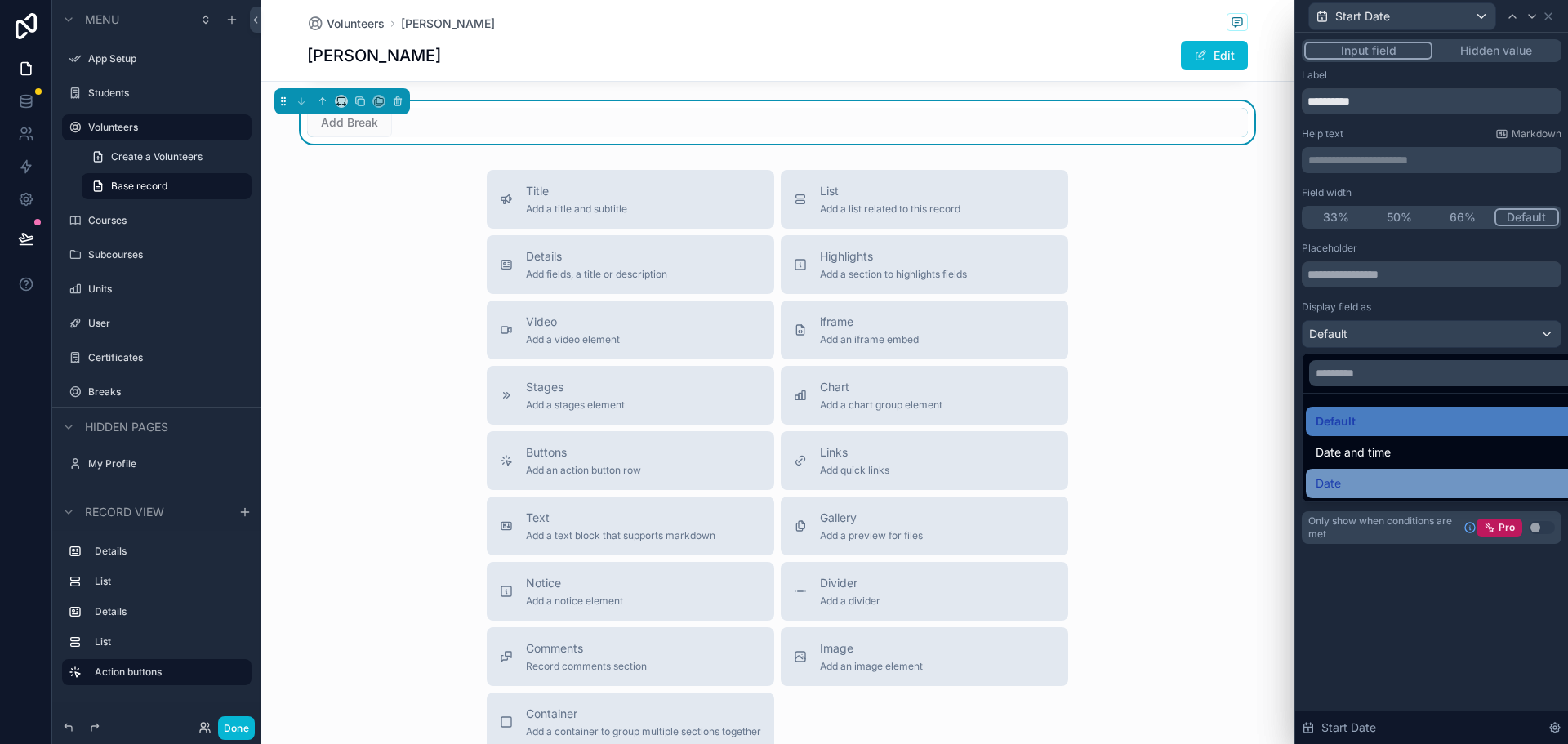
click at [1344, 487] on div "Date" at bounding box center [1449, 484] width 270 height 19
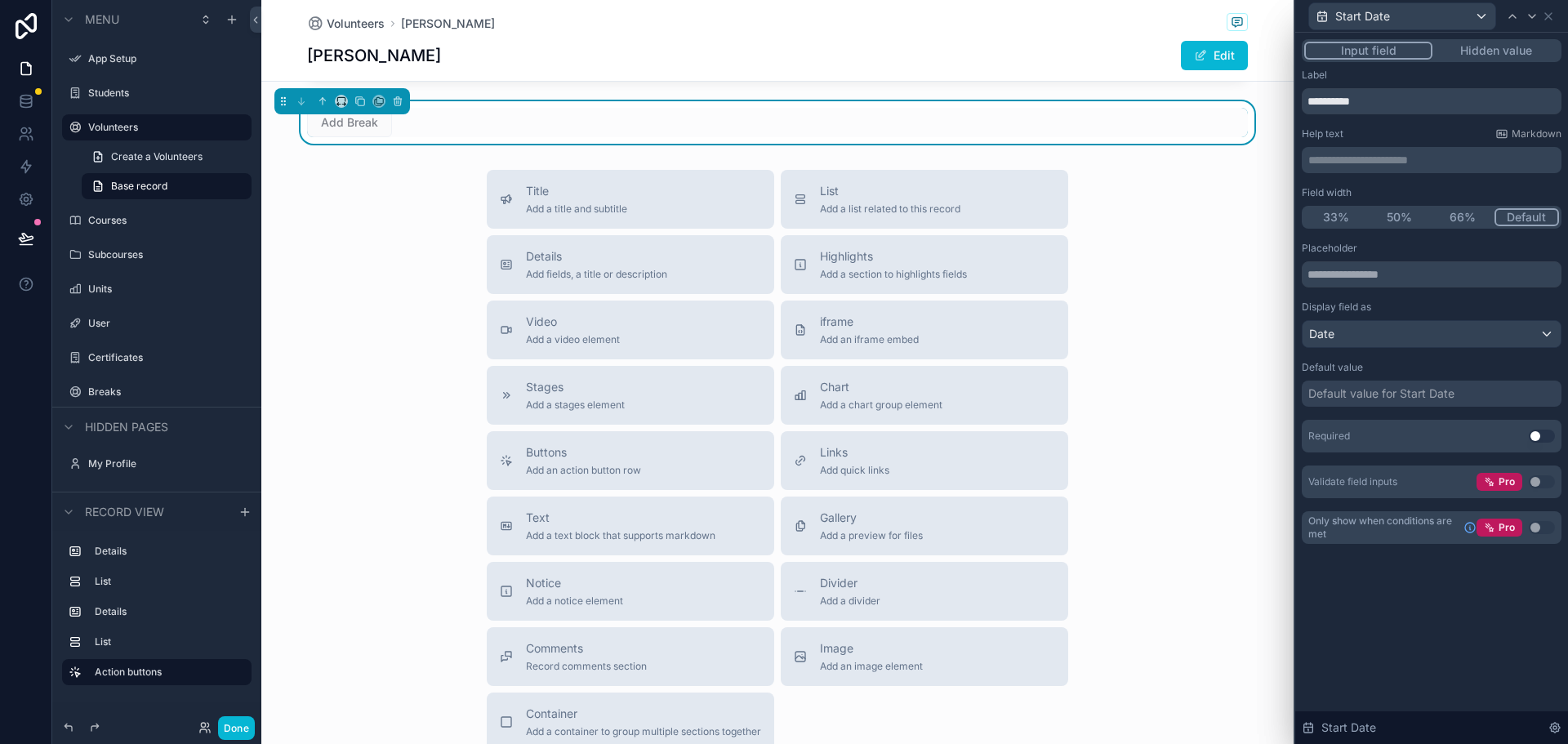
click at [1537, 433] on button "Use setting" at bounding box center [1541, 436] width 27 height 13
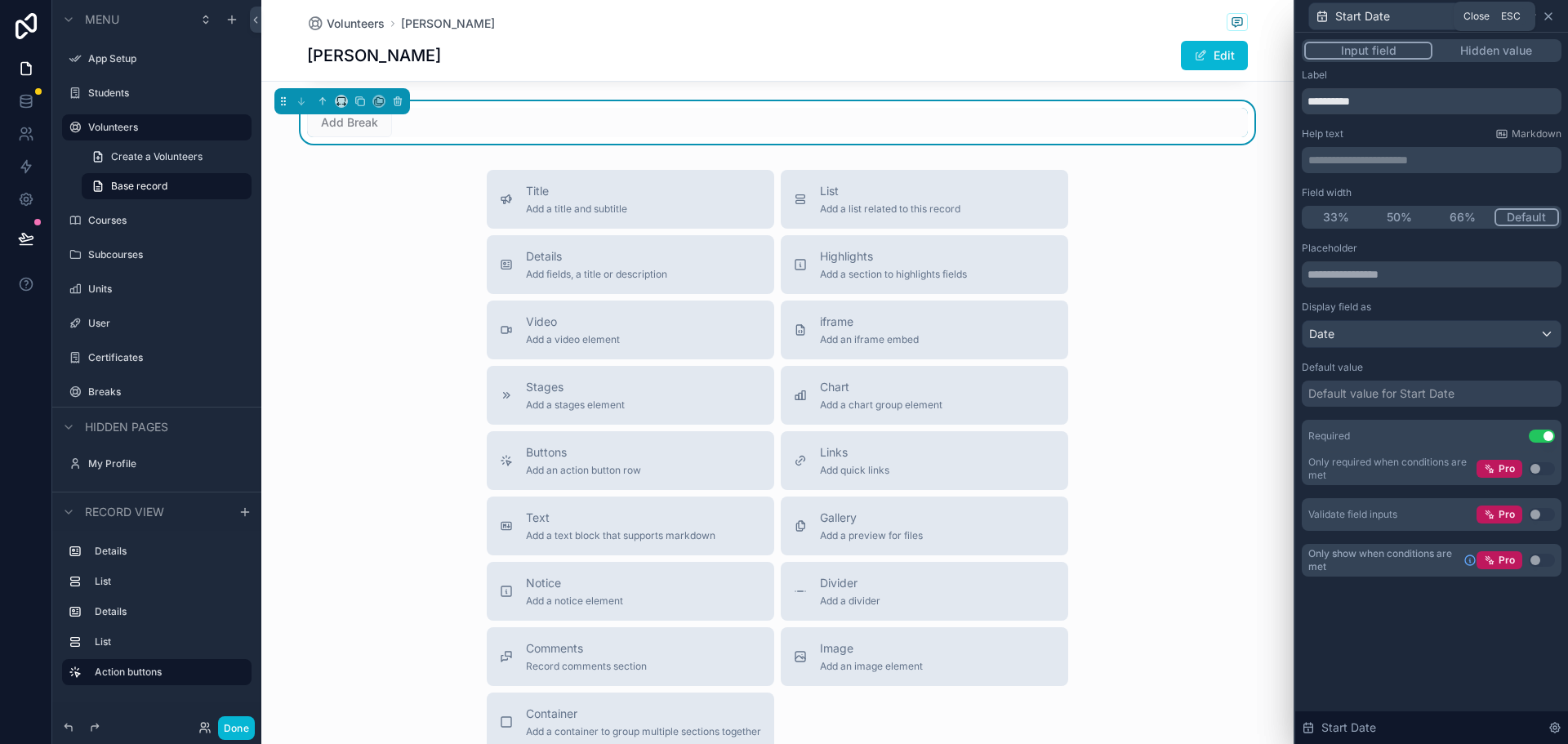
click at [1549, 12] on icon at bounding box center [1548, 16] width 13 height 13
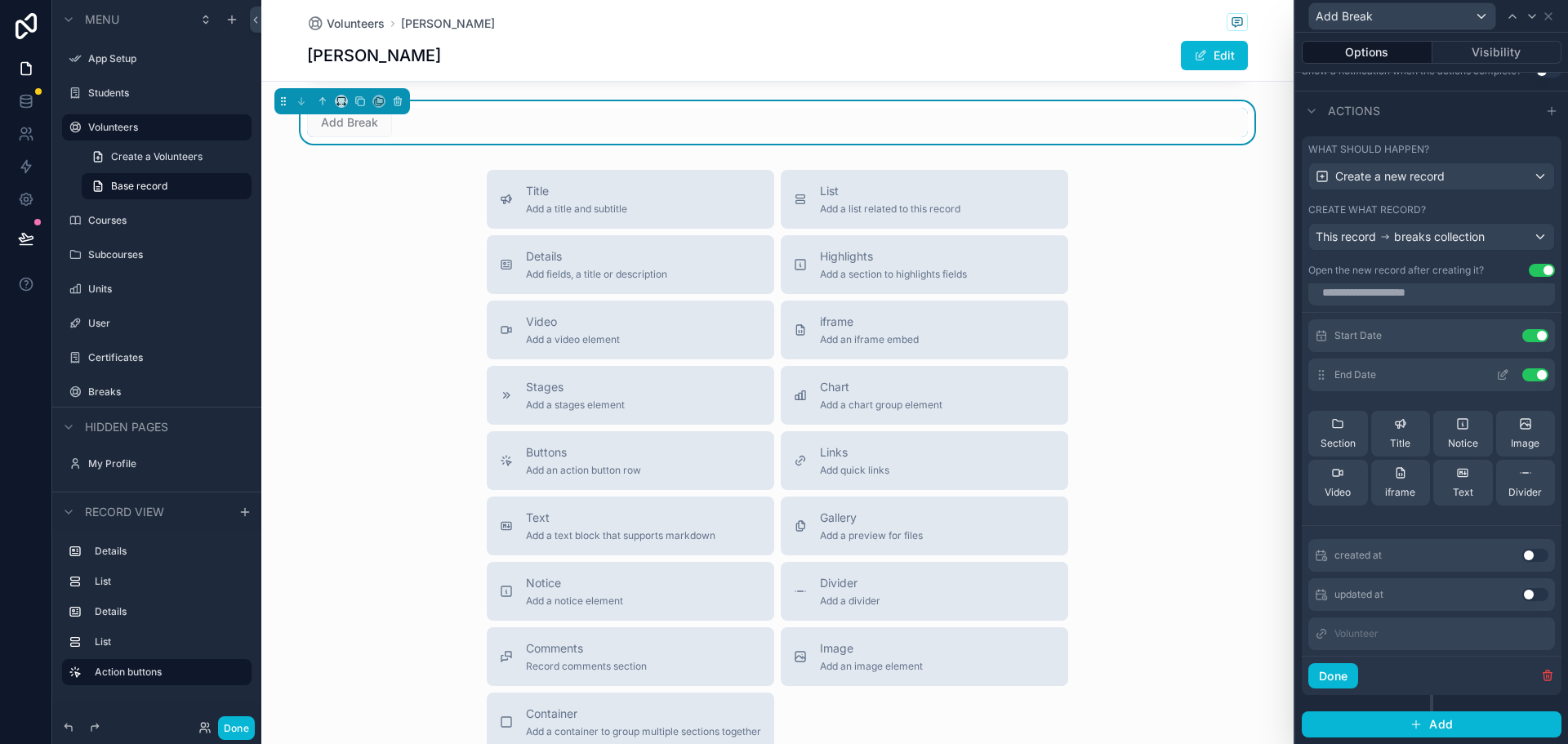
click at [1498, 374] on icon at bounding box center [1502, 376] width 7 height 7
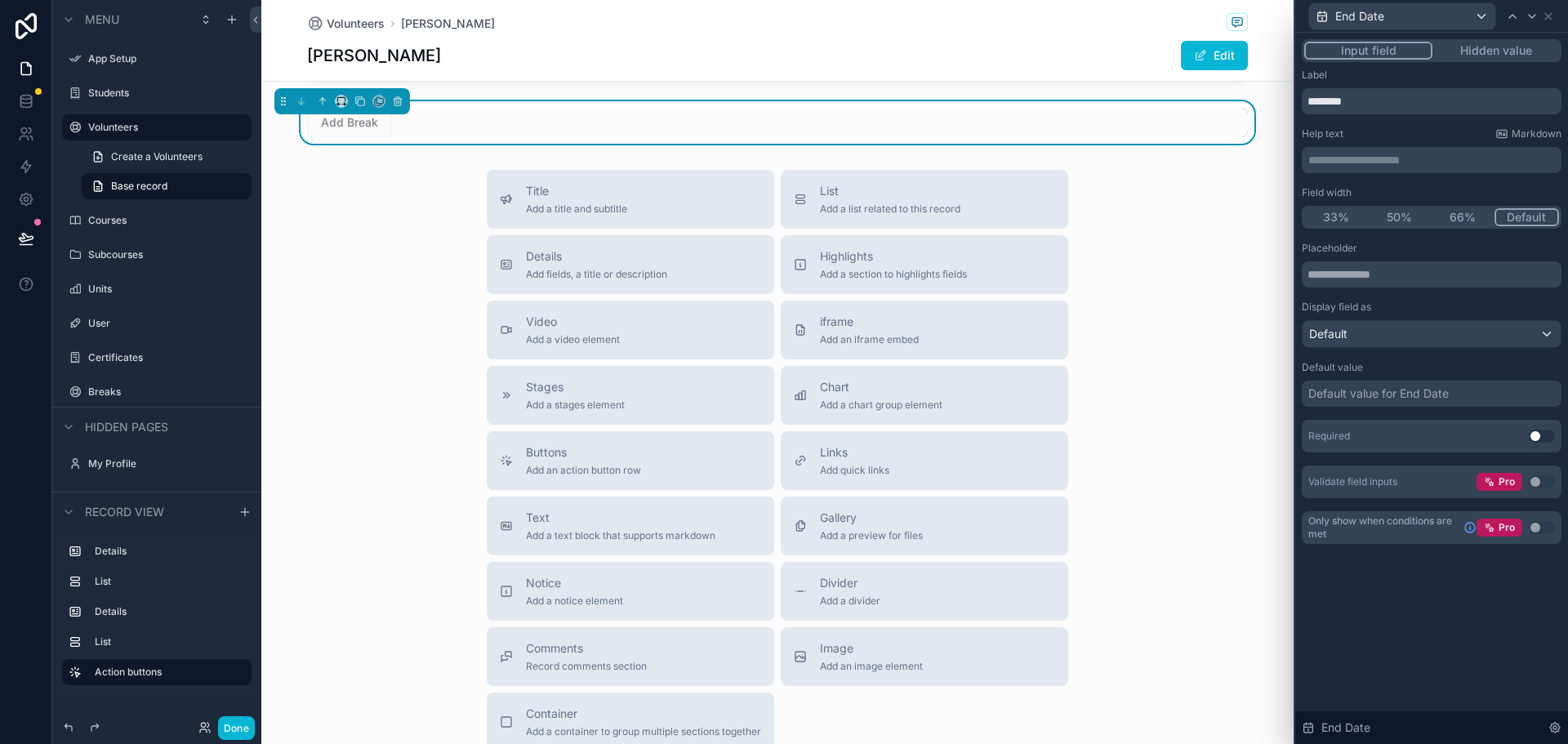
click at [1544, 439] on button "Use setting" at bounding box center [1541, 436] width 27 height 13
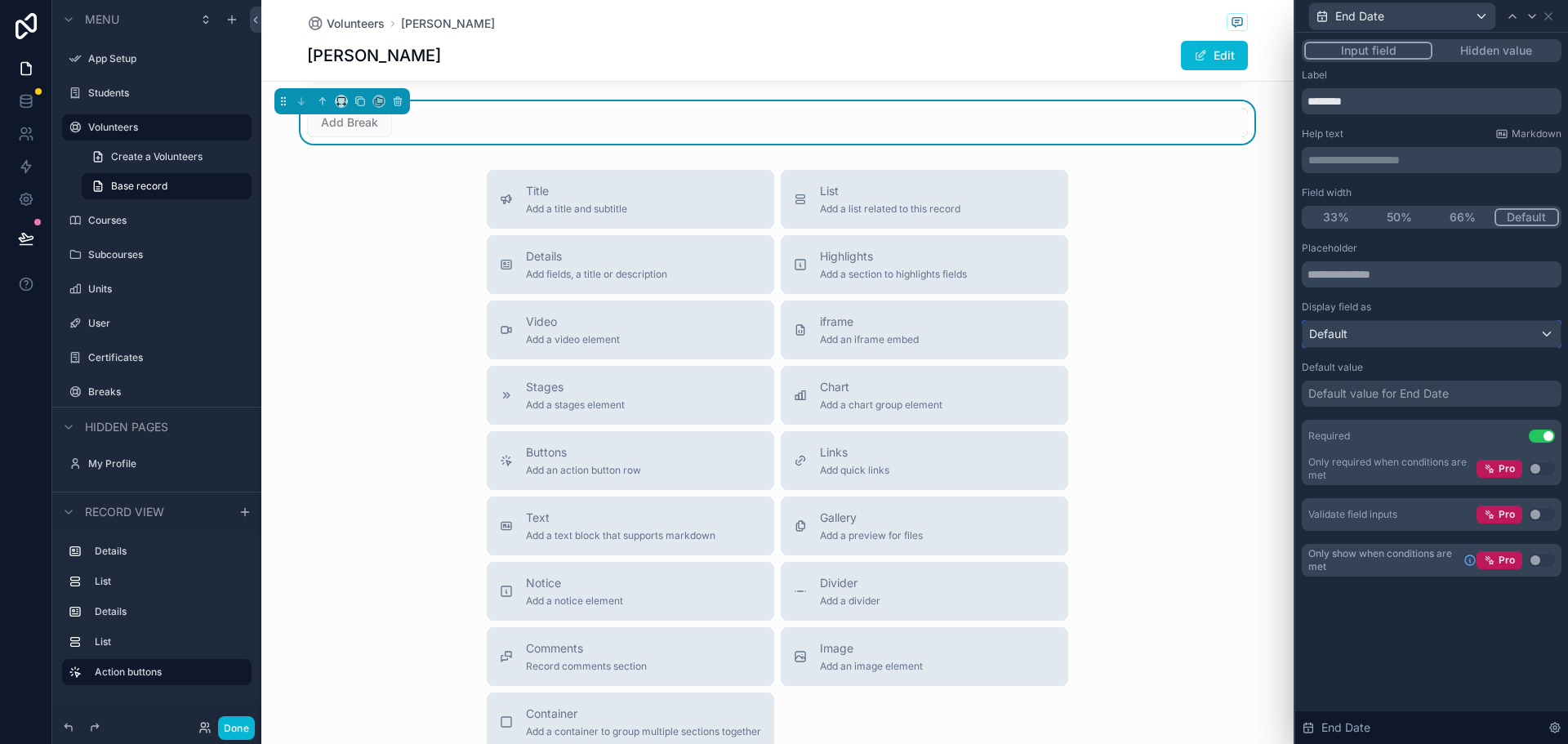
click at [1531, 322] on div "Default" at bounding box center [1432, 334] width 258 height 27
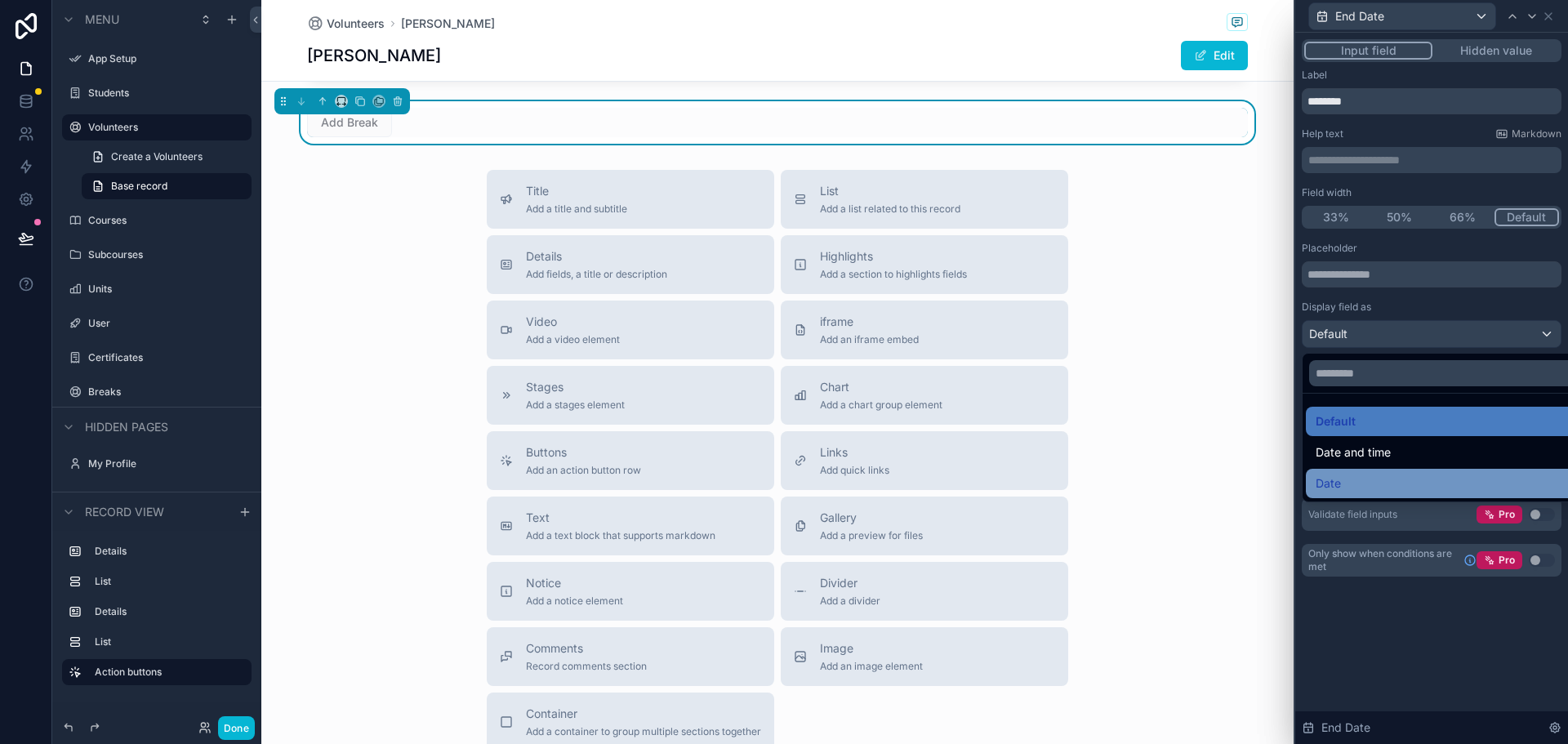
click at [1348, 487] on div "Date" at bounding box center [1449, 484] width 270 height 19
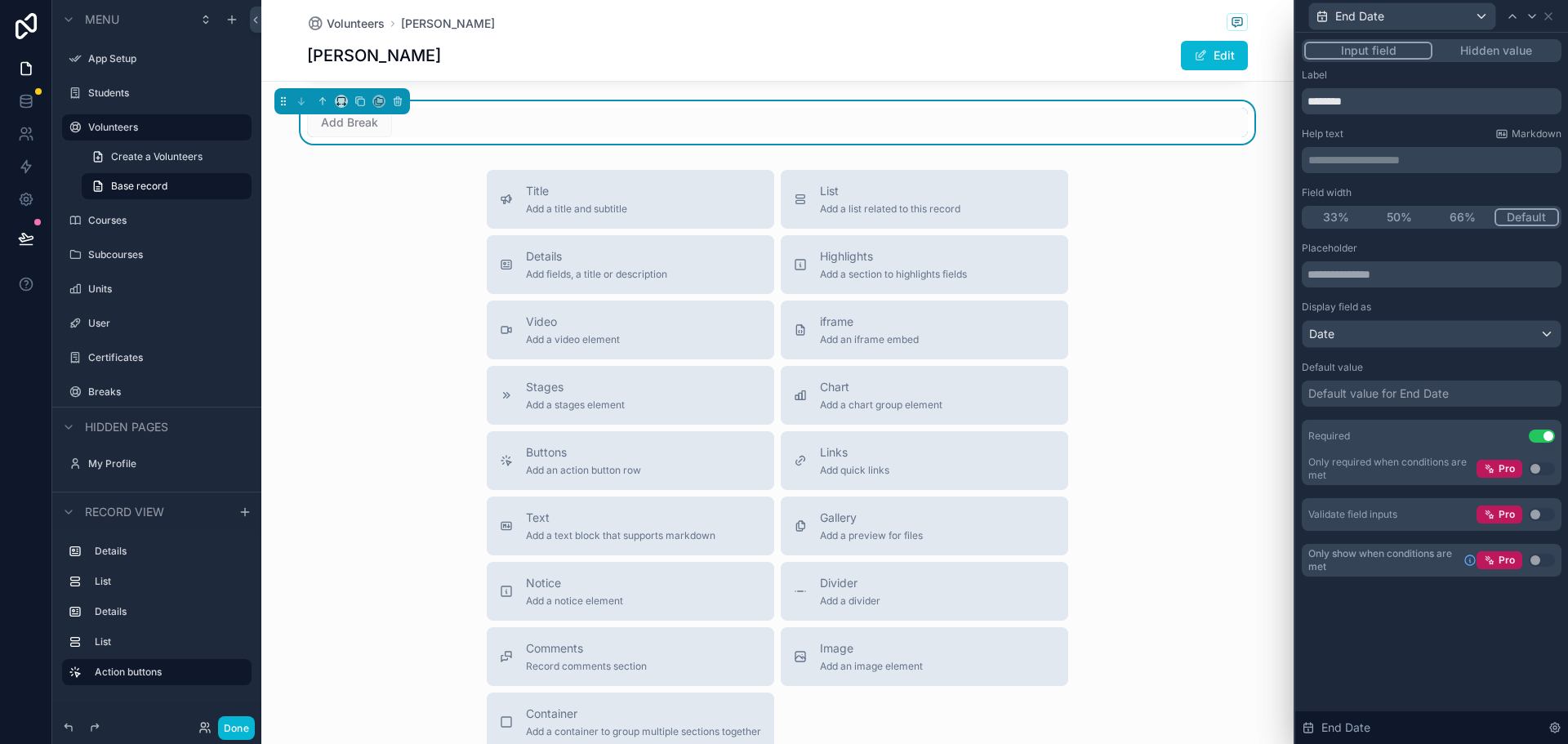
click at [1436, 671] on div "**********" at bounding box center [1431, 388] width 272 height 711
click at [1548, 17] on icon at bounding box center [1548, 16] width 6 height 6
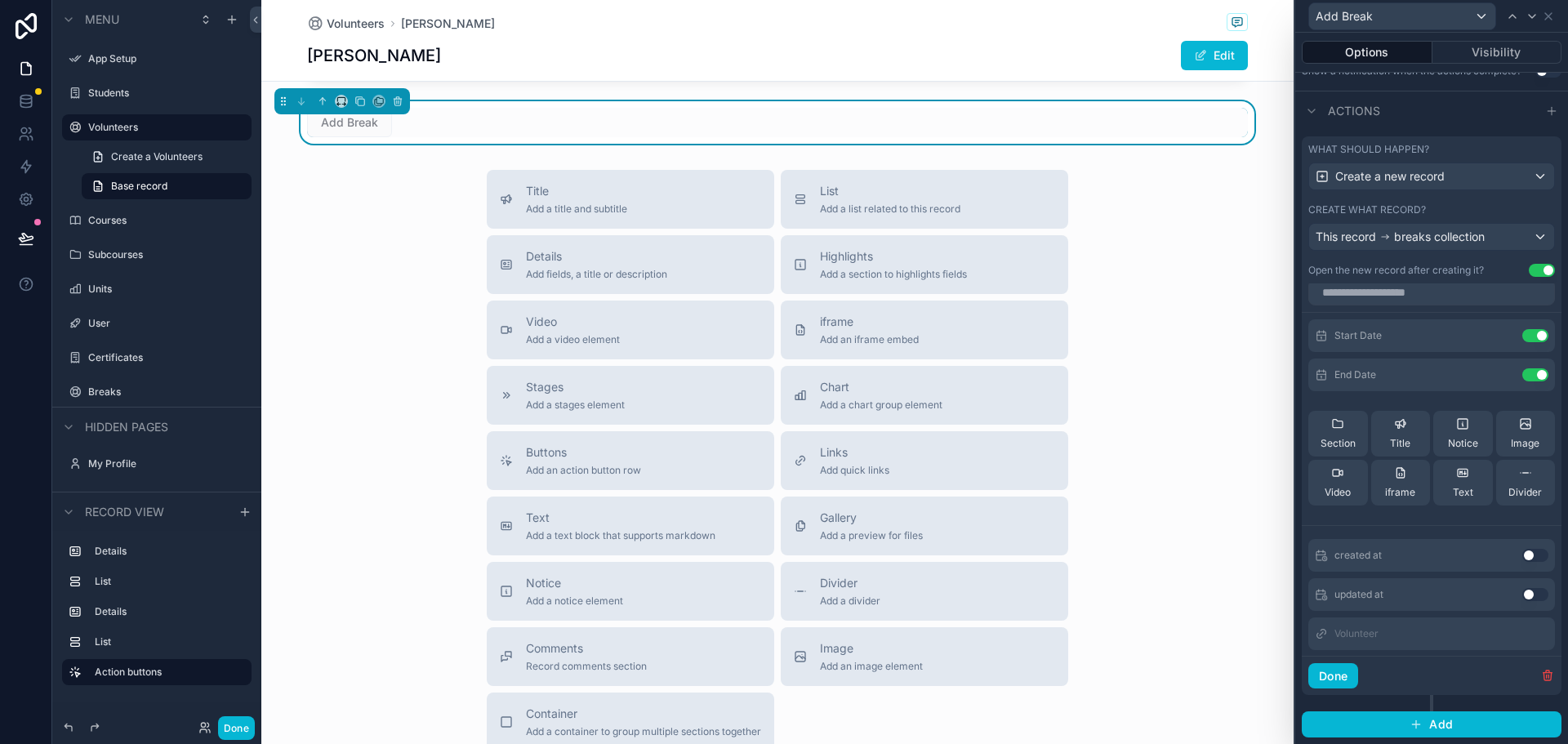
click at [1187, 381] on div "Title Add a title and subtitle List Add a list related to this record Details A…" at bounding box center [776, 460] width 1032 height 581
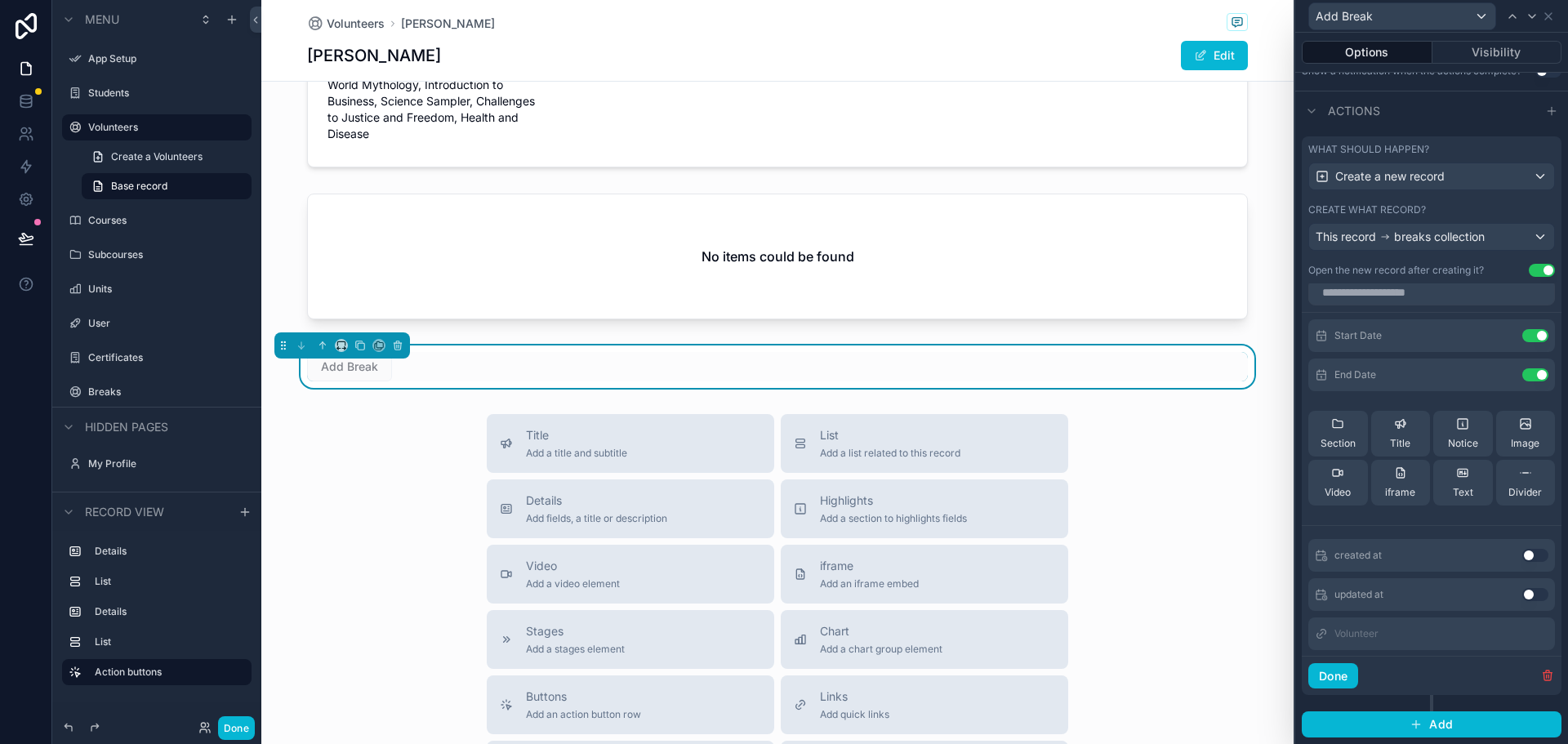
scroll to position [751, 0]
click at [325, 344] on icon "scrollable content" at bounding box center [322, 346] width 11 height 12
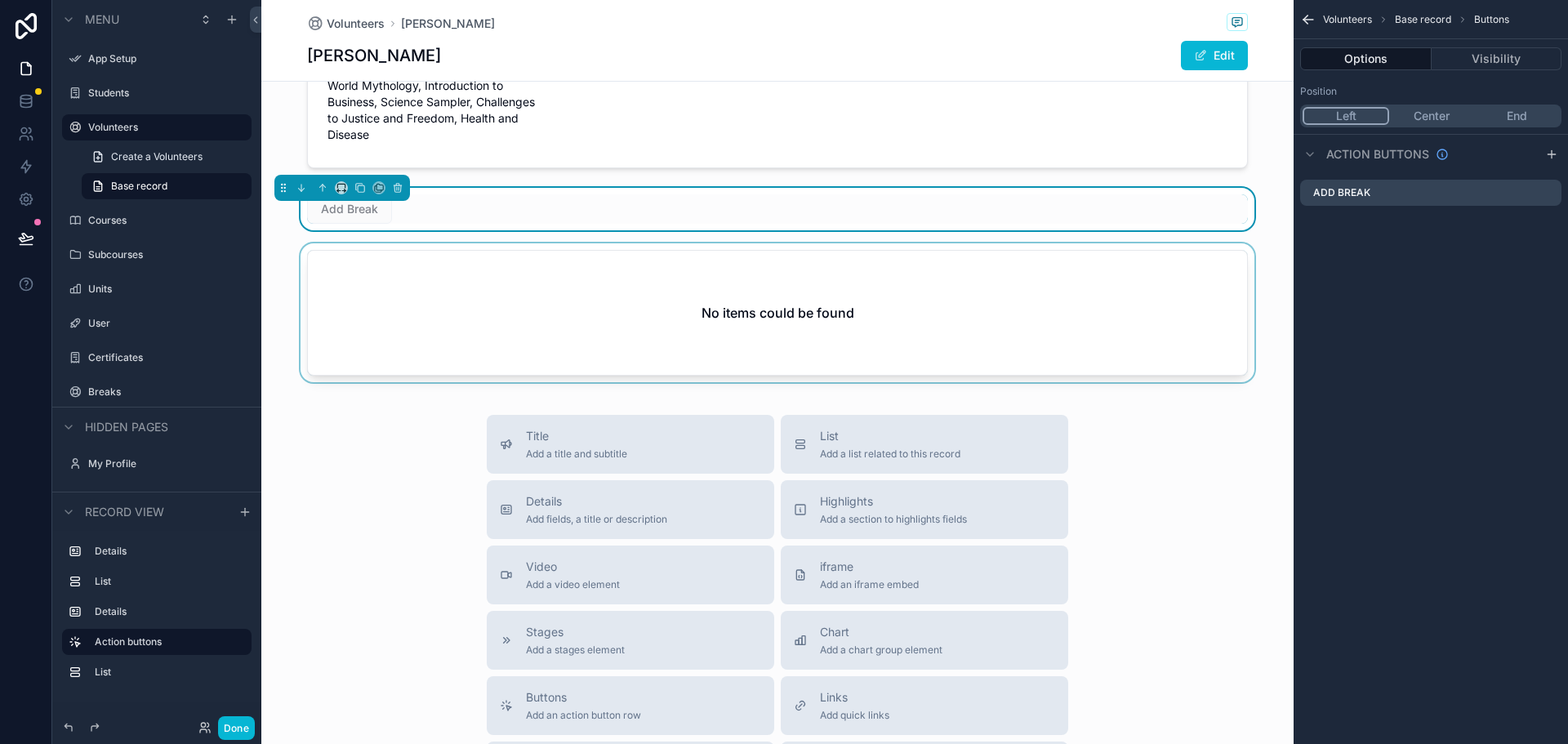
click at [525, 319] on div "scrollable content" at bounding box center [776, 316] width 1032 height 145
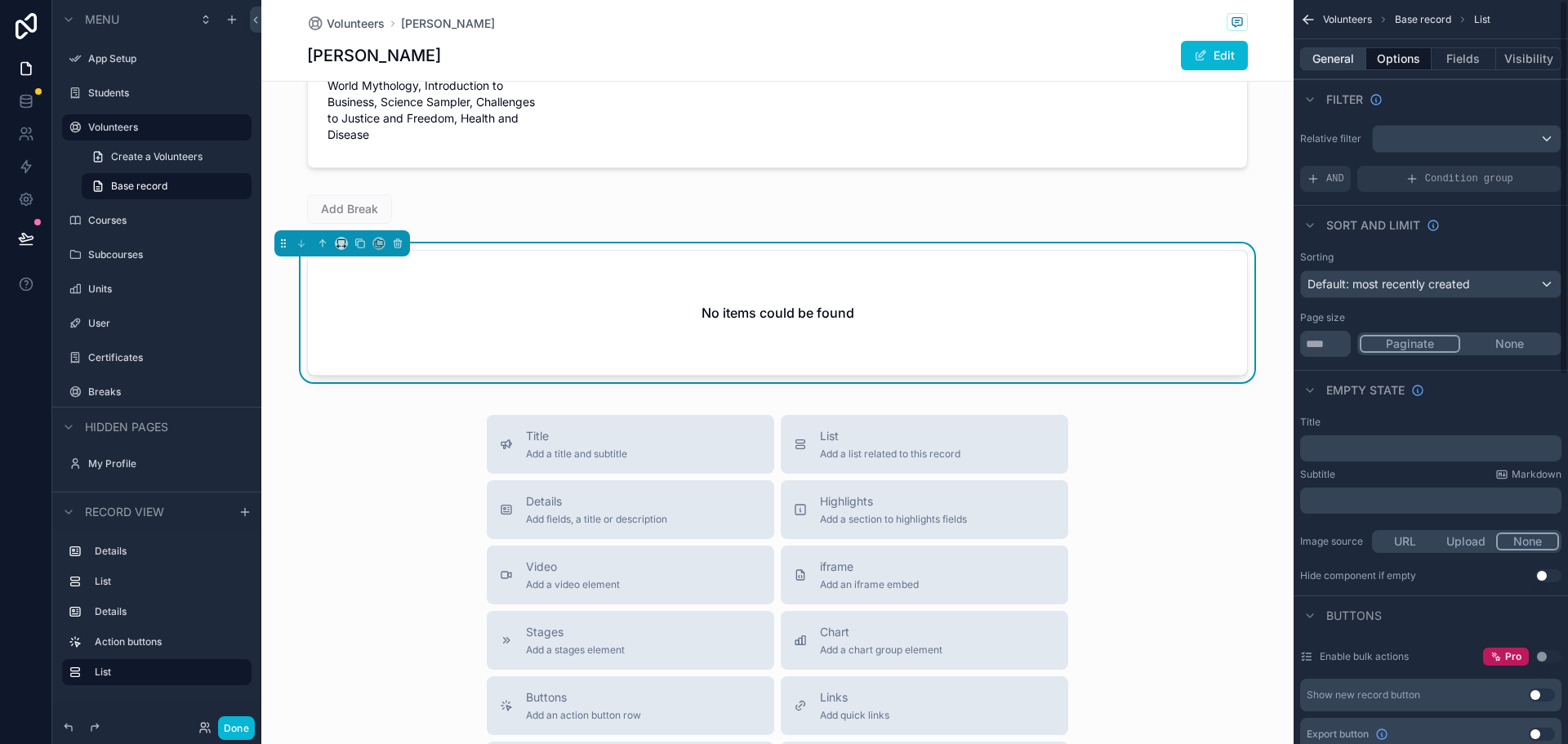
click at [1328, 59] on button "General" at bounding box center [1333, 59] width 66 height 23
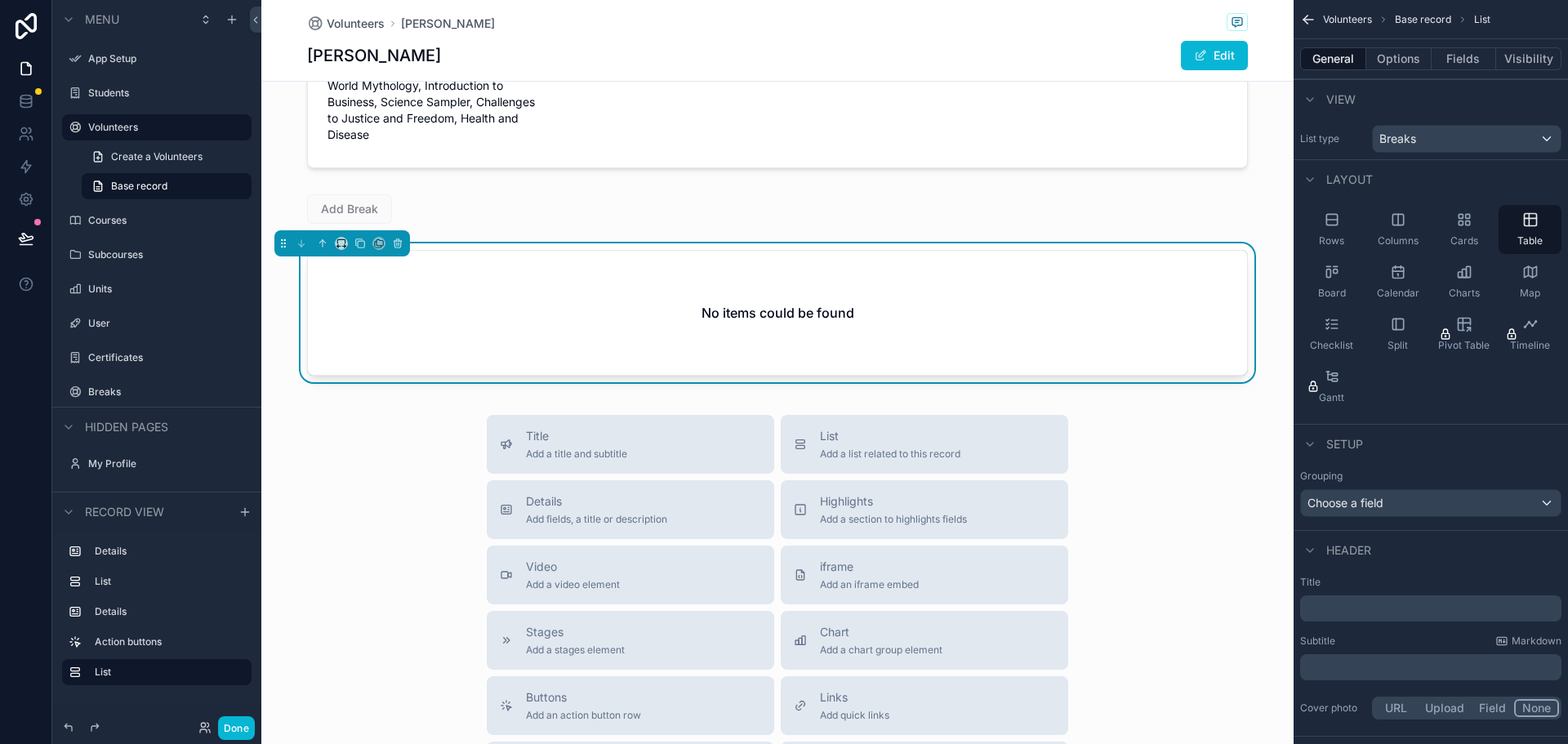
click at [1397, 609] on p "﻿" at bounding box center [1432, 609] width 251 height 16
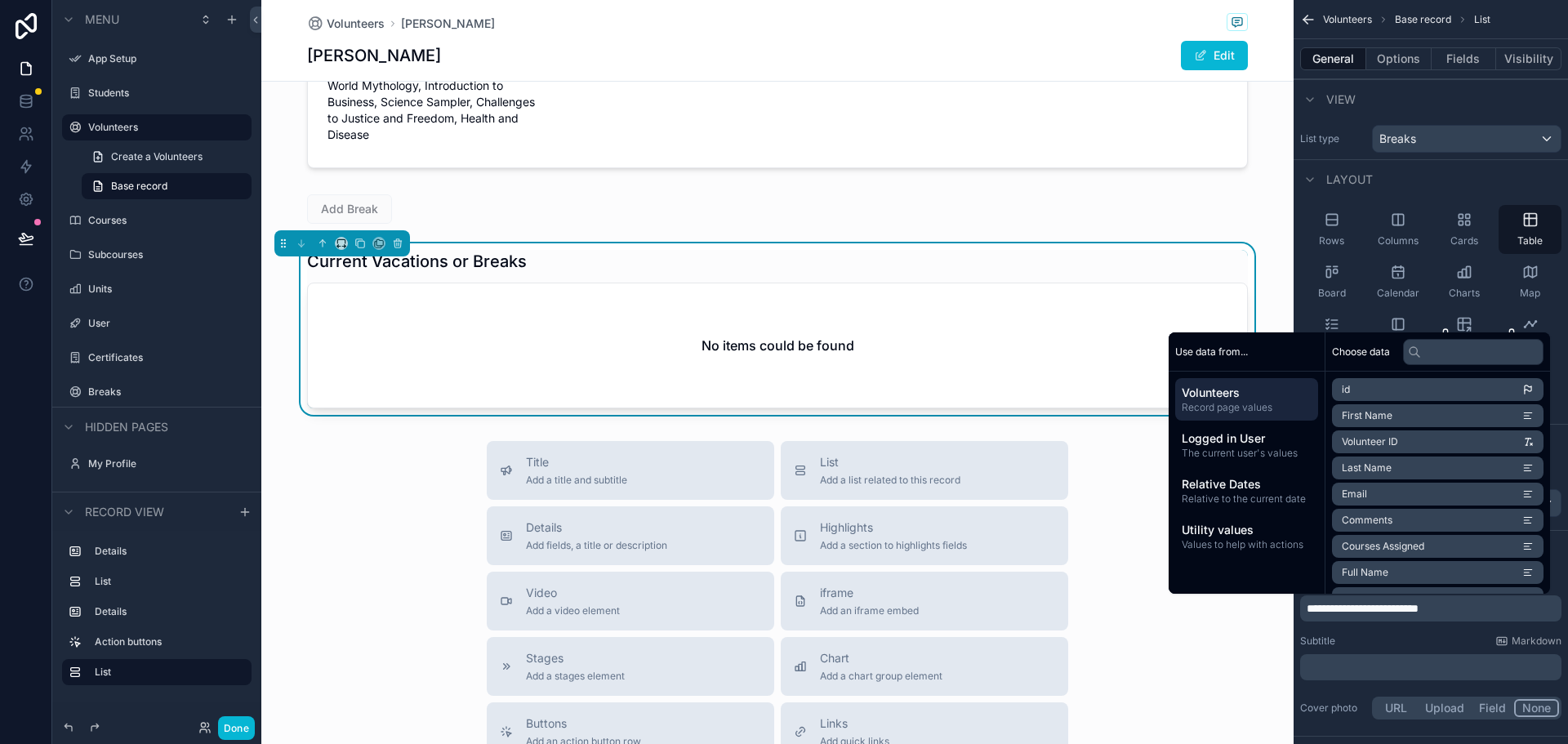
click at [395, 495] on div "Title Add a title and subtitle List Add a list related to this record Details A…" at bounding box center [776, 732] width 1032 height 581
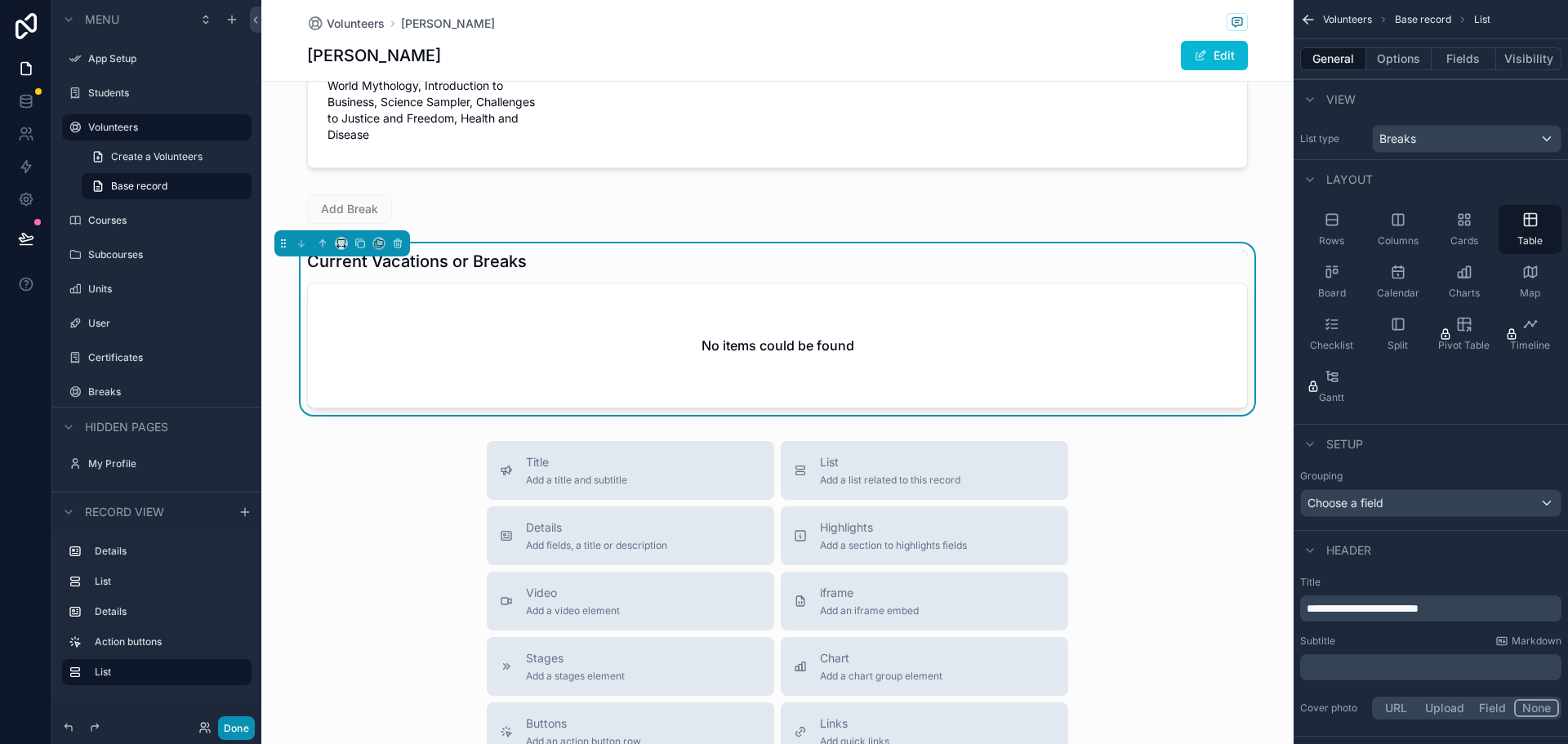
click at [239, 729] on button "Done" at bounding box center [237, 728] width 37 height 24
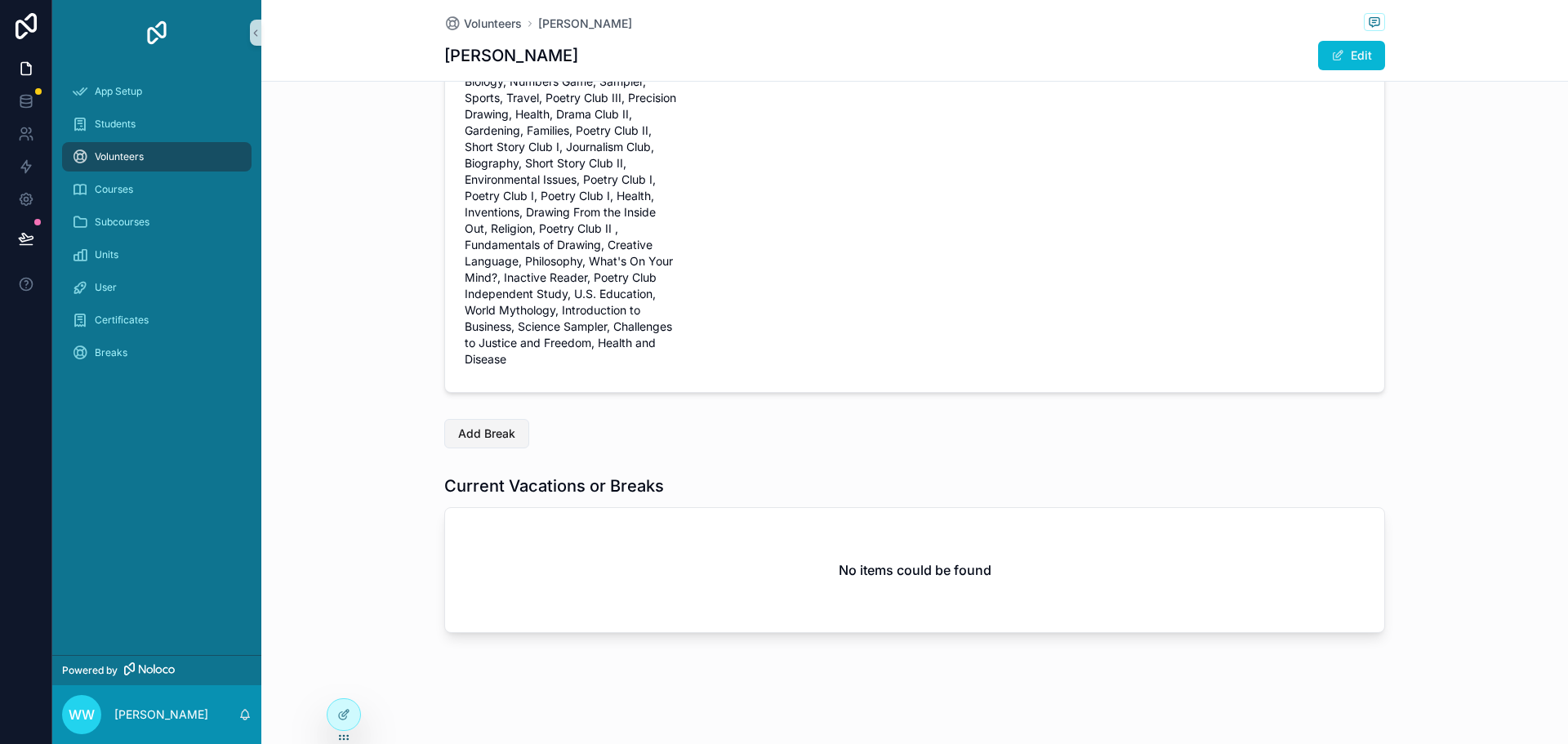
click at [485, 432] on span "Add Break" at bounding box center [486, 433] width 57 height 16
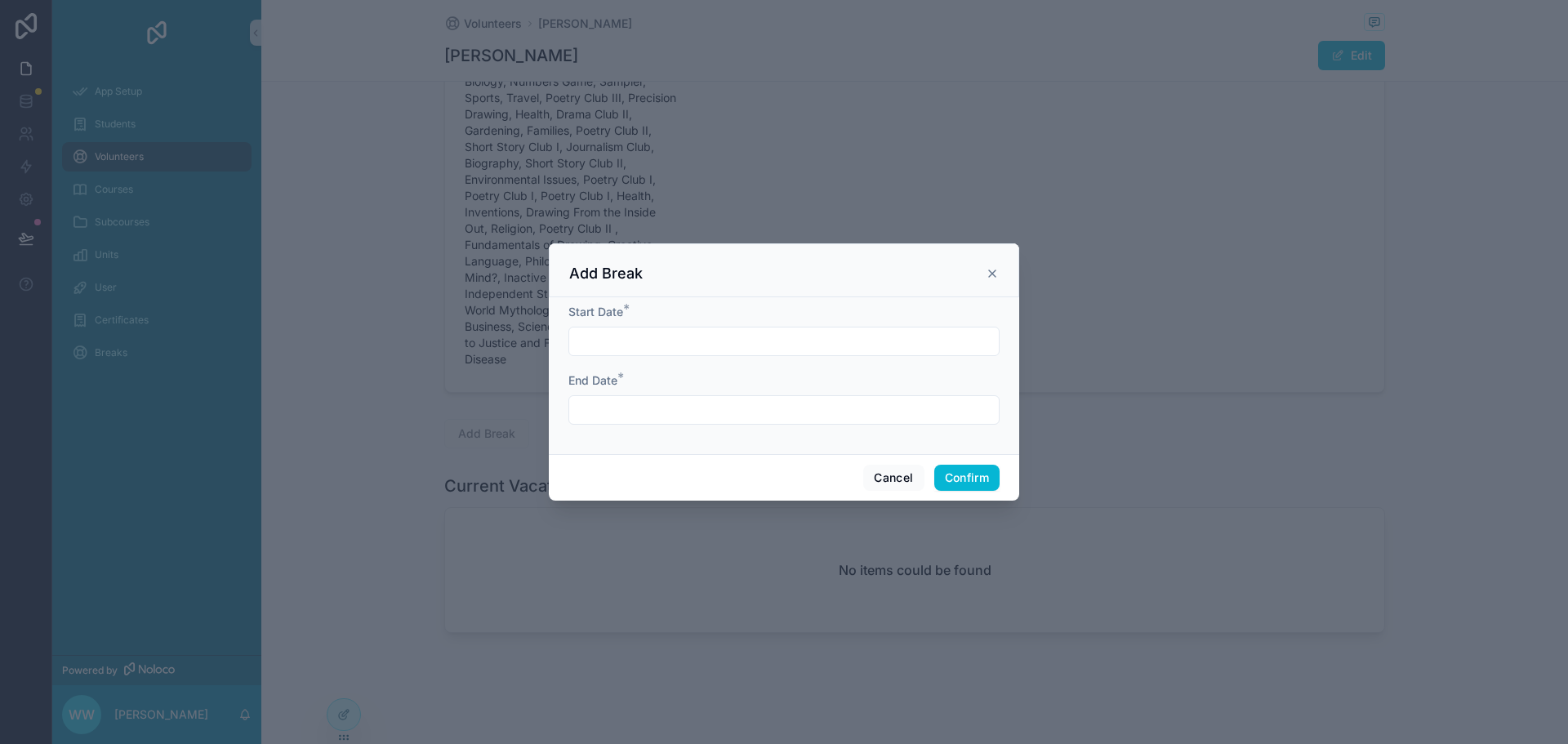
click at [631, 334] on input "text" at bounding box center [784, 341] width 430 height 23
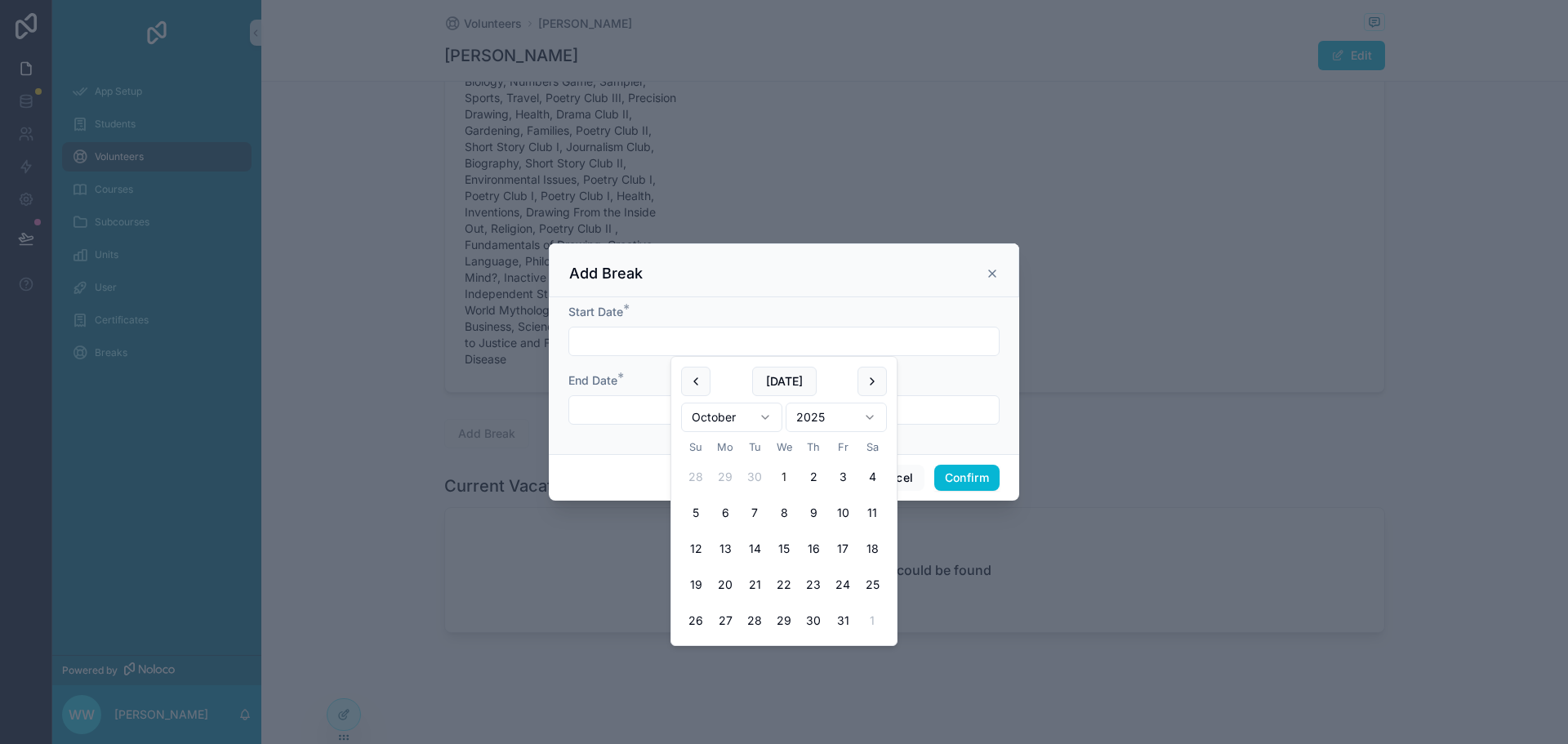
click at [792, 476] on button "1" at bounding box center [784, 477] width 29 height 29
type input "*********"
click at [629, 410] on input "text" at bounding box center [784, 410] width 430 height 23
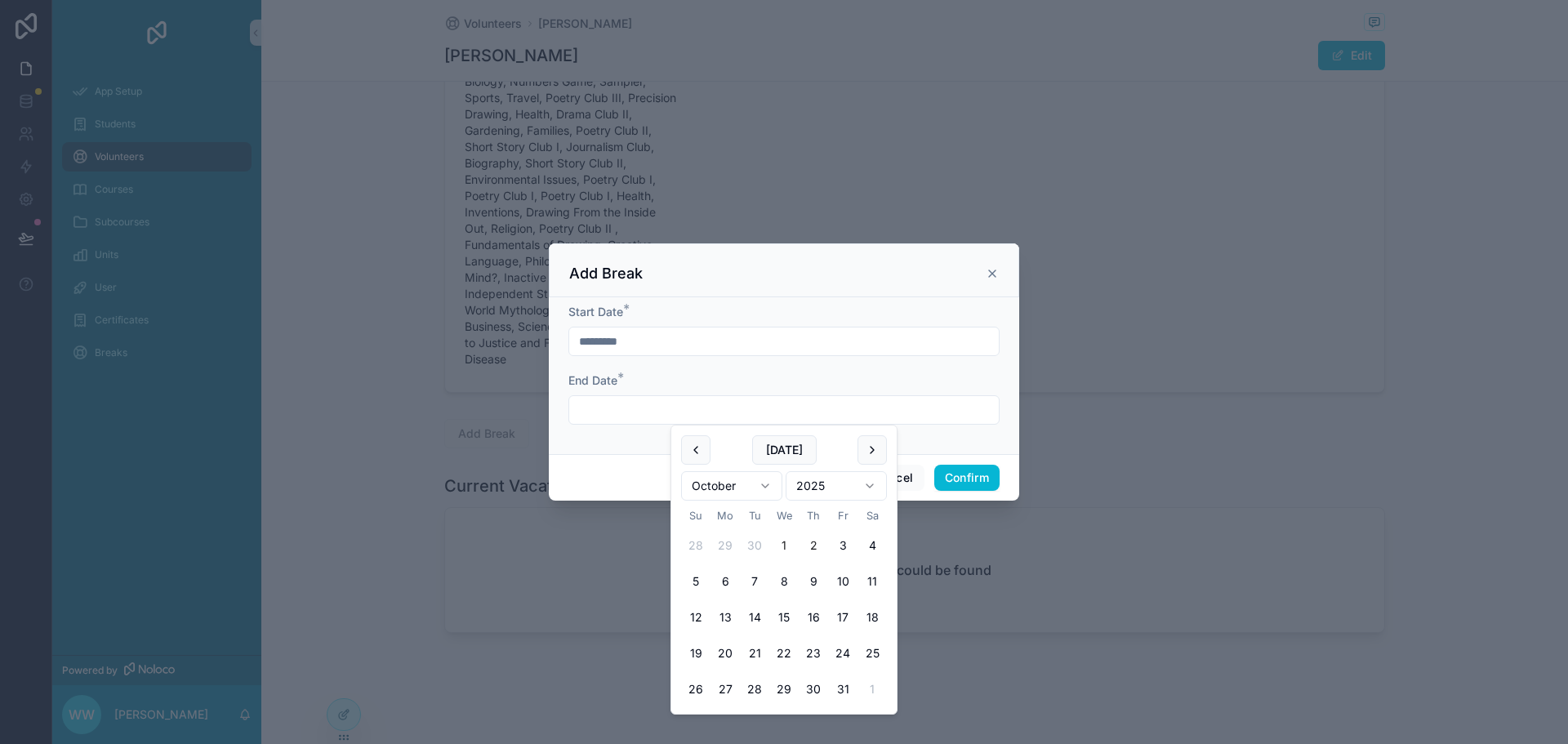
click at [819, 548] on button "2" at bounding box center [813, 545] width 29 height 29
type input "*********"
click at [981, 474] on button "Confirm" at bounding box center [967, 478] width 65 height 27
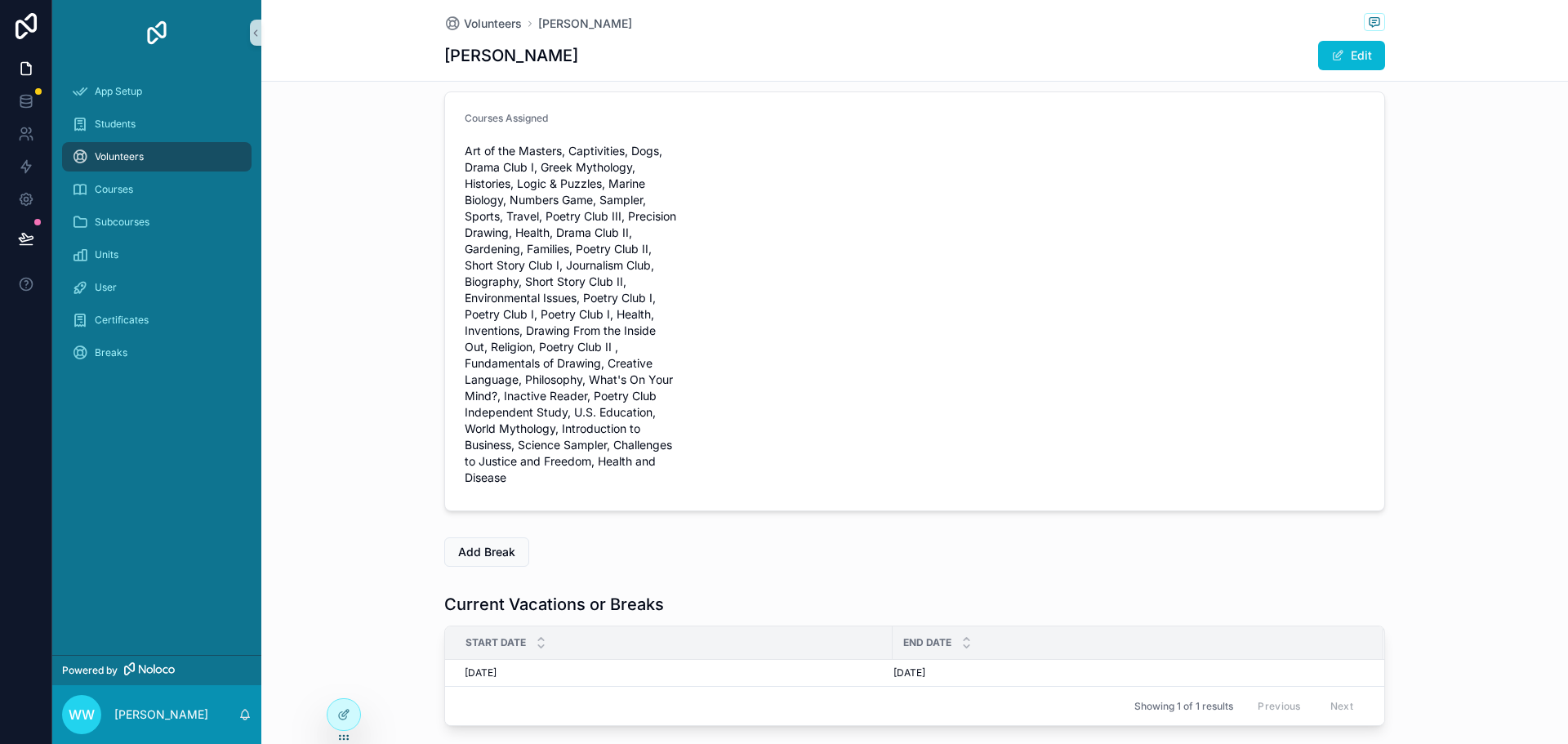
scroll to position [514, 0]
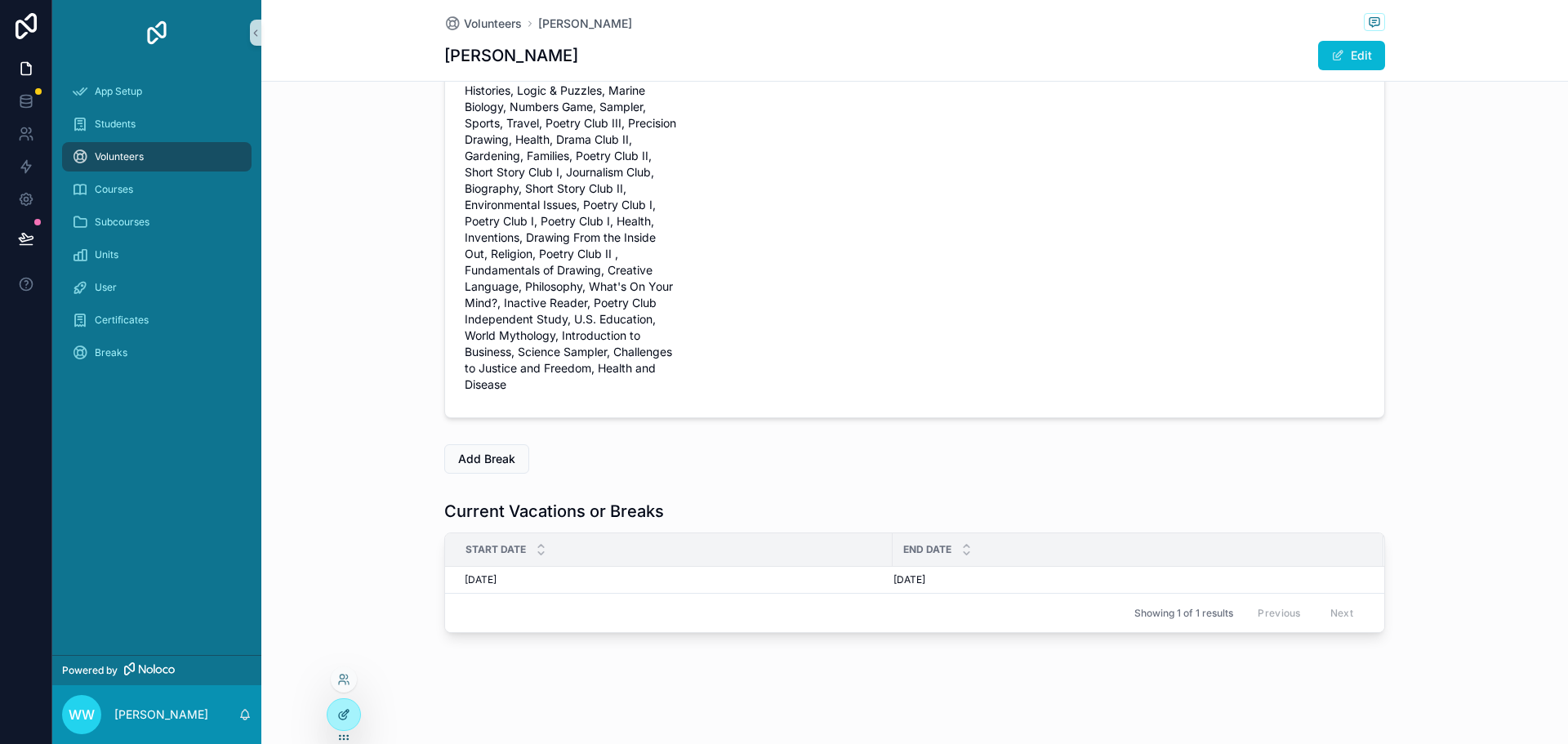
click at [337, 717] on icon at bounding box center [343, 714] width 13 height 13
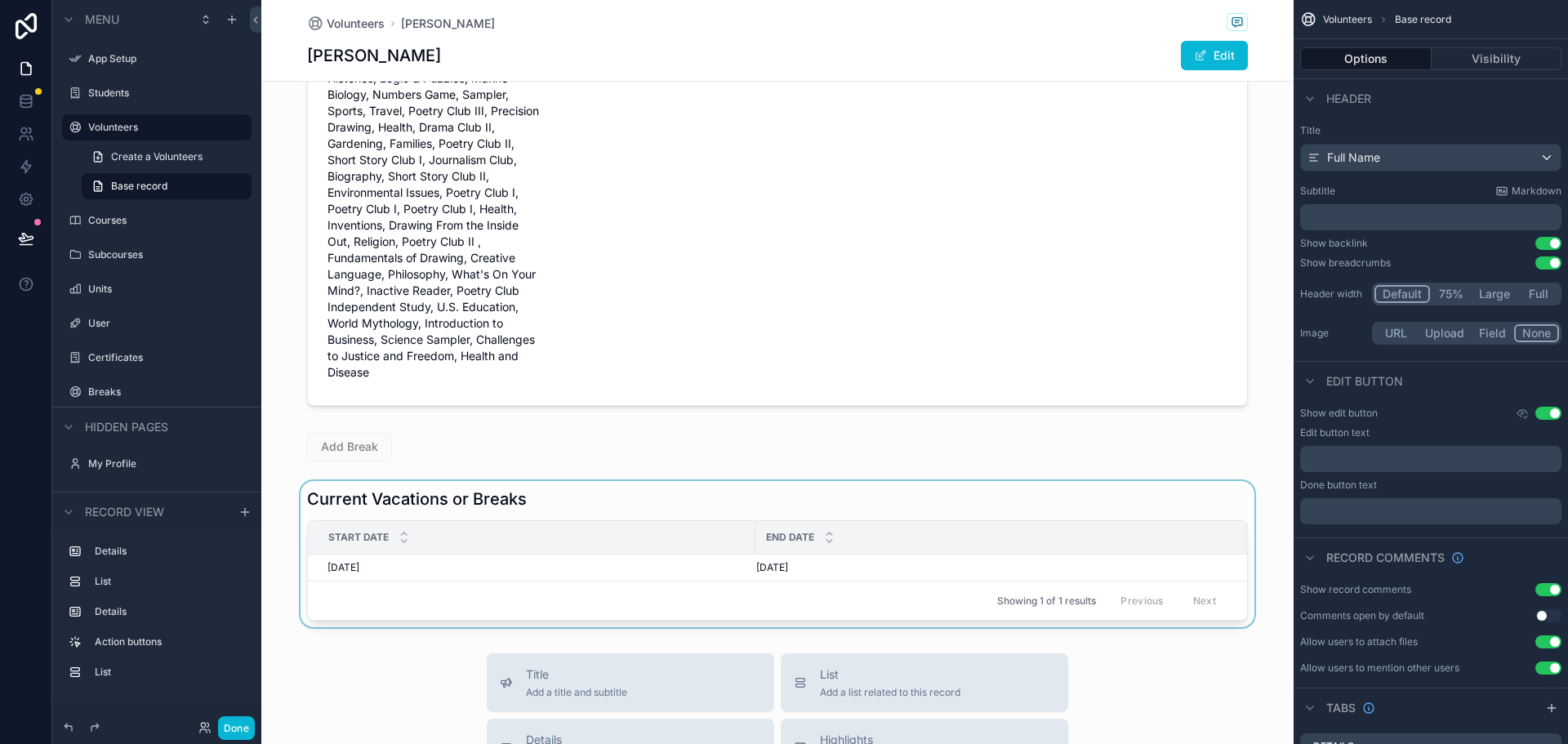
click at [1051, 528] on div "End Date" at bounding box center [1000, 537] width 489 height 31
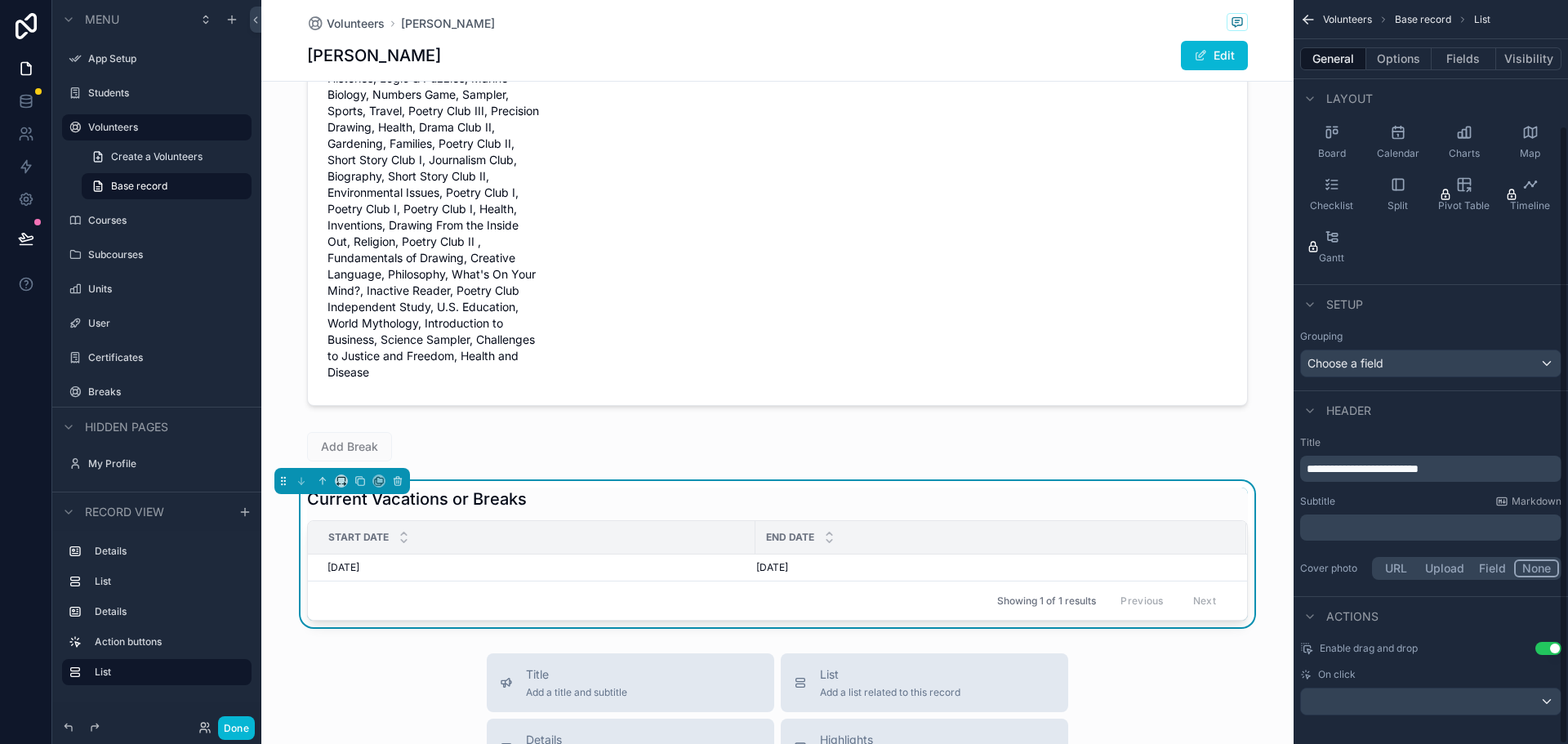
scroll to position [150, 0]
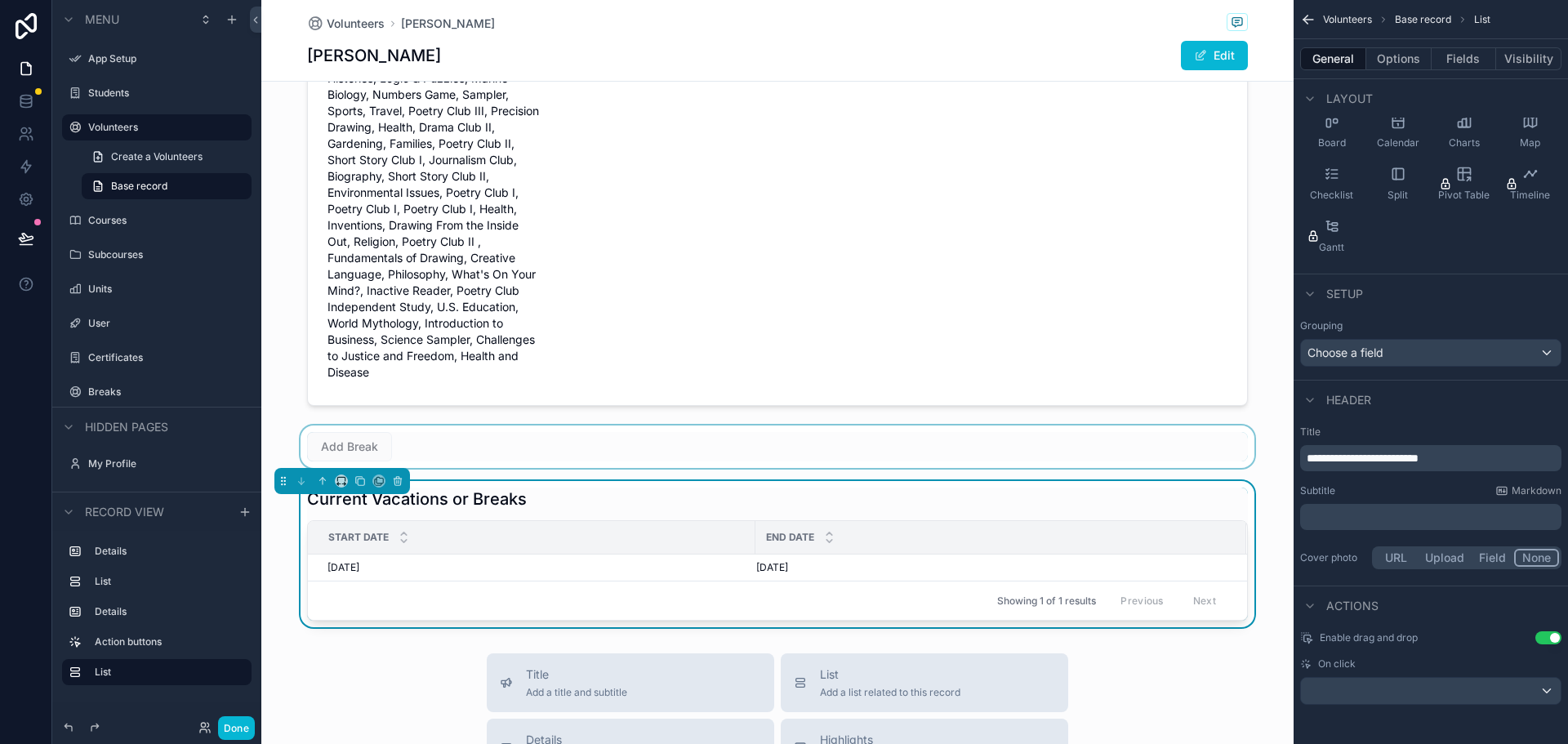
click at [633, 442] on div "scrollable content" at bounding box center [776, 447] width 1032 height 42
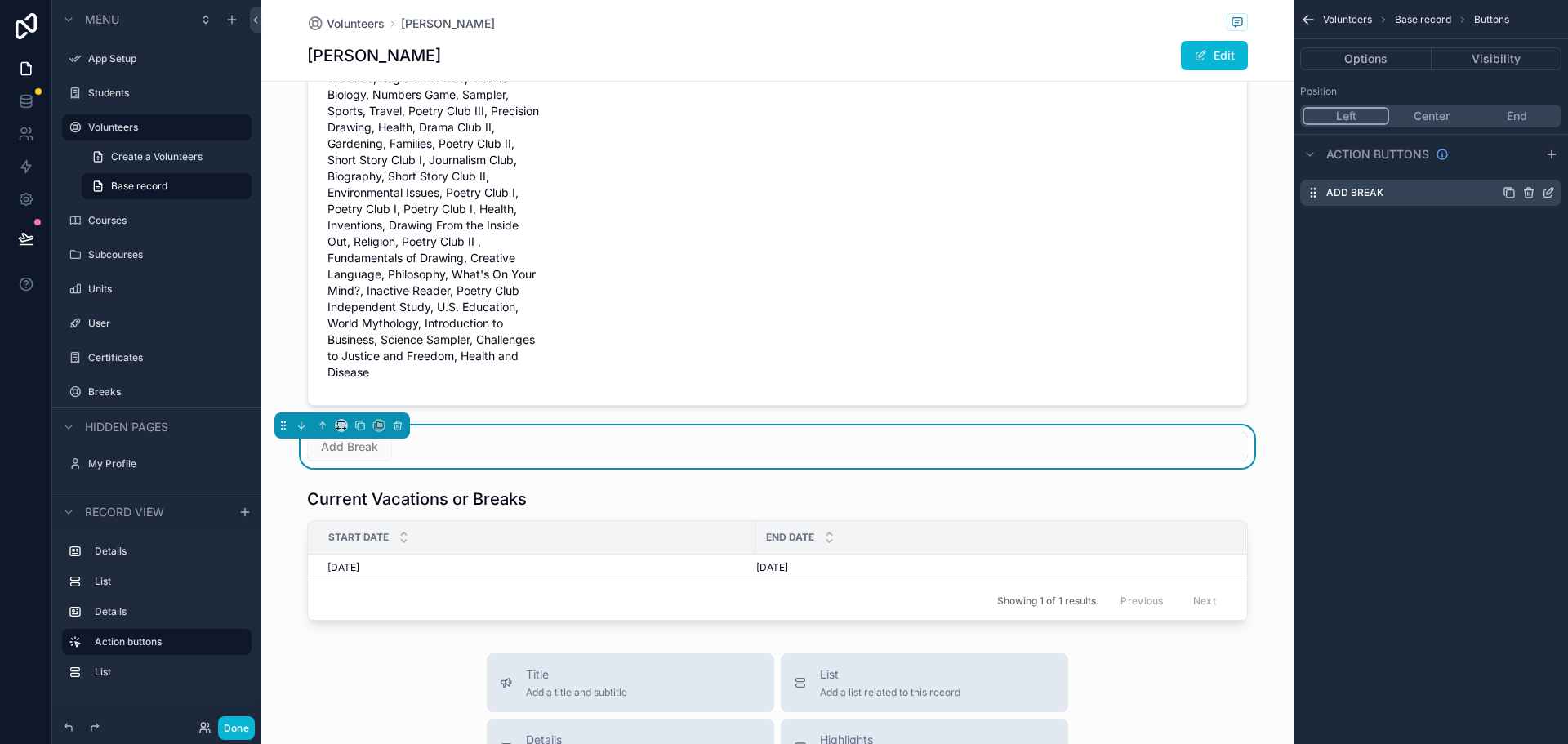
click at [1442, 197] on div "Add Break" at bounding box center [1430, 193] width 261 height 27
click at [1551, 193] on icon "scrollable content" at bounding box center [1548, 193] width 13 height 13
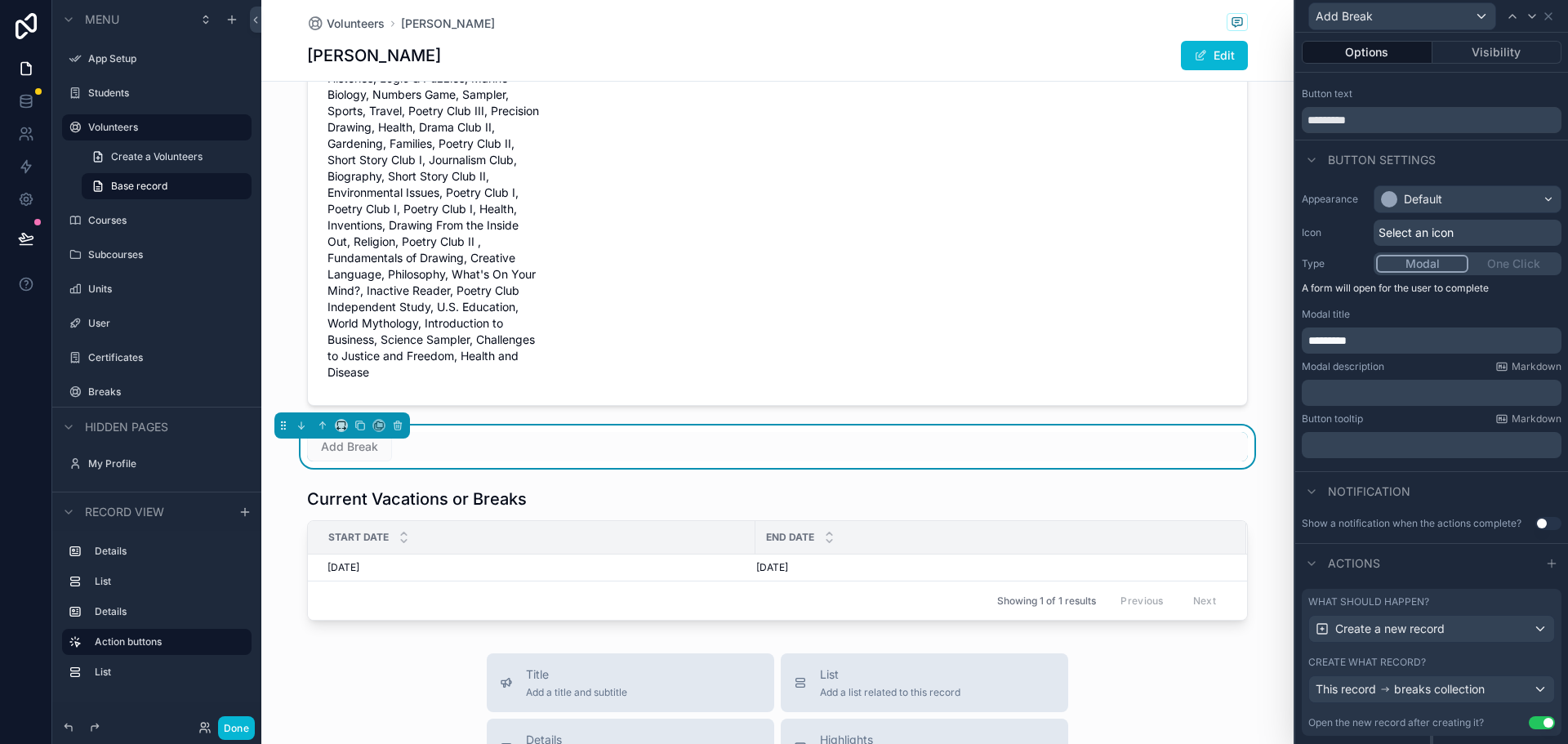
scroll to position [65, 0]
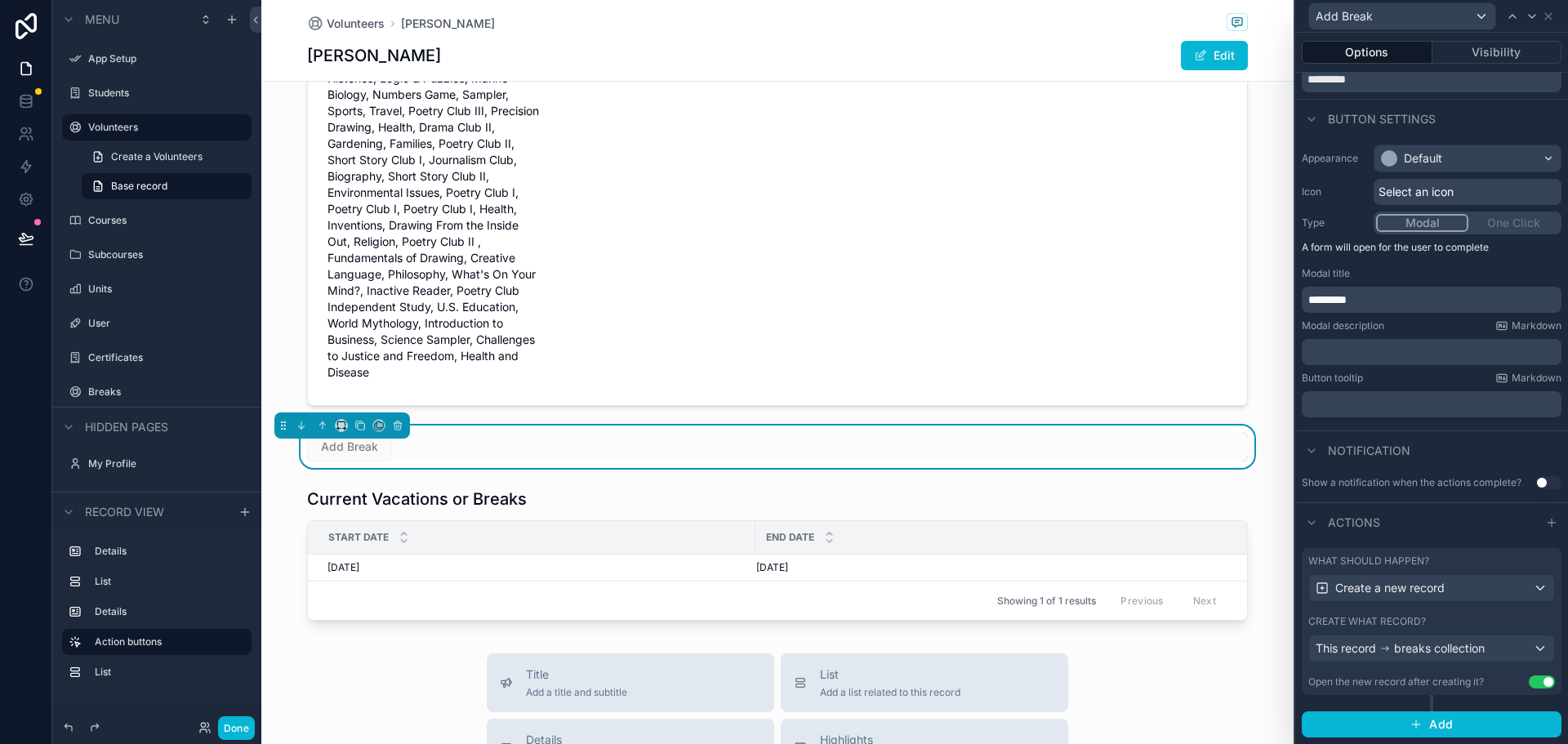
click at [1534, 680] on button "Use setting" at bounding box center [1541, 682] width 27 height 13
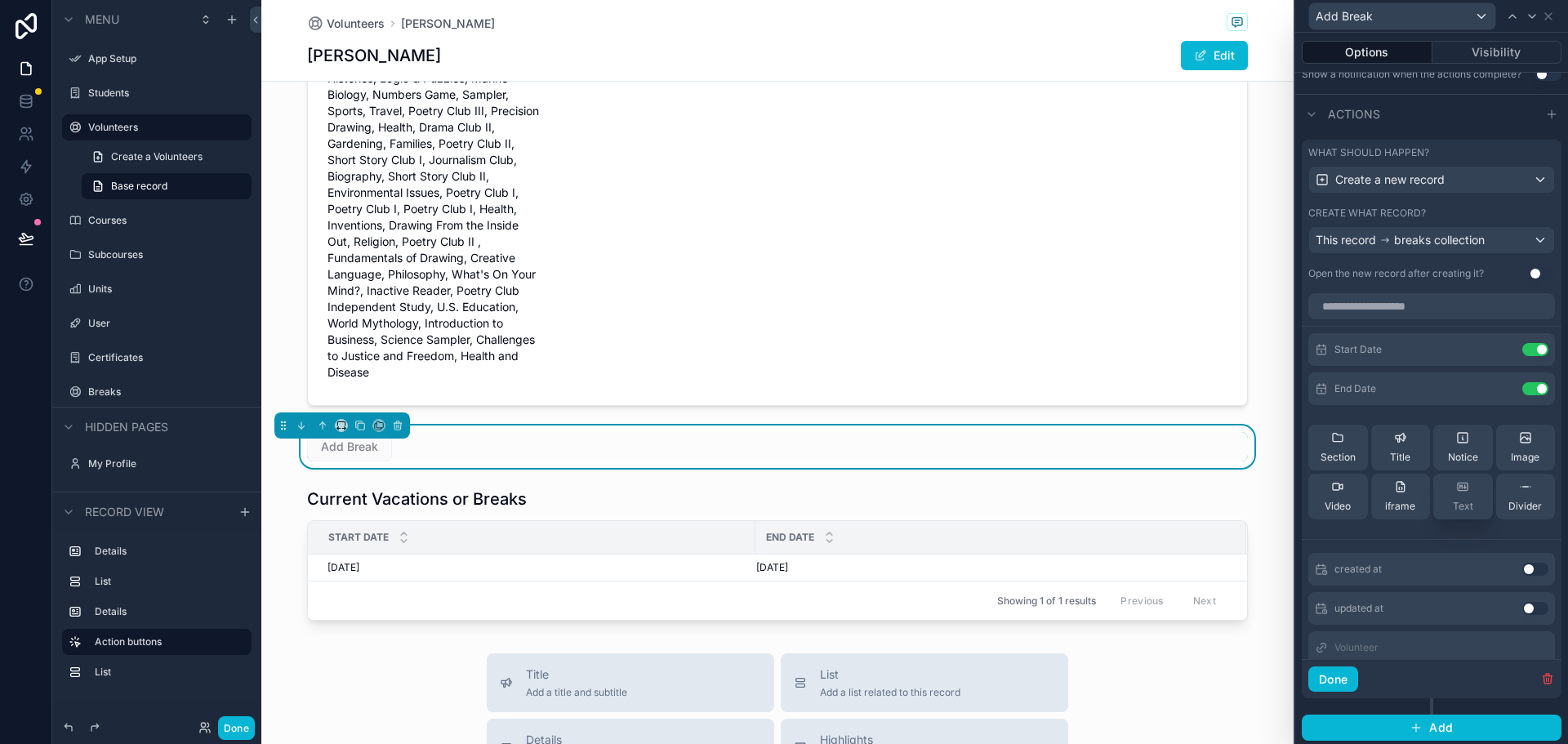
scroll to position [25, 0]
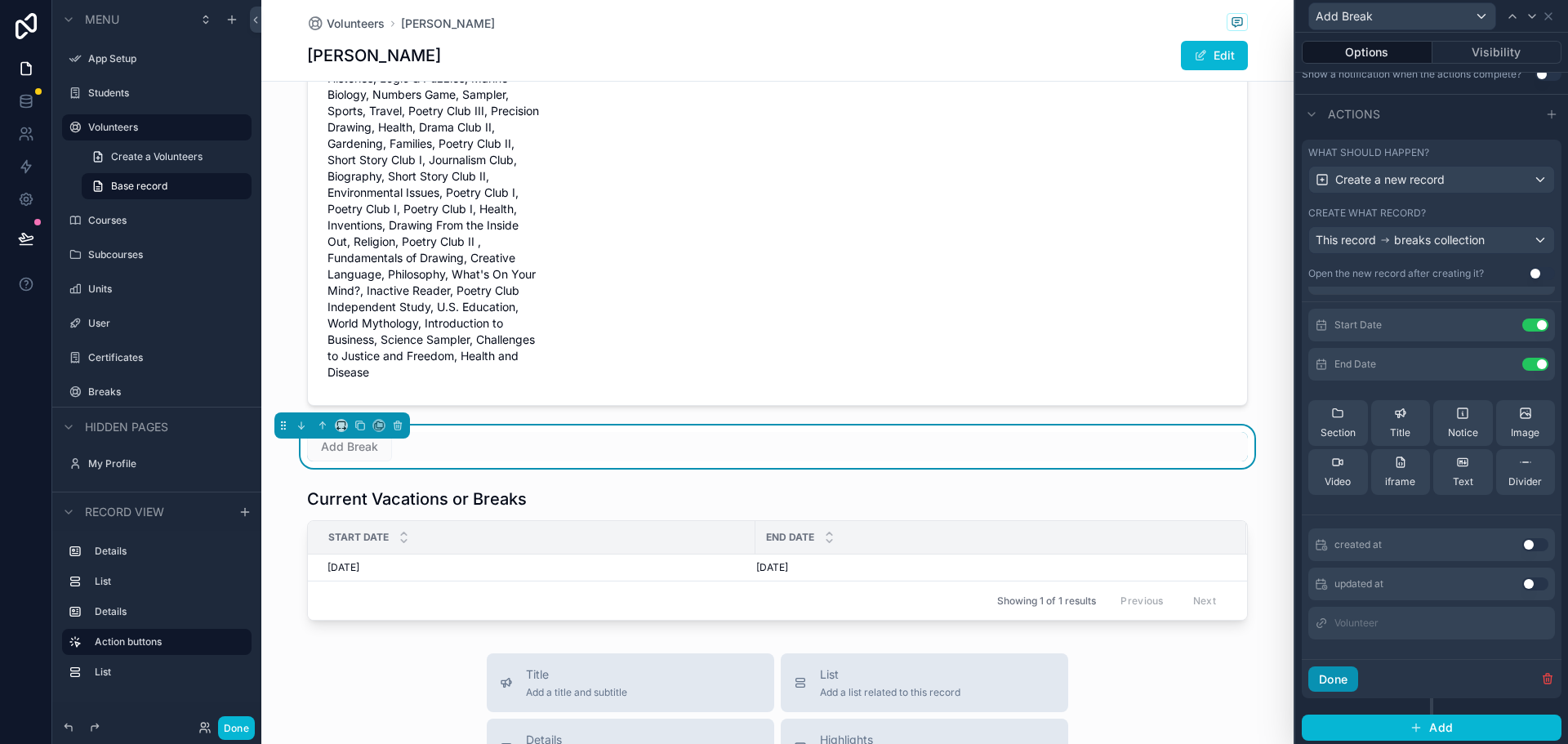
click at [1342, 676] on button "Done" at bounding box center [1333, 679] width 50 height 27
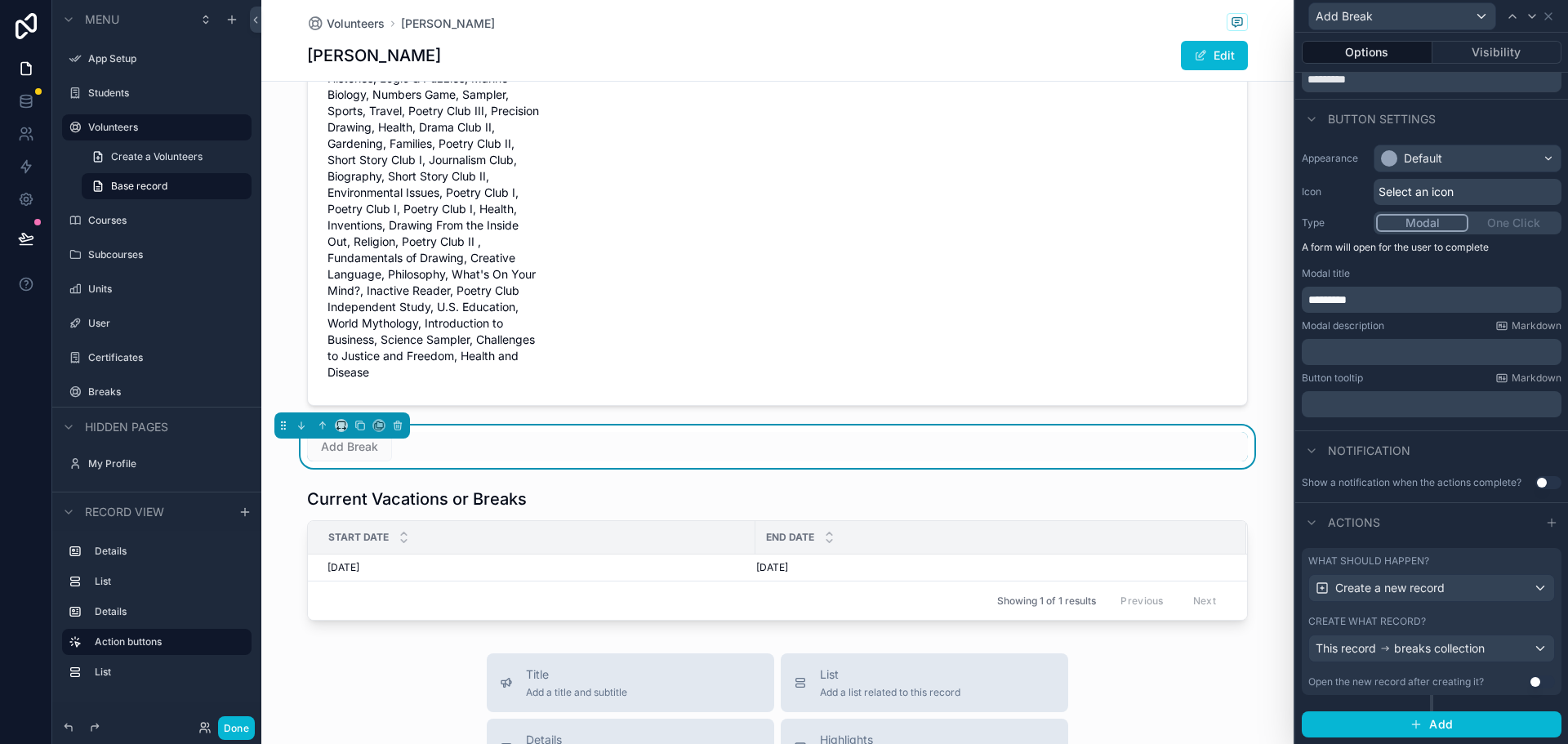
click at [234, 730] on button "Done" at bounding box center [237, 728] width 37 height 24
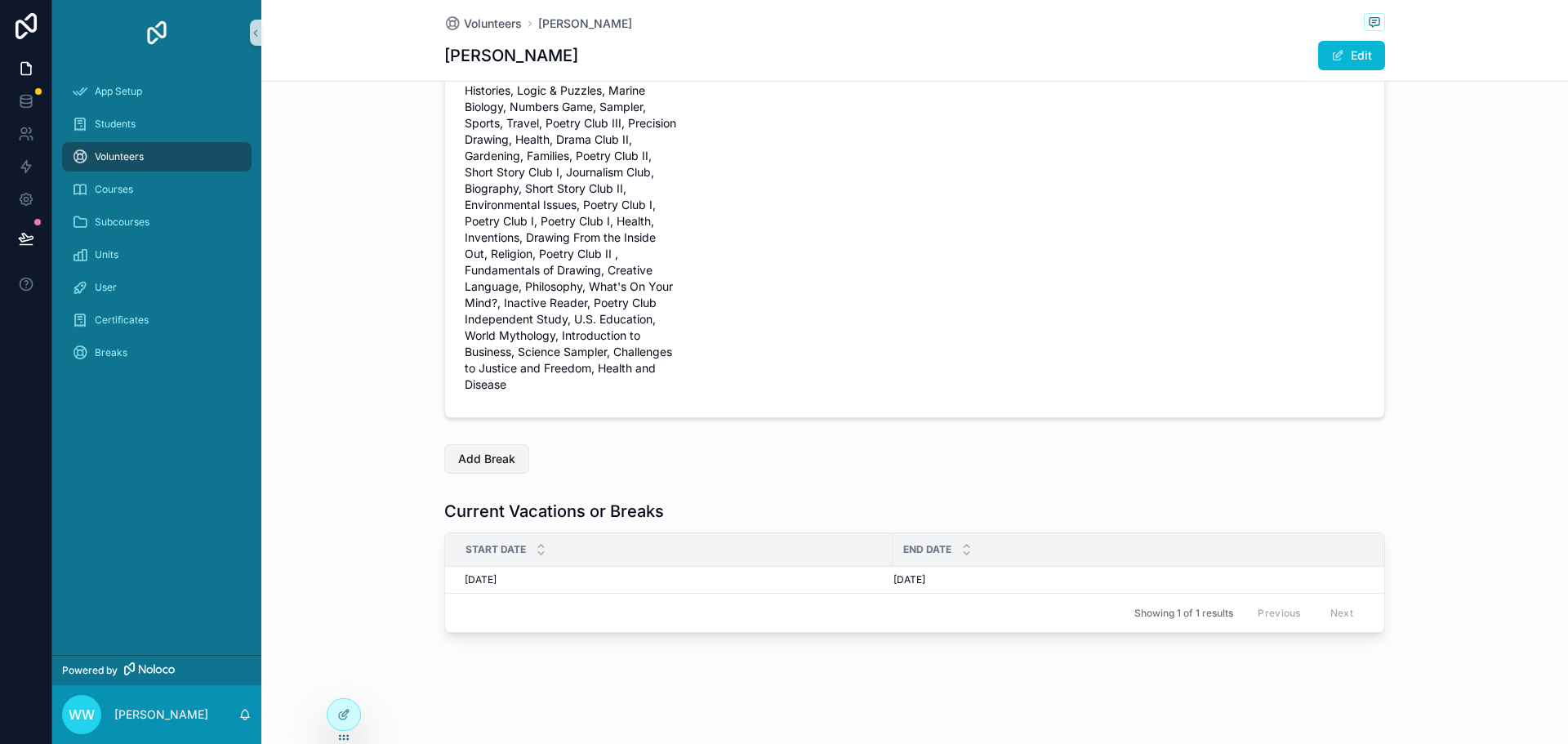
click at [489, 451] on span "Add Break" at bounding box center [486, 459] width 57 height 16
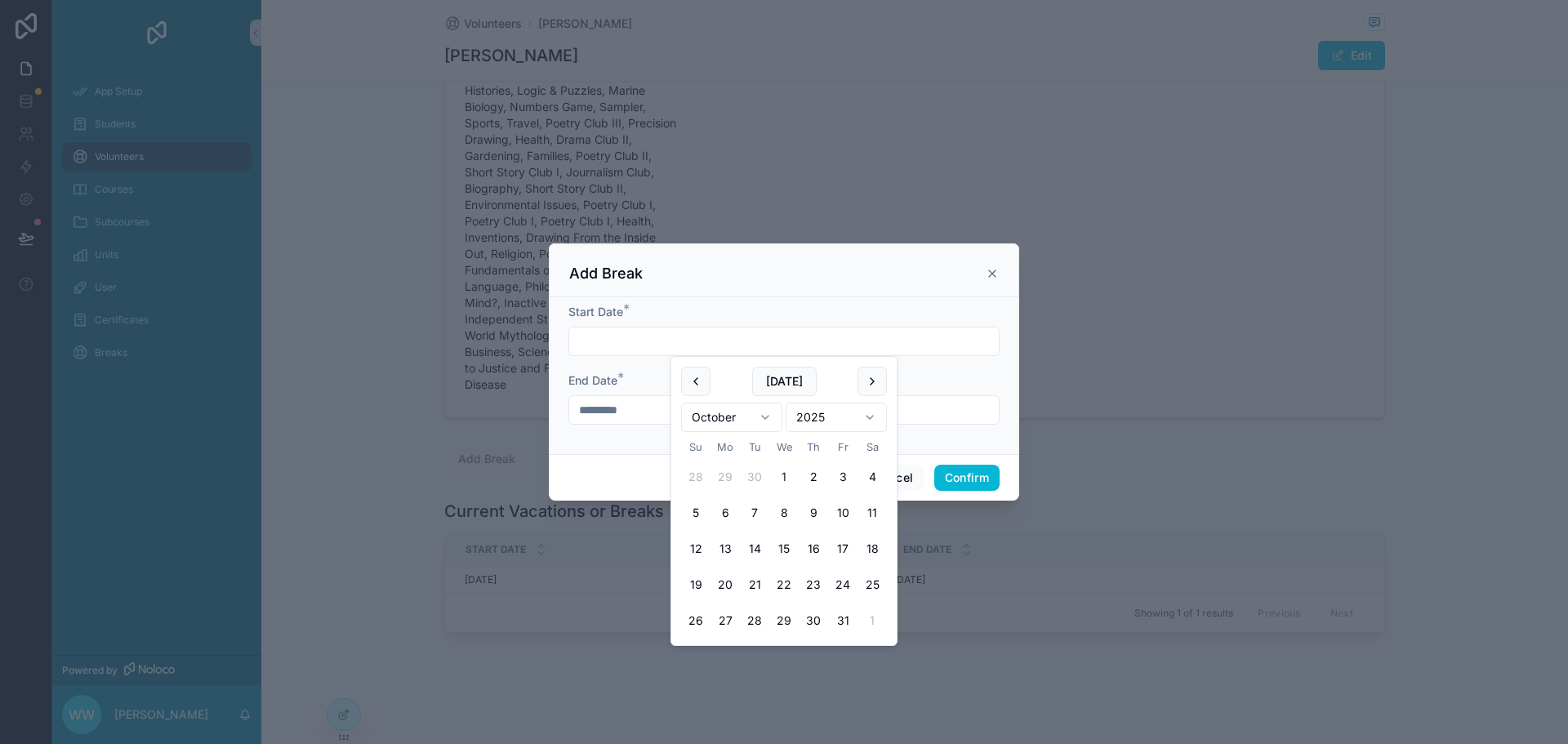
click at [665, 337] on input "text" at bounding box center [784, 341] width 430 height 23
click at [753, 510] on button "7" at bounding box center [754, 512] width 29 height 29
type input "*********"
click at [1013, 471] on div "Cancel Confirm" at bounding box center [784, 477] width 470 height 47
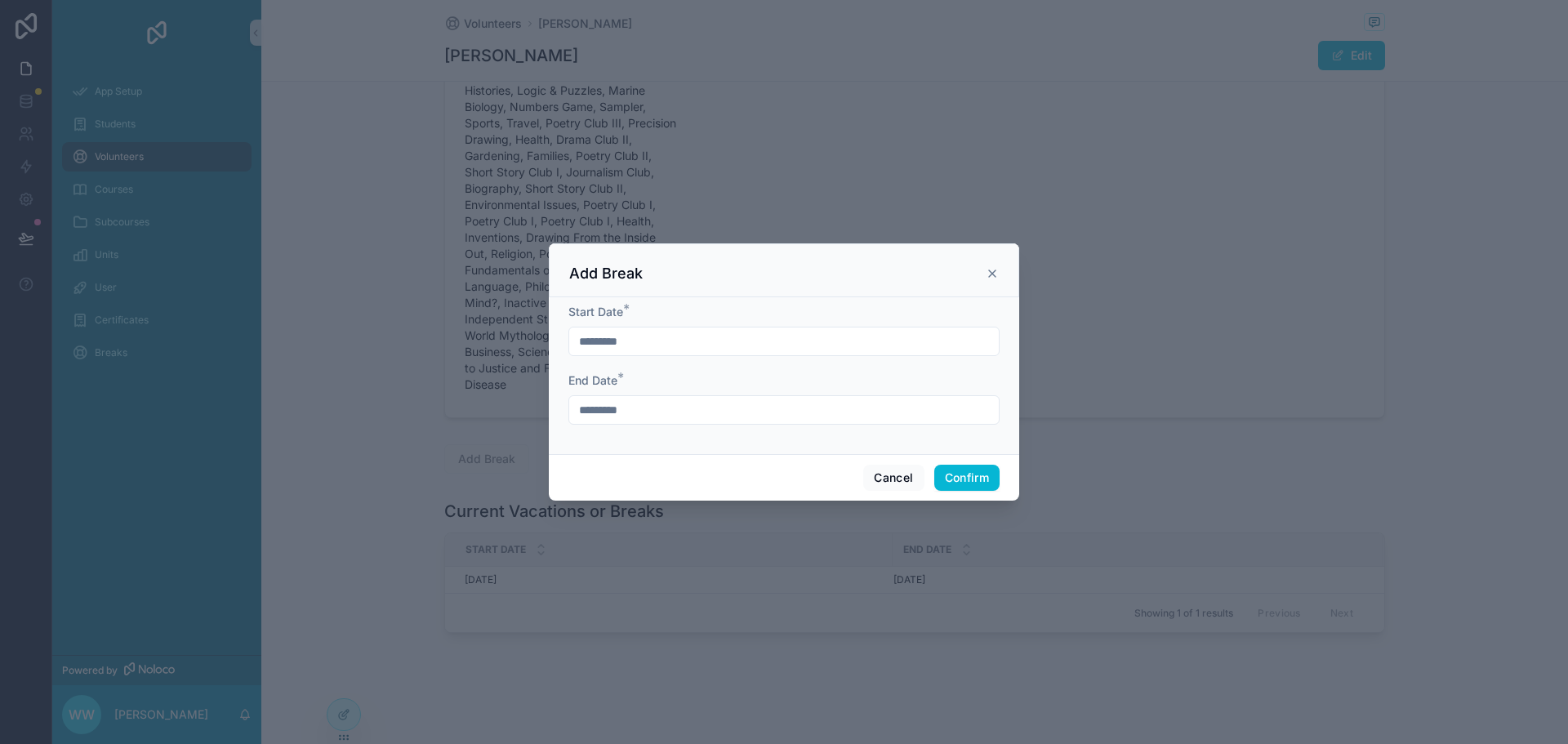
click at [687, 411] on input "*********" at bounding box center [784, 410] width 430 height 23
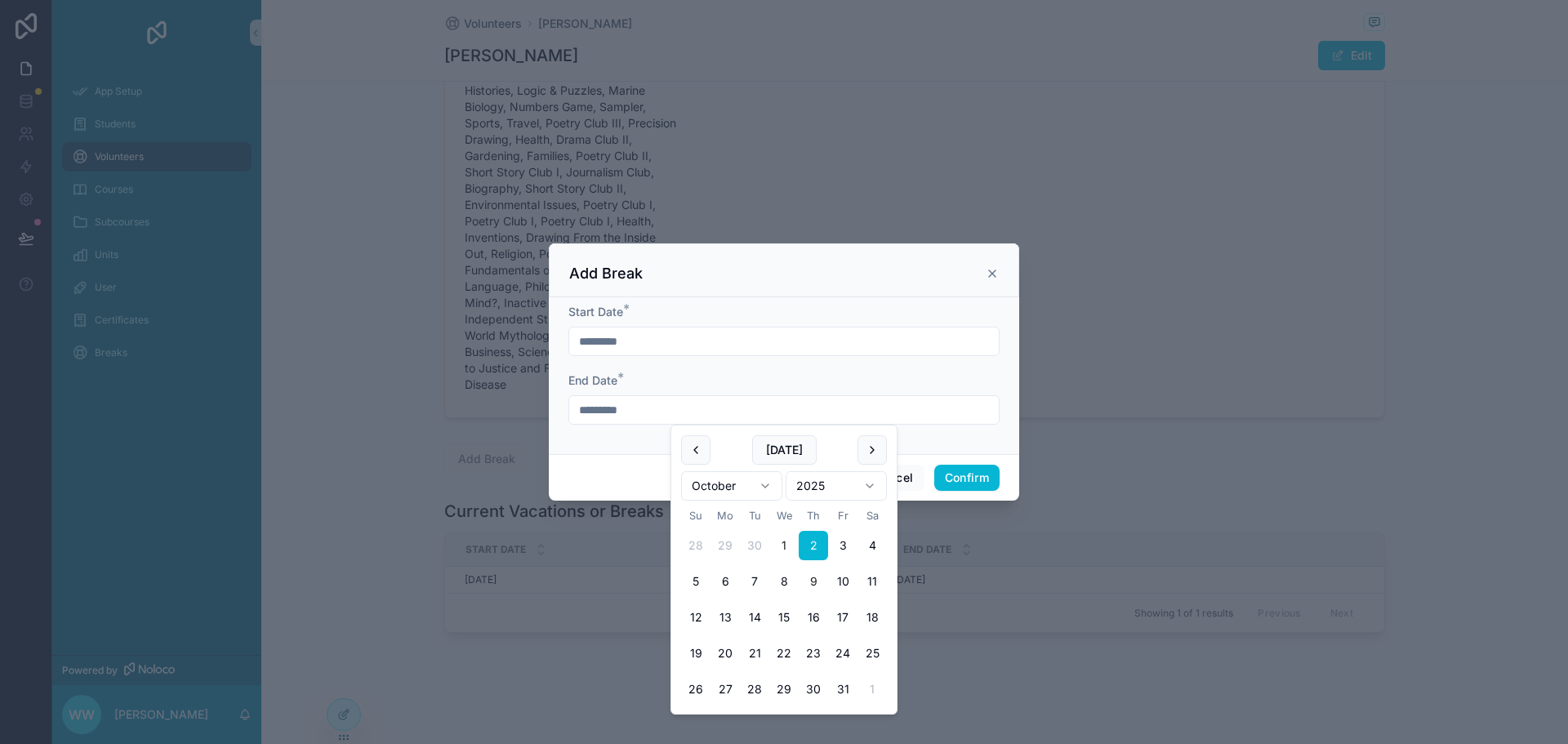
click at [819, 580] on button "9" at bounding box center [813, 581] width 29 height 29
type input "*********"
click at [968, 480] on button "Confirm" at bounding box center [967, 478] width 65 height 27
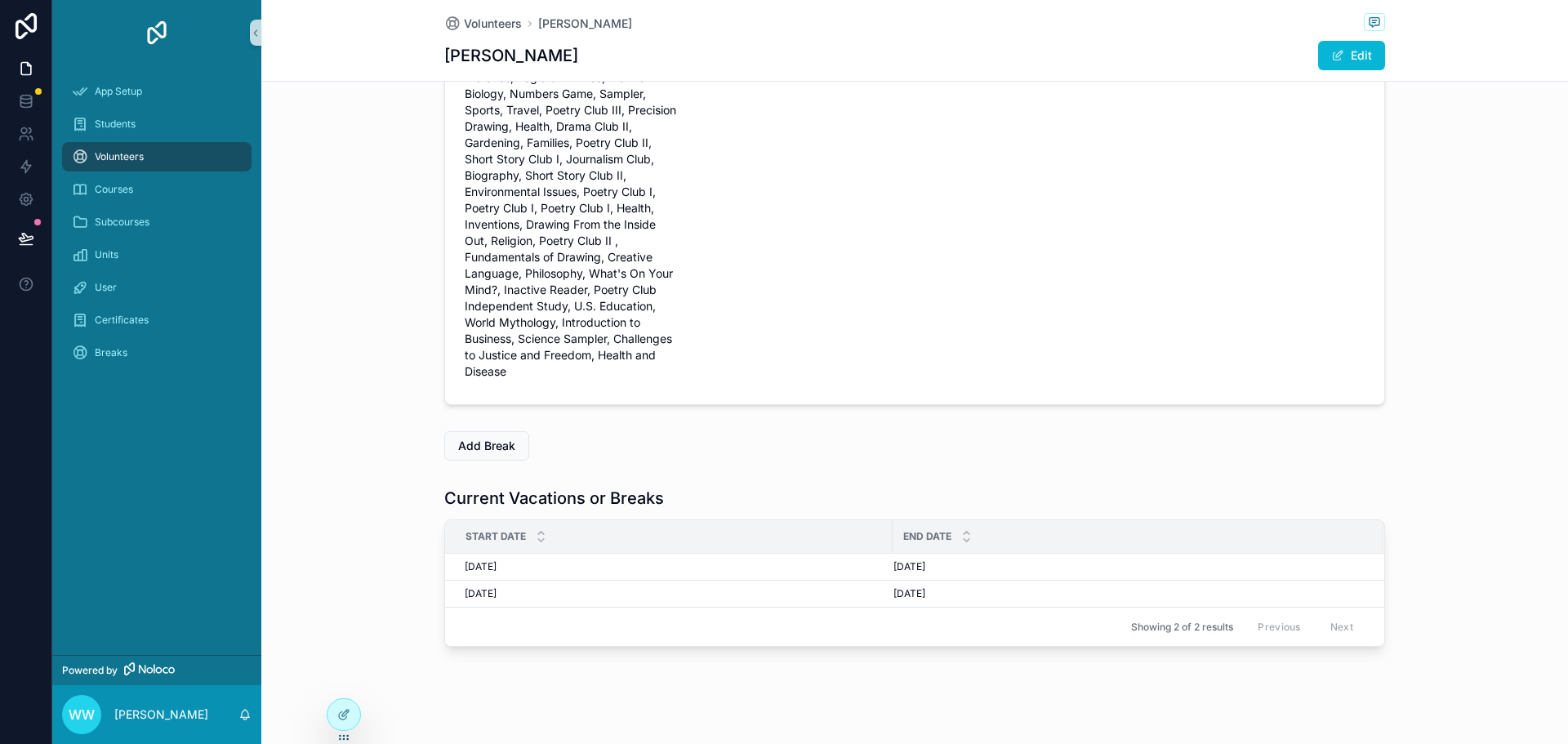
scroll to position [541, 0]
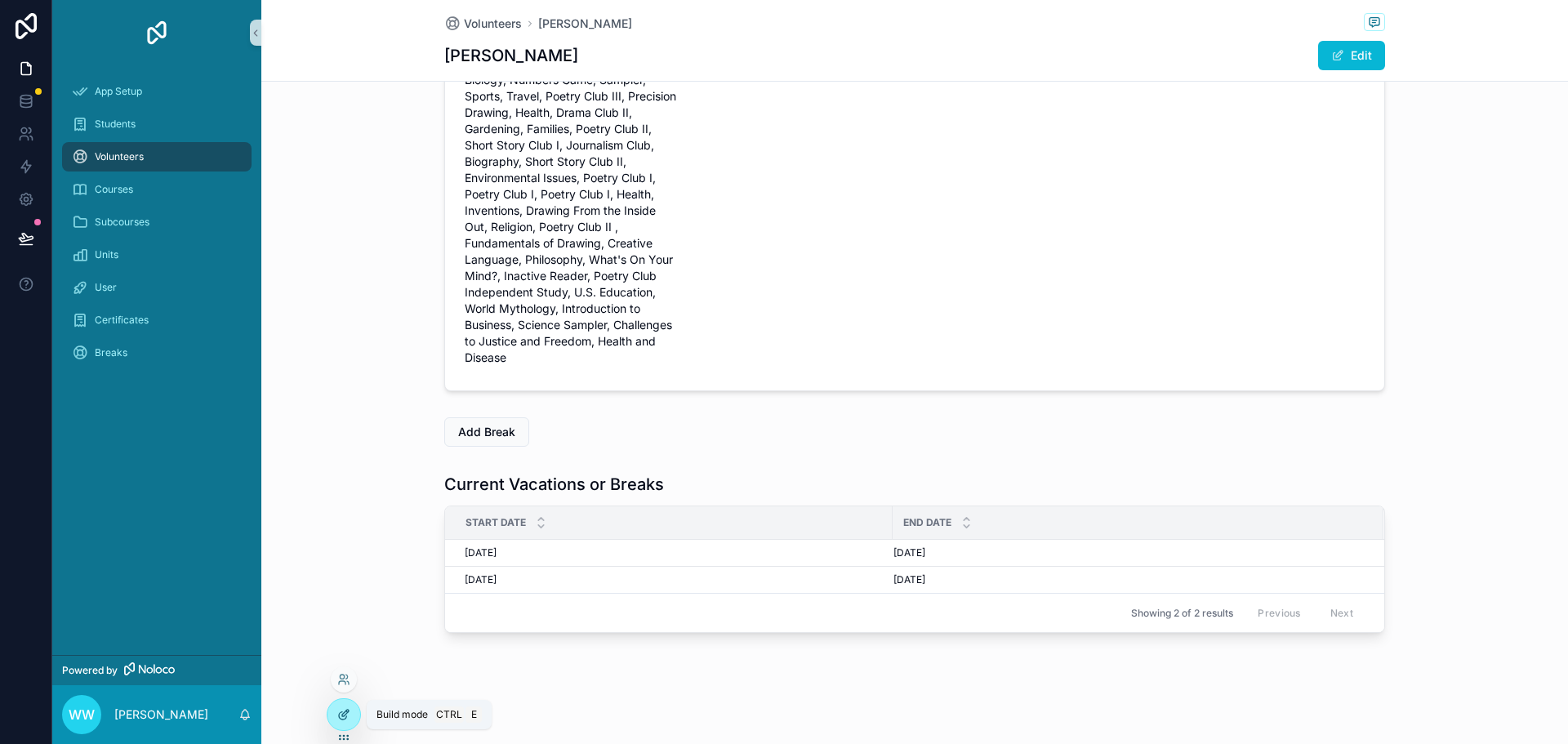
click at [344, 719] on icon at bounding box center [342, 716] width 7 height 7
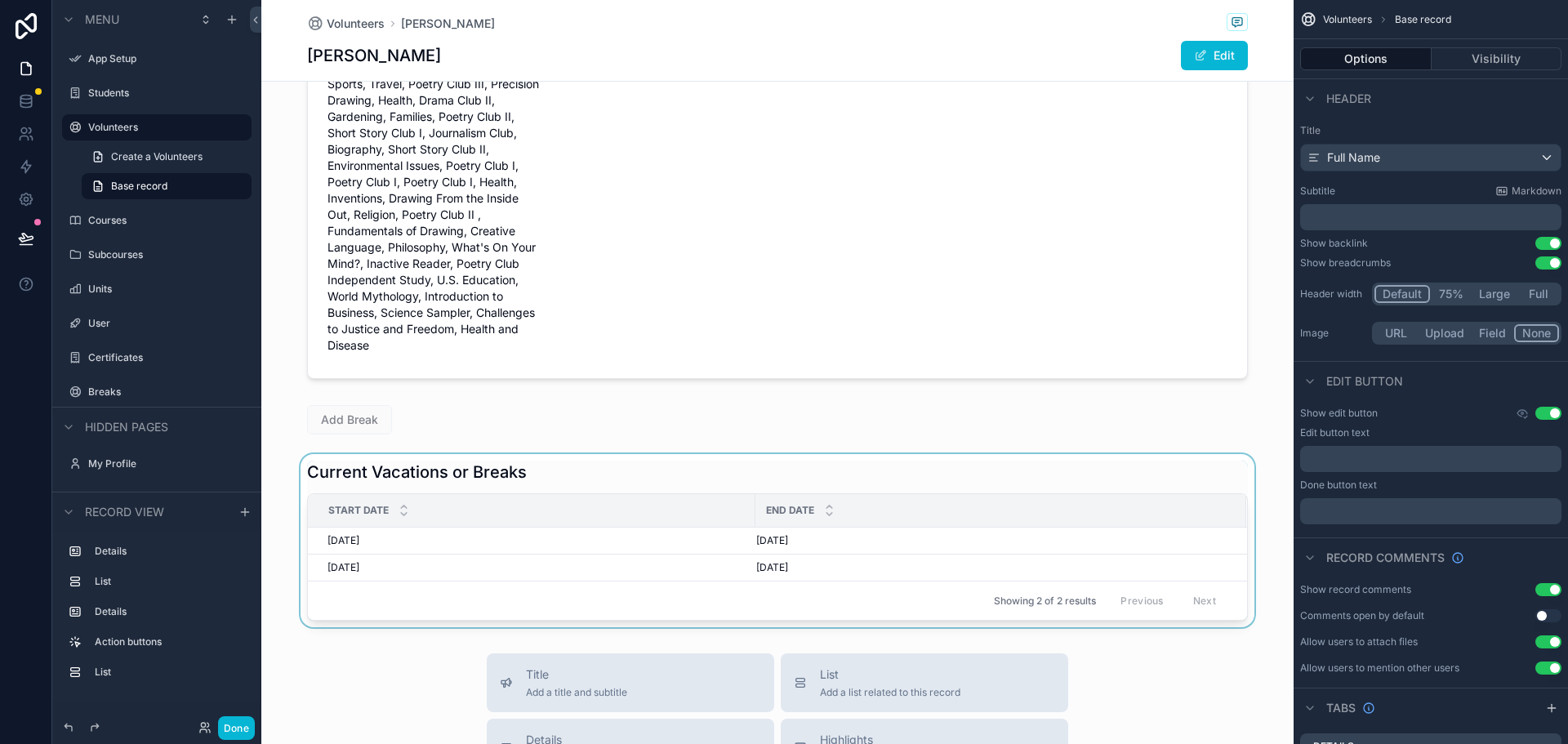
click at [1022, 529] on div "scrollable content" at bounding box center [776, 541] width 1032 height 173
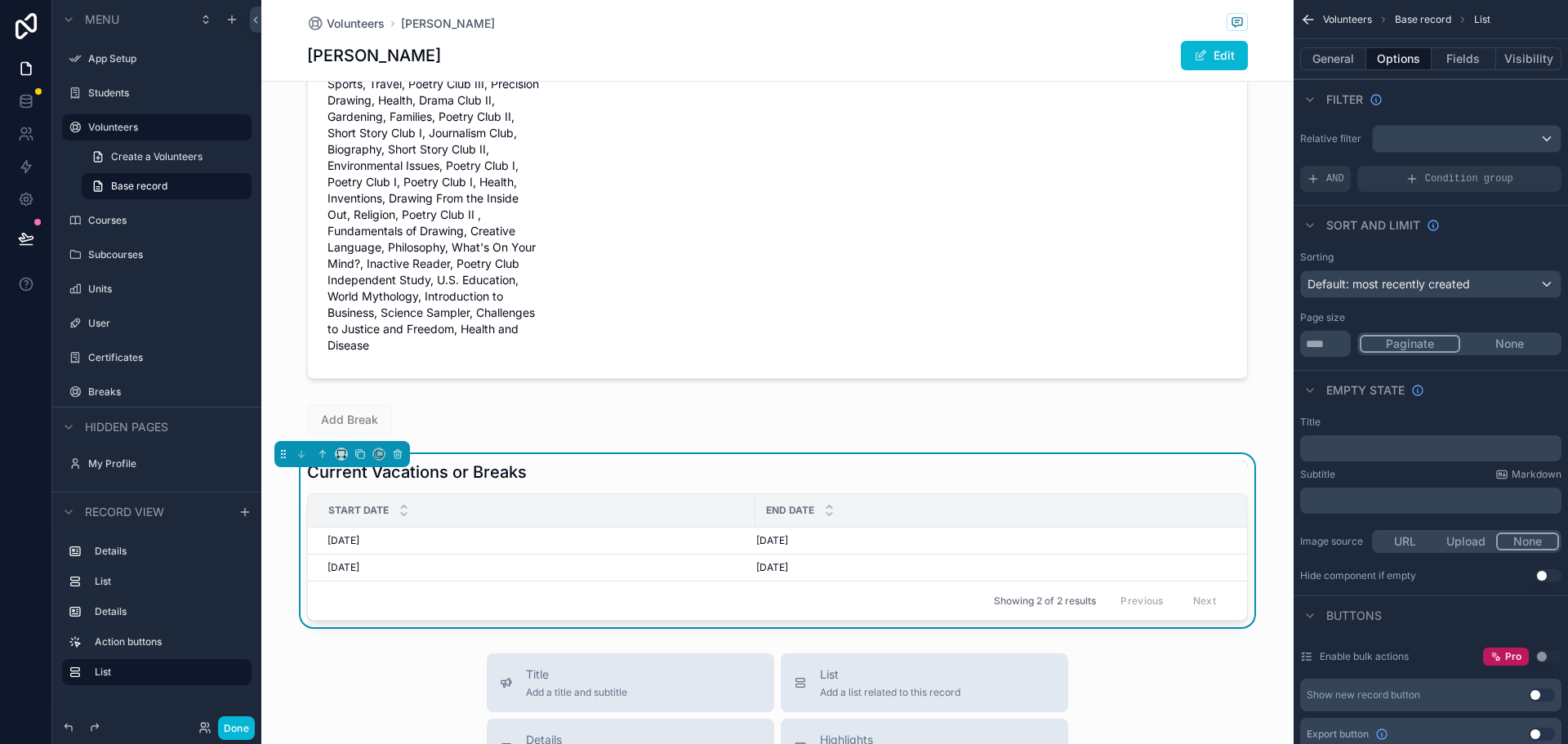
click at [1028, 505] on div "End Date" at bounding box center [1000, 510] width 489 height 31
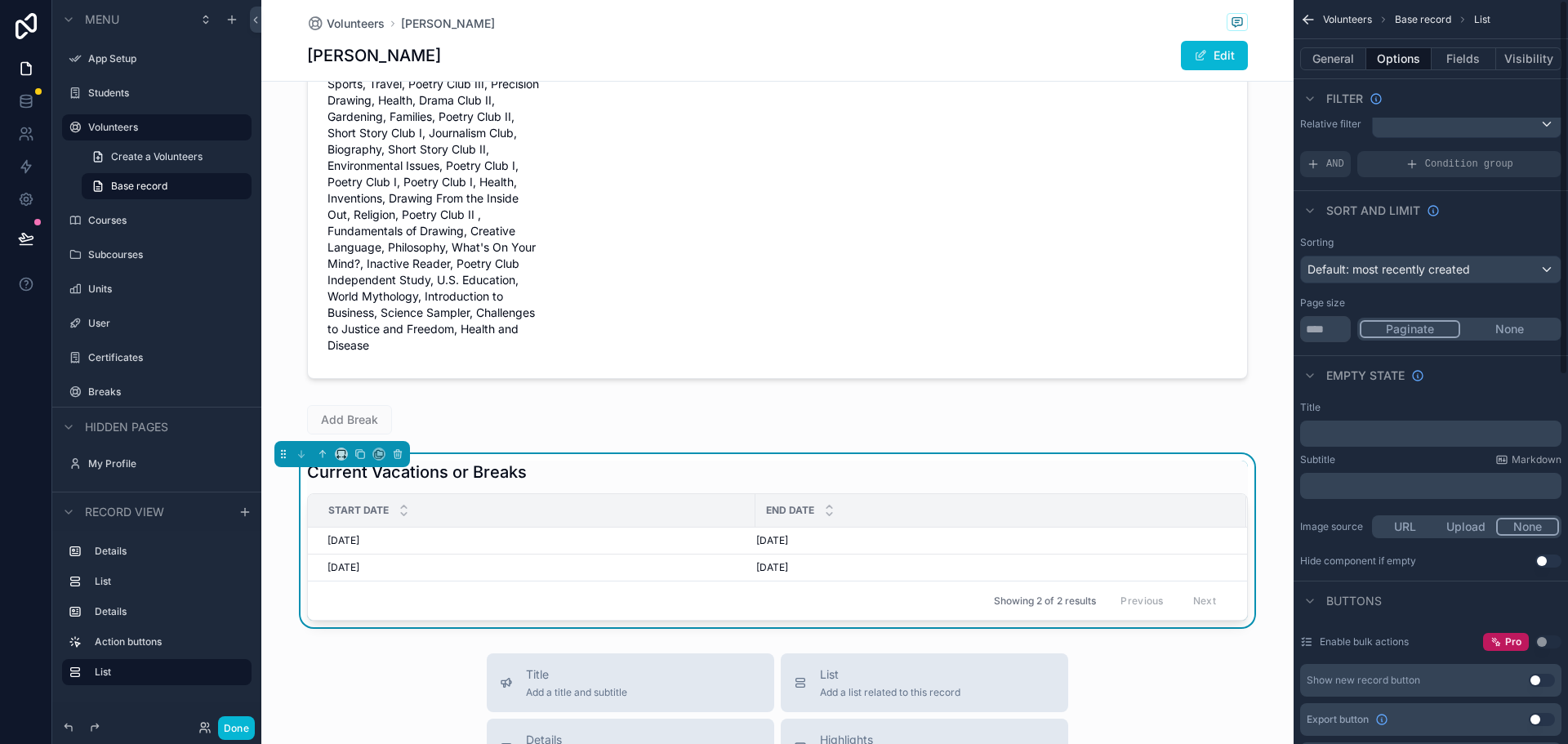
scroll to position [0, 0]
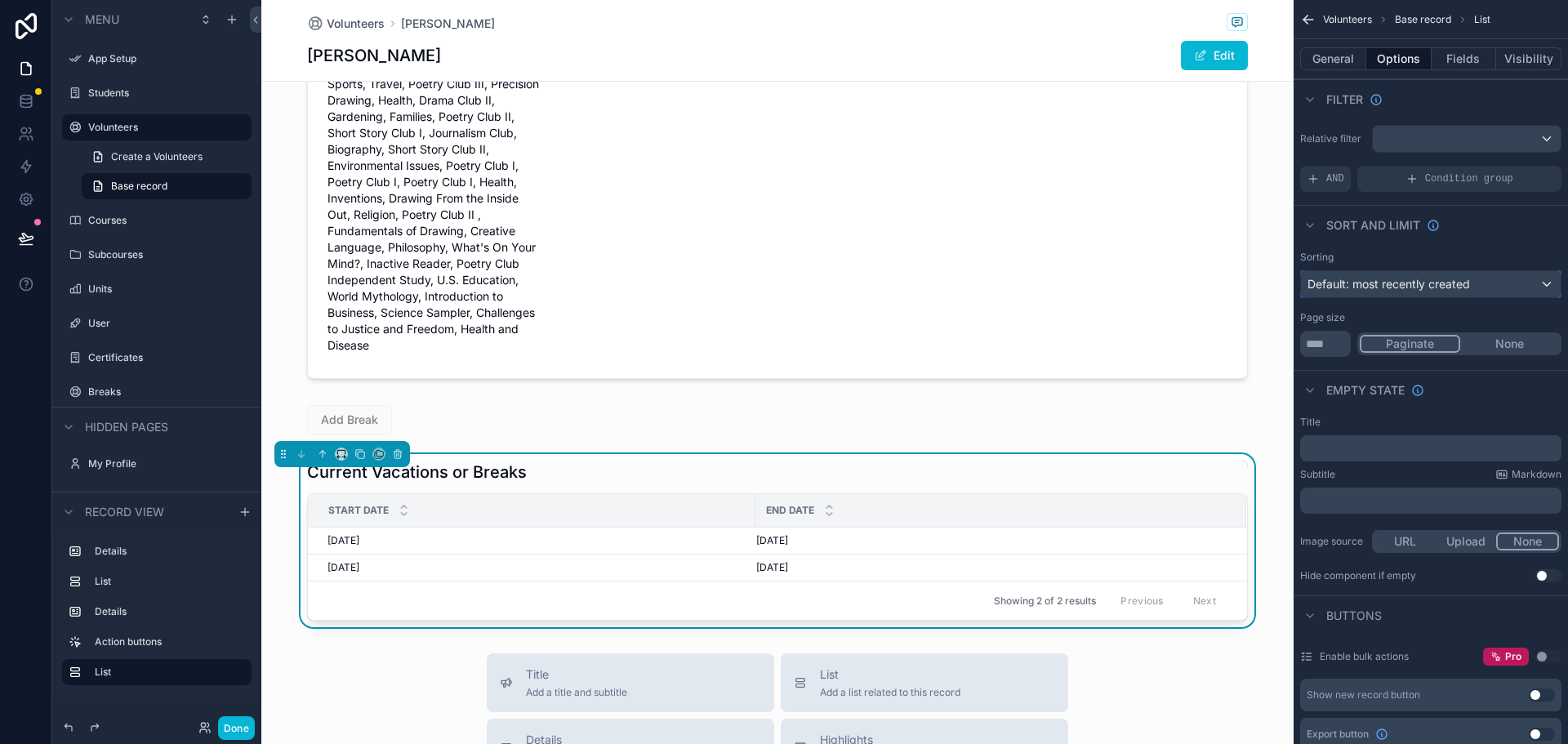
click at [1398, 290] on span "Default: most recently created" at bounding box center [1388, 284] width 163 height 14
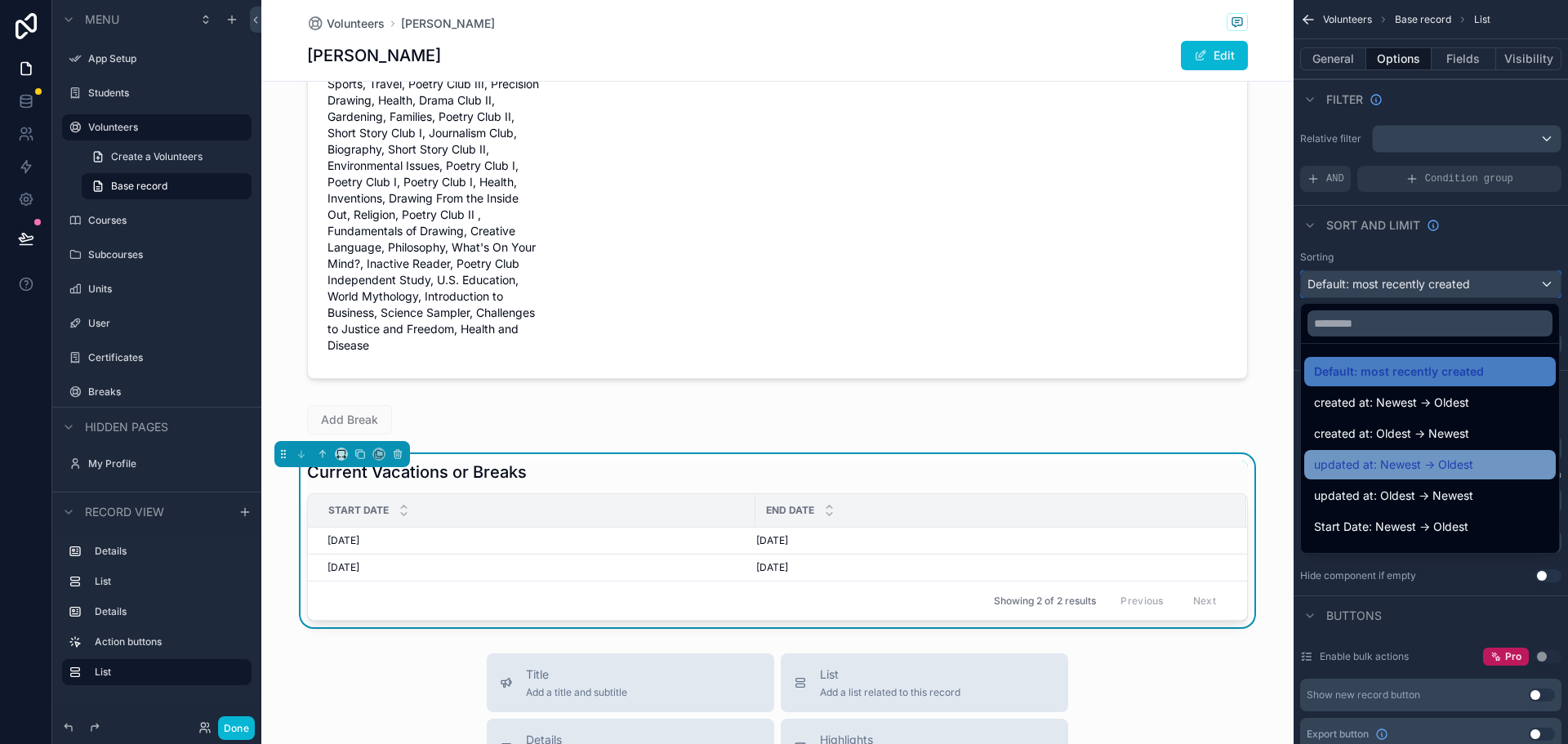
scroll to position [81, 0]
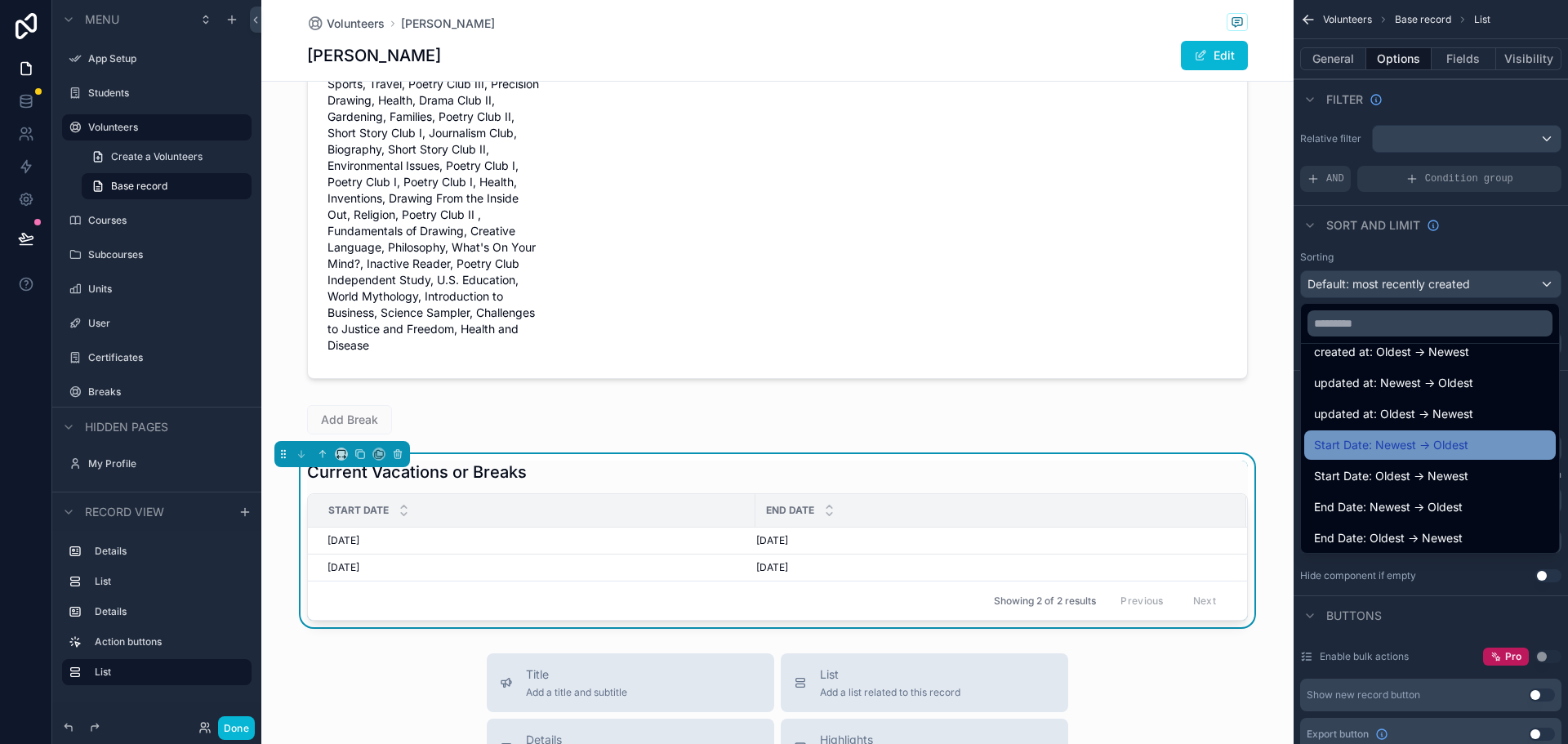
click at [1335, 441] on span "Start Date: Newest -> Oldest" at bounding box center [1391, 445] width 155 height 19
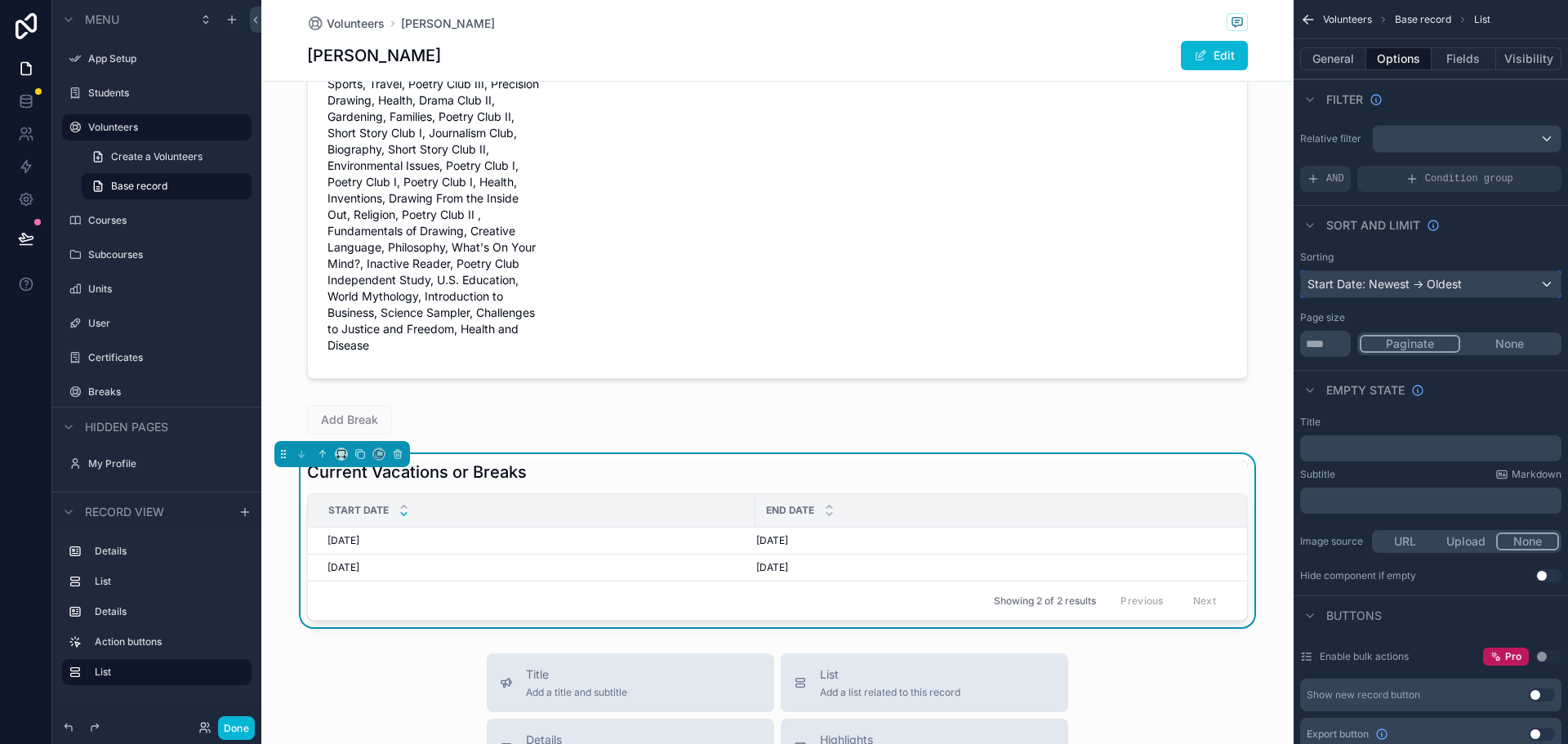
click at [1358, 285] on div "Start Date: Newest -> Oldest" at bounding box center [1431, 285] width 260 height 27
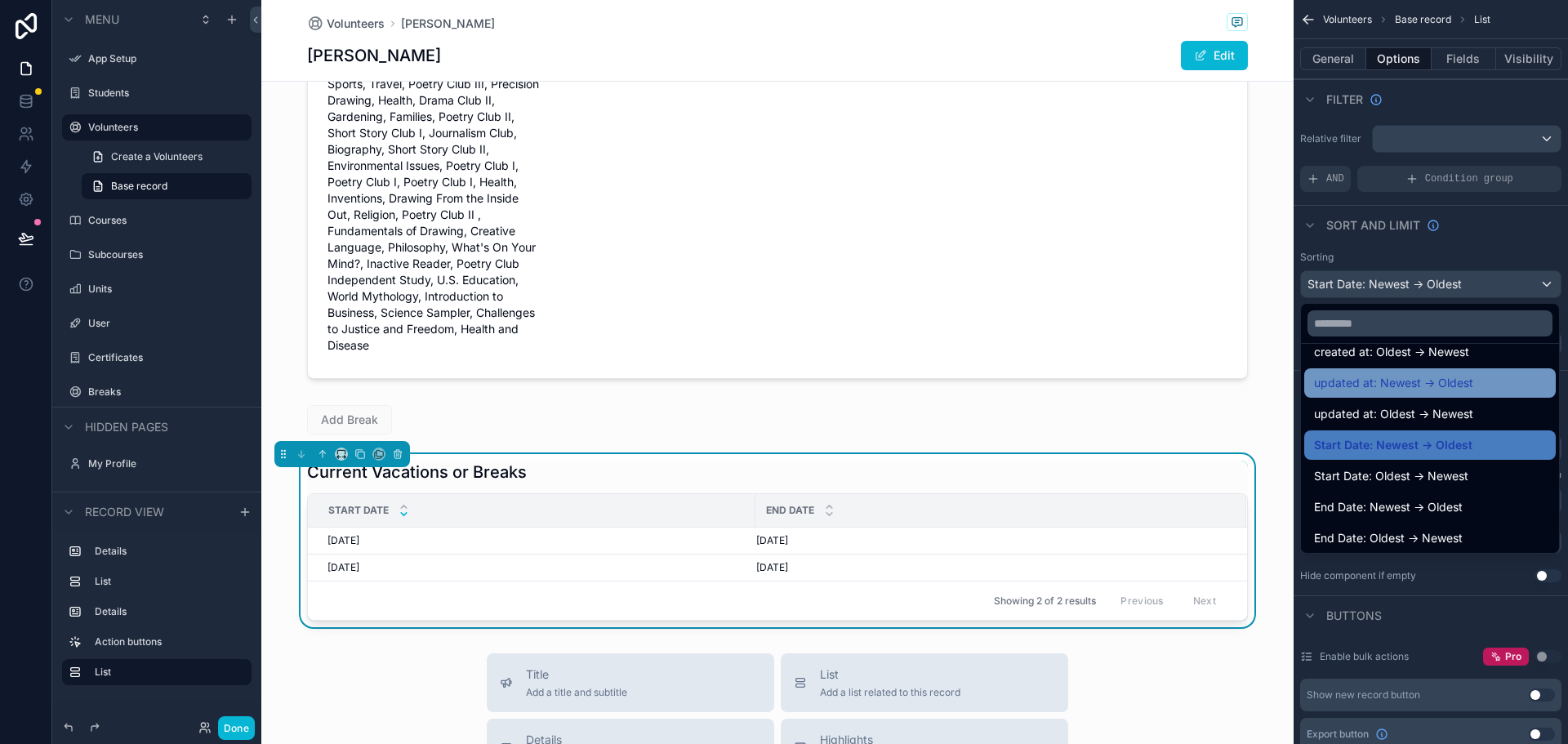
click at [1388, 387] on span "updated at: Newest -> Oldest" at bounding box center [1394, 383] width 159 height 19
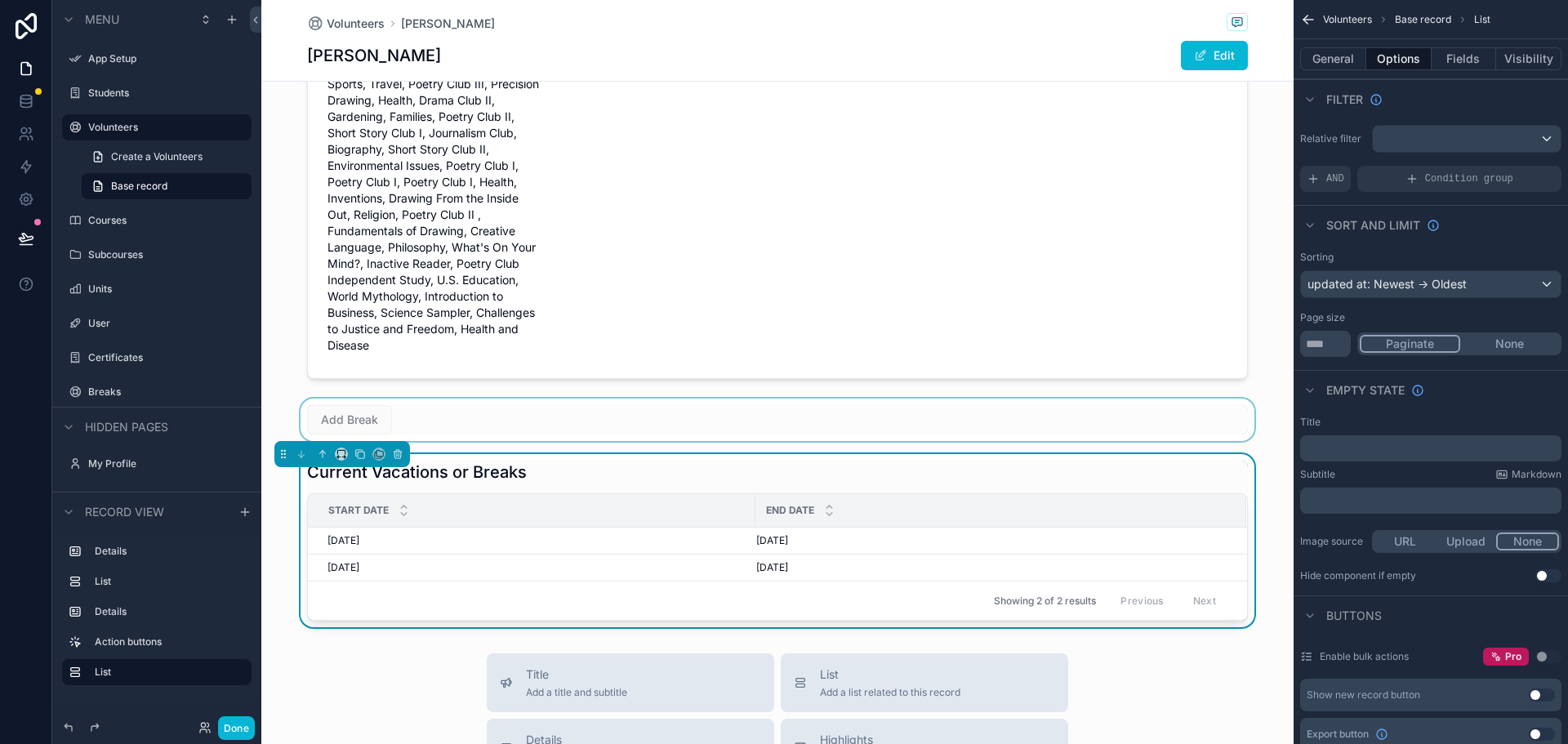
click at [397, 410] on div "scrollable content" at bounding box center [776, 420] width 1032 height 42
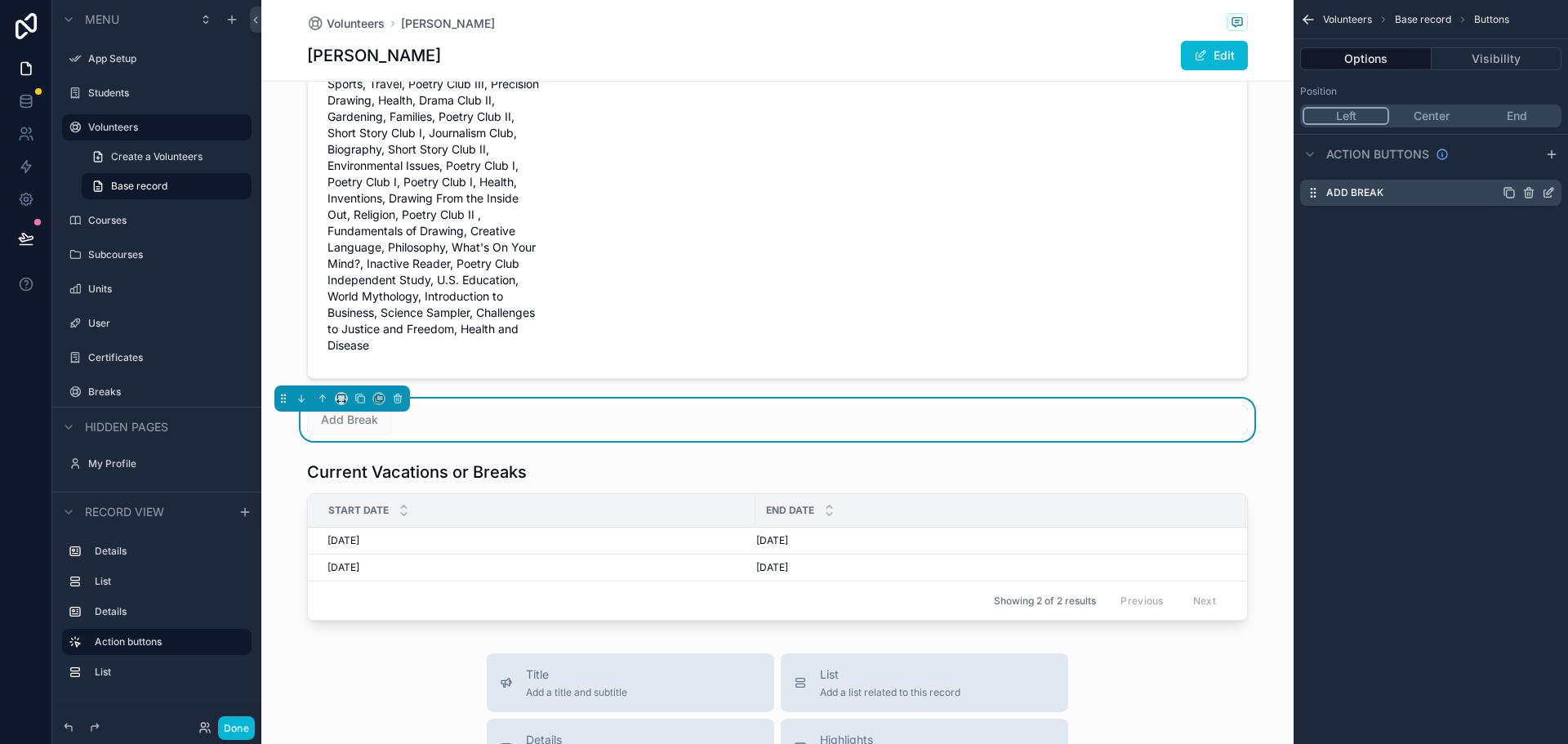
click at [1379, 202] on div "Add Break" at bounding box center [1430, 193] width 261 height 27
click at [1425, 193] on div "Add Break" at bounding box center [1430, 193] width 261 height 27
click at [1545, 192] on icon "scrollable content" at bounding box center [1548, 193] width 13 height 13
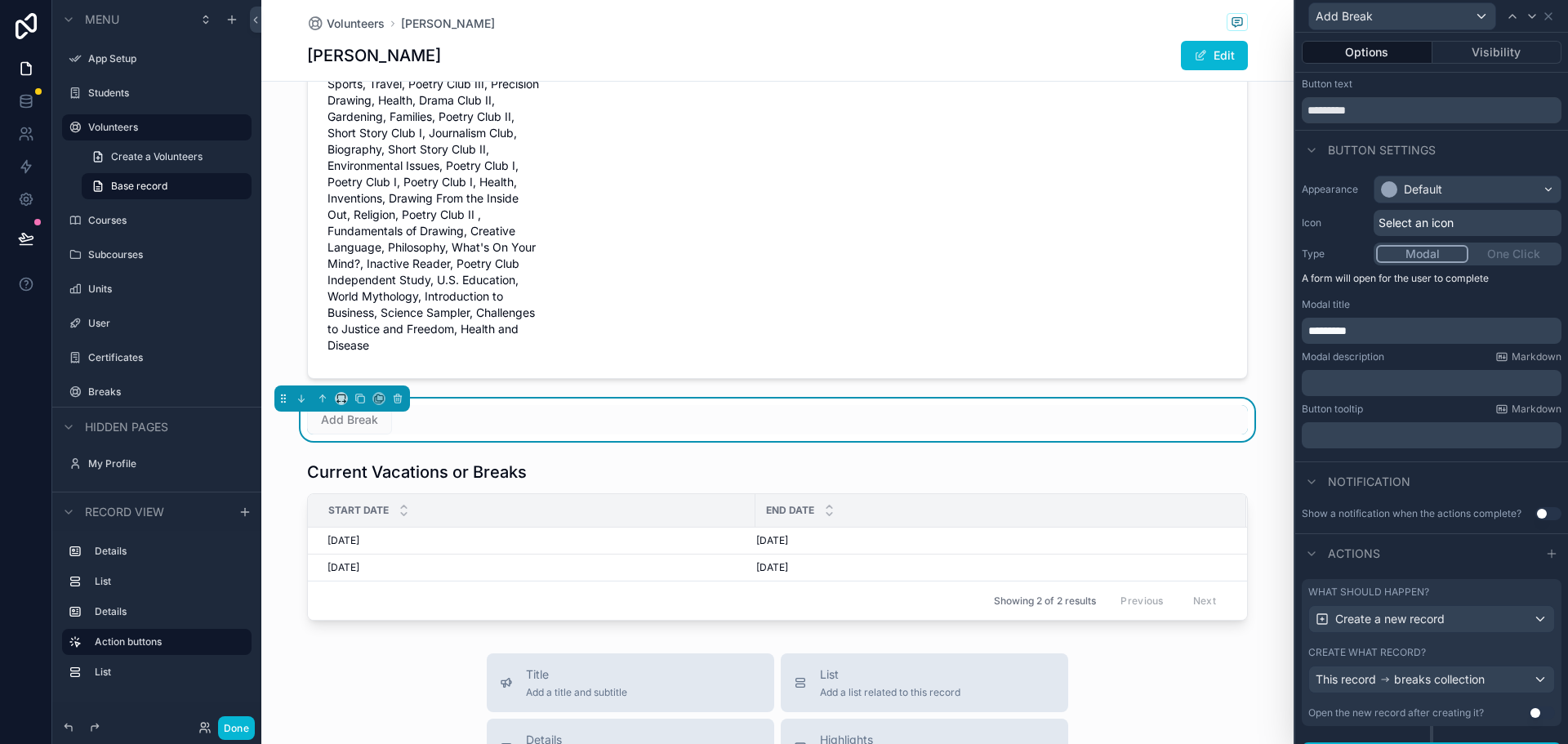
scroll to position [65, 0]
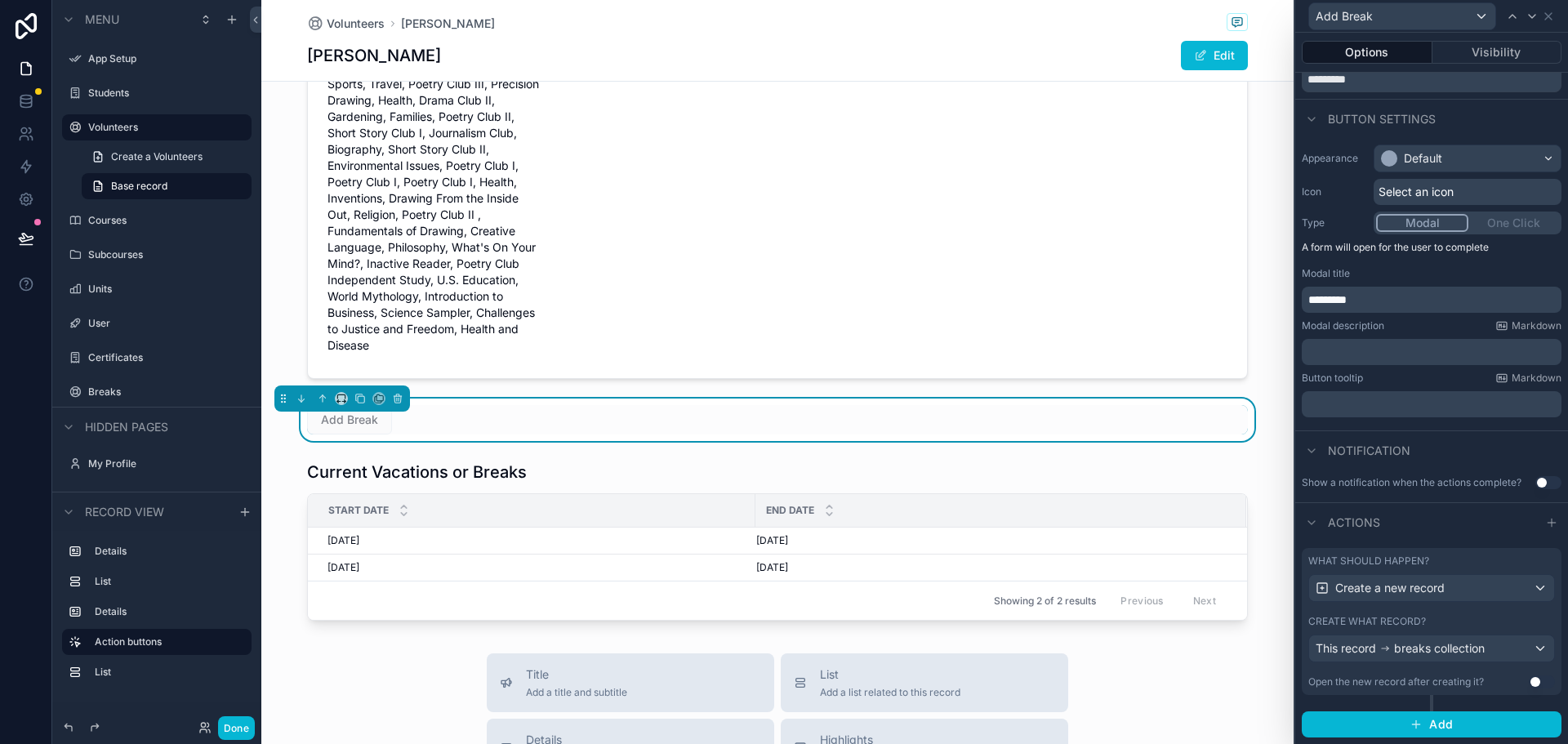
click at [1495, 563] on div "What should happen?" at bounding box center [1431, 561] width 247 height 13
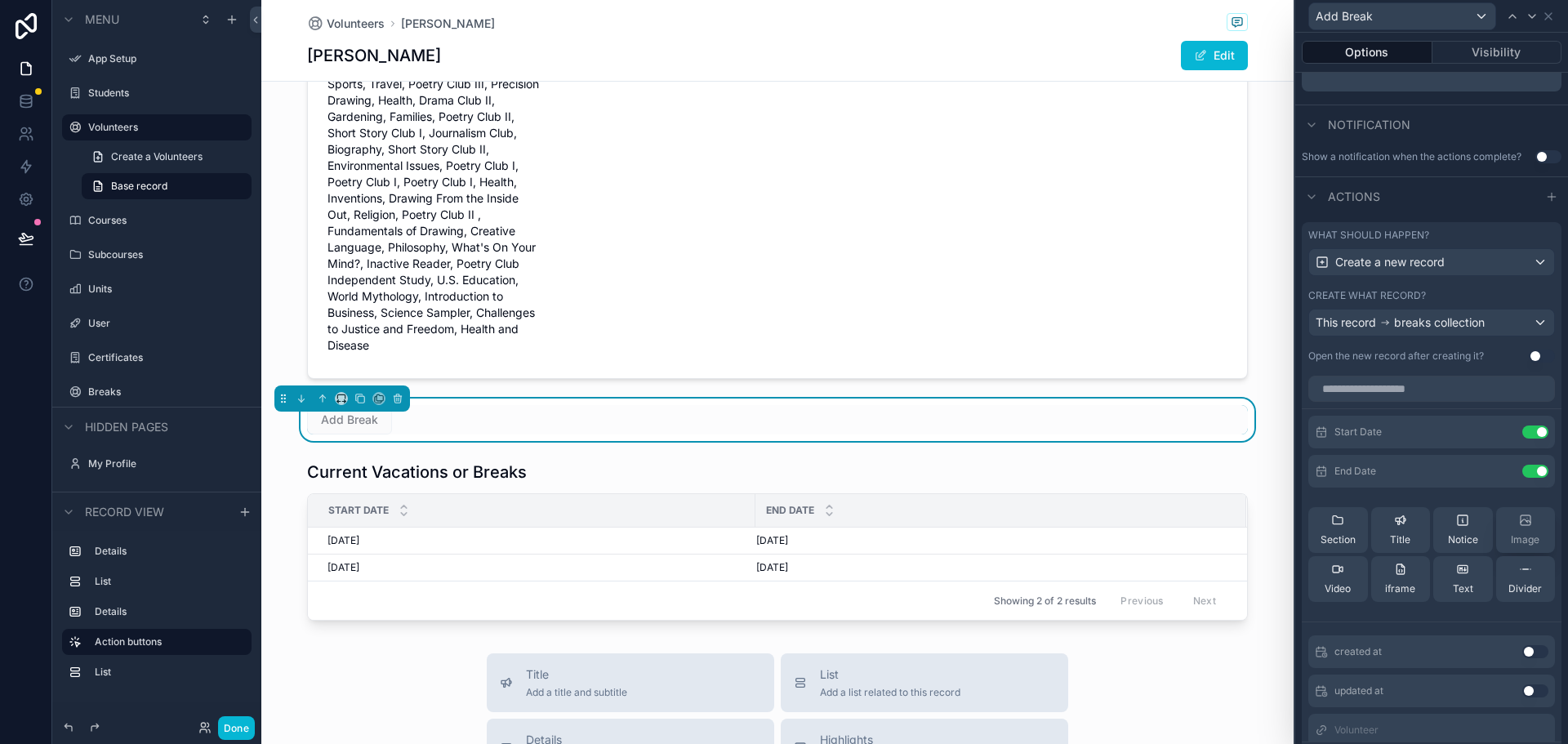
scroll to position [392, 0]
click at [1368, 430] on span "Start Date" at bounding box center [1358, 431] width 48 height 13
click at [1495, 431] on icon at bounding box center [1502, 431] width 13 height 13
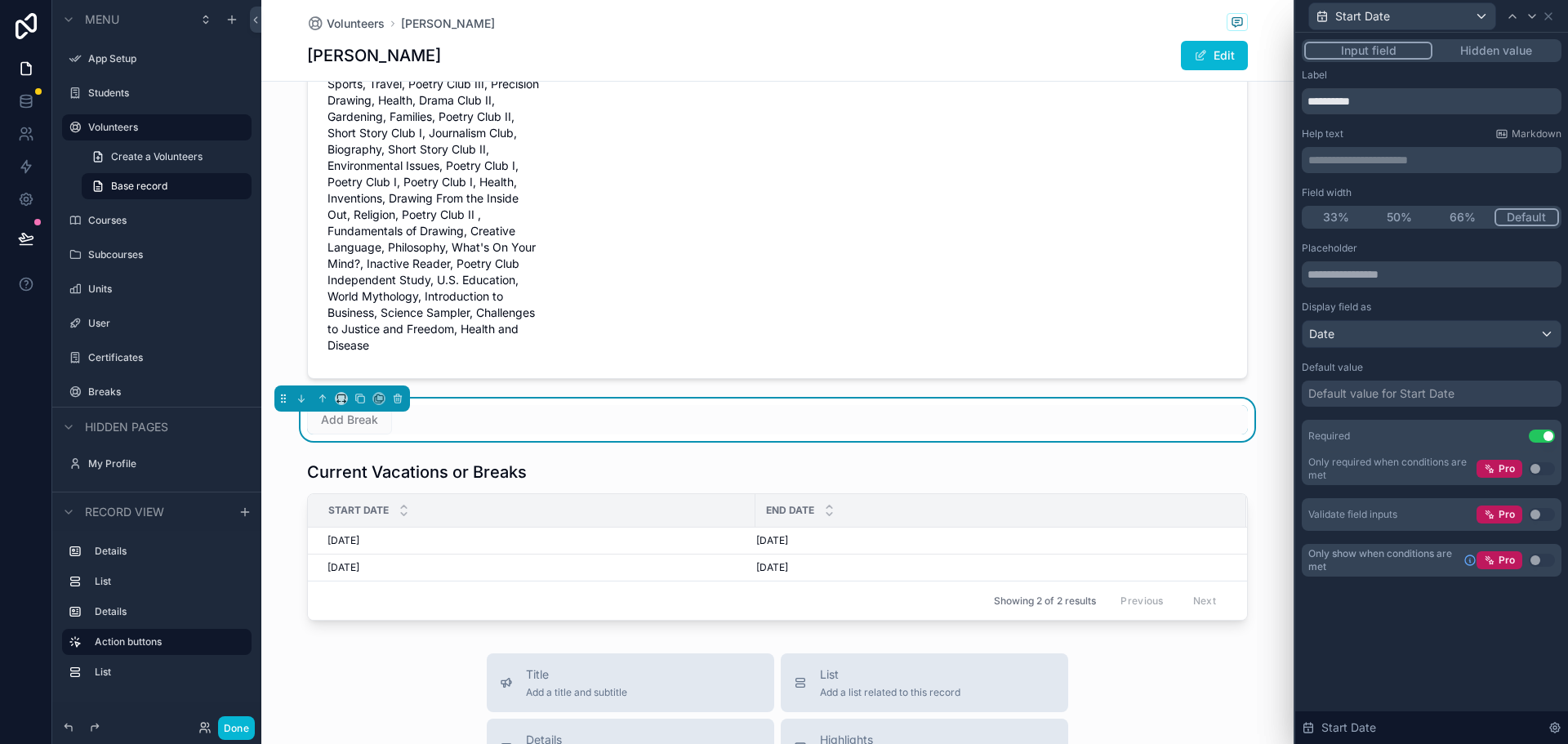
click at [1453, 388] on div "Default value for Start Date" at bounding box center [1381, 394] width 146 height 16
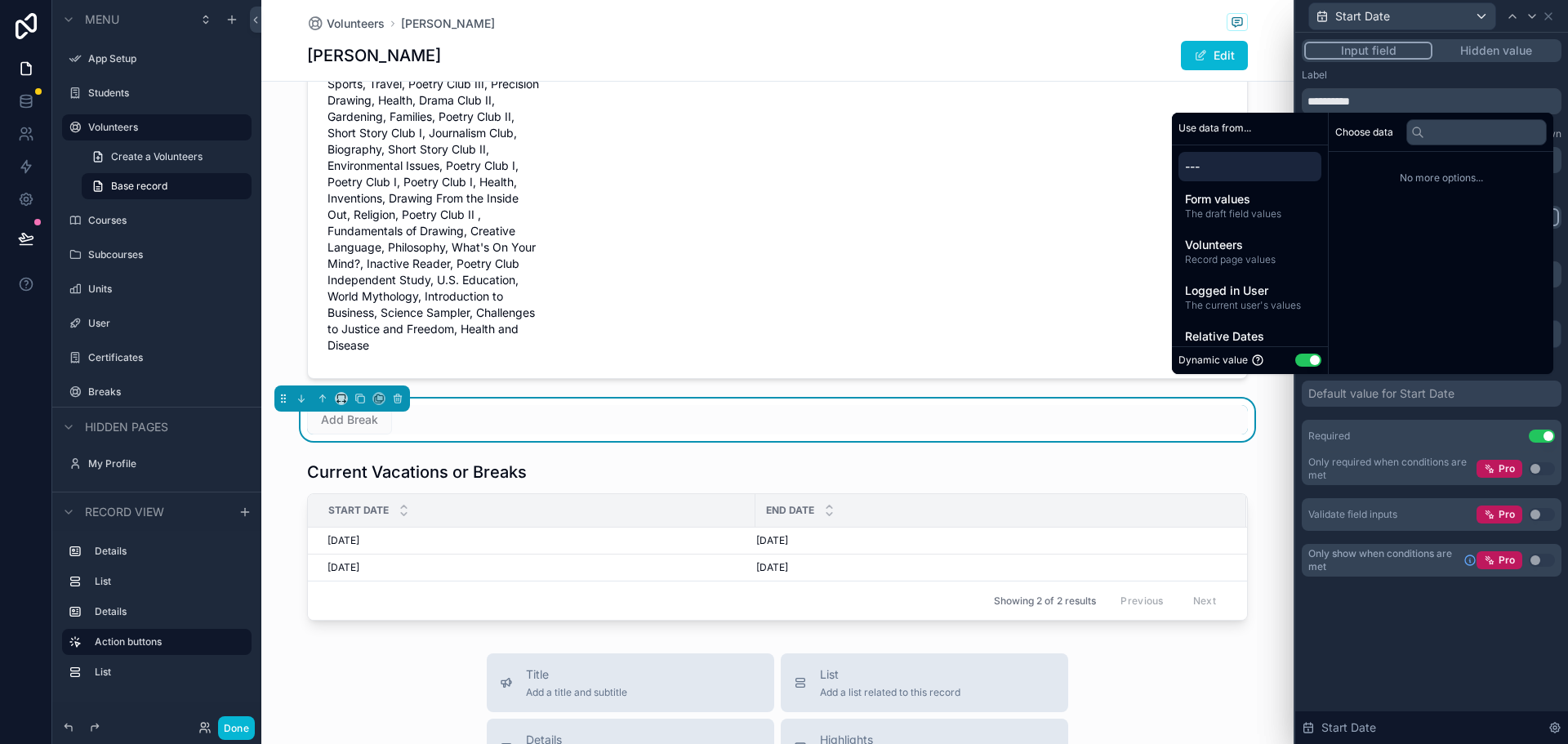
click at [1461, 395] on div "Default value for Start Date" at bounding box center [1432, 394] width 260 height 27
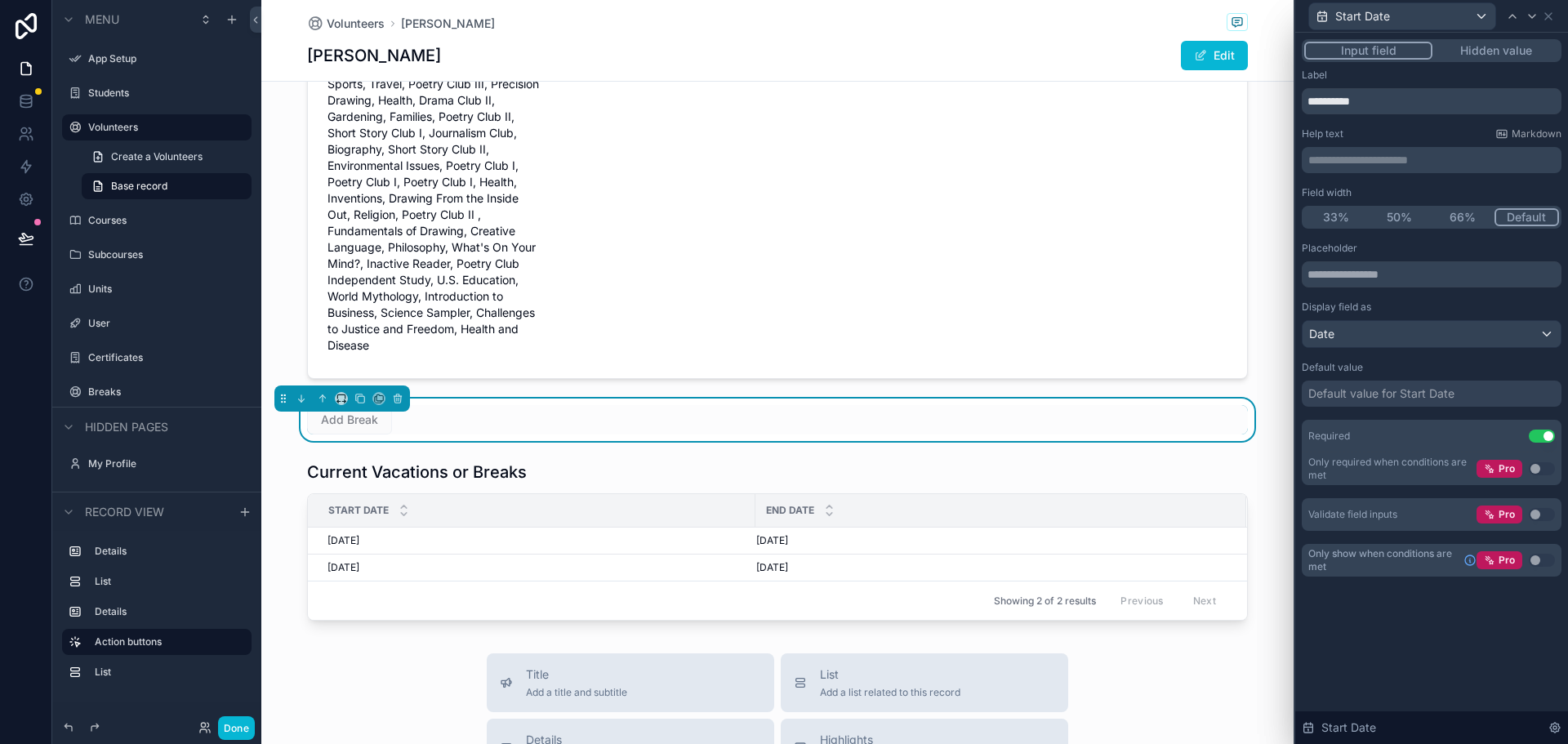
click at [1405, 660] on div "**********" at bounding box center [1431, 388] width 272 height 711
click at [1549, 20] on icon at bounding box center [1548, 16] width 13 height 13
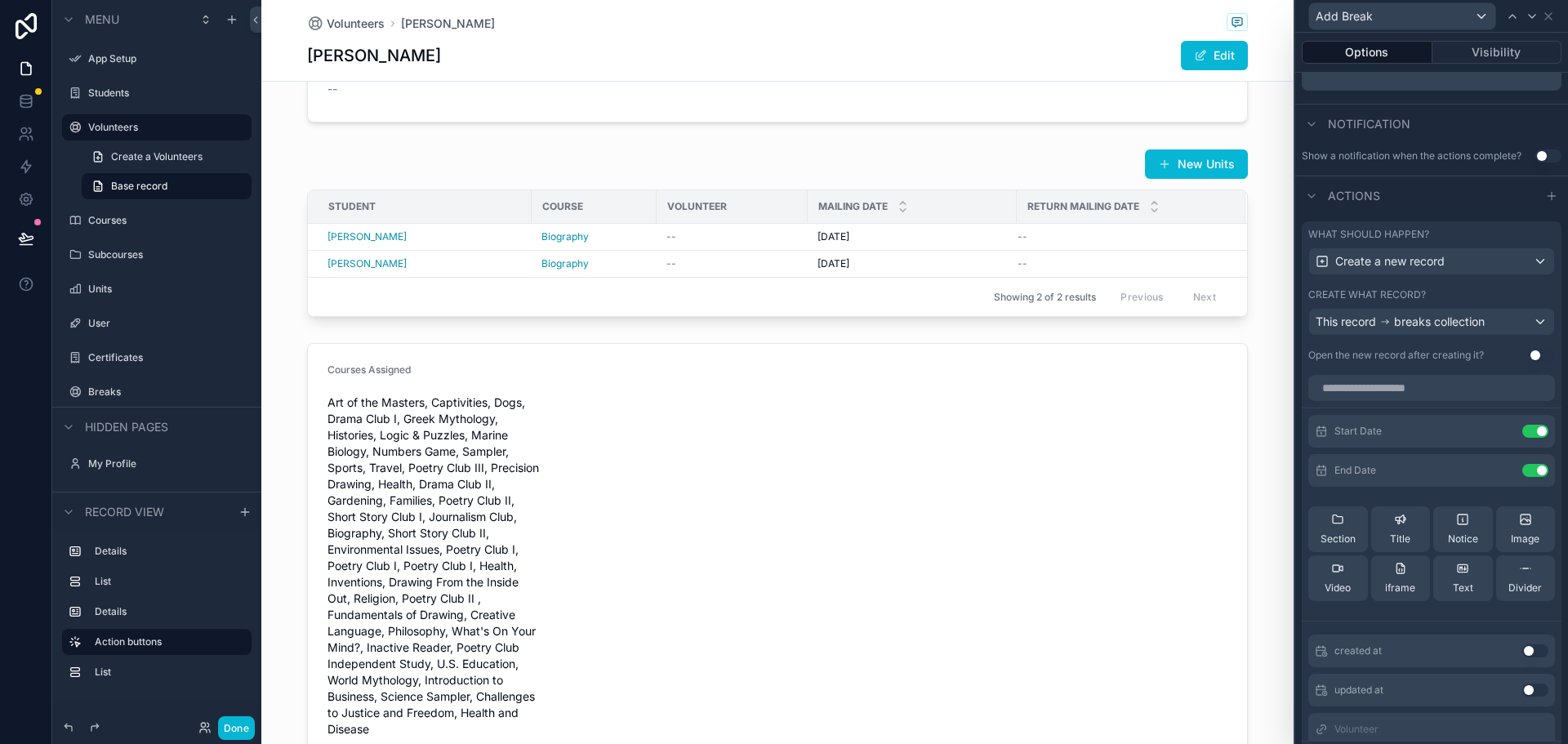
scroll to position [164, 0]
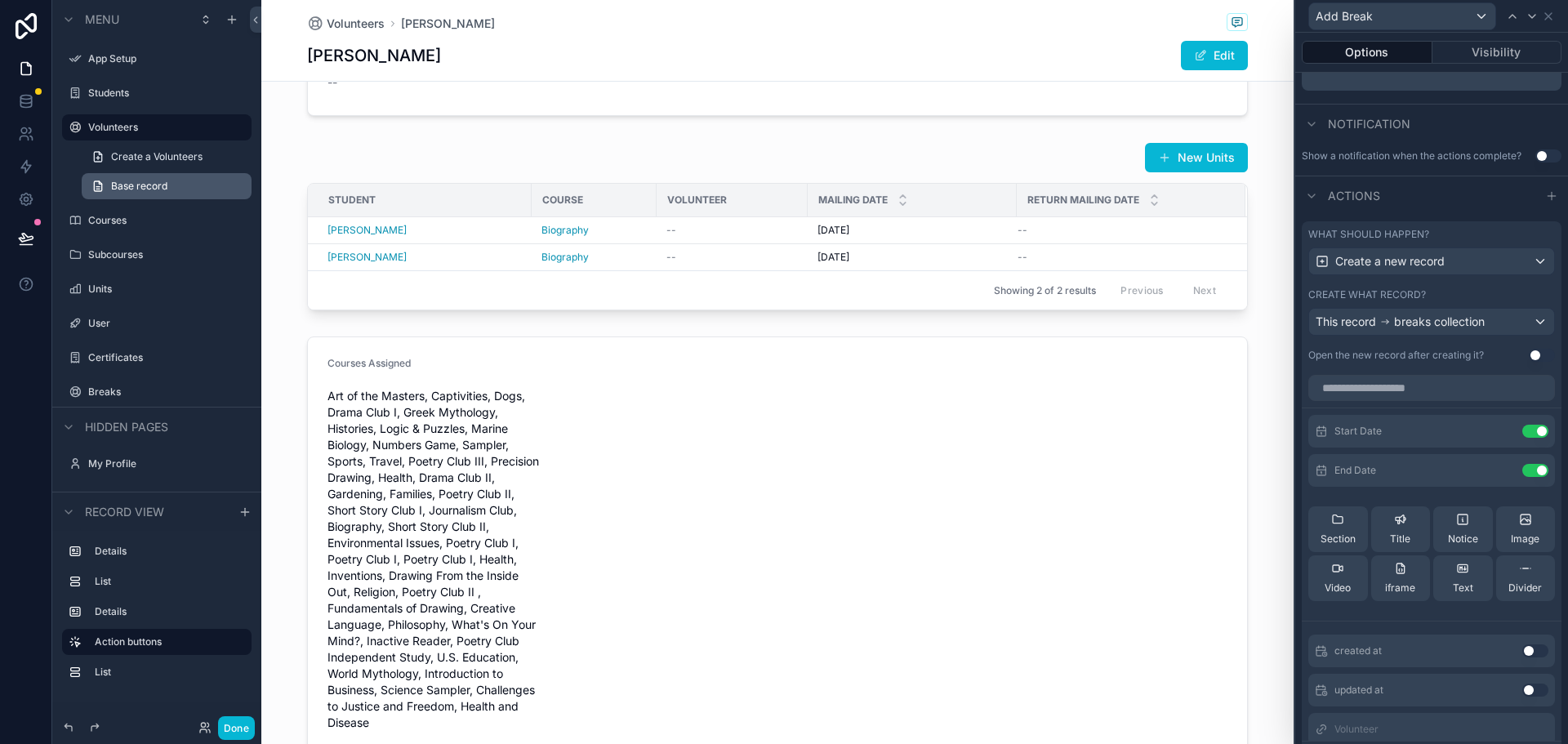
click at [192, 185] on link "Base record" at bounding box center [166, 187] width 170 height 27
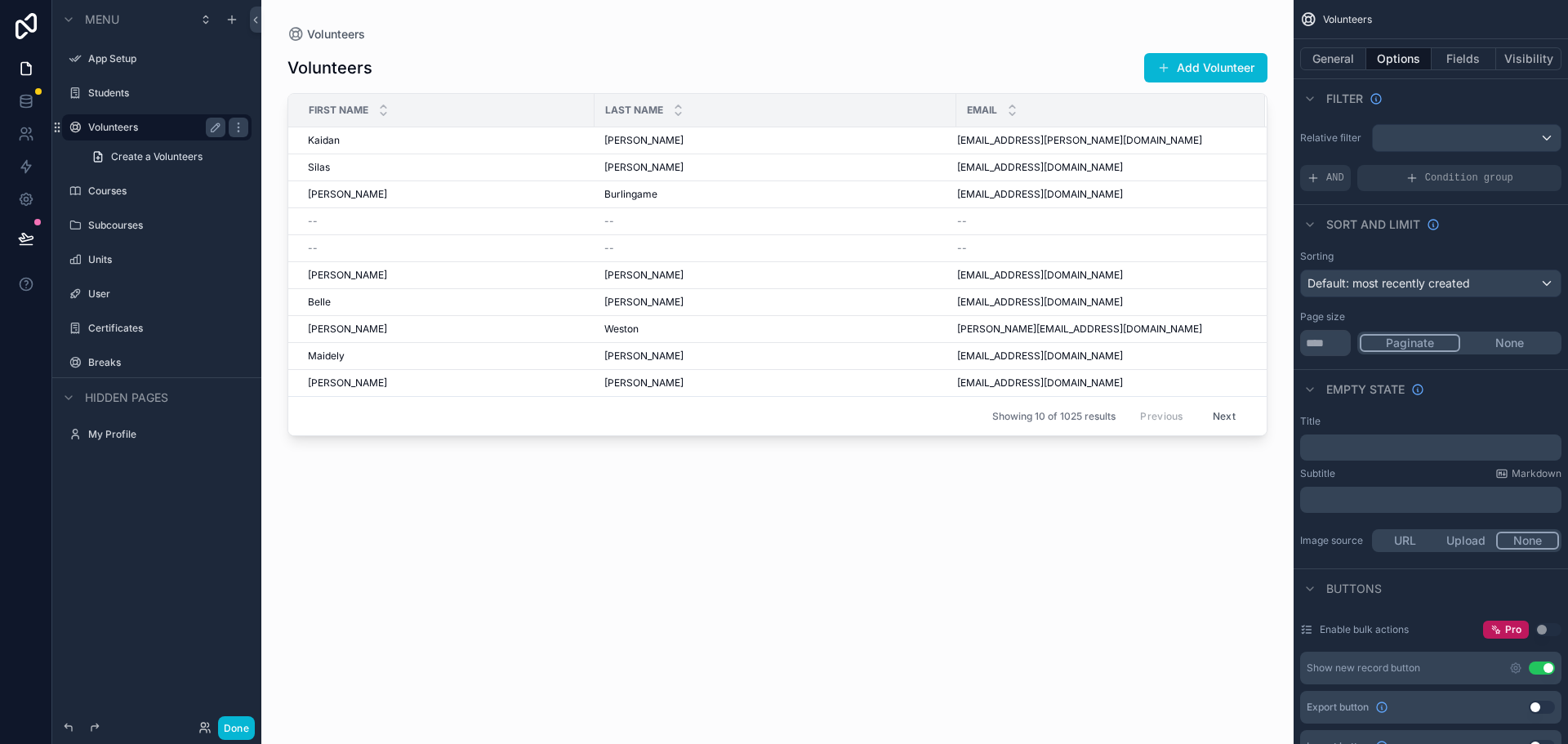
click at [125, 127] on label "Volunteers" at bounding box center [154, 127] width 131 height 13
click at [134, 155] on span "Create a Volunteers" at bounding box center [157, 157] width 91 height 13
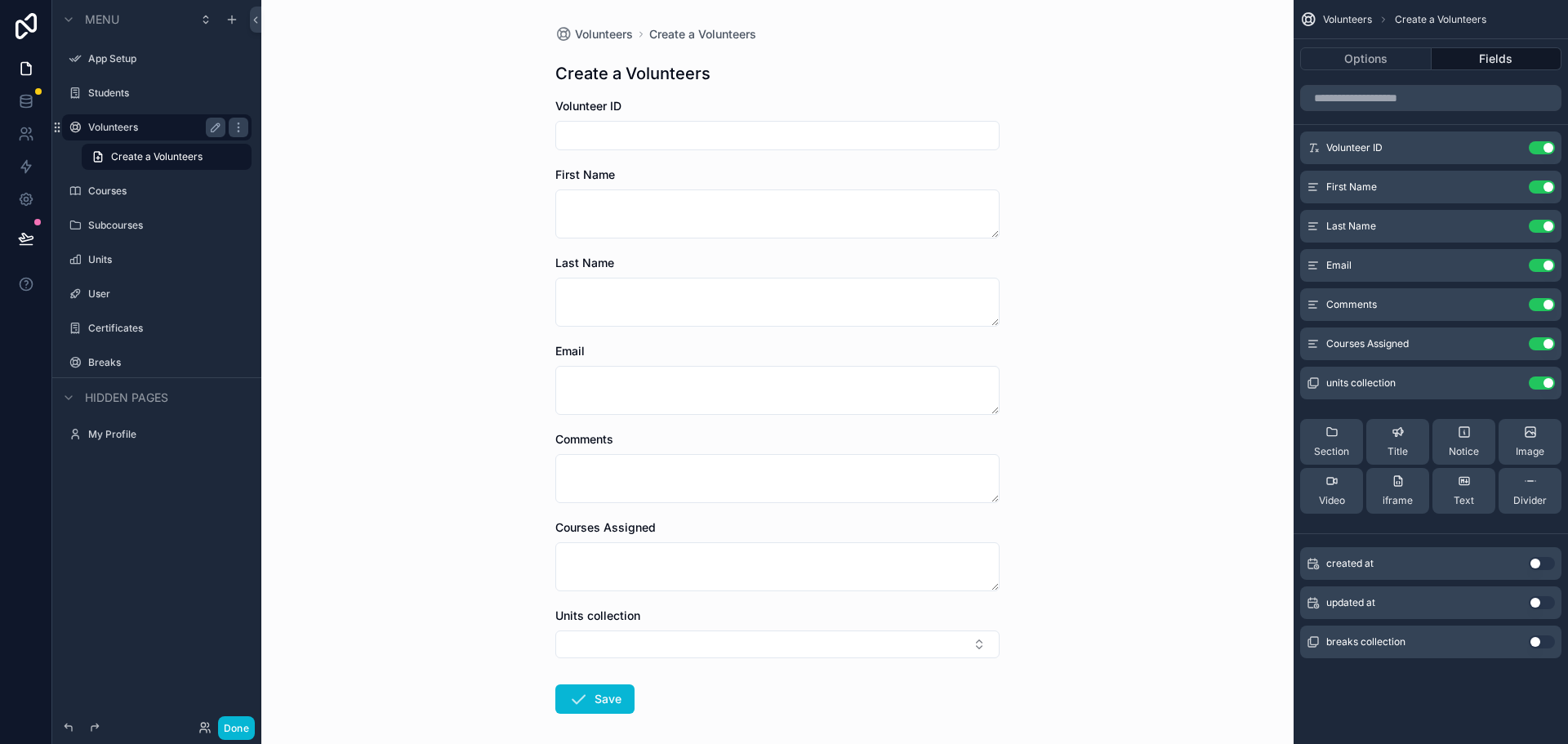
click at [663, 72] on h1 "Create a Volunteers" at bounding box center [632, 73] width 155 height 23
click at [625, 73] on h1 "Create a Volunteers" at bounding box center [632, 73] width 155 height 23
click at [903, 92] on div "Volunteers Create a Volunteers Create a Volunteers Volunteer ID First Name Last…" at bounding box center [777, 409] width 470 height 818
click at [249, 728] on button "Done" at bounding box center [237, 728] width 37 height 24
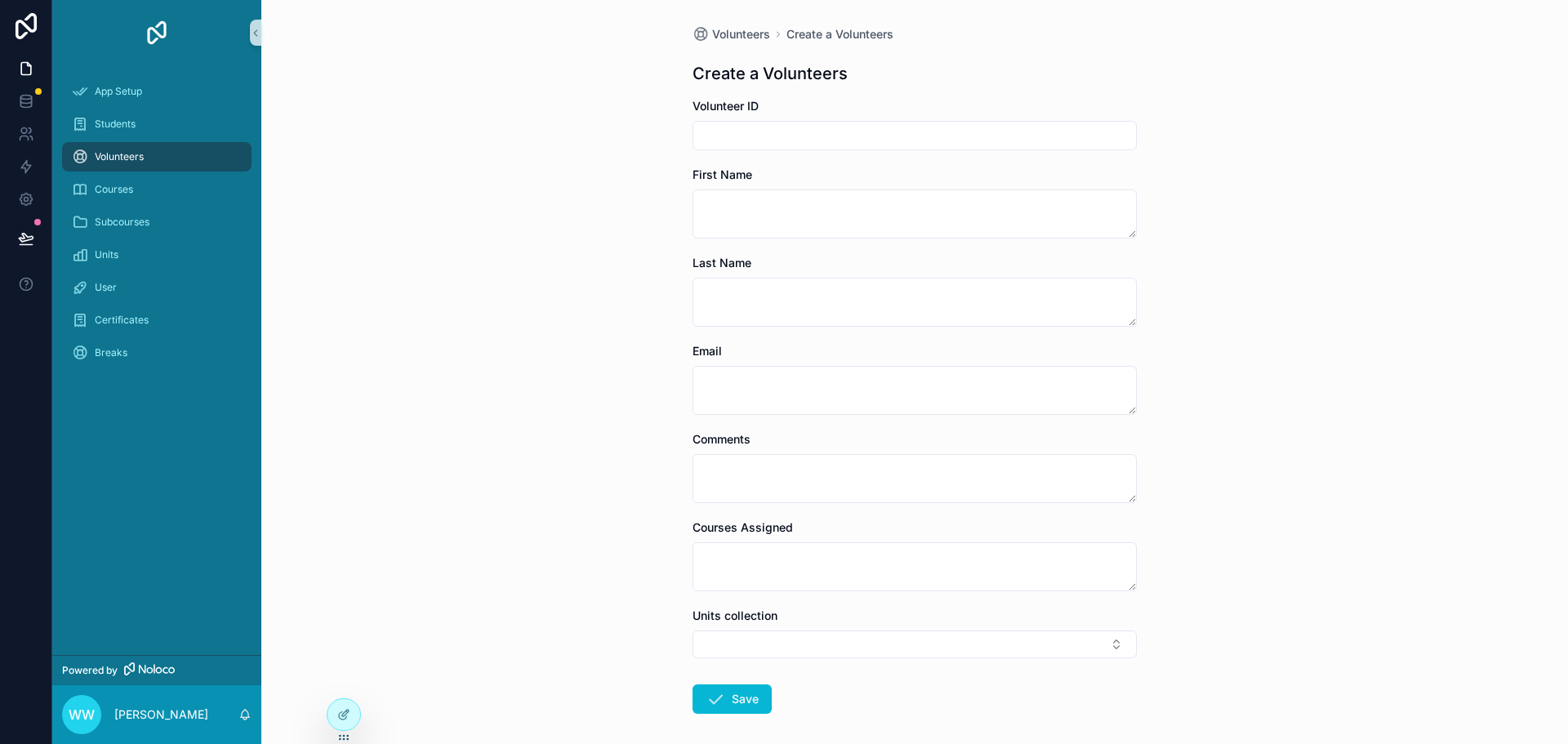
drag, startPoint x: 335, startPoint y: 722, endPoint x: 412, endPoint y: 621, distance: 127.0
click at [335, 723] on div at bounding box center [343, 714] width 33 height 31
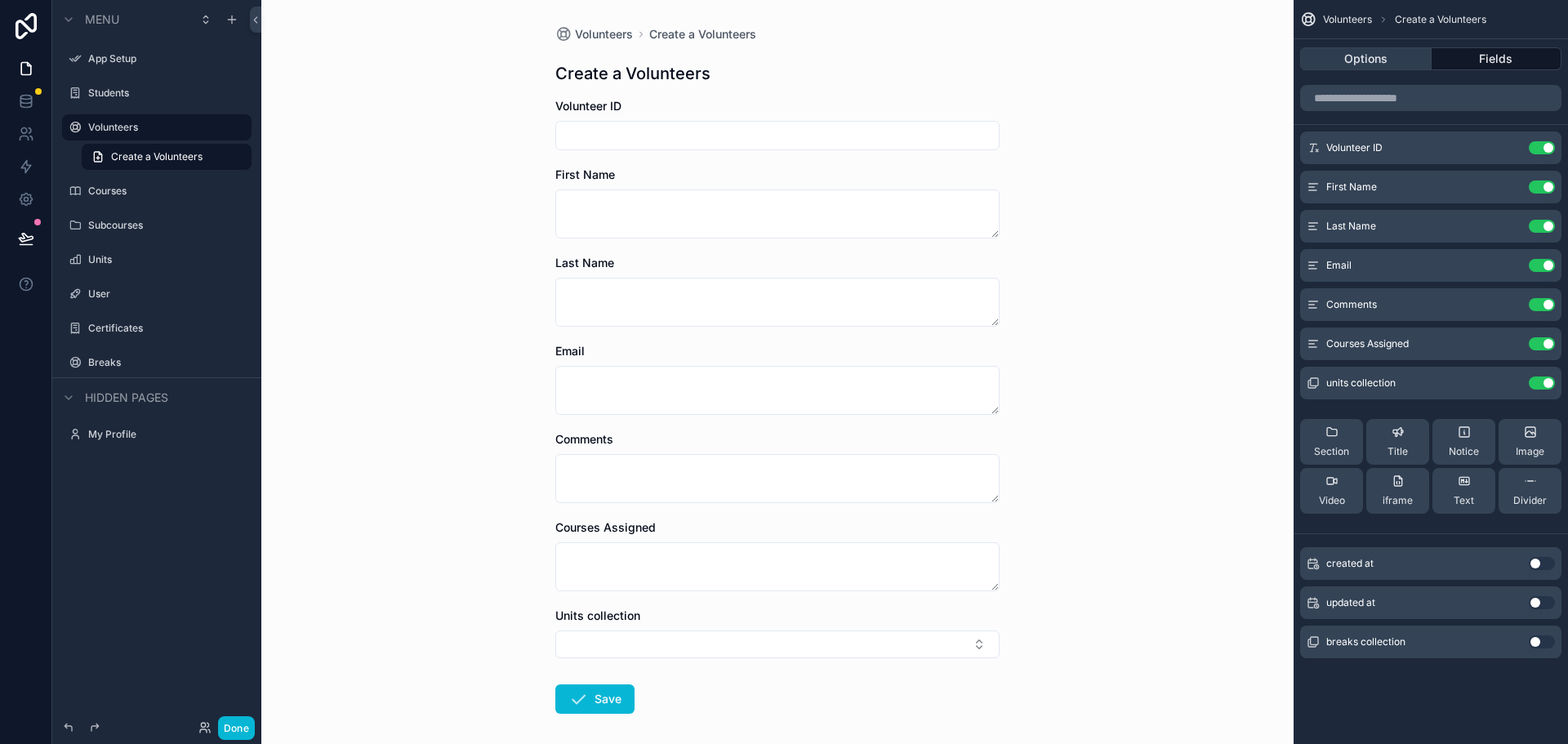
click at [1381, 57] on button "Options" at bounding box center [1365, 59] width 132 height 23
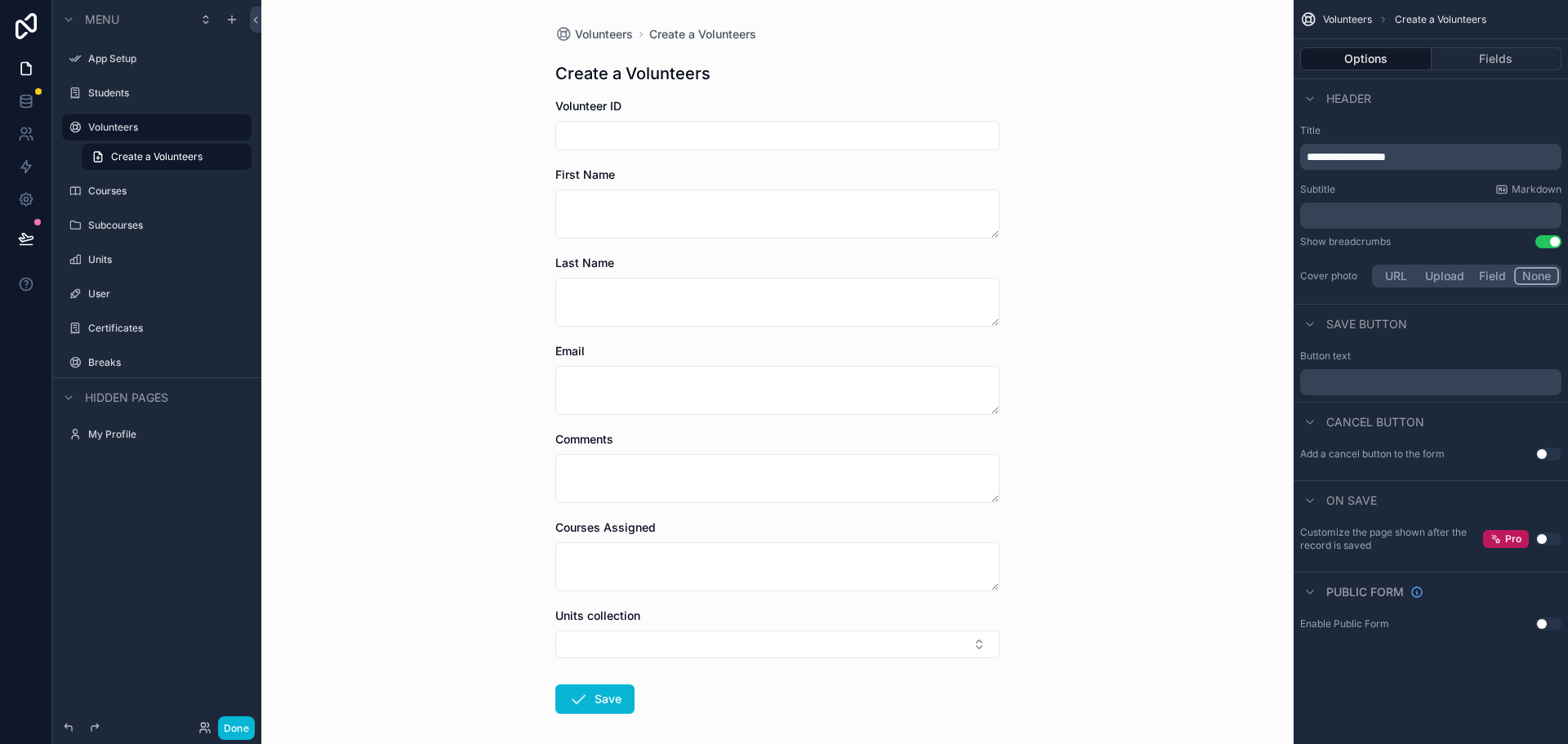
click at [1432, 156] on p "**********" at bounding box center [1432, 157] width 251 height 16
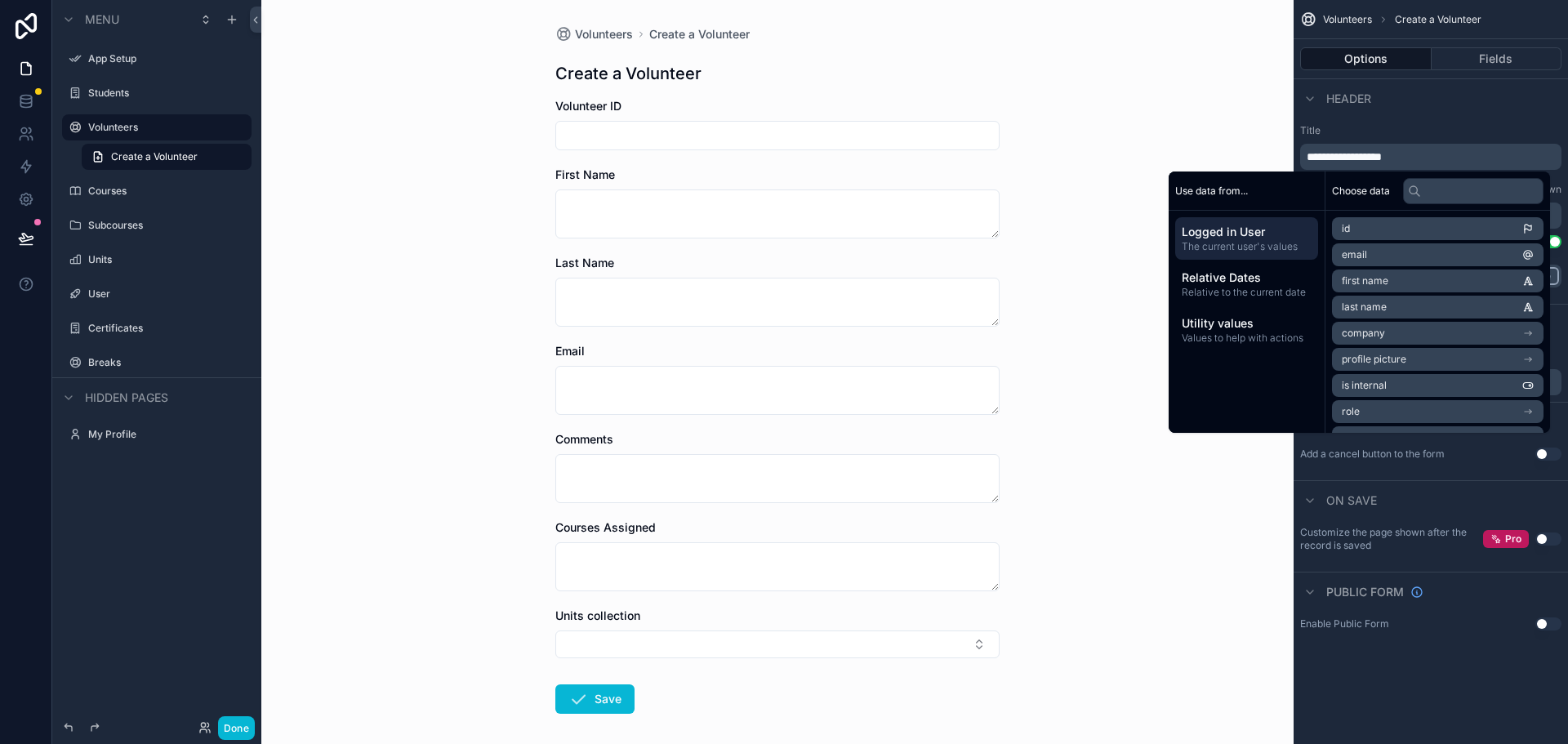
click at [1350, 157] on span "**********" at bounding box center [1343, 157] width 75 height 12
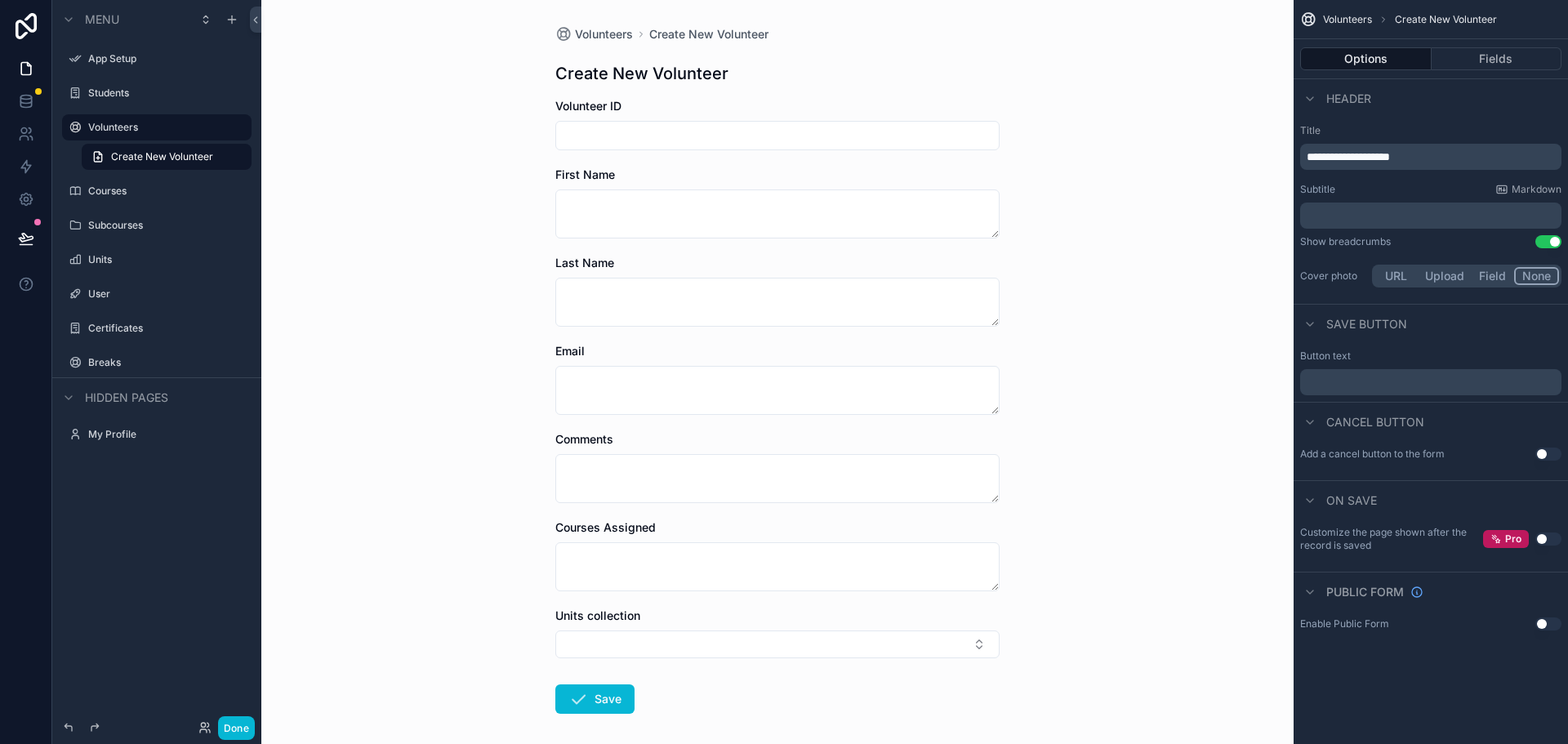
click at [1065, 232] on div "Volunteers Create New Volunteer Create New Volunteer Volunteer ID First Name La…" at bounding box center [776, 372] width 1032 height 744
click at [1467, 56] on button "Fields" at bounding box center [1497, 59] width 131 height 23
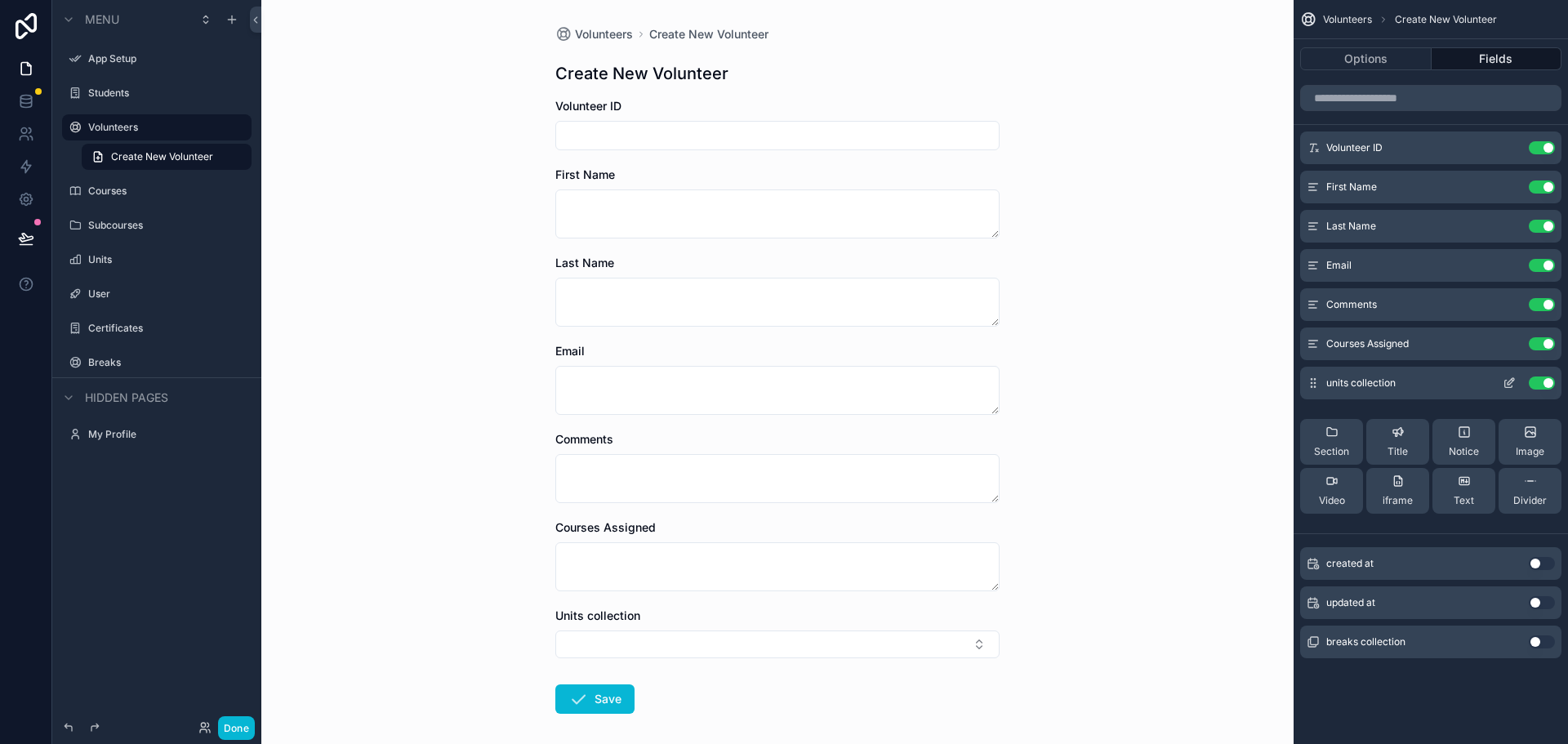
click at [1541, 382] on button "Use setting" at bounding box center [1541, 383] width 27 height 13
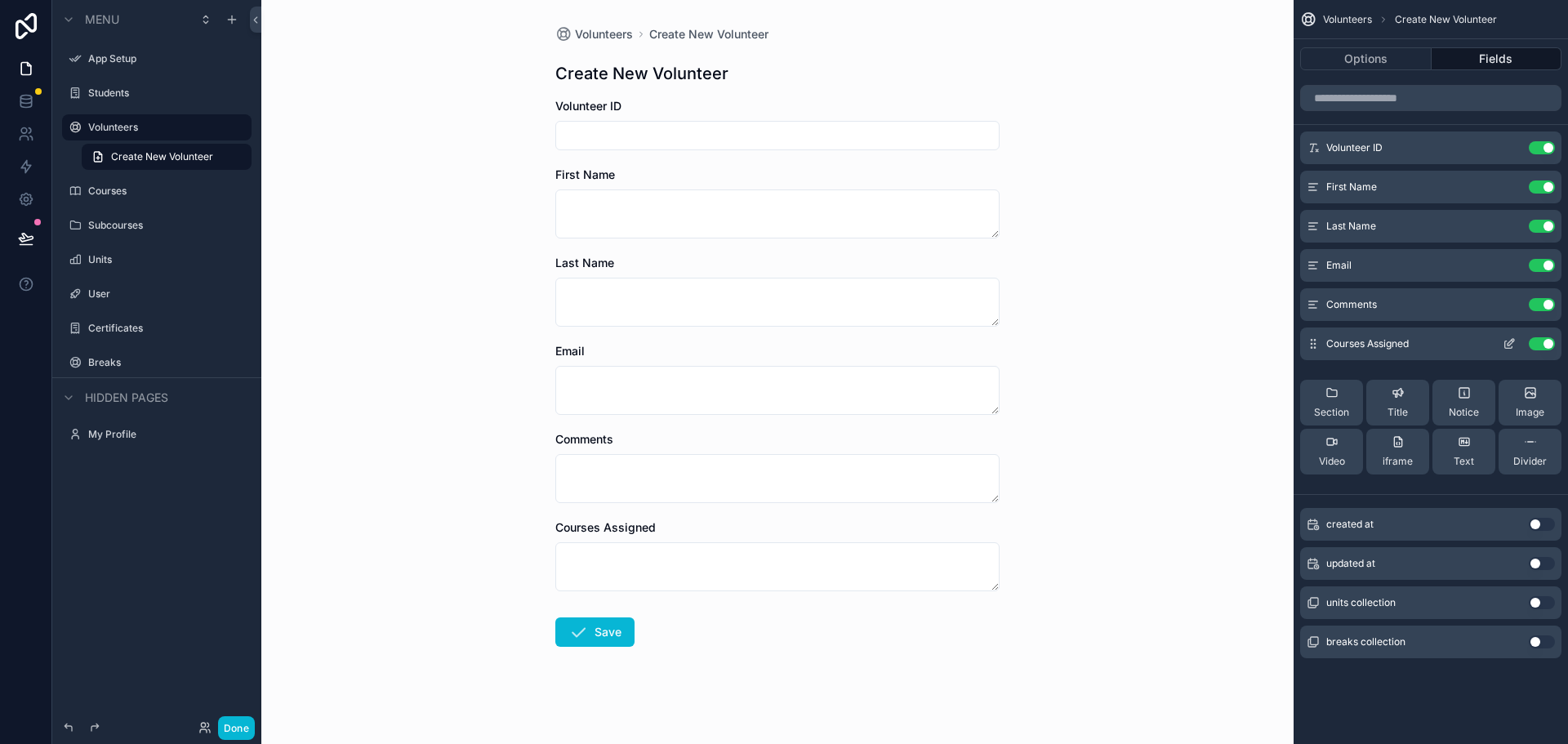
click at [1541, 345] on button "Use setting" at bounding box center [1541, 343] width 27 height 13
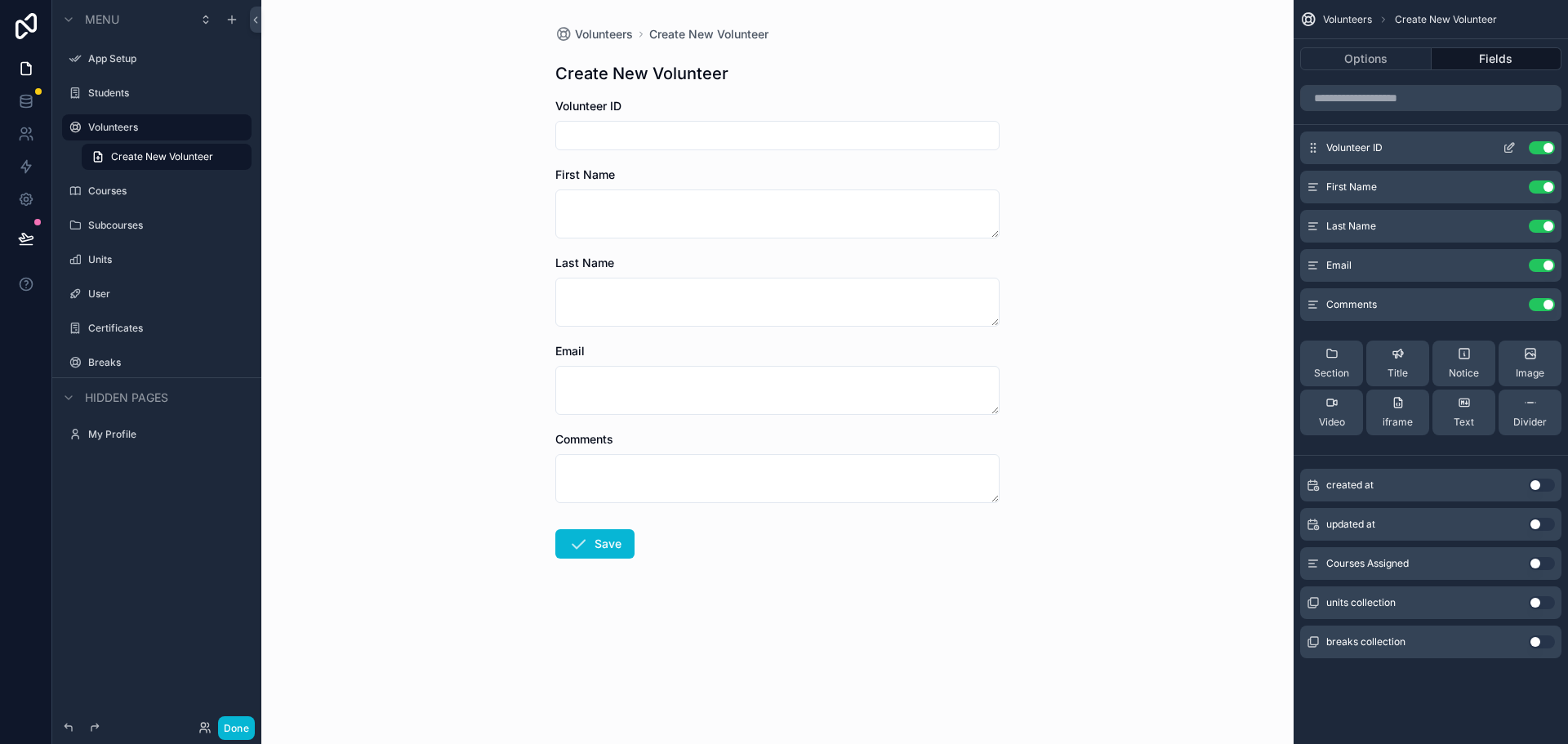
click at [1538, 149] on button "Use setting" at bounding box center [1541, 148] width 27 height 13
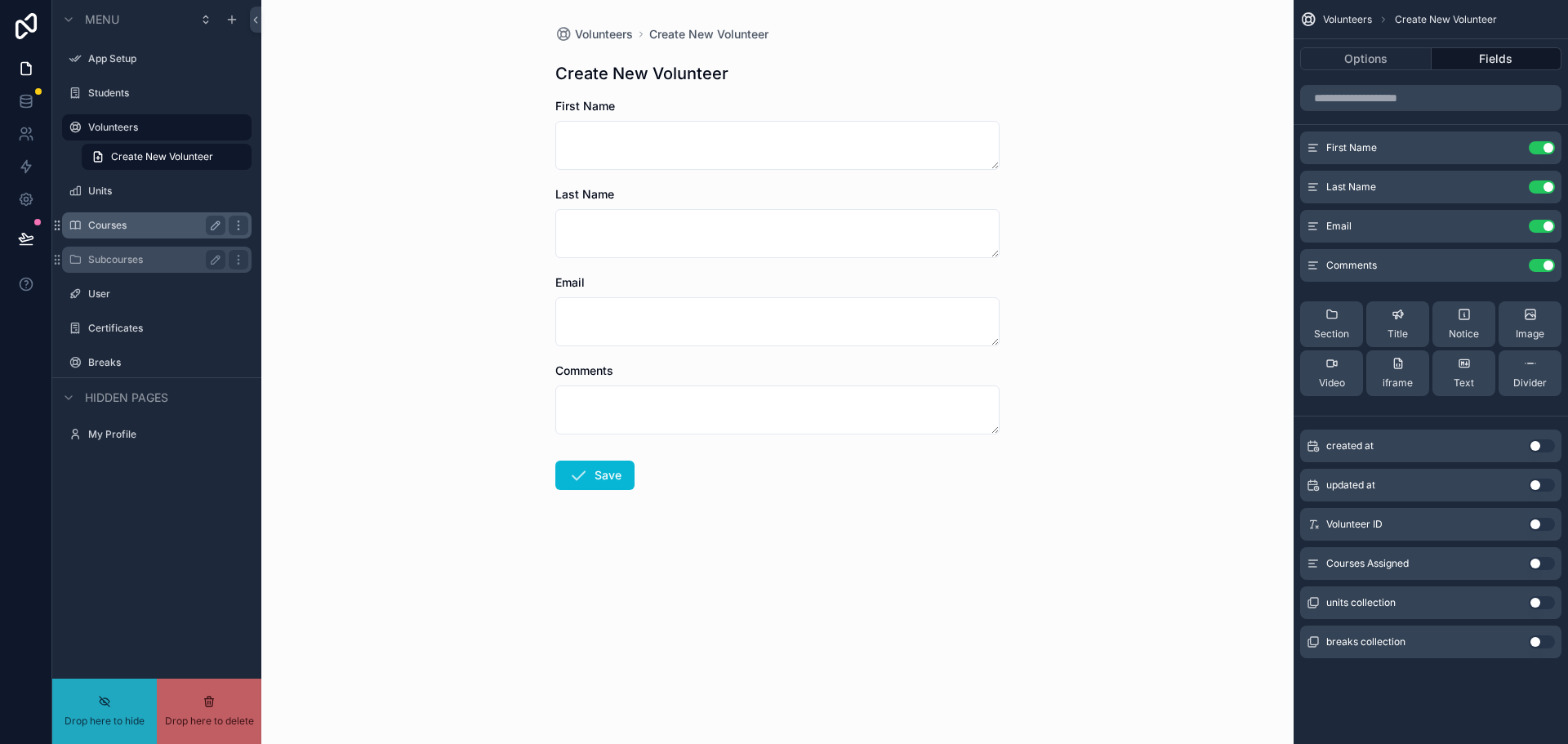
drag, startPoint x: 110, startPoint y: 260, endPoint x: 131, endPoint y: 226, distance: 40.0
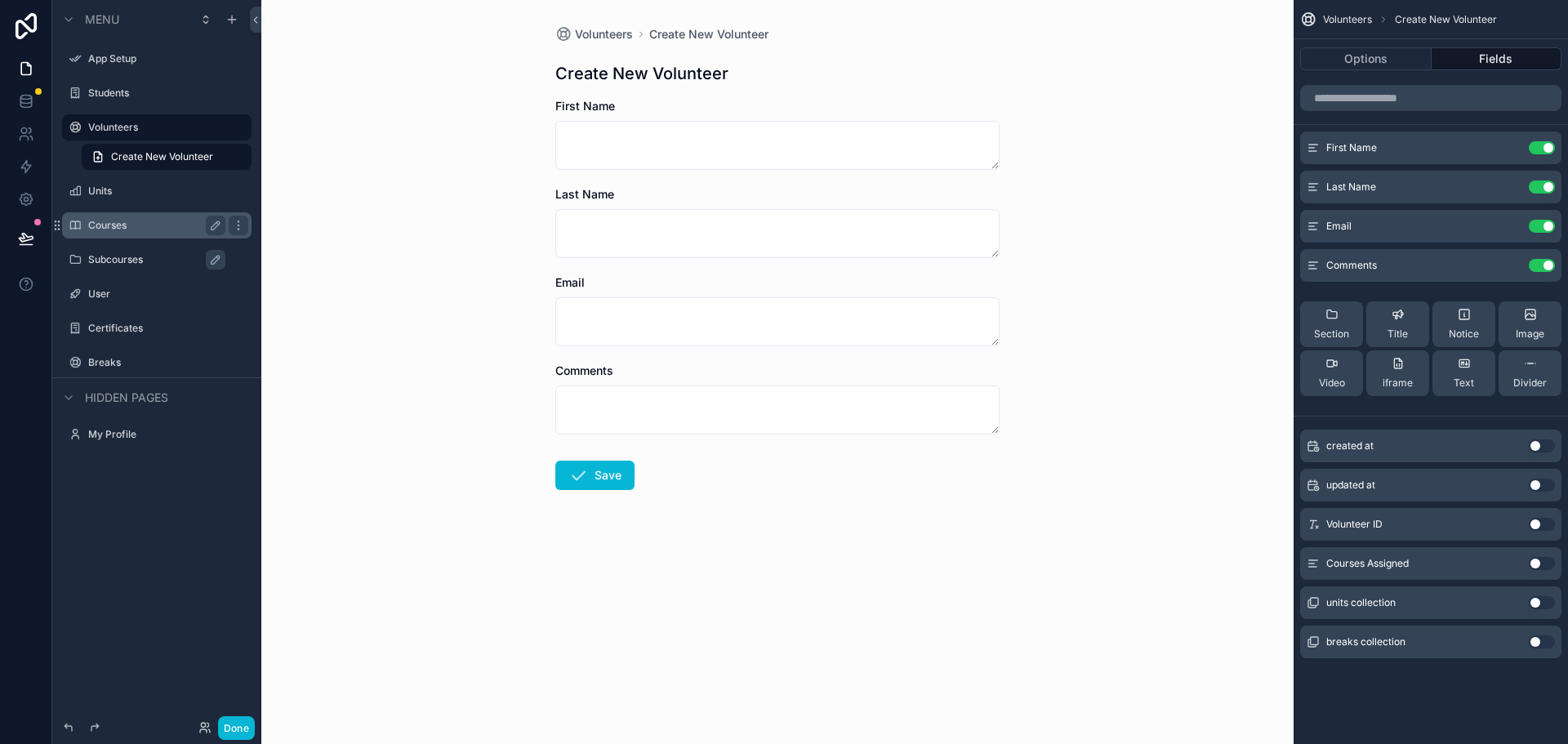
click at [334, 325] on div "Volunteers Create New Volunteer Create New Volunteer First Name Last Name Email…" at bounding box center [776, 372] width 1032 height 744
click at [97, 187] on label "Units" at bounding box center [154, 191] width 131 height 13
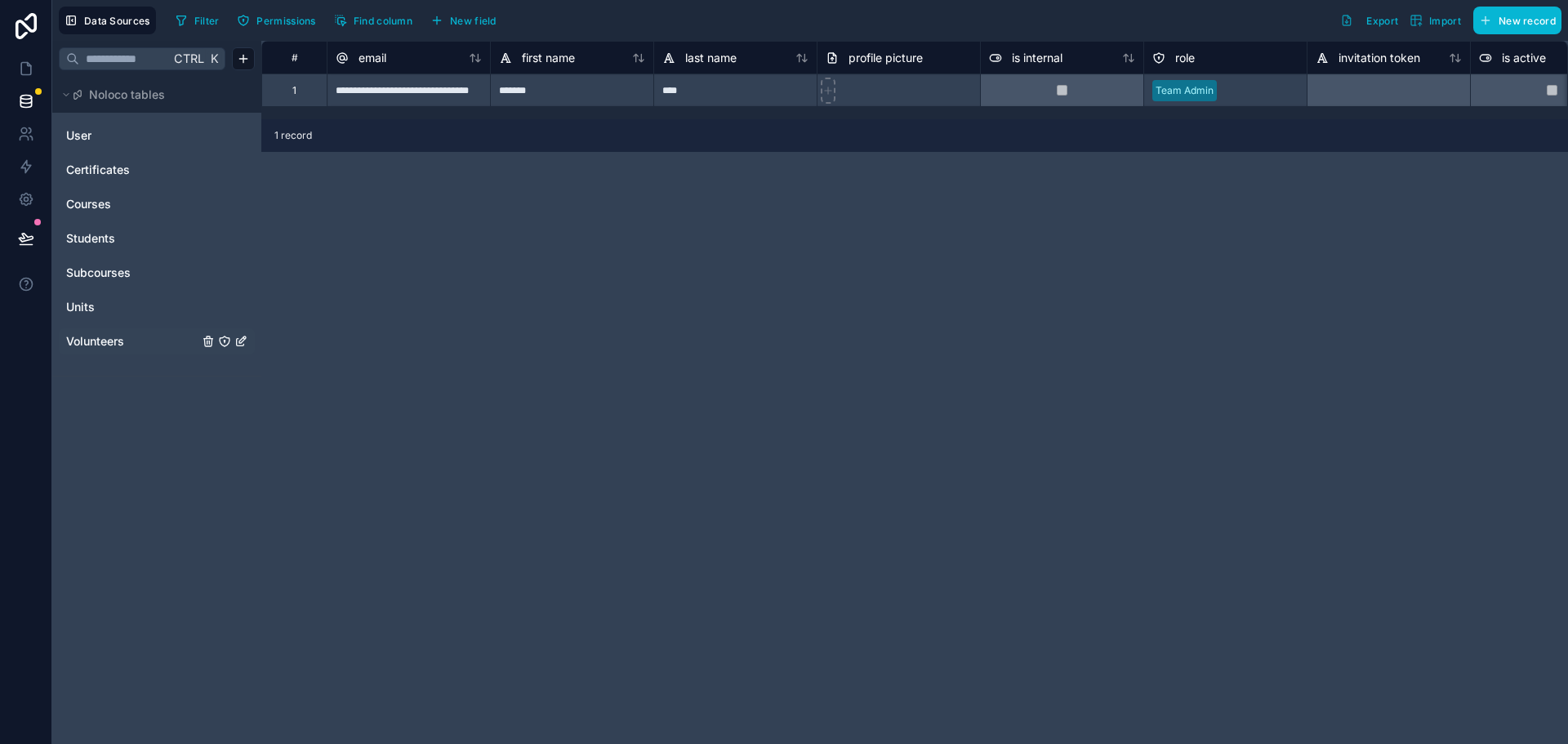
click at [86, 346] on span "Volunteers" at bounding box center [96, 341] width 58 height 16
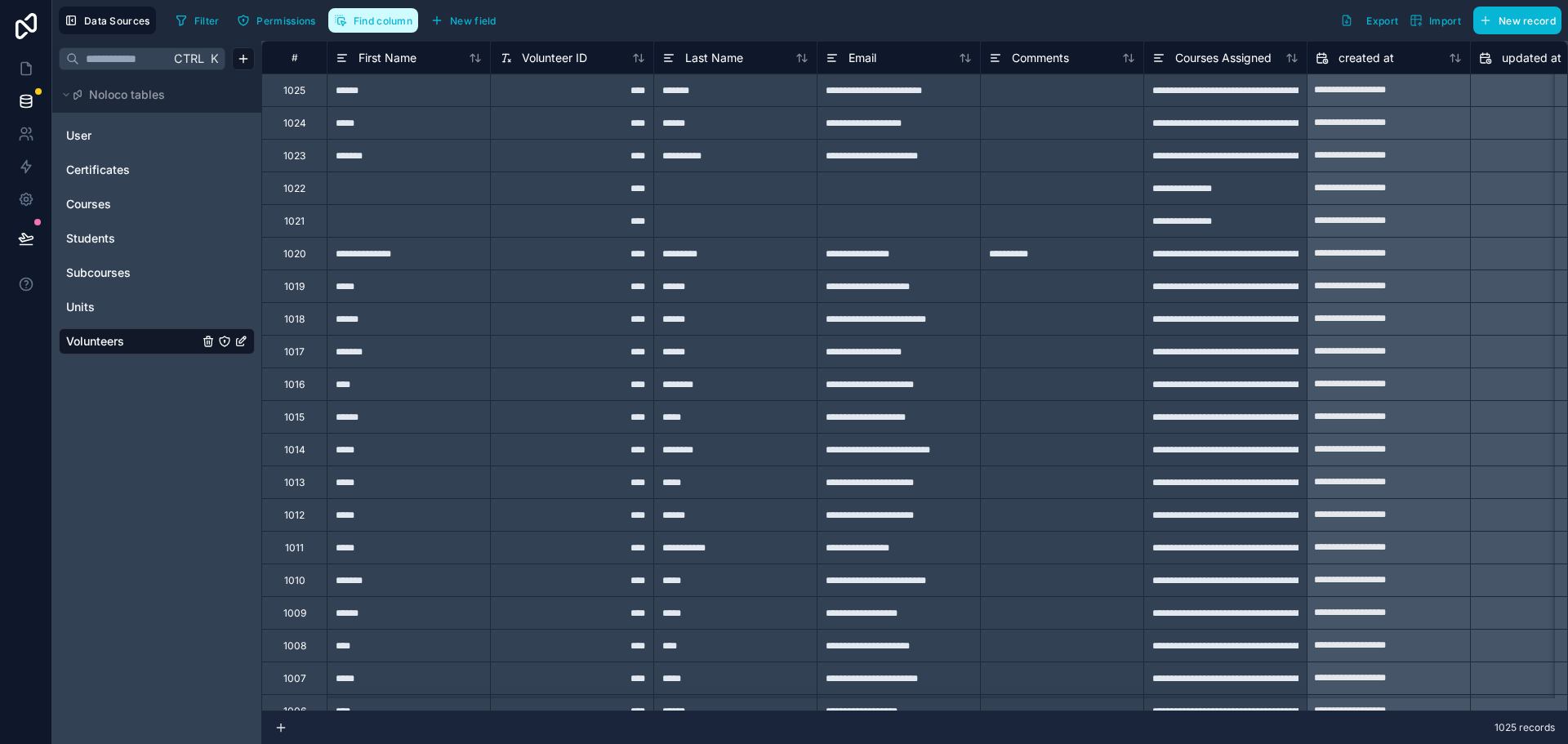
click at [378, 23] on span "Find column" at bounding box center [383, 21] width 58 height 12
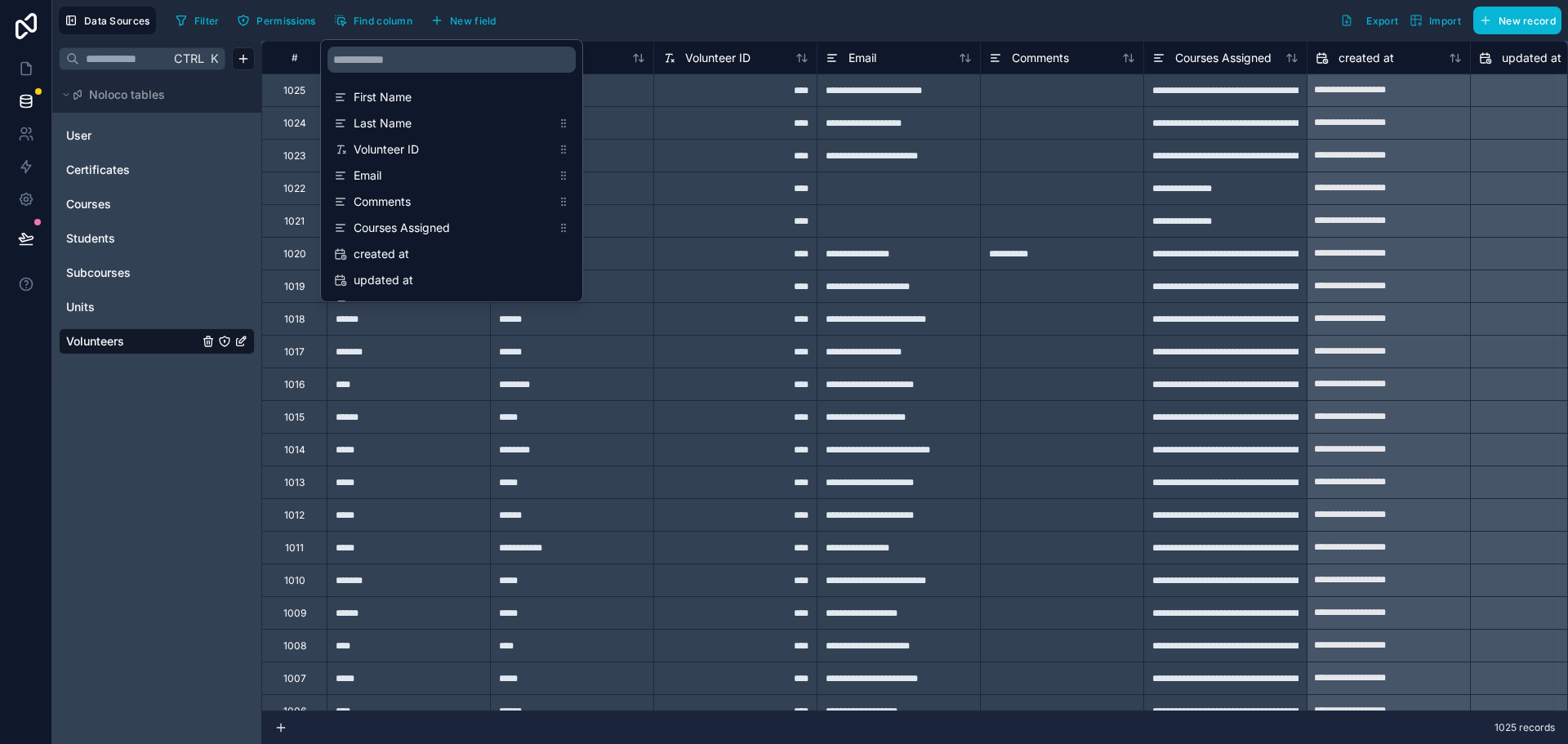
click at [611, 12] on div "Filter Permissions Find column New field Export Import New record" at bounding box center [865, 19] width 1392 height 27
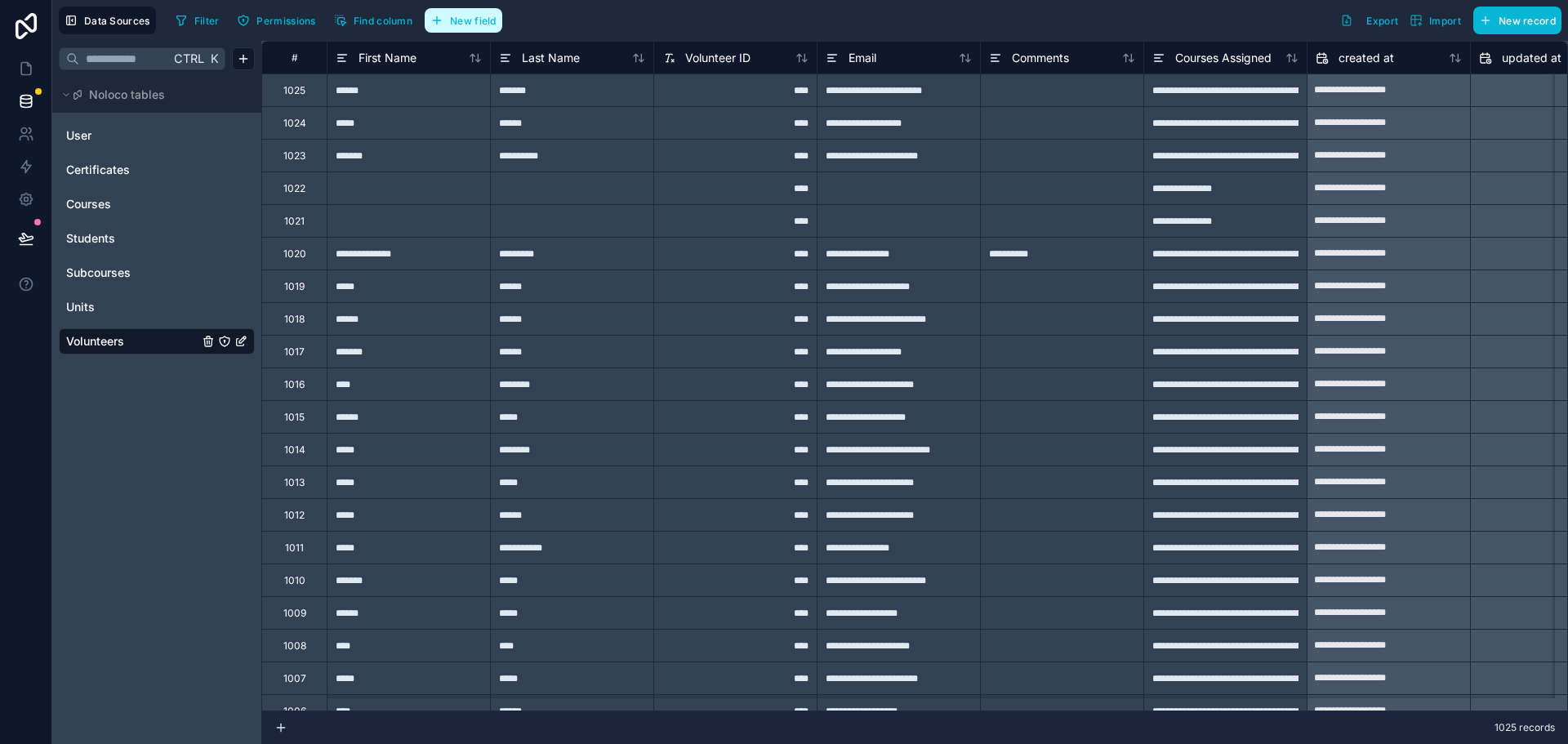
click at [470, 23] on span "New field" at bounding box center [473, 21] width 47 height 12
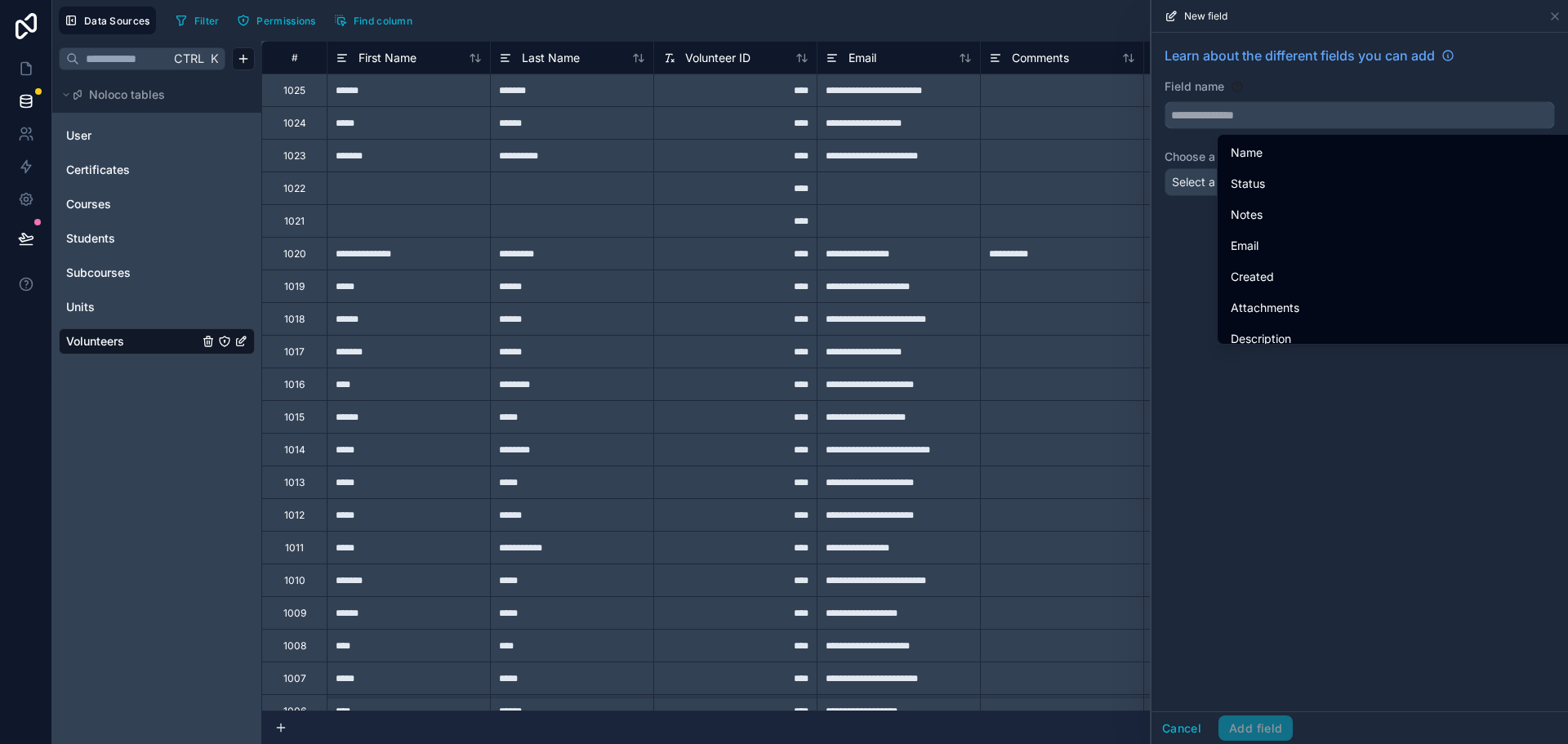
click at [1207, 114] on input "text" at bounding box center [1359, 115] width 388 height 27
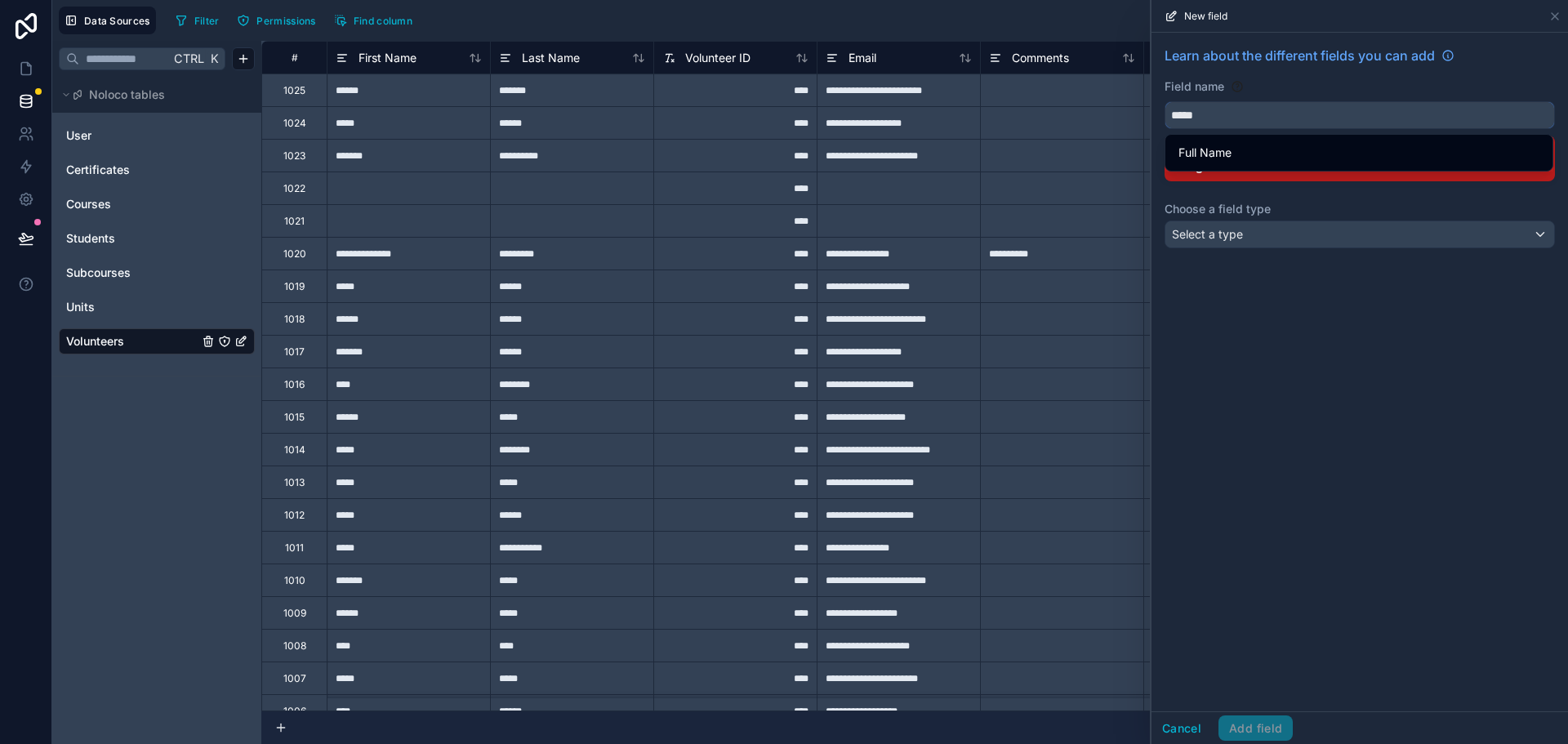
click at [1165, 101] on button "****" at bounding box center [1359, 114] width 390 height 27
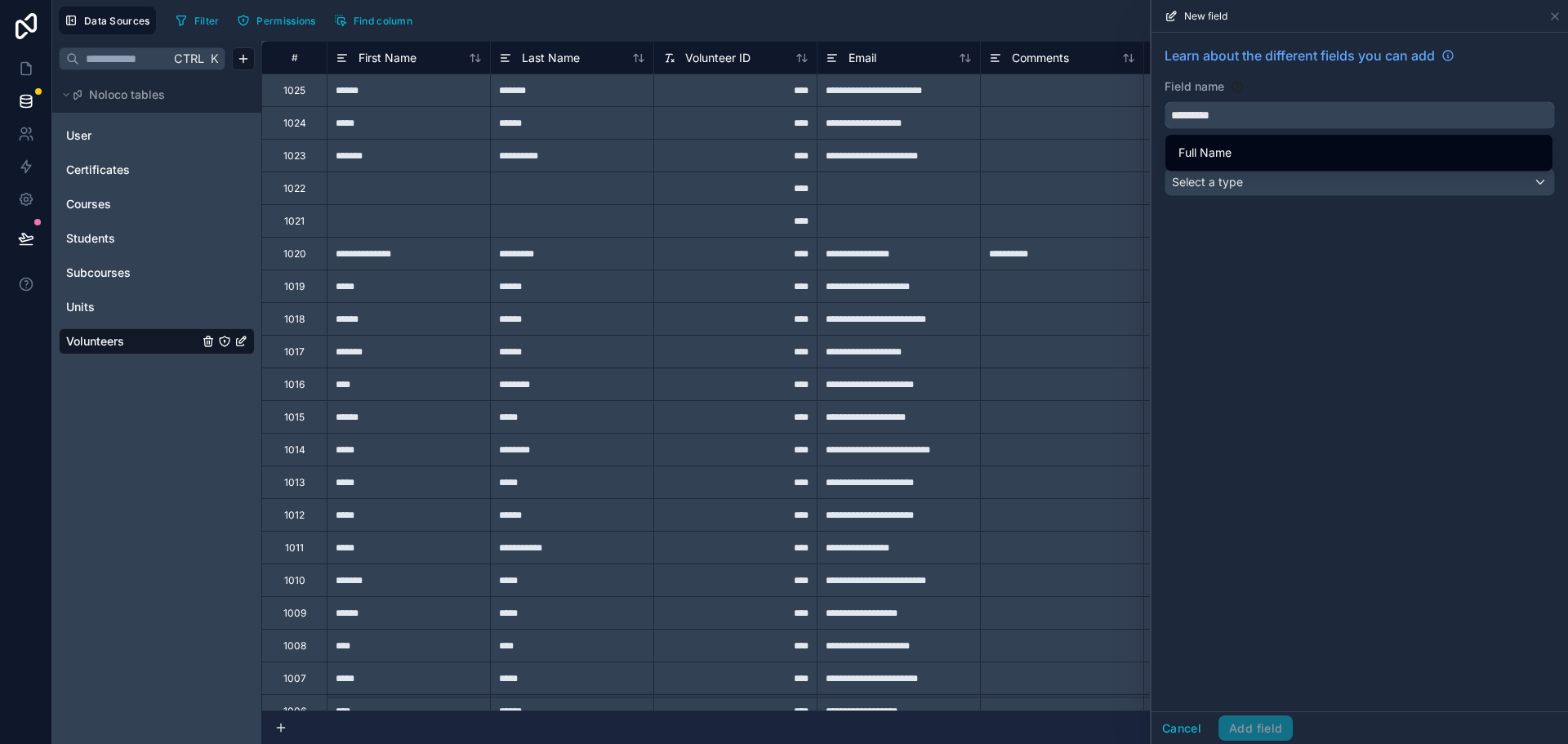
type input "*********"
click at [1292, 282] on div "Learn about the different fields you can add Field name ********* Choose a fiel…" at bounding box center [1359, 372] width 417 height 679
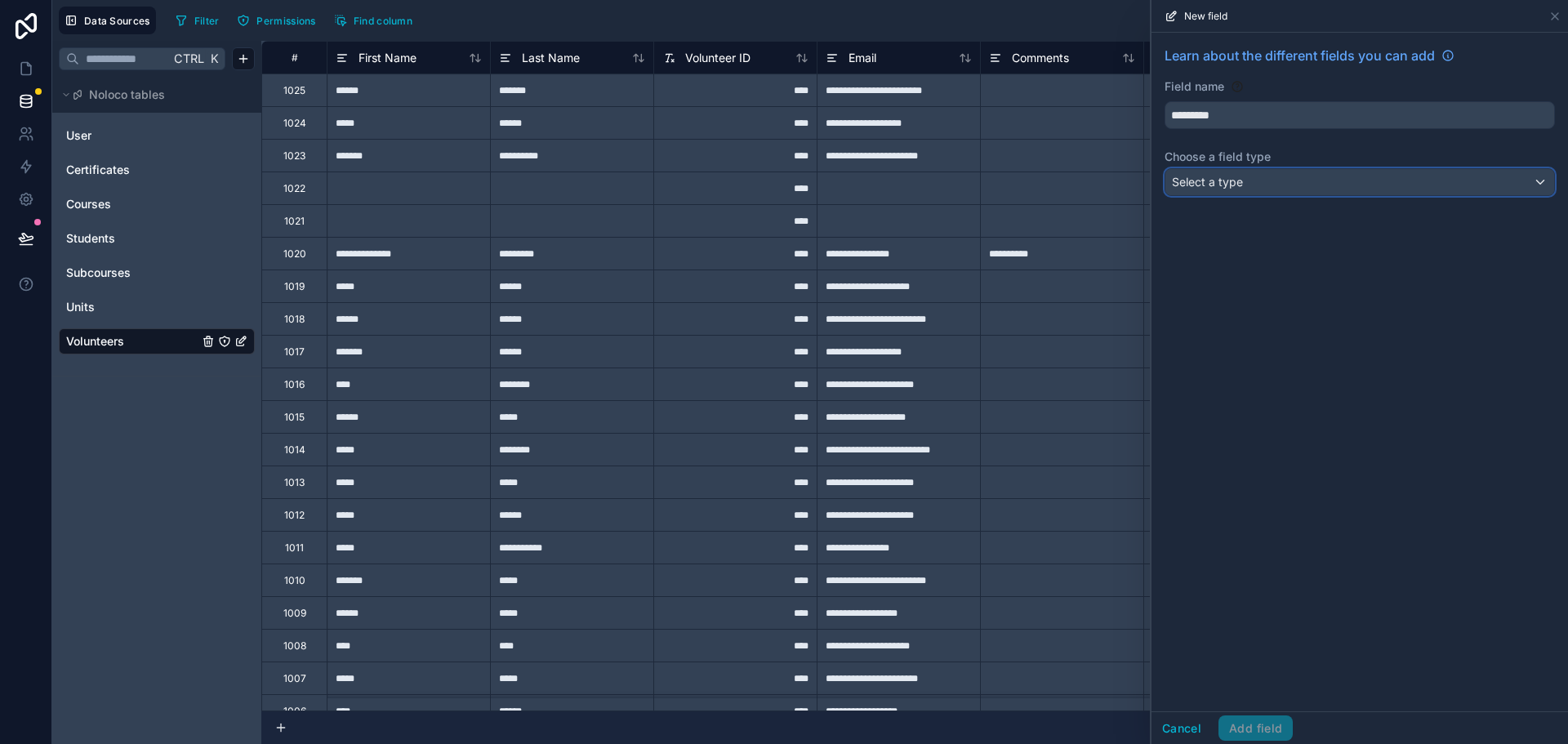
click at [1221, 188] on span "Select a type" at bounding box center [1207, 182] width 71 height 14
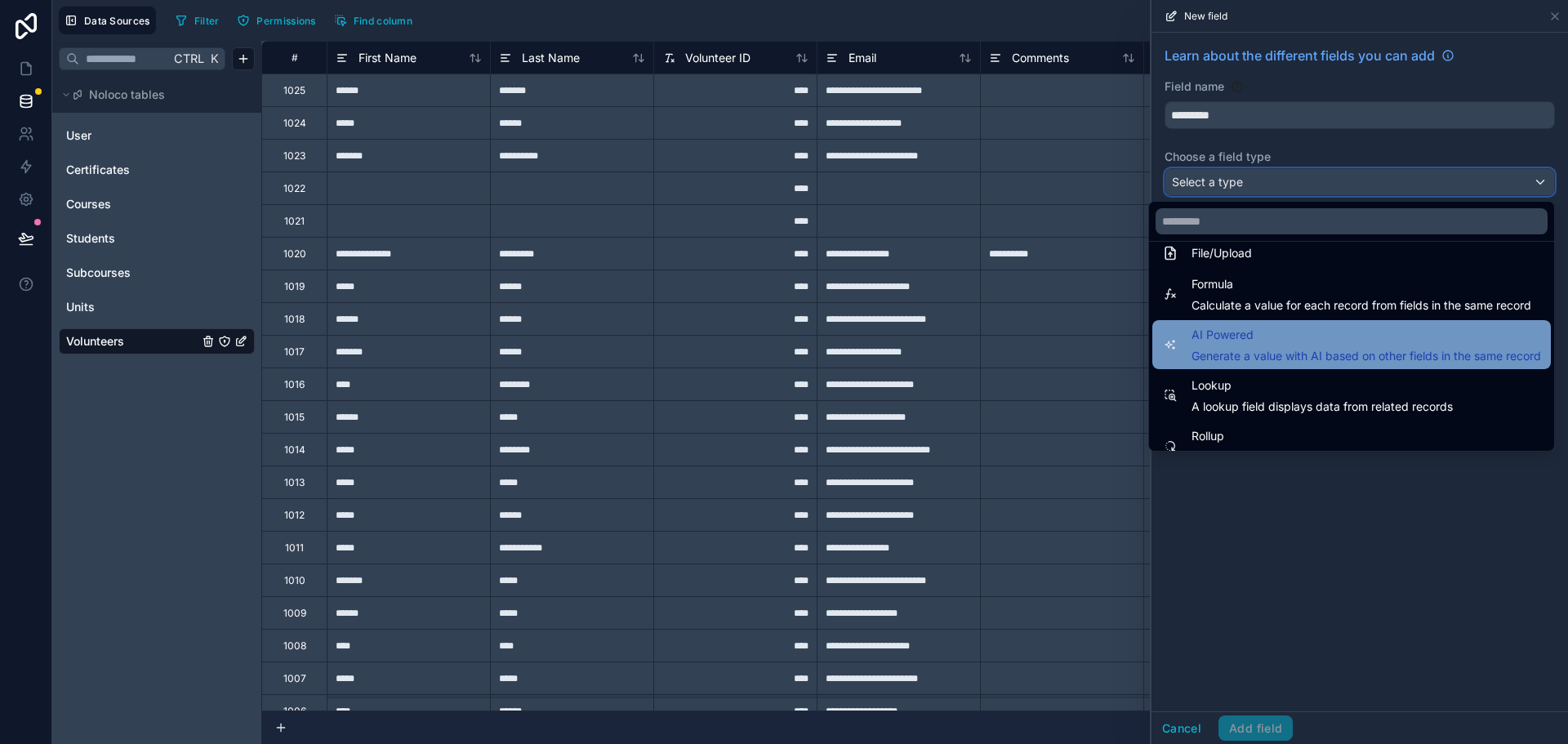
scroll to position [392, 0]
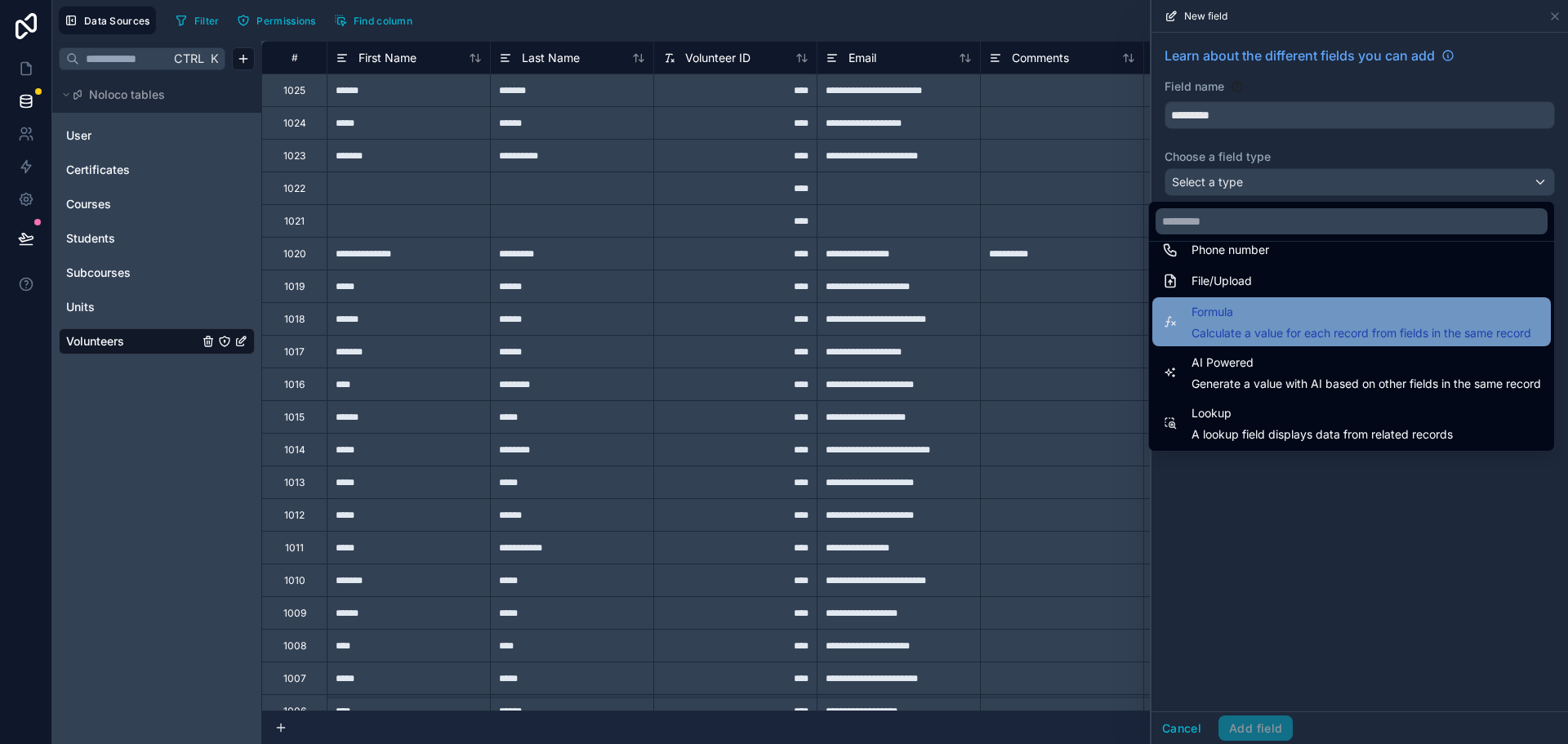
click at [1252, 329] on span "Calculate a value for each record from fields in the same record" at bounding box center [1361, 333] width 340 height 16
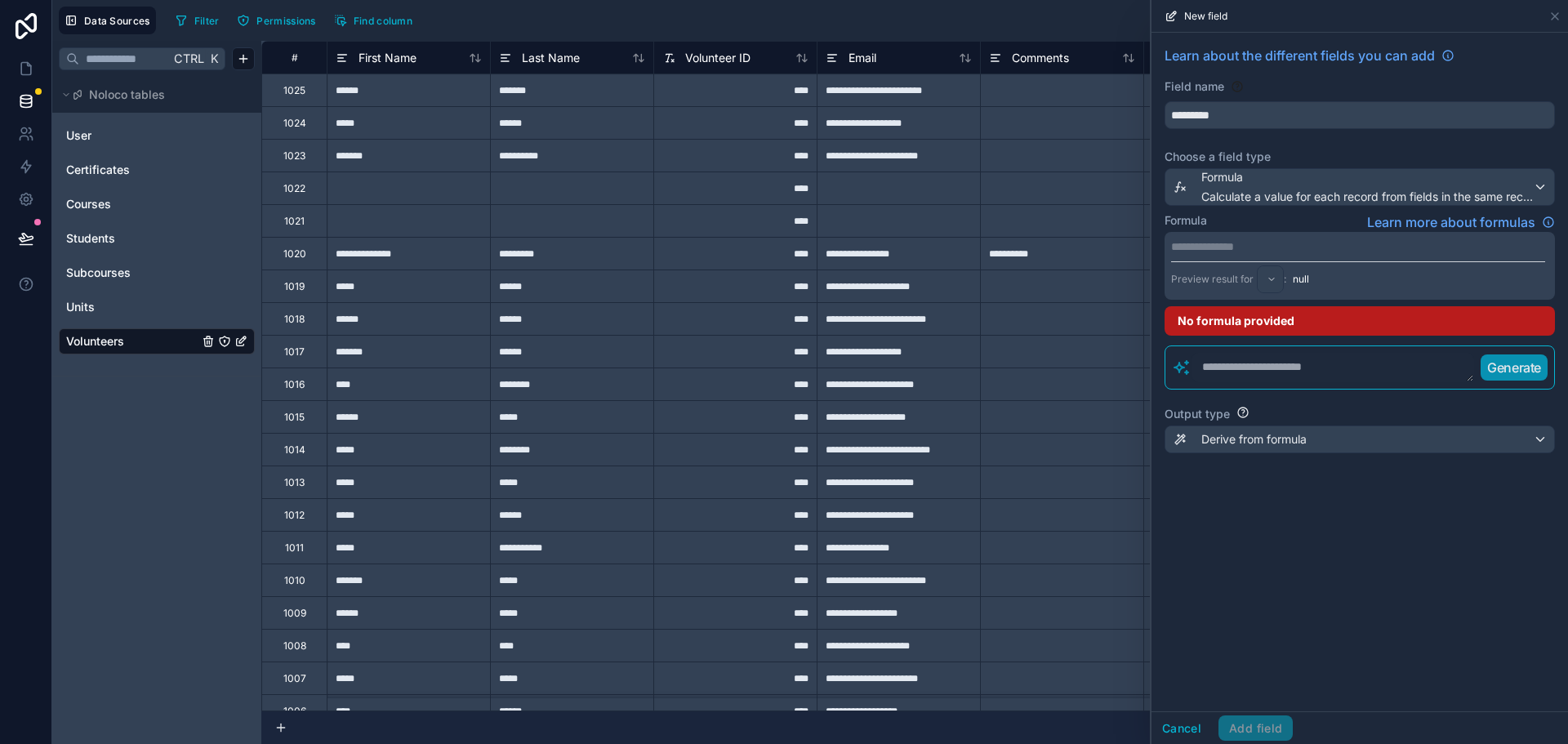
click at [1208, 247] on p "**********" at bounding box center [1358, 247] width 374 height 16
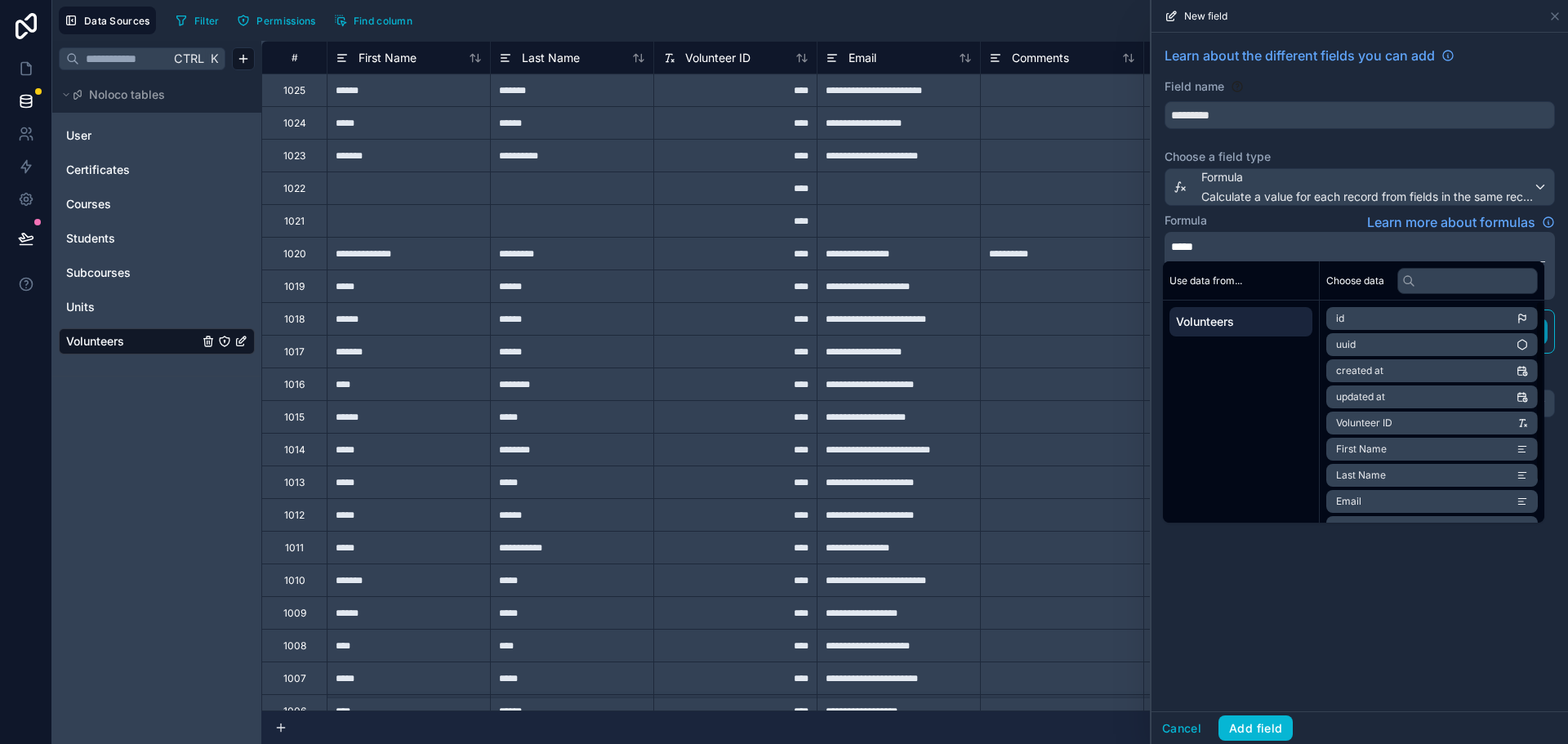
click at [1387, 445] on li "First Name" at bounding box center [1431, 449] width 211 height 23
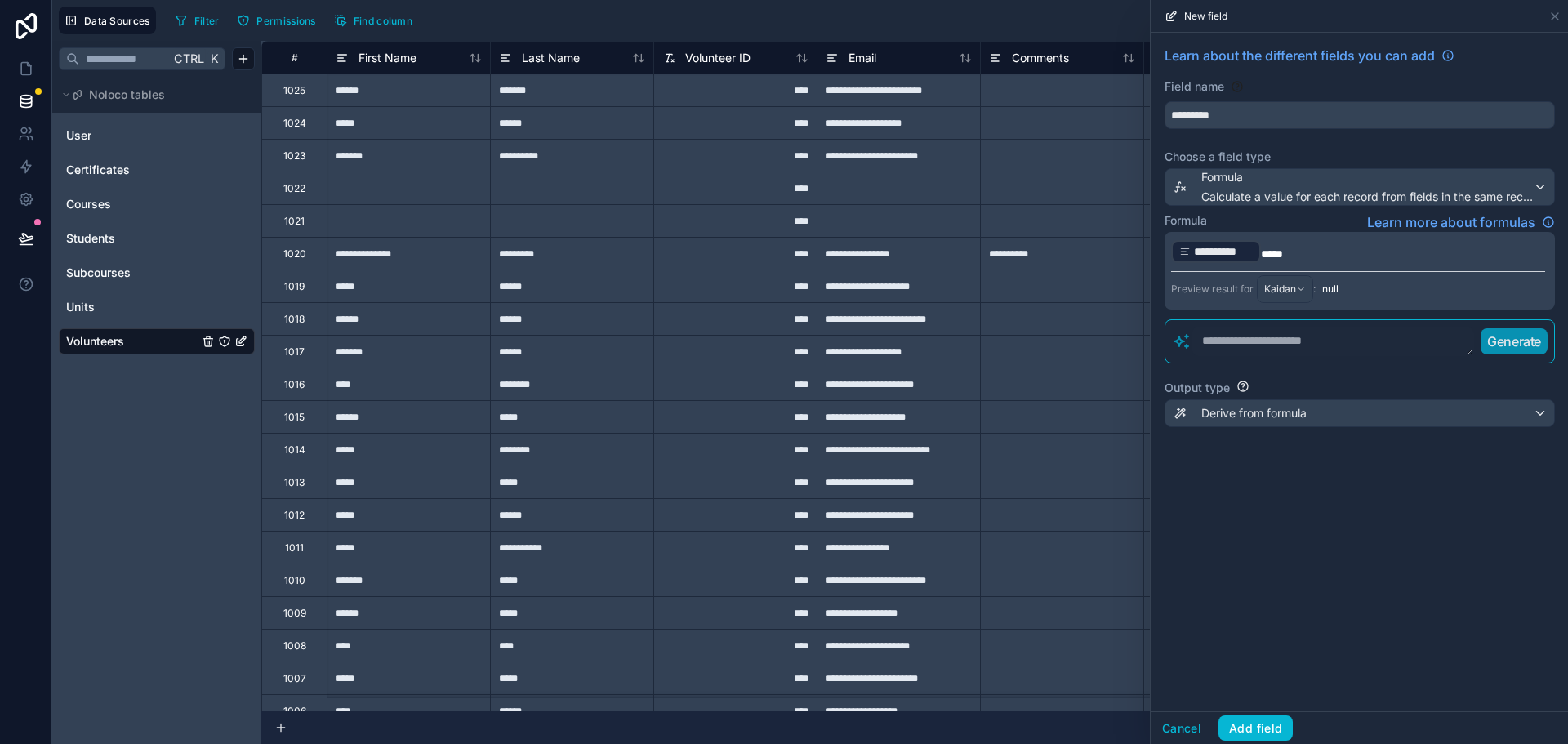
click at [1291, 248] on p "**********" at bounding box center [1358, 252] width 374 height 27
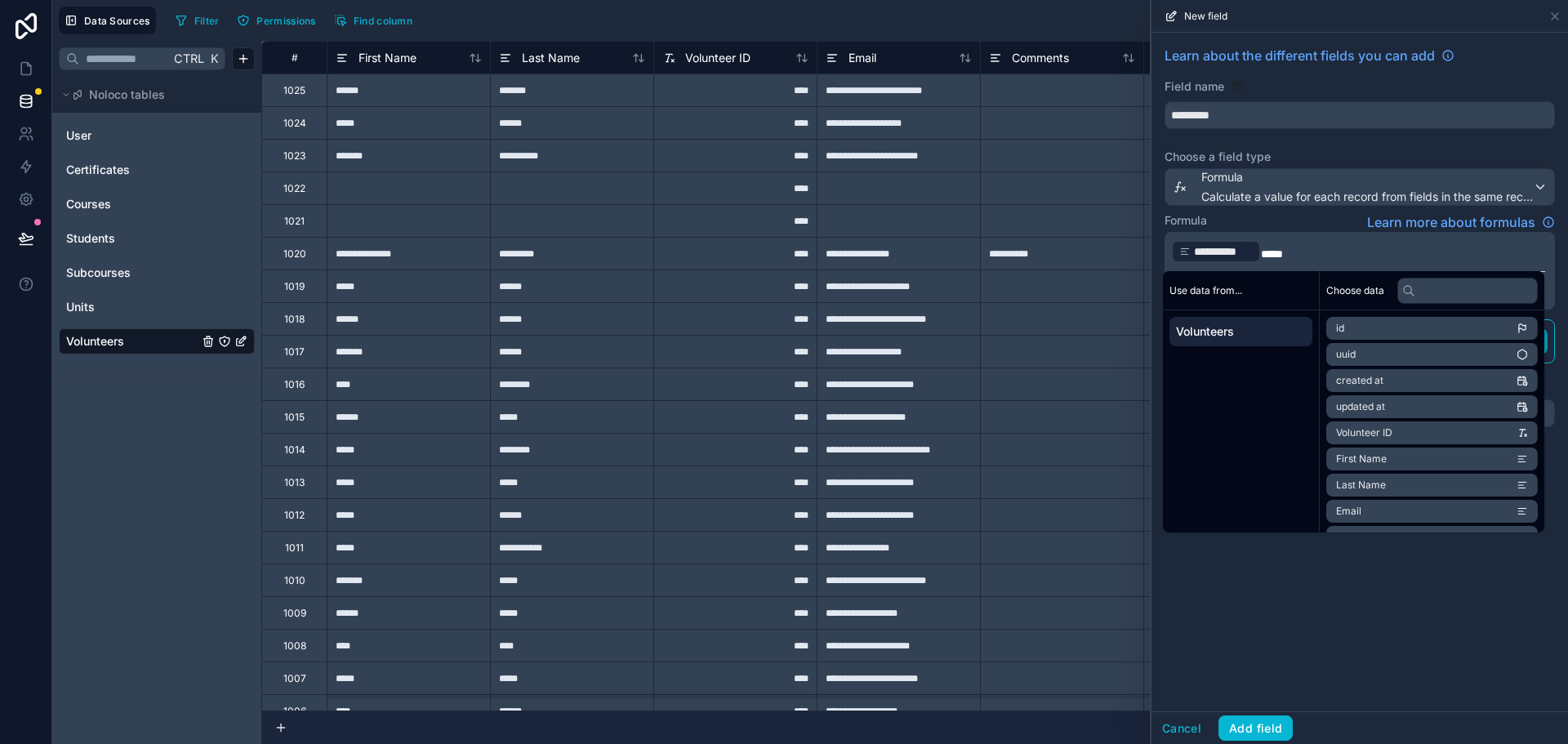
click at [1375, 484] on span "Last Name" at bounding box center [1361, 485] width 50 height 13
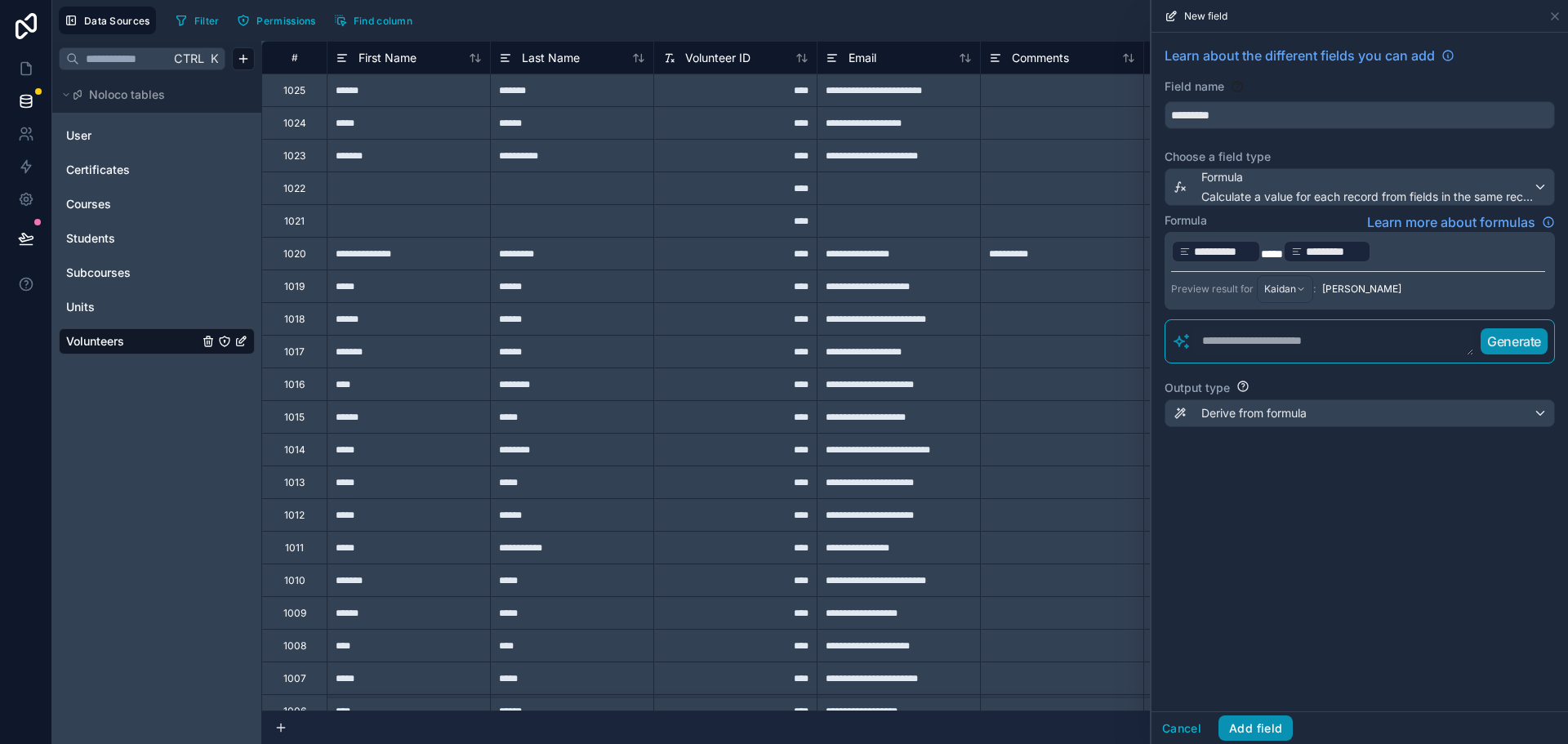
click at [1263, 723] on button "Add field" at bounding box center [1256, 729] width 74 height 27
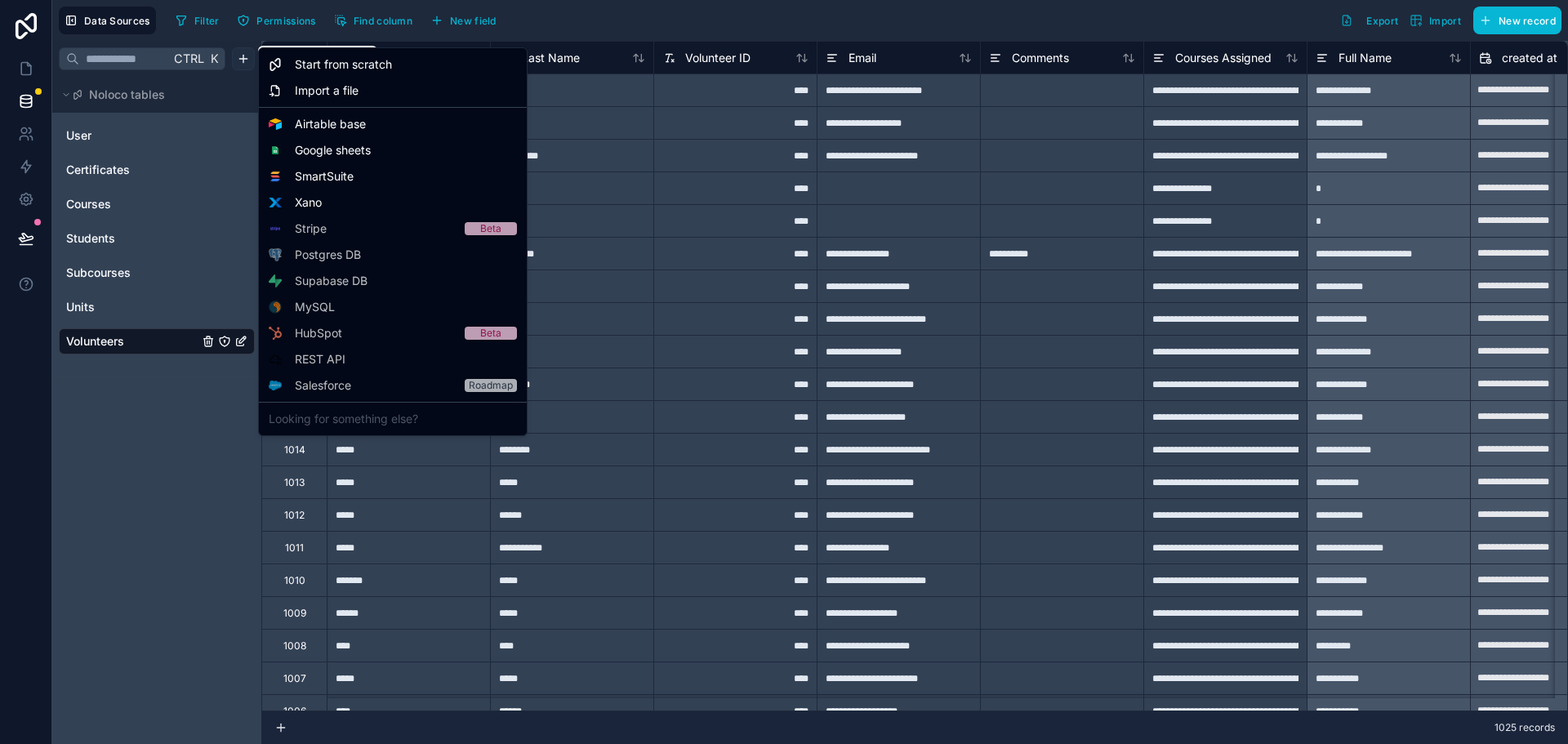
click at [242, 58] on html "**********" at bounding box center [784, 372] width 1568 height 744
click at [341, 58] on span "Start from scratch" at bounding box center [343, 65] width 97 height 16
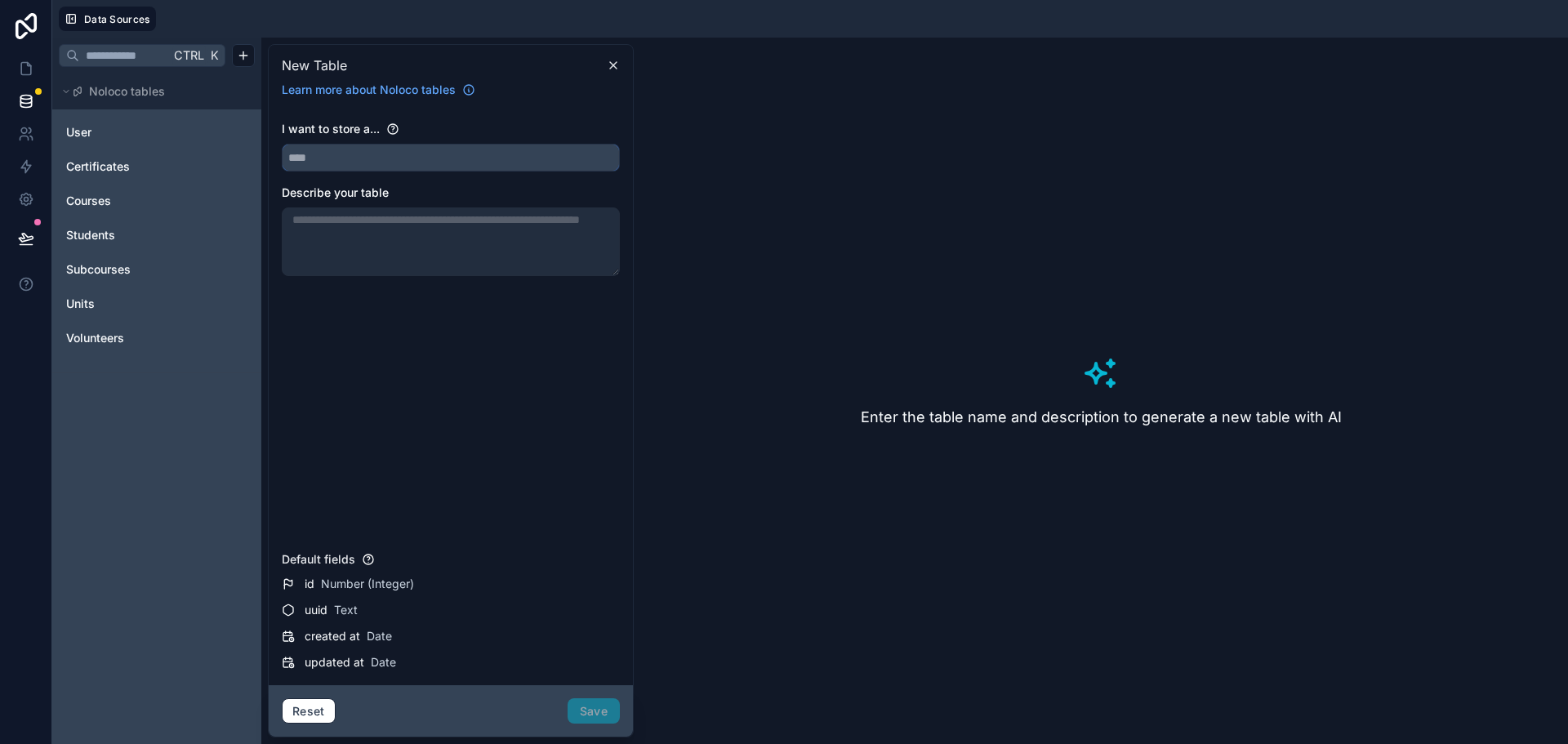
click at [350, 162] on input "text" at bounding box center [450, 157] width 336 height 27
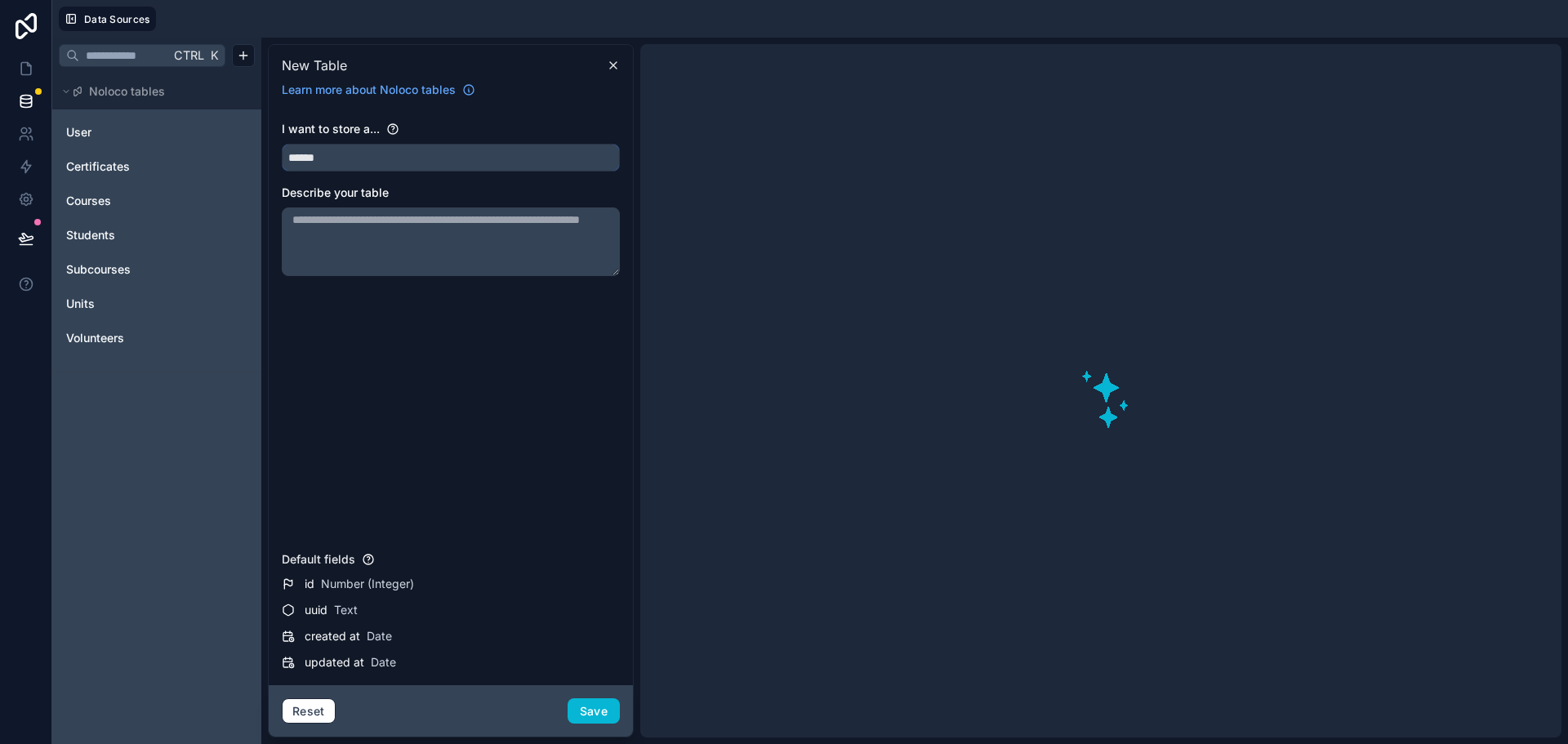
type input "******"
click at [528, 108] on div "I want to store a... ****** Describe your table Default fields id Number (Integ…" at bounding box center [451, 396] width 364 height 578
click at [591, 715] on button "Save" at bounding box center [593, 711] width 52 height 27
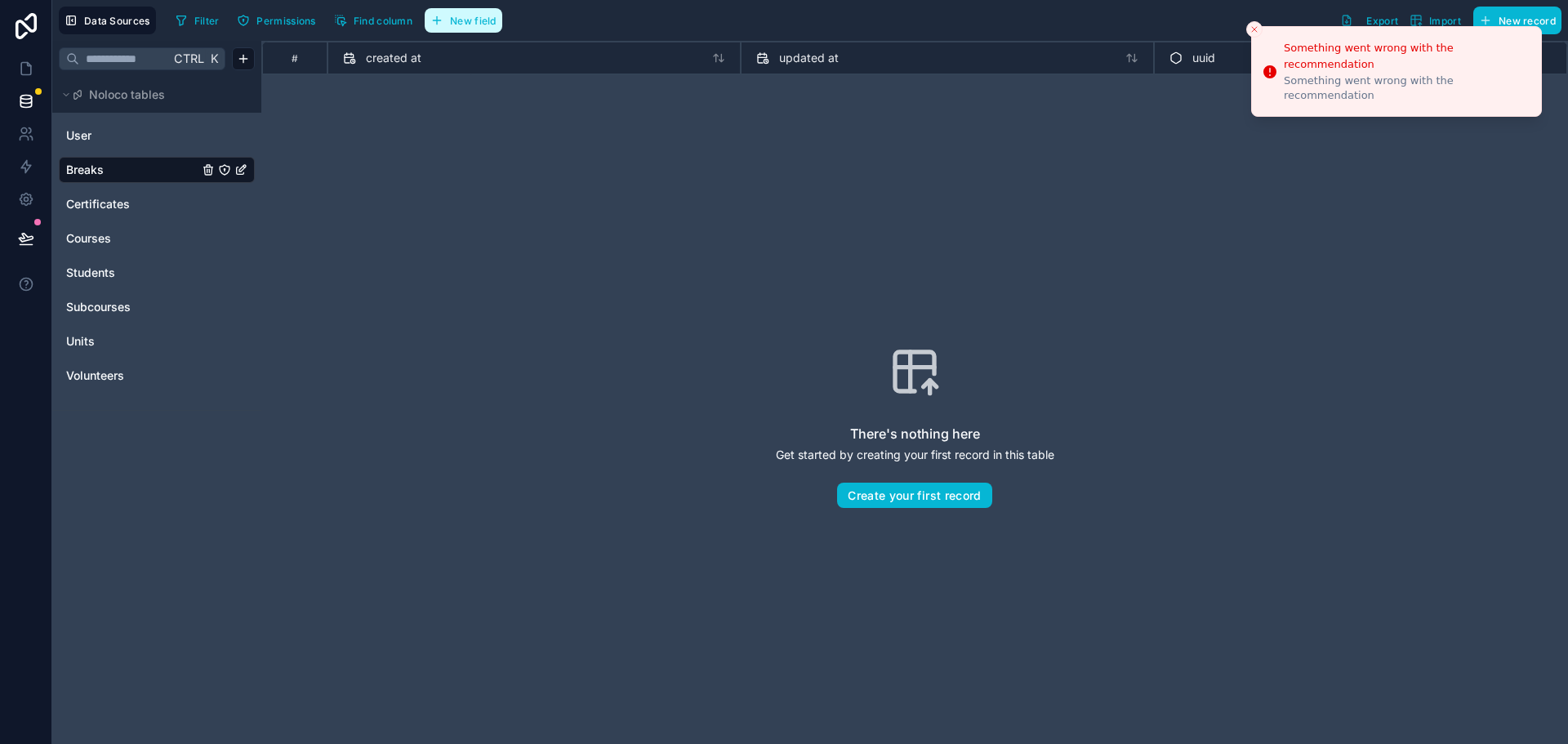
click at [458, 27] on button "New field" at bounding box center [463, 20] width 78 height 25
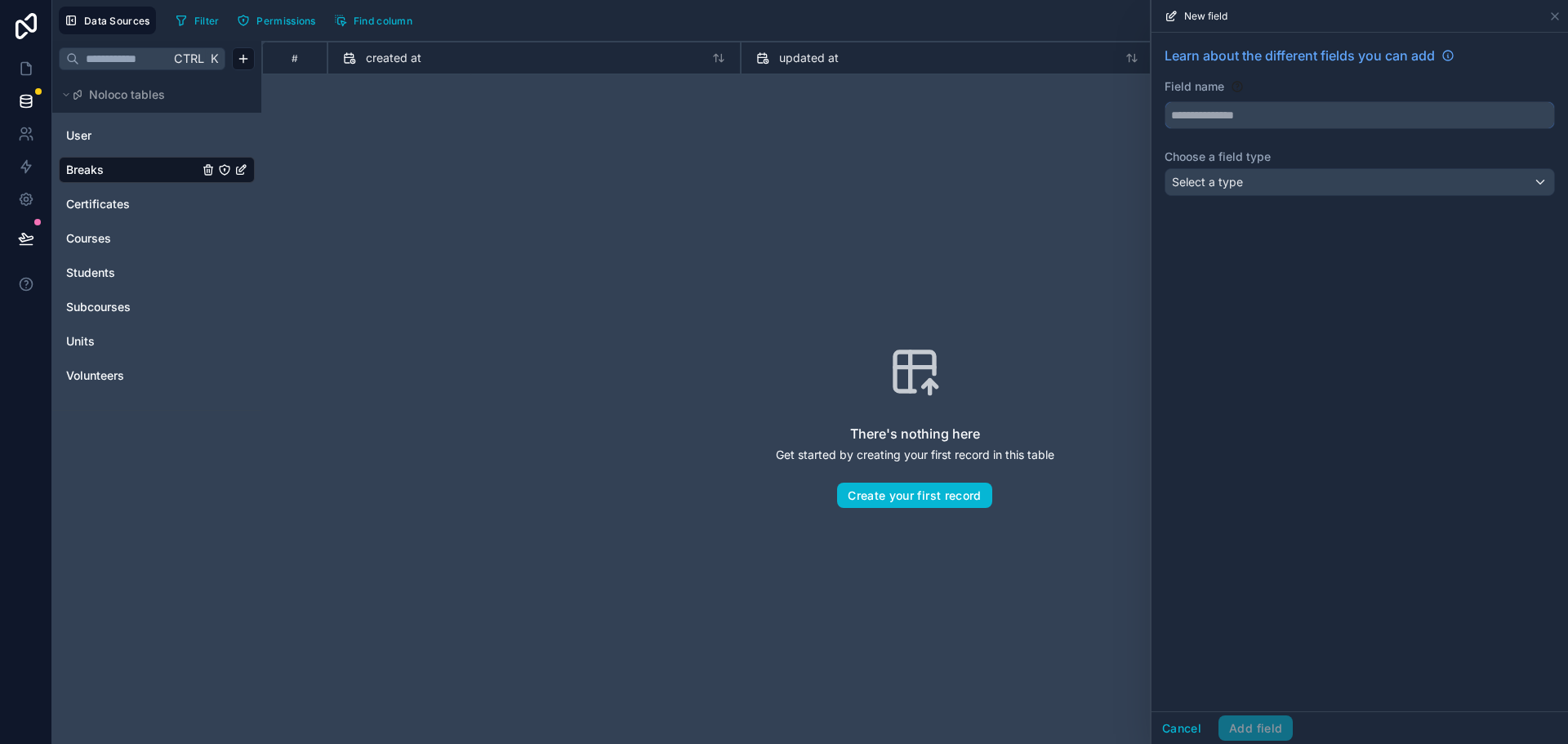
click at [1196, 116] on input "text" at bounding box center [1359, 115] width 388 height 27
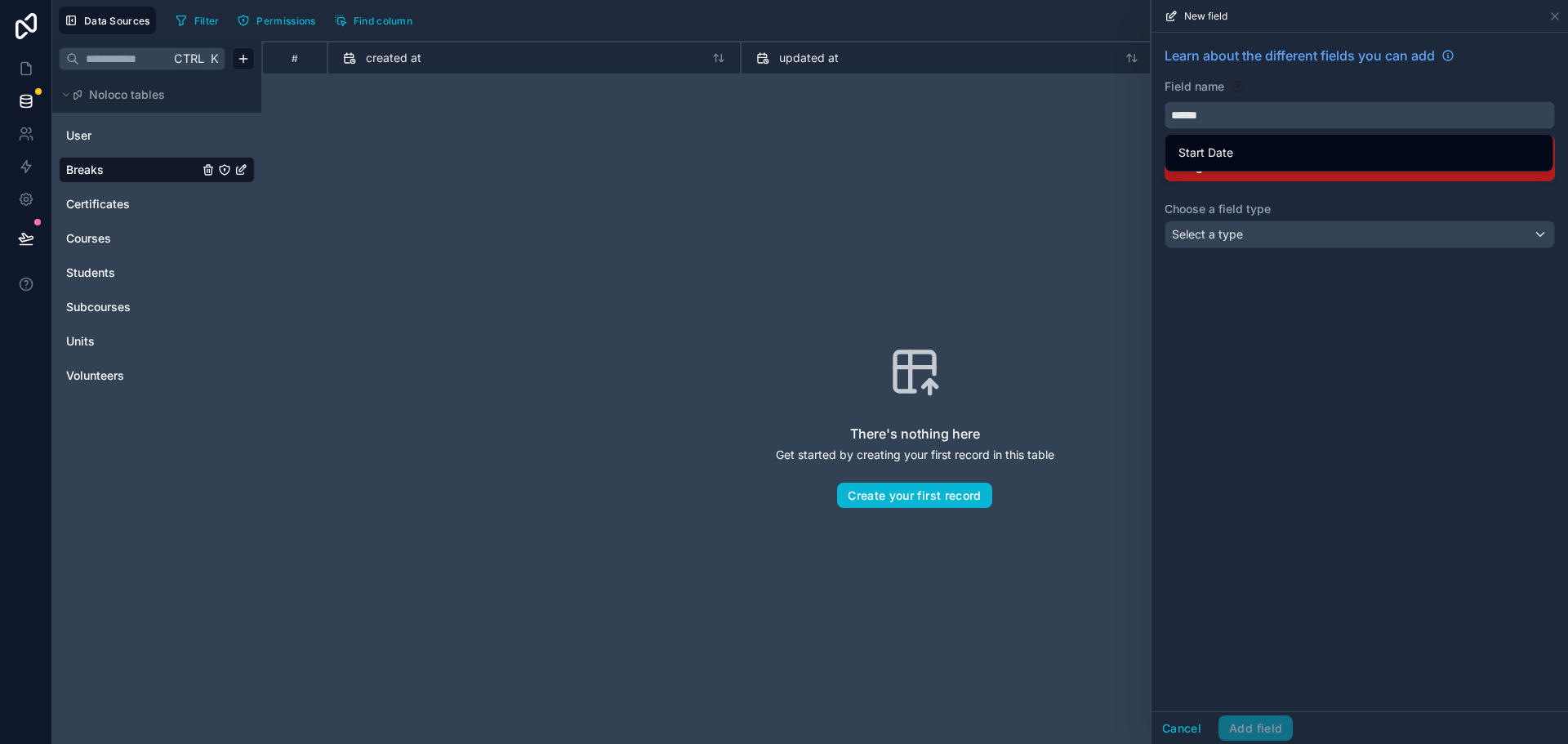
click at [1165, 101] on button "*****" at bounding box center [1359, 114] width 390 height 27
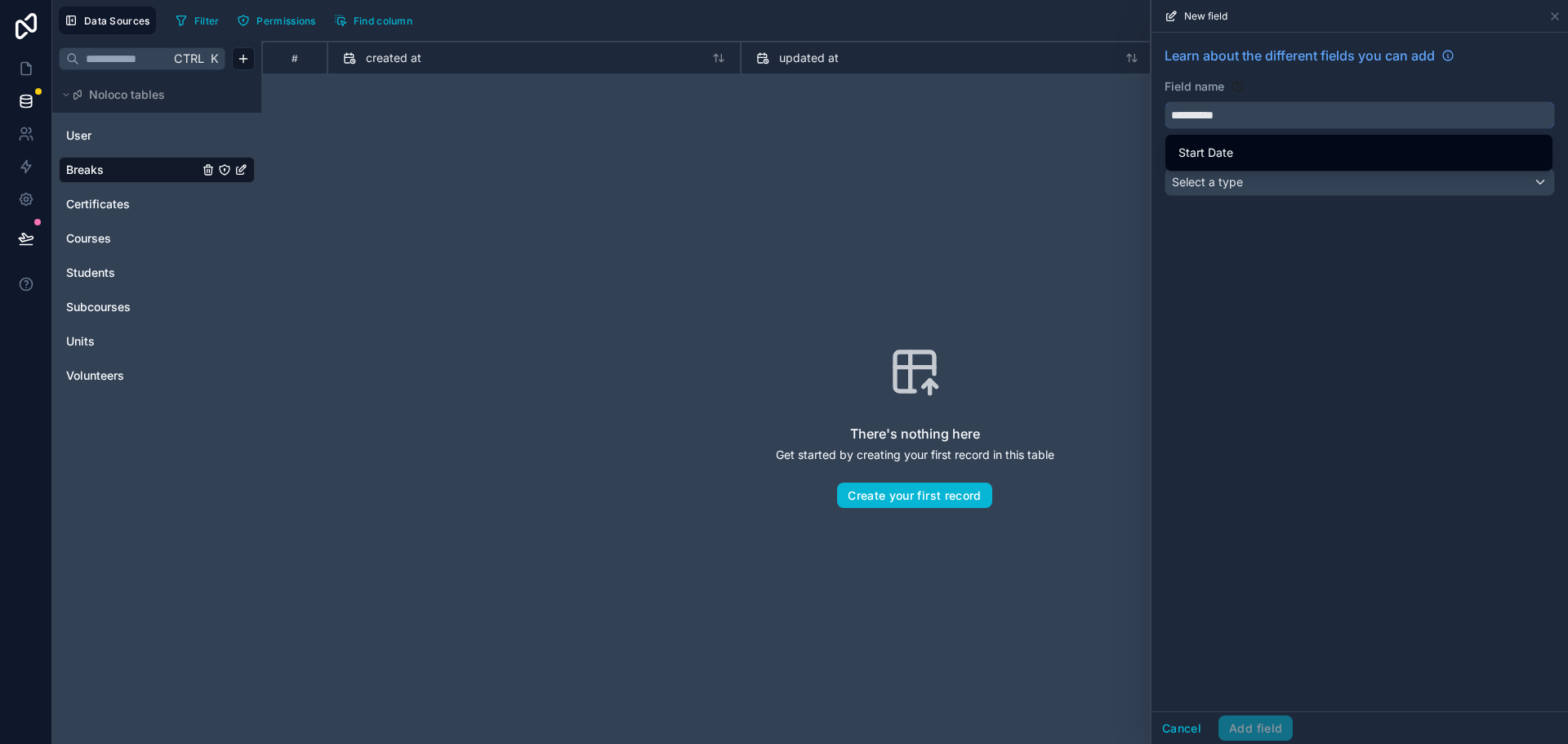
type input "**********"
click at [1261, 363] on div "**********" at bounding box center [1359, 372] width 417 height 679
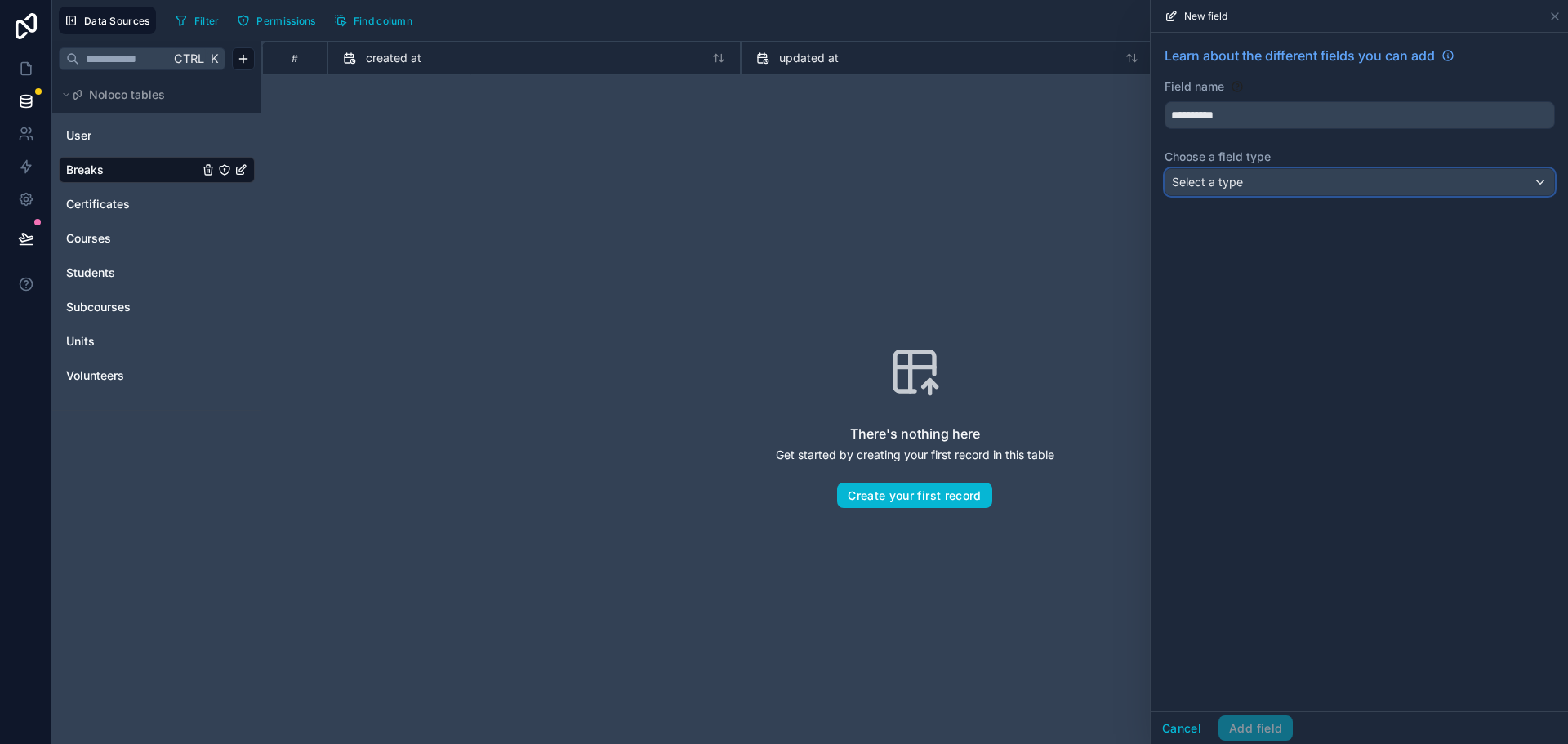
click at [1223, 173] on div "Select a type" at bounding box center [1359, 182] width 388 height 27
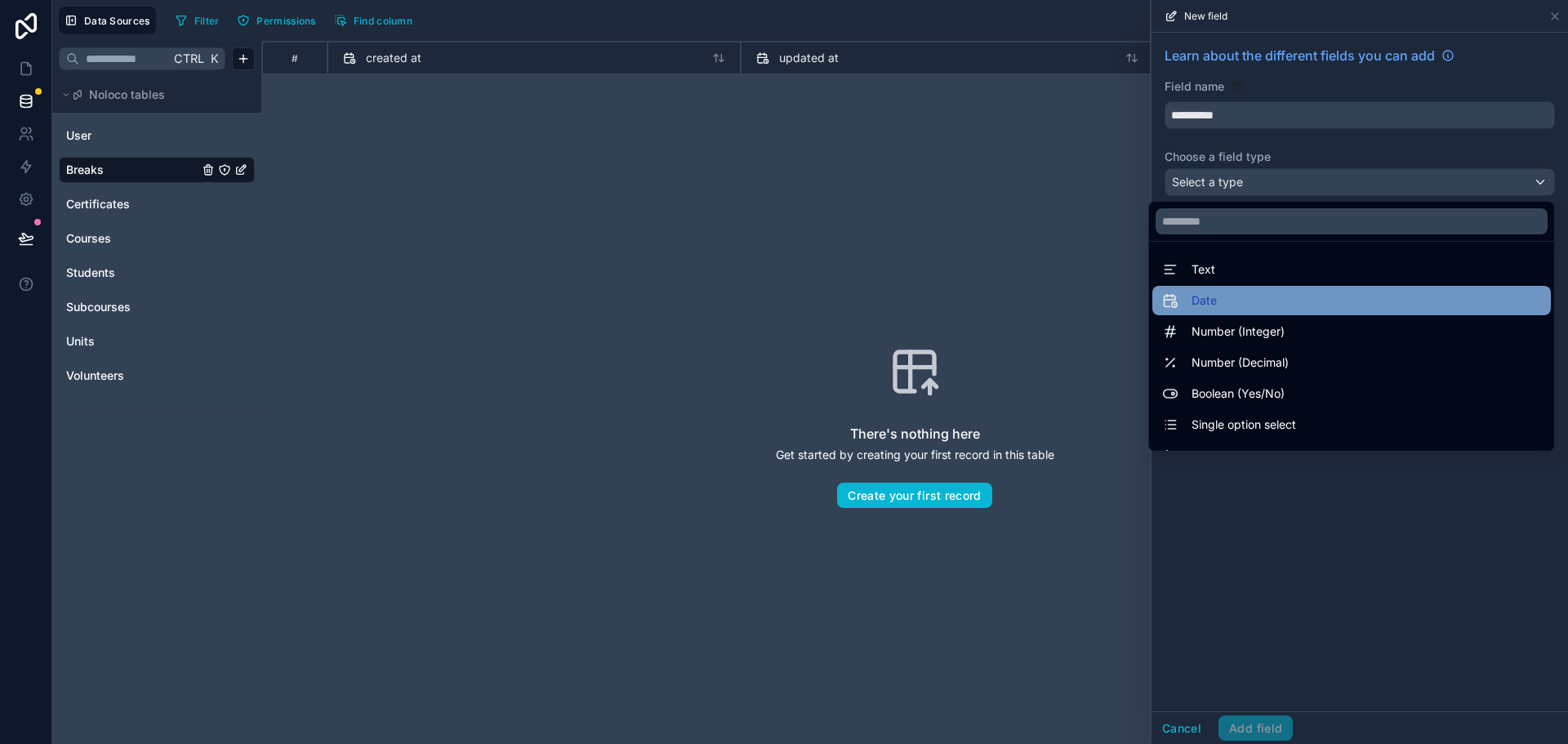
click at [1196, 294] on span "Date" at bounding box center [1204, 301] width 26 height 19
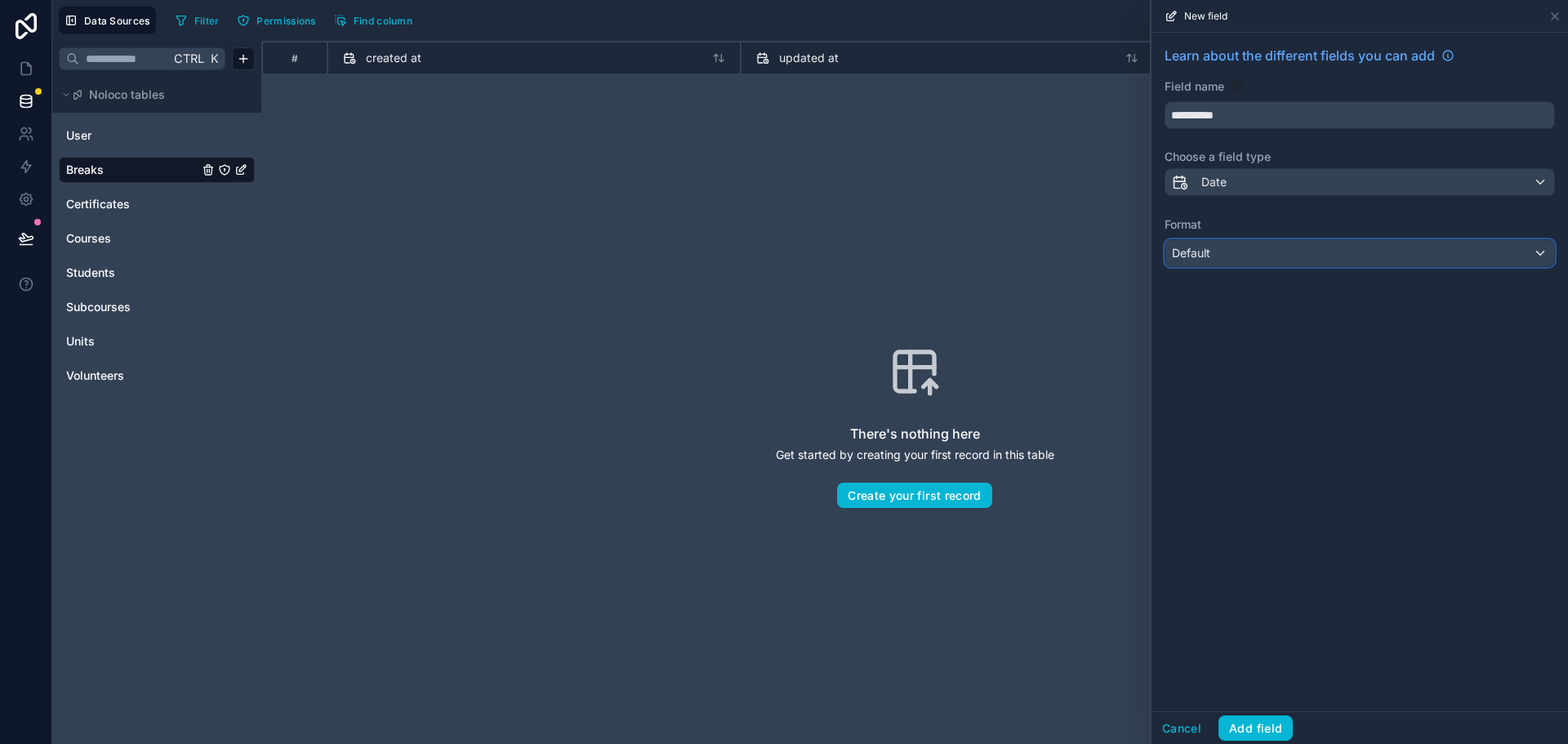
click at [1220, 253] on div "Default" at bounding box center [1359, 253] width 388 height 27
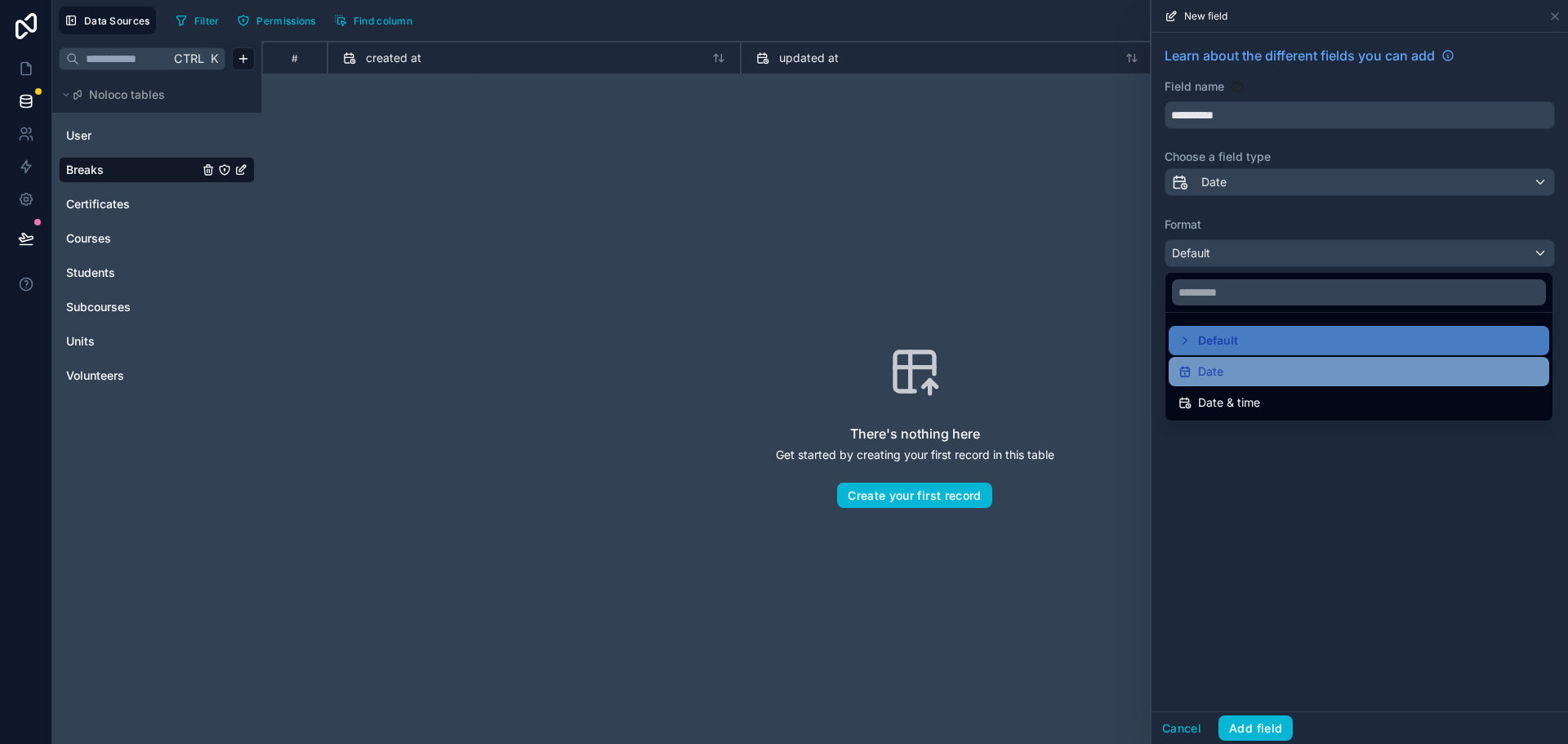
click at [1224, 374] on div "Date" at bounding box center [1358, 372] width 361 height 19
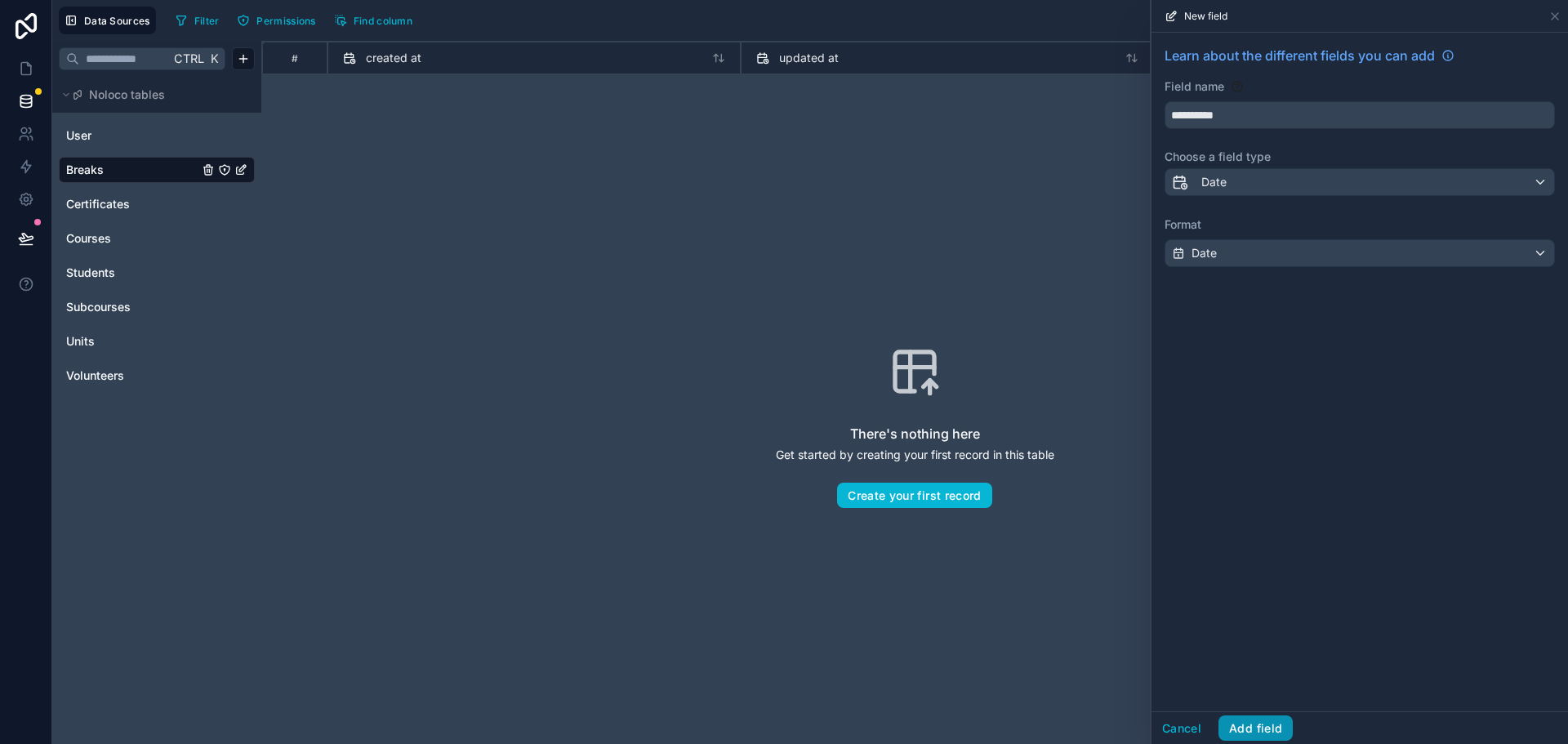
click at [1261, 717] on button "Add field" at bounding box center [1256, 729] width 74 height 27
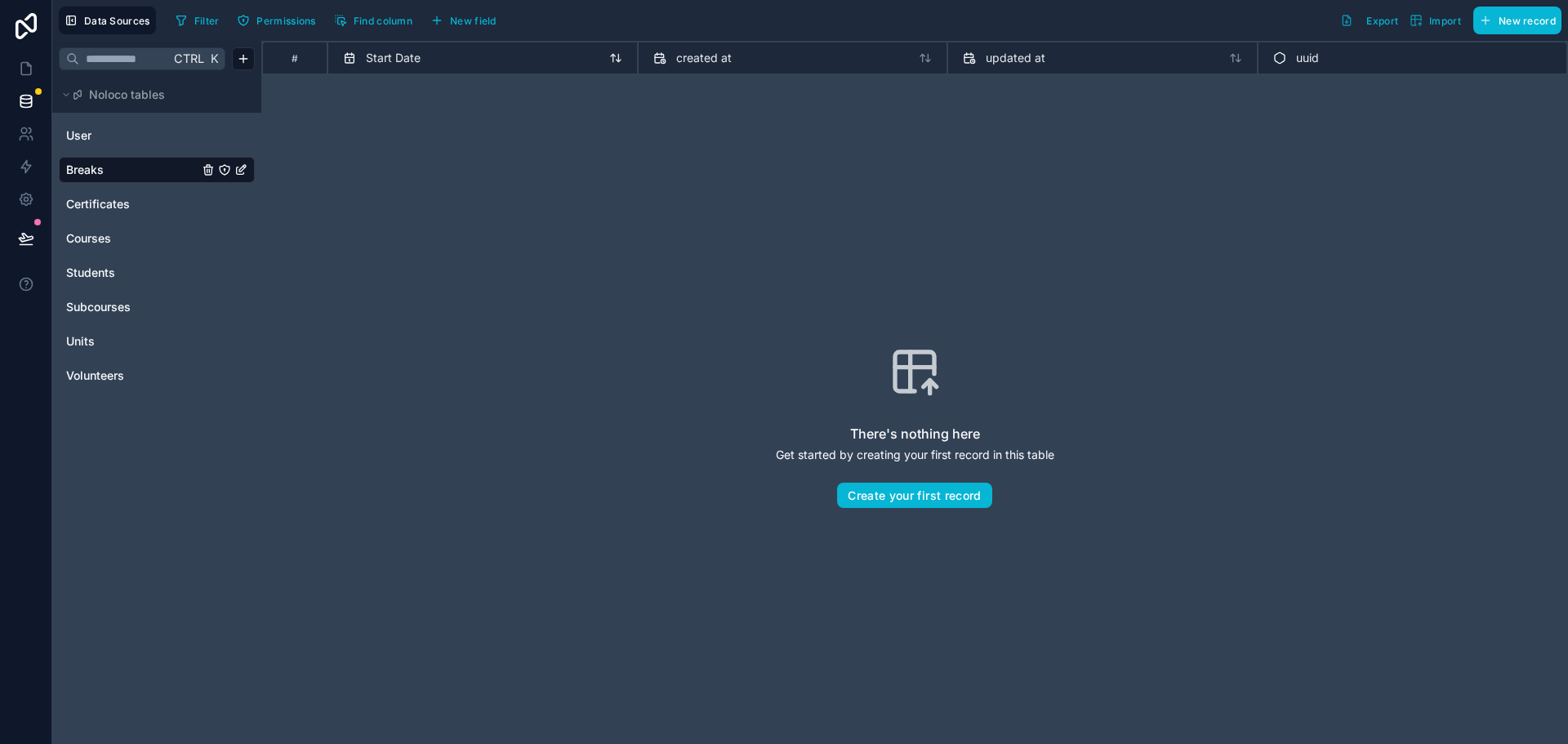
click at [352, 64] on icon at bounding box center [349, 58] width 13 height 19
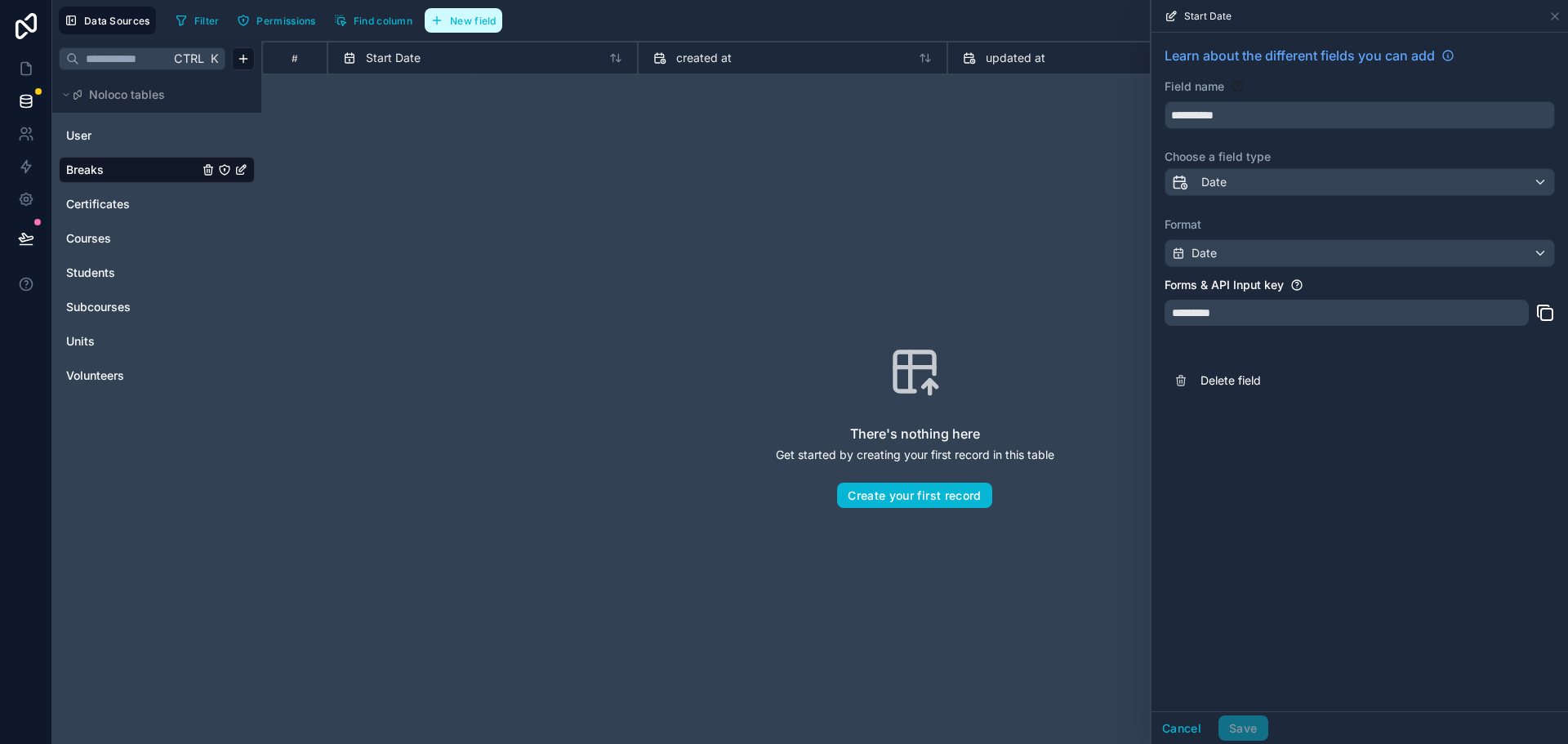
click at [463, 27] on button "New field" at bounding box center [463, 20] width 78 height 25
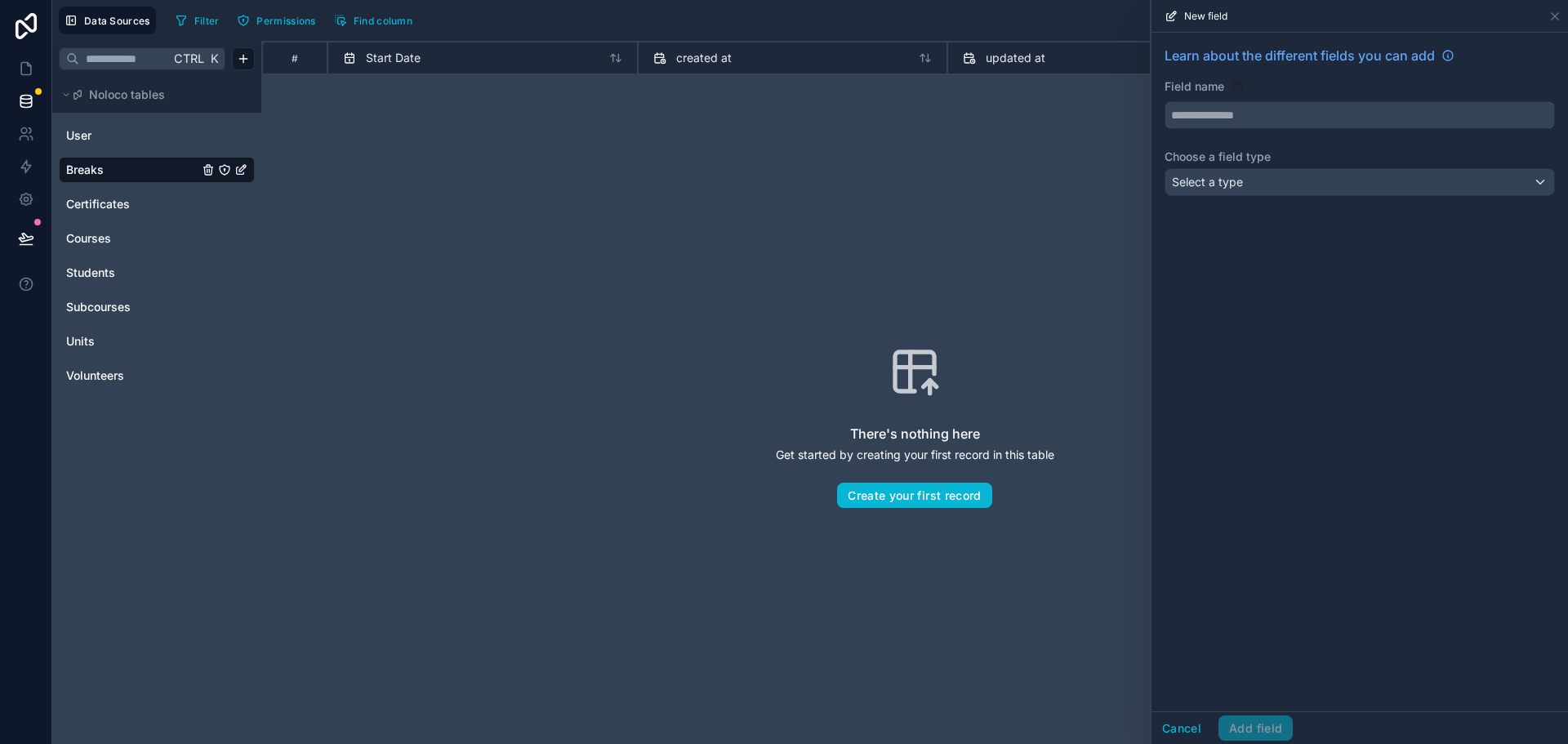
click at [1219, 119] on input "text" at bounding box center [1359, 115] width 388 height 27
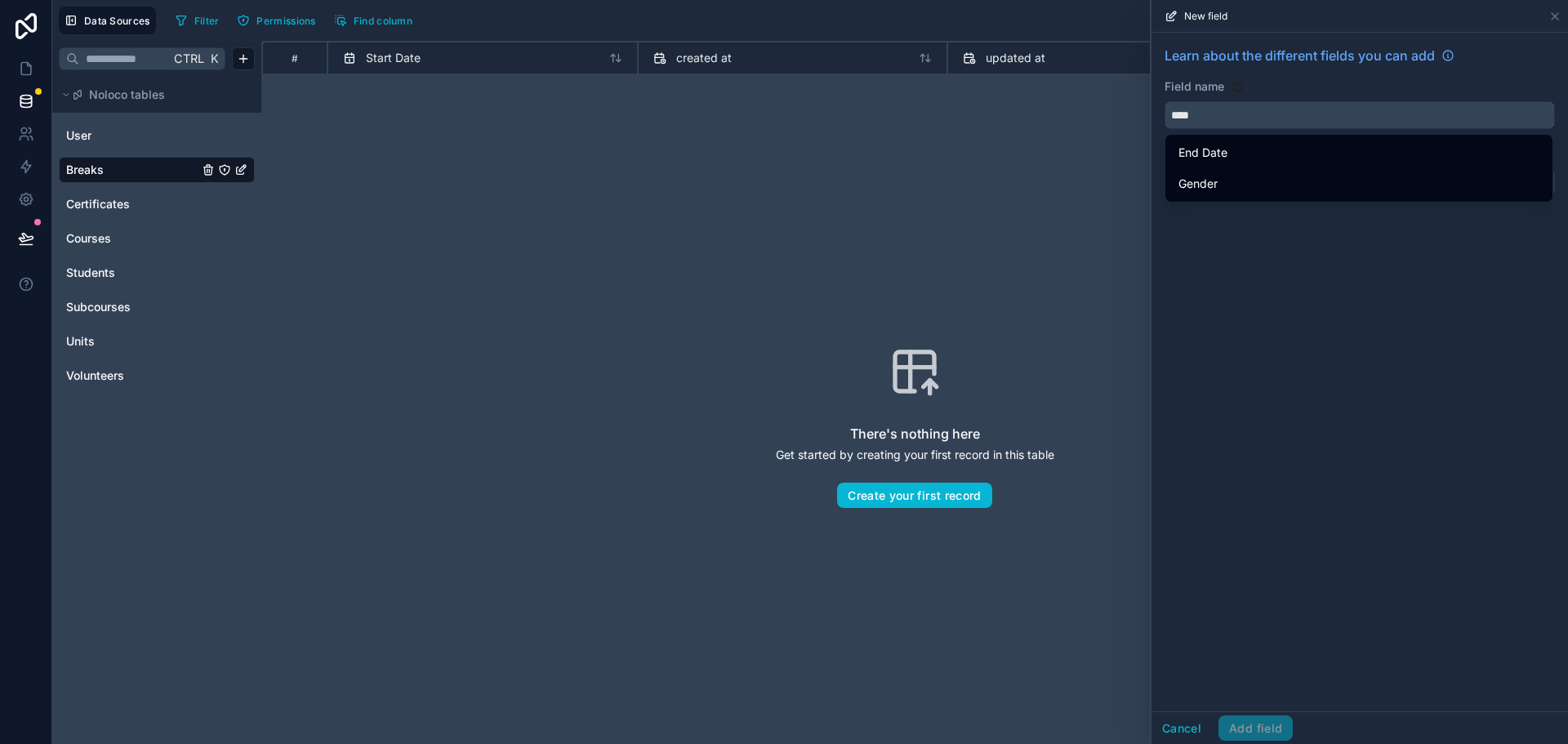
click at [1165, 101] on button "***" at bounding box center [1359, 114] width 390 height 27
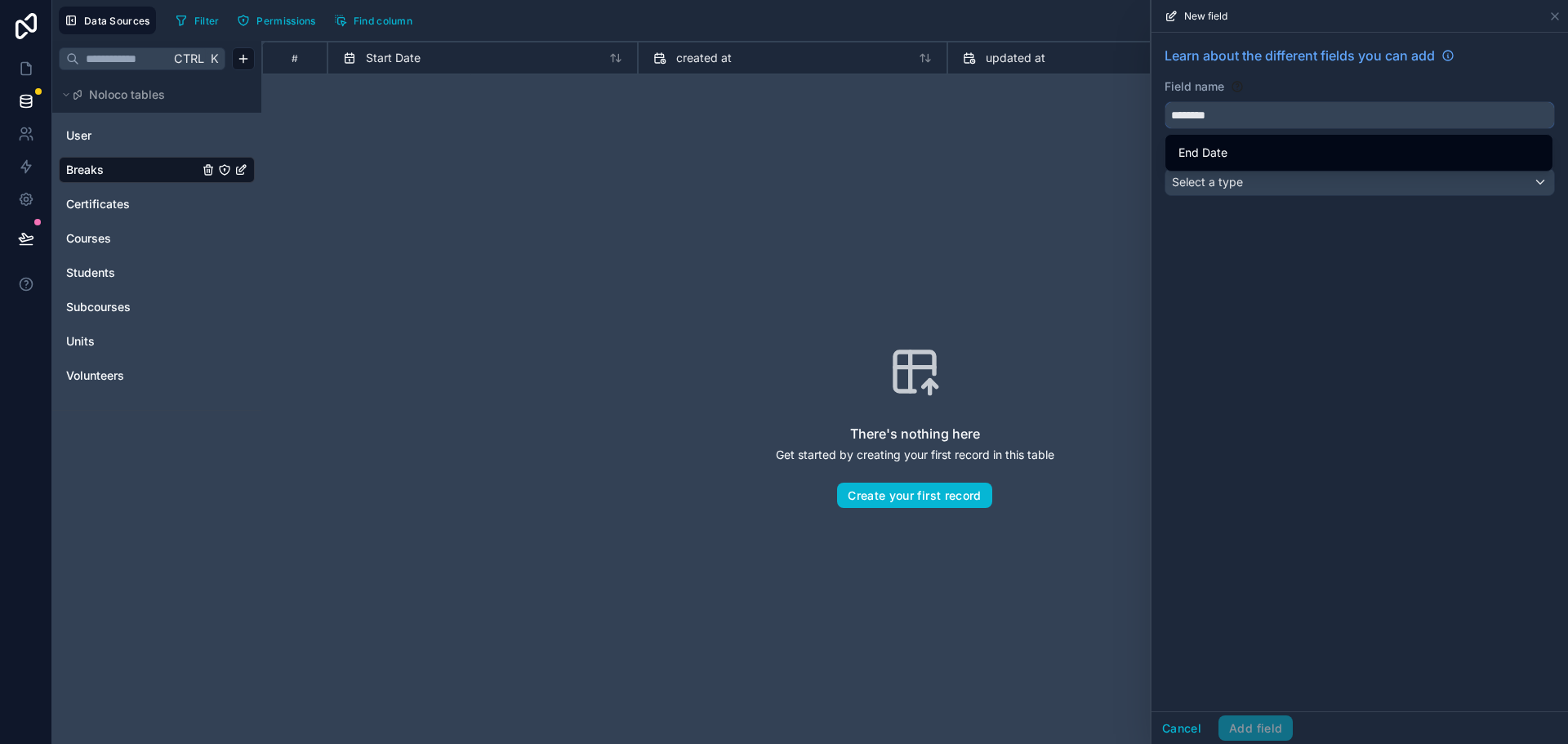
type input "********"
click at [1228, 187] on span "Select a type" at bounding box center [1207, 182] width 71 height 14
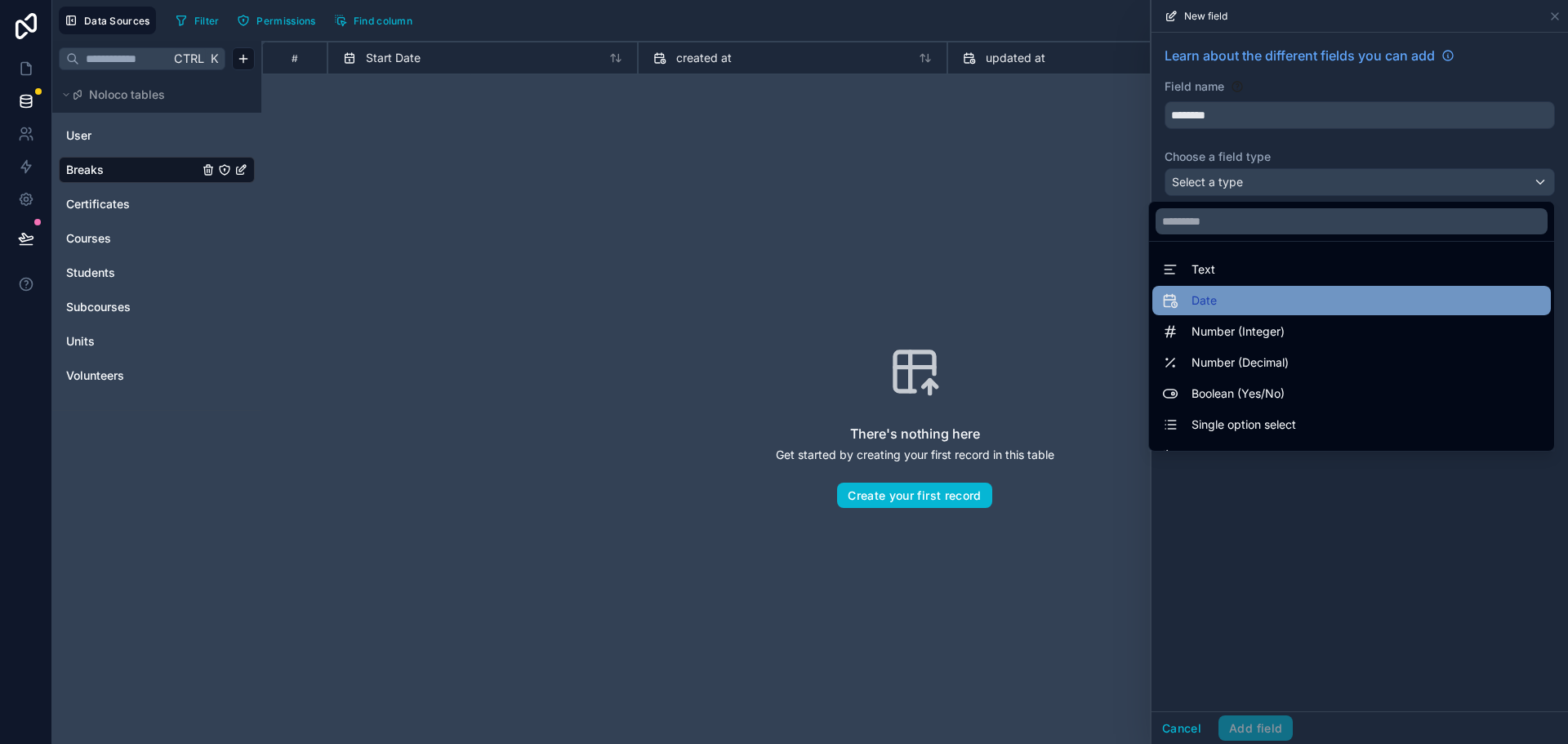
click at [1199, 301] on span "Date" at bounding box center [1204, 301] width 26 height 19
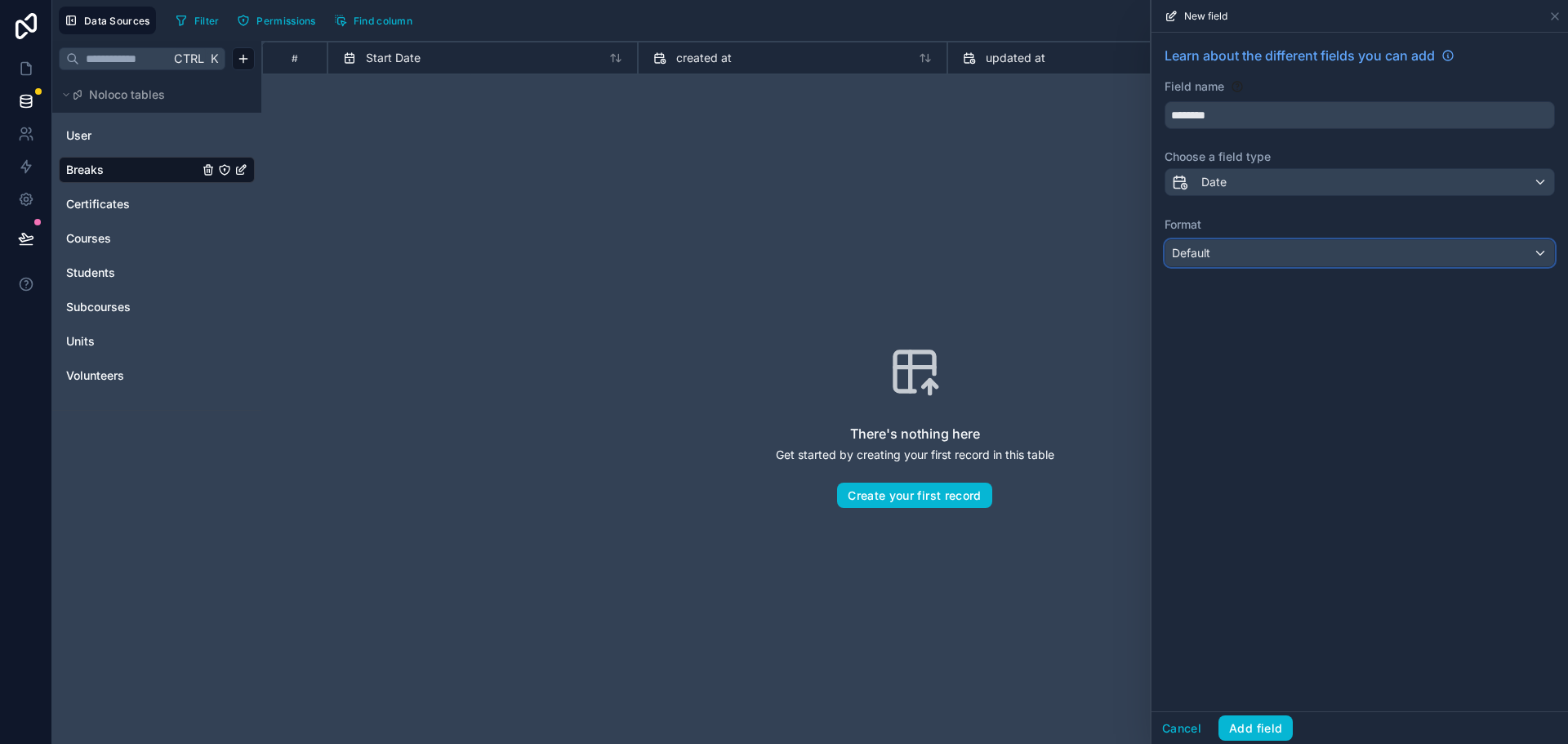
click at [1234, 255] on div "Default" at bounding box center [1359, 253] width 388 height 27
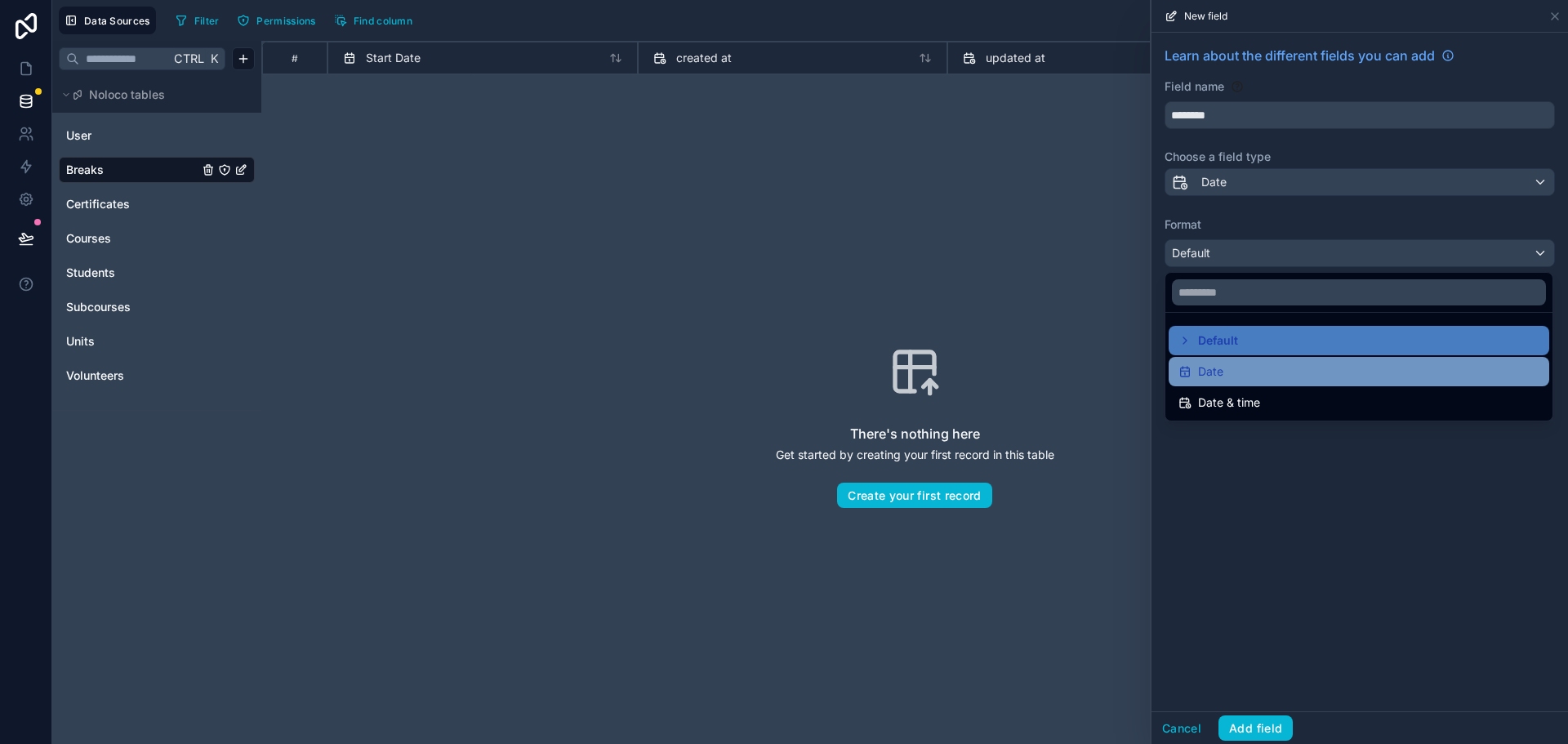
click at [1224, 366] on div "Date" at bounding box center [1358, 372] width 361 height 19
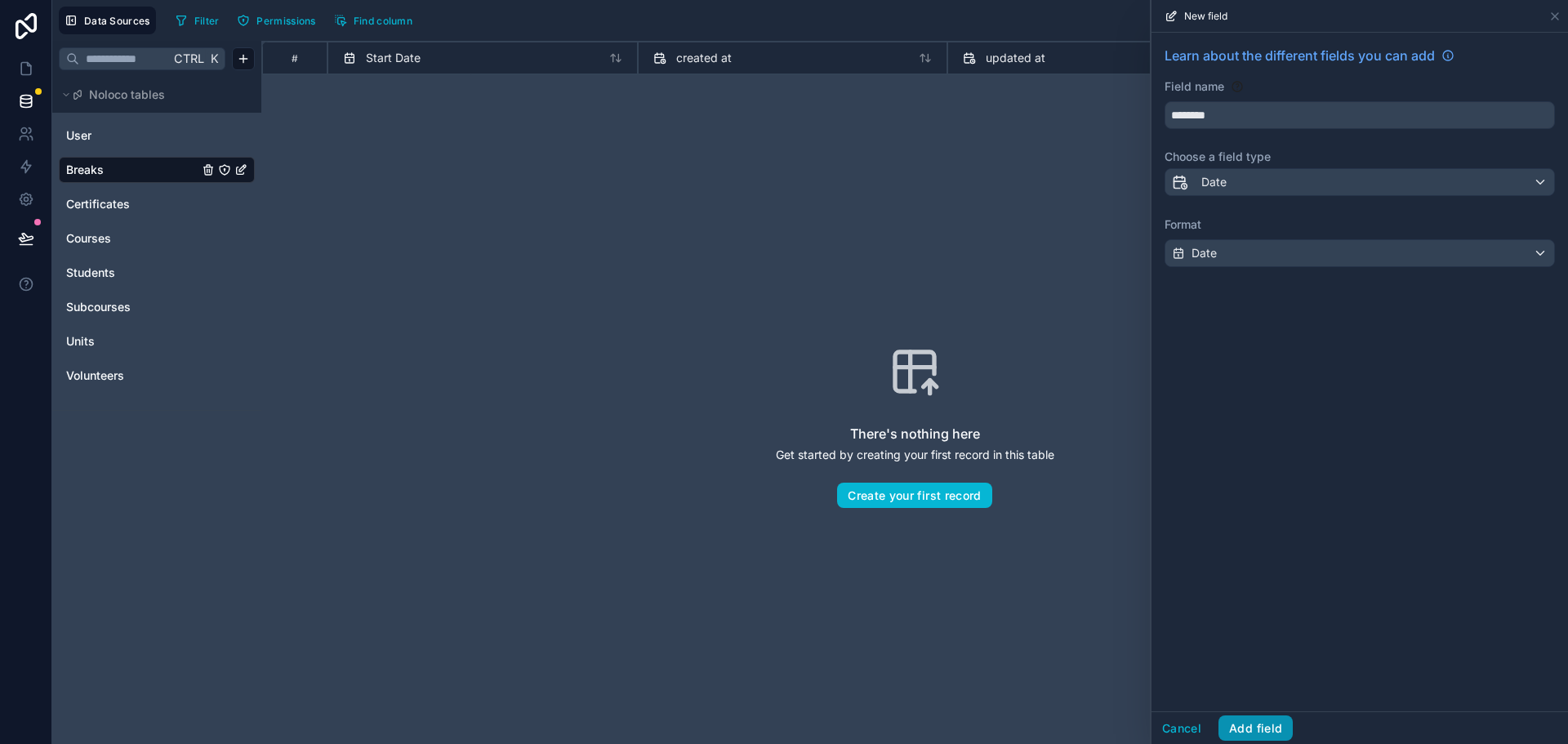
click at [1260, 731] on button "Add field" at bounding box center [1256, 729] width 74 height 27
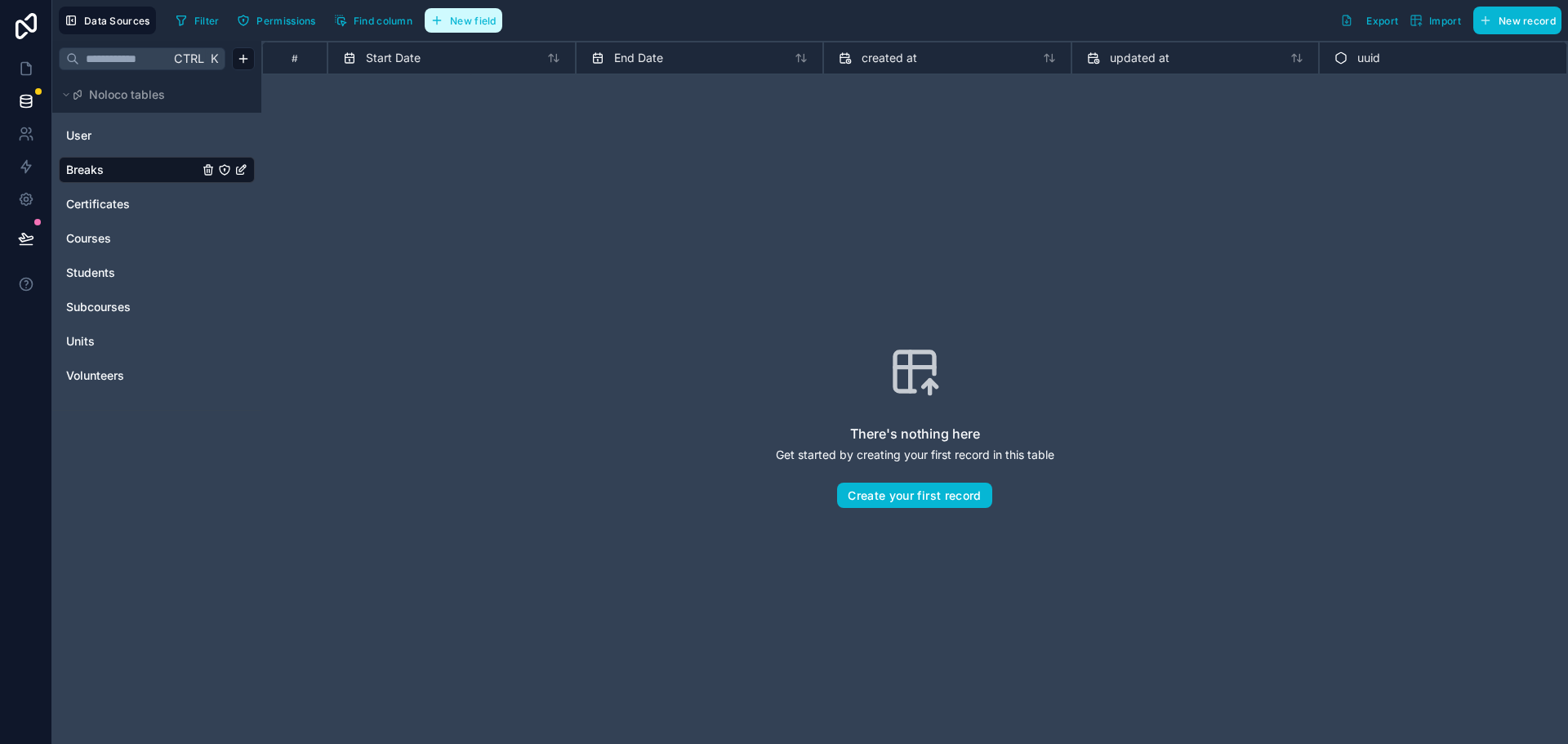
click at [466, 19] on span "New field" at bounding box center [473, 21] width 47 height 12
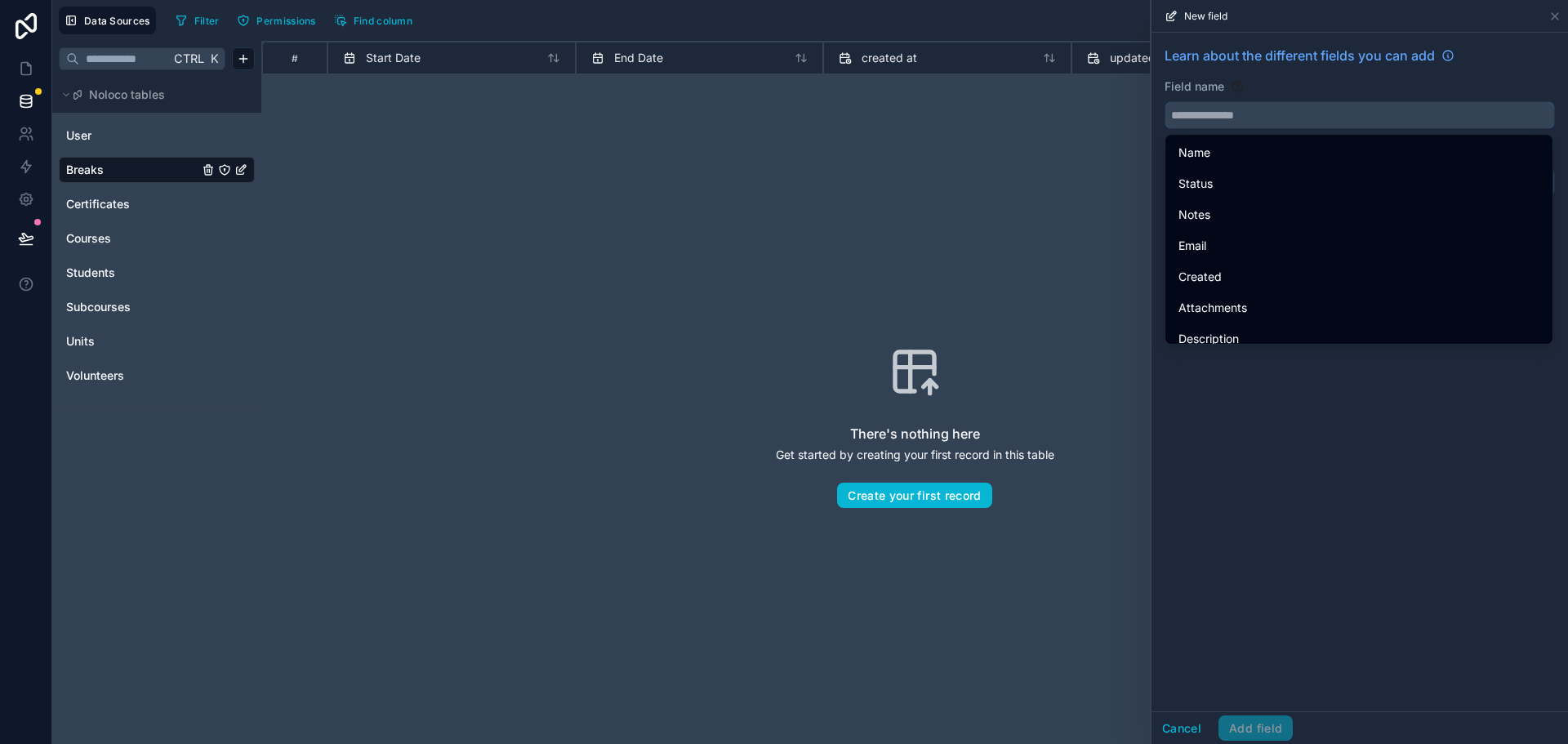
click at [1206, 111] on input "text" at bounding box center [1359, 115] width 388 height 27
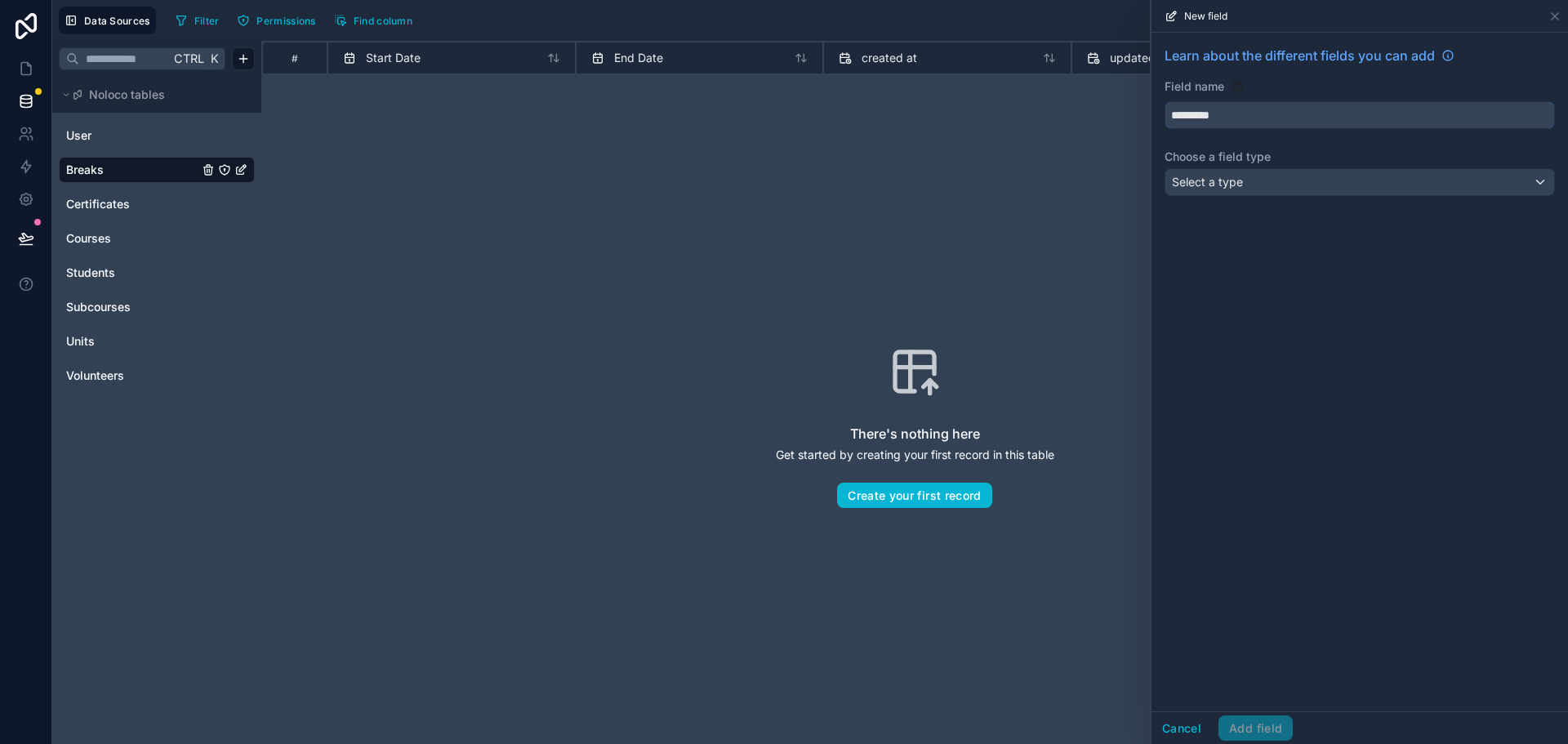
type input "*********"
click at [1247, 182] on div "Select a type" at bounding box center [1359, 182] width 388 height 27
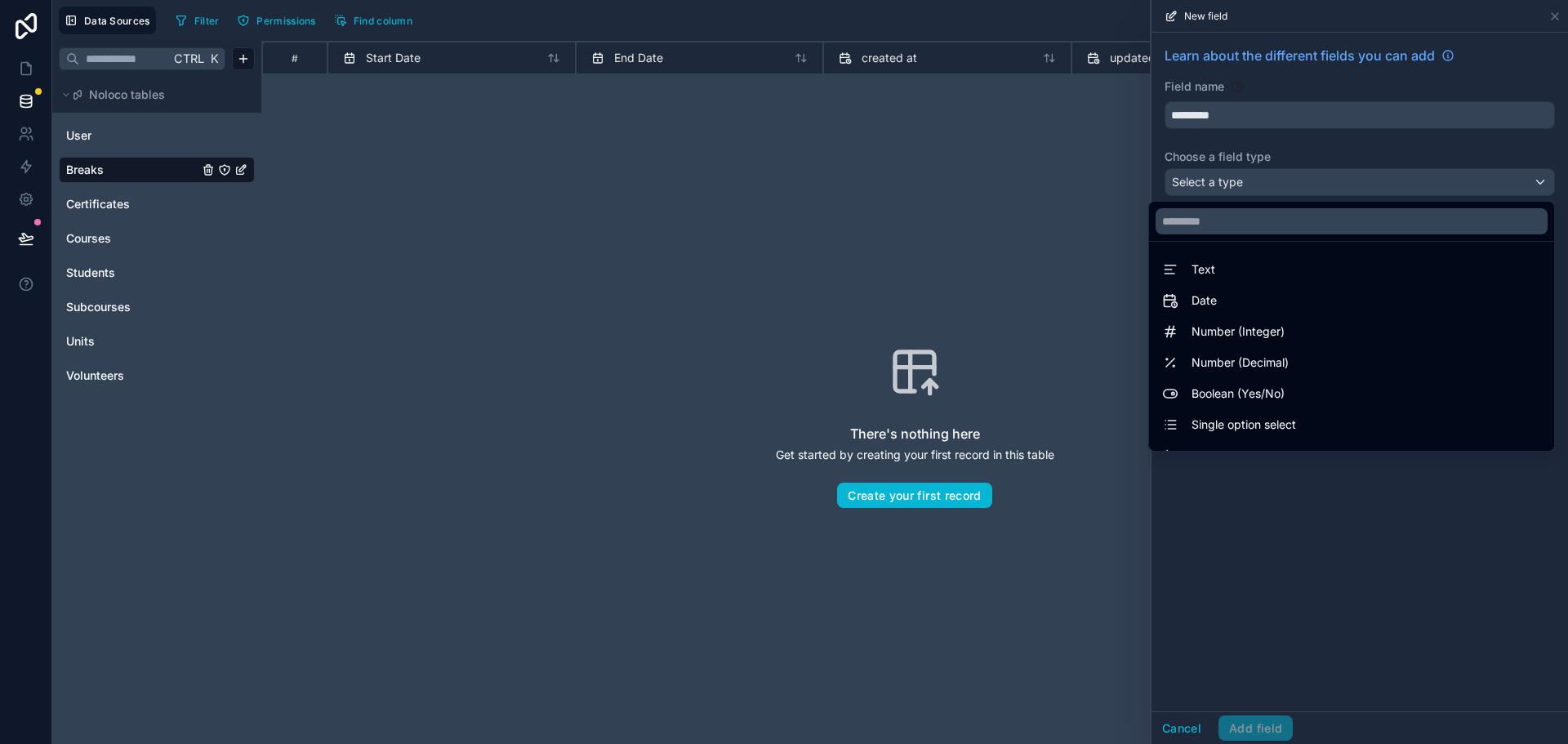
scroll to position [474, 0]
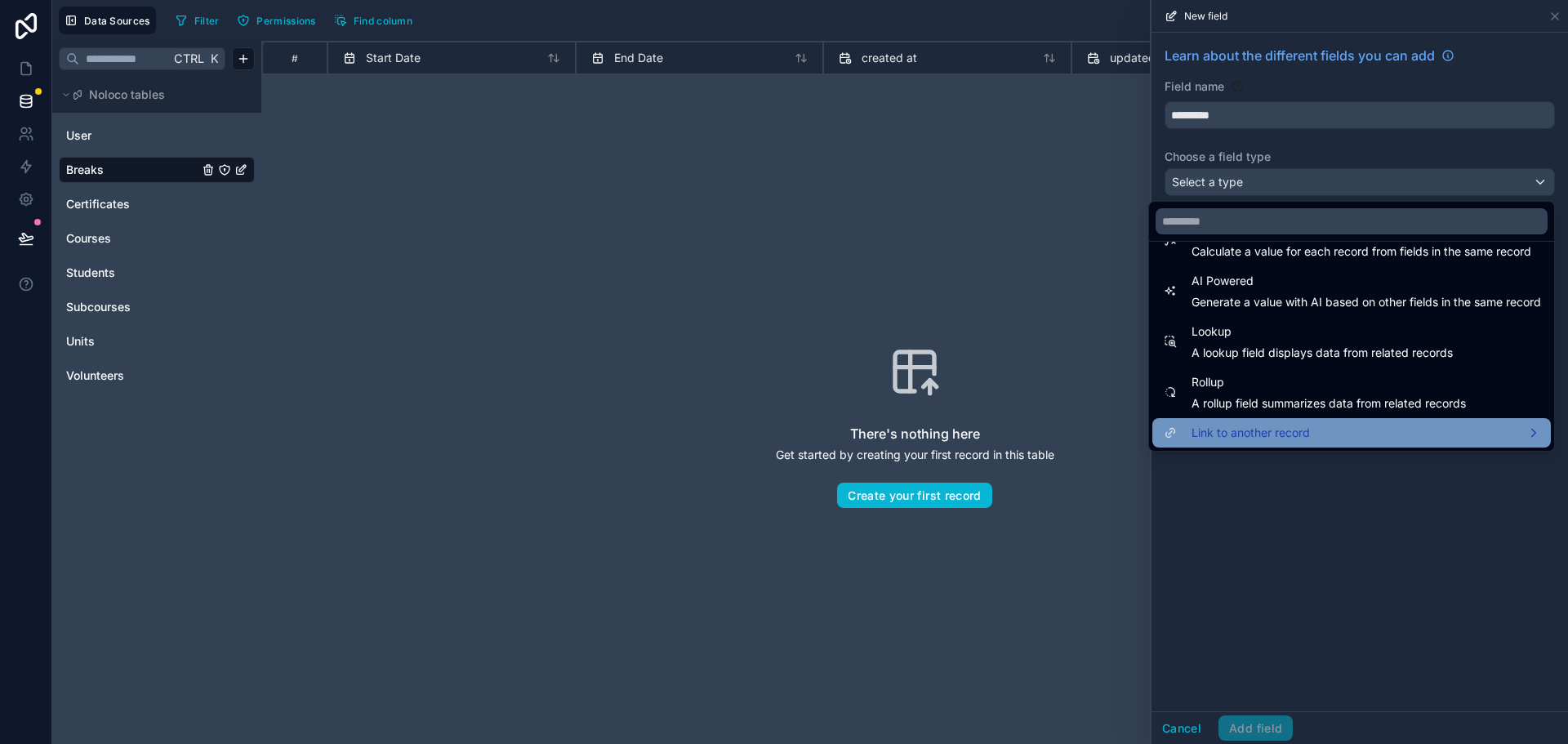
click at [1238, 440] on span "Link to another record" at bounding box center [1251, 433] width 119 height 19
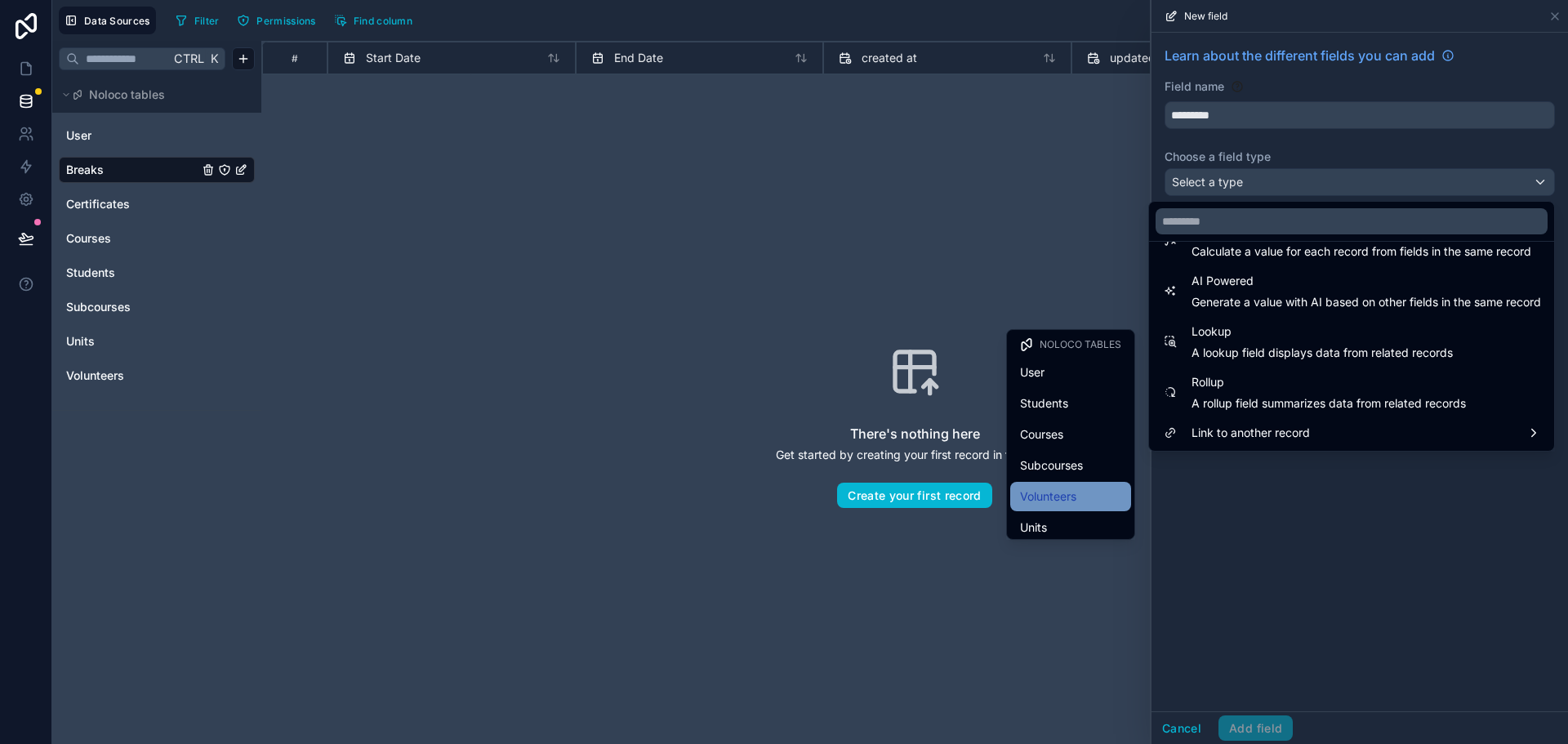
click at [1056, 491] on span "Volunteers" at bounding box center [1048, 496] width 57 height 19
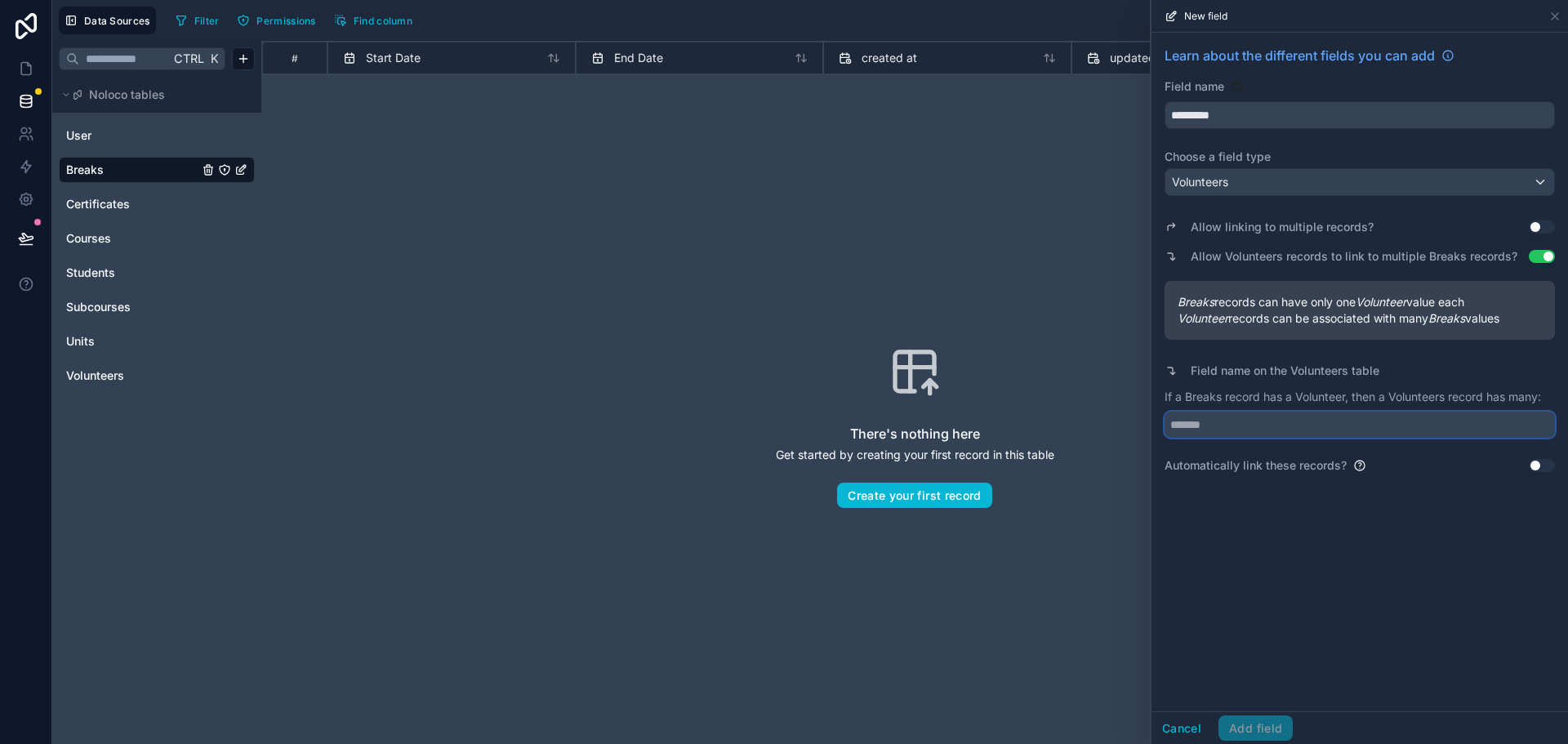
click at [1235, 425] on input "text" at bounding box center [1359, 425] width 390 height 27
type input "******"
click at [1250, 732] on button "Add field" at bounding box center [1256, 729] width 74 height 27
